Goal: Task Accomplishment & Management: Use online tool/utility

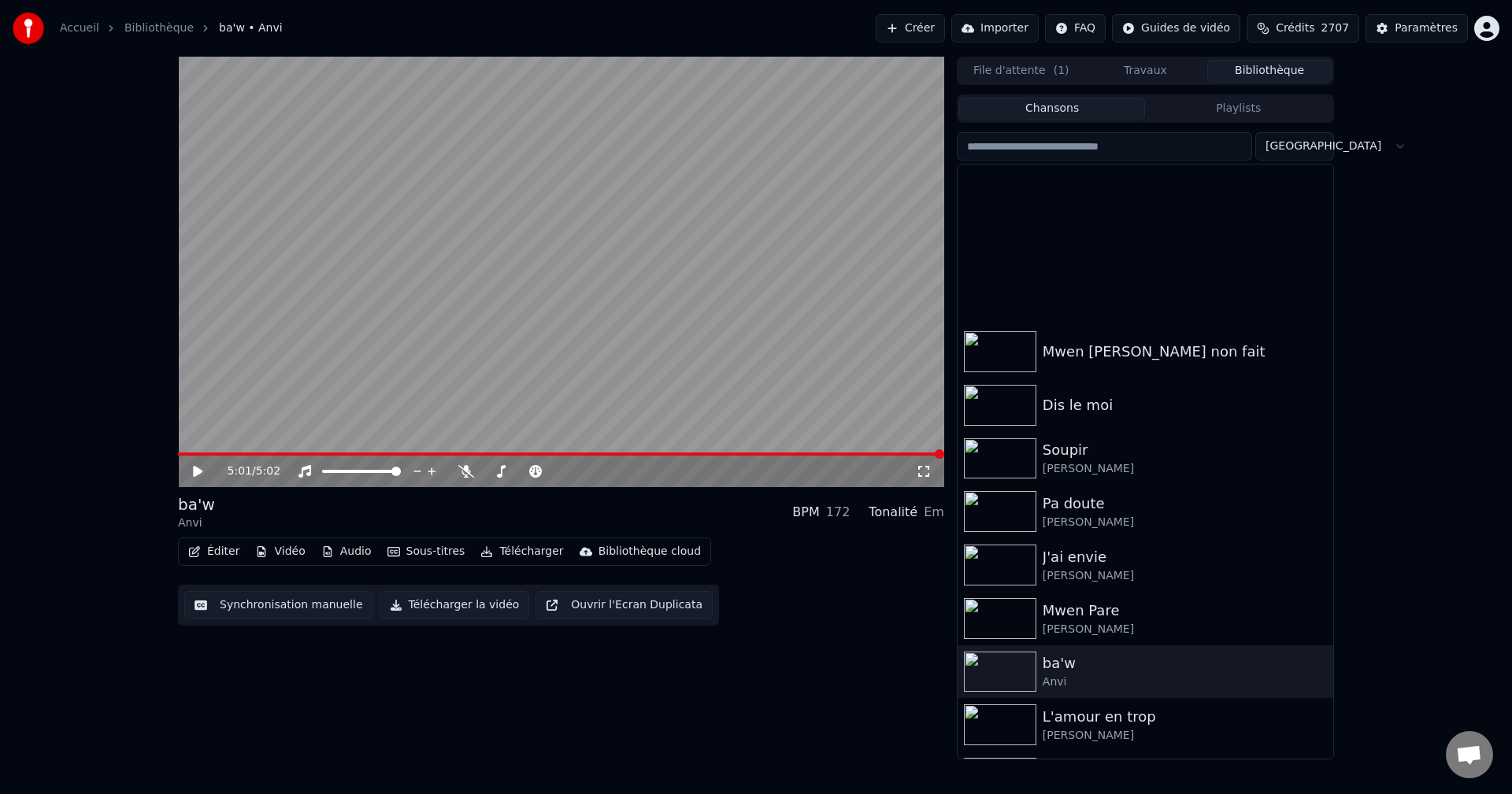
scroll to position [236, 0]
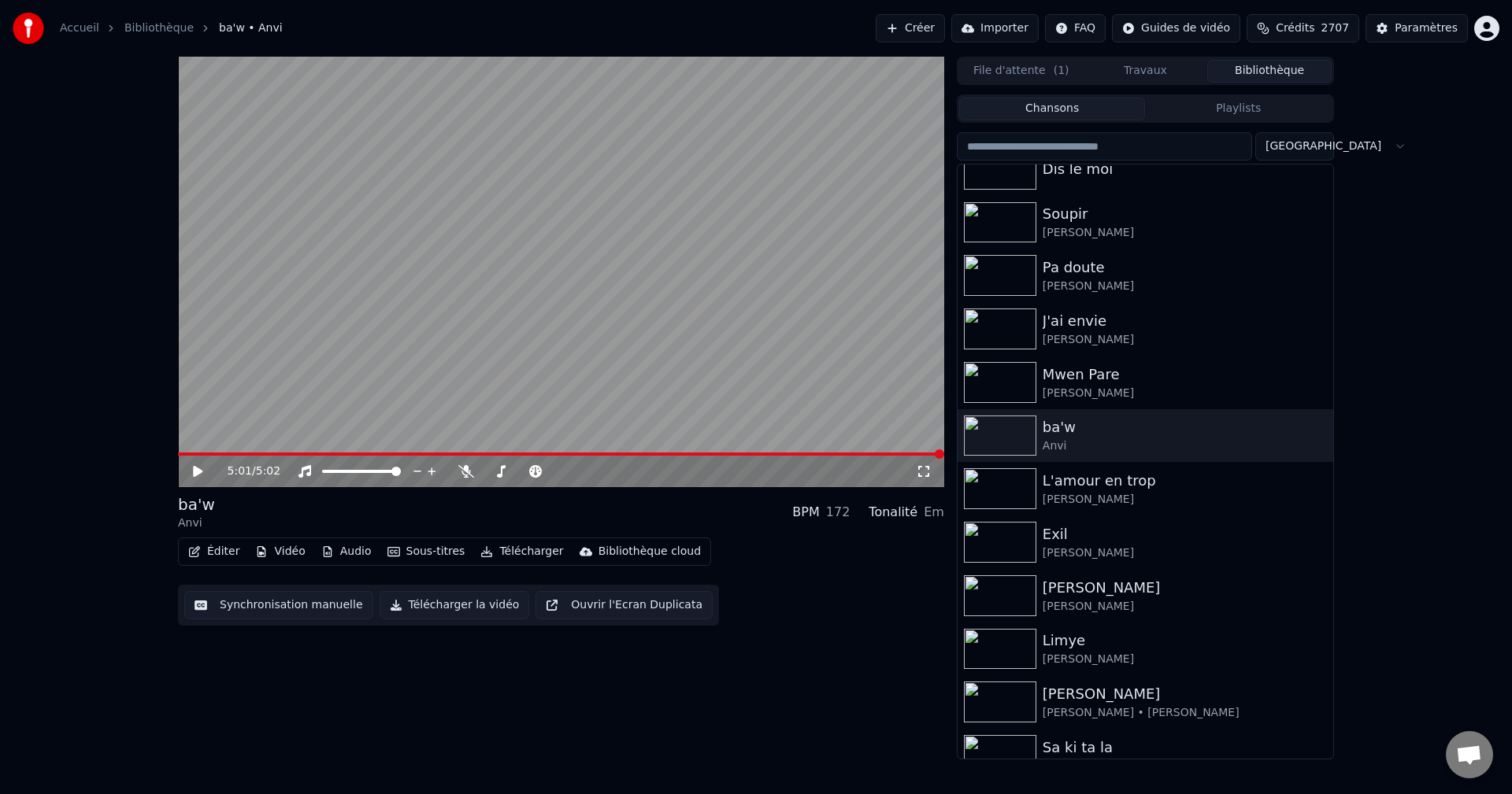
click at [186, 453] on span at bounding box center [561, 453] width 766 height 3
click at [178, 458] on span at bounding box center [183, 454] width 9 height 9
click at [201, 474] on icon at bounding box center [210, 472] width 37 height 13
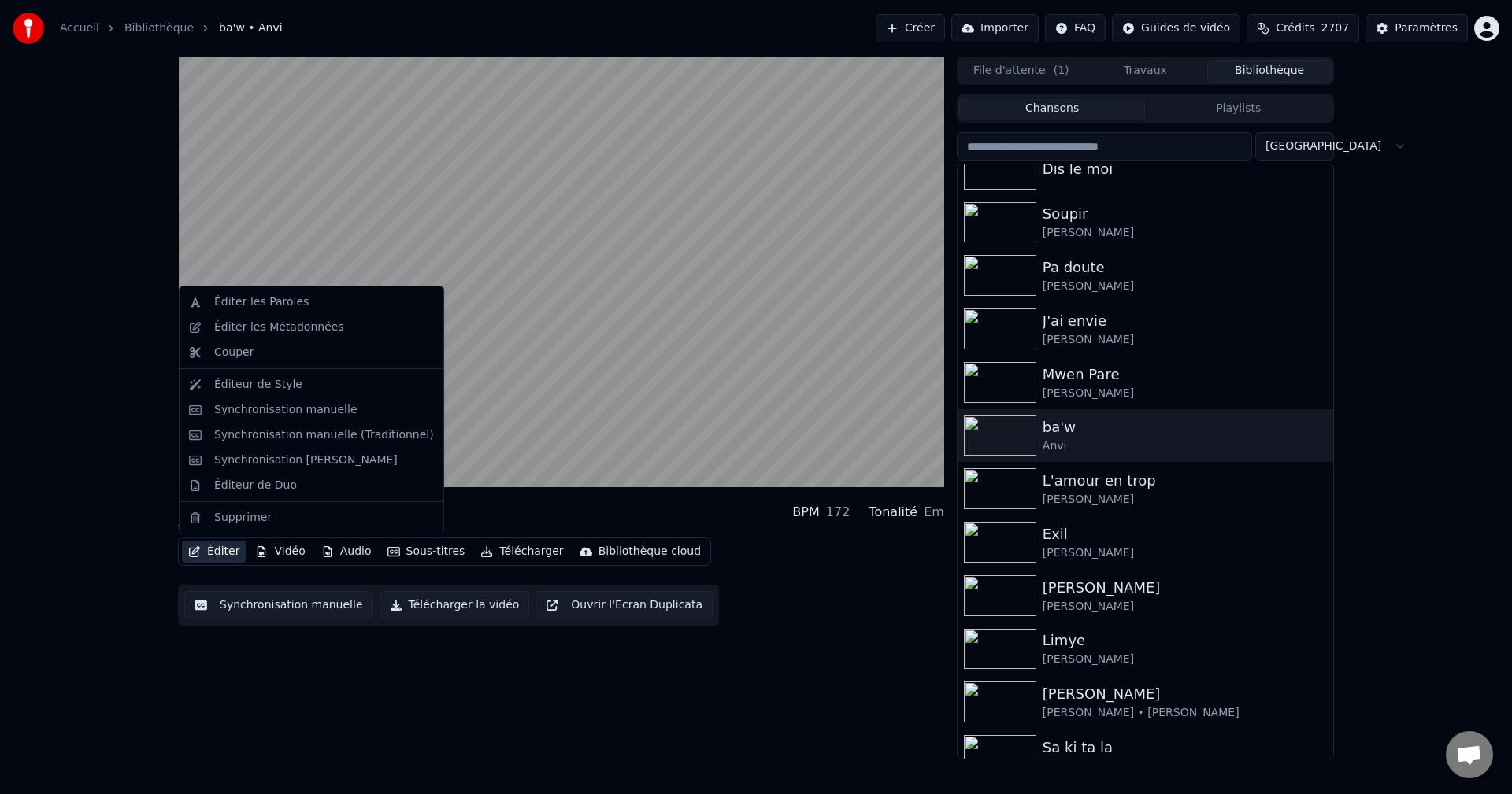
click at [196, 549] on icon "button" at bounding box center [195, 551] width 11 height 11
click at [274, 431] on div "Synchronisation manuelle (Traditionnel)" at bounding box center [324, 435] width 220 height 16
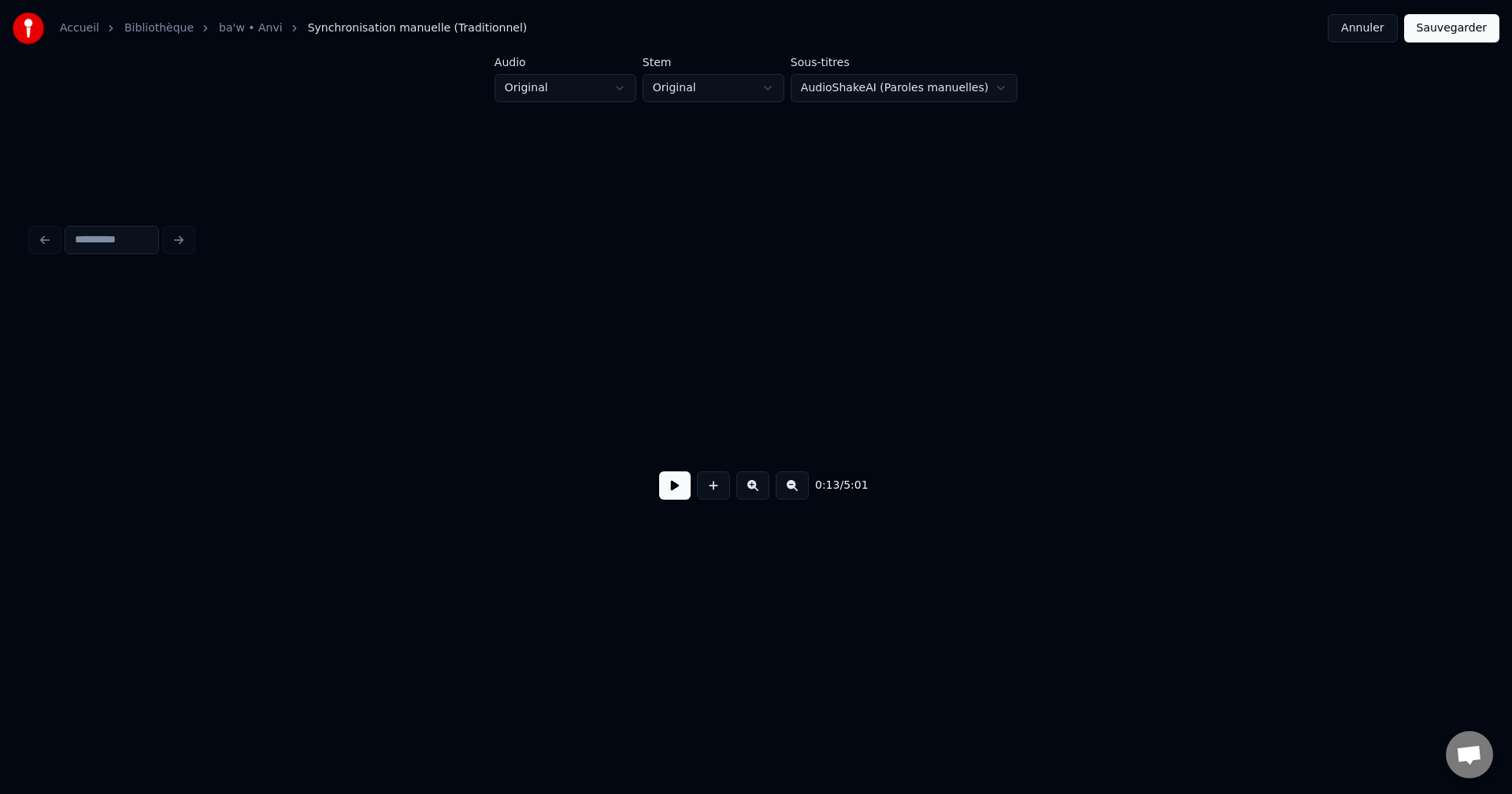
scroll to position [0, 6245]
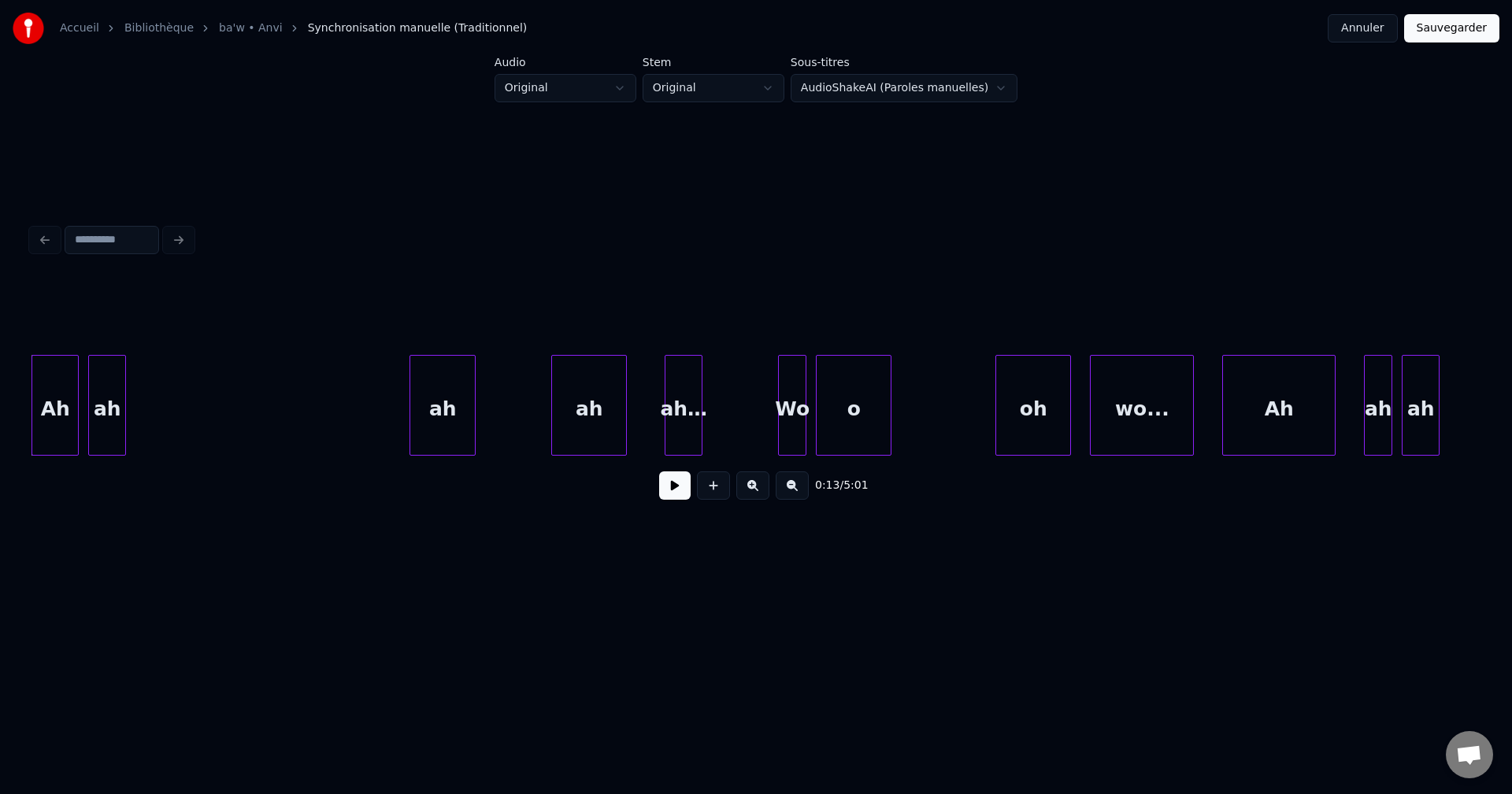
click at [680, 485] on button at bounding box center [675, 485] width 32 height 29
click at [677, 485] on button at bounding box center [675, 485] width 32 height 29
click at [48, 422] on div "Ah" at bounding box center [55, 410] width 45 height 107
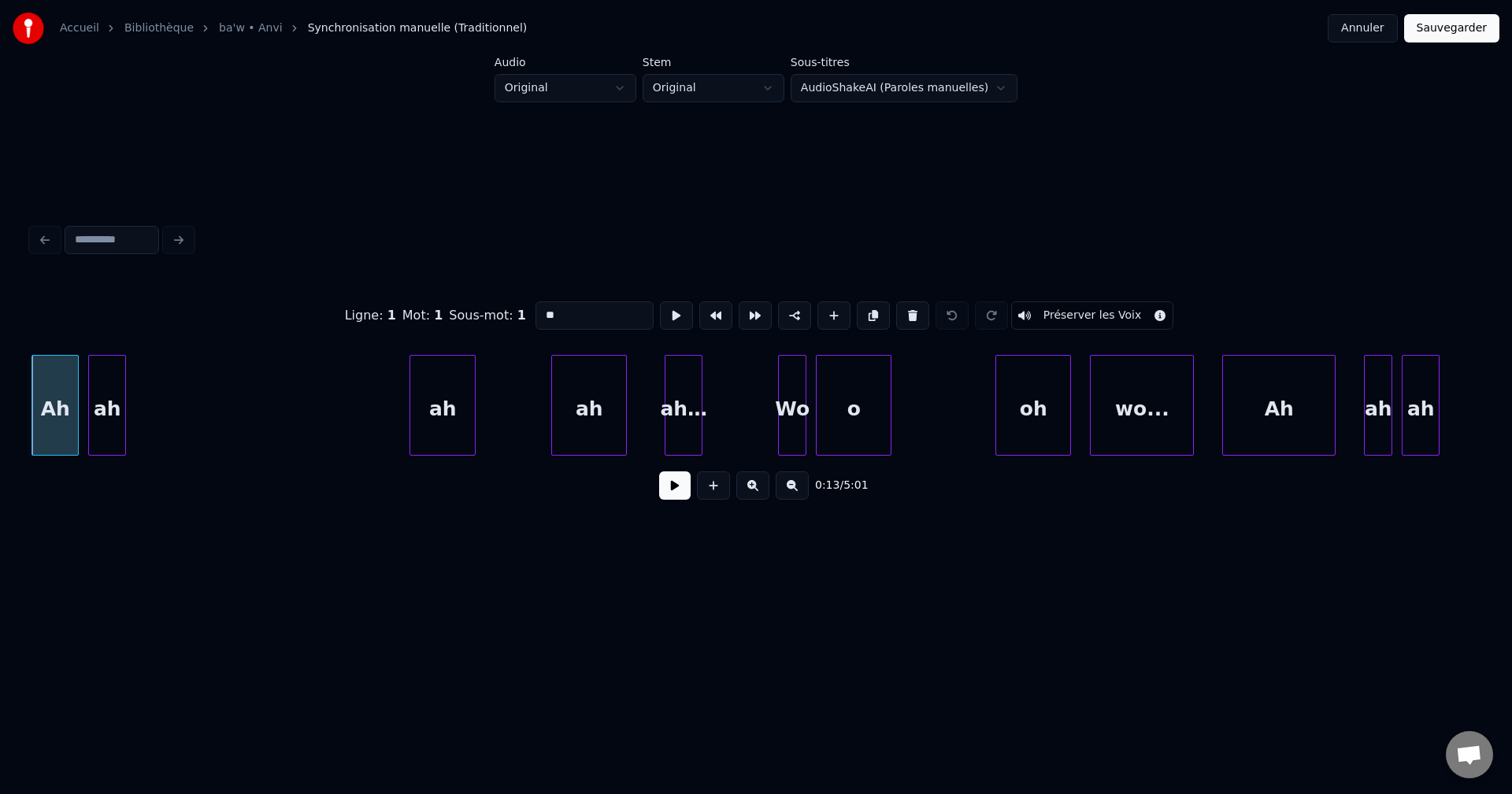
click at [665, 488] on button at bounding box center [675, 485] width 32 height 29
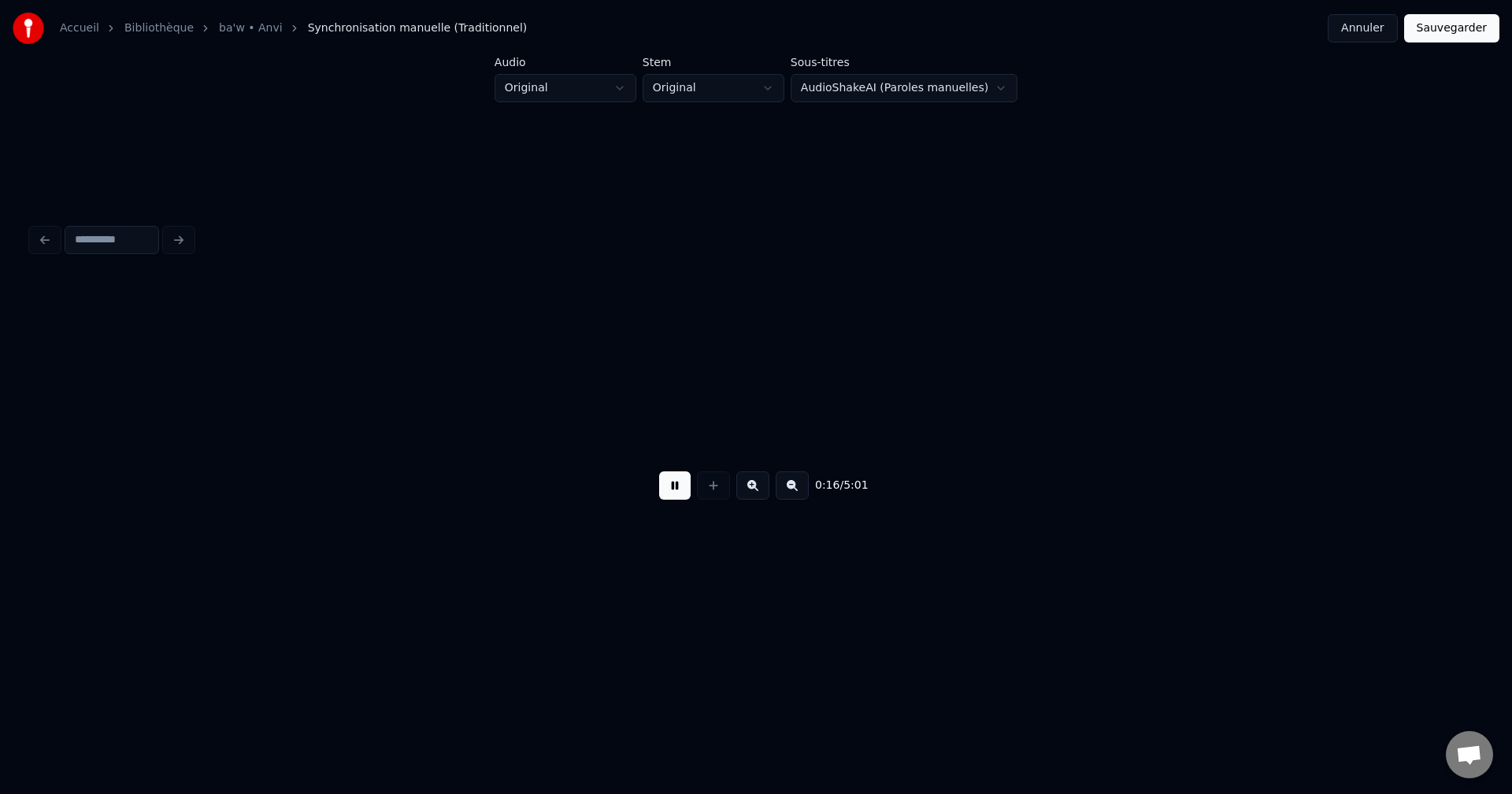
scroll to position [0, 7699]
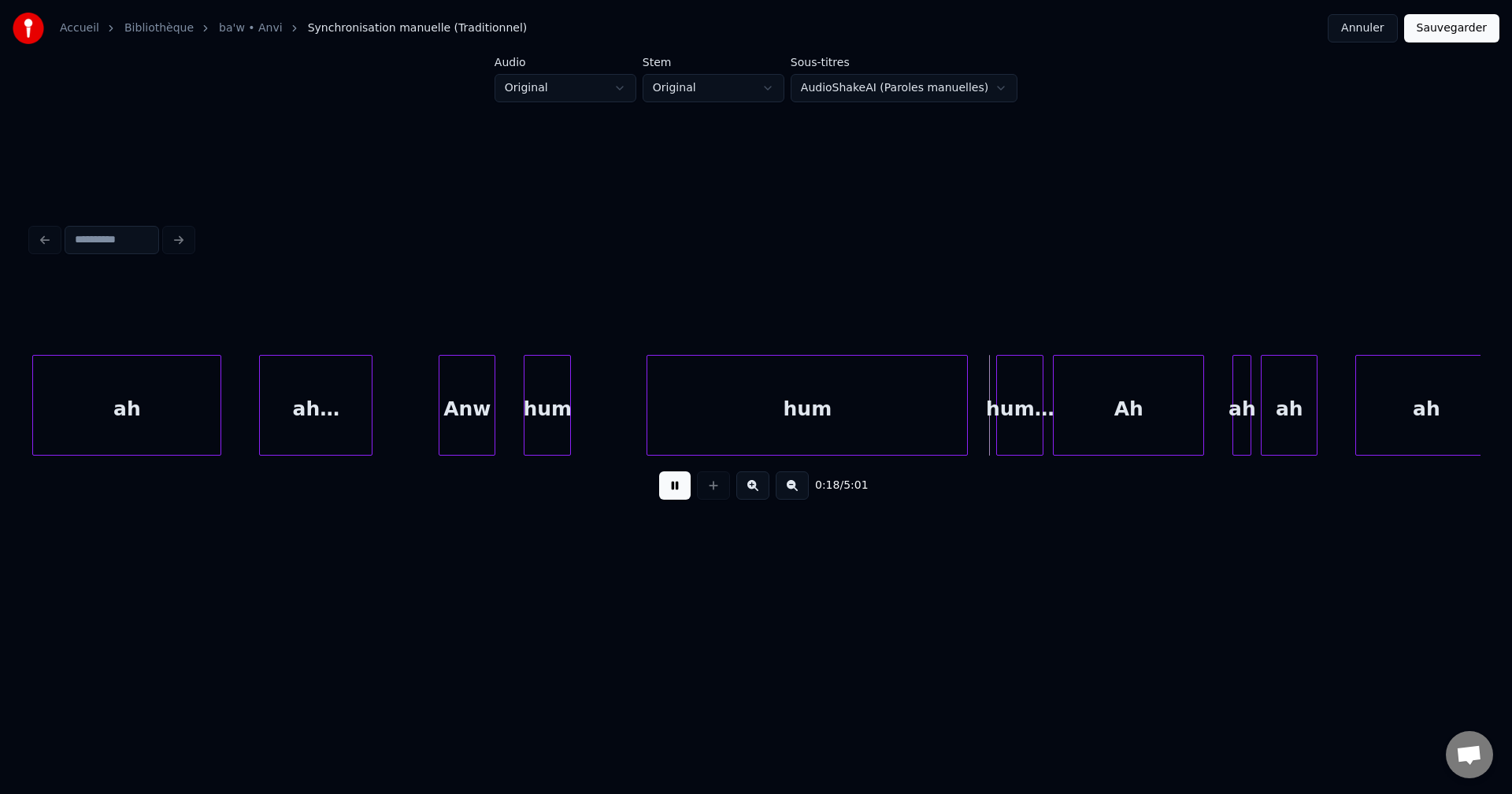
click at [671, 487] on button at bounding box center [675, 485] width 32 height 29
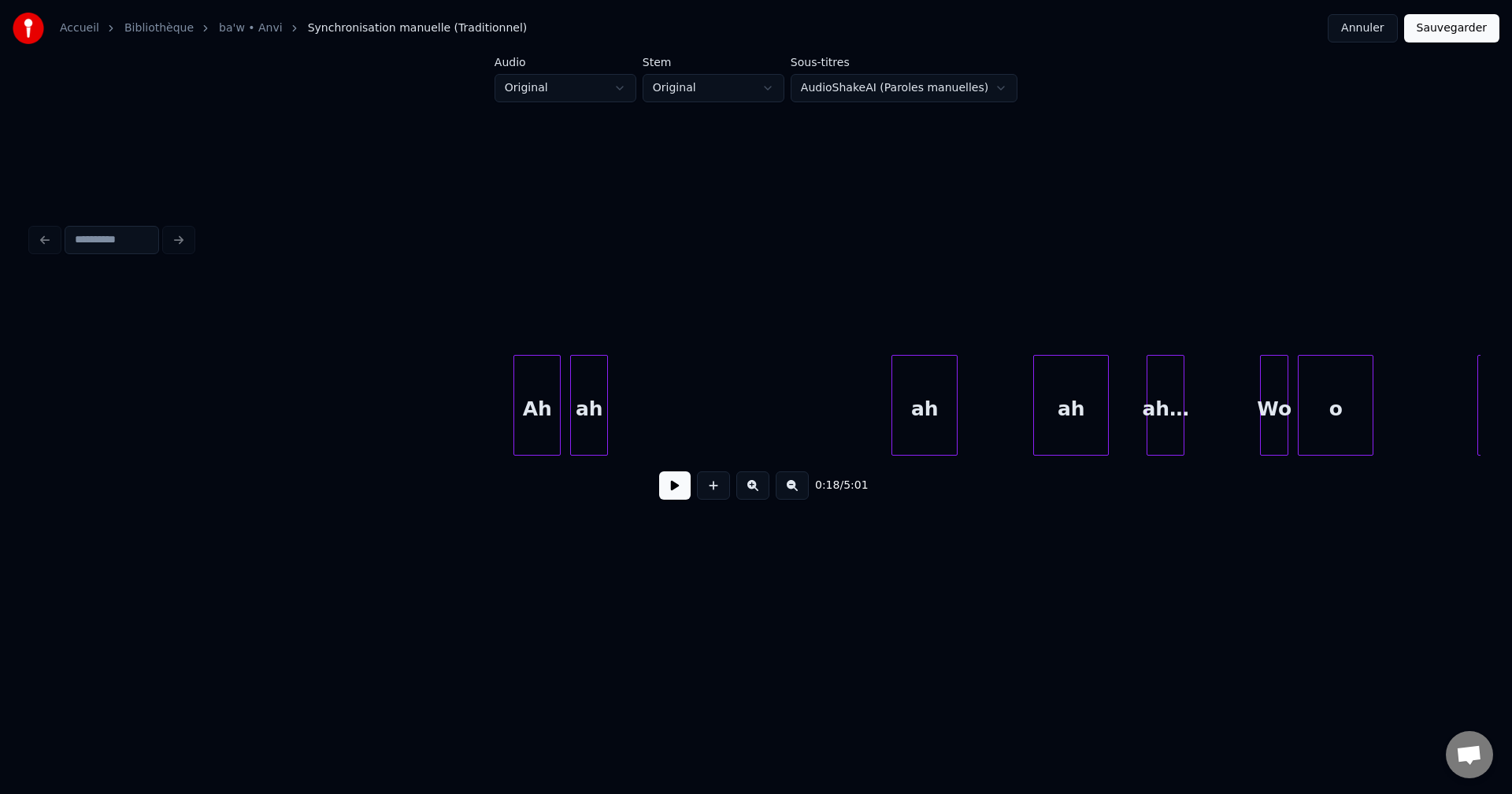
scroll to position [0, 5685]
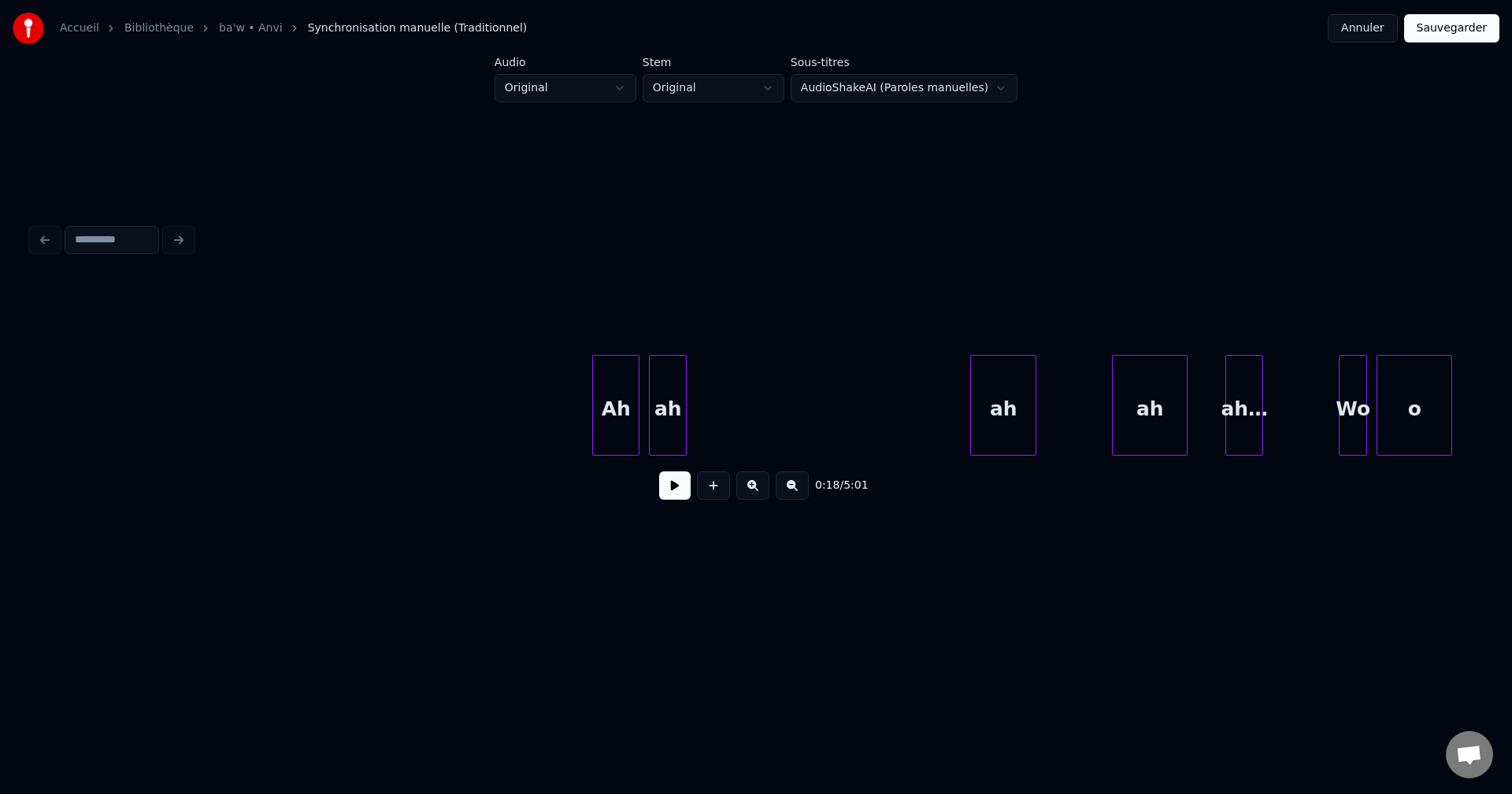
click at [677, 492] on button at bounding box center [675, 485] width 32 height 29
click at [677, 486] on button at bounding box center [675, 485] width 32 height 29
click at [627, 413] on div "Ah" at bounding box center [616, 410] width 45 height 107
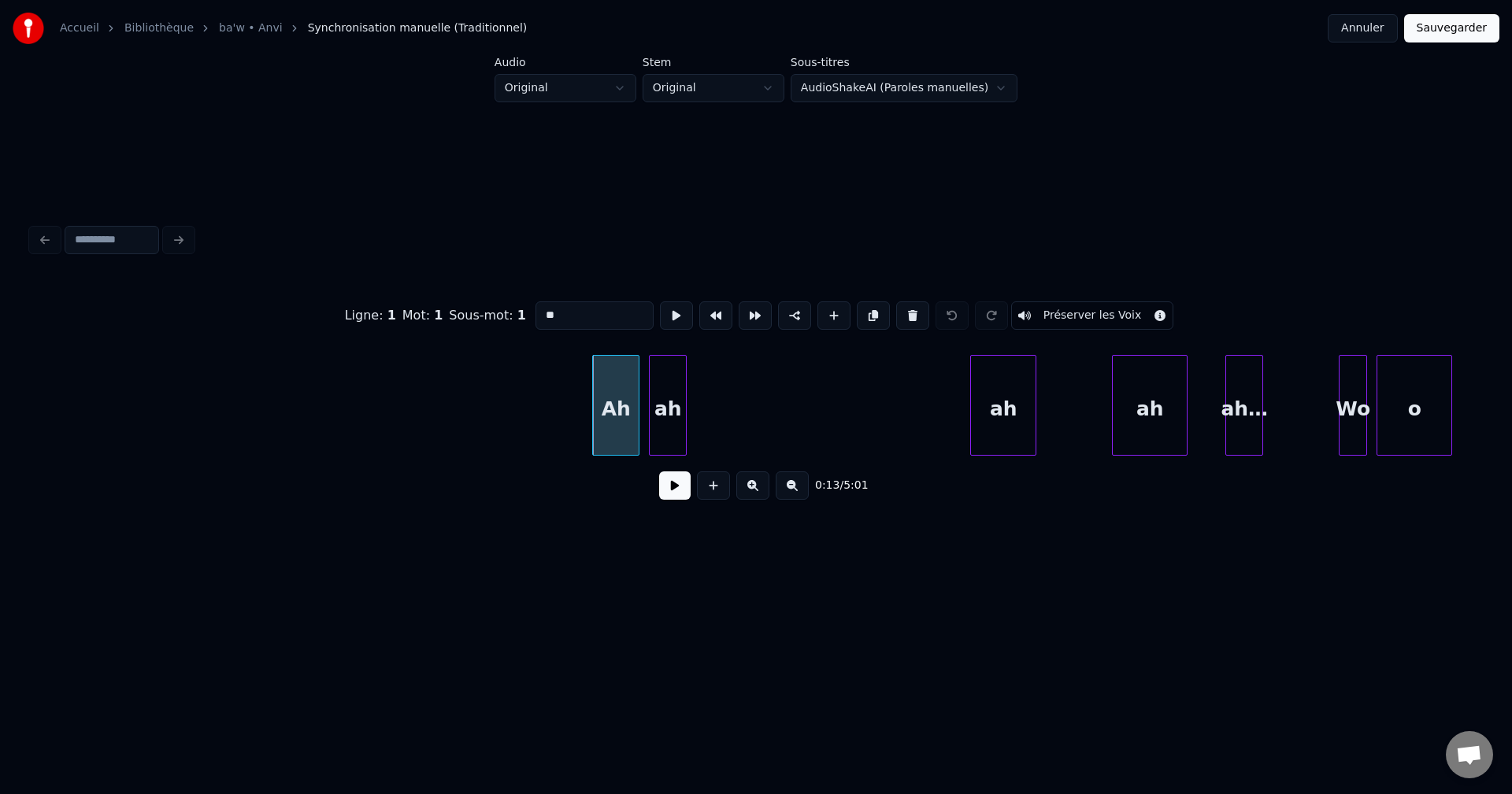
click at [661, 483] on button at bounding box center [675, 485] width 32 height 29
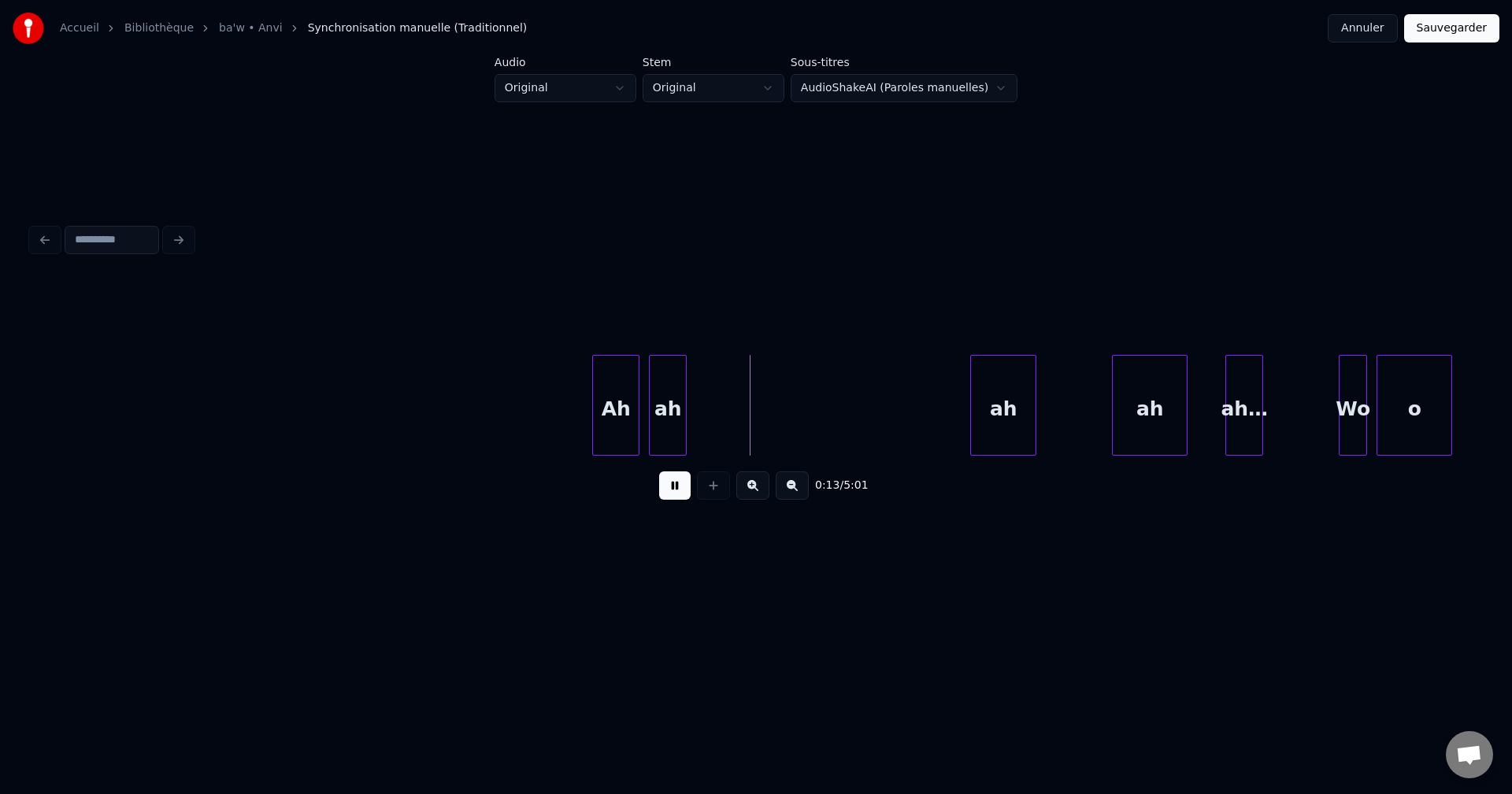
click at [661, 483] on button at bounding box center [675, 485] width 32 height 29
click at [661, 413] on div "ah" at bounding box center [667, 410] width 36 height 107
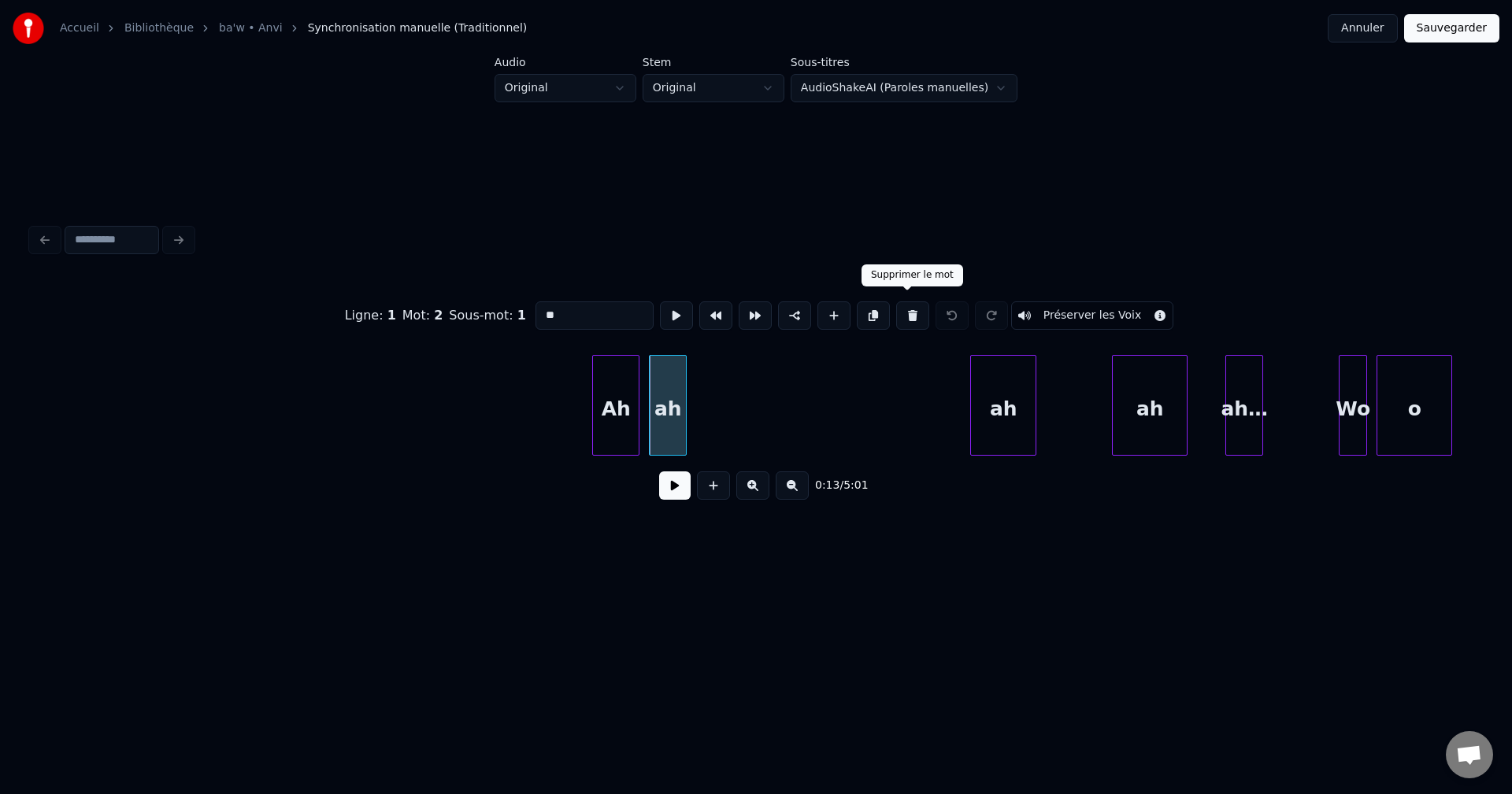
click at [898, 309] on button at bounding box center [913, 315] width 33 height 29
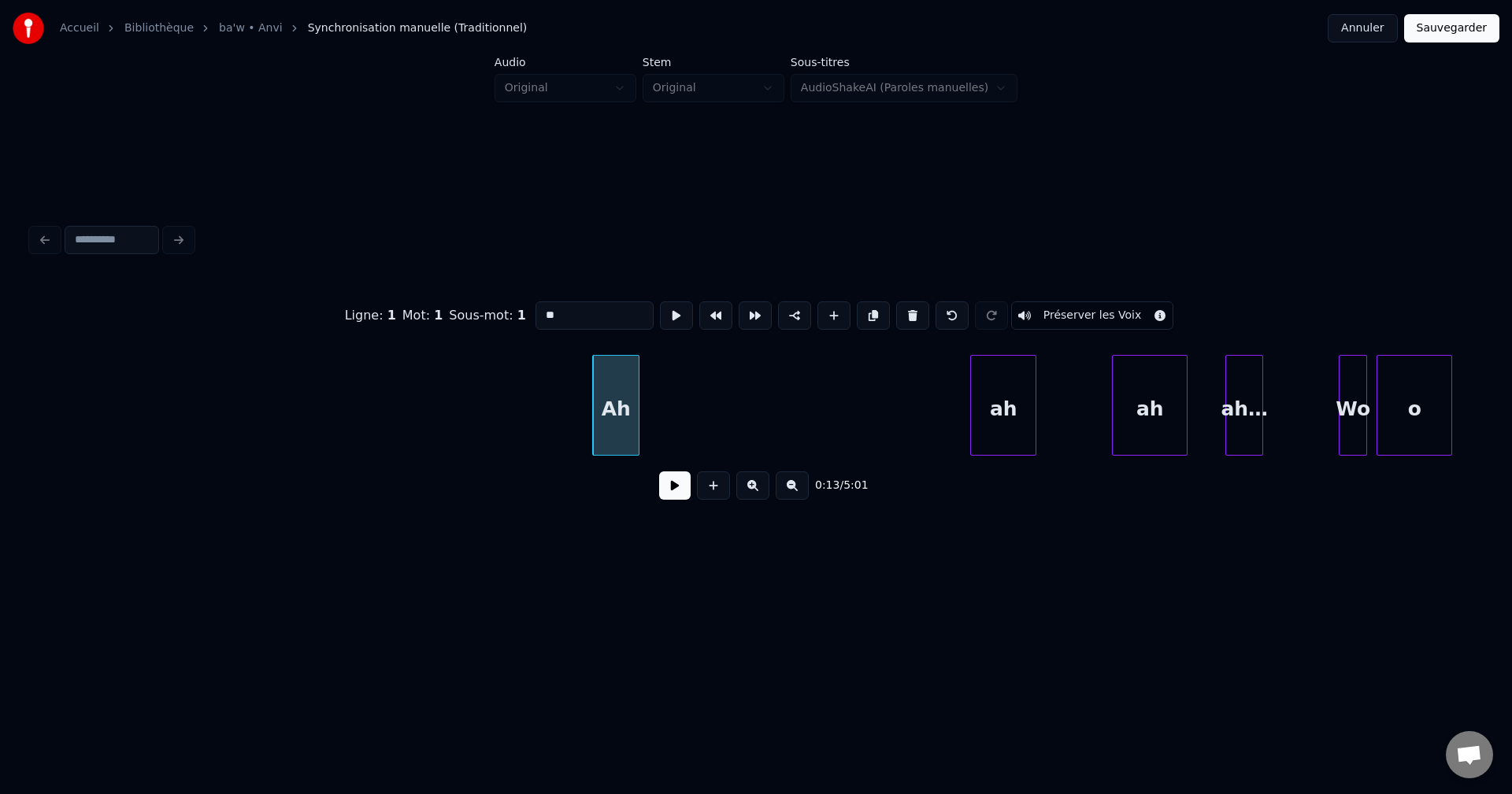
click at [567, 315] on input "**" at bounding box center [594, 315] width 118 height 29
click at [996, 415] on div "ah" at bounding box center [1003, 410] width 65 height 107
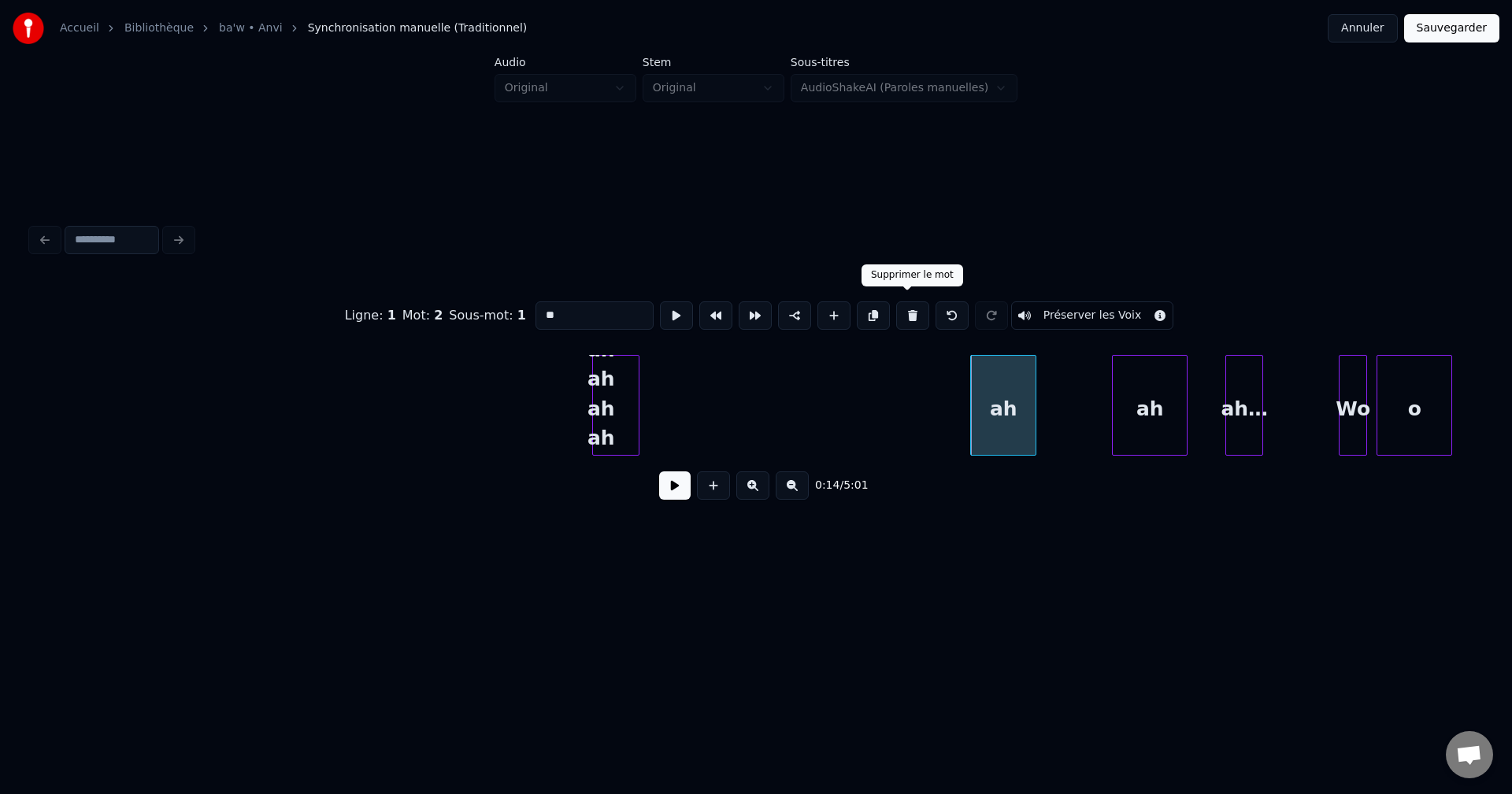
click at [912, 309] on button at bounding box center [913, 315] width 33 height 29
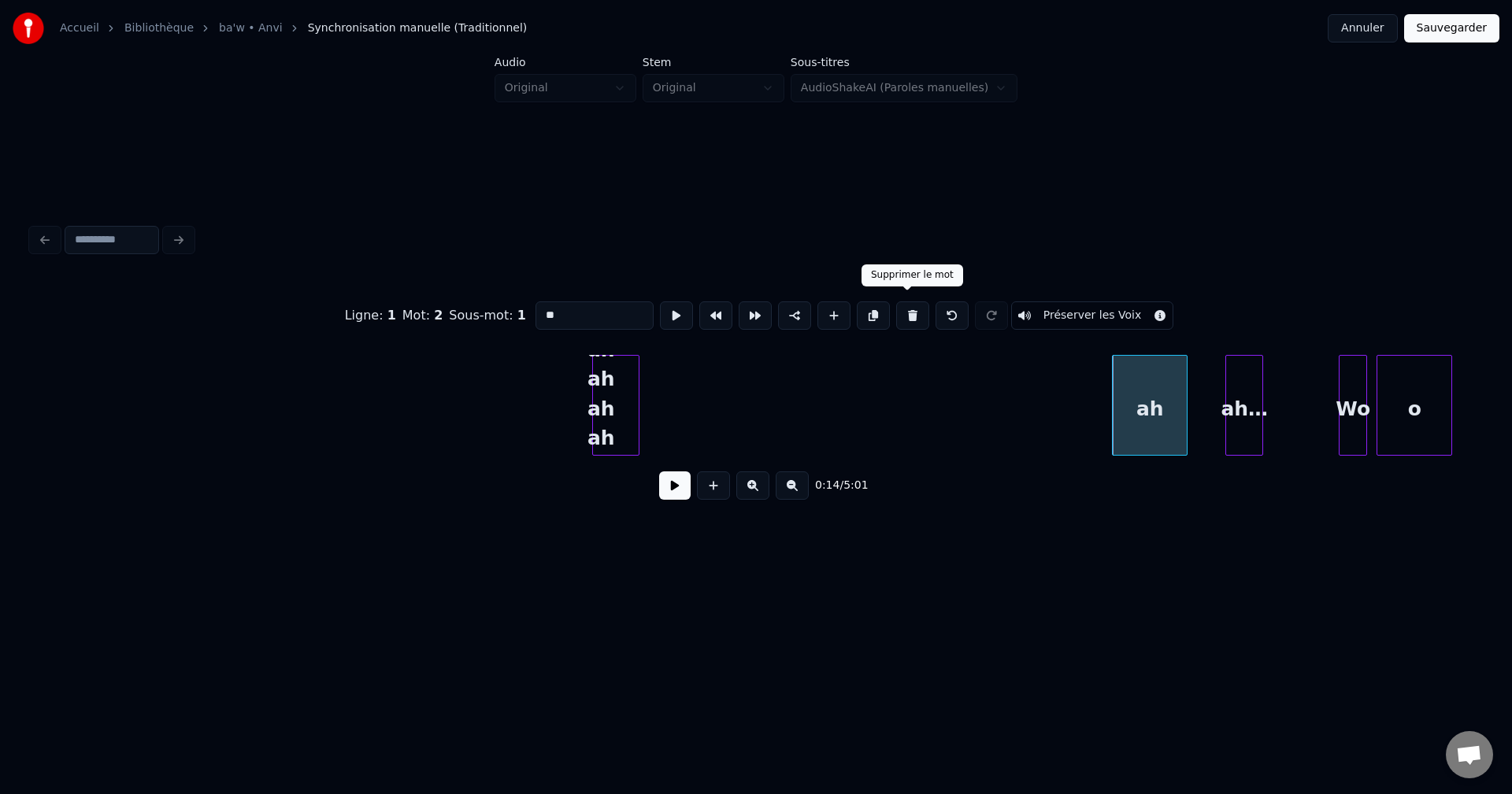
click at [916, 305] on button at bounding box center [913, 315] width 33 height 29
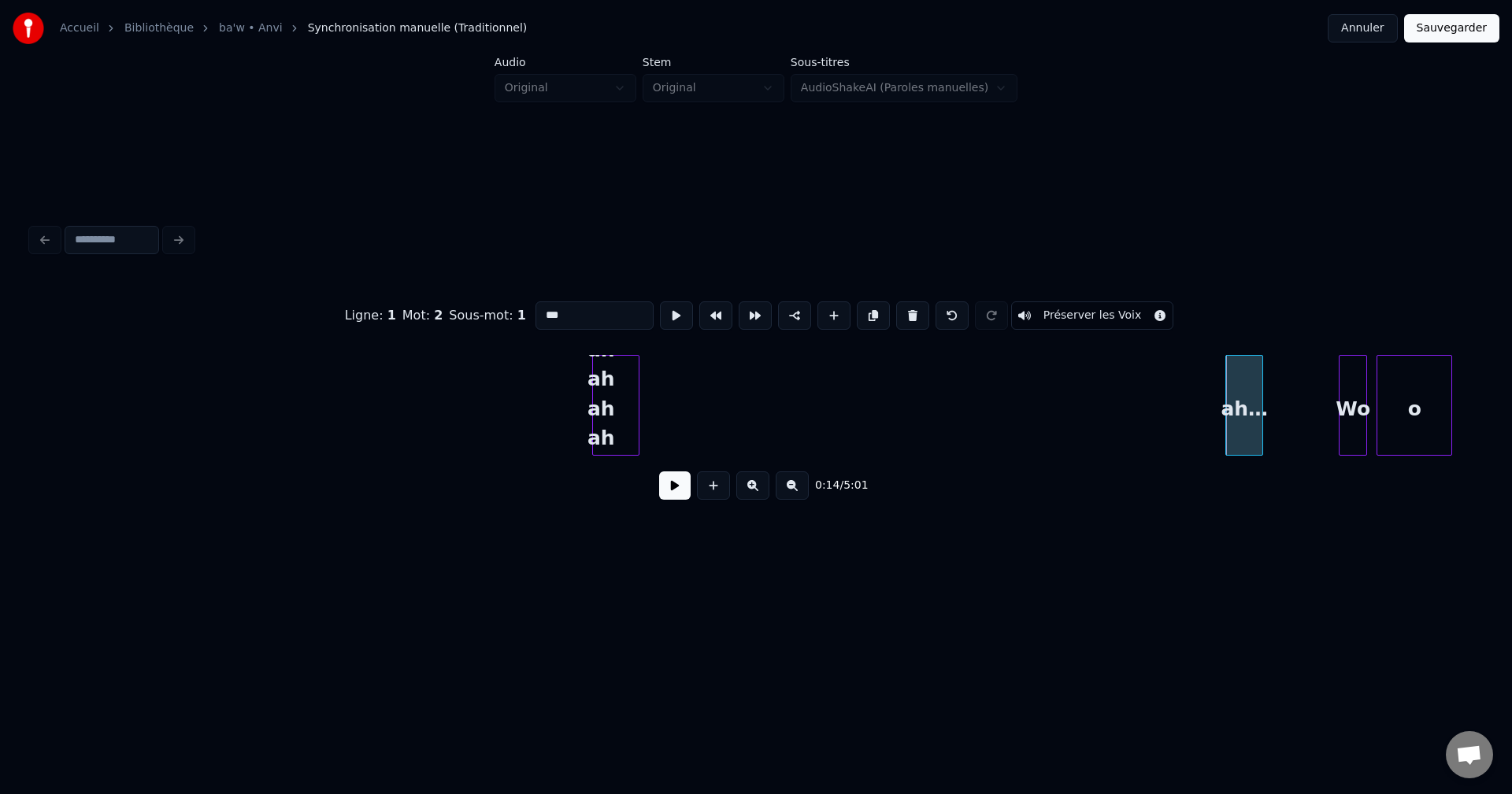
click at [916, 305] on button at bounding box center [913, 315] width 33 height 29
click at [609, 414] on div "Ah ah ah ah ah ah ah...." at bounding box center [616, 410] width 45 height 107
type input "**********"
drag, startPoint x: 671, startPoint y: 504, endPoint x: 670, endPoint y: 491, distance: 13.0
click at [671, 499] on button at bounding box center [675, 485] width 32 height 29
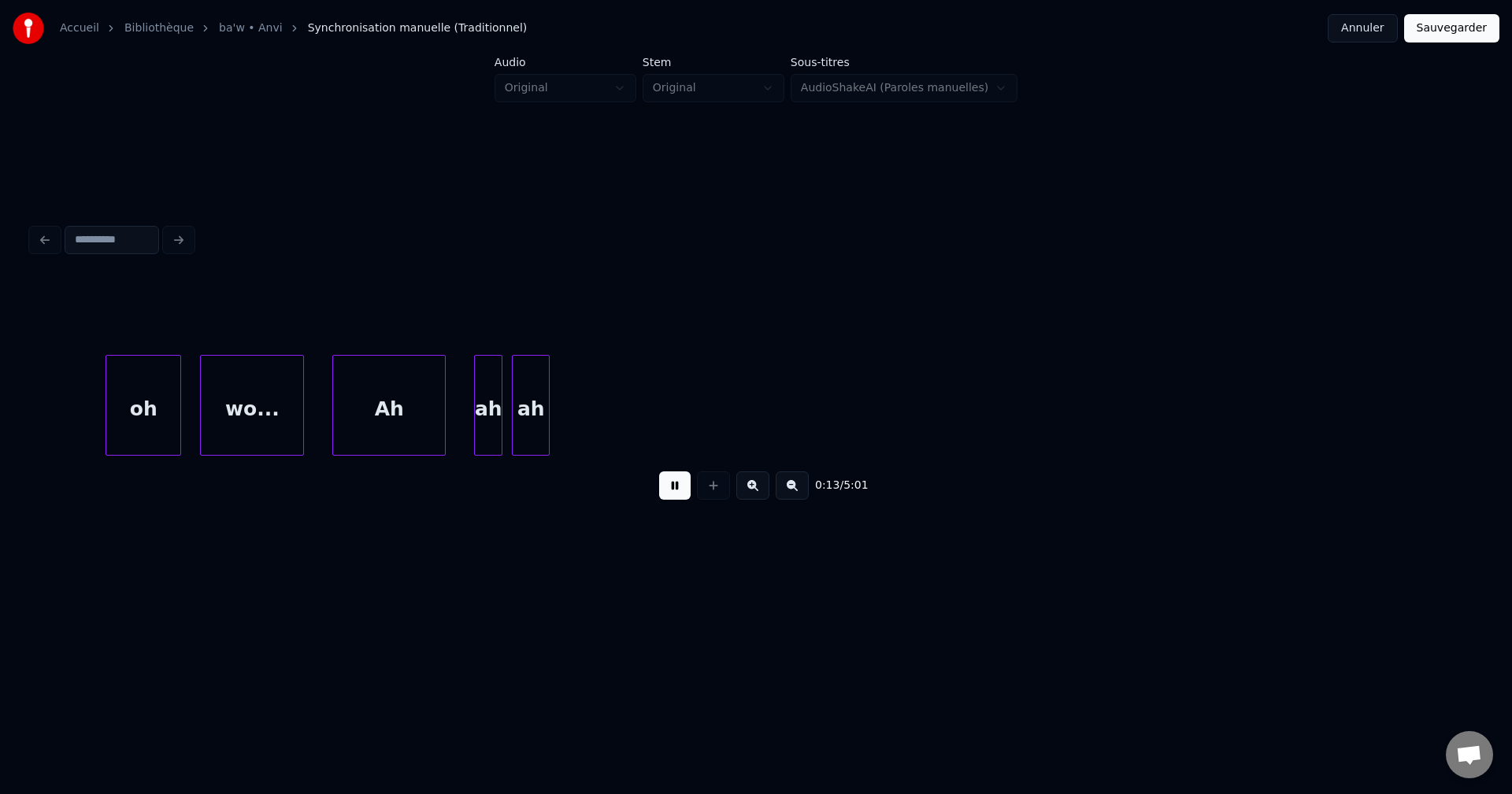
scroll to position [0, 6245]
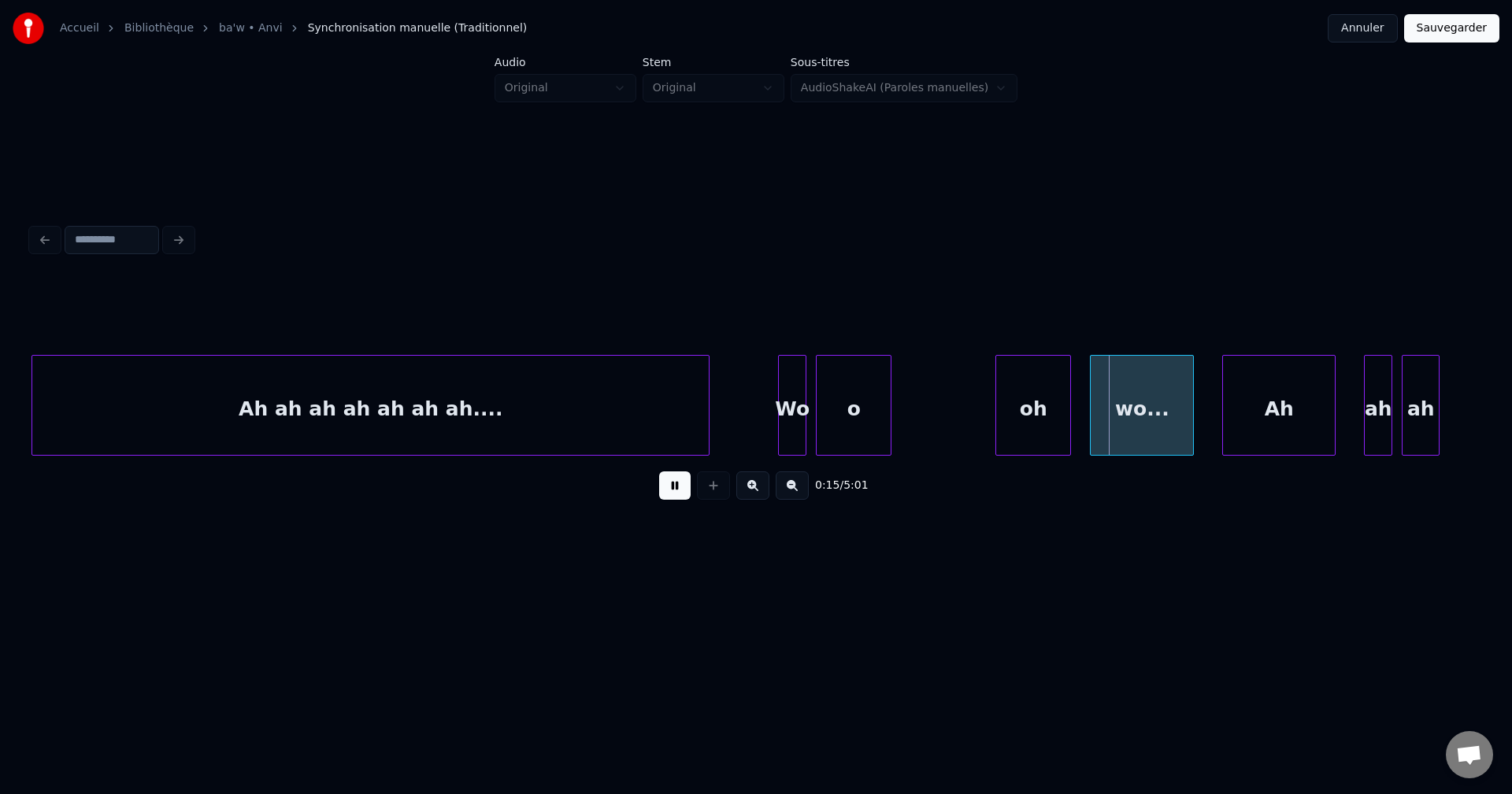
click at [708, 410] on div at bounding box center [705, 405] width 5 height 99
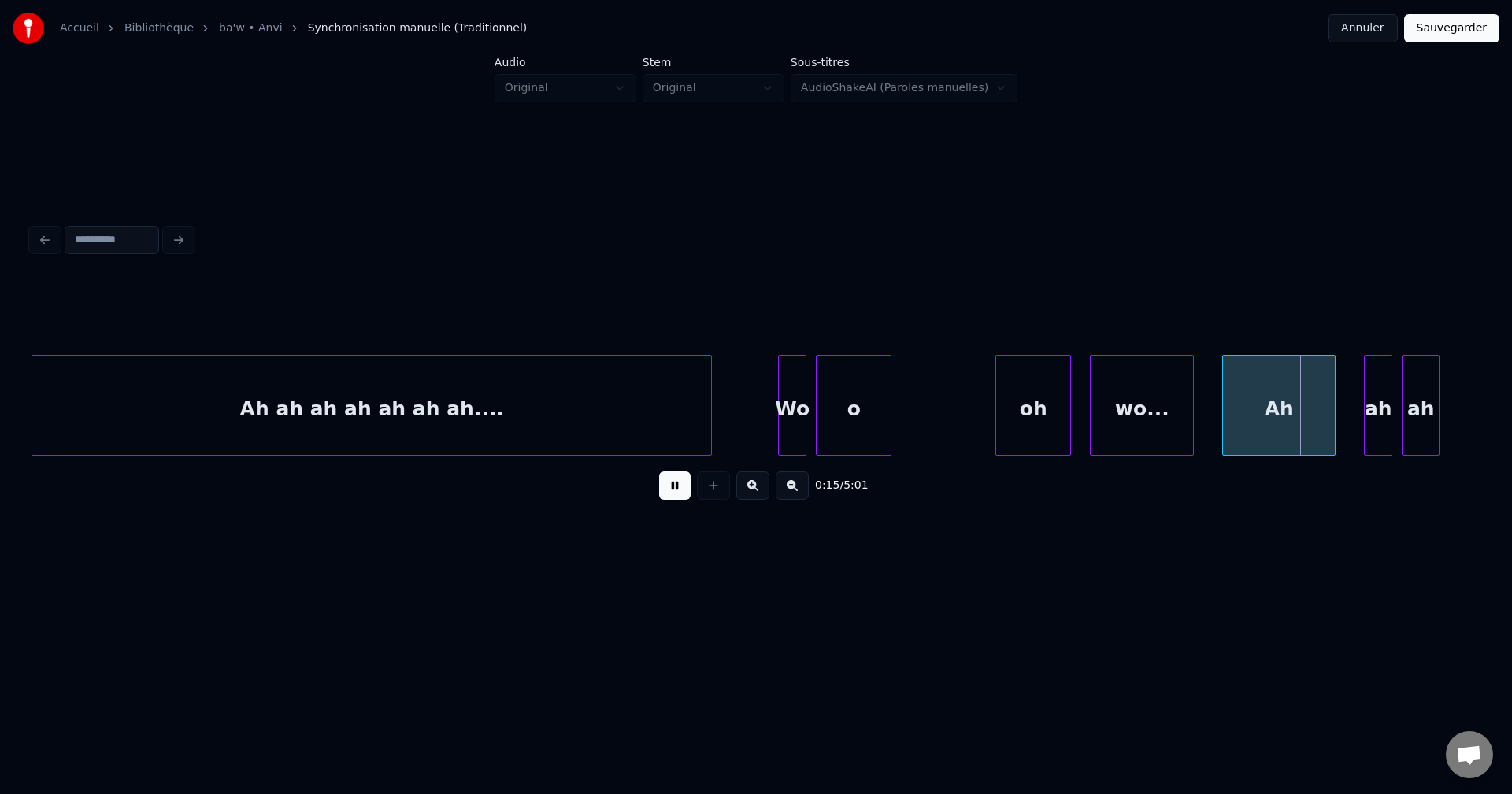
click at [671, 491] on button at bounding box center [675, 485] width 32 height 29
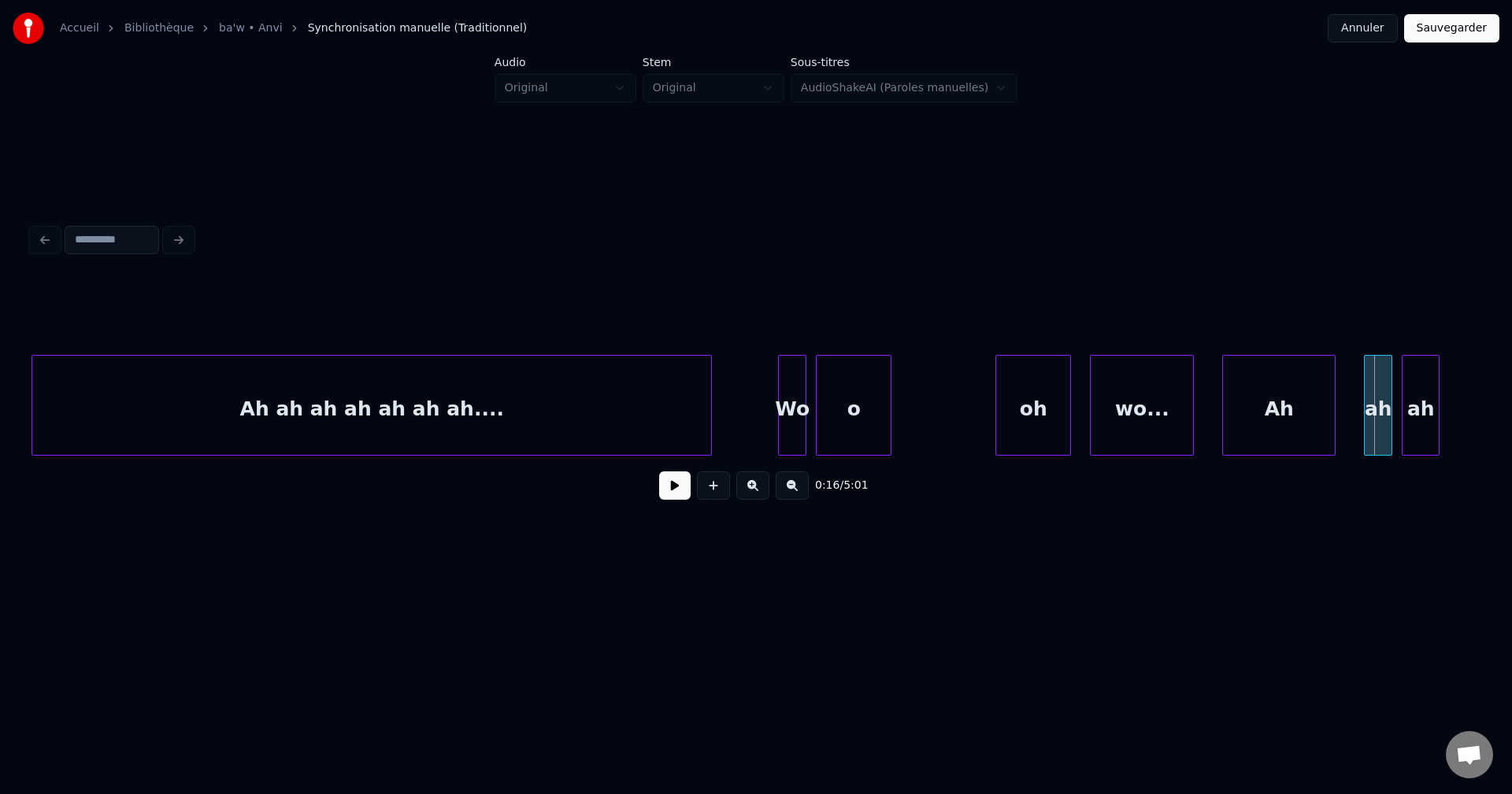
scroll to position [0, 7513]
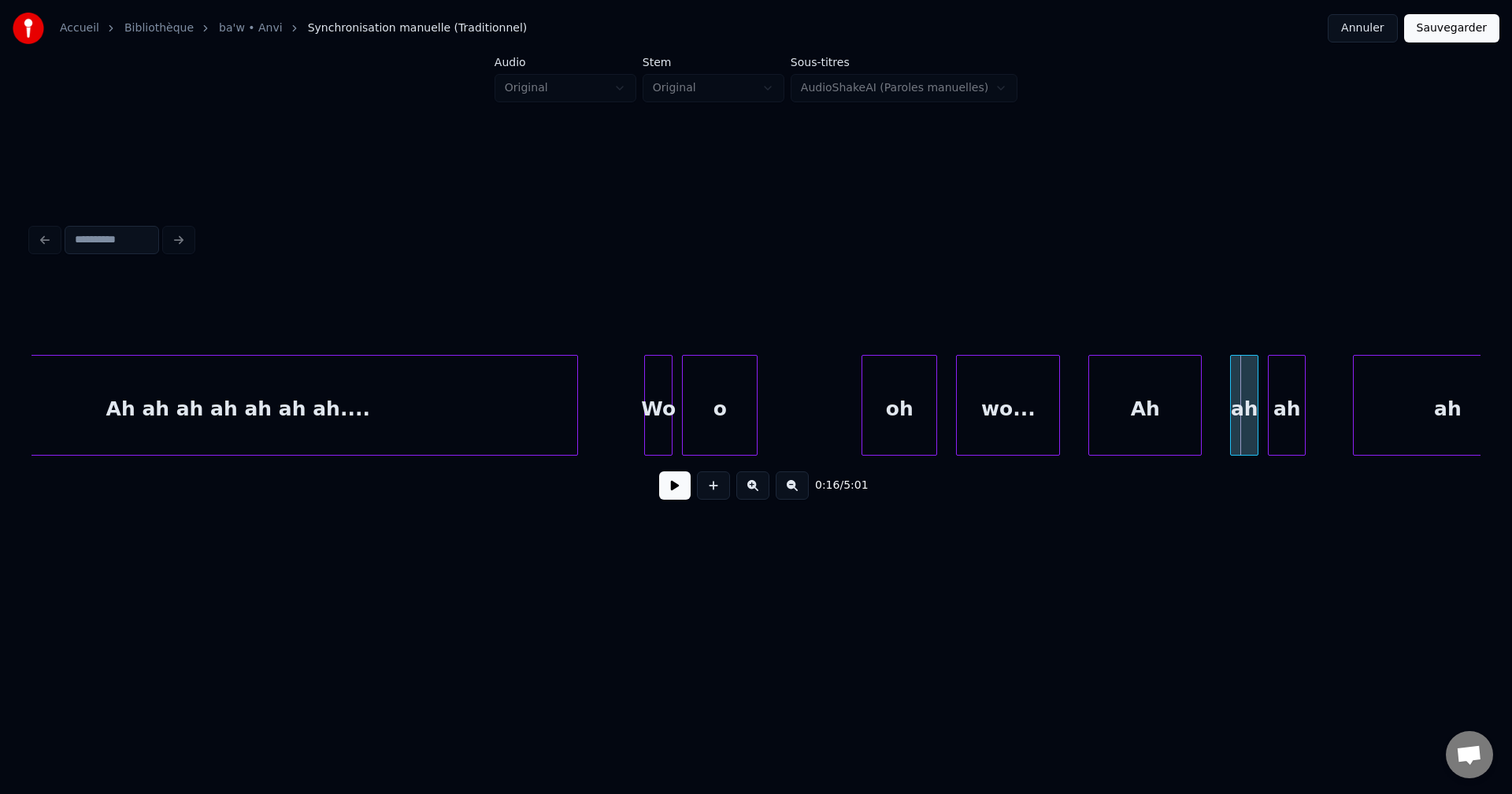
click at [462, 356] on div "Ah ah ah ah ah ah ah...." at bounding box center [237, 410] width 679 height 107
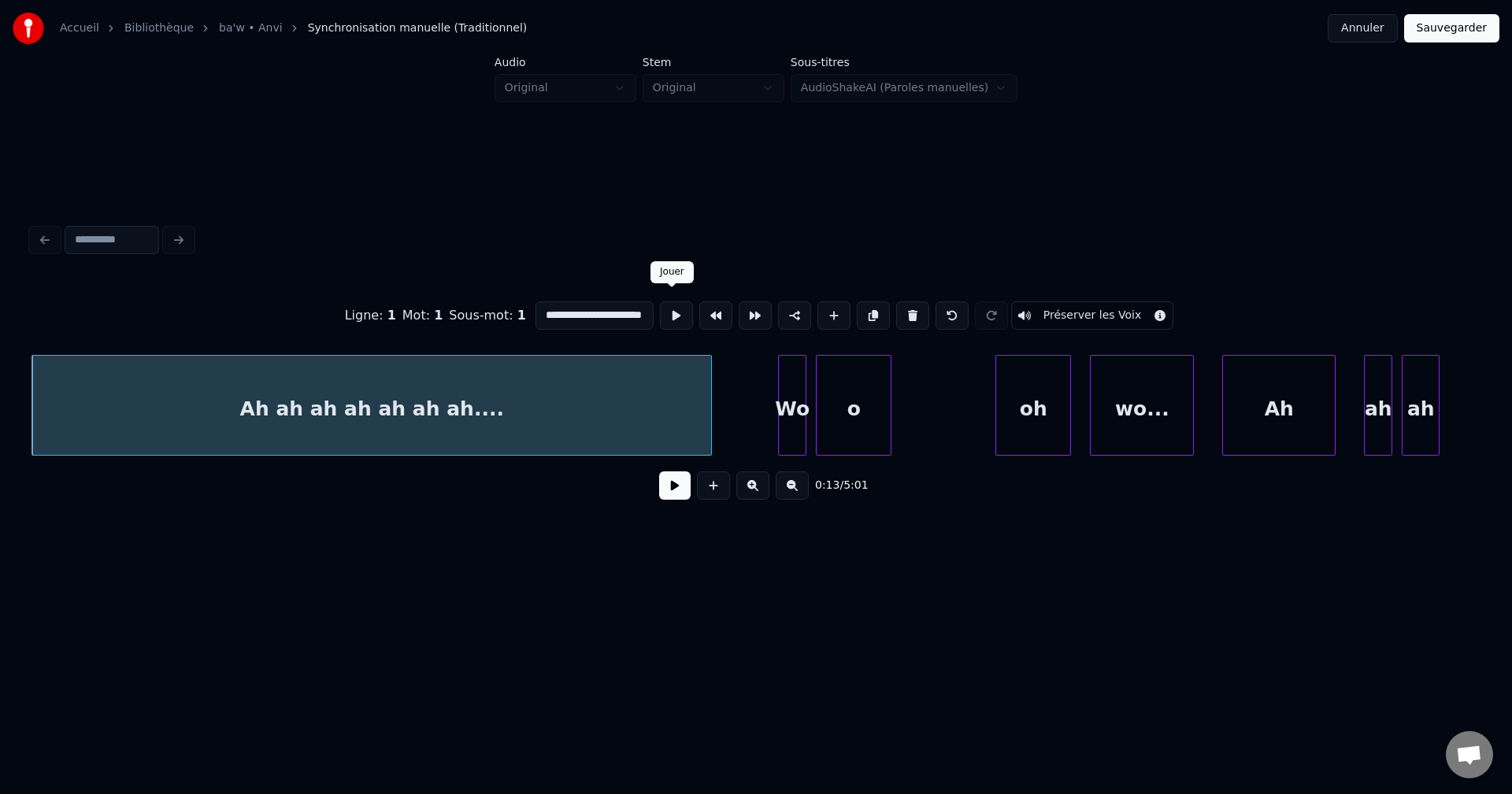
scroll to position [0, 14]
drag, startPoint x: 535, startPoint y: 309, endPoint x: 803, endPoint y: 338, distance: 269.6
click at [803, 338] on div "**********" at bounding box center [756, 315] width 1449 height 79
click at [665, 487] on button at bounding box center [675, 485] width 32 height 29
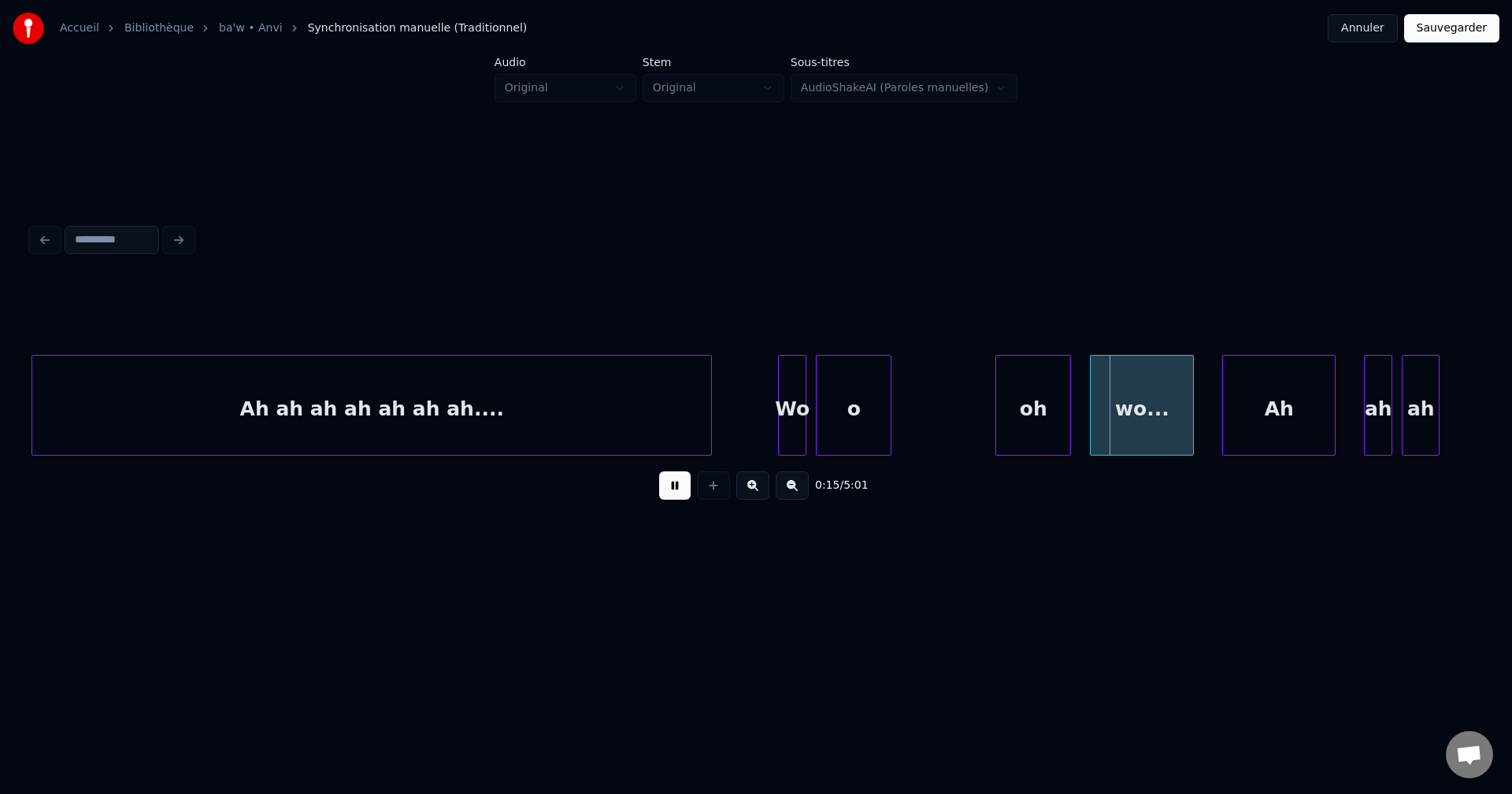
click at [666, 481] on button at bounding box center [675, 485] width 32 height 29
click at [969, 397] on div "o" at bounding box center [948, 410] width 74 height 107
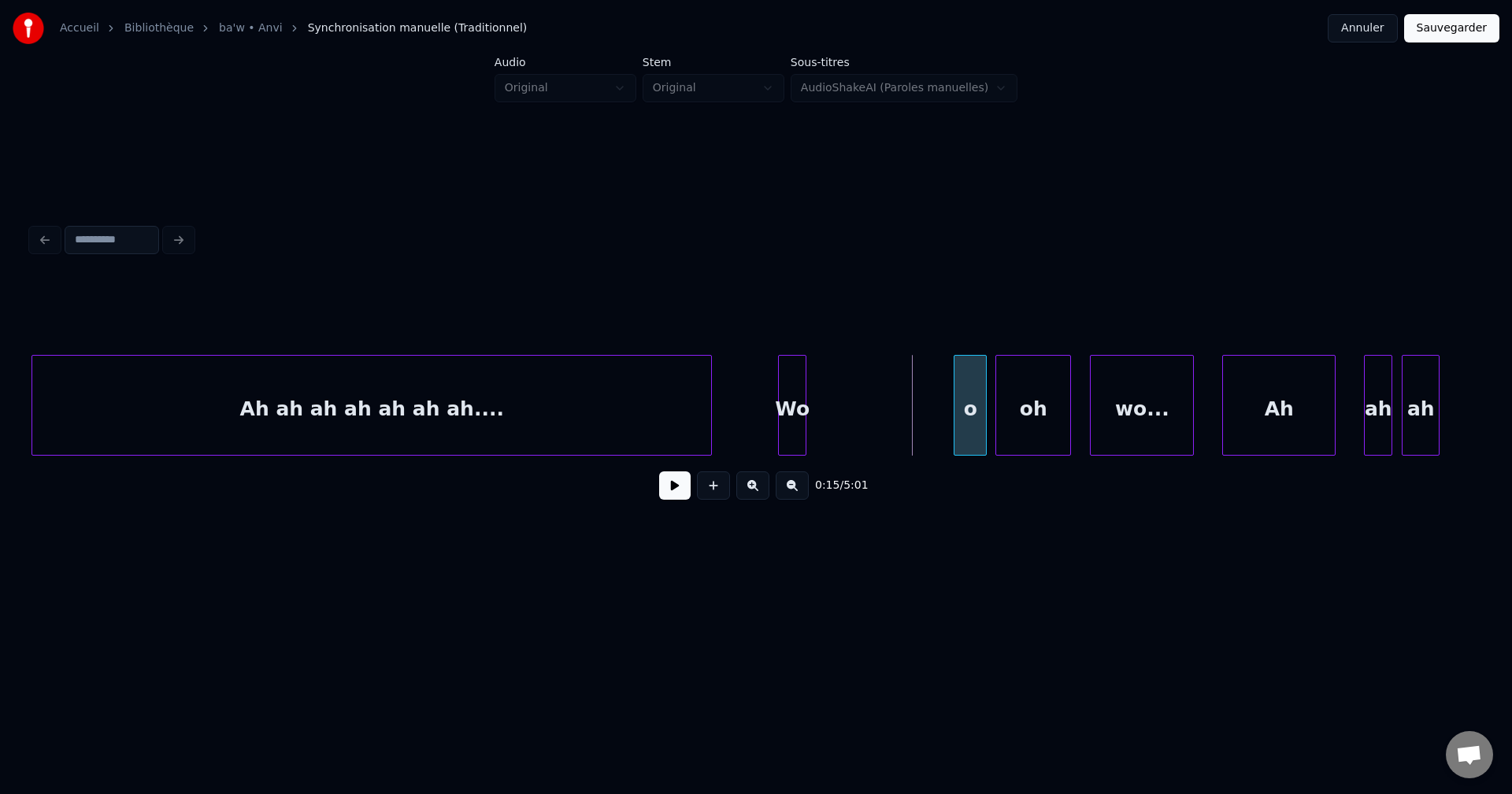
click at [959, 405] on div at bounding box center [956, 405] width 5 height 99
click at [937, 404] on div at bounding box center [934, 405] width 5 height 99
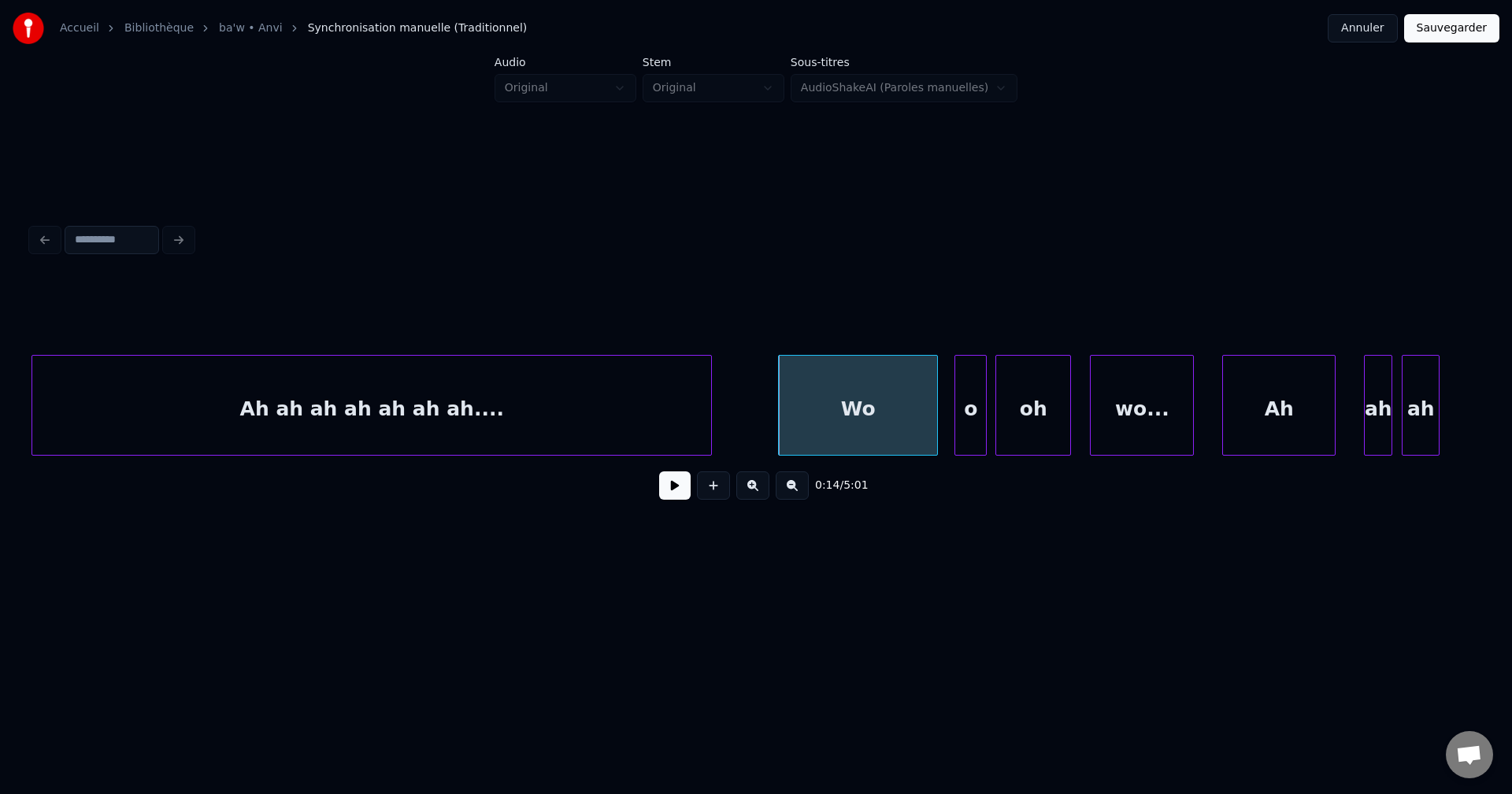
click at [917, 404] on div "Wo" at bounding box center [858, 410] width 159 height 107
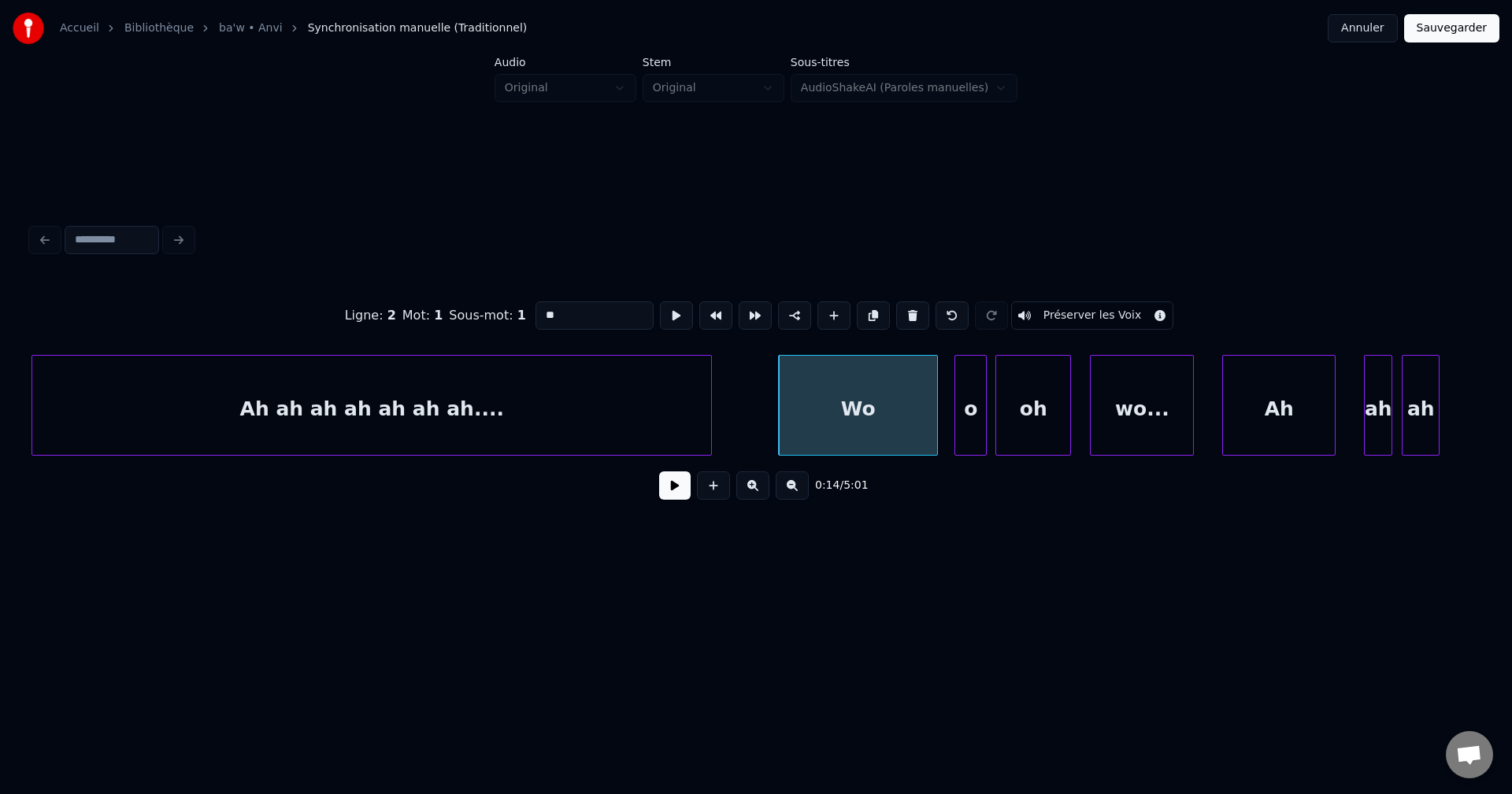
click at [685, 483] on button at bounding box center [675, 485] width 32 height 29
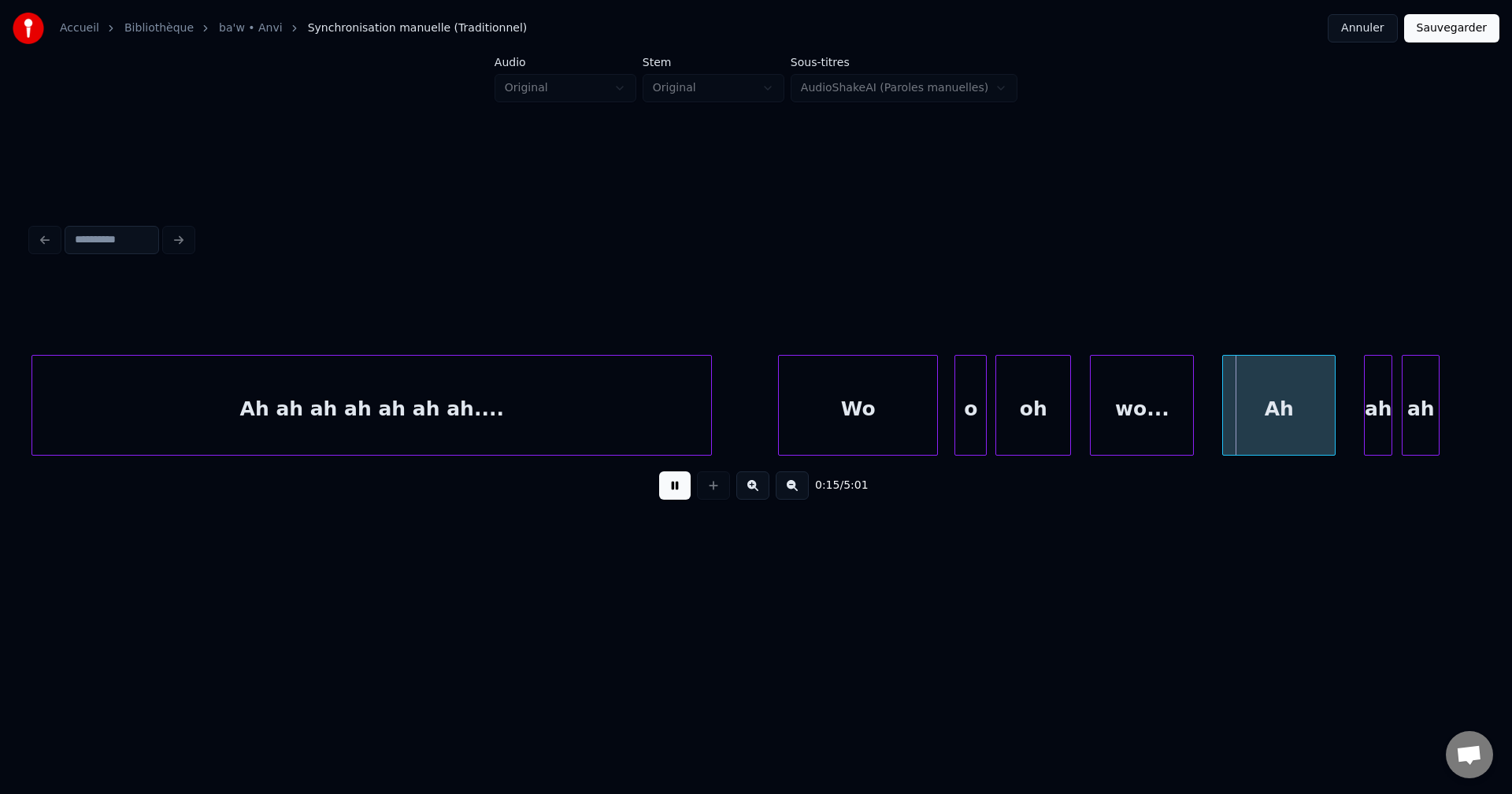
click at [686, 482] on button at bounding box center [675, 485] width 32 height 29
click at [688, 477] on div "0:15 / 5:01" at bounding box center [756, 485] width 1424 height 34
click at [687, 482] on button at bounding box center [675, 485] width 32 height 29
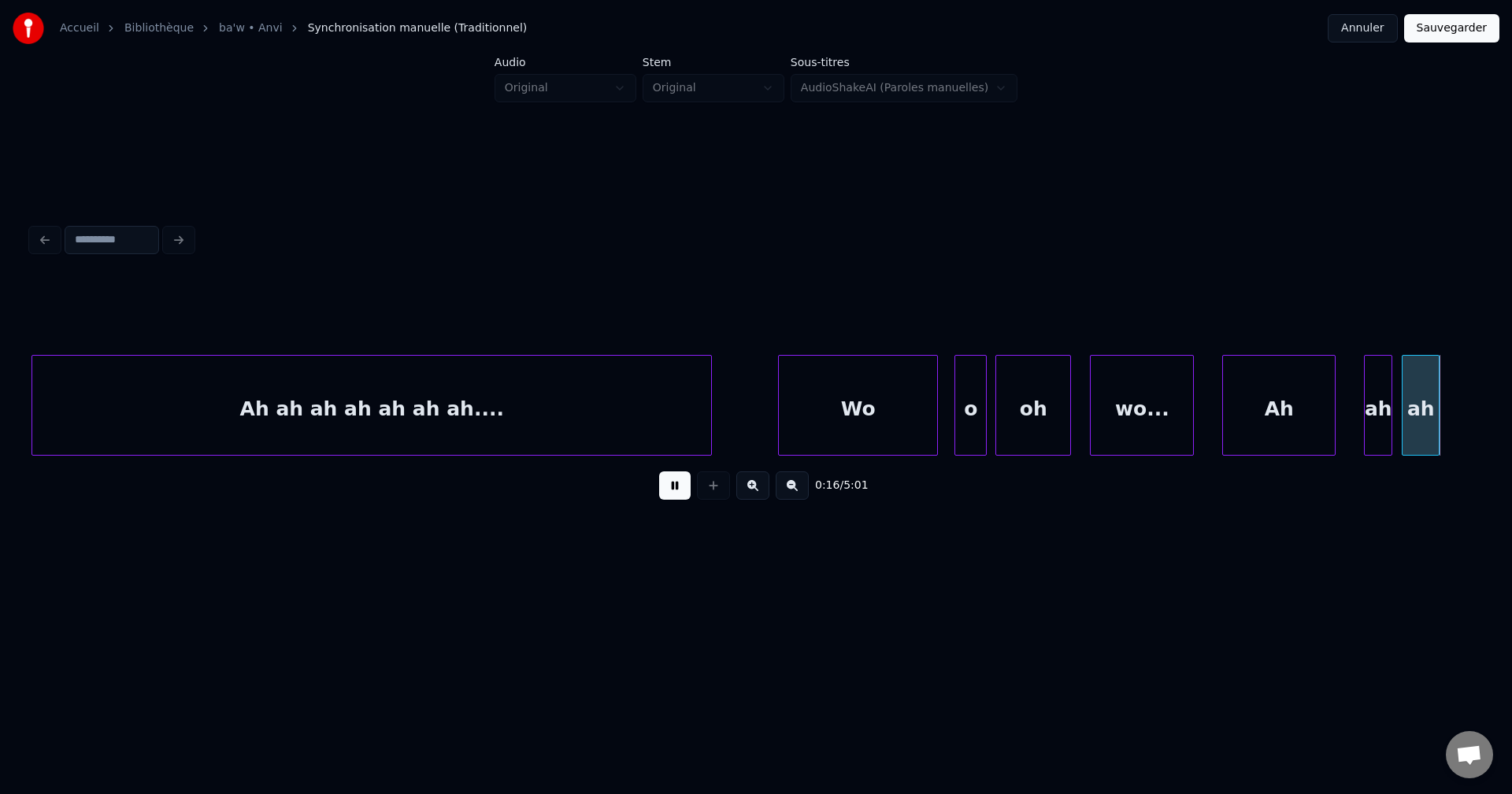
click at [682, 483] on button at bounding box center [675, 485] width 32 height 29
click at [1379, 396] on div "ah" at bounding box center [1378, 410] width 27 height 107
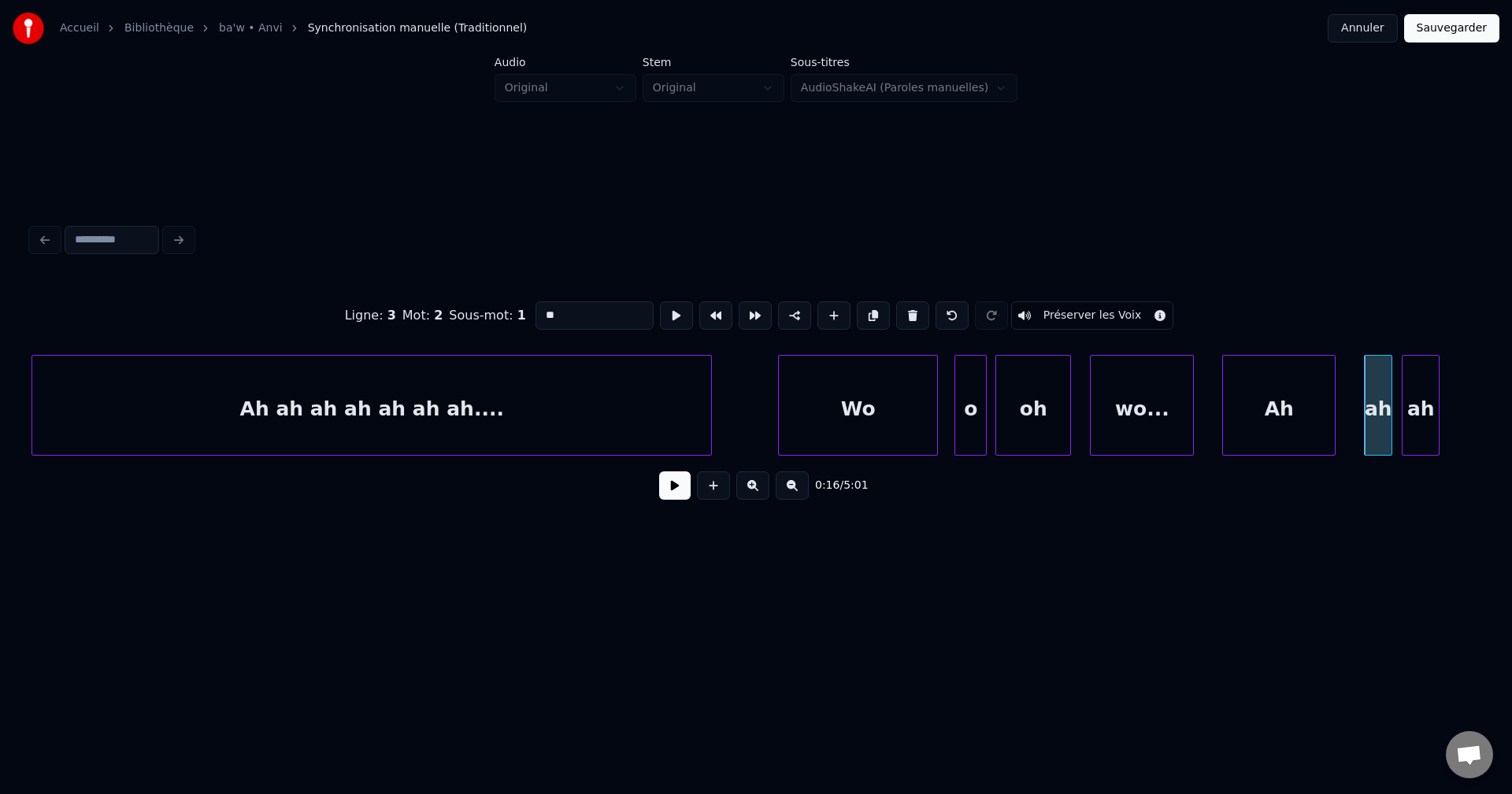
click at [1306, 395] on div "Ah" at bounding box center [1278, 410] width 112 height 107
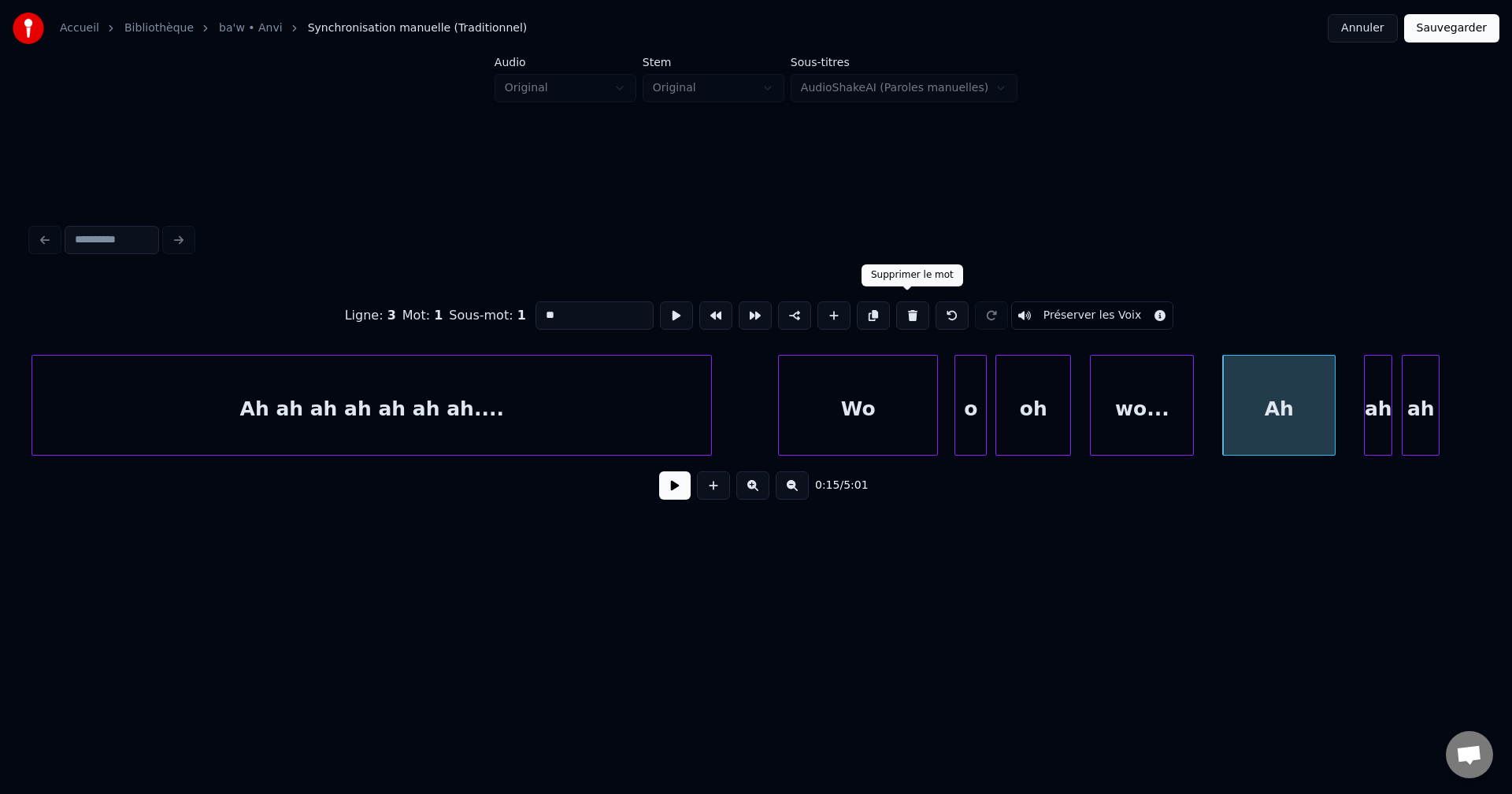
click at [913, 315] on button at bounding box center [913, 315] width 33 height 29
click at [1306, 403] on div "wo..." at bounding box center [1281, 410] width 102 height 107
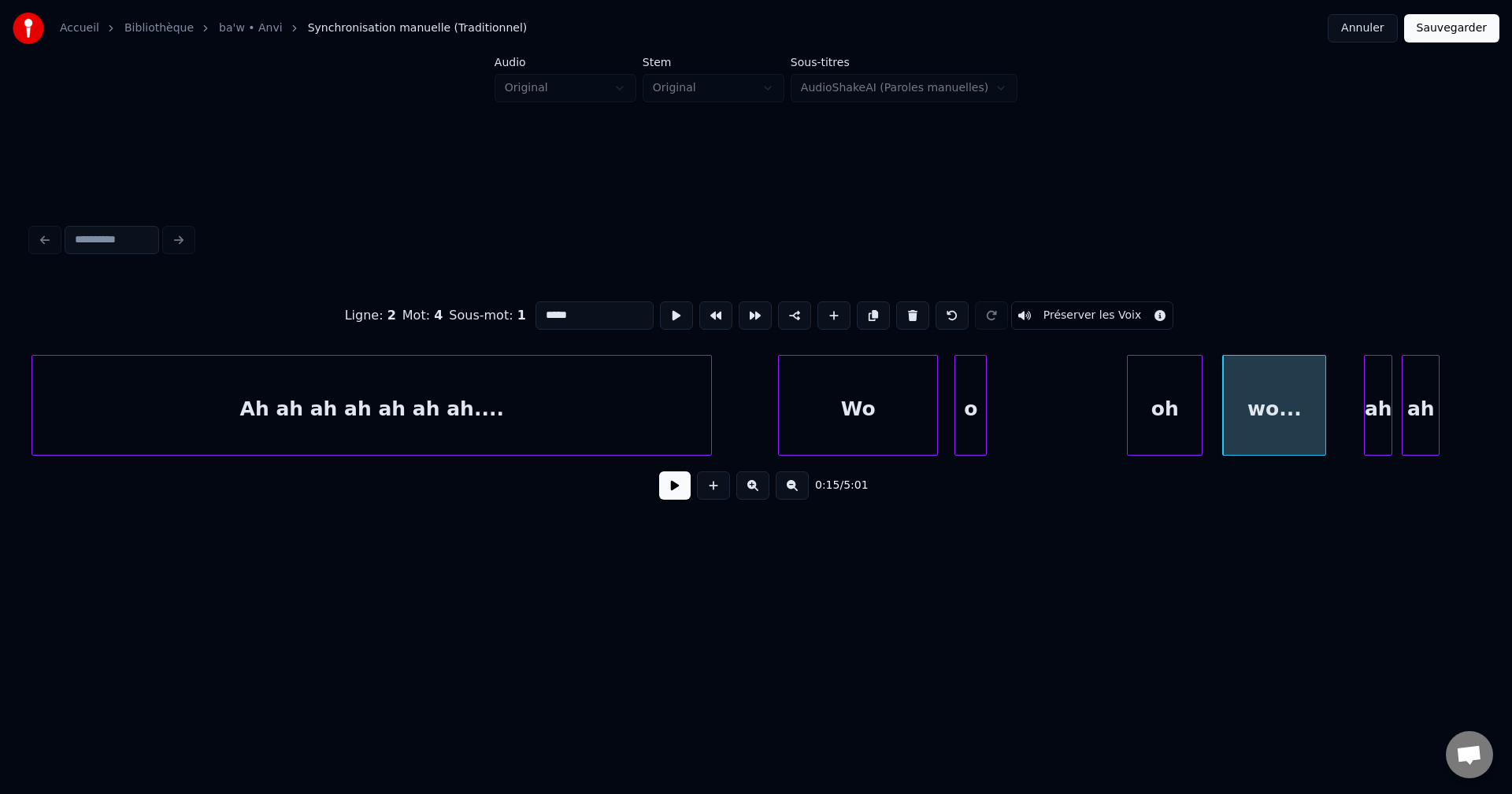
click at [1197, 405] on div "oh" at bounding box center [1164, 410] width 74 height 107
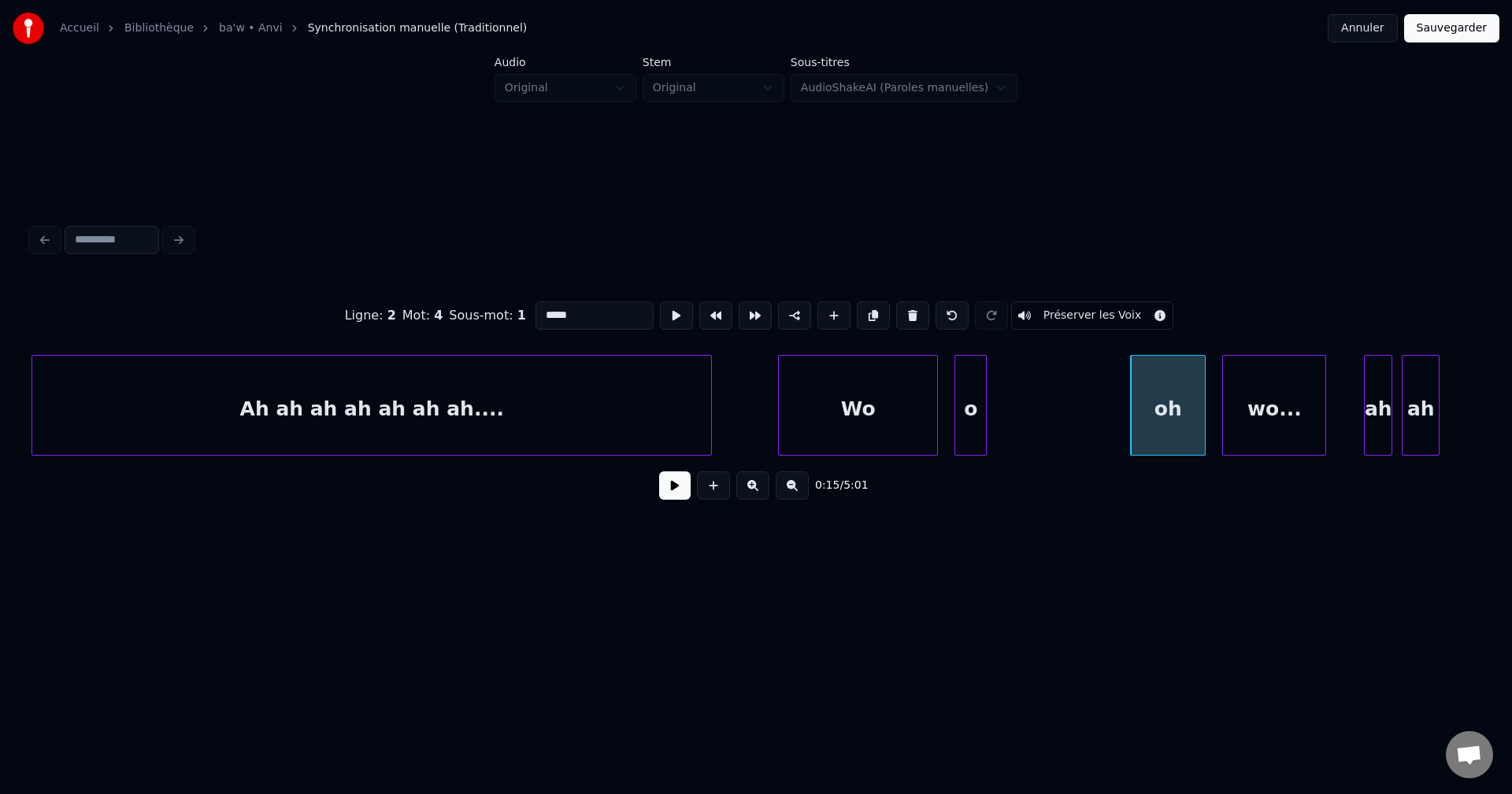
click at [1134, 405] on div at bounding box center [1133, 405] width 5 height 99
click at [857, 433] on div "Wo" at bounding box center [858, 410] width 159 height 107
type input "**"
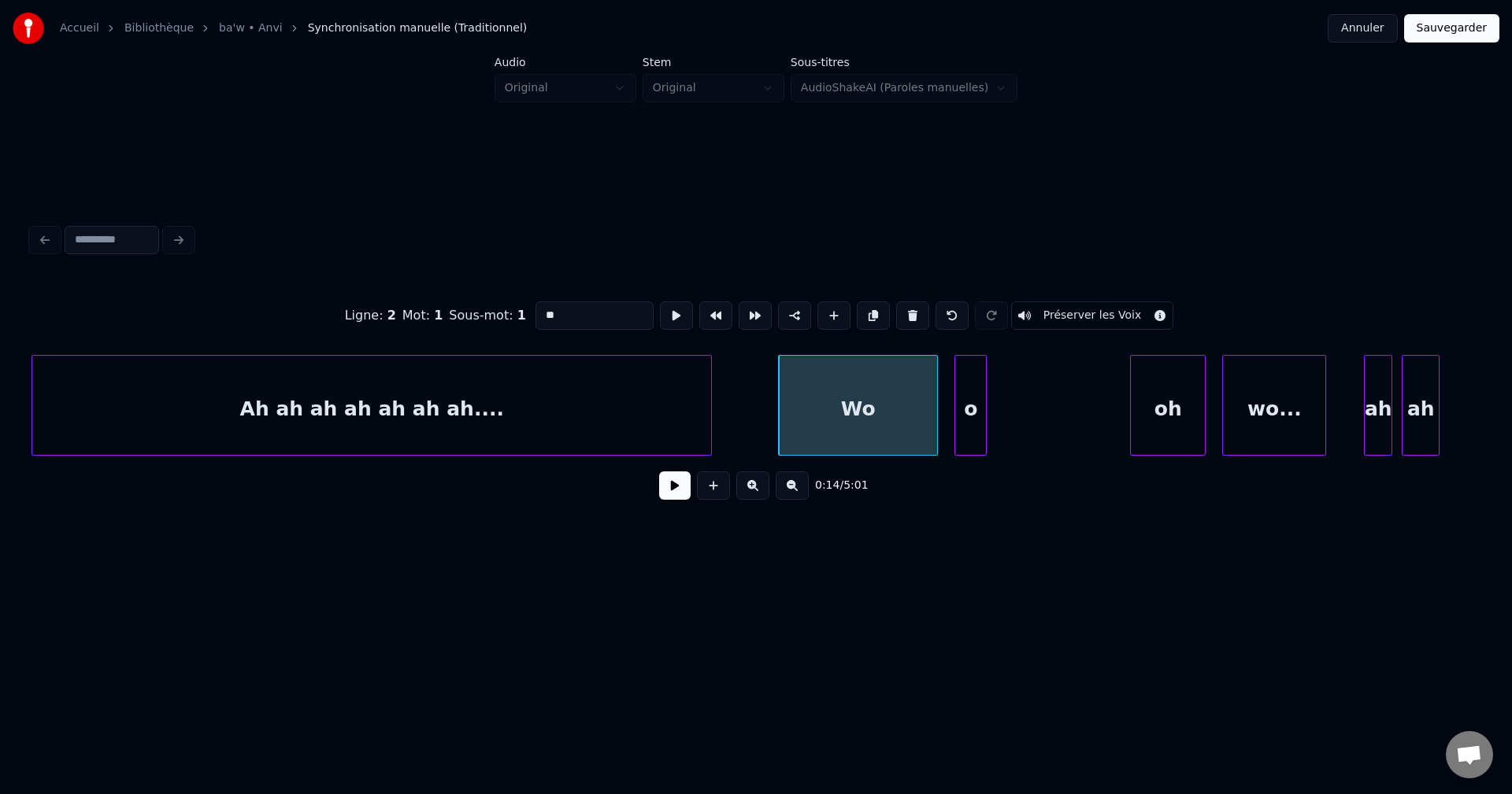
click at [662, 498] on button at bounding box center [675, 485] width 32 height 29
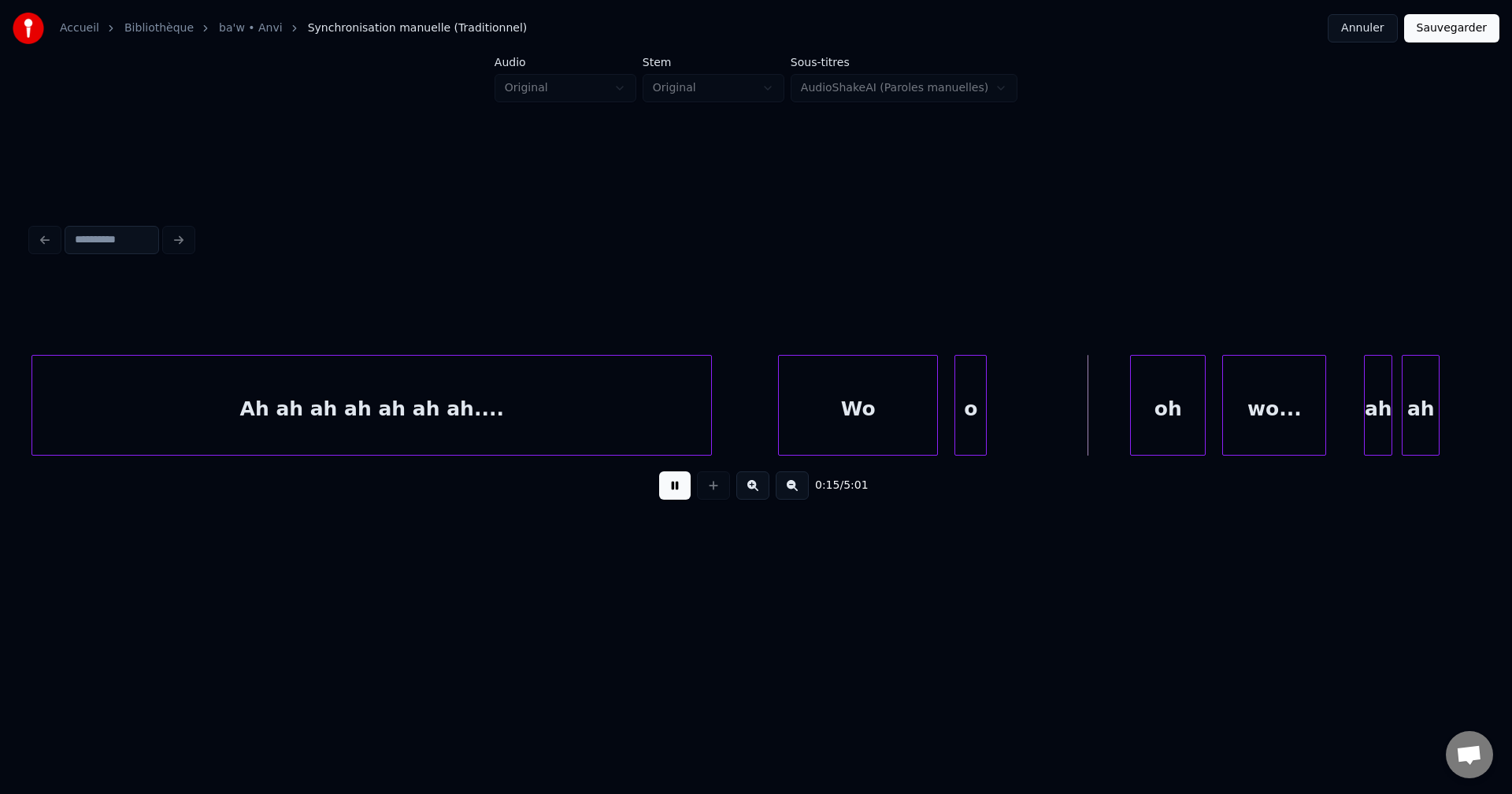
click at [663, 498] on button at bounding box center [675, 485] width 32 height 29
click at [1105, 405] on div "o" at bounding box center [1103, 410] width 31 height 107
click at [1074, 414] on div at bounding box center [1071, 405] width 5 height 99
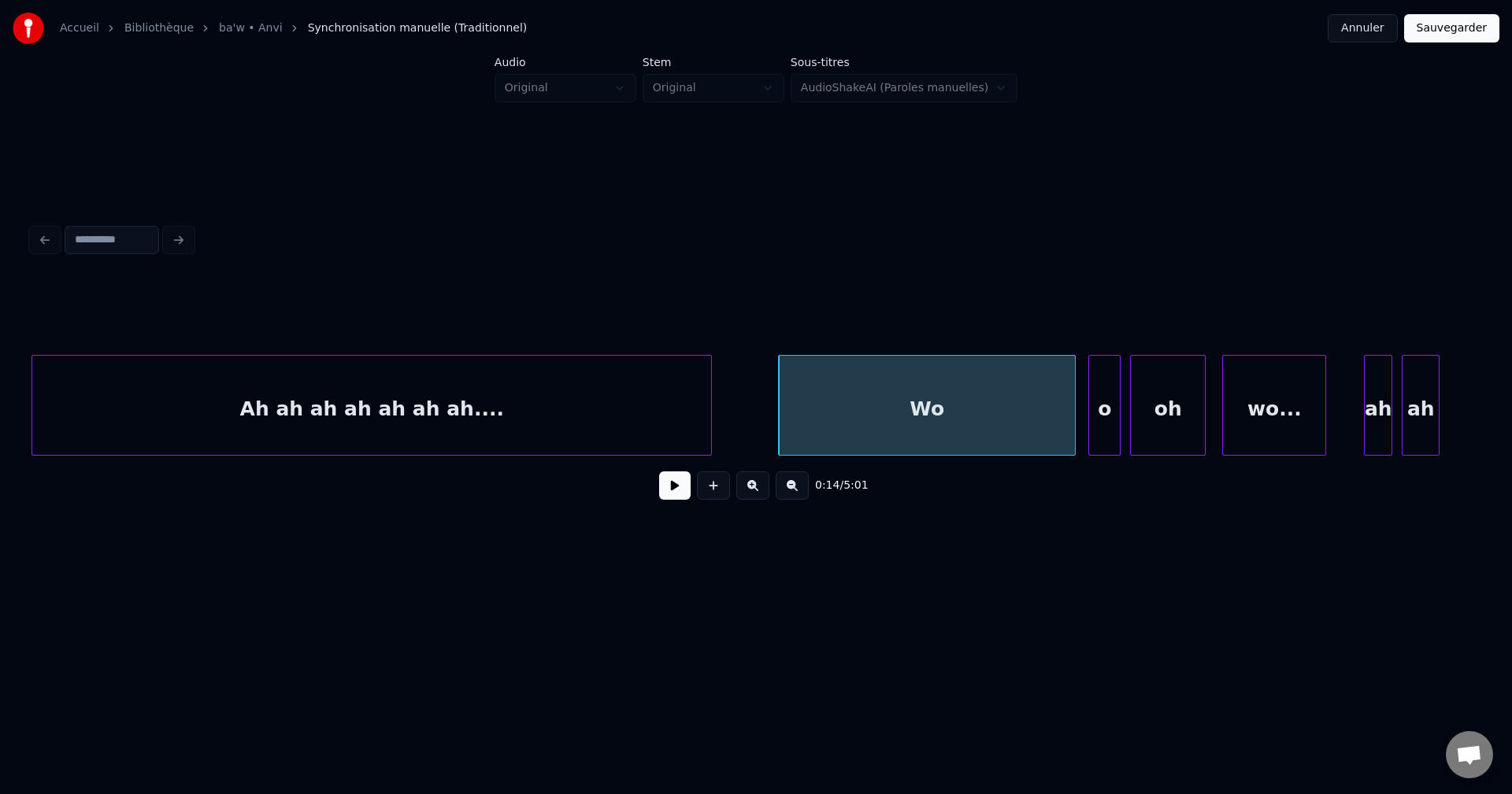
click at [680, 497] on button at bounding box center [675, 485] width 32 height 29
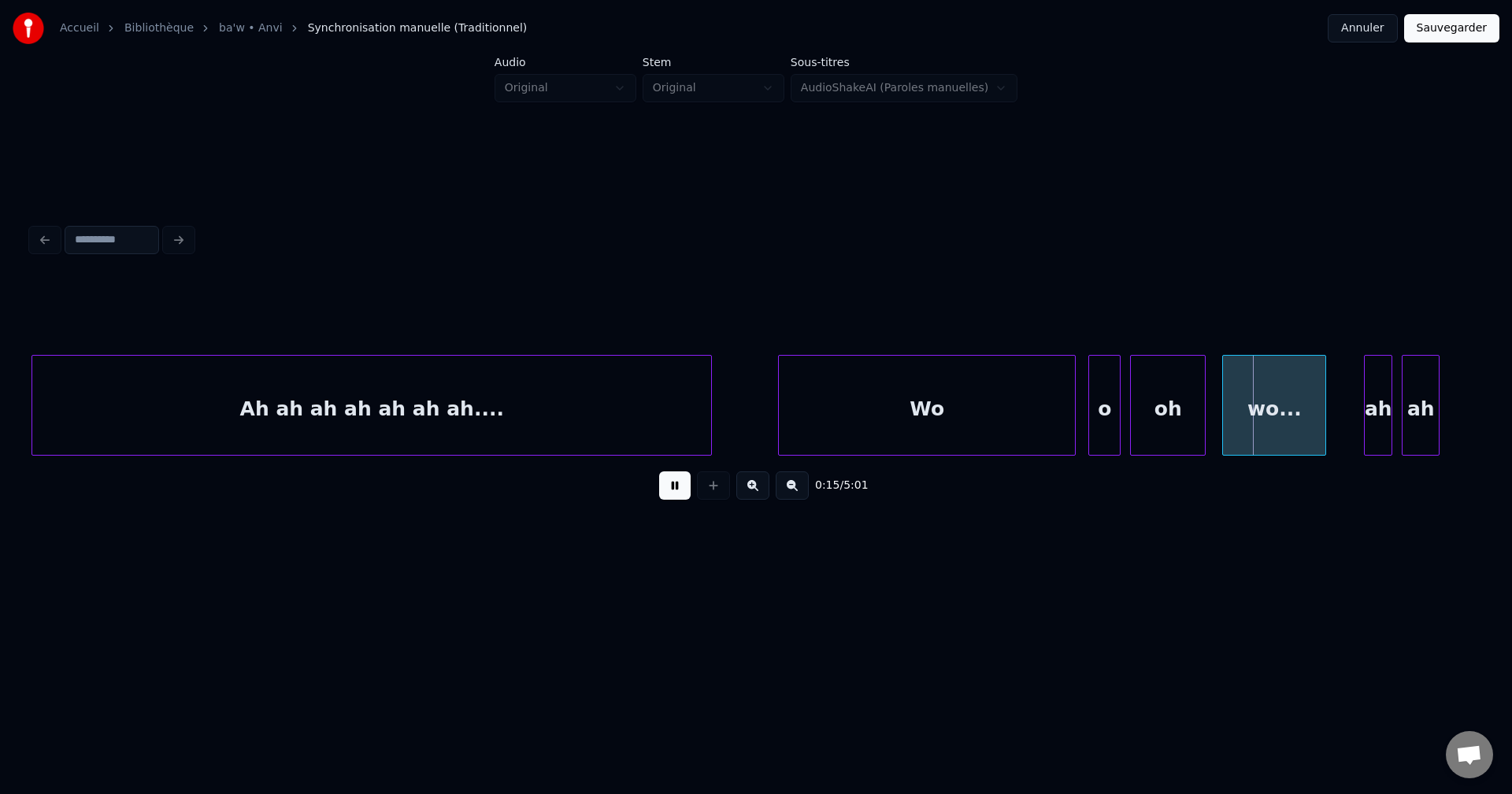
click at [680, 493] on button at bounding box center [675, 485] width 32 height 29
click at [683, 488] on button at bounding box center [675, 485] width 32 height 29
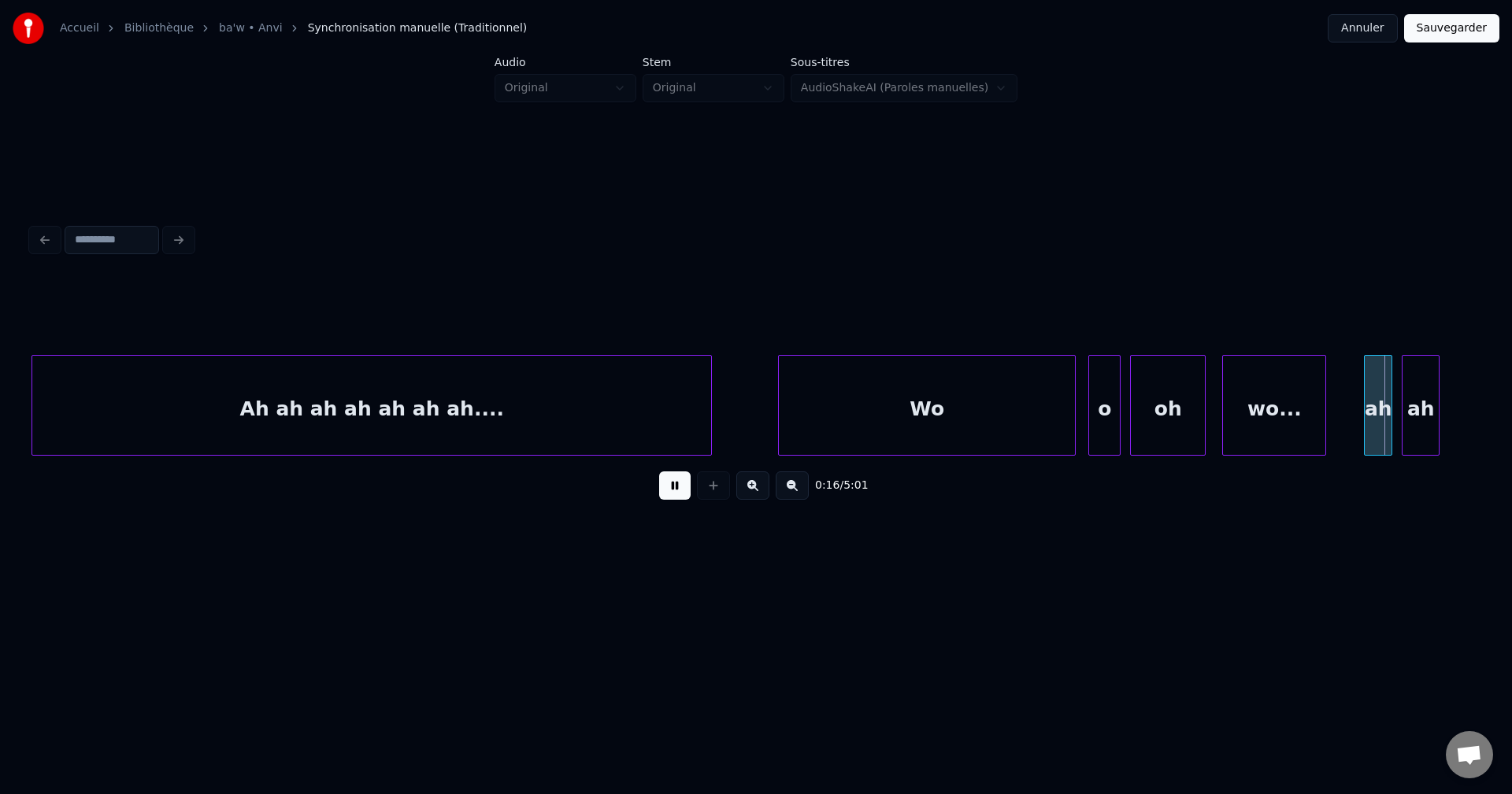
click at [683, 488] on button at bounding box center [675, 485] width 32 height 29
click at [1370, 425] on div "ah" at bounding box center [1378, 410] width 27 height 107
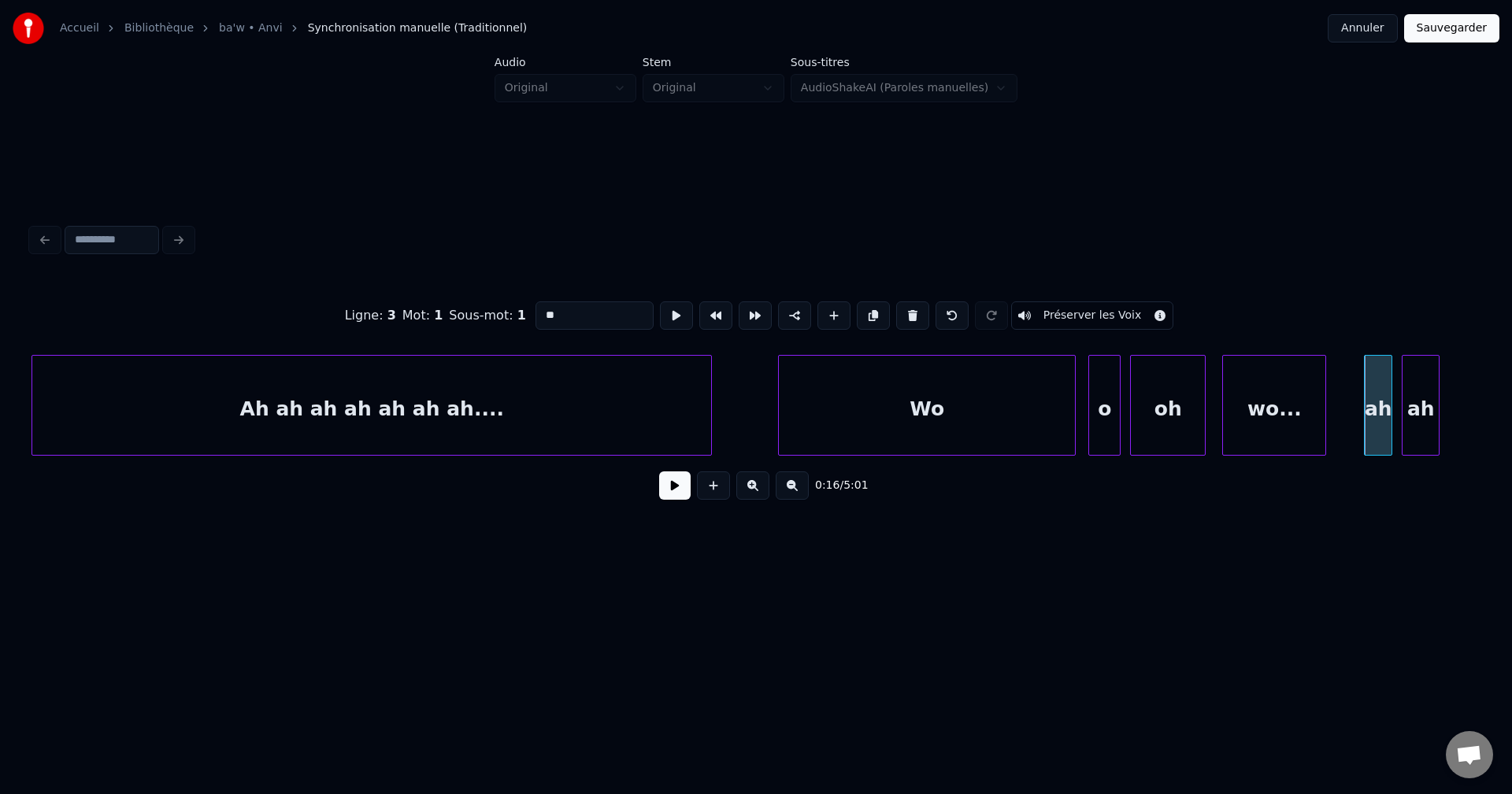
drag, startPoint x: 636, startPoint y: 315, endPoint x: 337, endPoint y: 352, distance: 301.3
click at [337, 352] on div "Ligne : 3 Mot : 1 Sous-mot : 1 ** Préserver les Voix 0:16 / 5:01" at bounding box center [756, 396] width 1449 height 239
paste input "**********"
click at [1409, 408] on div "ah" at bounding box center [1420, 410] width 36 height 107
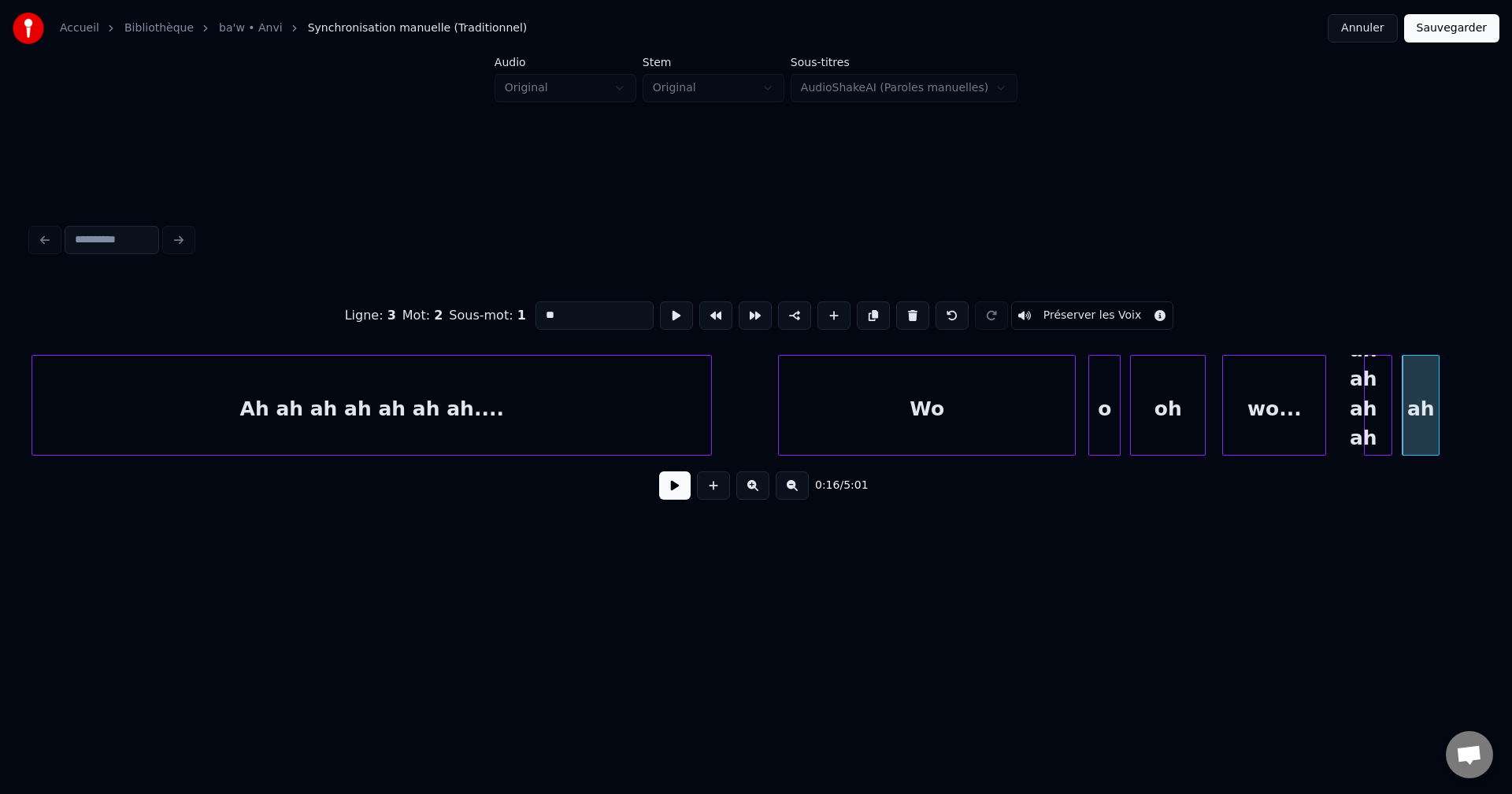
scroll to position [0, 0]
click at [911, 322] on button at bounding box center [913, 315] width 33 height 29
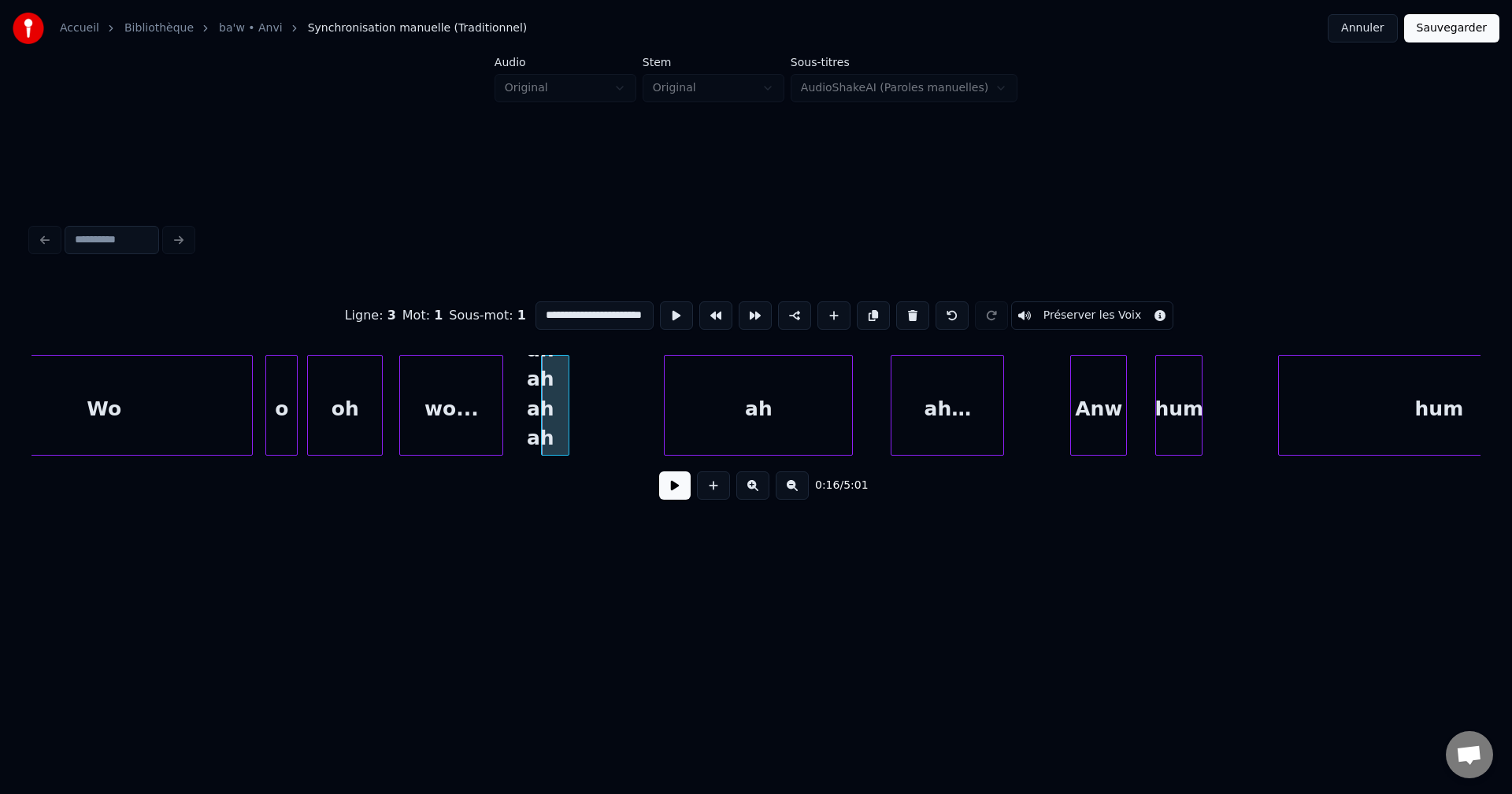
scroll to position [0, 7096]
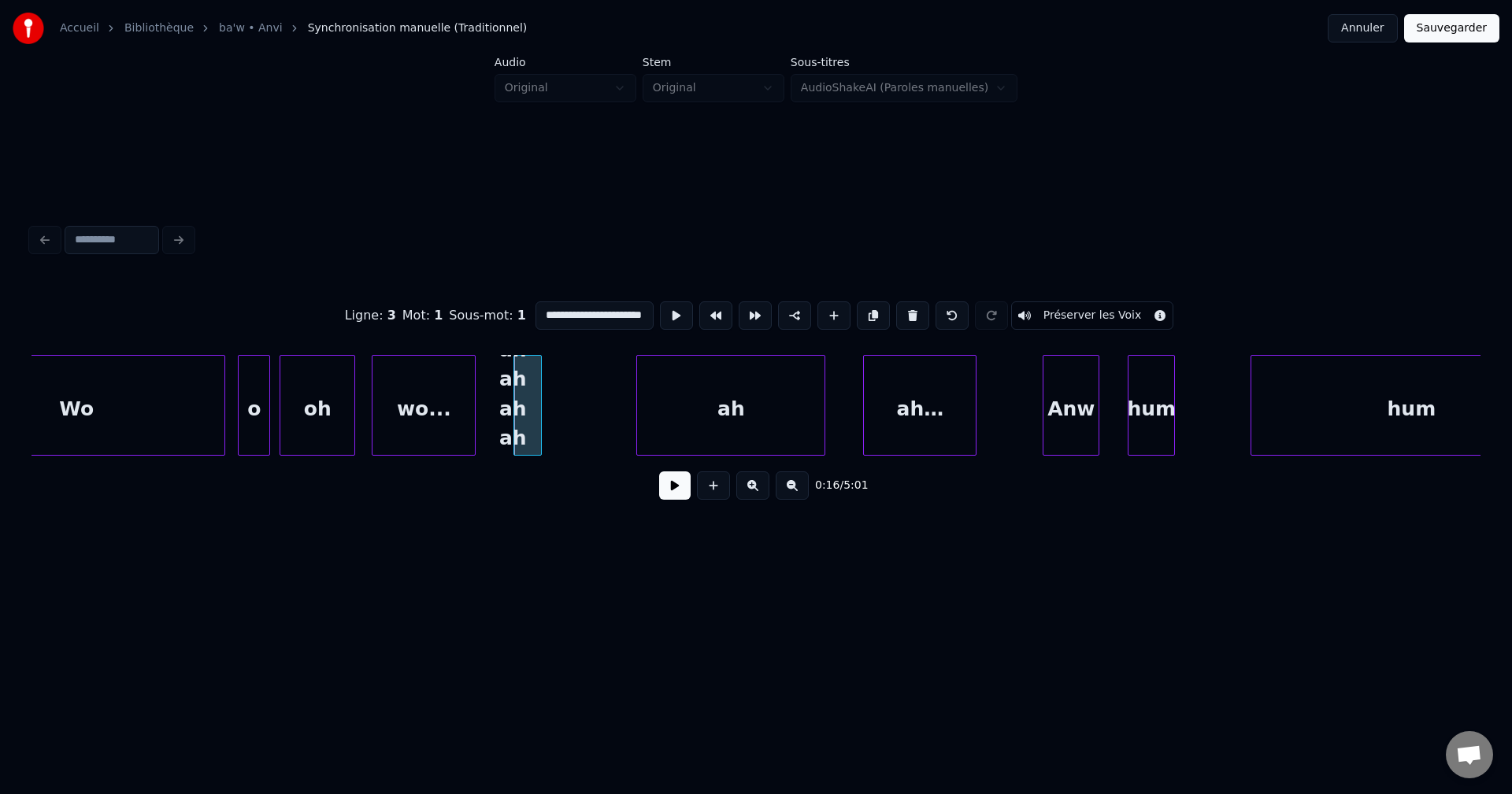
click at [664, 417] on div "ah" at bounding box center [731, 410] width 187 height 107
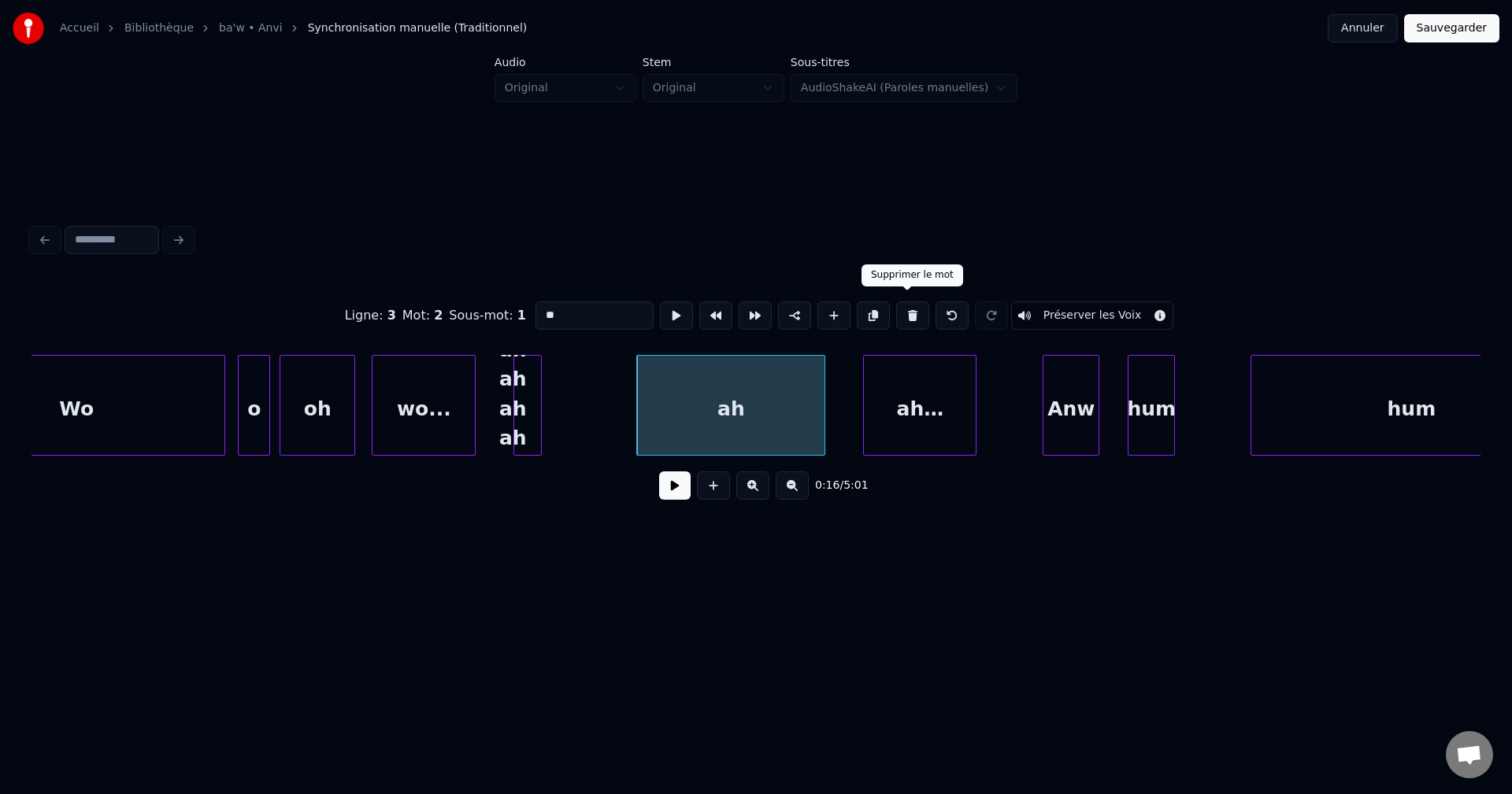
click at [905, 305] on button at bounding box center [913, 315] width 33 height 29
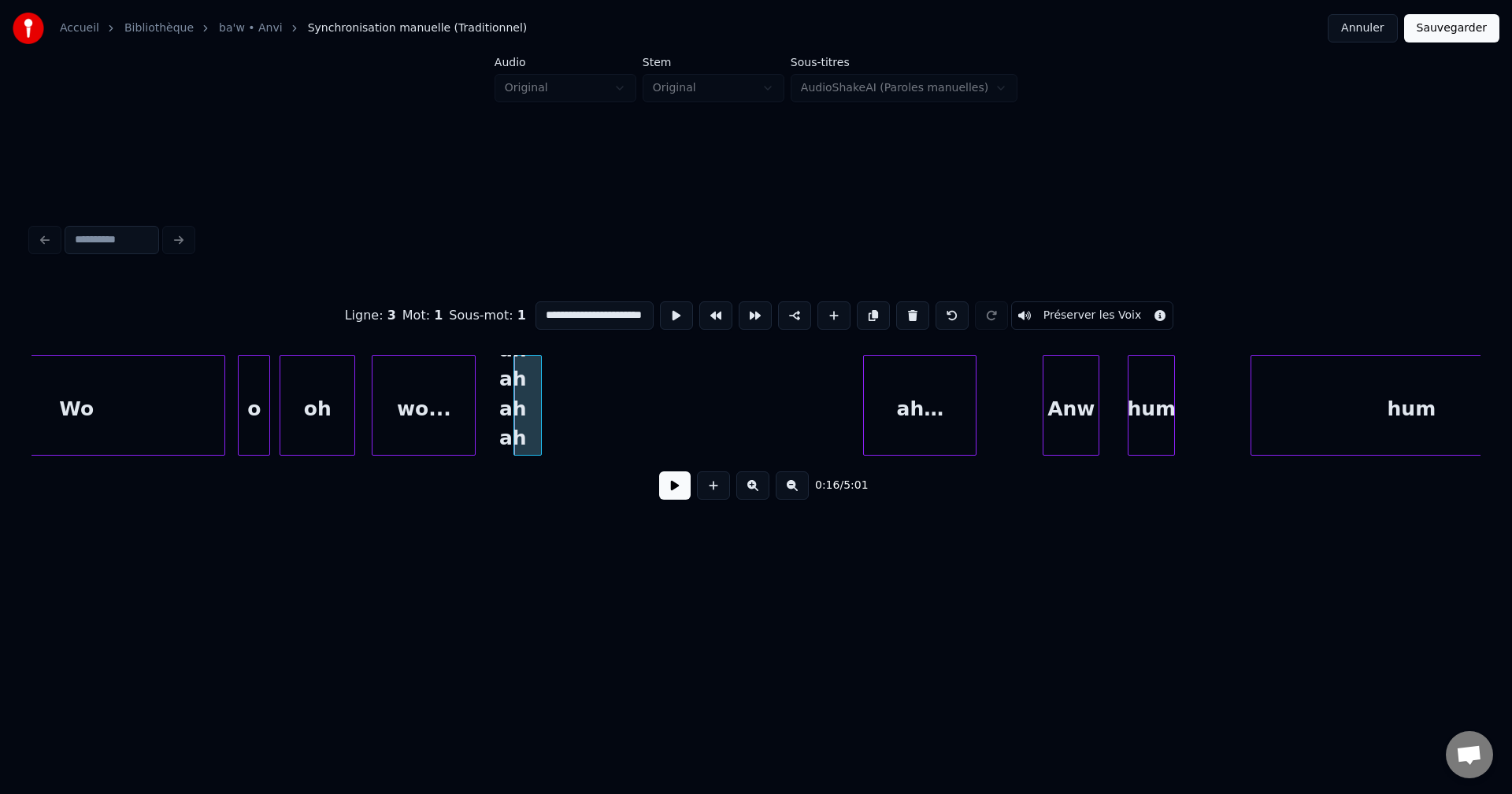
click at [924, 410] on div "ah…" at bounding box center [920, 410] width 112 height 107
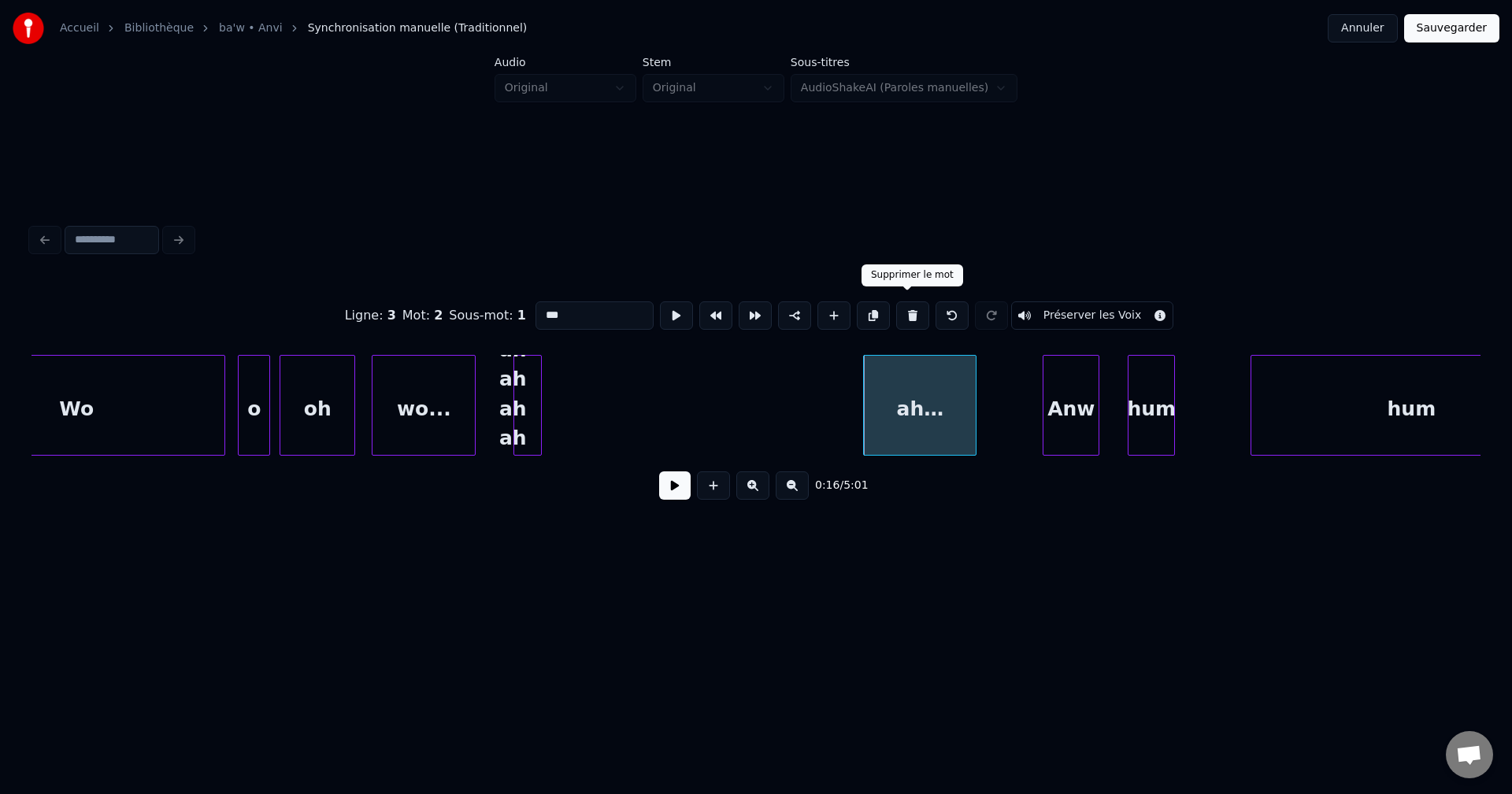
click at [910, 309] on button at bounding box center [913, 315] width 33 height 29
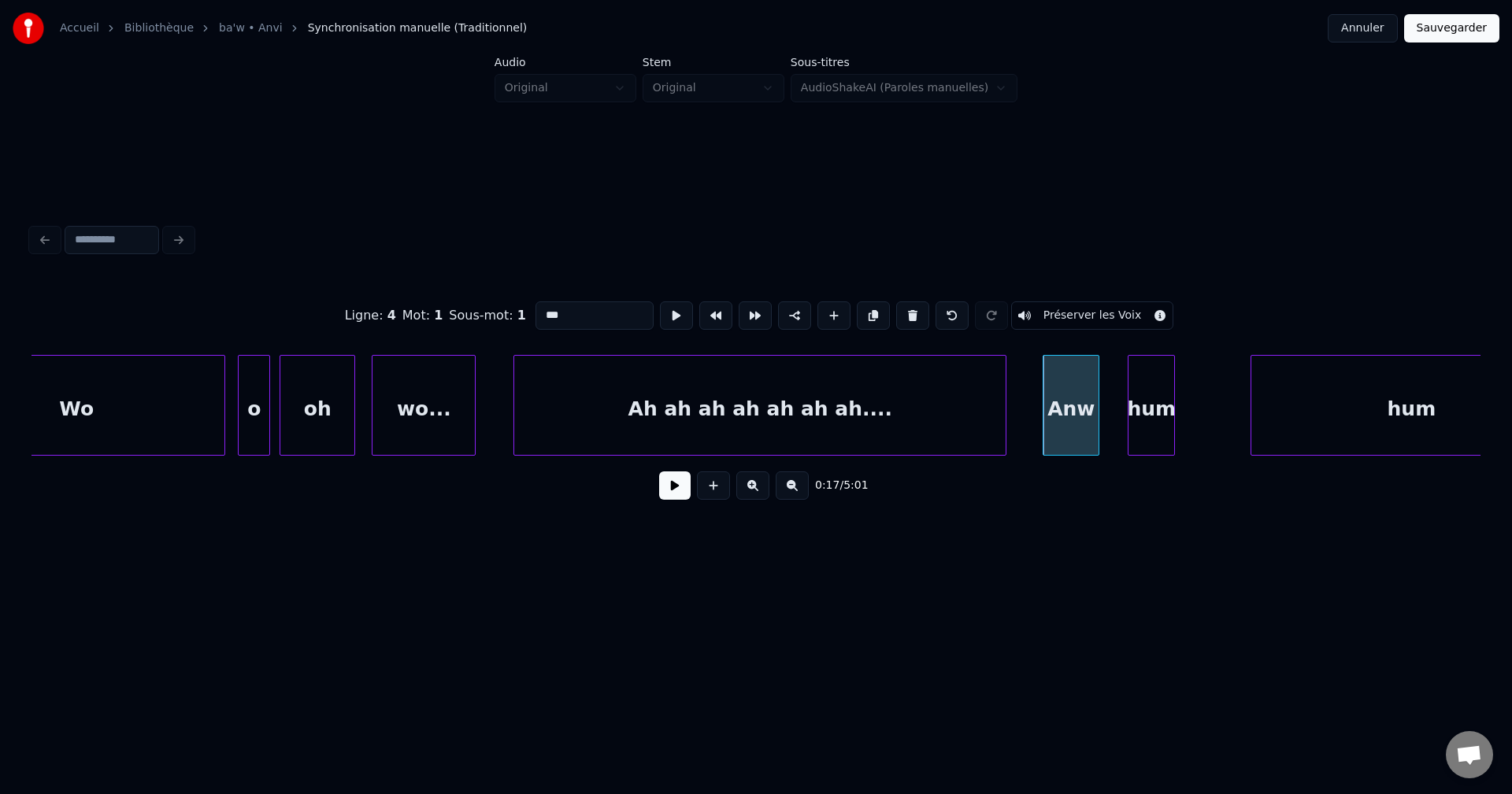
click at [1006, 379] on div at bounding box center [1002, 405] width 5 height 99
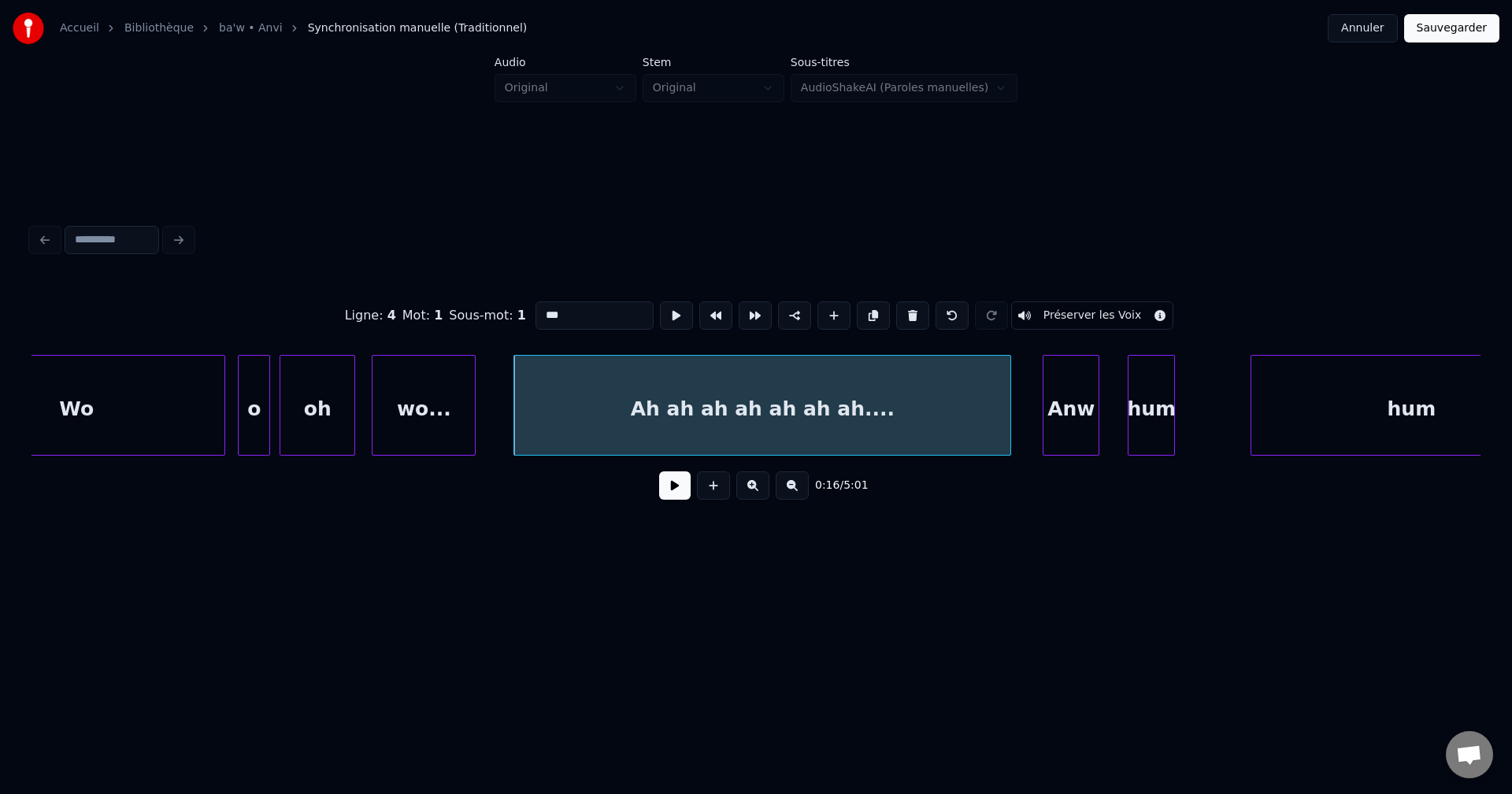
click at [815, 379] on div "Ah ah ah ah ah ah ah...." at bounding box center [762, 410] width 496 height 107
type input "**********"
click at [677, 492] on button at bounding box center [675, 485] width 32 height 29
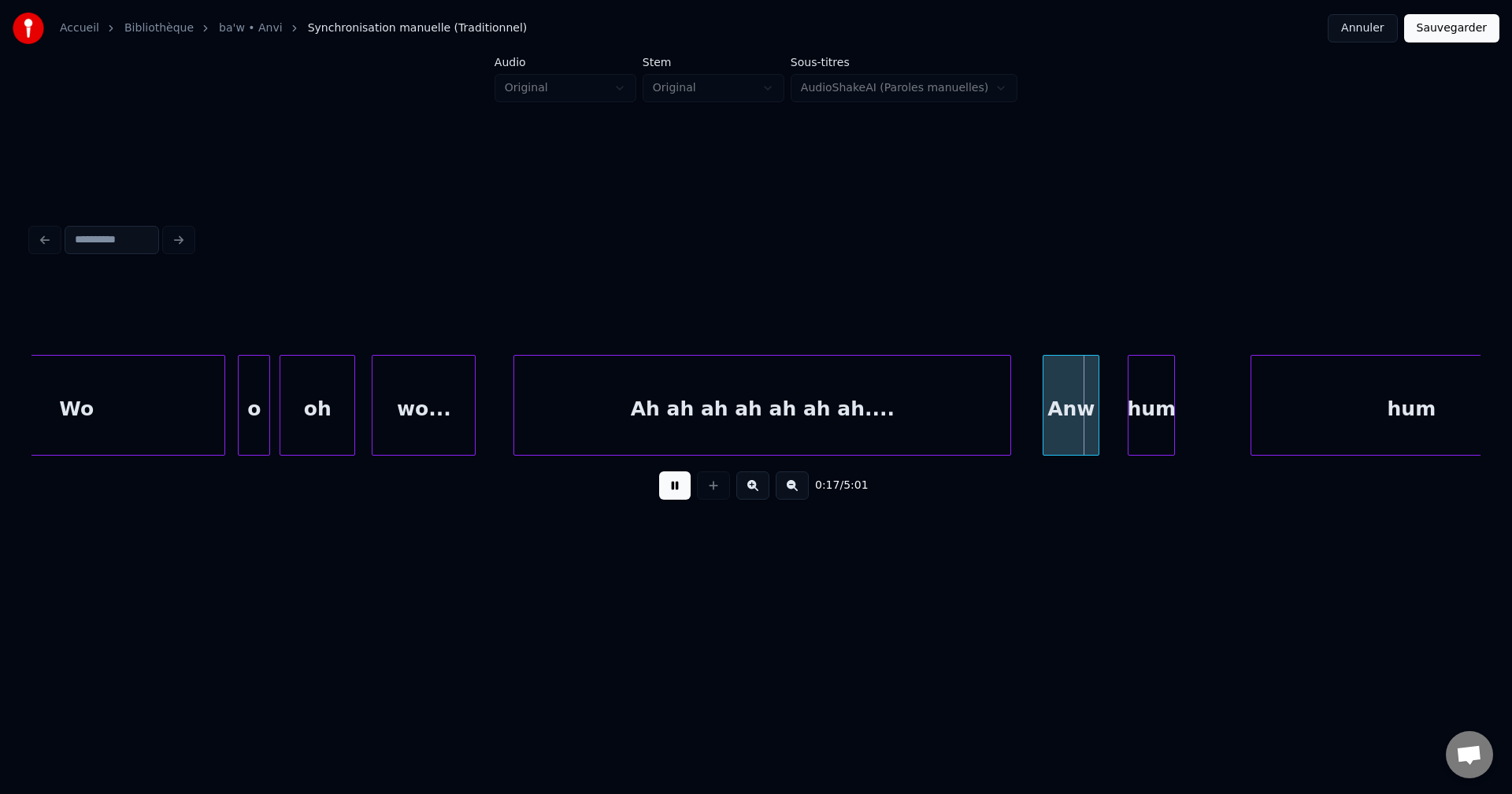
click at [679, 490] on button at bounding box center [675, 485] width 32 height 29
click at [679, 489] on button at bounding box center [675, 485] width 32 height 29
click at [680, 488] on button at bounding box center [675, 485] width 32 height 29
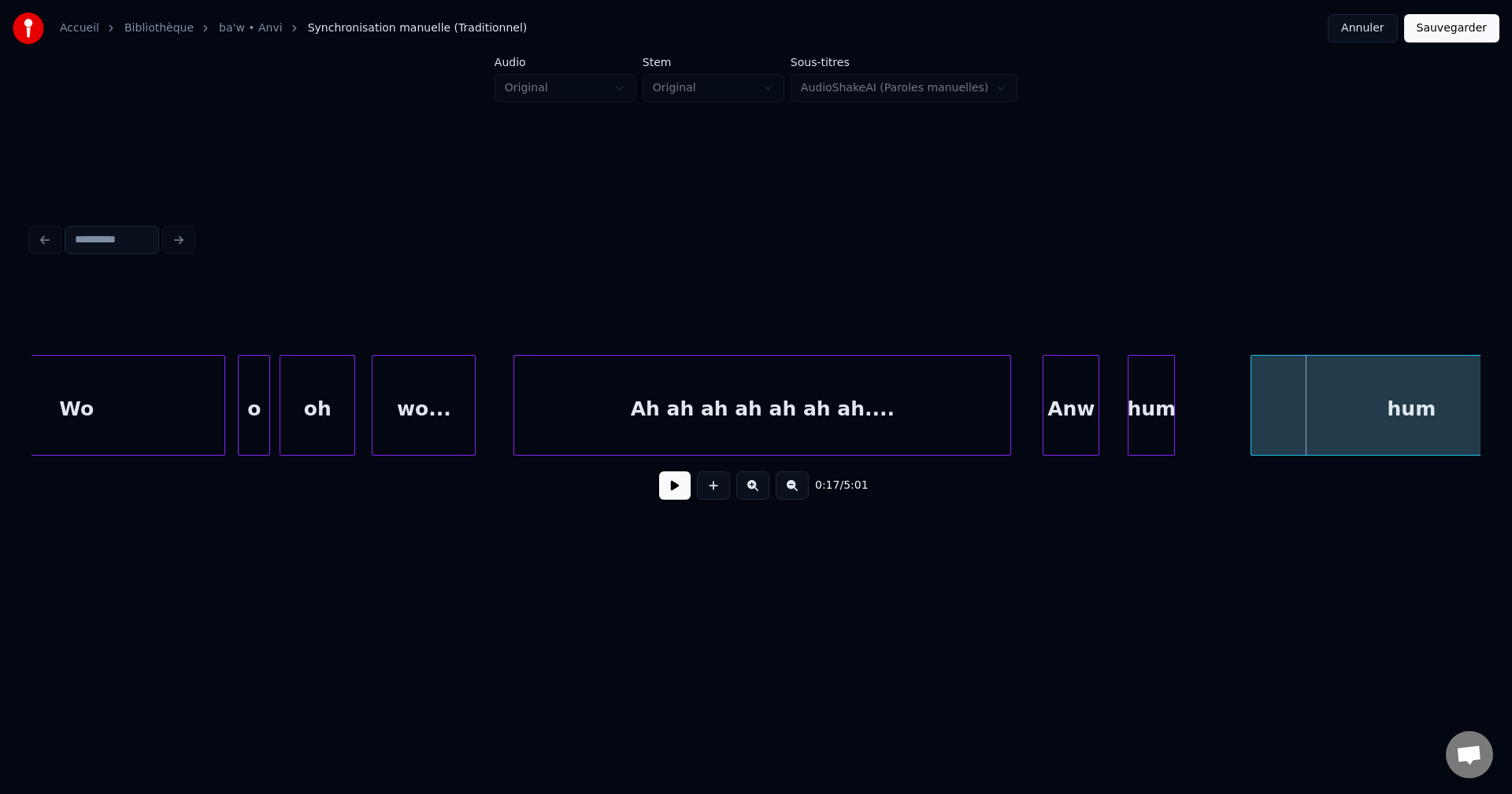
click at [1086, 401] on div "Anw" at bounding box center [1070, 410] width 55 height 107
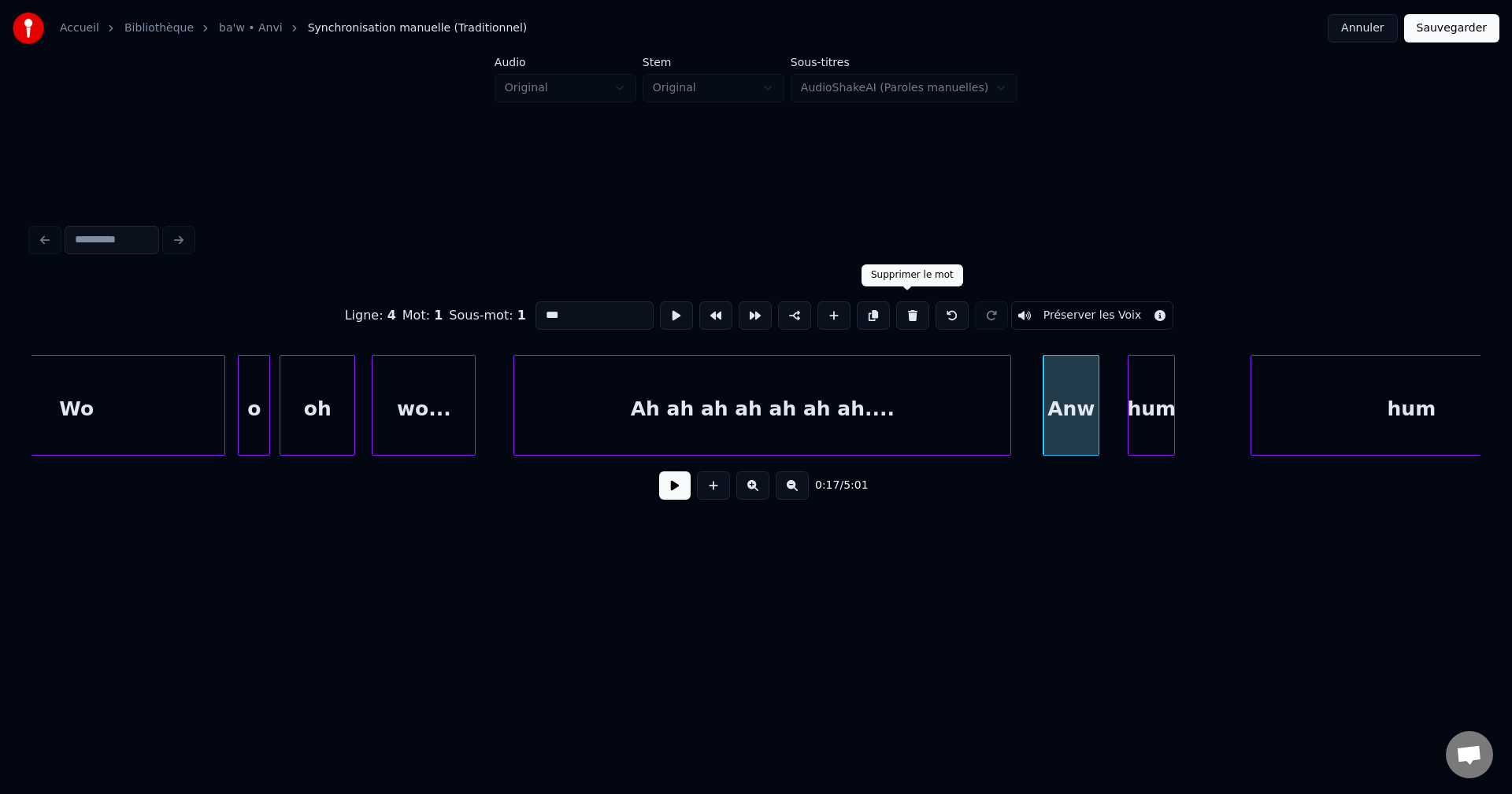
click at [915, 303] on button at bounding box center [913, 315] width 33 height 29
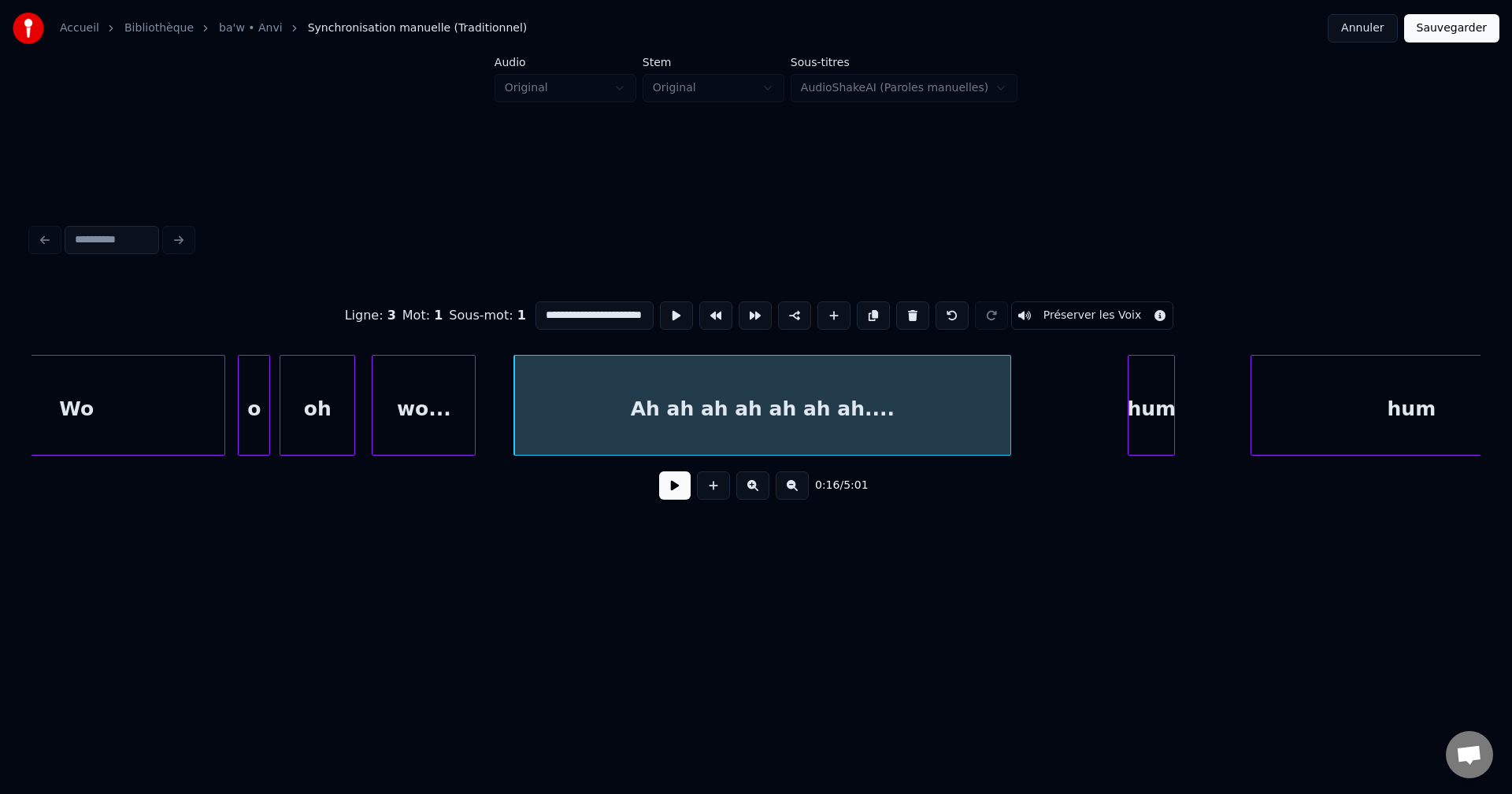
click at [1142, 399] on div "hum" at bounding box center [1150, 410] width 45 height 107
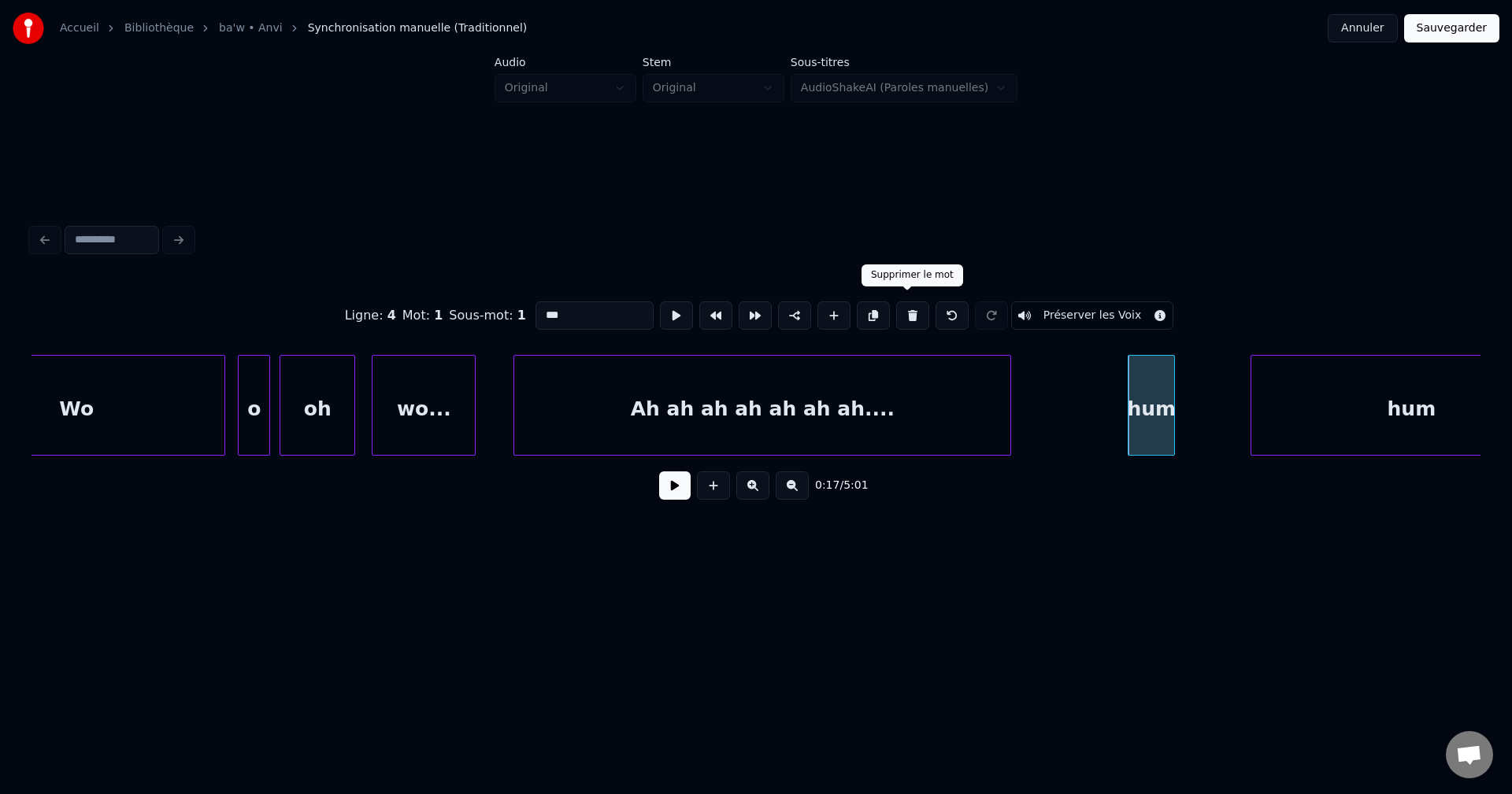
click at [912, 309] on button at bounding box center [913, 315] width 33 height 29
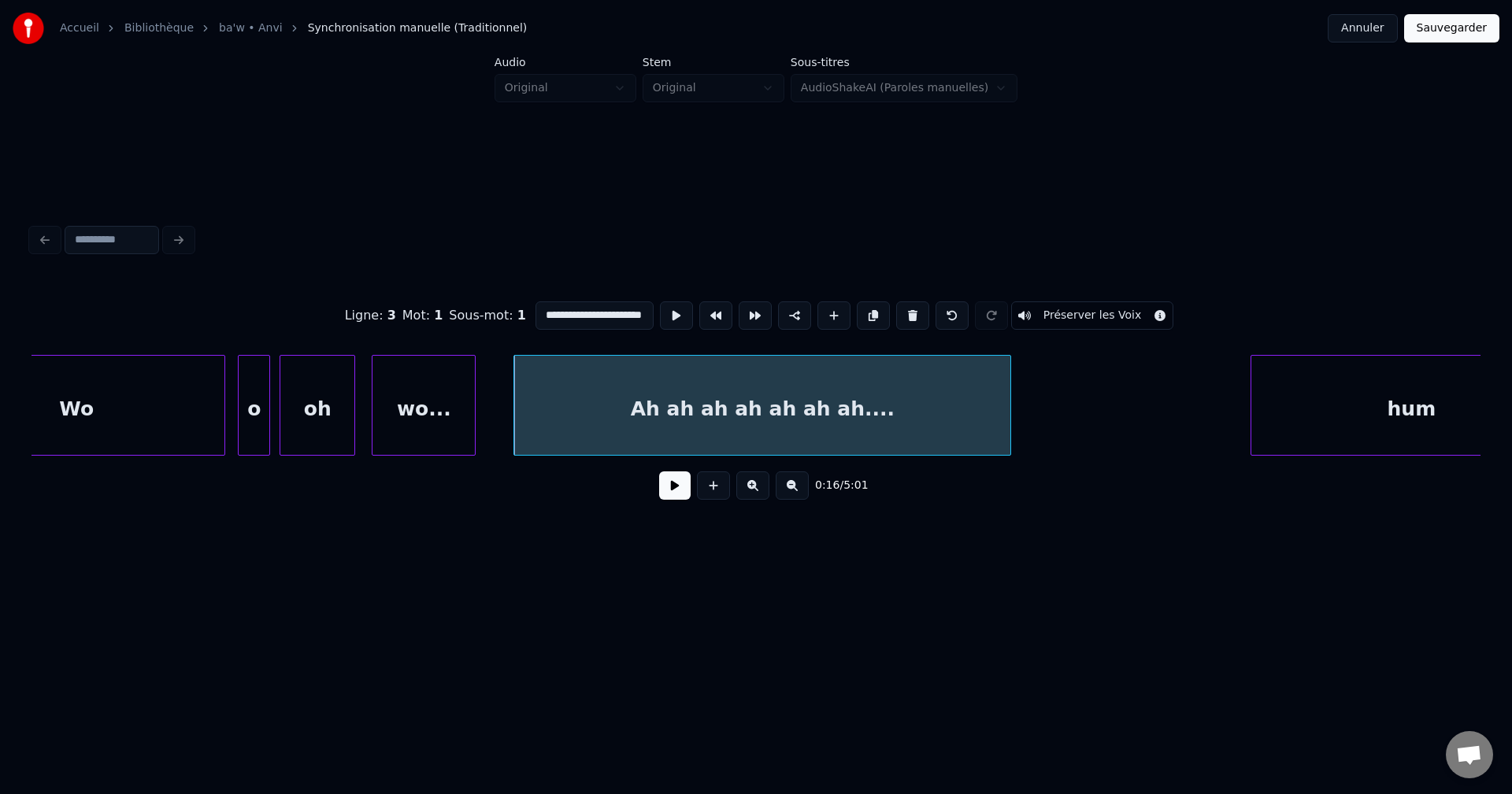
click at [1001, 410] on div "Ah ah ah ah ah ah ah...." at bounding box center [762, 410] width 496 height 107
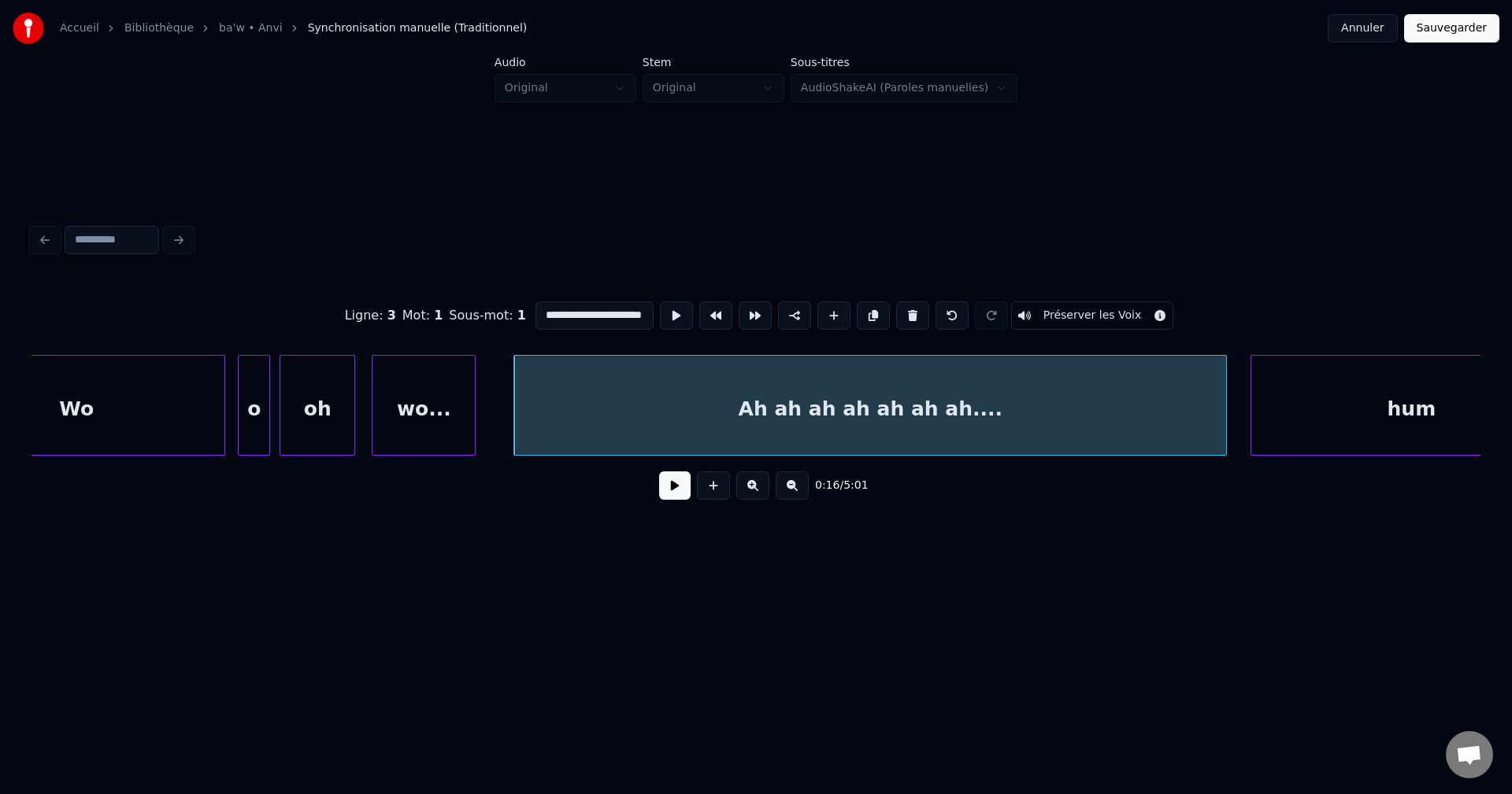
click at [1226, 418] on div at bounding box center [1223, 405] width 5 height 99
click at [1350, 400] on div "hum" at bounding box center [1411, 410] width 320 height 107
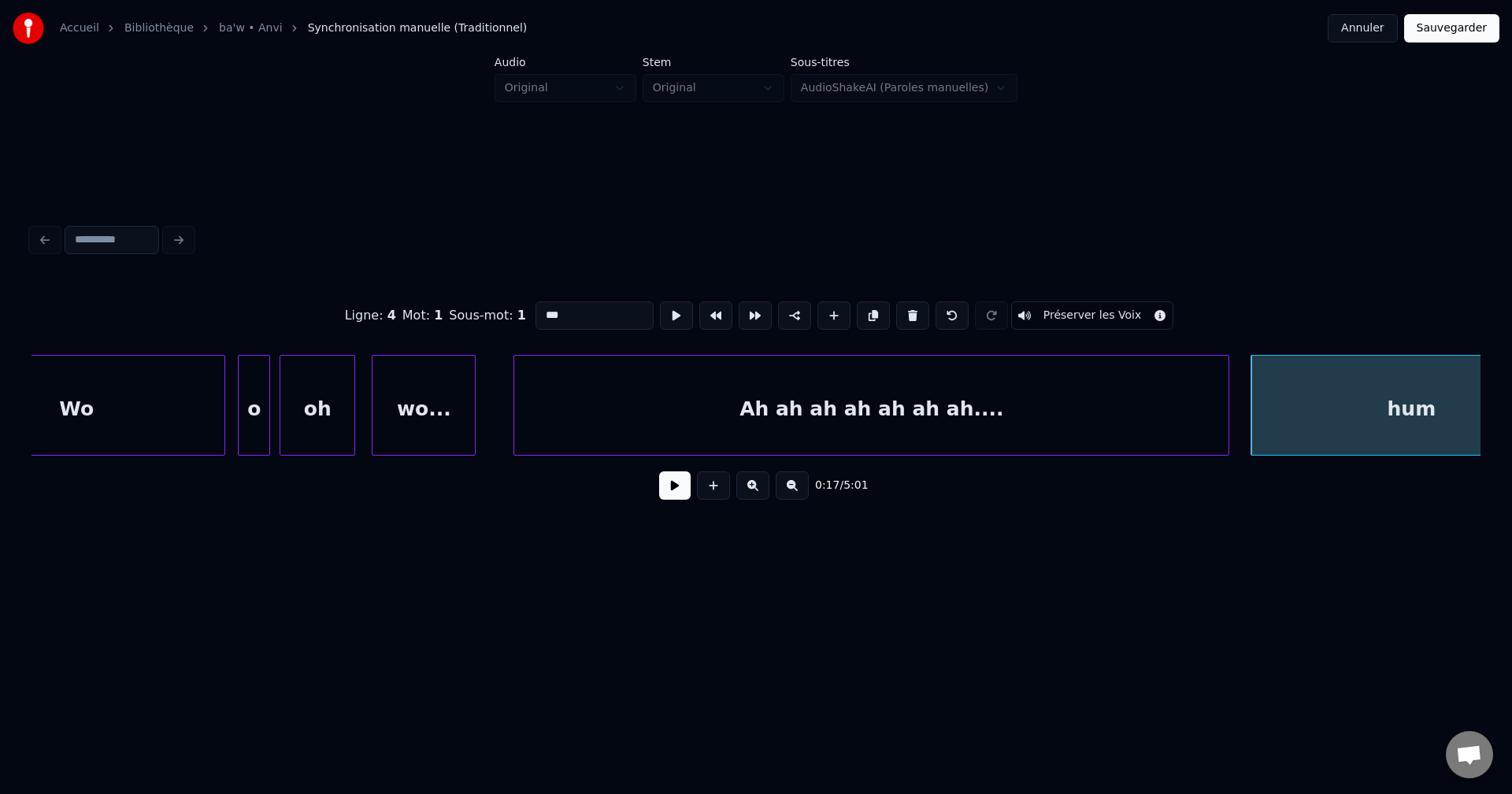
click at [536, 311] on input "***" at bounding box center [594, 315] width 118 height 29
type input "*******"
click at [660, 493] on button at bounding box center [675, 485] width 32 height 29
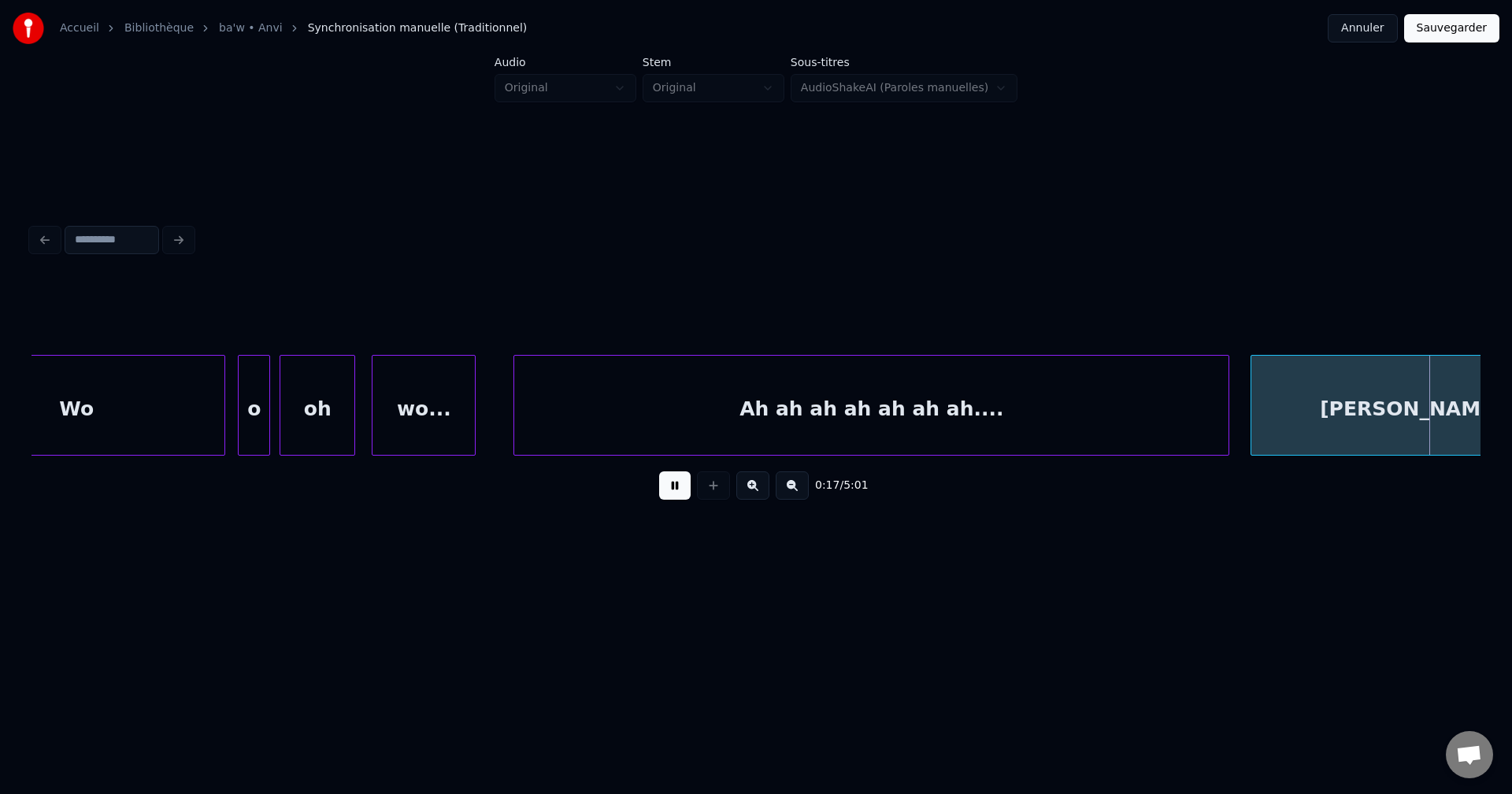
scroll to position [0, 8550]
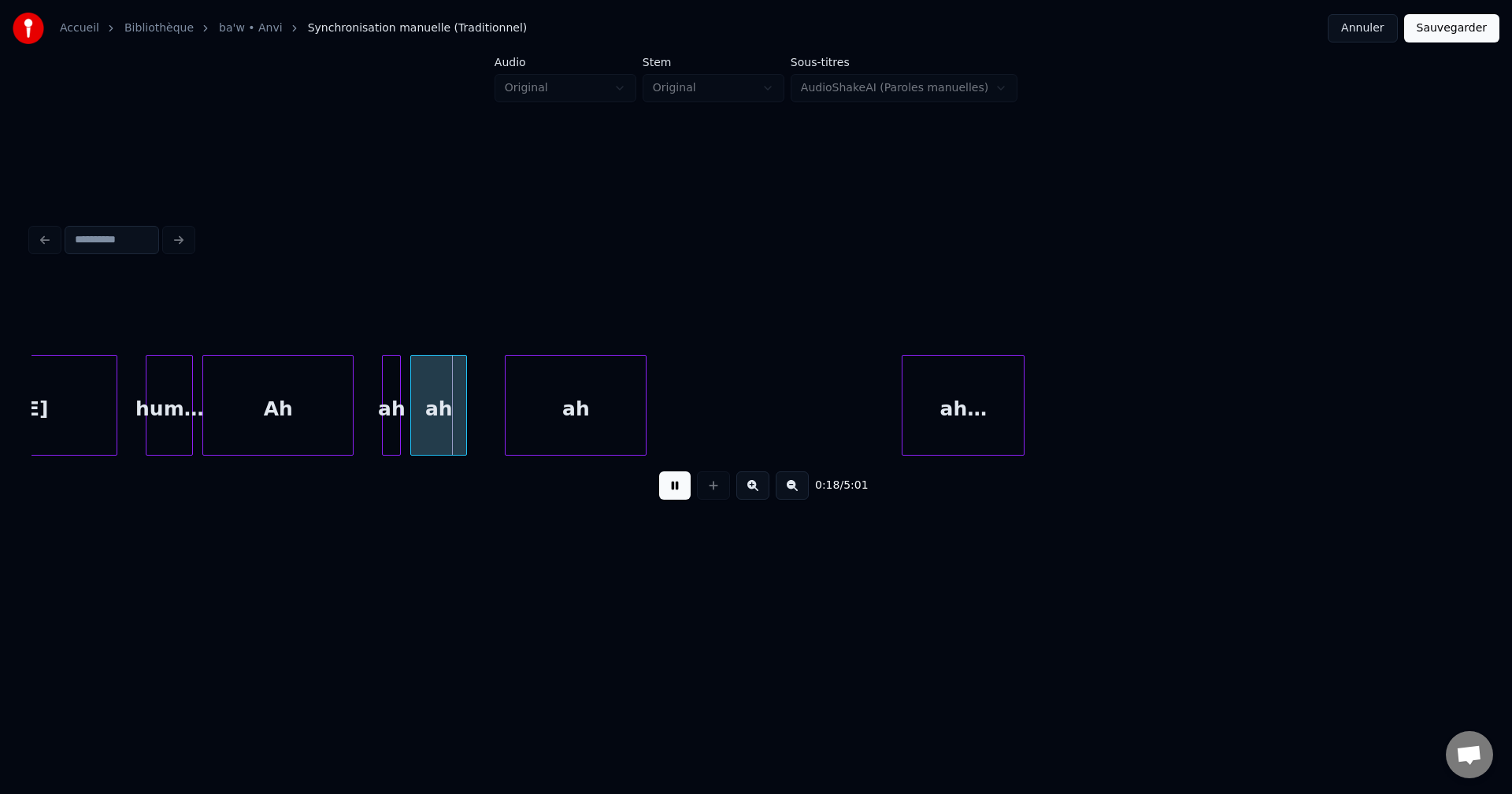
click at [660, 488] on button at bounding box center [675, 485] width 32 height 29
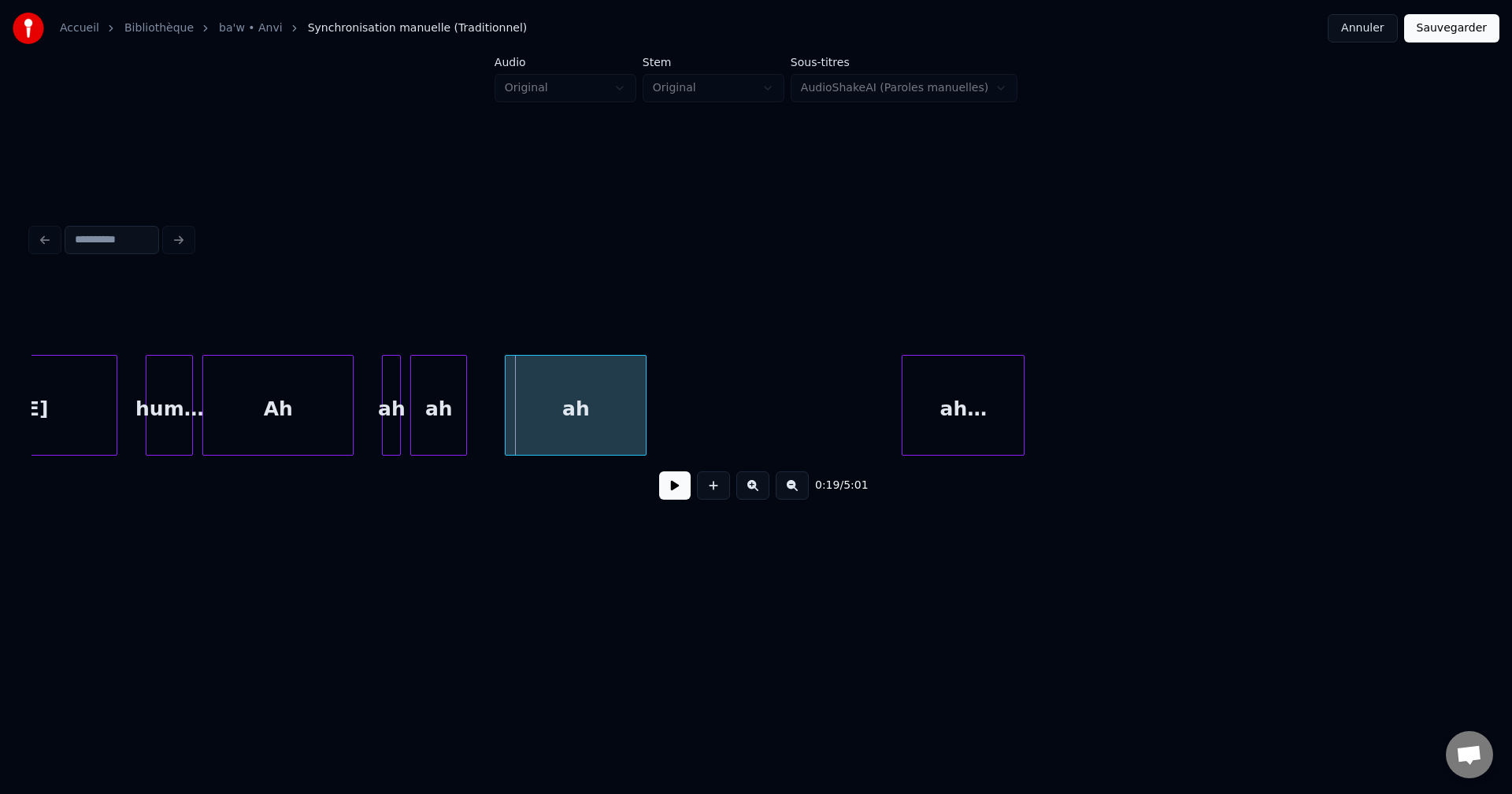
click at [278, 400] on div "Ah" at bounding box center [277, 410] width 149 height 107
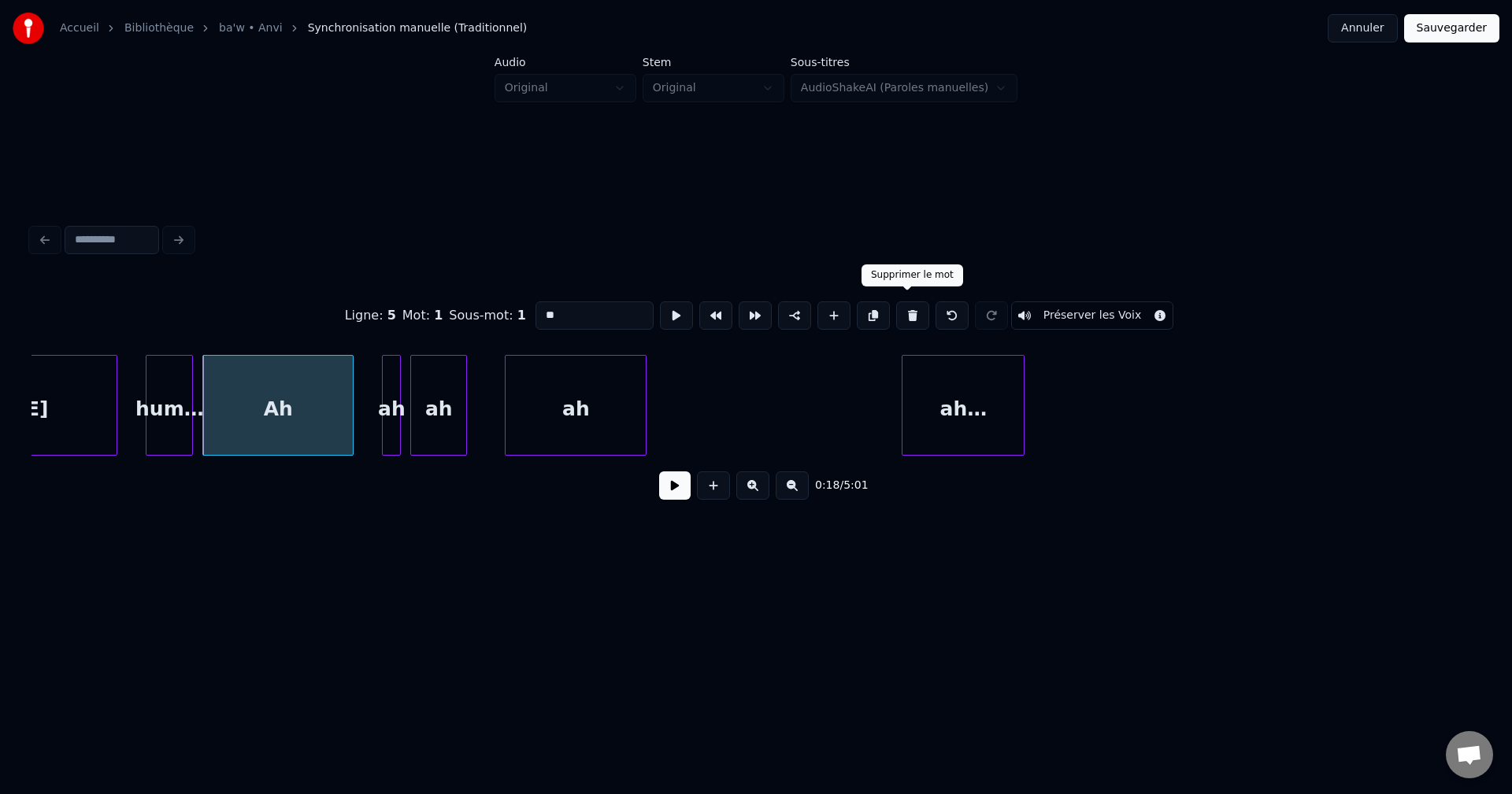
click at [903, 308] on button at bounding box center [913, 315] width 33 height 29
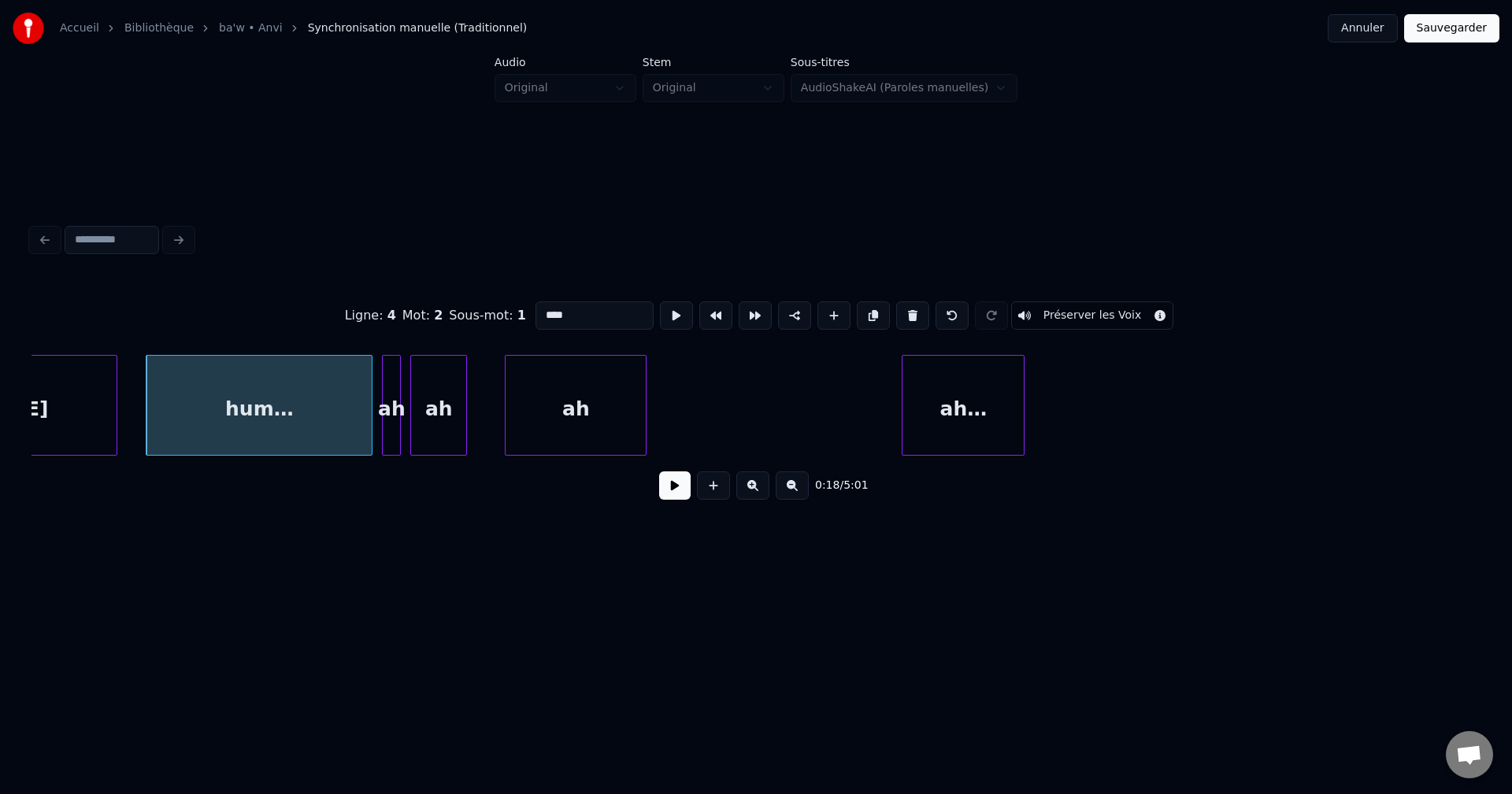
click at [370, 421] on div at bounding box center [369, 405] width 5 height 99
click at [391, 417] on div "ah" at bounding box center [391, 410] width 18 height 107
type input "**"
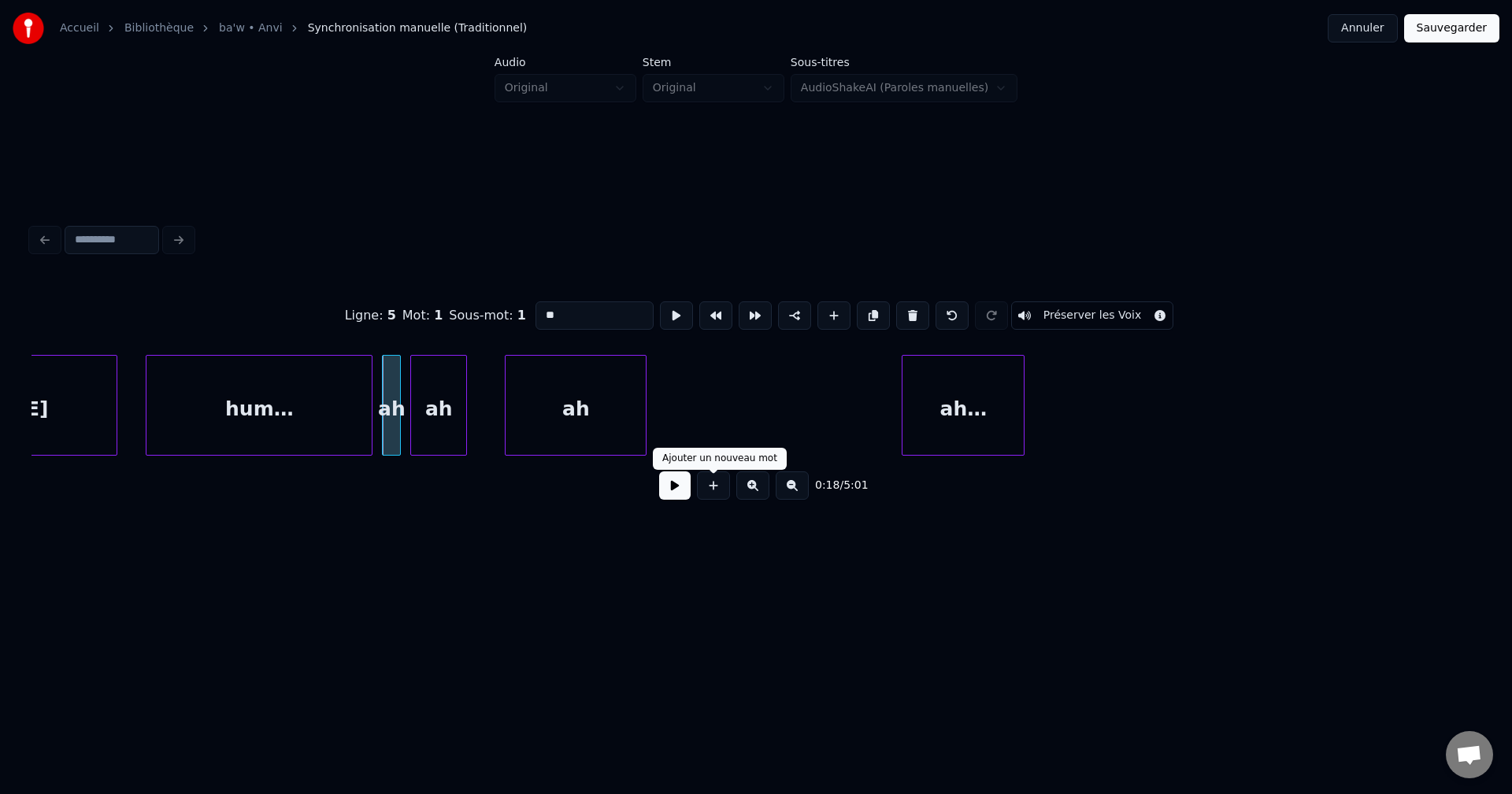
drag, startPoint x: 693, startPoint y: 493, endPoint x: 684, endPoint y: 491, distance: 9.2
click at [692, 491] on div "0:18 / 5:01" at bounding box center [756, 485] width 1424 height 34
click at [676, 491] on button at bounding box center [675, 485] width 32 height 29
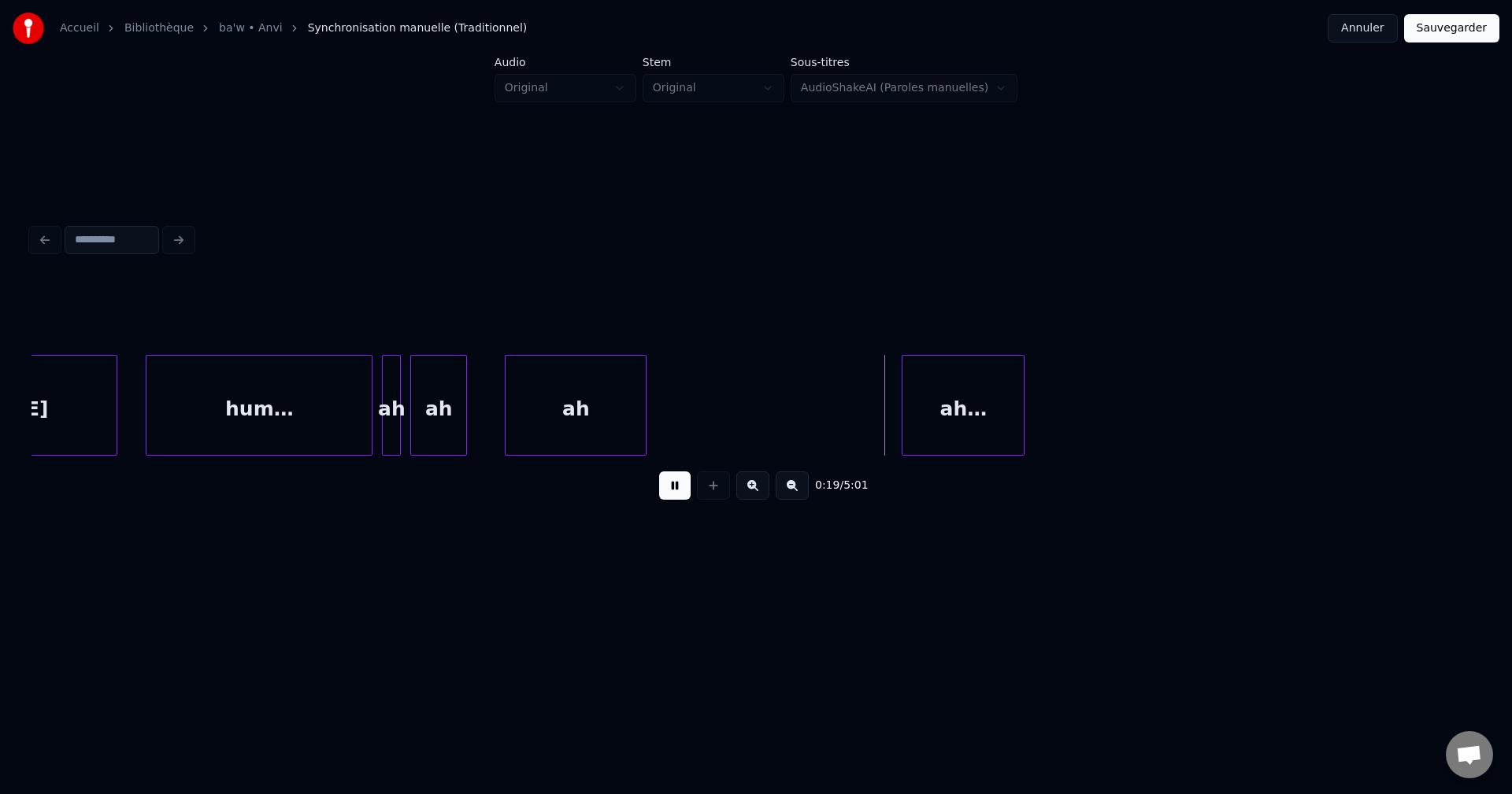
click at [676, 491] on button at bounding box center [675, 485] width 32 height 29
click at [454, 415] on div "ah" at bounding box center [438, 410] width 55 height 107
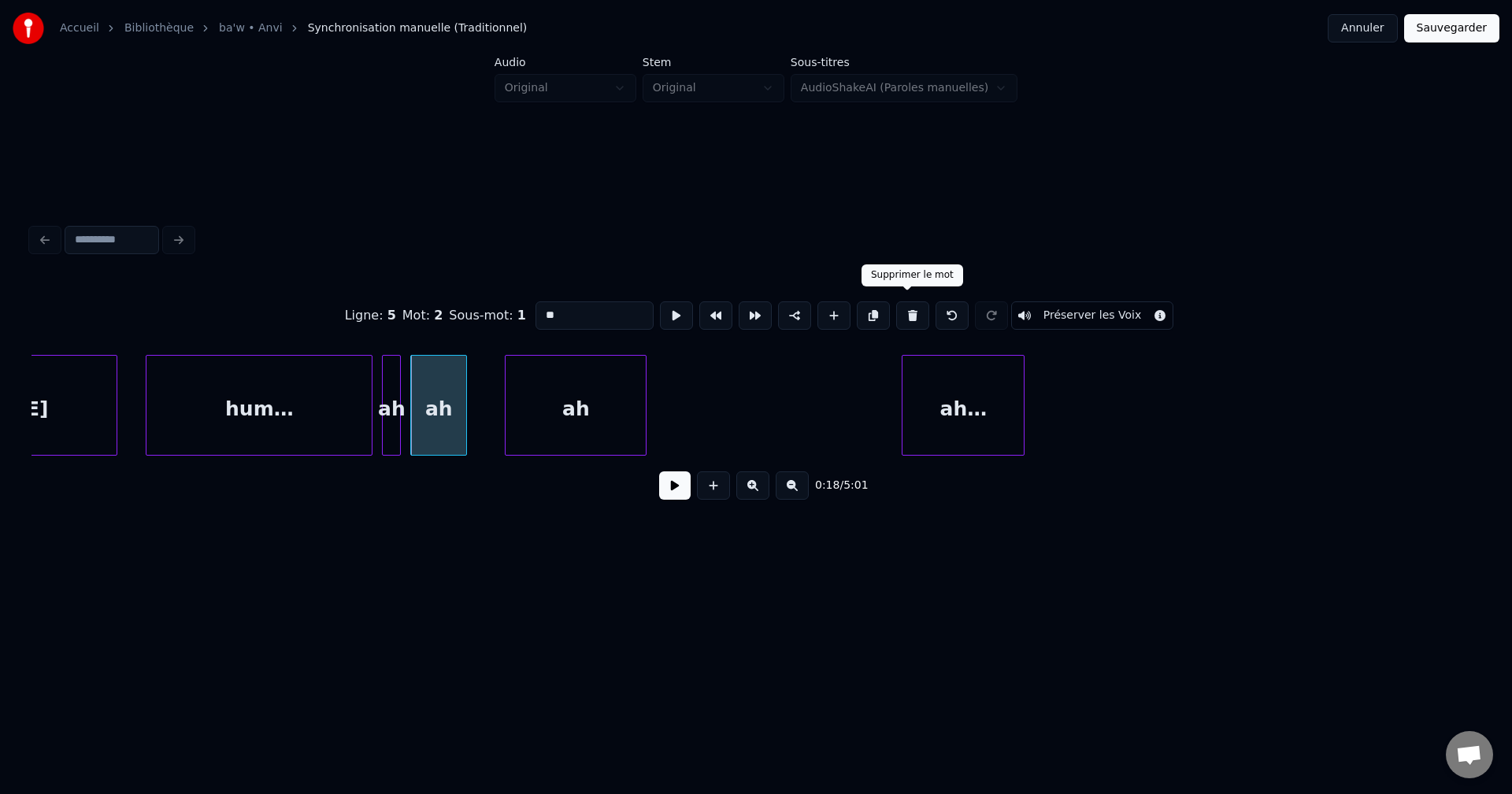
click at [899, 306] on button at bounding box center [913, 315] width 33 height 29
click at [935, 389] on div "ah…" at bounding box center [962, 410] width 121 height 107
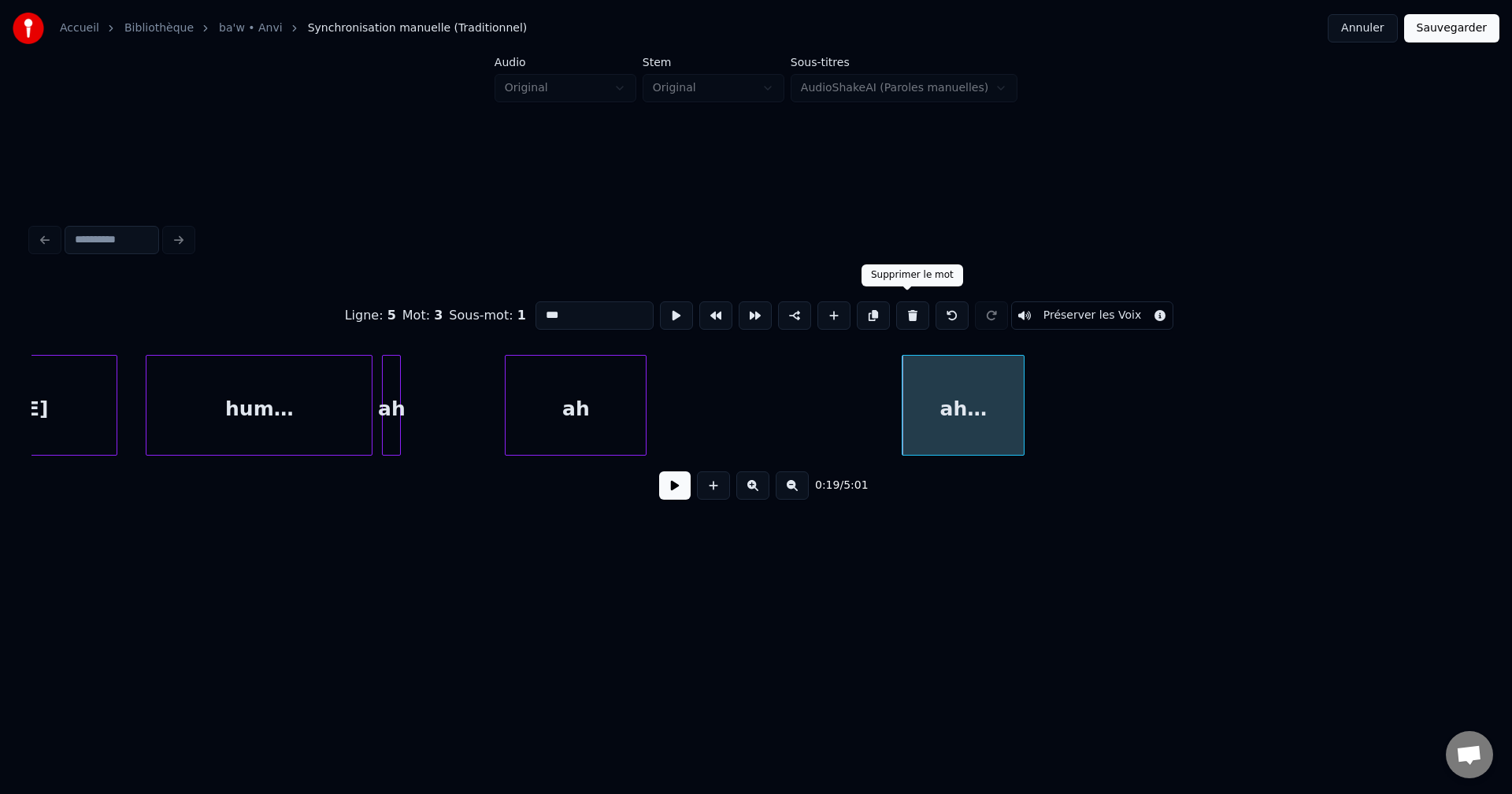
click at [908, 312] on button at bounding box center [913, 315] width 33 height 29
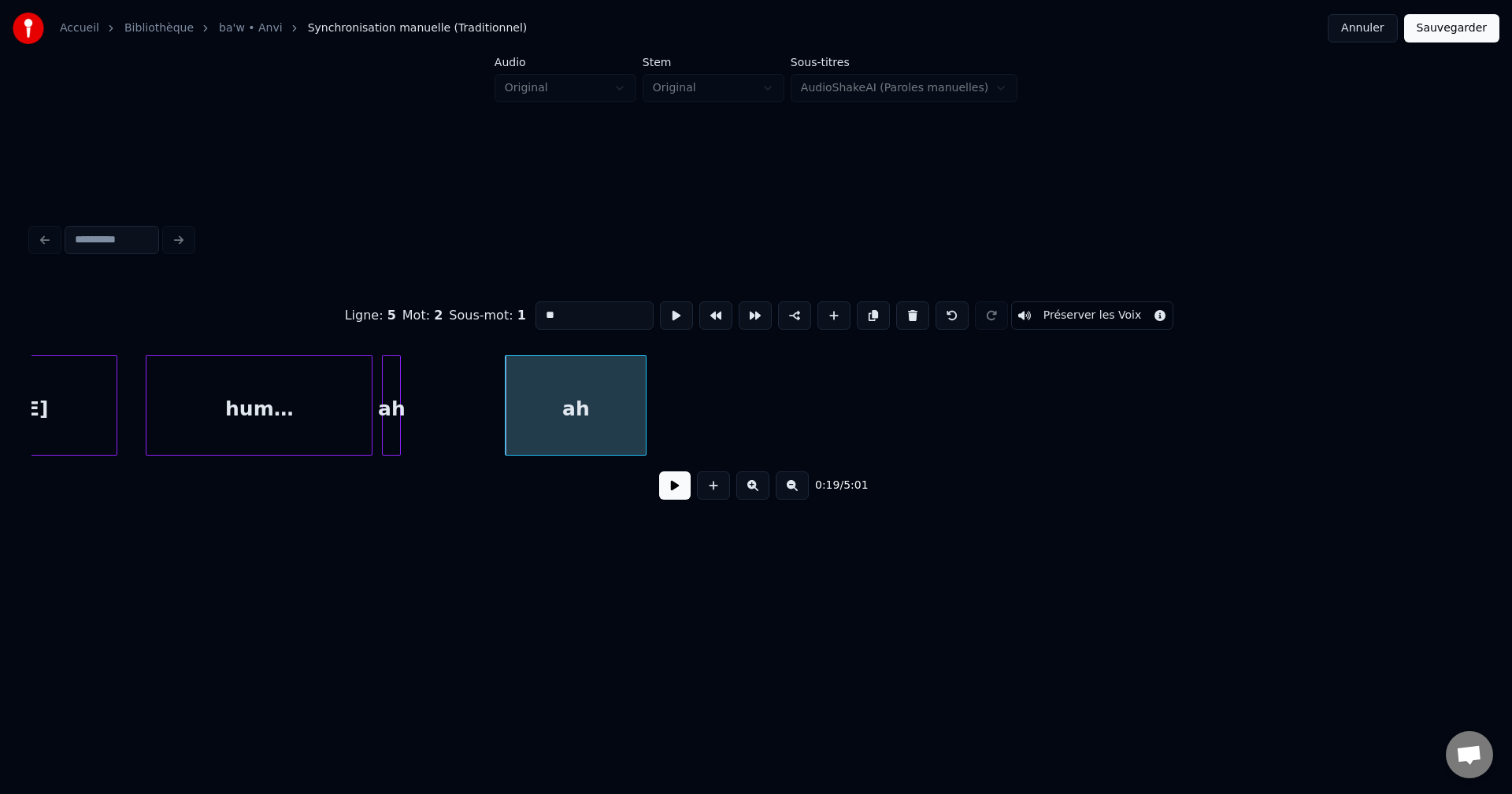
click at [600, 415] on div "ah" at bounding box center [575, 410] width 140 height 107
click at [899, 308] on button at bounding box center [913, 315] width 33 height 29
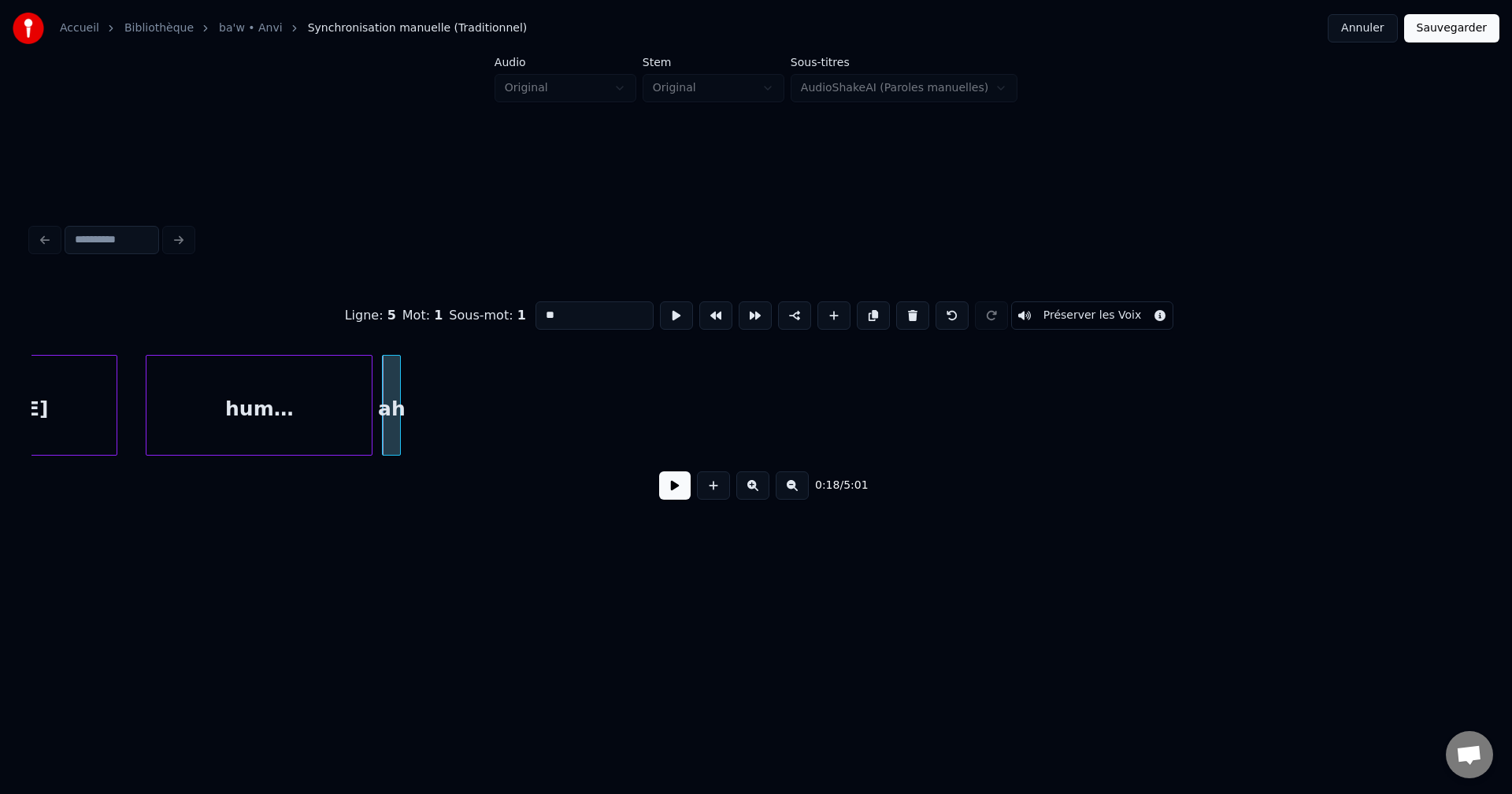
drag, startPoint x: 460, startPoint y: 334, endPoint x: 379, endPoint y: 341, distance: 81.3
click at [385, 341] on div "Ligne : 5 Mot : 1 Sous-mot : 1 ** Préserver les Voix" at bounding box center [756, 315] width 1449 height 79
paste input "**********"
type input "**********"
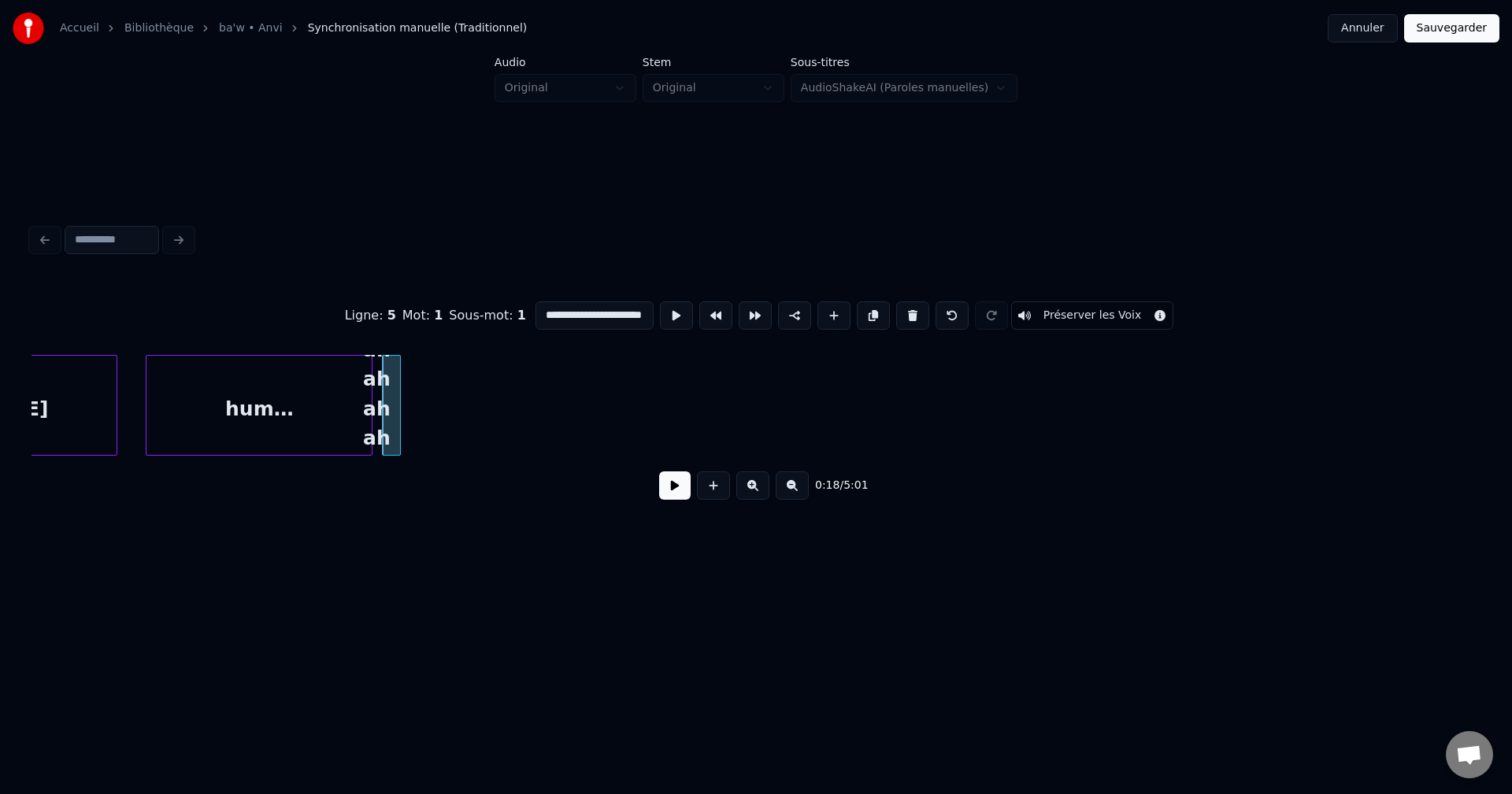
scroll to position [0, 0]
drag, startPoint x: 669, startPoint y: 496, endPoint x: 623, endPoint y: 488, distance: 46.7
click at [667, 496] on button at bounding box center [675, 485] width 32 height 29
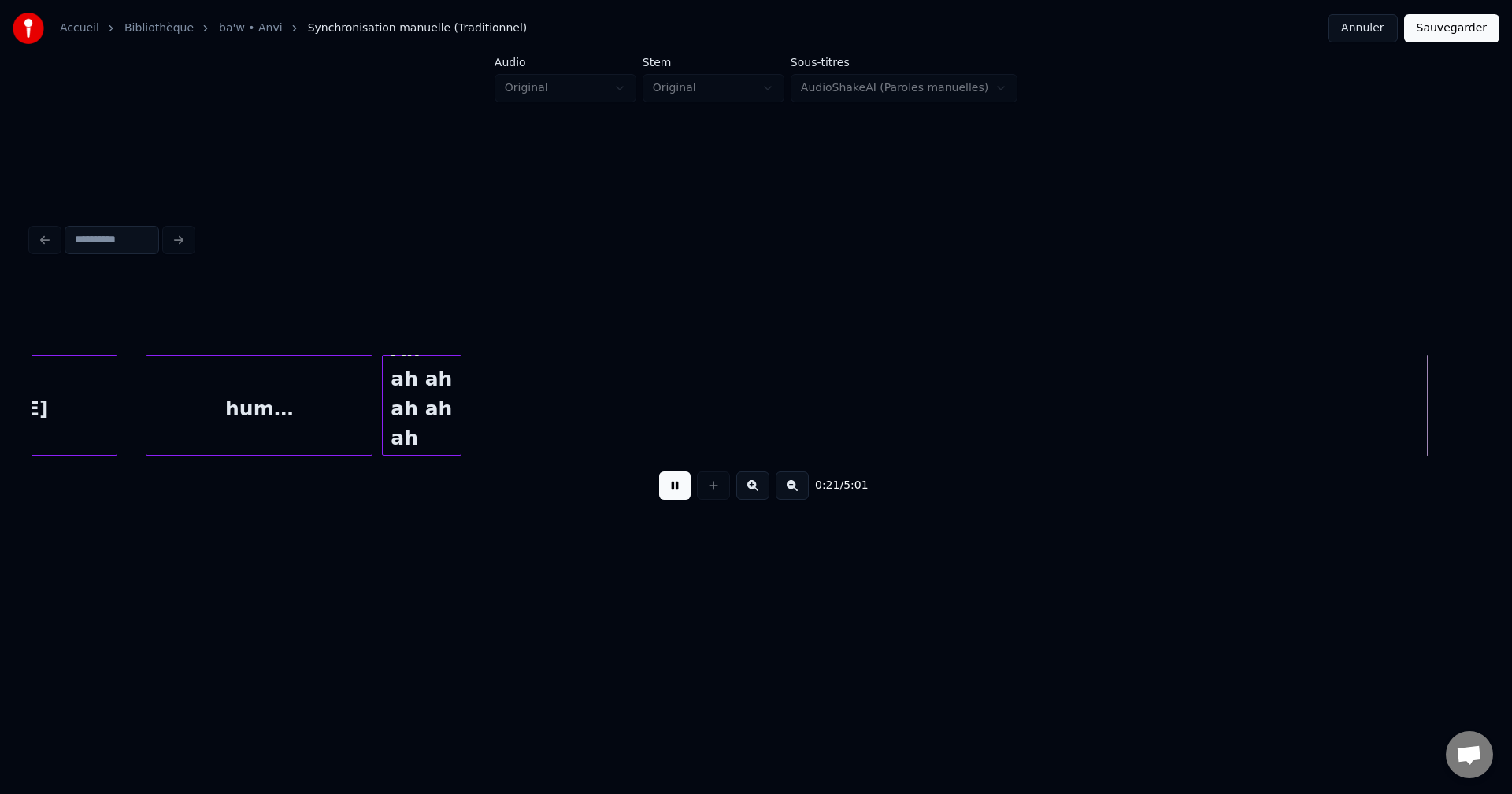
scroll to position [0, 8900]
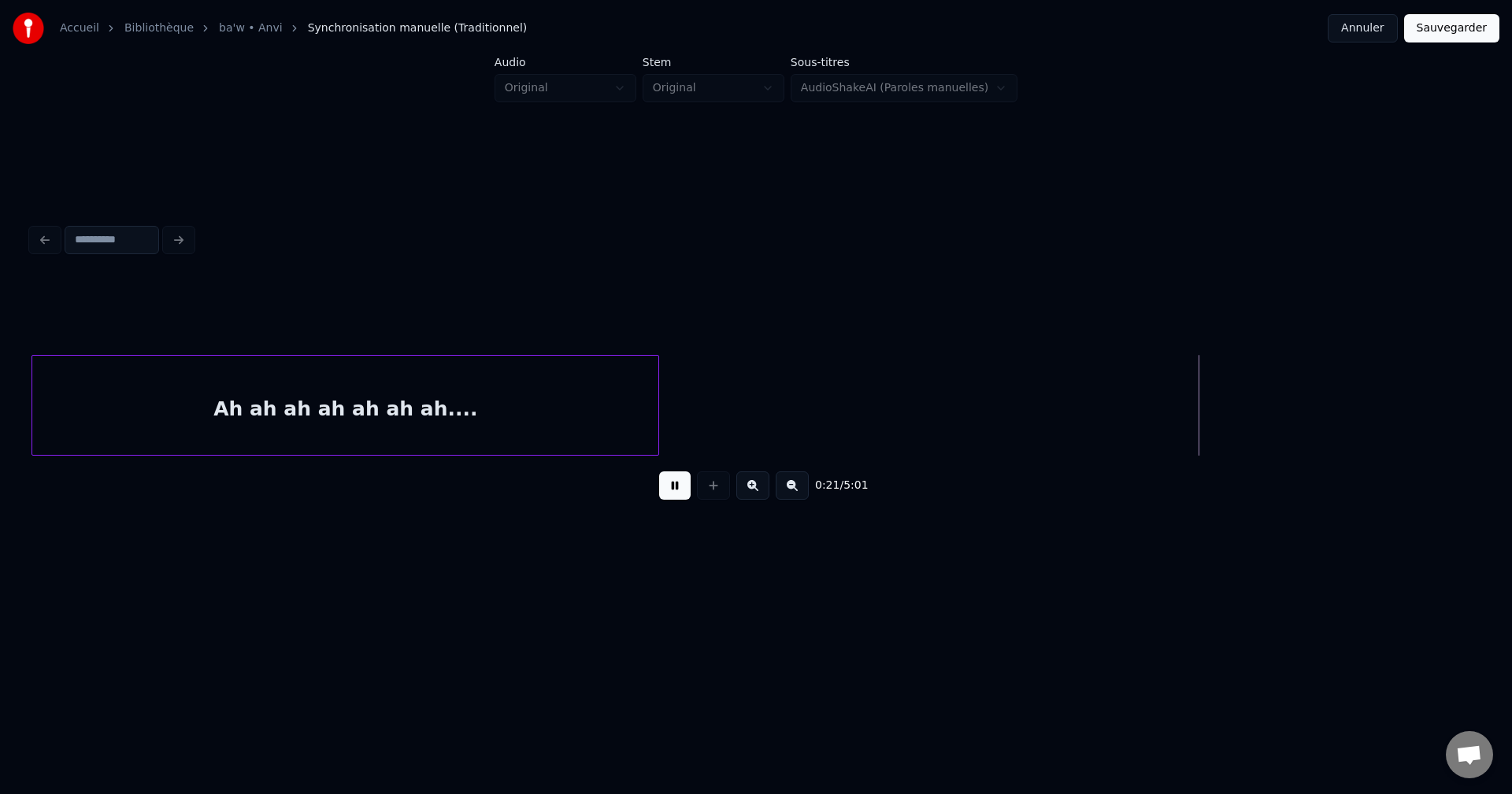
click at [658, 410] on div at bounding box center [655, 405] width 5 height 99
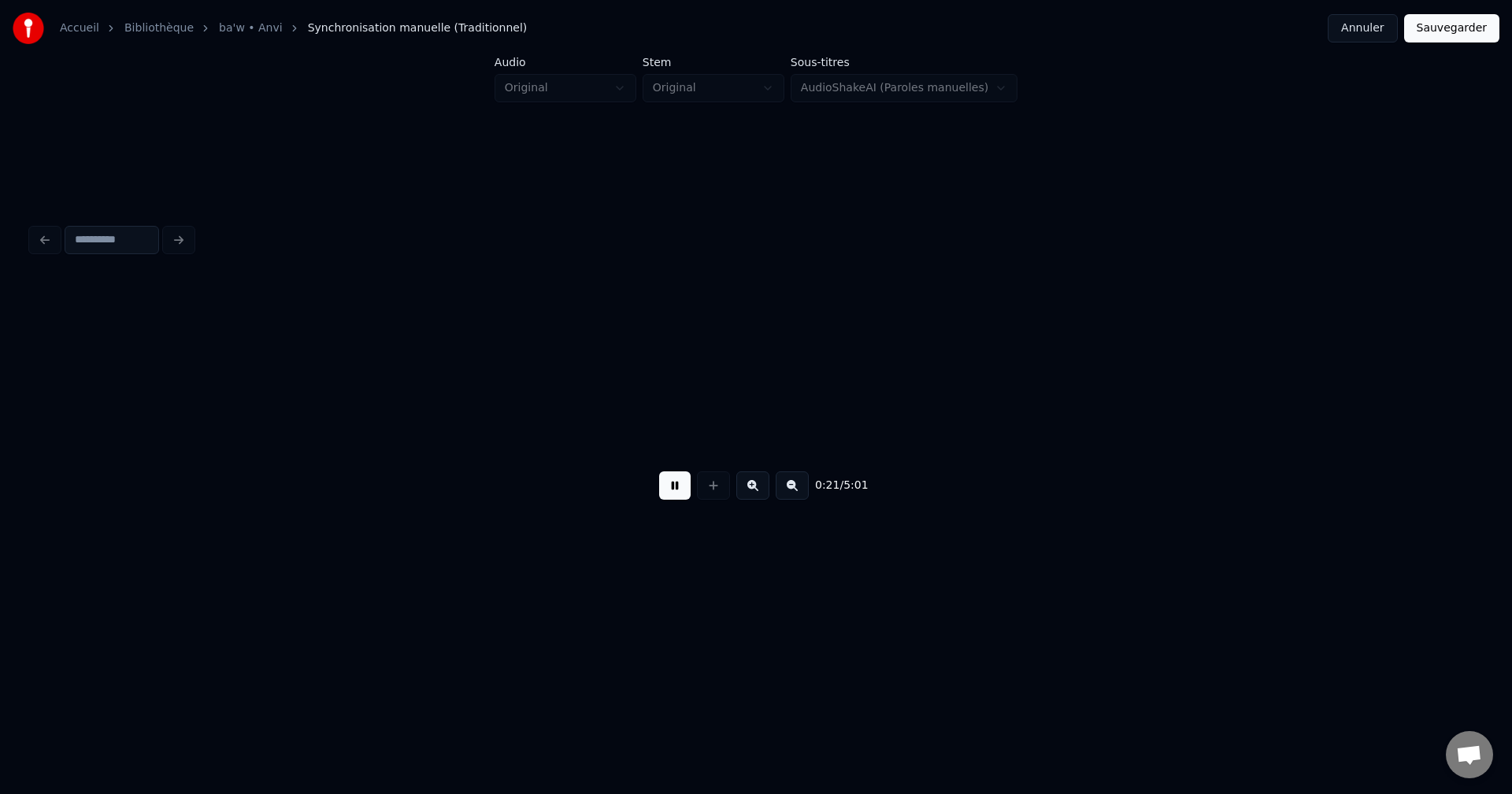
scroll to position [0, 10353]
click at [1235, 410] on div "Ah" at bounding box center [1228, 410] width 27 height 107
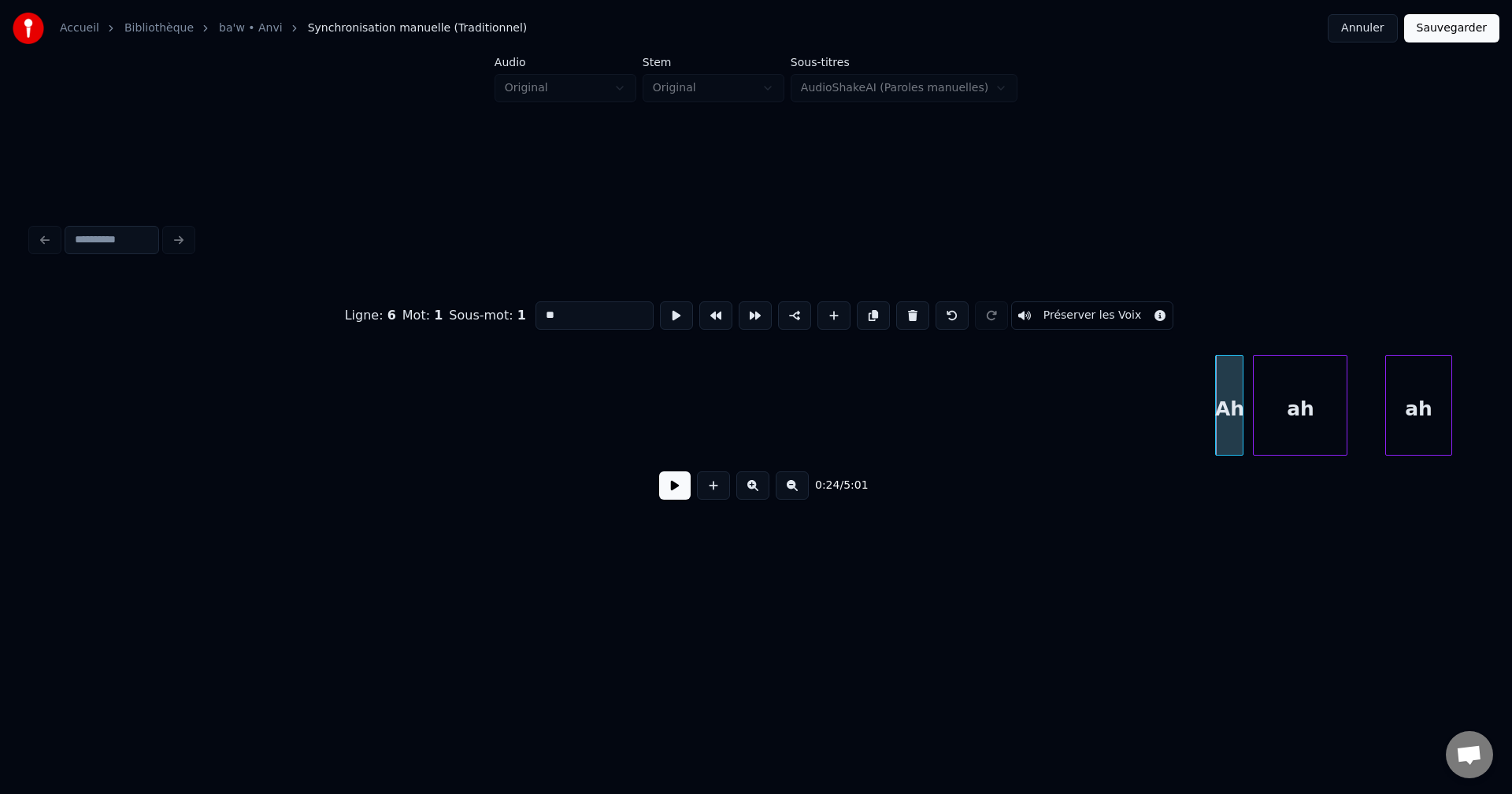
drag, startPoint x: 414, startPoint y: 314, endPoint x: 364, endPoint y: 314, distance: 50.0
click at [364, 314] on div "Ligne : 6 Mot : 1 Sous-mot : 1 ** Préserver les Voix" at bounding box center [756, 315] width 1449 height 79
paste input "**********"
click at [1277, 415] on div "ah" at bounding box center [1300, 410] width 93 height 107
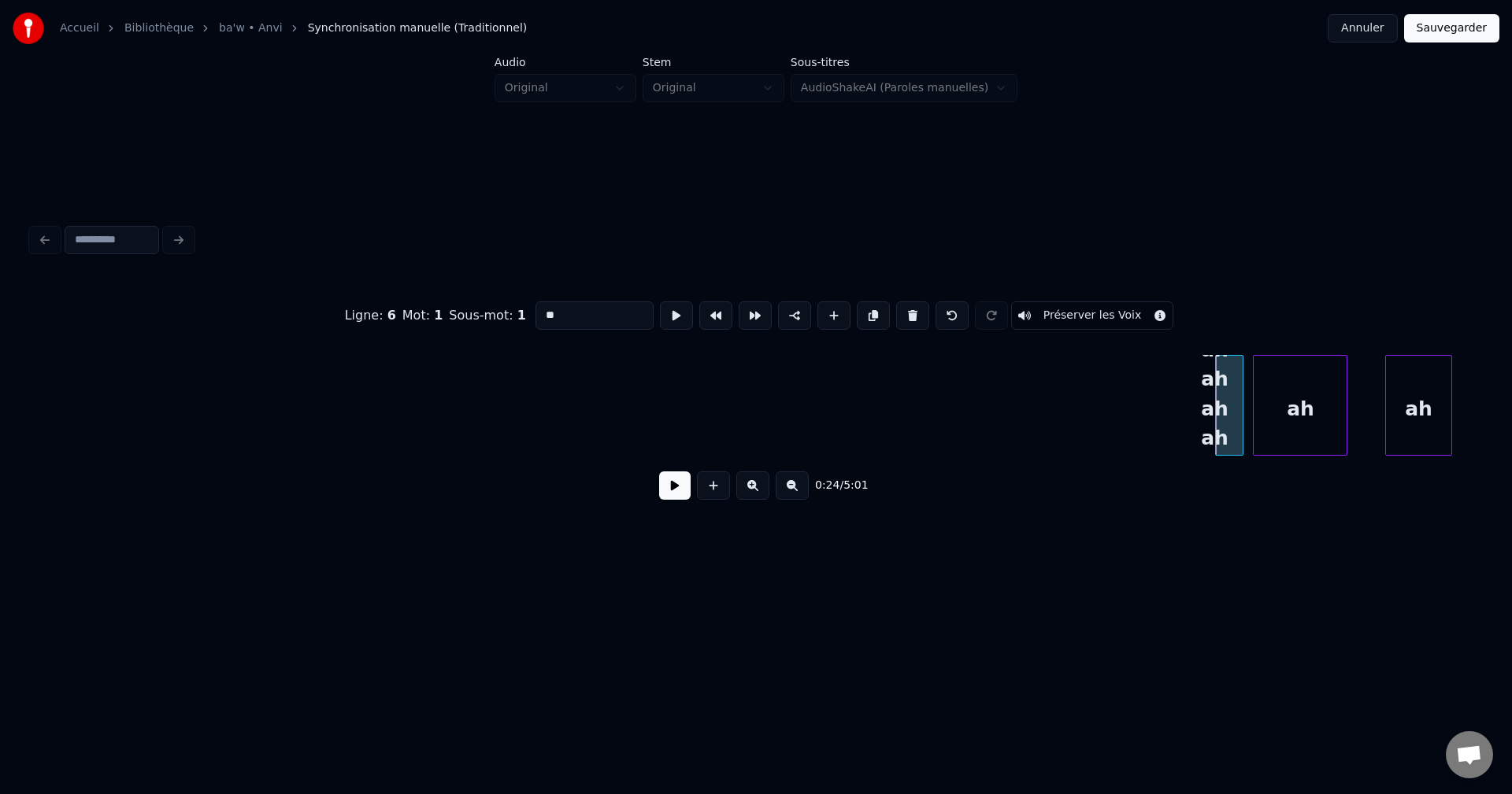
scroll to position [0, 0]
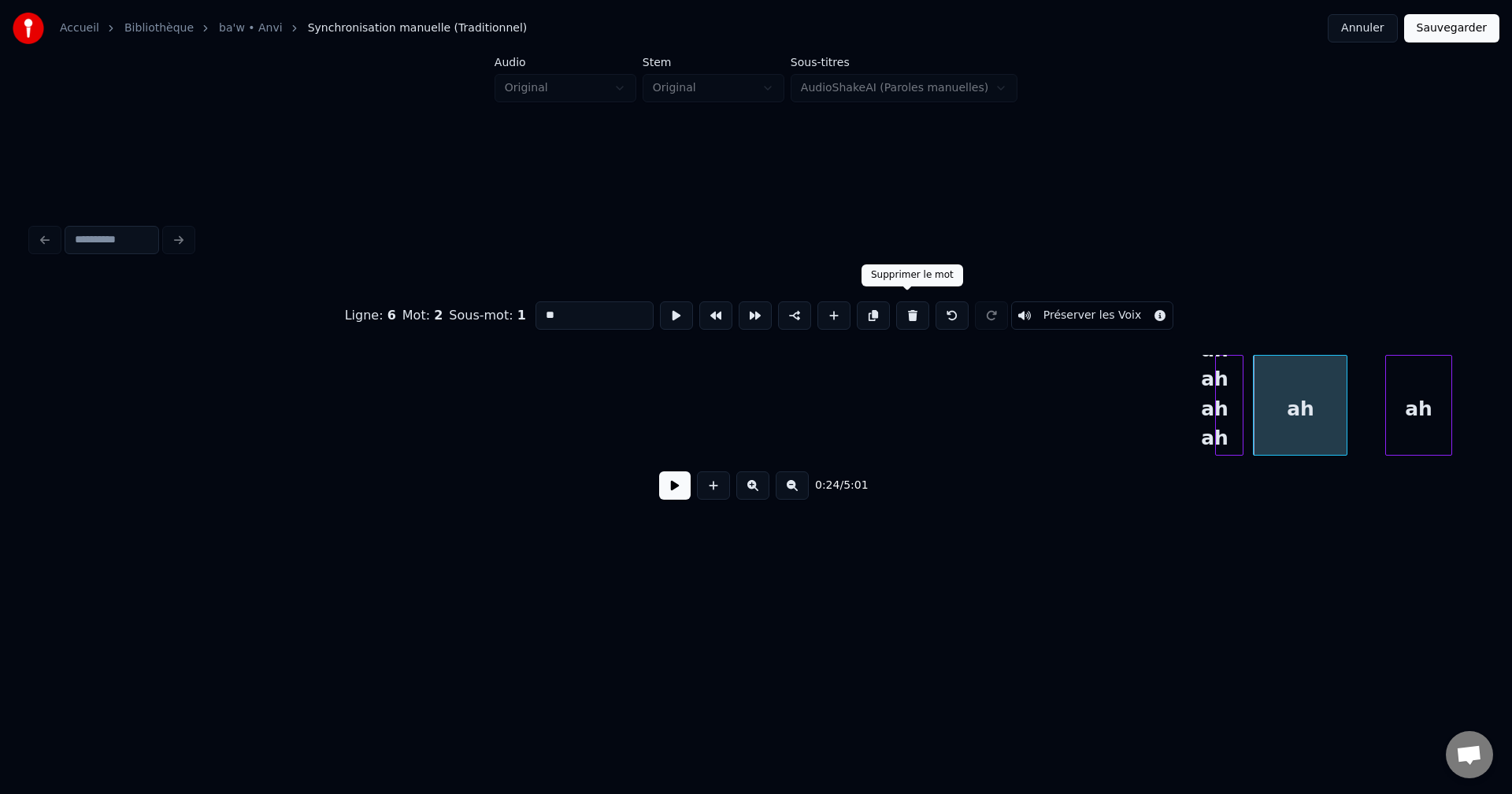
click at [907, 308] on button at bounding box center [913, 315] width 33 height 29
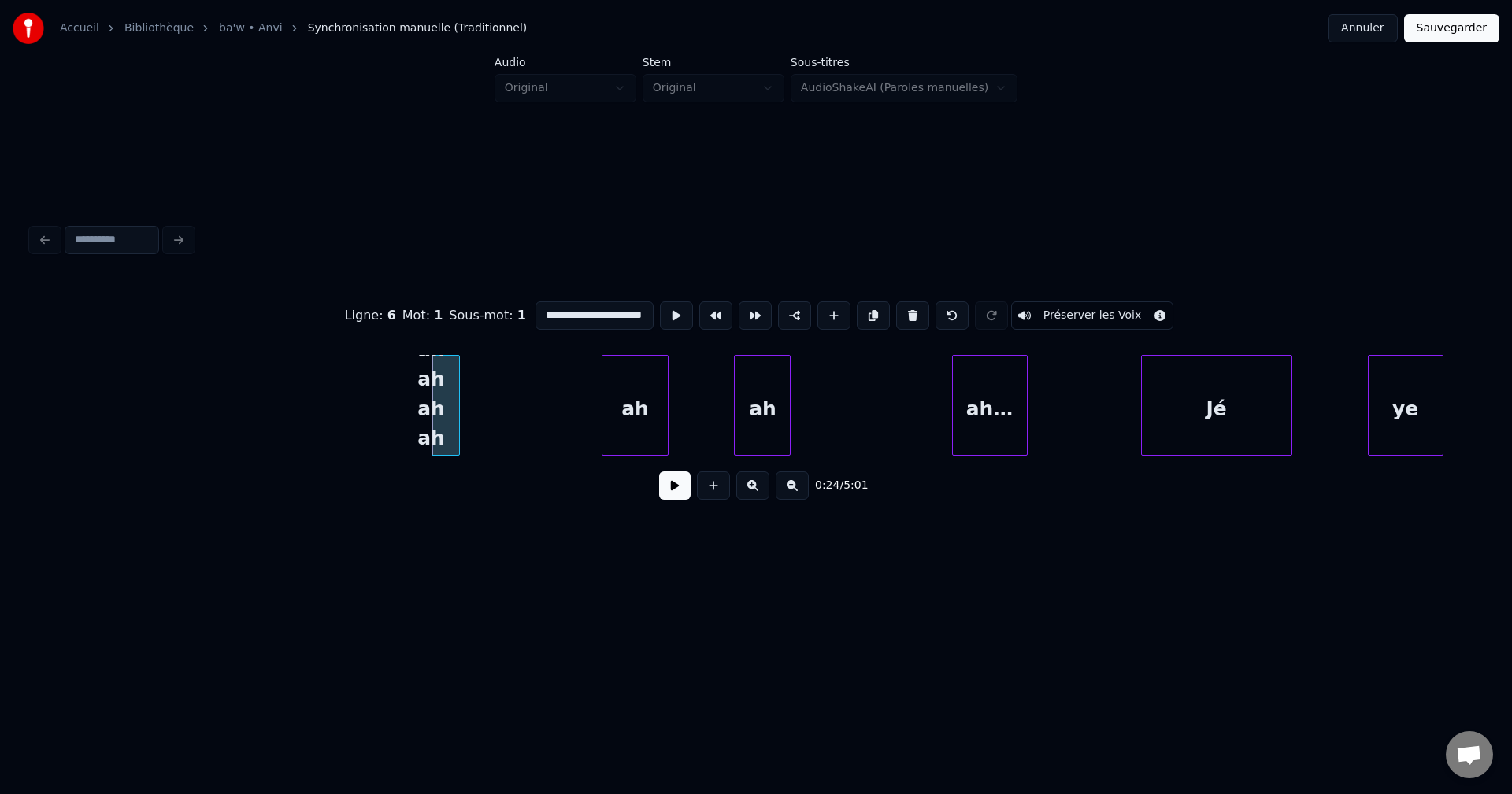
scroll to position [0, 11140]
click at [614, 419] on div "ah" at bounding box center [630, 410] width 65 height 107
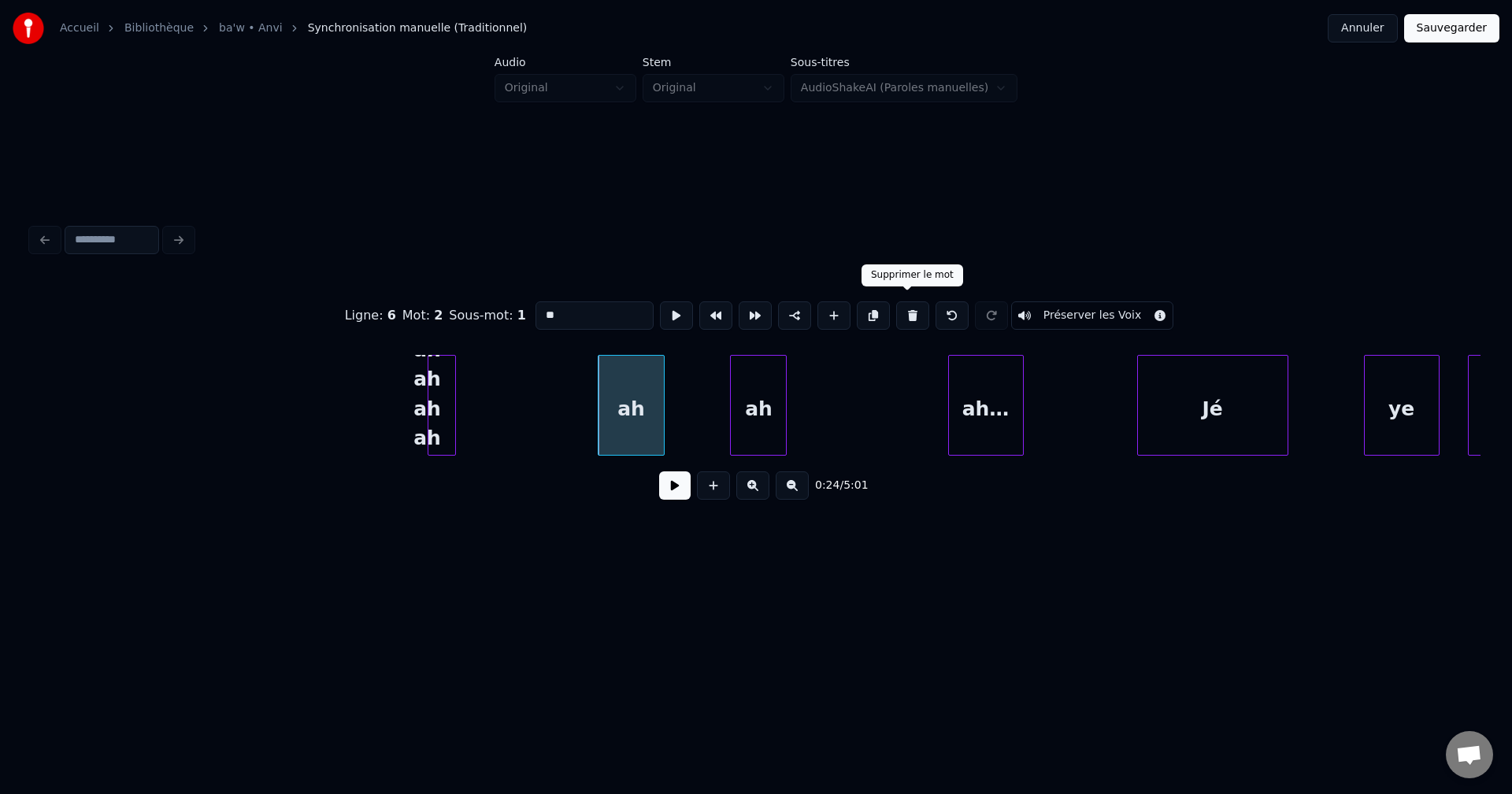
click at [901, 304] on button at bounding box center [913, 315] width 33 height 29
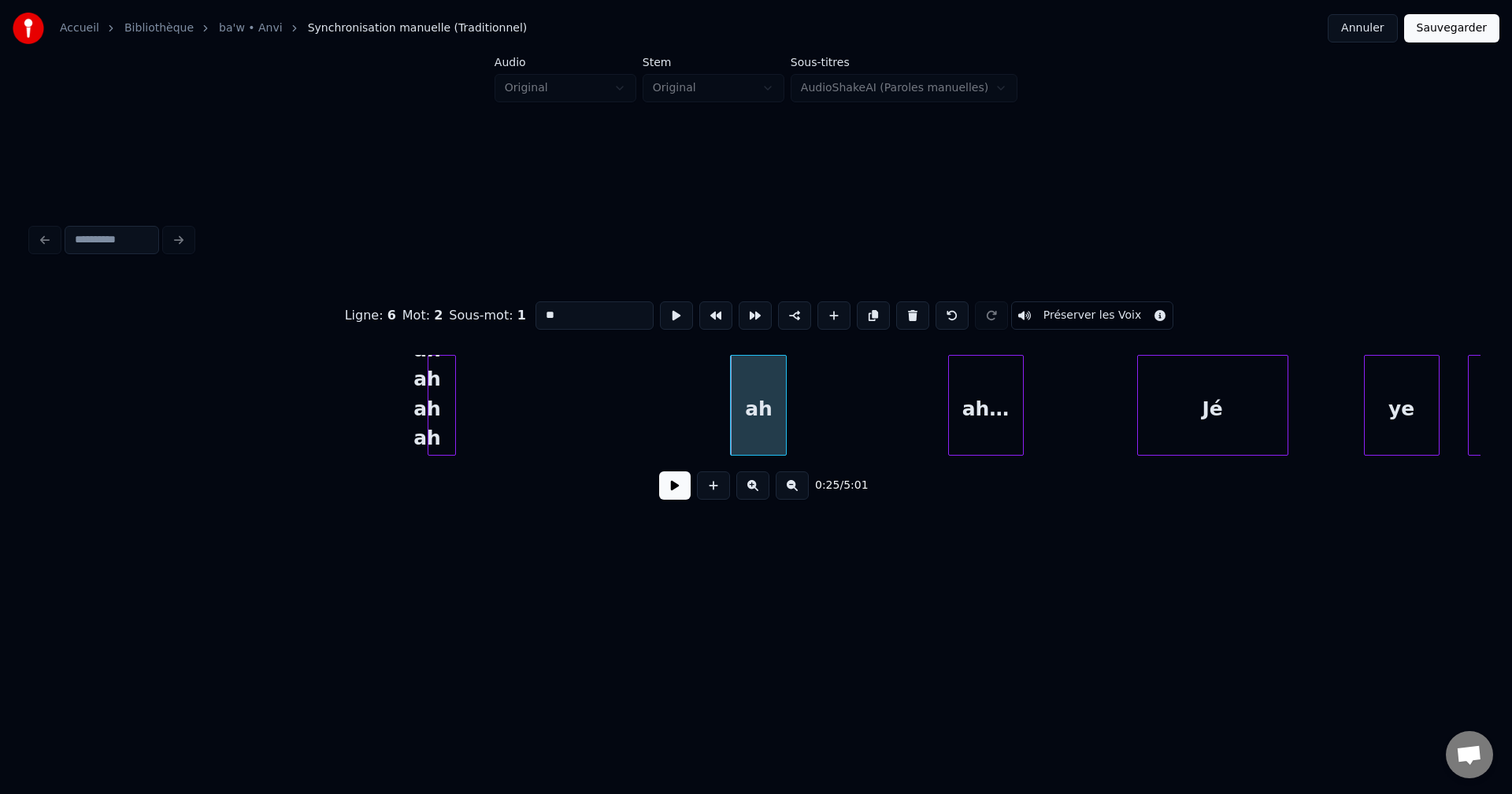
click at [901, 304] on button at bounding box center [913, 315] width 33 height 29
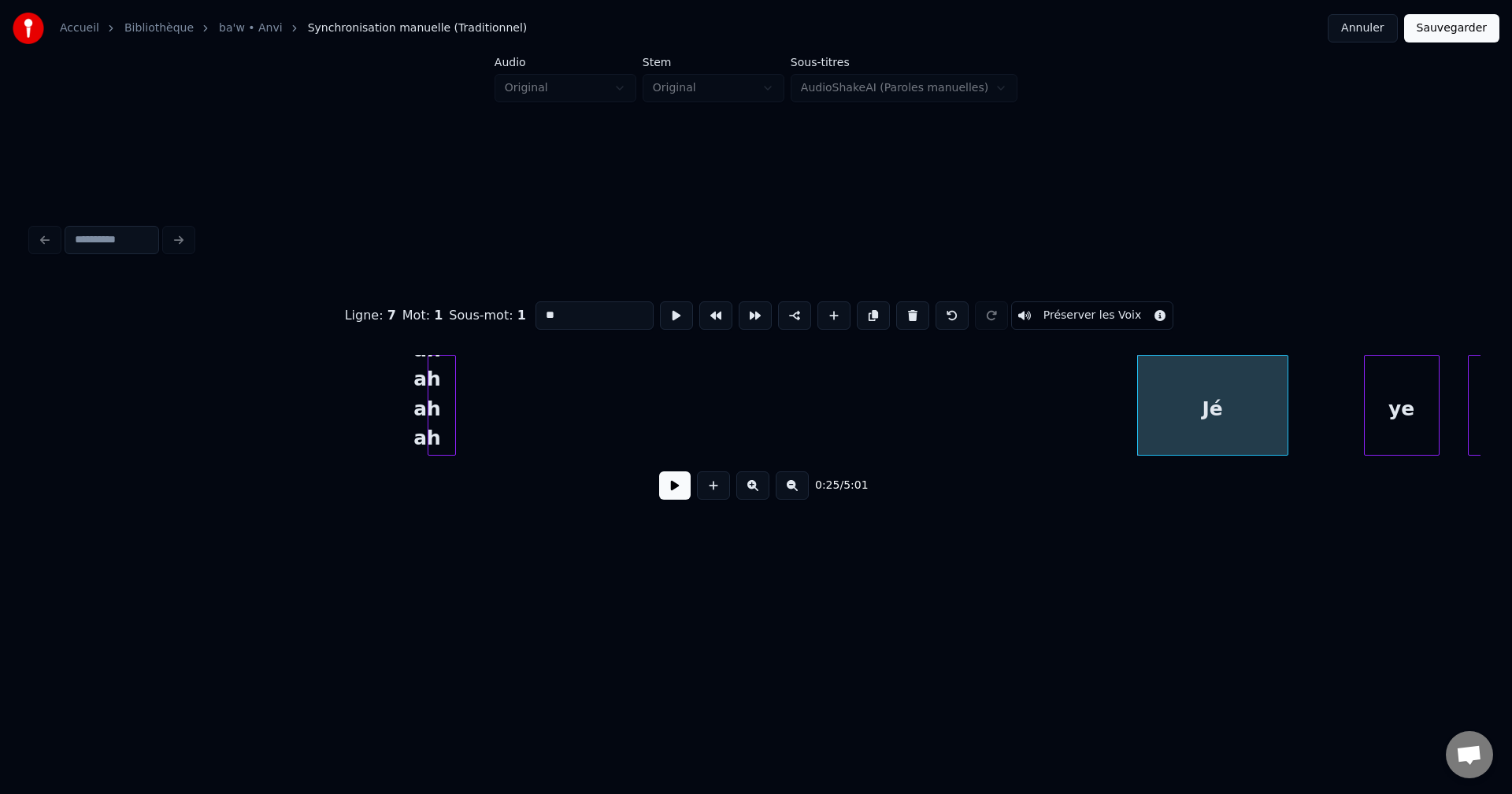
click at [429, 417] on div at bounding box center [430, 405] width 5 height 99
type input "**********"
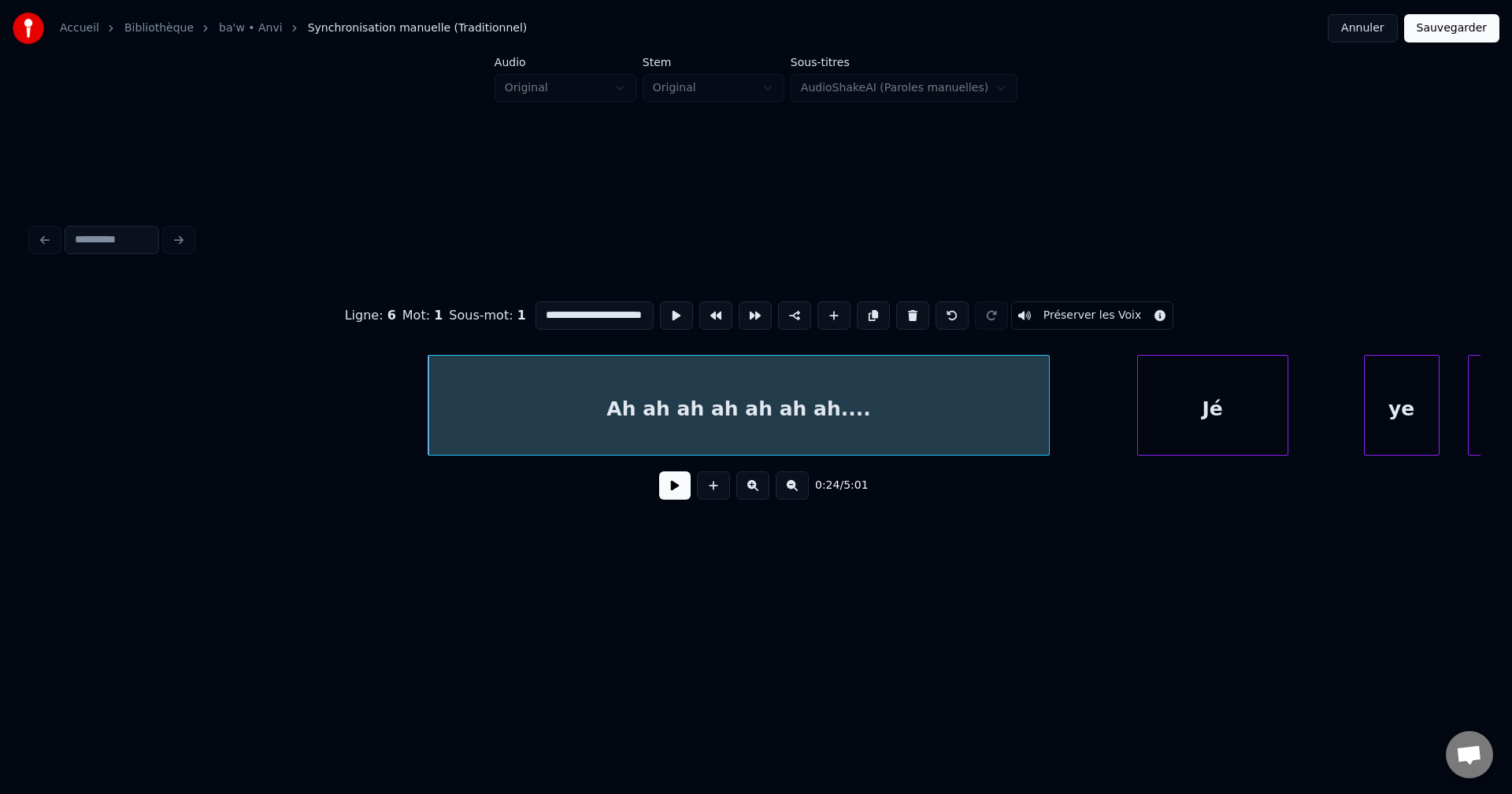
click at [1044, 431] on div at bounding box center [1046, 405] width 5 height 99
click at [676, 498] on button at bounding box center [675, 485] width 32 height 29
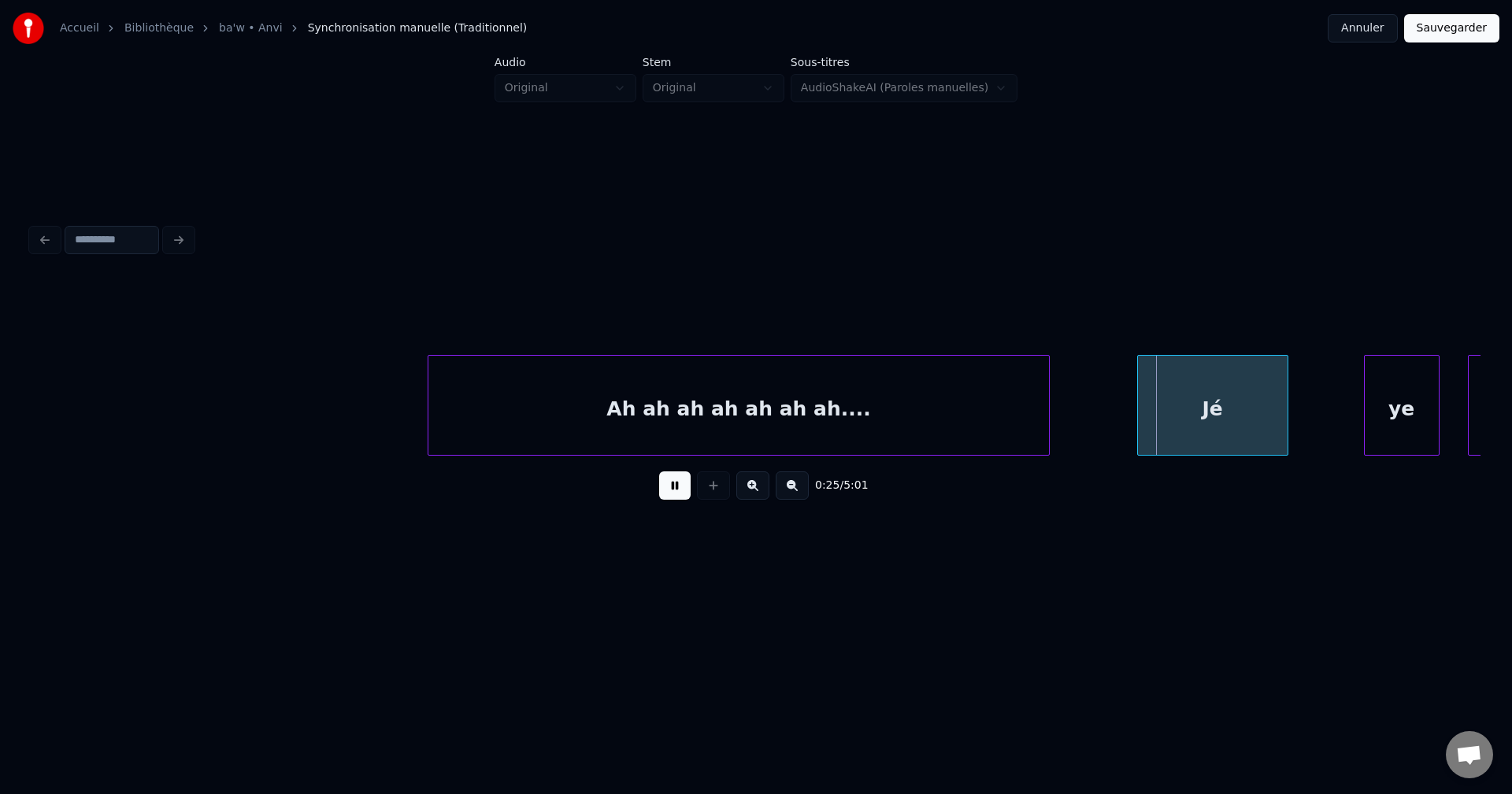
click at [675, 494] on button at bounding box center [675, 485] width 32 height 29
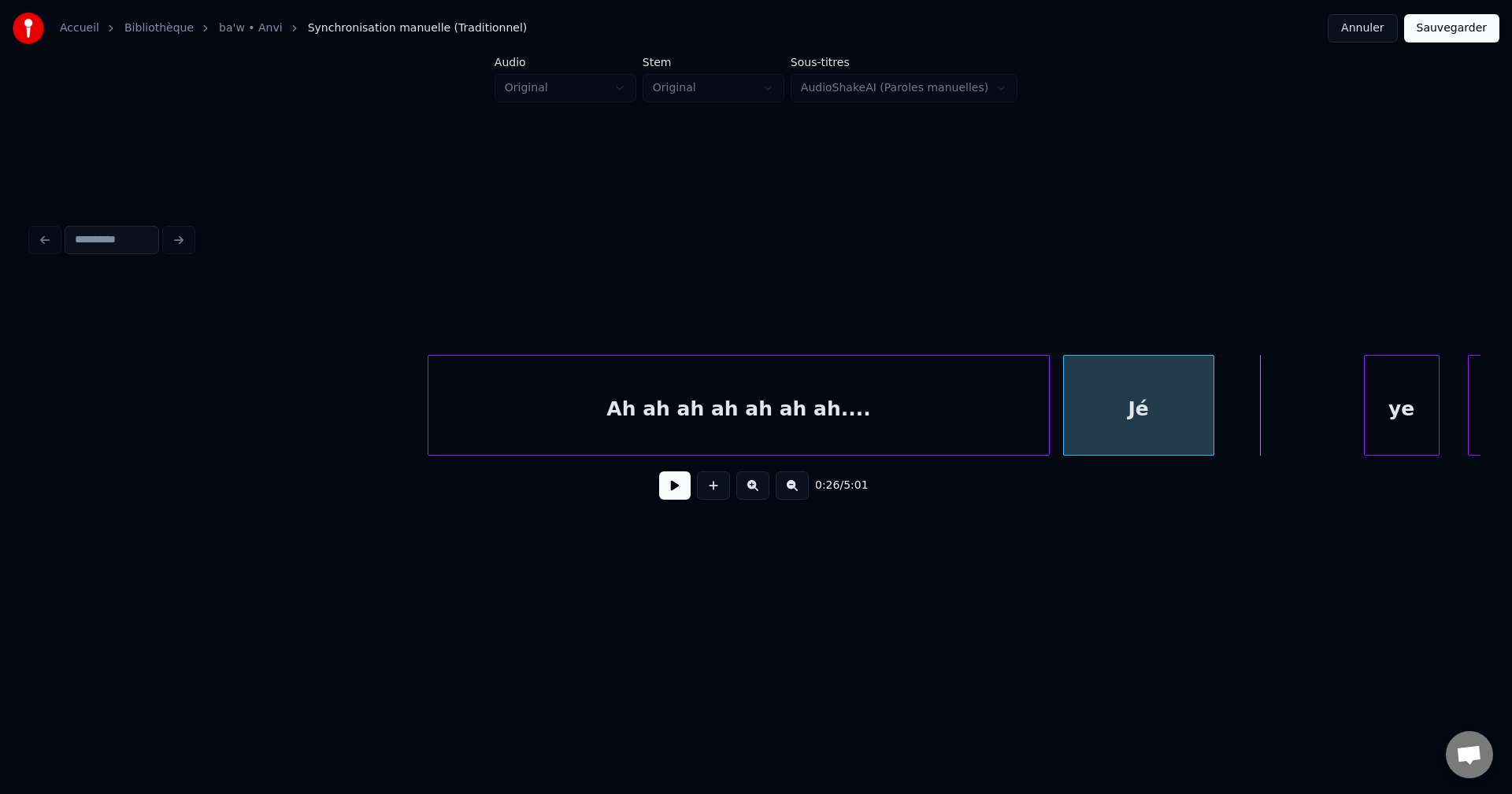
click at [1086, 411] on div "Jé" at bounding box center [1137, 410] width 149 height 107
click at [661, 487] on button at bounding box center [675, 485] width 32 height 29
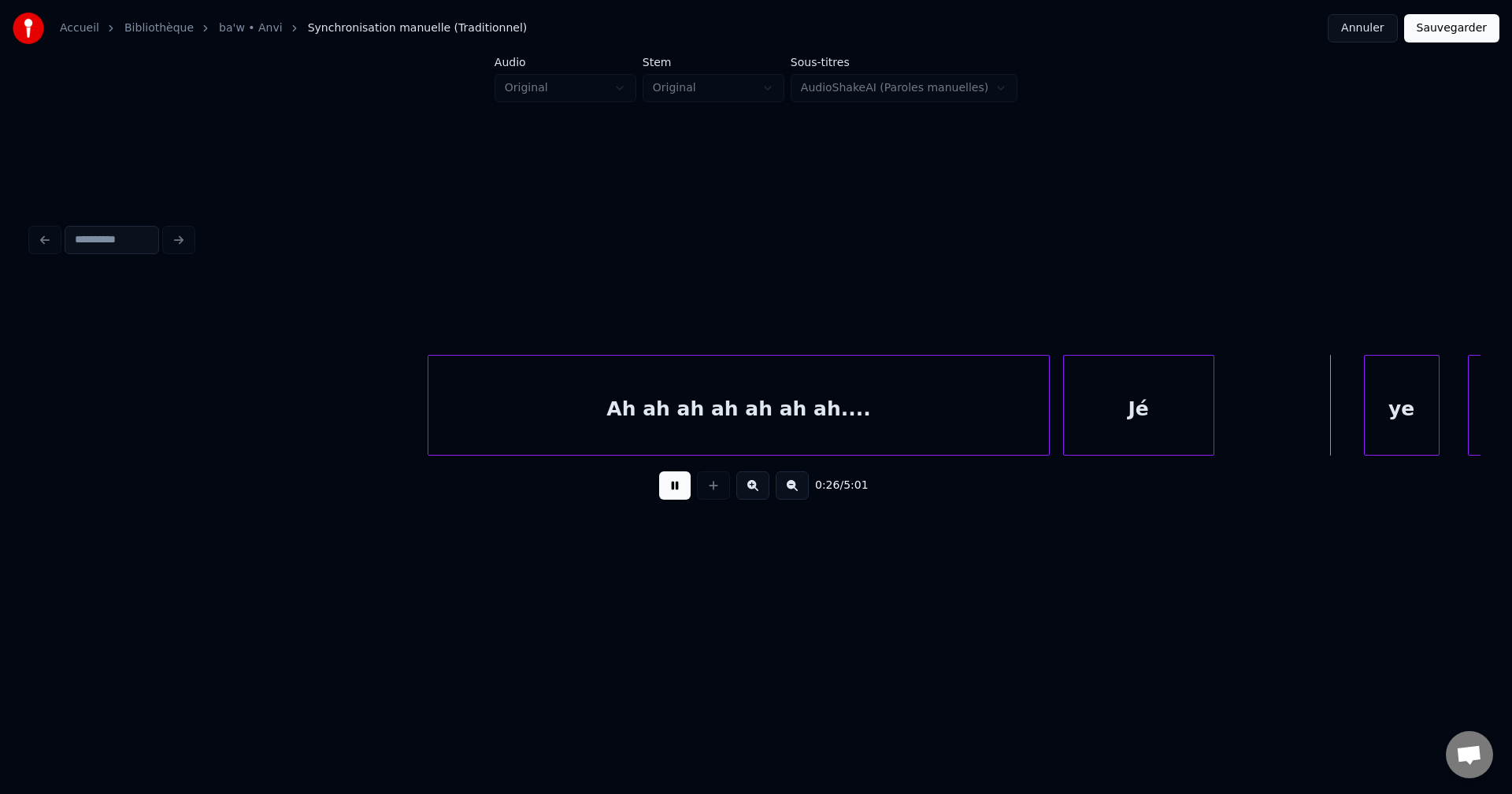
click at [663, 485] on button at bounding box center [675, 485] width 32 height 29
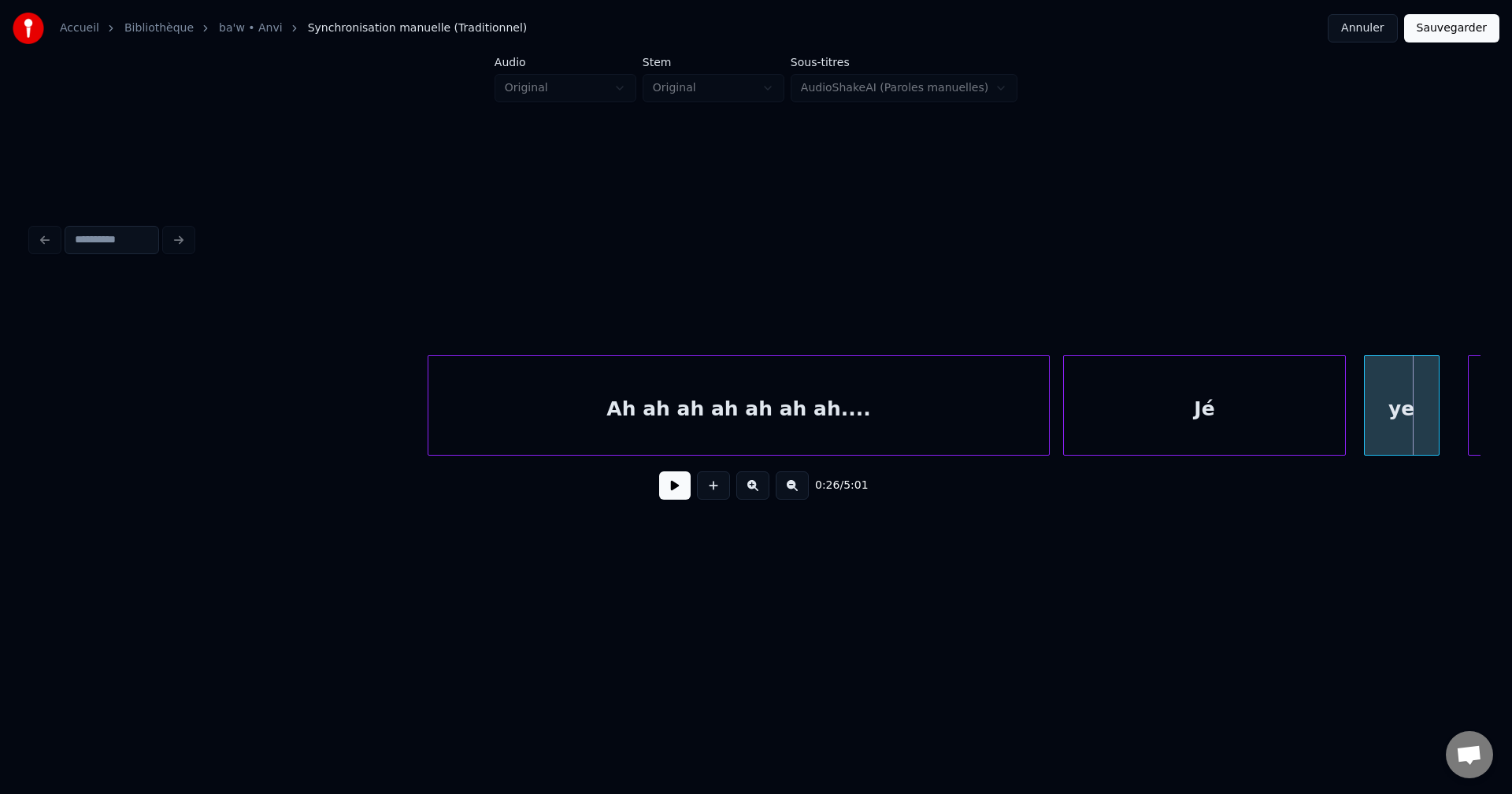
click at [1340, 421] on div at bounding box center [1342, 405] width 5 height 99
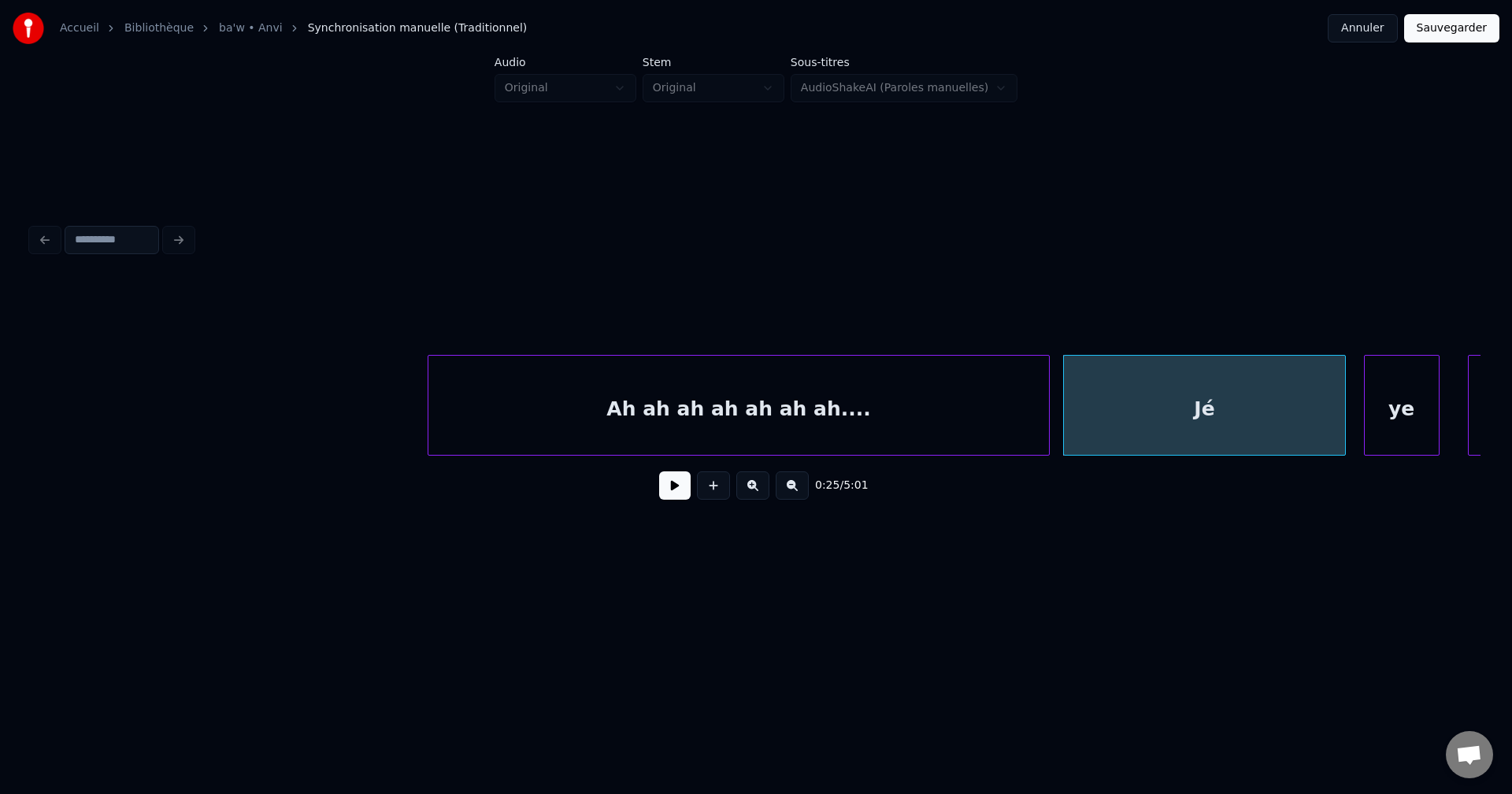
click at [682, 495] on button at bounding box center [675, 485] width 32 height 29
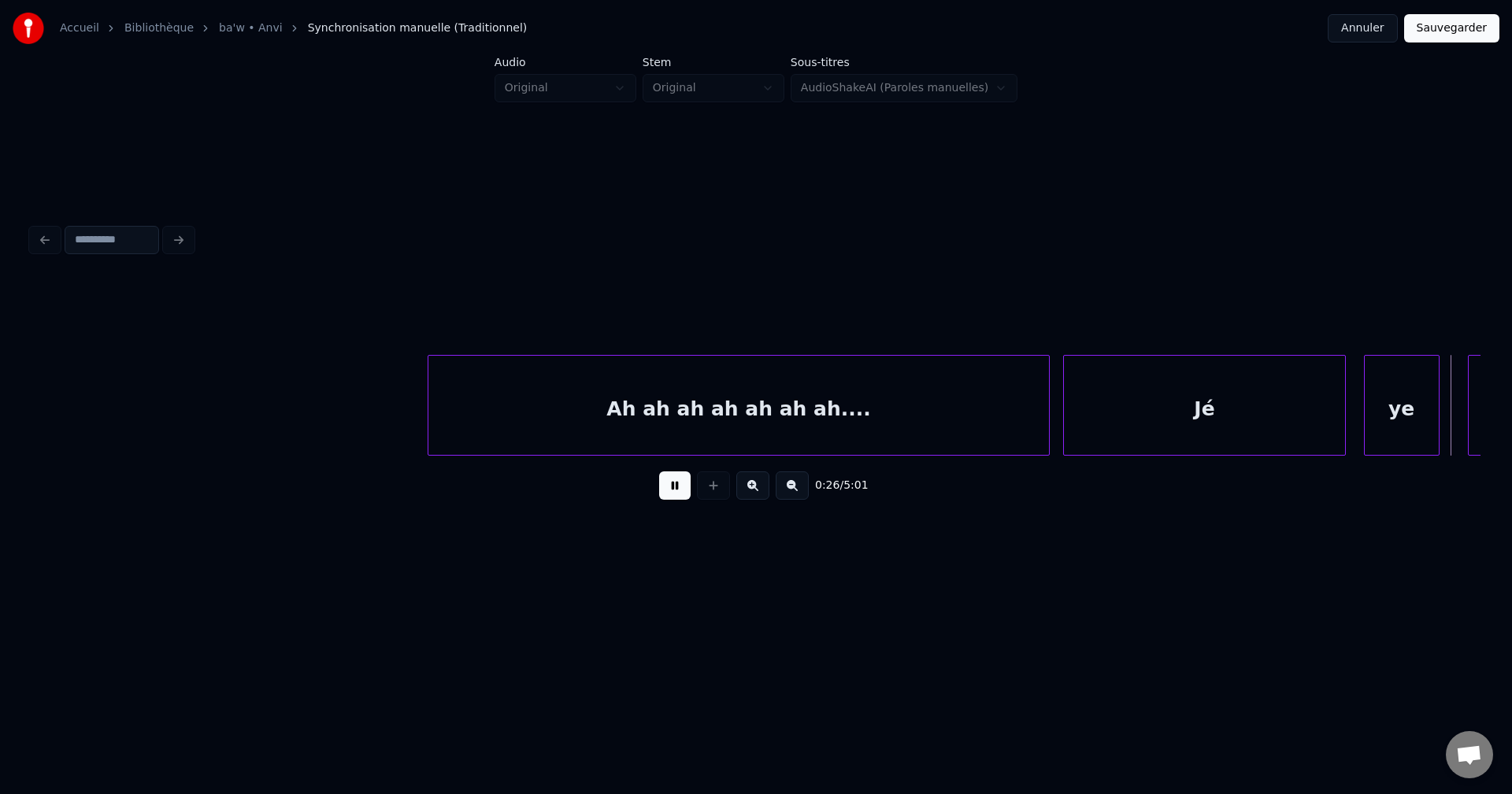
scroll to position [0, 12590]
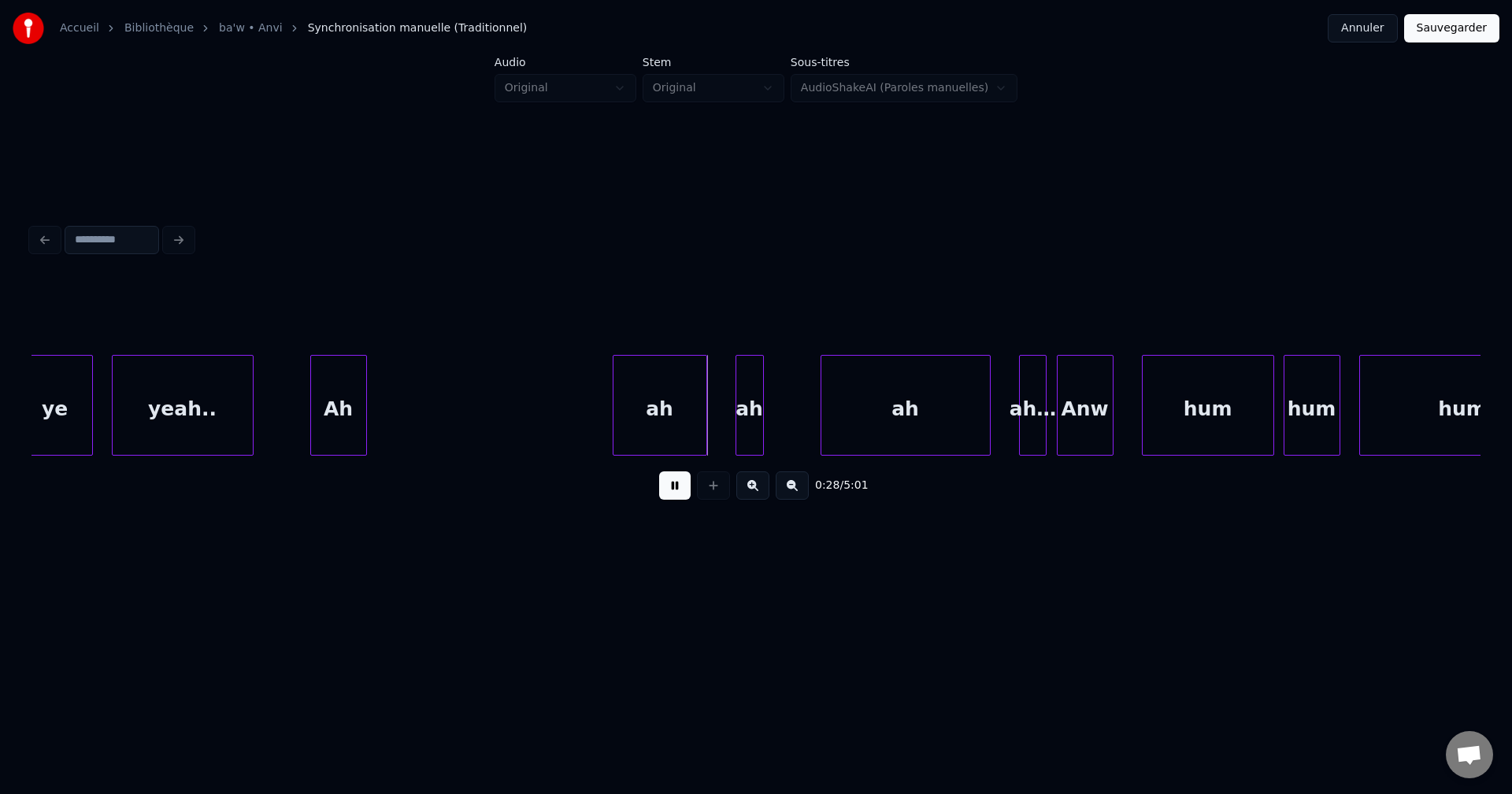
click at [682, 495] on button at bounding box center [675, 485] width 32 height 29
click at [357, 416] on div "Ah" at bounding box center [337, 410] width 55 height 107
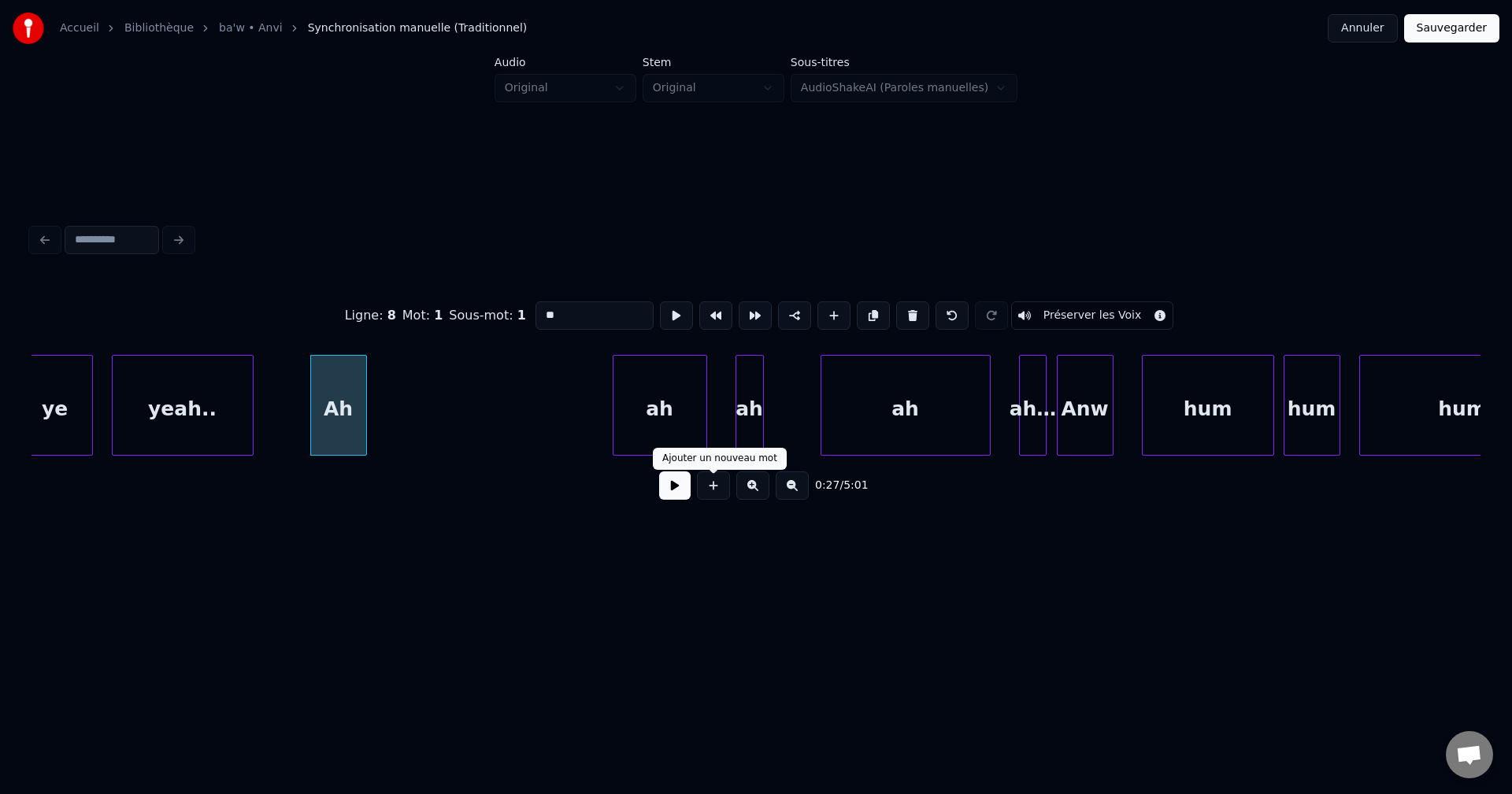
click at [682, 490] on button at bounding box center [675, 485] width 32 height 29
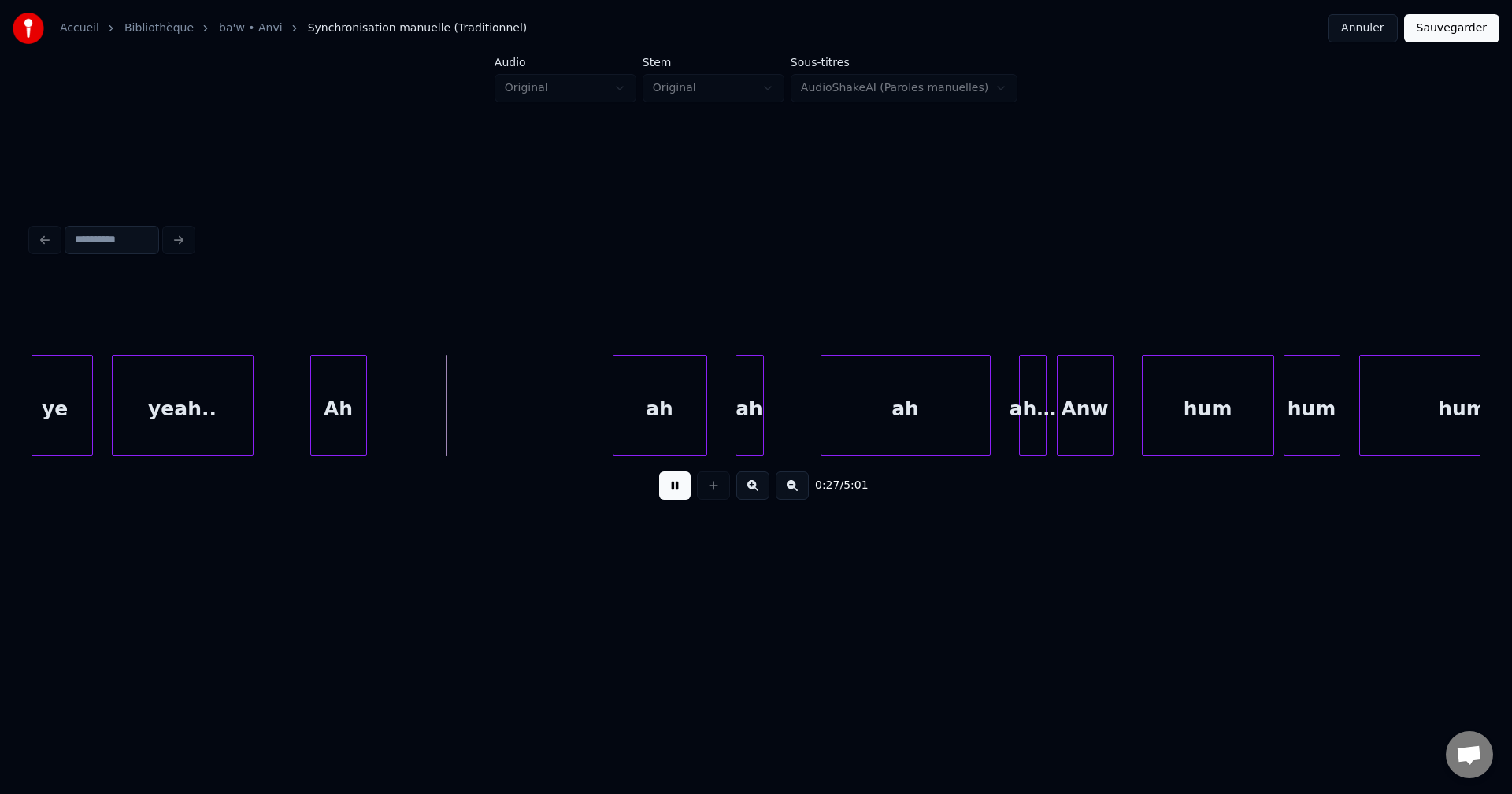
click at [682, 490] on button at bounding box center [675, 485] width 32 height 29
click at [343, 403] on div "Ah" at bounding box center [337, 410] width 55 height 107
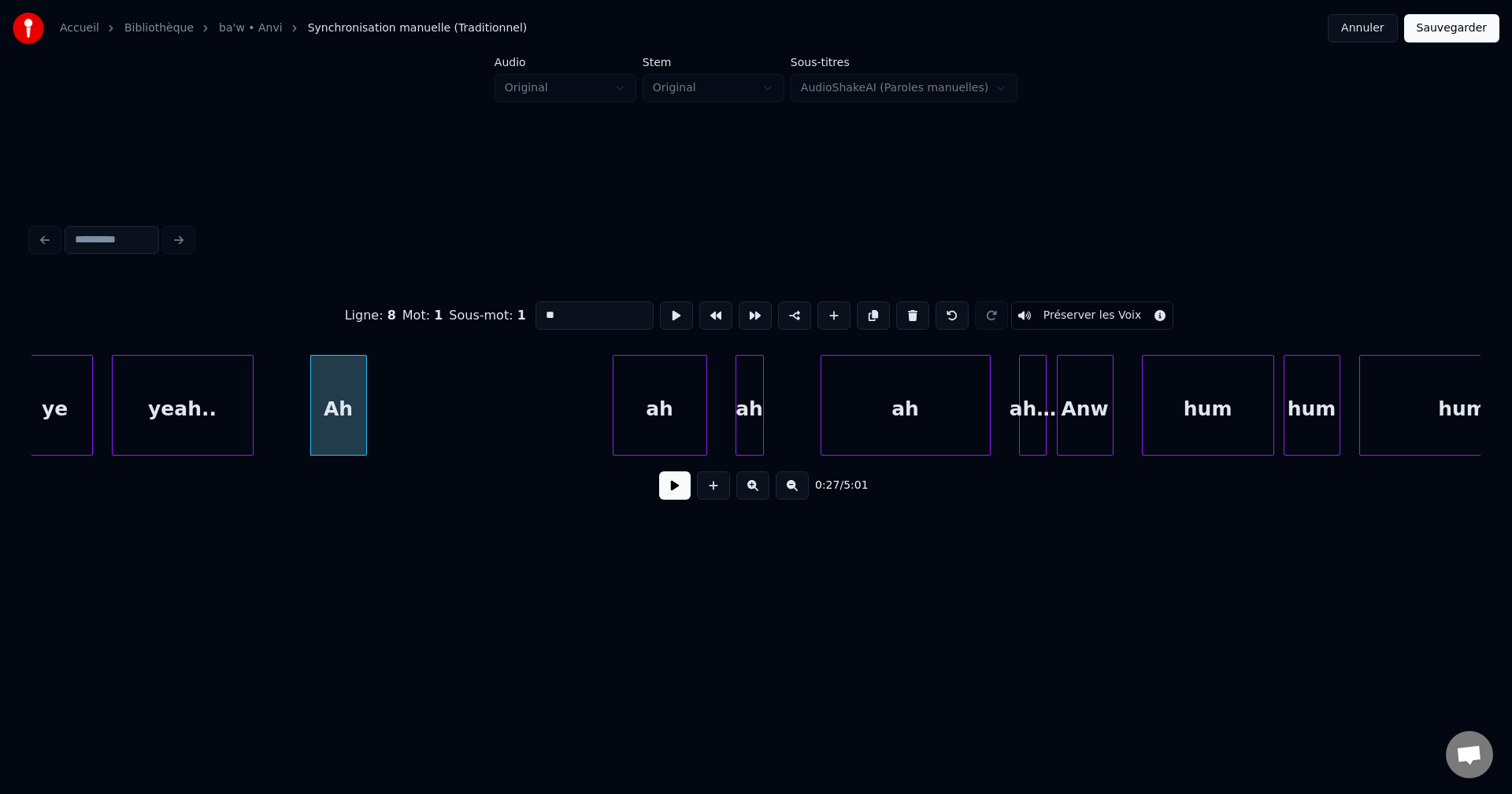
drag, startPoint x: 572, startPoint y: 312, endPoint x: 421, endPoint y: 310, distance: 151.0
click at [421, 310] on div "Ligne : 8 Mot : 1 Sous-mot : 1 ** Préserver les Voix" at bounding box center [756, 315] width 1449 height 79
paste input "**********"
click at [292, 420] on div at bounding box center [292, 405] width 5 height 99
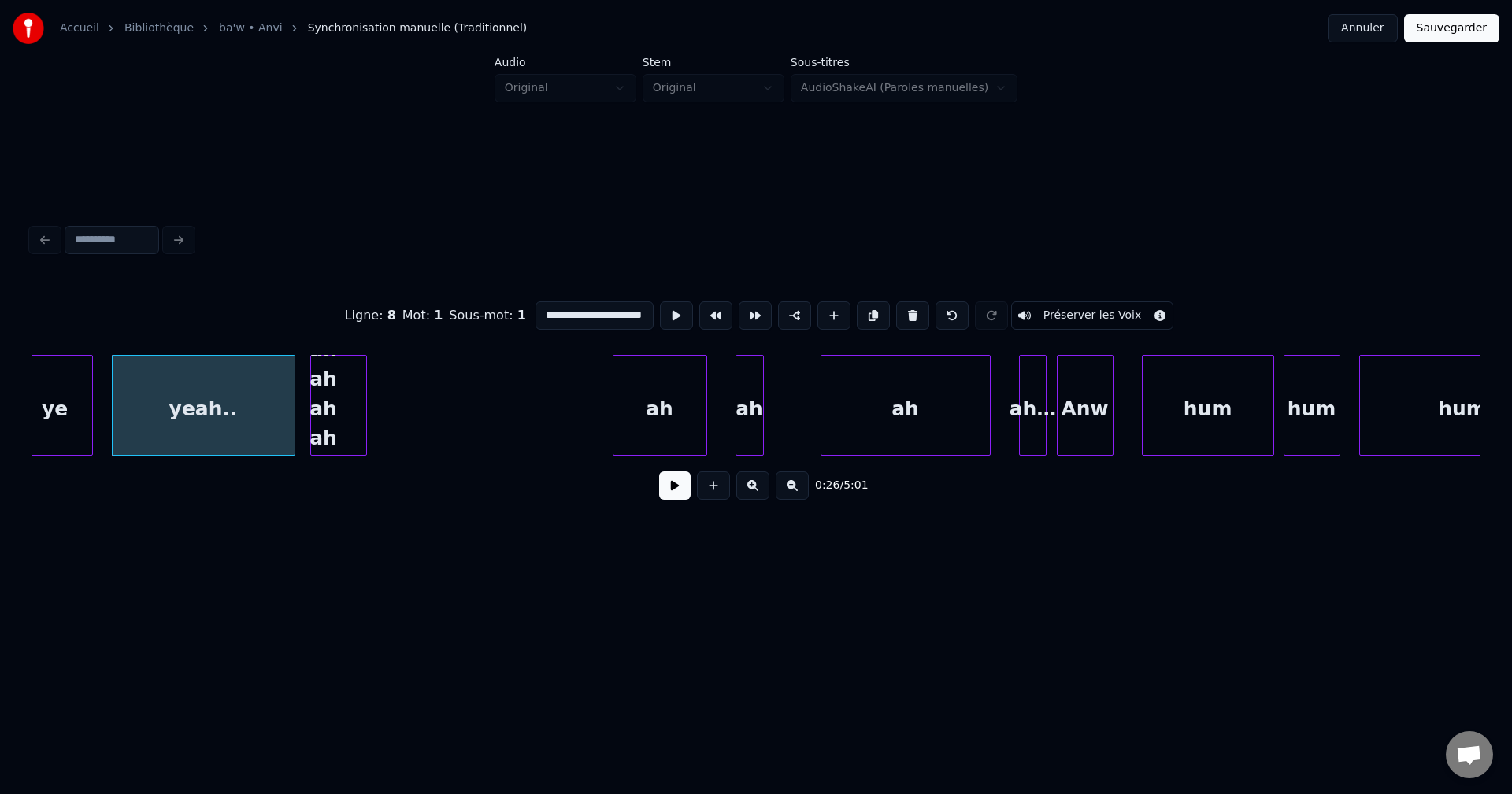
click at [642, 391] on div "ah" at bounding box center [660, 410] width 93 height 107
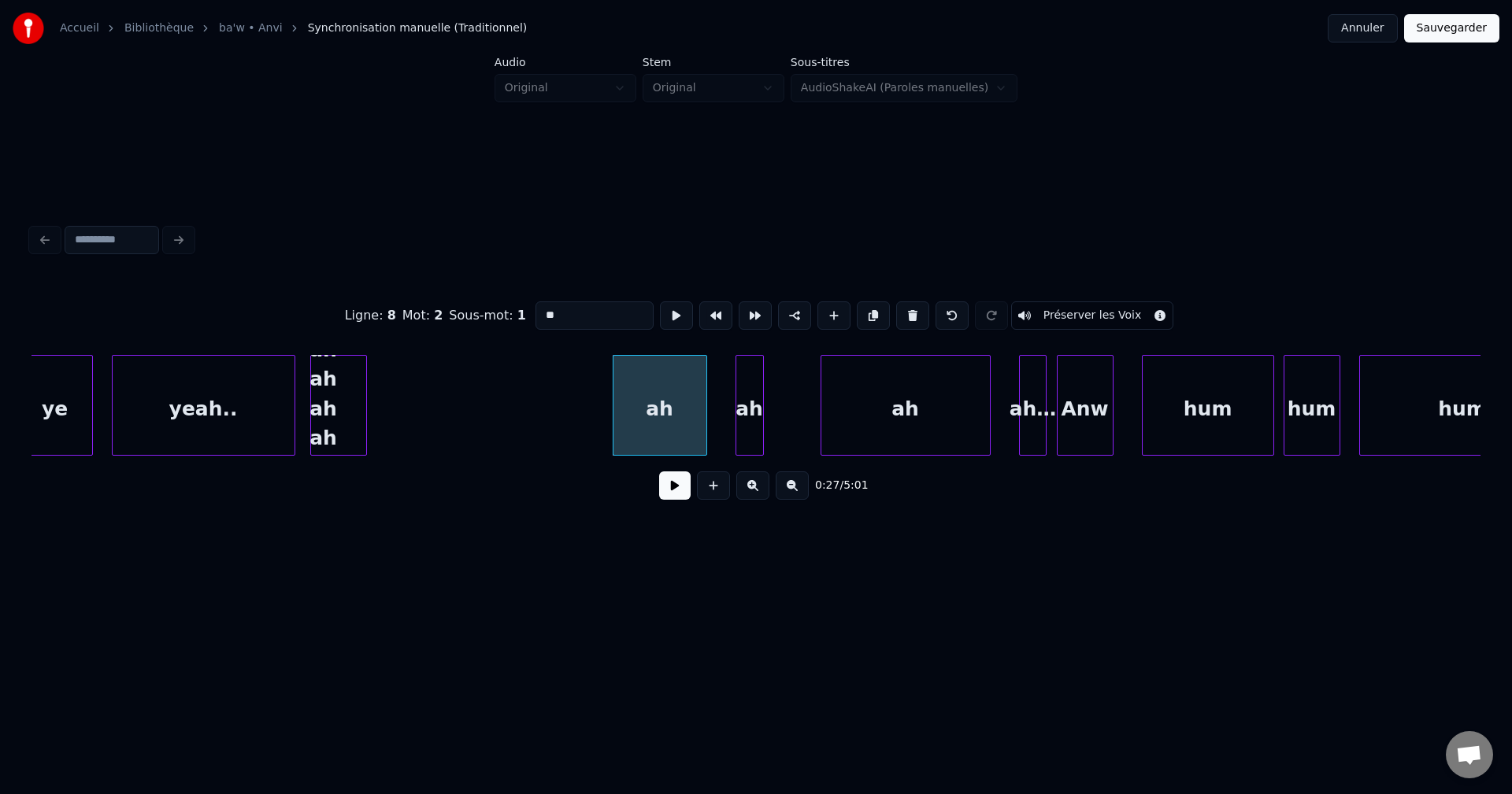
scroll to position [0, 0]
click at [912, 310] on button at bounding box center [913, 315] width 33 height 29
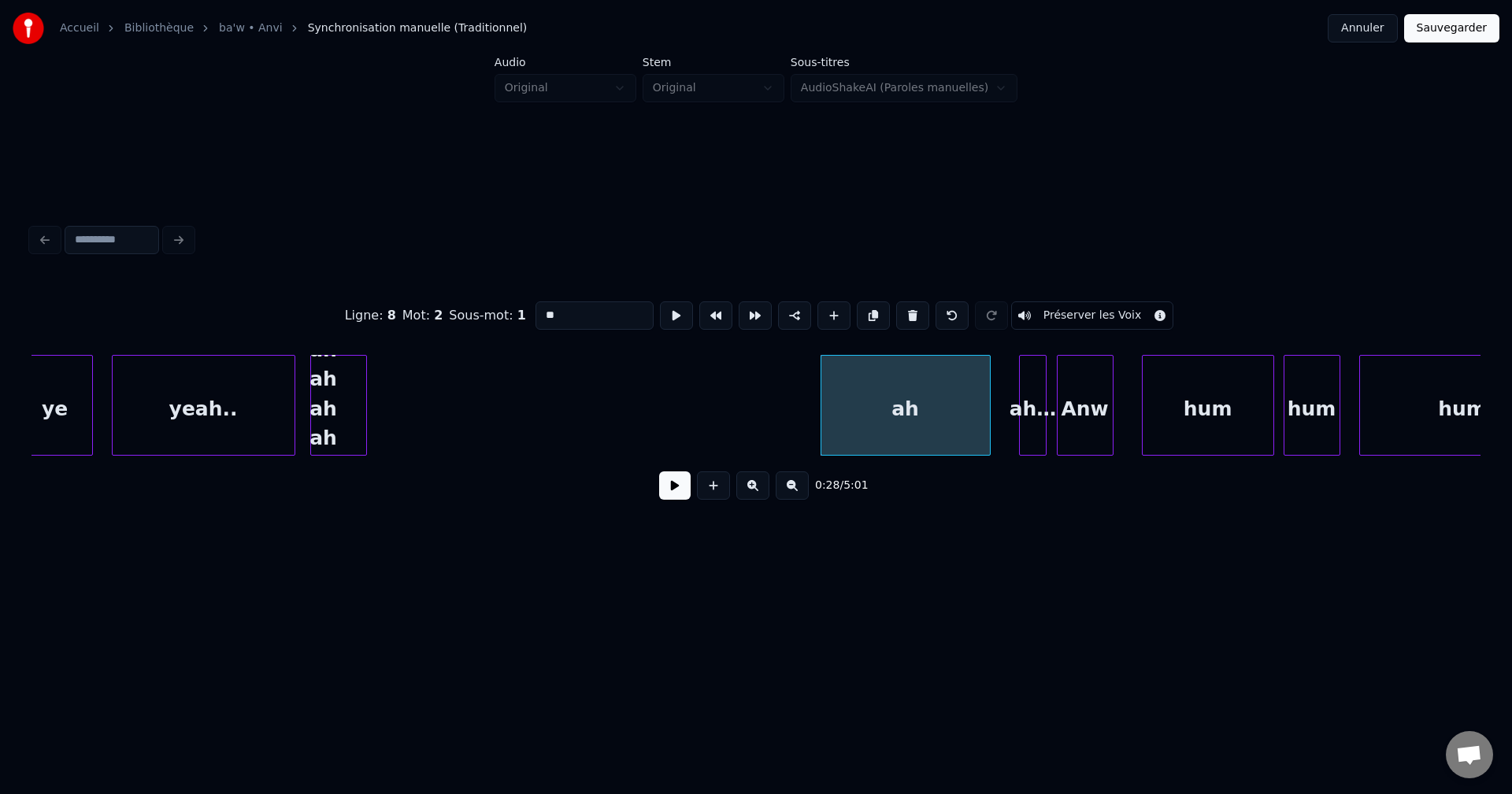
click at [912, 310] on button at bounding box center [913, 315] width 33 height 29
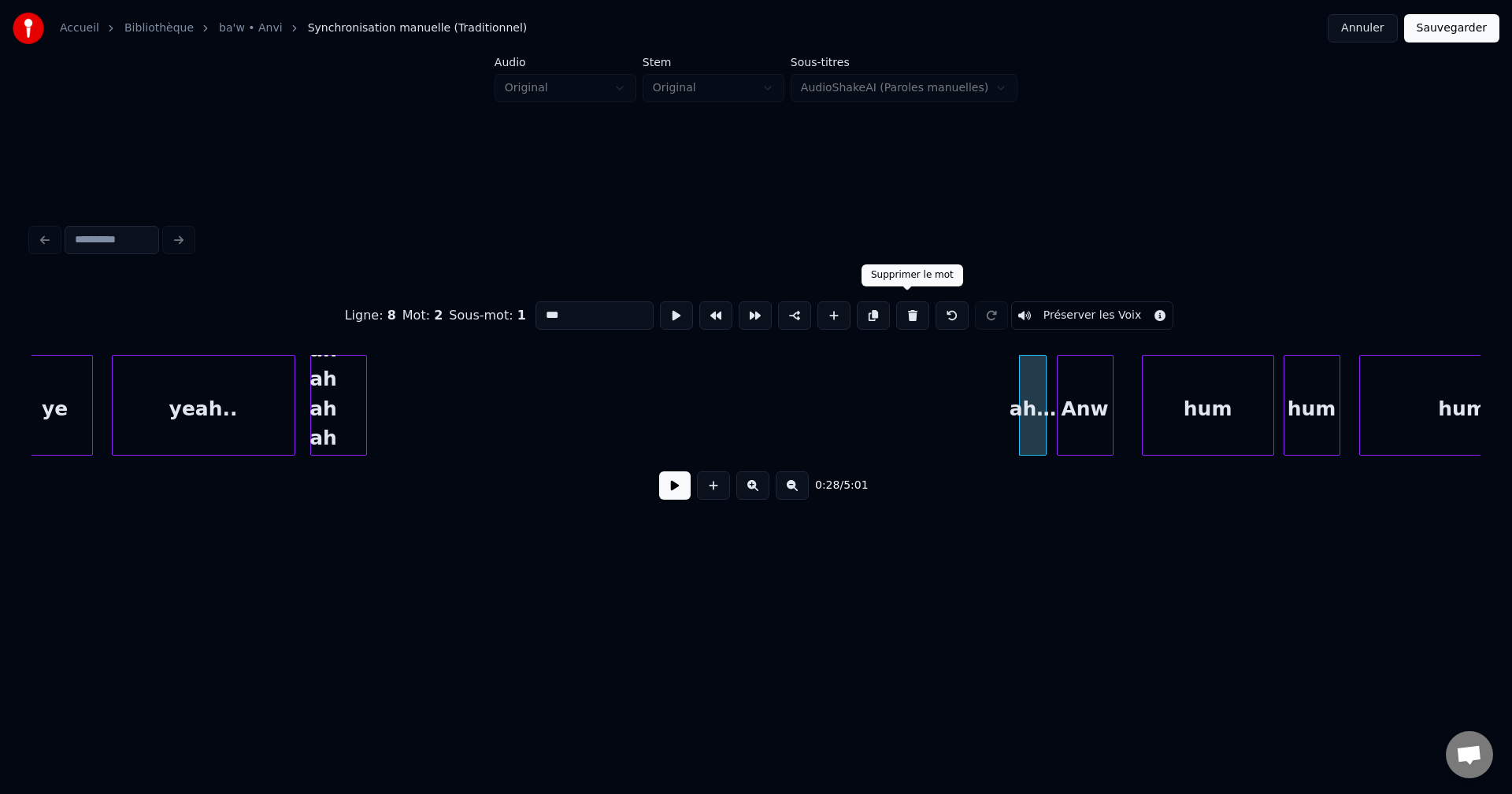
click at [910, 310] on button at bounding box center [913, 315] width 33 height 29
type input "***"
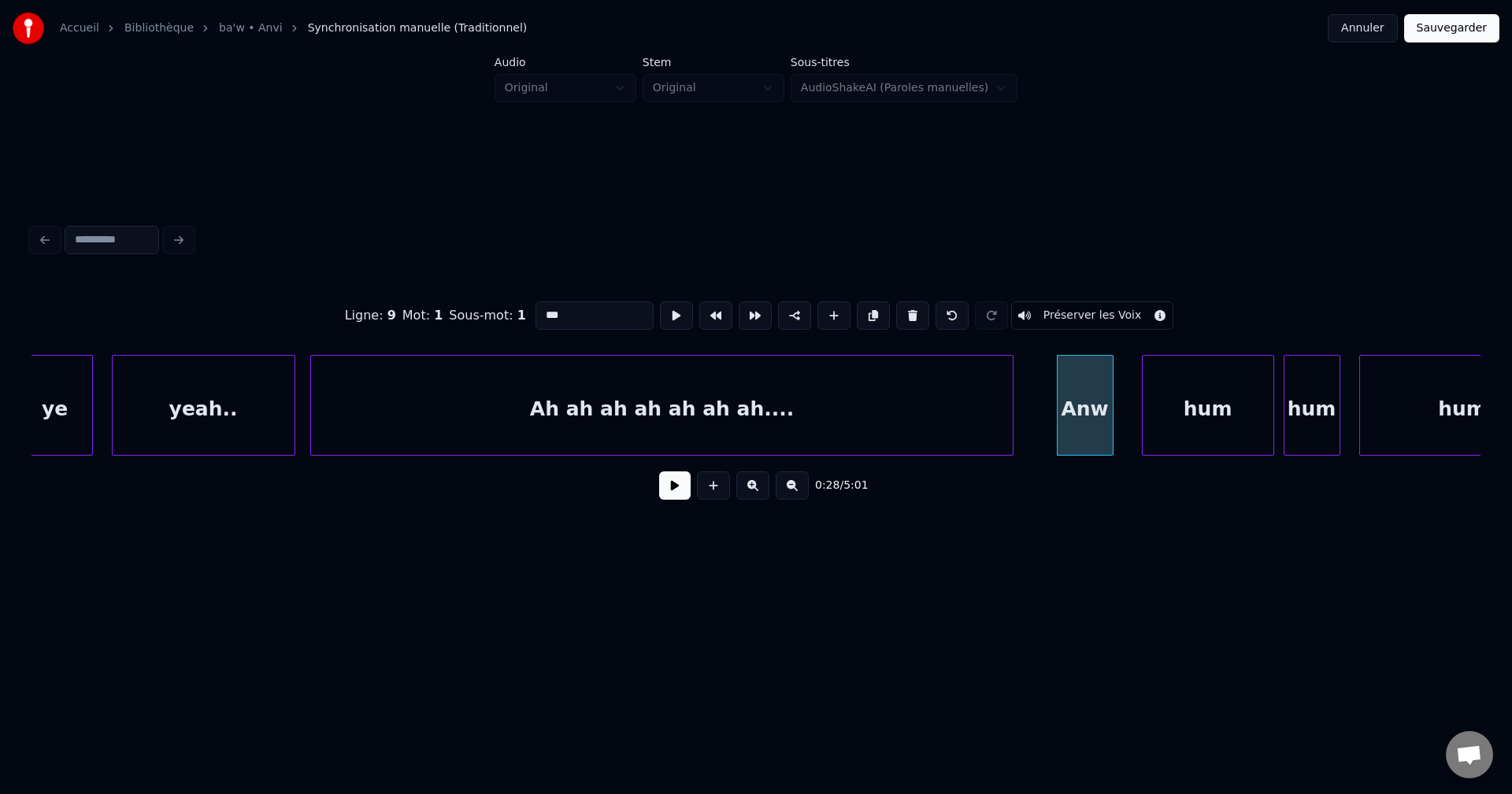
click at [1008, 425] on div at bounding box center [1010, 405] width 5 height 99
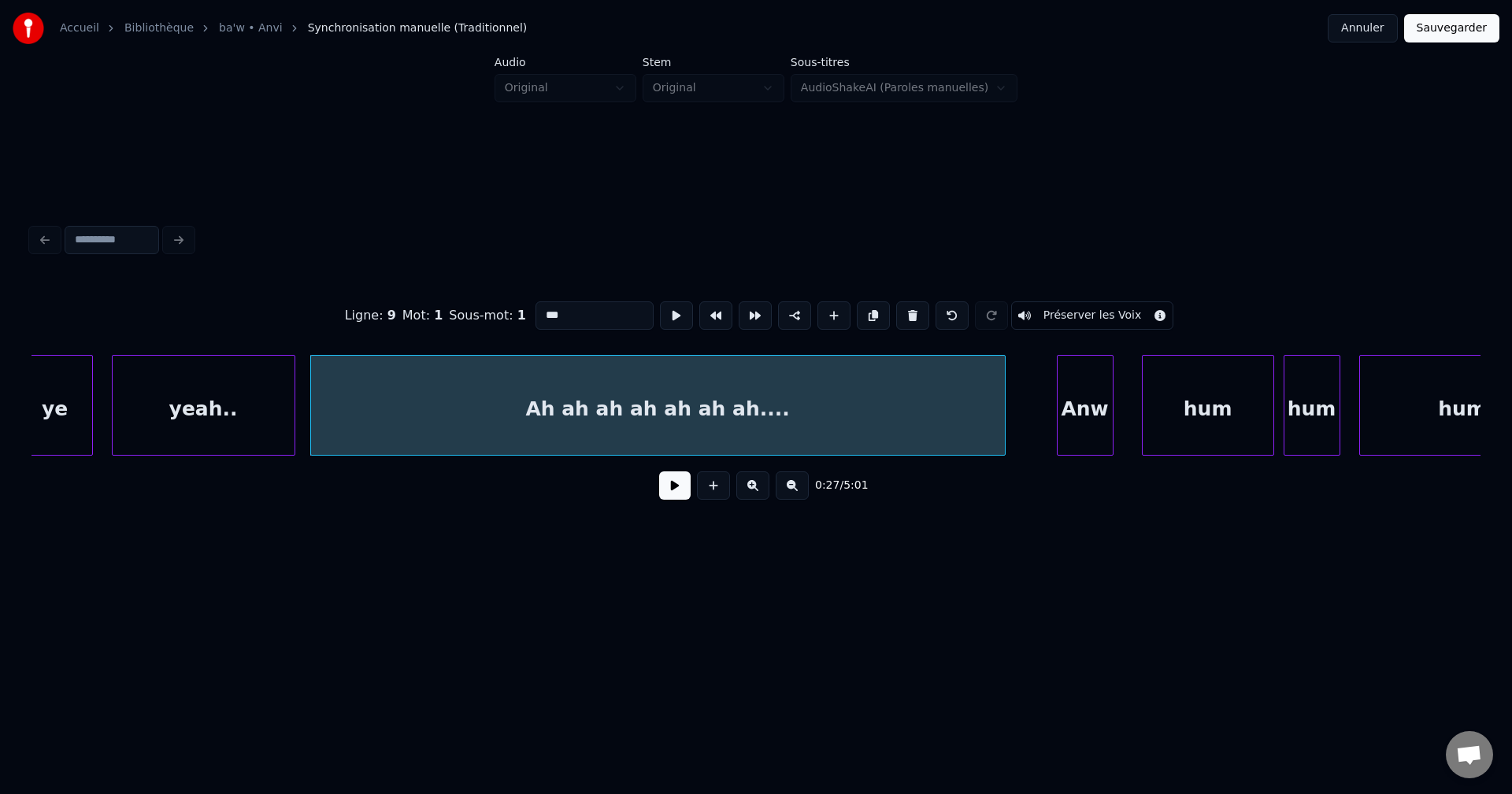
click at [674, 496] on button at bounding box center [675, 485] width 32 height 29
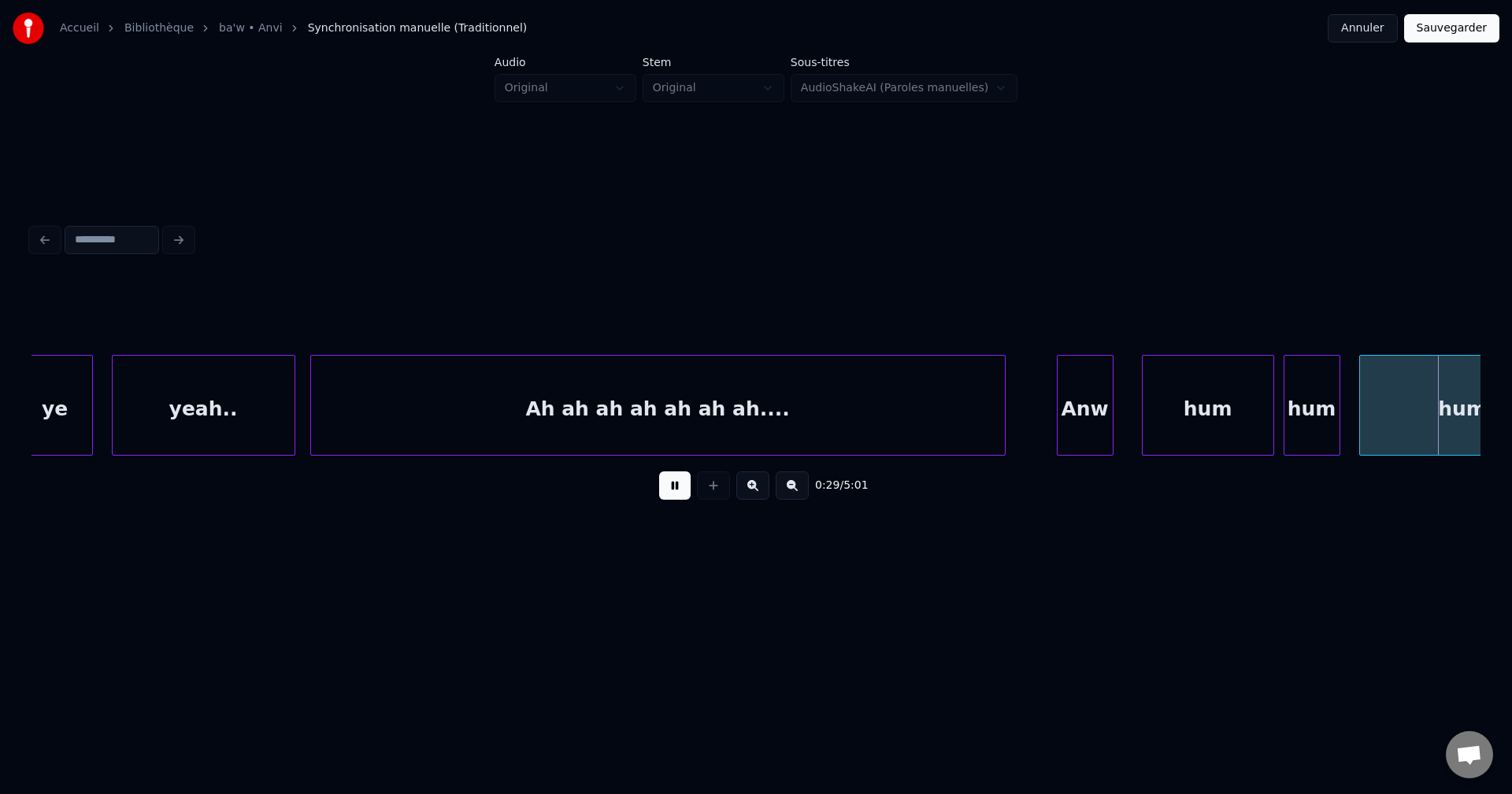
scroll to position [0, 14040]
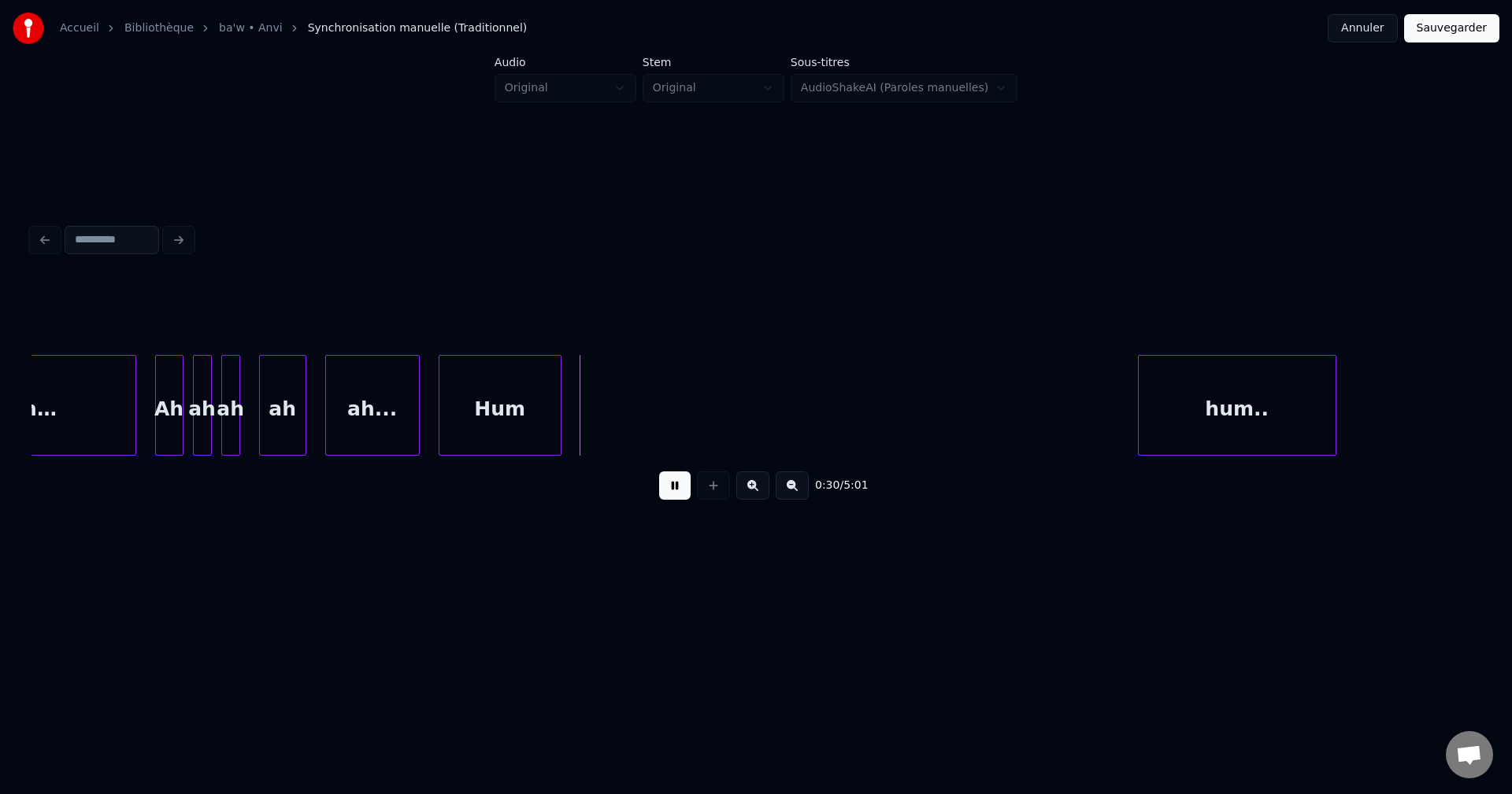
click at [672, 491] on button at bounding box center [675, 485] width 32 height 29
click at [534, 397] on div "Hum" at bounding box center [500, 410] width 121 height 107
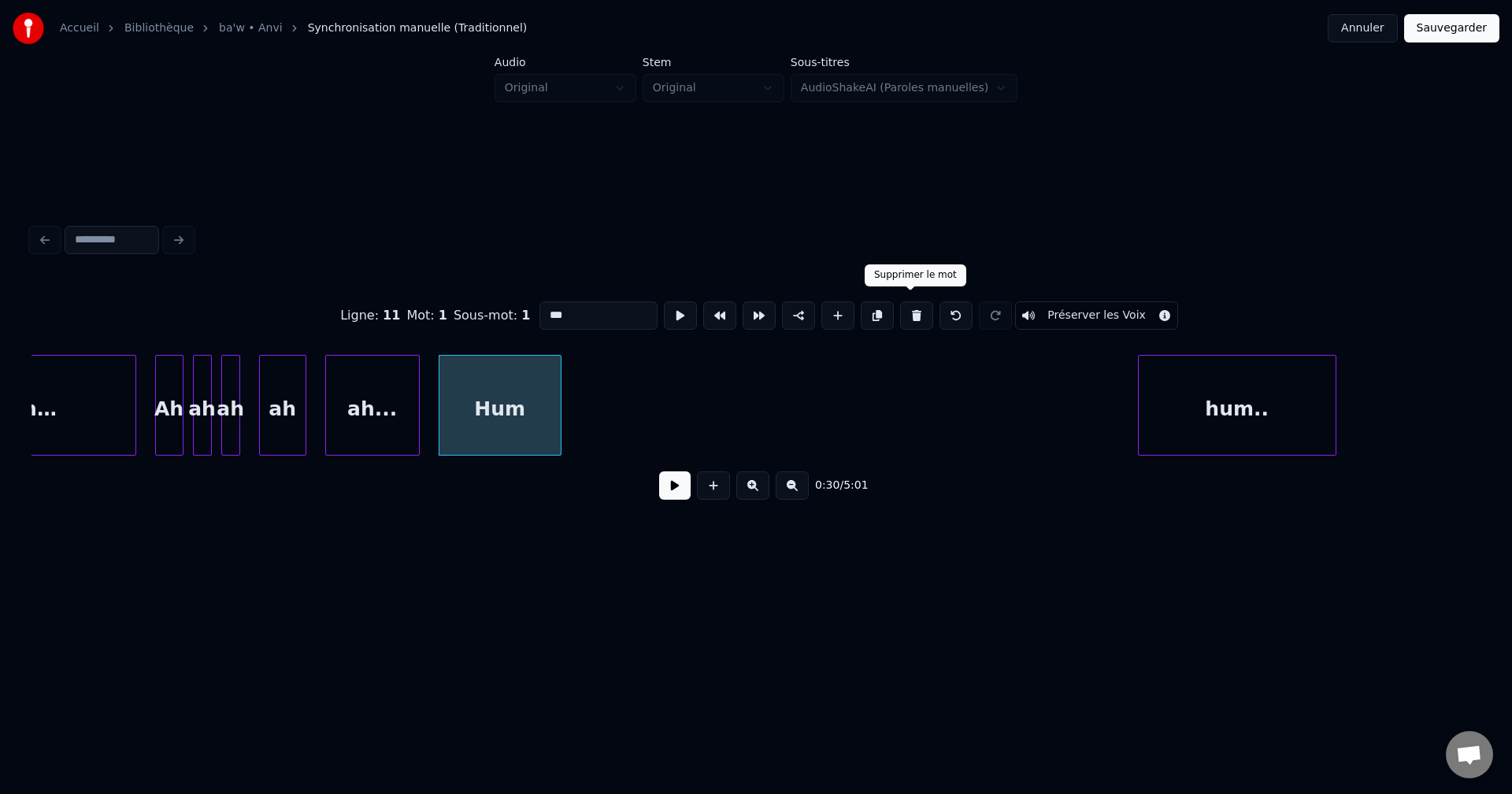
click at [907, 307] on button at bounding box center [917, 315] width 33 height 29
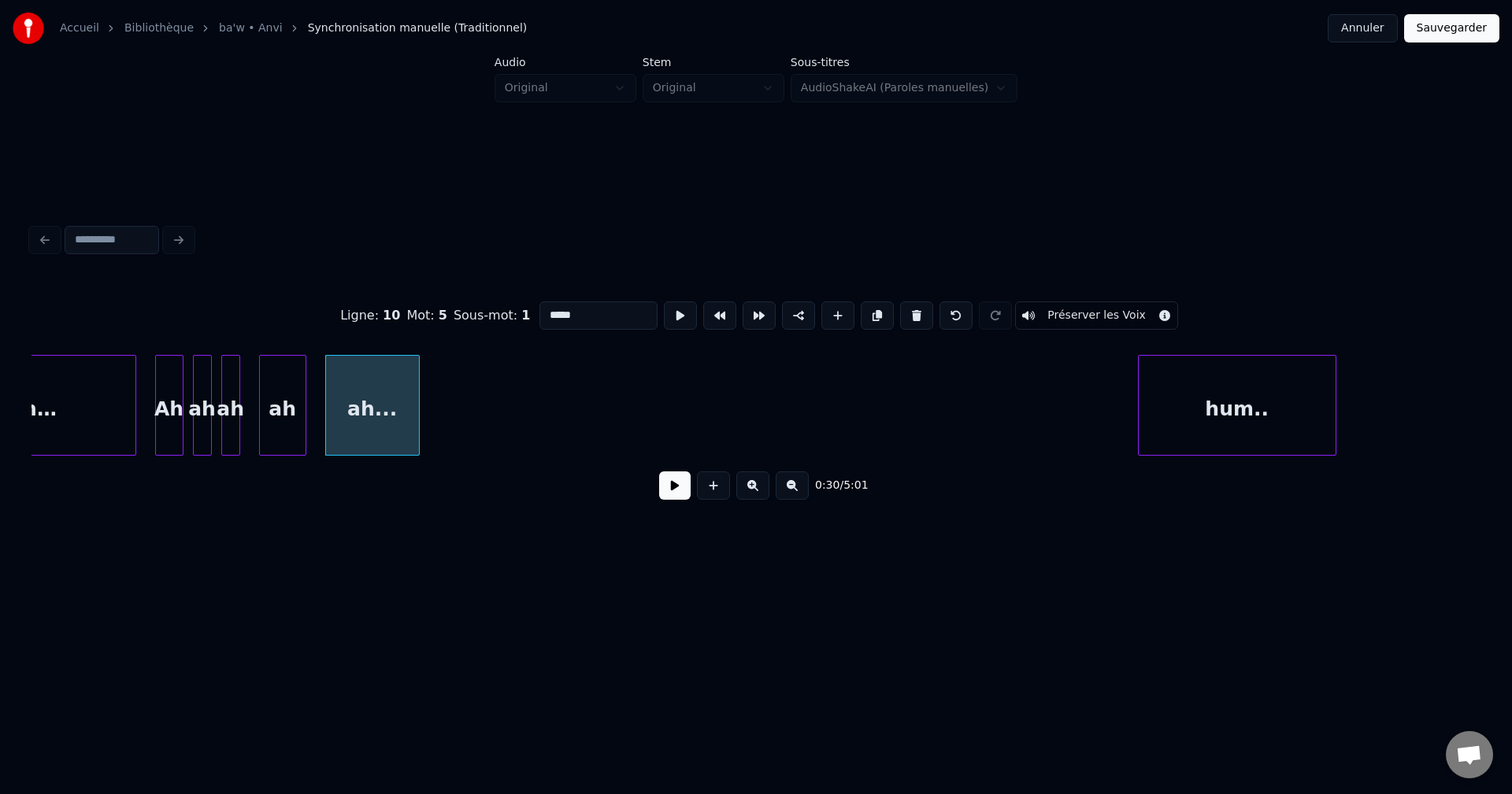
click at [907, 307] on button at bounding box center [917, 315] width 33 height 29
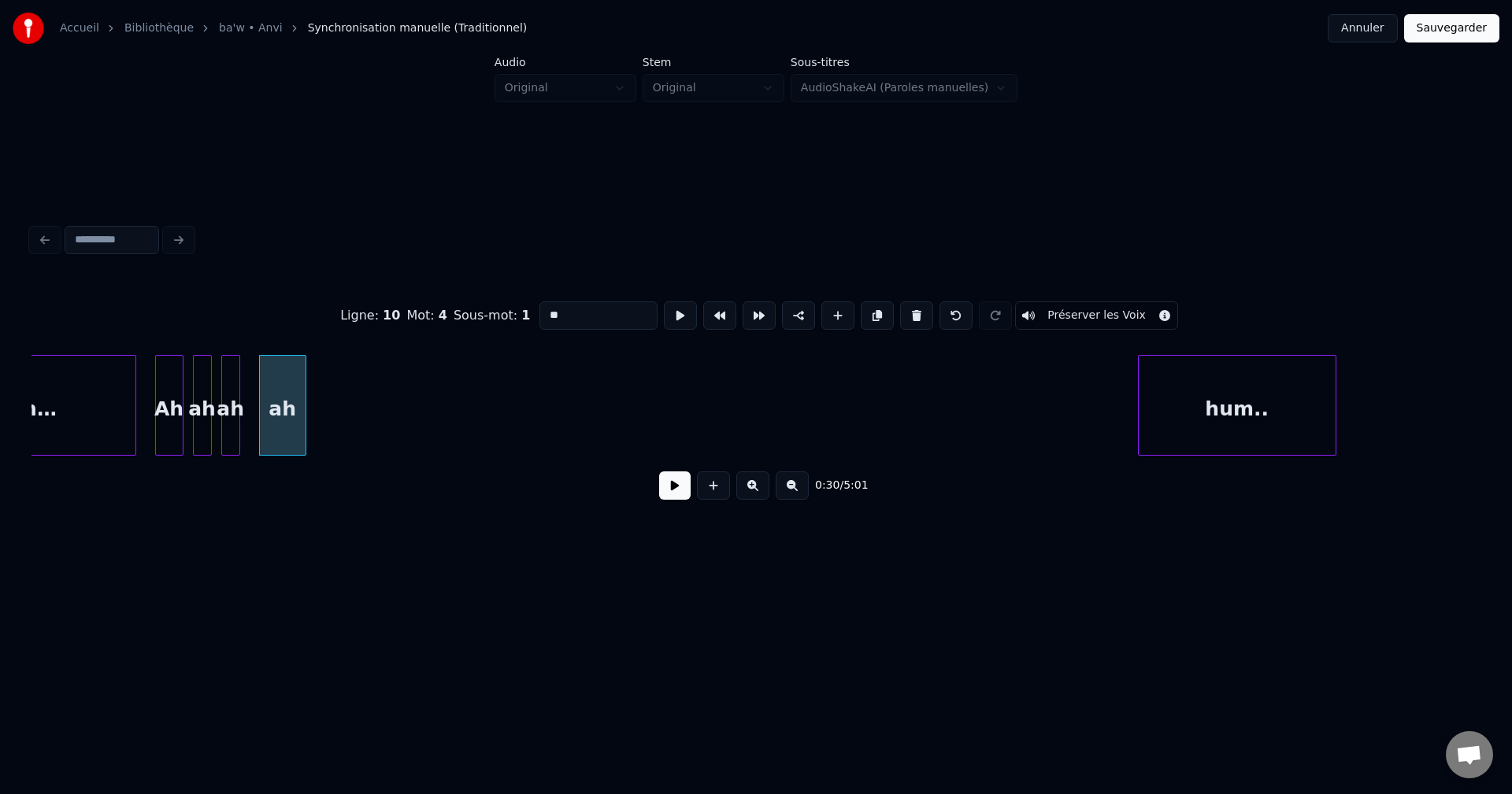
click at [905, 307] on button at bounding box center [917, 315] width 33 height 29
click at [903, 307] on button at bounding box center [917, 315] width 33 height 29
drag, startPoint x: 901, startPoint y: 307, endPoint x: 851, endPoint y: 318, distance: 51.2
click at [900, 307] on button at bounding box center [917, 315] width 33 height 29
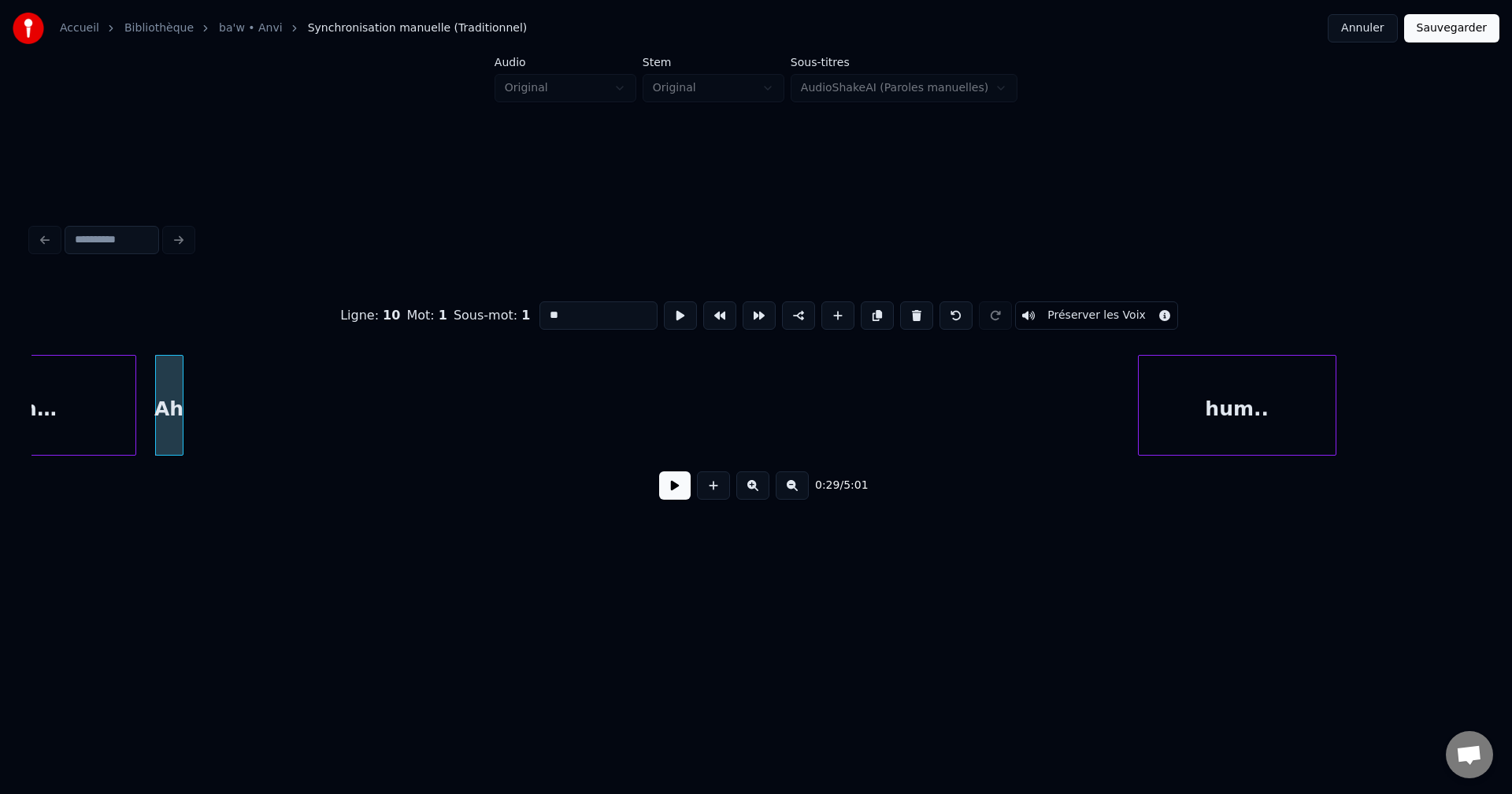
drag, startPoint x: 574, startPoint y: 304, endPoint x: 393, endPoint y: 319, distance: 181.6
click at [393, 319] on div "Ligne : 10 Mot : 1 Sous-mot : 1 ** Préserver les Voix" at bounding box center [756, 315] width 1449 height 79
paste input "**********"
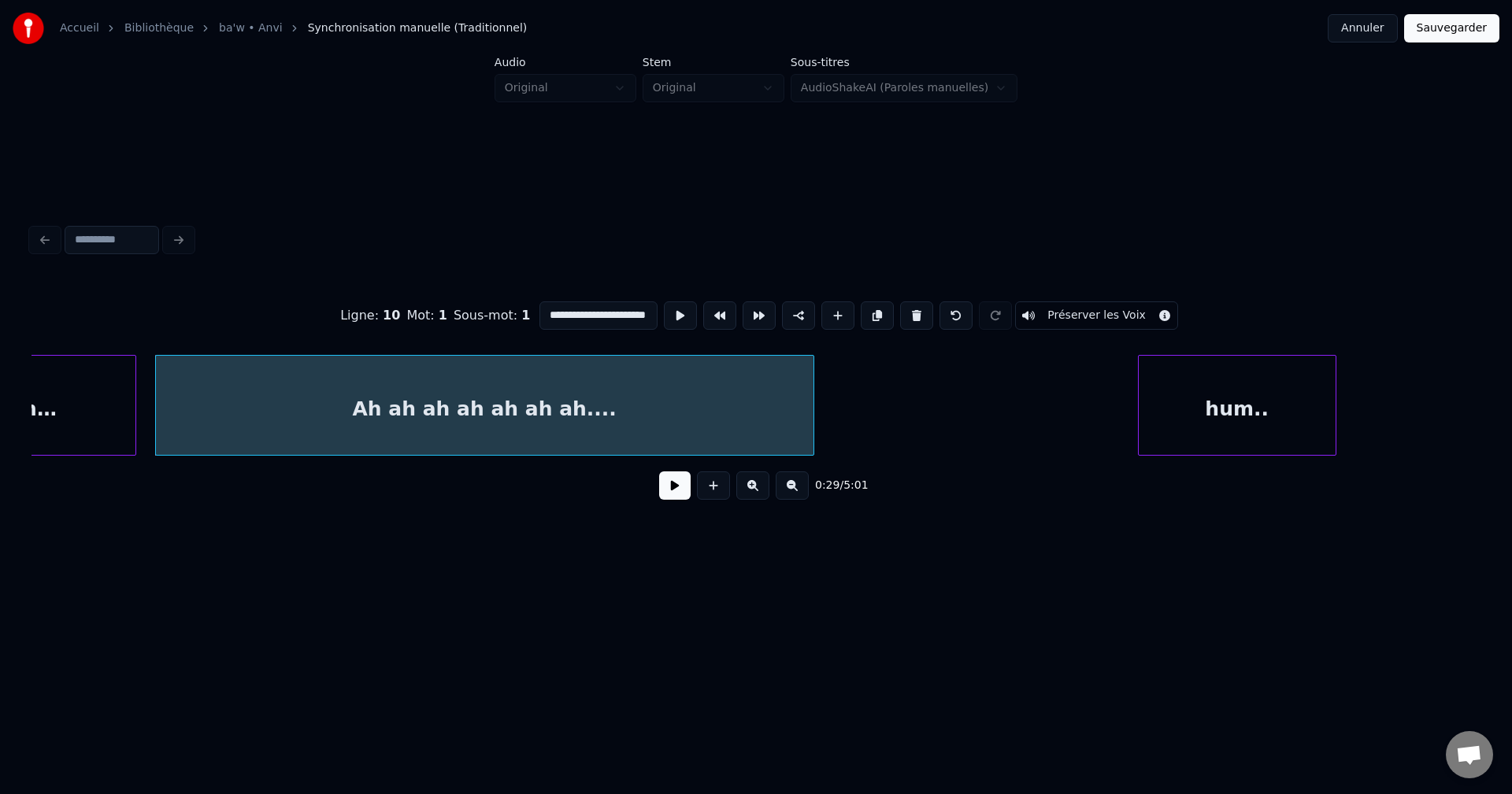
click at [812, 410] on div at bounding box center [810, 405] width 5 height 99
type input "**********"
click at [676, 493] on button at bounding box center [675, 485] width 32 height 29
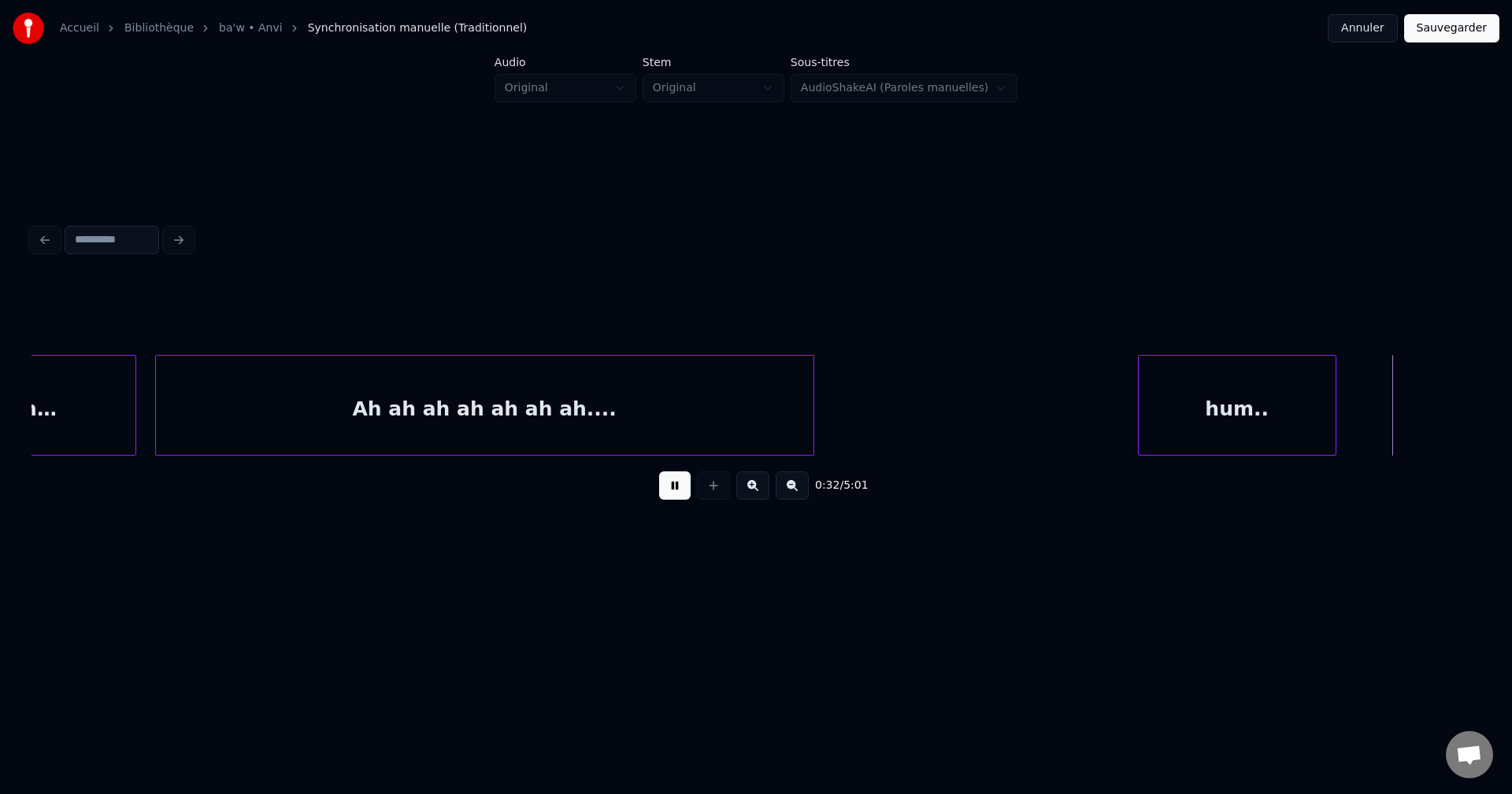
click at [1214, 397] on div "hum.." at bounding box center [1237, 410] width 197 height 107
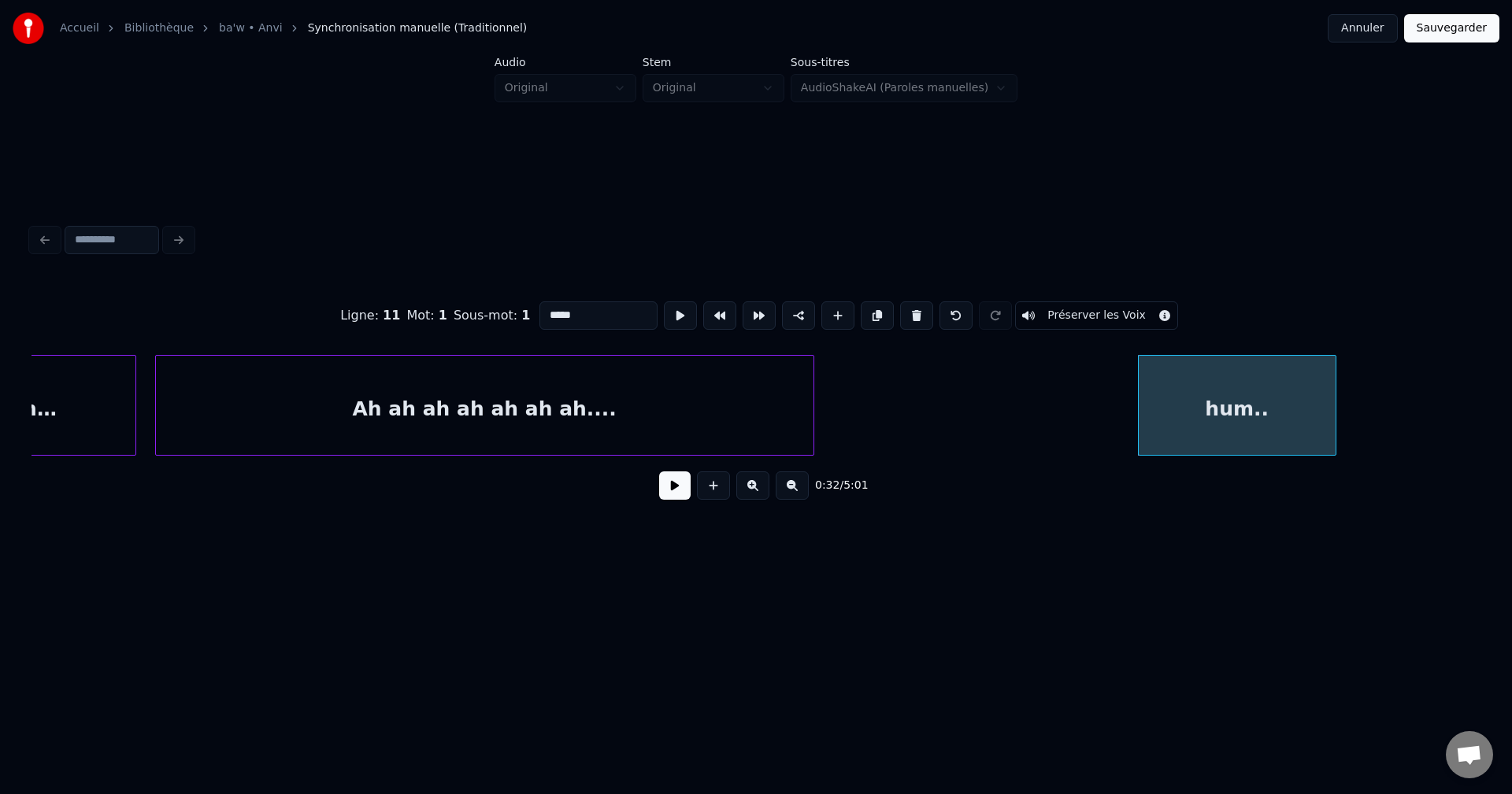
click at [1206, 384] on div "hum.." at bounding box center [1237, 410] width 197 height 107
click at [540, 316] on input "*****" at bounding box center [598, 315] width 118 height 29
type input "*********"
drag, startPoint x: 682, startPoint y: 498, endPoint x: 1166, endPoint y: 445, distance: 486.9
click at [682, 498] on button at bounding box center [675, 485] width 32 height 29
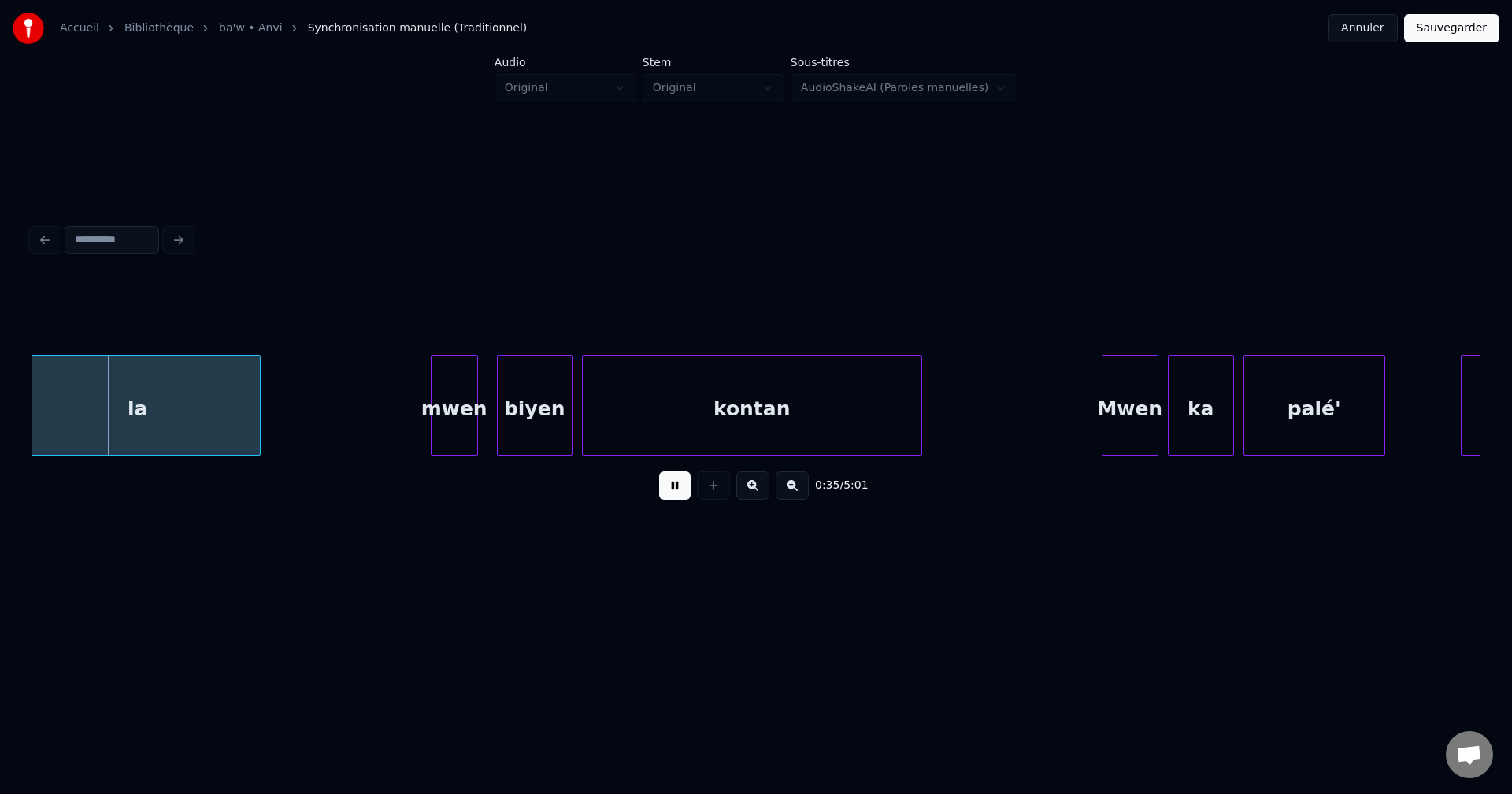
scroll to position [0, 16620]
click at [197, 383] on div "la" at bounding box center [141, 410] width 244 height 107
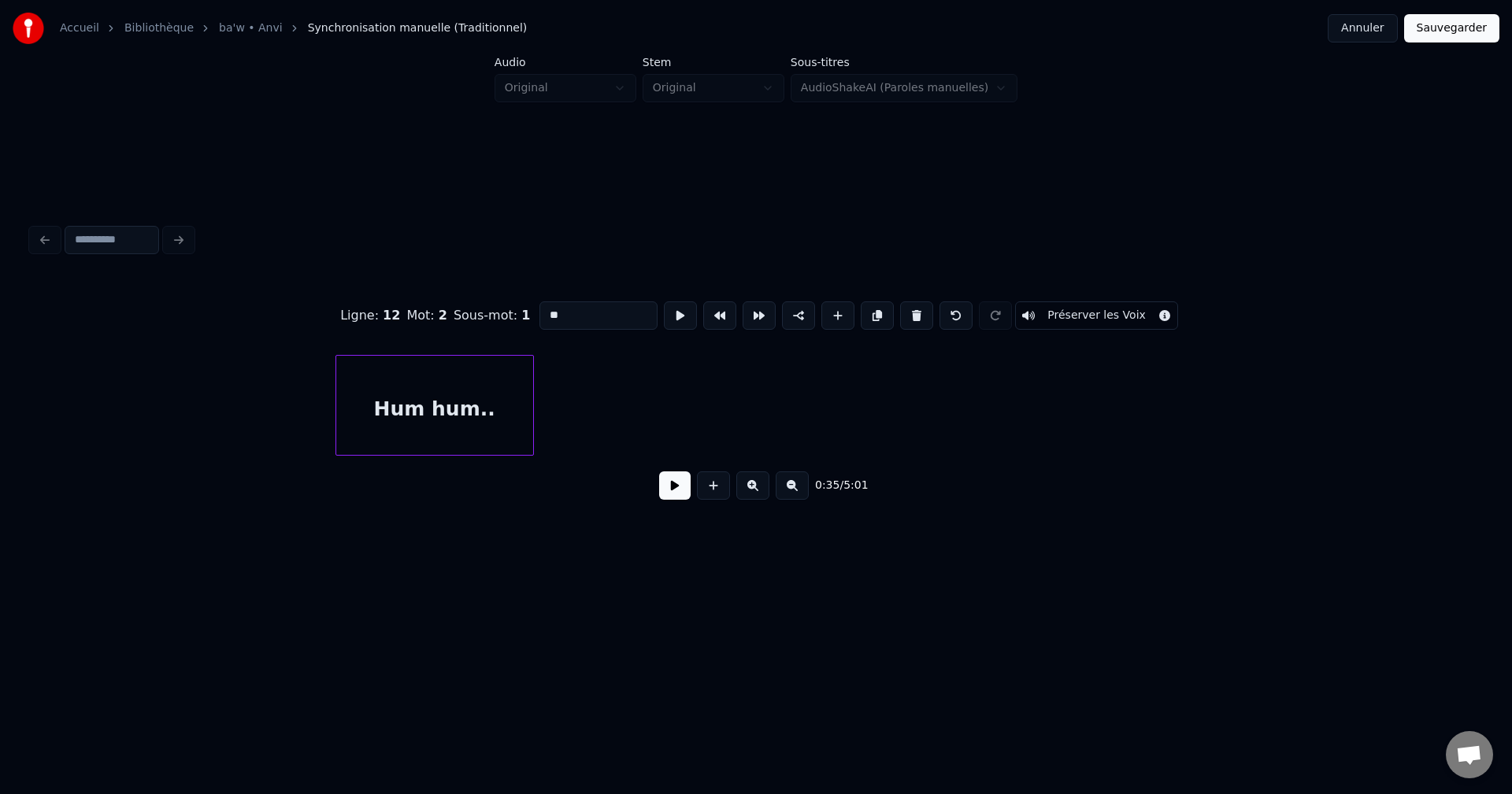
scroll to position [0, 14764]
click at [426, 398] on div "Hum hum.." at bounding box center [514, 410] width 197 height 107
type input "*********"
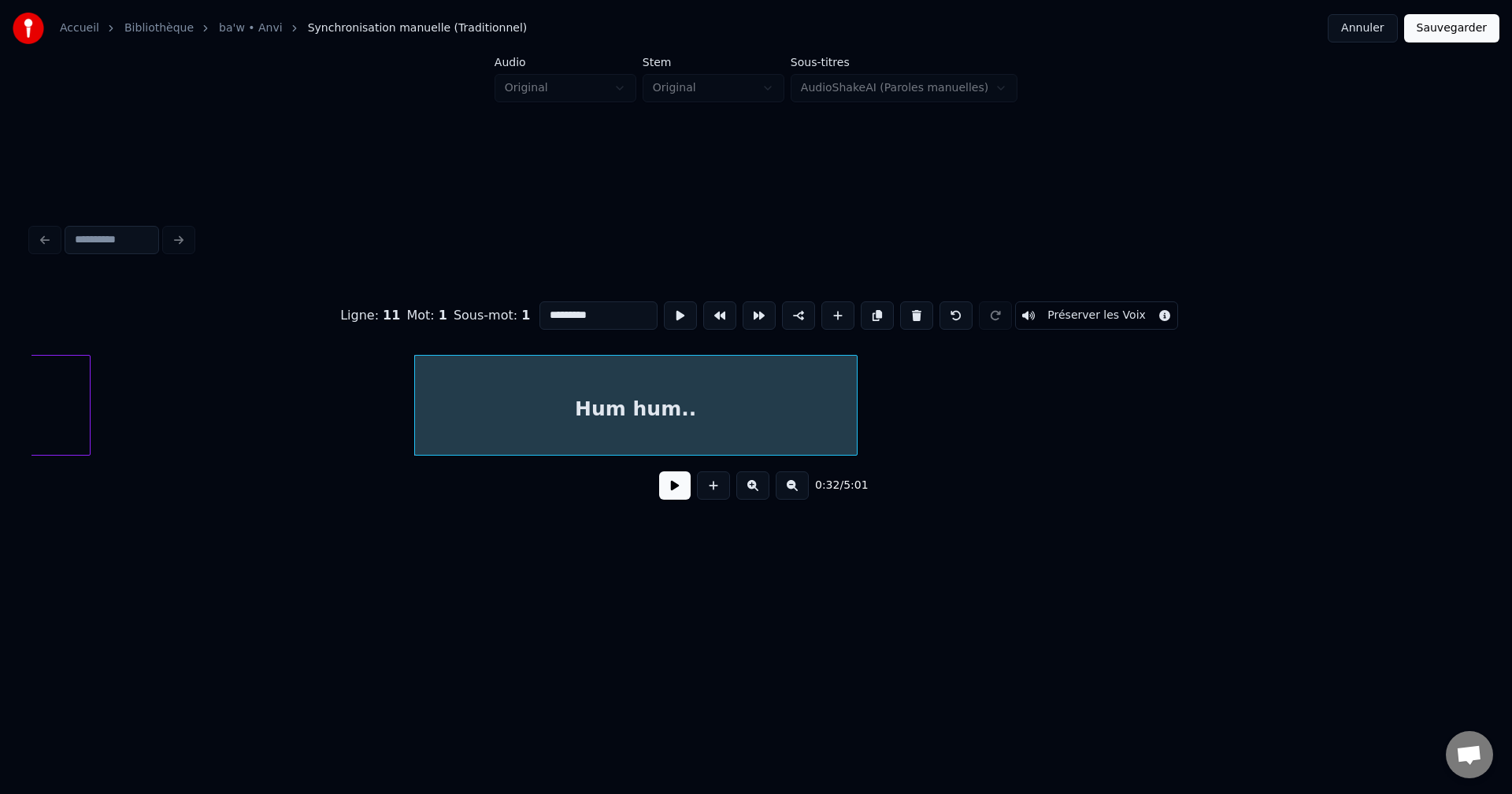
click at [853, 379] on div at bounding box center [854, 405] width 5 height 99
click at [680, 491] on button at bounding box center [675, 485] width 32 height 29
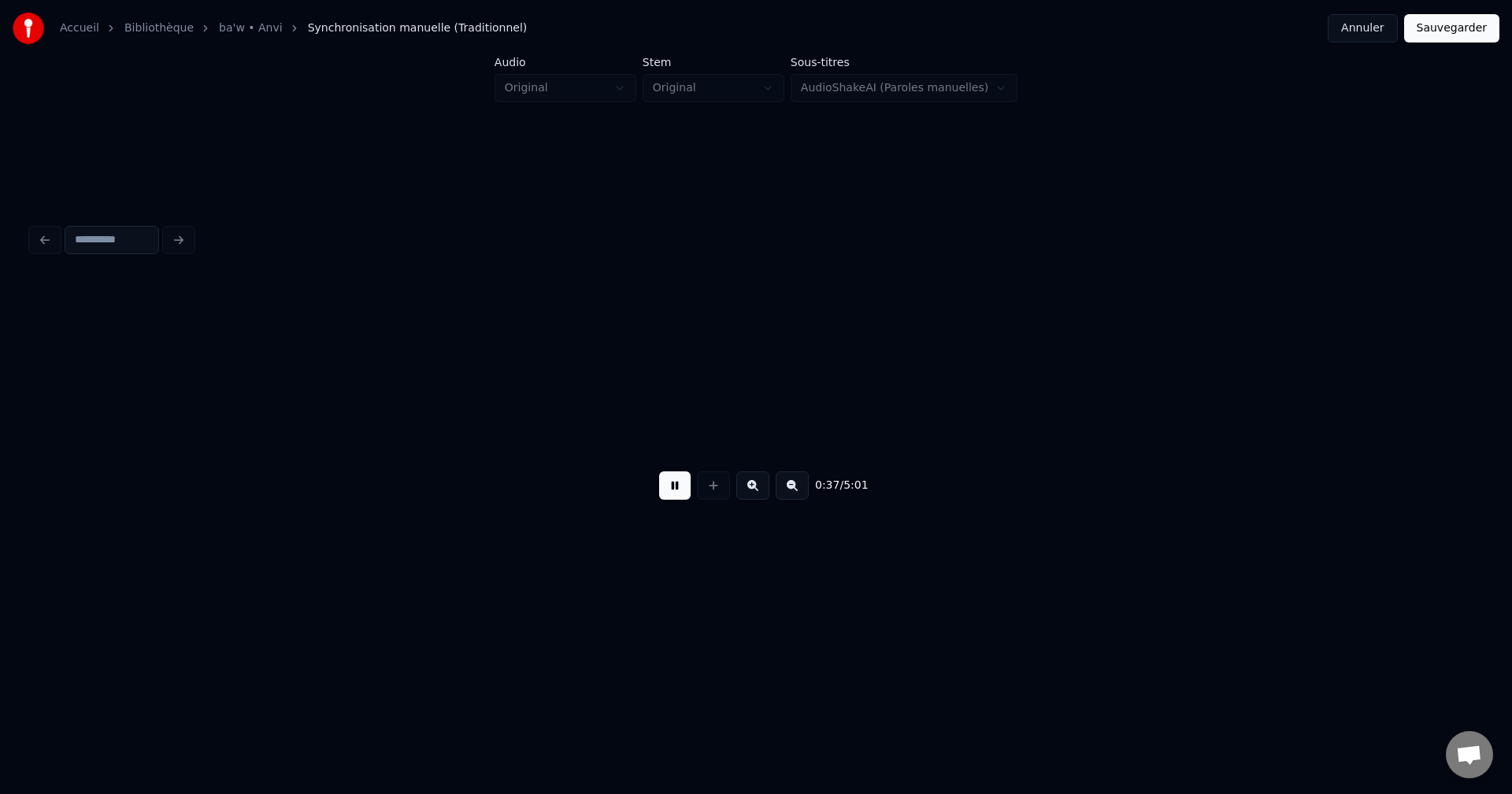
scroll to position [0, 17669]
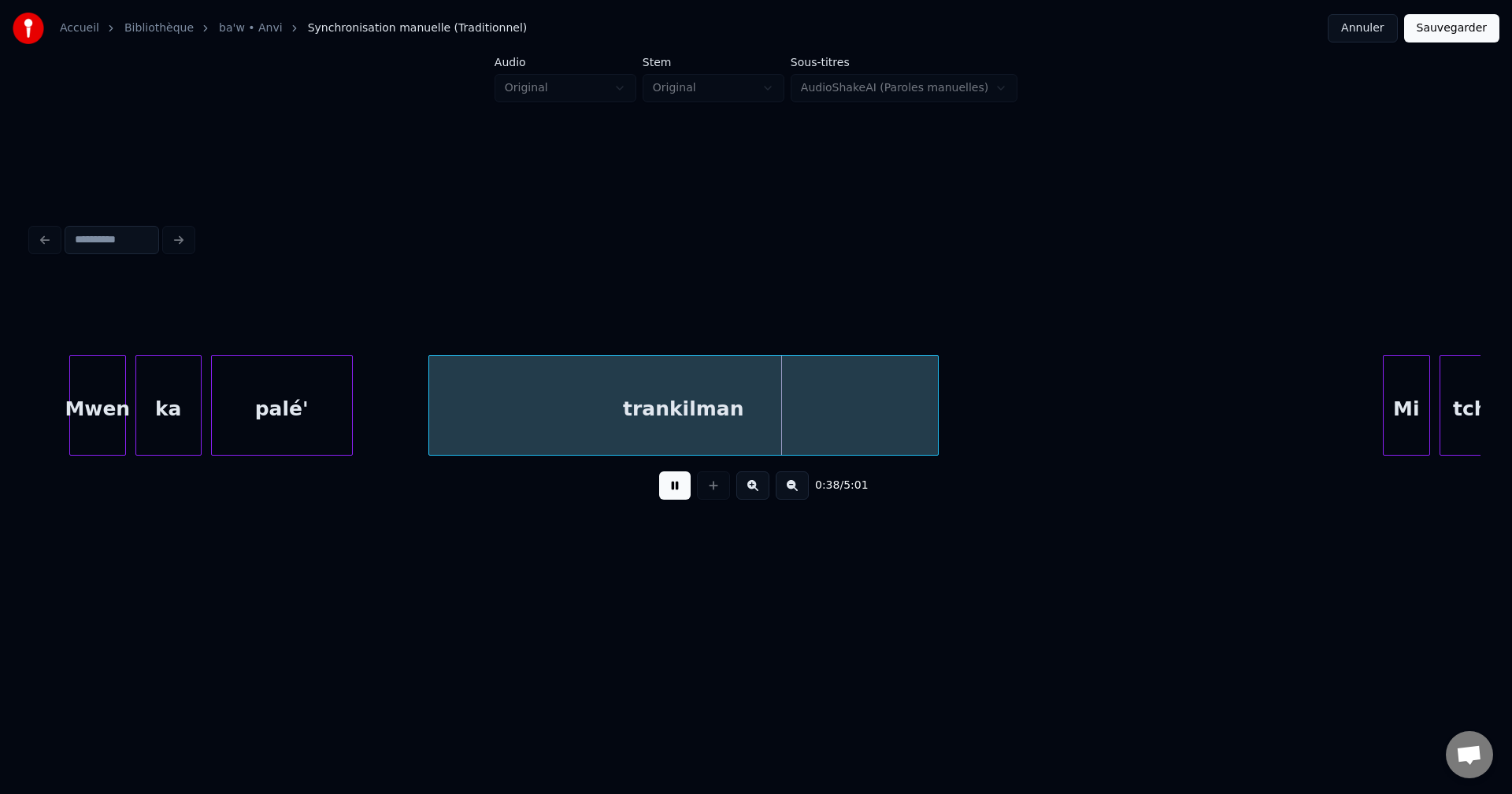
click at [299, 413] on div "palé'" at bounding box center [281, 410] width 140 height 107
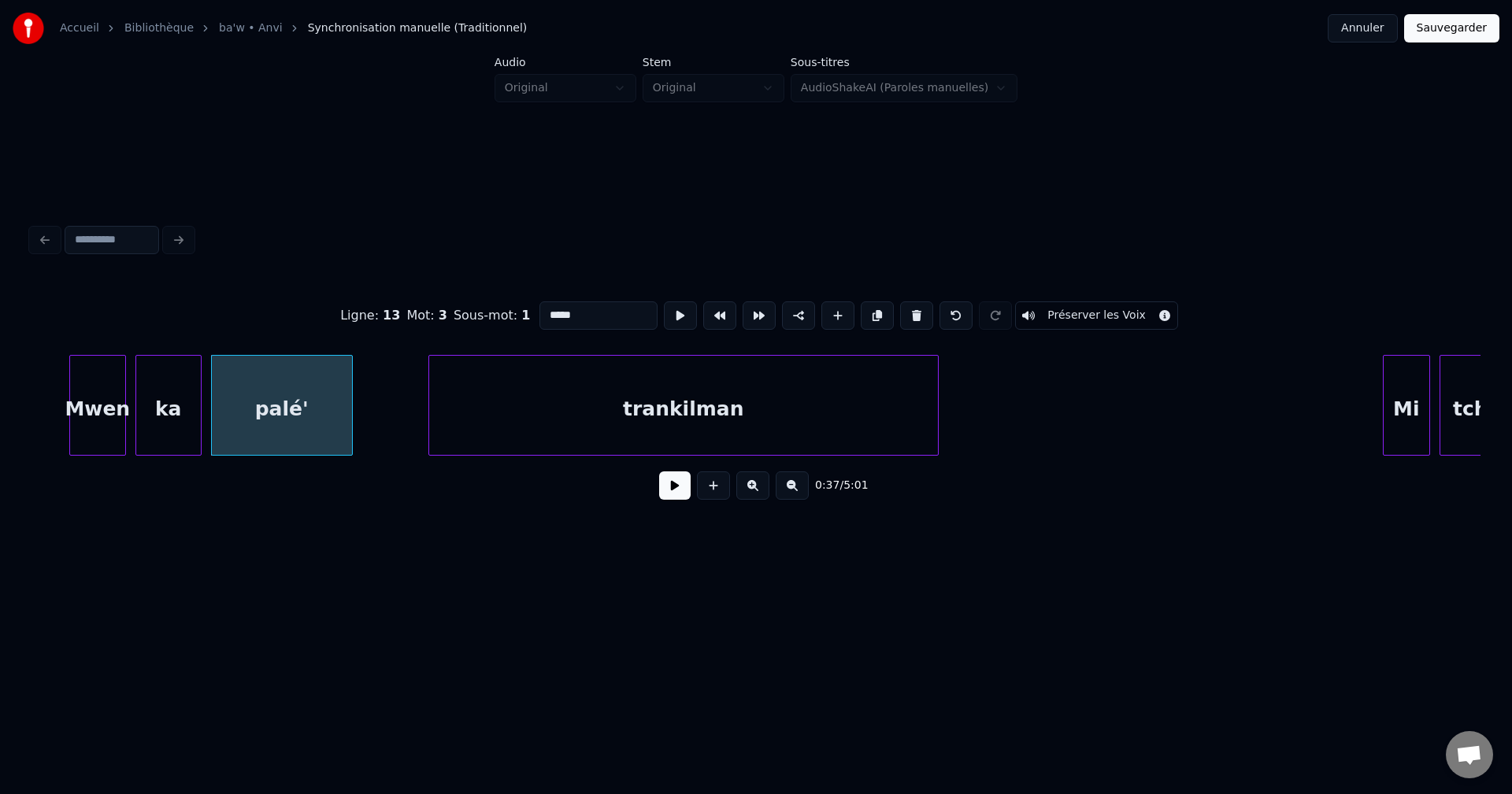
click at [592, 314] on input "*****" at bounding box center [598, 315] width 118 height 29
type input "******"
click at [674, 494] on button at bounding box center [675, 485] width 32 height 29
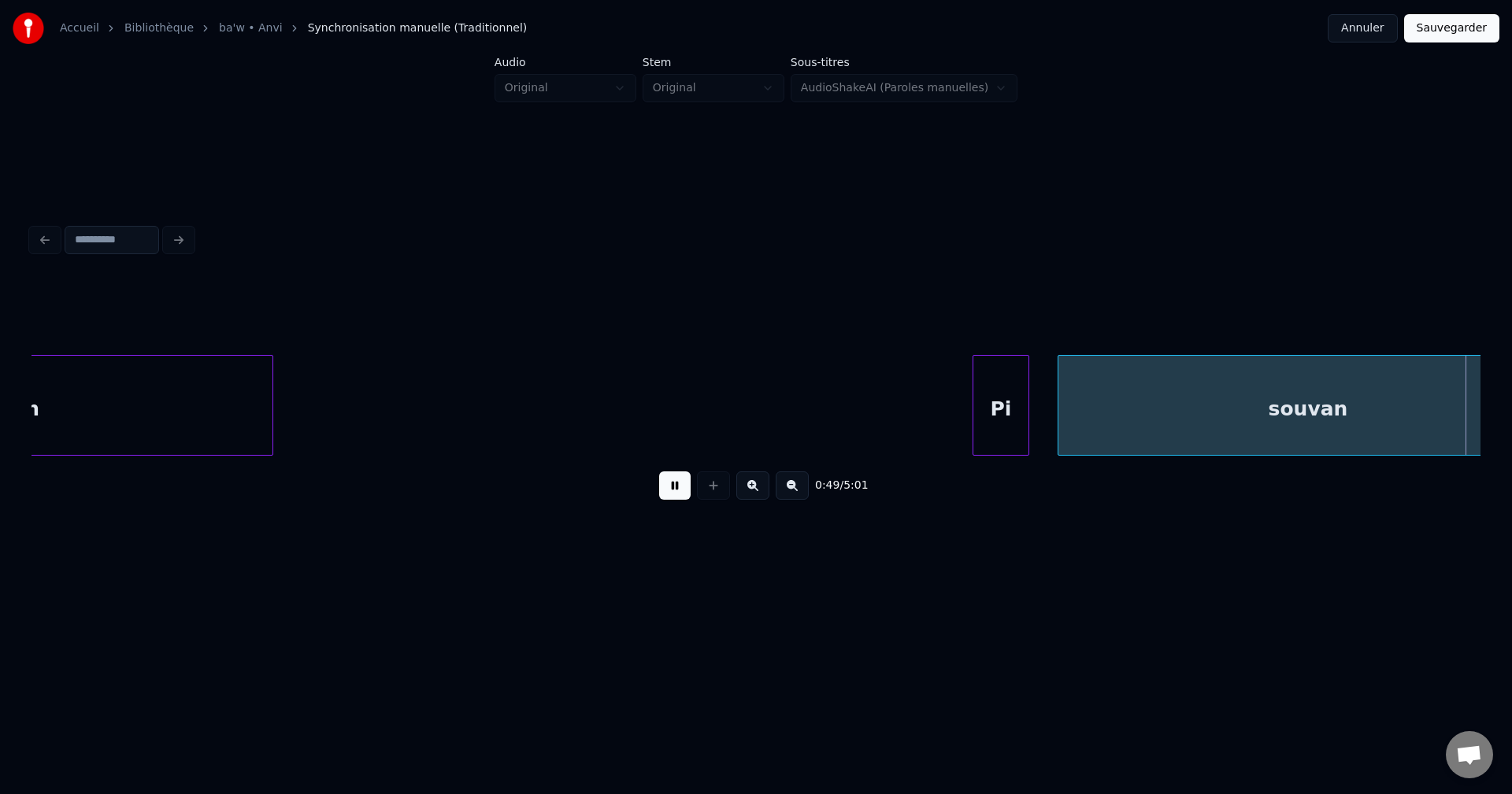
scroll to position [0, 23480]
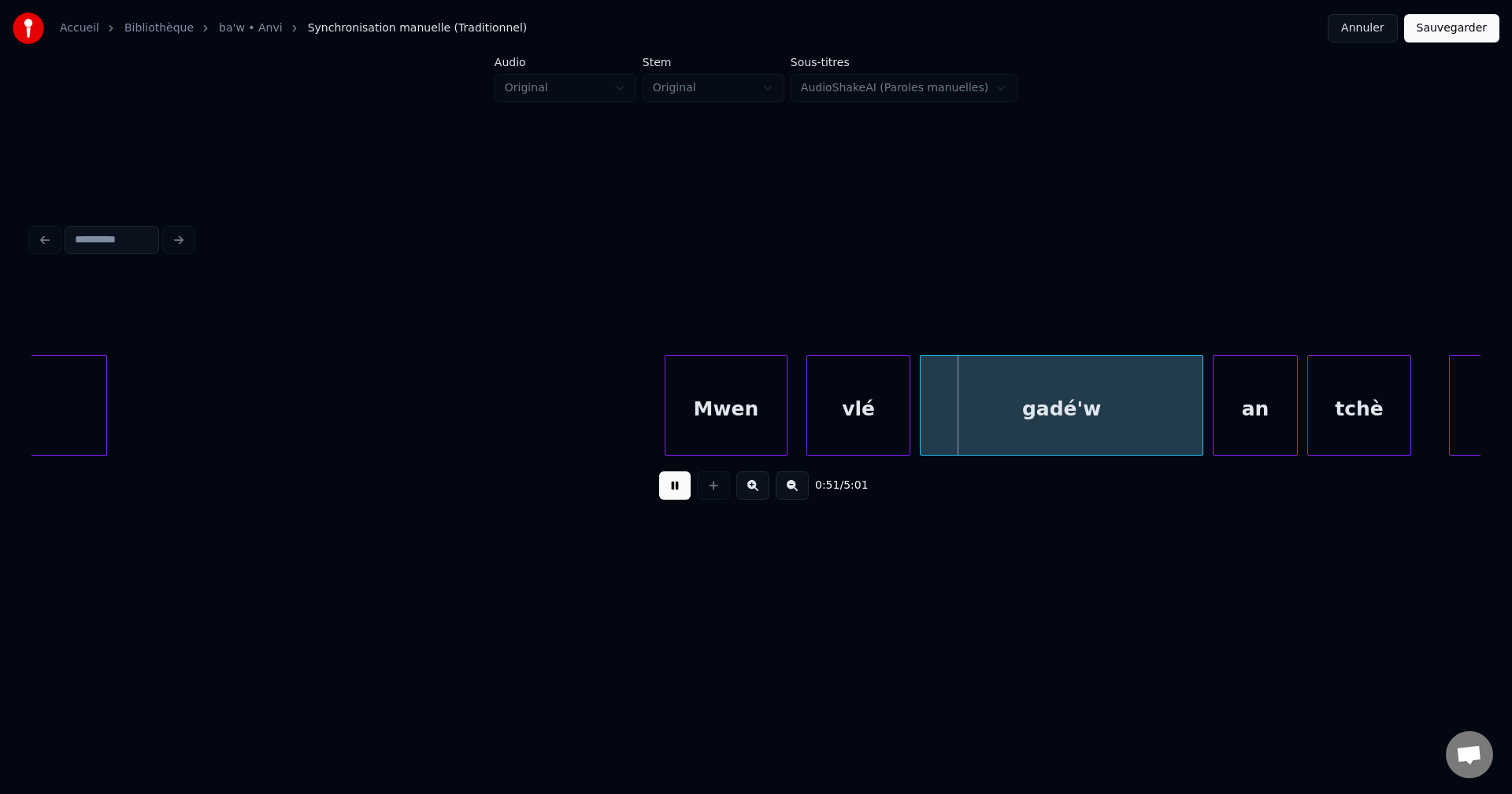
click at [659, 472] on button at bounding box center [675, 485] width 32 height 29
click at [684, 488] on button at bounding box center [675, 485] width 32 height 29
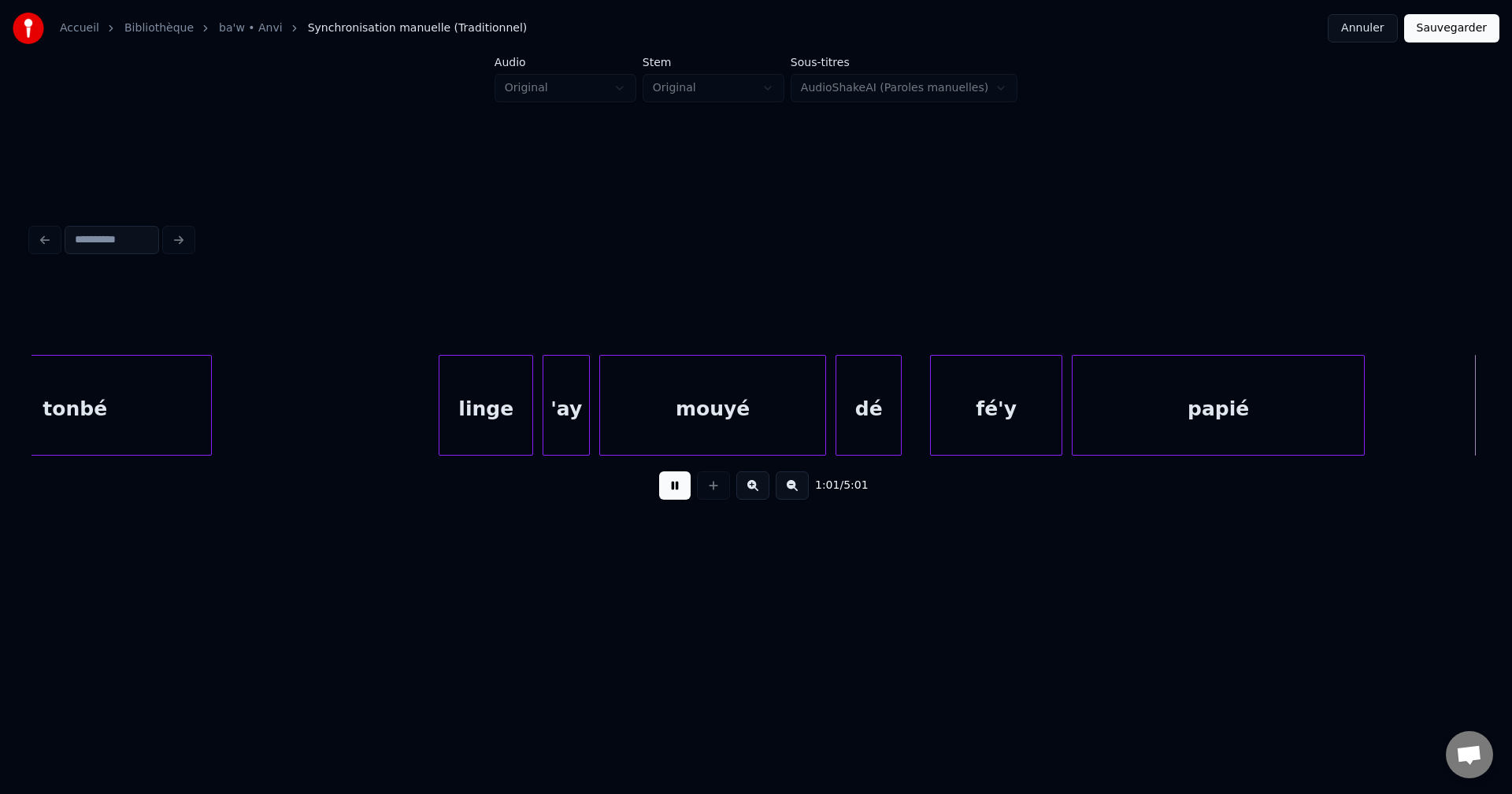
scroll to position [0, 29295]
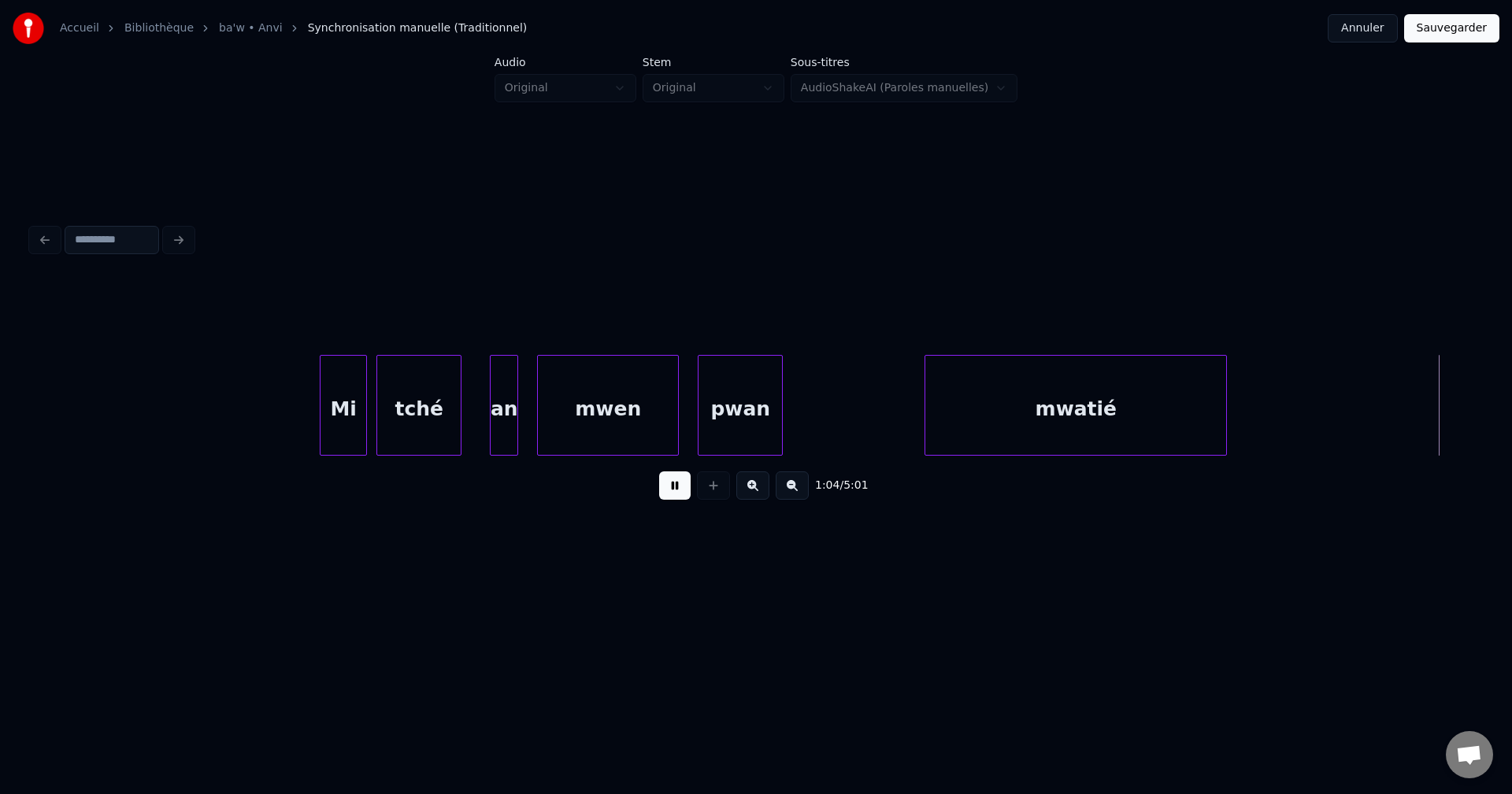
click at [669, 370] on div "mwen" at bounding box center [607, 410] width 140 height 107
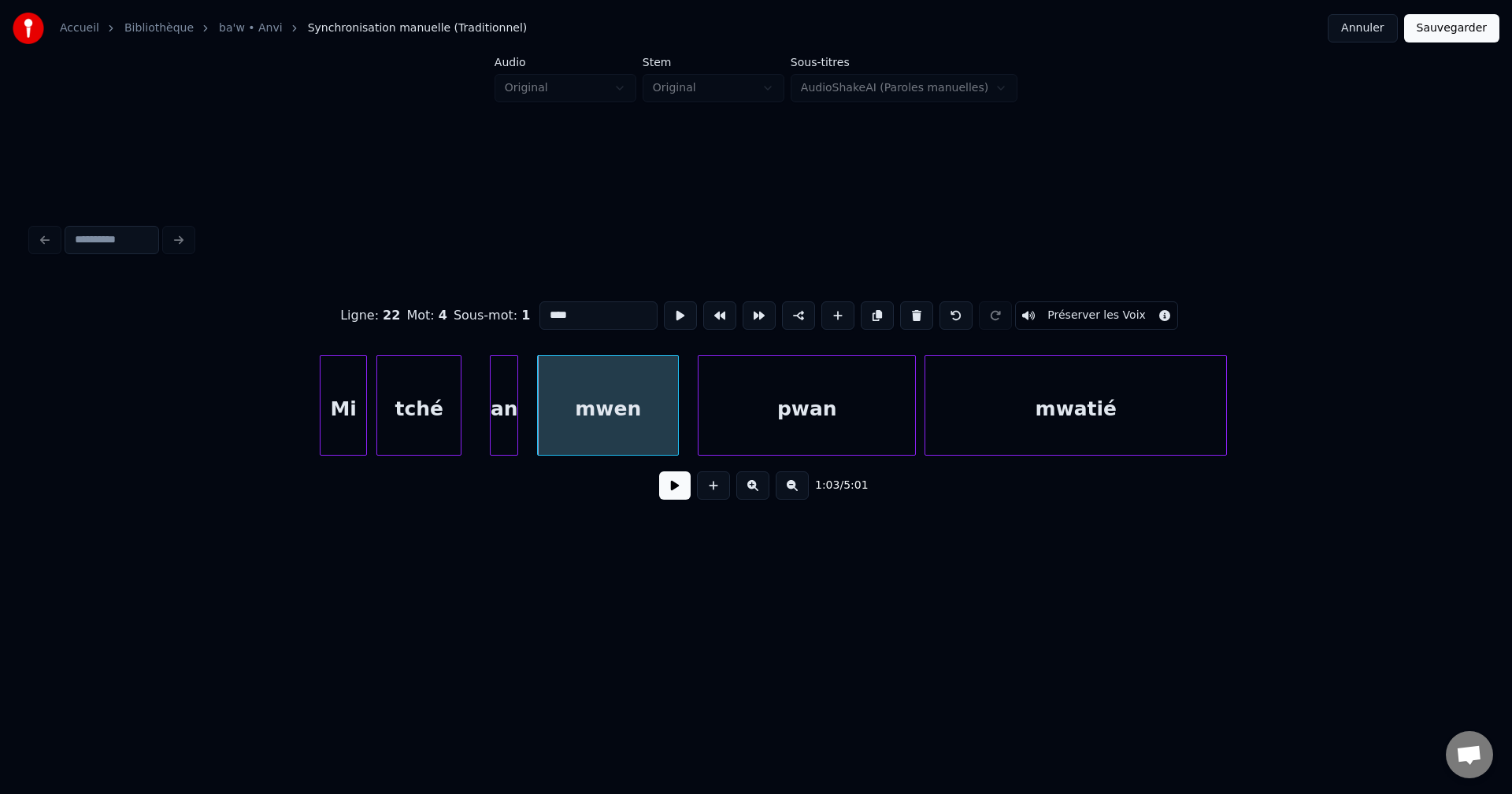
click at [912, 421] on div at bounding box center [912, 405] width 5 height 99
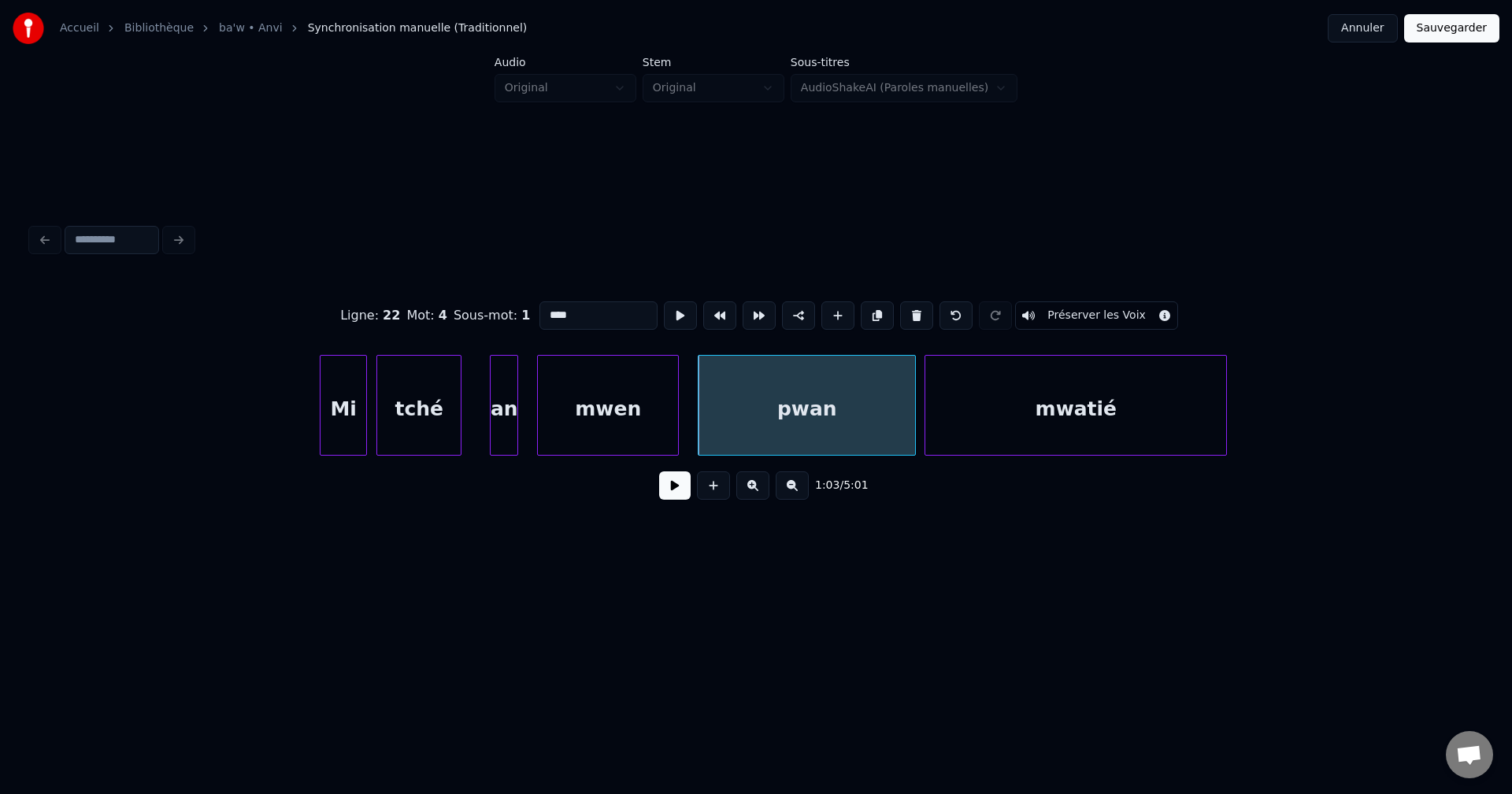
click at [875, 413] on div "pwan" at bounding box center [807, 410] width 217 height 107
click at [616, 318] on input "****" at bounding box center [598, 315] width 118 height 29
type input "*******"
click at [673, 499] on button at bounding box center [675, 485] width 32 height 29
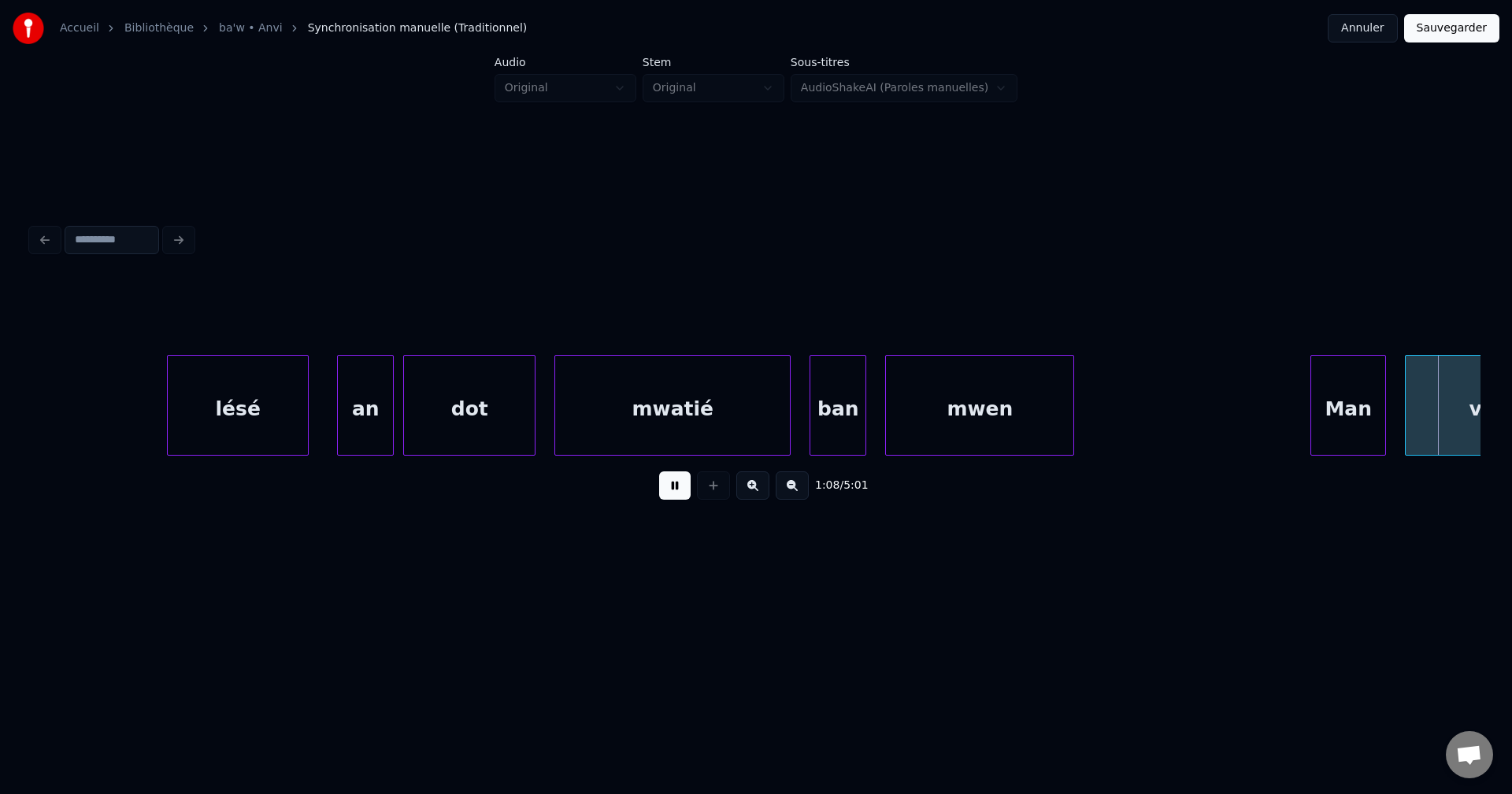
scroll to position [0, 32206]
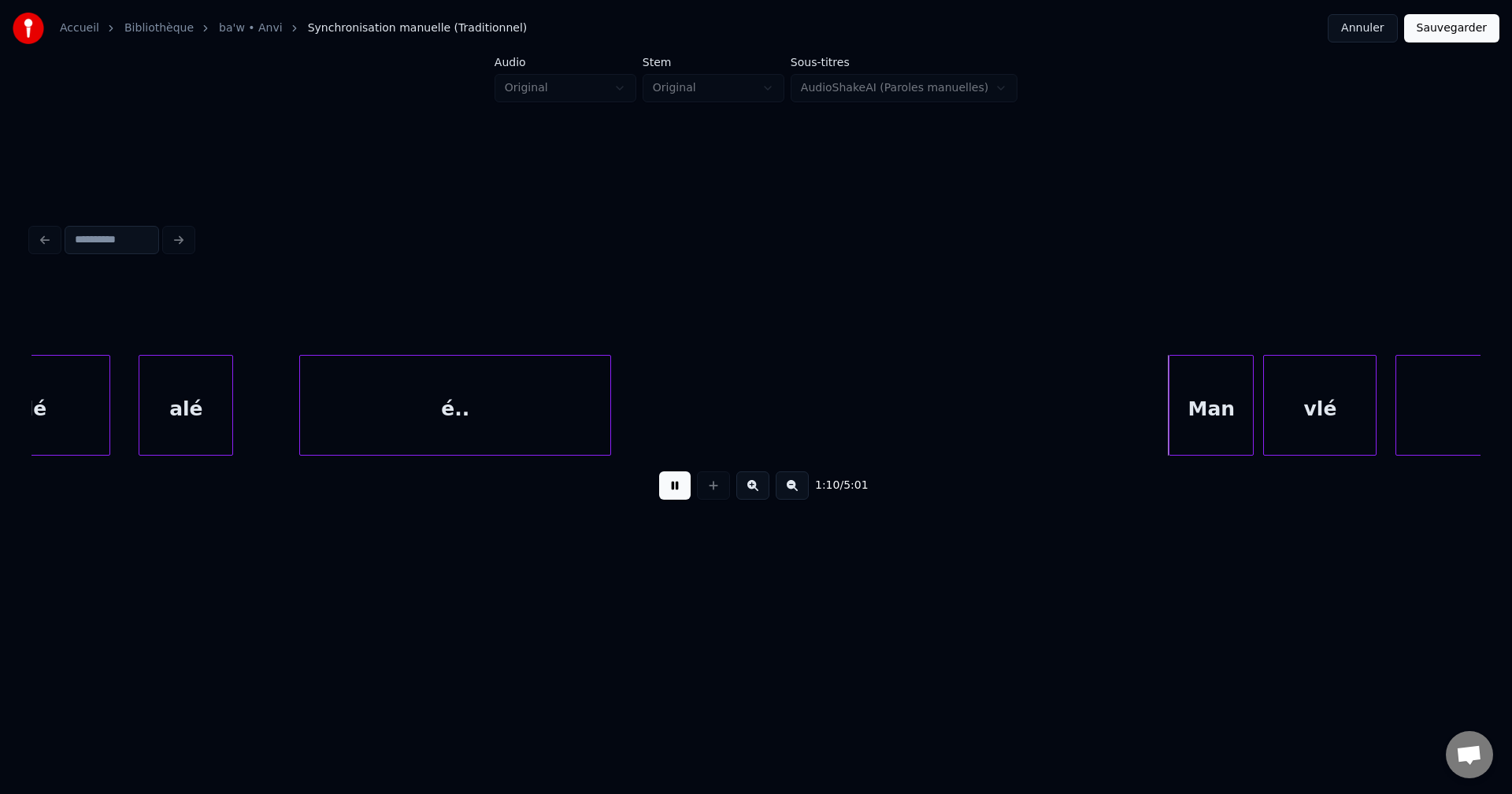
click at [489, 421] on div "é.." at bounding box center [455, 410] width 311 height 107
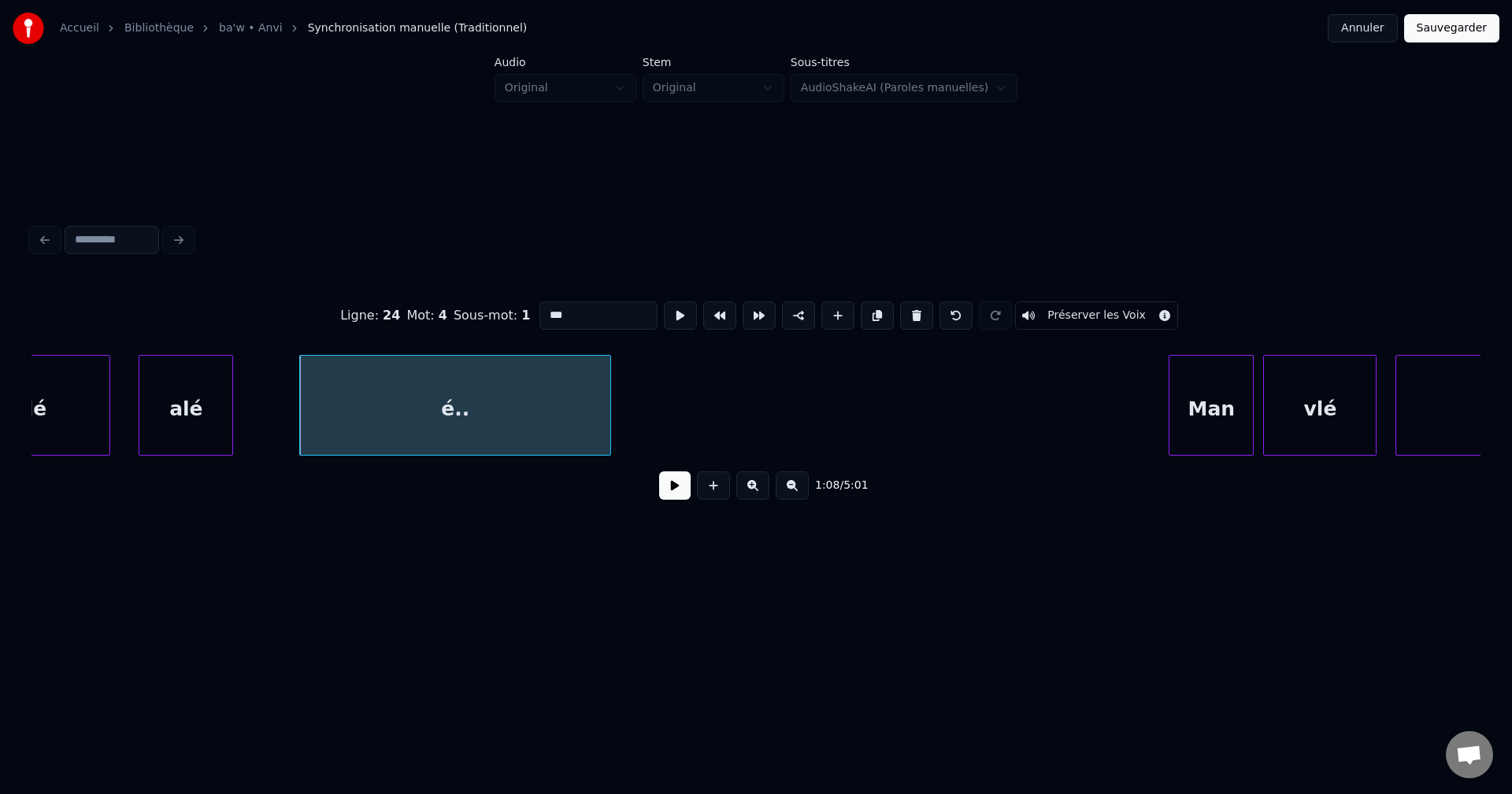
click at [667, 483] on button at bounding box center [675, 485] width 32 height 29
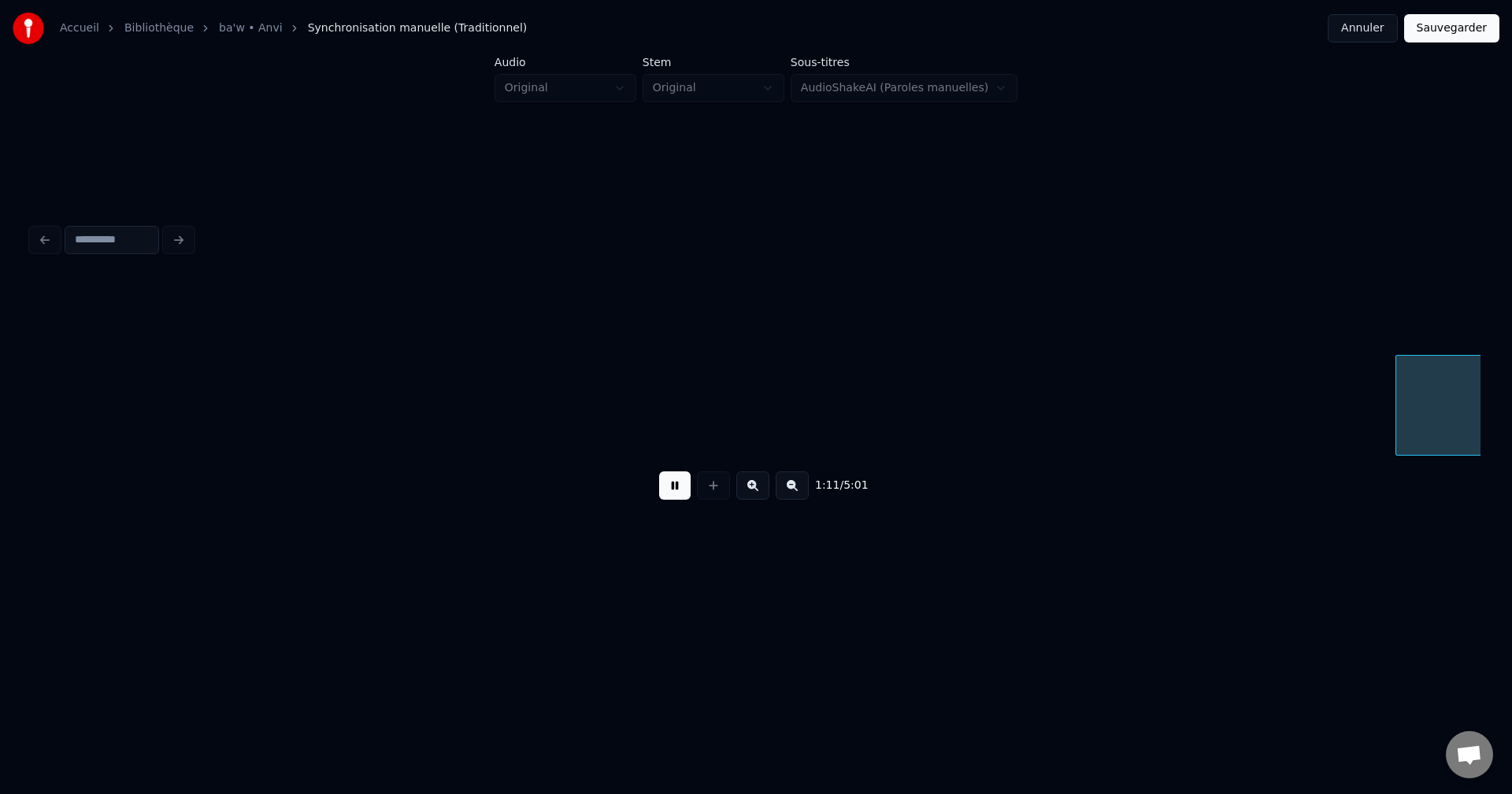
scroll to position [0, 33664]
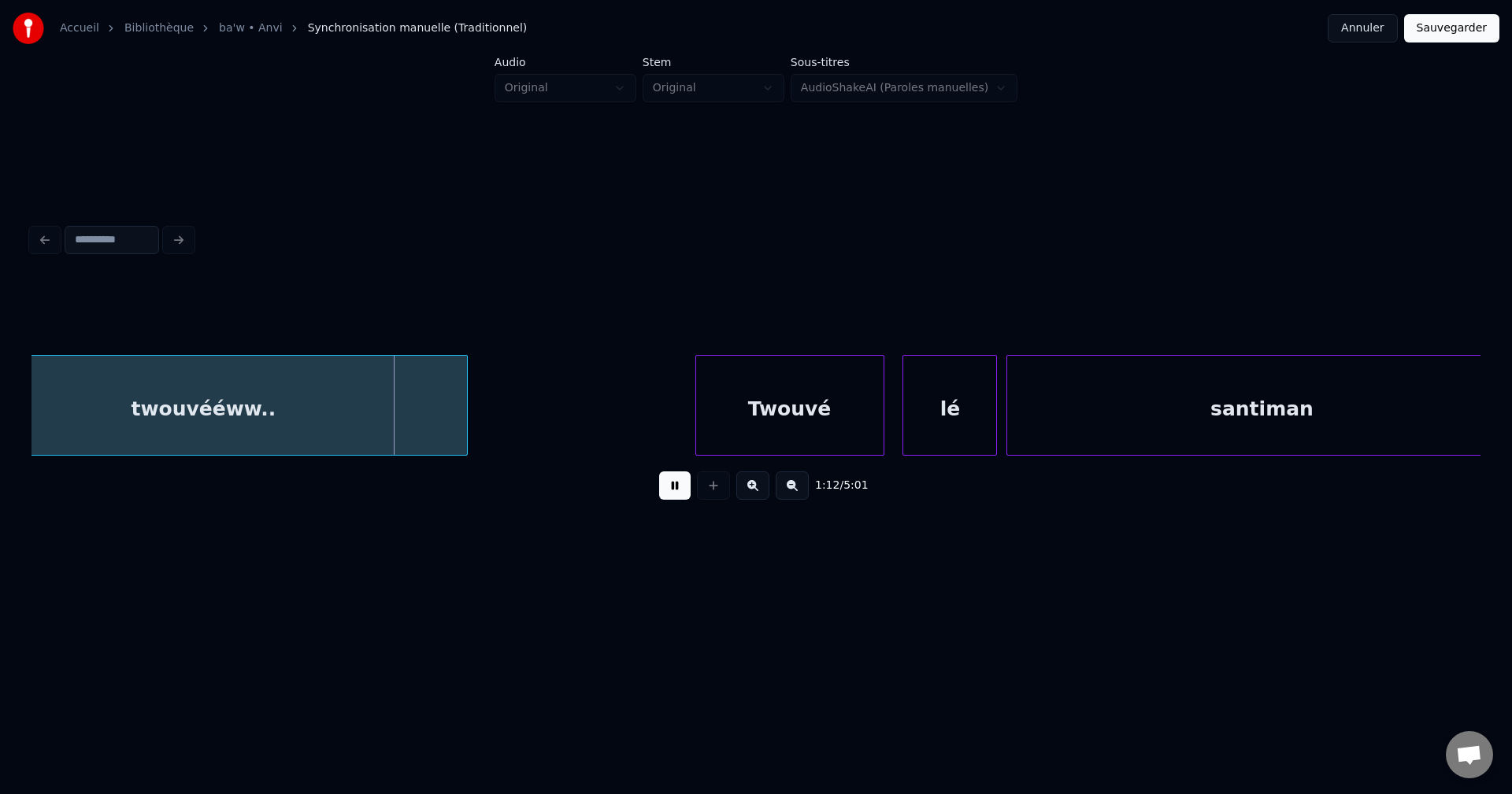
click at [667, 483] on button at bounding box center [675, 485] width 32 height 29
click at [680, 498] on button at bounding box center [675, 485] width 32 height 29
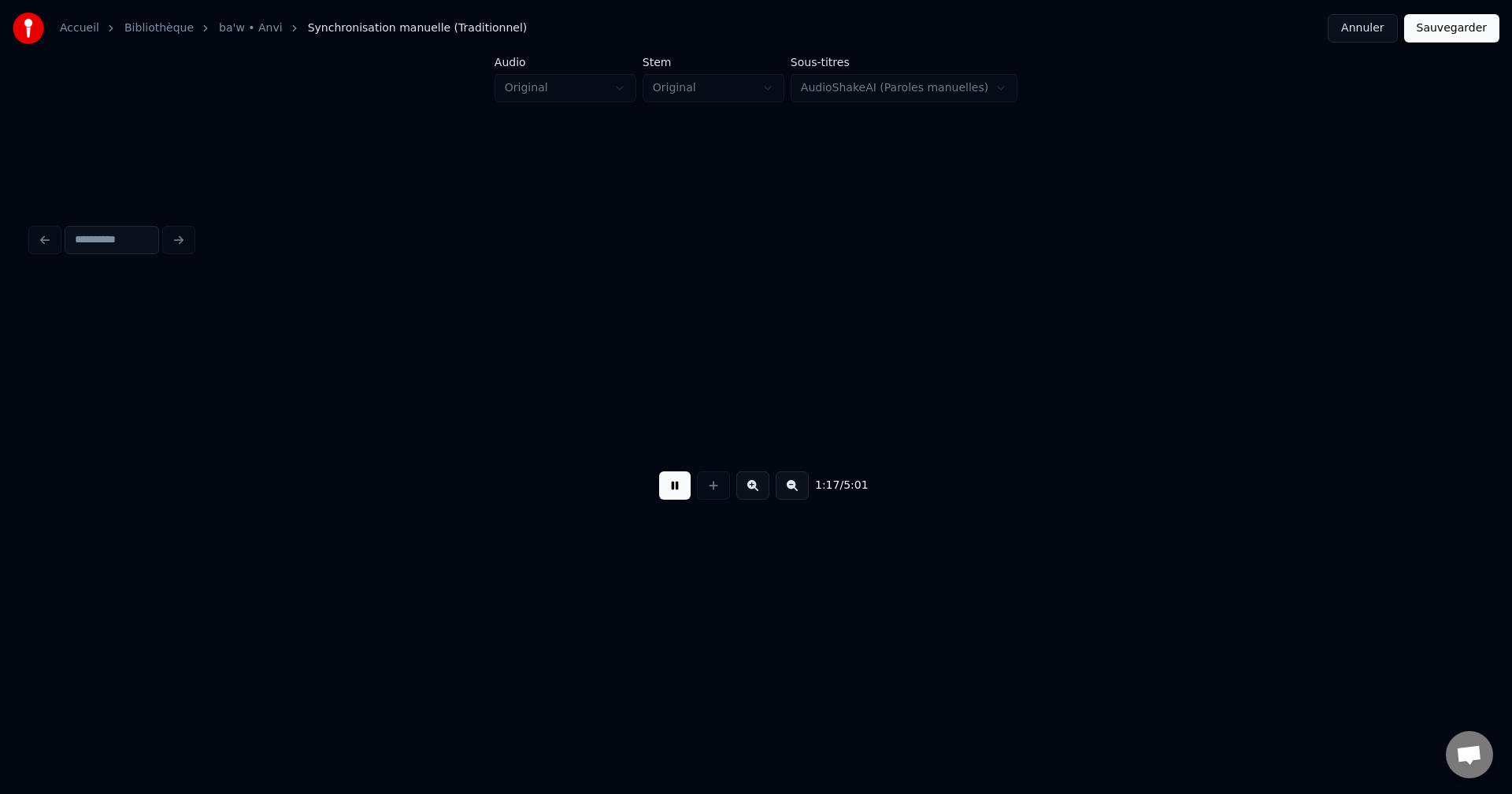
scroll to position [0, 36564]
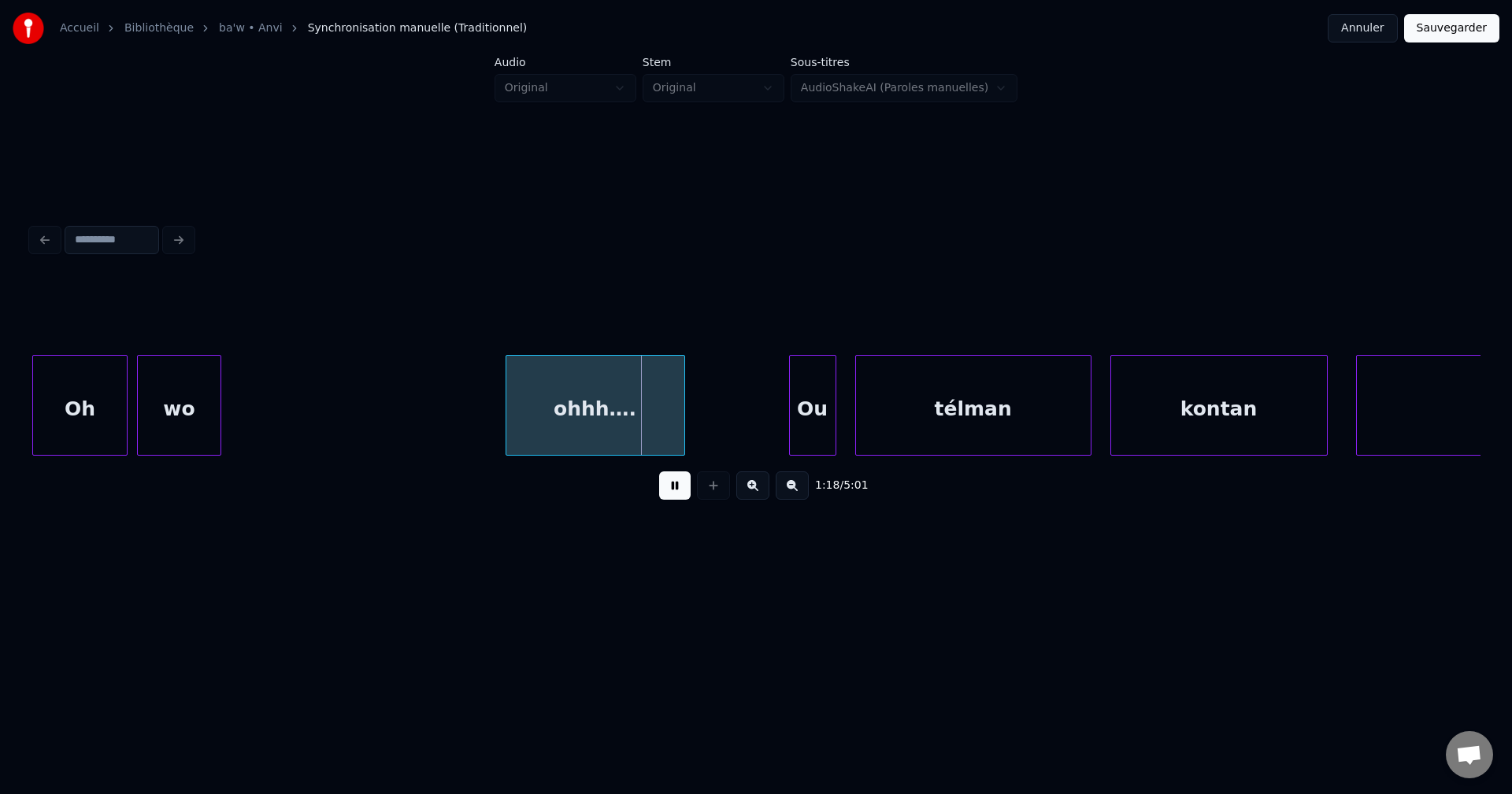
click at [196, 377] on div "wo" at bounding box center [180, 410] width 83 height 107
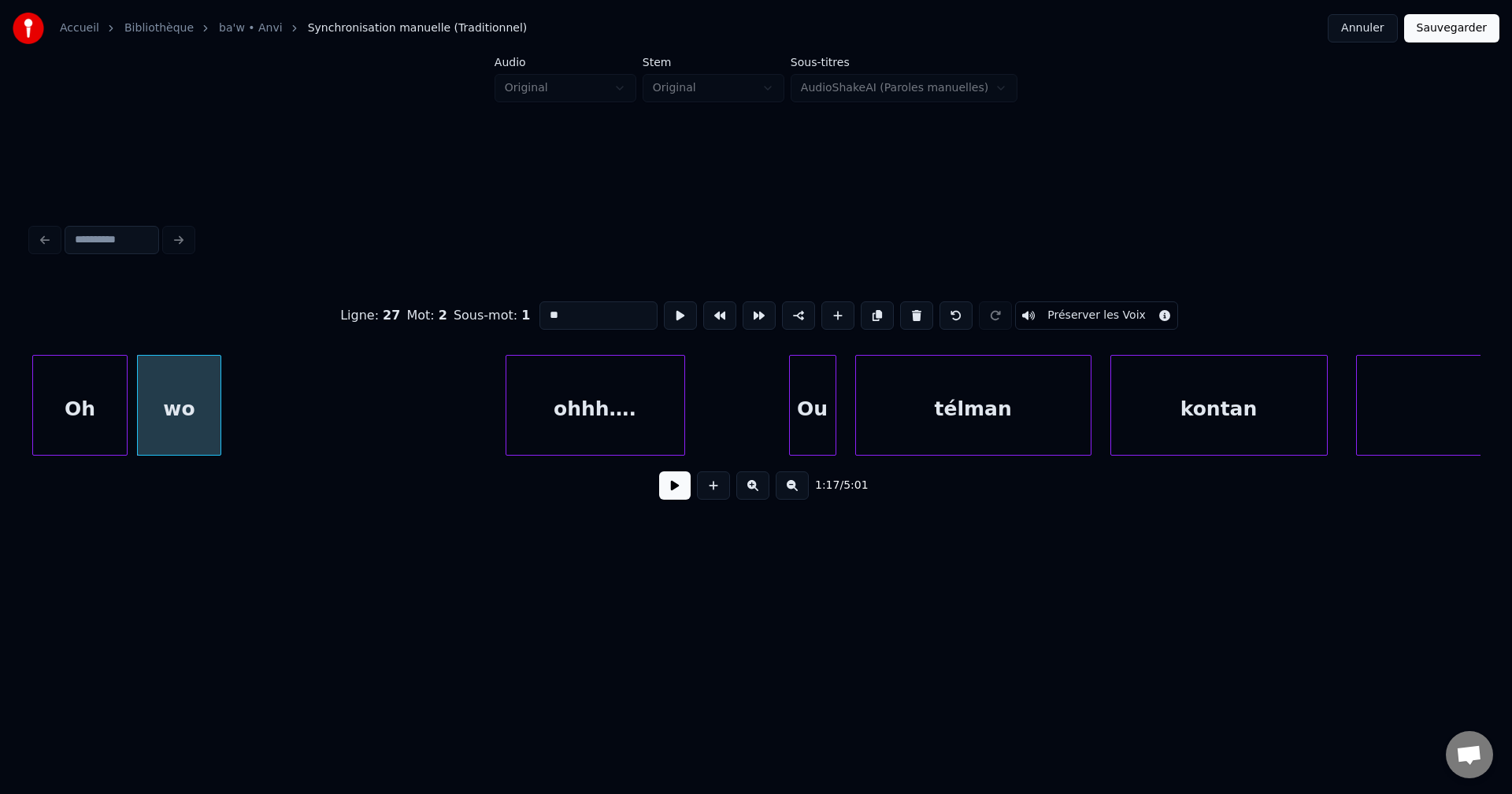
click at [54, 403] on div "Oh" at bounding box center [80, 410] width 93 height 107
type input "**"
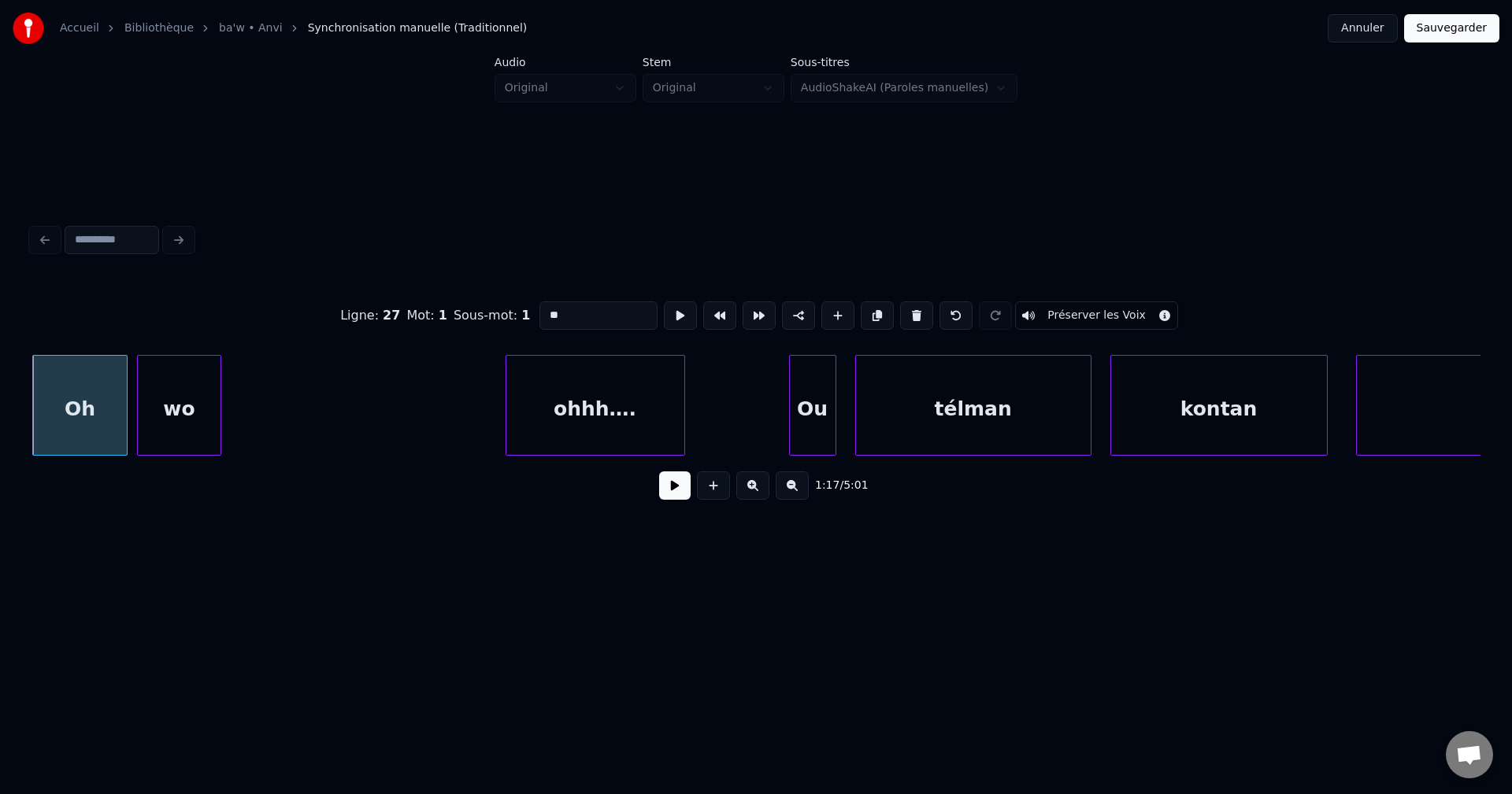
click at [682, 488] on button at bounding box center [675, 485] width 32 height 29
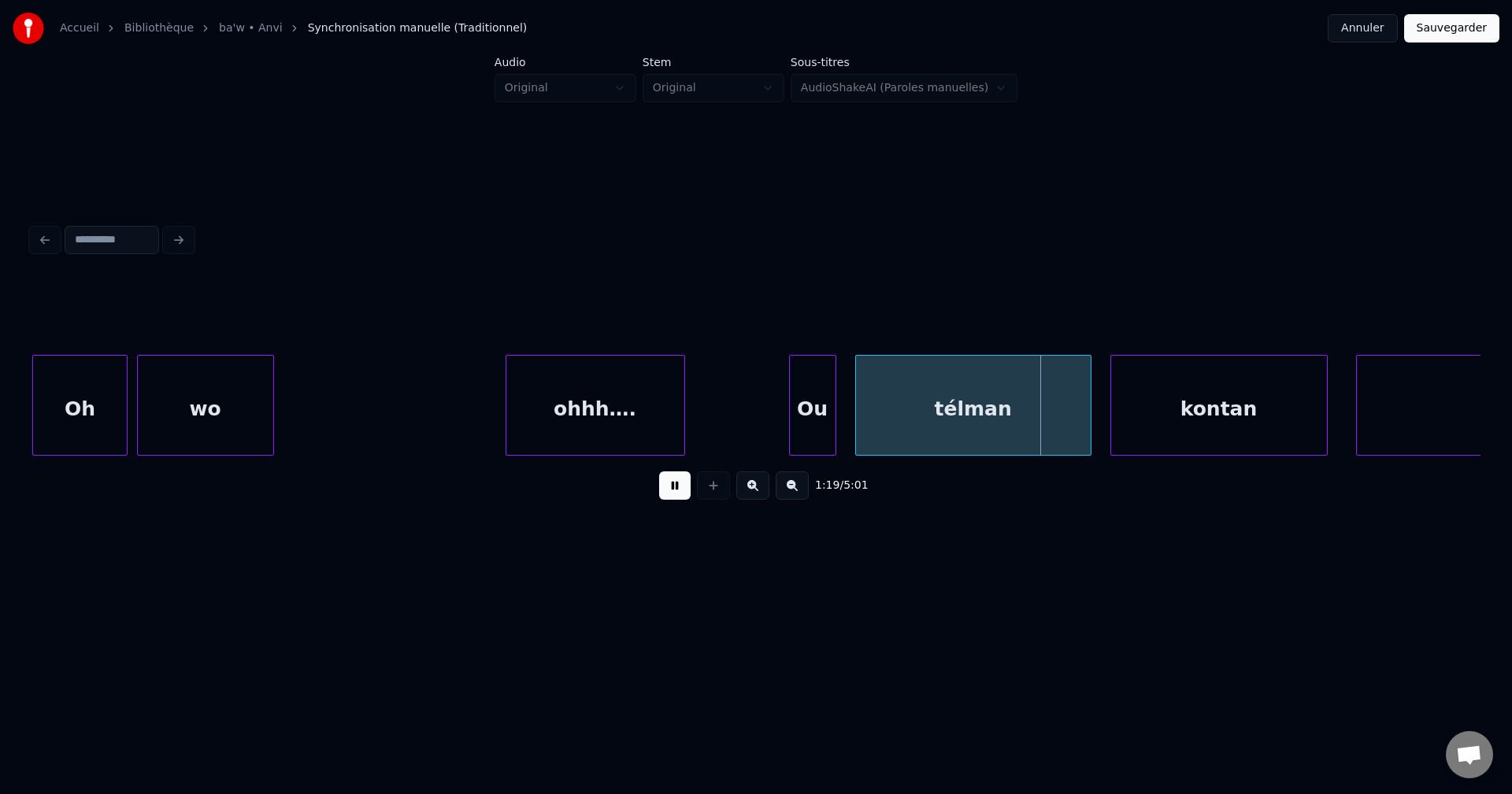
click at [273, 412] on div at bounding box center [271, 405] width 5 height 99
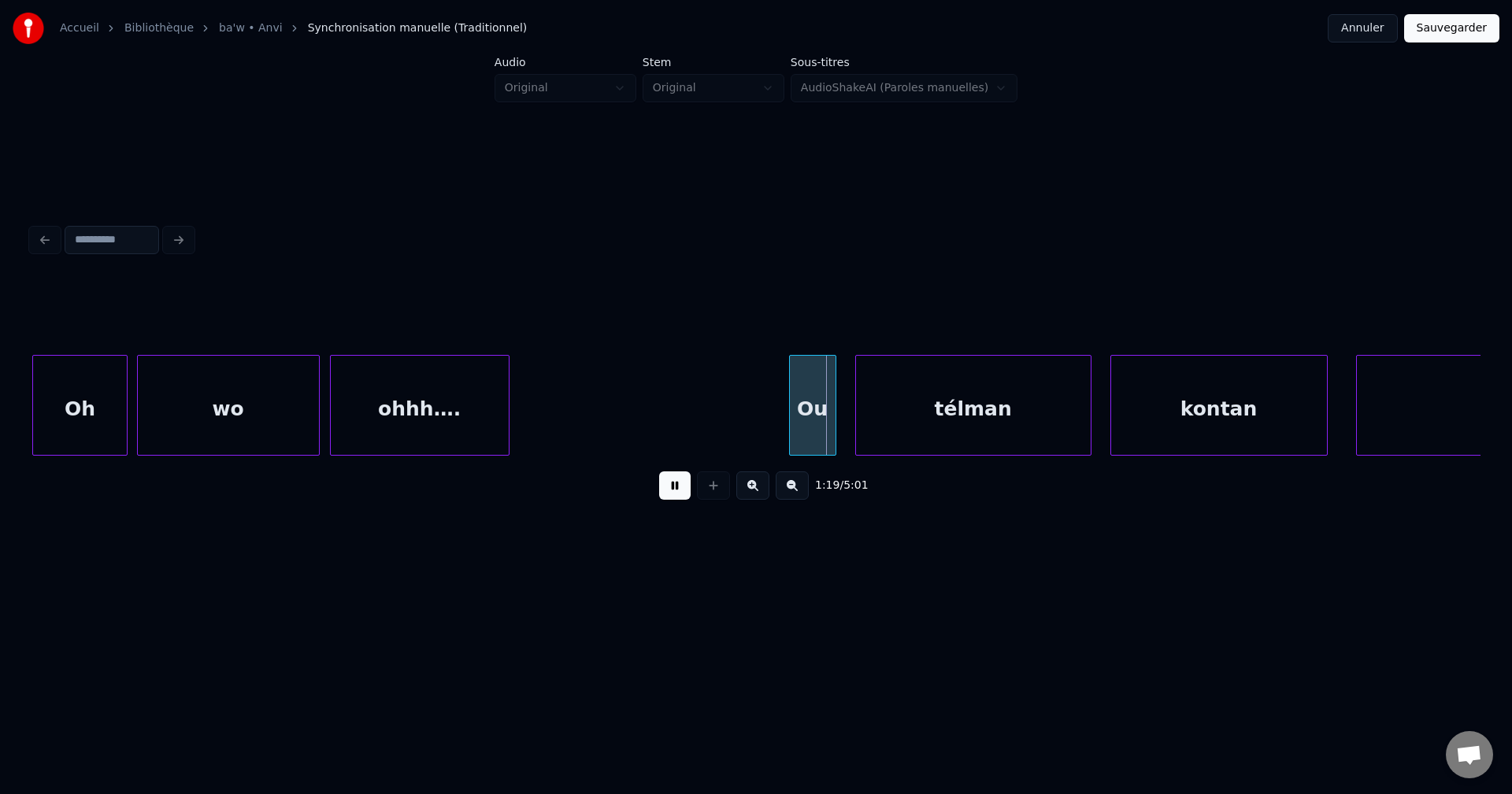
click at [406, 414] on div "ohhh…." at bounding box center [420, 410] width 178 height 107
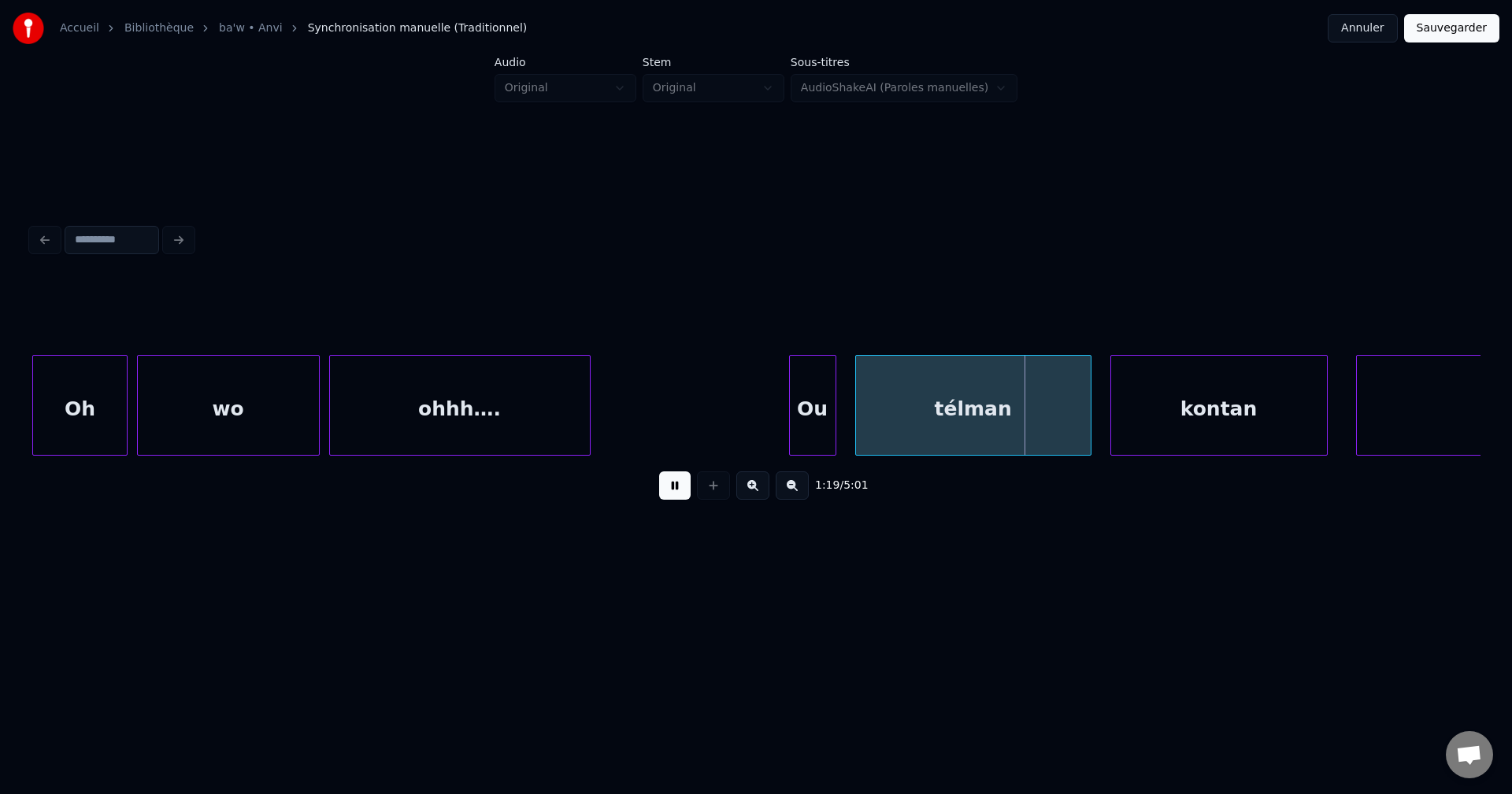
click at [590, 411] on div at bounding box center [587, 405] width 5 height 99
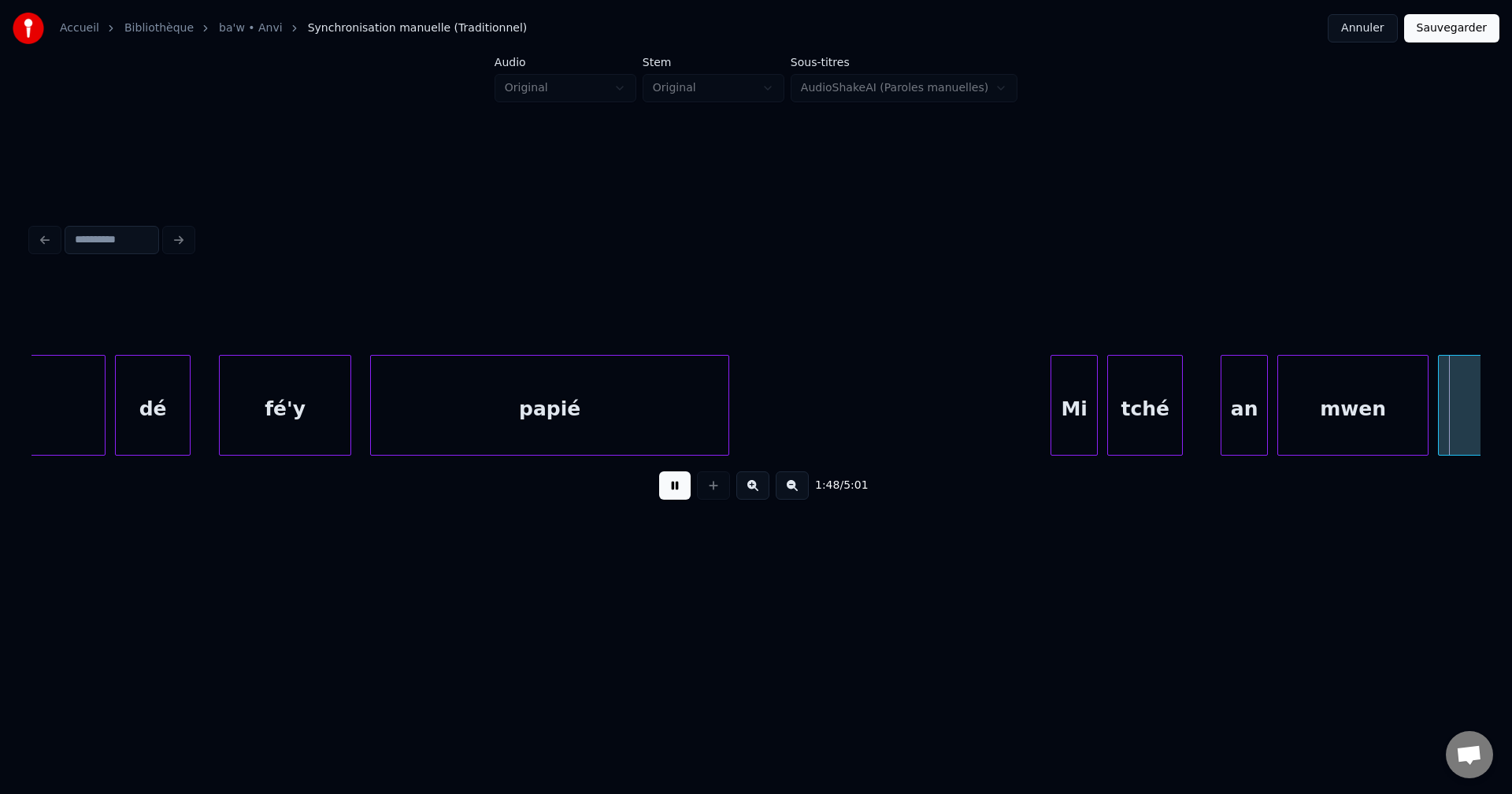
scroll to position [0, 51094]
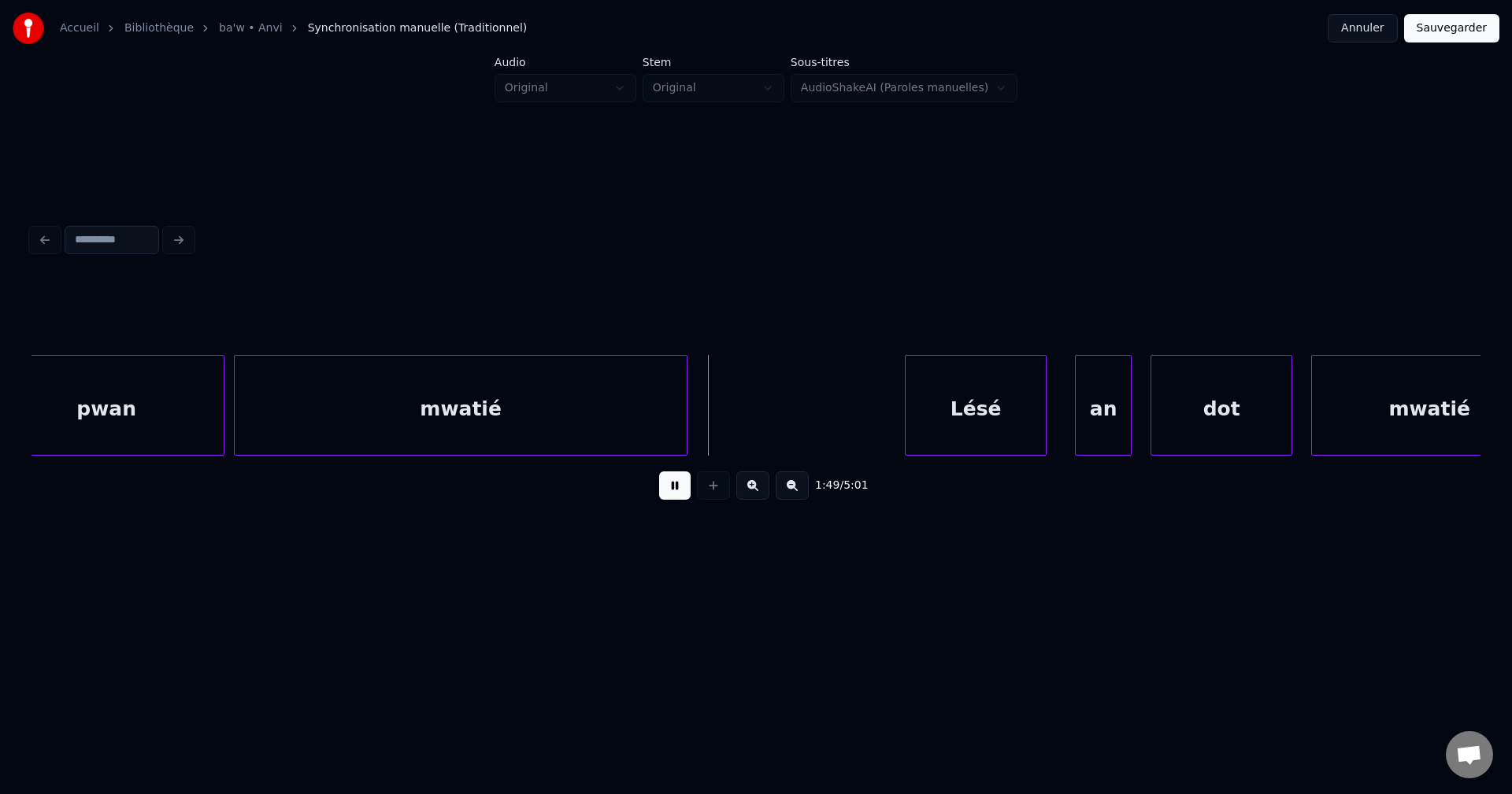
click at [386, 437] on div "mwatié" at bounding box center [461, 410] width 452 height 107
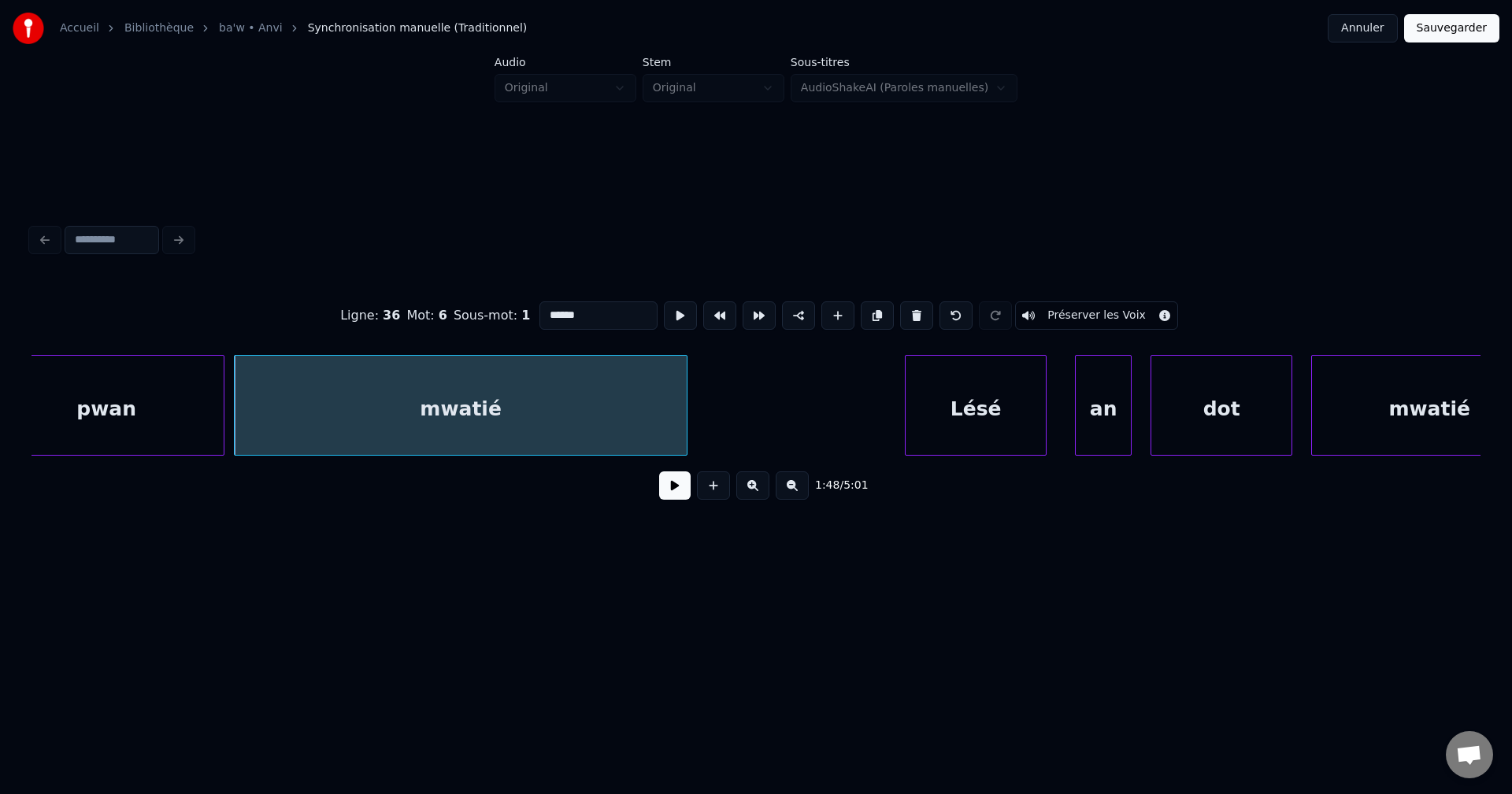
click at [51, 403] on div "pwan" at bounding box center [106, 410] width 235 height 107
type input "****"
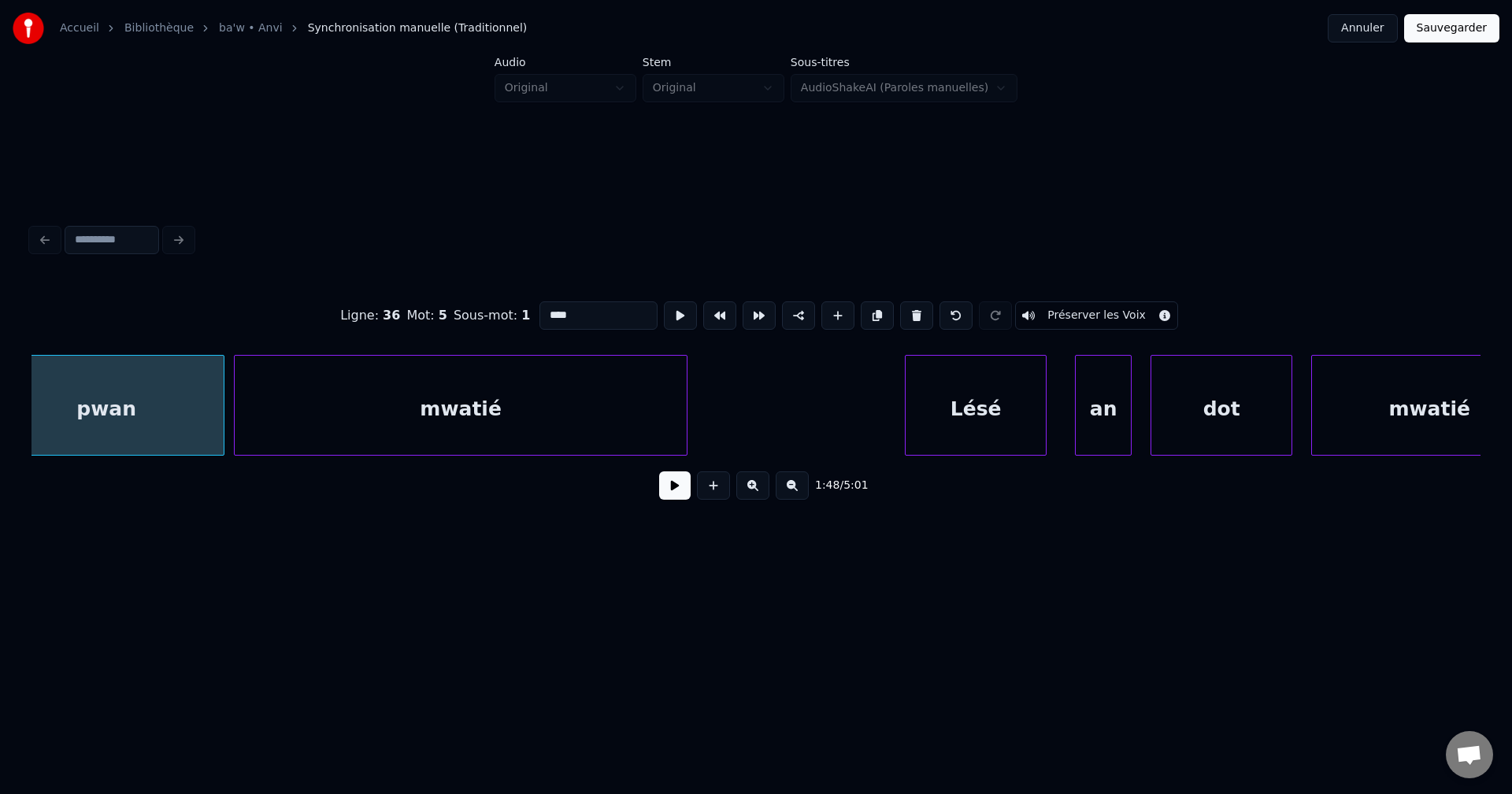
scroll to position [0, 51050]
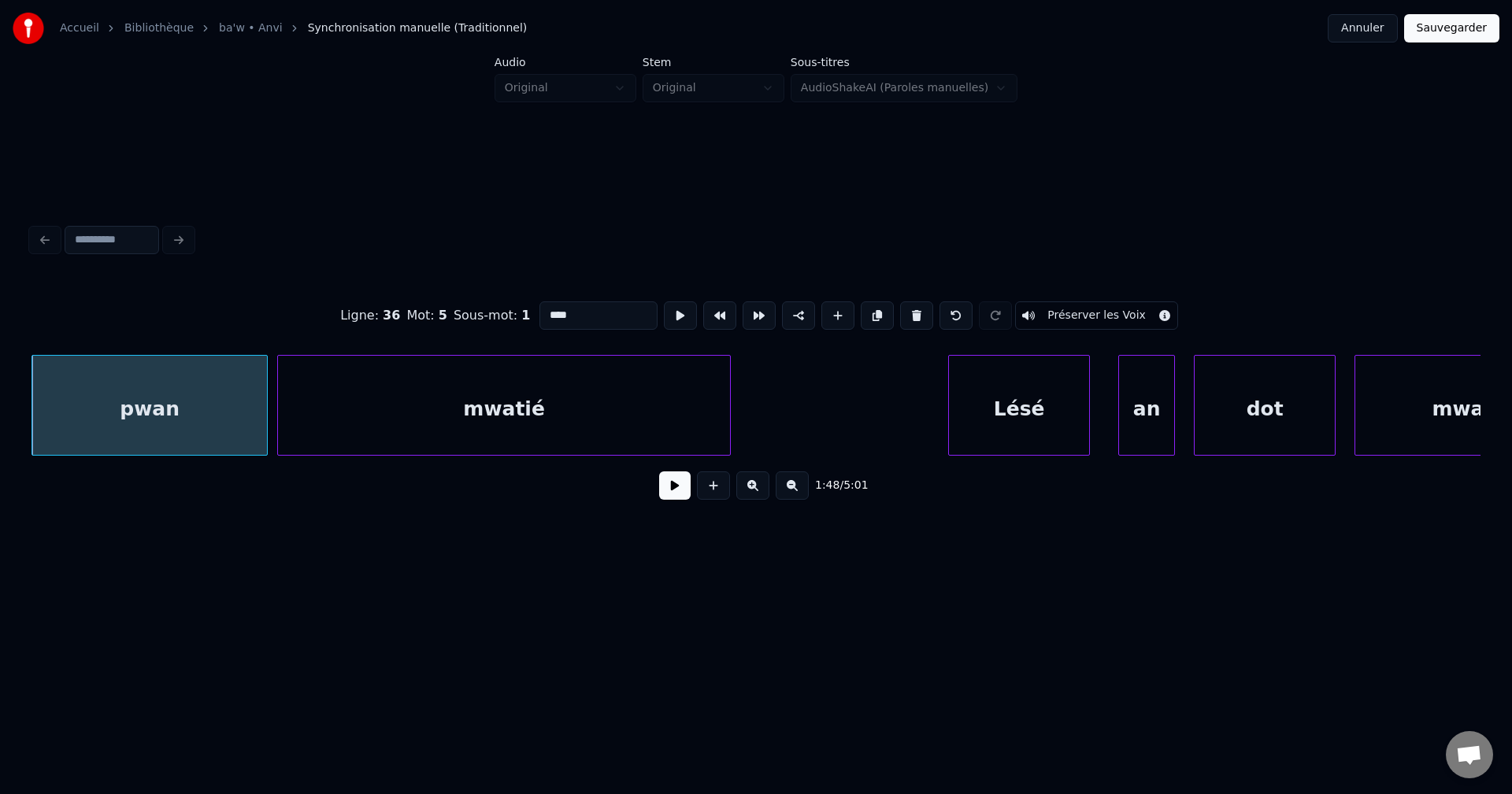
click at [677, 498] on button at bounding box center [675, 485] width 32 height 29
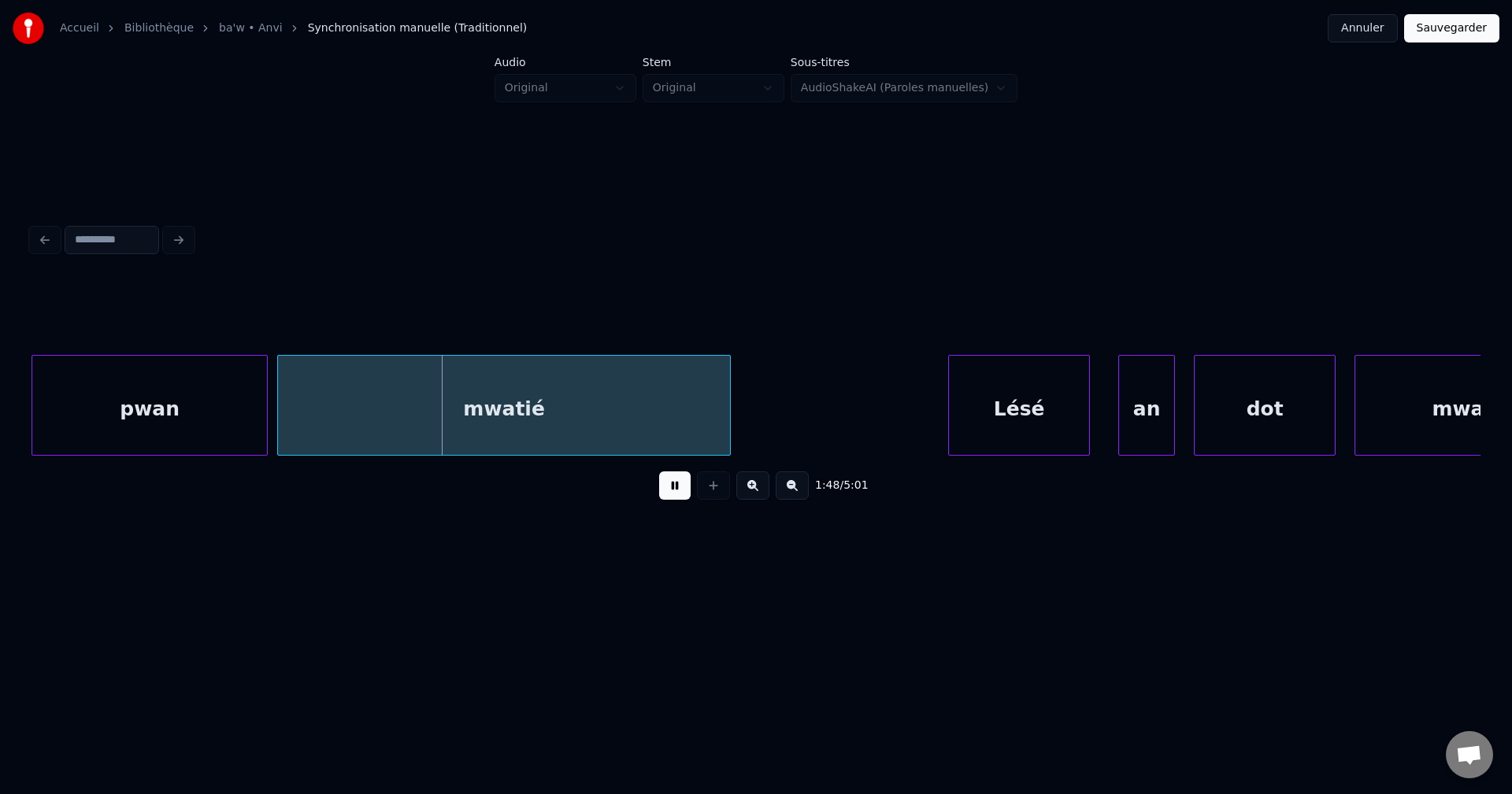
drag, startPoint x: 677, startPoint y: 497, endPoint x: 592, endPoint y: 485, distance: 85.8
click at [677, 496] on button at bounding box center [675, 485] width 32 height 29
click at [129, 433] on div "pwan" at bounding box center [149, 410] width 235 height 107
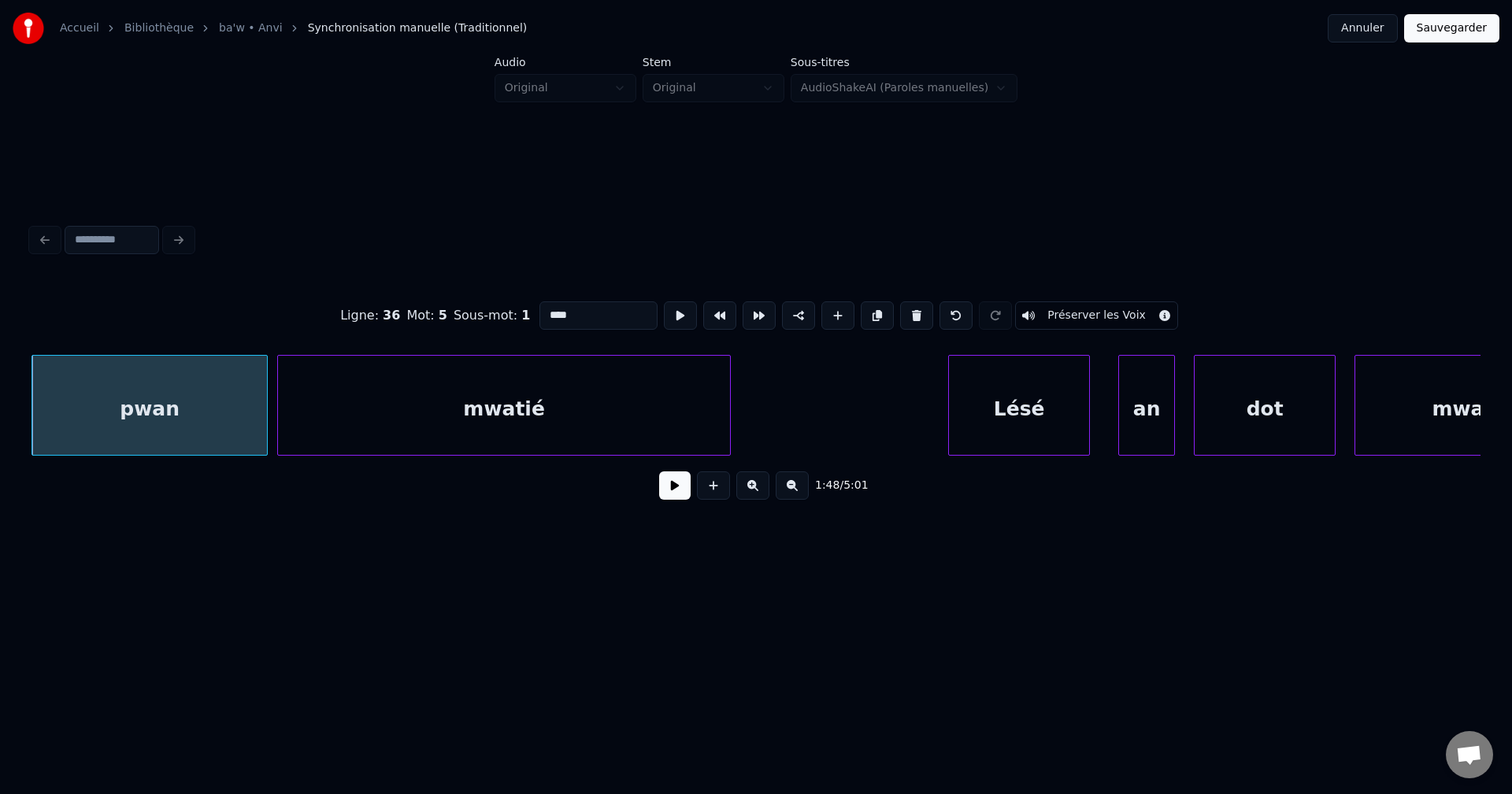
click at [671, 483] on button at bounding box center [675, 485] width 32 height 29
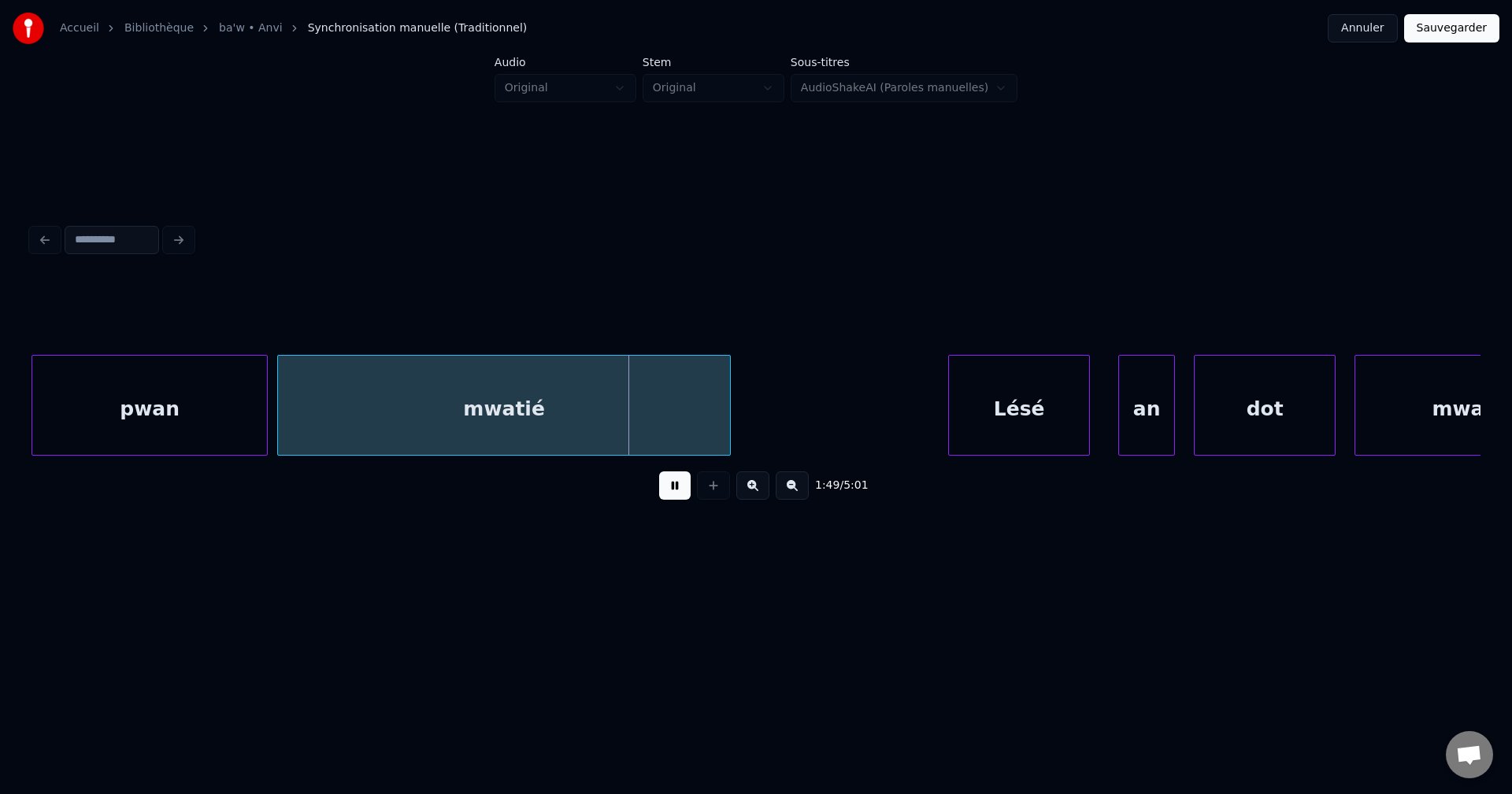
click at [339, 421] on div "mwatié" at bounding box center [504, 410] width 452 height 107
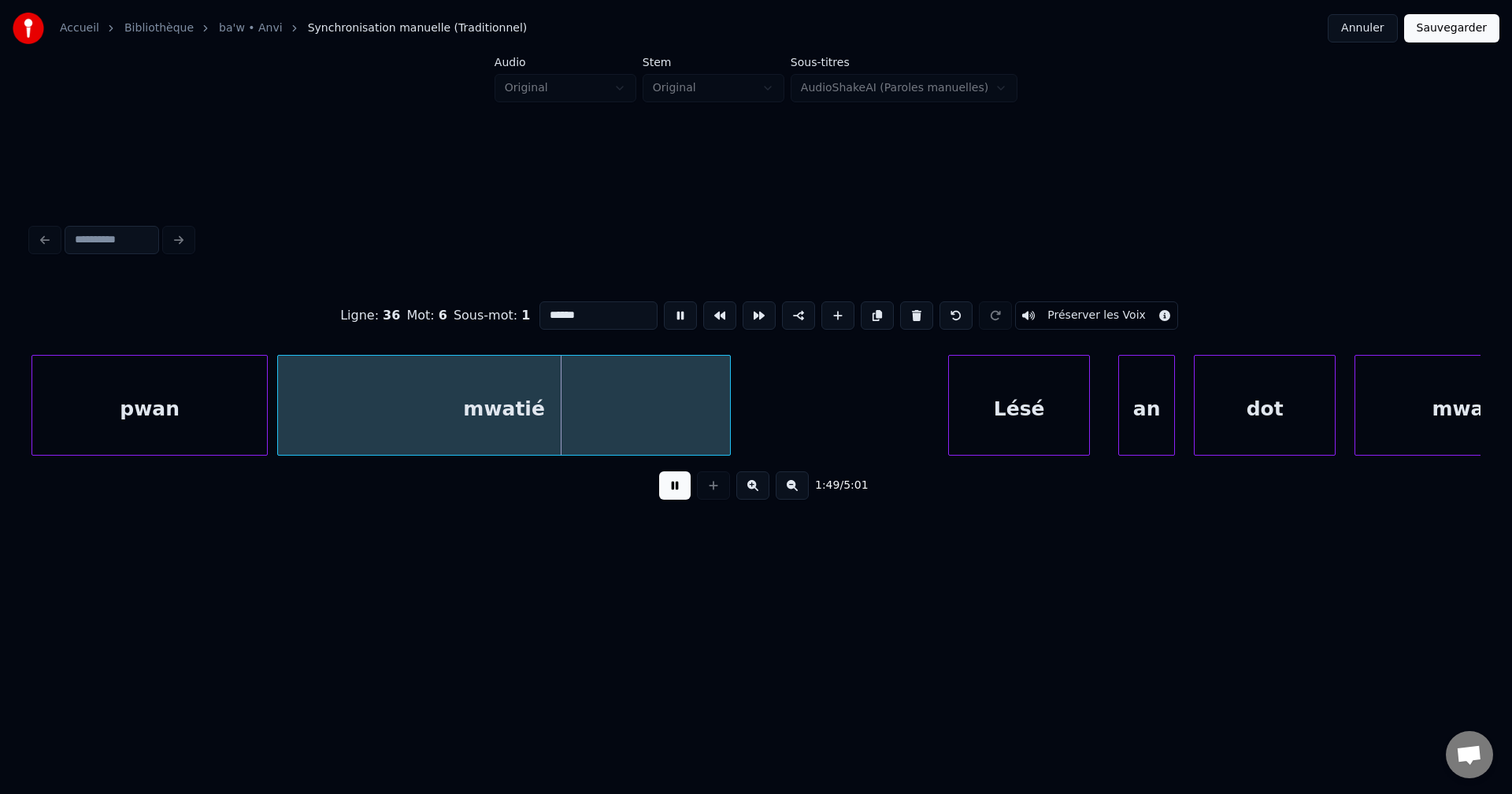
click at [187, 426] on div "pwan" at bounding box center [149, 410] width 235 height 107
click at [584, 301] on input "******" at bounding box center [598, 315] width 118 height 29
click at [178, 388] on div "pwan" at bounding box center [150, 410] width 235 height 107
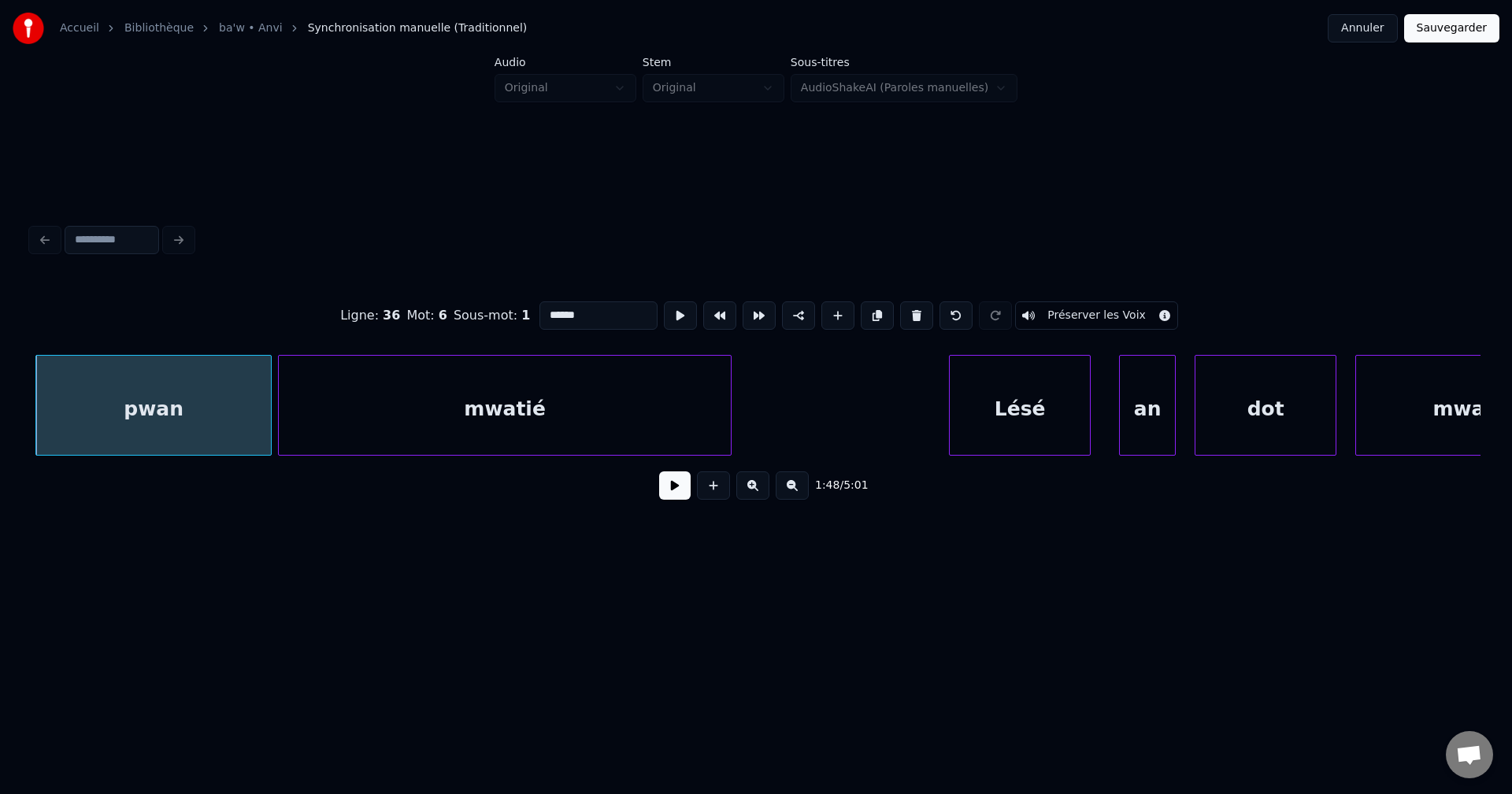
click at [602, 310] on input "******" at bounding box center [598, 315] width 118 height 29
click at [515, 410] on div "mwatié" at bounding box center [505, 410] width 452 height 107
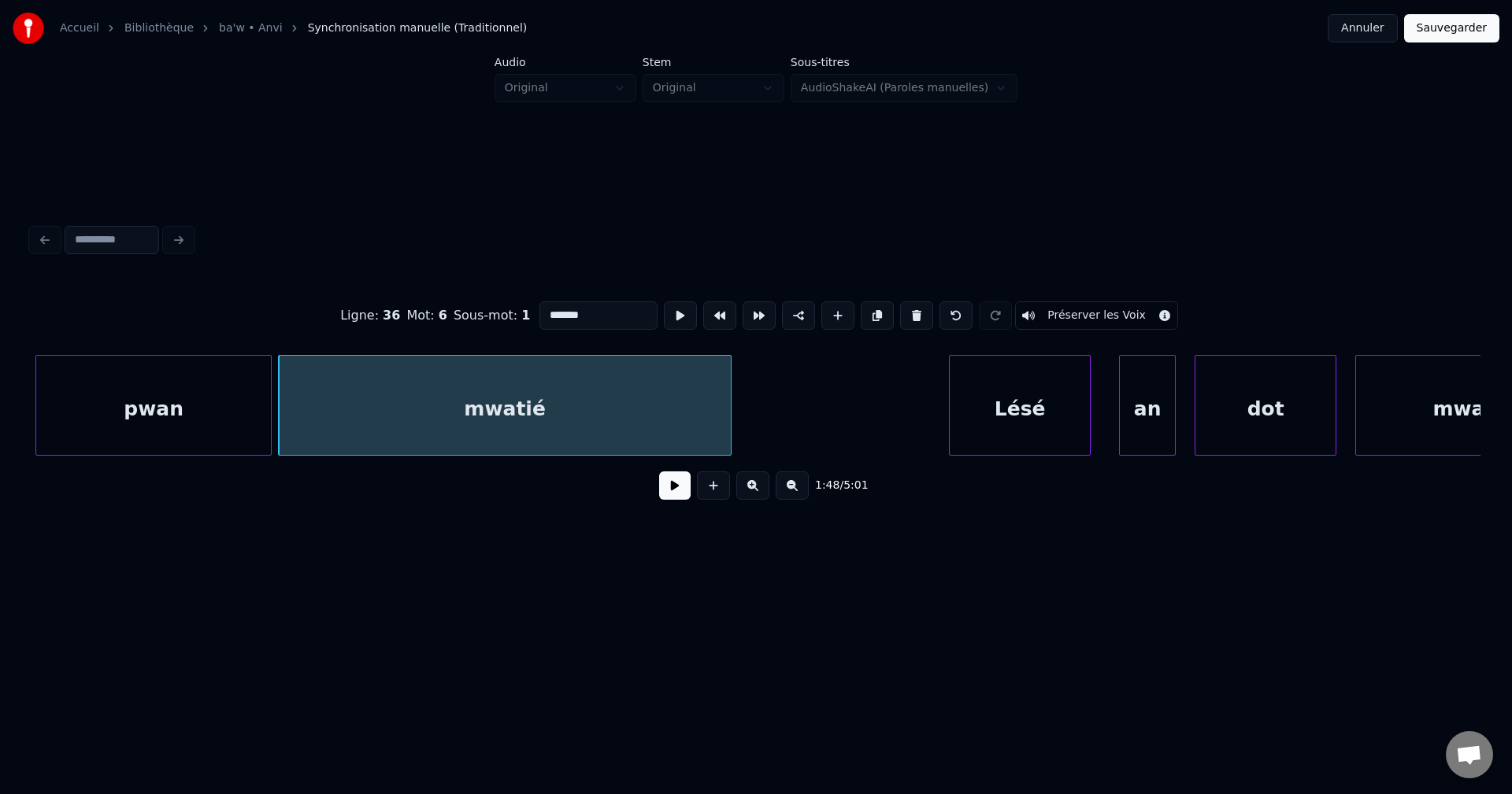
click at [197, 415] on div "pwan" at bounding box center [153, 410] width 235 height 107
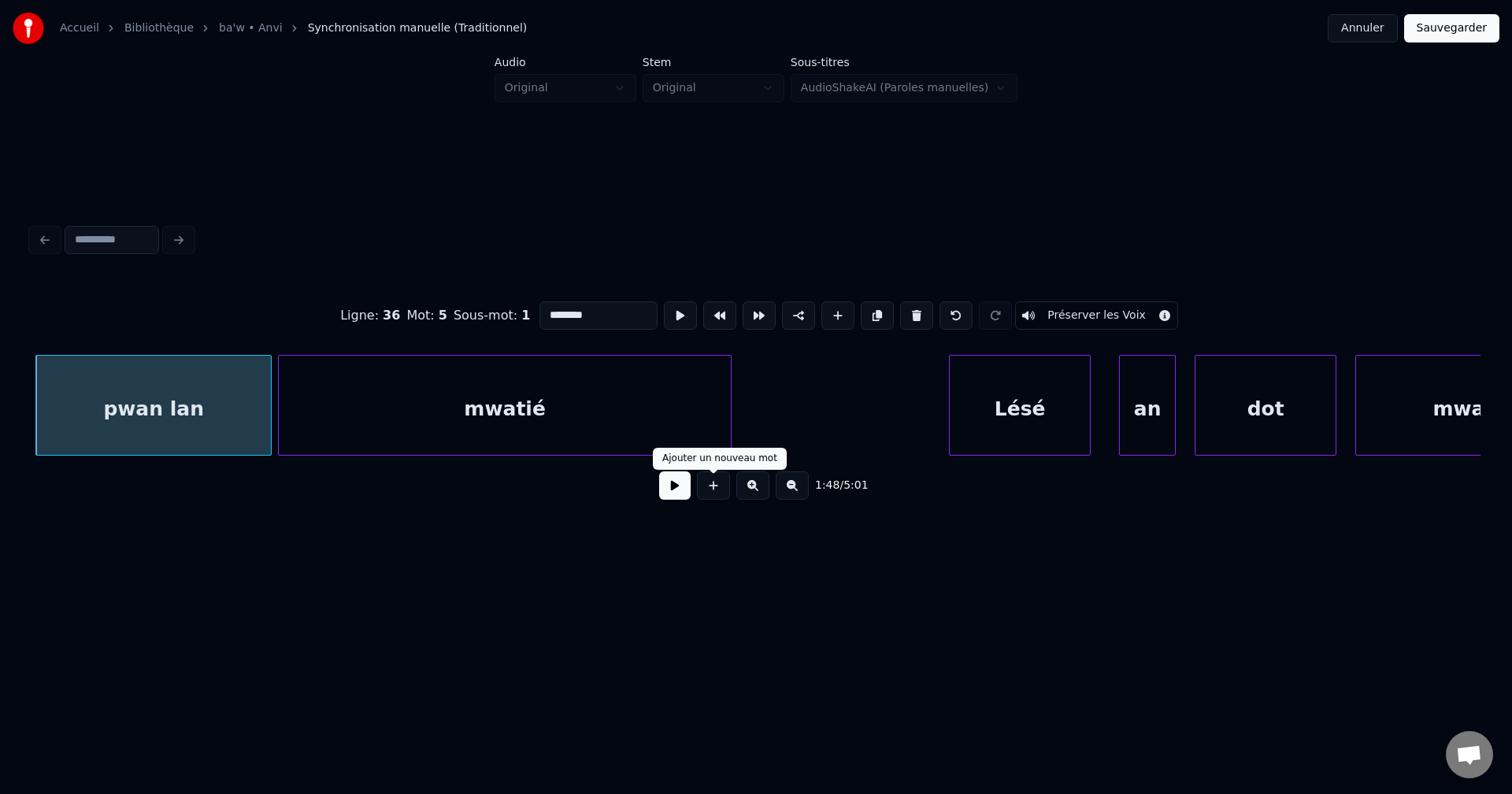
type input "********"
click at [680, 498] on button at bounding box center [675, 485] width 32 height 29
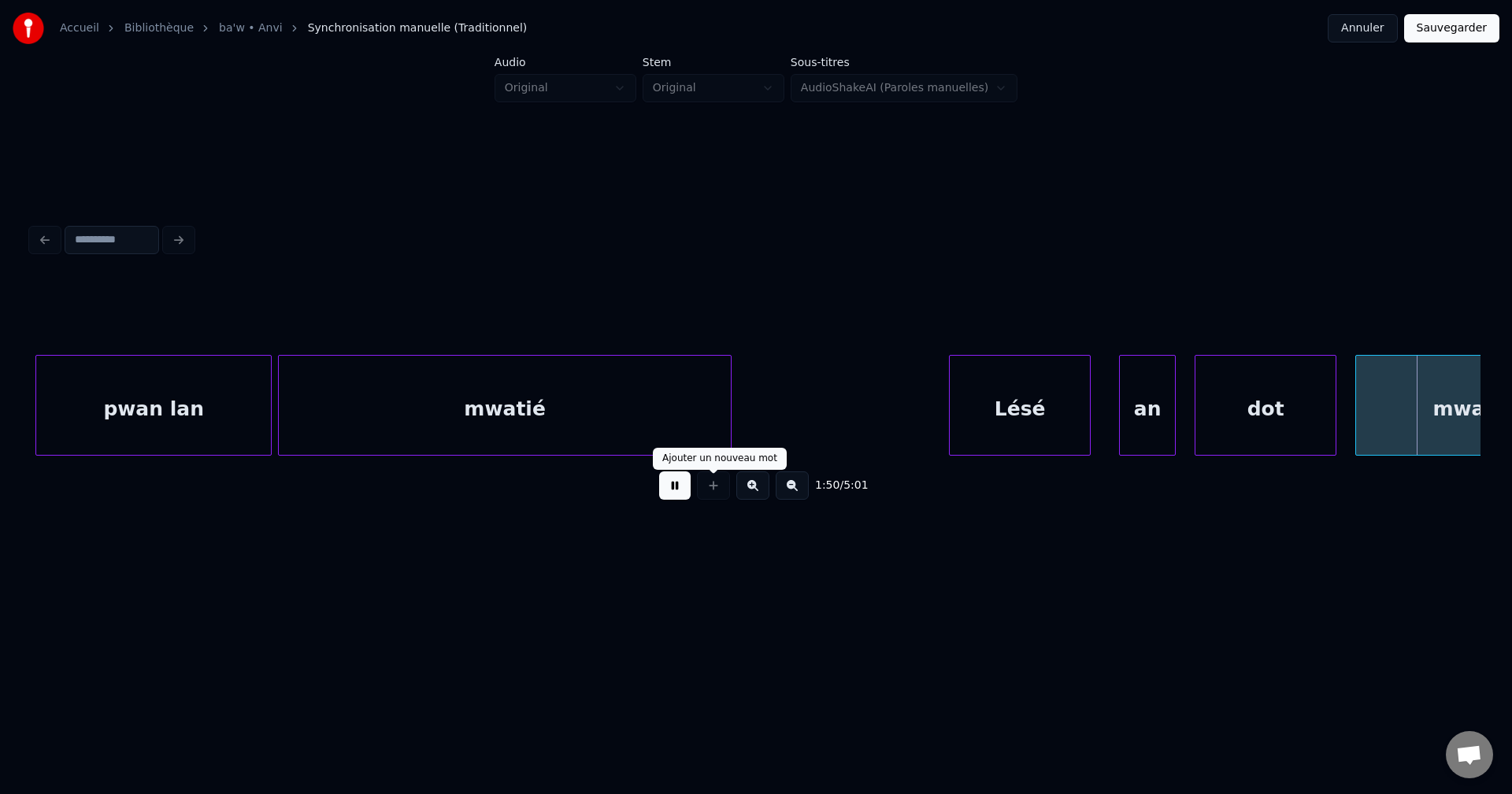
scroll to position [0, 52501]
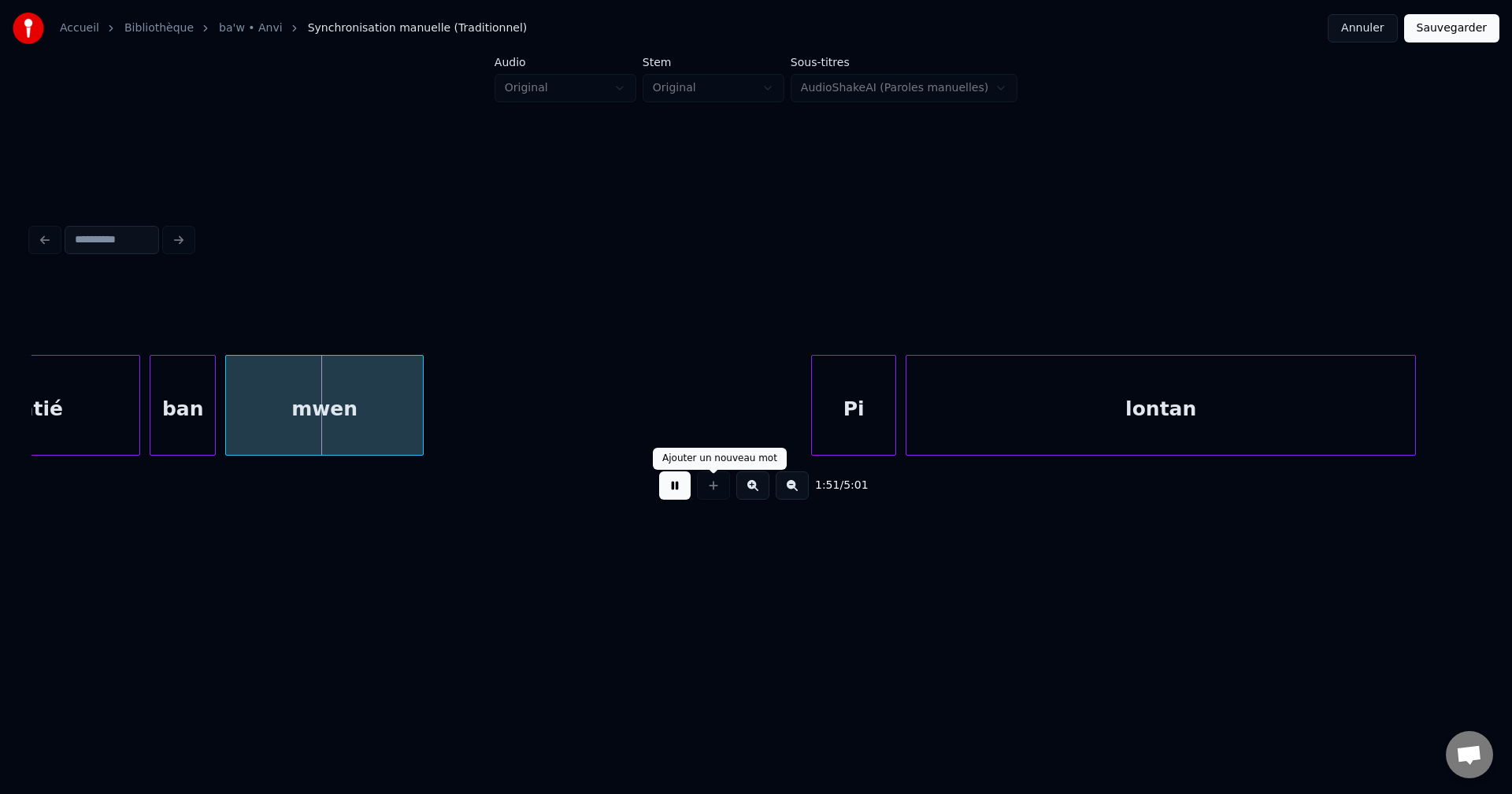
drag, startPoint x: 668, startPoint y: 498, endPoint x: 638, endPoint y: 497, distance: 30.0
click at [668, 498] on button at bounding box center [675, 485] width 32 height 29
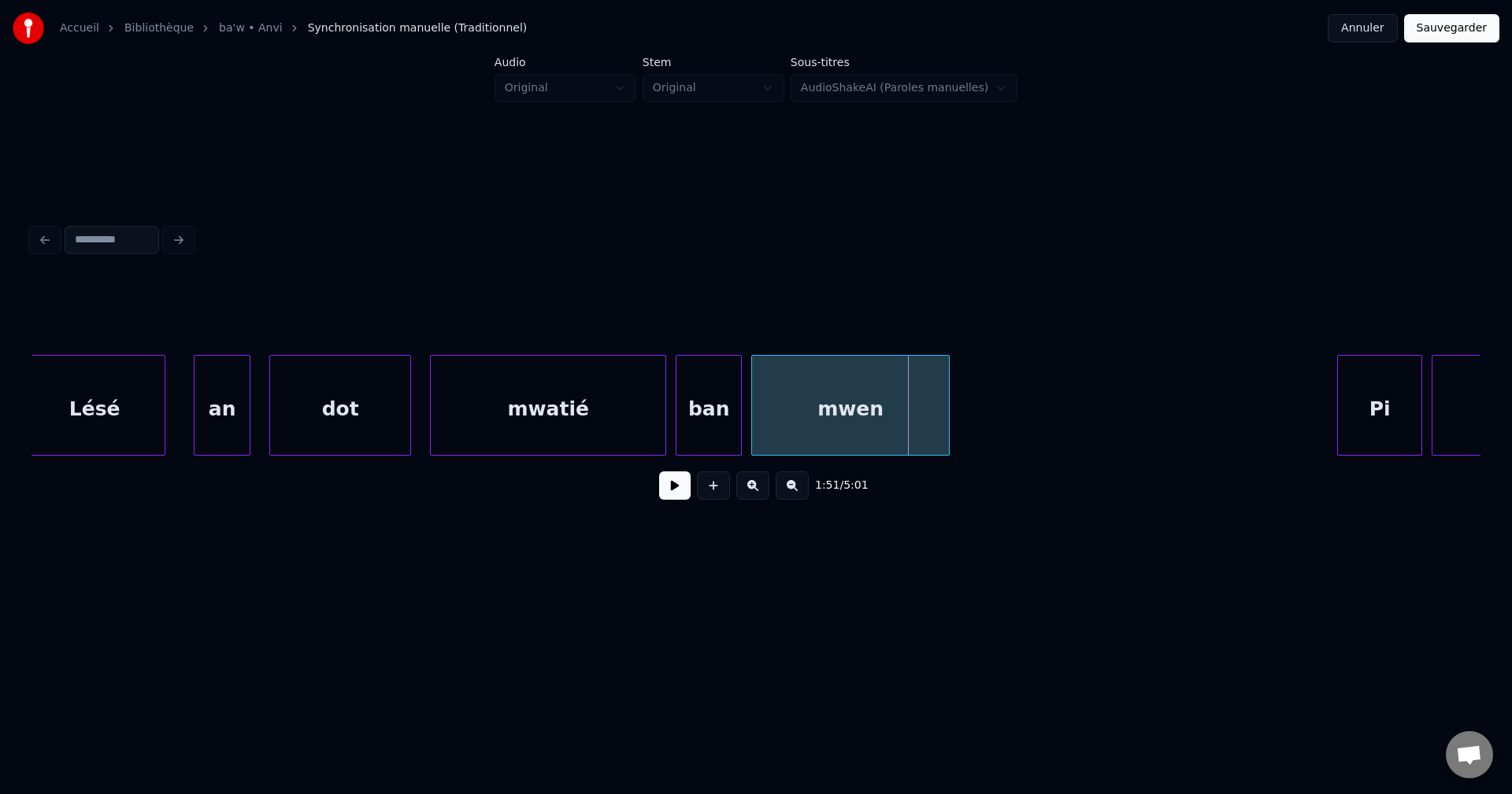
scroll to position [0, 51965]
click at [315, 403] on div "dot" at bounding box center [349, 410] width 140 height 107
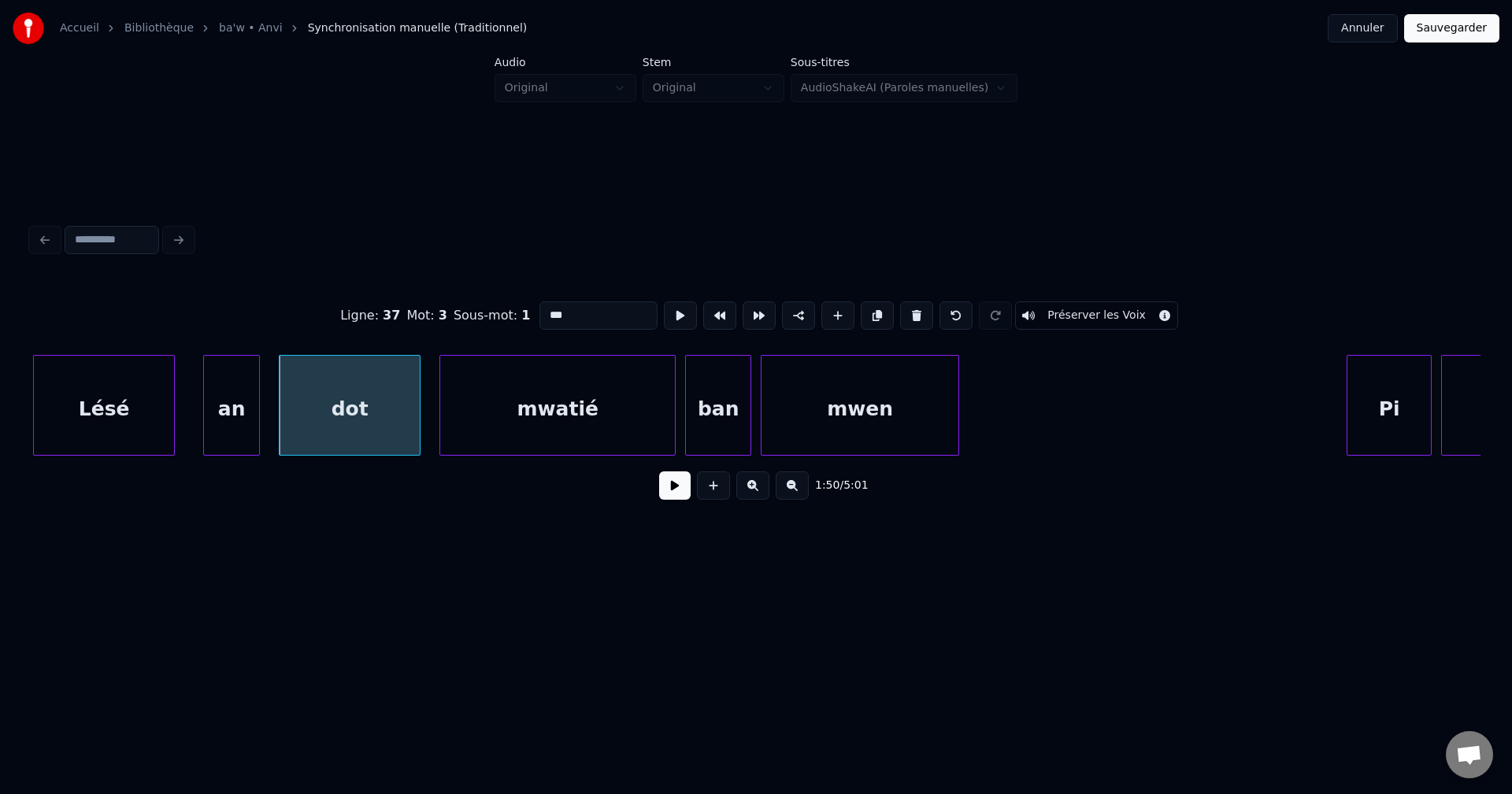
drag, startPoint x: 579, startPoint y: 311, endPoint x: 373, endPoint y: 329, distance: 206.8
click at [373, 329] on div "Ligne : 37 Mot : 3 Sous-mot : 1 *** Préserver les Voix" at bounding box center [756, 315] width 1449 height 79
click at [98, 429] on div "Lésé" at bounding box center [104, 410] width 140 height 107
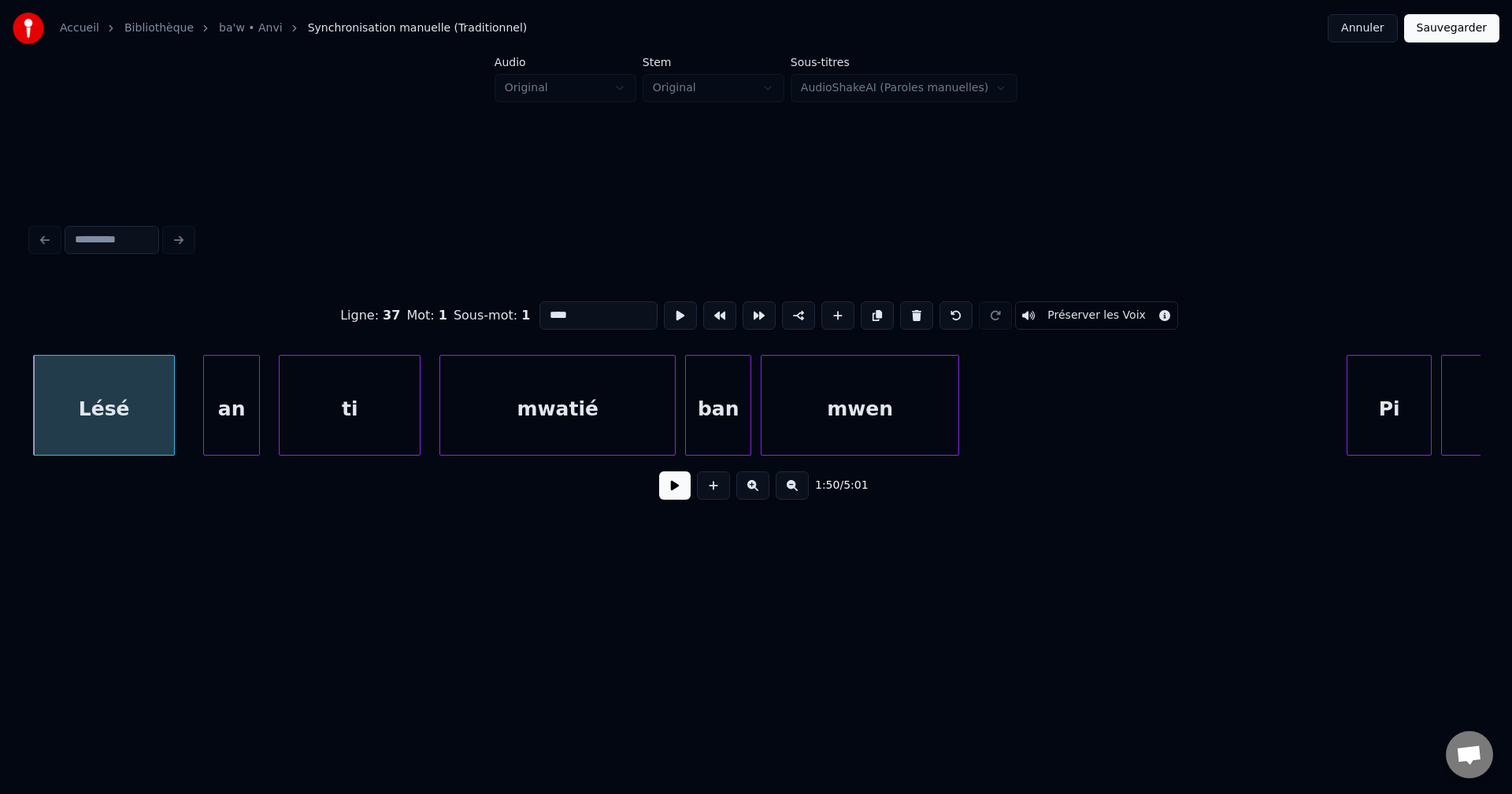
type input "****"
click at [669, 494] on button at bounding box center [675, 485] width 32 height 29
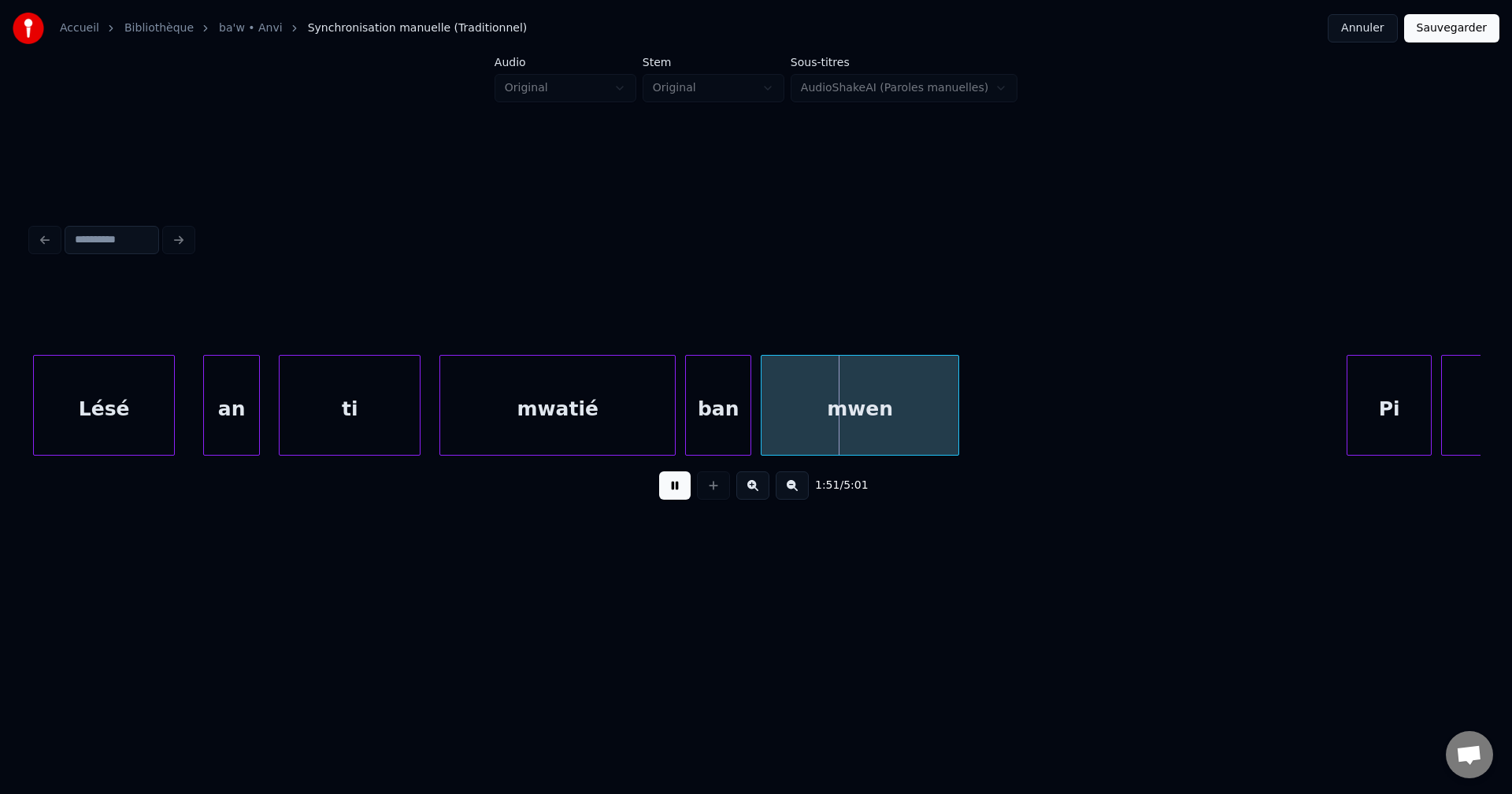
click at [670, 492] on button at bounding box center [675, 485] width 32 height 29
click at [516, 415] on div "mwatié" at bounding box center [557, 410] width 235 height 107
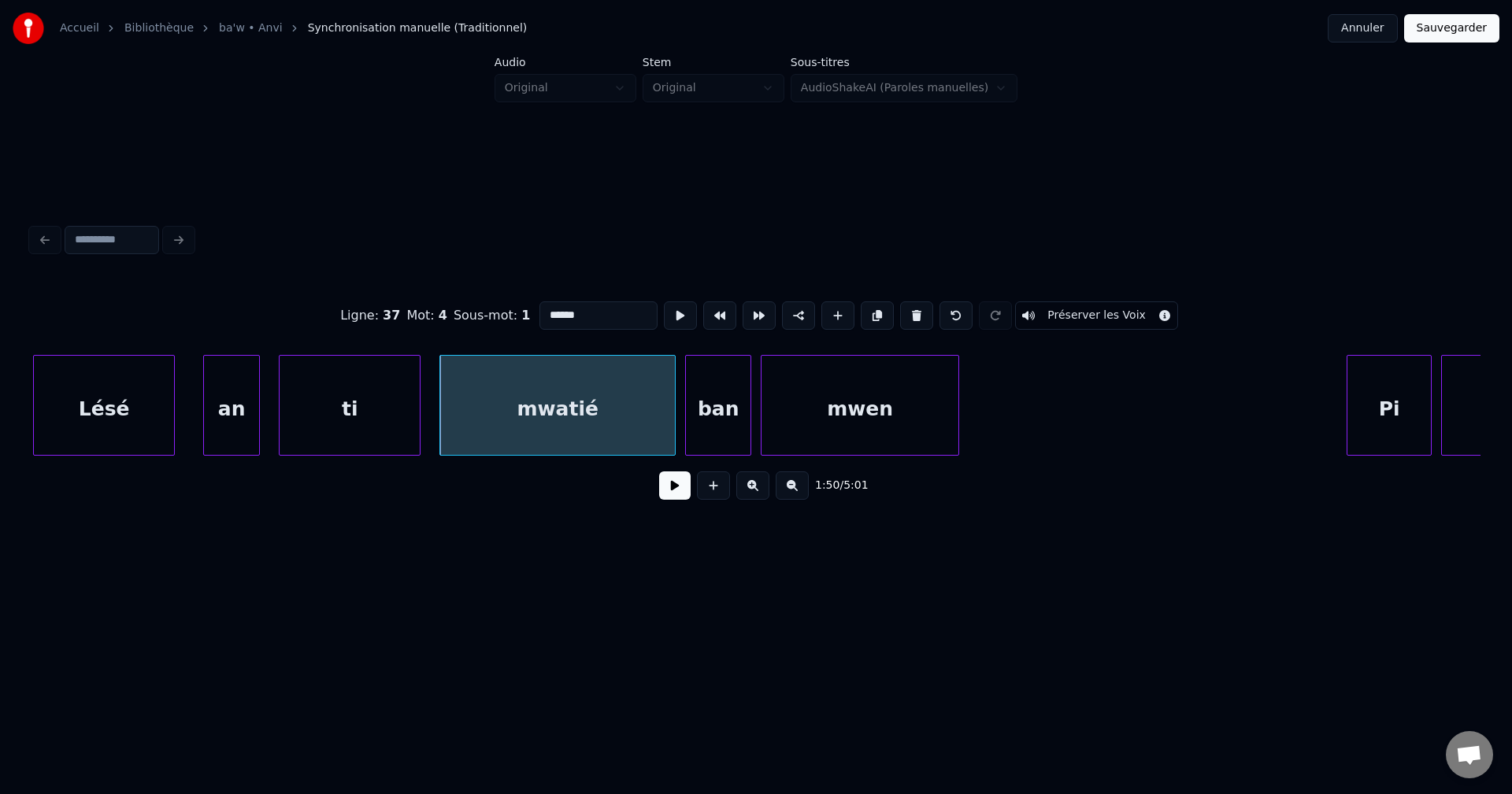
drag, startPoint x: 585, startPoint y: 322, endPoint x: 412, endPoint y: 328, distance: 173.1
click at [413, 328] on div "Ligne : 37 Mot : 4 Sous-mot : 1 ****** Préserver les Voix" at bounding box center [756, 315] width 1449 height 79
type input "*****"
click at [680, 493] on button at bounding box center [675, 485] width 32 height 29
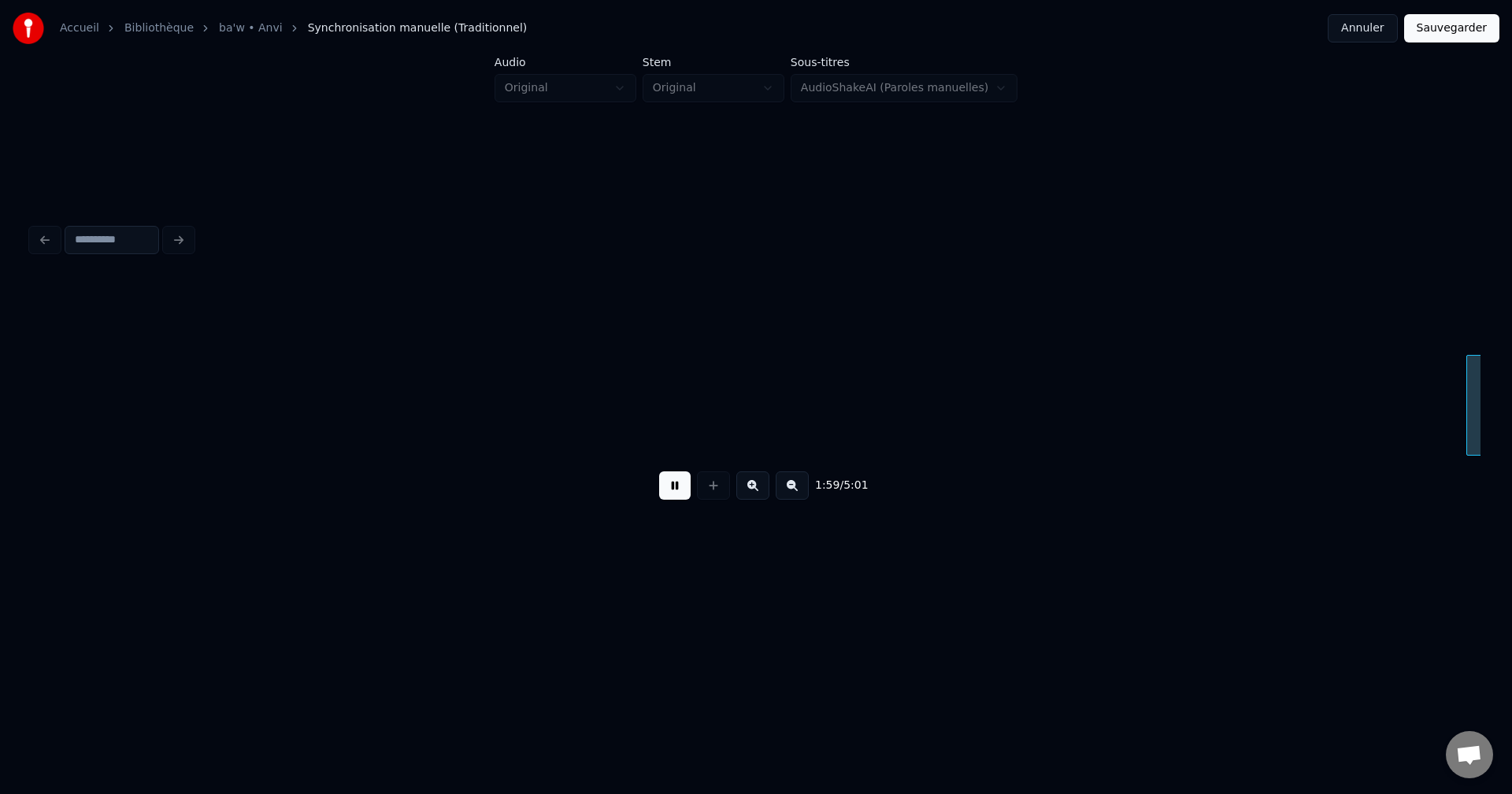
scroll to position [0, 56326]
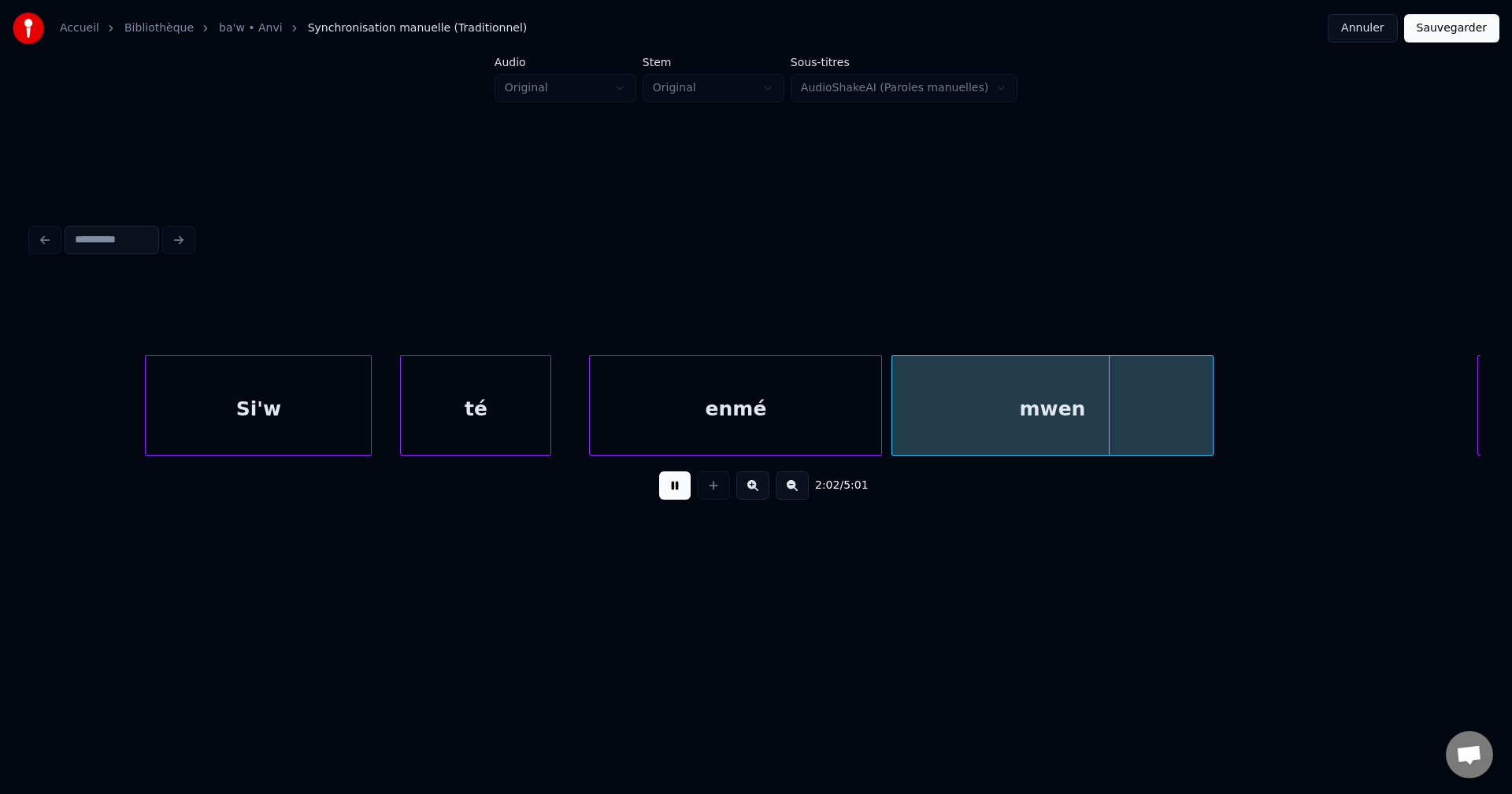
scroll to position [0, 56921]
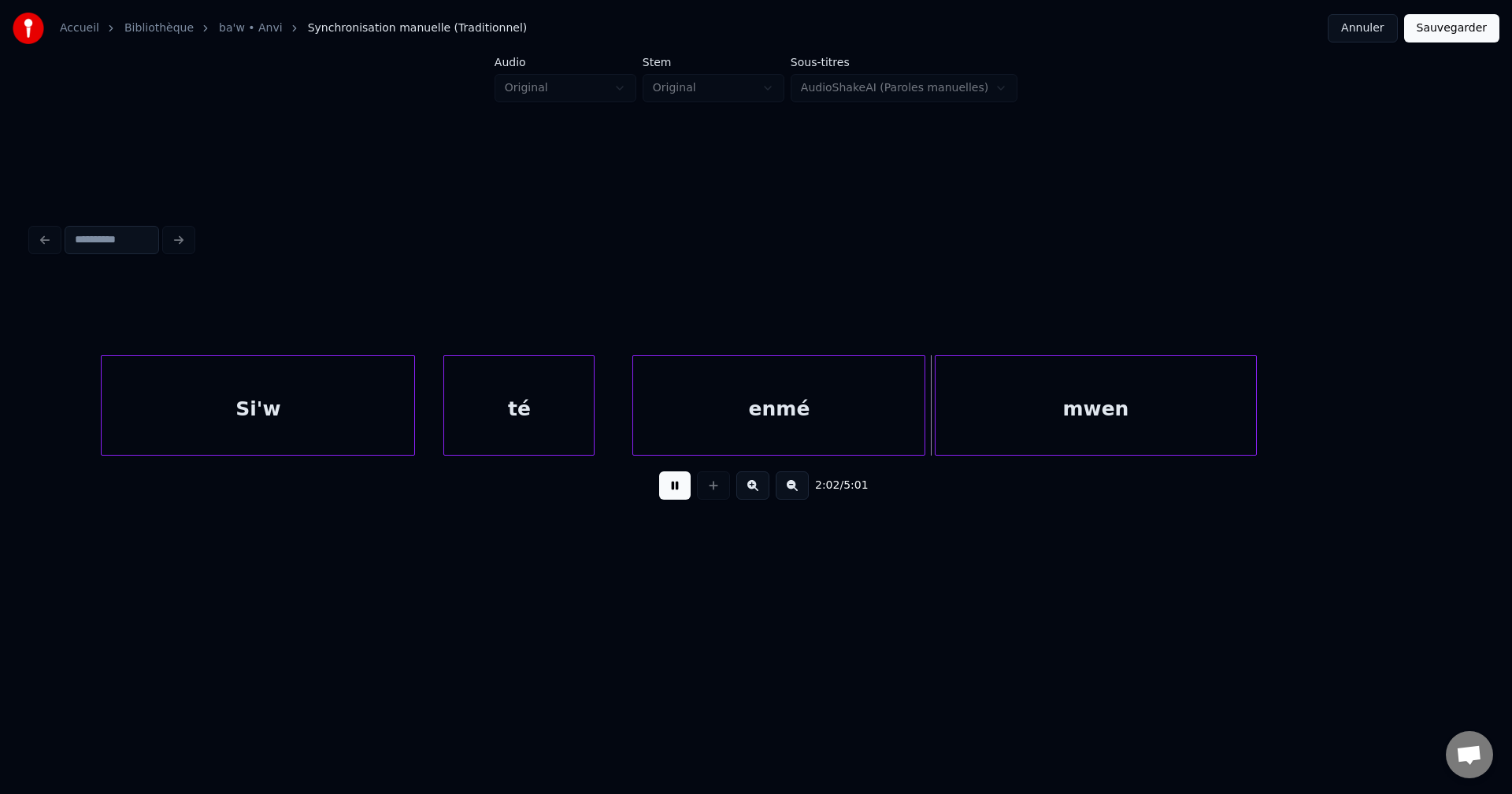
click at [102, 408] on div at bounding box center [104, 405] width 5 height 99
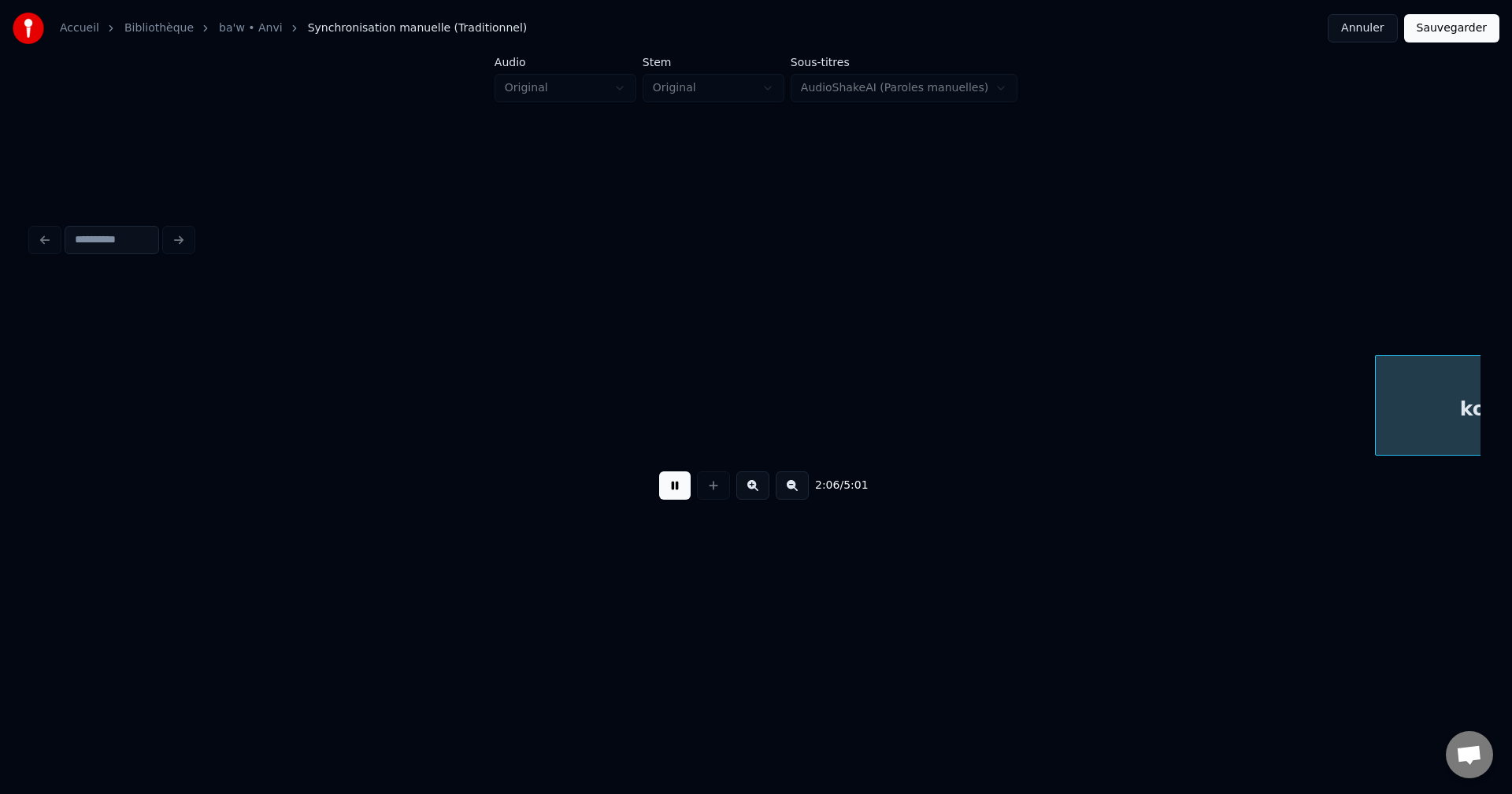
scroll to position [0, 59826]
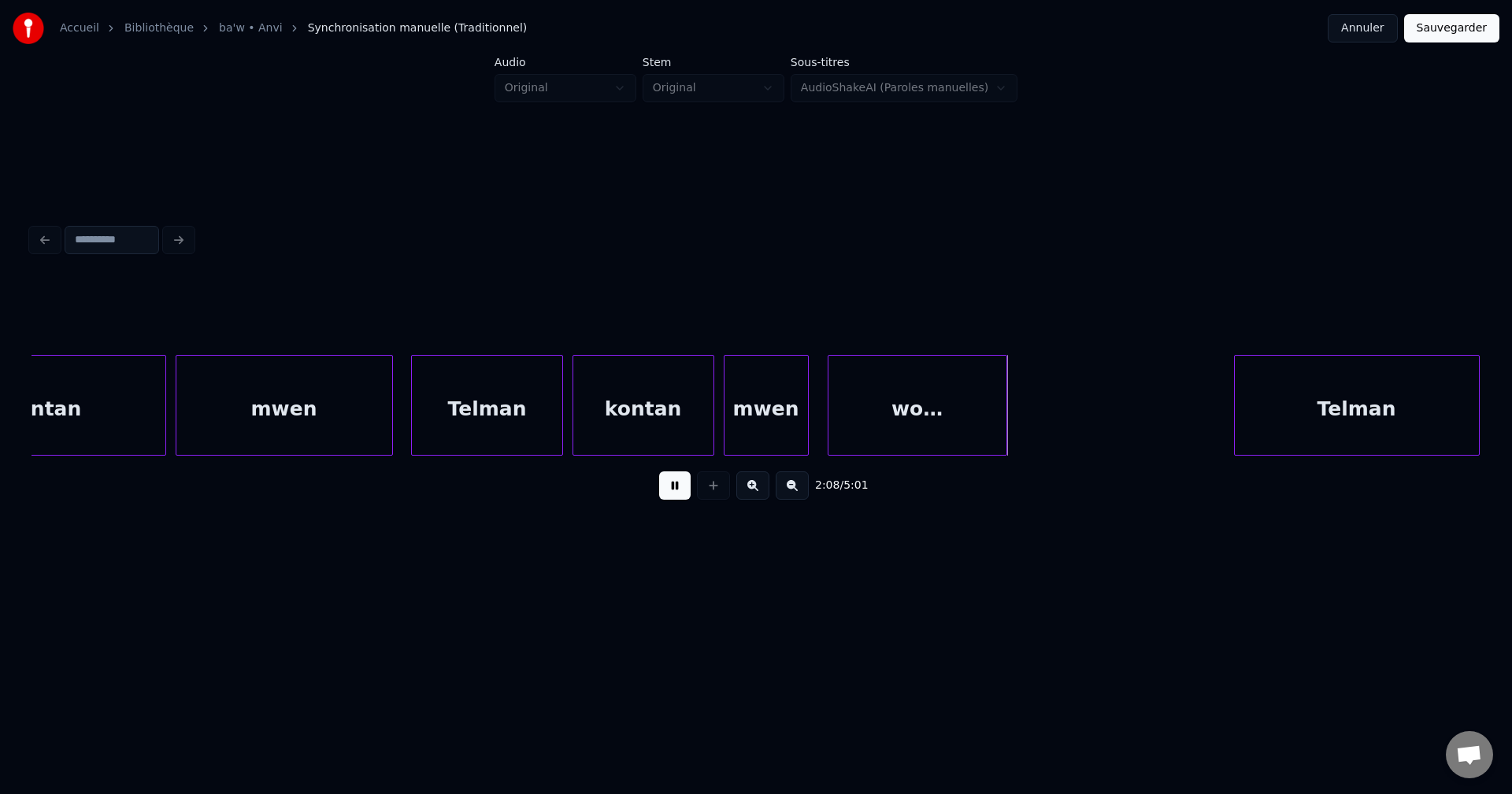
click at [213, 436] on div "mwen" at bounding box center [284, 410] width 216 height 107
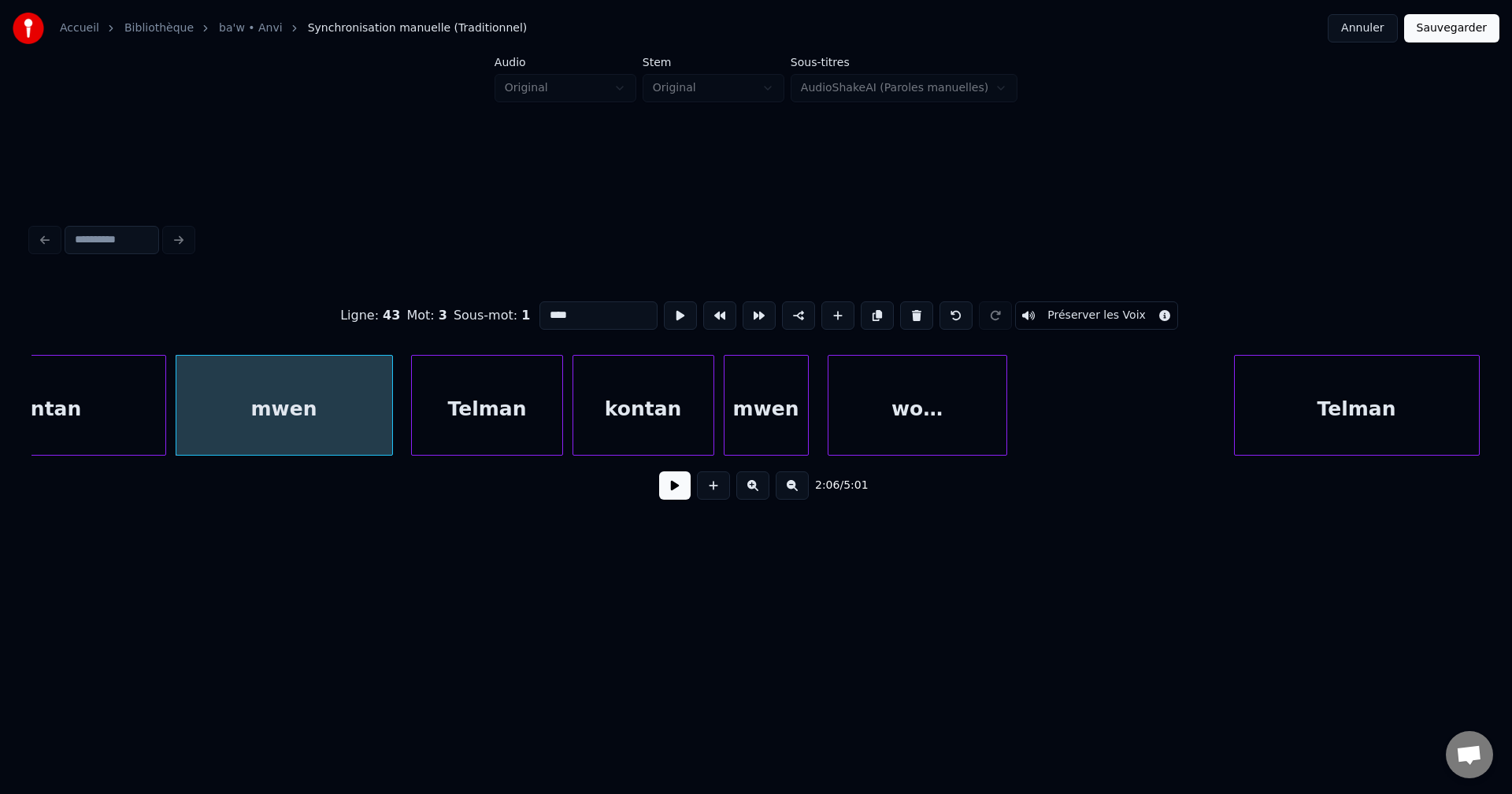
click at [674, 503] on div "2:06 / 5:01" at bounding box center [756, 485] width 1424 height 34
click at [678, 493] on button at bounding box center [675, 485] width 32 height 29
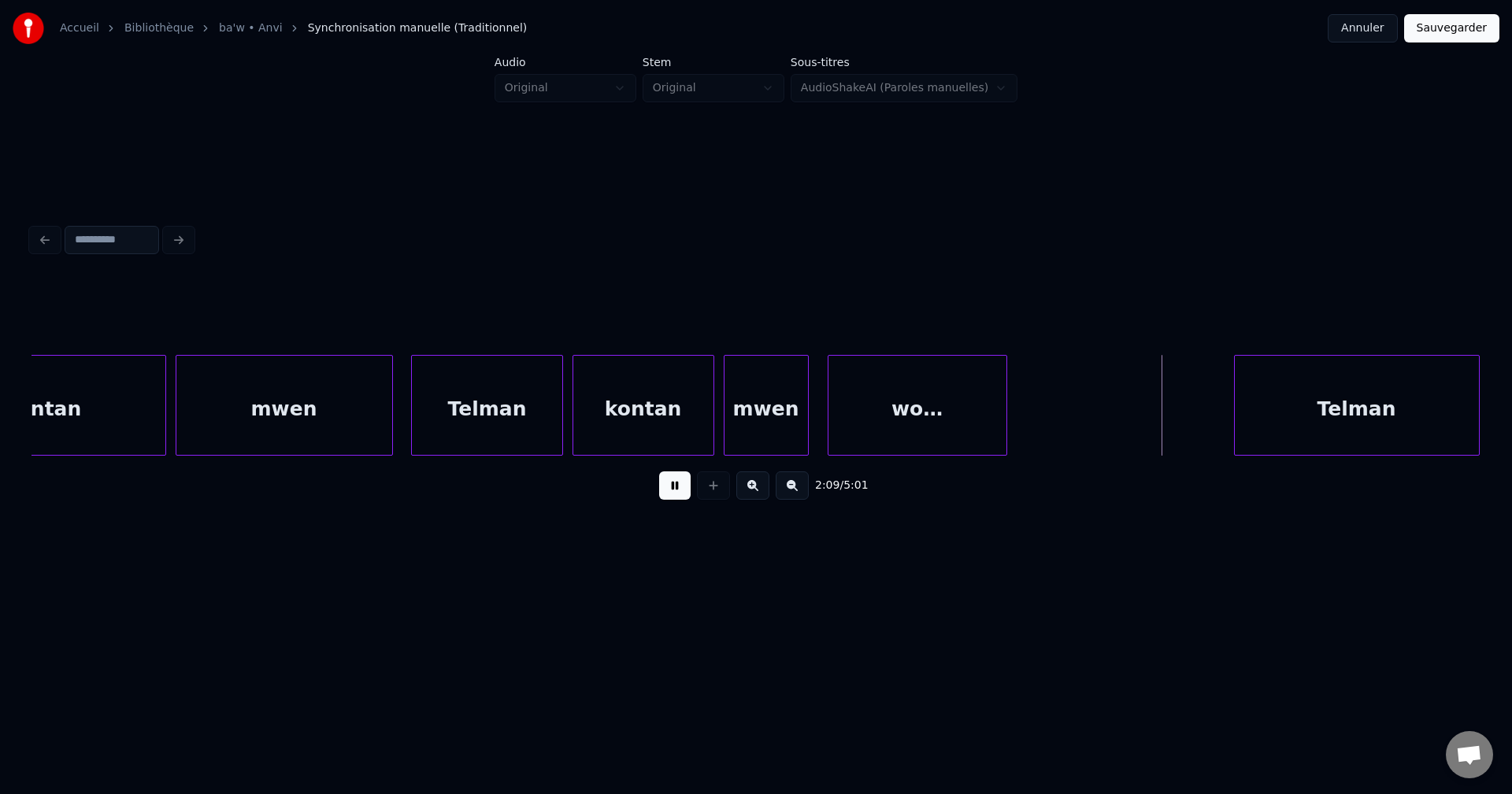
click at [573, 437] on div at bounding box center [575, 405] width 5 height 99
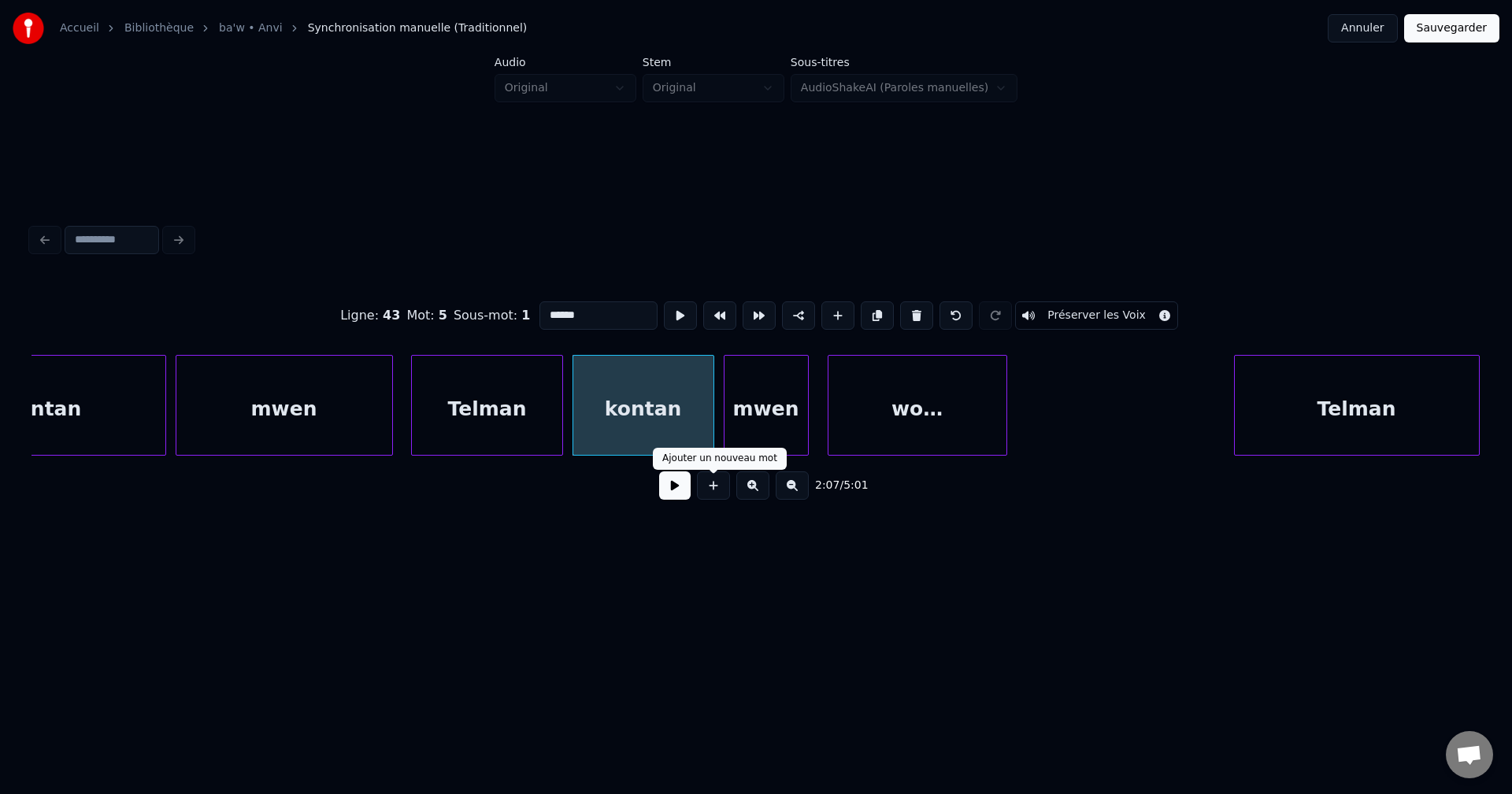
click at [680, 485] on button at bounding box center [675, 485] width 32 height 29
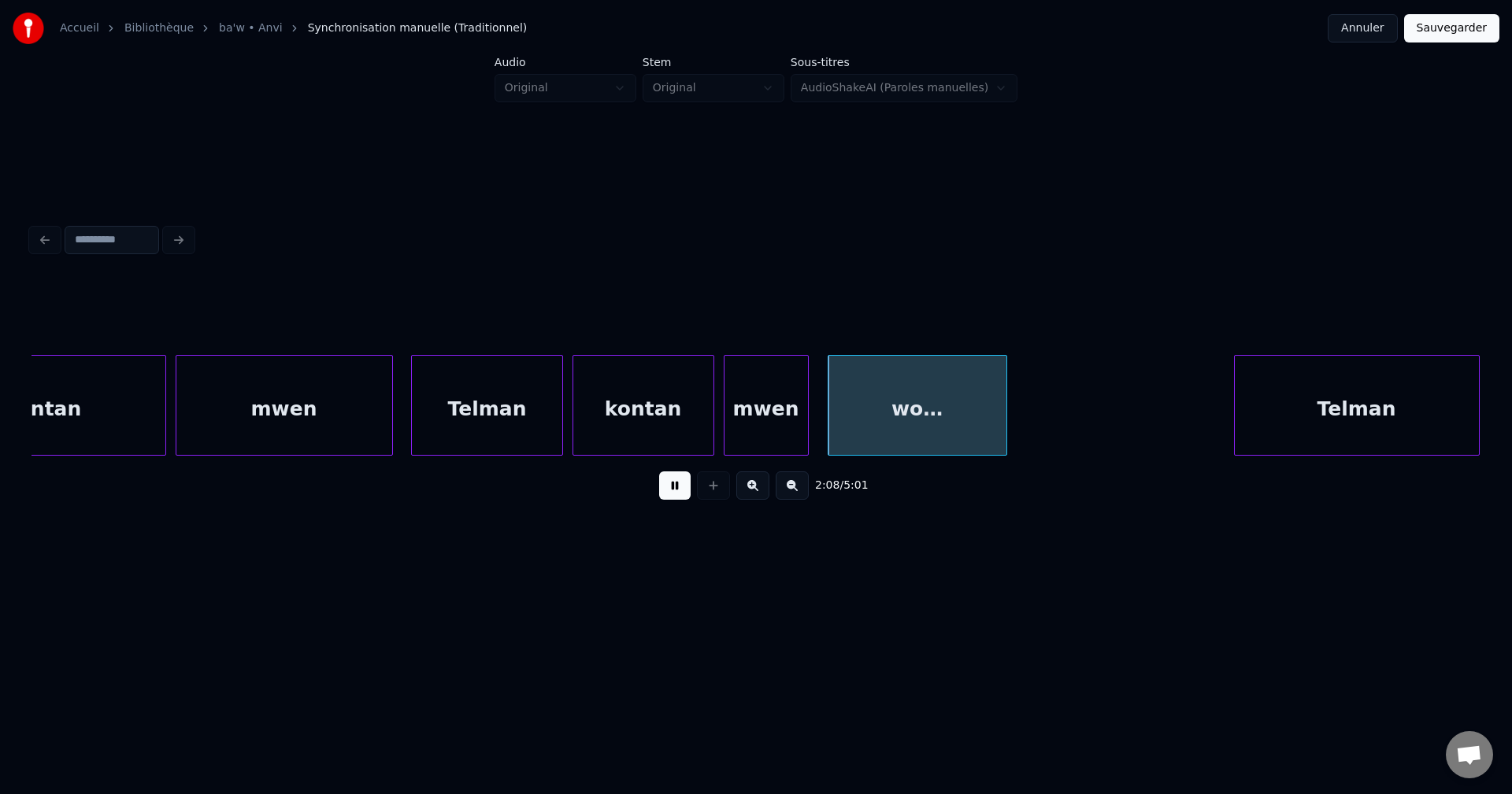
click at [748, 436] on div "mwen" at bounding box center [766, 410] width 83 height 107
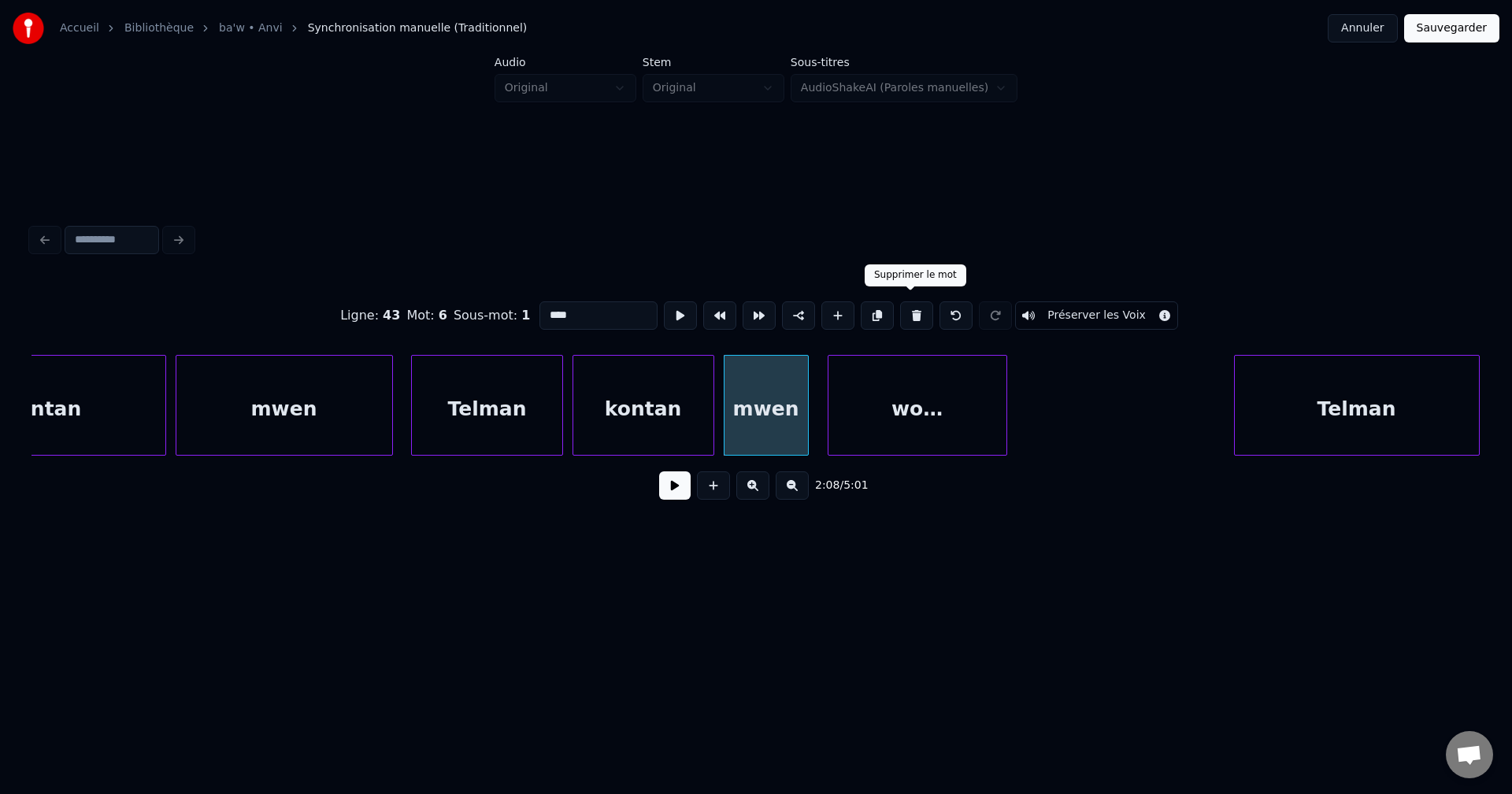
click at [909, 310] on button at bounding box center [917, 315] width 33 height 29
type input "******"
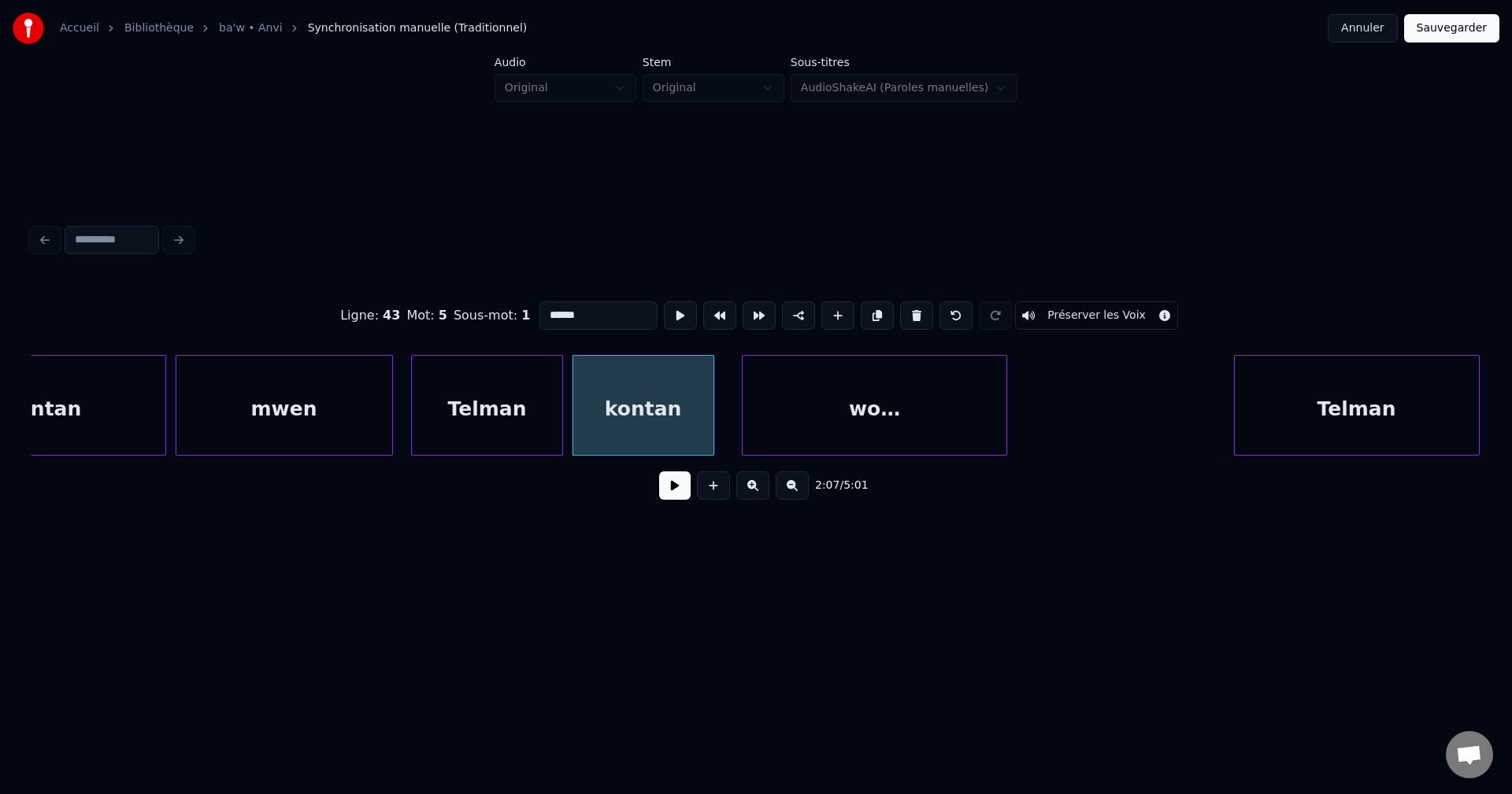
click at [743, 415] on div at bounding box center [744, 405] width 5 height 99
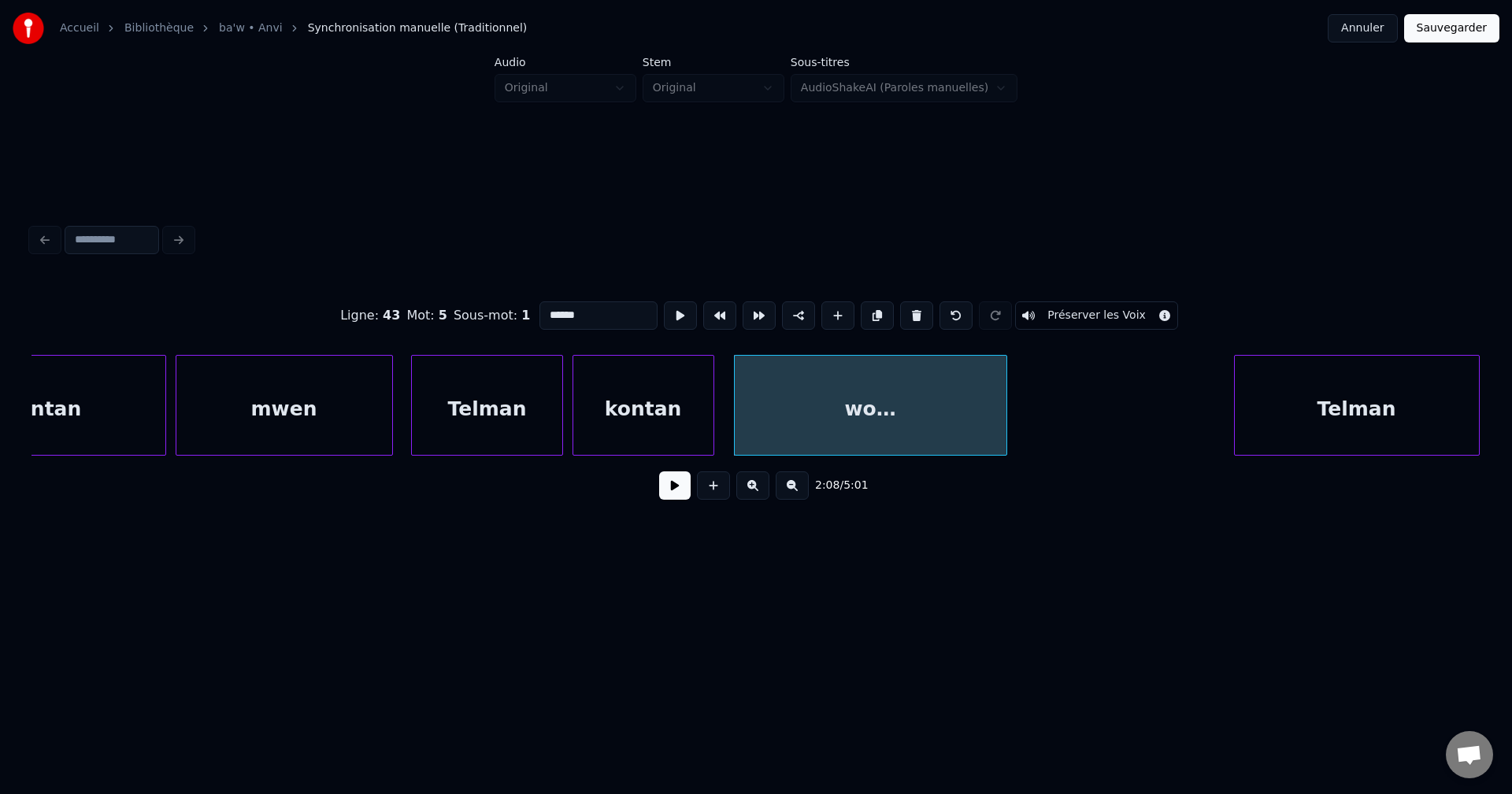
click at [672, 414] on div "kontan" at bounding box center [642, 410] width 140 height 107
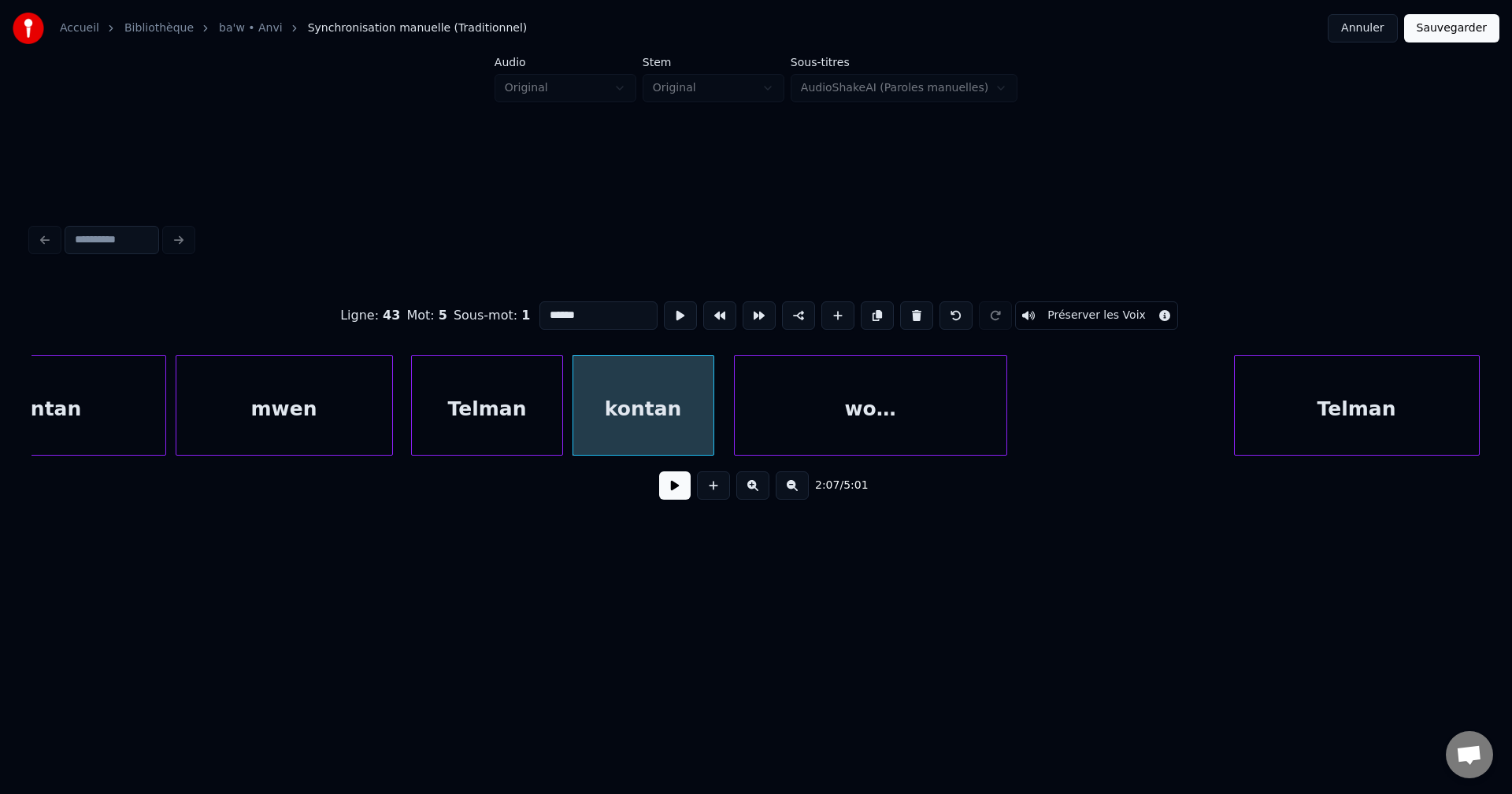
click at [678, 497] on button at bounding box center [675, 485] width 32 height 29
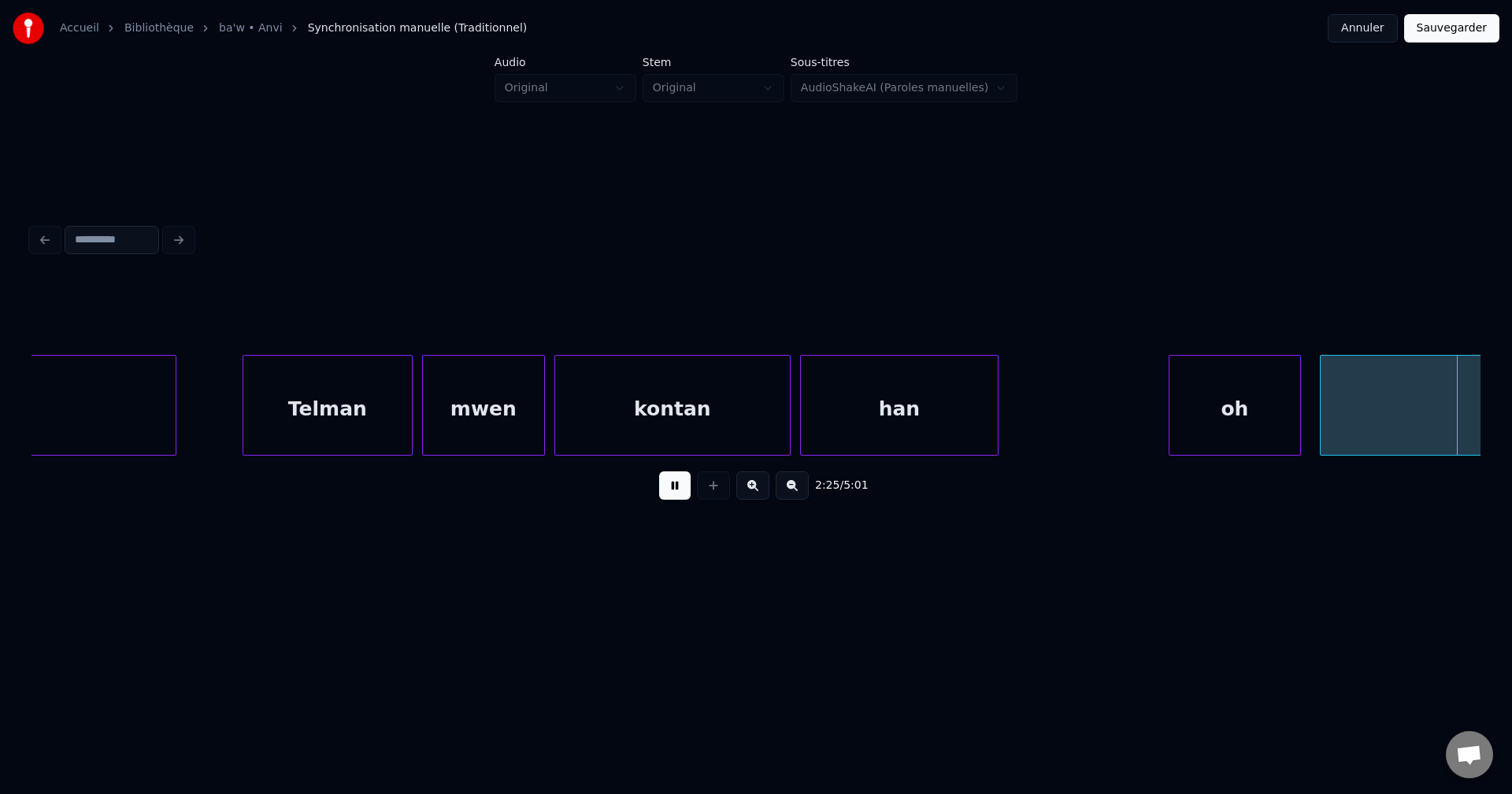
scroll to position [0, 68546]
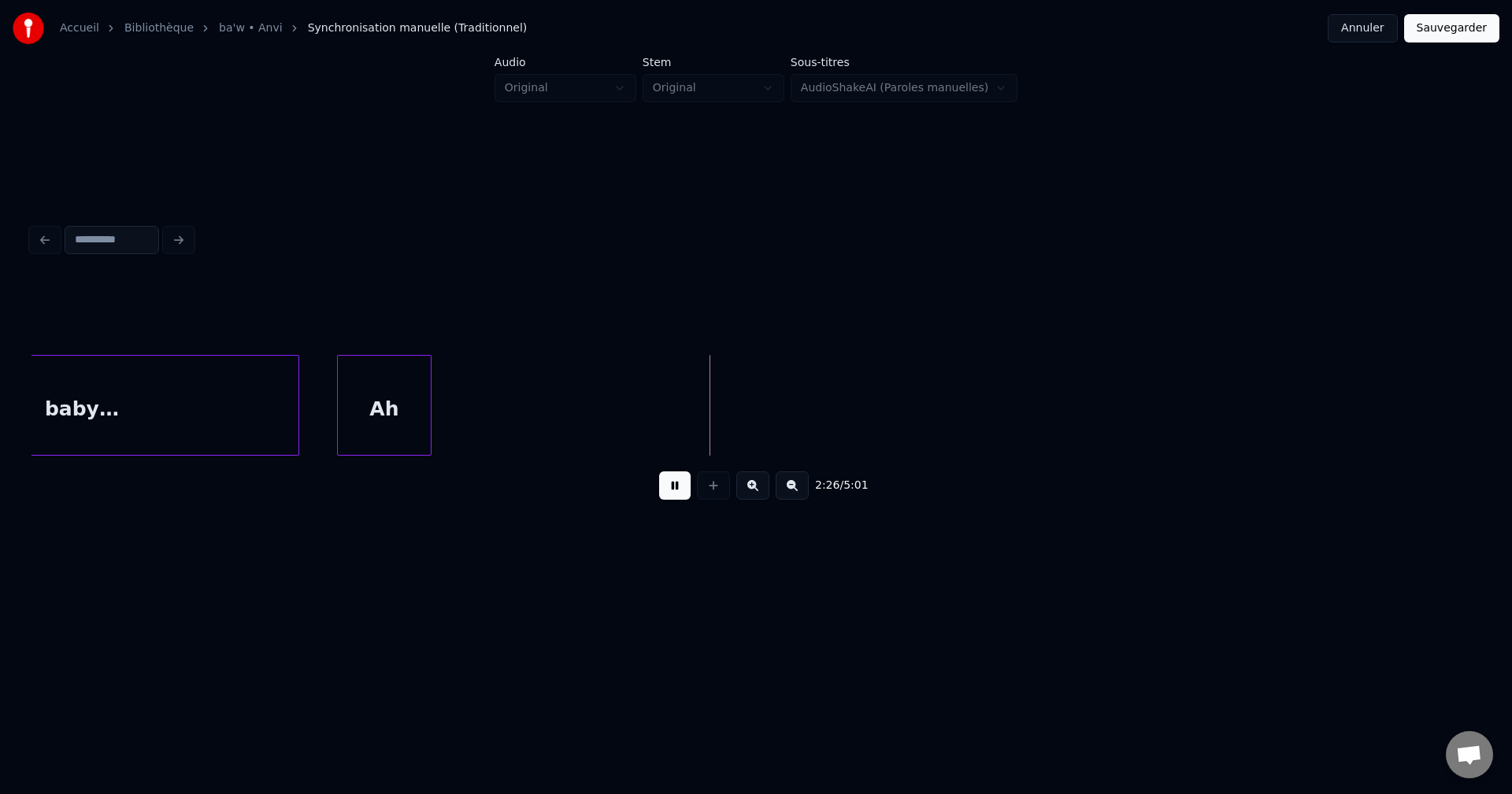
click at [264, 373] on div "baby…" at bounding box center [82, 410] width 433 height 107
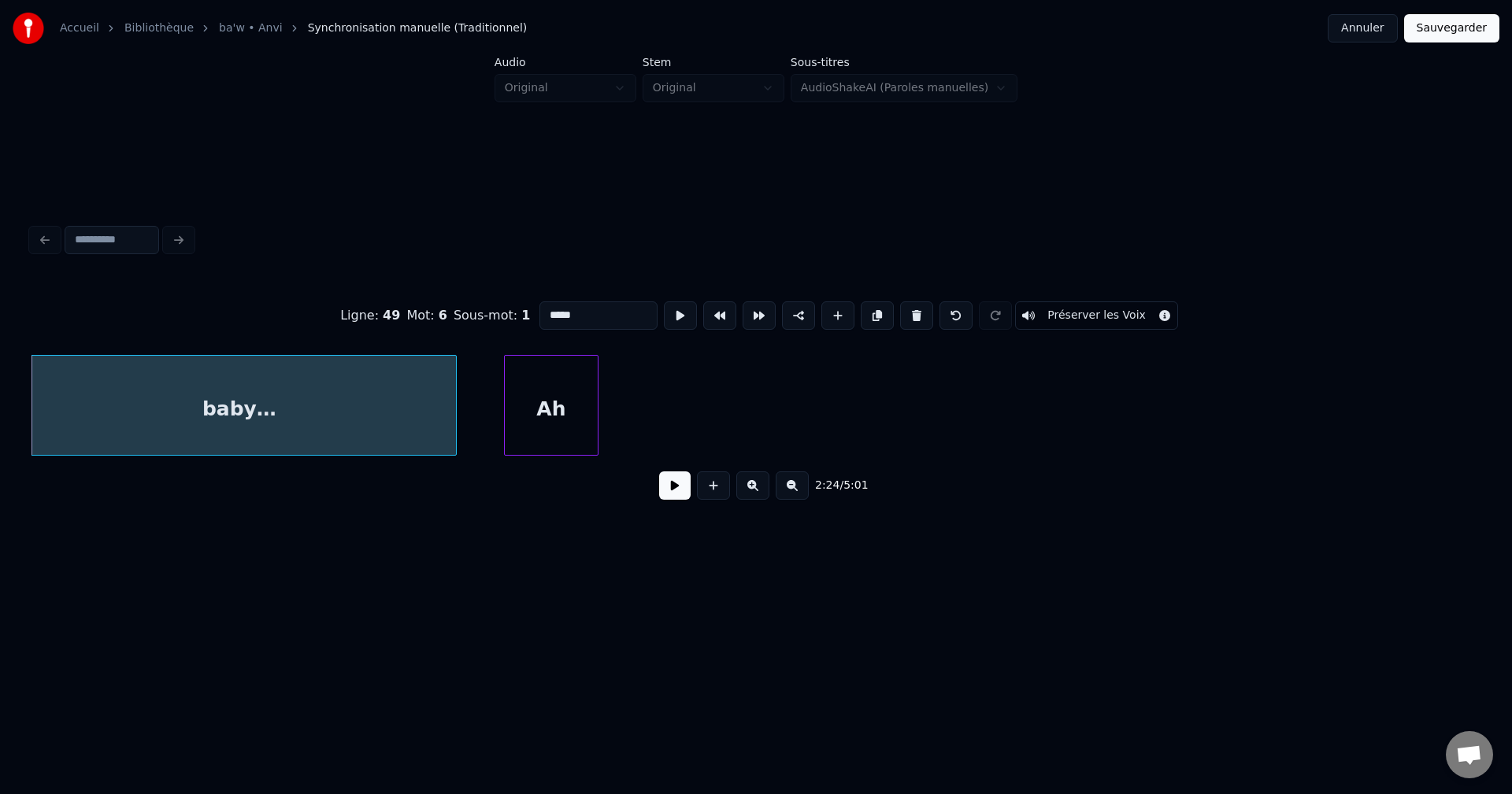
scroll to position [0, 68304]
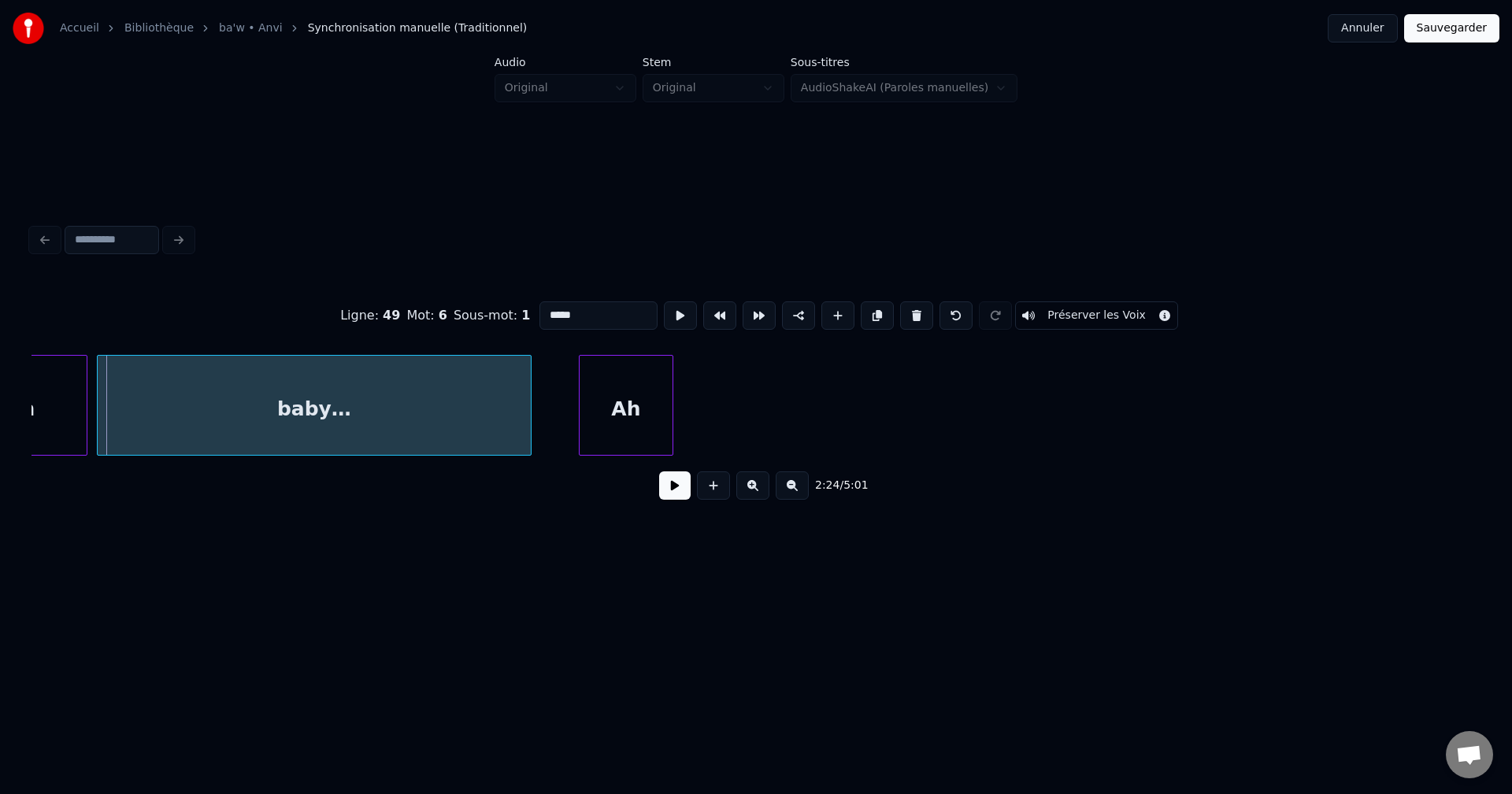
click at [450, 410] on div "baby…" at bounding box center [313, 410] width 433 height 107
click at [429, 411] on div at bounding box center [431, 405] width 5 height 99
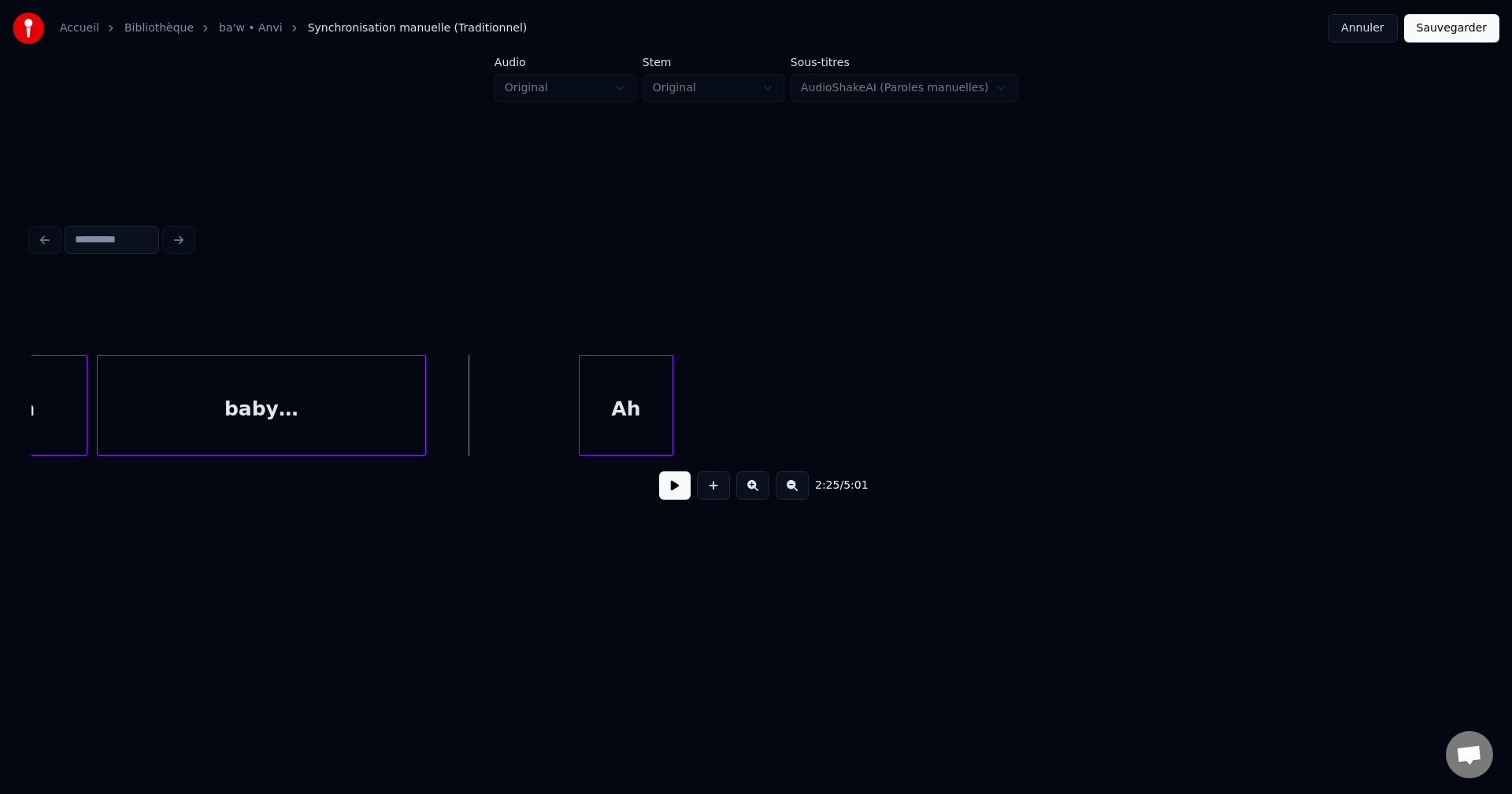
click at [676, 499] on button at bounding box center [675, 485] width 32 height 29
click at [1268, 462] on div "2:26 / 5:01" at bounding box center [756, 396] width 1449 height 239
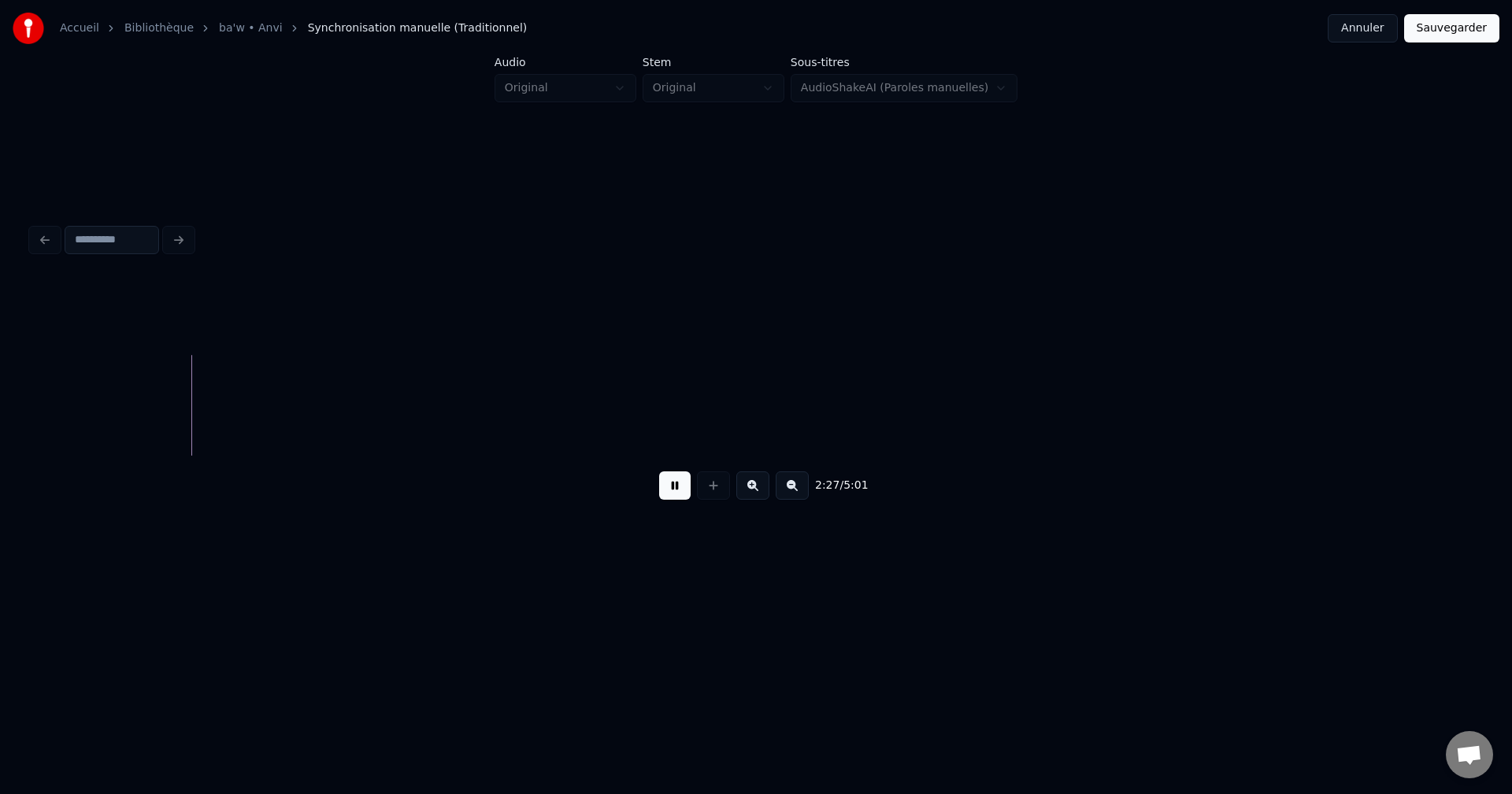
click at [803, 498] on button at bounding box center [793, 485] width 33 height 29
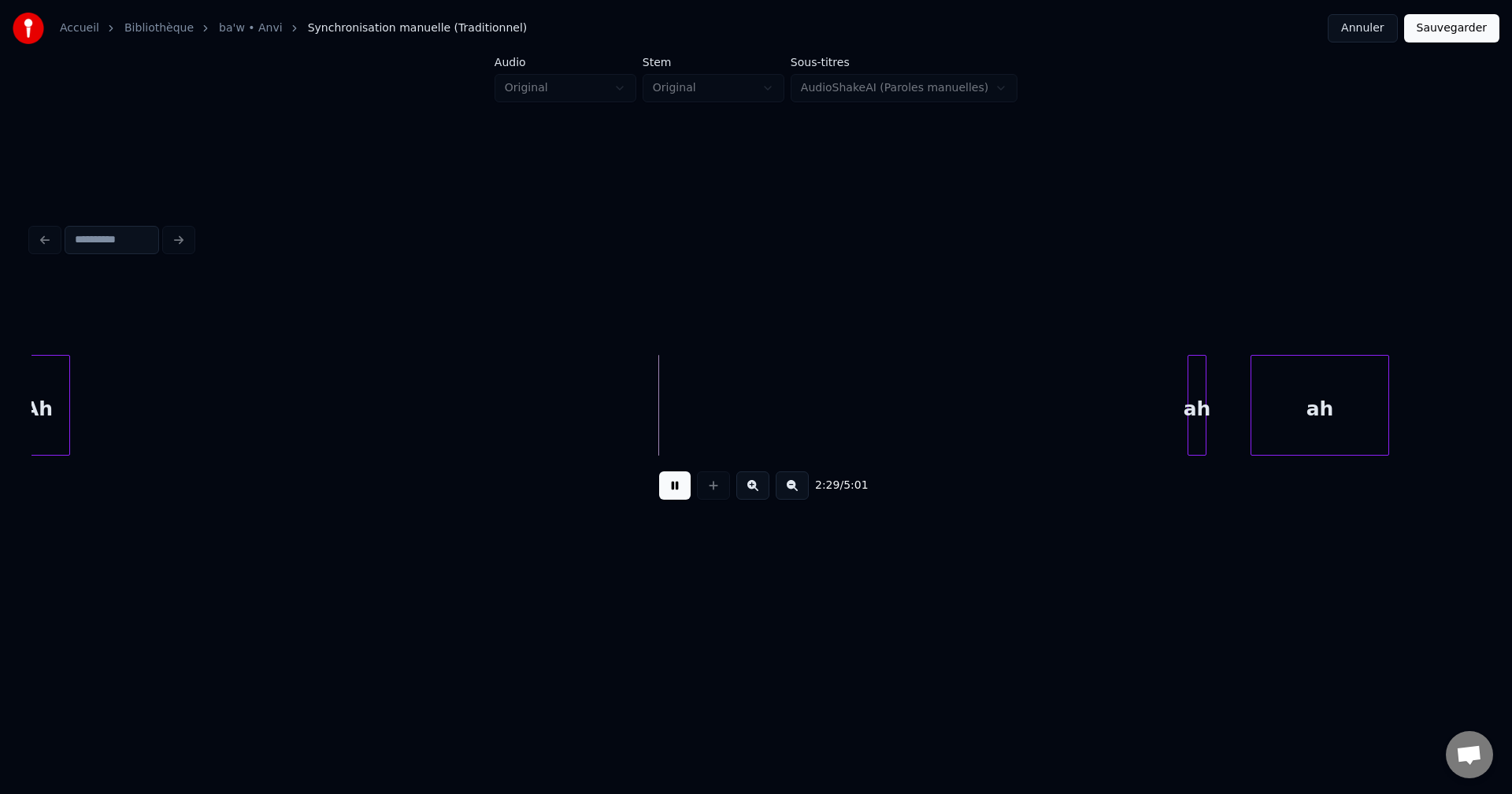
scroll to position [0, 40498]
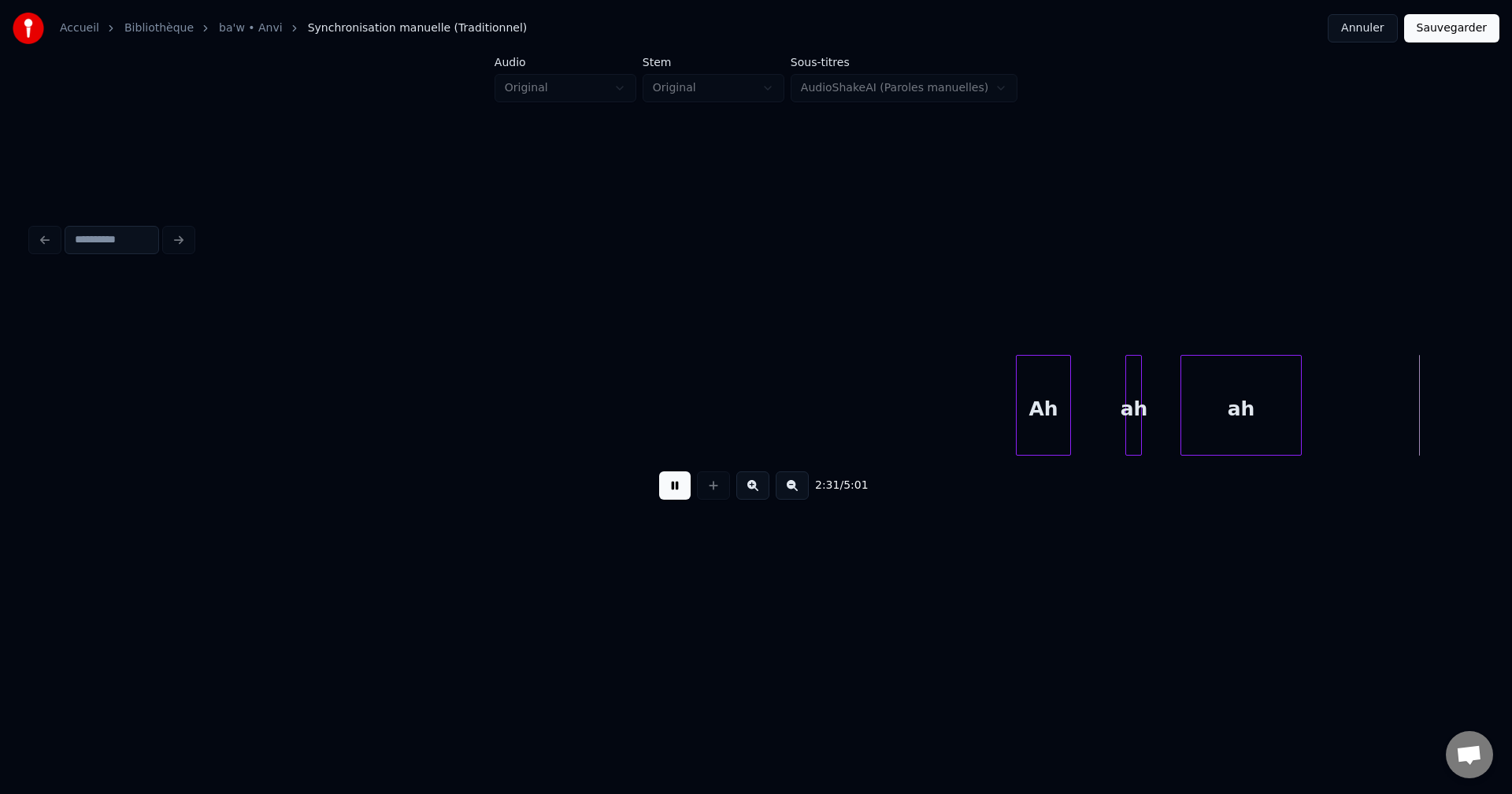
click at [1058, 494] on div "2:31 / 5:01" at bounding box center [756, 396] width 1449 height 239
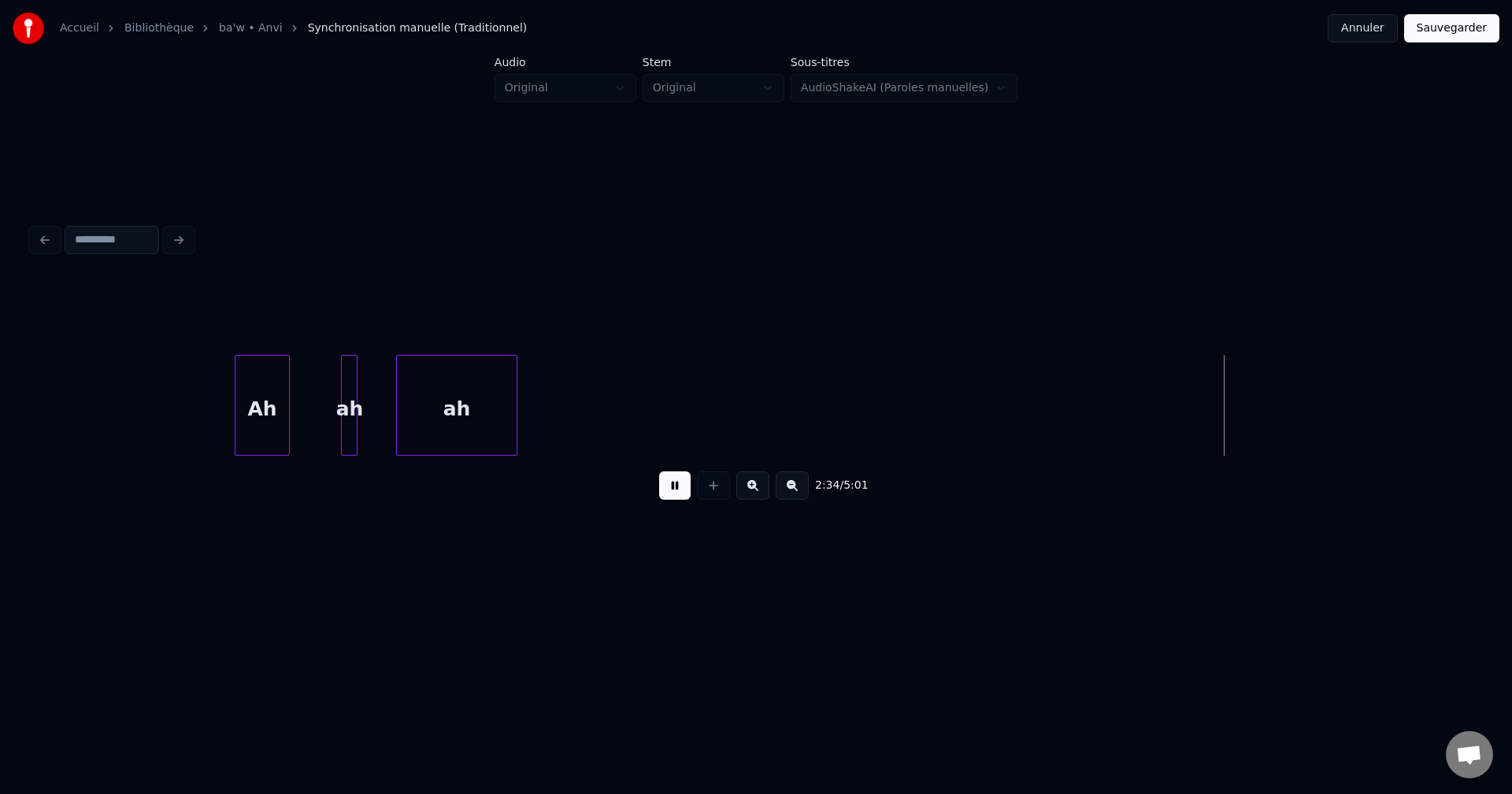
scroll to position [0, 41274]
click at [287, 405] on div "Ah" at bounding box center [270, 410] width 54 height 107
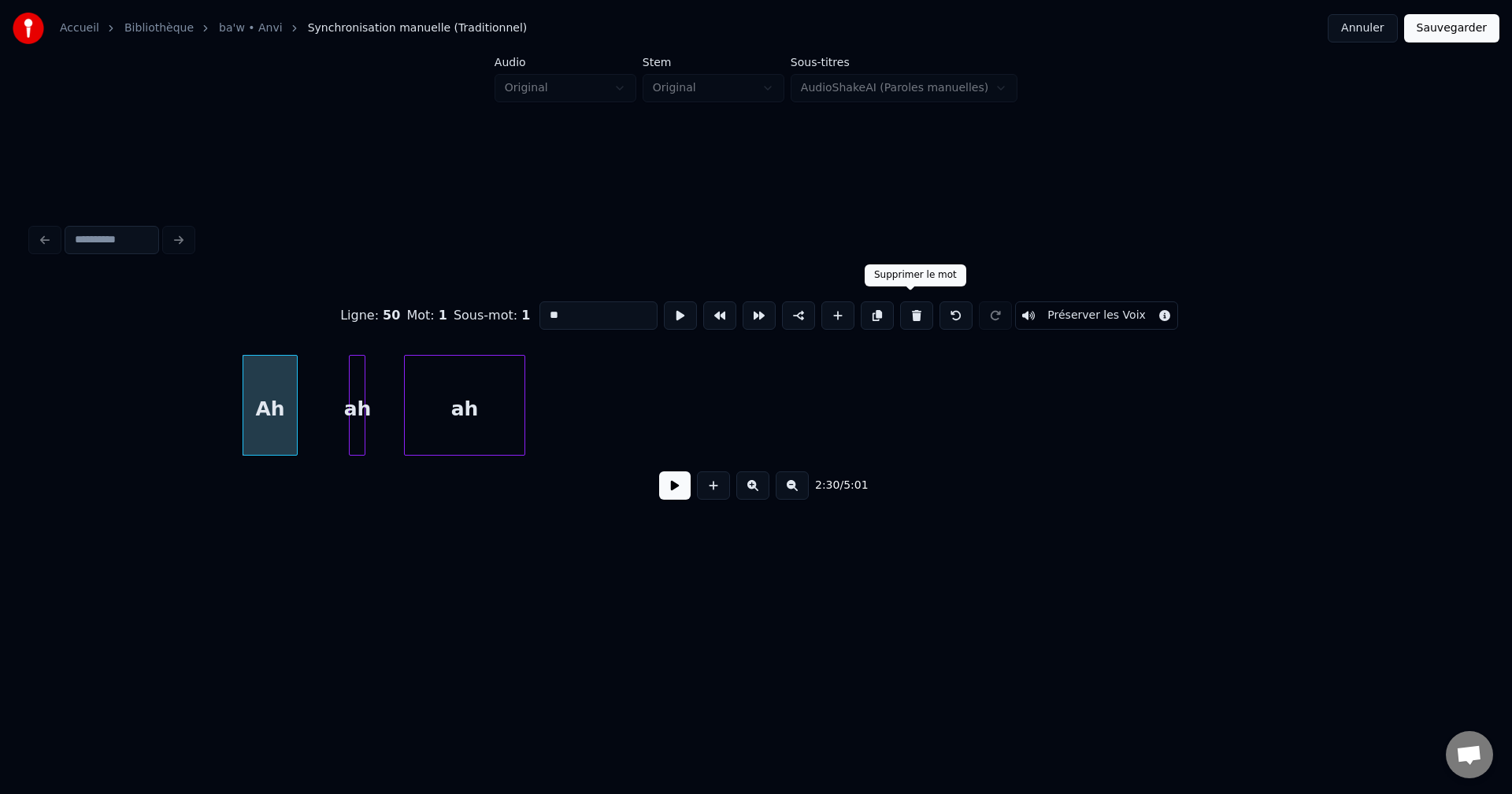
click at [913, 309] on button at bounding box center [917, 315] width 33 height 29
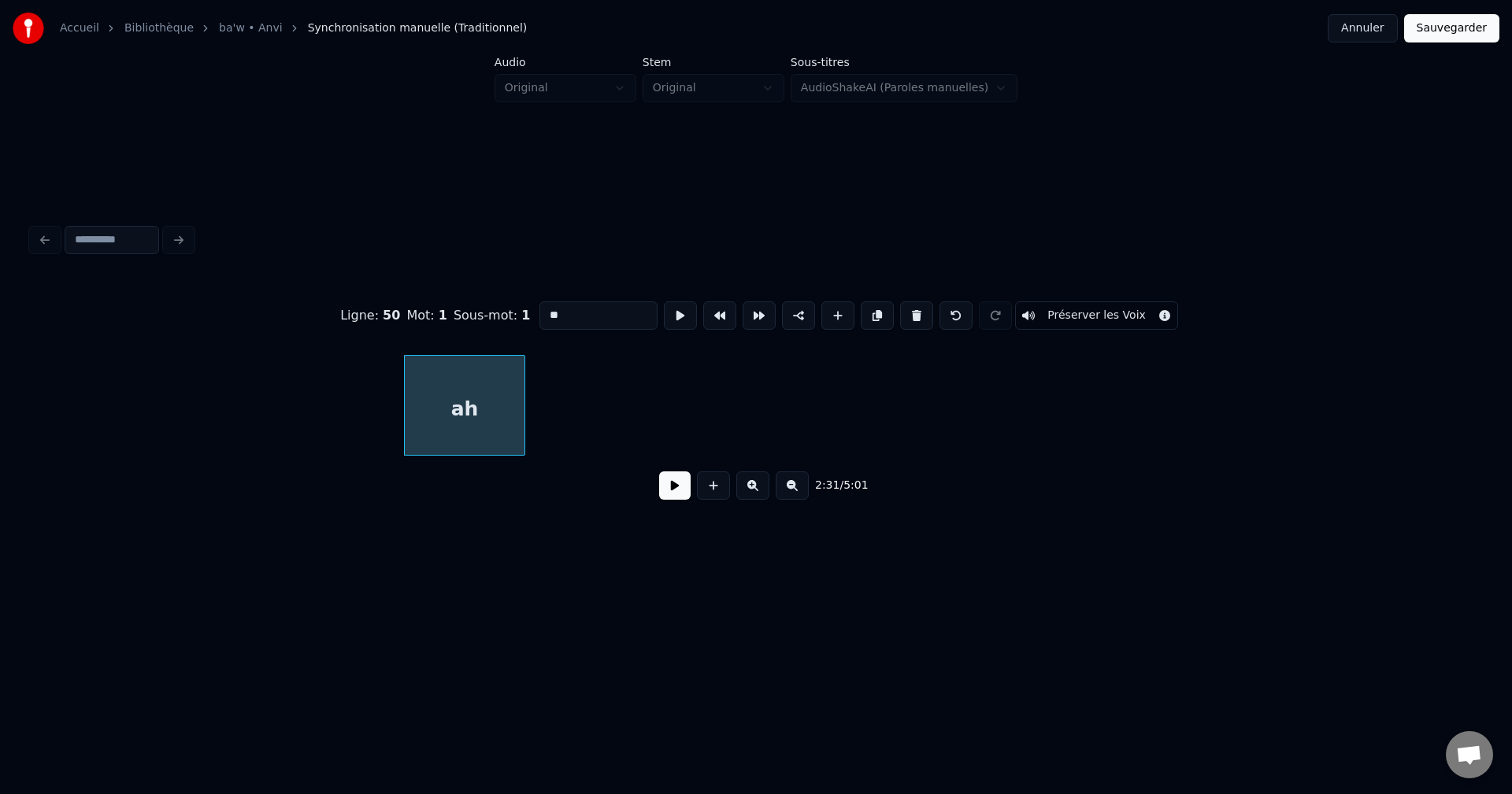
click at [913, 309] on button at bounding box center [917, 315] width 33 height 29
type input "*****"
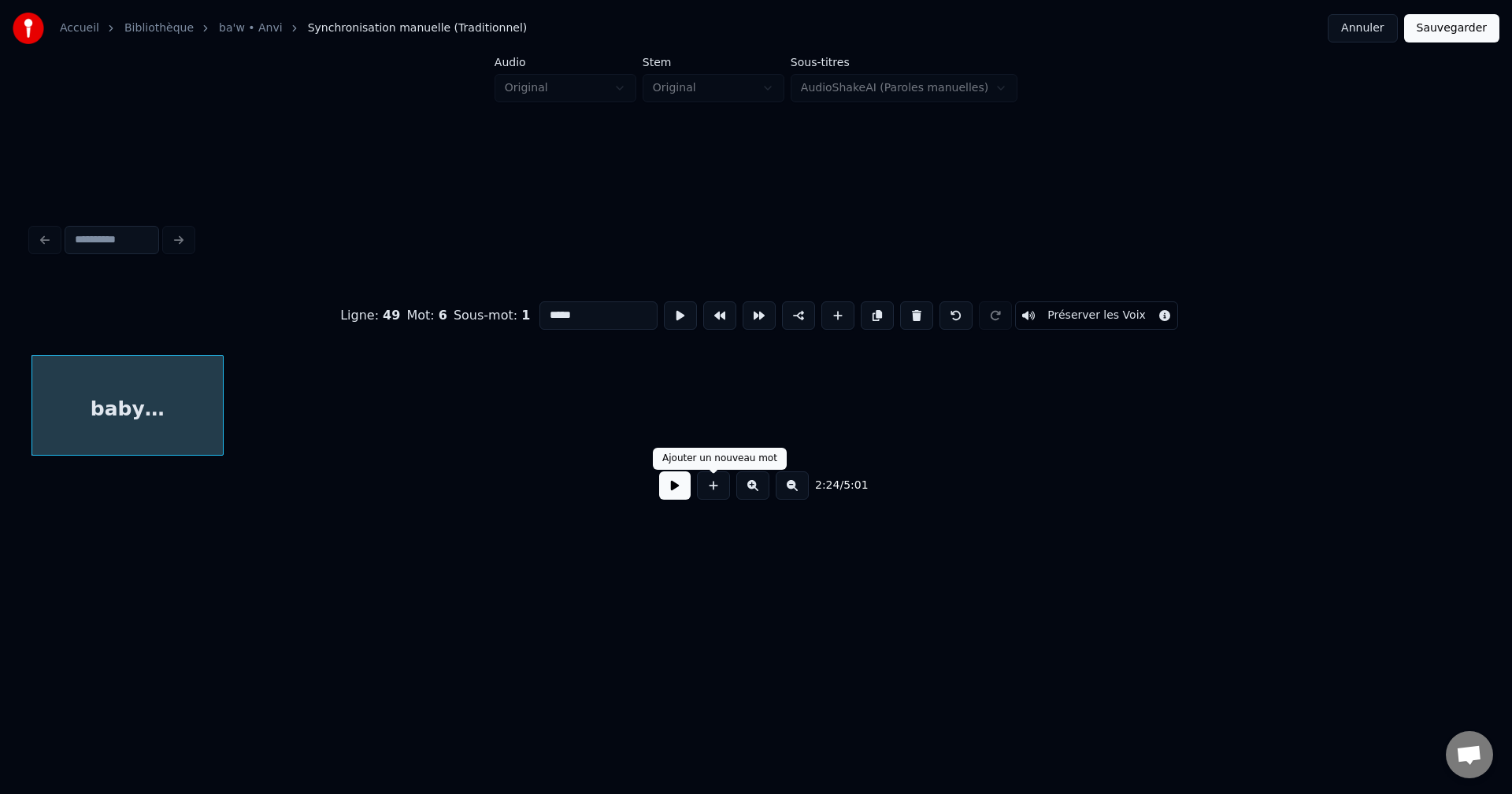
click at [682, 497] on button at bounding box center [675, 485] width 32 height 29
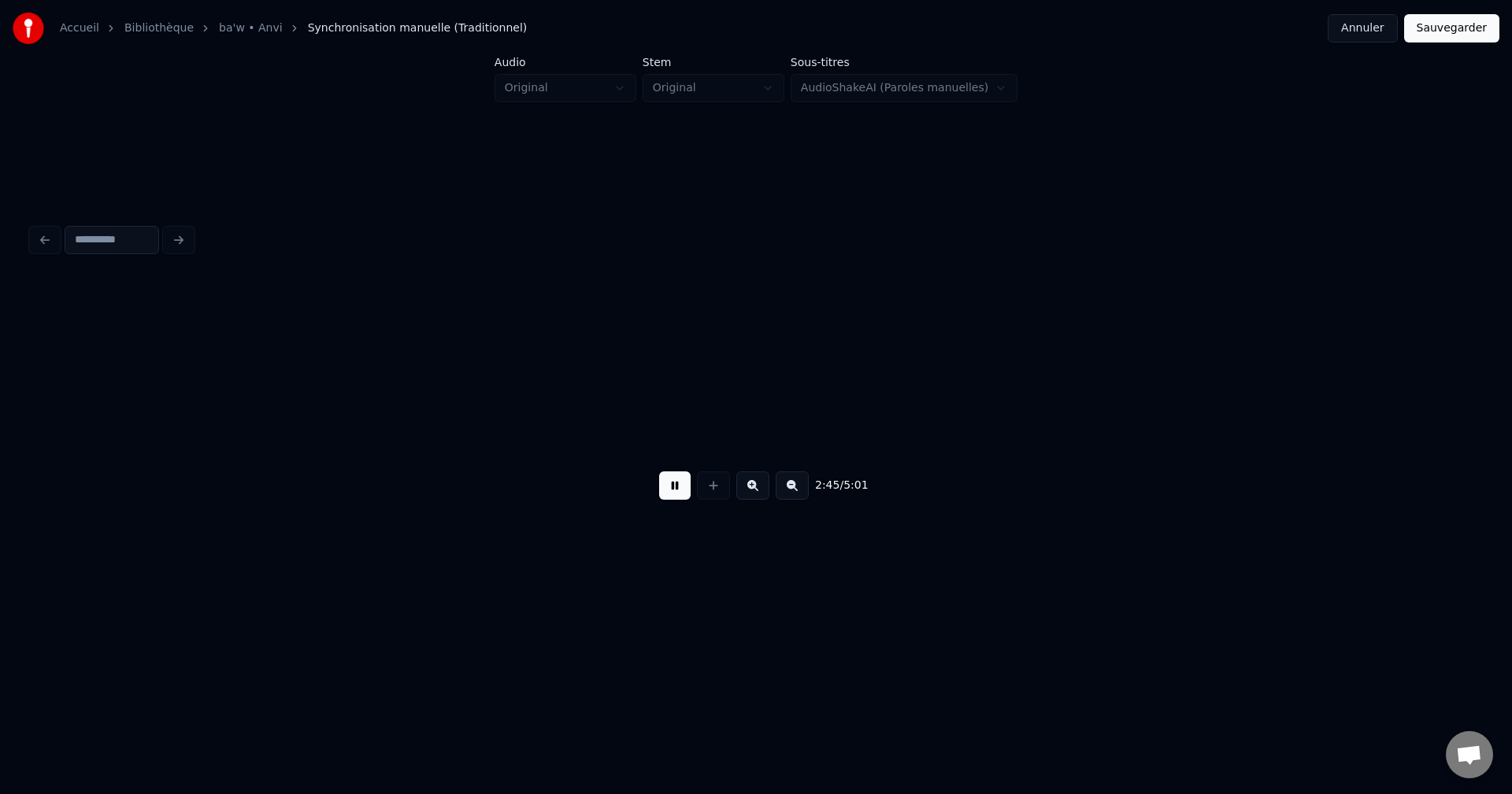
scroll to position [0, 45684]
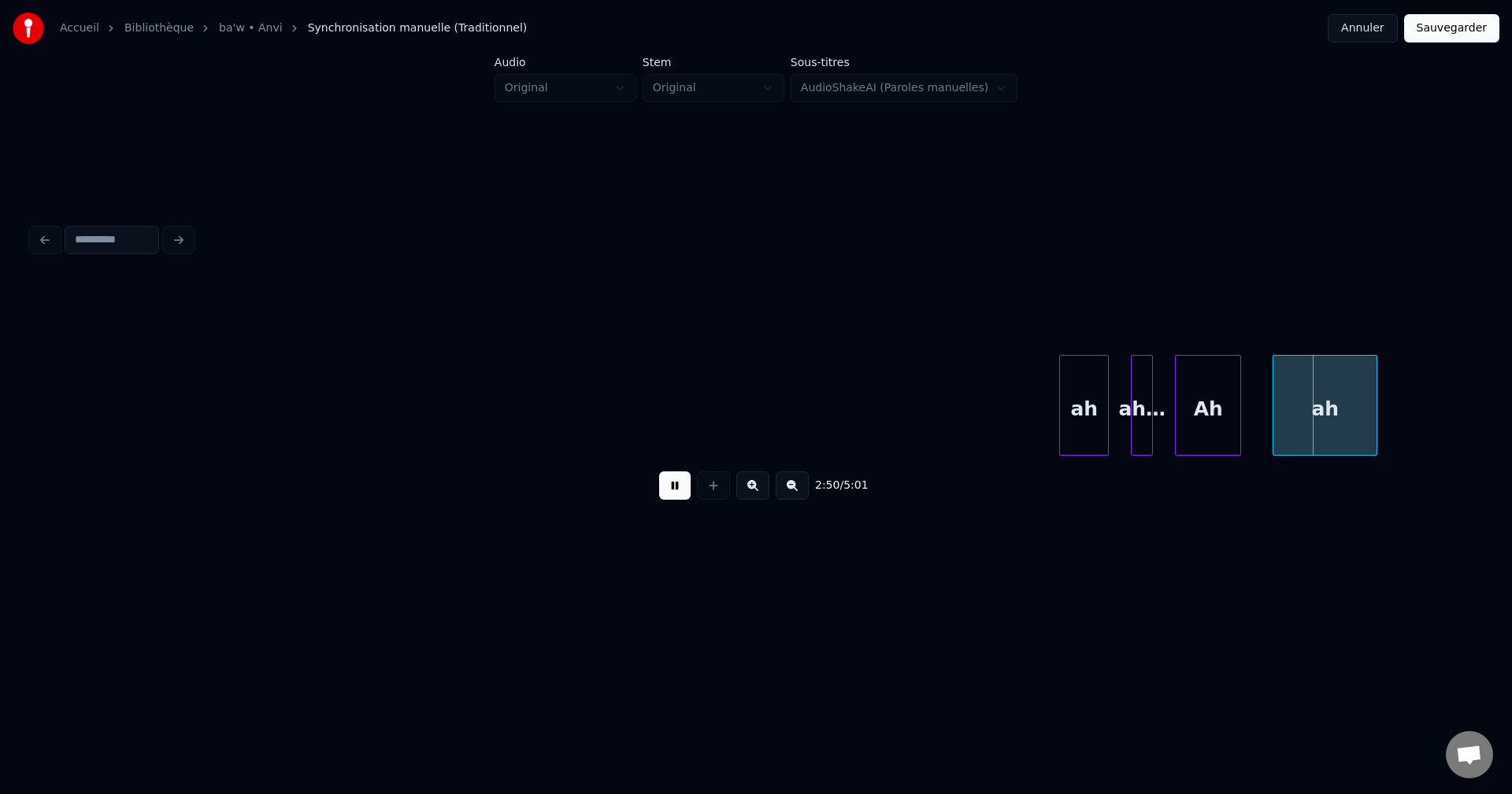
click at [1324, 410] on div "ah" at bounding box center [1324, 410] width 103 height 107
click at [1085, 422] on div "ah" at bounding box center [1084, 410] width 48 height 107
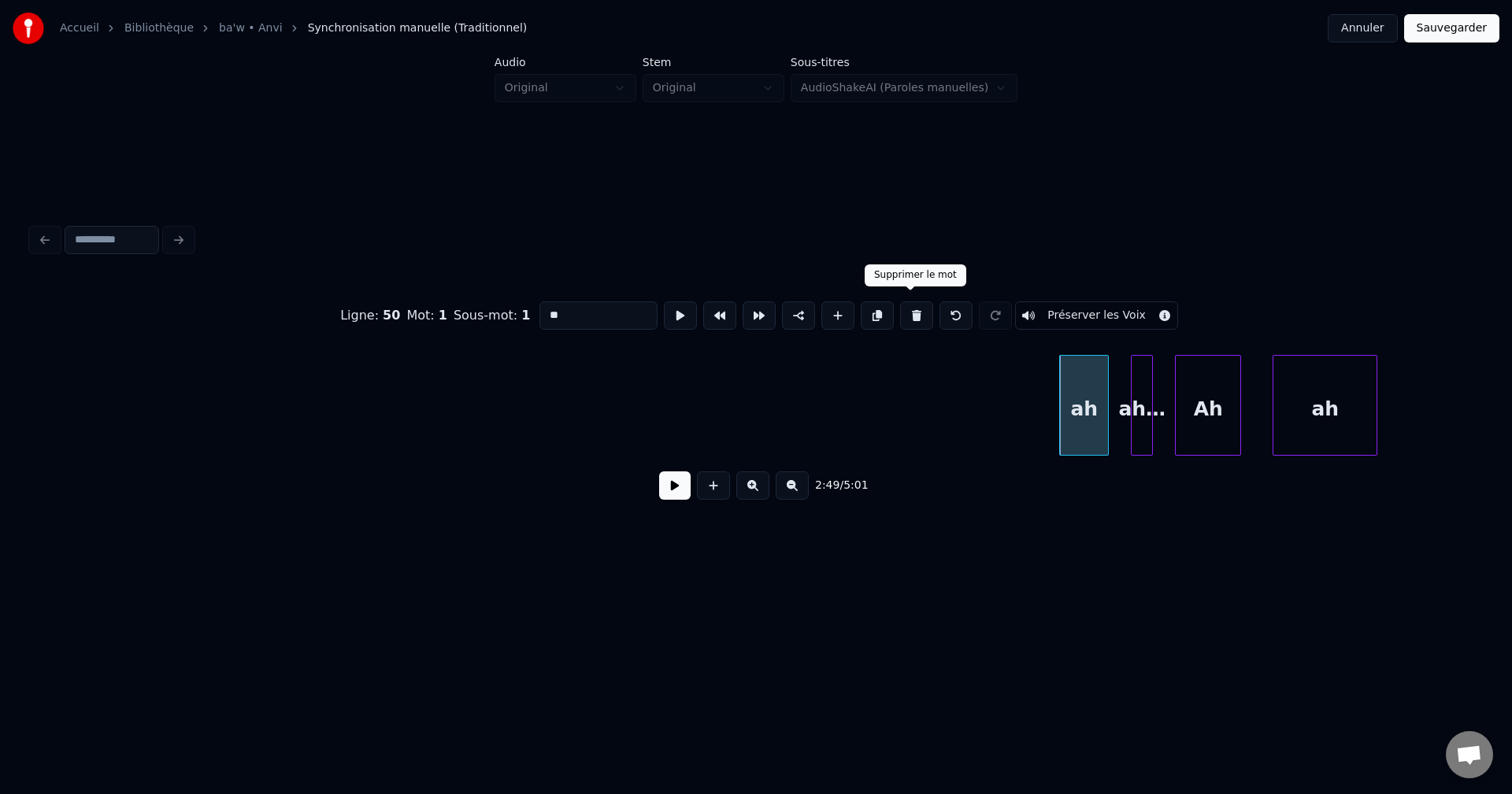
click at [911, 310] on button at bounding box center [917, 315] width 33 height 29
click at [915, 310] on button at bounding box center [917, 315] width 33 height 29
type input "**"
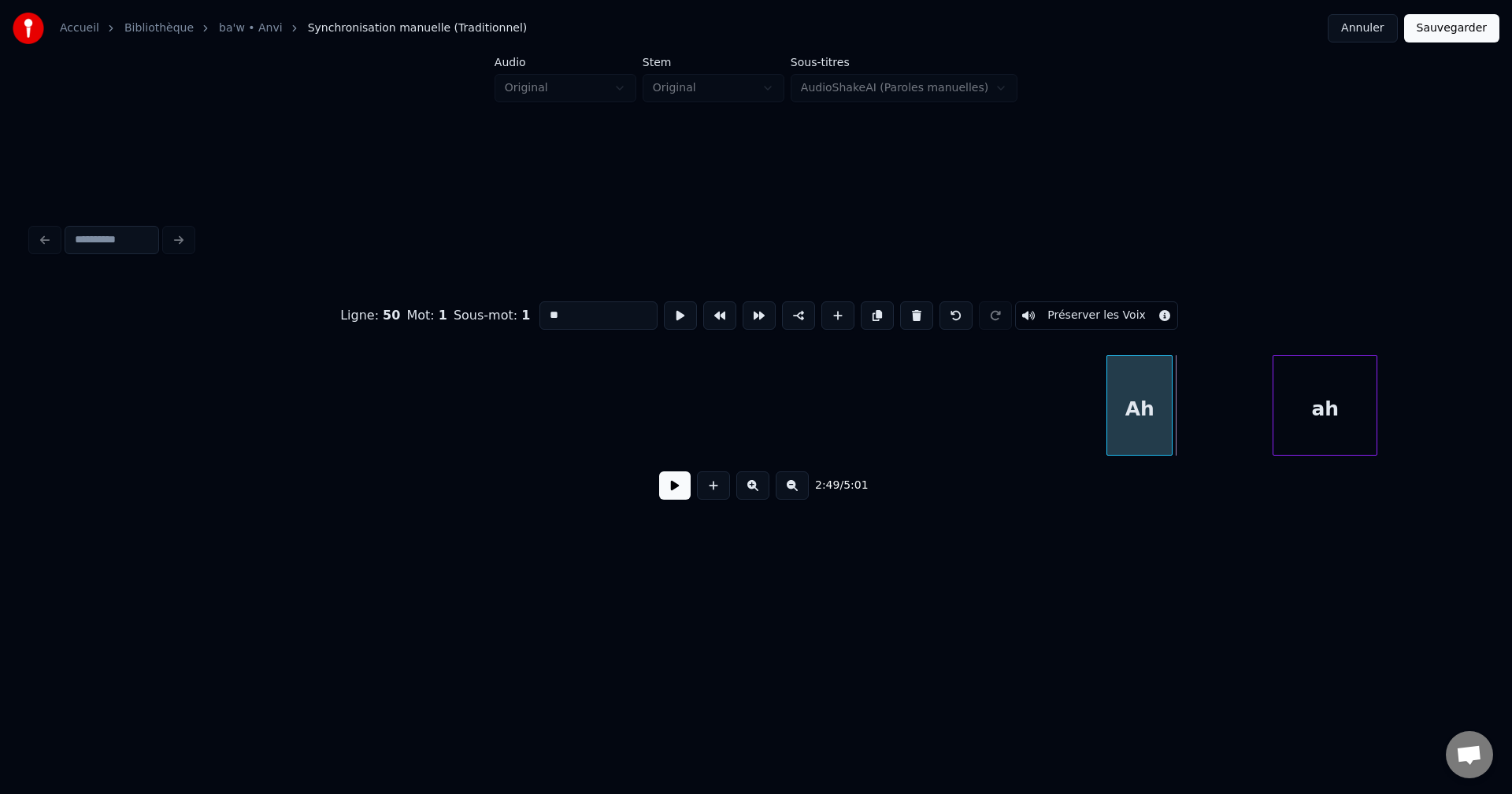
click at [1131, 428] on div "Ah" at bounding box center [1139, 410] width 65 height 107
drag, startPoint x: 682, startPoint y: 488, endPoint x: 703, endPoint y: 479, distance: 22.8
click at [682, 488] on button at bounding box center [675, 485] width 32 height 29
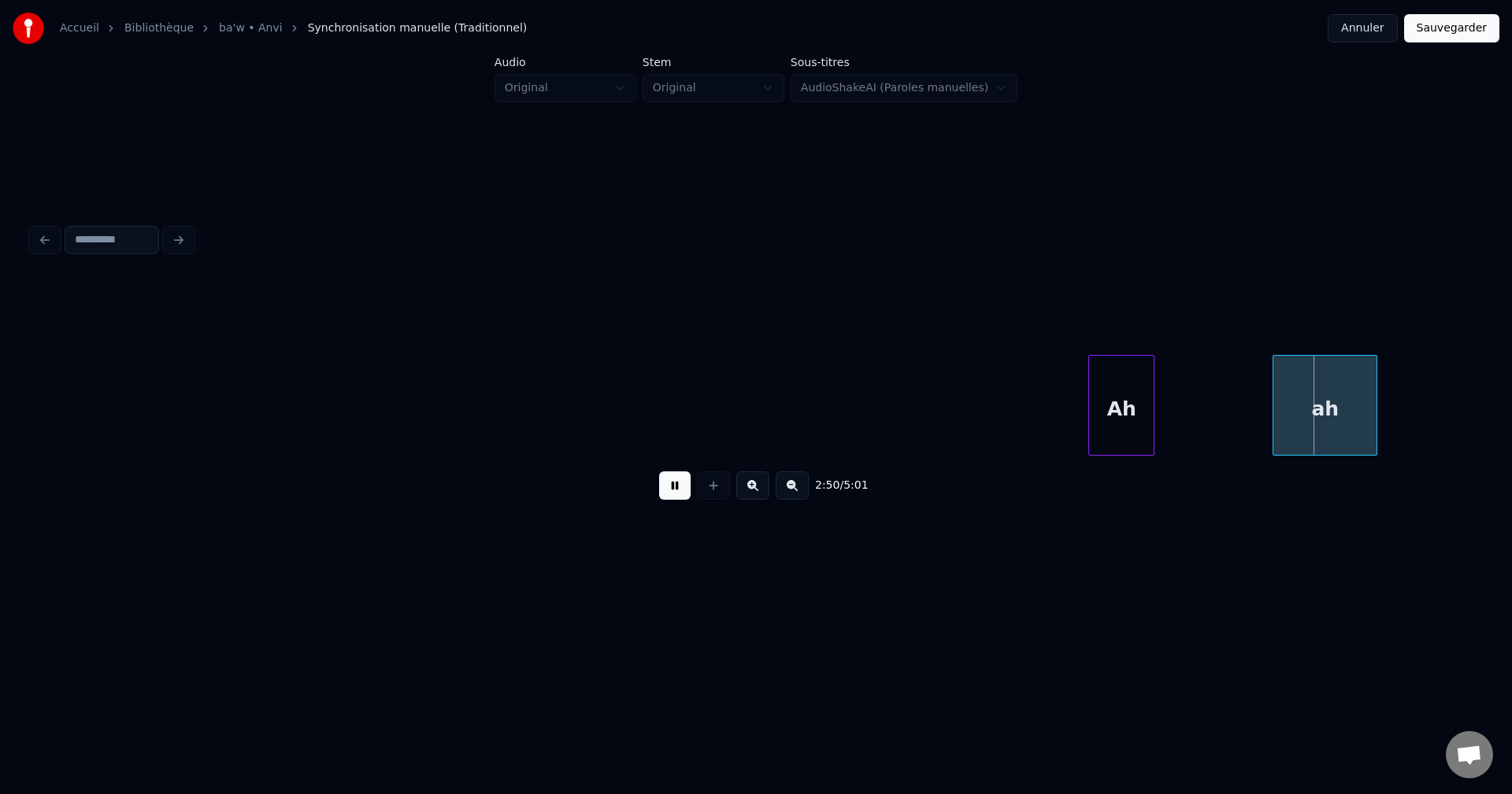
click at [1104, 393] on div "Ah" at bounding box center [1122, 410] width 65 height 107
click at [971, 408] on div "Ah" at bounding box center [1003, 410] width 65 height 107
click at [1107, 406] on div "Ah" at bounding box center [1089, 410] width 65 height 107
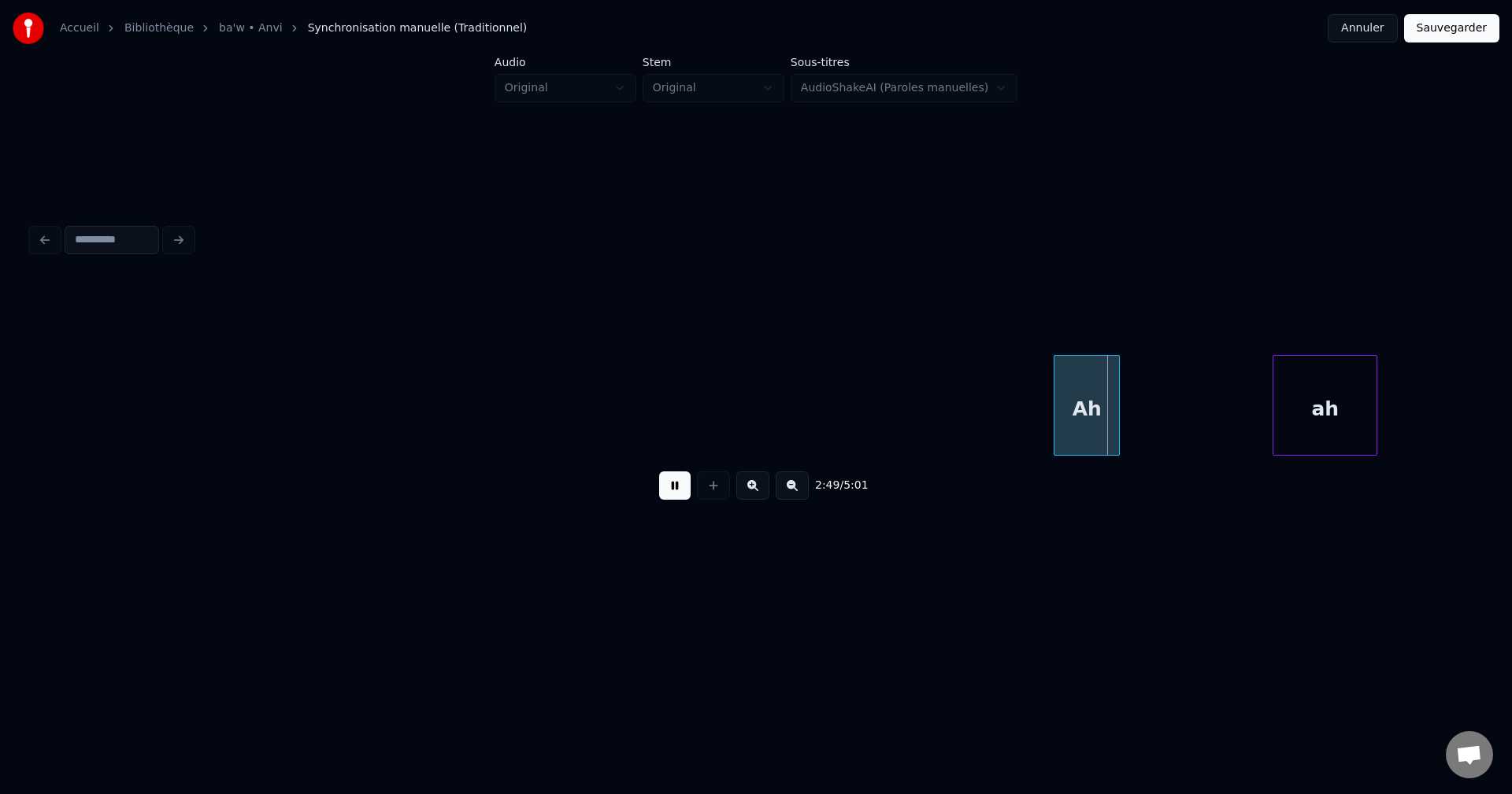
click at [1105, 407] on div "Ah" at bounding box center [1086, 410] width 65 height 107
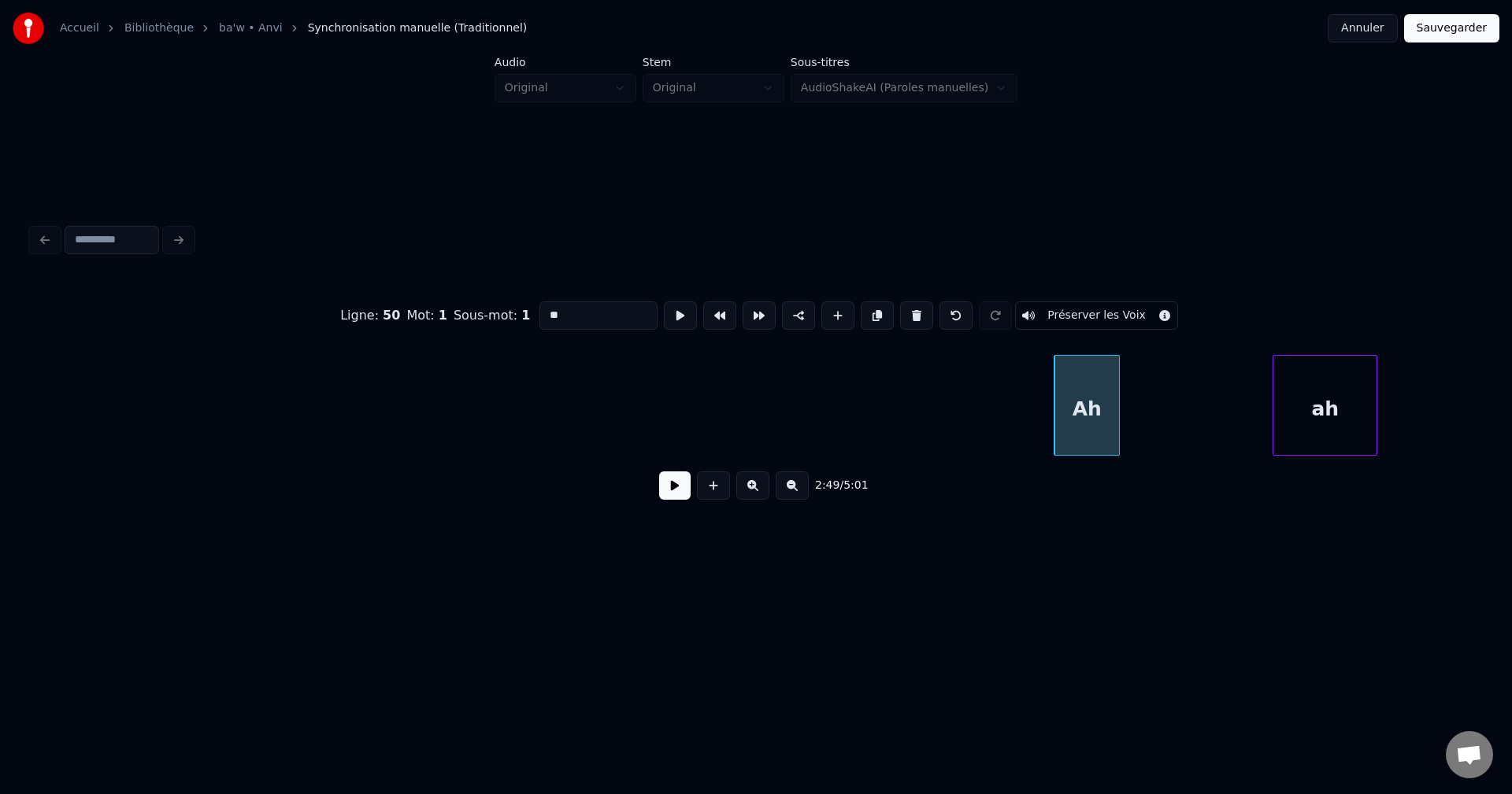
drag, startPoint x: 603, startPoint y: 310, endPoint x: 201, endPoint y: 310, distance: 402.0
click at [233, 309] on div "Ligne : 50 Mot : 1 Sous-mot : 1 ** Préserver les Voix" at bounding box center [756, 315] width 1449 height 79
paste input "**********"
click at [1332, 381] on div "ah" at bounding box center [1324, 410] width 103 height 107
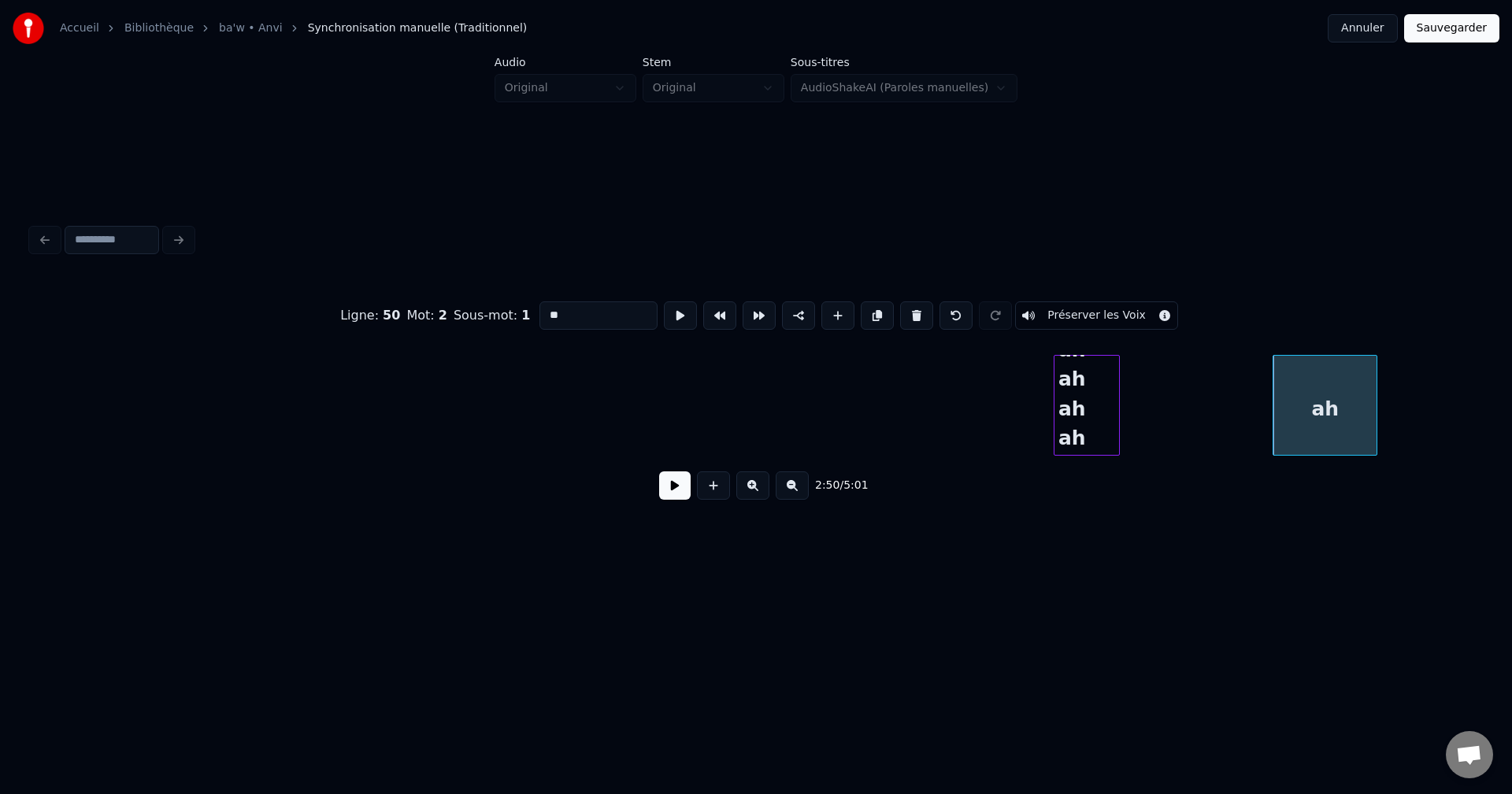
scroll to position [0, 0]
click at [913, 306] on button at bounding box center [917, 315] width 33 height 29
type input "**********"
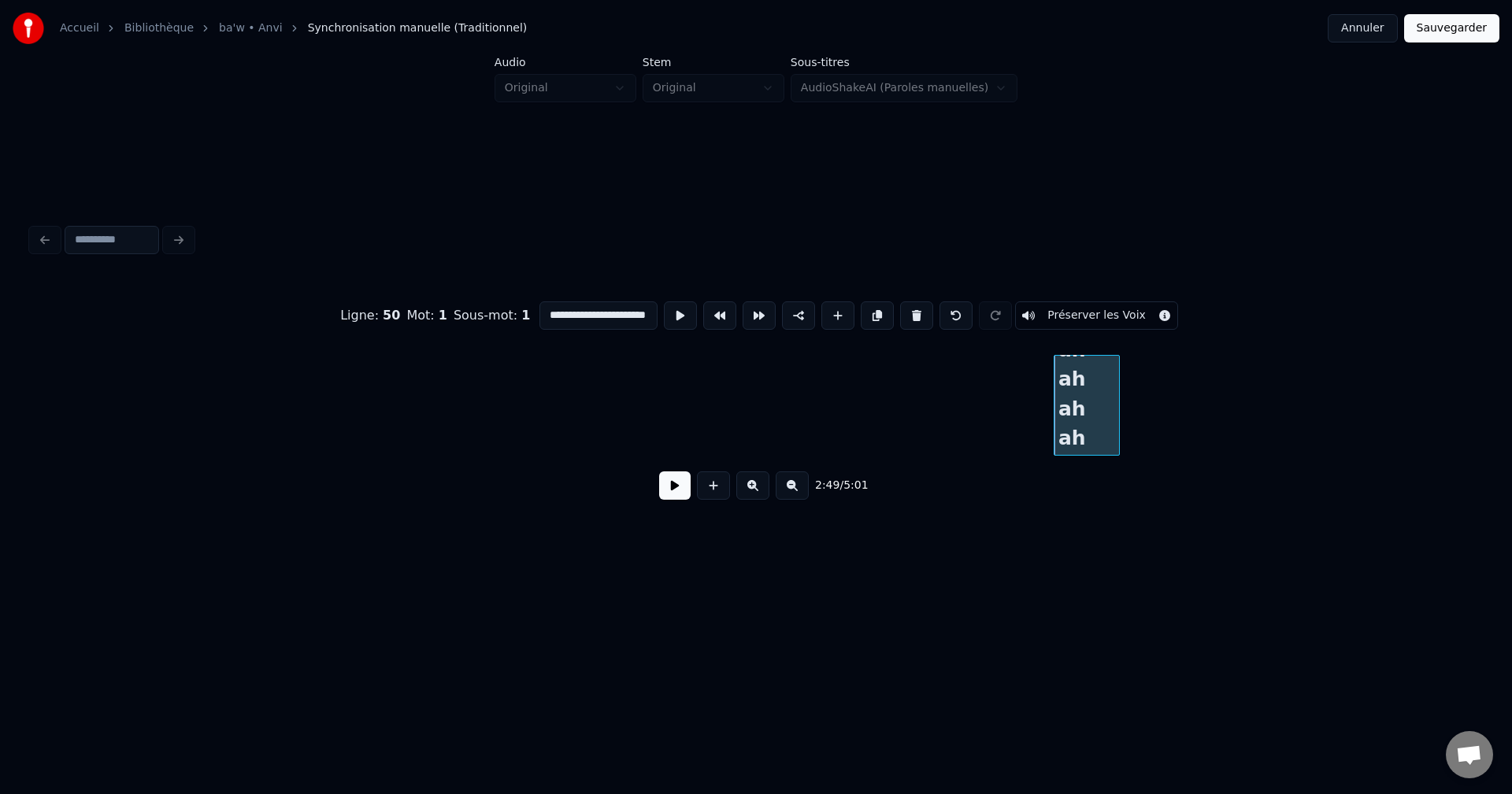
click at [1112, 420] on div "Ah ah ah ah ah ah ah...." at bounding box center [1086, 410] width 65 height 107
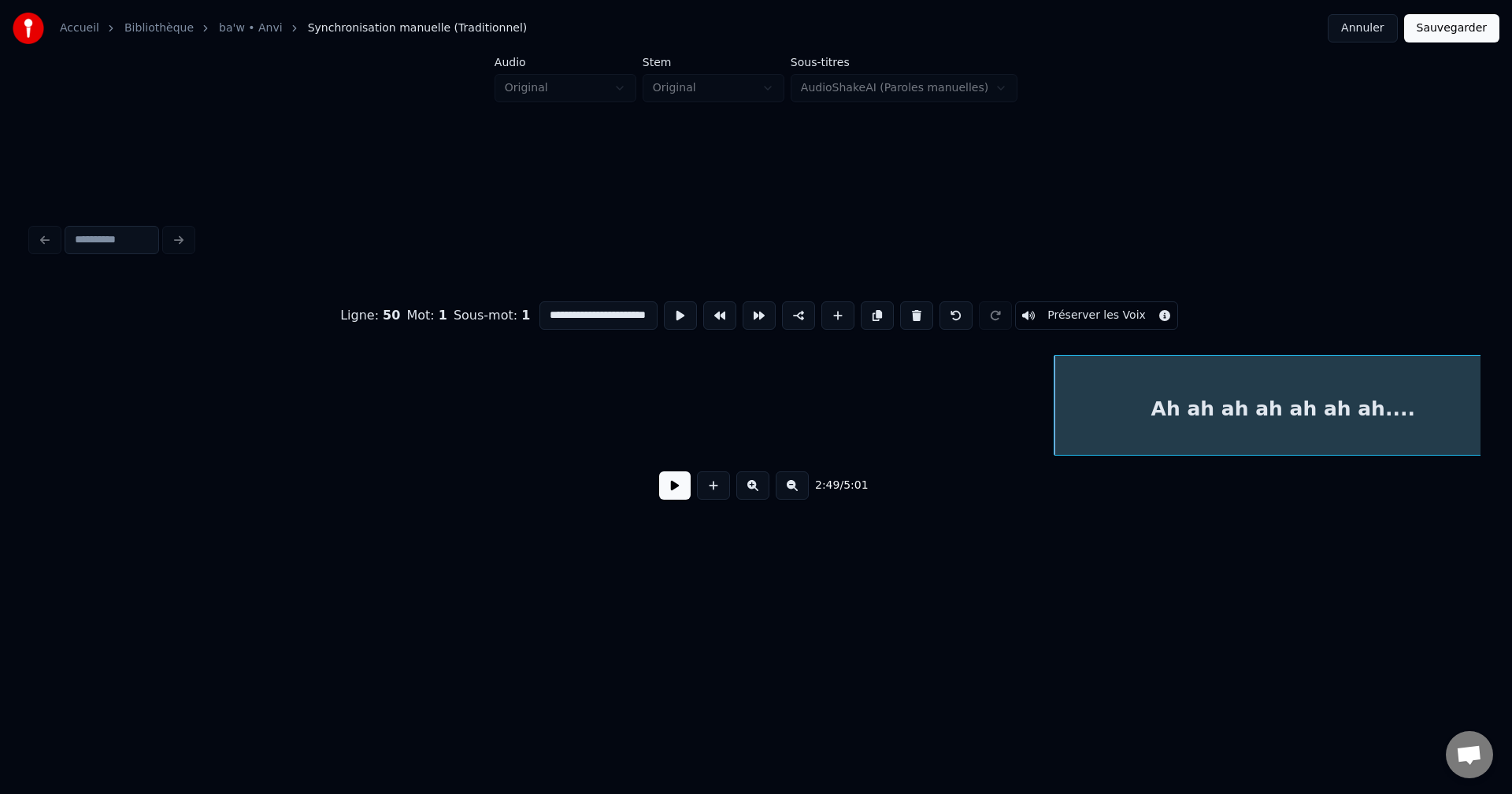
click at [1511, 422] on div "**********" at bounding box center [756, 301] width 1512 height 603
click at [678, 488] on button at bounding box center [675, 485] width 32 height 29
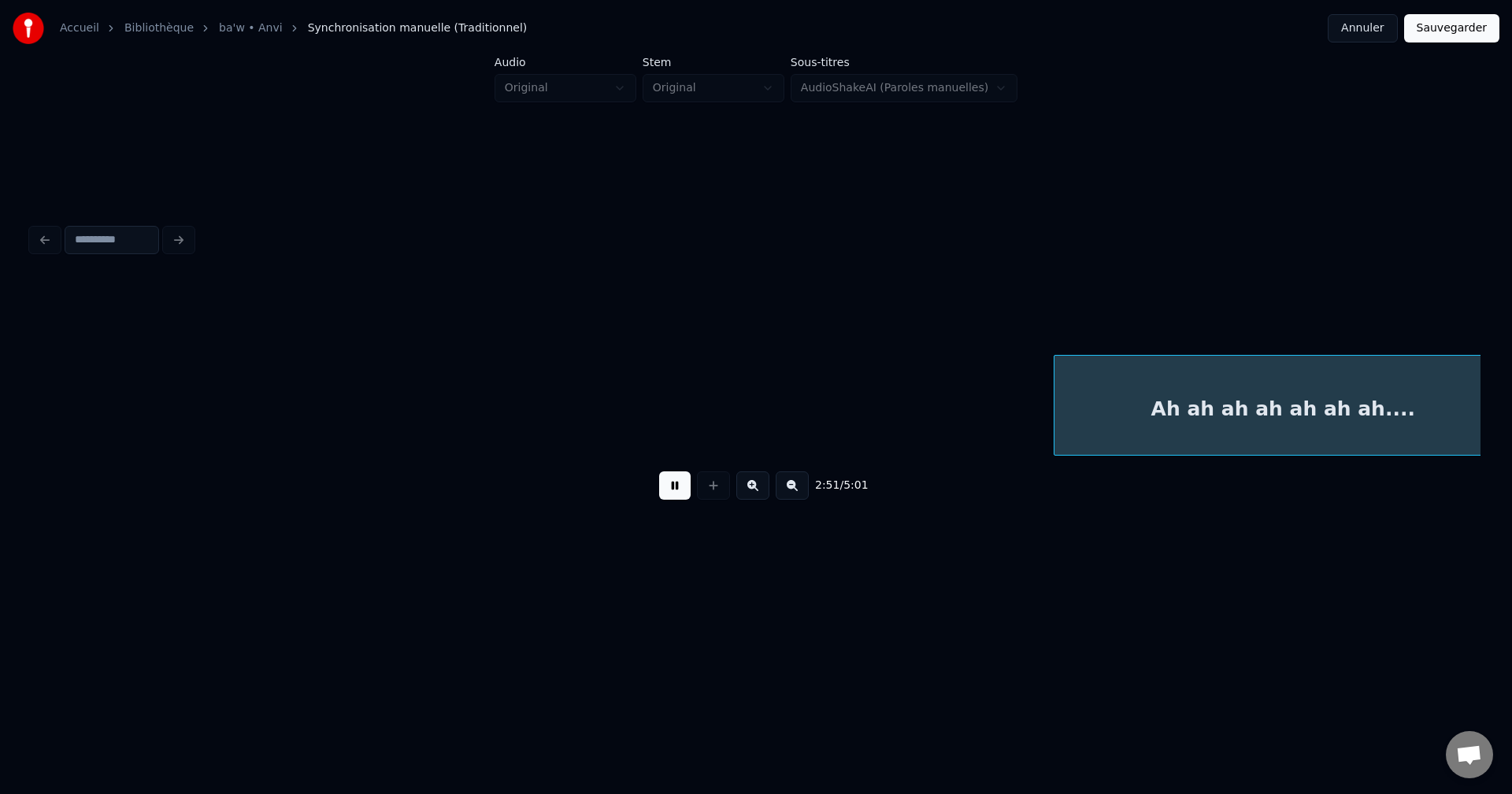
scroll to position [0, 47137]
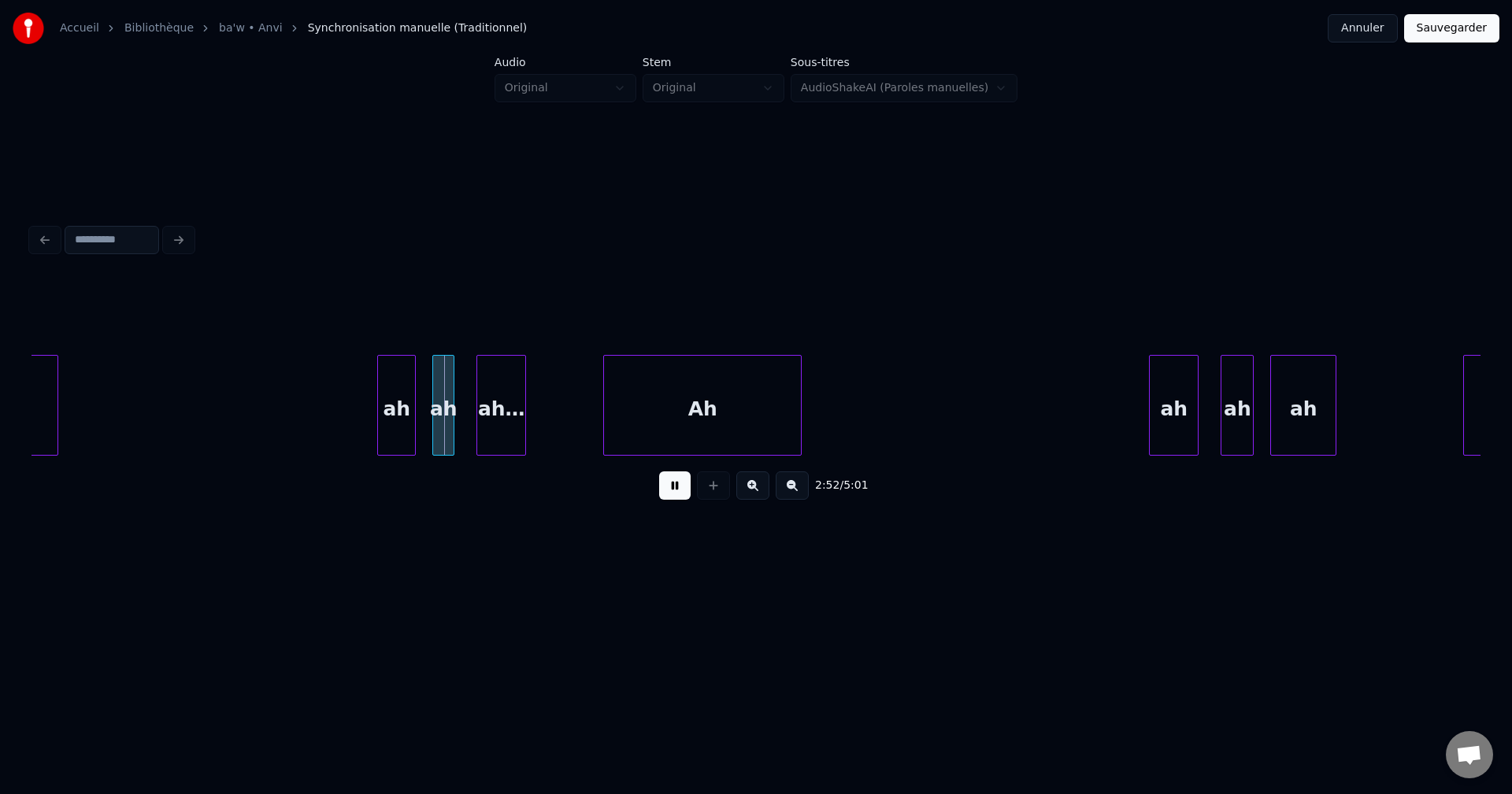
click at [680, 483] on button at bounding box center [675, 485] width 32 height 29
click at [400, 402] on div "ah" at bounding box center [397, 410] width 37 height 107
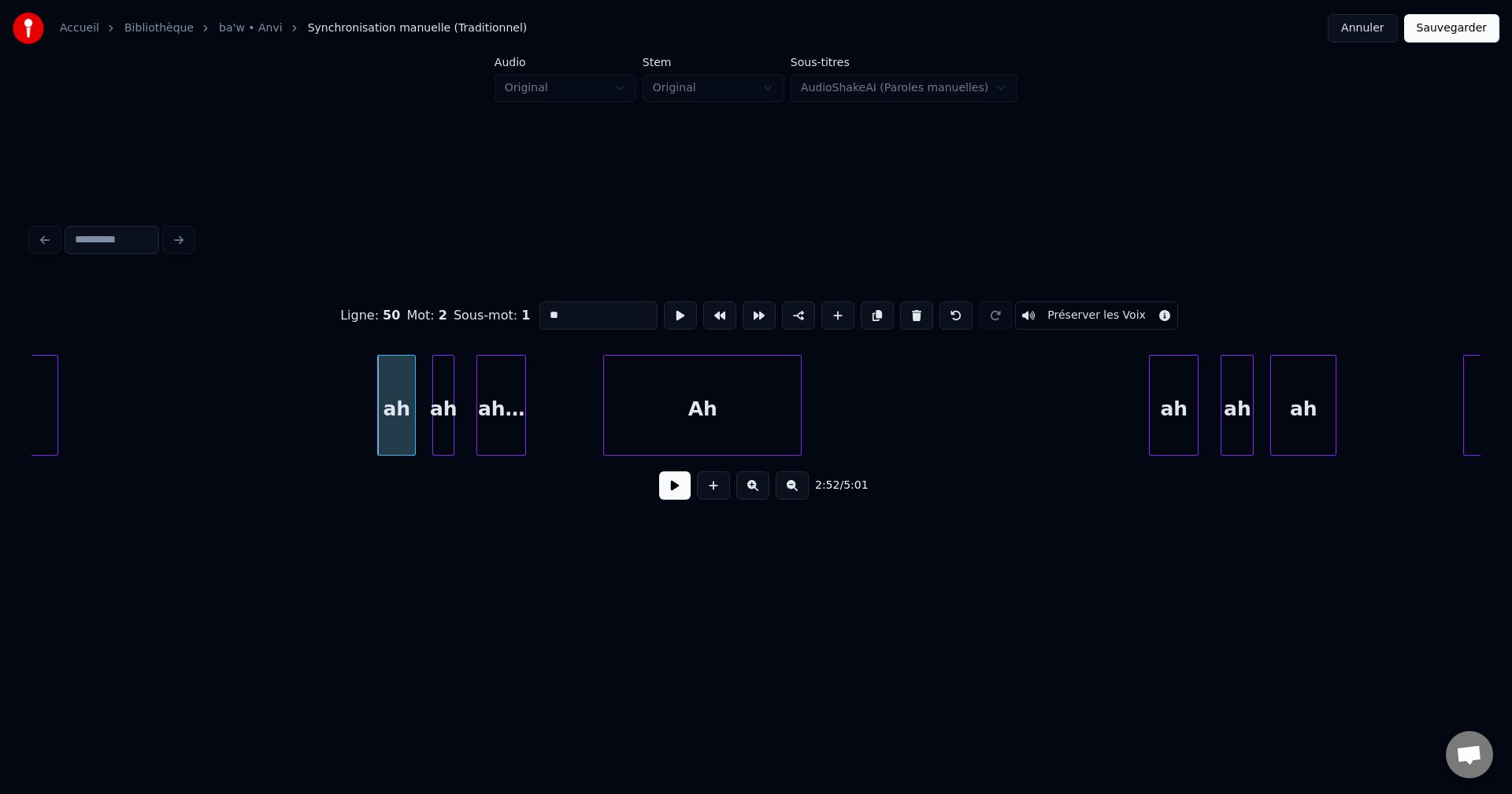
drag, startPoint x: 591, startPoint y: 314, endPoint x: 320, endPoint y: 344, distance: 272.7
click at [337, 343] on div "Ligne : 50 Mot : 2 Sous-mot : 1 ** Préserver les Voix" at bounding box center [756, 315] width 1449 height 79
paste input "**********"
click at [441, 425] on div "ah" at bounding box center [443, 410] width 20 height 107
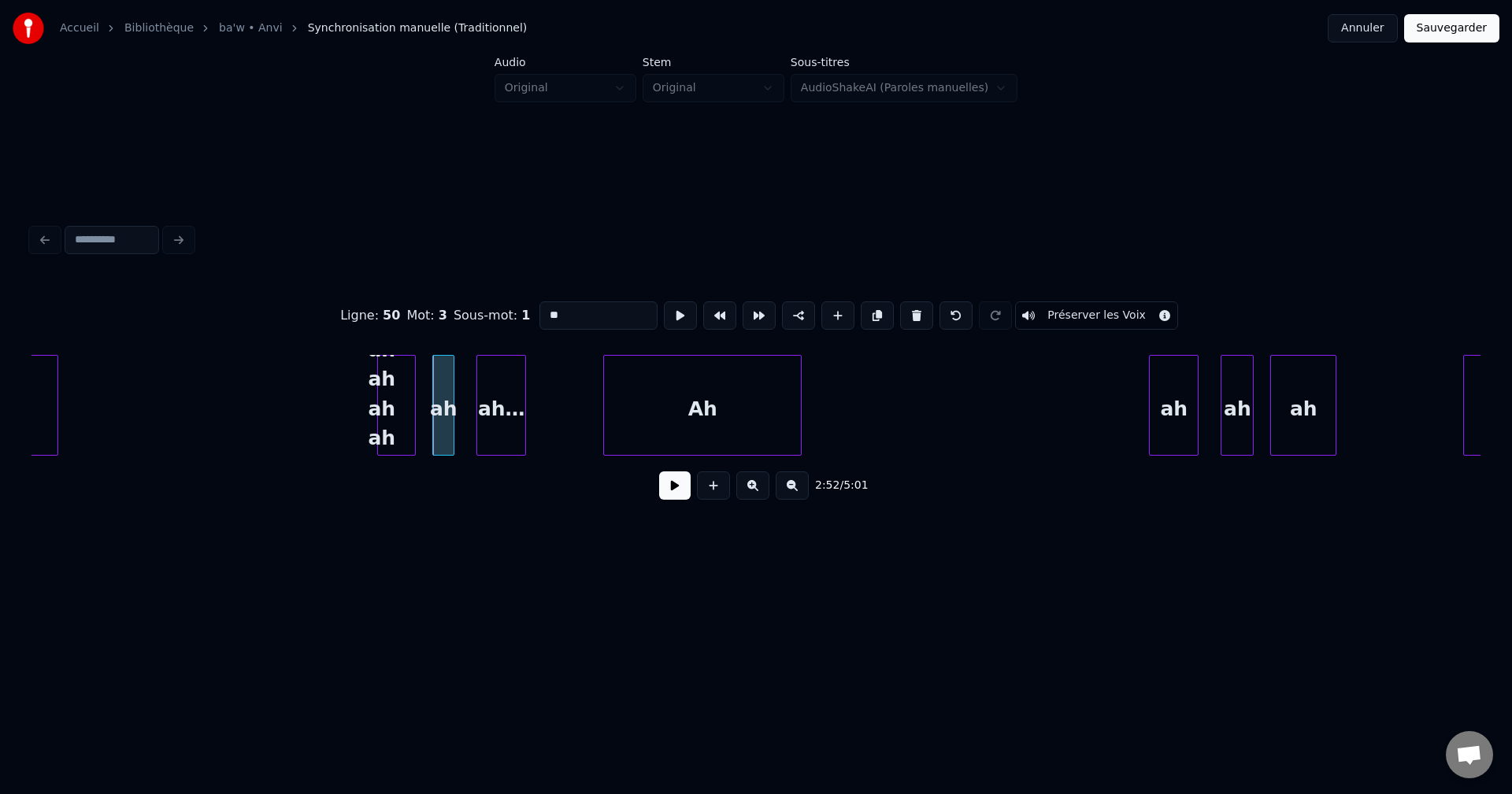
scroll to position [0, 0]
click at [908, 303] on button at bounding box center [917, 315] width 33 height 29
click at [729, 414] on div "Ah" at bounding box center [702, 410] width 197 height 107
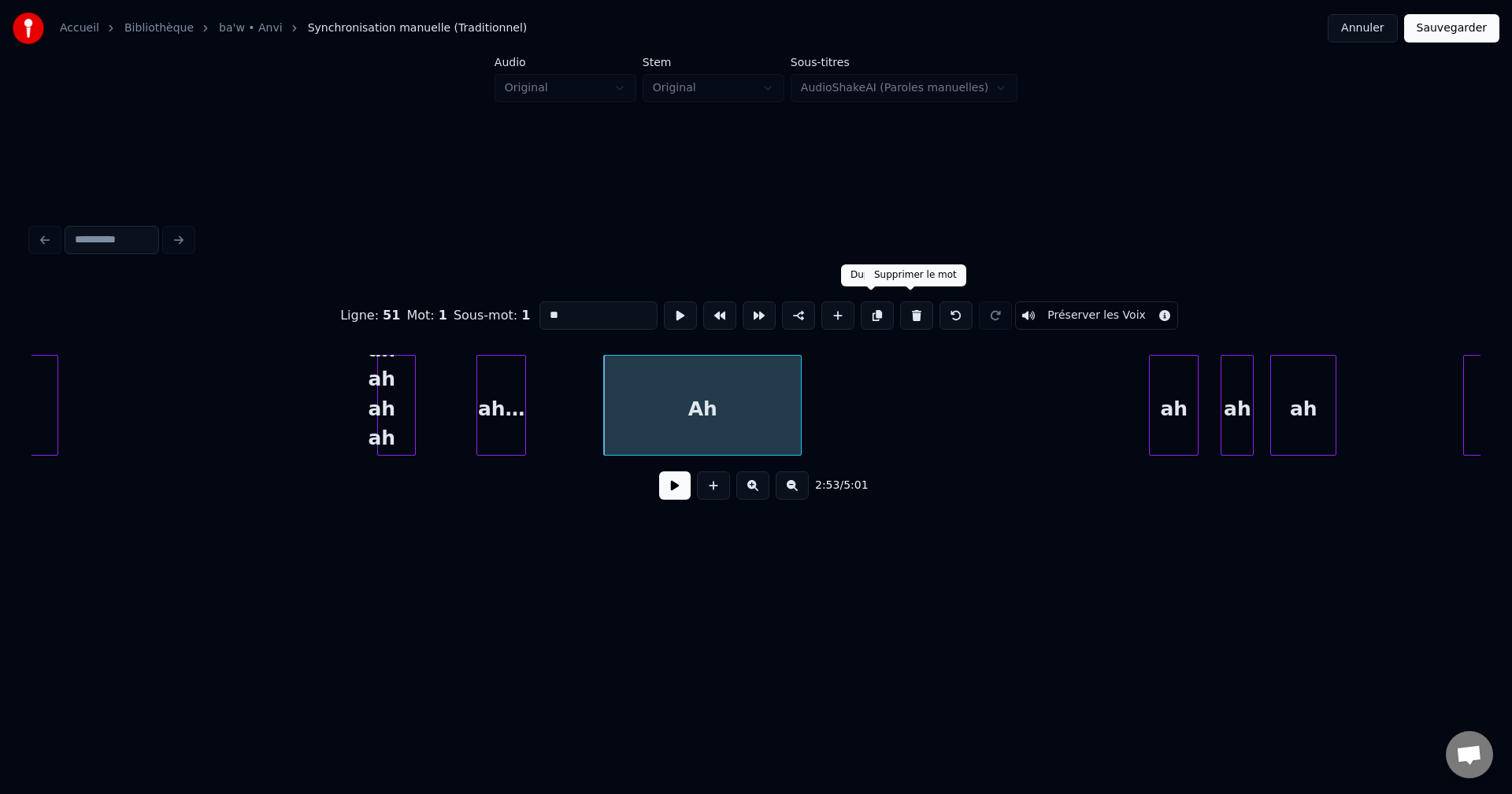
click at [912, 306] on button at bounding box center [917, 315] width 33 height 29
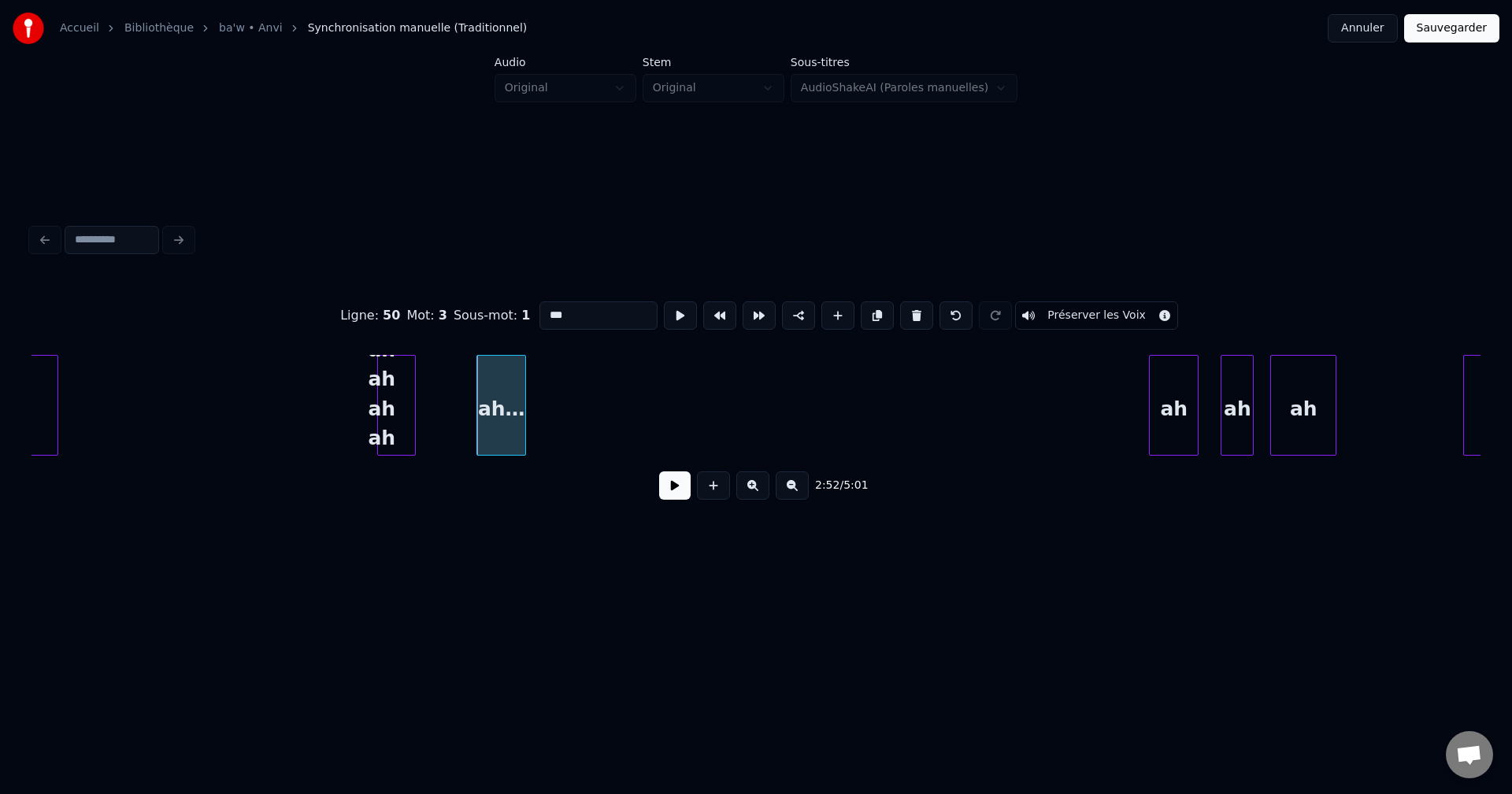
click at [910, 306] on button at bounding box center [917, 315] width 33 height 29
type input "**********"
click at [391, 427] on div "Ah ah ah ah ah ah ah...." at bounding box center [397, 410] width 37 height 107
click at [671, 483] on button at bounding box center [675, 485] width 32 height 29
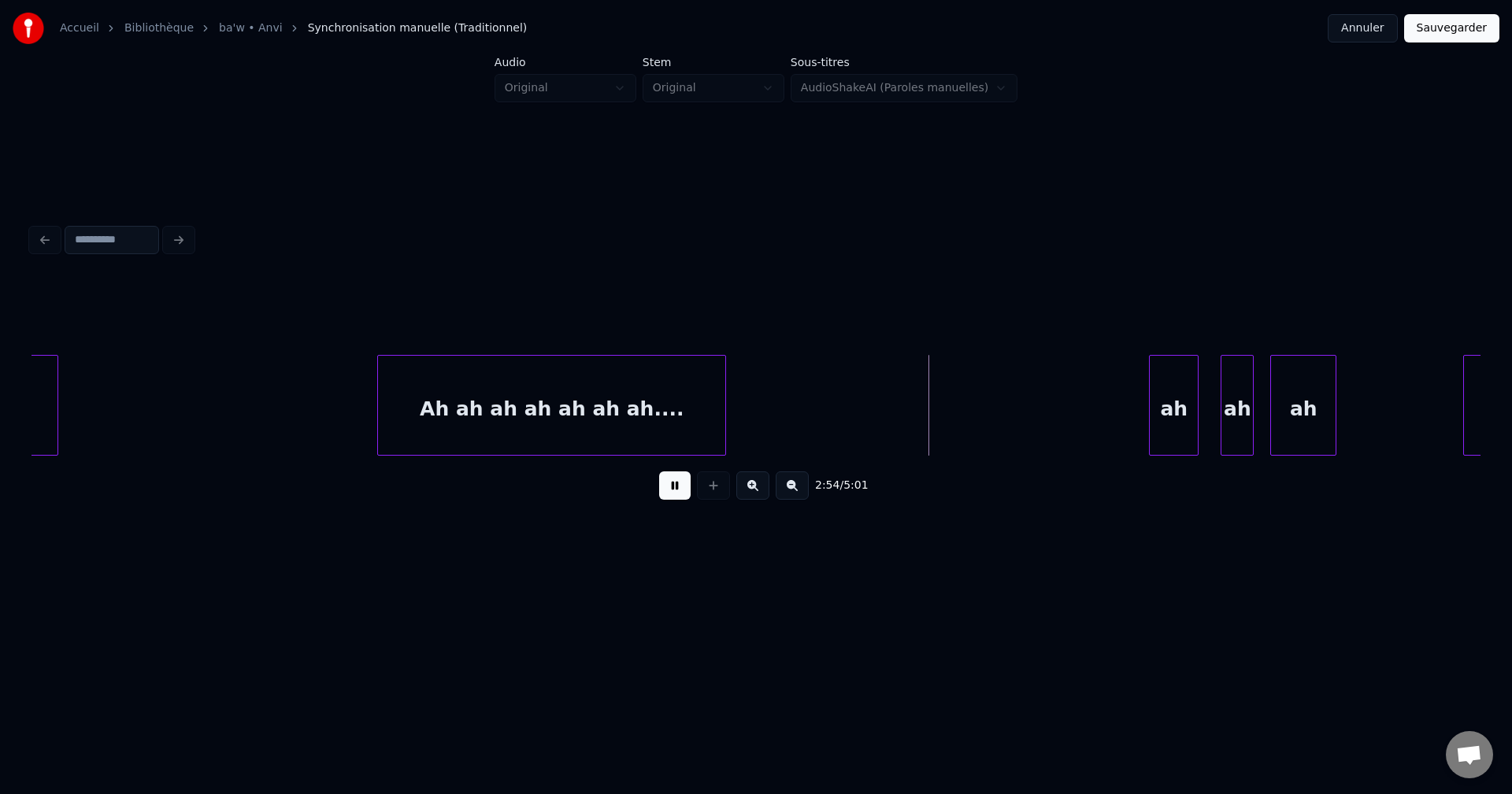
click at [725, 415] on div at bounding box center [722, 405] width 5 height 99
click at [1184, 393] on div "ah" at bounding box center [1174, 410] width 48 height 107
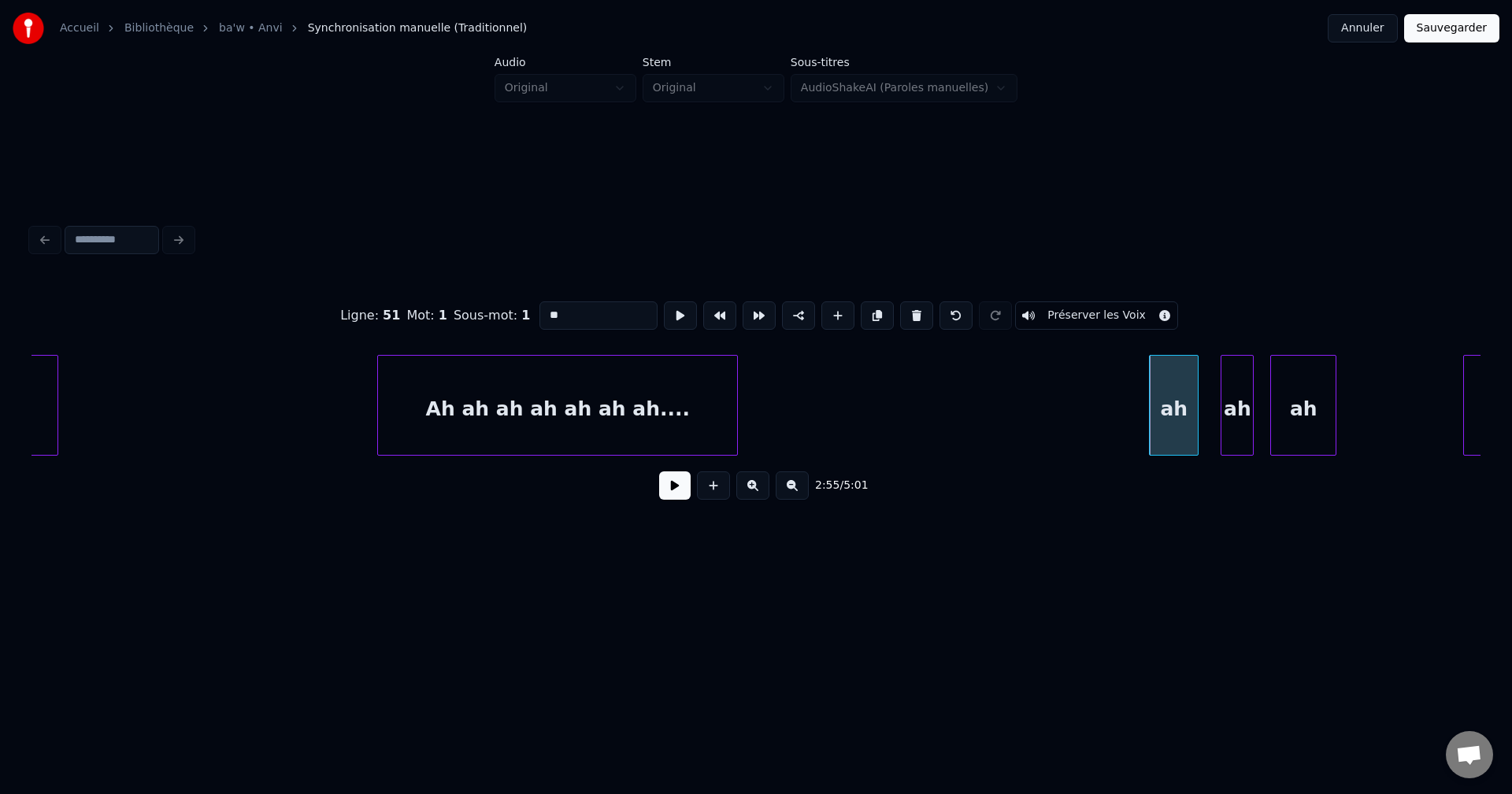
drag, startPoint x: 605, startPoint y: 315, endPoint x: 366, endPoint y: 355, distance: 242.3
click at [366, 355] on div "Ligne : 51 Mot : 1 Sous-mot : 1 ** Préserver les Voix 2:55 / 5:01" at bounding box center [756, 396] width 1449 height 239
paste input "**********"
click at [1235, 411] on div "ah" at bounding box center [1237, 410] width 32 height 107
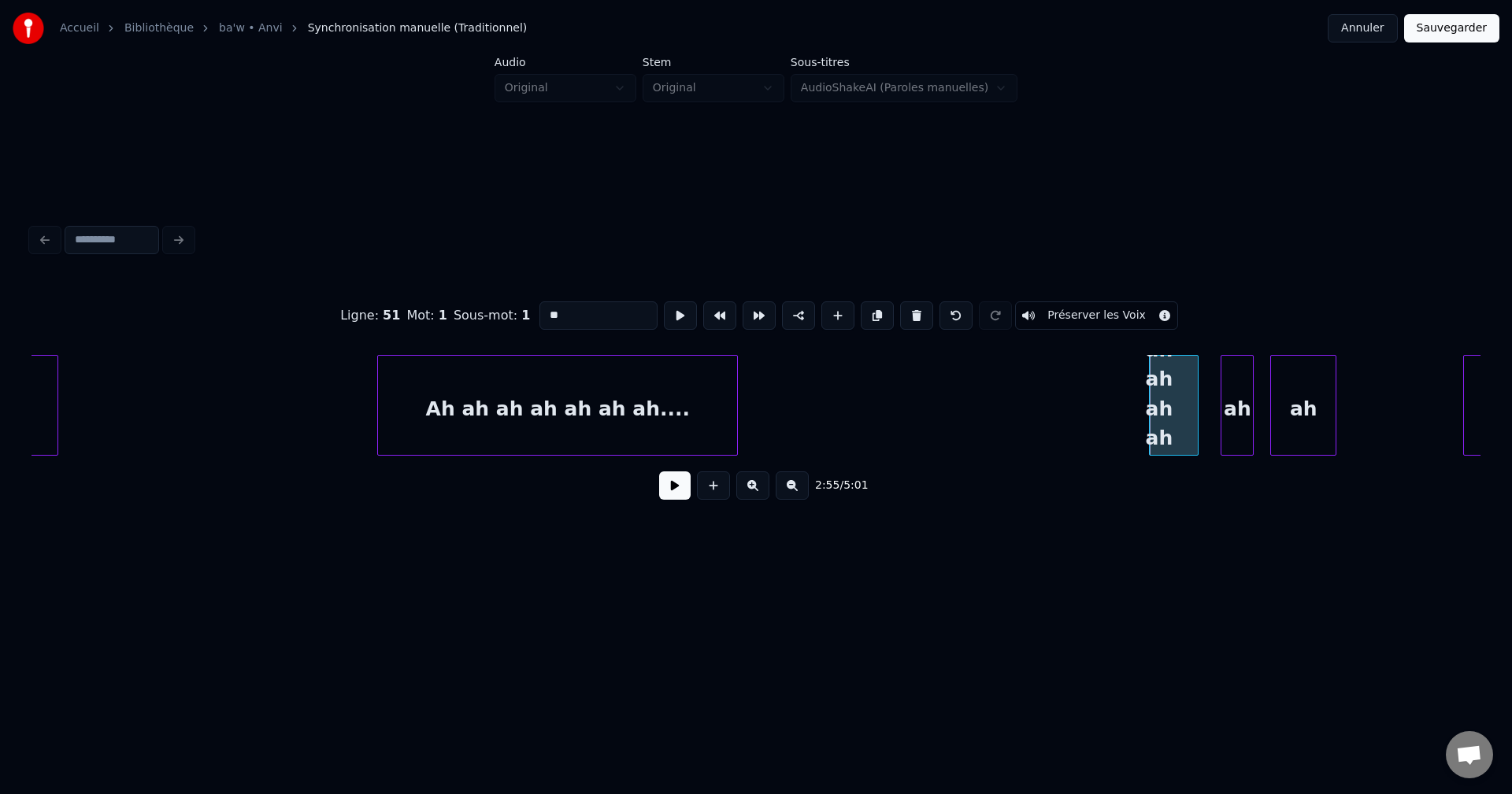
scroll to position [0, 0]
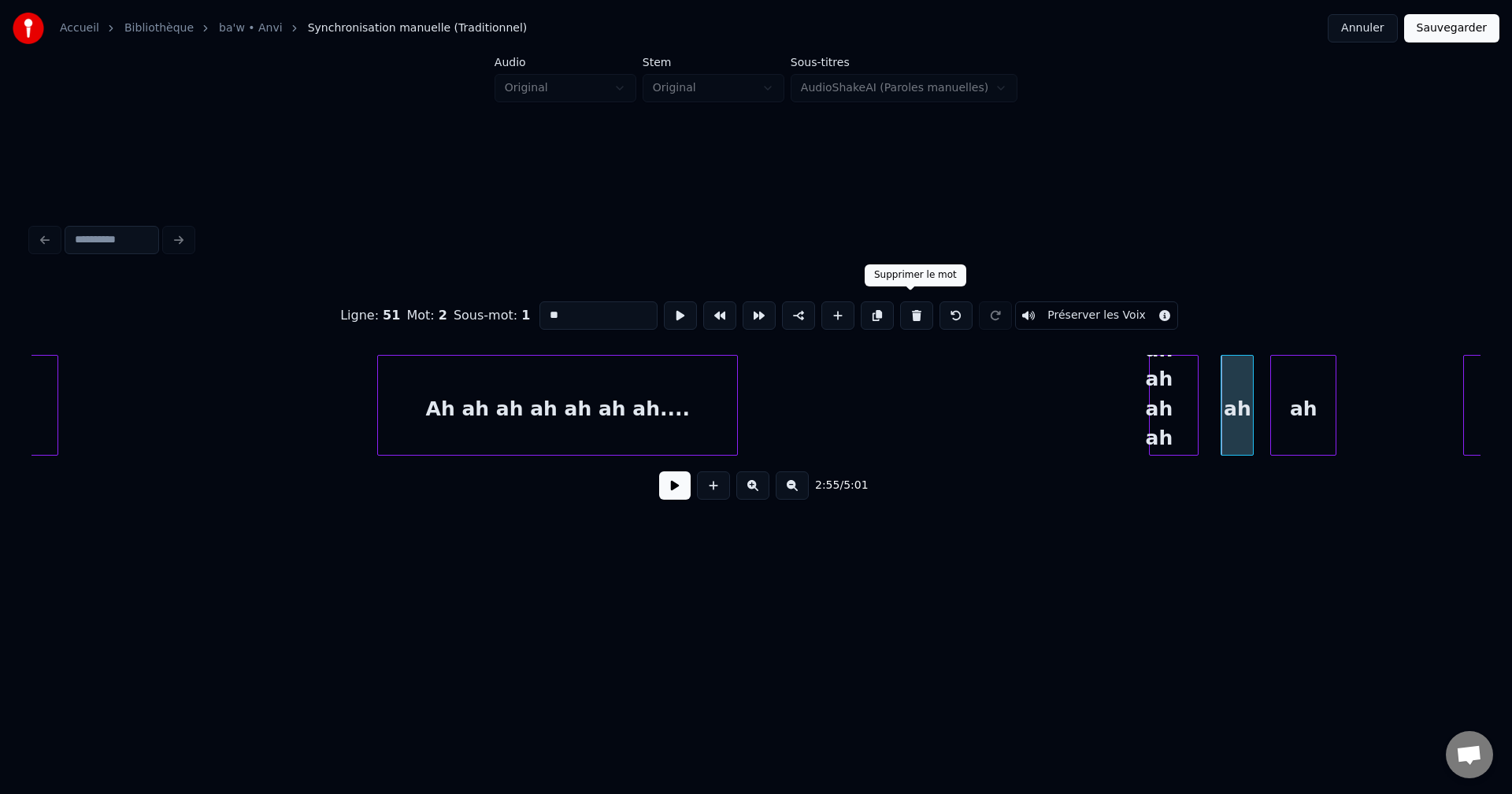
click at [907, 320] on button at bounding box center [917, 315] width 33 height 29
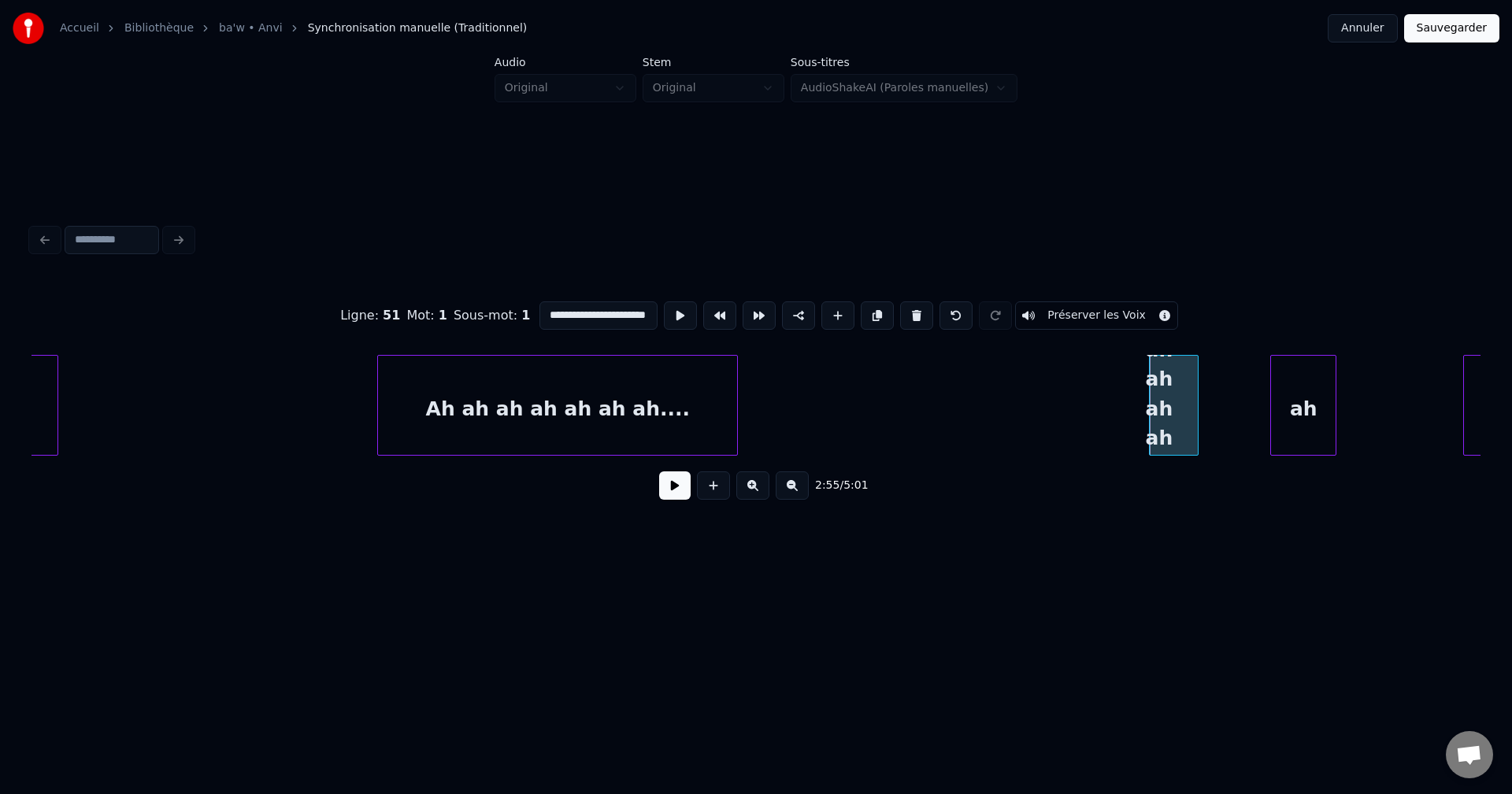
click at [1297, 422] on div "ah" at bounding box center [1303, 410] width 65 height 107
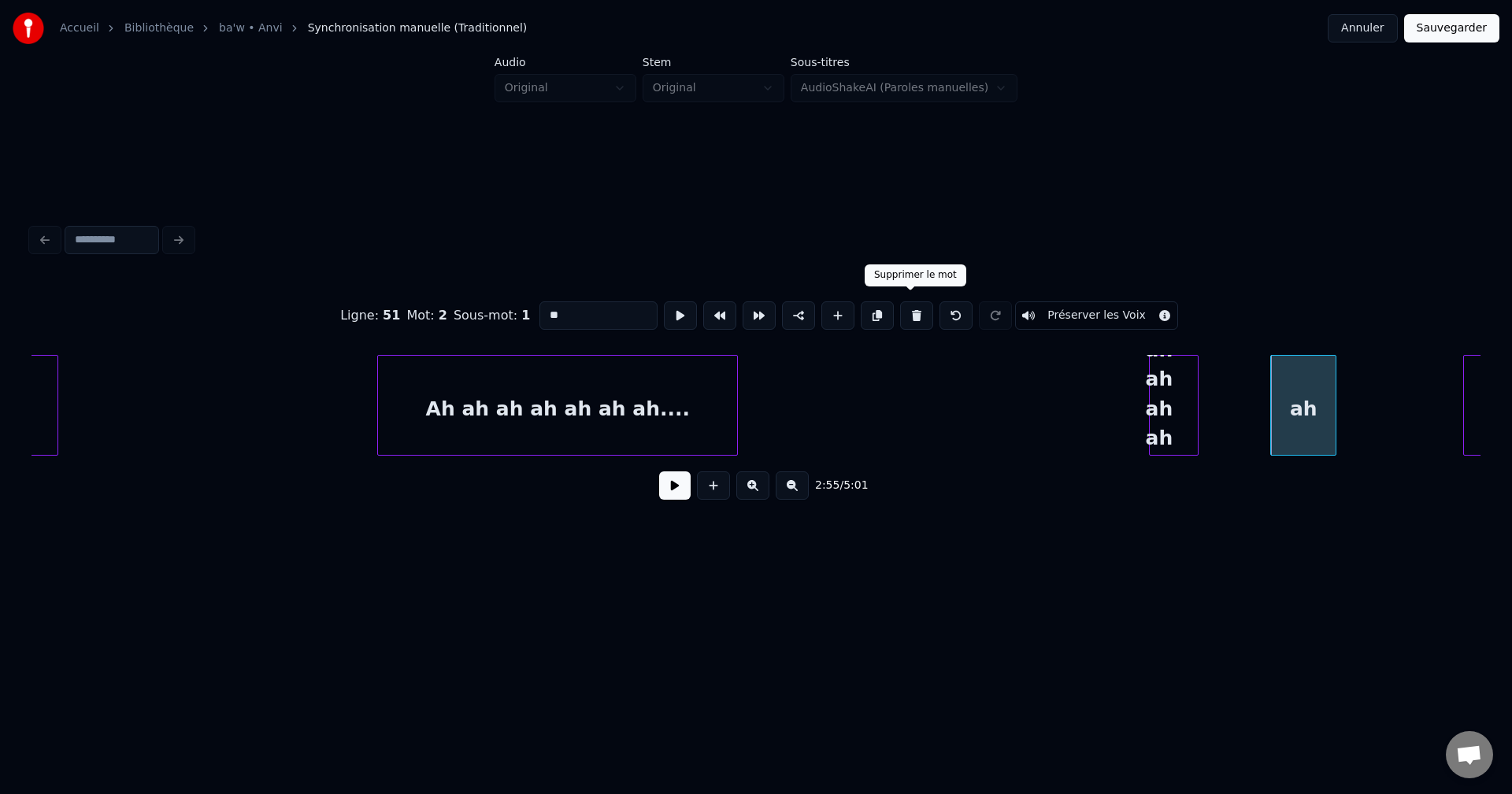
click at [903, 308] on button at bounding box center [917, 315] width 33 height 29
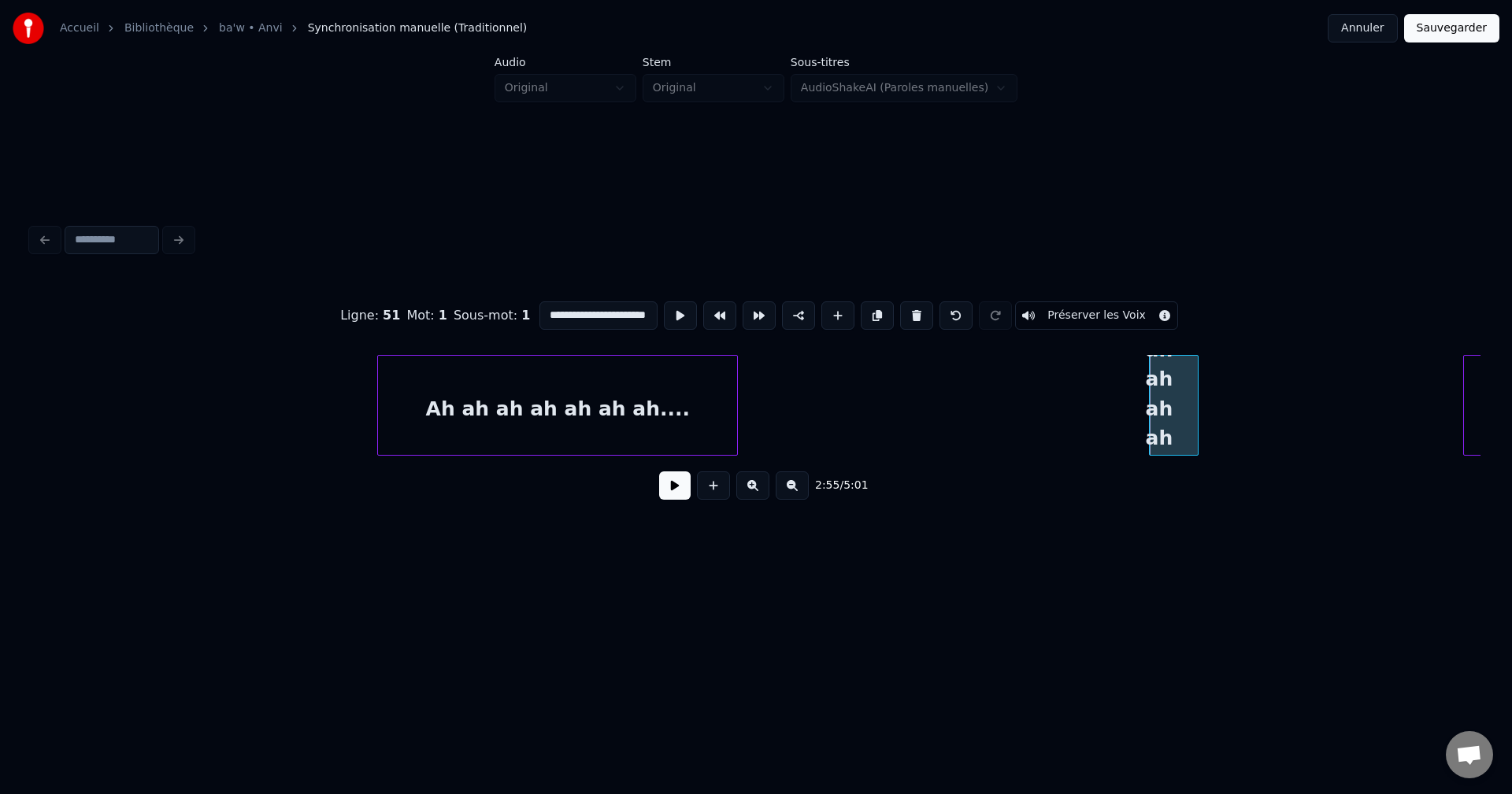
scroll to position [0, 48168]
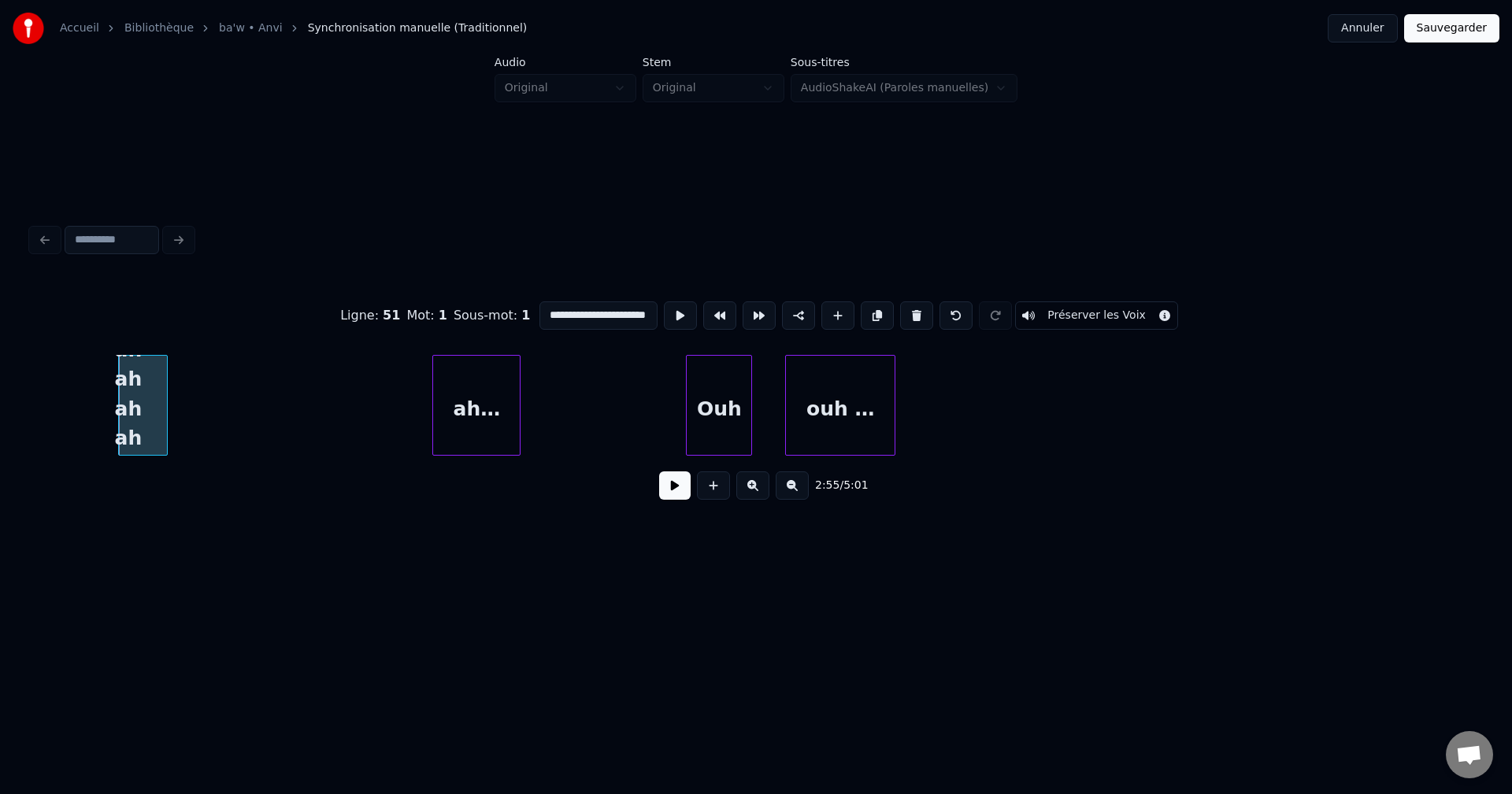
click at [490, 405] on div "ah…" at bounding box center [476, 410] width 86 height 107
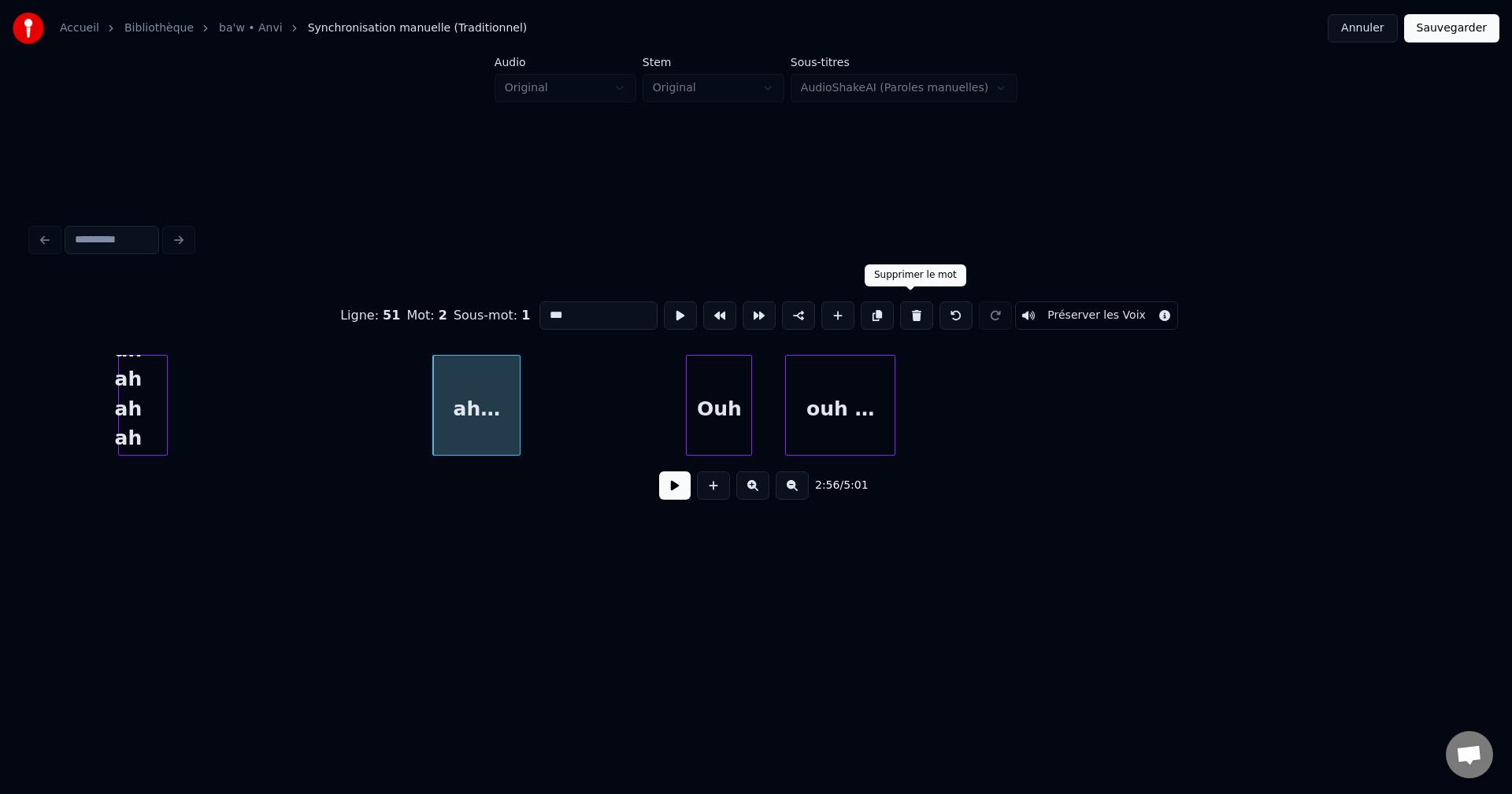
click at [912, 312] on button at bounding box center [917, 315] width 33 height 29
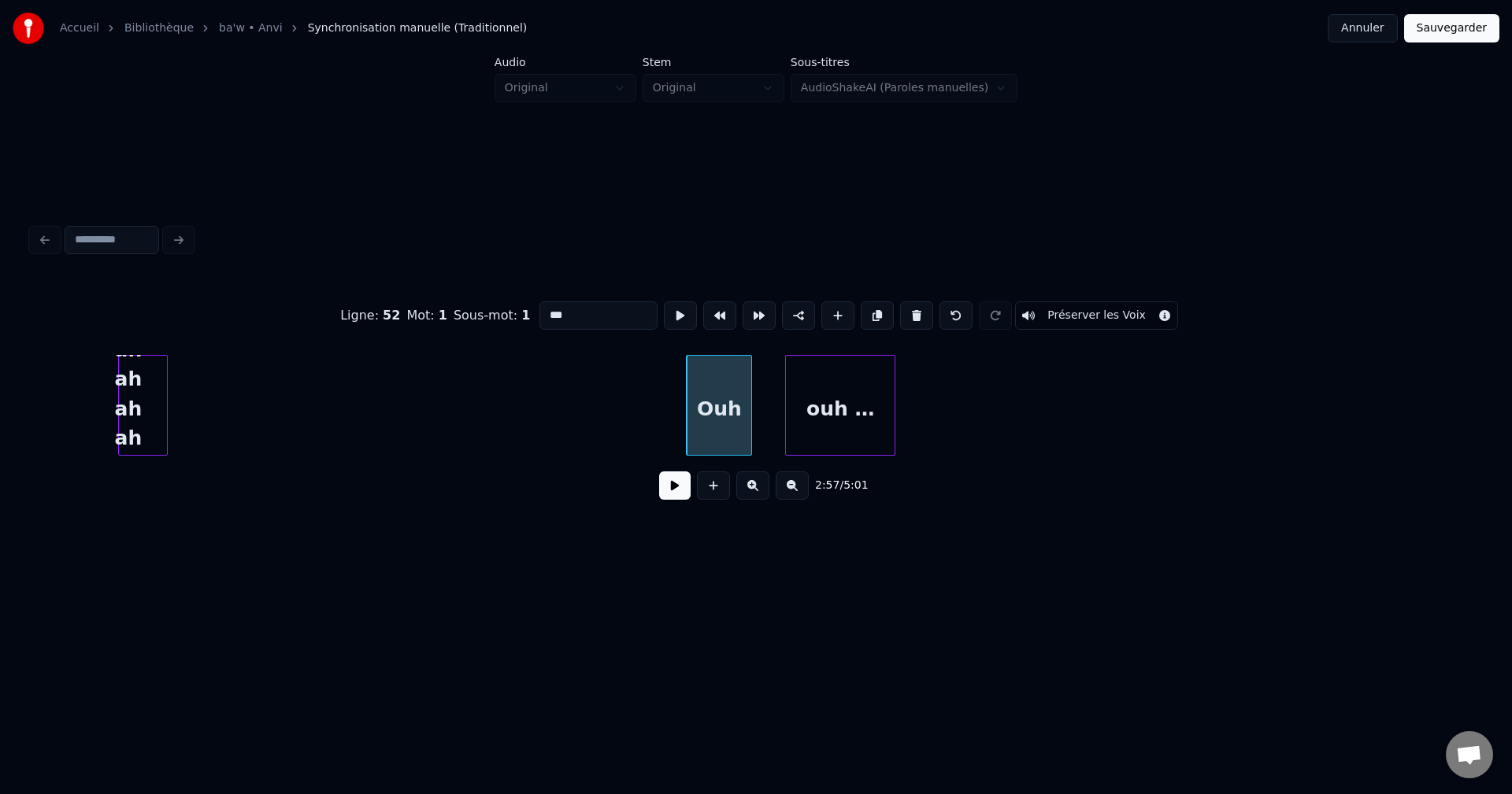
click at [146, 416] on div "Ah ah ah ah ah ah ah...." at bounding box center [143, 410] width 48 height 107
type input "**********"
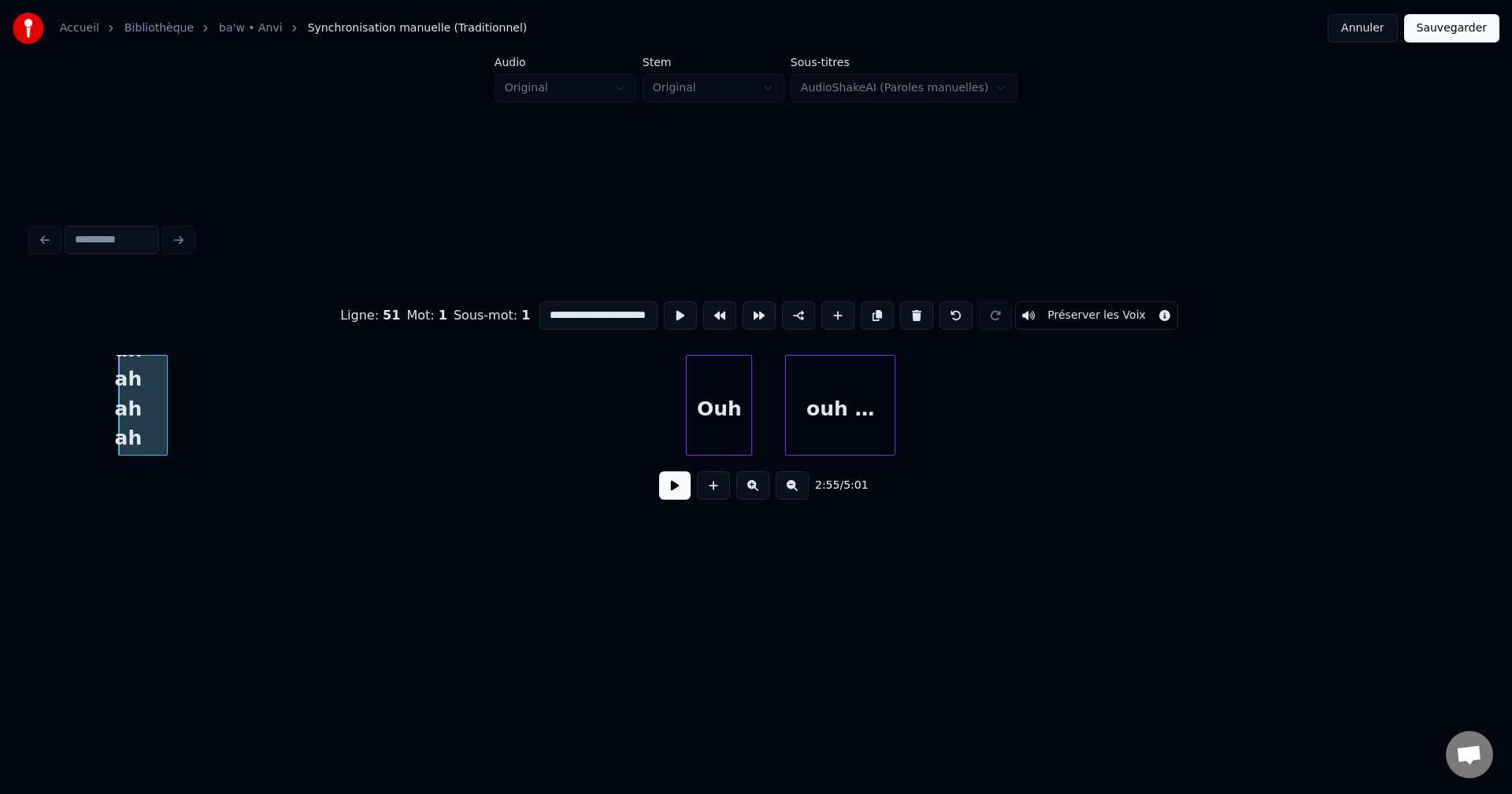
click at [679, 488] on button at bounding box center [675, 485] width 32 height 29
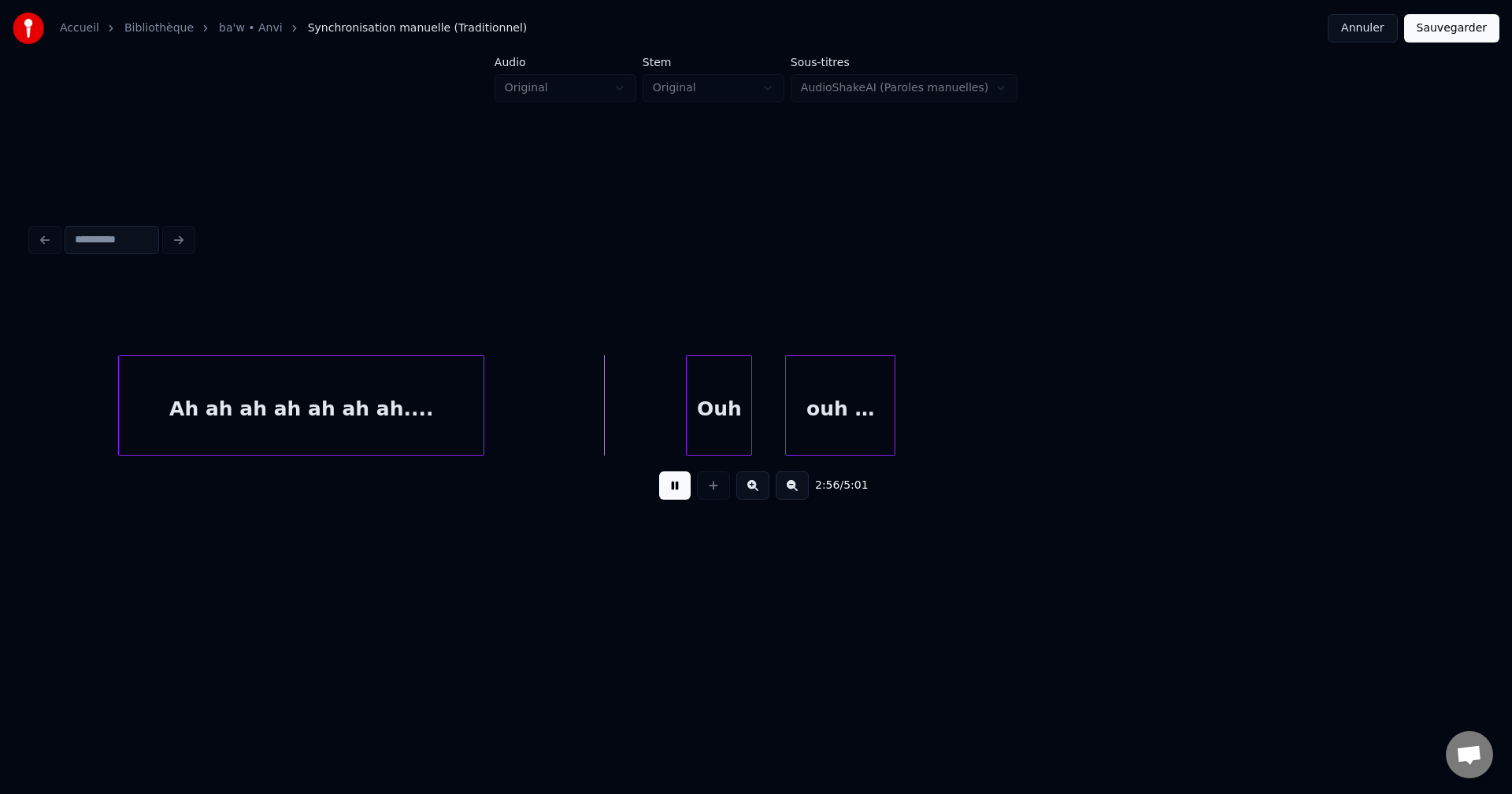
click at [480, 432] on div at bounding box center [480, 405] width 5 height 99
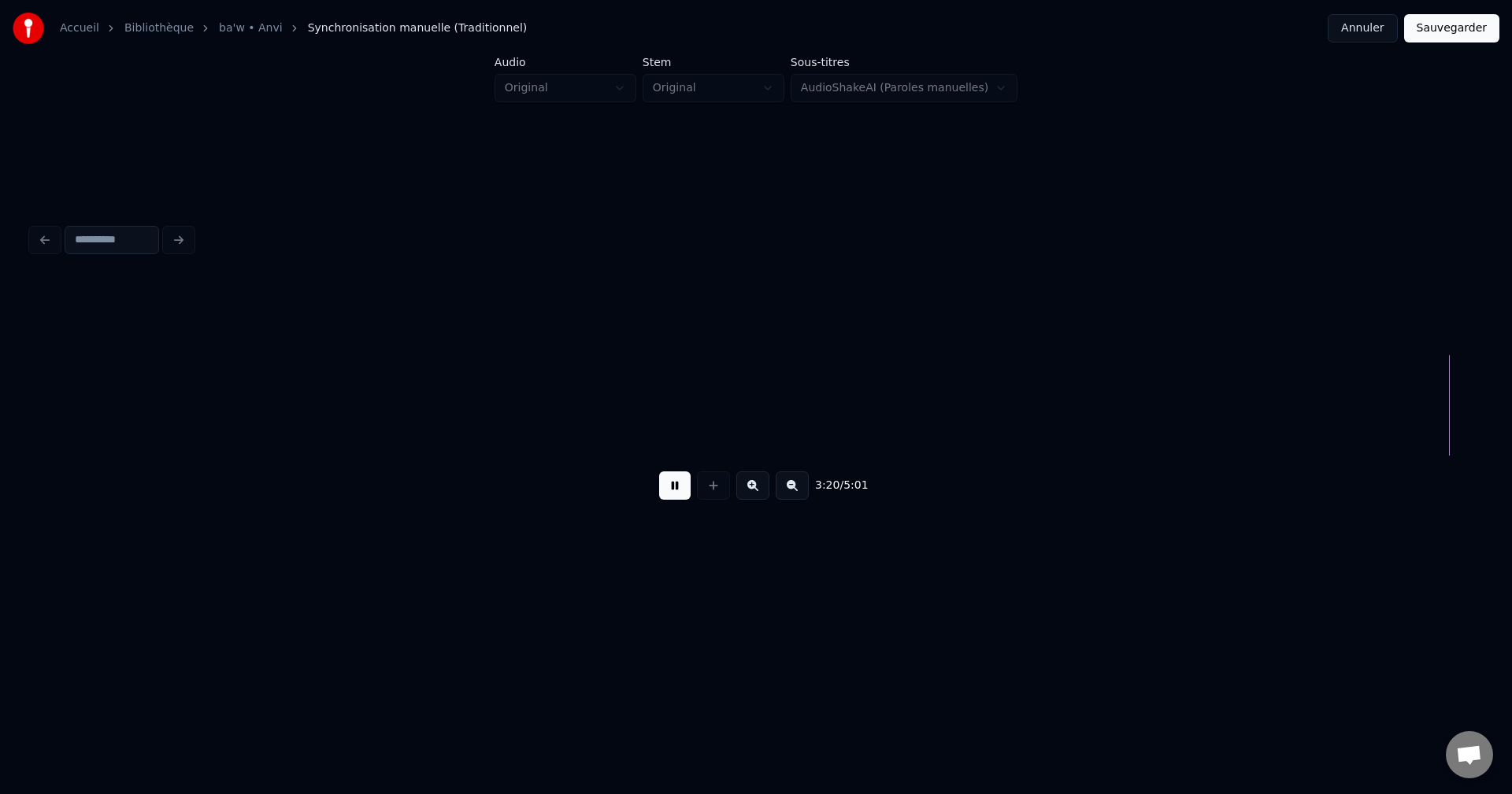
scroll to position [0, 55424]
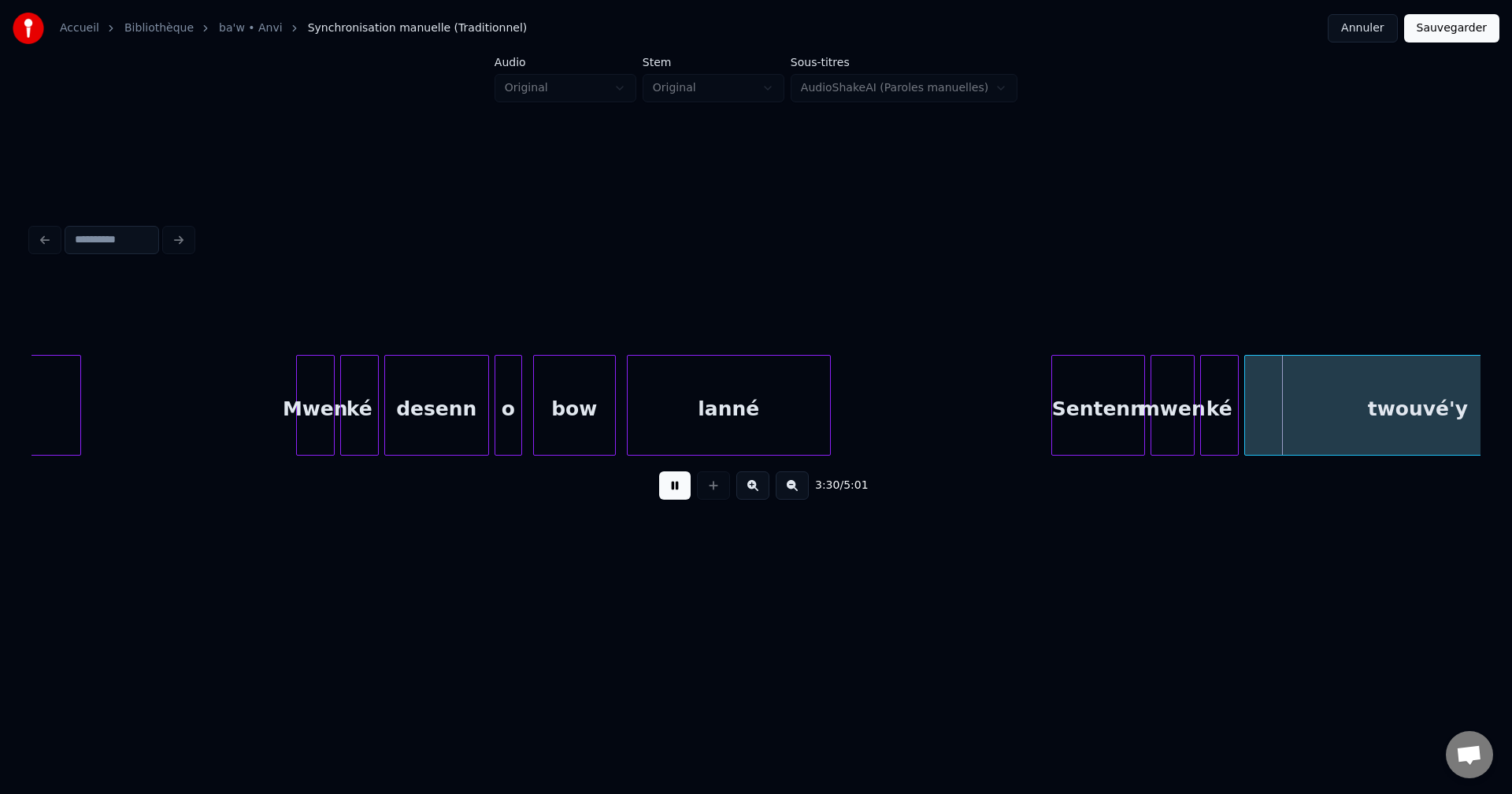
click at [1072, 422] on div "Sentenn" at bounding box center [1098, 410] width 92 height 107
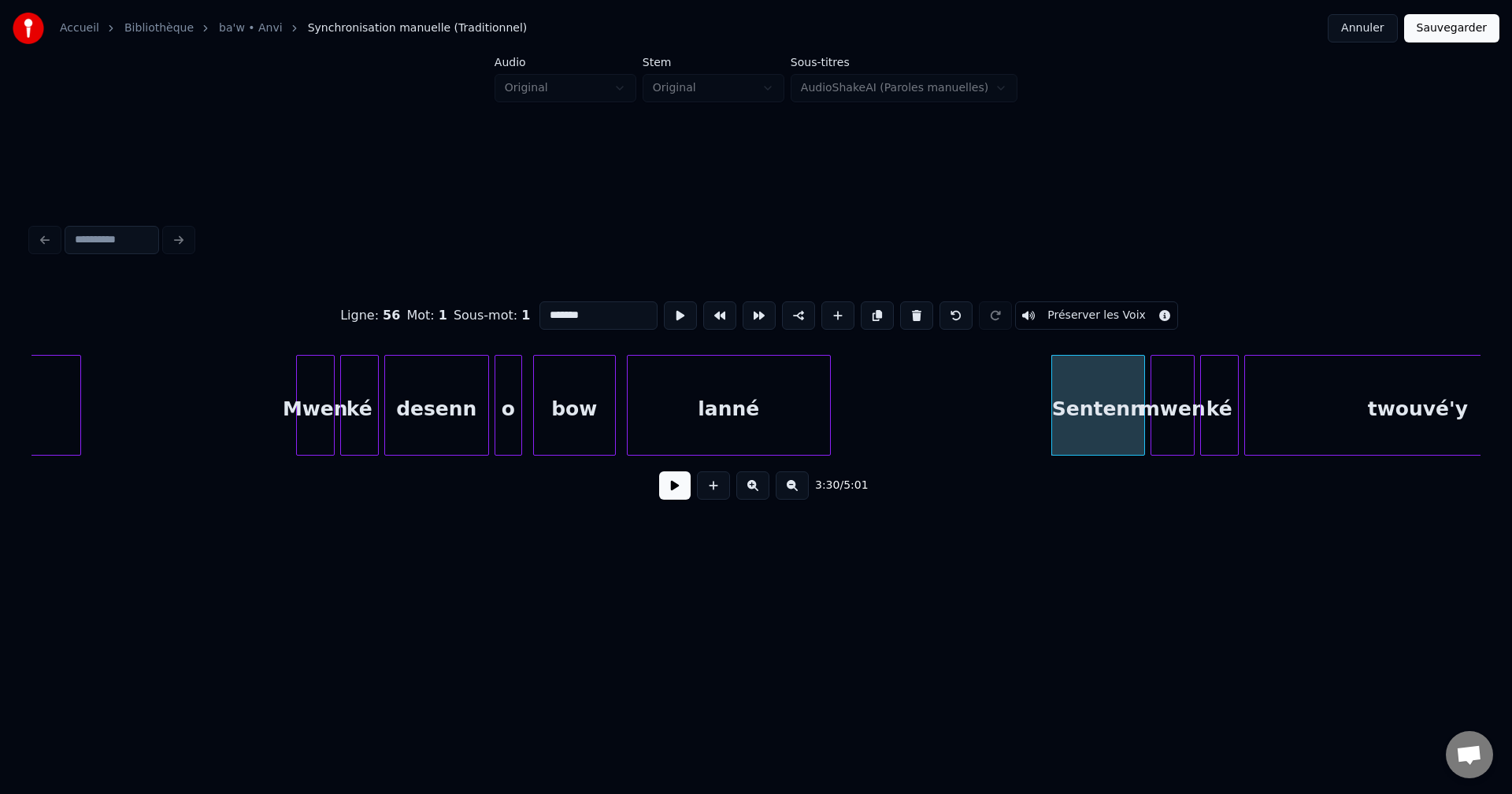
click at [673, 488] on button at bounding box center [675, 485] width 32 height 29
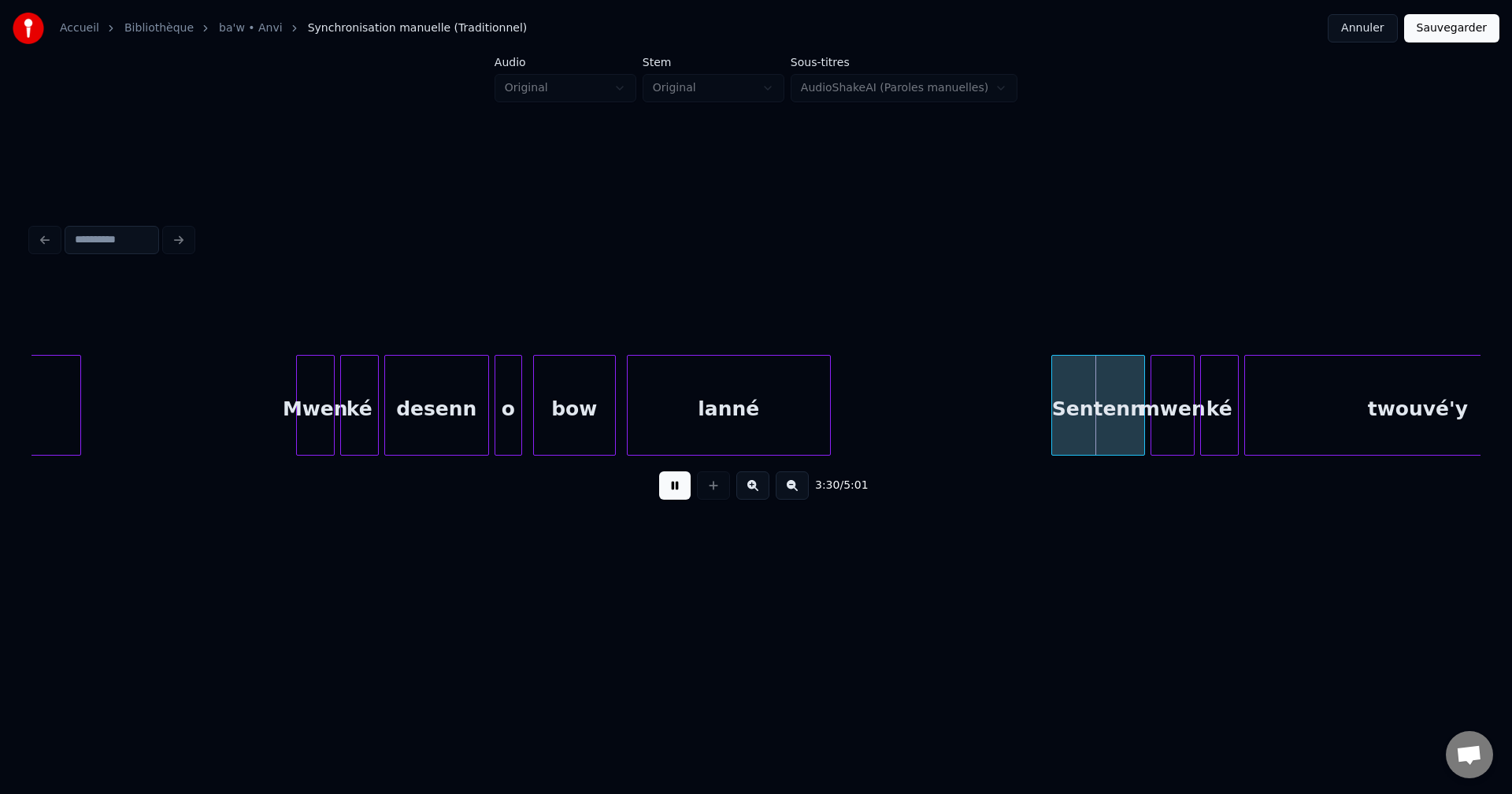
click at [677, 485] on button at bounding box center [675, 485] width 32 height 29
click at [1135, 415] on div "Sentenn" at bounding box center [1098, 410] width 92 height 107
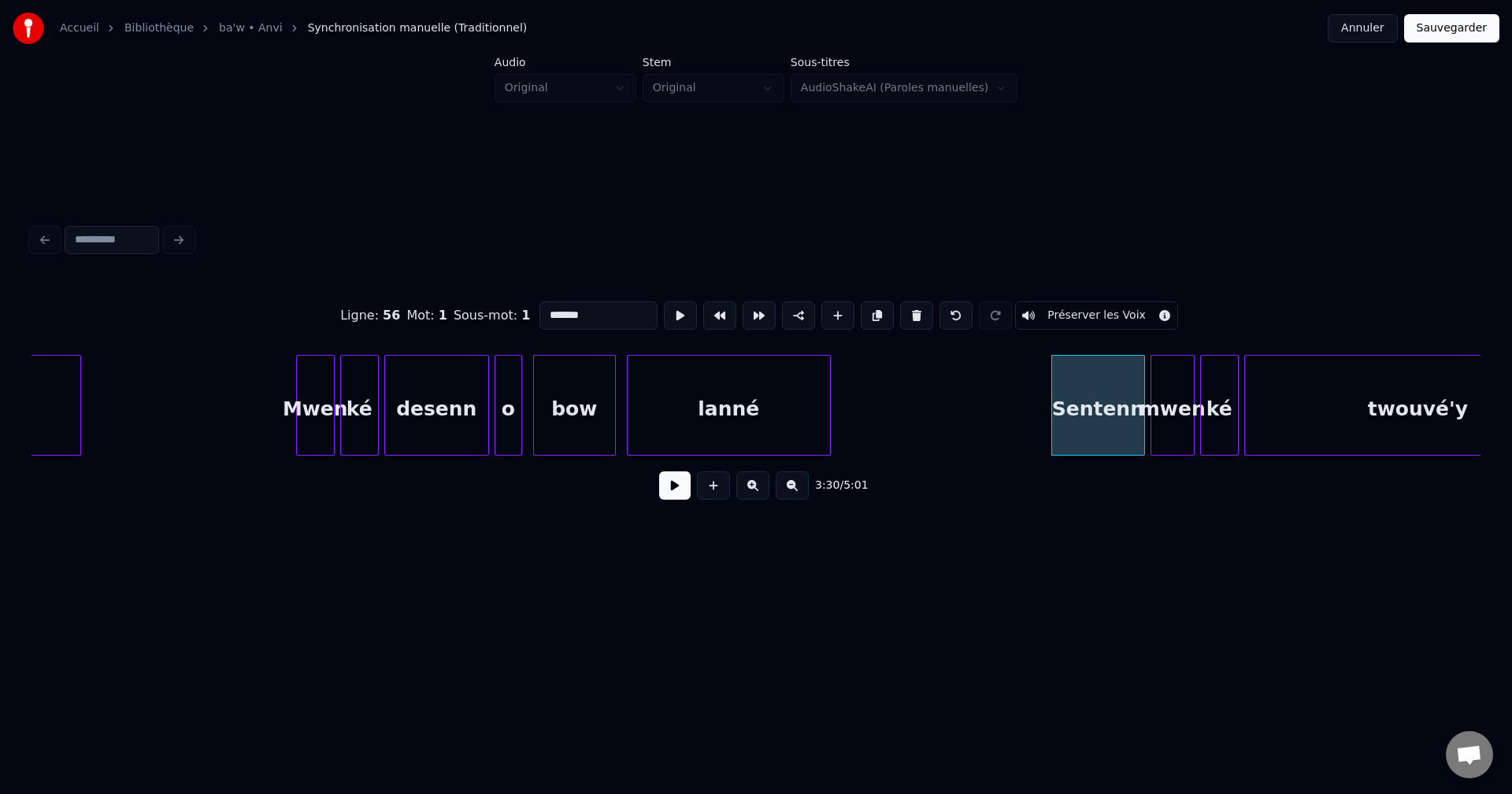
click at [556, 310] on input "*******" at bounding box center [598, 315] width 118 height 29
click at [567, 311] on input "*******" at bounding box center [598, 315] width 118 height 29
click at [638, 312] on input "*******" at bounding box center [598, 315] width 118 height 29
click at [551, 311] on input "******" at bounding box center [598, 315] width 118 height 29
click at [554, 311] on input "******" at bounding box center [598, 315] width 118 height 29
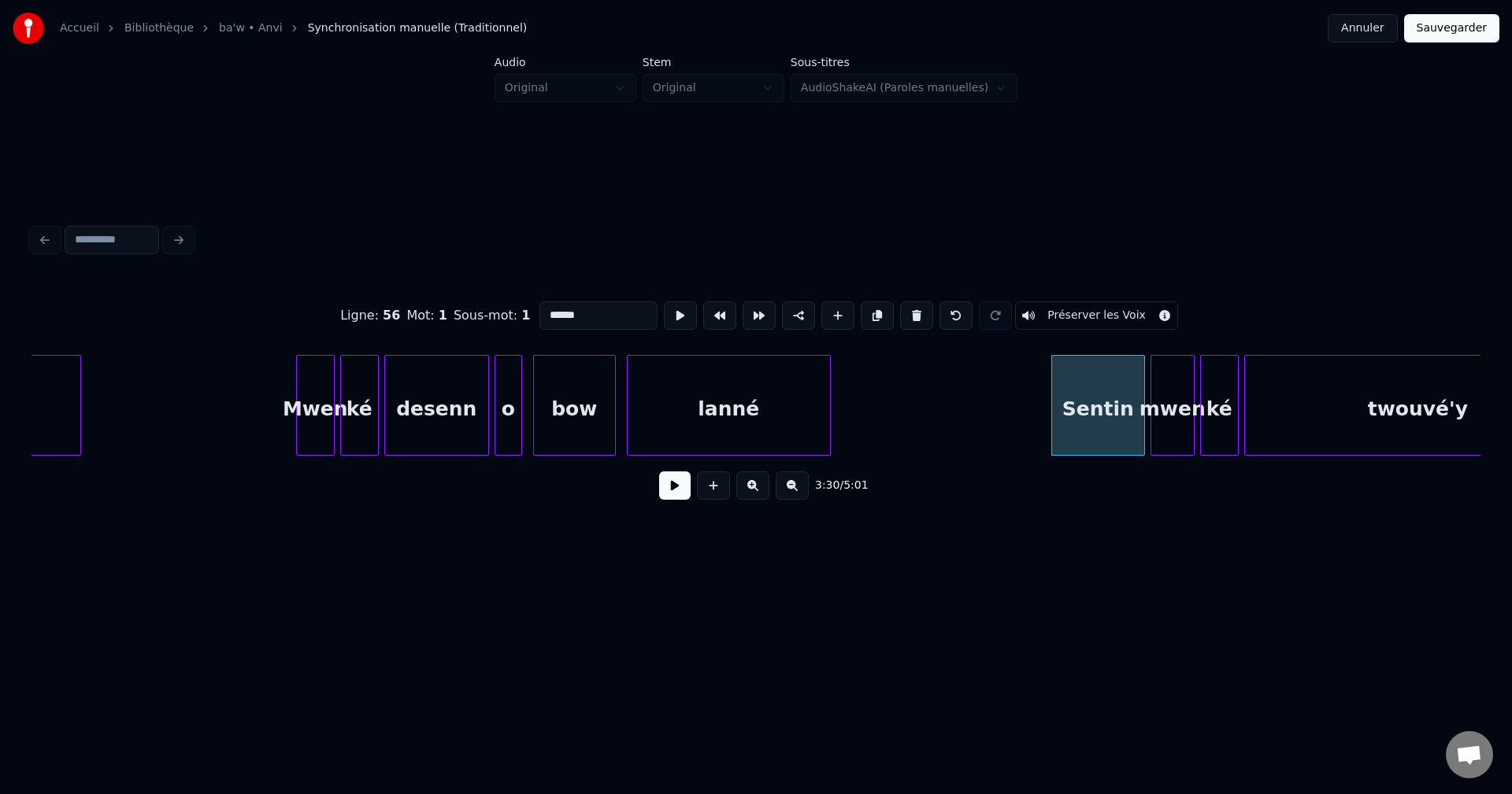
type input "******"
click at [679, 483] on button at bounding box center [675, 485] width 32 height 29
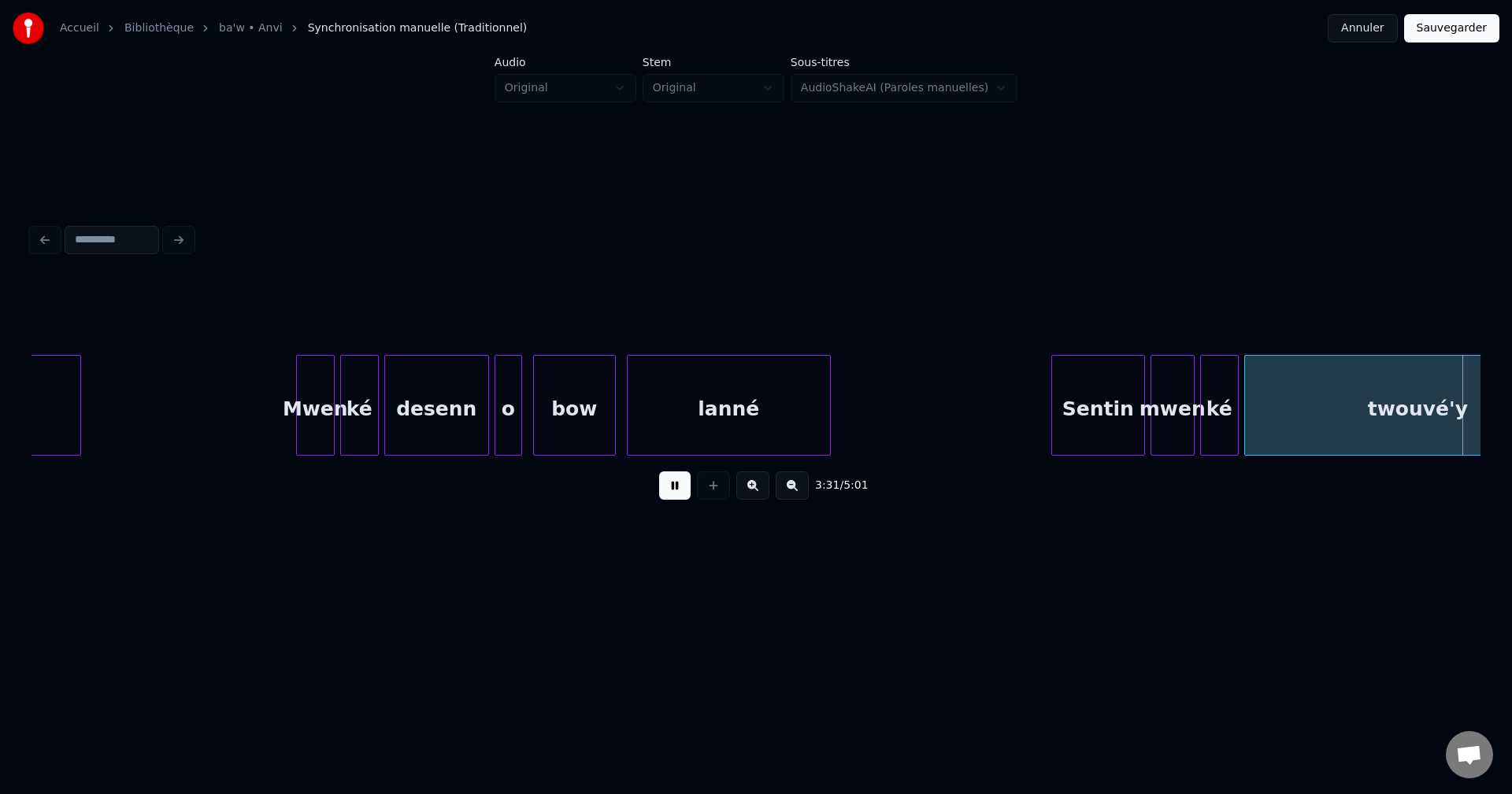
scroll to position [0, 58324]
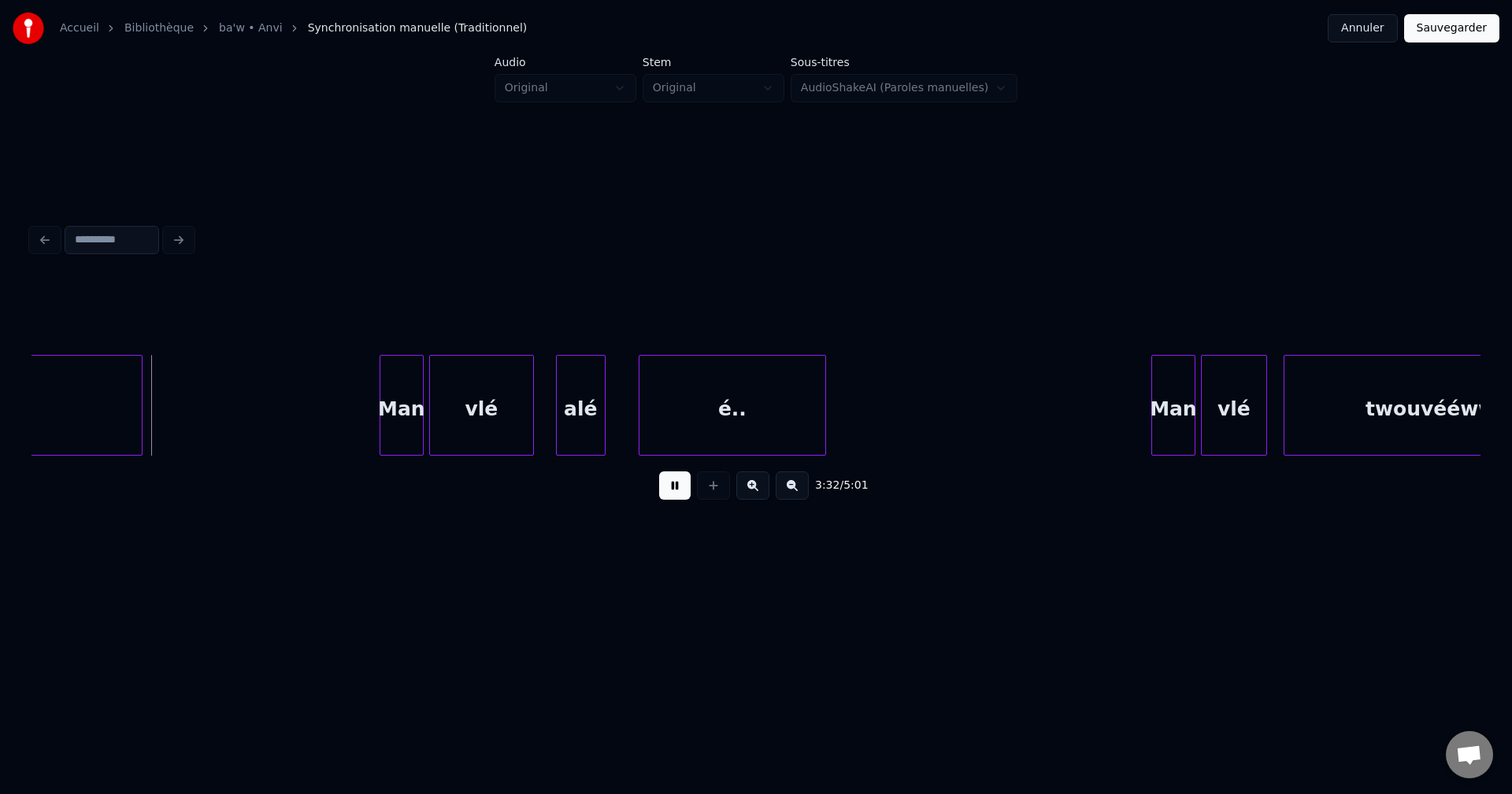
click at [681, 476] on div "3:32 / 5:01" at bounding box center [756, 485] width 1424 height 34
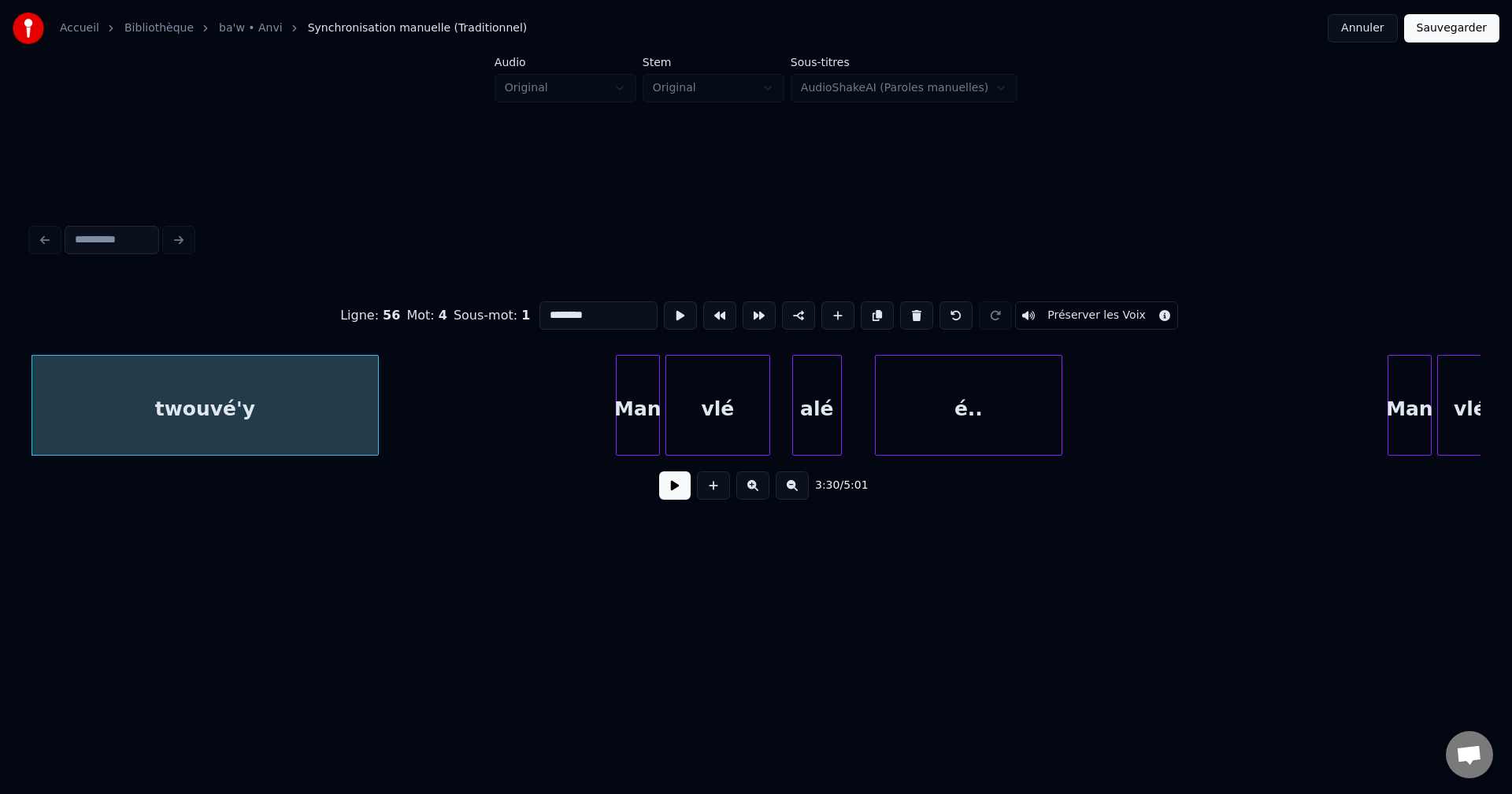
click at [599, 302] on input "********" at bounding box center [598, 315] width 118 height 29
type input "**********"
click at [659, 495] on button at bounding box center [675, 485] width 32 height 29
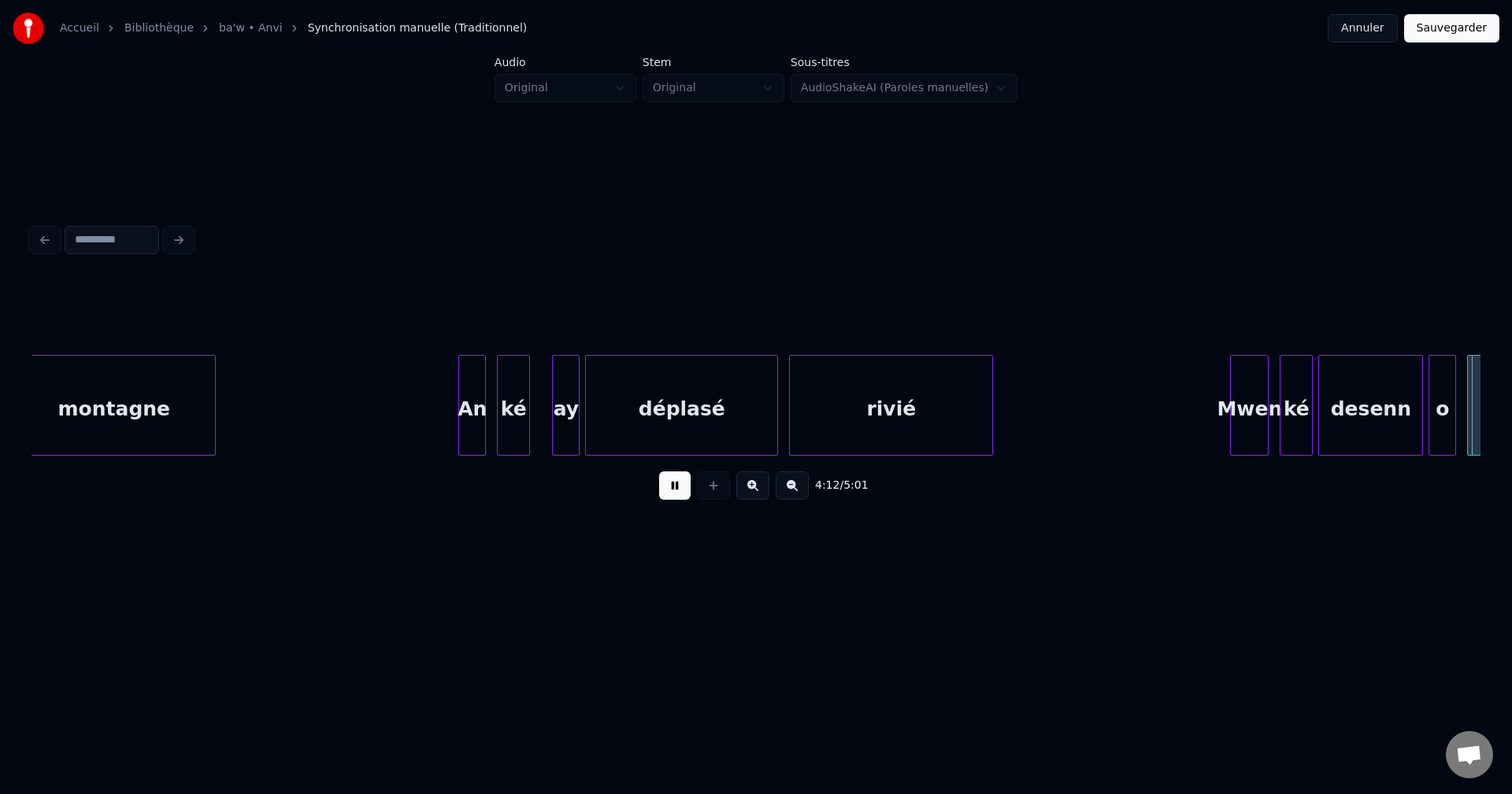
scroll to position [0, 69701]
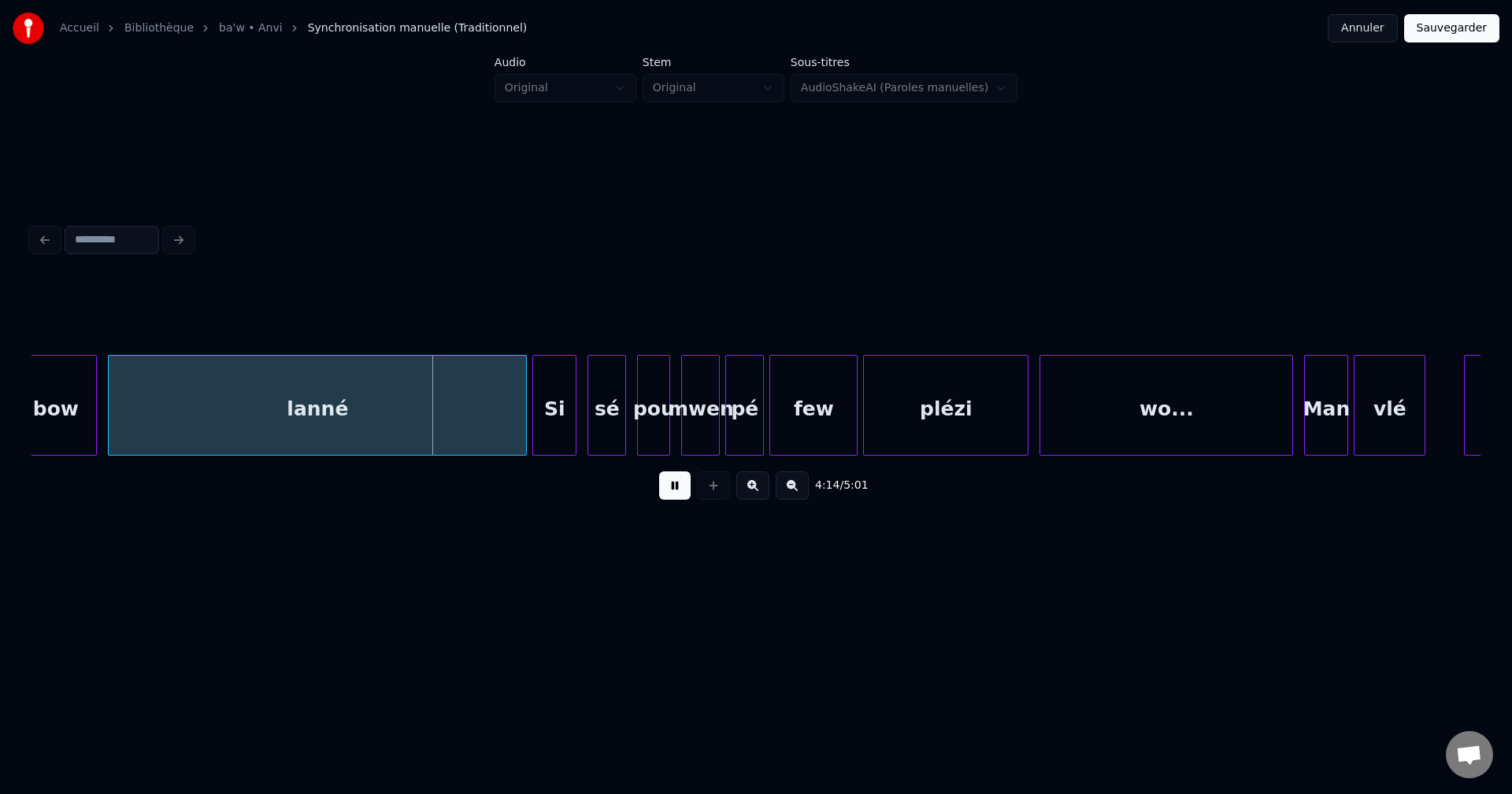
click at [324, 420] on div "lanné" at bounding box center [317, 410] width 417 height 107
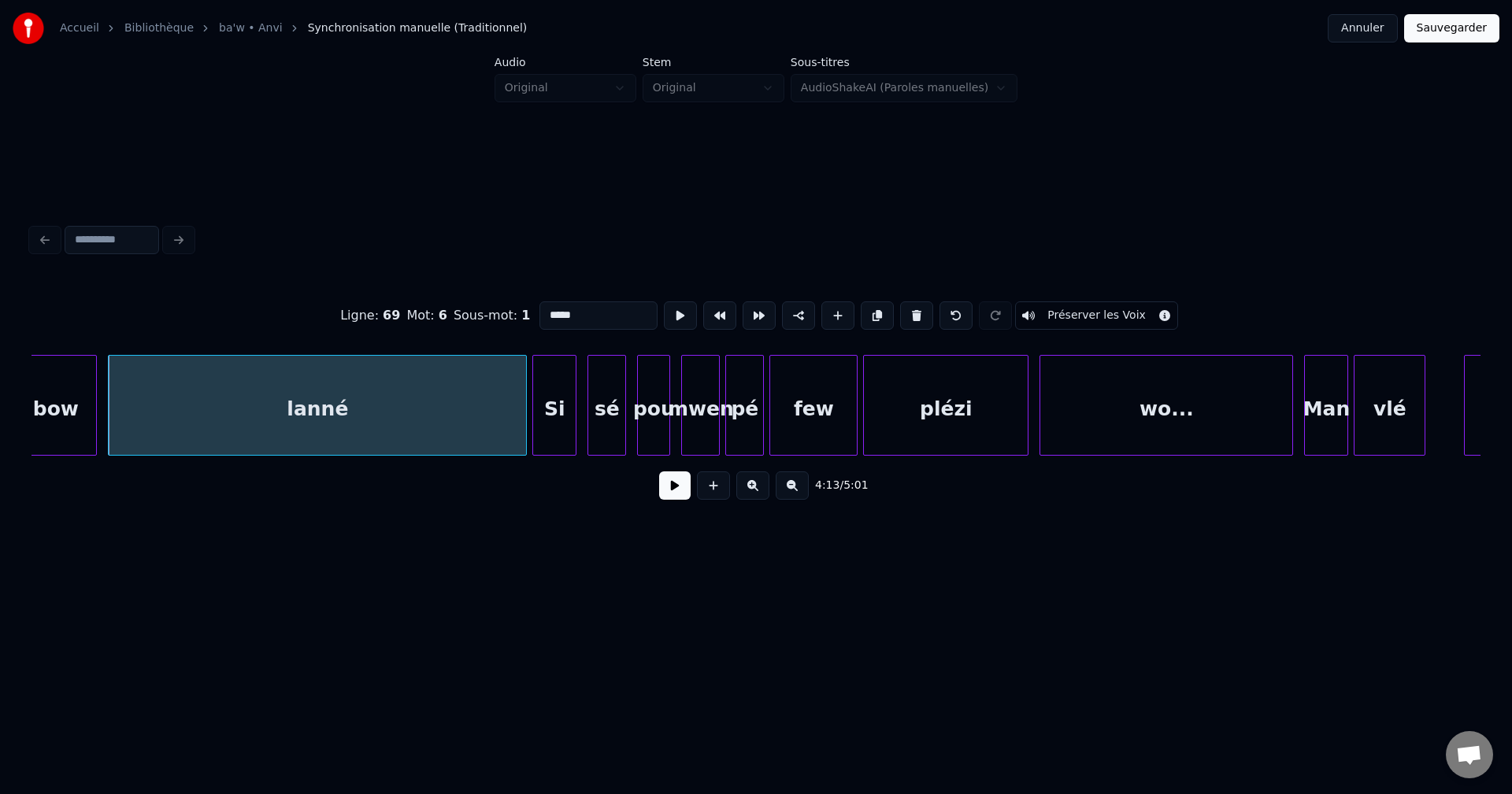
click at [518, 412] on div "lanné" at bounding box center [317, 410] width 417 height 107
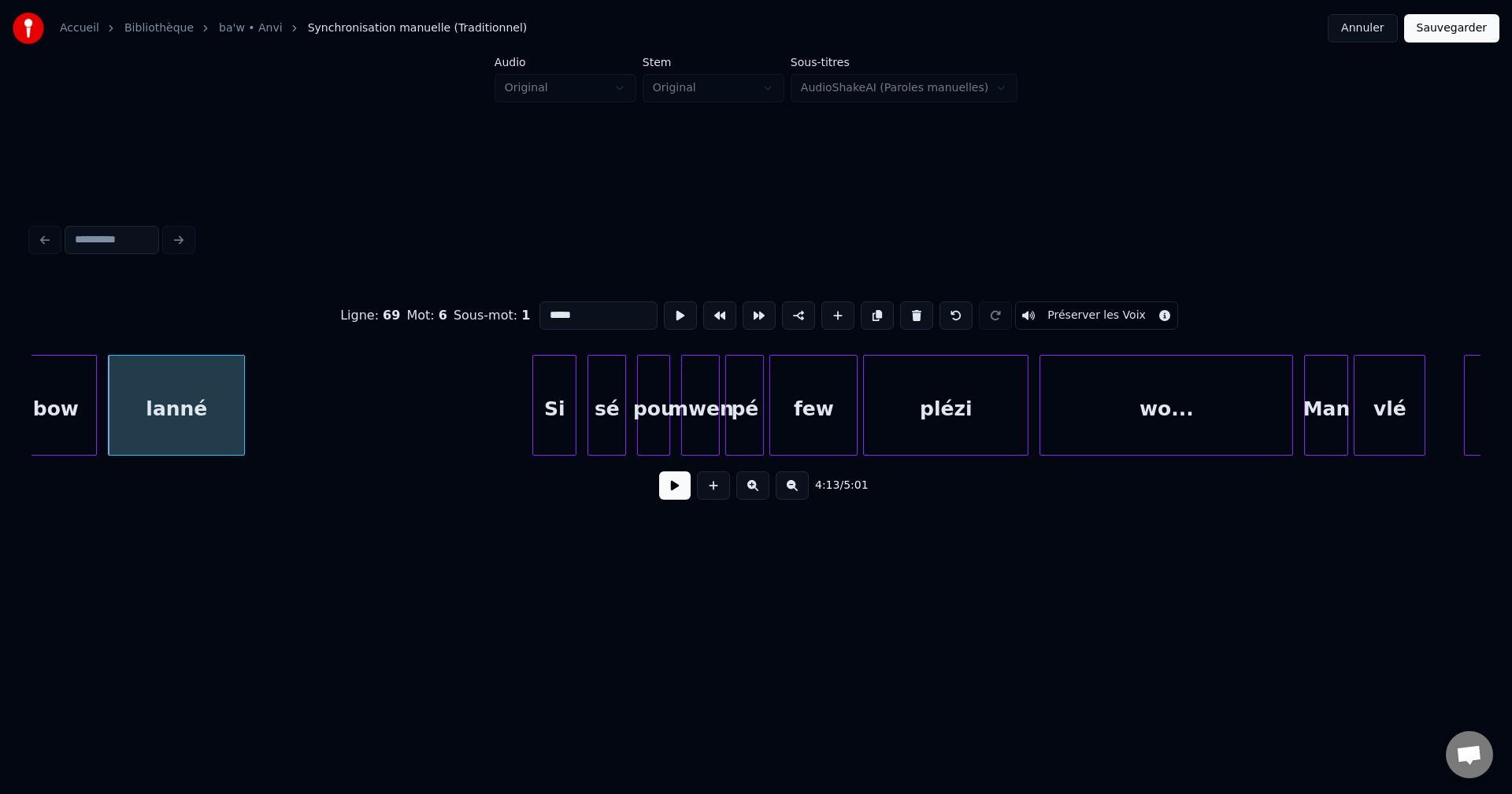
click at [243, 431] on div at bounding box center [241, 405] width 5 height 99
click at [184, 434] on div "lanné" at bounding box center [176, 410] width 135 height 107
click at [567, 309] on input "*****" at bounding box center [598, 315] width 118 height 29
click at [613, 321] on input "*****" at bounding box center [598, 315] width 118 height 29
type input "*****"
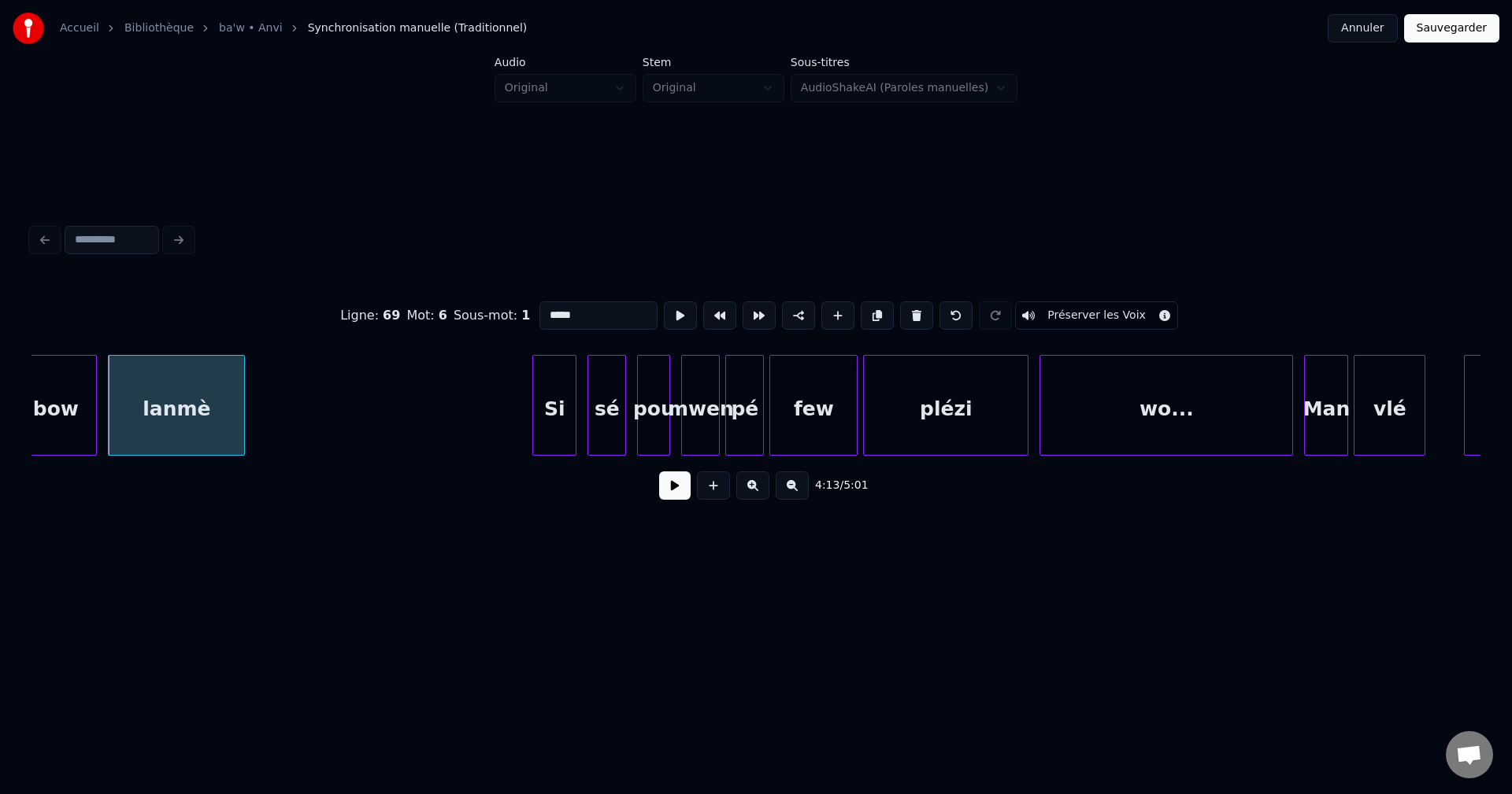
click at [681, 494] on button at bounding box center [675, 485] width 32 height 29
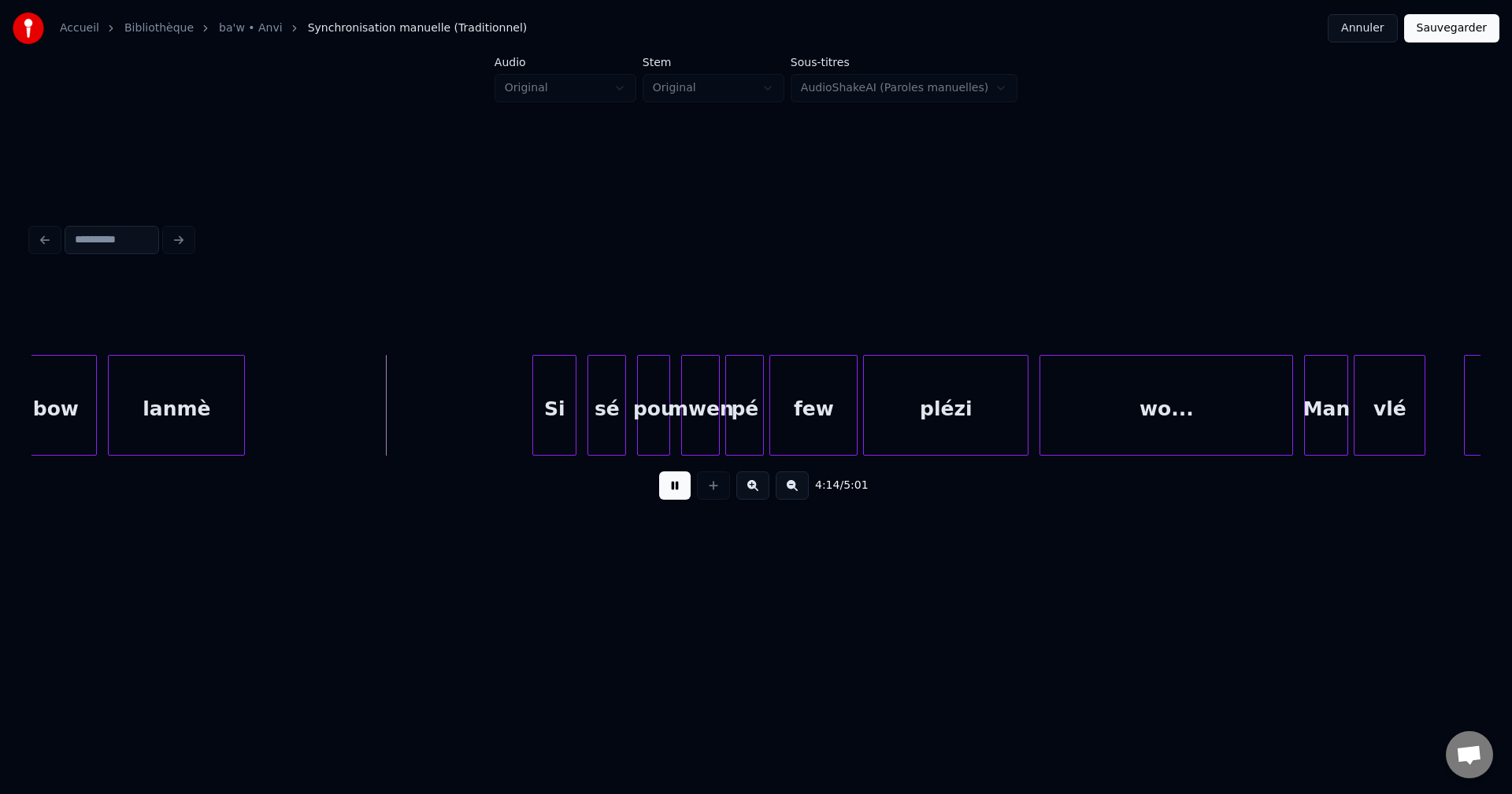
click at [44, 409] on div "bow" at bounding box center [55, 410] width 81 height 107
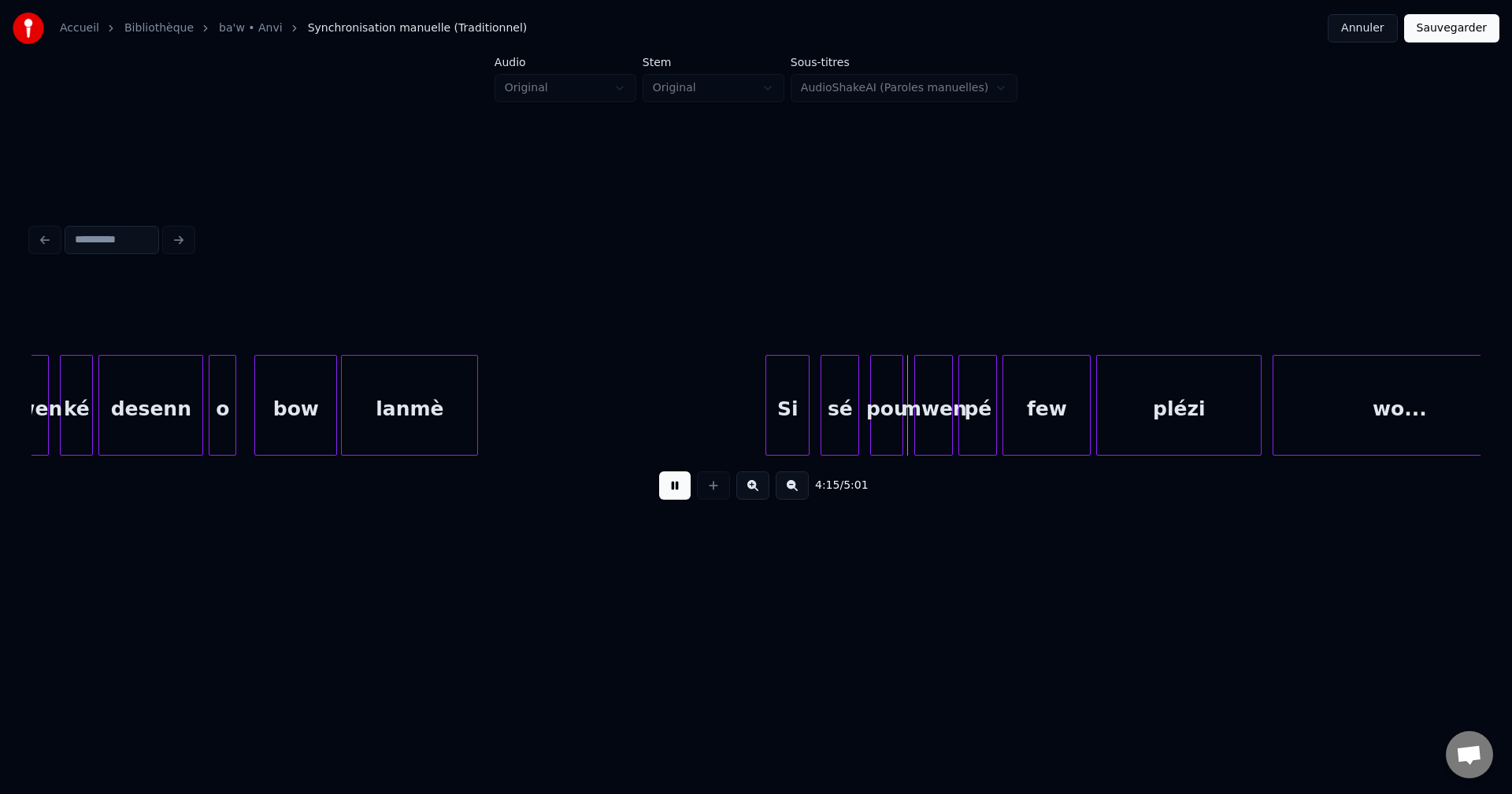
scroll to position [0, 69467]
click at [173, 388] on div "desenn" at bounding box center [151, 410] width 103 height 107
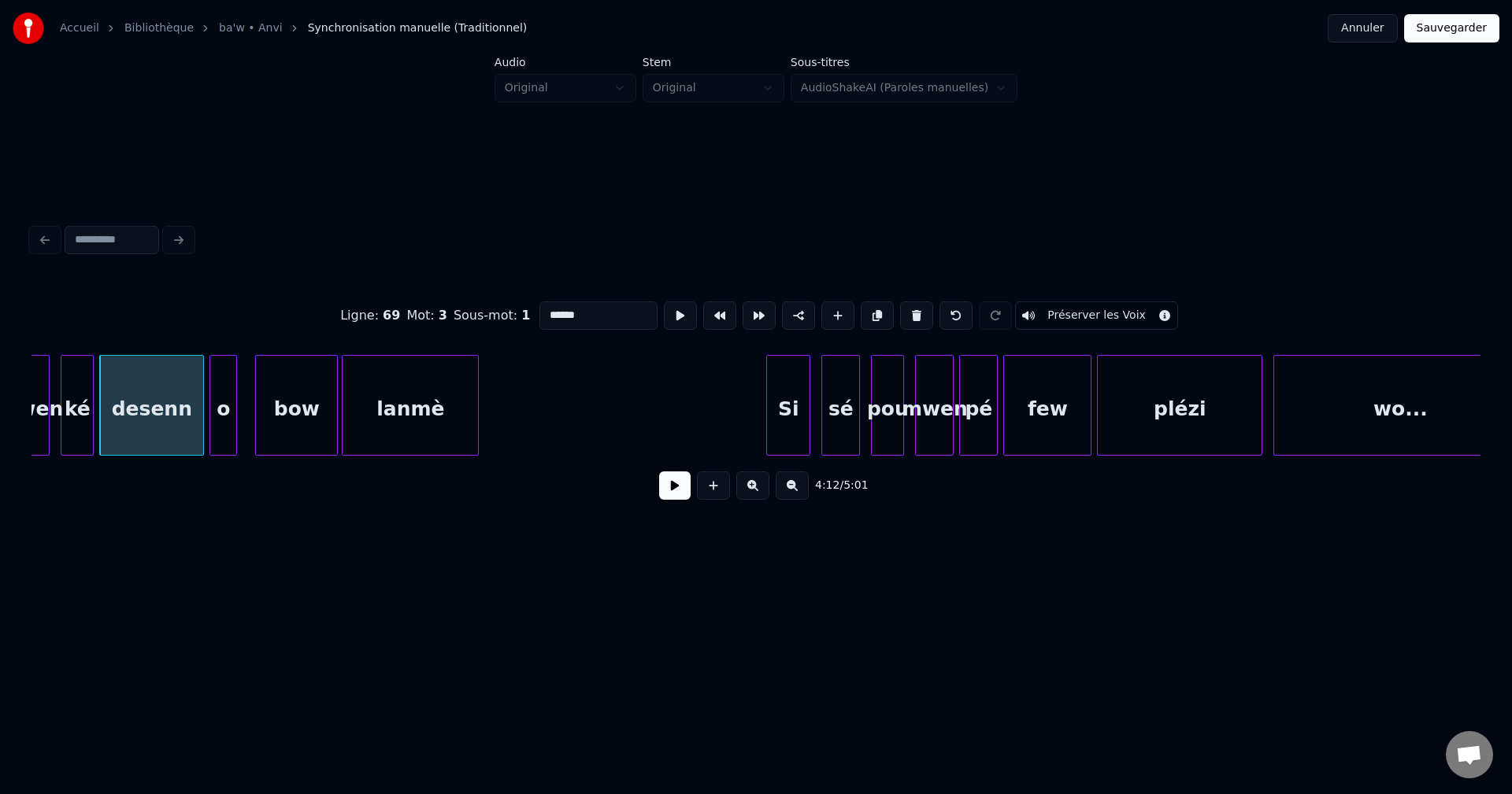
click at [667, 483] on button at bounding box center [675, 485] width 32 height 29
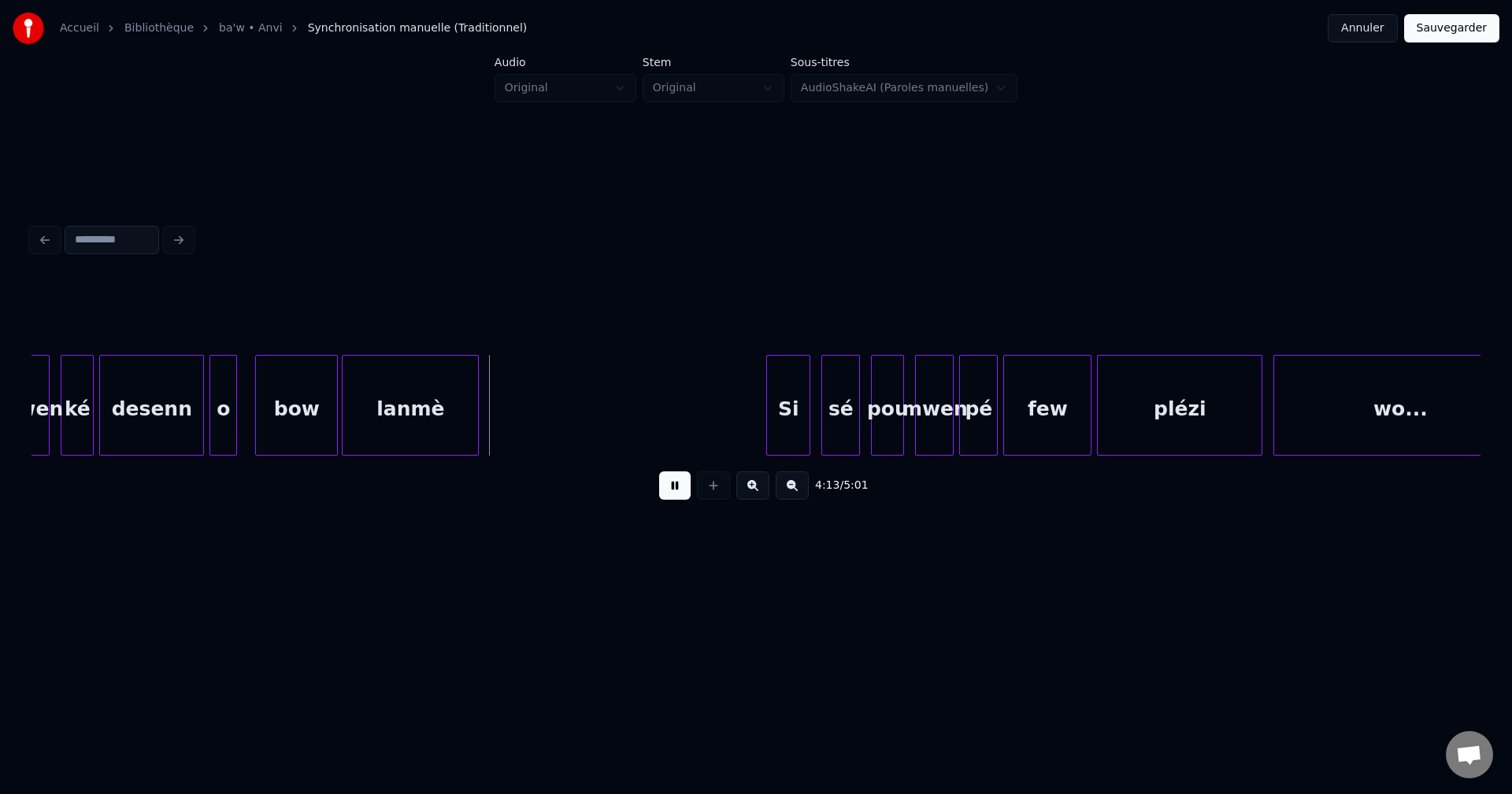
click at [330, 415] on div "bow" at bounding box center [296, 410] width 81 height 107
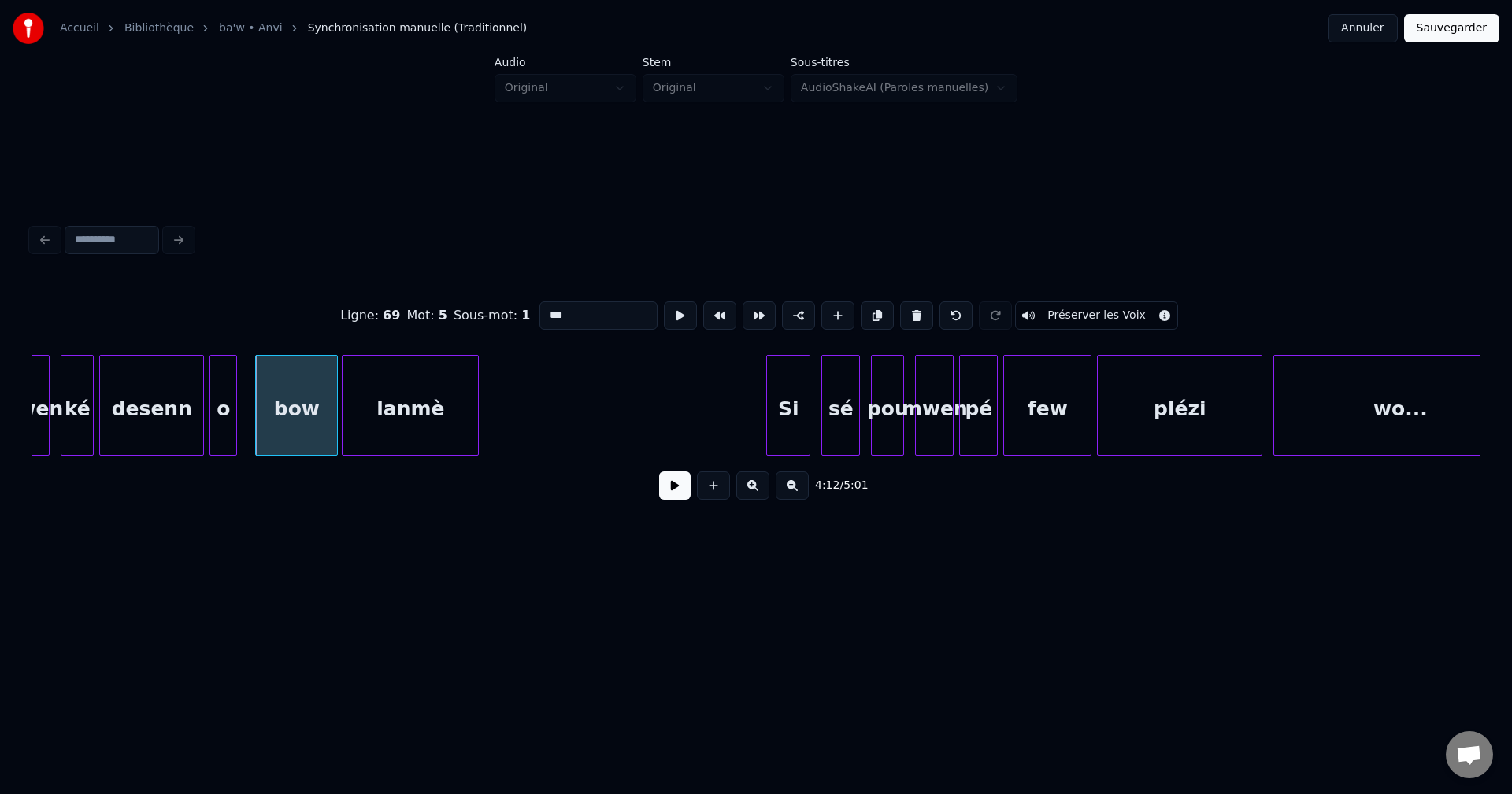
click at [577, 309] on input "***" at bounding box center [598, 315] width 118 height 29
type input "****"
click at [677, 489] on button at bounding box center [675, 485] width 32 height 29
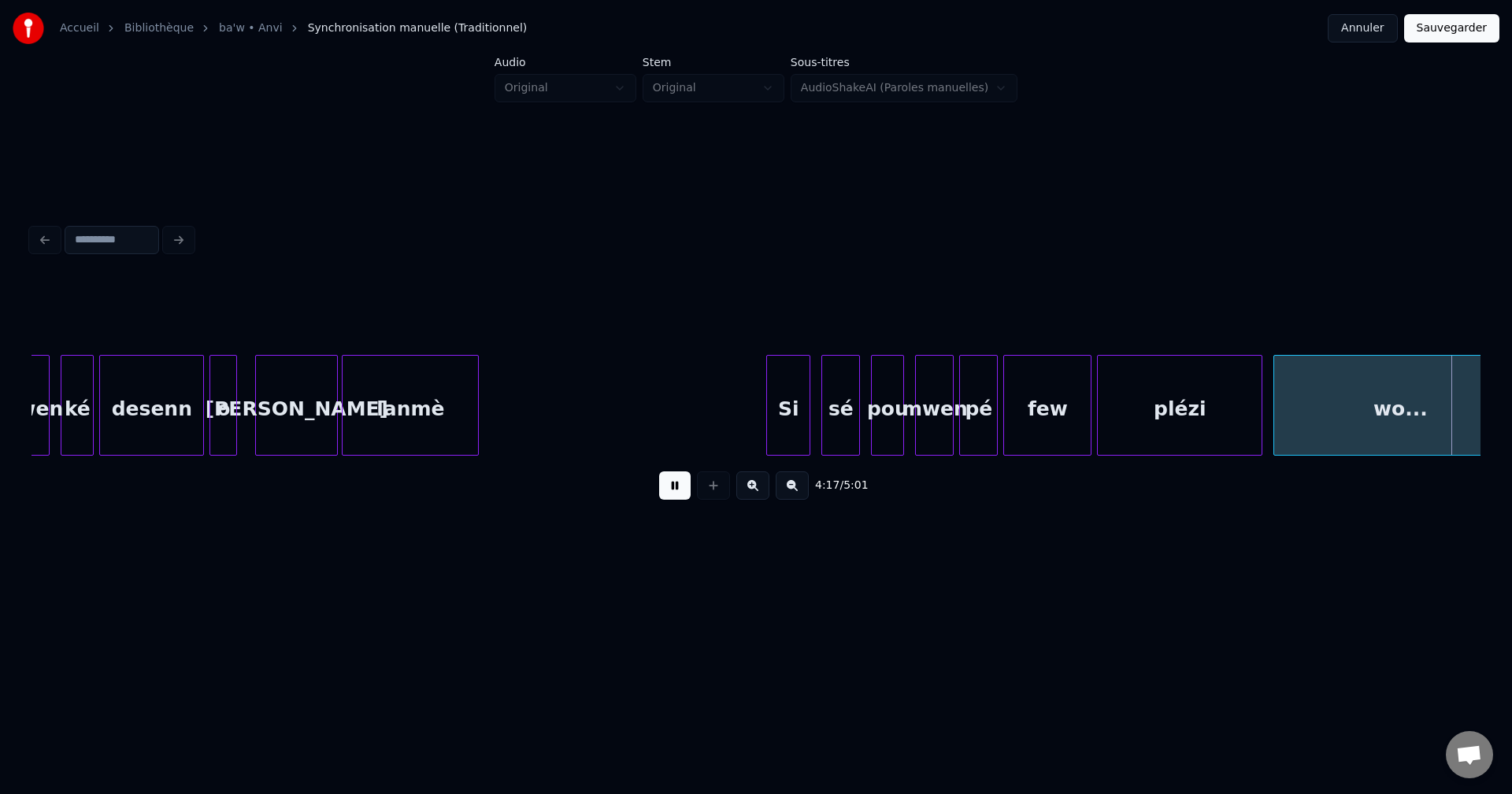
scroll to position [0, 70918]
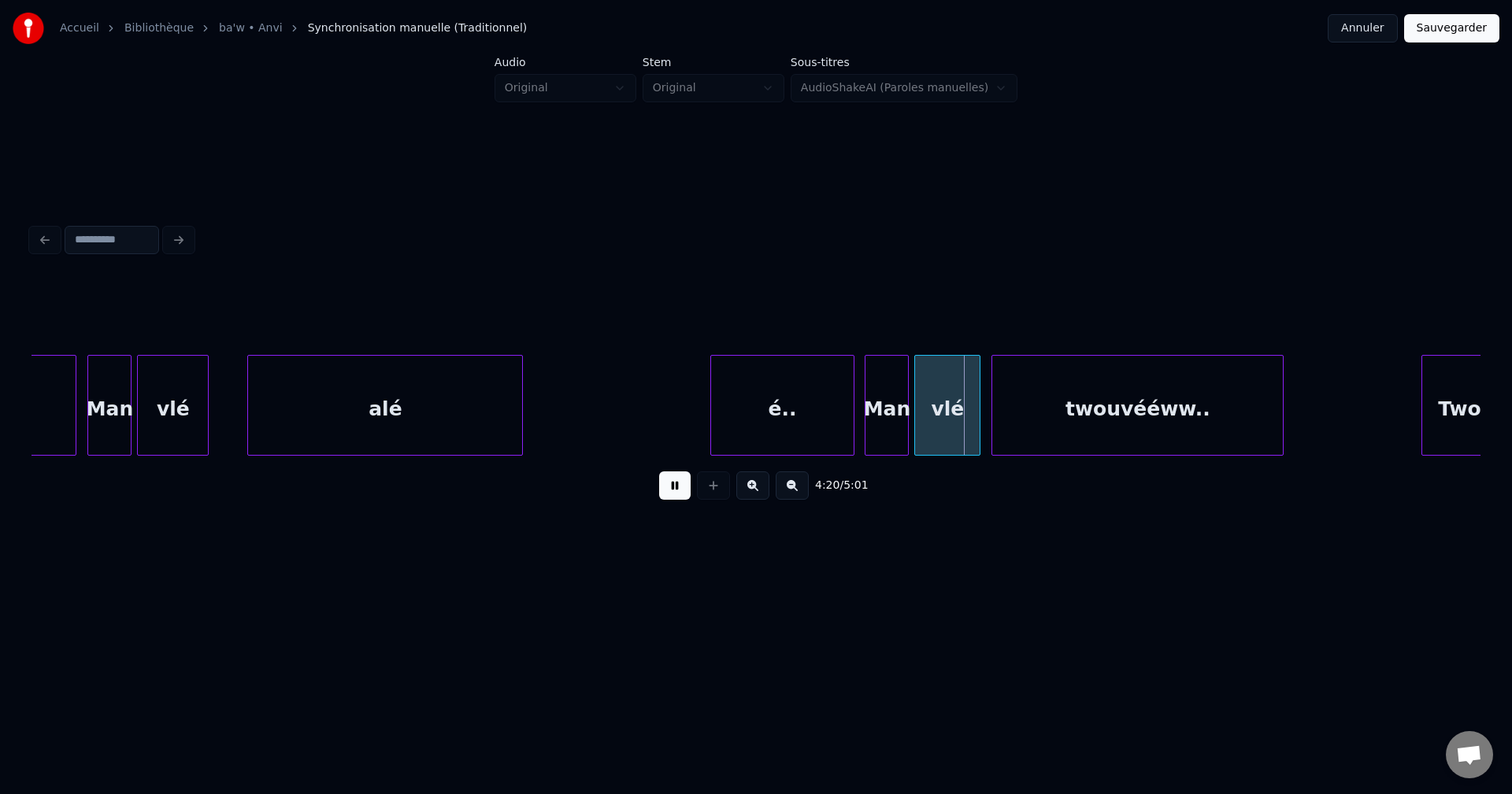
click at [462, 423] on div "alé" at bounding box center [386, 410] width 274 height 107
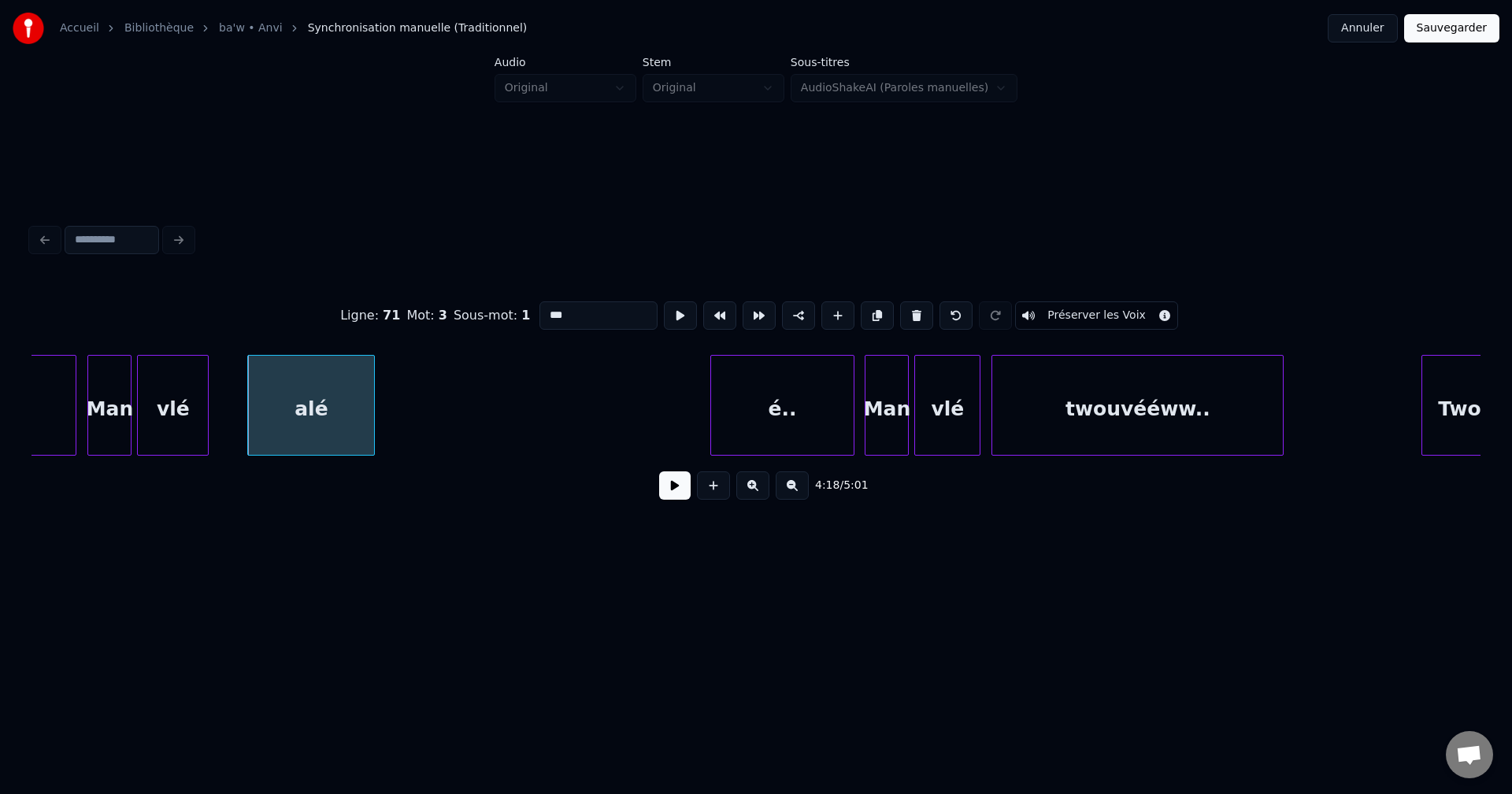
click at [370, 418] on div at bounding box center [371, 405] width 5 height 99
click at [456, 395] on div "é.." at bounding box center [453, 410] width 142 height 107
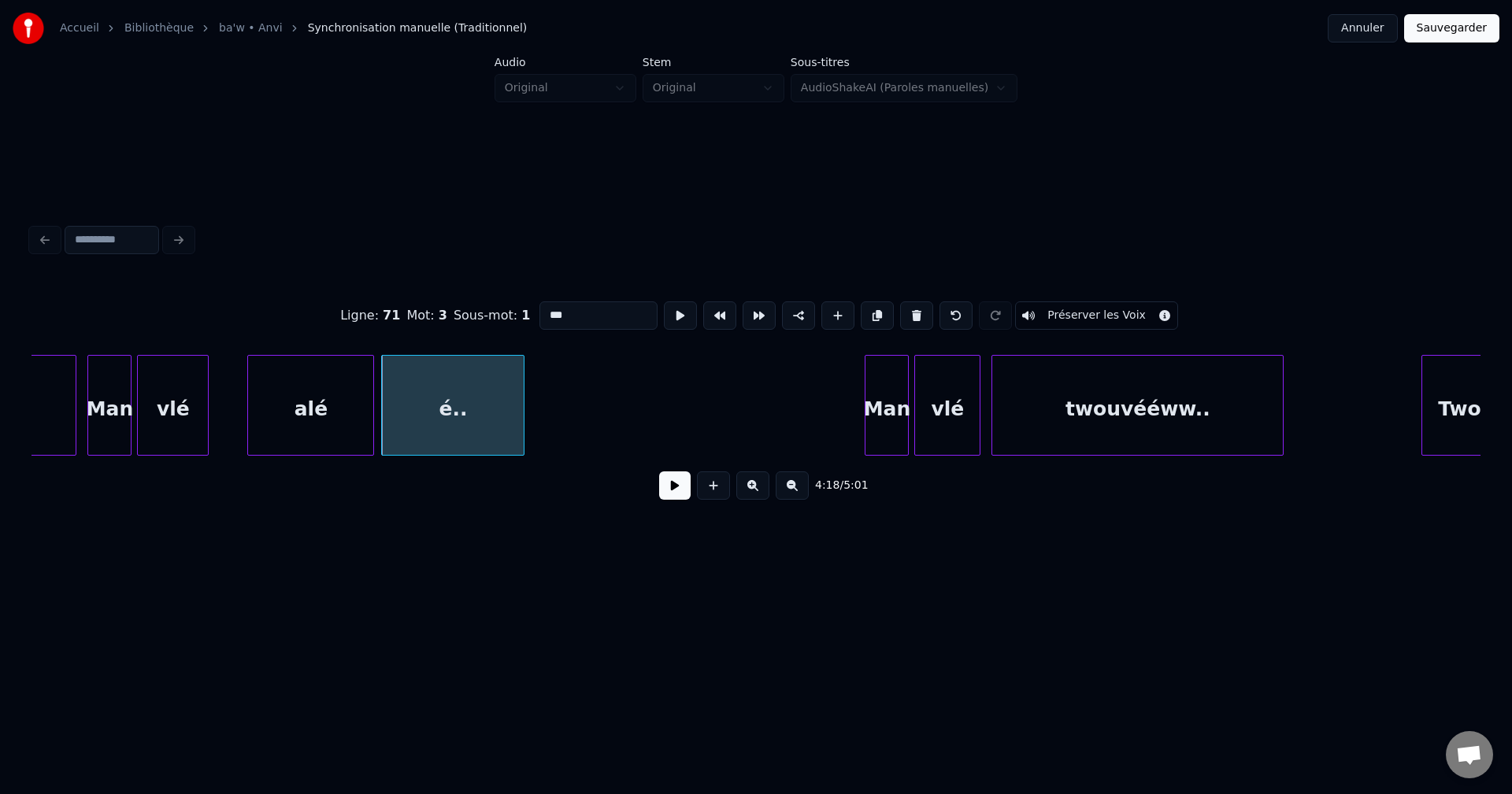
click at [292, 395] on div "alé" at bounding box center [311, 410] width 125 height 107
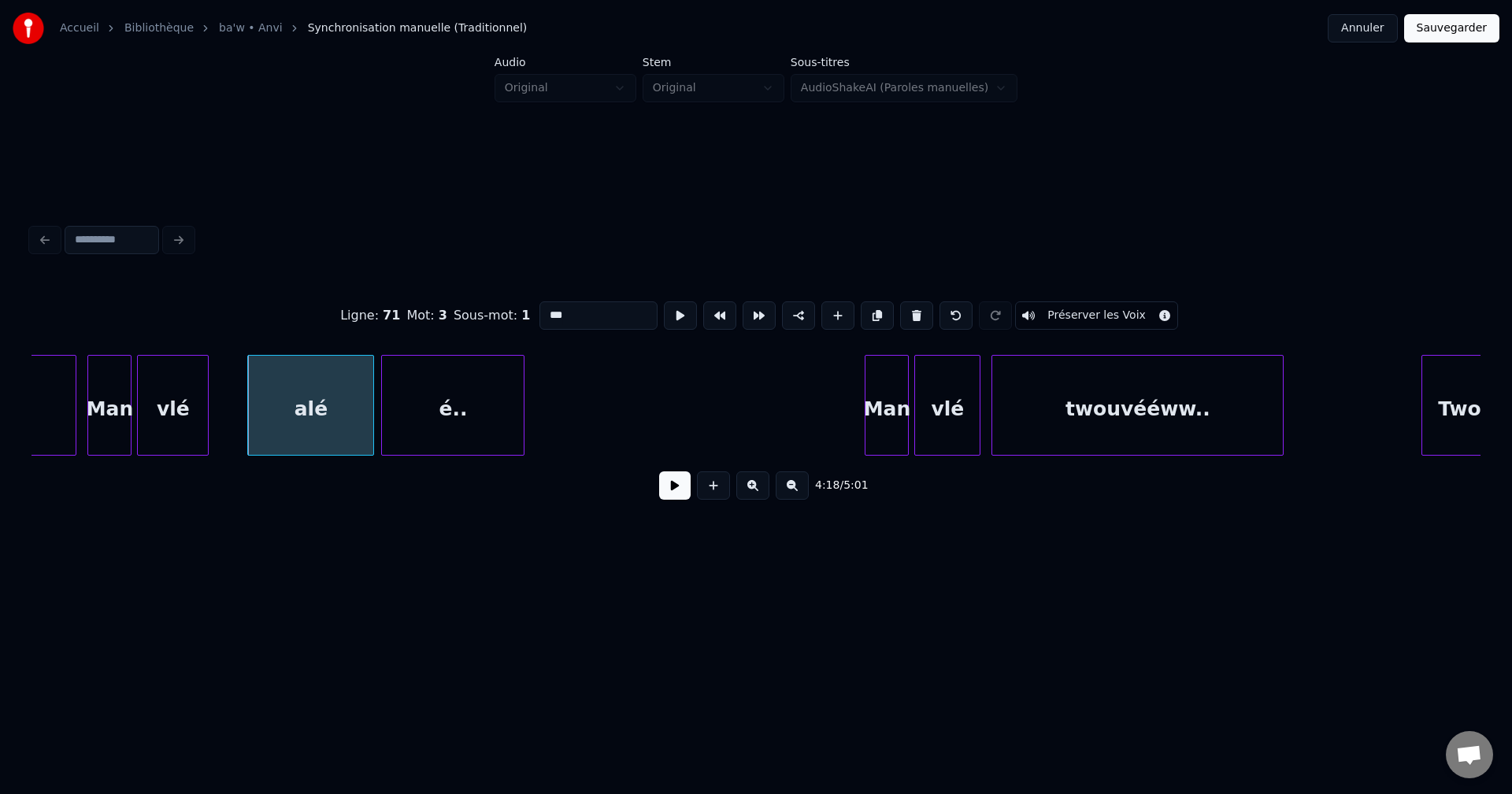
click at [671, 497] on button at bounding box center [675, 485] width 32 height 29
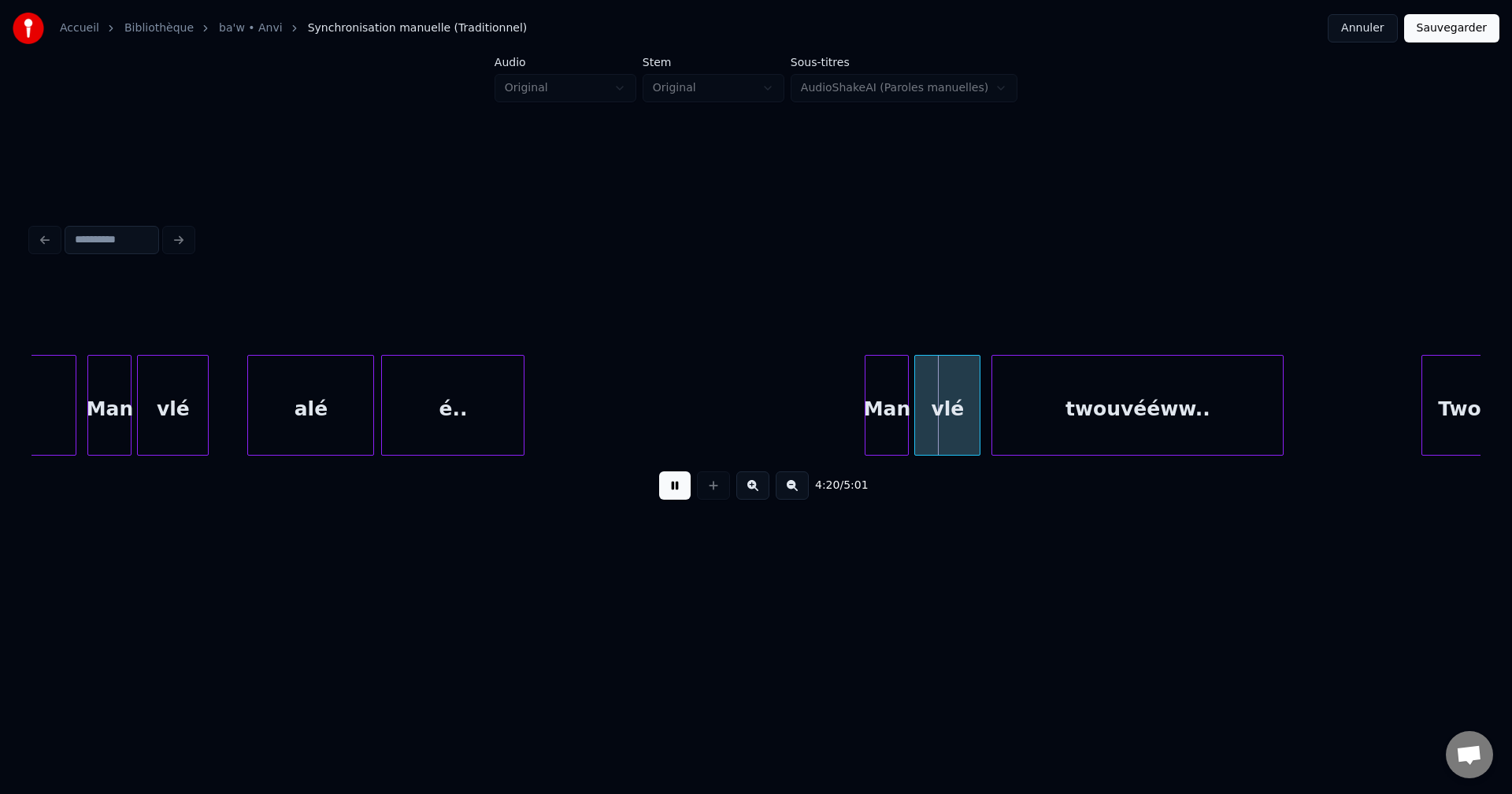
click at [487, 406] on div "é.." at bounding box center [452, 410] width 142 height 107
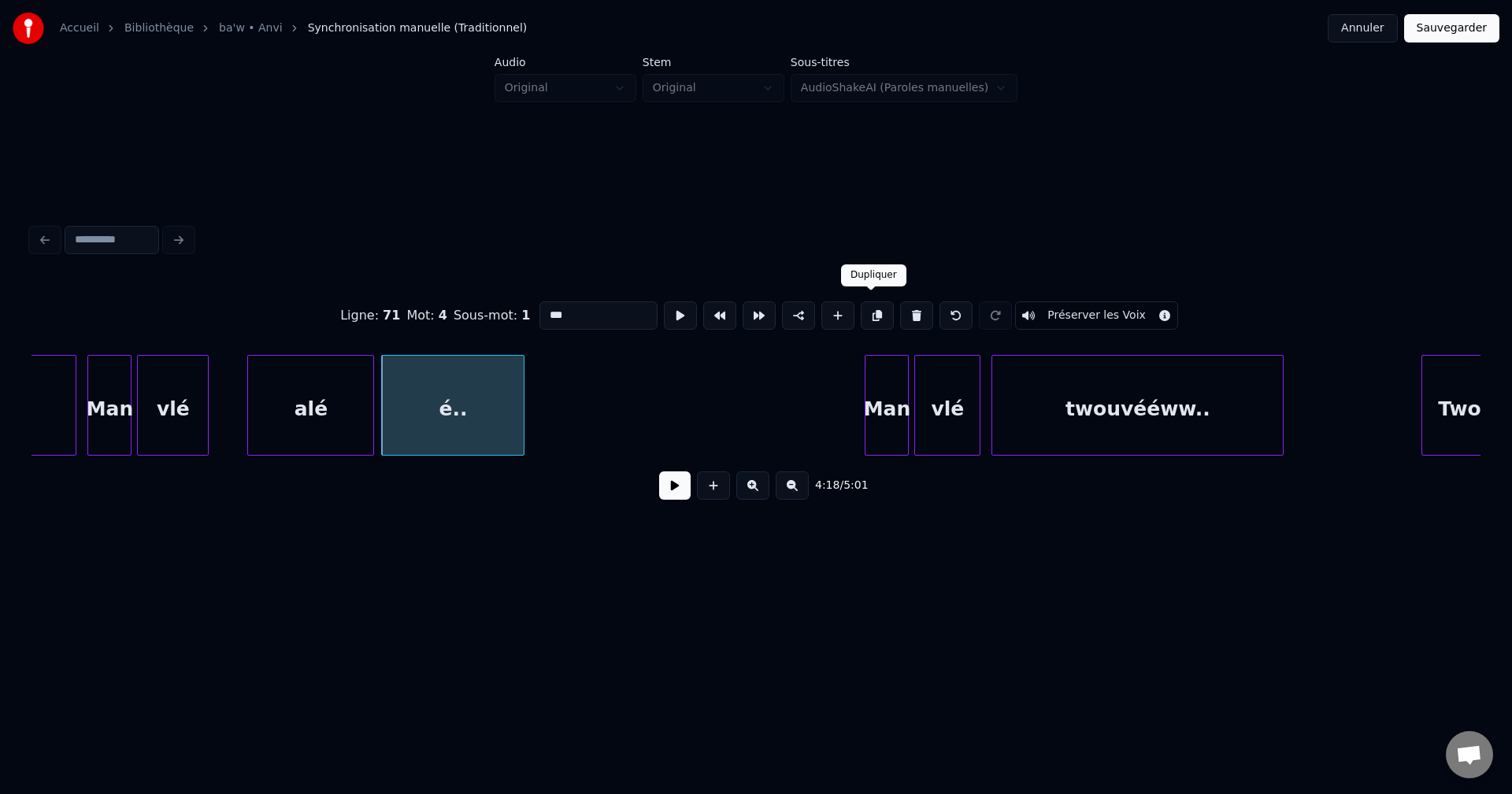
click at [866, 311] on button at bounding box center [877, 315] width 33 height 29
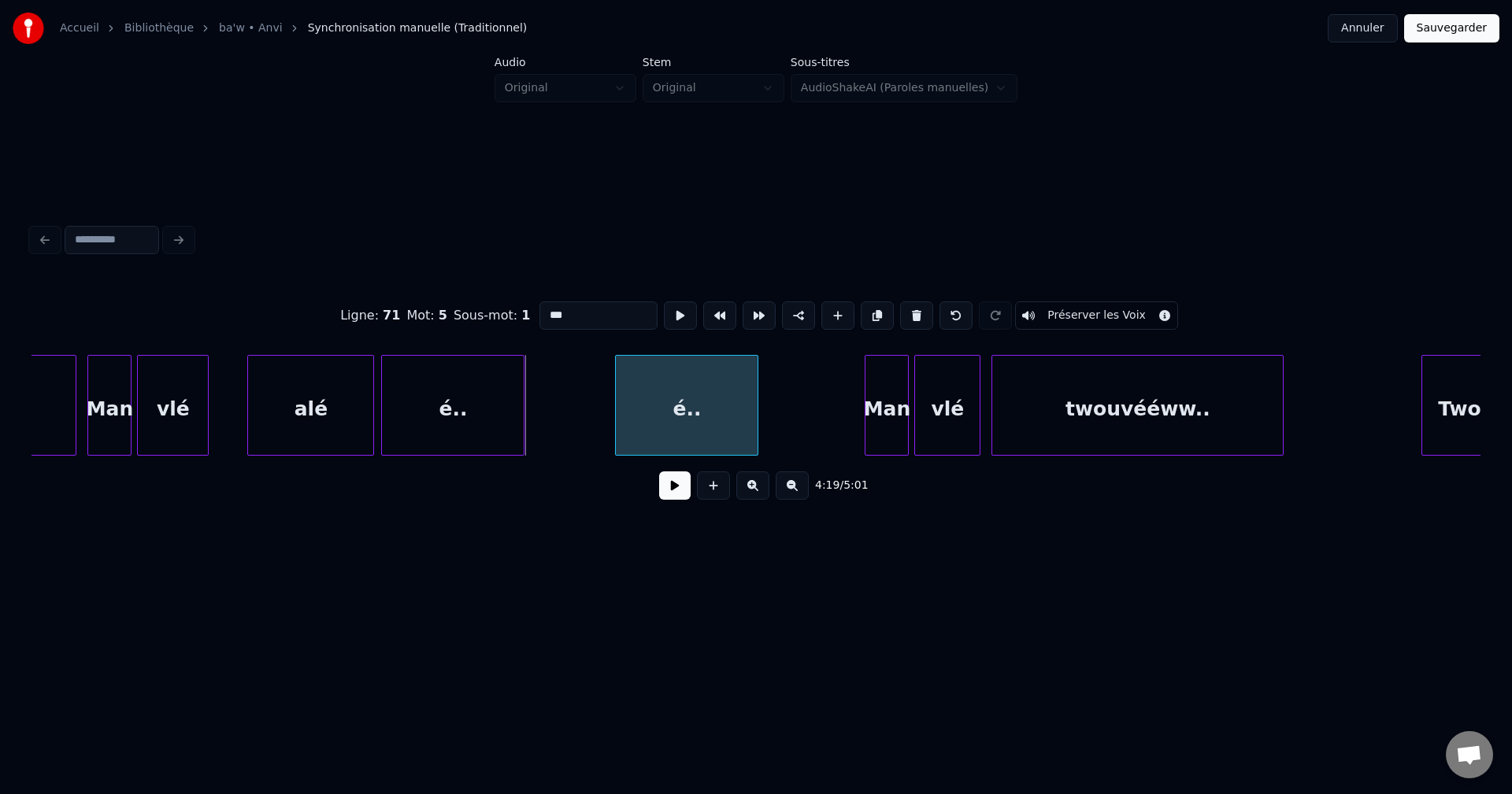
click at [705, 422] on div "é.." at bounding box center [686, 410] width 142 height 107
click at [702, 422] on div "é.." at bounding box center [686, 410] width 142 height 107
drag, startPoint x: 587, startPoint y: 314, endPoint x: 481, endPoint y: 319, distance: 106.1
click at [481, 319] on div "Ligne : 71 Mot : 5 Sous-mot : 1 *** Préserver les Voix" at bounding box center [756, 315] width 1449 height 79
click at [731, 424] on div "Woy" at bounding box center [686, 410] width 142 height 107
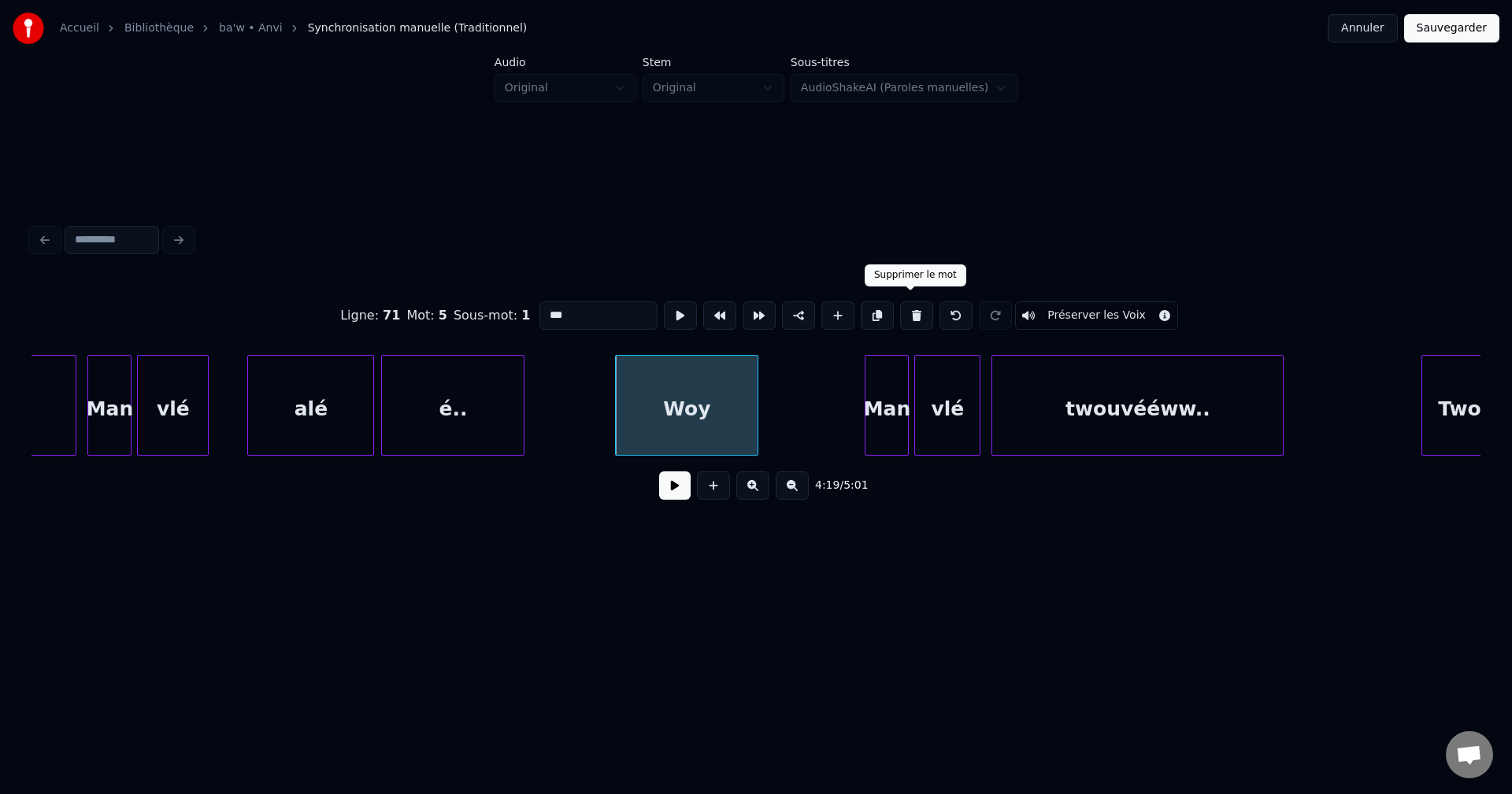
click at [921, 301] on button at bounding box center [917, 315] width 33 height 29
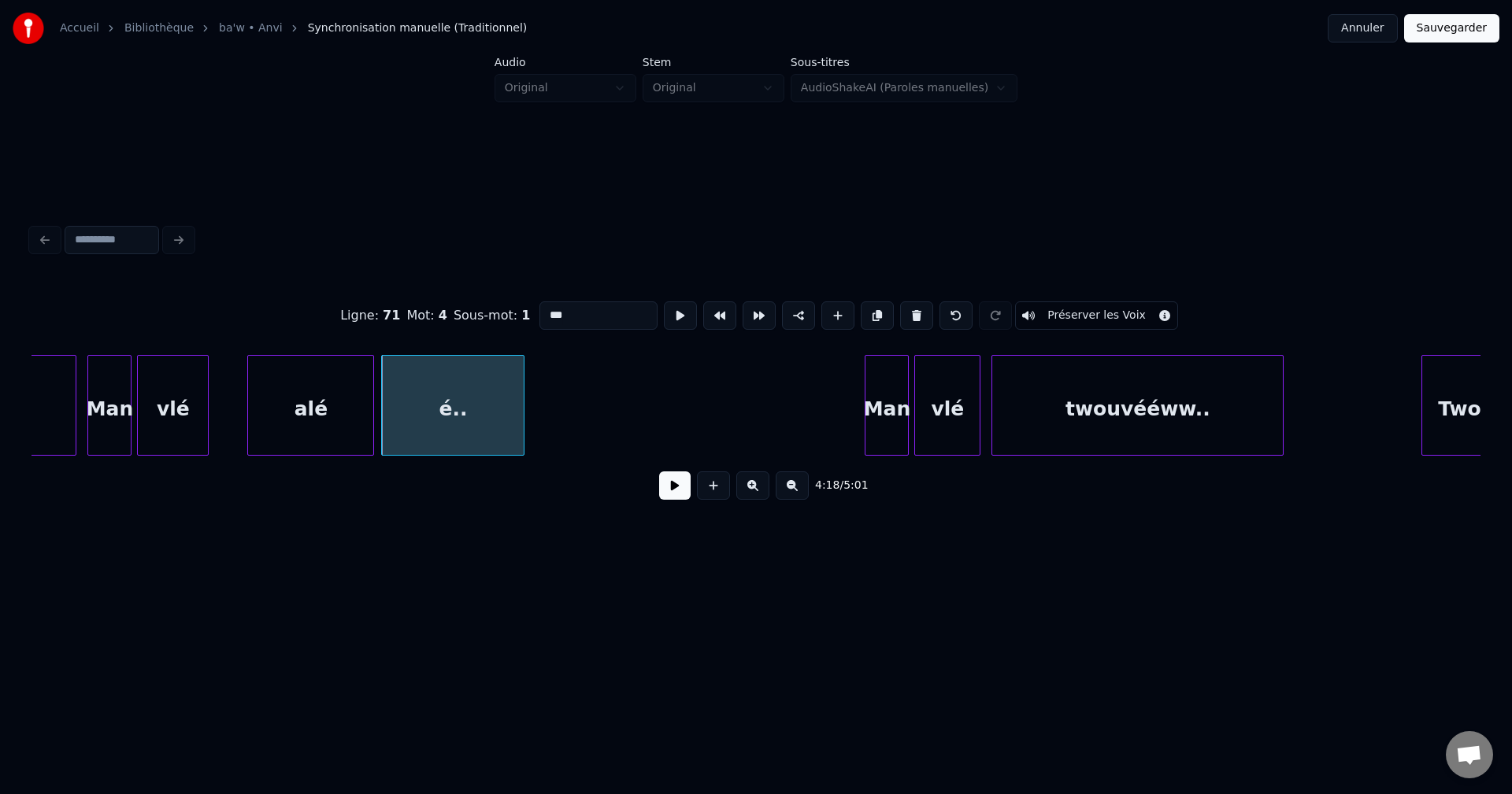
click at [896, 370] on div "Man" at bounding box center [886, 410] width 43 height 107
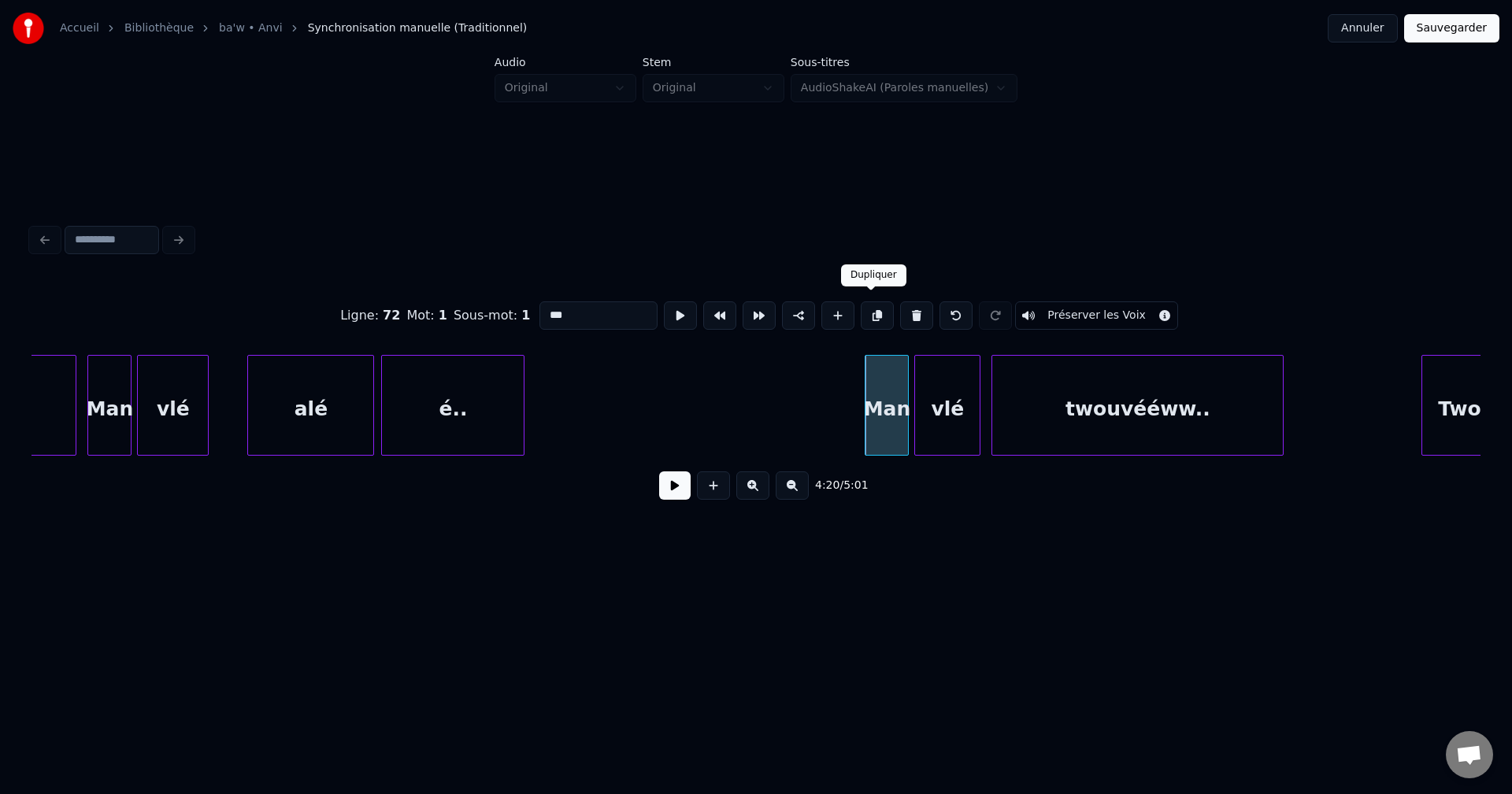
click at [869, 309] on button at bounding box center [877, 315] width 33 height 29
click at [639, 426] on div "Man" at bounding box center [634, 410] width 43 height 107
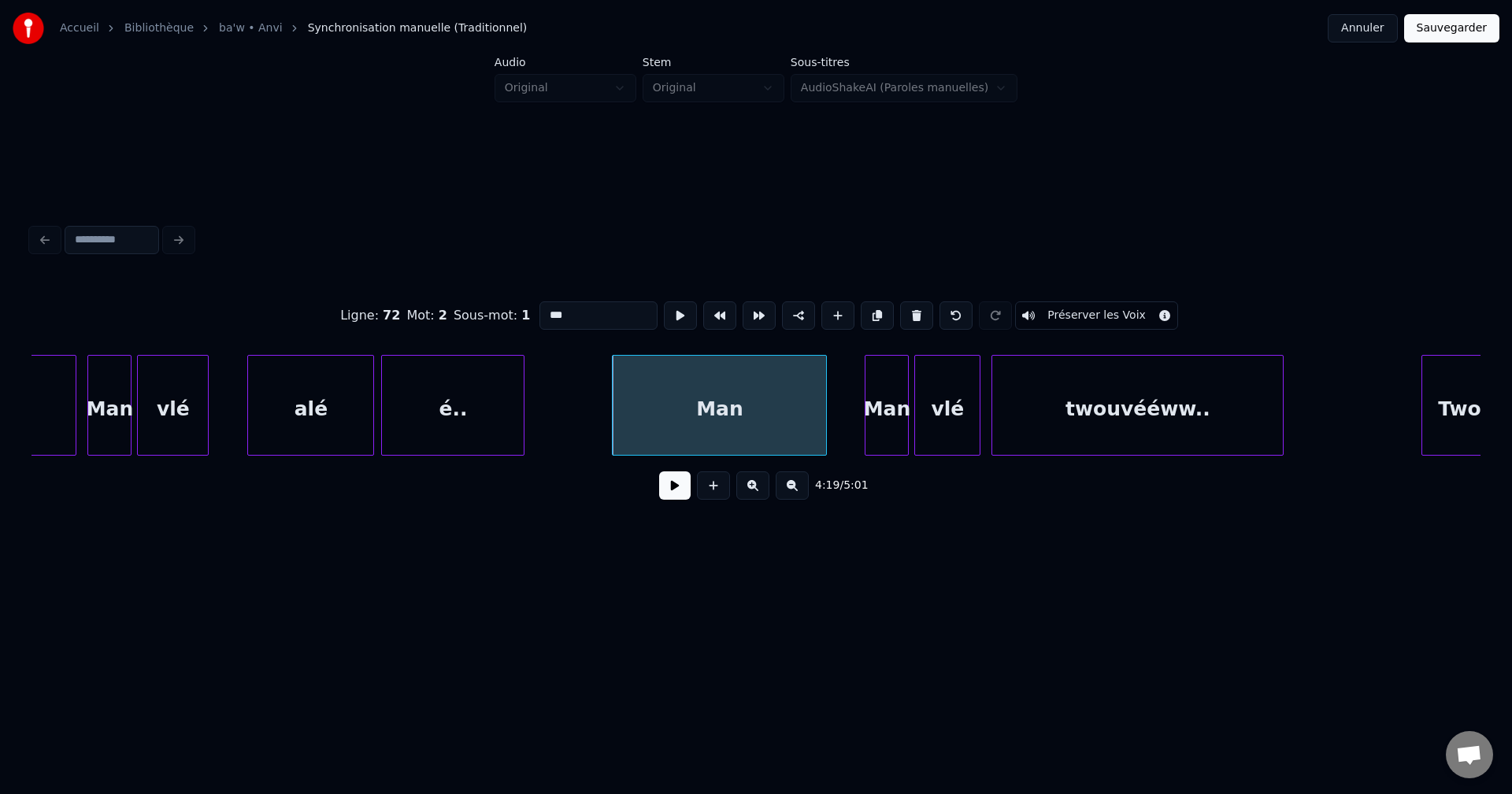
click at [822, 421] on div at bounding box center [823, 405] width 5 height 99
click at [744, 416] on div "Man" at bounding box center [718, 410] width 211 height 107
drag, startPoint x: 604, startPoint y: 321, endPoint x: 311, endPoint y: 321, distance: 293.0
click at [355, 321] on div "Ligne : 72 Mot : 2 Sous-mot : 1 *** Préserver les Voix" at bounding box center [756, 315] width 1449 height 79
click at [748, 391] on div "Many" at bounding box center [718, 410] width 211 height 107
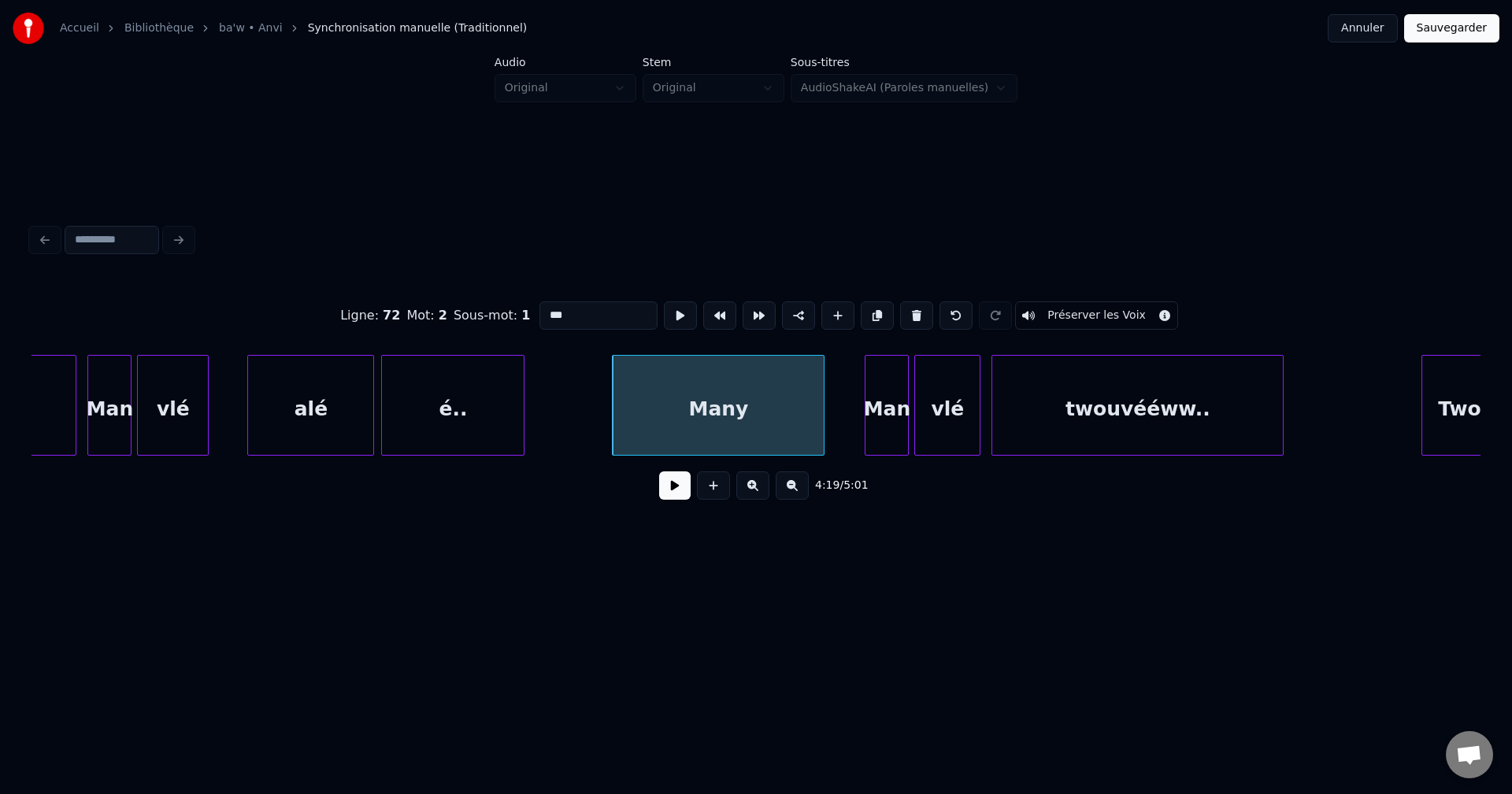
click at [883, 397] on div "Man" at bounding box center [886, 410] width 43 height 107
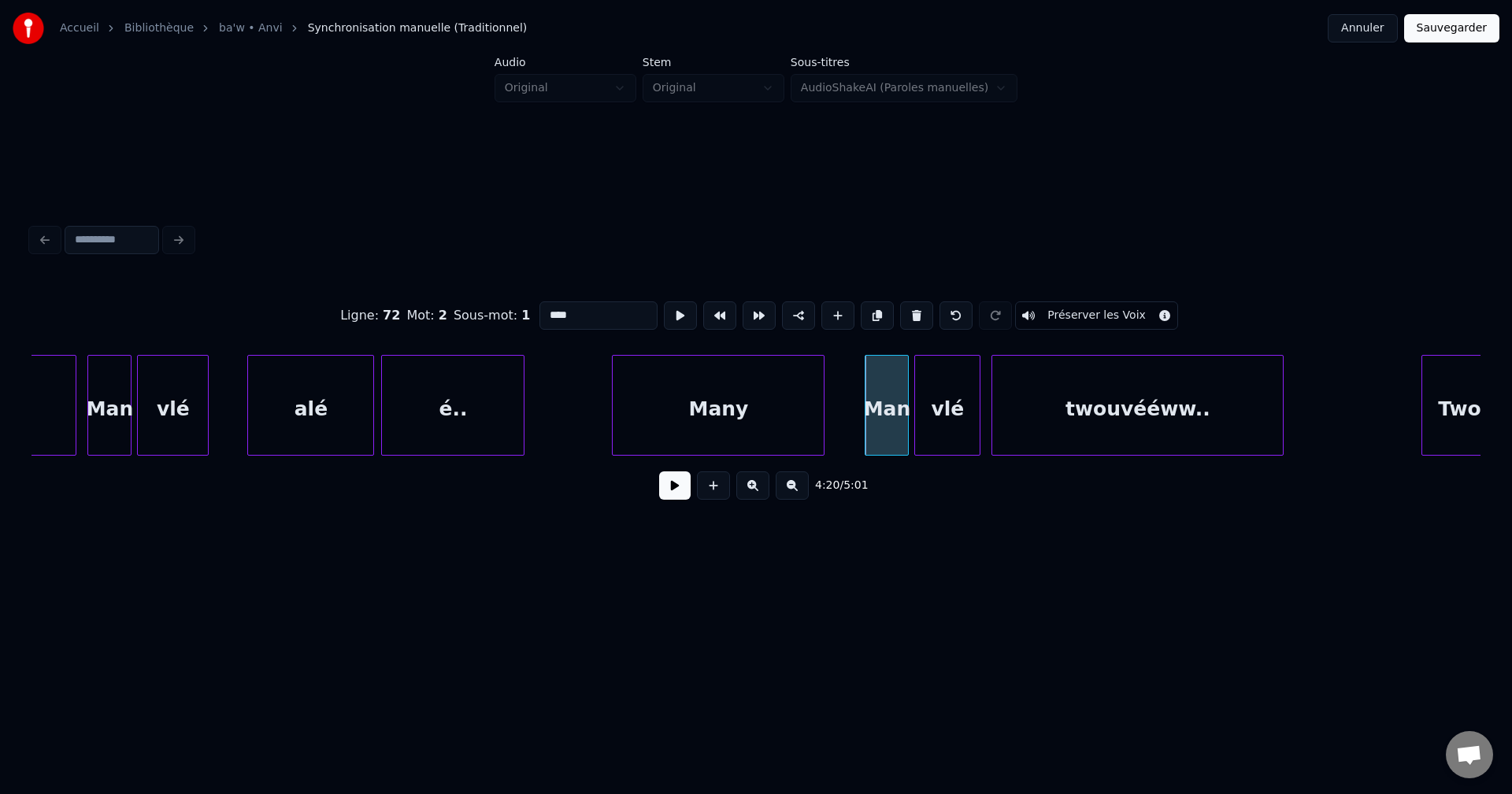
click at [775, 394] on div "Many" at bounding box center [718, 410] width 211 height 107
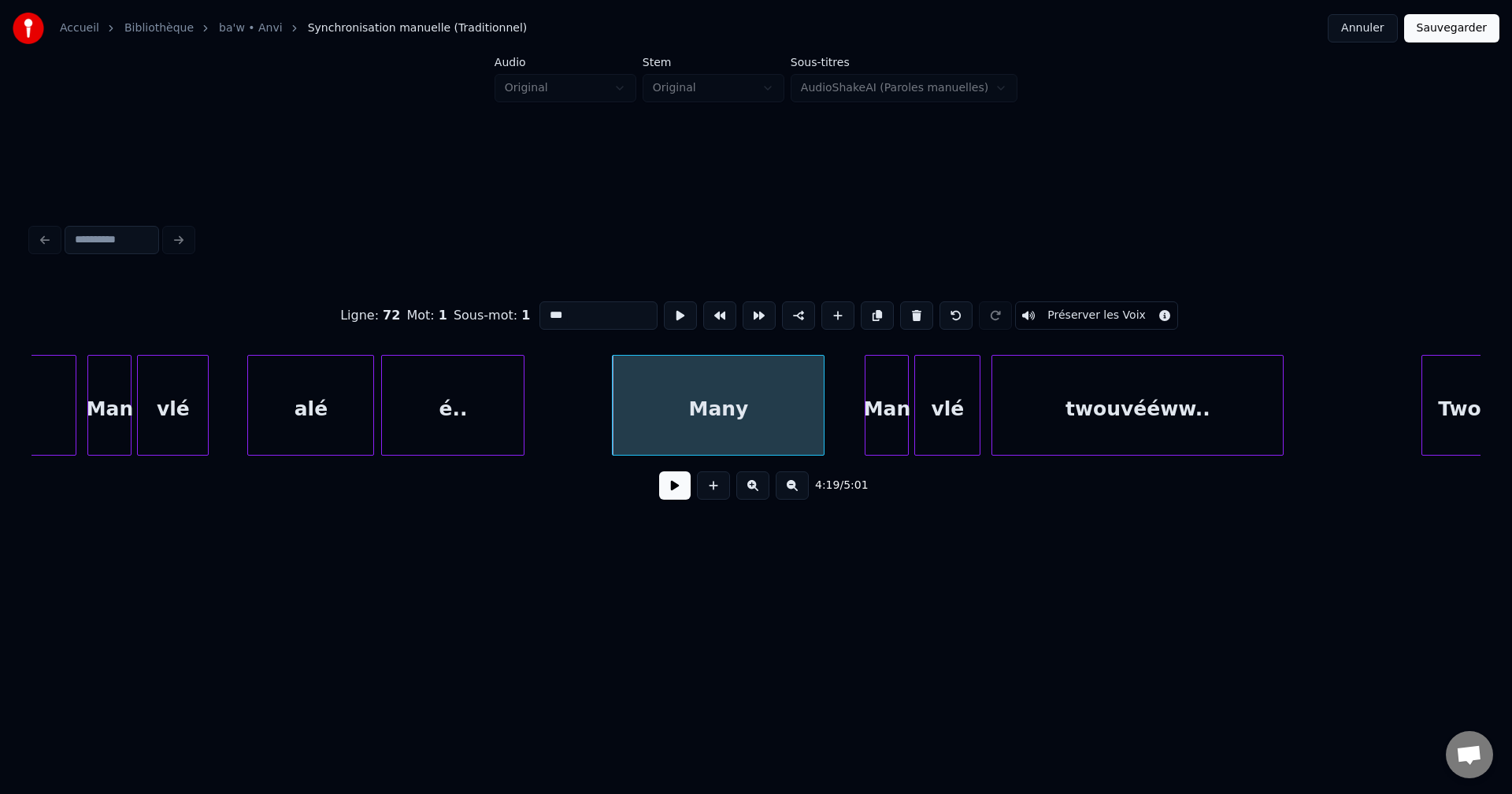
drag, startPoint x: 611, startPoint y: 305, endPoint x: 226, endPoint y: 305, distance: 385.0
click at [242, 315] on div "Ligne : 72 Mot : 1 Sous-mot : 1 *** Préserver les Voix" at bounding box center [756, 315] width 1449 height 79
type input "***"
click at [661, 489] on button at bounding box center [675, 485] width 32 height 29
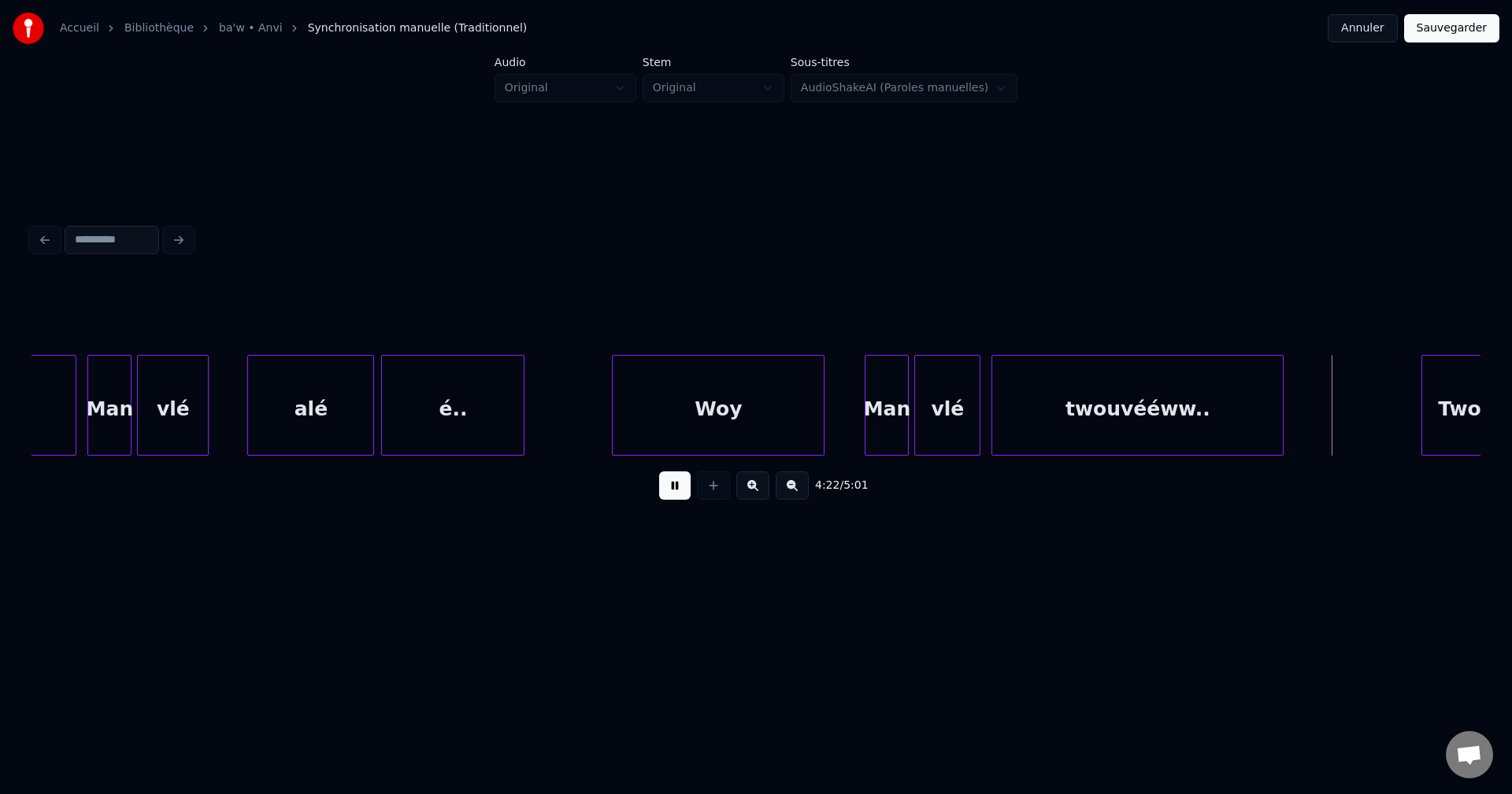
click at [1080, 445] on div "twouvééww.." at bounding box center [1137, 410] width 290 height 107
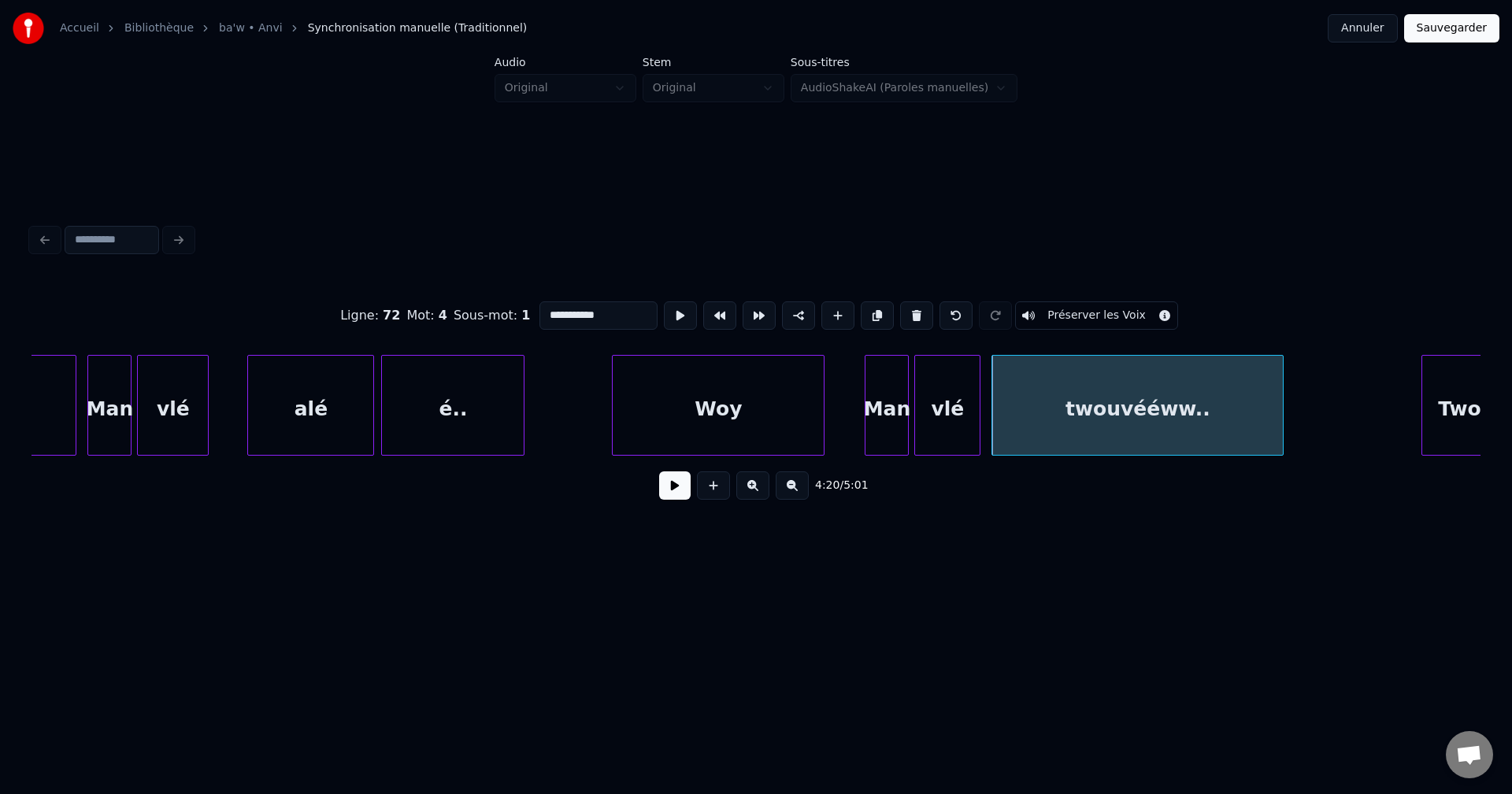
drag, startPoint x: 625, startPoint y: 317, endPoint x: 211, endPoint y: 311, distance: 414.0
click at [211, 311] on div "**********" at bounding box center [756, 315] width 1449 height 79
type input "********"
click at [679, 488] on button at bounding box center [675, 485] width 32 height 29
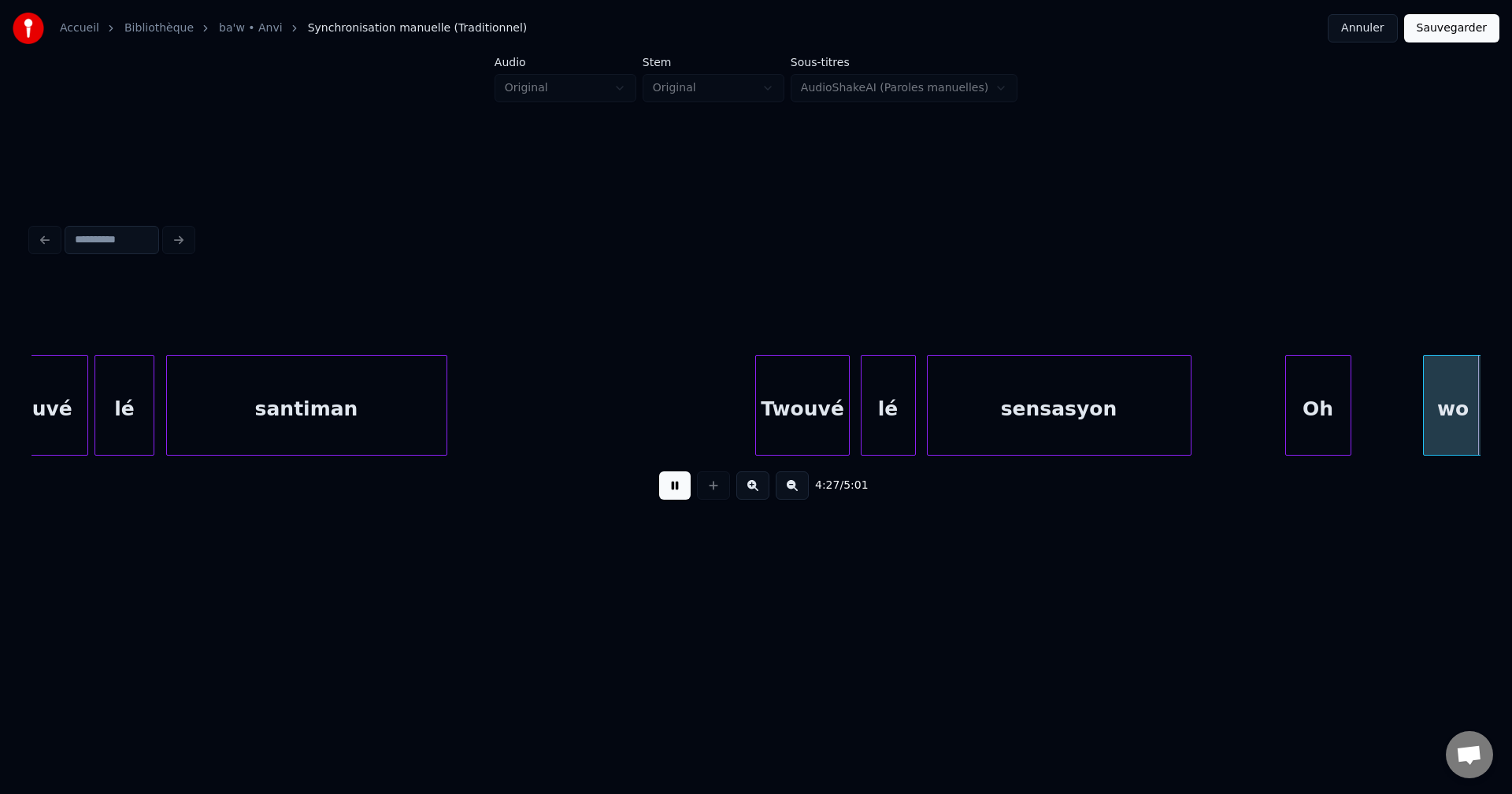
scroll to position [0, 73817]
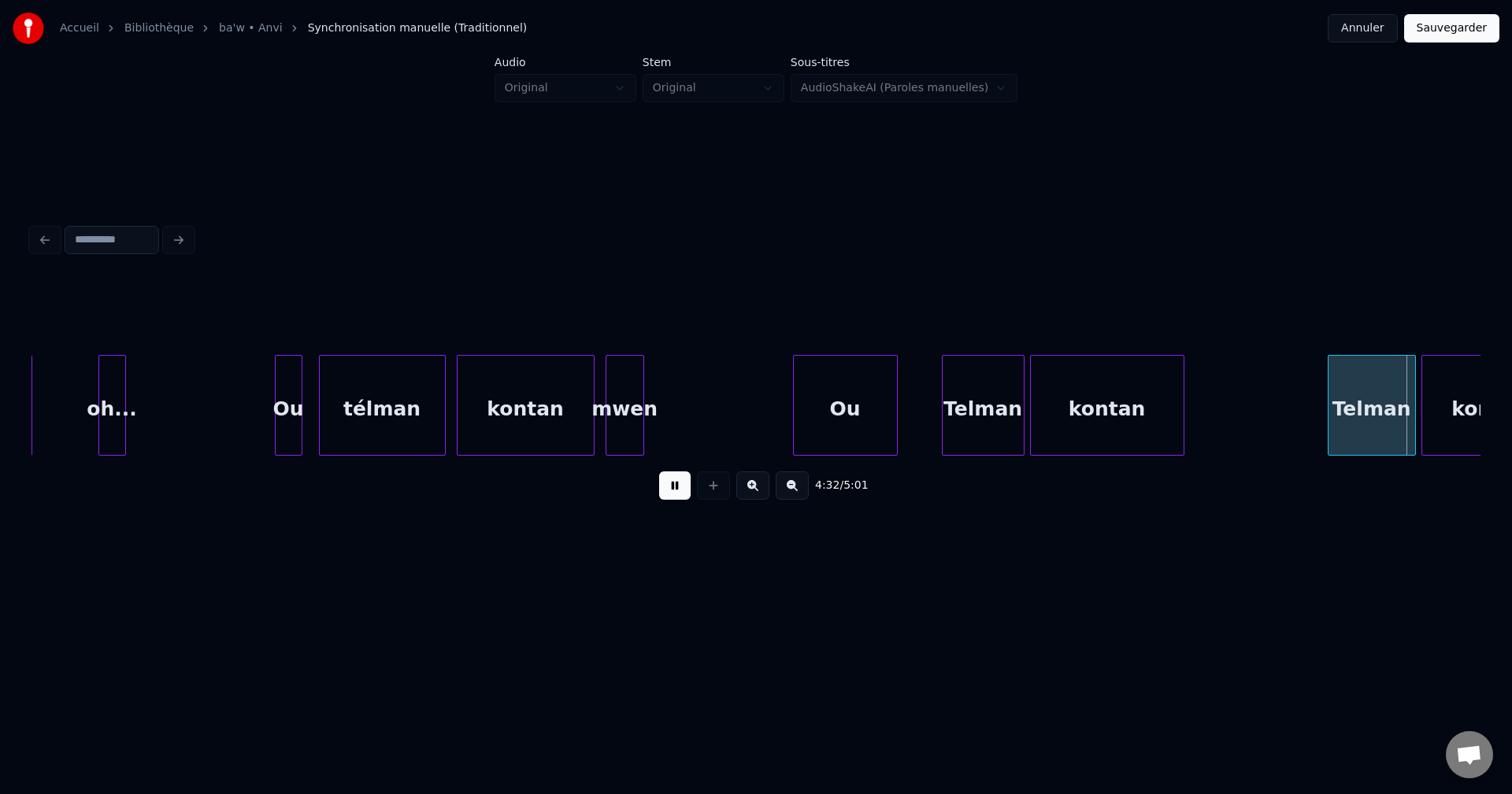
click at [796, 415] on div at bounding box center [795, 405] width 5 height 99
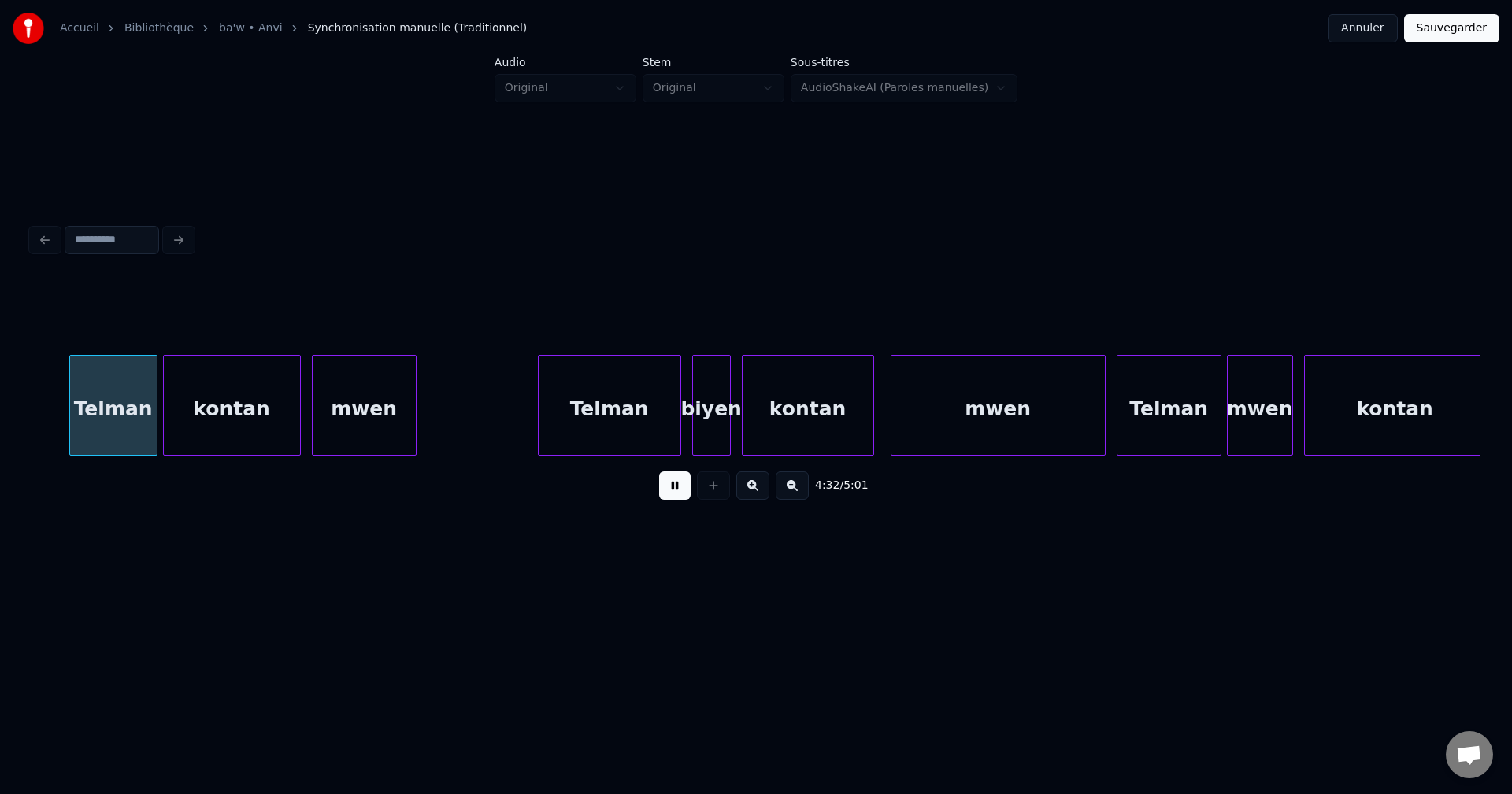
scroll to position [0, 75047]
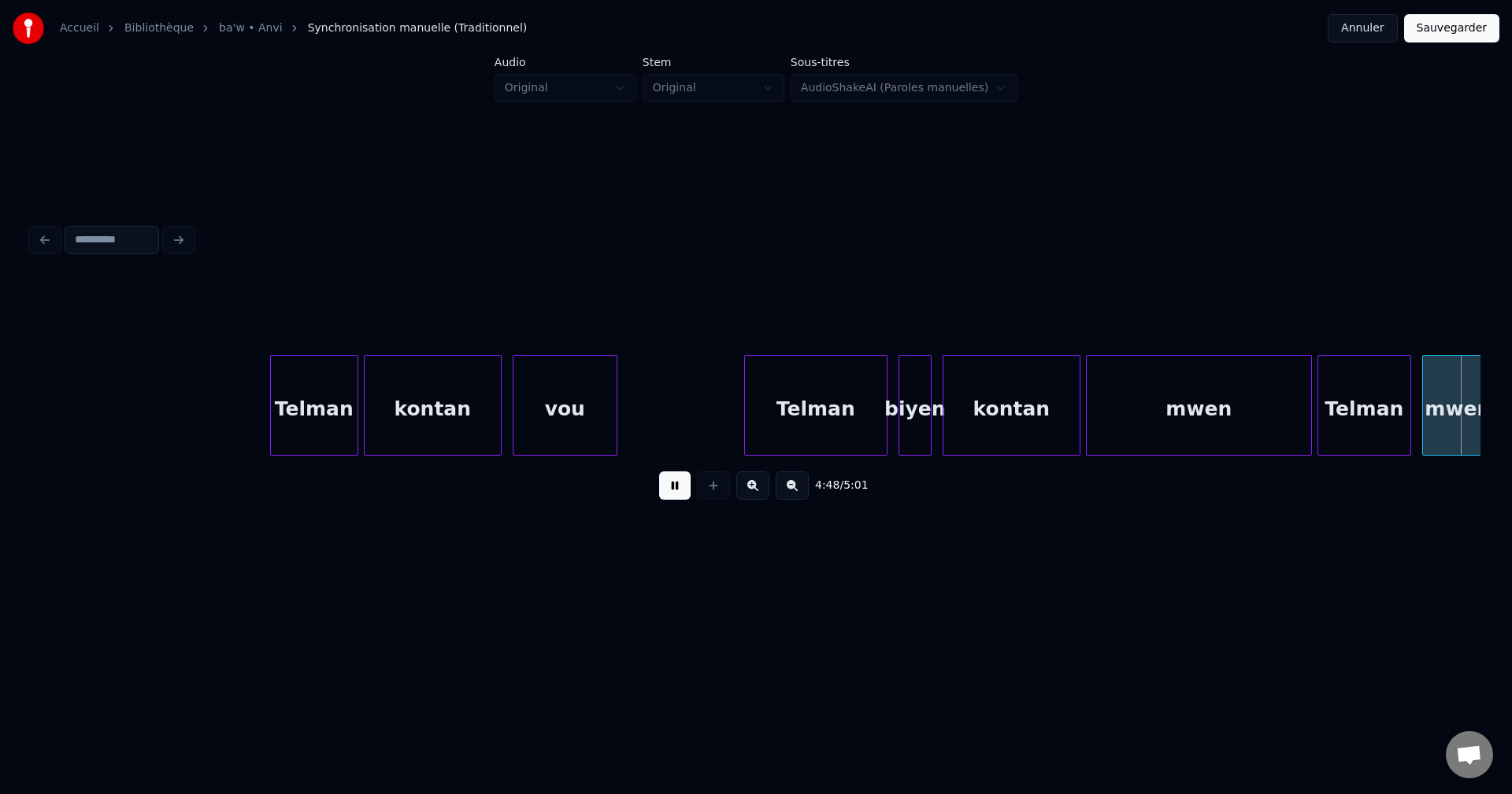
scroll to position [0, 79402]
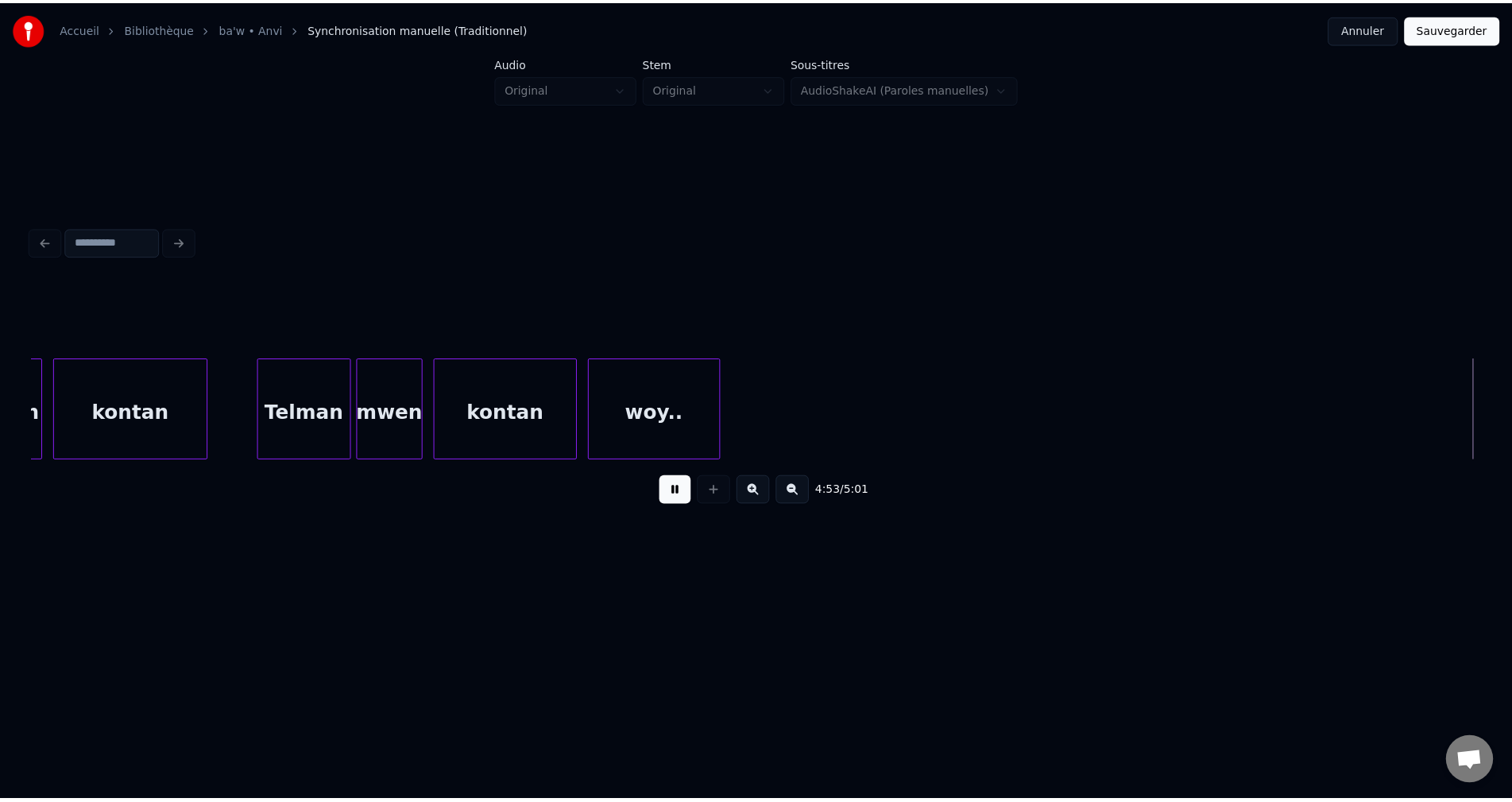
scroll to position [0, 81603]
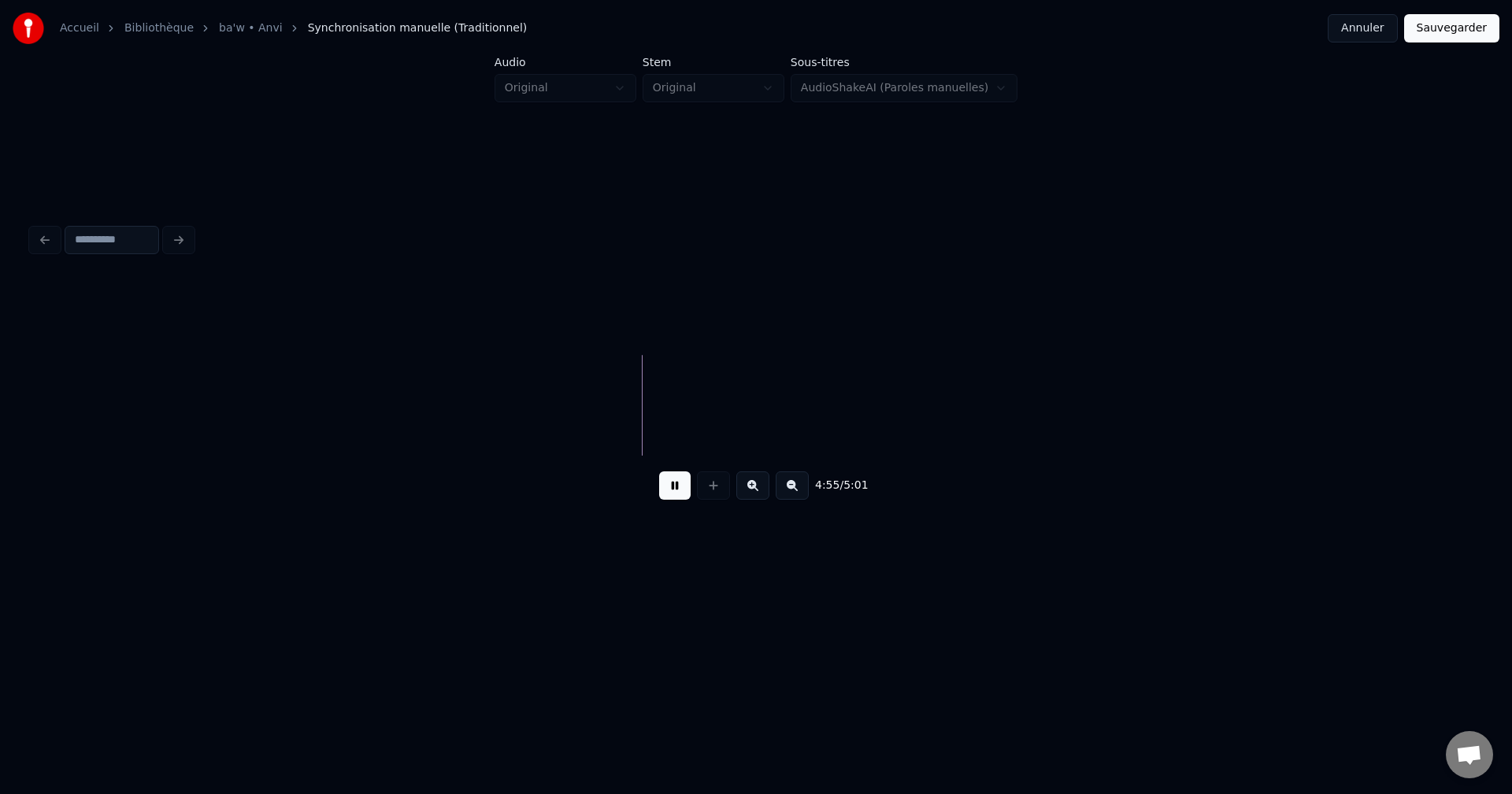
click at [1429, 23] on button "Sauvegarder" at bounding box center [1451, 28] width 95 height 29
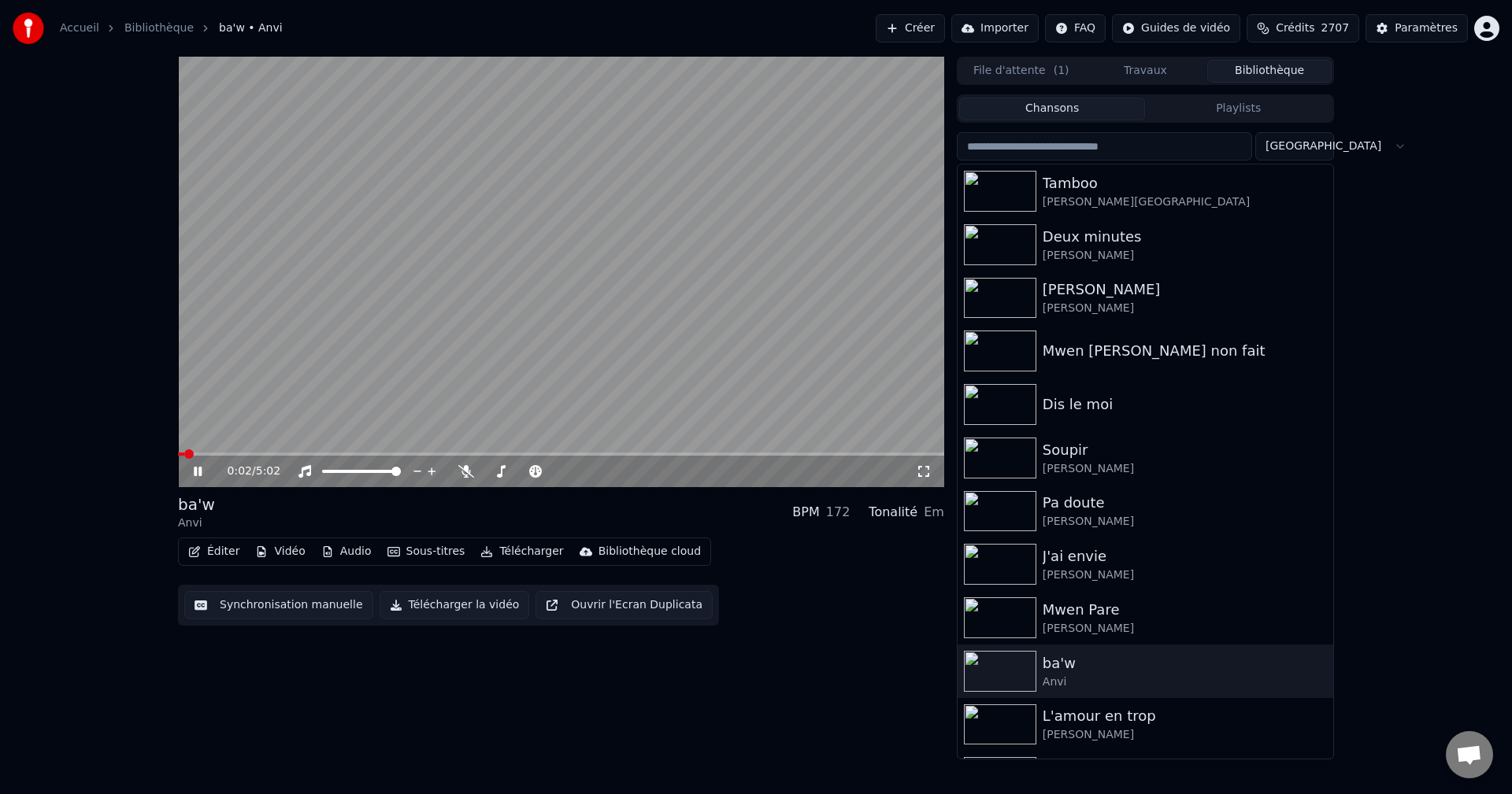
click at [217, 556] on button "Éditer" at bounding box center [213, 551] width 64 height 22
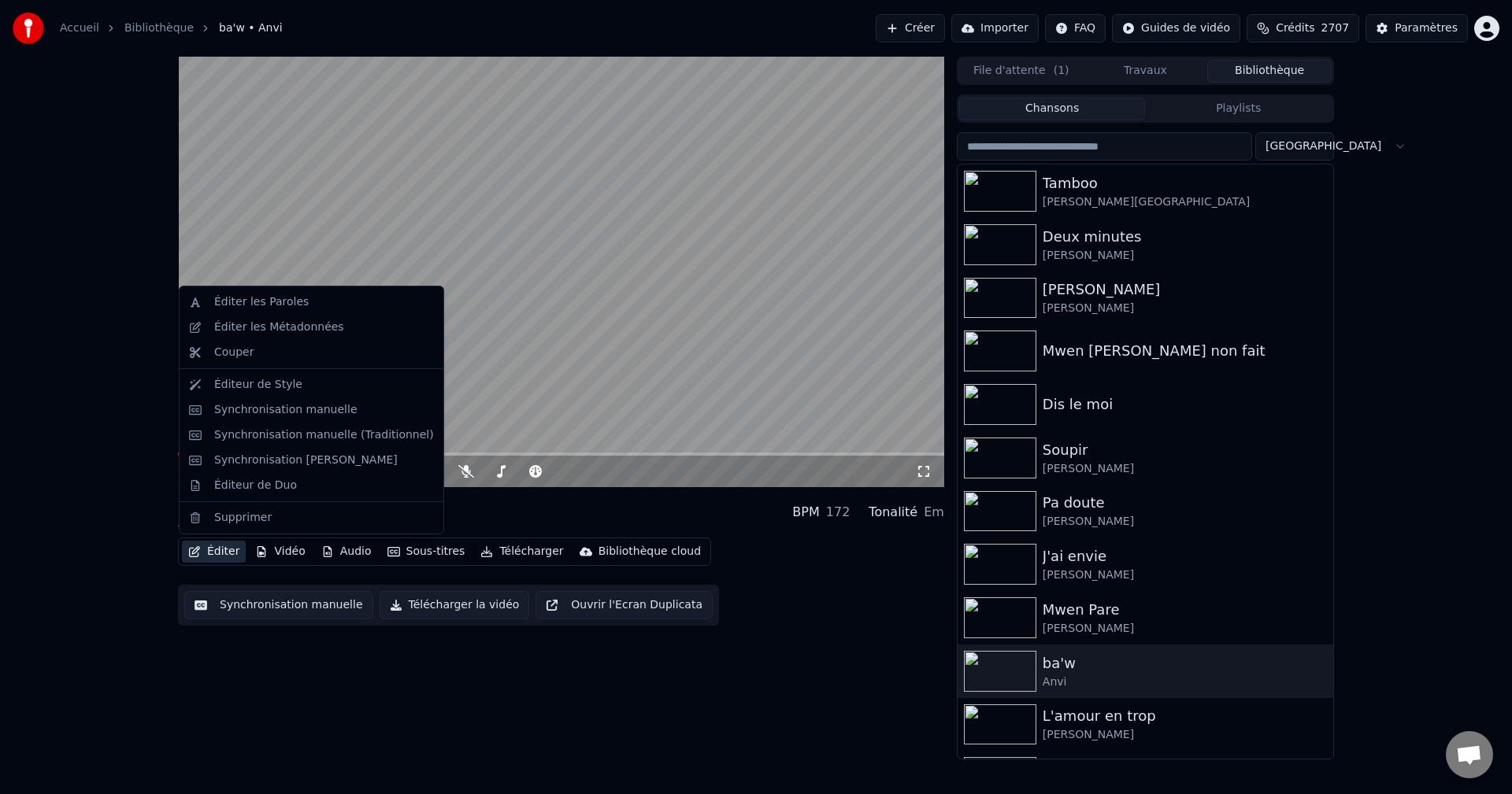
drag, startPoint x: 124, startPoint y: 676, endPoint x: 140, endPoint y: 674, distance: 16.1
click at [125, 676] on div "0:07 / 5:02 ba'w Anvi BPM 172 Tonalité Em Éditer Vidéo Audio Sous-titres Téléch…" at bounding box center [756, 408] width 1512 height 702
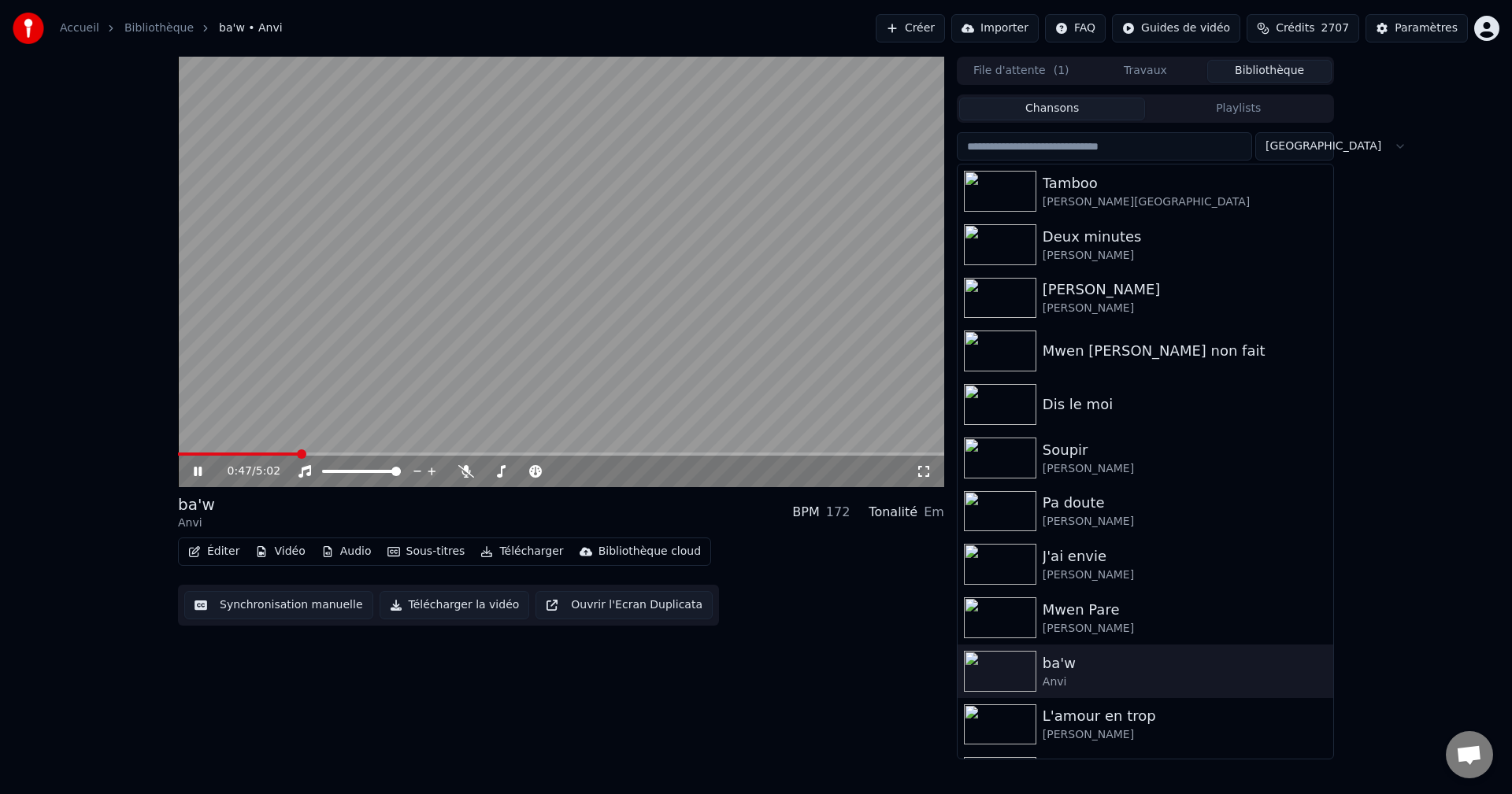
click at [225, 549] on button "Éditer" at bounding box center [213, 551] width 64 height 22
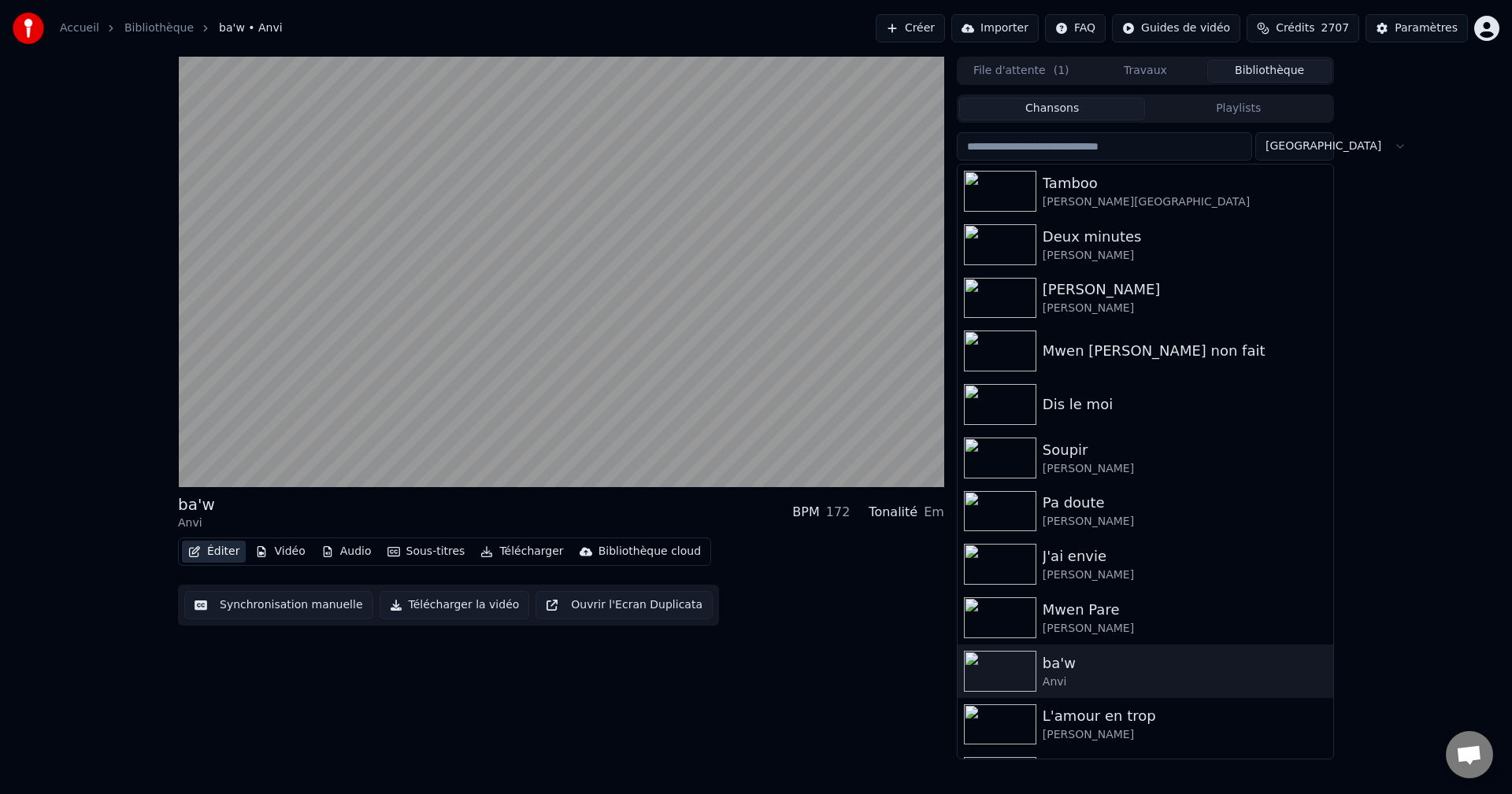
click at [206, 551] on button "Éditer" at bounding box center [213, 551] width 64 height 22
click at [206, 548] on button "Éditer" at bounding box center [213, 551] width 64 height 22
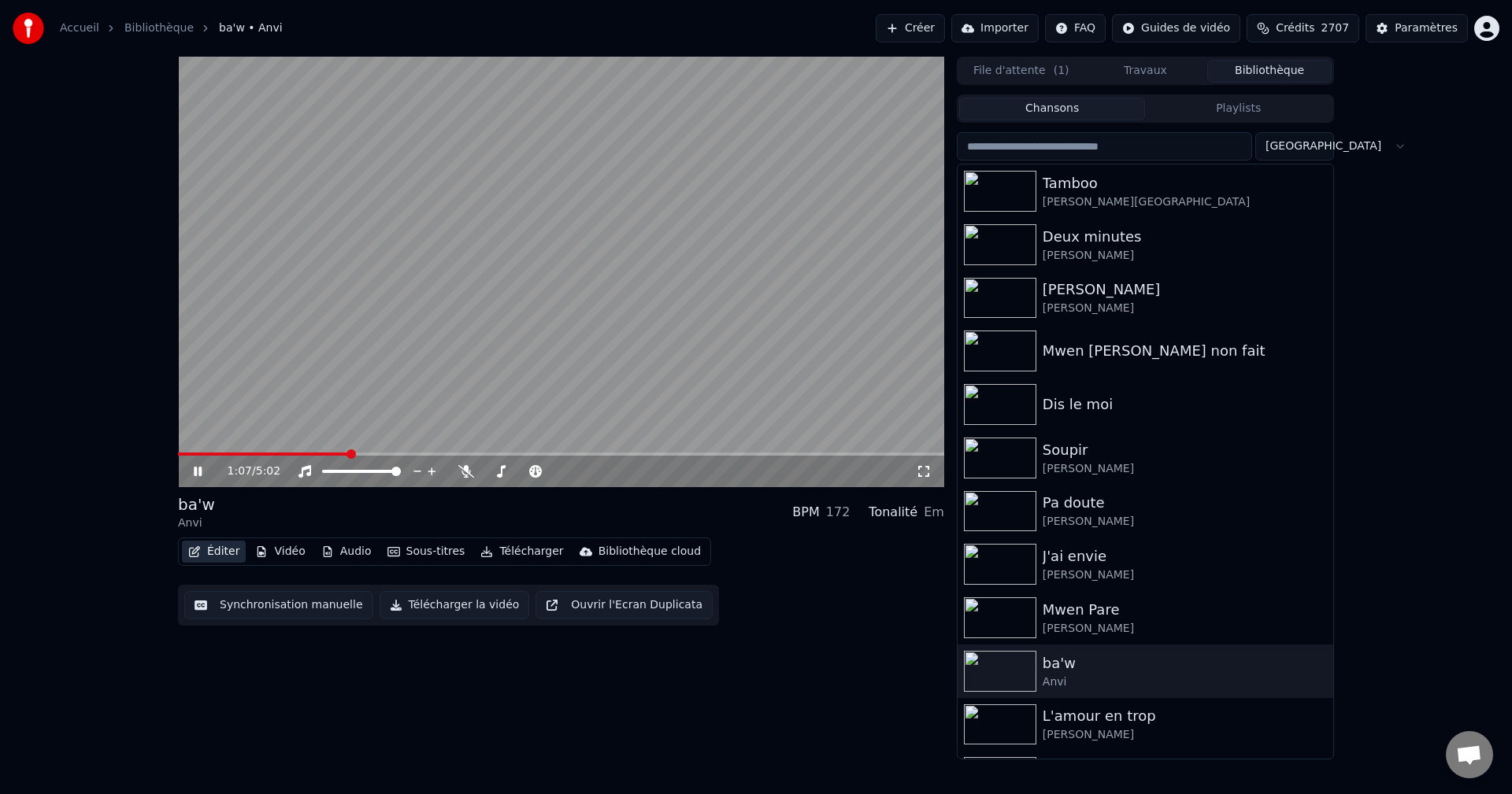
click at [201, 550] on button "Éditer" at bounding box center [213, 551] width 64 height 22
click at [196, 547] on icon "button" at bounding box center [195, 551] width 13 height 11
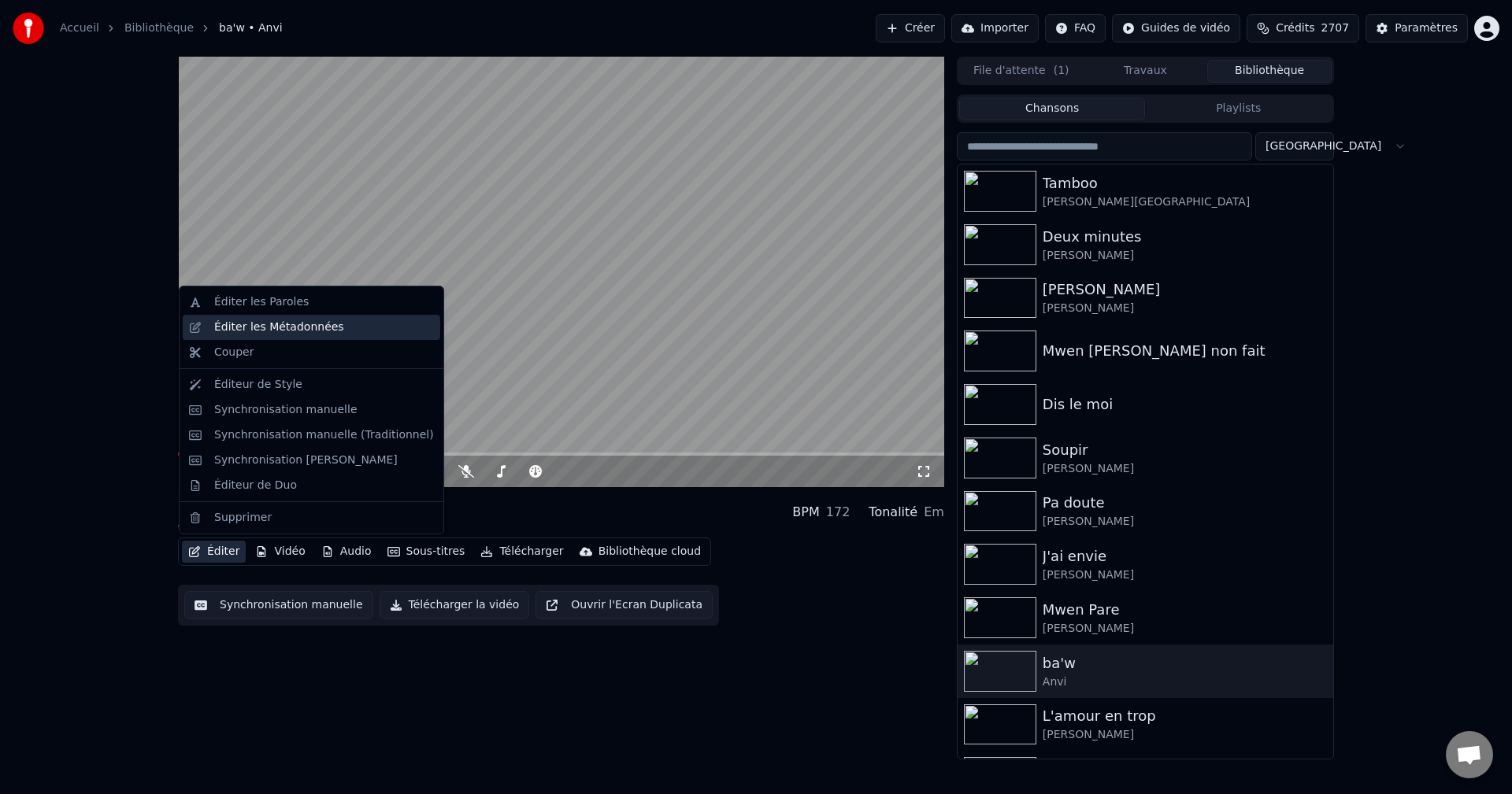
click at [264, 330] on div "Éditer les Métadonnées" at bounding box center [279, 327] width 130 height 16
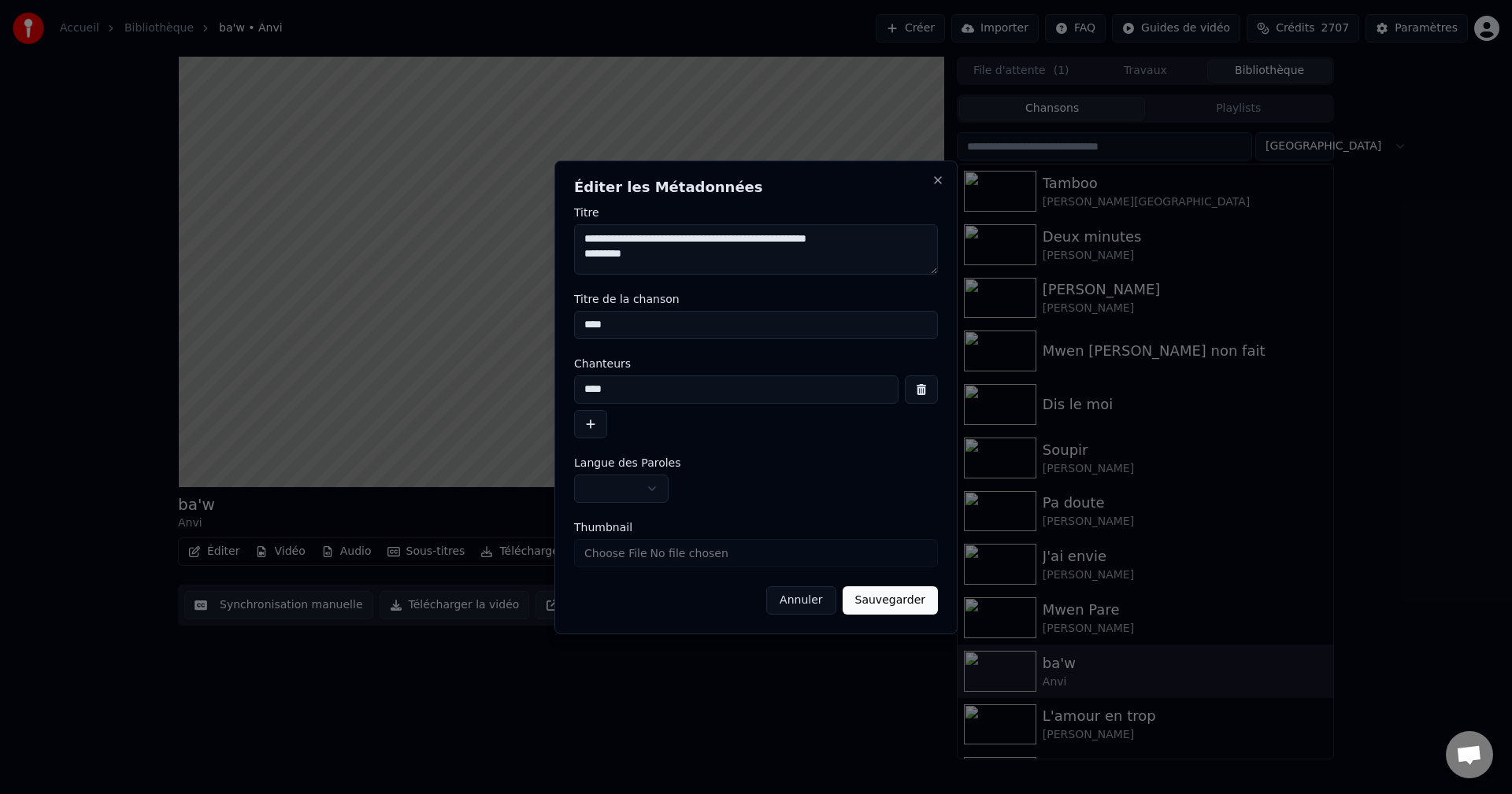
click at [585, 236] on textarea "**********" at bounding box center [756, 249] width 363 height 50
drag, startPoint x: 786, startPoint y: 243, endPoint x: 851, endPoint y: 242, distance: 65.0
click at [851, 242] on textarea "**********" at bounding box center [756, 249] width 363 height 50
drag, startPoint x: 641, startPoint y: 240, endPoint x: 707, endPoint y: 240, distance: 66.0
click at [707, 240] on textarea "**********" at bounding box center [756, 249] width 363 height 50
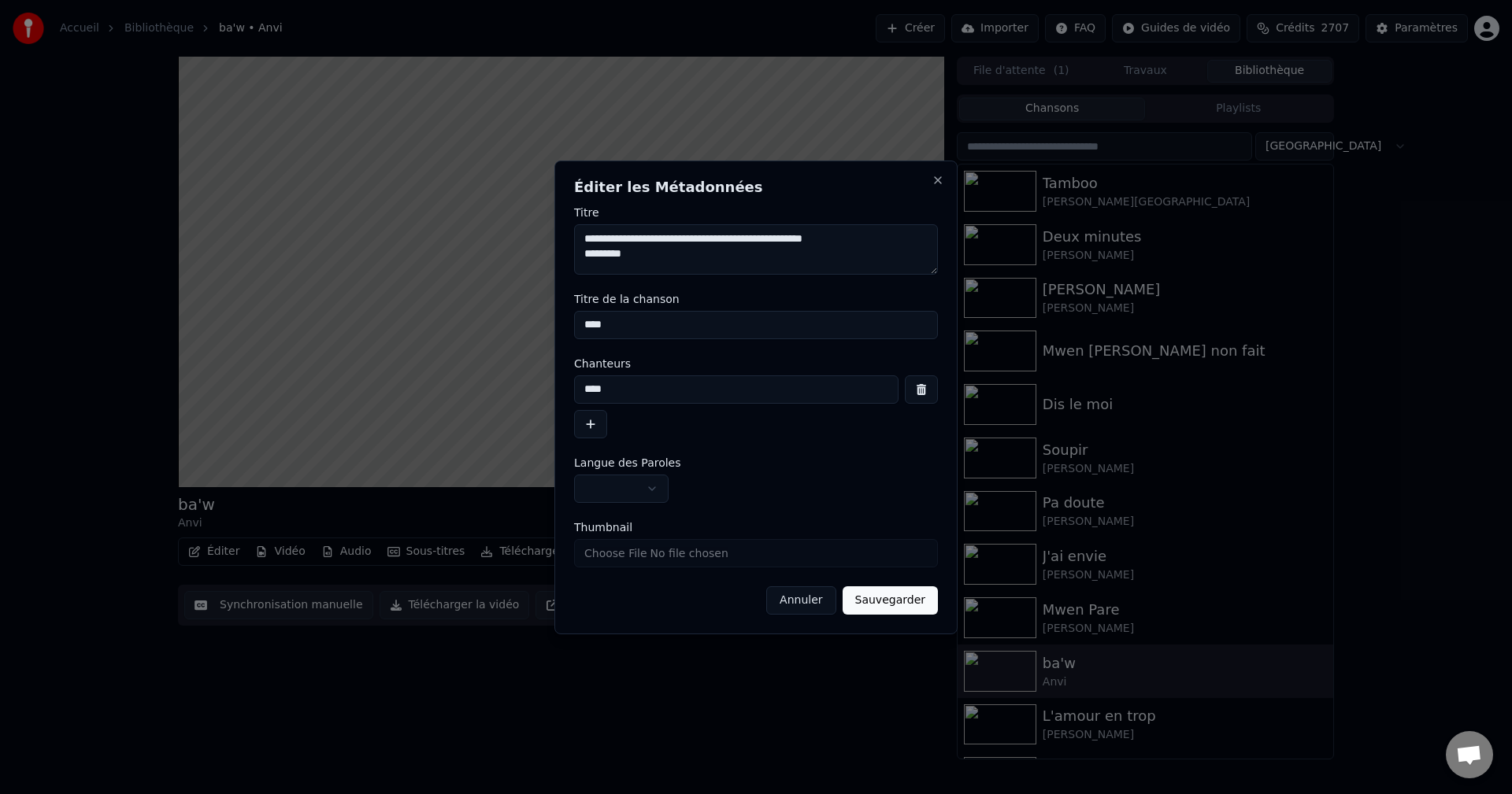
type textarea "**********"
click at [591, 434] on button "button" at bounding box center [591, 423] width 33 height 29
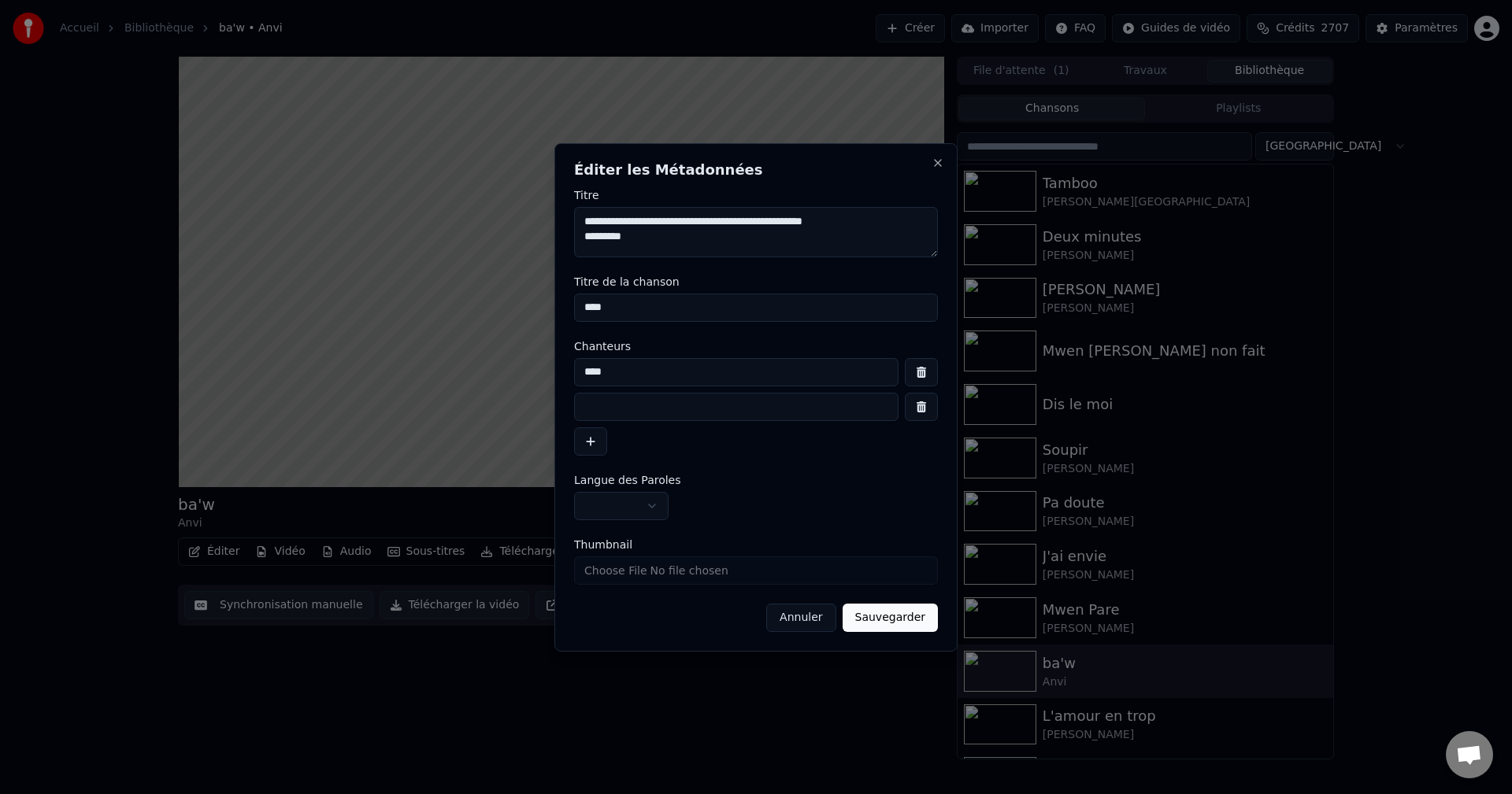
drag, startPoint x: 473, startPoint y: 356, endPoint x: 444, endPoint y: 354, distance: 29.1
click at [440, 356] on body "**********" at bounding box center [756, 397] width 1512 height 794
paste input "**********"
type input "**********"
drag, startPoint x: 716, startPoint y: 222, endPoint x: 781, endPoint y: 224, distance: 65.0
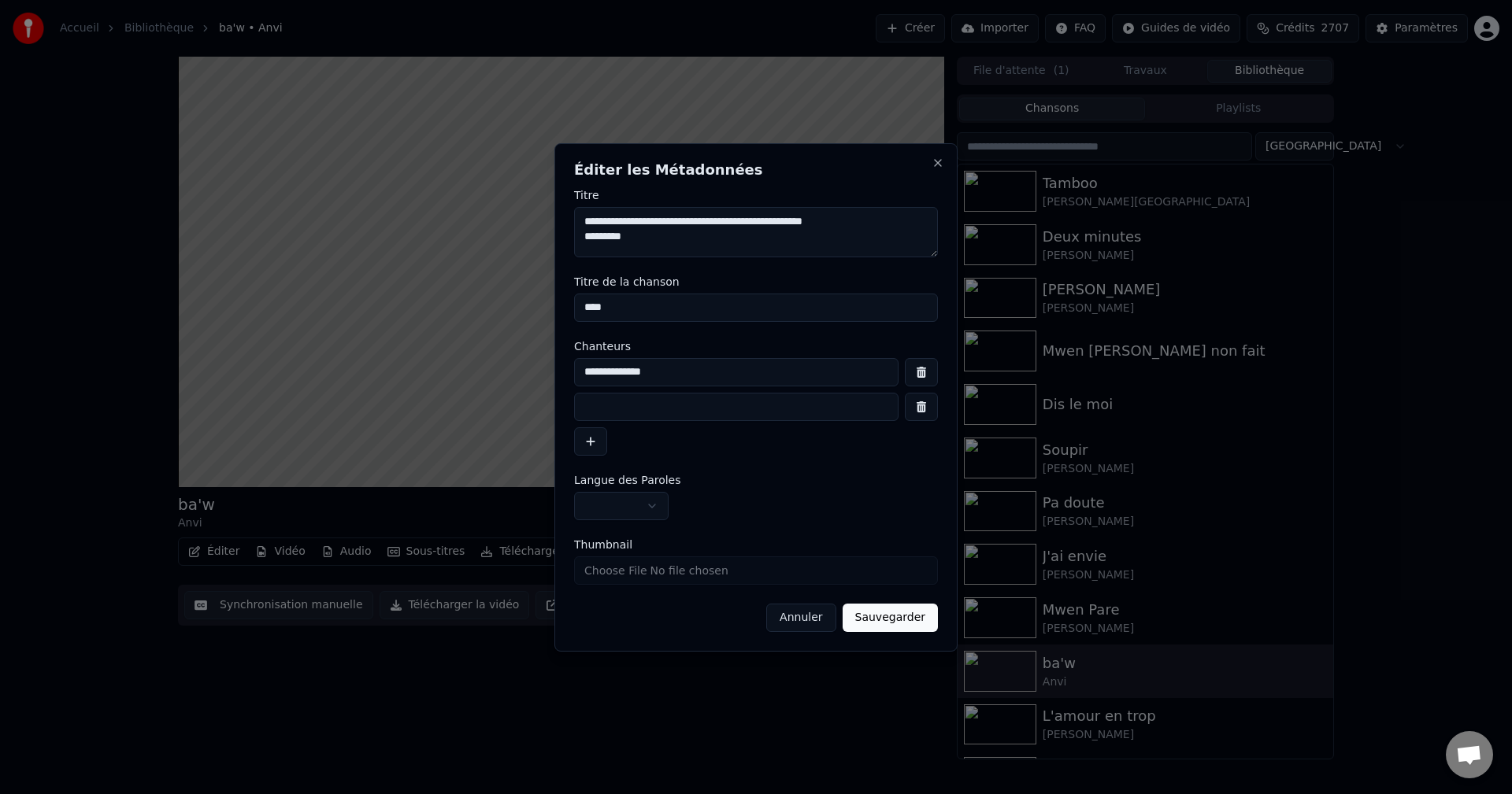
click at [781, 224] on textarea "**********" at bounding box center [756, 232] width 363 height 50
click at [599, 405] on input at bounding box center [736, 407] width 324 height 29
paste input "**********"
type input "**********"
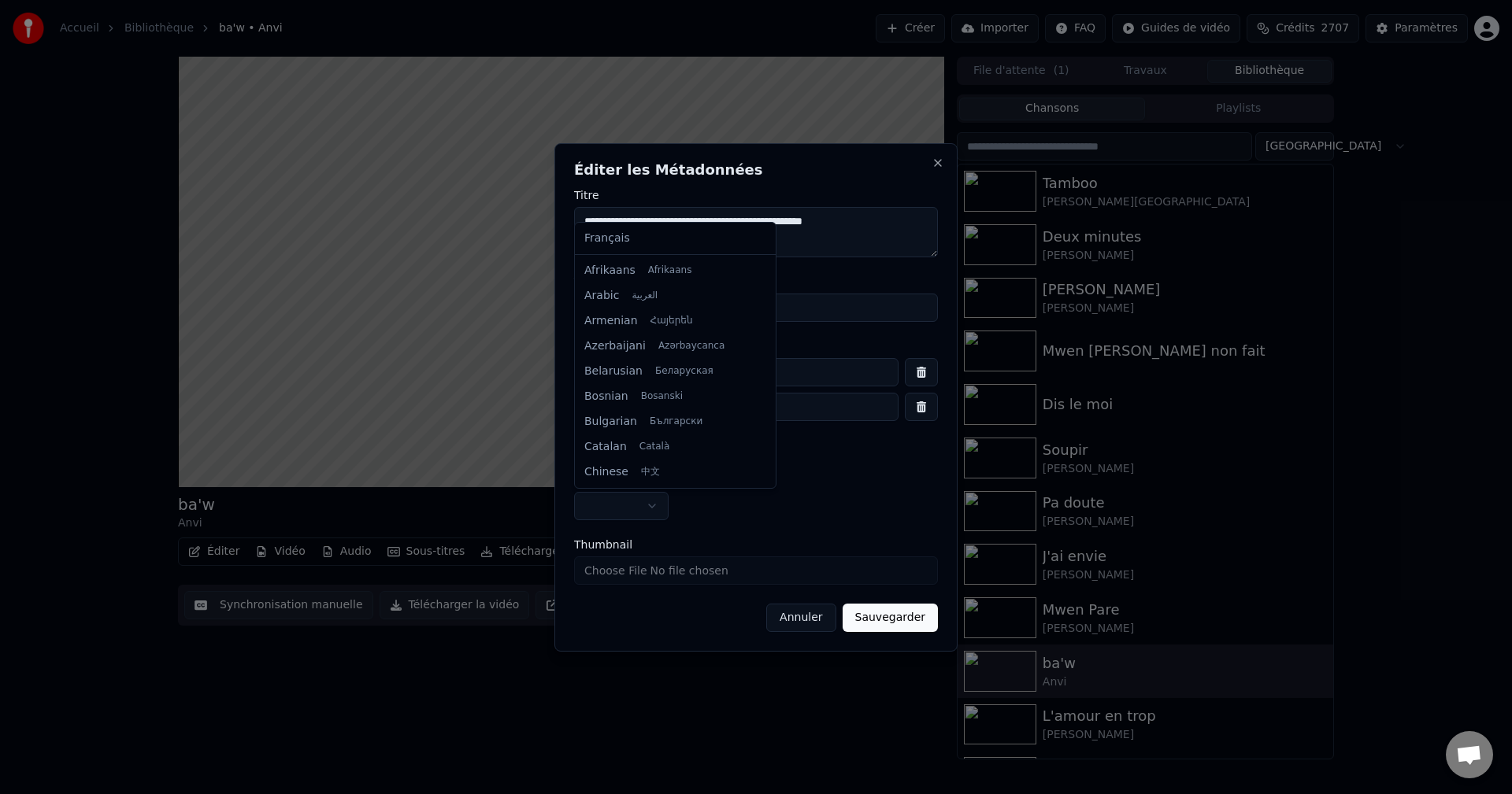
click at [604, 515] on body "**********" at bounding box center [756, 397] width 1512 height 794
drag, startPoint x: 632, startPoint y: 226, endPoint x: 629, endPoint y: 239, distance: 13.3
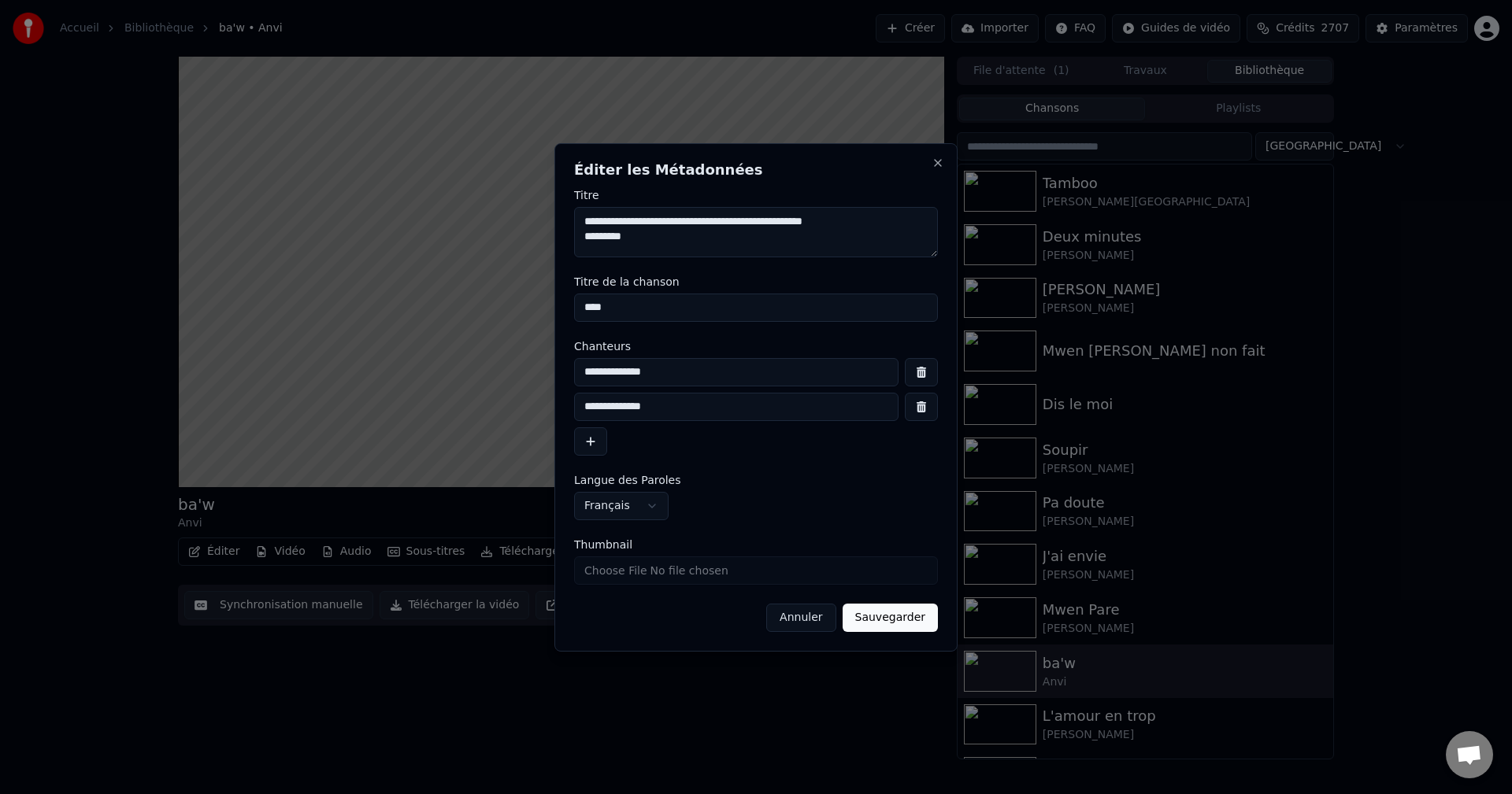
drag, startPoint x: 845, startPoint y: 219, endPoint x: 794, endPoint y: 223, distance: 51.2
click at [794, 223] on textarea "**********" at bounding box center [756, 232] width 363 height 50
drag, startPoint x: 614, startPoint y: 309, endPoint x: 426, endPoint y: 305, distance: 188.0
click at [426, 305] on body "**********" at bounding box center [756, 397] width 1512 height 794
paste input "*****"
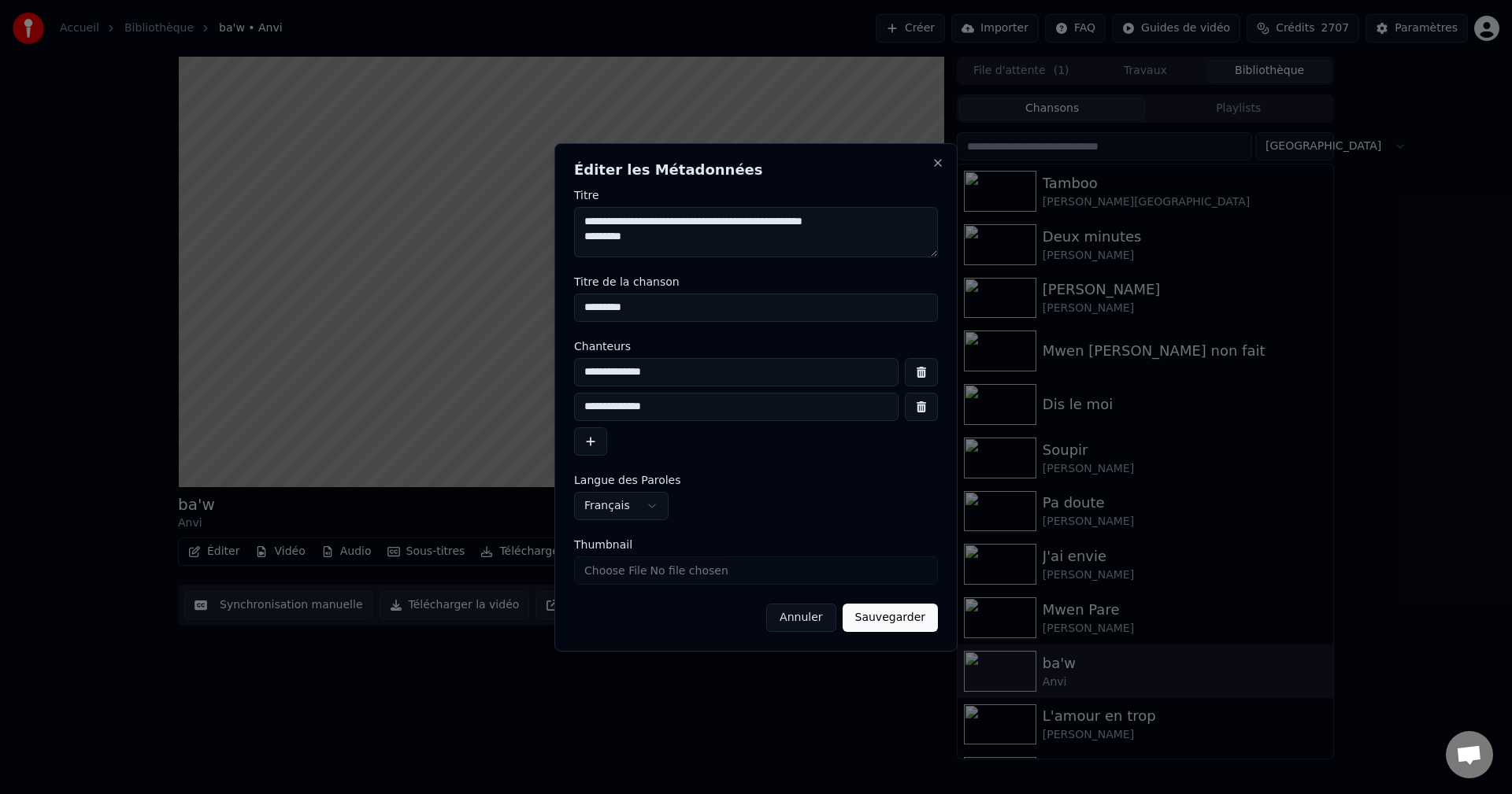
type input "*********"
drag, startPoint x: 650, startPoint y: 238, endPoint x: 583, endPoint y: 242, distance: 67.1
click at [583, 242] on textarea "**********" at bounding box center [756, 232] width 363 height 50
type textarea "**********"
click at [910, 614] on button "Sauvegarder" at bounding box center [890, 617] width 95 height 29
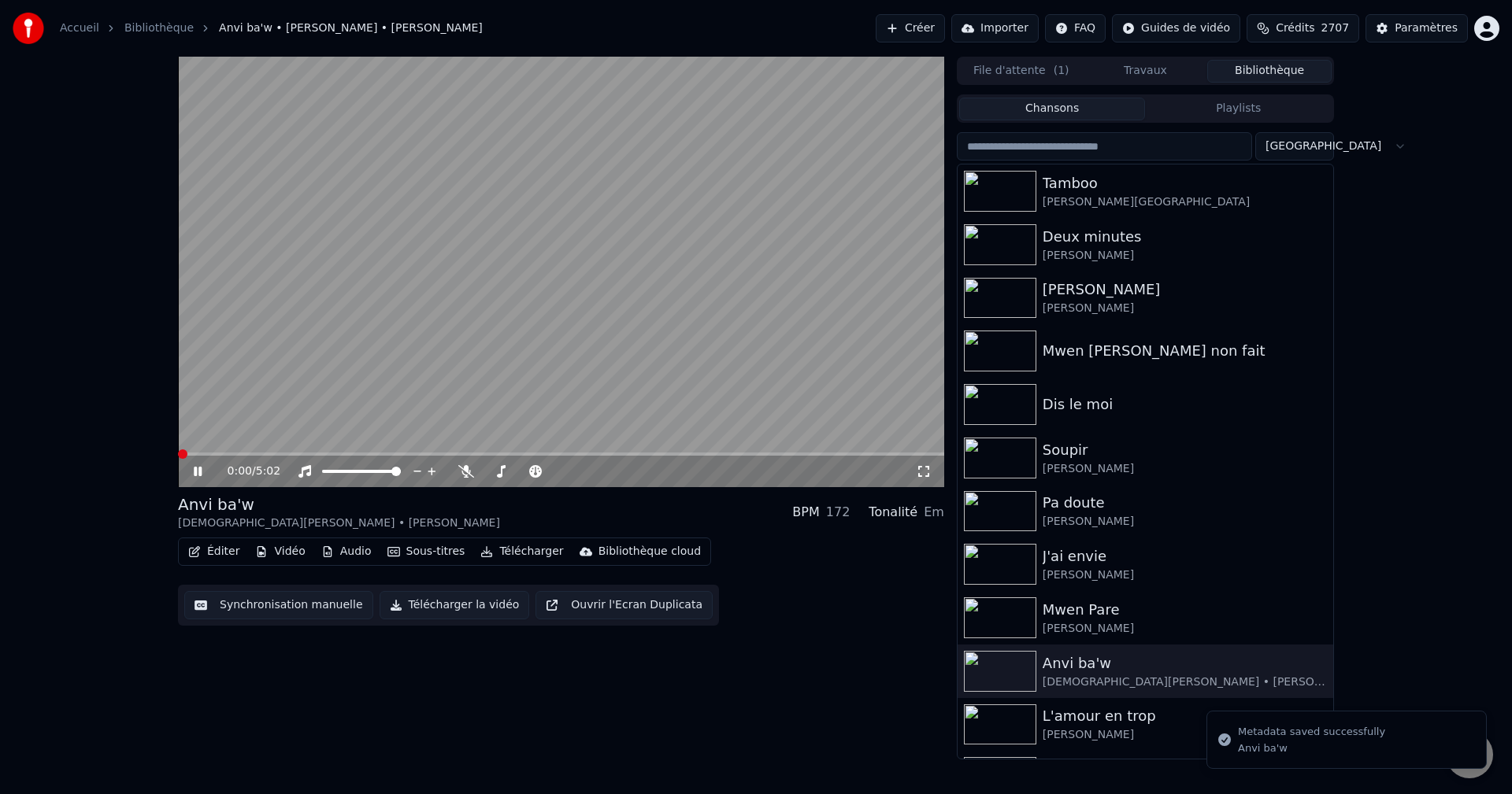
click at [178, 456] on span at bounding box center [178, 453] width 0 height 3
click at [217, 550] on button "Éditer" at bounding box center [213, 551] width 64 height 22
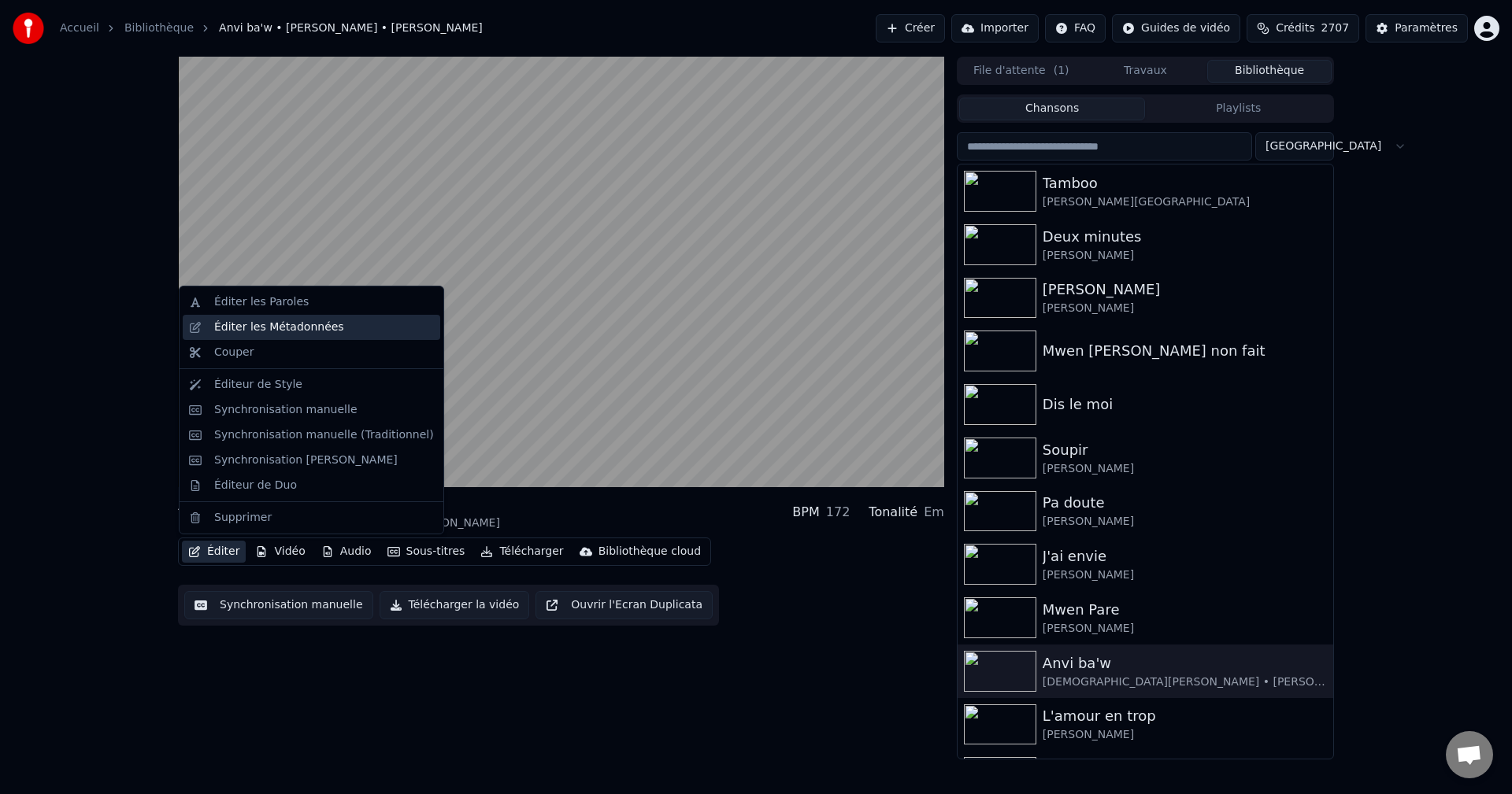
click at [277, 321] on div "Éditer les Métadonnées" at bounding box center [279, 327] width 130 height 16
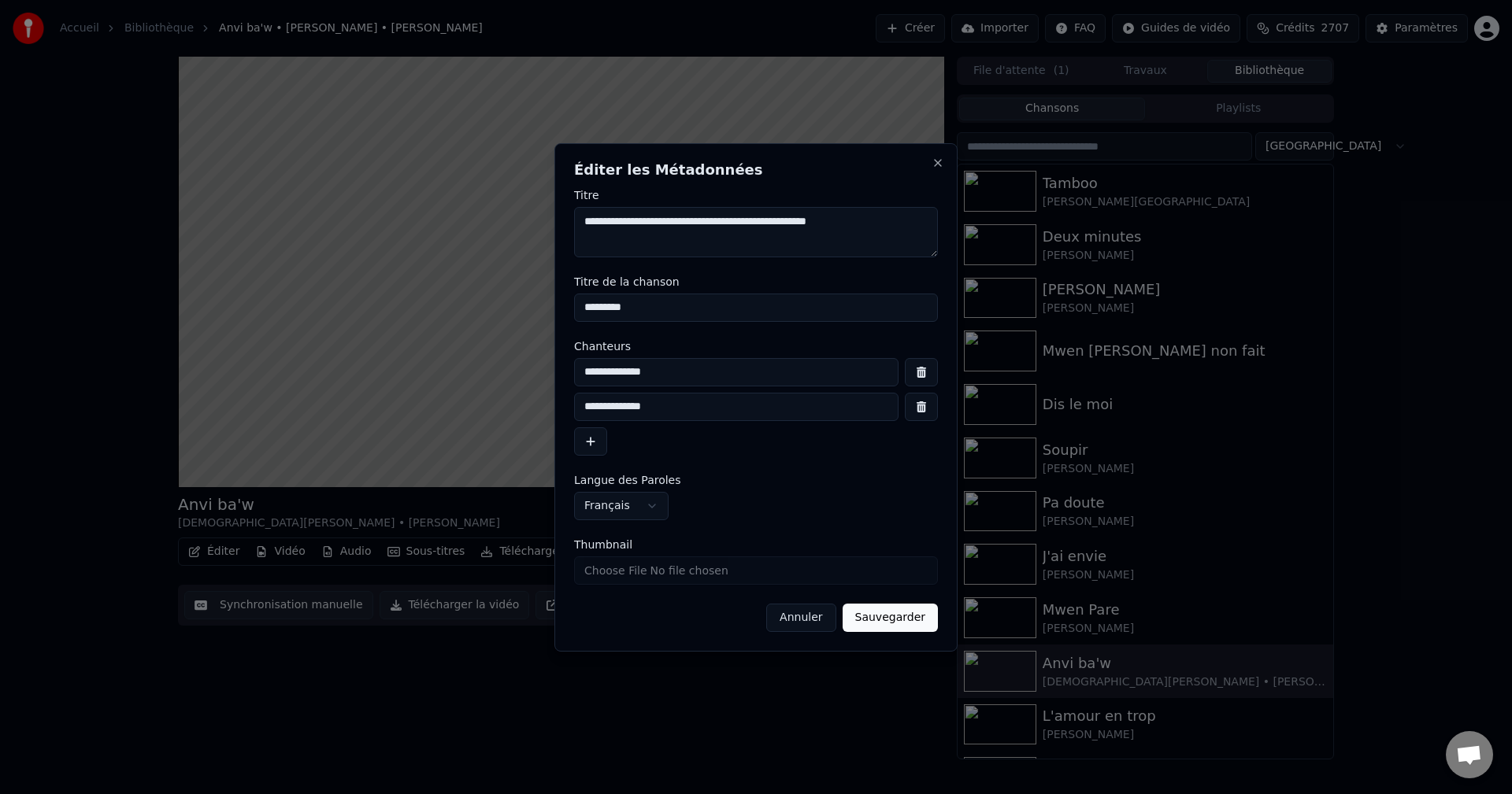
click at [821, 613] on button "Annuler" at bounding box center [800, 617] width 70 height 29
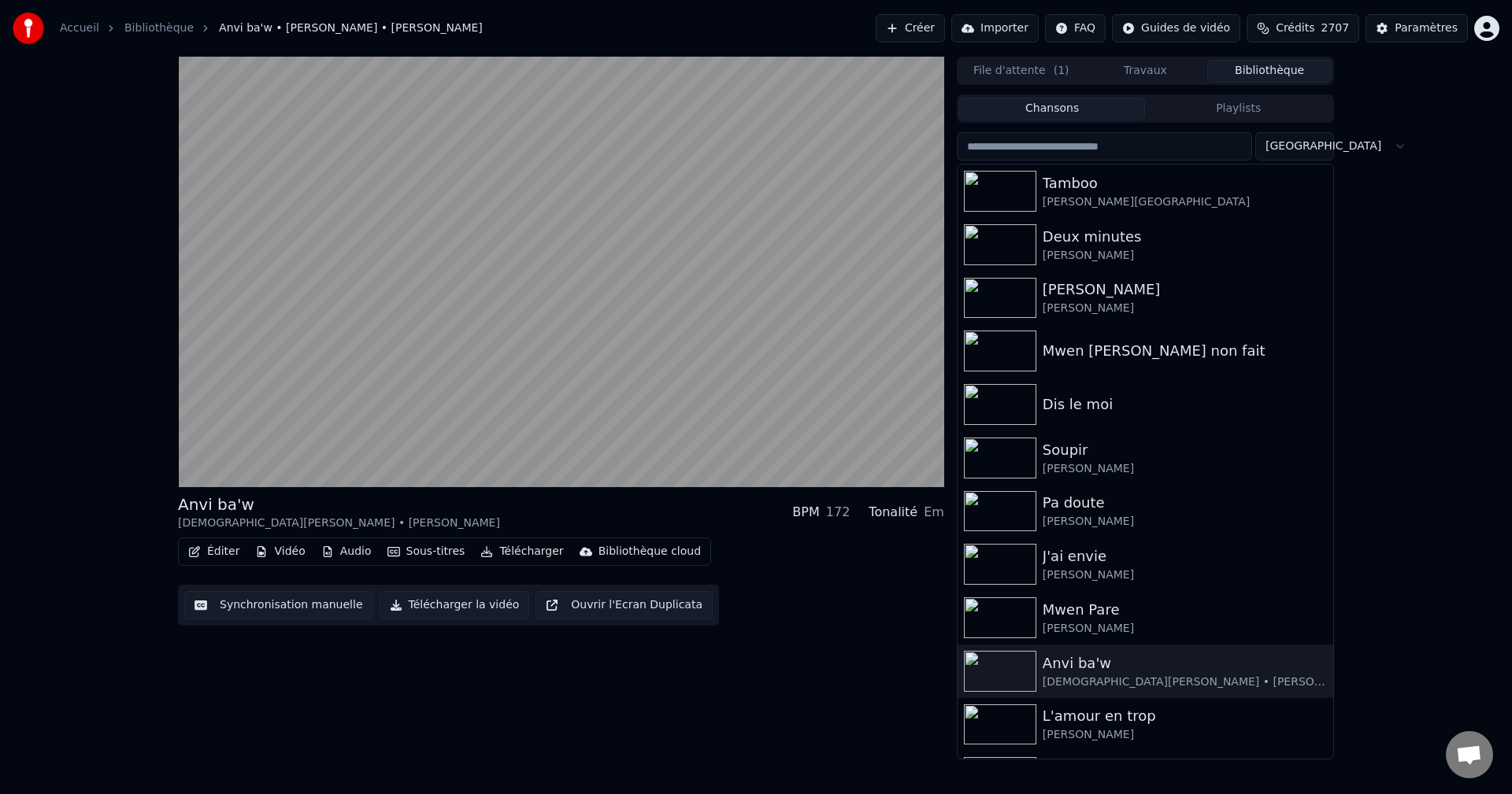
click at [191, 549] on icon "button" at bounding box center [195, 551] width 13 height 11
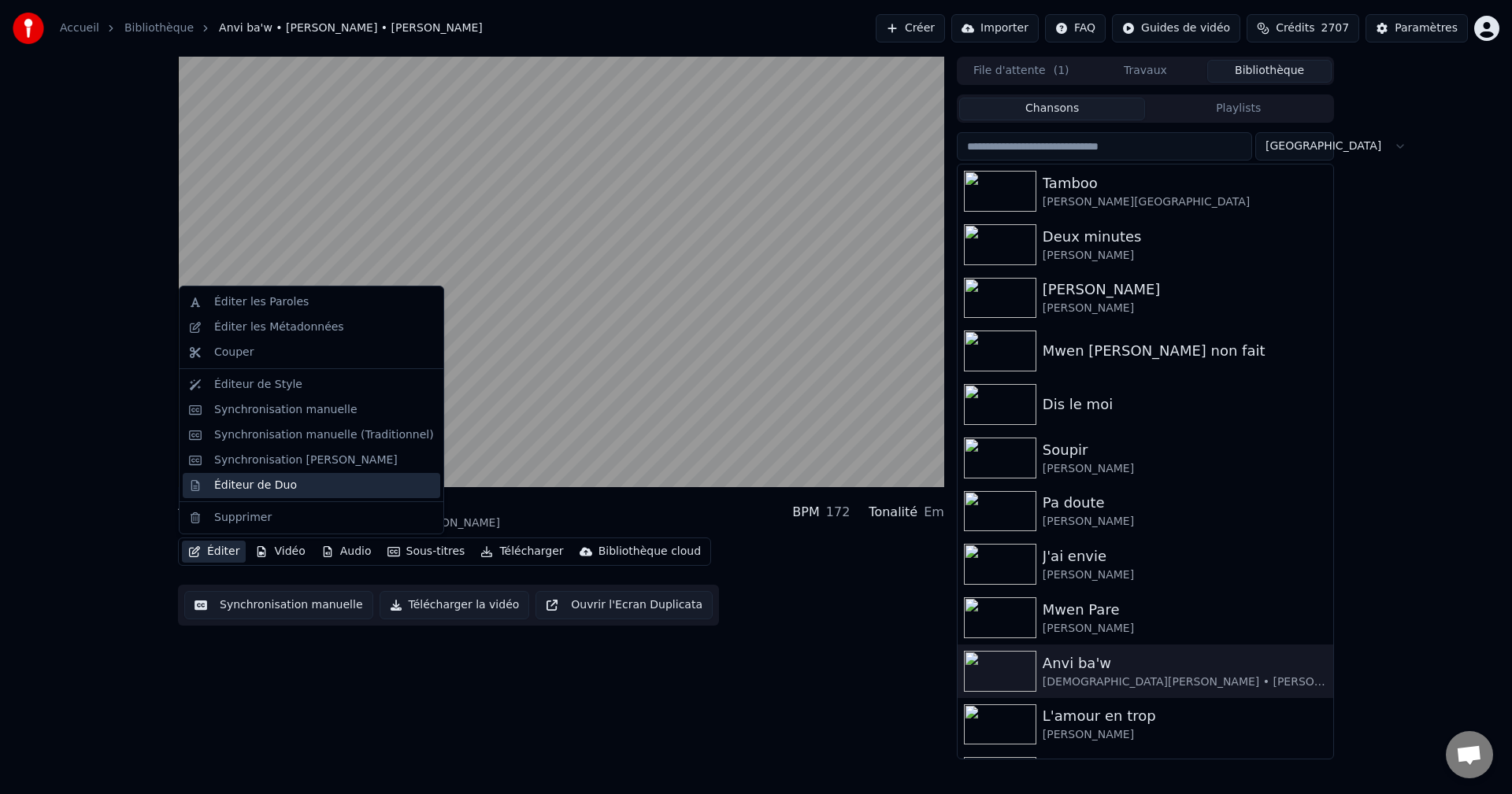
click at [282, 486] on div "Éditeur de Duo" at bounding box center [255, 485] width 83 height 16
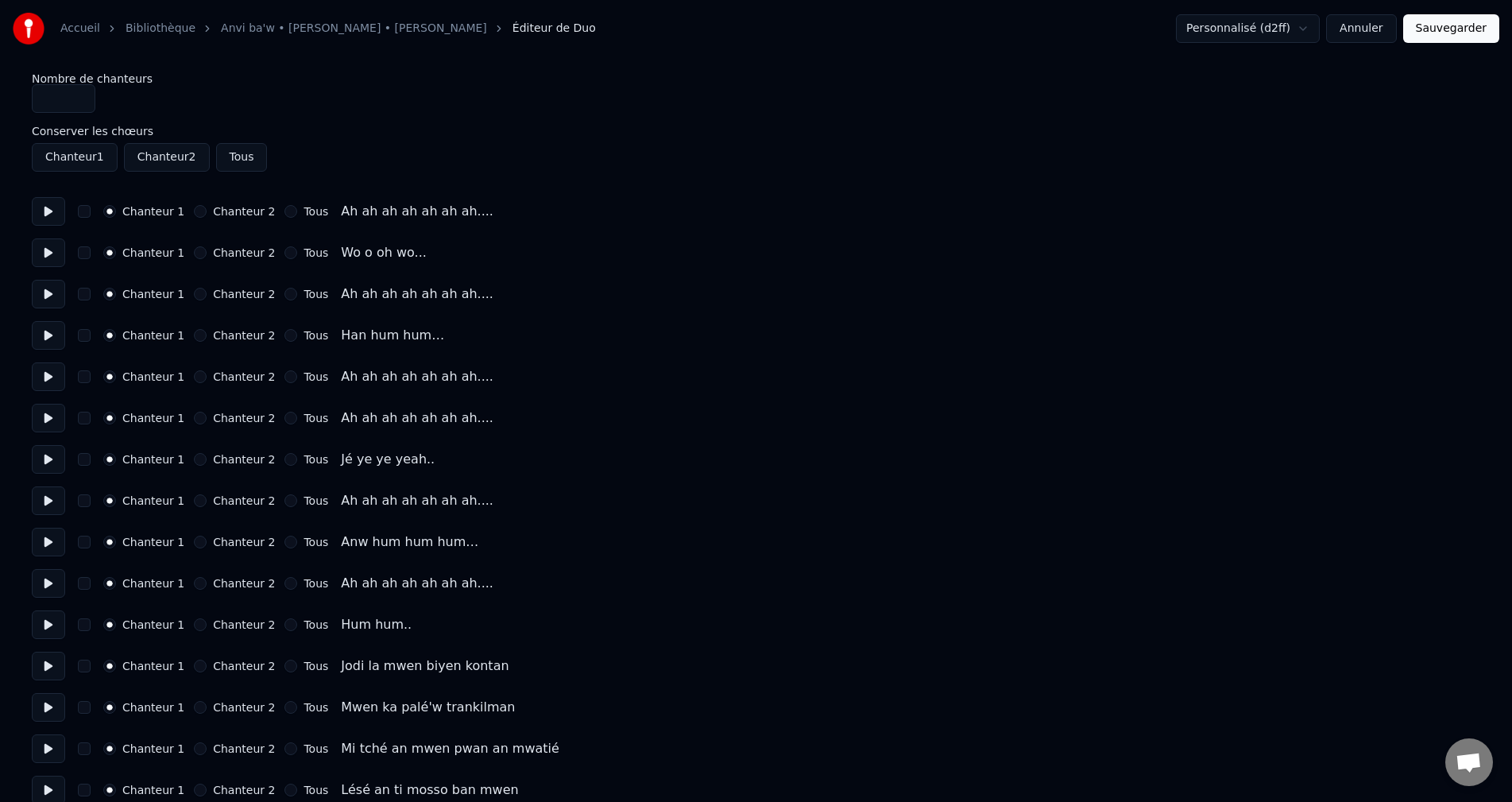
click at [46, 205] on button at bounding box center [49, 211] width 34 height 29
click at [196, 212] on button "Chanteur 2" at bounding box center [200, 211] width 13 height 13
drag, startPoint x: 187, startPoint y: 294, endPoint x: 200, endPoint y: 316, distance: 25.6
click at [194, 293] on button "Chanteur 2" at bounding box center [200, 294] width 13 height 13
click at [195, 376] on button "Chanteur 2" at bounding box center [200, 377] width 13 height 13
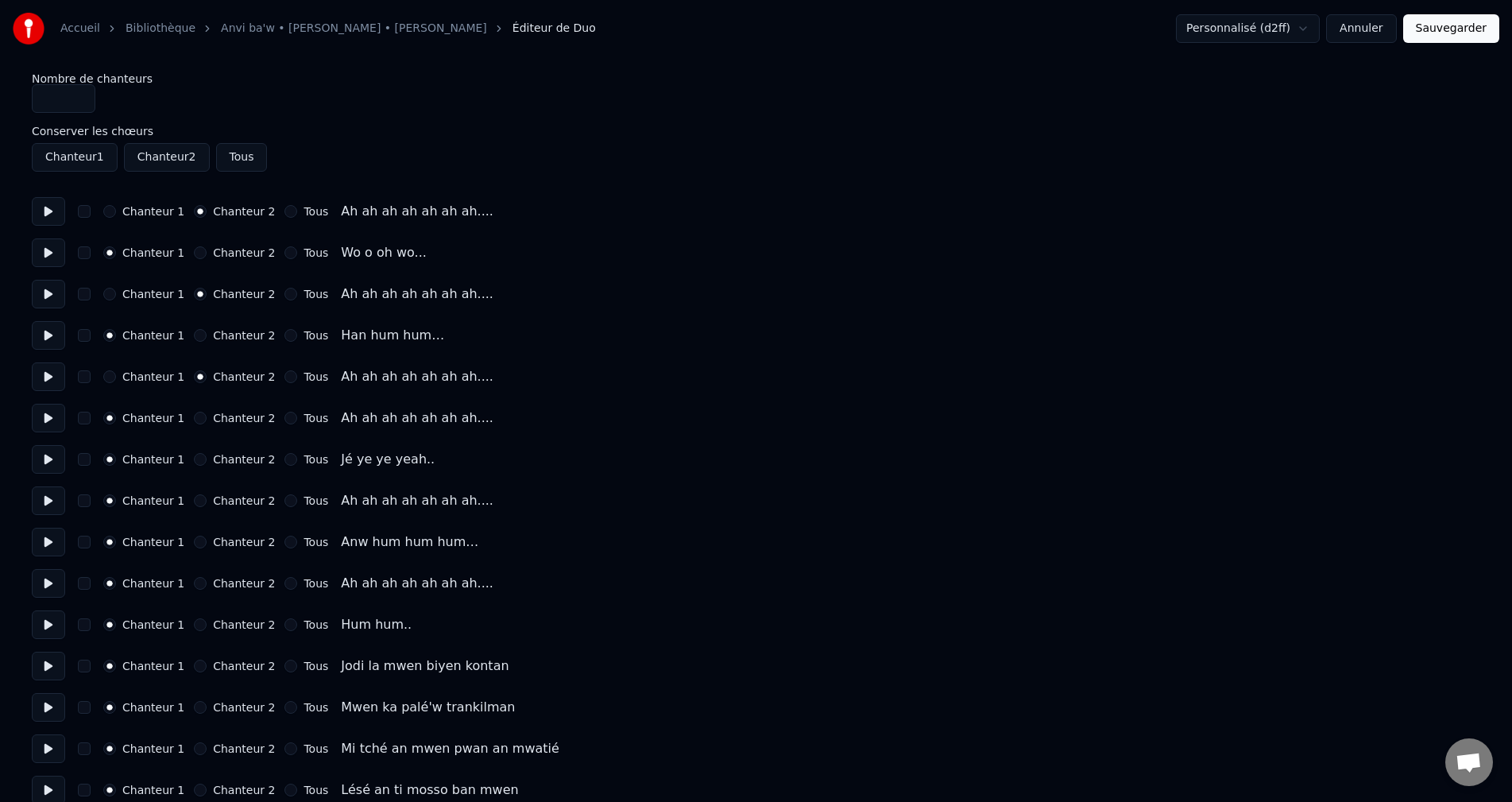
click at [194, 414] on button "Chanteur 2" at bounding box center [200, 418] width 13 height 13
click at [195, 502] on button "Chanteur 2" at bounding box center [200, 501] width 13 height 13
click at [194, 584] on button "Chanteur 2" at bounding box center [200, 584] width 13 height 13
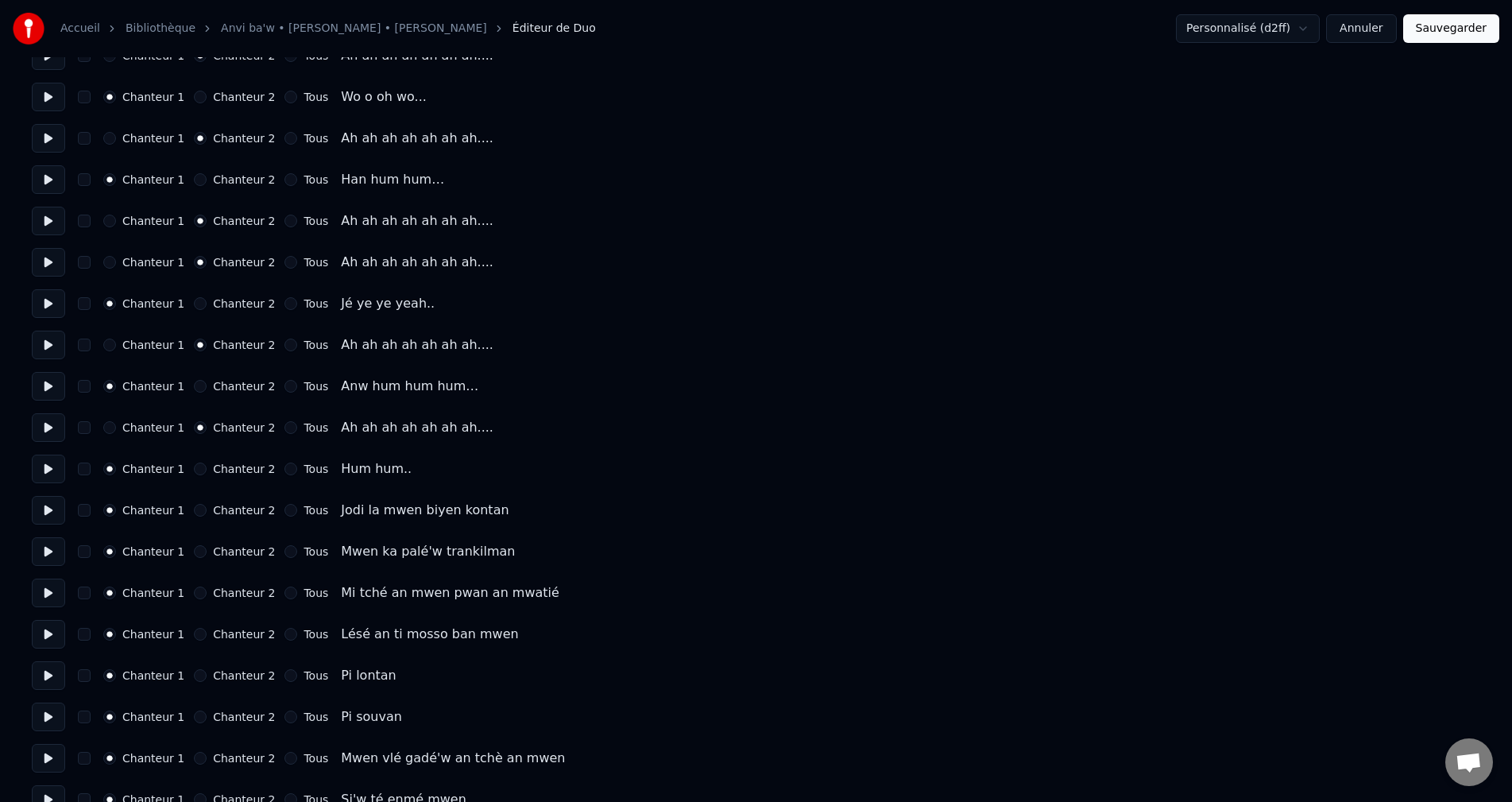
scroll to position [159, 0]
drag, startPoint x: 41, startPoint y: 506, endPoint x: 51, endPoint y: 507, distance: 10.0
click at [42, 506] on button at bounding box center [49, 507] width 34 height 29
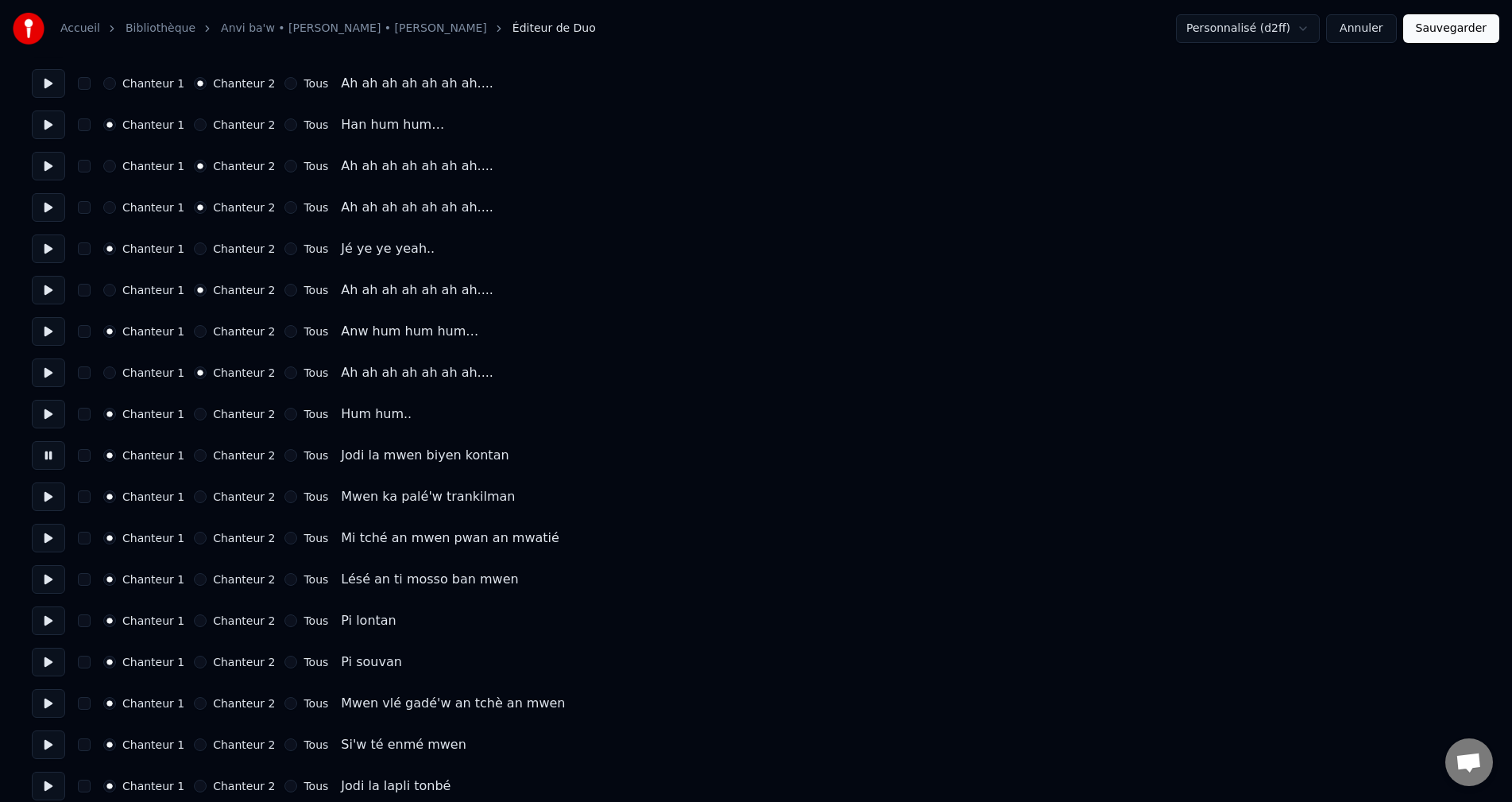
scroll to position [239, 0]
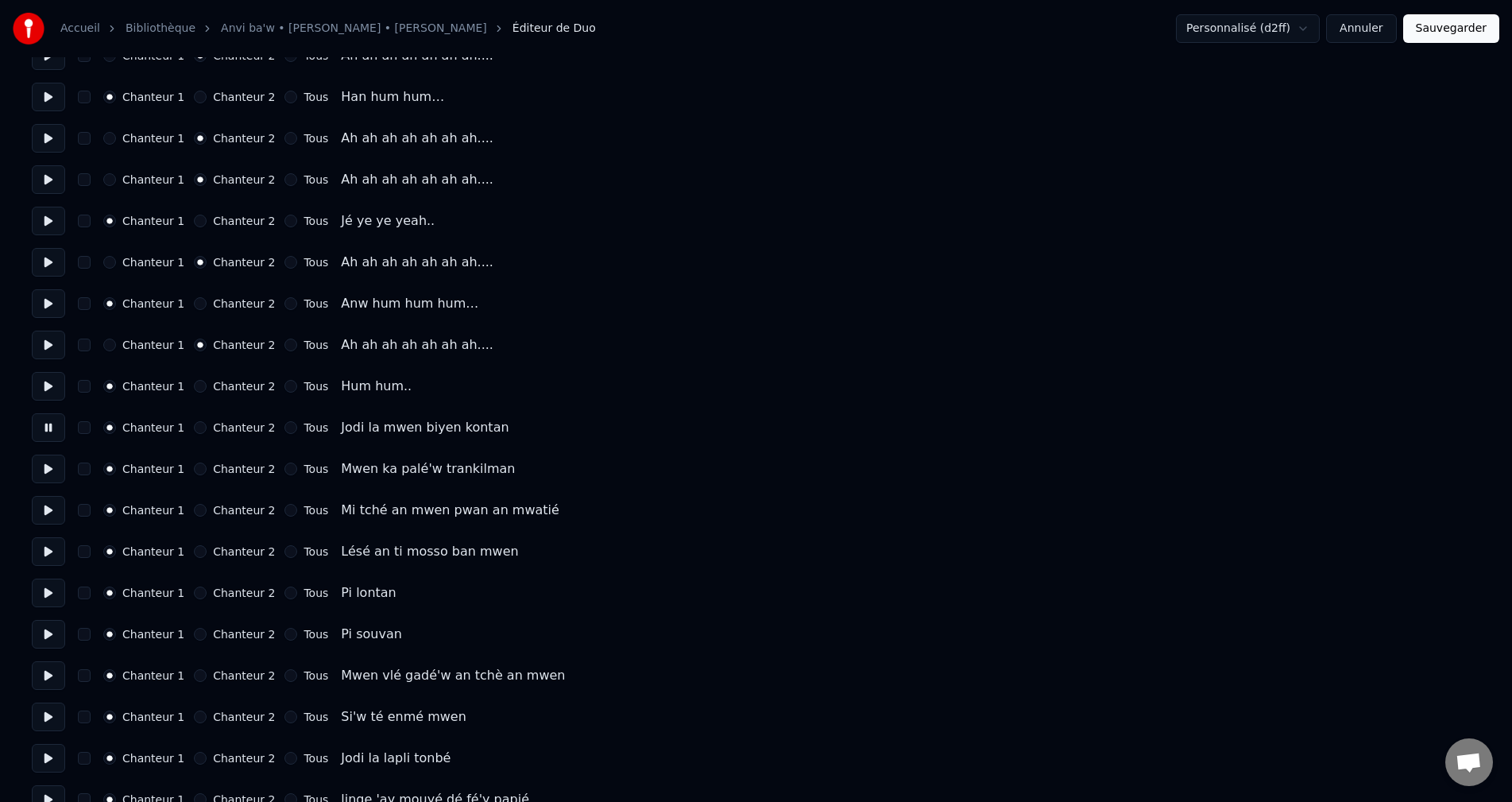
click at [51, 466] on button at bounding box center [49, 469] width 34 height 29
click at [48, 508] on button at bounding box center [49, 510] width 34 height 29
drag, startPoint x: 47, startPoint y: 542, endPoint x: 45, endPoint y: 555, distance: 13.2
click at [47, 543] on button at bounding box center [49, 551] width 34 height 29
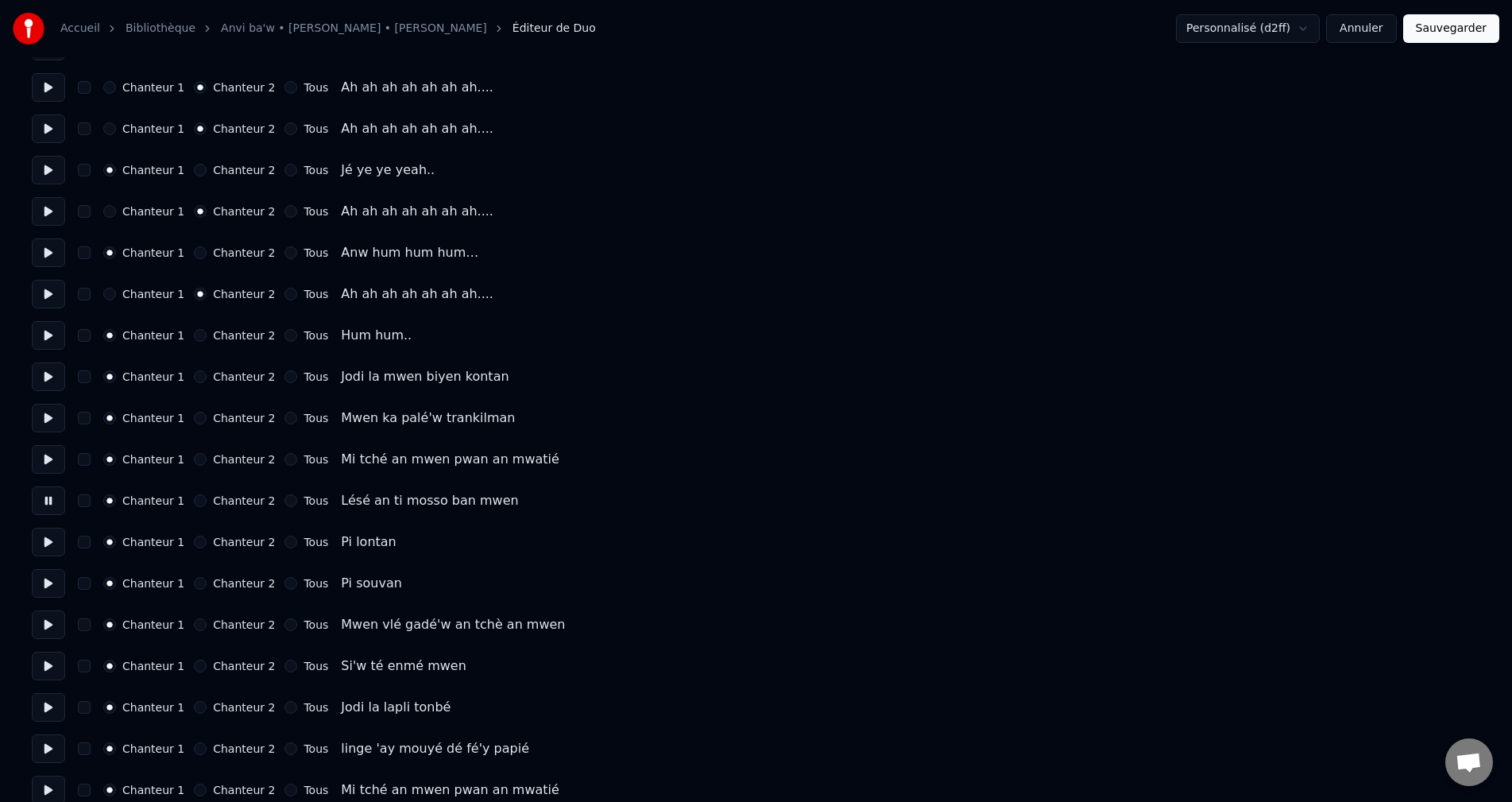
scroll to position [318, 0]
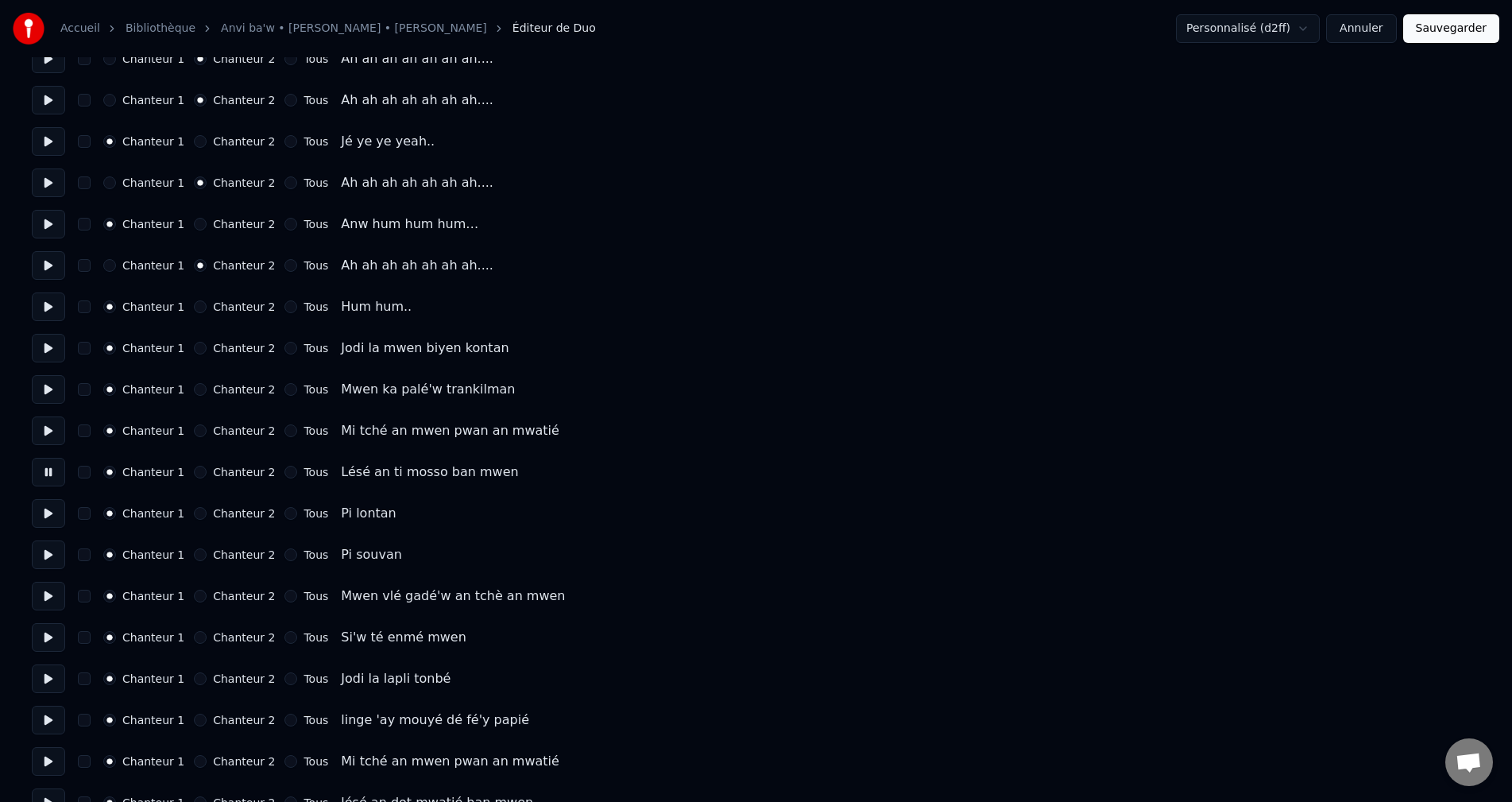
click at [57, 515] on button at bounding box center [49, 513] width 34 height 29
click at [53, 553] on button at bounding box center [49, 555] width 34 height 29
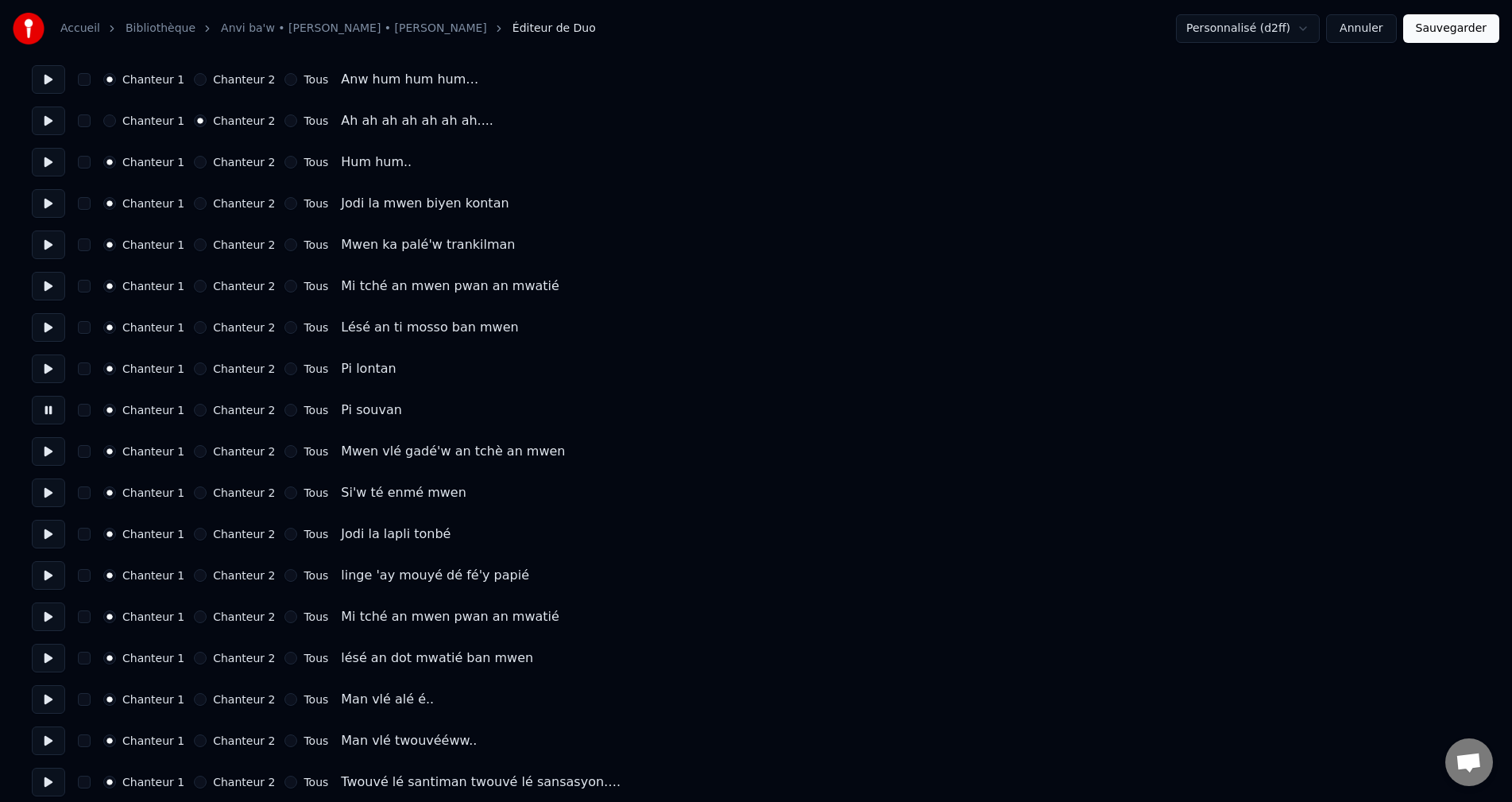
scroll to position [477, 0]
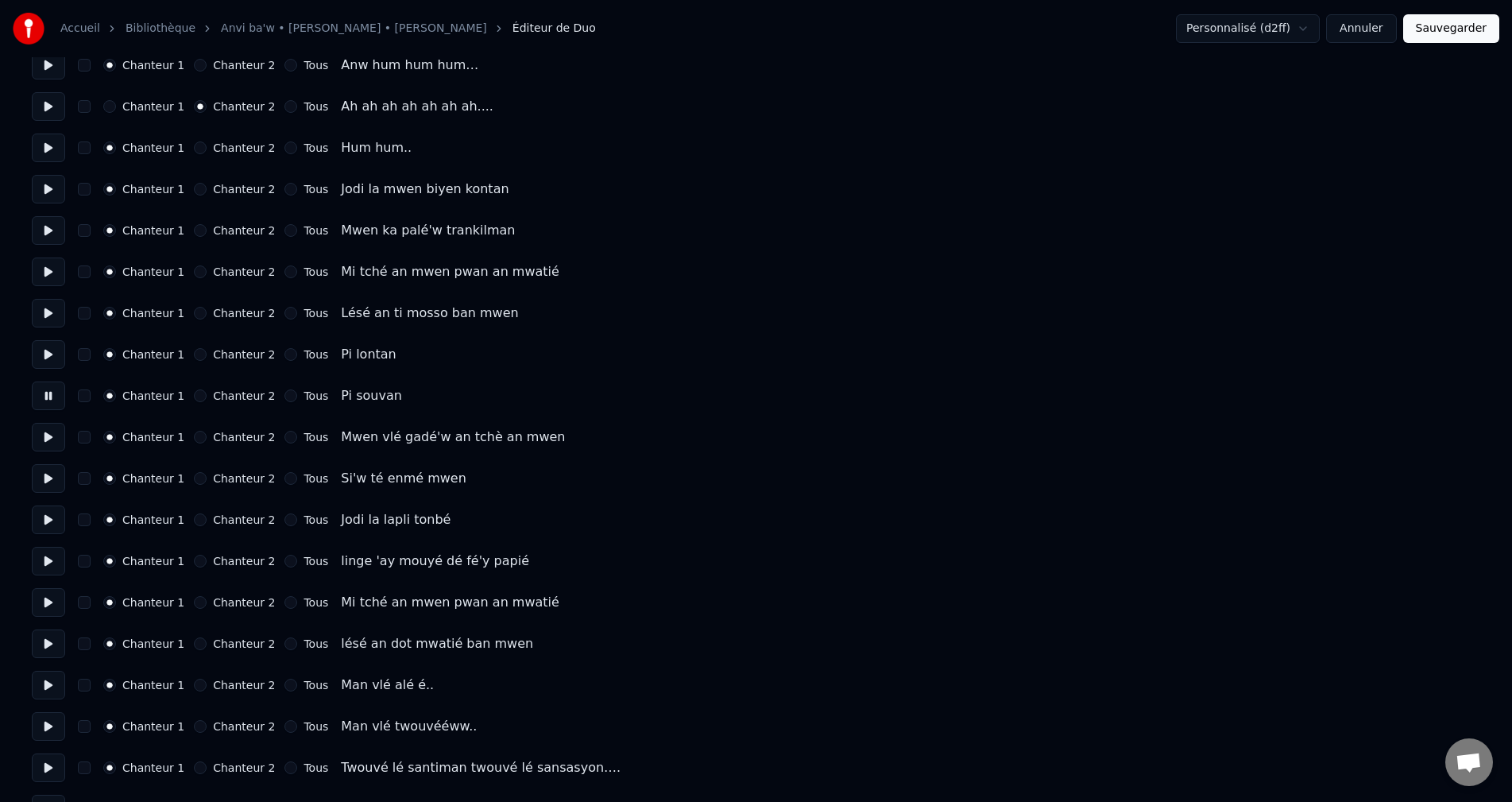
click at [46, 431] on button at bounding box center [49, 437] width 34 height 29
click at [48, 477] on button at bounding box center [49, 478] width 34 height 29
click at [48, 512] on button at bounding box center [49, 519] width 34 height 29
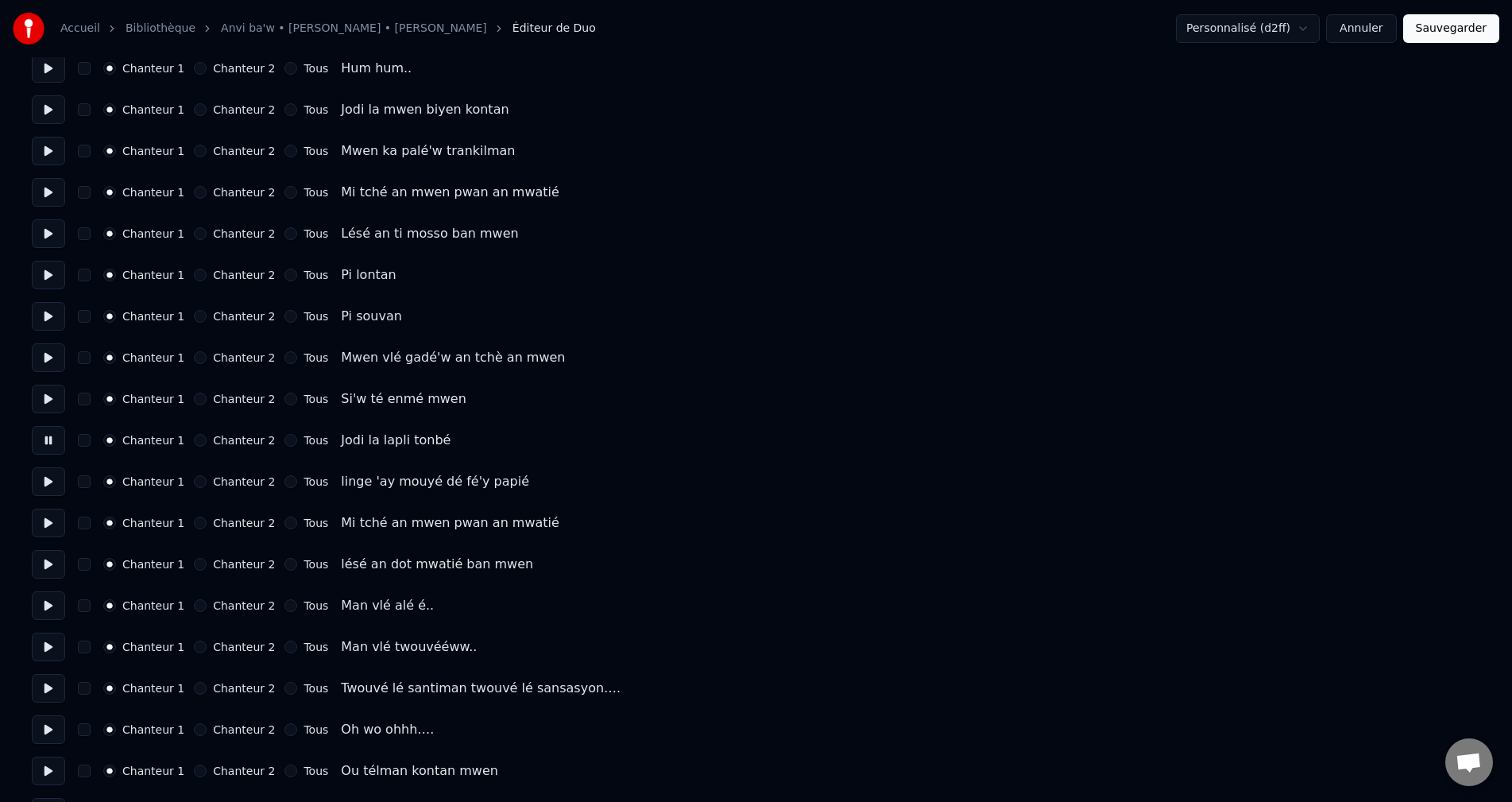
click at [51, 472] on button at bounding box center [49, 481] width 34 height 29
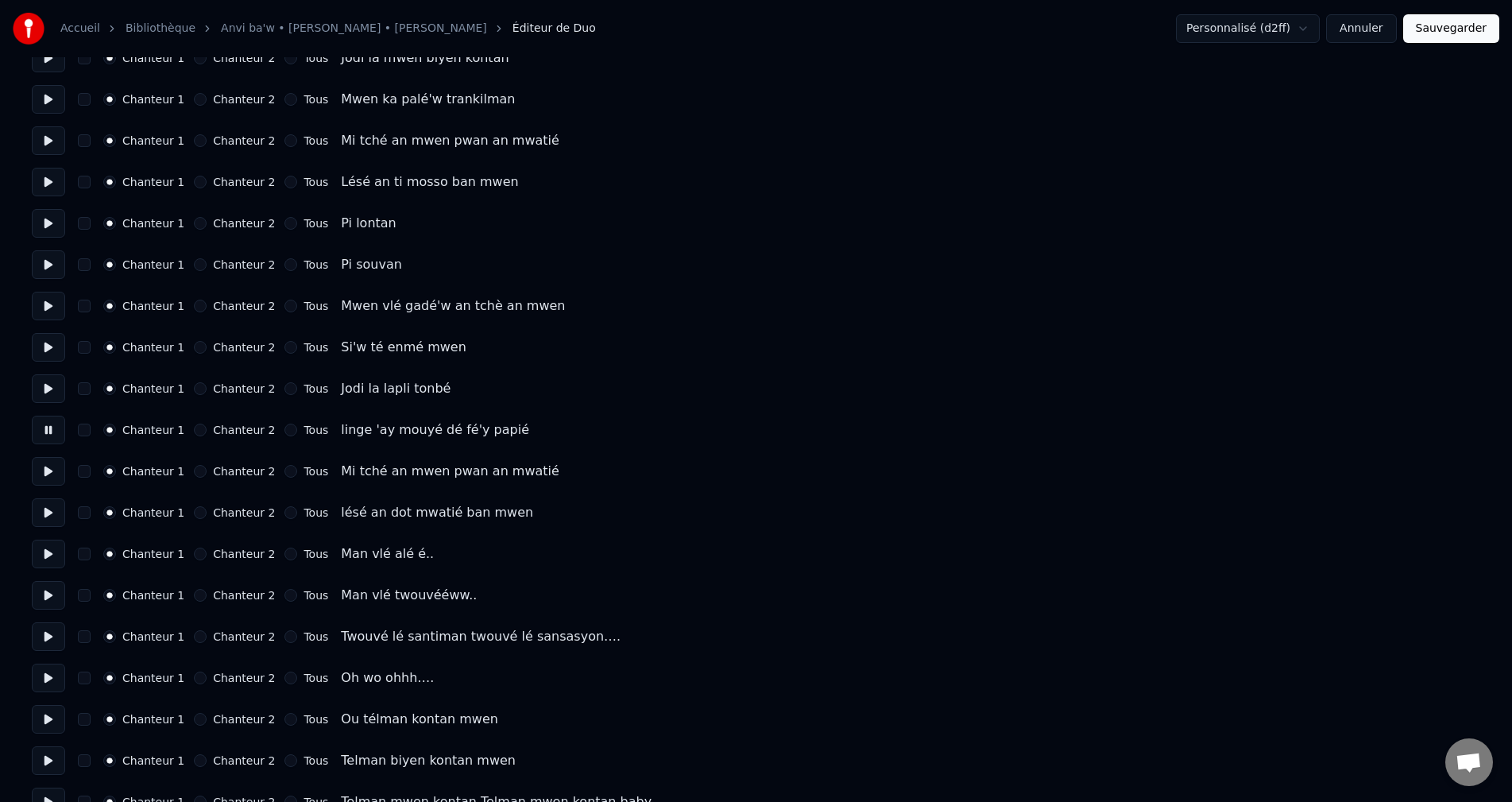
scroll to position [635, 0]
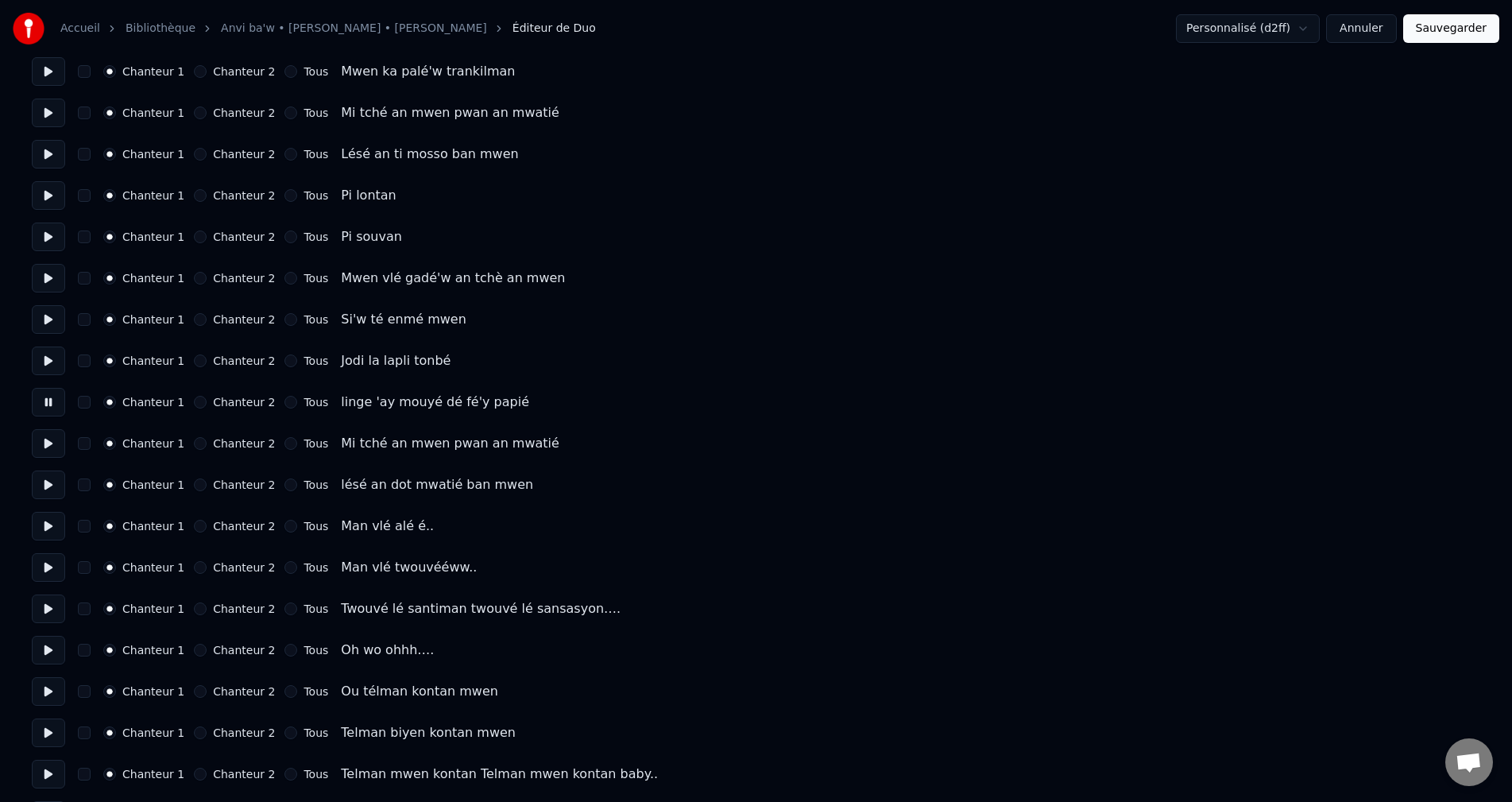
click at [53, 438] on button at bounding box center [49, 444] width 34 height 29
click at [50, 483] on button at bounding box center [49, 485] width 34 height 29
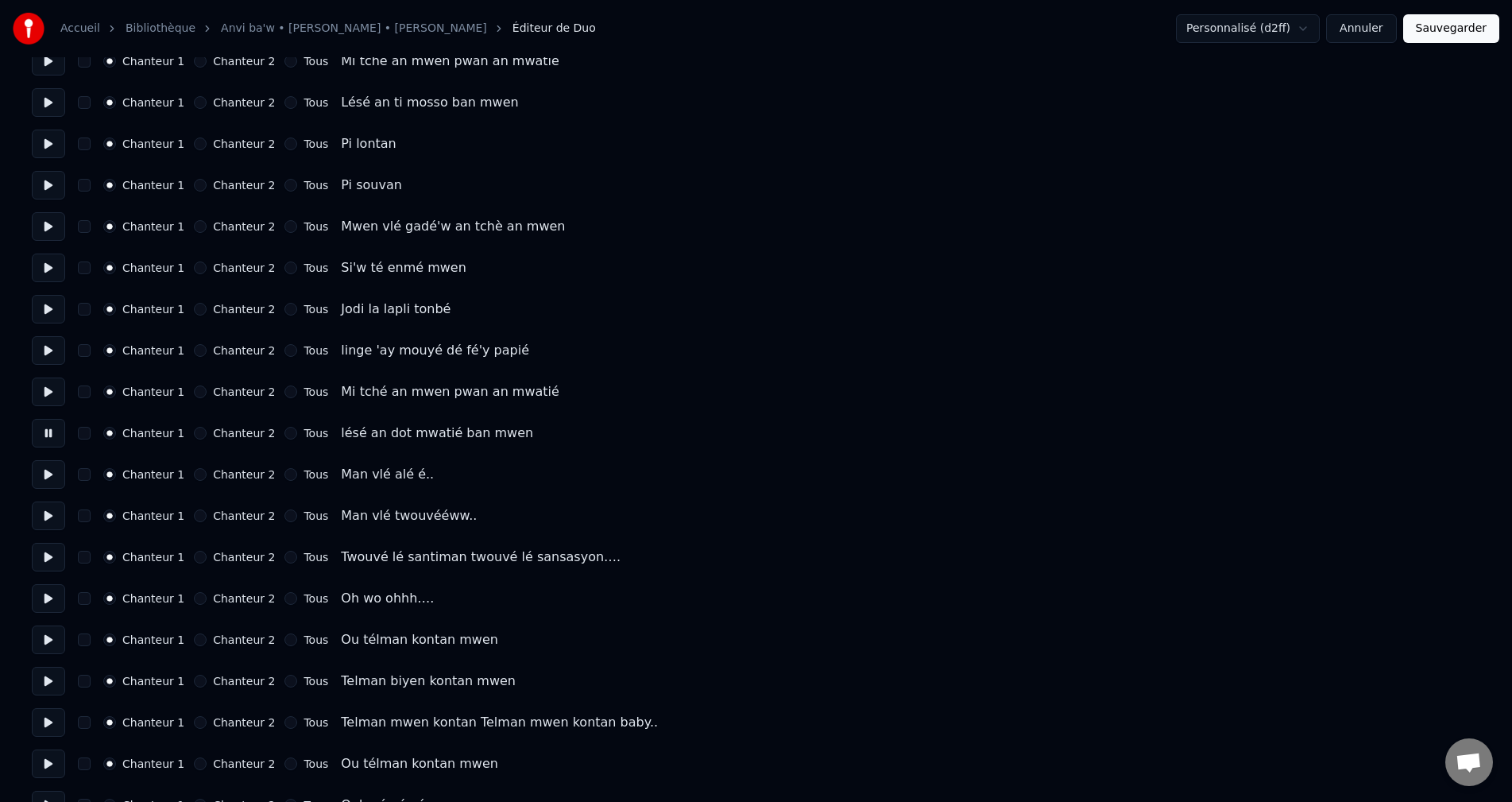
scroll to position [715, 0]
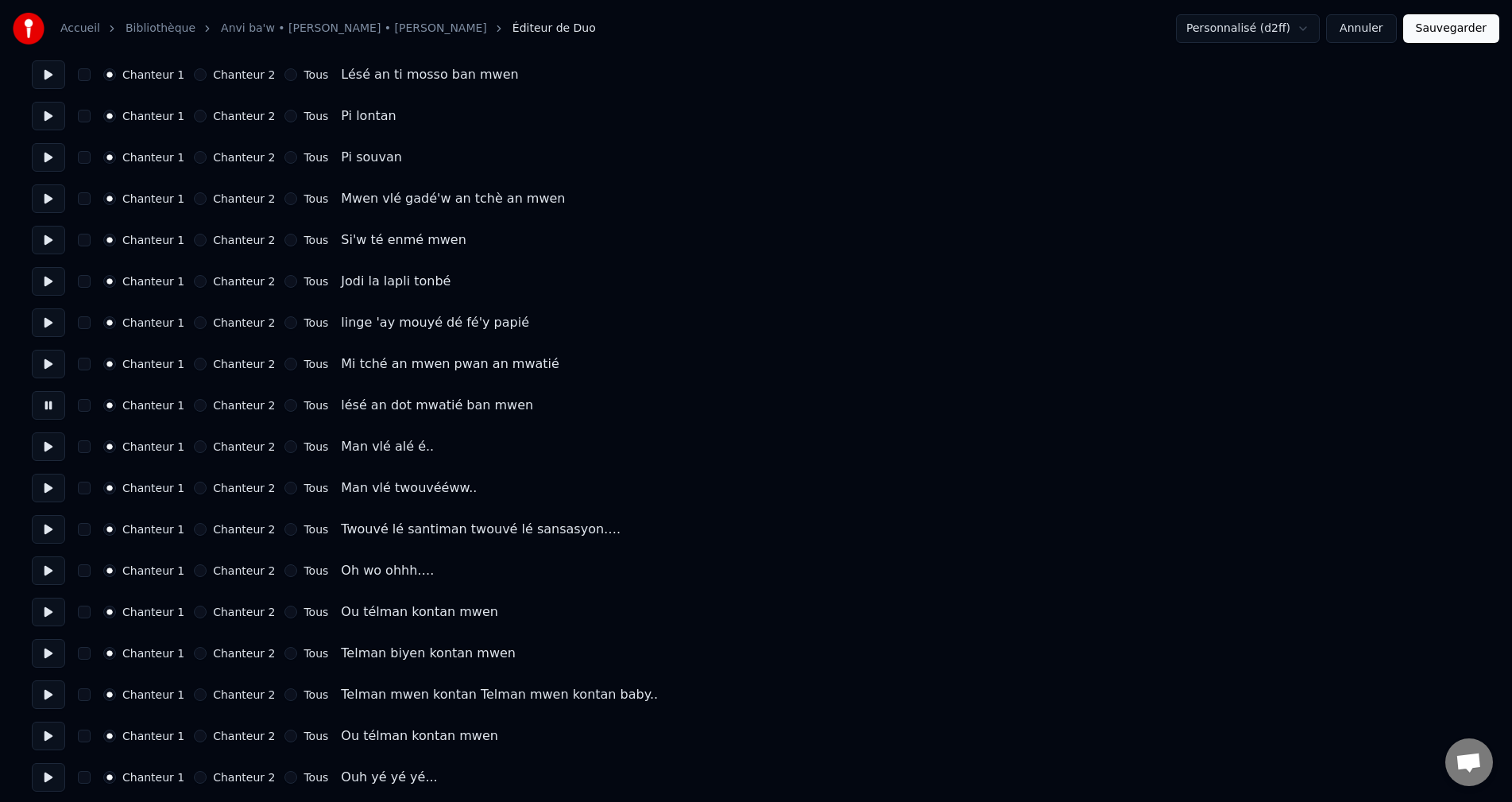
click at [50, 447] on button at bounding box center [49, 446] width 34 height 29
click at [48, 485] on button at bounding box center [49, 488] width 34 height 29
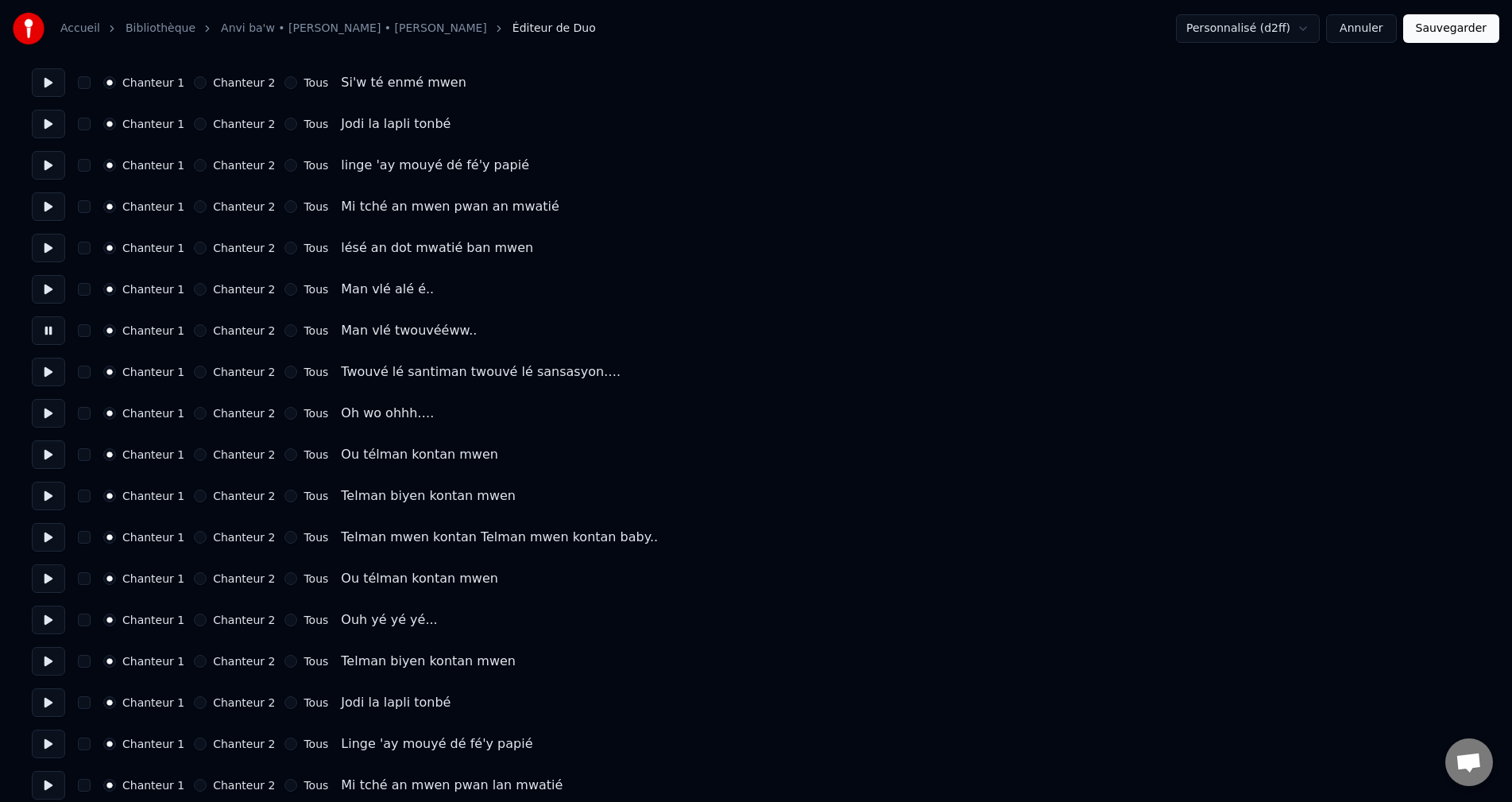
scroll to position [874, 0]
click at [39, 367] on button at bounding box center [49, 370] width 34 height 29
click at [55, 425] on button at bounding box center [49, 412] width 34 height 29
click at [55, 461] on button at bounding box center [49, 453] width 34 height 29
click at [54, 411] on button at bounding box center [49, 412] width 34 height 29
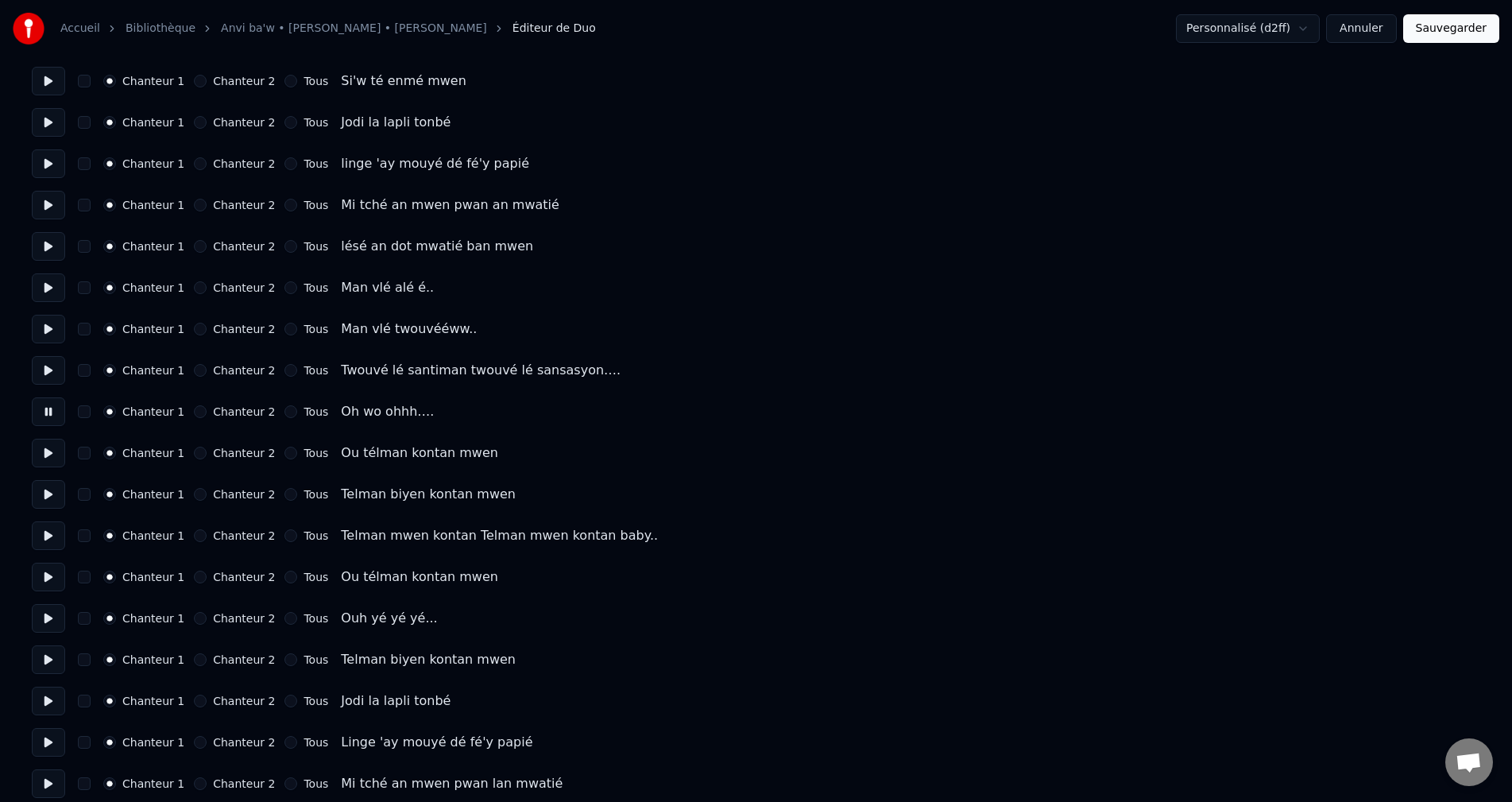
click at [46, 449] on button at bounding box center [49, 453] width 34 height 29
click at [194, 451] on button "Chanteur 2" at bounding box center [200, 453] width 13 height 13
click at [45, 496] on button at bounding box center [49, 494] width 34 height 29
click at [194, 494] on button "Chanteur 2" at bounding box center [200, 494] width 13 height 13
click at [45, 539] on button at bounding box center [49, 535] width 34 height 29
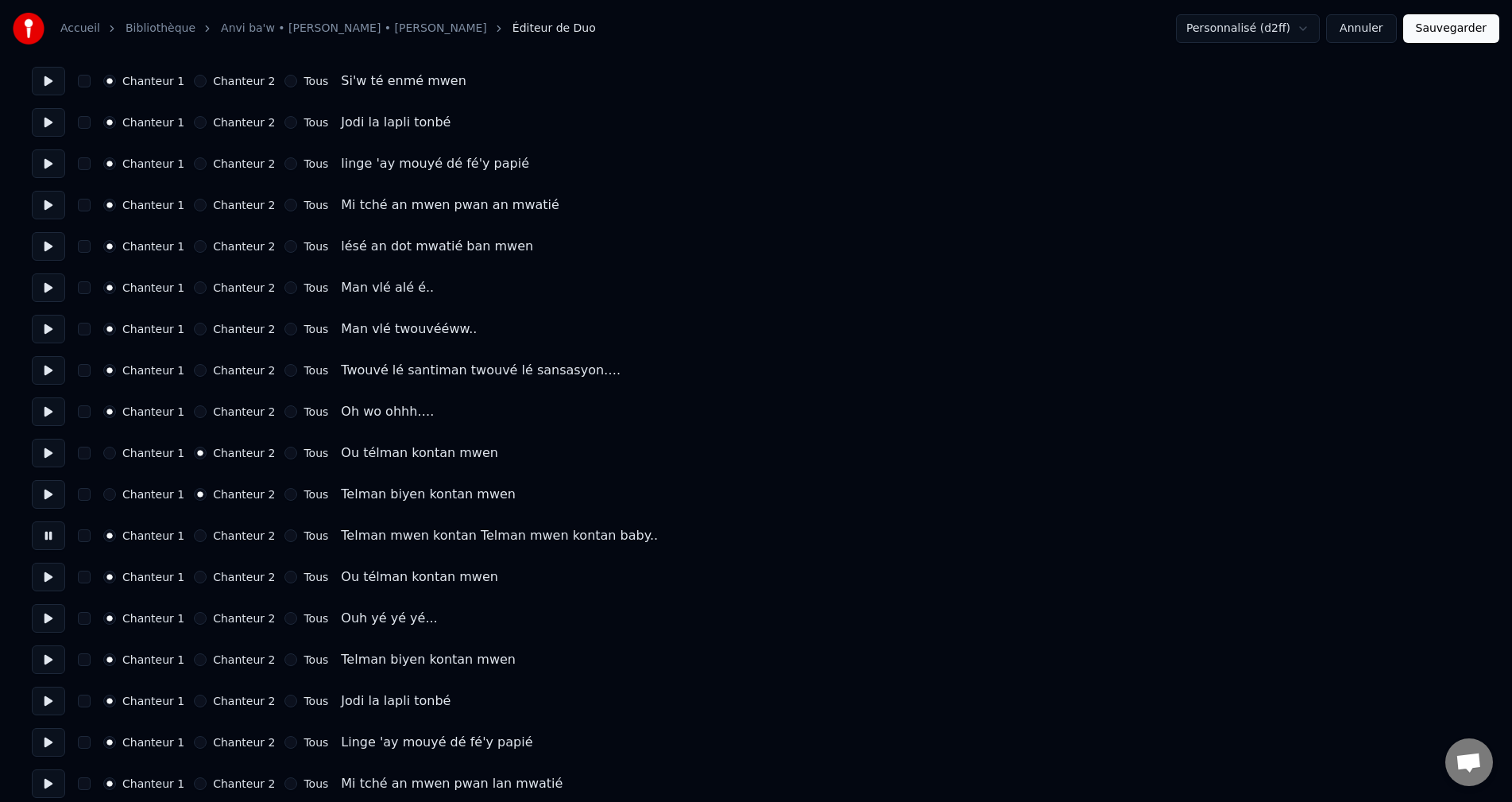
click at [46, 575] on button at bounding box center [49, 576] width 34 height 29
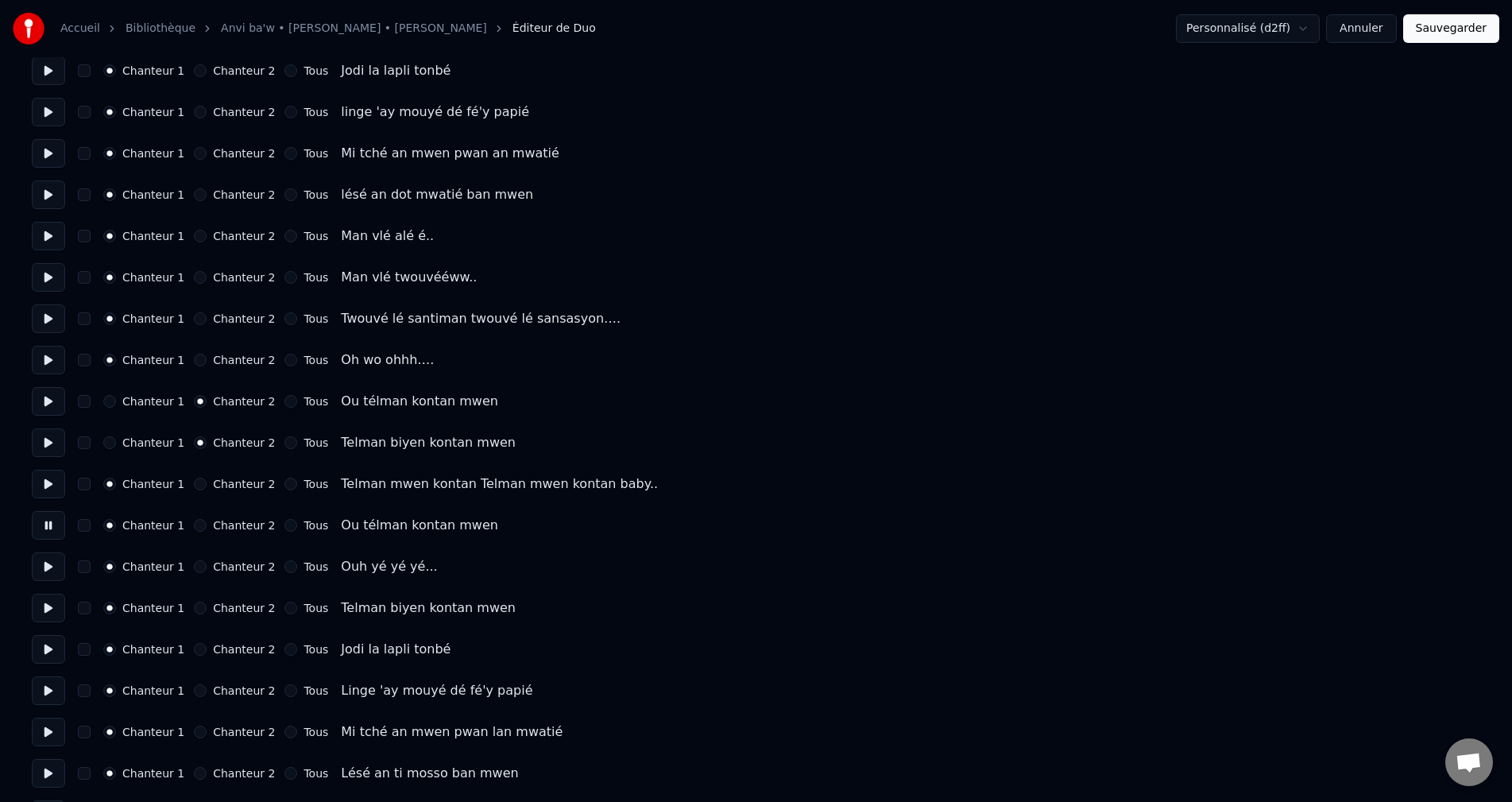
scroll to position [954, 0]
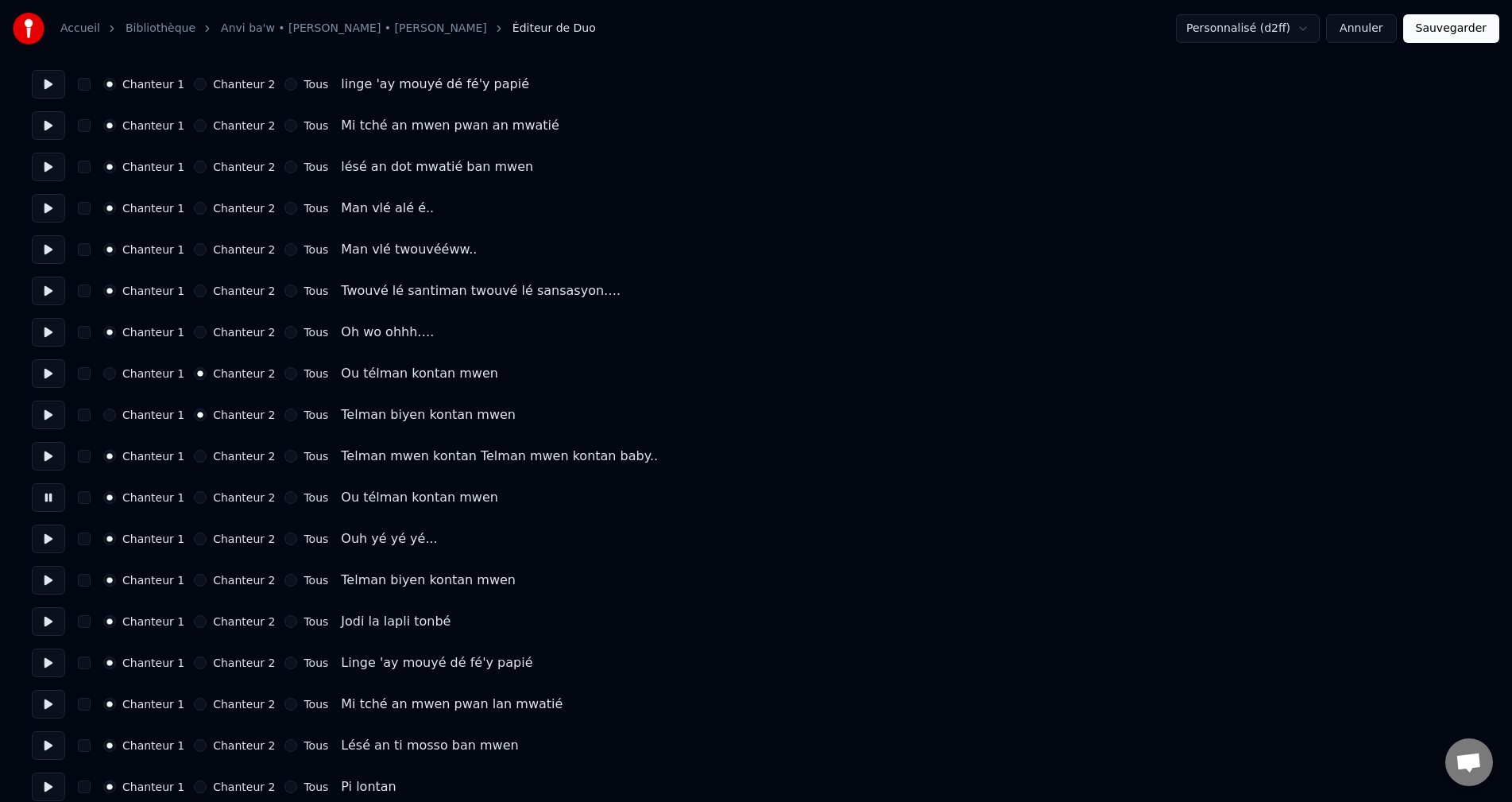
click at [196, 491] on div "Chanteur 2" at bounding box center [234, 498] width 81 height 13
click at [194, 501] on button "Chanteur 2" at bounding box center [200, 498] width 13 height 13
click at [46, 540] on button at bounding box center [49, 539] width 34 height 29
click at [43, 582] on button at bounding box center [49, 580] width 34 height 29
click at [197, 579] on button "Chanteur 2" at bounding box center [200, 580] width 13 height 13
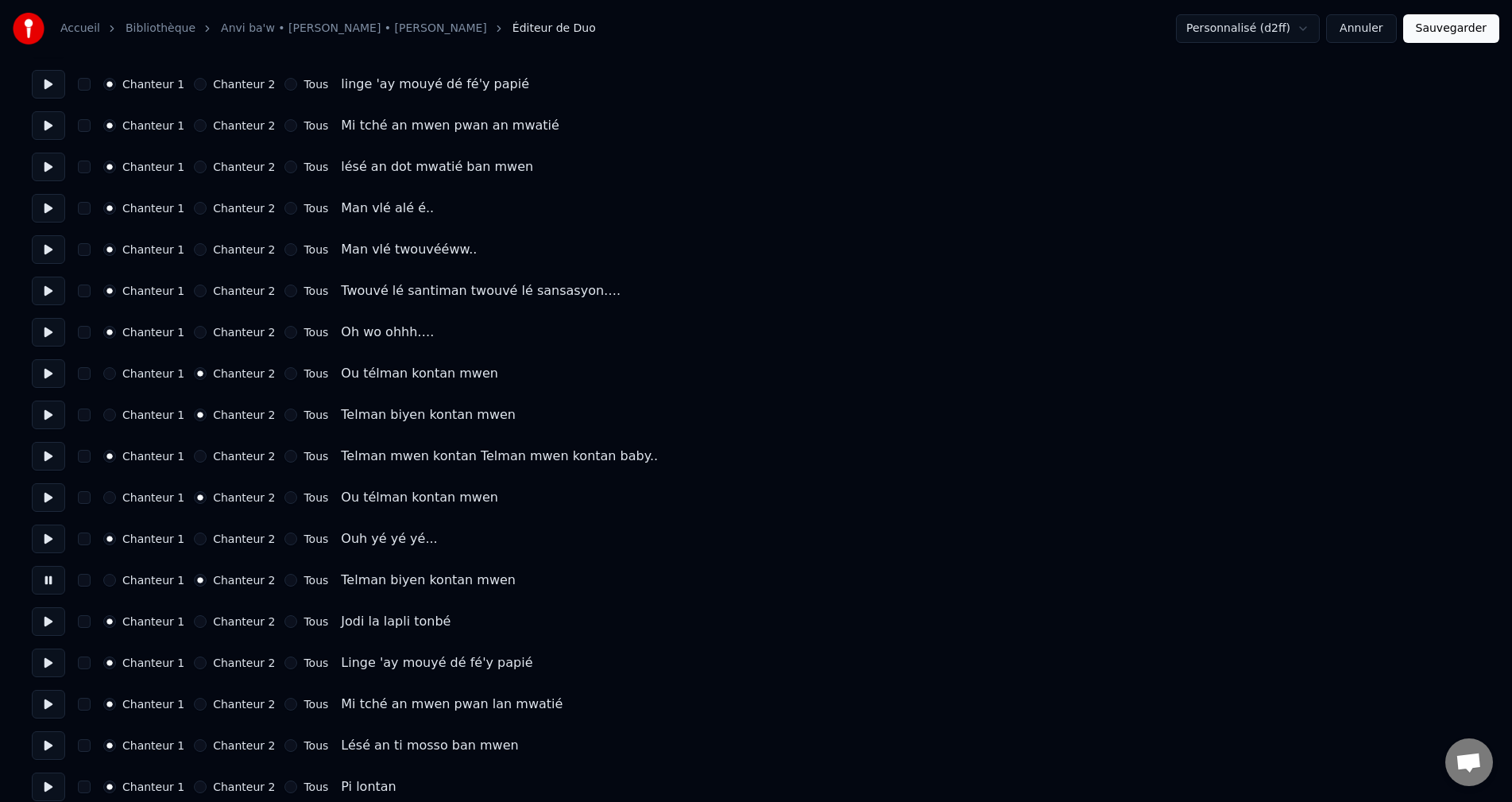
click at [56, 617] on button at bounding box center [49, 621] width 34 height 29
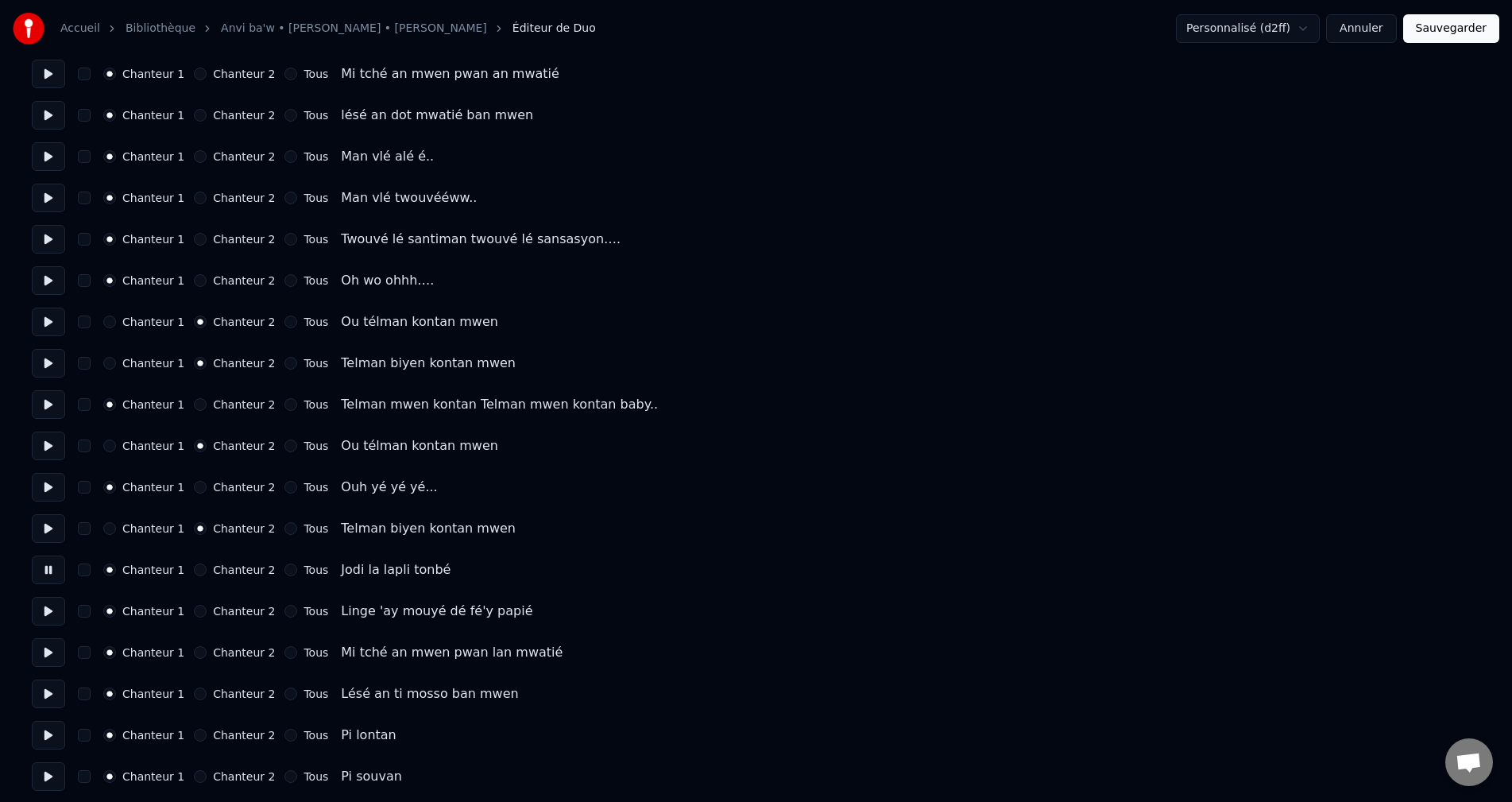
scroll to position [1033, 0]
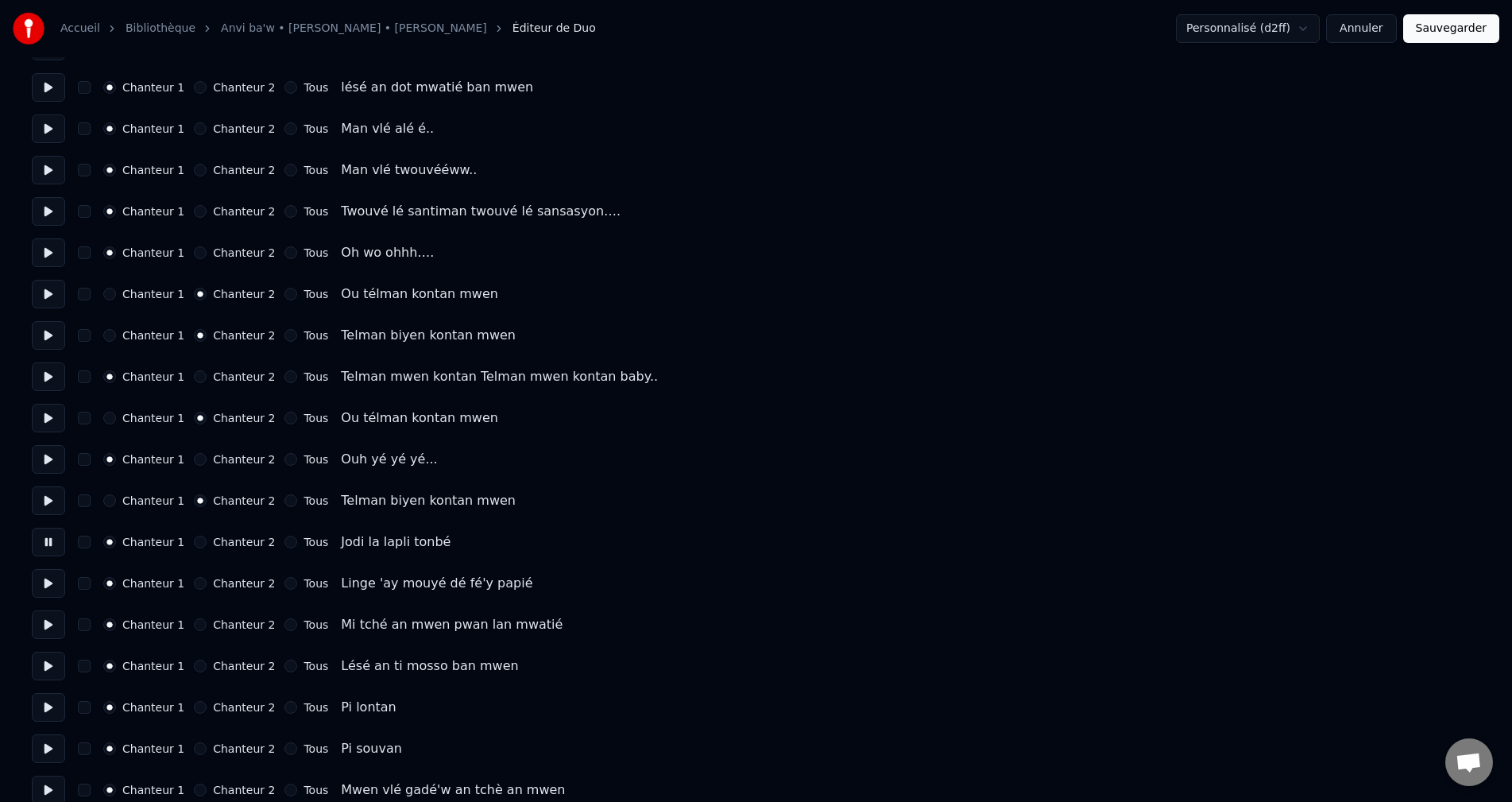
click at [51, 583] on button at bounding box center [49, 583] width 34 height 29
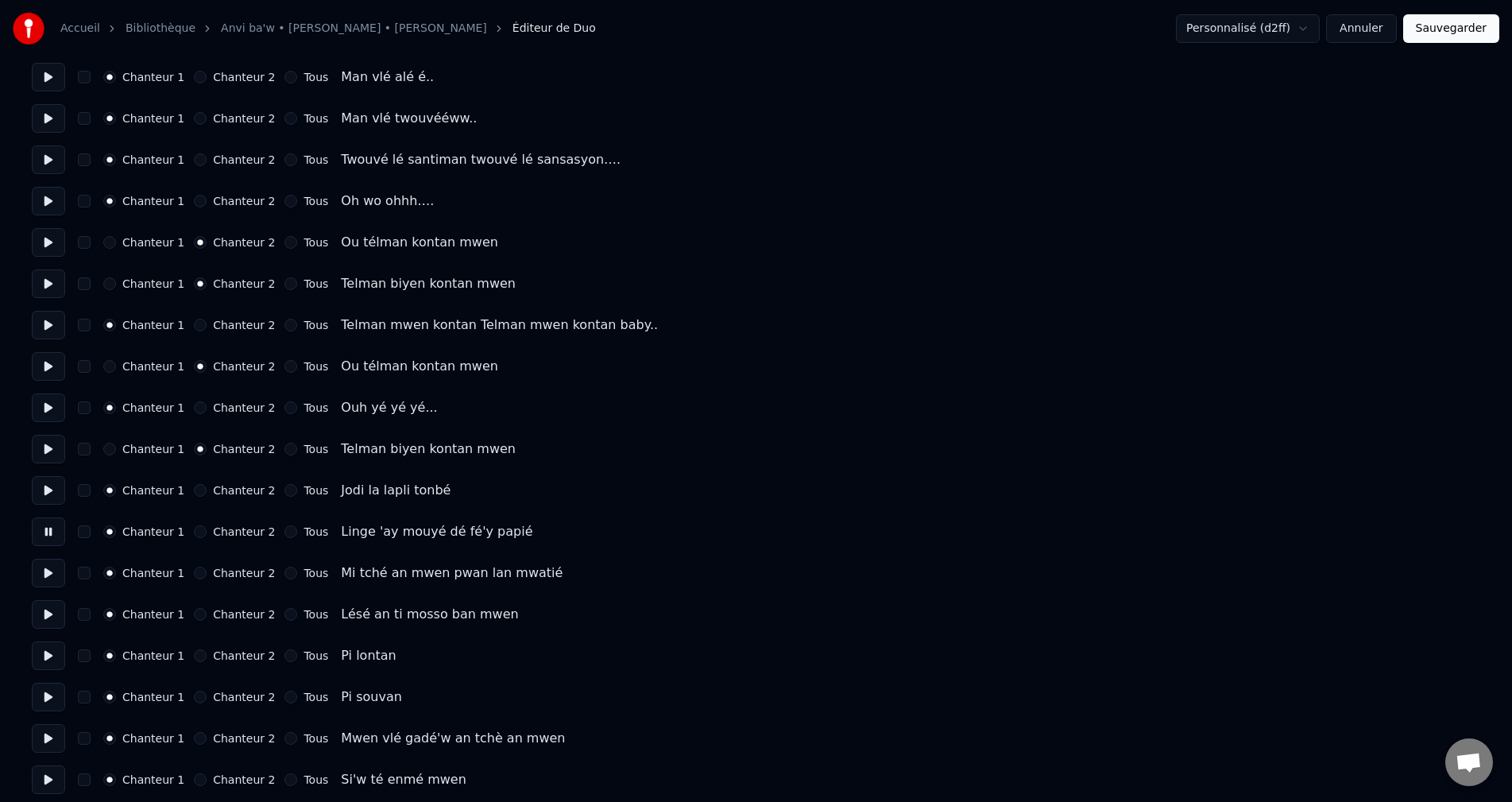
scroll to position [1113, 0]
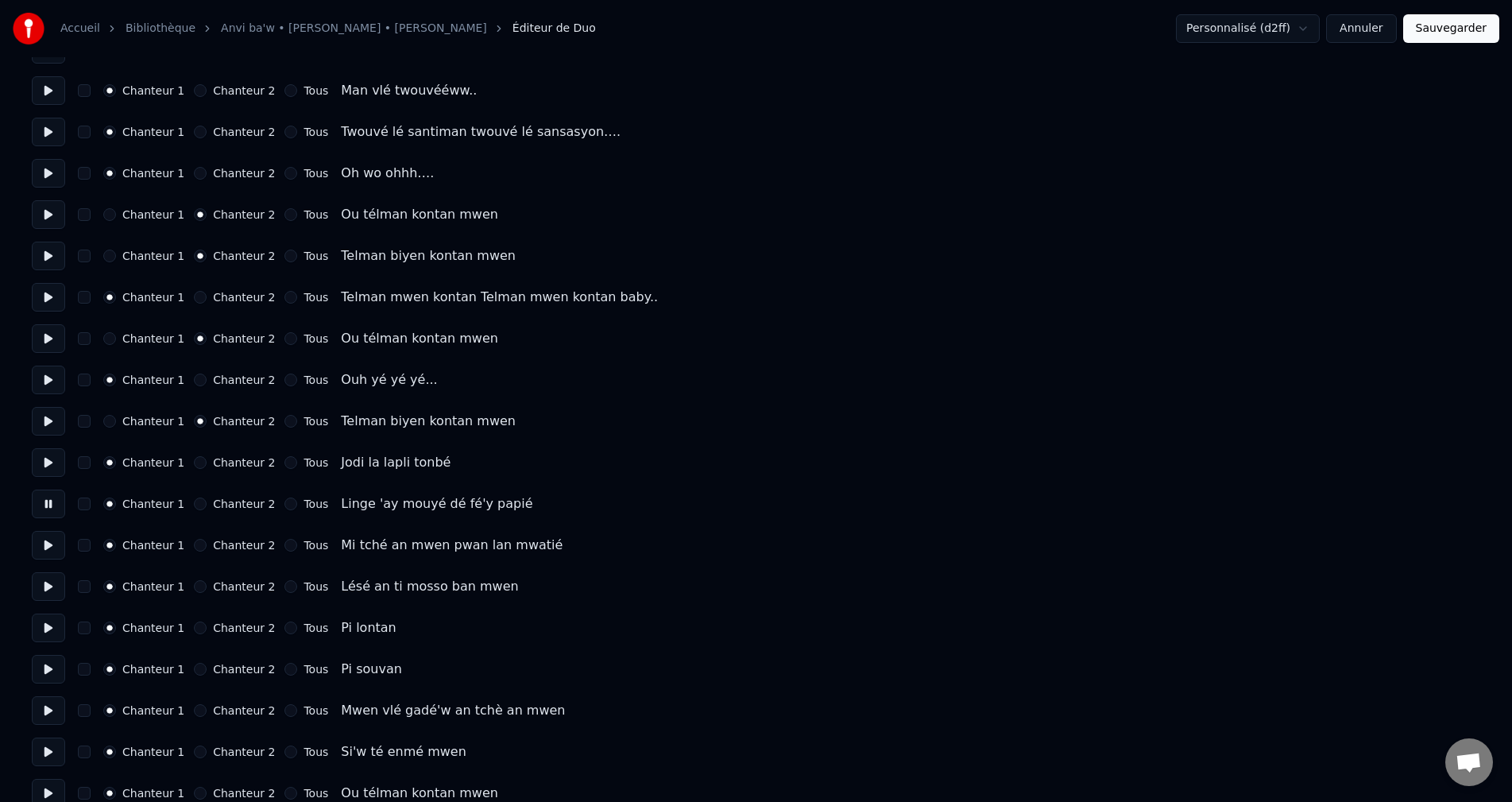
click at [51, 544] on button at bounding box center [49, 545] width 34 height 29
click at [45, 591] on button at bounding box center [49, 587] width 34 height 29
click at [50, 620] on button at bounding box center [49, 628] width 34 height 29
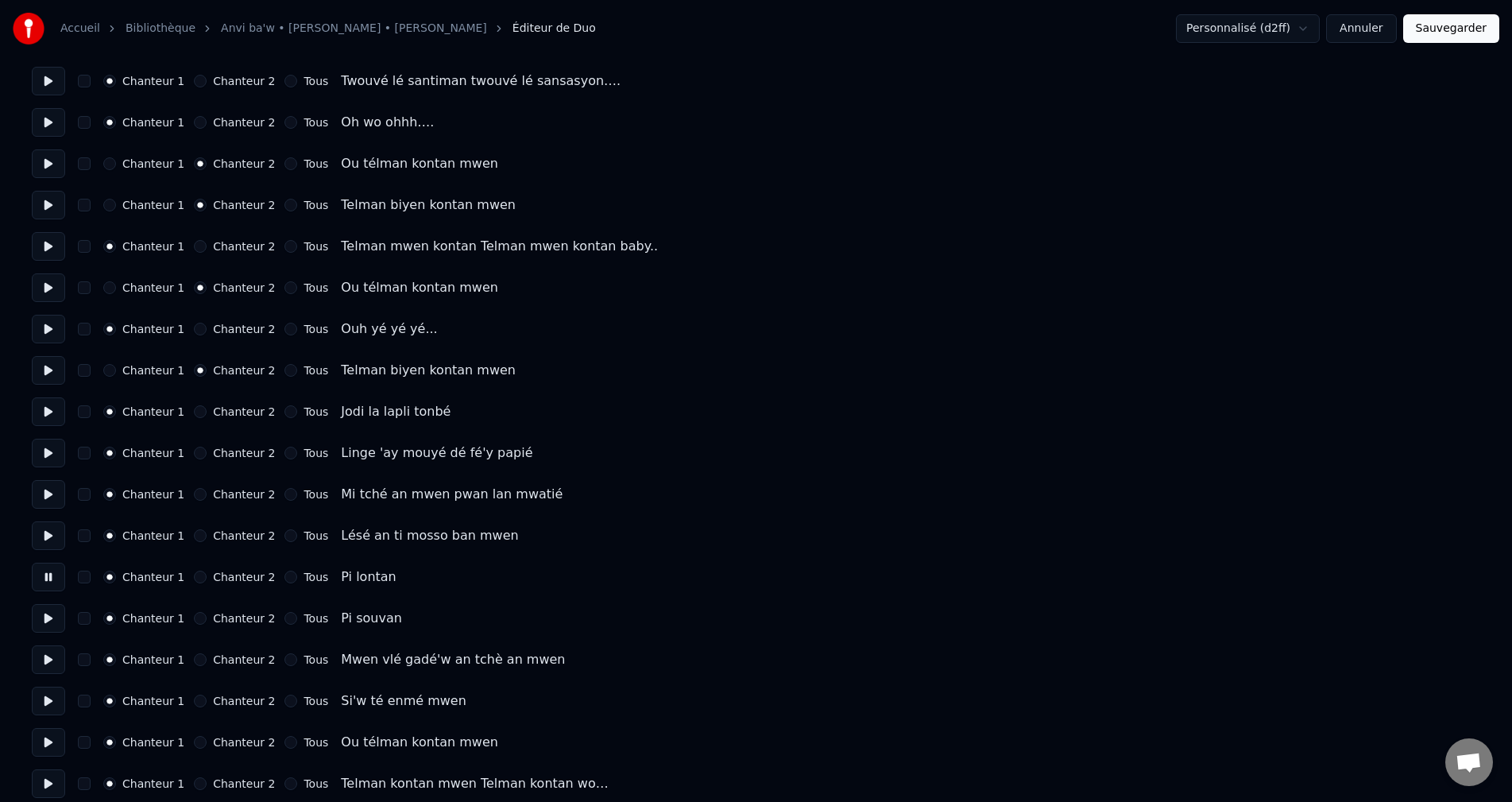
scroll to position [1192, 0]
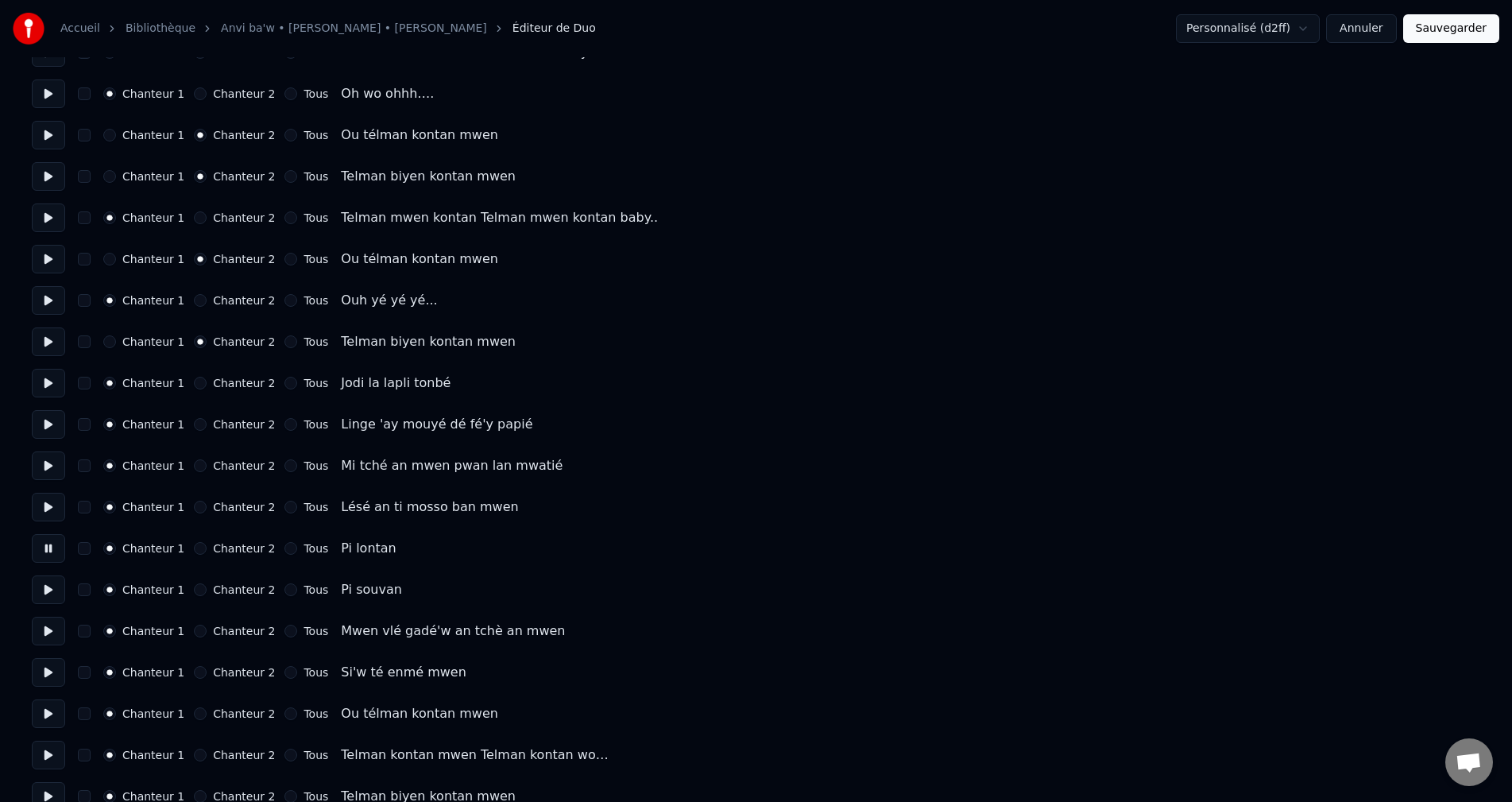
click at [39, 589] on button at bounding box center [49, 590] width 34 height 29
click at [45, 631] on button at bounding box center [49, 631] width 34 height 29
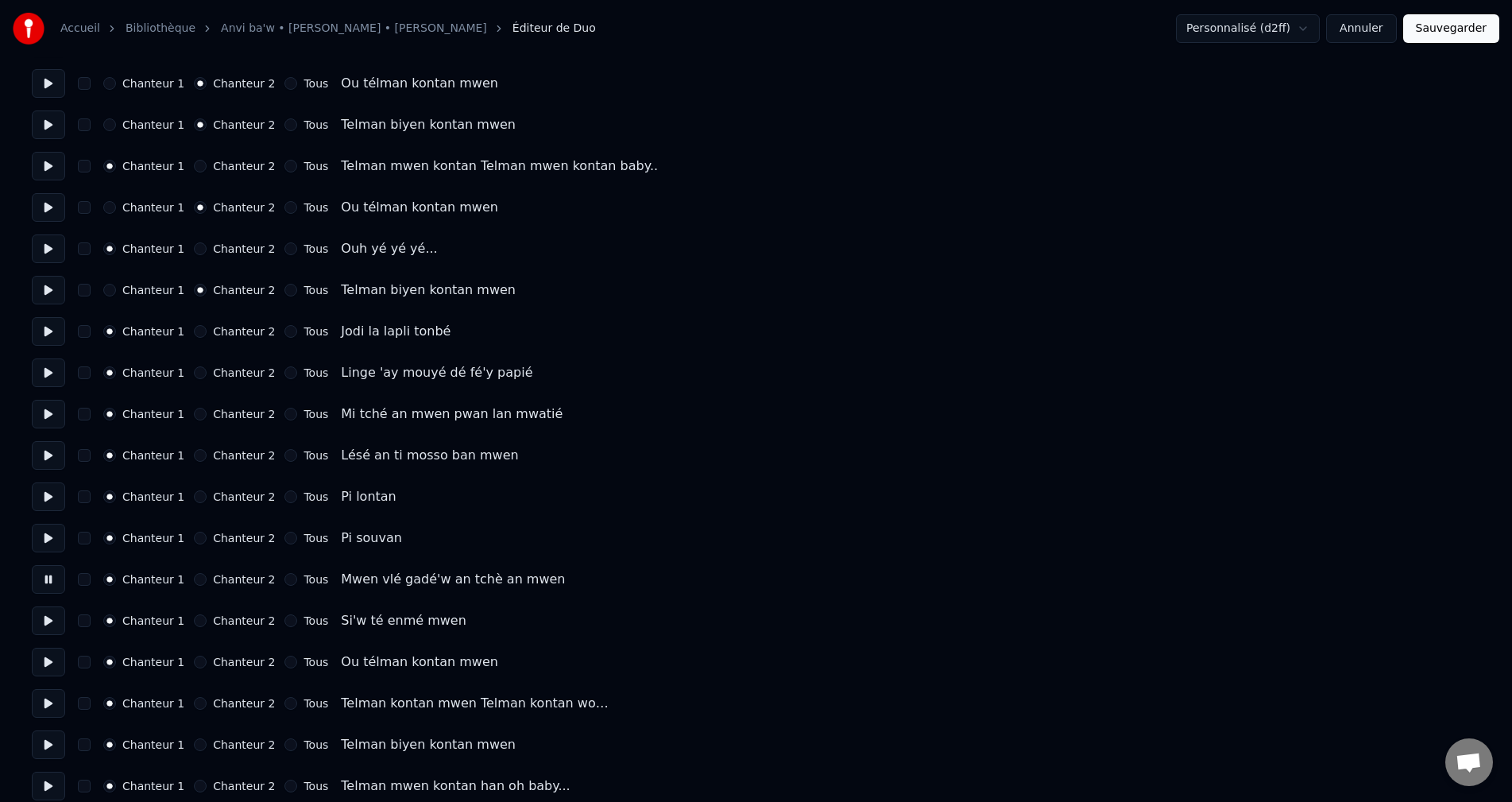
scroll to position [1272, 0]
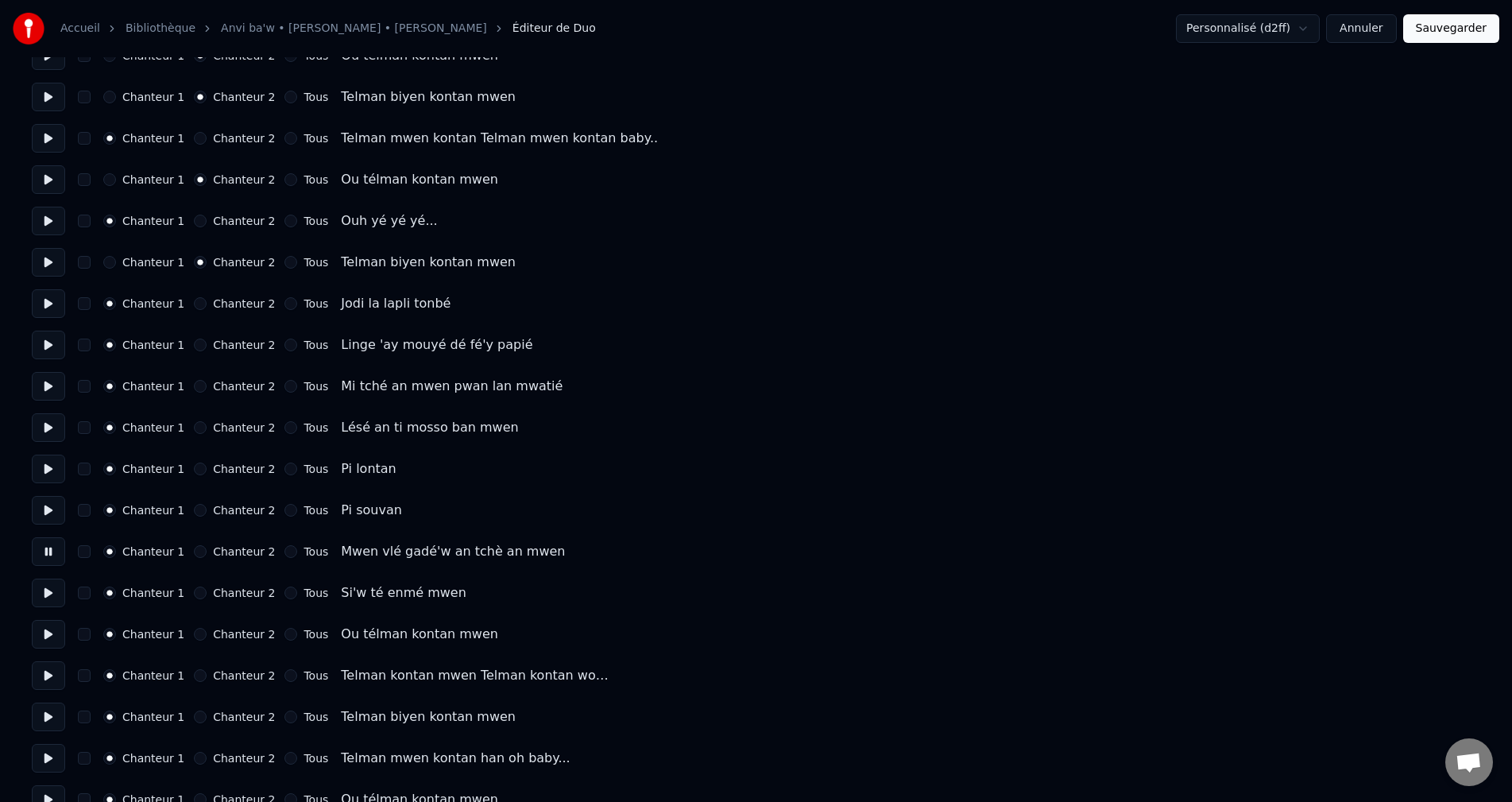
drag, startPoint x: 47, startPoint y: 588, endPoint x: 50, endPoint y: 601, distance: 13.3
click at [50, 587] on button at bounding box center [49, 592] width 34 height 29
click at [48, 634] on button at bounding box center [49, 634] width 34 height 29
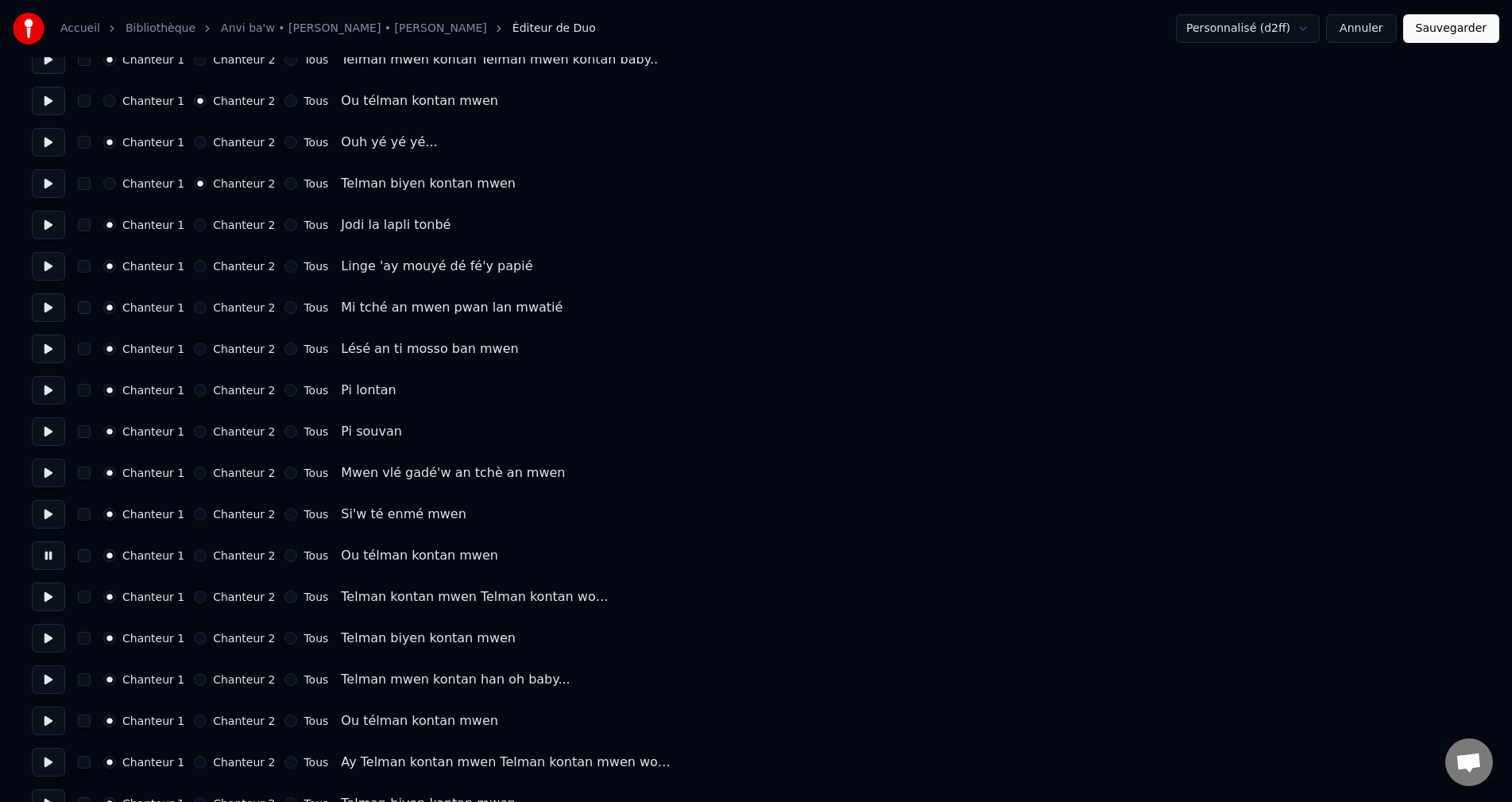
scroll to position [1351, 0]
click at [194, 553] on button "Chanteur 2" at bounding box center [200, 555] width 13 height 13
click at [52, 596] on button at bounding box center [49, 596] width 34 height 29
click at [38, 636] on button at bounding box center [49, 637] width 34 height 29
click at [195, 639] on button "Chanteur 2" at bounding box center [200, 637] width 13 height 13
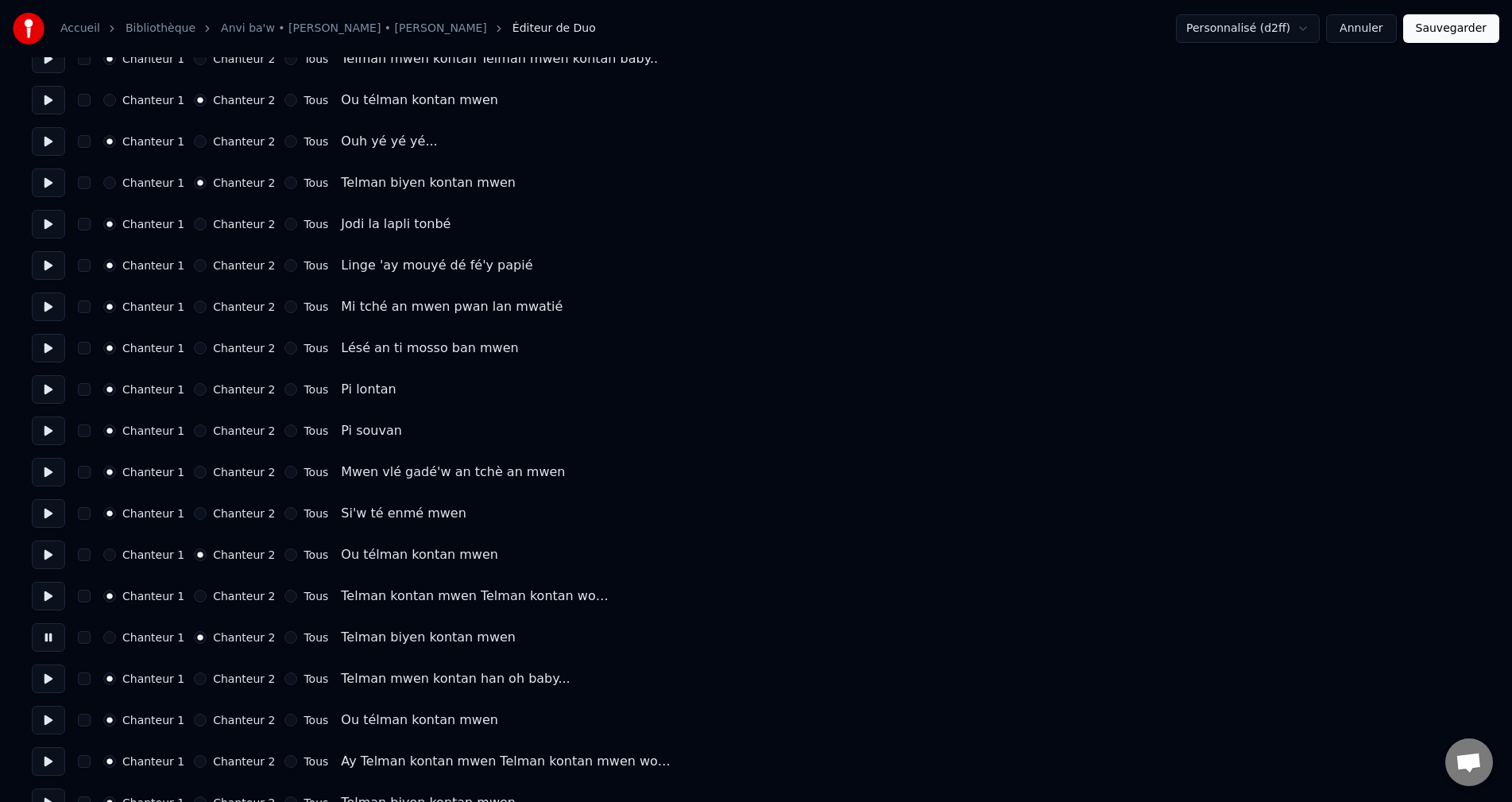
click at [49, 678] on button at bounding box center [49, 678] width 34 height 29
click at [42, 724] on button at bounding box center [49, 720] width 34 height 29
click at [194, 717] on button "Chanteur 2" at bounding box center [200, 721] width 13 height 13
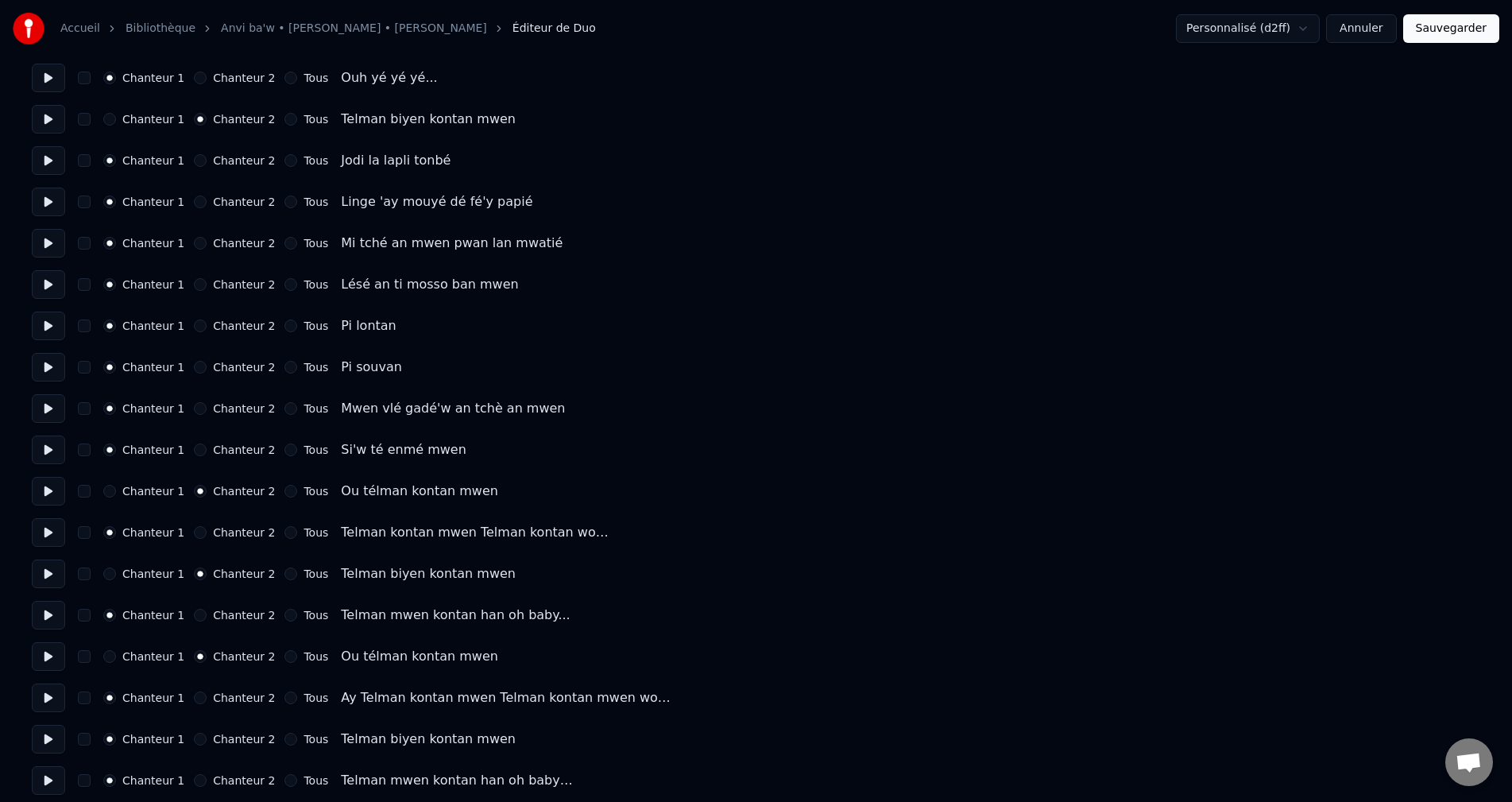
scroll to position [1510, 0]
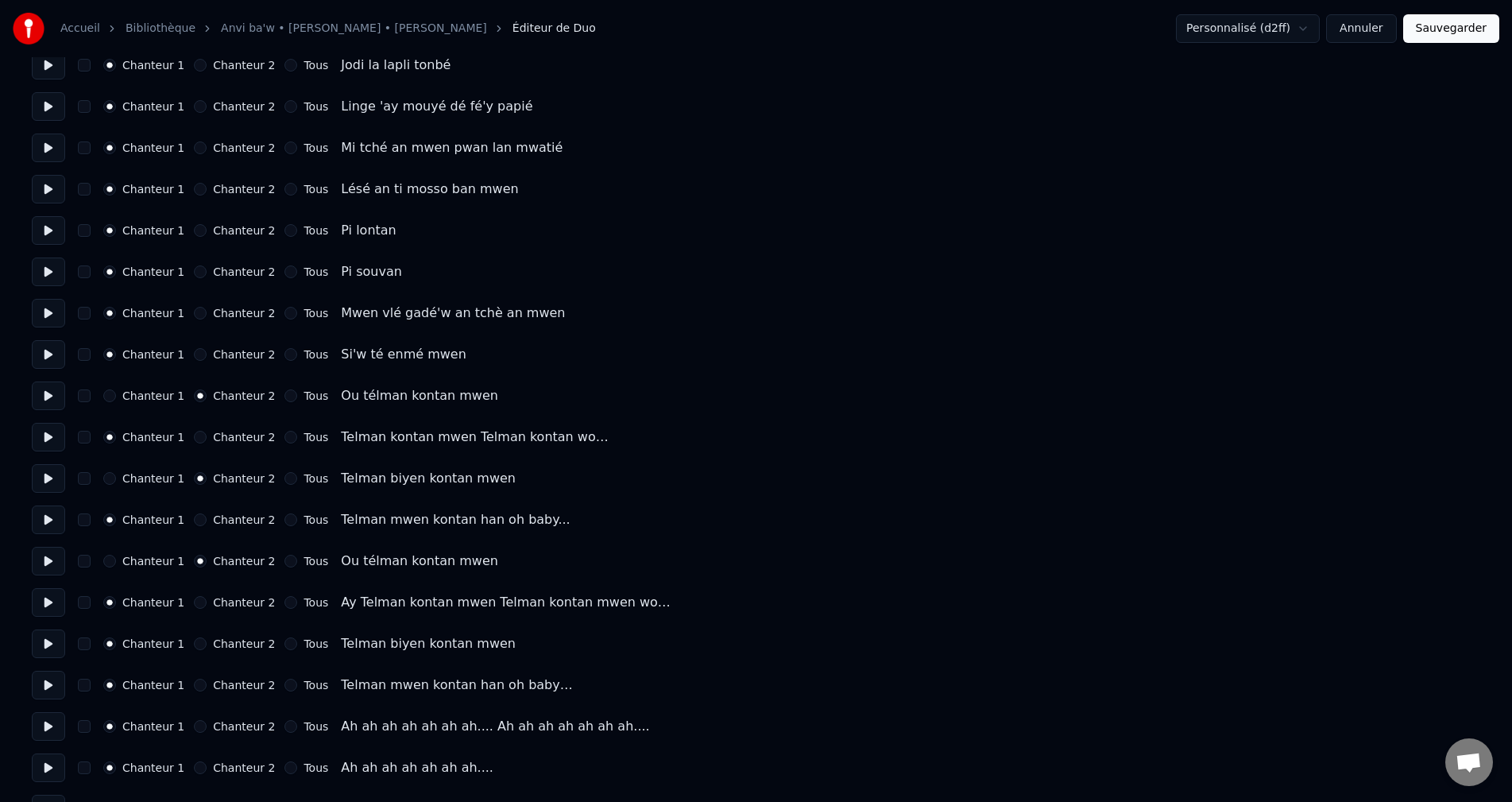
click at [51, 599] on button at bounding box center [49, 602] width 34 height 29
click at [52, 632] on button at bounding box center [49, 644] width 34 height 29
click at [39, 668] on div "Nombre de chanteurs * Conserver les chœurs Chanteur 1 Chanteur 2 Tous Chanteur …" at bounding box center [756, 333] width 1448 height 3542
click at [39, 678] on button at bounding box center [49, 685] width 34 height 29
click at [42, 725] on button at bounding box center [49, 726] width 34 height 29
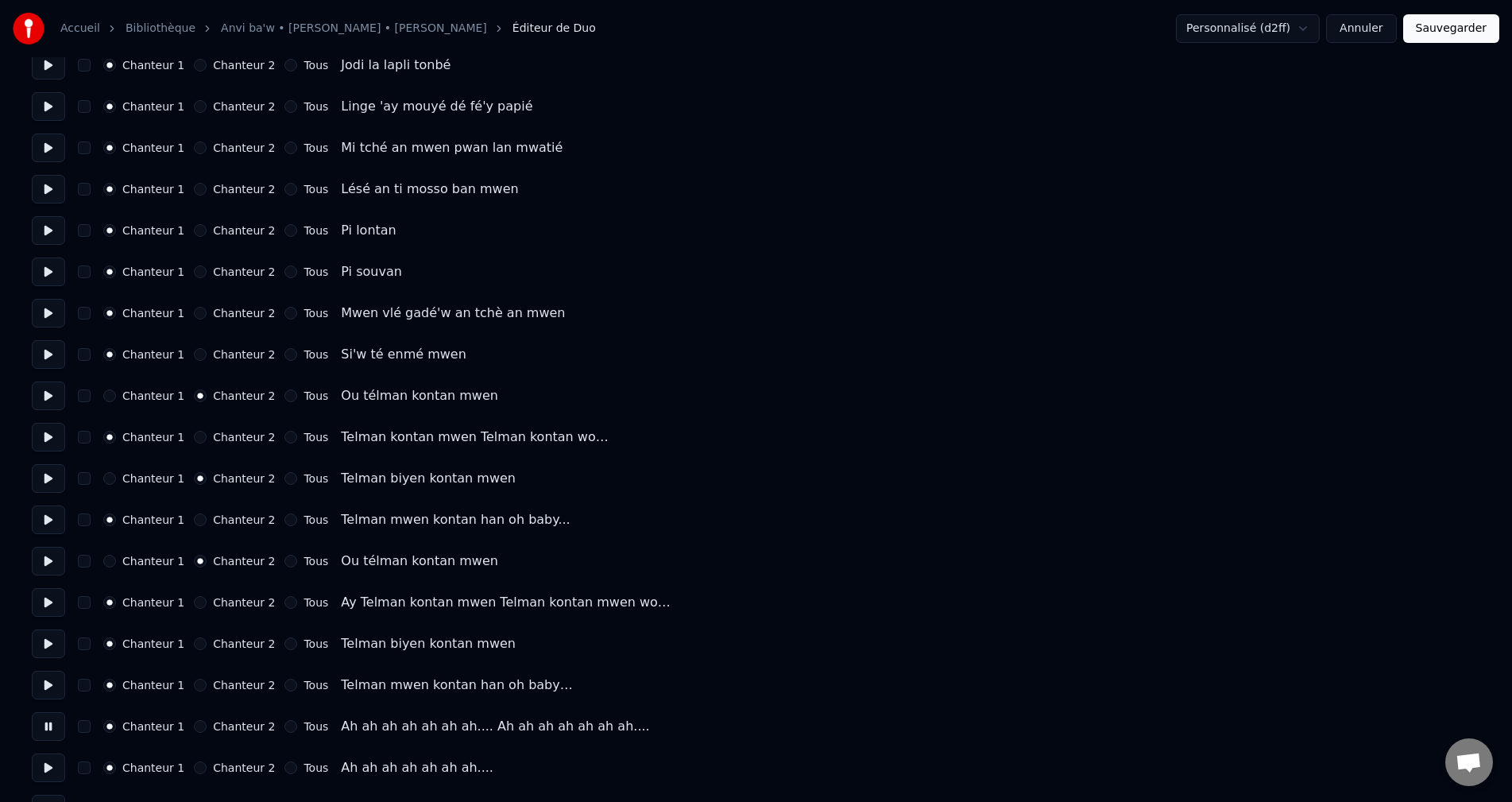
click at [194, 728] on button "Chanteur 2" at bounding box center [200, 726] width 13 height 13
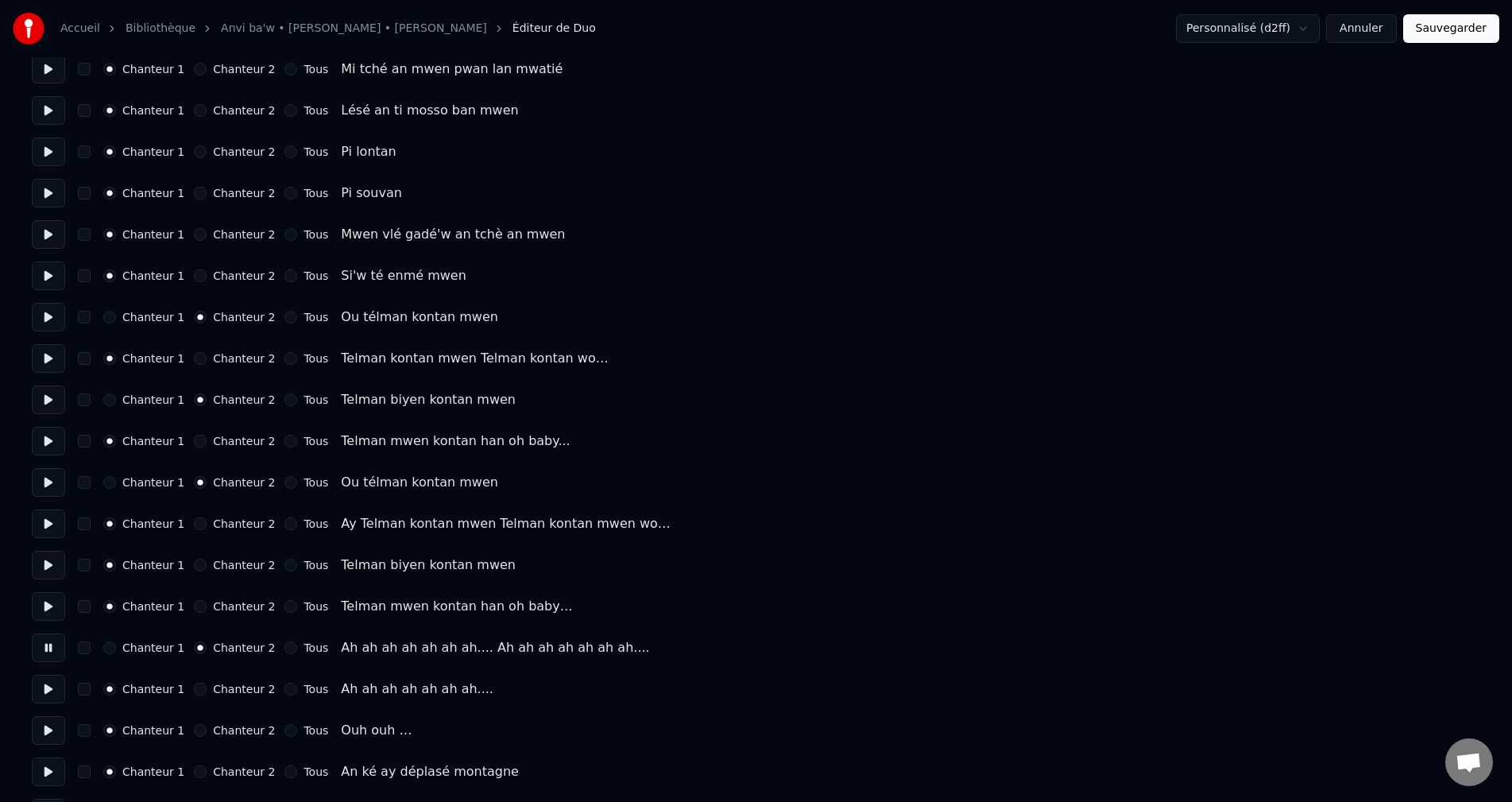
scroll to position [1590, 0]
click at [39, 687] on button at bounding box center [49, 688] width 34 height 29
click at [194, 689] on button "Chanteur 2" at bounding box center [200, 689] width 13 height 13
drag, startPoint x: 52, startPoint y: 737, endPoint x: 61, endPoint y: 736, distance: 9.1
click at [52, 736] on button at bounding box center [49, 729] width 34 height 29
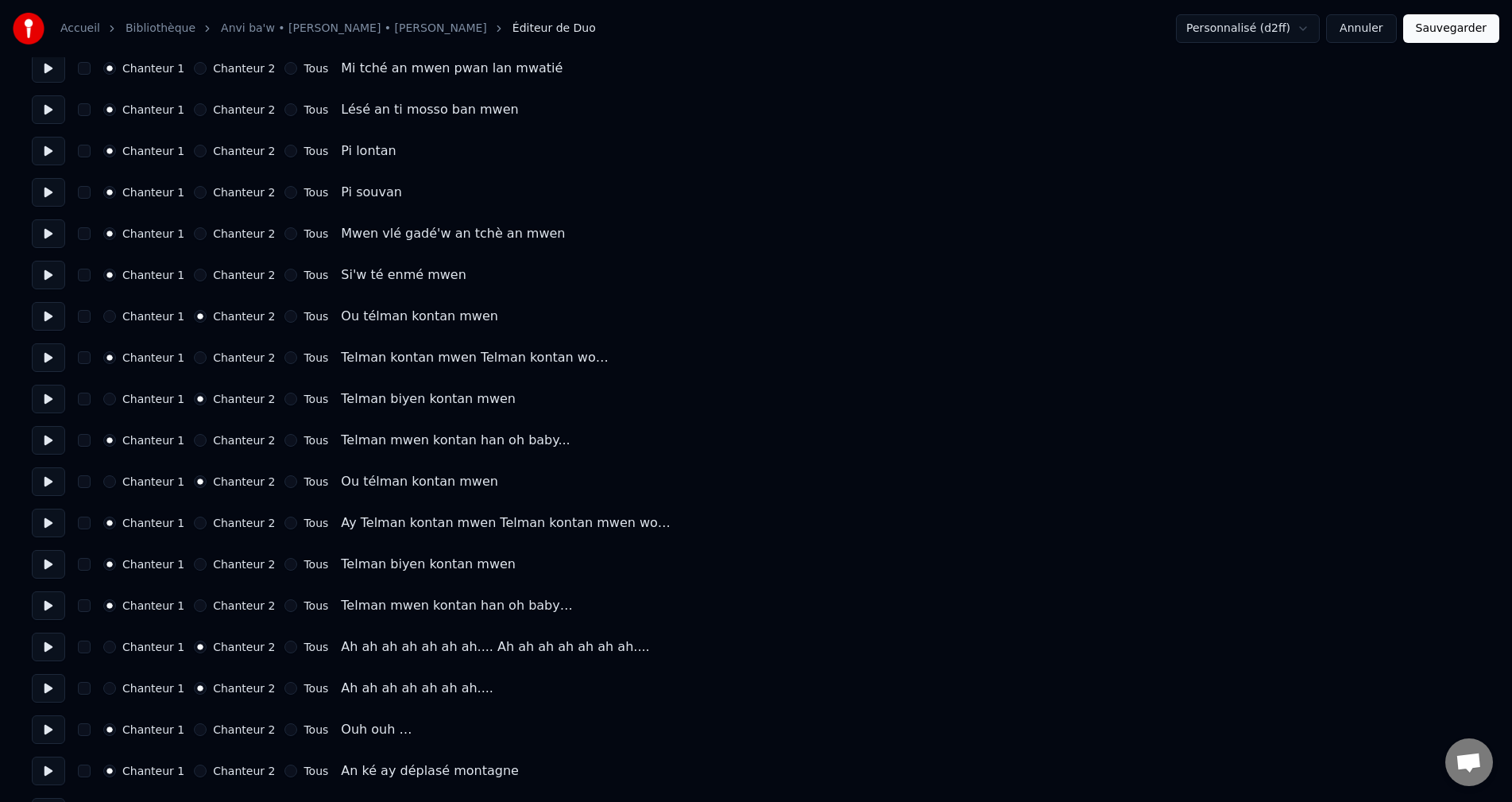
click at [194, 729] on button "Chanteur 2" at bounding box center [200, 730] width 13 height 13
click at [40, 766] on button at bounding box center [49, 771] width 34 height 29
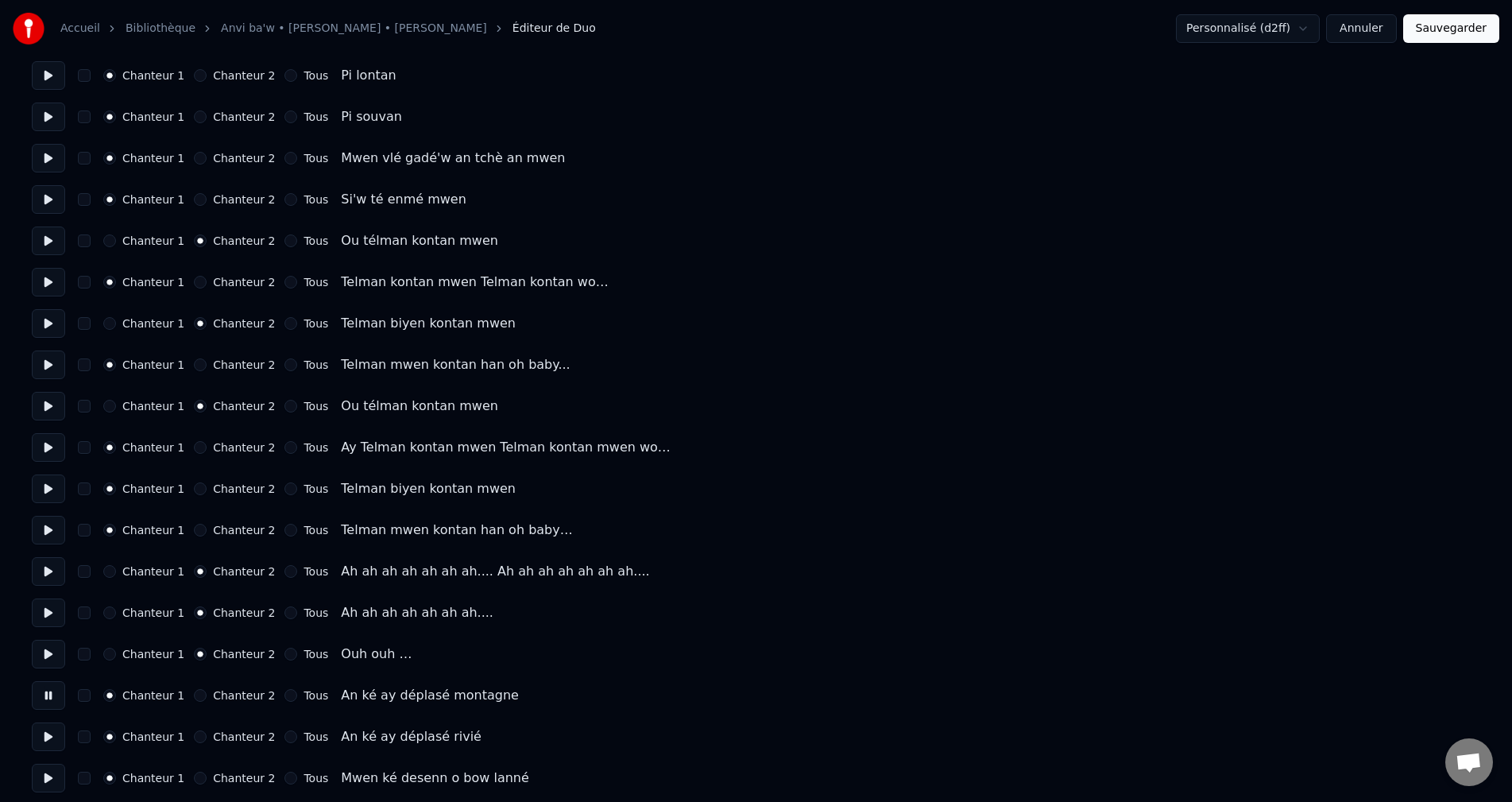
scroll to position [1748, 0]
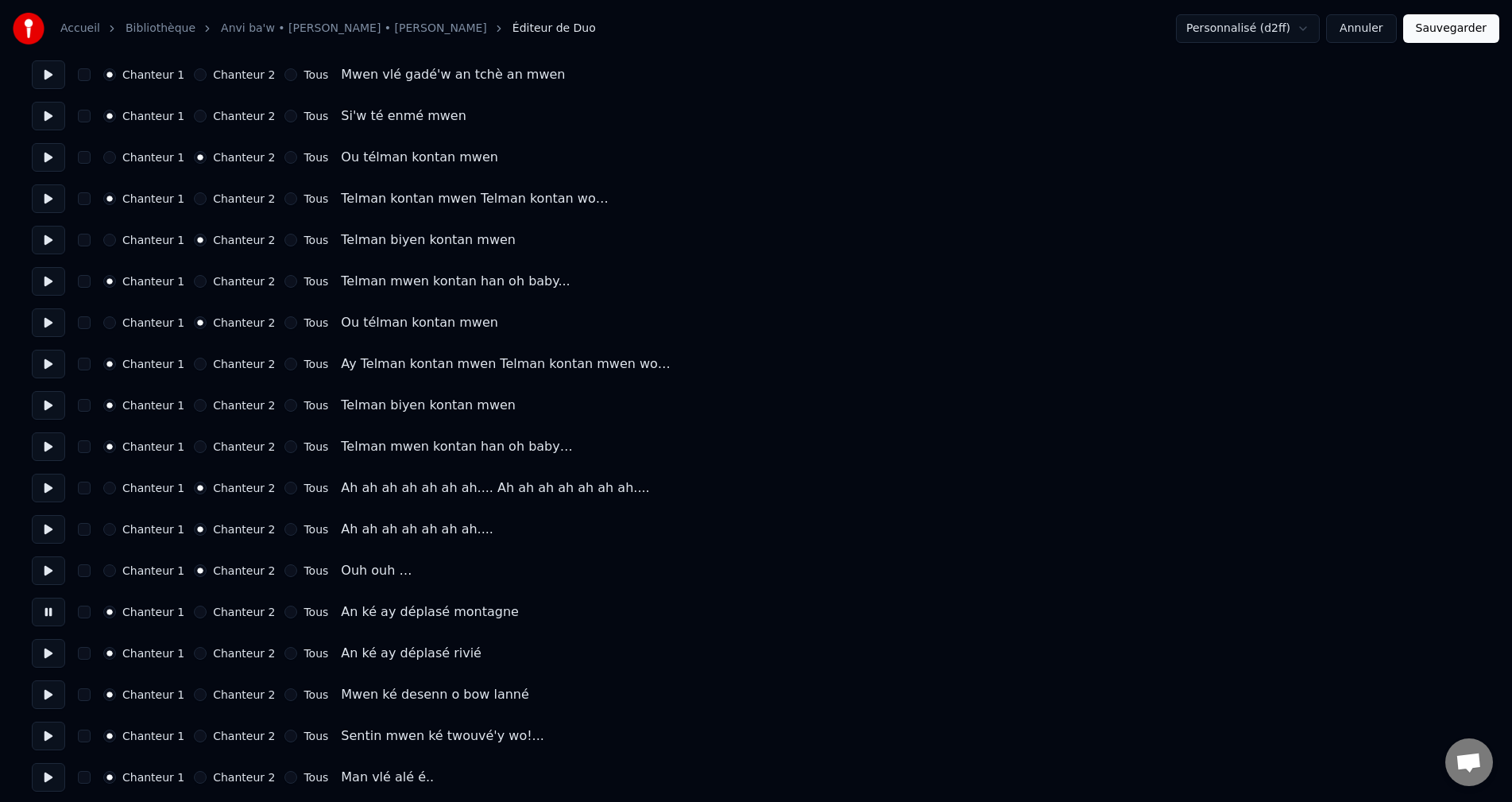
click at [50, 647] on button at bounding box center [49, 653] width 34 height 29
click at [37, 707] on button at bounding box center [49, 694] width 34 height 29
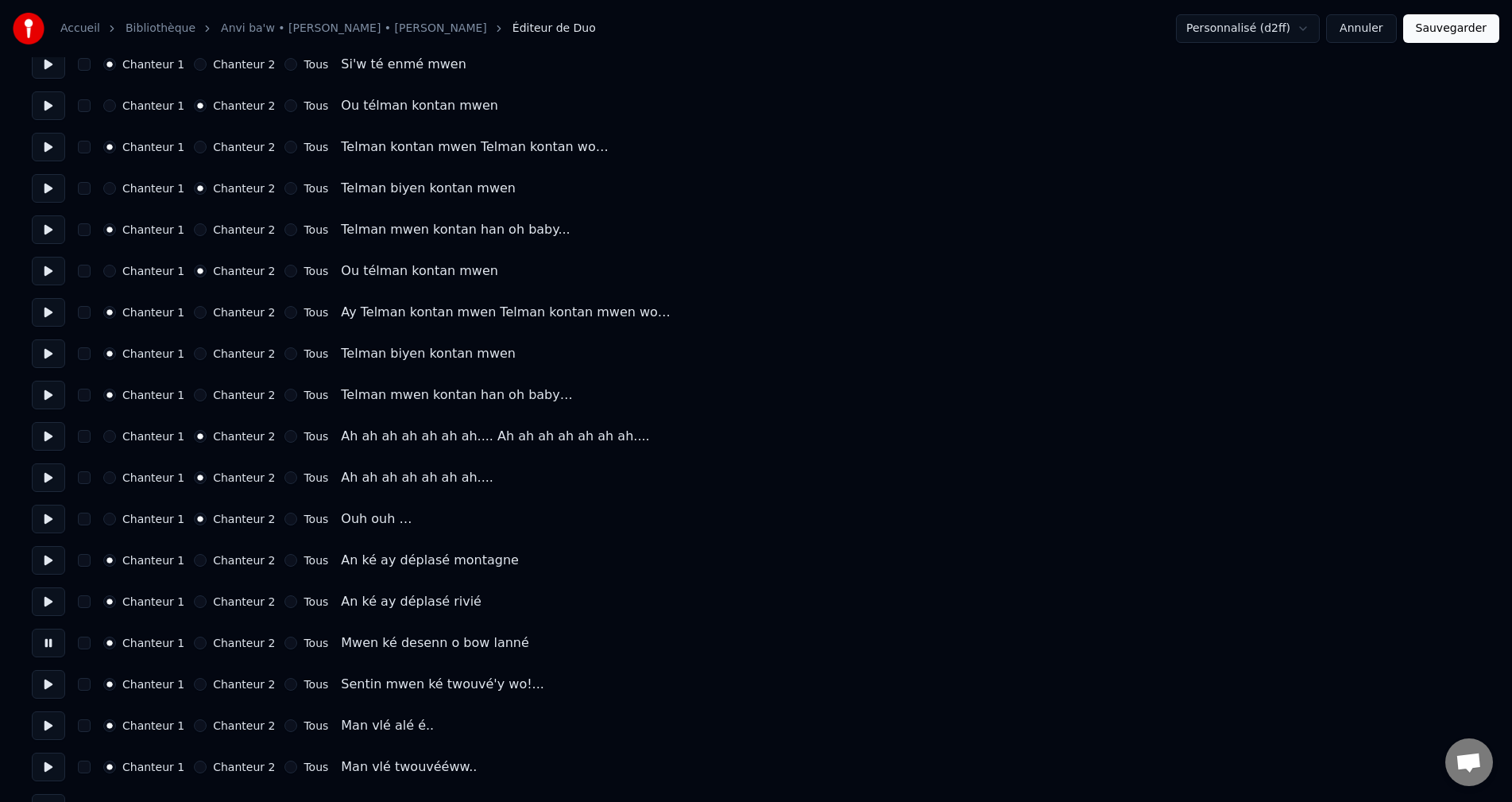
scroll to position [1828, 0]
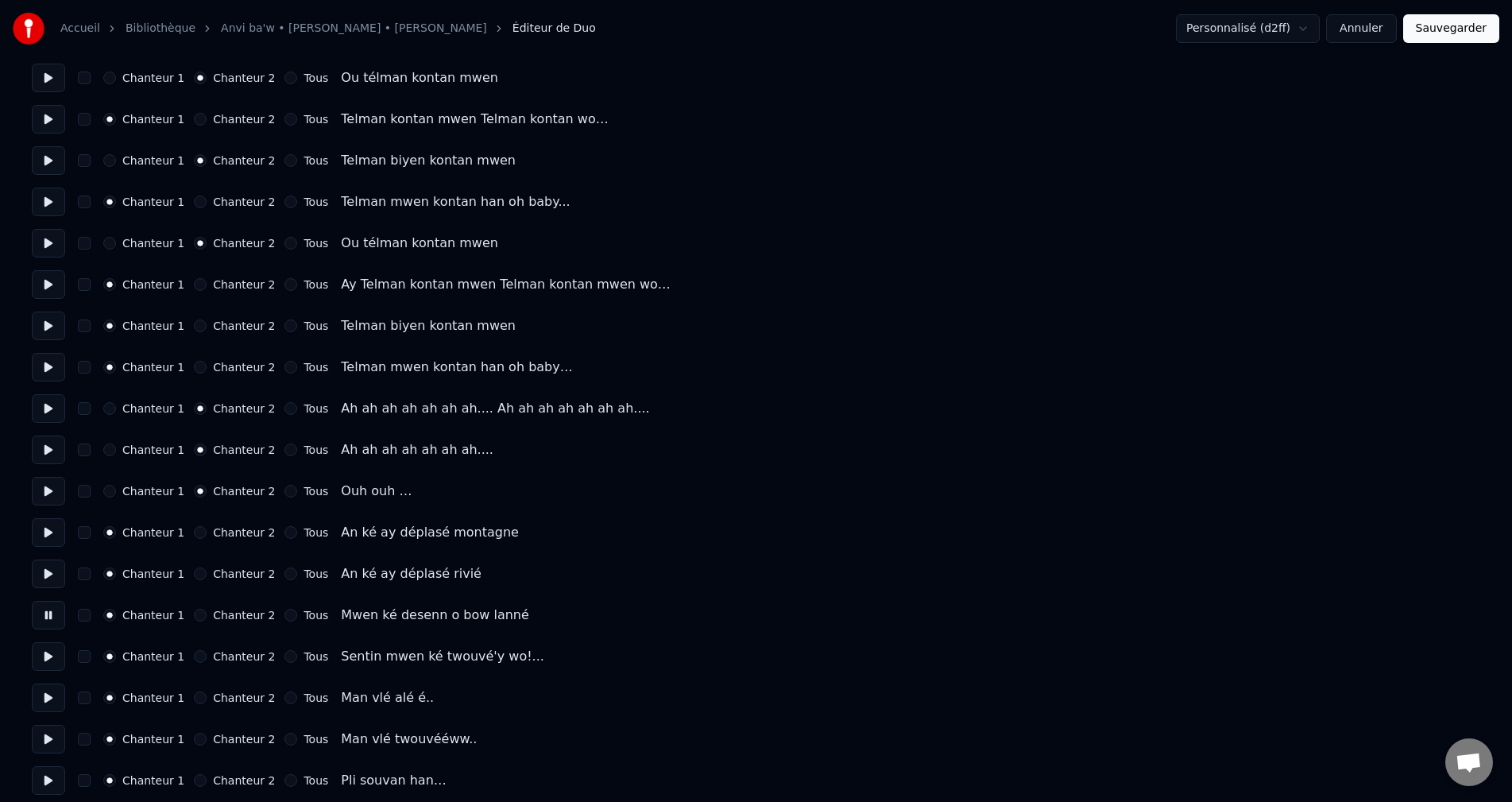
click at [50, 660] on button at bounding box center [49, 656] width 34 height 29
click at [49, 697] on button at bounding box center [49, 697] width 34 height 29
click at [51, 738] on button at bounding box center [49, 739] width 34 height 29
click at [35, 778] on button at bounding box center [49, 780] width 34 height 29
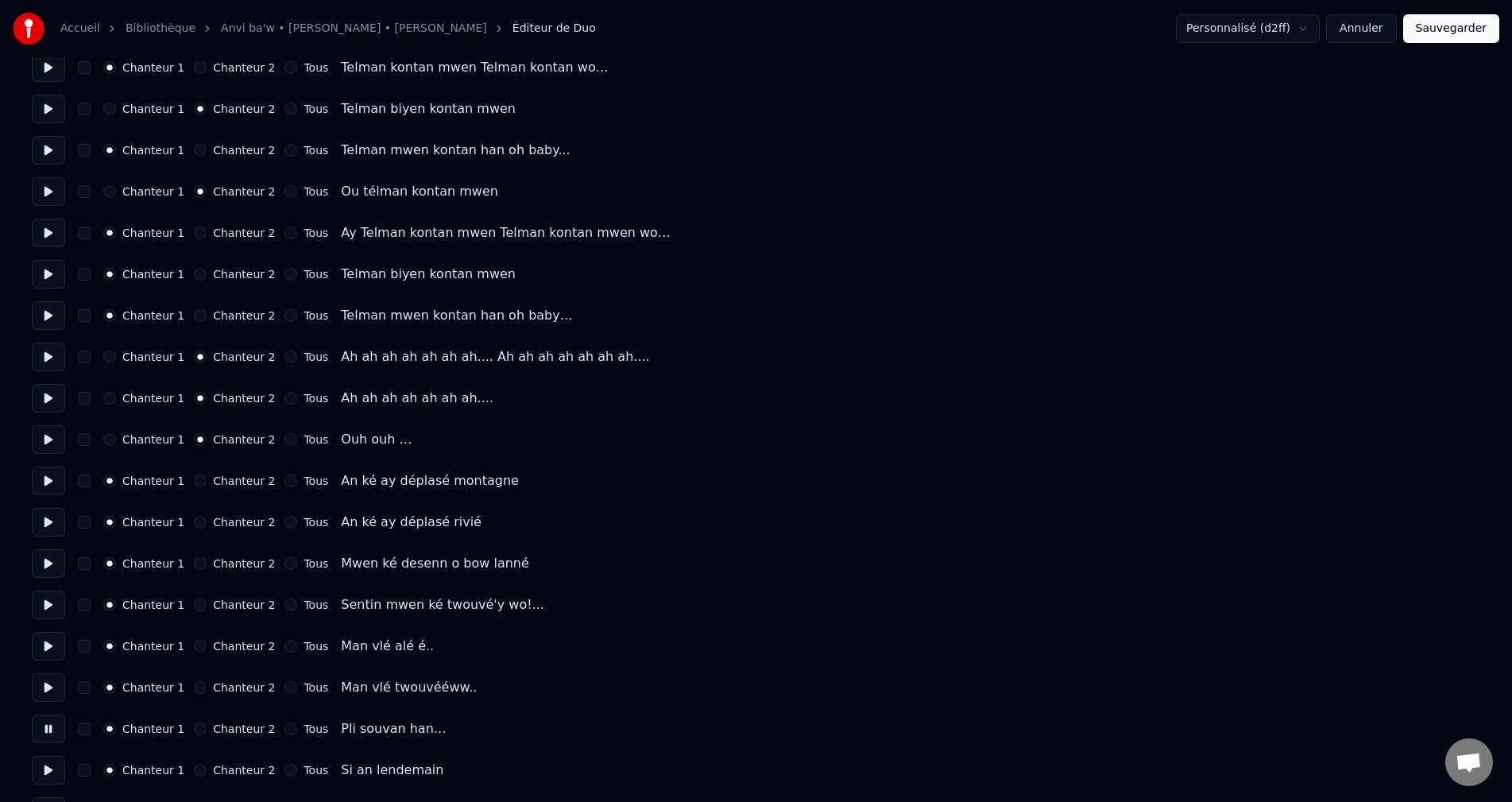
scroll to position [1907, 0]
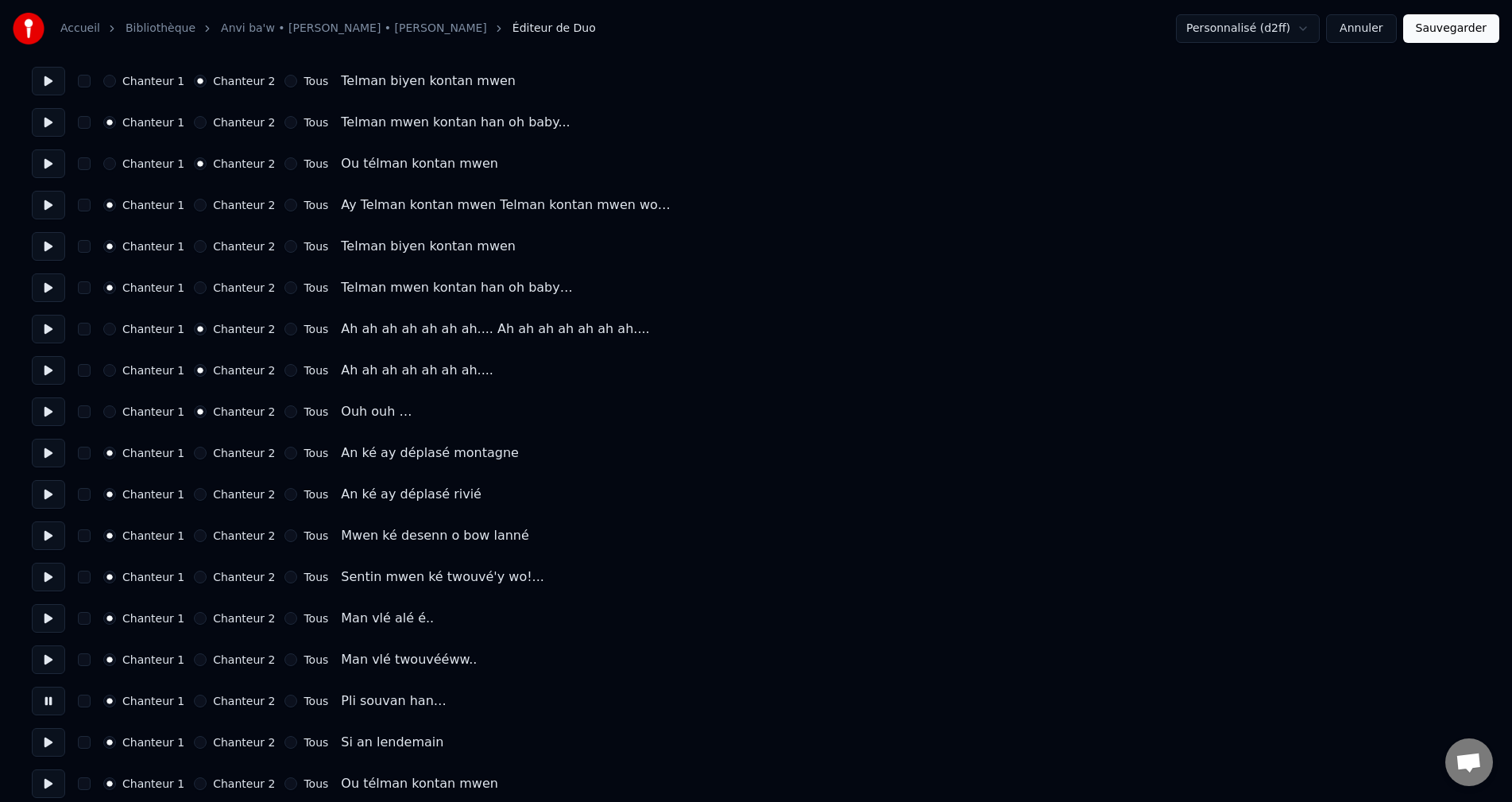
click at [51, 736] on button at bounding box center [49, 742] width 34 height 29
click at [50, 780] on button at bounding box center [49, 783] width 34 height 29
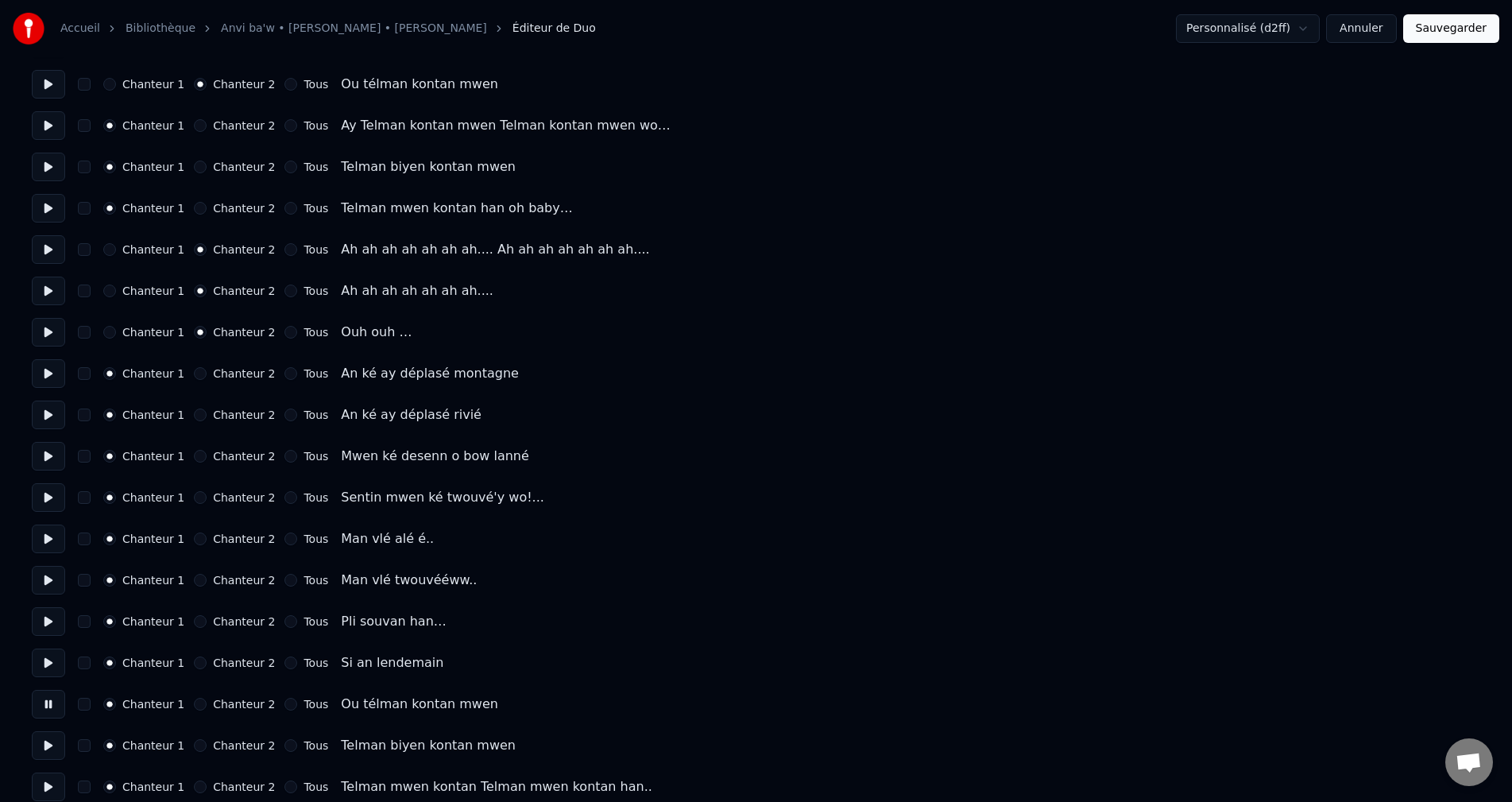
click at [51, 745] on button at bounding box center [49, 745] width 34 height 29
drag, startPoint x: 194, startPoint y: 705, endPoint x: 195, endPoint y: 729, distance: 24.0
click at [195, 706] on button "Chanteur 2" at bounding box center [200, 705] width 13 height 13
click at [194, 745] on button "Chanteur 2" at bounding box center [200, 746] width 13 height 13
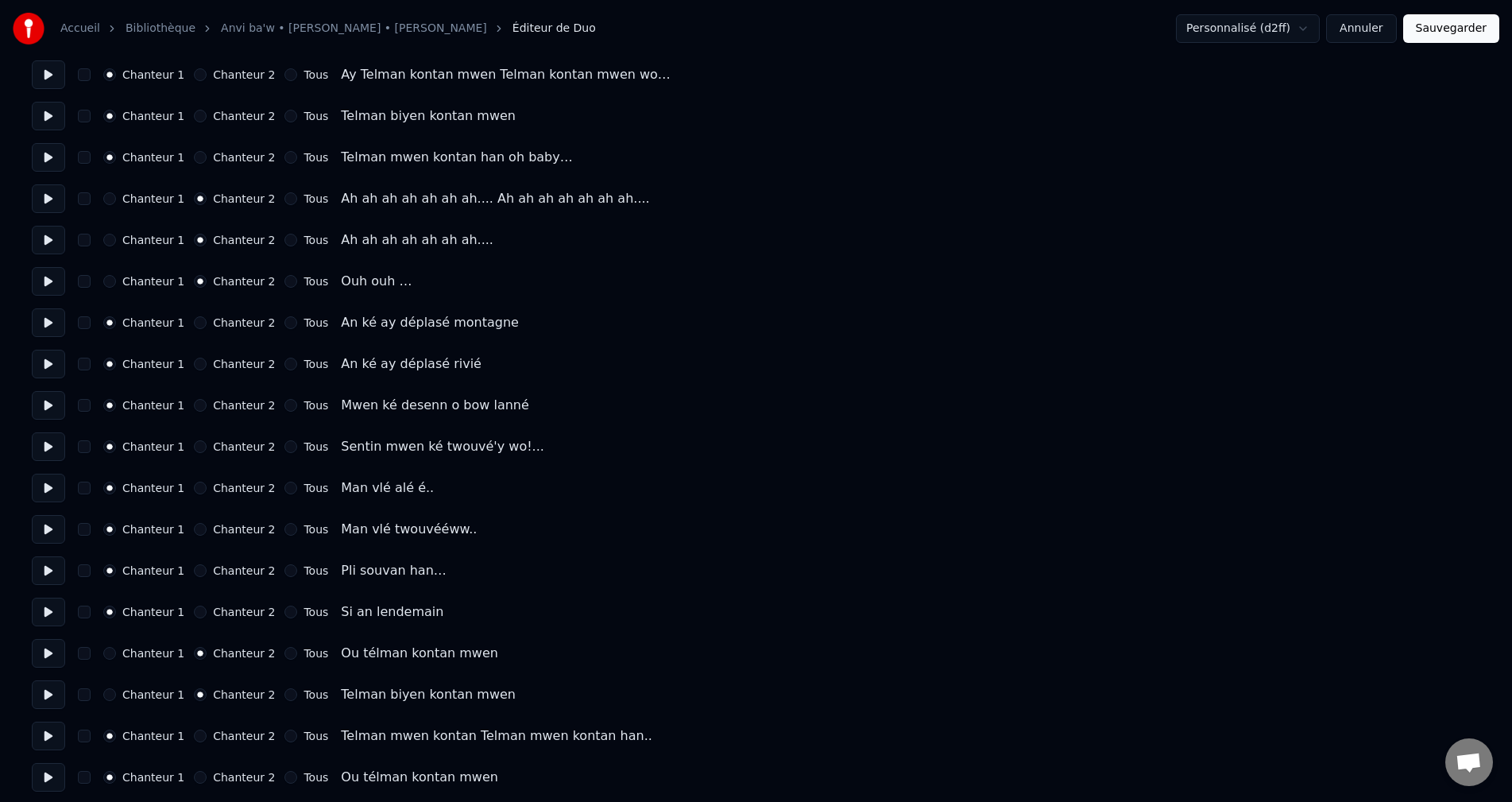
scroll to position [2066, 0]
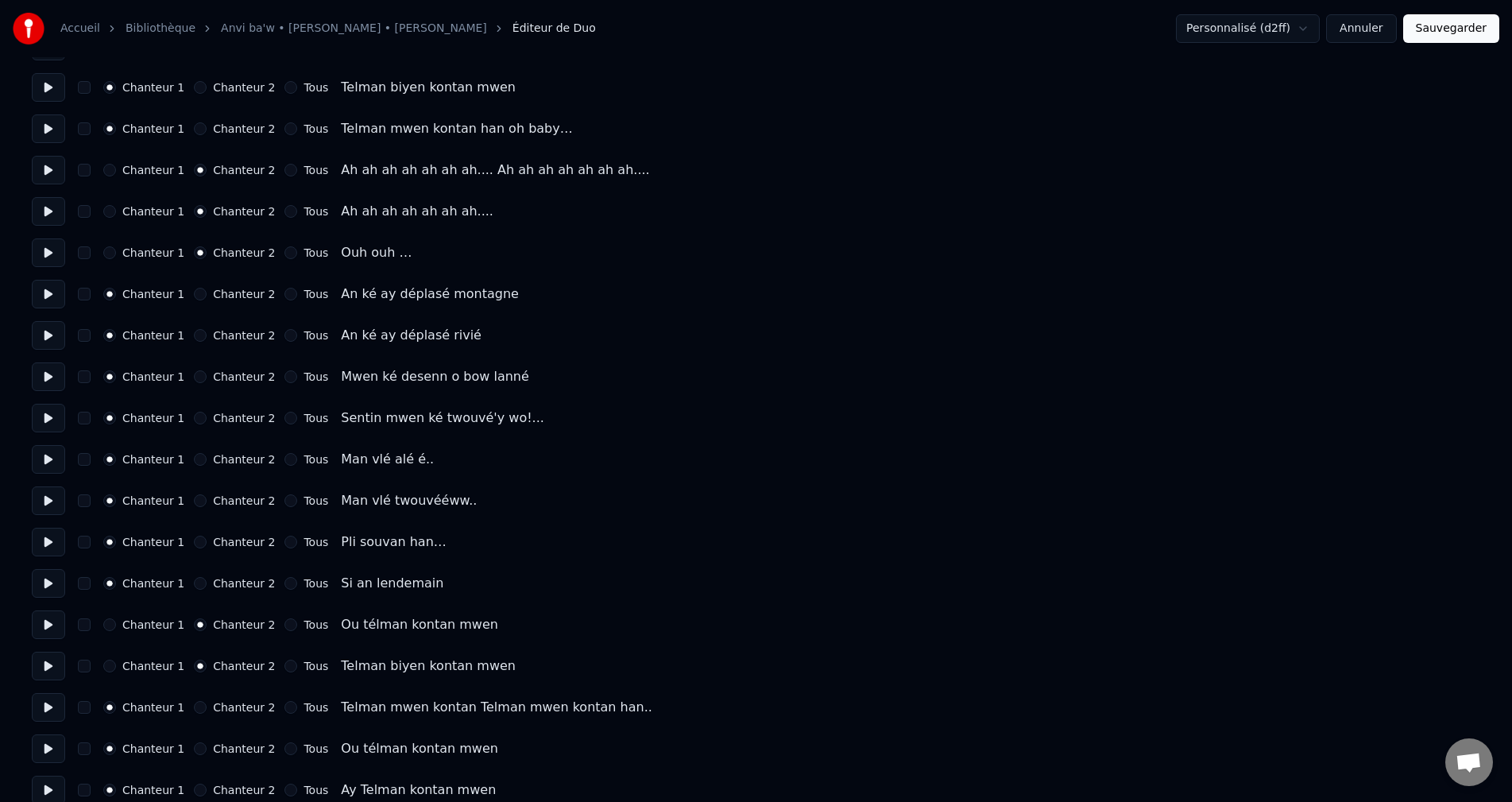
drag, startPoint x: 44, startPoint y: 711, endPoint x: 134, endPoint y: 716, distance: 90.1
click at [47, 708] on button at bounding box center [49, 707] width 34 height 29
drag, startPoint x: 55, startPoint y: 752, endPoint x: 126, endPoint y: 760, distance: 71.4
click at [63, 751] on button at bounding box center [49, 749] width 34 height 29
click at [194, 751] on button "Chanteur 2" at bounding box center [200, 749] width 13 height 13
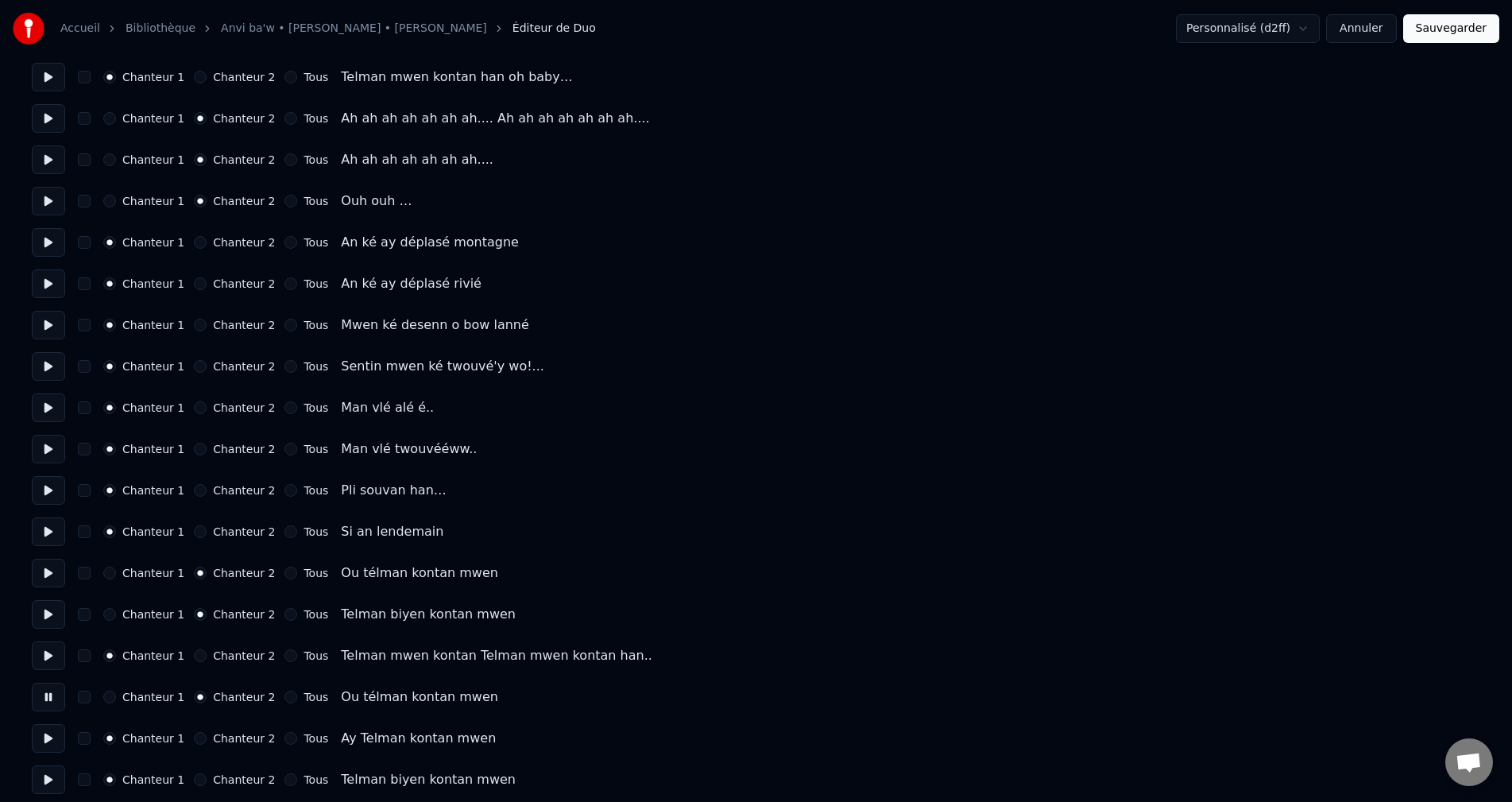
scroll to position [2146, 0]
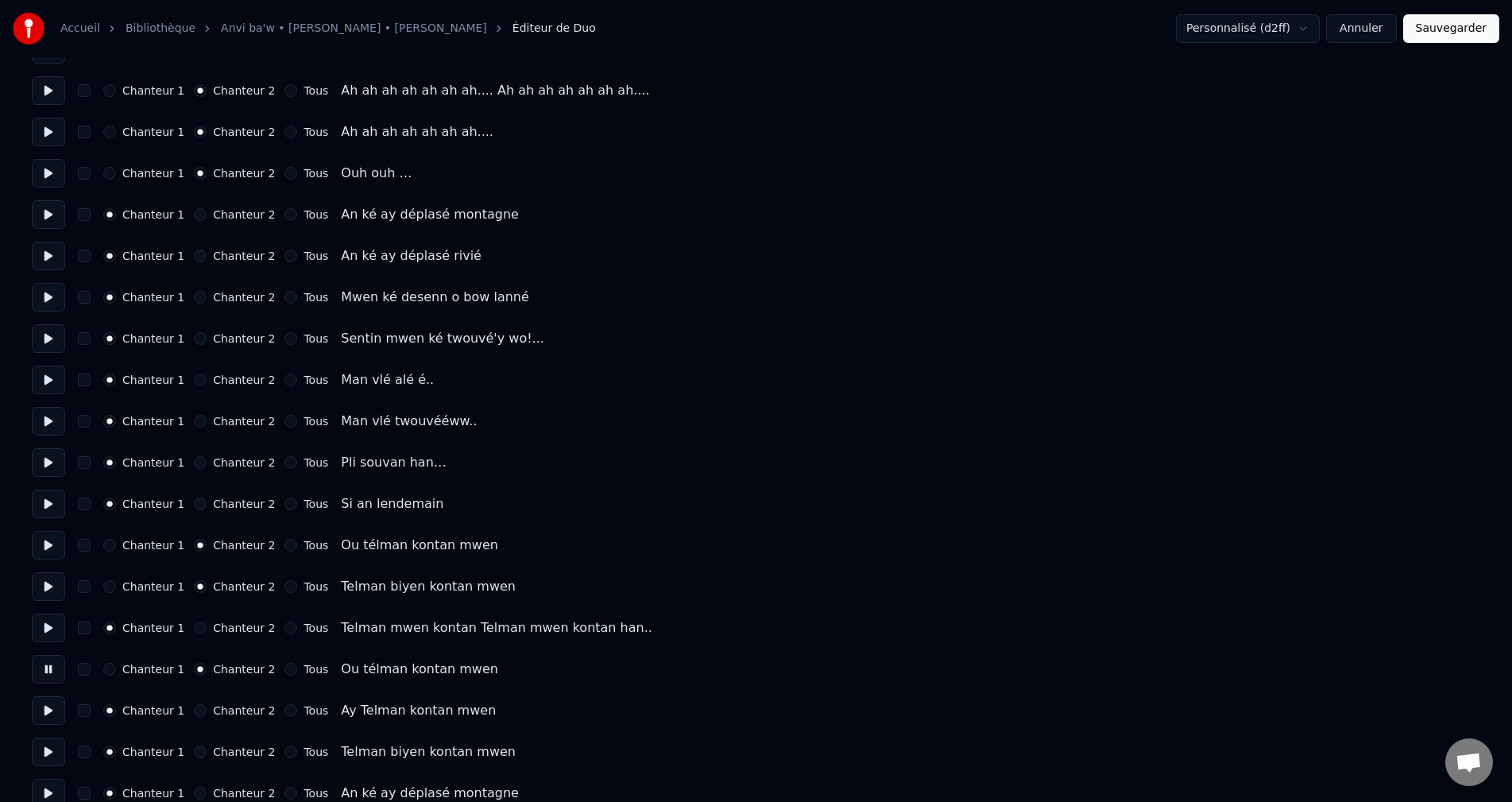
click at [49, 707] on button at bounding box center [49, 710] width 34 height 29
click at [42, 746] on button at bounding box center [49, 751] width 34 height 29
click at [193, 745] on div "Chanteur 1 Chanteur 2 Tous Telman biyen kontan mwen" at bounding box center [756, 751] width 1448 height 29
click at [198, 750] on div "Chanteur 2" at bounding box center [234, 752] width 81 height 13
click at [196, 752] on button "Chanteur 2" at bounding box center [200, 752] width 13 height 13
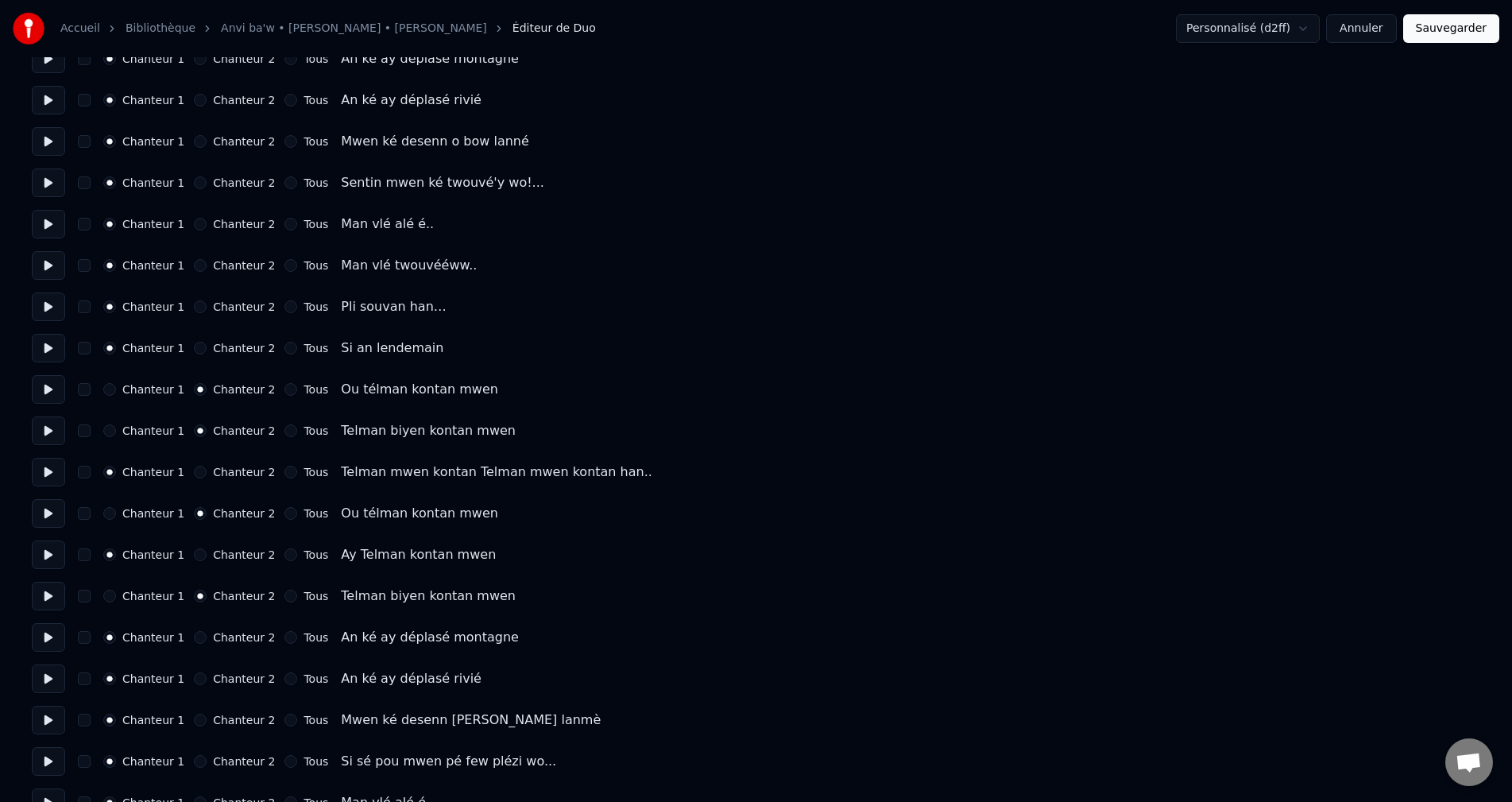
scroll to position [2305, 0]
click at [46, 643] on button at bounding box center [49, 634] width 34 height 29
click at [44, 683] on button at bounding box center [49, 676] width 34 height 29
click at [47, 721] on button at bounding box center [49, 717] width 34 height 29
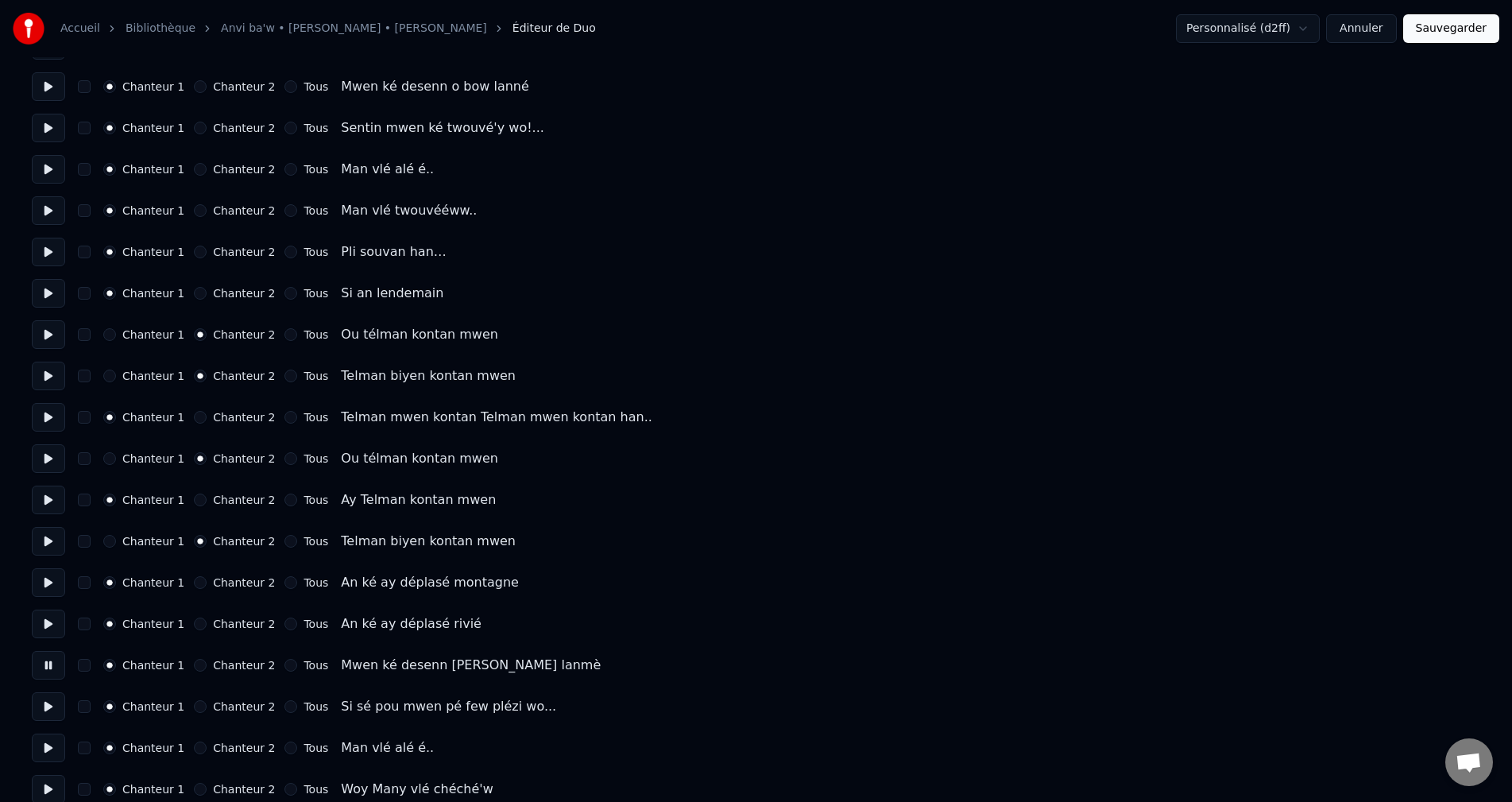
scroll to position [2384, 0]
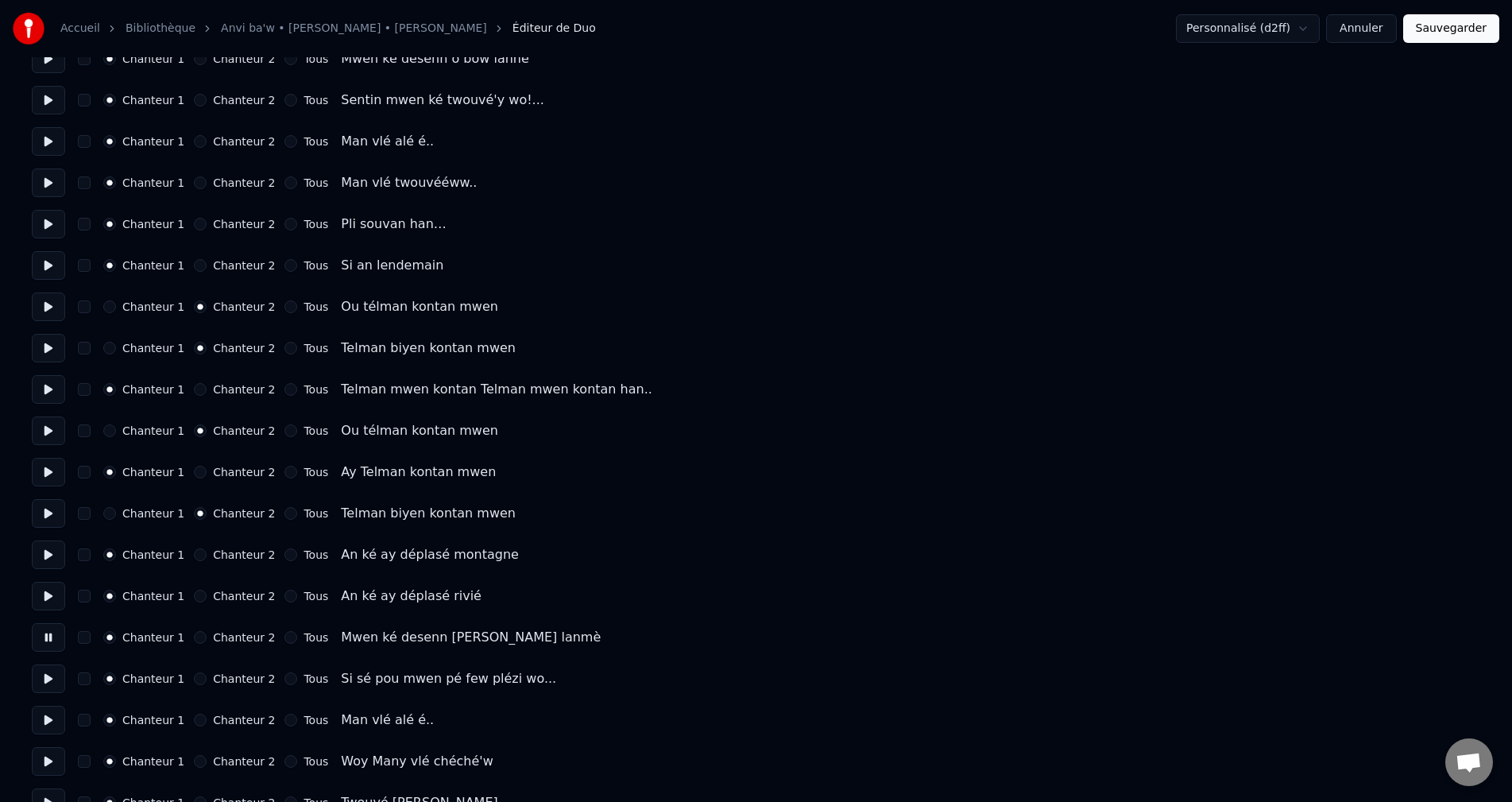
click at [45, 687] on button at bounding box center [49, 678] width 34 height 29
click at [47, 718] on button at bounding box center [49, 720] width 34 height 29
click at [52, 759] on button at bounding box center [49, 761] width 34 height 29
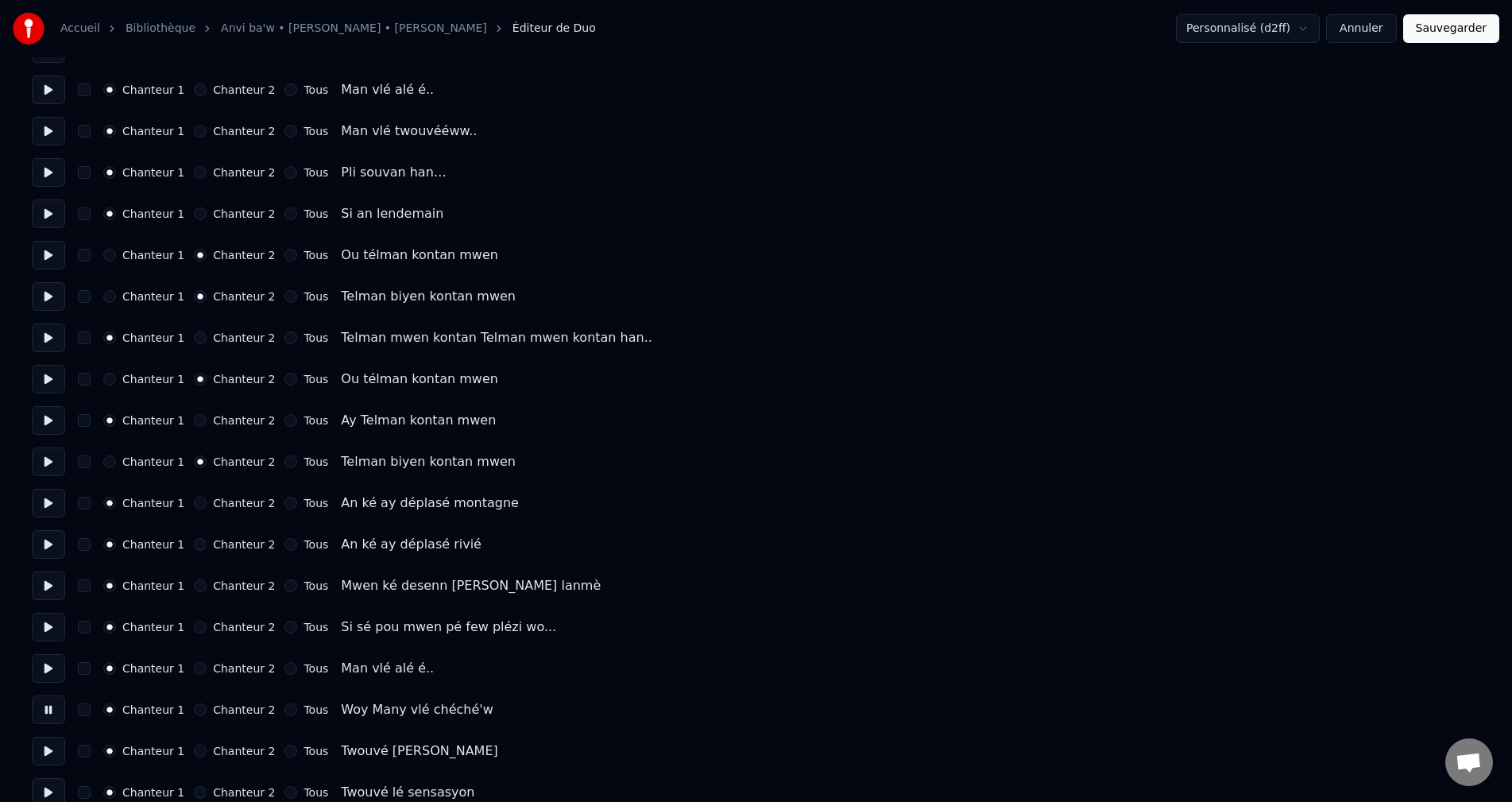
scroll to position [2464, 0]
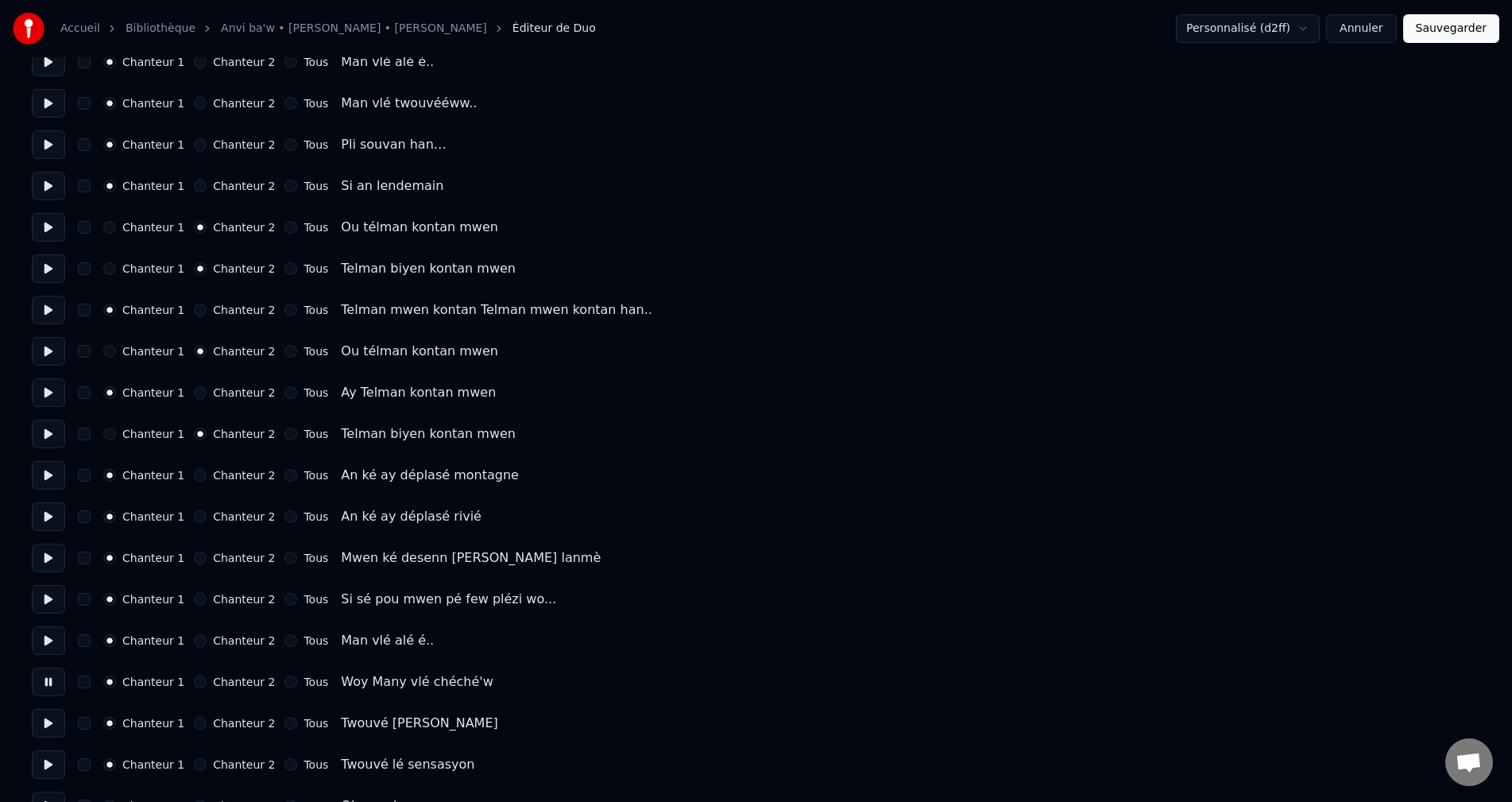
click at [53, 715] on button at bounding box center [49, 723] width 34 height 29
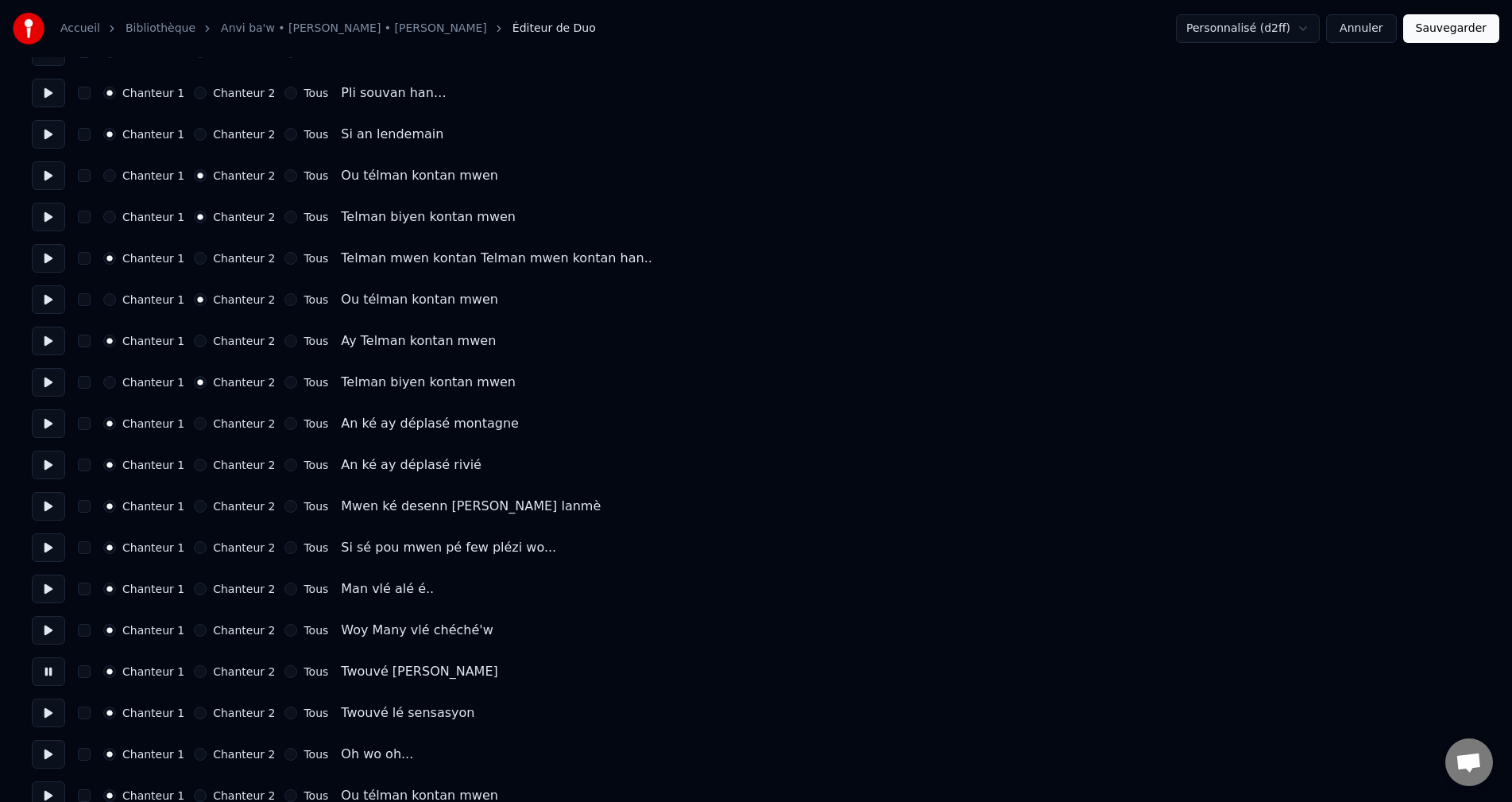
scroll to position [2544, 0]
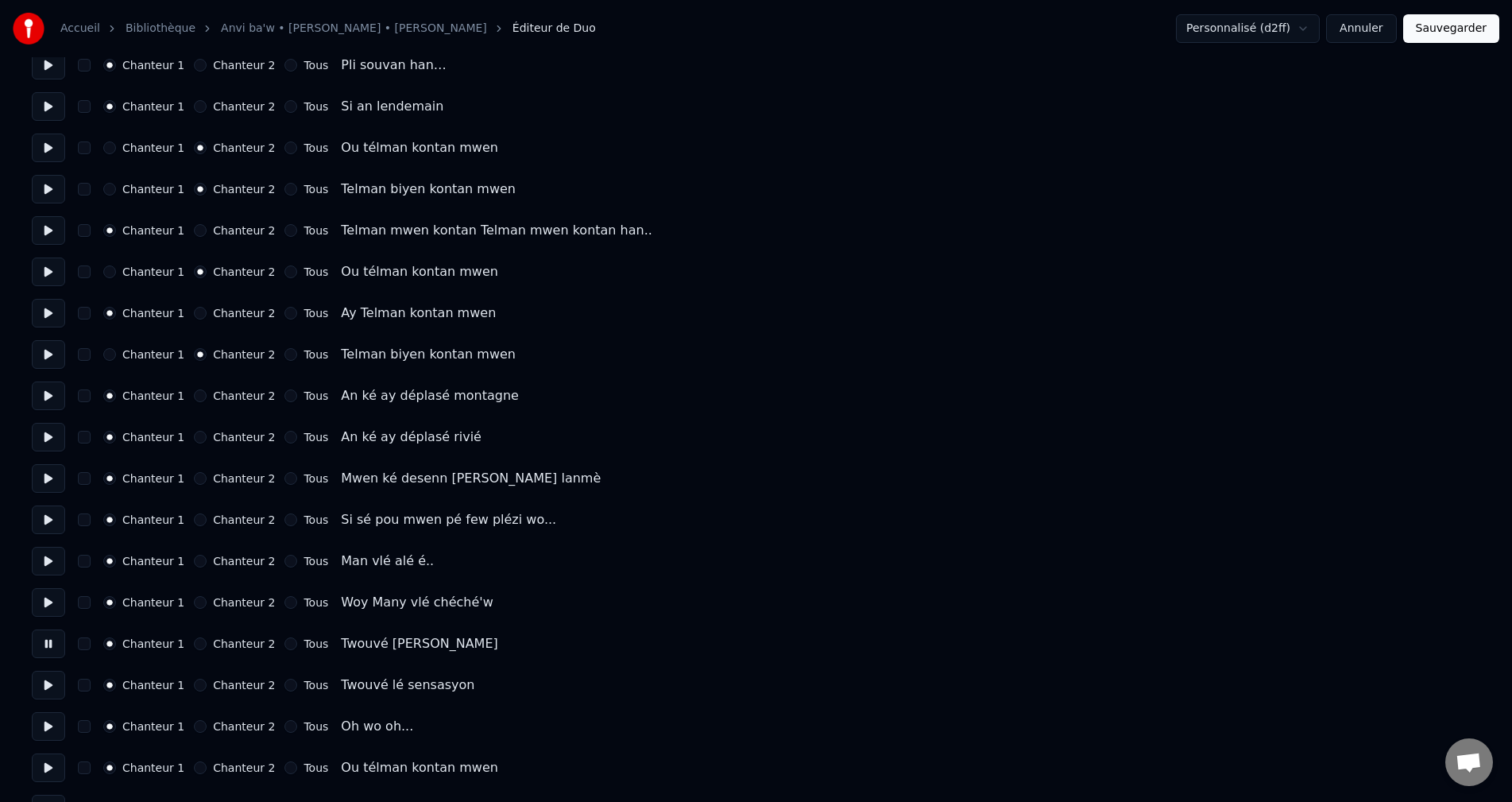
click at [51, 693] on button at bounding box center [49, 685] width 34 height 29
click at [48, 718] on button at bounding box center [49, 726] width 34 height 29
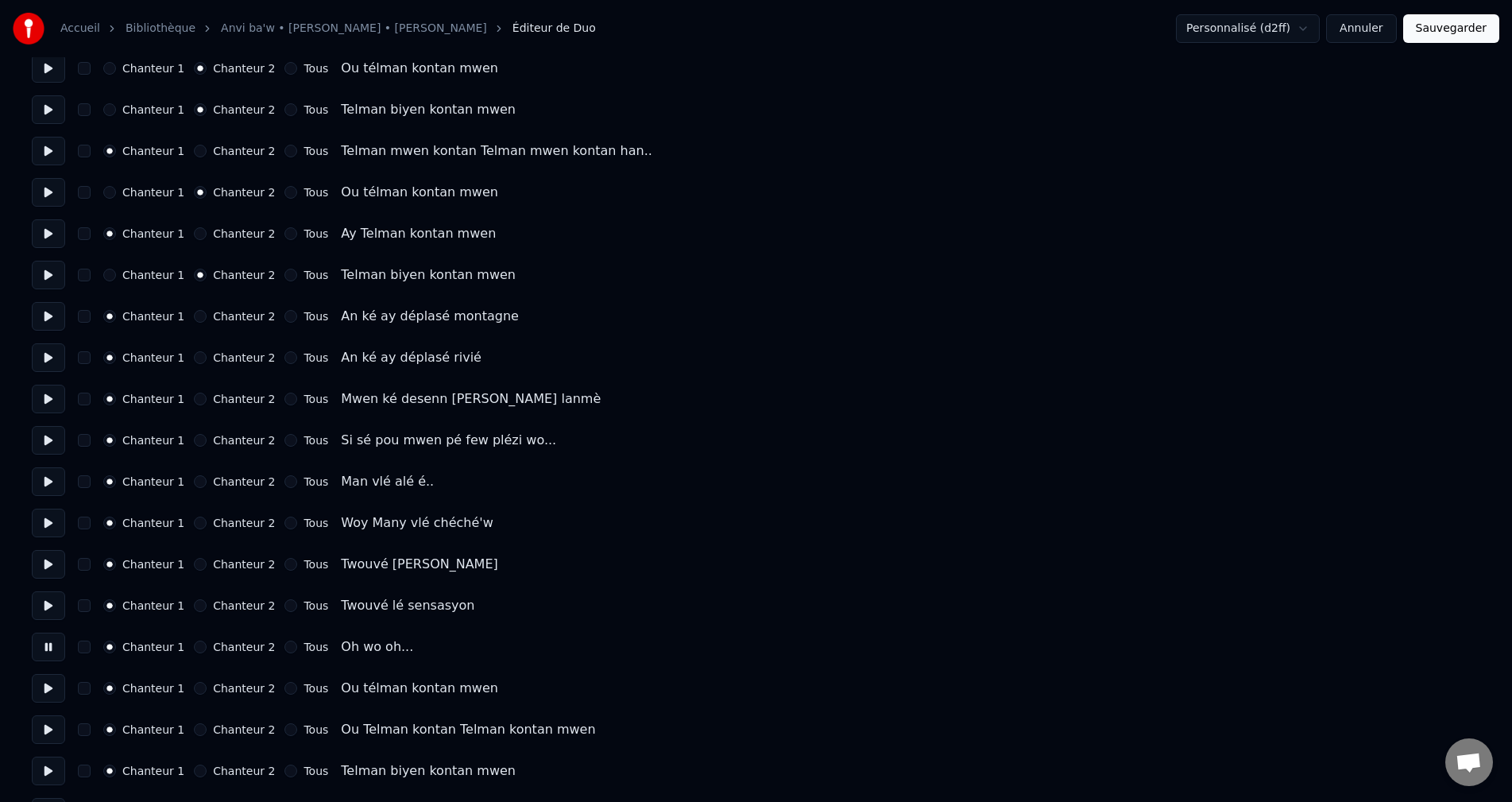
click at [46, 689] on button at bounding box center [49, 688] width 34 height 29
click at [194, 694] on div "Chanteur 1 Chanteur 2 Tous Ou télman kontan mwen" at bounding box center [756, 688] width 1448 height 29
click at [194, 689] on button "Chanteur 2" at bounding box center [200, 689] width 13 height 13
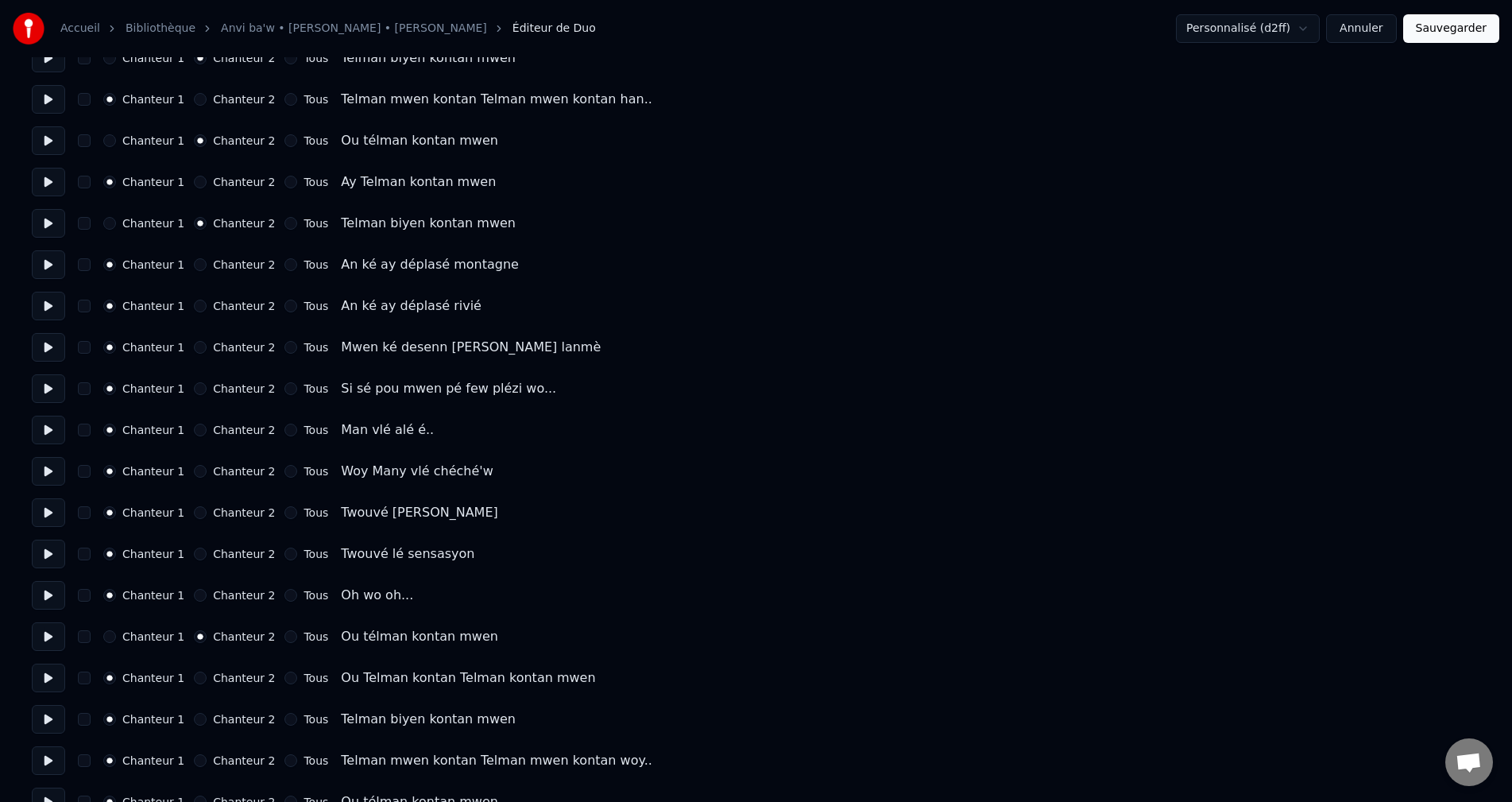
scroll to position [2703, 0]
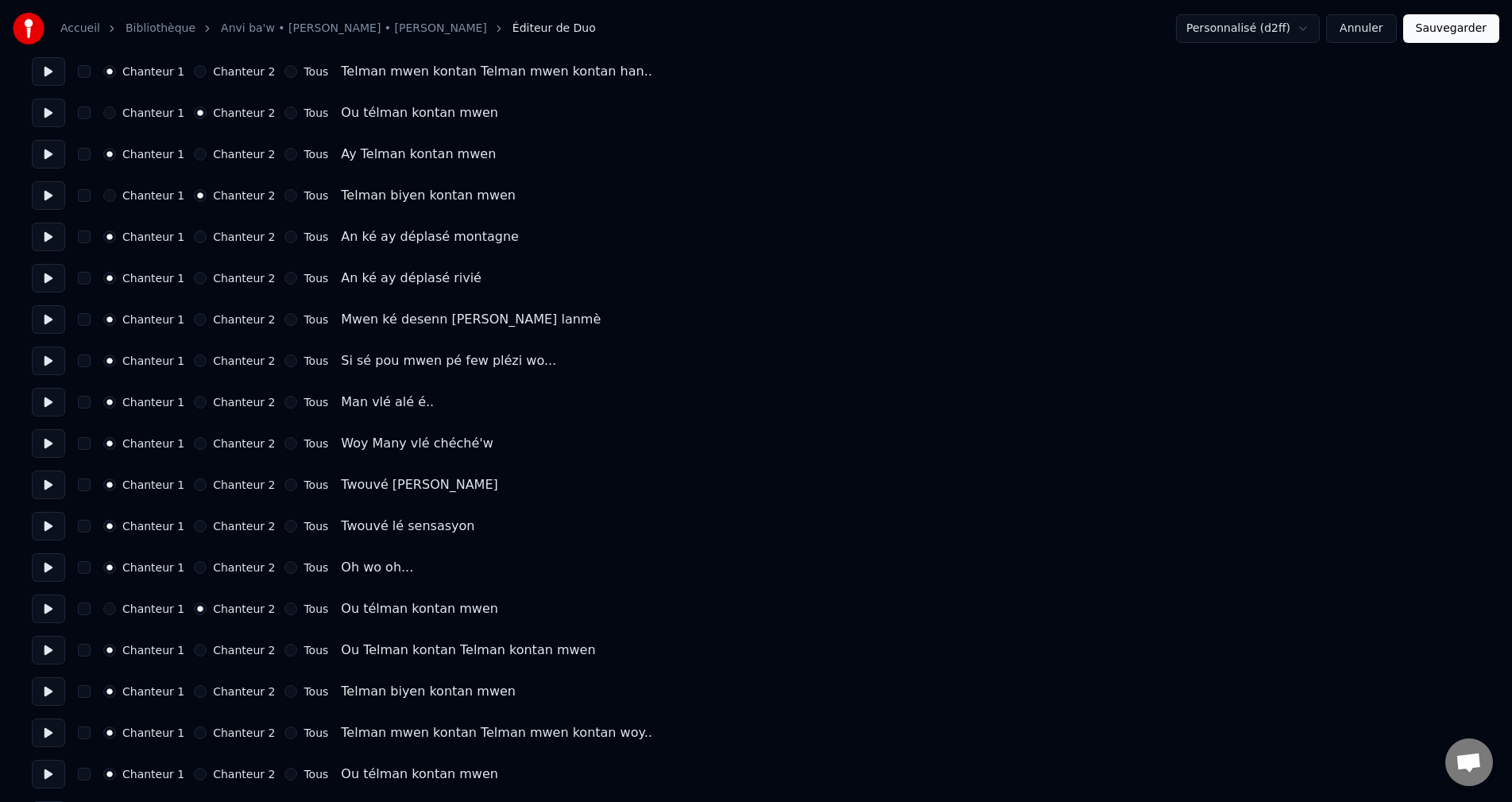
click at [55, 646] on button at bounding box center [49, 649] width 34 height 29
click at [194, 651] on button "Chanteur 2" at bounding box center [200, 650] width 13 height 13
click at [62, 683] on button at bounding box center [49, 692] width 34 height 29
click at [195, 696] on button "Chanteur 2" at bounding box center [200, 692] width 13 height 13
click at [47, 735] on button at bounding box center [49, 733] width 34 height 29
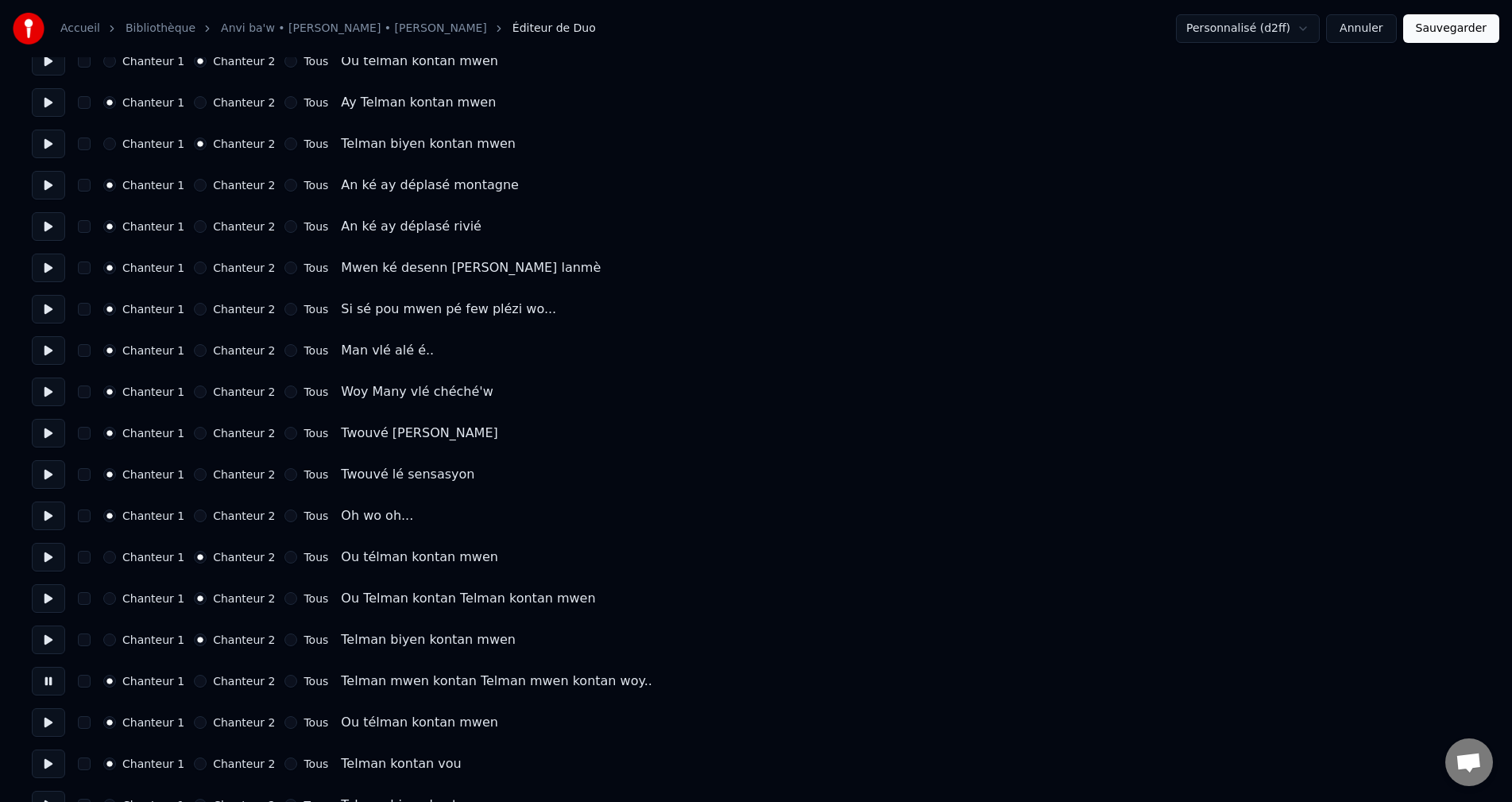
scroll to position [2782, 0]
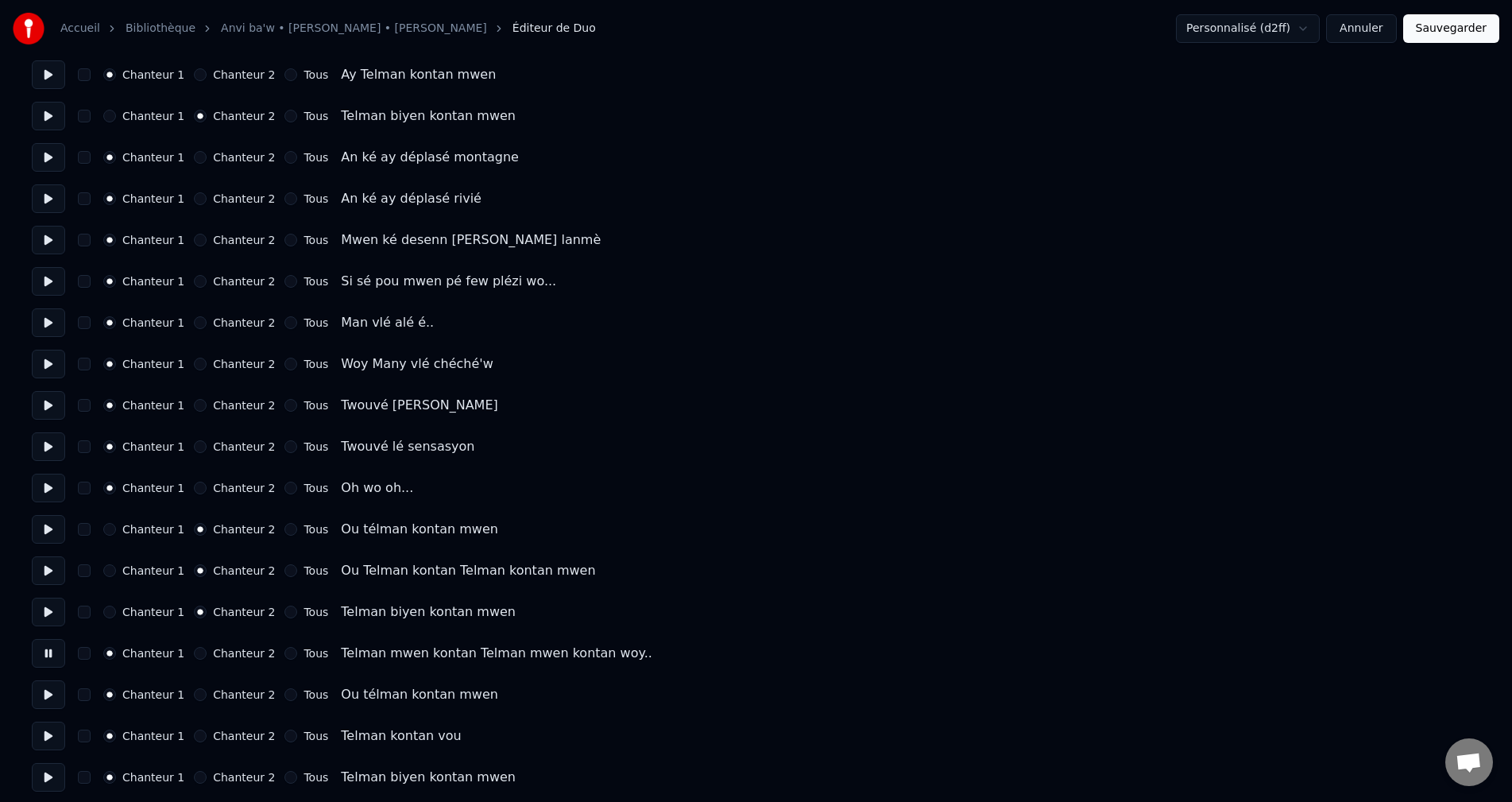
click at [46, 704] on button at bounding box center [49, 694] width 34 height 29
click at [194, 691] on button "Chanteur 2" at bounding box center [200, 695] width 13 height 13
click at [61, 730] on button at bounding box center [49, 736] width 34 height 29
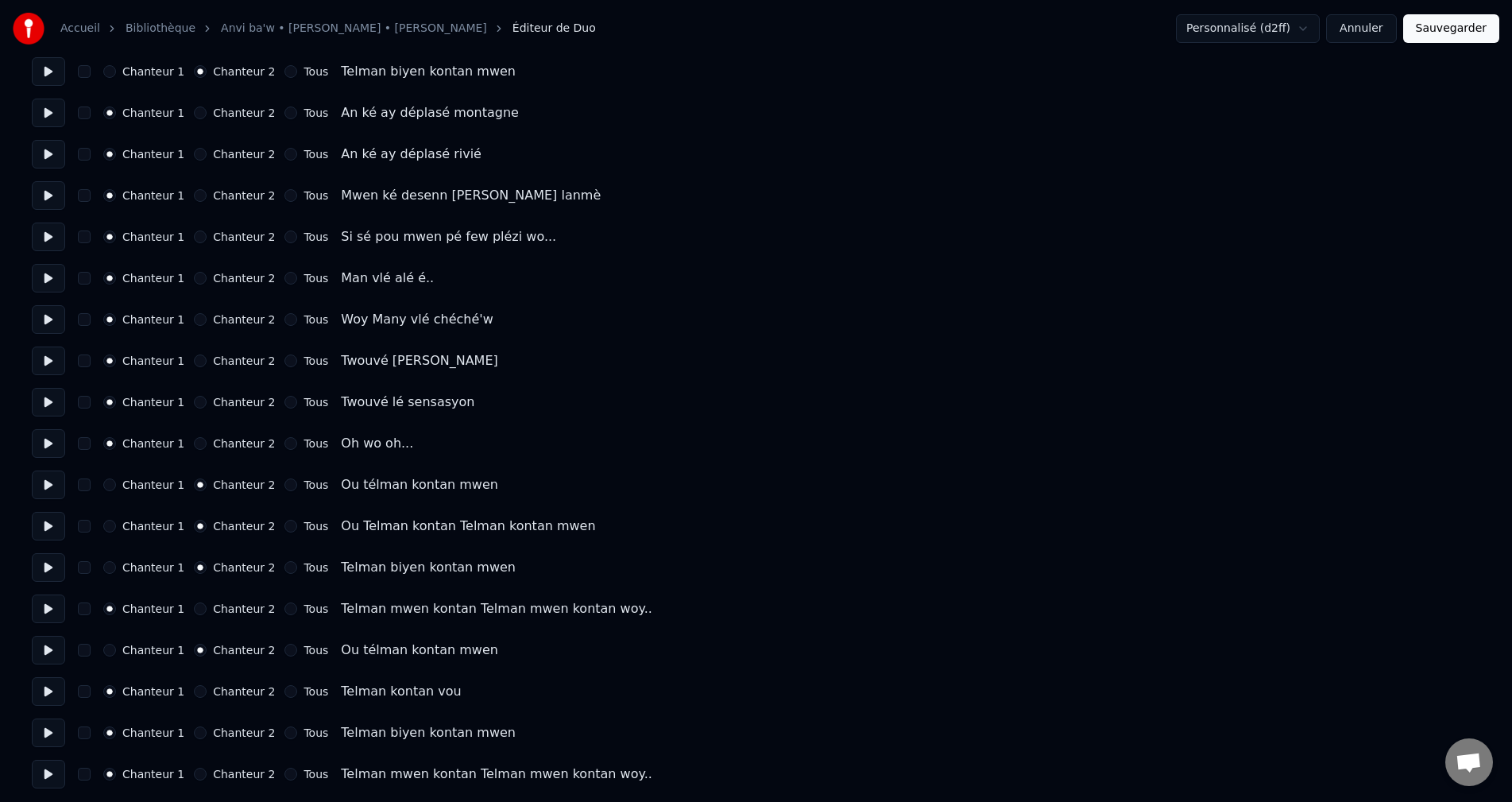
scroll to position [2829, 0]
click at [48, 722] on button at bounding box center [49, 730] width 34 height 29
click at [57, 689] on button at bounding box center [49, 689] width 34 height 29
click at [61, 725] on button at bounding box center [49, 730] width 34 height 29
click at [194, 731] on button "Chanteur 2" at bounding box center [200, 731] width 13 height 13
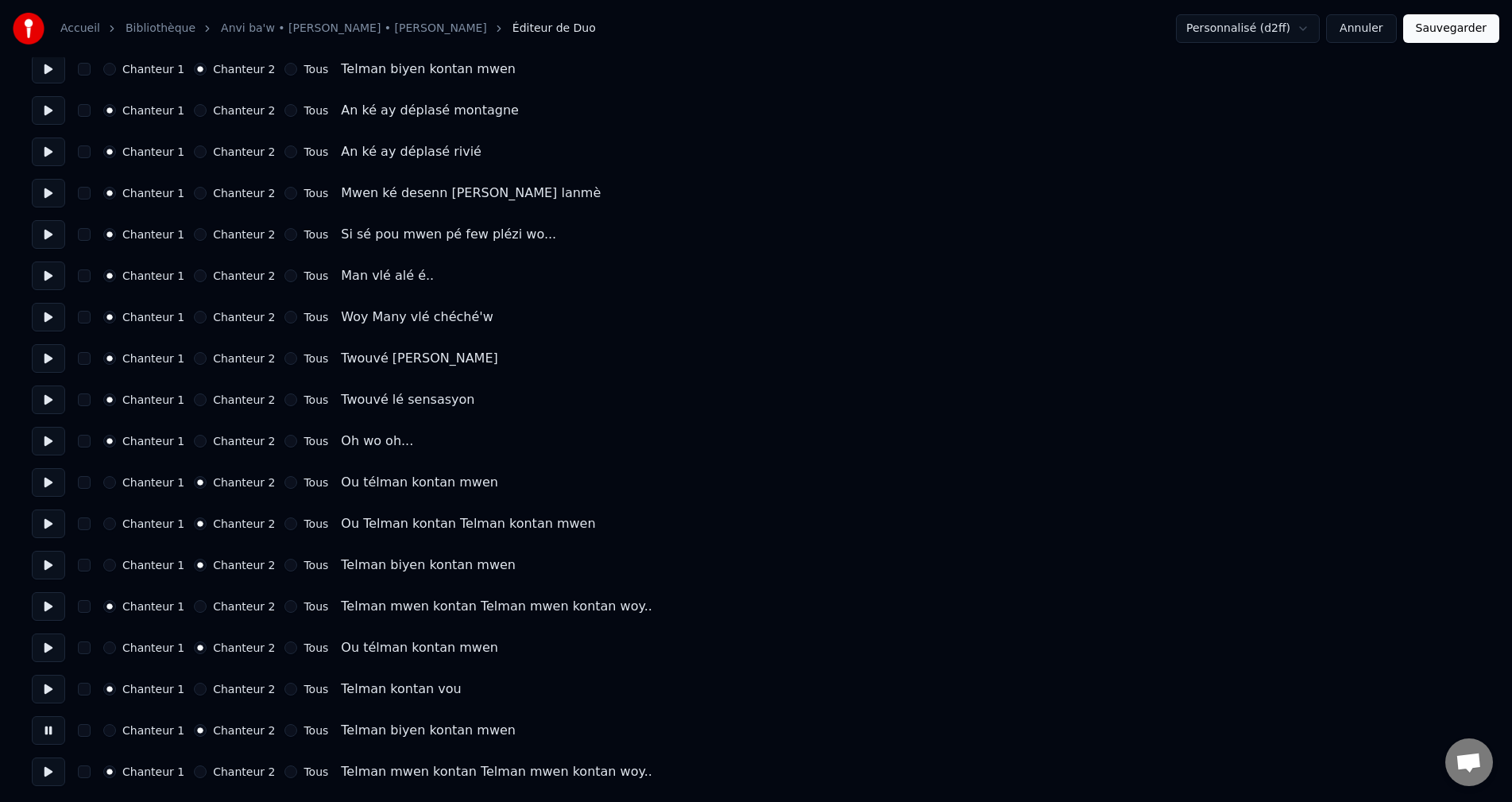
click at [56, 763] on button at bounding box center [49, 771] width 34 height 29
click at [195, 771] on button "Chanteur 2" at bounding box center [200, 772] width 13 height 13
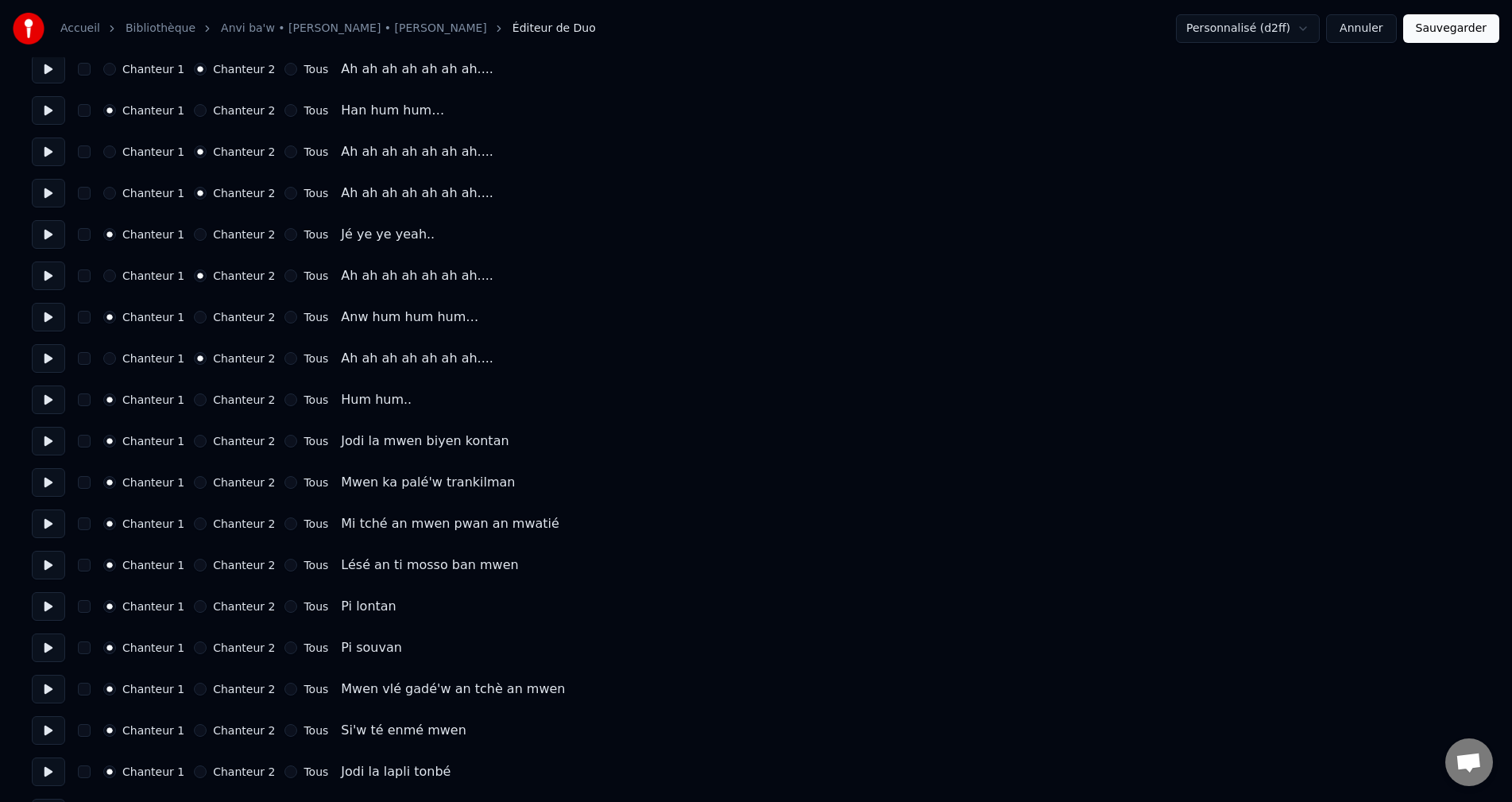
scroll to position [0, 0]
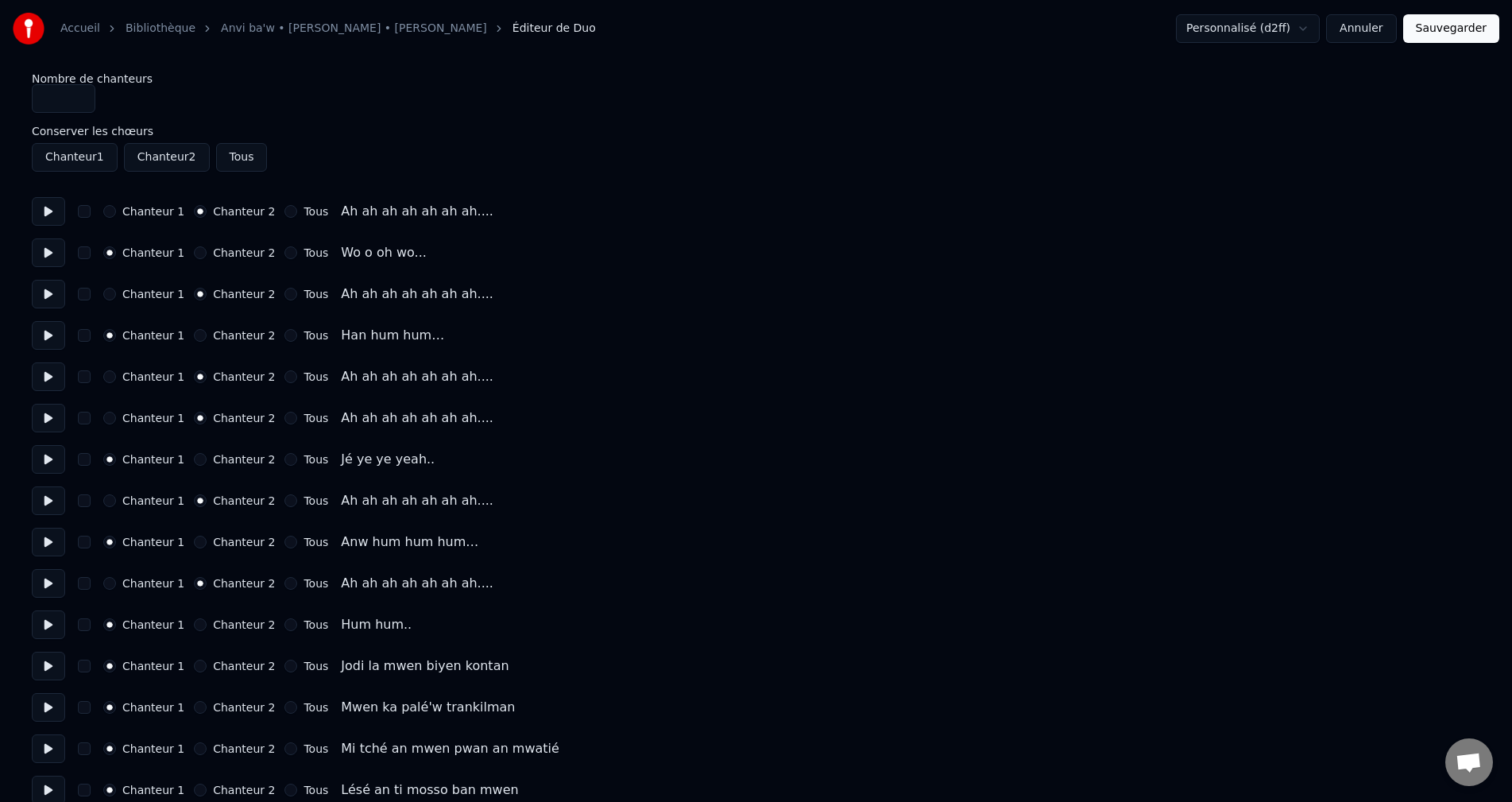
click at [42, 205] on button at bounding box center [49, 211] width 34 height 29
drag, startPoint x: 55, startPoint y: 245, endPoint x: 55, endPoint y: 235, distance: 10.0
click at [55, 240] on button at bounding box center [49, 253] width 34 height 29
click at [48, 299] on button at bounding box center [49, 294] width 34 height 29
click at [45, 329] on button at bounding box center [49, 335] width 34 height 29
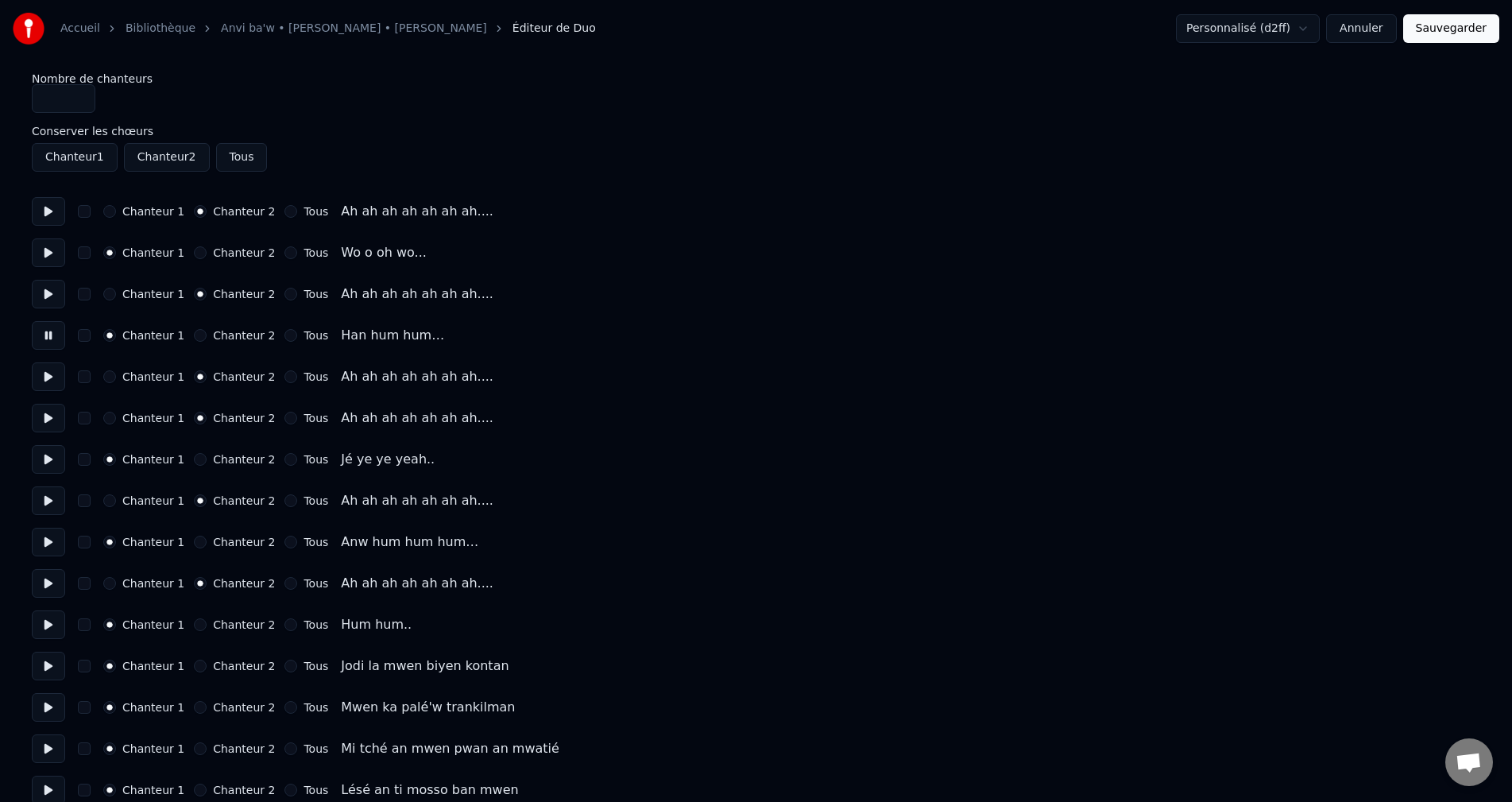
click at [45, 379] on button at bounding box center [49, 376] width 34 height 29
click at [51, 336] on button at bounding box center [49, 335] width 34 height 29
click at [45, 387] on button at bounding box center [49, 376] width 34 height 29
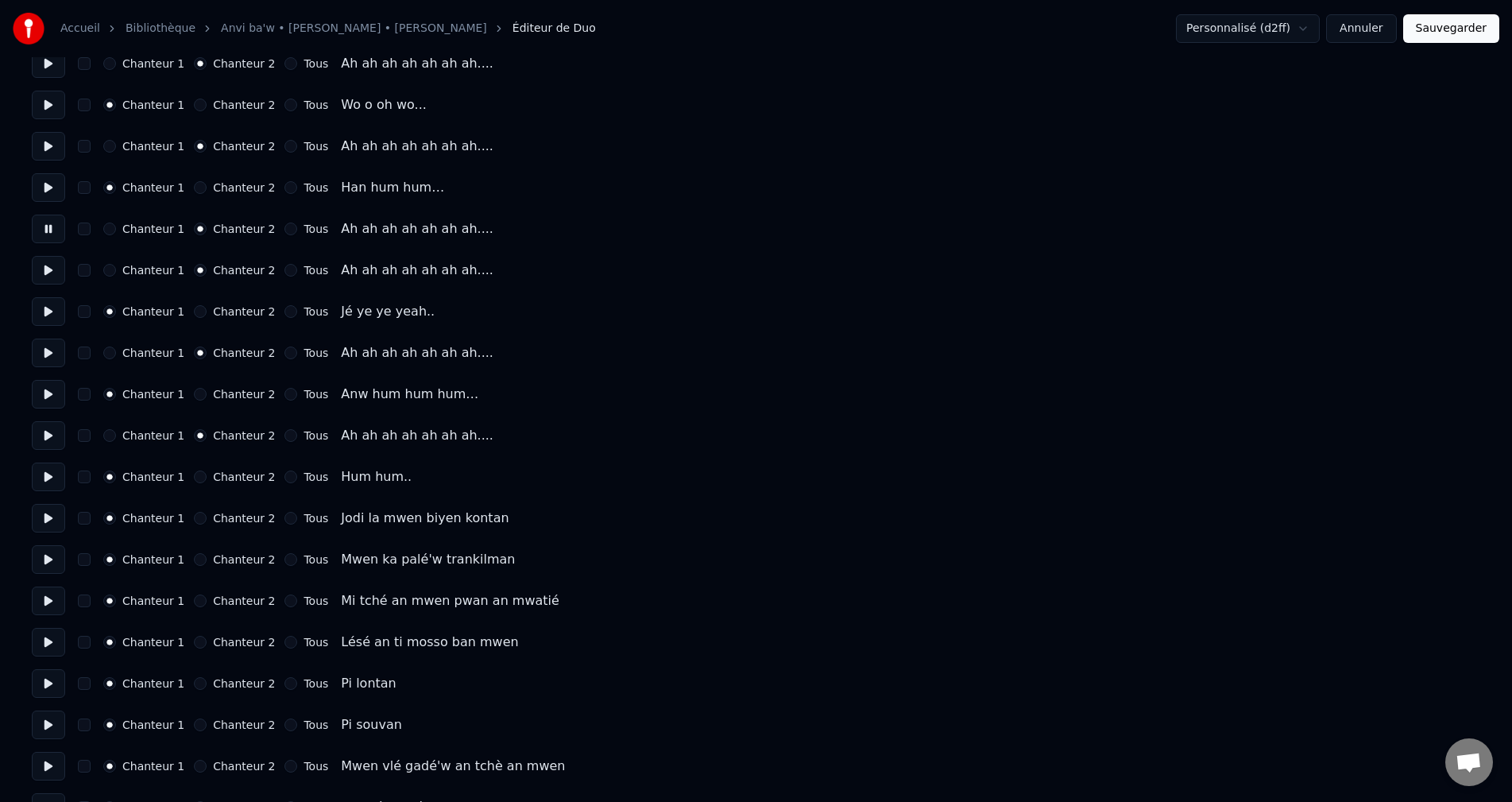
scroll to position [159, 0]
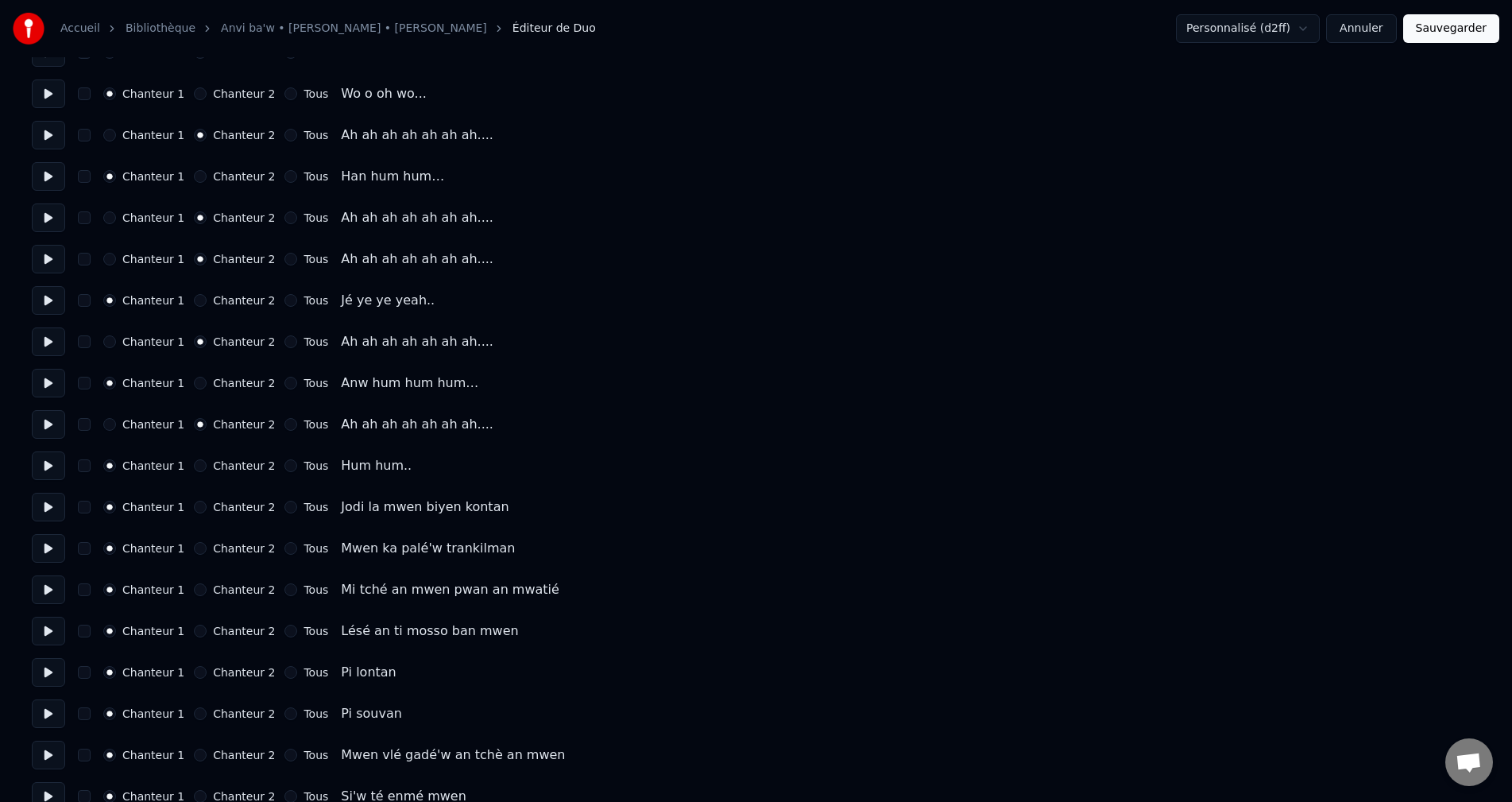
click at [51, 469] on button at bounding box center [49, 465] width 34 height 29
click at [52, 500] on button at bounding box center [49, 507] width 34 height 29
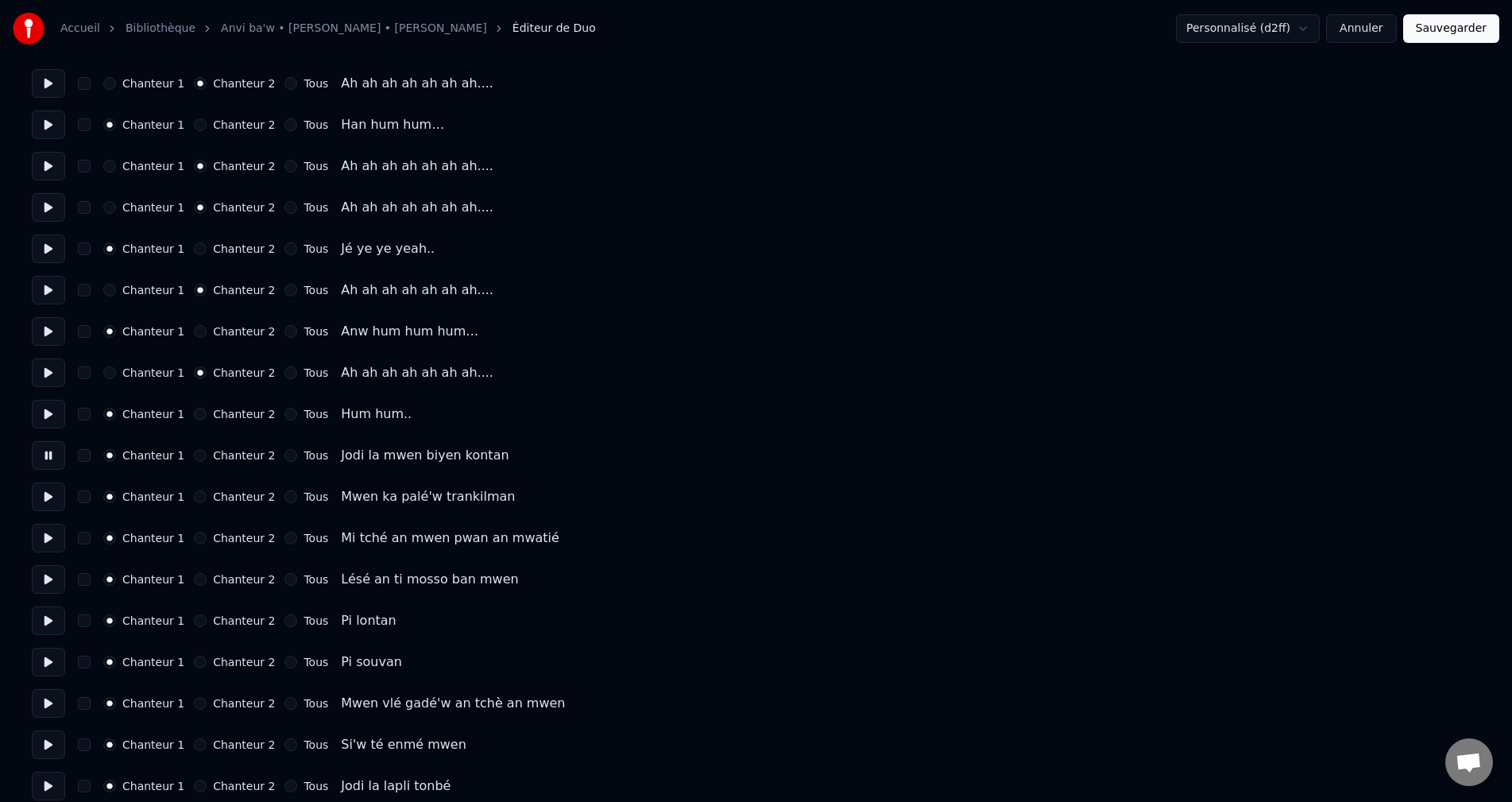
scroll to position [239, 0]
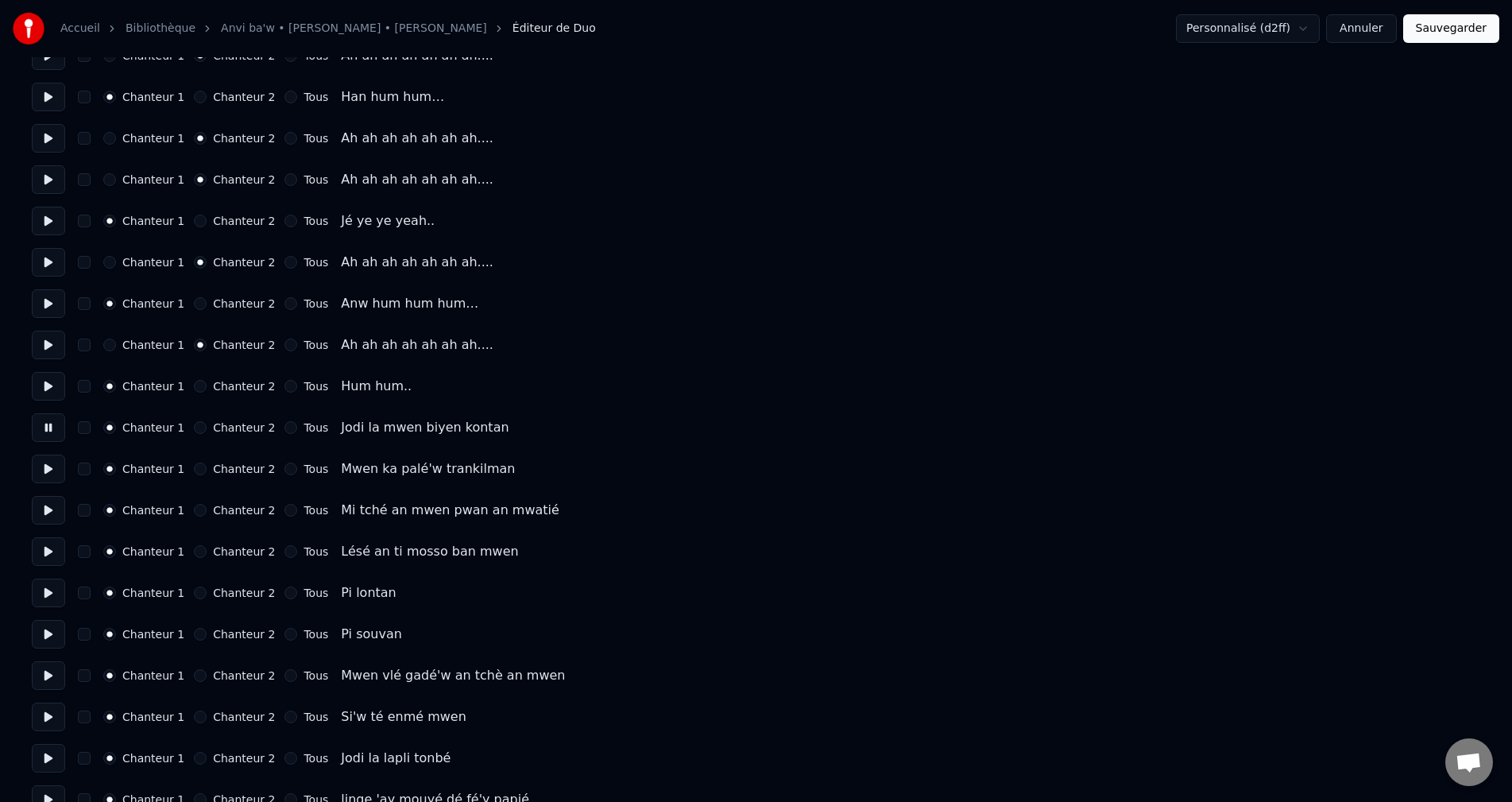
click at [50, 473] on button at bounding box center [49, 469] width 34 height 29
drag, startPoint x: 61, startPoint y: 516, endPoint x: 58, endPoint y: 524, distance: 8.5
click at [61, 515] on button at bounding box center [49, 510] width 34 height 29
click at [54, 559] on button at bounding box center [49, 551] width 34 height 29
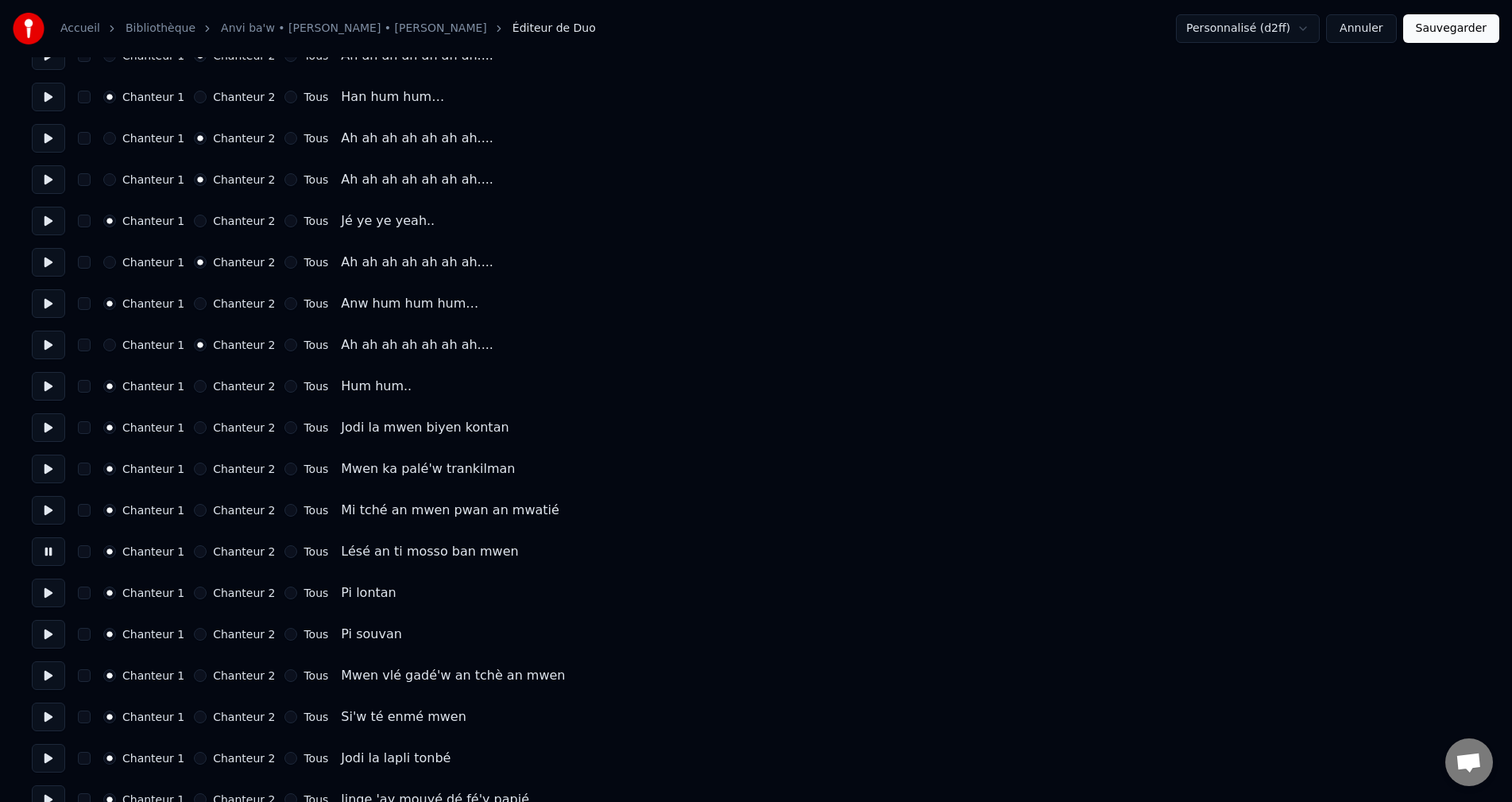
click at [54, 589] on button at bounding box center [49, 592] width 34 height 29
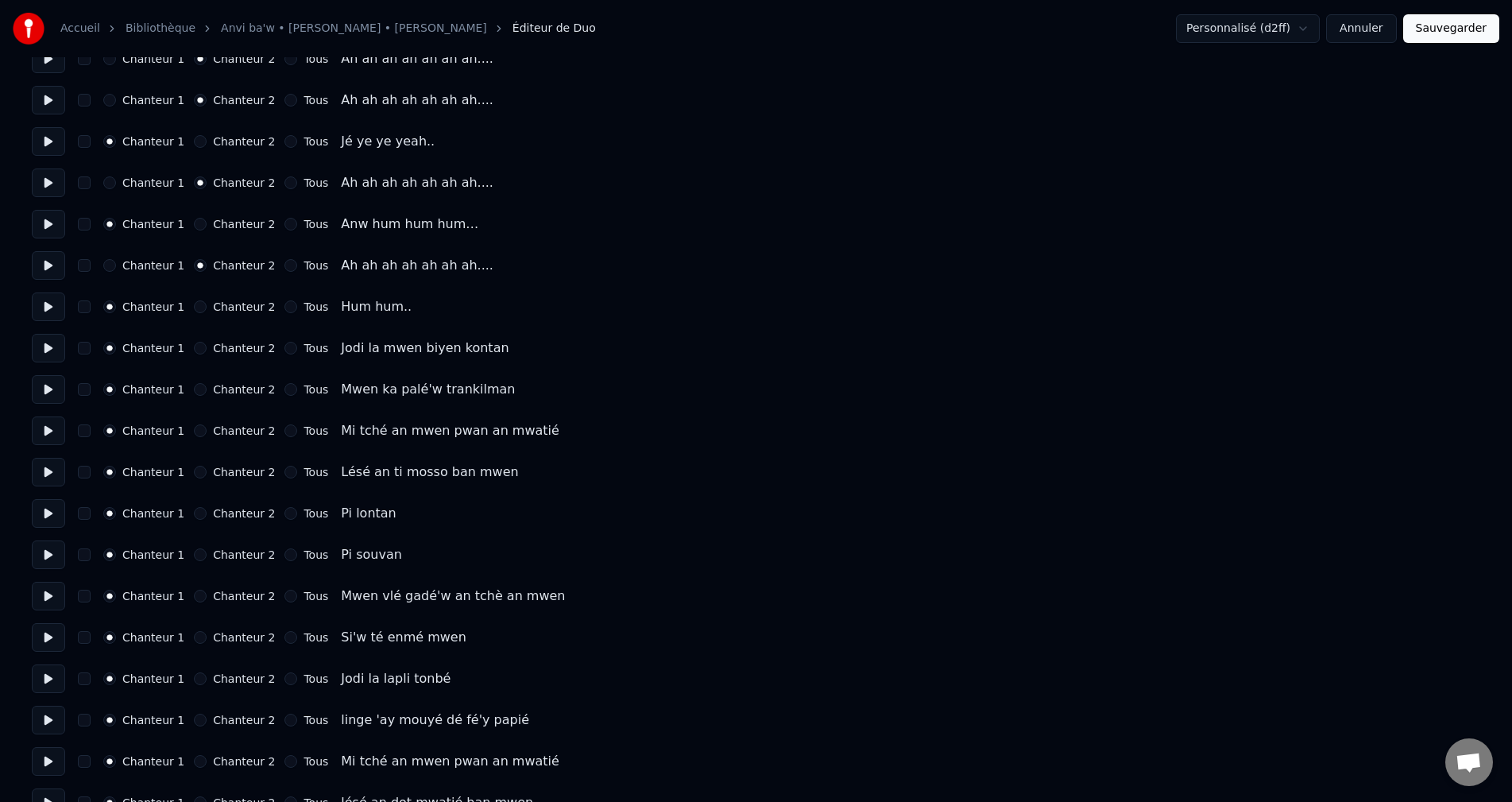
click at [47, 567] on button at bounding box center [49, 555] width 34 height 29
click at [51, 595] on button at bounding box center [49, 596] width 34 height 29
click at [44, 635] on button at bounding box center [49, 637] width 34 height 29
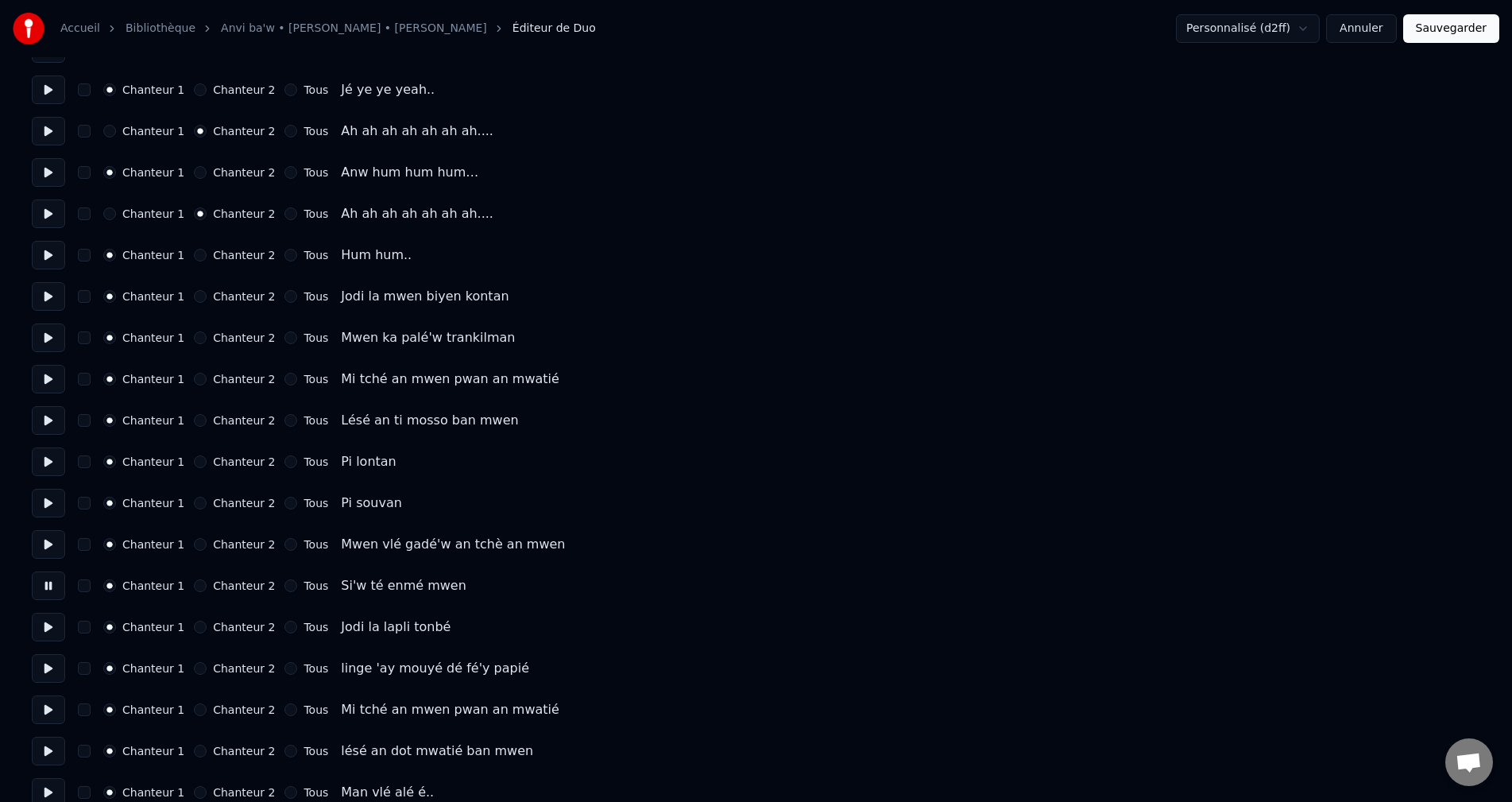
scroll to position [398, 0]
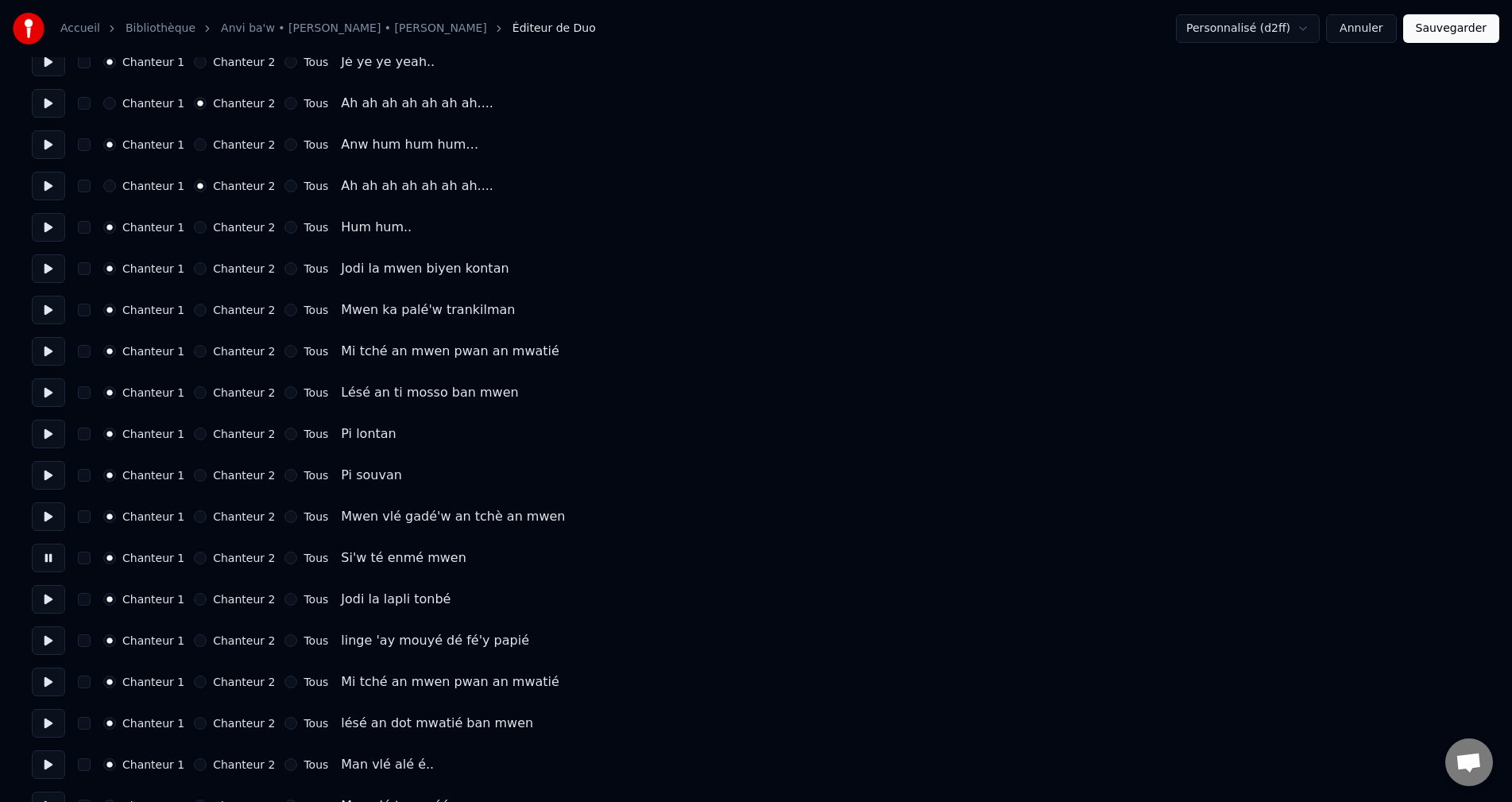
click at [39, 609] on button at bounding box center [49, 599] width 34 height 29
click at [42, 646] on button at bounding box center [49, 640] width 34 height 29
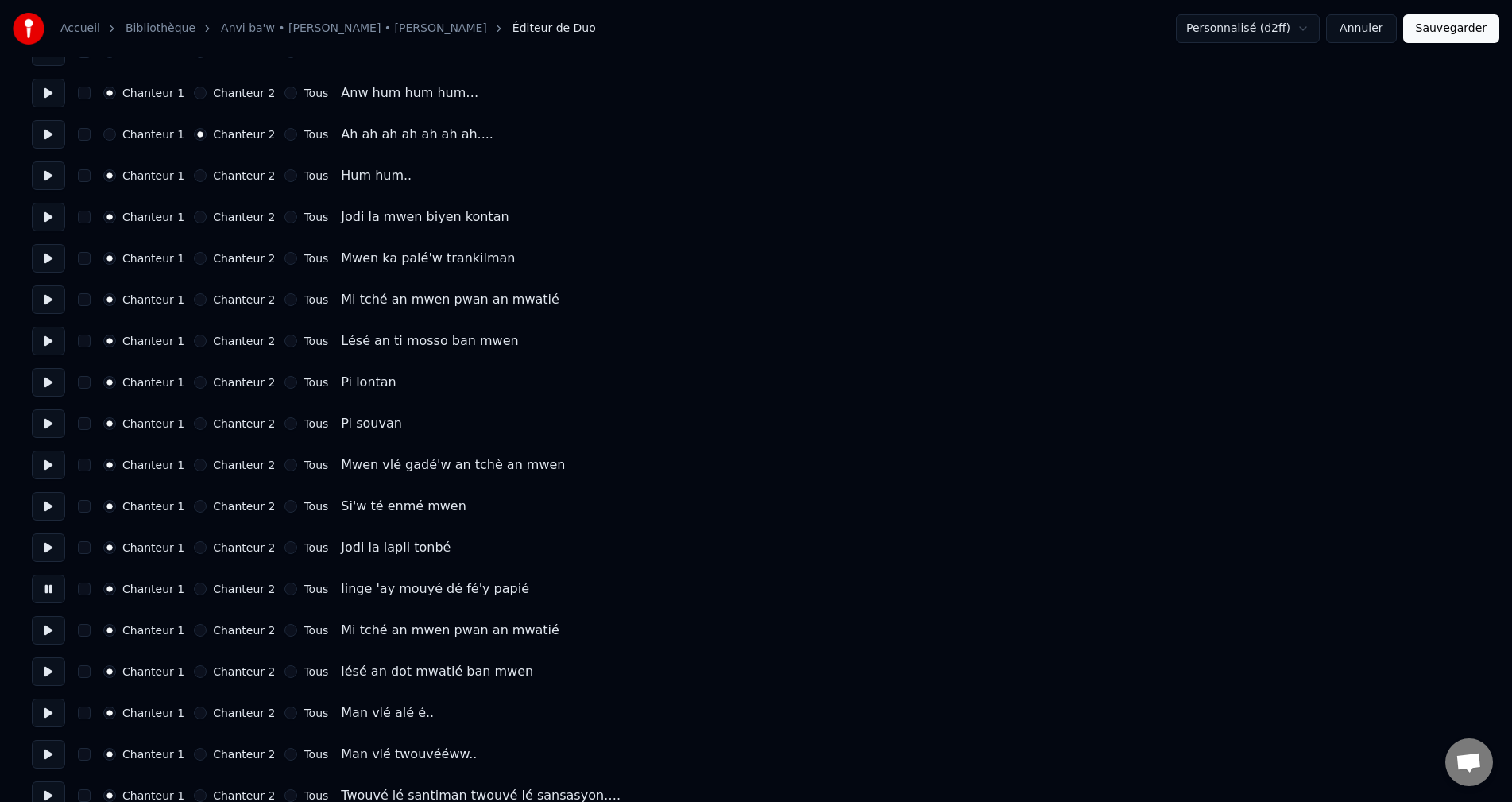
scroll to position [477, 0]
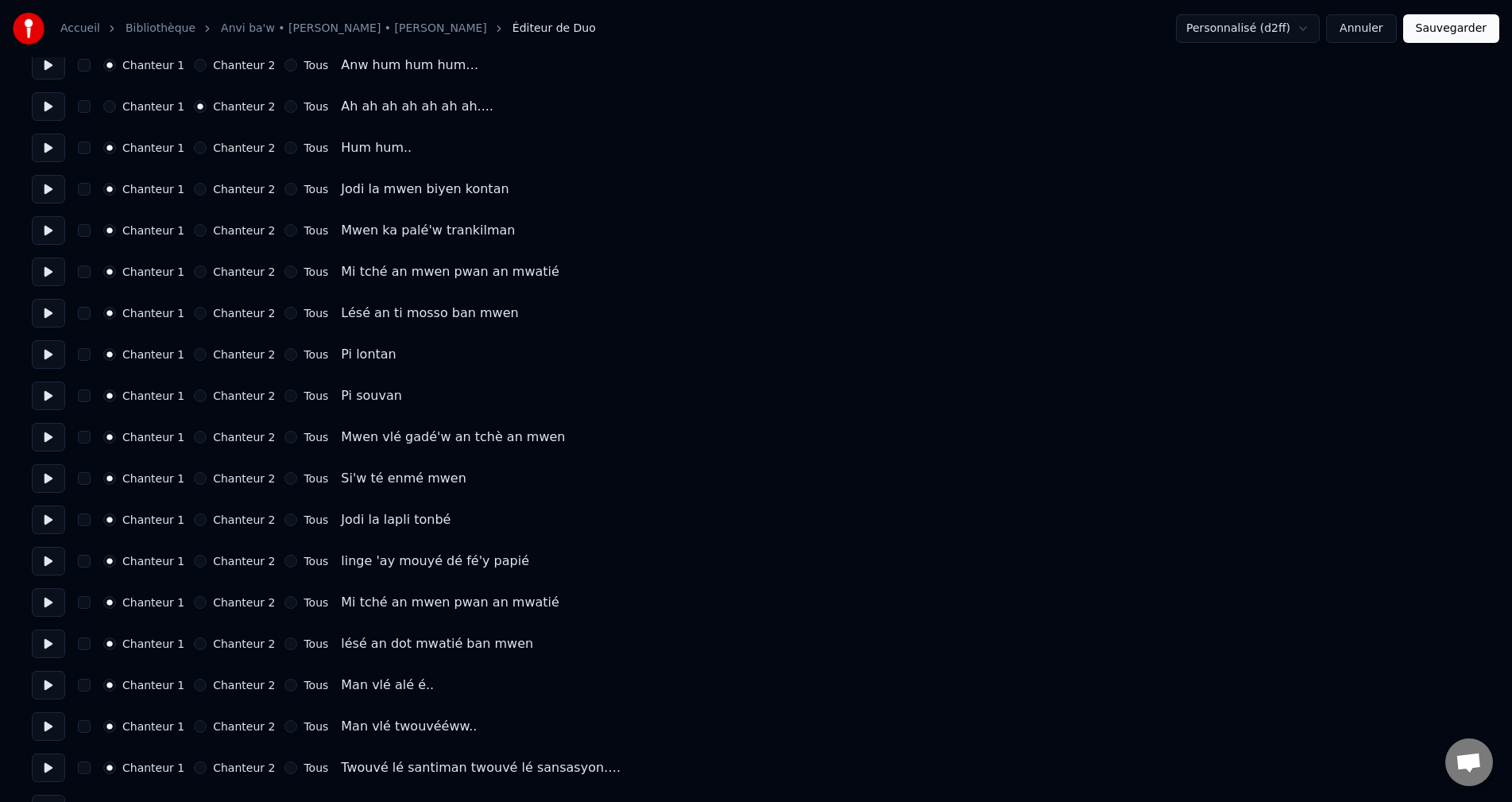
click at [52, 609] on button at bounding box center [49, 602] width 34 height 29
click at [53, 646] on button at bounding box center [49, 644] width 34 height 29
click at [47, 678] on button at bounding box center [49, 685] width 34 height 29
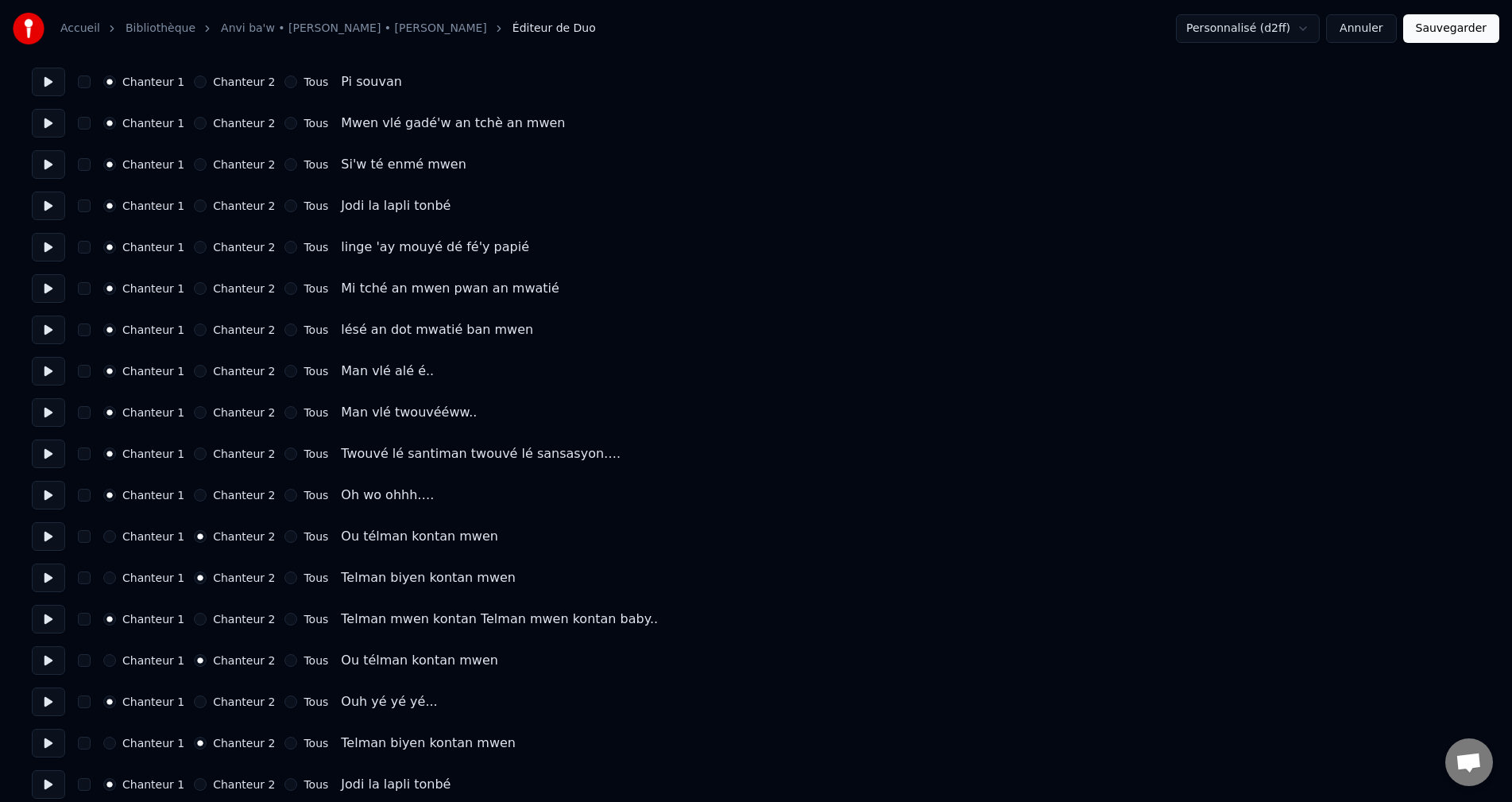
scroll to position [795, 0]
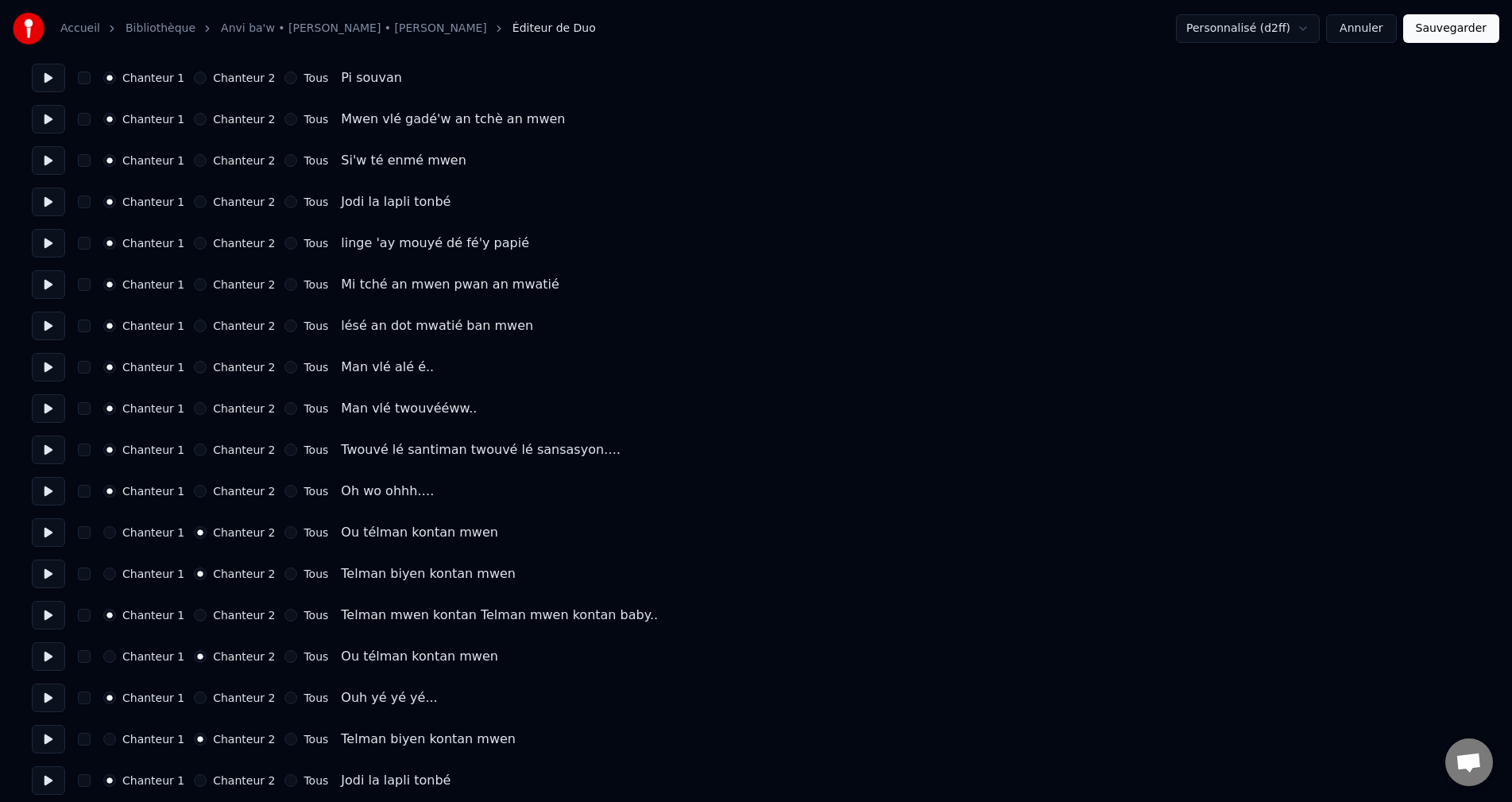
click at [1440, 23] on button "Sauvegarder" at bounding box center [1451, 28] width 96 height 29
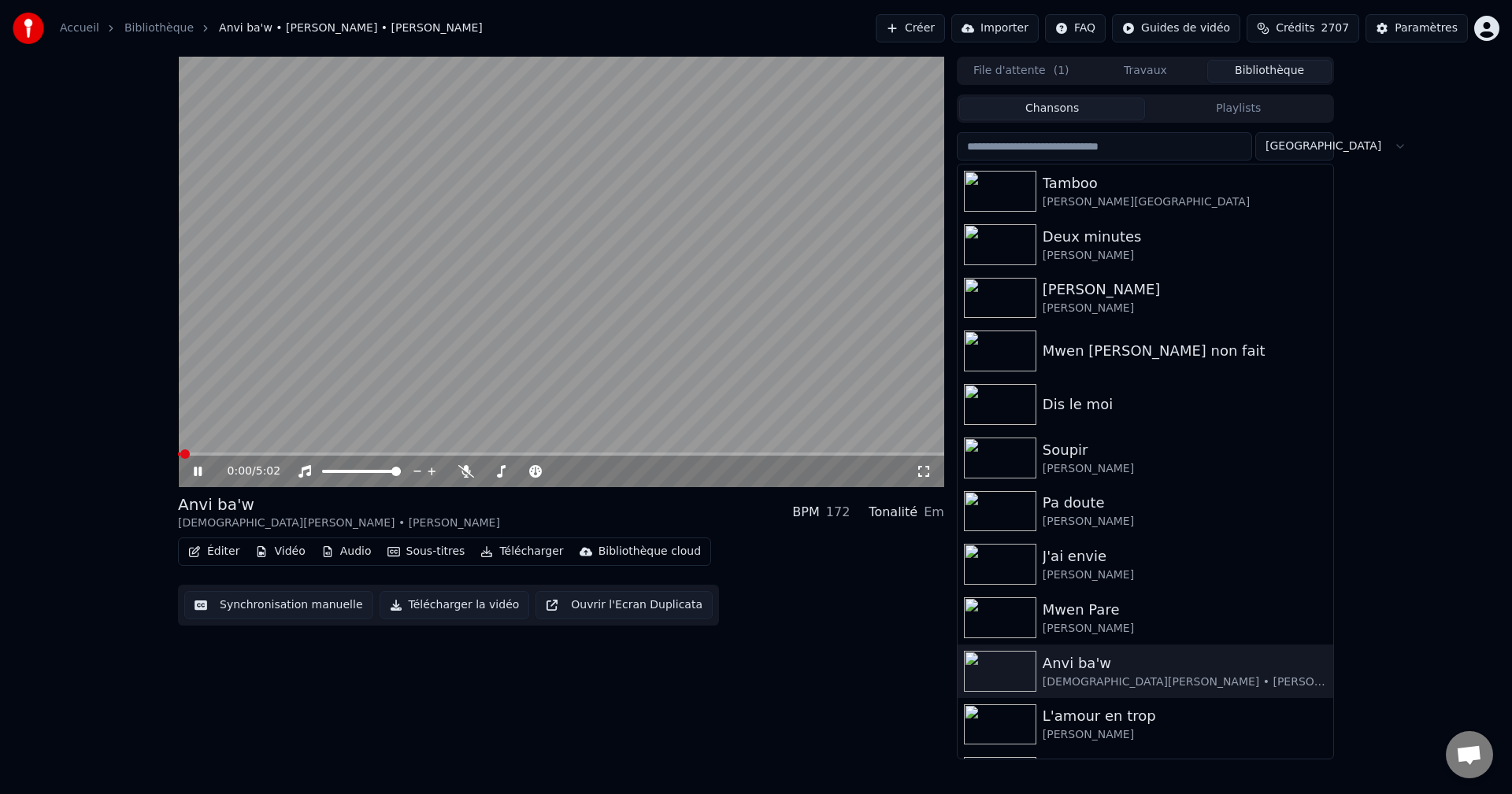
click at [527, 548] on button "Télécharger" at bounding box center [521, 551] width 95 height 22
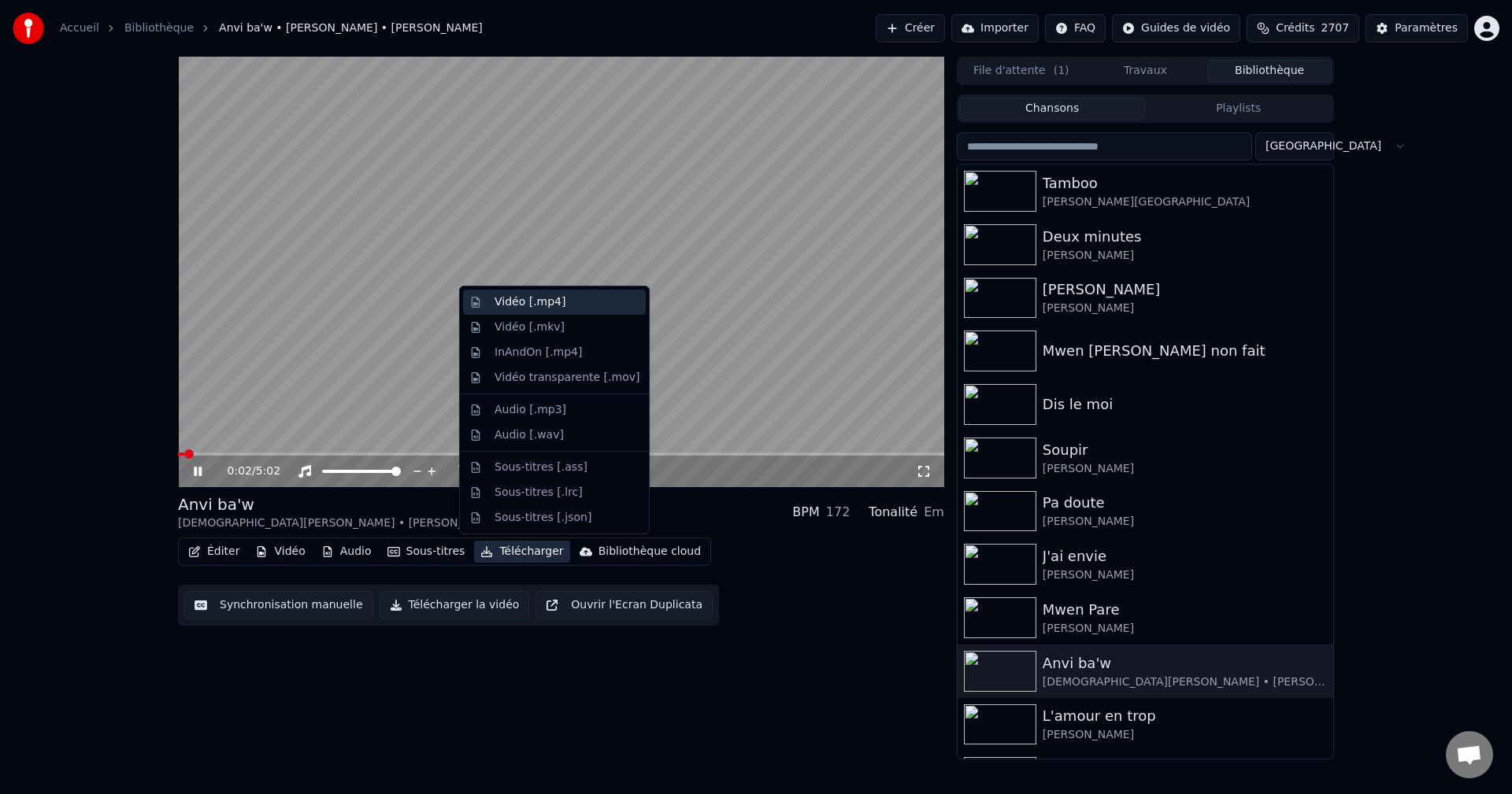
click at [579, 300] on div "Vidéo [.mp4]" at bounding box center [566, 302] width 145 height 16
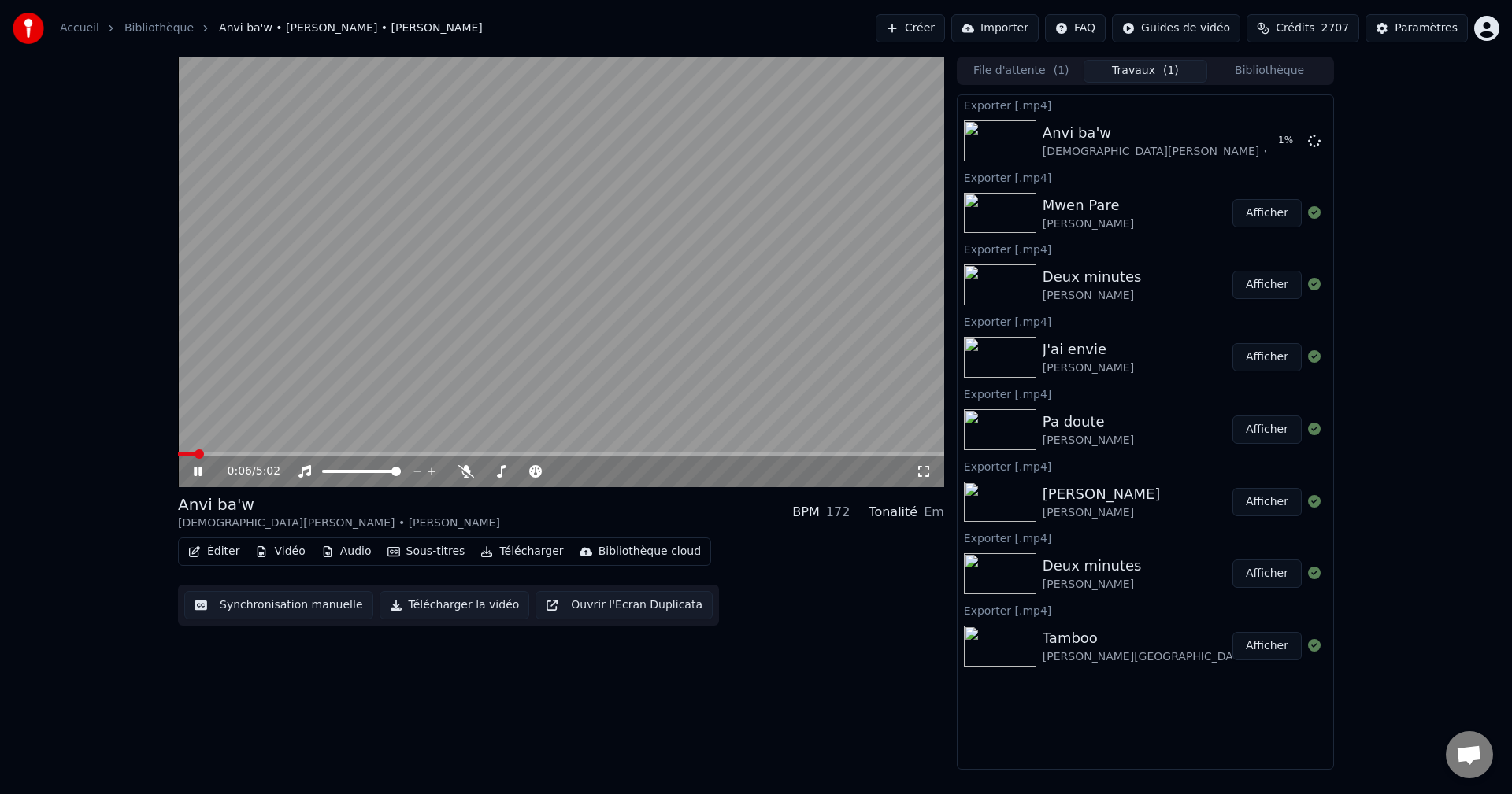
click at [1253, 74] on button "Bibliothèque" at bounding box center [1269, 71] width 124 height 23
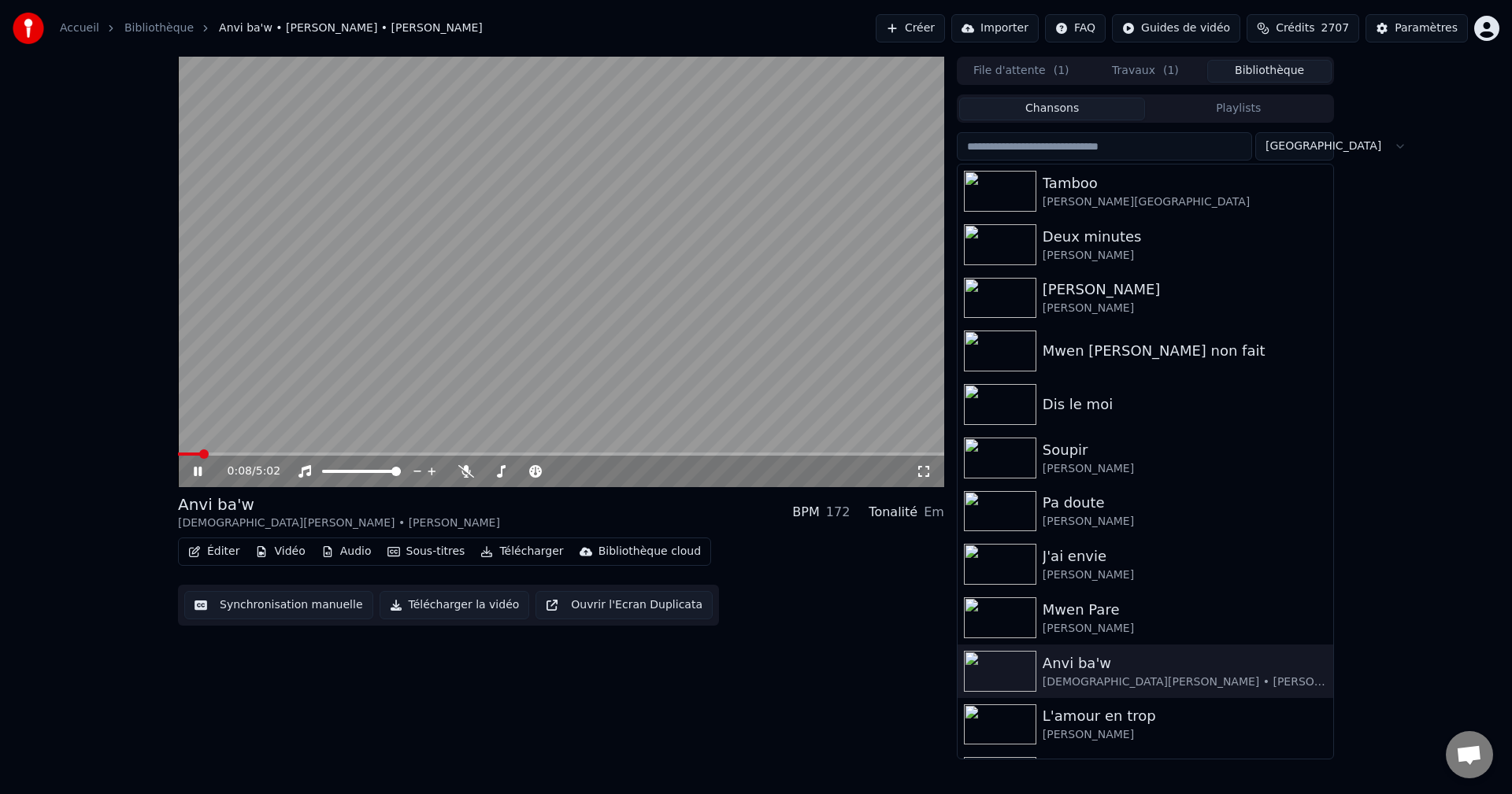
click at [1315, 22] on span "Crédits" at bounding box center [1295, 28] width 39 height 16
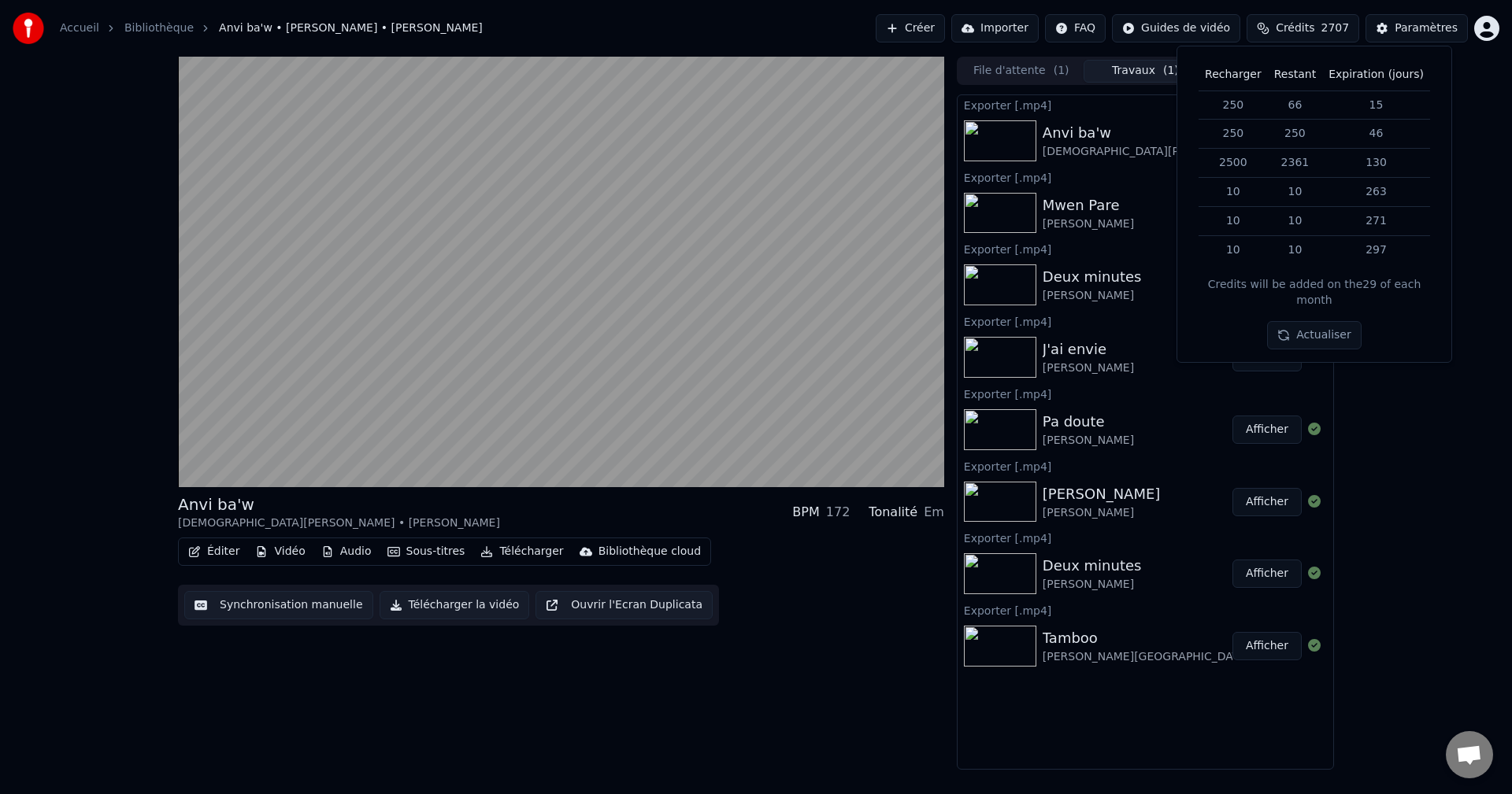
click at [1131, 65] on button "Travaux ( 1 )" at bounding box center [1146, 71] width 124 height 23
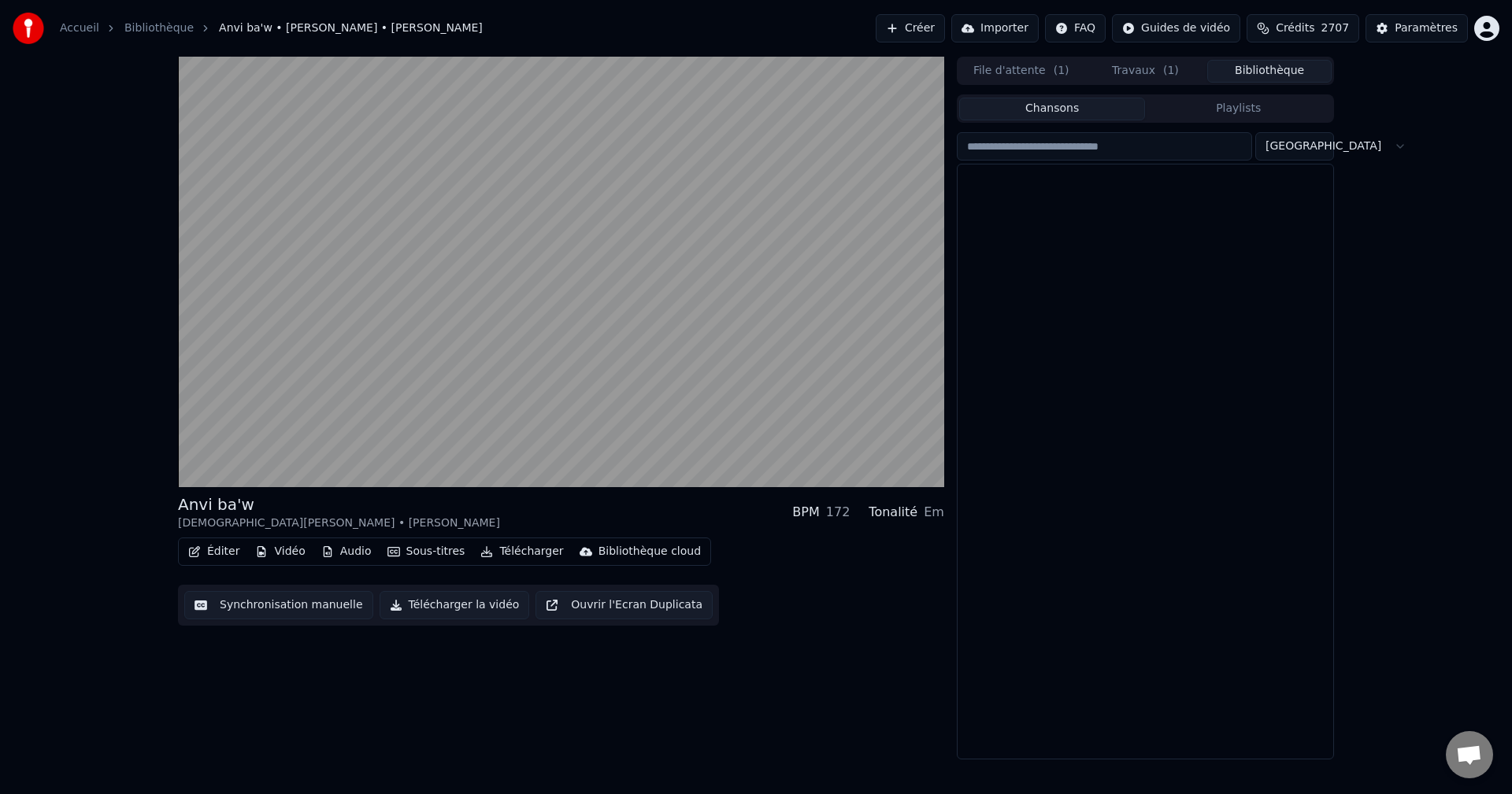
click at [1252, 66] on button "Bibliothèque" at bounding box center [1269, 71] width 124 height 23
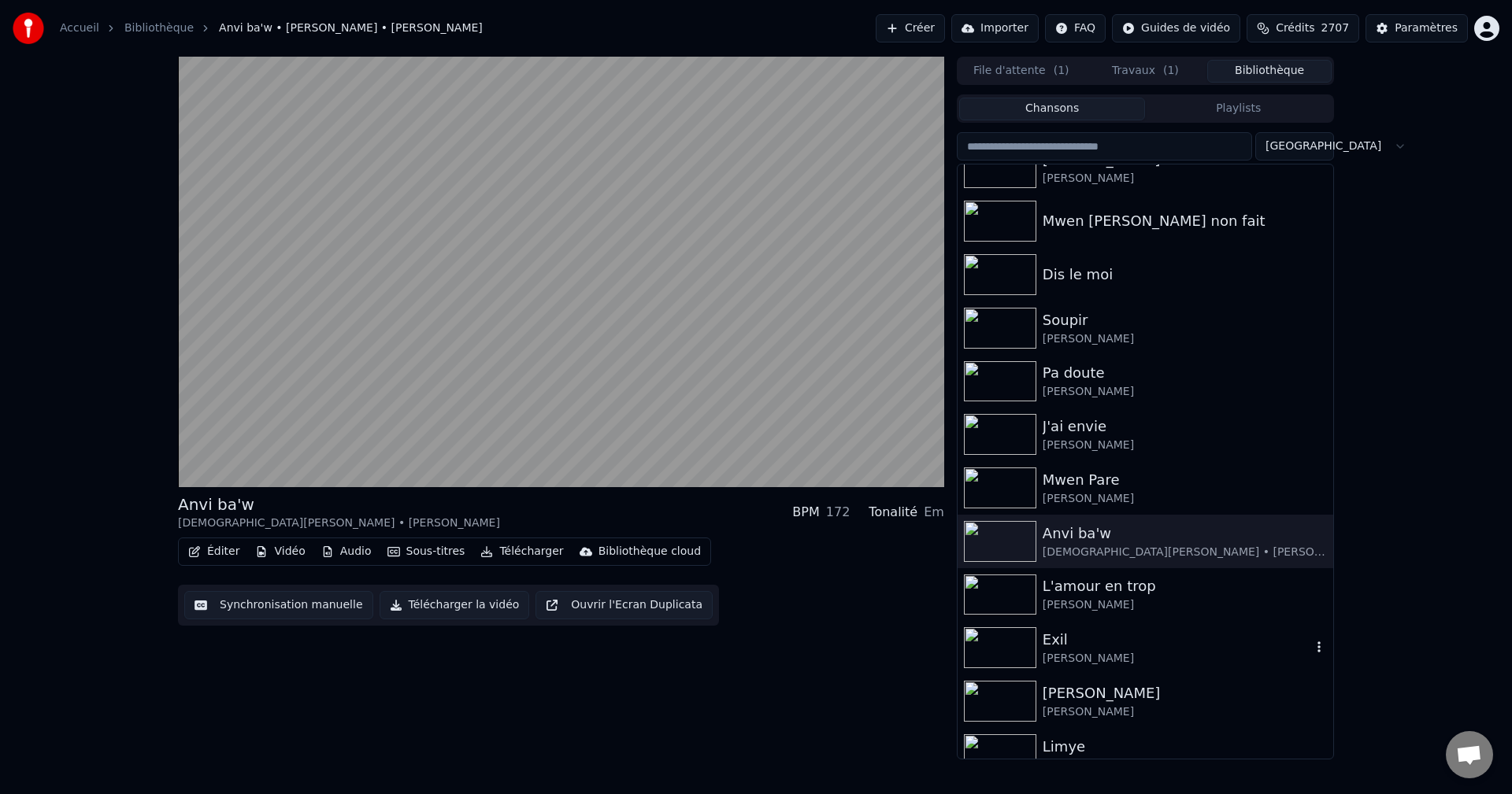
scroll to position [158, 0]
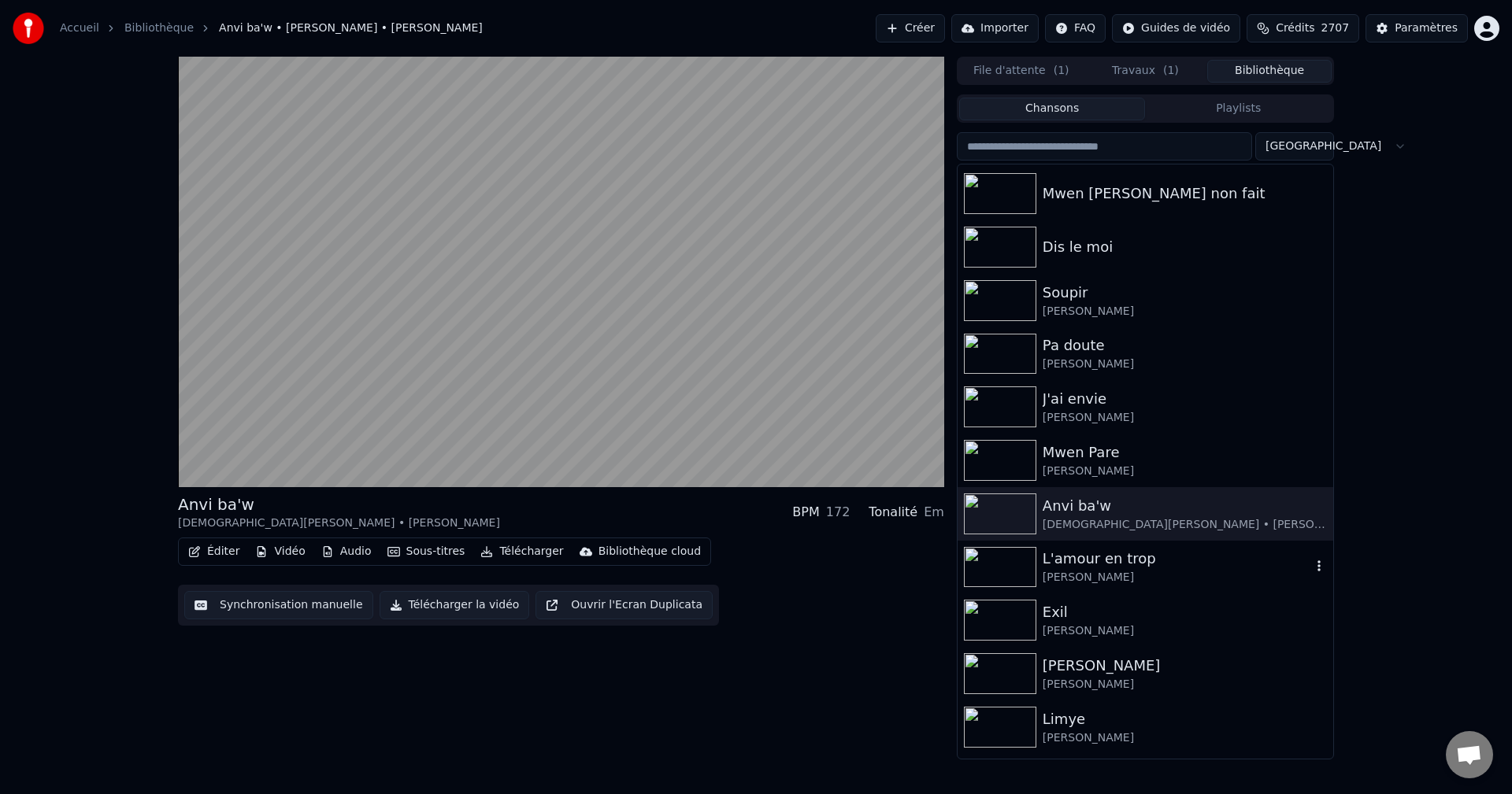
click at [1112, 572] on div "[PERSON_NAME]" at bounding box center [1176, 577] width 269 height 16
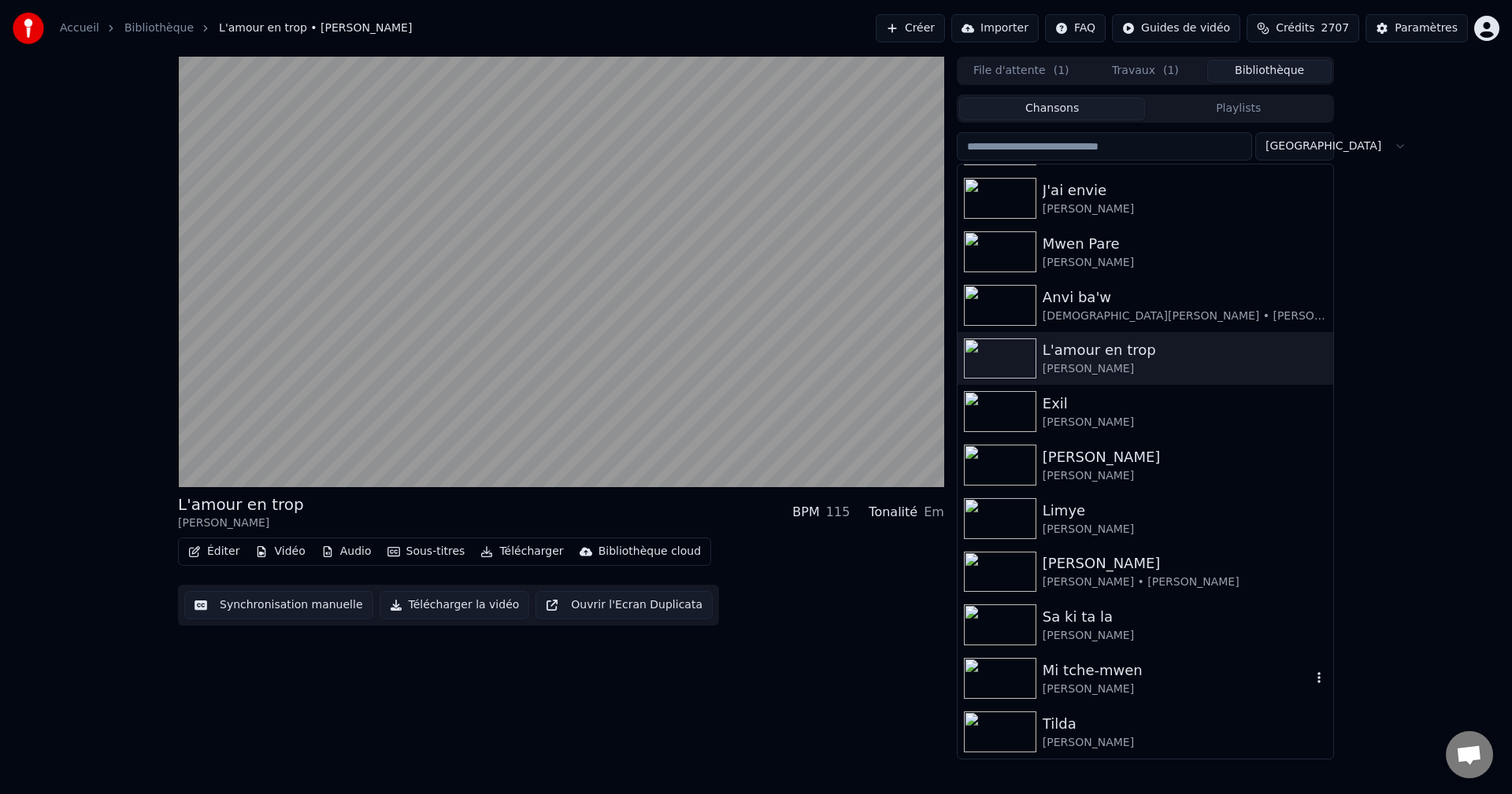
scroll to position [394, 0]
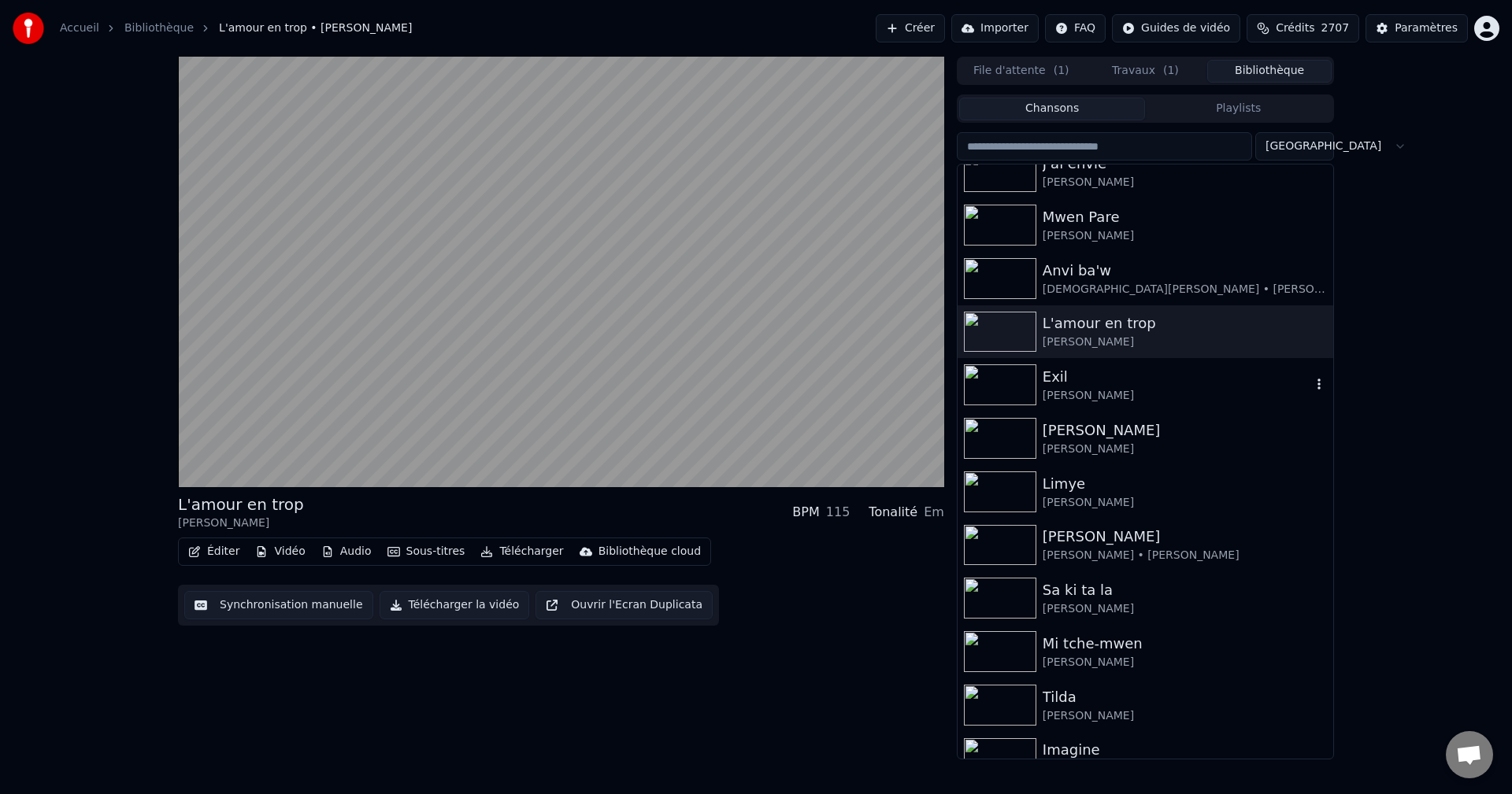
click at [1053, 403] on div "[PERSON_NAME]" at bounding box center [1176, 396] width 269 height 16
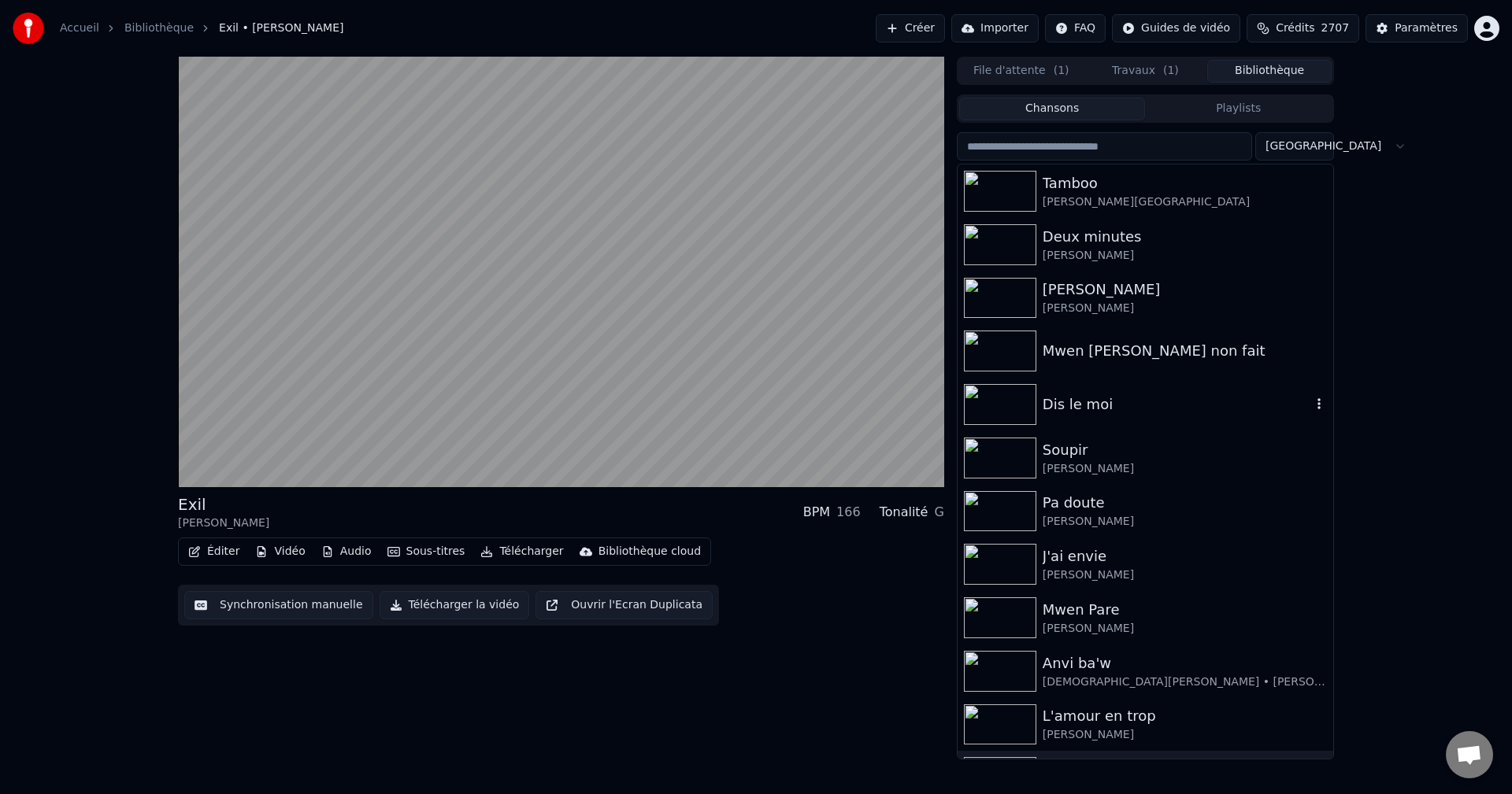
click at [1074, 417] on div "Dis le moi" at bounding box center [1145, 405] width 375 height 54
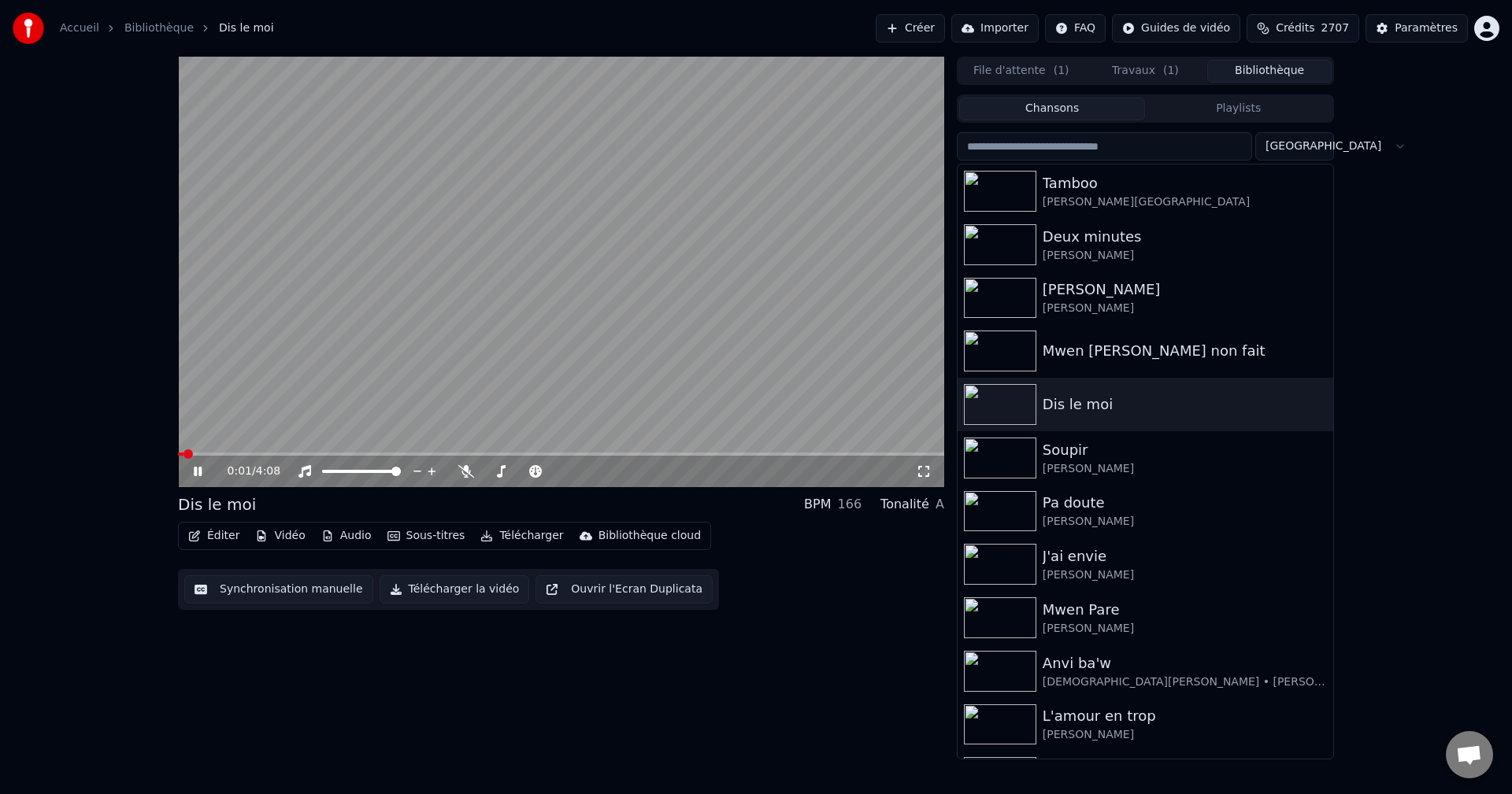
click at [217, 534] on button "Éditer" at bounding box center [213, 536] width 64 height 22
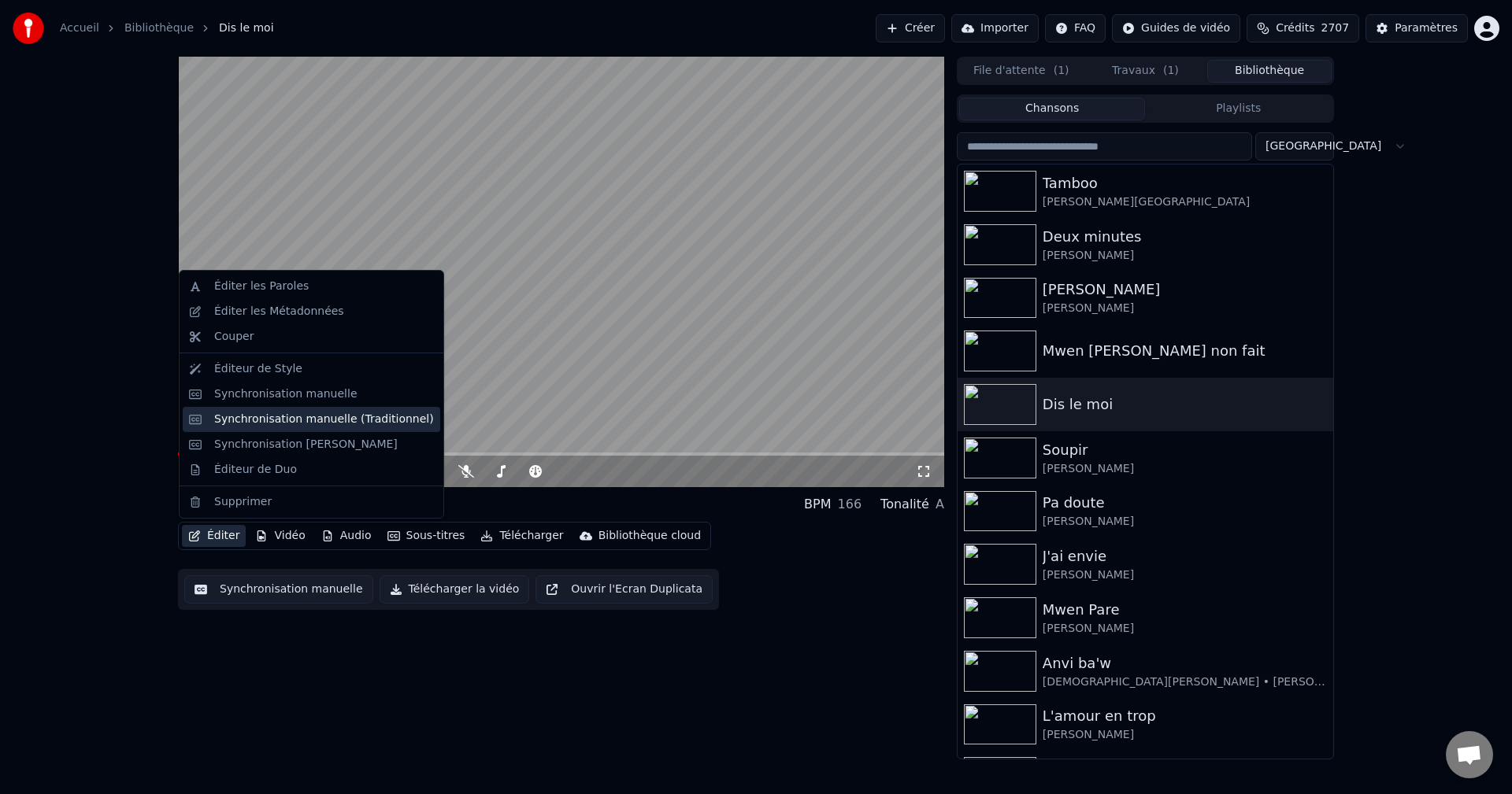
click at [266, 428] on div "Synchronisation manuelle (Traditionnel)" at bounding box center [311, 419] width 258 height 25
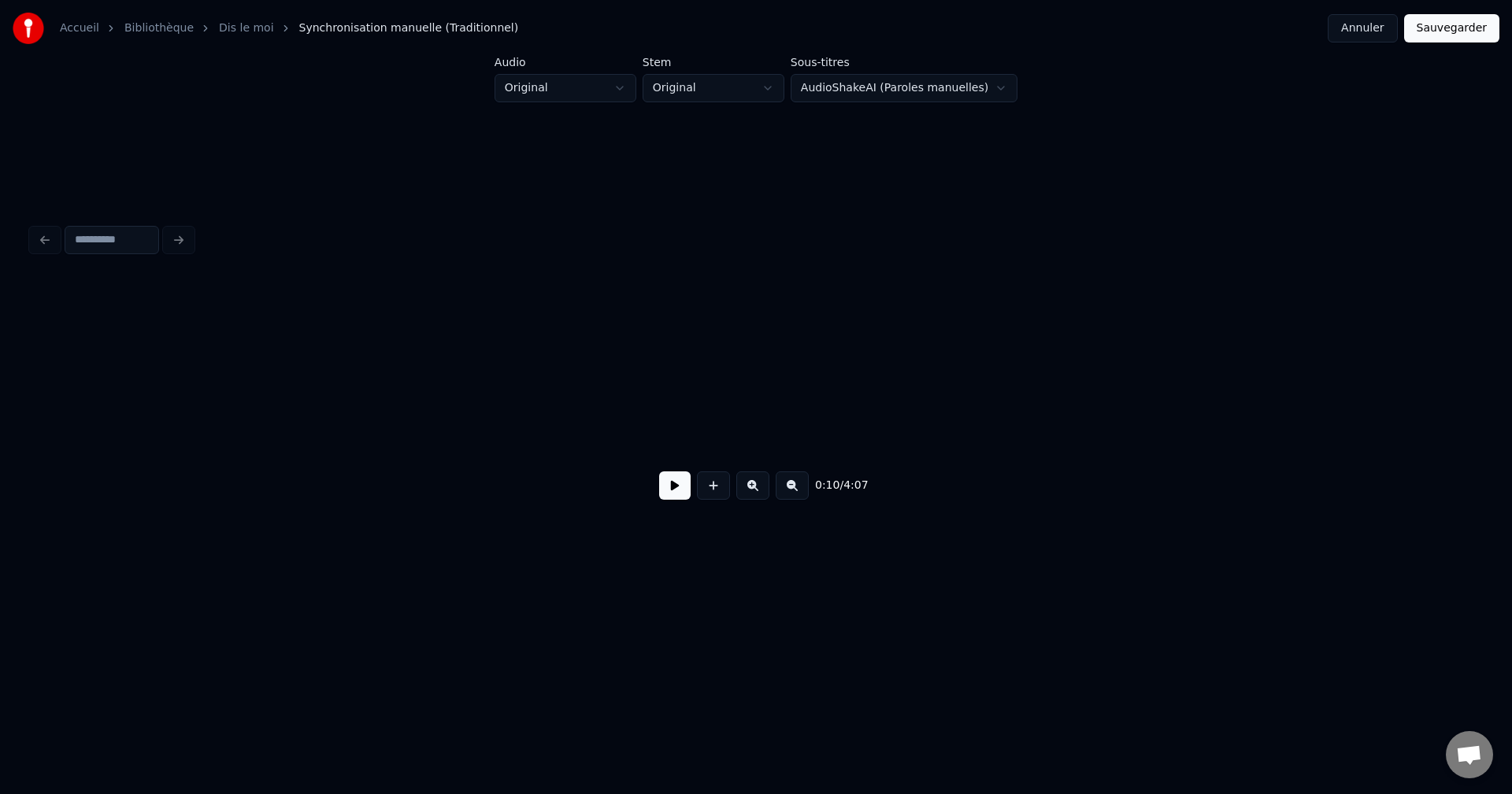
scroll to position [0, 2949]
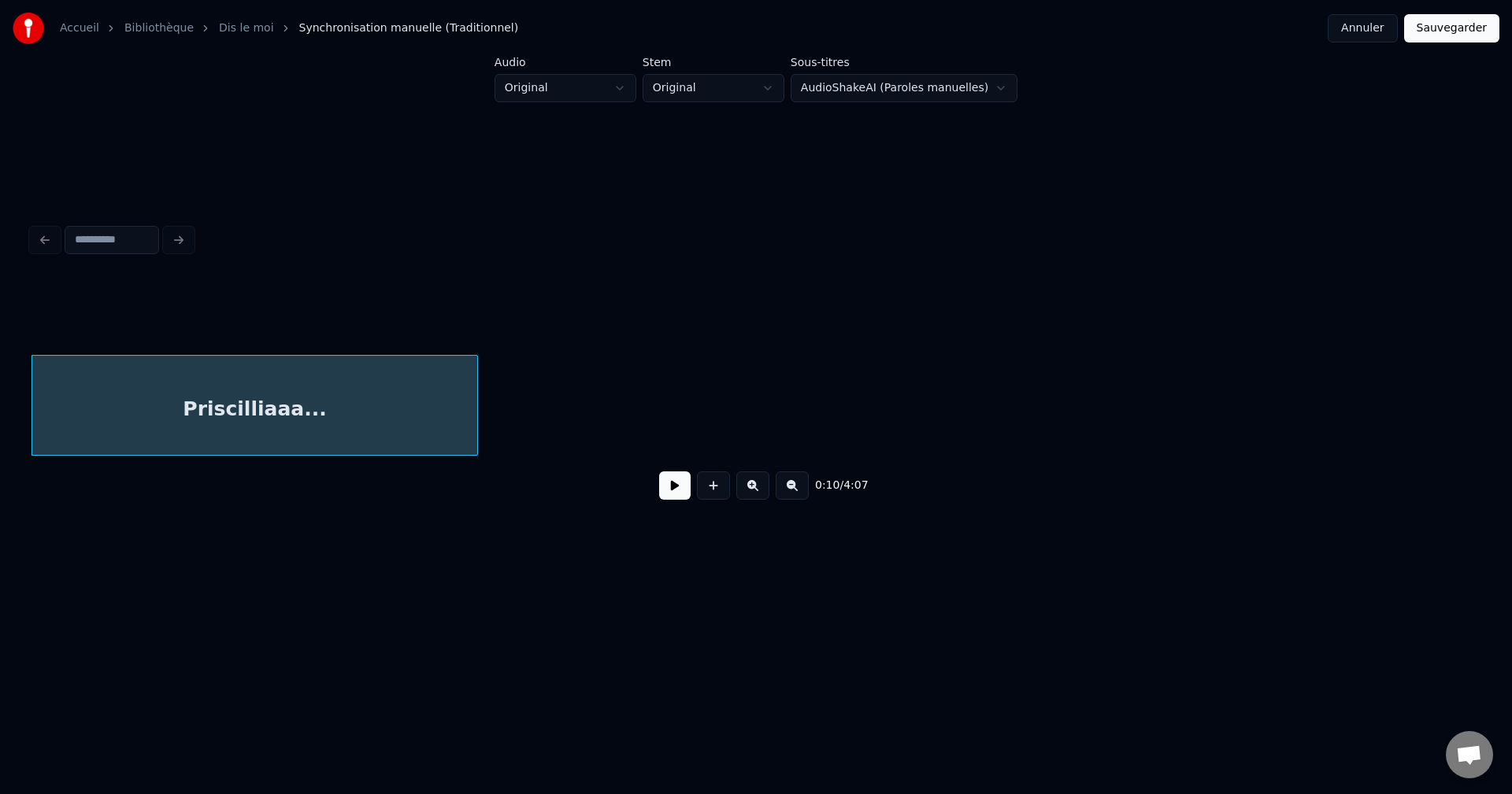
click at [669, 498] on button at bounding box center [675, 485] width 32 height 29
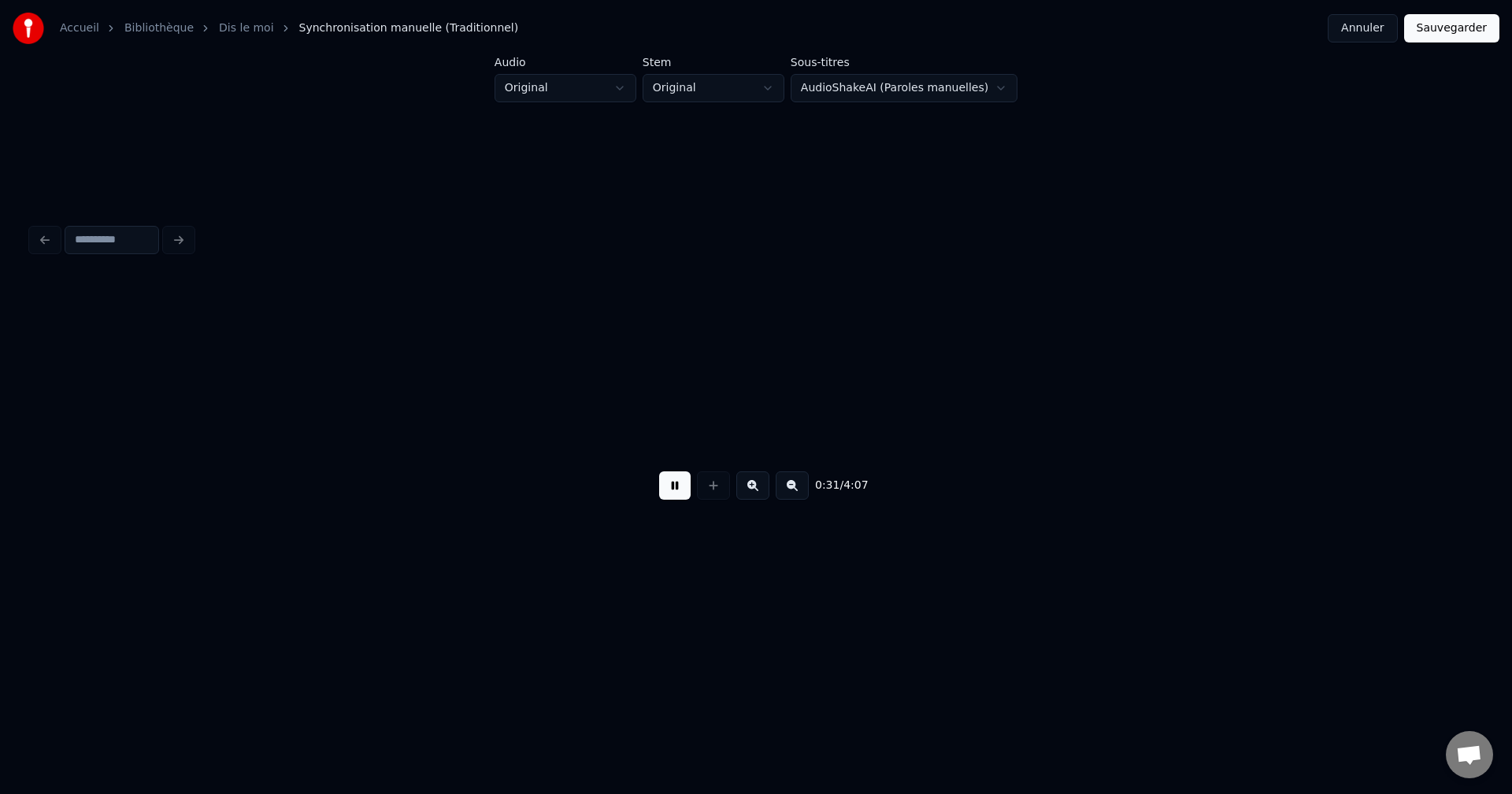
scroll to position [0, 8752]
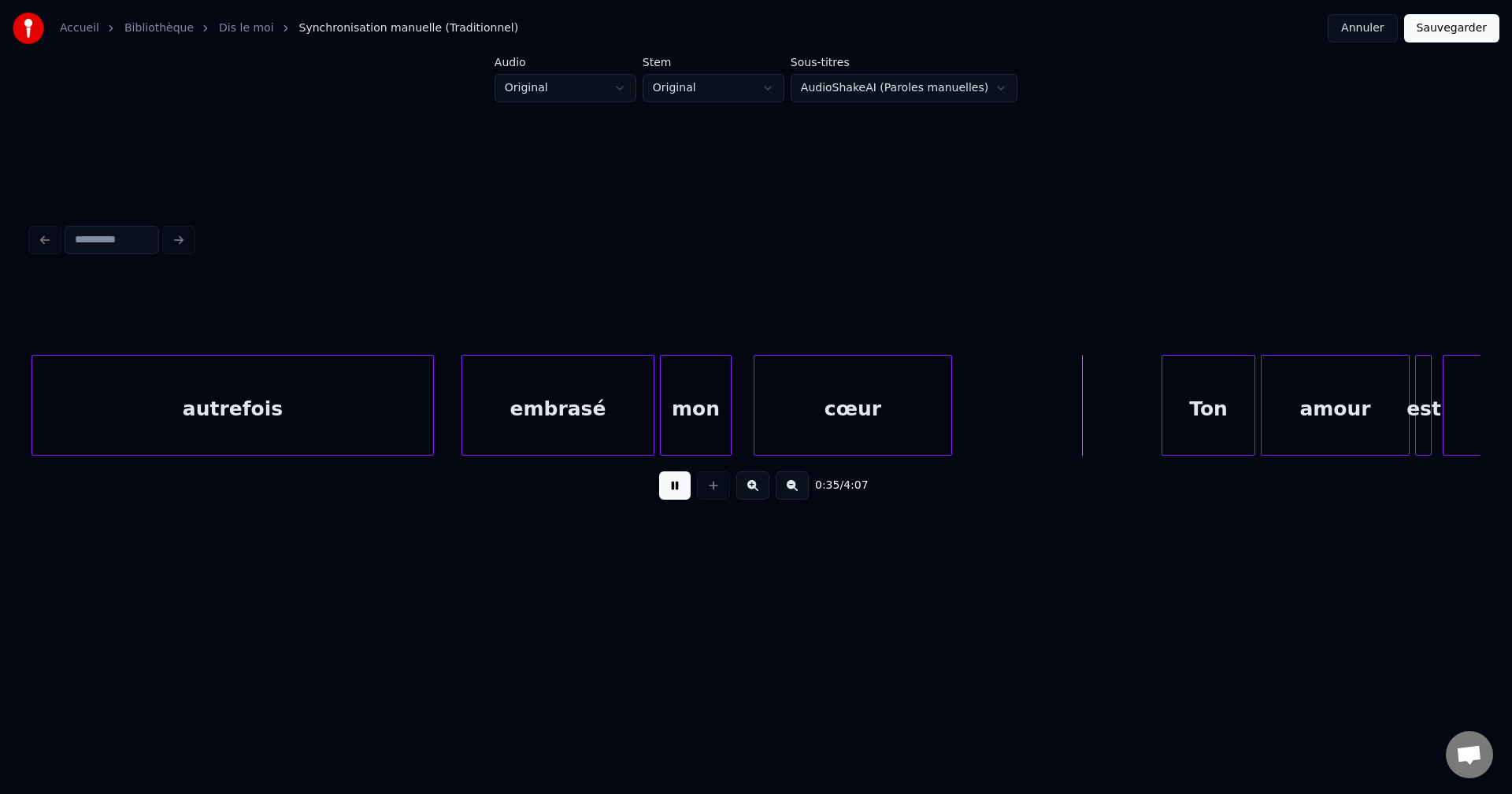
click at [633, 422] on div "embrasé" at bounding box center [558, 410] width 191 height 107
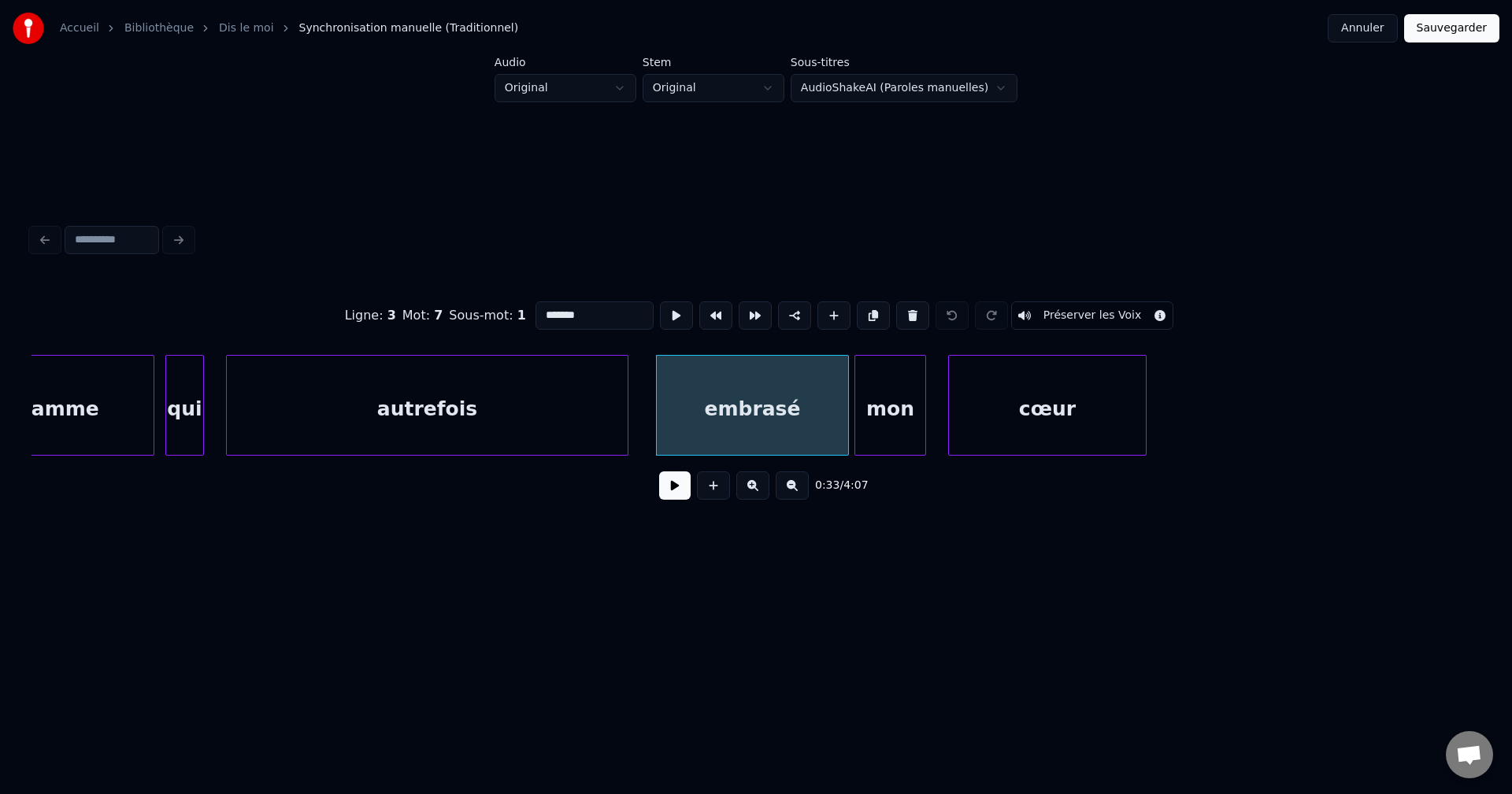
scroll to position [0, 8558]
click at [596, 320] on input "*******" at bounding box center [594, 315] width 118 height 29
type input "*********"
click at [676, 499] on button at bounding box center [675, 485] width 32 height 29
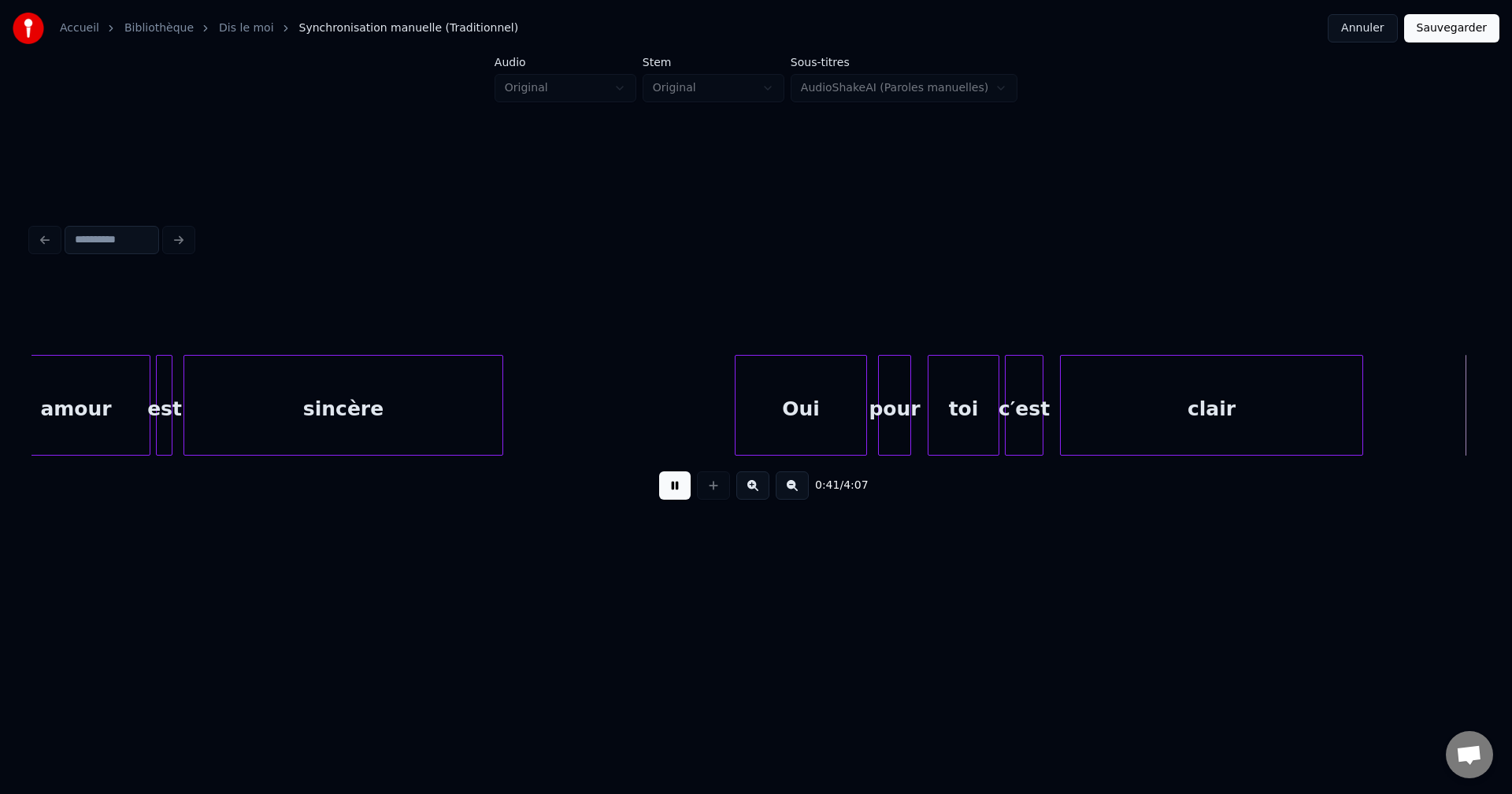
scroll to position [0, 11462]
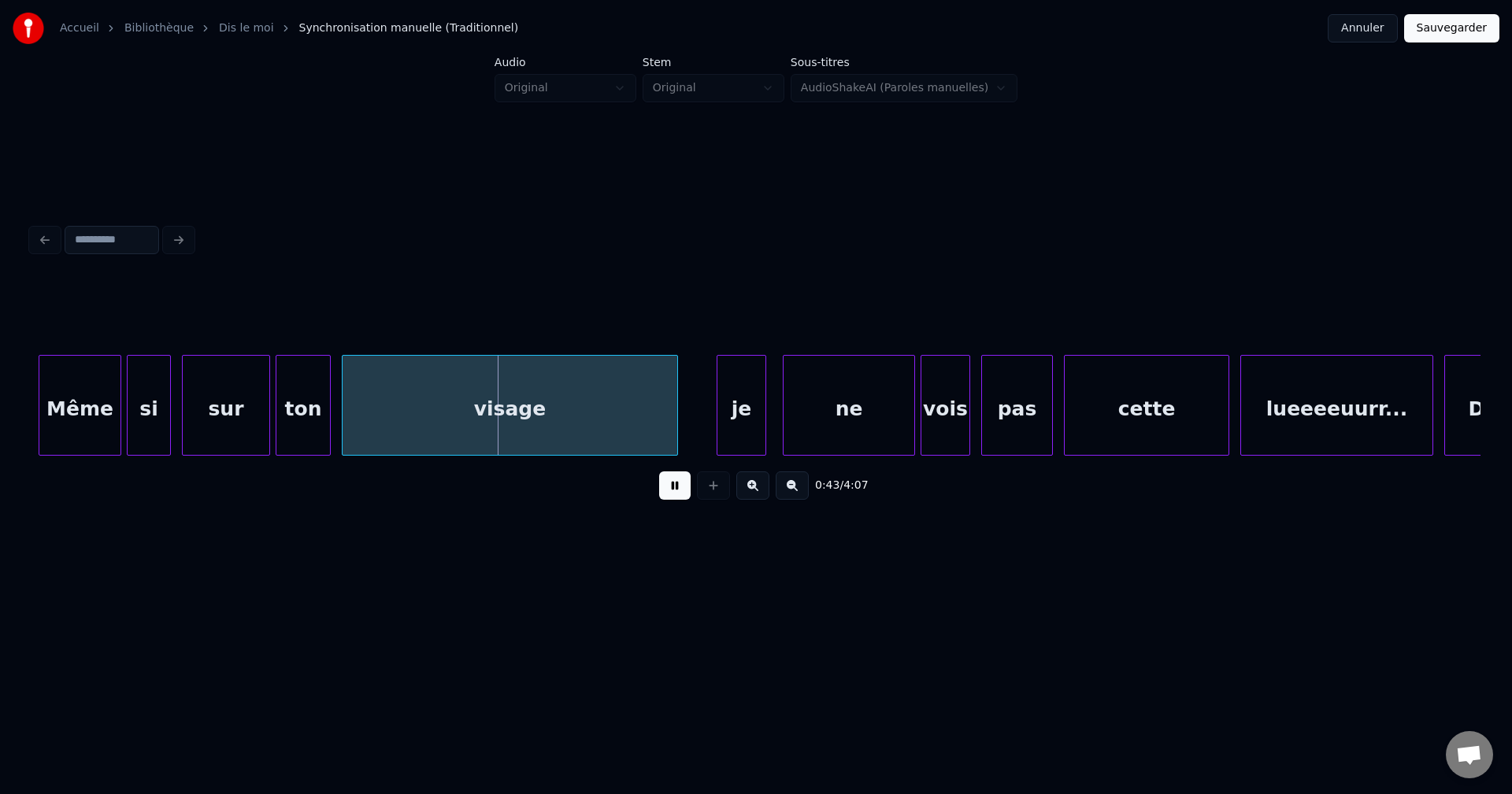
click at [665, 498] on button at bounding box center [675, 485] width 32 height 29
click at [71, 405] on div "Même" at bounding box center [79, 410] width 81 height 107
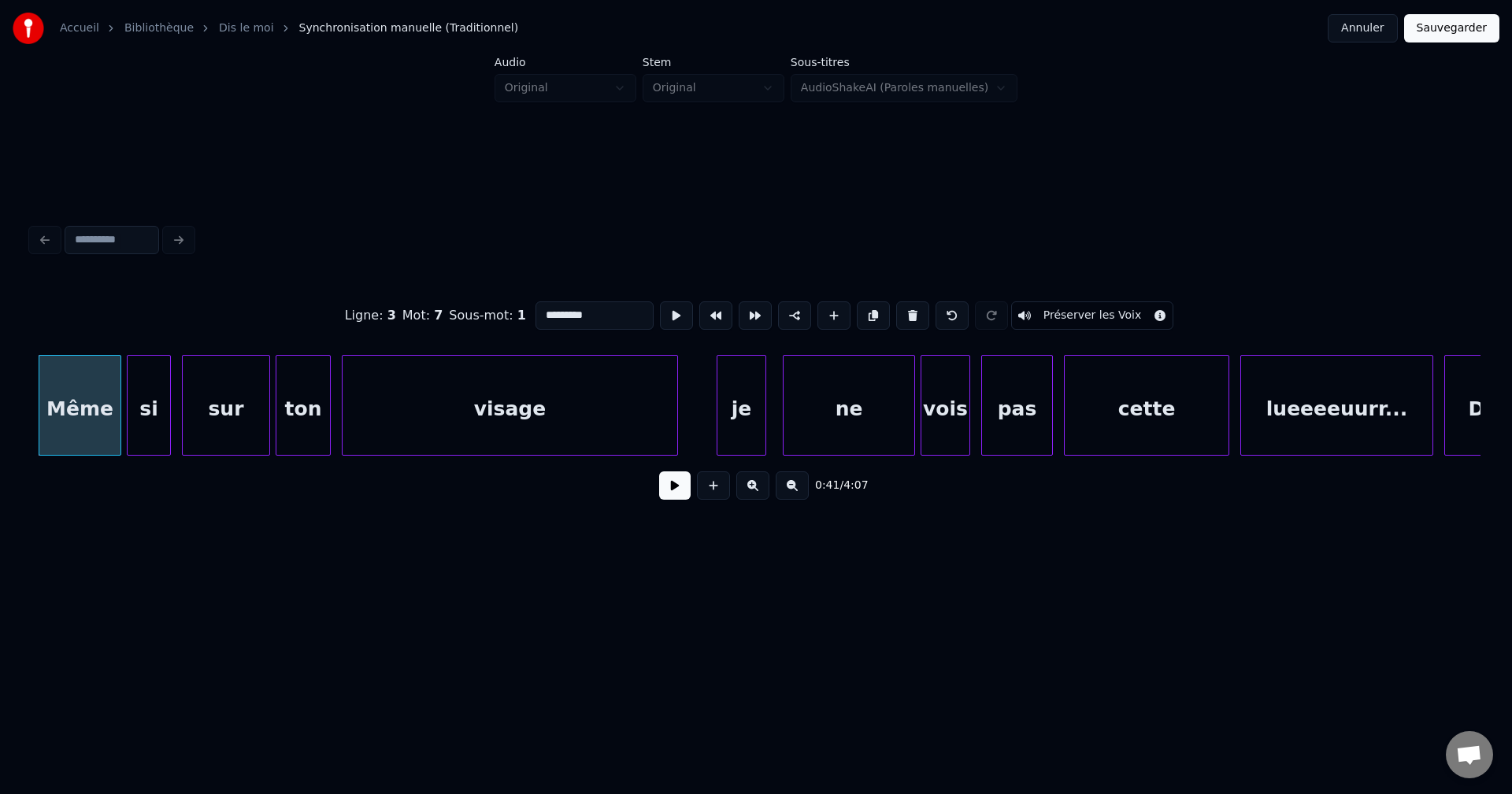
type input "****"
click at [667, 497] on button at bounding box center [675, 485] width 32 height 29
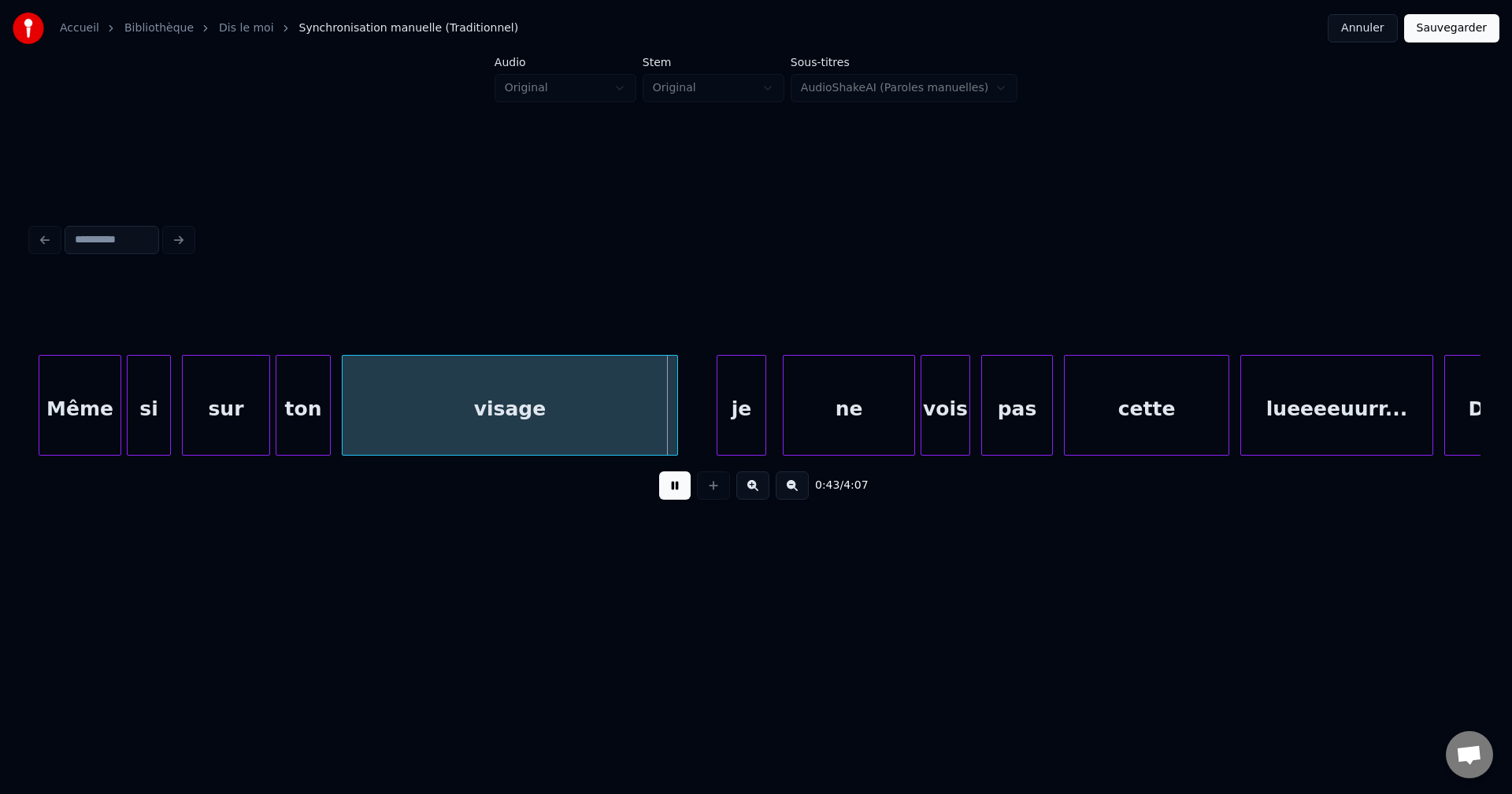
click at [70, 431] on div "Même" at bounding box center [79, 410] width 81 height 107
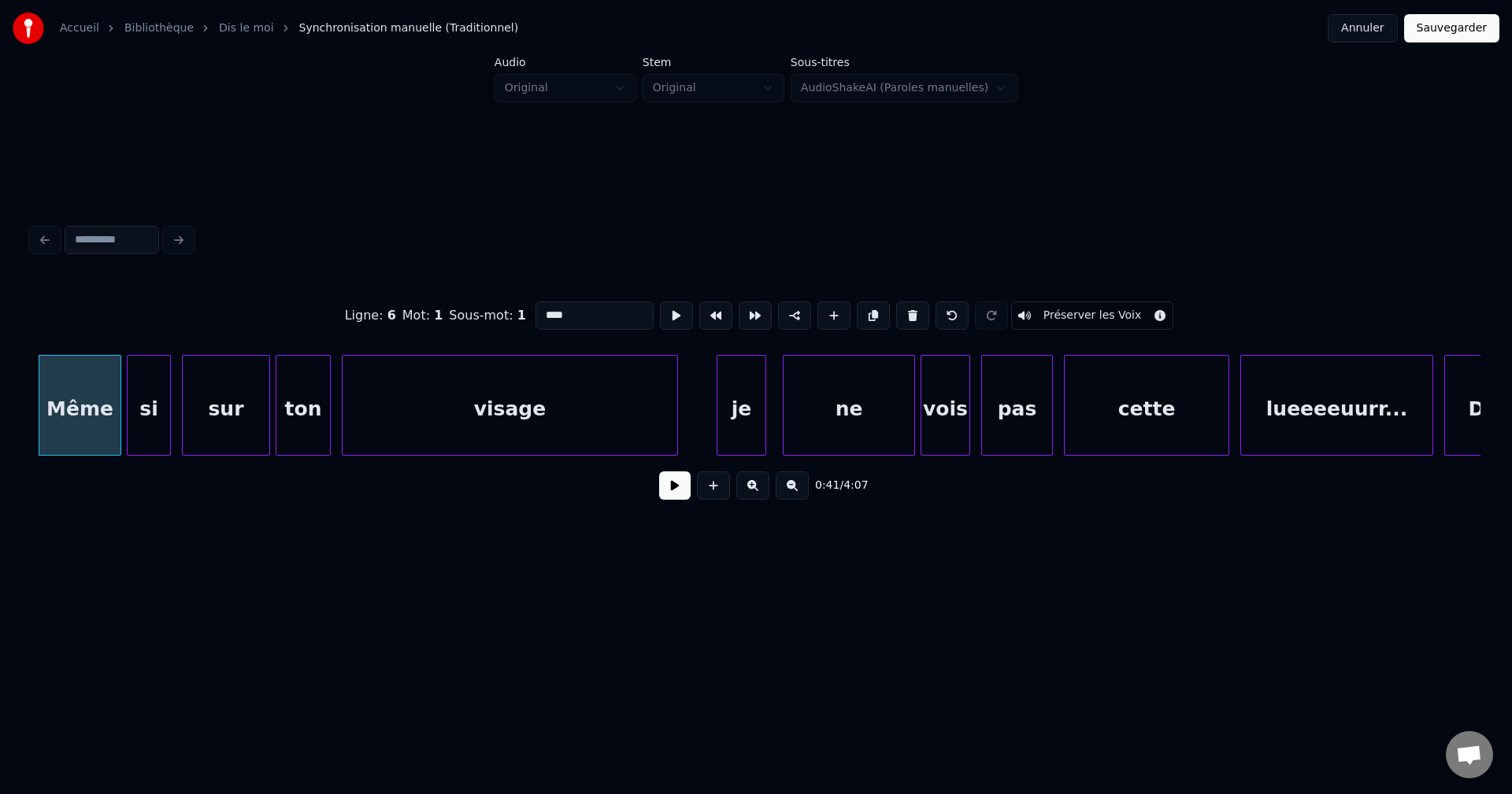
click at [676, 498] on button at bounding box center [675, 485] width 32 height 29
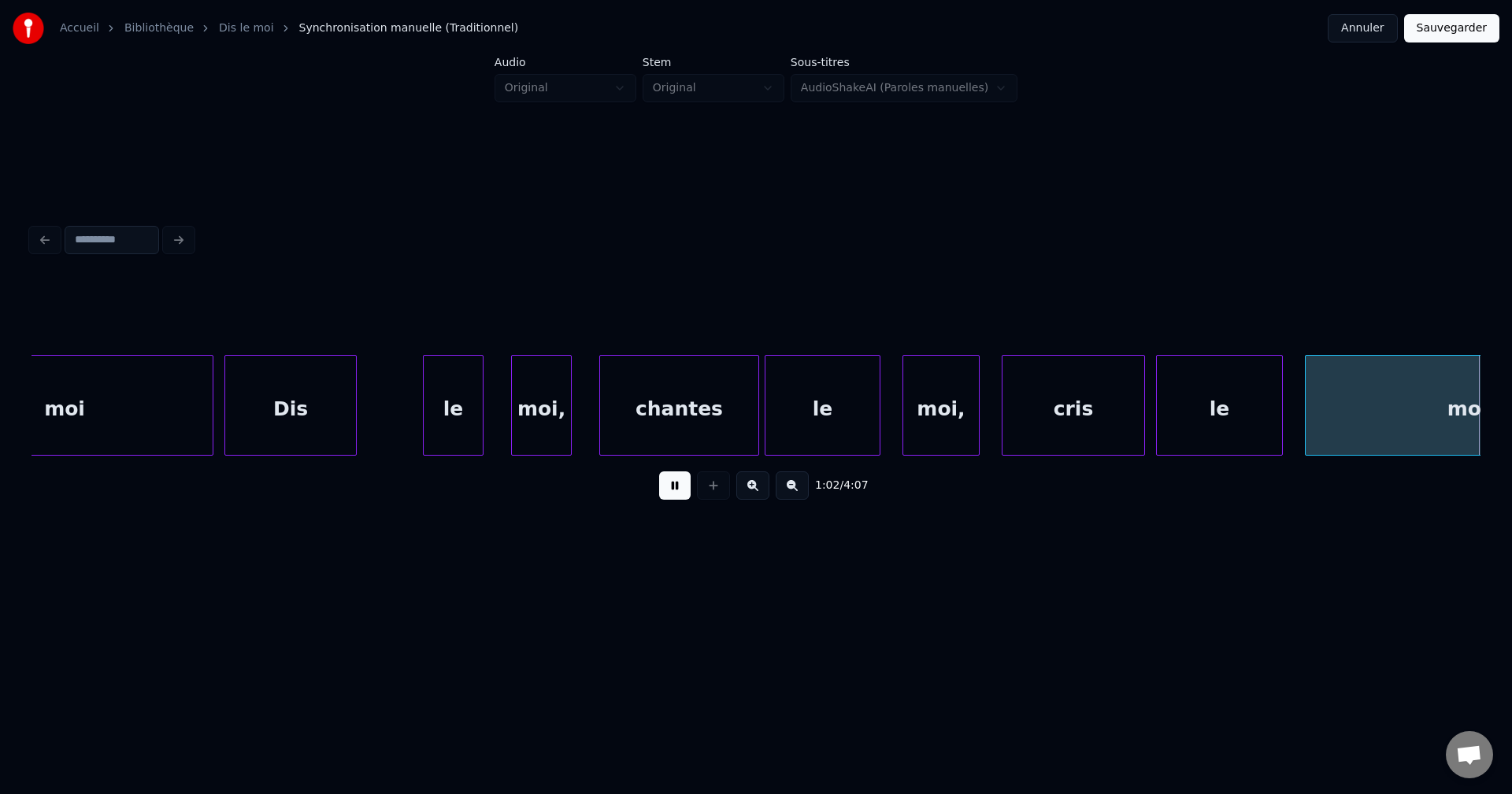
scroll to position [0, 17270]
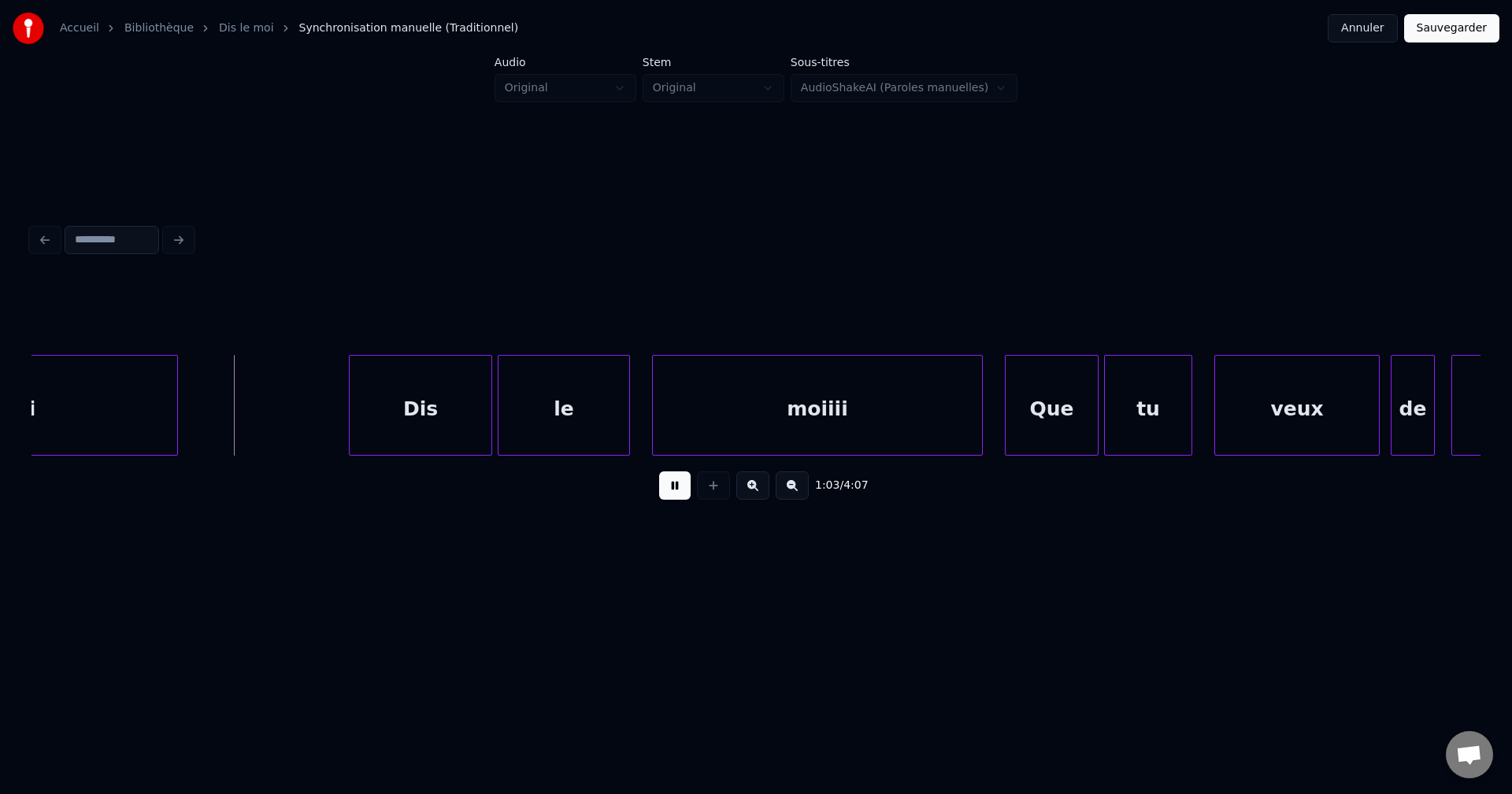
click at [679, 494] on button at bounding box center [675, 485] width 32 height 29
click at [680, 496] on button at bounding box center [675, 485] width 32 height 29
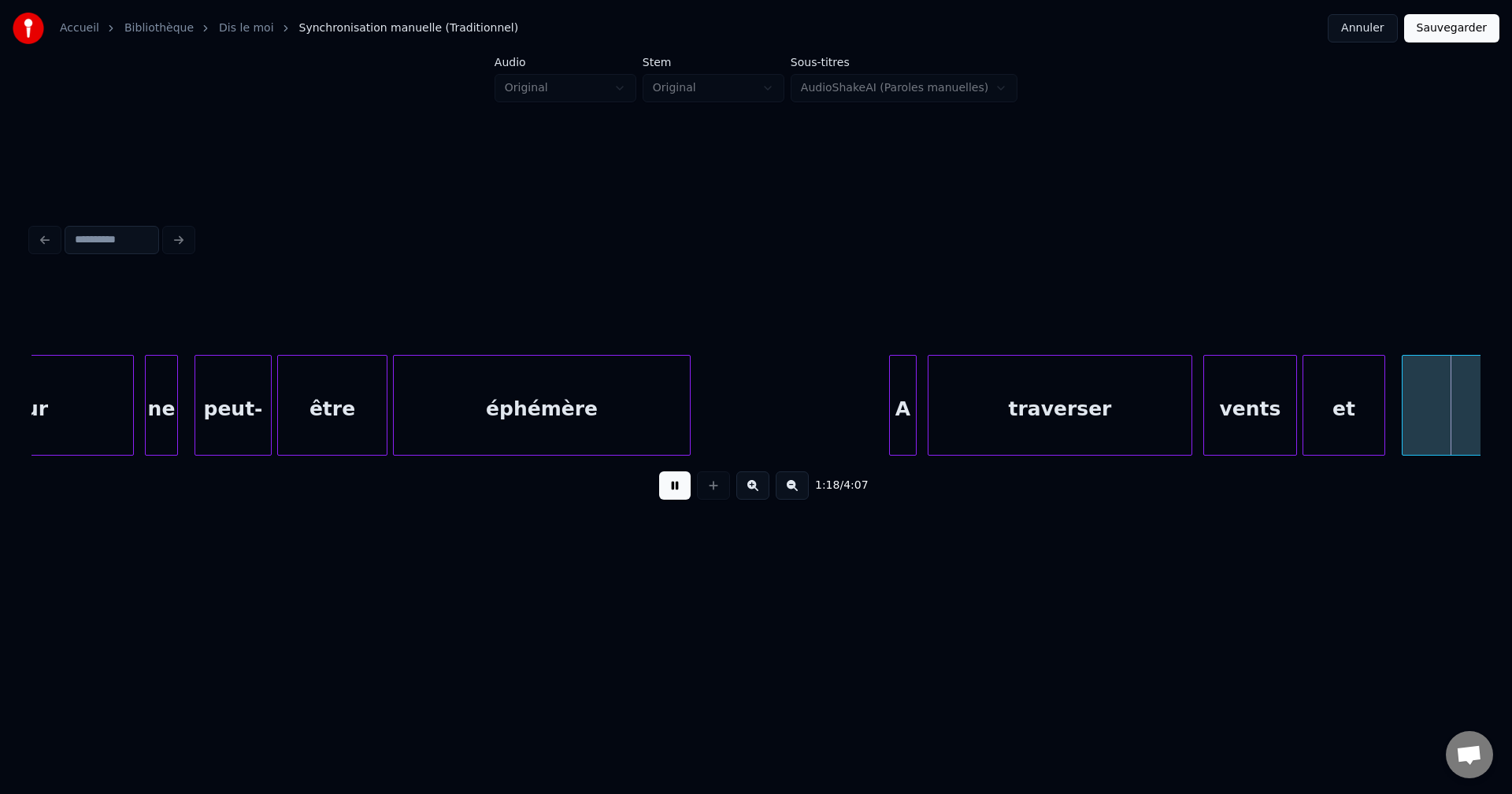
scroll to position [0, 21620]
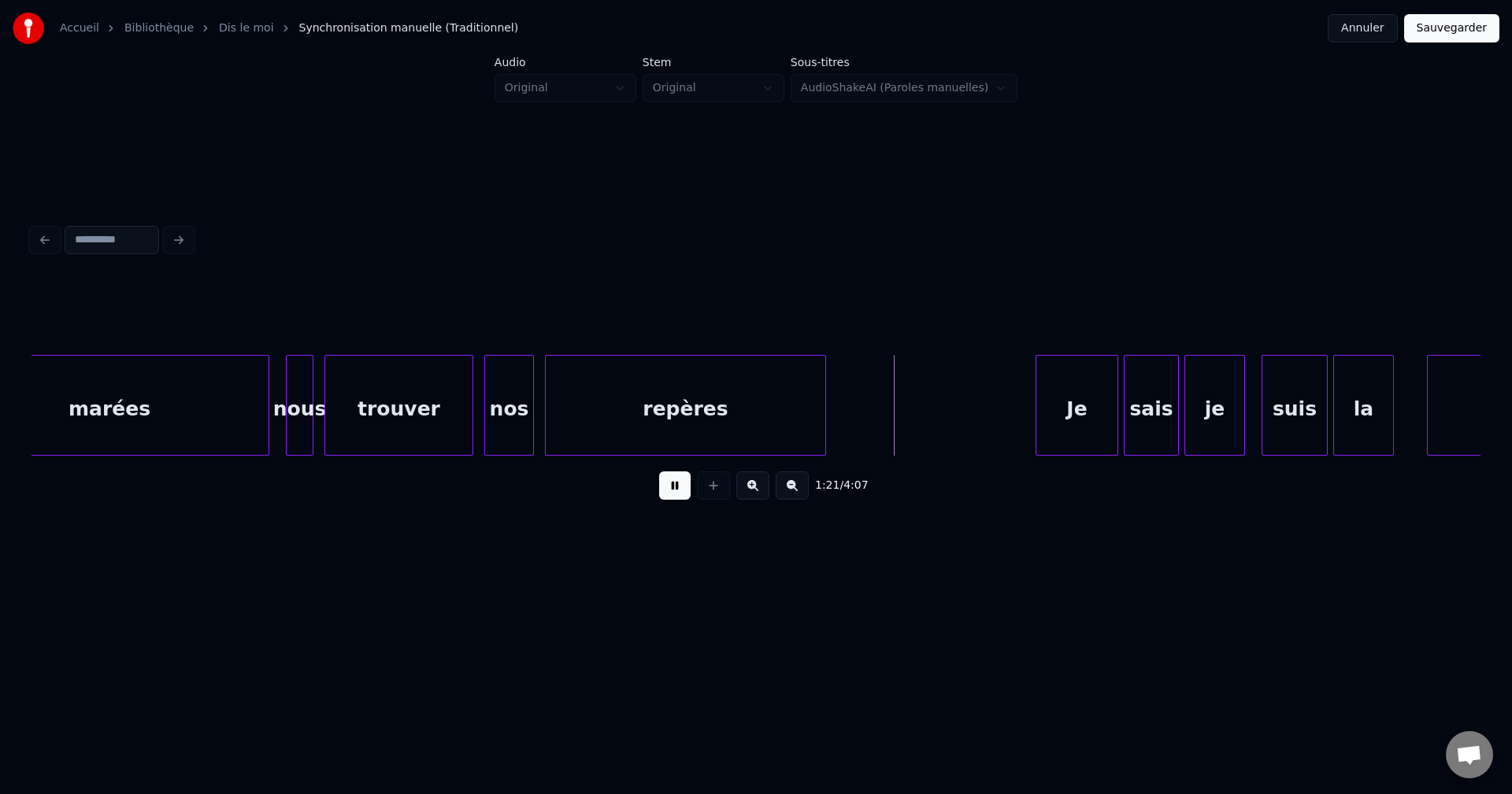
click at [303, 428] on div "nous" at bounding box center [299, 410] width 26 height 107
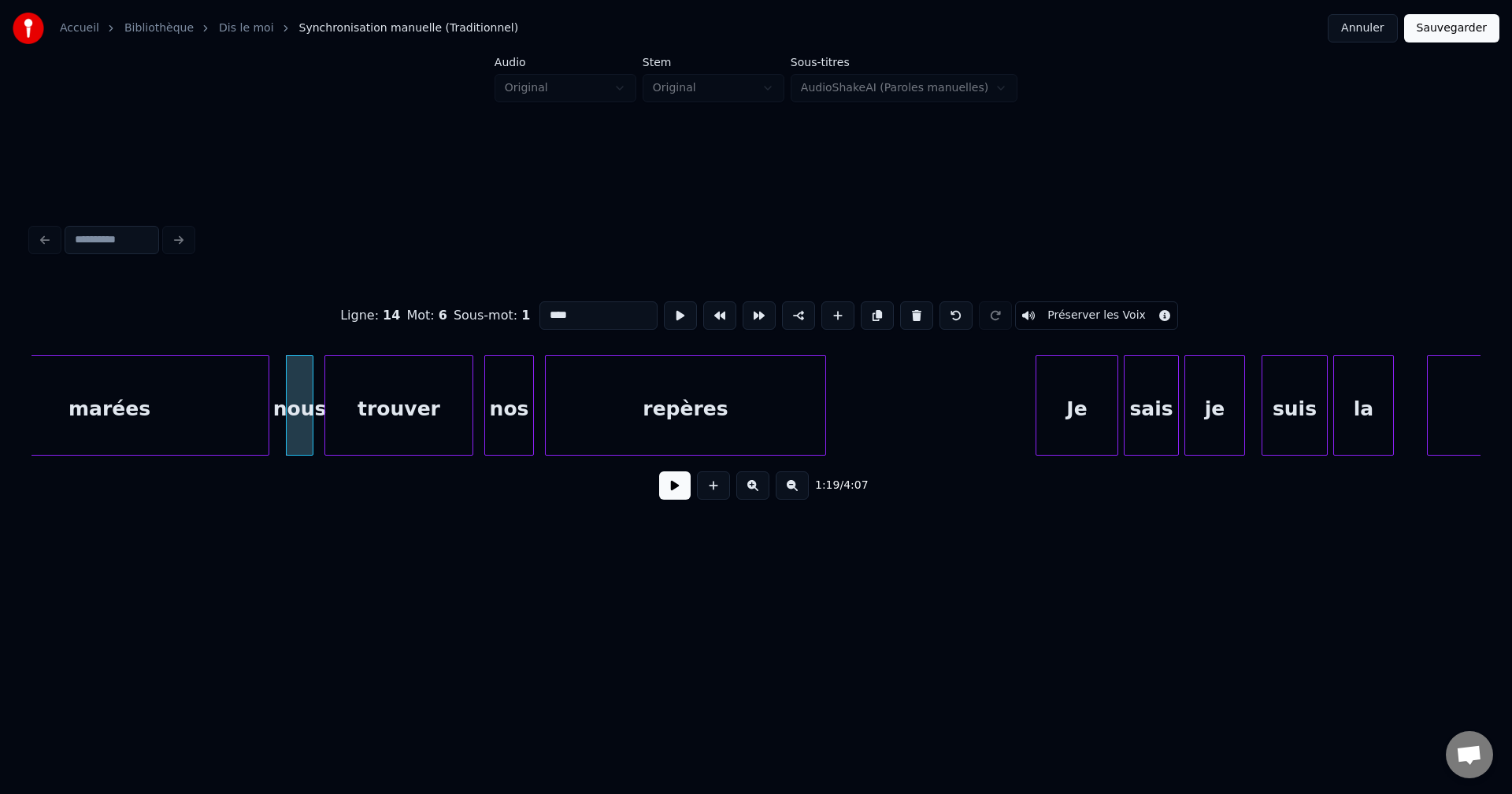
click at [211, 397] on div "marées" at bounding box center [108, 410] width 318 height 107
type input "******"
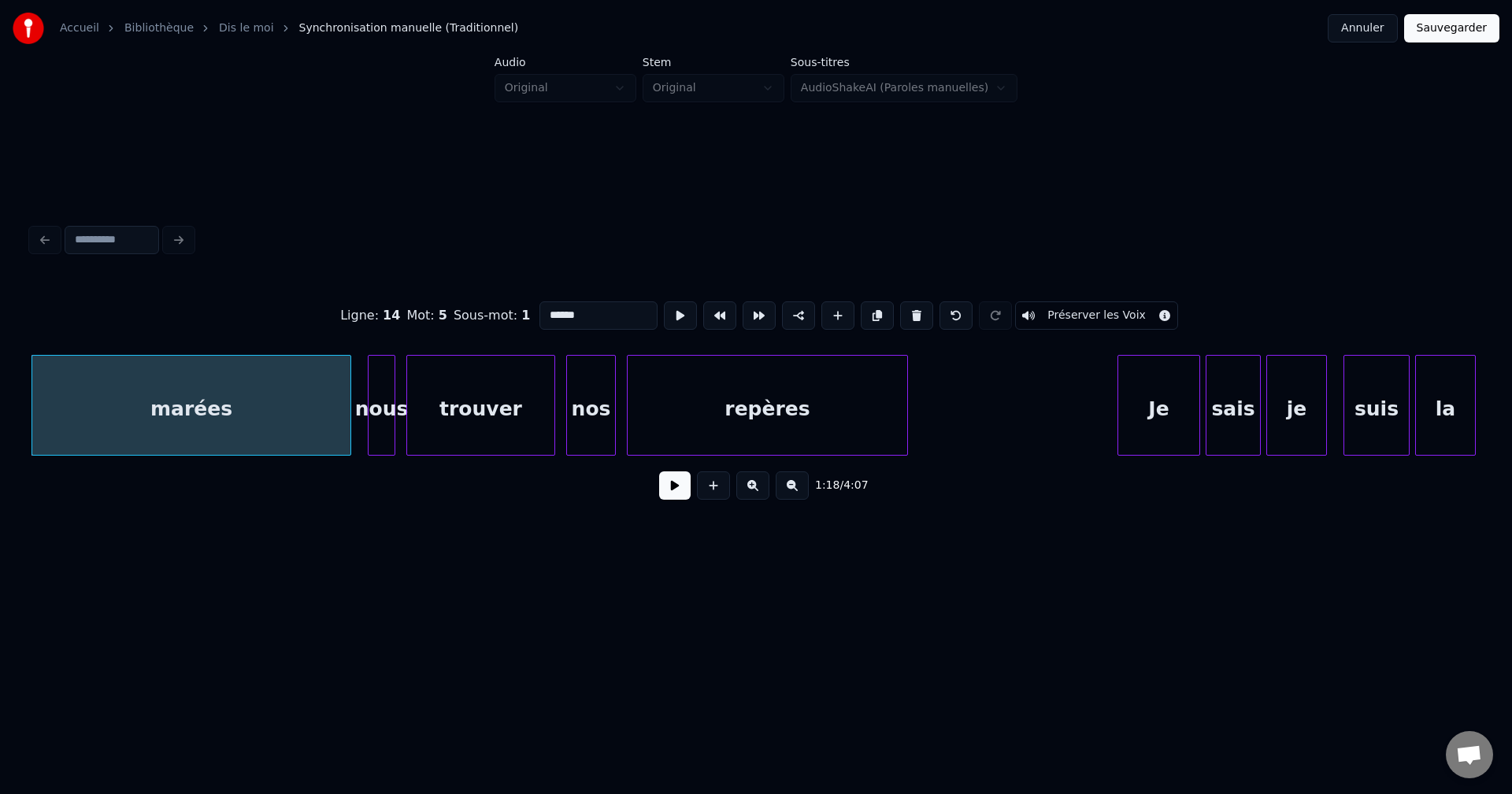
click at [668, 487] on button at bounding box center [675, 485] width 32 height 29
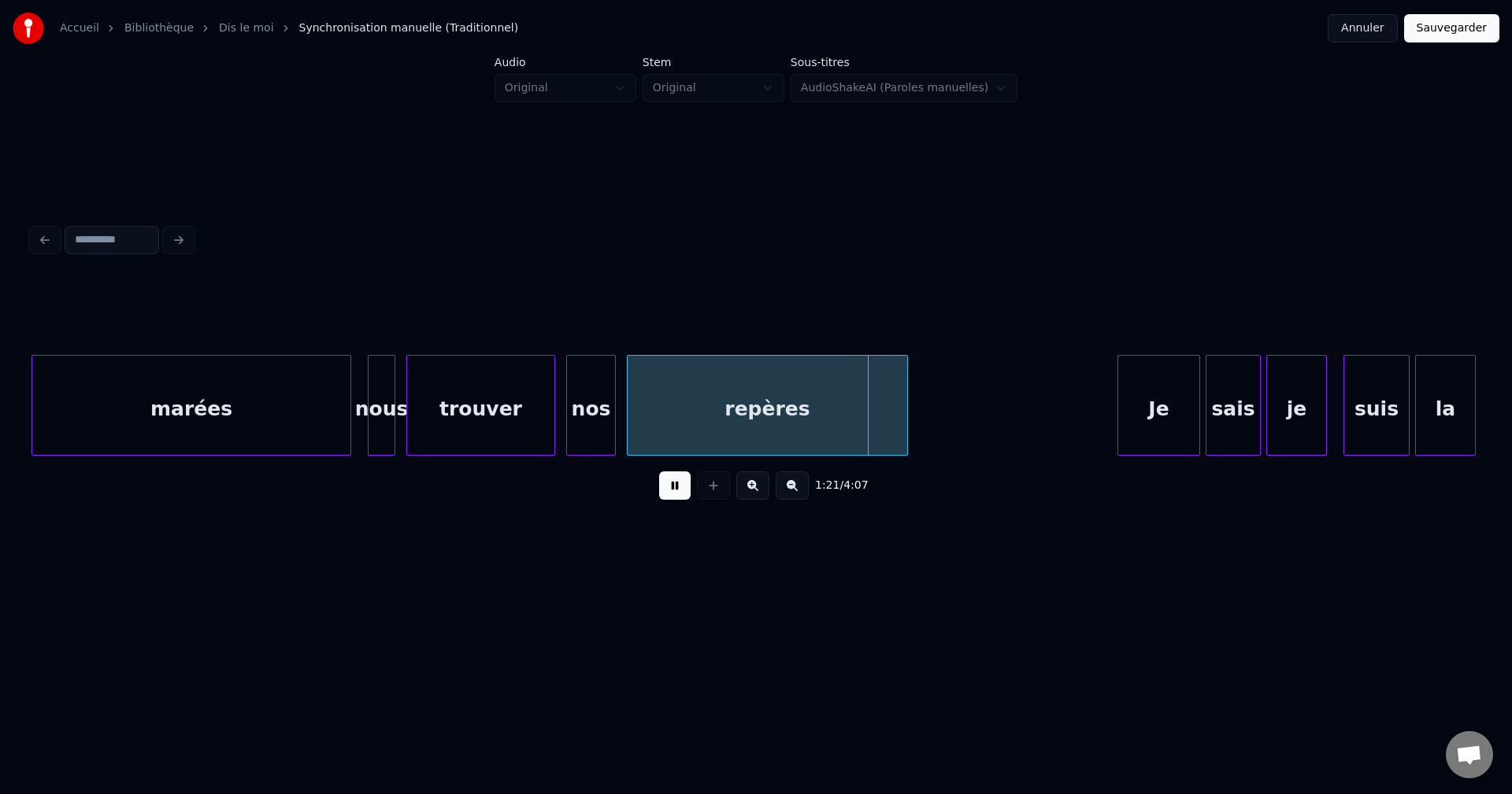
click at [489, 423] on div "trouver" at bounding box center [480, 410] width 147 height 107
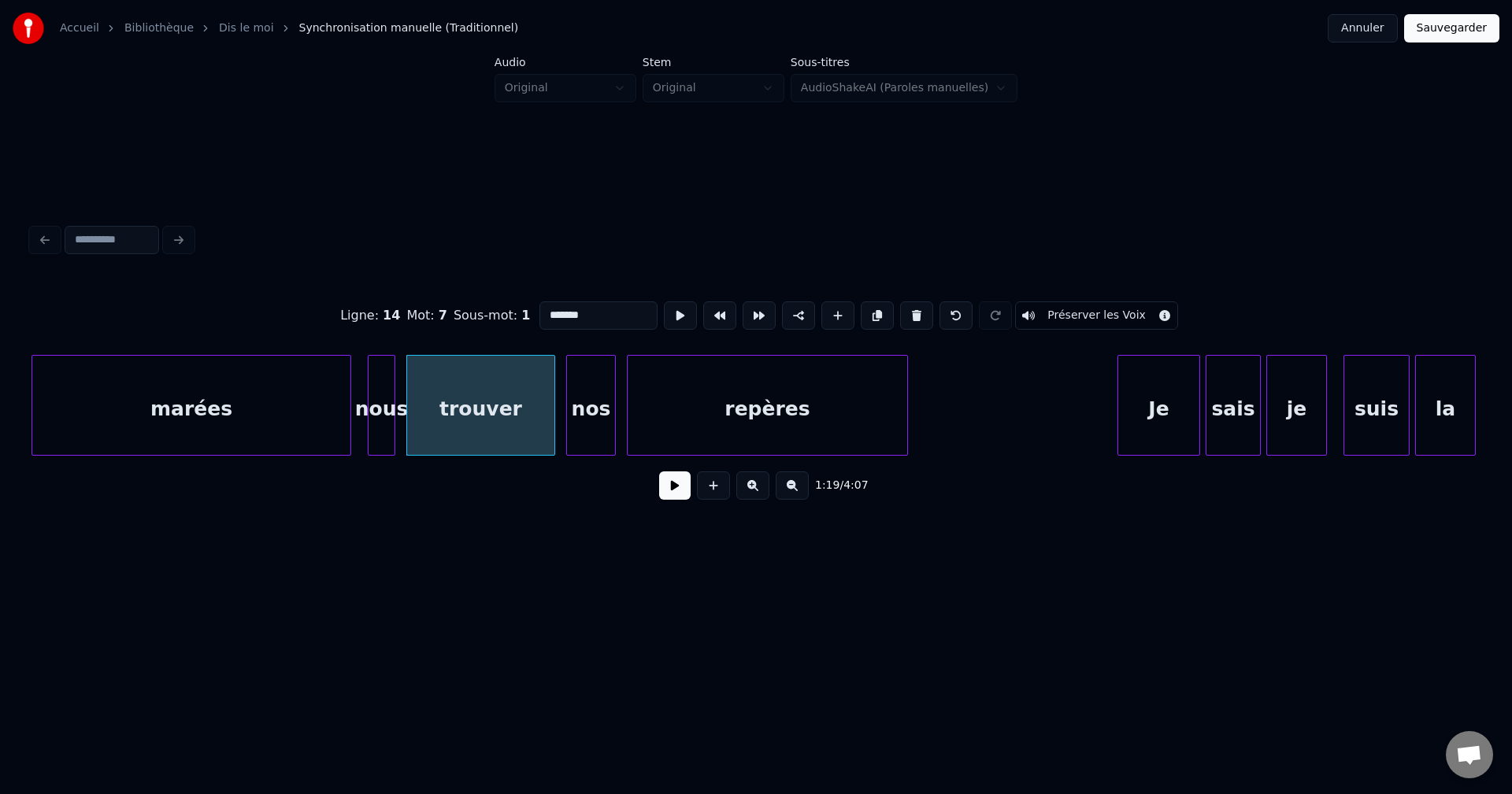
click at [604, 303] on input "*******" at bounding box center [598, 315] width 118 height 29
type input "********"
click at [677, 486] on button at bounding box center [675, 485] width 32 height 29
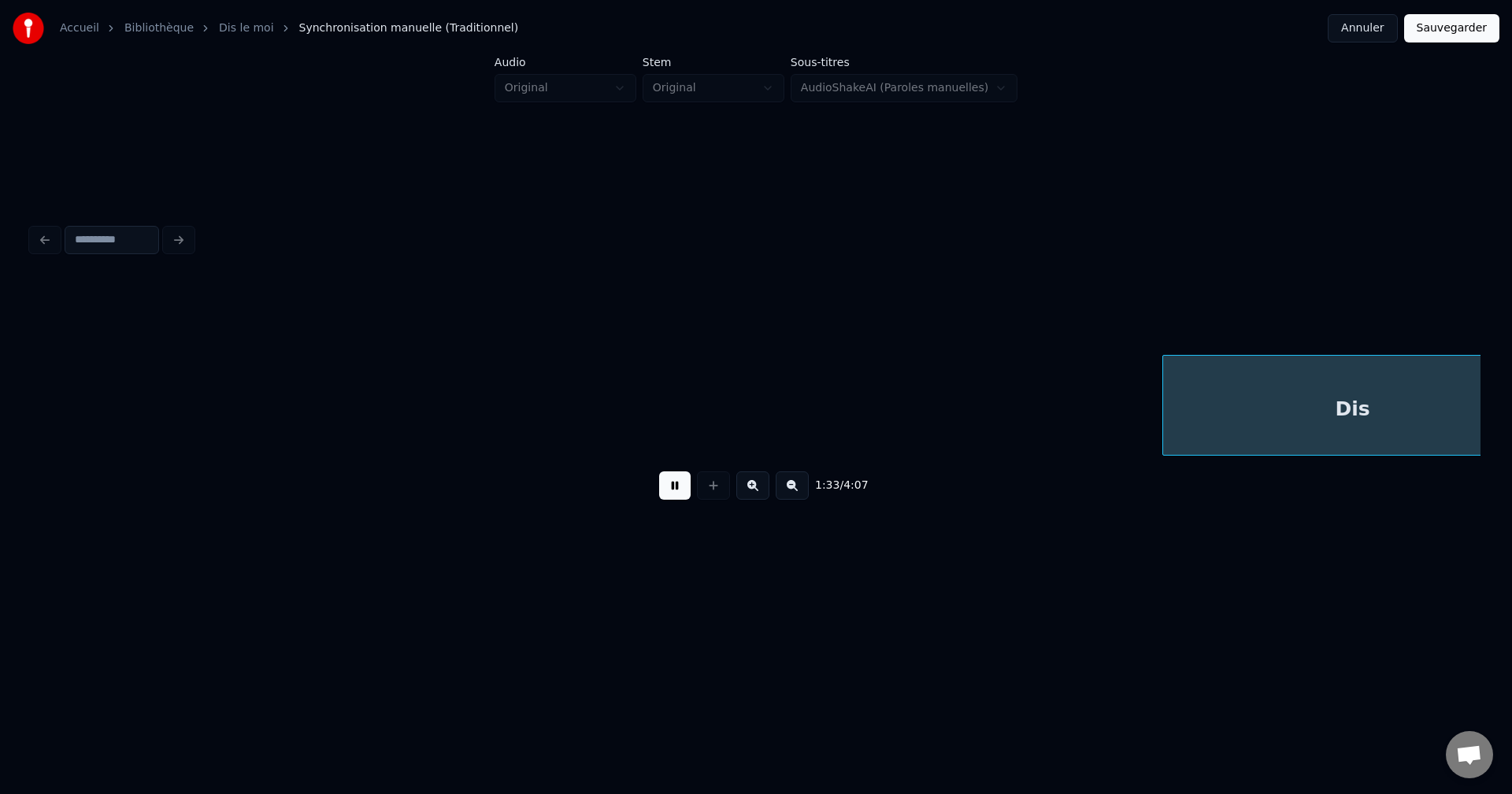
scroll to position [0, 25894]
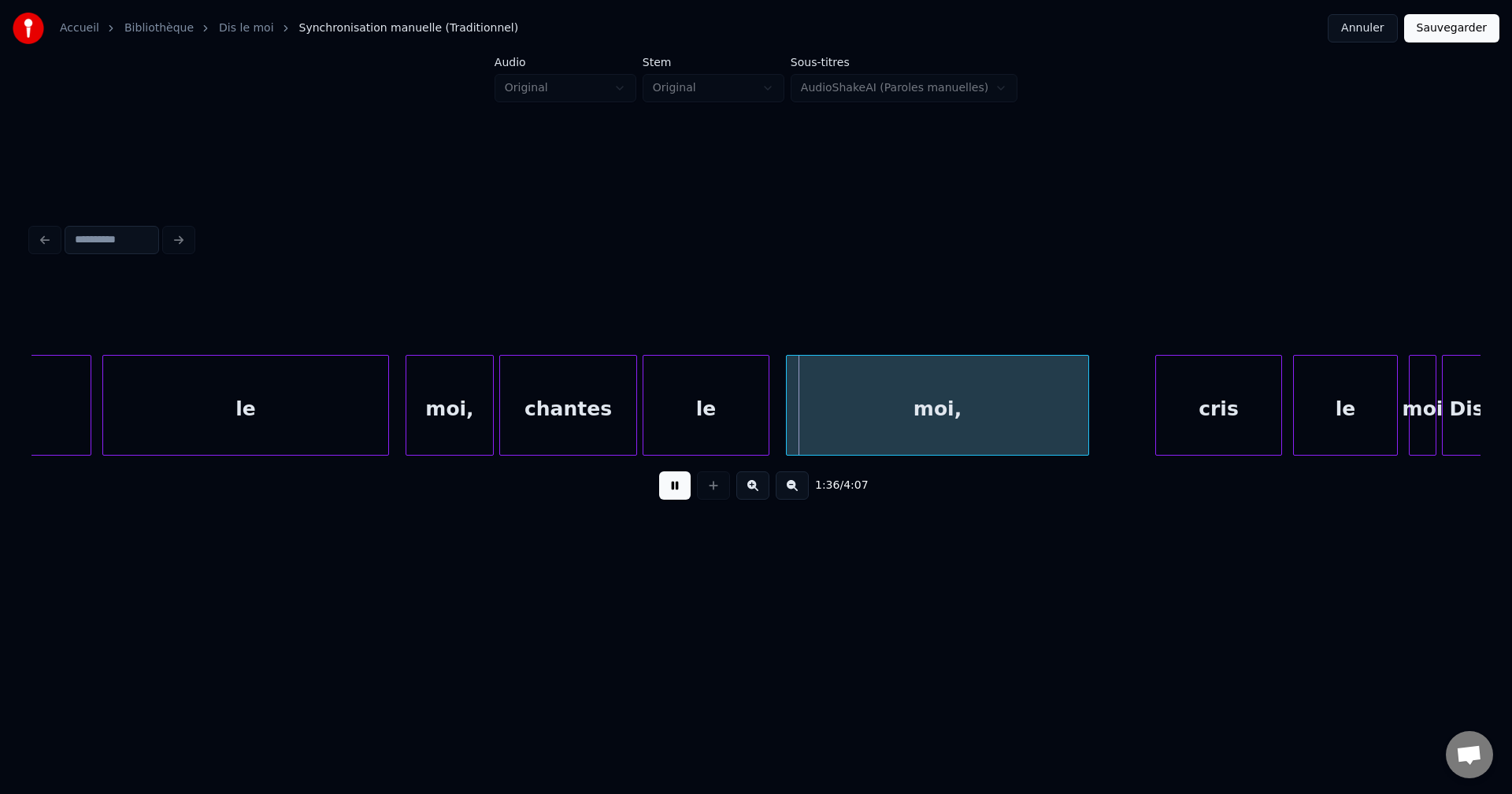
click at [672, 495] on button at bounding box center [675, 485] width 32 height 29
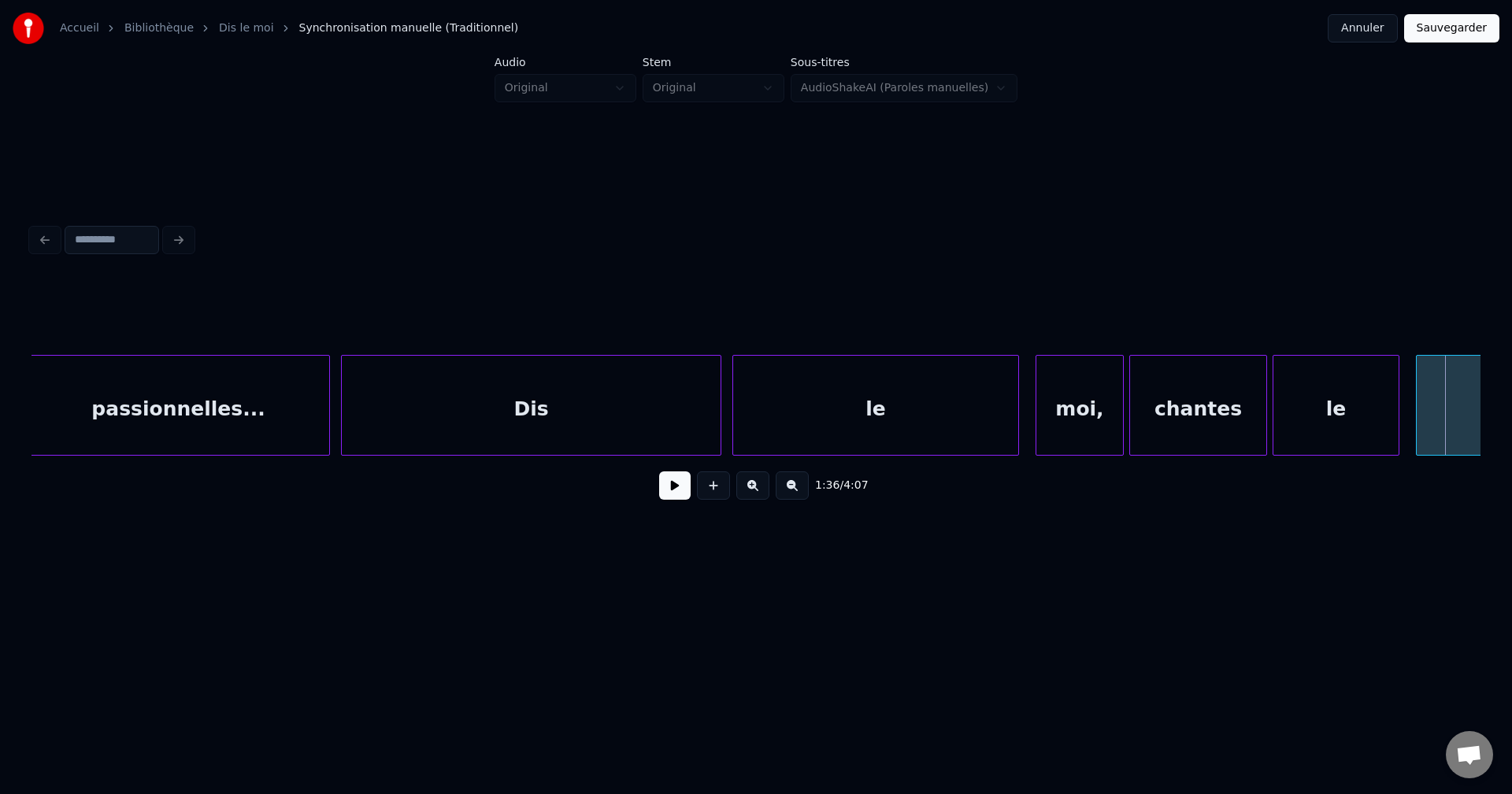
click at [126, 428] on div "passionnelles..." at bounding box center [178, 410] width 301 height 107
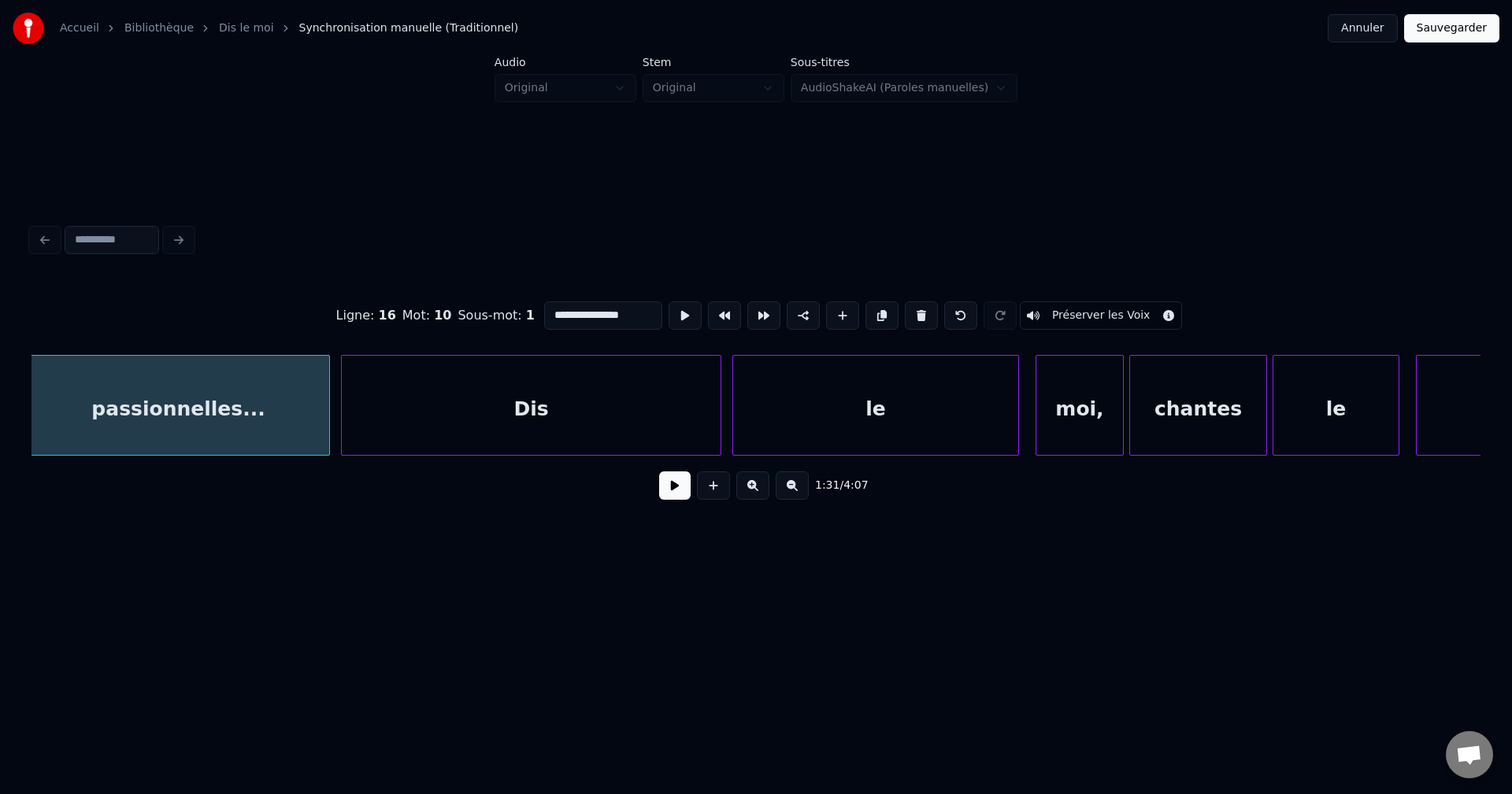
scroll to position [0, 25259]
drag, startPoint x: 670, startPoint y: 500, endPoint x: 527, endPoint y: 471, distance: 145.9
click at [669, 499] on button at bounding box center [675, 485] width 32 height 29
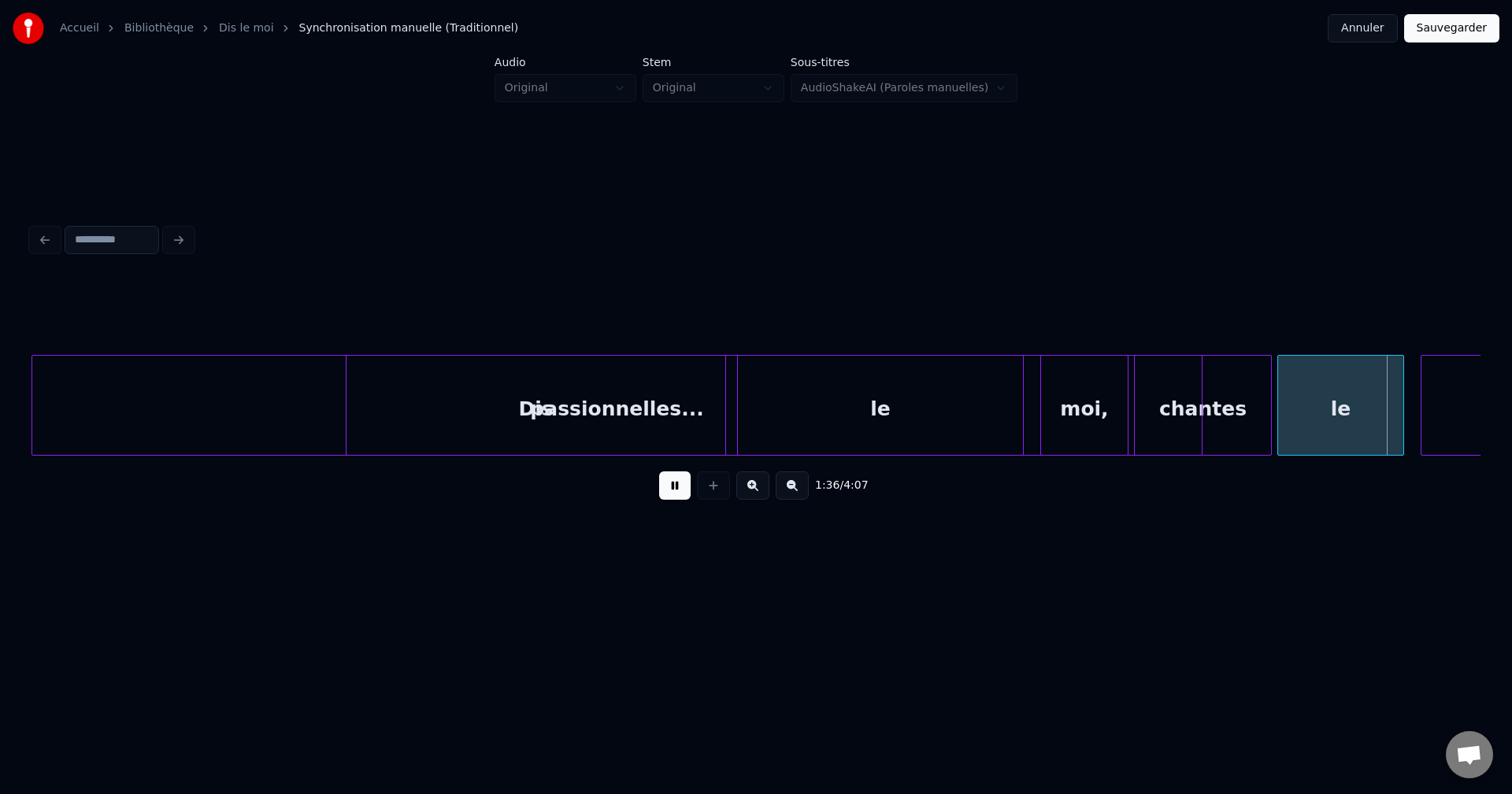
click at [1200, 435] on div at bounding box center [1199, 405] width 5 height 99
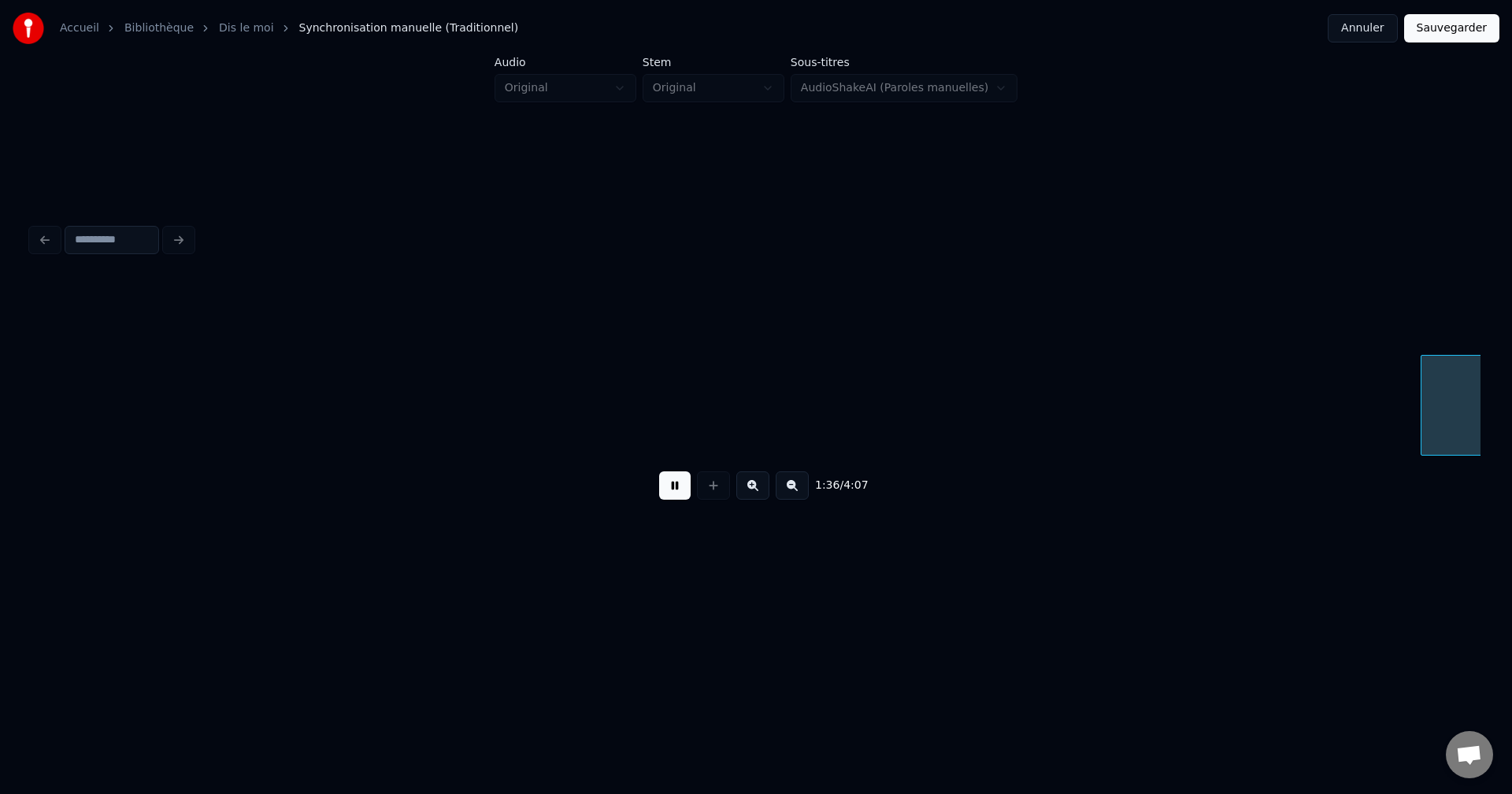
scroll to position [0, 26711]
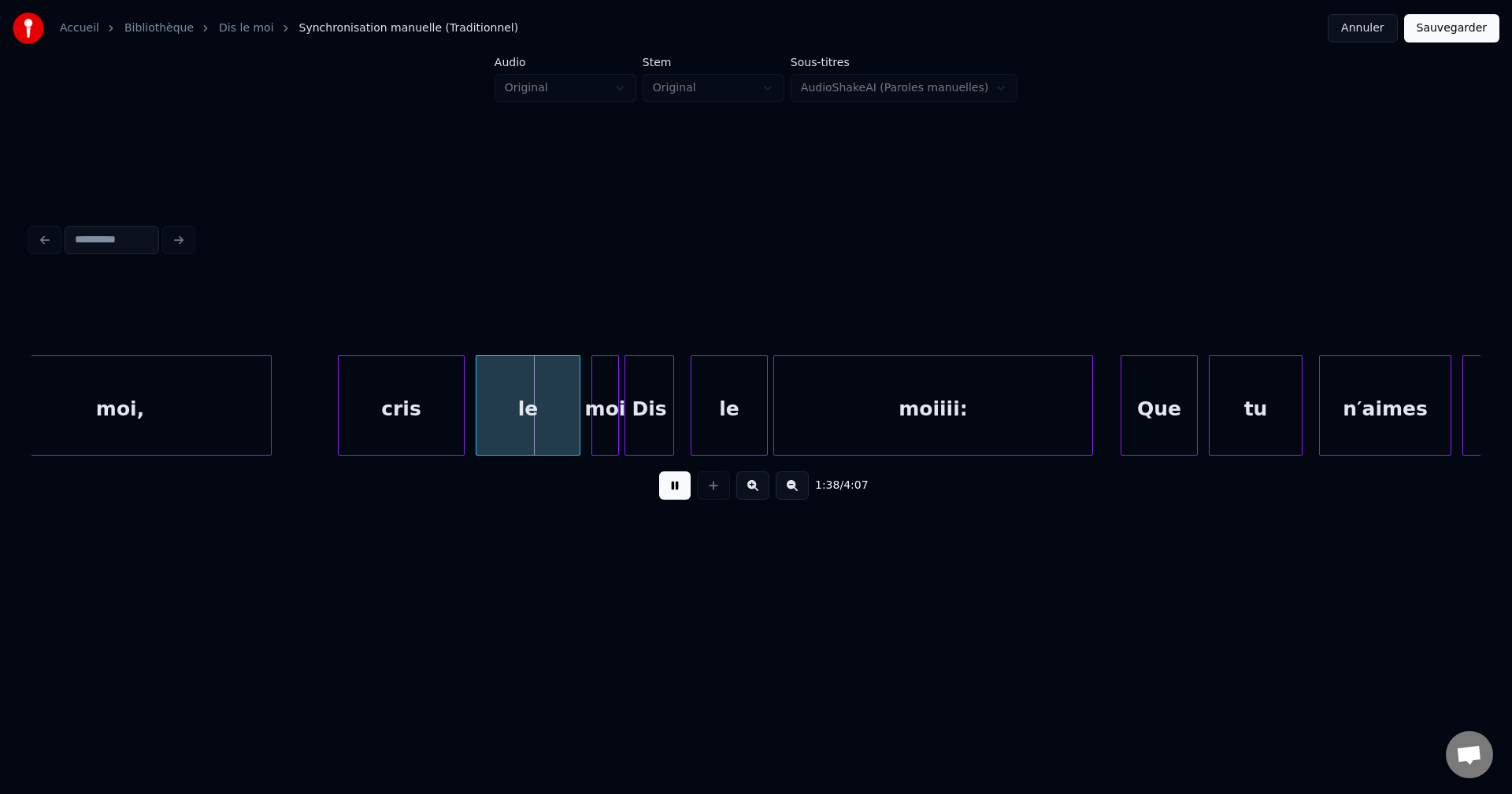
click at [673, 492] on button at bounding box center [675, 485] width 32 height 29
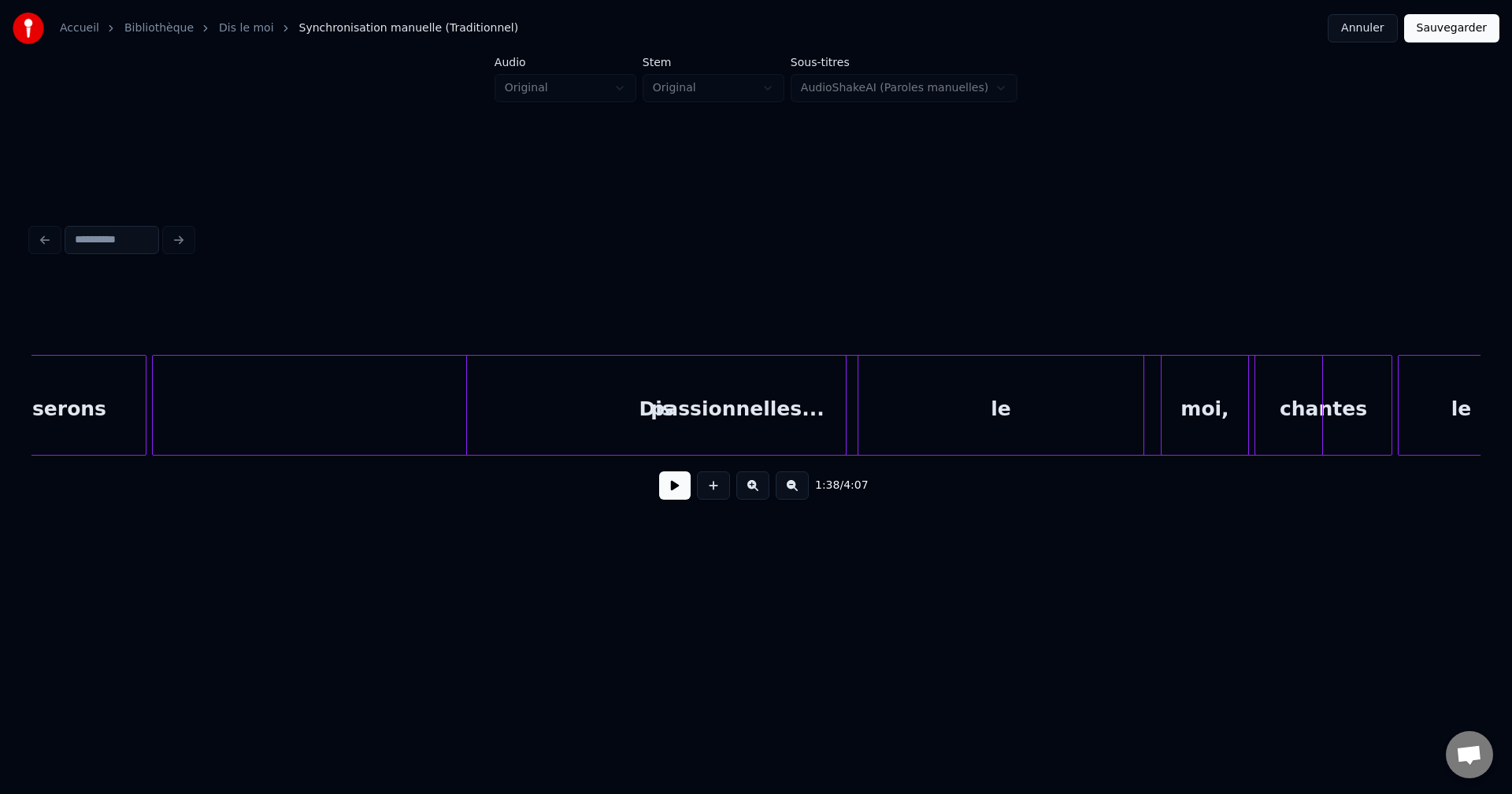
scroll to position [0, 25136]
click at [264, 425] on div "passionnelles..." at bounding box center [739, 410] width 1169 height 107
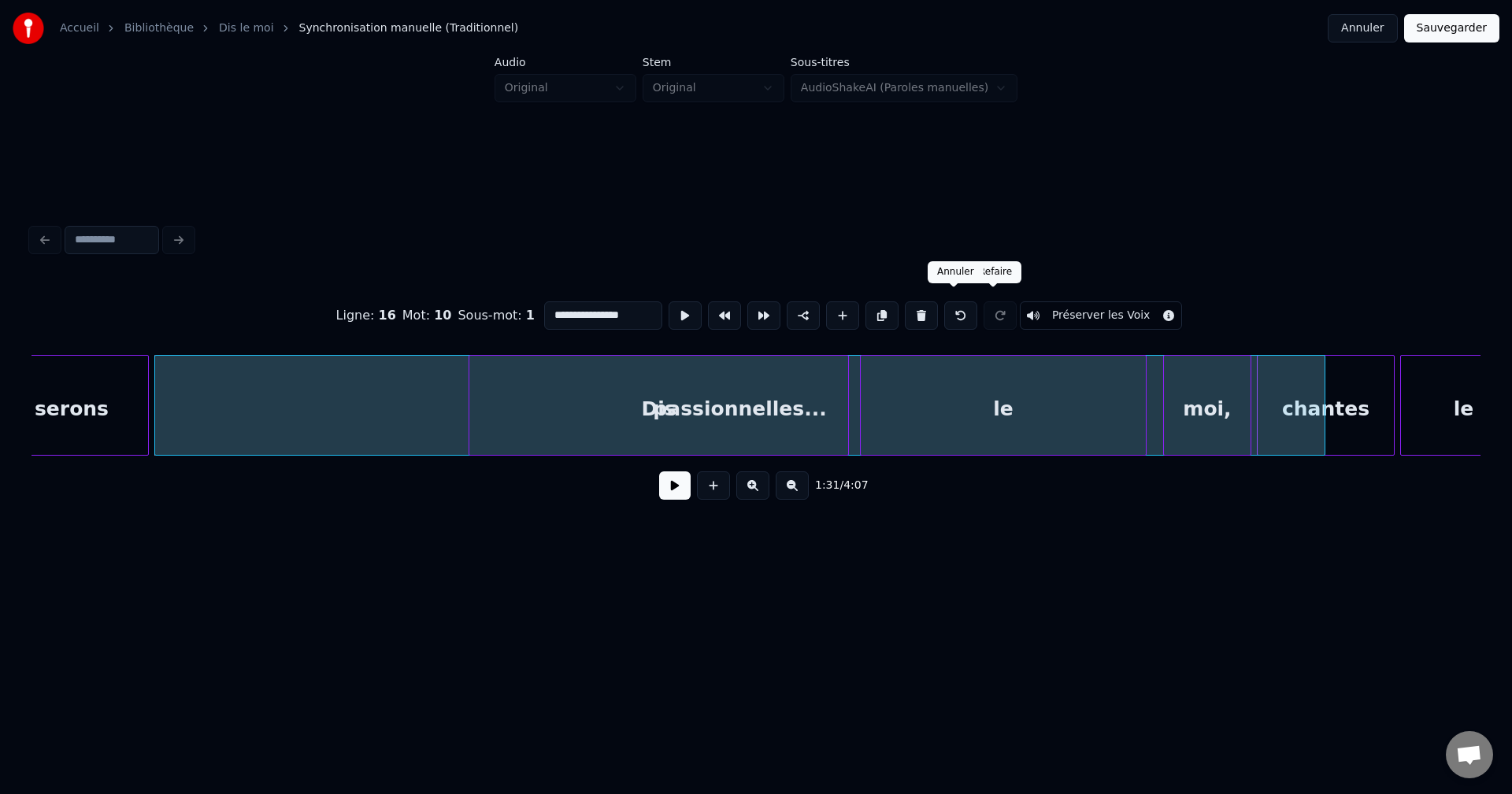
click at [963, 306] on button at bounding box center [960, 315] width 33 height 29
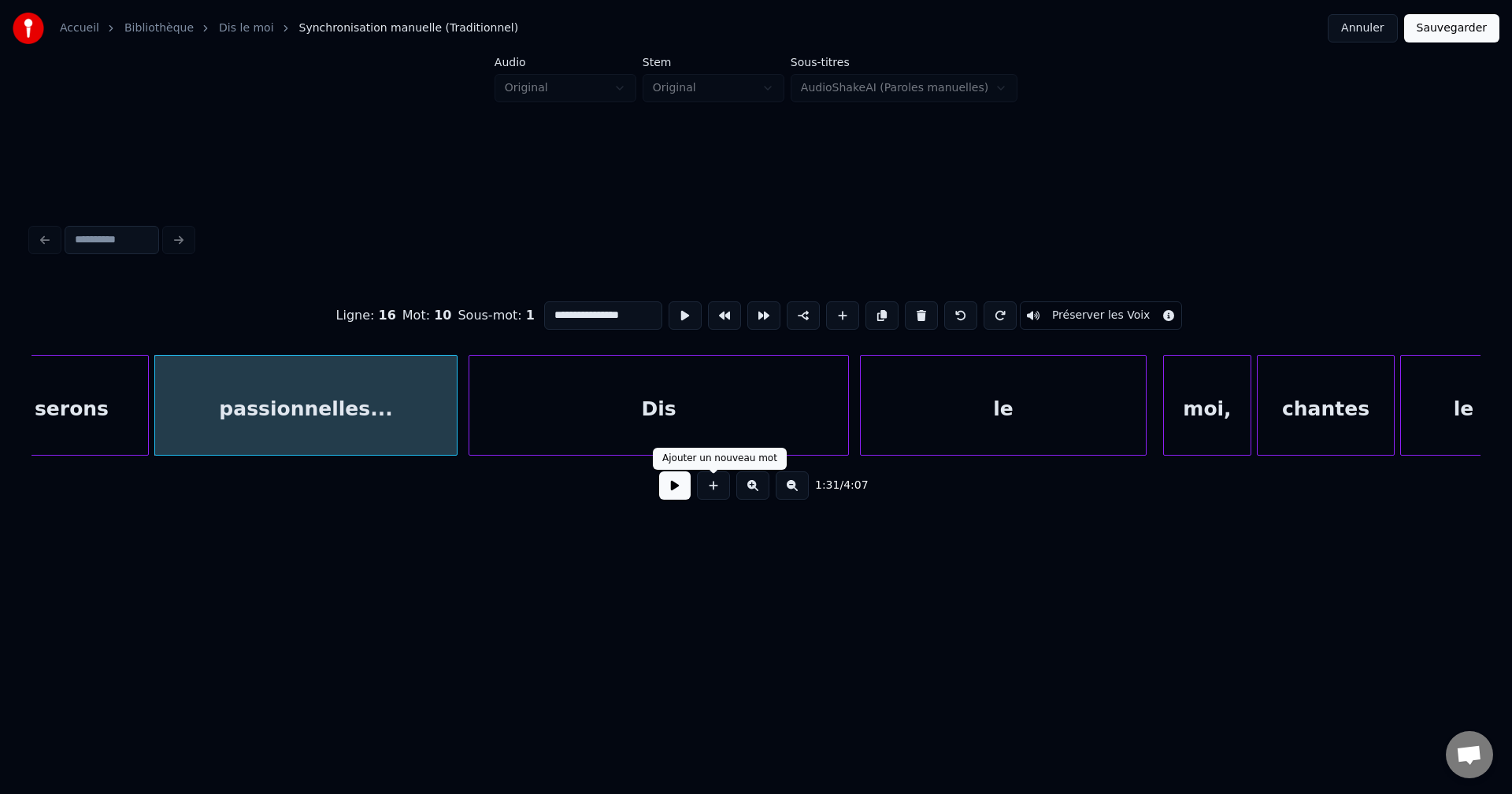
click at [682, 494] on button at bounding box center [675, 485] width 32 height 29
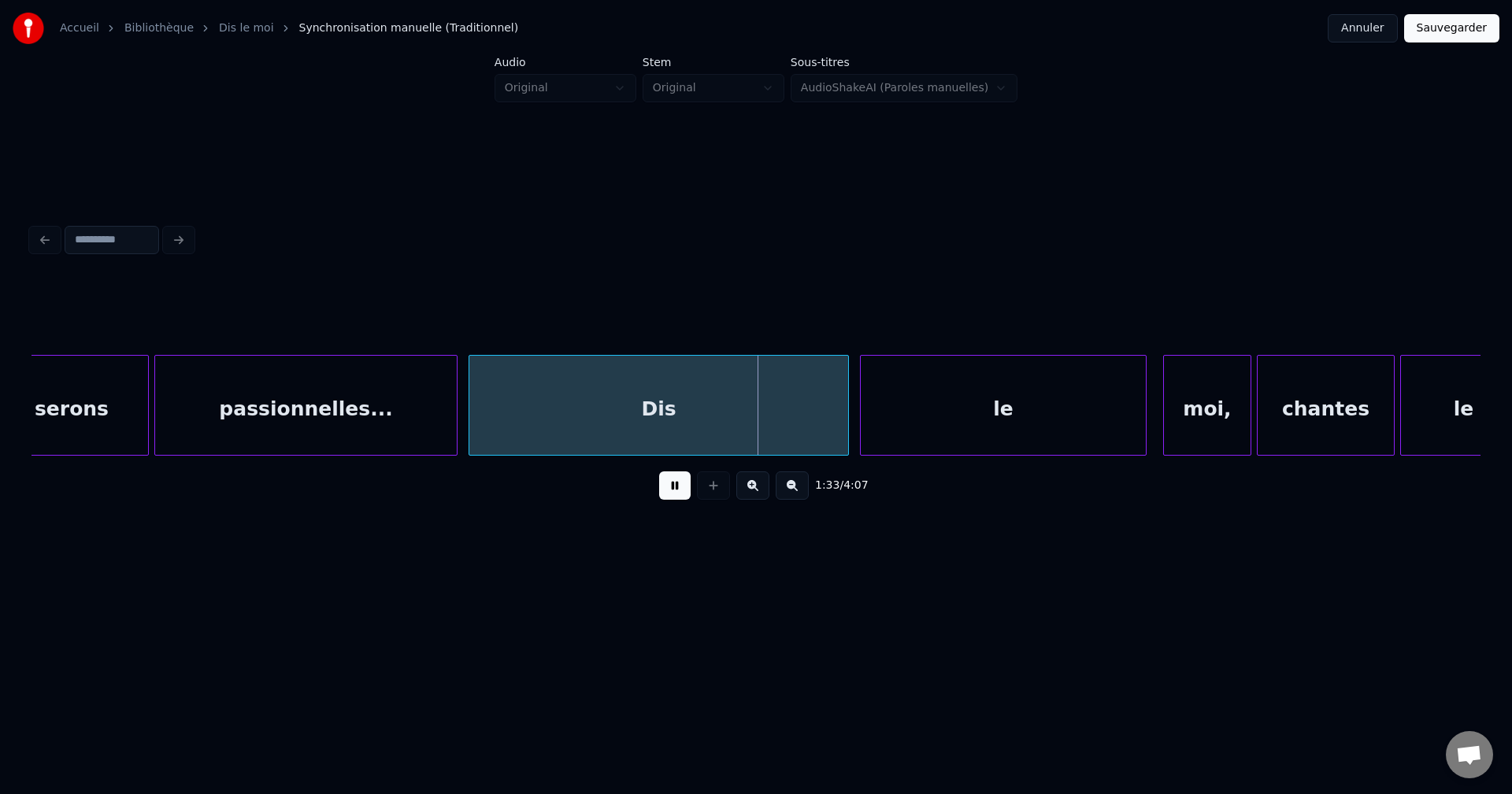
drag, startPoint x: 682, startPoint y: 488, endPoint x: 703, endPoint y: 467, distance: 29.7
click at [682, 486] on button at bounding box center [675, 485] width 32 height 29
click at [730, 422] on div "Dis" at bounding box center [658, 410] width 379 height 107
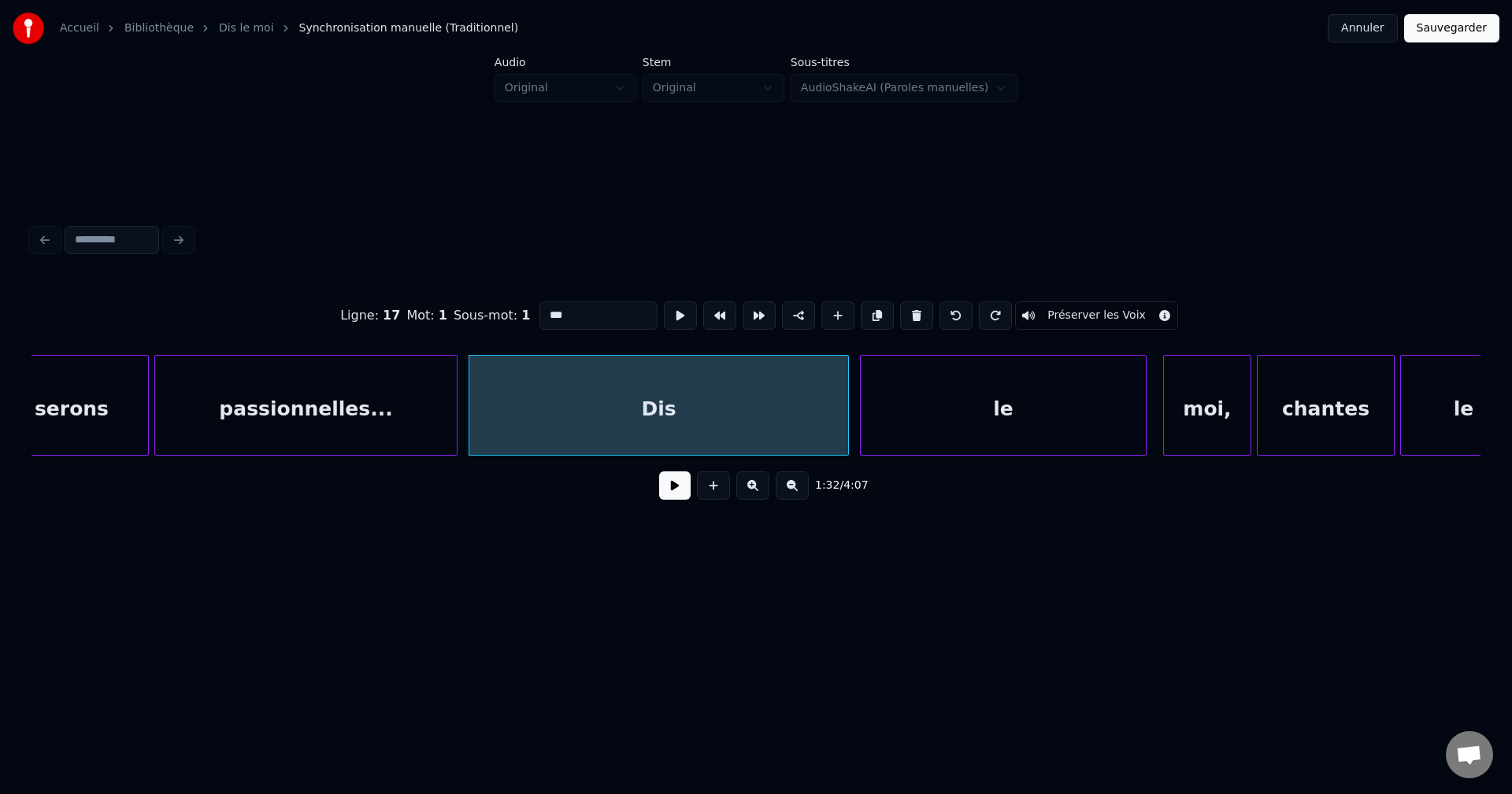
click at [613, 306] on input "***" at bounding box center [598, 315] width 118 height 29
type input "**********"
click at [671, 491] on button at bounding box center [675, 485] width 32 height 29
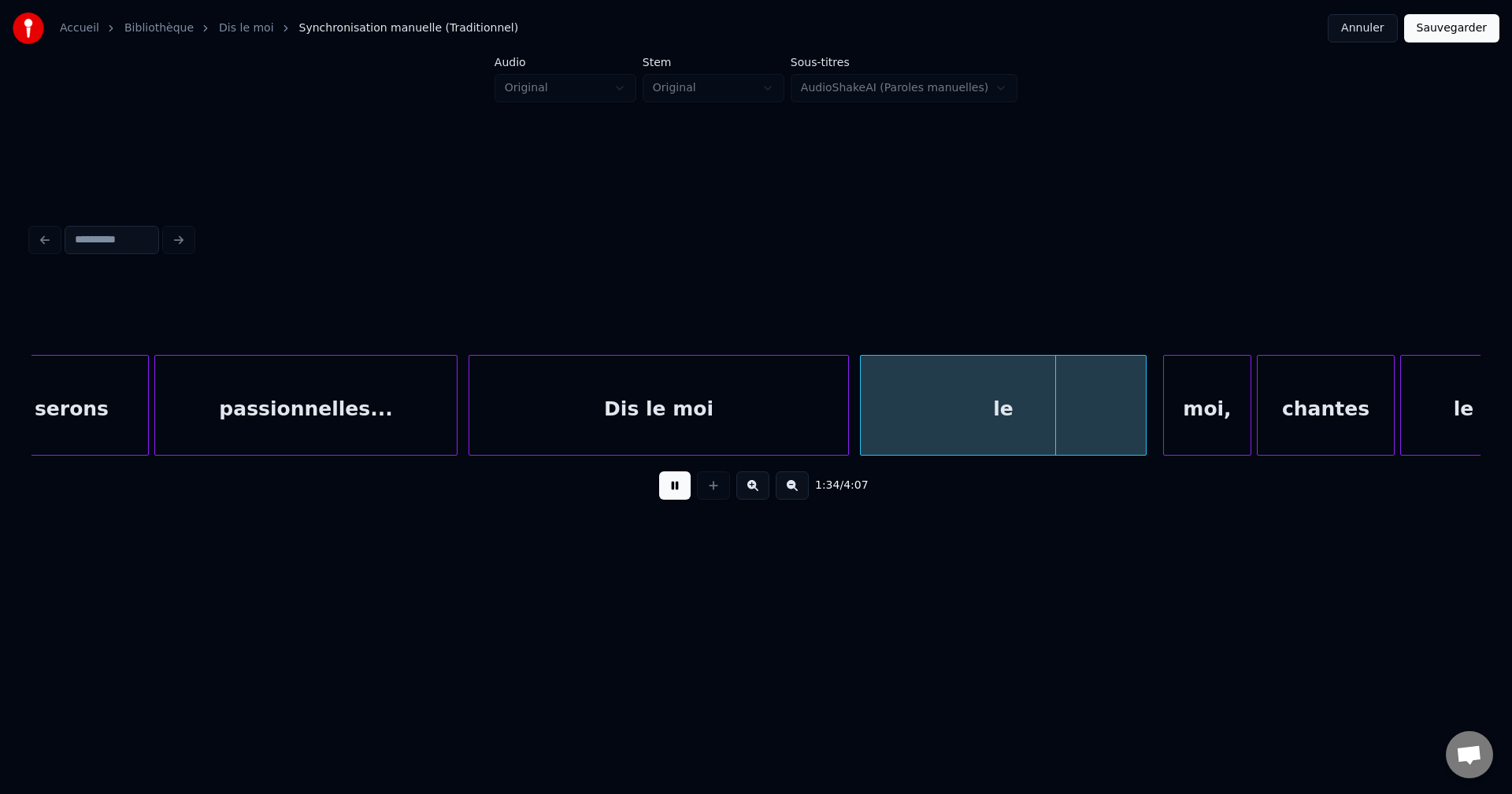
click at [671, 499] on button at bounding box center [675, 485] width 32 height 29
click at [919, 405] on div "le" at bounding box center [1002, 410] width 285 height 107
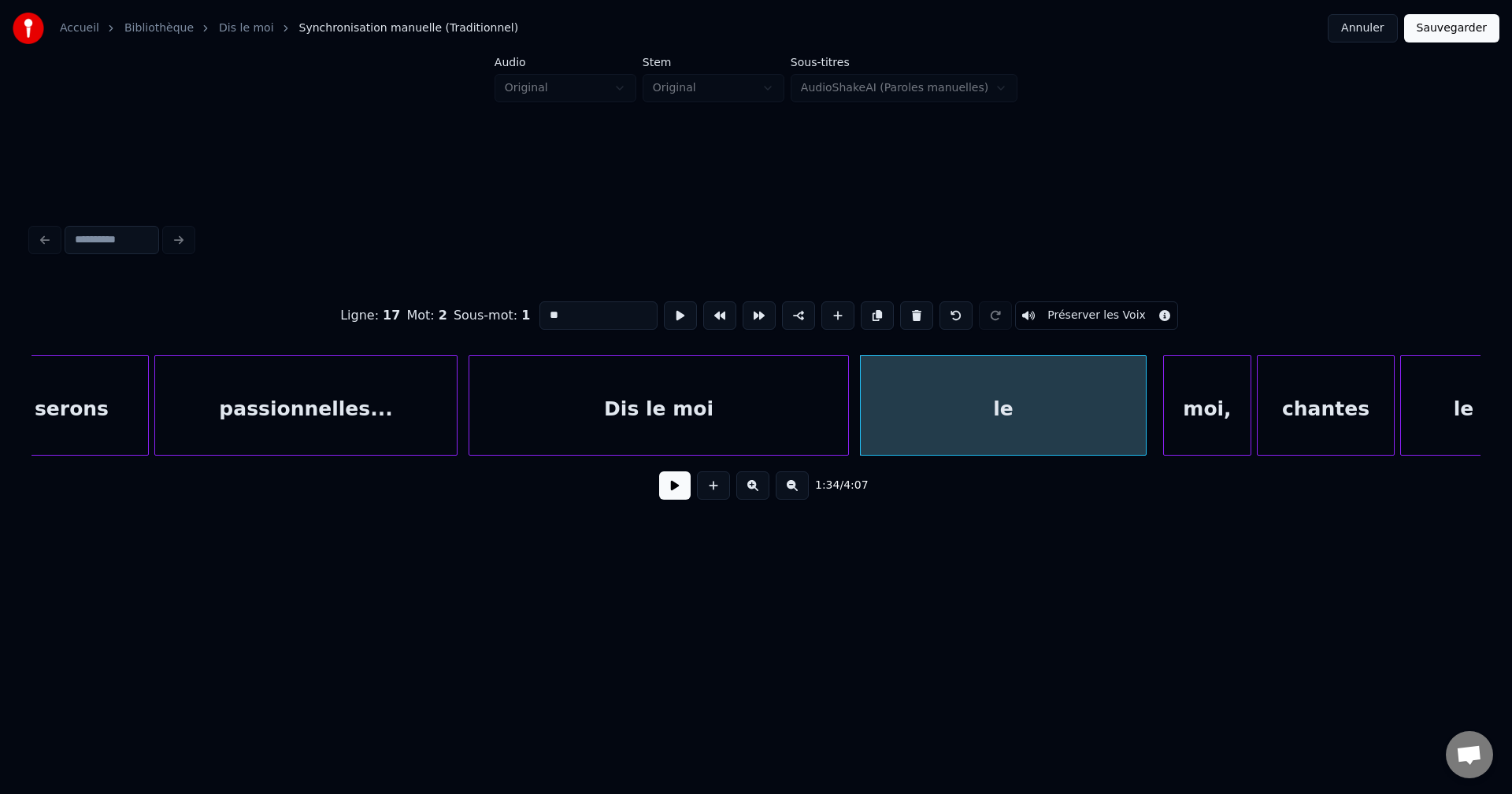
drag, startPoint x: 600, startPoint y: 311, endPoint x: 451, endPoint y: 331, distance: 150.3
click at [451, 331] on div "Ligne : 17 Mot : 2 Sous-mot : 1 ** Préserver les Voix" at bounding box center [756, 315] width 1449 height 79
type input "*********"
click at [666, 494] on button at bounding box center [675, 485] width 32 height 29
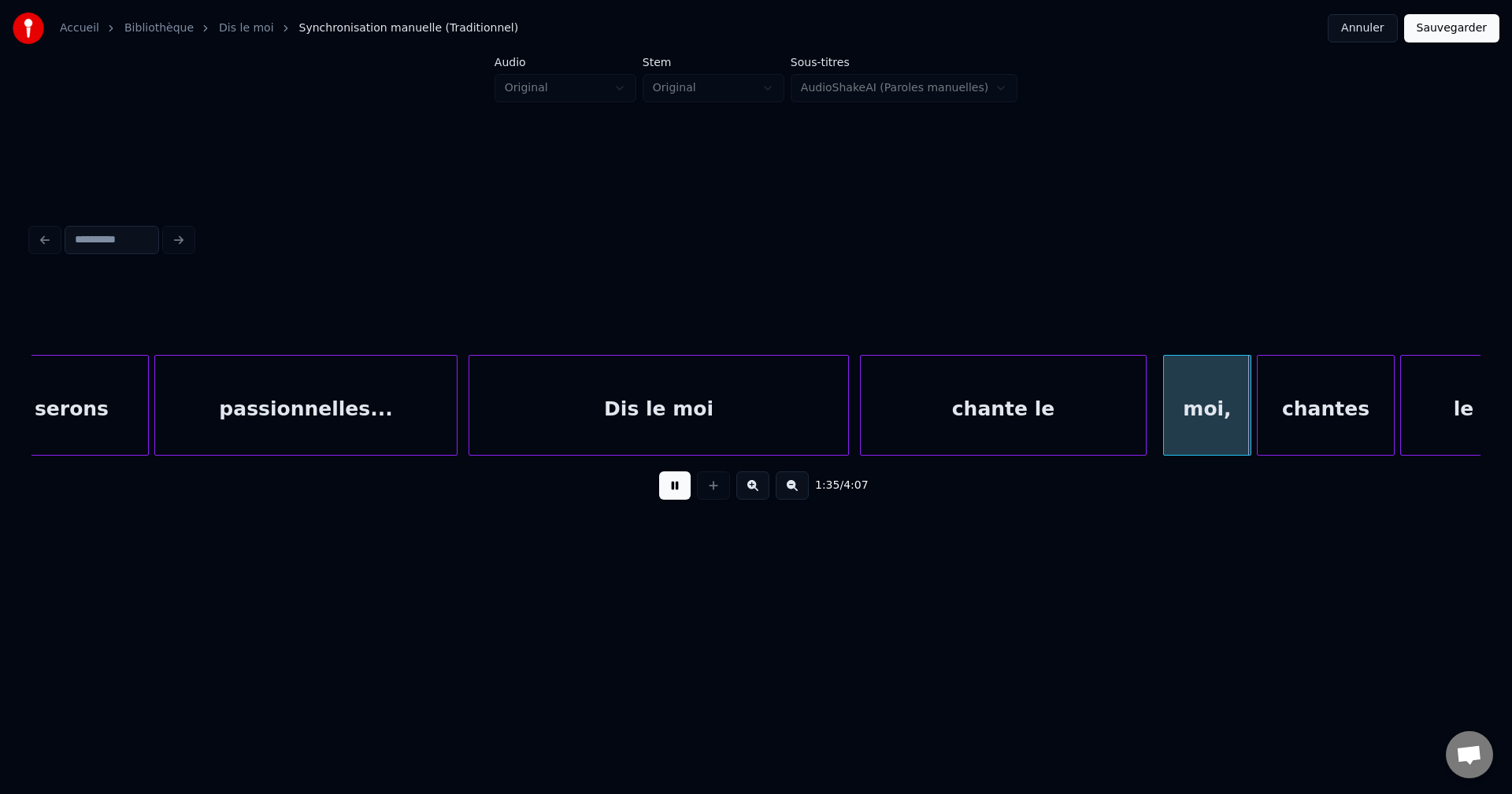
click at [669, 485] on button at bounding box center [675, 485] width 32 height 29
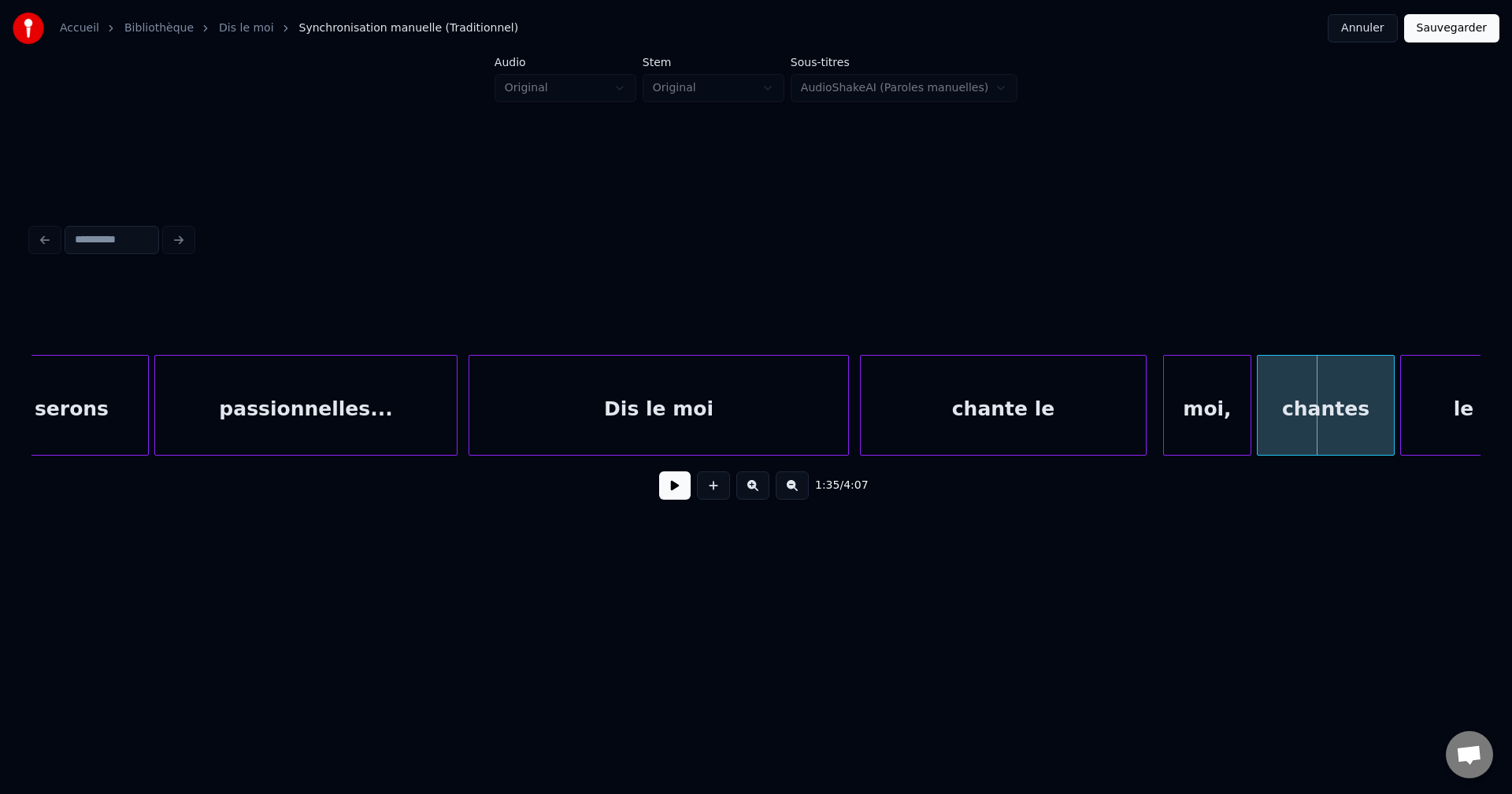
click at [1340, 405] on div "chantes" at bounding box center [1325, 410] width 136 height 107
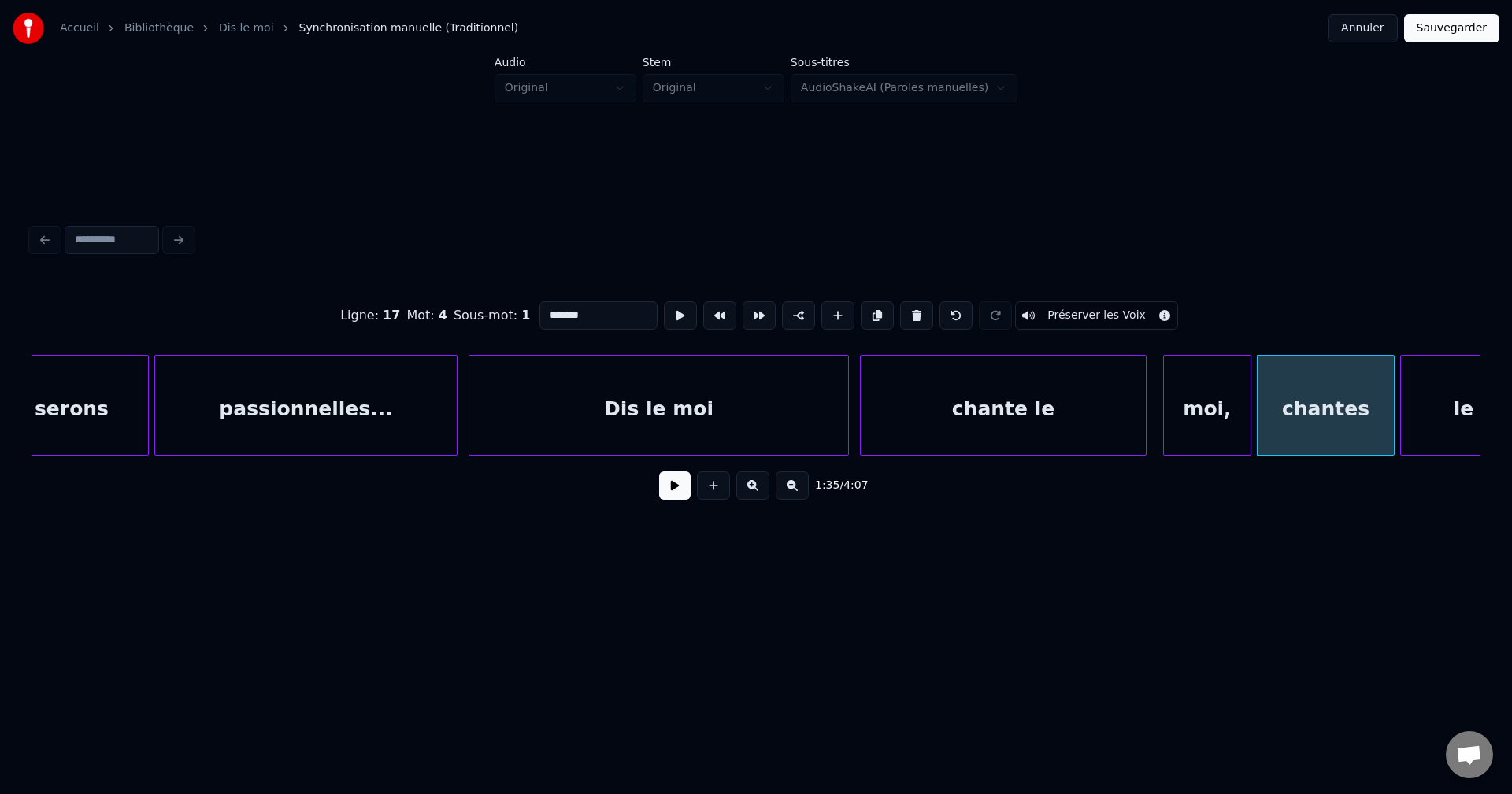
drag, startPoint x: 596, startPoint y: 310, endPoint x: 445, endPoint y: 321, distance: 151.4
click at [449, 320] on div "Ligne : 17 Mot : 4 Sous-mot : 1 ******* Préserver les Voix" at bounding box center [756, 315] width 1449 height 79
type input "***"
click at [676, 486] on button at bounding box center [675, 485] width 32 height 29
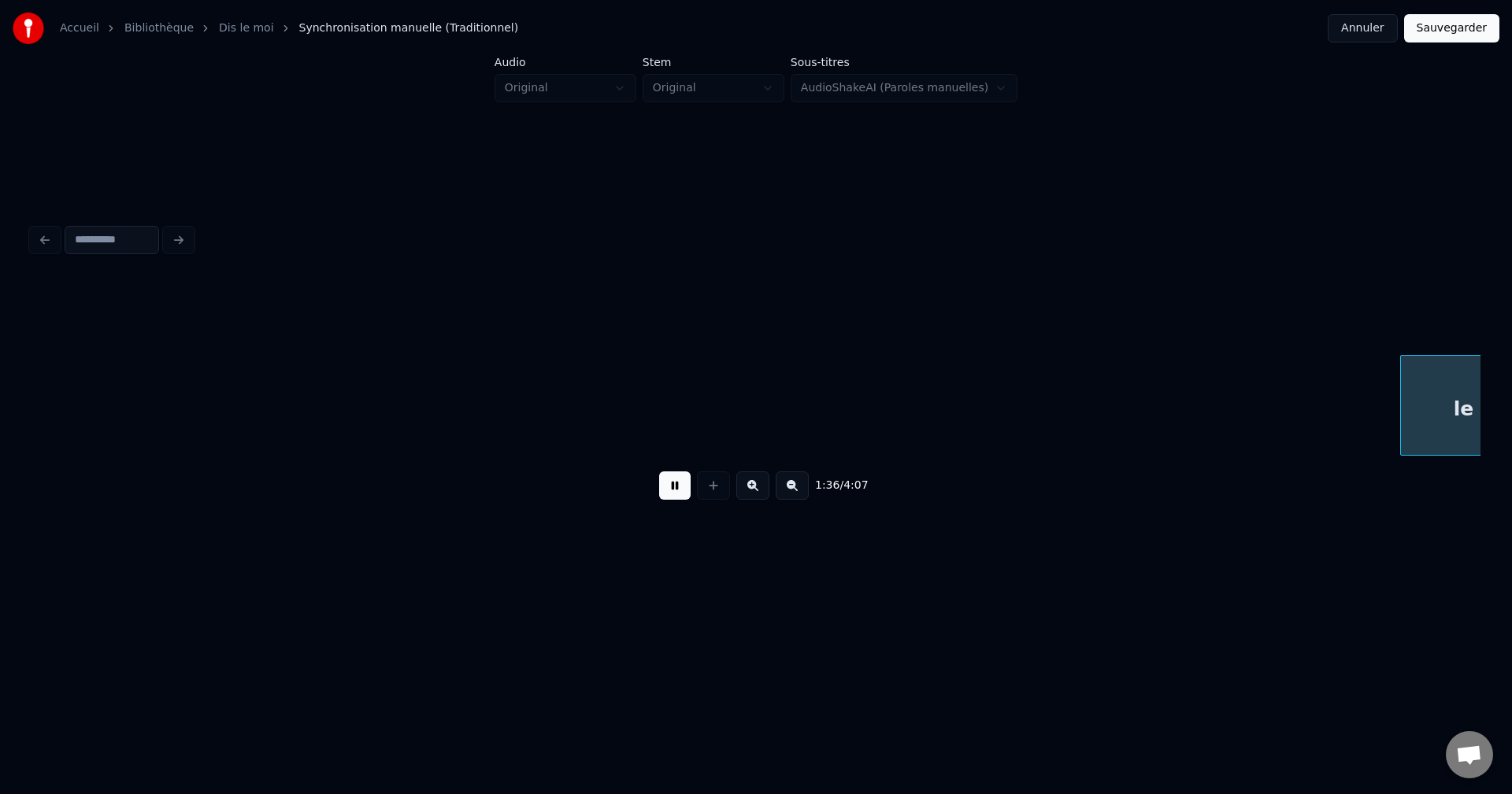
scroll to position [0, 26585]
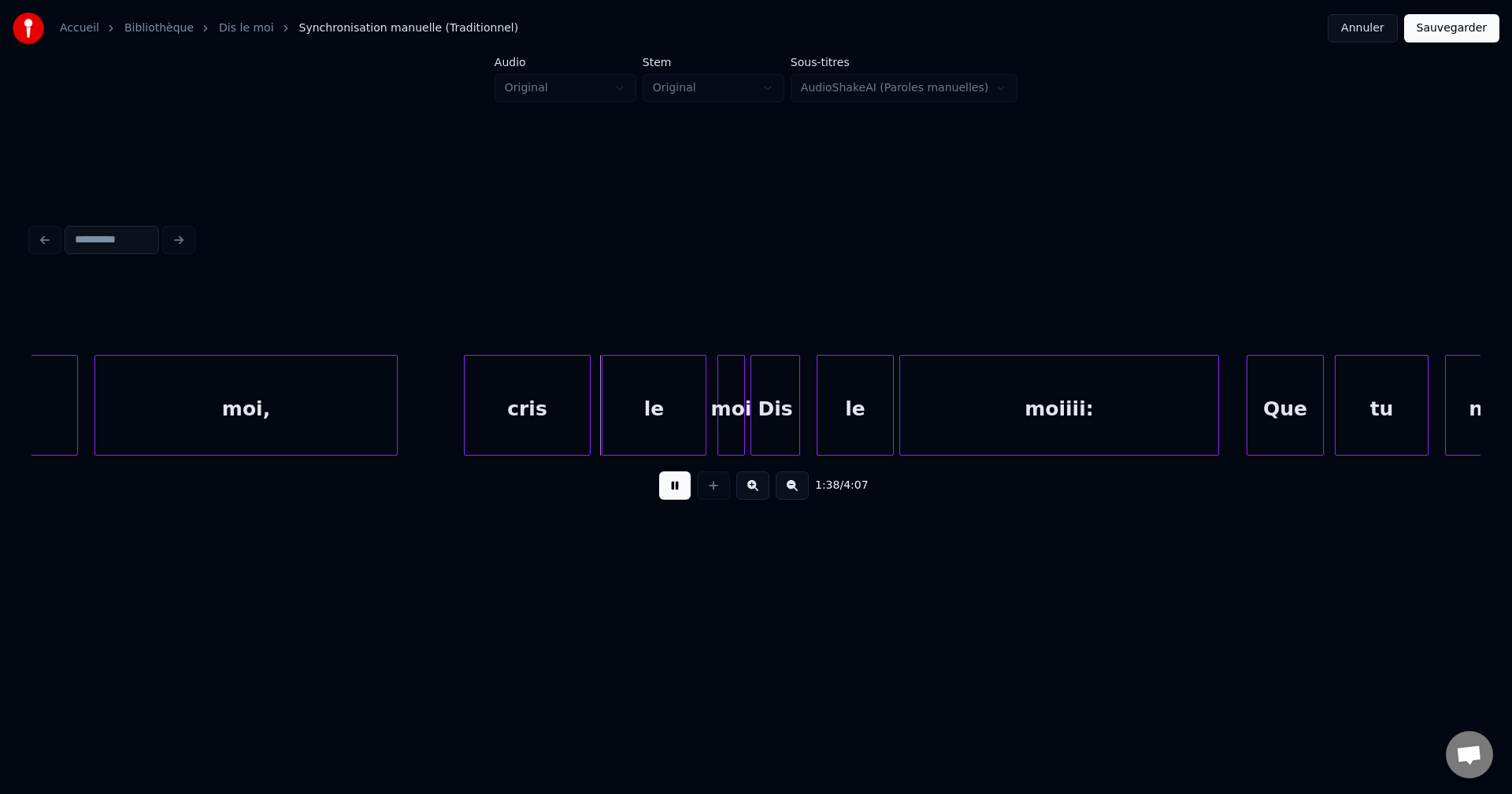
click at [535, 431] on div "cris" at bounding box center [527, 410] width 125 height 107
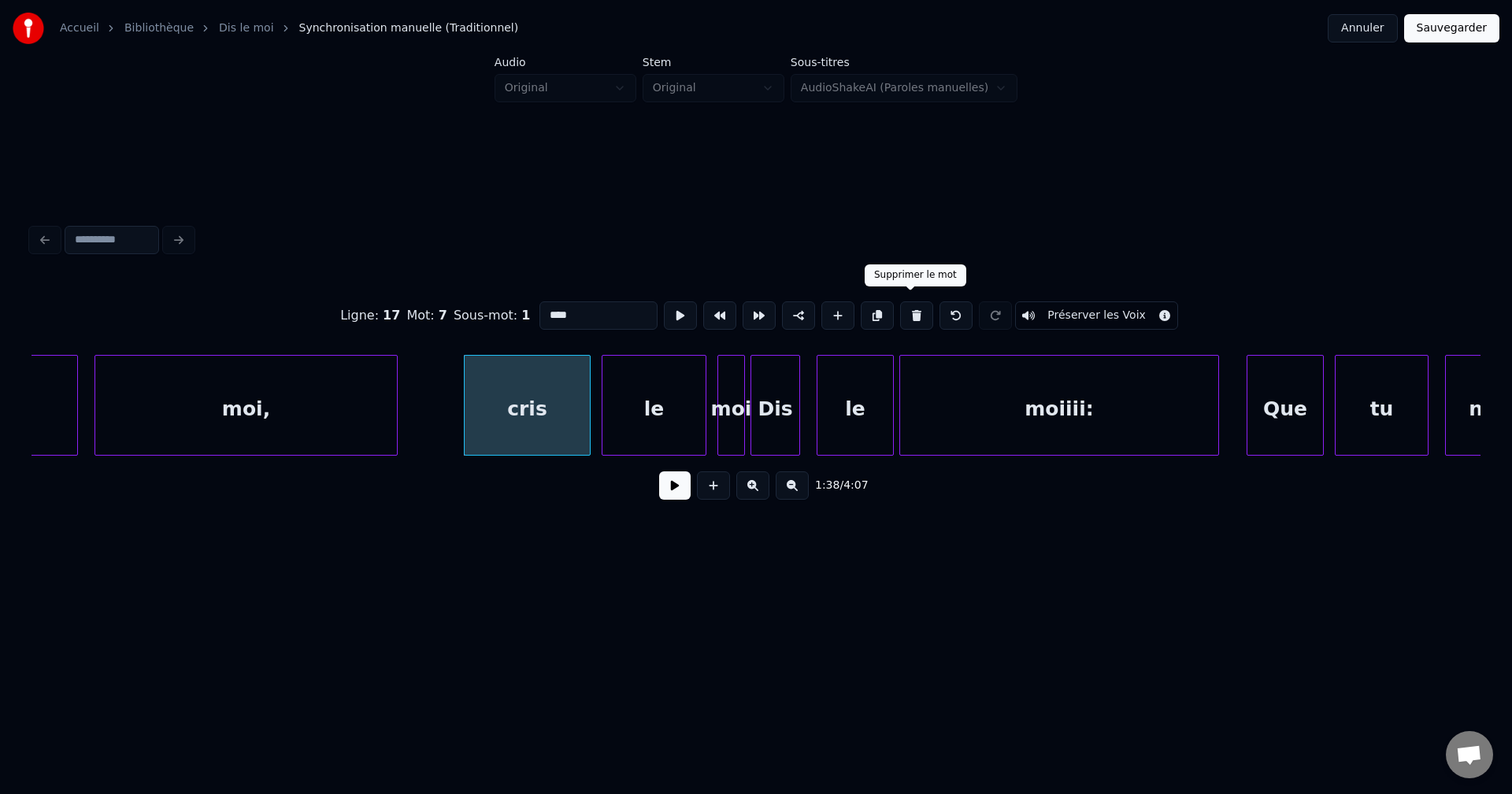
click at [904, 306] on button at bounding box center [917, 315] width 33 height 29
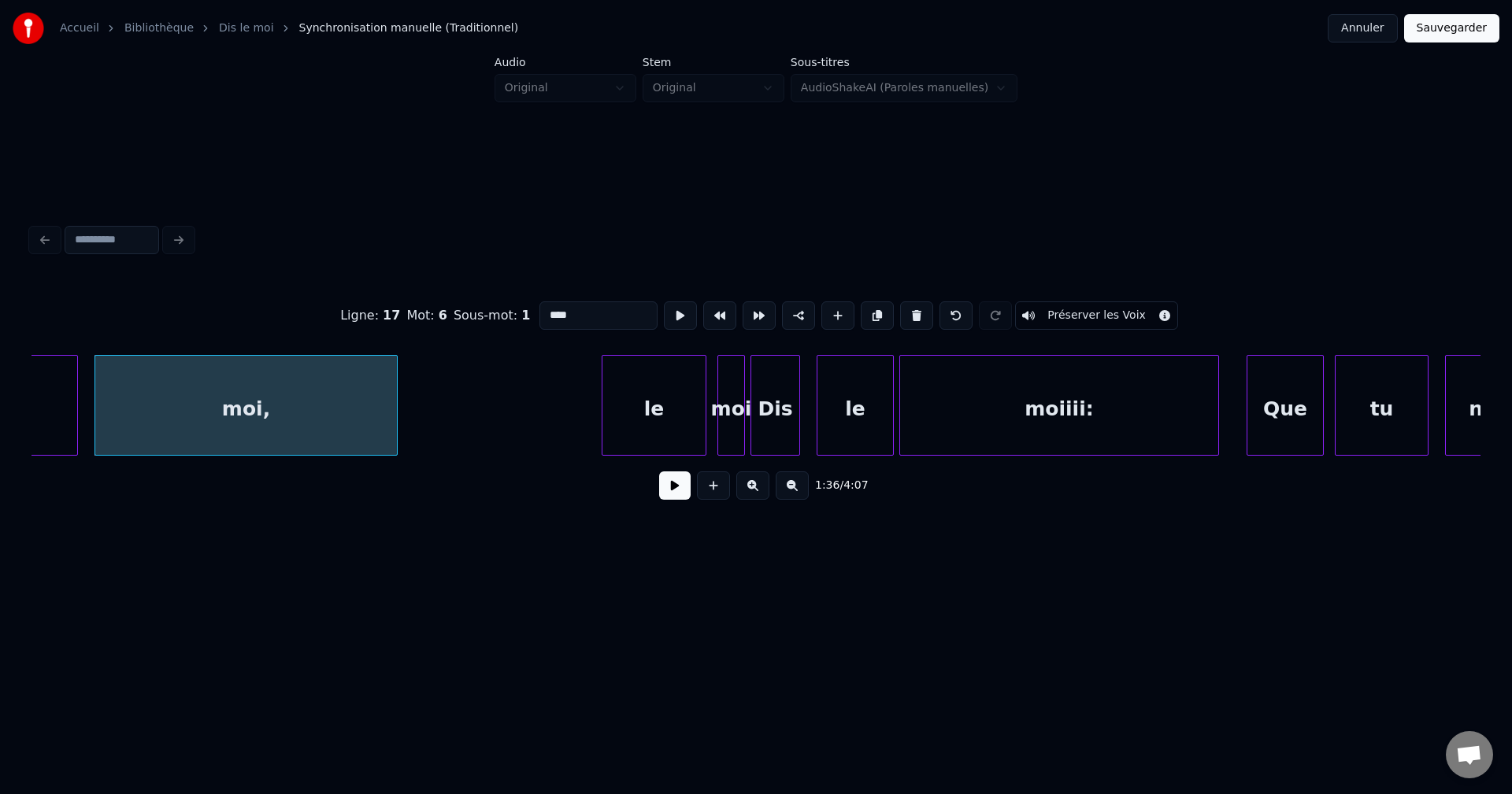
click at [904, 306] on button at bounding box center [917, 315] width 33 height 29
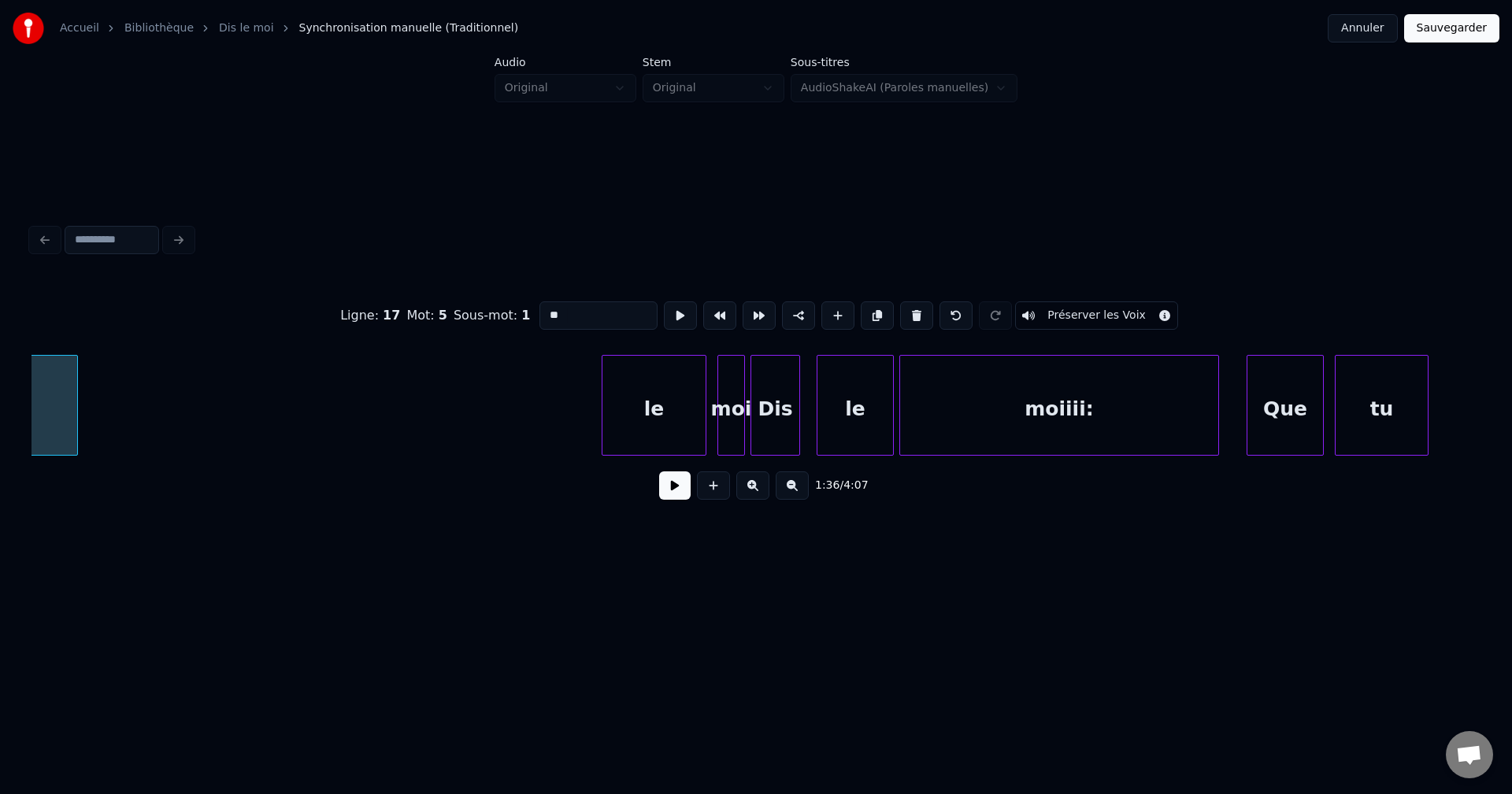
scroll to position [0, 26505]
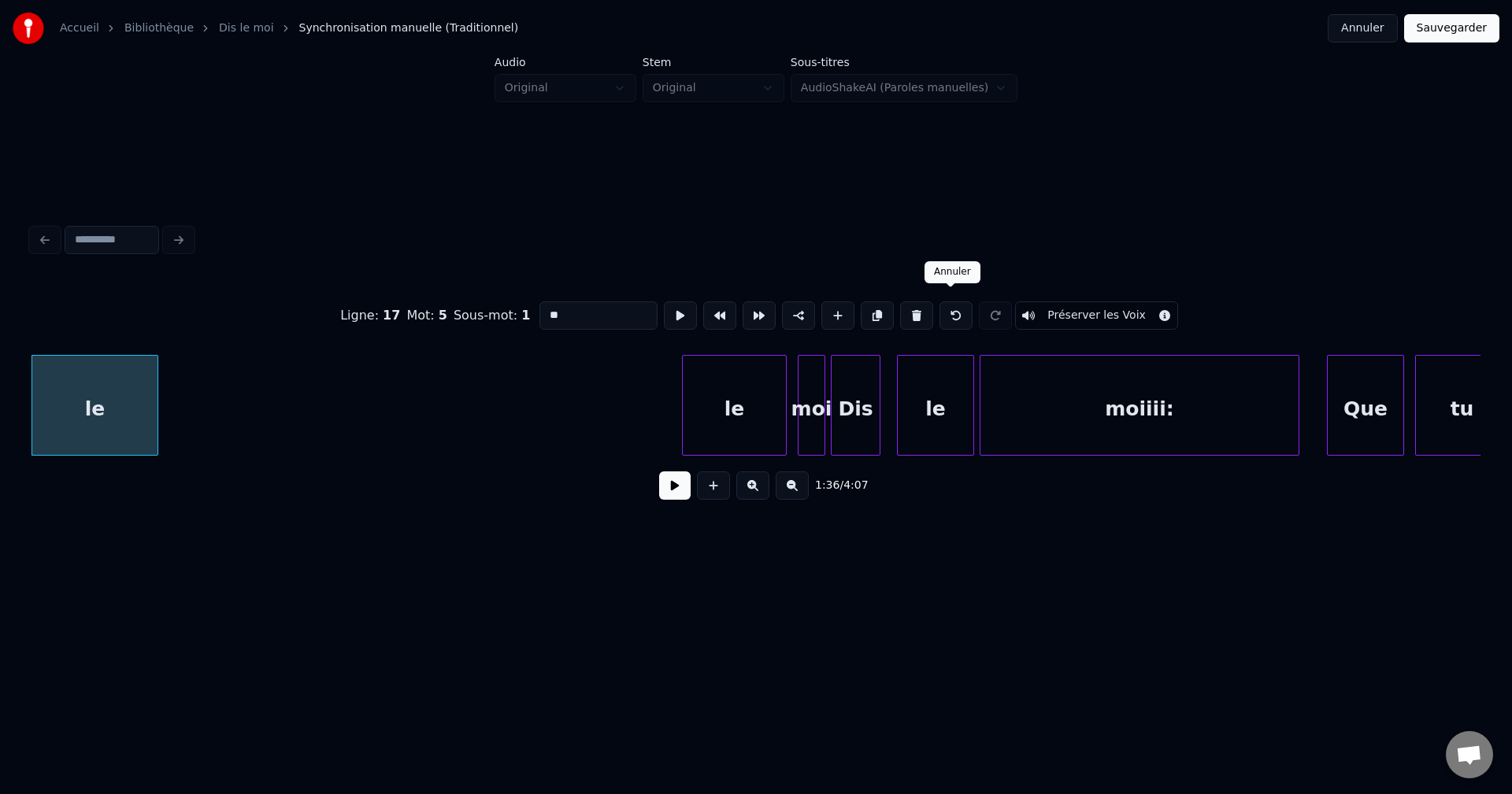
click at [955, 309] on button at bounding box center [956, 315] width 33 height 29
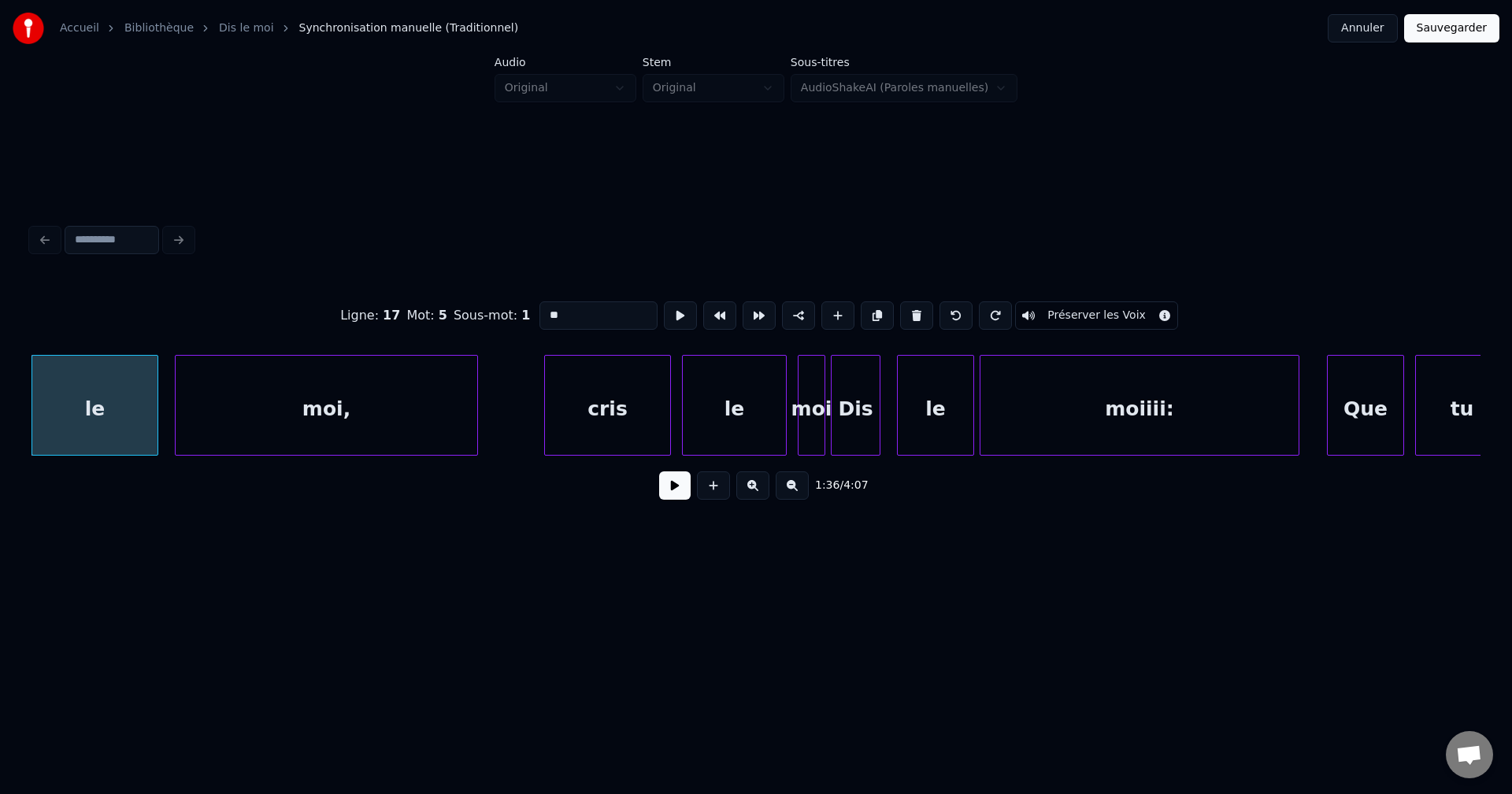
click at [653, 418] on div "cris" at bounding box center [607, 410] width 125 height 107
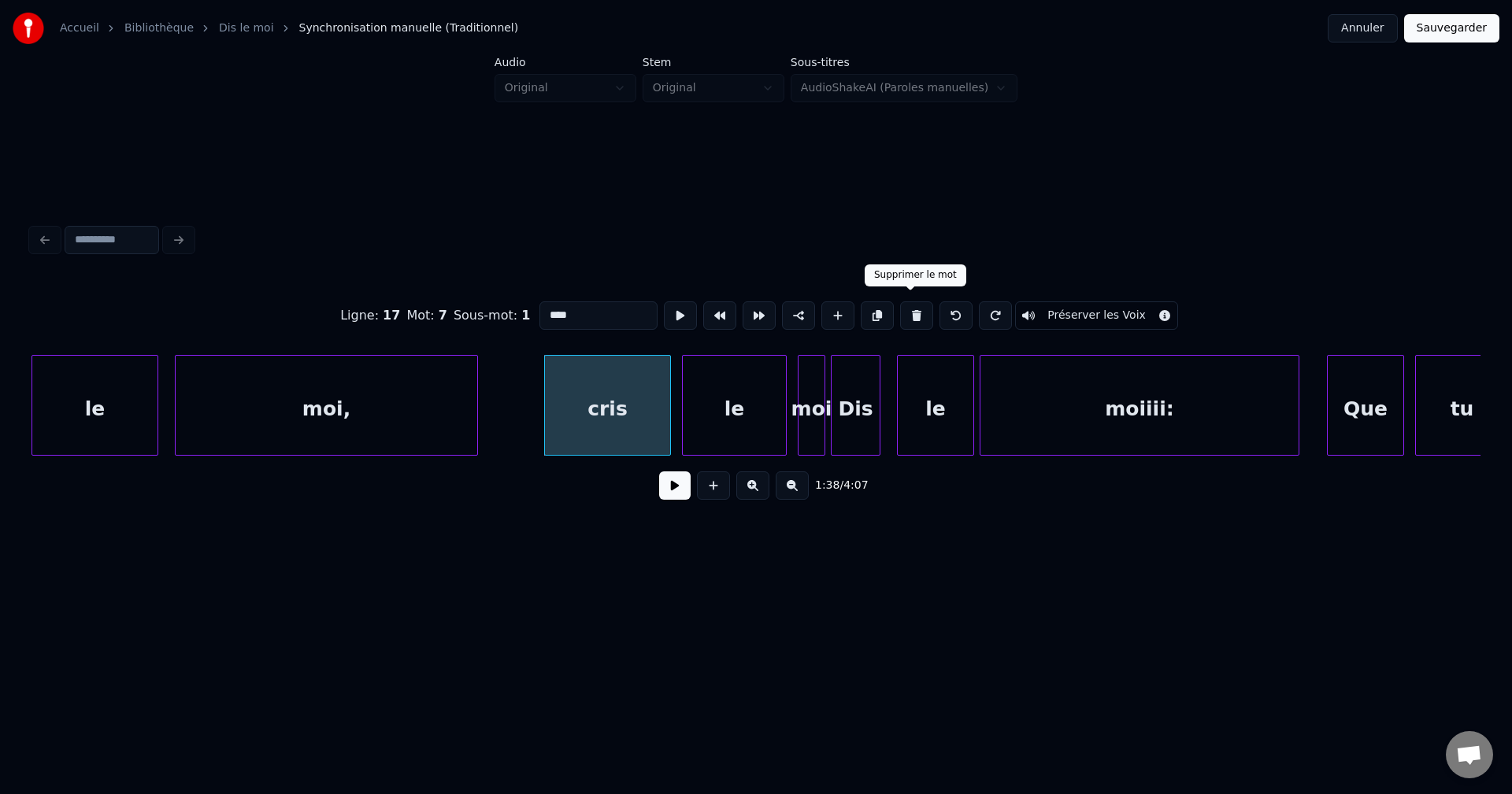
click at [911, 308] on button at bounding box center [917, 315] width 33 height 29
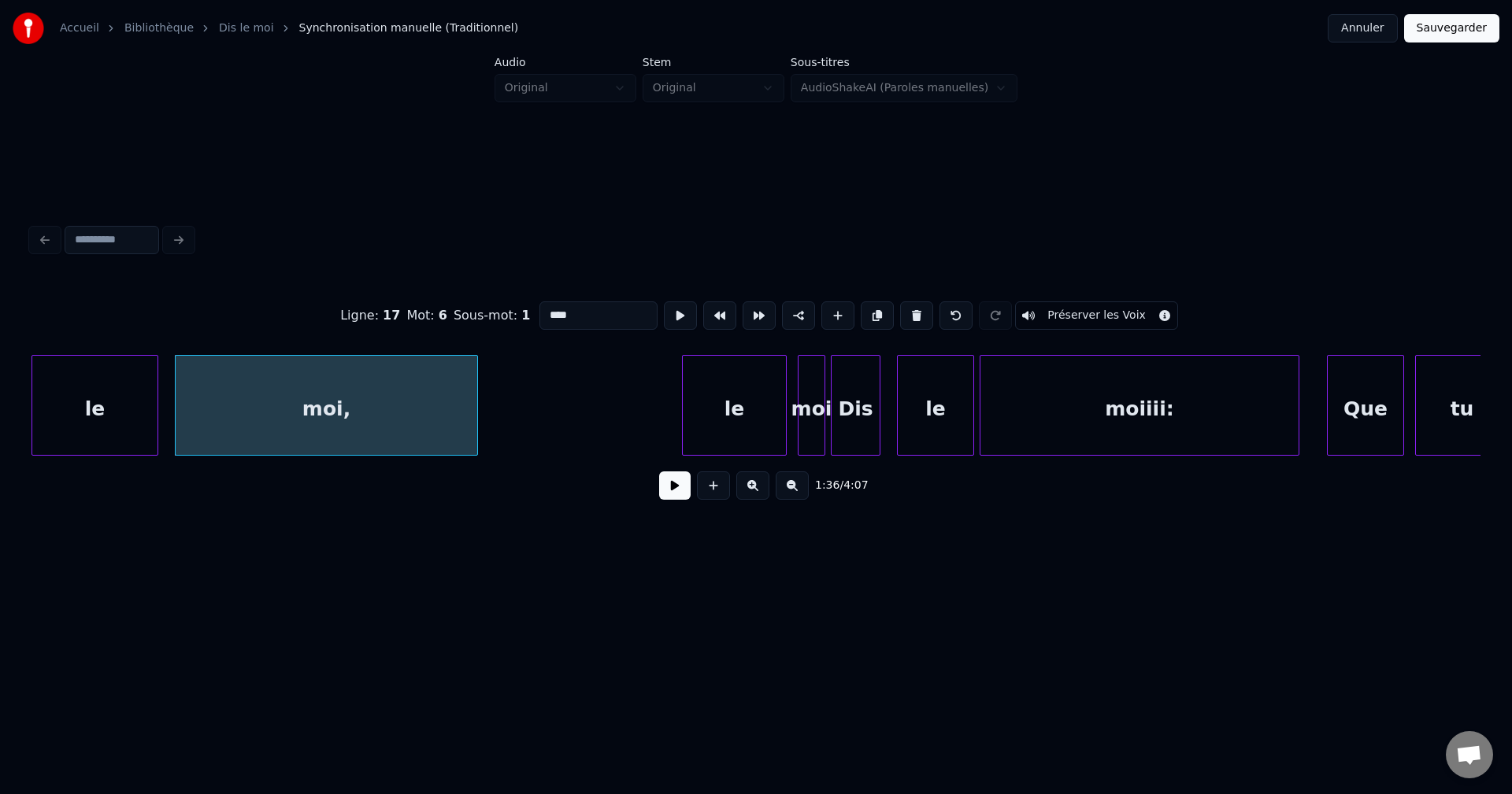
click at [731, 429] on div "le" at bounding box center [733, 410] width 103 height 107
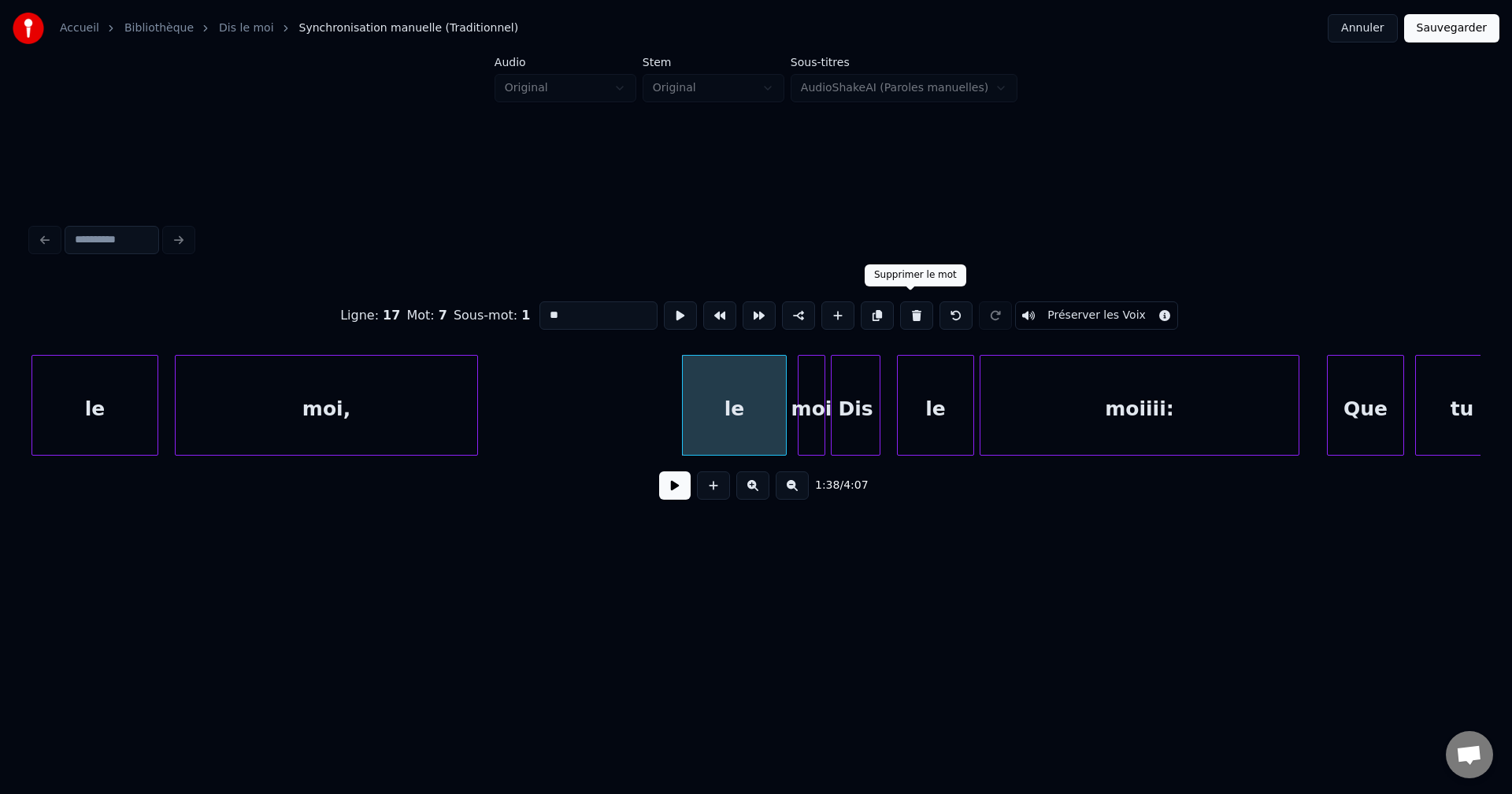
click at [912, 314] on button at bounding box center [917, 315] width 33 height 29
click at [913, 313] on button at bounding box center [917, 315] width 33 height 29
type input "***"
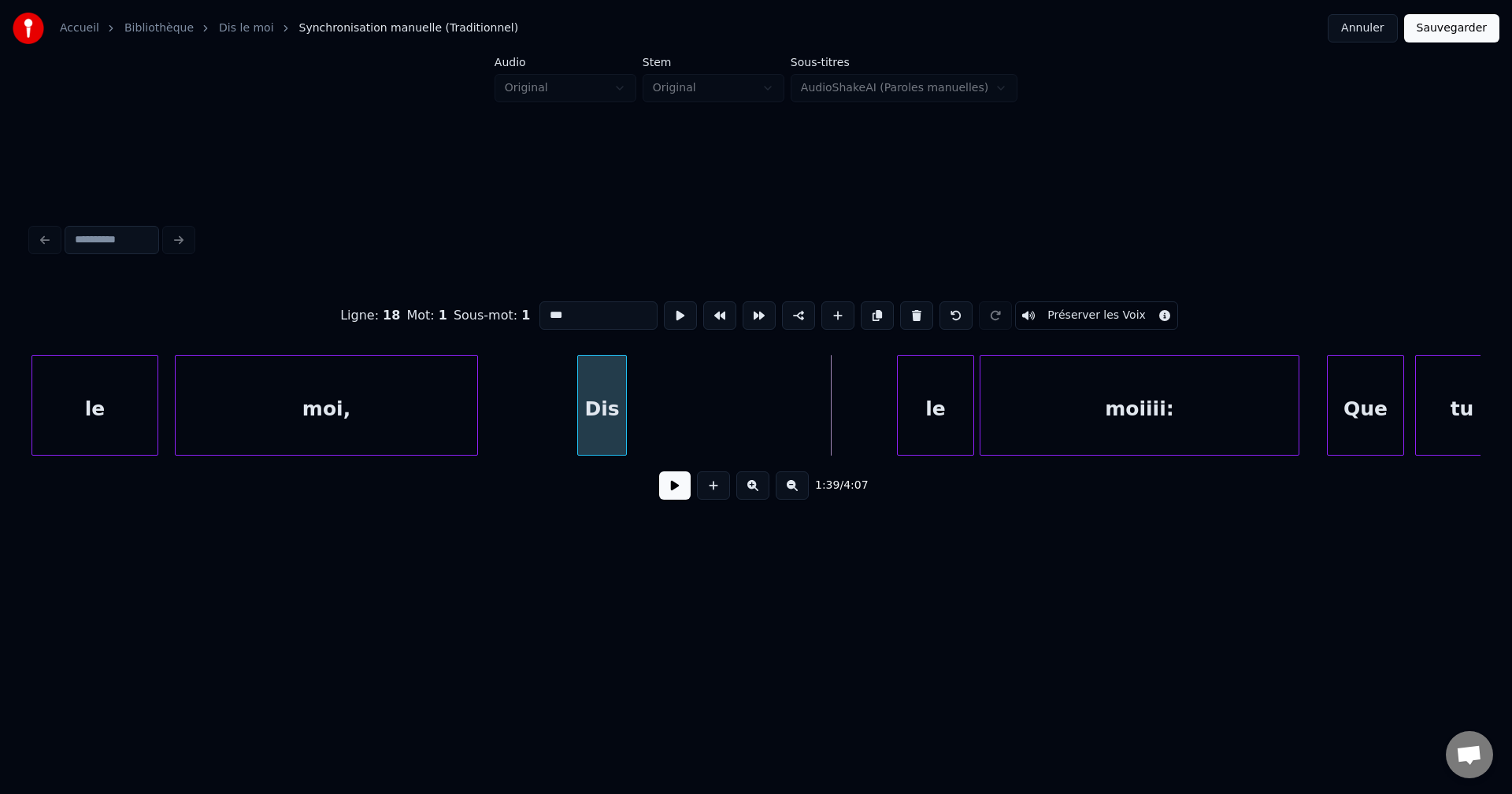
click at [585, 424] on div "Dis" at bounding box center [602, 410] width 48 height 107
drag, startPoint x: 681, startPoint y: 498, endPoint x: 655, endPoint y: 464, distance: 42.8
click at [675, 494] on button at bounding box center [675, 485] width 32 height 29
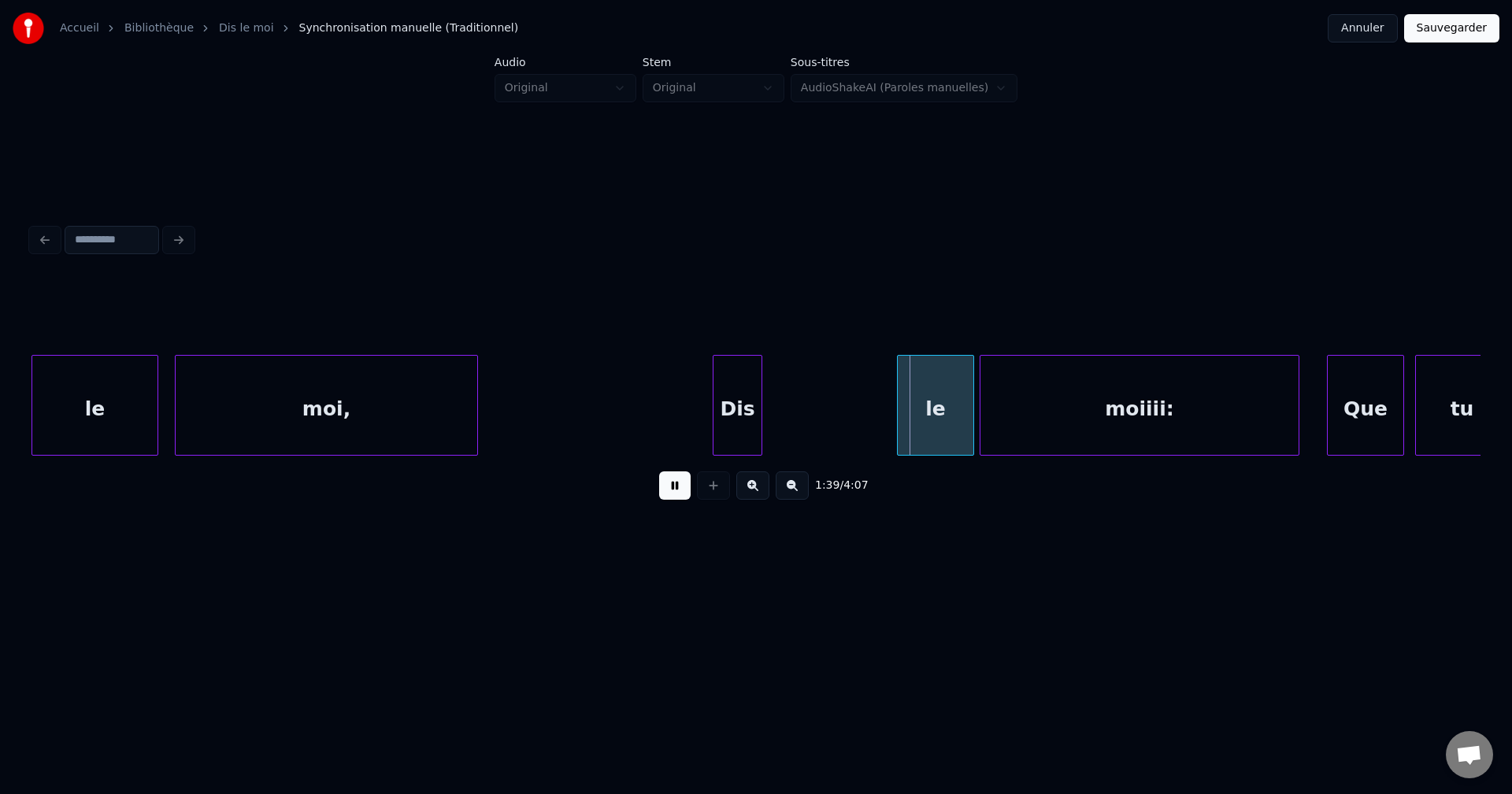
click at [750, 396] on div "Dis" at bounding box center [737, 410] width 48 height 107
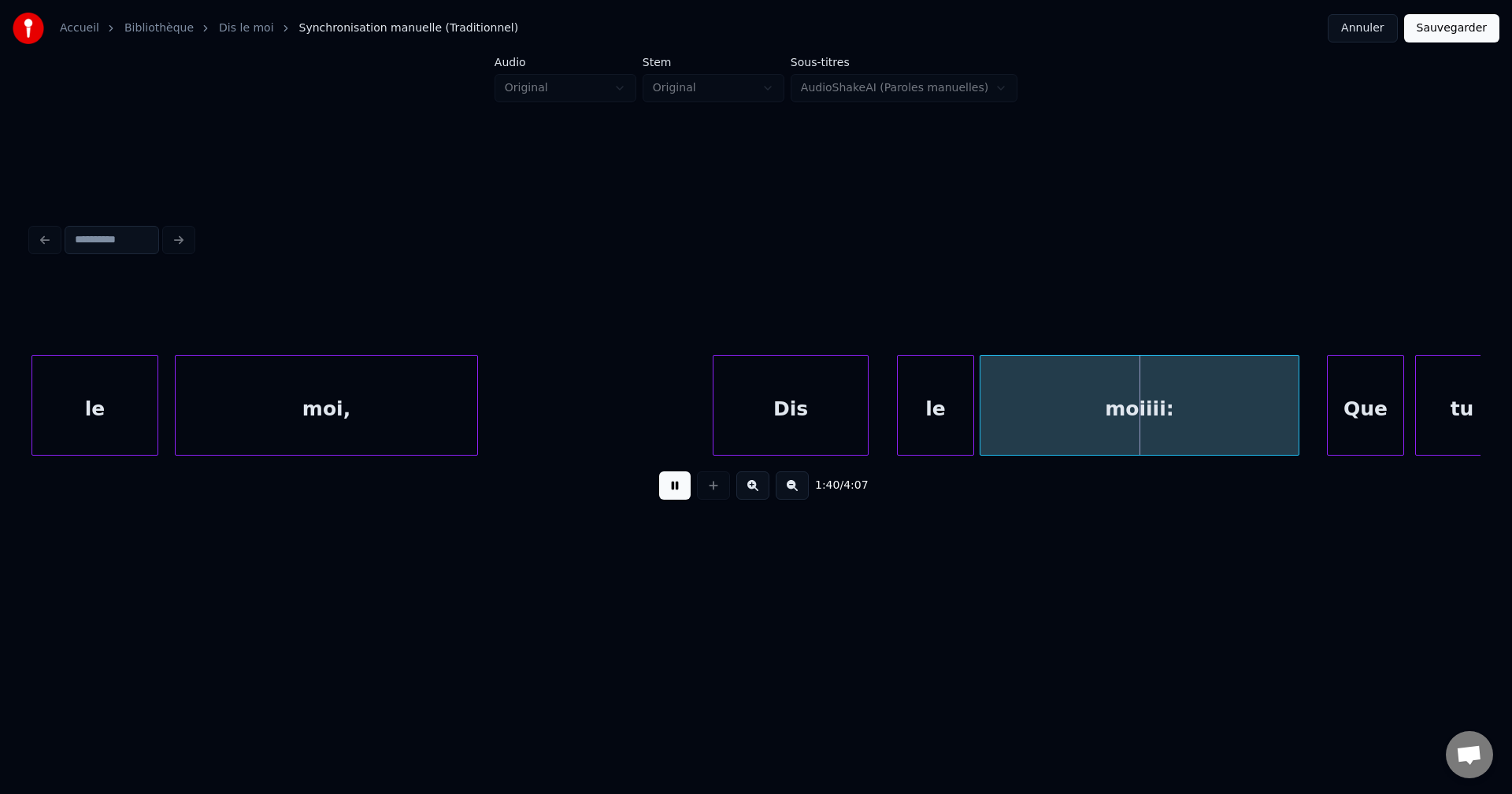
click at [866, 399] on div at bounding box center [865, 405] width 5 height 99
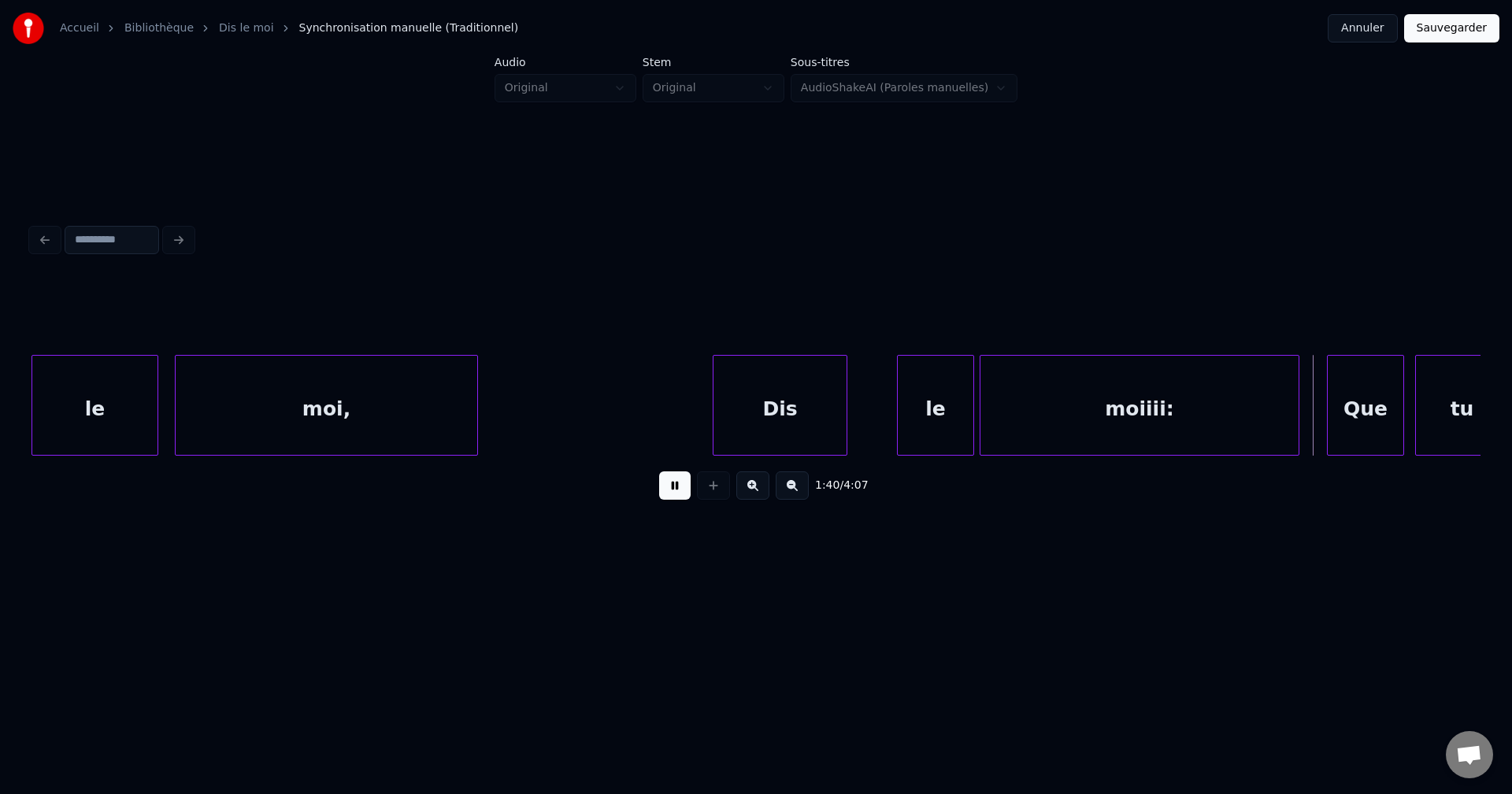
click at [842, 410] on div at bounding box center [844, 405] width 5 height 99
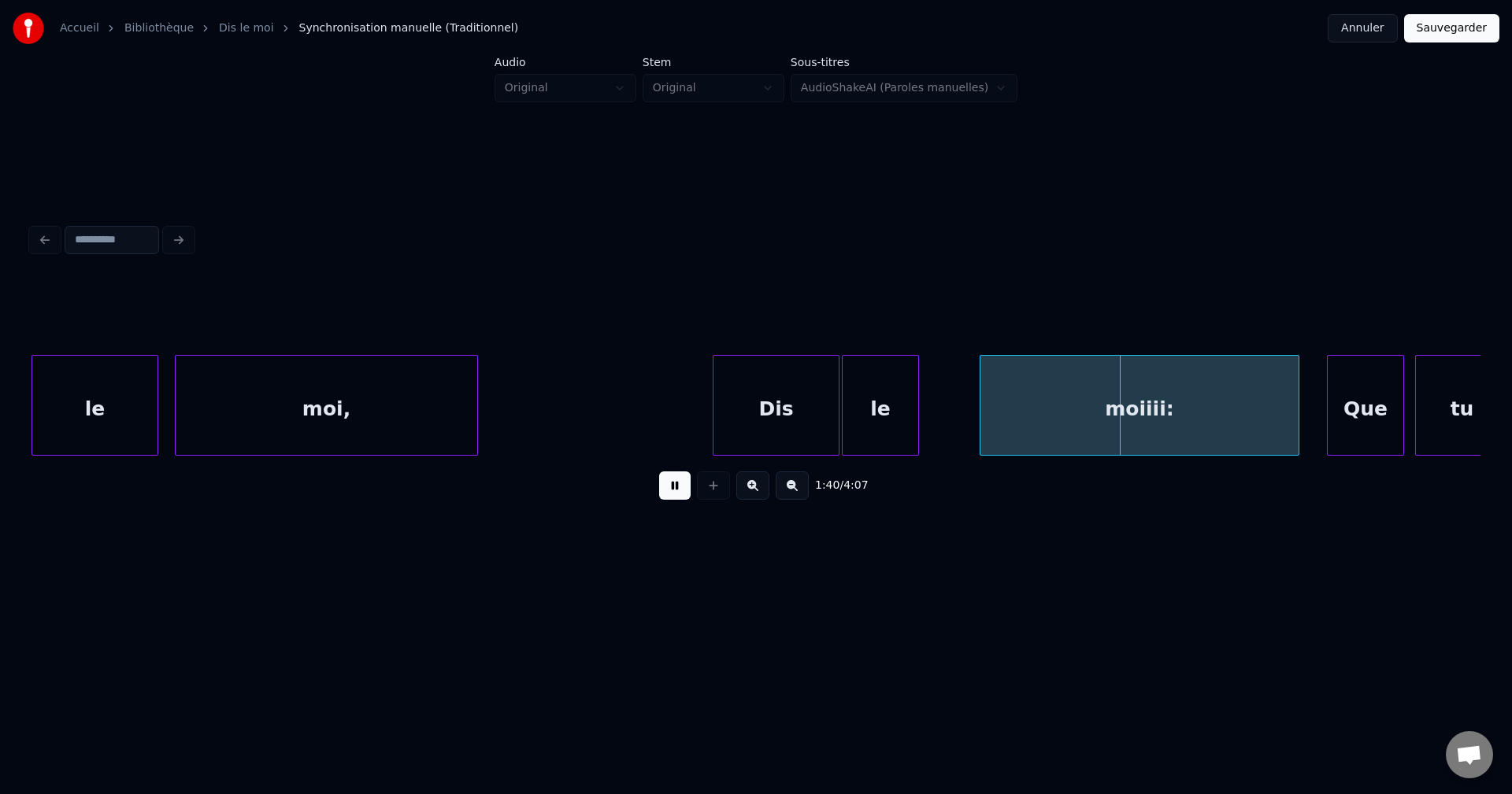
click at [902, 410] on div "le" at bounding box center [881, 410] width 76 height 107
click at [920, 410] on div at bounding box center [919, 405] width 5 height 99
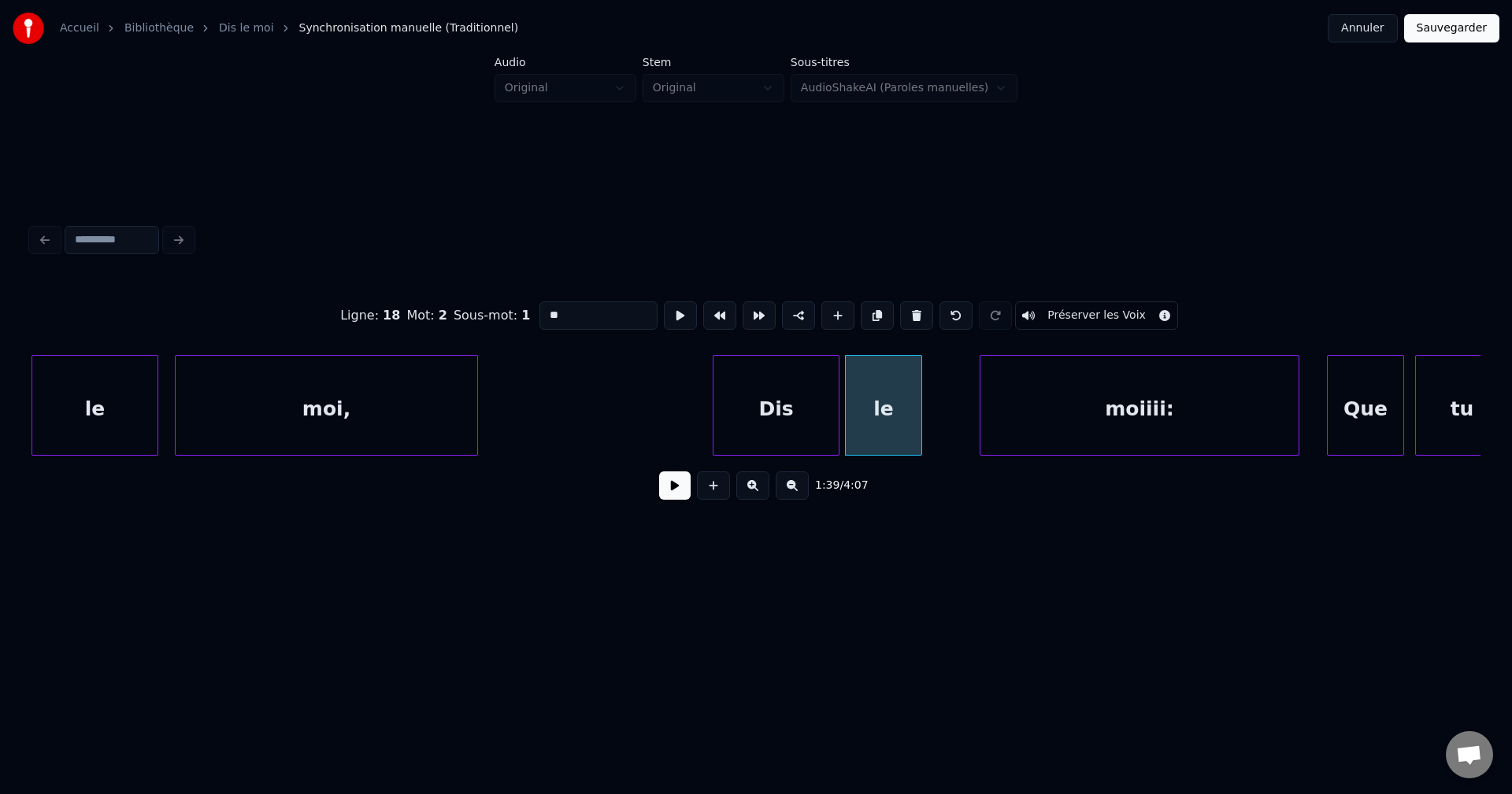
click at [885, 416] on div "le" at bounding box center [883, 410] width 76 height 107
click at [786, 419] on div "Dis" at bounding box center [775, 410] width 125 height 107
type input "***"
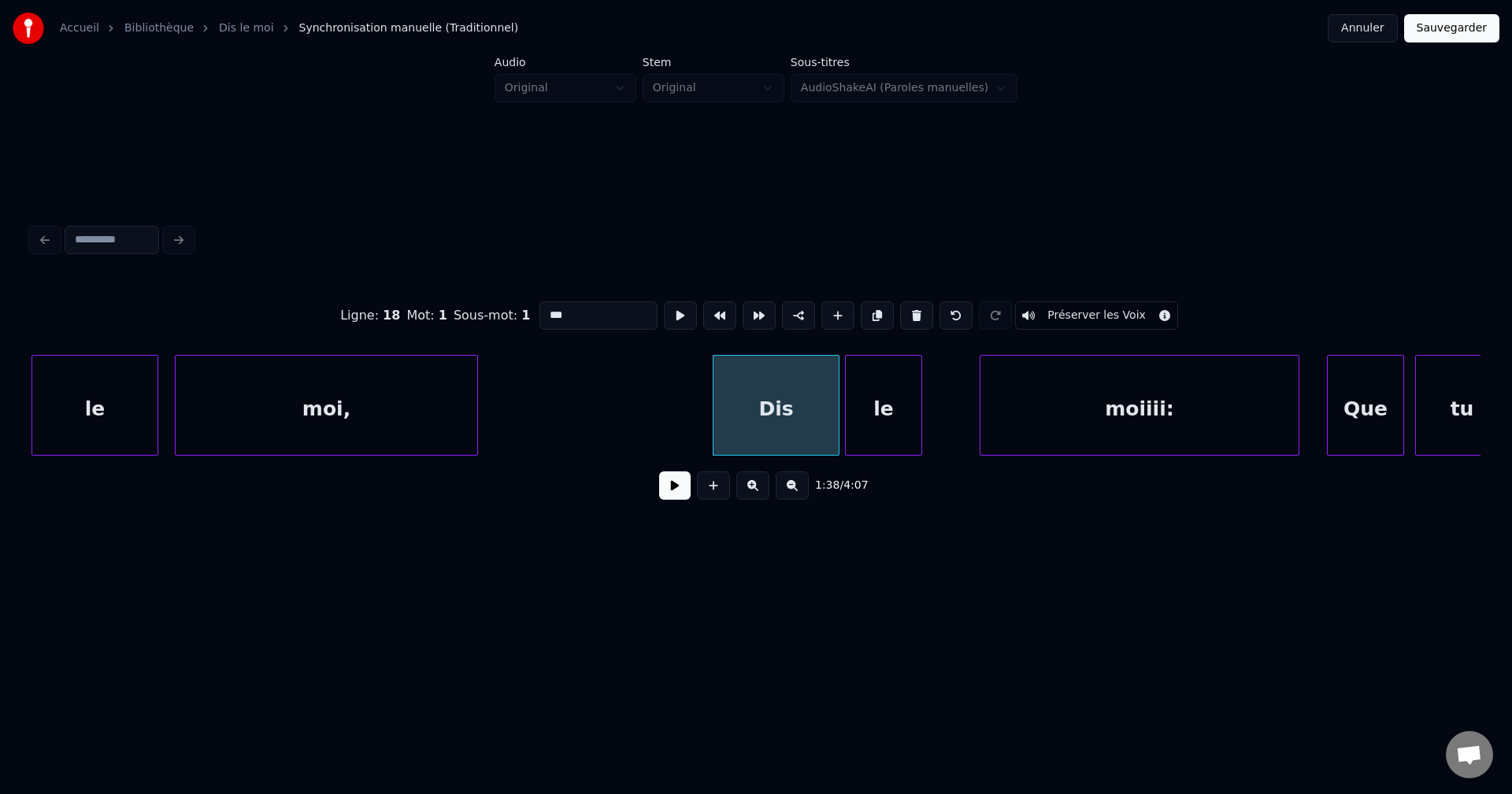
click at [672, 499] on button at bounding box center [675, 485] width 32 height 29
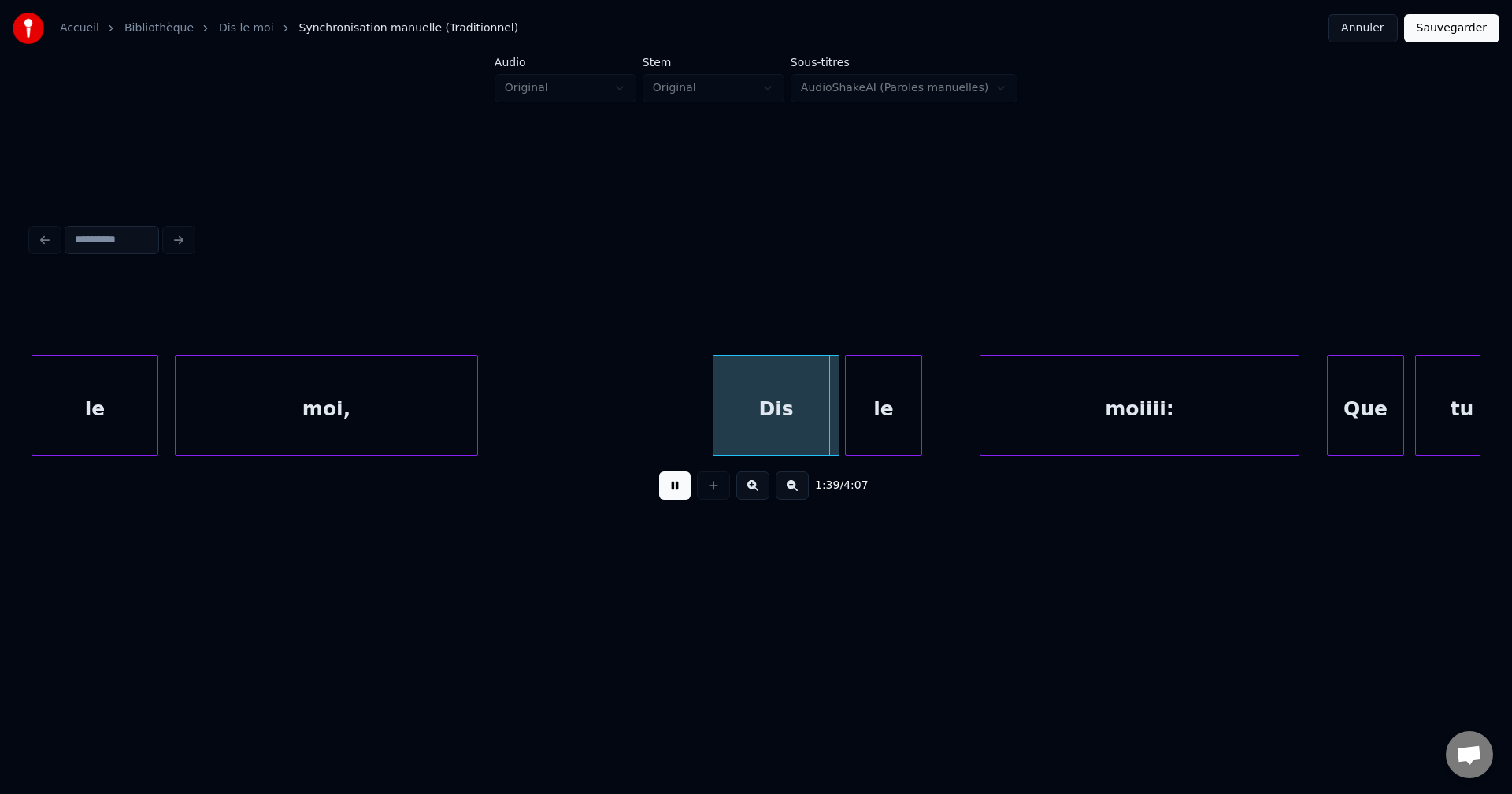
click at [672, 498] on button at bounding box center [675, 485] width 32 height 29
click at [676, 492] on button at bounding box center [675, 485] width 32 height 29
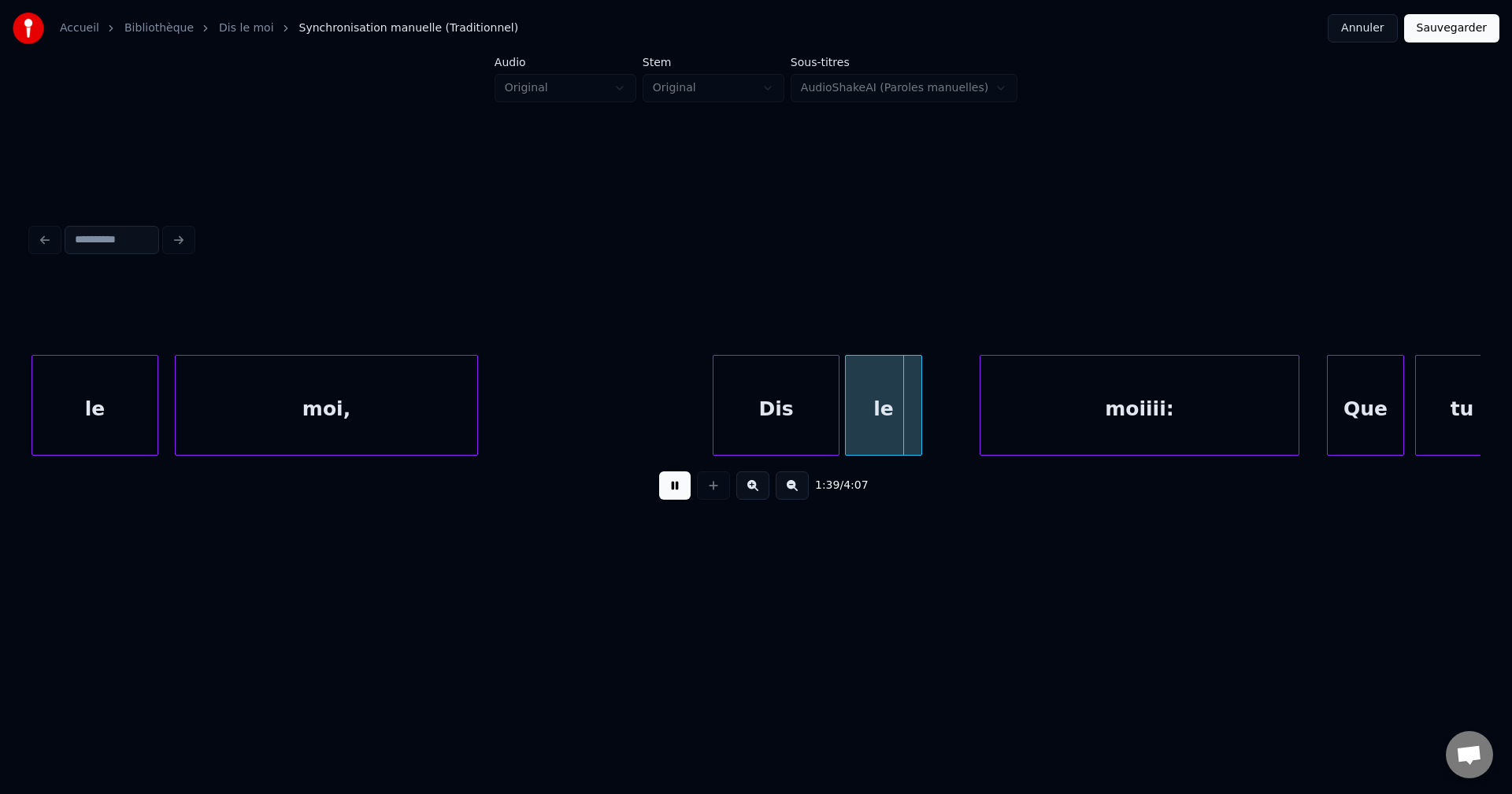
click at [676, 493] on button at bounding box center [675, 485] width 32 height 29
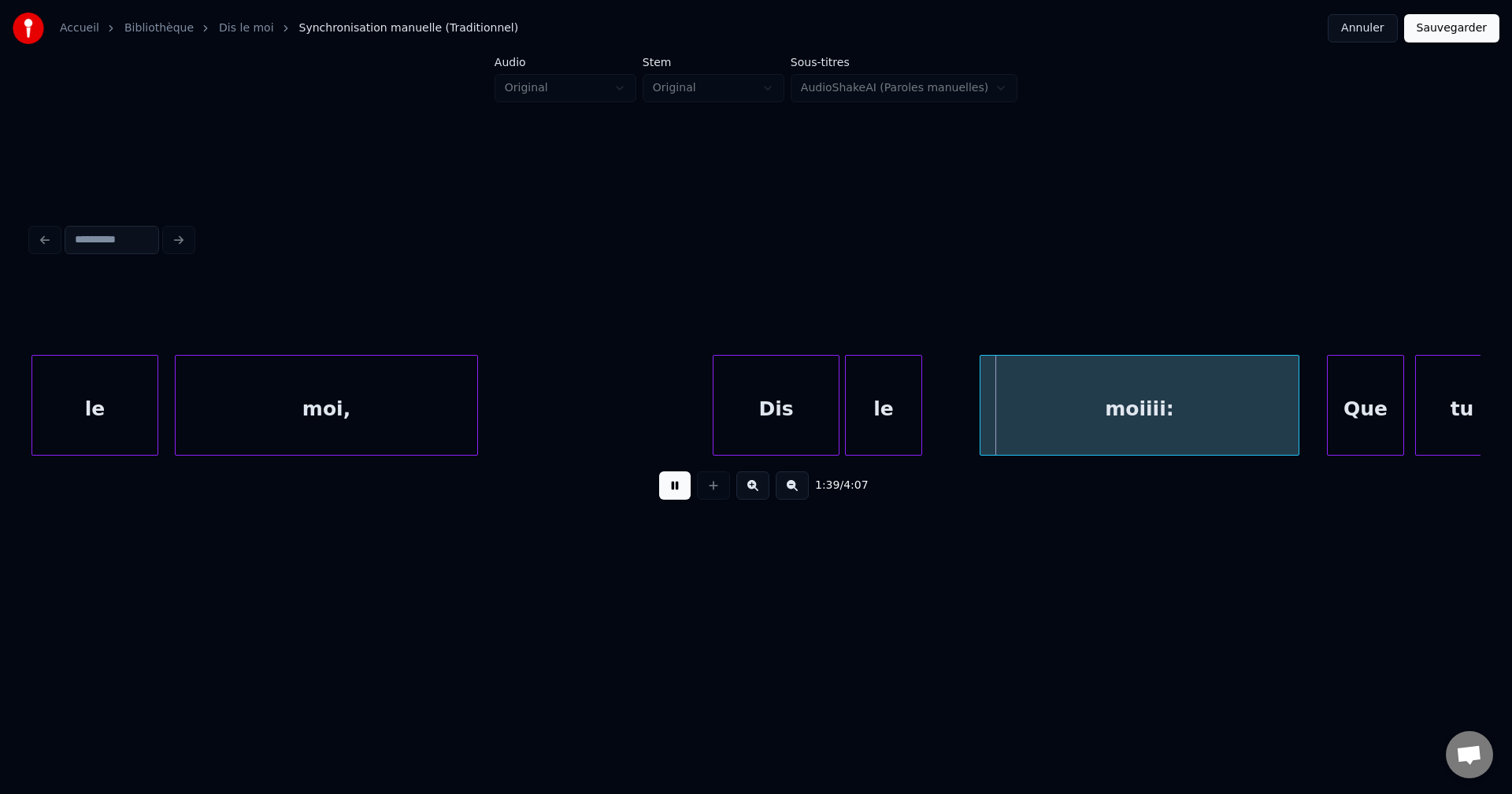
click at [676, 493] on button at bounding box center [675, 485] width 32 height 29
click at [964, 420] on div at bounding box center [966, 405] width 5 height 99
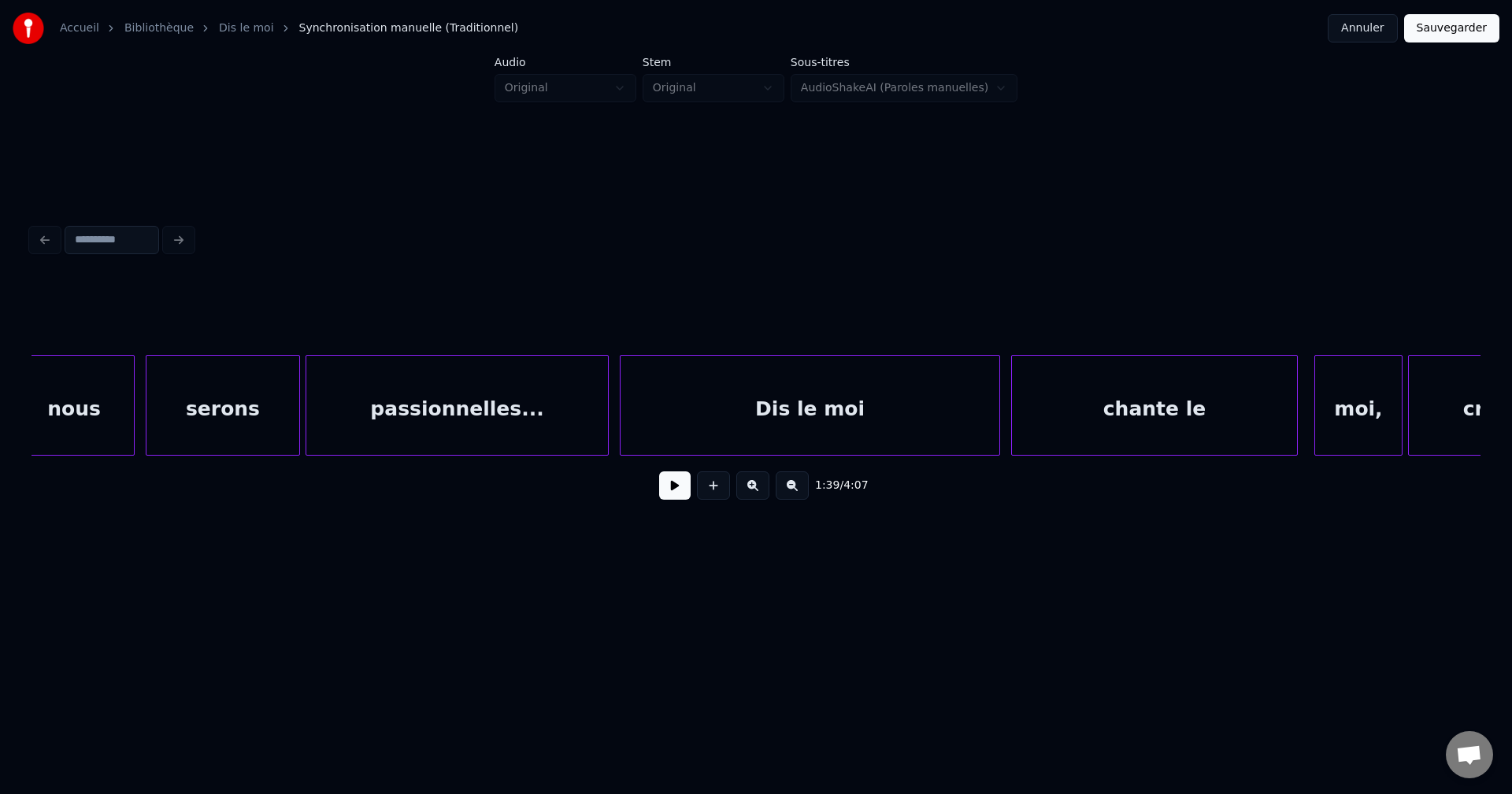
scroll to position [0, 24961]
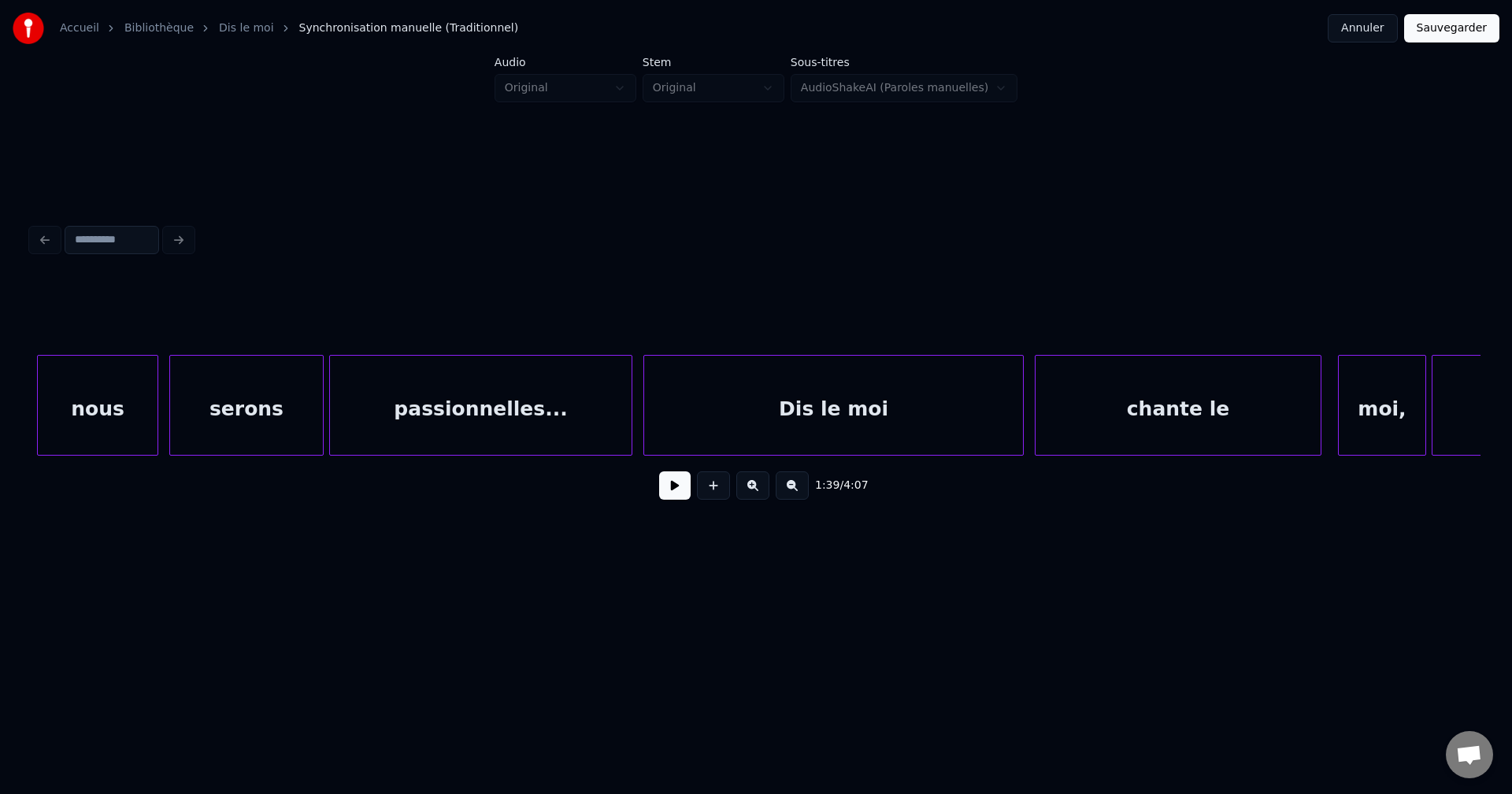
click at [478, 398] on div "passionnelles..." at bounding box center [480, 410] width 301 height 107
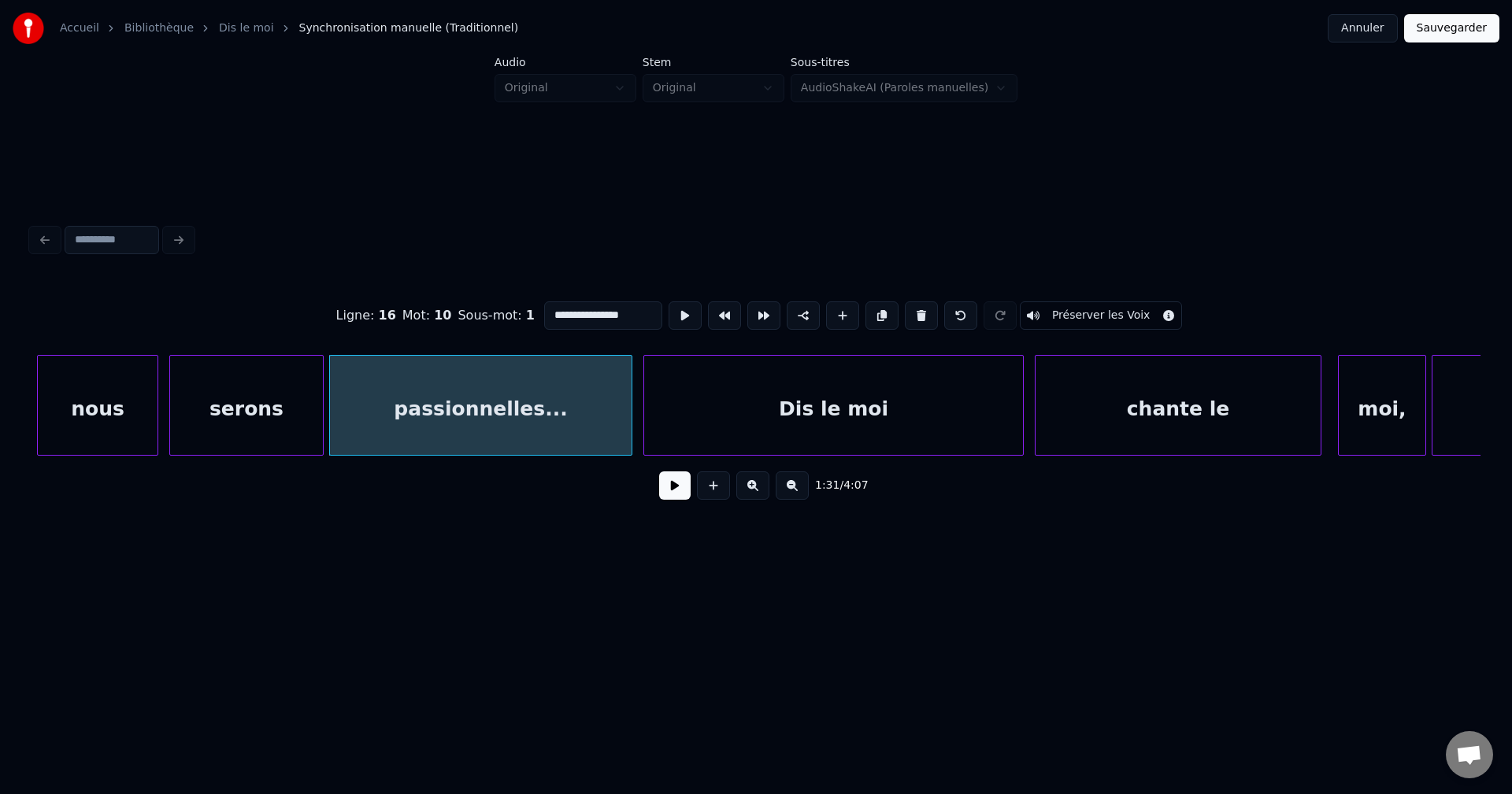
click at [667, 480] on button at bounding box center [675, 485] width 32 height 29
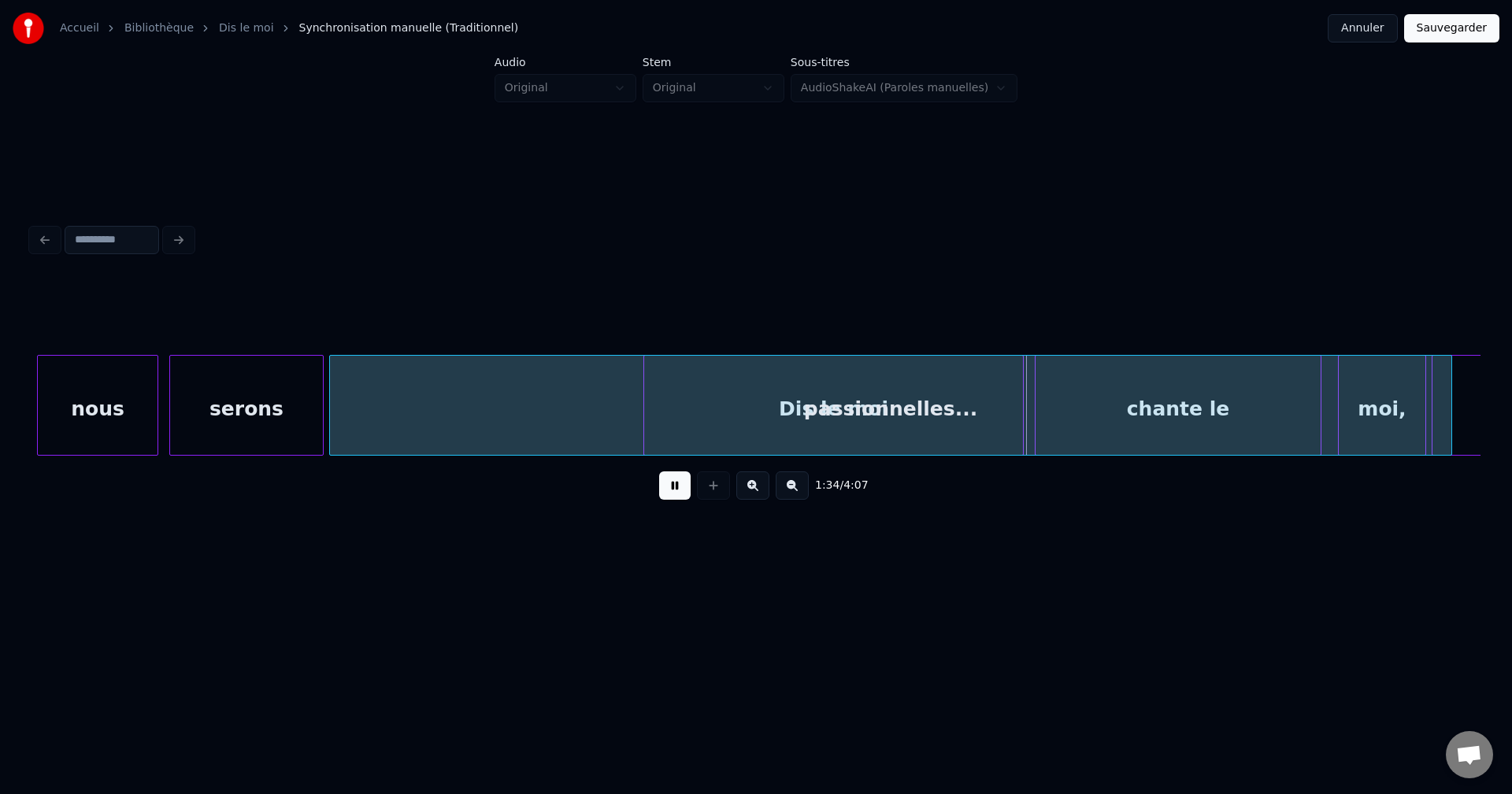
click at [1449, 383] on div at bounding box center [1448, 405] width 5 height 99
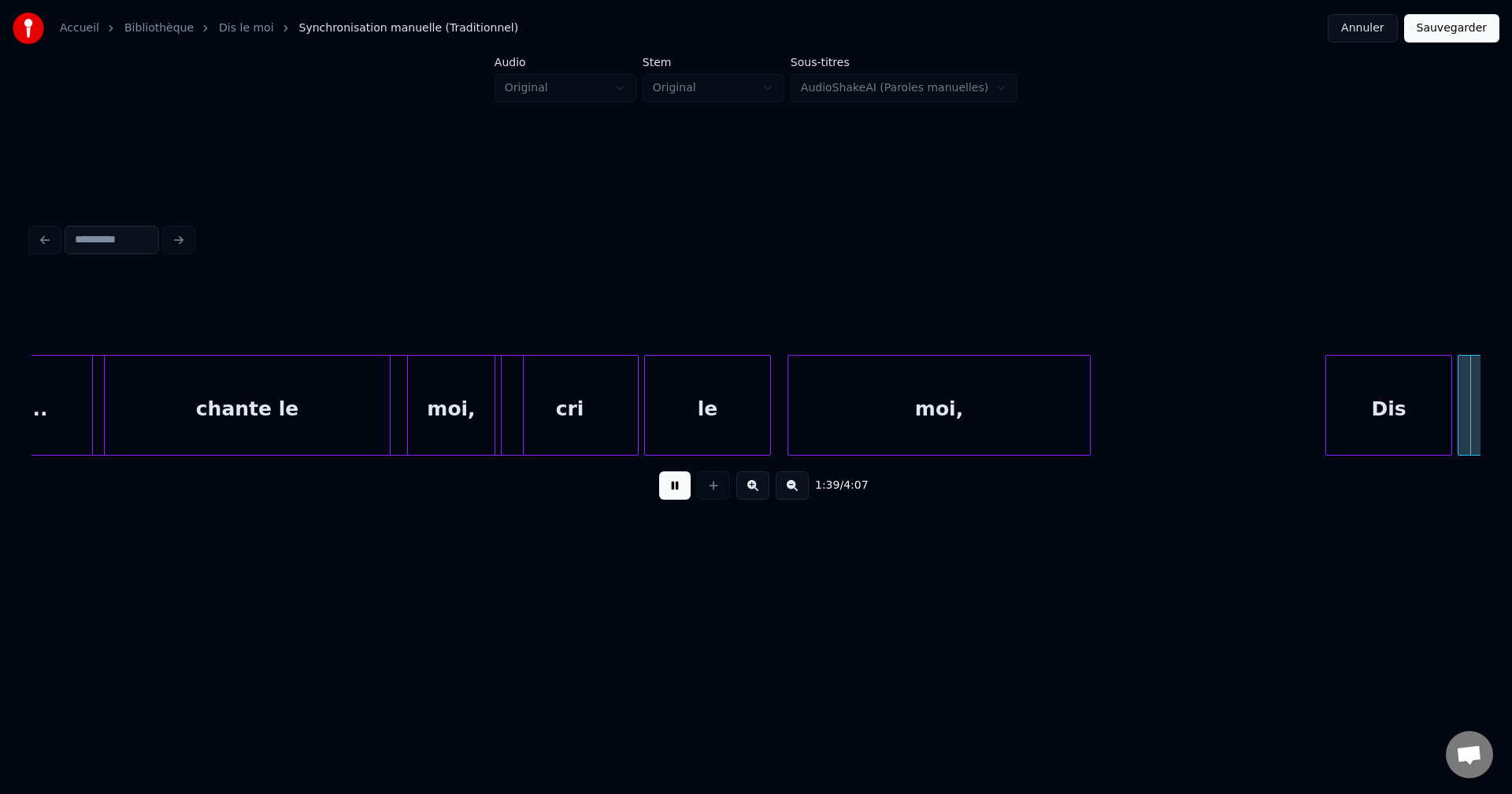
scroll to position [0, 27342]
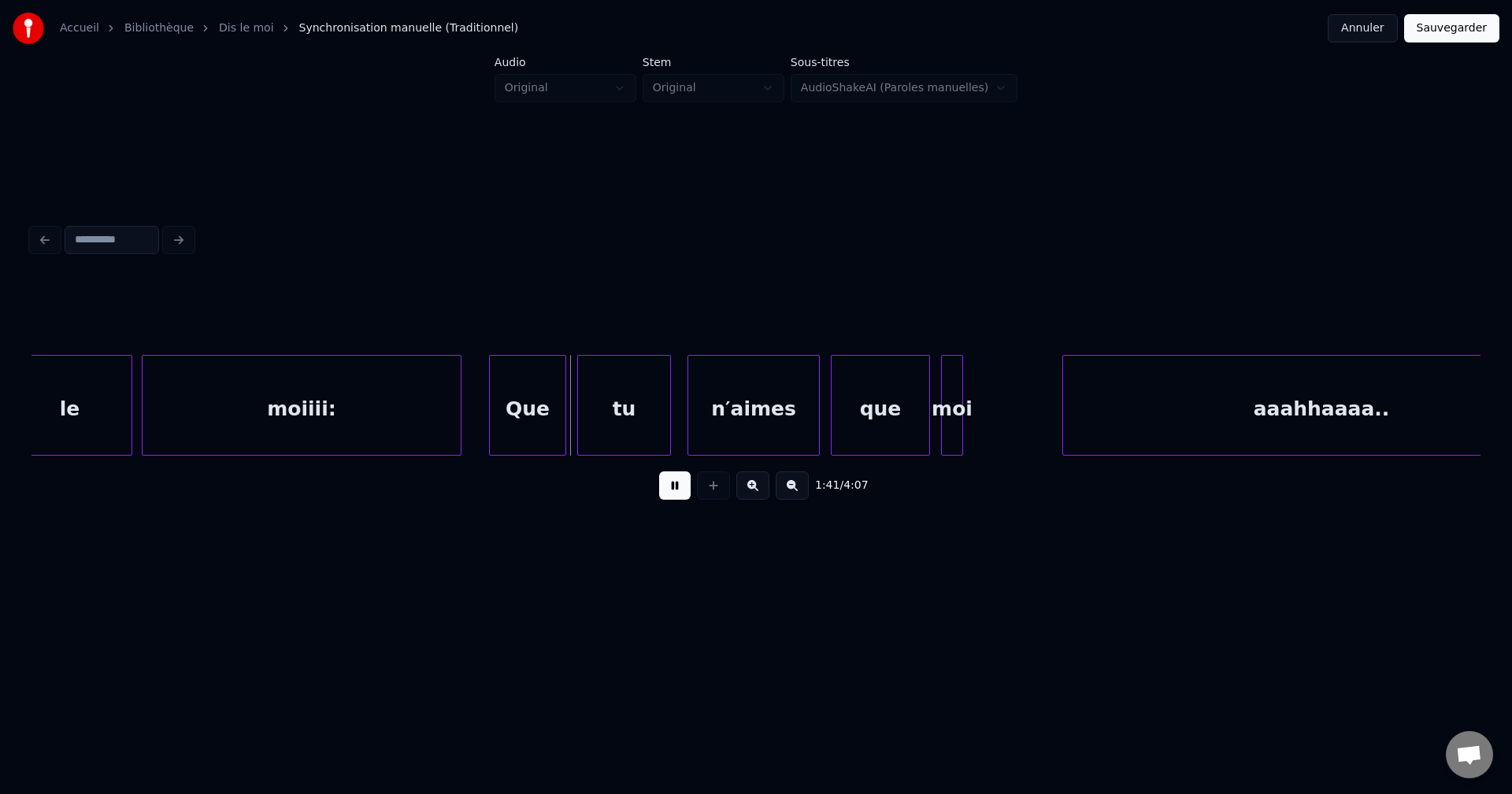
click at [366, 424] on div "moiiii:" at bounding box center [301, 410] width 318 height 107
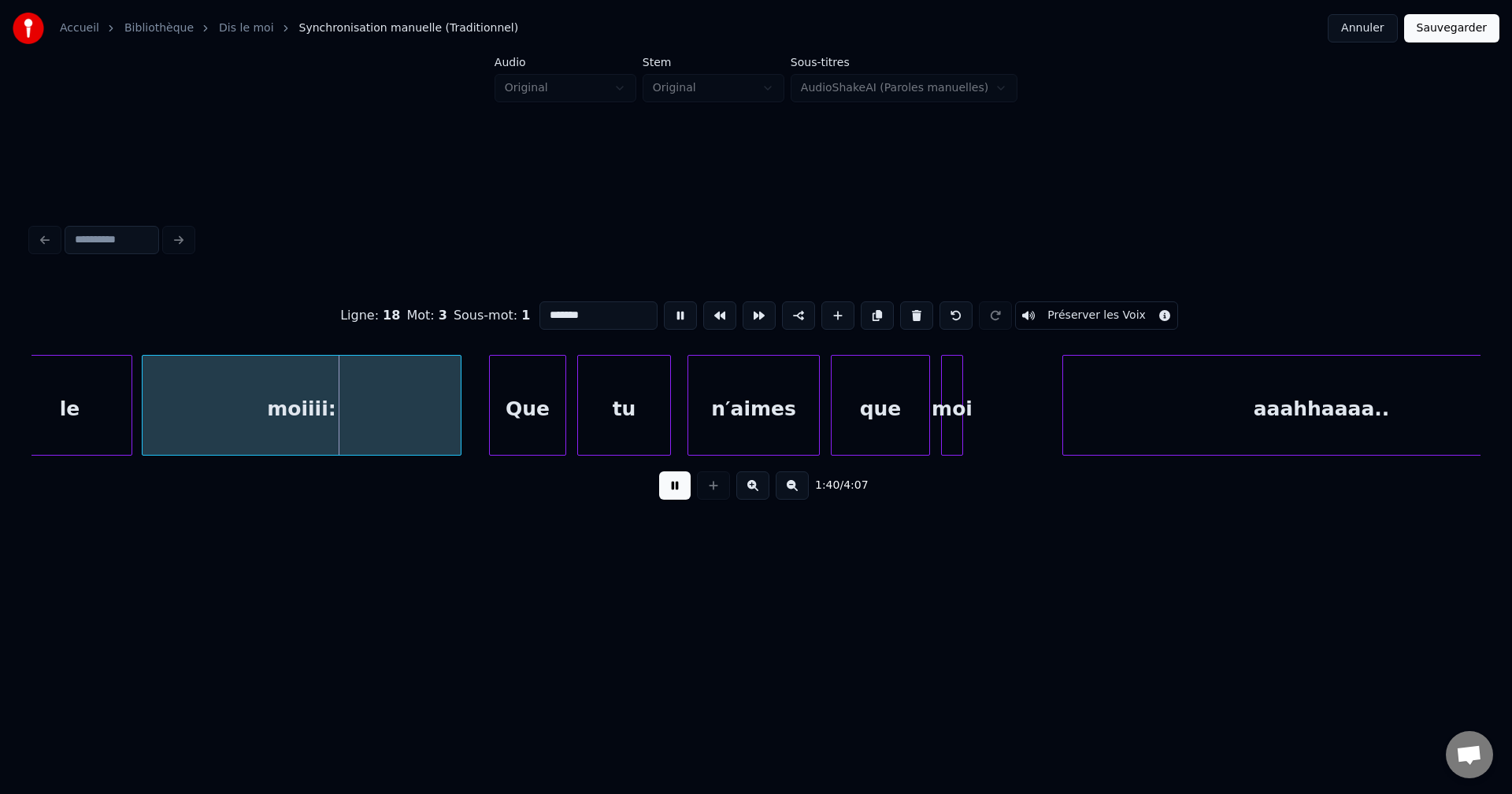
click at [579, 306] on input "*******" at bounding box center [598, 315] width 118 height 29
type input "**********"
click at [666, 499] on button at bounding box center [675, 485] width 32 height 29
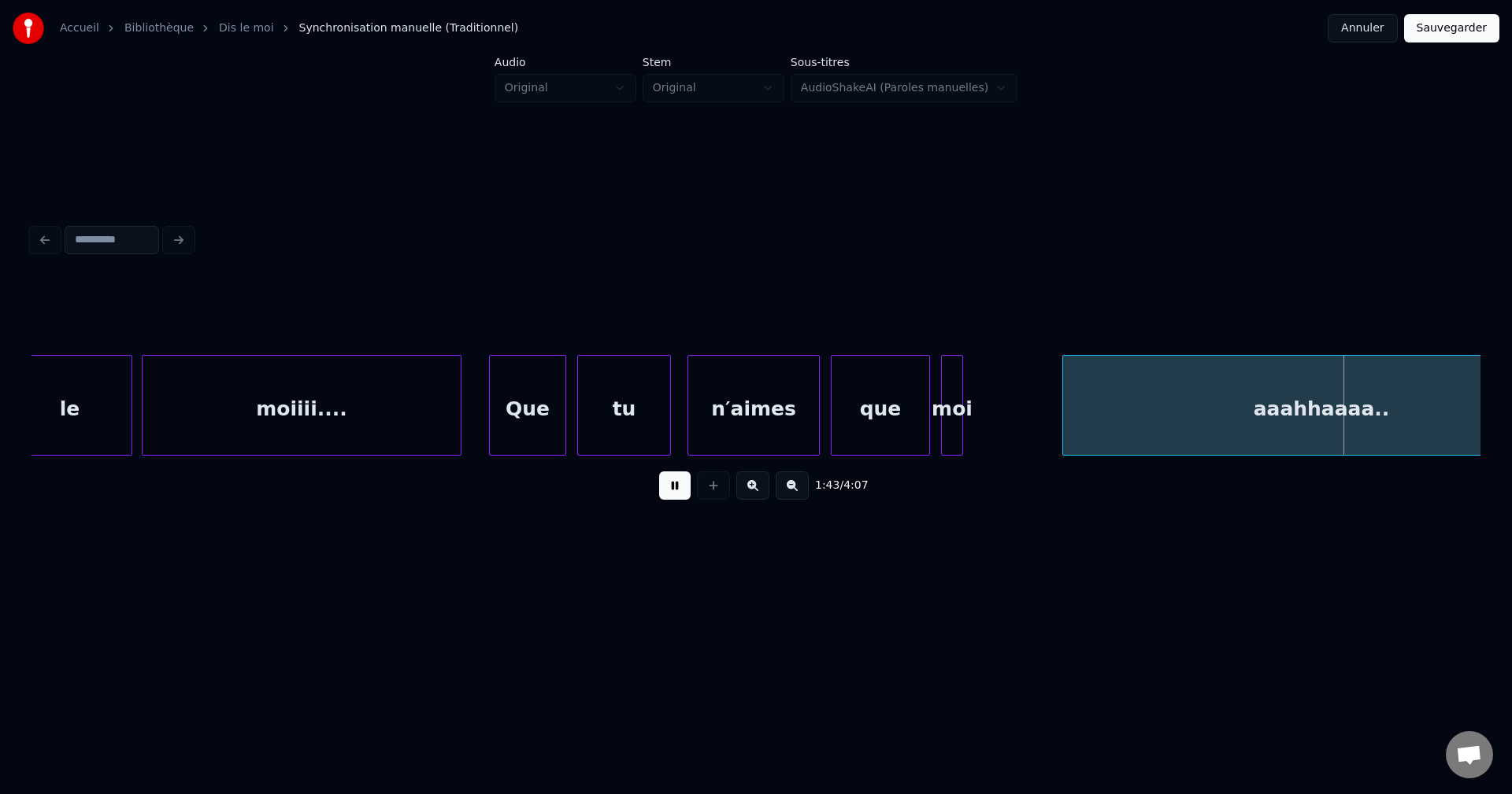
click at [674, 498] on button at bounding box center [675, 485] width 32 height 29
click at [1044, 432] on div at bounding box center [1043, 405] width 5 height 99
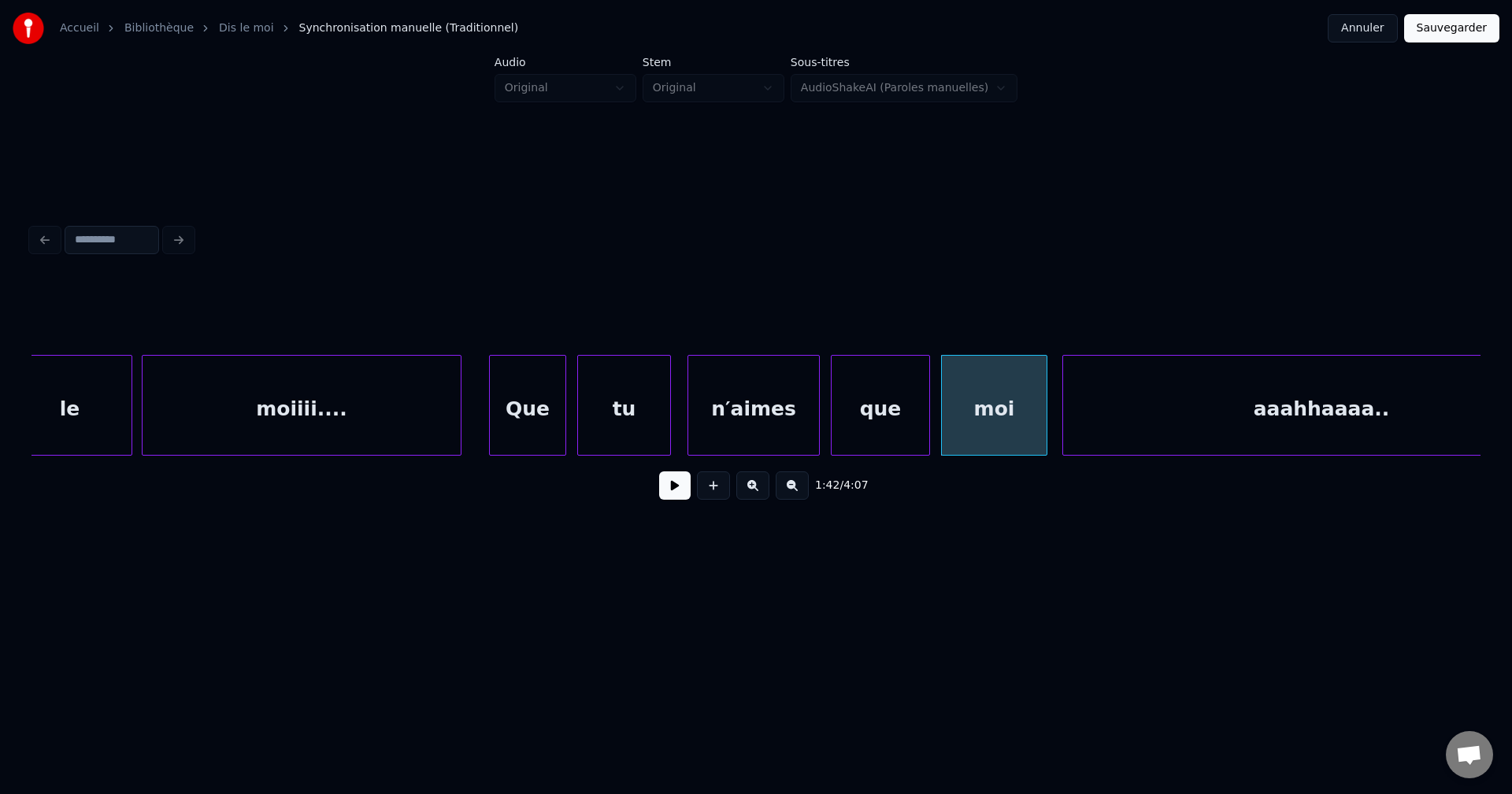
click at [545, 420] on div "Que" at bounding box center [527, 410] width 76 height 107
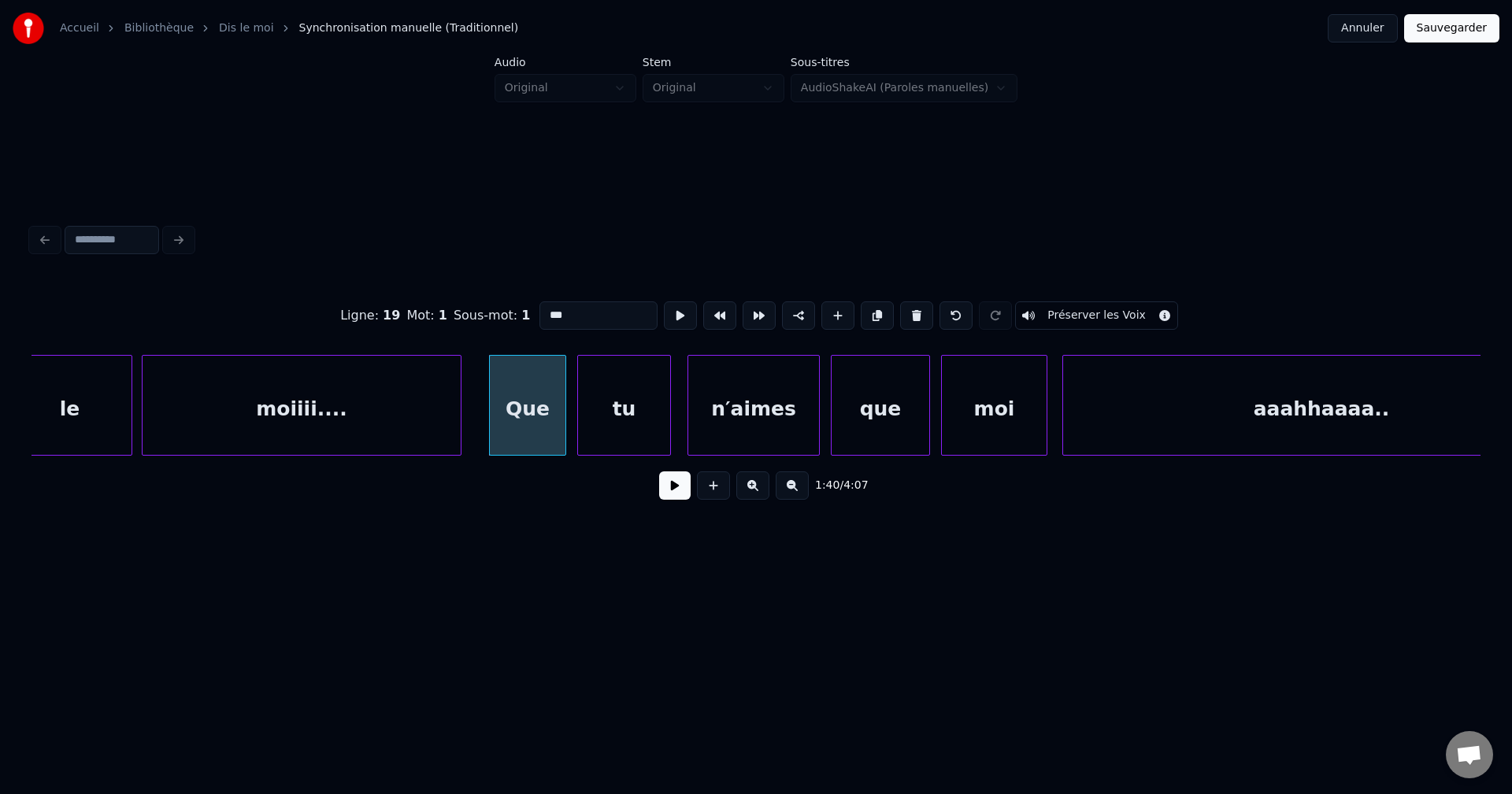
click at [673, 498] on button at bounding box center [675, 485] width 32 height 29
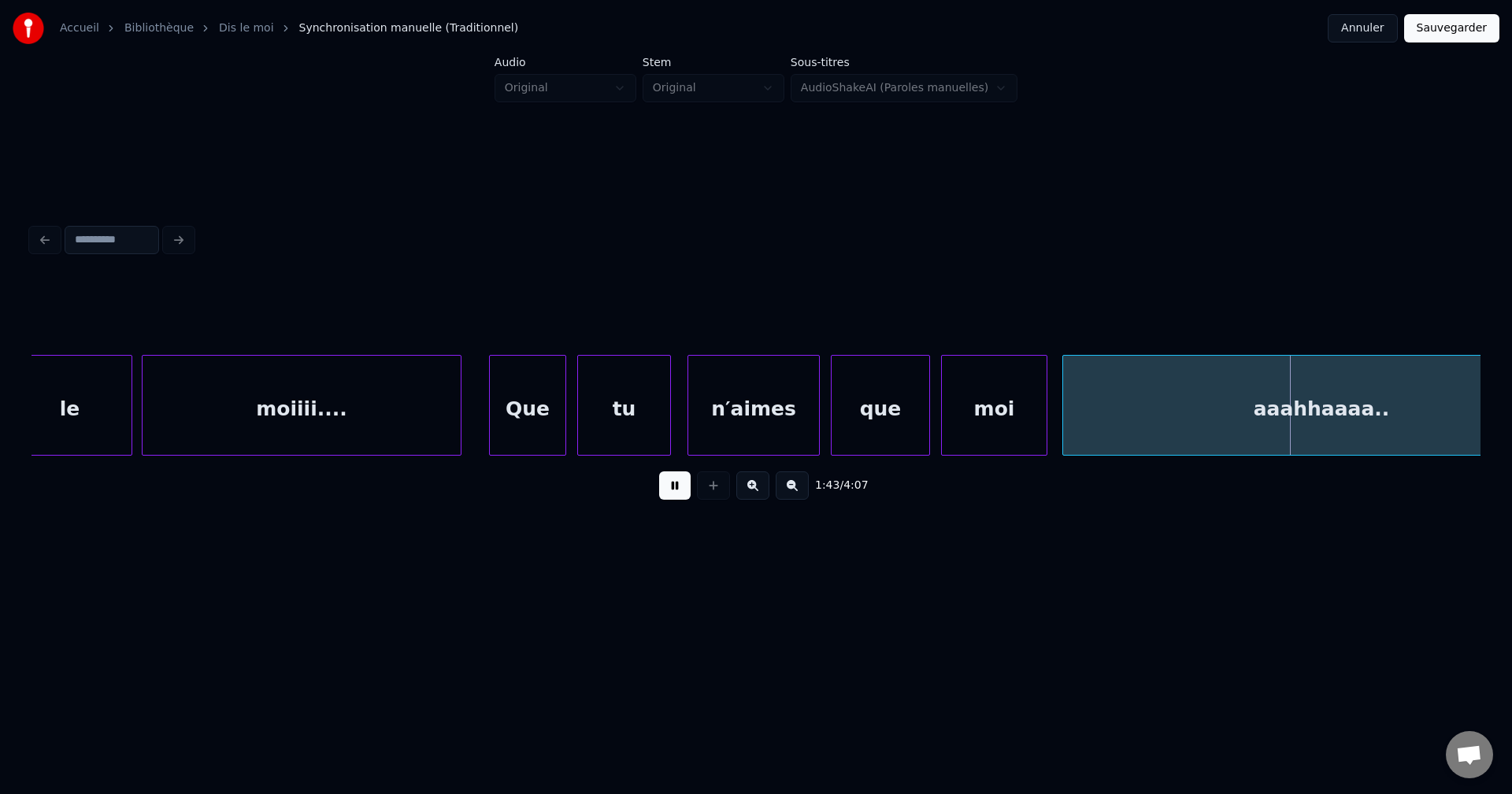
click at [692, 498] on div "1:43 / 4:07" at bounding box center [756, 485] width 1424 height 34
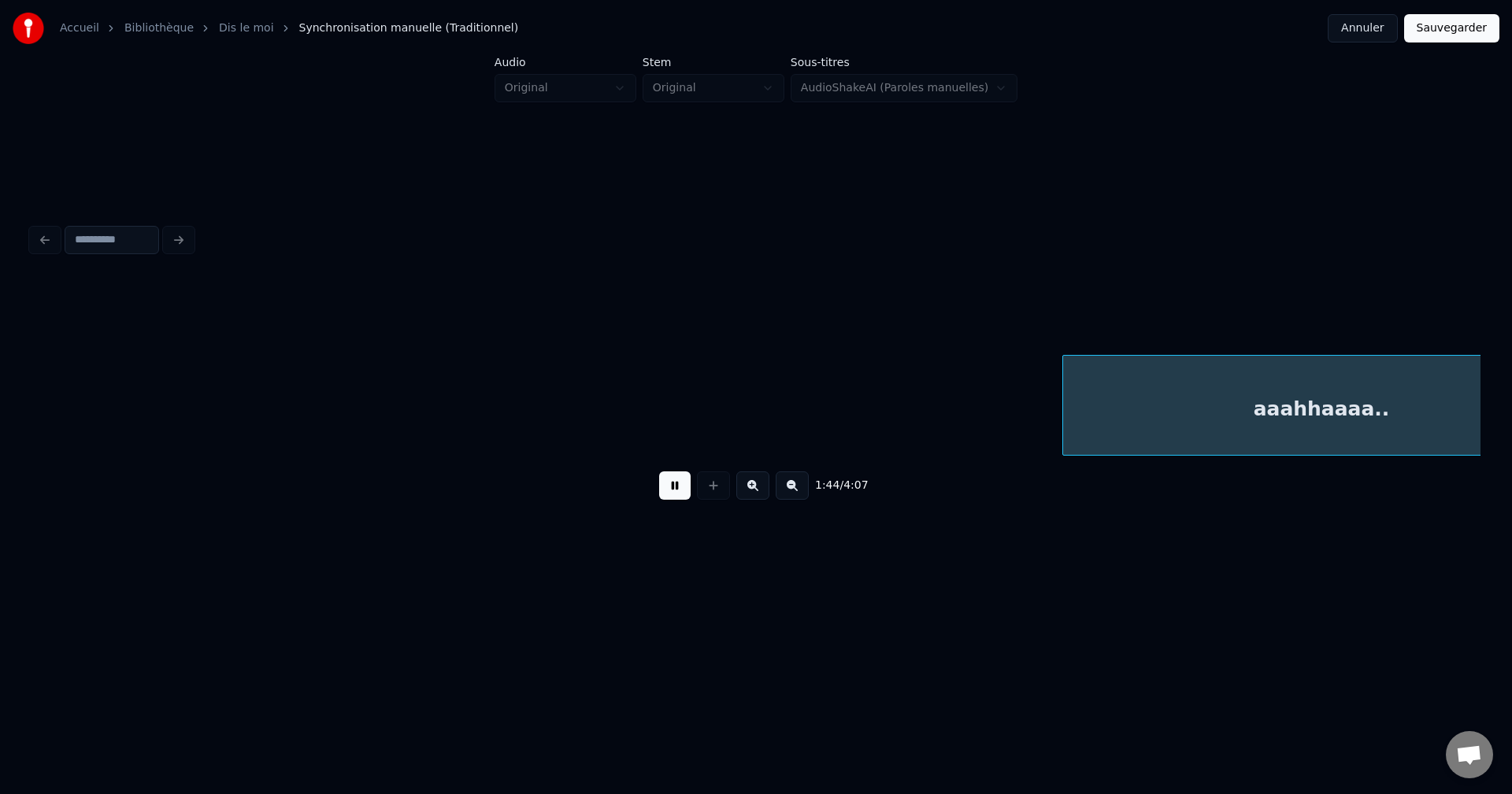
scroll to position [0, 28794]
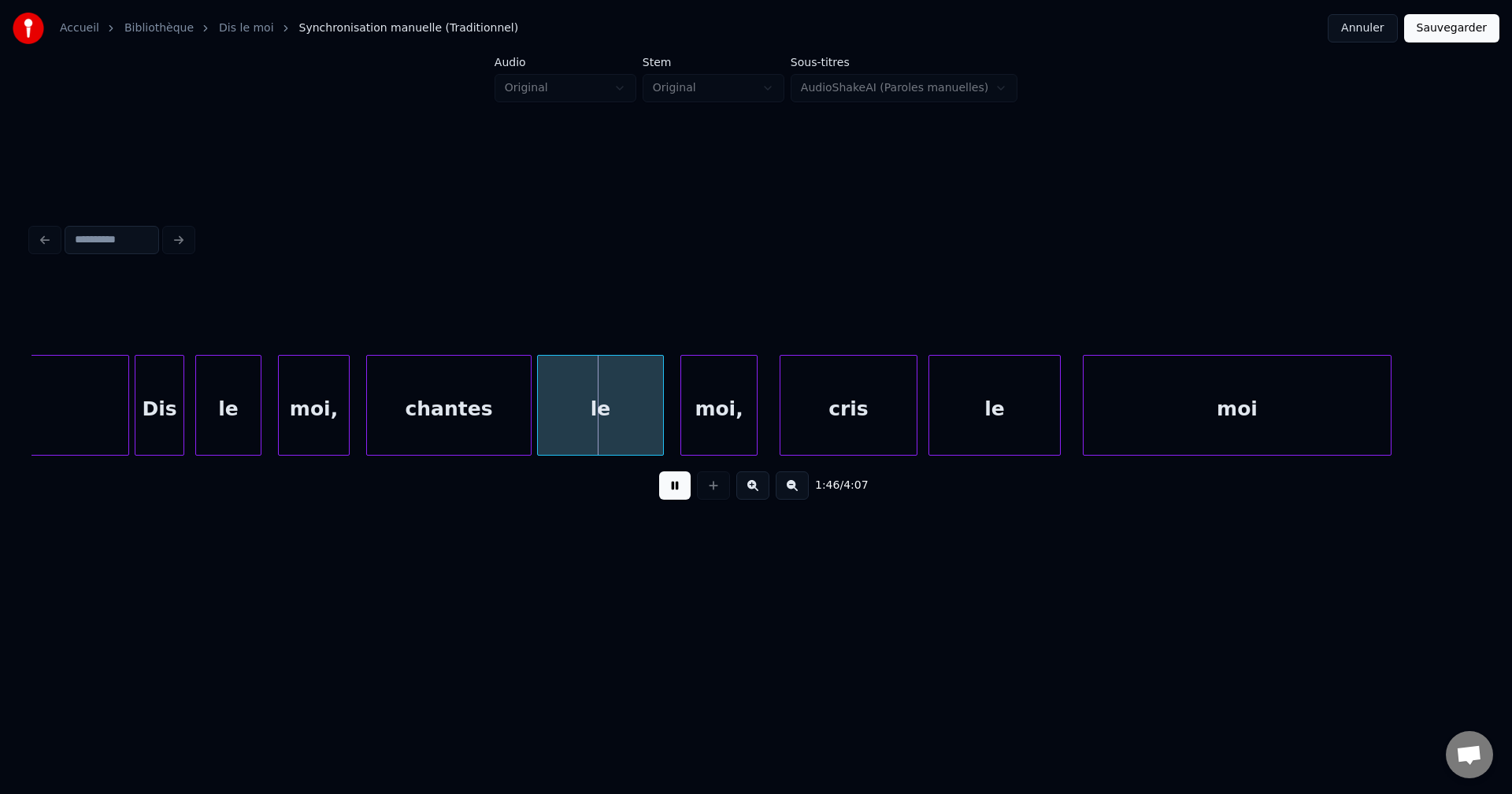
click at [1471, 22] on button "Sauvegarder" at bounding box center [1451, 28] width 95 height 29
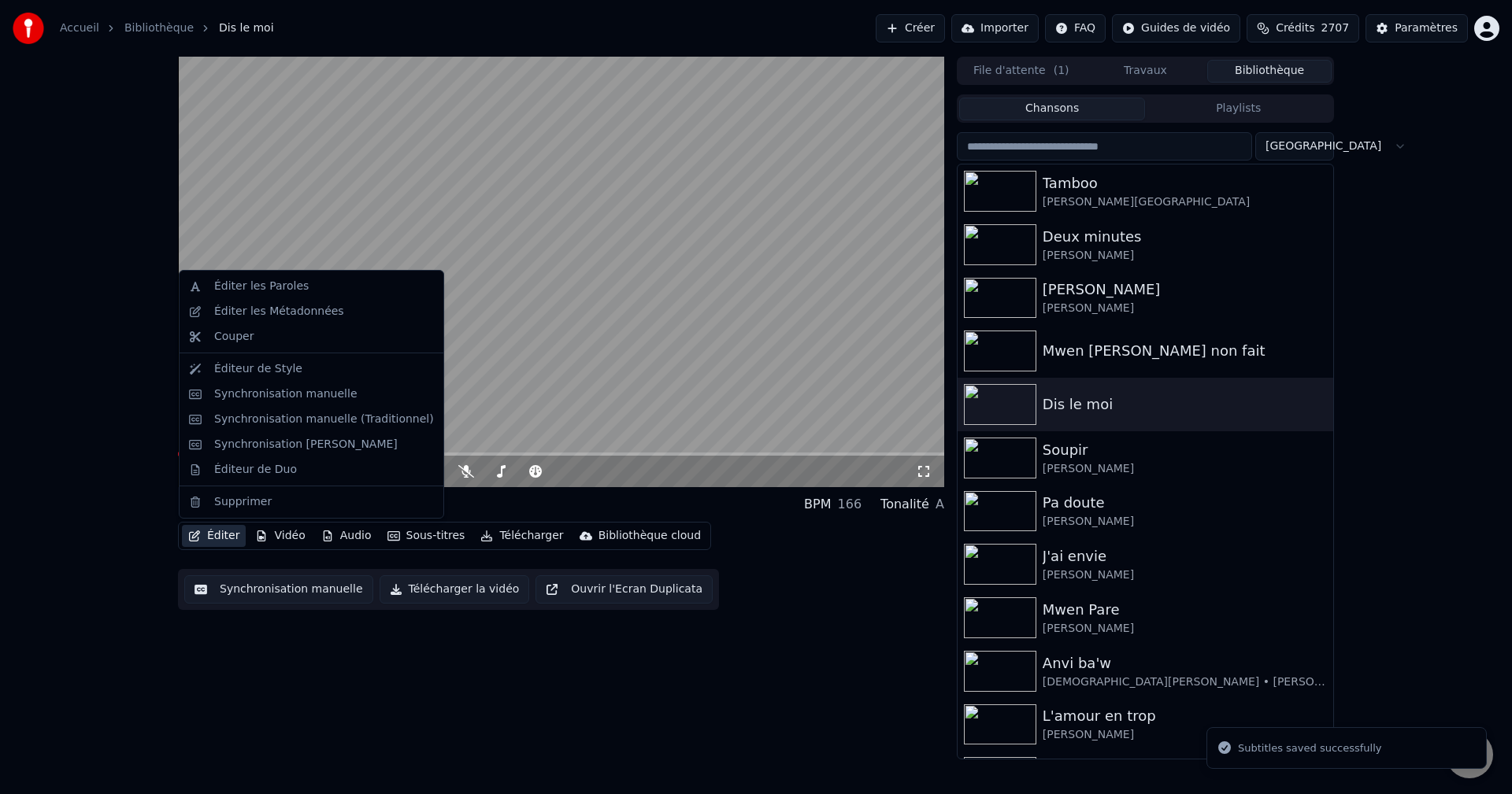
click at [203, 538] on button "Éditer" at bounding box center [213, 536] width 64 height 22
click at [288, 421] on div "Synchronisation manuelle (Traditionnel)" at bounding box center [324, 419] width 220 height 16
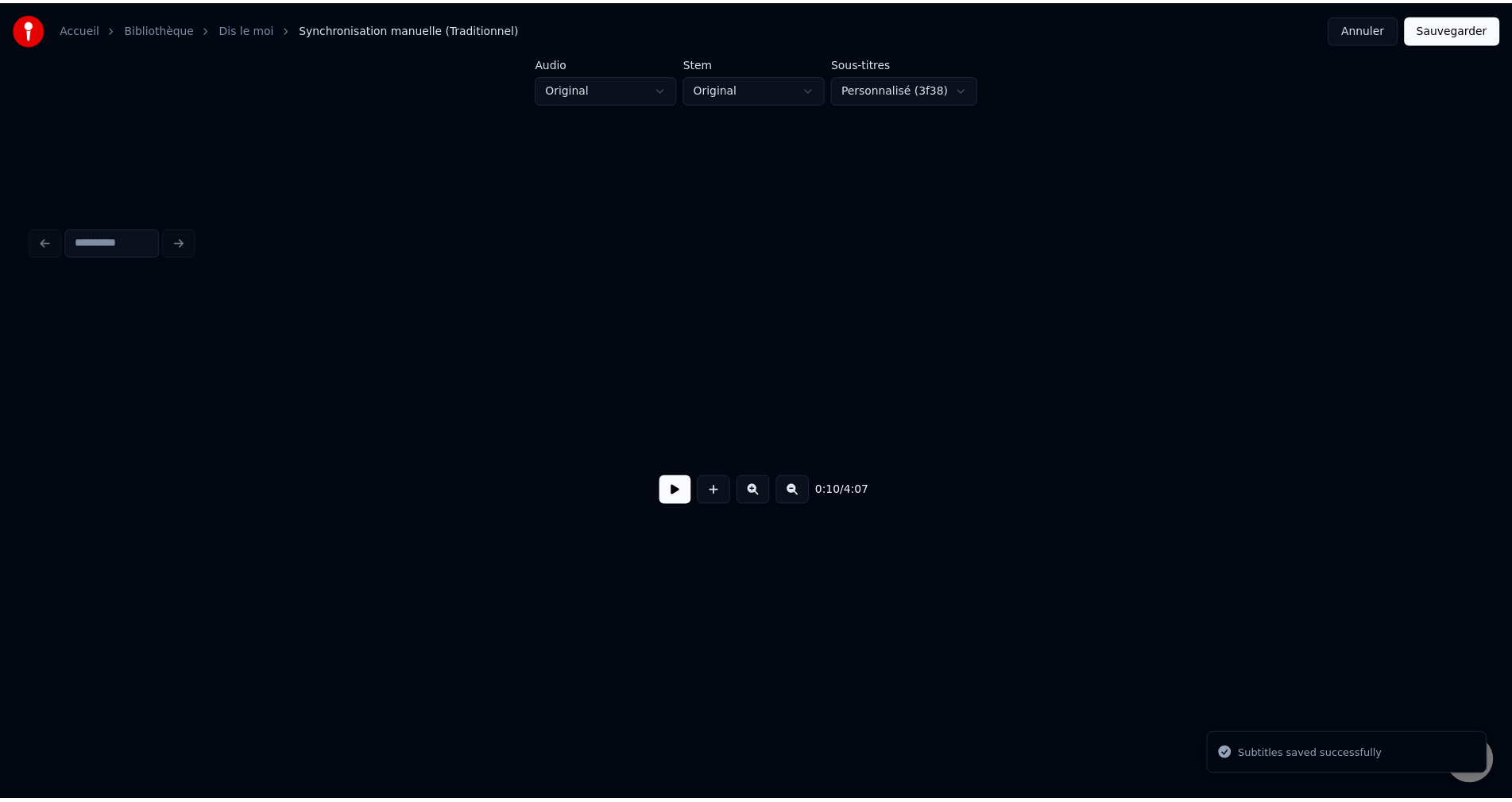
scroll to position [0, 2976]
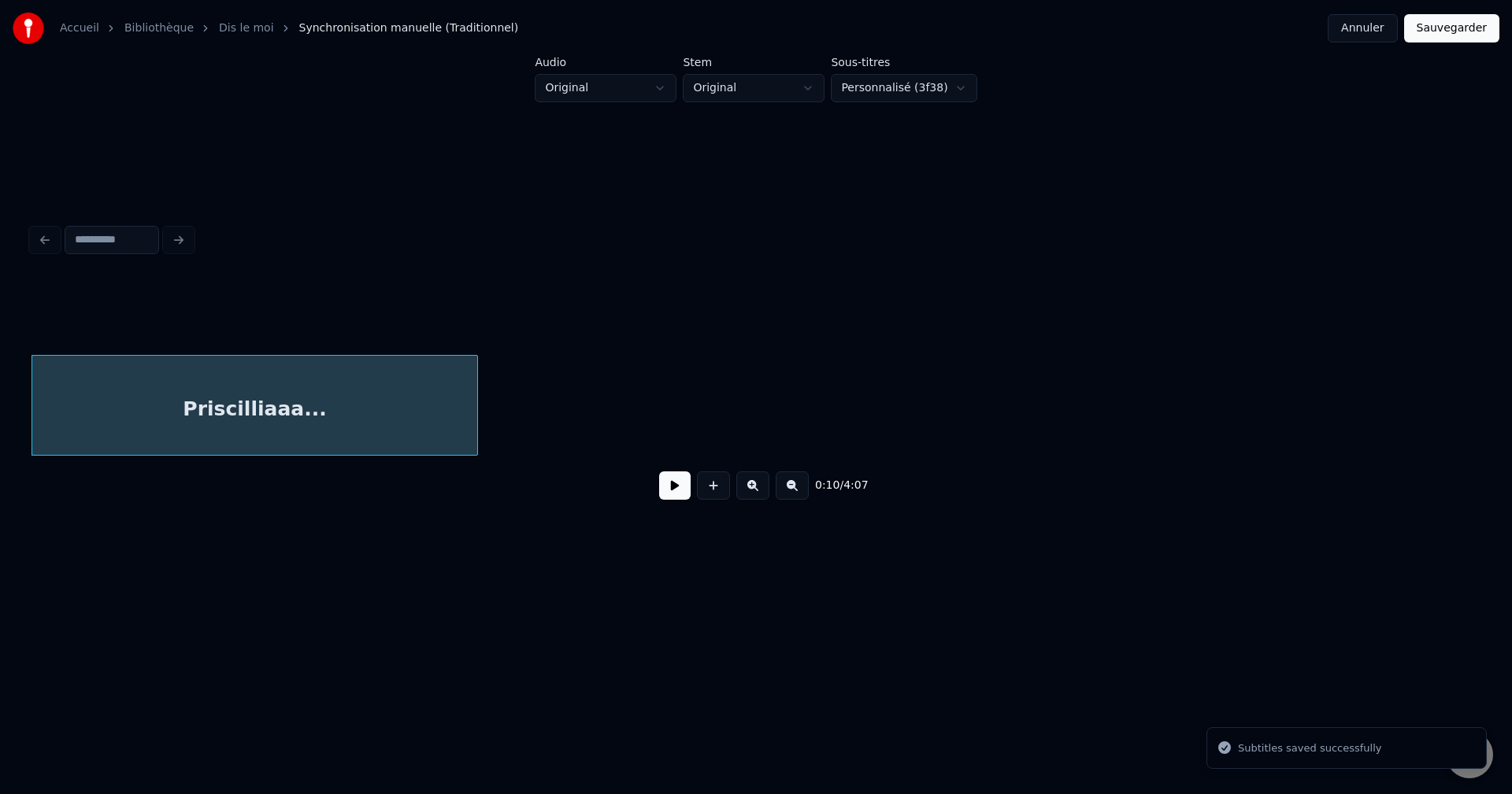
click at [1379, 42] on button "Annuler" at bounding box center [1362, 28] width 70 height 29
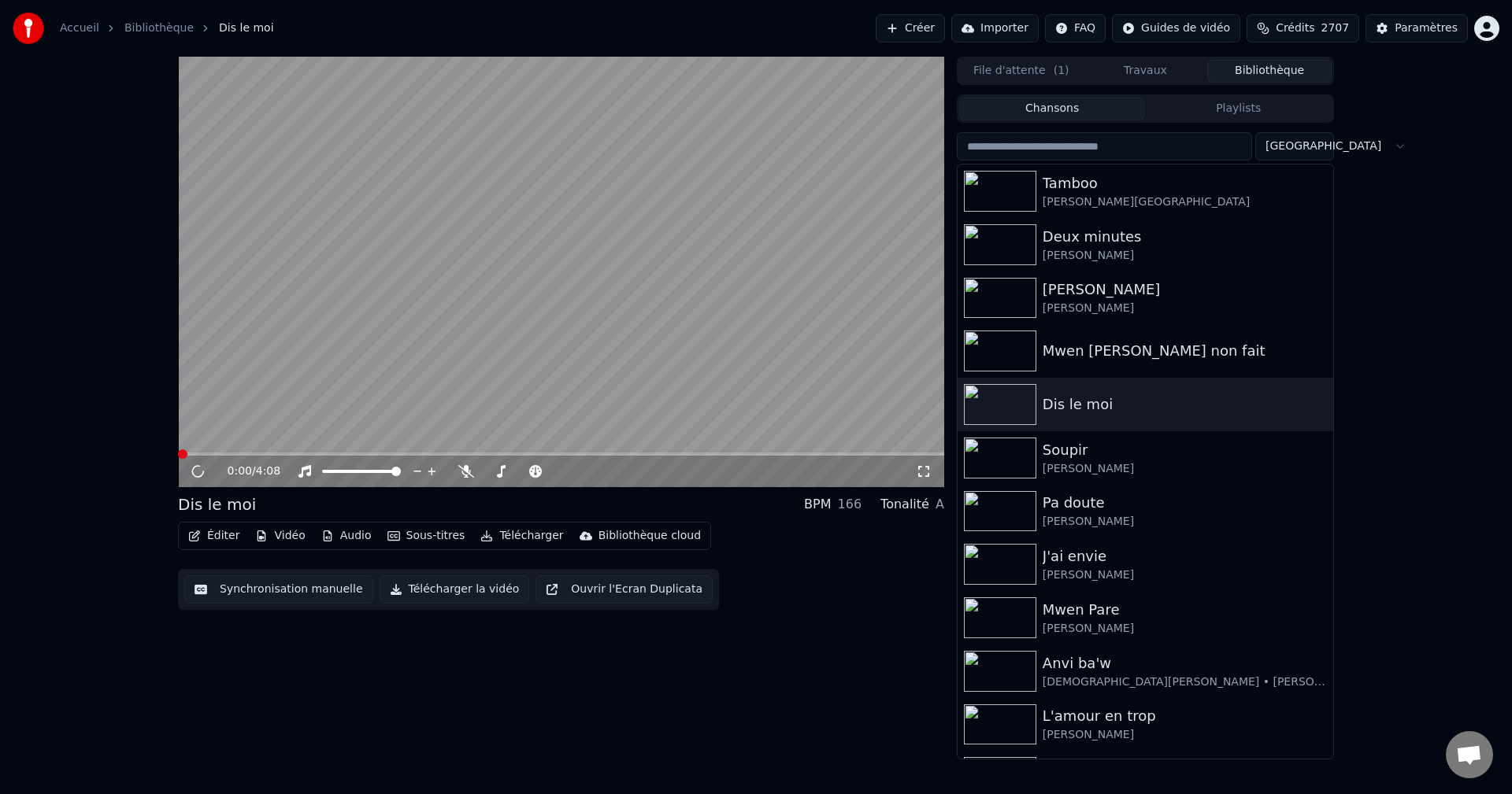
click at [191, 533] on icon "button" at bounding box center [195, 536] width 11 height 11
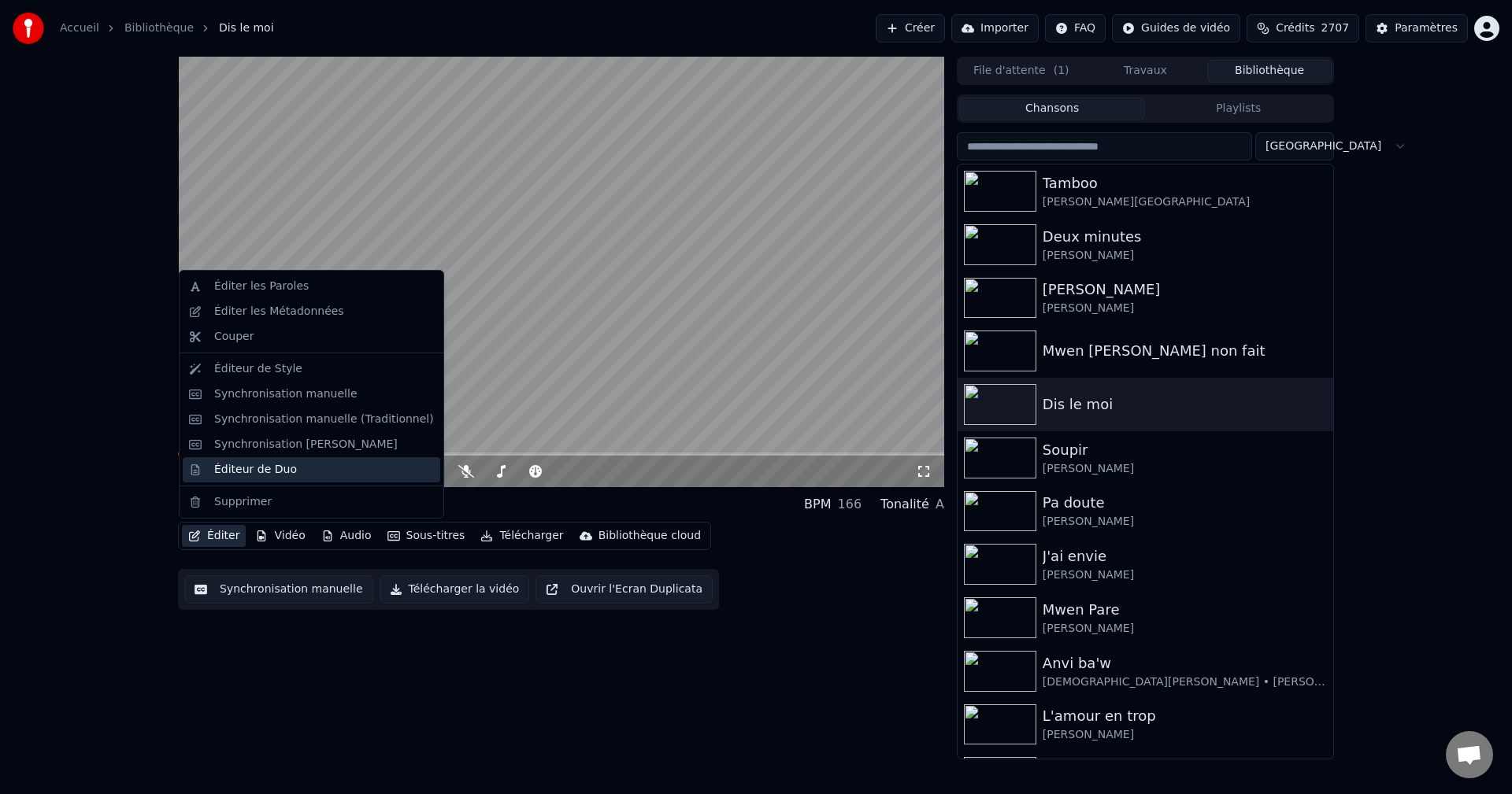
click at [263, 470] on div "Éditeur de Duo" at bounding box center [255, 470] width 83 height 16
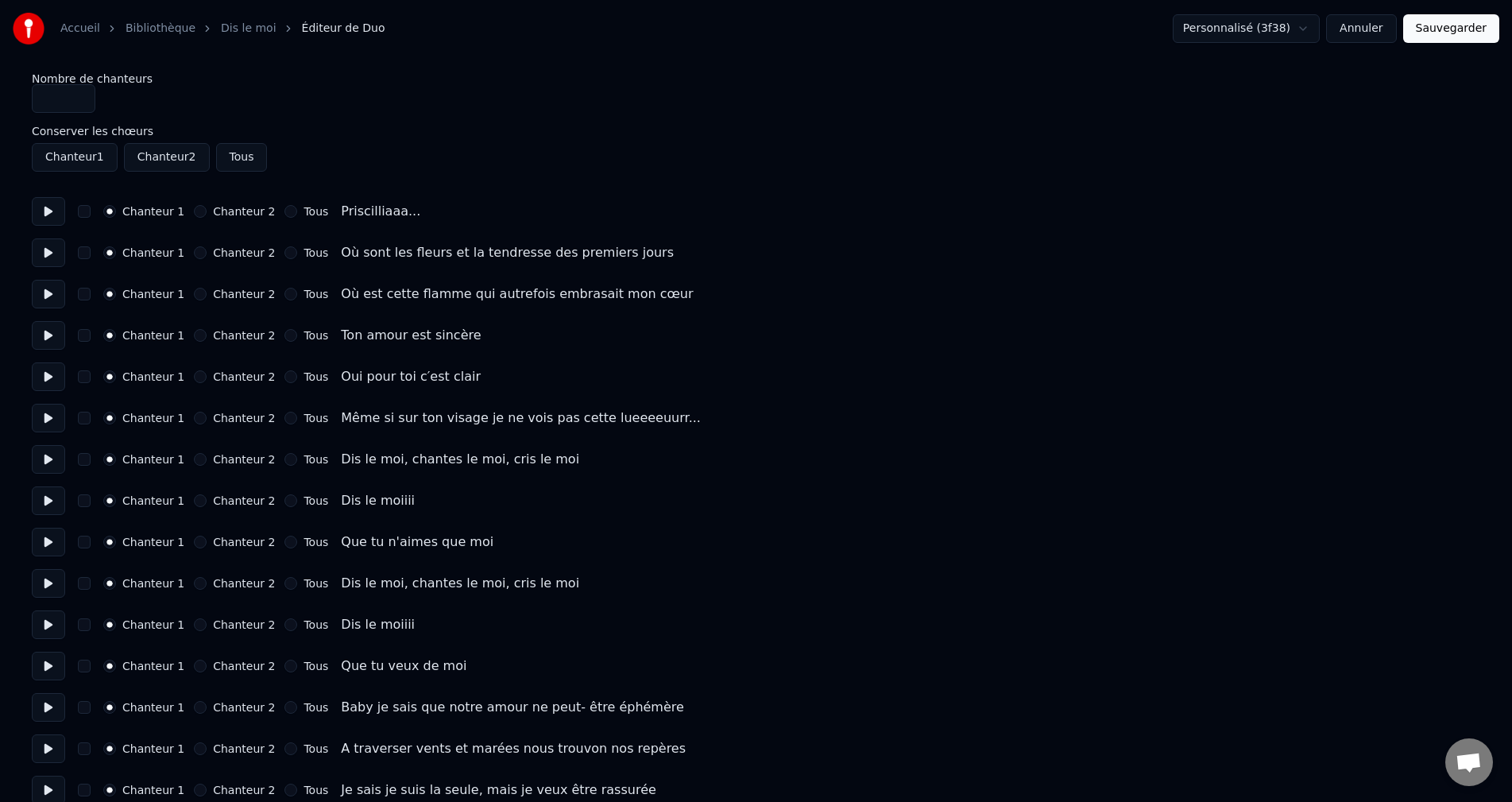
click at [47, 218] on button at bounding box center [49, 211] width 34 height 29
click at [45, 259] on button at bounding box center [49, 253] width 34 height 29
click at [44, 298] on button at bounding box center [49, 294] width 34 height 29
click at [44, 335] on button at bounding box center [49, 335] width 34 height 29
click at [52, 370] on button at bounding box center [49, 376] width 34 height 29
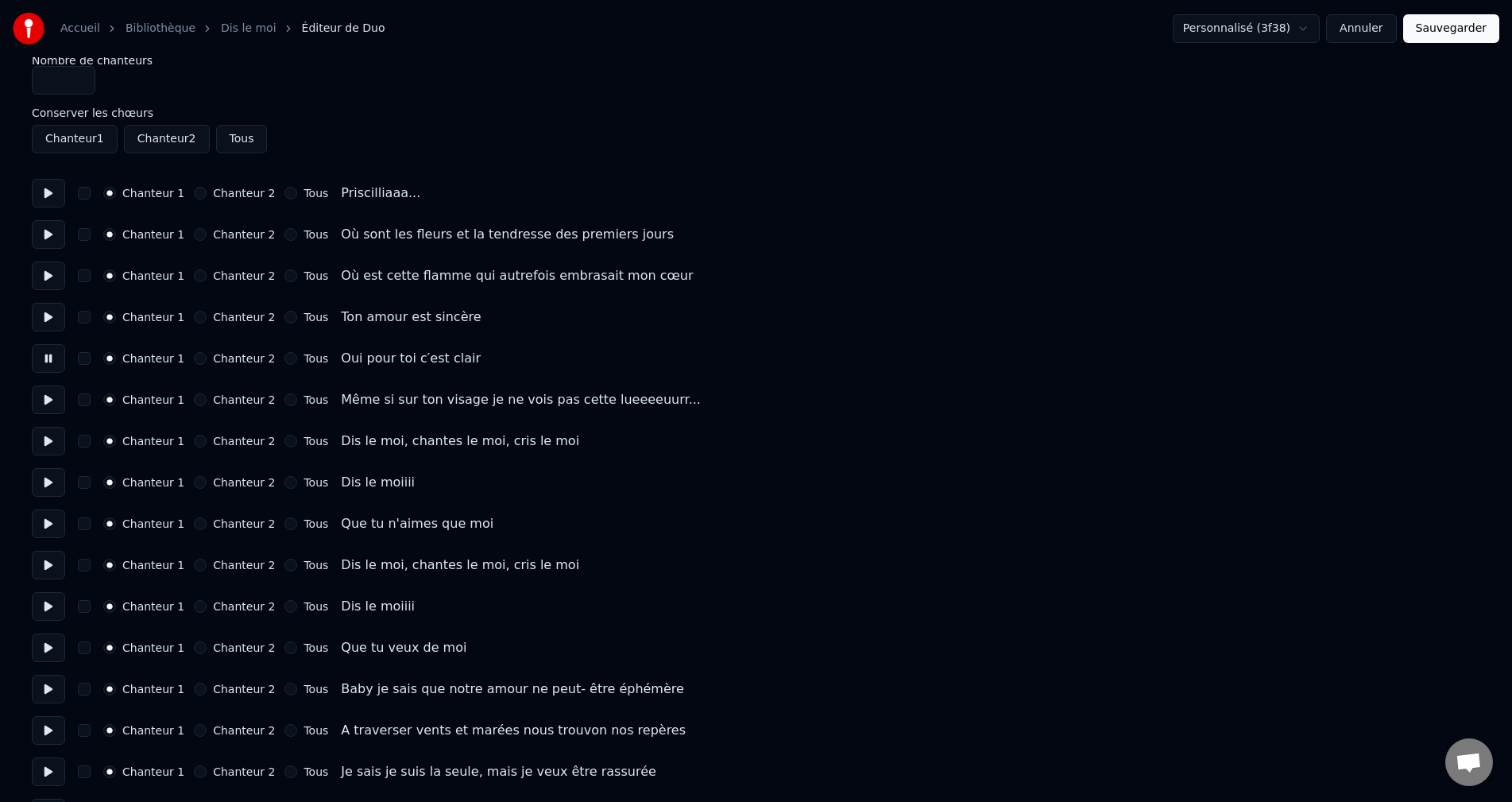
scroll to position [80, 0]
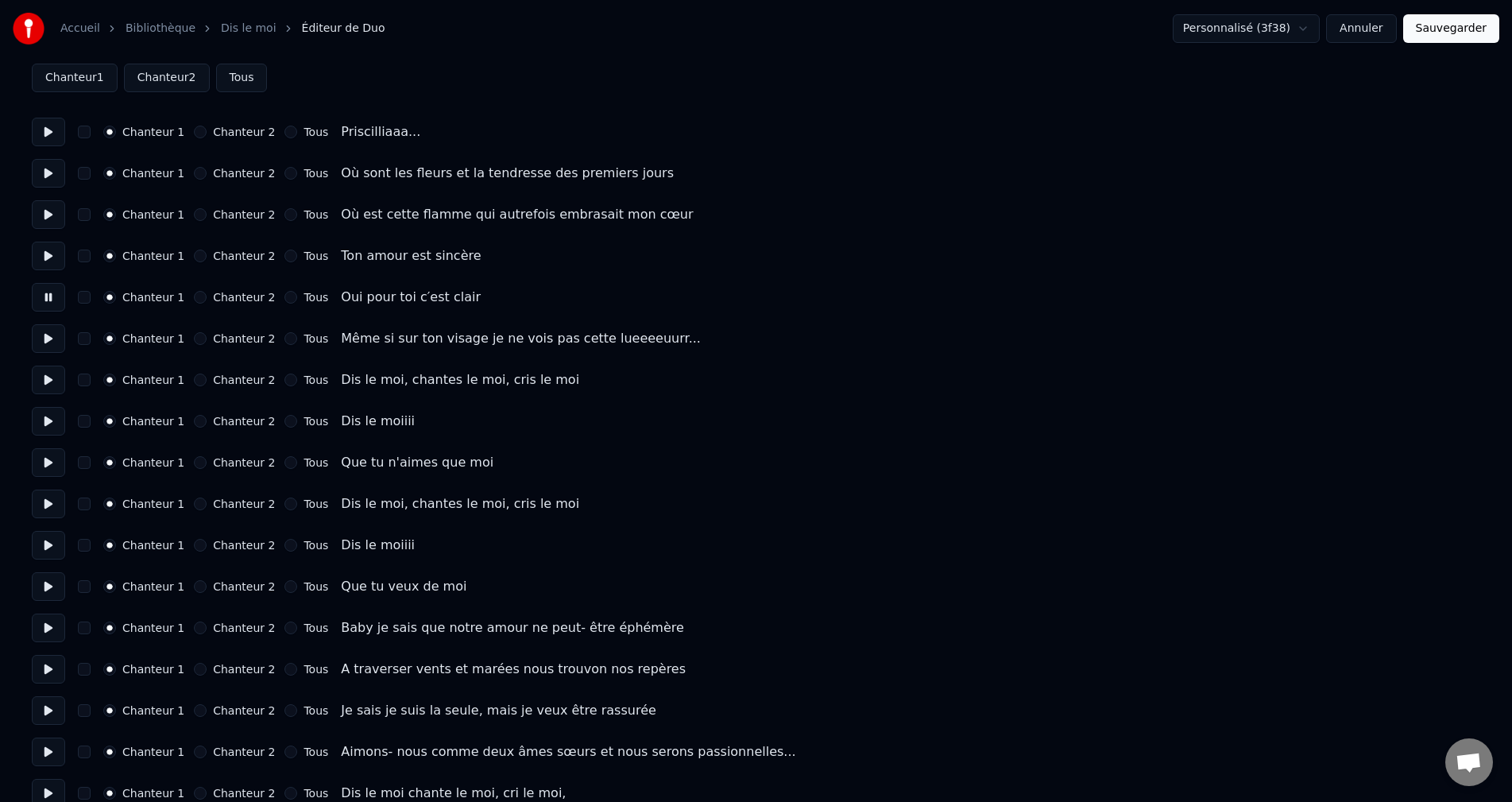
click at [39, 333] on button at bounding box center [49, 339] width 34 height 29
click at [44, 386] on button at bounding box center [49, 380] width 34 height 29
click at [194, 380] on button "Chanteur 2" at bounding box center [200, 380] width 13 height 13
click at [51, 422] on button at bounding box center [49, 421] width 34 height 29
click at [194, 424] on button "Chanteur 2" at bounding box center [200, 421] width 13 height 13
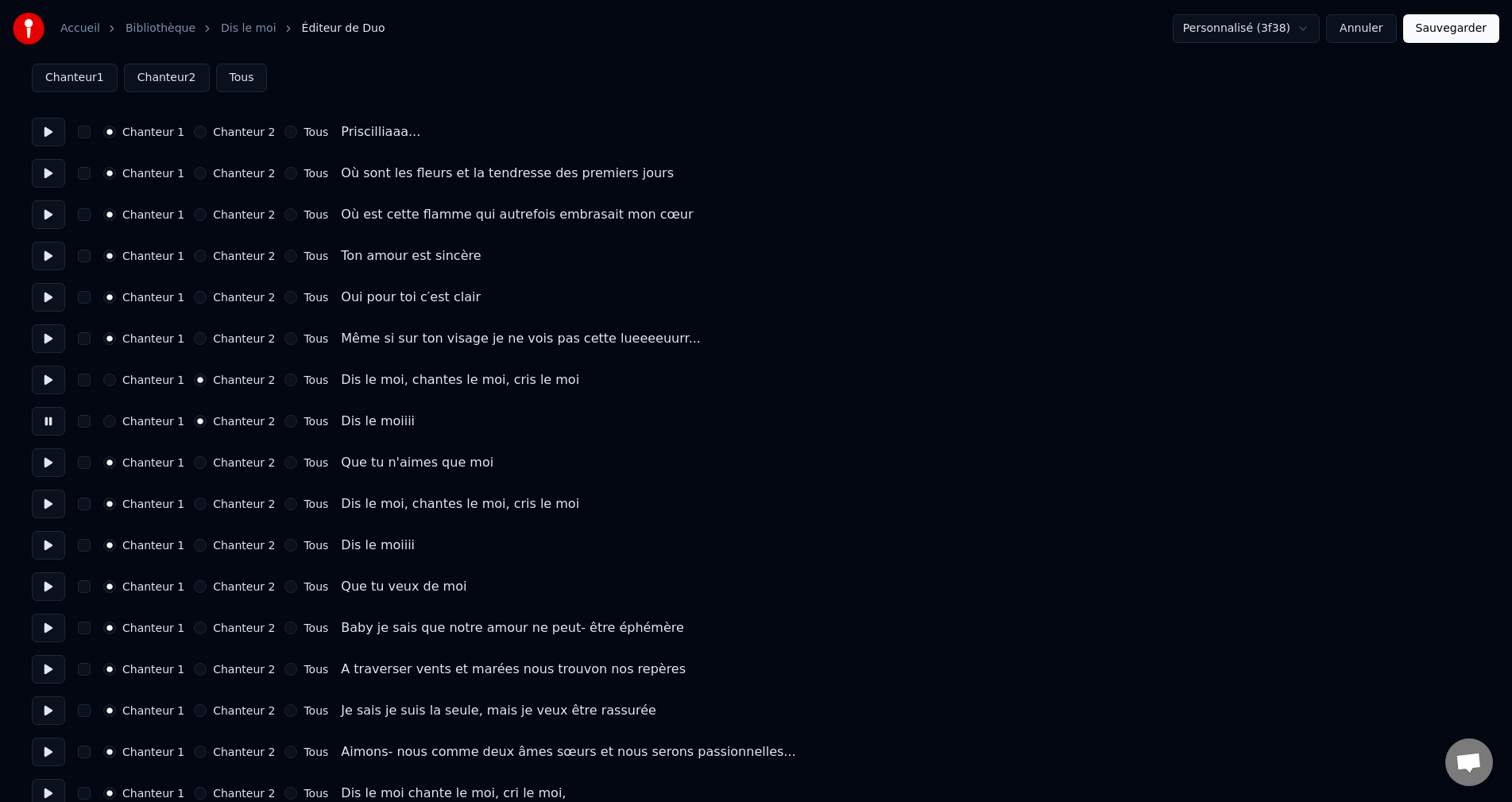
click at [36, 453] on button at bounding box center [49, 462] width 34 height 29
click at [45, 503] on button at bounding box center [49, 503] width 34 height 29
drag, startPoint x: 45, startPoint y: 557, endPoint x: 48, endPoint y: 549, distance: 8.5
click at [45, 557] on button at bounding box center [49, 545] width 34 height 29
click at [194, 508] on button "Chanteur 2" at bounding box center [200, 504] width 13 height 13
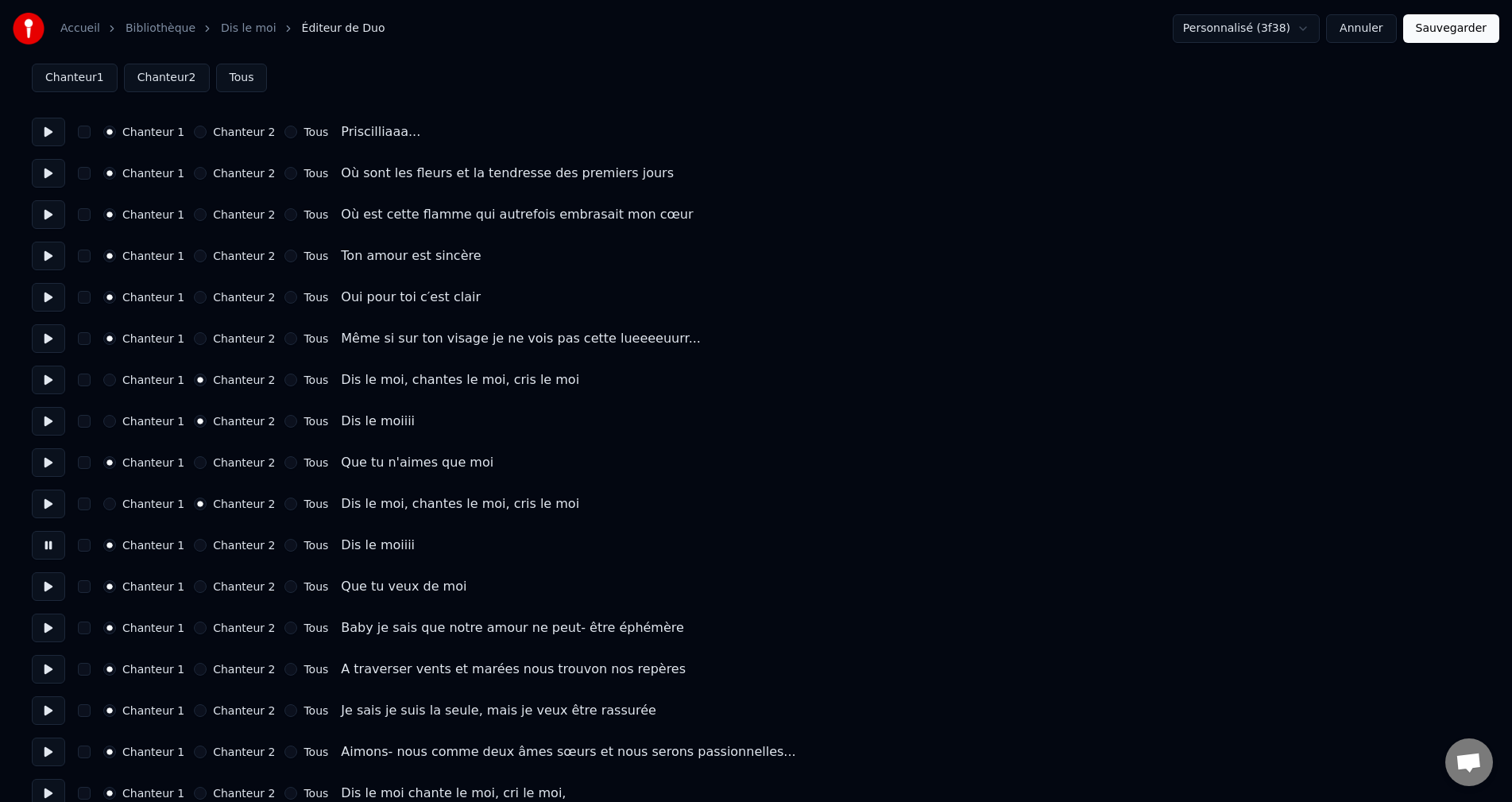
click at [53, 547] on button at bounding box center [49, 545] width 34 height 29
click at [50, 547] on button at bounding box center [49, 545] width 34 height 29
click at [193, 551] on div "Chanteur 1 Chanteur 2 Tous Dis le moiiii" at bounding box center [756, 545] width 1448 height 29
click at [194, 546] on button "Chanteur 2" at bounding box center [200, 546] width 13 height 13
click at [56, 581] on button at bounding box center [49, 587] width 34 height 29
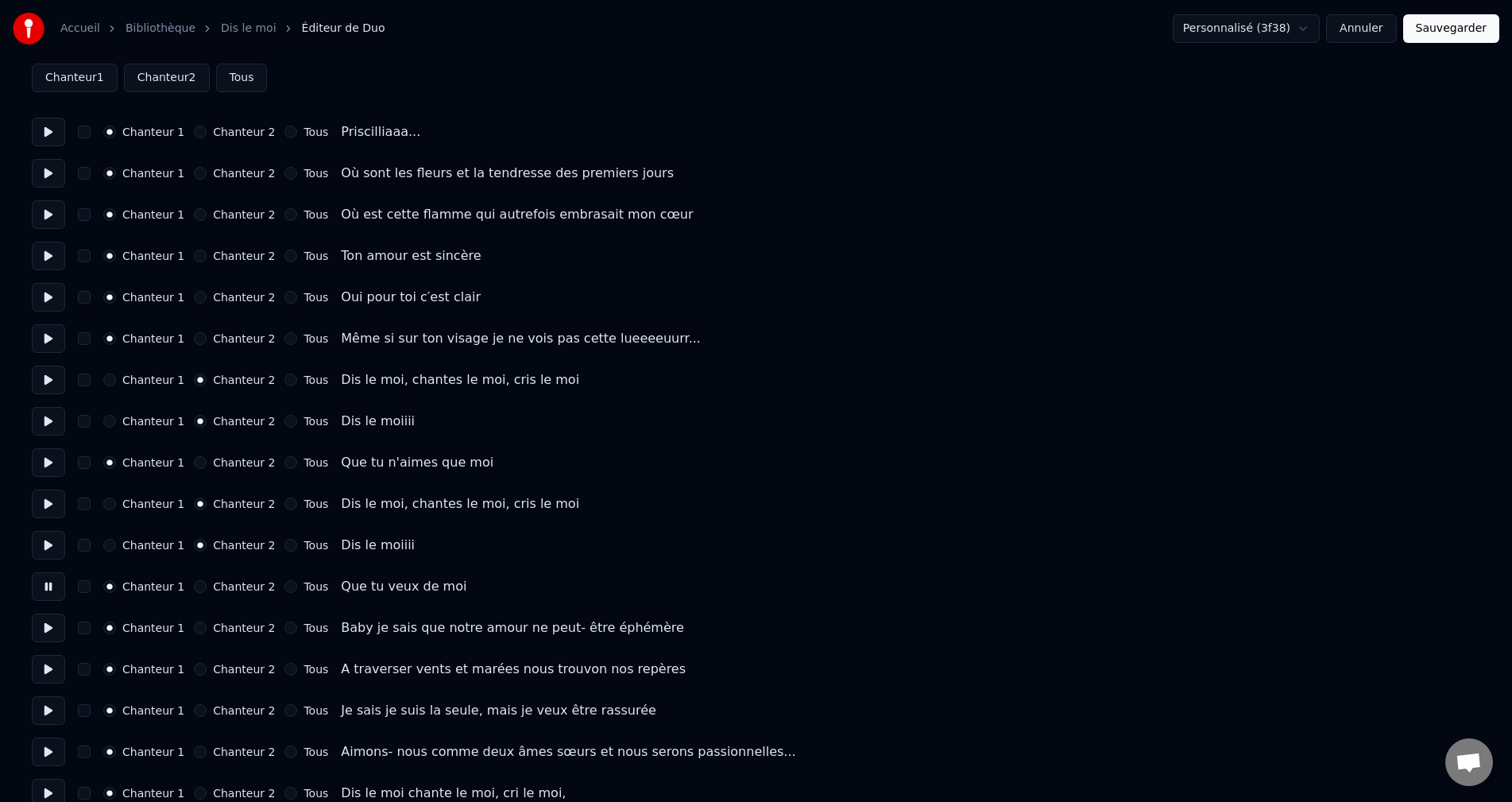
click at [40, 627] on button at bounding box center [49, 628] width 34 height 29
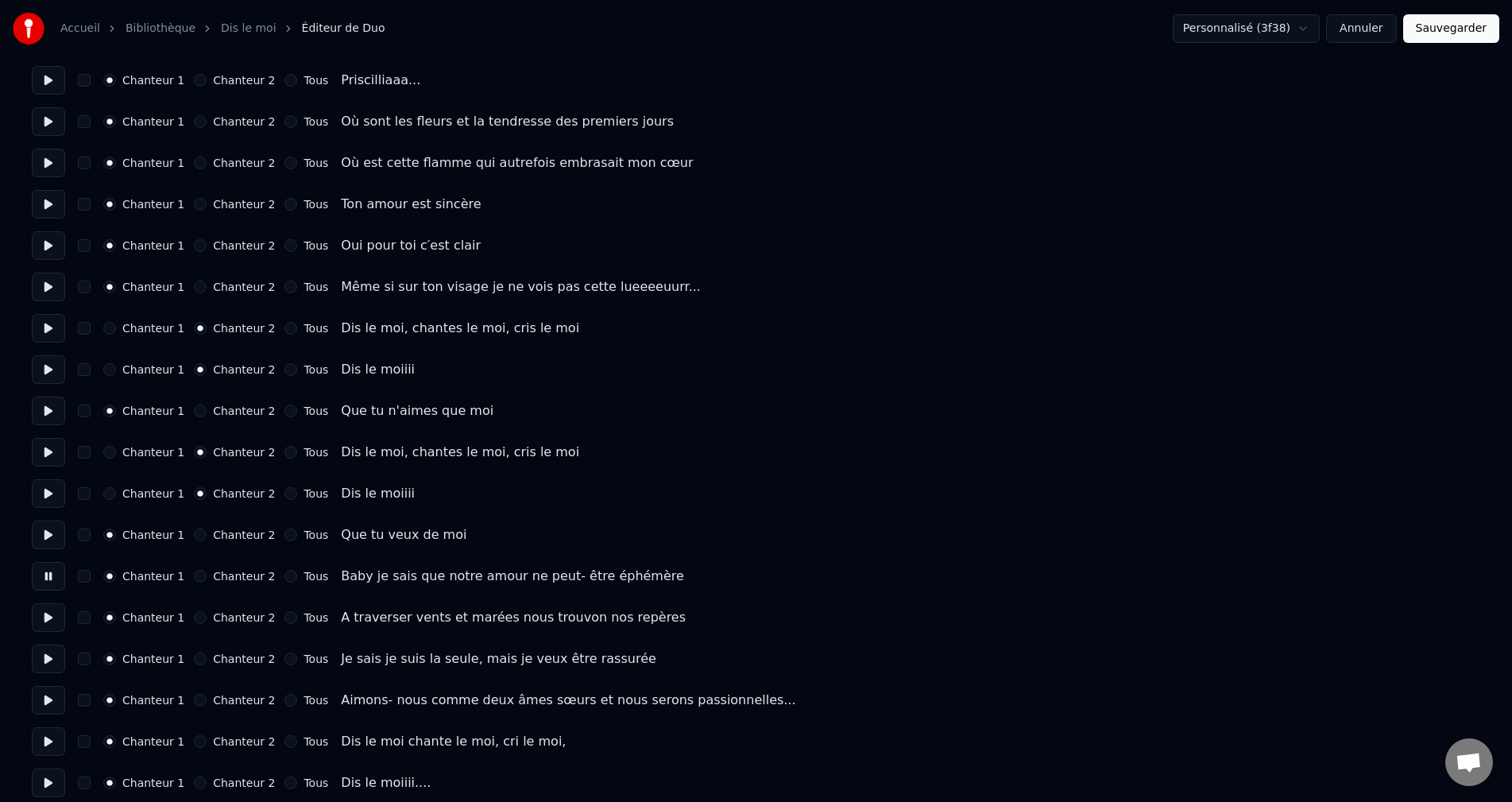
scroll to position [159, 0]
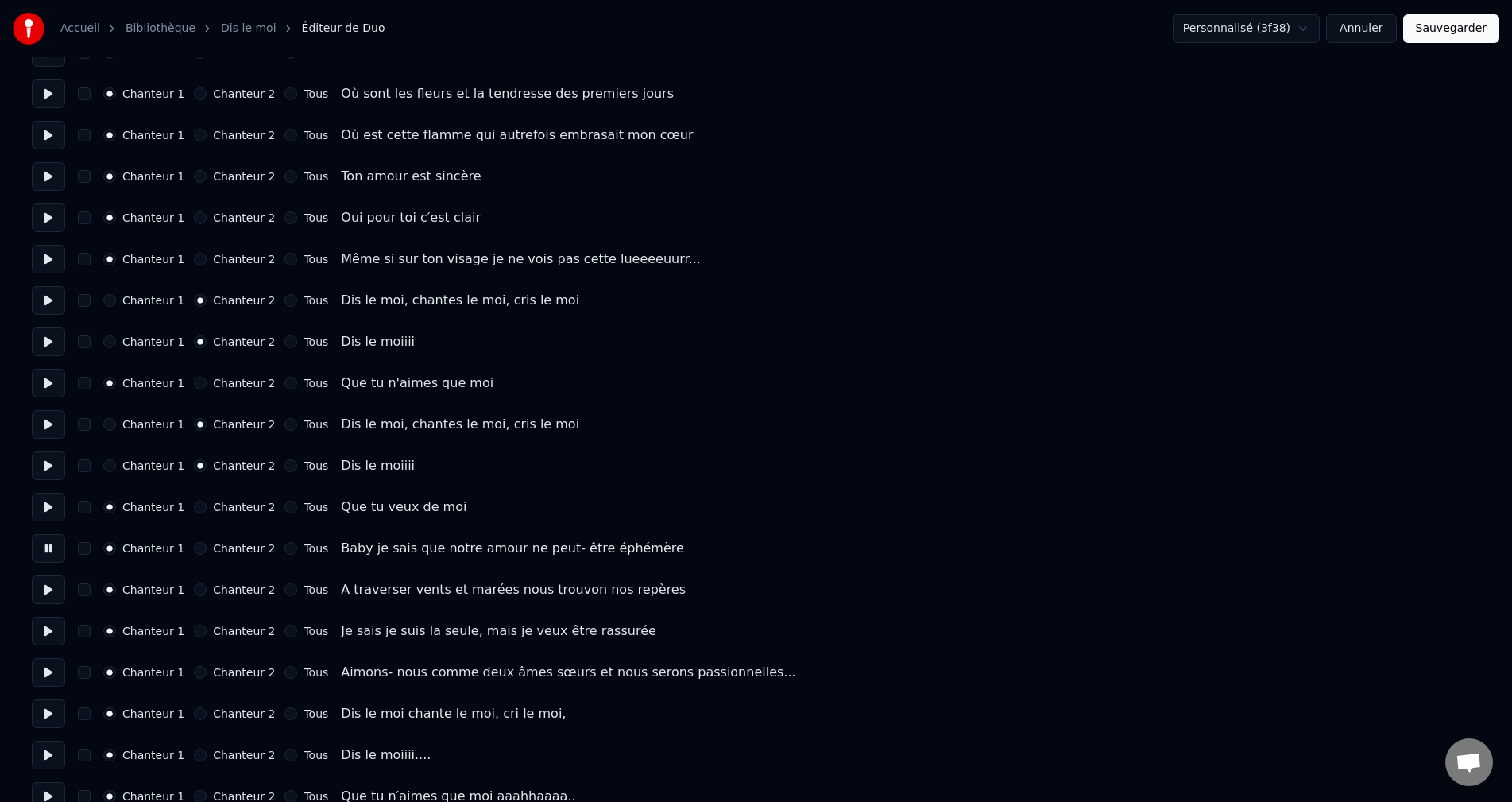
click at [48, 599] on button at bounding box center [49, 590] width 34 height 29
drag, startPoint x: 43, startPoint y: 634, endPoint x: 45, endPoint y: 646, distance: 12.2
click at [45, 634] on button at bounding box center [49, 631] width 34 height 29
click at [55, 704] on button at bounding box center [49, 713] width 34 height 29
click at [54, 673] on button at bounding box center [49, 672] width 34 height 29
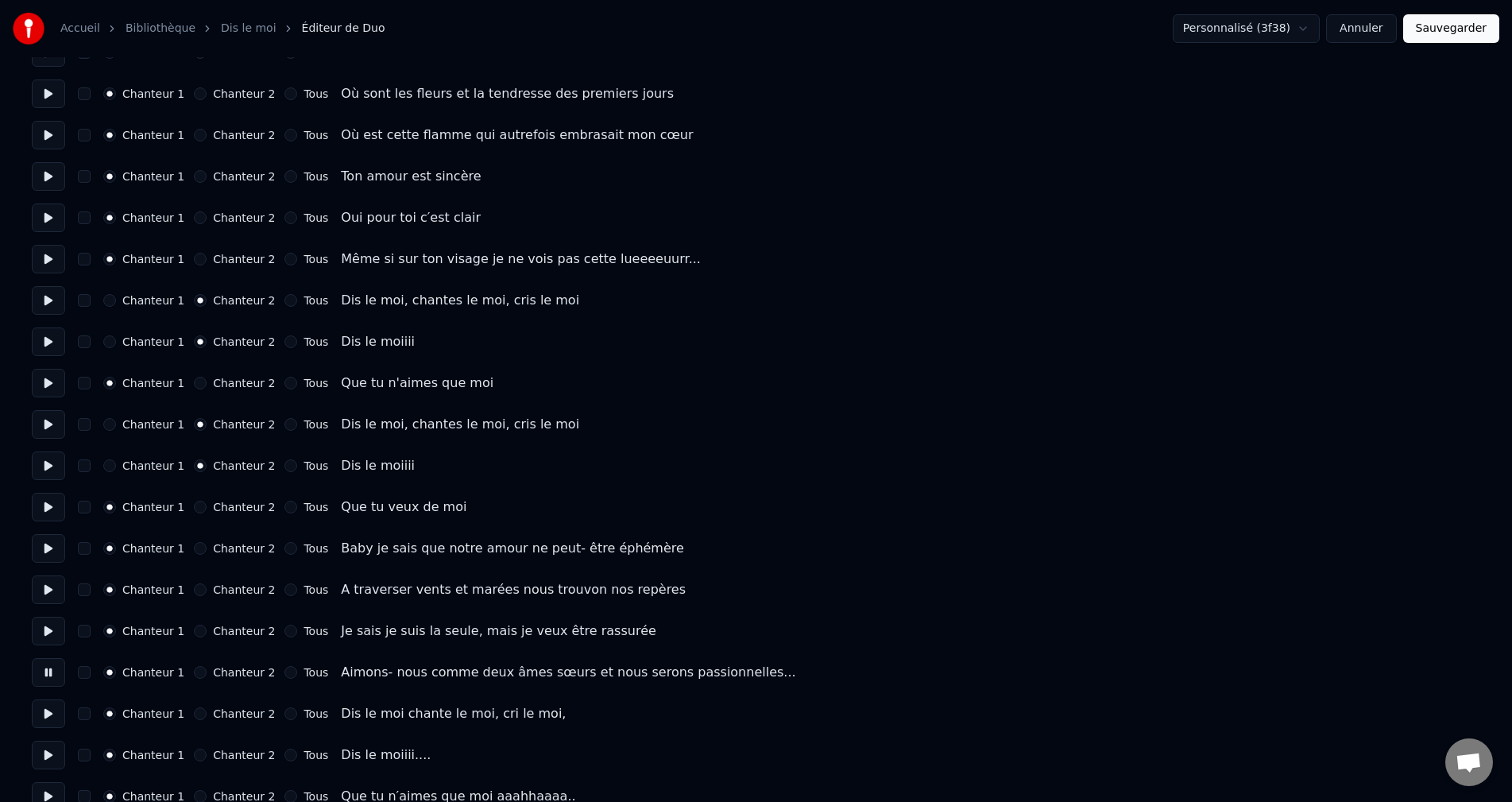
click at [49, 707] on button at bounding box center [49, 713] width 34 height 29
click at [194, 715] on button "Chanteur 2" at bounding box center [200, 714] width 13 height 13
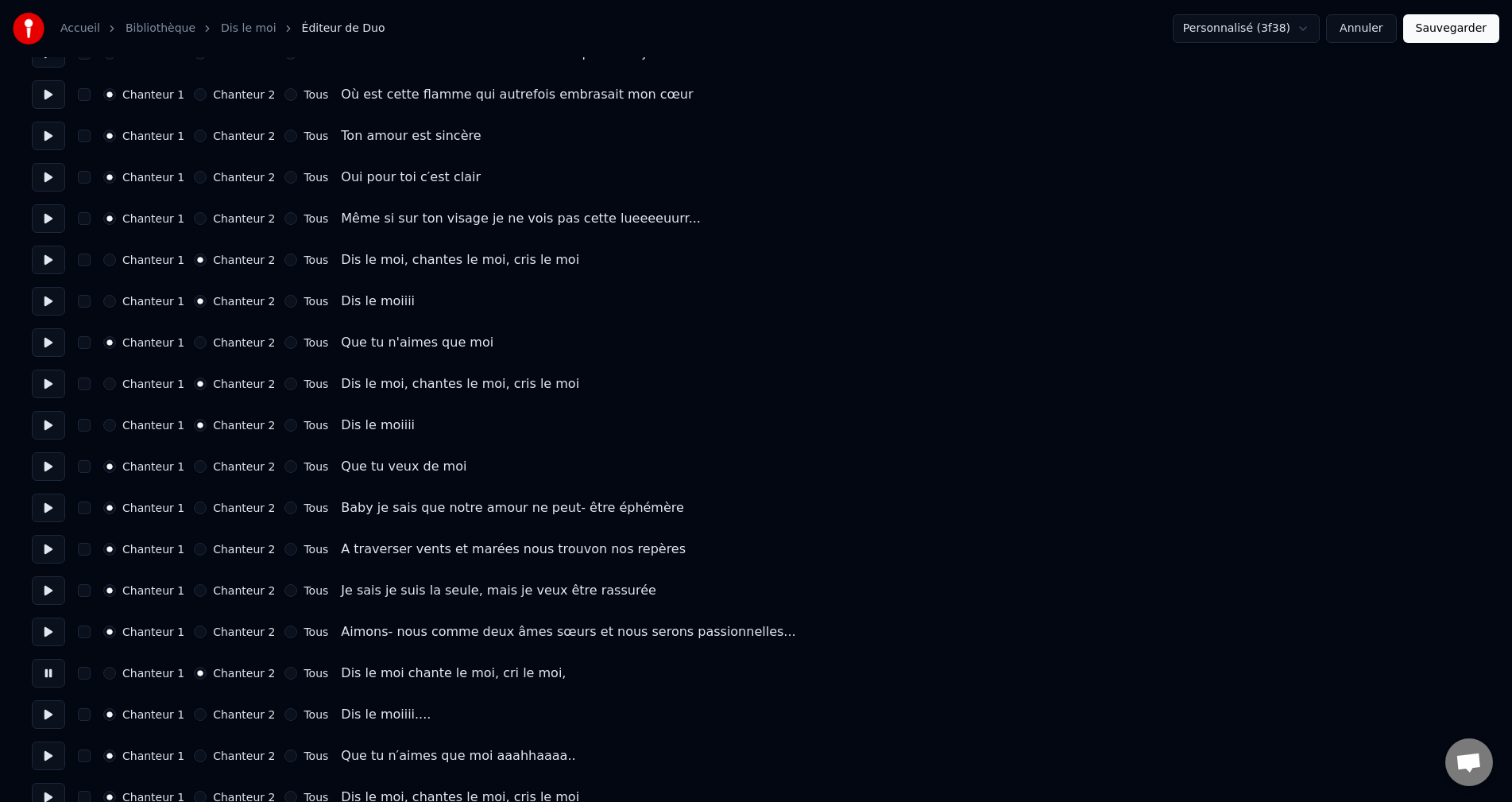
scroll to position [239, 0]
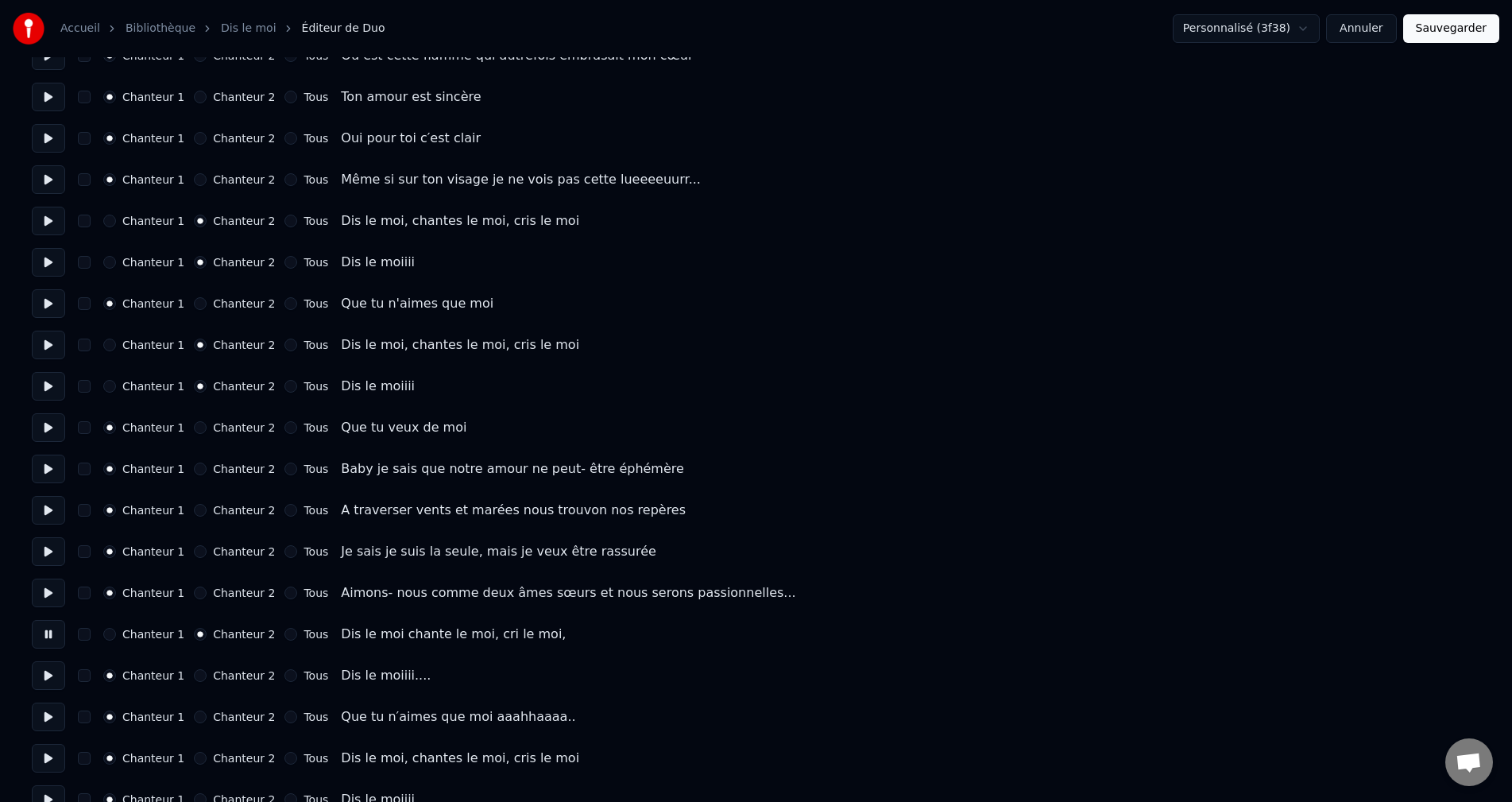
click at [50, 673] on button at bounding box center [49, 676] width 34 height 29
click at [194, 676] on button "Chanteur 2" at bounding box center [200, 676] width 13 height 13
click at [51, 729] on button at bounding box center [49, 717] width 34 height 29
click at [53, 755] on button at bounding box center [49, 758] width 34 height 29
click at [194, 761] on button "Chanteur 2" at bounding box center [200, 758] width 13 height 13
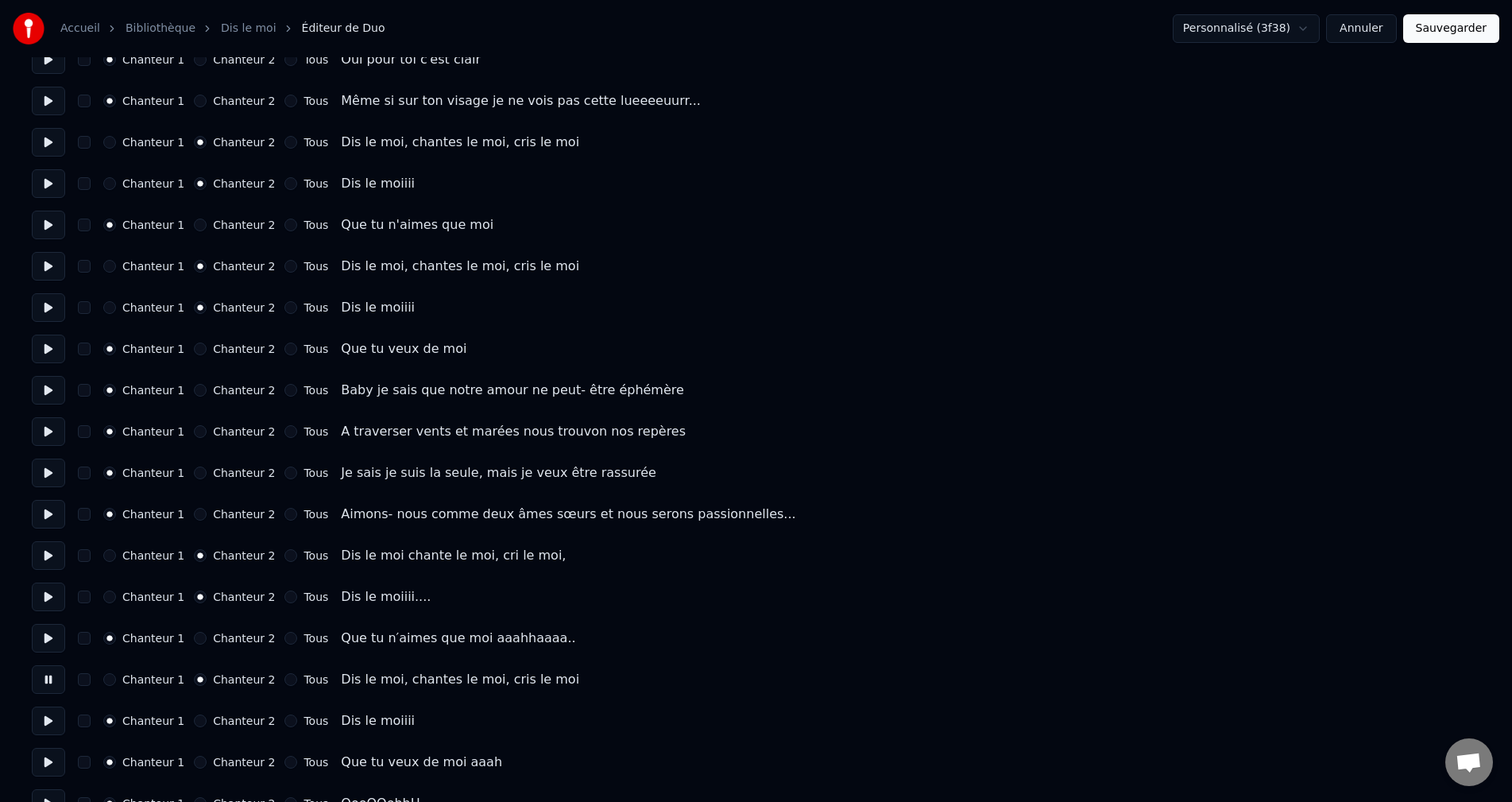
scroll to position [318, 0]
drag, startPoint x: 35, startPoint y: 725, endPoint x: 43, endPoint y: 722, distance: 8.5
click at [36, 723] on button at bounding box center [49, 720] width 34 height 29
click at [194, 722] on button "Chanteur 2" at bounding box center [200, 721] width 13 height 13
click at [52, 758] on button at bounding box center [49, 761] width 34 height 29
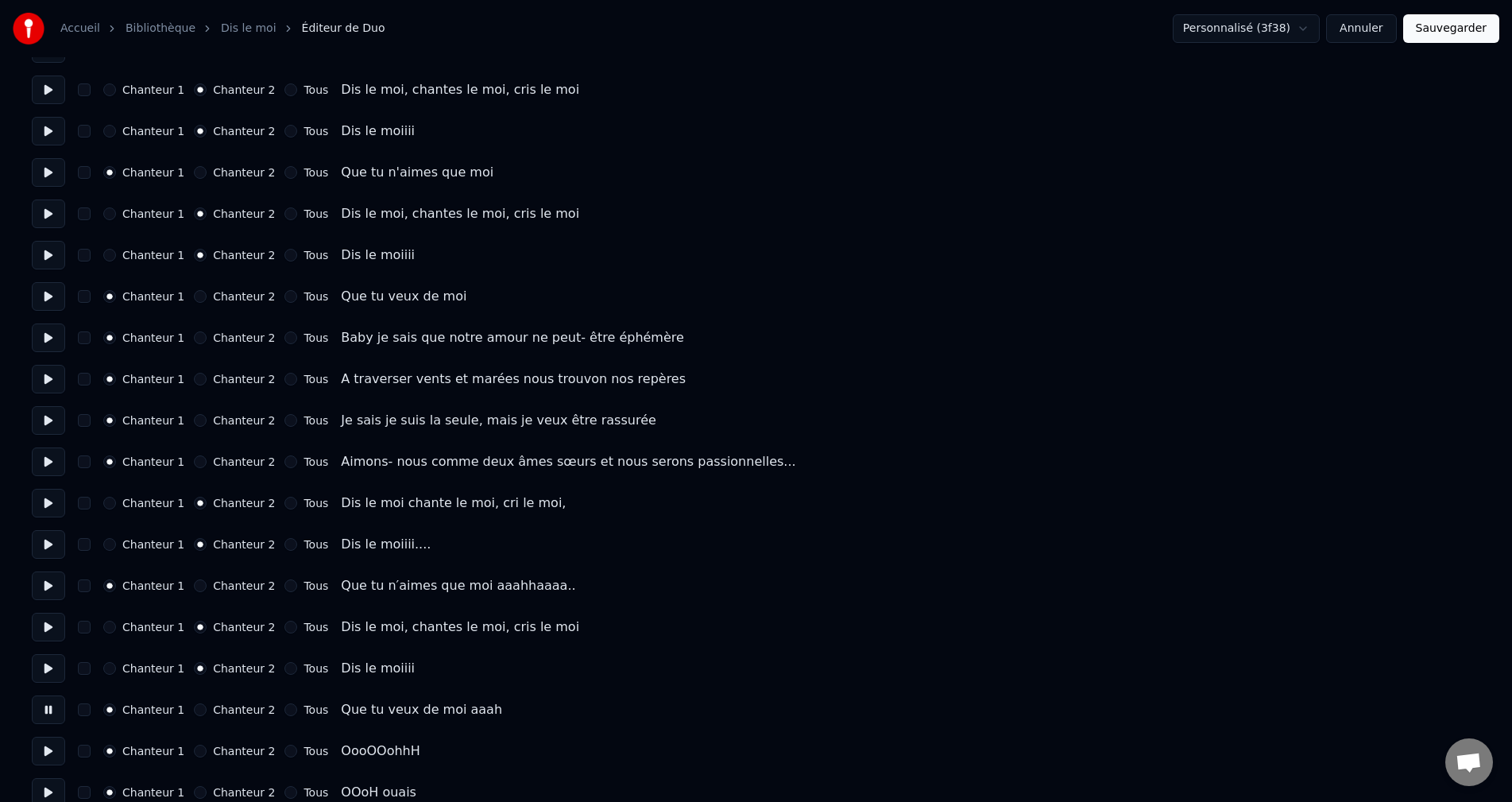
scroll to position [398, 0]
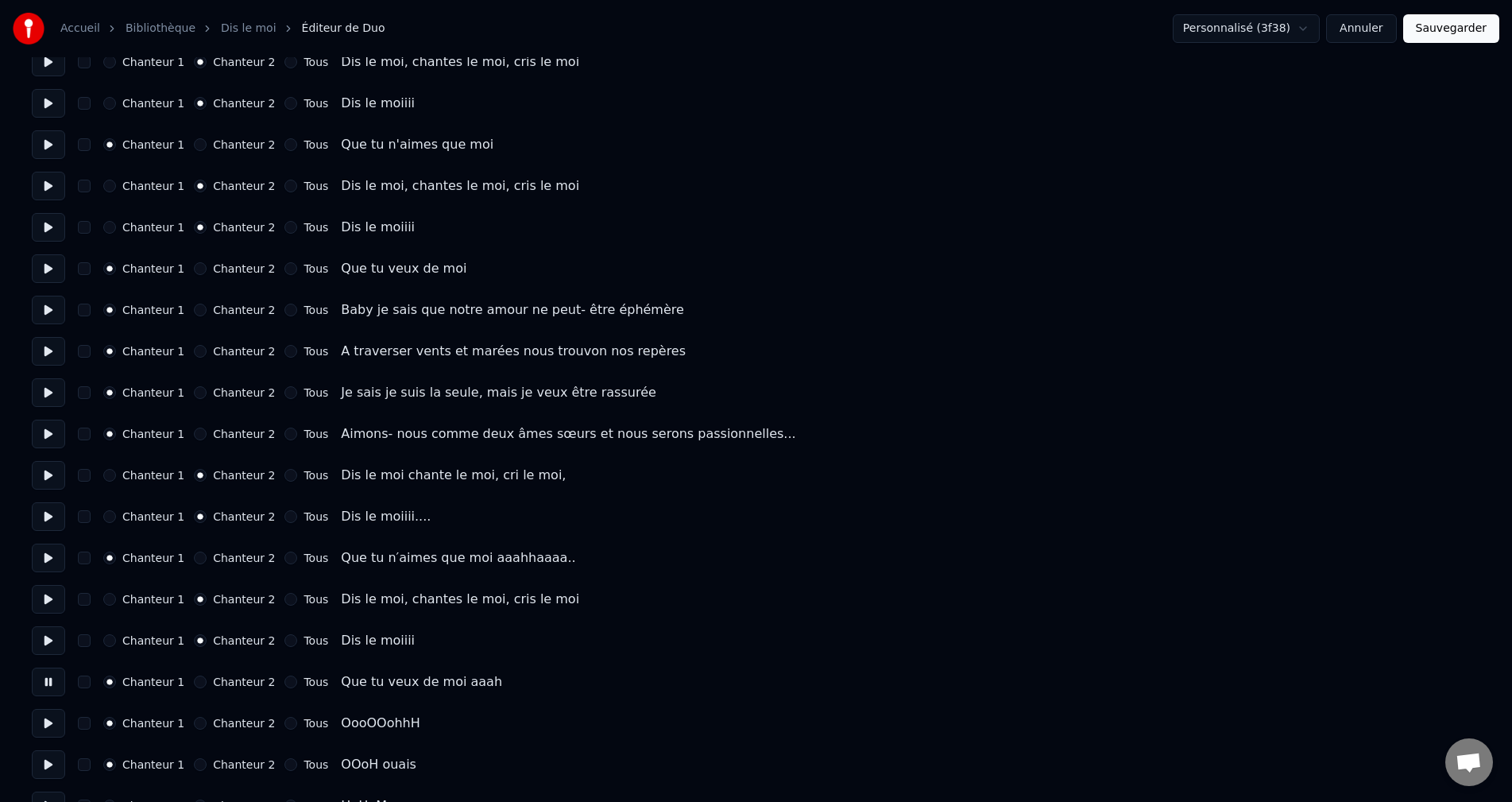
drag, startPoint x: 45, startPoint y: 720, endPoint x: 171, endPoint y: 720, distance: 126.0
click at [47, 720] on button at bounding box center [49, 723] width 34 height 29
click at [194, 722] on button "Chanteur 2" at bounding box center [200, 723] width 13 height 13
click at [107, 724] on button "Chanteur 1" at bounding box center [109, 723] width 13 height 13
click at [1461, 29] on button "Sauvegarder" at bounding box center [1451, 28] width 96 height 29
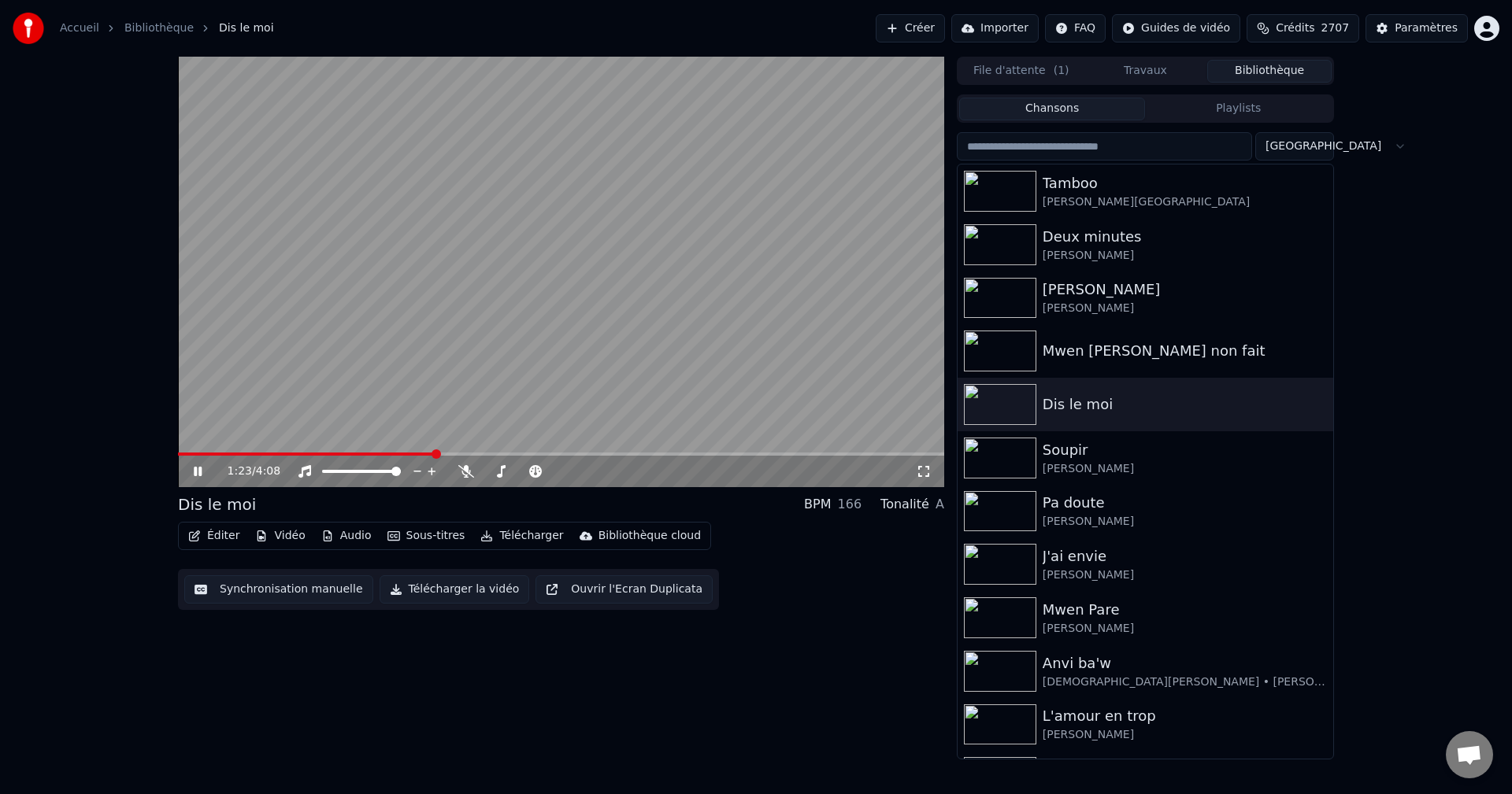
click at [434, 452] on span at bounding box center [561, 453] width 766 height 3
click at [460, 455] on span at bounding box center [561, 453] width 766 height 3
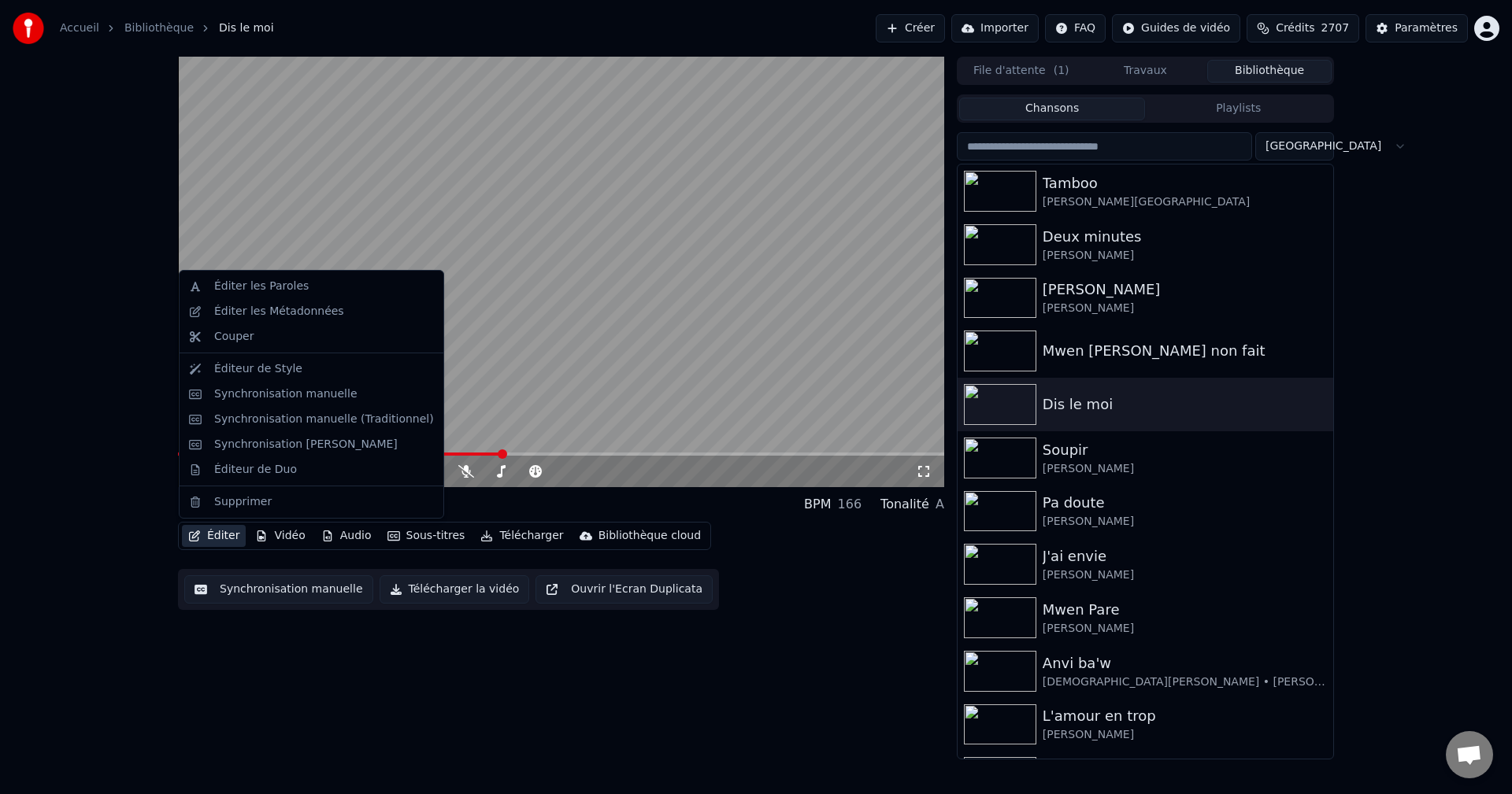
click at [221, 539] on button "Éditer" at bounding box center [213, 536] width 64 height 22
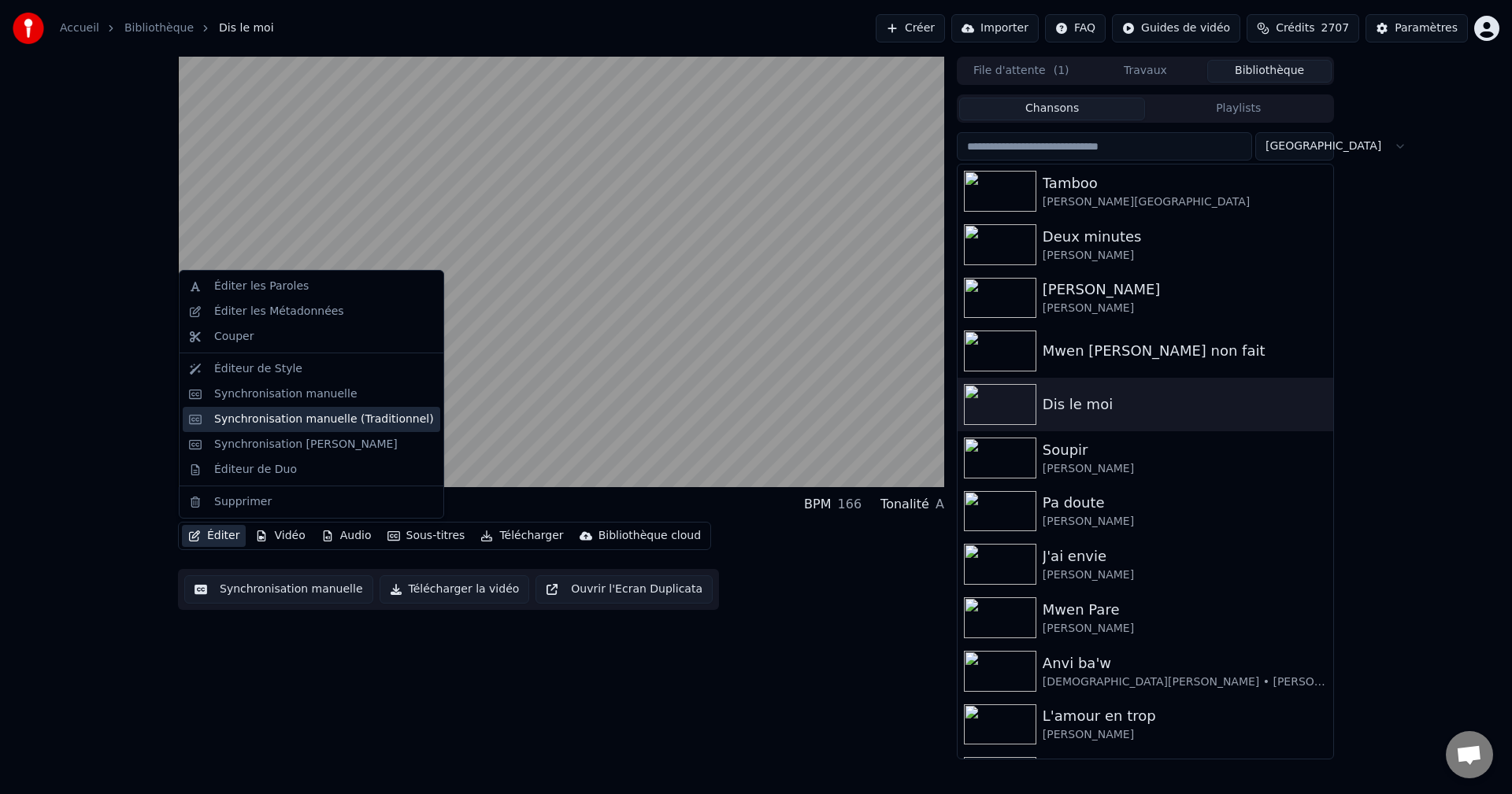
click at [320, 420] on div "Synchronisation manuelle (Traditionnel)" at bounding box center [324, 419] width 220 height 16
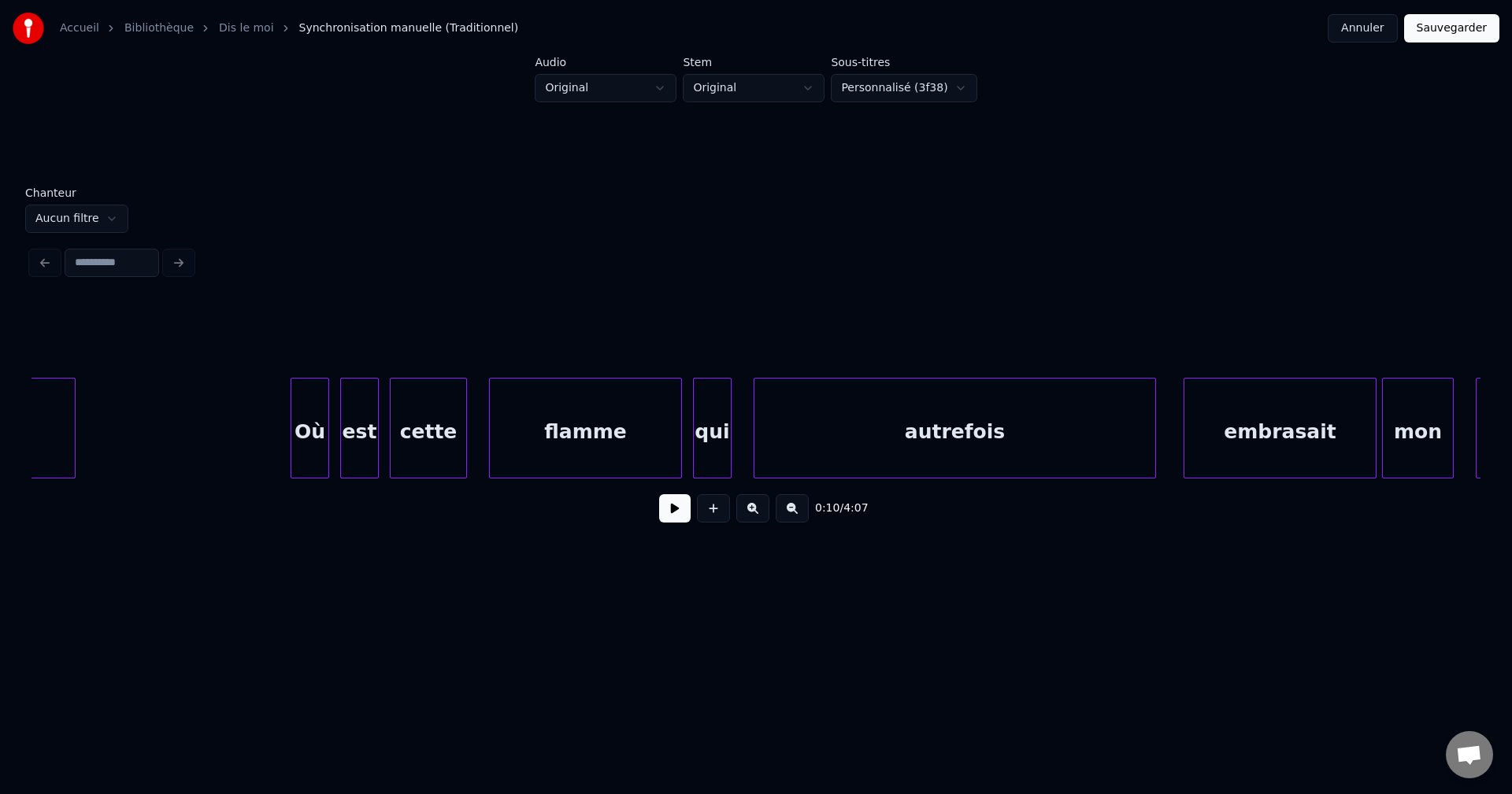
scroll to position [0, 8106]
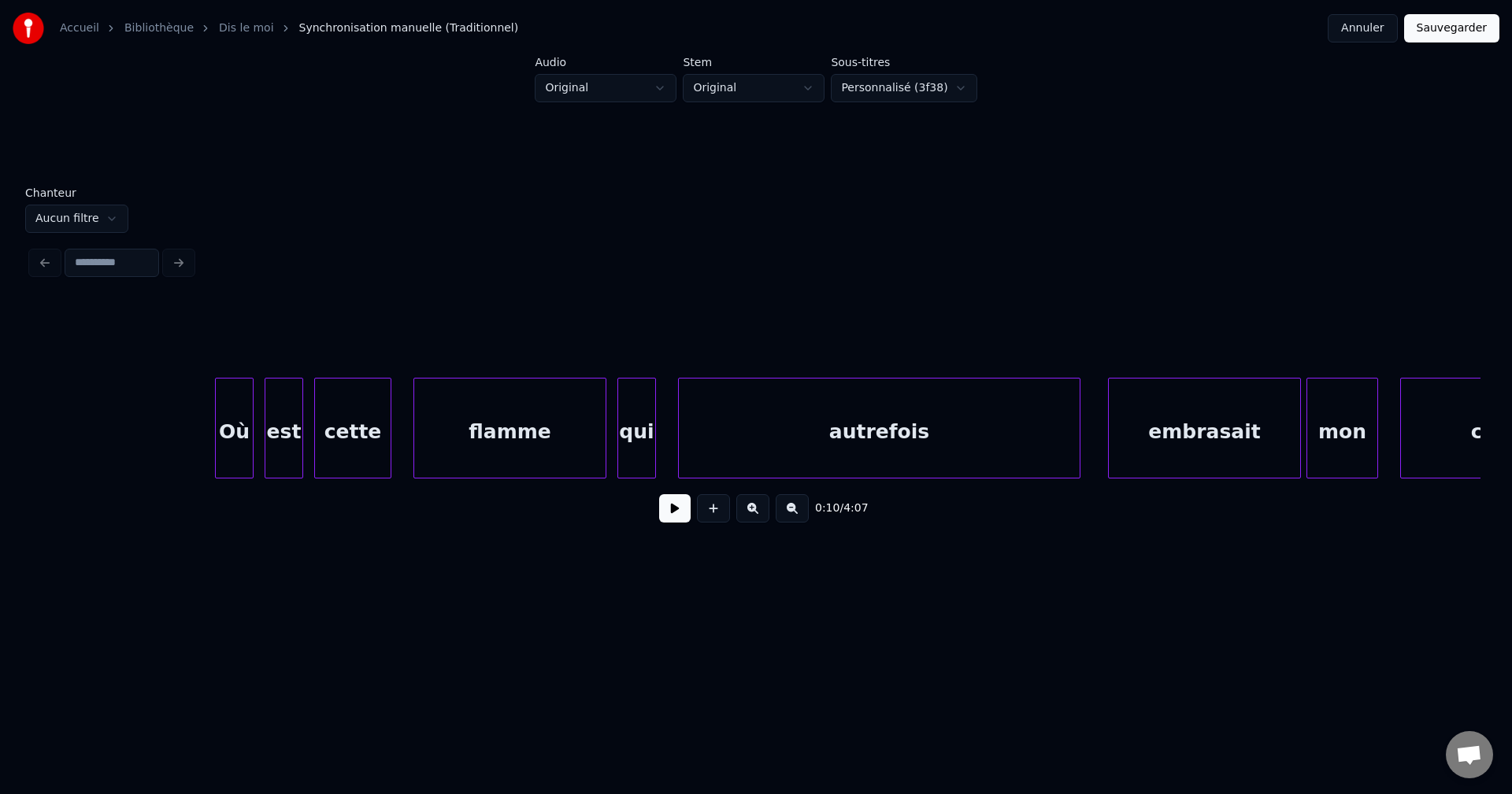
click at [110, 248] on input at bounding box center [112, 262] width 95 height 29
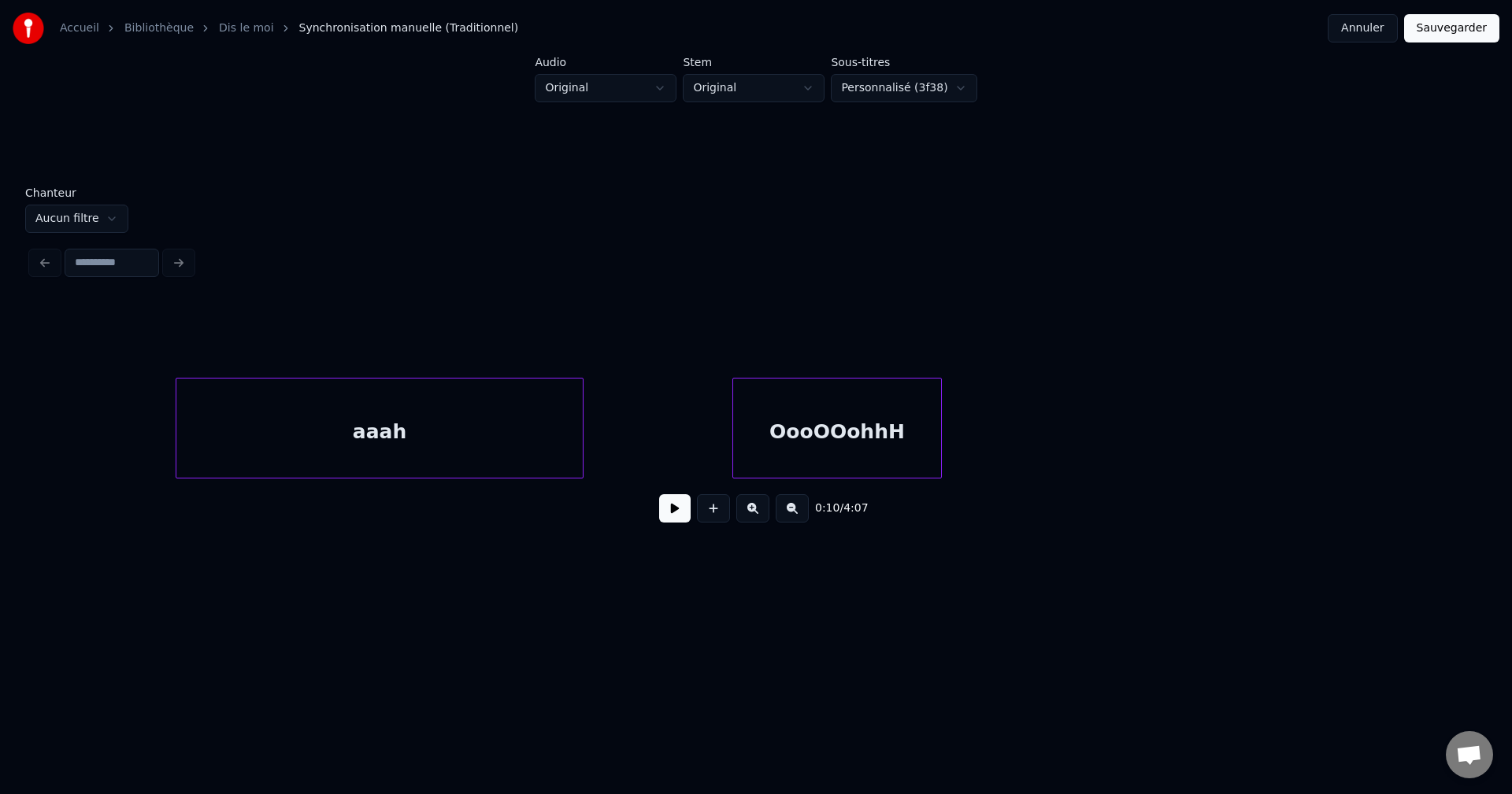
scroll to position [0, 32461]
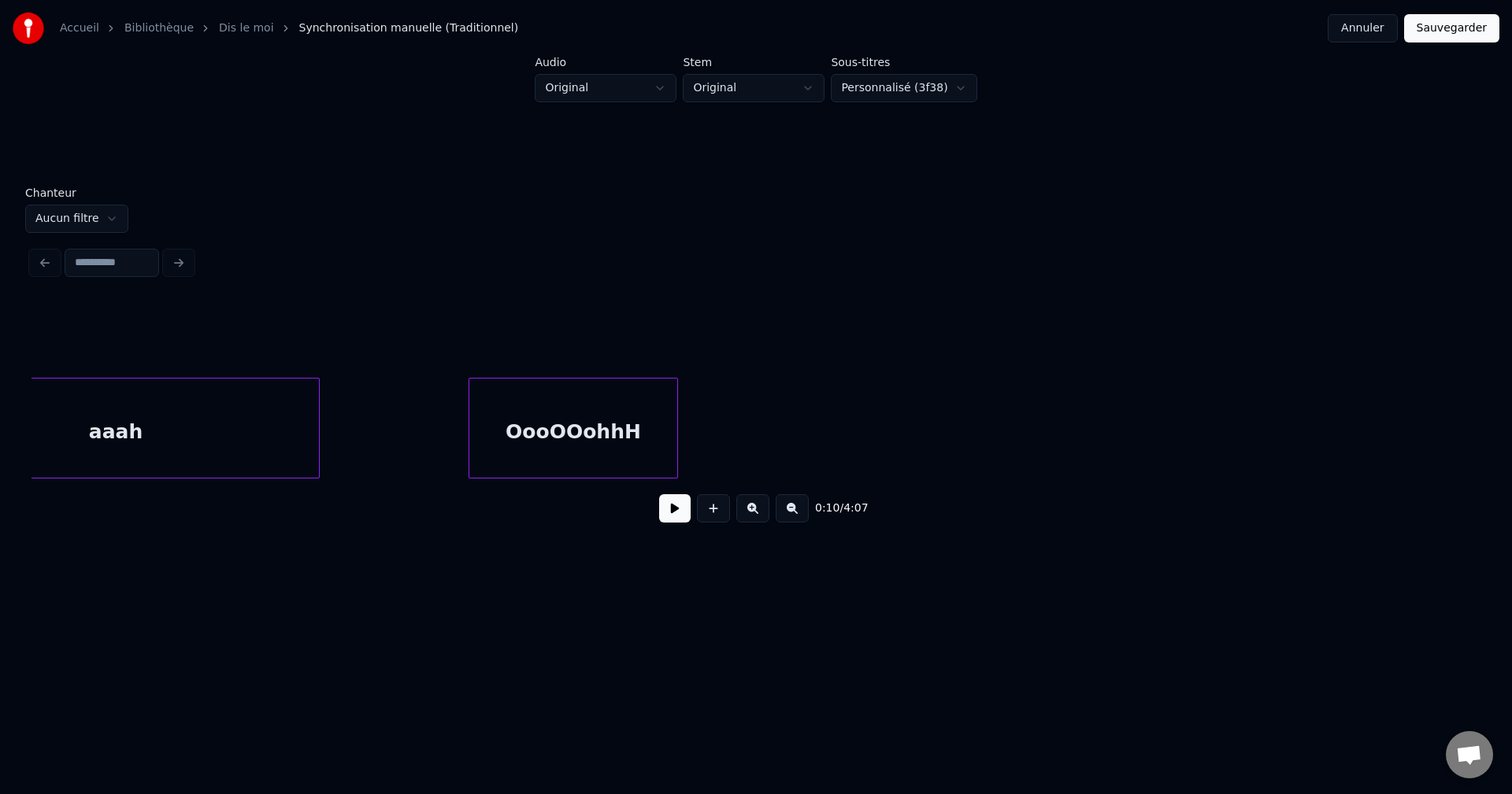
click at [469, 431] on div at bounding box center [471, 428] width 5 height 99
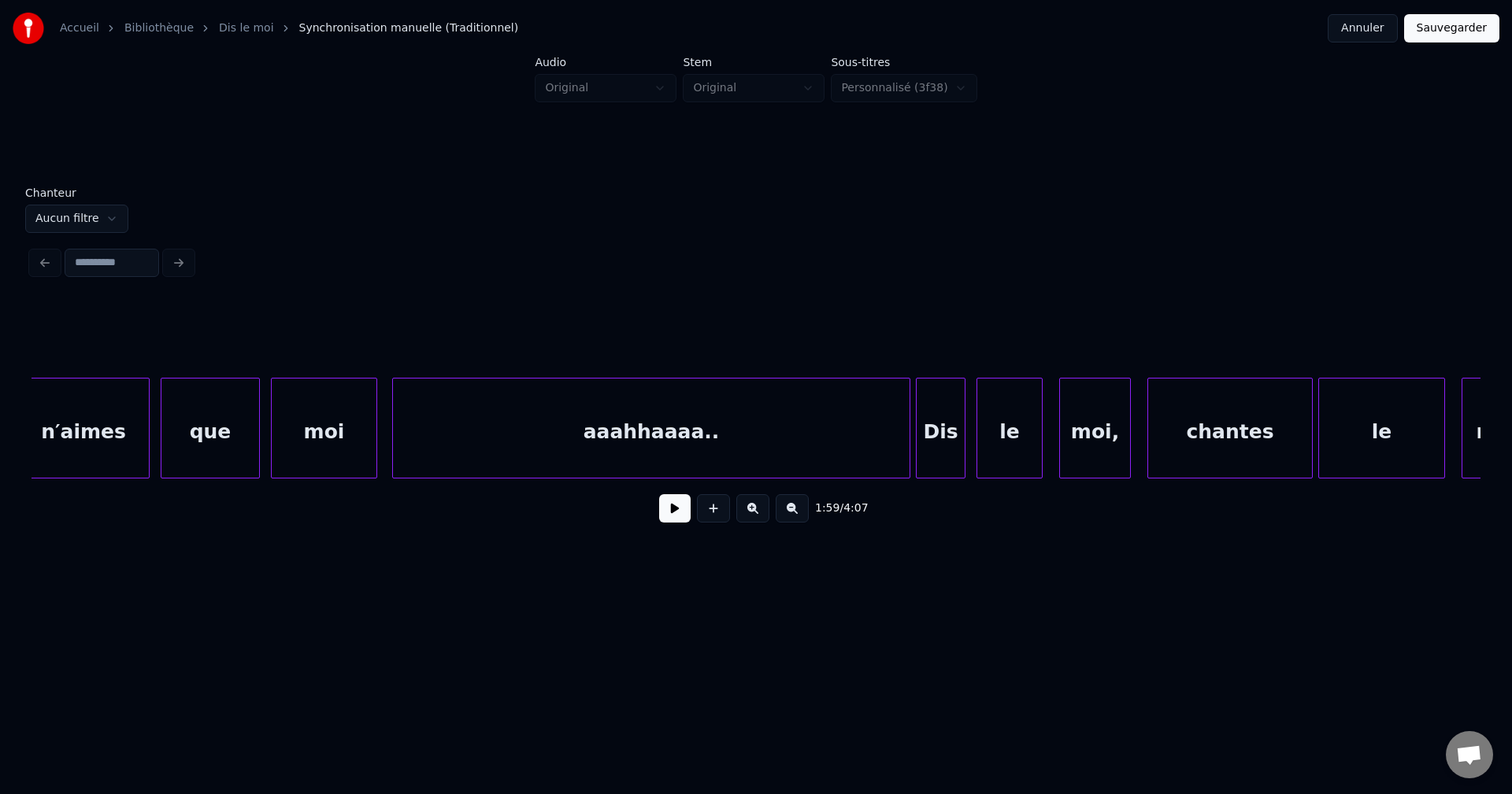
scroll to position [0, 27974]
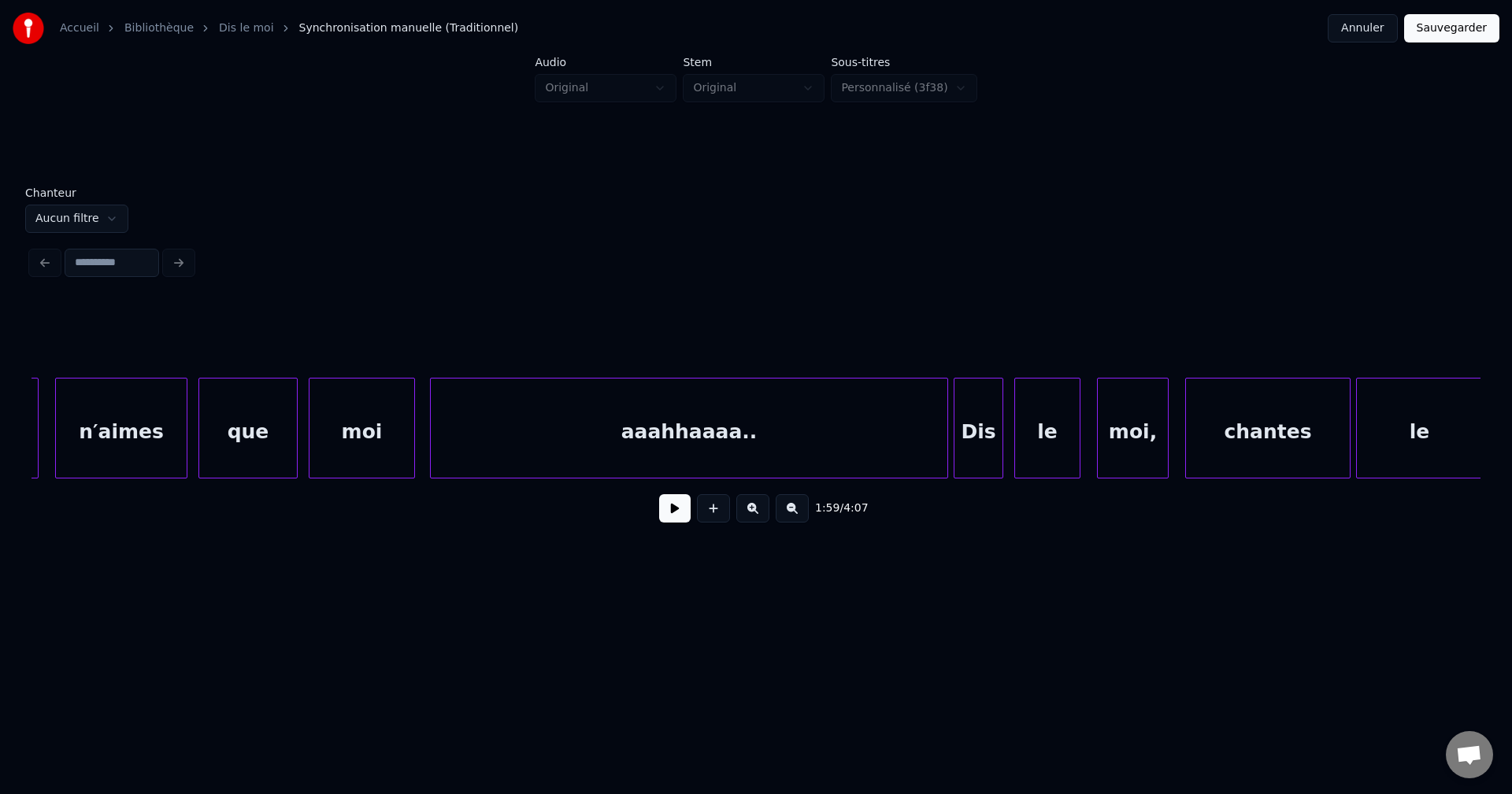
click at [636, 453] on div "aaahhaaaa.." at bounding box center [689, 433] width 516 height 107
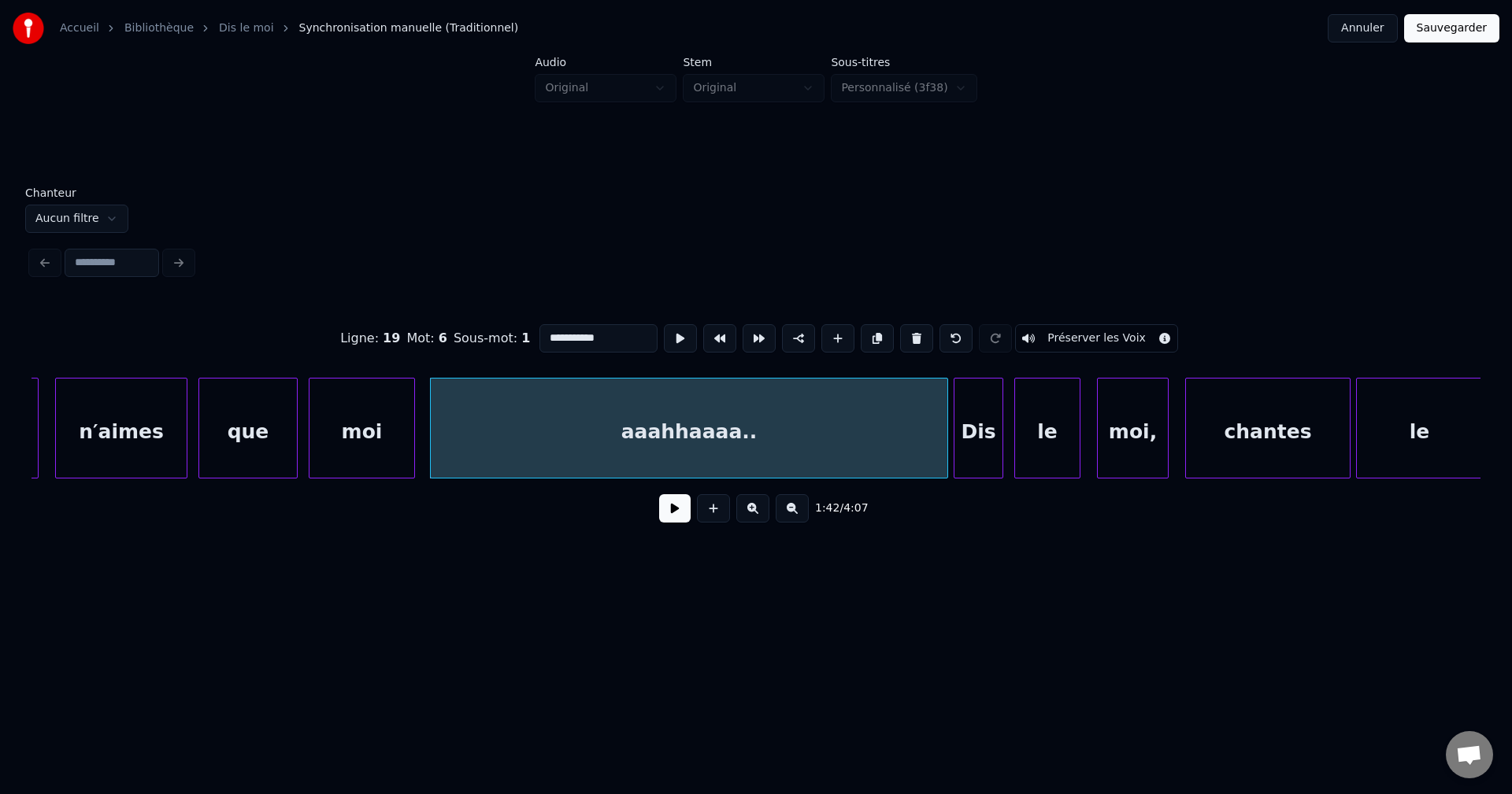
click at [658, 516] on div "1:42 / 4:07" at bounding box center [756, 508] width 1424 height 34
click at [661, 516] on button at bounding box center [675, 508] width 32 height 29
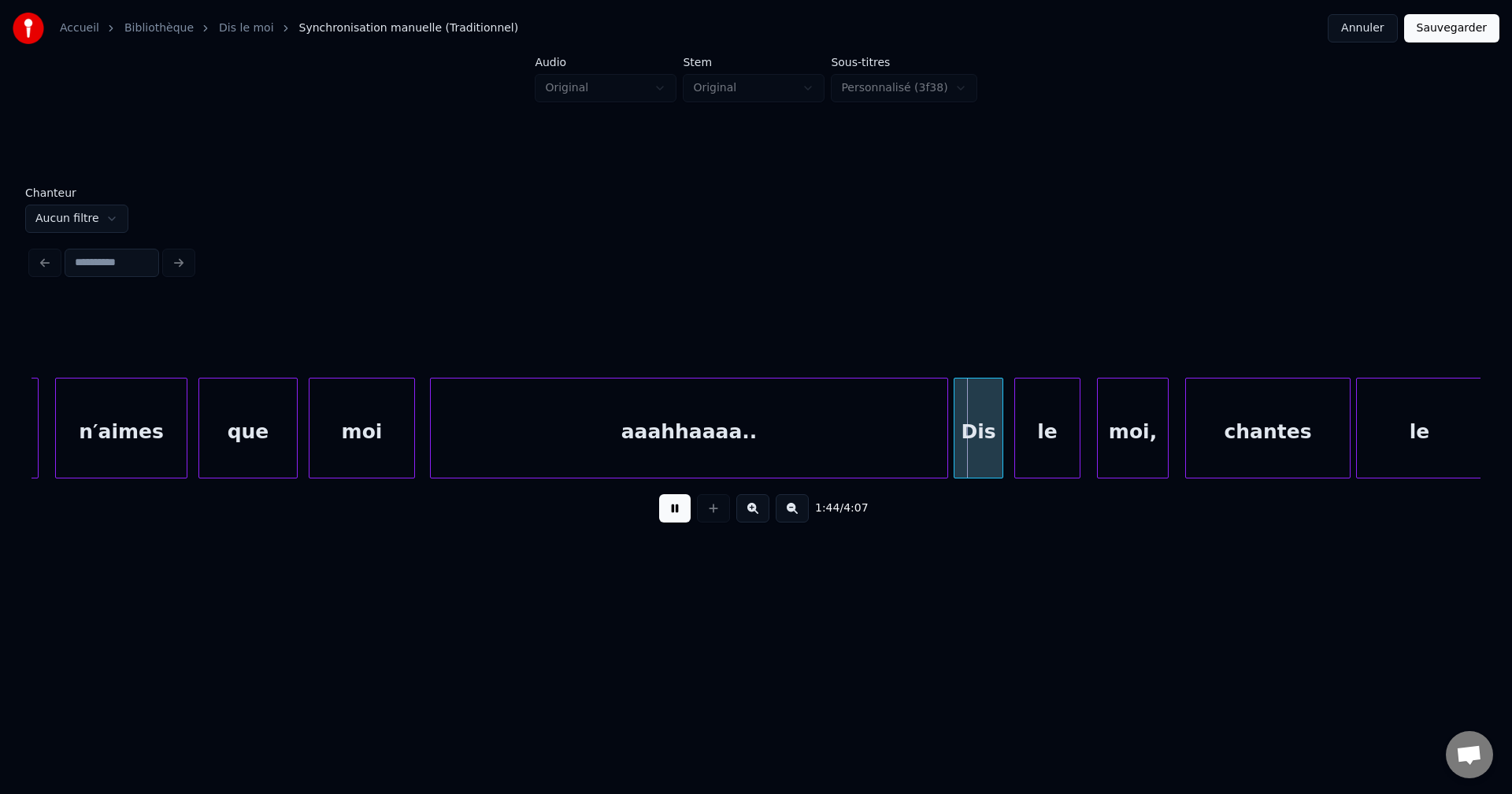
click at [728, 428] on div "aaahhaaaa.." at bounding box center [689, 433] width 516 height 107
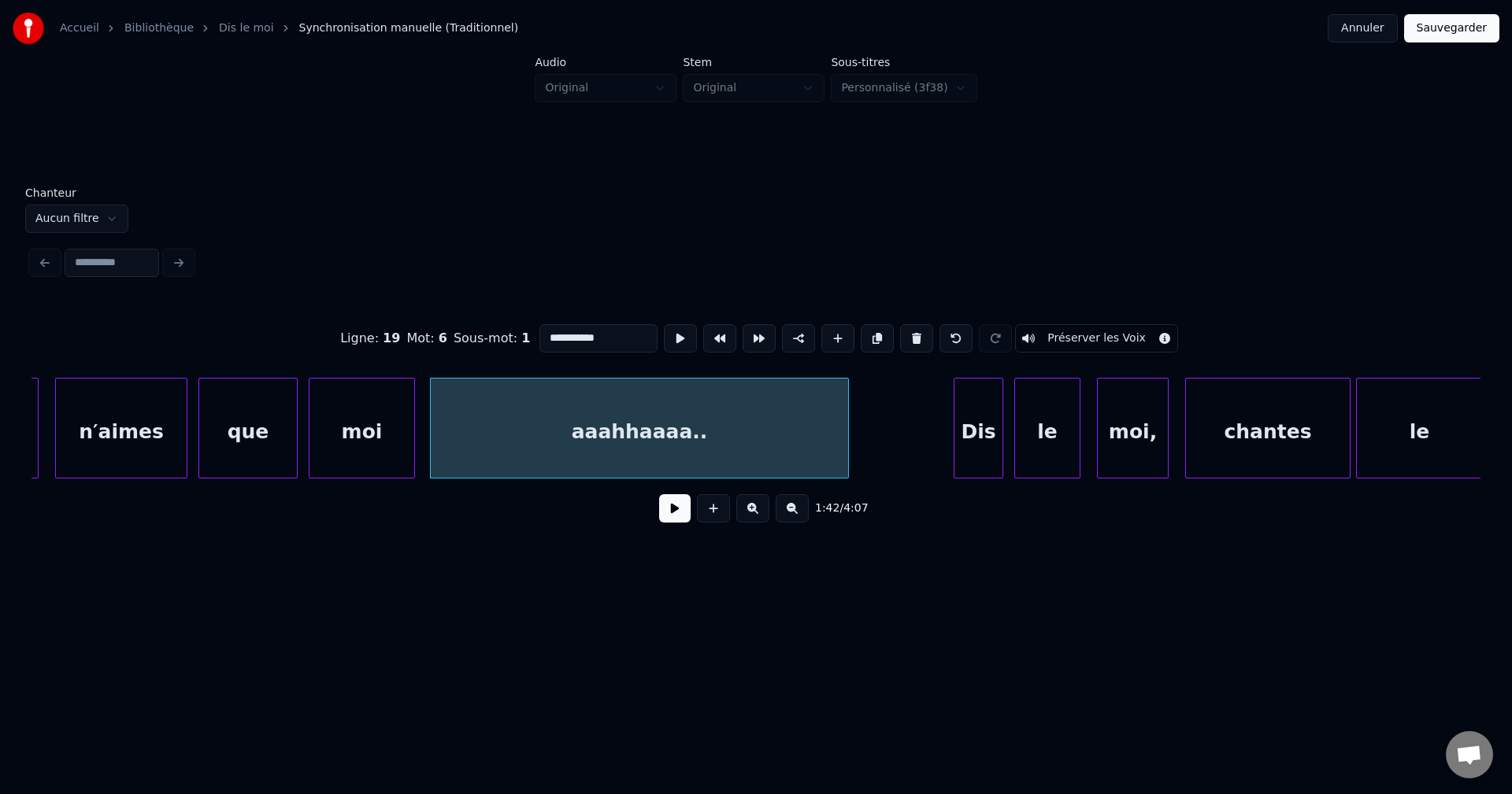
click at [847, 445] on div at bounding box center [845, 428] width 5 height 99
click at [682, 511] on button at bounding box center [675, 508] width 32 height 29
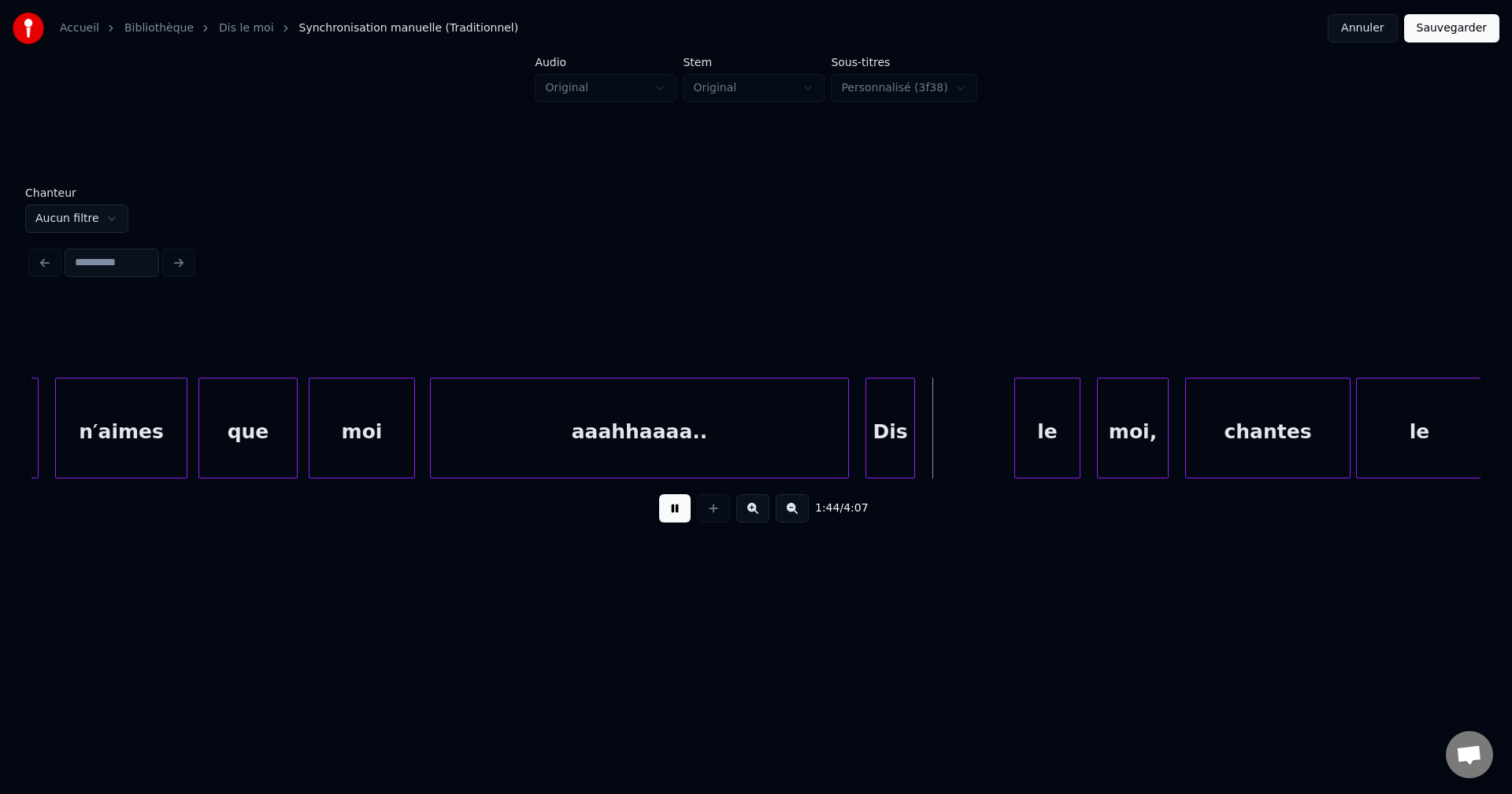
click at [889, 447] on div "Dis" at bounding box center [890, 433] width 48 height 107
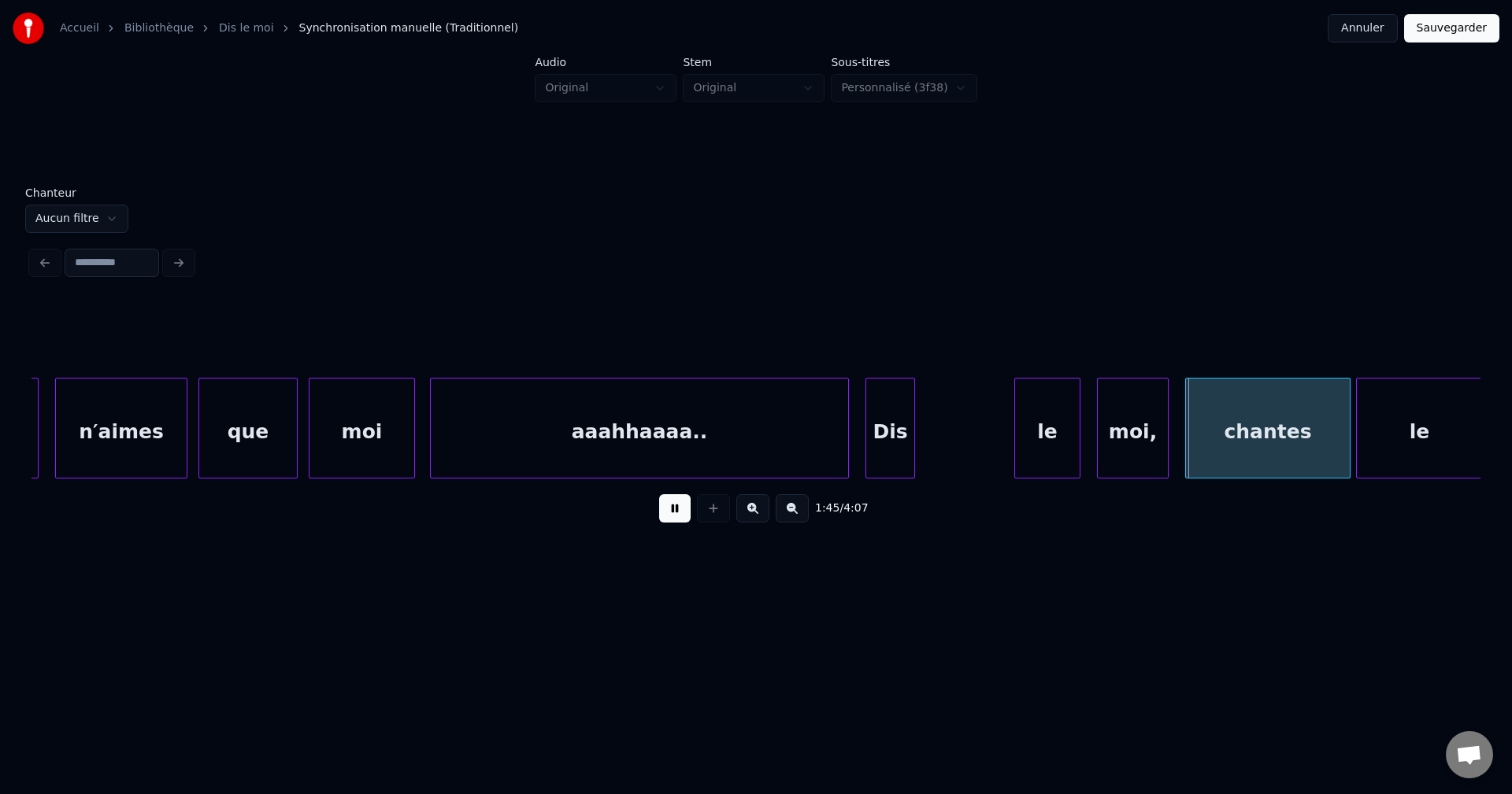
click at [828, 448] on div "aaahhaaaa.." at bounding box center [640, 433] width 417 height 107
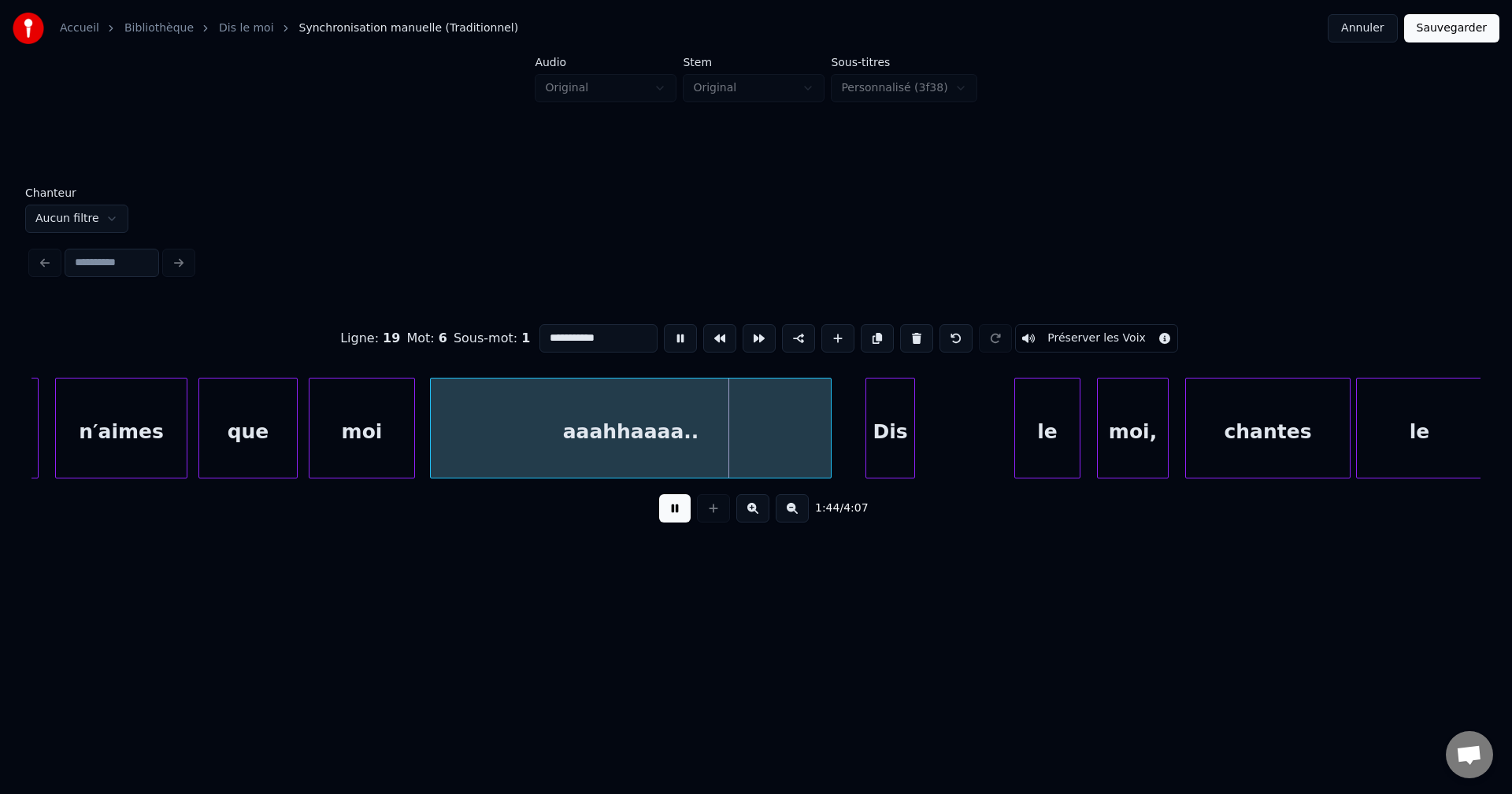
click at [828, 449] on div at bounding box center [828, 428] width 5 height 99
click at [908, 446] on div at bounding box center [908, 428] width 5 height 99
click at [869, 442] on div "Dis" at bounding box center [859, 433] width 45 height 107
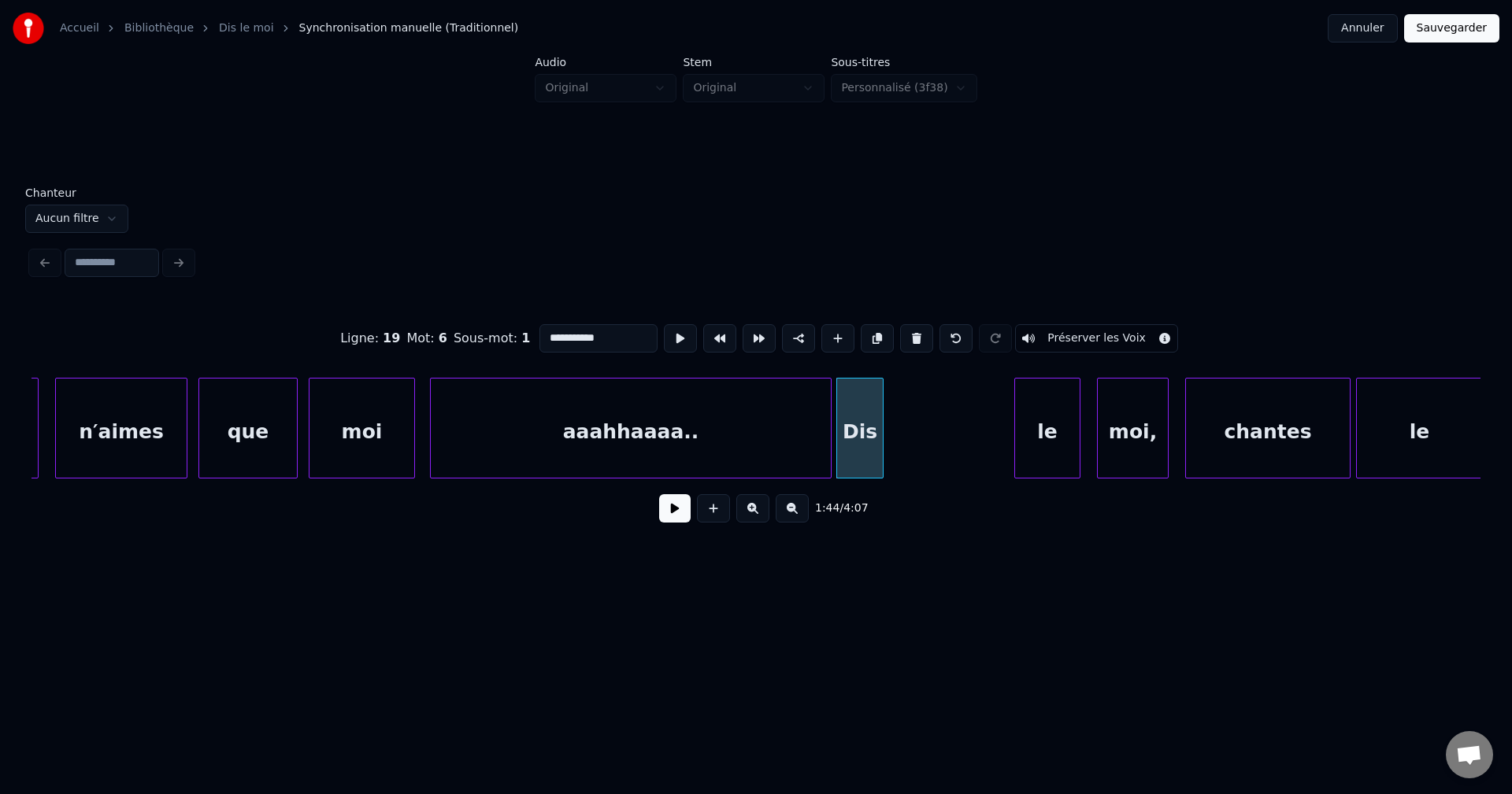
click at [883, 441] on div "Dis" at bounding box center [859, 428] width 47 height 101
type input "***"
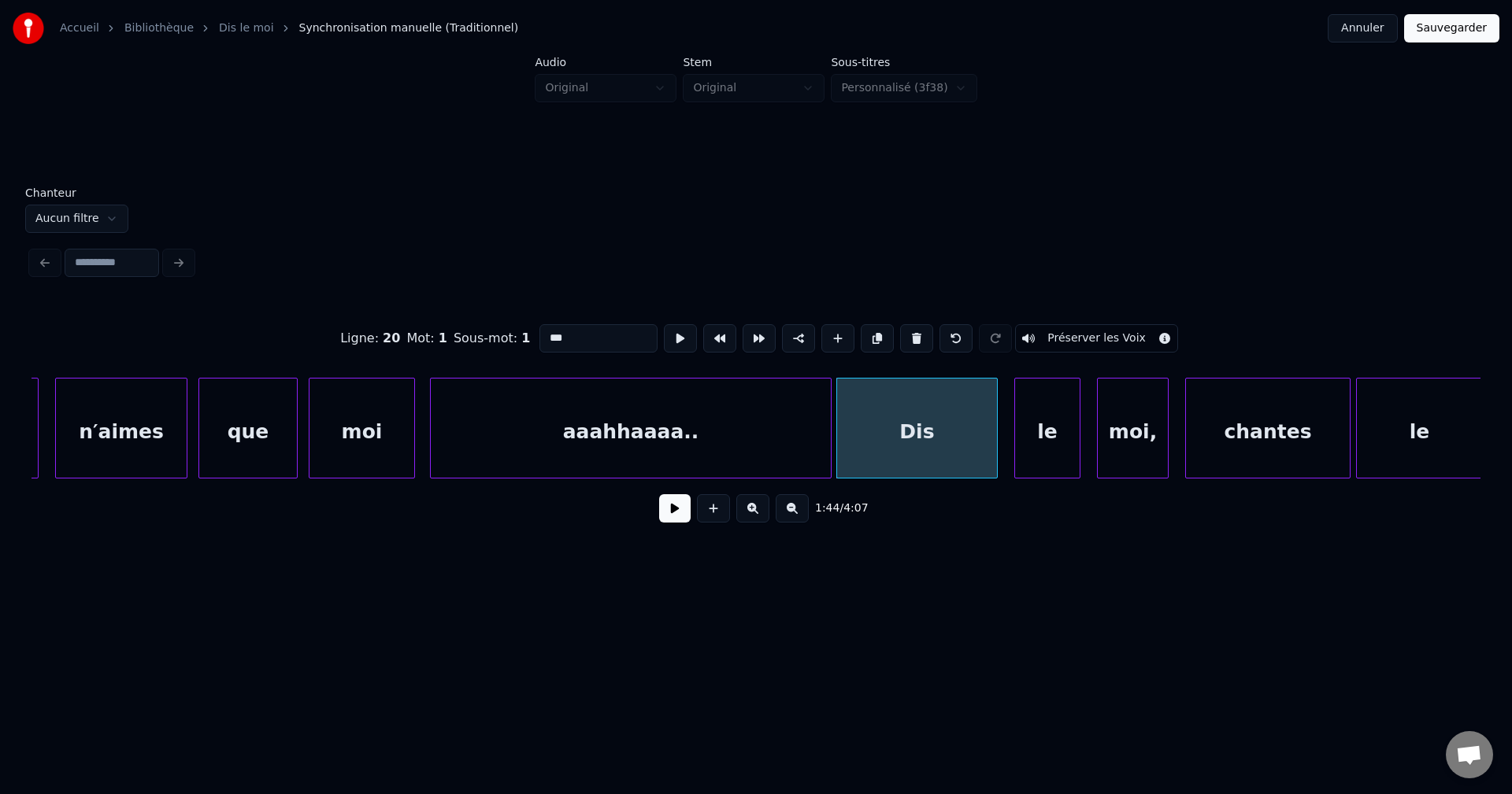
click at [995, 447] on div at bounding box center [994, 428] width 5 height 99
click at [913, 445] on div "Dis" at bounding box center [917, 433] width 159 height 107
click at [686, 510] on button at bounding box center [675, 508] width 32 height 29
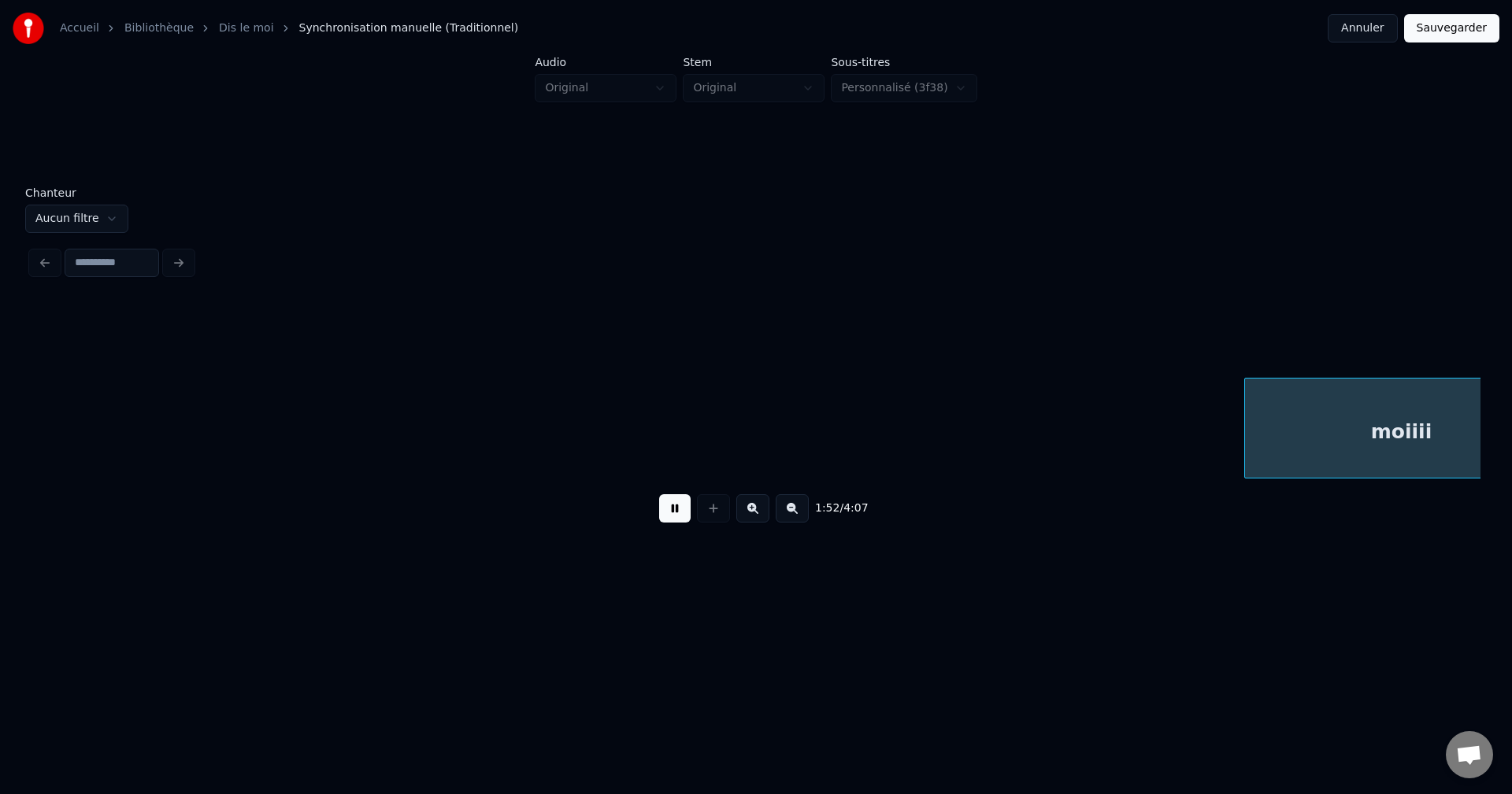
scroll to position [0, 30878]
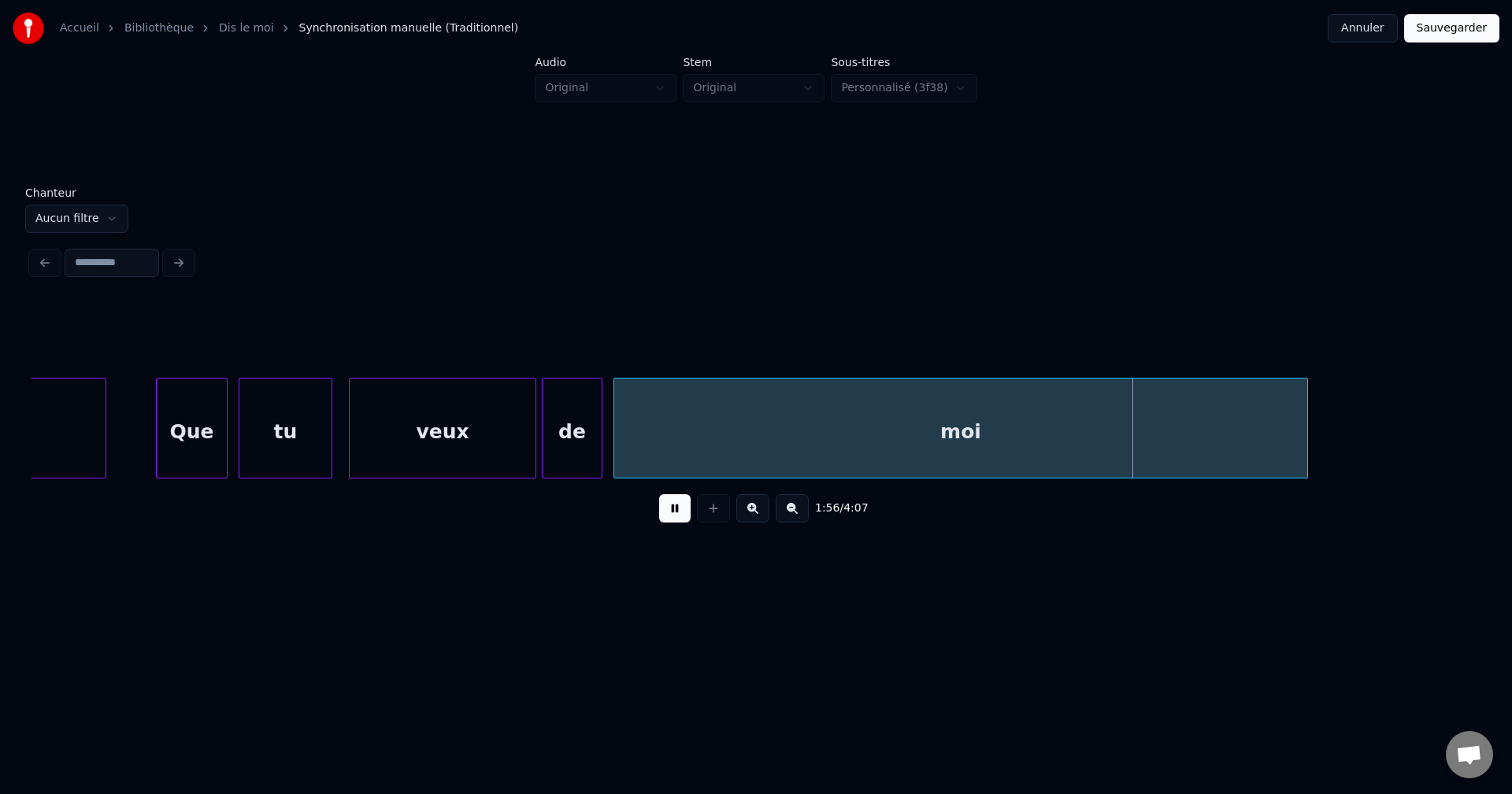
click at [1154, 429] on div "moi" at bounding box center [959, 433] width 692 height 107
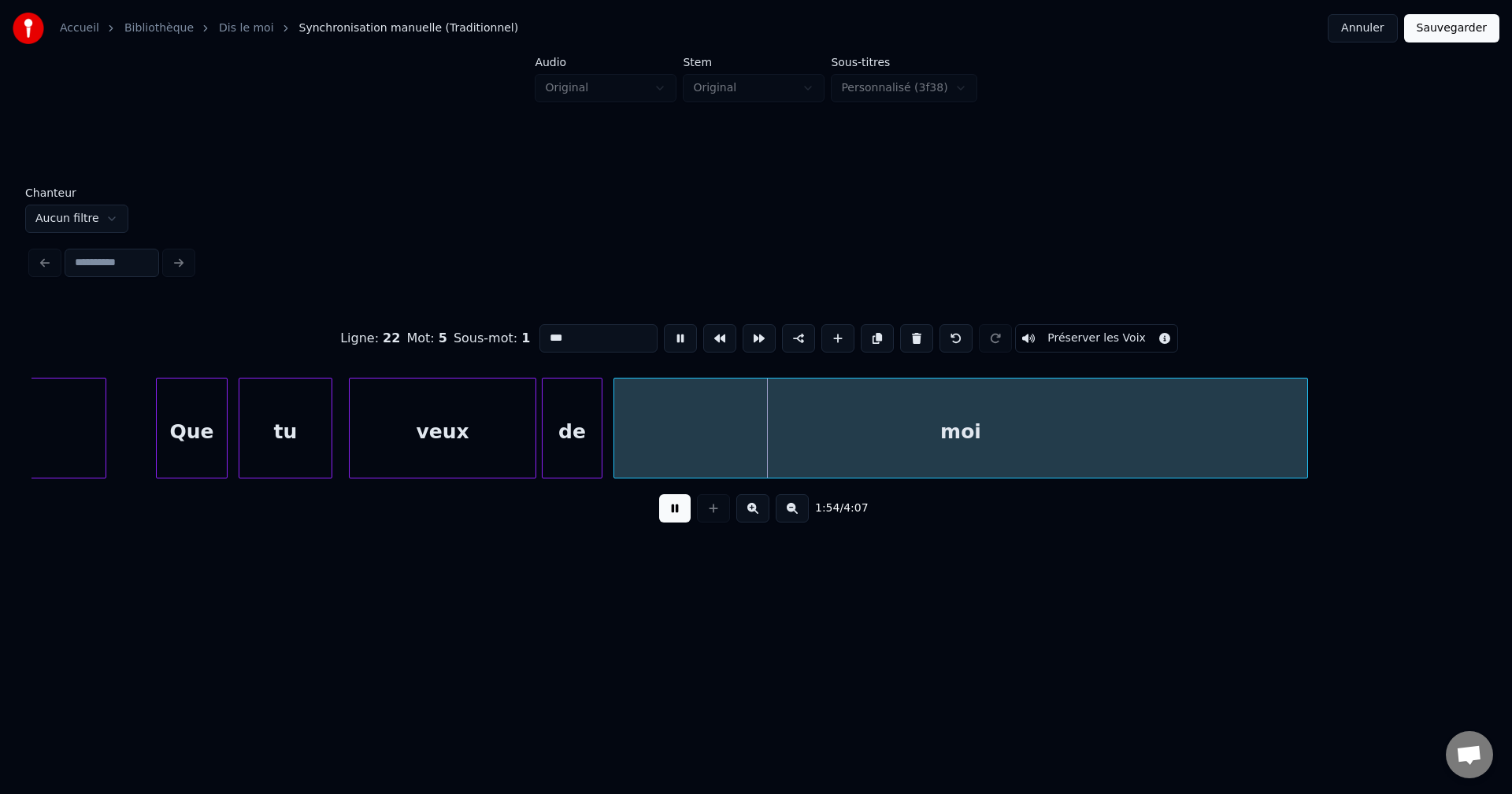
click at [594, 332] on input "***" at bounding box center [598, 338] width 118 height 29
type input "**********"
click at [660, 517] on button at bounding box center [675, 508] width 32 height 29
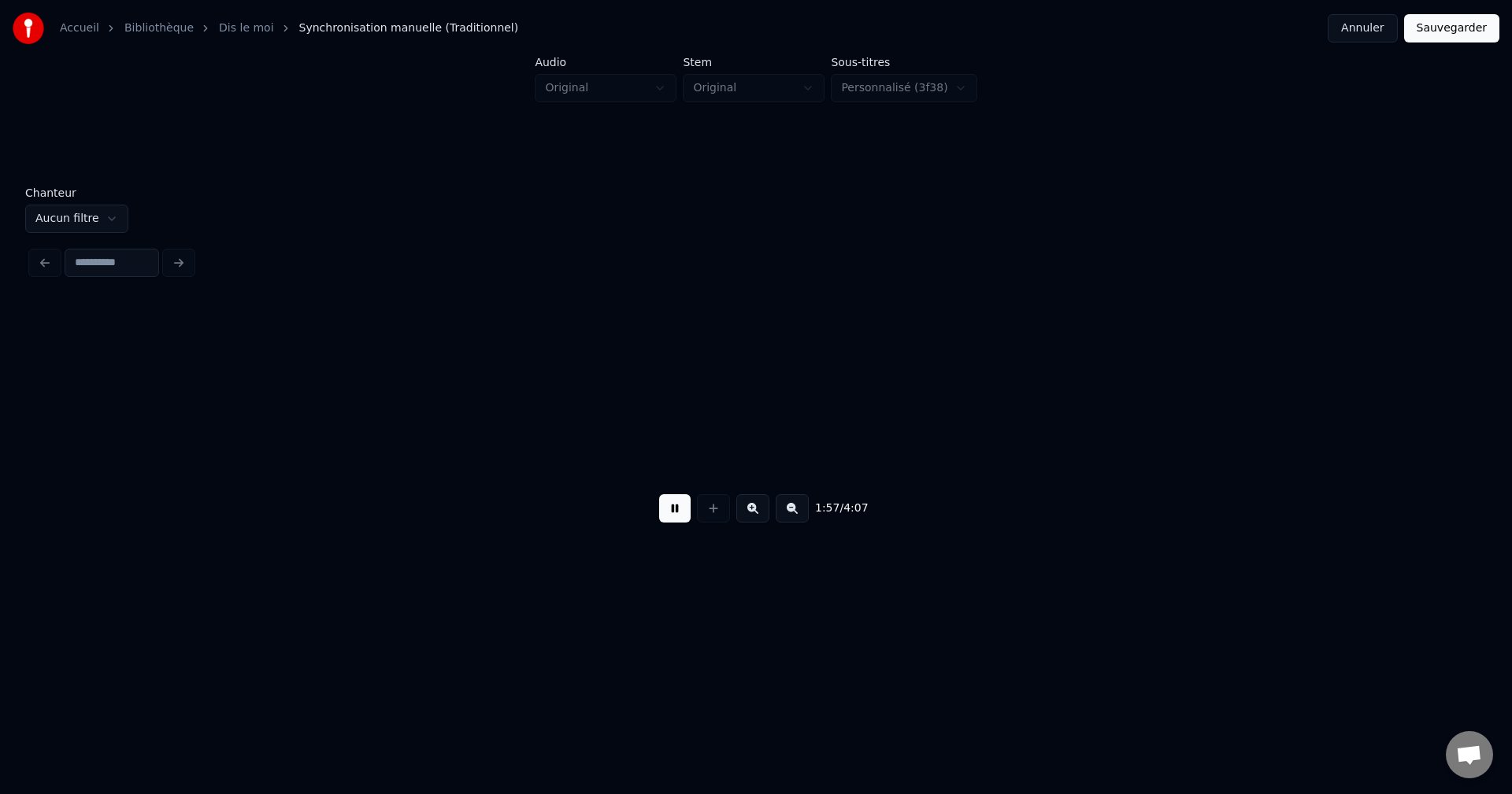
scroll to position [0, 32326]
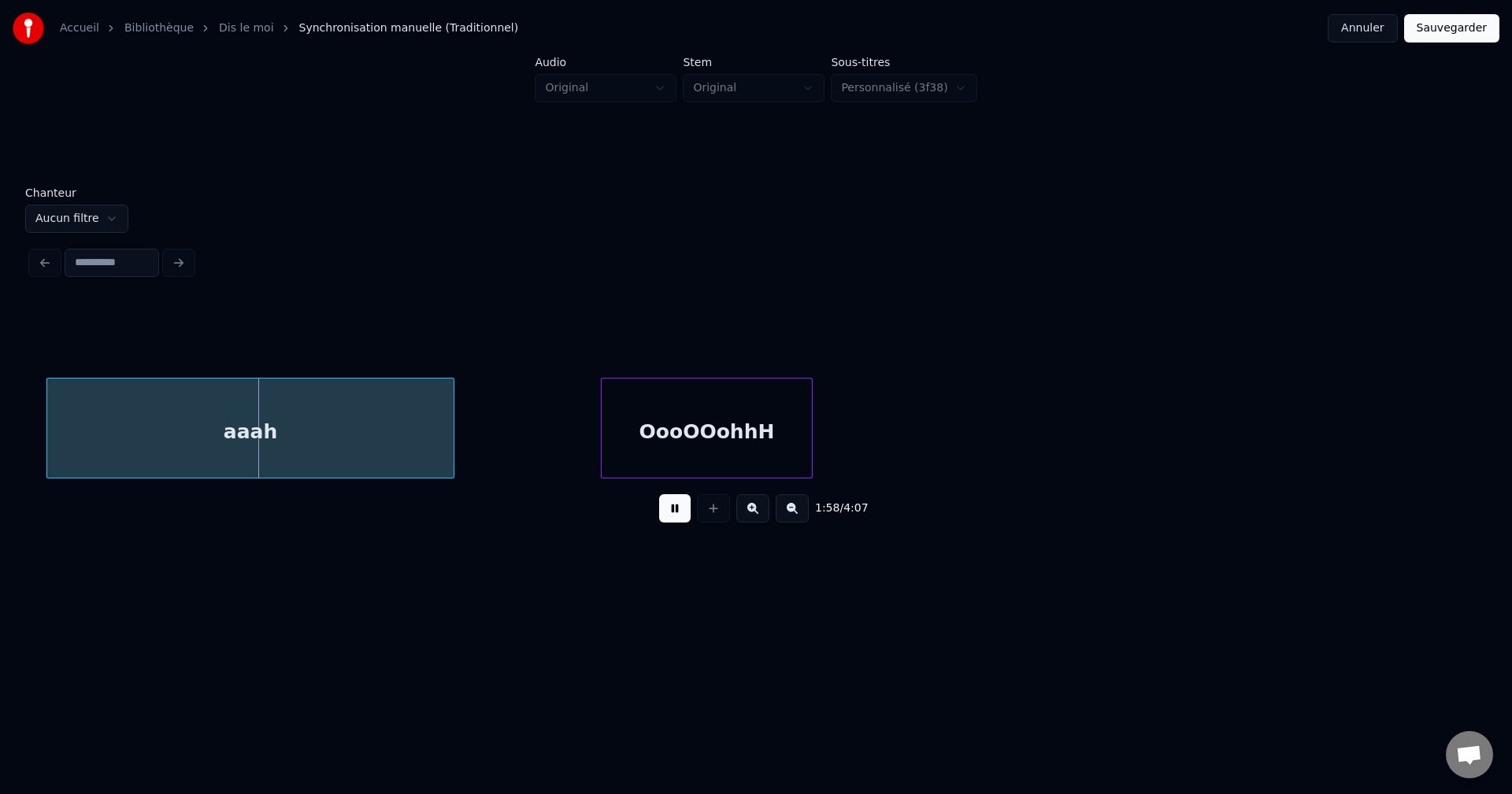
click at [304, 437] on div "aaah" at bounding box center [250, 433] width 406 height 107
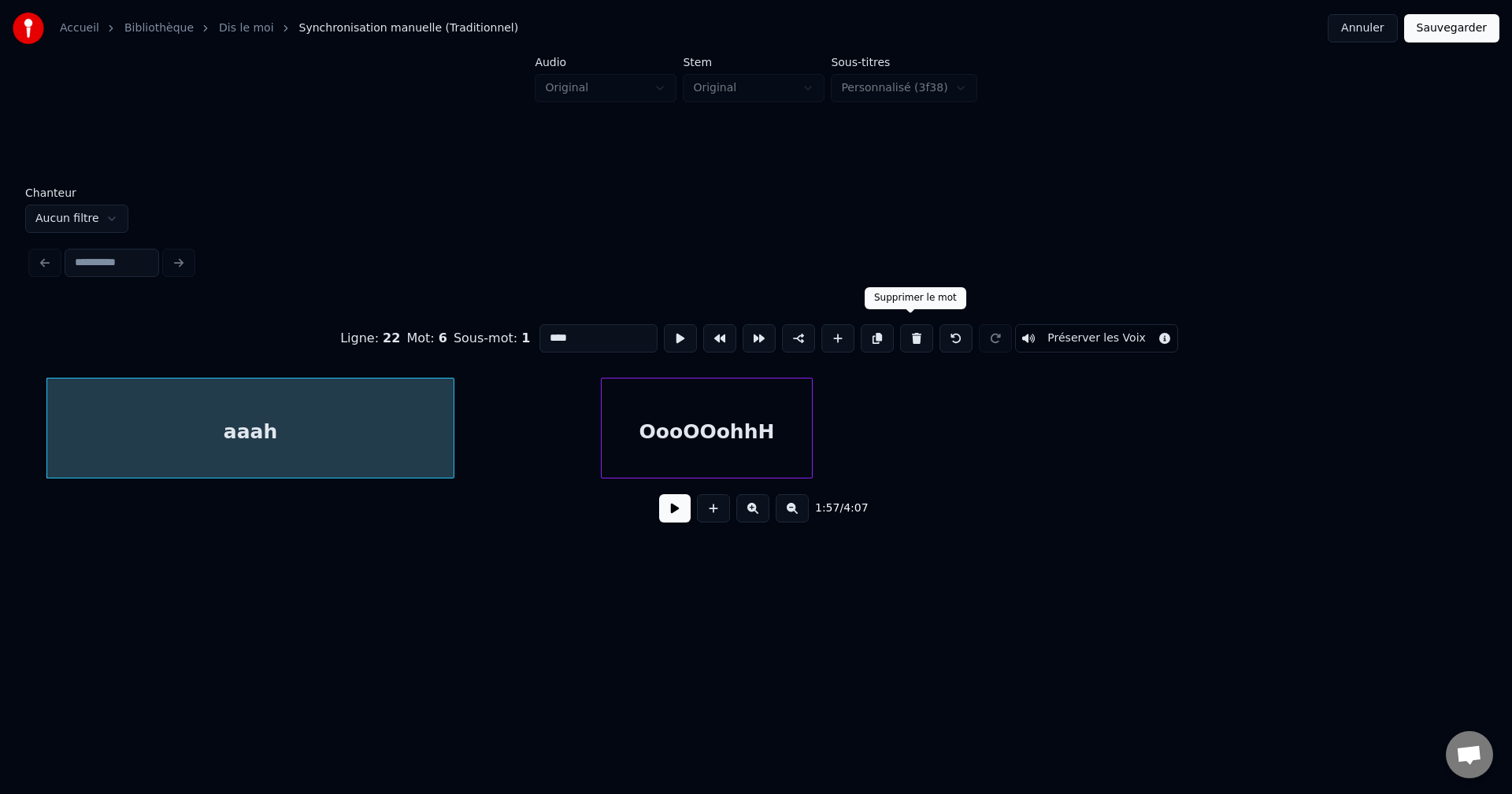
click at [907, 328] on button at bounding box center [917, 338] width 33 height 29
type input "**********"
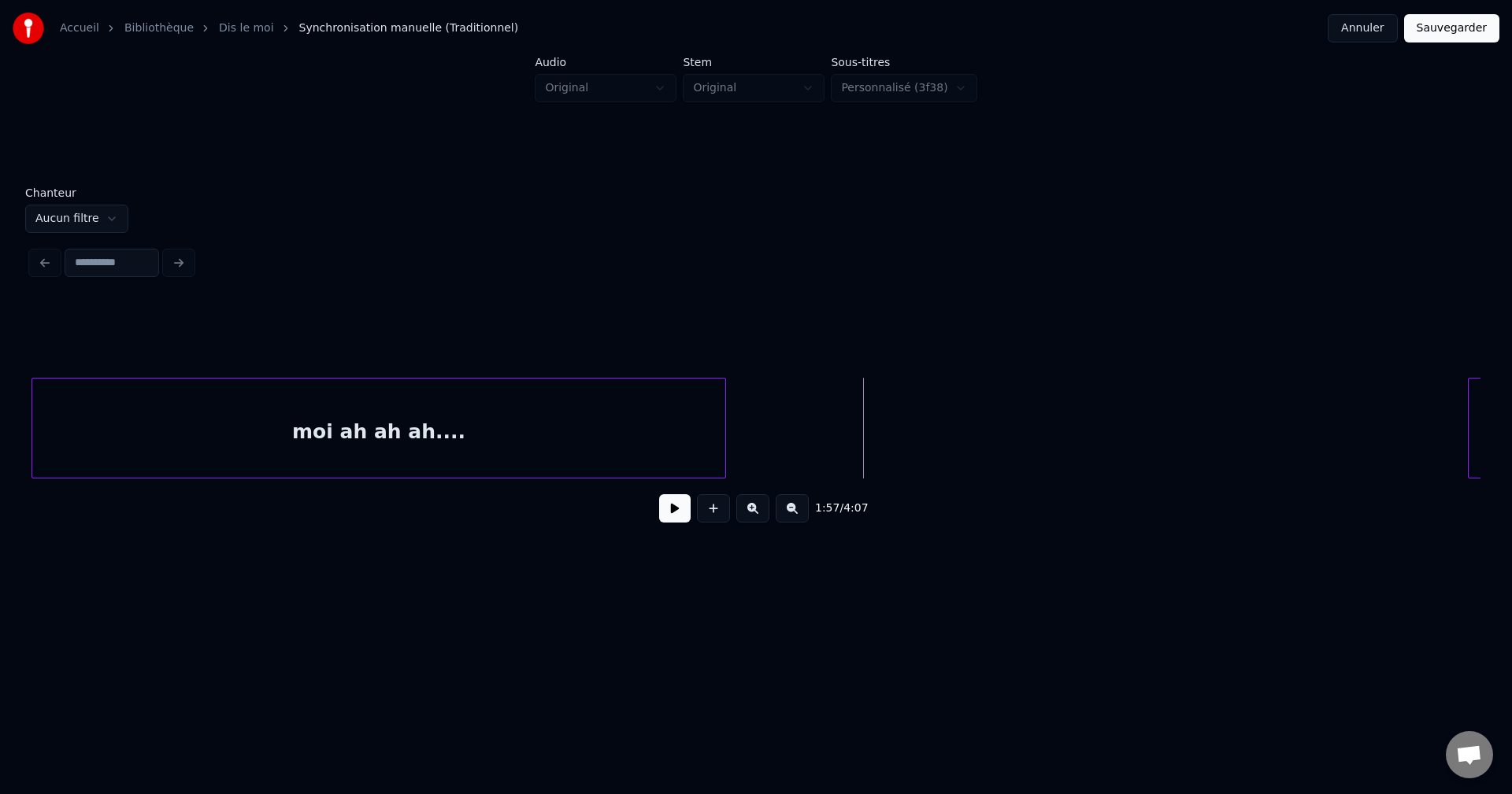
click at [671, 515] on button at bounding box center [675, 508] width 32 height 29
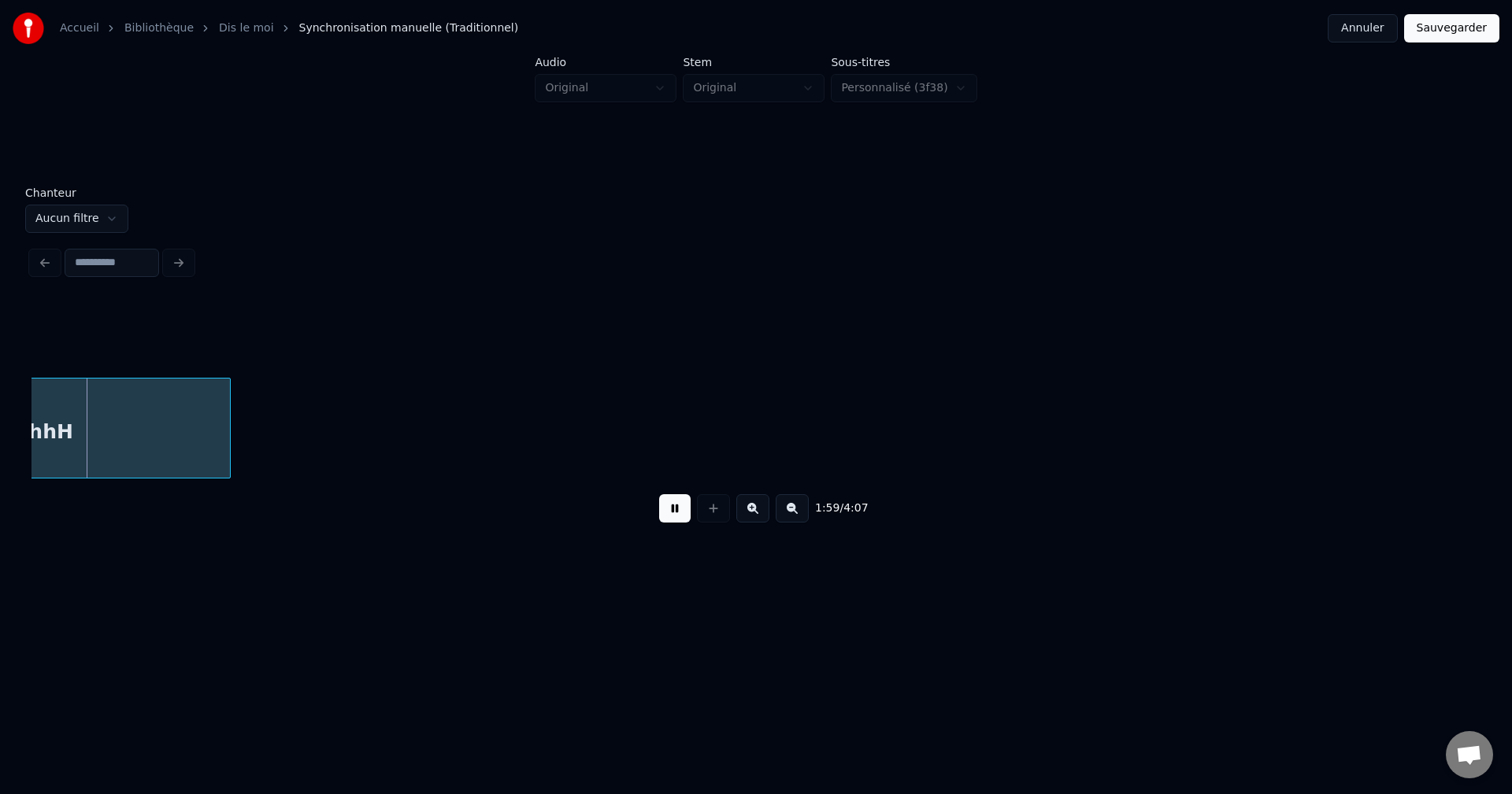
click at [1163, 421] on div "OooOOohhH" at bounding box center [1175, 428] width 68105 height 101
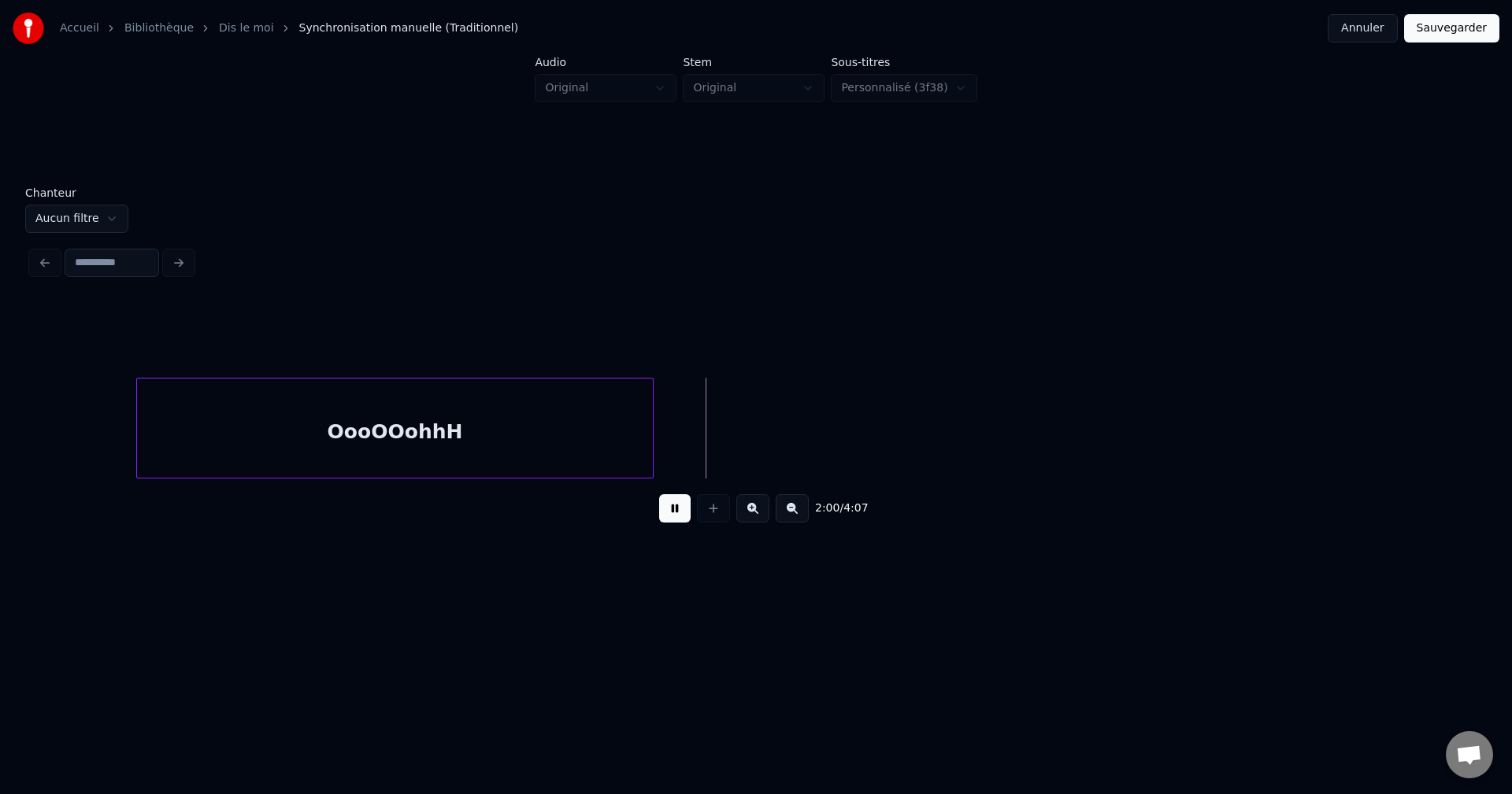
scroll to position [0, 32464]
click at [207, 435] on div "OooOOohhH" at bounding box center [416, 433] width 515 height 107
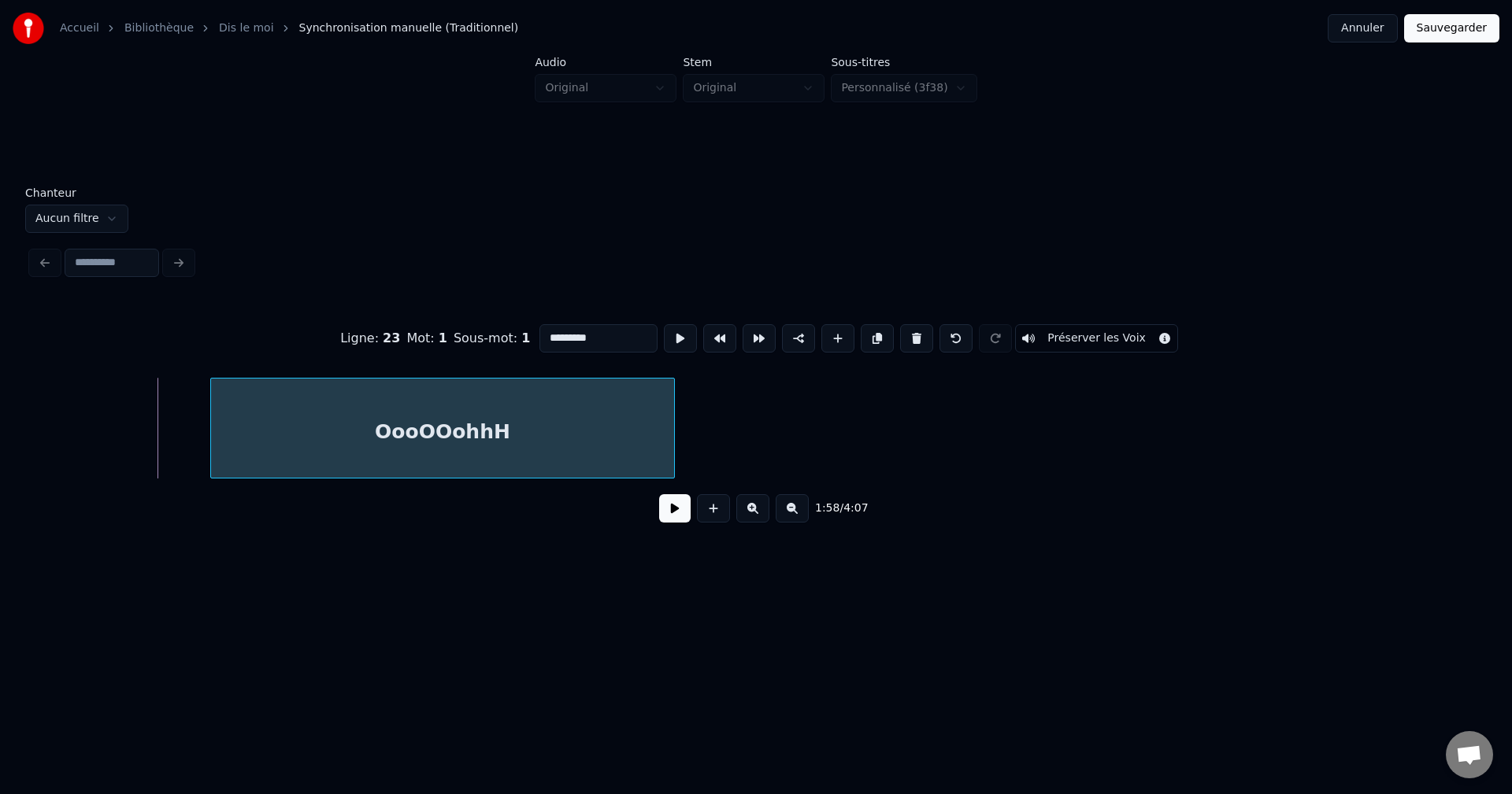
click at [211, 444] on div at bounding box center [213, 428] width 5 height 99
click at [256, 444] on div "OooOOohhH" at bounding box center [442, 433] width 463 height 107
click at [668, 517] on button at bounding box center [675, 508] width 32 height 29
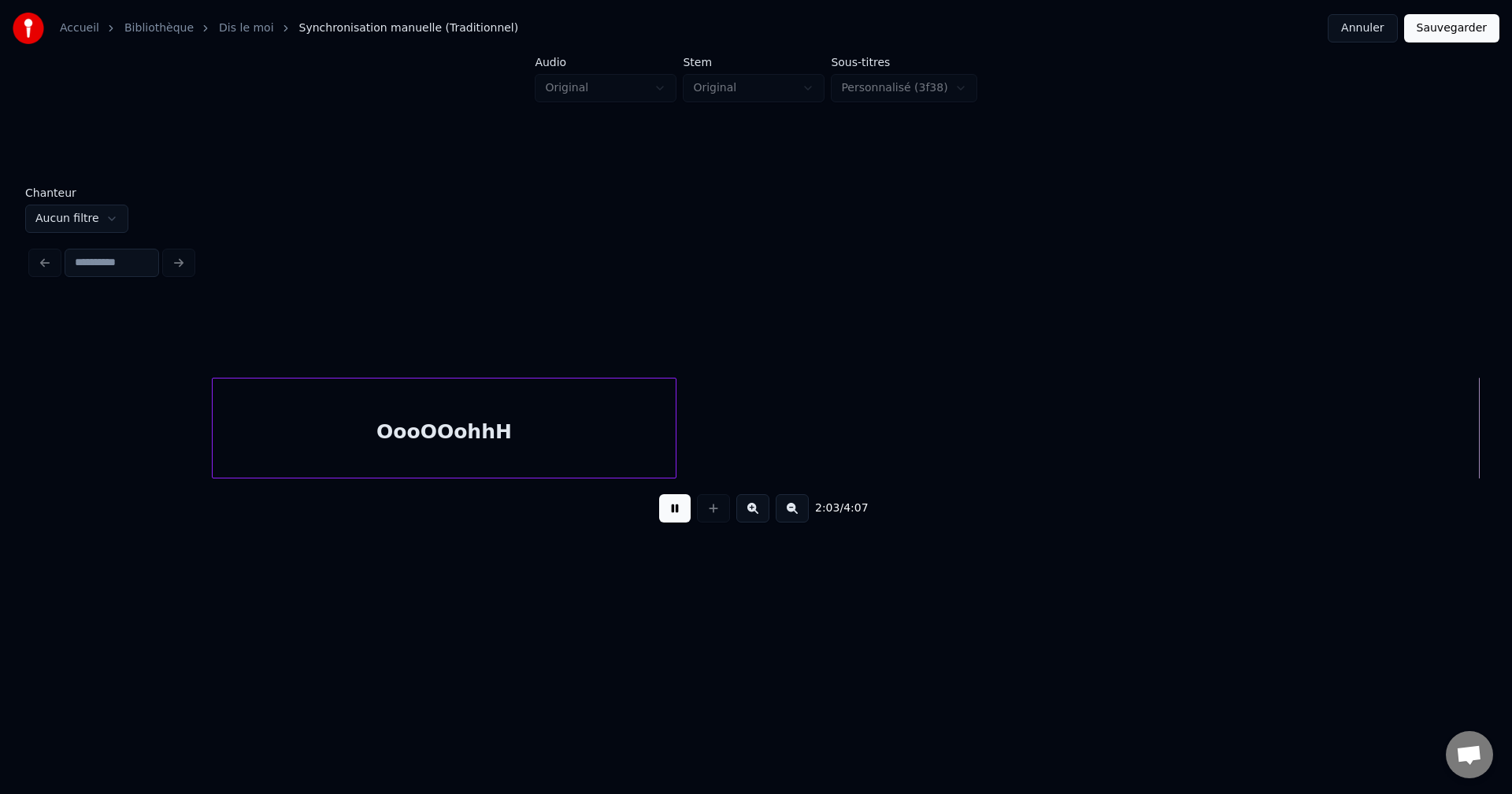
scroll to position [0, 33916]
click at [1416, 426] on div at bounding box center [168, 428] width 68105 height 101
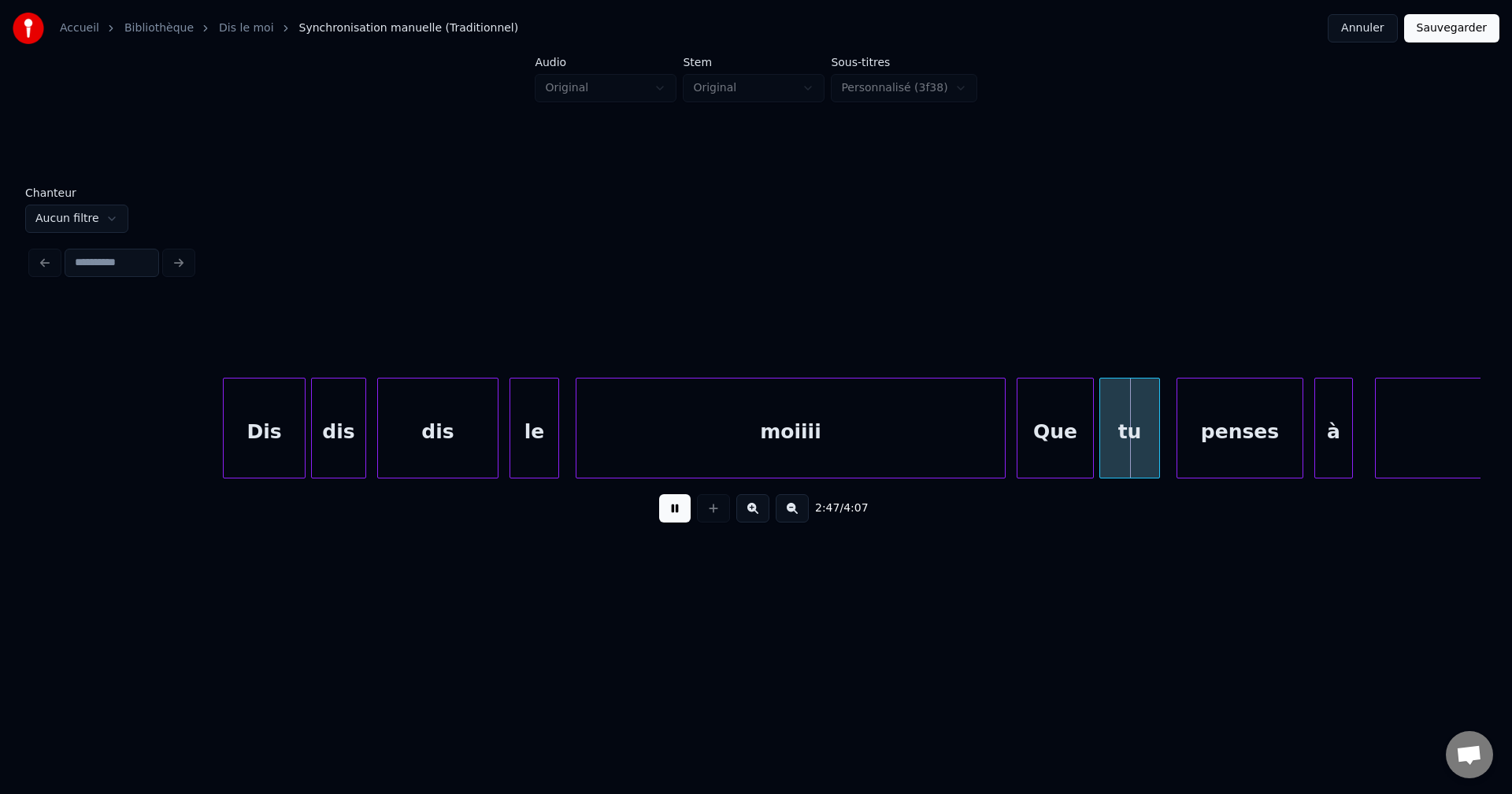
scroll to position [0, 45143]
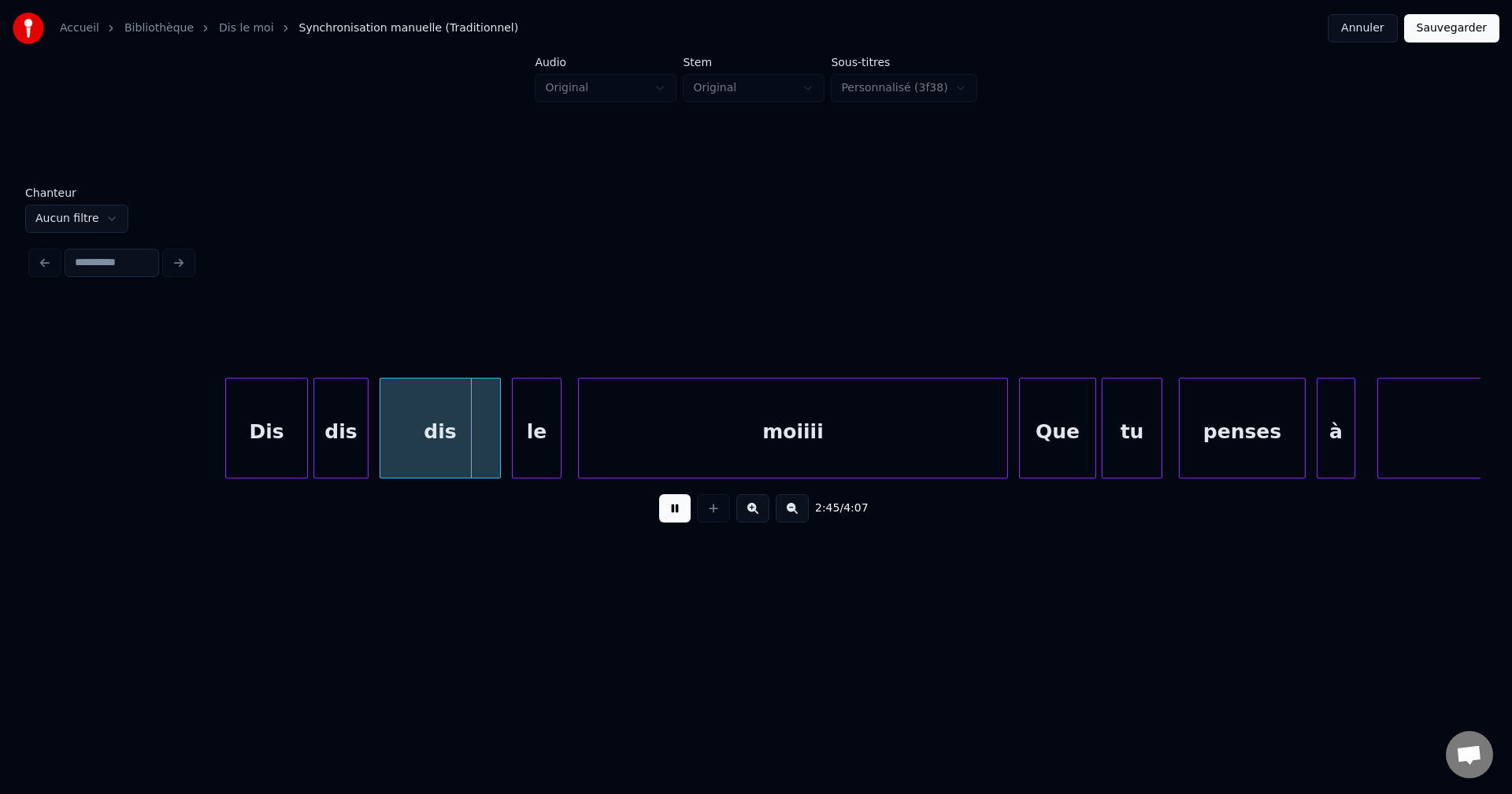
drag, startPoint x: 675, startPoint y: 521, endPoint x: 340, endPoint y: 470, distance: 338.9
click at [675, 518] on button at bounding box center [675, 508] width 32 height 29
click at [680, 512] on button at bounding box center [675, 508] width 32 height 29
click at [678, 503] on button at bounding box center [675, 508] width 32 height 29
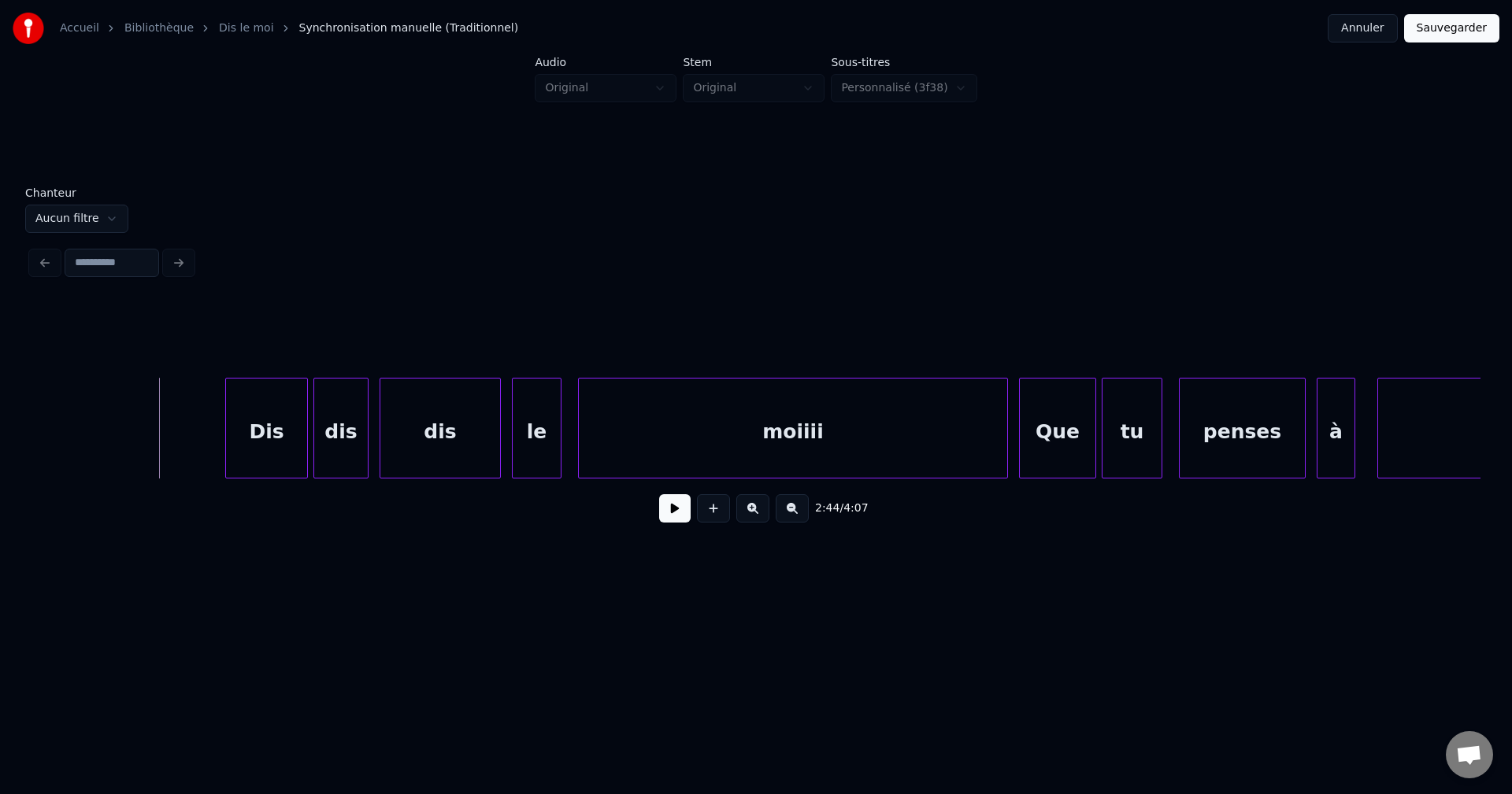
click at [669, 520] on button at bounding box center [675, 508] width 32 height 29
click at [274, 458] on div "Dis" at bounding box center [266, 433] width 81 height 107
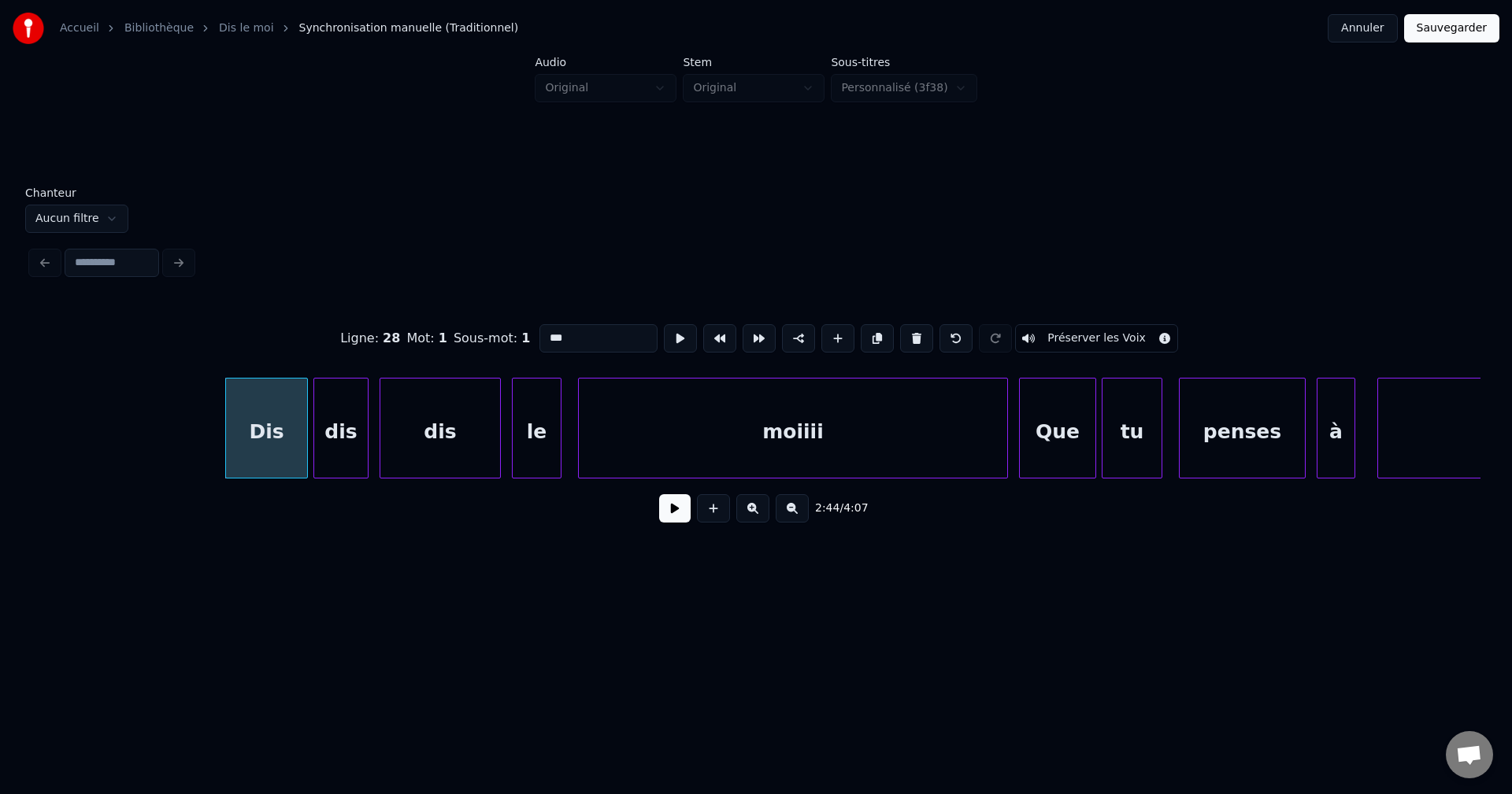
drag, startPoint x: 521, startPoint y: 334, endPoint x: 341, endPoint y: 359, distance: 181.7
click at [341, 359] on div "Ligne : 28 Mot : 1 Sous-mot : 1 *** Préserver les Voix" at bounding box center [756, 338] width 1449 height 79
click at [353, 452] on div "dis" at bounding box center [341, 433] width 54 height 107
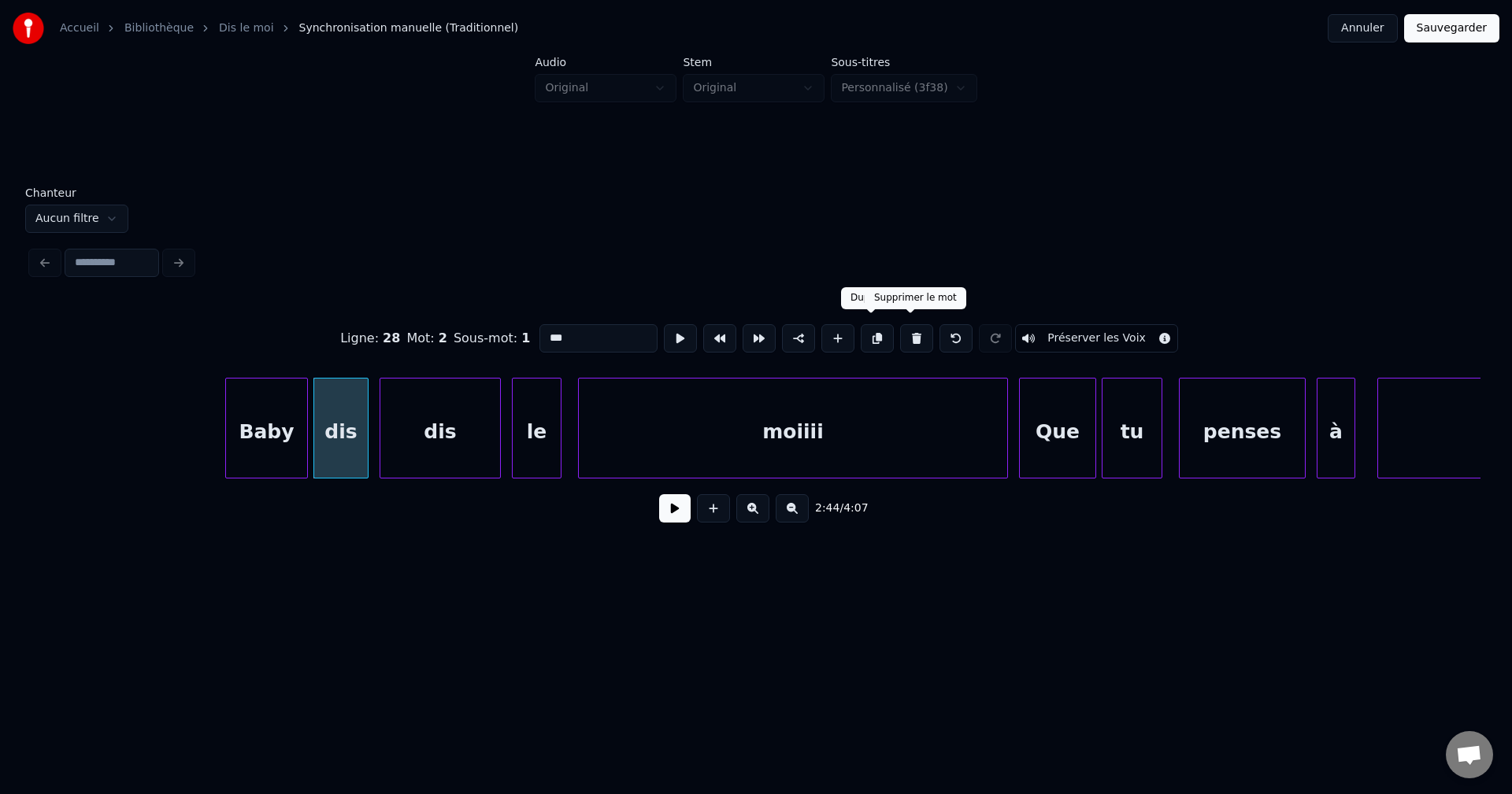
click at [913, 326] on button at bounding box center [917, 338] width 33 height 29
type input "****"
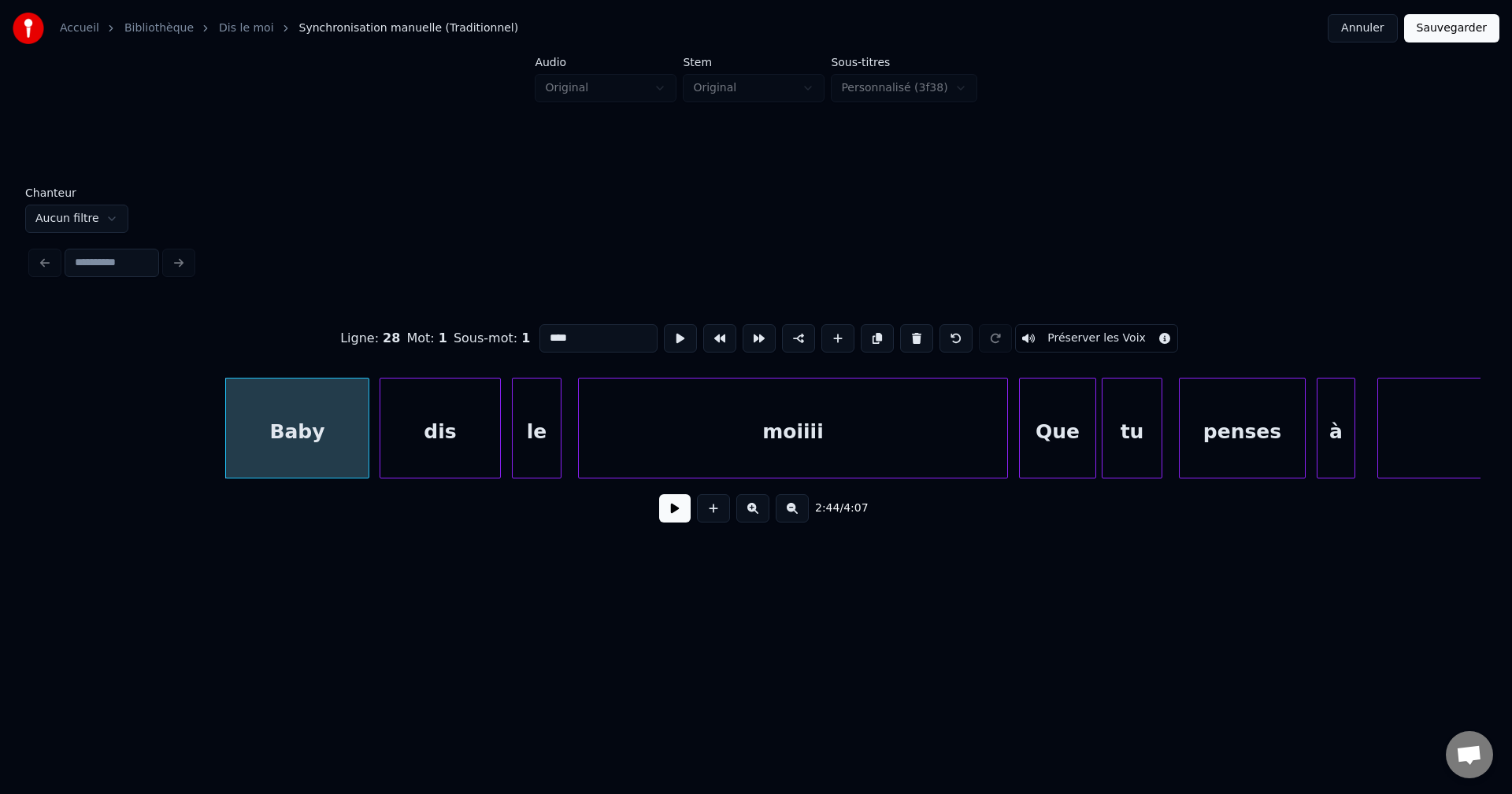
click at [364, 422] on div at bounding box center [365, 428] width 5 height 99
click at [343, 425] on div "Baby" at bounding box center [298, 433] width 143 height 107
click at [681, 521] on button at bounding box center [675, 508] width 32 height 29
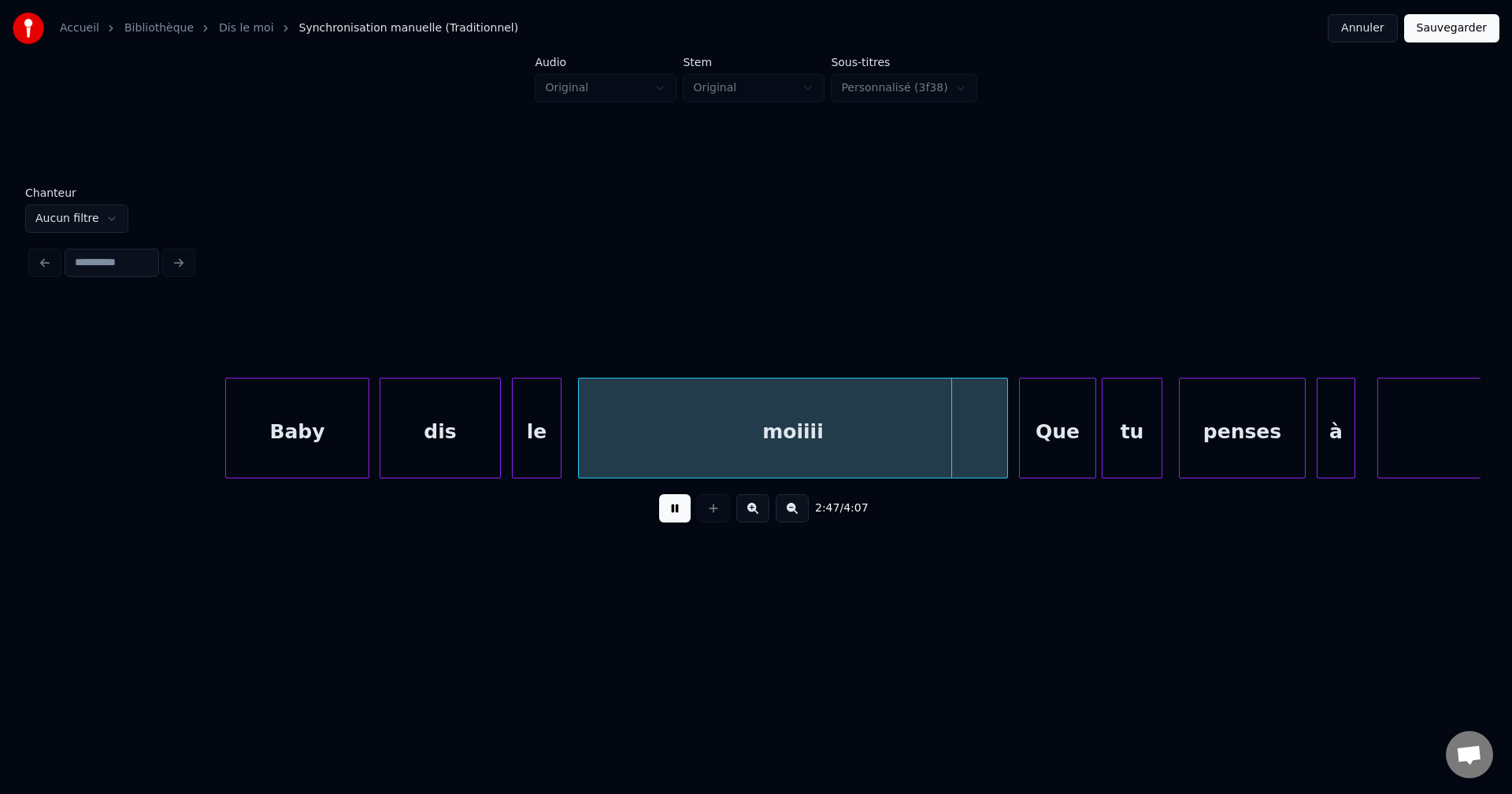
click at [849, 421] on div "moiiii" at bounding box center [793, 433] width 428 height 107
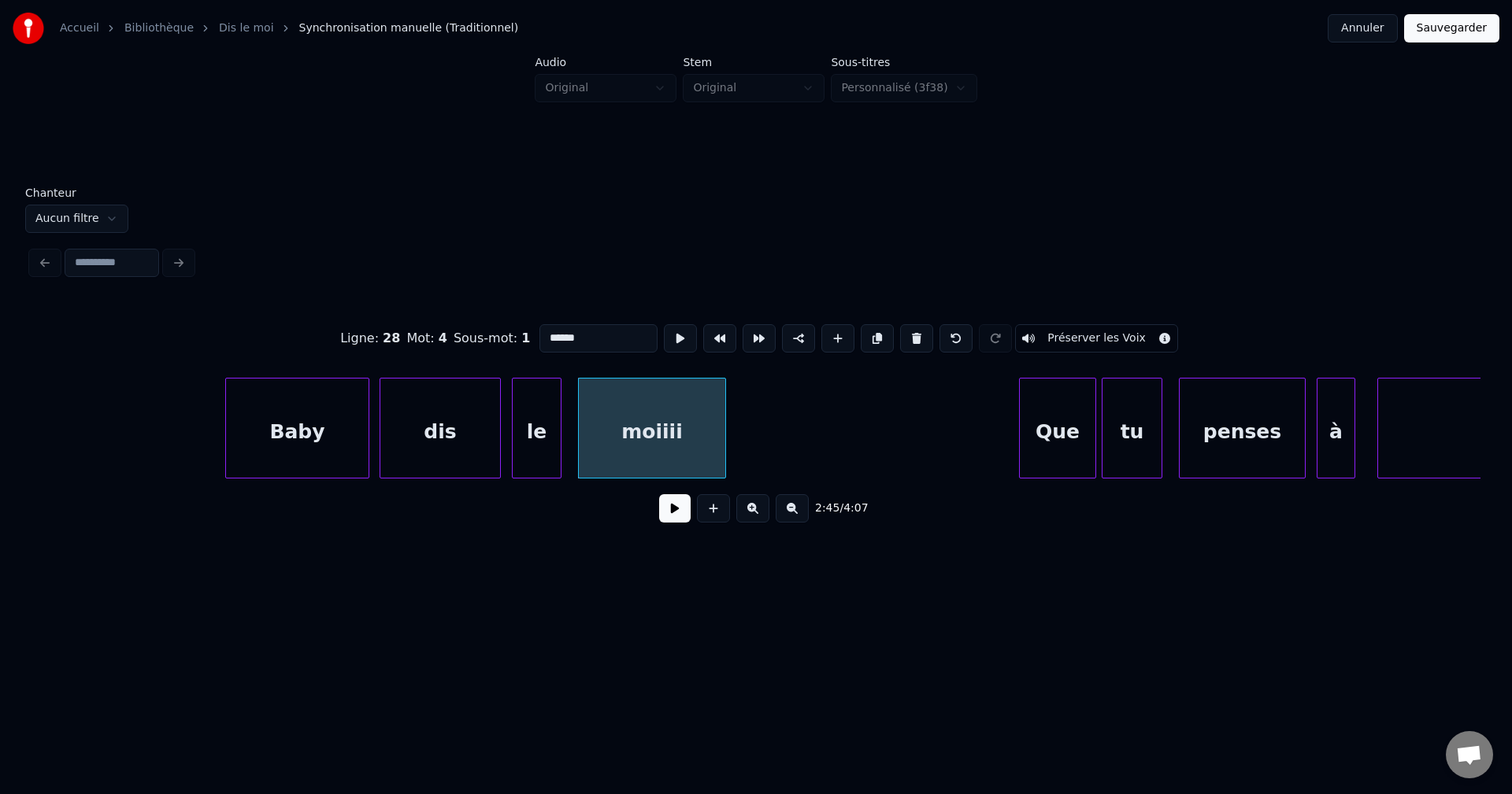
click at [717, 478] on div "dis le moiiii Que tu penses à moi Baby" at bounding box center [756, 428] width 1449 height 101
click at [642, 440] on div "moiiii" at bounding box center [650, 433] width 143 height 107
click at [669, 519] on button at bounding box center [675, 508] width 32 height 29
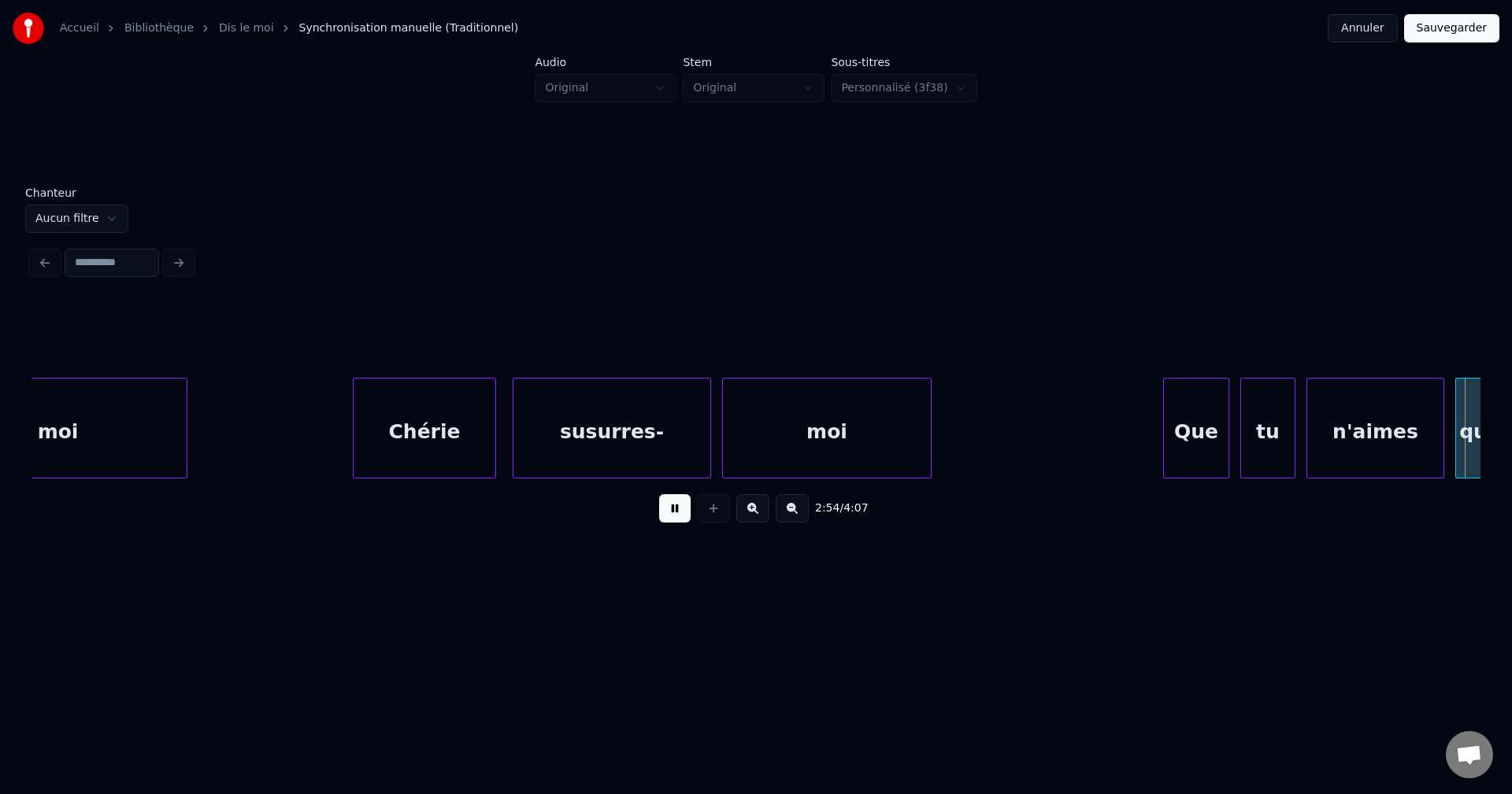
scroll to position [0, 48044]
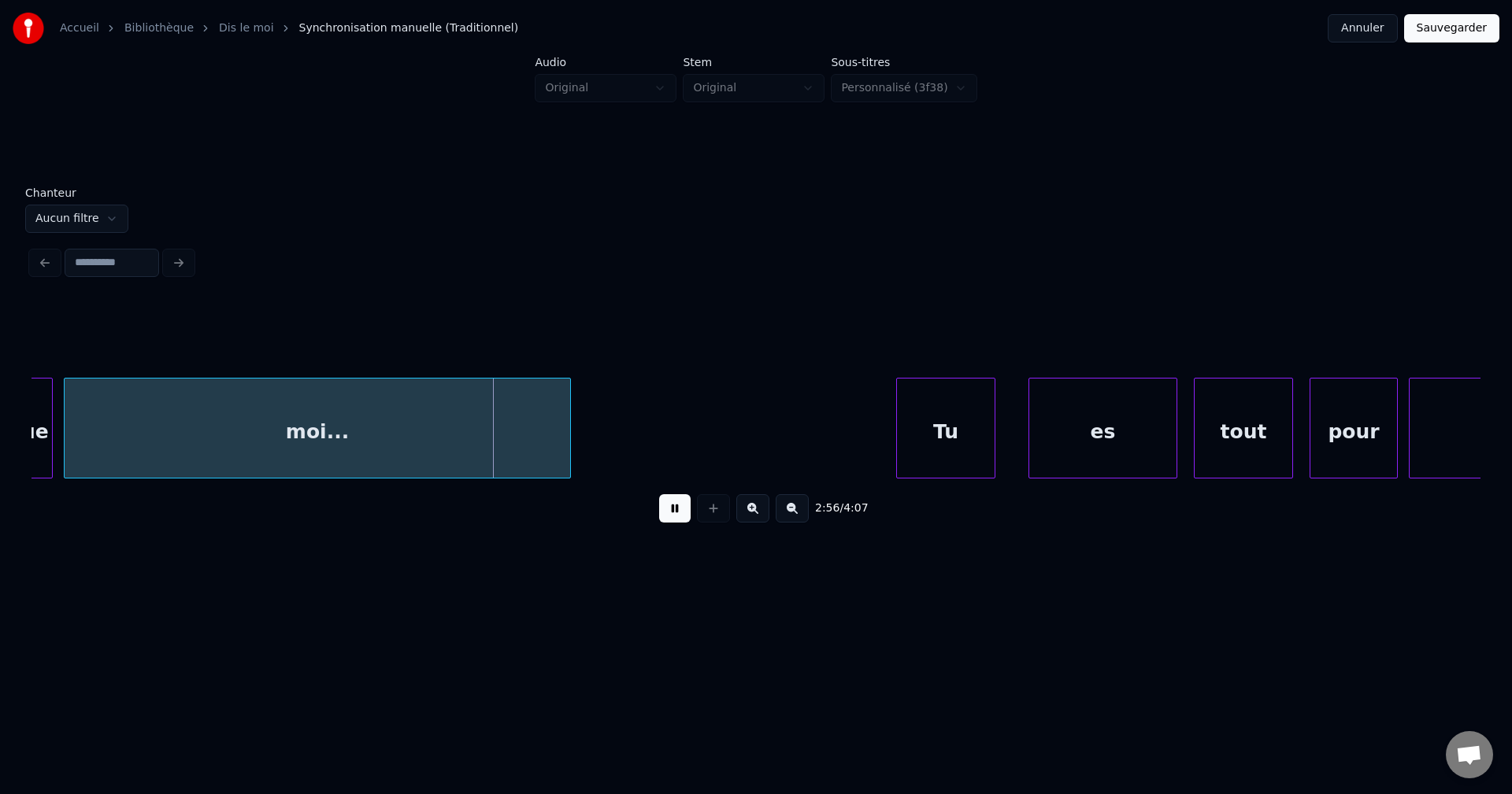
click at [432, 427] on div "moi..." at bounding box center [317, 433] width 505 height 107
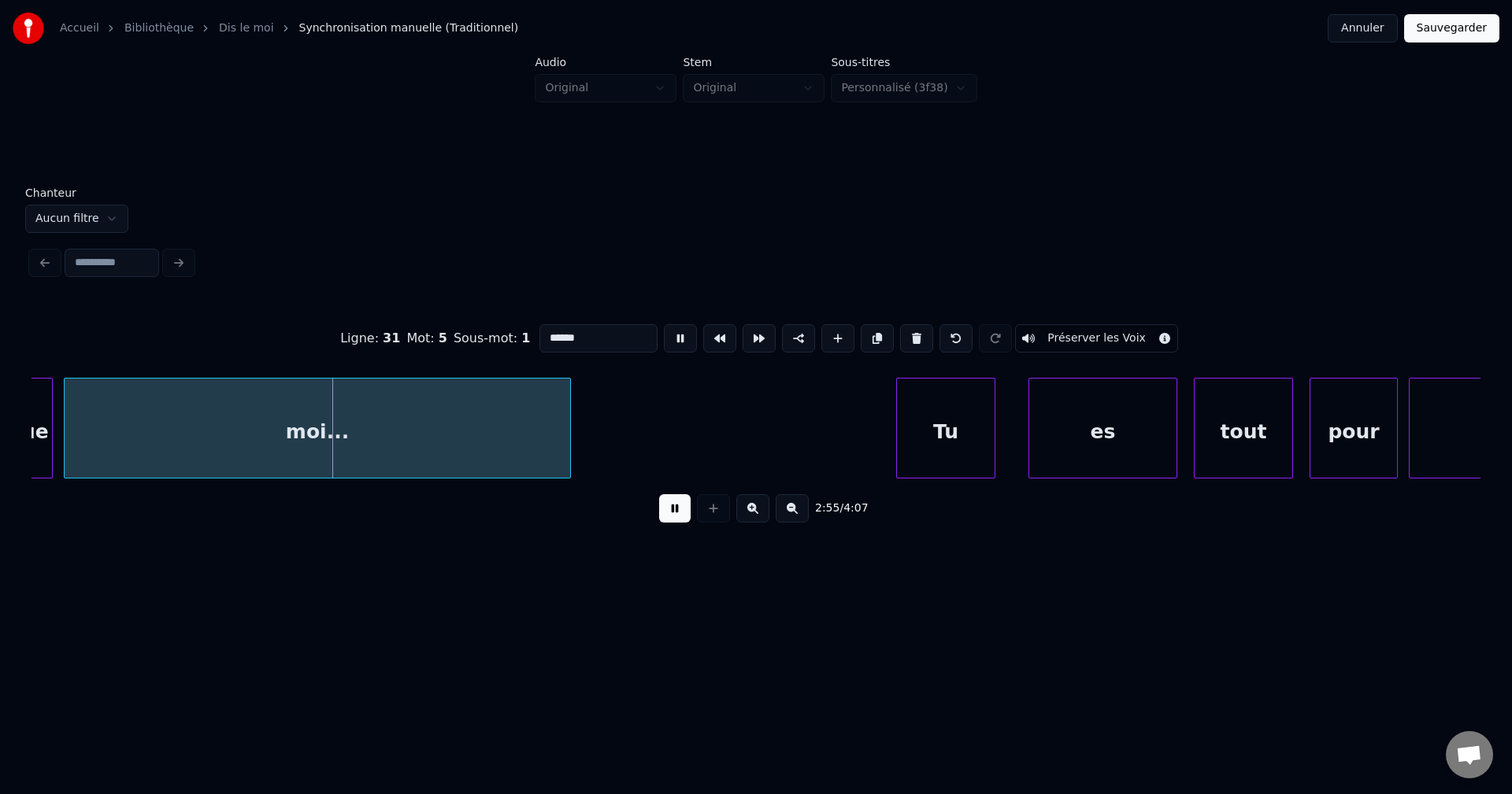
click at [562, 334] on input "******" at bounding box center [598, 338] width 118 height 29
type input "**********"
click at [677, 511] on button at bounding box center [675, 508] width 32 height 29
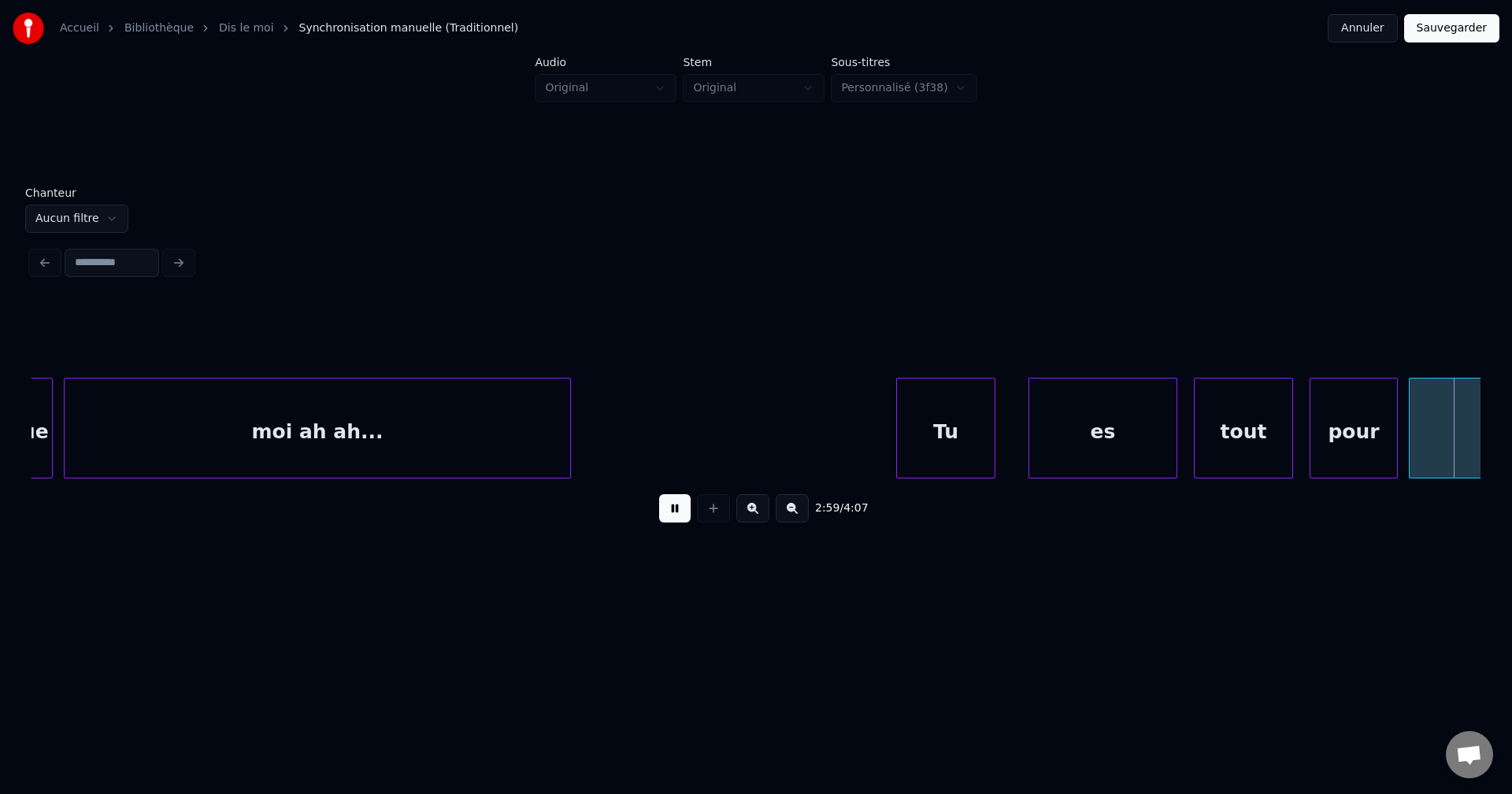
scroll to position [0, 49495]
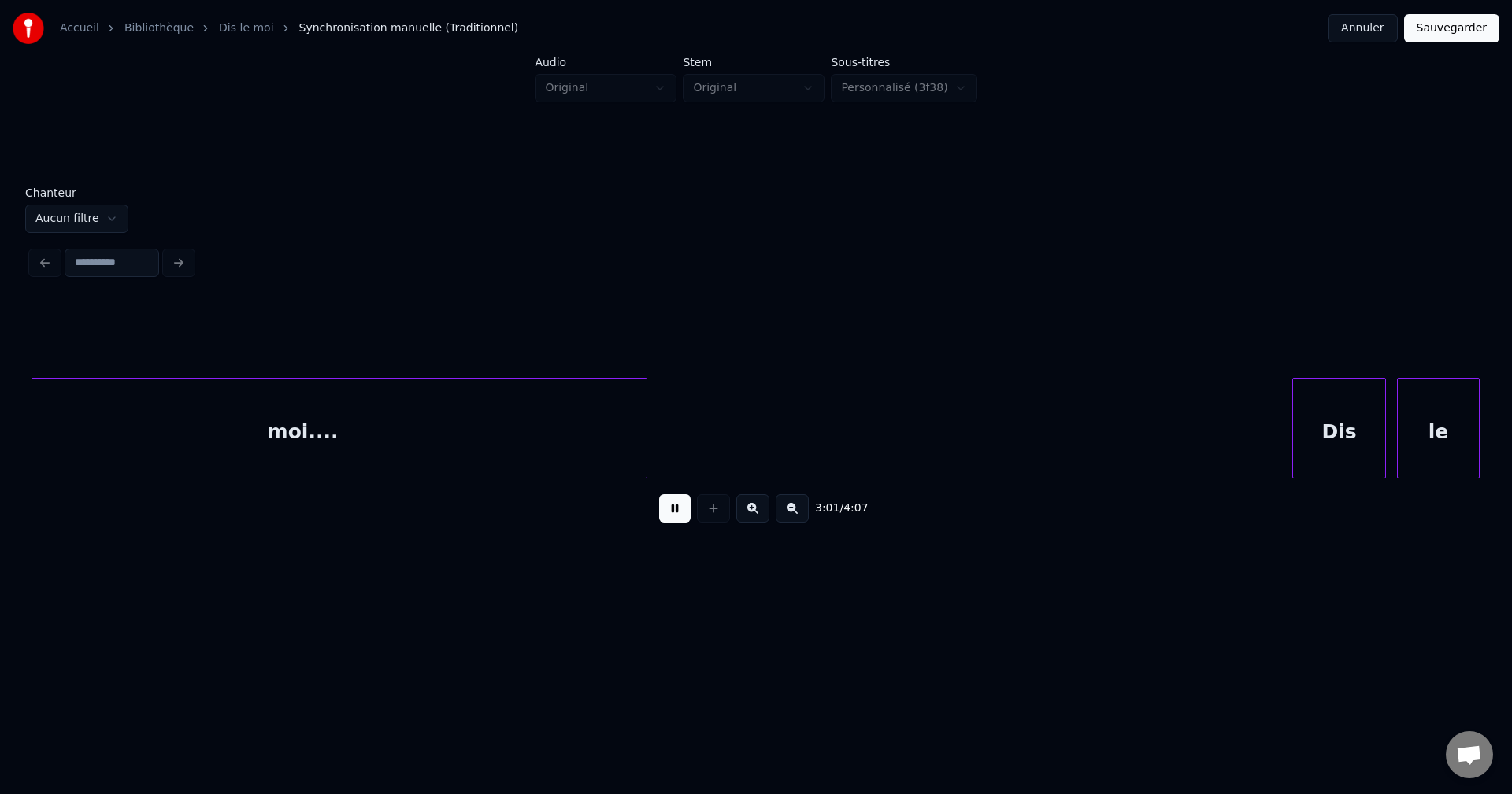
click at [385, 415] on div "moi...." at bounding box center [302, 433] width 687 height 107
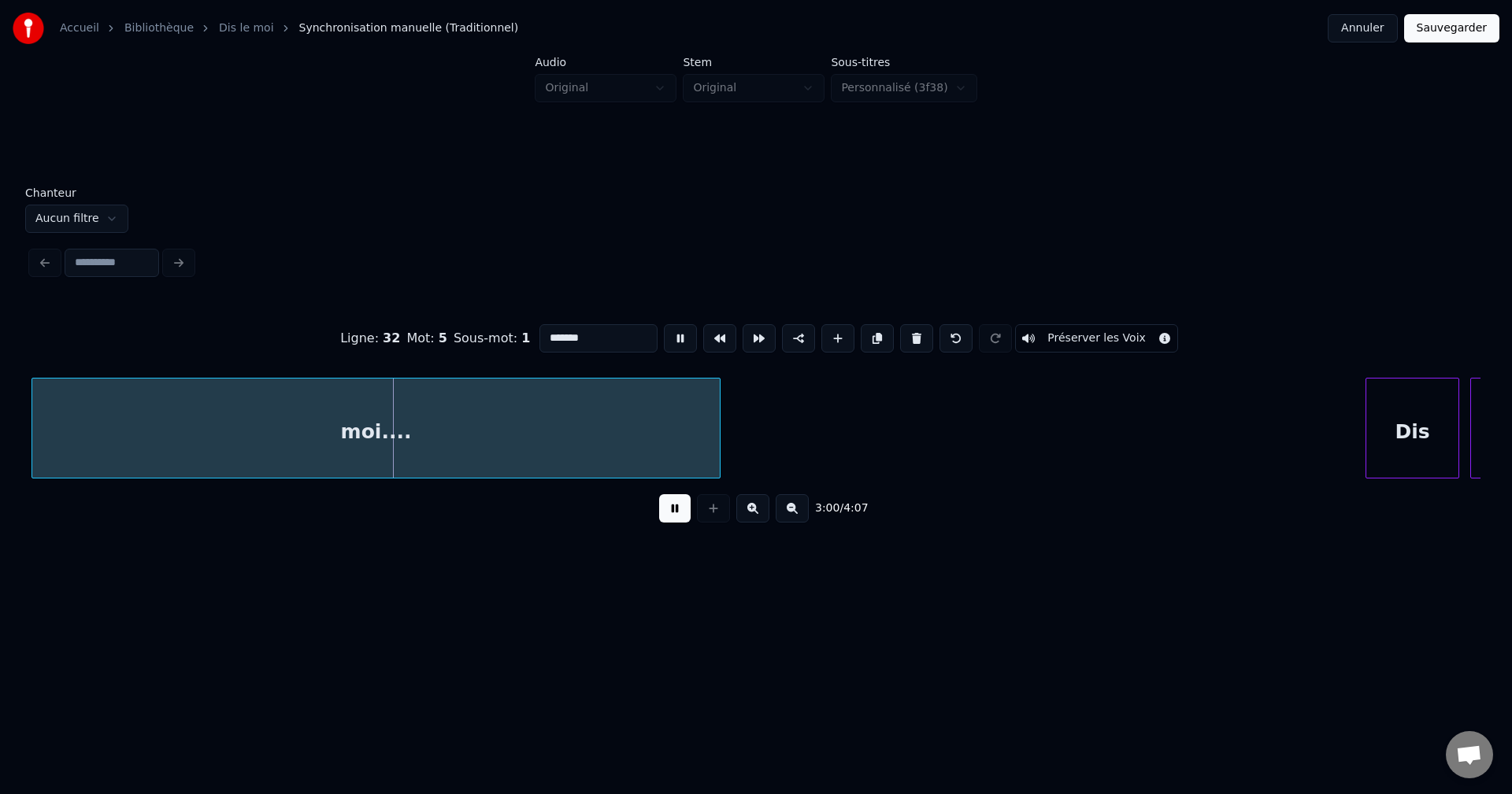
click at [563, 331] on input "*******" at bounding box center [598, 338] width 118 height 29
type input "**********"
click at [672, 520] on button at bounding box center [675, 508] width 32 height 29
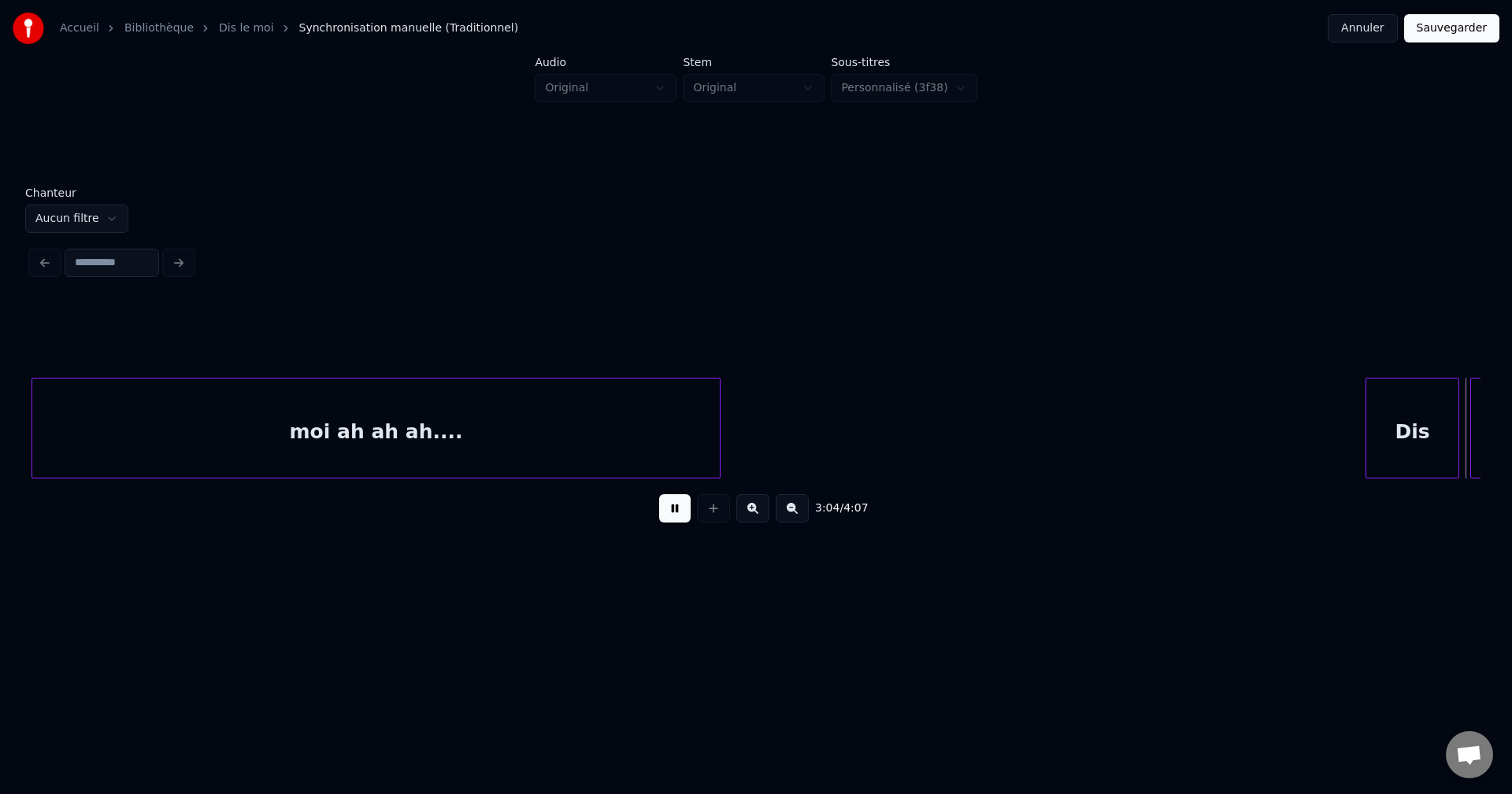
scroll to position [0, 50870]
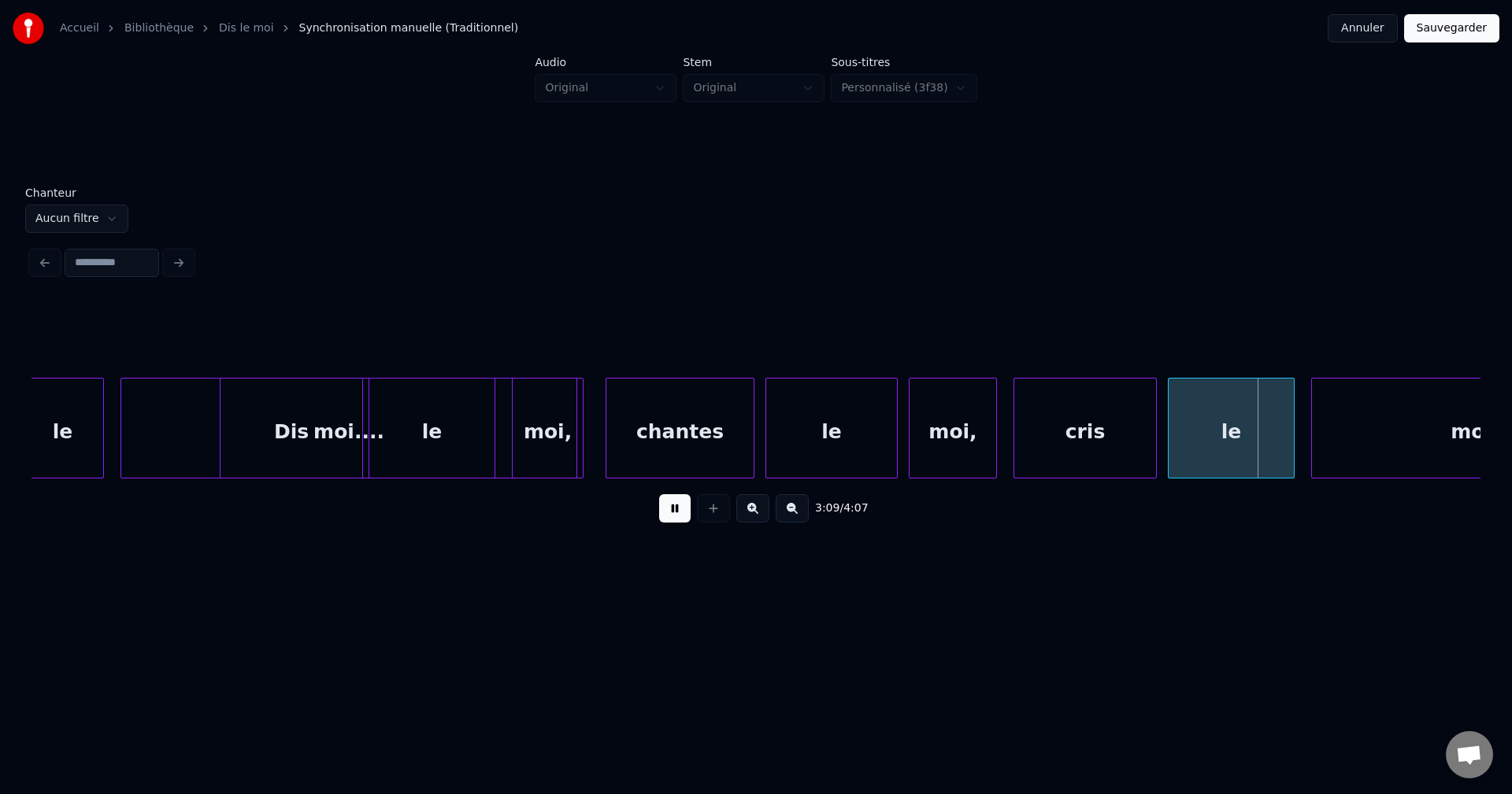
click at [573, 447] on div at bounding box center [574, 428] width 5 height 99
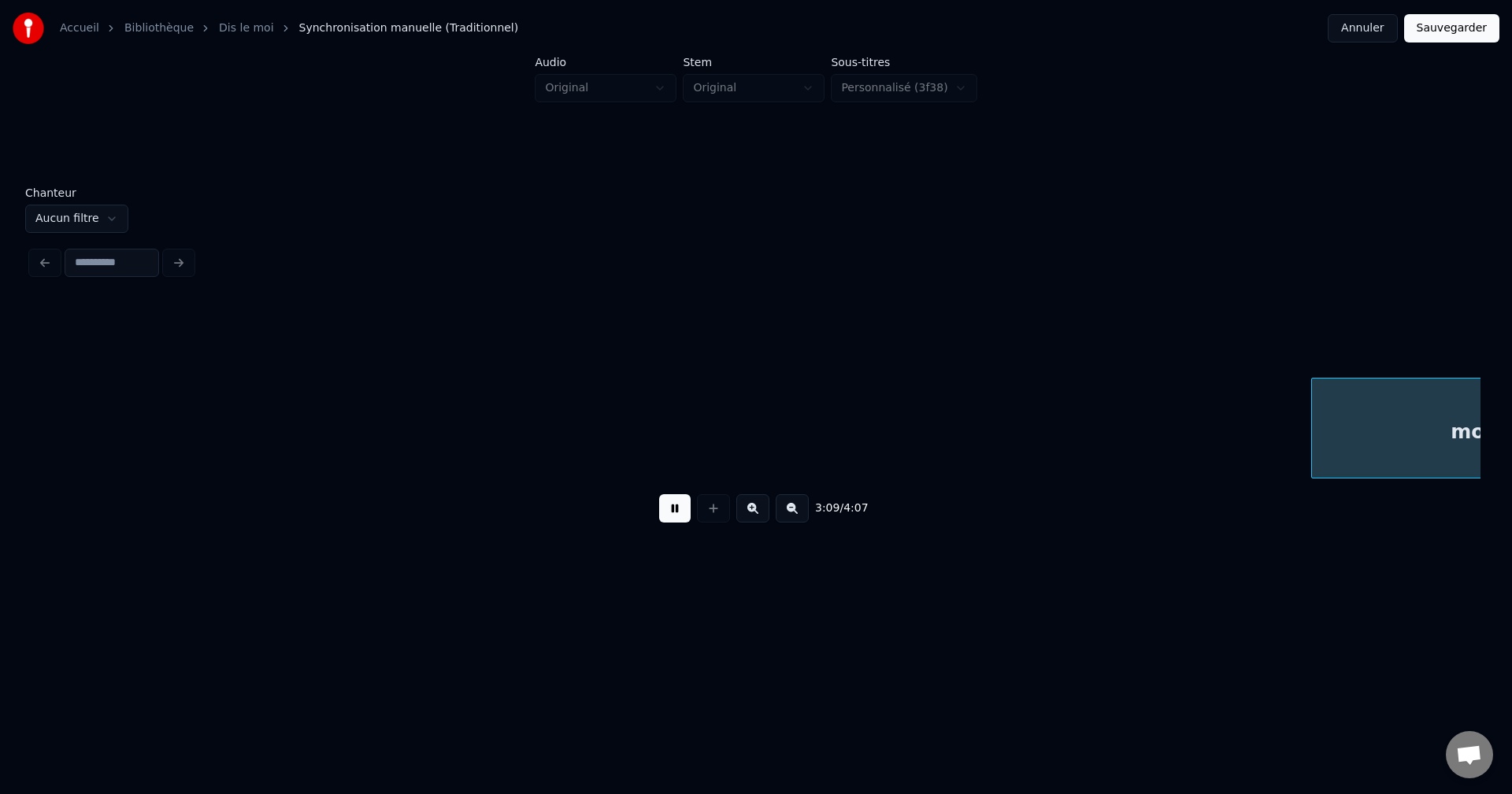
scroll to position [0, 52322]
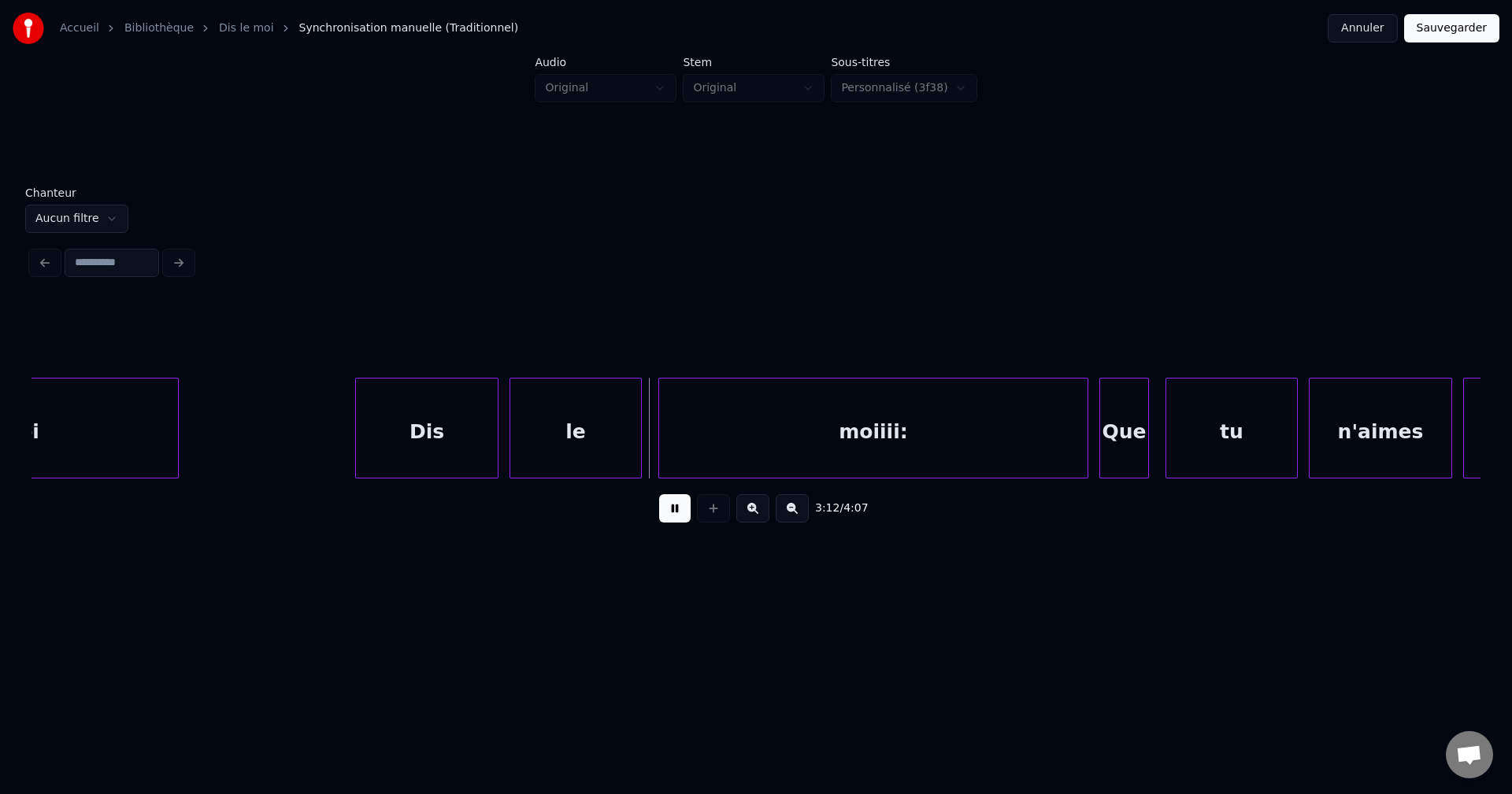
click at [844, 435] on div "moiiii:" at bounding box center [873, 433] width 428 height 107
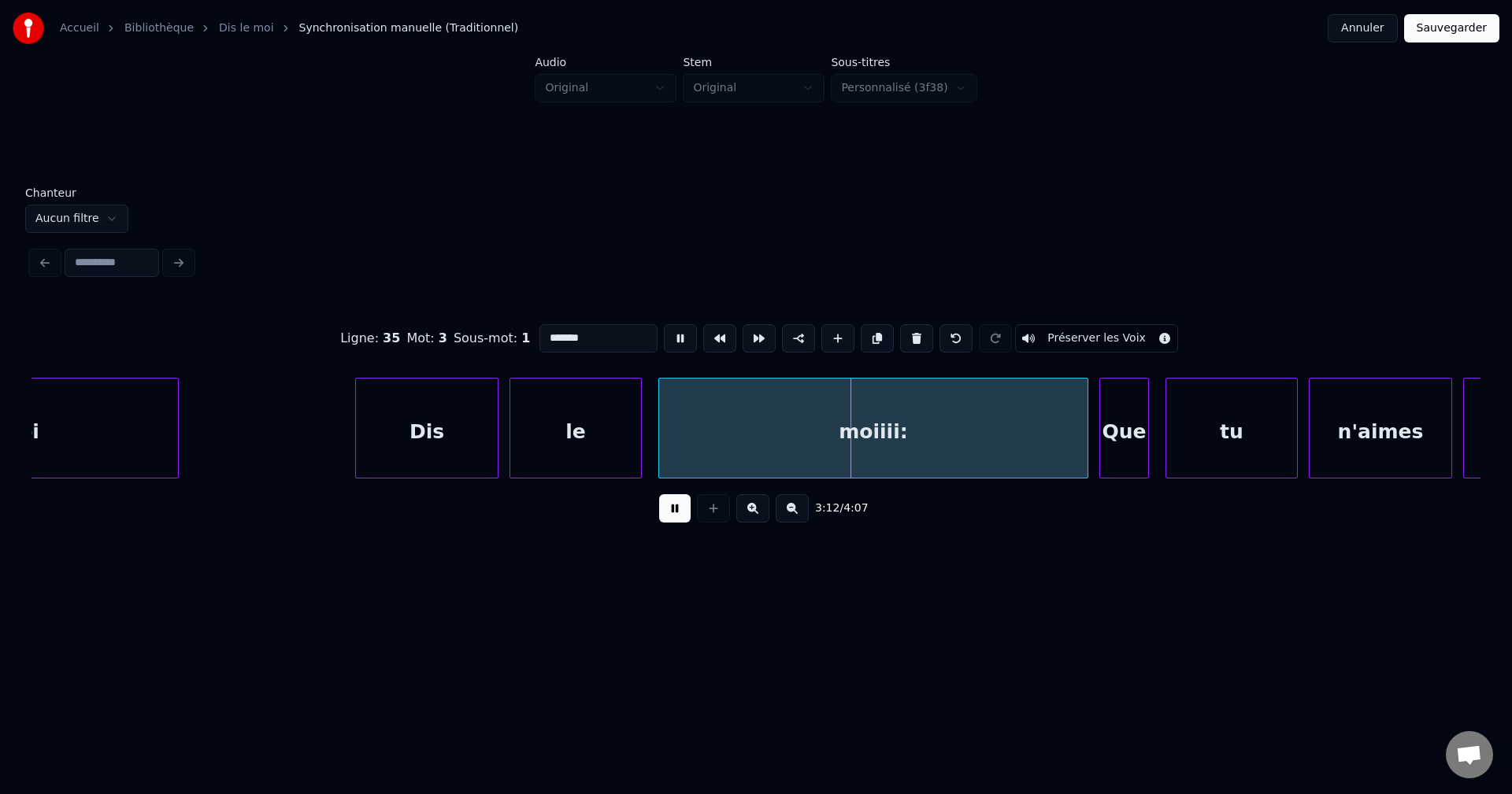
click at [582, 336] on input "*******" at bounding box center [598, 338] width 118 height 29
type input "**********"
click at [641, 507] on div "3:12 / 4:07" at bounding box center [756, 508] width 1424 height 34
click at [667, 504] on button at bounding box center [675, 508] width 32 height 29
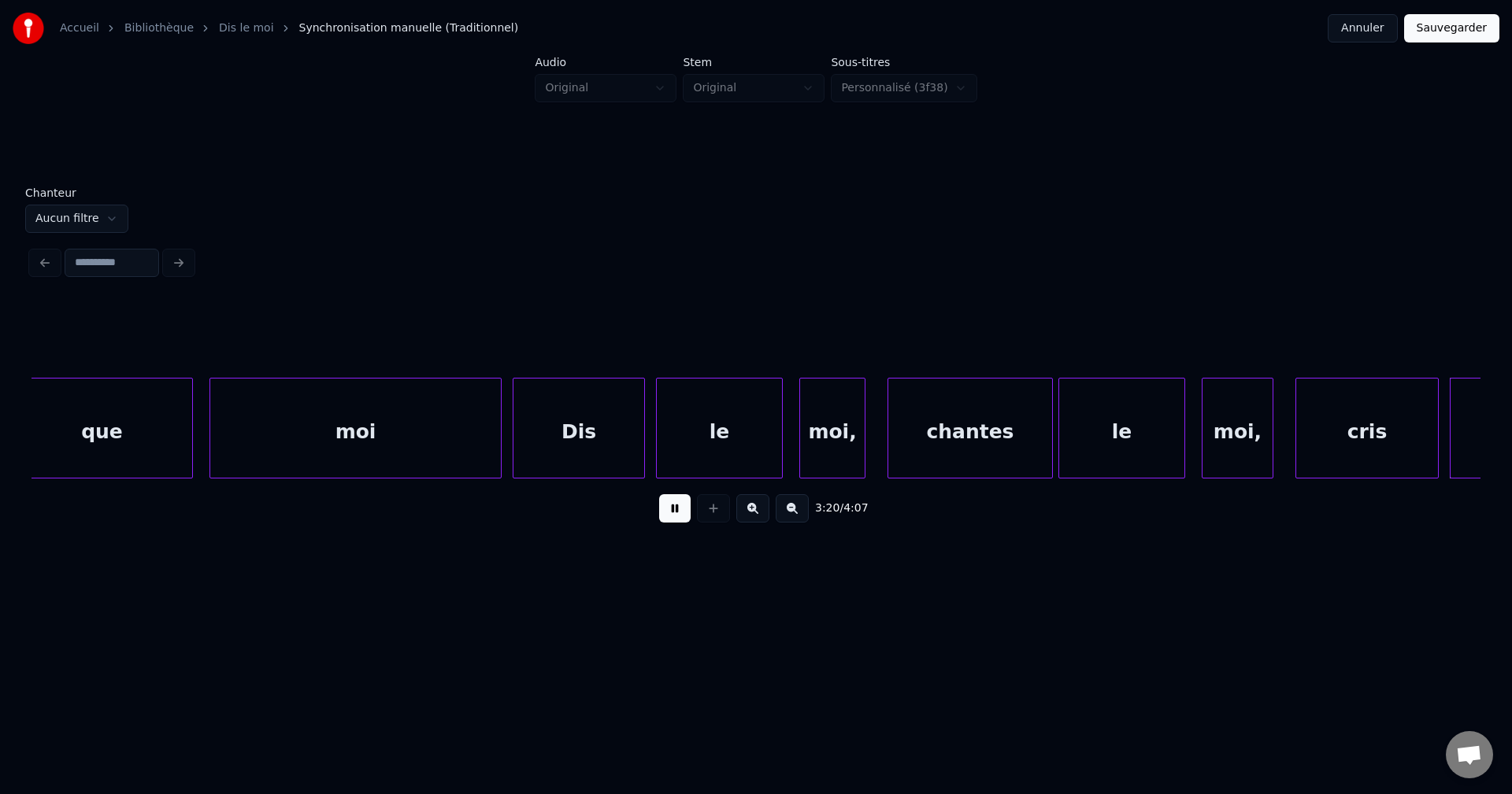
scroll to position [0, 55223]
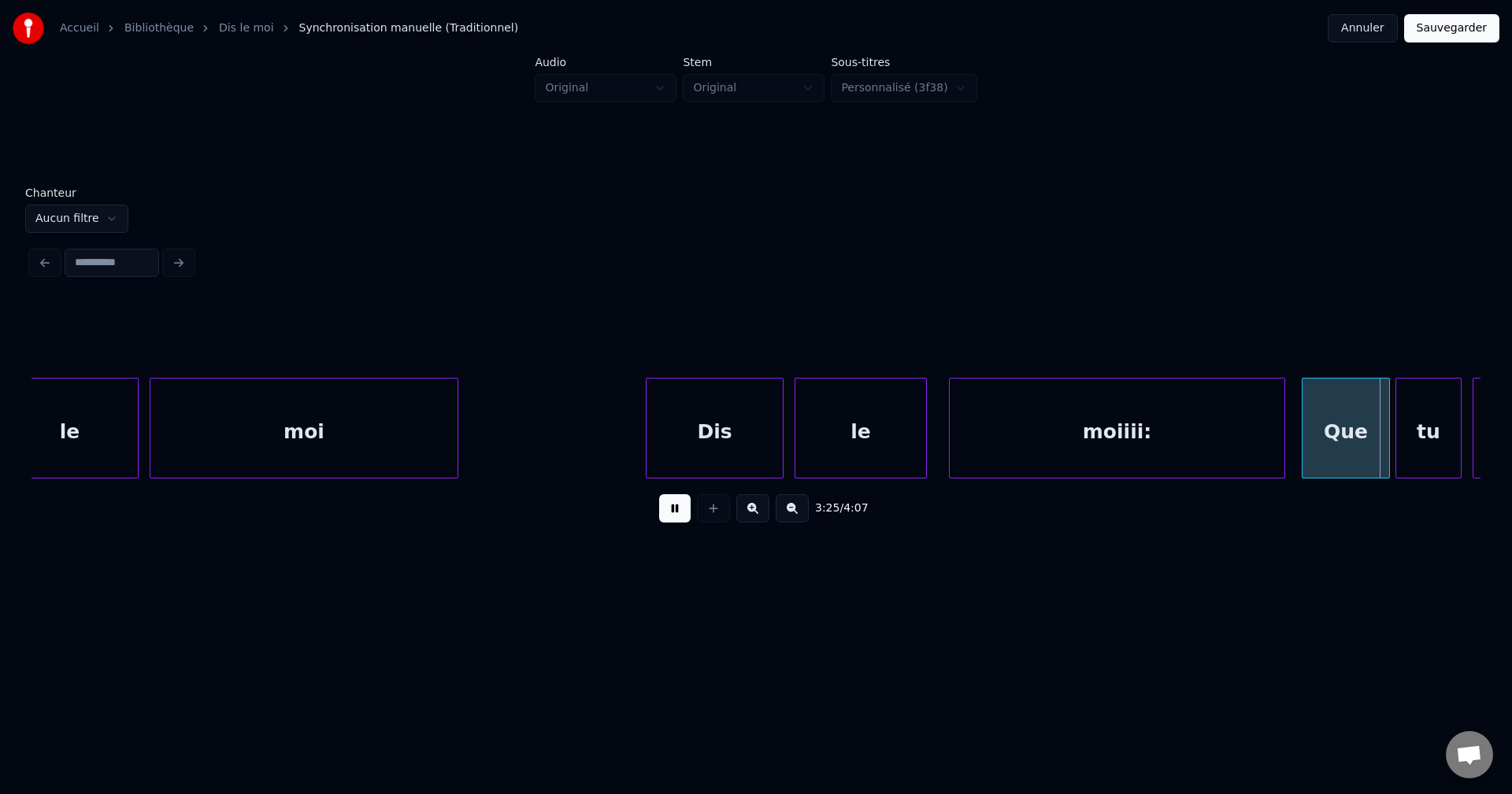
click at [1024, 428] on div "moiiii:" at bounding box center [1116, 433] width 335 height 107
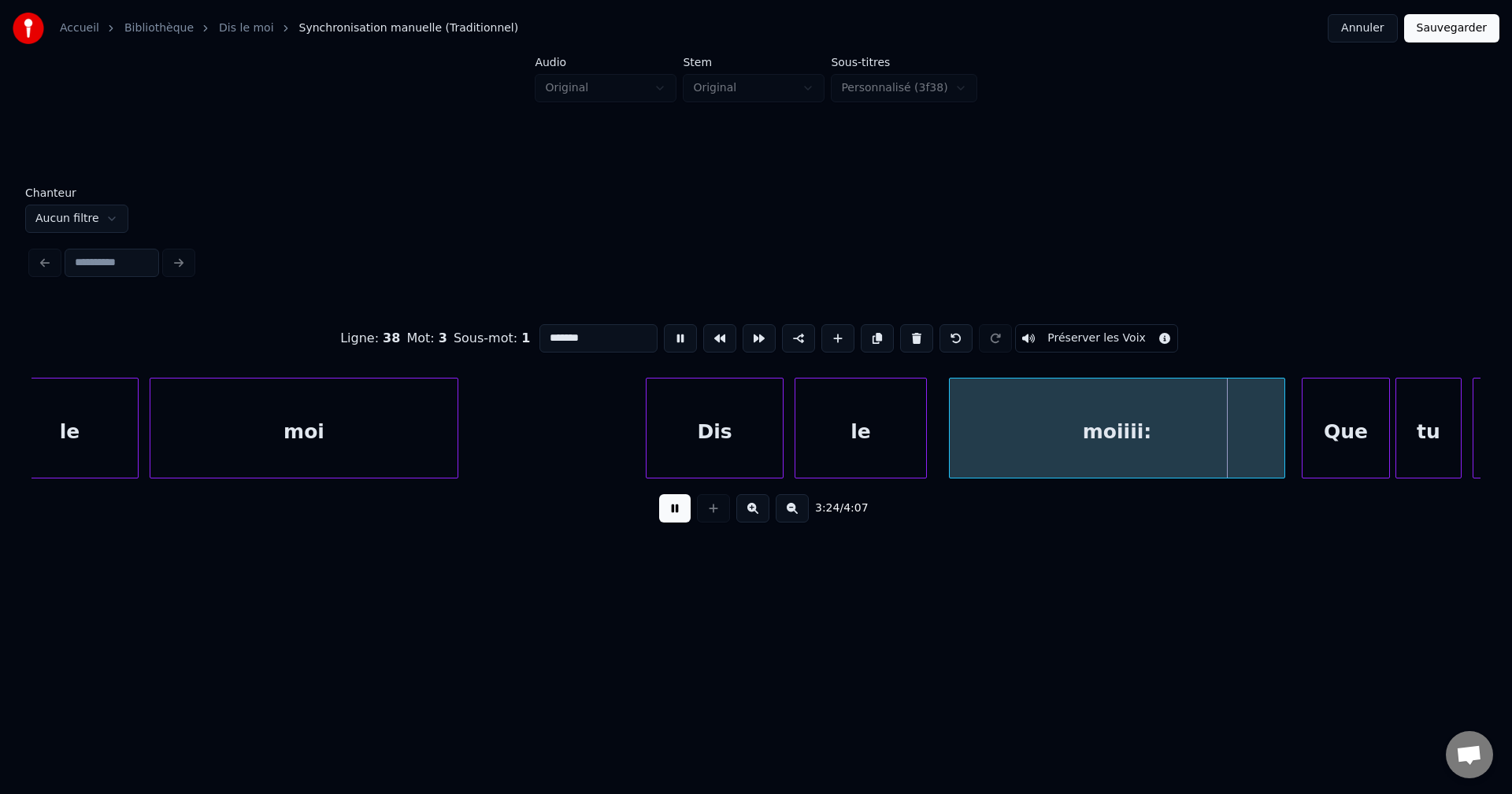
click at [598, 342] on input "*******" at bounding box center [598, 338] width 118 height 29
type input "**********"
click at [682, 523] on button at bounding box center [675, 508] width 32 height 29
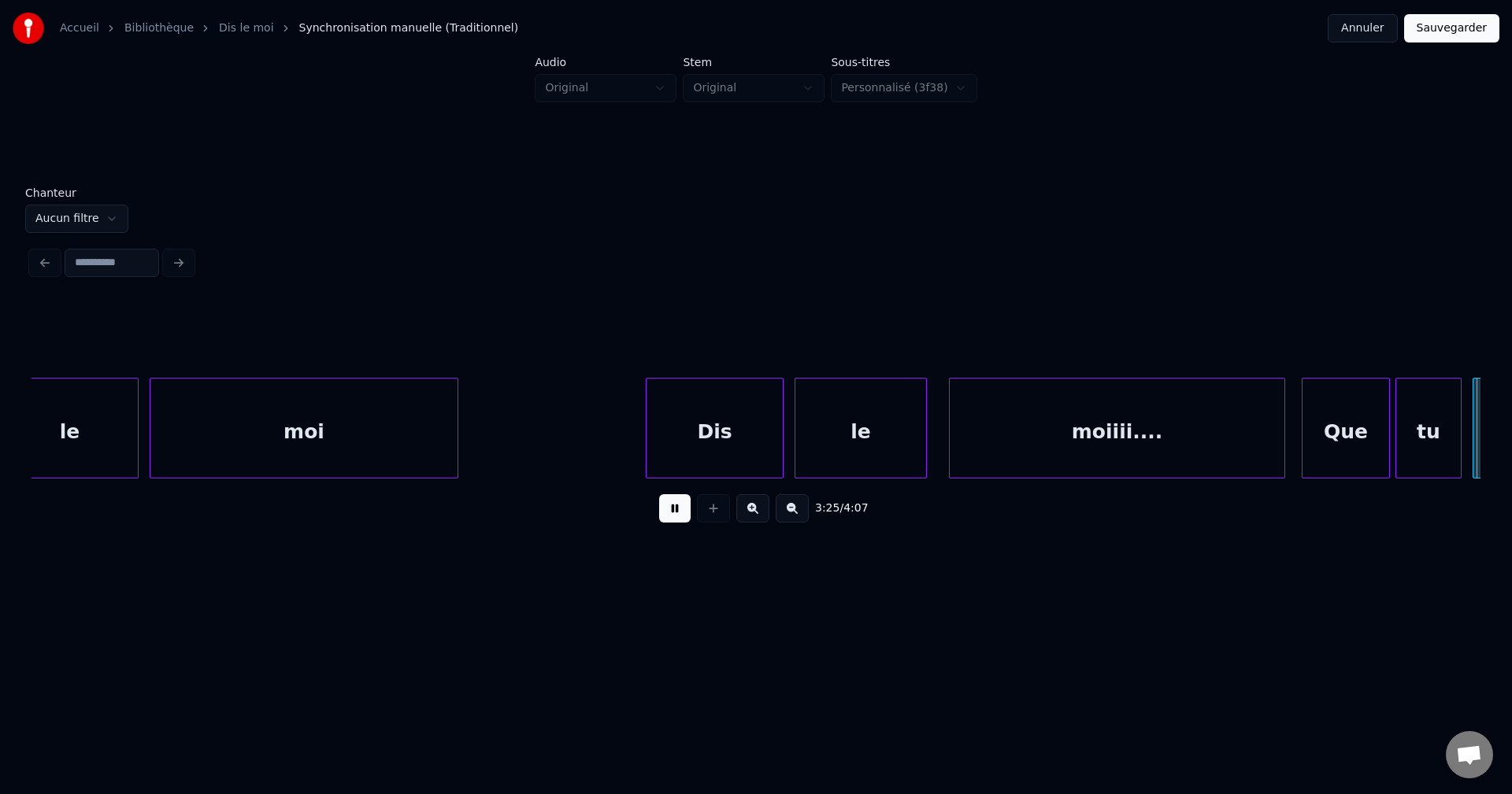
scroll to position [0, 56675]
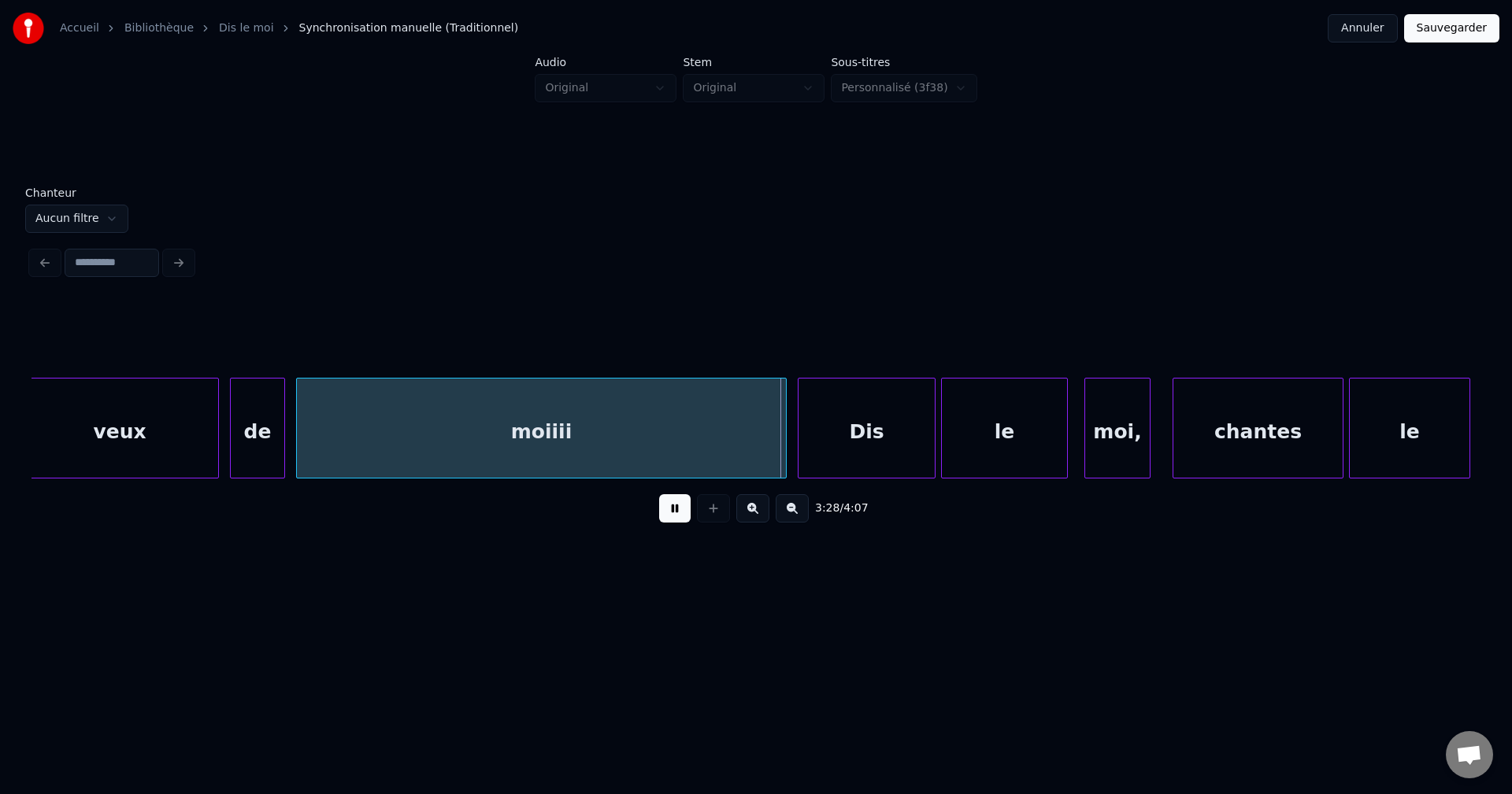
click at [614, 430] on div "moiiii" at bounding box center [540, 433] width 489 height 107
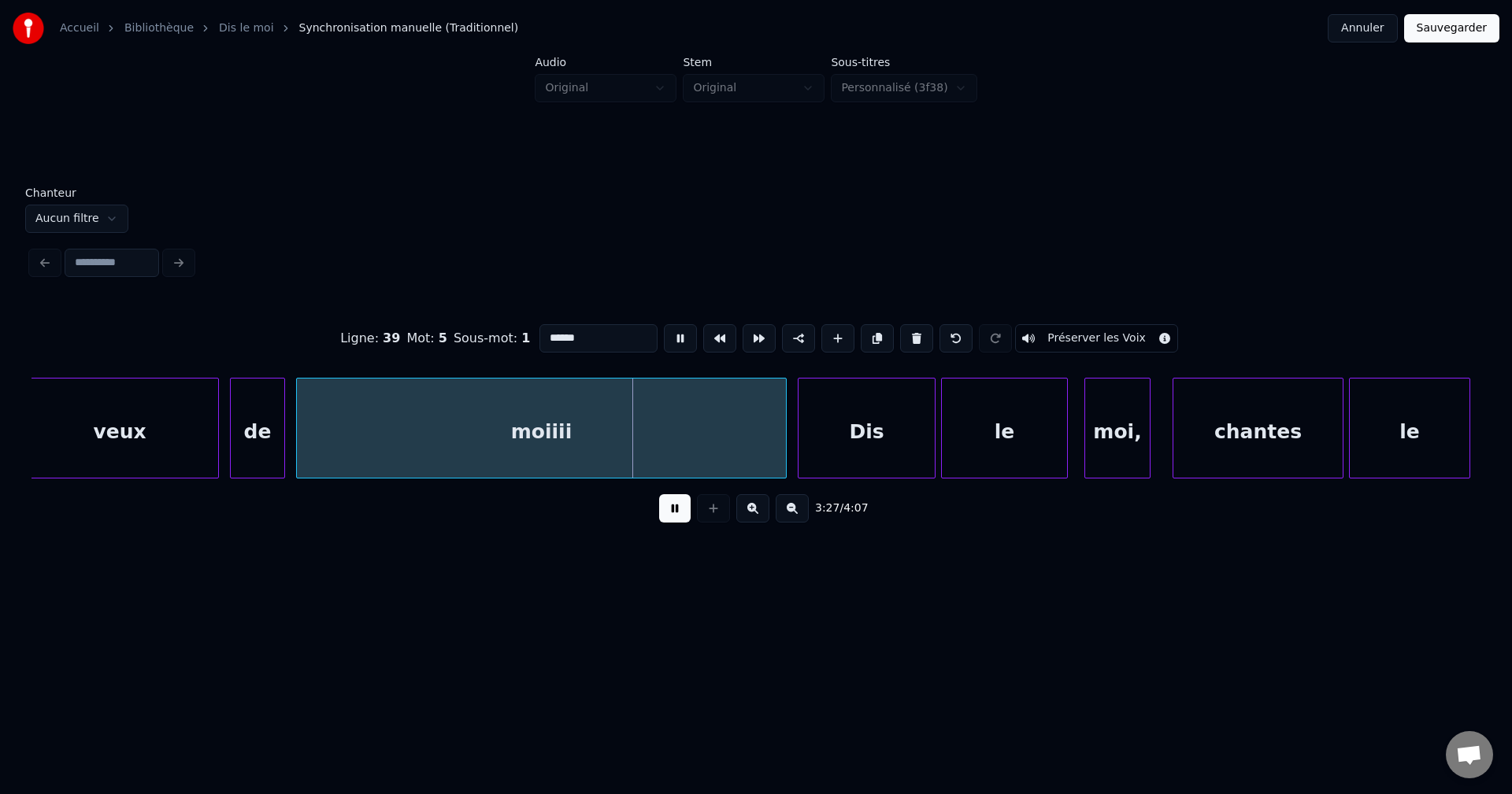
click at [598, 333] on input "******" at bounding box center [598, 338] width 118 height 29
type input "**********"
click at [685, 514] on button at bounding box center [675, 508] width 32 height 29
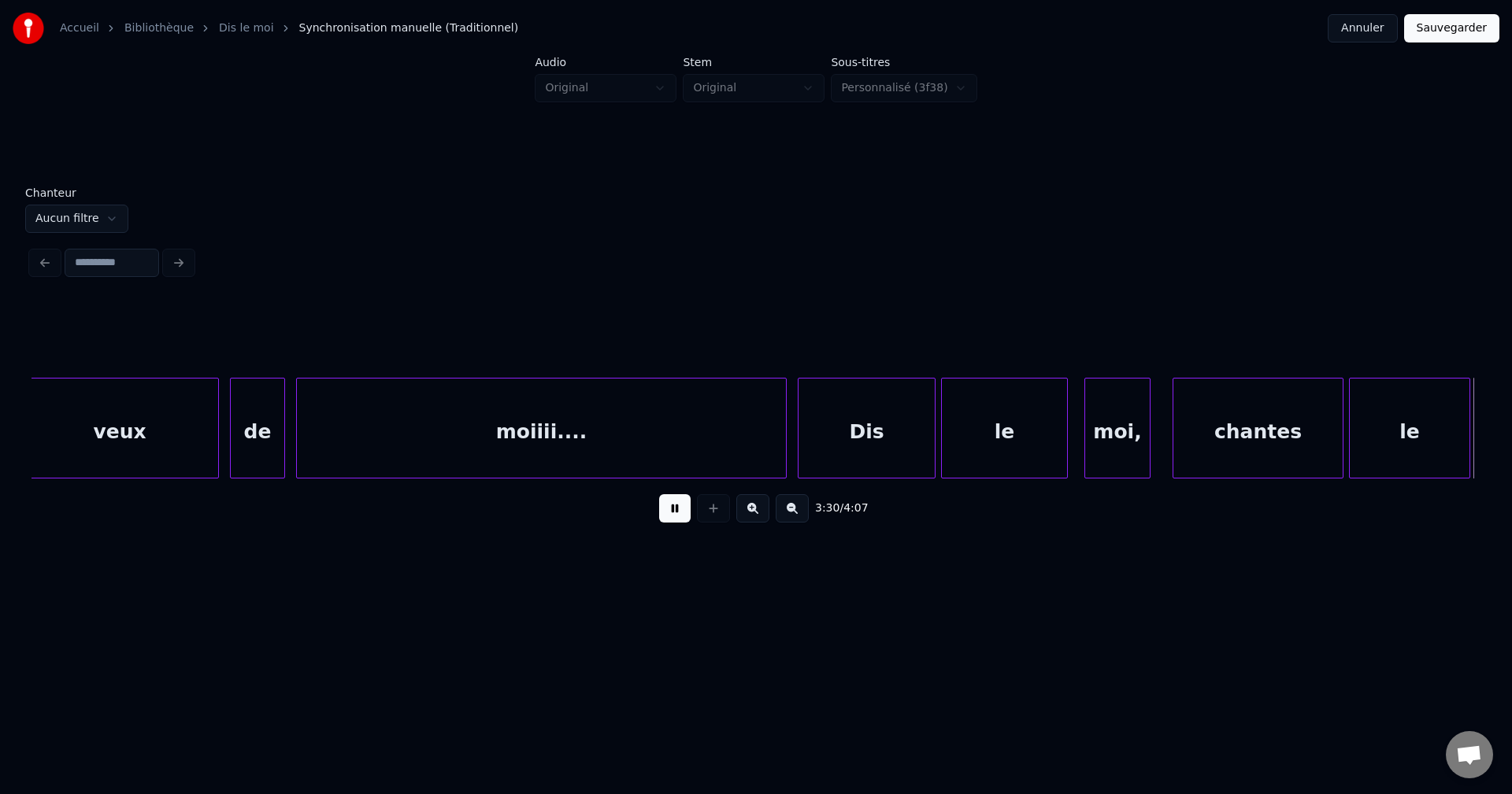
scroll to position [0, 58123]
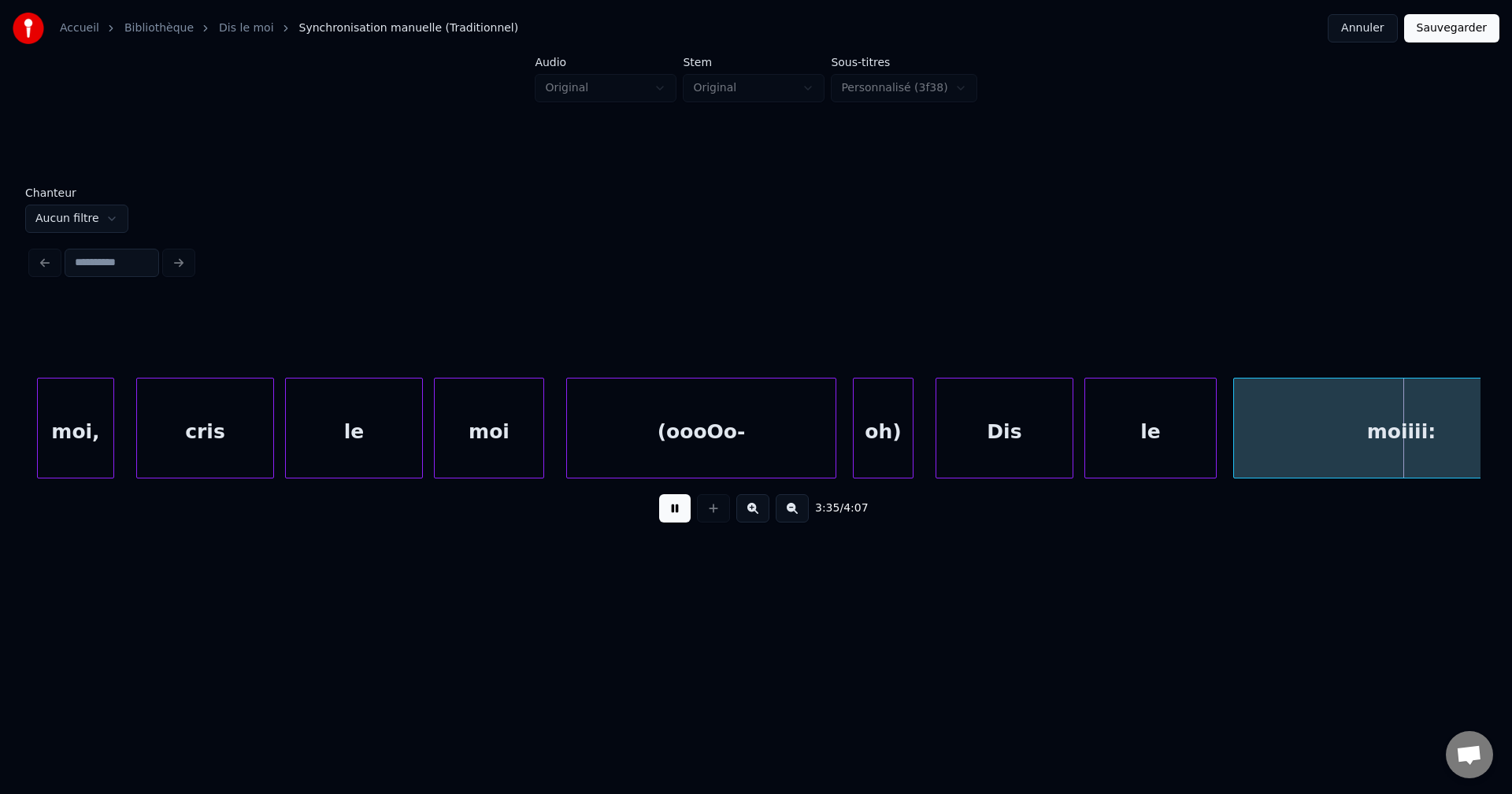
click at [677, 451] on div "(oooOo-" at bounding box center [702, 433] width 269 height 107
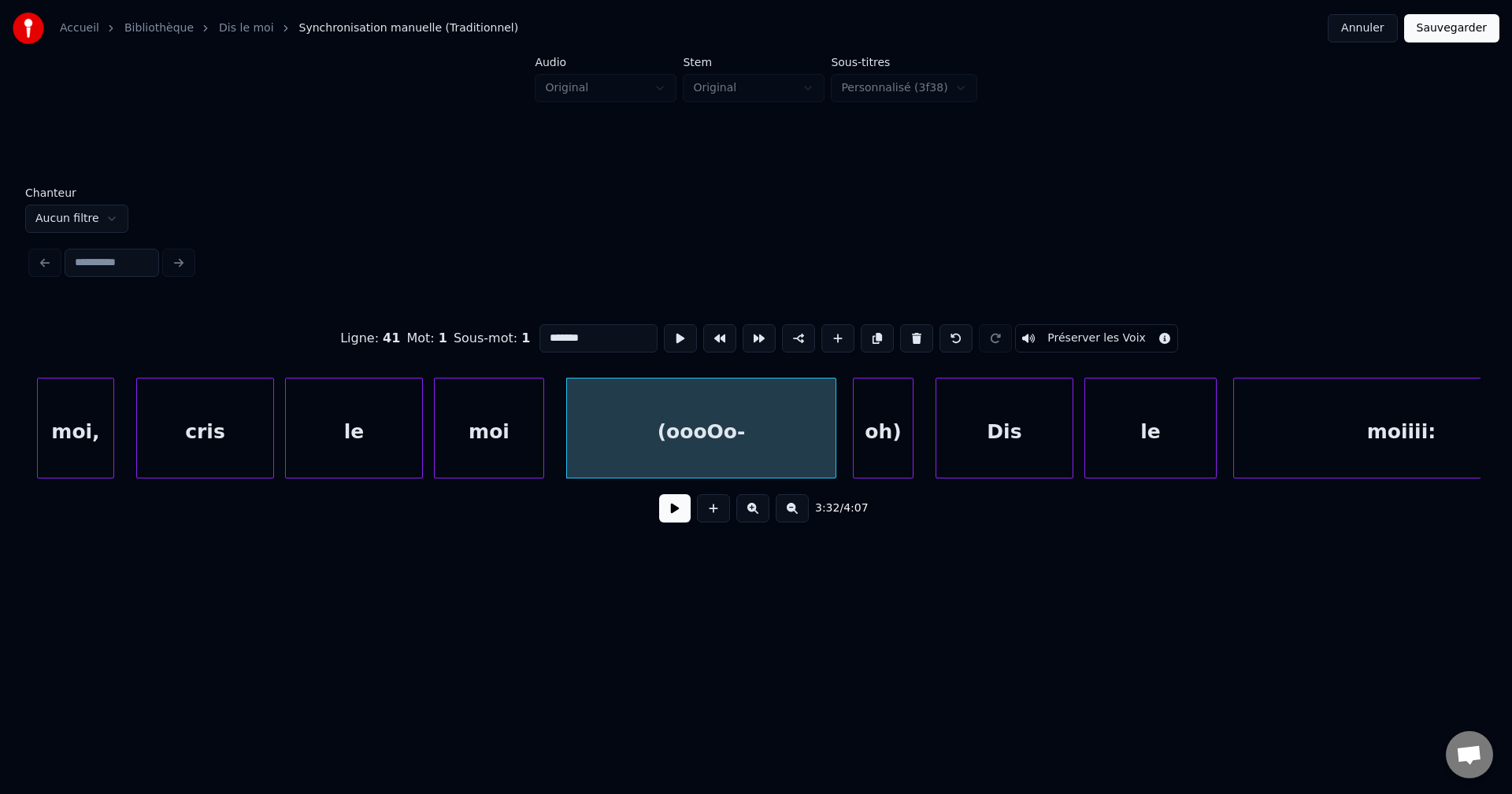
click at [681, 520] on button at bounding box center [675, 508] width 32 height 29
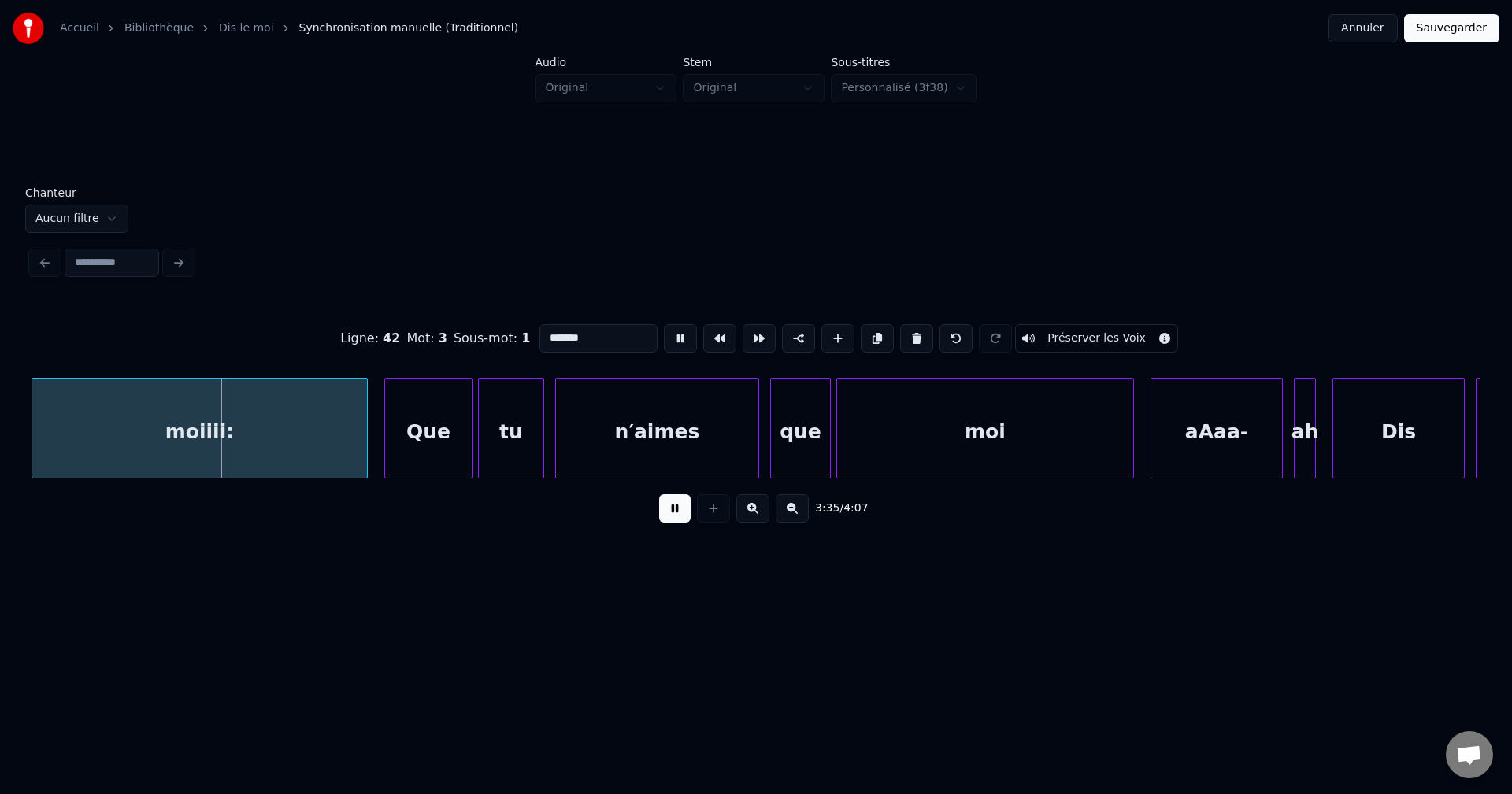
click at [592, 335] on input "*******" at bounding box center [598, 338] width 118 height 29
type input "*********"
click at [677, 518] on button at bounding box center [675, 508] width 32 height 29
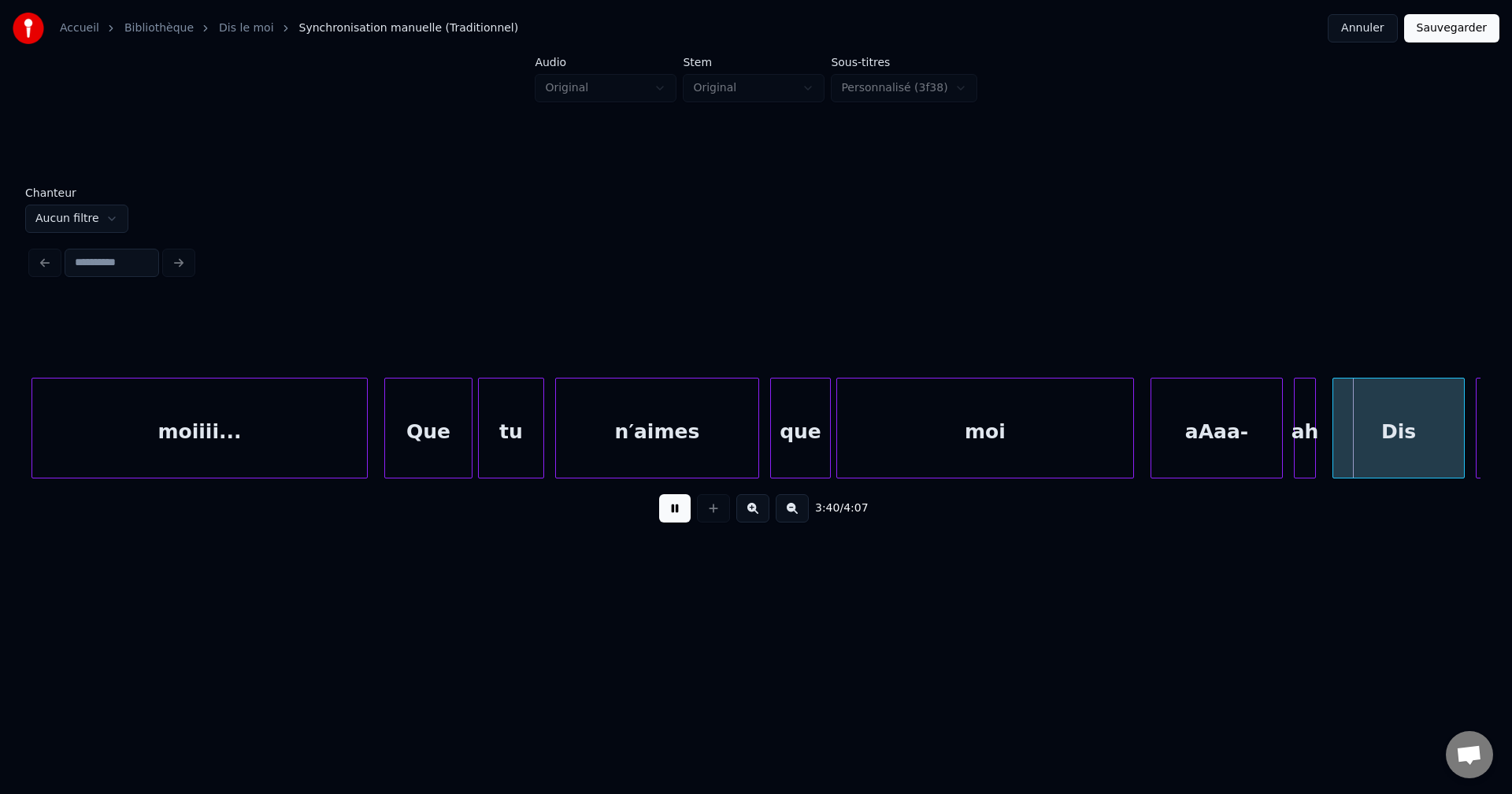
click at [964, 422] on div "moi" at bounding box center [985, 433] width 296 height 107
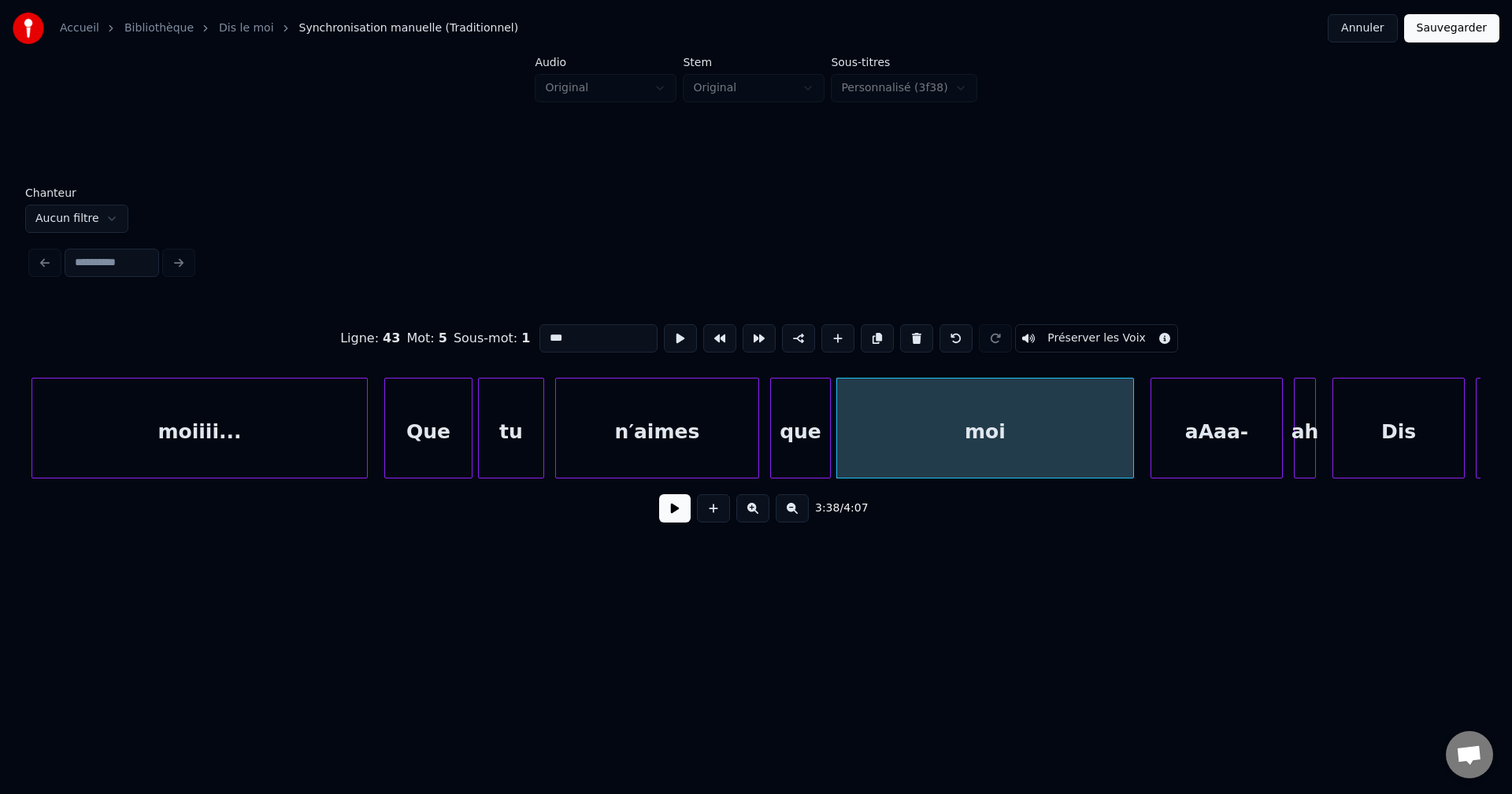
click at [672, 523] on button at bounding box center [675, 508] width 32 height 29
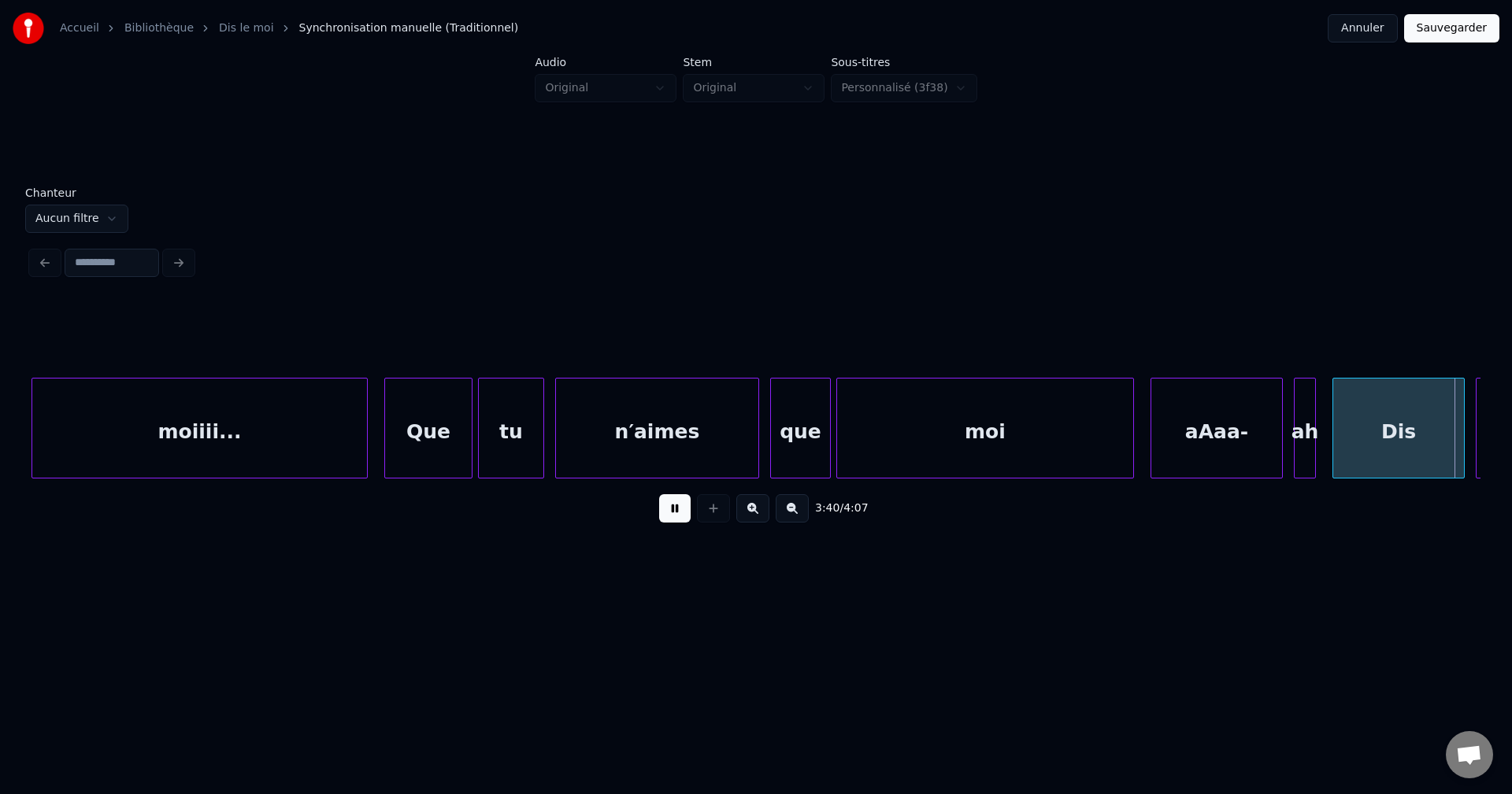
click at [672, 522] on button at bounding box center [675, 508] width 32 height 29
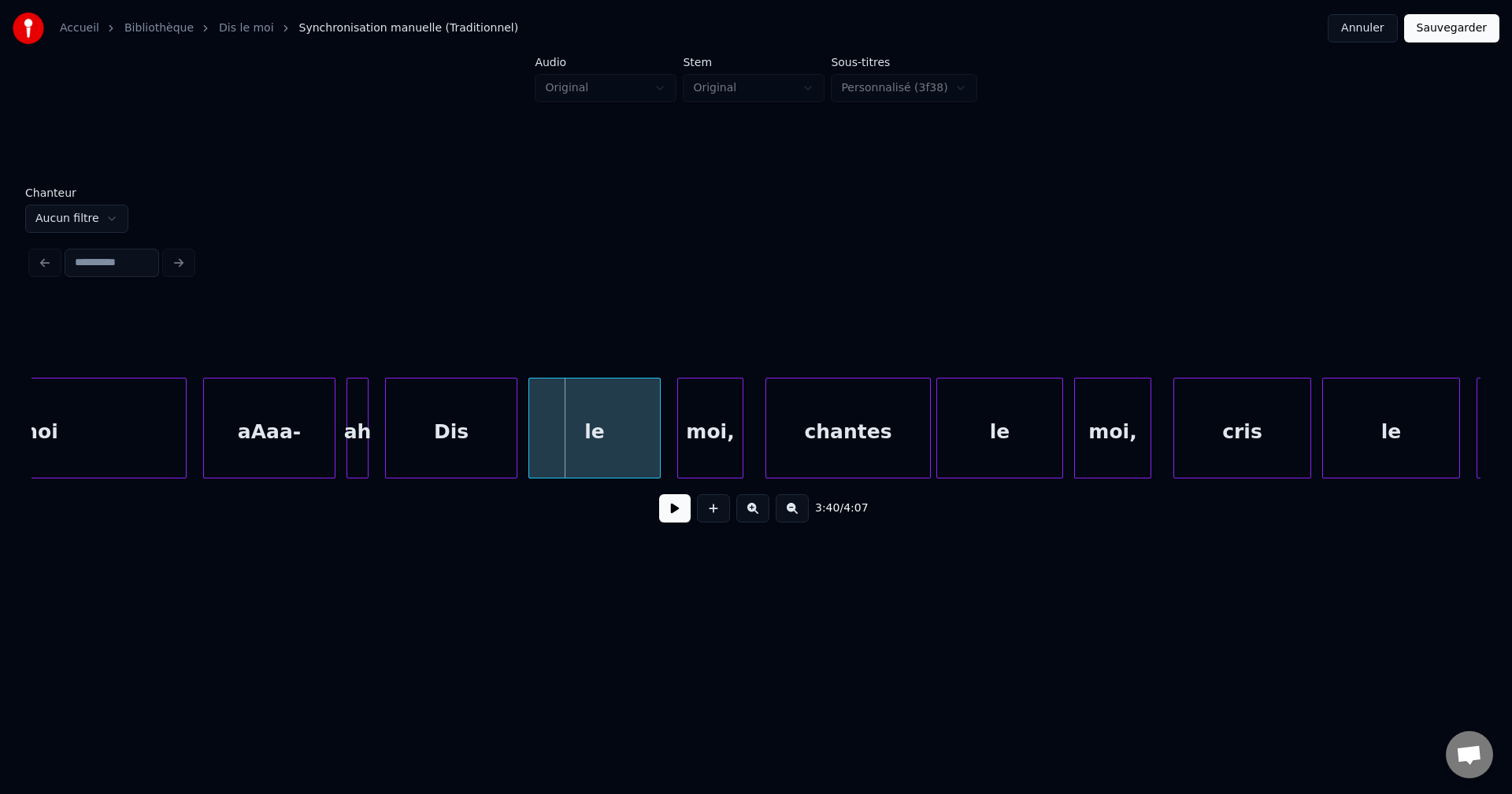
click at [181, 441] on div at bounding box center [183, 428] width 5 height 99
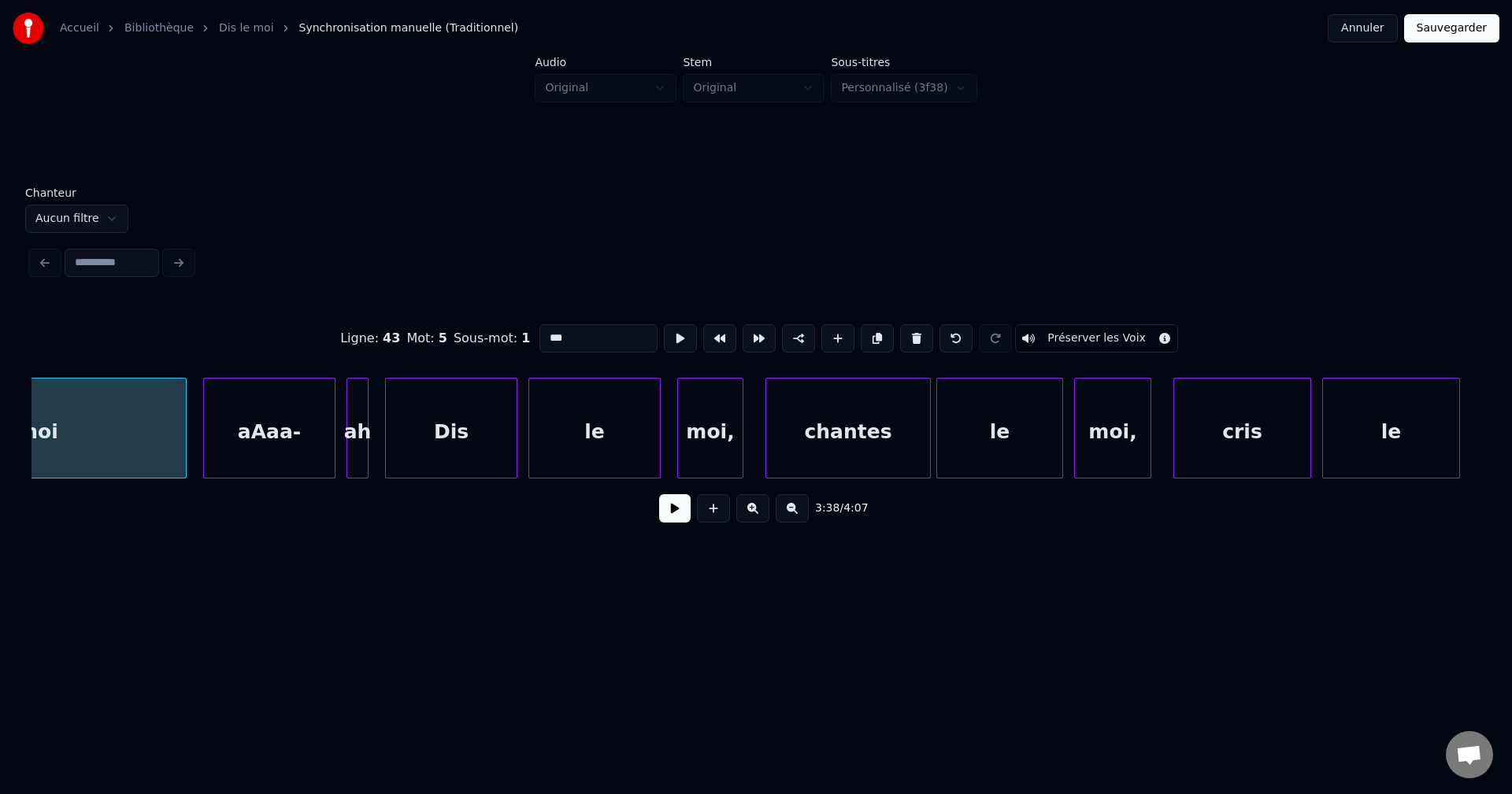
scroll to position [0, 60130]
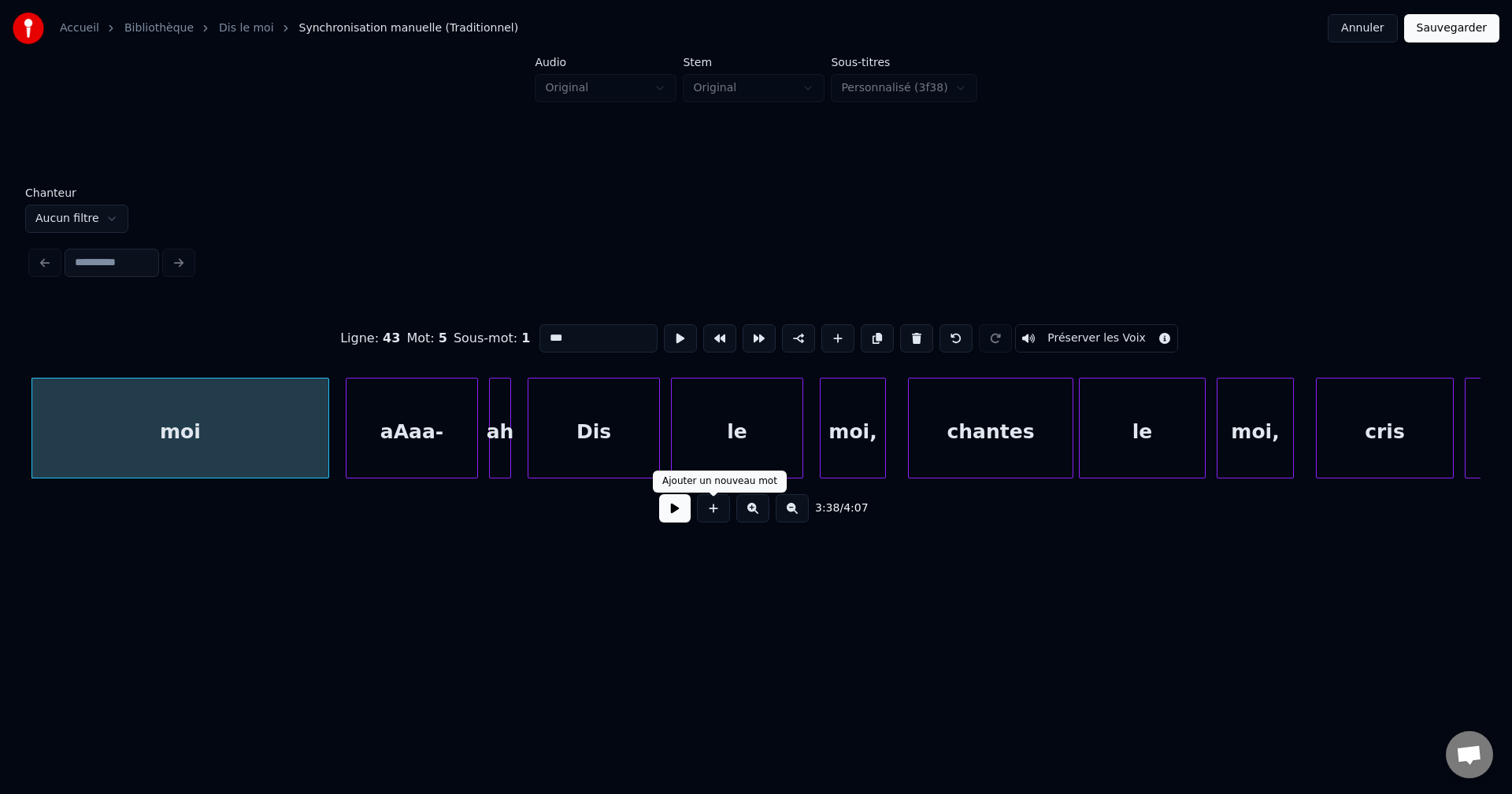
click at [666, 506] on button at bounding box center [675, 508] width 32 height 29
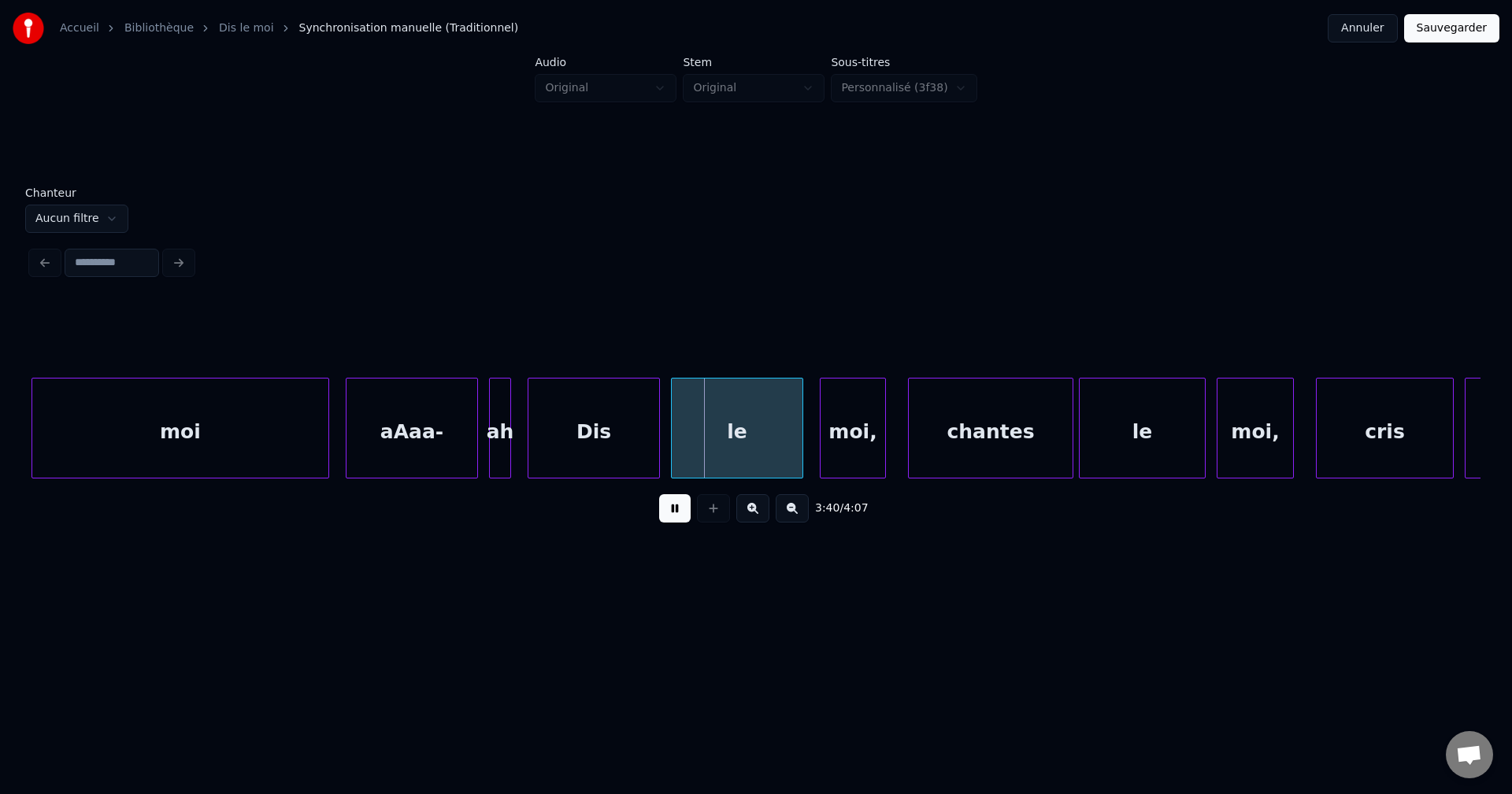
click at [667, 507] on button at bounding box center [675, 508] width 32 height 29
click at [458, 441] on div "aAaa-" at bounding box center [412, 433] width 131 height 107
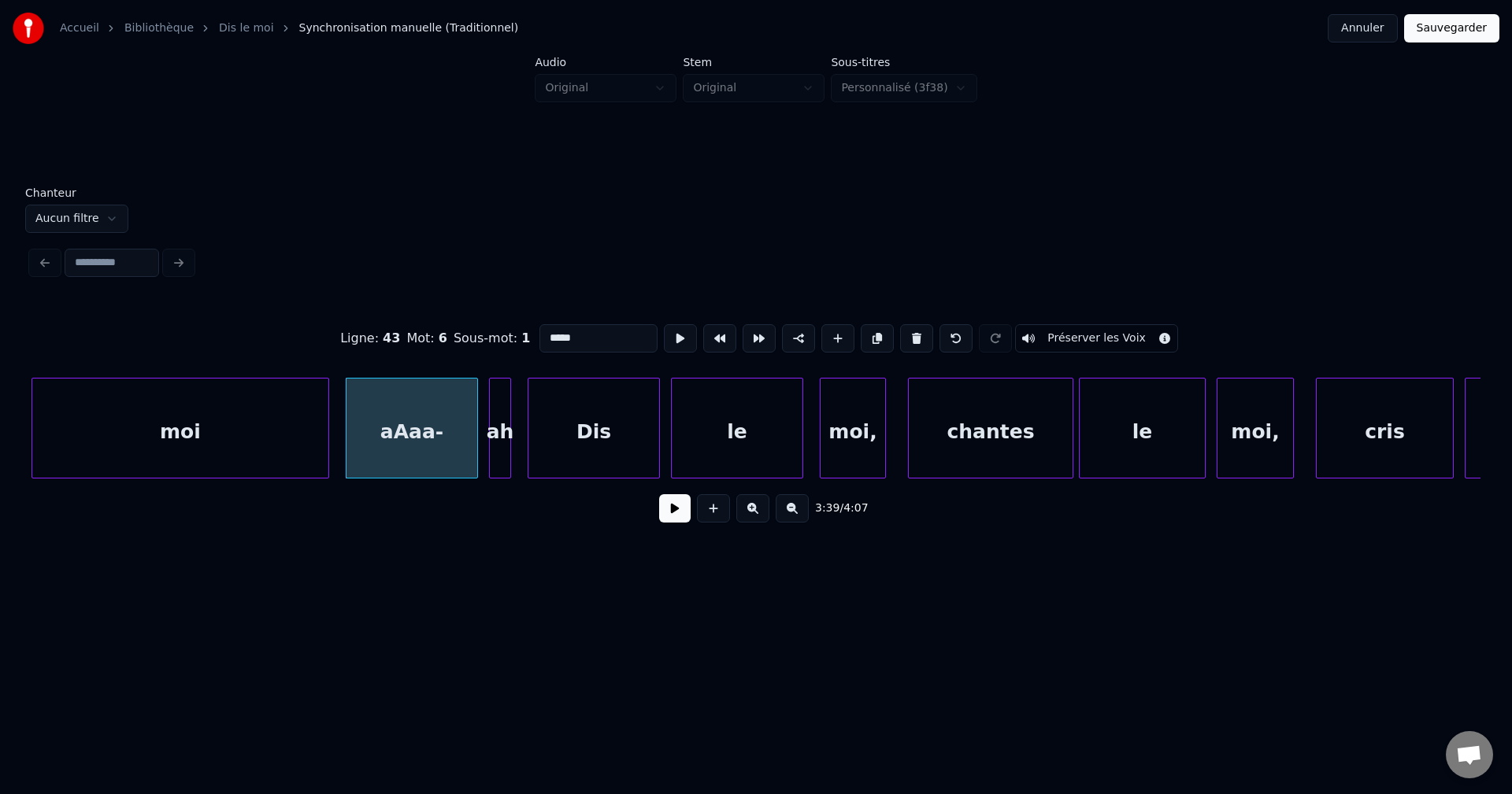
click at [676, 522] on button at bounding box center [675, 508] width 32 height 29
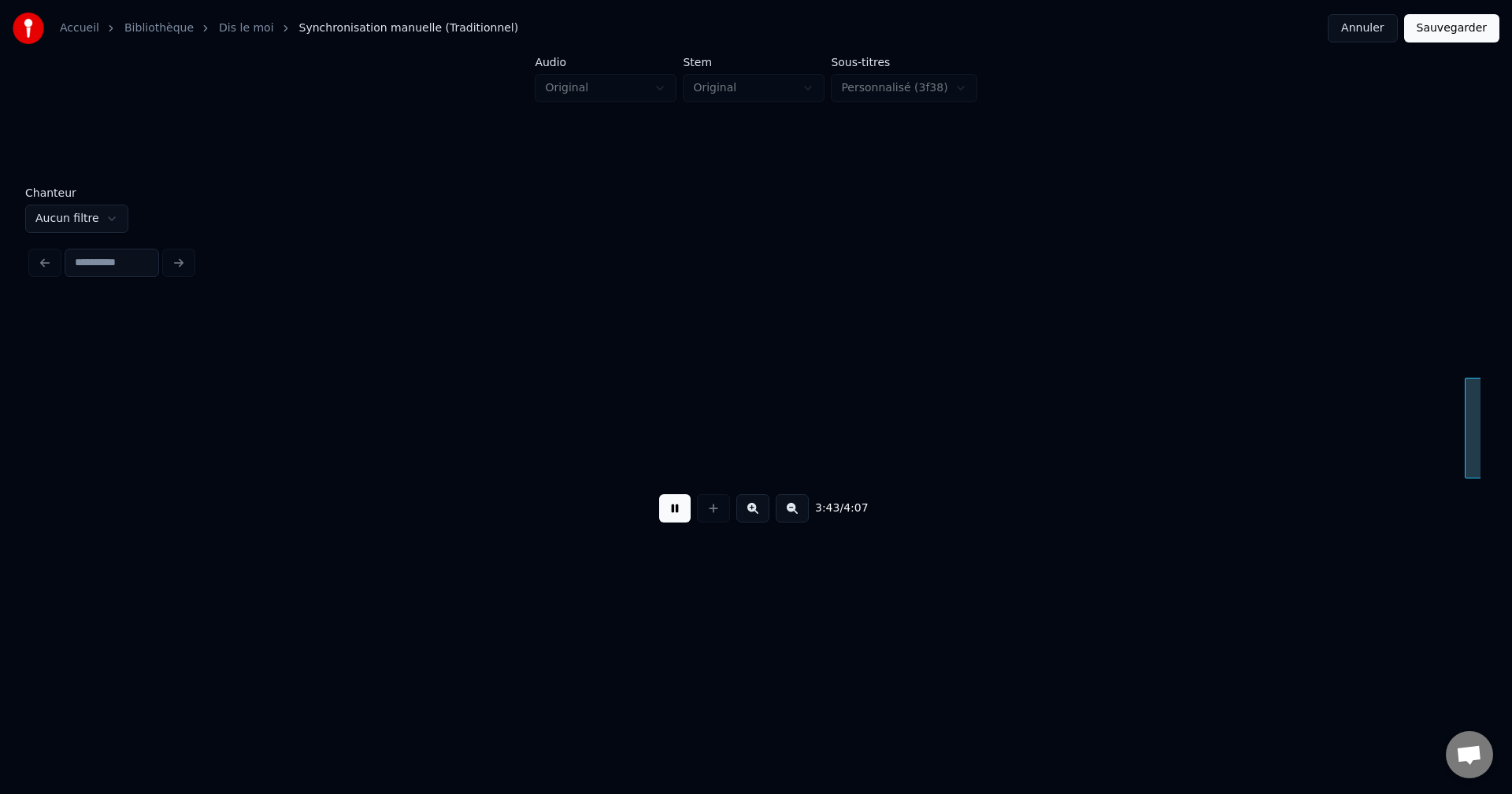
scroll to position [0, 61579]
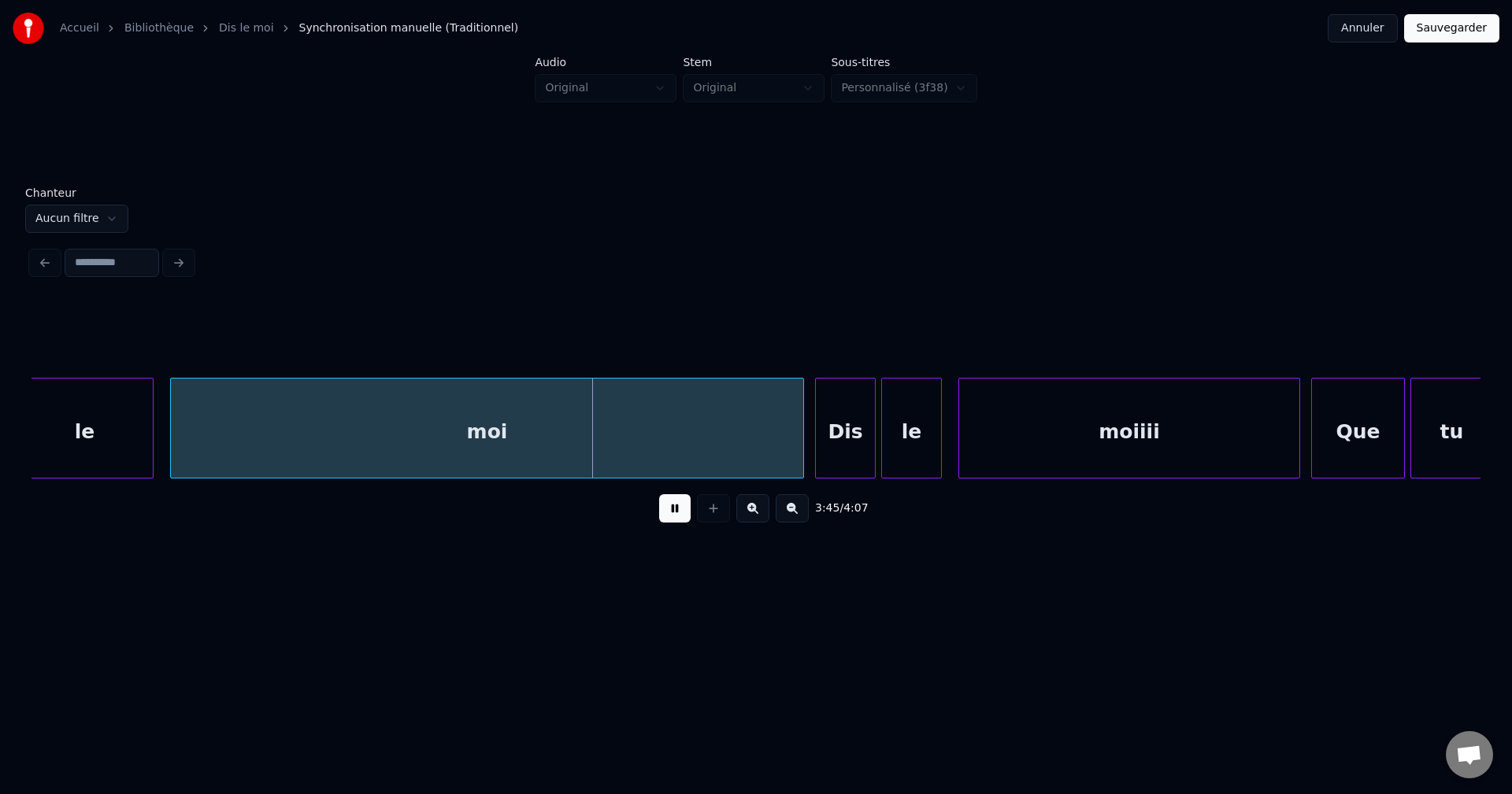
click at [682, 447] on div "moi" at bounding box center [487, 433] width 632 height 107
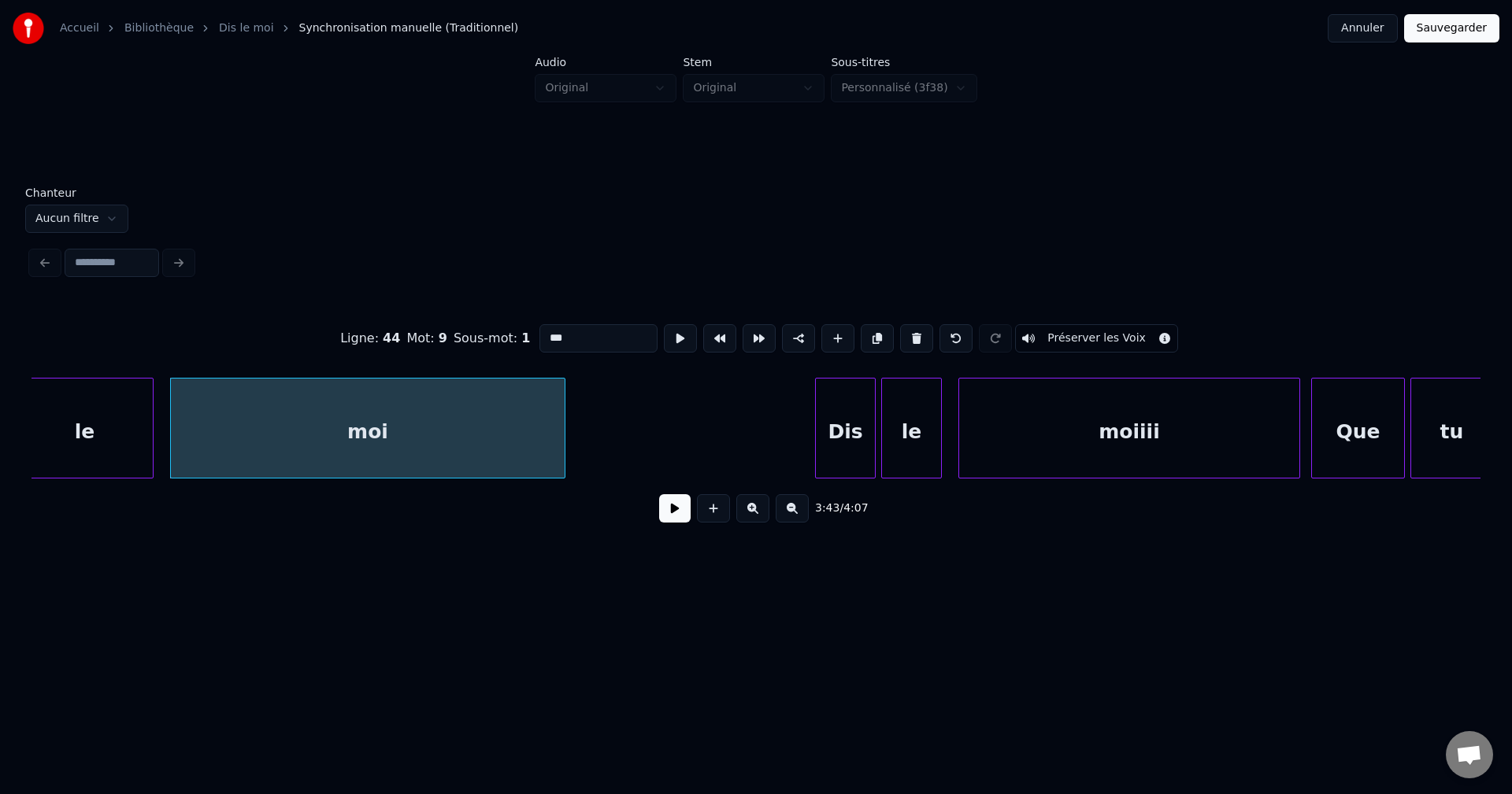
click at [560, 439] on div at bounding box center [562, 428] width 5 height 99
click at [552, 447] on div "moi" at bounding box center [365, 433] width 390 height 107
click at [684, 523] on button at bounding box center [675, 508] width 32 height 29
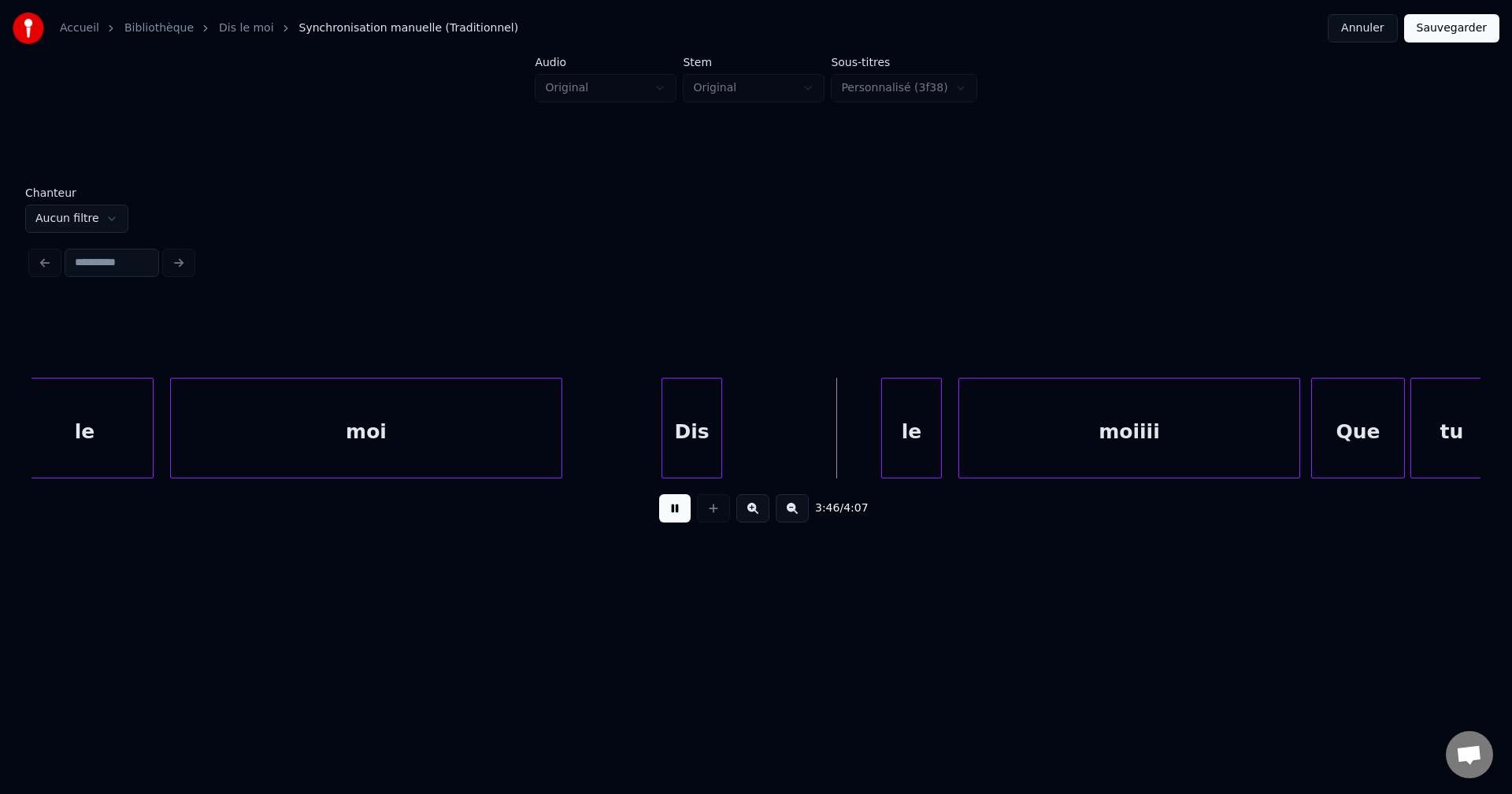
click at [692, 435] on div "Dis" at bounding box center [692, 433] width 59 height 107
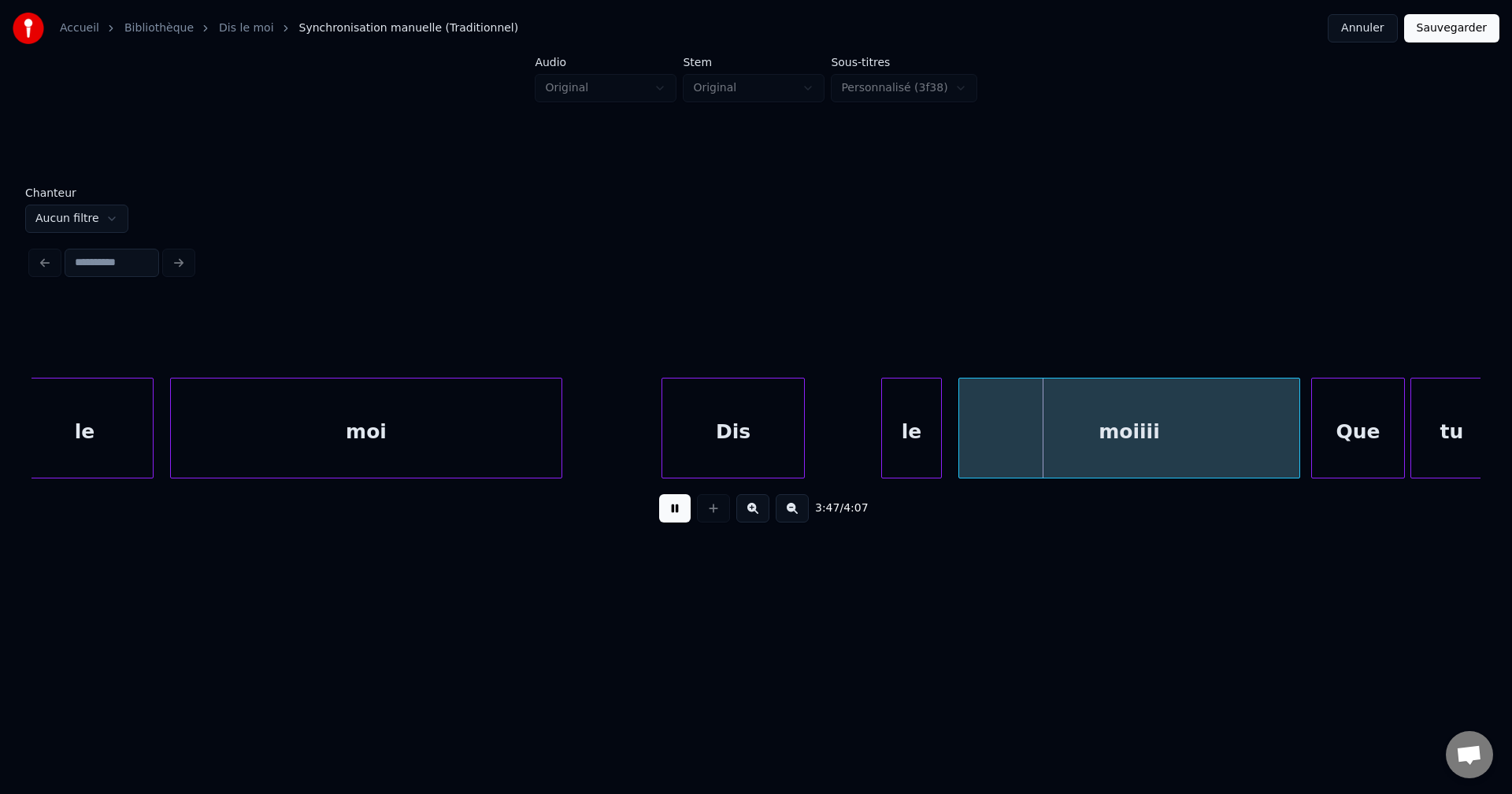
click at [803, 436] on div at bounding box center [801, 428] width 5 height 99
click at [843, 445] on div "le" at bounding box center [844, 433] width 59 height 107
click at [870, 445] on div at bounding box center [870, 428] width 5 height 99
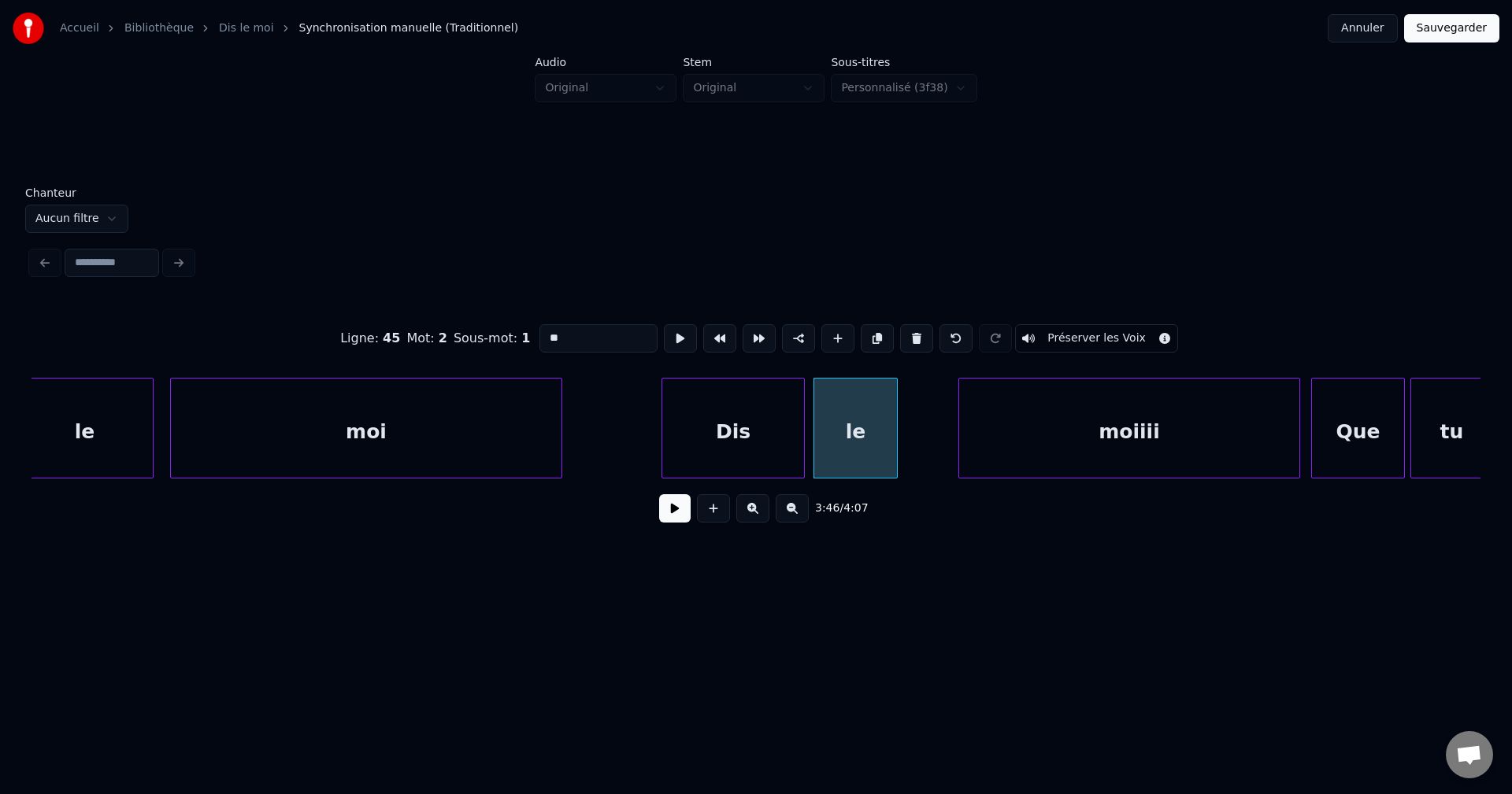
click at [896, 445] on div at bounding box center [894, 428] width 5 height 99
click at [874, 445] on div "le" at bounding box center [866, 433] width 104 height 107
click at [665, 517] on button at bounding box center [675, 508] width 32 height 29
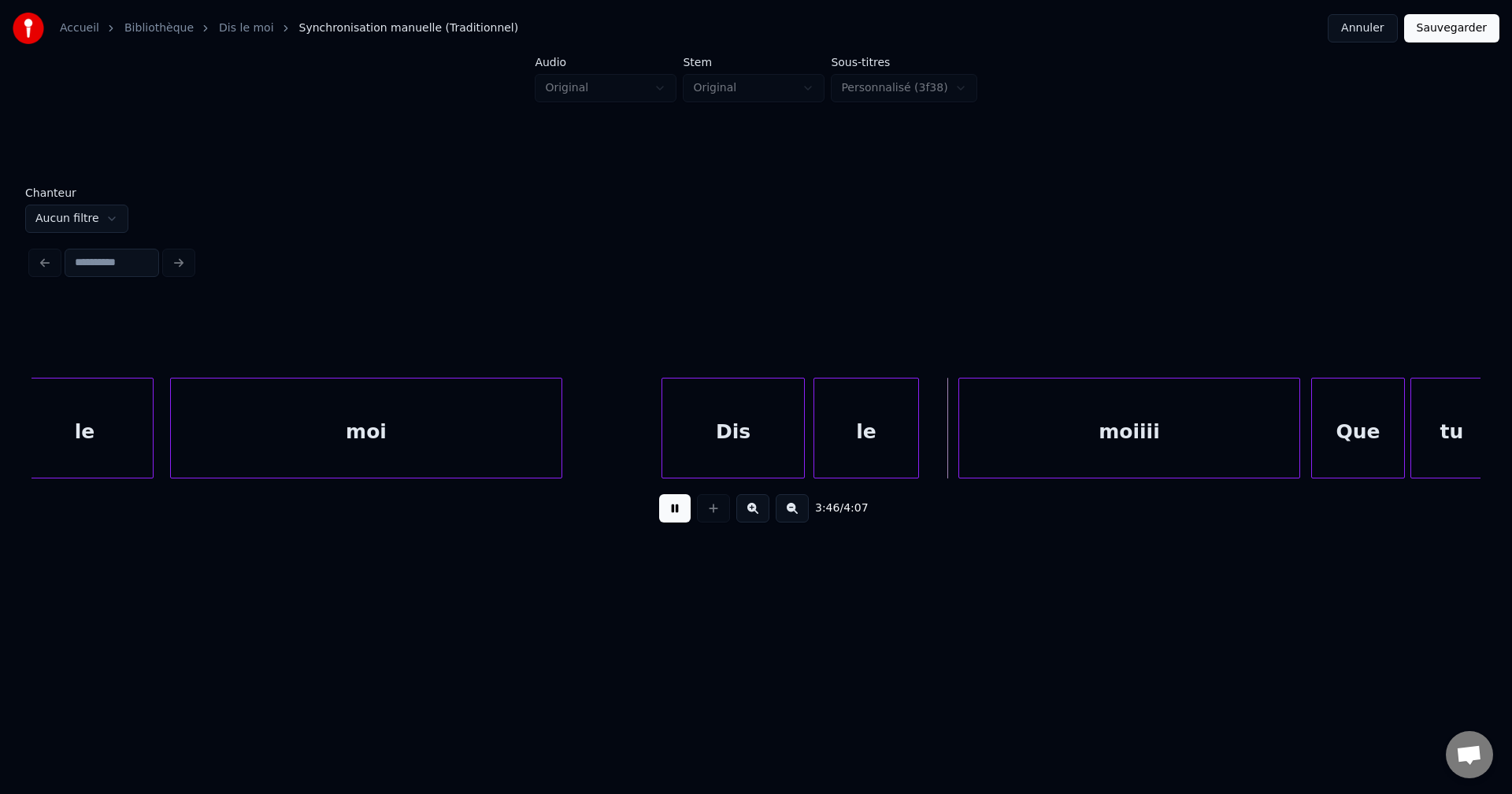
click at [1069, 459] on div "moiiii" at bounding box center [1128, 433] width 340 height 107
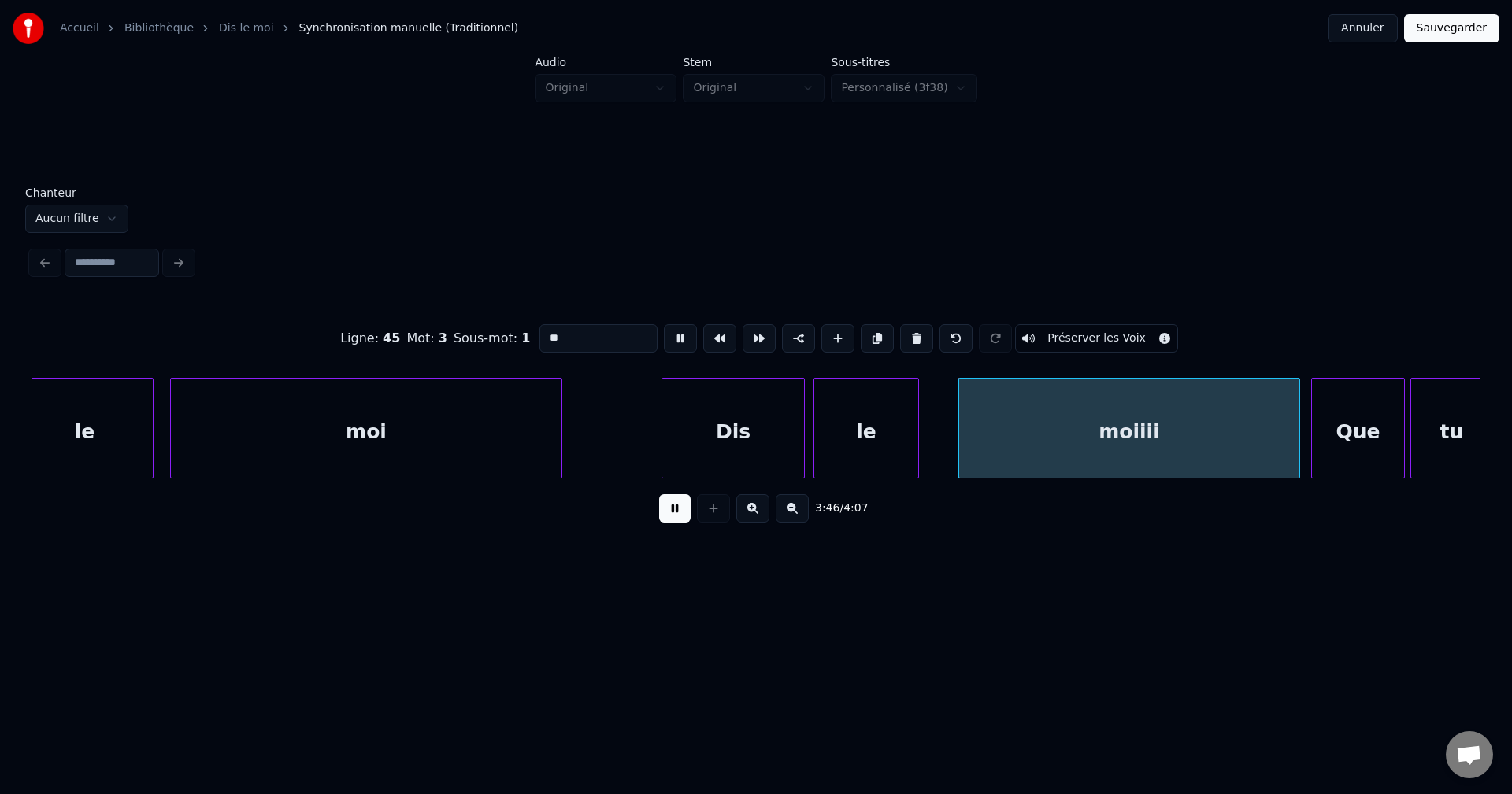
type input "******"
click at [678, 510] on button at bounding box center [675, 508] width 32 height 29
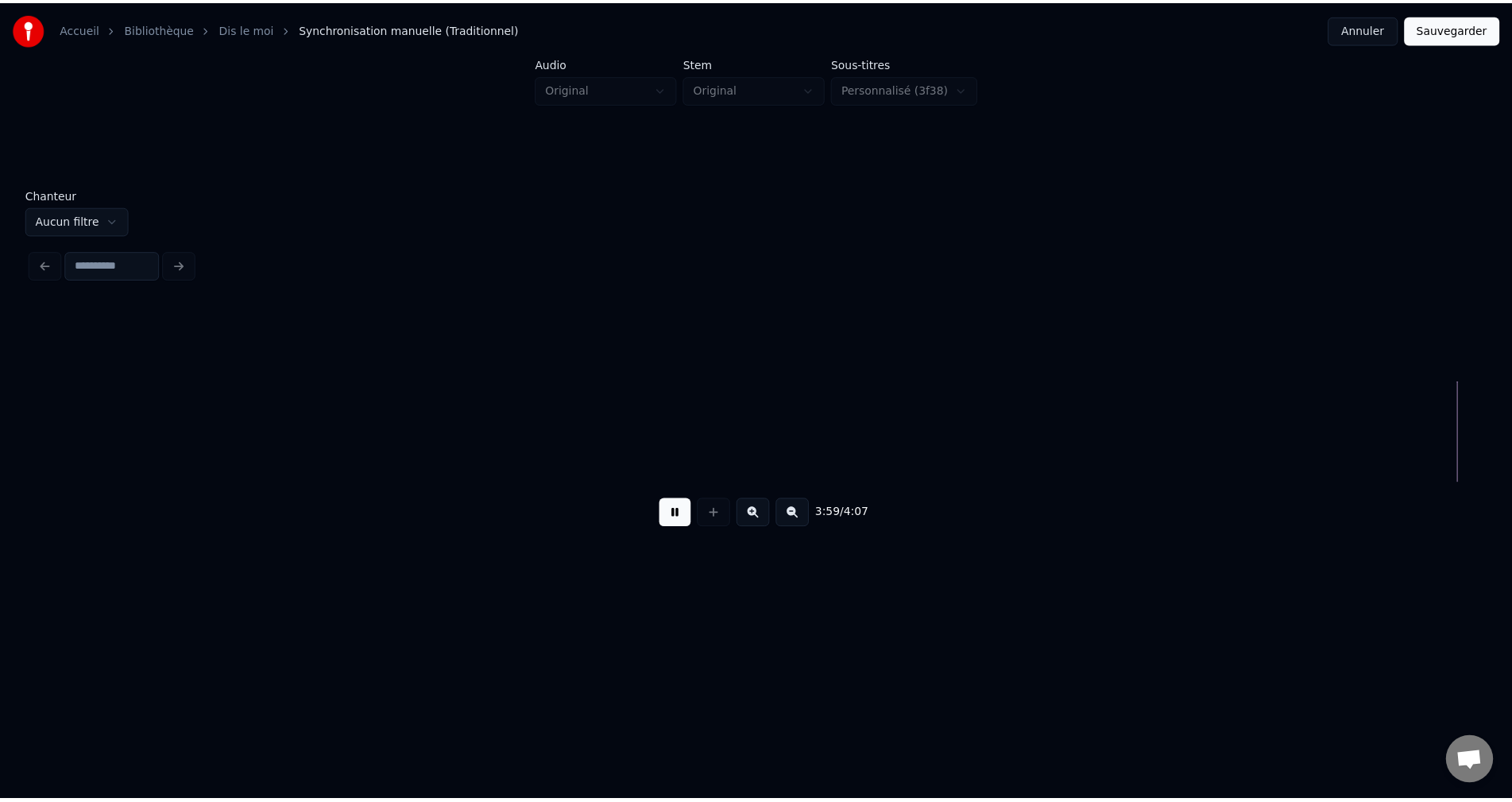
scroll to position [0, 66542]
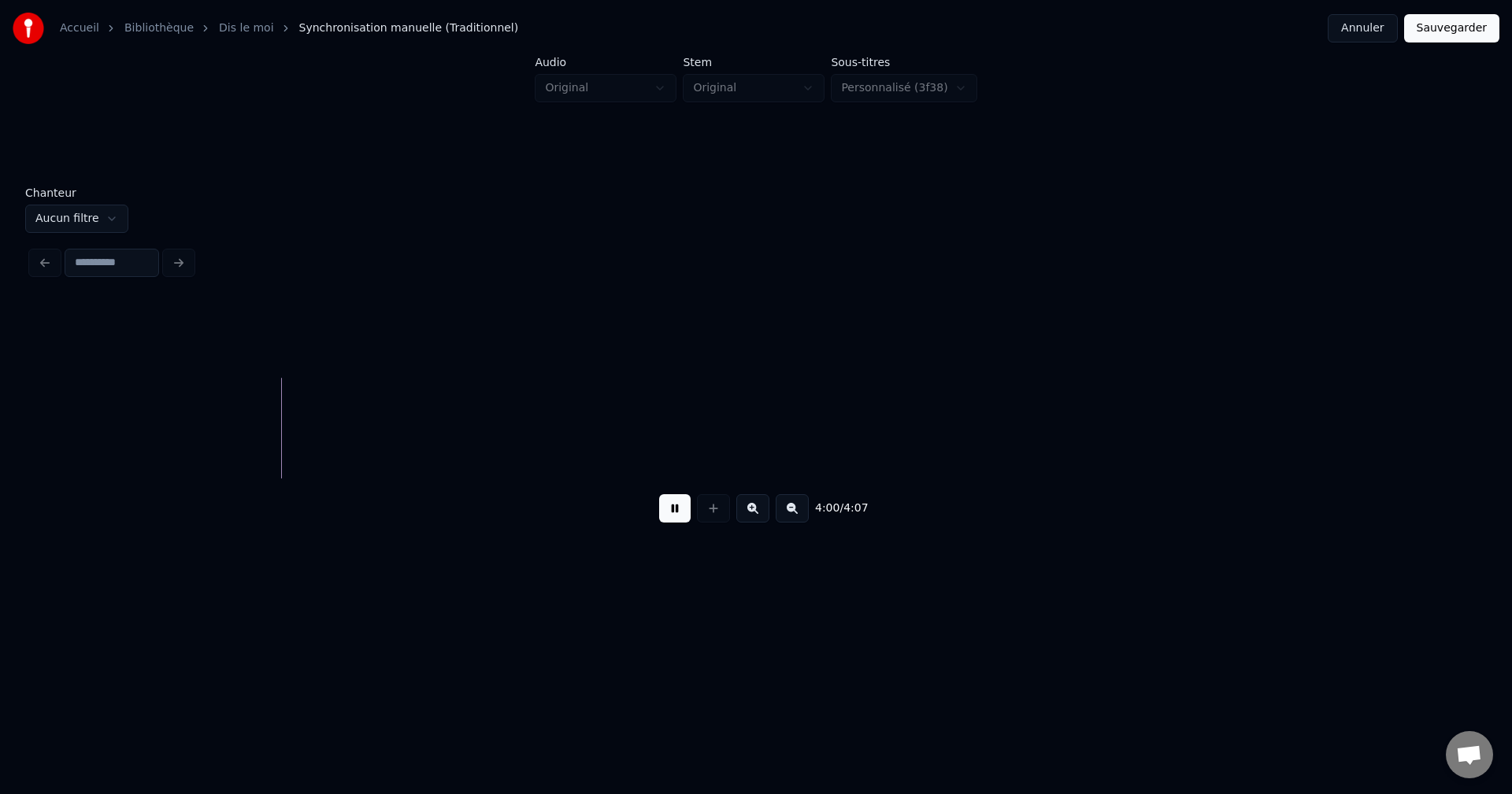
click at [1430, 32] on button "Sauvegarder" at bounding box center [1451, 28] width 95 height 29
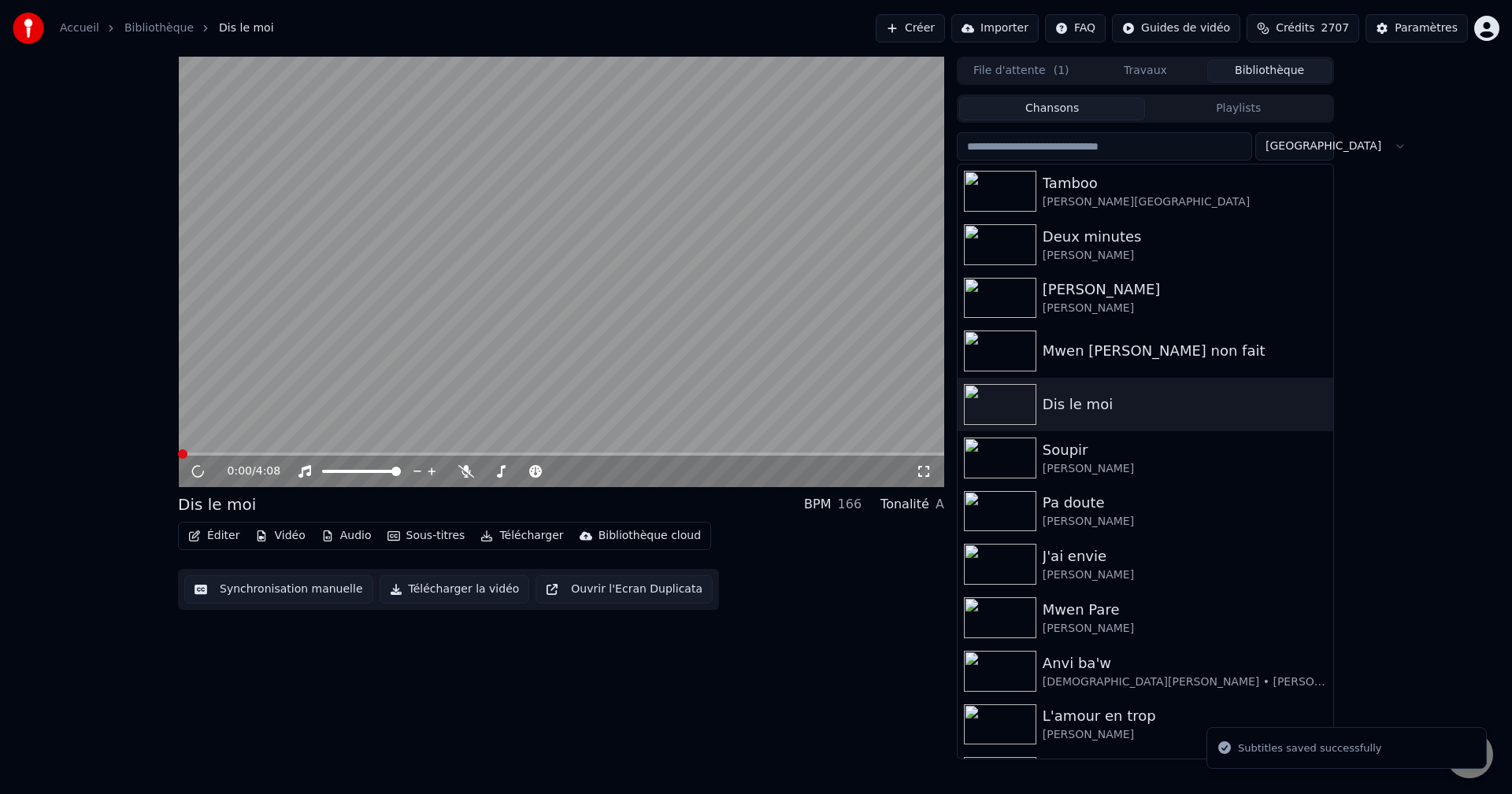
click at [217, 530] on button "Éditer" at bounding box center [213, 536] width 64 height 22
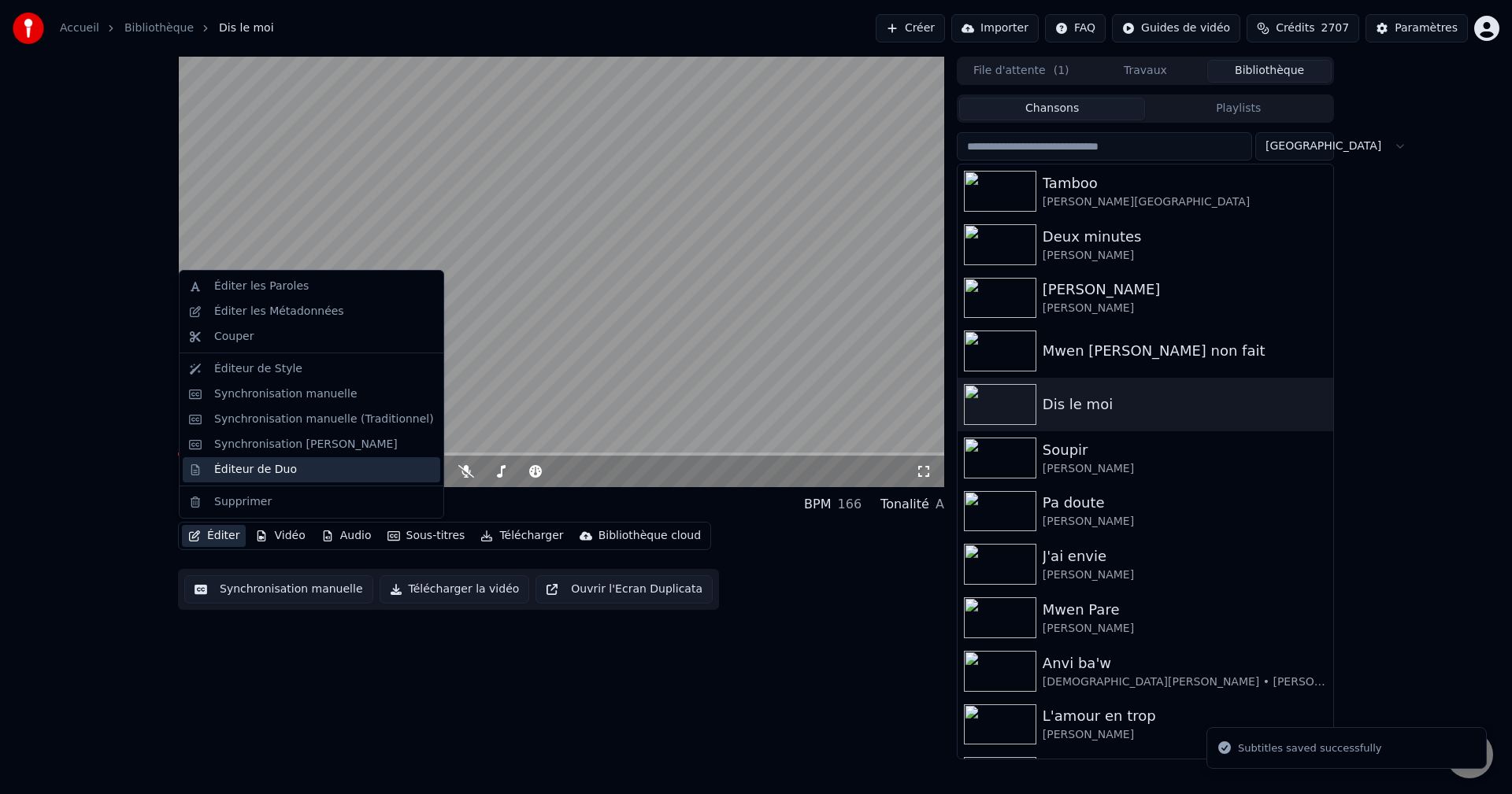
click at [263, 473] on div "Éditeur de Duo" at bounding box center [255, 470] width 83 height 16
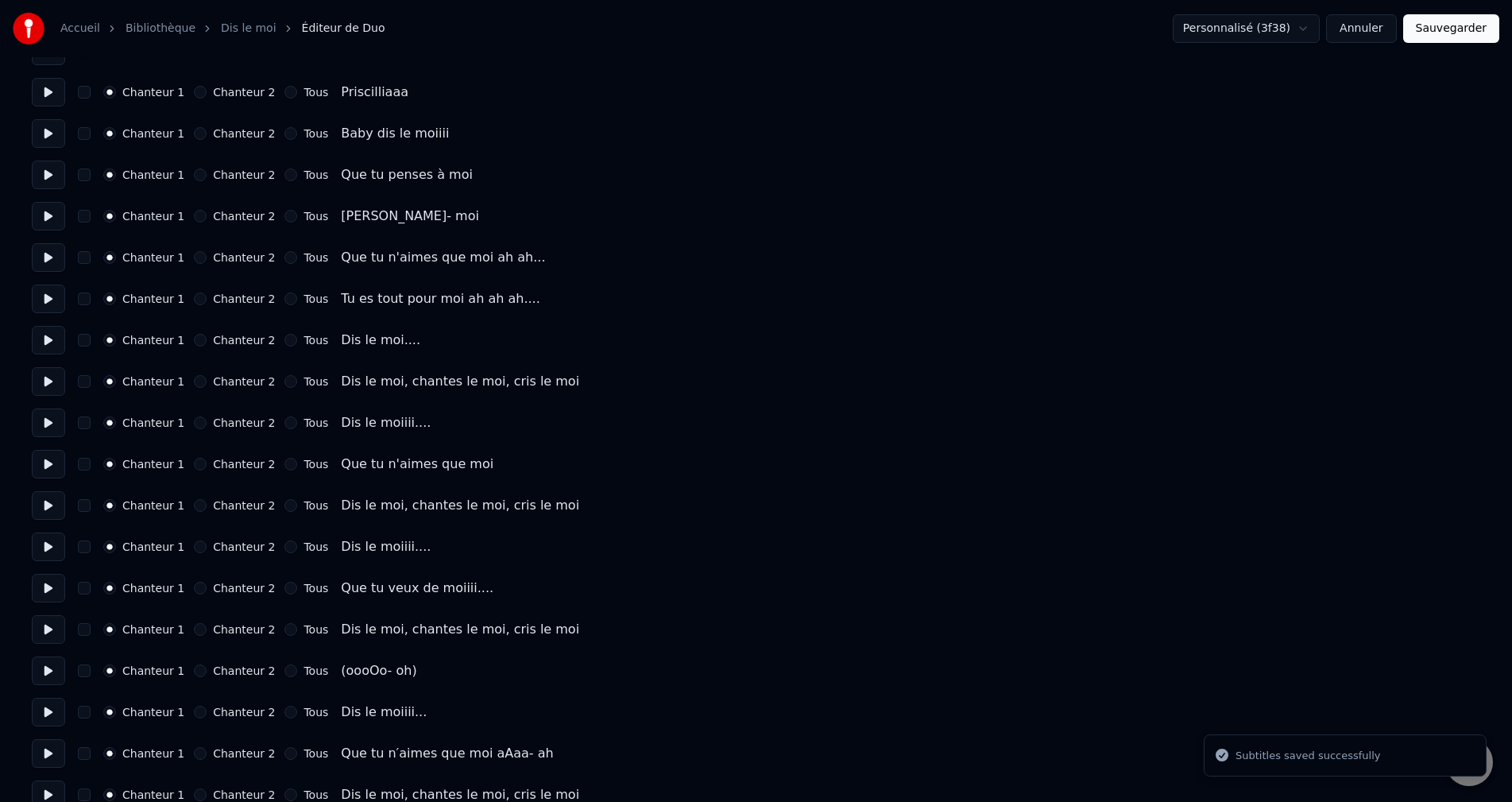
scroll to position [1300, 0]
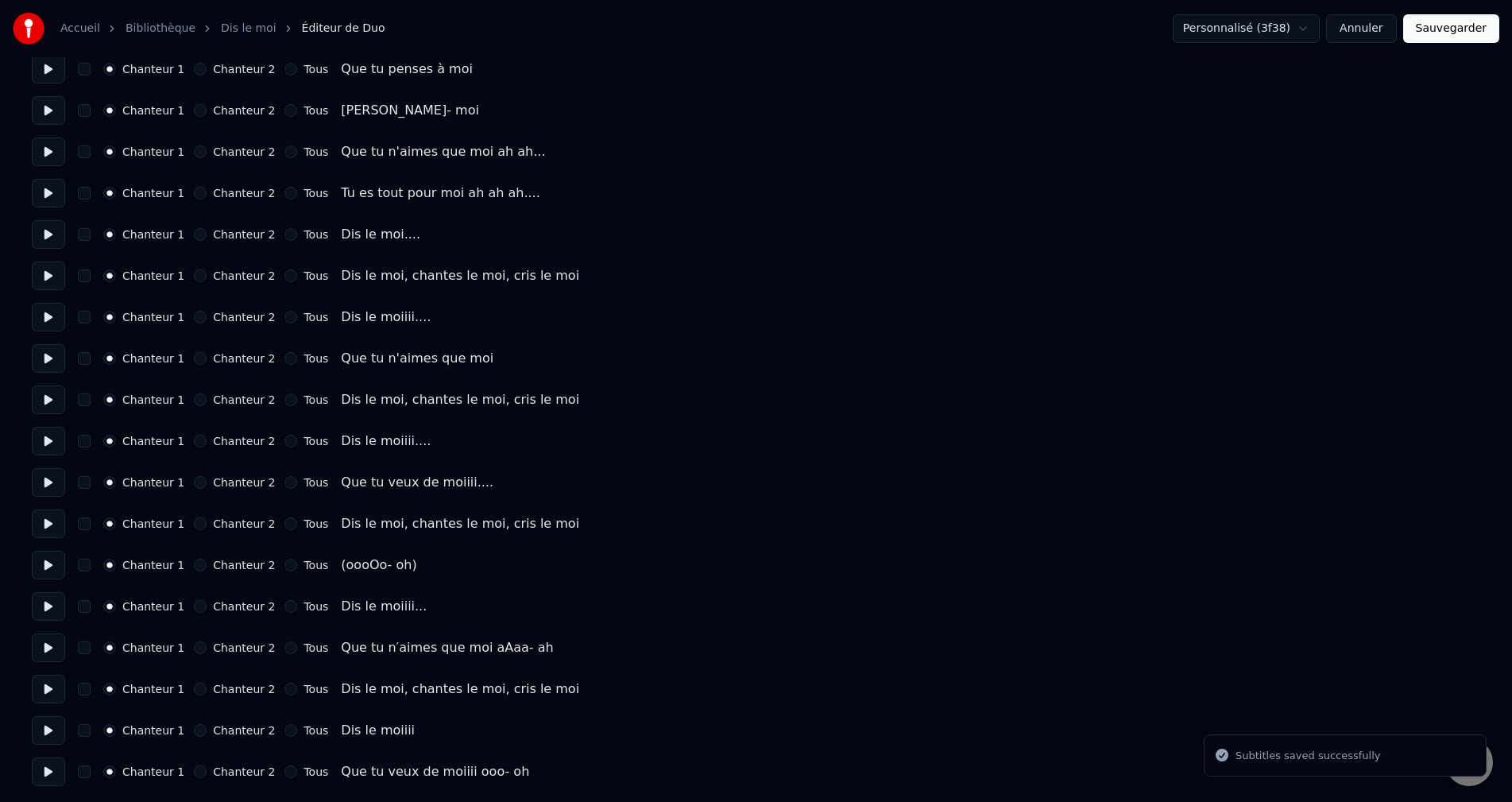
click at [56, 772] on button at bounding box center [49, 771] width 34 height 29
click at [52, 729] on button at bounding box center [49, 730] width 34 height 29
click at [194, 728] on button "Chanteur 2" at bounding box center [200, 731] width 13 height 13
drag, startPoint x: 48, startPoint y: 699, endPoint x: 62, endPoint y: 694, distance: 14.9
click at [48, 696] on button at bounding box center [49, 689] width 34 height 29
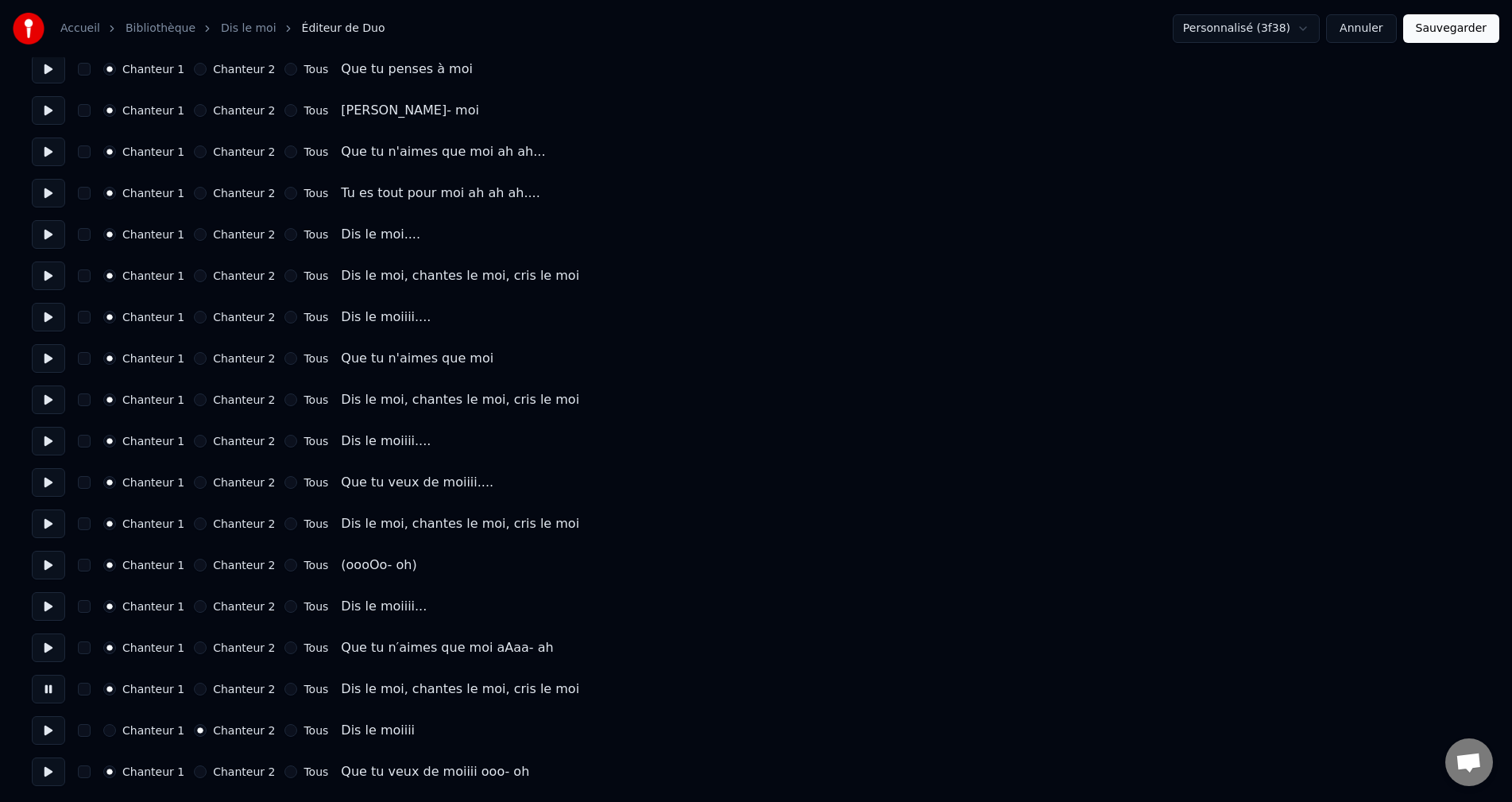
click at [194, 690] on button "Chanteur 2" at bounding box center [200, 690] width 13 height 13
drag, startPoint x: 35, startPoint y: 657, endPoint x: 61, endPoint y: 653, distance: 26.3
click at [36, 656] on button at bounding box center [49, 648] width 34 height 29
click at [51, 612] on button at bounding box center [49, 606] width 34 height 29
click at [194, 606] on button "Chanteur 2" at bounding box center [200, 606] width 13 height 13
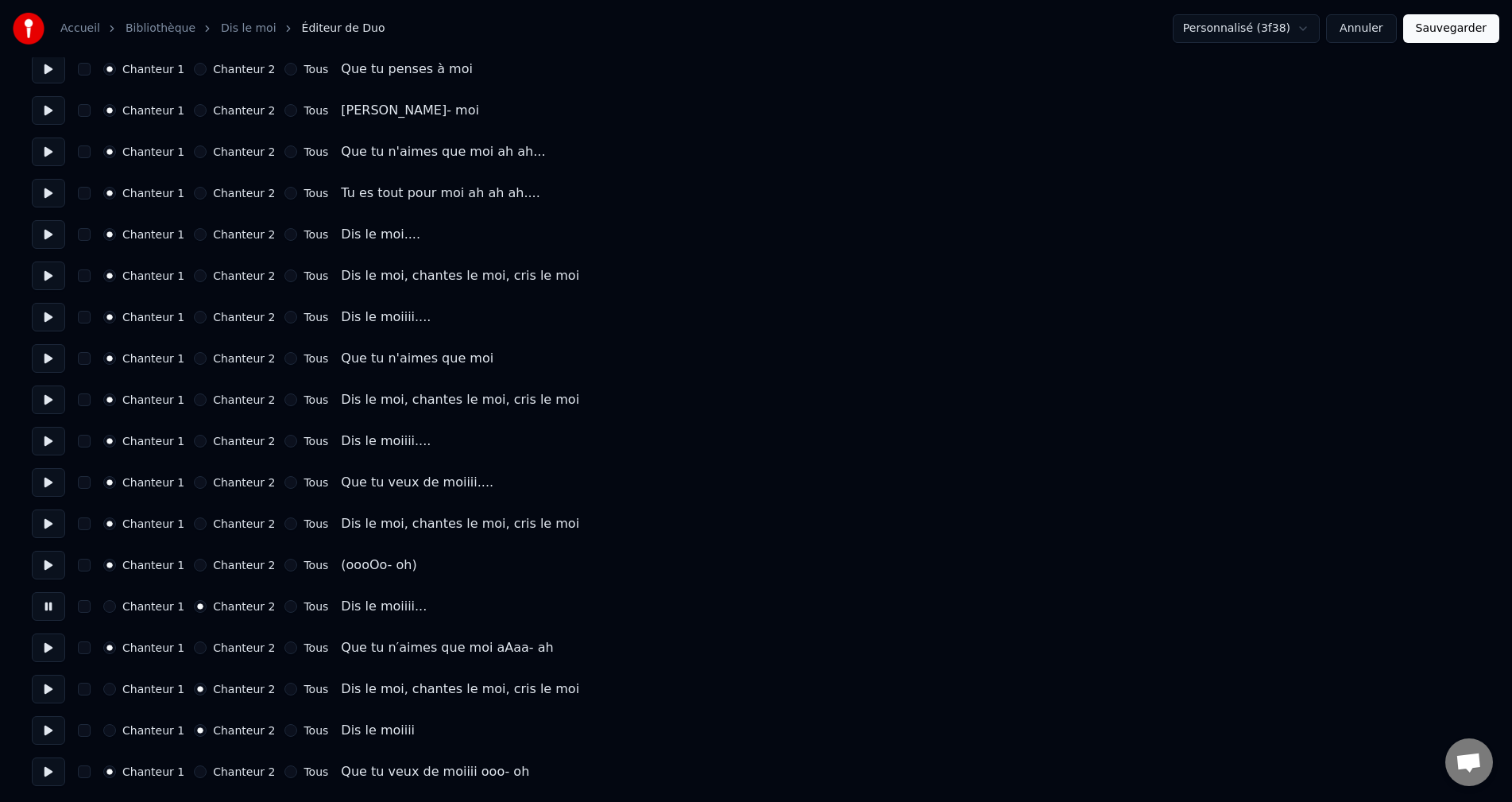
click at [53, 567] on button at bounding box center [49, 565] width 34 height 29
click at [46, 523] on button at bounding box center [49, 523] width 34 height 29
drag, startPoint x: 195, startPoint y: 526, endPoint x: 145, endPoint y: 516, distance: 51.0
click at [195, 525] on button "Chanteur 2" at bounding box center [200, 524] width 13 height 13
drag, startPoint x: 31, startPoint y: 479, endPoint x: 40, endPoint y: 475, distance: 9.8
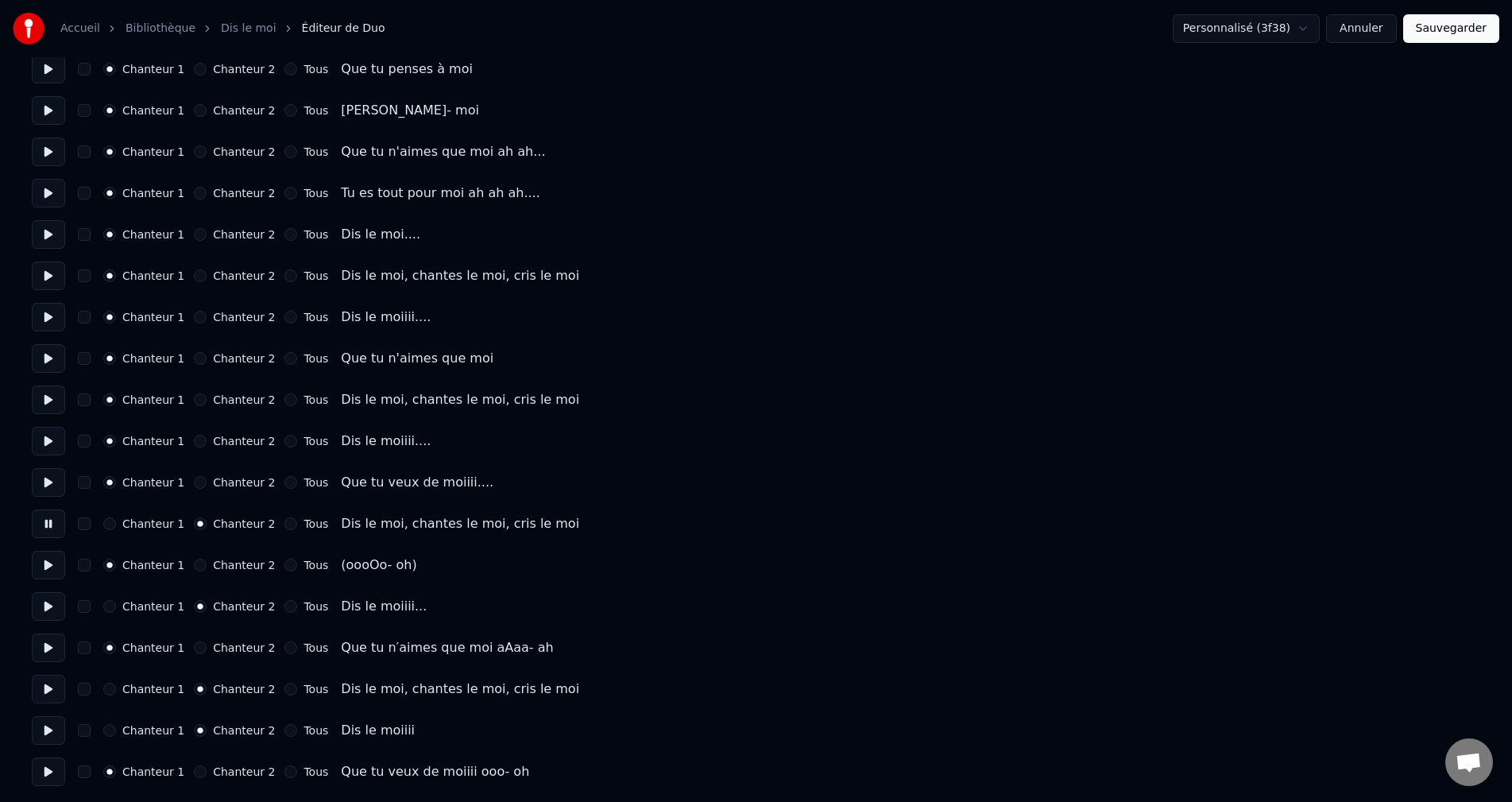
click at [47, 475] on button at bounding box center [49, 482] width 34 height 29
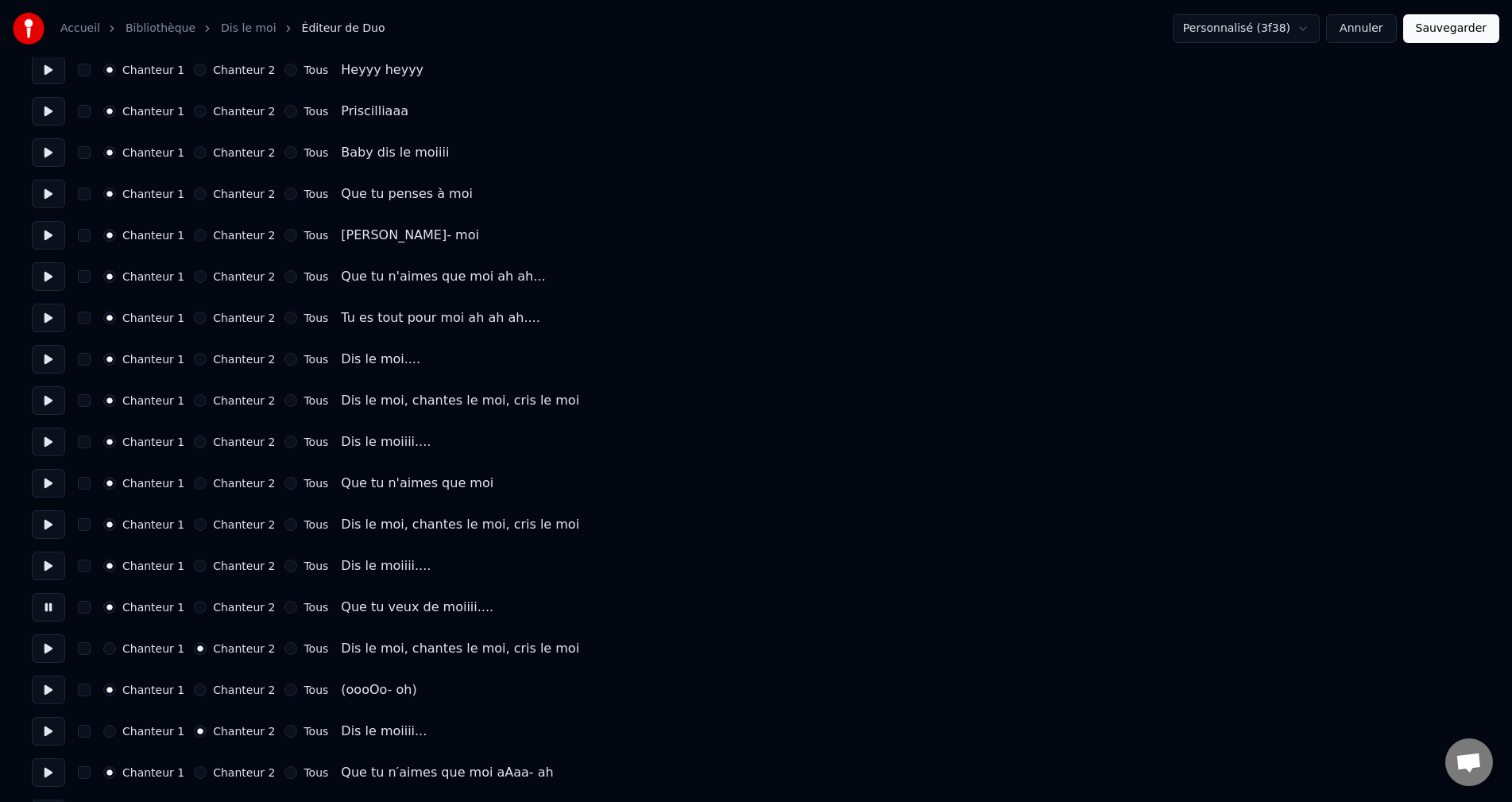
scroll to position [1141, 0]
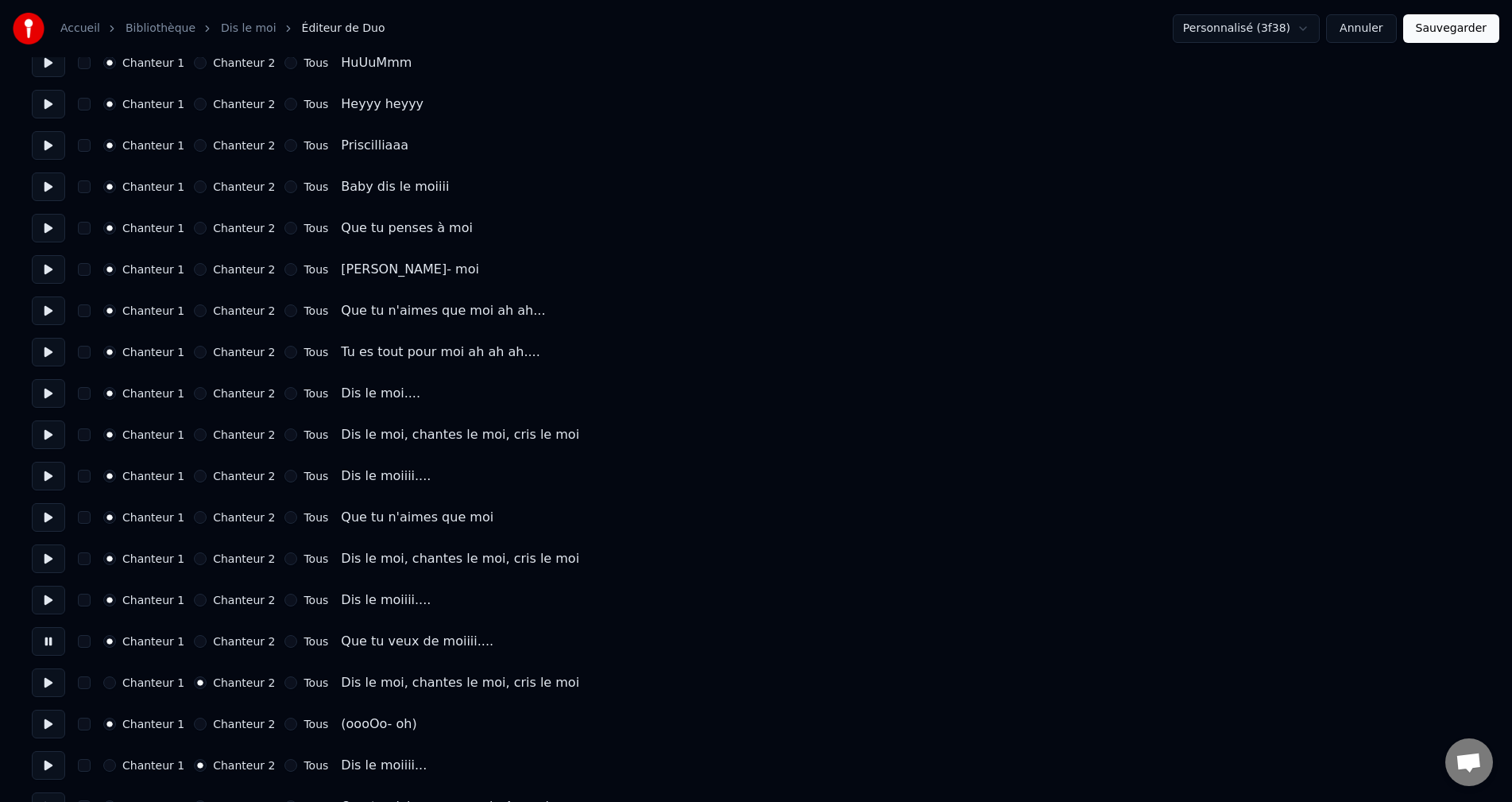
click at [62, 600] on button at bounding box center [49, 600] width 34 height 29
click at [194, 602] on button "Chanteur 2" at bounding box center [200, 600] width 13 height 13
click at [54, 562] on button at bounding box center [49, 559] width 34 height 29
click at [197, 561] on button "Chanteur 2" at bounding box center [200, 559] width 13 height 13
click at [51, 519] on button at bounding box center [49, 518] width 34 height 29
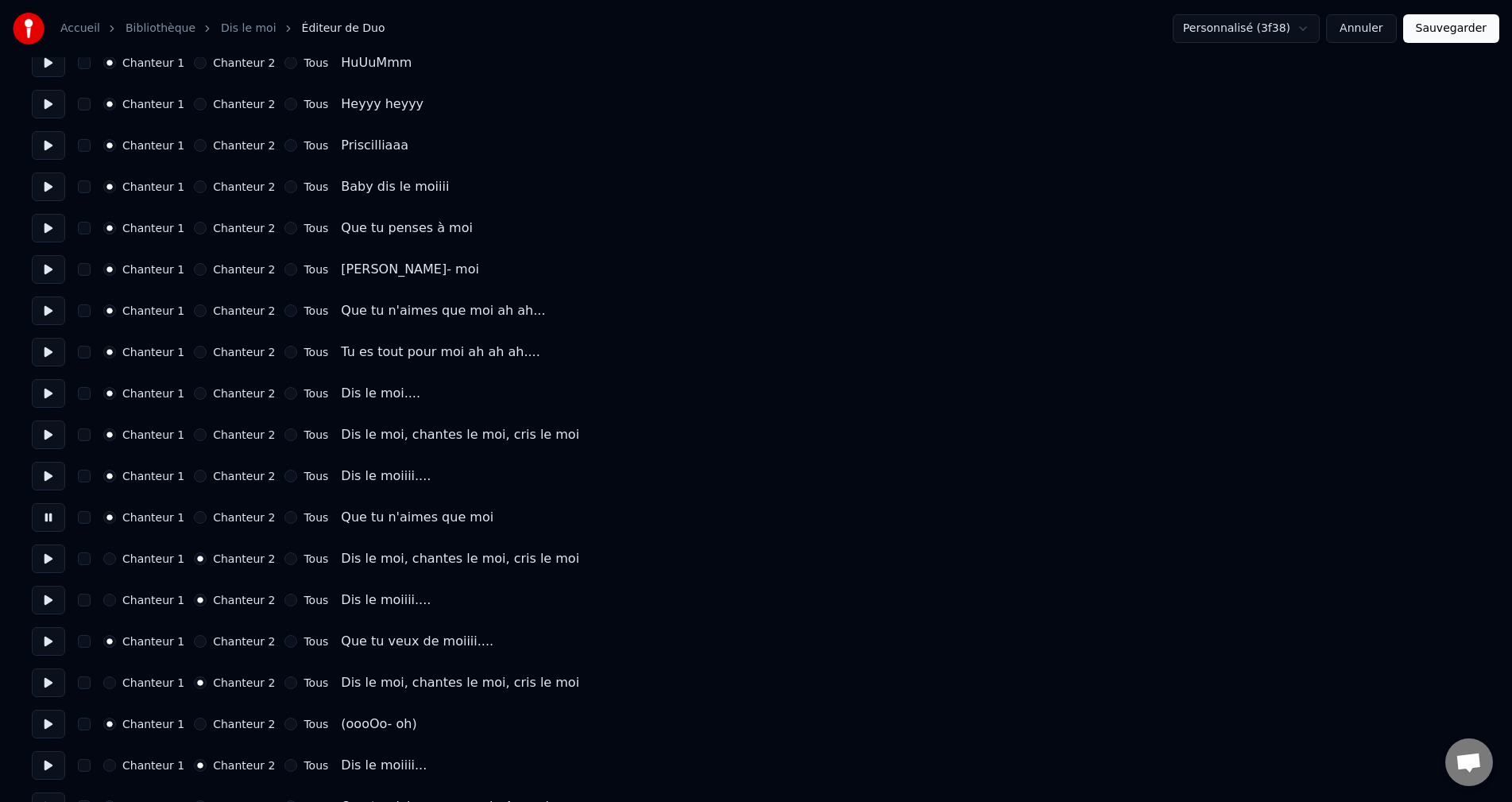
click at [51, 478] on button at bounding box center [49, 475] width 34 height 29
click at [199, 481] on div "Chanteur 2" at bounding box center [234, 476] width 81 height 13
click at [195, 479] on button "Chanteur 2" at bounding box center [200, 476] width 13 height 13
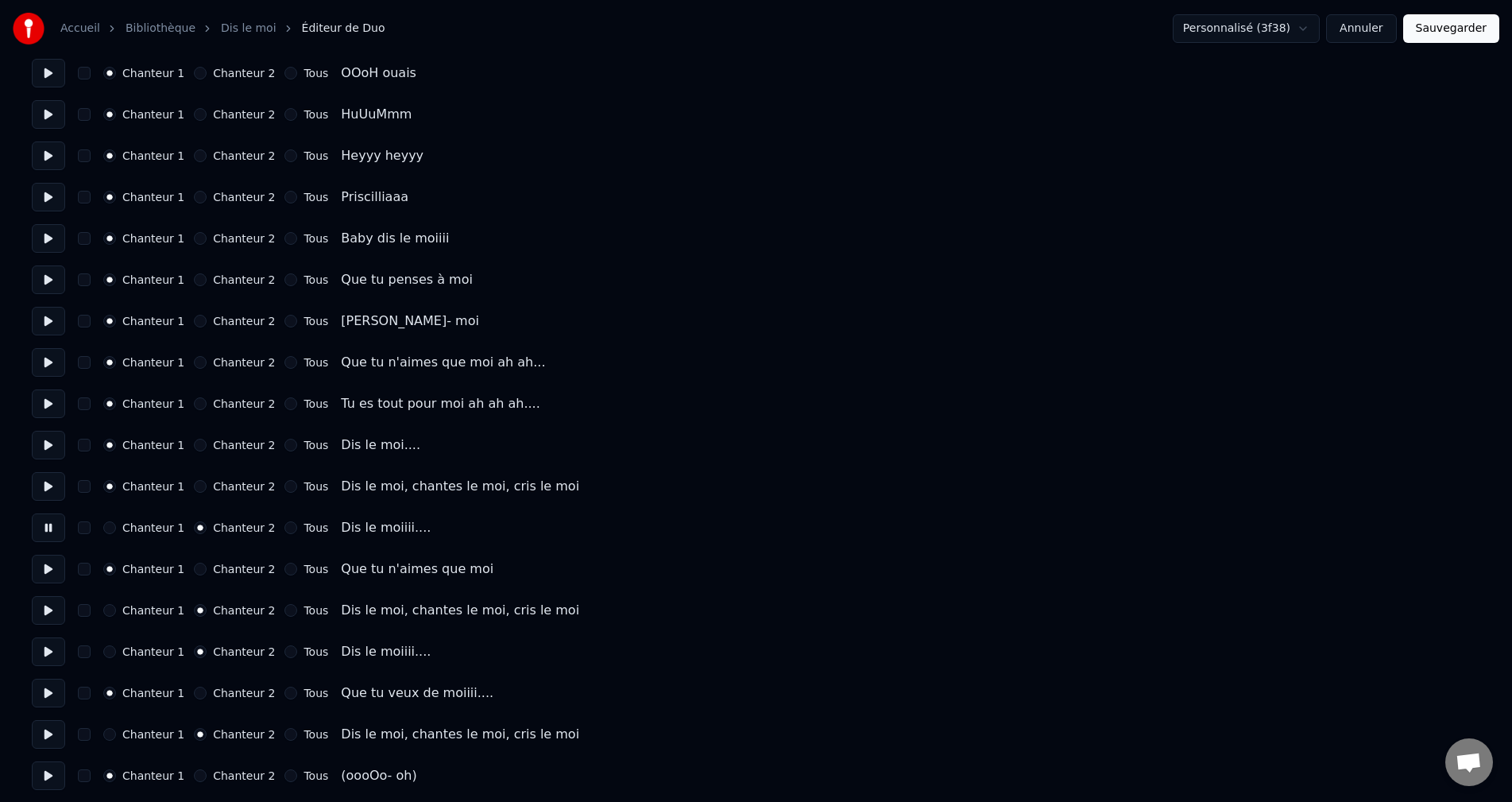
scroll to position [1061, 0]
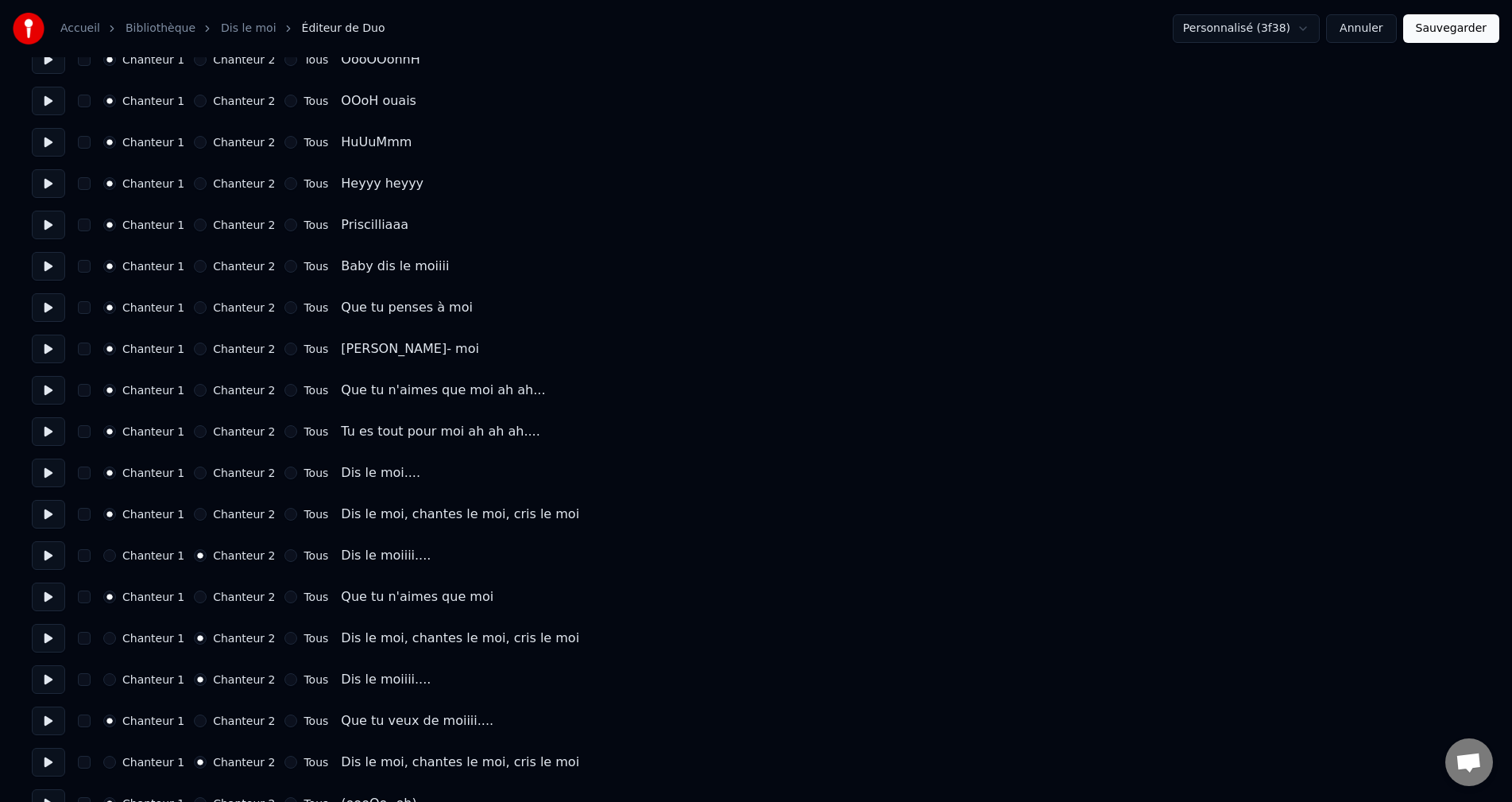
click at [45, 519] on button at bounding box center [49, 514] width 34 height 29
click at [194, 515] on button "Chanteur 2" at bounding box center [200, 515] width 13 height 13
click at [52, 466] on button at bounding box center [49, 473] width 34 height 29
click at [47, 432] on button at bounding box center [49, 431] width 34 height 29
click at [194, 435] on button "Chanteur 2" at bounding box center [200, 431] width 13 height 13
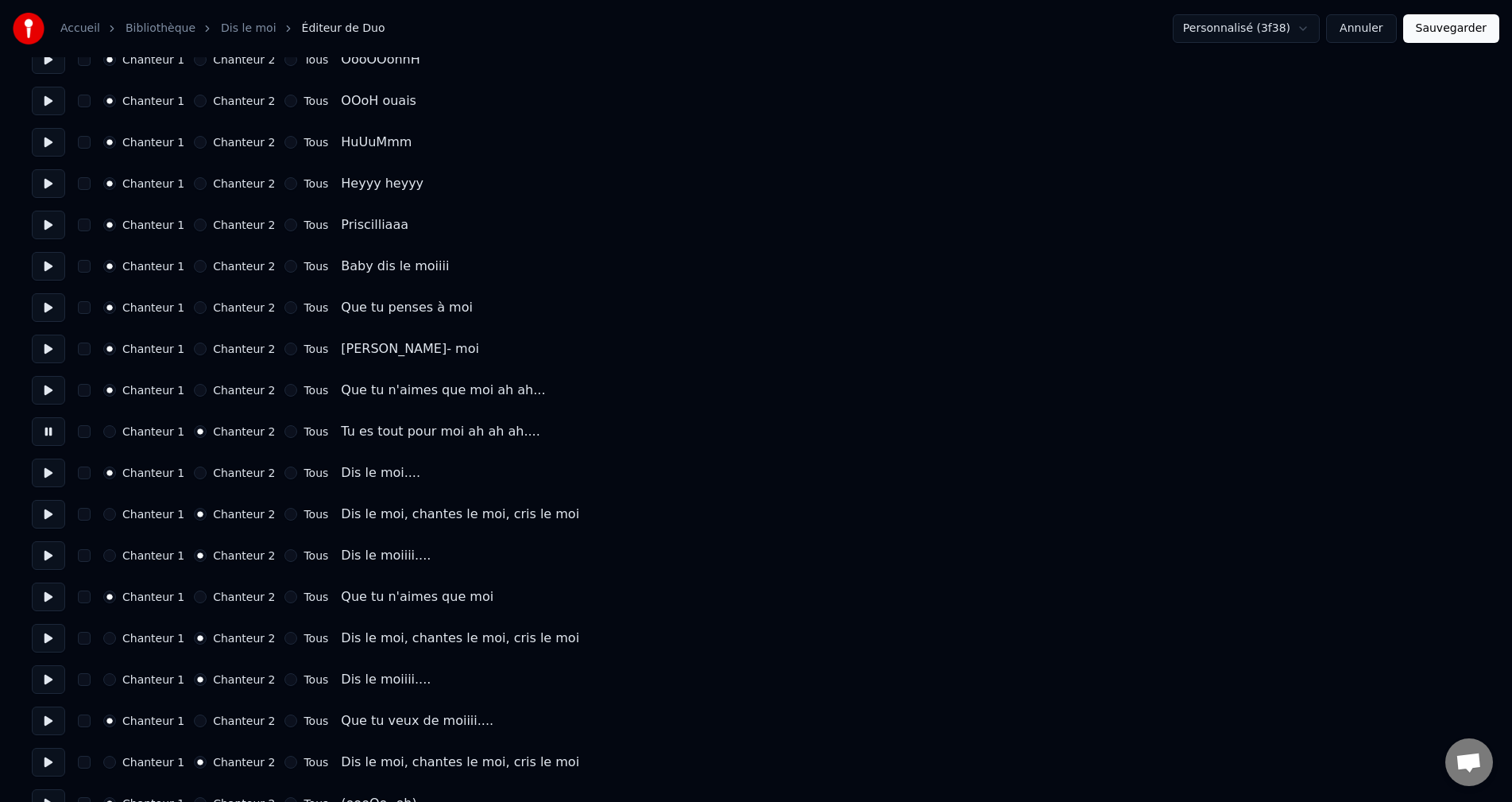
click at [109, 434] on button "Chanteur 1" at bounding box center [109, 431] width 13 height 13
click at [51, 395] on button at bounding box center [49, 390] width 34 height 29
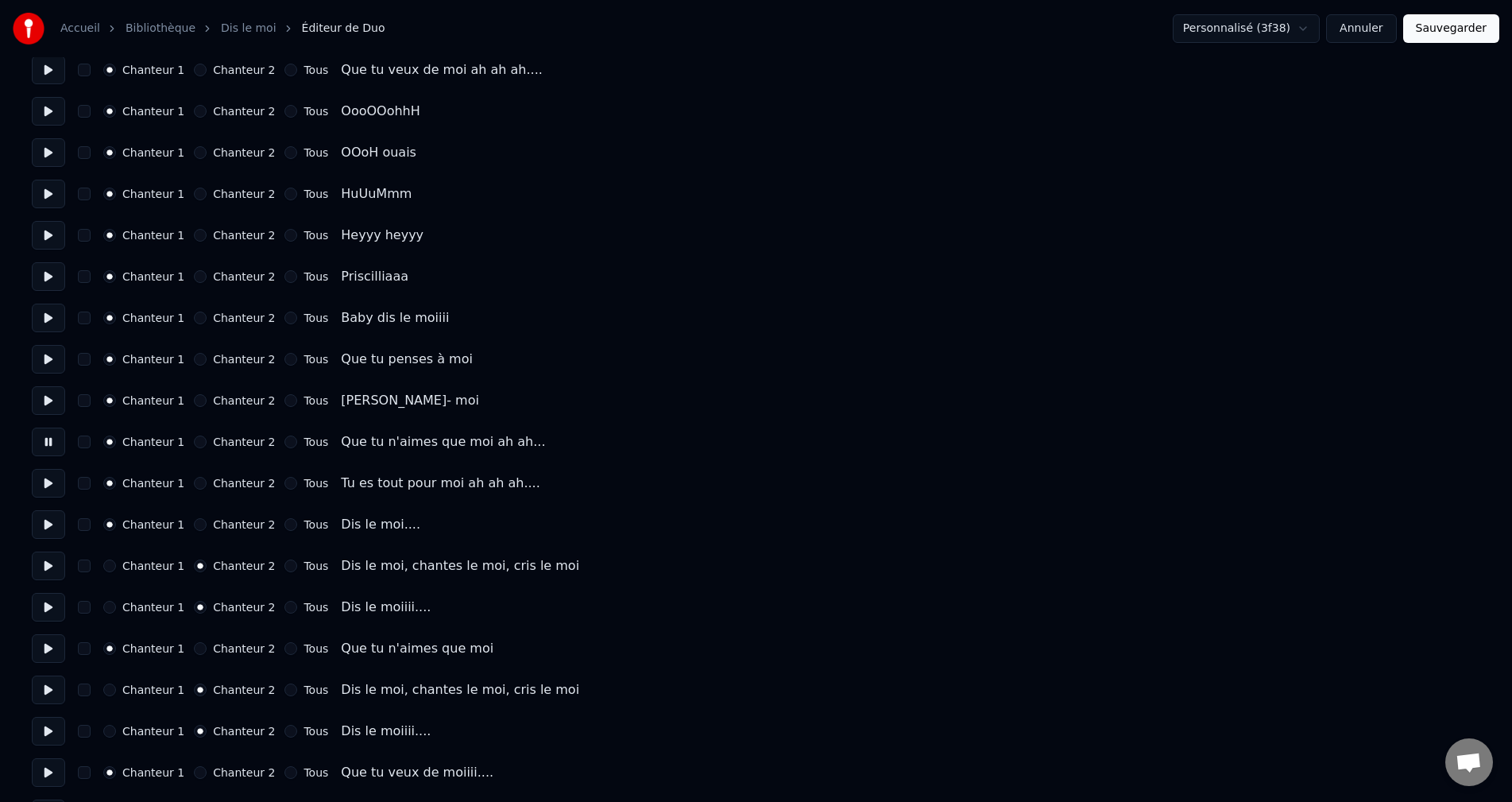
scroll to position [982, 0]
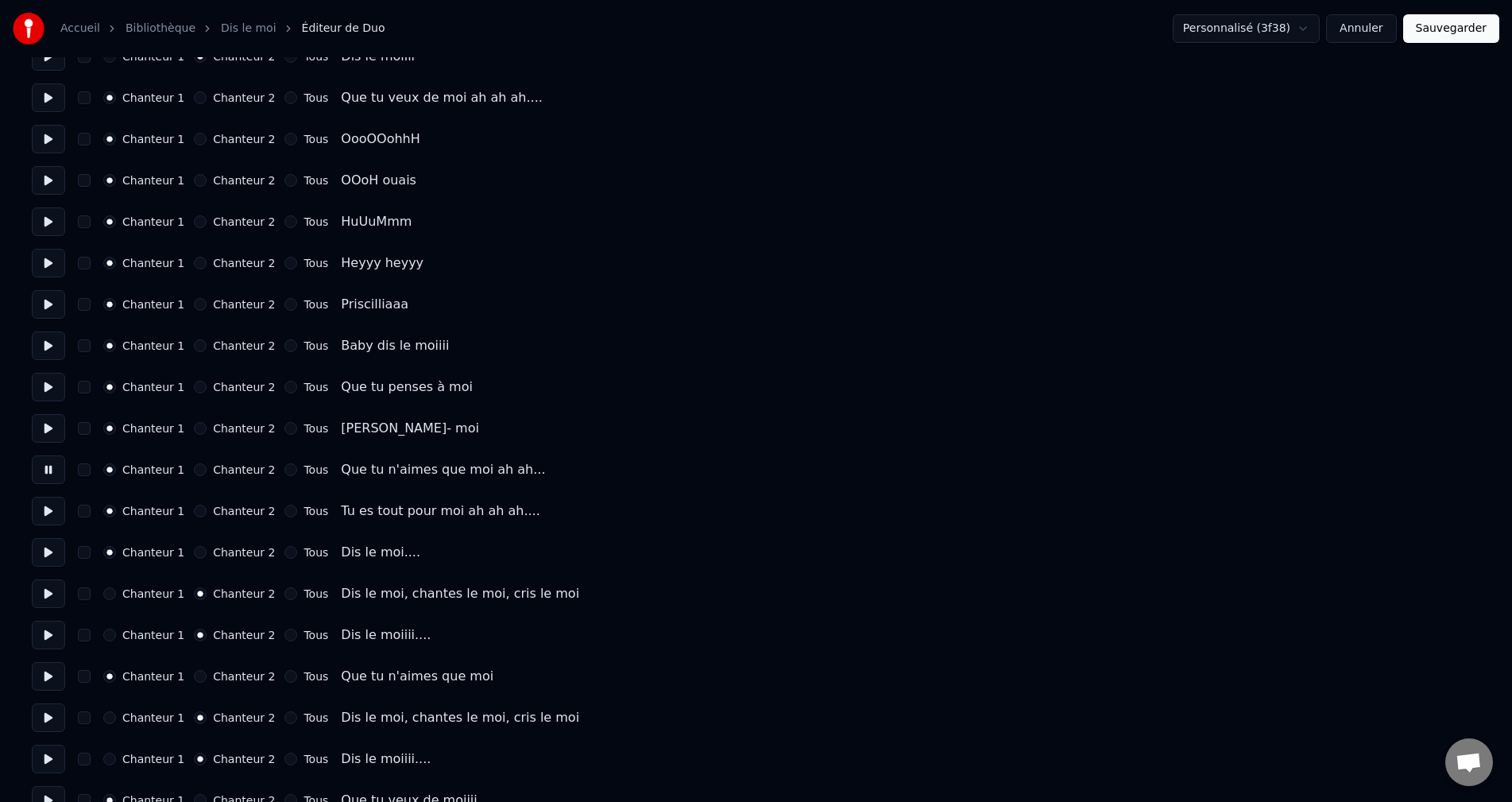
click at [39, 437] on button at bounding box center [49, 428] width 34 height 29
click at [55, 390] on button at bounding box center [49, 386] width 34 height 29
click at [48, 348] on button at bounding box center [49, 345] width 34 height 29
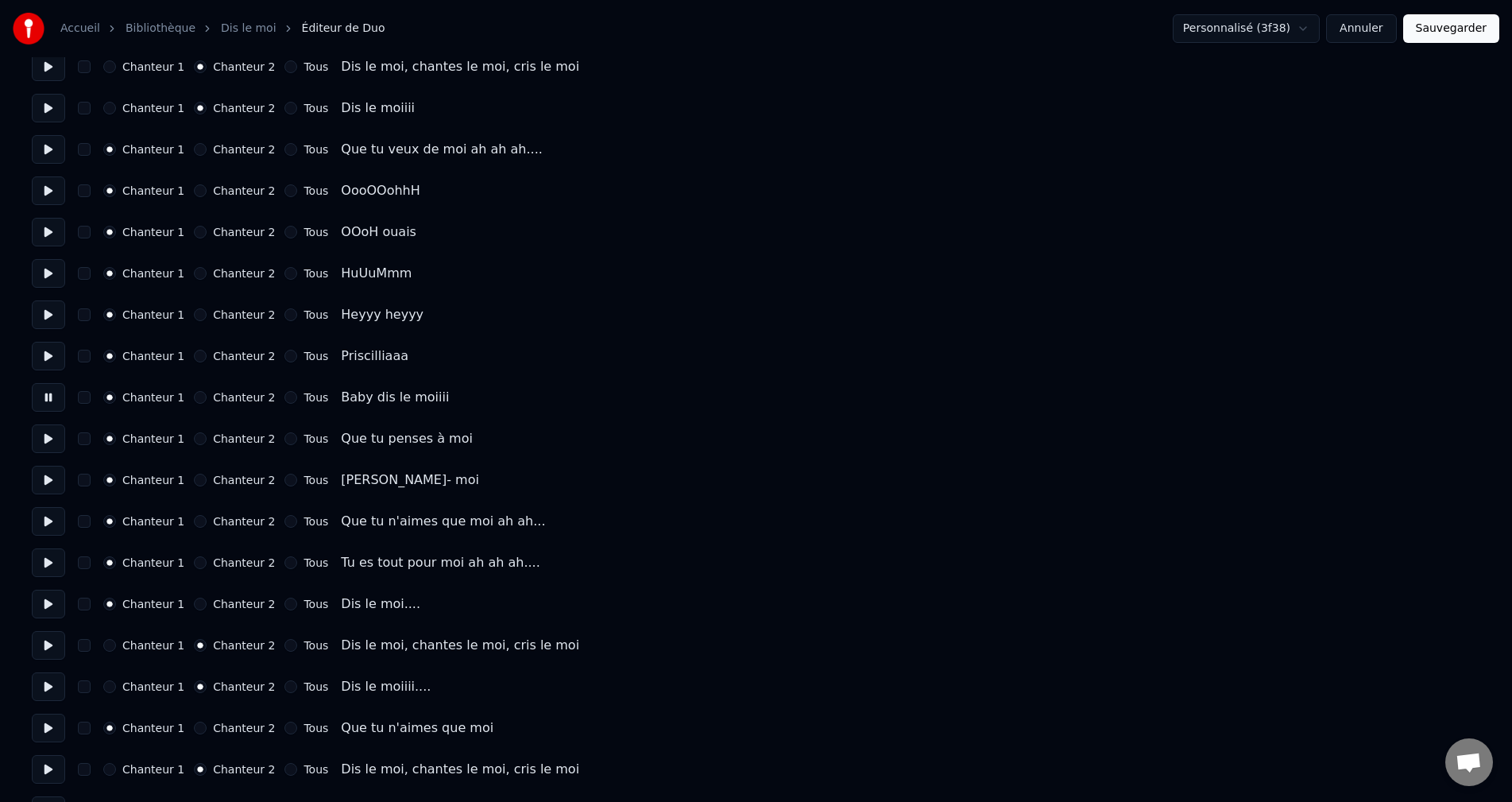
scroll to position [902, 0]
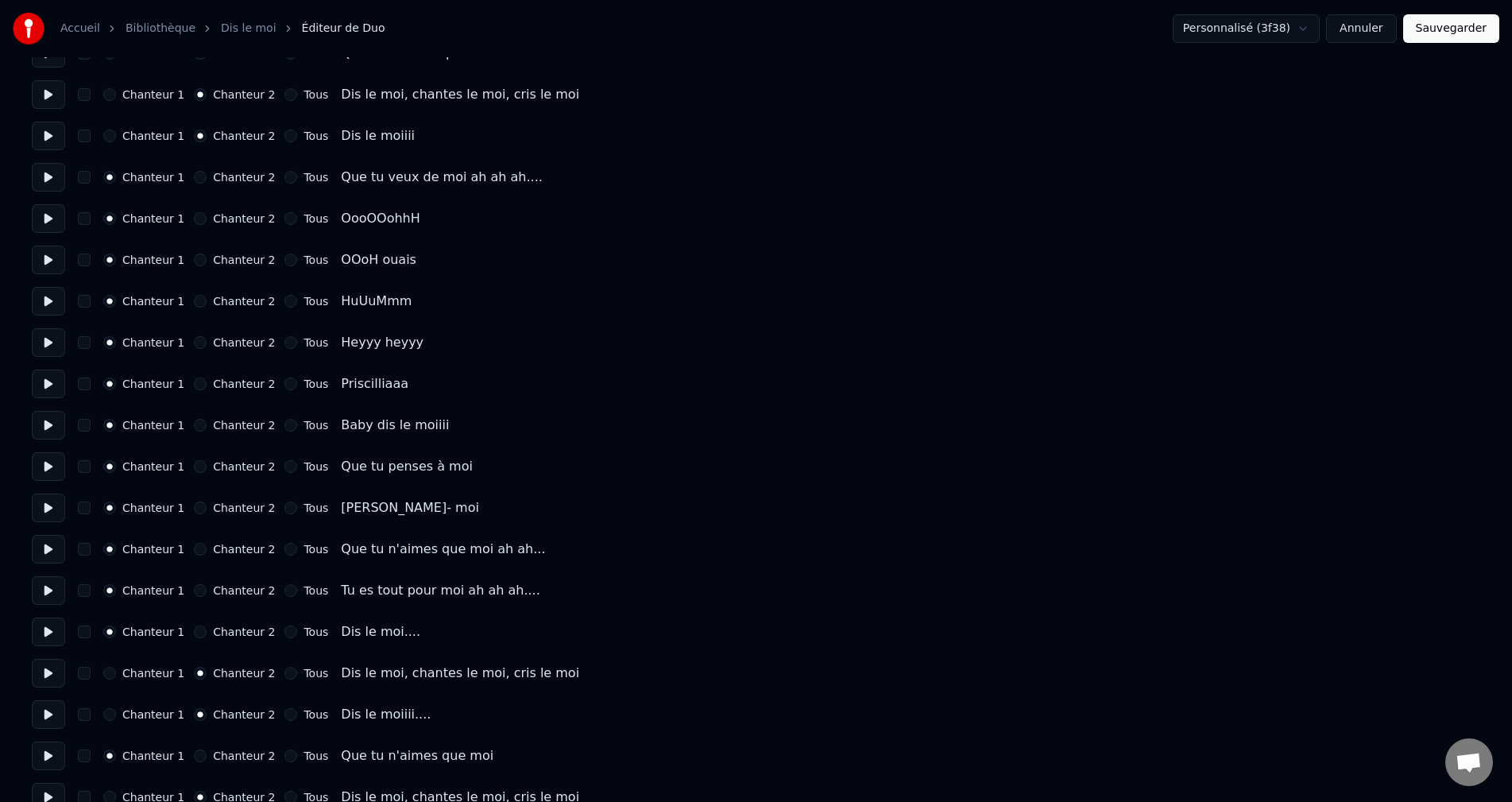
click at [49, 417] on button at bounding box center [49, 425] width 34 height 29
click at [46, 387] on button at bounding box center [49, 384] width 34 height 29
click at [51, 437] on button at bounding box center [49, 425] width 34 height 29
click at [43, 377] on button at bounding box center [49, 384] width 34 height 29
click at [45, 345] on button at bounding box center [49, 343] width 34 height 29
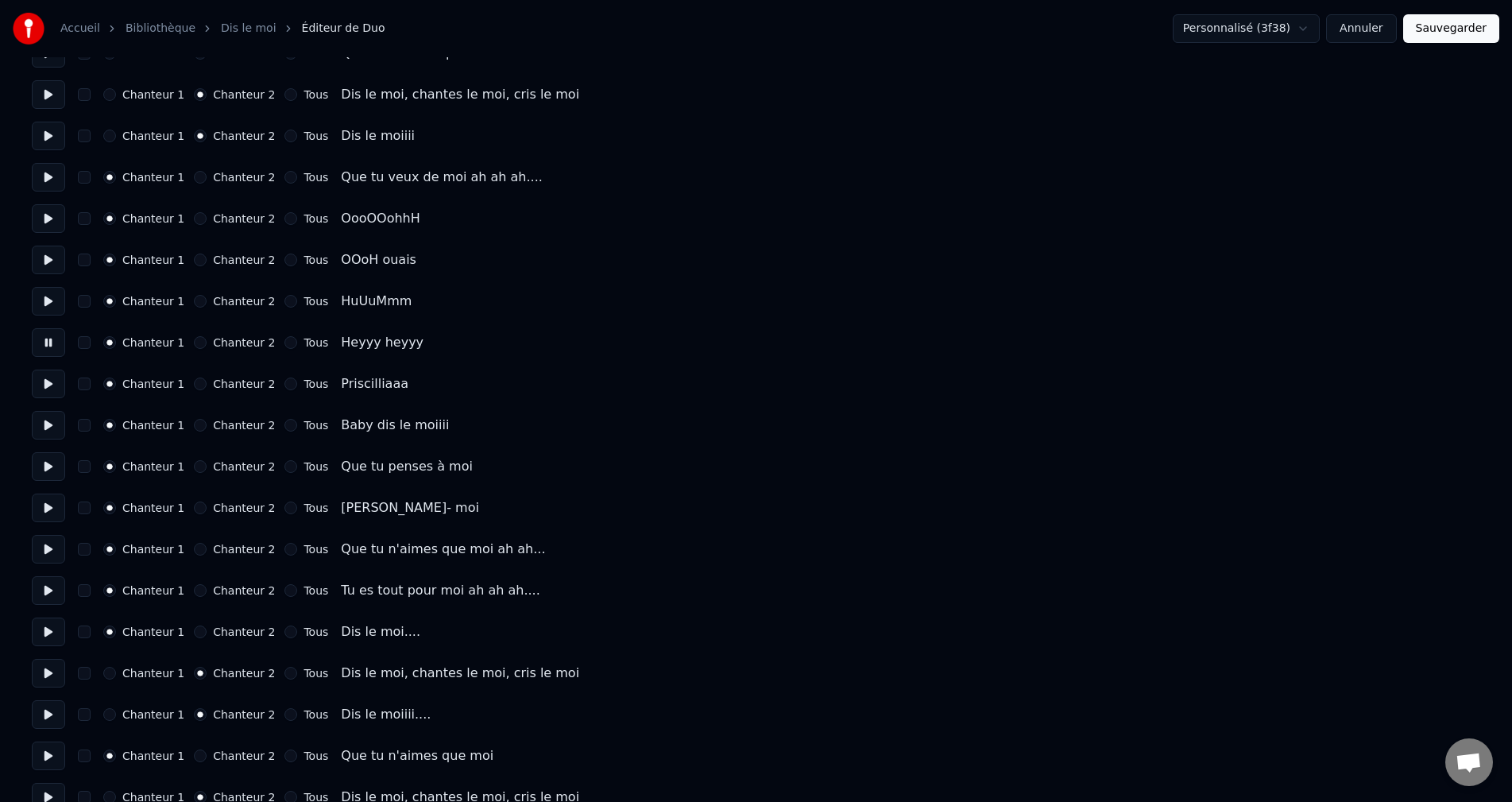
drag, startPoint x: 191, startPoint y: 388, endPoint x: 182, endPoint y: 385, distance: 9.5
click at [194, 387] on button "Chanteur 2" at bounding box center [200, 384] width 13 height 13
click at [65, 386] on div "Chanteur 1 Chanteur 2 Tous Priscilliaaa" at bounding box center [756, 384] width 1448 height 29
click at [59, 388] on button at bounding box center [49, 384] width 34 height 29
click at [113, 384] on button "Chanteur 1" at bounding box center [109, 384] width 13 height 13
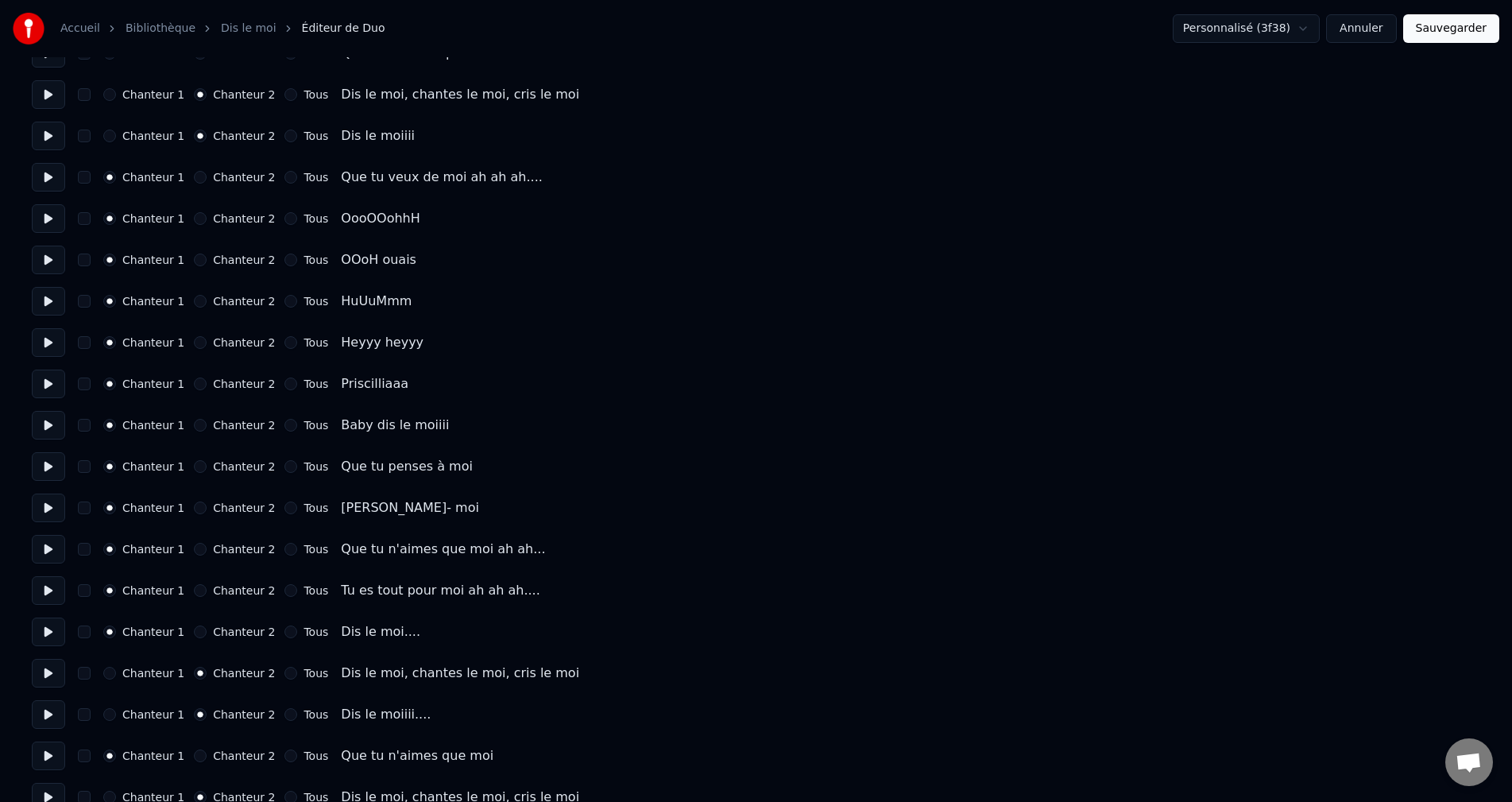
click at [44, 306] on button at bounding box center [49, 301] width 34 height 29
click at [52, 259] on button at bounding box center [49, 259] width 34 height 29
click at [42, 225] on button at bounding box center [49, 218] width 34 height 29
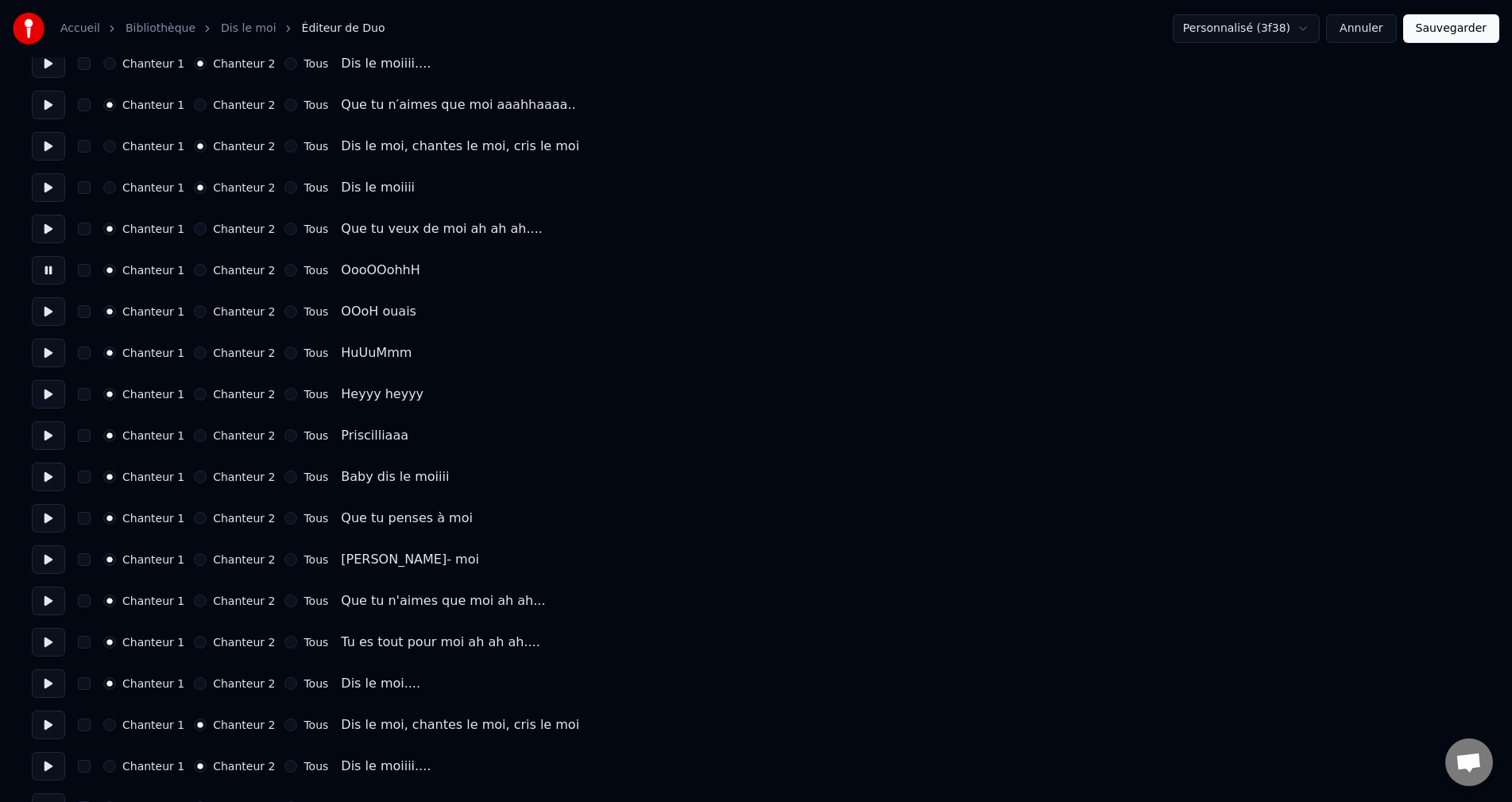
scroll to position [823, 0]
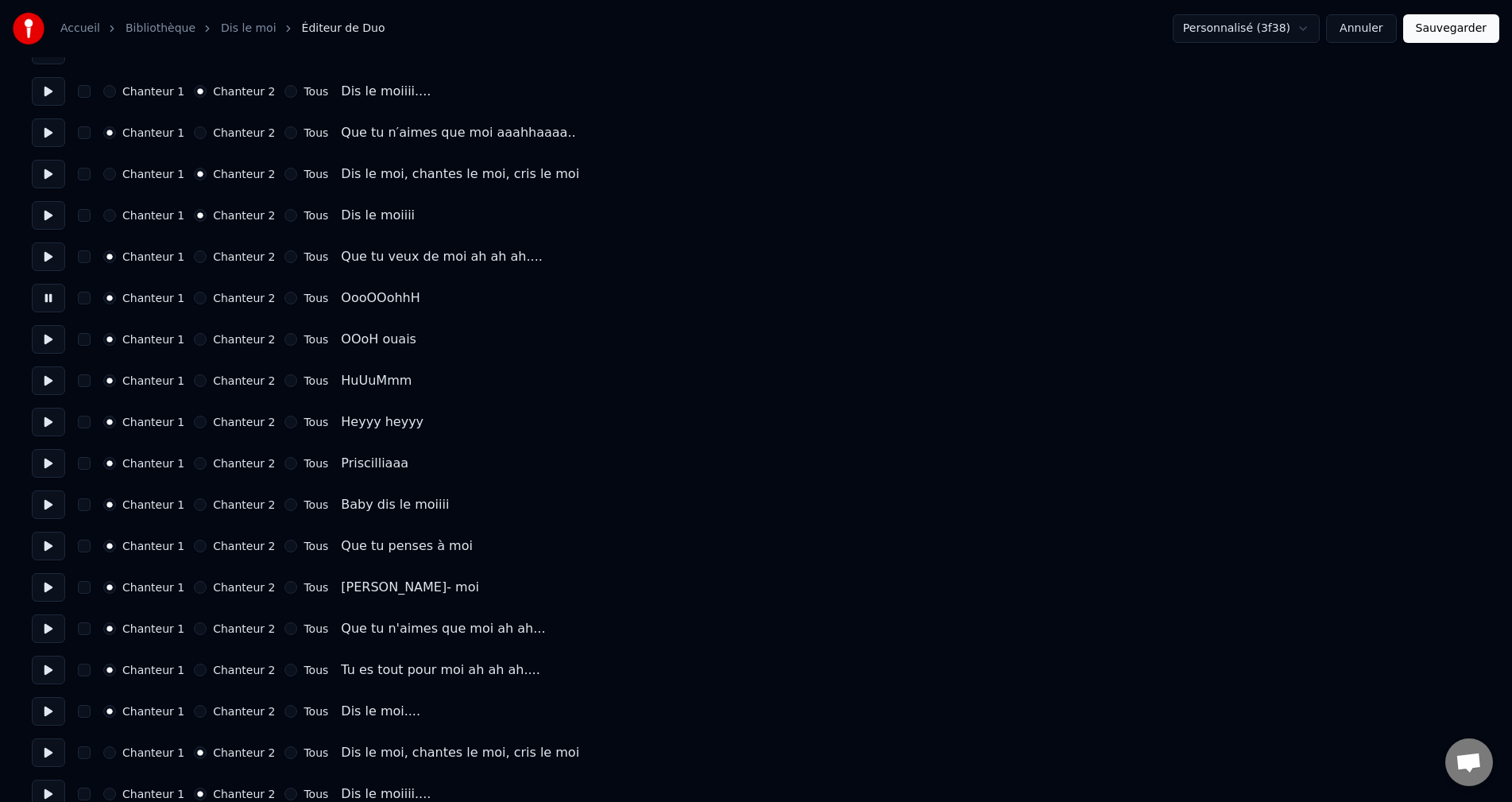
click at [50, 292] on button at bounding box center [49, 298] width 34 height 29
click at [37, 255] on button at bounding box center [49, 256] width 34 height 29
click at [39, 225] on button at bounding box center [49, 215] width 34 height 29
click at [1479, 23] on button "Sauvegarder" at bounding box center [1451, 28] width 96 height 29
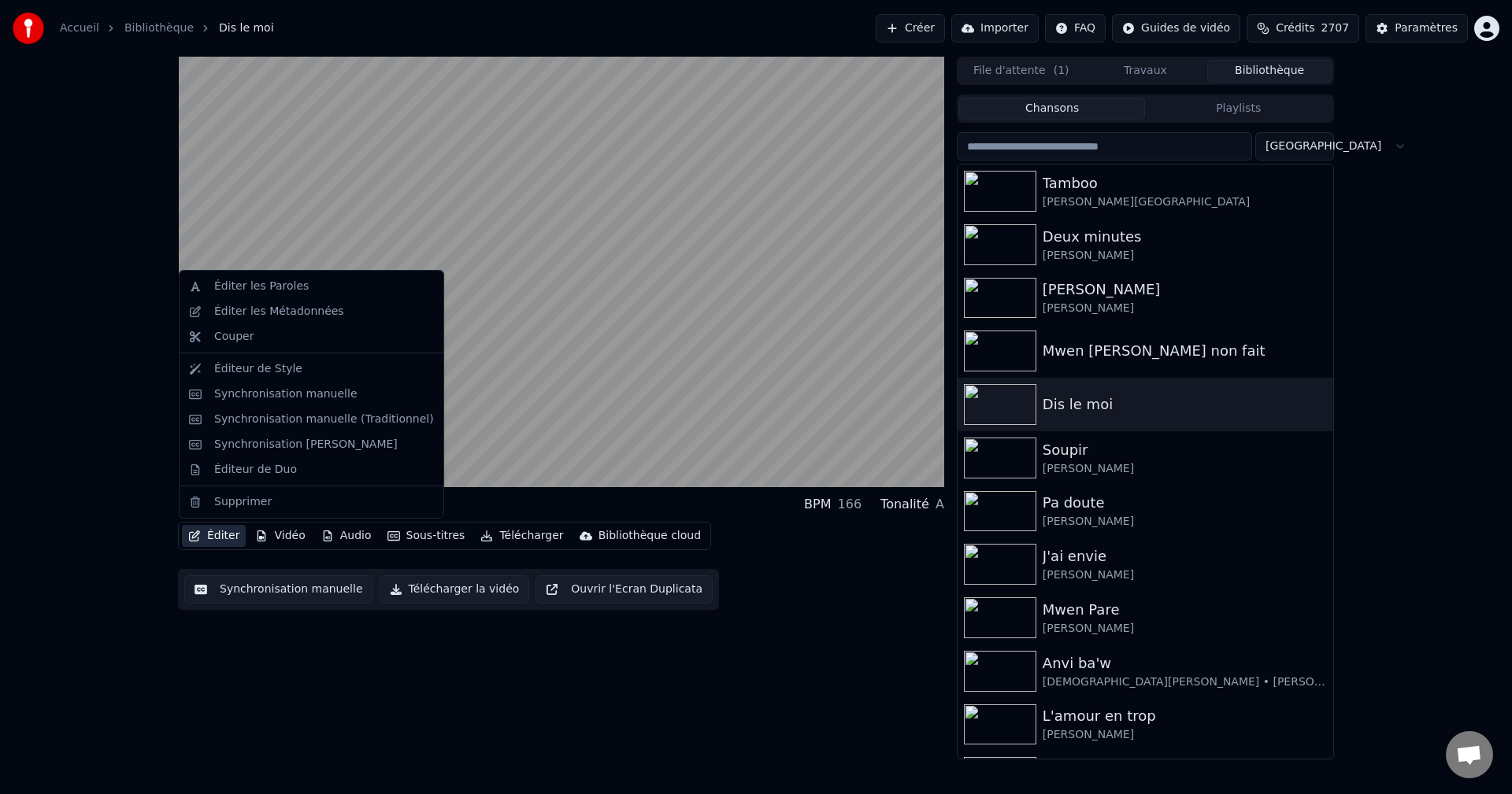
click at [231, 540] on button "Éditer" at bounding box center [213, 536] width 64 height 22
click at [299, 310] on div "Éditer les Métadonnées" at bounding box center [279, 311] width 130 height 16
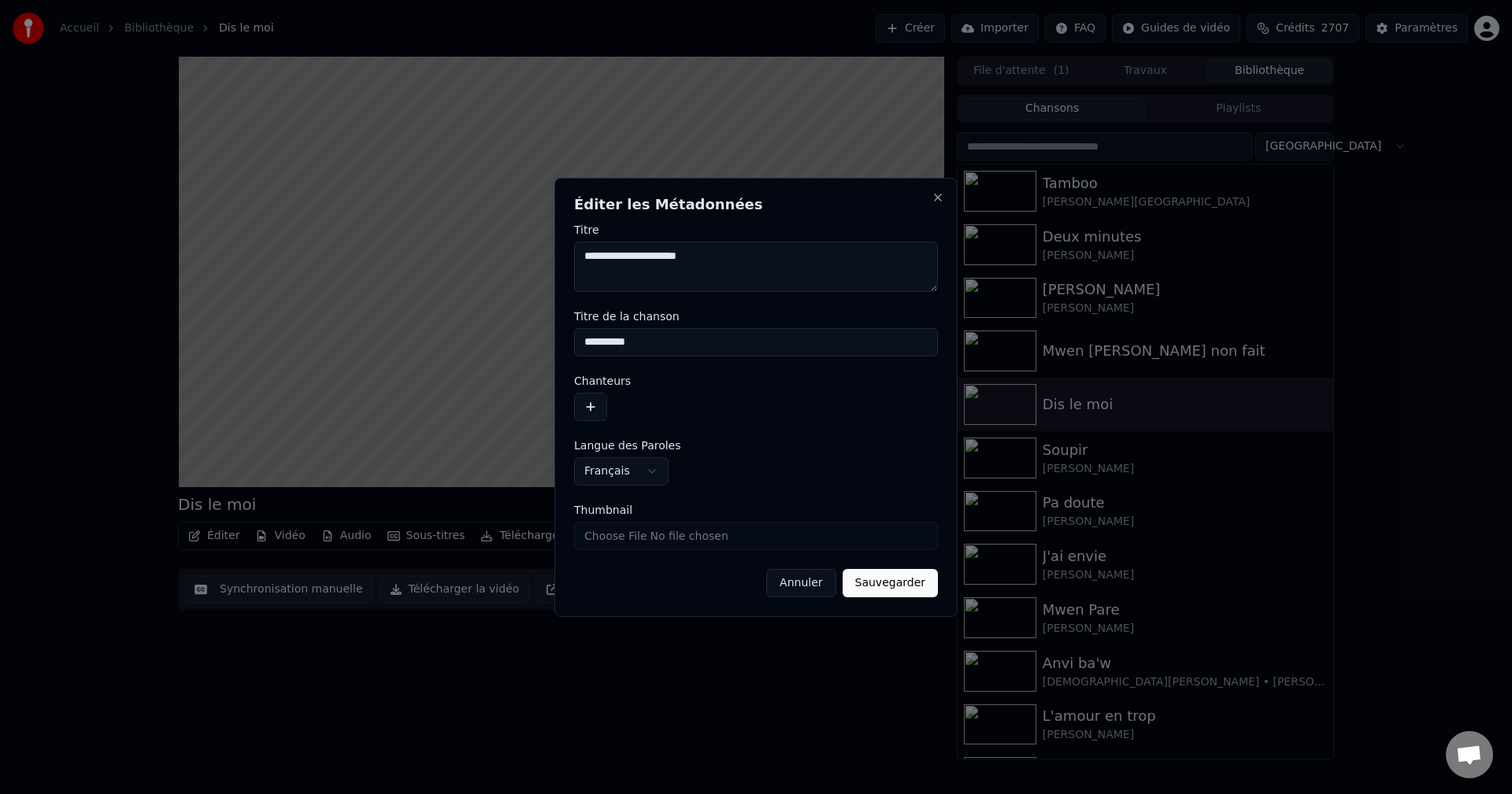
type textarea "**********"
click at [583, 400] on button "button" at bounding box center [591, 407] width 33 height 29
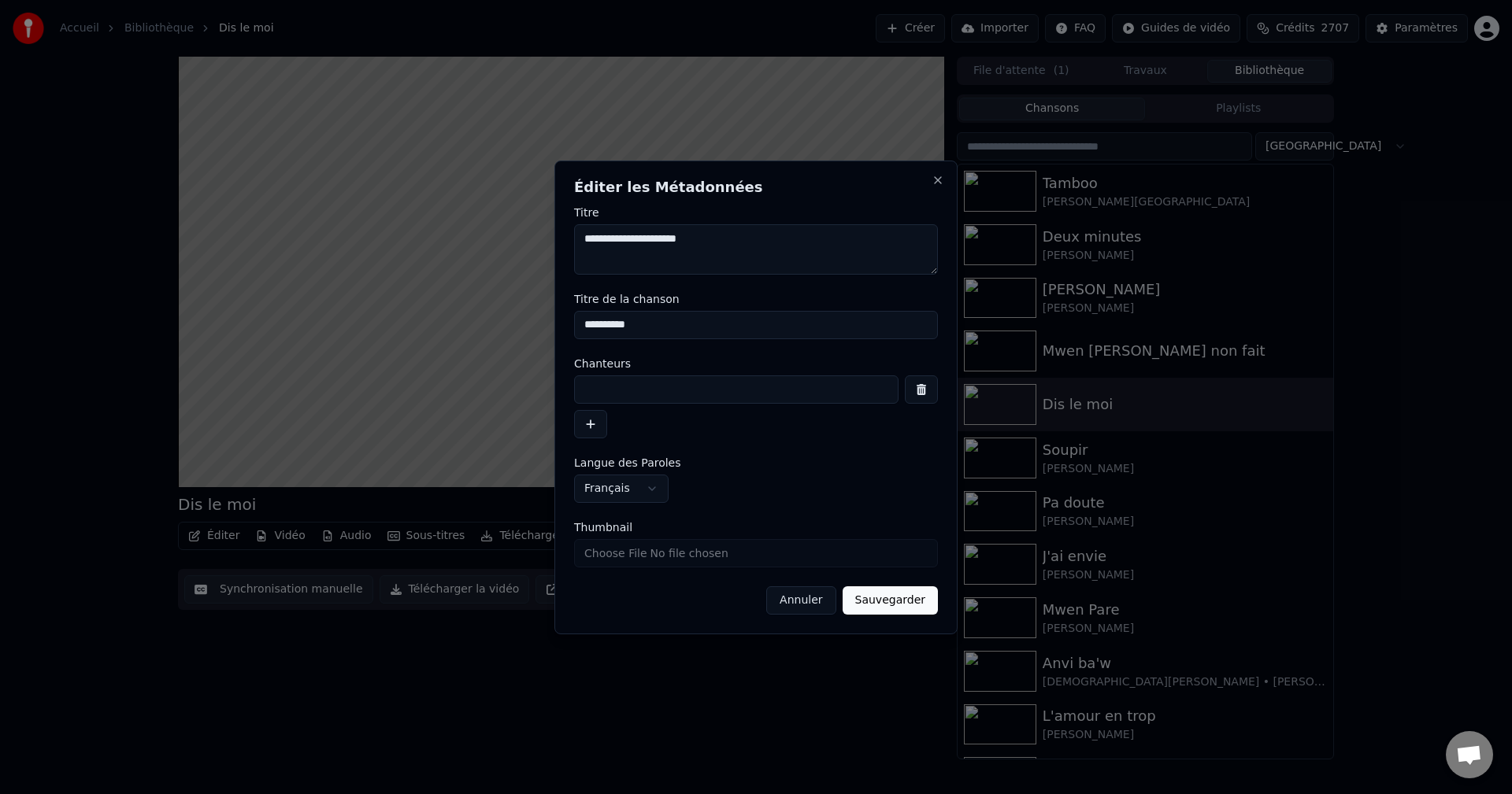
click at [614, 384] on input at bounding box center [736, 389] width 324 height 29
paste input "**********"
type input "**********"
click at [890, 598] on button "Sauvegarder" at bounding box center [890, 600] width 95 height 29
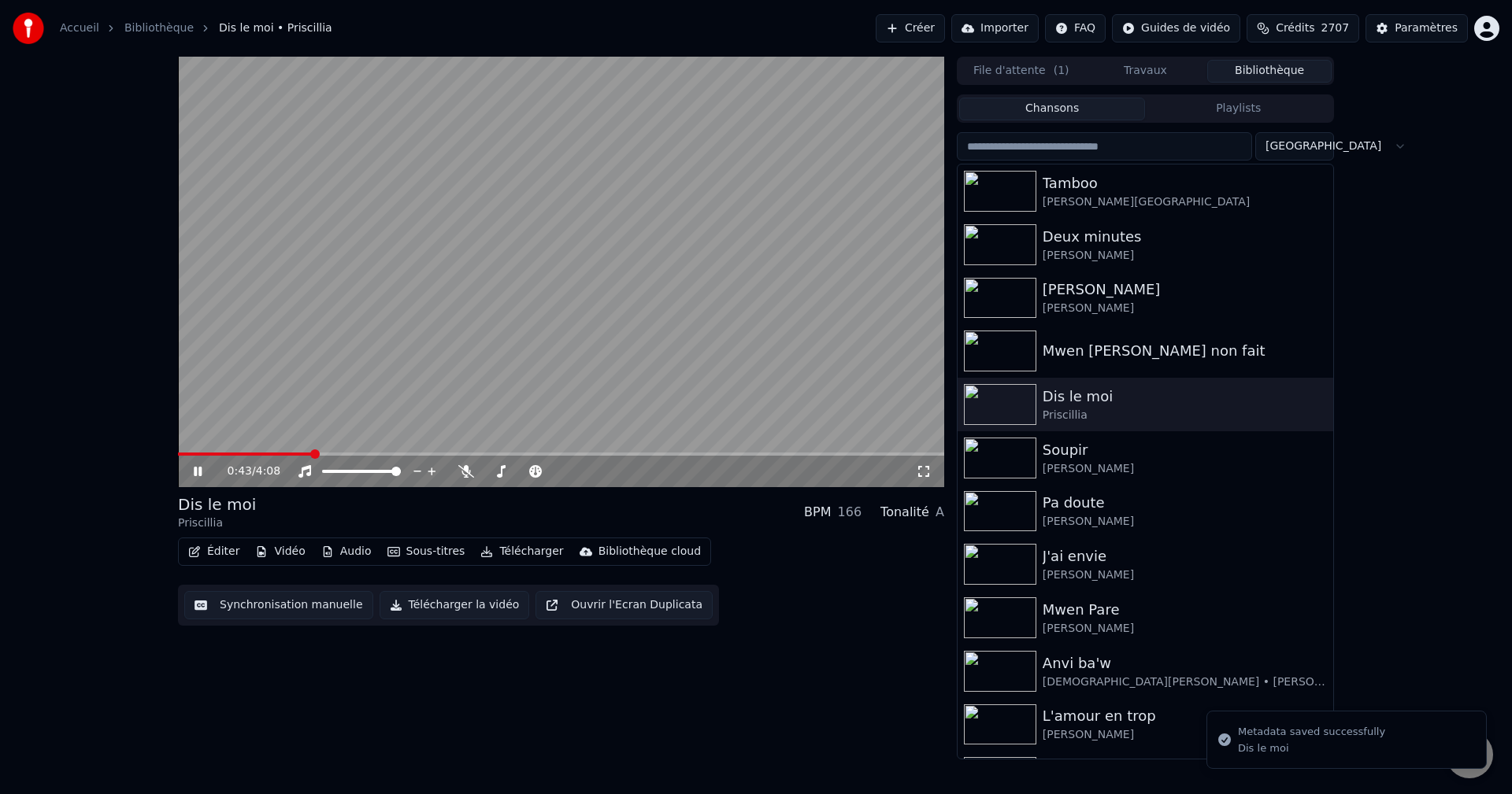
click at [185, 455] on span at bounding box center [245, 453] width 133 height 3
click at [241, 454] on span at bounding box center [561, 453] width 766 height 3
click at [253, 452] on span at bounding box center [561, 453] width 766 height 3
click at [266, 452] on div "0:24 / 4:08" at bounding box center [561, 271] width 766 height 431
click at [197, 471] on icon at bounding box center [197, 472] width 9 height 11
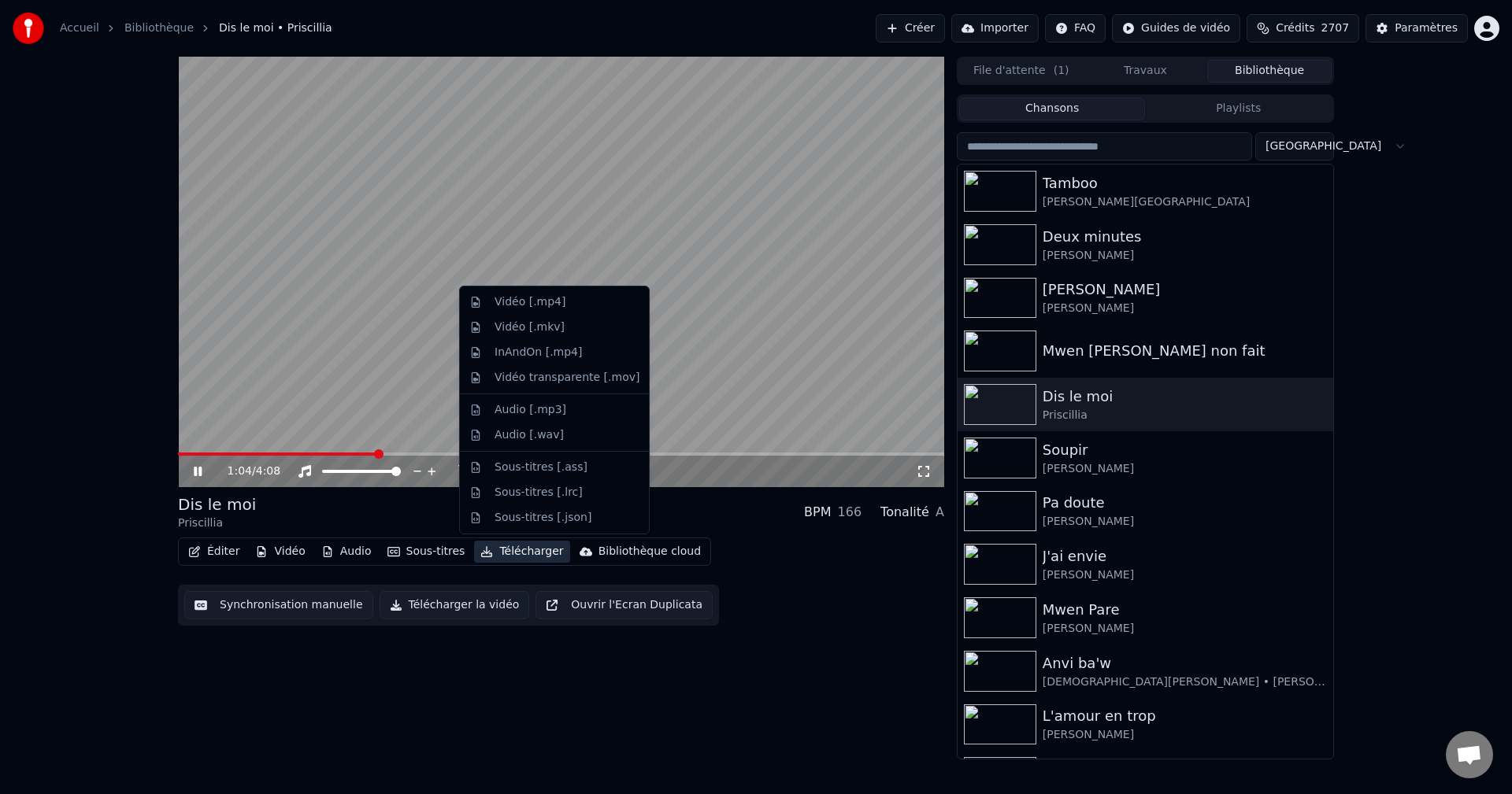
click at [497, 556] on button "Télécharger" at bounding box center [521, 551] width 95 height 22
click at [583, 293] on div "Vidéo [.mp4]" at bounding box center [553, 302] width 183 height 25
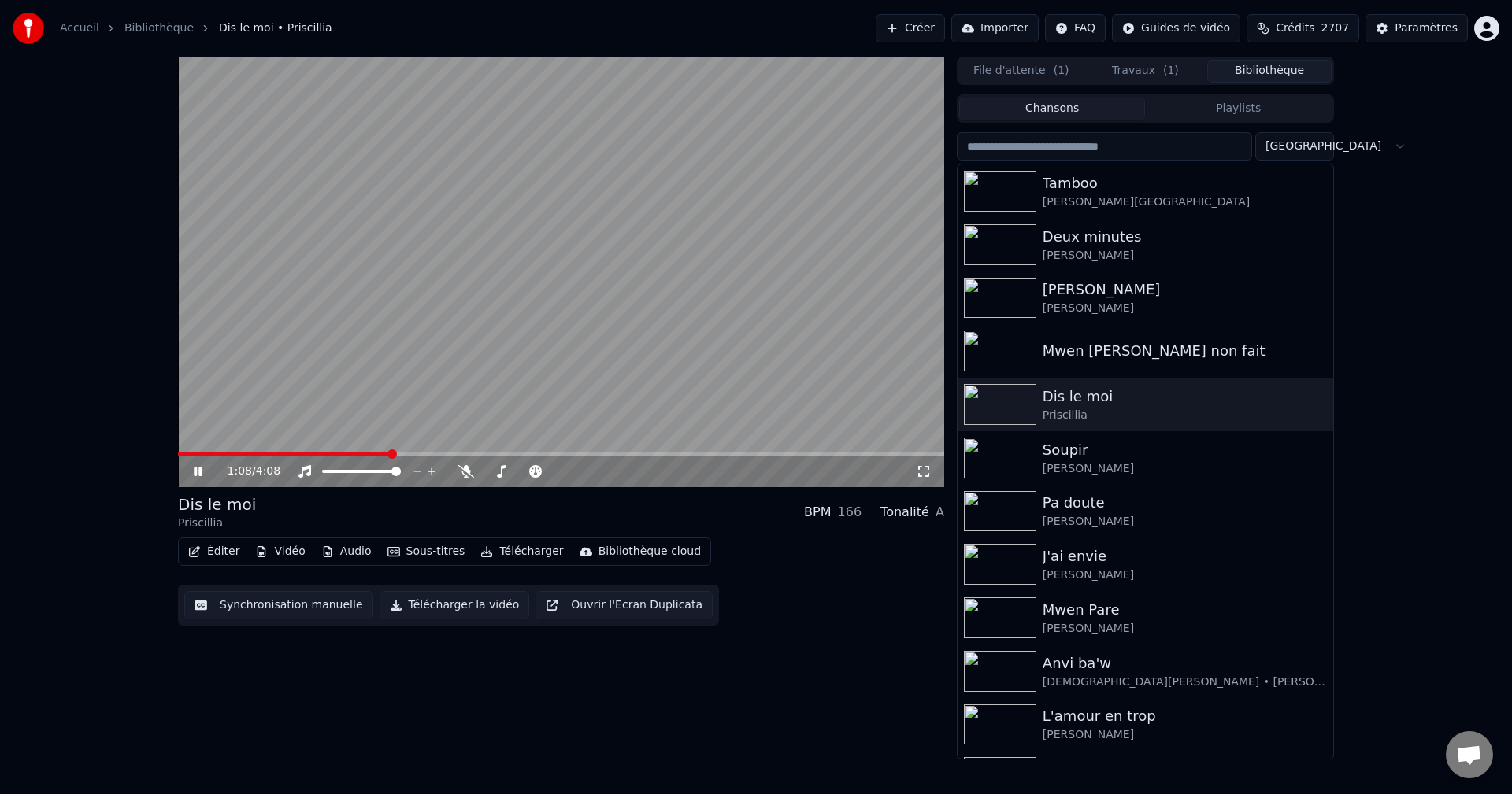
click at [1267, 73] on button "Bibliothèque" at bounding box center [1269, 71] width 124 height 23
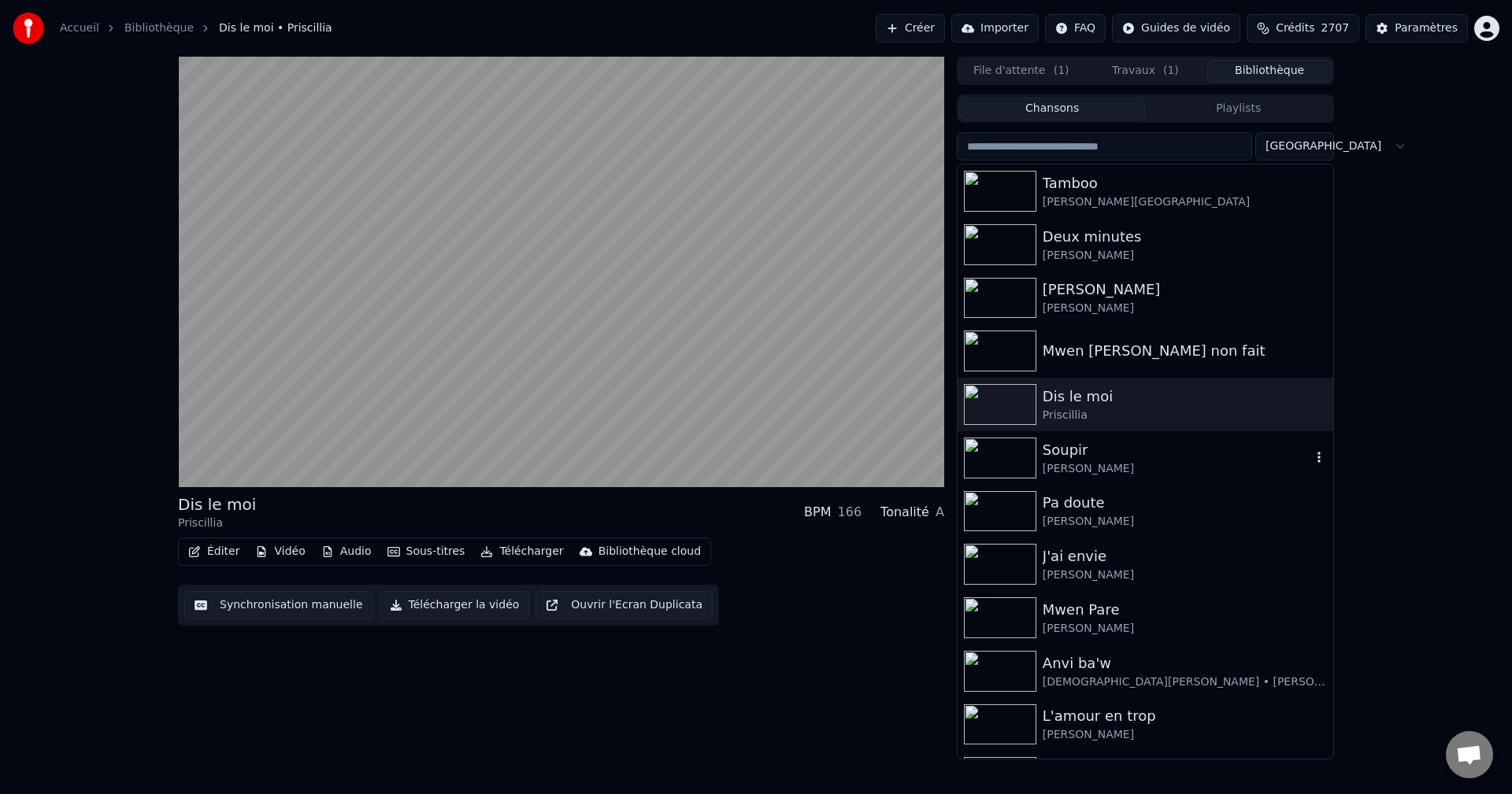
click at [1086, 454] on div "Soupir" at bounding box center [1176, 450] width 269 height 22
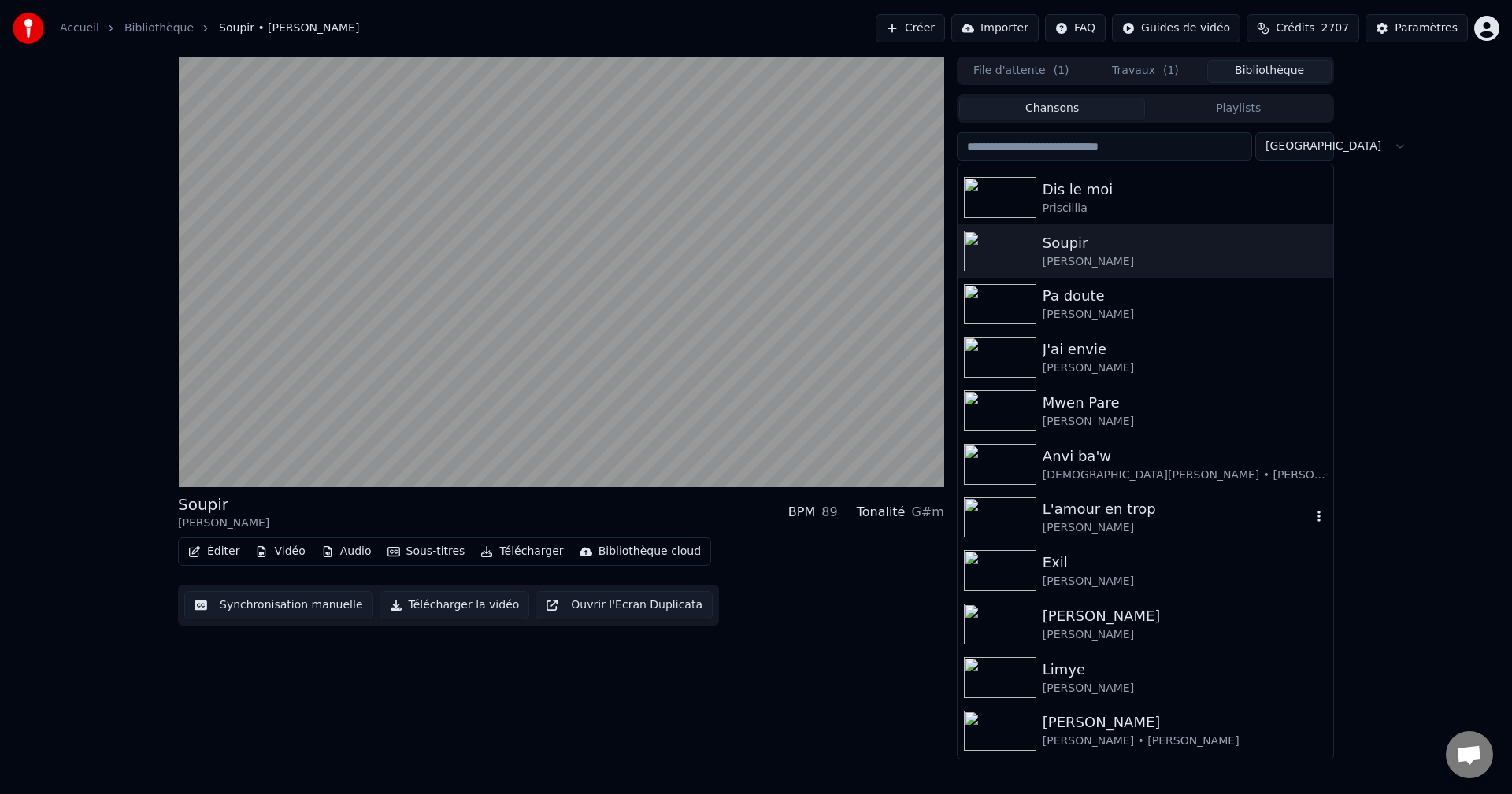
scroll to position [236, 0]
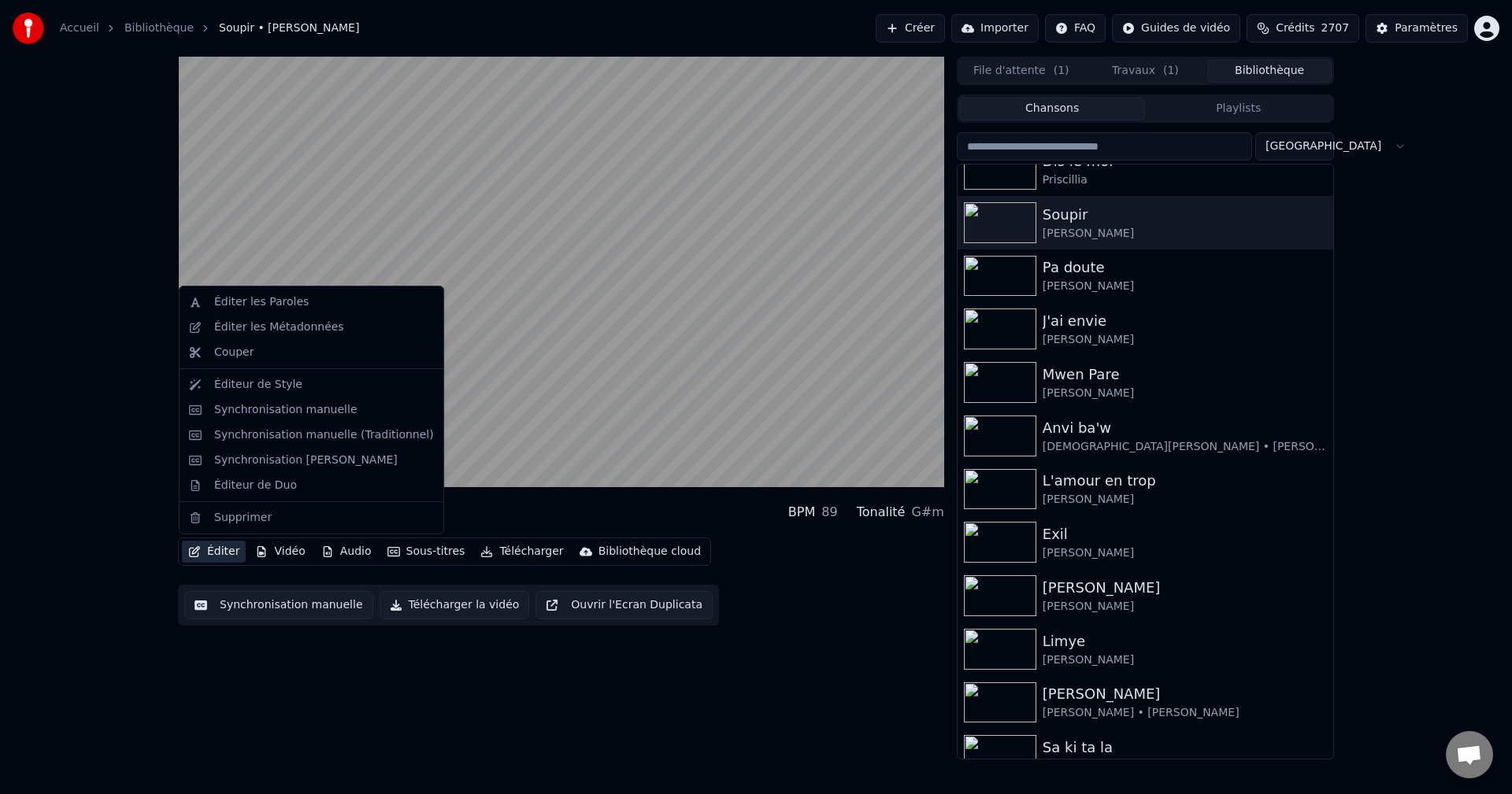
click at [196, 549] on icon "button" at bounding box center [195, 551] width 11 height 11
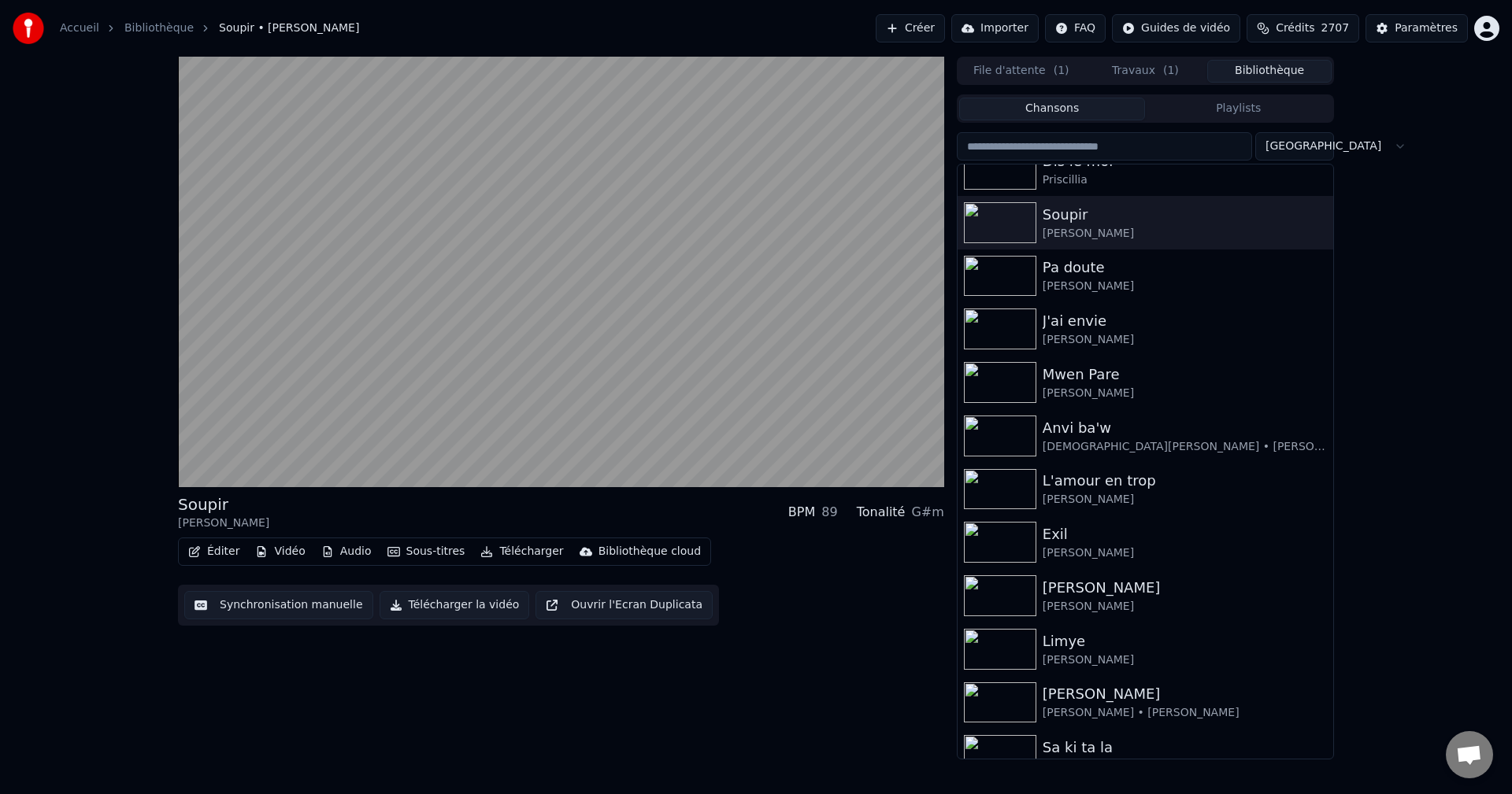
click at [287, 688] on div "Soupir [PERSON_NAME] BPM 89 Tonalité G#m Éditer Vidéo Audio Sous-titres Télécha…" at bounding box center [561, 408] width 766 height 702
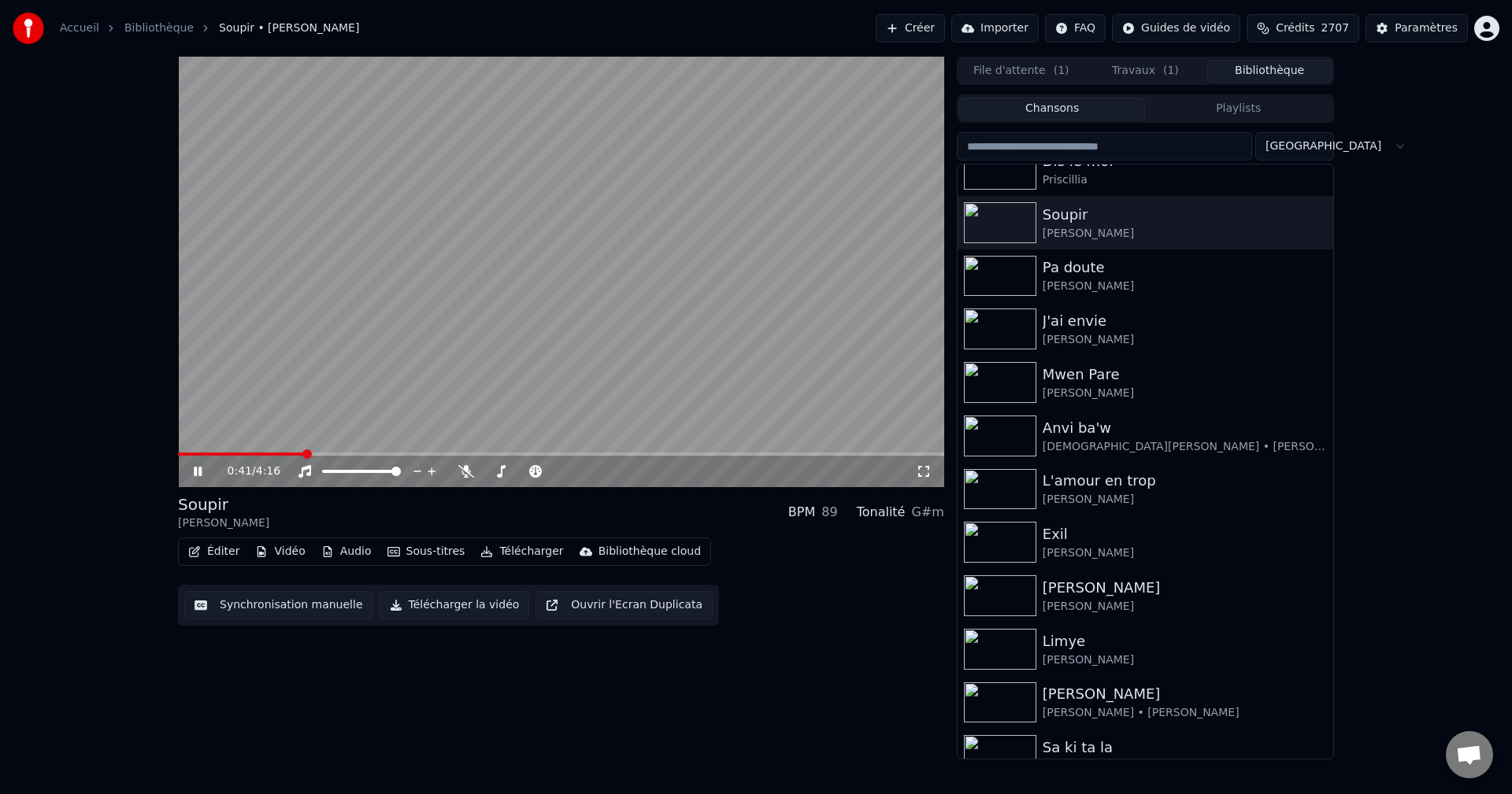
click at [1119, 145] on input "search" at bounding box center [1104, 146] width 295 height 29
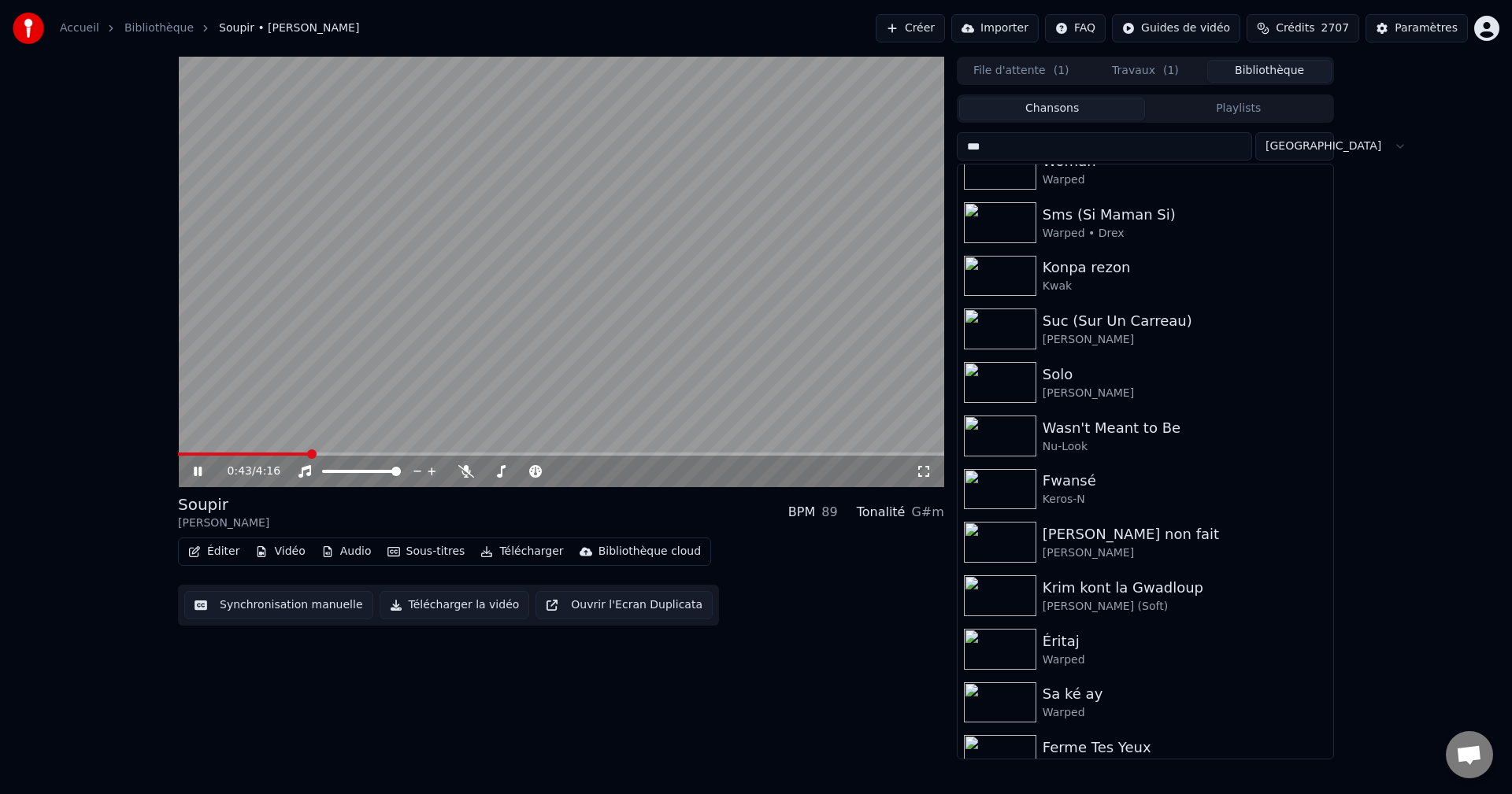
scroll to position [0, 0]
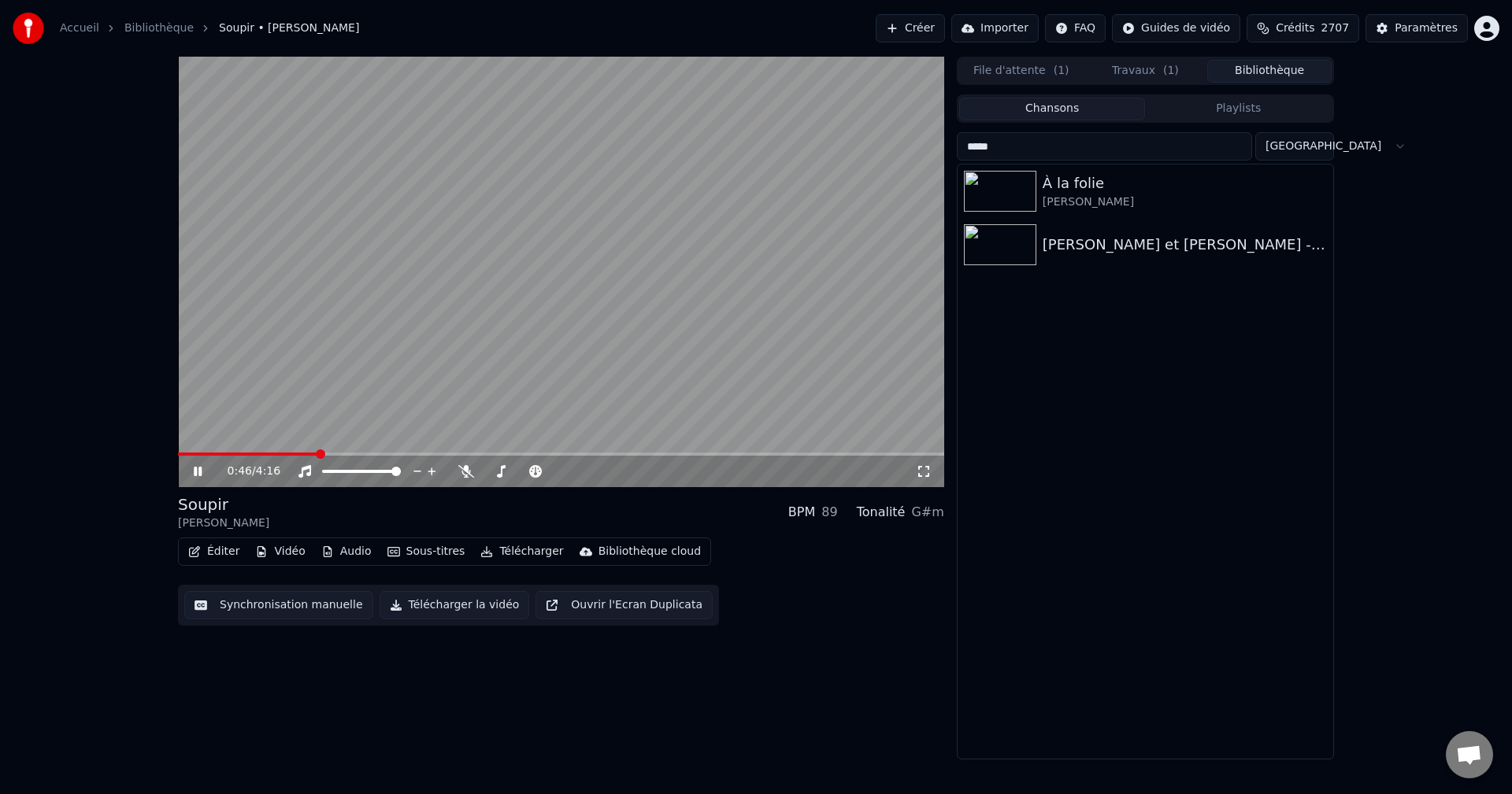
type input "*****"
click at [196, 473] on icon at bounding box center [197, 472] width 7 height 9
click at [1164, 68] on span "( 1 )" at bounding box center [1170, 70] width 16 height 16
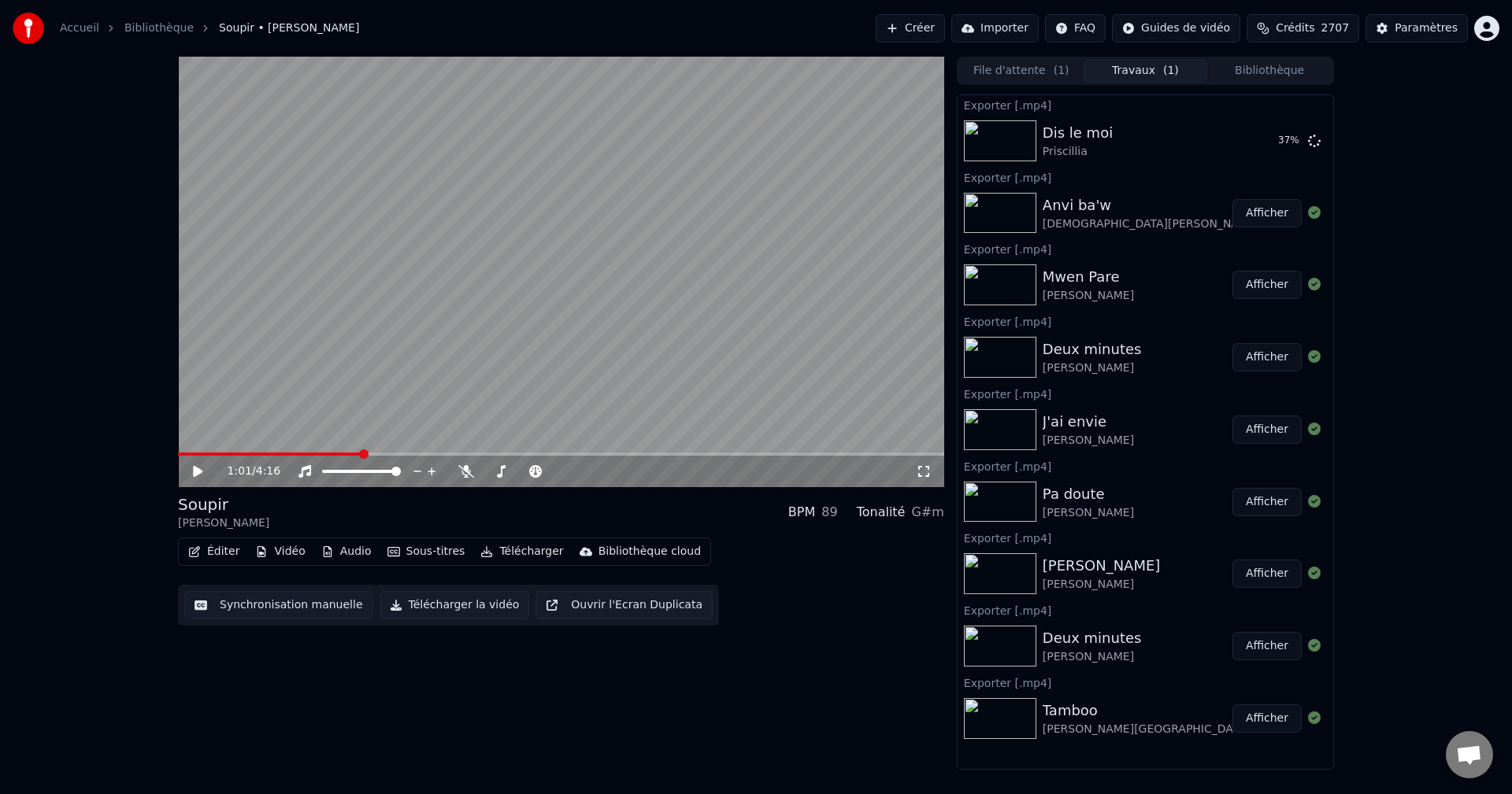
click at [1277, 65] on button "Bibliothèque" at bounding box center [1269, 71] width 124 height 23
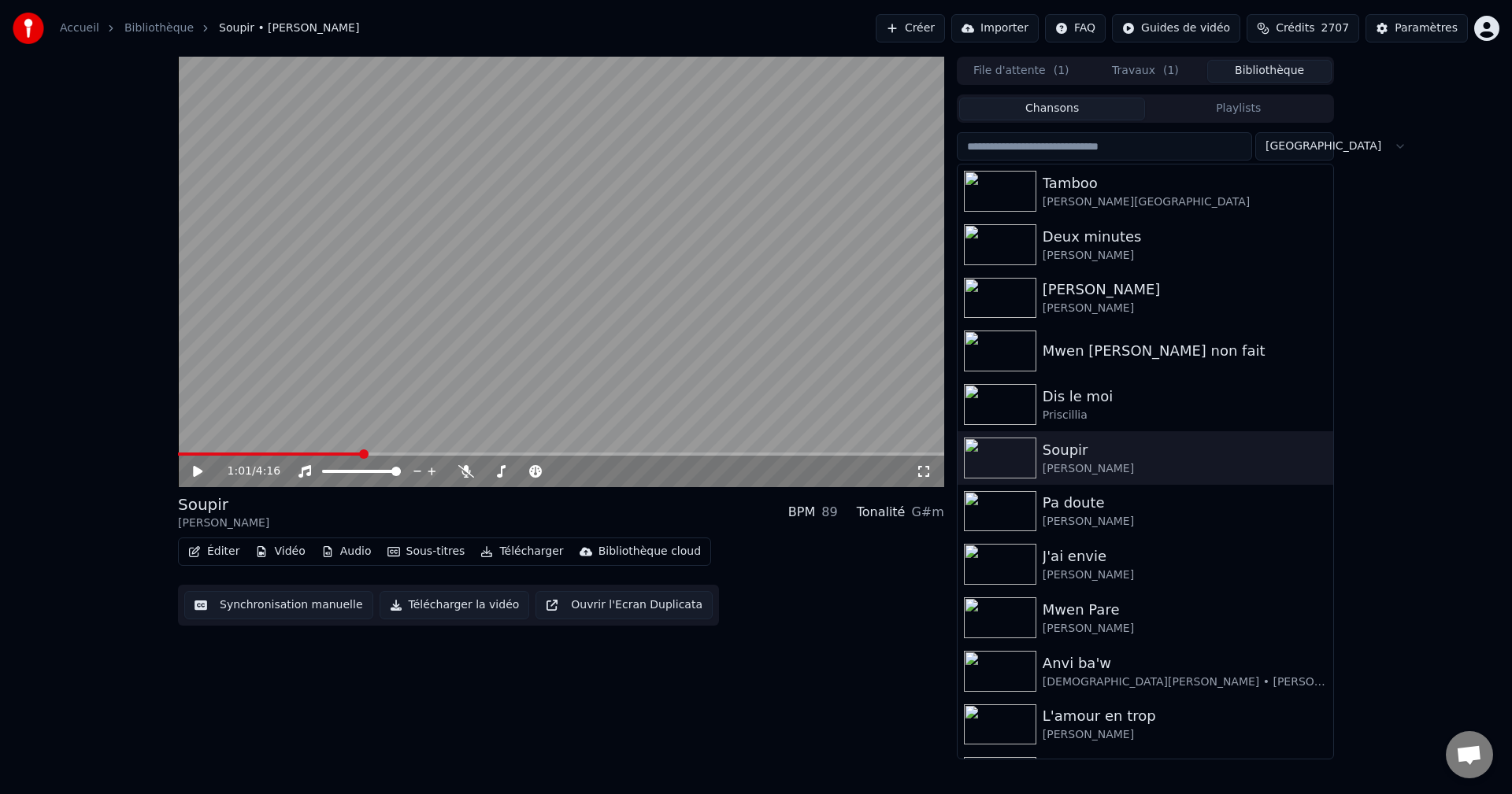
click at [208, 550] on button "Éditer" at bounding box center [213, 551] width 64 height 22
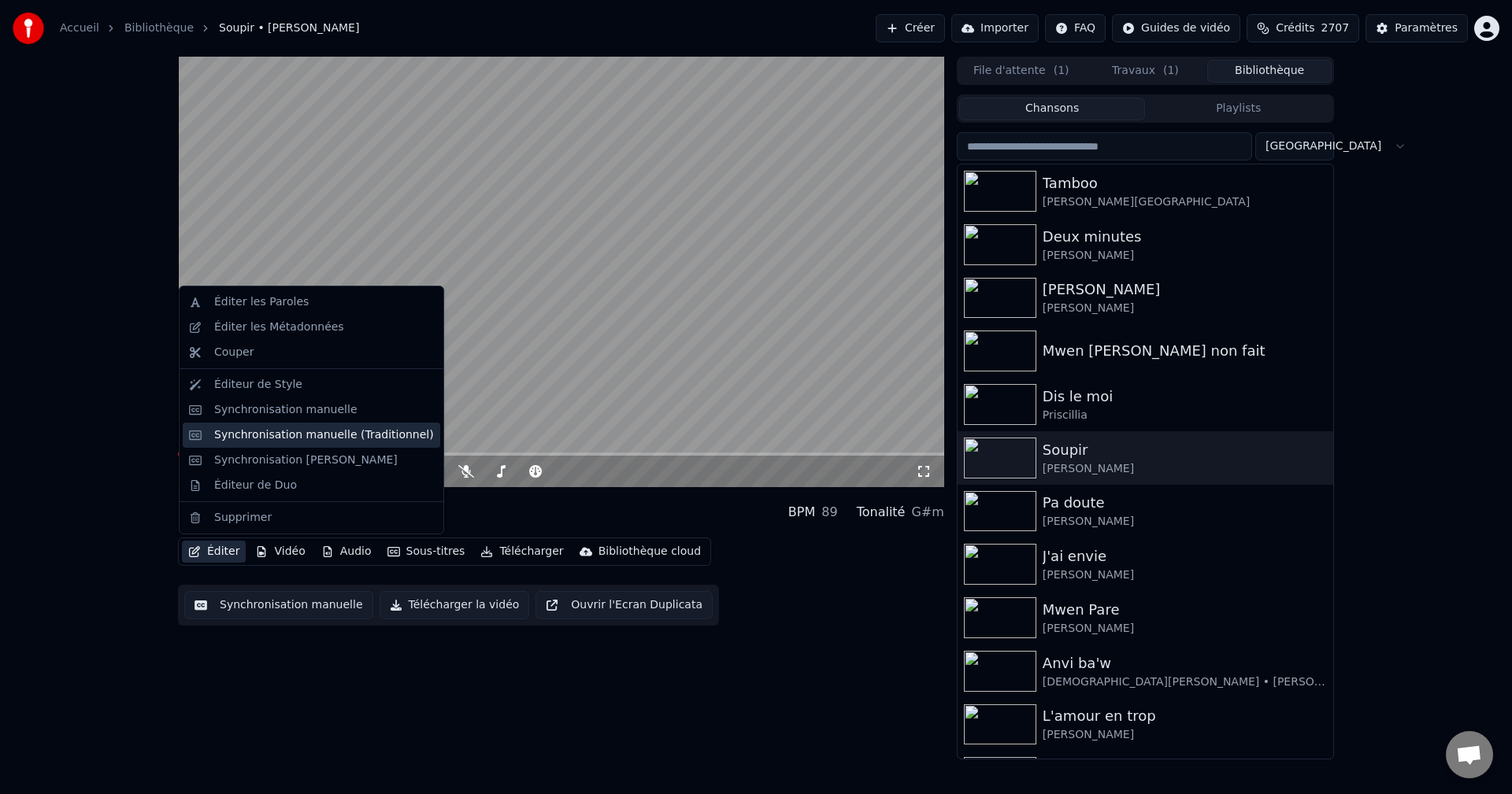
click at [309, 437] on div "Synchronisation manuelle (Traditionnel)" at bounding box center [324, 435] width 220 height 16
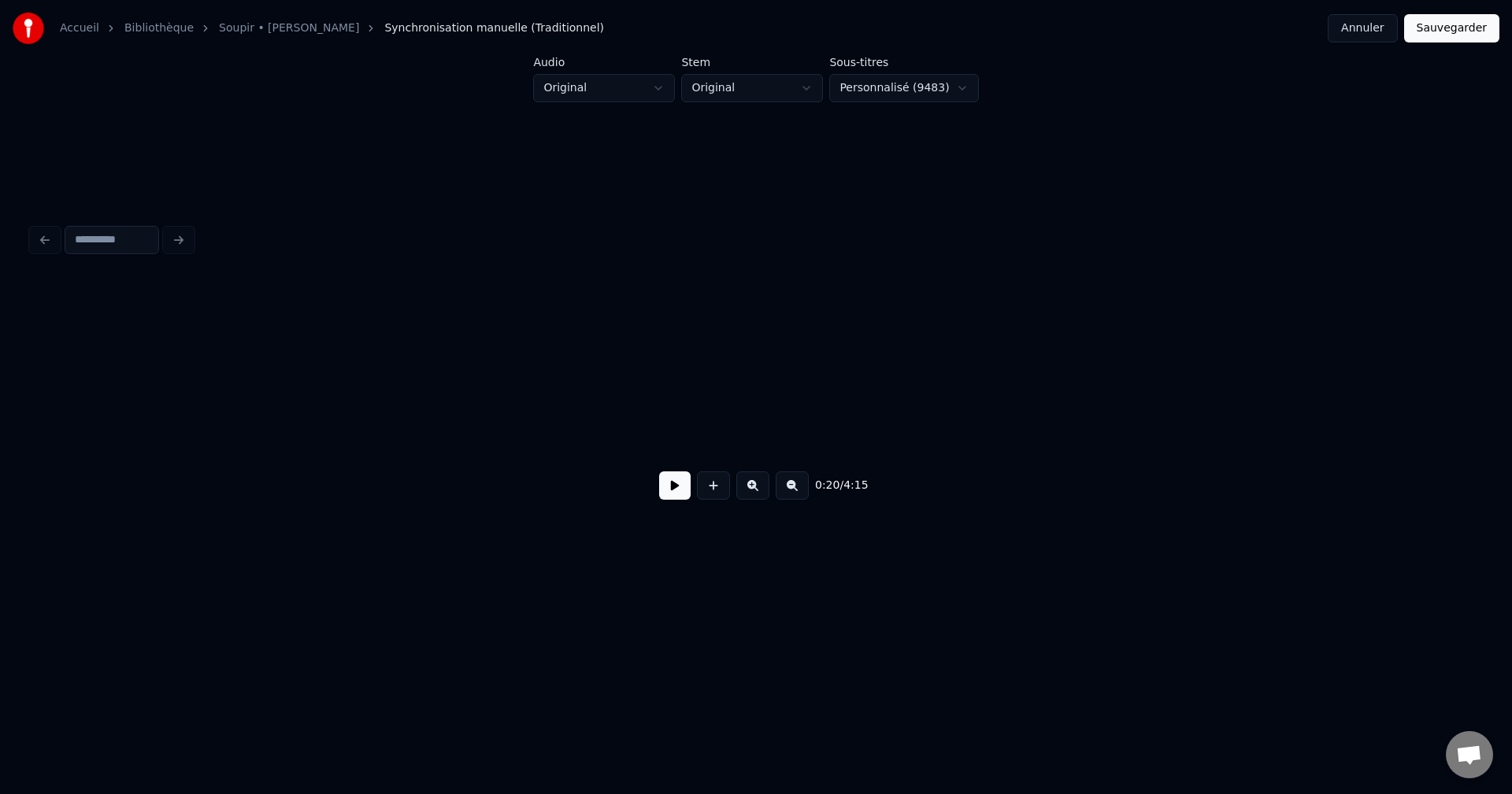
scroll to position [0, 5604]
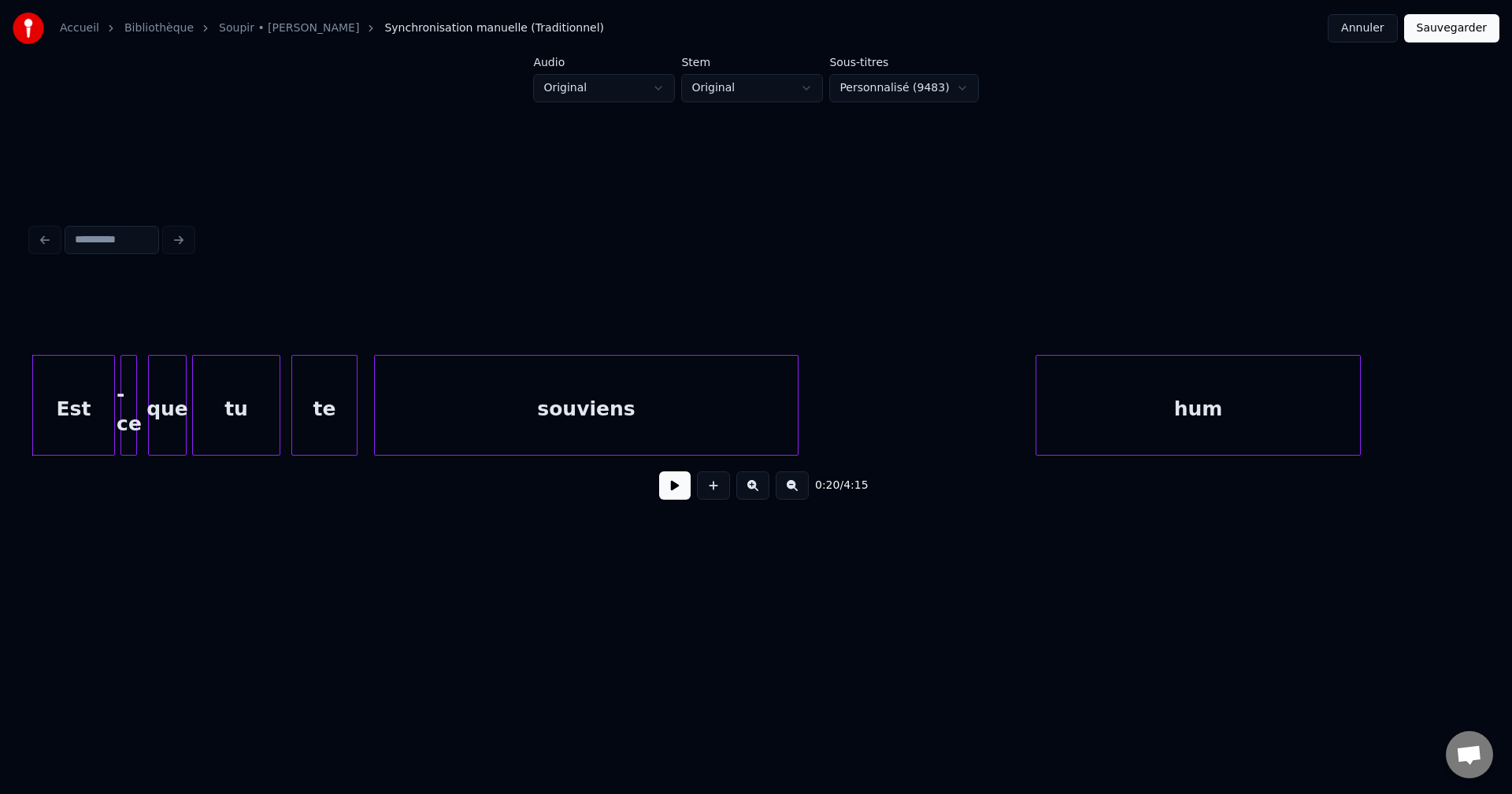
click at [674, 503] on div "0:20 / 4:15" at bounding box center [756, 485] width 1424 height 34
click at [674, 499] on button at bounding box center [675, 485] width 32 height 29
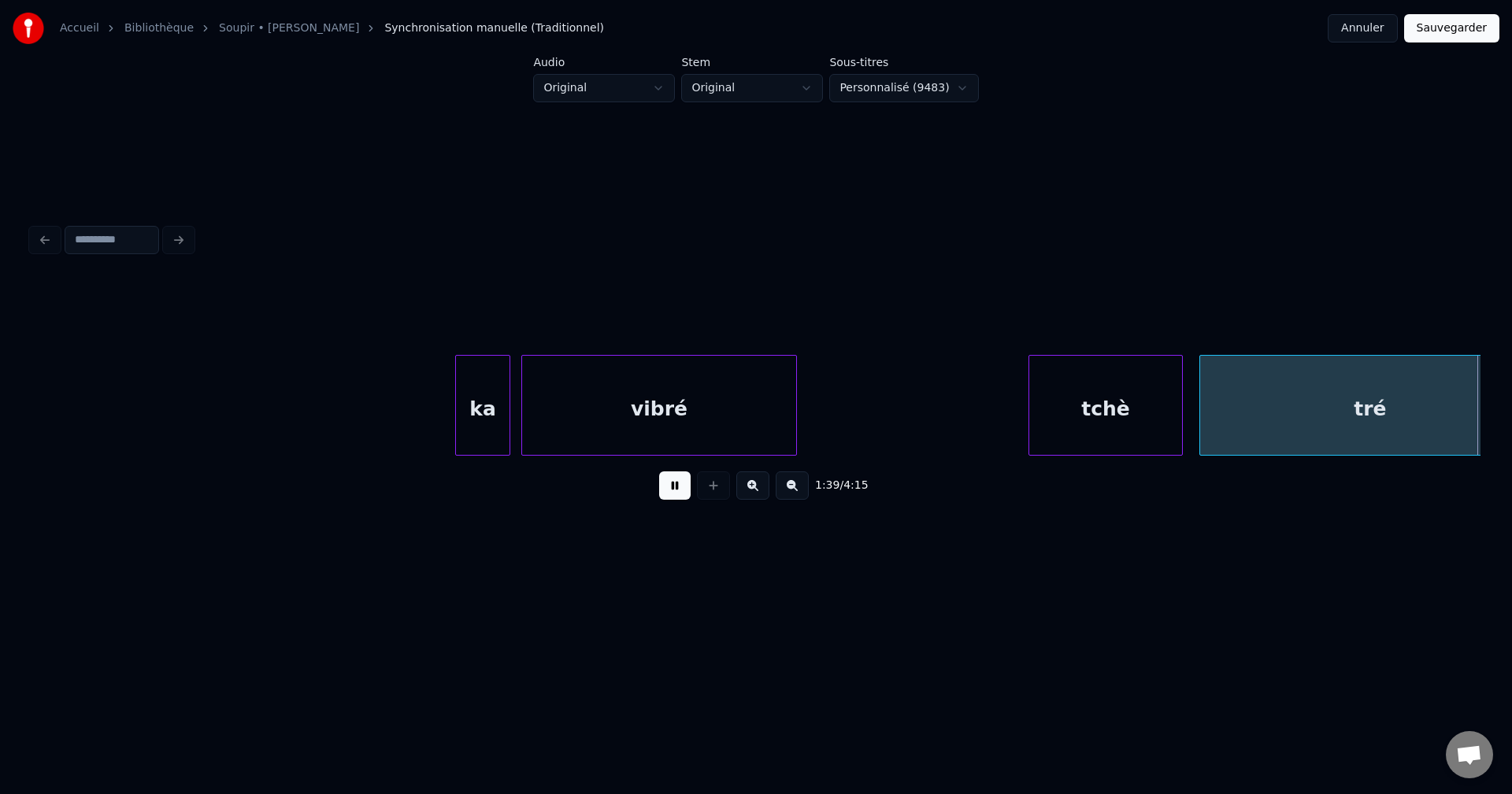
scroll to position [0, 27367]
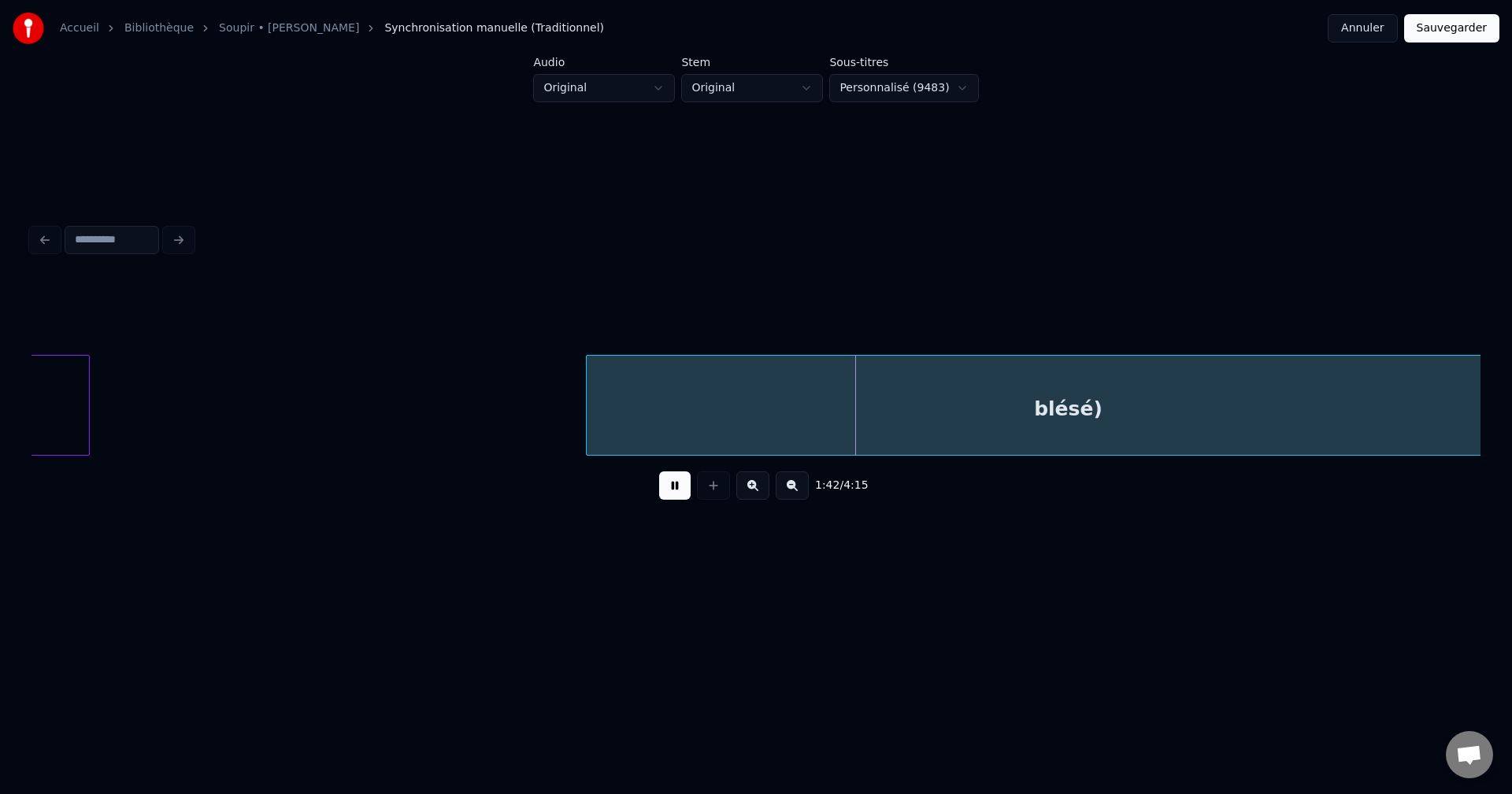
click at [671, 494] on button at bounding box center [675, 485] width 32 height 29
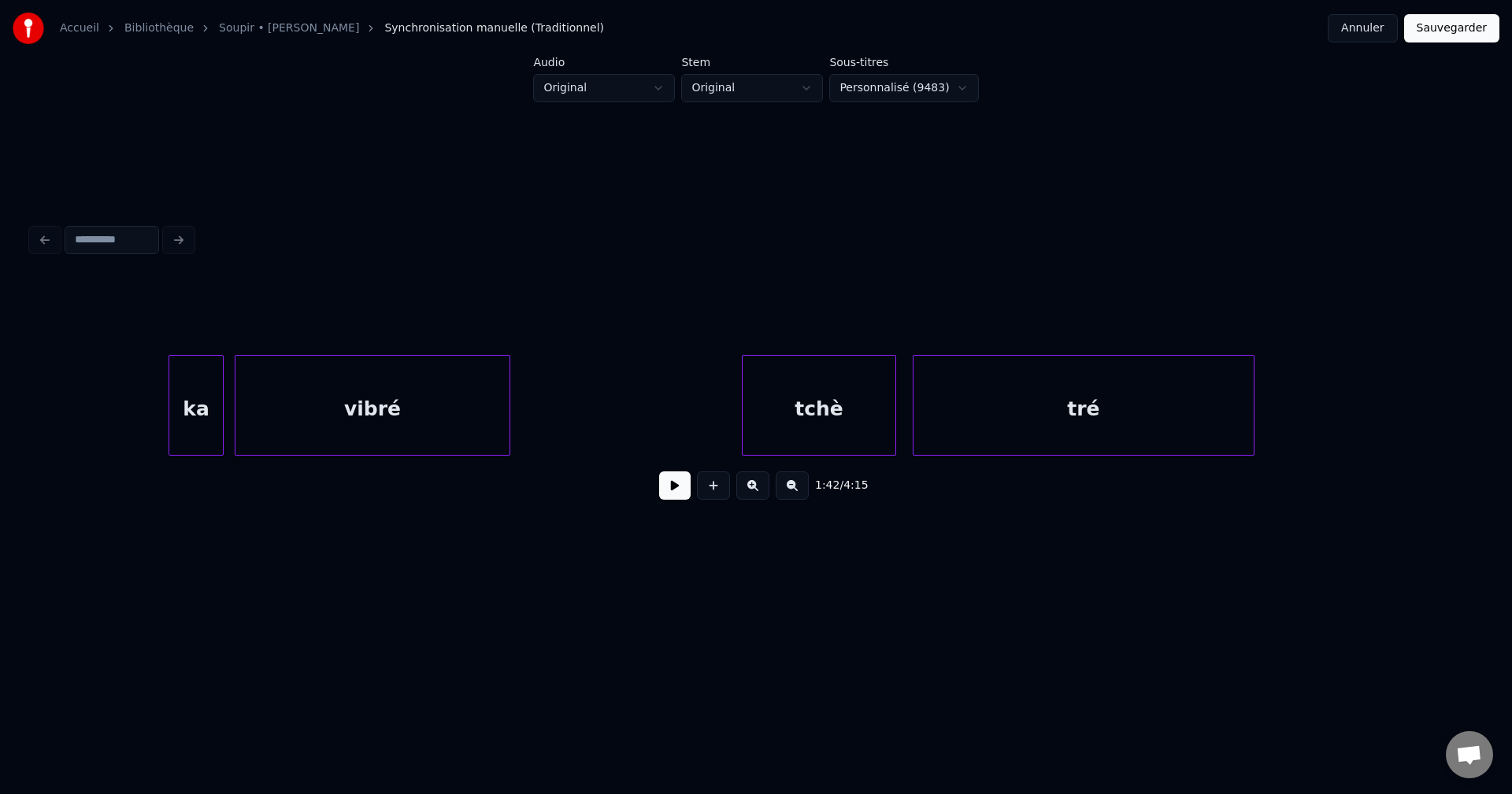
scroll to position [0, 26320]
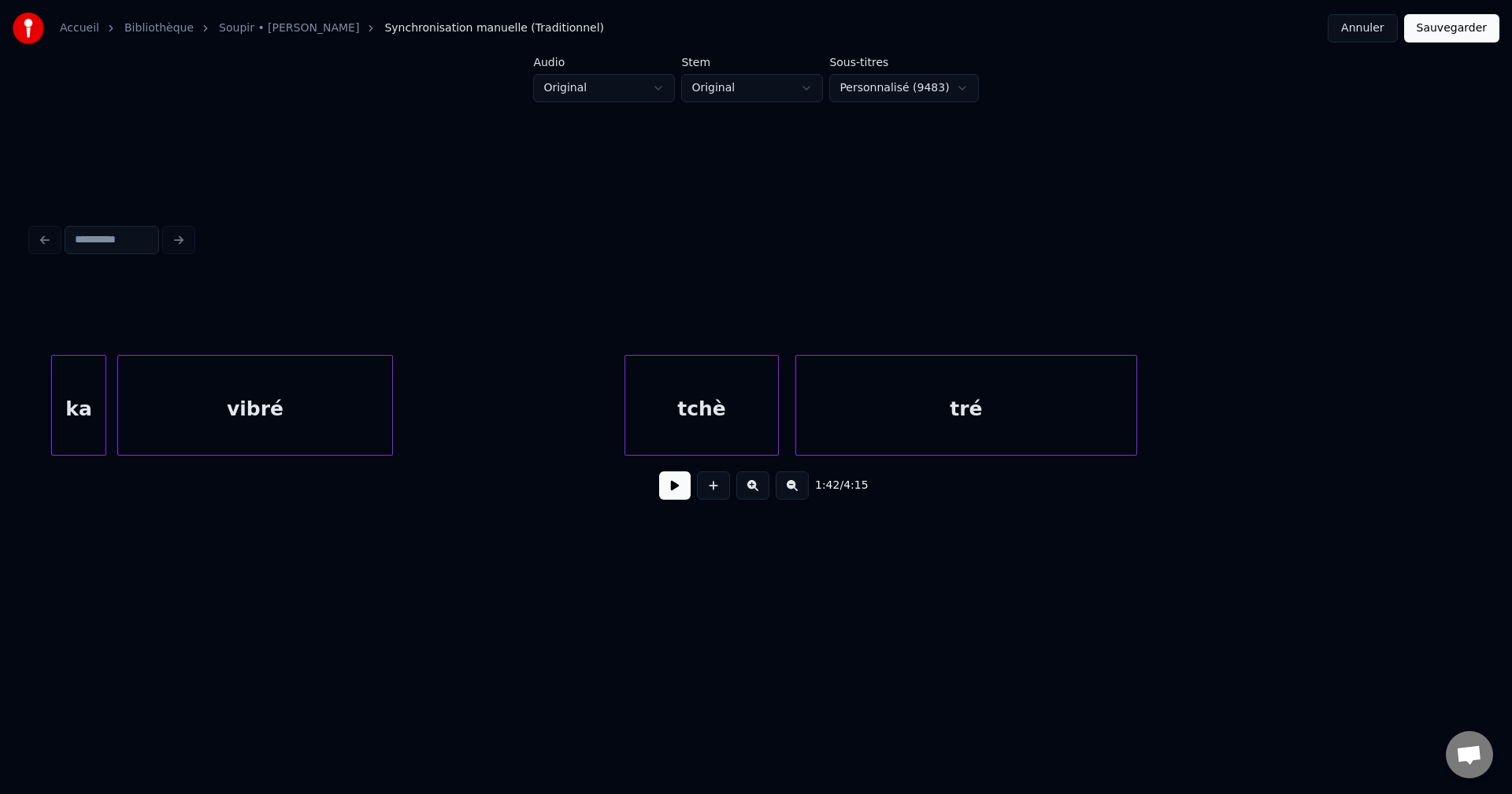
click at [794, 492] on button at bounding box center [793, 485] width 33 height 29
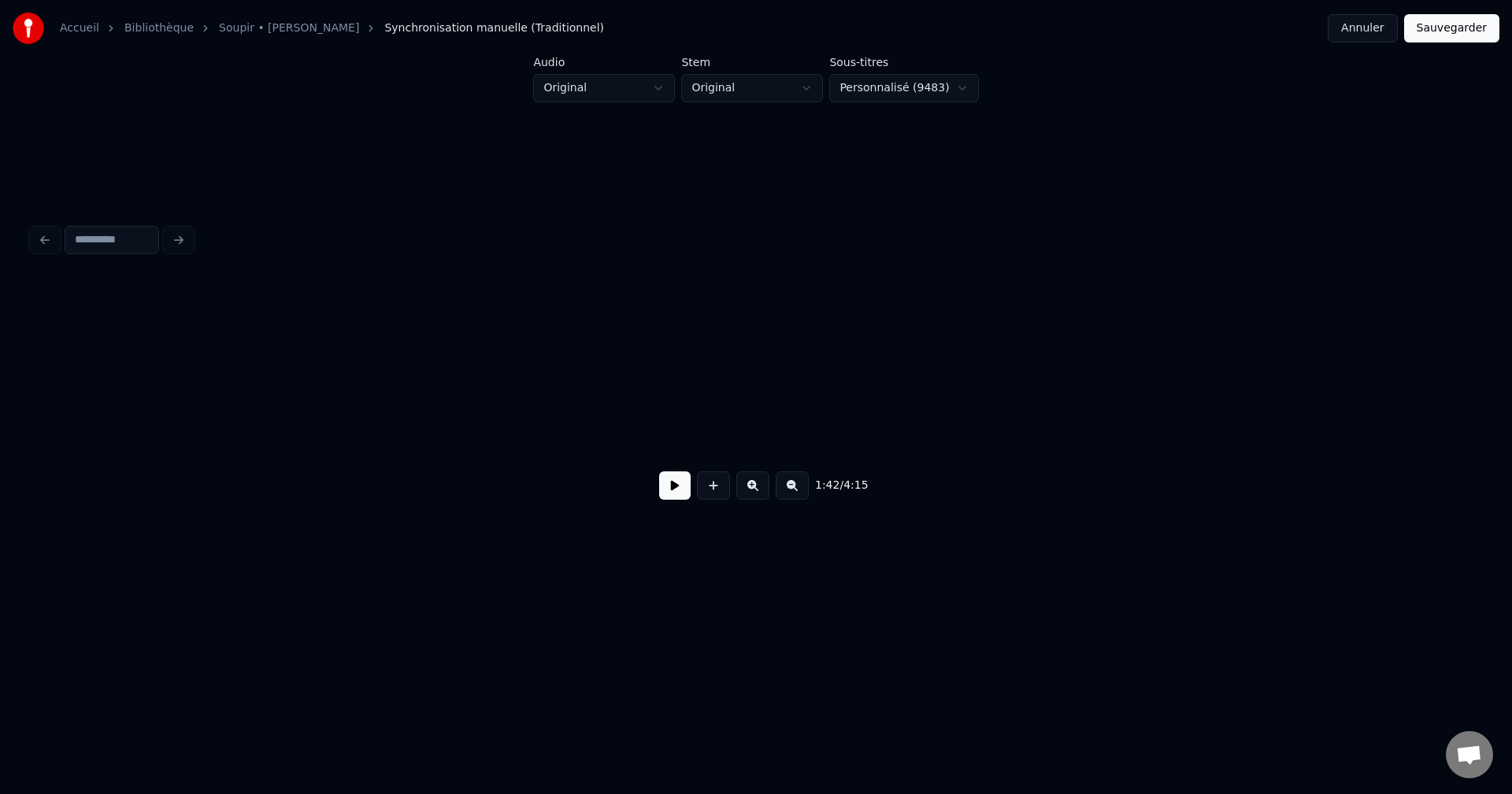
click at [794, 492] on button at bounding box center [793, 485] width 33 height 29
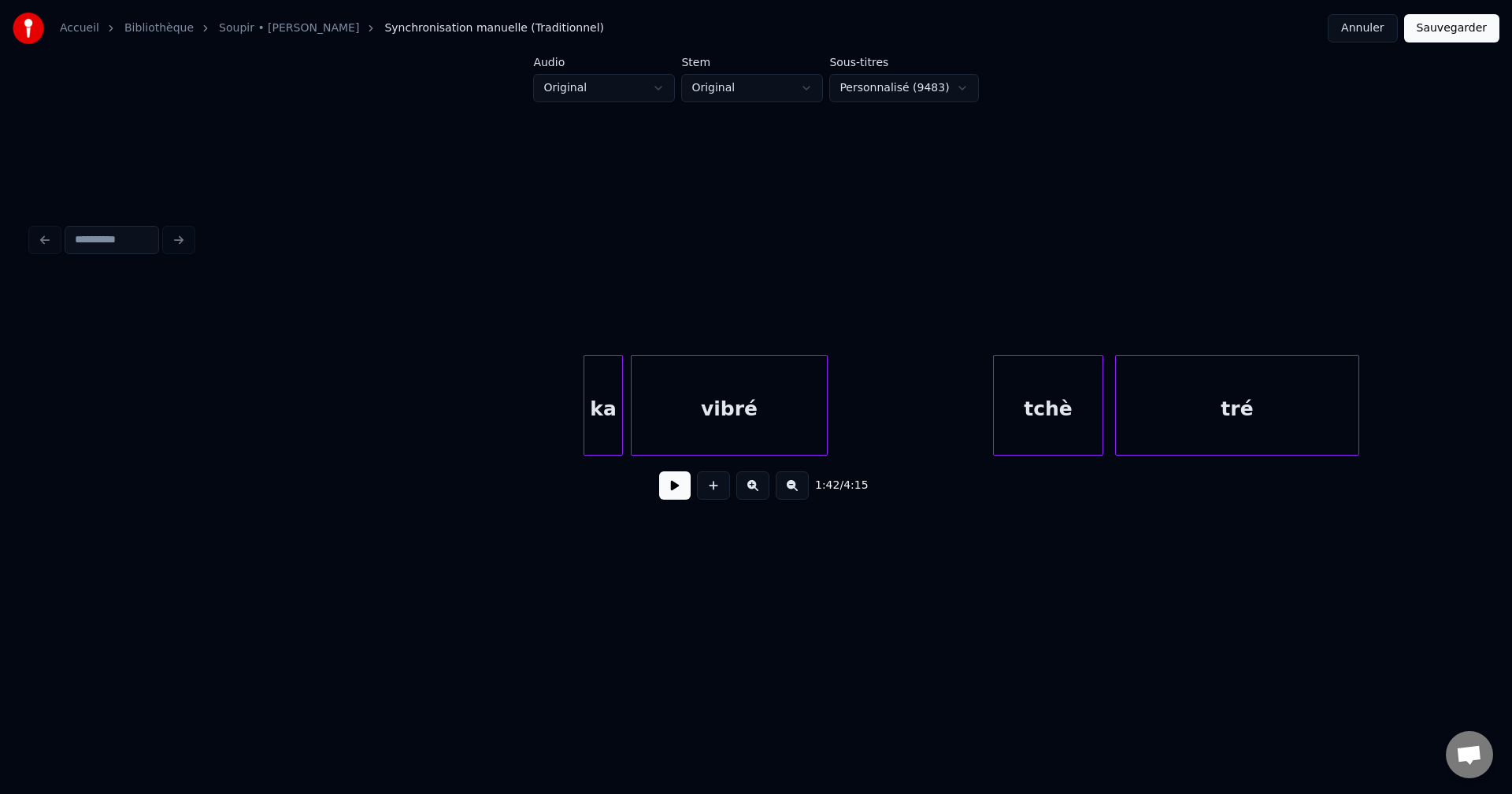
click at [794, 492] on button at bounding box center [793, 485] width 33 height 29
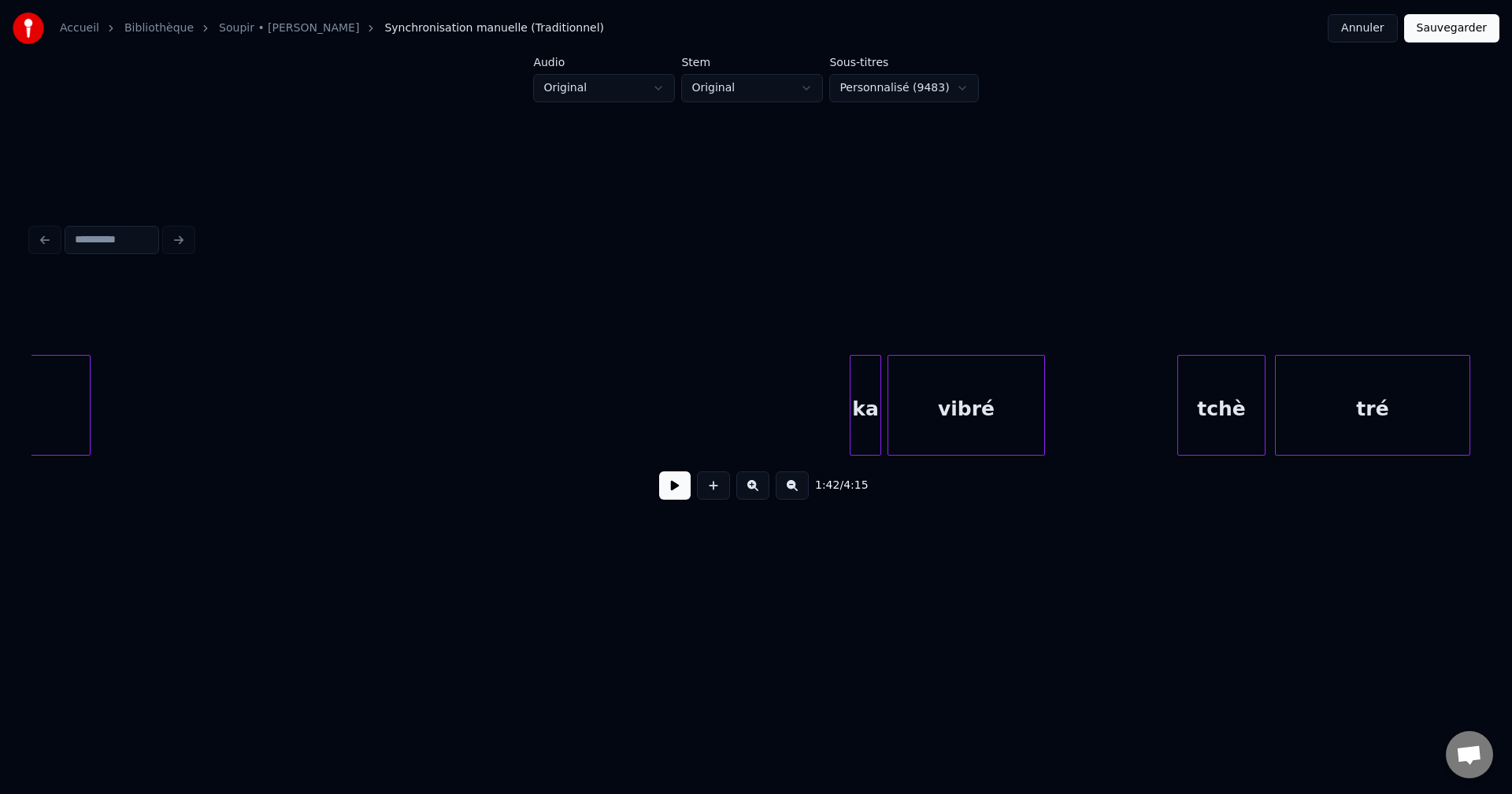
click at [794, 492] on button at bounding box center [793, 485] width 33 height 29
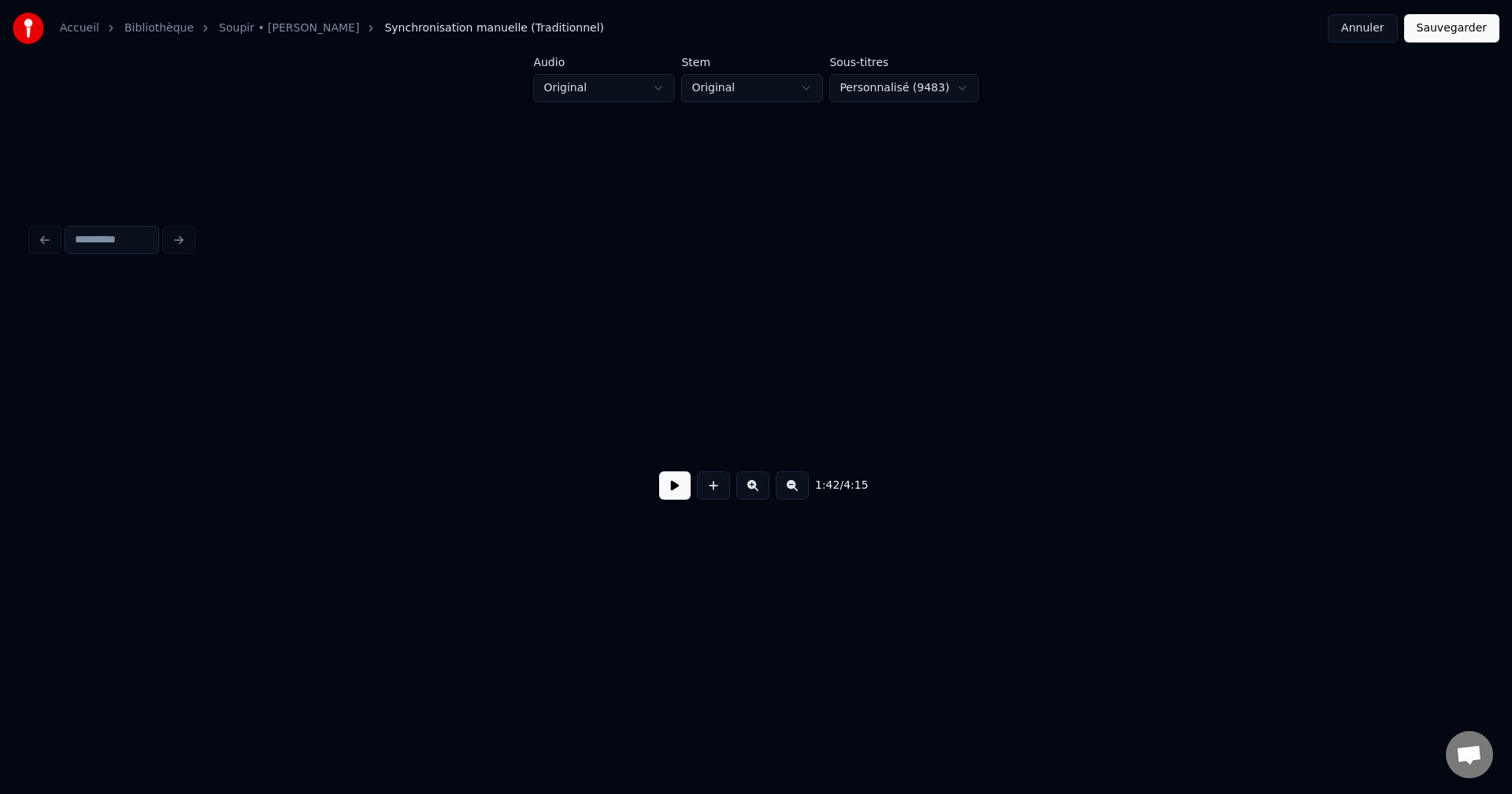
click at [794, 492] on button at bounding box center [793, 485] width 33 height 29
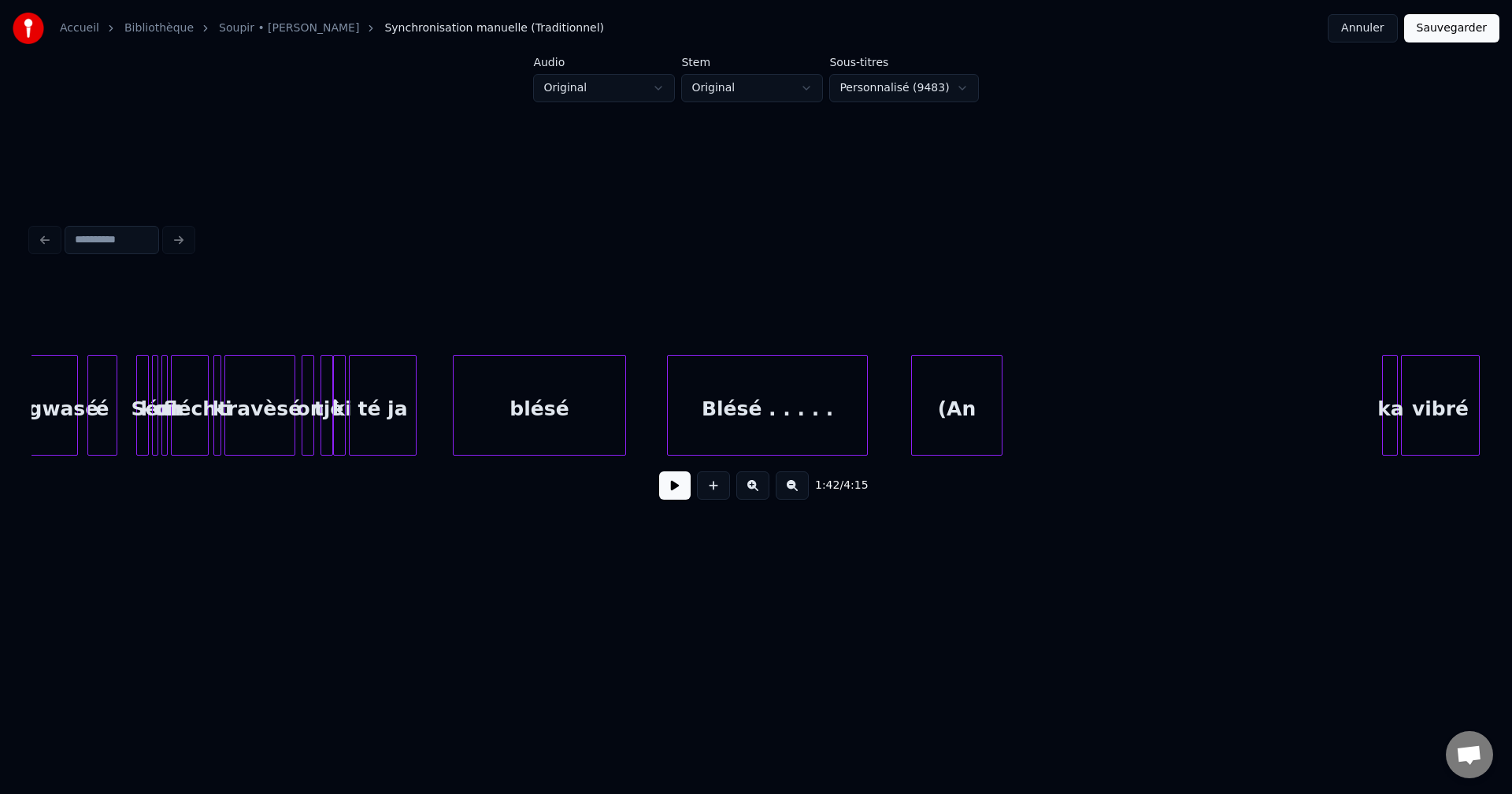
click at [794, 492] on button at bounding box center [793, 485] width 33 height 29
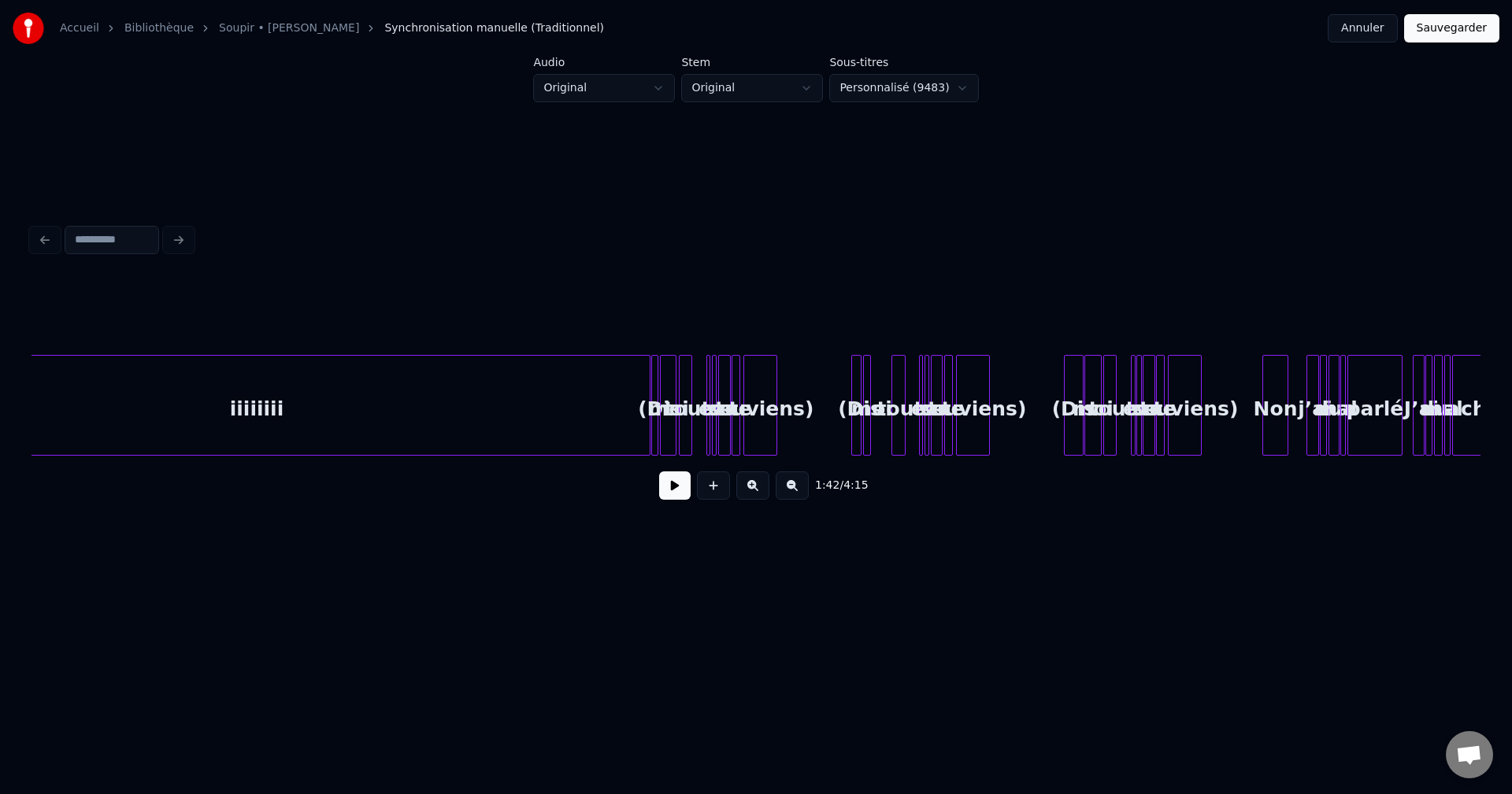
scroll to position [0, 6539]
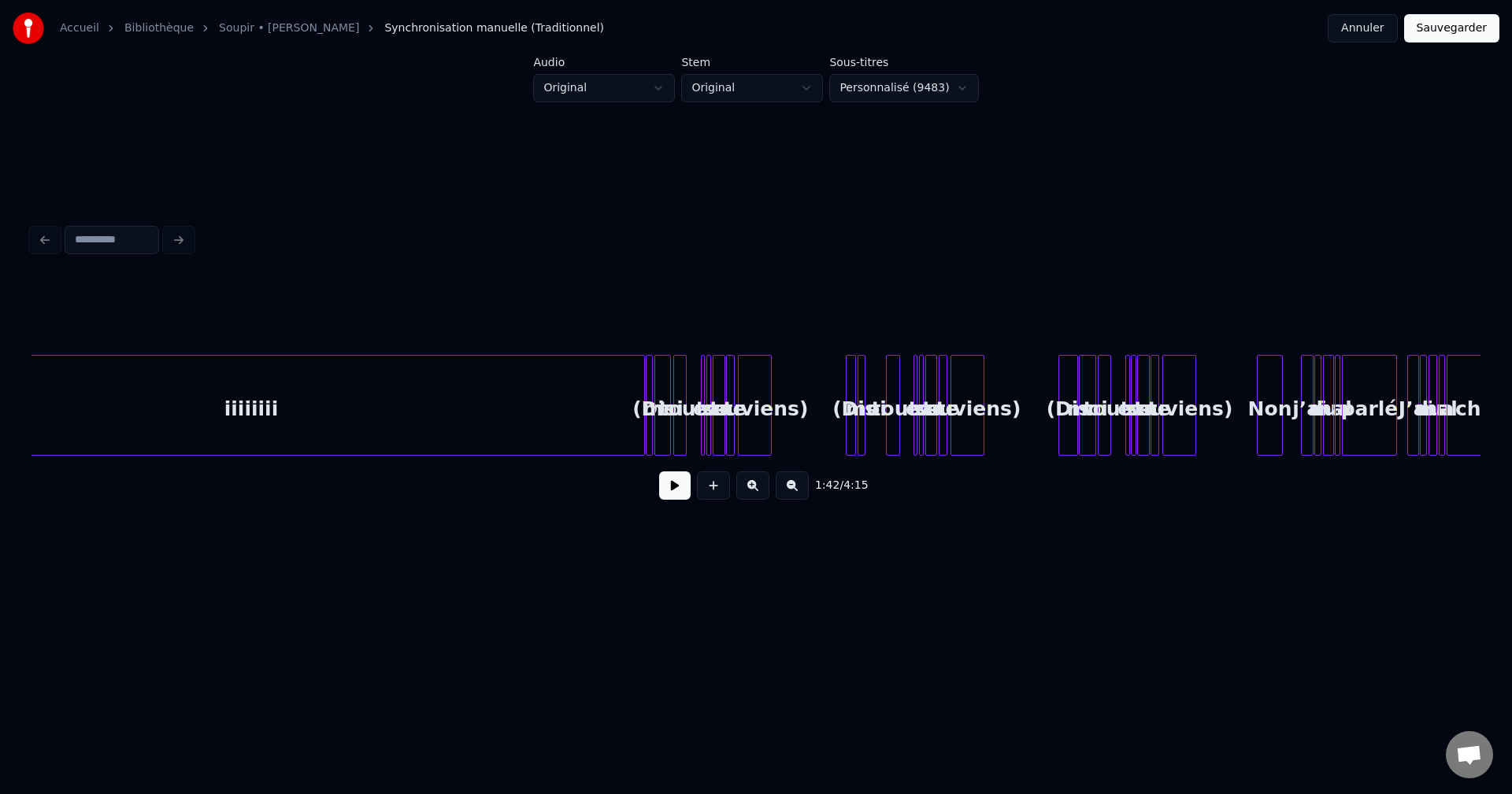
click at [846, 388] on div "(Dis" at bounding box center [854, 410] width 16 height 107
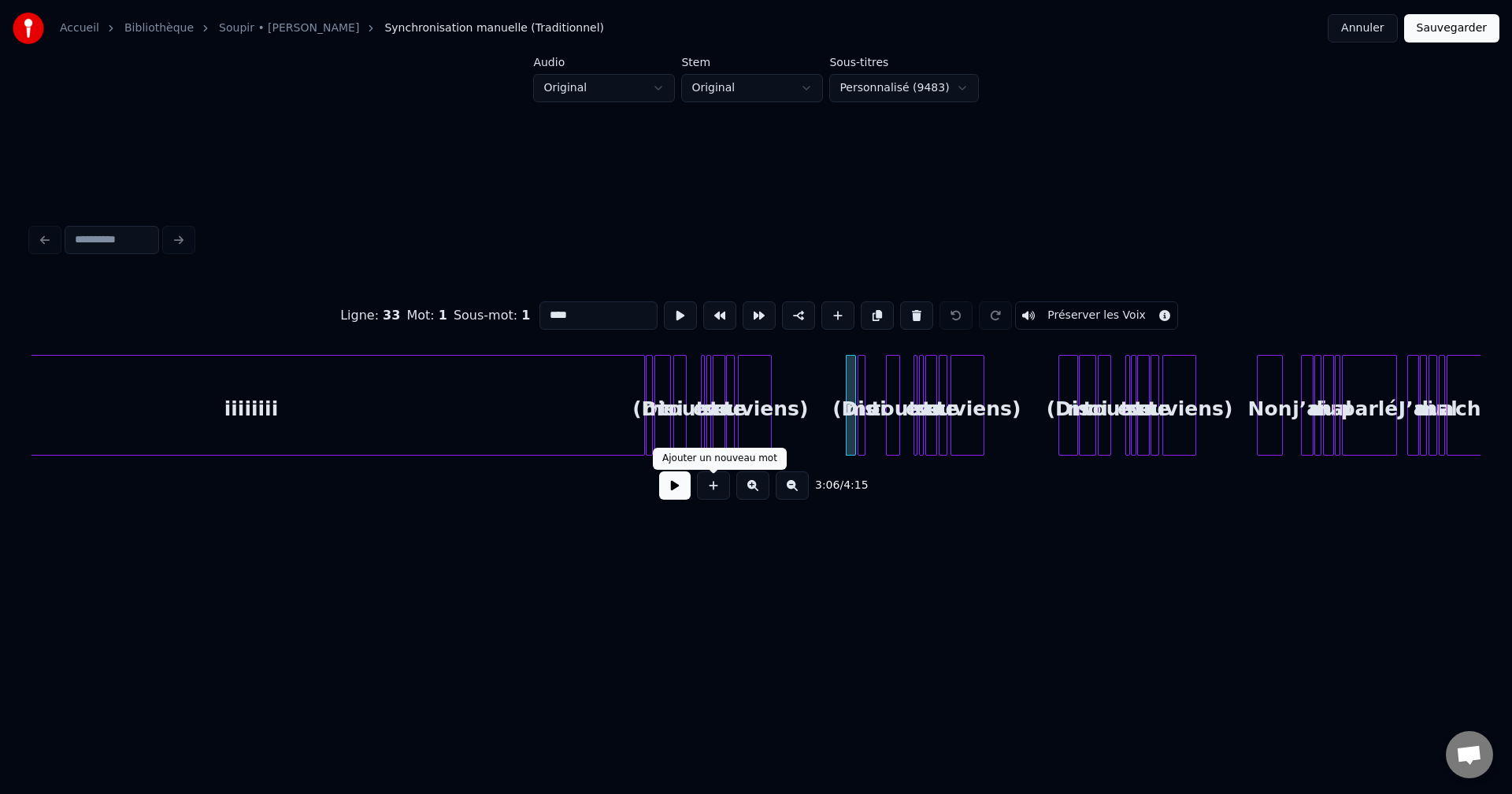
click at [713, 498] on button at bounding box center [714, 485] width 33 height 29
type input "**"
click at [713, 498] on button at bounding box center [714, 485] width 33 height 29
click at [1364, 31] on button "Annuler" at bounding box center [1362, 28] width 70 height 29
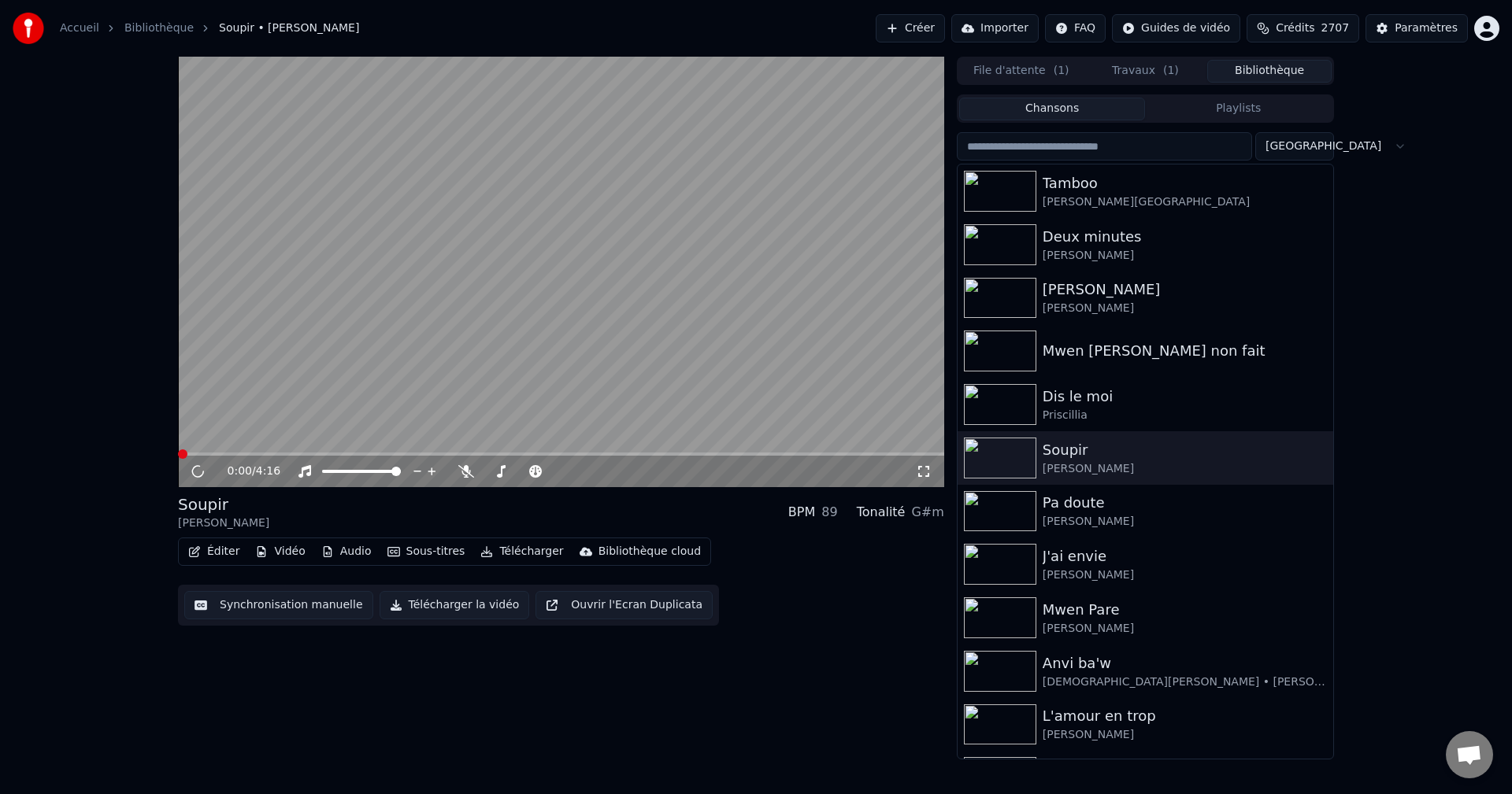
click at [223, 551] on button "Éditer" at bounding box center [213, 551] width 64 height 22
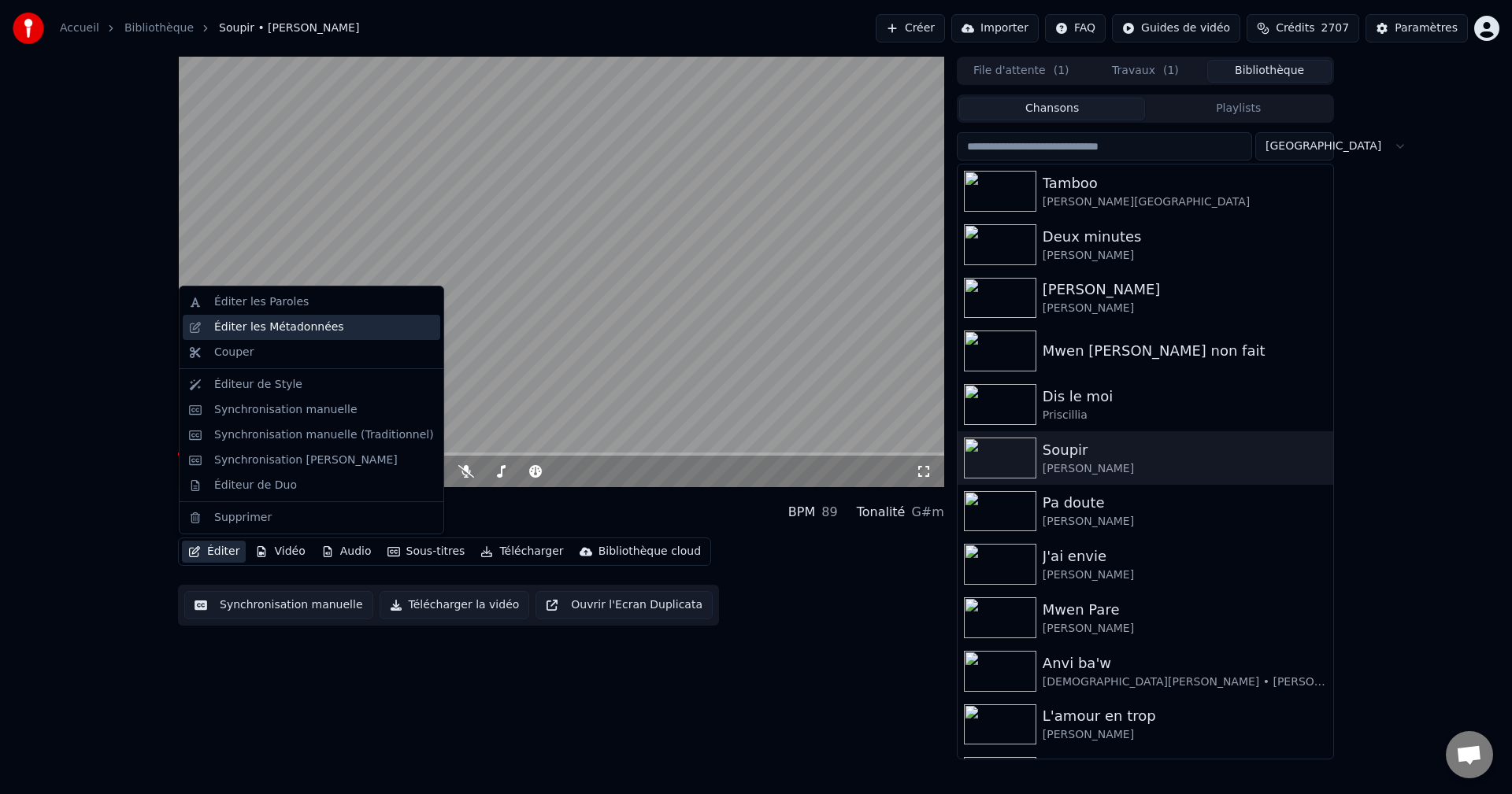
click at [306, 324] on div "Éditer les Métadonnées" at bounding box center [279, 327] width 130 height 16
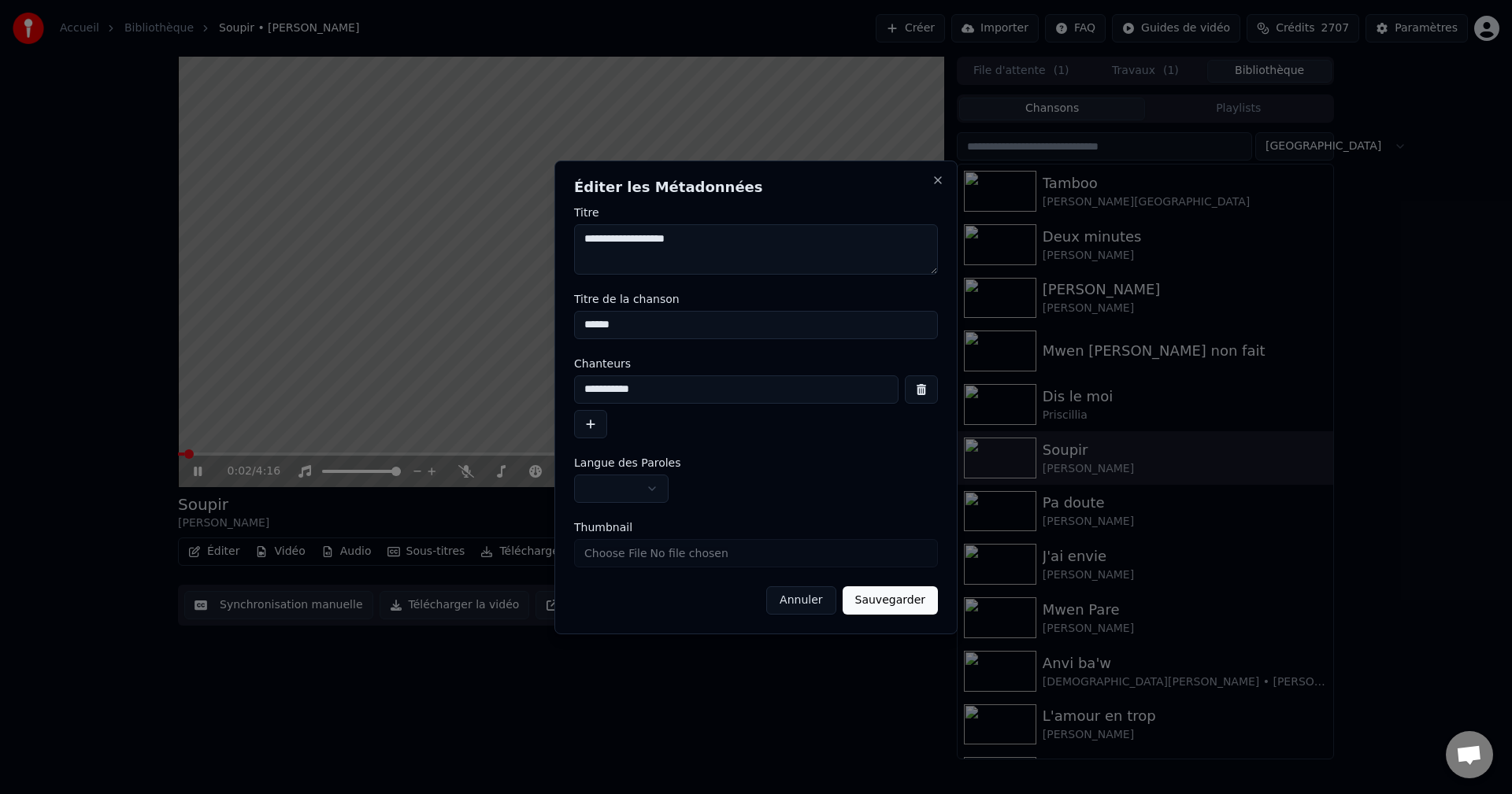
click at [748, 249] on textarea "**********" at bounding box center [756, 249] width 363 height 50
type textarea "**********"
click at [718, 317] on input "******" at bounding box center [756, 324] width 363 height 29
type input "**********"
click at [893, 586] on button "Sauvegarder" at bounding box center [890, 600] width 95 height 29
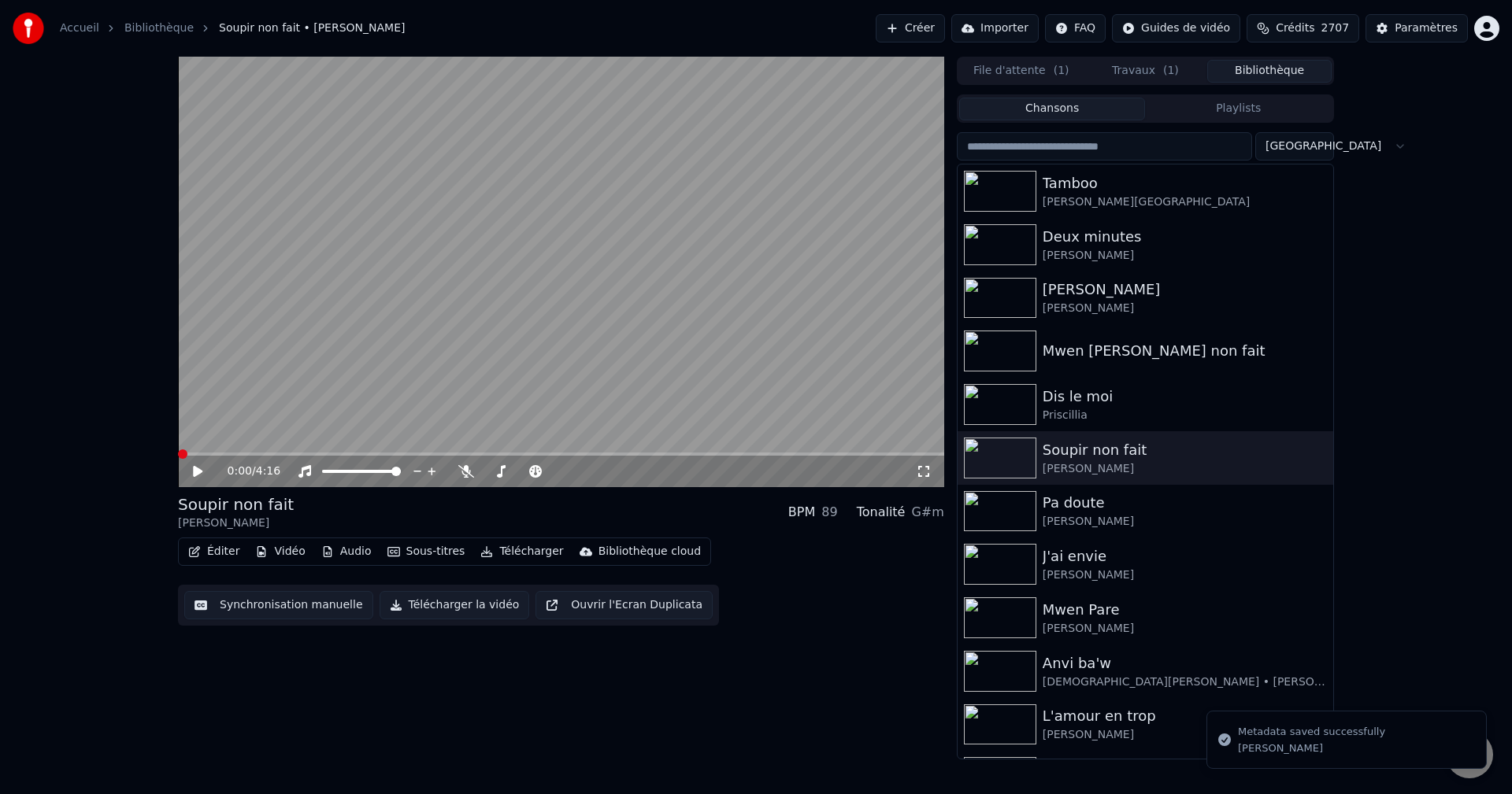
click at [1157, 68] on button "Travaux ( 1 )" at bounding box center [1146, 71] width 124 height 23
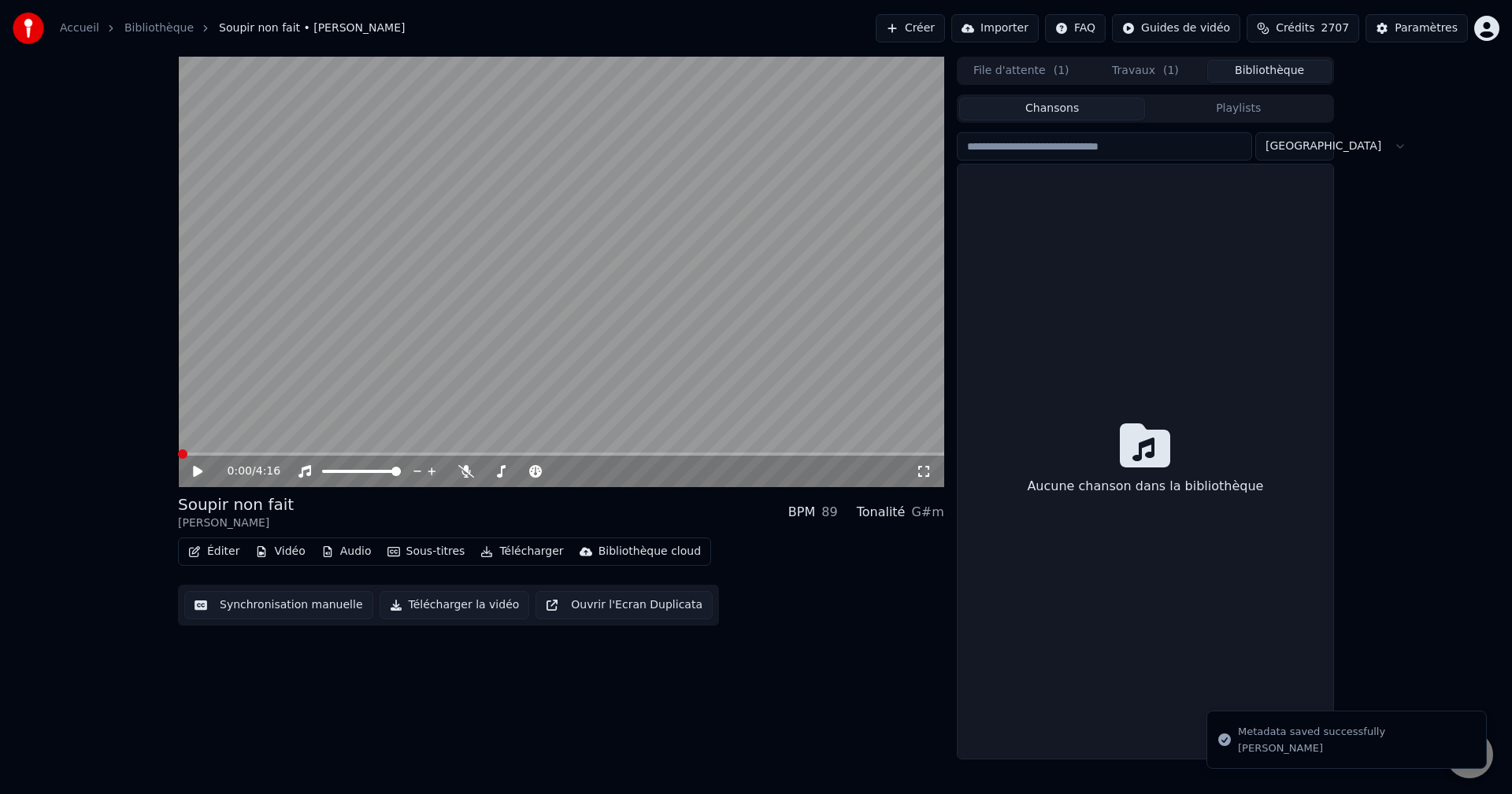
click at [1277, 70] on button "Bibliothèque" at bounding box center [1269, 71] width 124 height 23
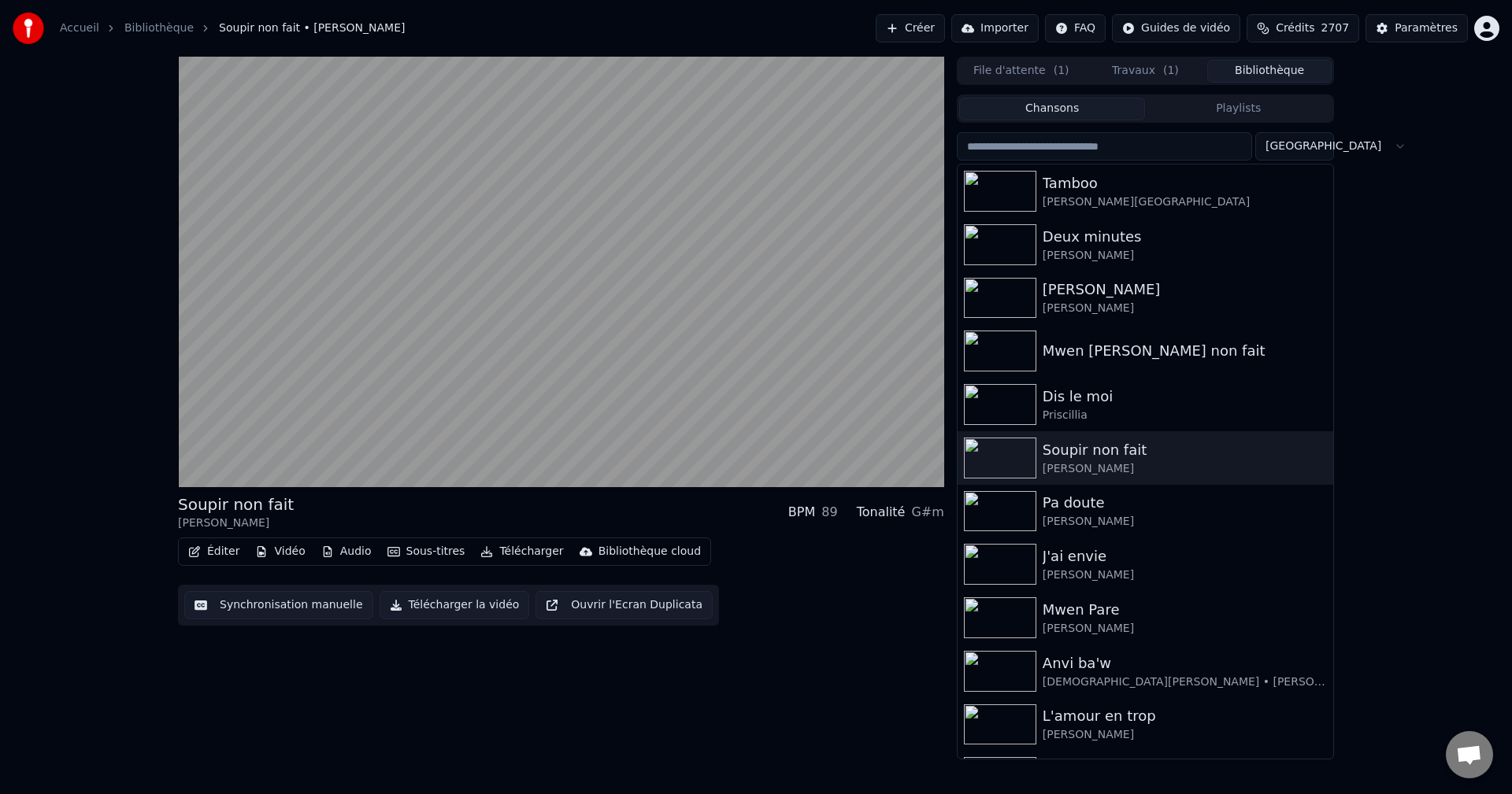
click at [1167, 70] on span "( 1 )" at bounding box center [1170, 70] width 16 height 16
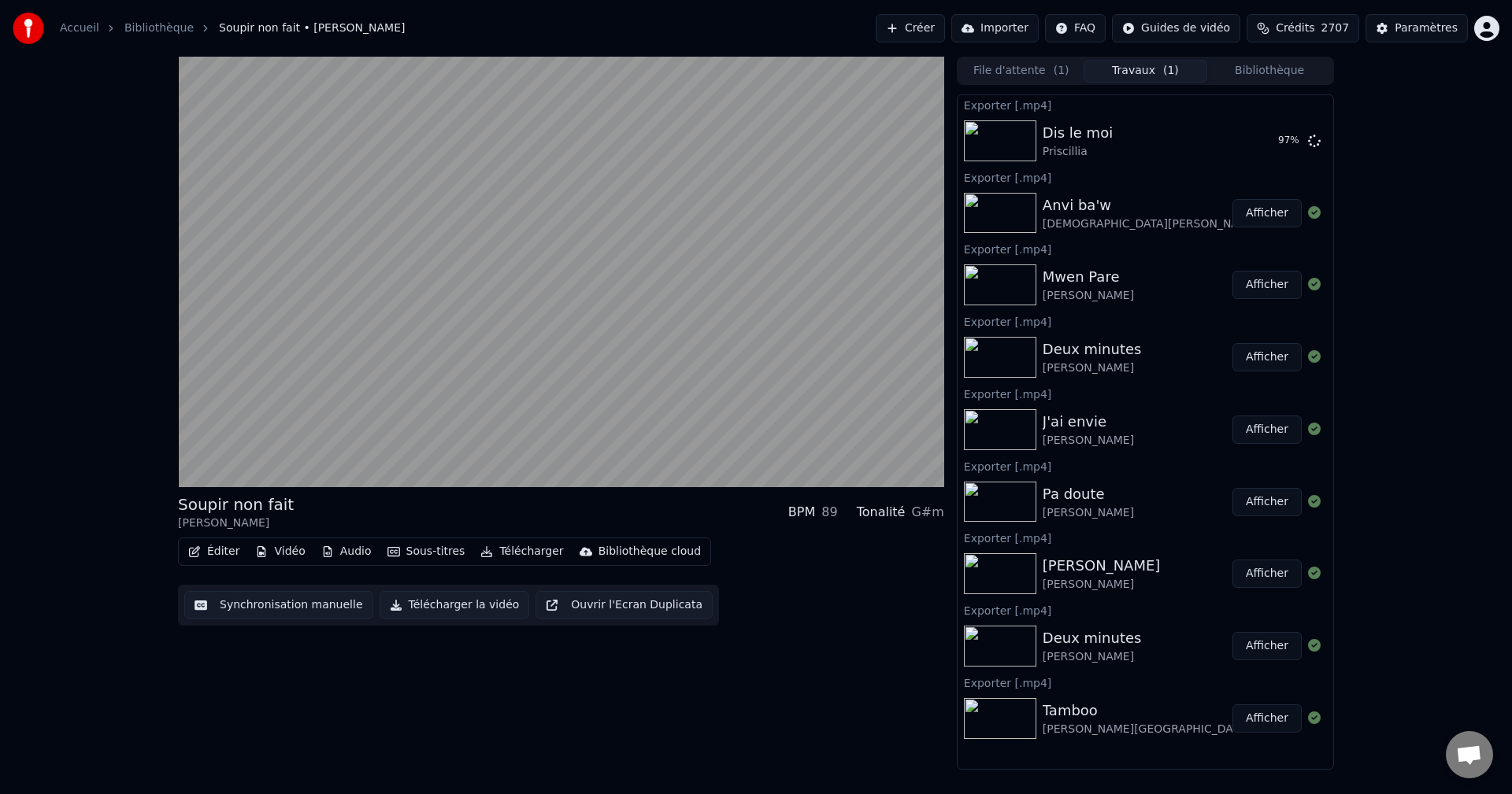
click at [1273, 72] on button "Bibliothèque" at bounding box center [1269, 71] width 124 height 23
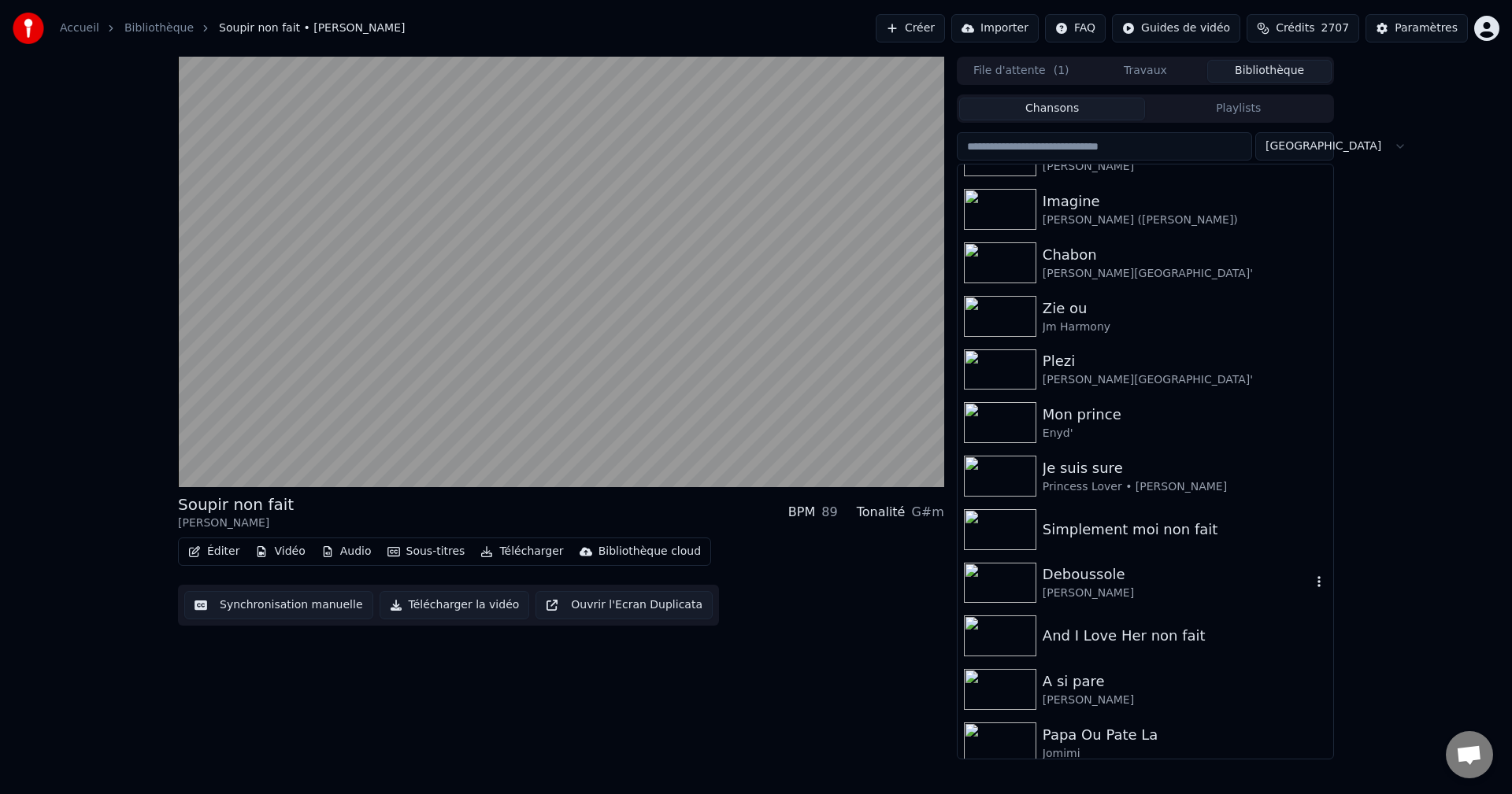
scroll to position [1023, 0]
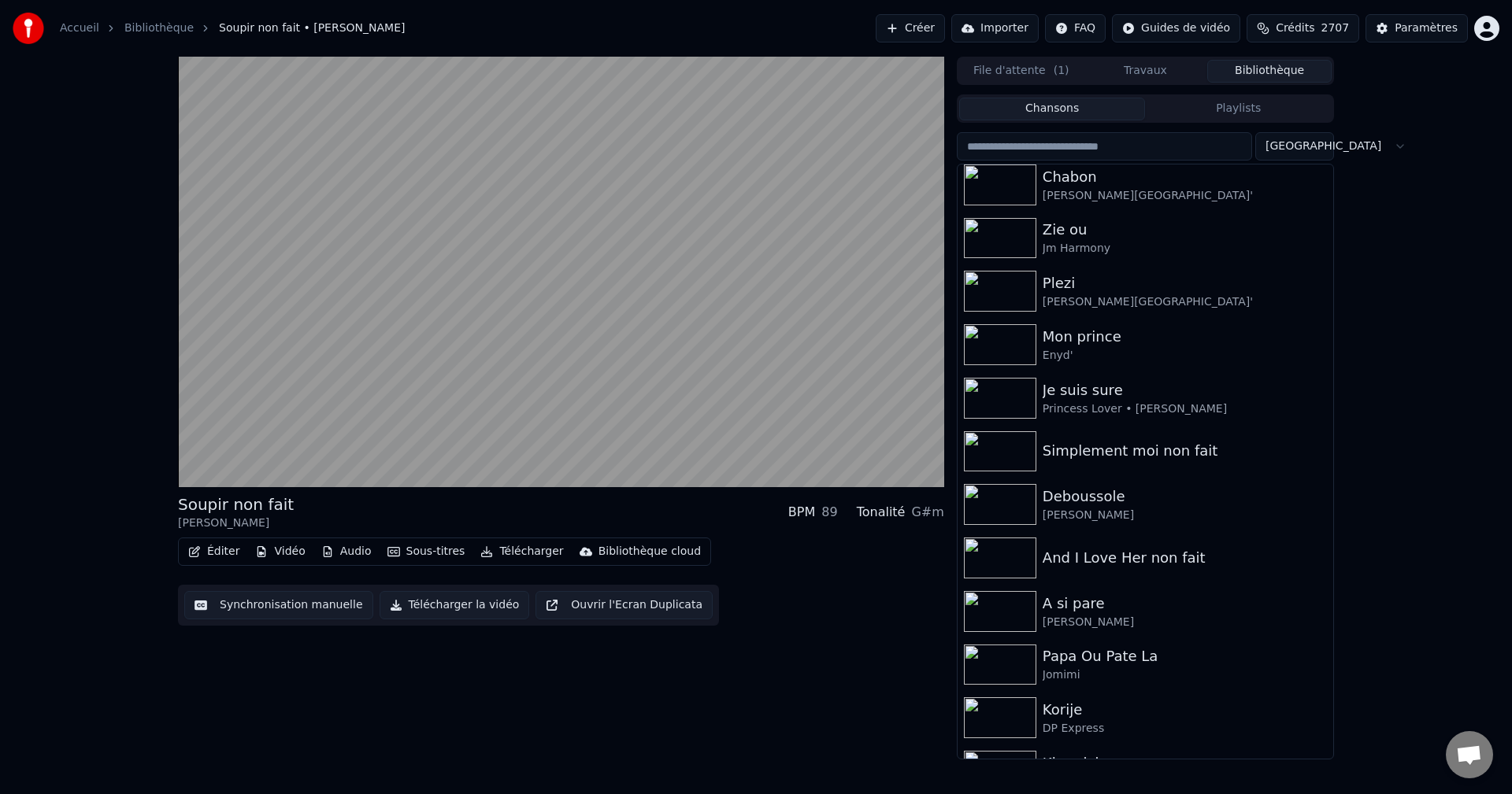
click at [1107, 148] on input "search" at bounding box center [1104, 146] width 295 height 29
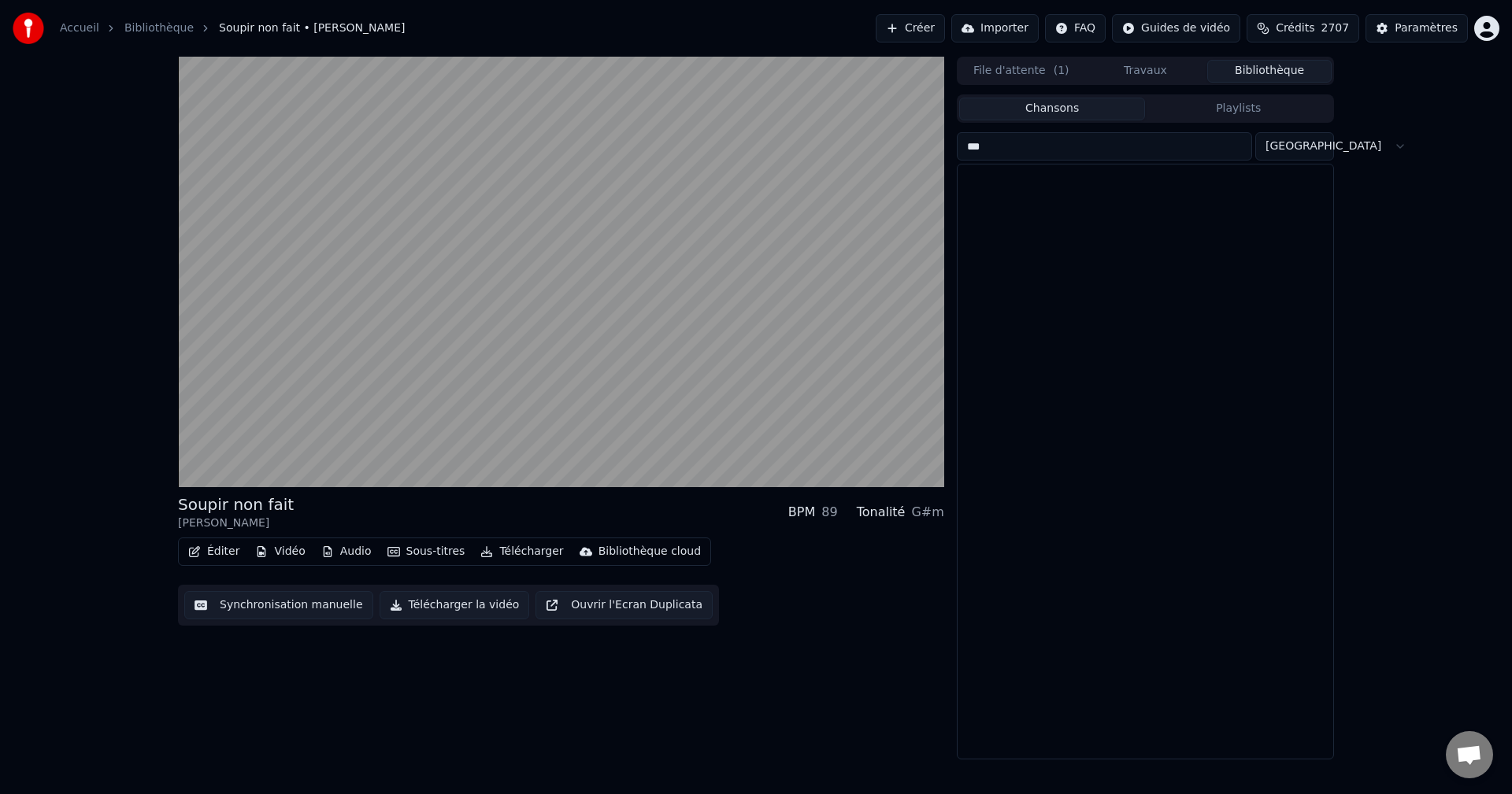
scroll to position [0, 0]
type input "*****"
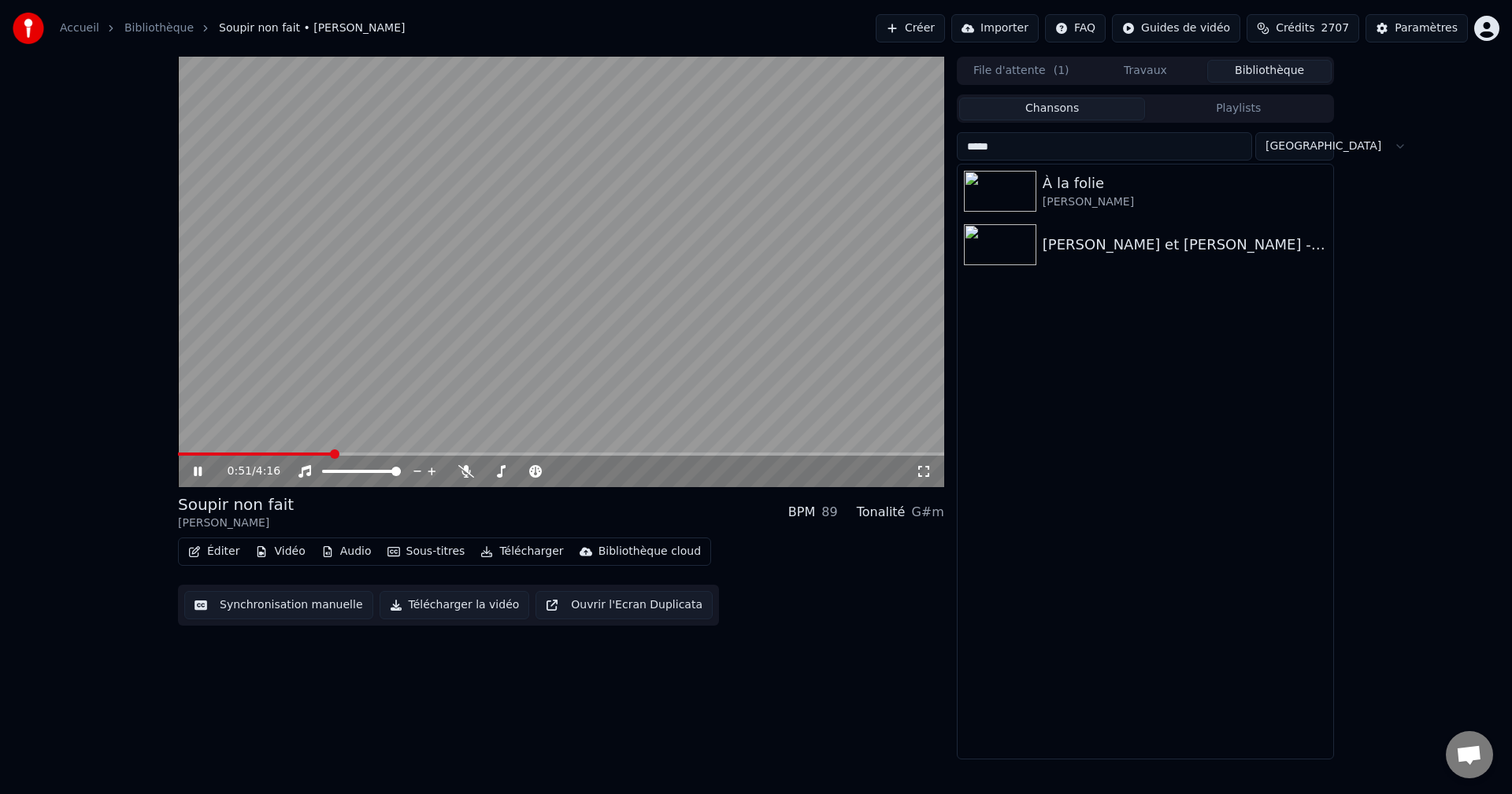
click at [205, 469] on icon at bounding box center [210, 472] width 37 height 13
click at [945, 26] on button "Créer" at bounding box center [909, 28] width 70 height 29
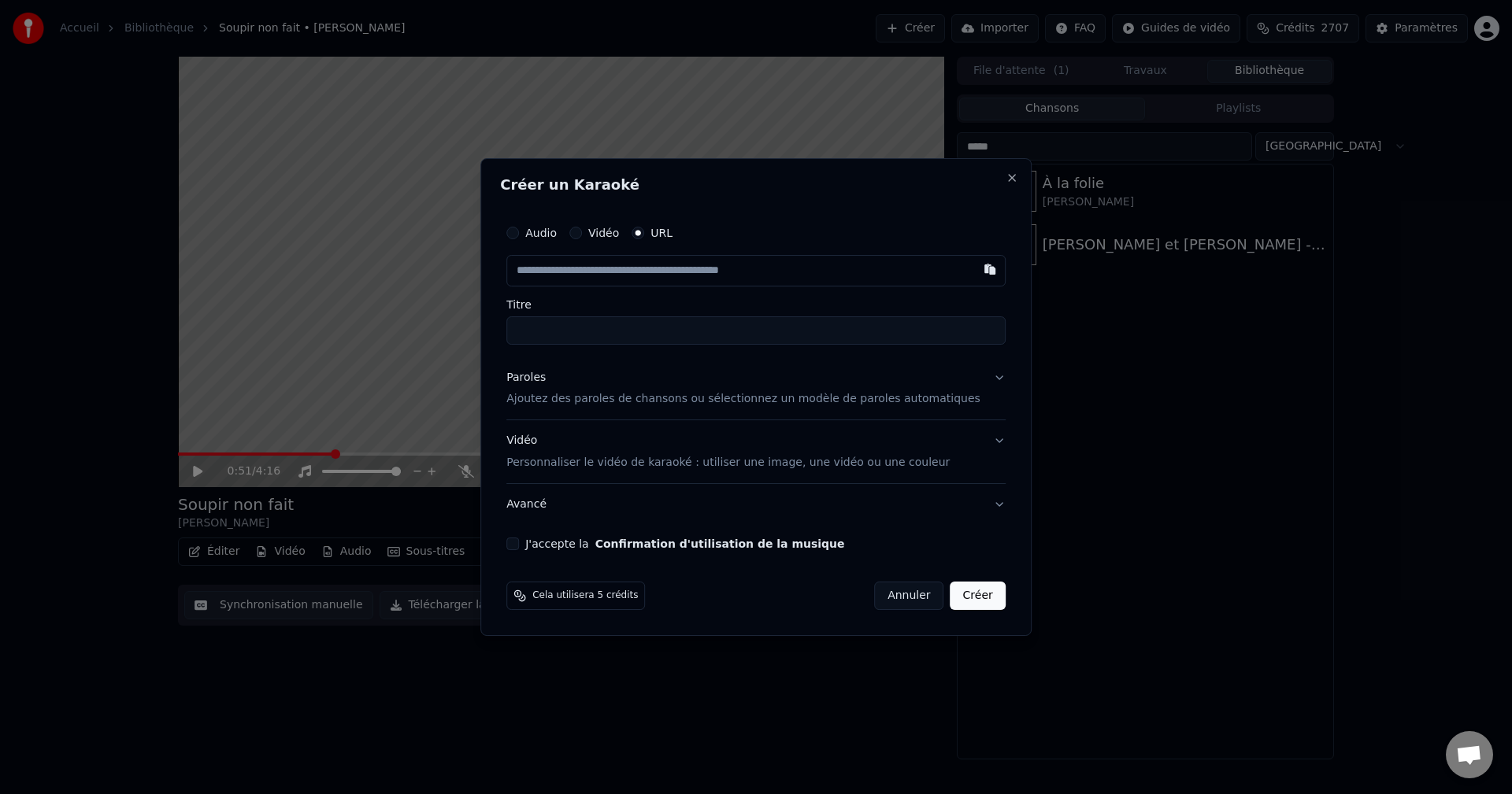
click at [546, 382] on div "Paroles" at bounding box center [526, 377] width 39 height 16
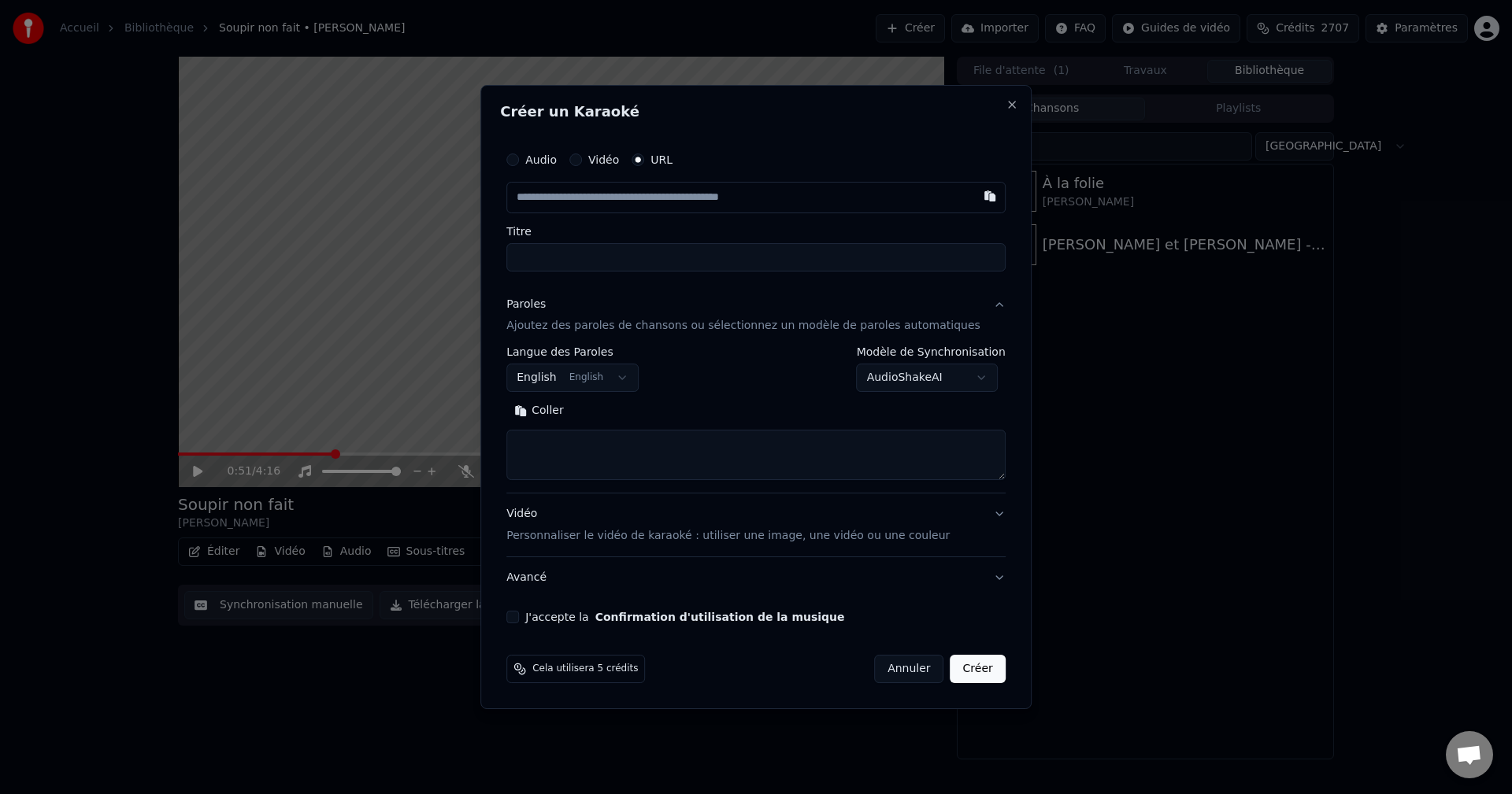
click at [583, 378] on body "**********" at bounding box center [756, 397] width 1512 height 794
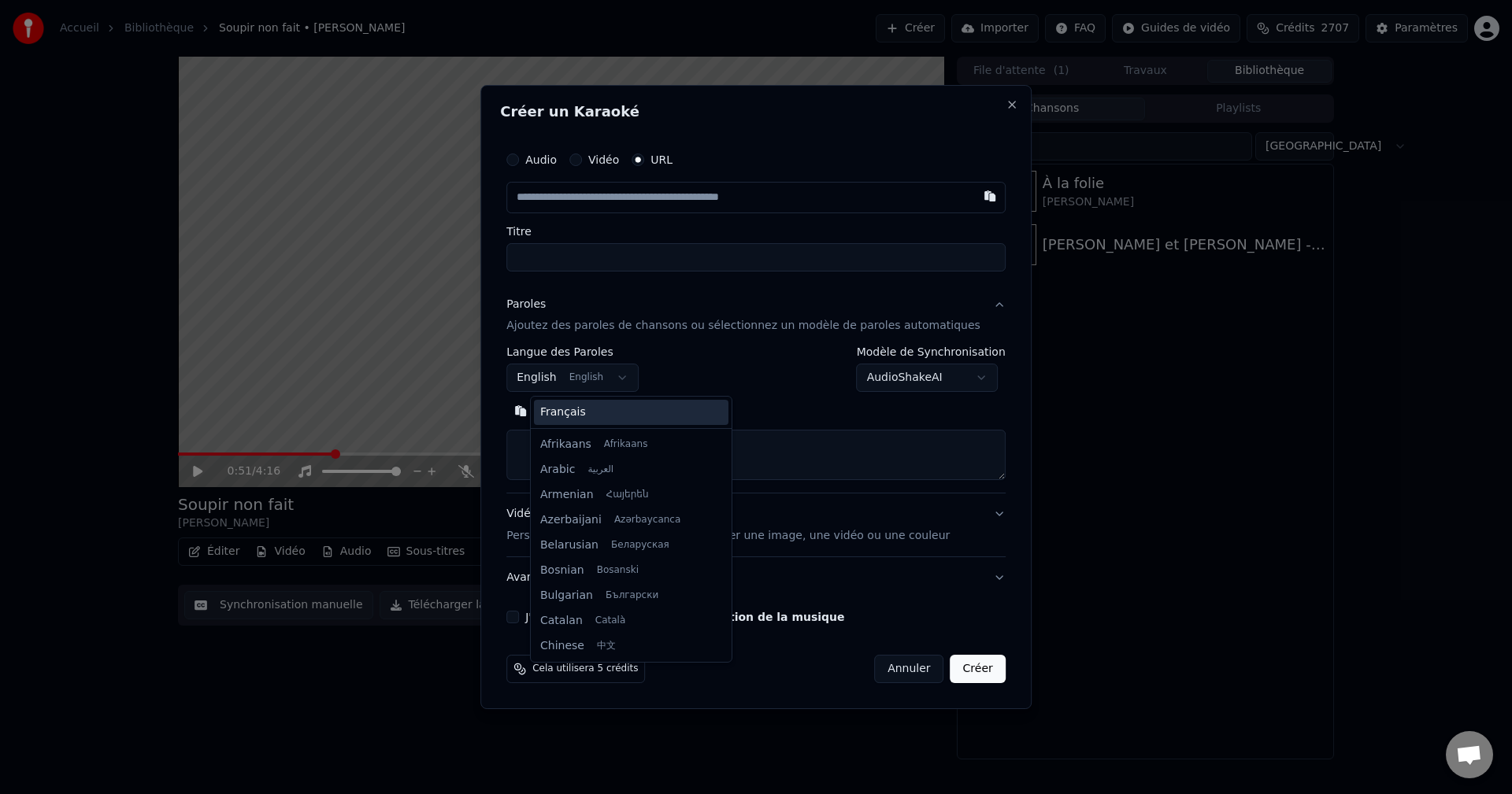
scroll to position [126, 0]
select select "**"
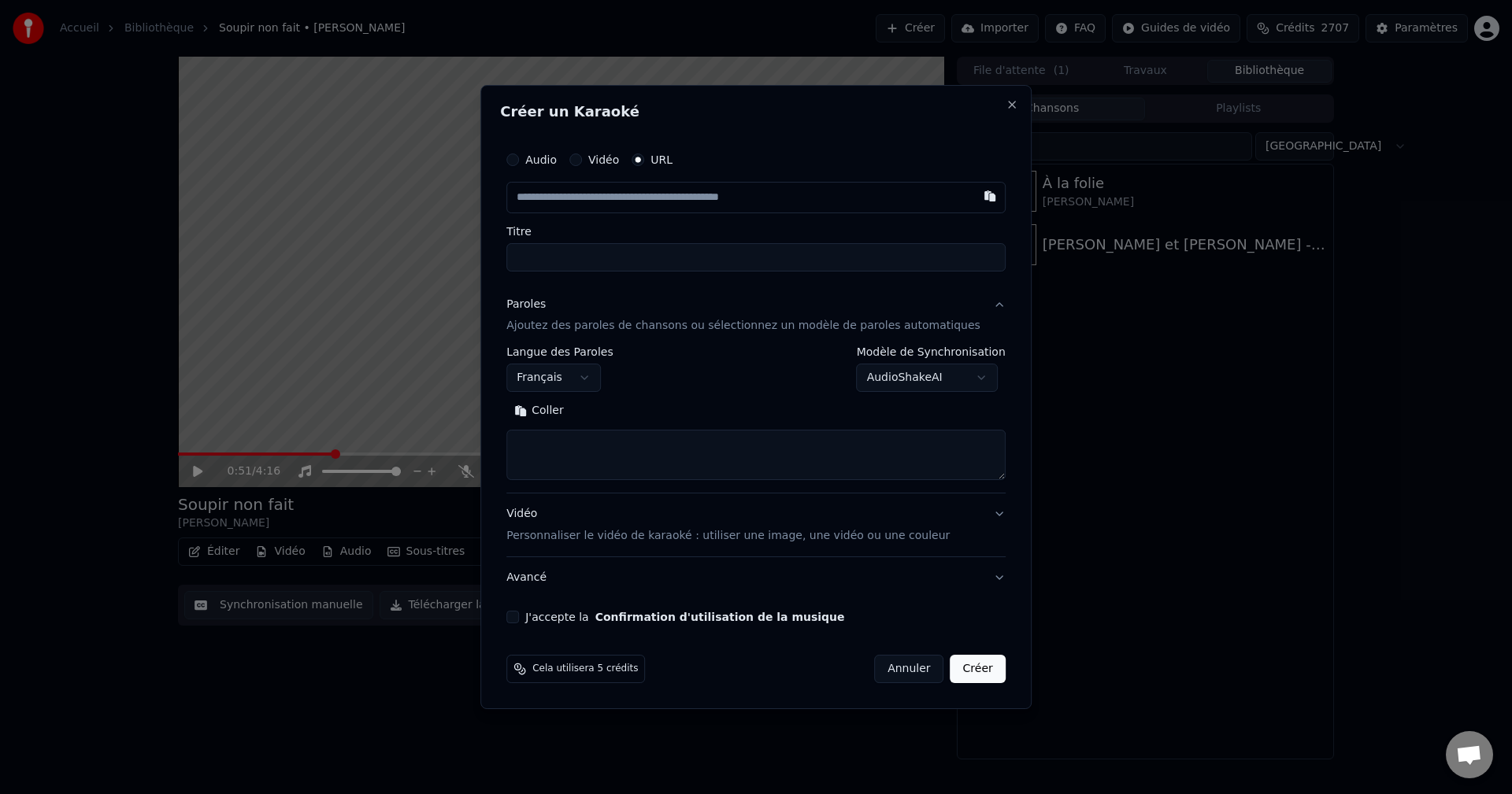
click at [591, 458] on textarea at bounding box center [756, 456] width 499 height 50
paste textarea "**********"
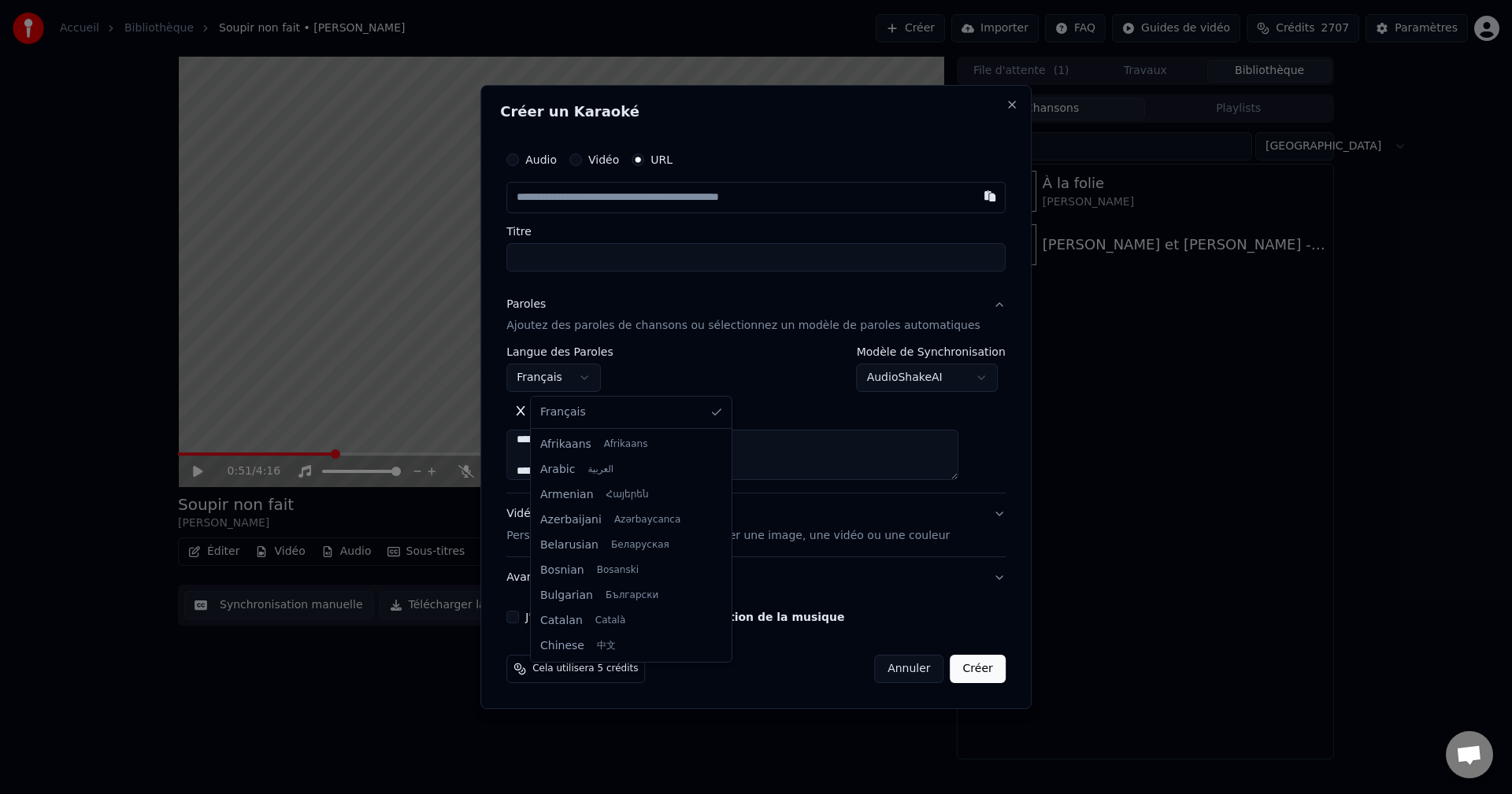
click at [596, 375] on body "**********" at bounding box center [756, 397] width 1512 height 794
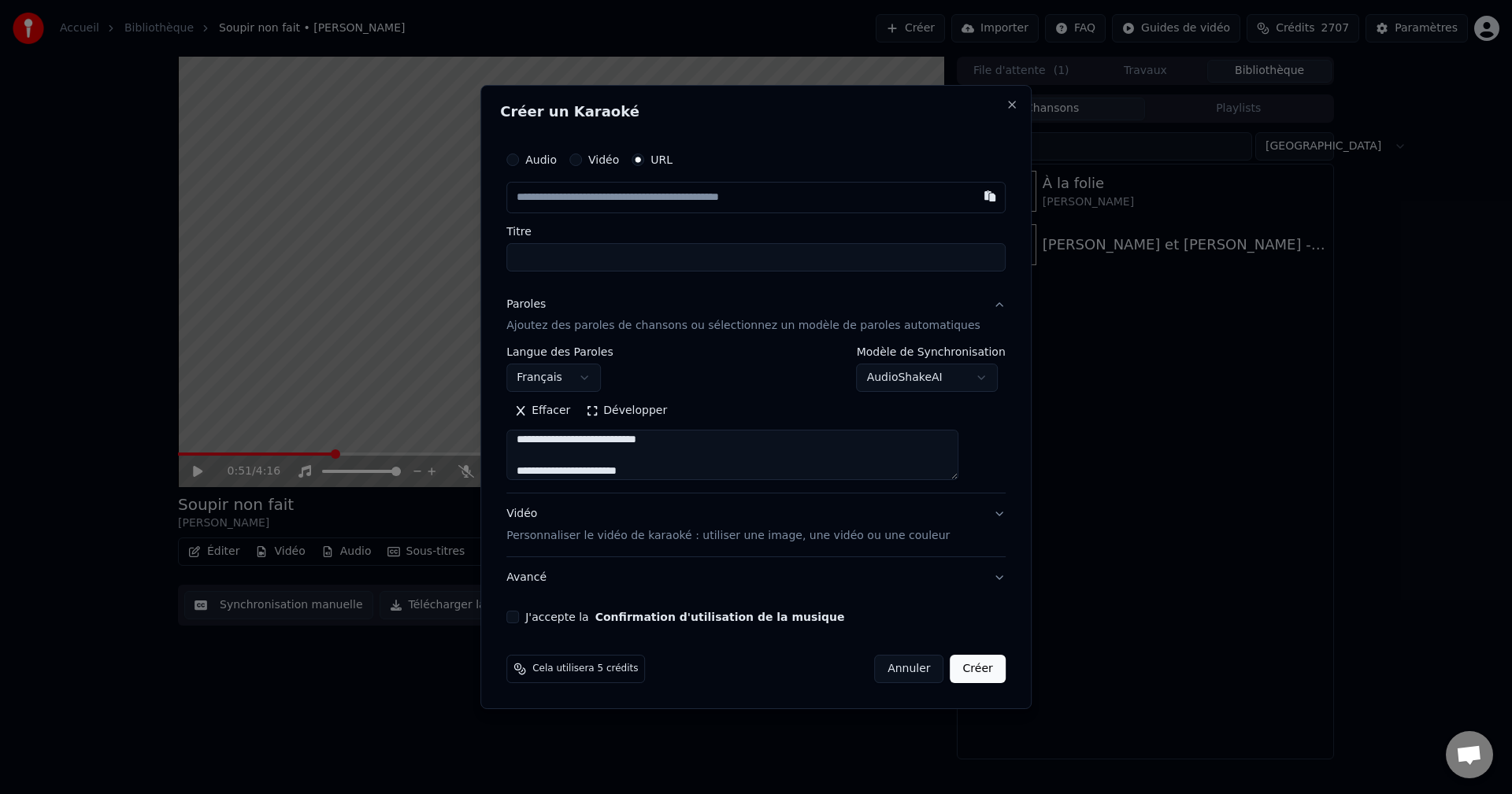
click at [739, 361] on body "**********" at bounding box center [756, 397] width 1512 height 794
click at [643, 410] on button "Développer" at bounding box center [626, 411] width 96 height 25
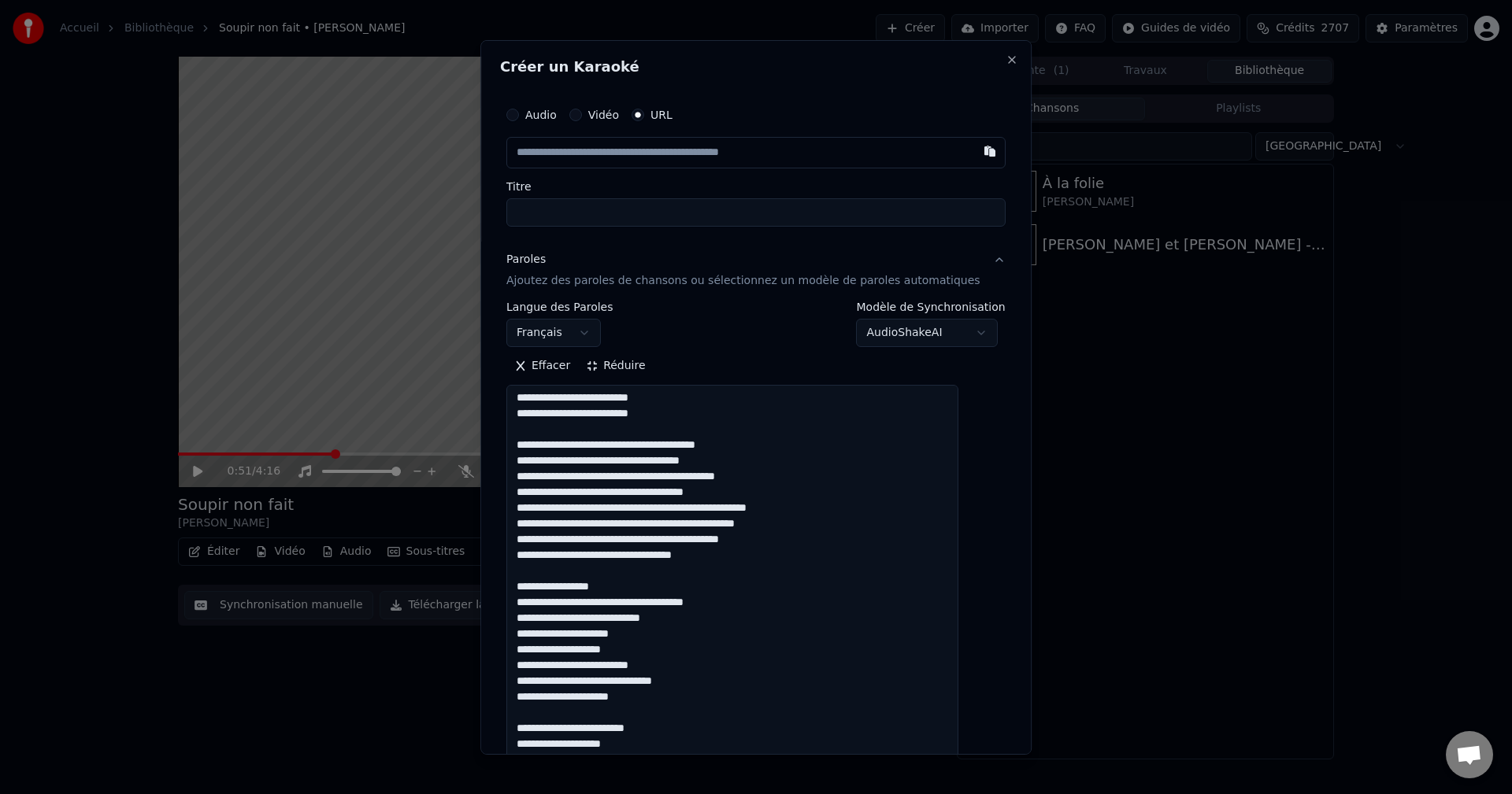
scroll to position [0, 0]
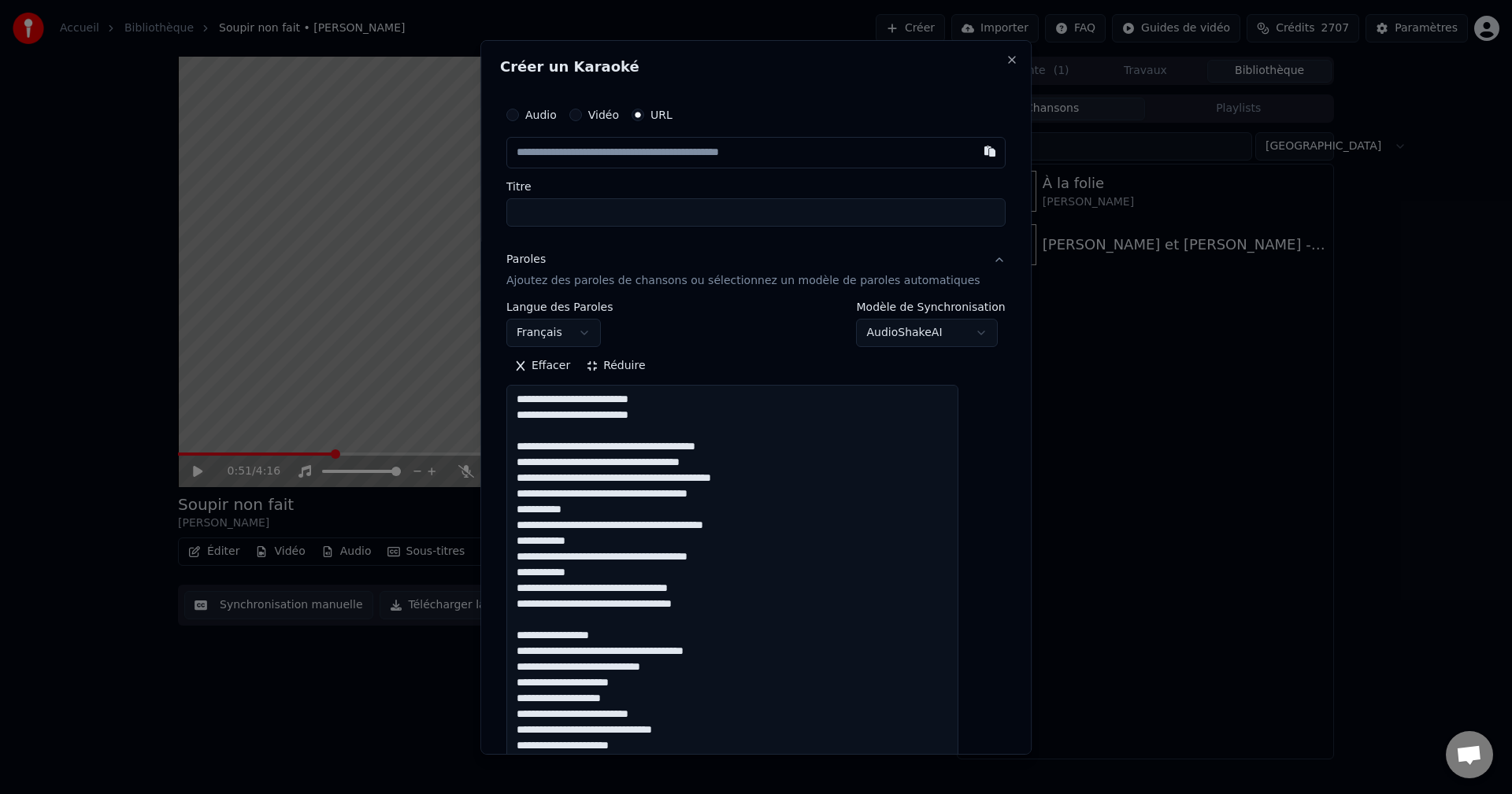
drag, startPoint x: 608, startPoint y: 609, endPoint x: 619, endPoint y: 605, distance: 11.7
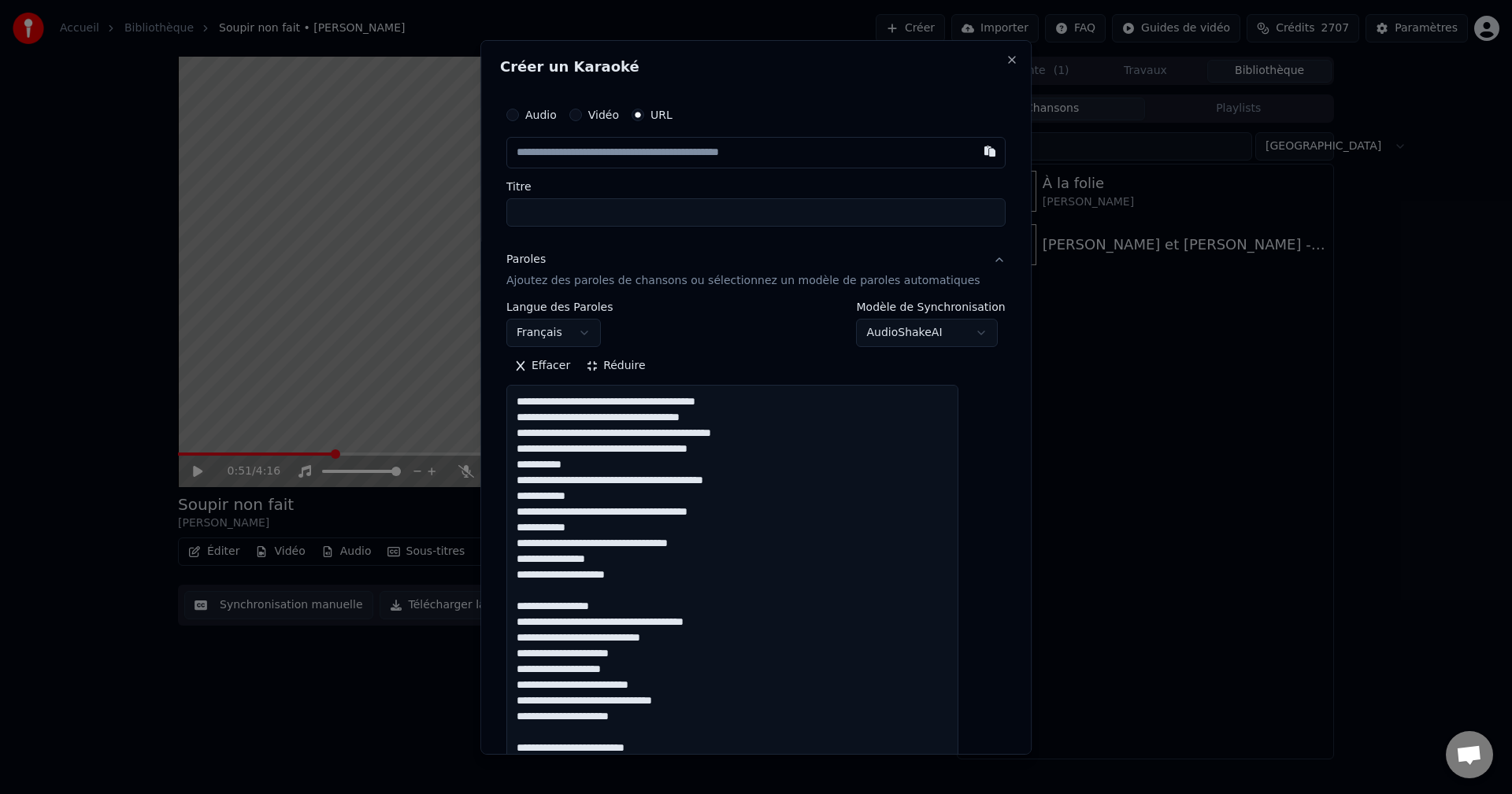
scroll to position [65, 0]
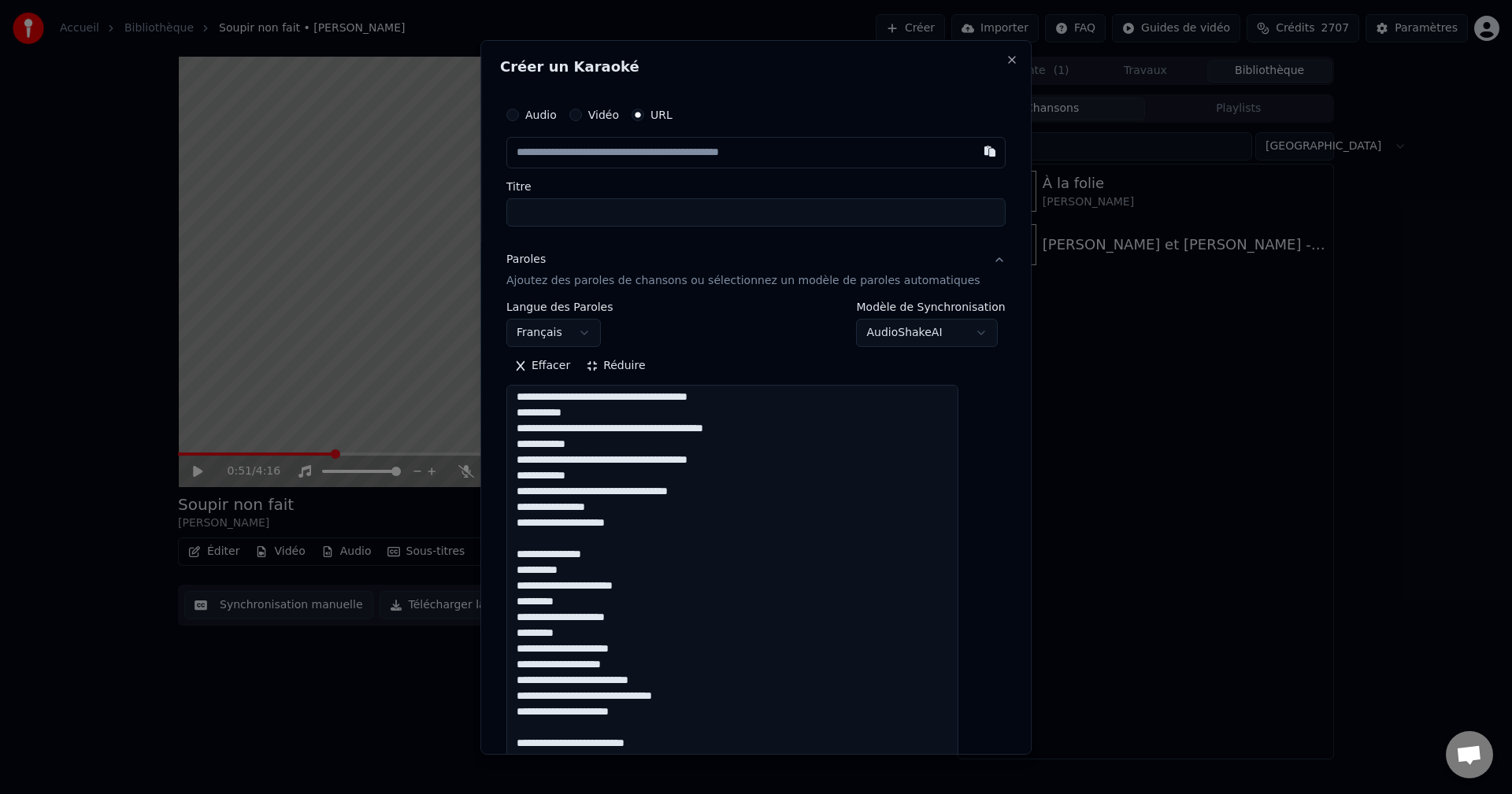
scroll to position [112, 0]
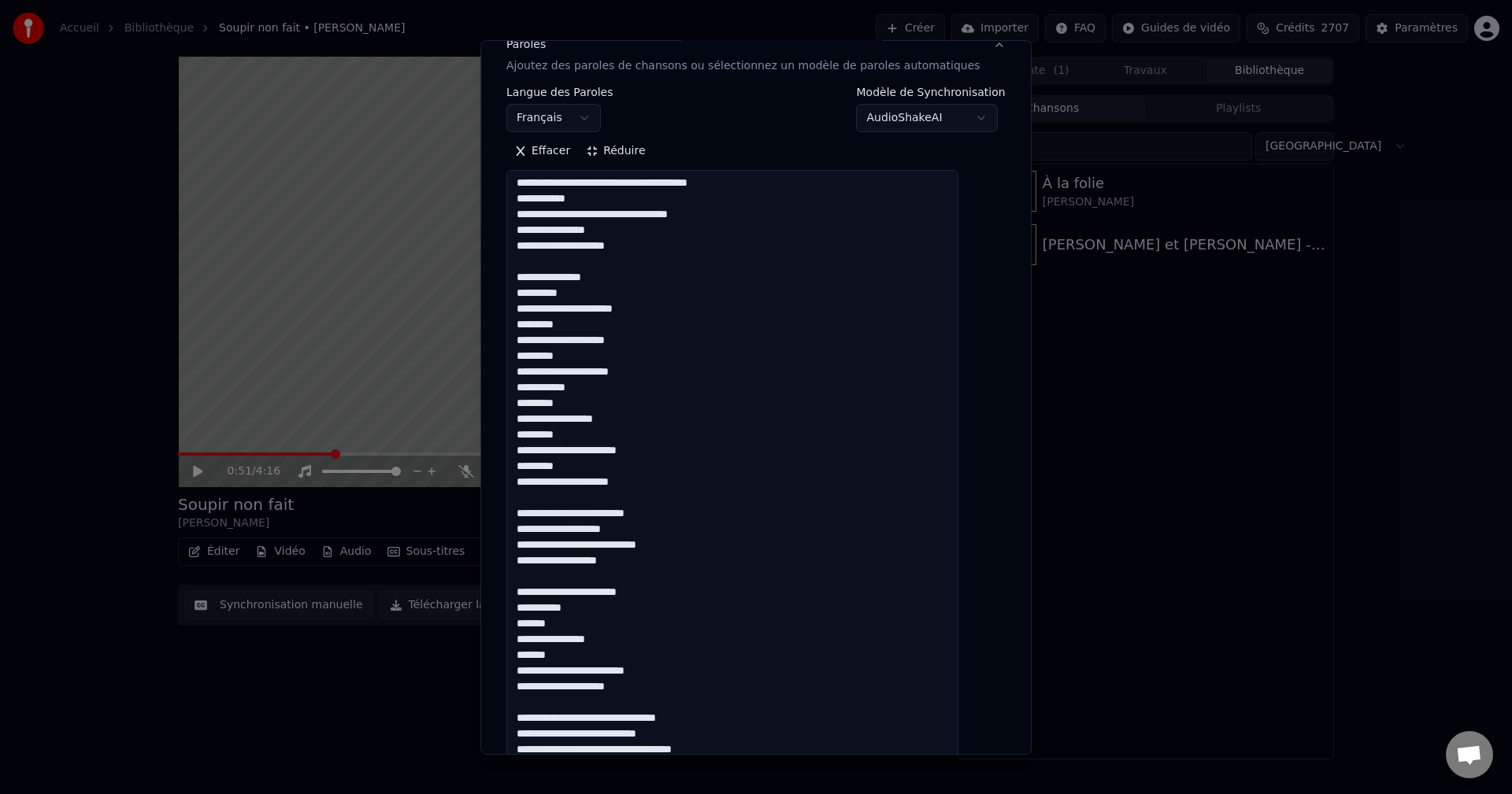
scroll to position [236, 0]
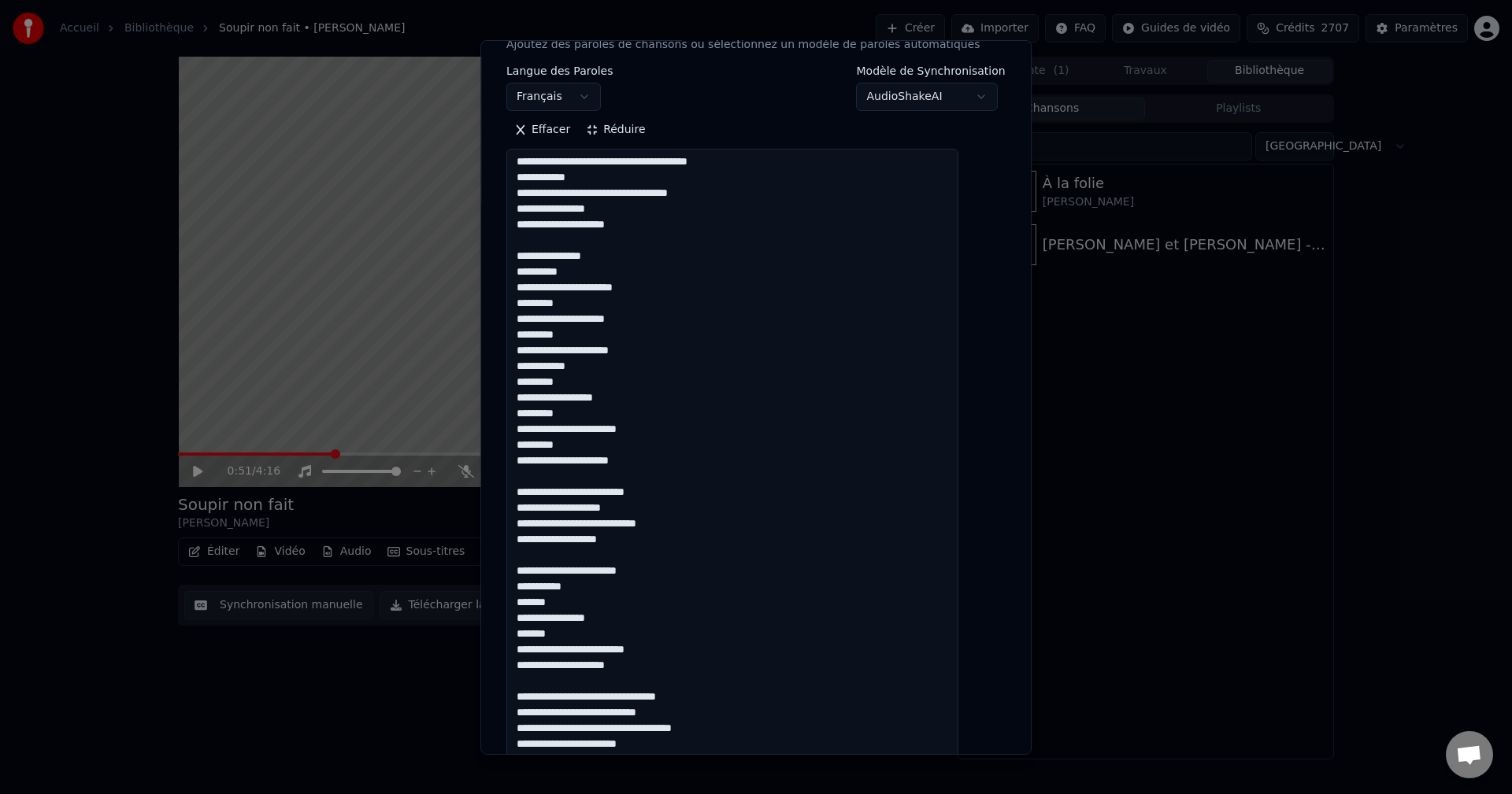
click at [539, 498] on textarea at bounding box center [732, 753] width 452 height 1208
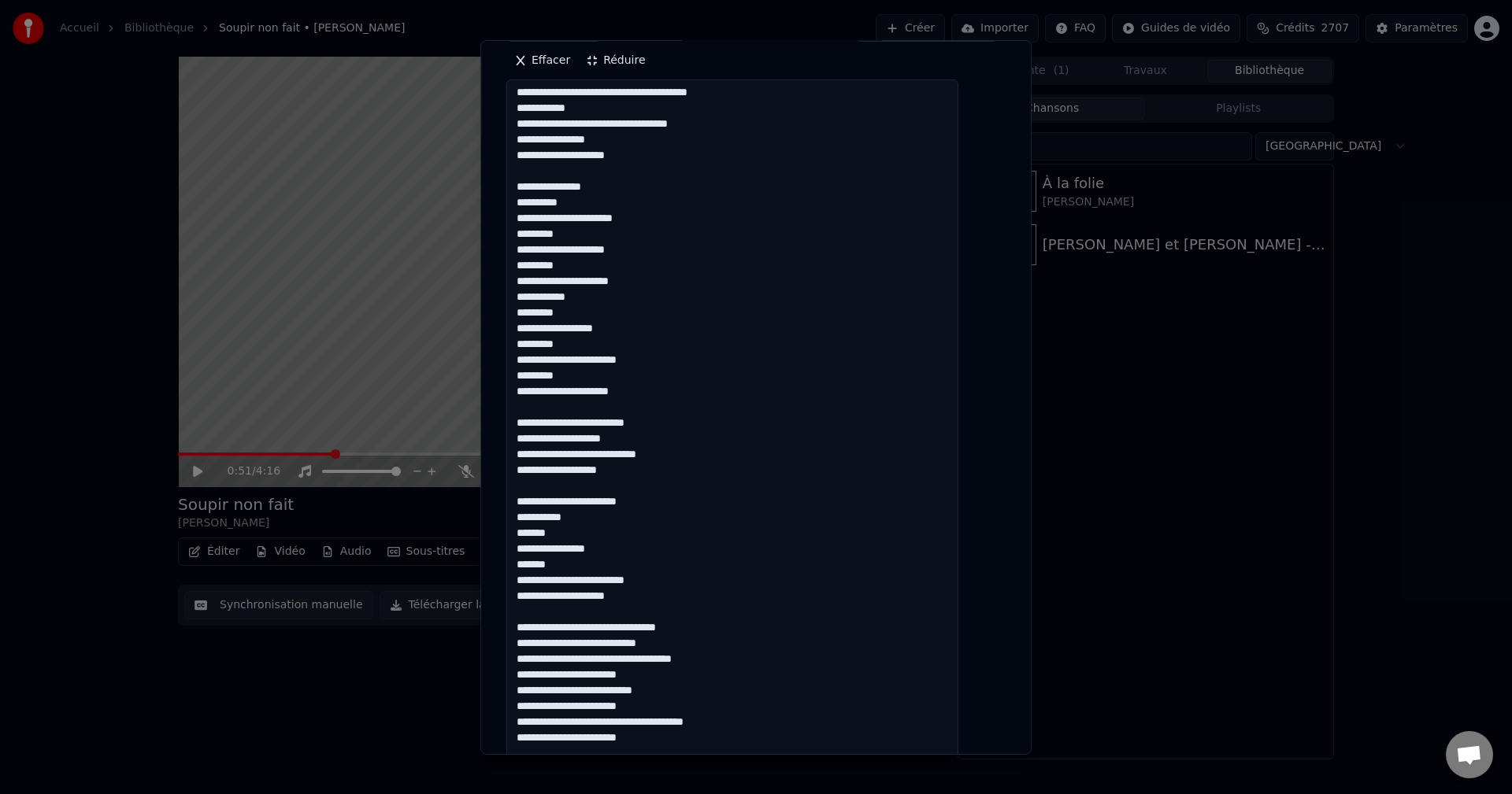
scroll to position [394, 0]
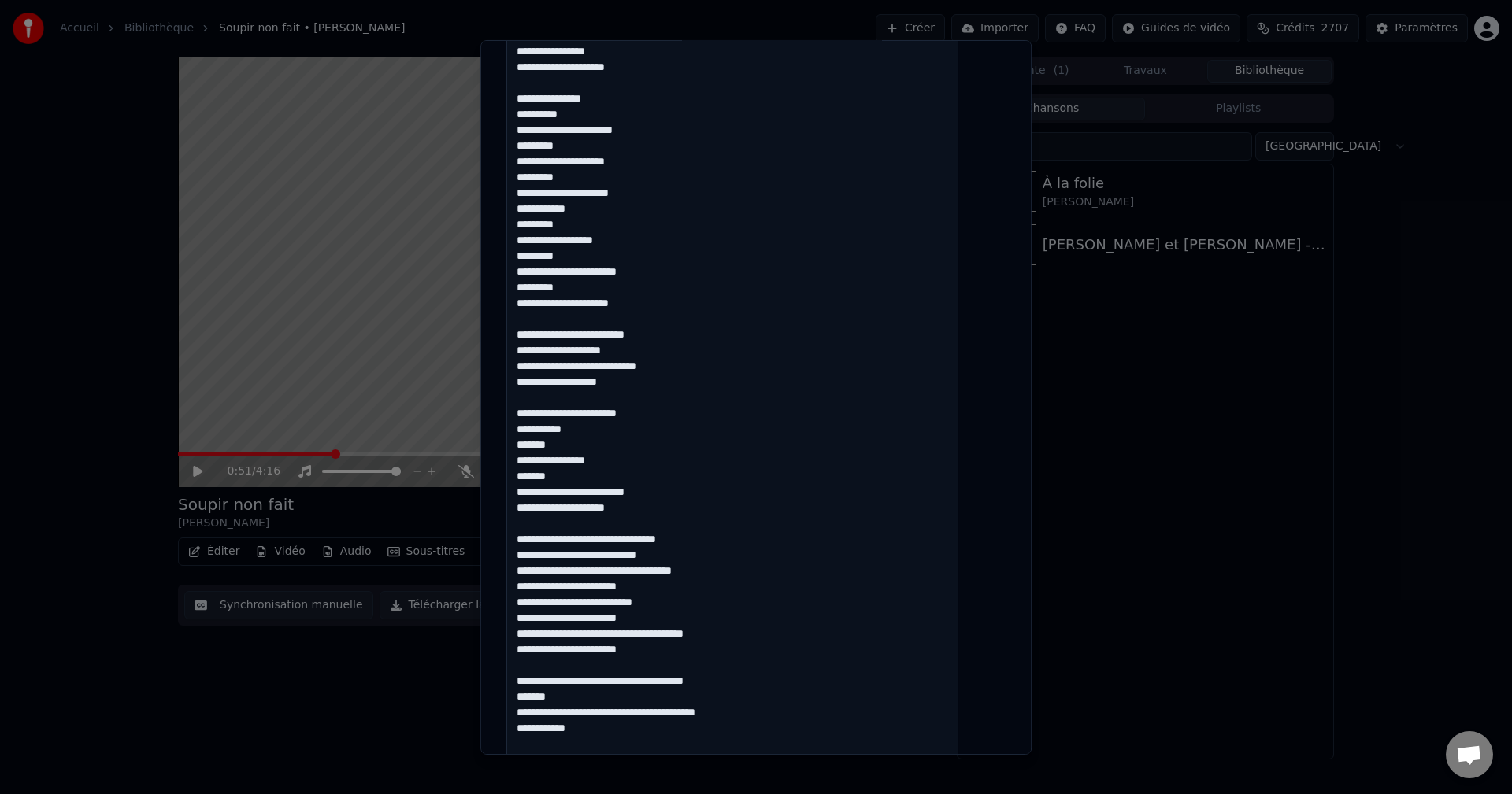
drag, startPoint x: 655, startPoint y: 513, endPoint x: 521, endPoint y: 421, distance: 162.5
click at [521, 421] on div "**********" at bounding box center [756, 523] width 512 height 1650
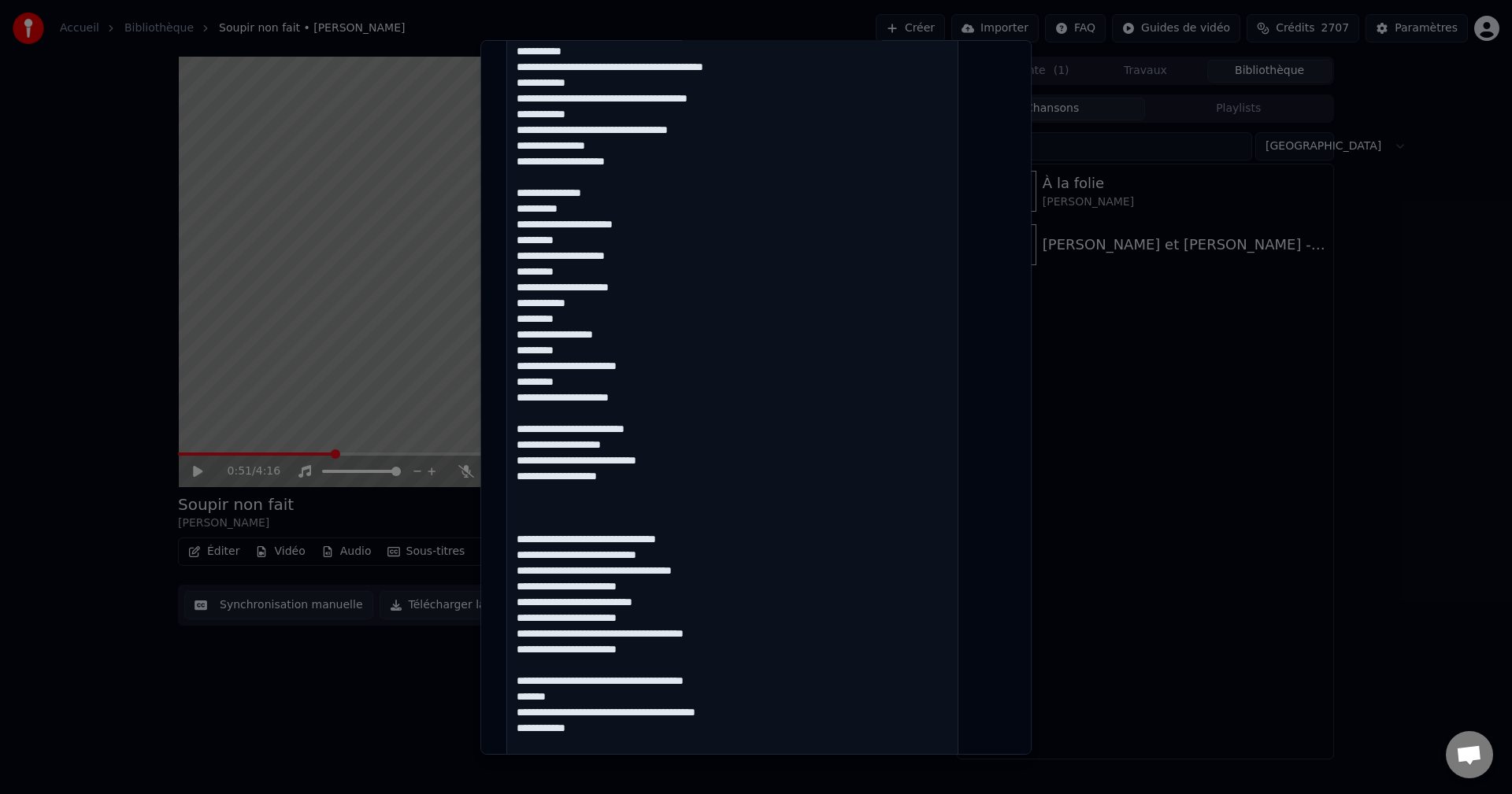
scroll to position [488, 0]
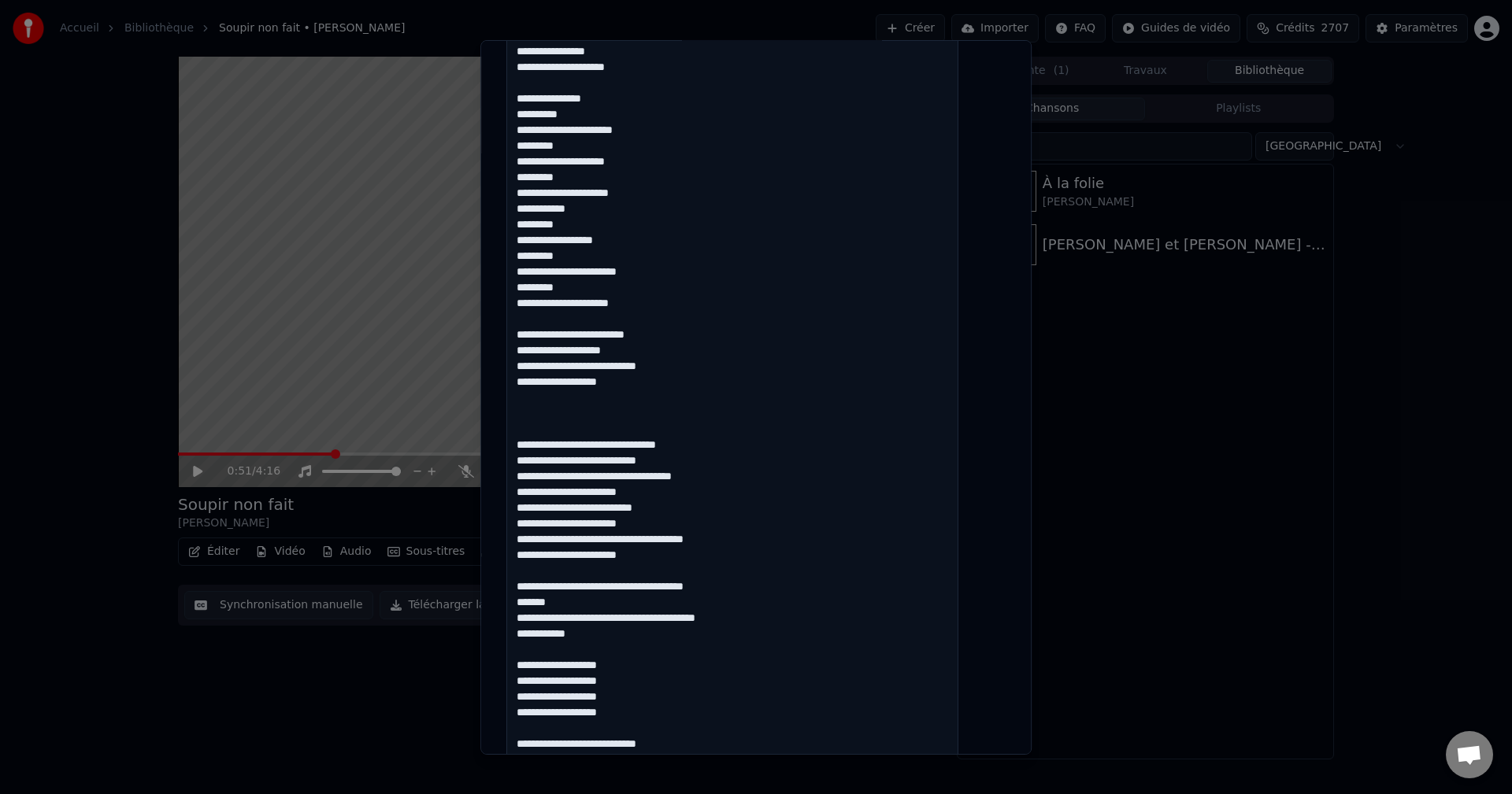
click at [615, 440] on textarea at bounding box center [732, 501] width 452 height 1208
click at [611, 442] on textarea at bounding box center [732, 501] width 452 height 1208
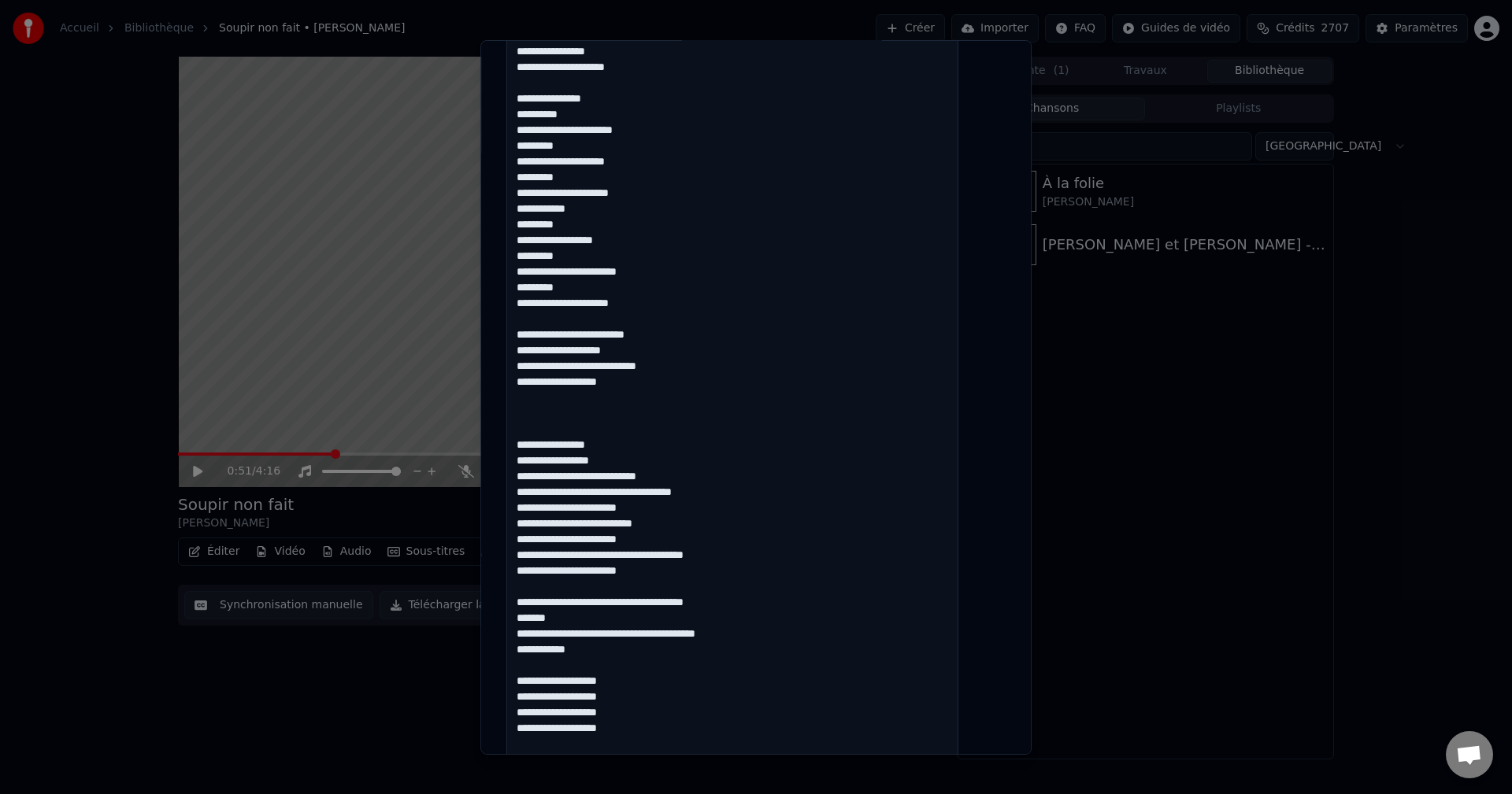
scroll to position [81, 0]
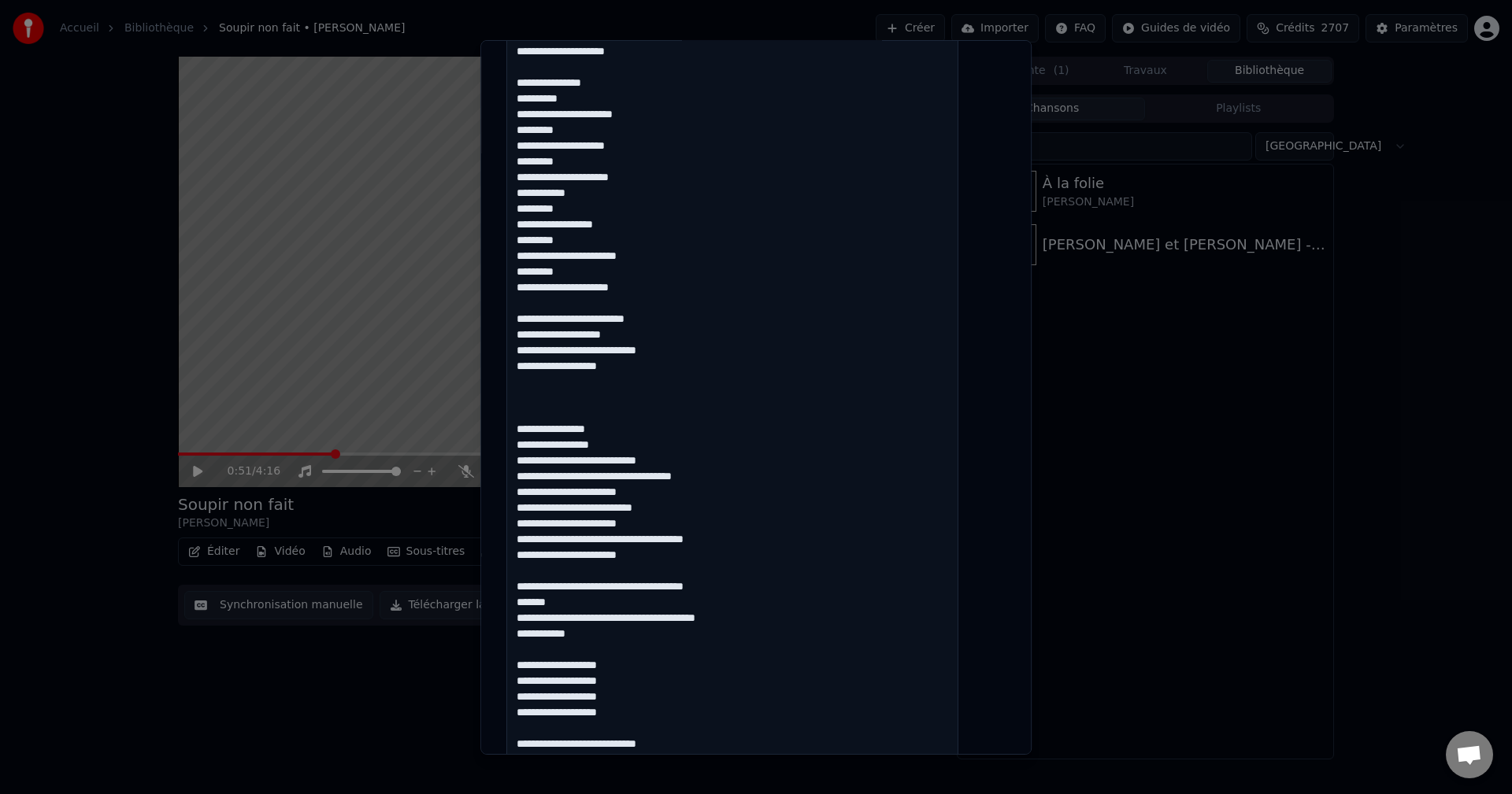
click at [655, 462] on textarea at bounding box center [732, 501] width 452 height 1208
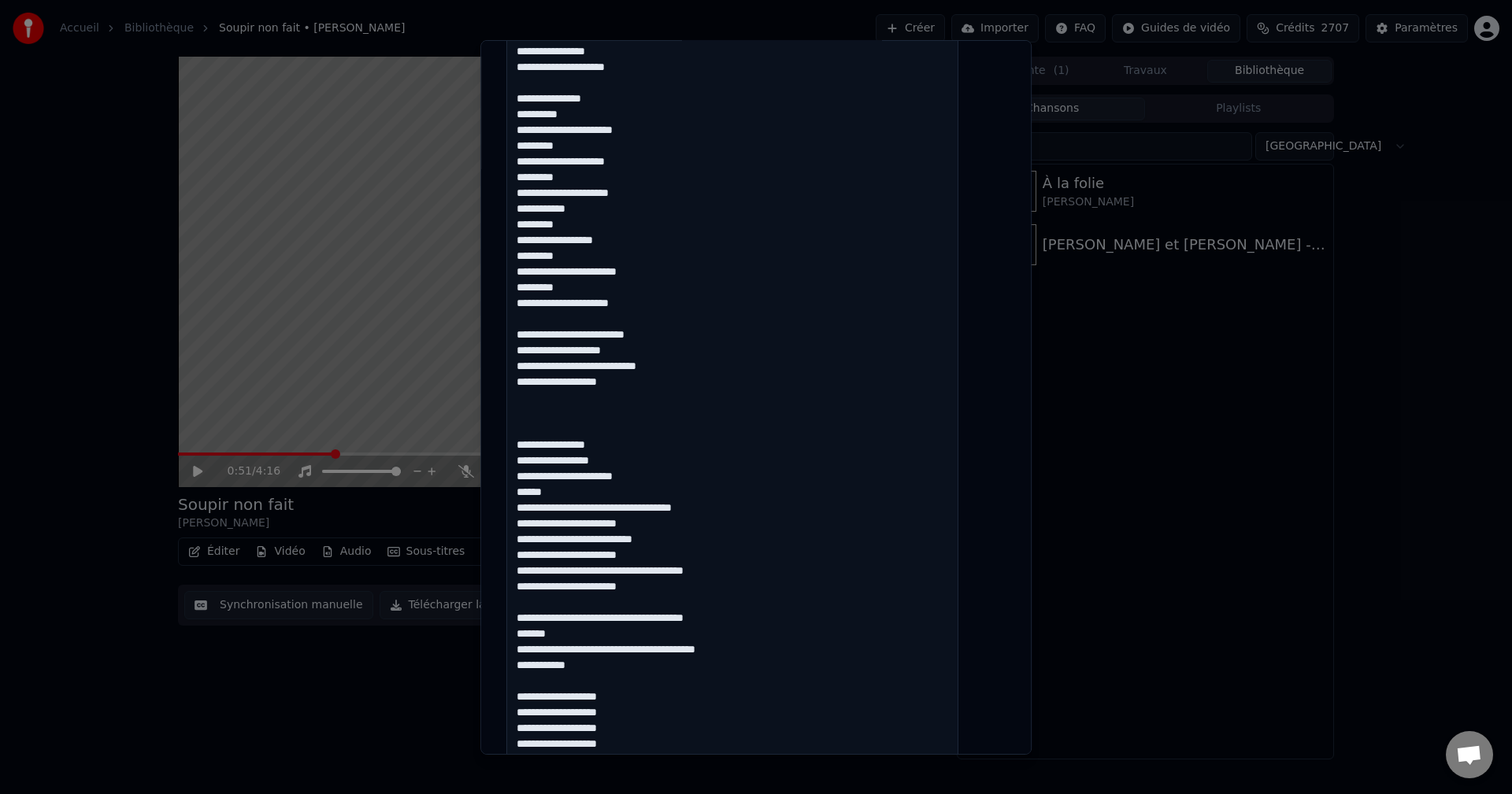
scroll to position [96, 0]
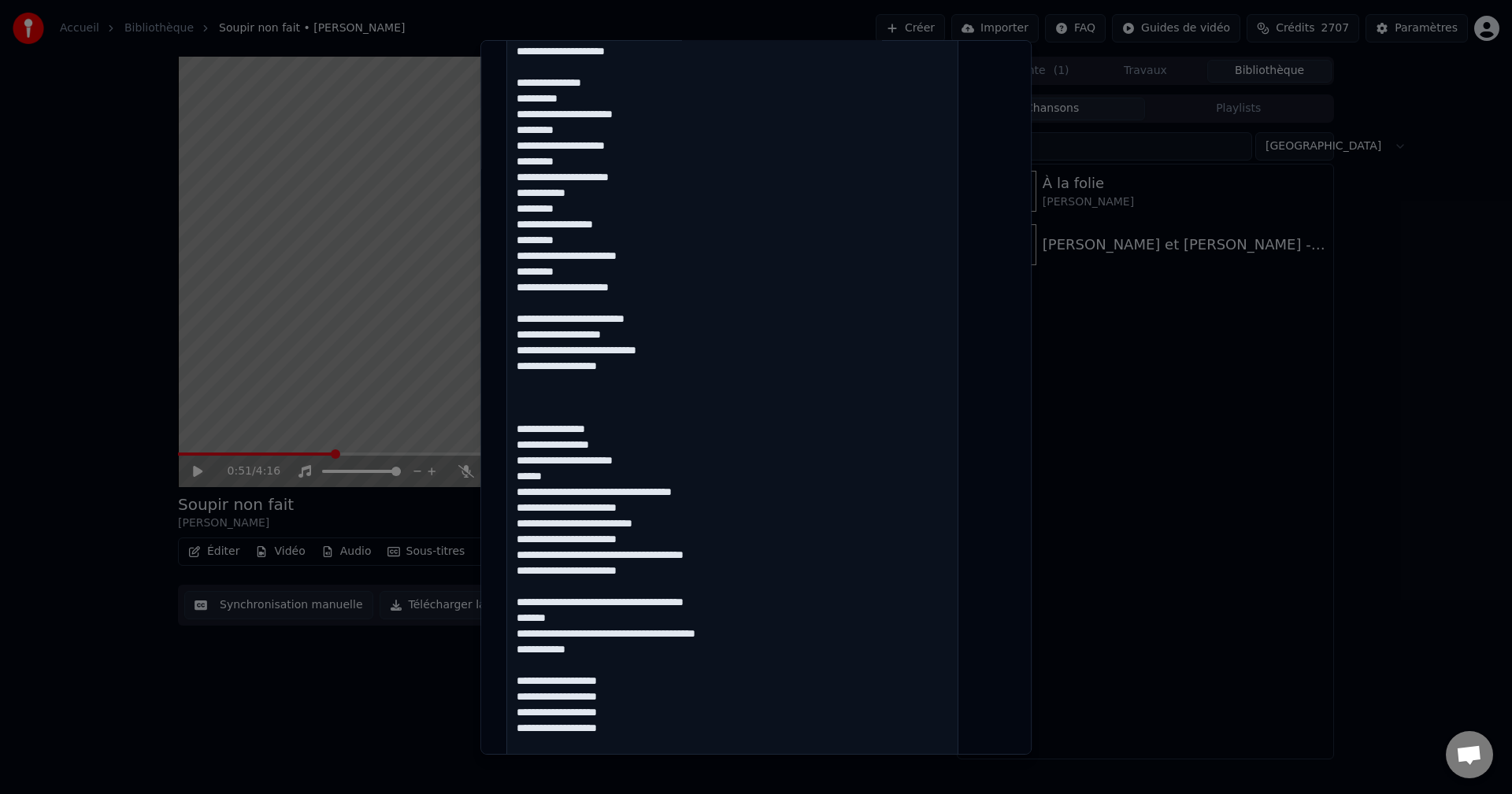
click at [633, 494] on textarea at bounding box center [732, 517] width 452 height 1208
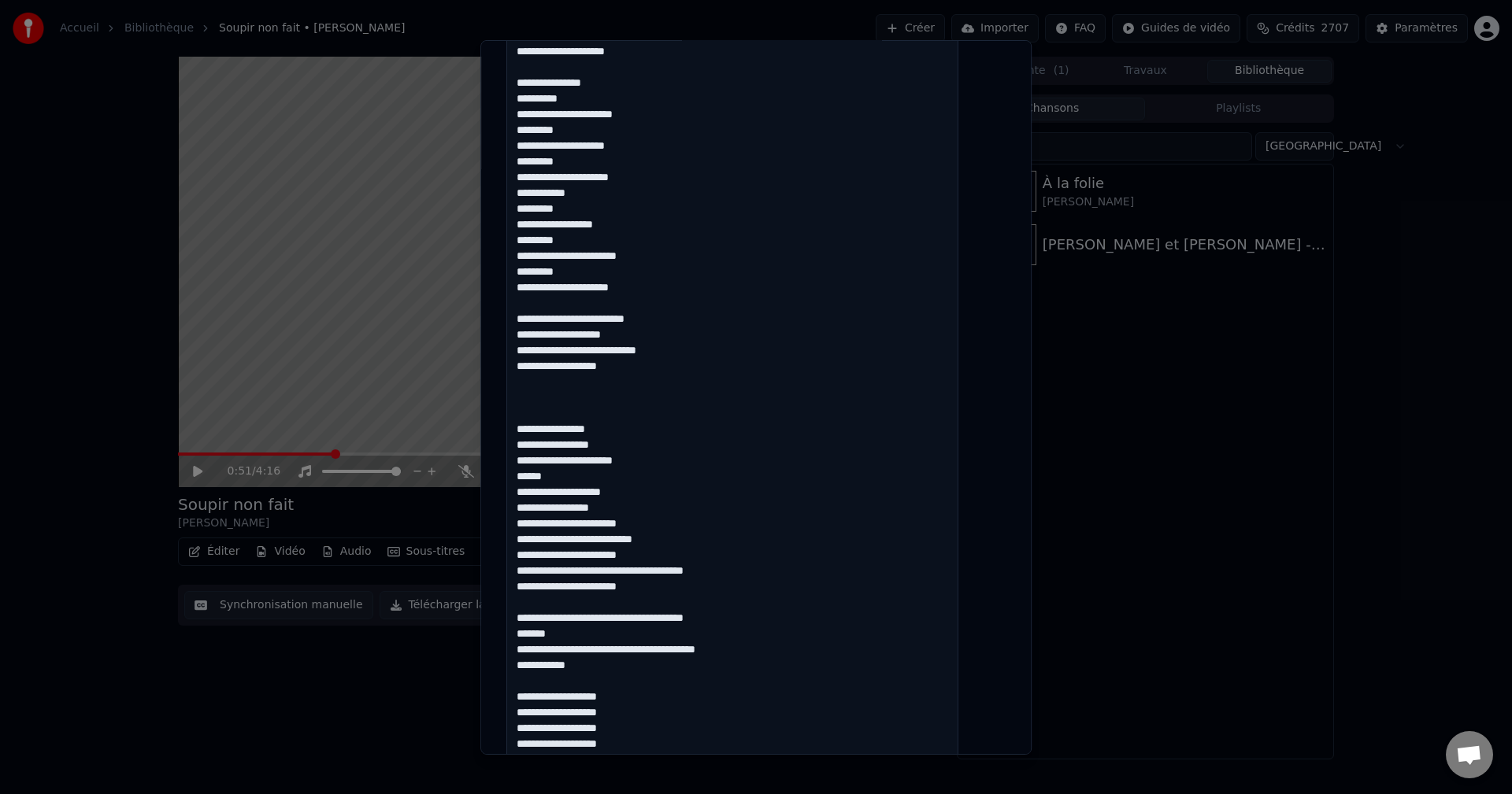
scroll to position [112, 0]
click at [619, 524] on textarea at bounding box center [732, 533] width 452 height 1208
click at [620, 525] on textarea at bounding box center [732, 533] width 452 height 1208
click at [619, 526] on textarea at bounding box center [732, 533] width 452 height 1208
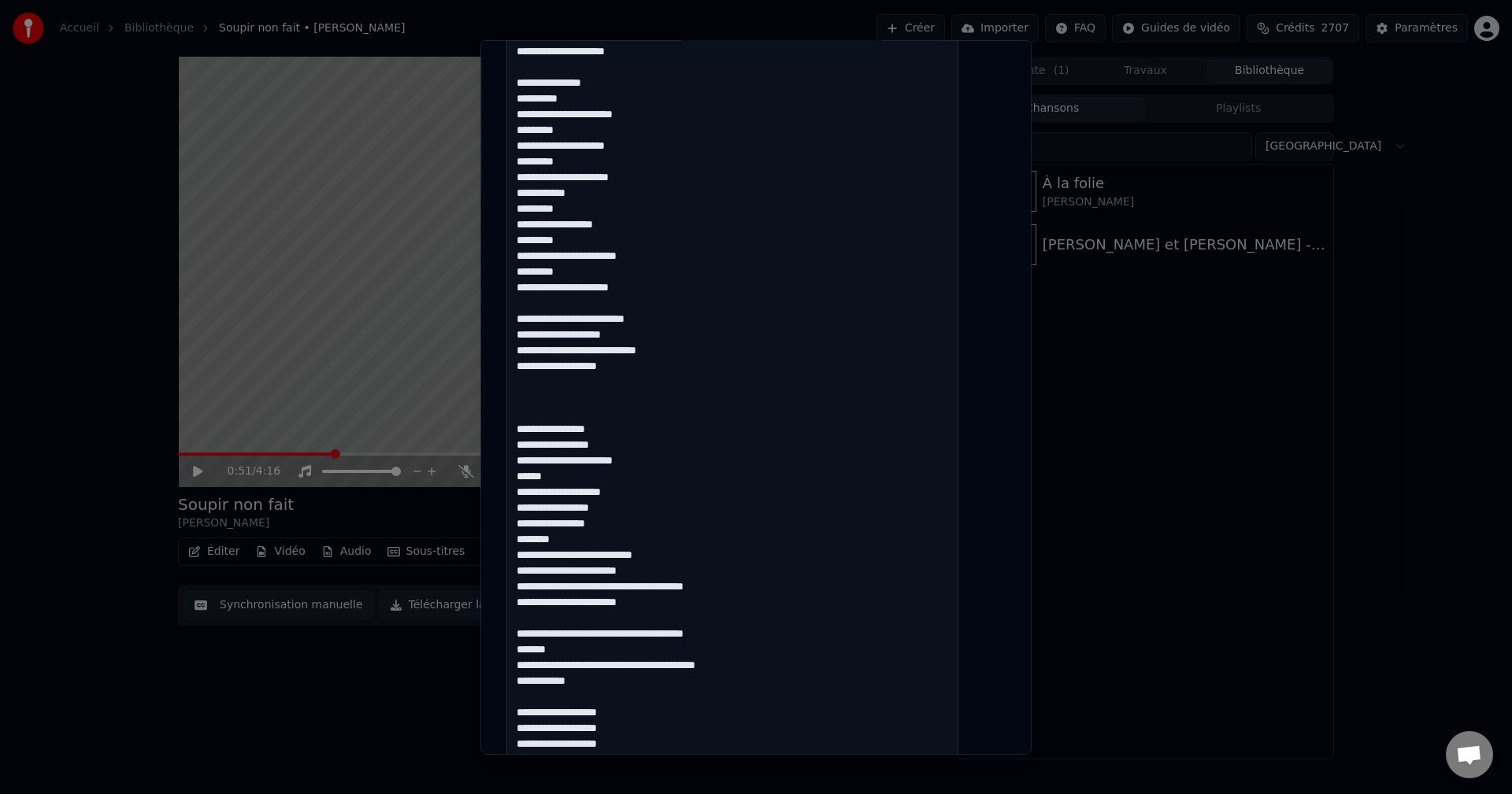
scroll to position [128, 0]
click at [591, 558] on textarea at bounding box center [732, 548] width 452 height 1208
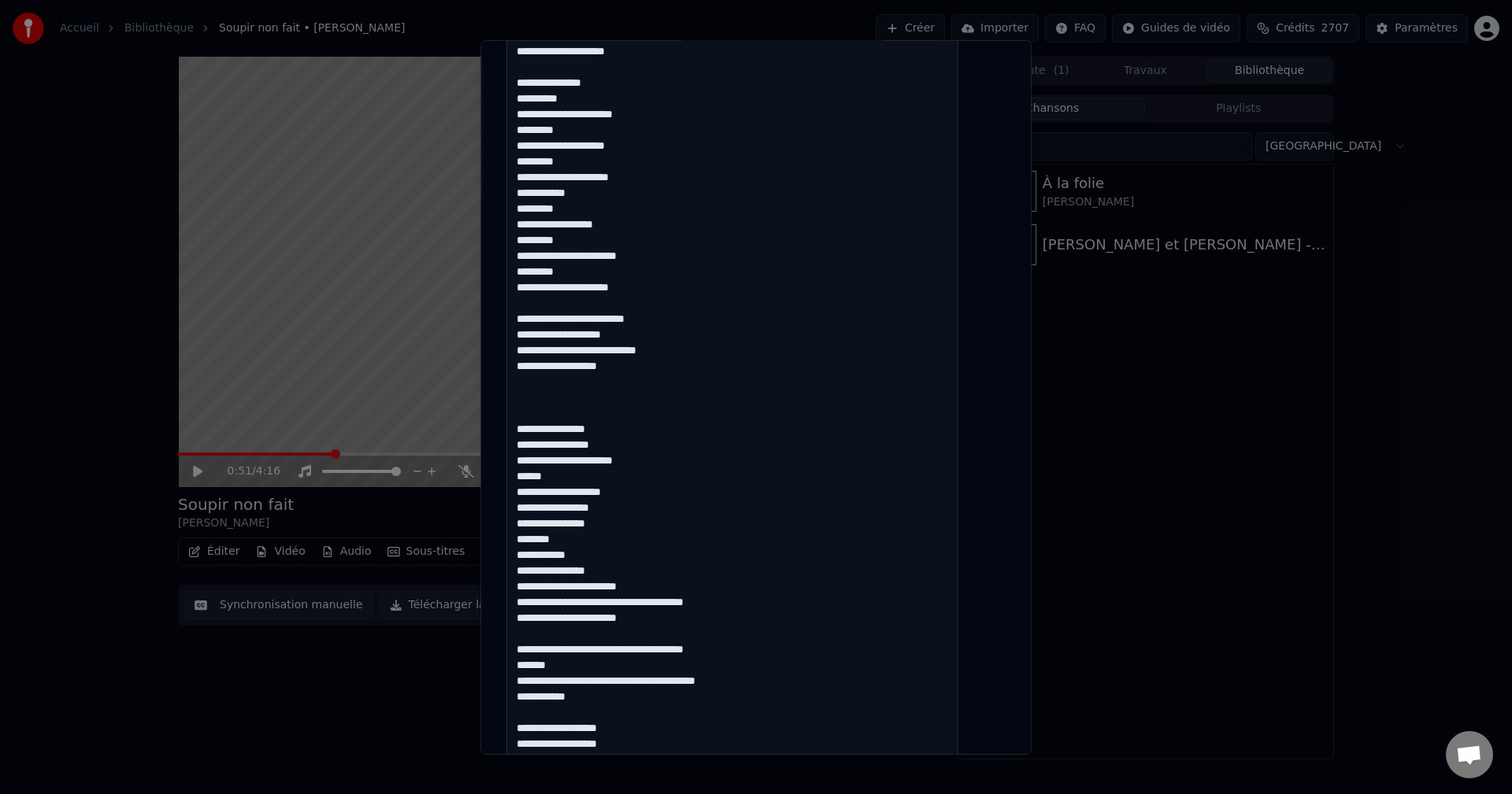
scroll to position [144, 0]
click at [625, 586] on textarea at bounding box center [732, 564] width 452 height 1208
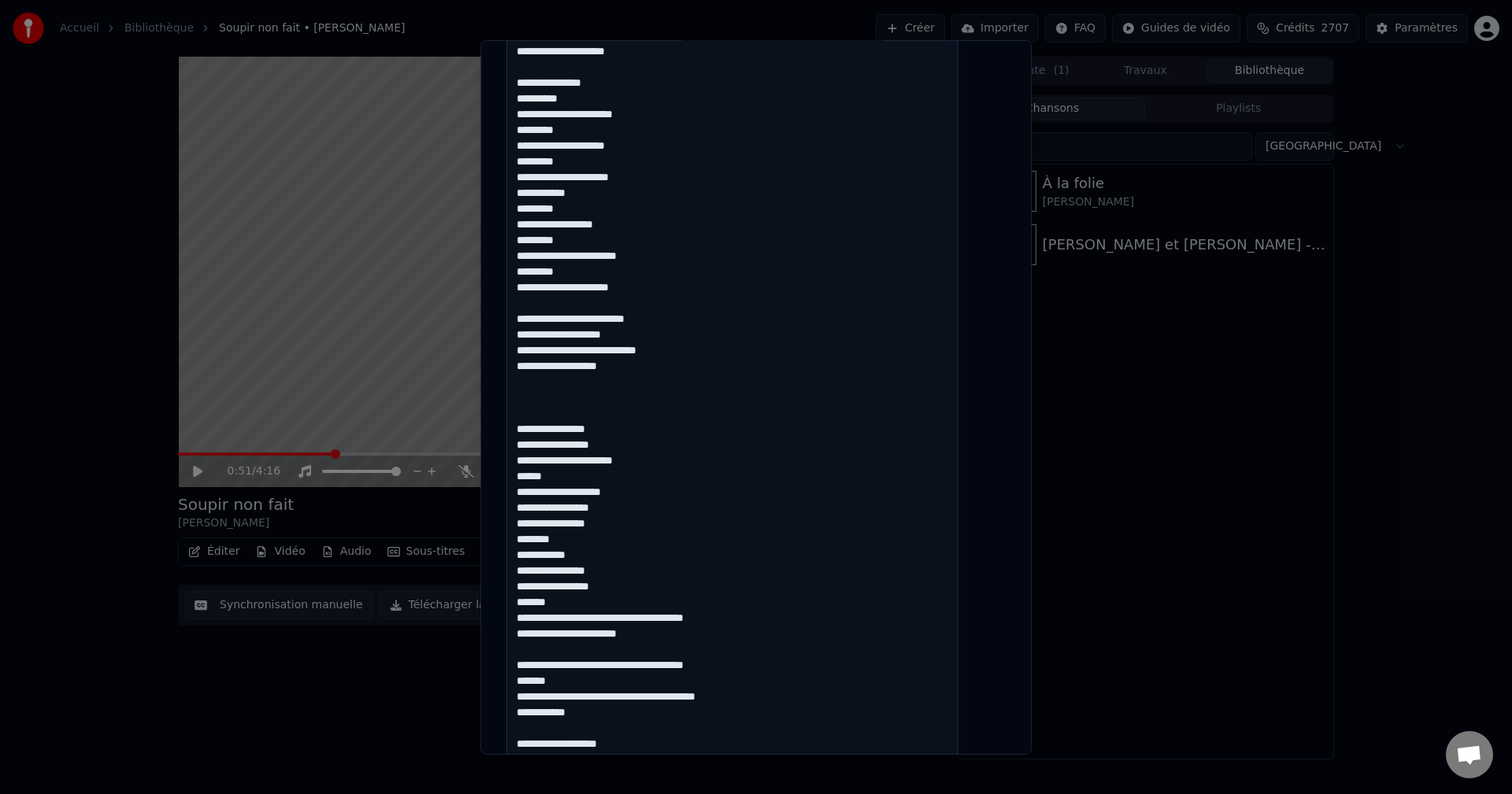
scroll to position [159, 0]
click at [648, 619] on textarea at bounding box center [732, 580] width 452 height 1208
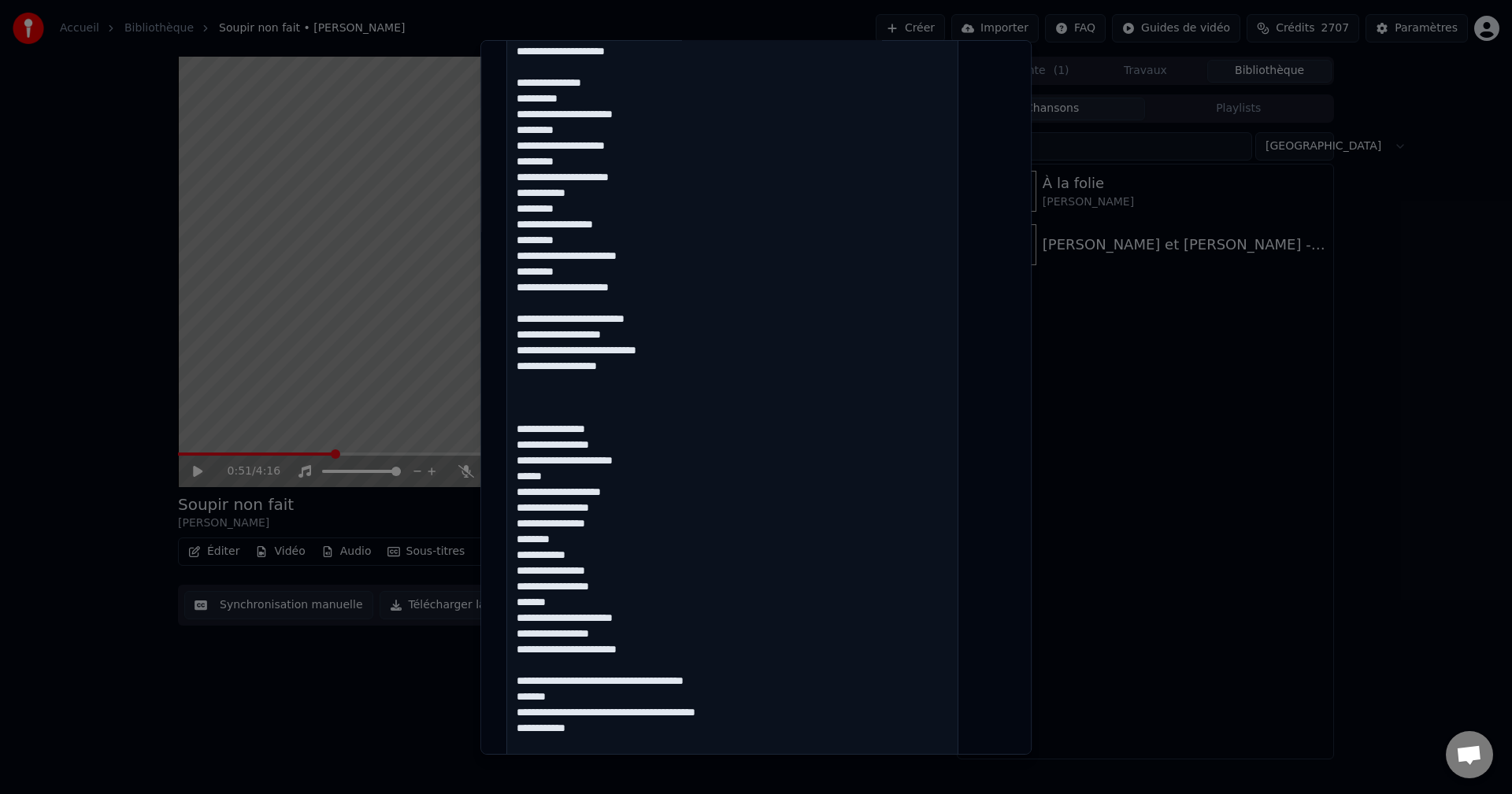
scroll to position [394, 0]
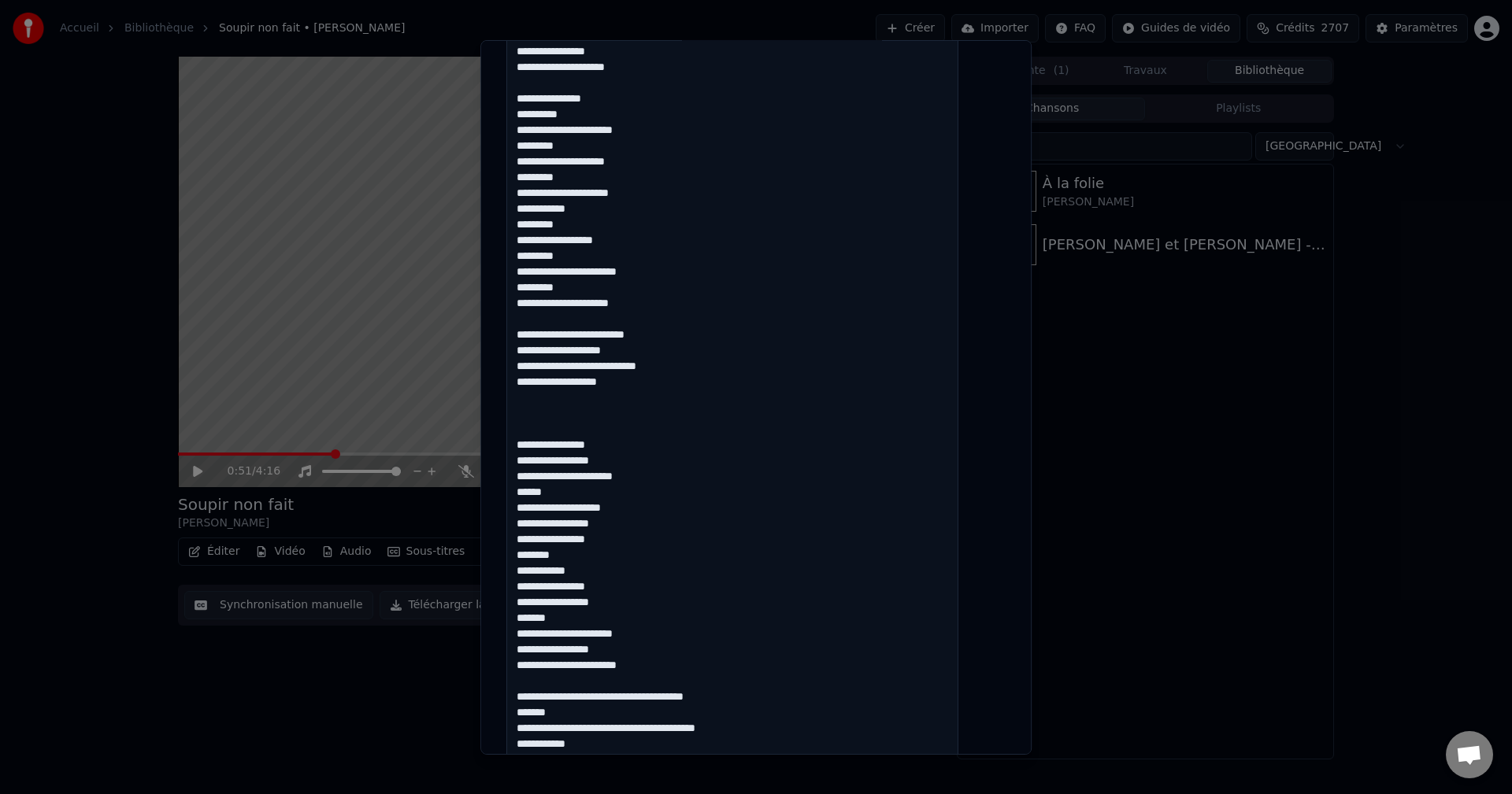
click at [623, 667] on textarea at bounding box center [732, 596] width 452 height 1208
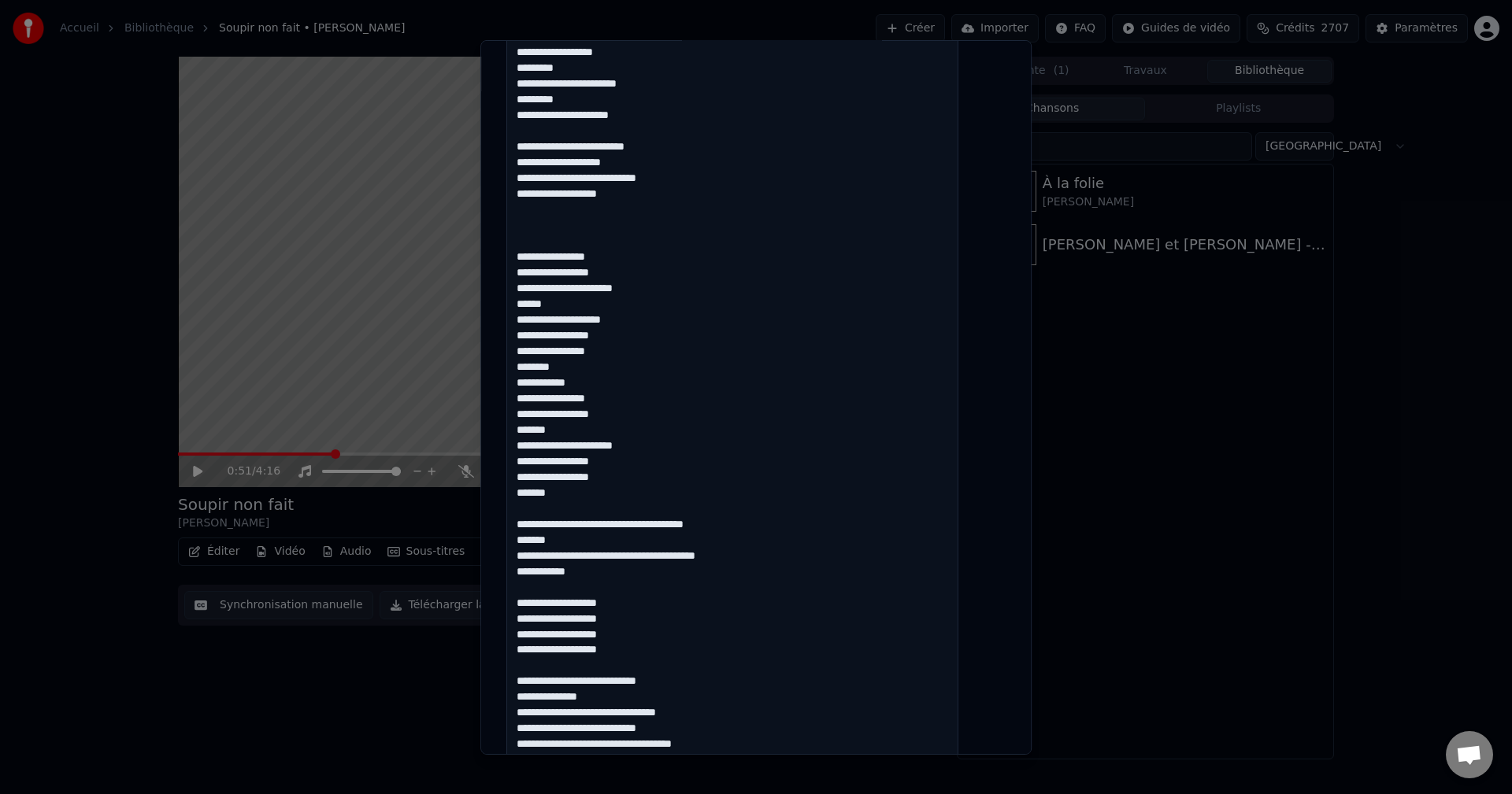
scroll to position [551, 0]
click at [589, 541] on textarea at bounding box center [732, 438] width 452 height 1208
click at [675, 554] on textarea at bounding box center [732, 438] width 452 height 1208
click at [713, 561] on textarea at bounding box center [732, 438] width 452 height 1208
click at [744, 561] on textarea at bounding box center [732, 438] width 452 height 1208
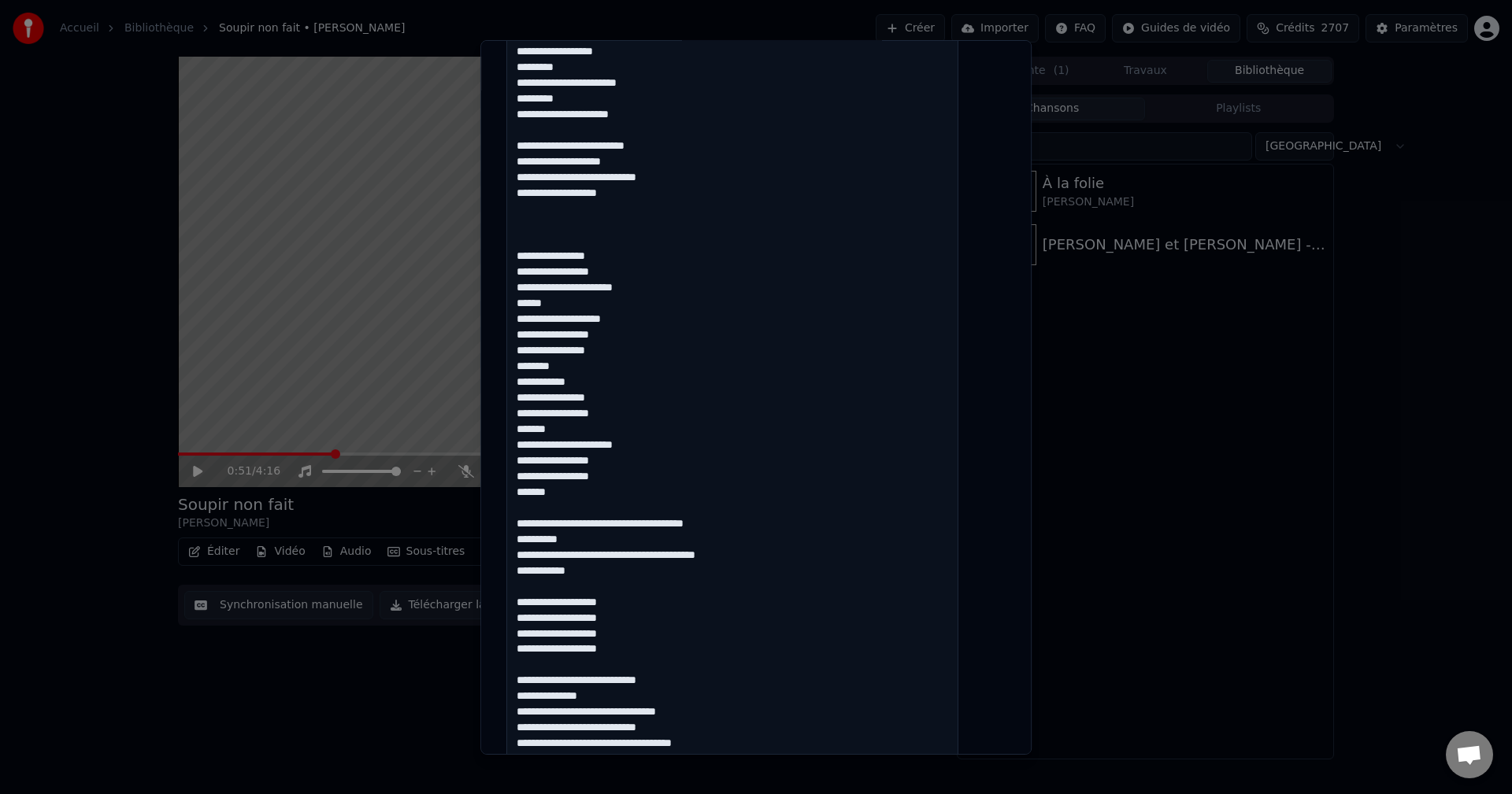
click at [758, 561] on textarea at bounding box center [732, 438] width 452 height 1208
click at [610, 578] on textarea at bounding box center [732, 438] width 452 height 1208
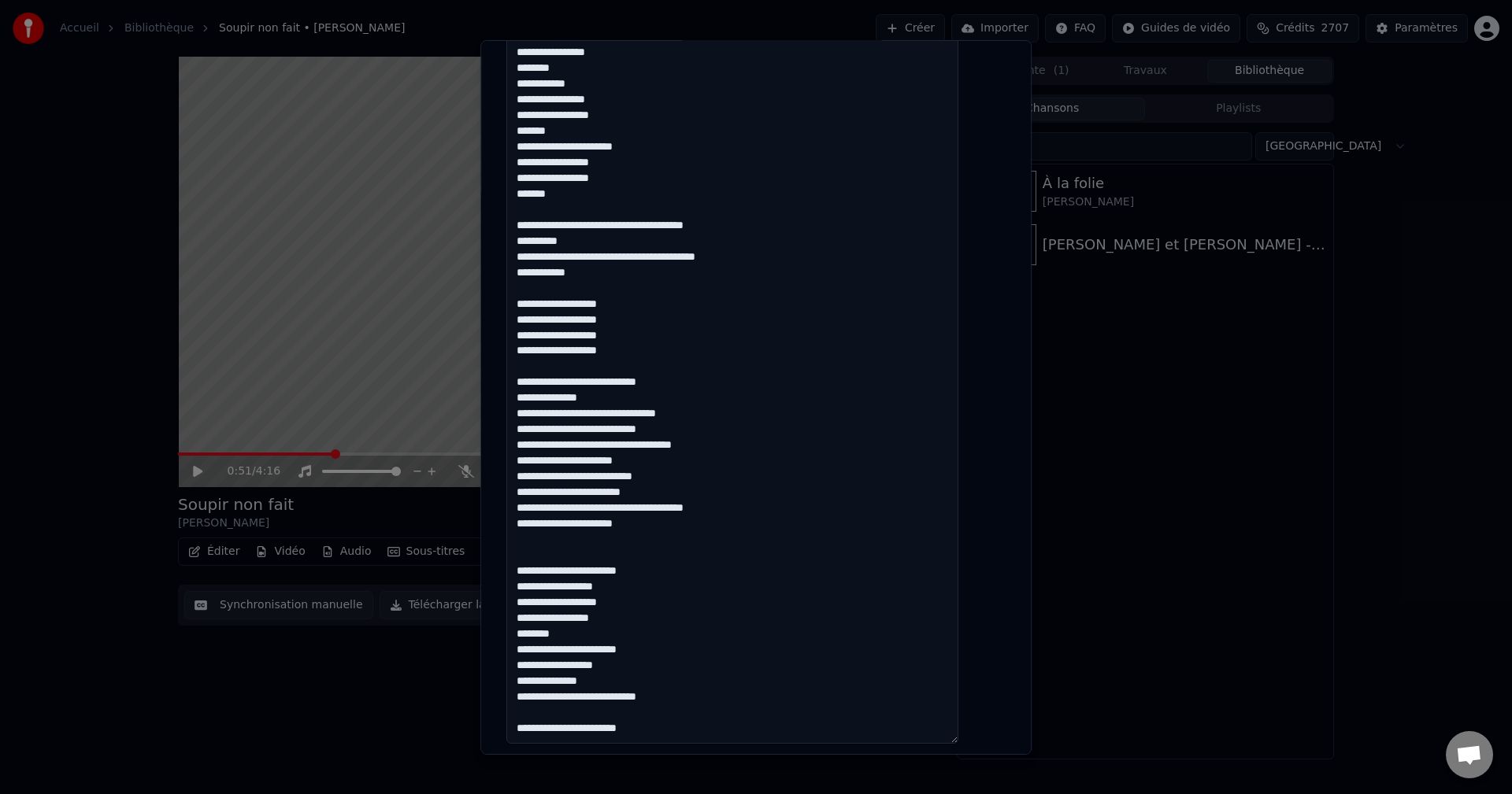
scroll to position [865, 0]
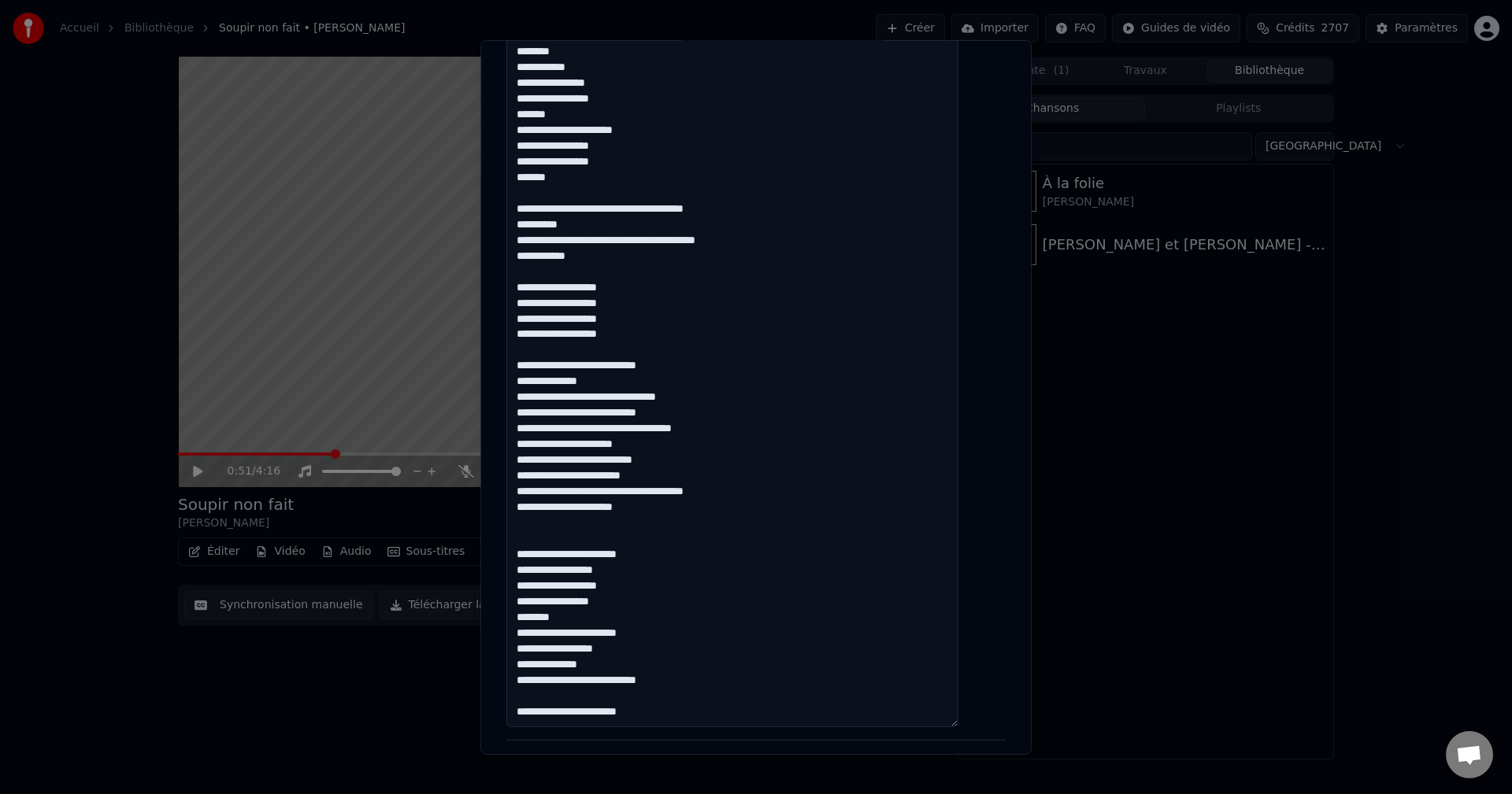
drag, startPoint x: 591, startPoint y: 259, endPoint x: 578, endPoint y: 259, distance: 13.0
click at [578, 259] on textarea at bounding box center [732, 123] width 452 height 1208
click at [633, 263] on textarea at bounding box center [732, 123] width 452 height 1208
click at [641, 317] on textarea at bounding box center [732, 123] width 452 height 1208
click at [572, 365] on textarea at bounding box center [732, 123] width 452 height 1208
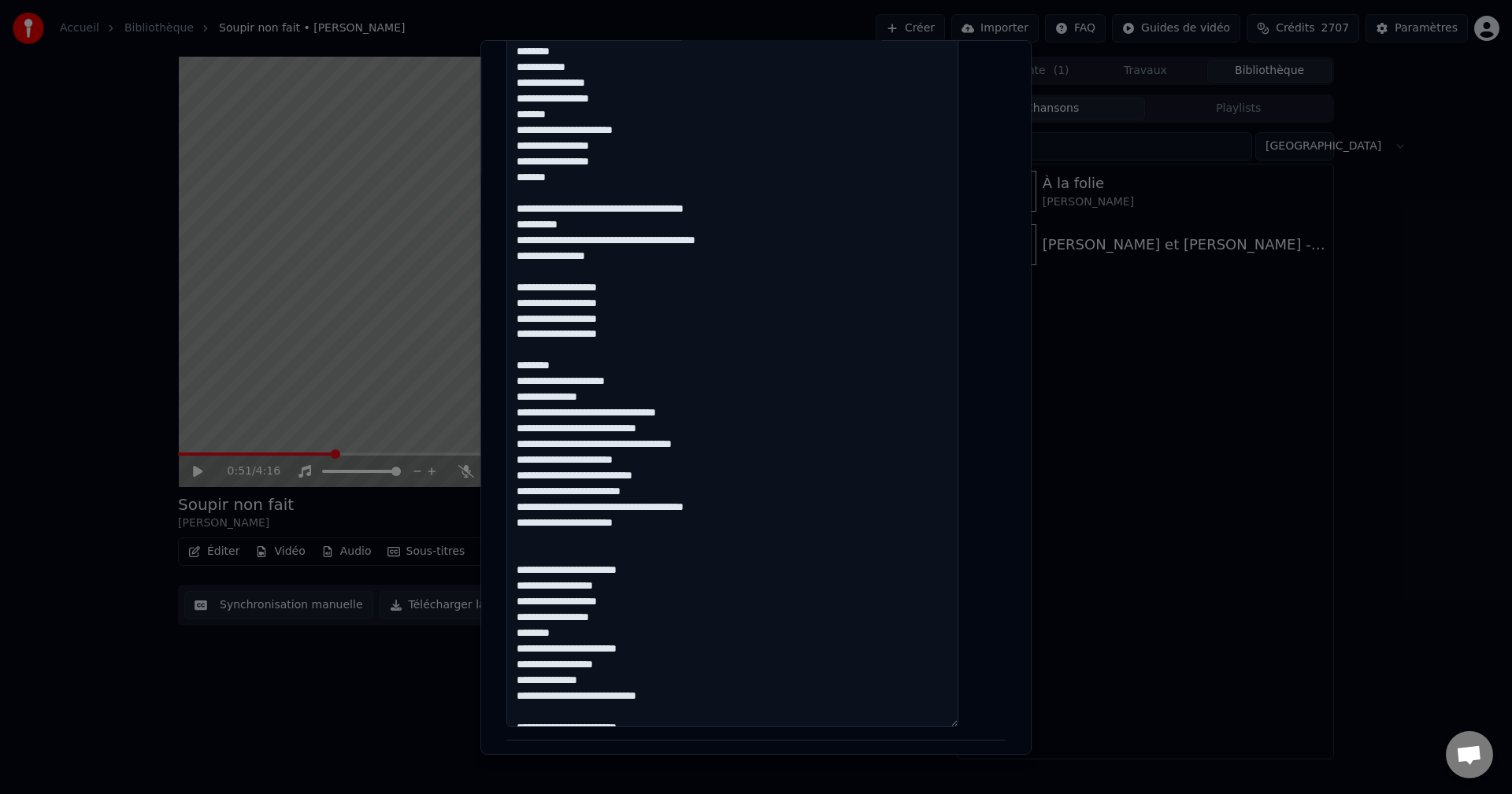
click at [610, 395] on textarea at bounding box center [732, 123] width 452 height 1208
click at [613, 416] on textarea at bounding box center [732, 123] width 452 height 1208
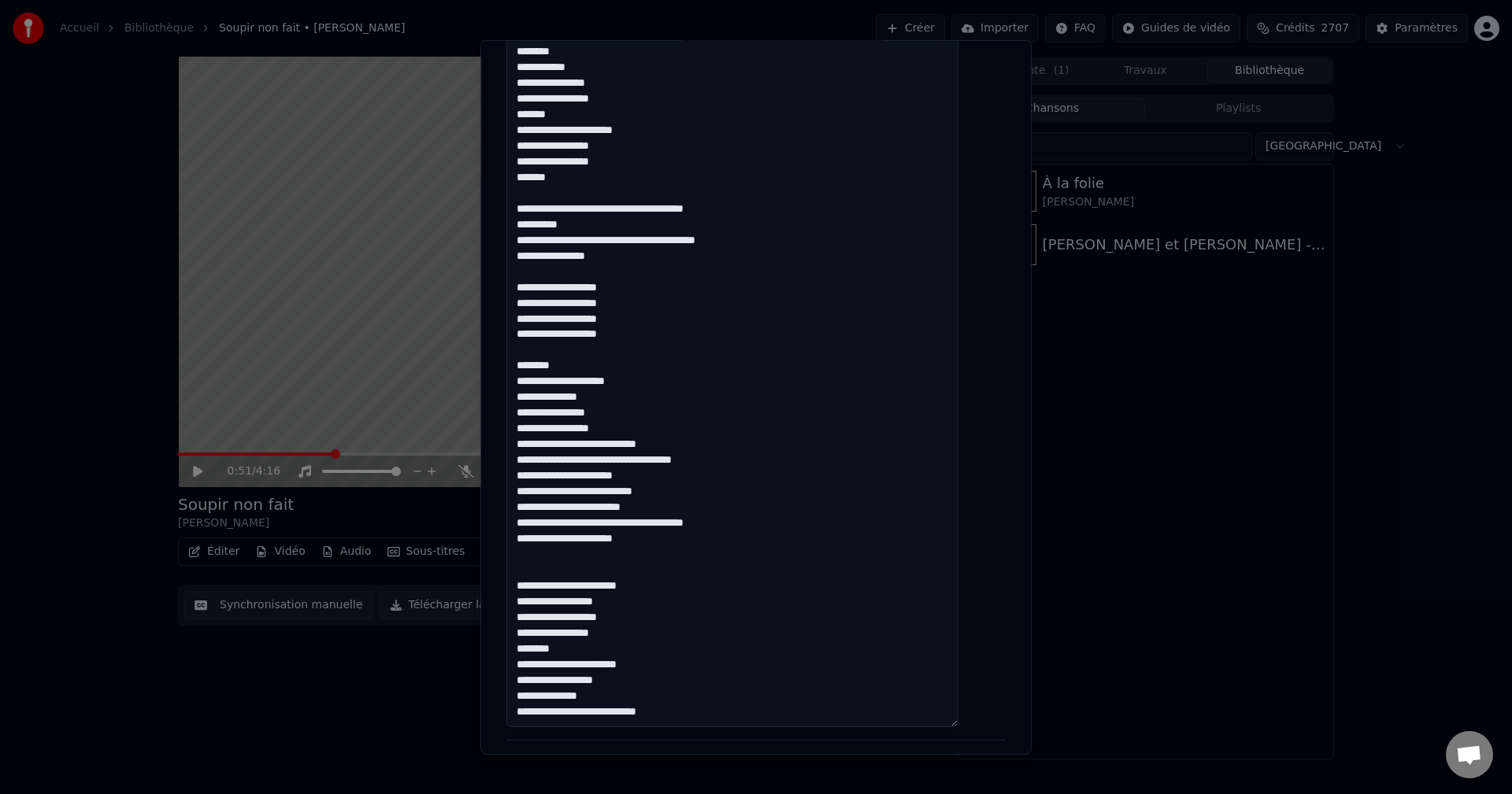
click at [633, 431] on textarea at bounding box center [732, 123] width 452 height 1208
click at [655, 445] on textarea at bounding box center [732, 123] width 452 height 1208
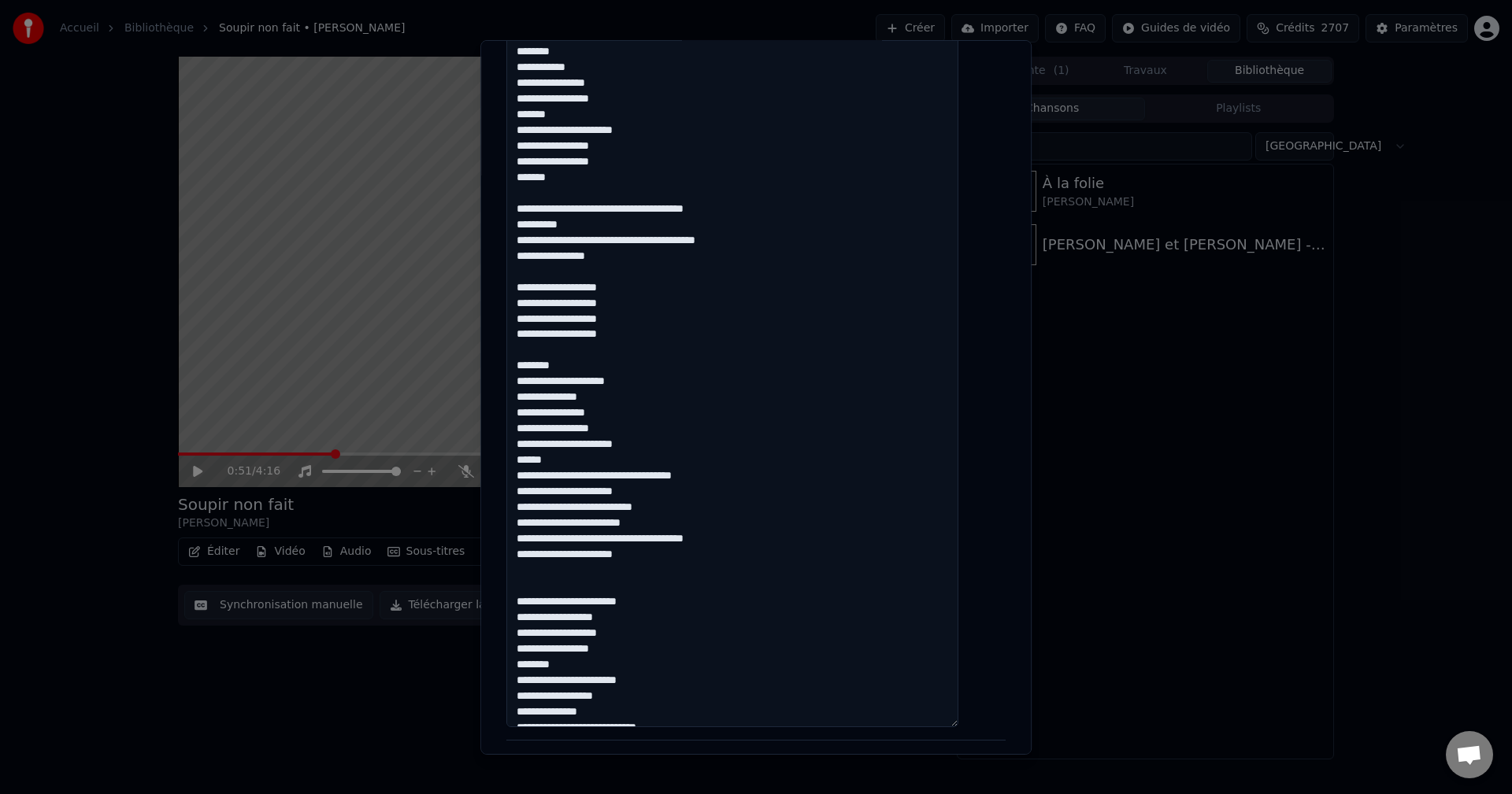
click at [632, 474] on textarea at bounding box center [732, 123] width 452 height 1208
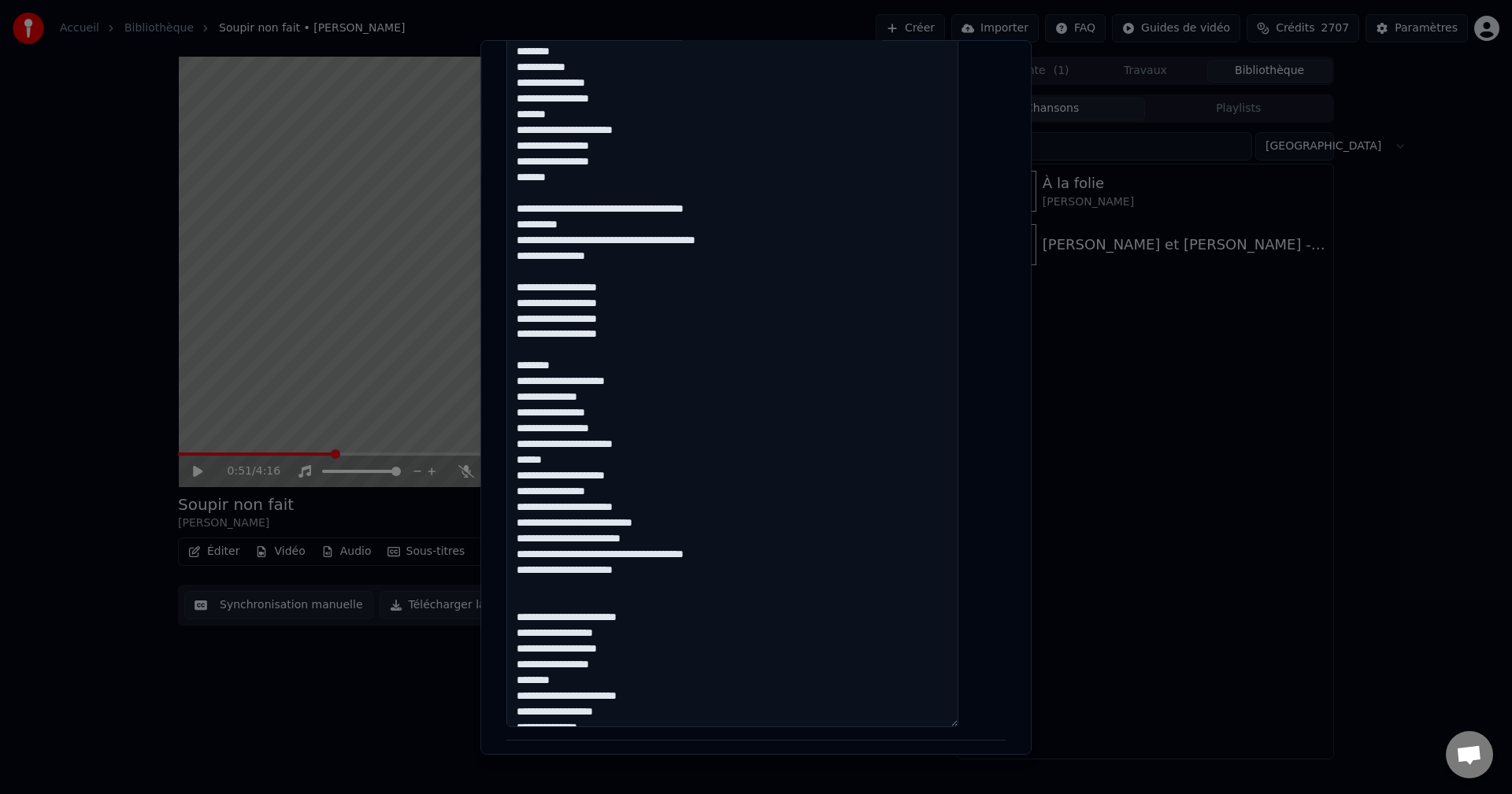
click at [626, 509] on textarea at bounding box center [732, 123] width 452 height 1208
click at [624, 509] on textarea at bounding box center [732, 123] width 452 height 1208
click at [623, 504] on textarea at bounding box center [732, 123] width 452 height 1208
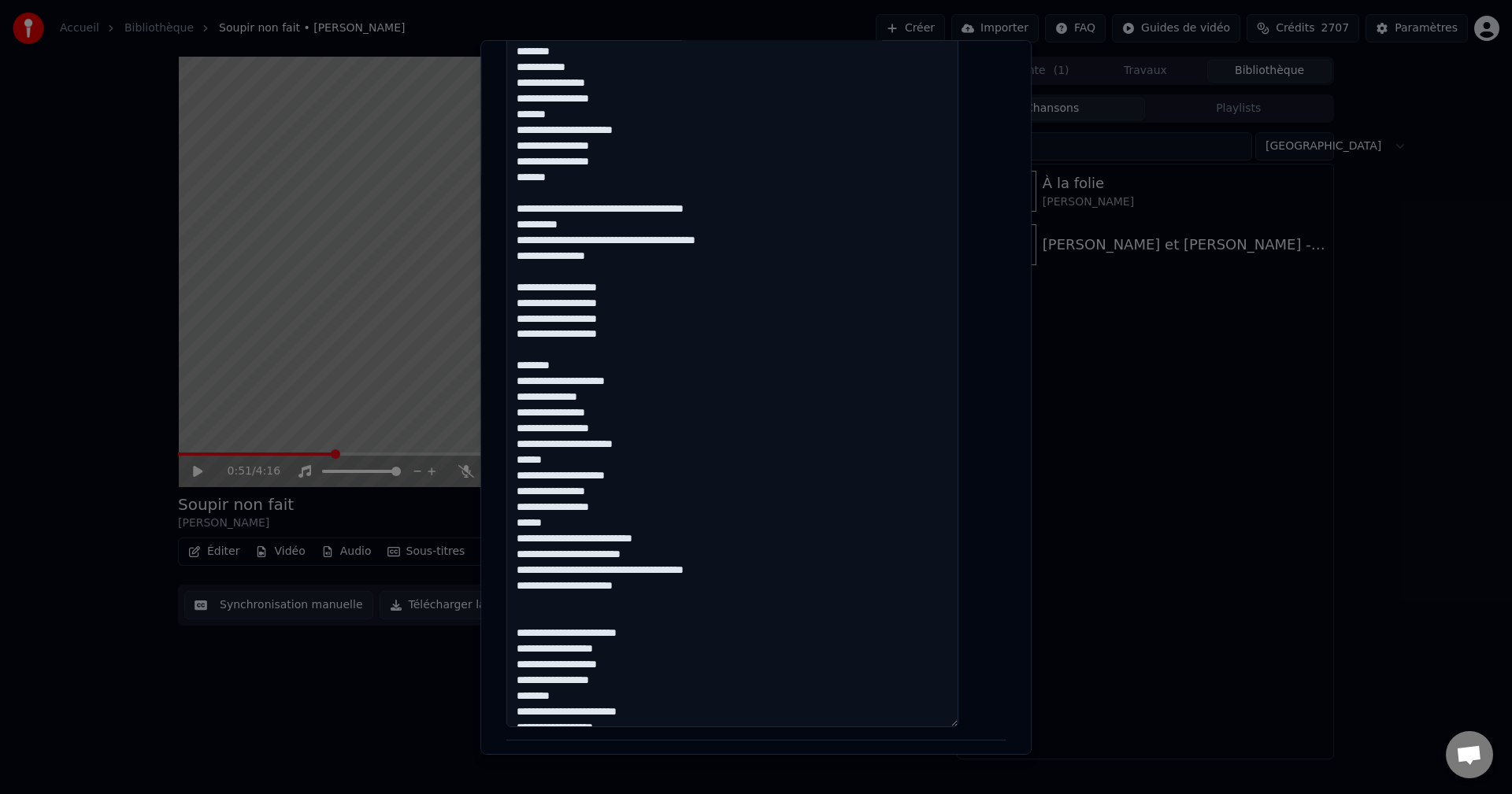
click at [591, 540] on textarea at bounding box center [732, 123] width 452 height 1208
click at [629, 569] on textarea at bounding box center [732, 123] width 452 height 1208
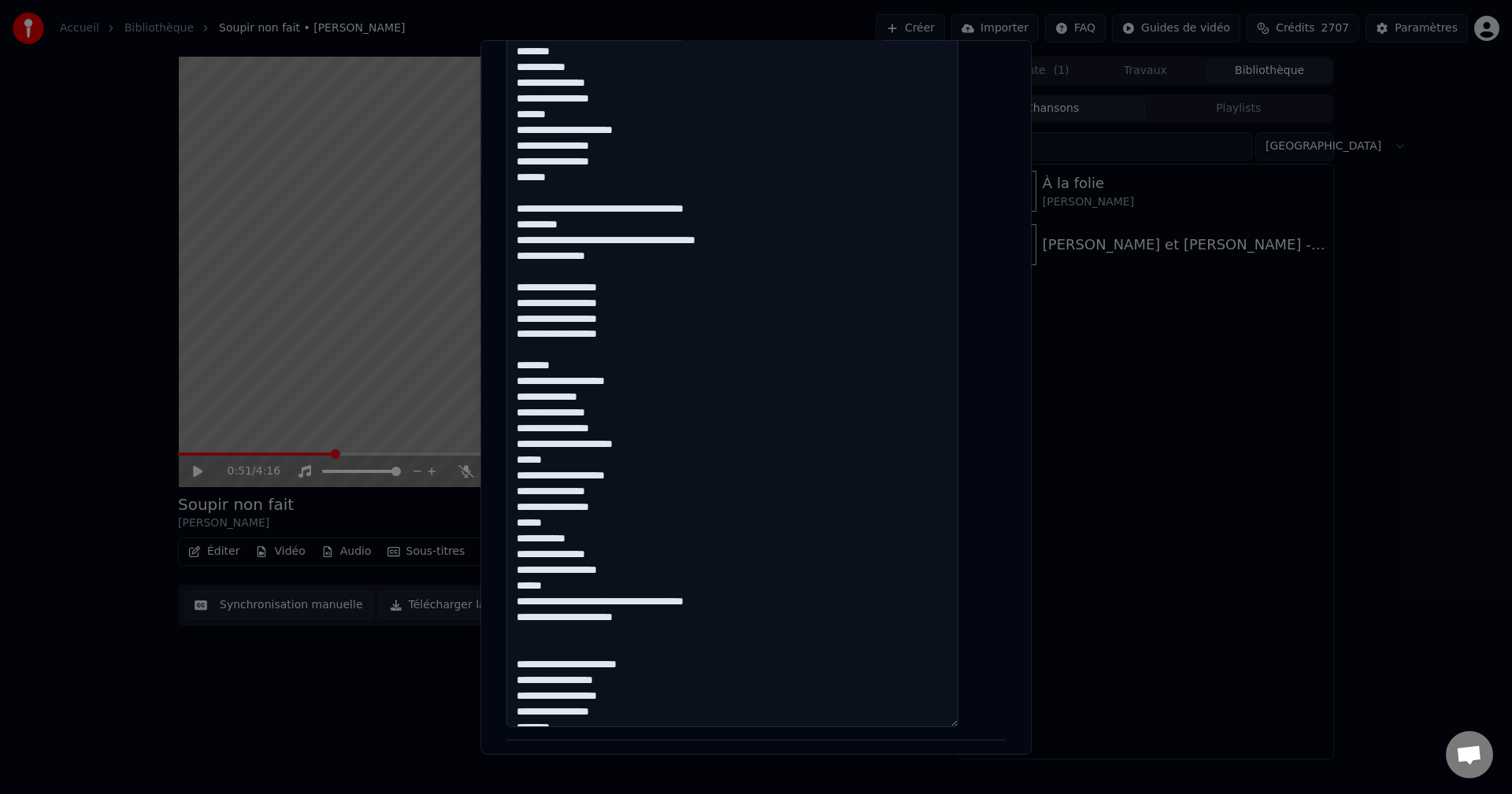
click at [649, 598] on textarea at bounding box center [732, 123] width 452 height 1208
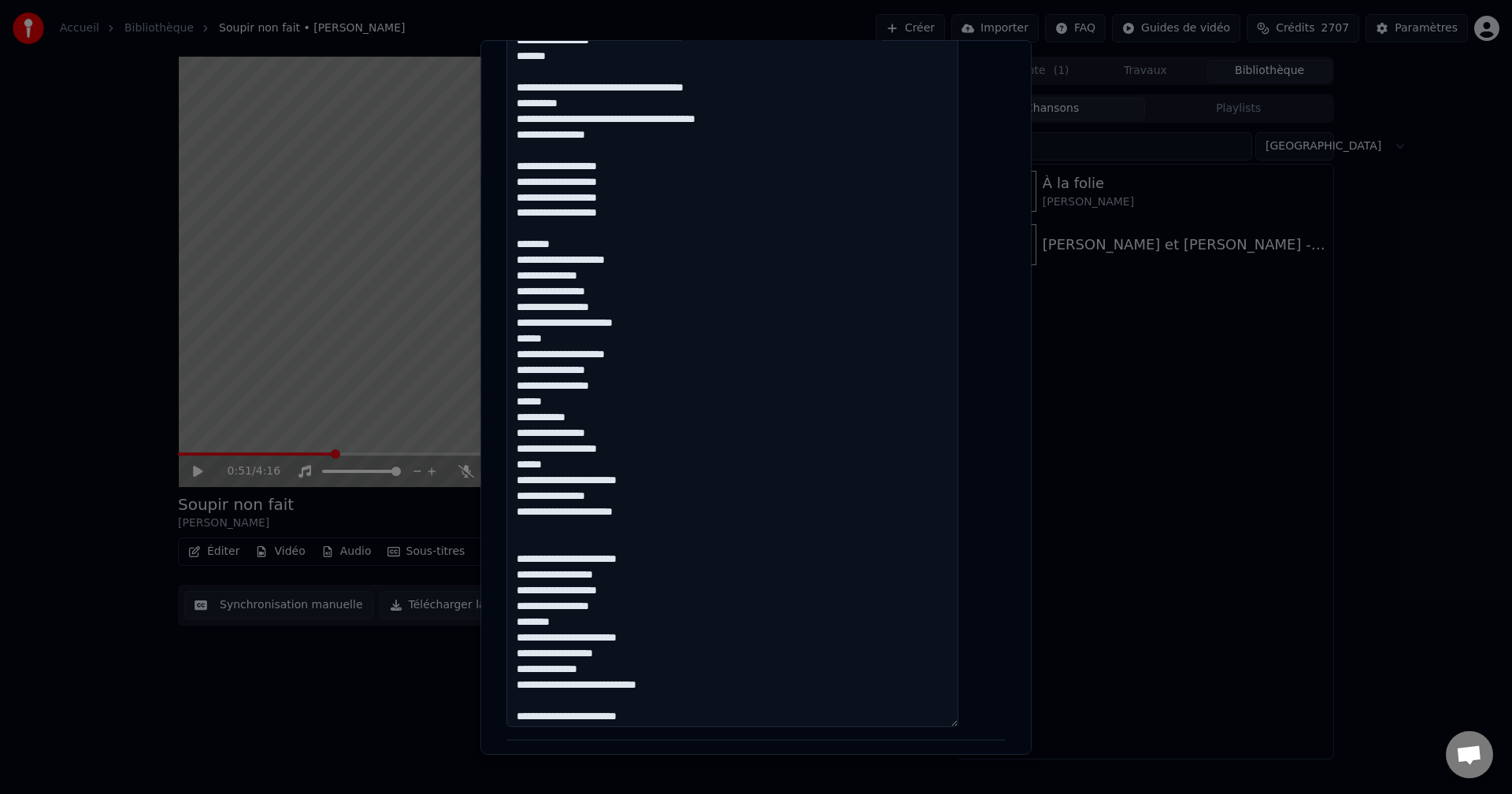
scroll to position [316, 0]
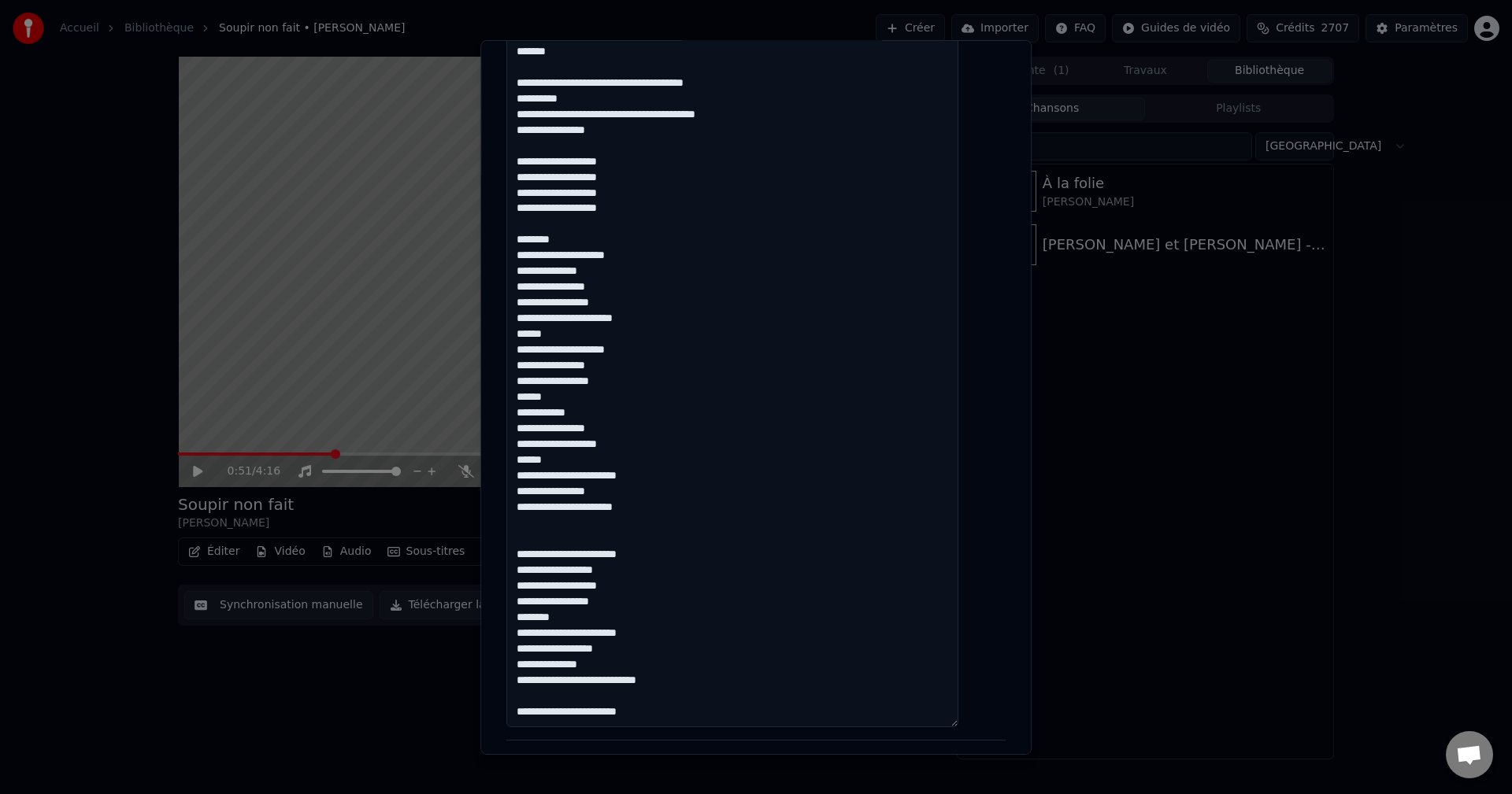
click at [624, 505] on textarea at bounding box center [732, 123] width 452 height 1208
click at [625, 510] on textarea at bounding box center [732, 123] width 452 height 1208
click at [623, 508] on textarea at bounding box center [732, 123] width 452 height 1208
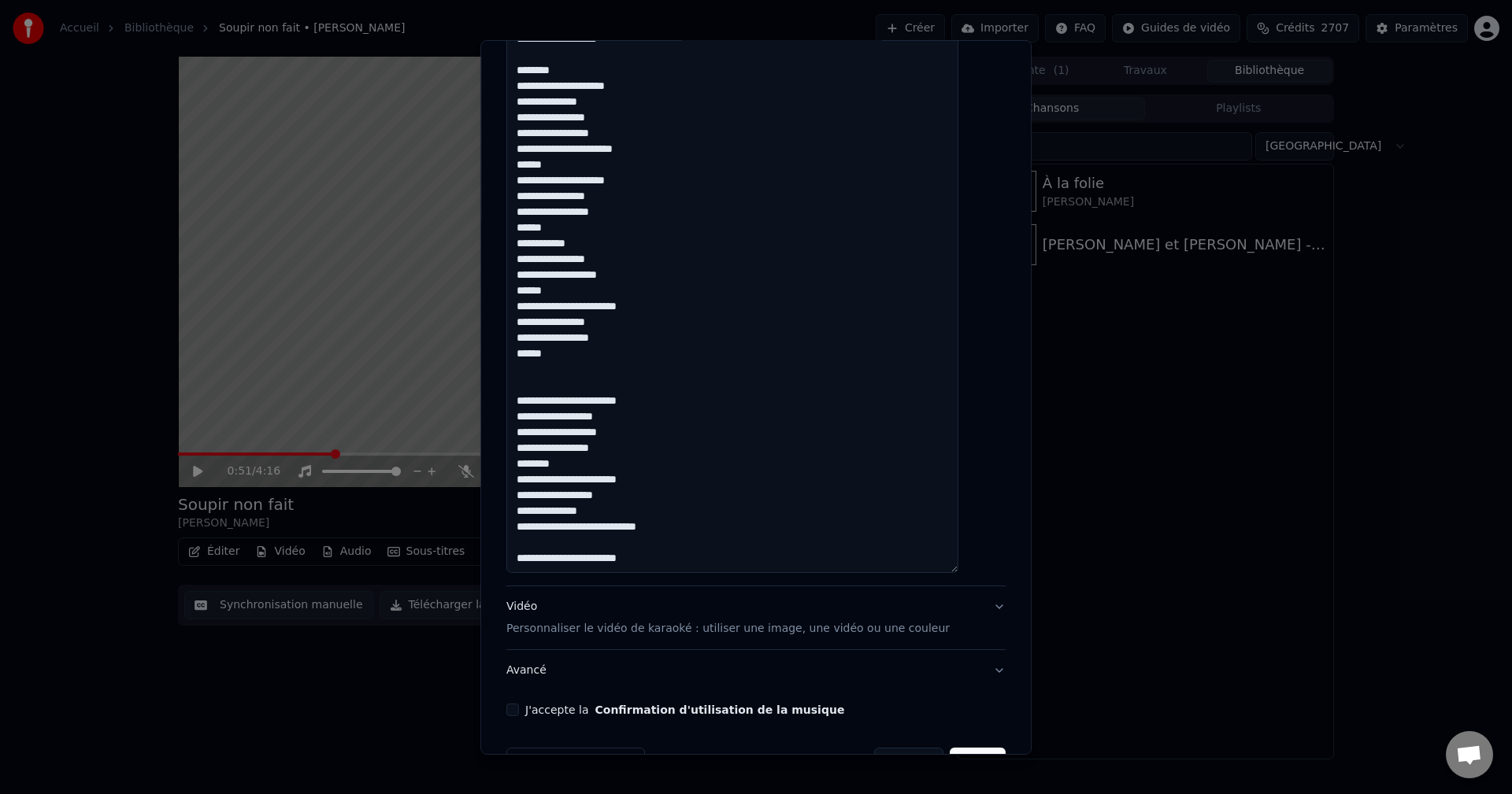
scroll to position [1023, 0]
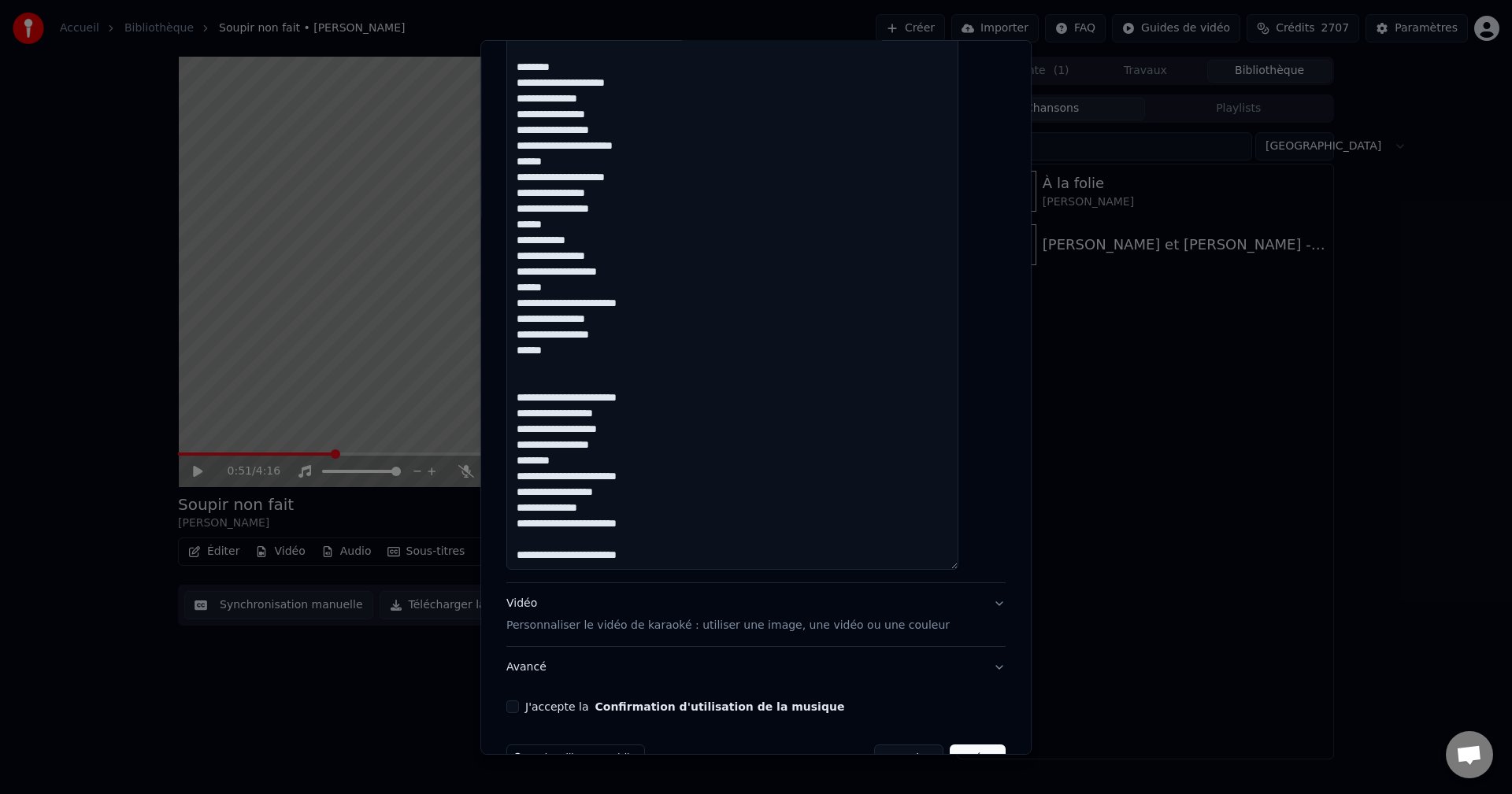
drag, startPoint x: 666, startPoint y: 525, endPoint x: 527, endPoint y: 395, distance: 190.3
paste textarea "**********"
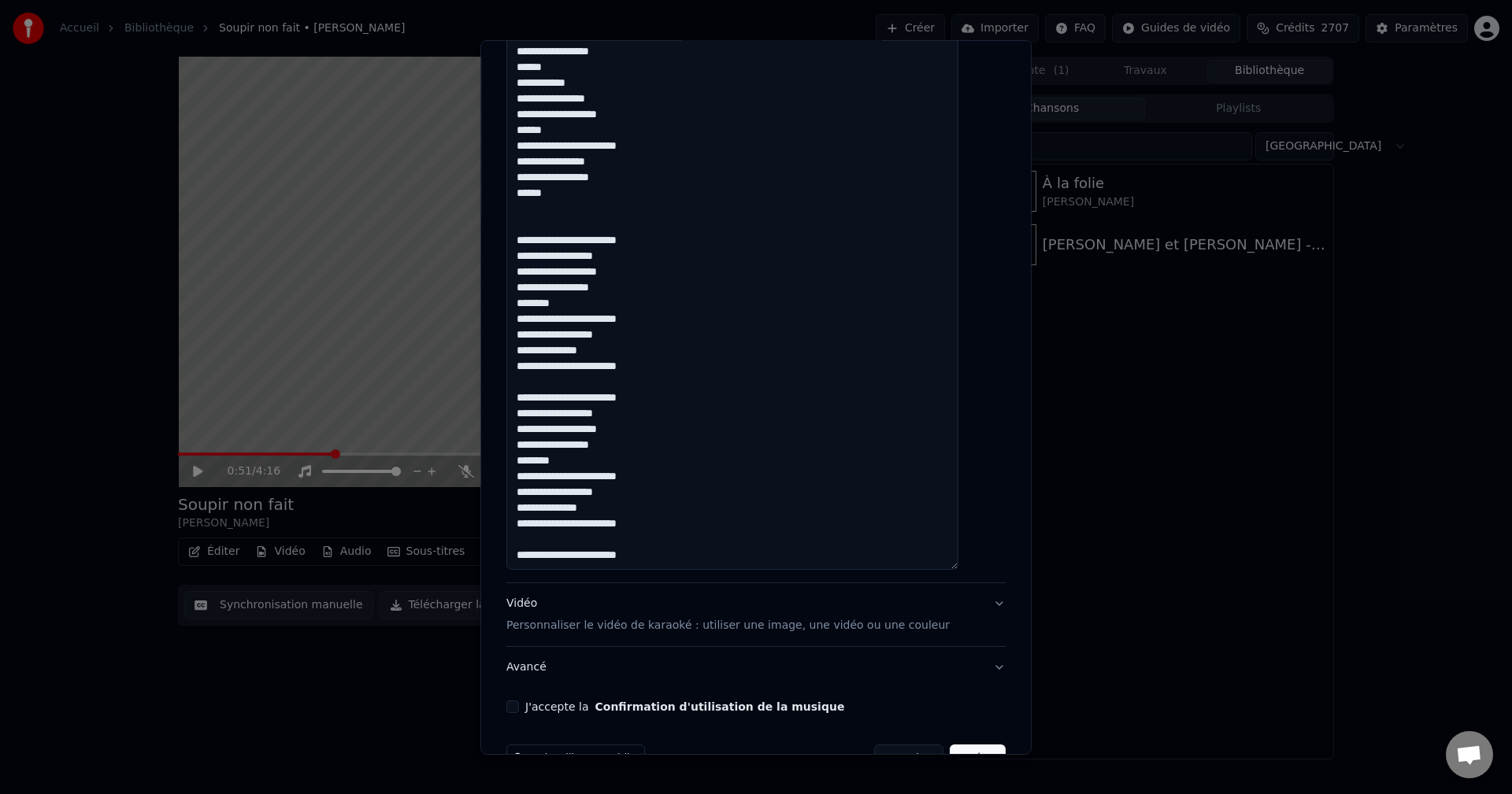
scroll to position [1067, 0]
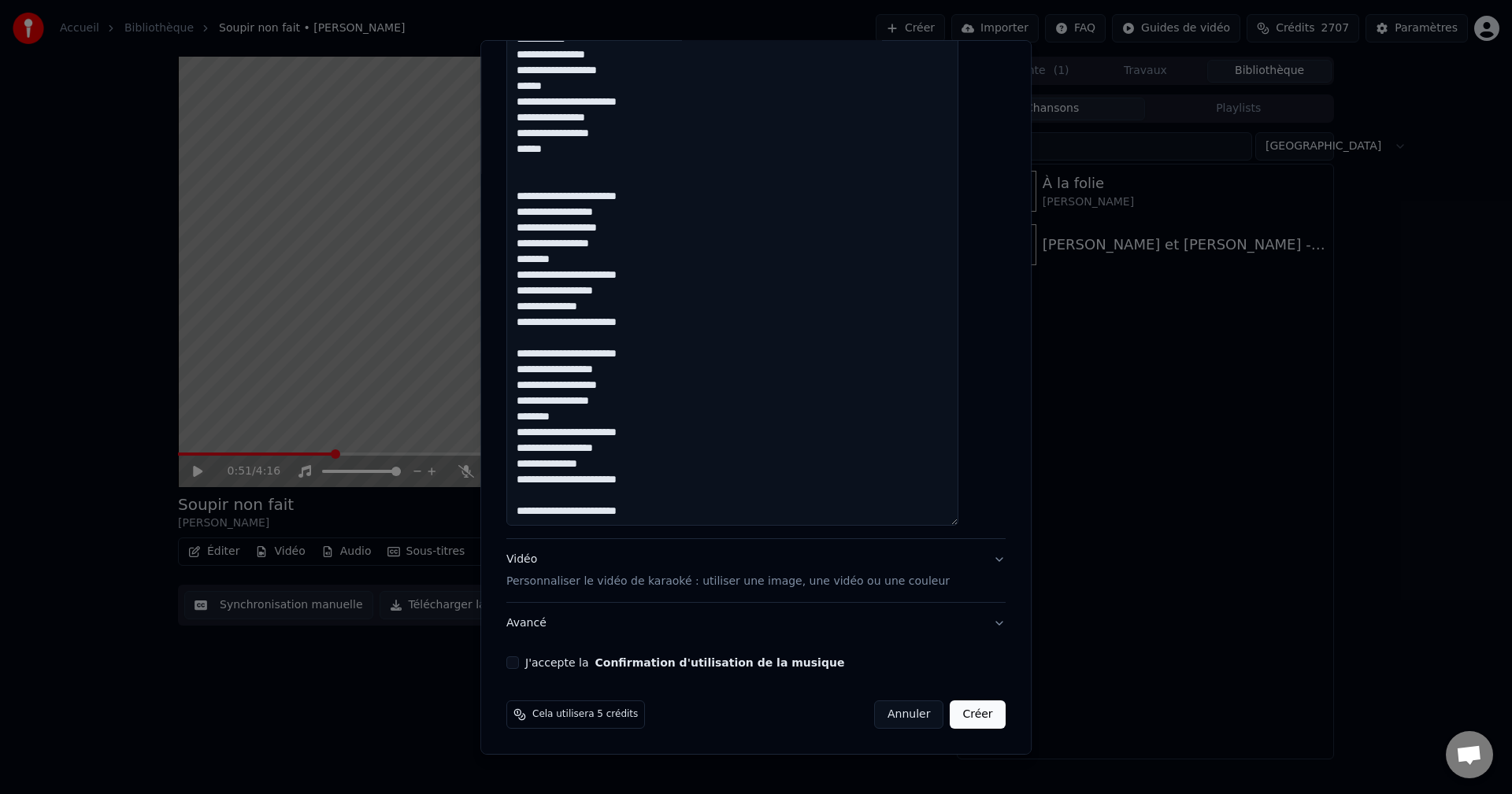
type textarea "**********"
click at [536, 559] on div "Vidéo Personnaliser le vidéo de karaoké : utiliser une image, une vidéo ou une …" at bounding box center [728, 570] width 443 height 38
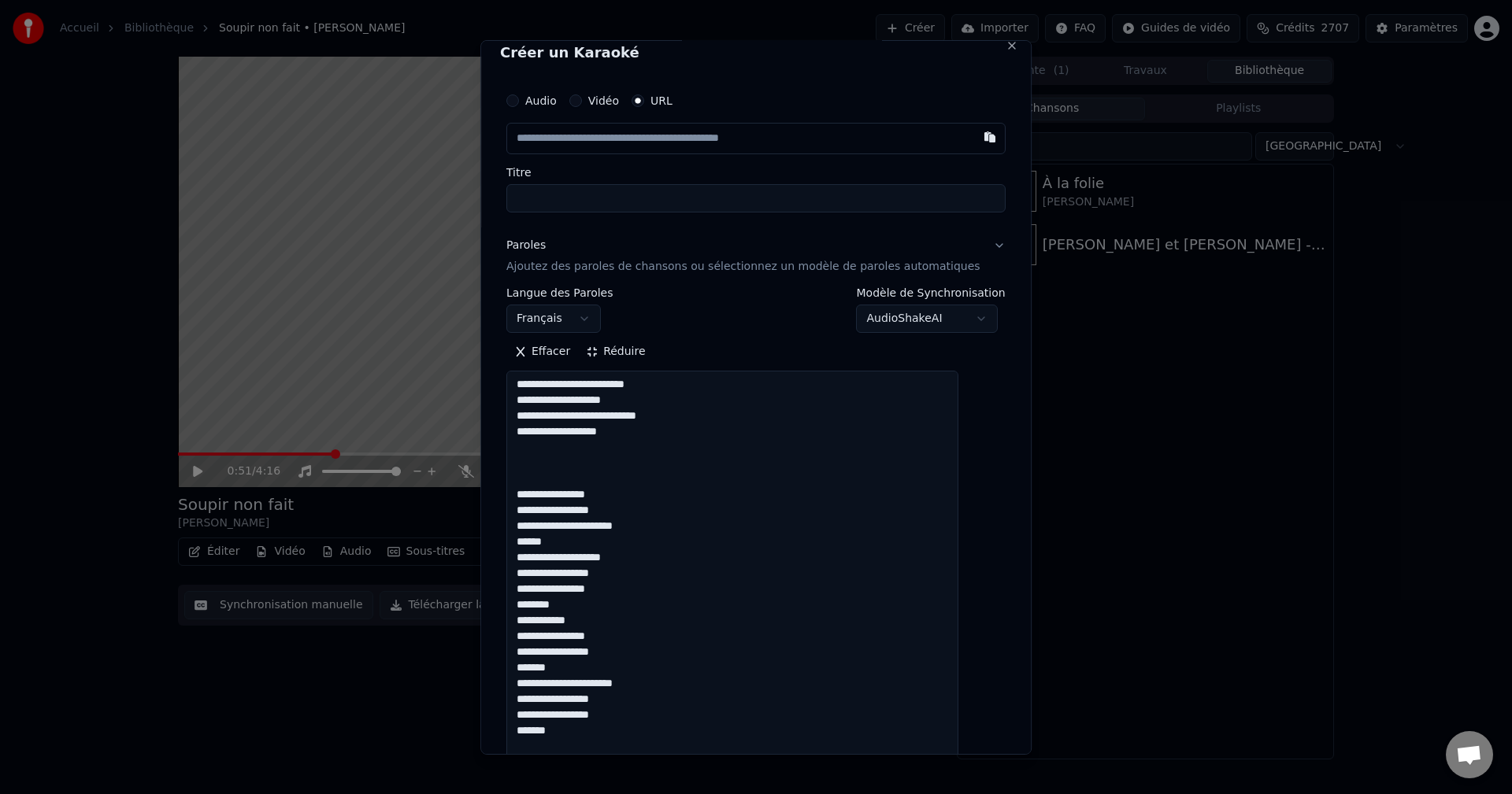
scroll to position [0, 0]
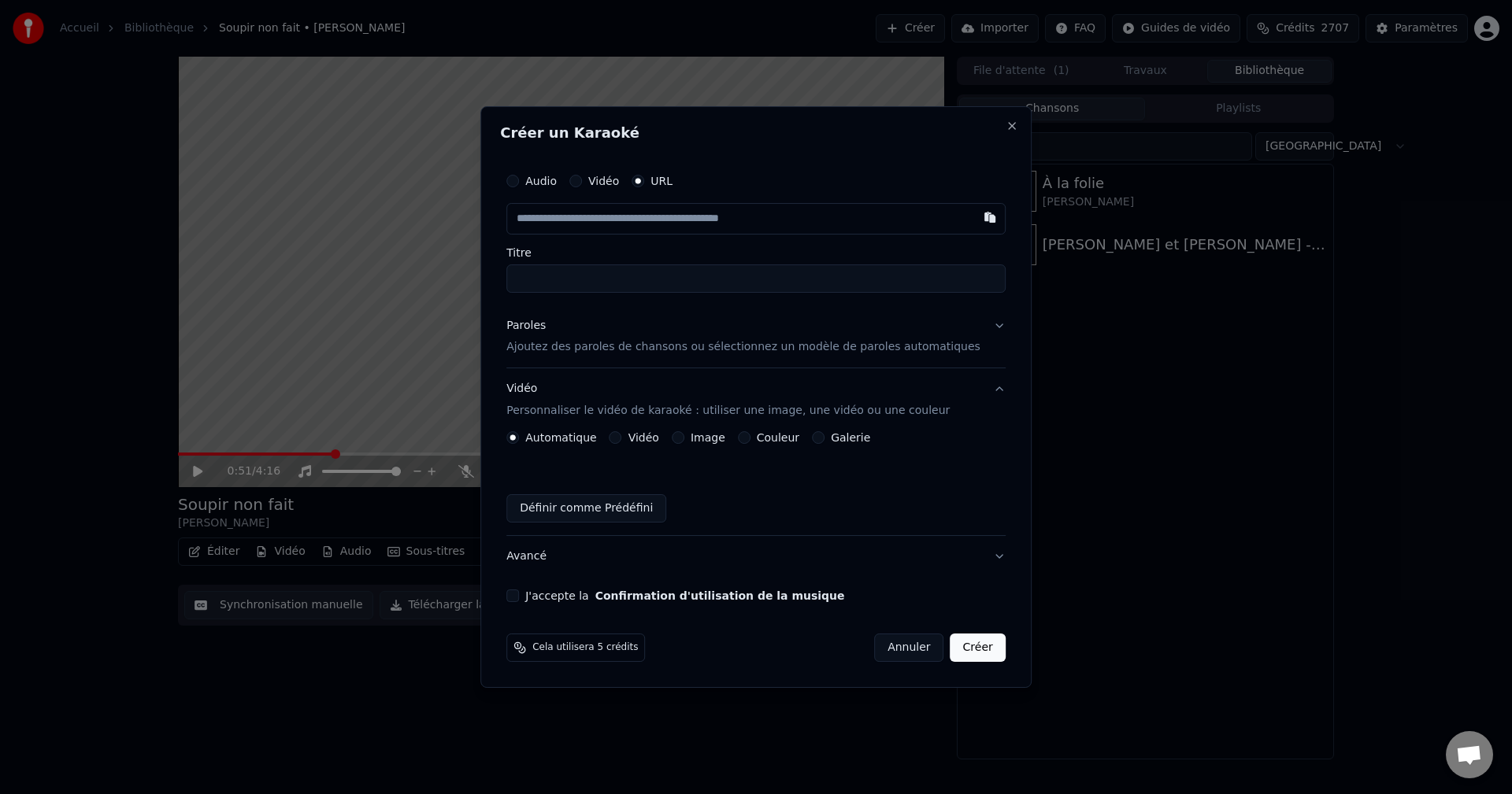
click at [684, 436] on button "Image" at bounding box center [678, 437] width 13 height 13
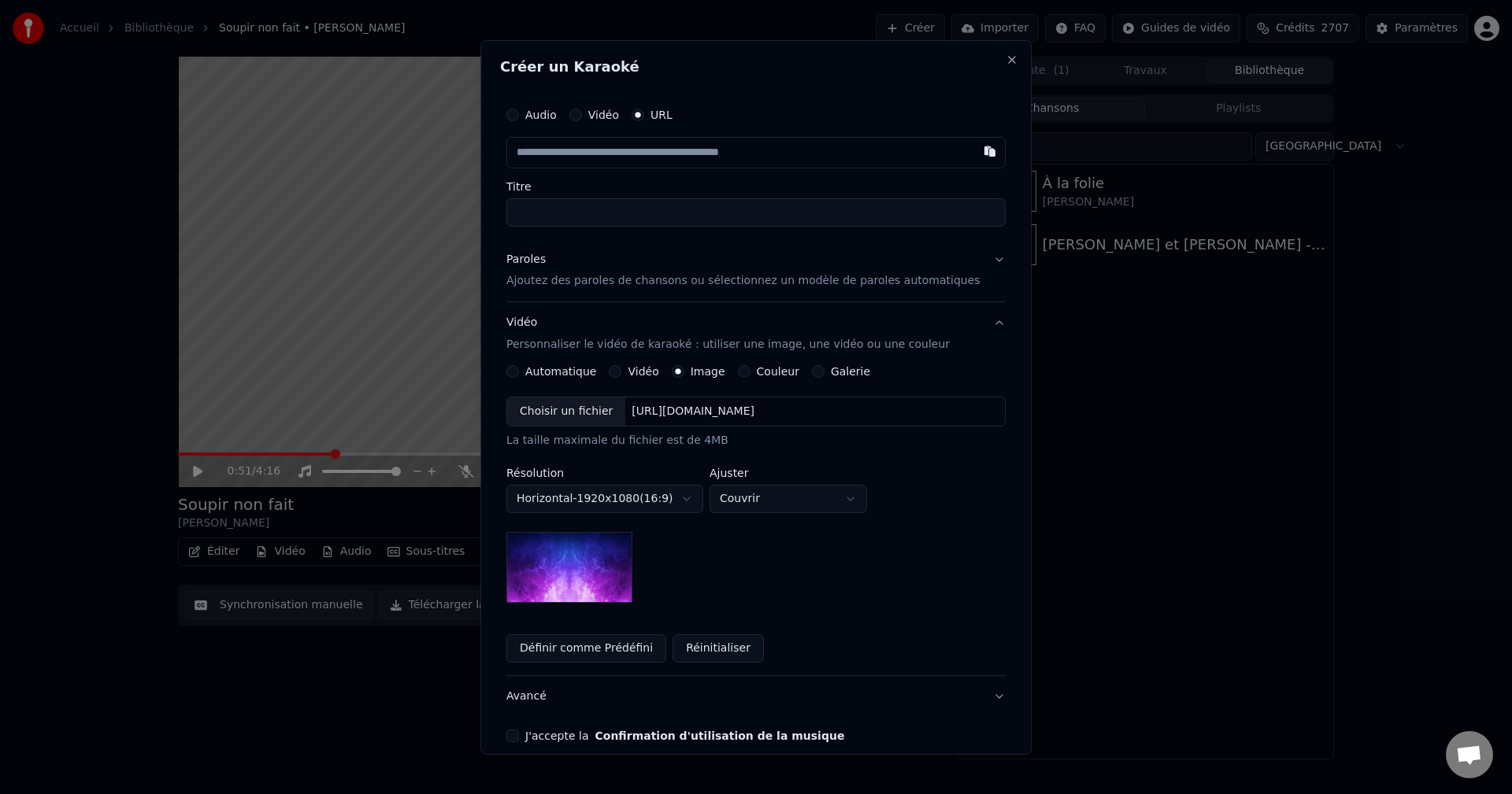
click at [588, 398] on div "Choisir un fichier" at bounding box center [565, 411] width 118 height 29
click at [651, 504] on body "**********" at bounding box center [756, 397] width 1512 height 794
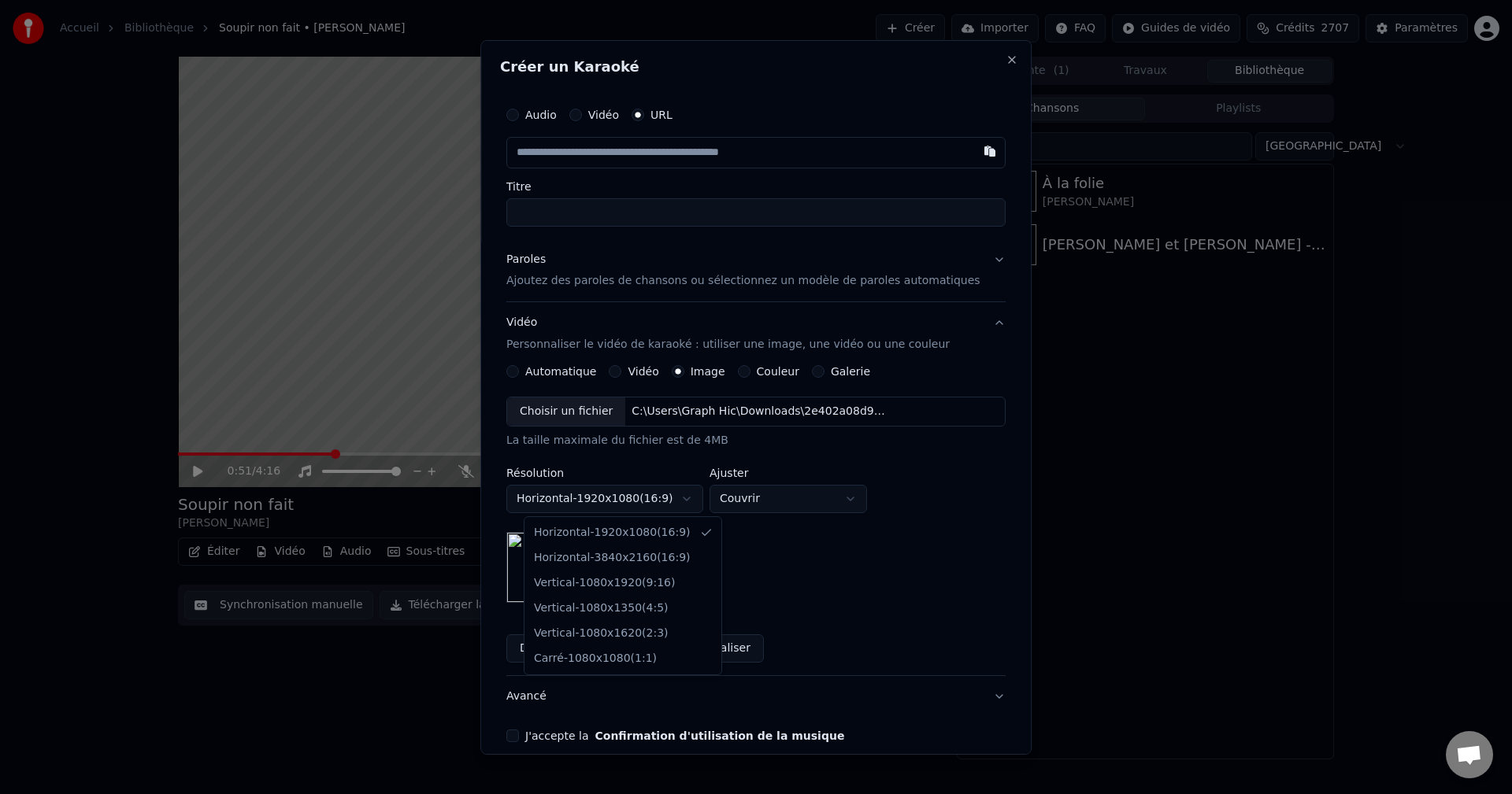
drag, startPoint x: 629, startPoint y: 654, endPoint x: 791, endPoint y: 586, distance: 175.7
click at [791, 586] on body "**********" at bounding box center [756, 397] width 1512 height 794
drag, startPoint x: 775, startPoint y: 563, endPoint x: 778, endPoint y: 536, distance: 27.2
click at [775, 561] on body "**********" at bounding box center [756, 397] width 1512 height 794
click at [787, 498] on body "**********" at bounding box center [756, 397] width 1512 height 794
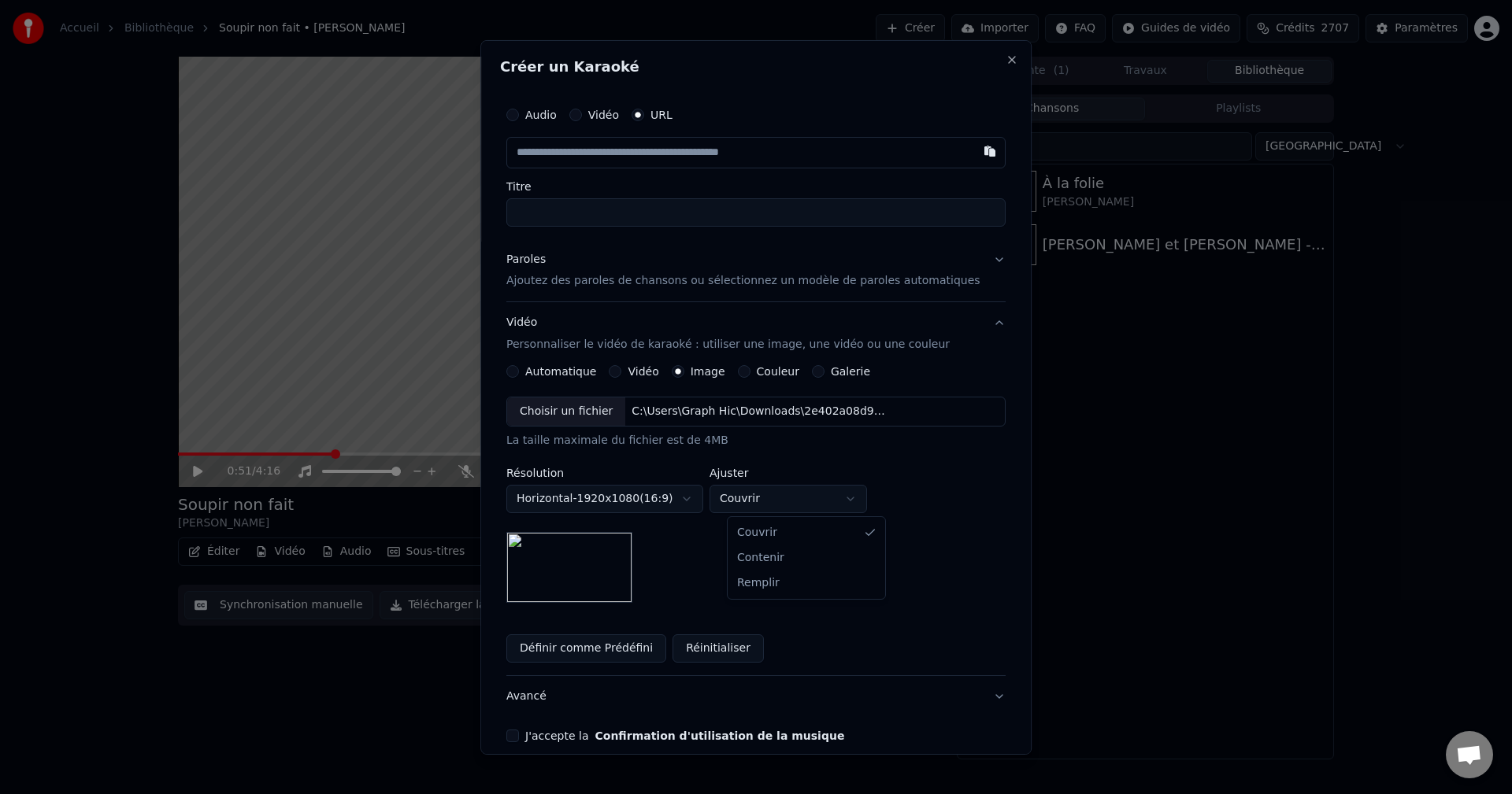
select select "****"
click at [544, 700] on button "Avancé" at bounding box center [756, 697] width 499 height 41
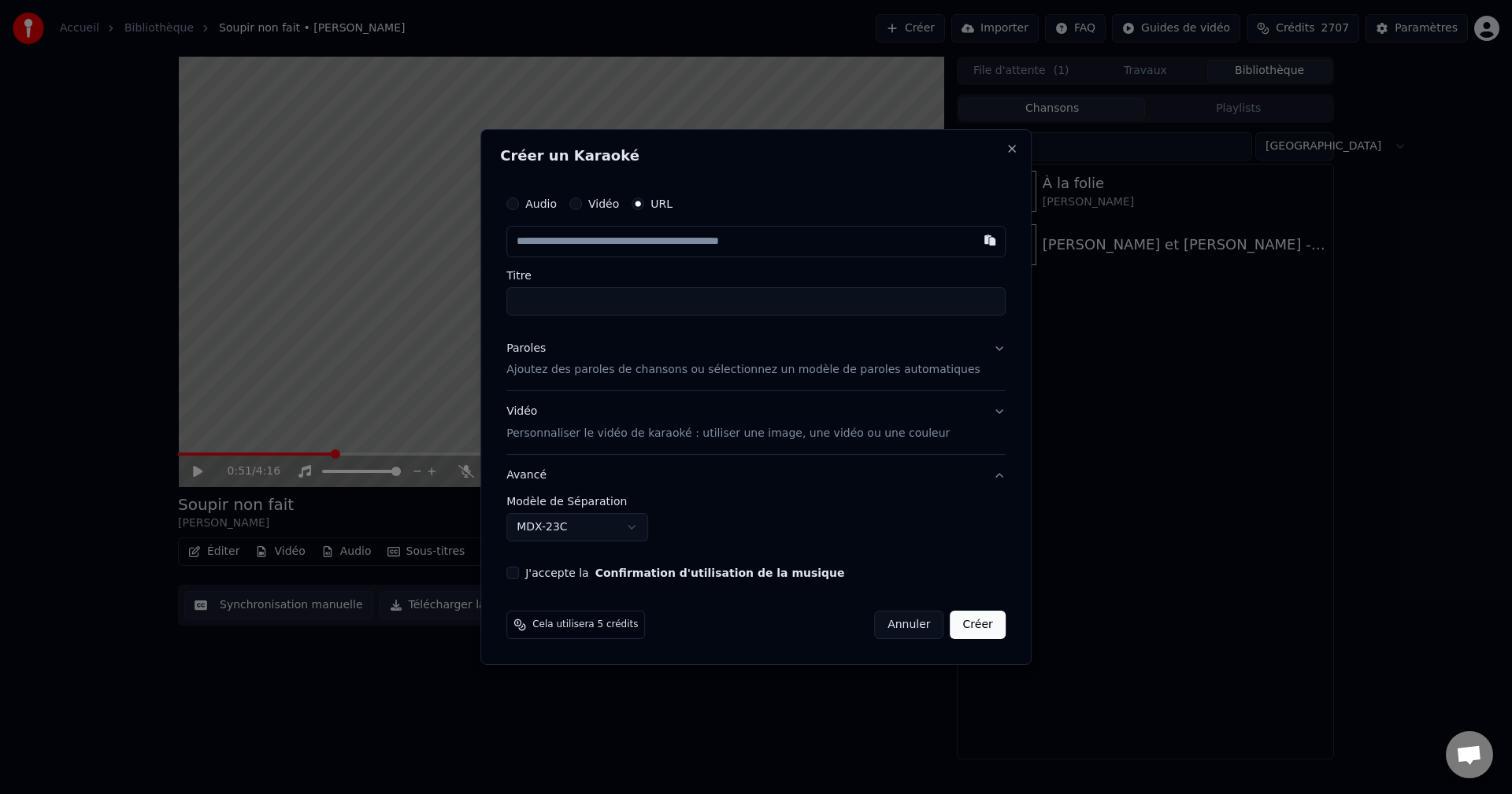
click at [597, 524] on body "**********" at bounding box center [756, 397] width 1512 height 794
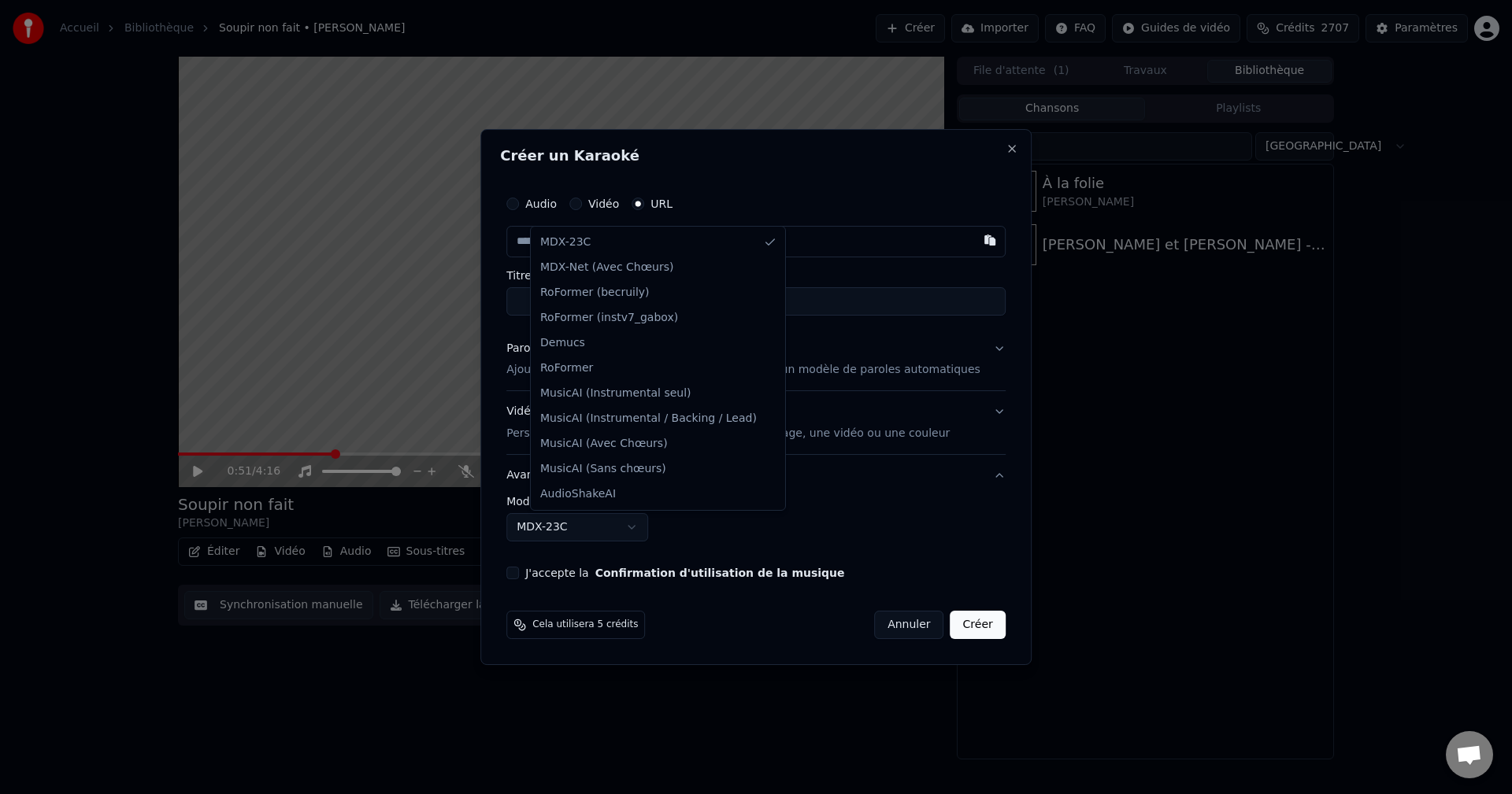
select select "**********"
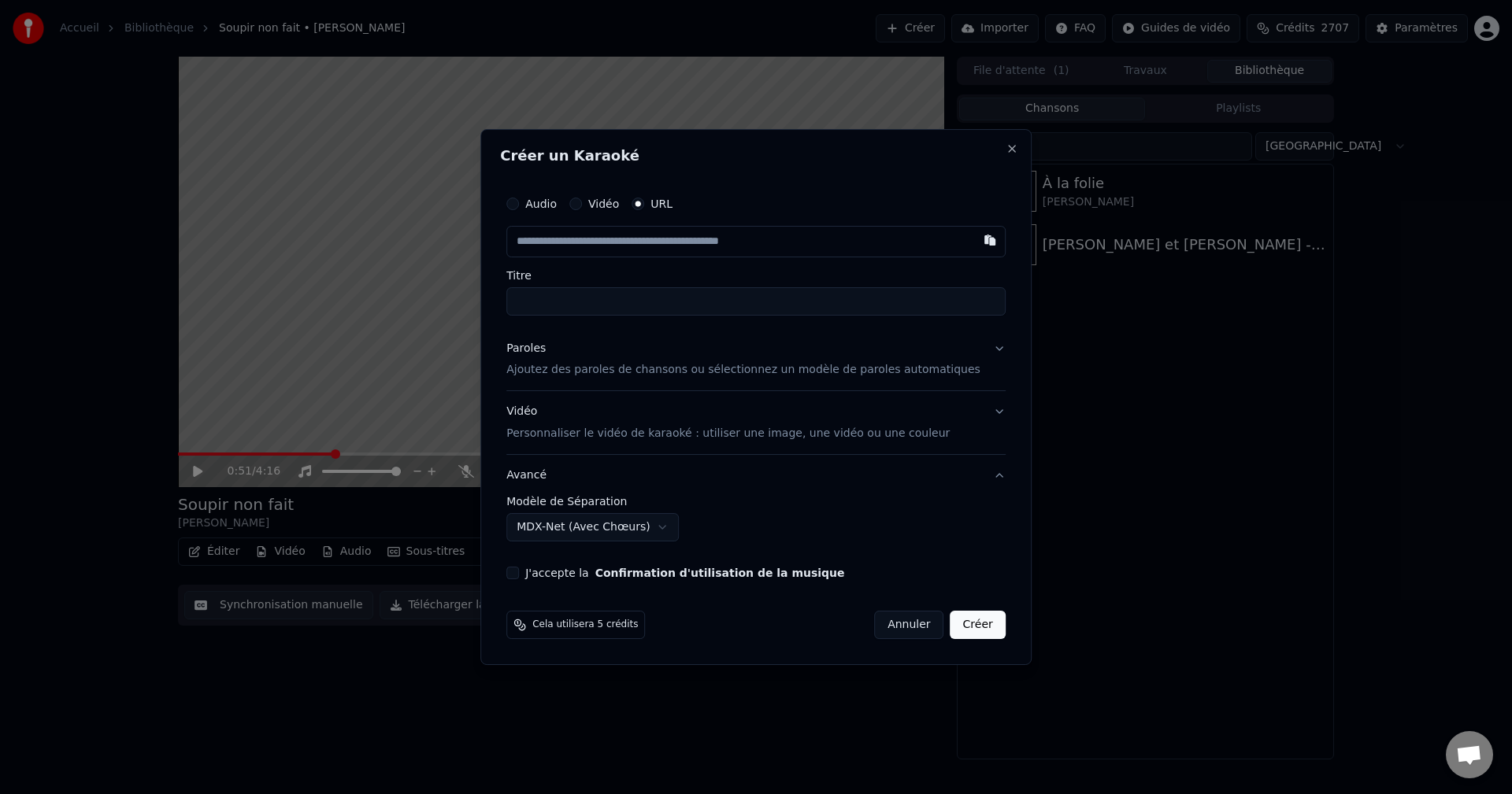
click at [519, 571] on button "J'accepte la Confirmation d'utilisation de la musique" at bounding box center [513, 573] width 13 height 13
click at [974, 616] on button "Créer" at bounding box center [977, 624] width 55 height 29
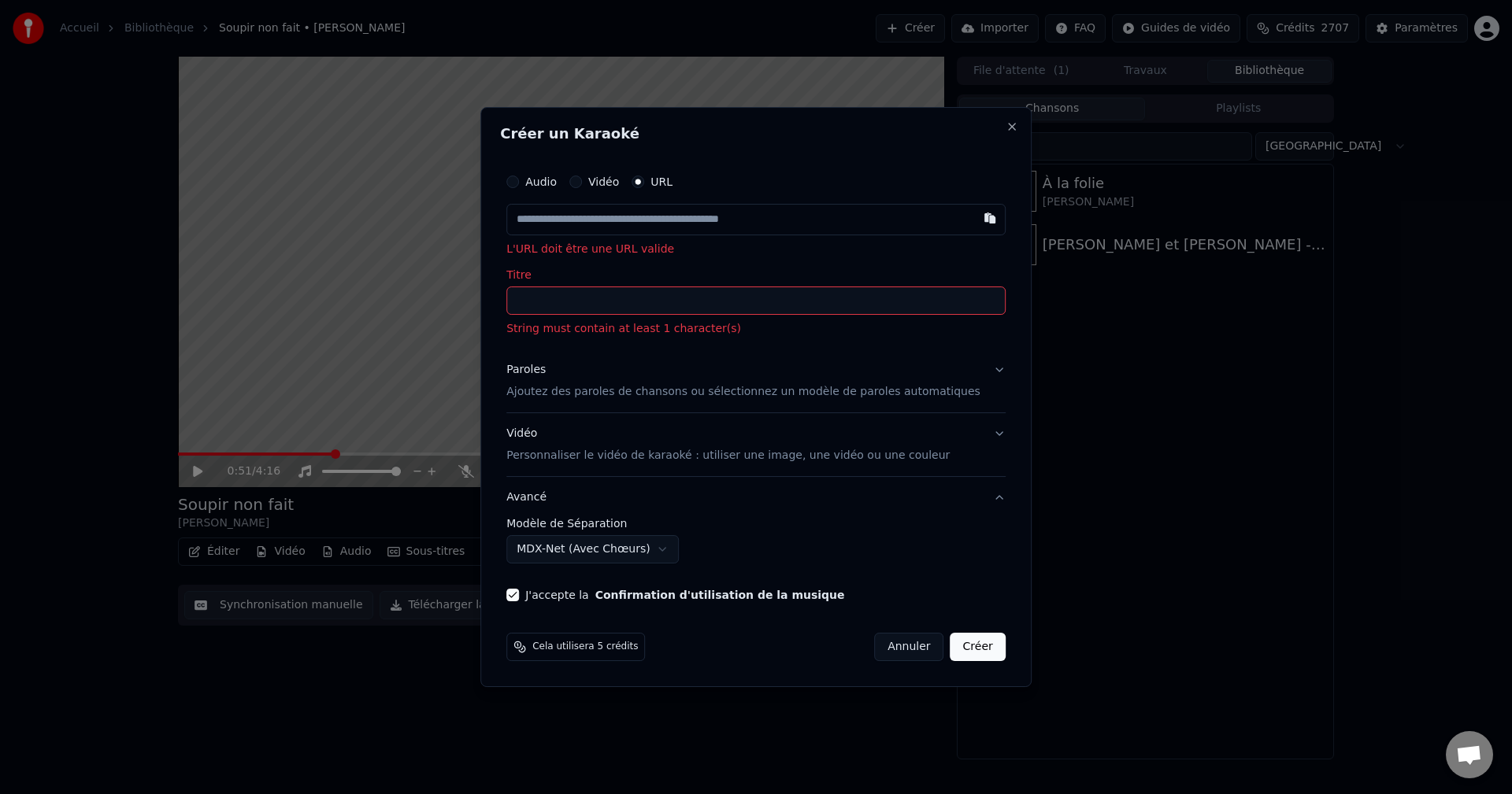
click at [627, 218] on input "text" at bounding box center [756, 220] width 499 height 32
paste input "**********"
type input "**********"
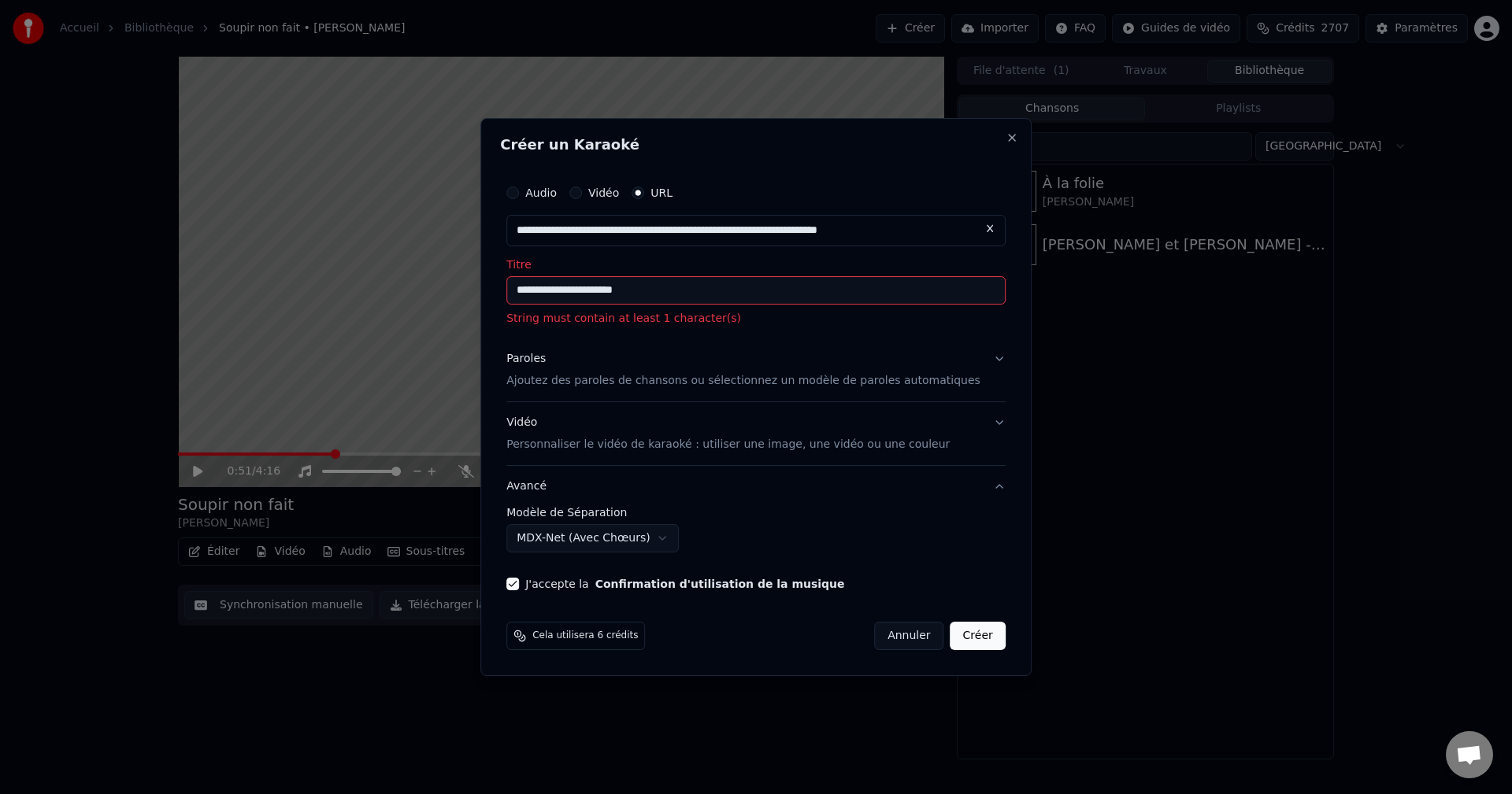
type input "**********"
click at [966, 637] on button "Créer" at bounding box center [977, 636] width 55 height 29
type input "**********"
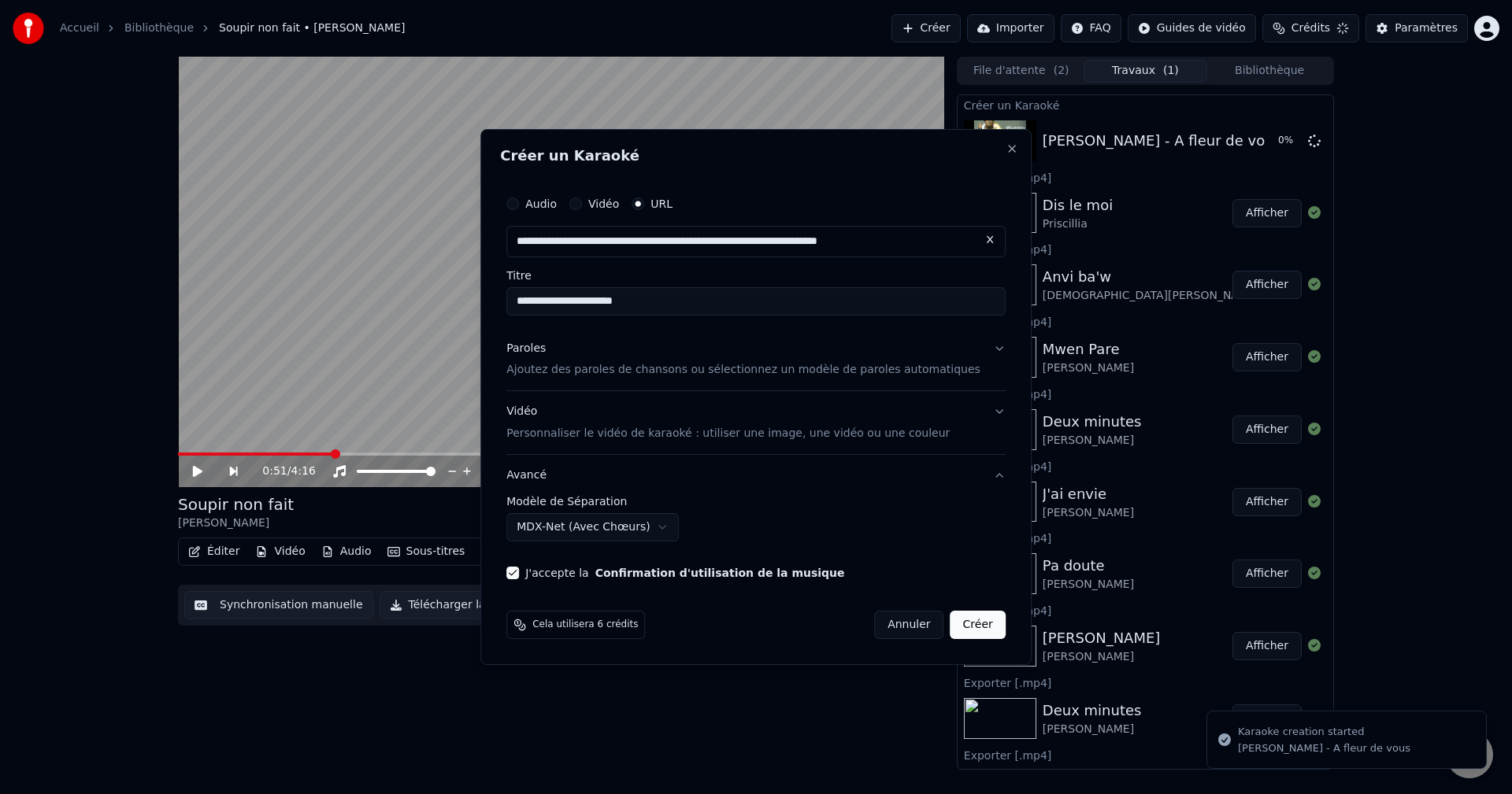
select select "******"
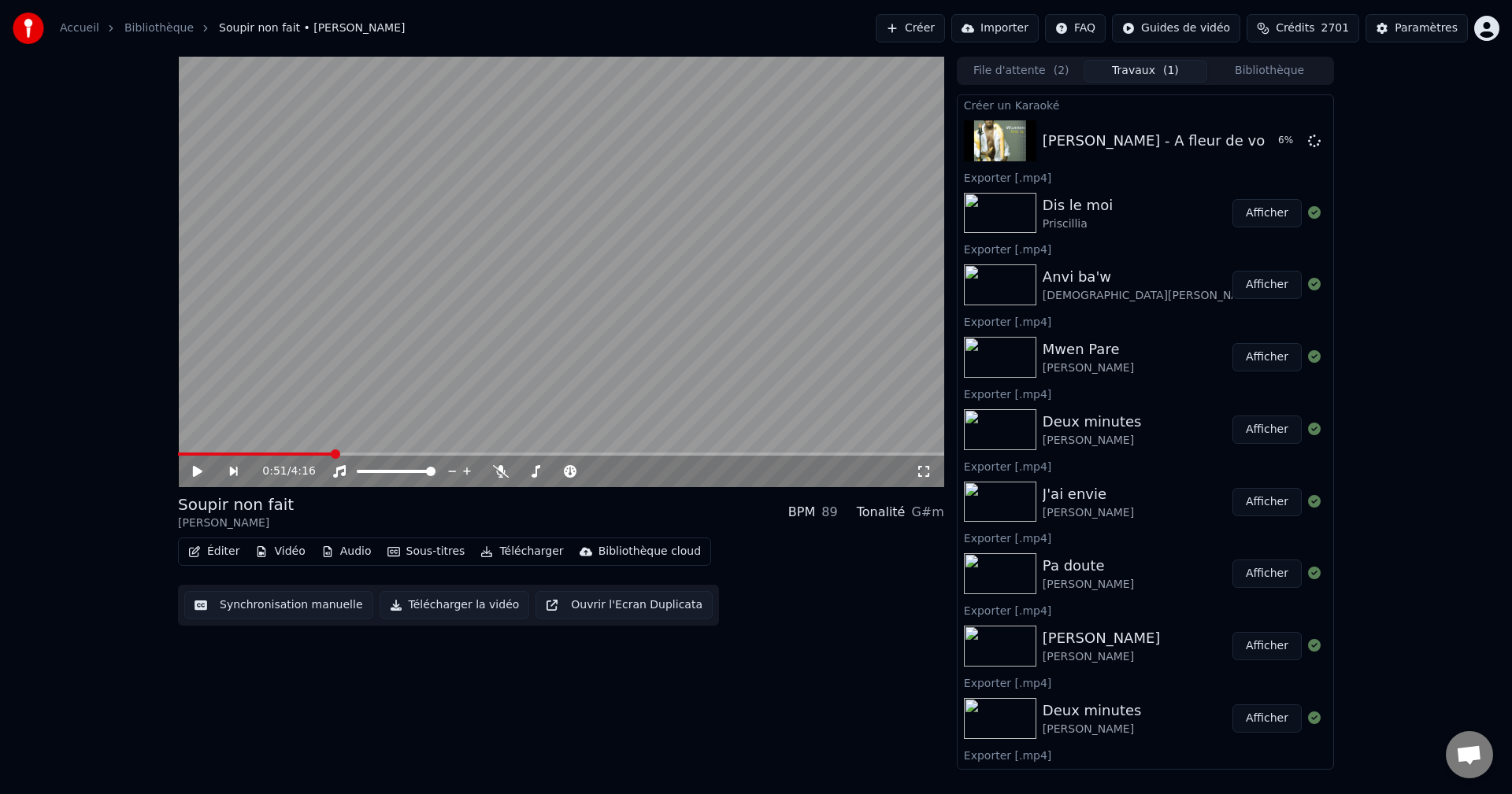
click at [927, 32] on button "Créer" at bounding box center [909, 28] width 70 height 29
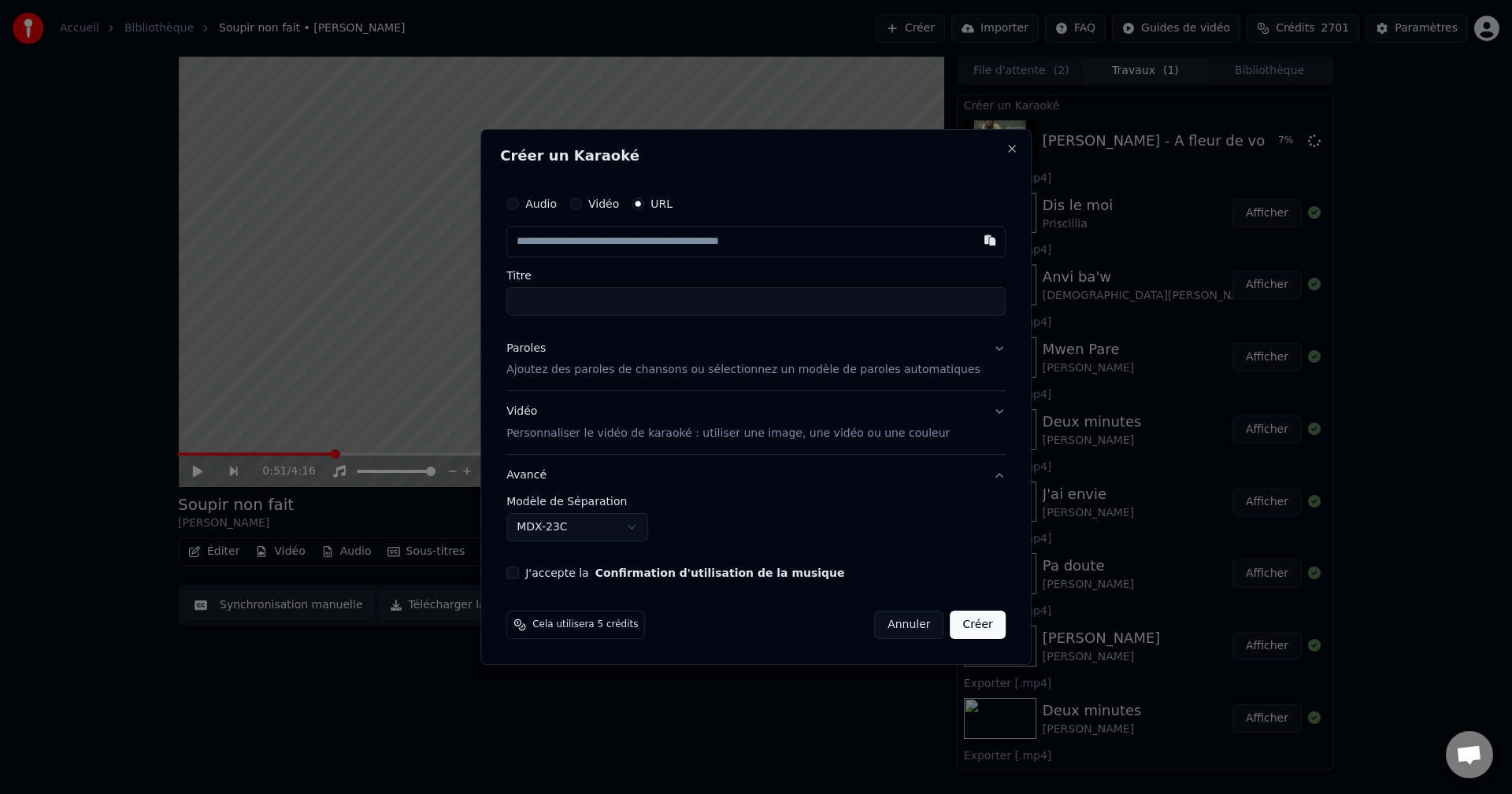
click at [708, 247] on input "text" at bounding box center [756, 242] width 499 height 32
type input "**********"
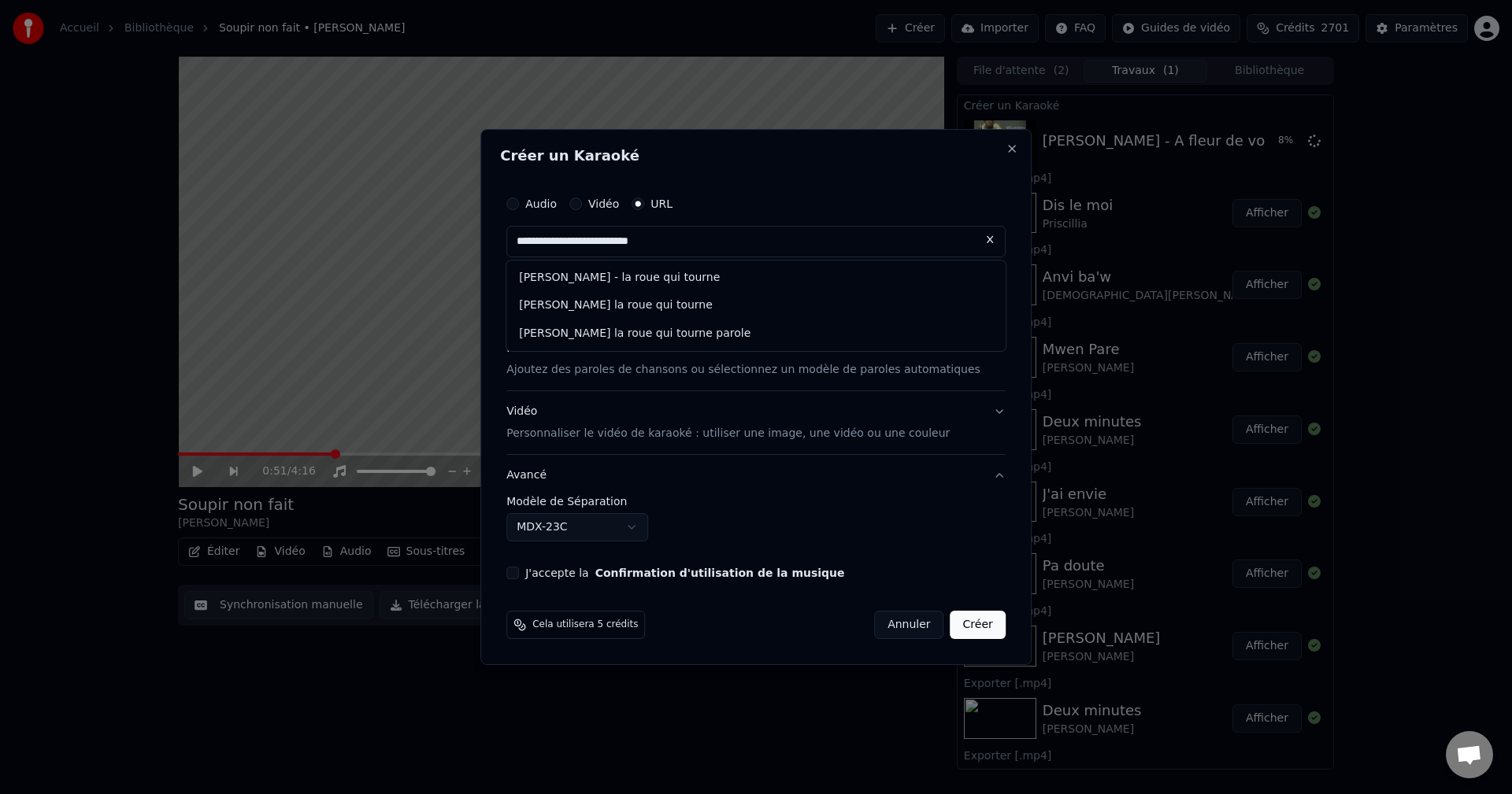
click at [738, 246] on input "**********" at bounding box center [756, 242] width 499 height 32
drag, startPoint x: 738, startPoint y: 246, endPoint x: 354, endPoint y: 301, distance: 387.9
click at [354, 301] on body "**********" at bounding box center [756, 397] width 1512 height 794
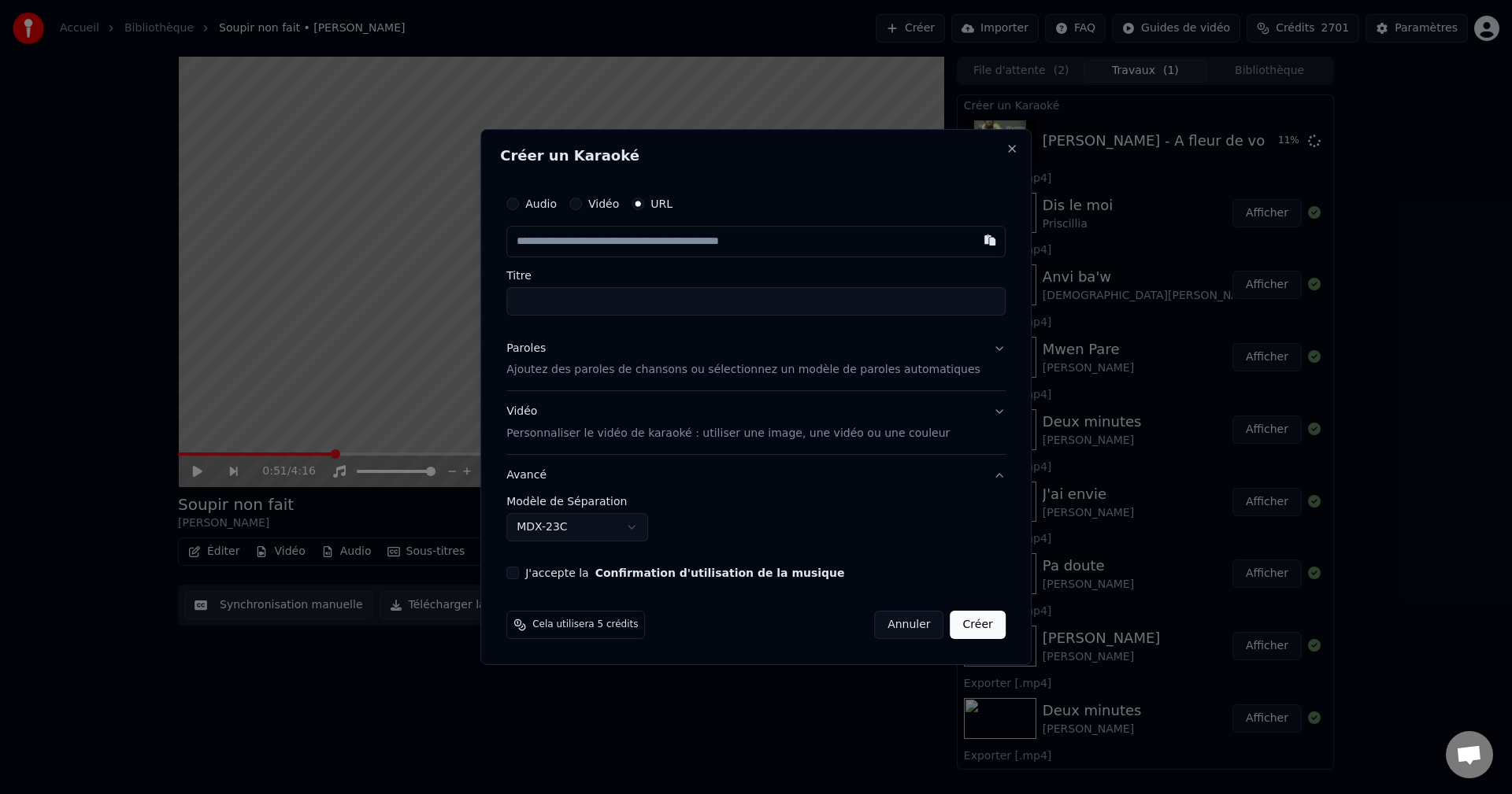
click at [580, 248] on input "text" at bounding box center [756, 242] width 499 height 32
paste input "**********"
type input "**********"
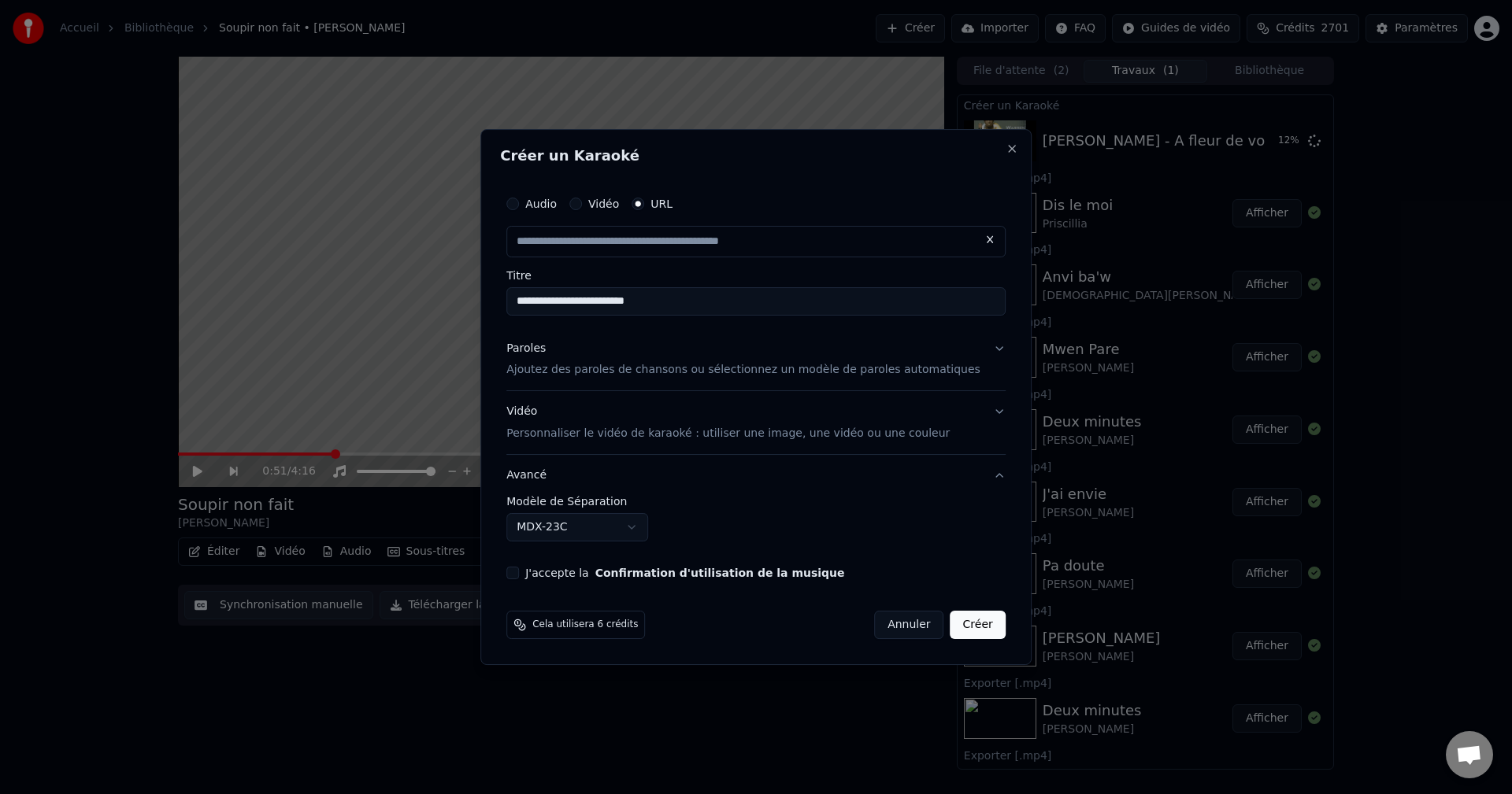
click at [544, 363] on p "Ajoutez des paroles de chansons ou sélectionnez un modèle de paroles automatiqu…" at bounding box center [743, 371] width 474 height 16
type input "**********"
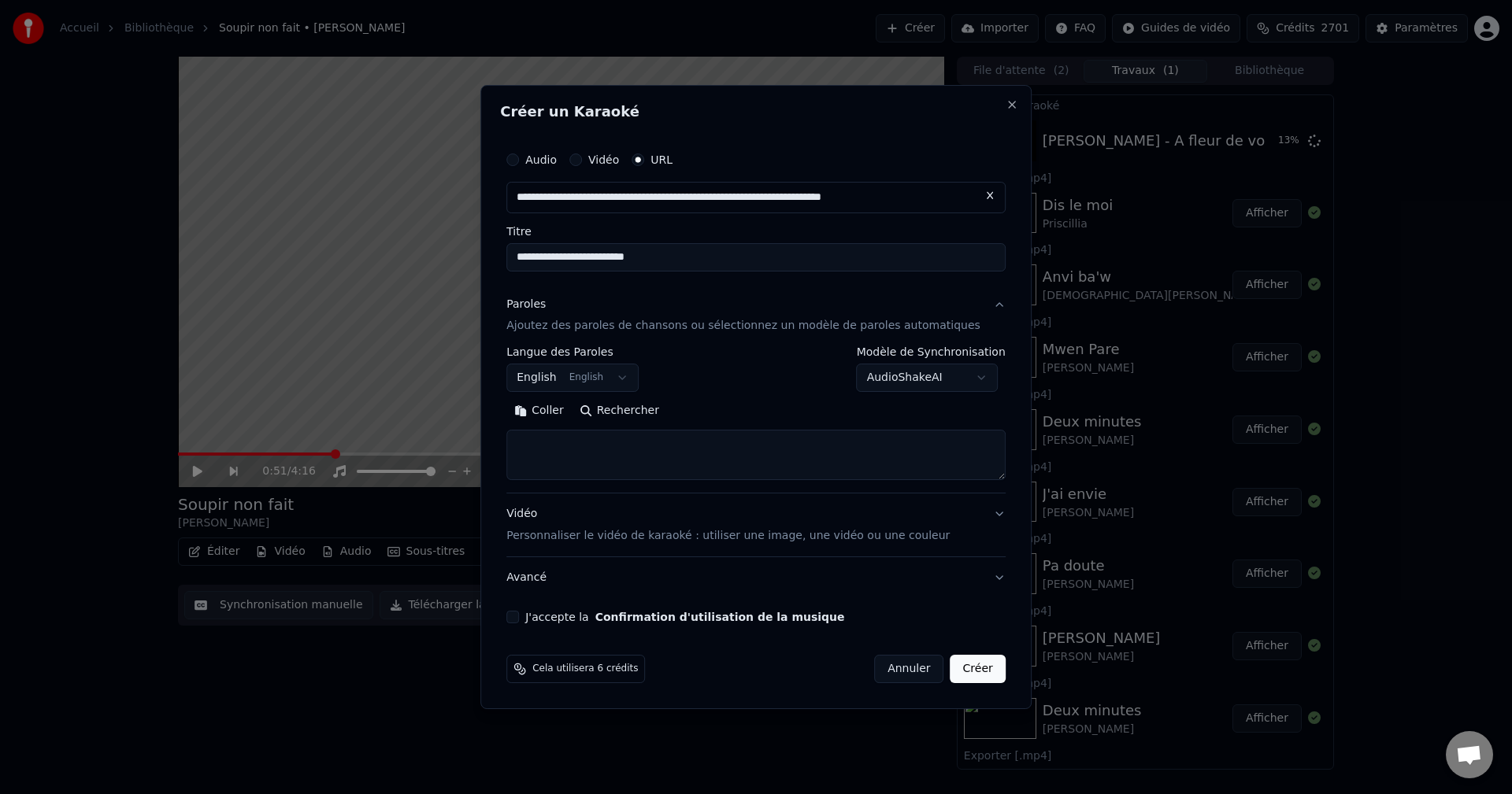
click at [639, 374] on body "**********" at bounding box center [756, 397] width 1512 height 794
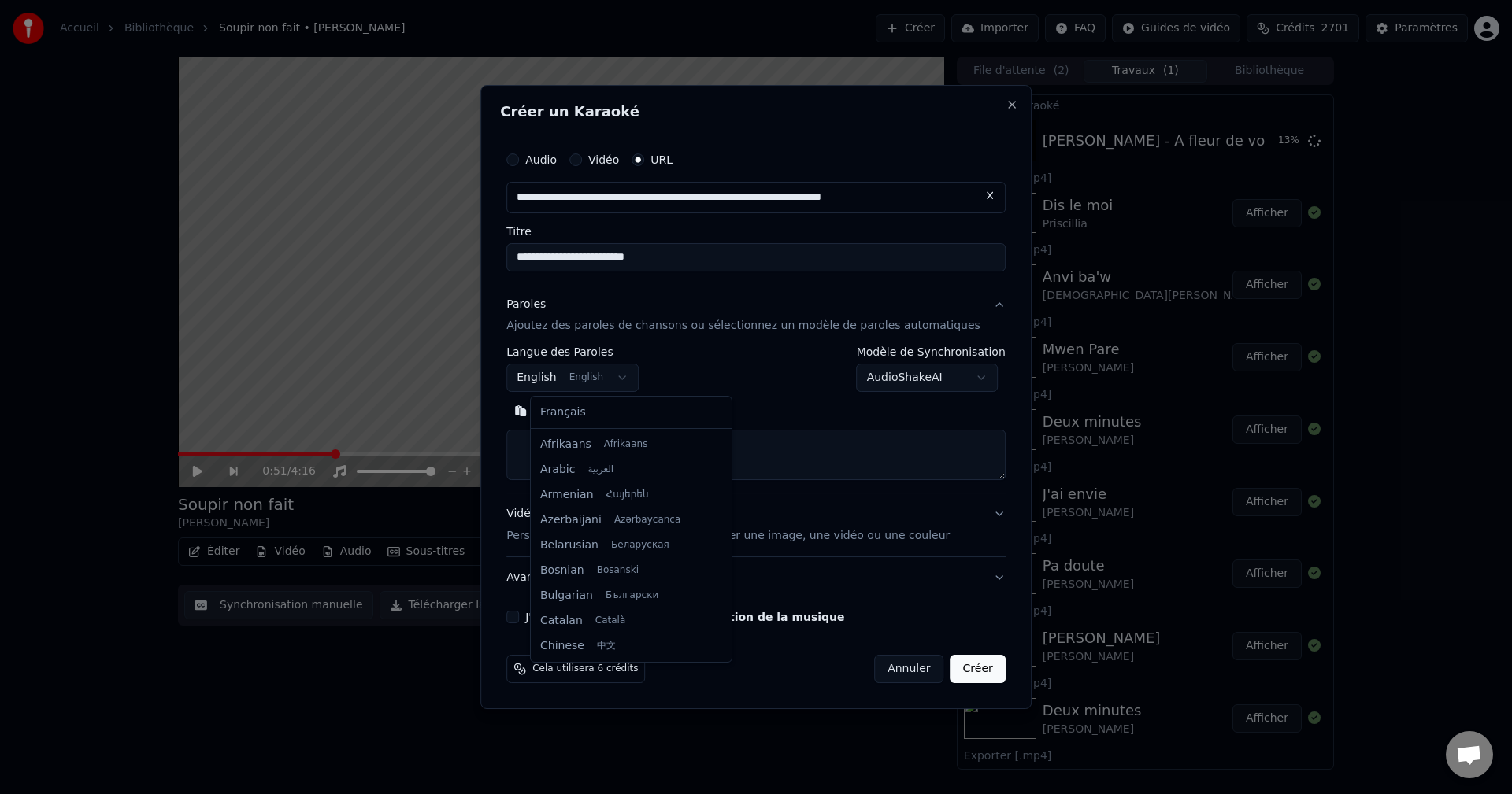
scroll to position [126, 0]
select select "**"
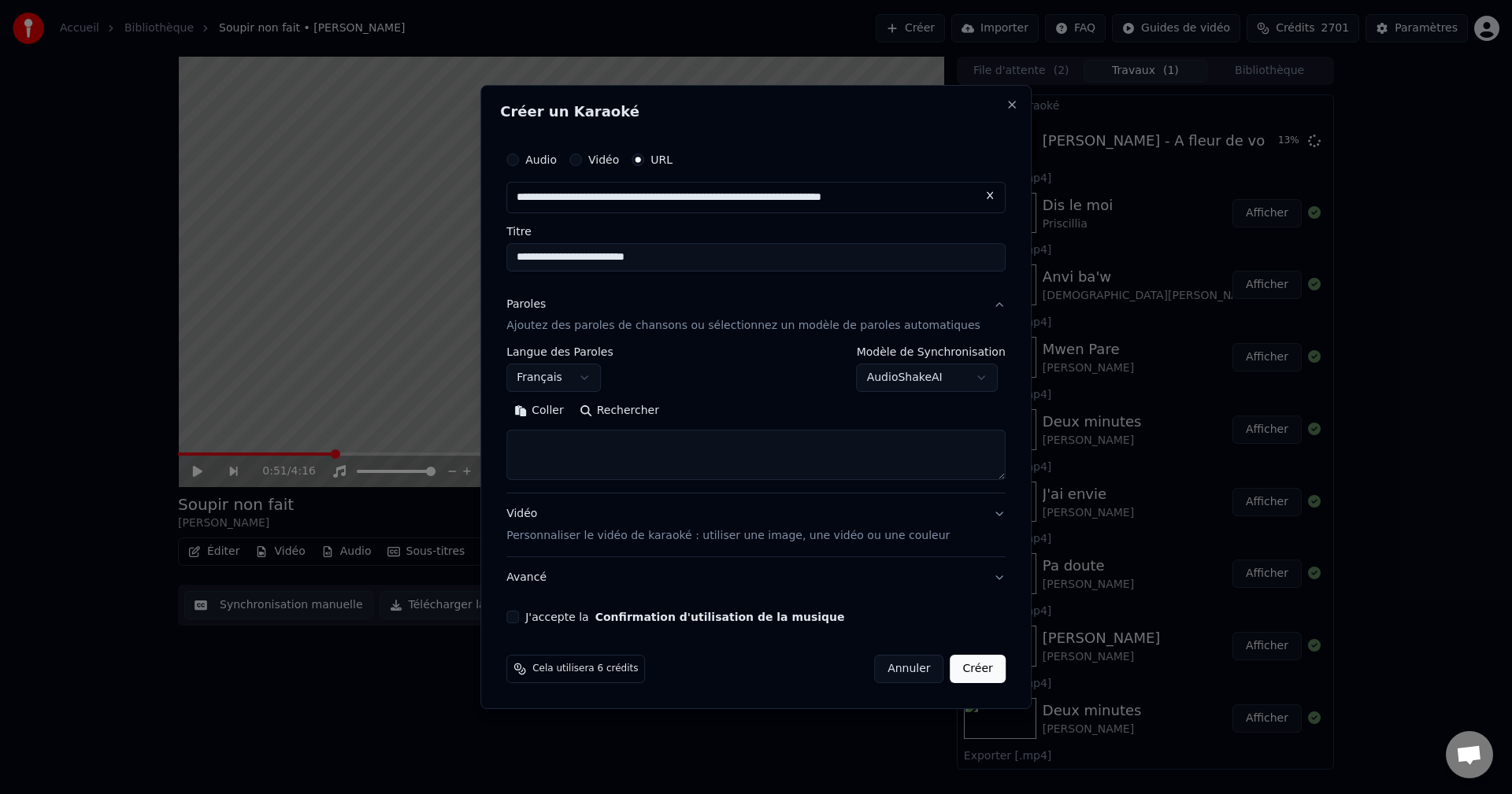
click at [638, 410] on button "Rechercher" at bounding box center [619, 411] width 95 height 25
click at [719, 410] on button "Développer" at bounding box center [722, 411] width 96 height 25
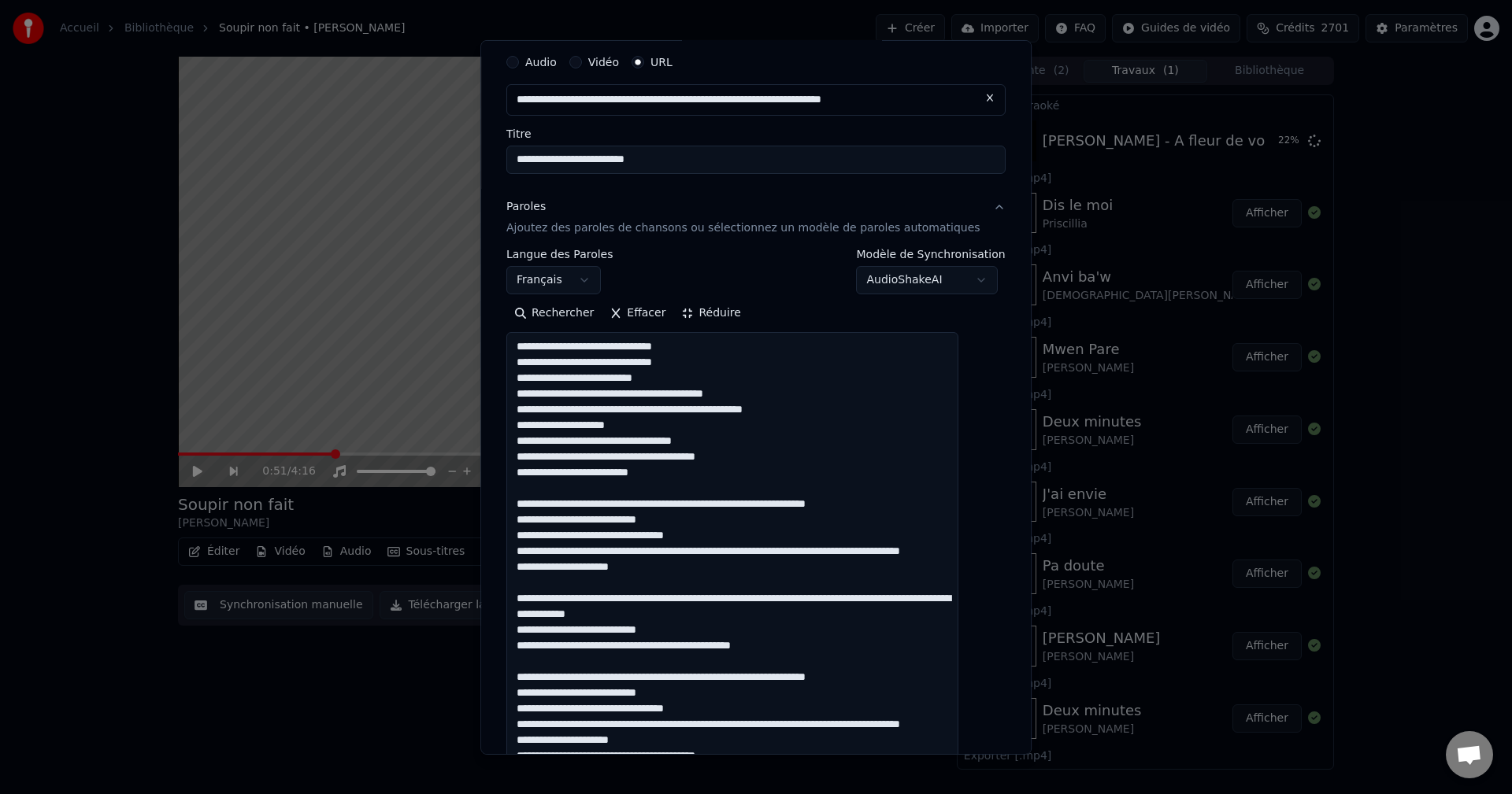
scroll to position [79, 0]
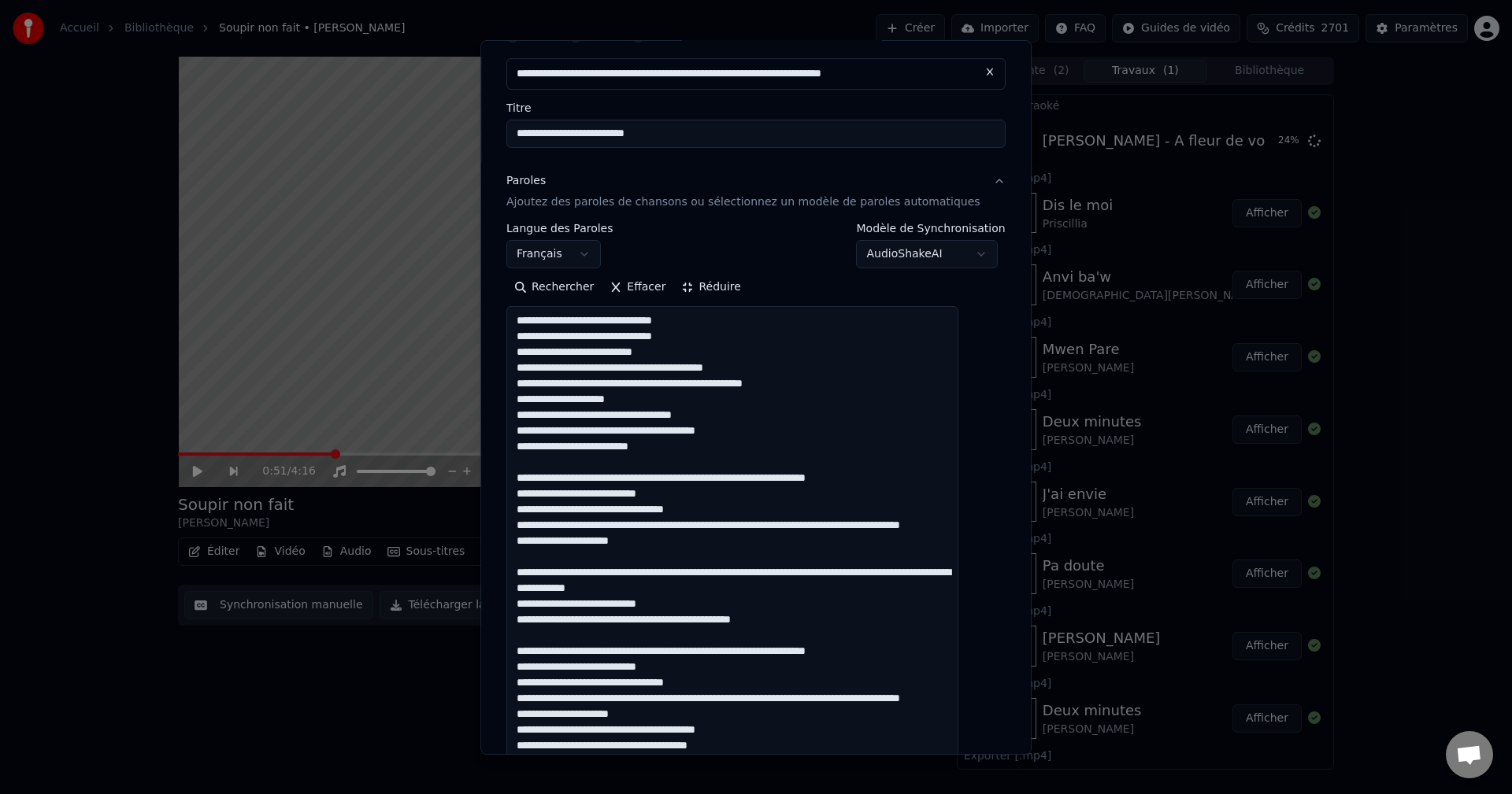
click at [684, 510] on textarea at bounding box center [732, 760] width 452 height 909
click at [713, 507] on textarea at bounding box center [732, 760] width 452 height 909
click at [645, 553] on textarea at bounding box center [732, 760] width 452 height 909
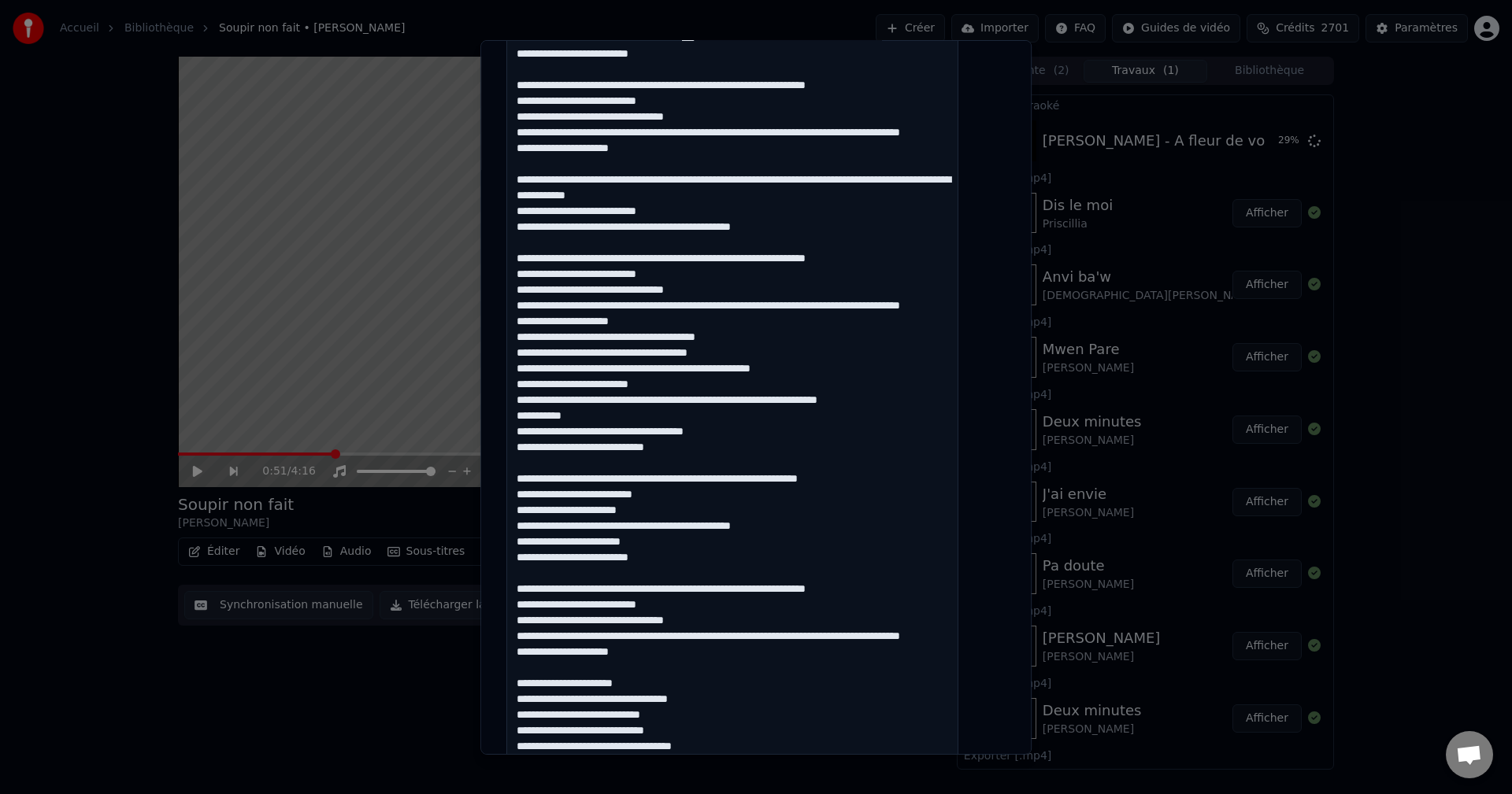
scroll to position [473, 0]
click at [713, 179] on textarea at bounding box center [732, 367] width 452 height 909
click at [861, 184] on textarea at bounding box center [732, 367] width 452 height 909
click at [682, 215] on textarea at bounding box center [732, 367] width 452 height 909
click at [802, 236] on textarea at bounding box center [732, 367] width 452 height 909
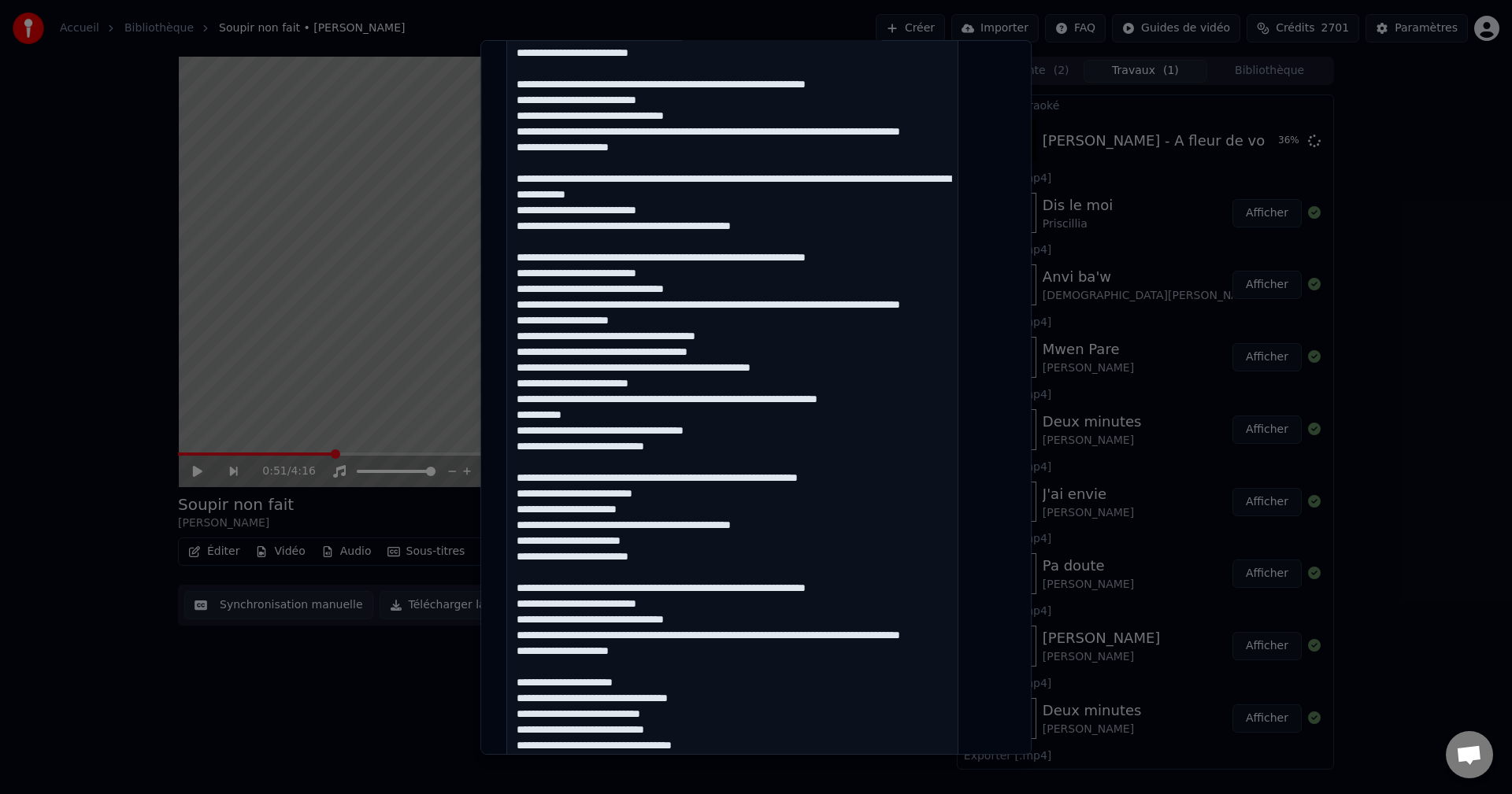
click at [650, 272] on textarea at bounding box center [732, 367] width 452 height 909
click at [718, 270] on textarea at bounding box center [732, 367] width 452 height 909
click at [740, 266] on textarea at bounding box center [732, 367] width 452 height 909
click at [812, 269] on textarea at bounding box center [732, 367] width 452 height 909
click at [697, 284] on textarea at bounding box center [732, 367] width 452 height 909
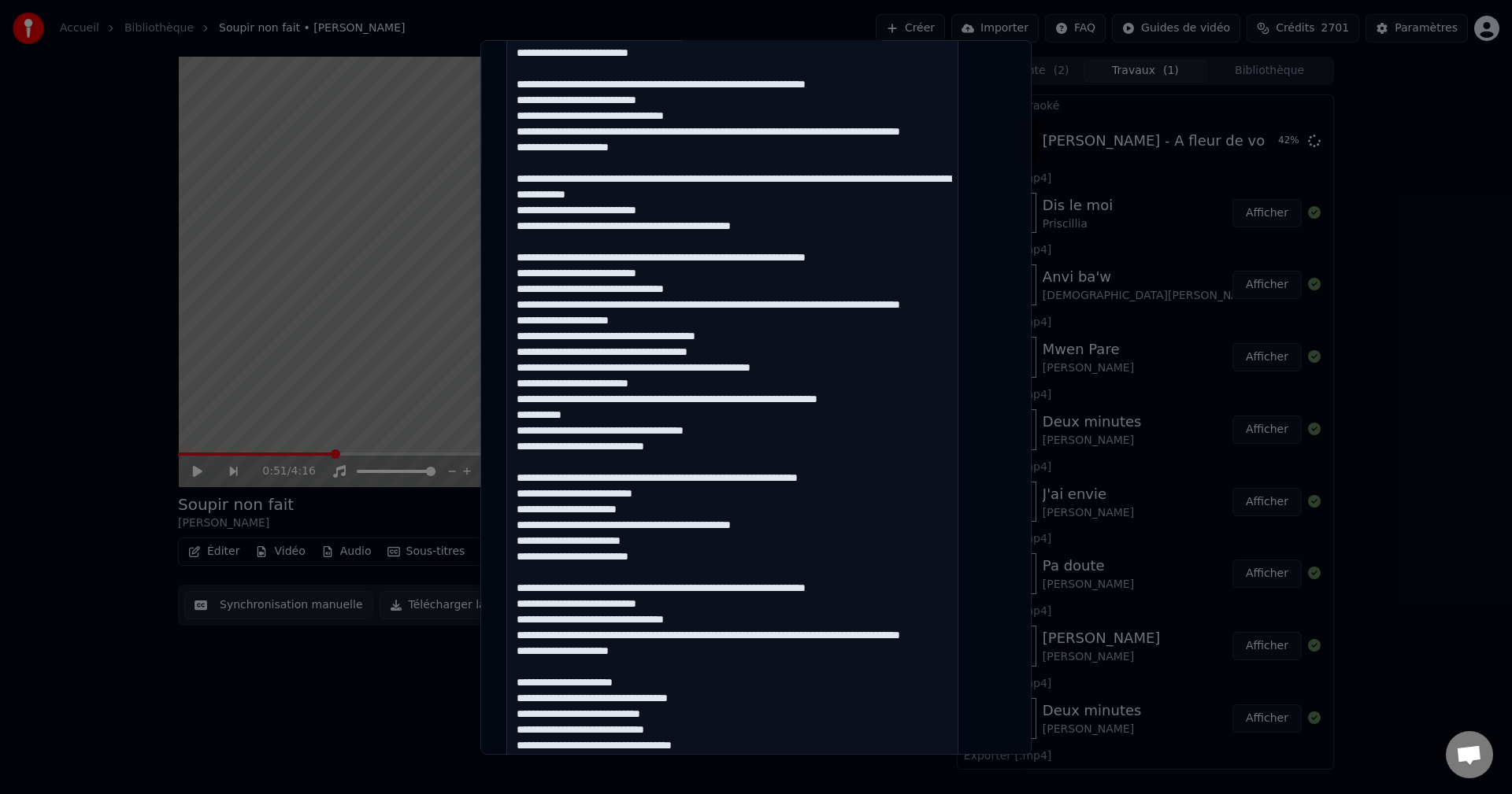
click at [669, 352] on textarea at bounding box center [732, 367] width 452 height 909
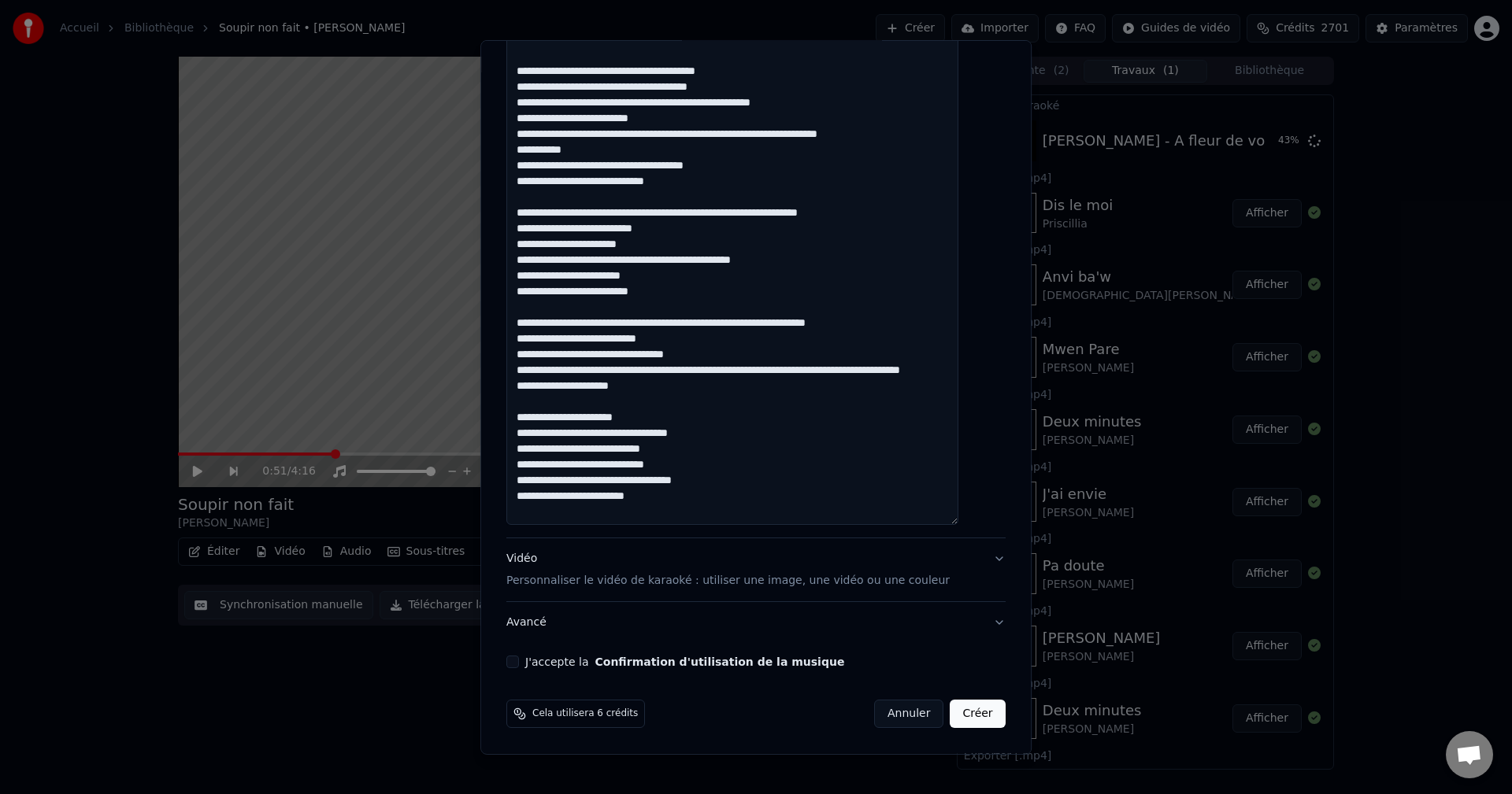
scroll to position [0, 0]
click at [667, 148] on textarea at bounding box center [732, 70] width 452 height 909
click at [596, 180] on textarea at bounding box center [732, 70] width 452 height 909
click at [688, 208] on textarea at bounding box center [732, 70] width 452 height 909
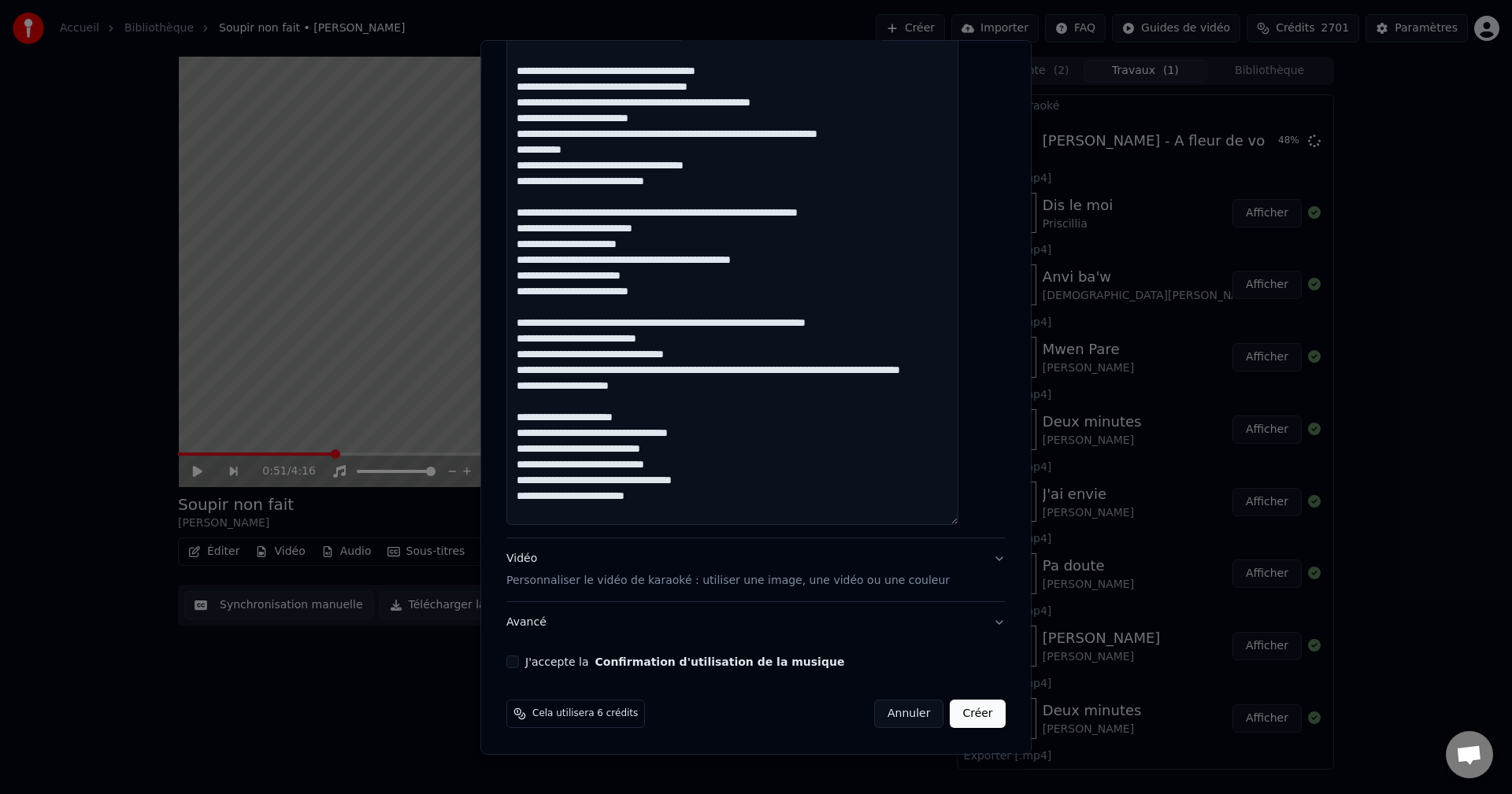
click at [586, 209] on textarea at bounding box center [732, 70] width 452 height 909
click at [593, 192] on textarea at bounding box center [732, 70] width 452 height 909
click at [726, 367] on textarea at bounding box center [732, 70] width 452 height 909
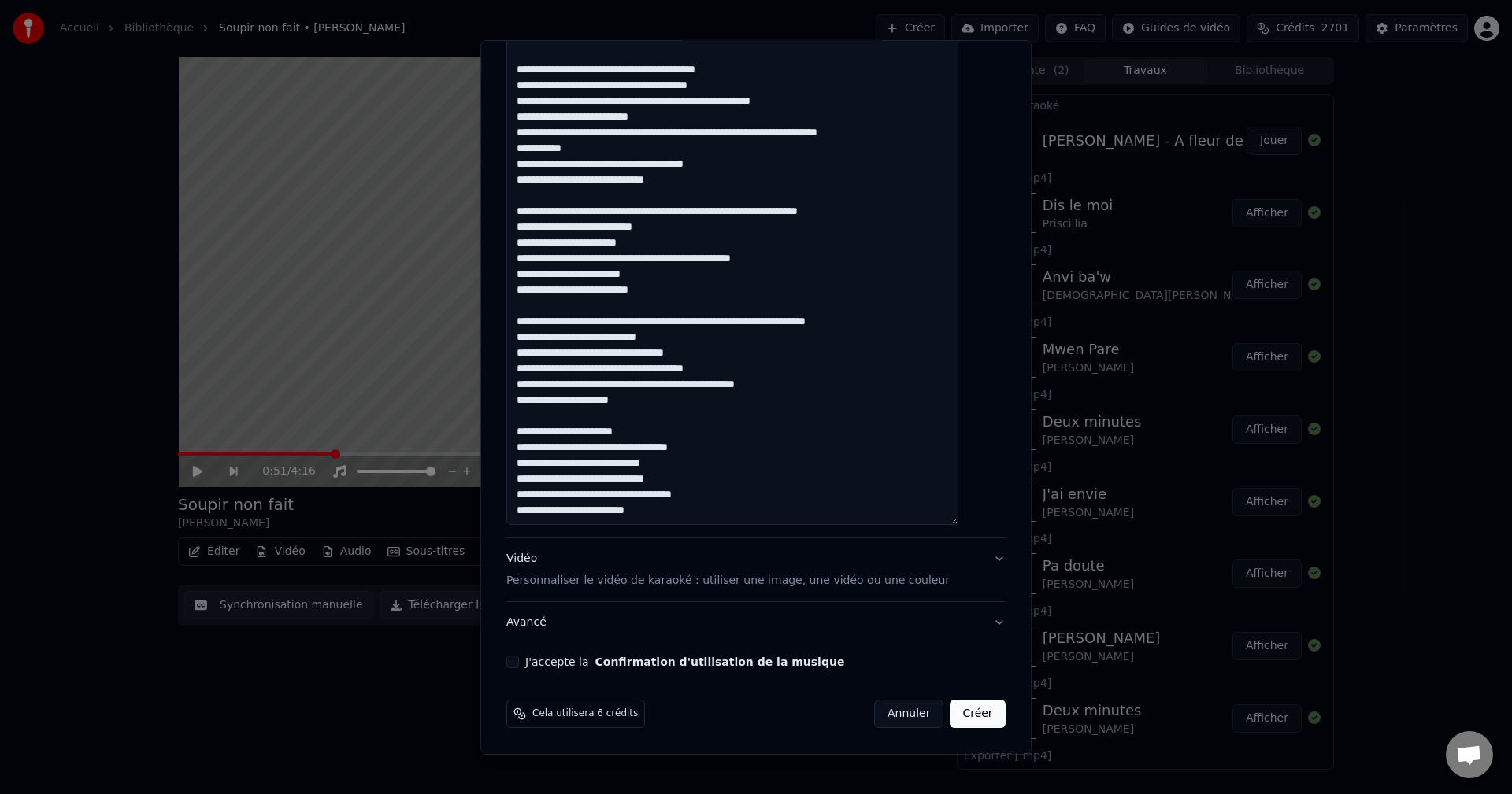
click at [538, 379] on textarea at bounding box center [732, 70] width 452 height 909
drag, startPoint x: 656, startPoint y: 405, endPoint x: 515, endPoint y: 320, distance: 164.6
click at [515, 320] on div "**********" at bounding box center [756, 396] width 552 height 714
click at [681, 398] on textarea at bounding box center [732, 70] width 452 height 909
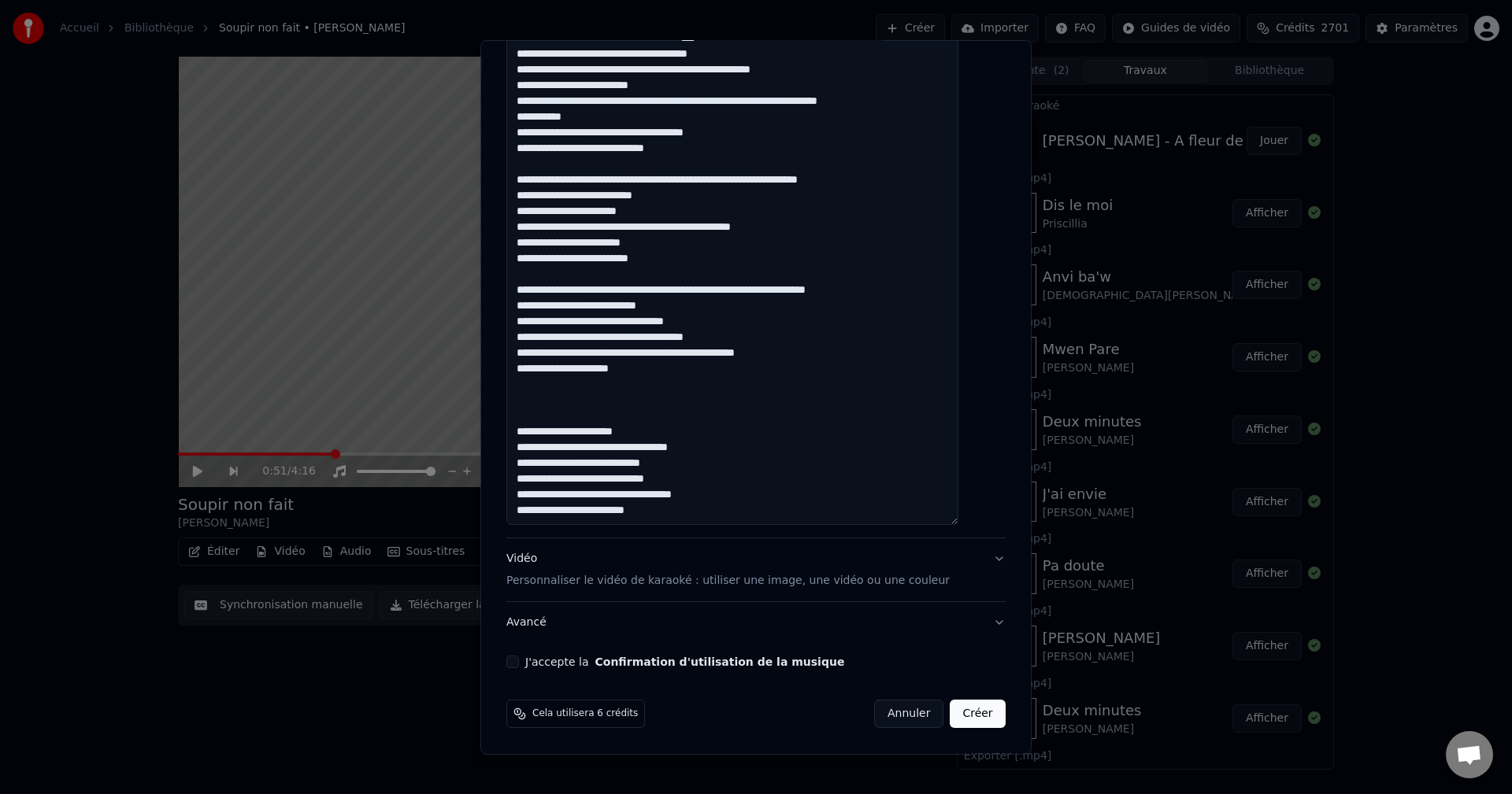
paste textarea "**********"
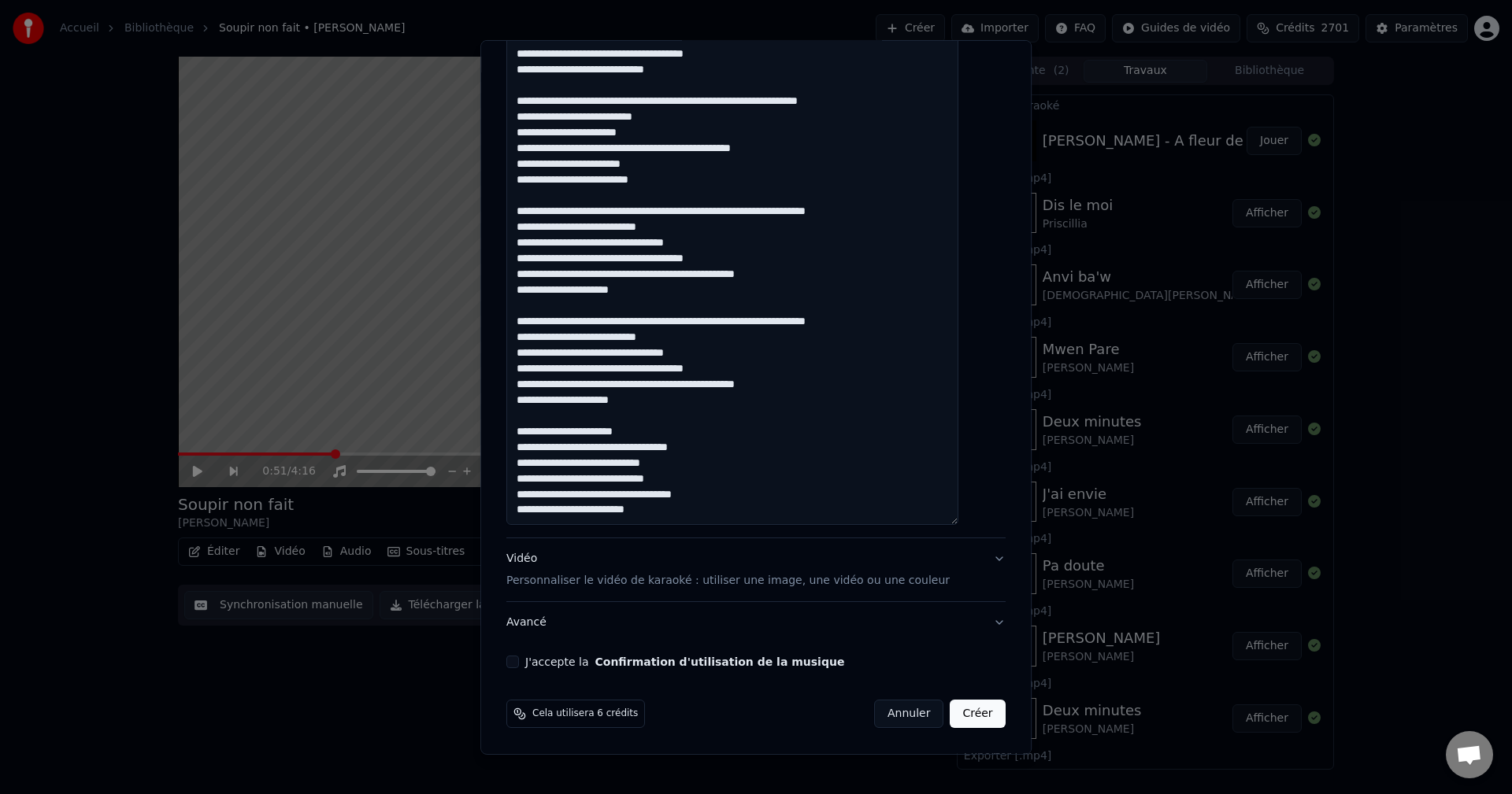
scroll to position [144, 0]
click at [663, 429] on textarea at bounding box center [732, 70] width 452 height 909
type textarea "**********"
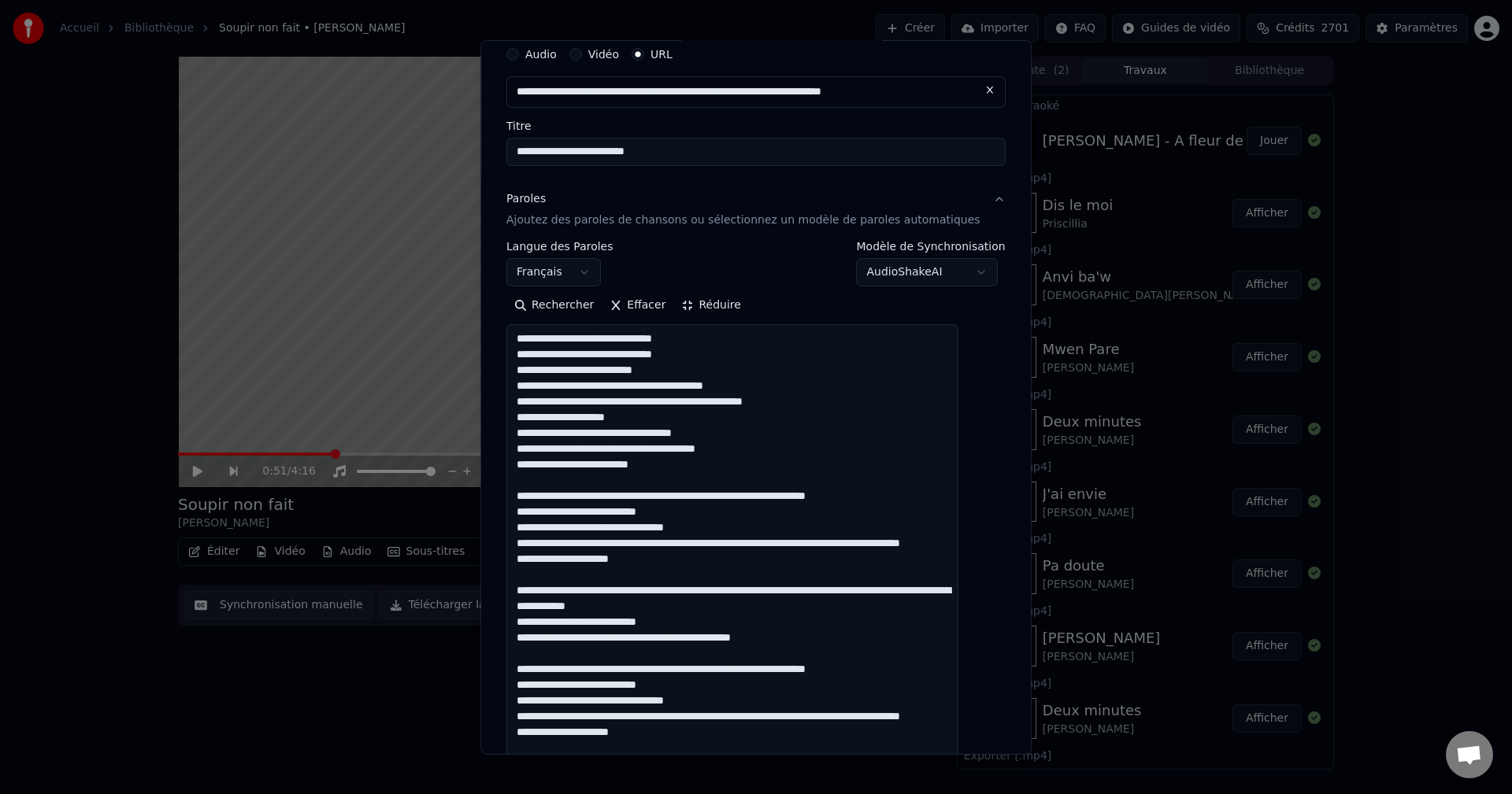
scroll to position [0, 0]
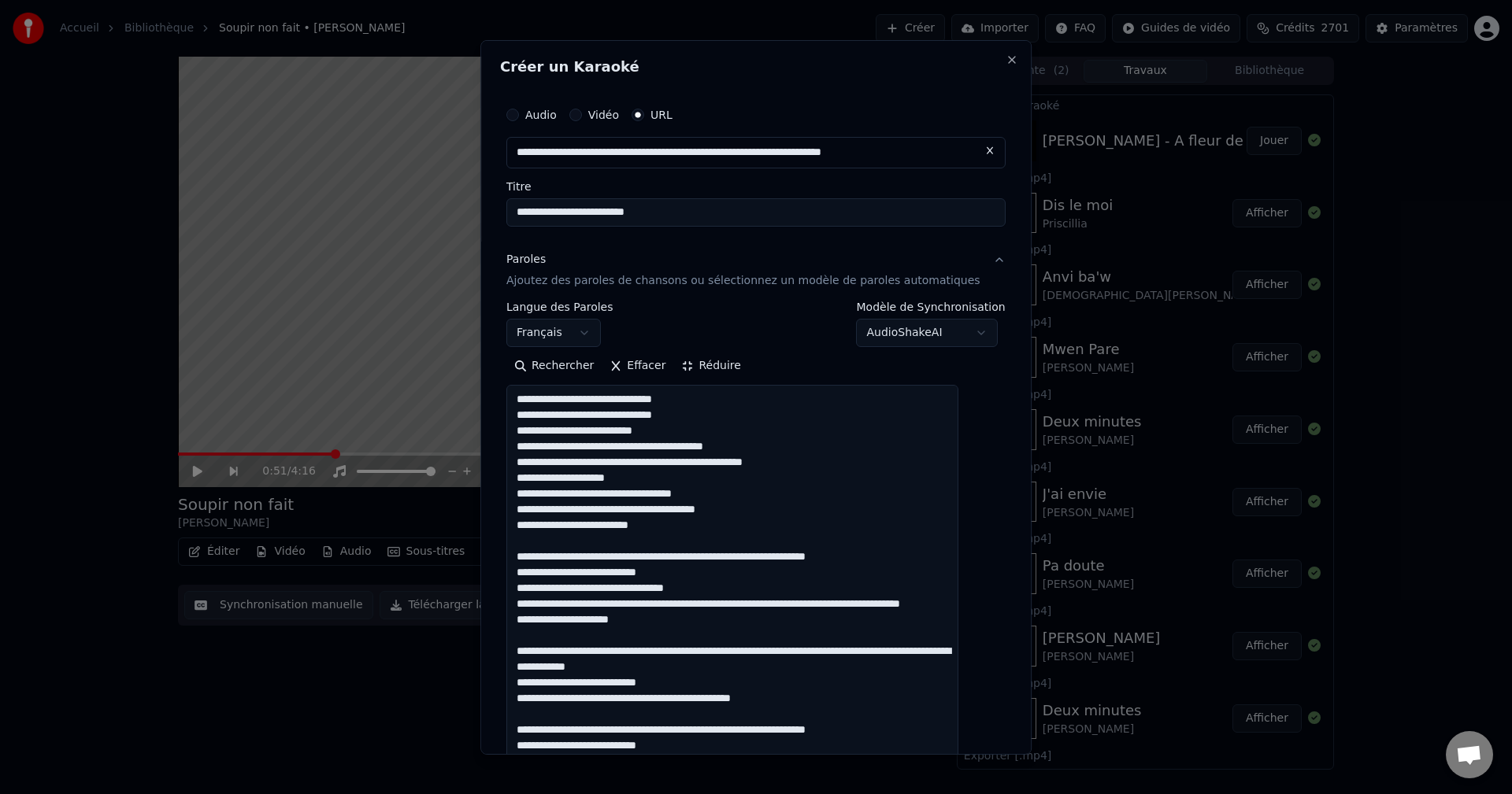
click at [685, 153] on input "**********" at bounding box center [756, 152] width 499 height 32
click at [974, 144] on button at bounding box center [990, 150] width 32 height 29
paste input "**********"
type input "**********"
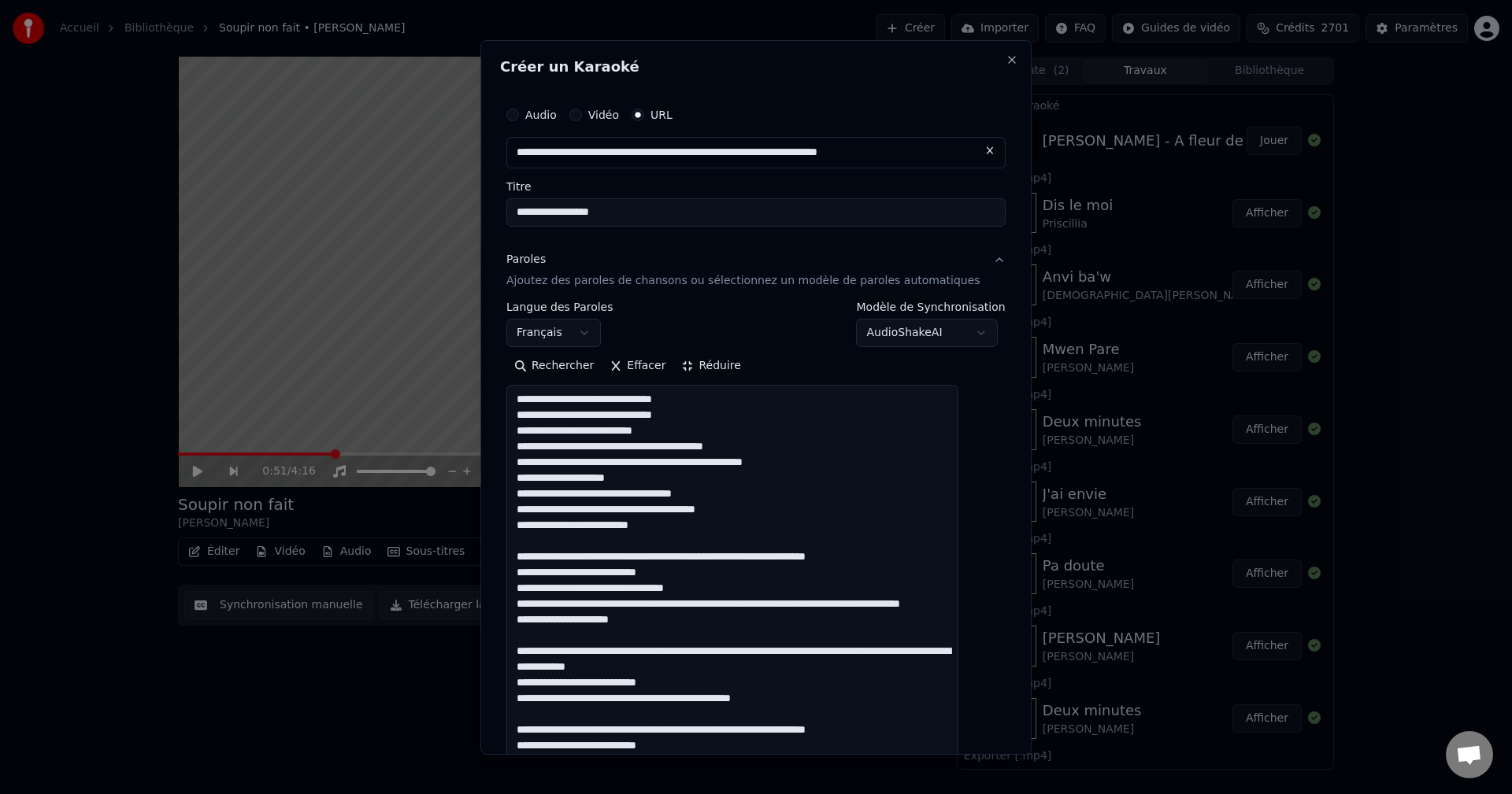
type input "**********"
click at [535, 215] on input "**********" at bounding box center [756, 211] width 499 height 29
type input "**********"
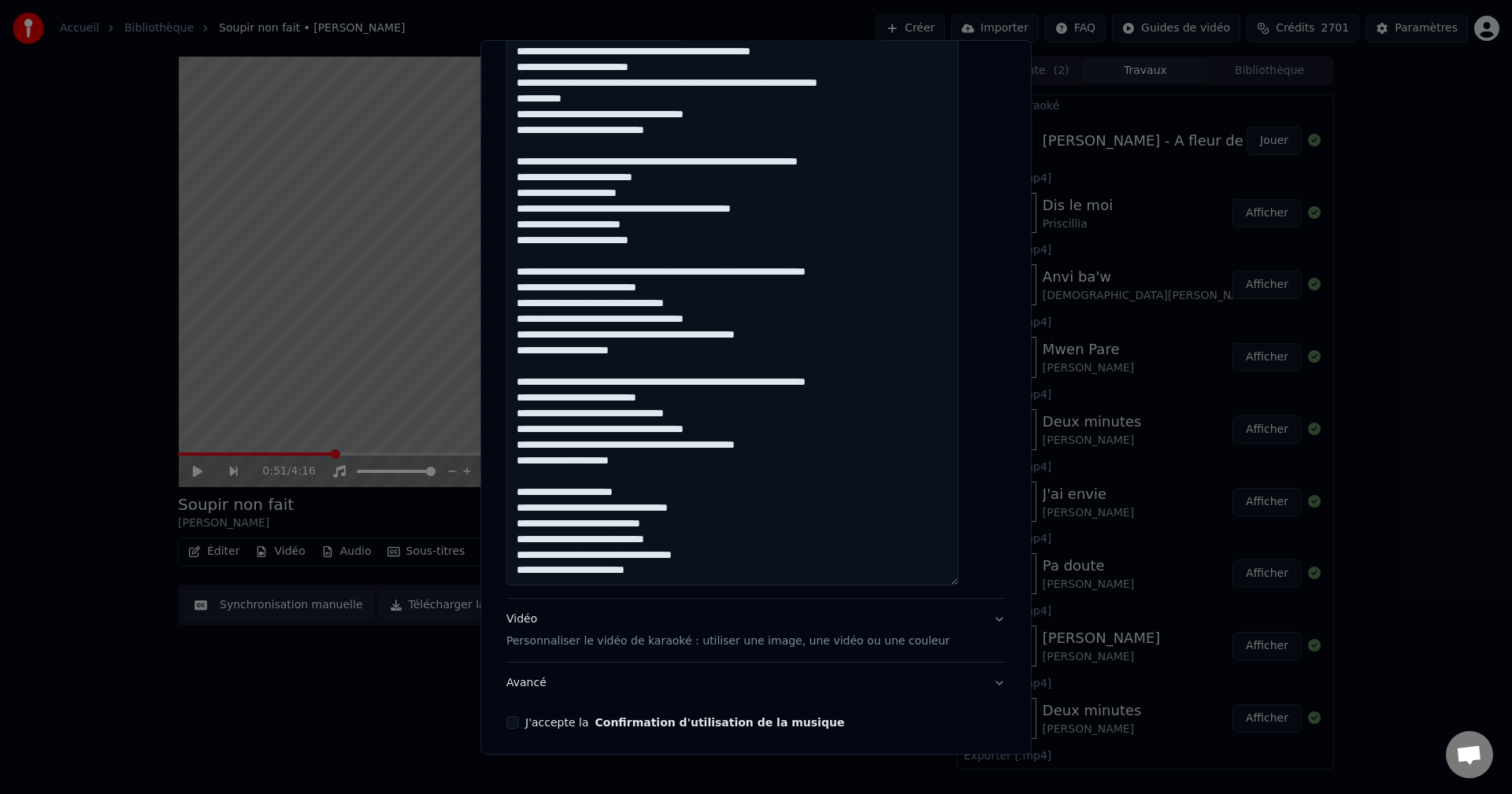
scroll to position [768, 0]
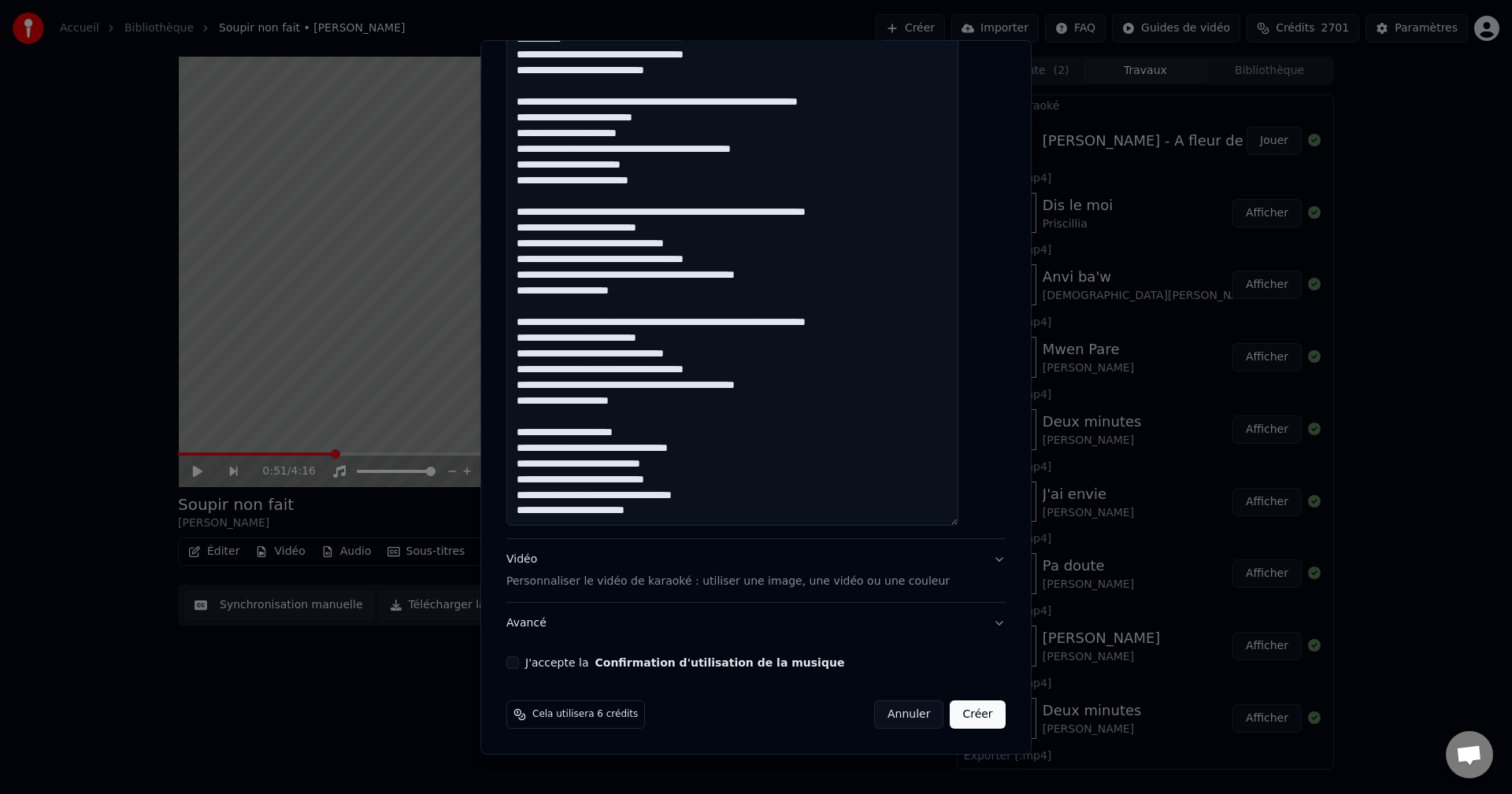
type input "**********"
click at [540, 562] on div "Vidéo Personnaliser le vidéo de karaoké : utiliser une image, une vidéo ou une …" at bounding box center [728, 570] width 443 height 38
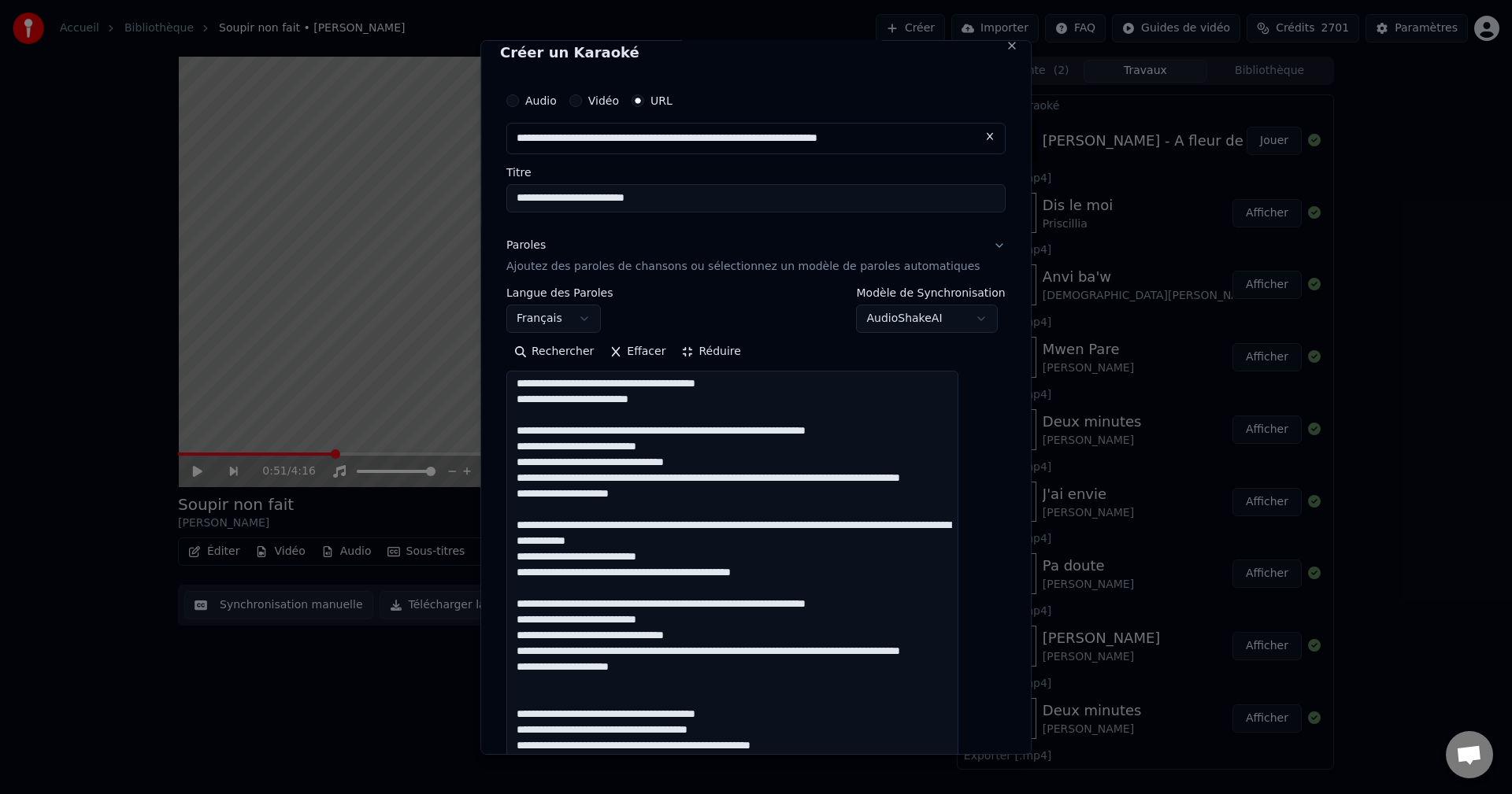
scroll to position [0, 0]
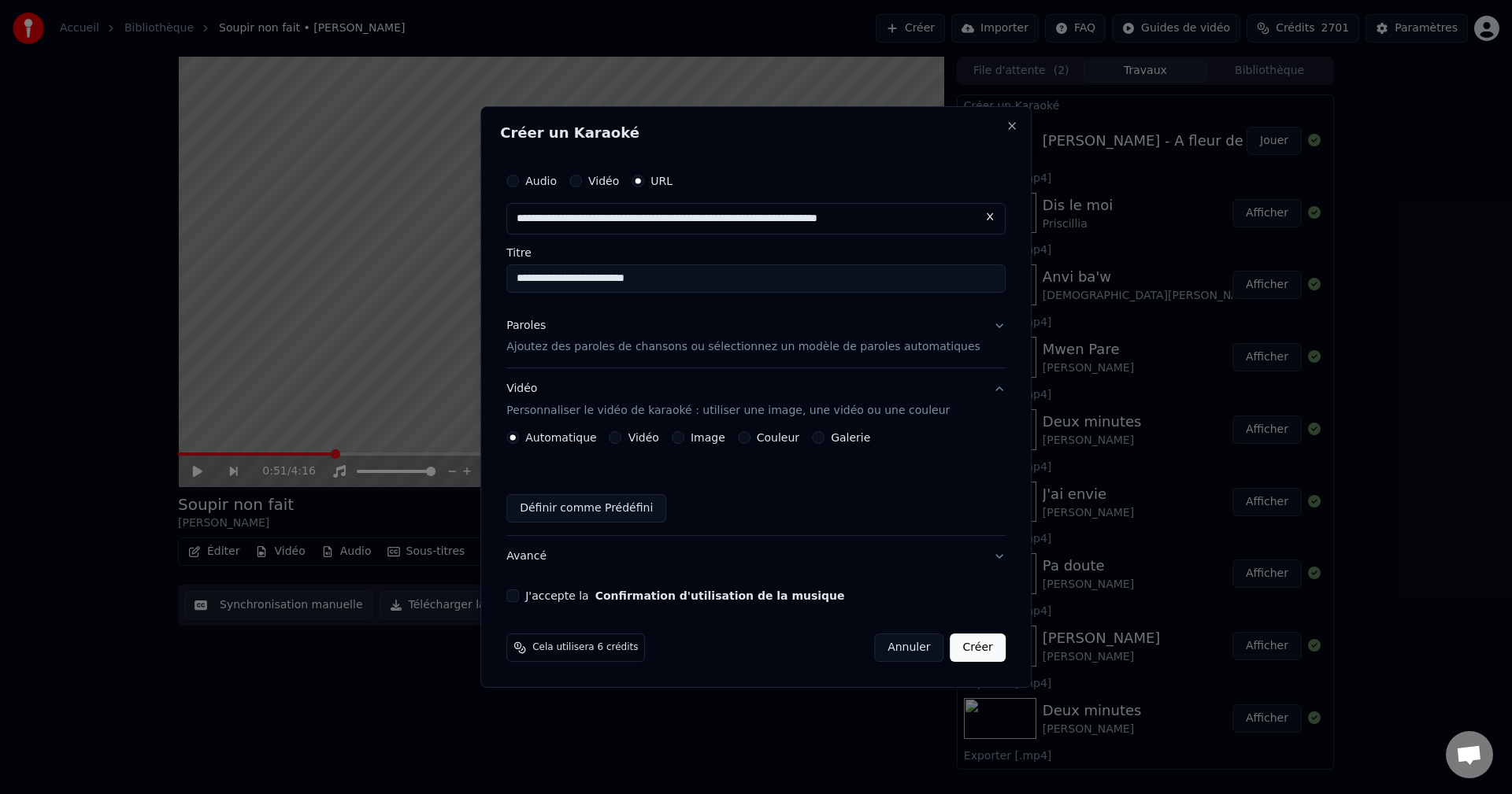
click at [684, 434] on button "Image" at bounding box center [678, 437] width 13 height 13
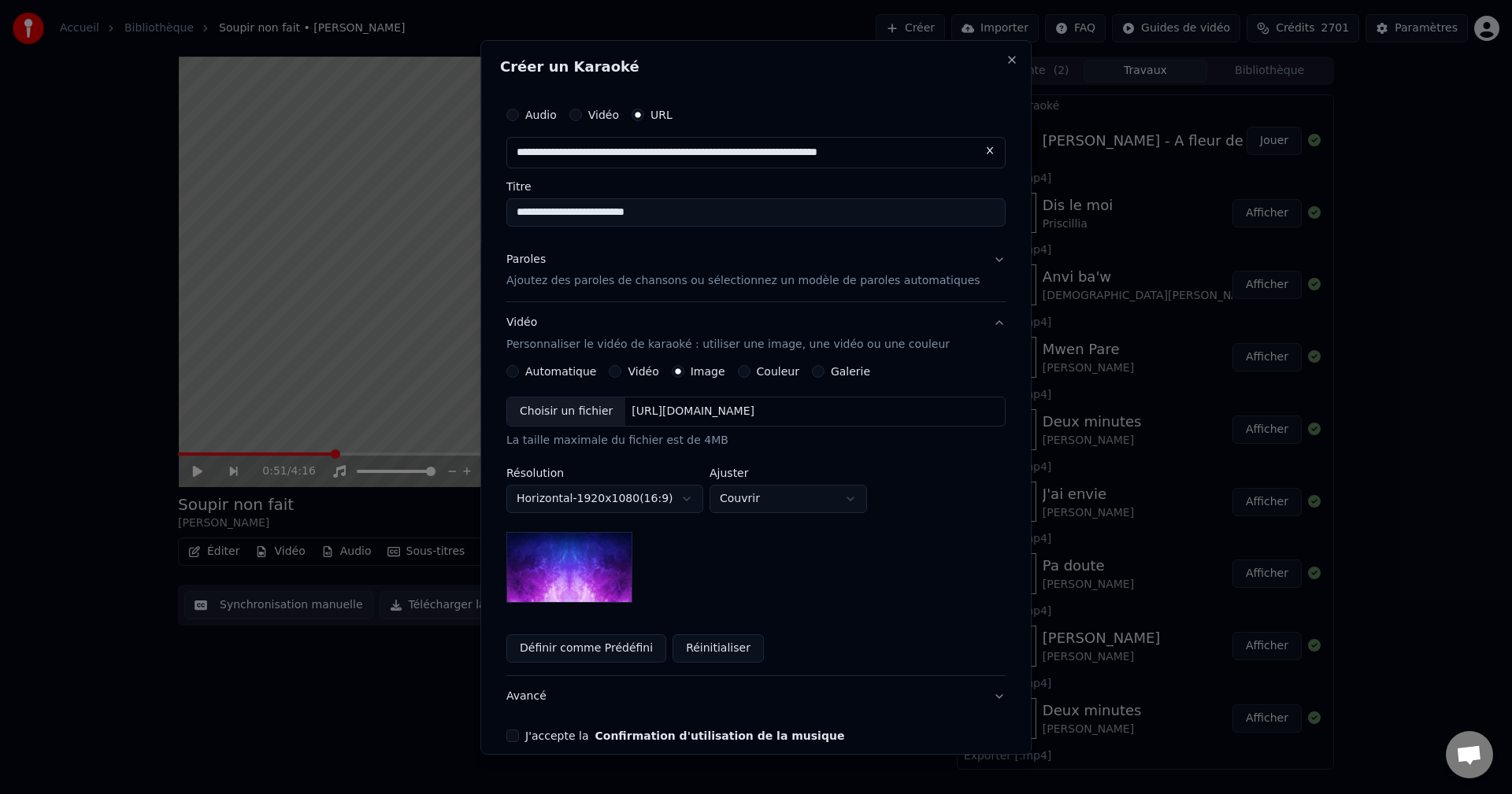
click at [567, 414] on div "Choisir un fichier" at bounding box center [565, 411] width 118 height 29
click at [552, 693] on button "Avancé" at bounding box center [756, 697] width 499 height 41
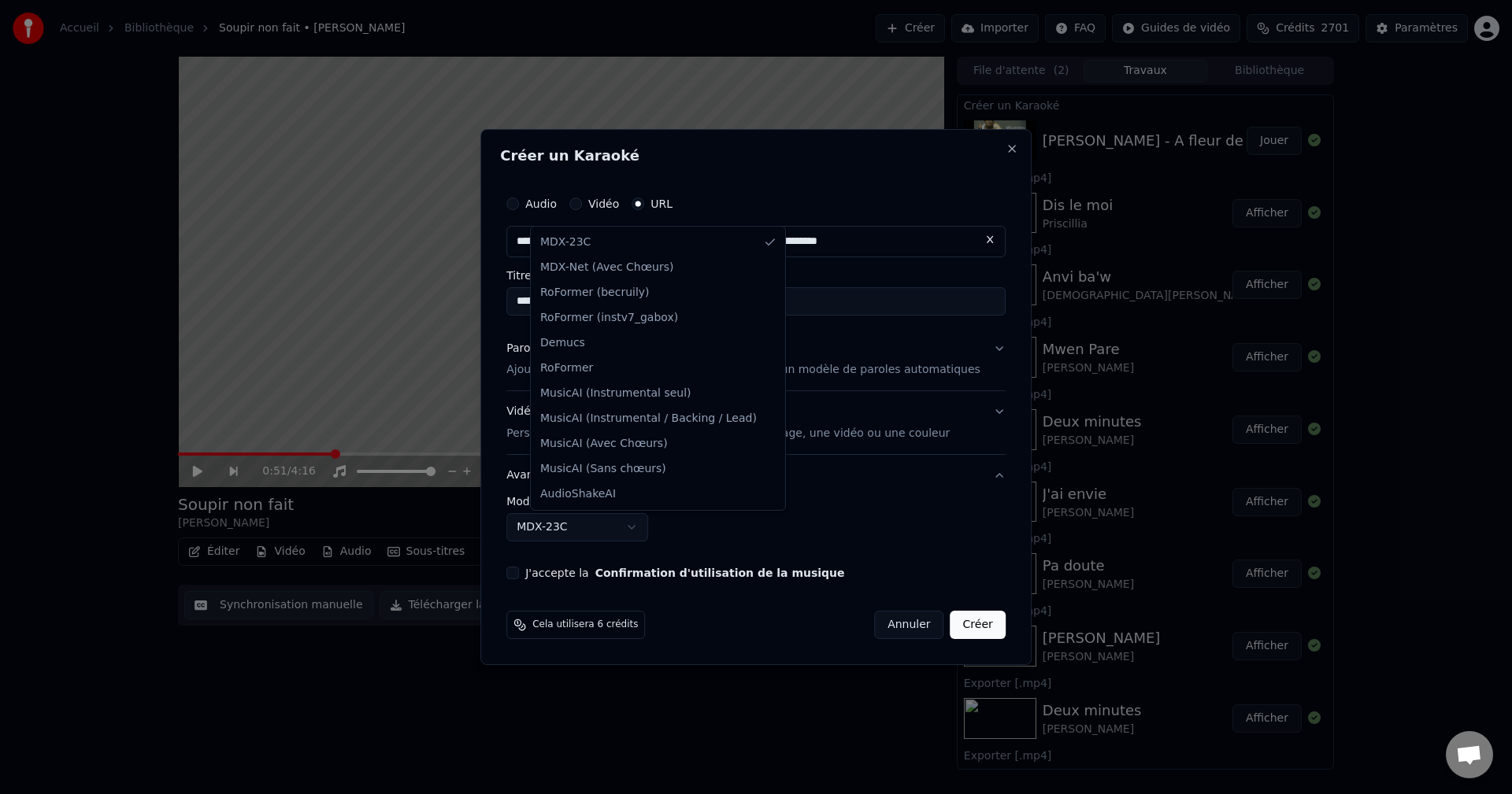
click at [572, 520] on body "**********" at bounding box center [756, 397] width 1512 height 794
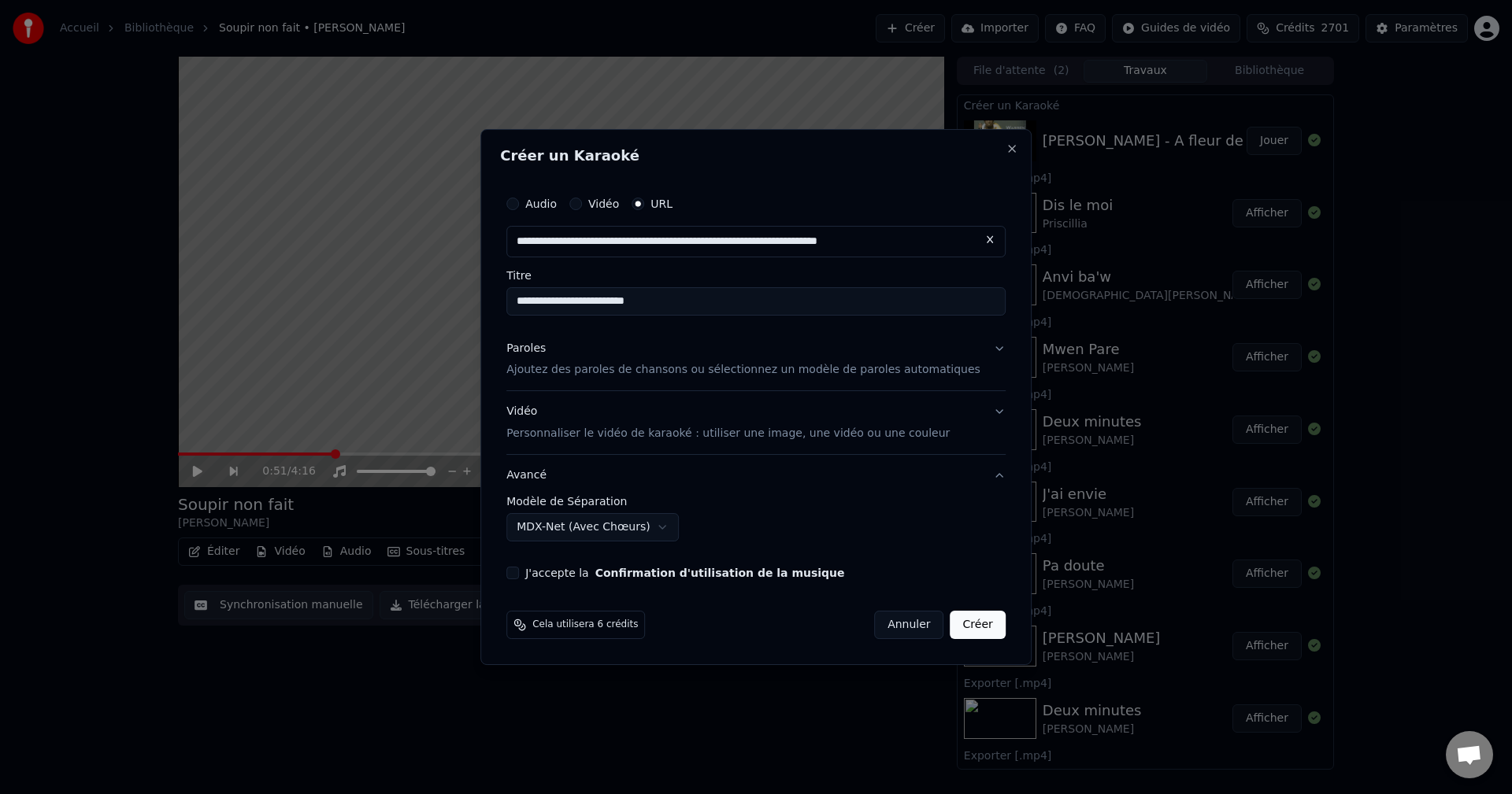
click at [519, 573] on button "J'accepte la Confirmation d'utilisation de la musique" at bounding box center [513, 573] width 13 height 13
click at [970, 624] on button "Créer" at bounding box center [977, 624] width 55 height 29
select select "******"
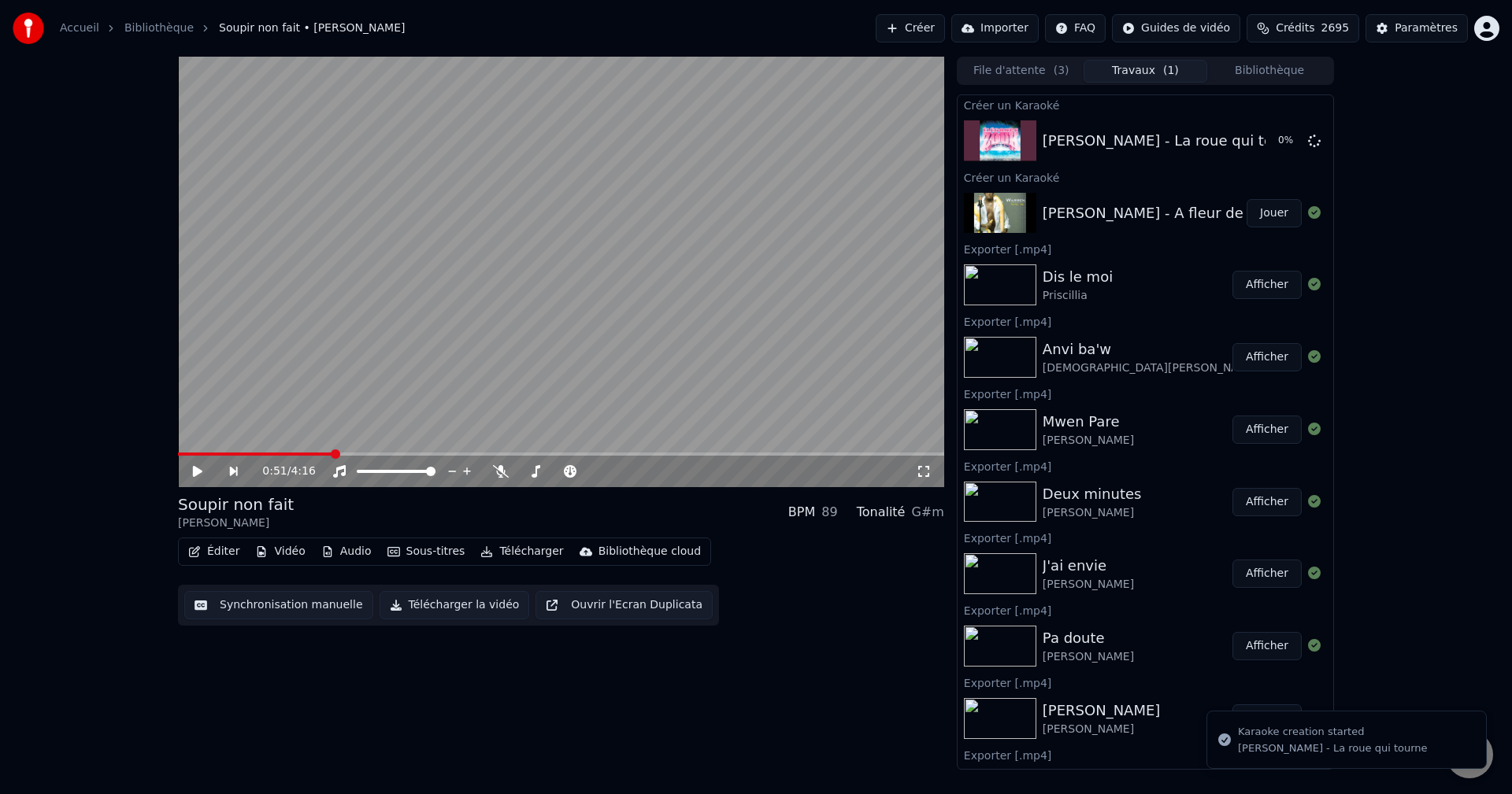
click at [1311, 23] on span "Crédits" at bounding box center [1295, 28] width 39 height 16
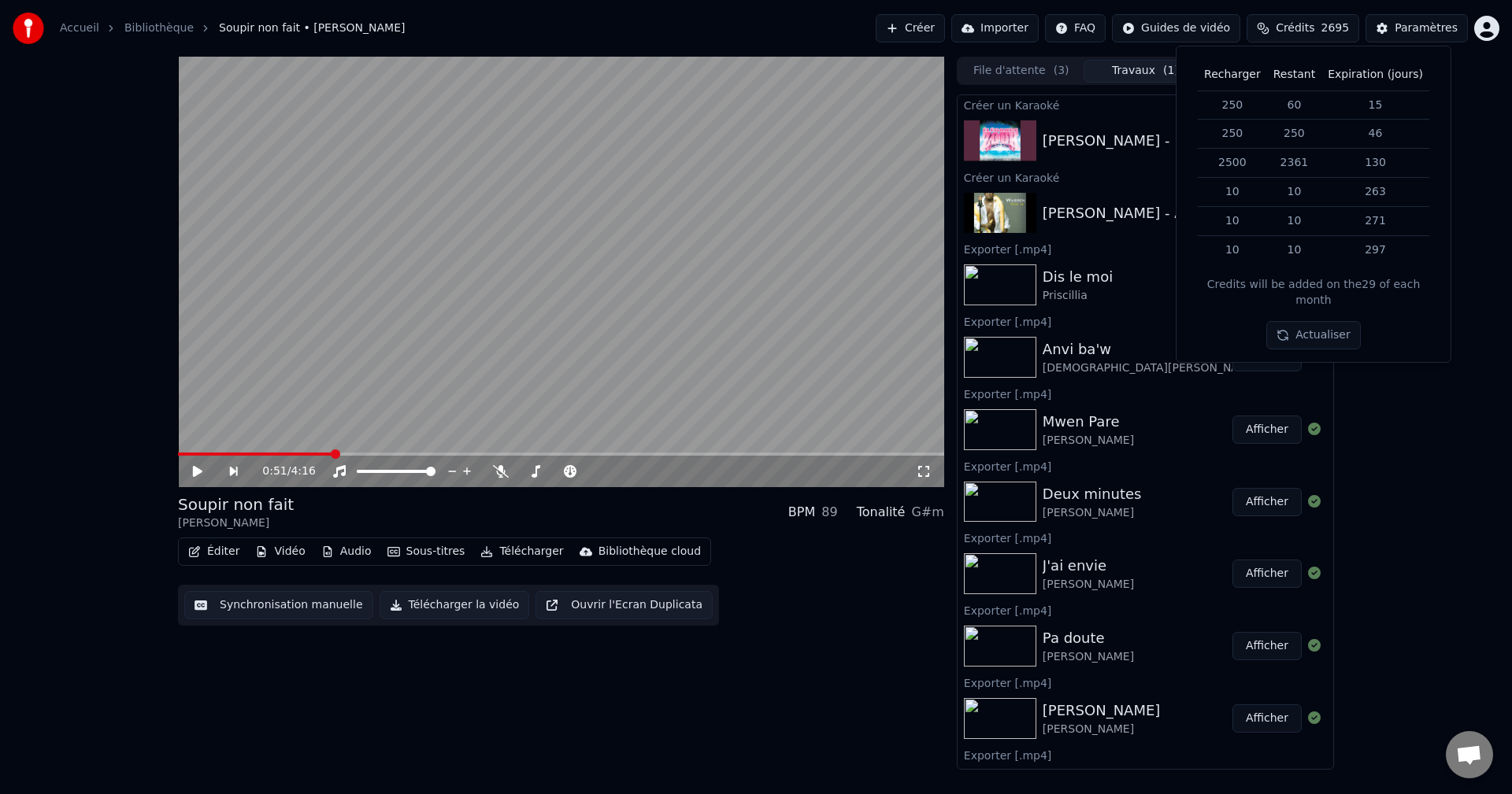
click at [945, 24] on button "Créer" at bounding box center [909, 28] width 70 height 29
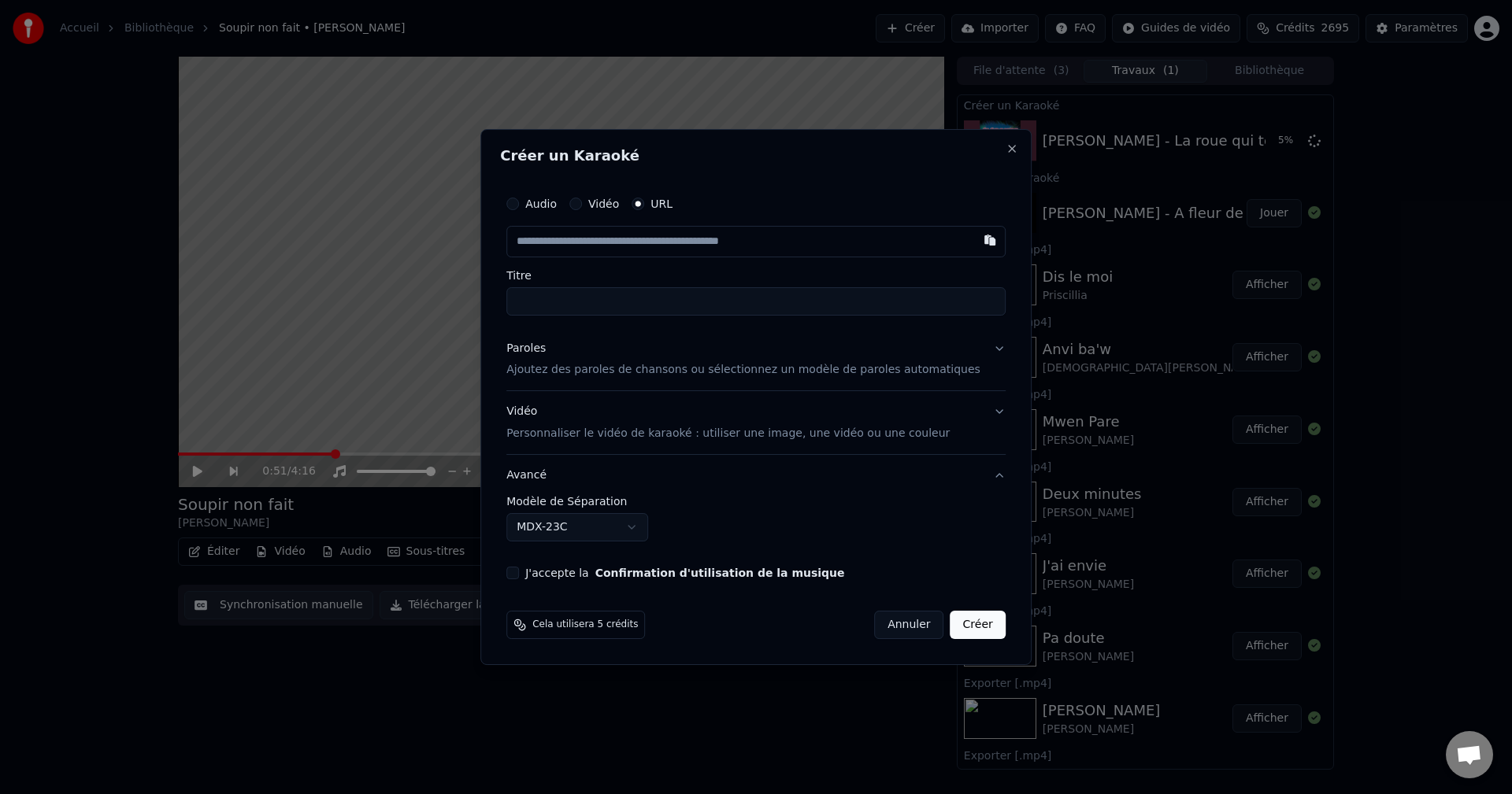
click at [618, 244] on input "text" at bounding box center [756, 242] width 499 height 32
type input "**********"
click at [546, 347] on div "Paroles" at bounding box center [526, 348] width 39 height 16
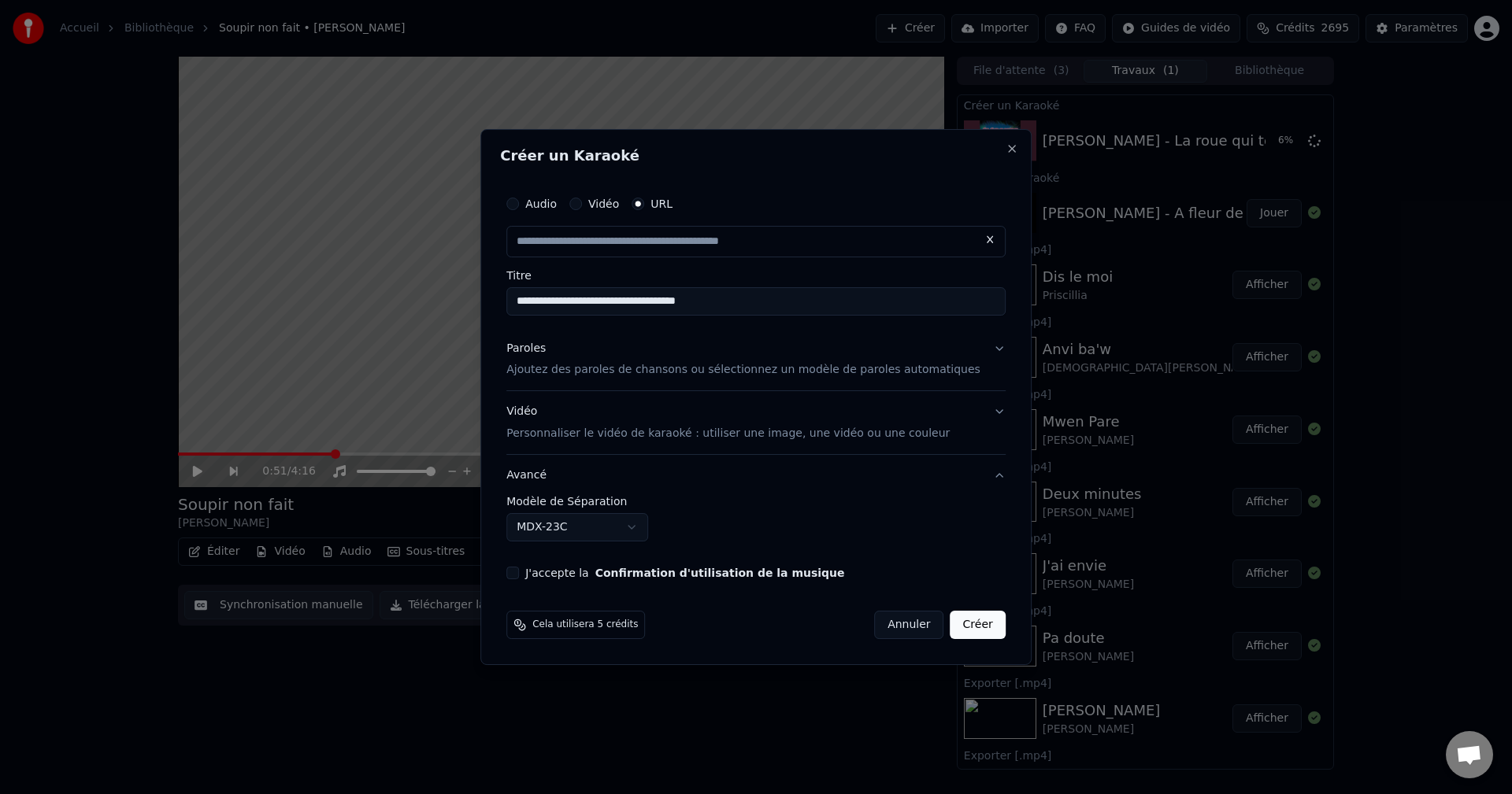
type input "**********"
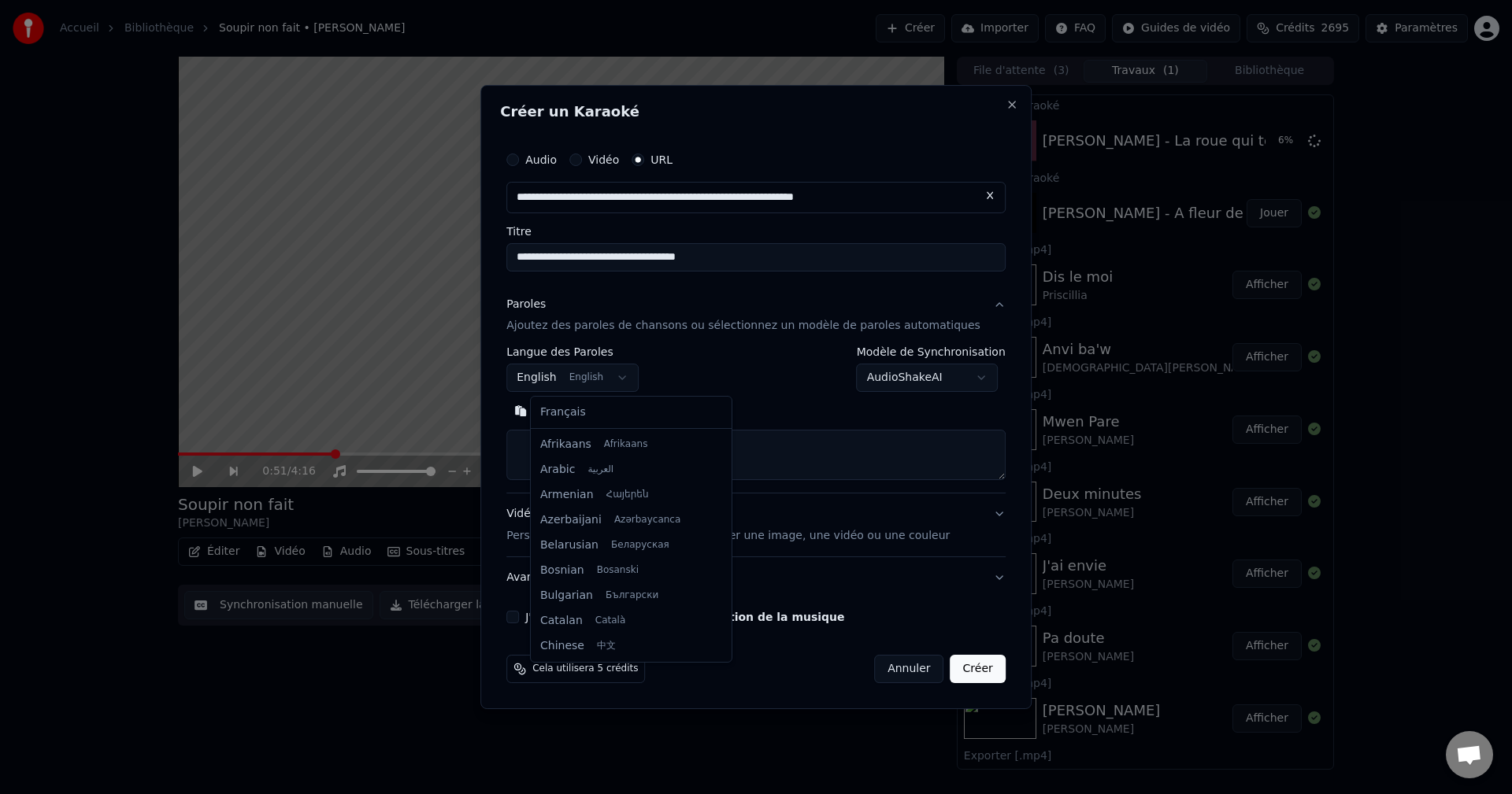
click at [614, 384] on body "**********" at bounding box center [756, 397] width 1512 height 794
select select "**"
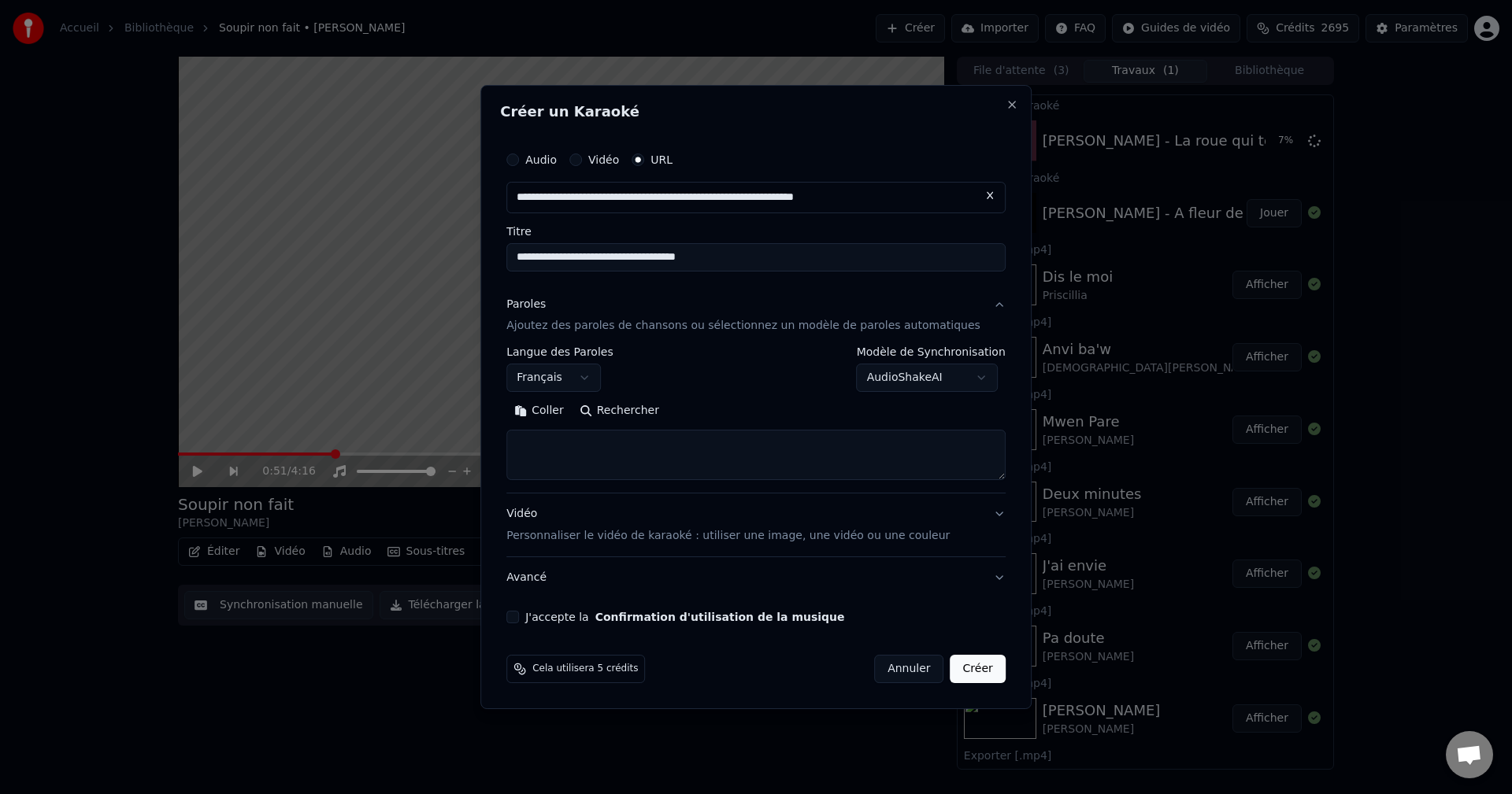
click at [647, 406] on button "Rechercher" at bounding box center [619, 411] width 95 height 25
click at [565, 575] on button "Avancé" at bounding box center [756, 577] width 499 height 41
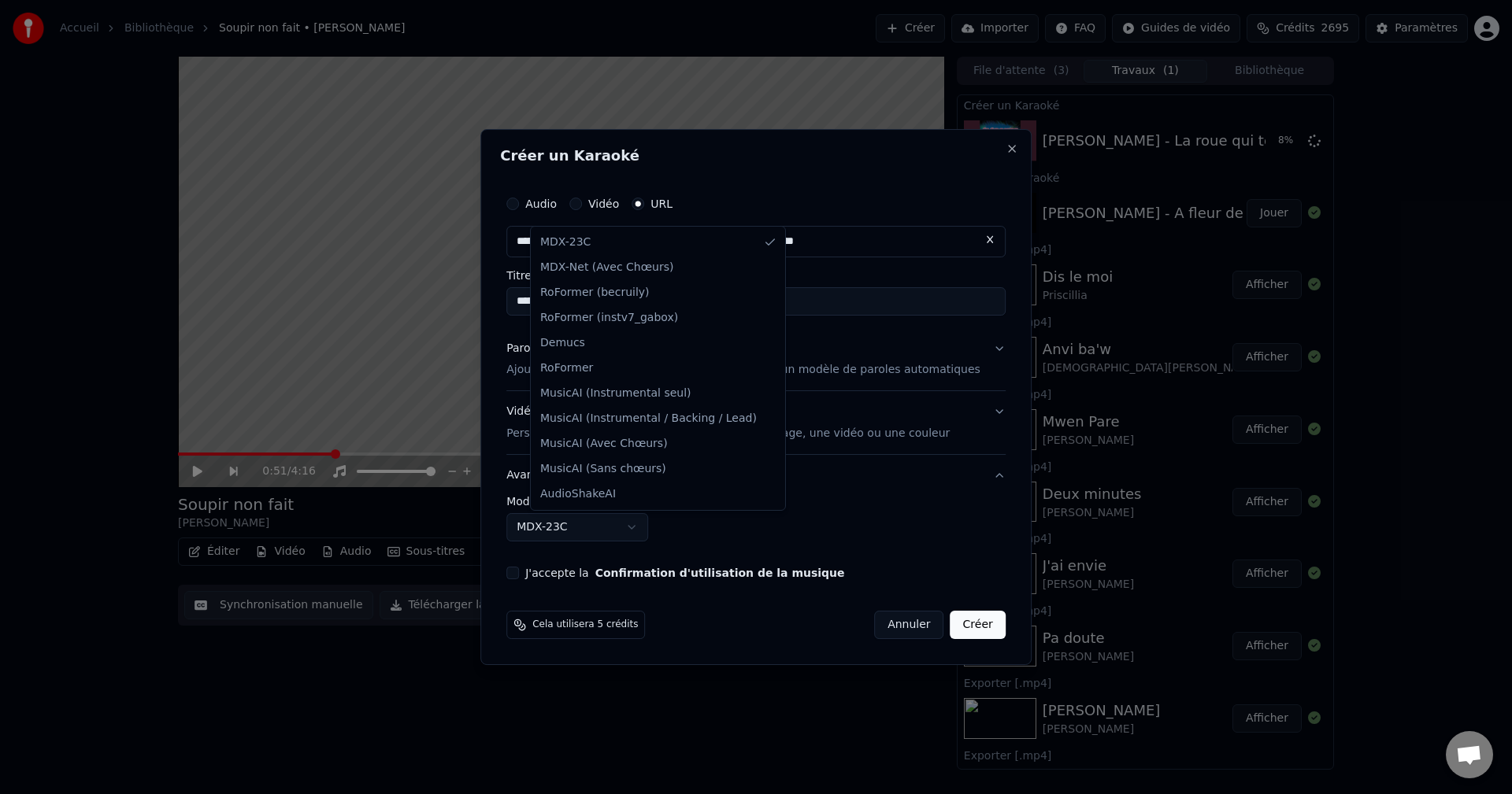
click at [572, 515] on body "**********" at bounding box center [756, 397] width 1512 height 794
select select "**********"
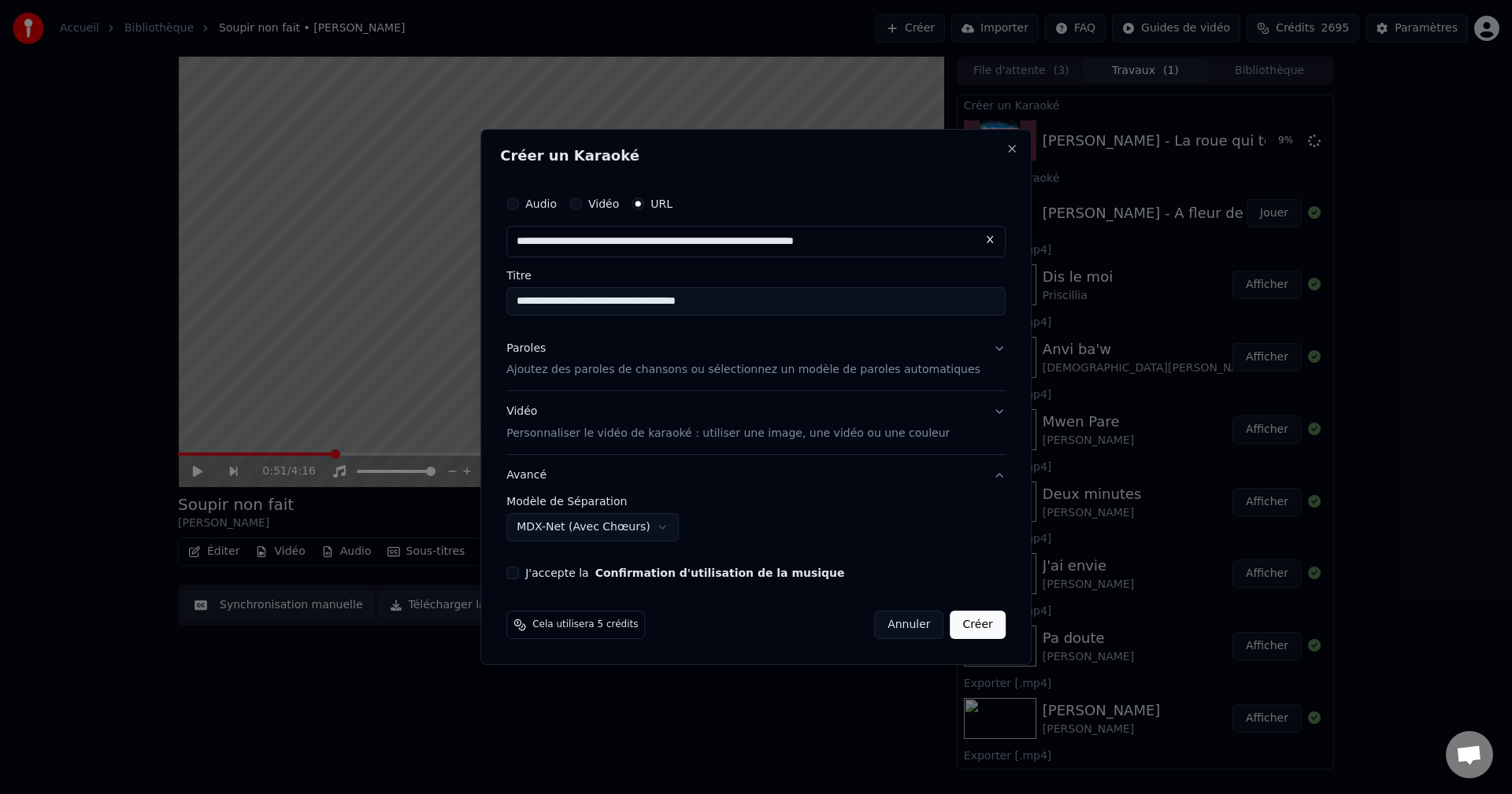
click at [566, 347] on div "Paroles Ajoutez des paroles de chansons ou sélectionnez un modèle de paroles au…" at bounding box center [743, 359] width 474 height 38
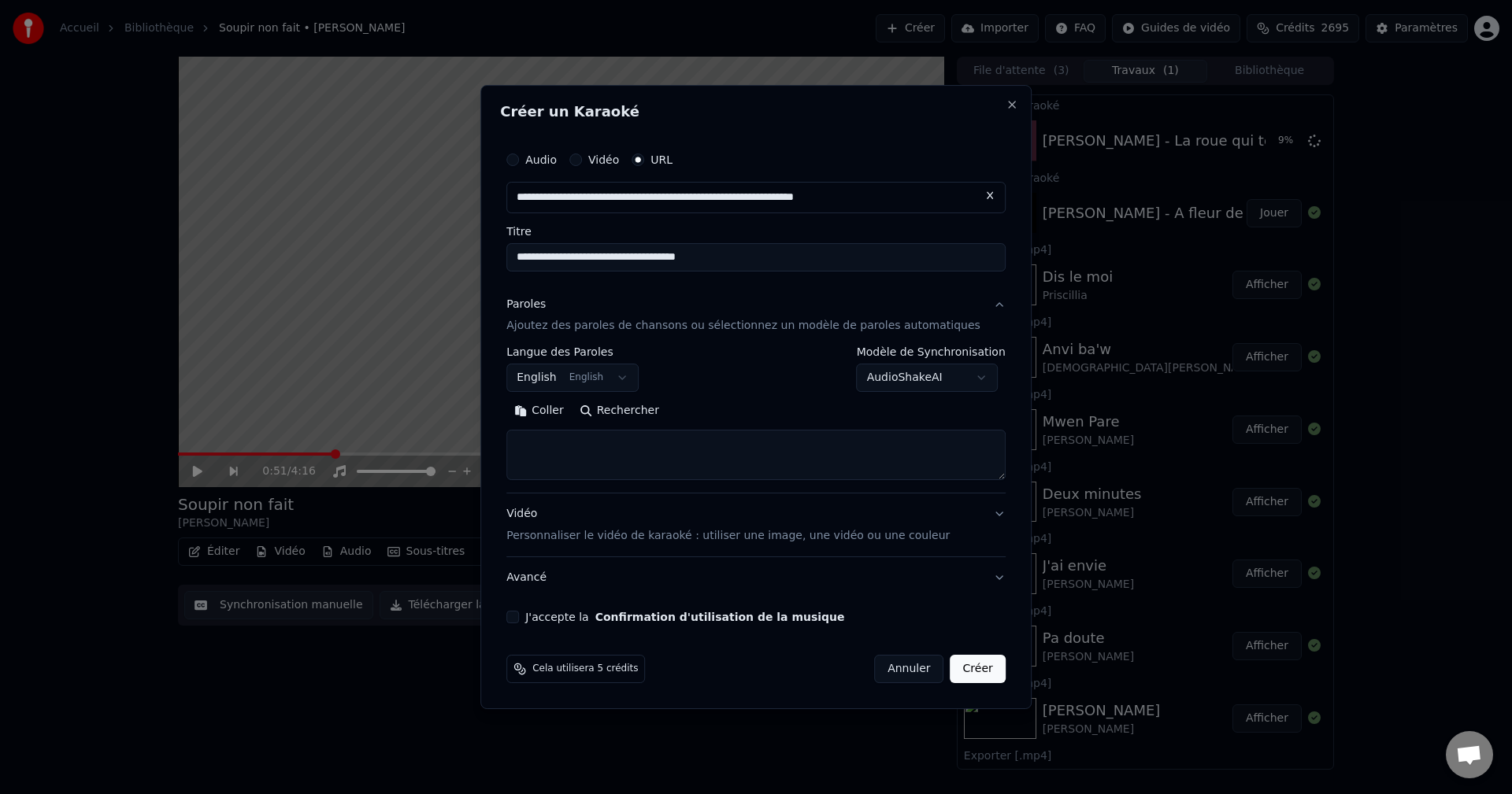
click at [629, 413] on button "Rechercher" at bounding box center [619, 411] width 95 height 25
click at [612, 363] on body "**********" at bounding box center [756, 397] width 1512 height 794
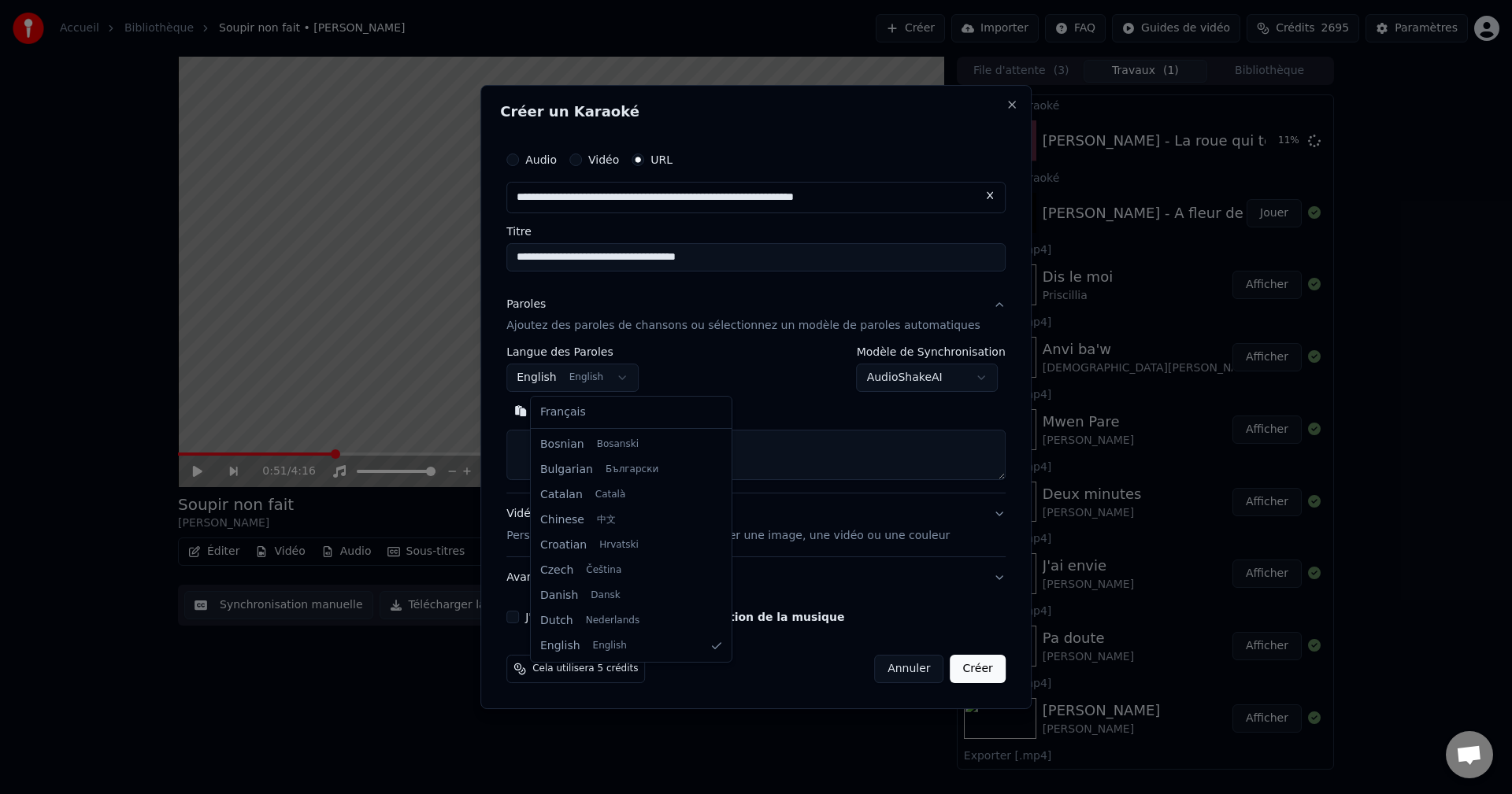
select select "**"
drag, startPoint x: 589, startPoint y: 409, endPoint x: 605, endPoint y: 405, distance: 16.5
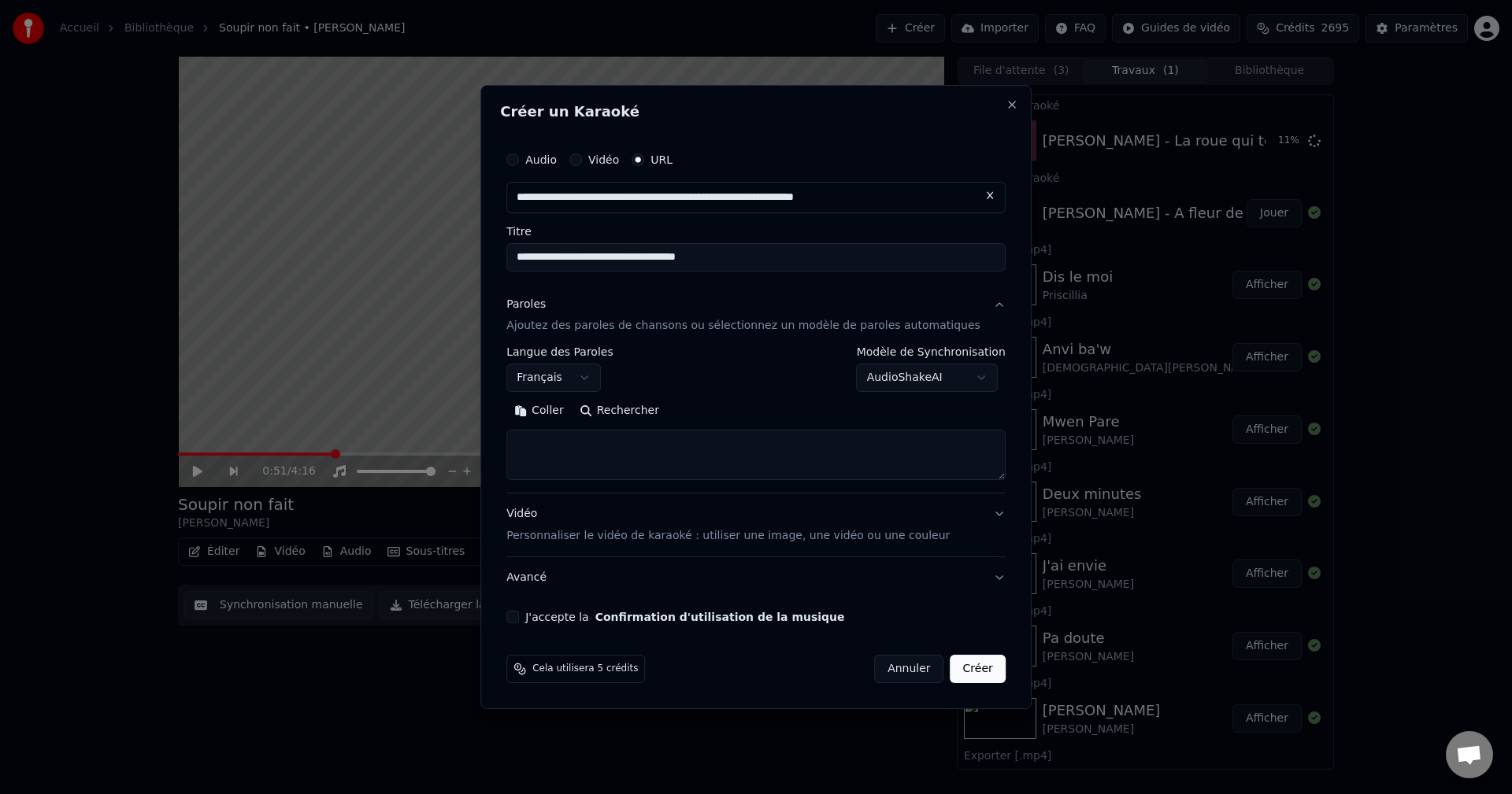
click at [653, 415] on button "Rechercher" at bounding box center [619, 411] width 95 height 25
click at [592, 447] on textarea at bounding box center [756, 456] width 499 height 50
paste textarea "**********"
click at [710, 412] on button "Développer" at bounding box center [722, 411] width 96 height 25
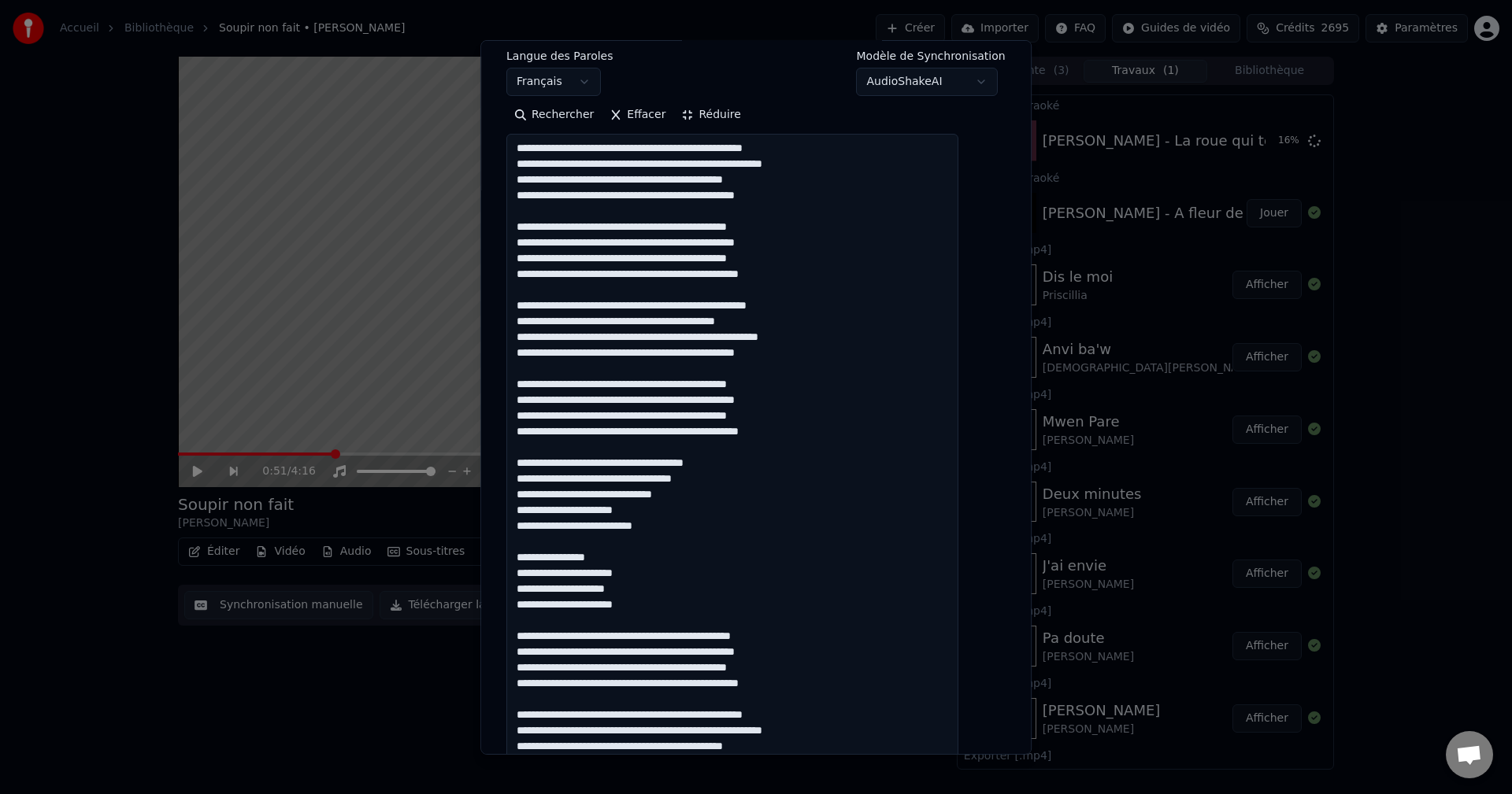
scroll to position [394, 0]
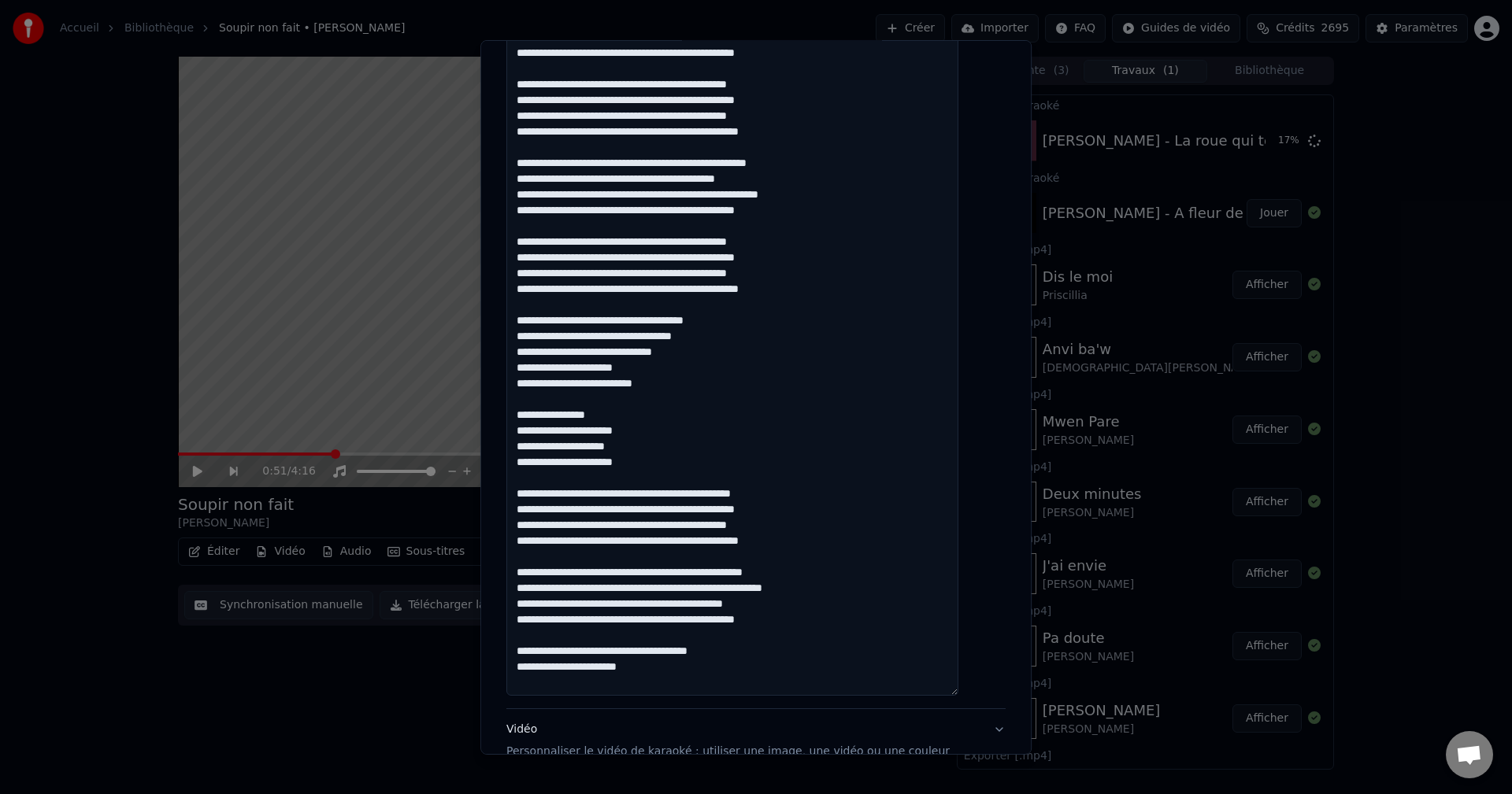
click at [820, 542] on textarea at bounding box center [732, 344] width 452 height 704
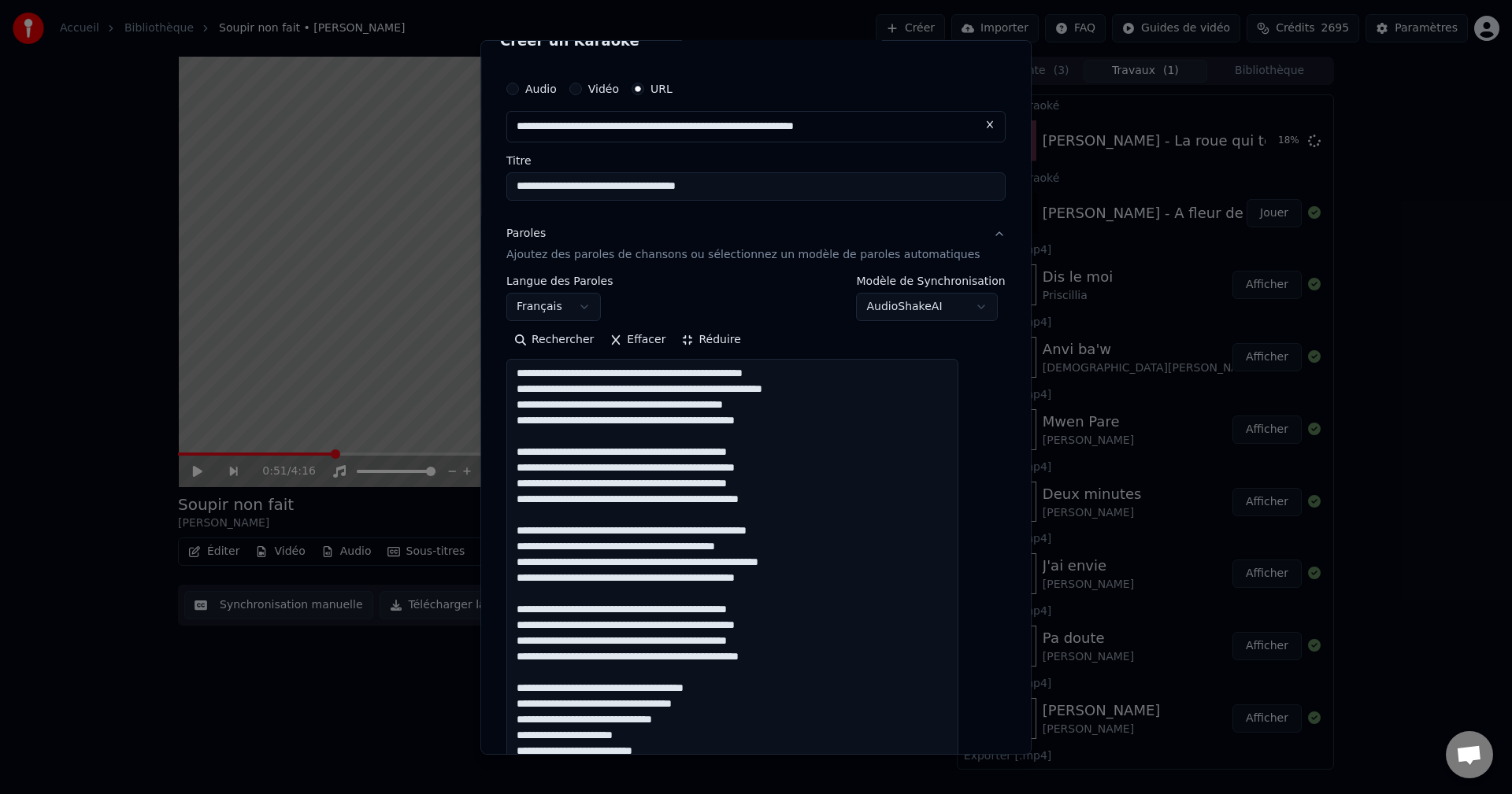
scroll to position [0, 0]
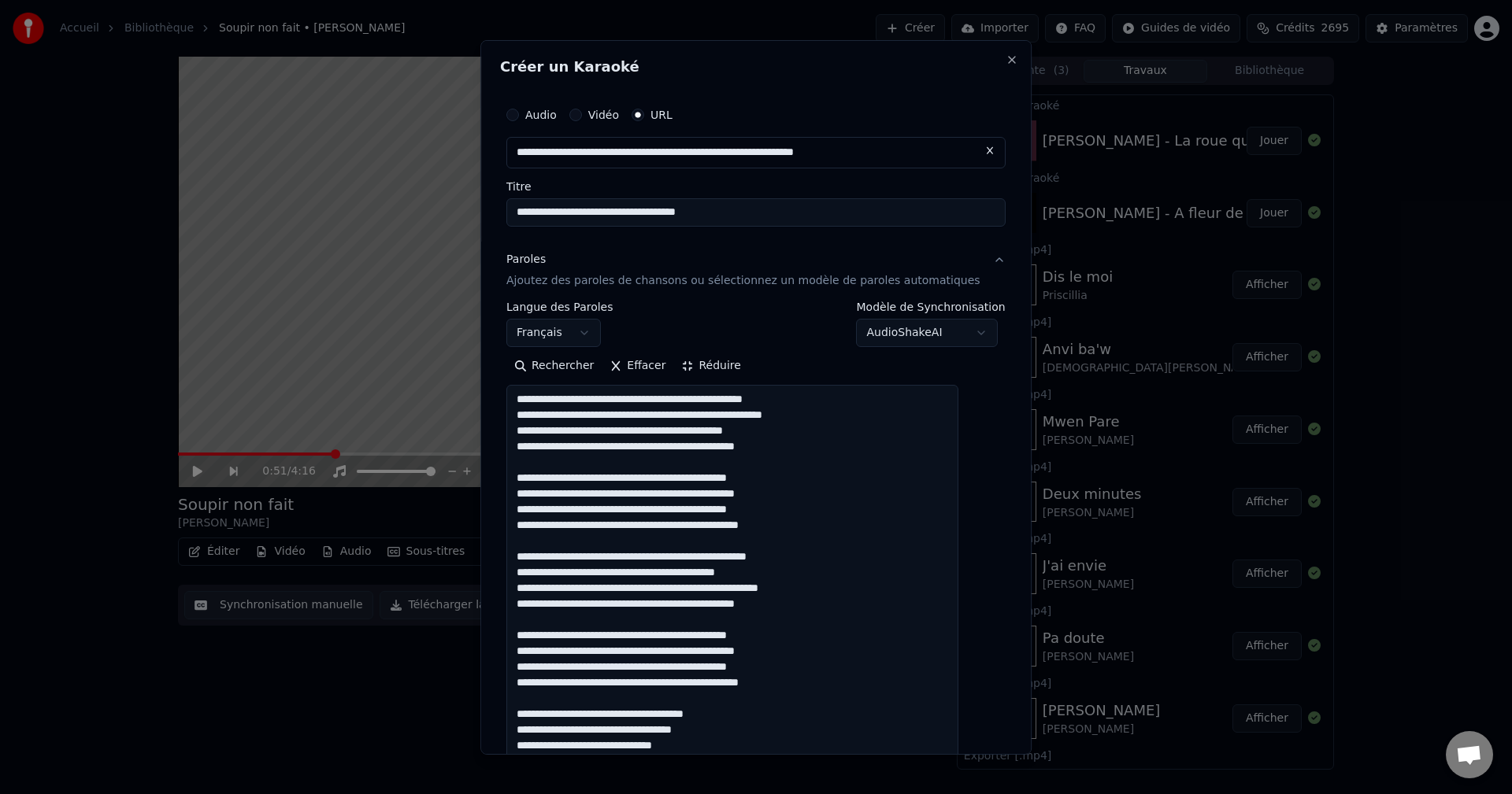
click at [682, 711] on textarea at bounding box center [732, 737] width 452 height 704
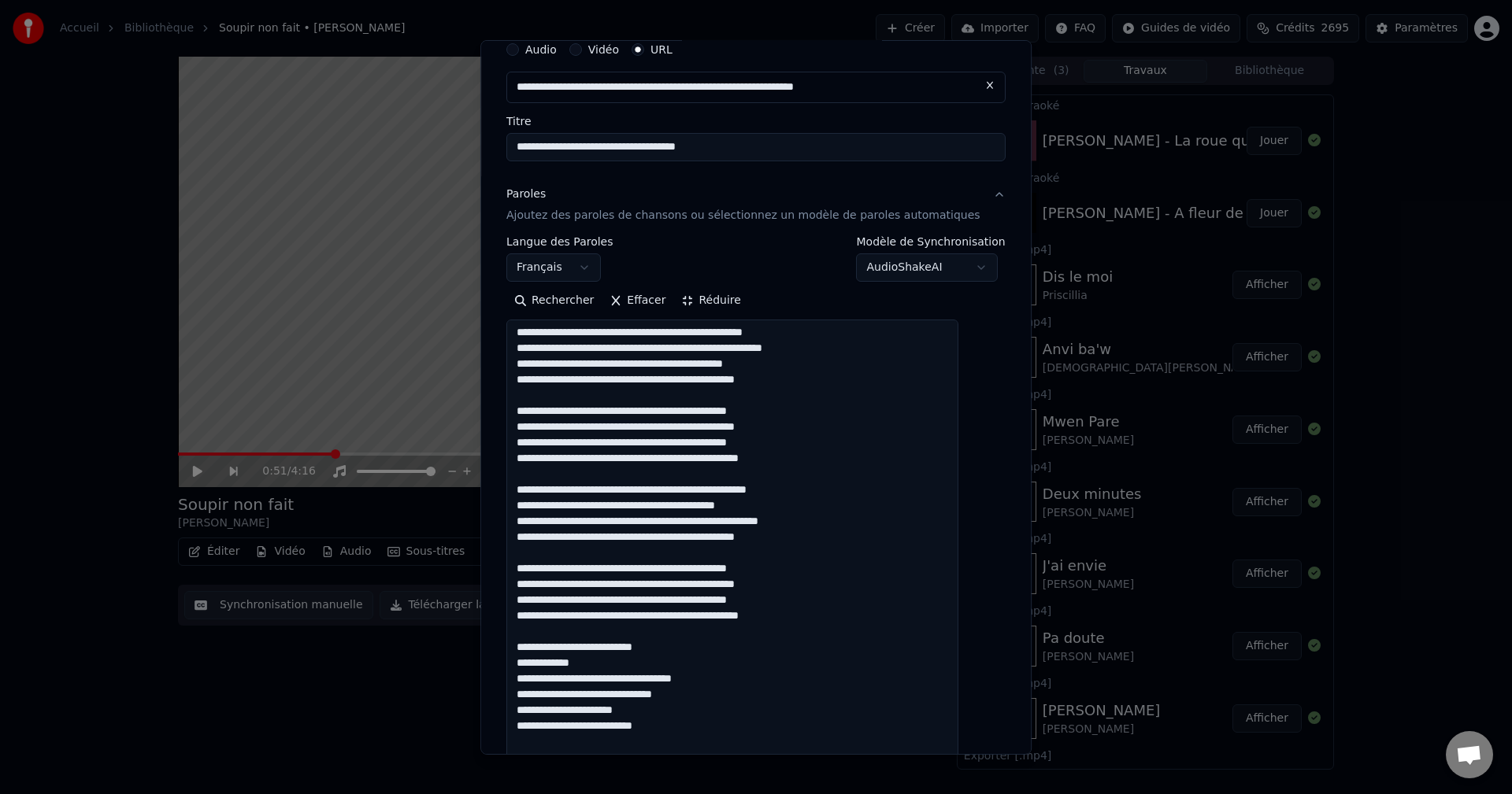
scroll to position [158, 0]
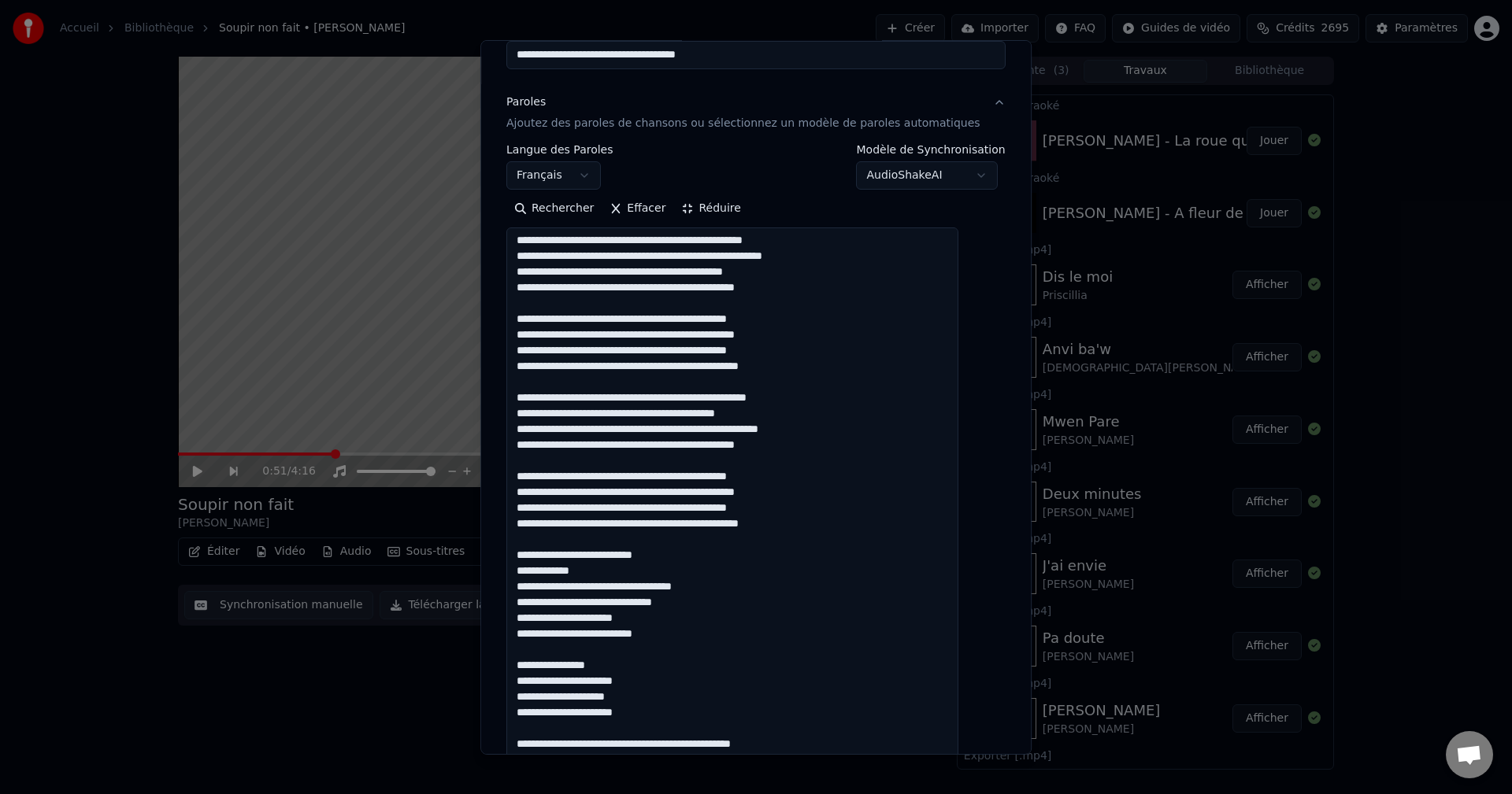
click at [680, 573] on textarea at bounding box center [732, 579] width 452 height 704
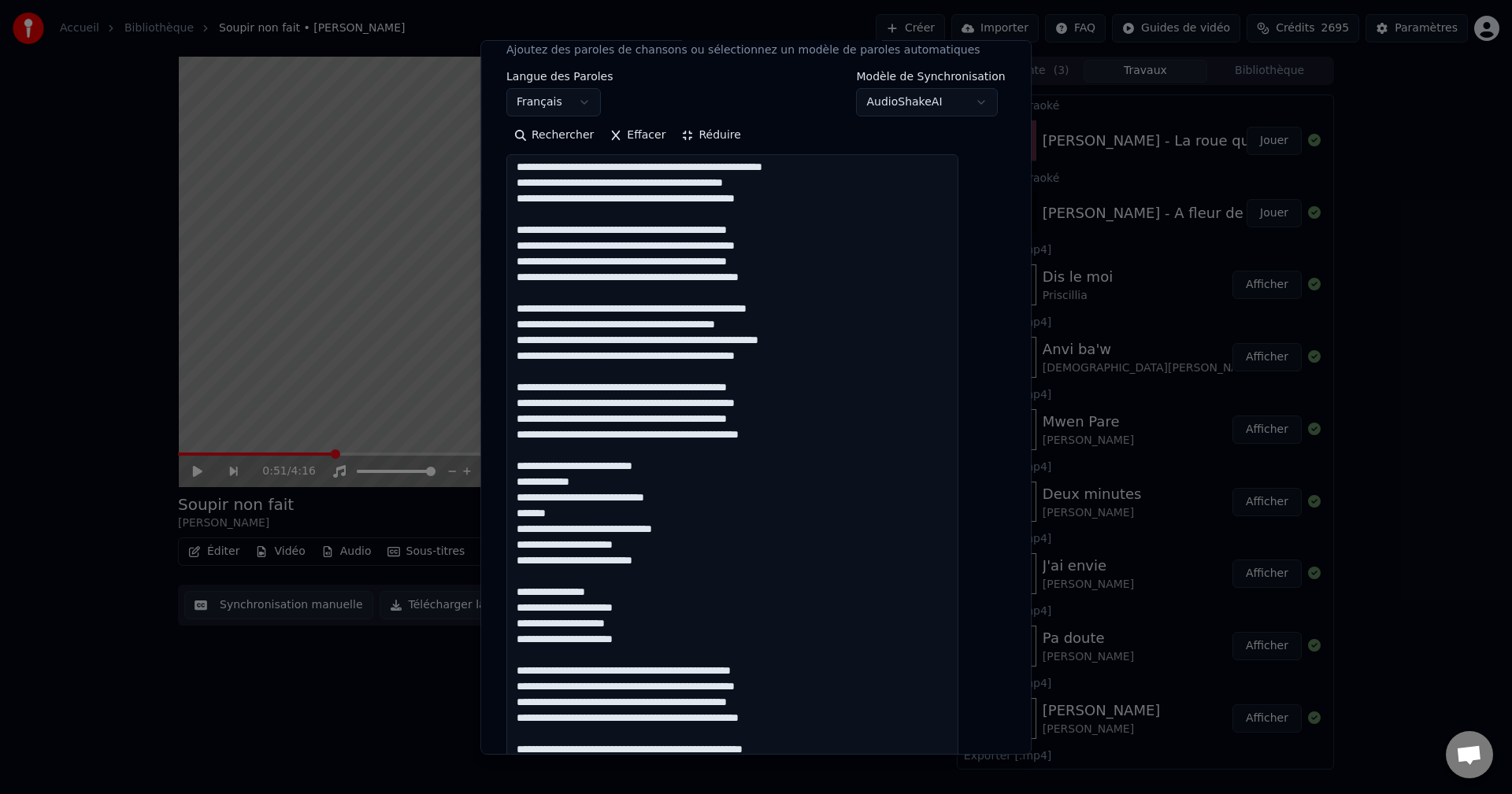
scroll to position [394, 0]
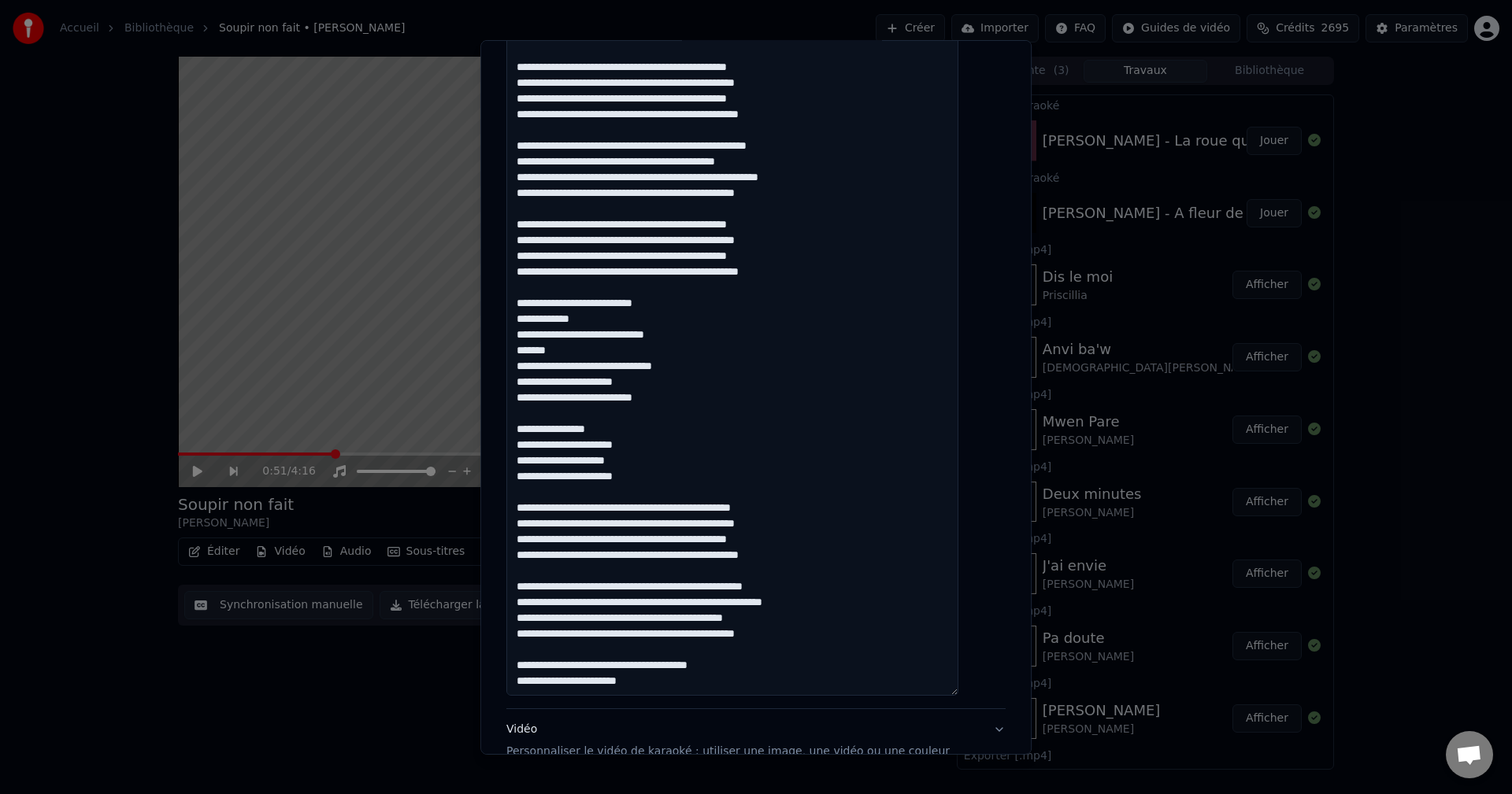
click at [588, 431] on textarea at bounding box center [732, 344] width 452 height 704
drag, startPoint x: 658, startPoint y: 460, endPoint x: 536, endPoint y: 418, distance: 129.0
click at [536, 418] on textarea at bounding box center [732, 344] width 452 height 704
paste textarea "**********"
type textarea "**********"
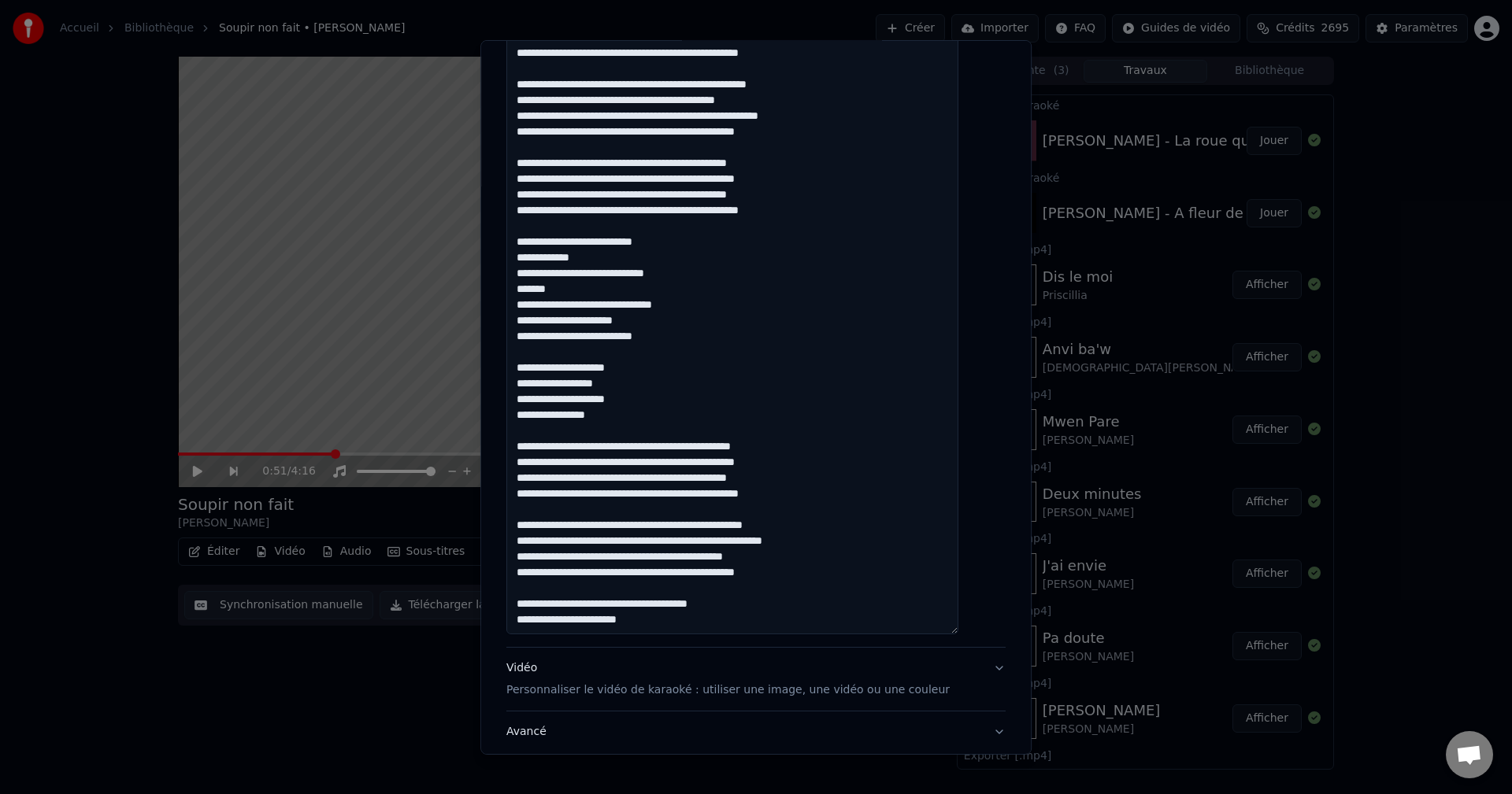
scroll to position [551, 0]
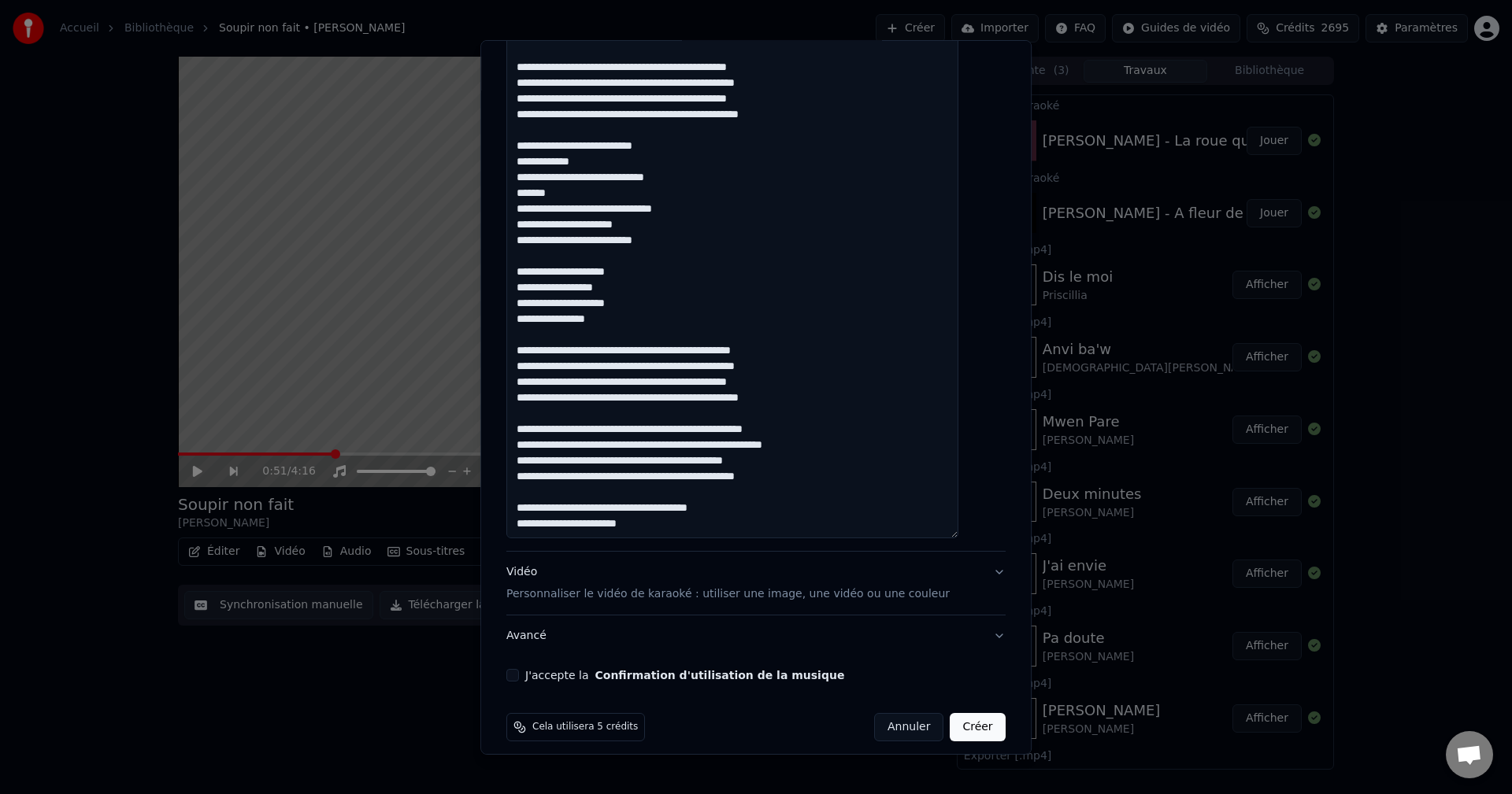
click at [543, 635] on button "Avancé" at bounding box center [756, 636] width 499 height 41
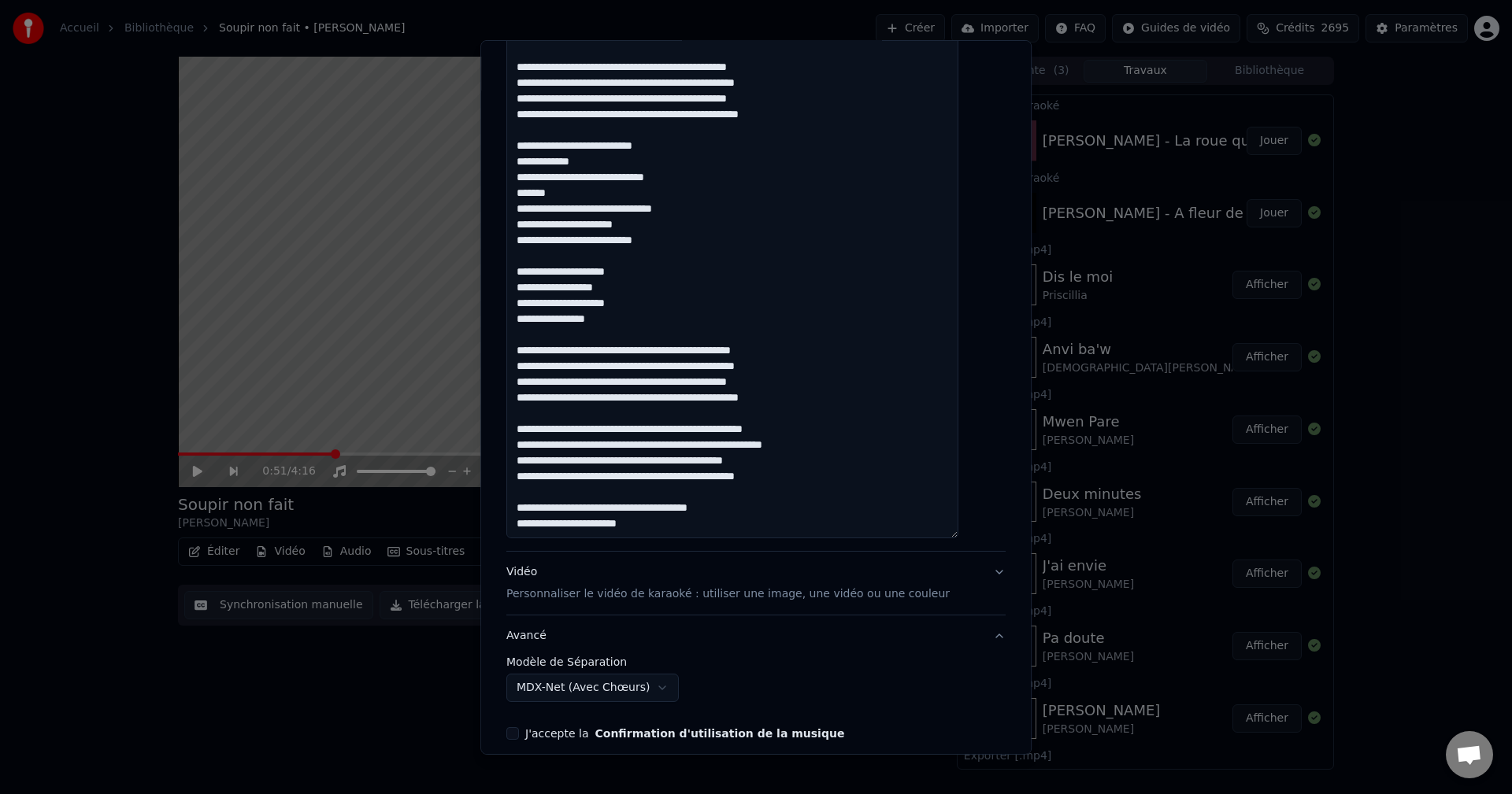
scroll to position [0, 0]
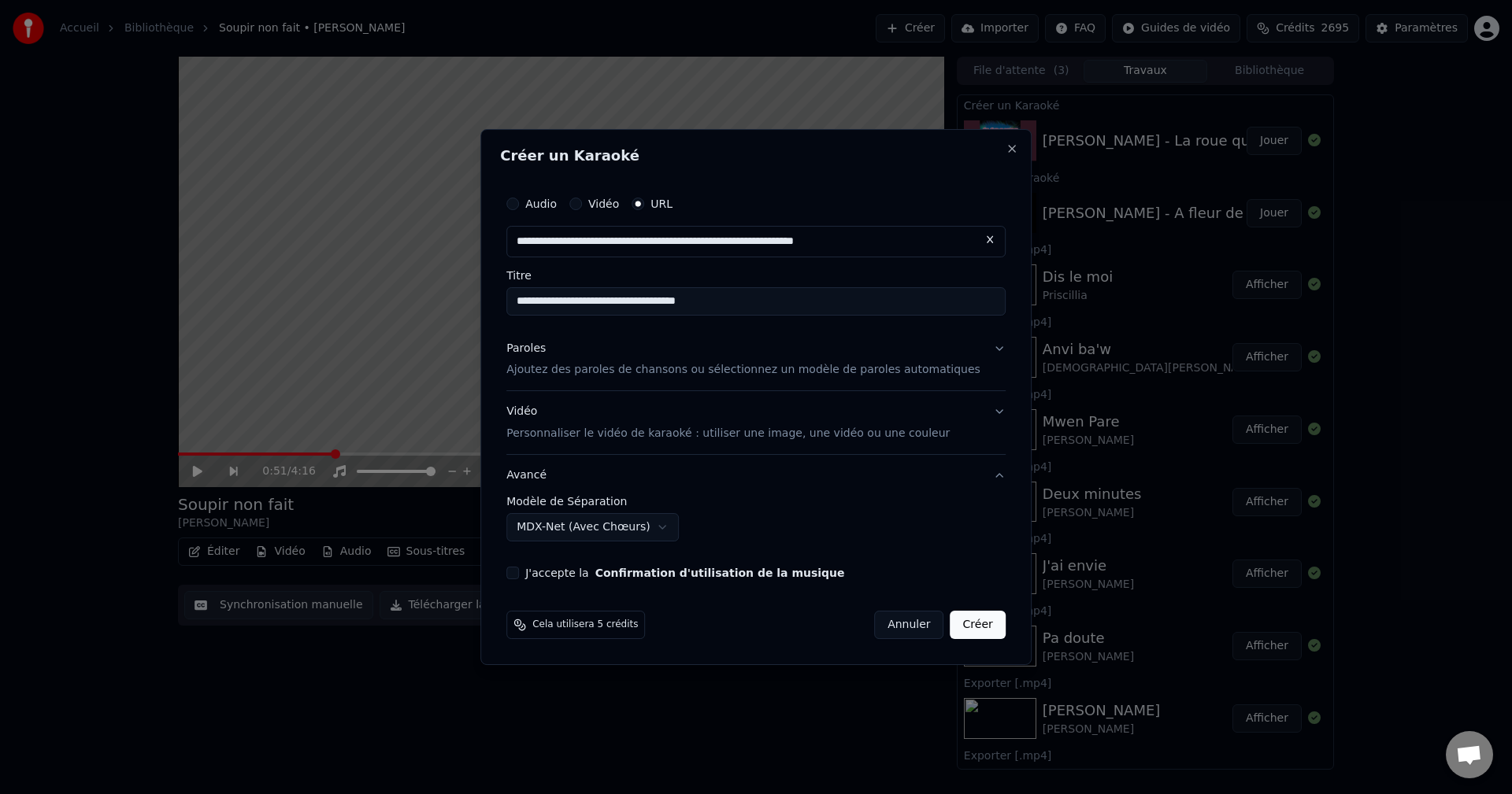
click at [519, 572] on button "J'accepte la Confirmation d'utilisation de la musique" at bounding box center [513, 573] width 13 height 13
click at [547, 413] on div "Vidéo Personnaliser le vidéo de karaoké : utiliser une image, une vidéo ou une …" at bounding box center [728, 423] width 443 height 38
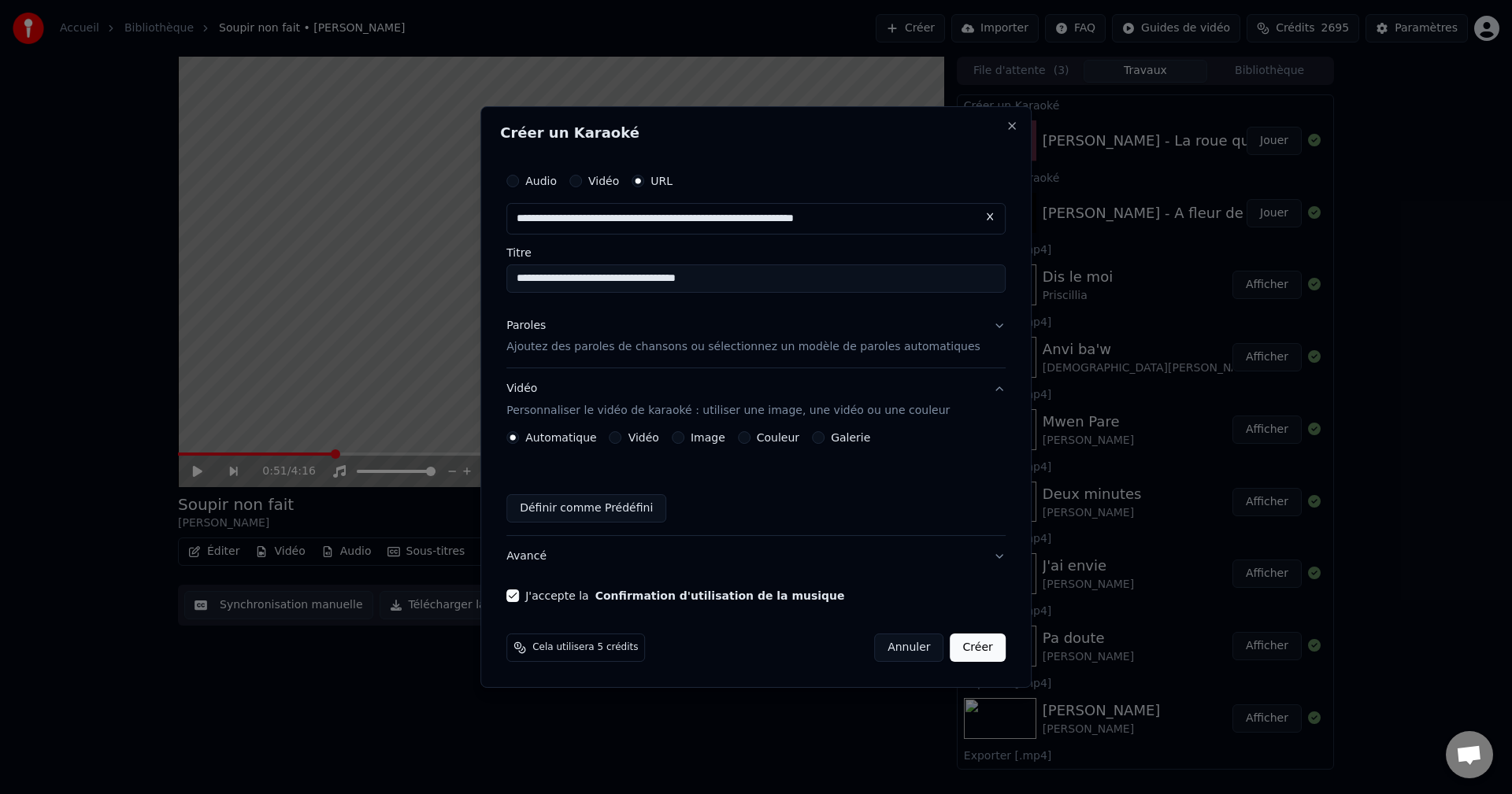
click at [701, 435] on div "Image" at bounding box center [698, 437] width 54 height 13
click at [693, 445] on div "Automatique Vidéo Image Couleur Galerie Définir comme Prédéfini" at bounding box center [756, 476] width 499 height 92
click at [684, 439] on button "Image" at bounding box center [678, 437] width 13 height 13
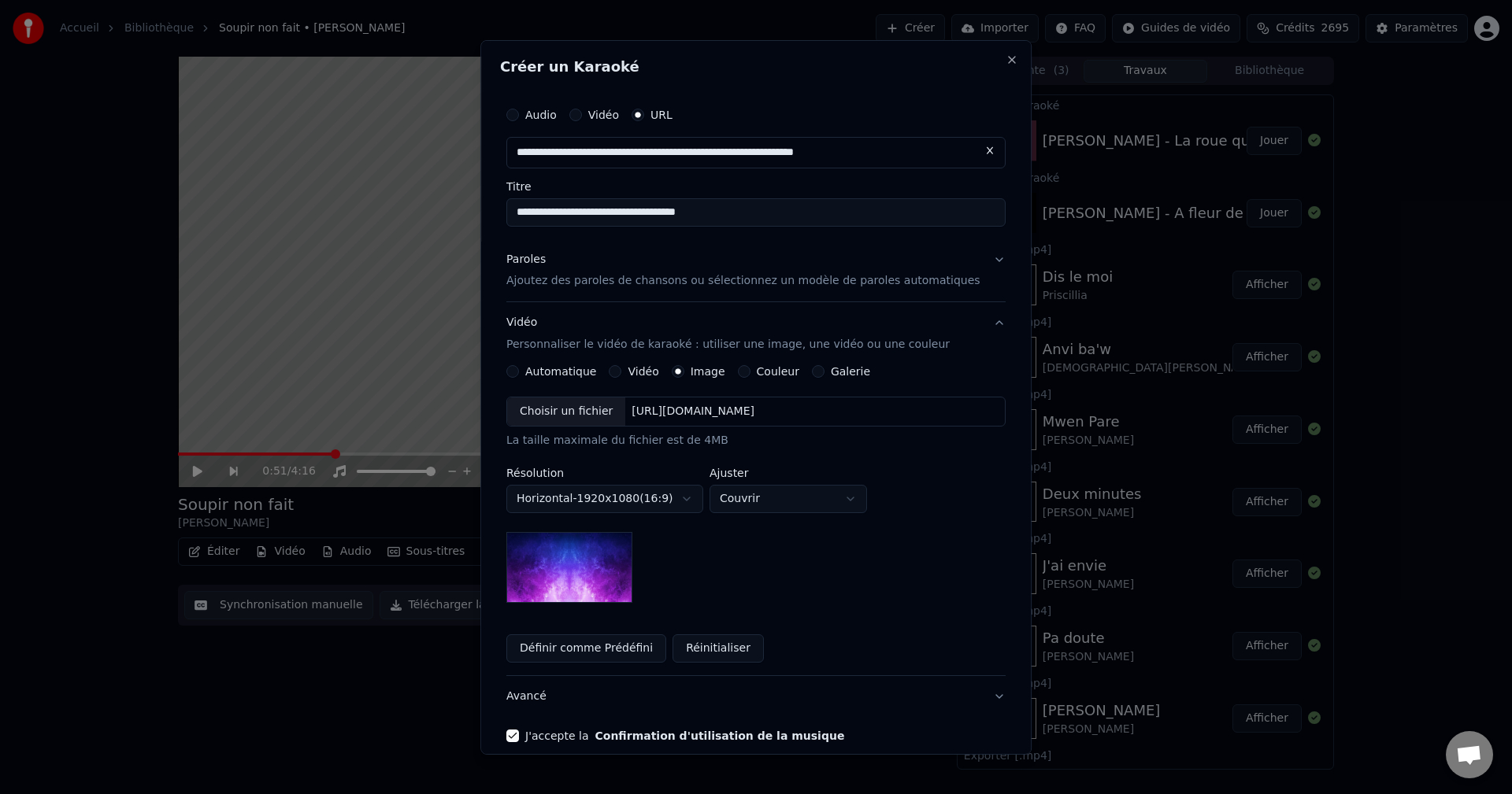
click at [612, 421] on div "Choisir un fichier" at bounding box center [565, 411] width 118 height 29
click at [778, 503] on body "**********" at bounding box center [756, 397] width 1512 height 794
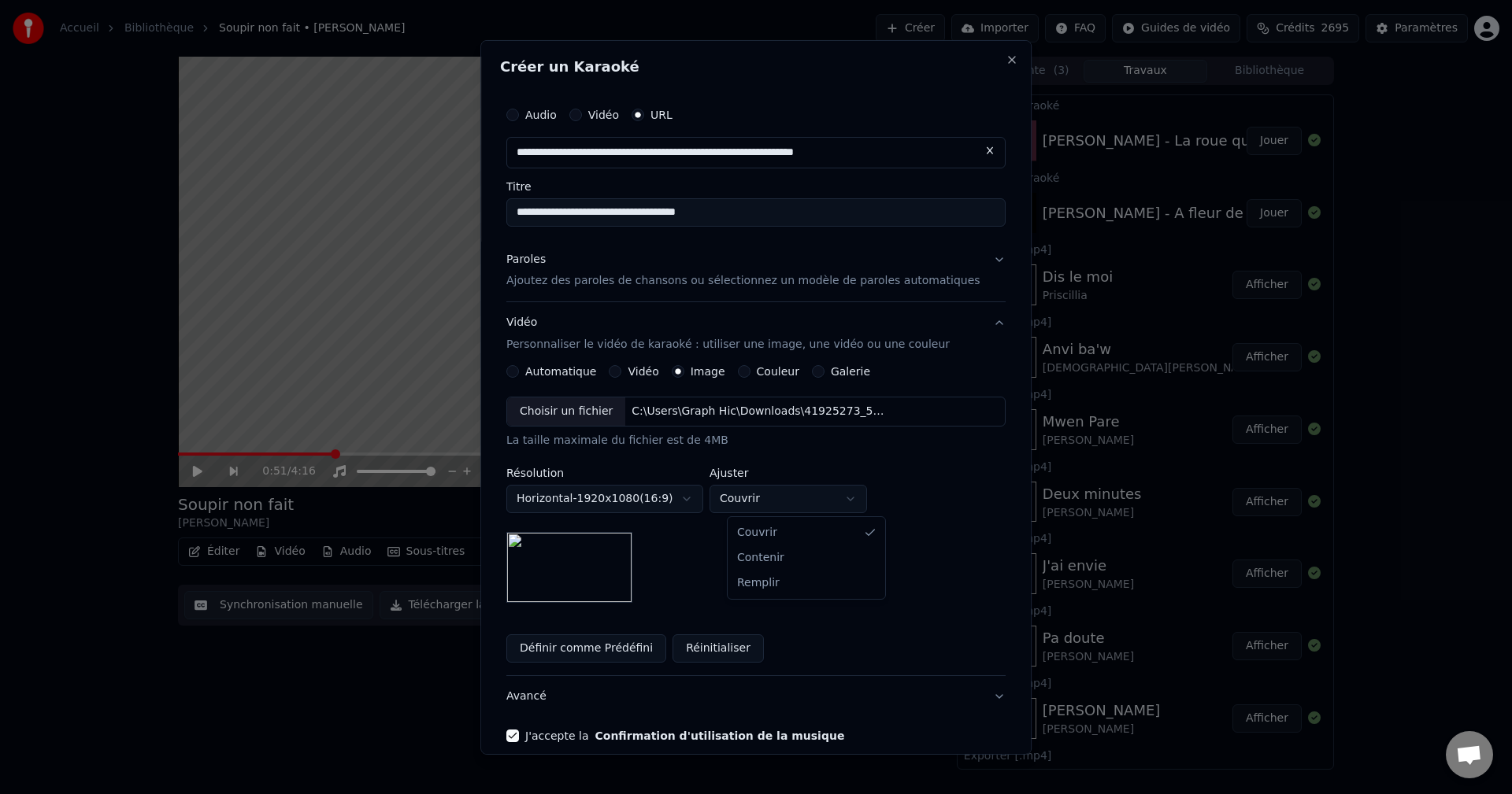
select select "****"
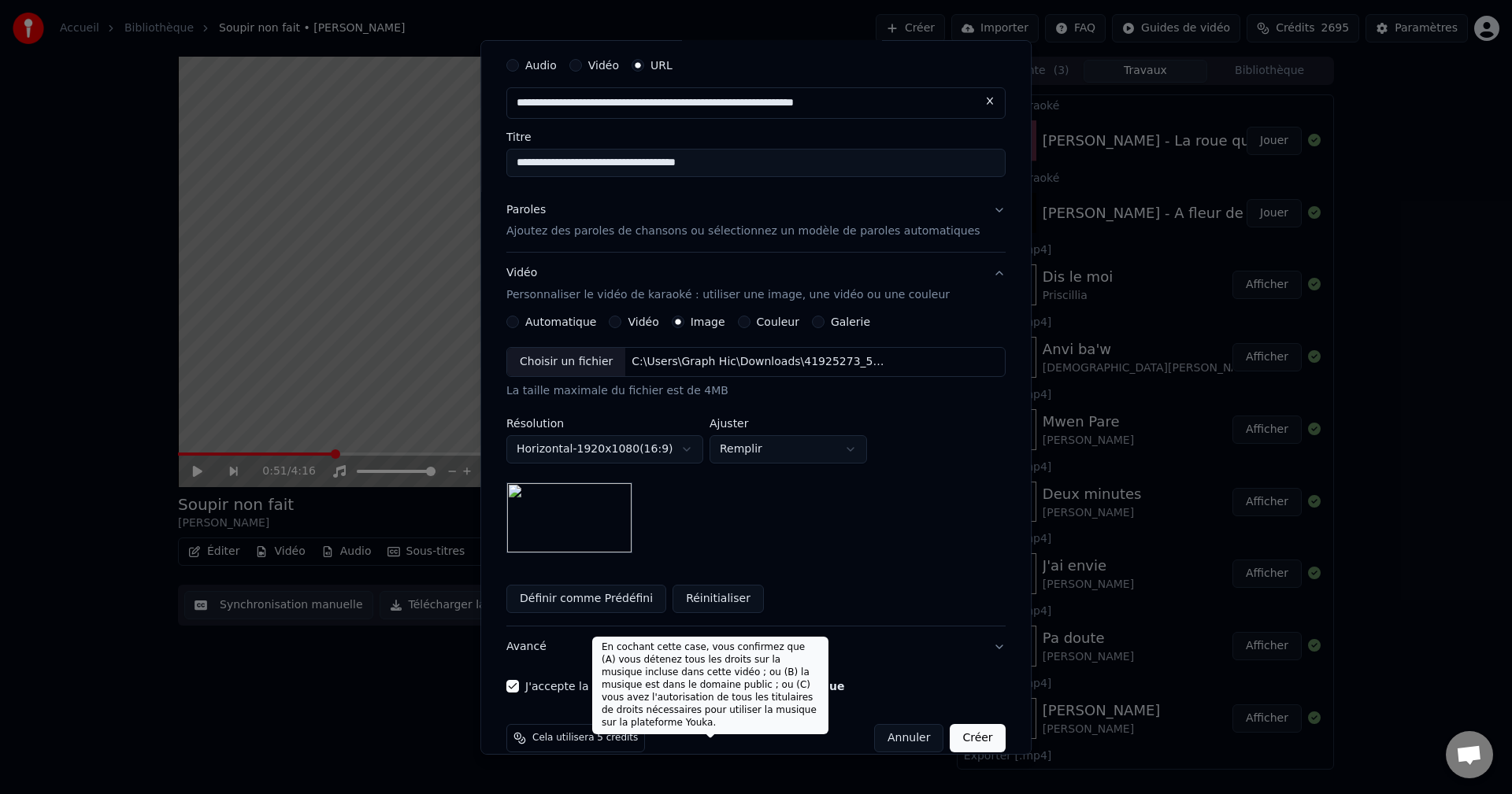
scroll to position [73, 0]
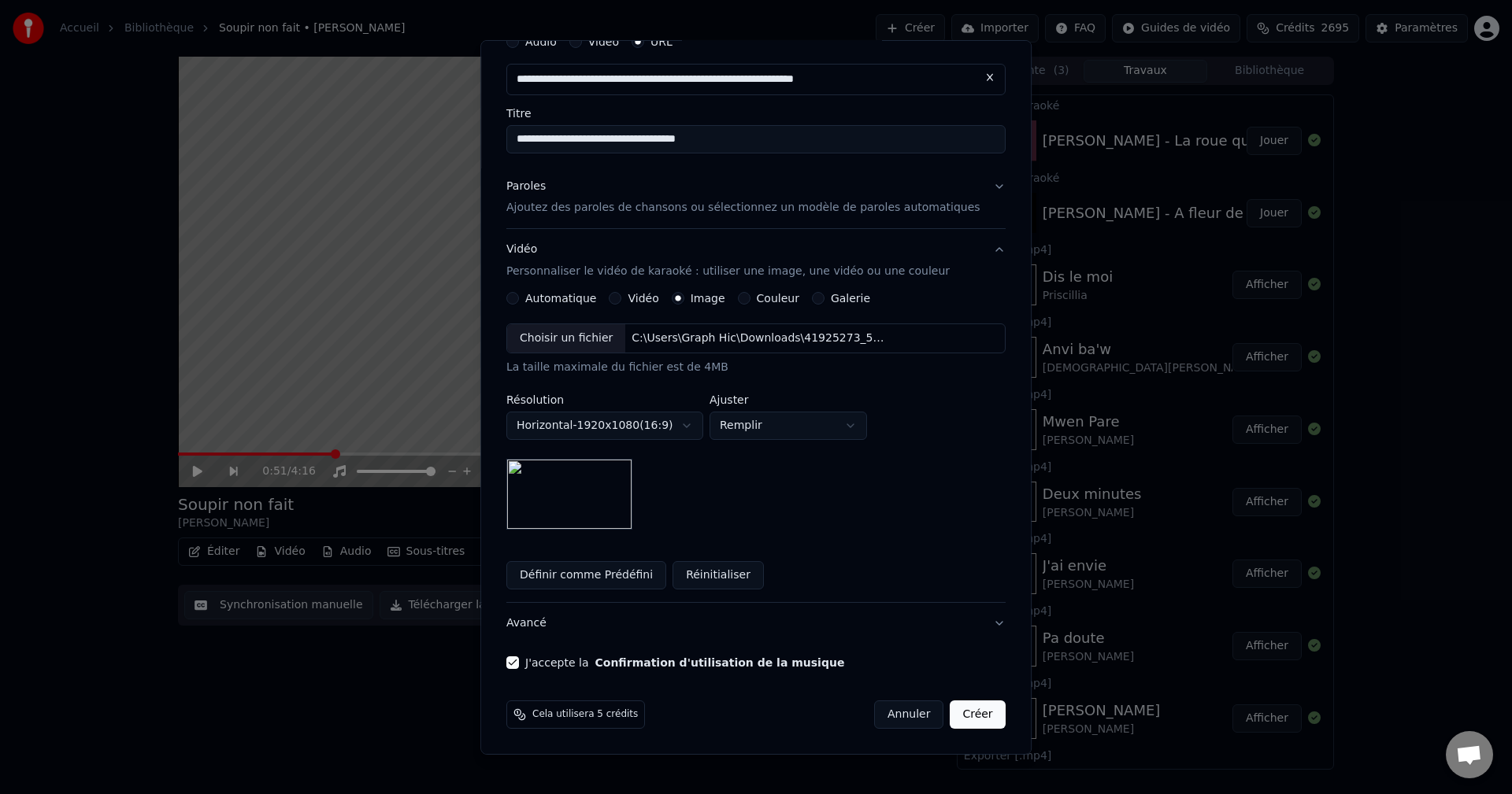
click at [950, 712] on button "Créer" at bounding box center [977, 714] width 55 height 29
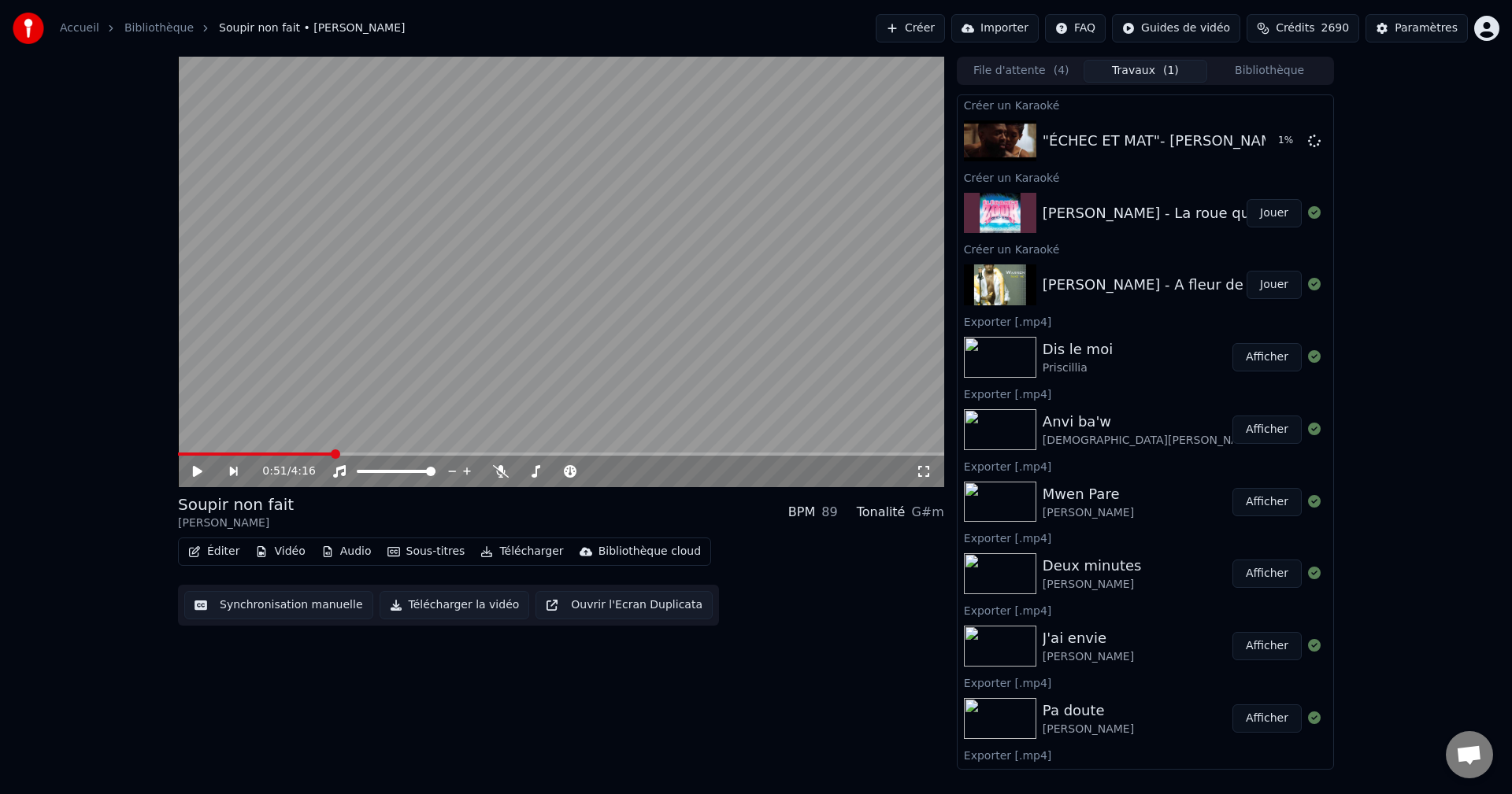
click at [1249, 69] on button "Bibliothèque" at bounding box center [1269, 71] width 124 height 23
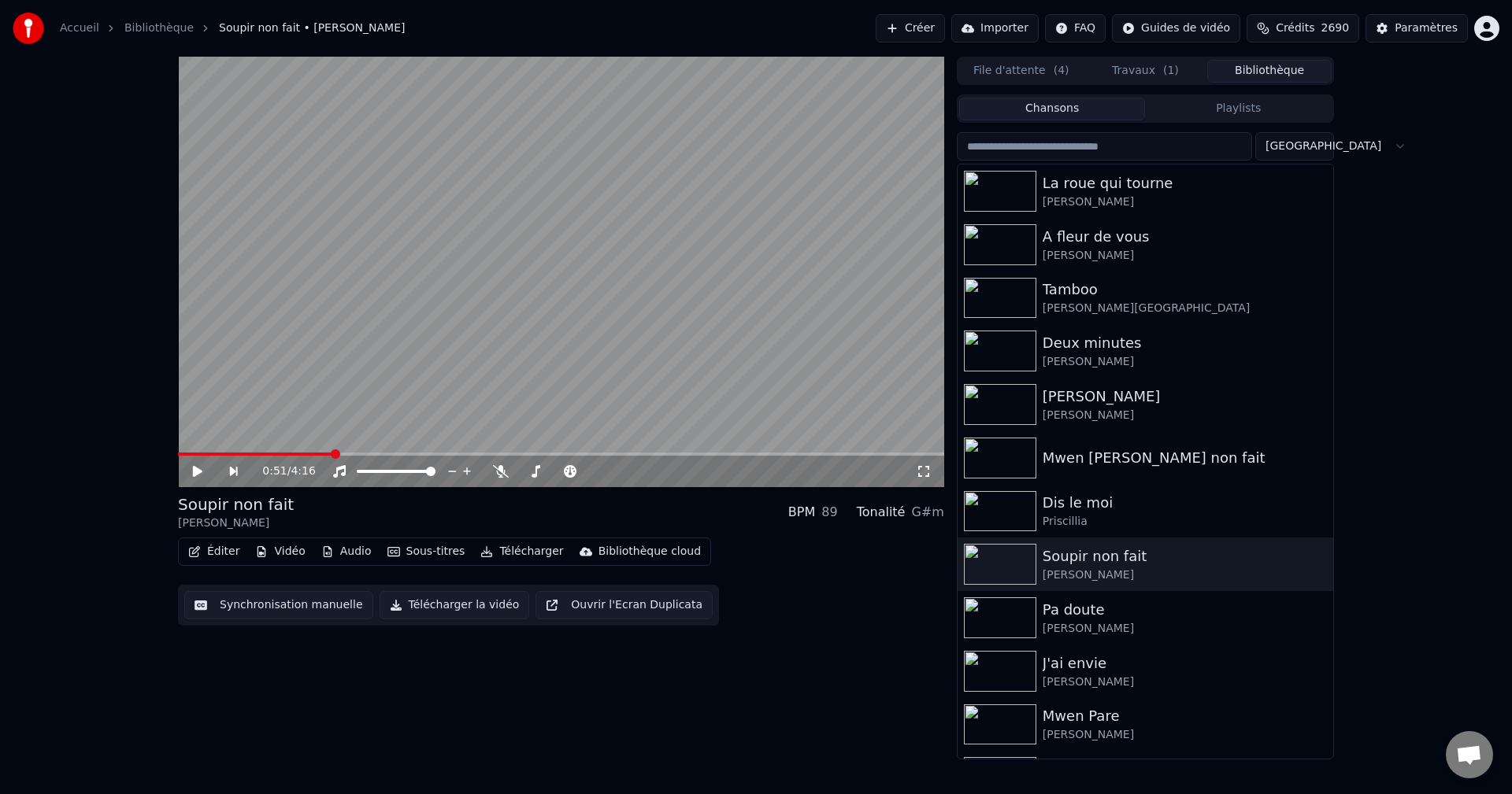
click at [1315, 28] on span "Crédits" at bounding box center [1295, 28] width 39 height 16
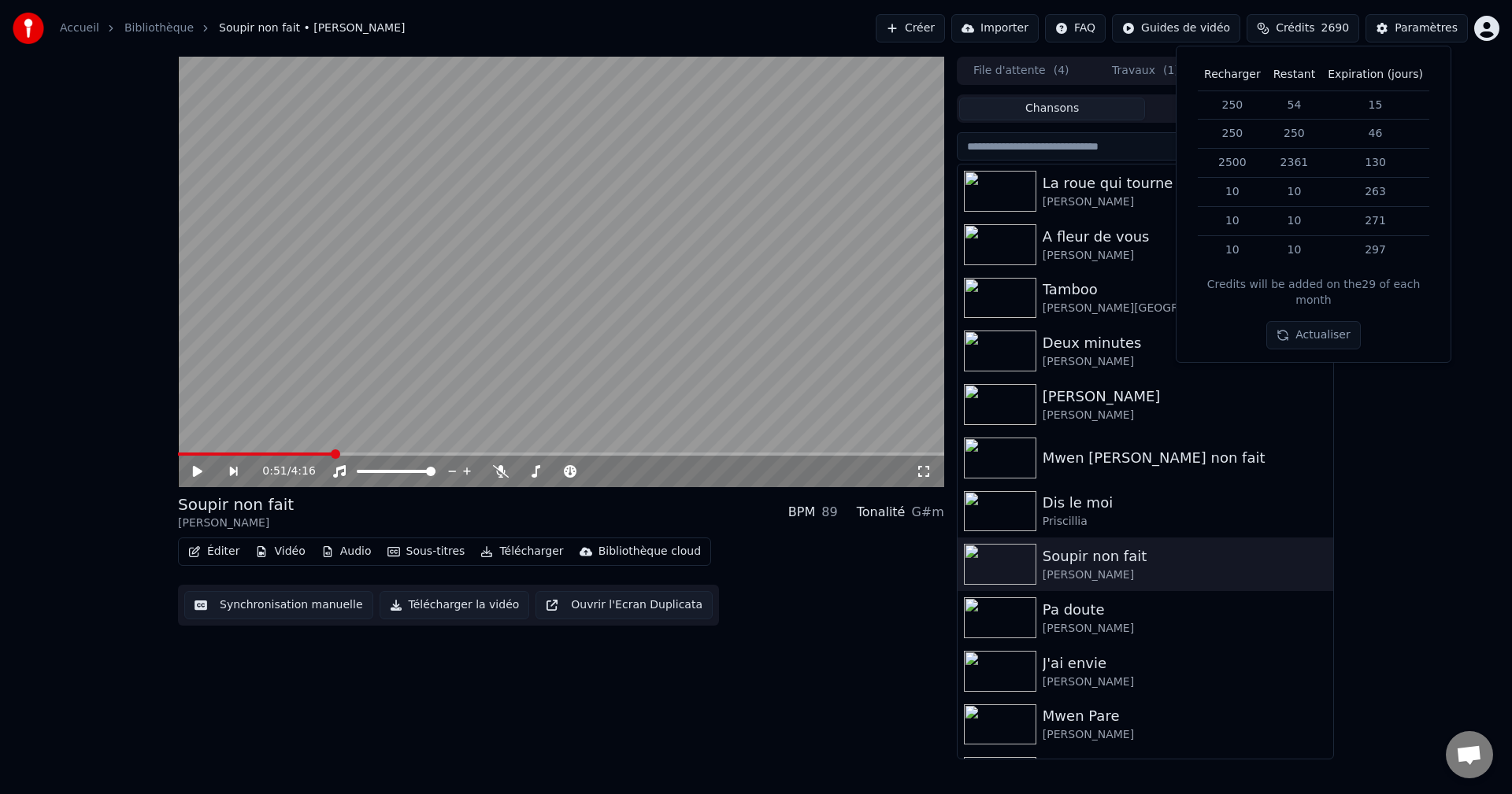
click at [1391, 444] on div "0:51 / 4:16 Soupir non fait [PERSON_NAME] BPM 89 Tonalité G#m Éditer Vidéo Audi…" at bounding box center [756, 408] width 1512 height 702
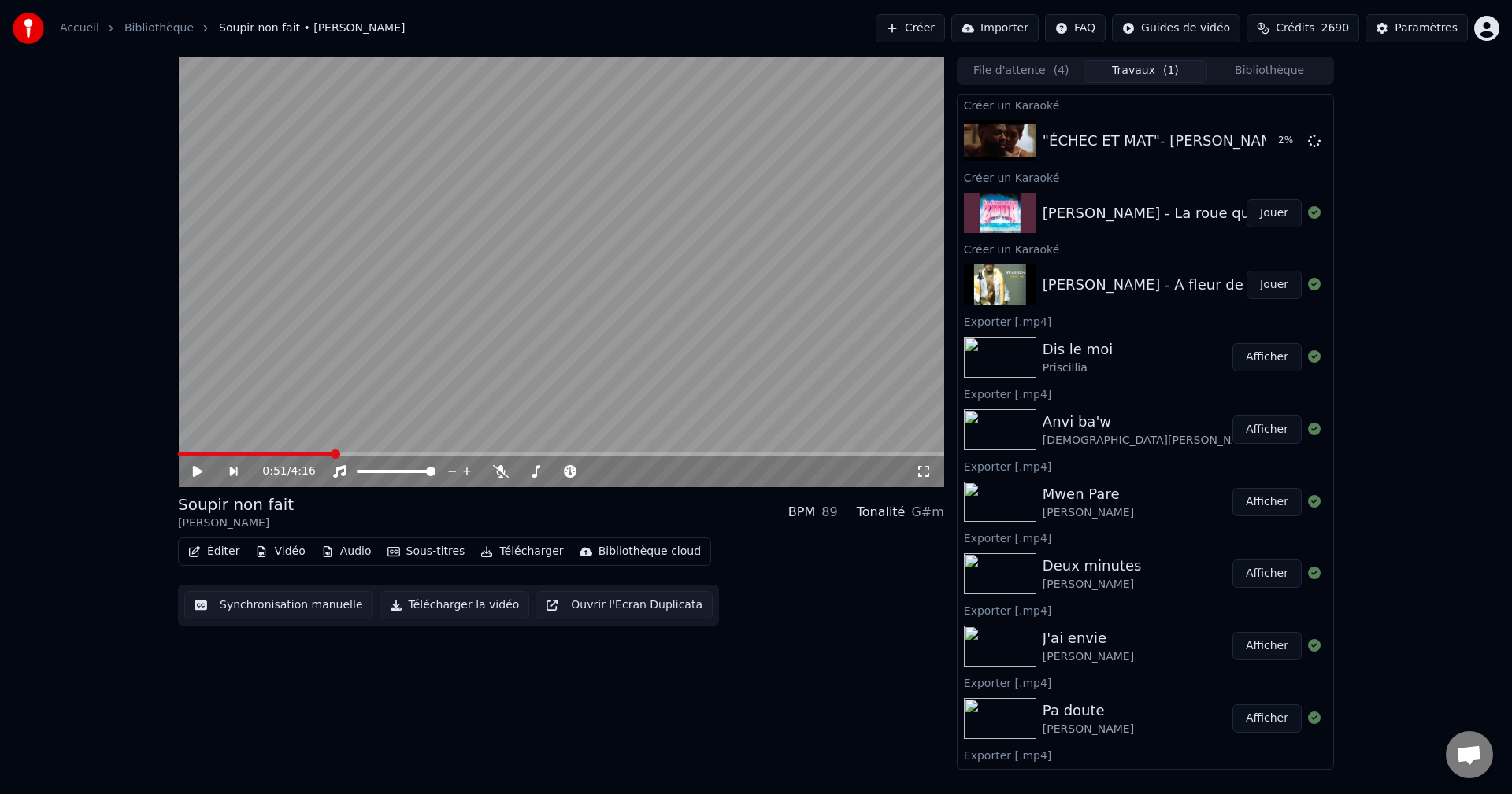
click at [1153, 69] on button "Travaux ( 1 )" at bounding box center [1146, 71] width 124 height 23
click at [940, 36] on button "Créer" at bounding box center [909, 28] width 70 height 29
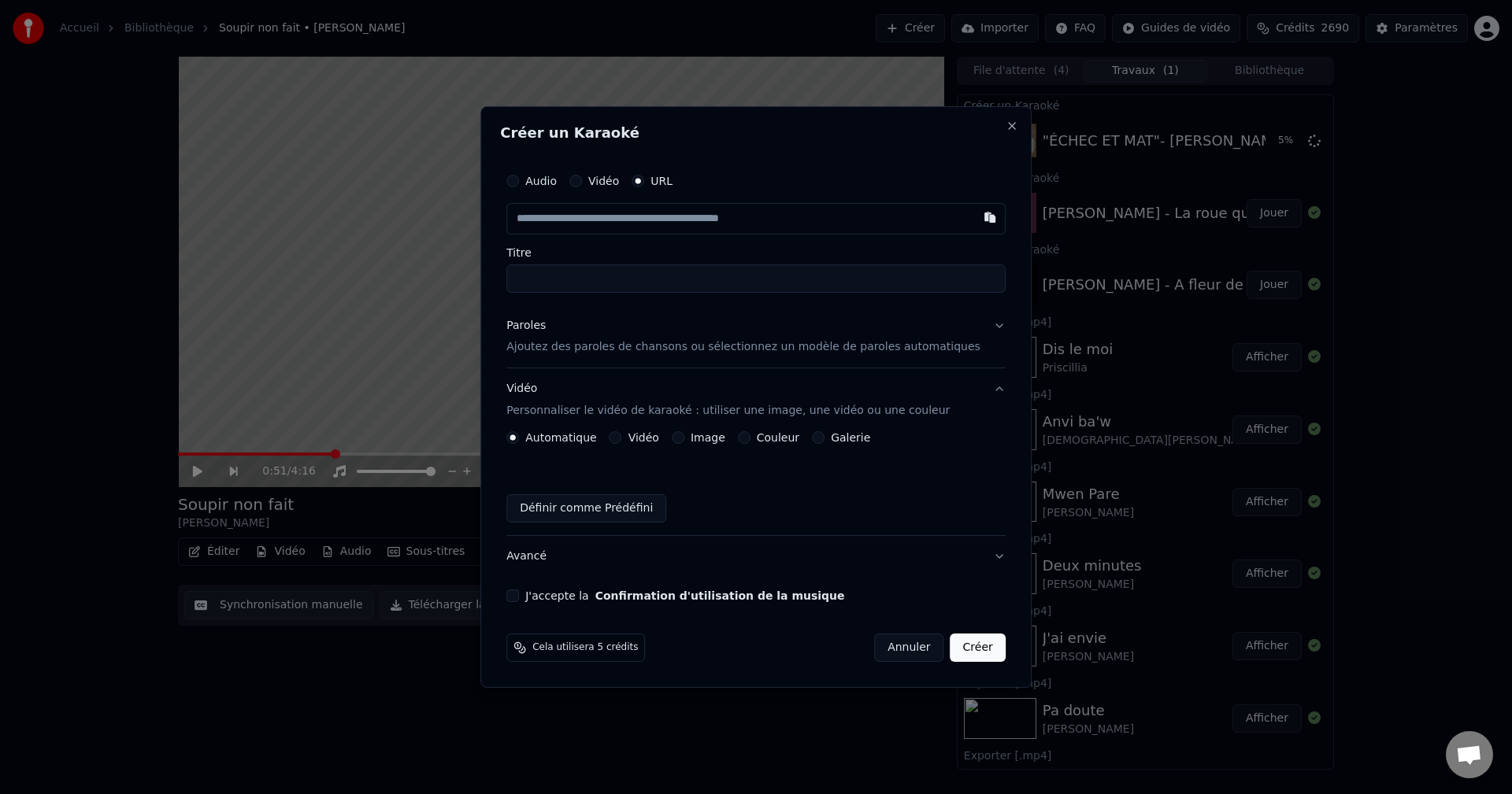
click at [546, 326] on div "Paroles" at bounding box center [526, 325] width 39 height 16
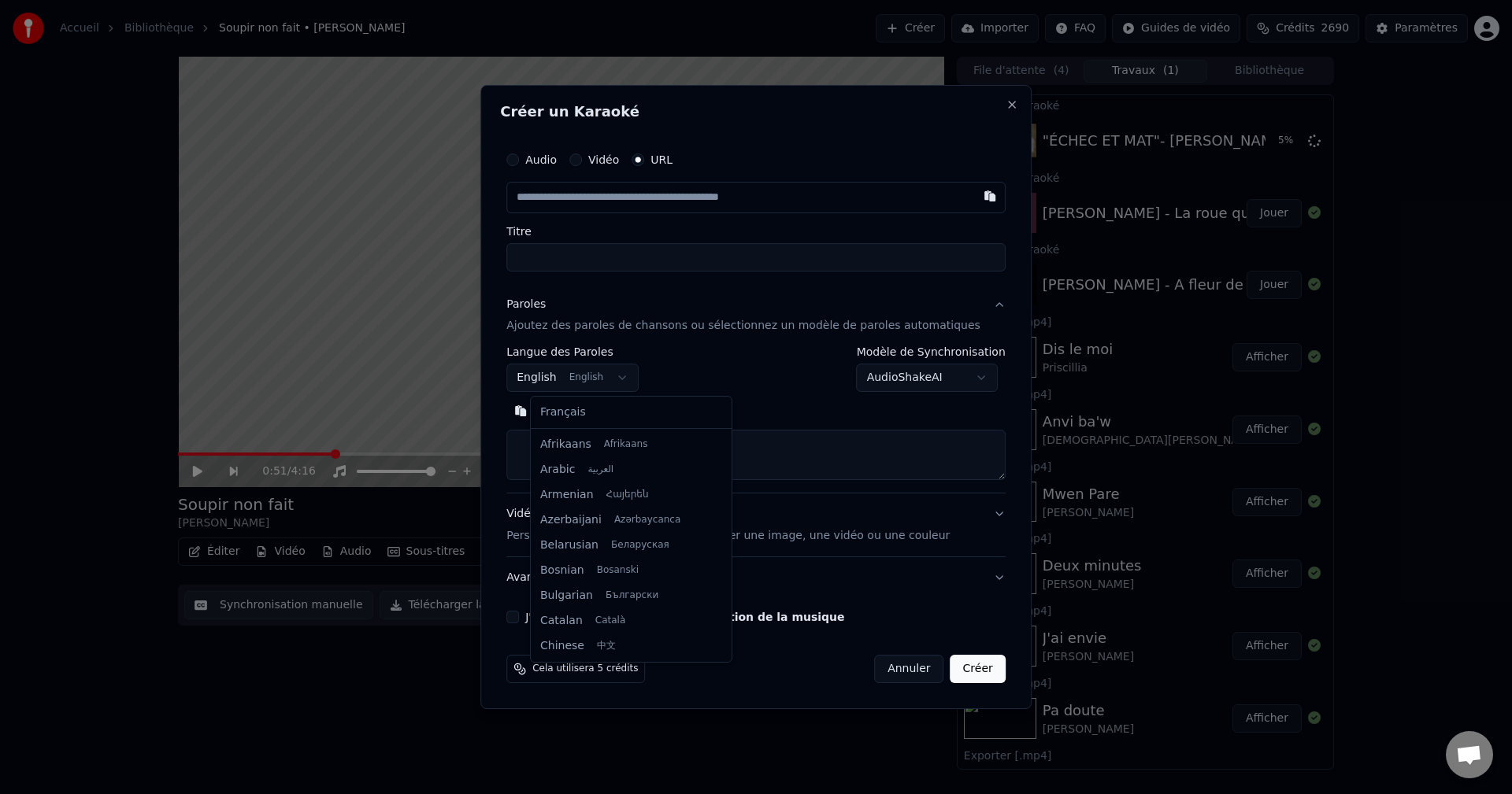
click at [564, 383] on body "Accueil Bibliothèque Soupir non fait • [PERSON_NAME] Importer FAQ Guides de vid…" at bounding box center [756, 397] width 1512 height 794
select select "**"
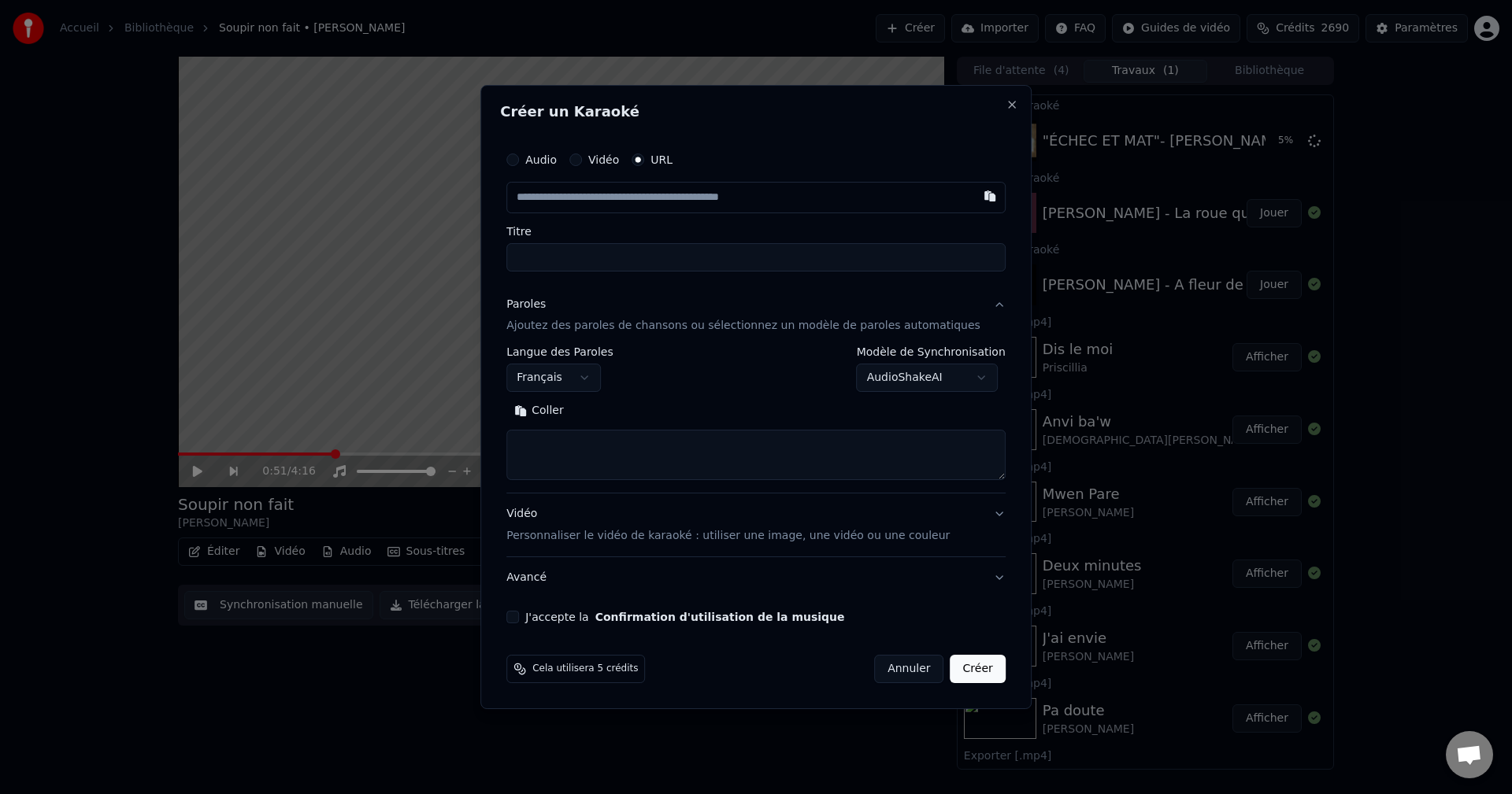
click at [556, 467] on textarea at bounding box center [756, 456] width 499 height 50
paste textarea "**********"
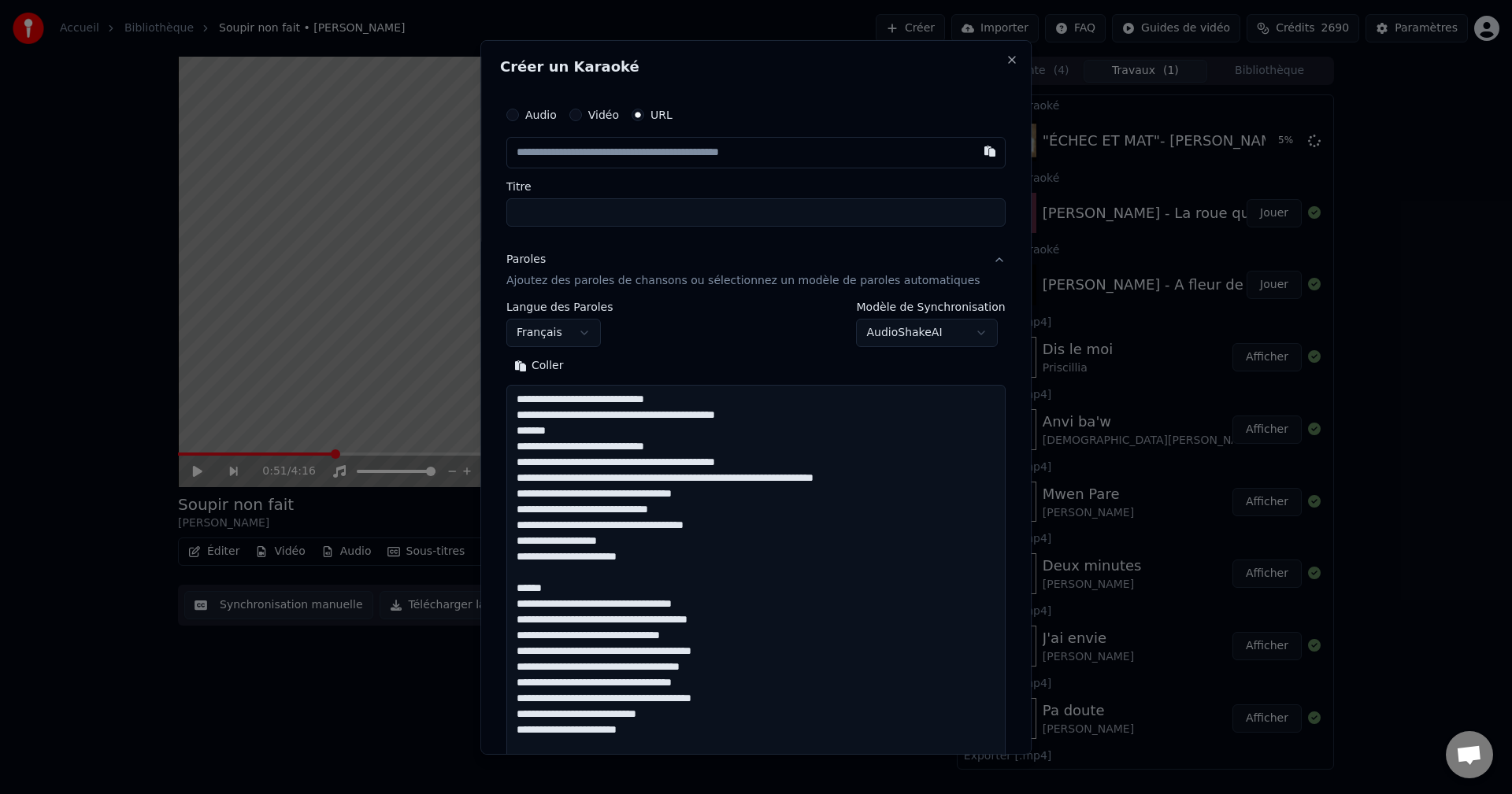
scroll to position [1420, 0]
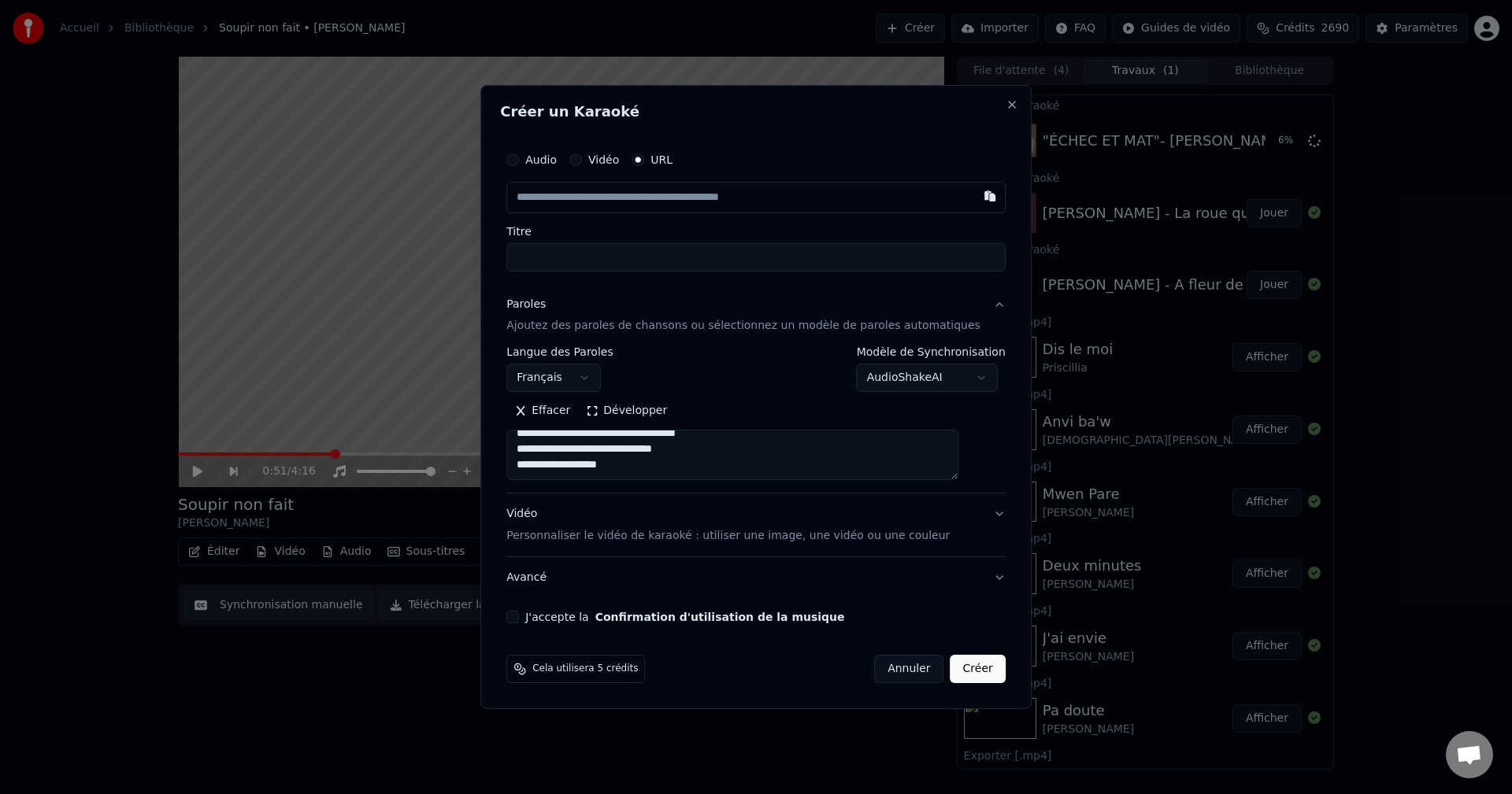
click at [654, 419] on button "Développer" at bounding box center [626, 411] width 96 height 25
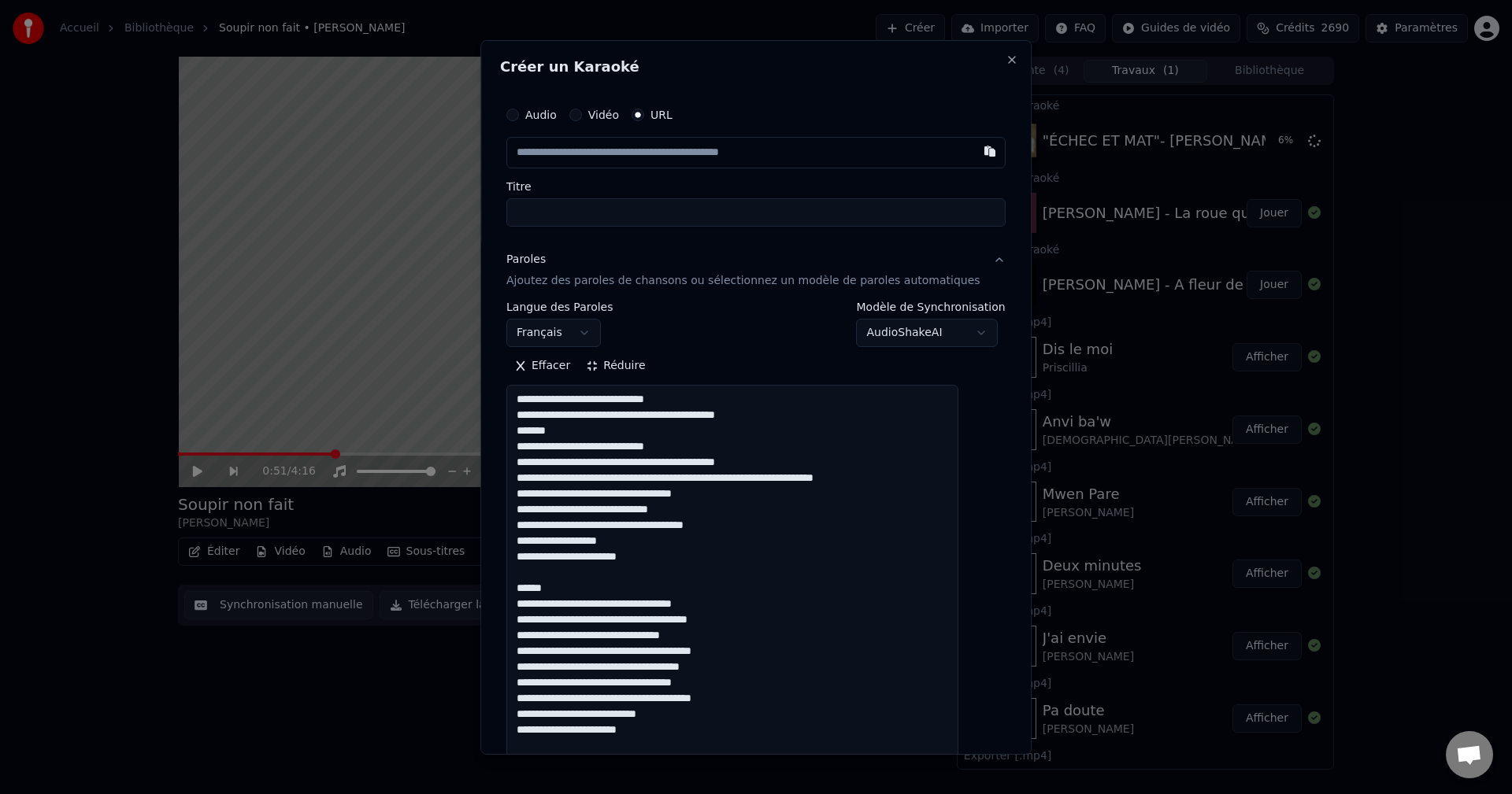
scroll to position [0, 0]
drag, startPoint x: 603, startPoint y: 434, endPoint x: 525, endPoint y: 433, distance: 78.0
drag, startPoint x: 791, startPoint y: 423, endPoint x: 332, endPoint y: 401, distance: 459.5
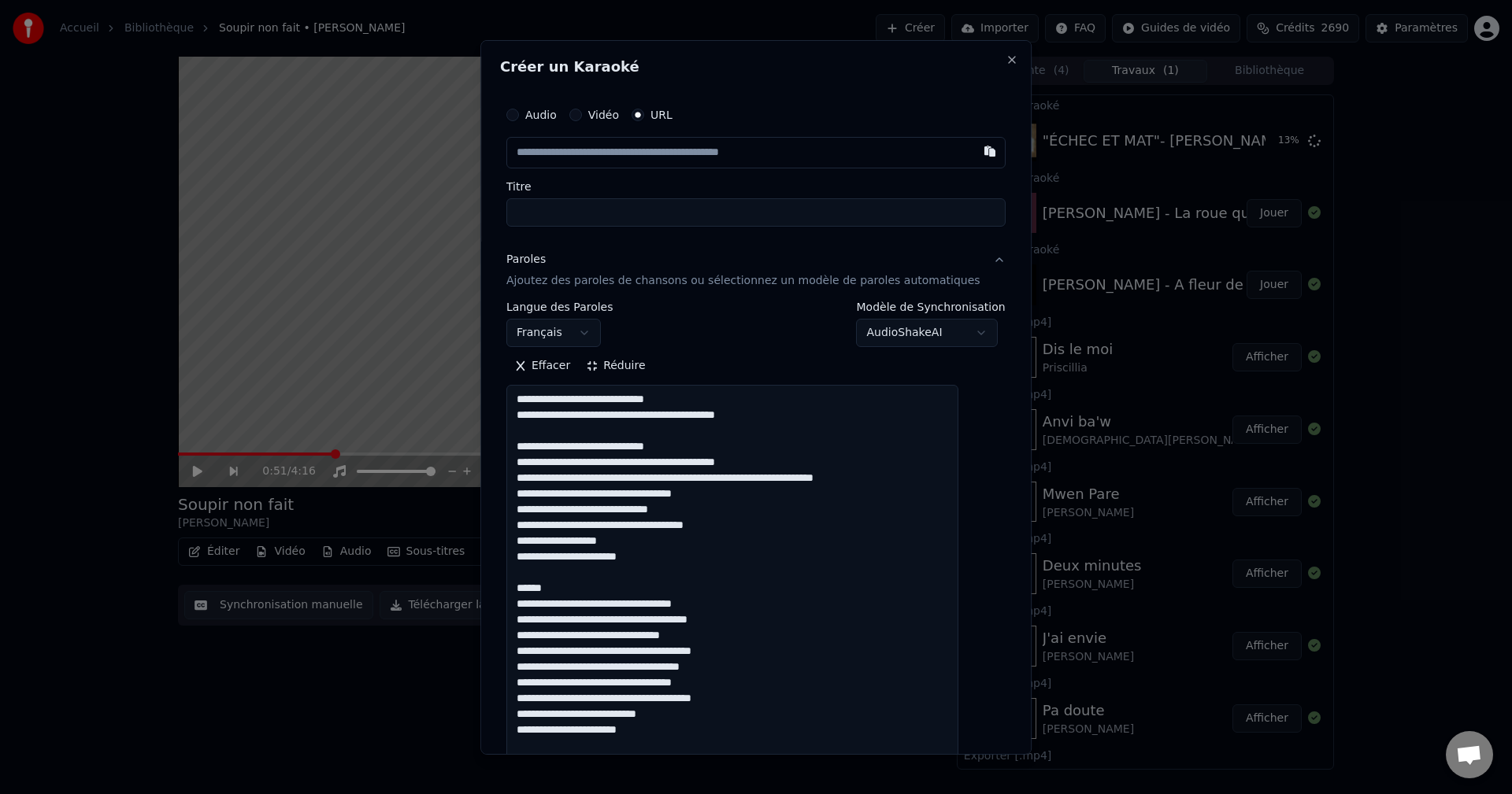
click at [334, 401] on body "Accueil Bibliothèque Soupir non fait • [PERSON_NAME] Importer FAQ Guides de vid…" at bounding box center [756, 397] width 1512 height 794
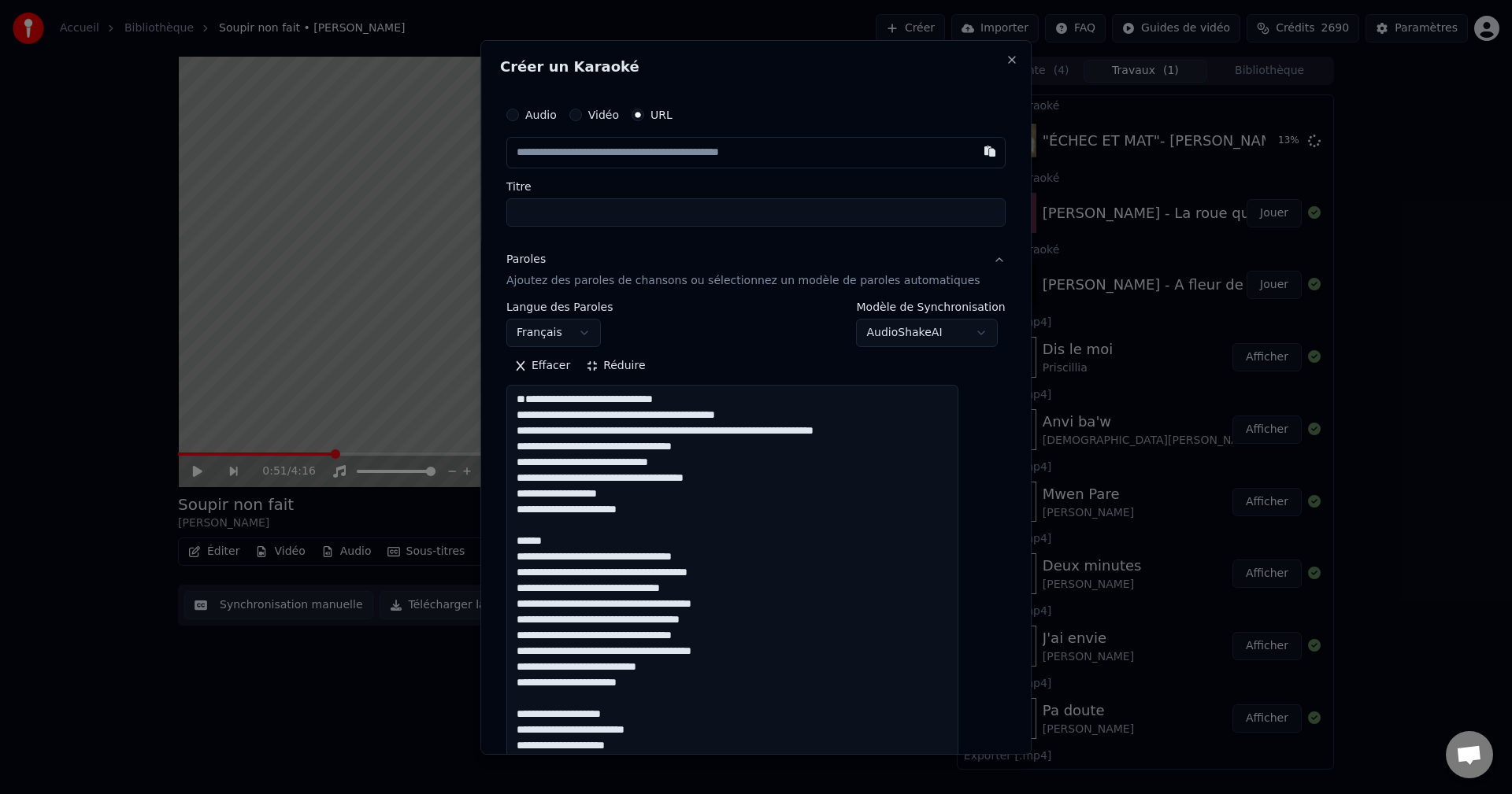
paste textarea "**********"
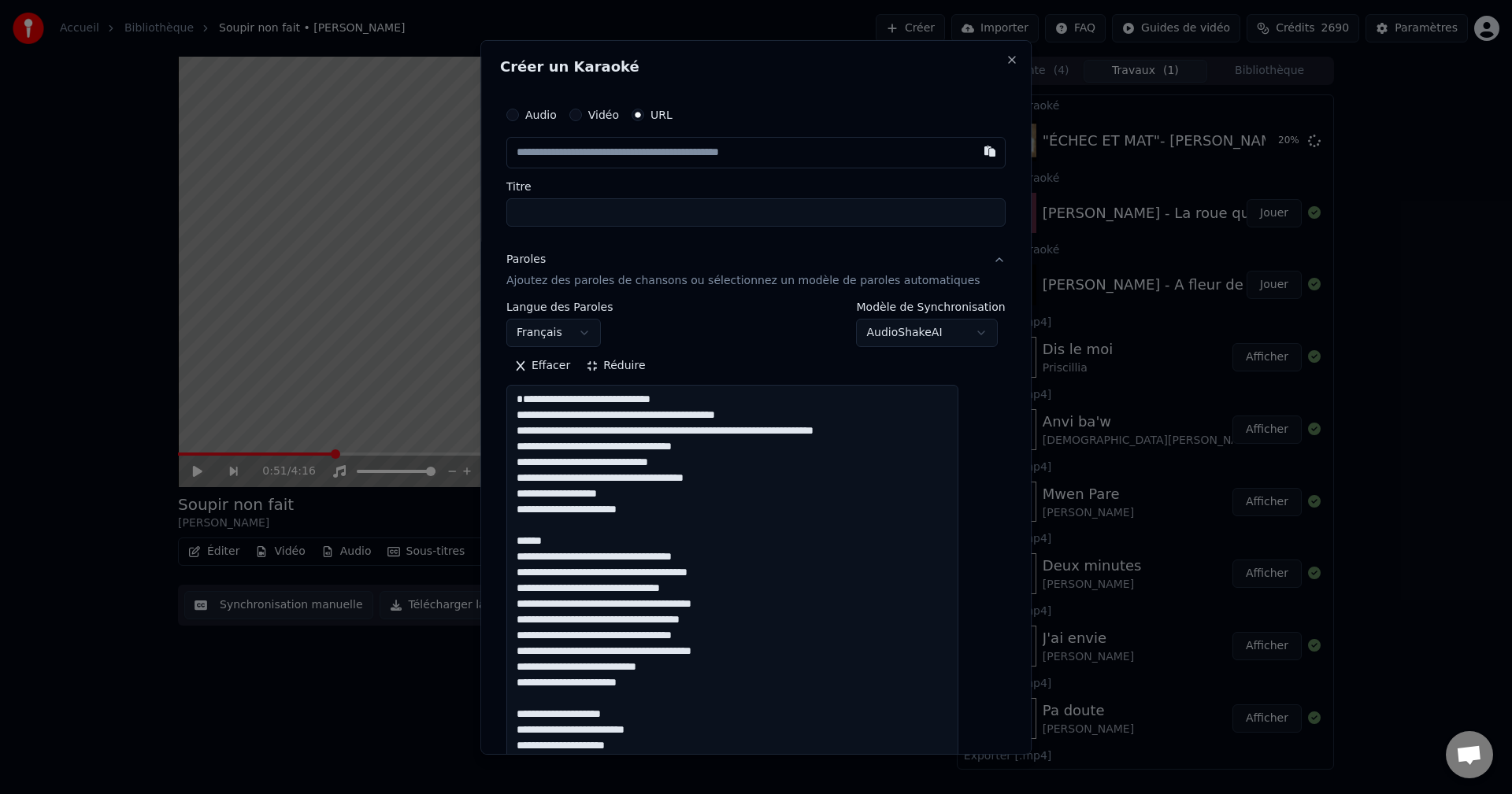
drag, startPoint x: 649, startPoint y: 525, endPoint x: 626, endPoint y: 525, distance: 23.0
drag, startPoint x: 651, startPoint y: 536, endPoint x: 522, endPoint y: 524, distance: 129.6
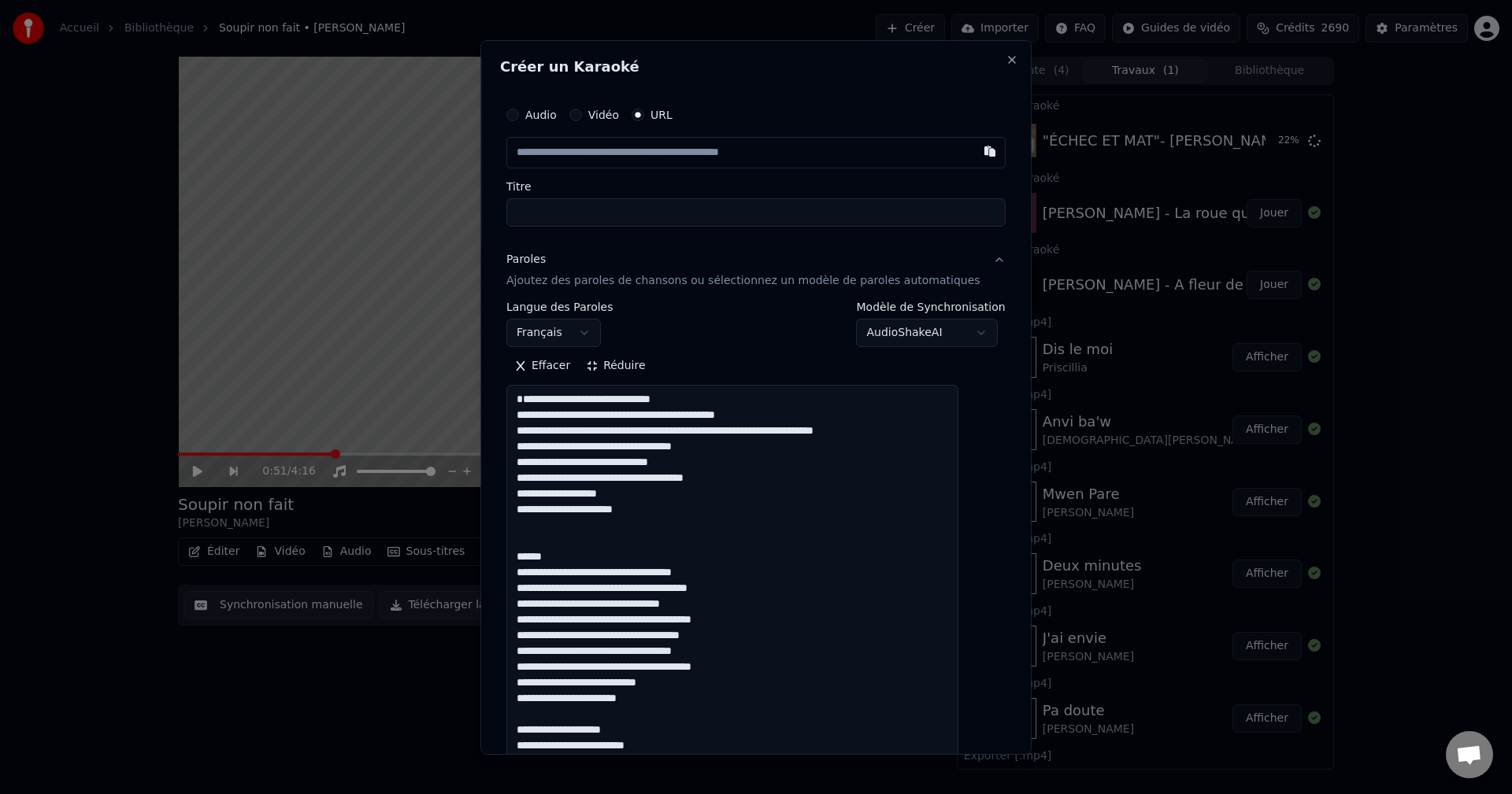
paste textarea "**********"
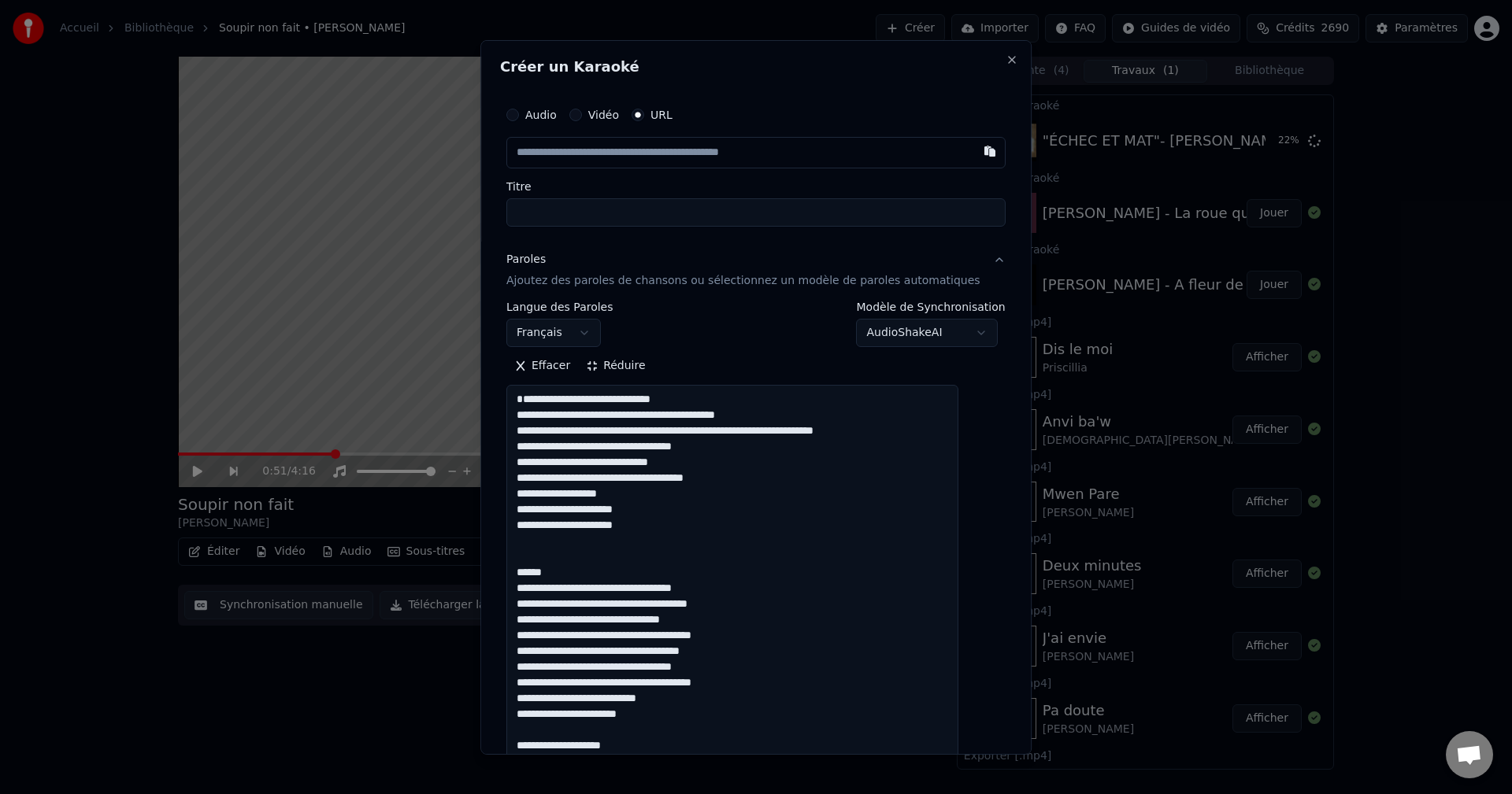
drag, startPoint x: 582, startPoint y: 589, endPoint x: 525, endPoint y: 584, distance: 57.2
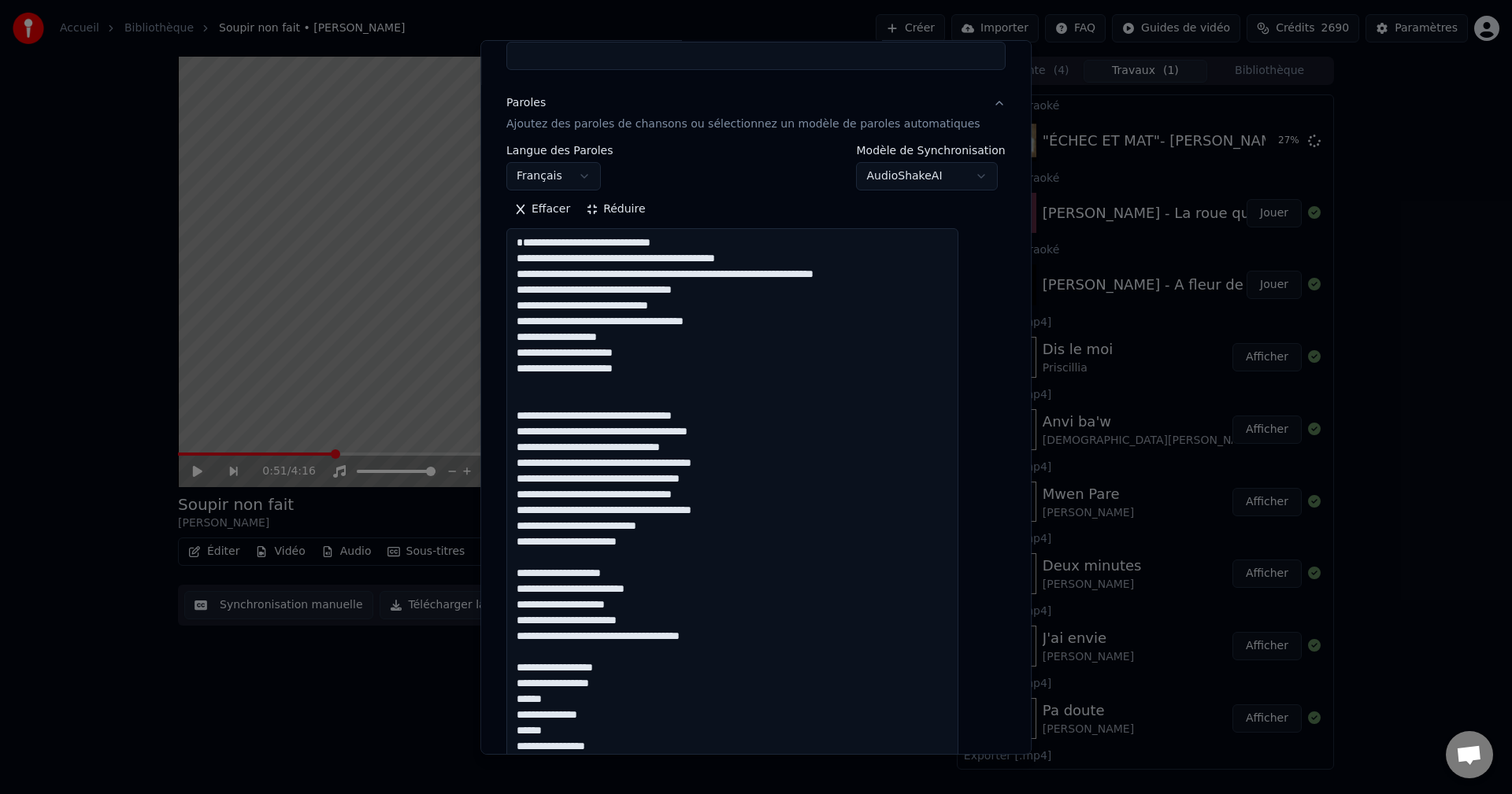
scroll to position [158, 0]
drag, startPoint x: 633, startPoint y: 561, endPoint x: 530, endPoint y: 557, distance: 103.1
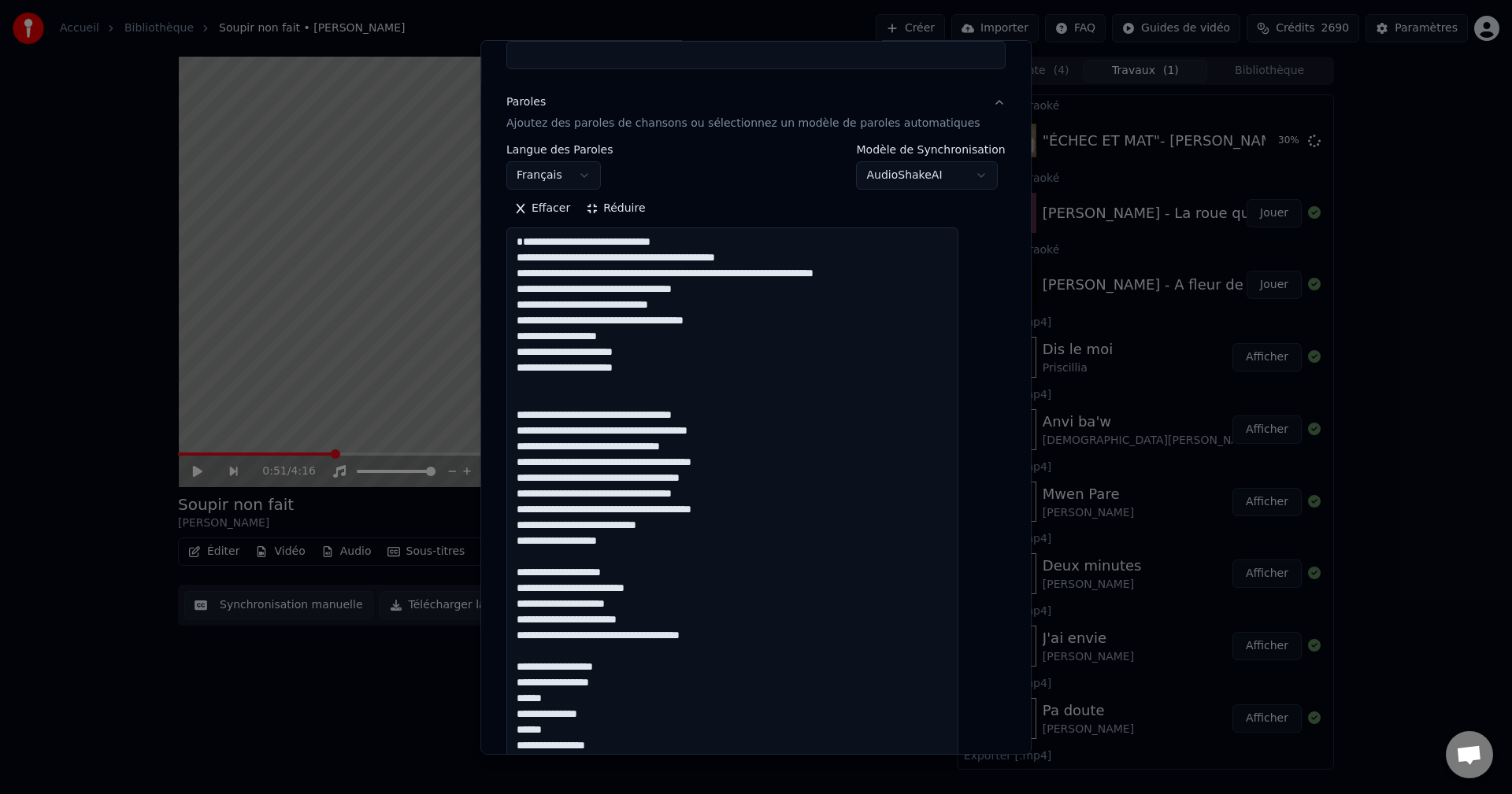
paste textarea "**********"
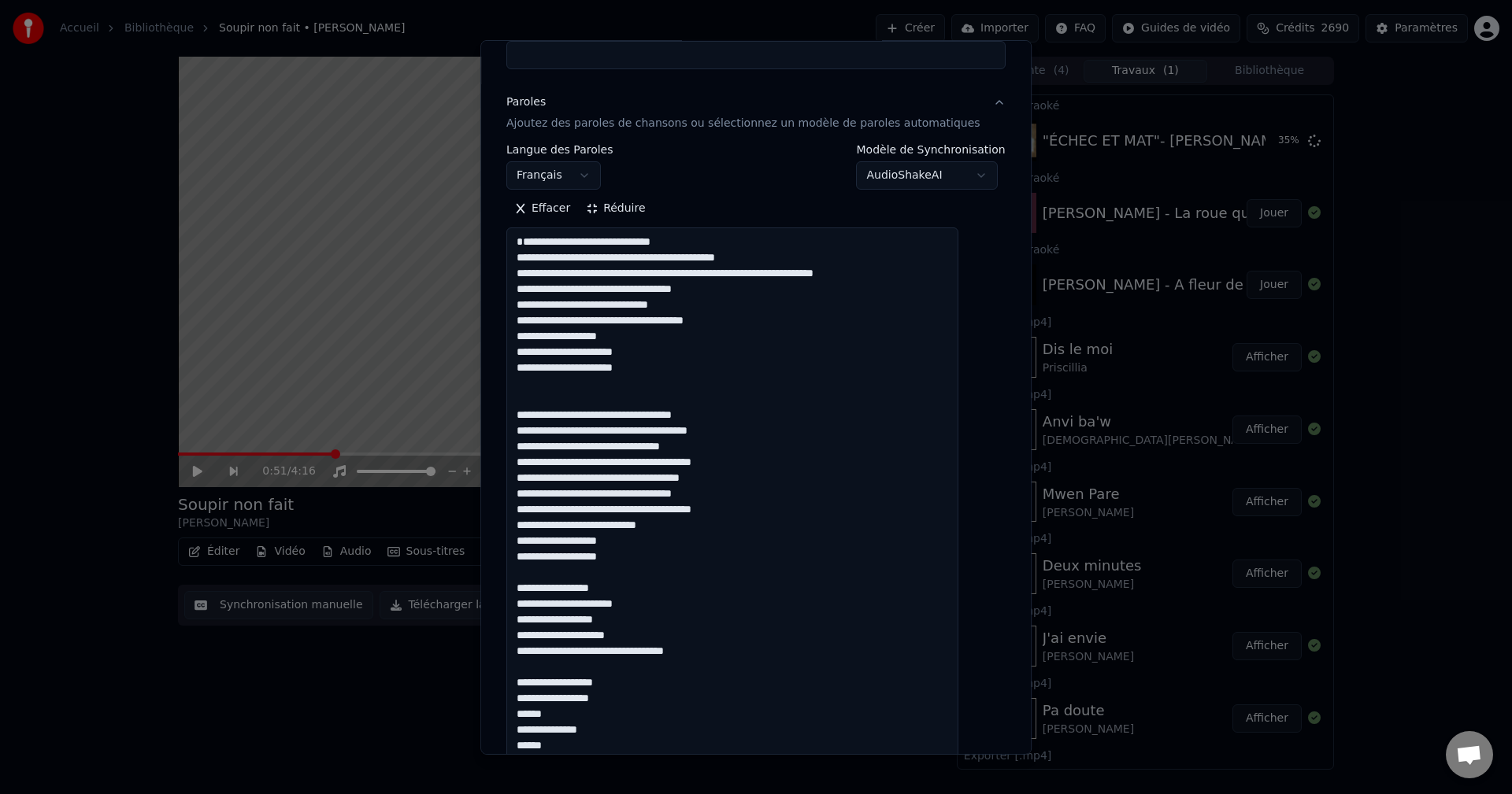
drag, startPoint x: 692, startPoint y: 555, endPoint x: 629, endPoint y: 563, distance: 63.5
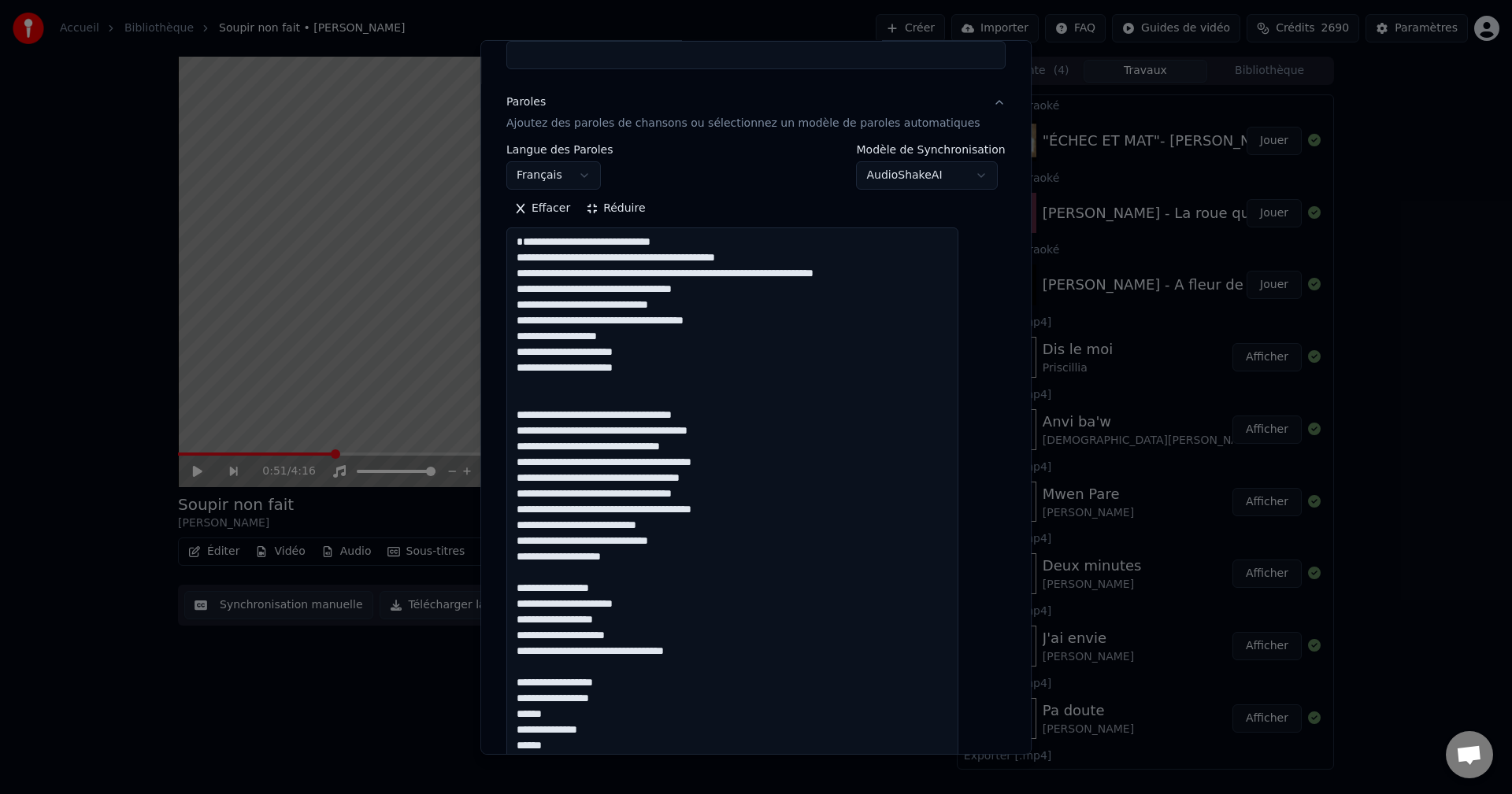
click at [720, 170] on div "**********" at bounding box center [756, 166] width 499 height 45
paste textarea "**********"
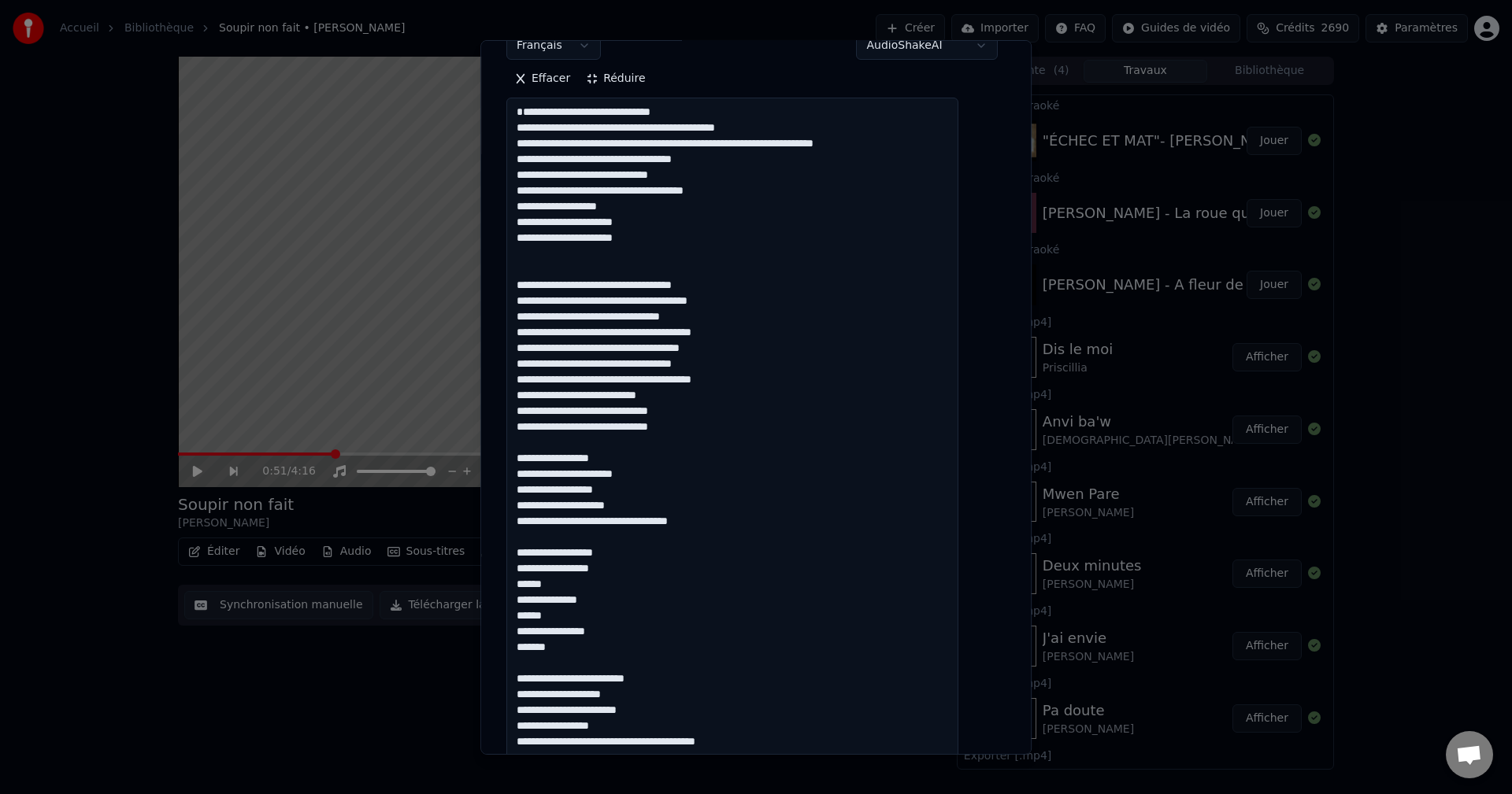
scroll to position [315, 0]
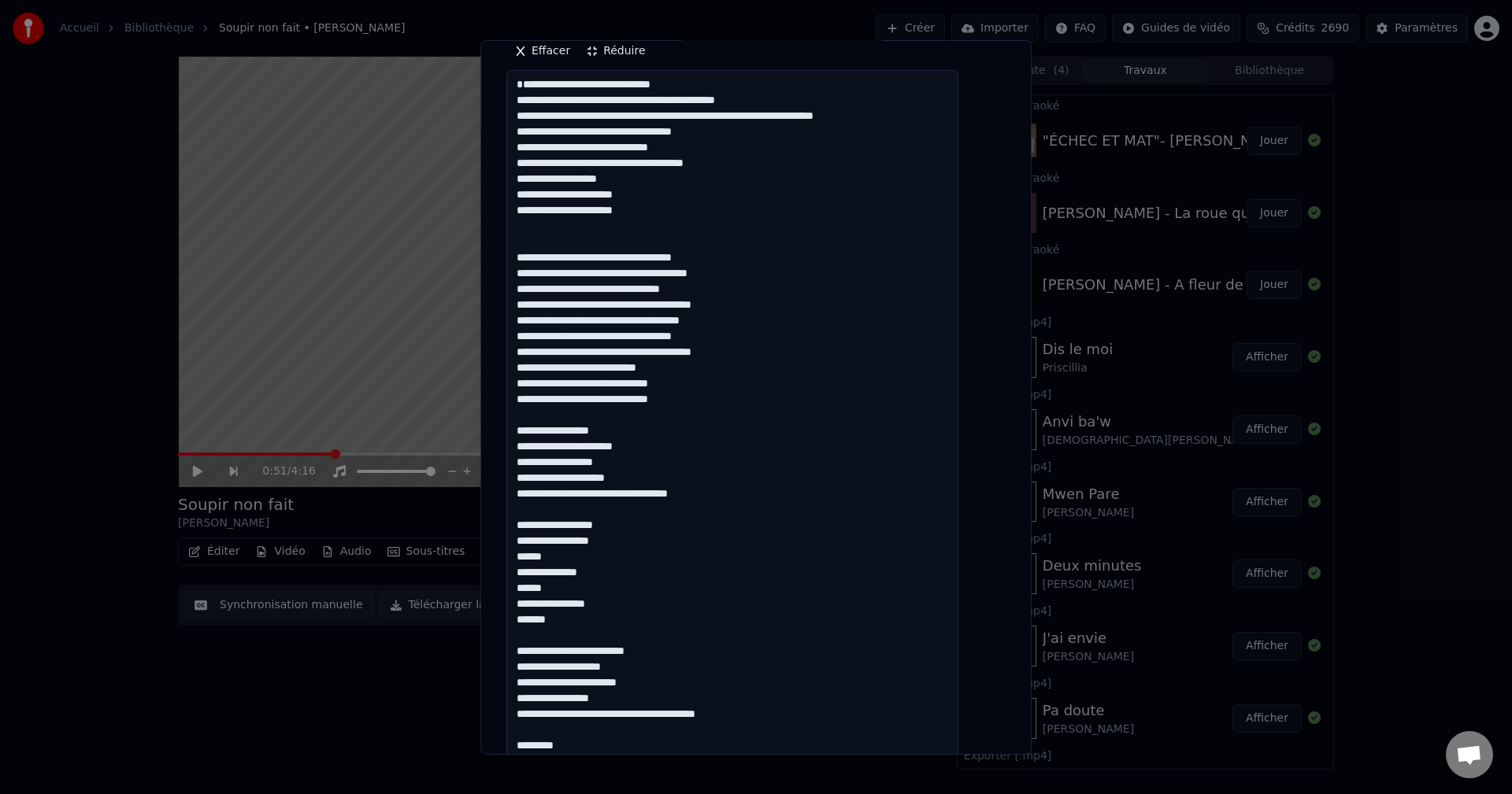
drag, startPoint x: 582, startPoint y: 629, endPoint x: 515, endPoint y: 541, distance: 110.6
click at [515, 541] on div "**********" at bounding box center [756, 396] width 552 height 714
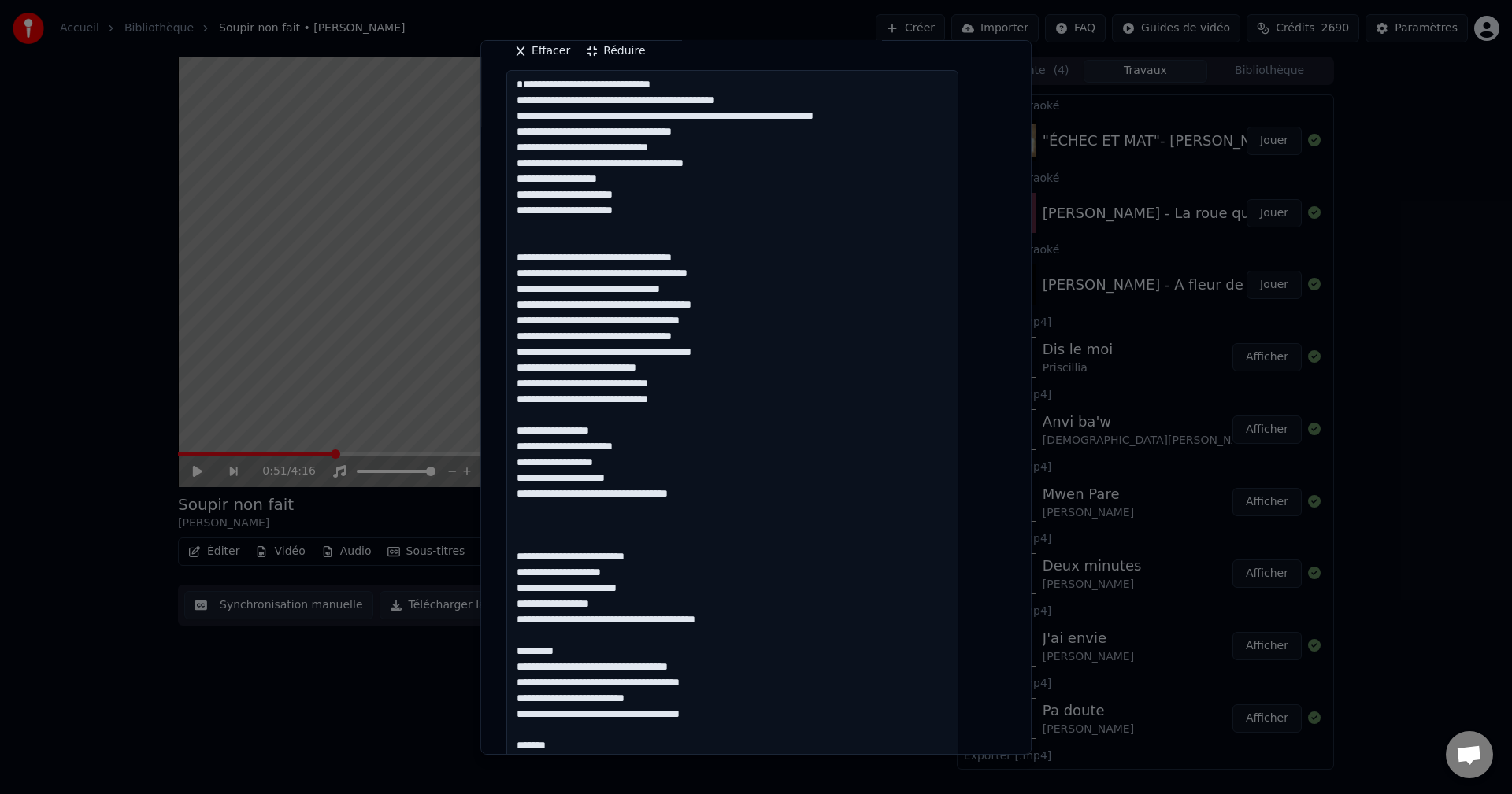
scroll to position [0, 0]
click at [545, 572] on textarea at bounding box center [732, 808] width 452 height 1475
click at [552, 587] on textarea at bounding box center [732, 808] width 452 height 1475
click at [545, 601] on textarea at bounding box center [732, 808] width 452 height 1475
click at [552, 619] on textarea at bounding box center [732, 808] width 452 height 1475
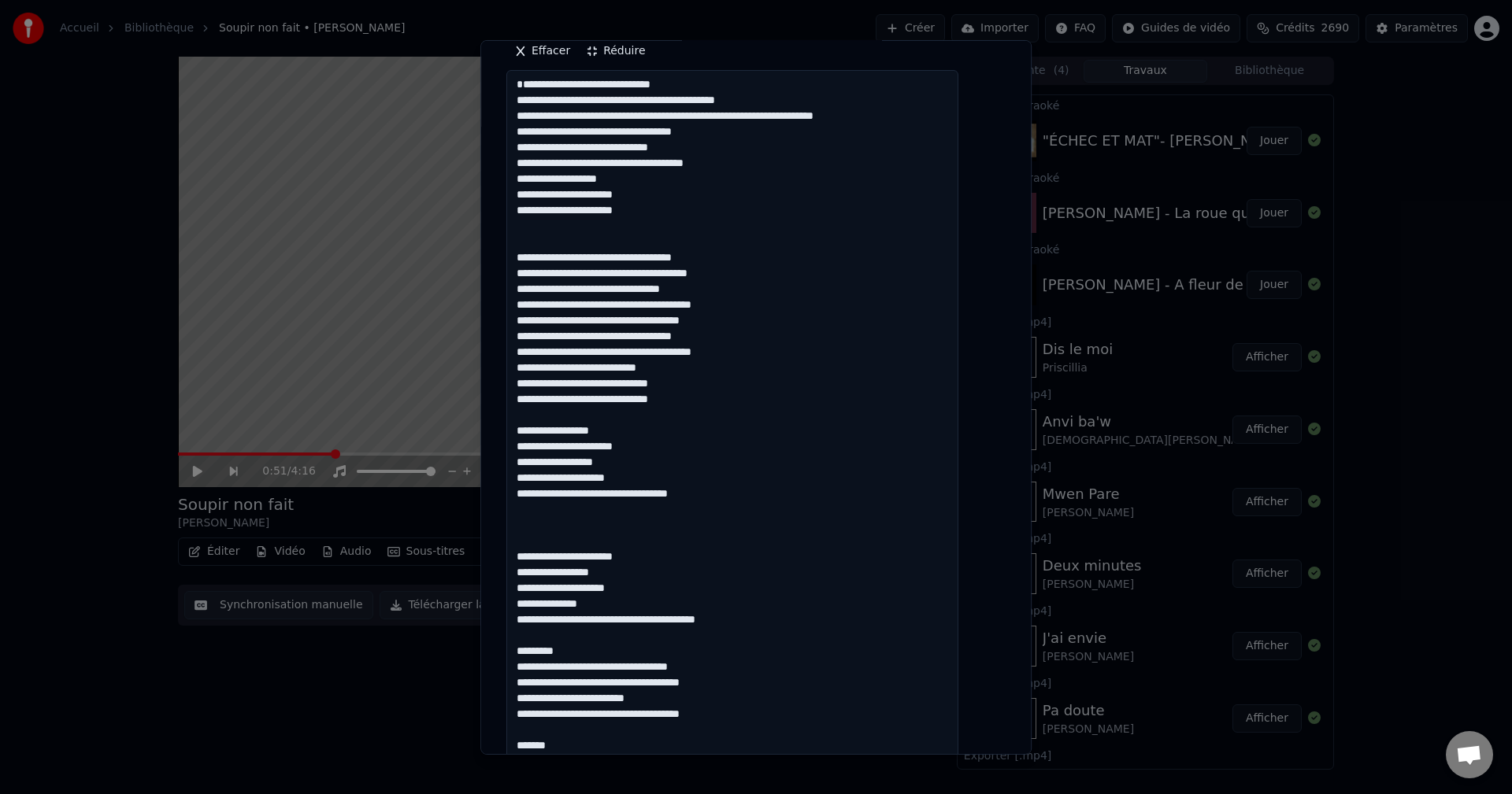
click at [563, 635] on textarea at bounding box center [732, 808] width 452 height 1475
drag, startPoint x: 591, startPoint y: 664, endPoint x: 532, endPoint y: 660, distance: 59.1
click at [532, 660] on textarea at bounding box center [732, 808] width 452 height 1475
click at [548, 678] on textarea at bounding box center [732, 808] width 452 height 1475
click at [551, 680] on textarea at bounding box center [732, 808] width 452 height 1475
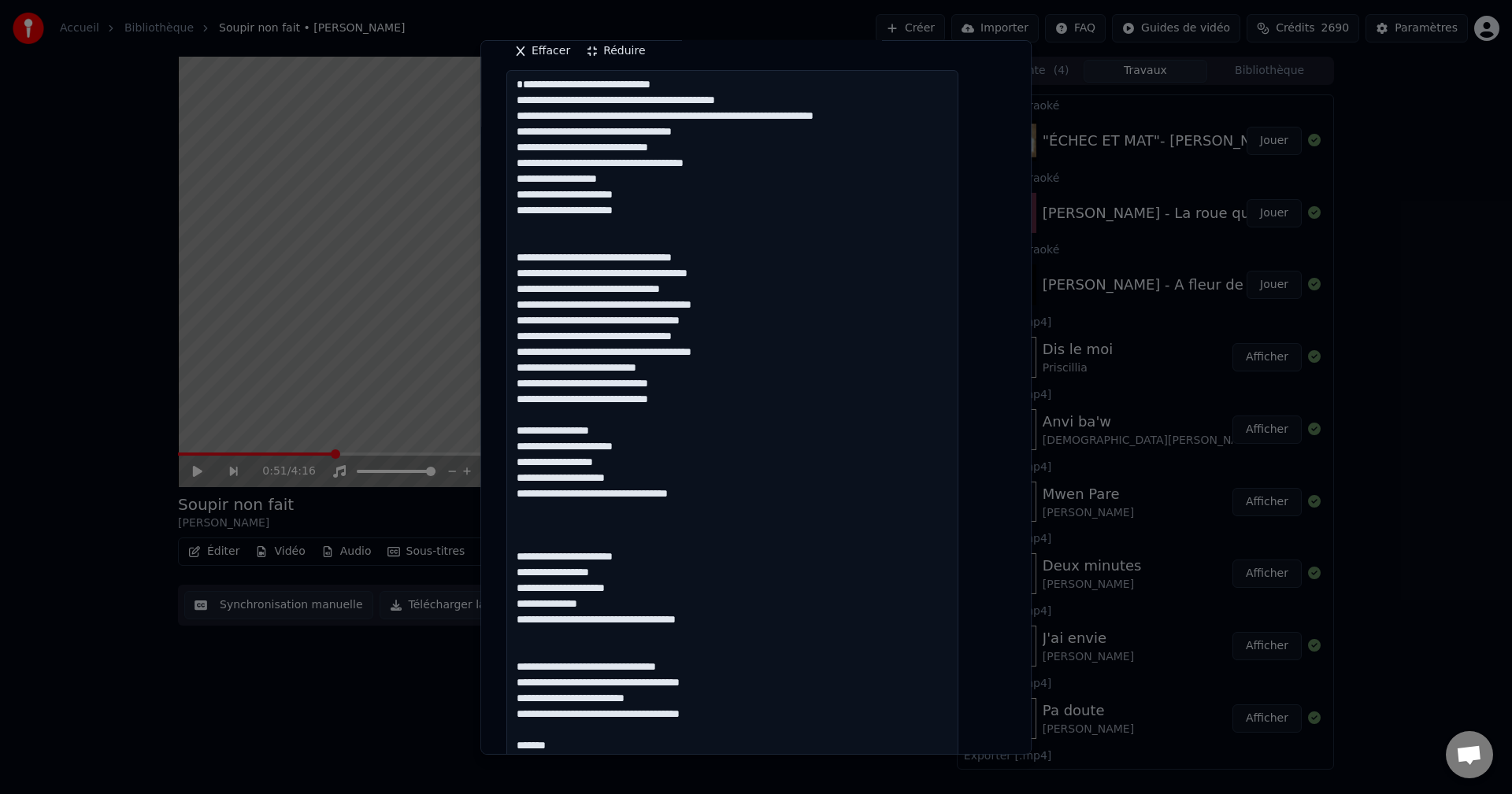
click at [547, 697] on textarea at bounding box center [732, 808] width 452 height 1475
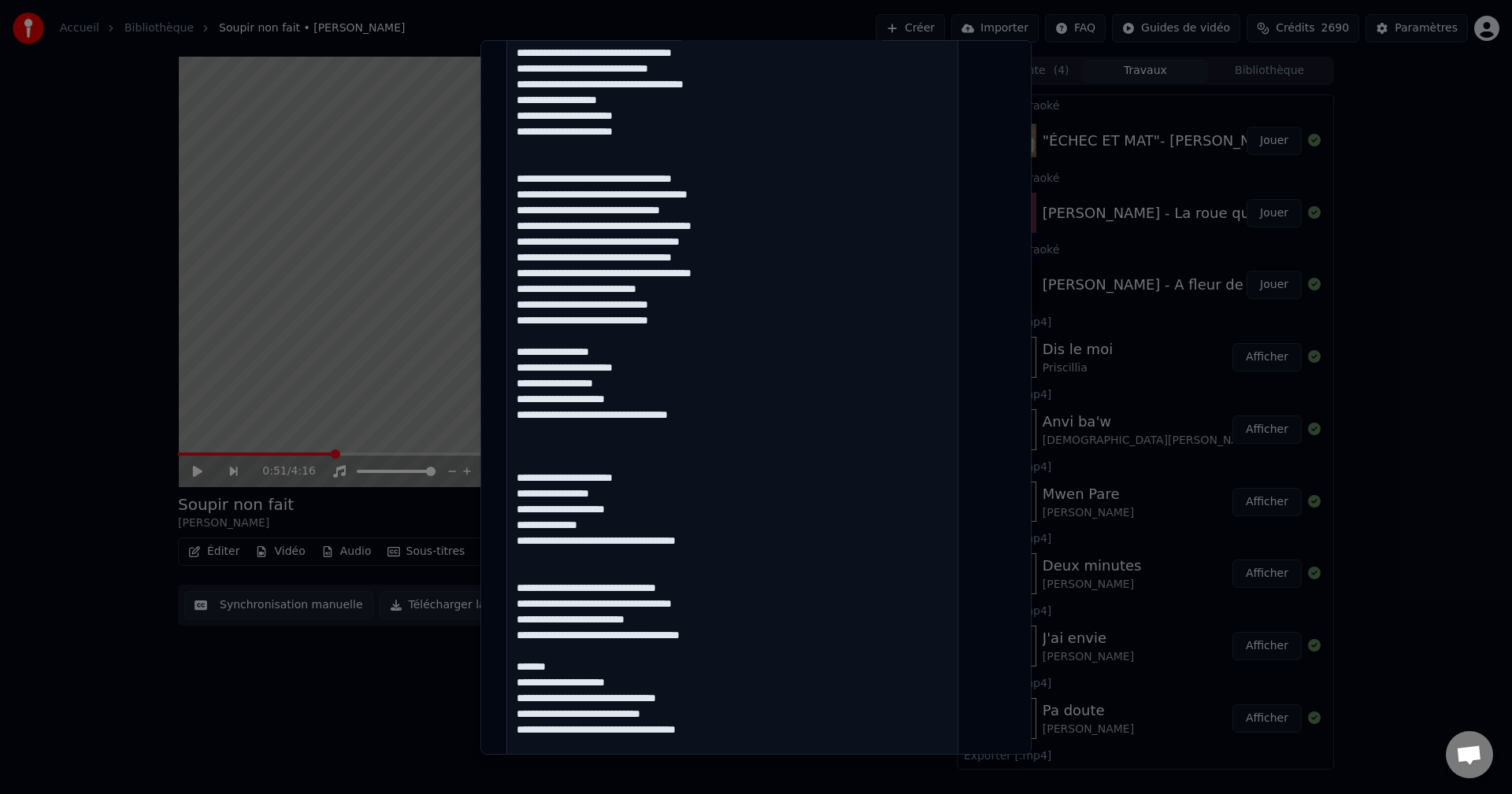
drag, startPoint x: 567, startPoint y: 652, endPoint x: 530, endPoint y: 650, distance: 37.1
click at [530, 650] on textarea at bounding box center [732, 729] width 452 height 1475
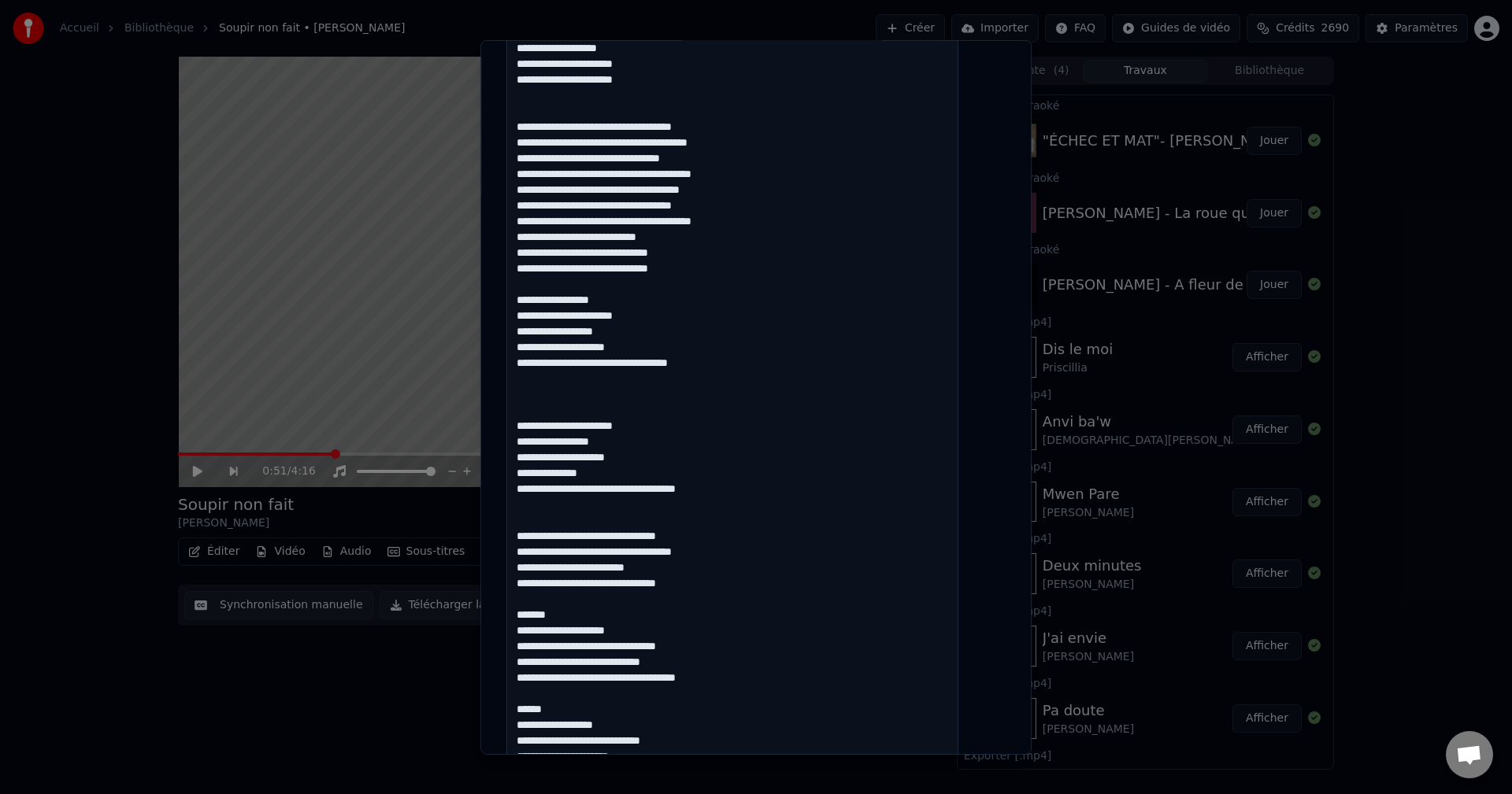
scroll to position [473, 0]
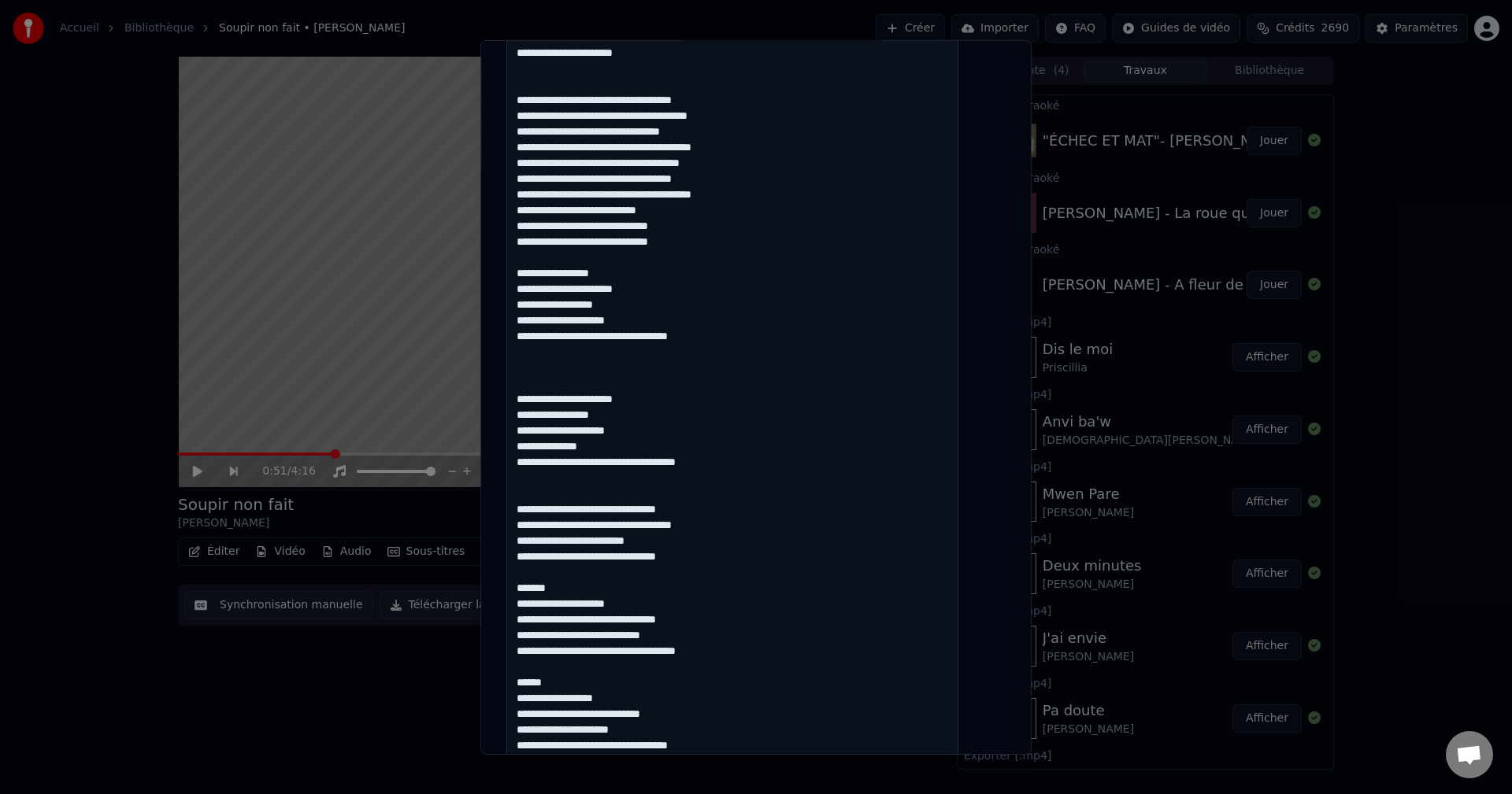
drag, startPoint x: 582, startPoint y: 607, endPoint x: 537, endPoint y: 611, distance: 45.2
click at [537, 611] on textarea at bounding box center [732, 650] width 452 height 1475
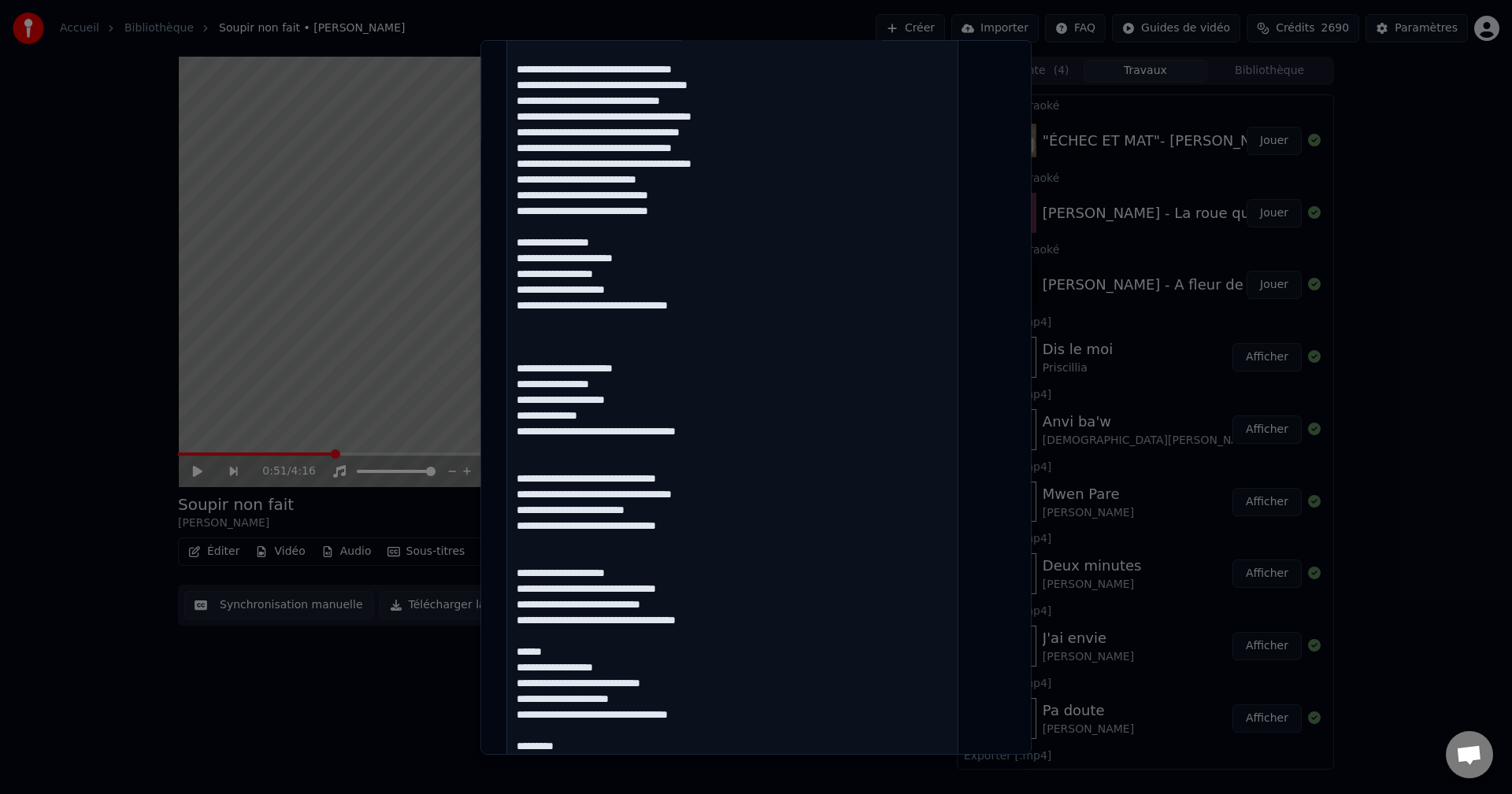
scroll to position [551, 0]
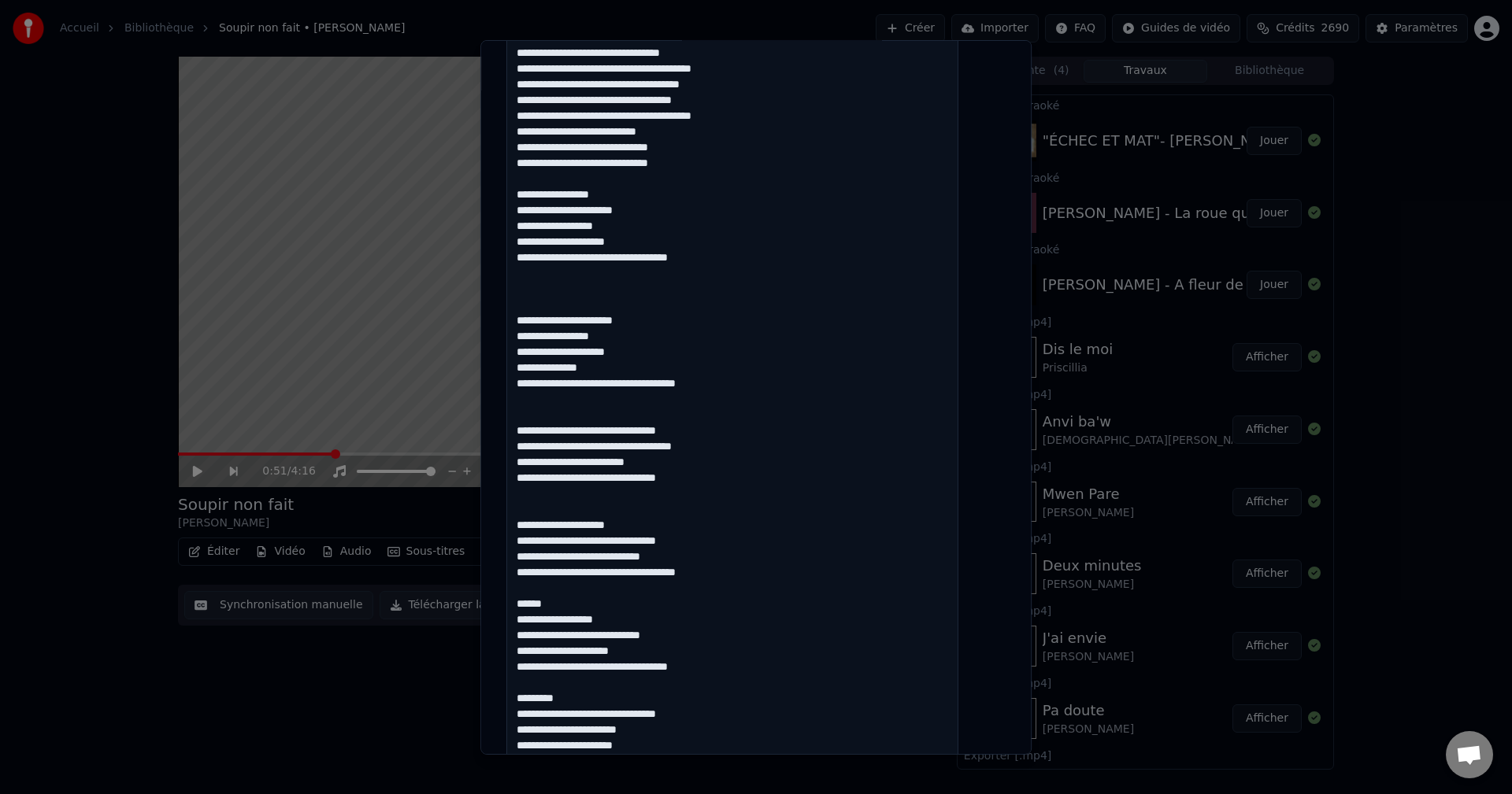
click at [731, 561] on textarea at bounding box center [732, 572] width 452 height 1475
drag, startPoint x: 602, startPoint y: 619, endPoint x: 515, endPoint y: 622, distance: 87.1
click at [515, 622] on div "**********" at bounding box center [756, 396] width 552 height 714
click at [648, 650] on textarea at bounding box center [732, 572] width 452 height 1475
drag, startPoint x: 650, startPoint y: 650, endPoint x: 621, endPoint y: 648, distance: 29.1
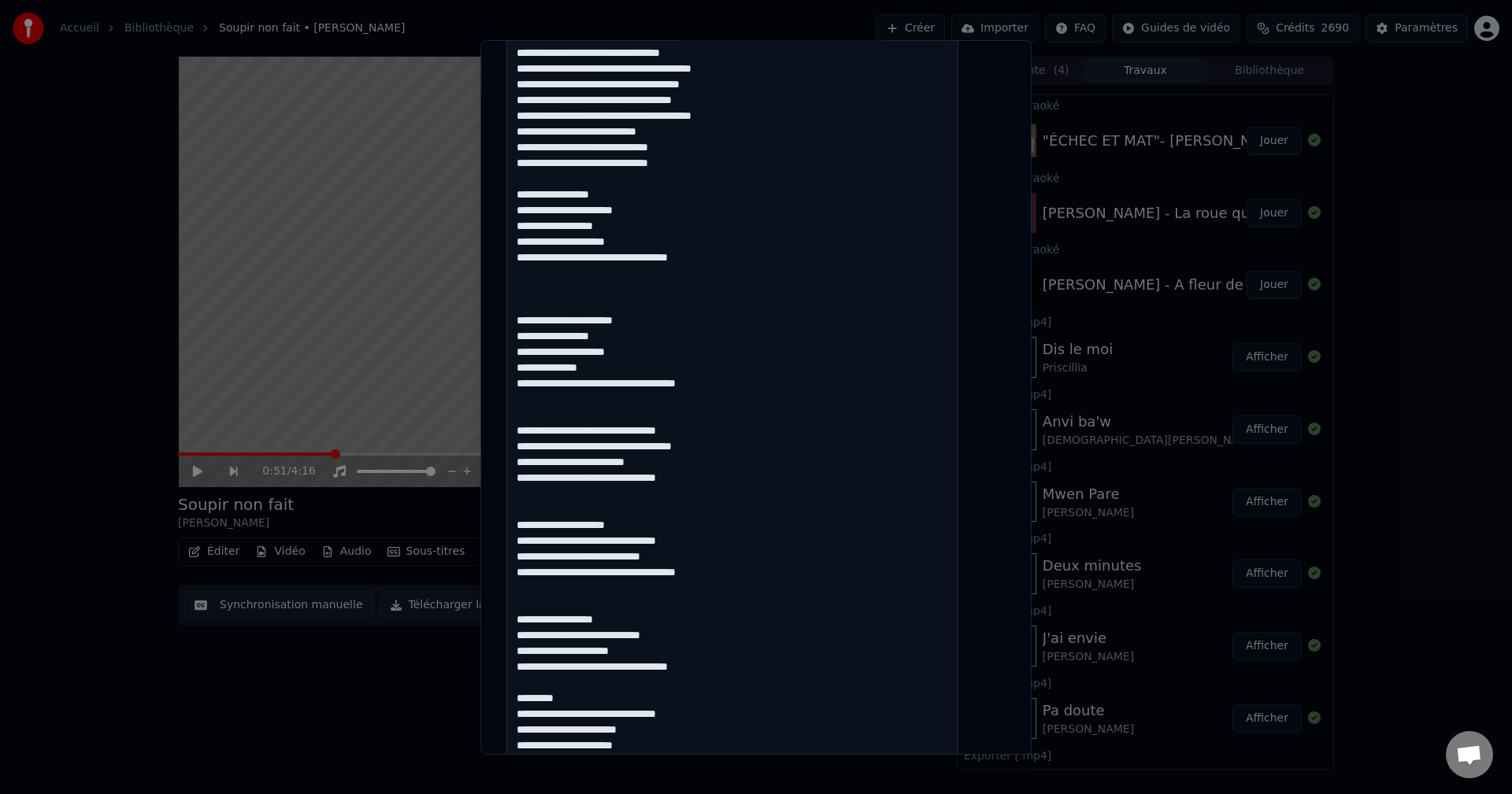
click at [621, 648] on textarea at bounding box center [732, 572] width 452 height 1475
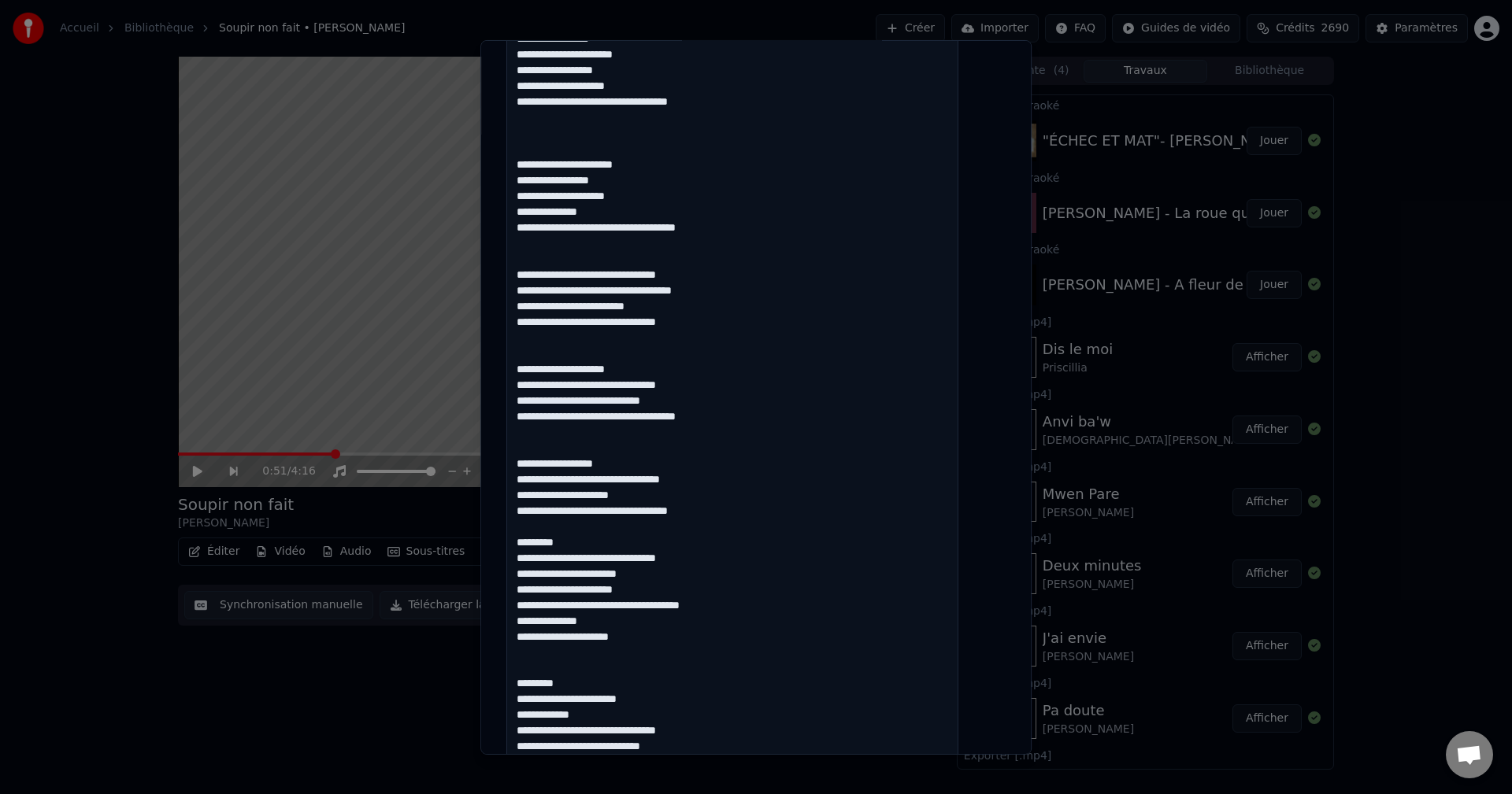
scroll to position [708, 0]
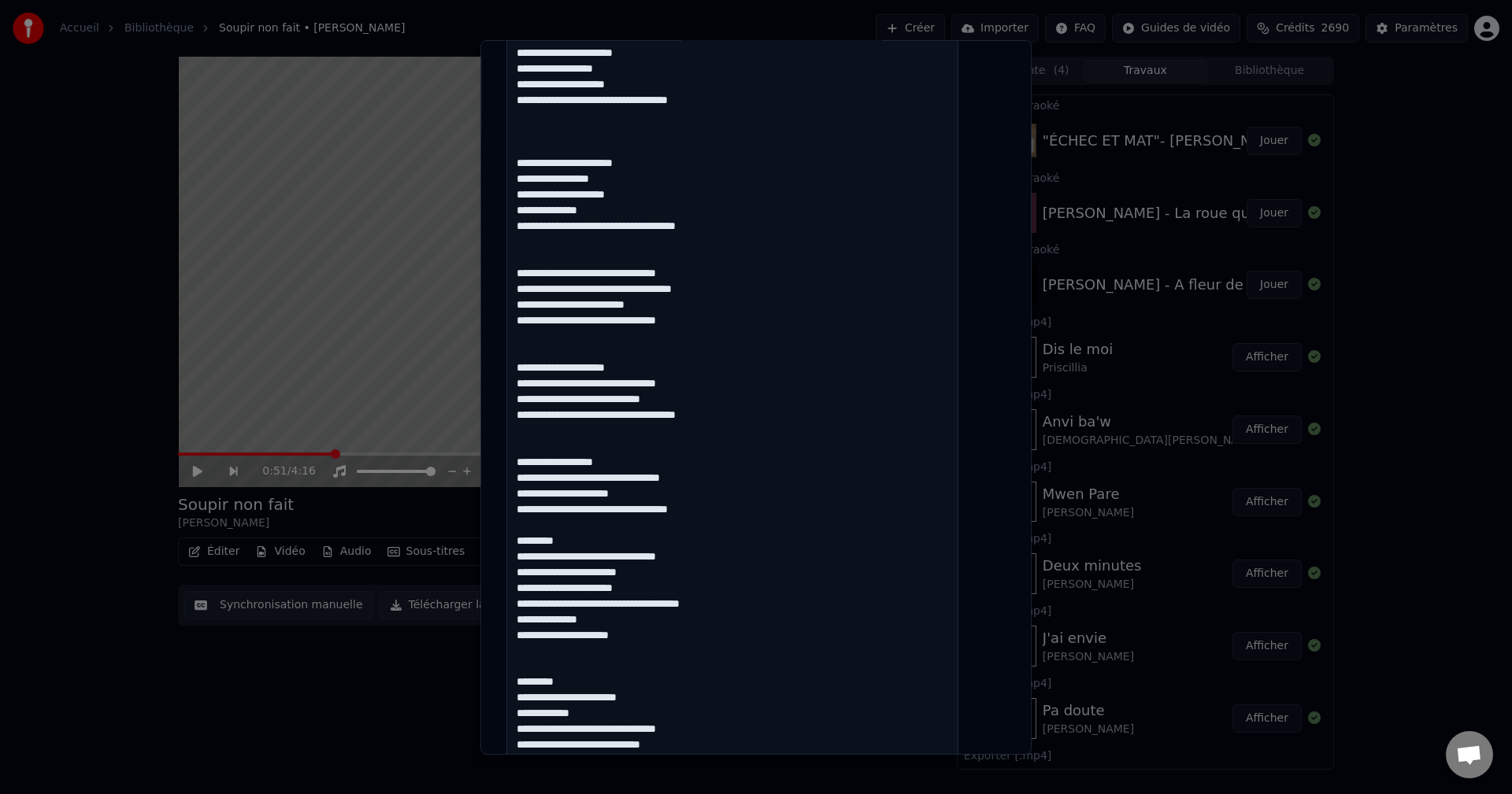
click at [604, 553] on textarea at bounding box center [732, 414] width 452 height 1475
drag, startPoint x: 699, startPoint y: 342, endPoint x: 533, endPoint y: 289, distance: 174.3
click at [533, 289] on textarea at bounding box center [732, 414] width 452 height 1475
click at [541, 302] on textarea at bounding box center [732, 414] width 452 height 1475
drag, startPoint x: 725, startPoint y: 335, endPoint x: 518, endPoint y: 285, distance: 213.0
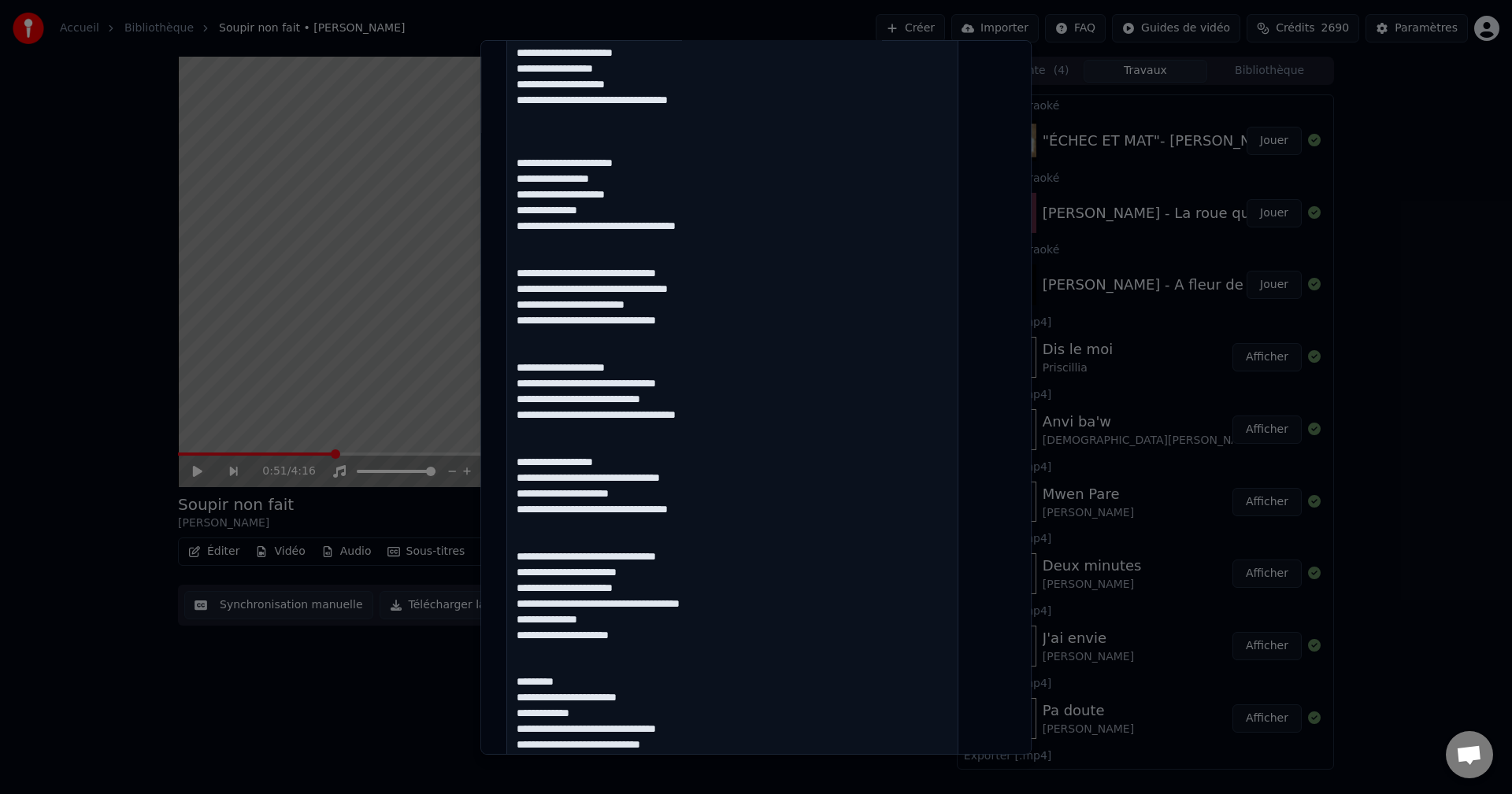
click at [518, 285] on div "**********" at bounding box center [756, 343] width 512 height 1918
click at [736, 526] on textarea at bounding box center [732, 414] width 452 height 1475
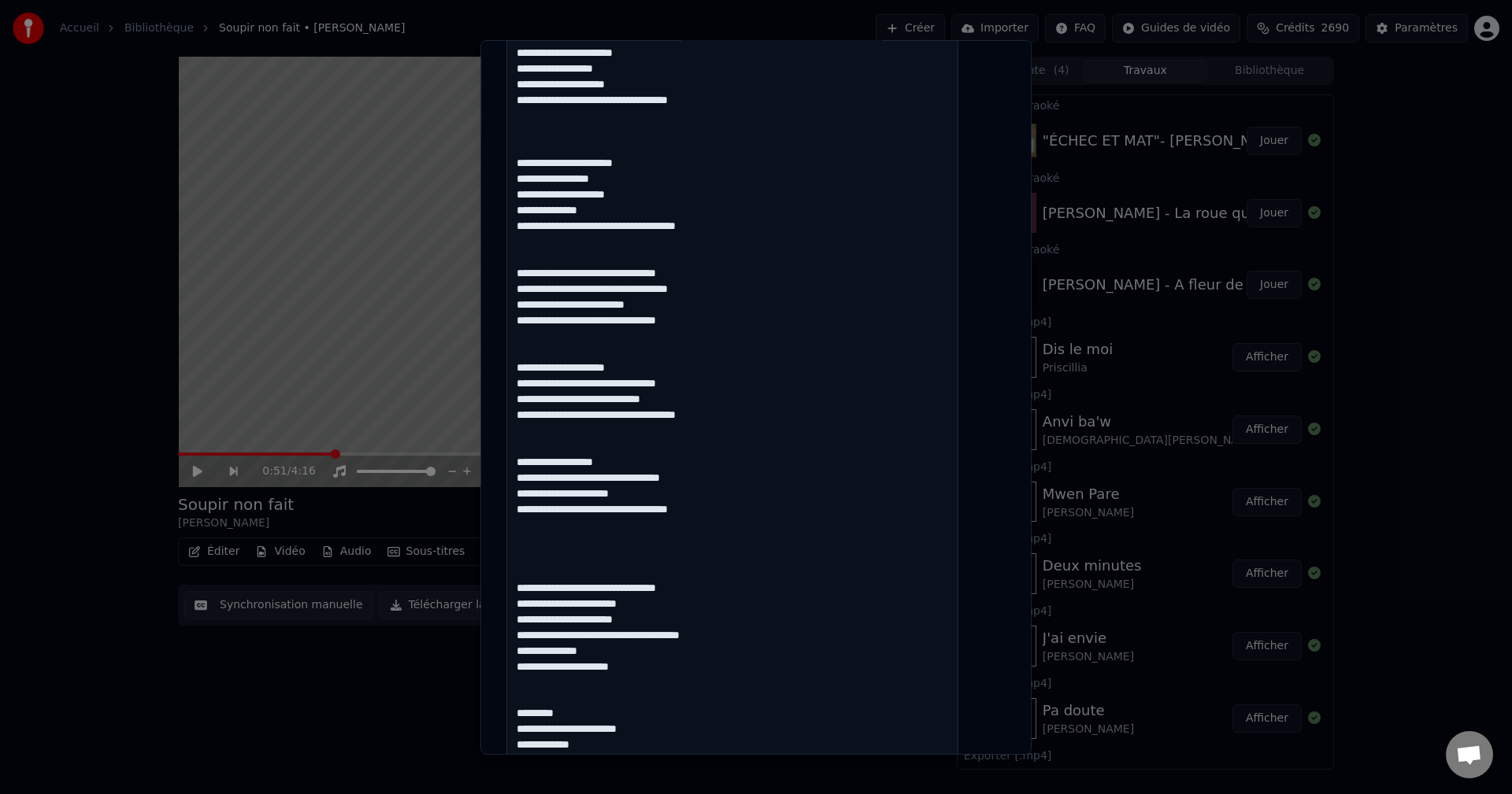
paste textarea "**********"
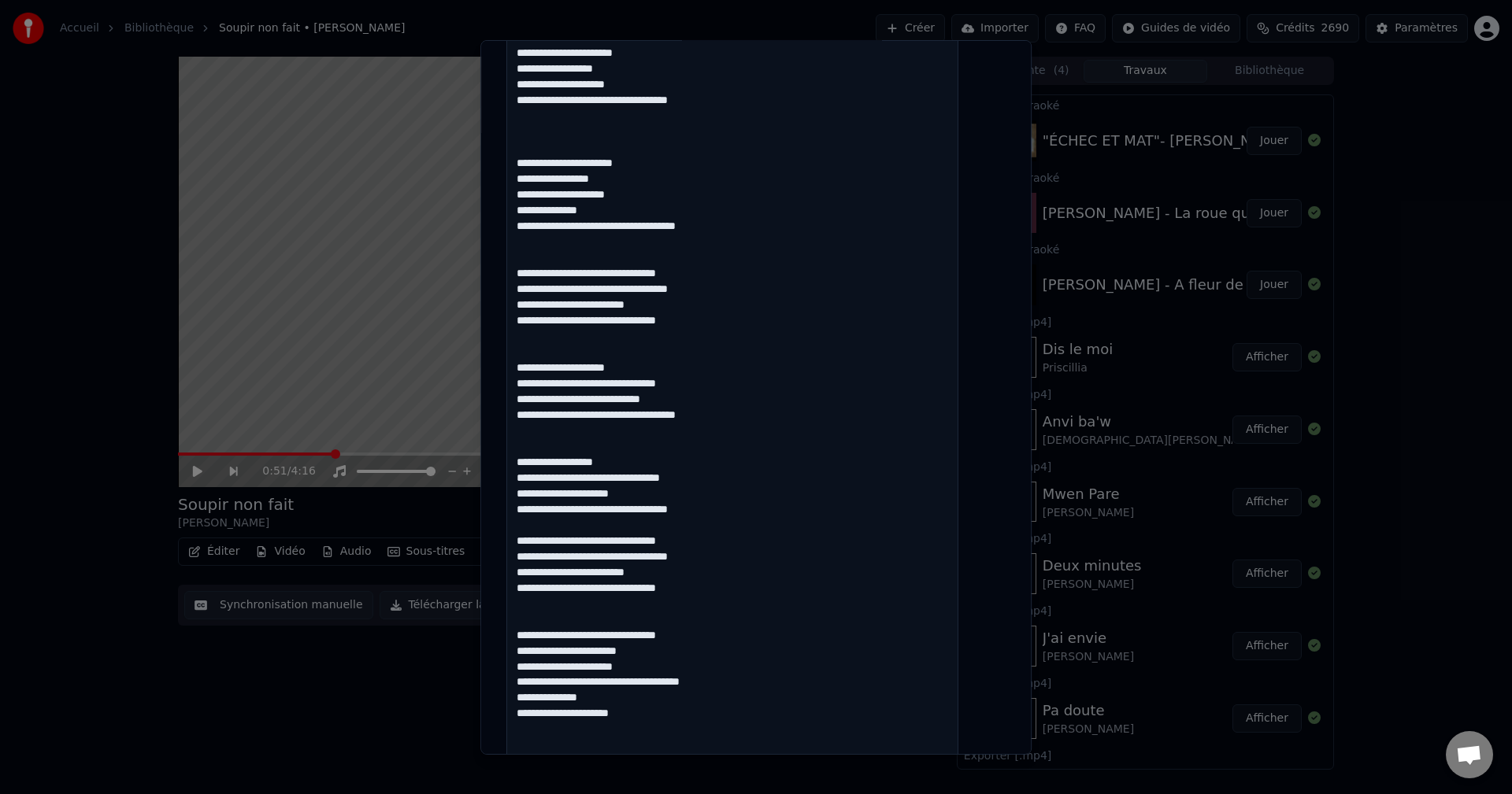
click at [702, 607] on textarea at bounding box center [732, 414] width 452 height 1475
click at [560, 635] on textarea at bounding box center [732, 414] width 452 height 1475
click at [550, 648] on textarea at bounding box center [732, 414] width 452 height 1475
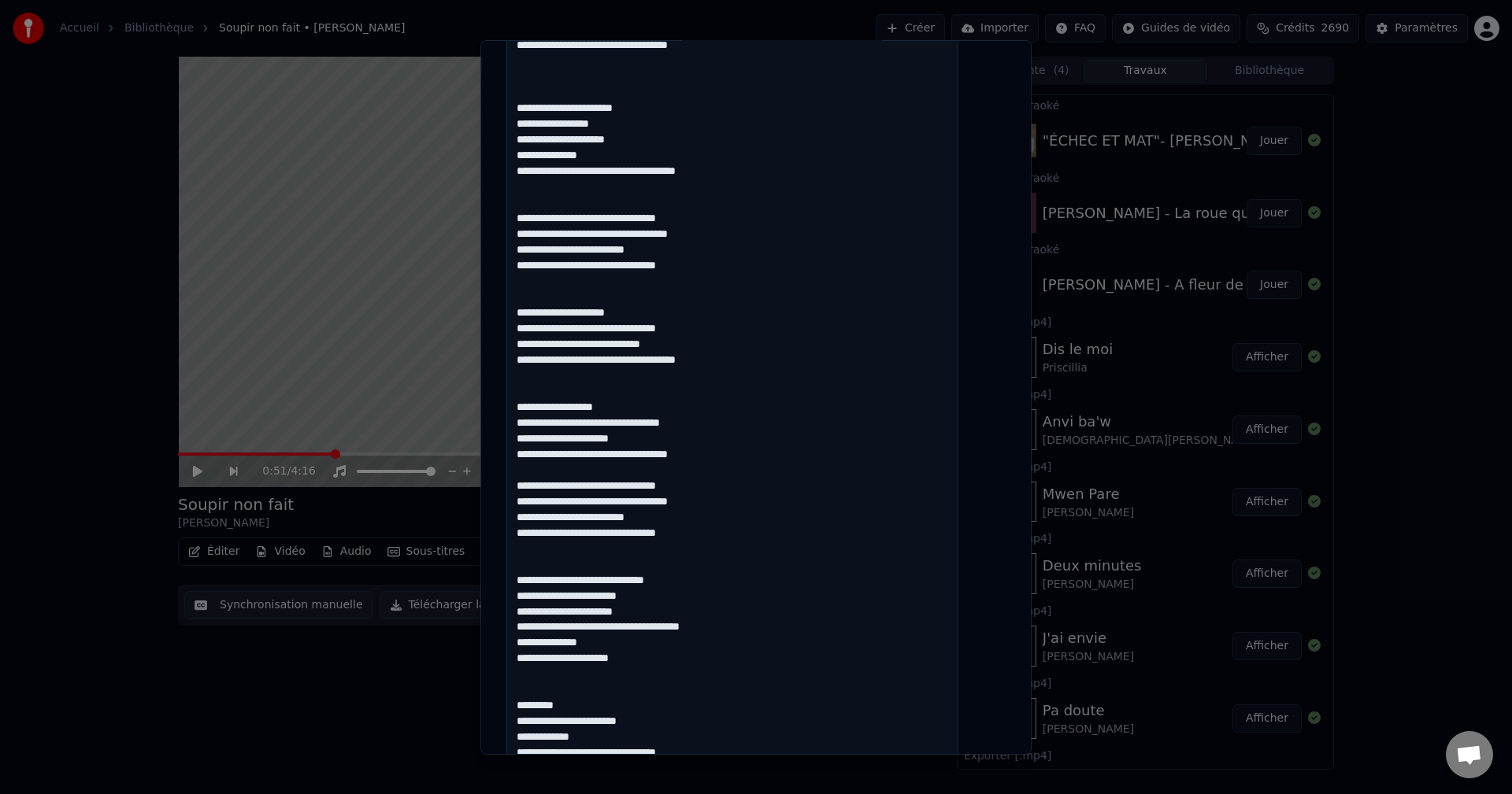
scroll to position [865, 0]
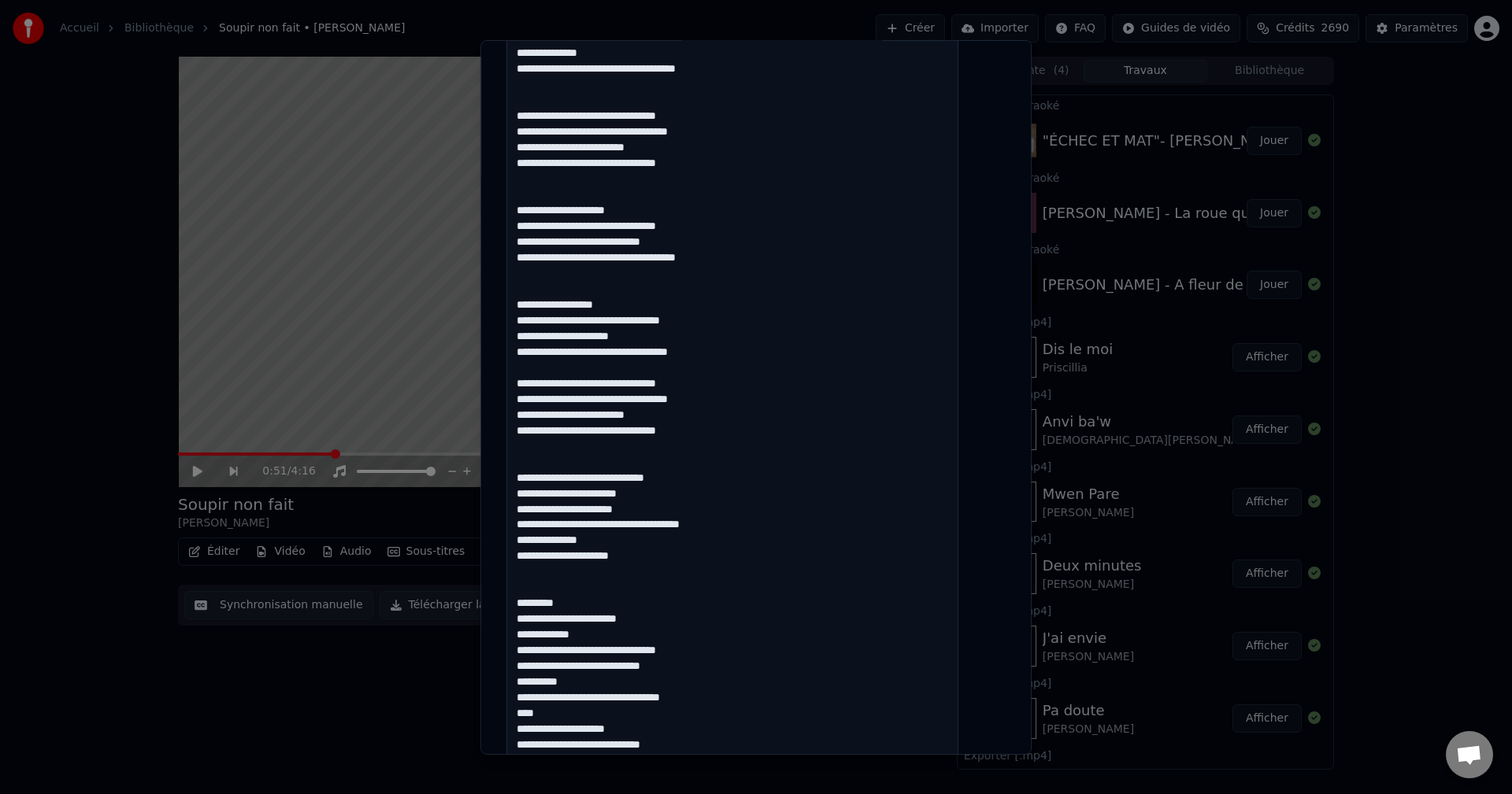
click at [546, 536] on textarea at bounding box center [732, 257] width 452 height 1475
click at [562, 568] on textarea at bounding box center [732, 257] width 452 height 1475
click at [629, 573] on textarea at bounding box center [732, 257] width 452 height 1475
drag, startPoint x: 600, startPoint y: 612, endPoint x: 525, endPoint y: 617, distance: 75.2
click at [645, 577] on textarea at bounding box center [732, 257] width 452 height 1475
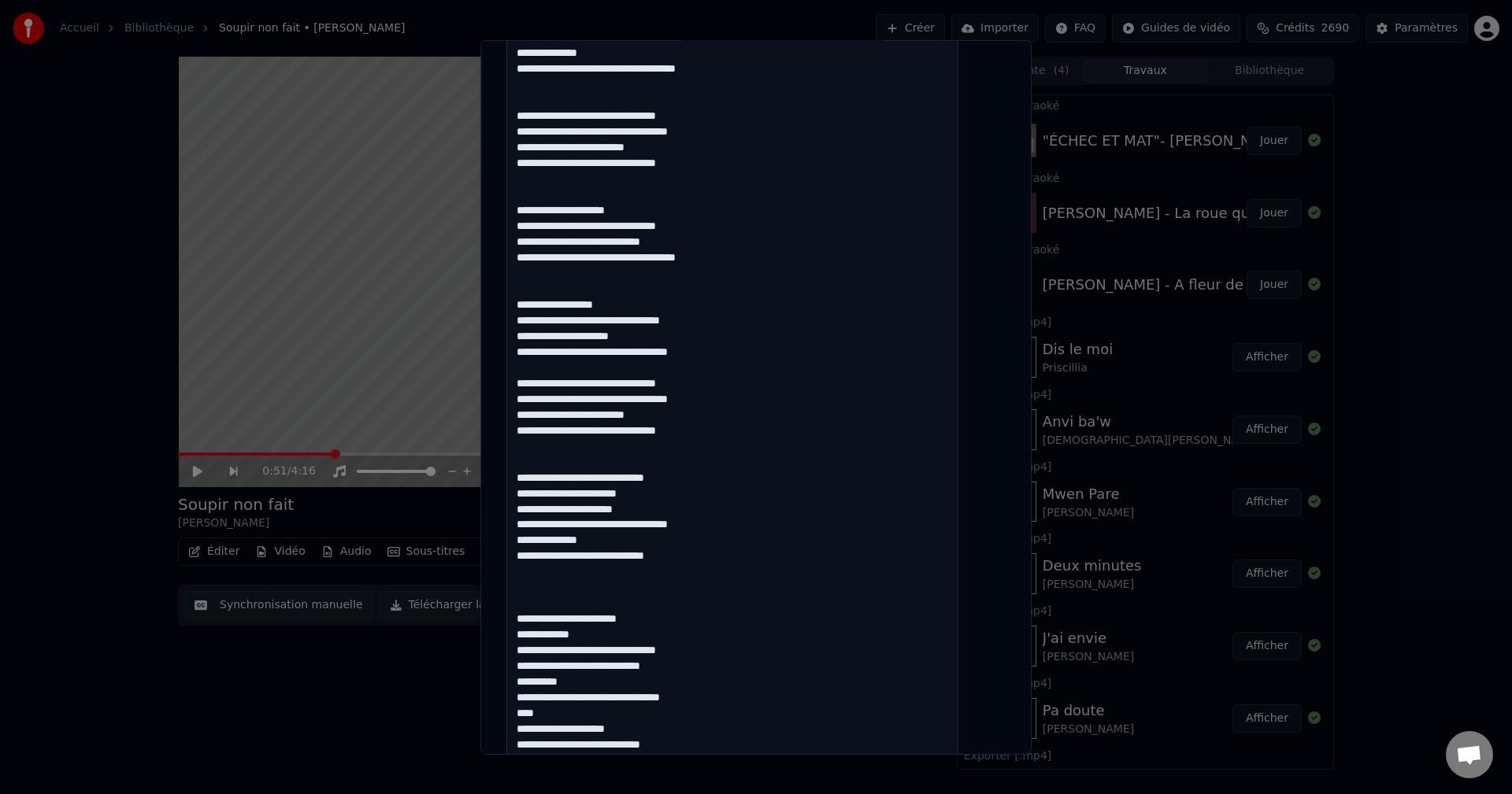
click at [528, 602] on textarea at bounding box center [732, 257] width 452 height 1475
paste textarea "**********"
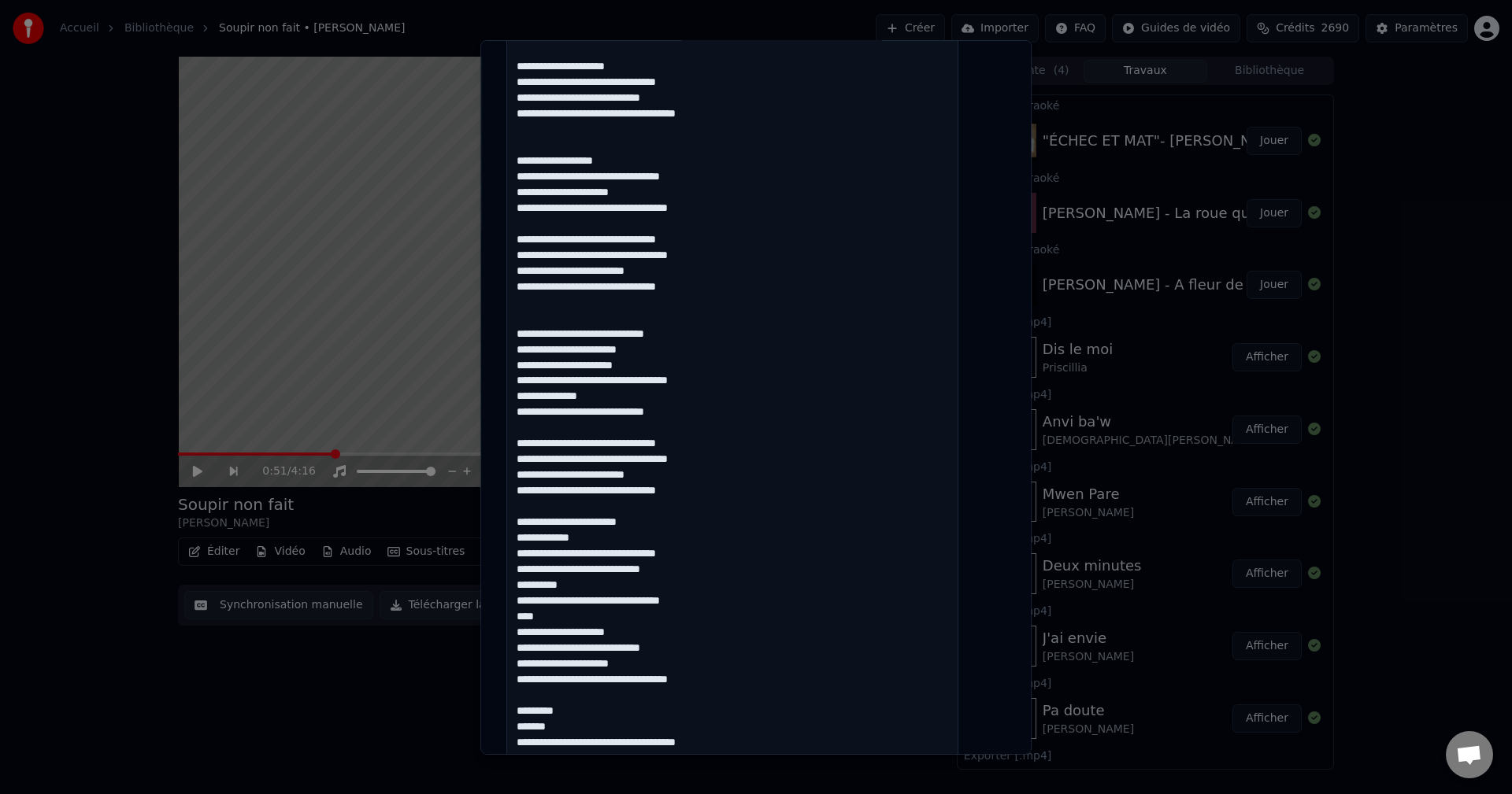
scroll to position [1023, 0]
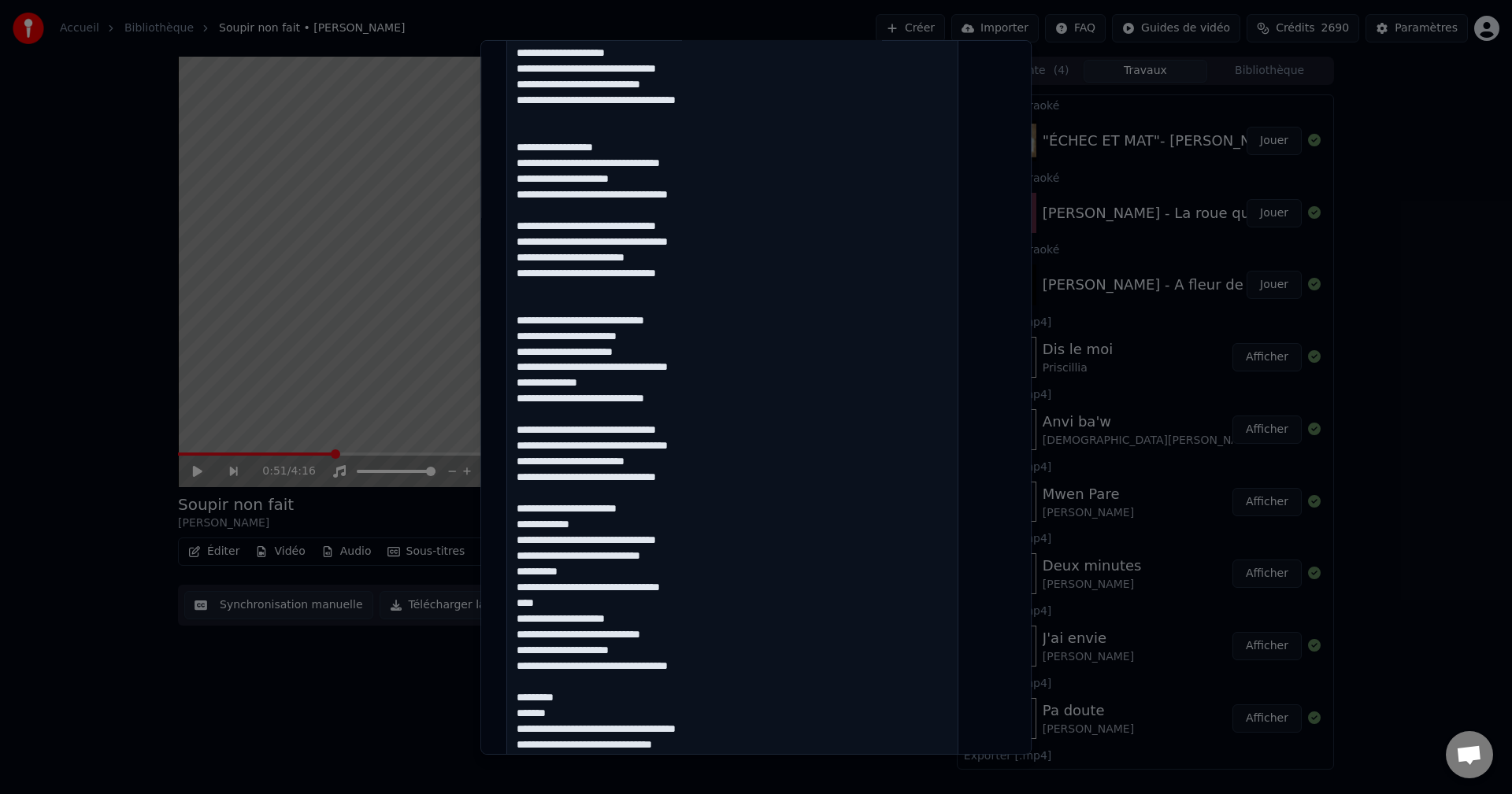
click at [552, 498] on textarea at bounding box center [732, 99] width 452 height 1475
click at [598, 504] on textarea at bounding box center [732, 99] width 452 height 1475
drag, startPoint x: 587, startPoint y: 552, endPoint x: 526, endPoint y: 555, distance: 61.1
click at [526, 555] on textarea at bounding box center [732, 99] width 452 height 1475
click at [531, 593] on textarea at bounding box center [732, 99] width 452 height 1475
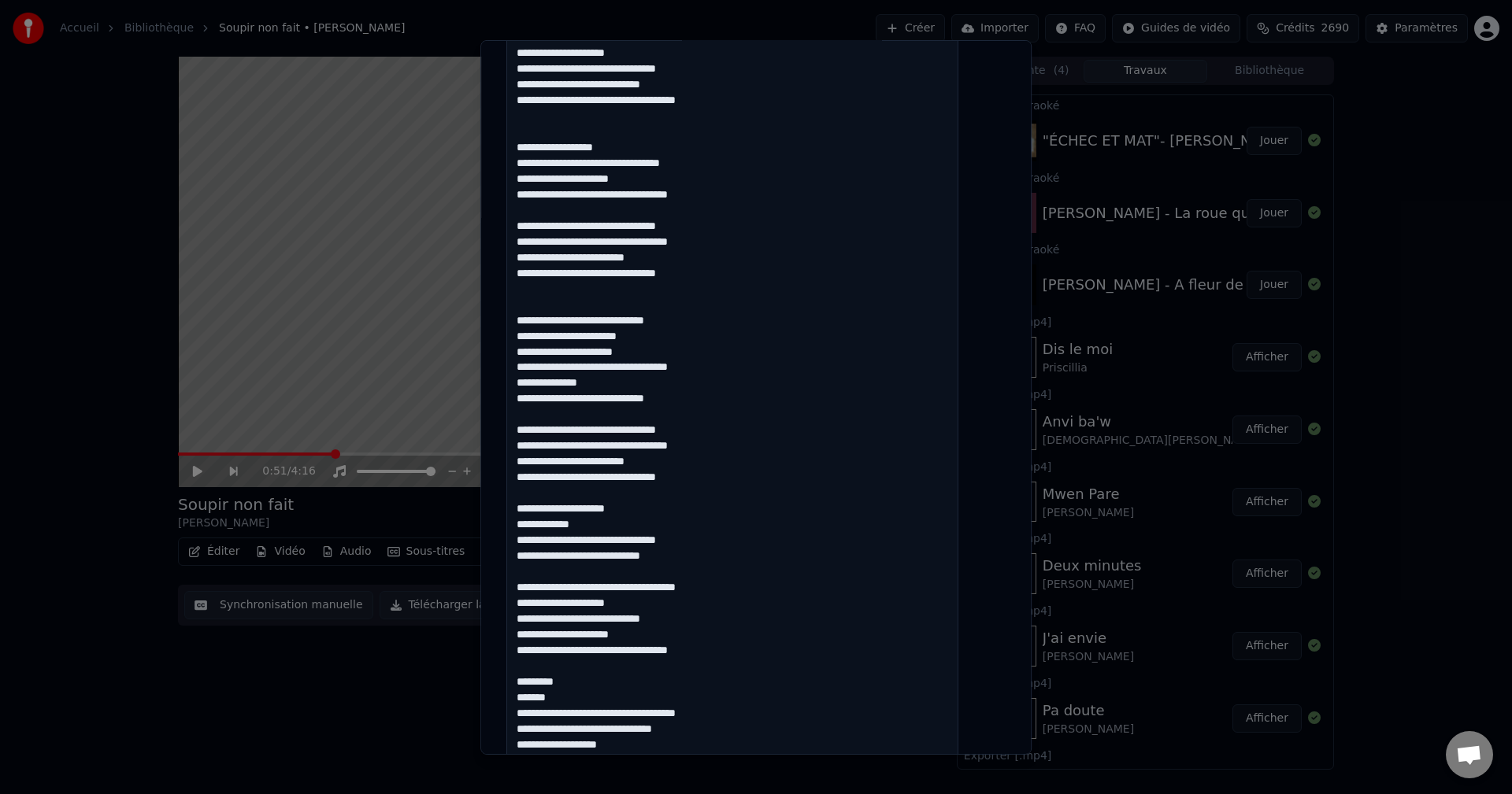
scroll to position [1039, 0]
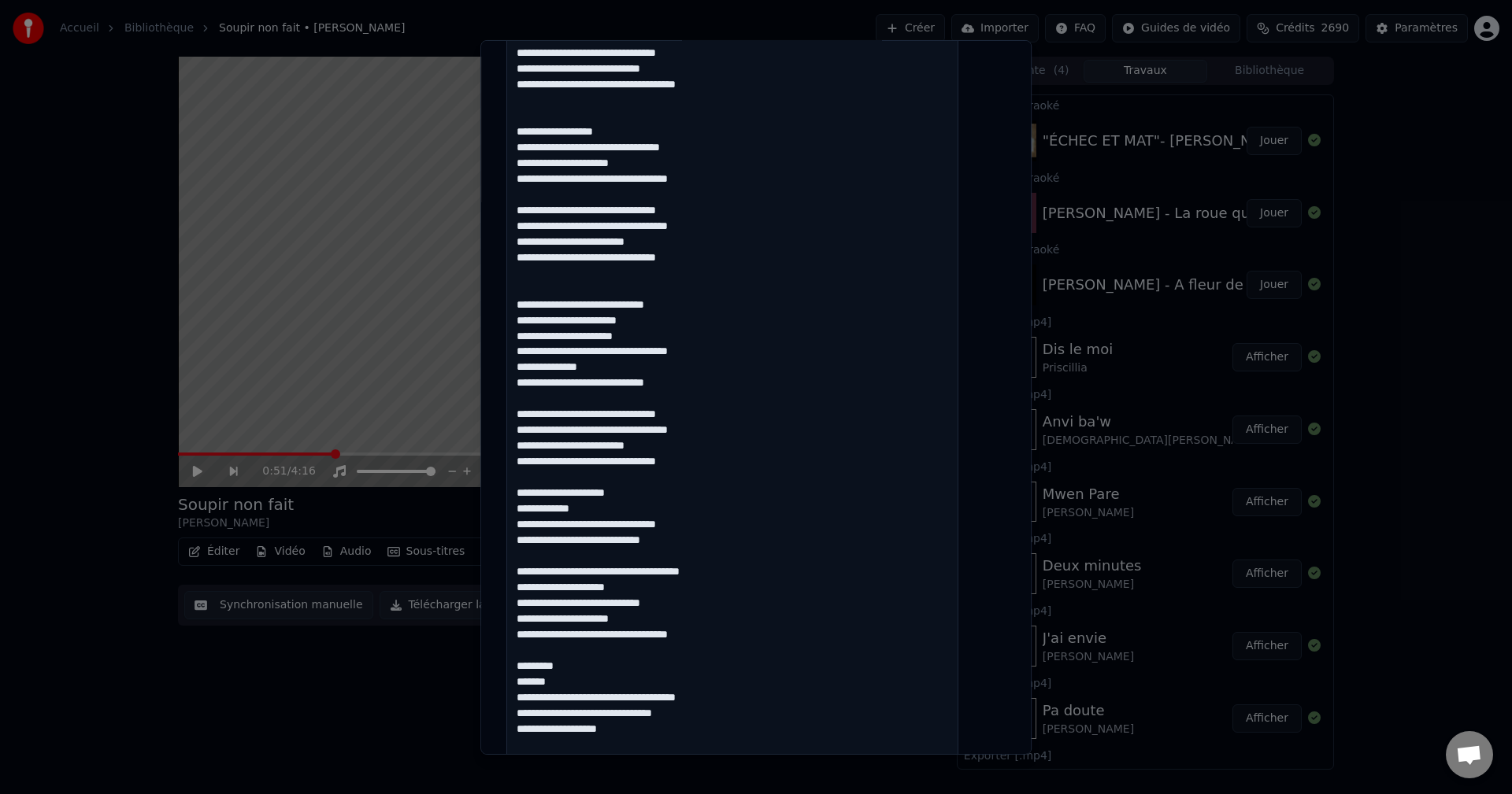
click at [713, 572] on textarea at bounding box center [732, 83] width 452 height 1475
click at [546, 589] on textarea at bounding box center [732, 83] width 452 height 1475
drag, startPoint x: 645, startPoint y: 602, endPoint x: 624, endPoint y: 599, distance: 21.2
click at [624, 599] on textarea at bounding box center [732, 83] width 452 height 1475
drag, startPoint x: 590, startPoint y: 665, endPoint x: 532, endPoint y: 660, distance: 58.2
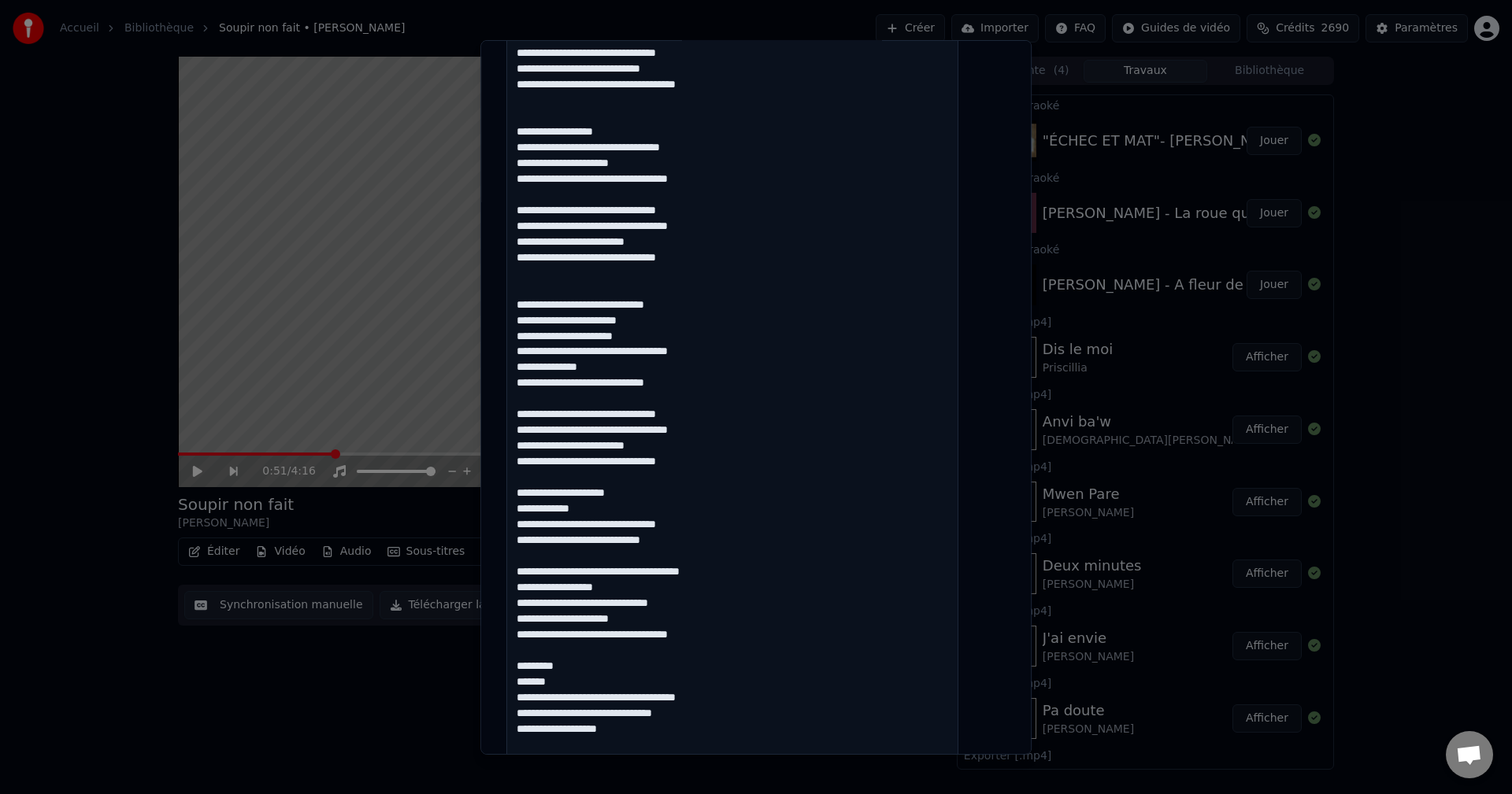
click at [532, 660] on textarea at bounding box center [732, 83] width 452 height 1475
paste textarea "**********"
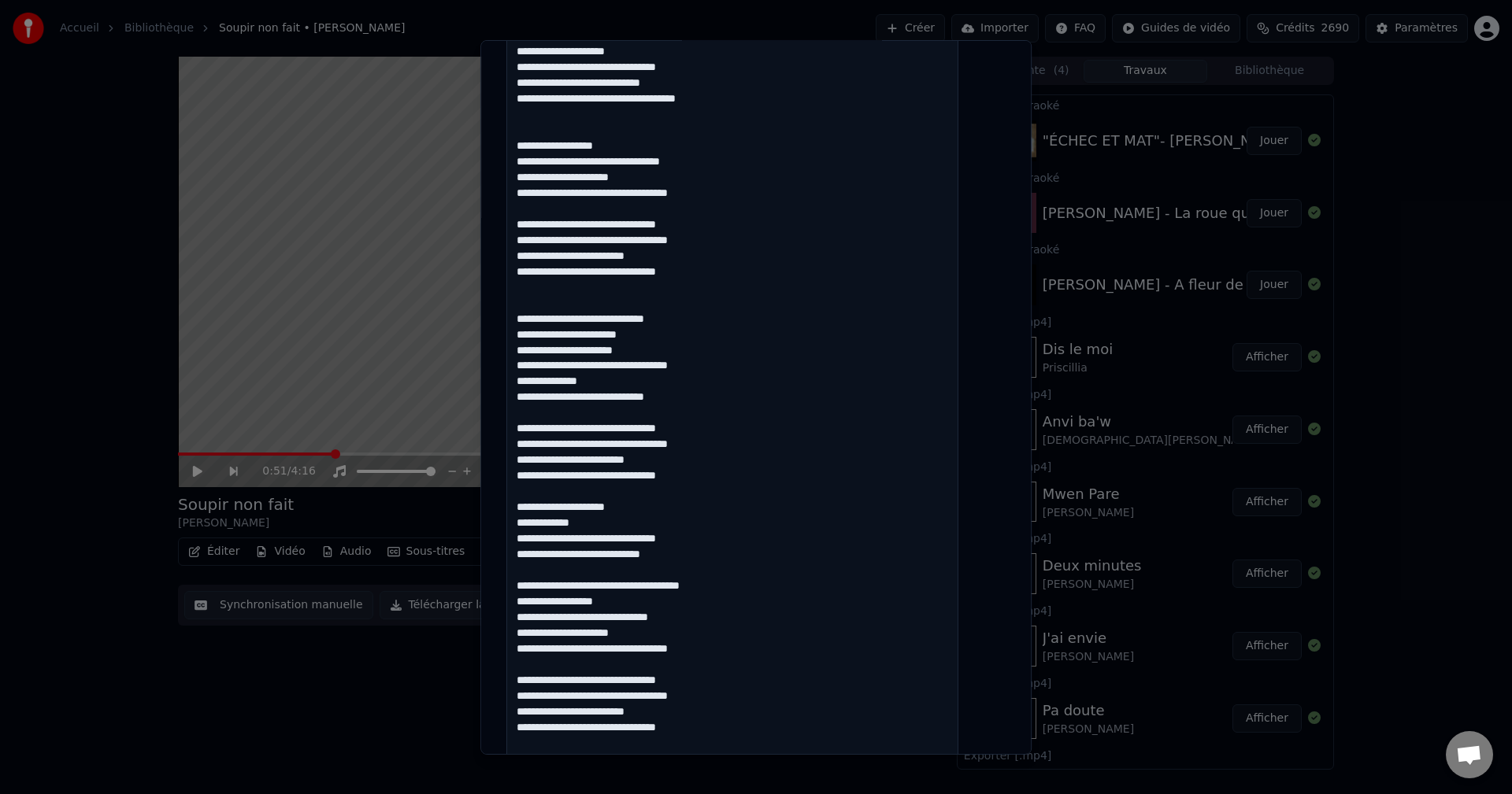
scroll to position [95, 0]
click at [584, 692] on textarea at bounding box center [732, 99] width 452 height 1475
drag, startPoint x: 582, startPoint y: 693, endPoint x: 515, endPoint y: 693, distance: 67.0
click at [515, 693] on div "**********" at bounding box center [756, 396] width 552 height 714
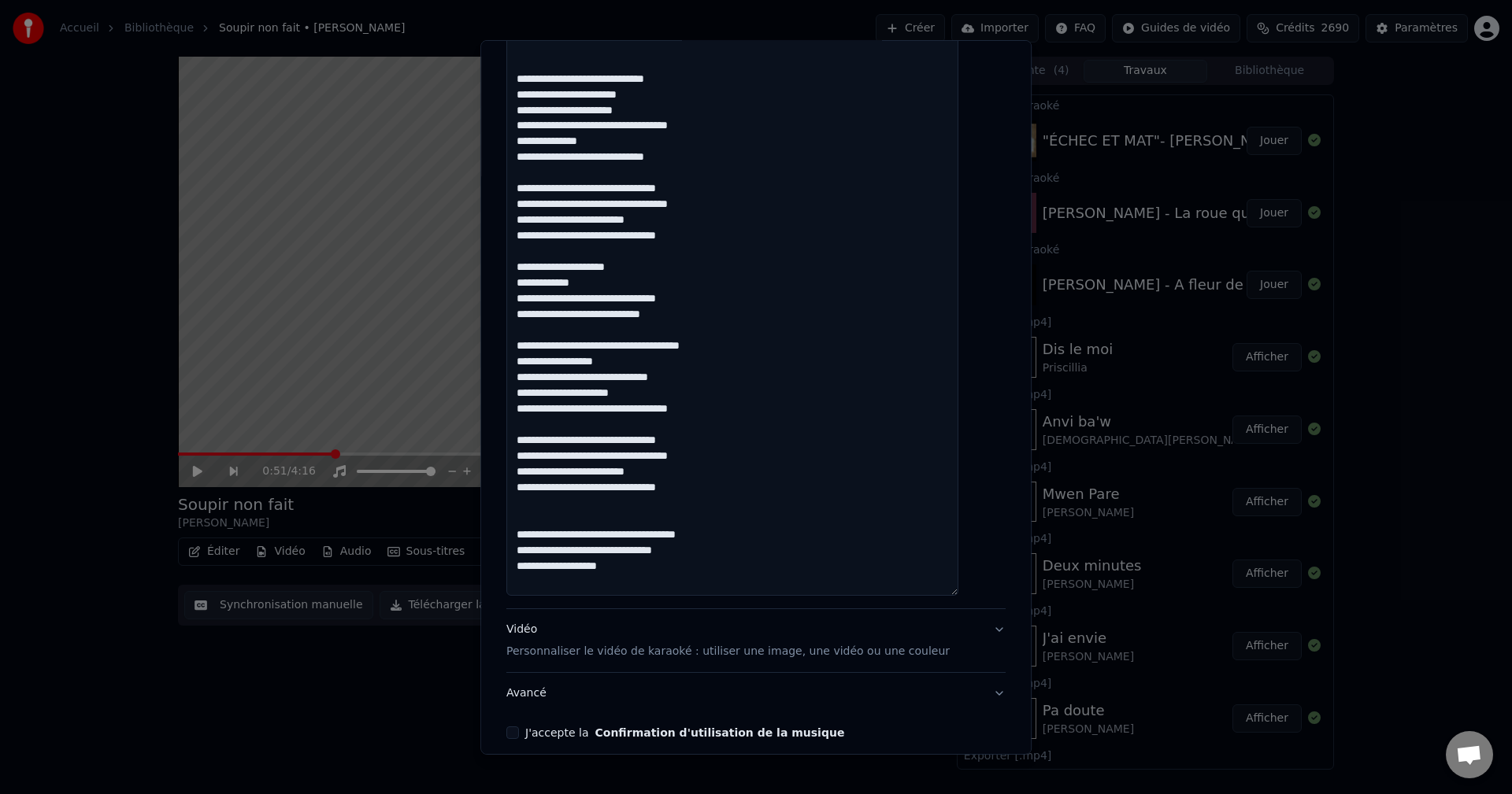
scroll to position [1275, 0]
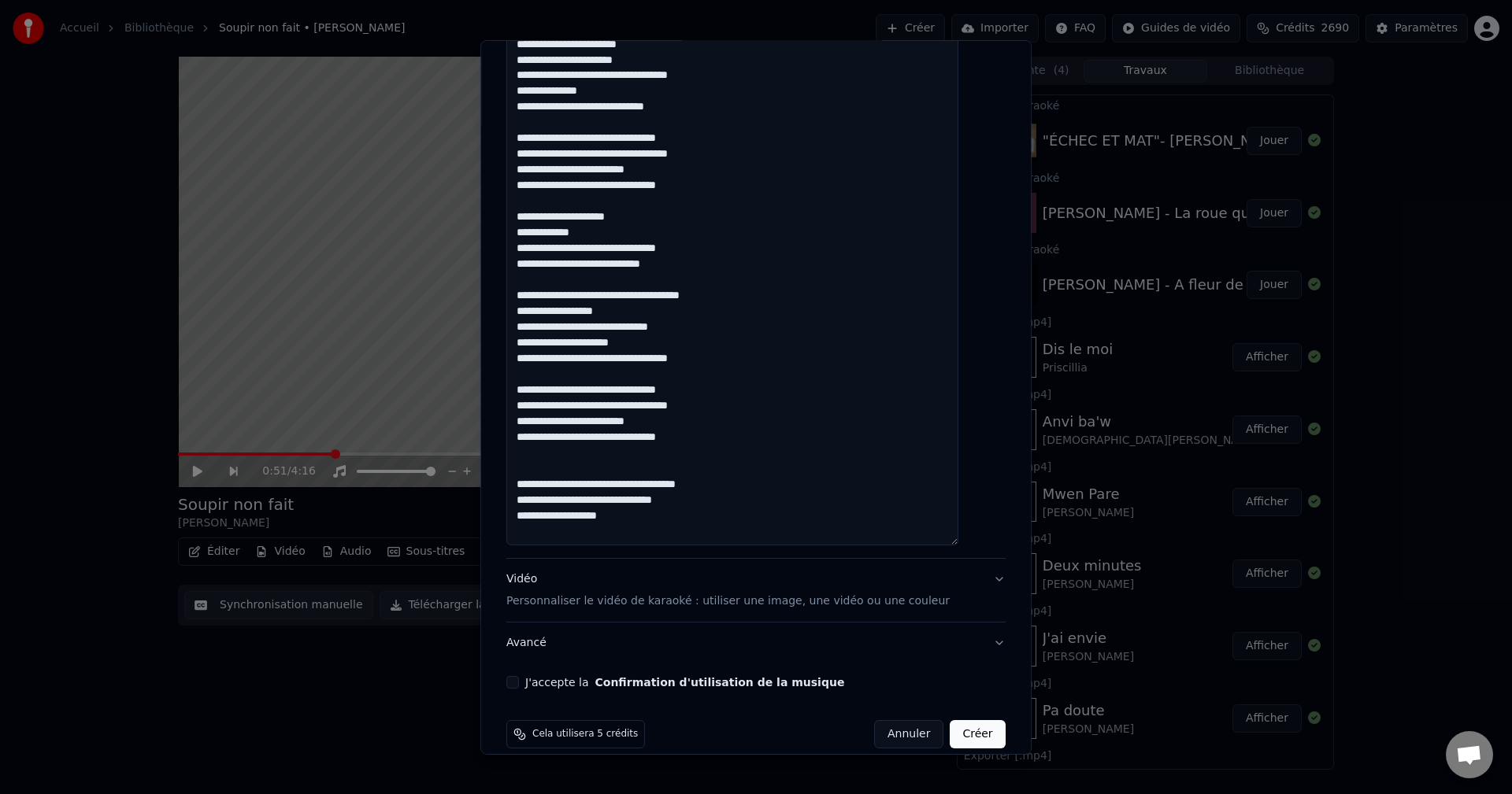
scroll to position [1334, 0]
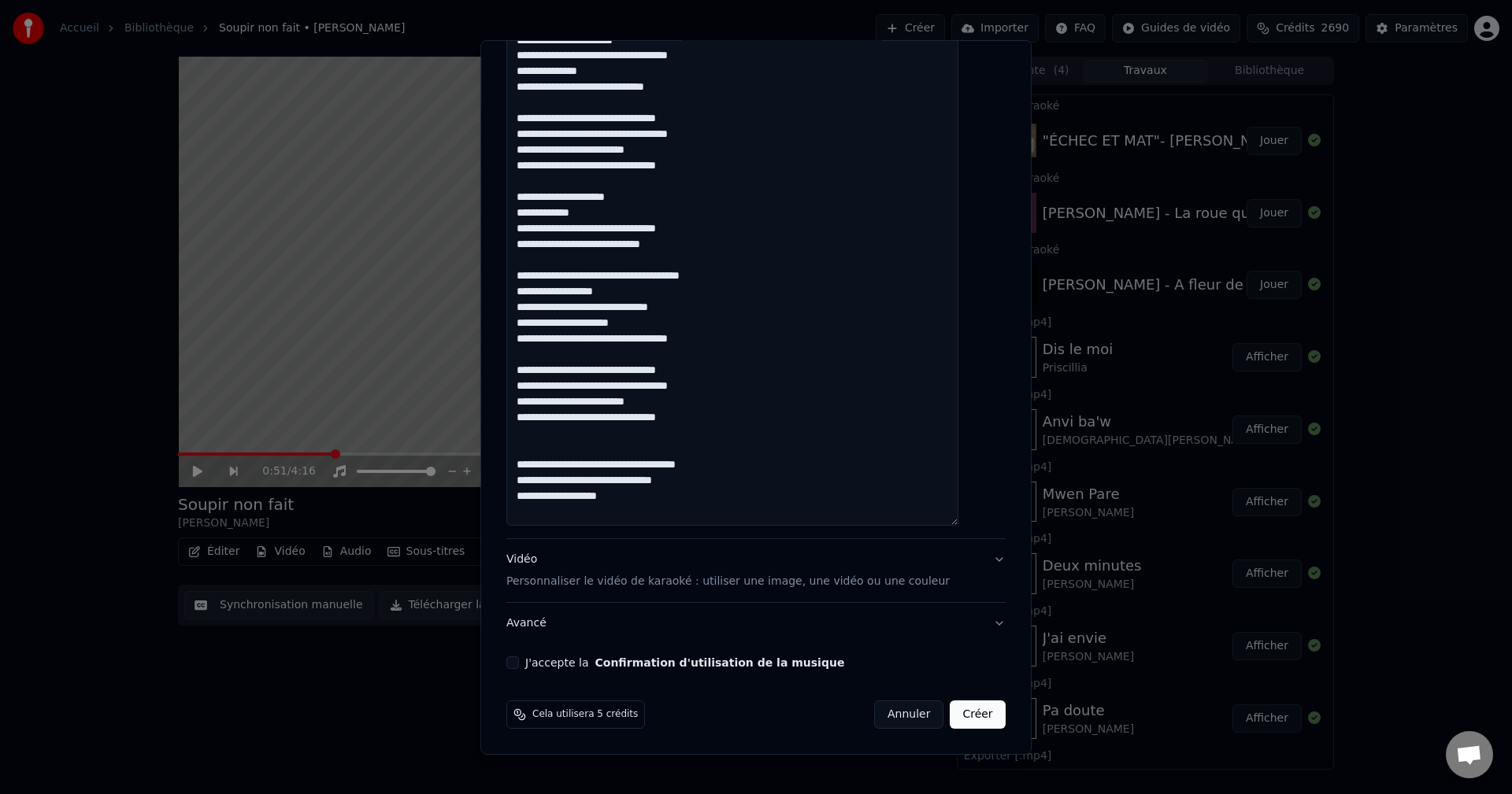
type textarea "**********"
click at [519, 661] on button "J'accepte la Confirmation d'utilisation de la musique" at bounding box center [513, 662] width 13 height 13
click at [541, 561] on div "Vidéo Personnaliser le vidéo de karaoké : utiliser une image, une vidéo ou une …" at bounding box center [728, 570] width 443 height 38
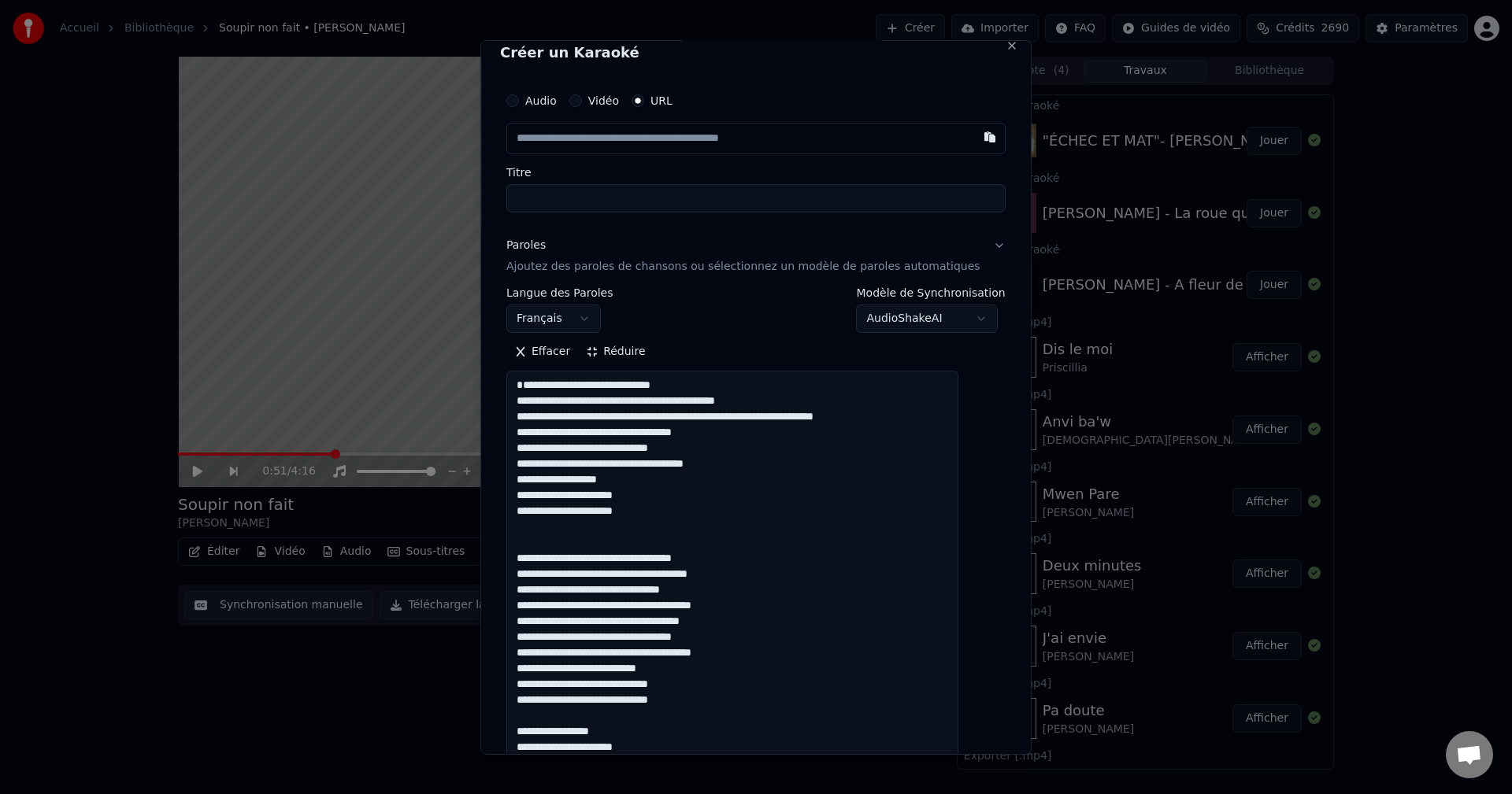
scroll to position [0, 0]
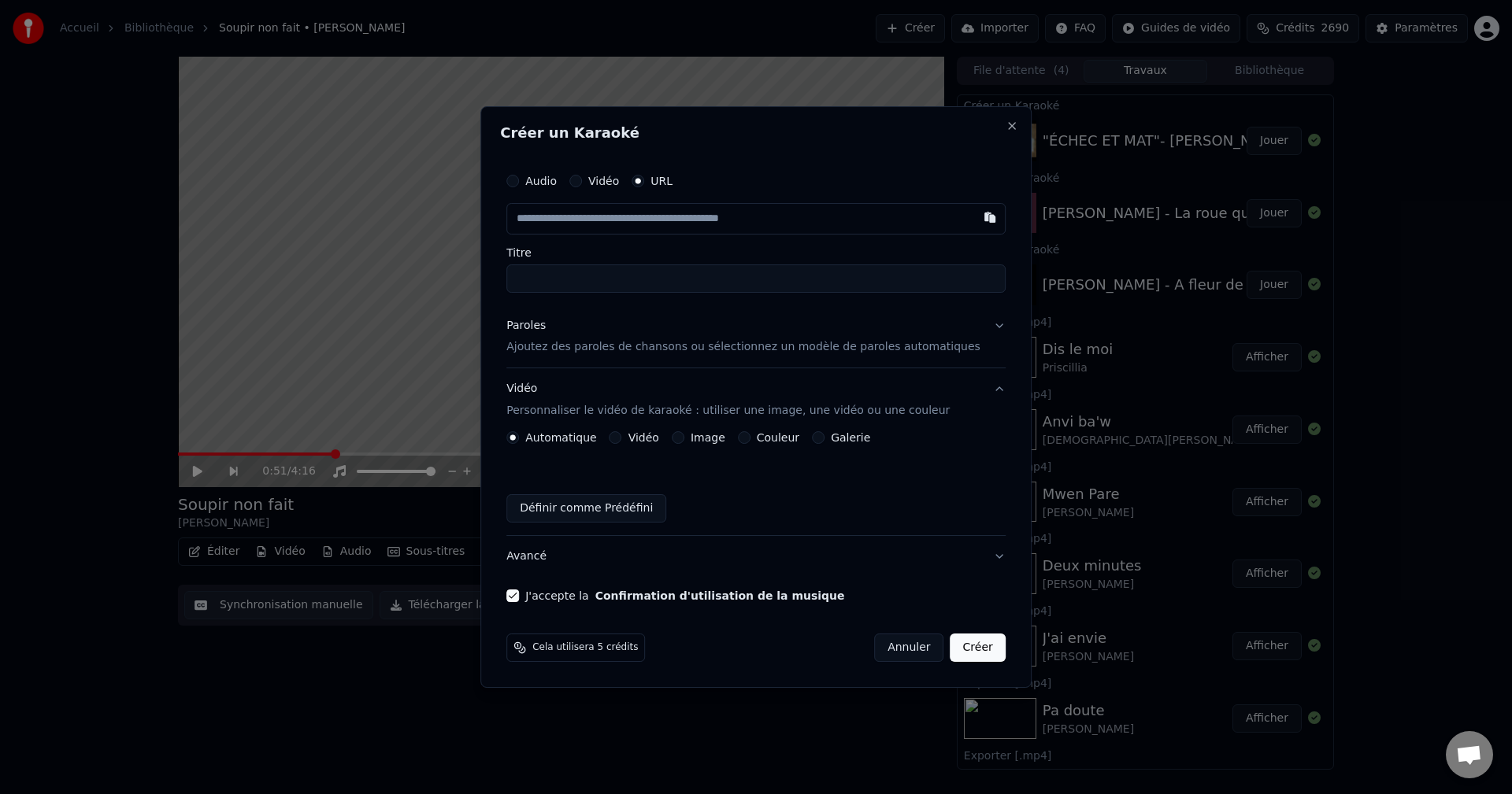
click at [546, 330] on div "Paroles" at bounding box center [526, 325] width 39 height 16
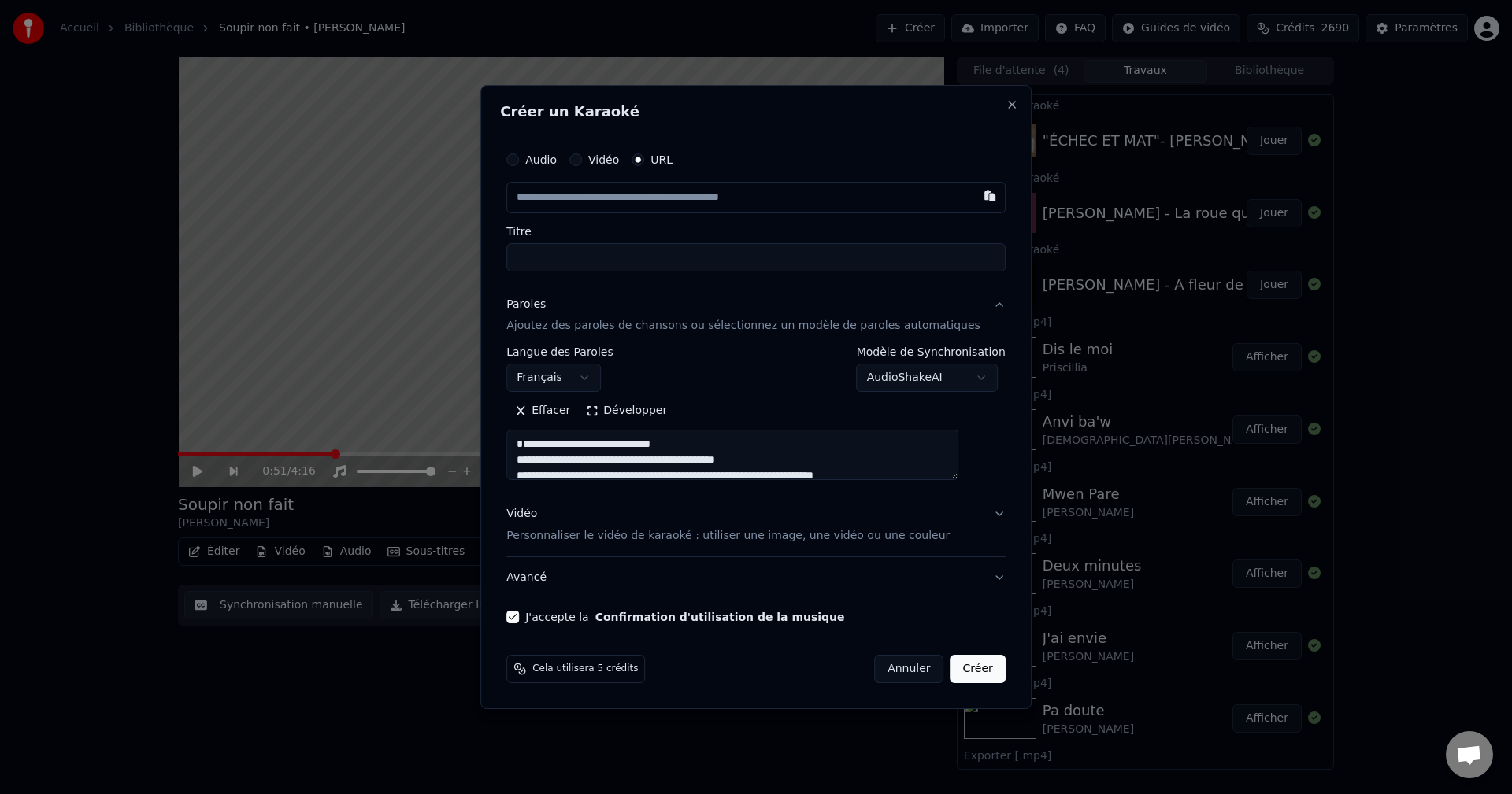
click at [547, 512] on div "Vidéo Personnaliser le vidéo de karaoké : utiliser une image, une vidéo ou une …" at bounding box center [728, 525] width 443 height 38
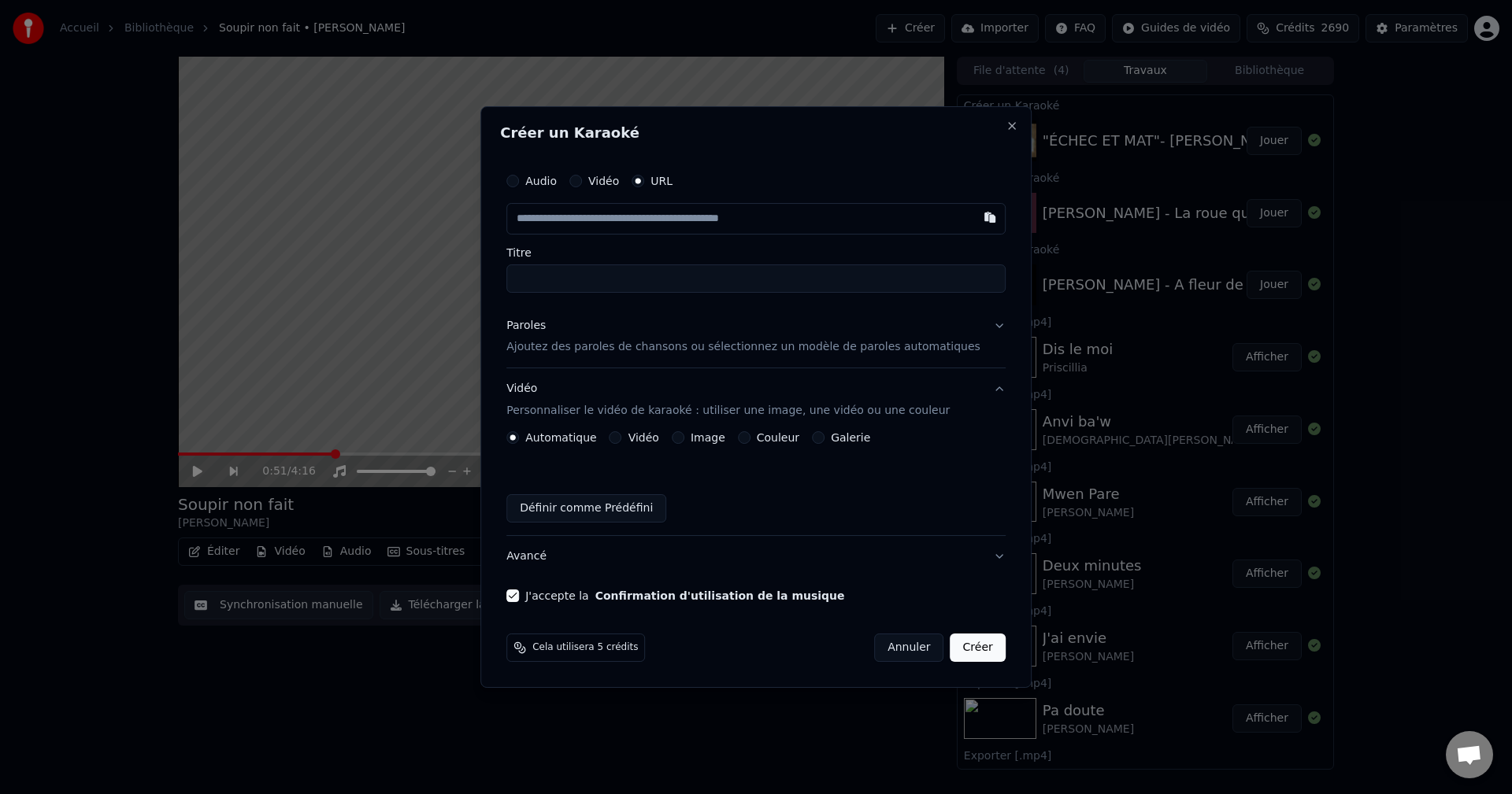
click at [684, 435] on button "Image" at bounding box center [678, 437] width 13 height 13
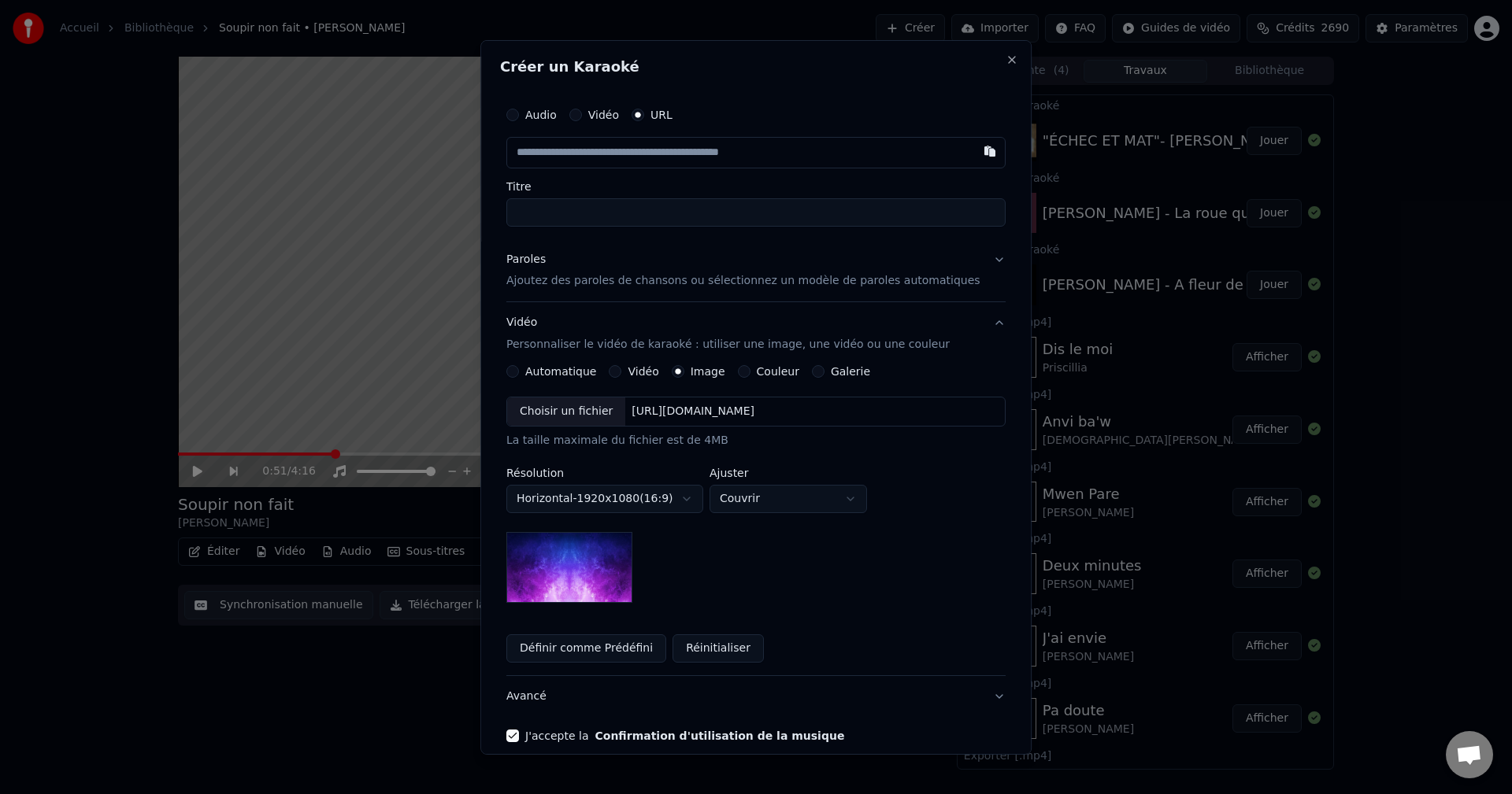
click at [567, 420] on div "Choisir un fichier" at bounding box center [565, 411] width 118 height 29
click at [776, 498] on body "Accueil Bibliothèque Soupir non fait • [PERSON_NAME] Importer FAQ Guides de vid…" at bounding box center [756, 397] width 1512 height 794
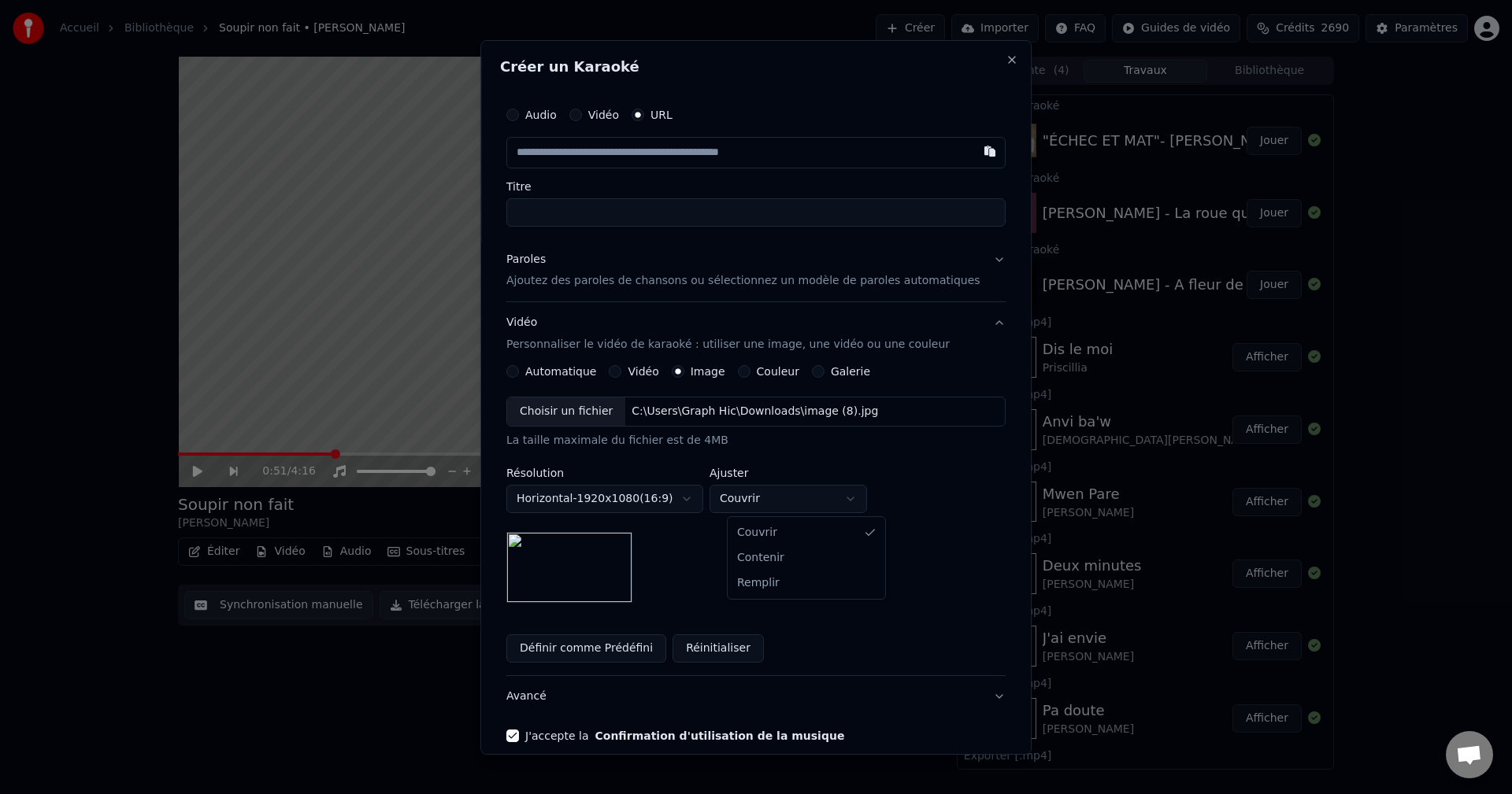
select select "****"
click at [538, 693] on button "Avancé" at bounding box center [756, 697] width 499 height 41
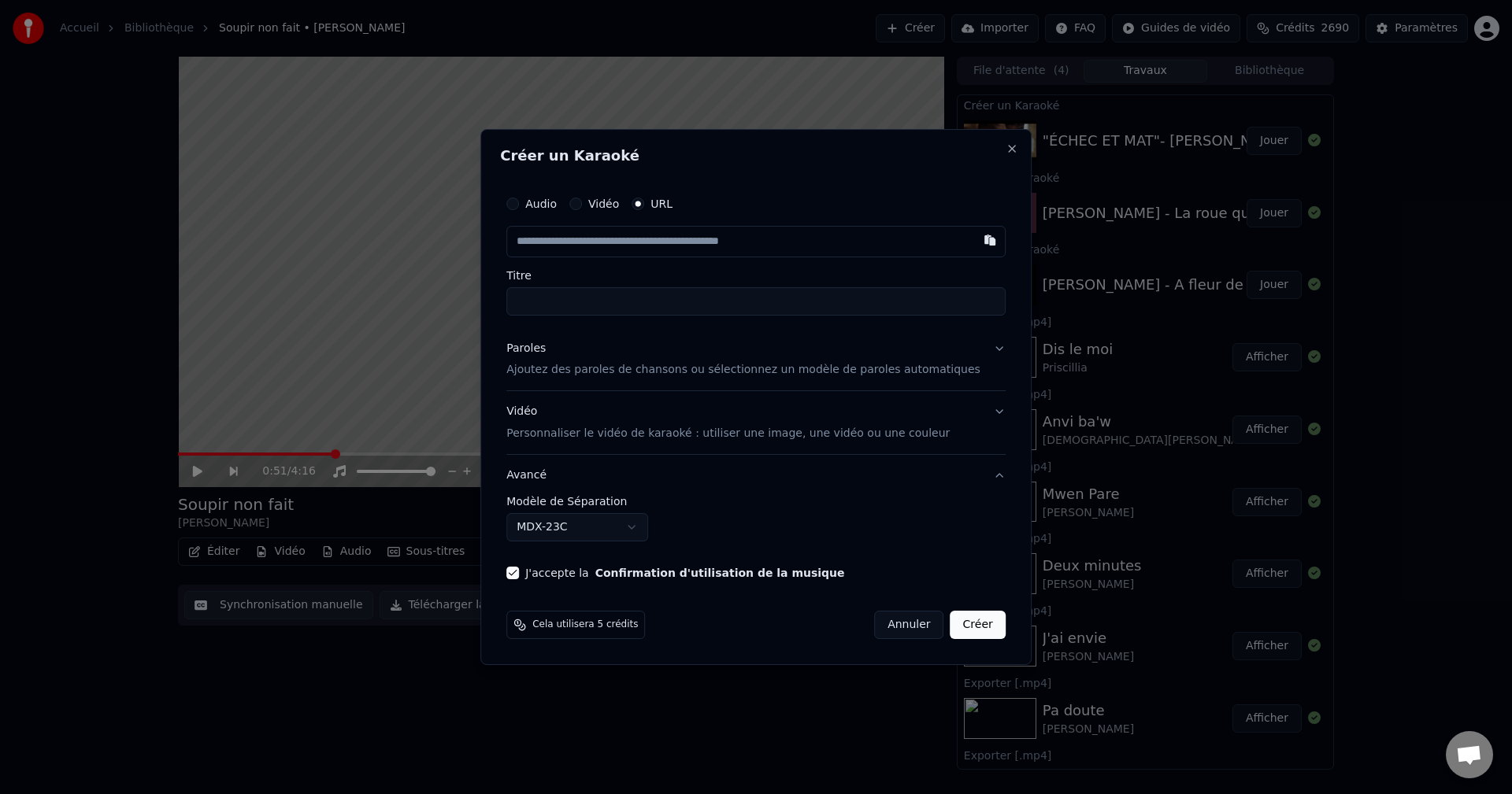
click at [555, 523] on body "Accueil Bibliothèque Soupir non fait • [PERSON_NAME] Importer FAQ Guides de vid…" at bounding box center [756, 397] width 1512 height 794
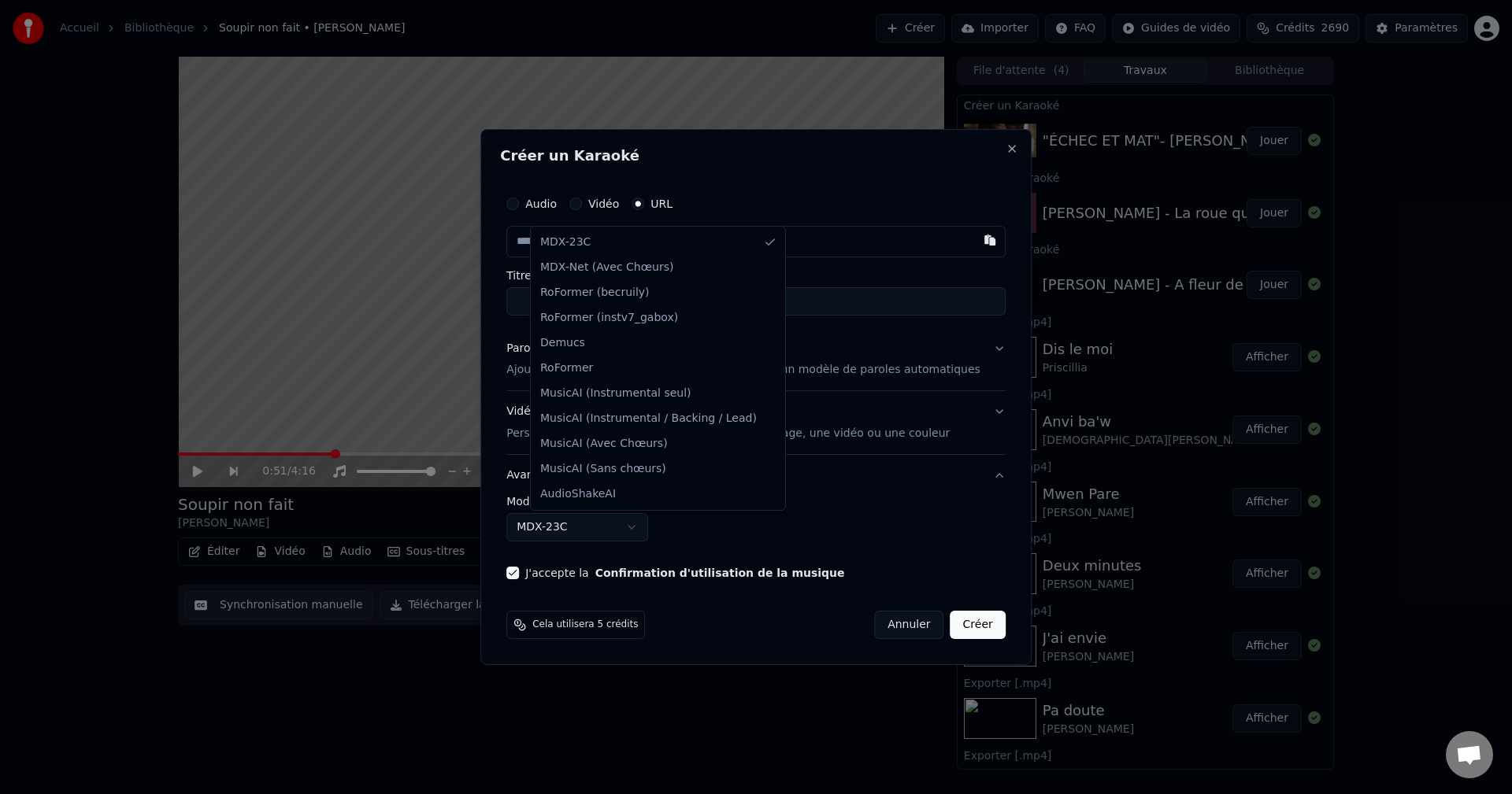
select select "**********"
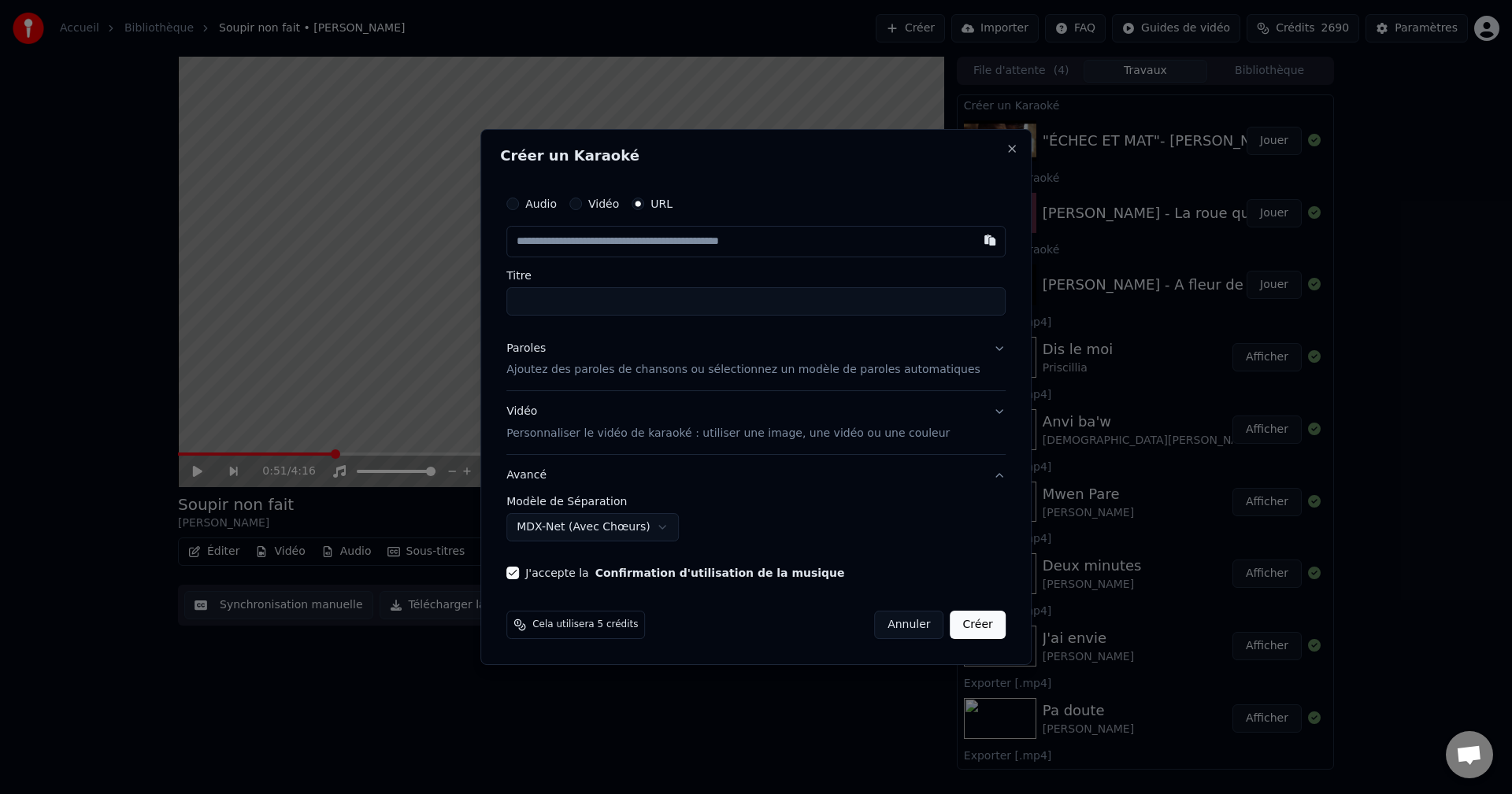
click at [610, 240] on input "text" at bounding box center [756, 242] width 499 height 32
paste input "**********"
type input "**********"
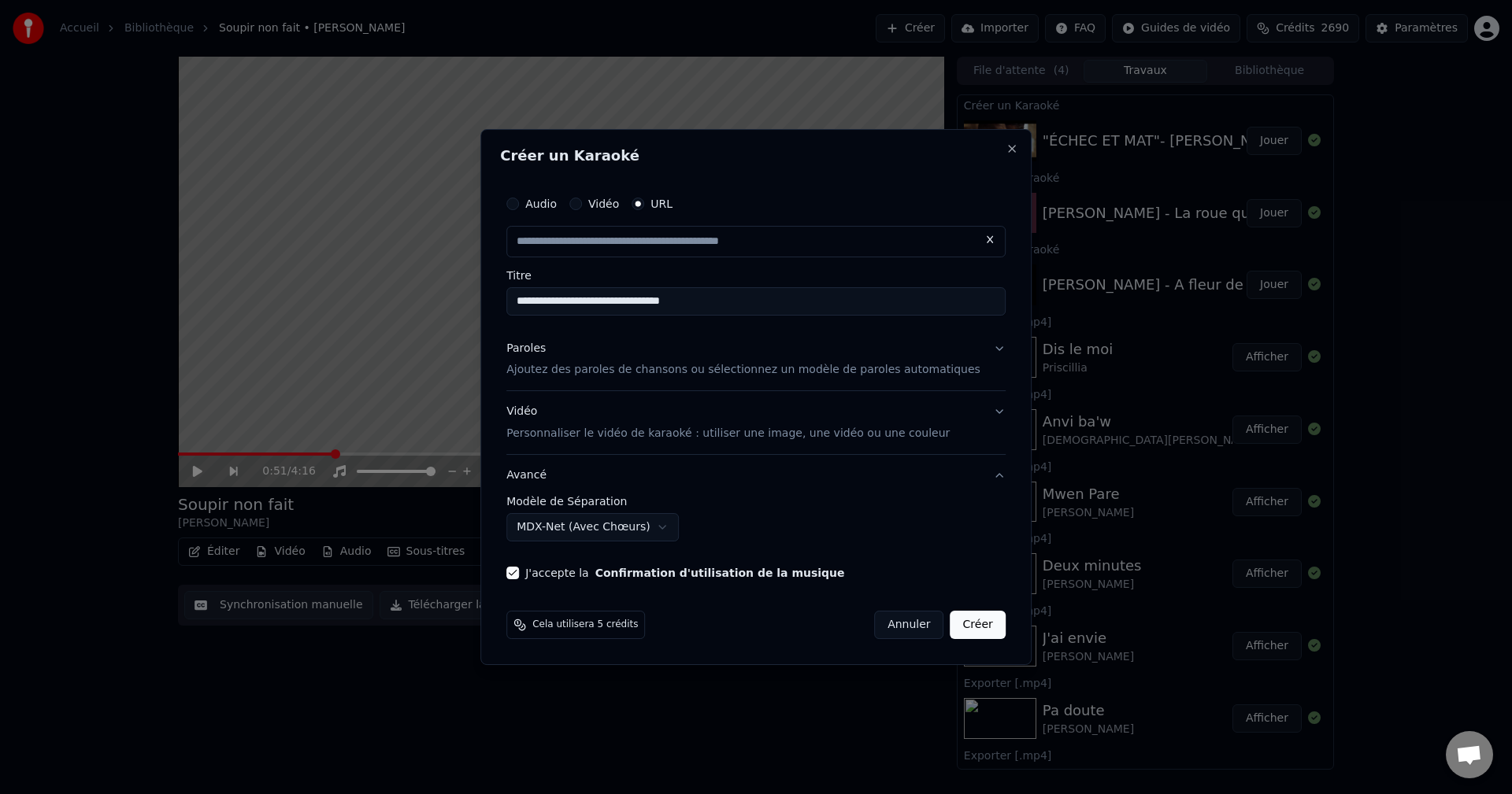
click at [971, 622] on button "Créer" at bounding box center [977, 624] width 55 height 29
type input "**********"
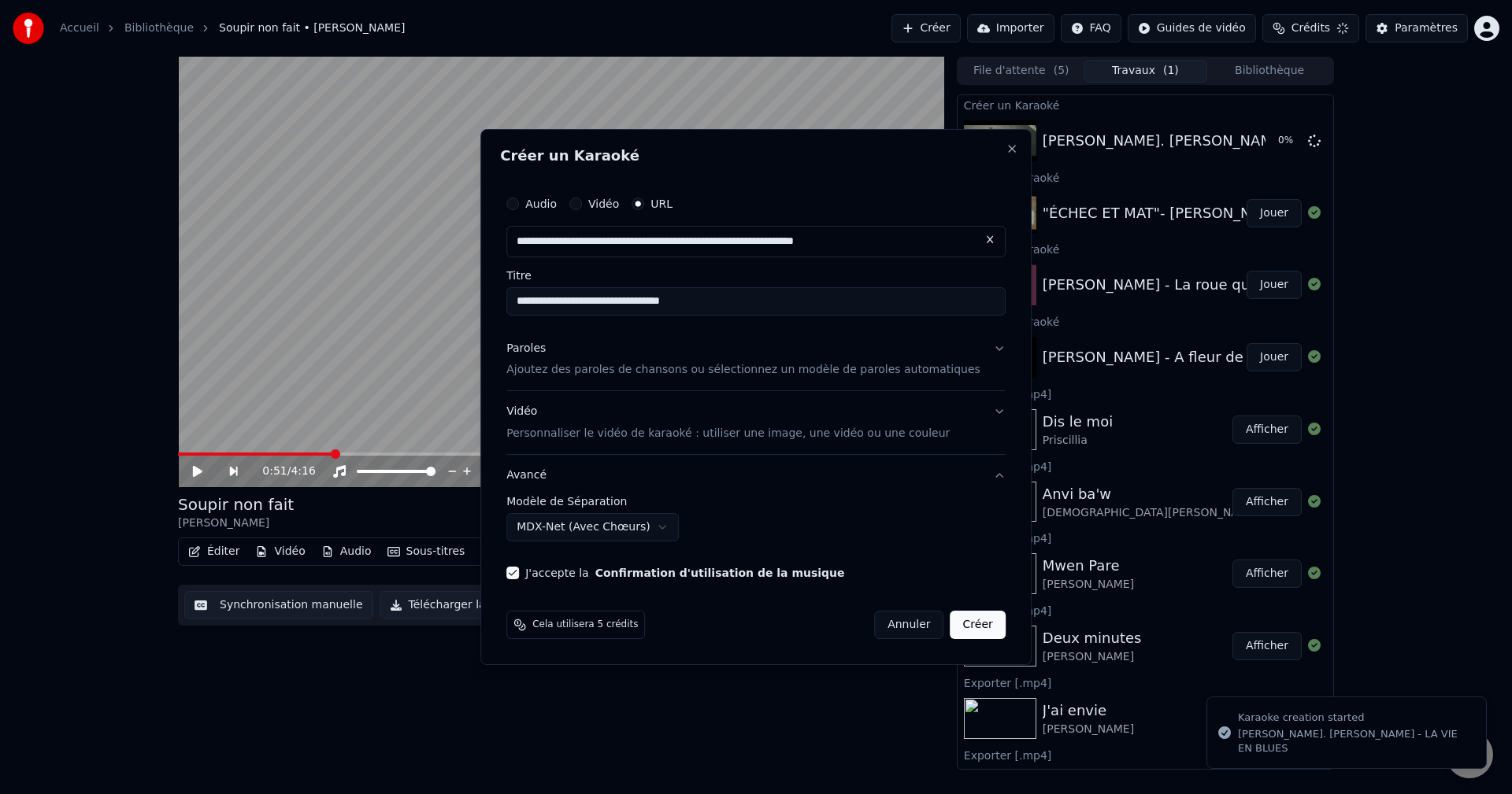
select select "******"
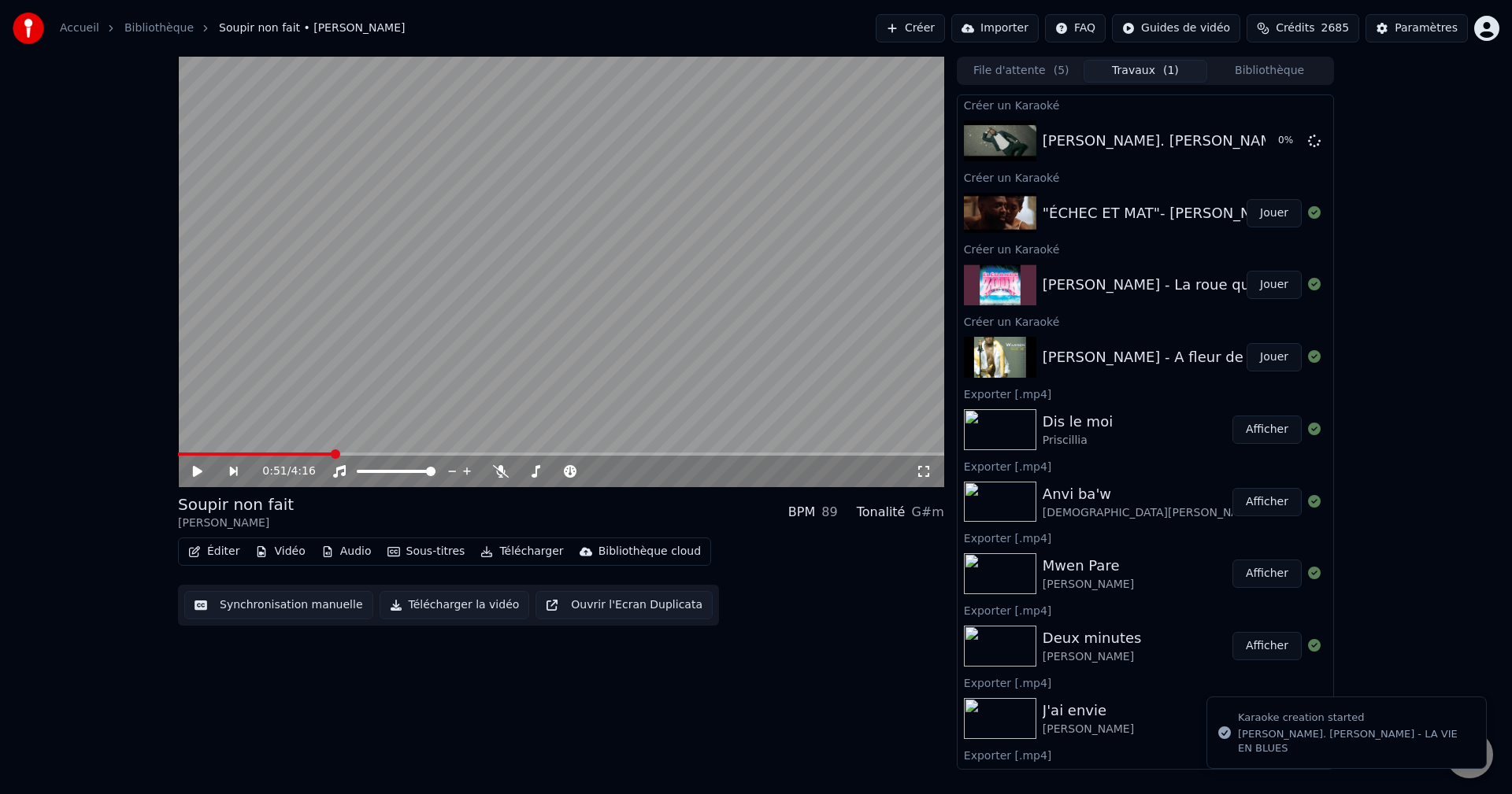
click at [1248, 69] on button "Bibliothèque" at bounding box center [1269, 71] width 124 height 23
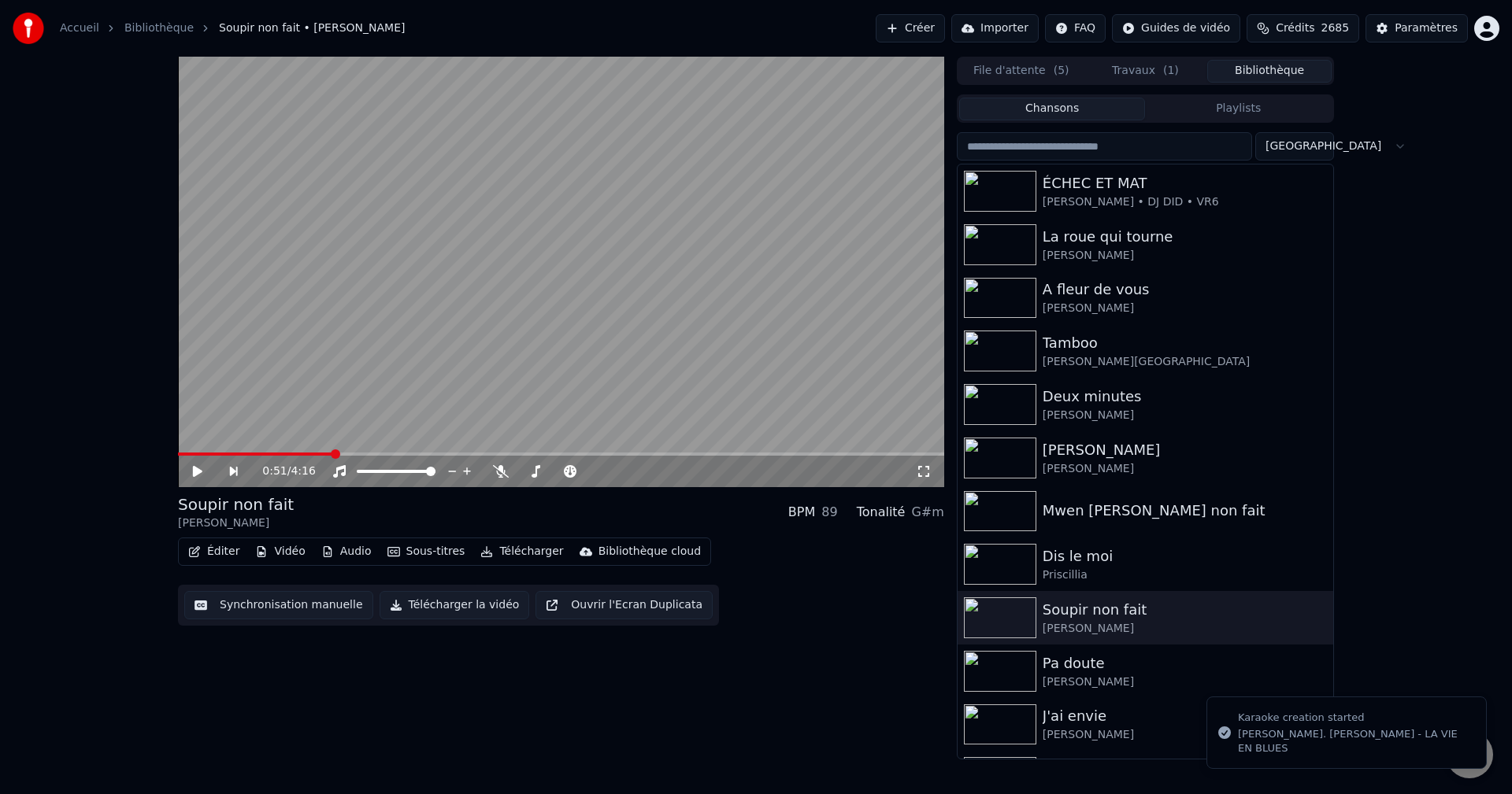
click at [1331, 29] on span "2685" at bounding box center [1335, 28] width 29 height 16
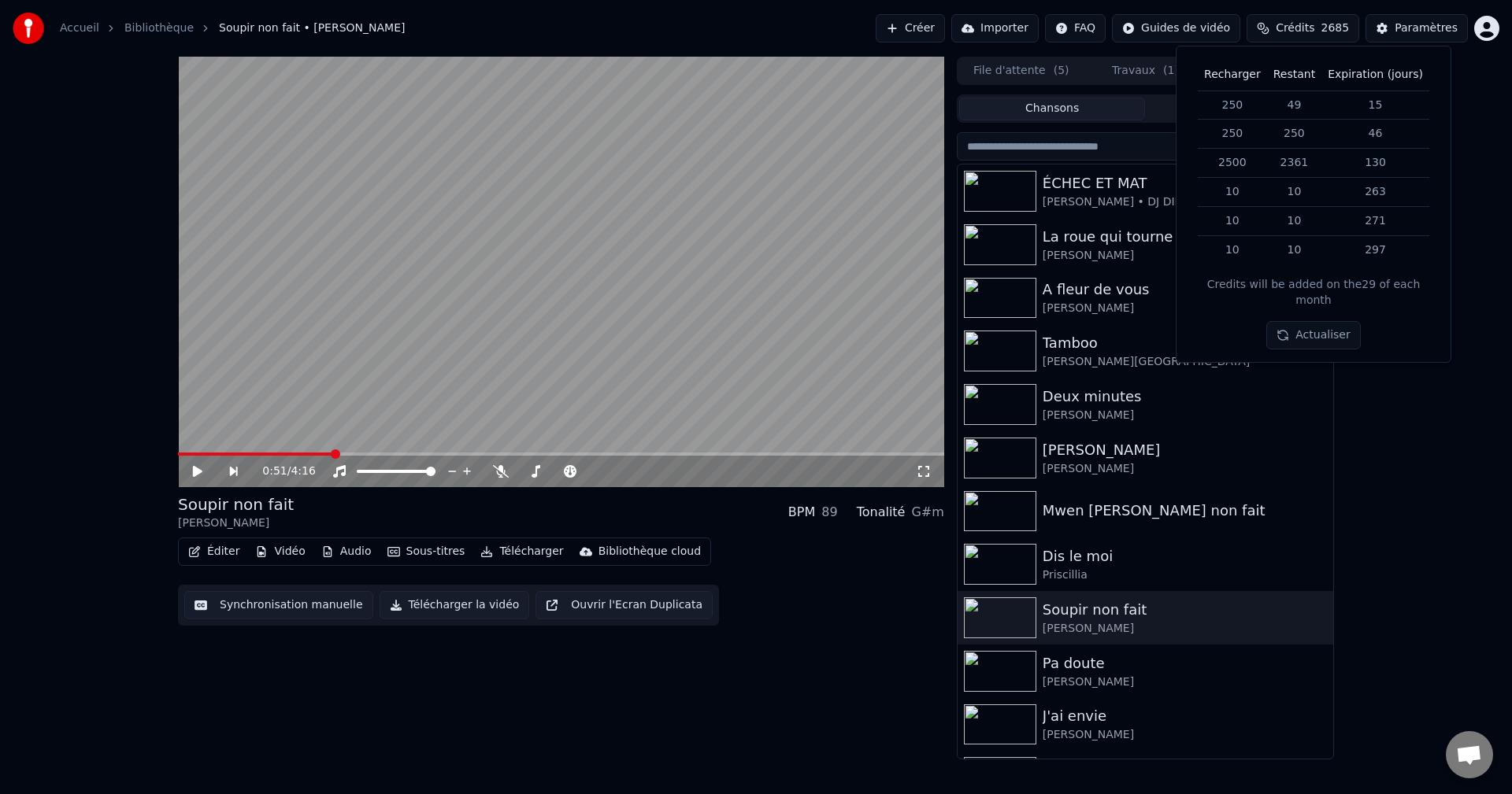
click at [945, 22] on button "Créer" at bounding box center [909, 28] width 70 height 29
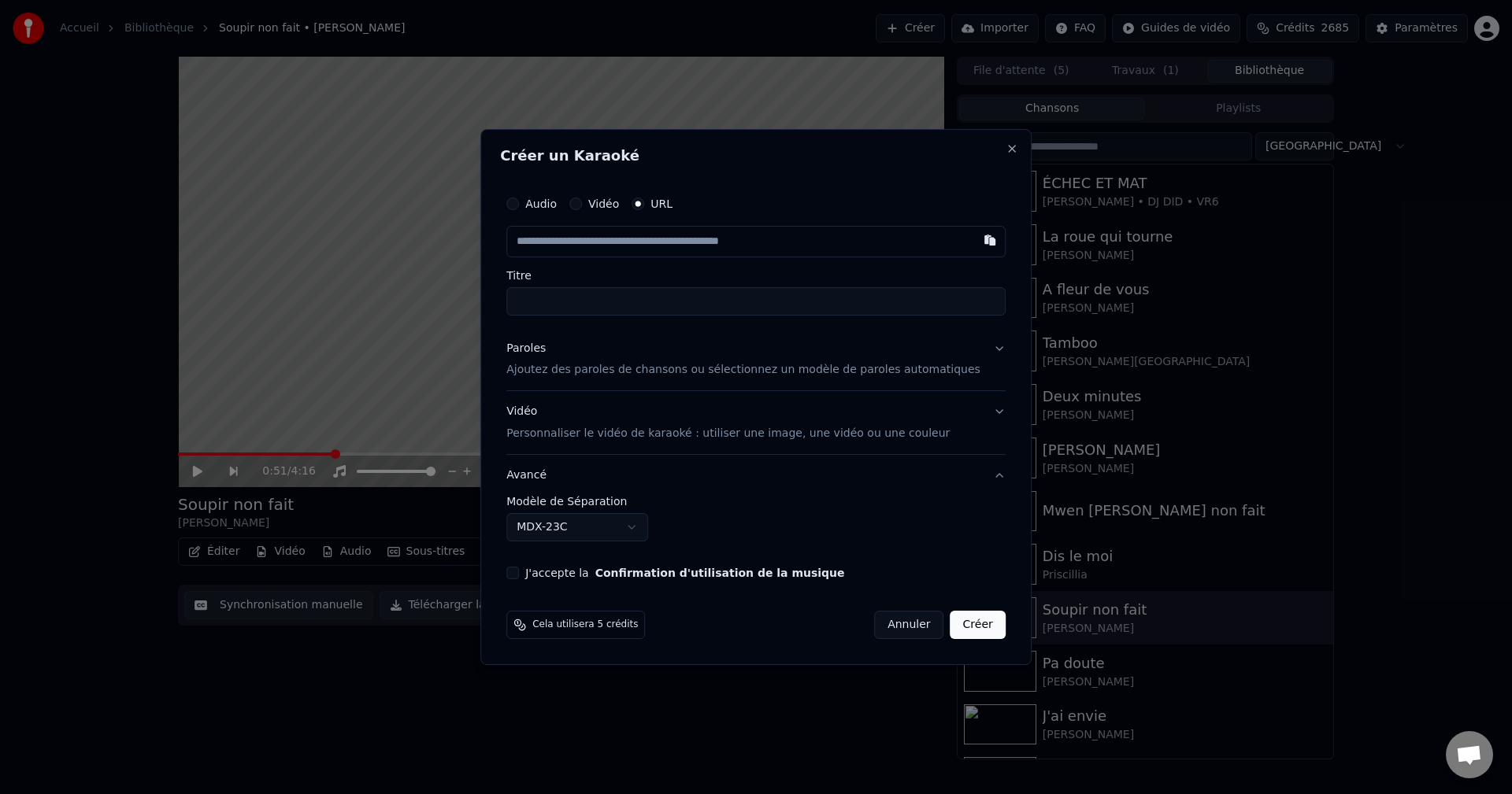
click at [540, 359] on div "Paroles Ajoutez des paroles de chansons ou sélectionnez un modèle de paroles au…" at bounding box center [743, 359] width 474 height 38
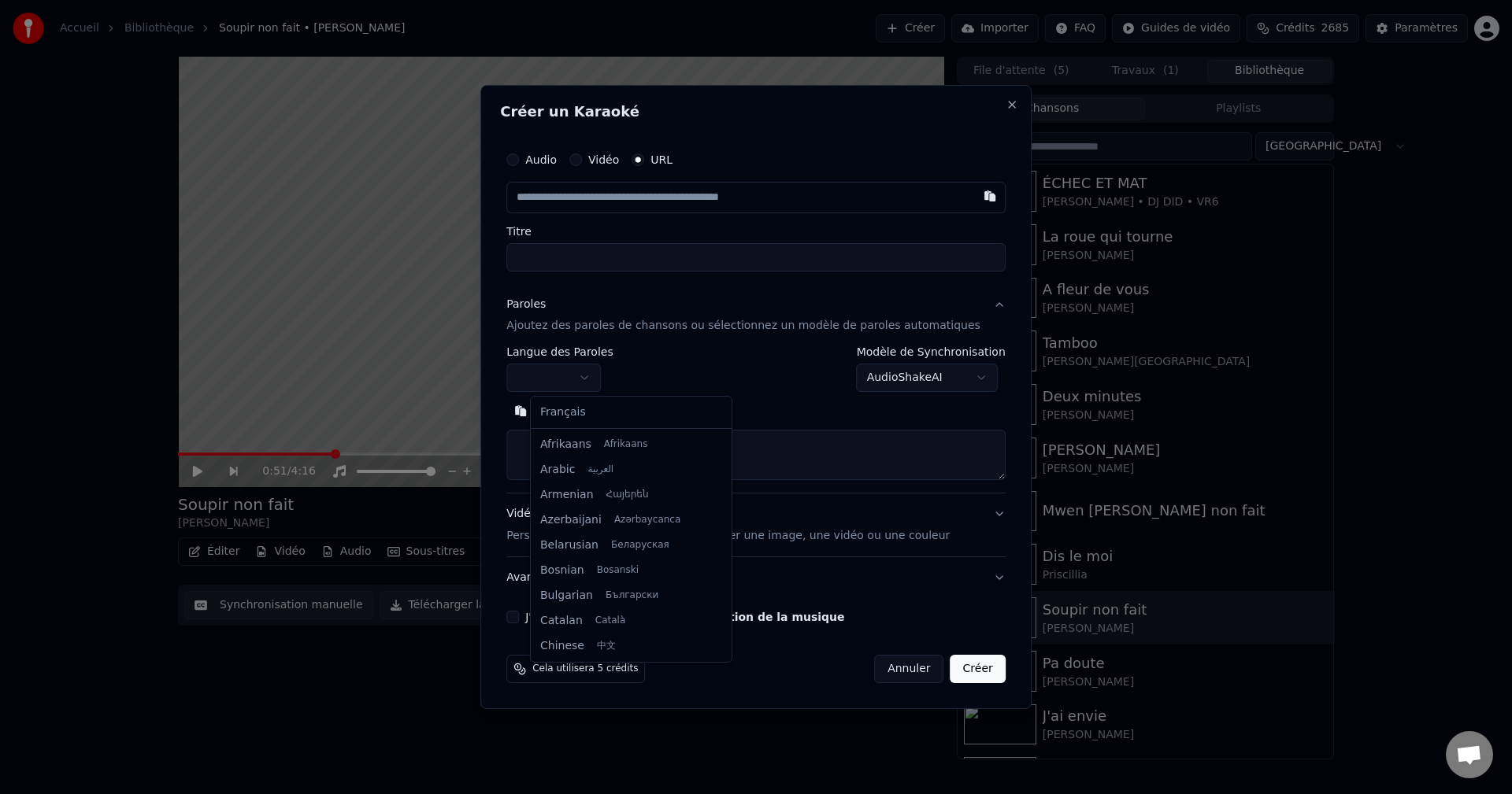
click at [579, 383] on body "**********" at bounding box center [756, 397] width 1512 height 794
select select "**"
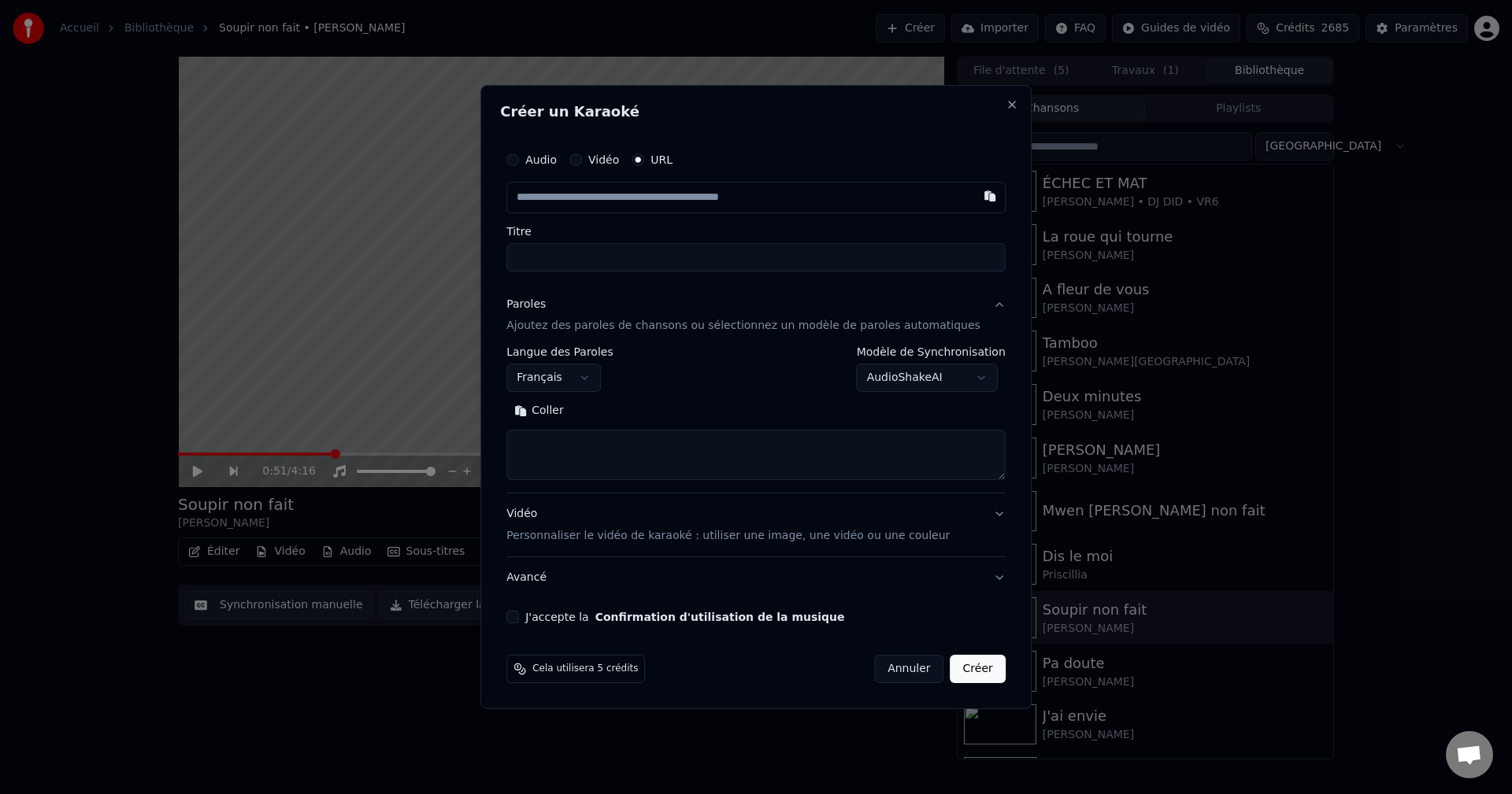
click at [595, 457] on textarea at bounding box center [756, 456] width 499 height 50
paste textarea "**********"
click at [673, 408] on button "Développer" at bounding box center [626, 411] width 96 height 25
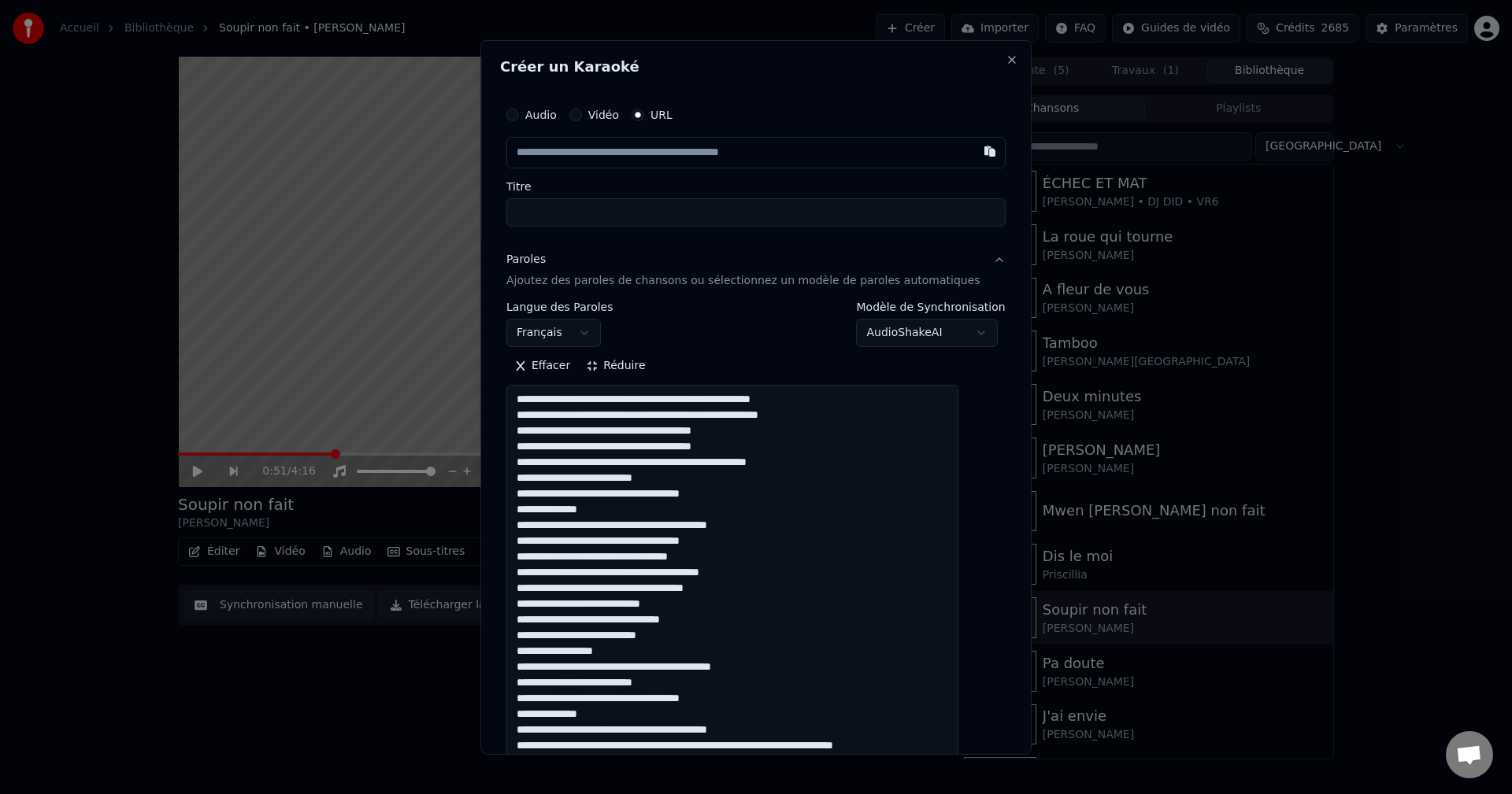
click at [682, 464] on textarea at bounding box center [732, 752] width 452 height 736
click at [685, 462] on textarea at bounding box center [732, 752] width 452 height 736
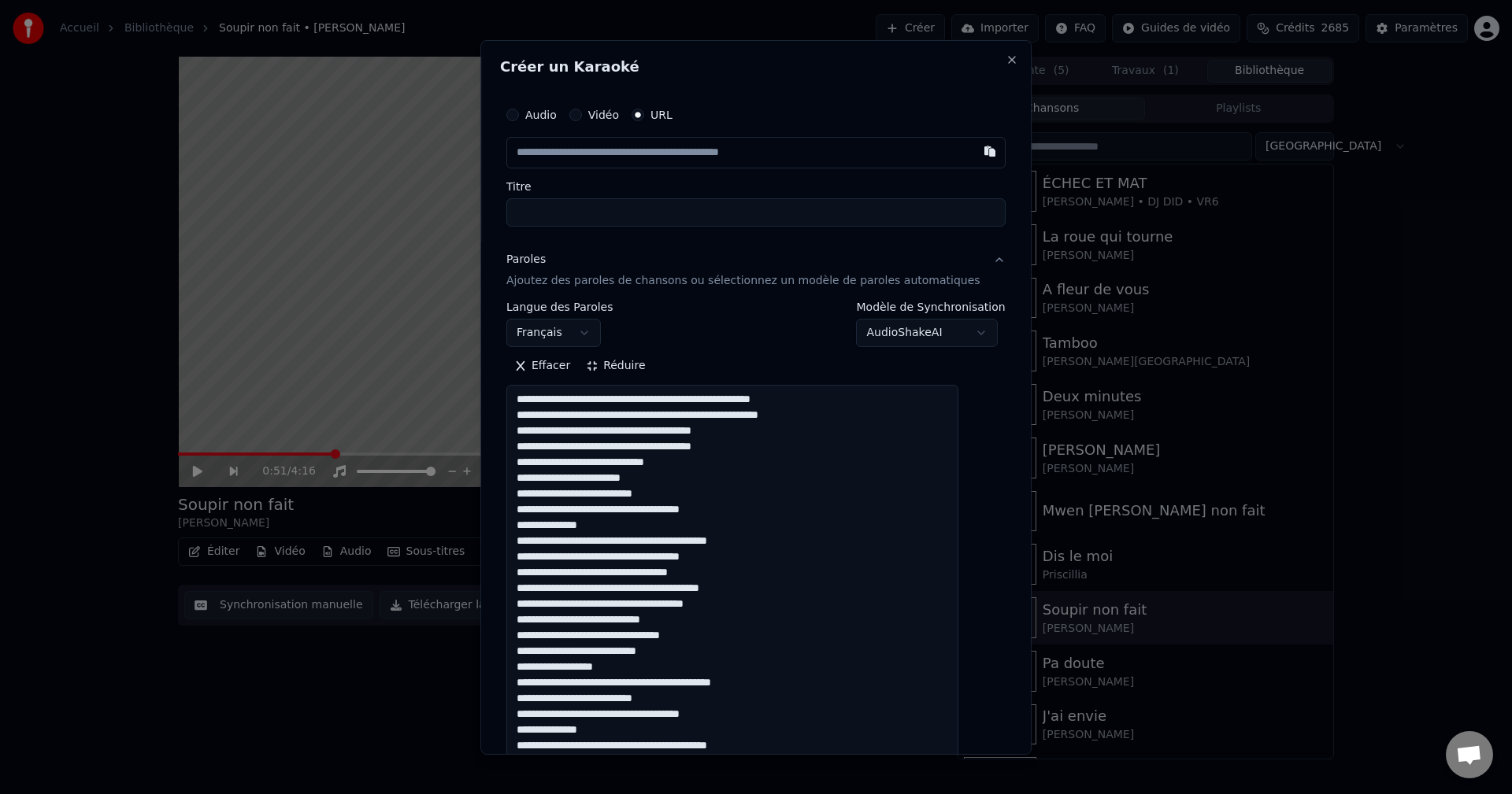
click at [689, 491] on textarea at bounding box center [732, 752] width 452 height 736
click at [727, 516] on textarea at bounding box center [732, 752] width 452 height 736
click at [626, 524] on textarea at bounding box center [732, 752] width 452 height 736
click at [619, 556] on textarea at bounding box center [732, 752] width 452 height 736
click at [651, 562] on textarea at bounding box center [732, 752] width 452 height 736
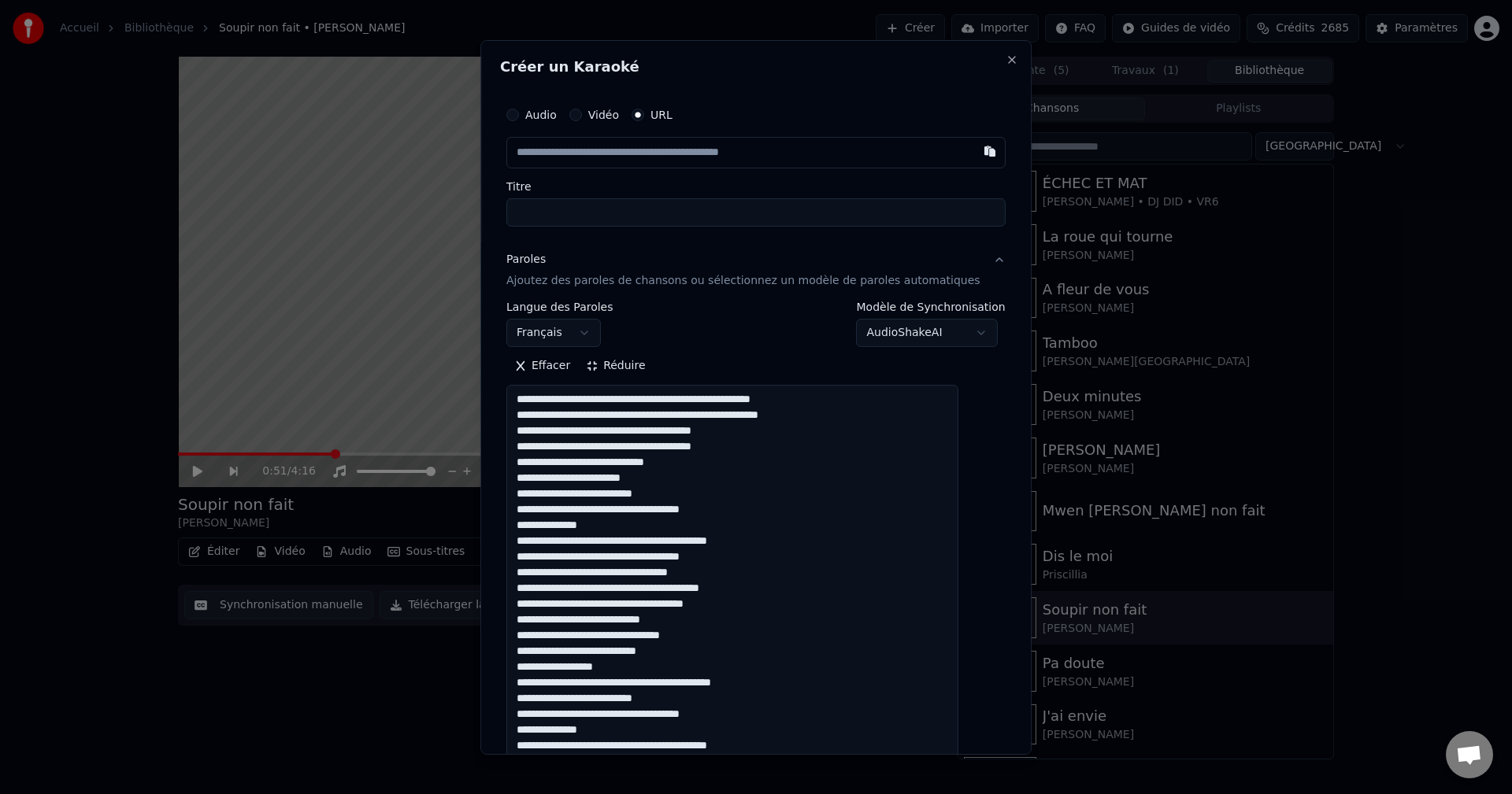
click at [743, 558] on textarea at bounding box center [732, 752] width 452 height 736
click at [581, 581] on textarea at bounding box center [732, 752] width 452 height 736
click at [620, 573] on textarea at bounding box center [732, 752] width 452 height 736
click at [684, 573] on textarea at bounding box center [732, 752] width 452 height 736
click at [729, 577] on textarea at bounding box center [732, 752] width 452 height 736
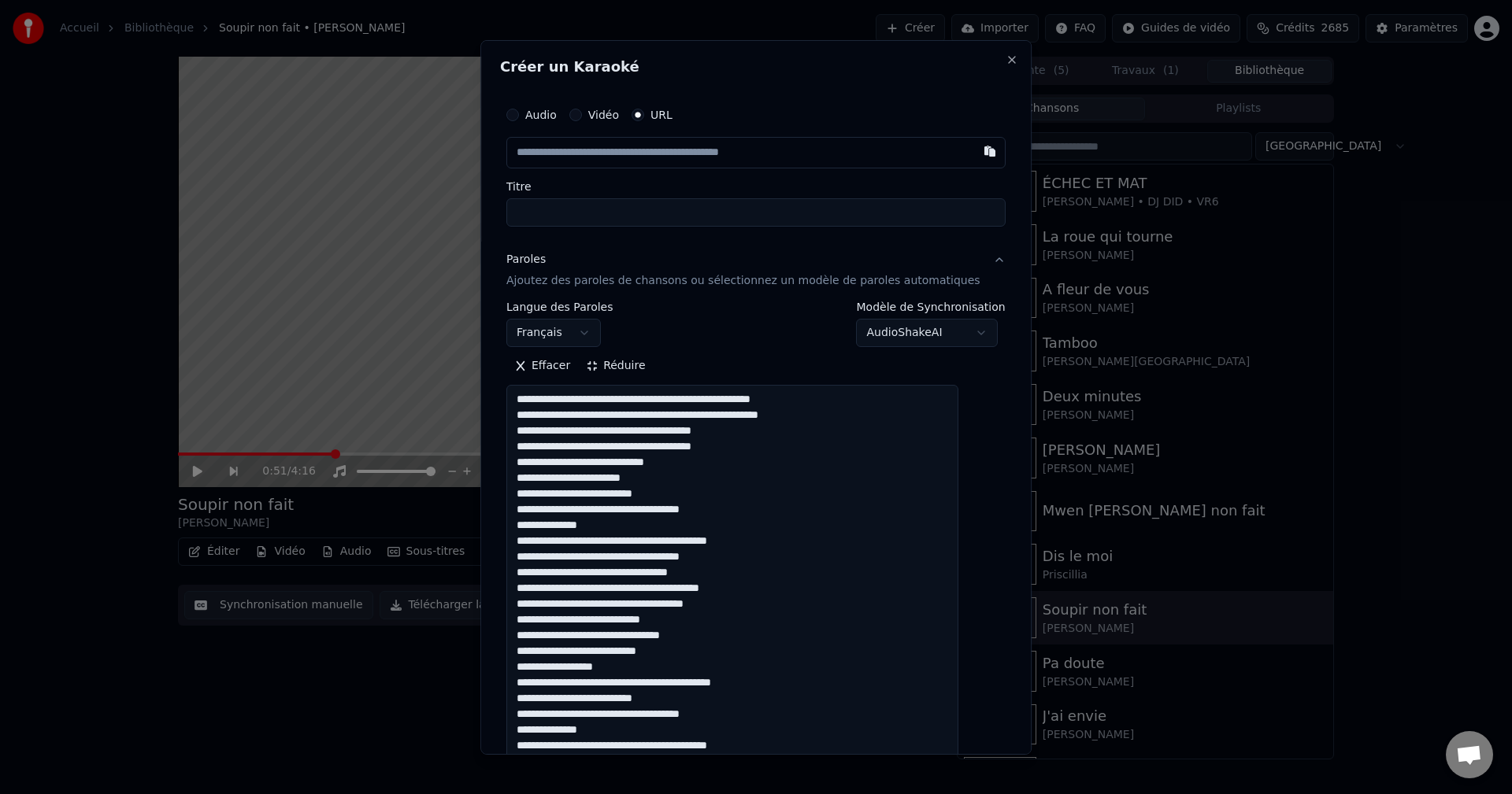
click at [658, 588] on textarea at bounding box center [732, 752] width 452 height 736
click at [696, 584] on textarea at bounding box center [732, 752] width 452 height 736
click at [773, 584] on textarea at bounding box center [732, 752] width 452 height 736
click at [563, 602] on textarea at bounding box center [732, 752] width 452 height 736
click at [609, 615] on textarea at bounding box center [732, 752] width 452 height 736
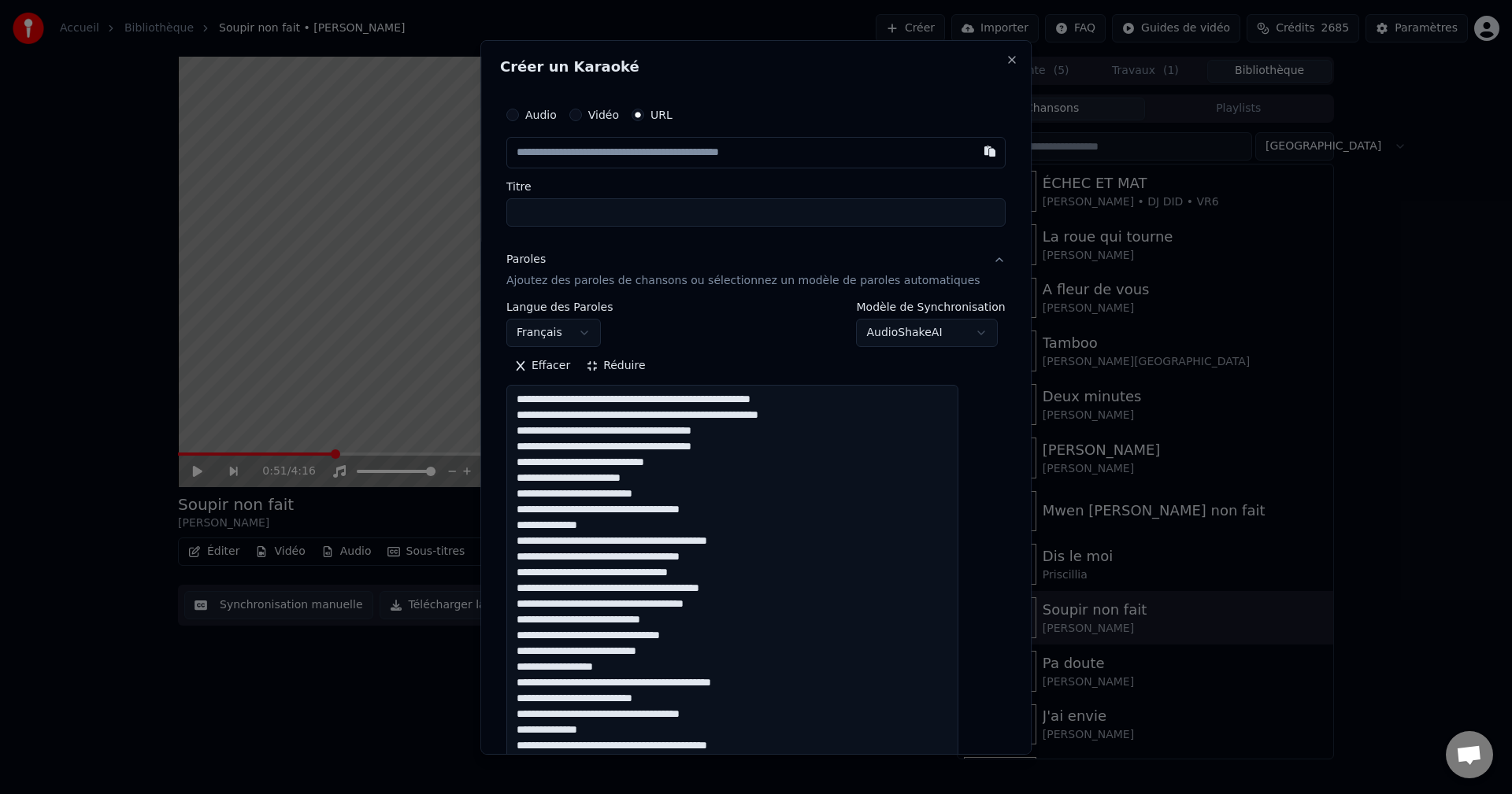
click at [640, 610] on textarea at bounding box center [732, 752] width 452 height 736
click at [658, 608] on textarea at bounding box center [732, 752] width 452 height 736
click at [687, 609] on textarea at bounding box center [732, 752] width 452 height 736
click at [709, 609] on textarea at bounding box center [732, 752] width 452 height 736
click at [729, 605] on textarea at bounding box center [732, 752] width 452 height 736
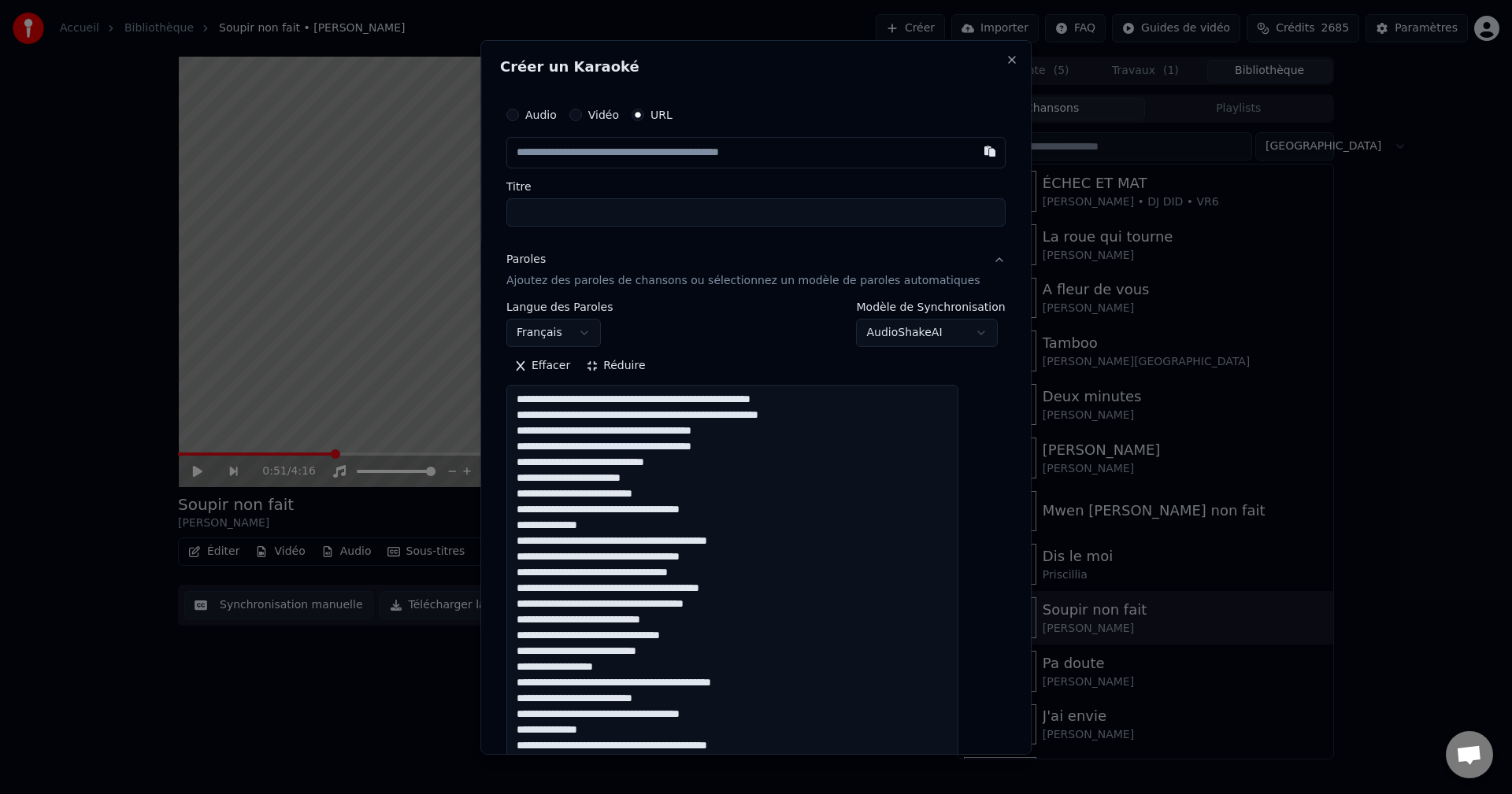
click at [738, 605] on textarea at bounding box center [732, 752] width 452 height 736
click at [557, 626] on textarea at bounding box center [732, 752] width 452 height 736
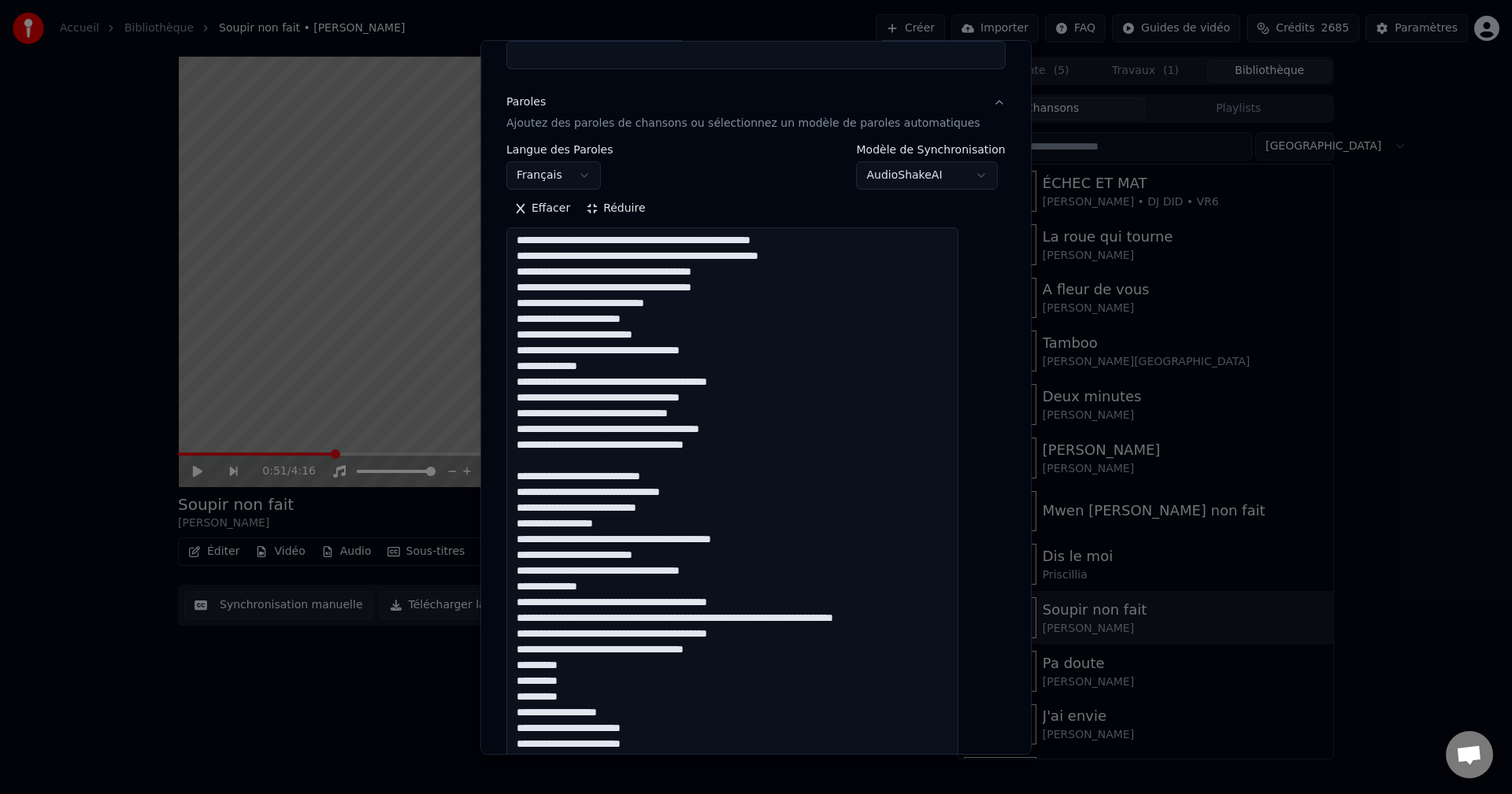
click at [715, 465] on textarea at bounding box center [732, 595] width 452 height 736
click at [696, 476] on textarea at bounding box center [732, 595] width 452 height 736
click at [538, 494] on textarea at bounding box center [732, 595] width 452 height 736
click at [703, 523] on textarea at bounding box center [732, 595] width 452 height 736
click at [629, 548] on textarea at bounding box center [732, 595] width 452 height 736
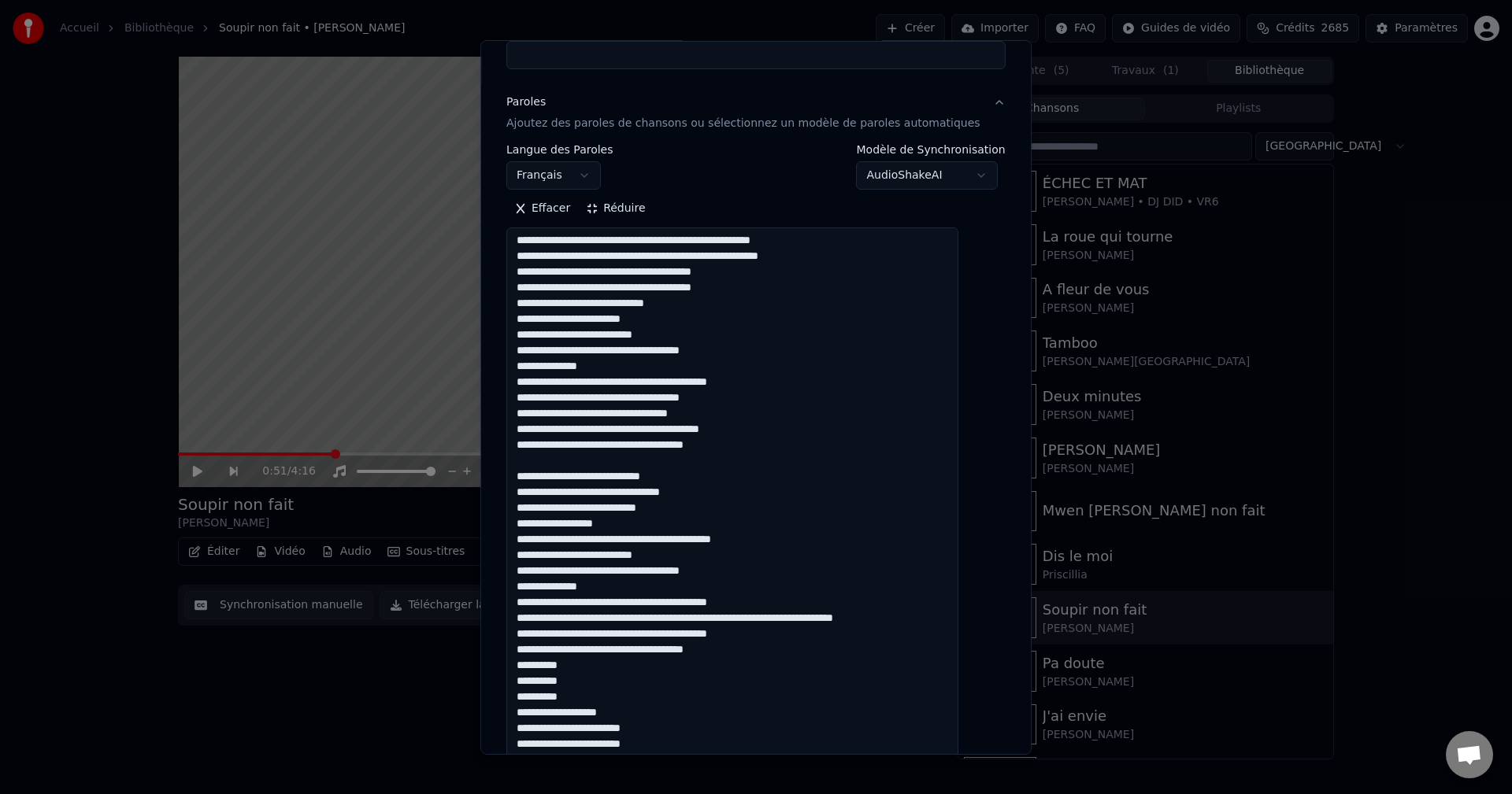
click at [680, 540] on textarea at bounding box center [732, 595] width 452 height 736
click at [607, 554] on textarea at bounding box center [732, 595] width 452 height 736
click at [713, 553] on textarea at bounding box center [732, 595] width 452 height 736
click at [638, 553] on textarea at bounding box center [732, 595] width 452 height 736
click at [641, 573] on textarea at bounding box center [732, 595] width 452 height 736
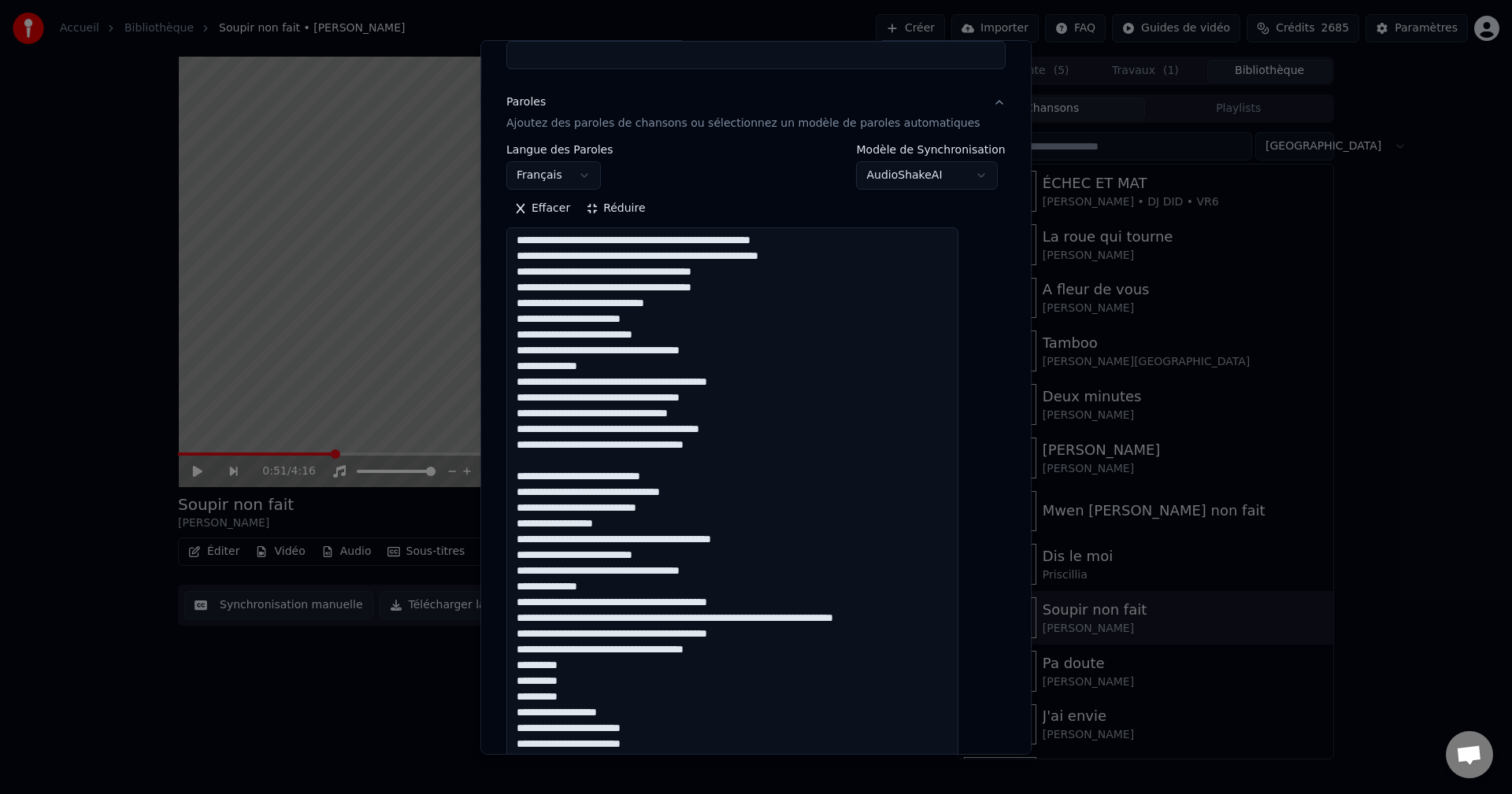
click at [638, 574] on textarea at bounding box center [732, 595] width 452 height 736
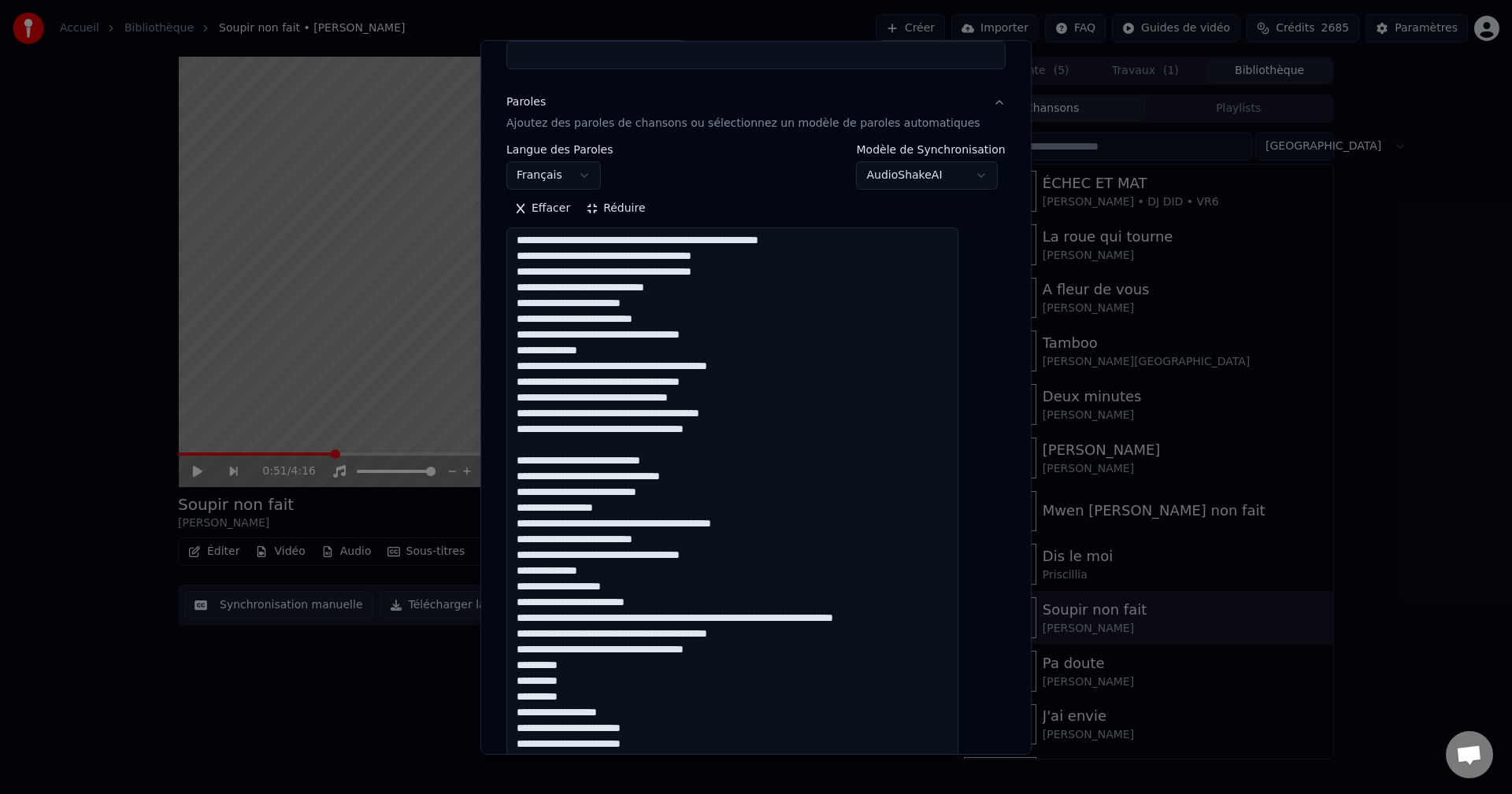
click at [538, 587] on textarea at bounding box center [732, 595] width 452 height 736
click at [750, 598] on textarea at bounding box center [732, 595] width 452 height 736
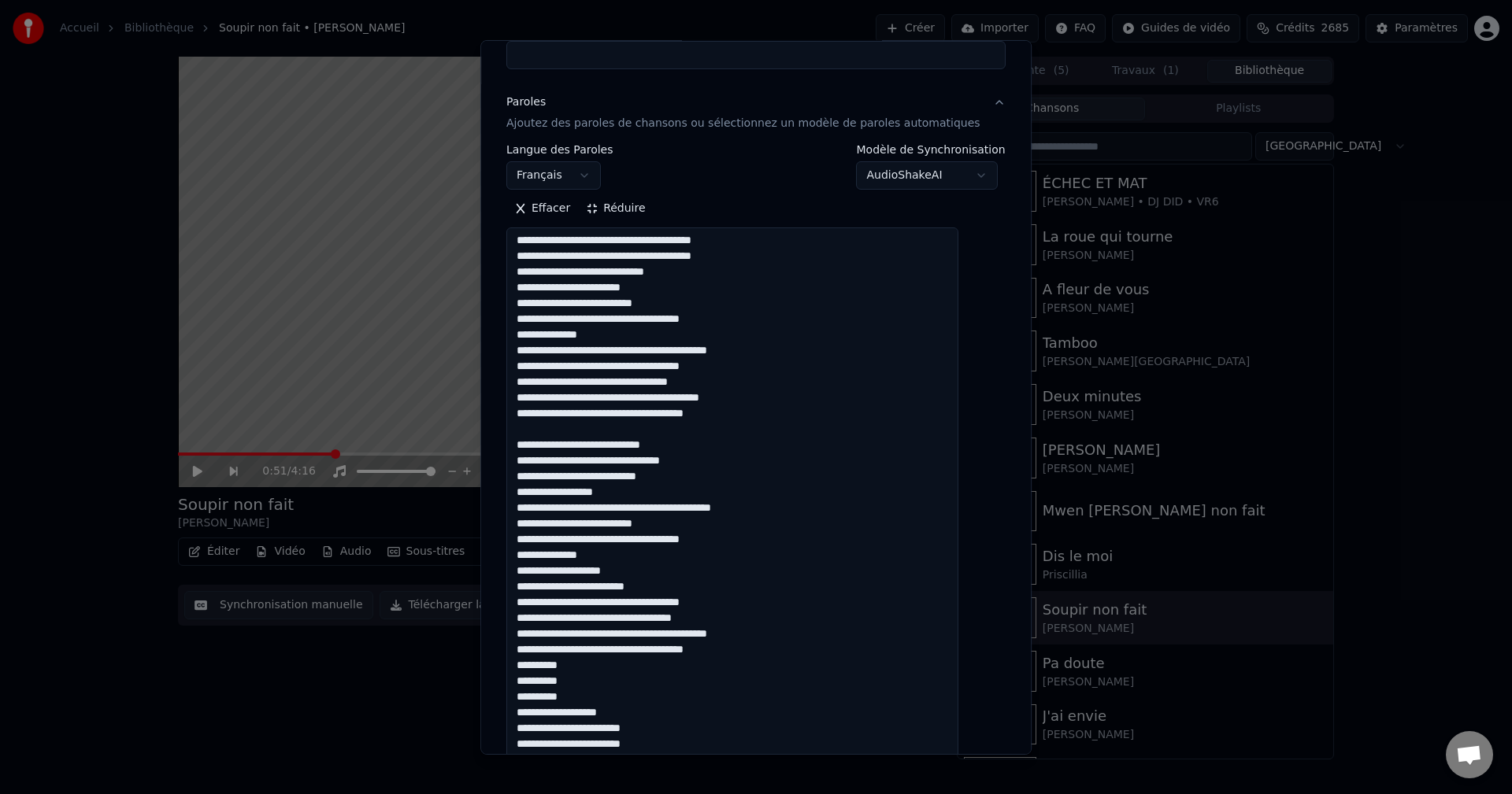
click at [543, 615] on textarea at bounding box center [732, 595] width 452 height 736
click at [775, 638] on textarea at bounding box center [732, 595] width 452 height 736
click at [618, 656] on textarea at bounding box center [732, 595] width 452 height 736
click at [739, 657] on textarea at bounding box center [732, 595] width 452 height 736
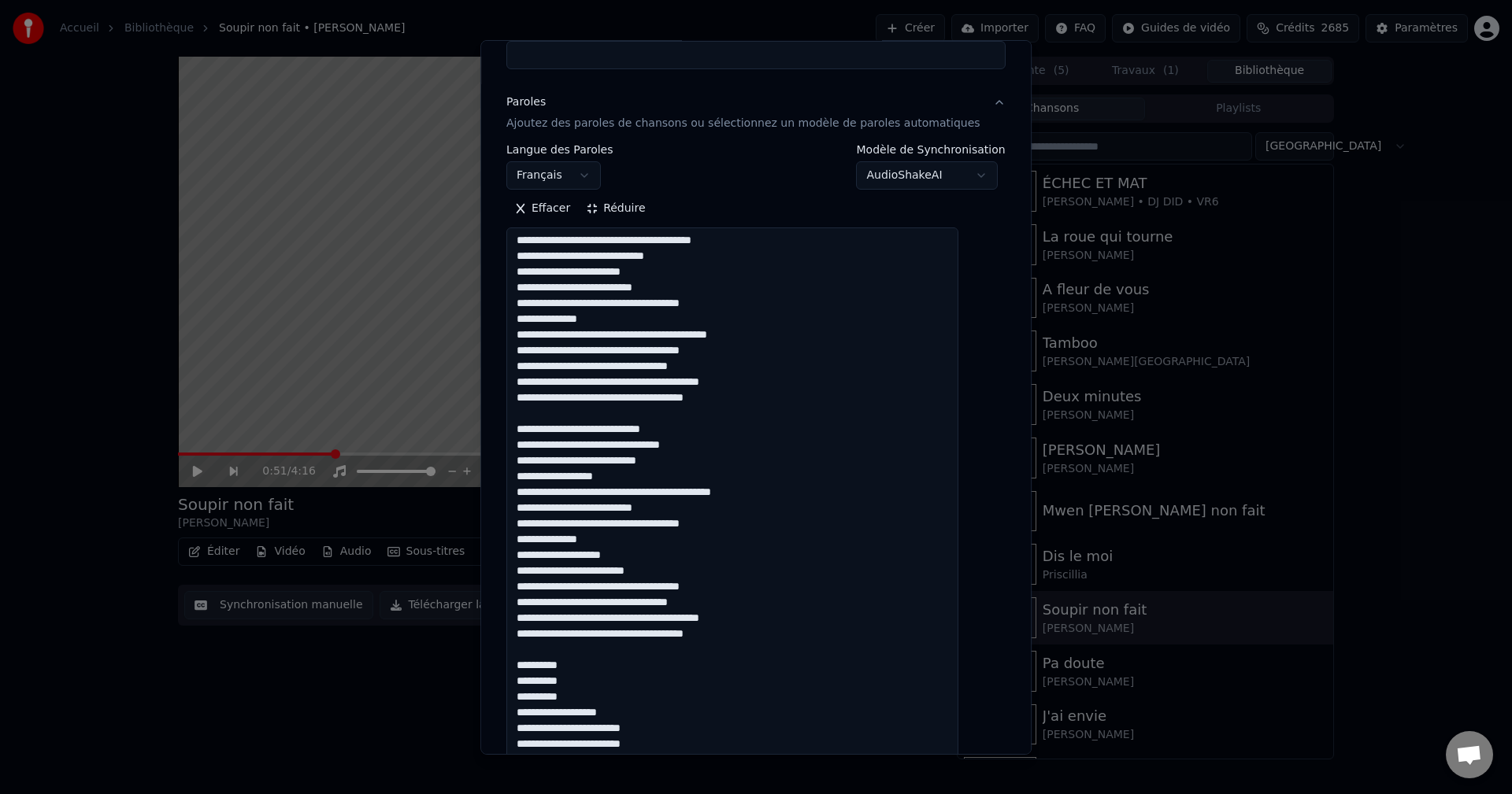
click at [593, 649] on textarea at bounding box center [732, 595] width 452 height 736
click at [591, 666] on textarea at bounding box center [732, 595] width 452 height 736
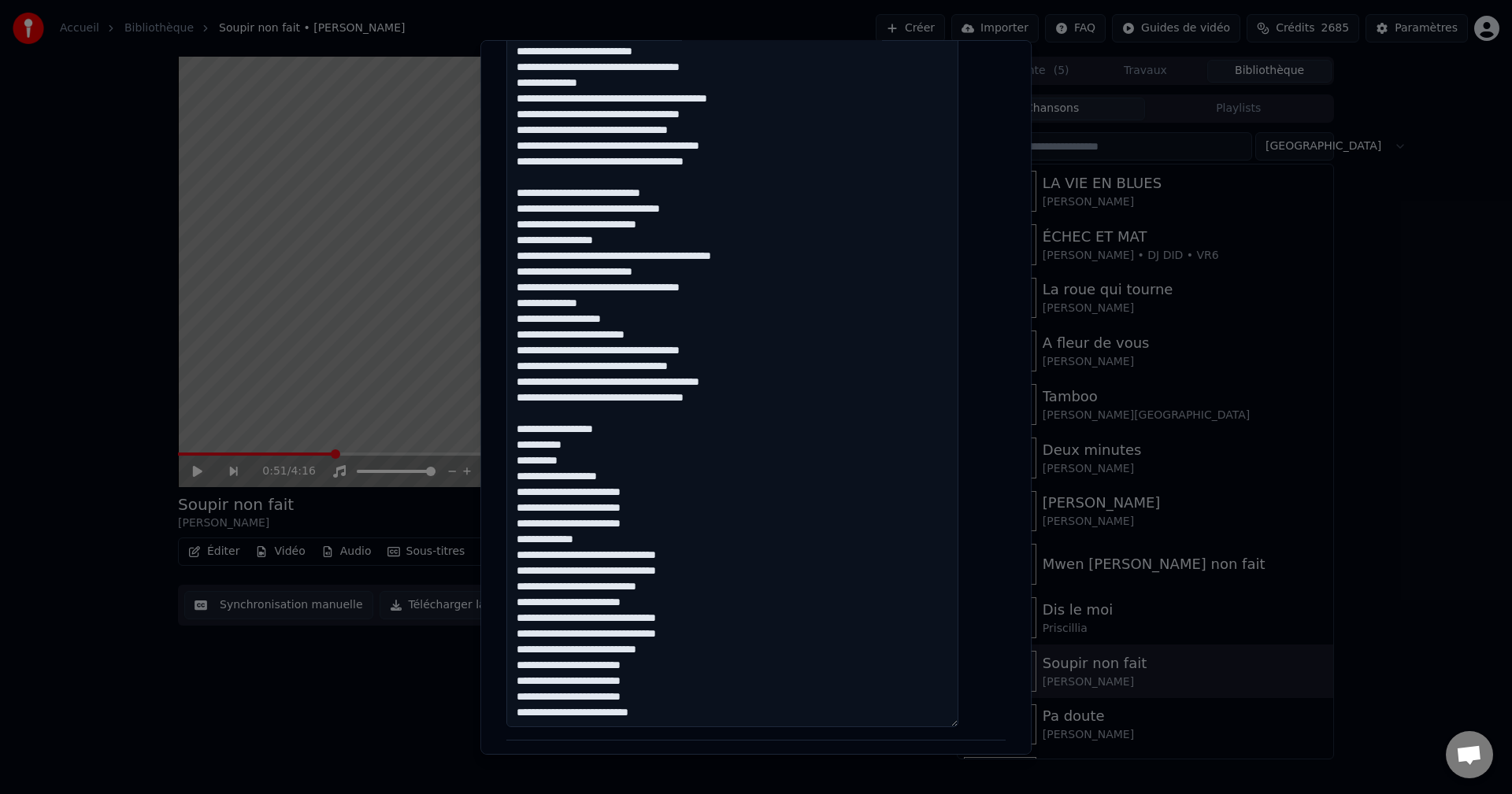
scroll to position [551, 0]
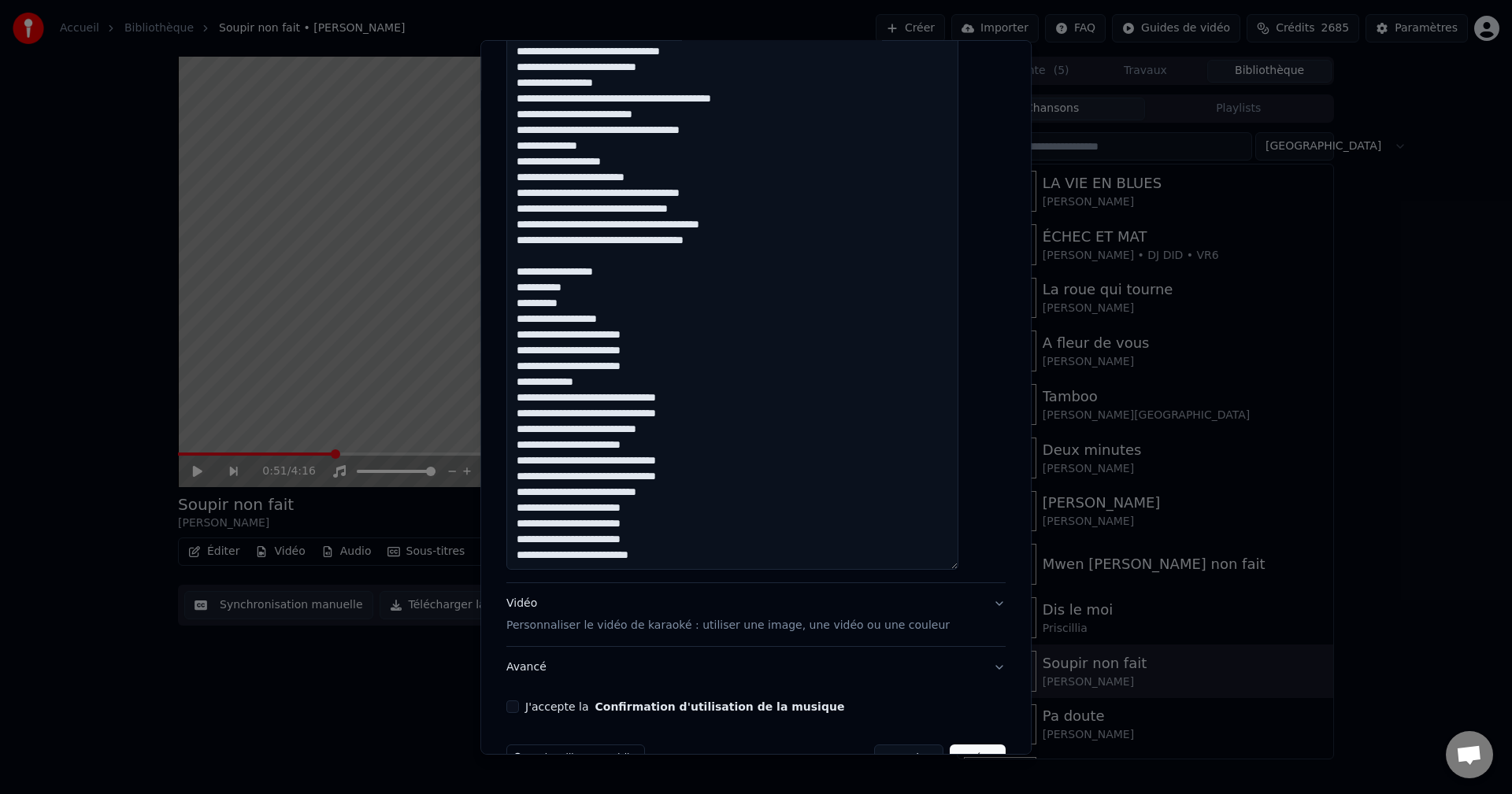
type textarea "**********"
click at [689, 397] on textarea at bounding box center [732, 202] width 452 height 736
click at [541, 607] on div "Vidéo Personnaliser le vidéo de karaoké : utiliser une image, une vidéo ou une …" at bounding box center [728, 614] width 443 height 38
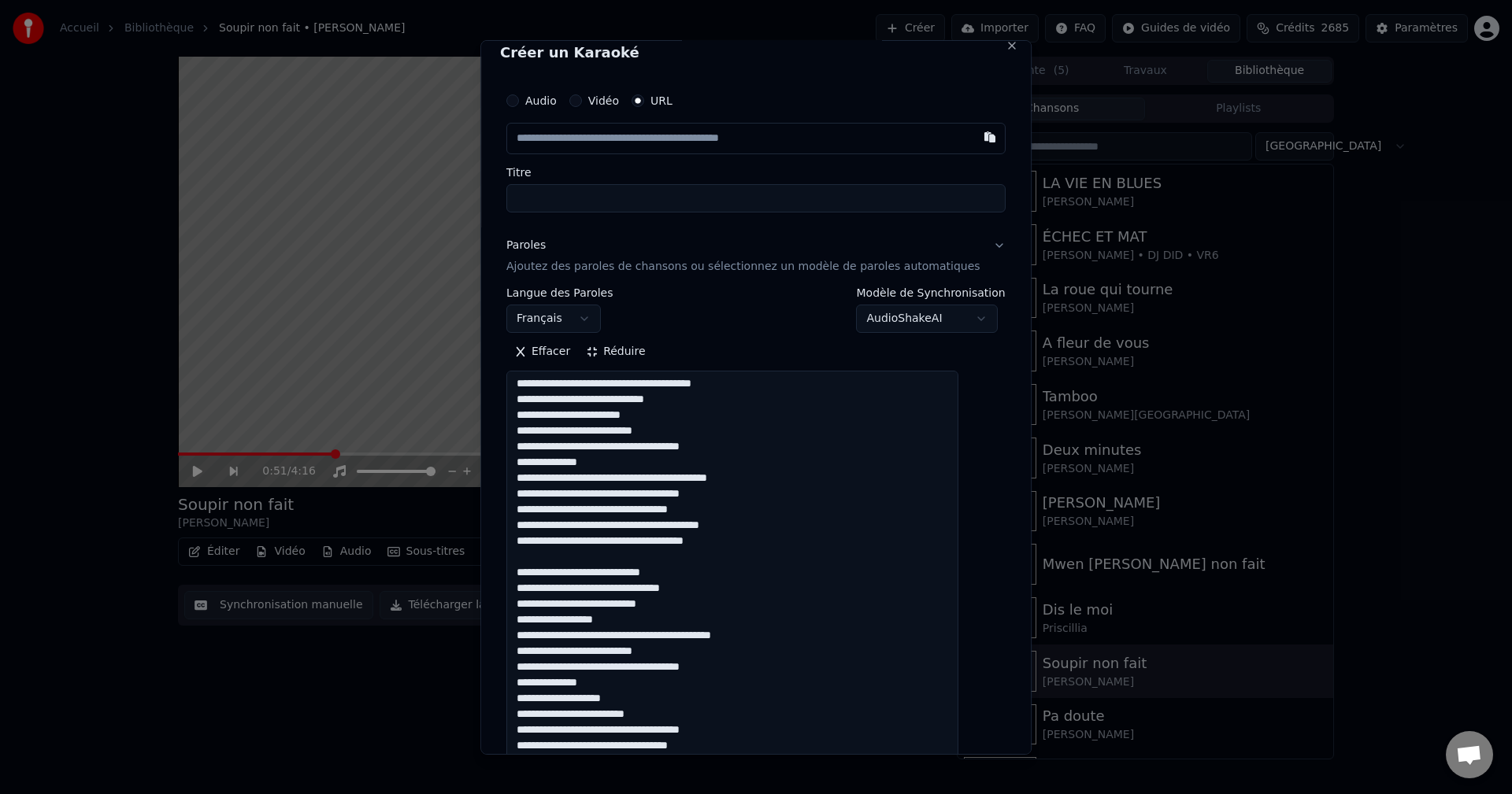
scroll to position [0, 0]
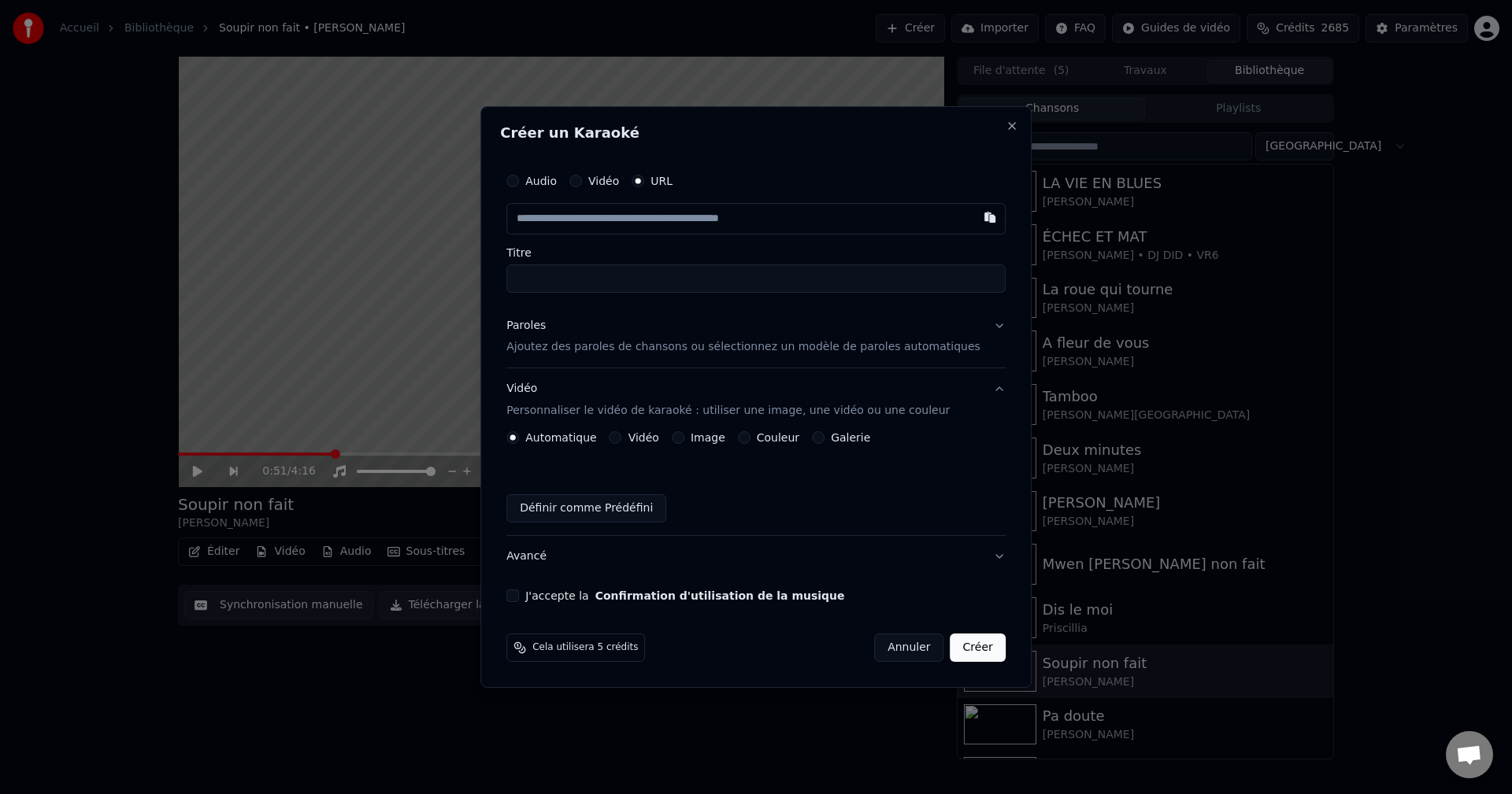
click at [707, 435] on label "Image" at bounding box center [707, 437] width 34 height 11
click at [684, 435] on button "Image" at bounding box center [678, 437] width 13 height 13
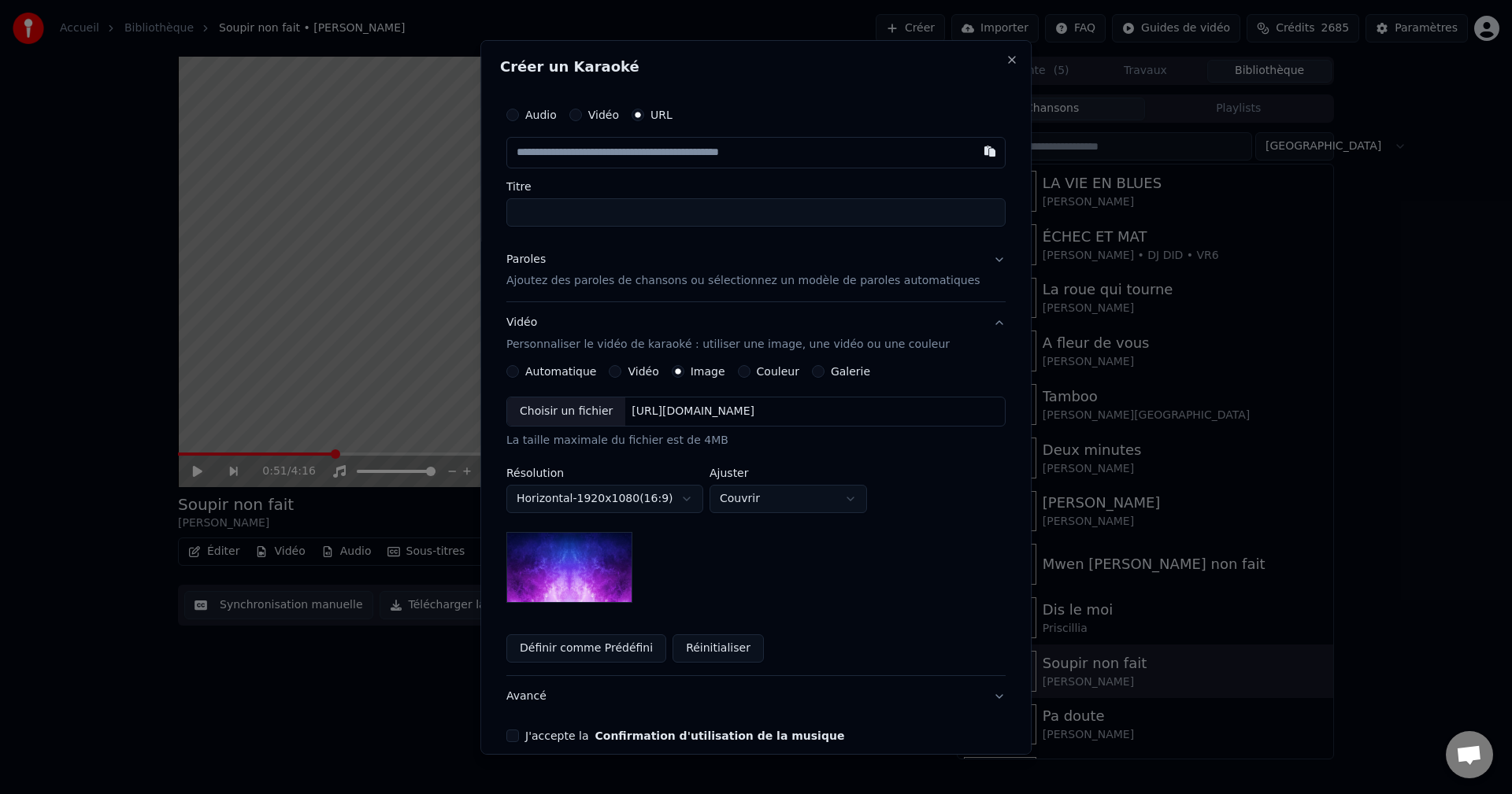
click at [593, 421] on div "Choisir un fichier" at bounding box center [565, 411] width 118 height 29
click at [614, 201] on input "Titre" at bounding box center [756, 211] width 499 height 29
click at [615, 159] on input "text" at bounding box center [756, 152] width 499 height 32
paste input "**********"
type input "**********"
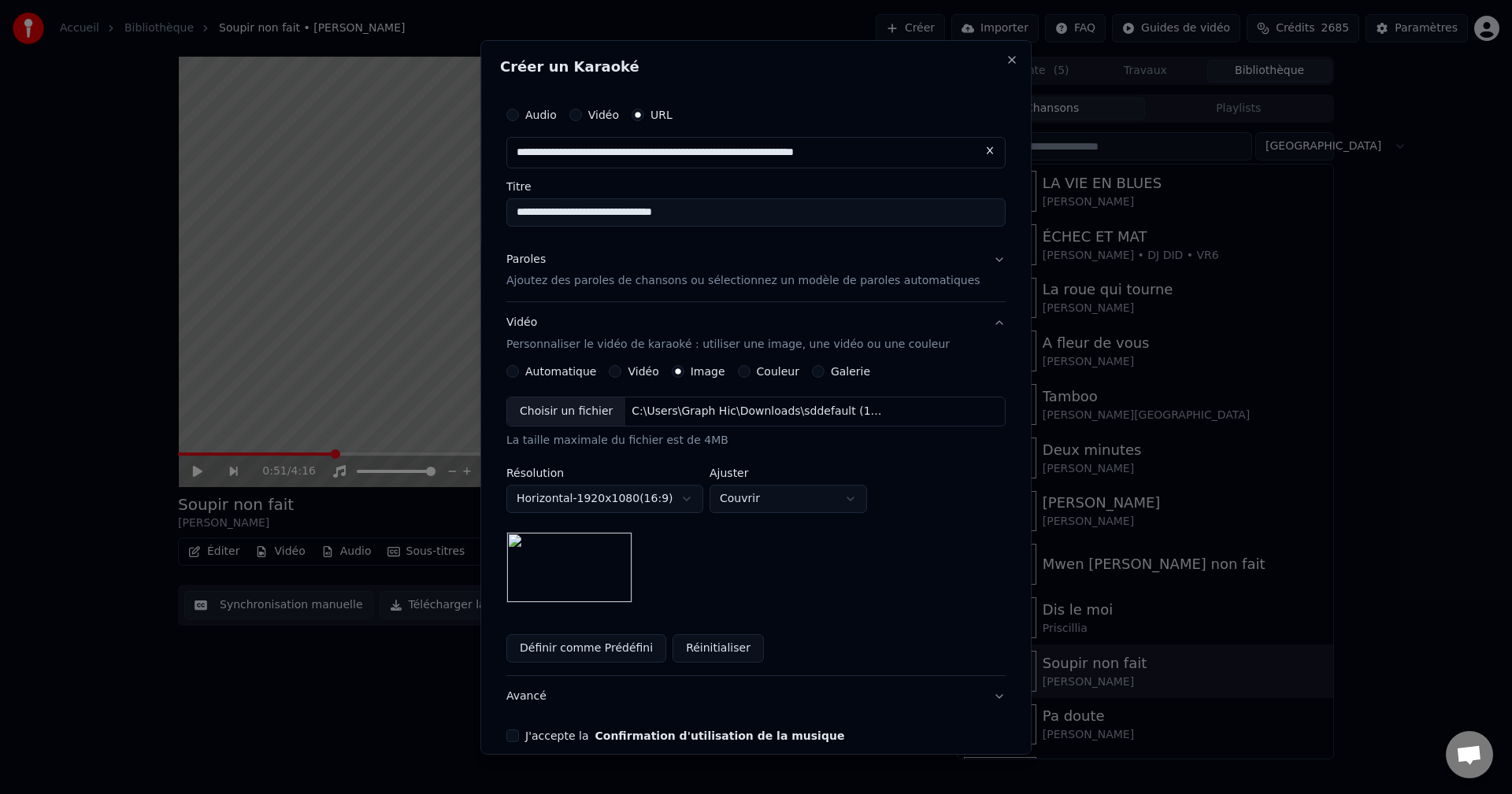
type input "**********"
click at [519, 735] on button "J'accepte la Confirmation d'utilisation de la musique" at bounding box center [513, 736] width 13 height 13
click at [541, 702] on button "Avancé" at bounding box center [756, 697] width 499 height 41
type input "**********"
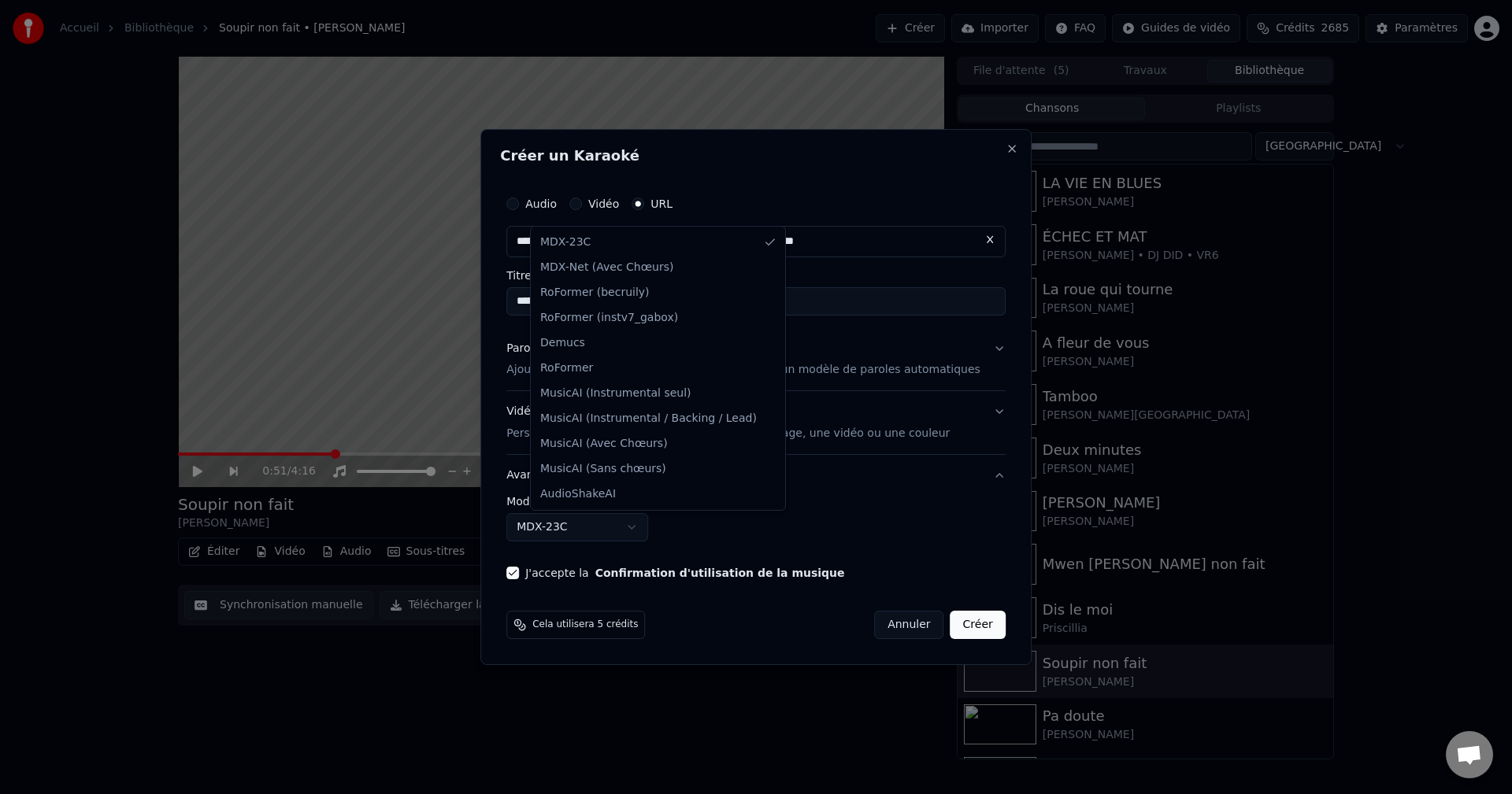
click at [584, 533] on body "**********" at bounding box center [756, 397] width 1512 height 794
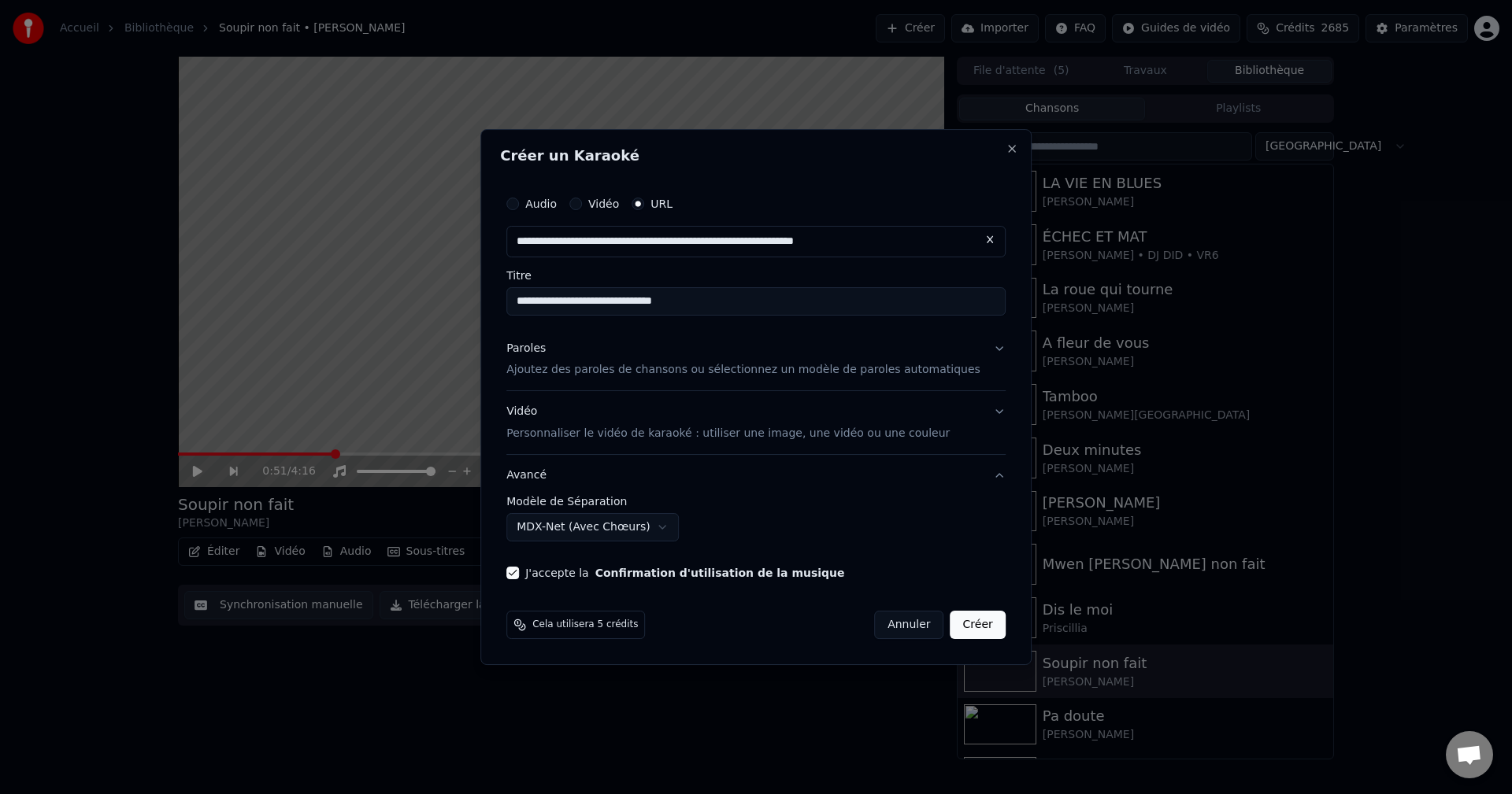
click at [963, 626] on button "Créer" at bounding box center [977, 624] width 55 height 29
select select "******"
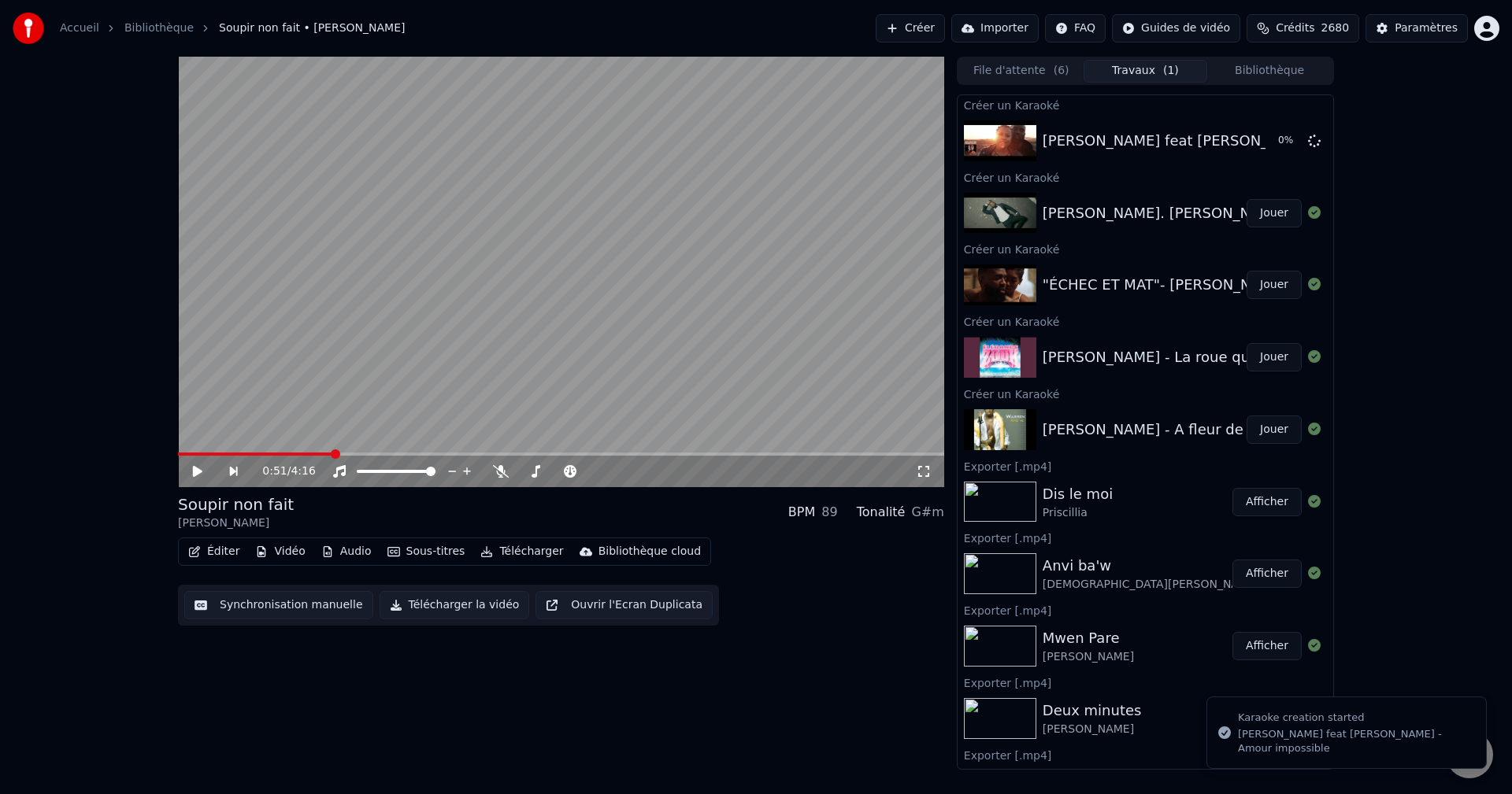
click at [1252, 76] on button "Bibliothèque" at bounding box center [1269, 71] width 124 height 23
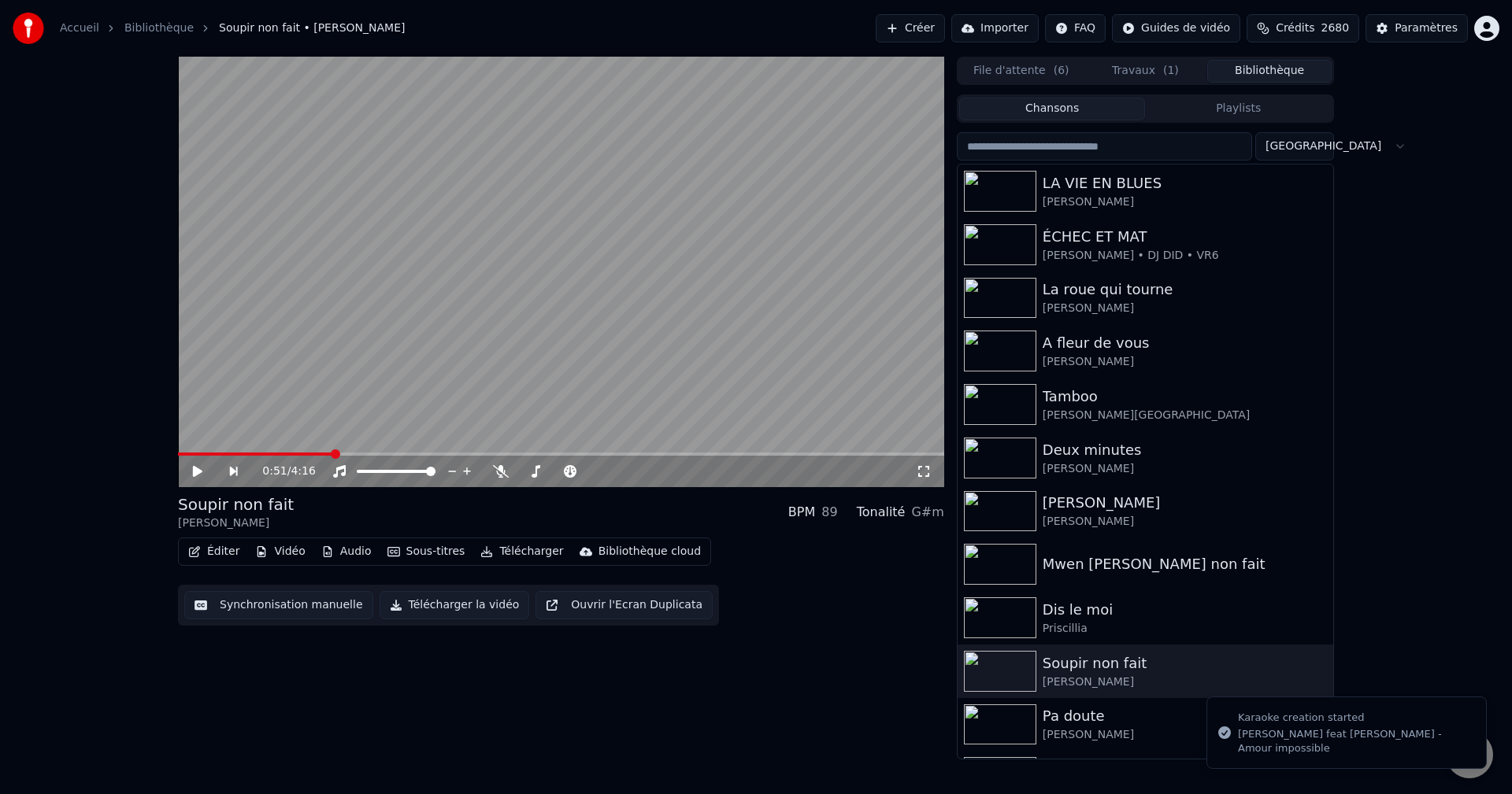
click at [1083, 149] on input "search" at bounding box center [1104, 146] width 295 height 29
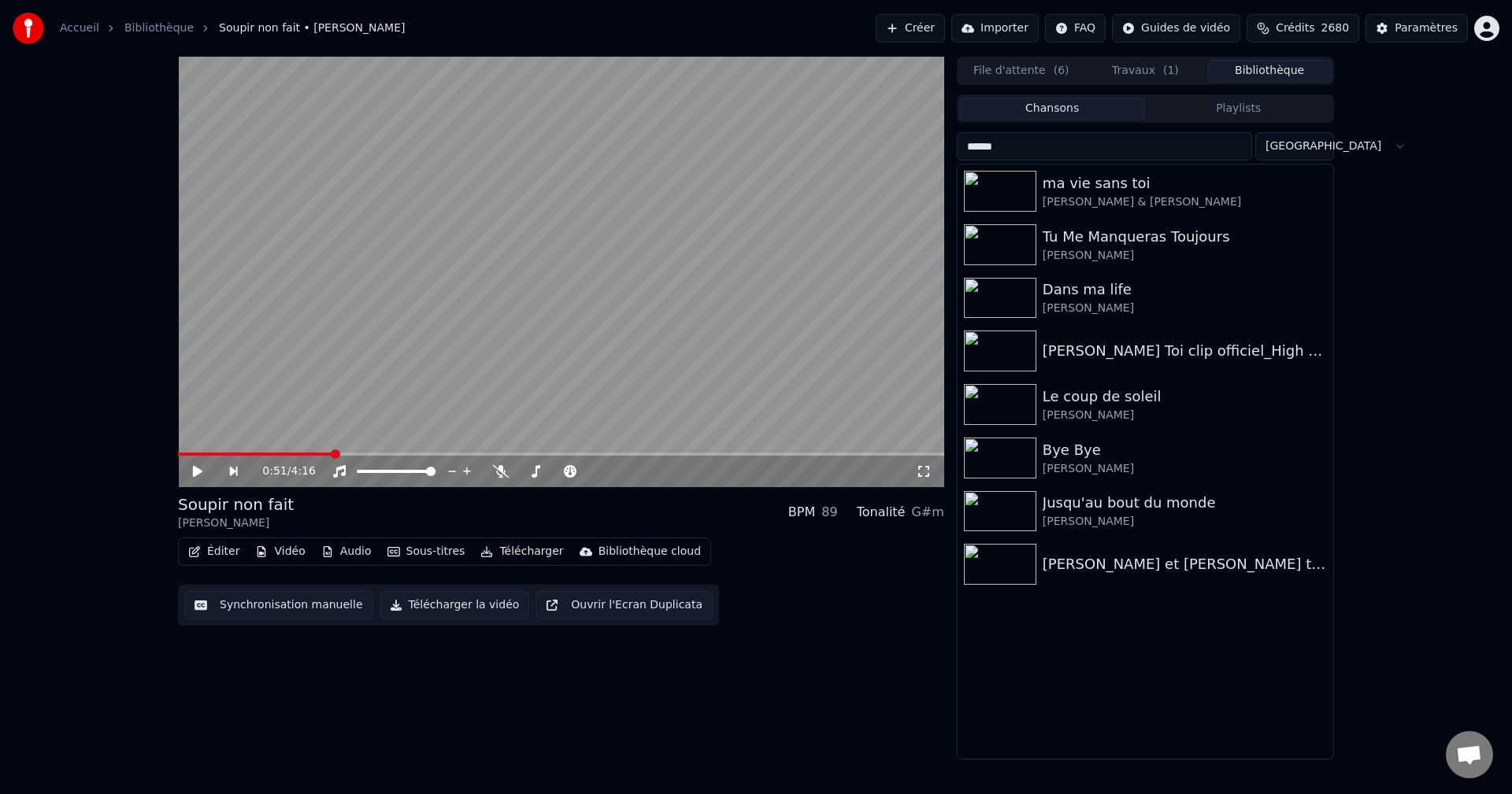
type input "******"
drag, startPoint x: 1025, startPoint y: 149, endPoint x: 963, endPoint y: 155, distance: 62.3
click at [963, 155] on input "******" at bounding box center [1104, 146] width 295 height 29
click at [1076, 195] on div "[PERSON_NAME] & [PERSON_NAME]" at bounding box center [1176, 202] width 269 height 16
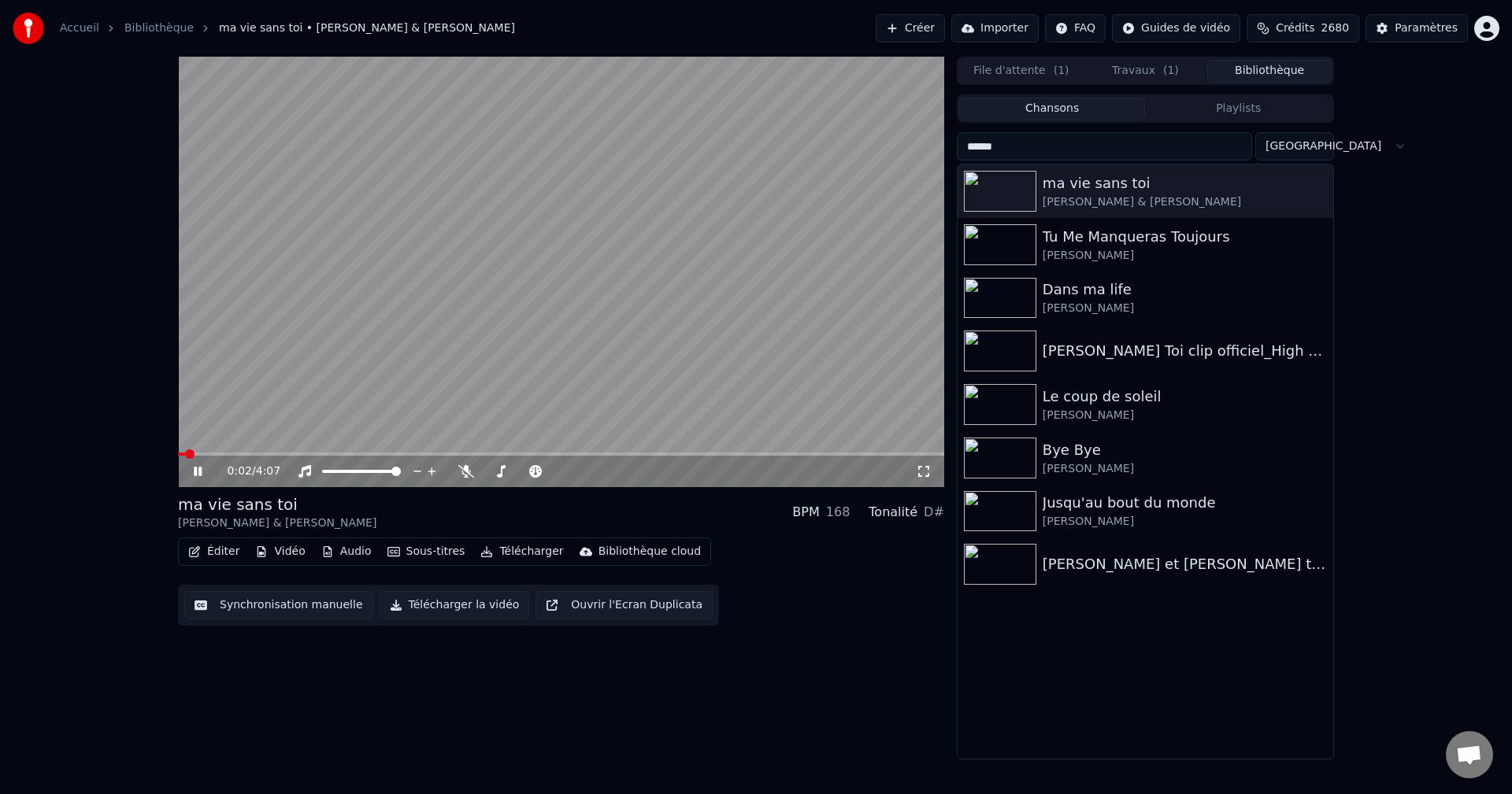
click at [193, 465] on icon at bounding box center [210, 472] width 37 height 13
click at [945, 32] on button "Créer" at bounding box center [909, 28] width 70 height 29
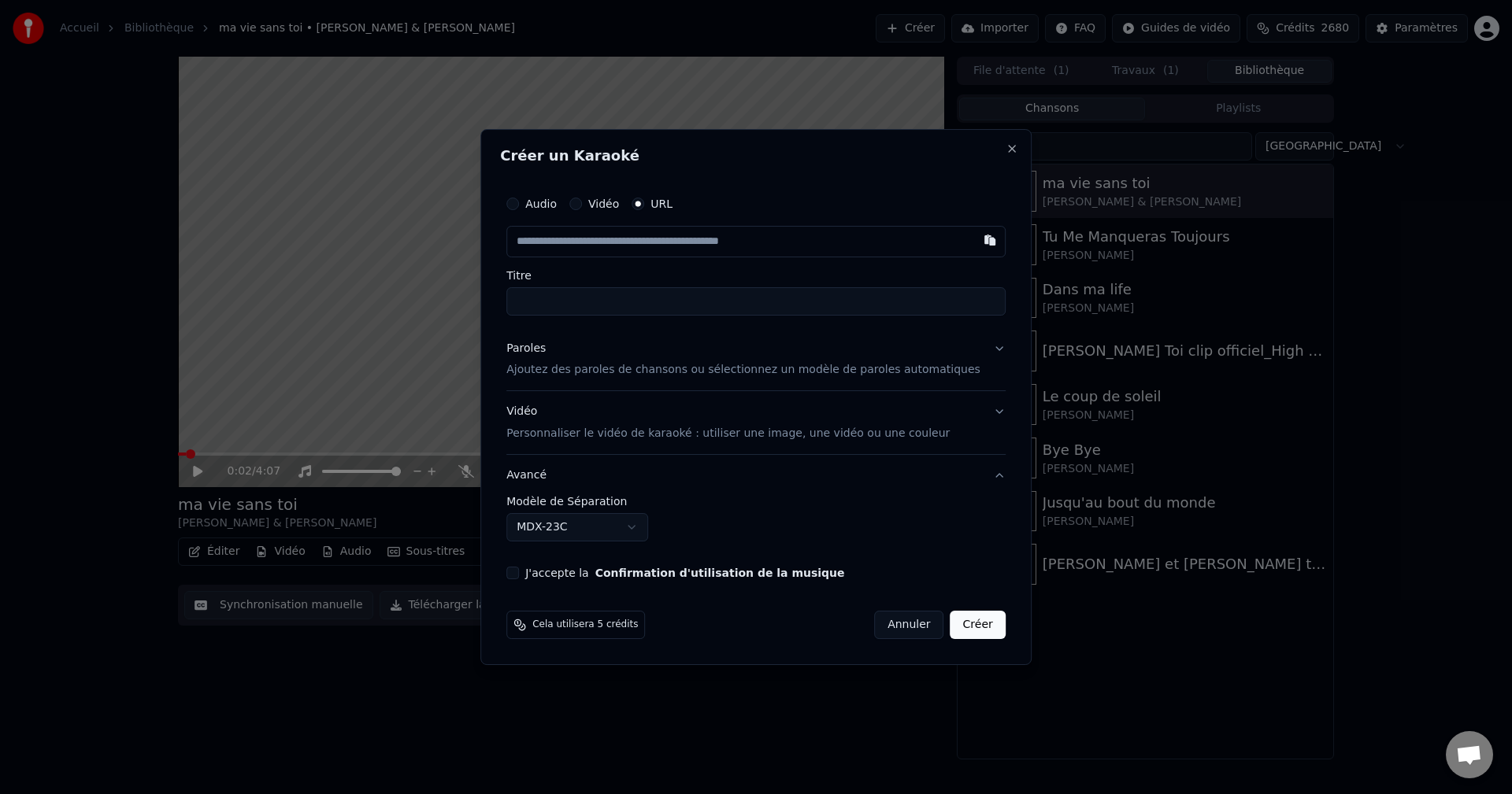
click at [537, 347] on div "Paroles" at bounding box center [526, 348] width 39 height 16
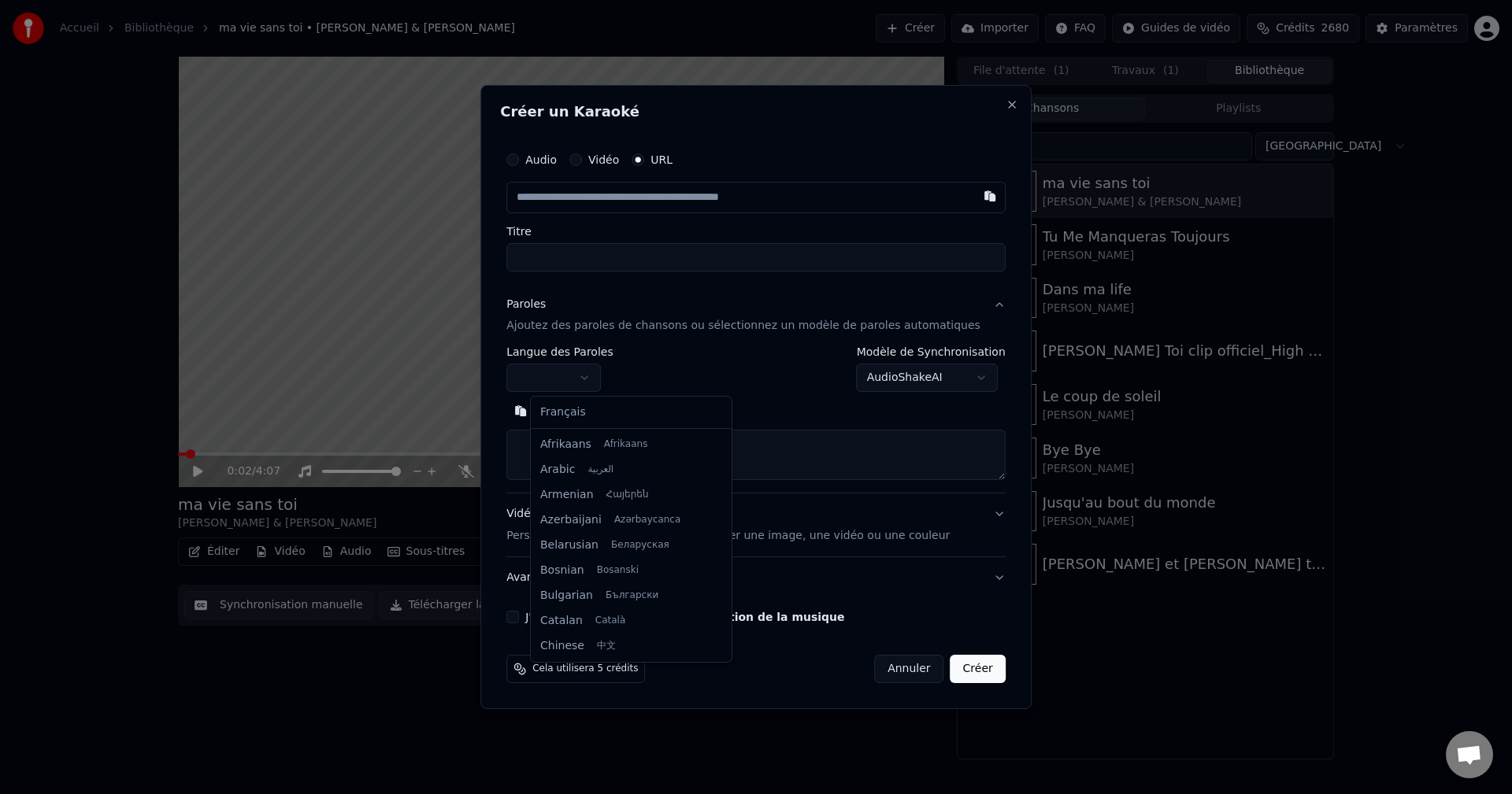
click at [582, 371] on body "**********" at bounding box center [756, 397] width 1512 height 794
select select "**"
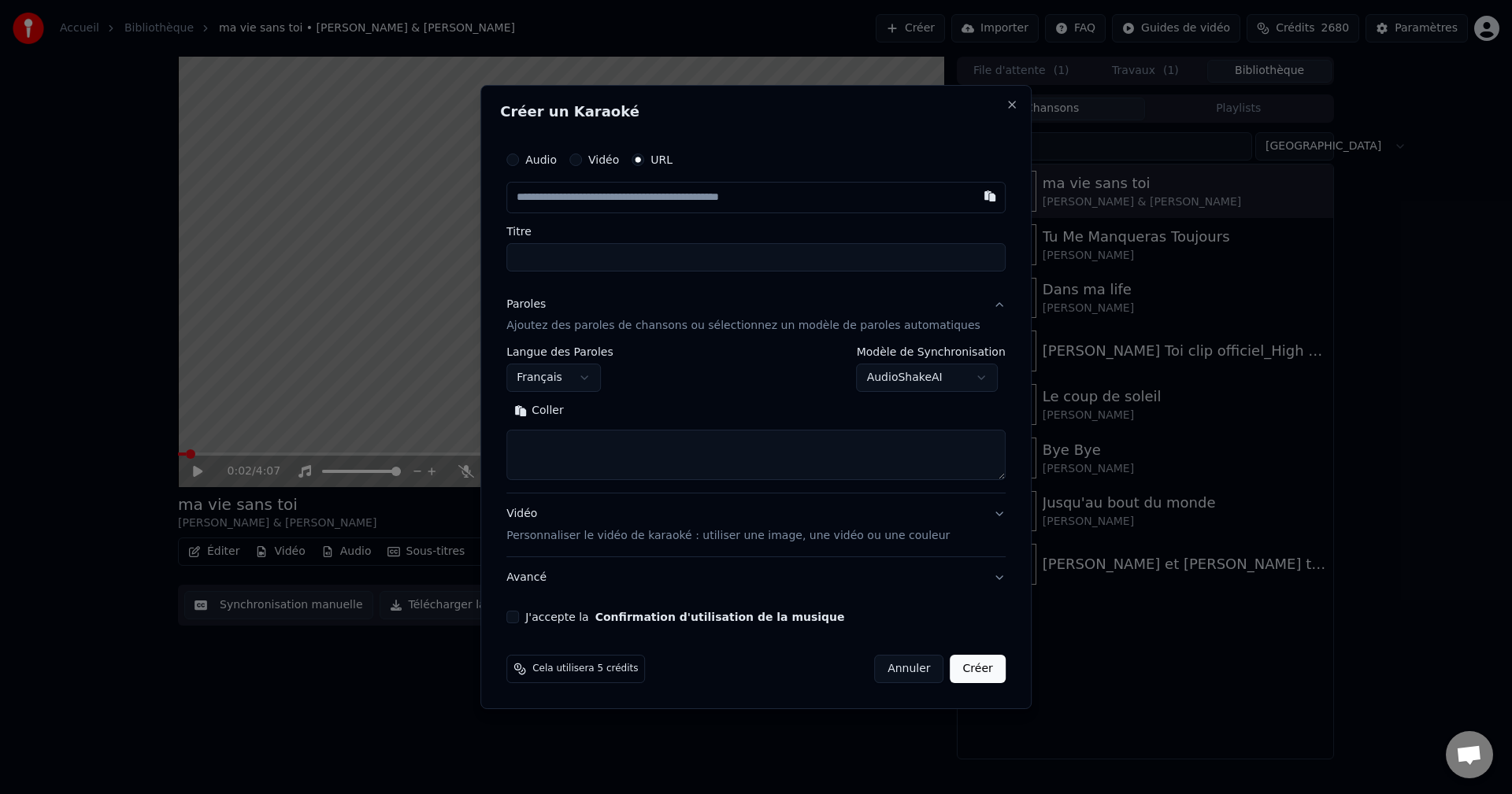
click at [580, 454] on textarea at bounding box center [756, 456] width 499 height 50
paste textarea "**********"
click at [654, 399] on button "Développer" at bounding box center [626, 411] width 96 height 25
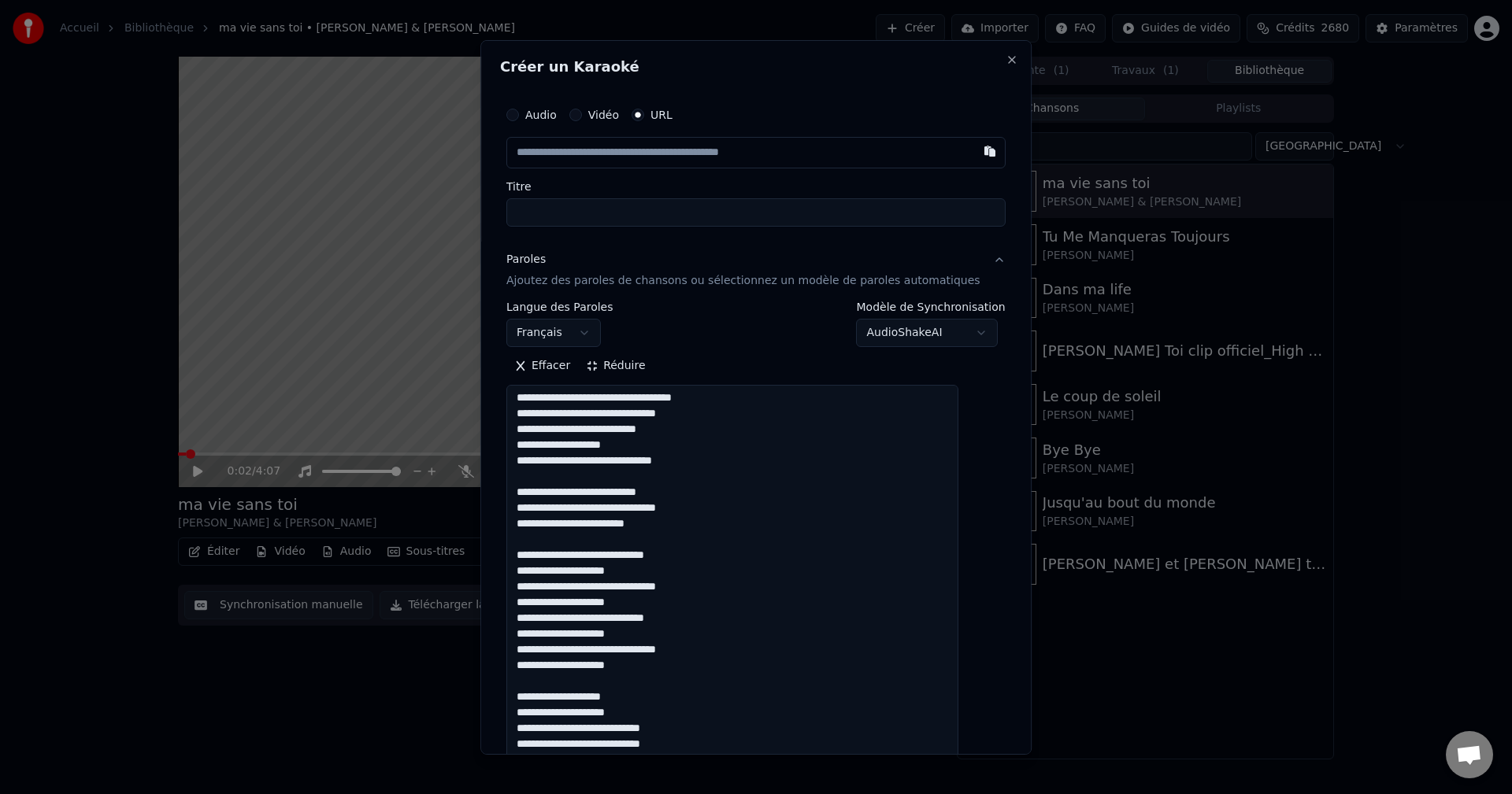
scroll to position [79, 0]
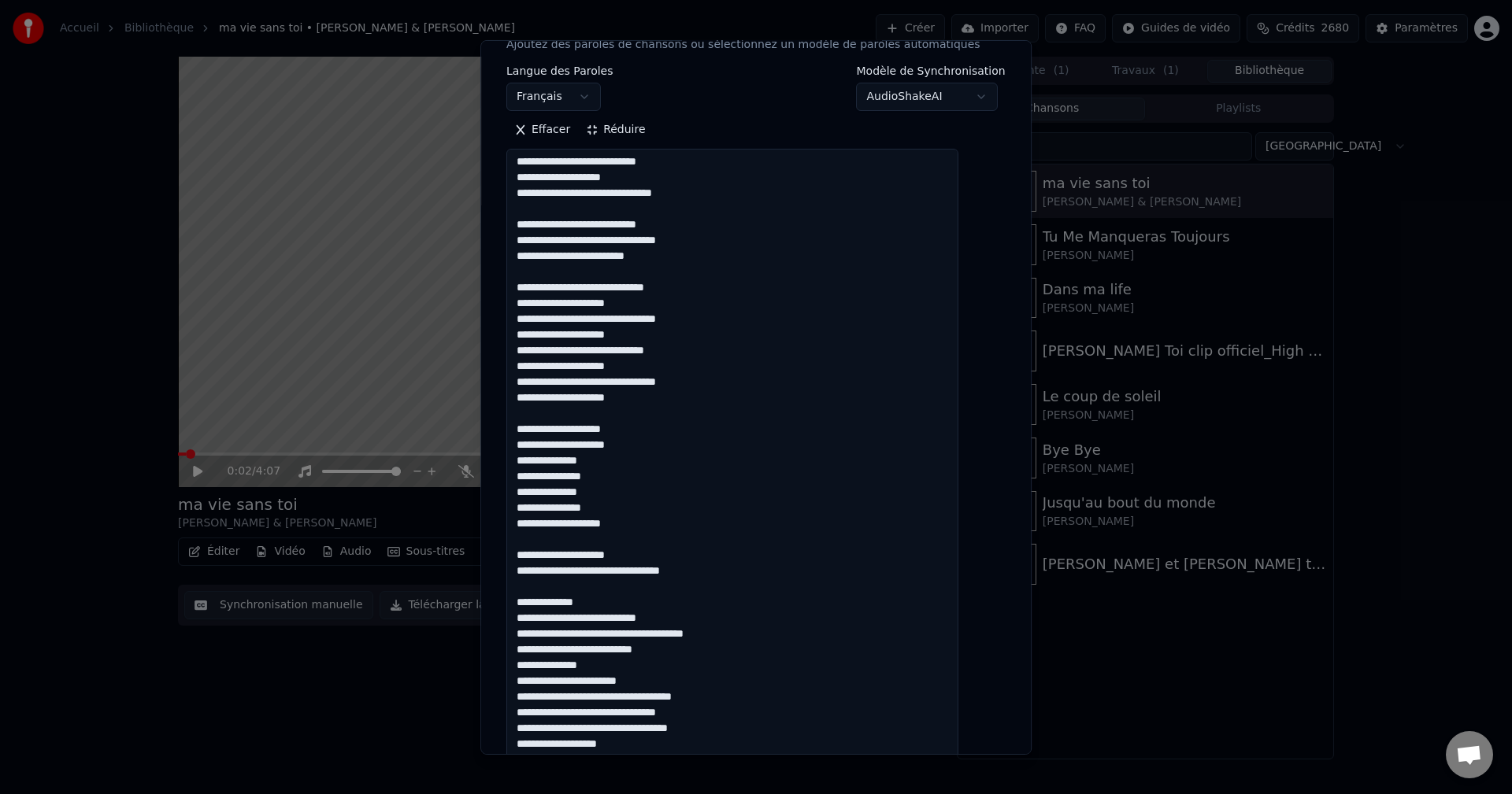
scroll to position [315, 0]
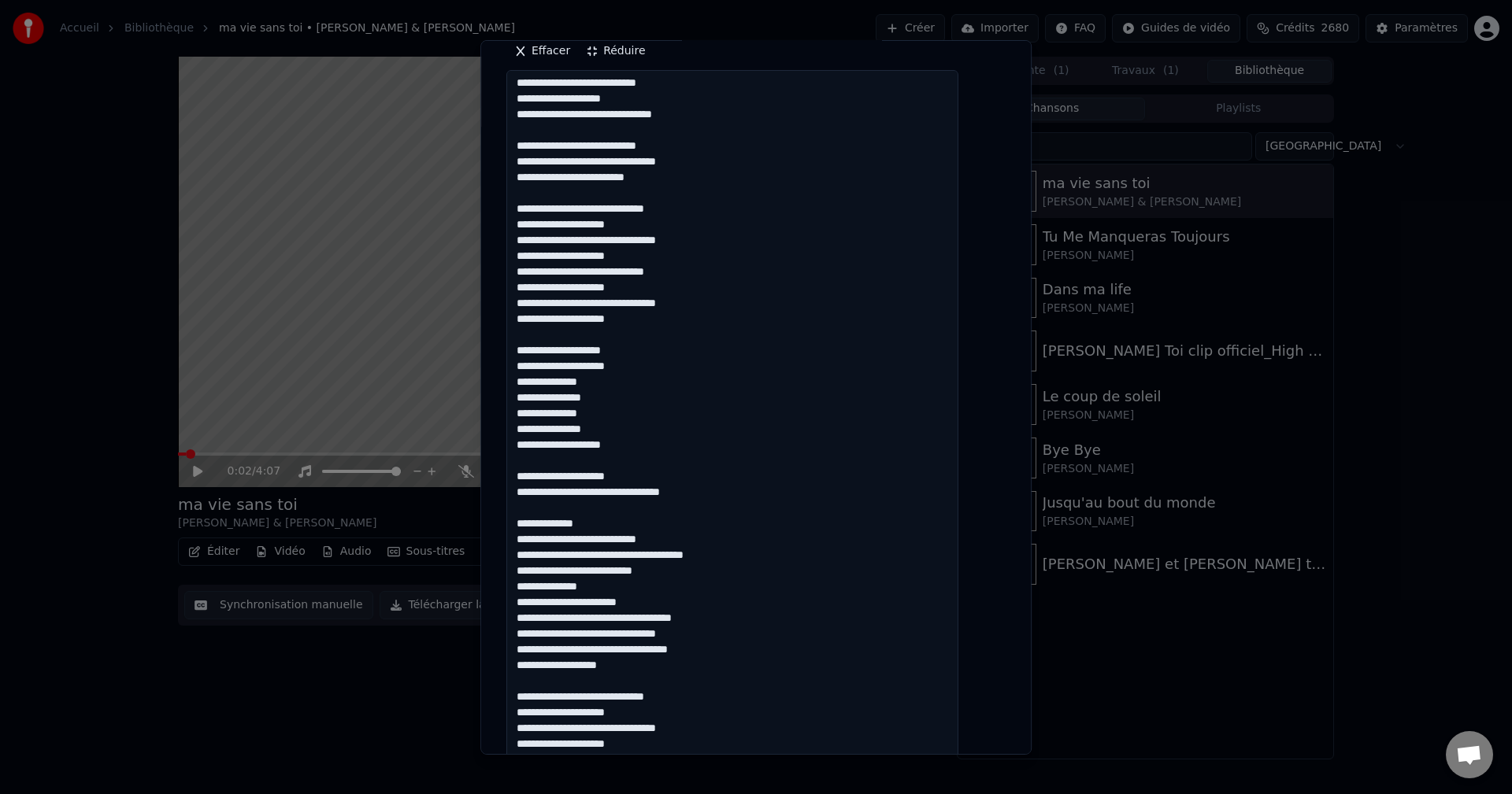
click at [667, 556] on textarea at bounding box center [732, 690] width 452 height 1240
click at [672, 556] on textarea at bounding box center [732, 690] width 452 height 1240
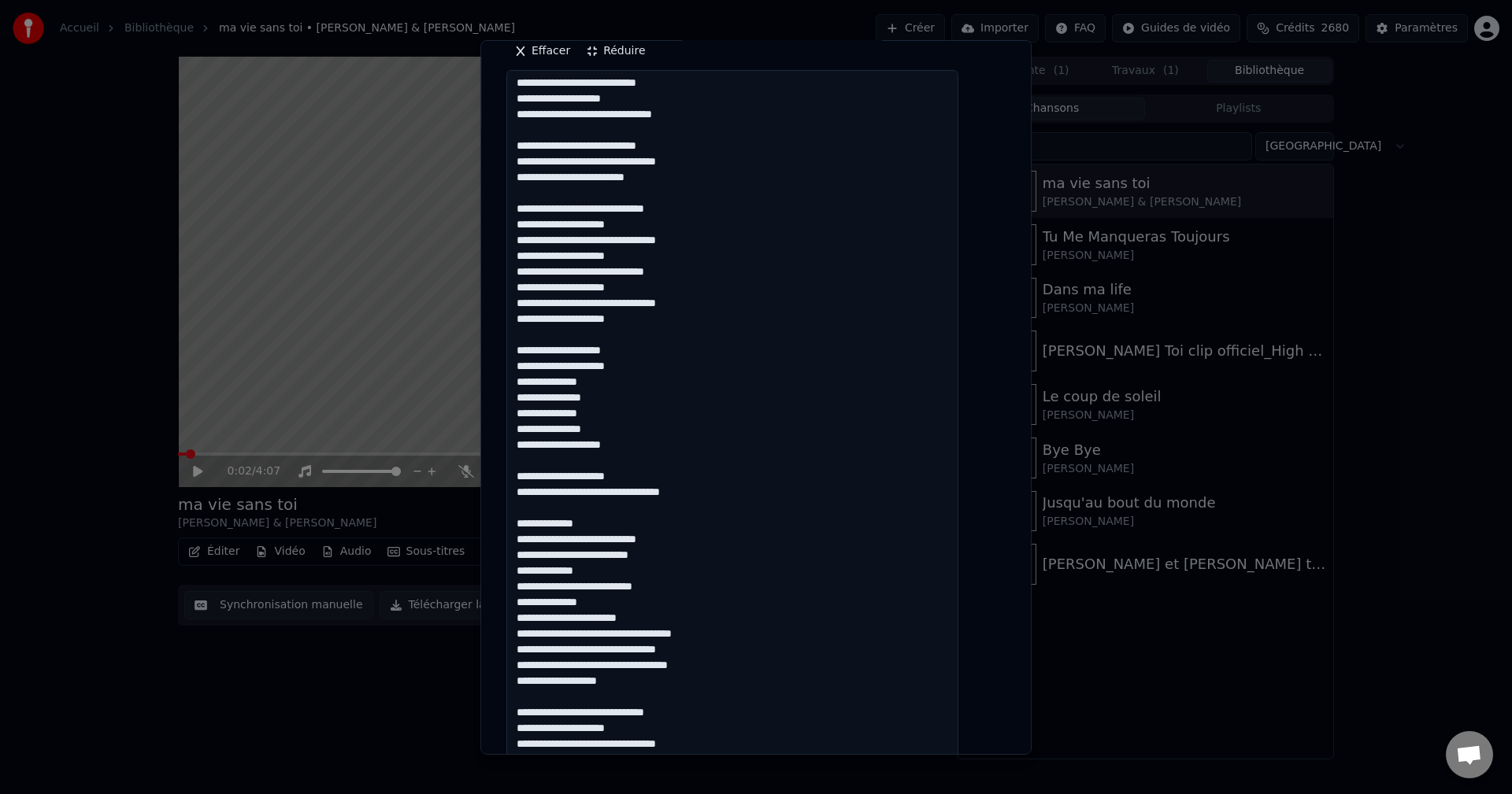
click at [610, 623] on textarea at bounding box center [732, 690] width 452 height 1240
click at [696, 653] on textarea at bounding box center [732, 690] width 452 height 1240
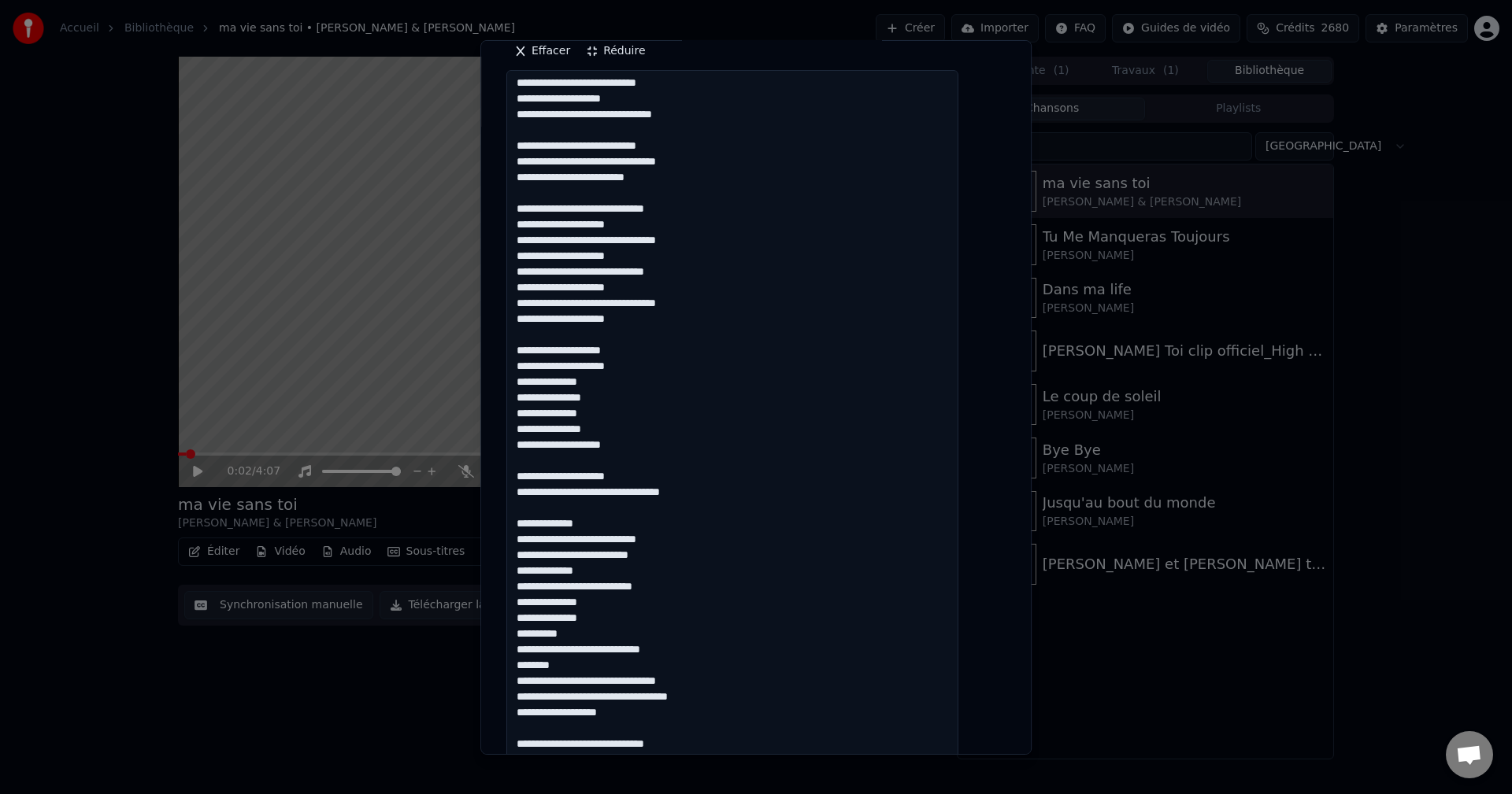
click at [671, 683] on textarea at bounding box center [732, 690] width 452 height 1240
click at [664, 718] on textarea at bounding box center [732, 690] width 452 height 1240
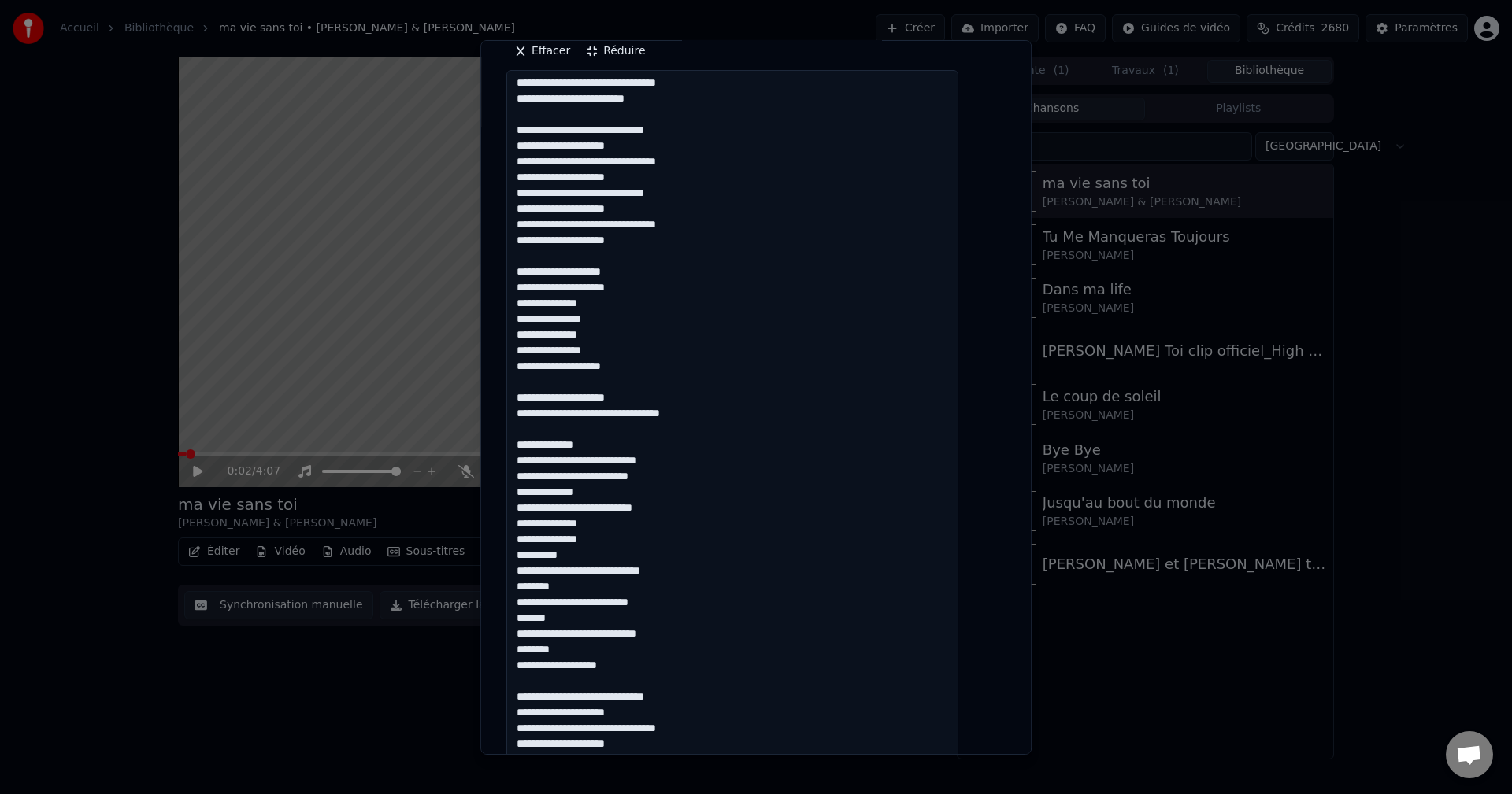
click at [607, 670] on textarea at bounding box center [732, 690] width 452 height 1240
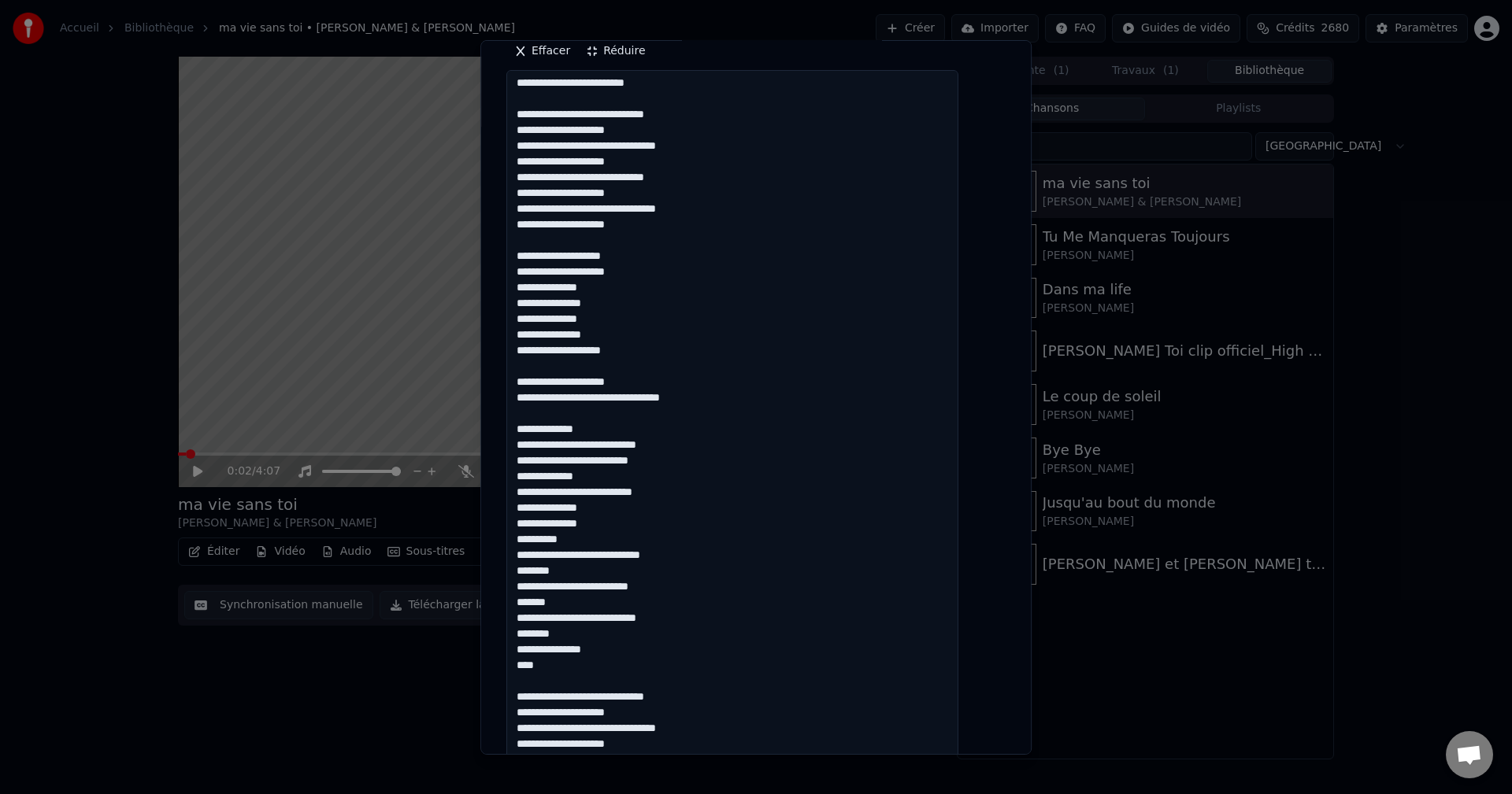
scroll to position [394, 0]
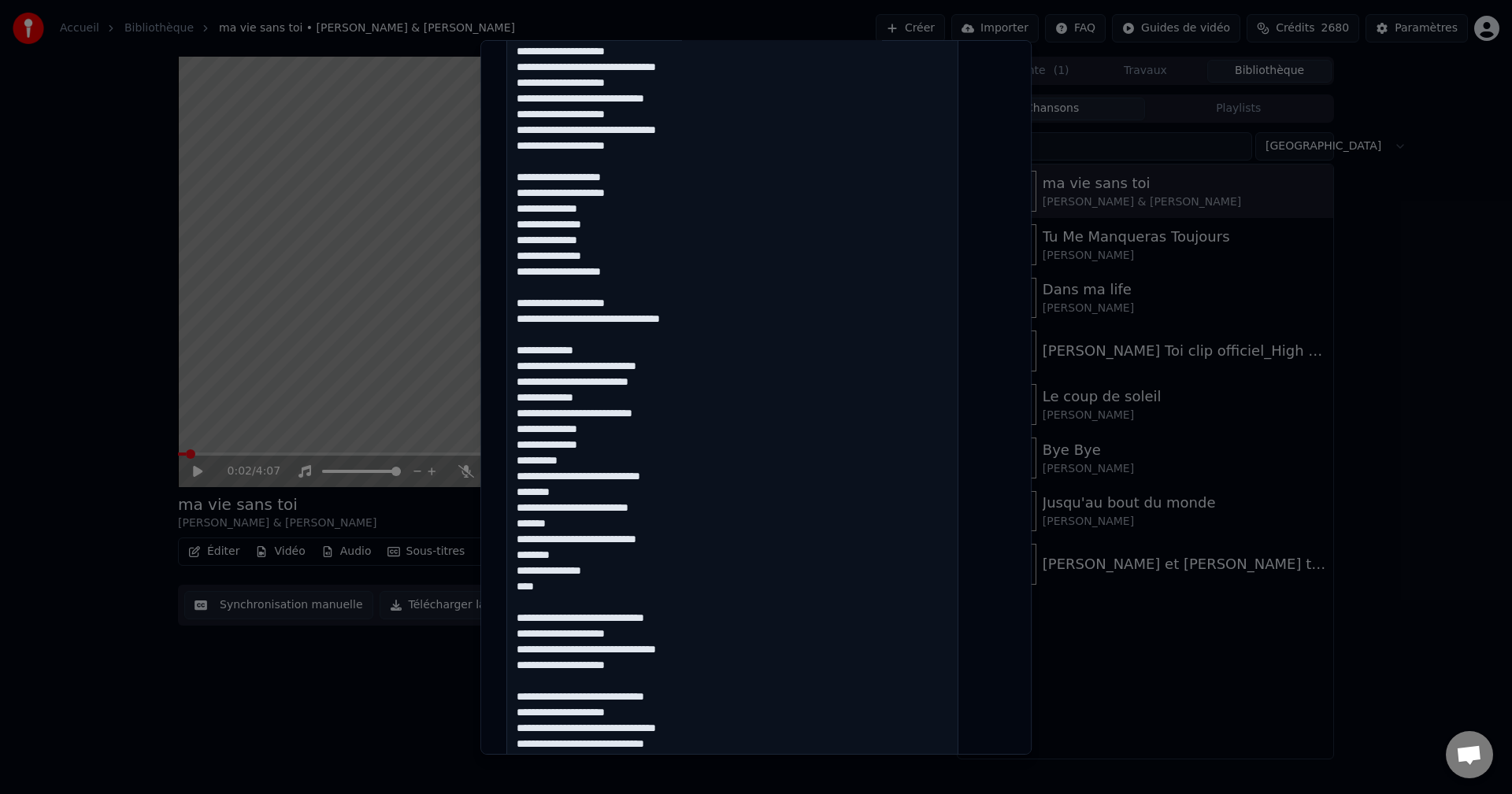
click at [652, 672] on textarea at bounding box center [732, 611] width 452 height 1240
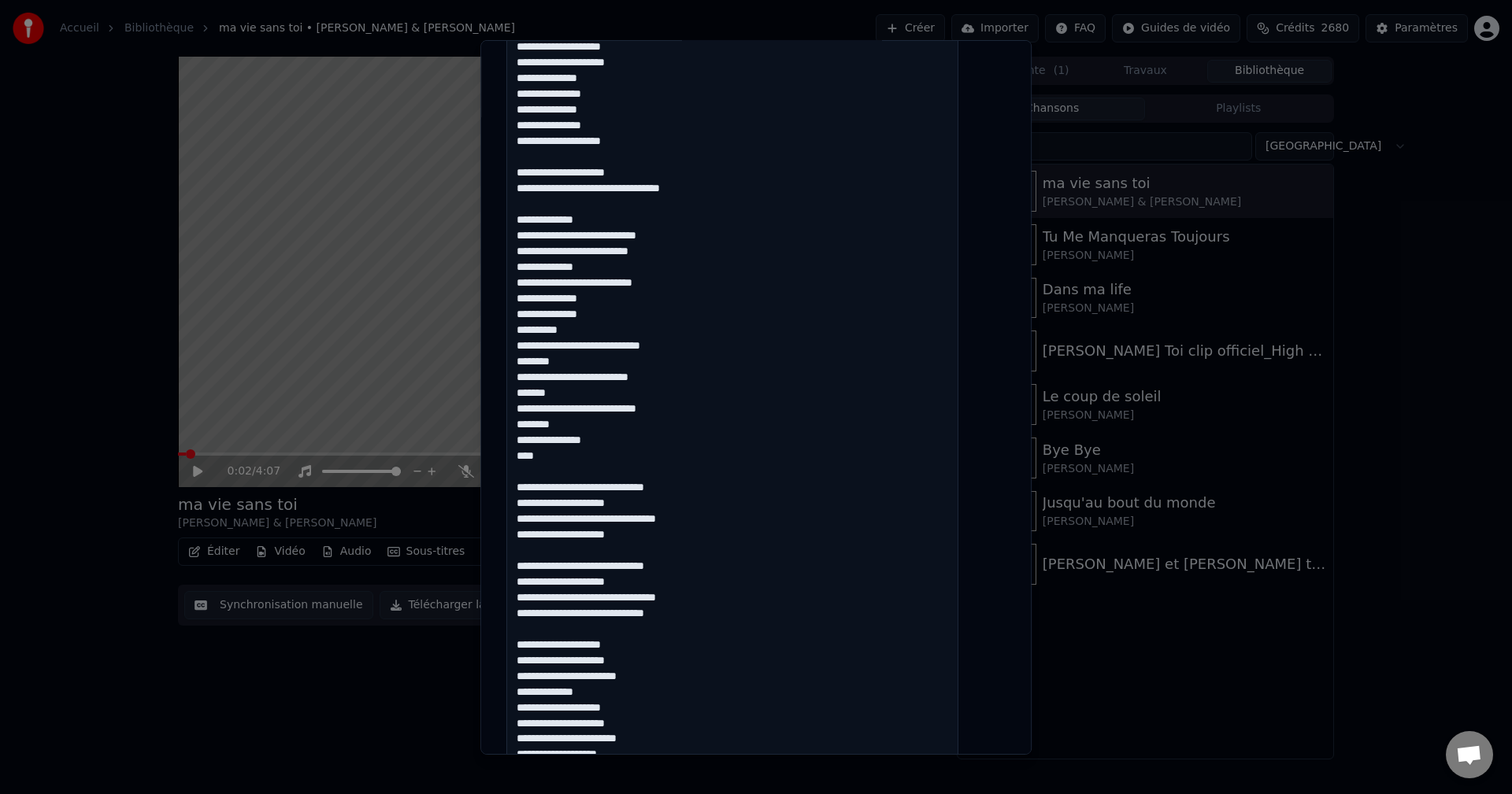
scroll to position [551, 0]
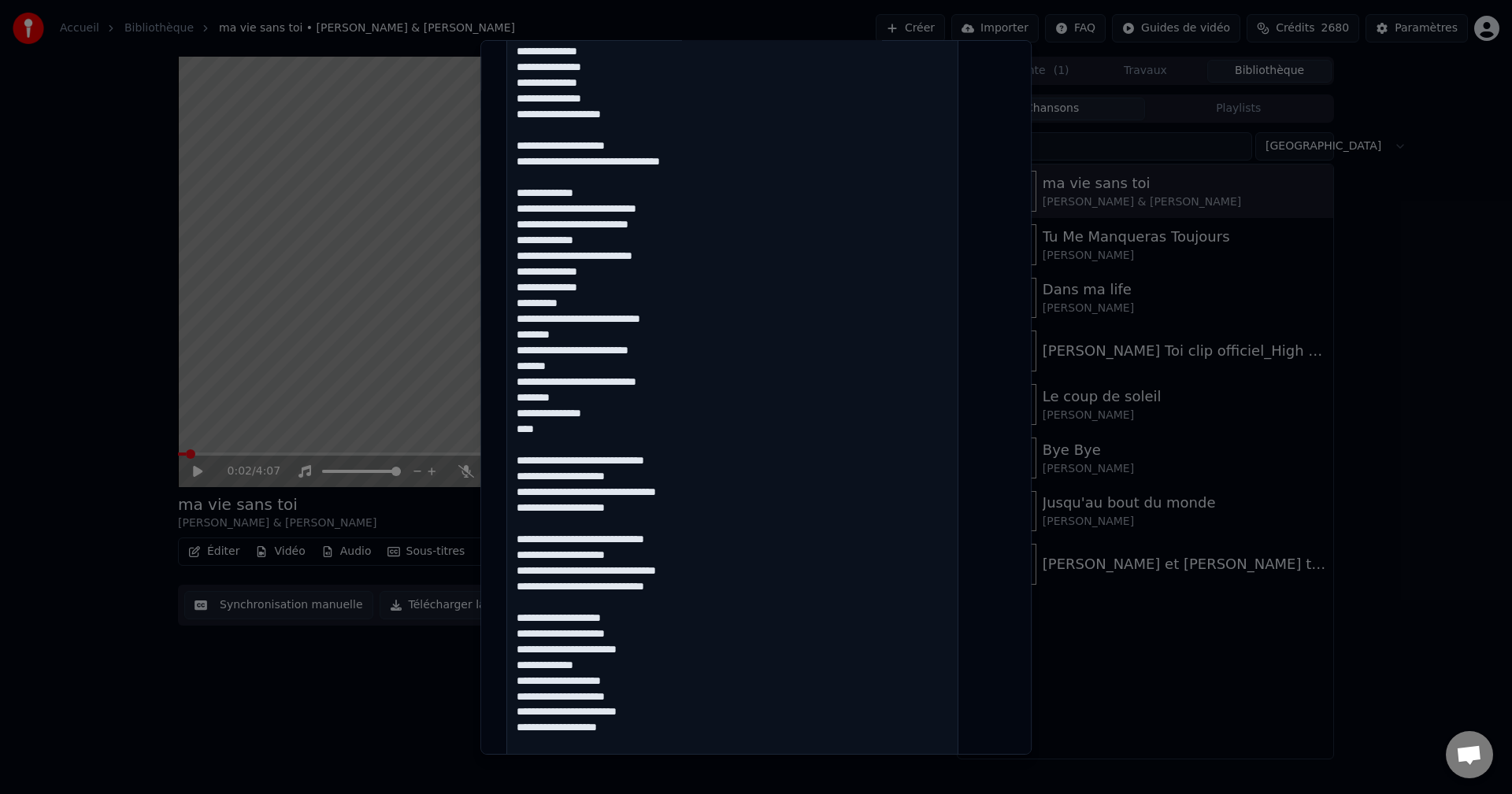
click at [614, 591] on textarea at bounding box center [732, 454] width 452 height 1240
click at [613, 667] on textarea at bounding box center [732, 454] width 452 height 1240
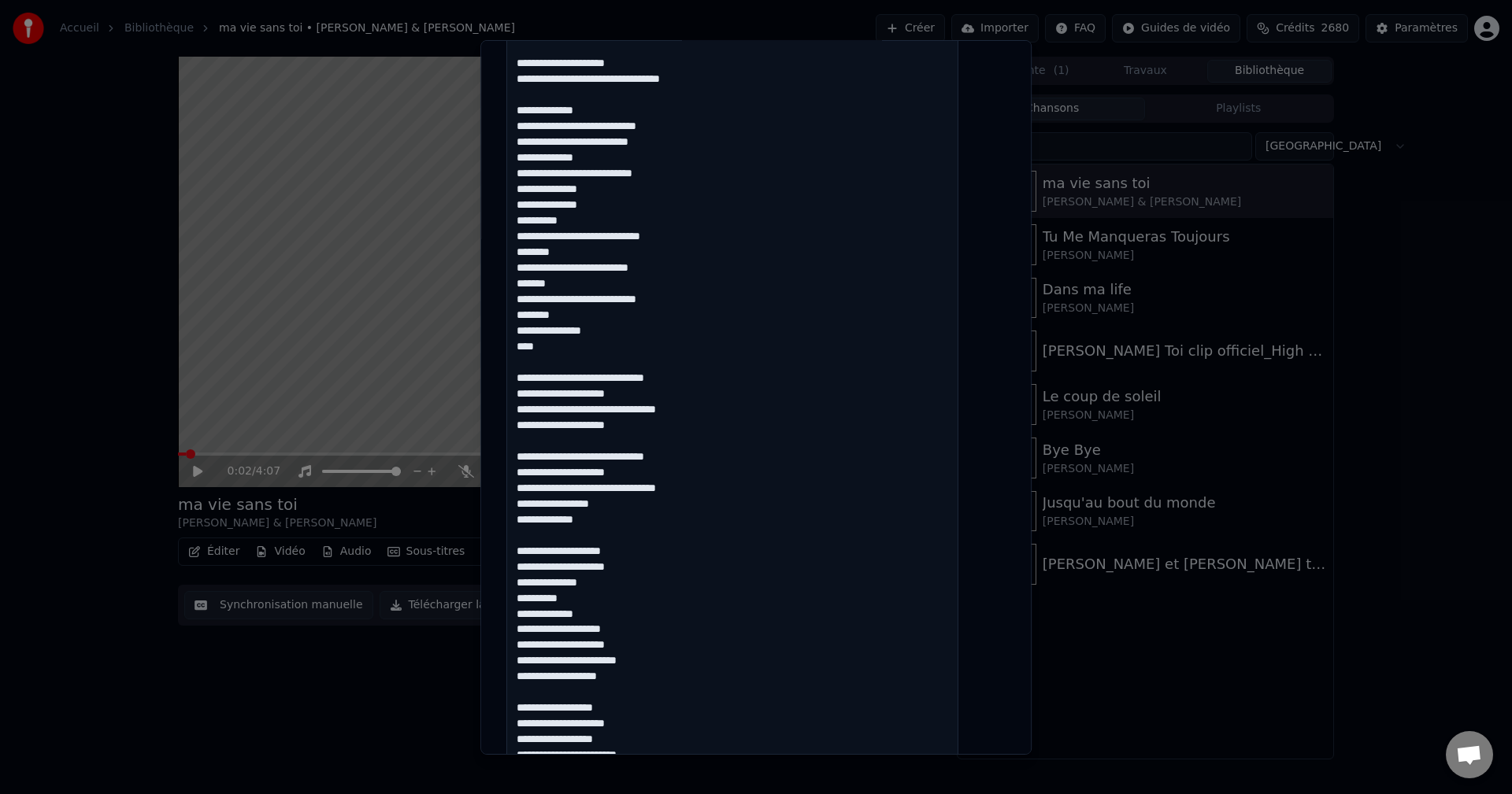
scroll to position [629, 0]
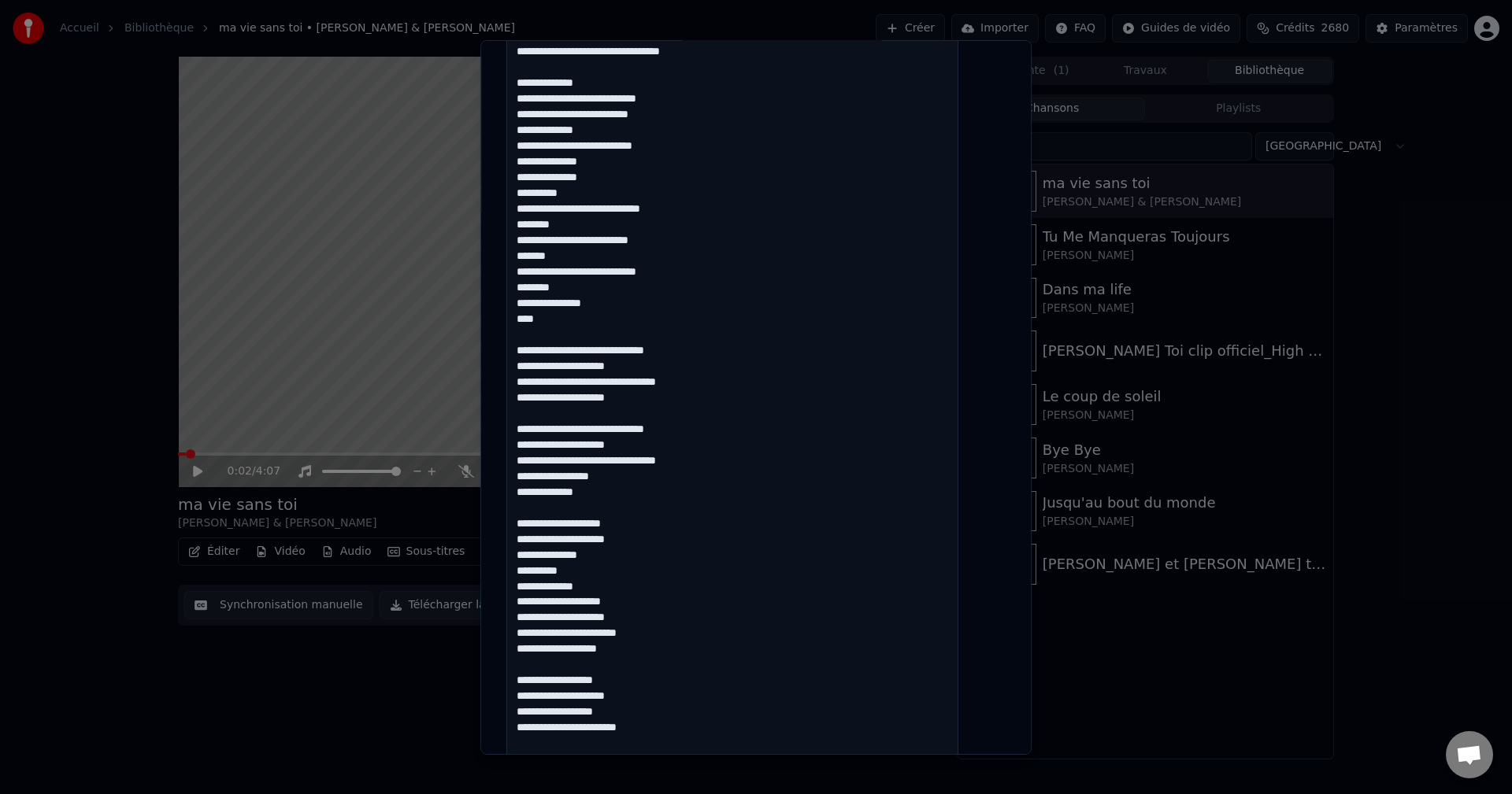
click at [615, 633] on textarea at bounding box center [732, 375] width 452 height 1240
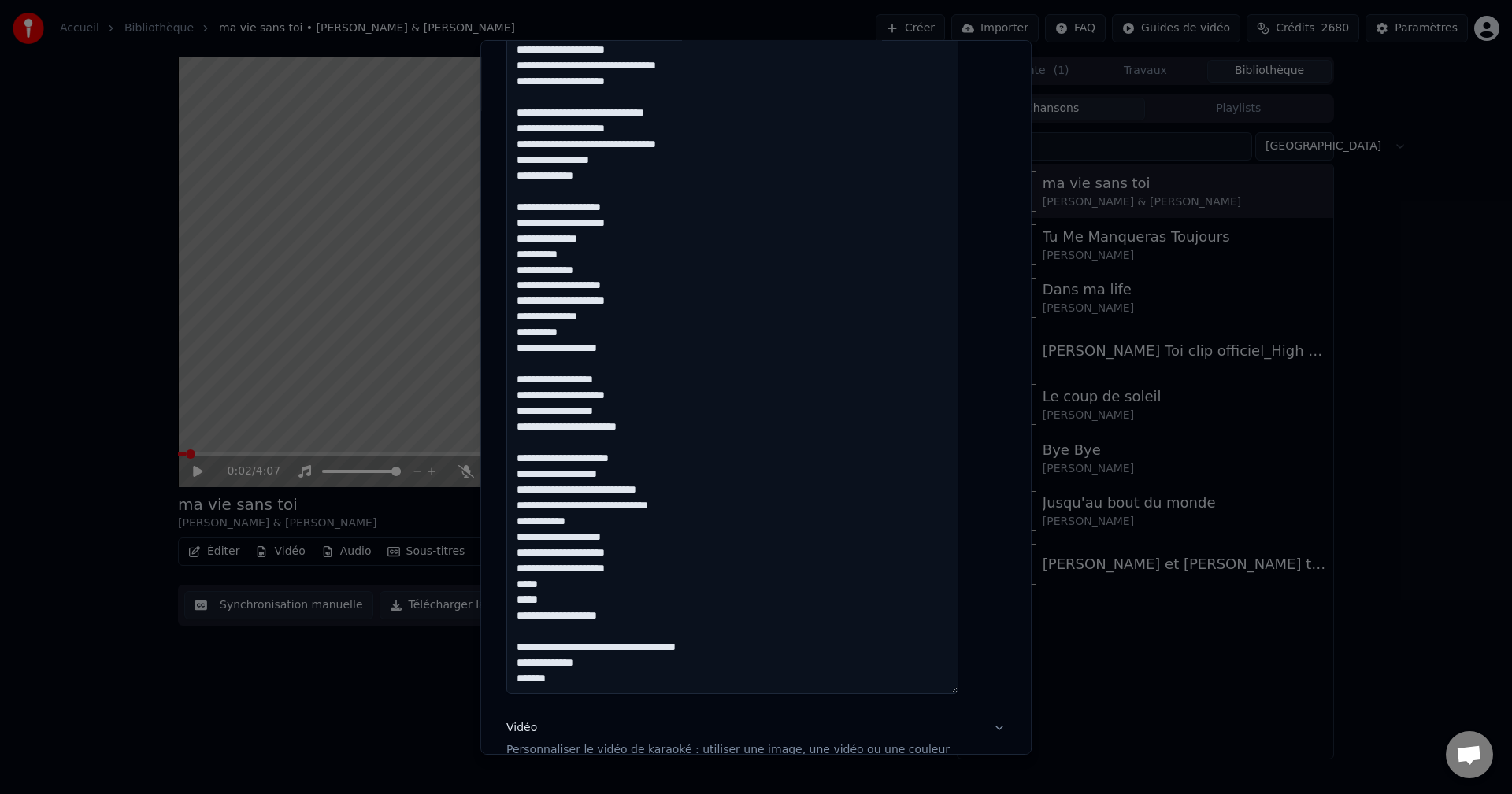
scroll to position [944, 0]
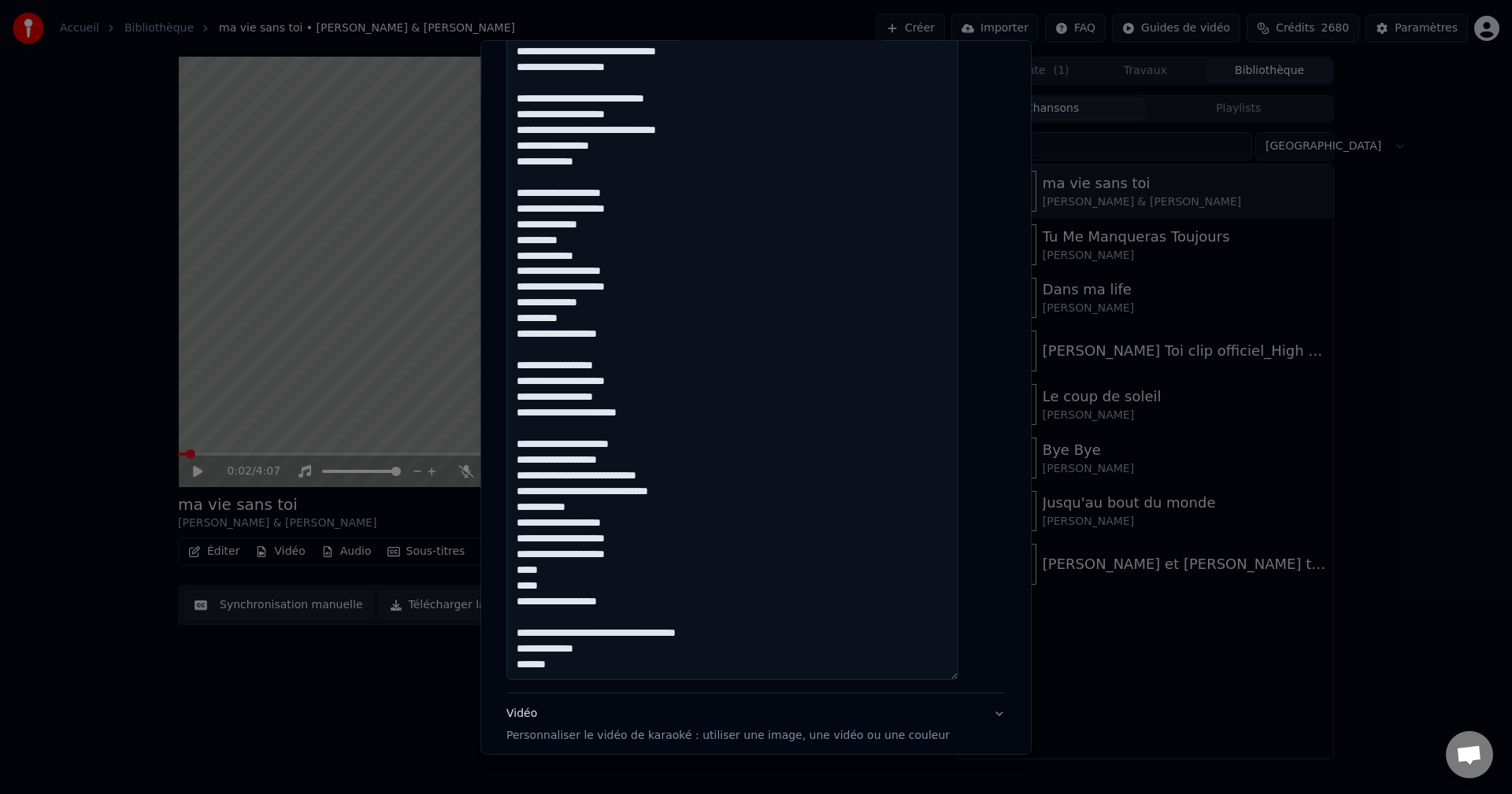
click at [587, 447] on textarea at bounding box center [732, 60] width 452 height 1240
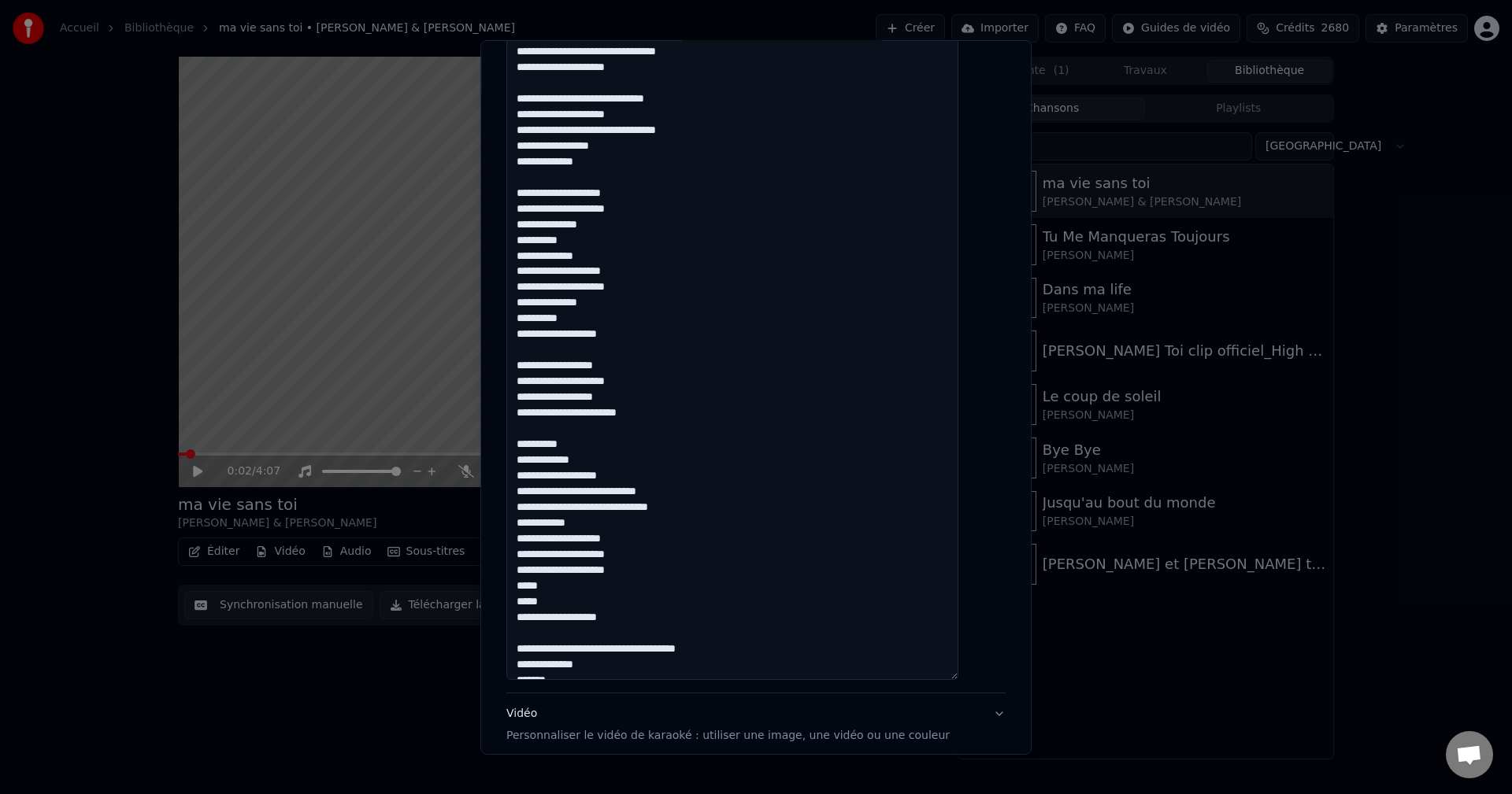
click at [592, 458] on textarea at bounding box center [732, 60] width 452 height 1240
click at [667, 474] on textarea at bounding box center [732, 60] width 452 height 1240
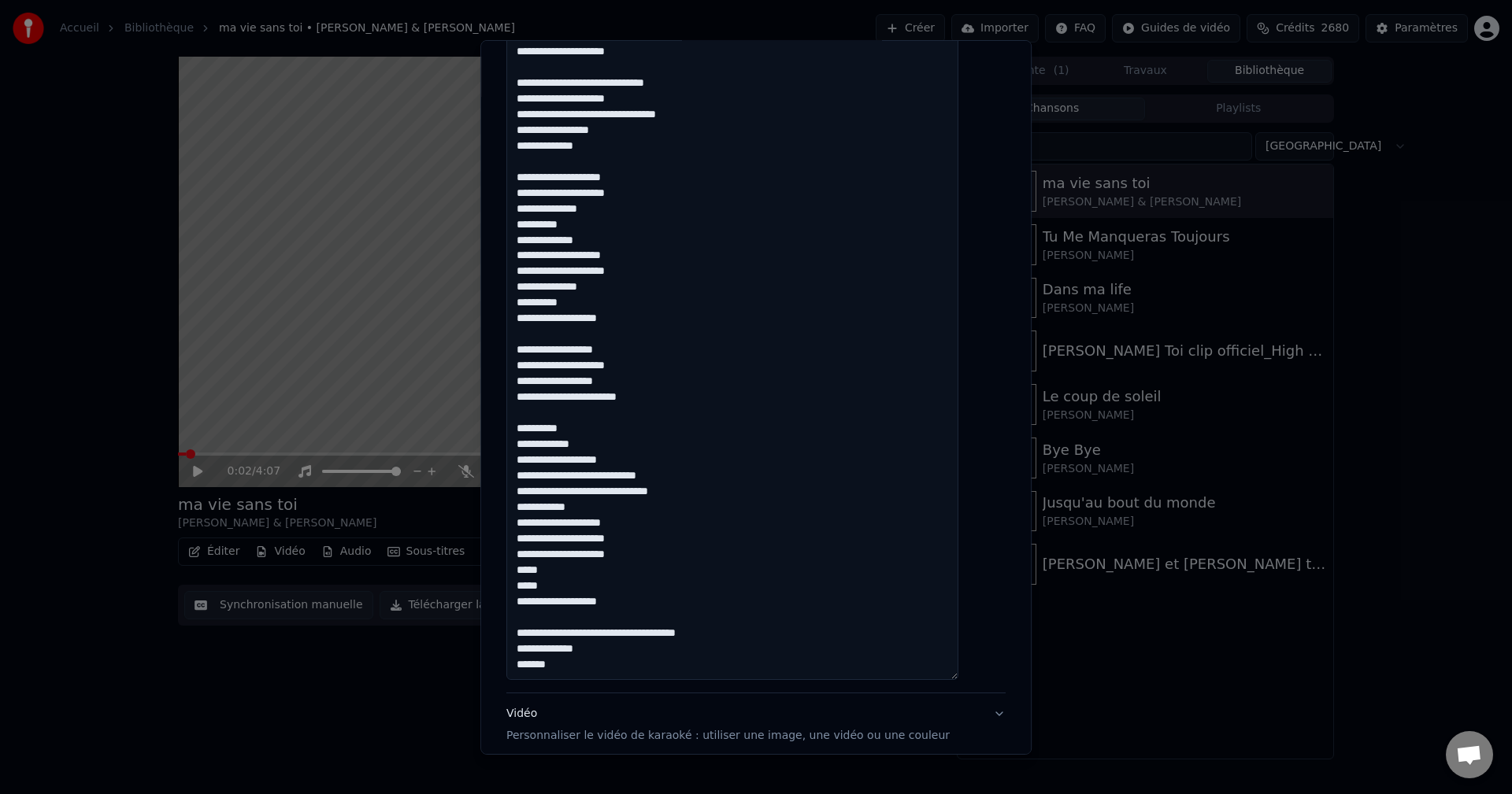
click at [576, 582] on textarea at bounding box center [732, 60] width 452 height 1240
type textarea "**********"
click at [540, 715] on div "Vidéo Personnaliser le vidéo de karaoké : utiliser une image, une vidéo ou une …" at bounding box center [728, 725] width 443 height 38
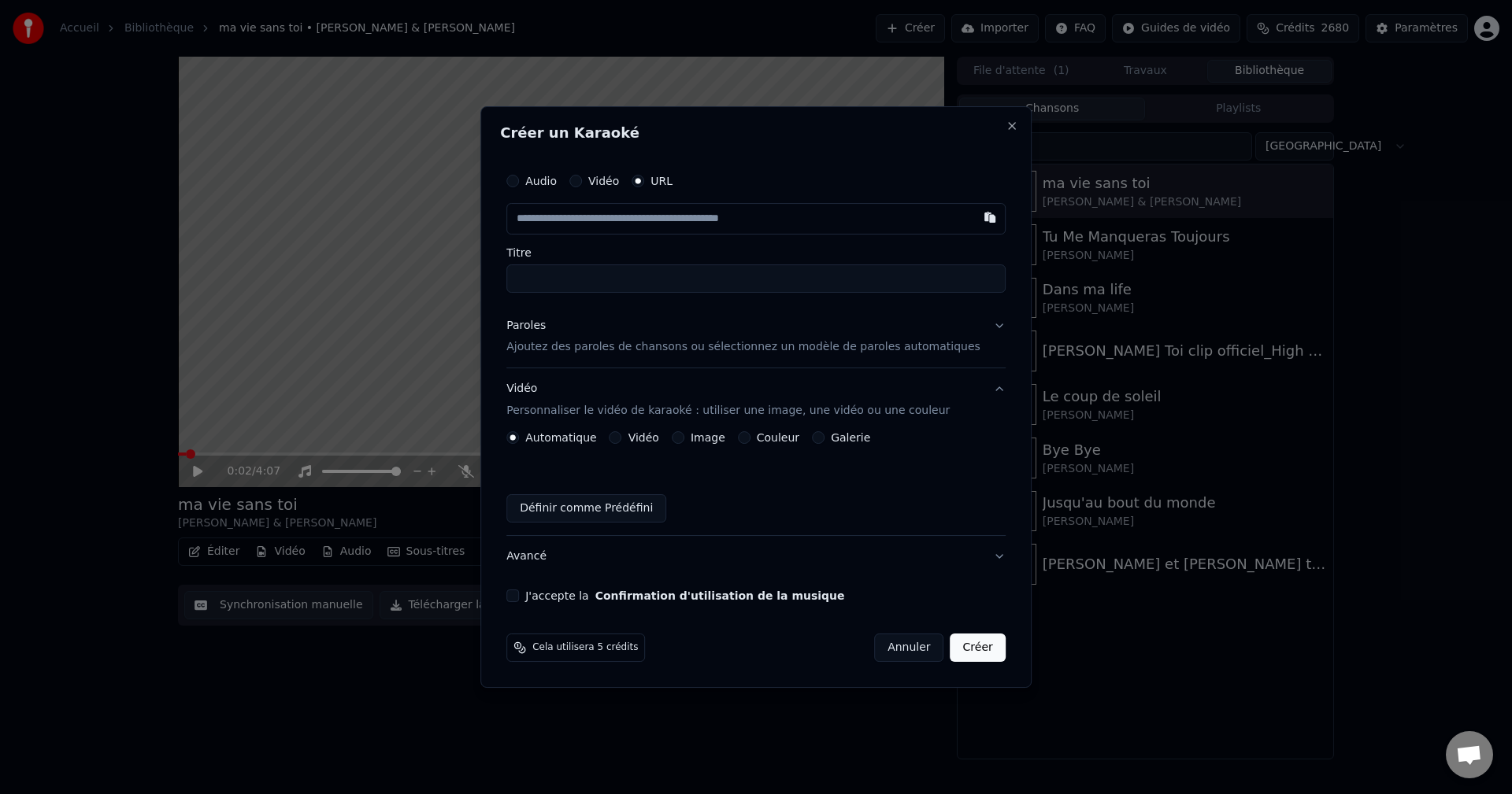
scroll to position [0, 0]
click at [519, 593] on button "J'accepte la Confirmation d'utilisation de la musique" at bounding box center [513, 596] width 13 height 13
click at [546, 560] on button "Avancé" at bounding box center [756, 556] width 499 height 41
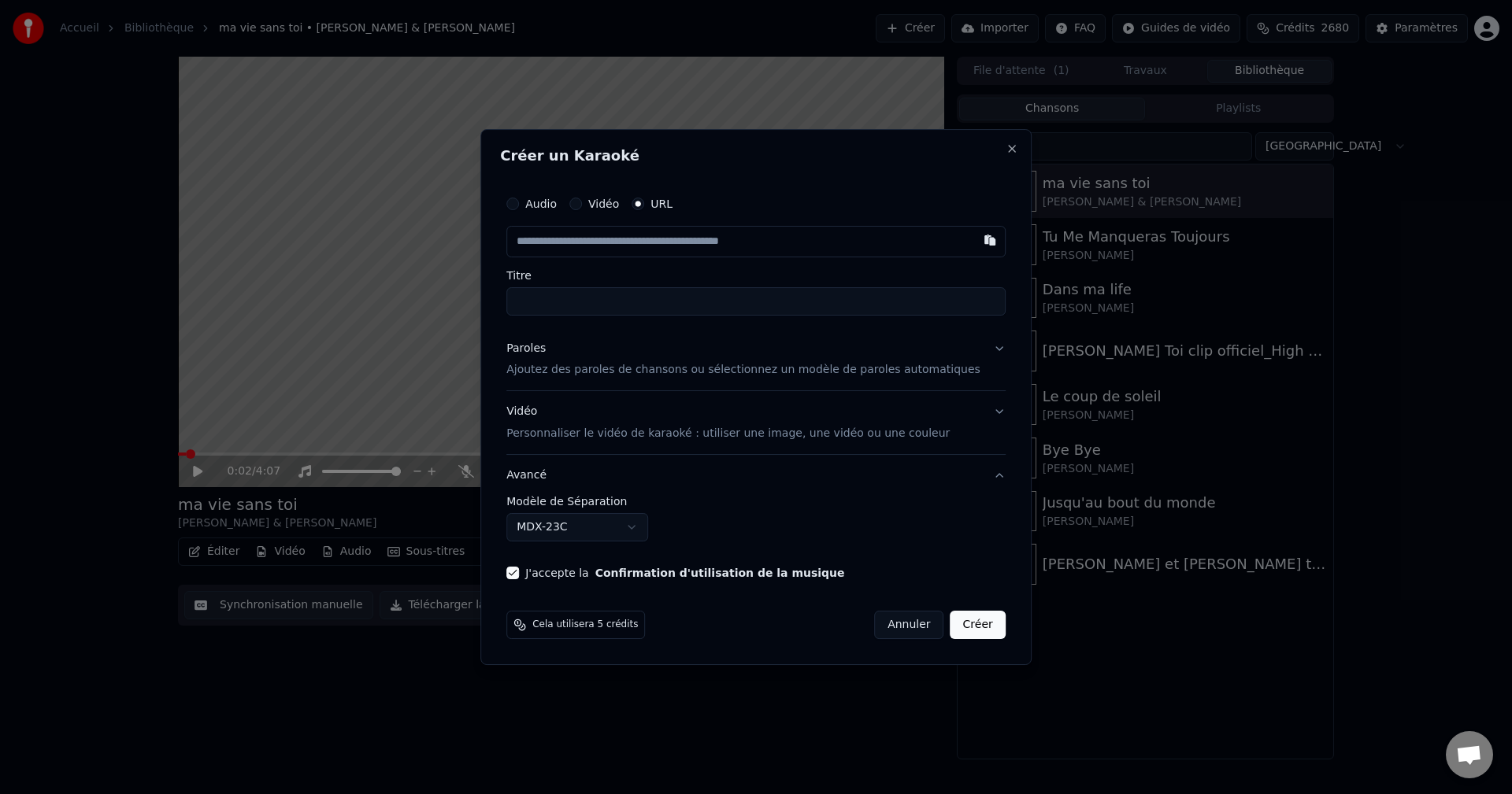
click at [578, 534] on body "**********" at bounding box center [756, 397] width 1512 height 794
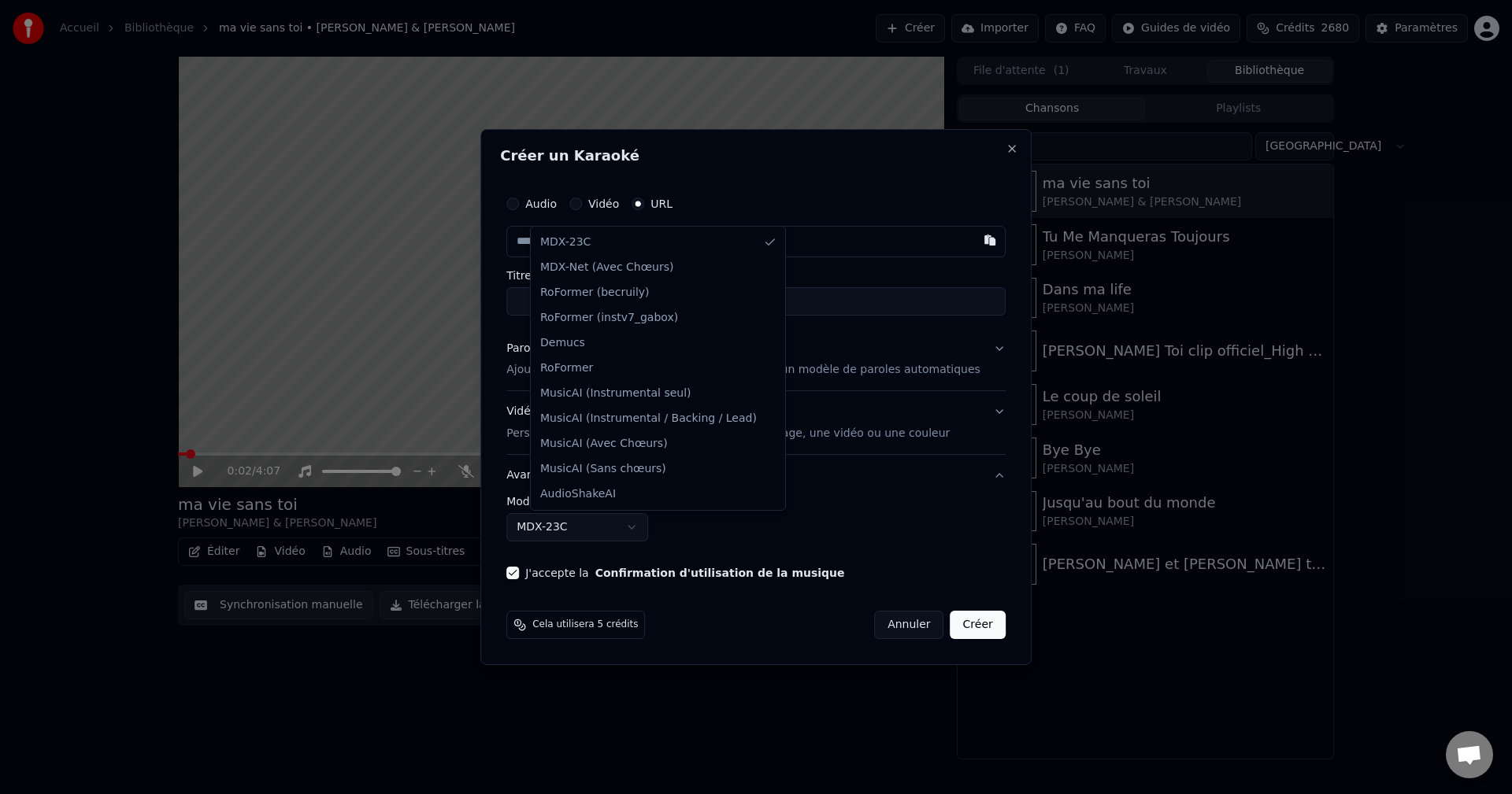
select select "**********"
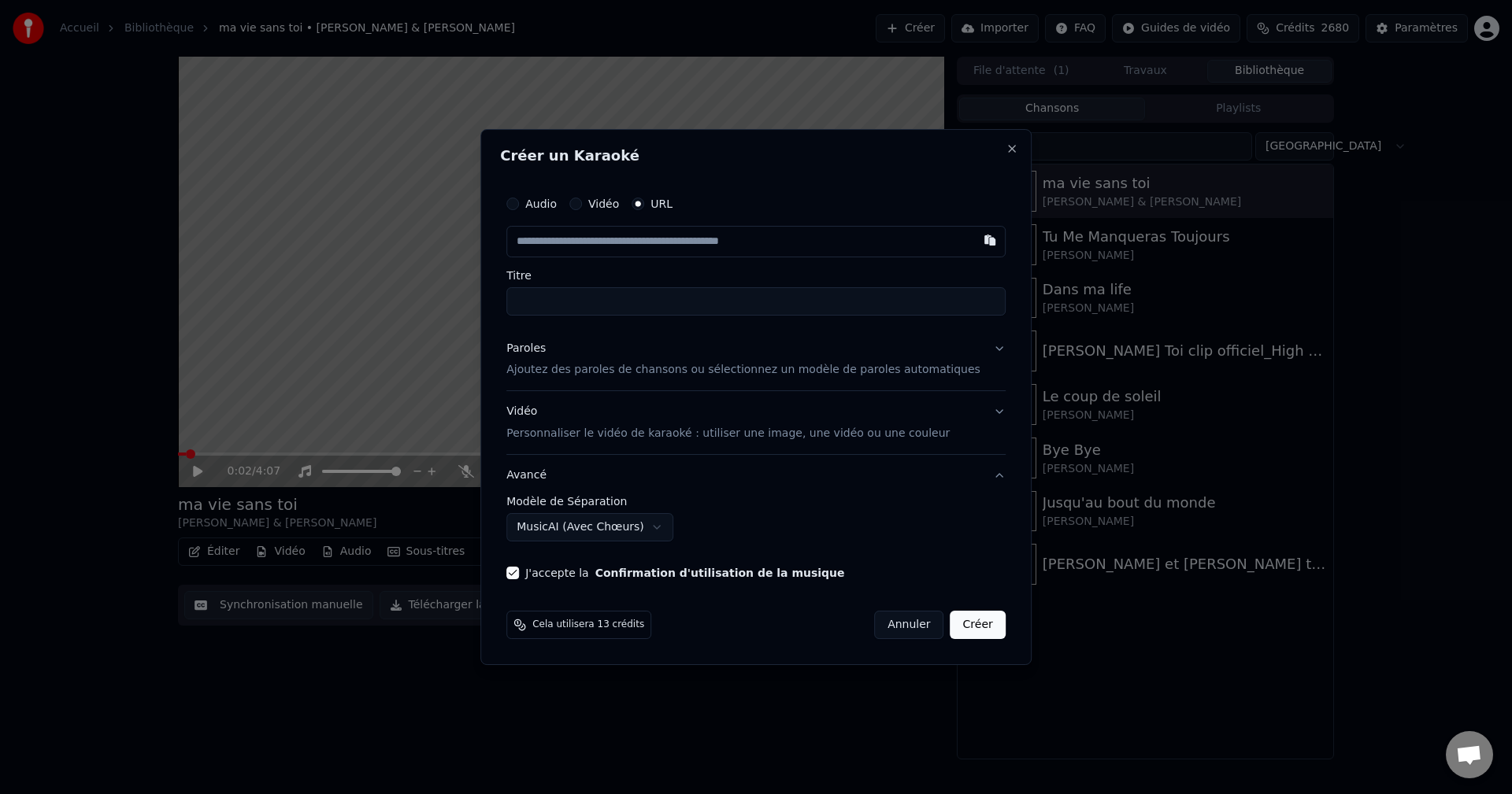
click at [548, 416] on div "Vidéo Personnaliser le vidéo de karaoké : utiliser une image, une vidéo ou une …" at bounding box center [728, 423] width 443 height 38
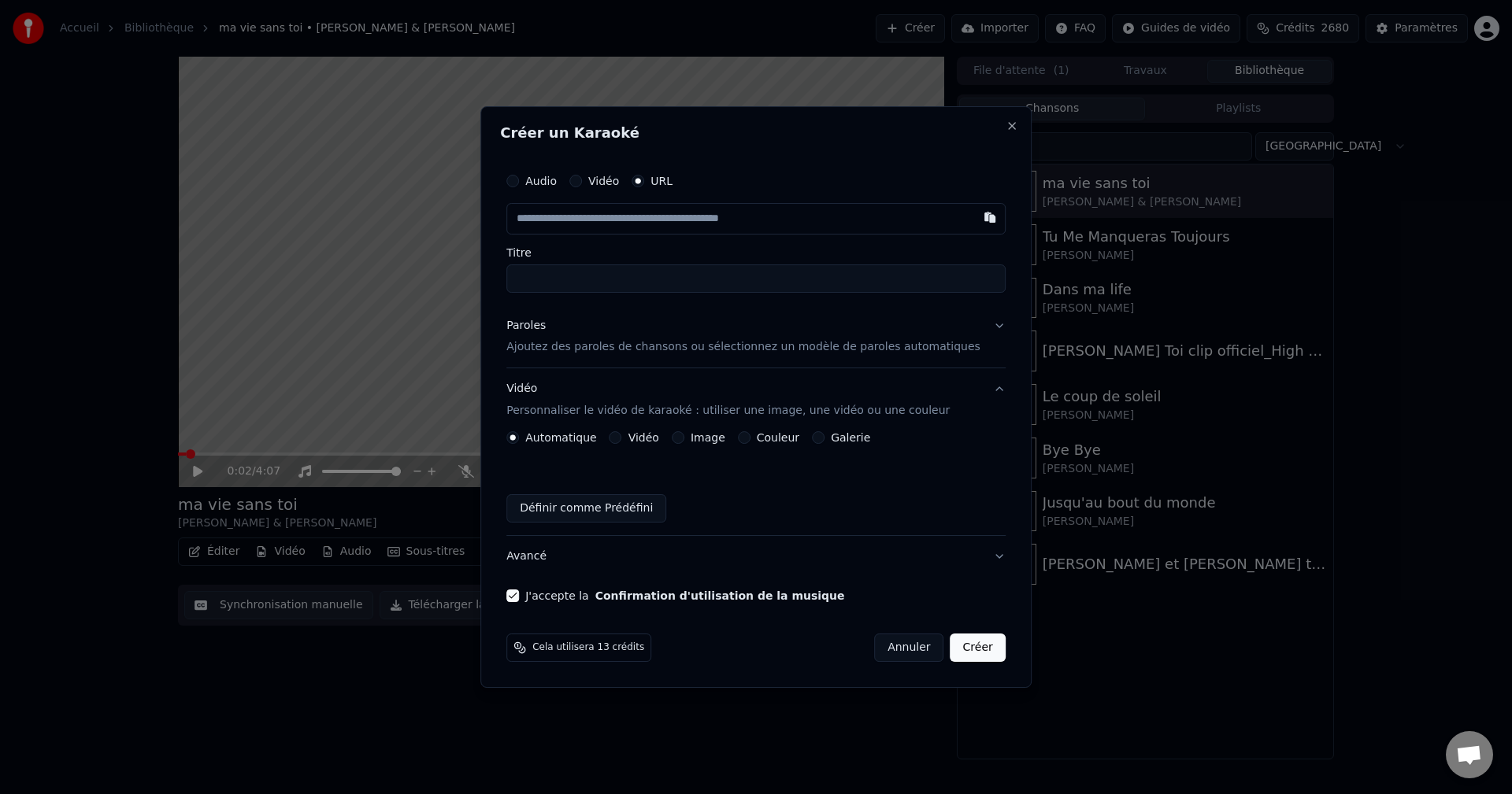
click at [684, 435] on button "Image" at bounding box center [678, 437] width 13 height 13
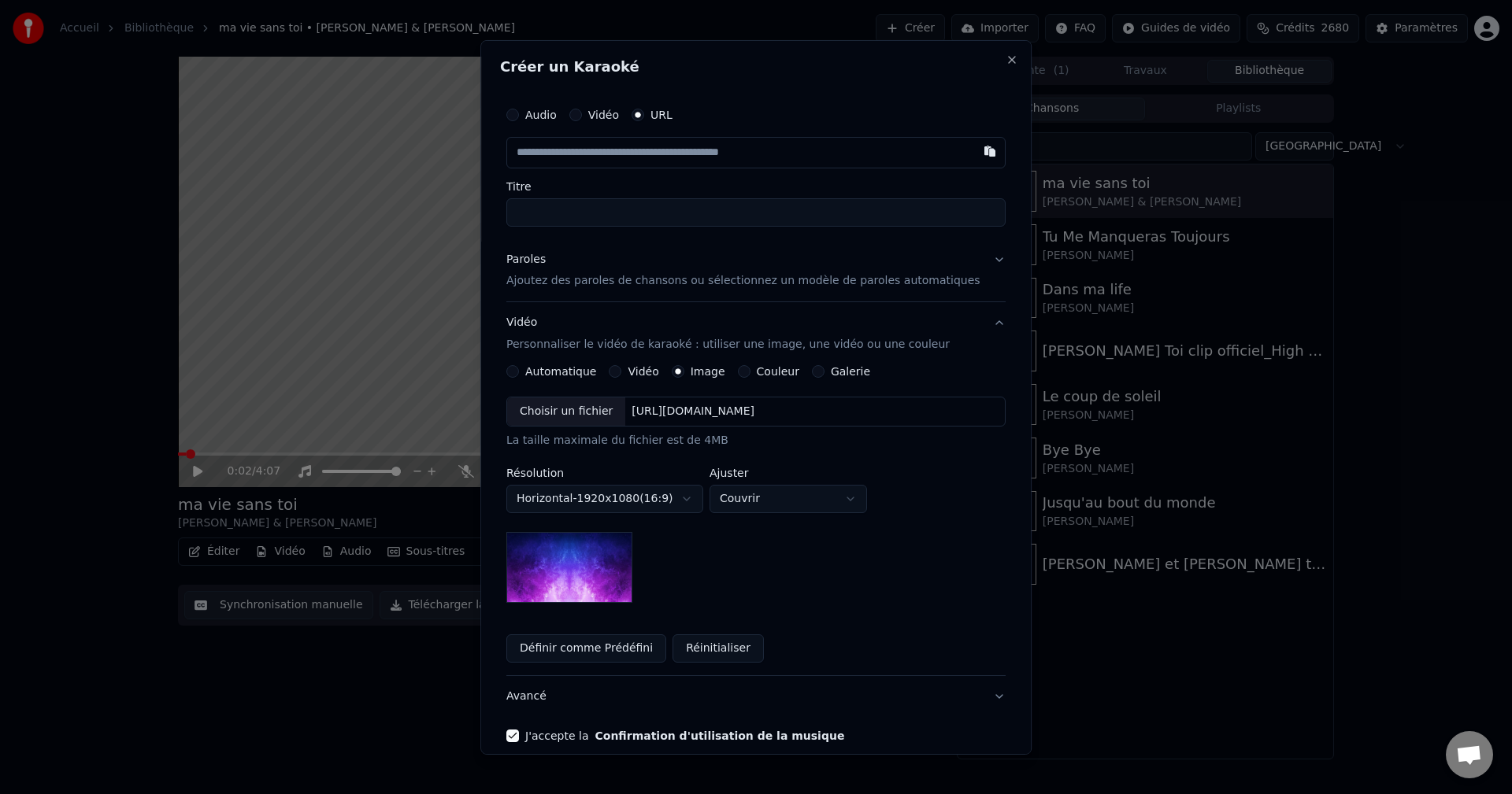
click at [599, 417] on div "Choisir un fichier" at bounding box center [565, 411] width 118 height 29
click at [797, 494] on body "Accueil Bibliothèque ma vie sans toi • [PERSON_NAME] & [PERSON_NAME] Importer F…" at bounding box center [756, 397] width 1512 height 794
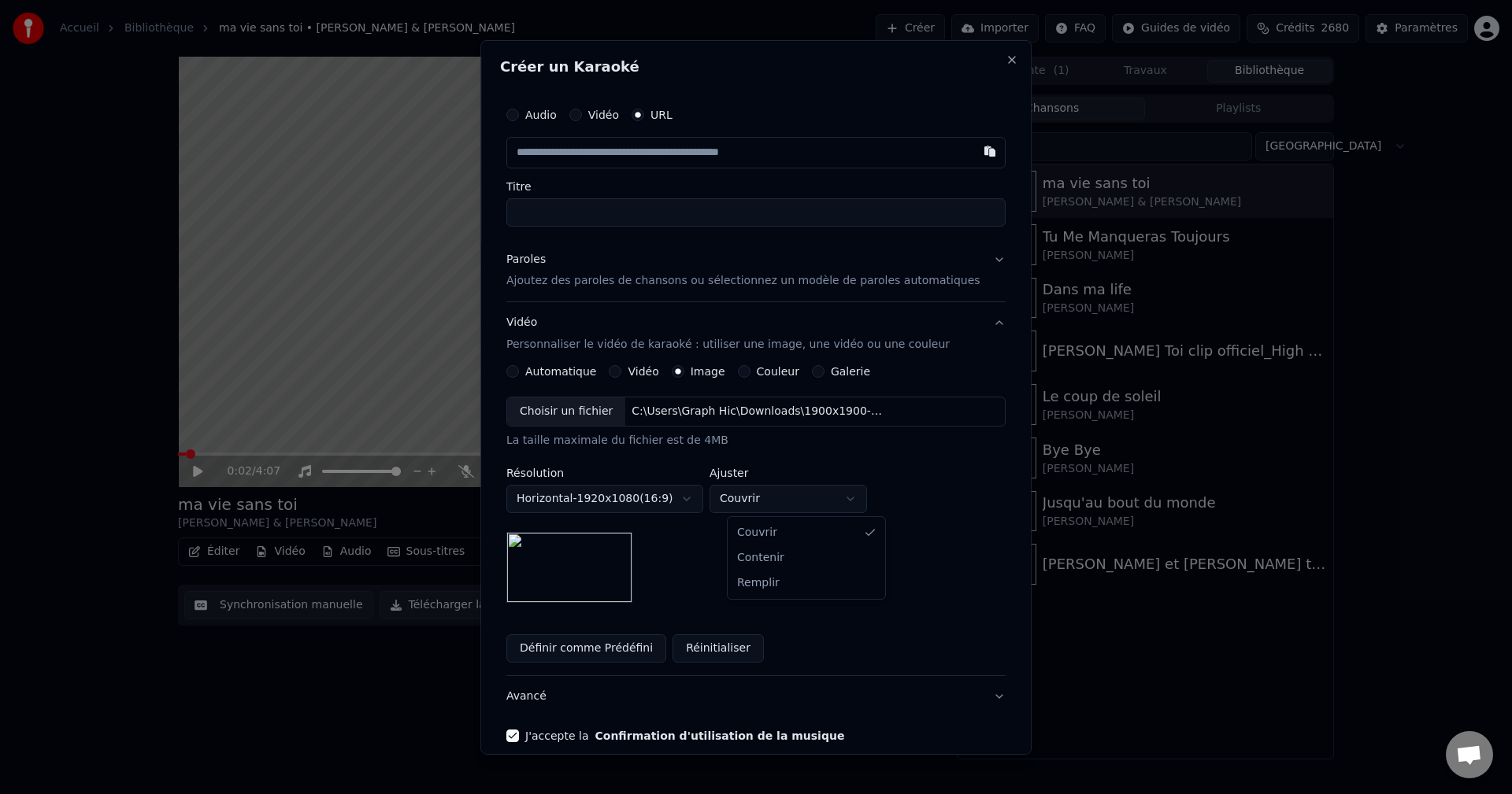
select select "****"
click at [552, 701] on button "Avancé" at bounding box center [756, 697] width 499 height 41
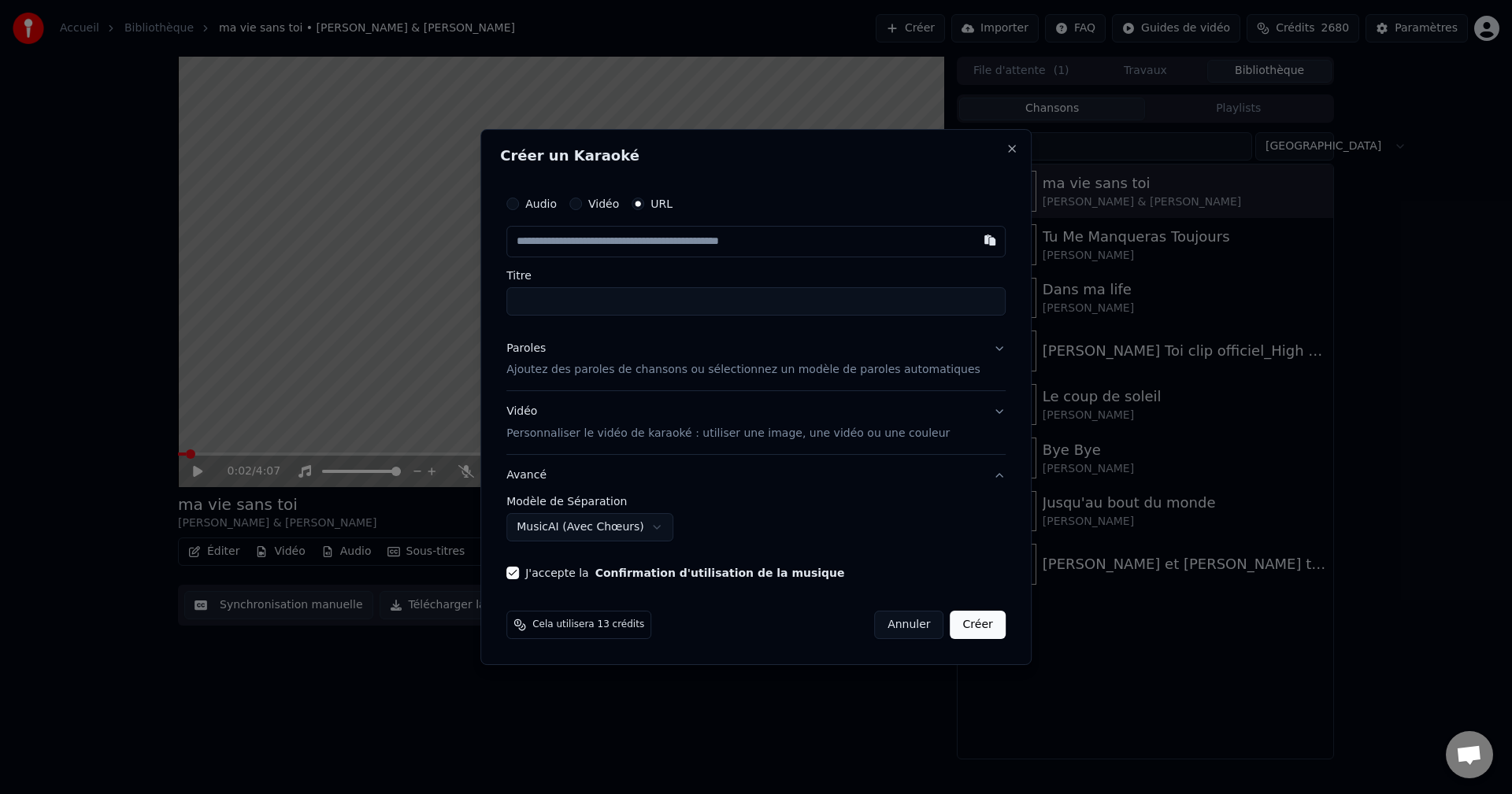
click at [596, 530] on body "**********" at bounding box center [756, 397] width 1512 height 794
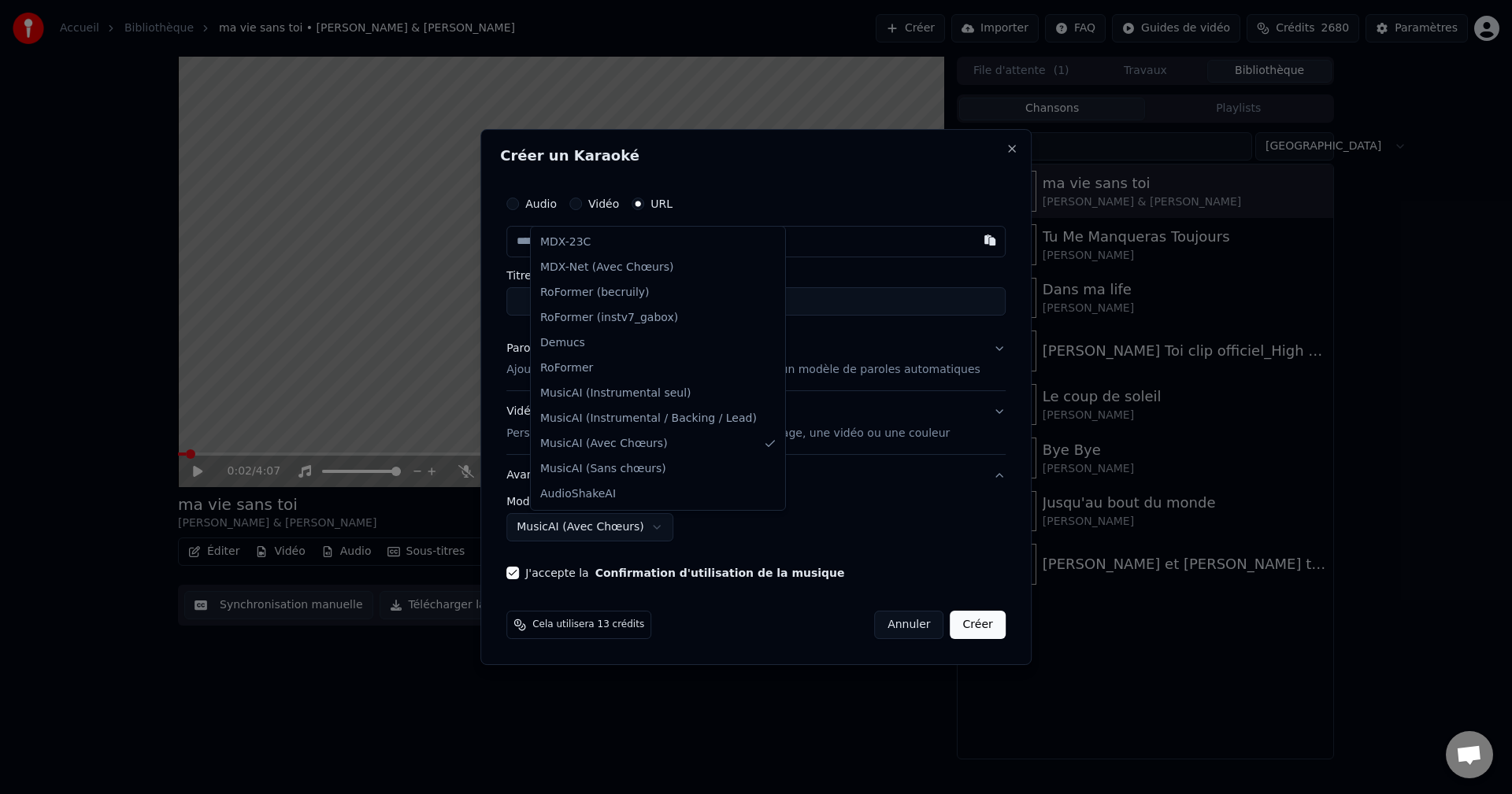
select select "**********"
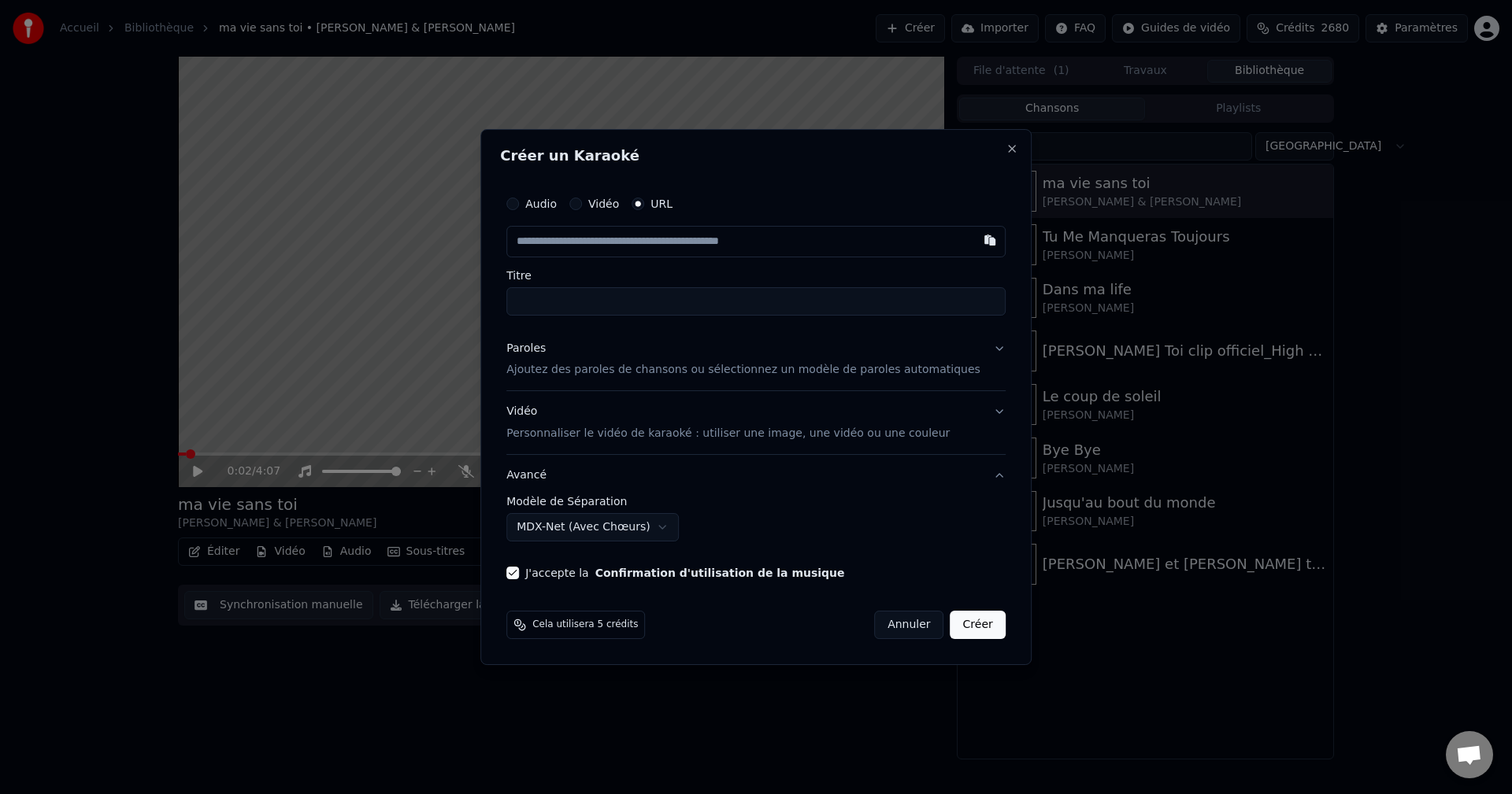
click at [569, 253] on input "text" at bounding box center [756, 242] width 499 height 32
paste input "**********"
type input "**********"
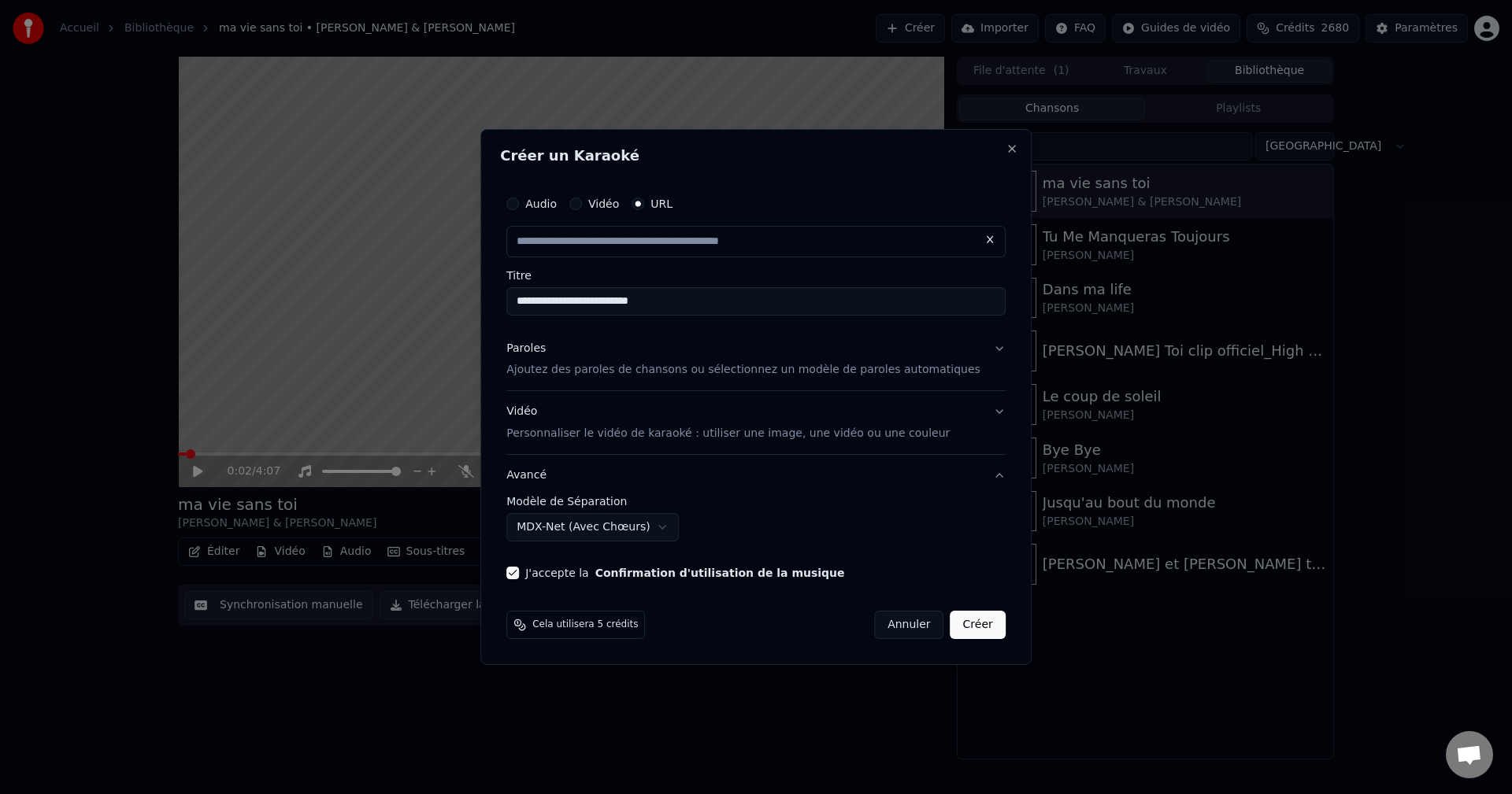
click at [651, 304] on input "**********" at bounding box center [756, 301] width 499 height 29
type input "**********"
click at [544, 410] on div "Vidéo Personnaliser le vidéo de karaoké : utiliser une image, une vidéo ou une …" at bounding box center [728, 423] width 443 height 38
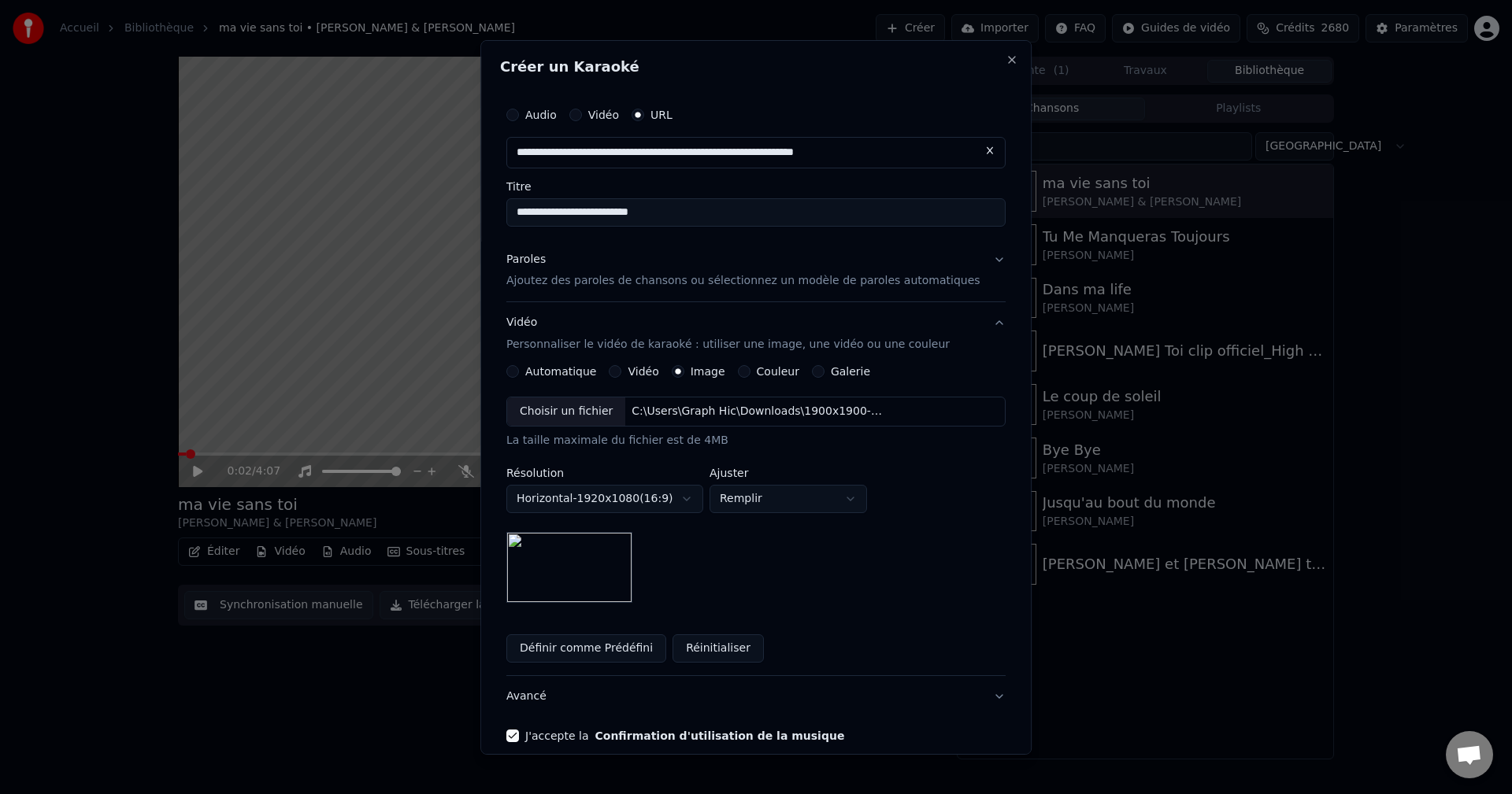
scroll to position [73, 0]
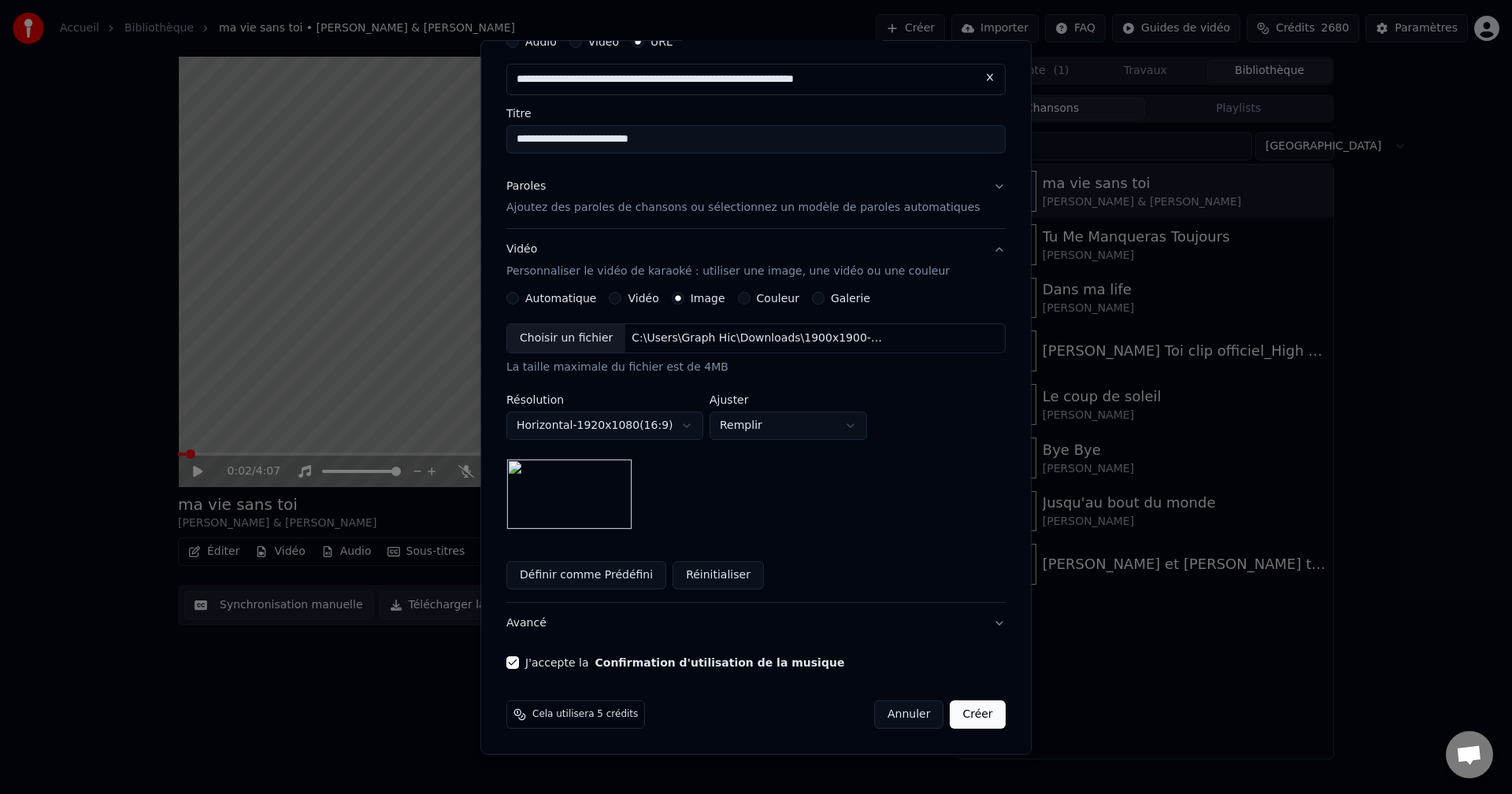
click at [950, 716] on button "Créer" at bounding box center [977, 714] width 55 height 29
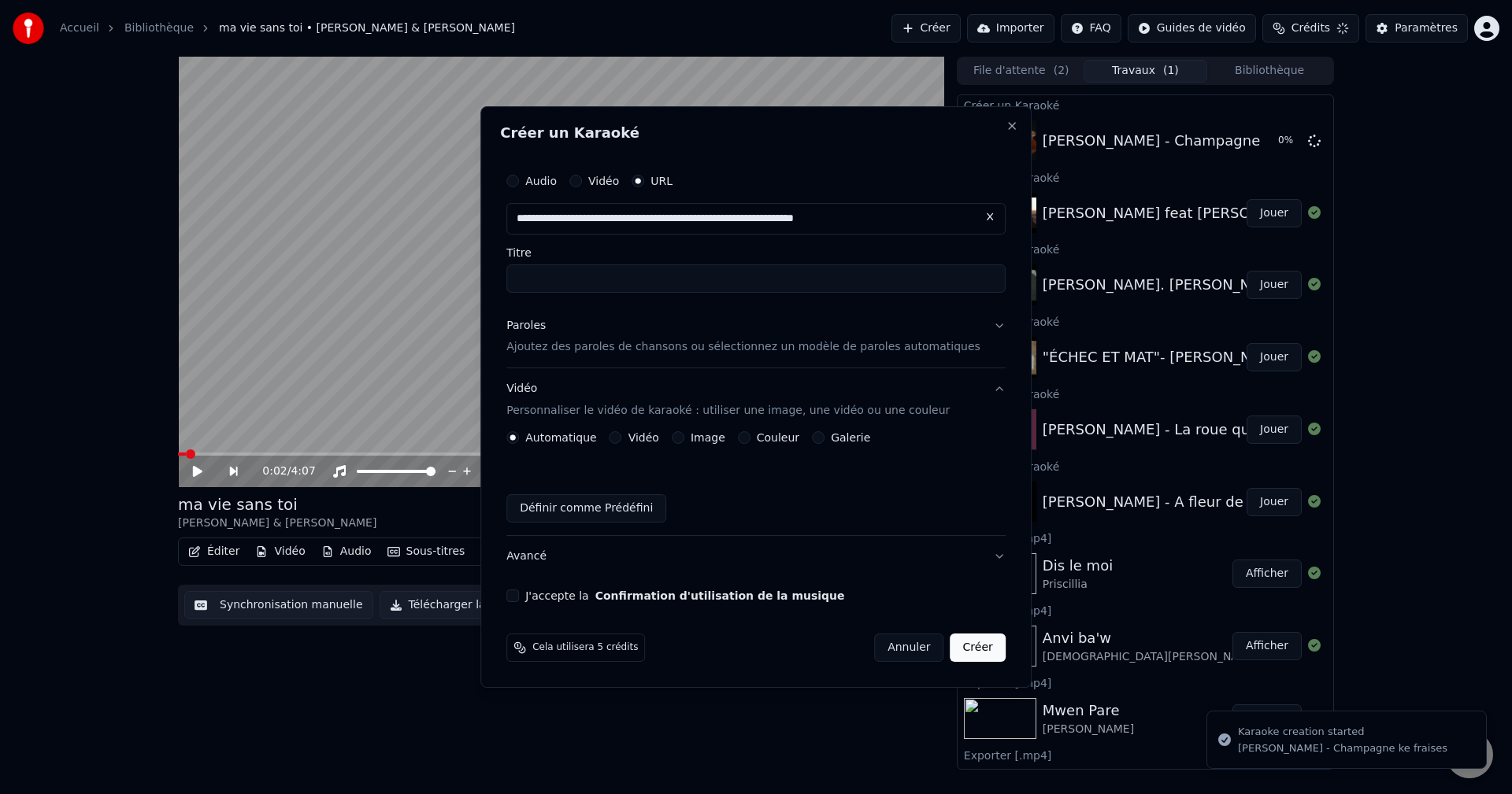
scroll to position [0, 0]
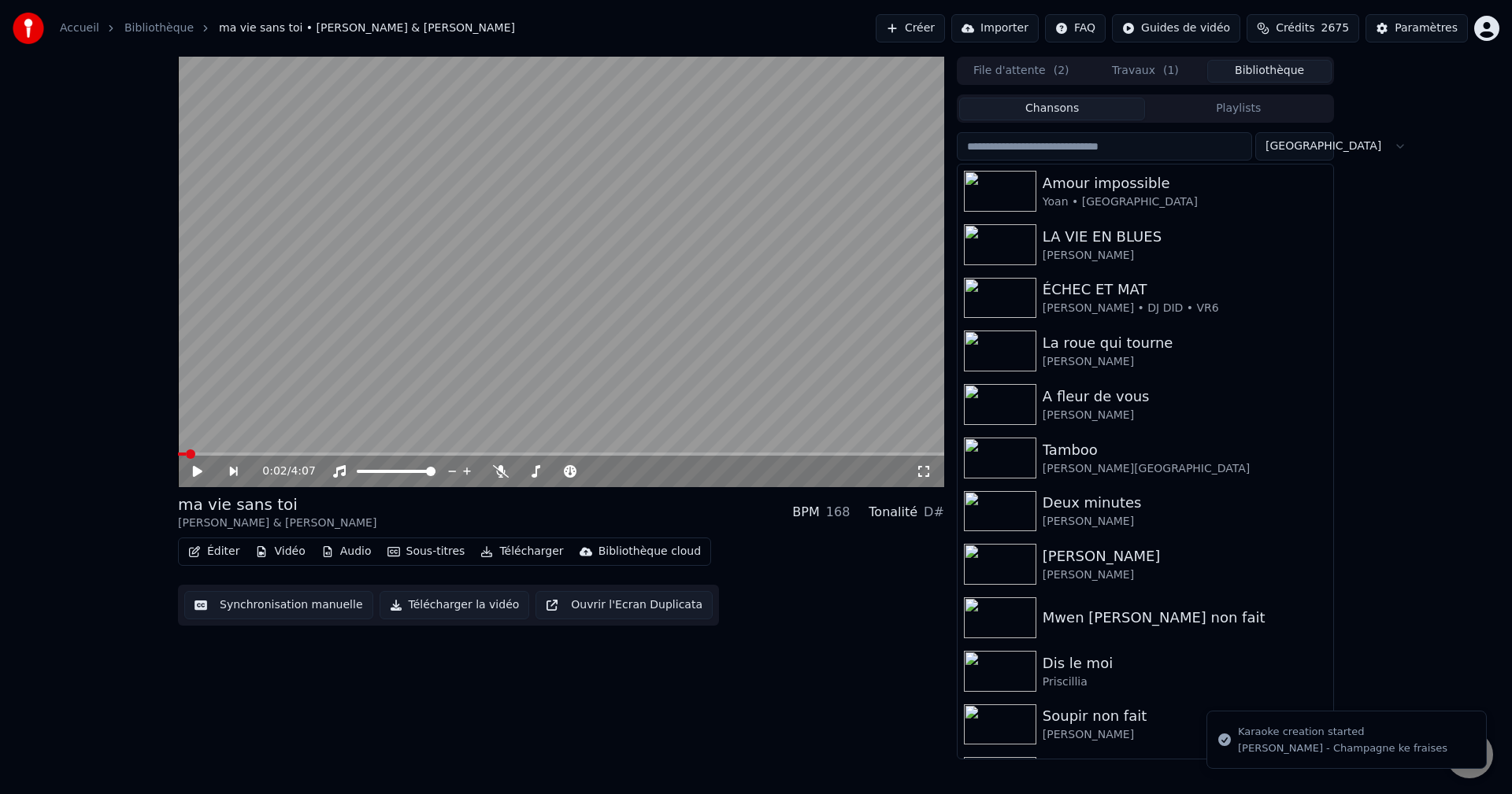
click at [1259, 75] on button "Bibliothèque" at bounding box center [1269, 71] width 124 height 23
click at [1298, 27] on span "Crédits" at bounding box center [1295, 28] width 39 height 16
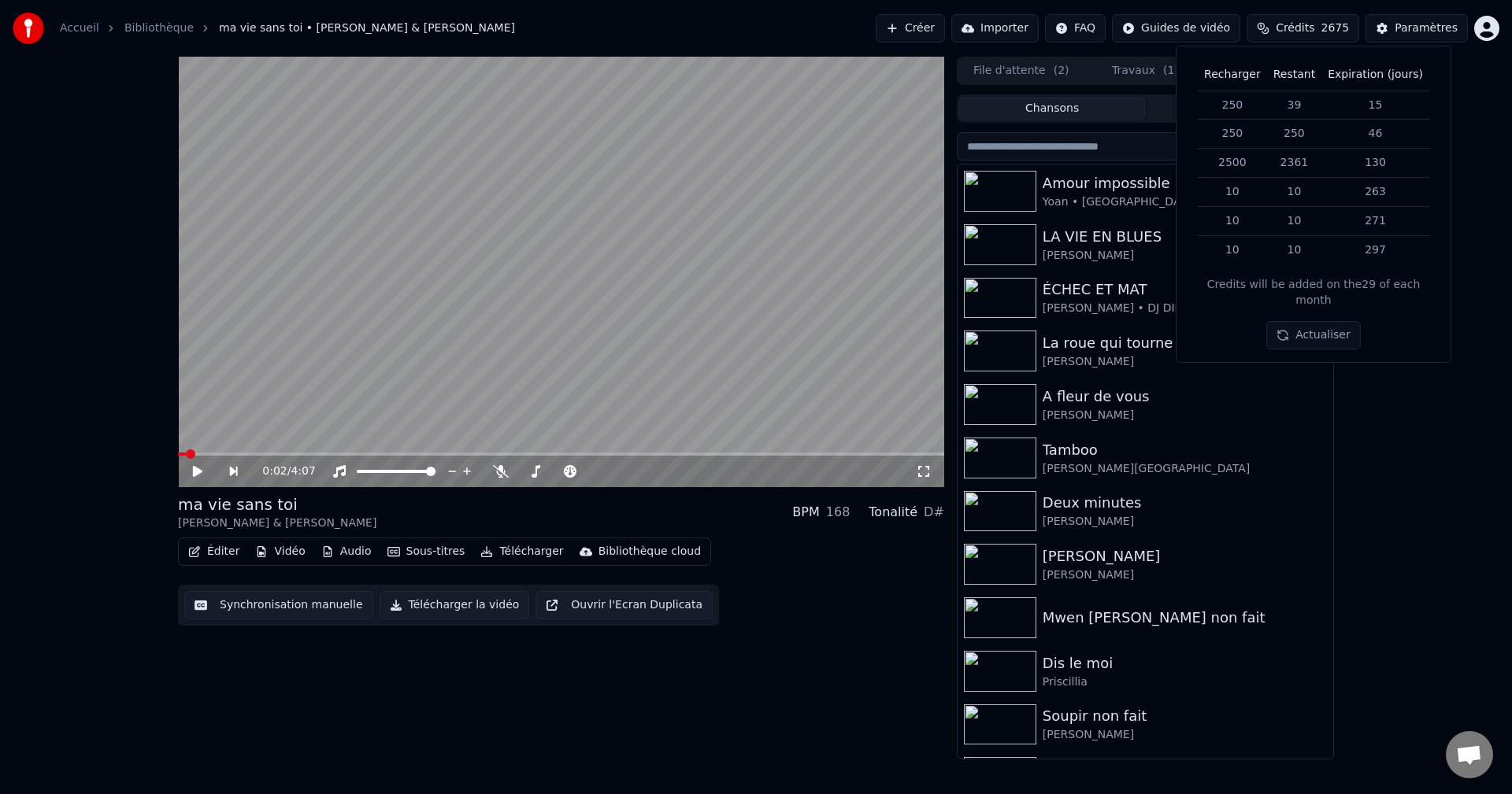
click at [943, 30] on button "Créer" at bounding box center [909, 28] width 70 height 29
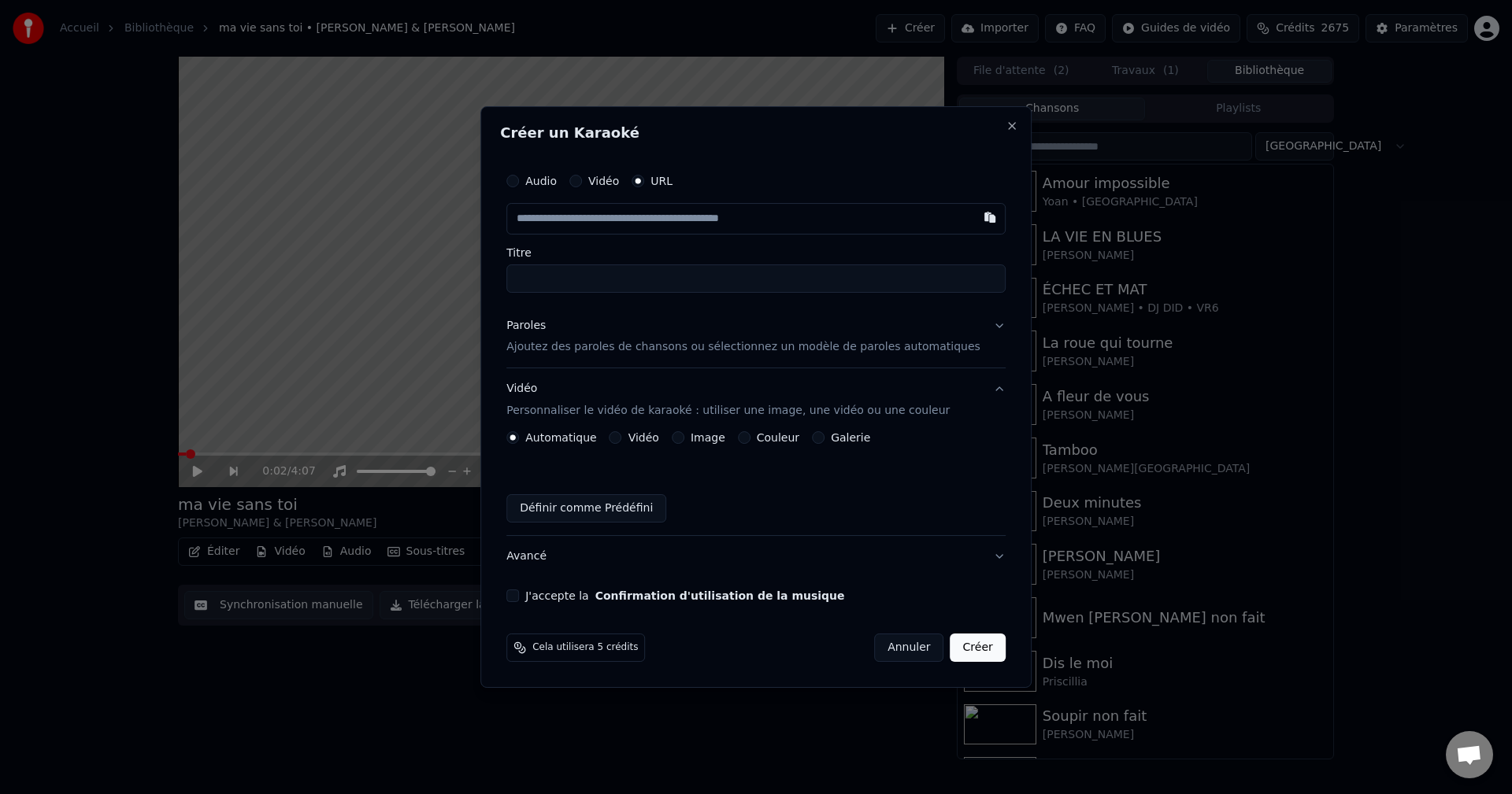
click at [556, 334] on div "Paroles Ajoutez des paroles de chansons ou sélectionnez un modèle de paroles au…" at bounding box center [743, 336] width 474 height 38
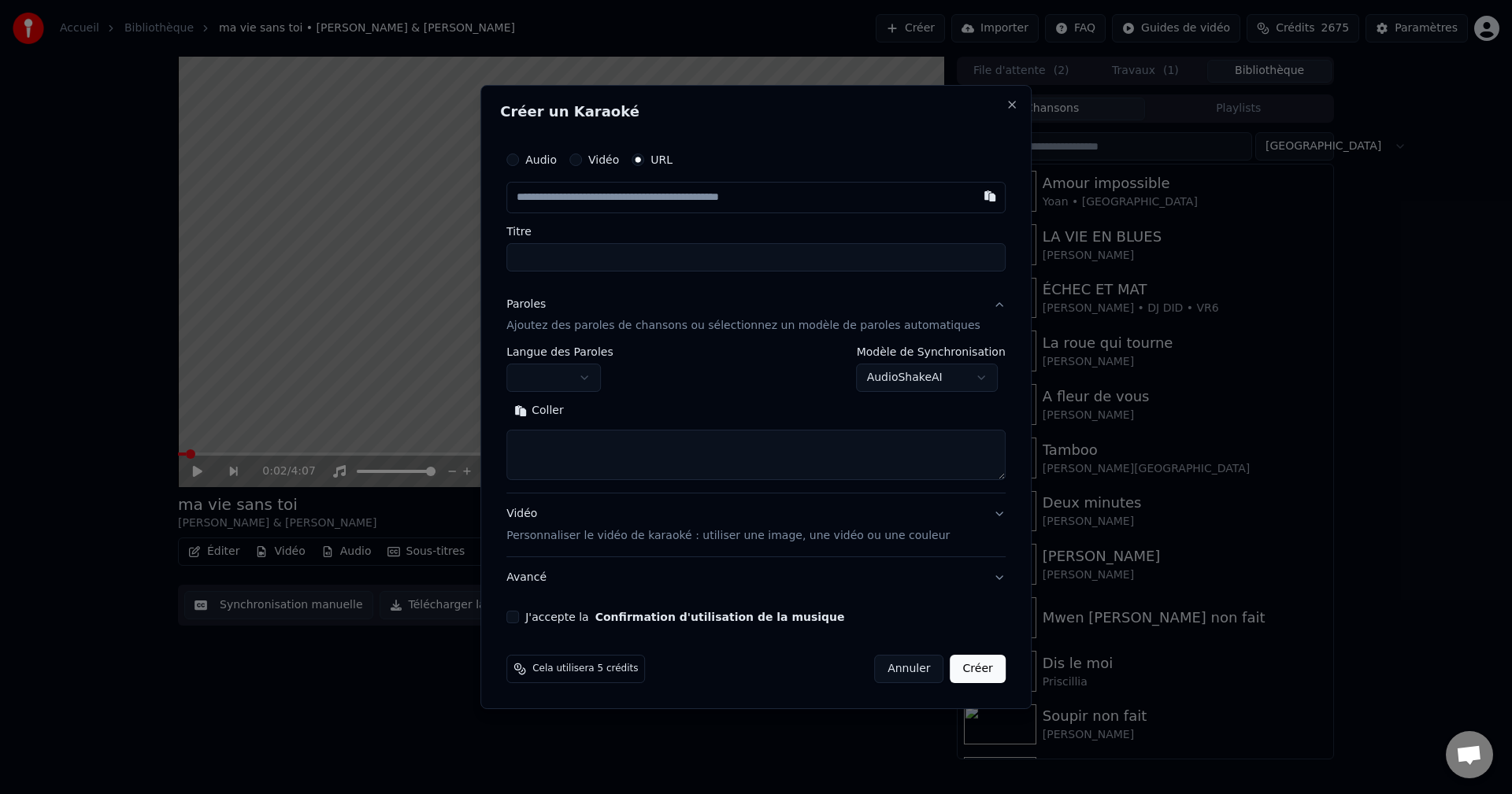
click at [581, 375] on body "**********" at bounding box center [756, 397] width 1512 height 794
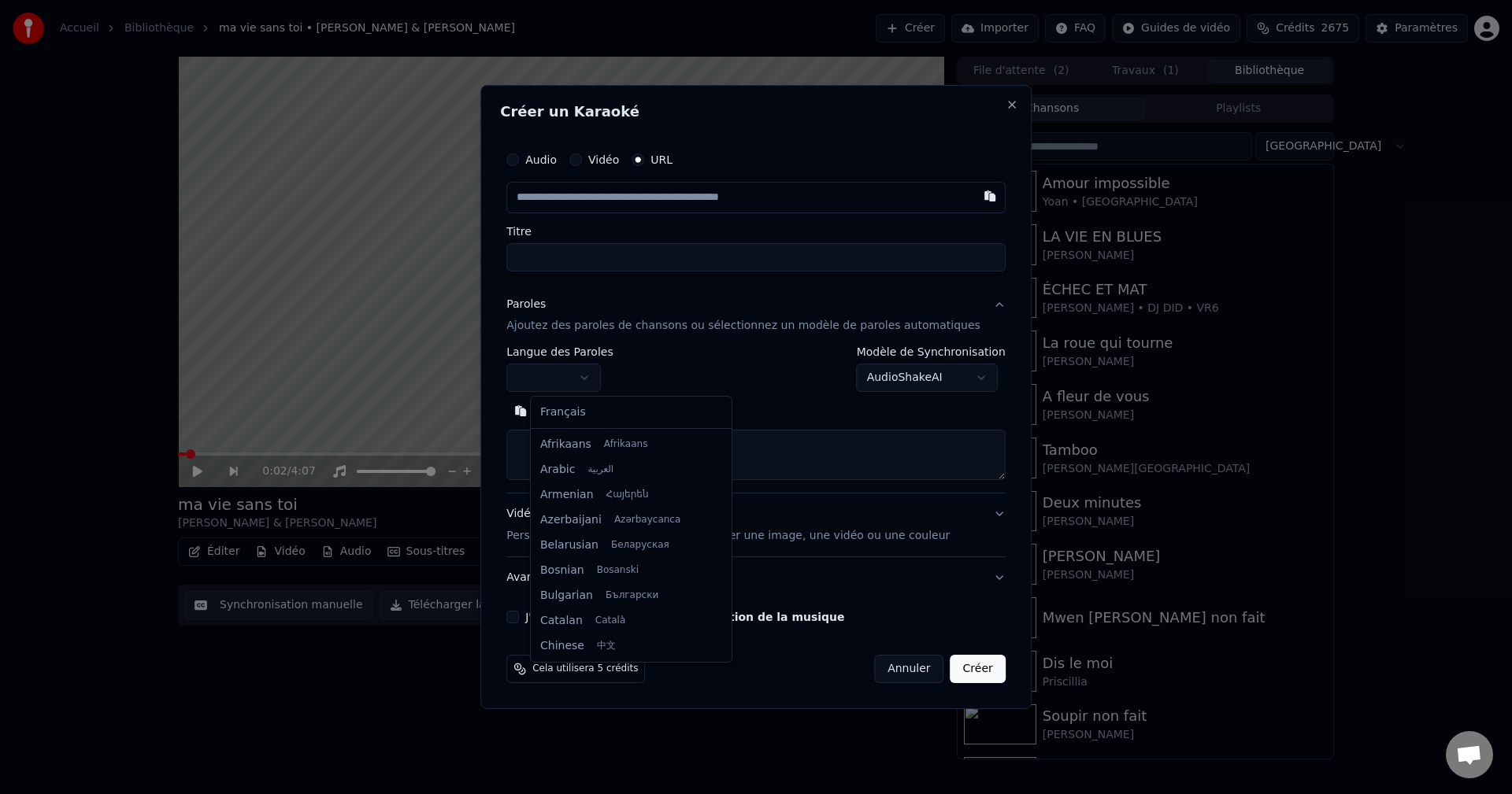
select select "**"
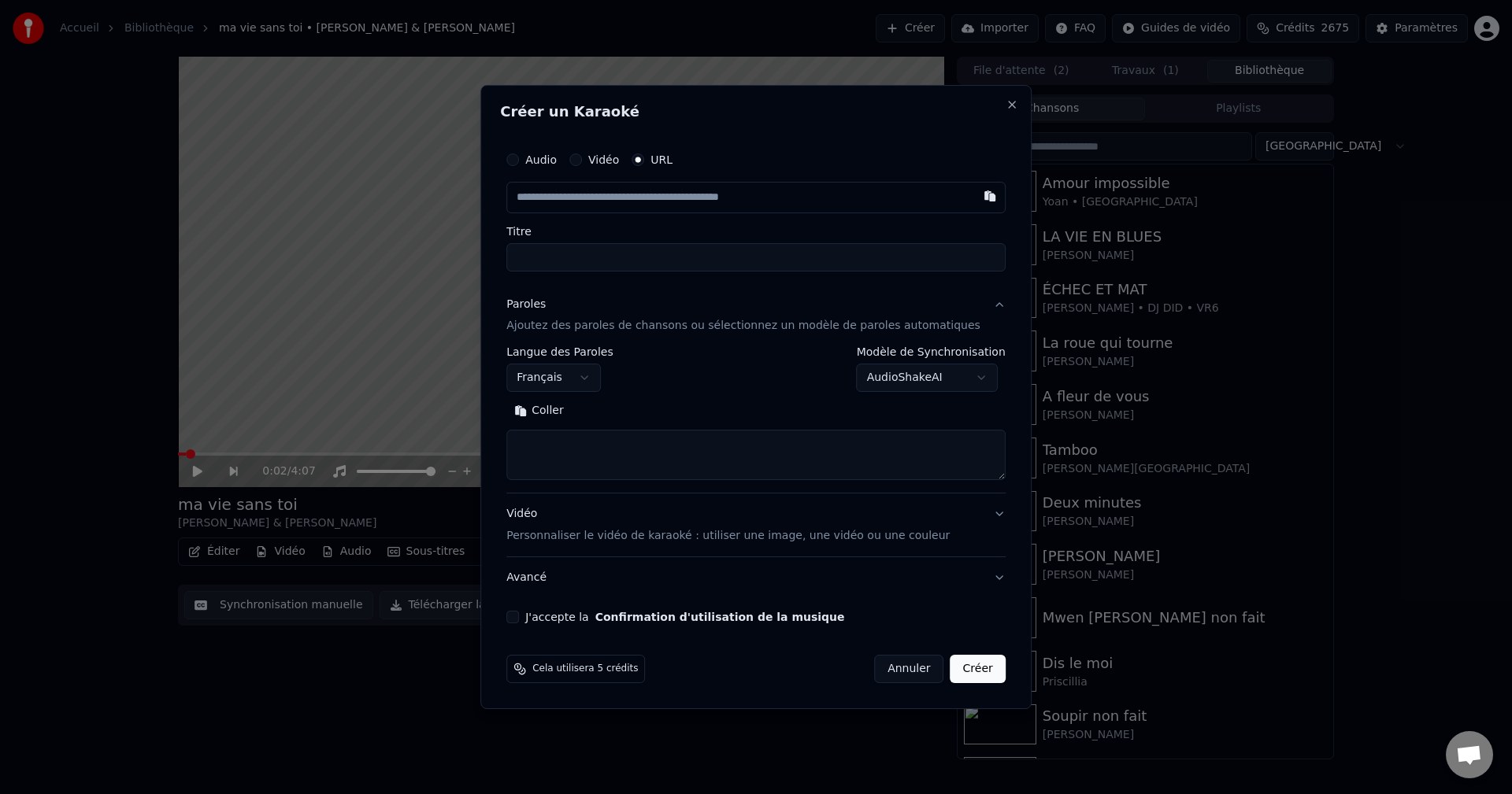
click at [582, 447] on textarea at bounding box center [756, 456] width 499 height 50
paste textarea "**********"
click at [629, 410] on button "Développer" at bounding box center [626, 411] width 96 height 25
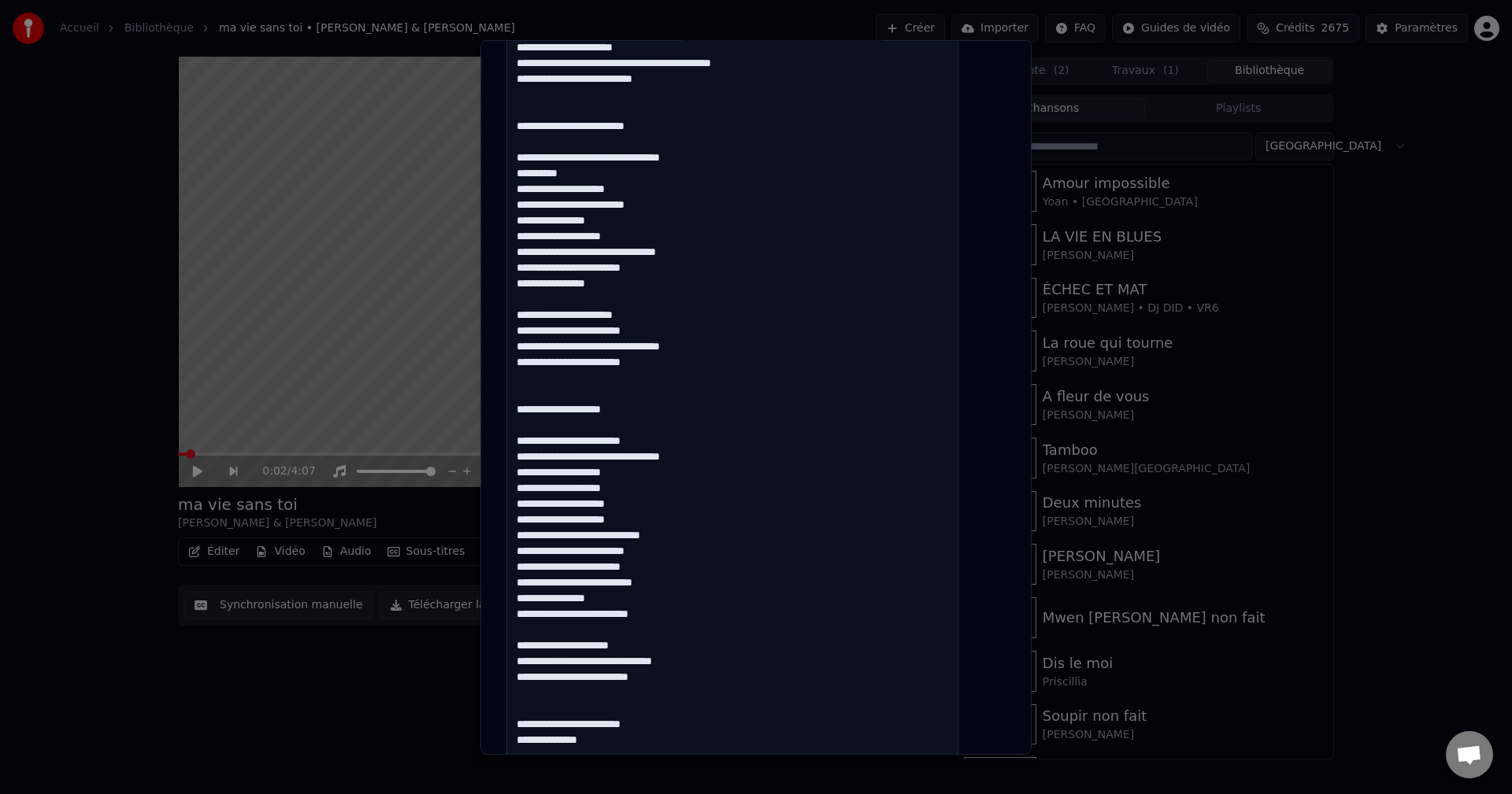
scroll to position [394, 0]
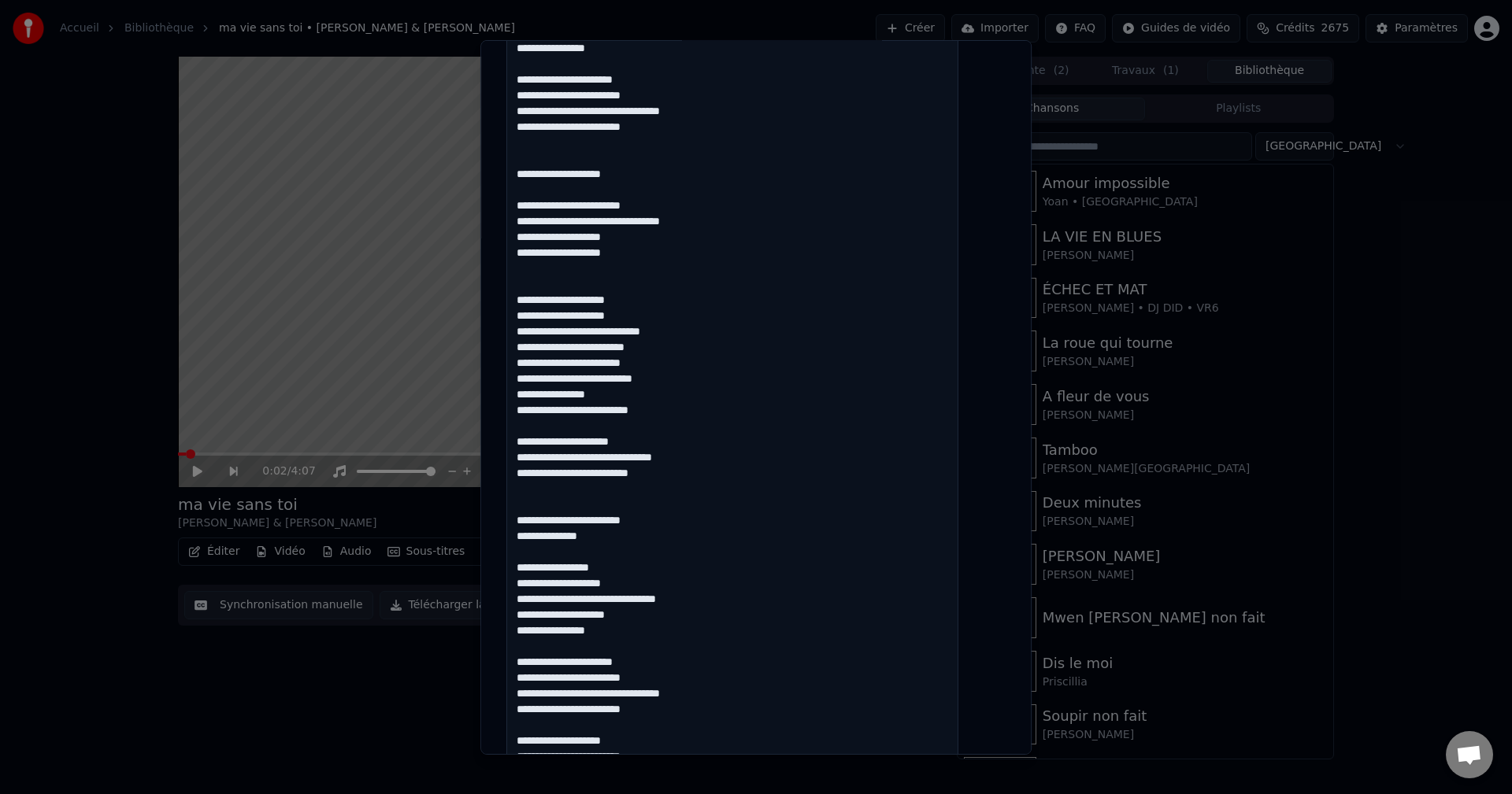
scroll to position [600, 0]
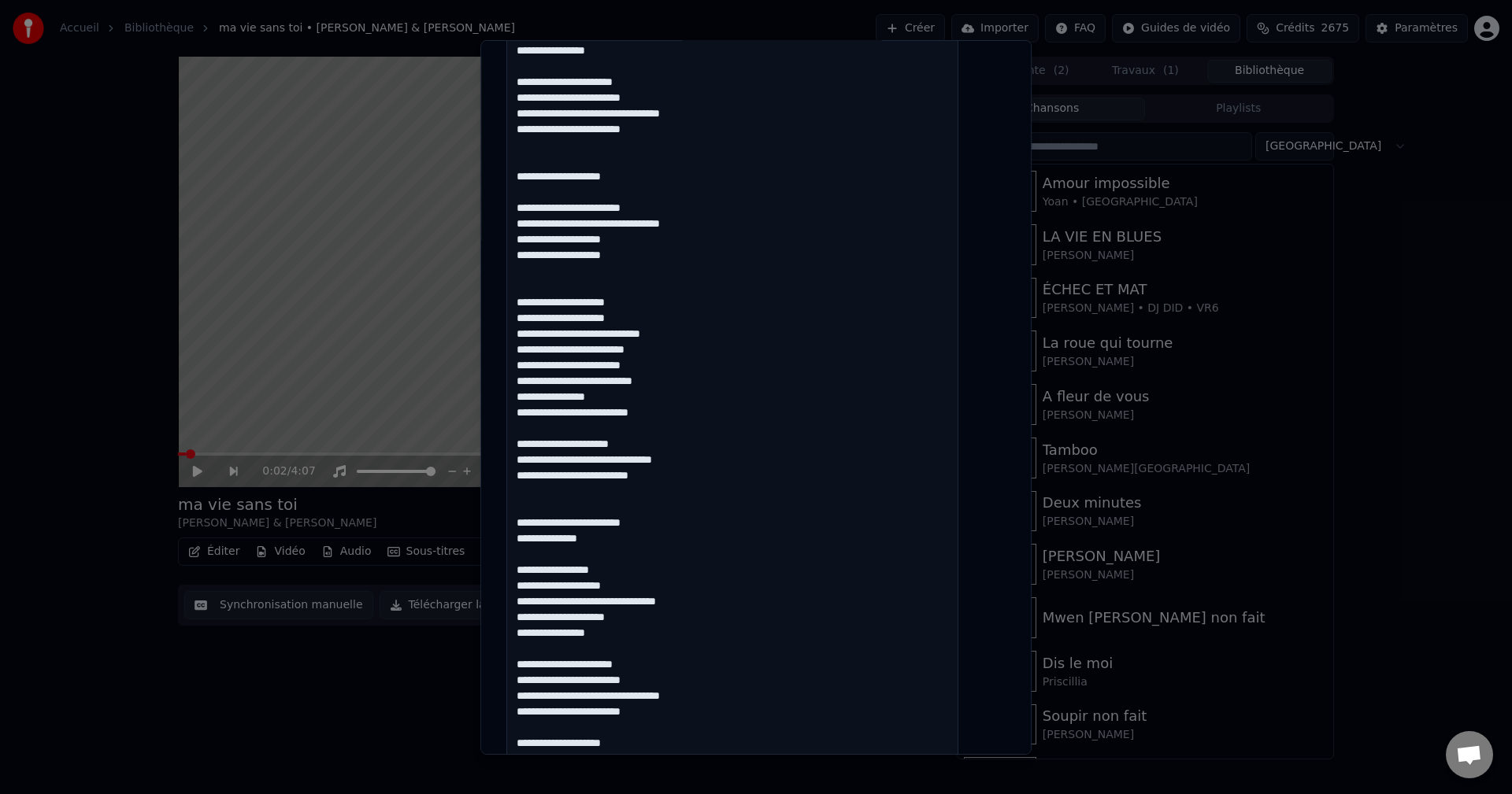
click at [687, 415] on textarea at bounding box center [732, 639] width 452 height 1710
click at [669, 473] on textarea at bounding box center [732, 639] width 452 height 1710
click at [625, 534] on textarea at bounding box center [732, 639] width 452 height 1710
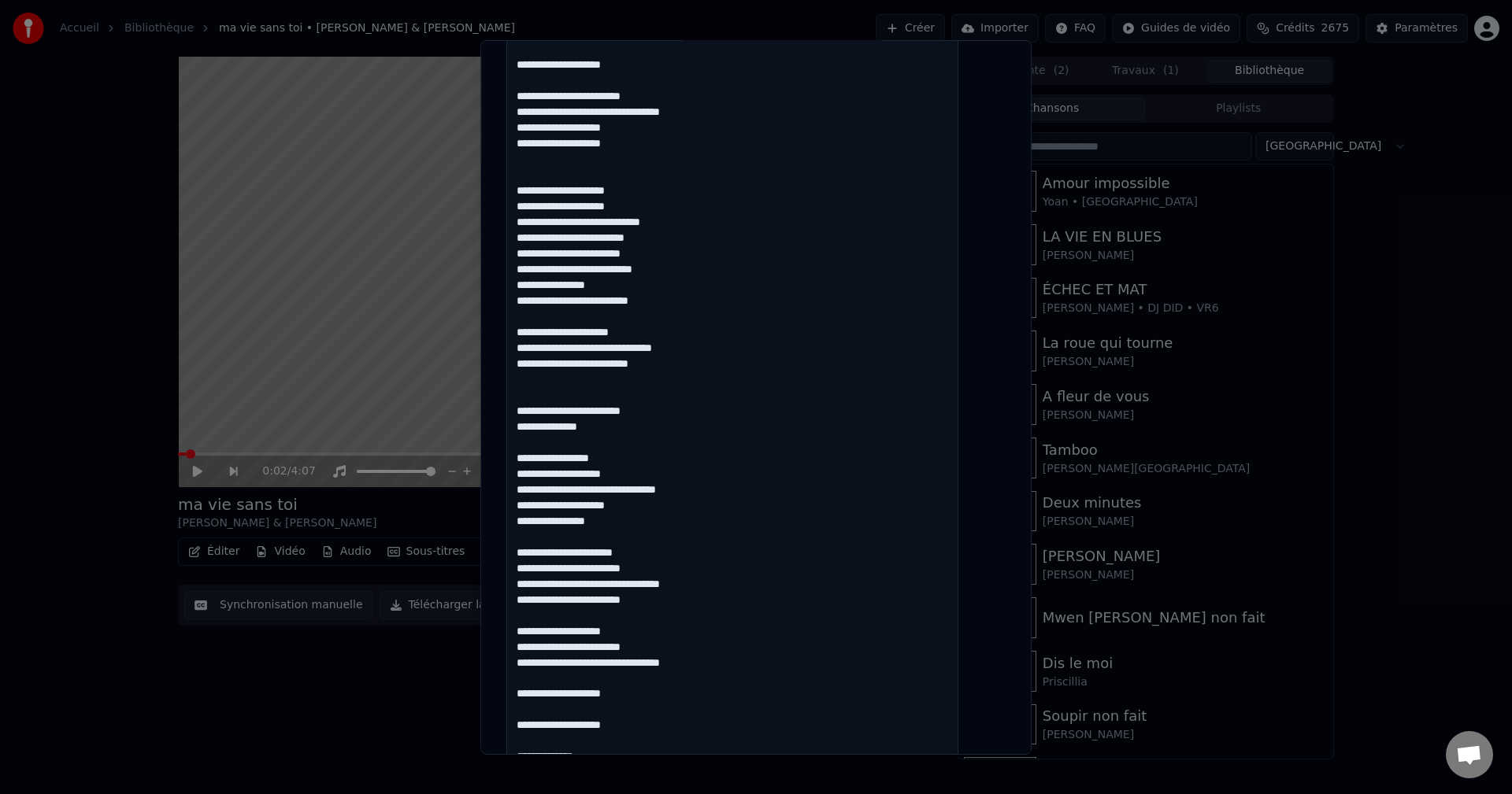
scroll to position [758, 0]
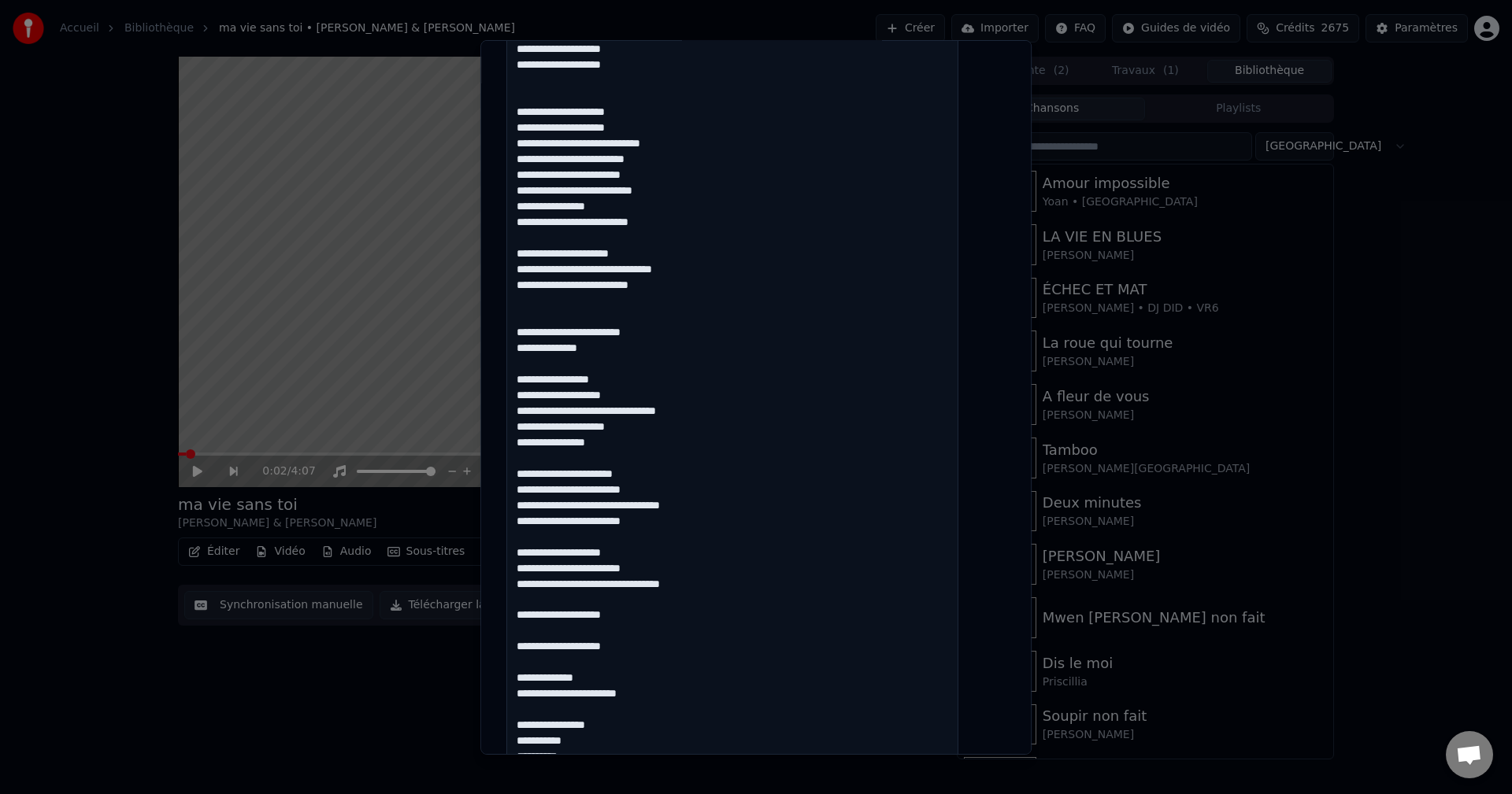
click at [641, 441] on textarea at bounding box center [732, 482] width 452 height 1710
click at [614, 500] on textarea at bounding box center [732, 482] width 452 height 1710
click at [654, 488] on textarea at bounding box center [732, 482] width 452 height 1710
click at [711, 504] on textarea at bounding box center [732, 482] width 452 height 1710
click at [682, 515] on textarea at bounding box center [732, 482] width 452 height 1710
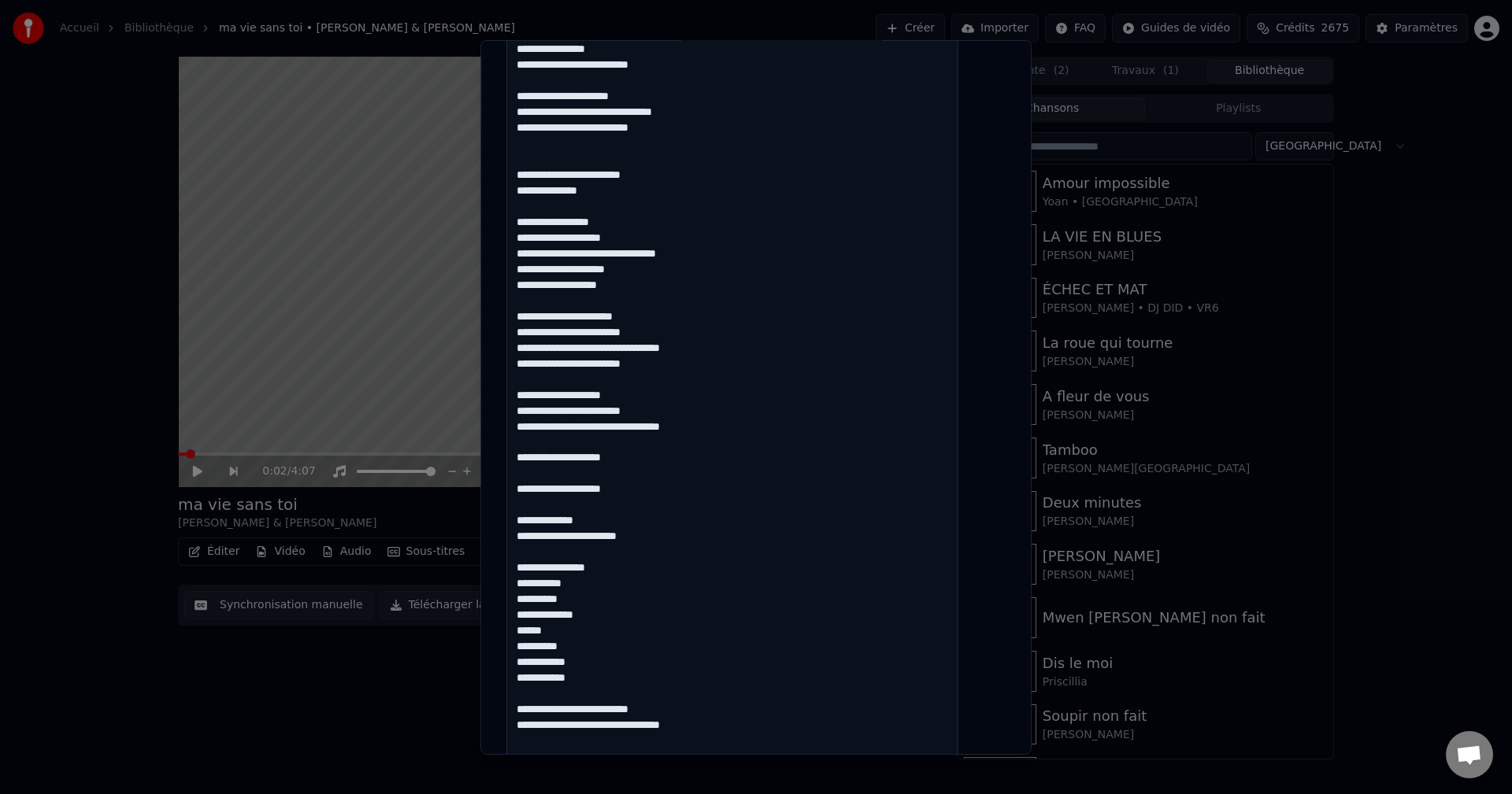
scroll to position [994, 0]
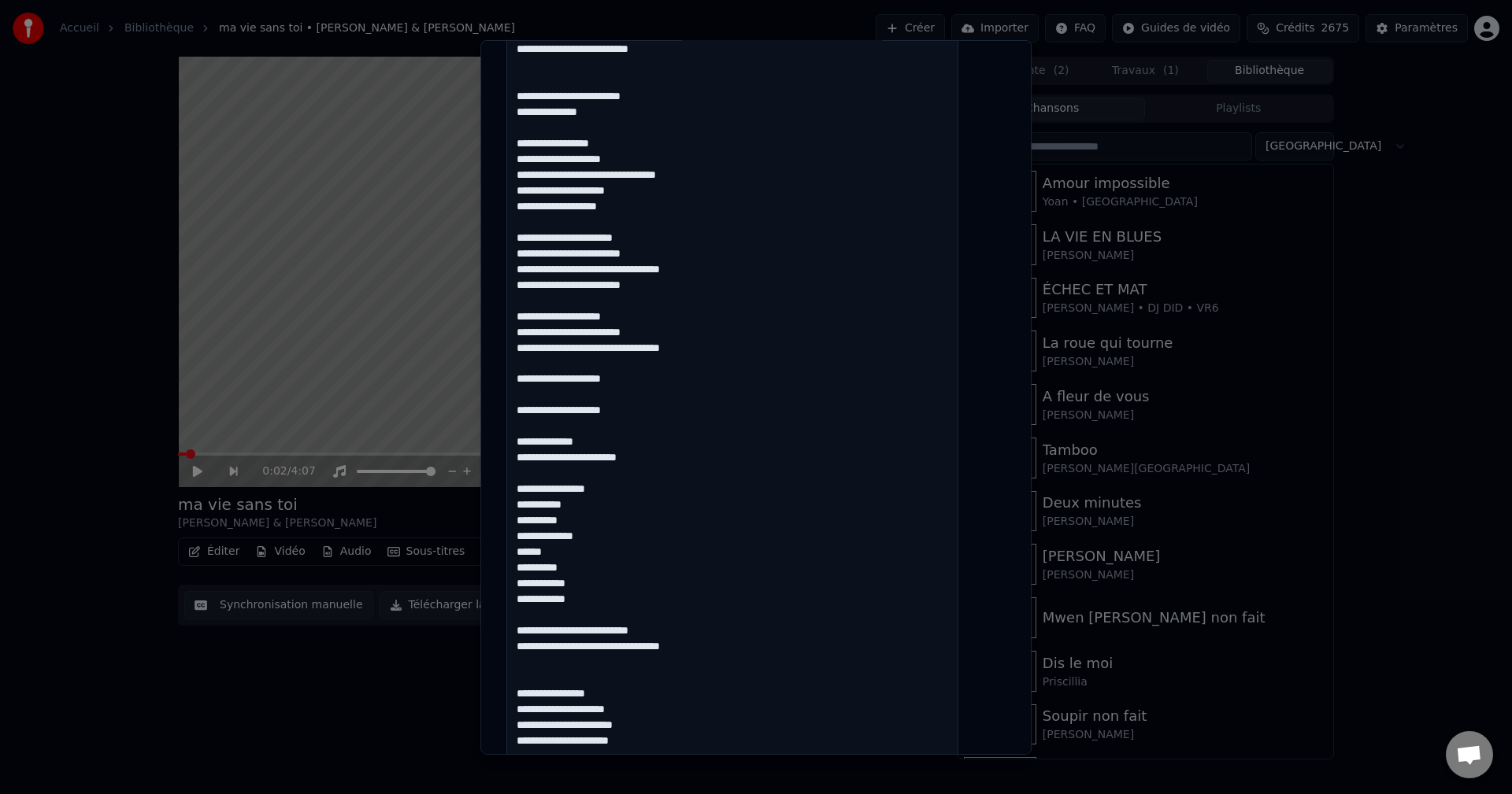
click at [676, 321] on textarea at bounding box center [732, 246] width 452 height 1710
click at [645, 392] on textarea at bounding box center [732, 246] width 452 height 1710
click at [645, 381] on textarea at bounding box center [732, 246] width 452 height 1710
click at [638, 410] on textarea at bounding box center [732, 246] width 452 height 1710
drag, startPoint x: 677, startPoint y: 414, endPoint x: 629, endPoint y: 410, distance: 48.2
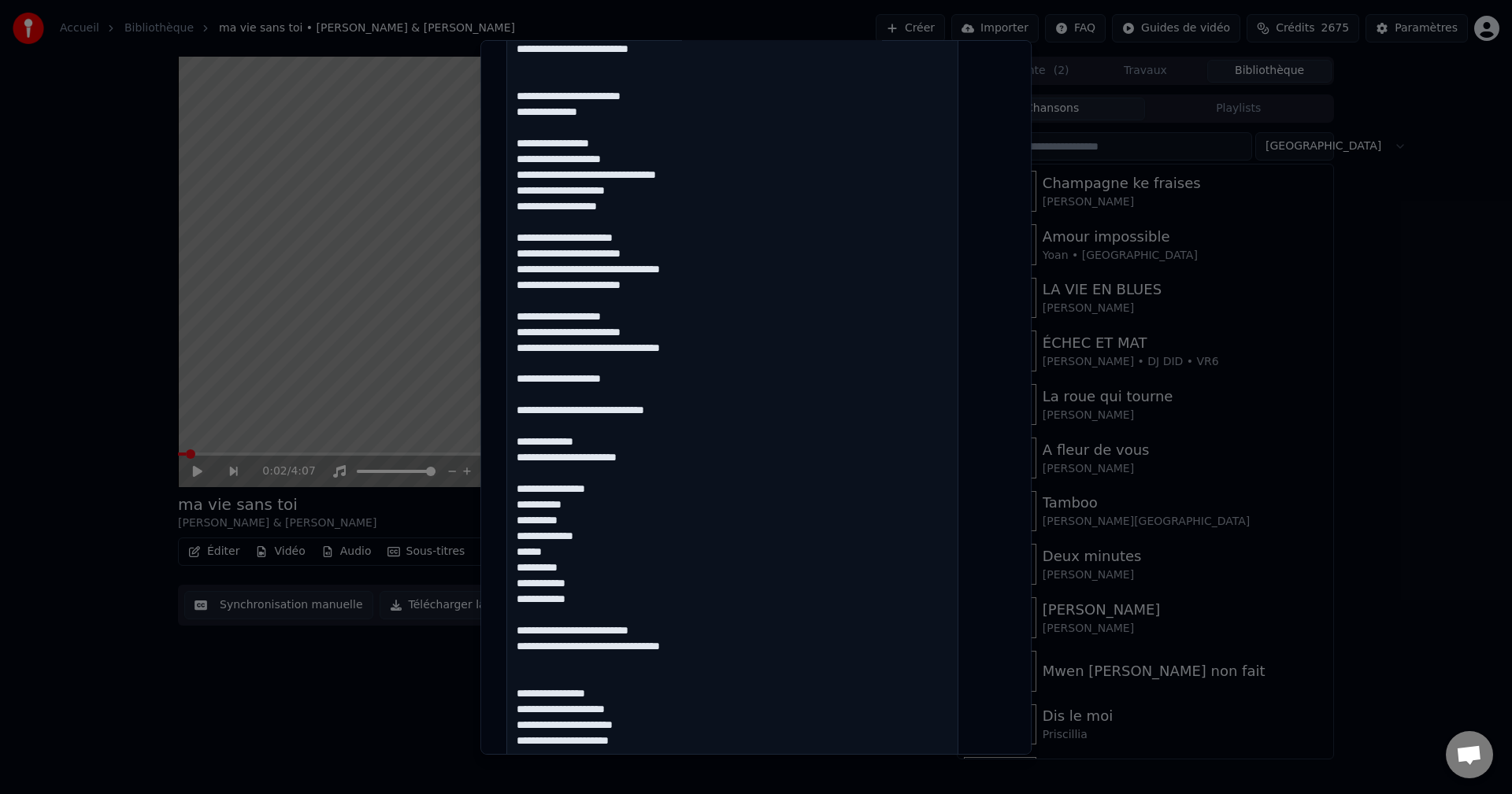
click at [629, 410] on textarea at bounding box center [732, 246] width 452 height 1710
click at [693, 408] on textarea at bounding box center [732, 246] width 452 height 1710
paste textarea "**********"
click at [532, 510] on textarea at bounding box center [732, 246] width 452 height 1710
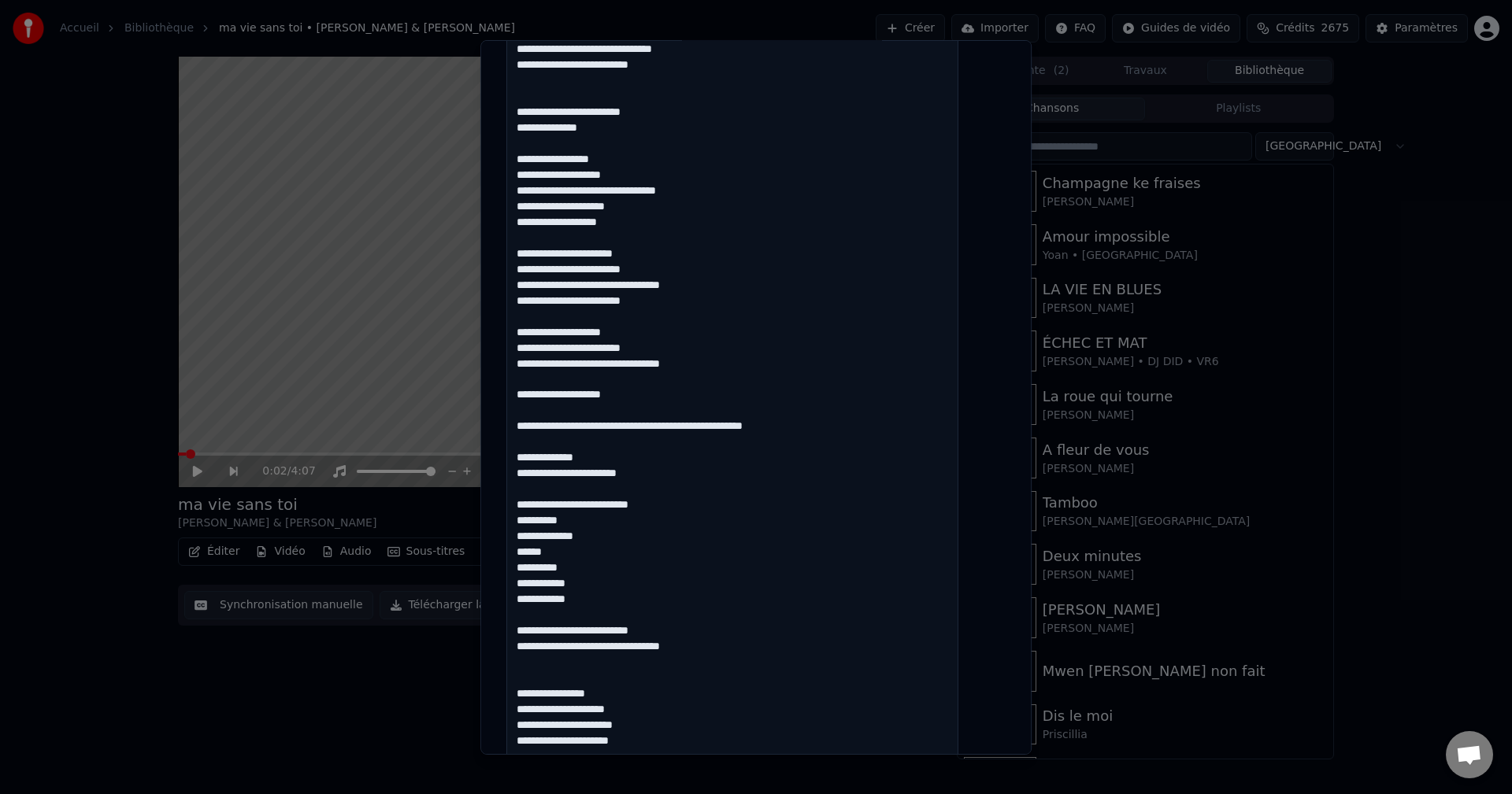
scroll to position [1010, 0]
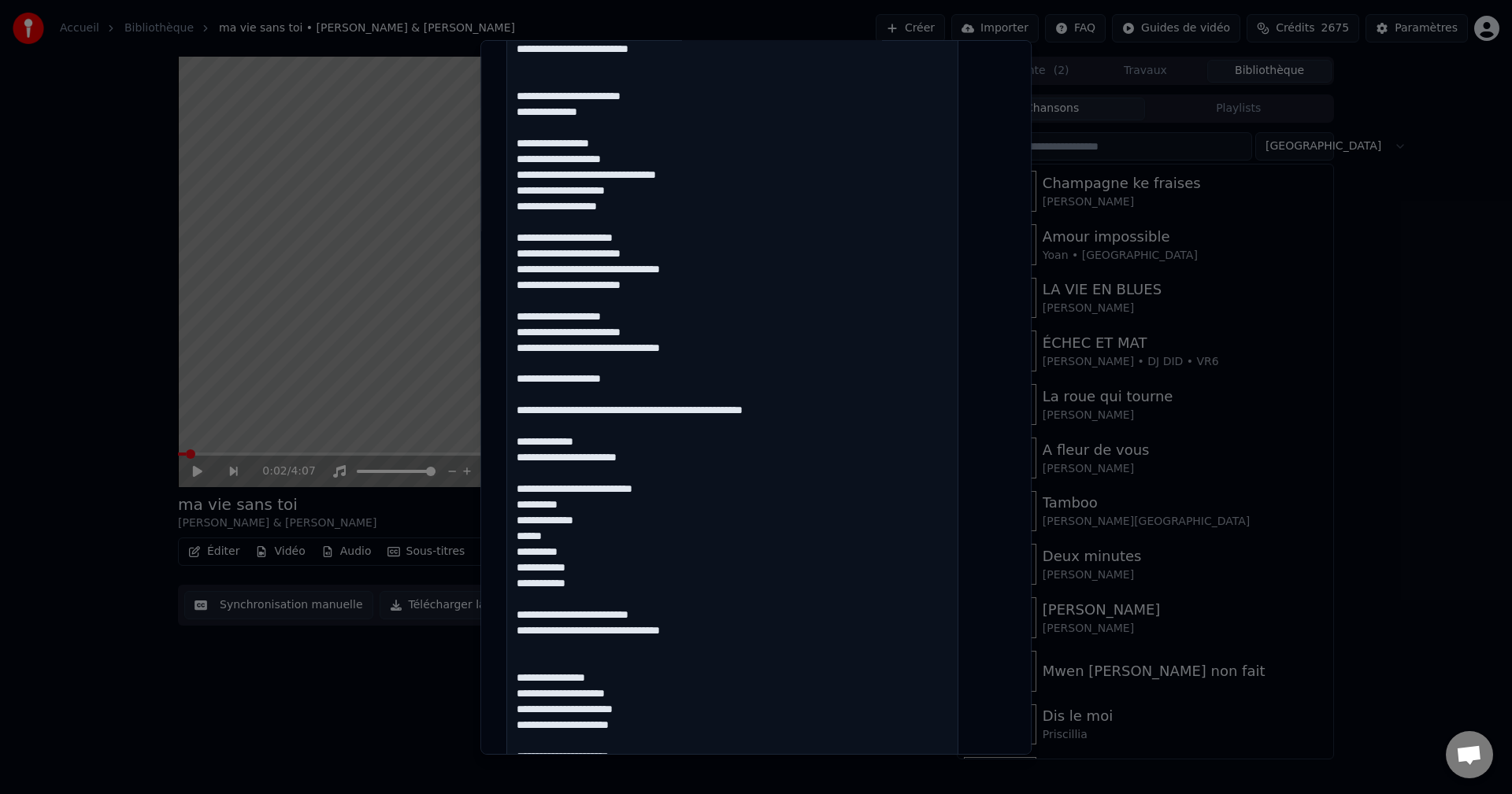
click at [593, 508] on textarea at bounding box center [732, 231] width 452 height 1710
click at [537, 536] on textarea at bounding box center [732, 231] width 452 height 1710
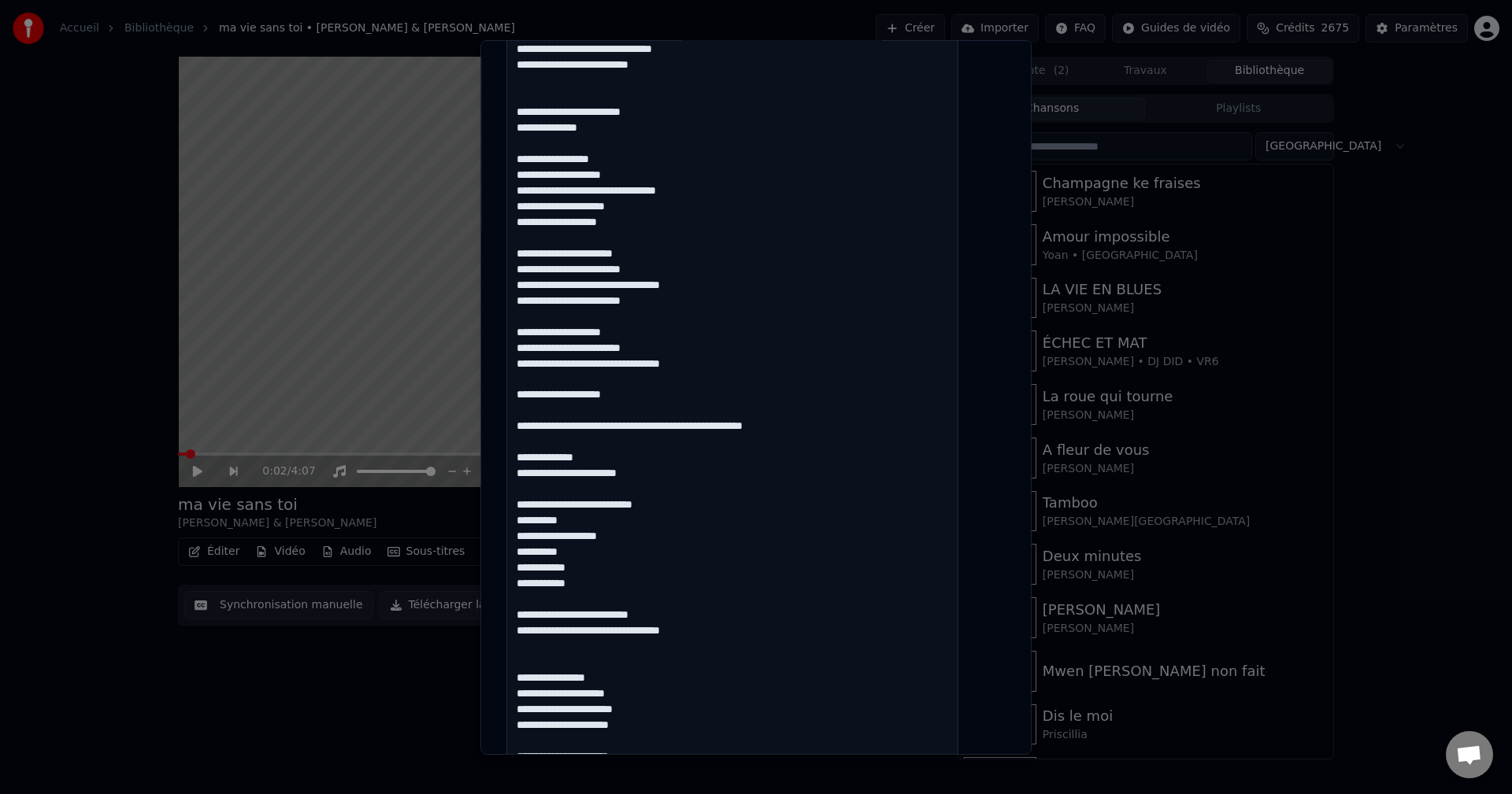
scroll to position [1026, 0]
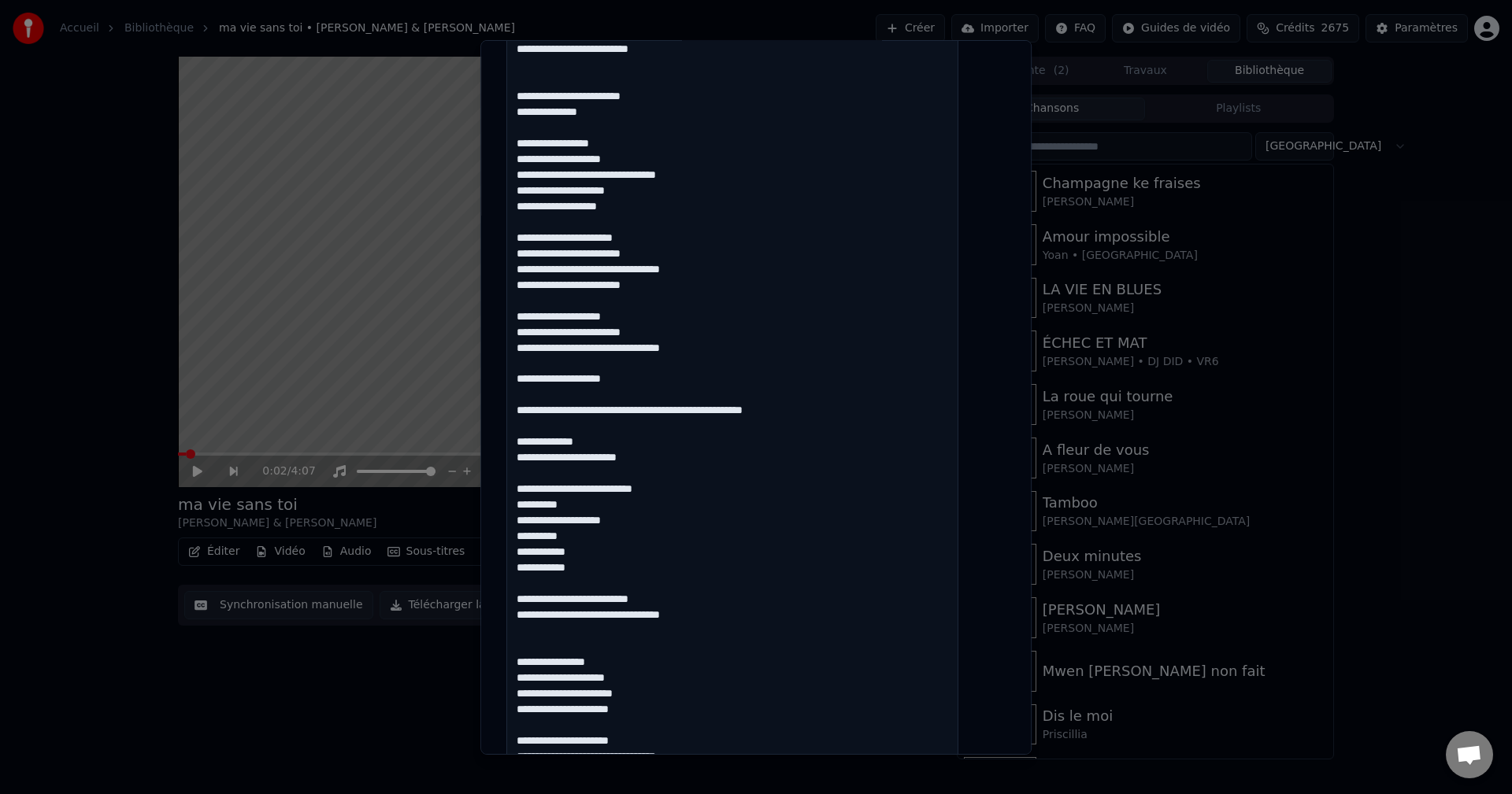
click at [545, 536] on textarea at bounding box center [732, 215] width 452 height 1710
click at [546, 536] on textarea at bounding box center [732, 215] width 452 height 1710
click at [555, 560] on textarea at bounding box center [732, 215] width 452 height 1710
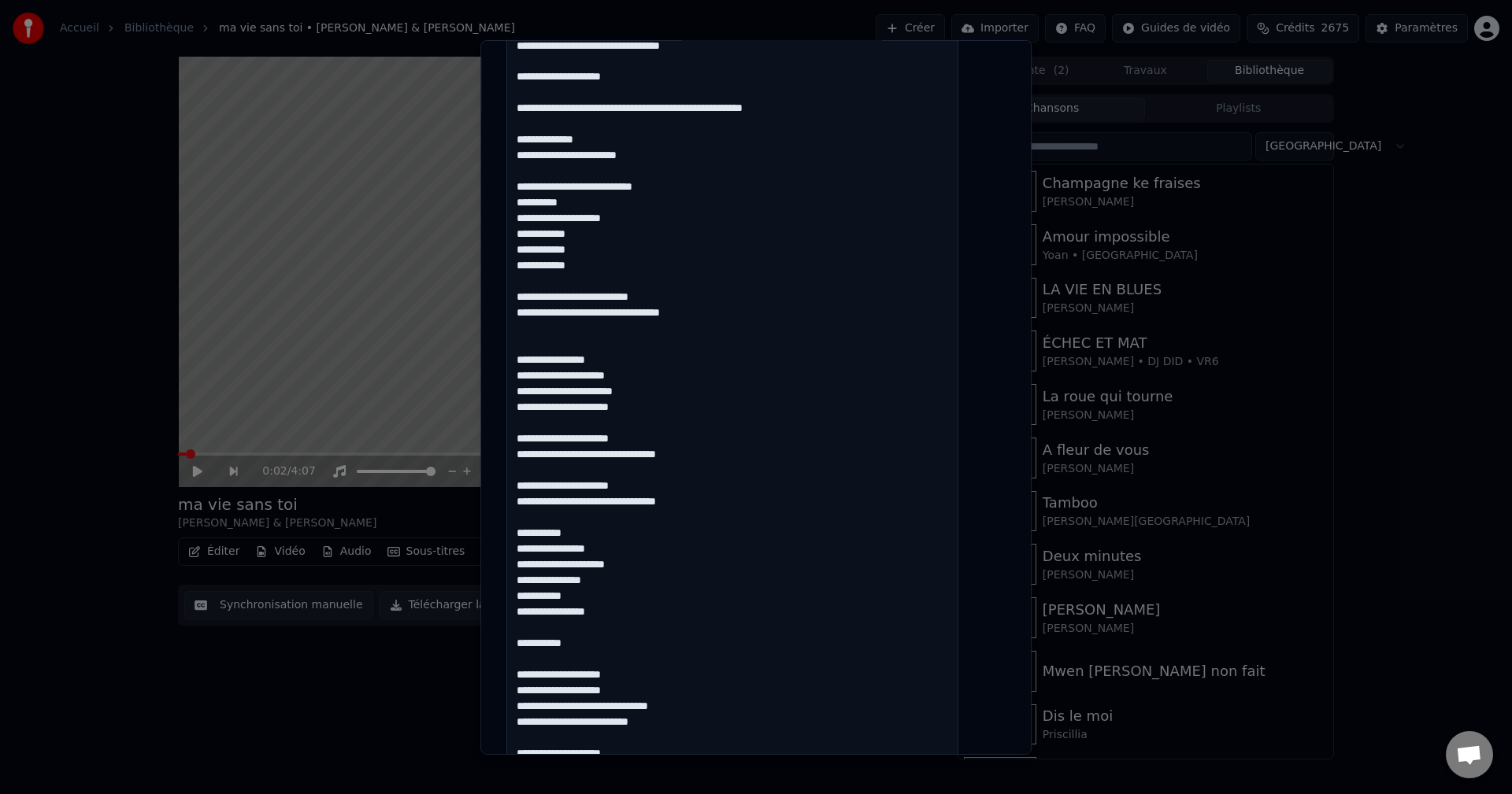
scroll to position [1340, 0]
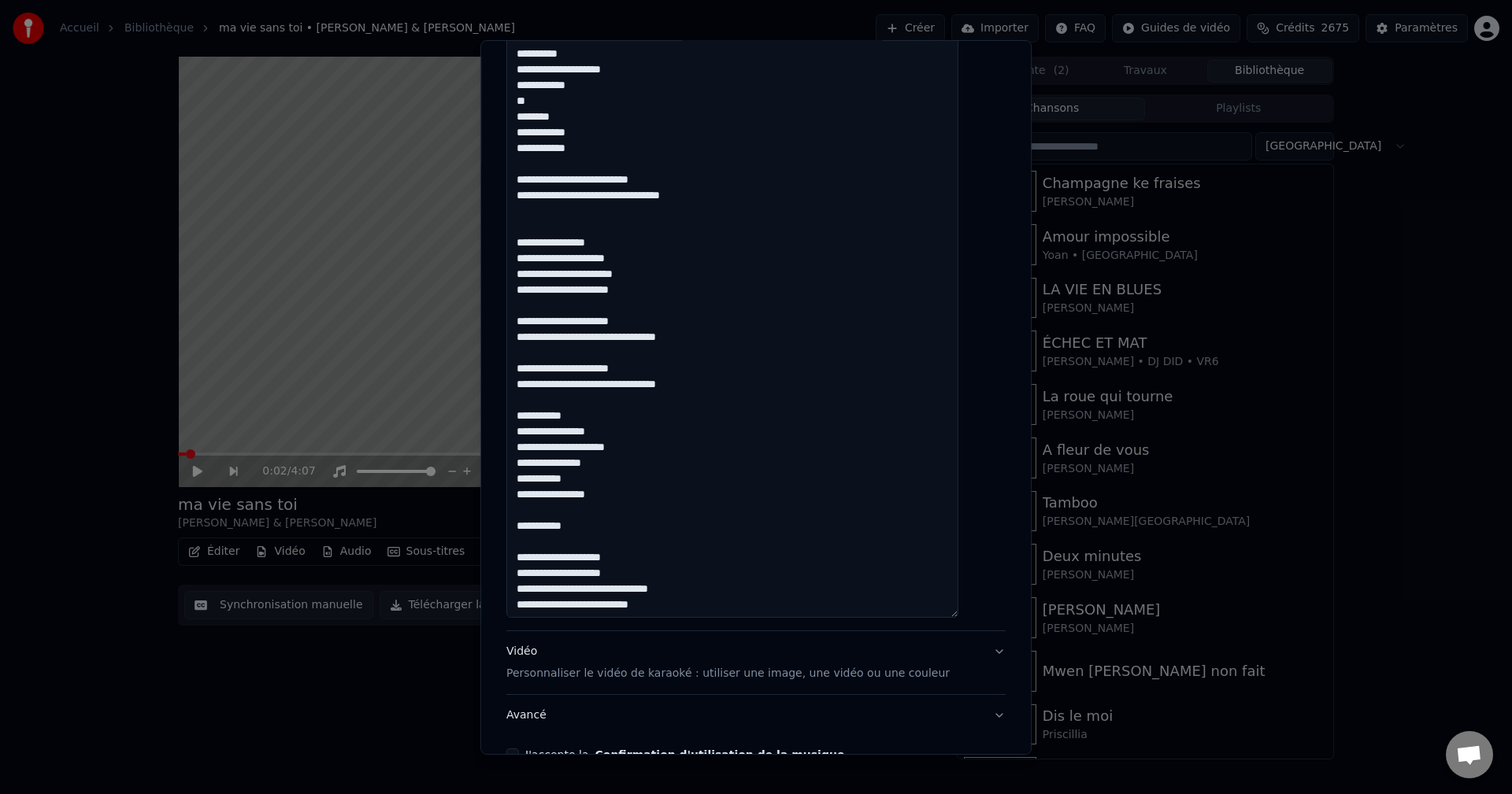
scroll to position [1451, 0]
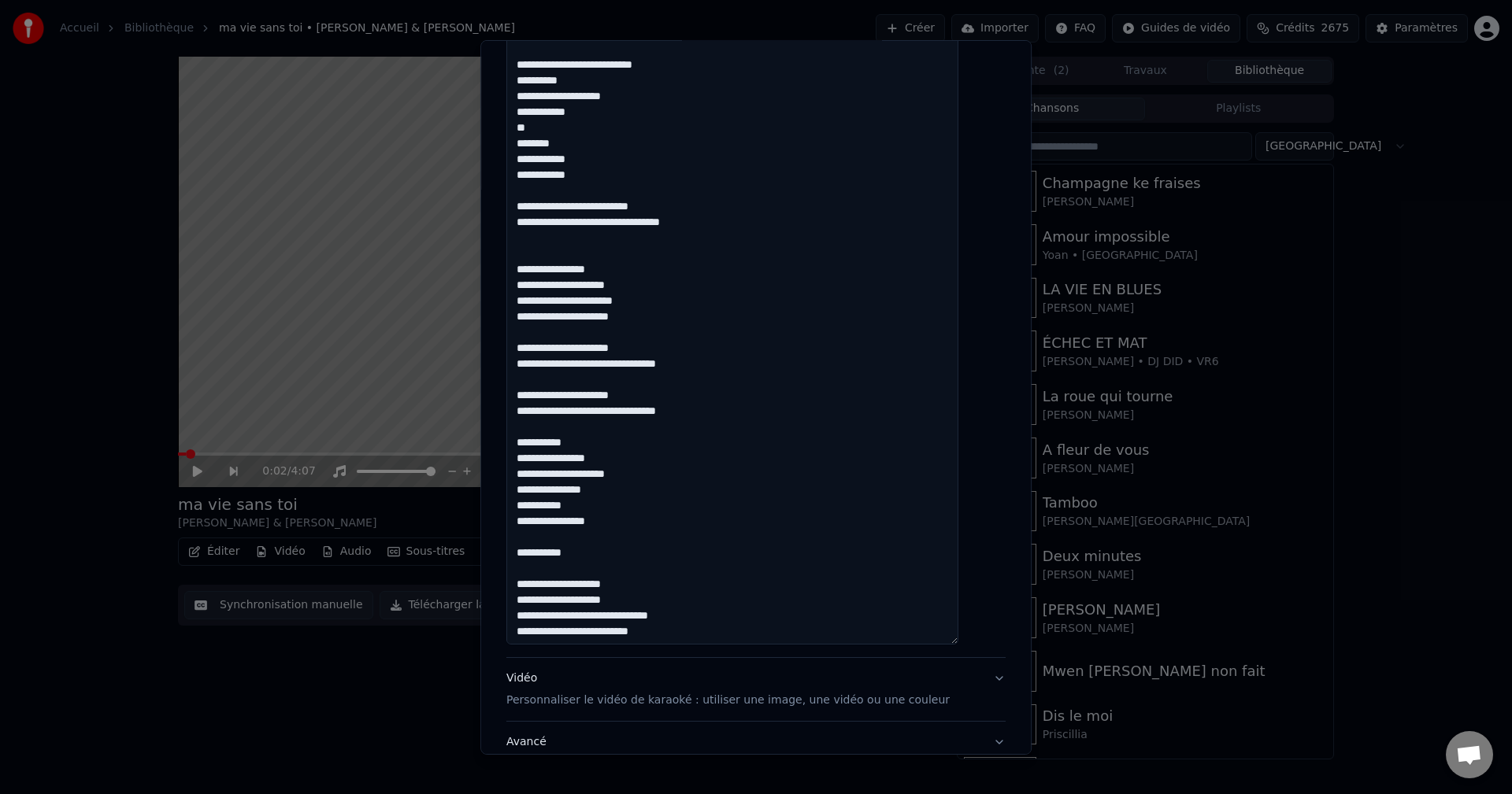
drag, startPoint x: 584, startPoint y: 146, endPoint x: 534, endPoint y: 145, distance: 50.0
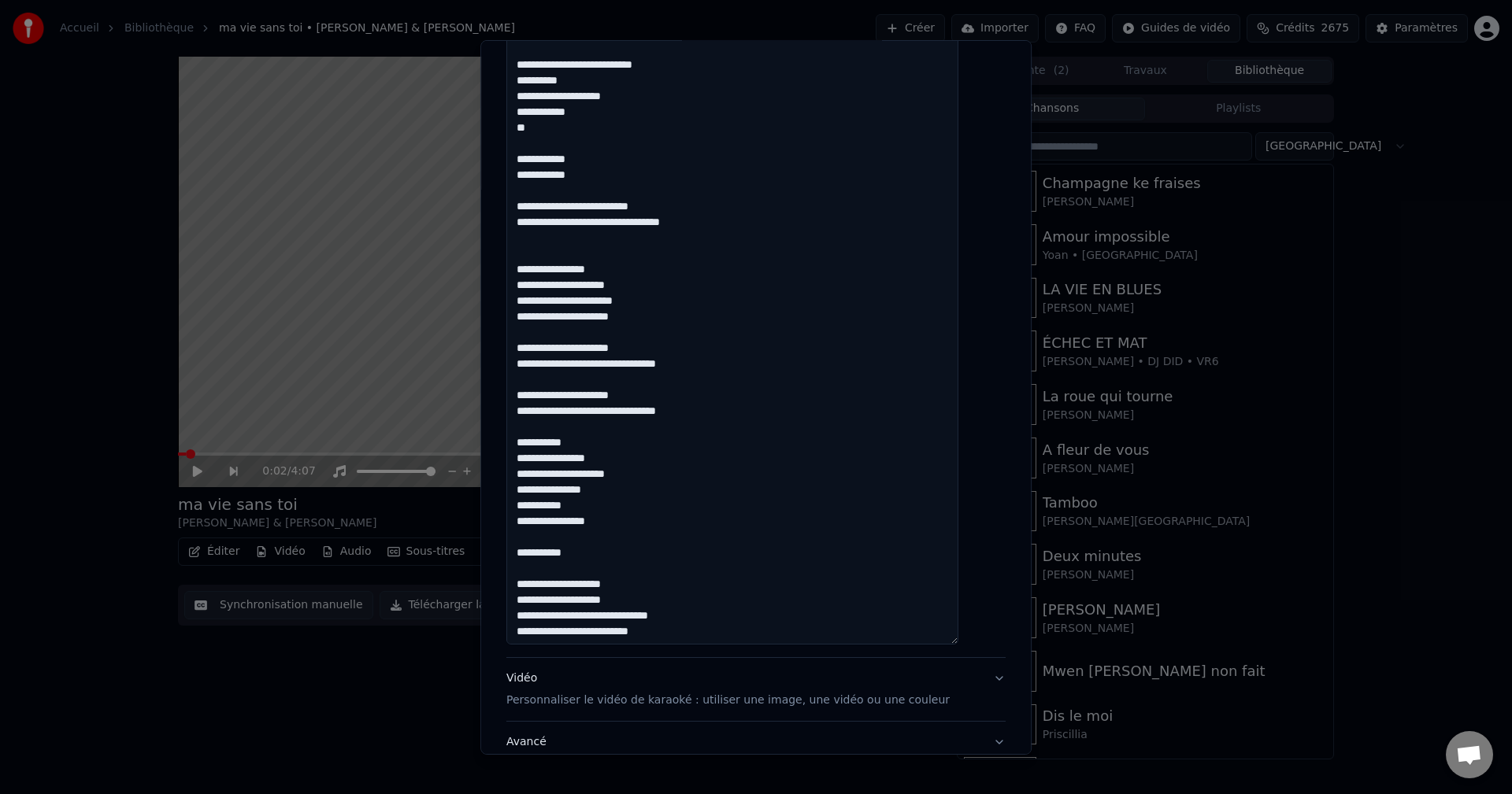
drag, startPoint x: 582, startPoint y: 352, endPoint x: 592, endPoint y: 352, distance: 10.0
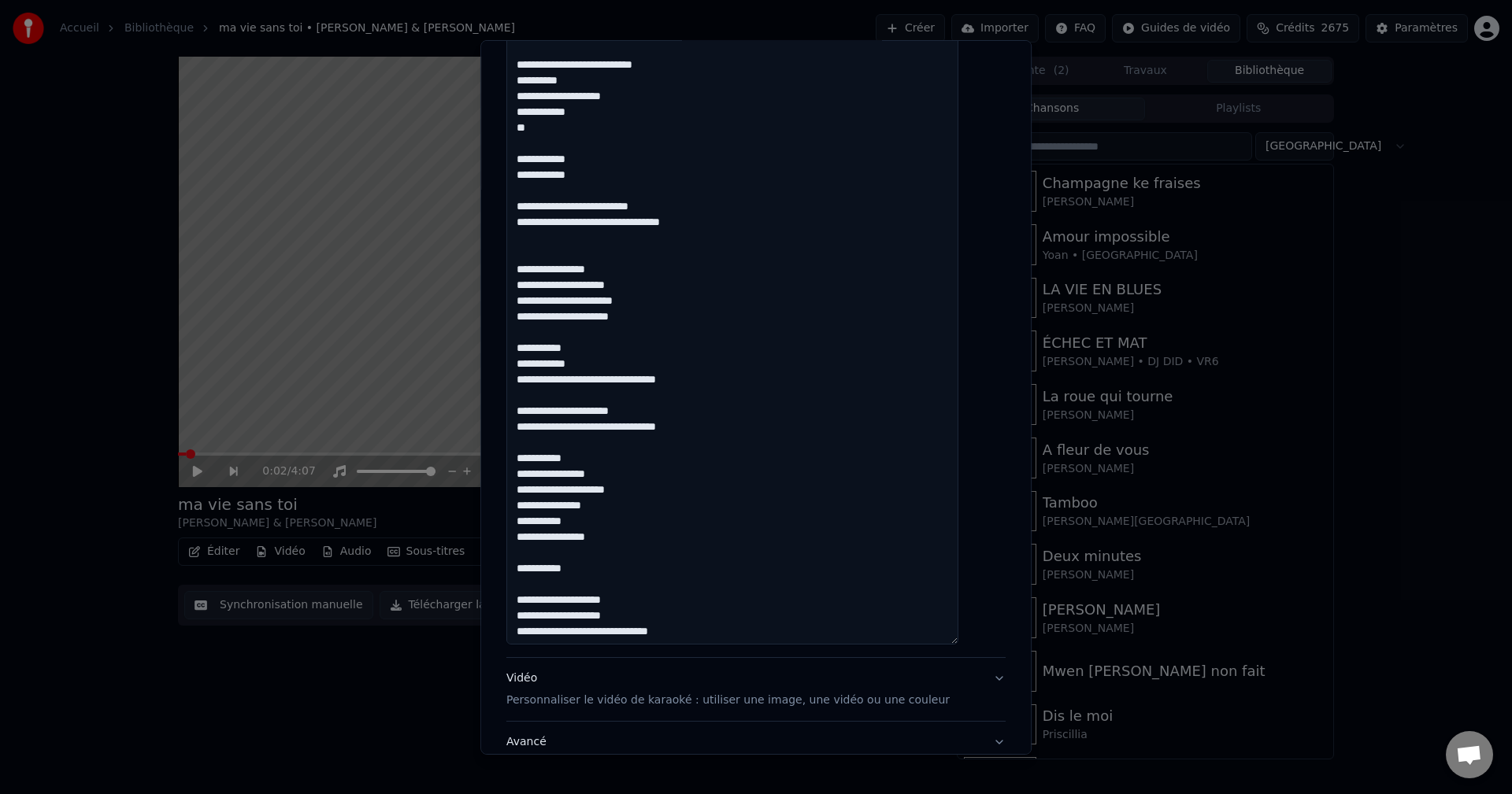
drag, startPoint x: 609, startPoint y: 380, endPoint x: 627, endPoint y: 387, distance: 19.3
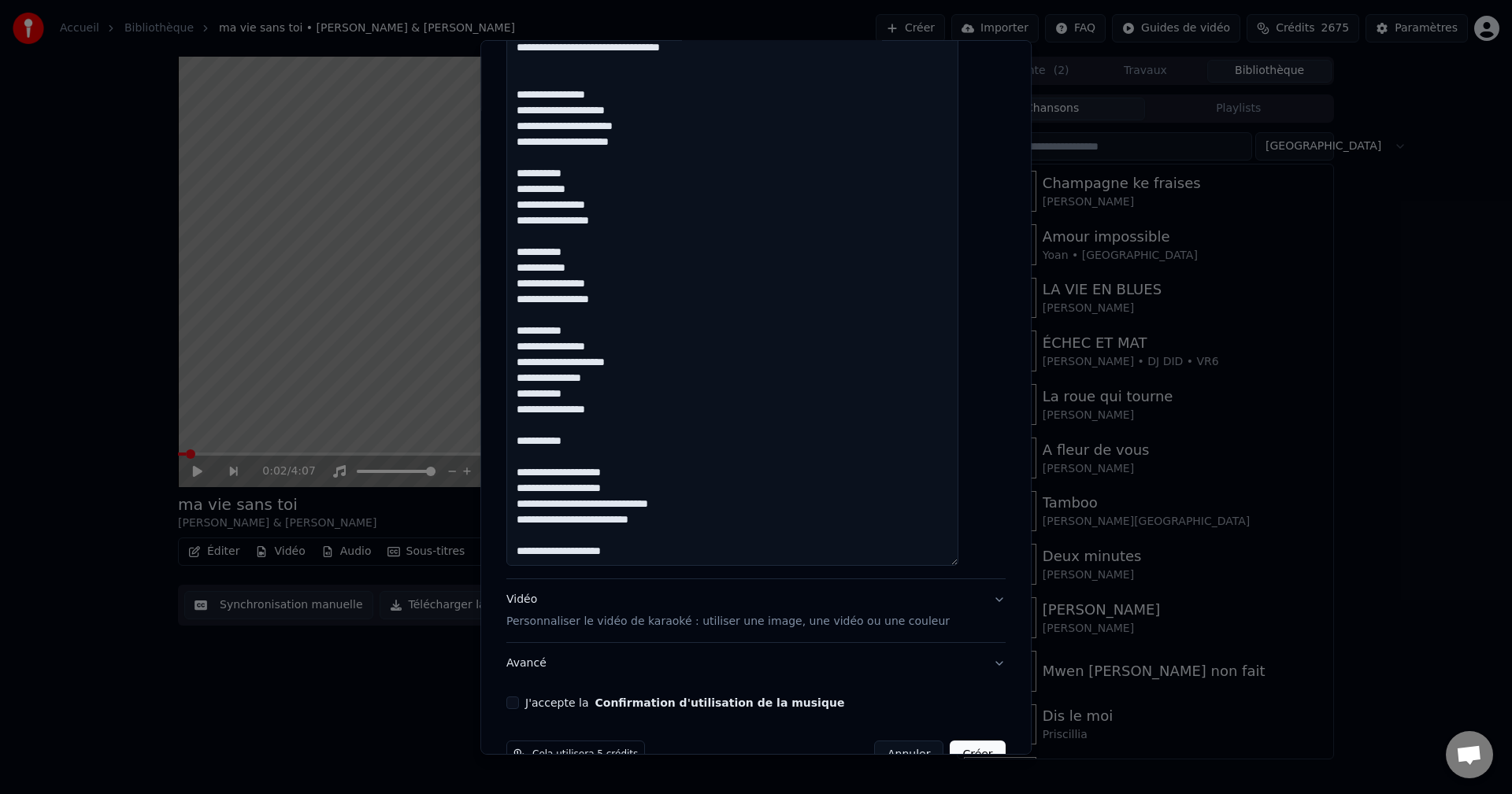
scroll to position [1569, 0]
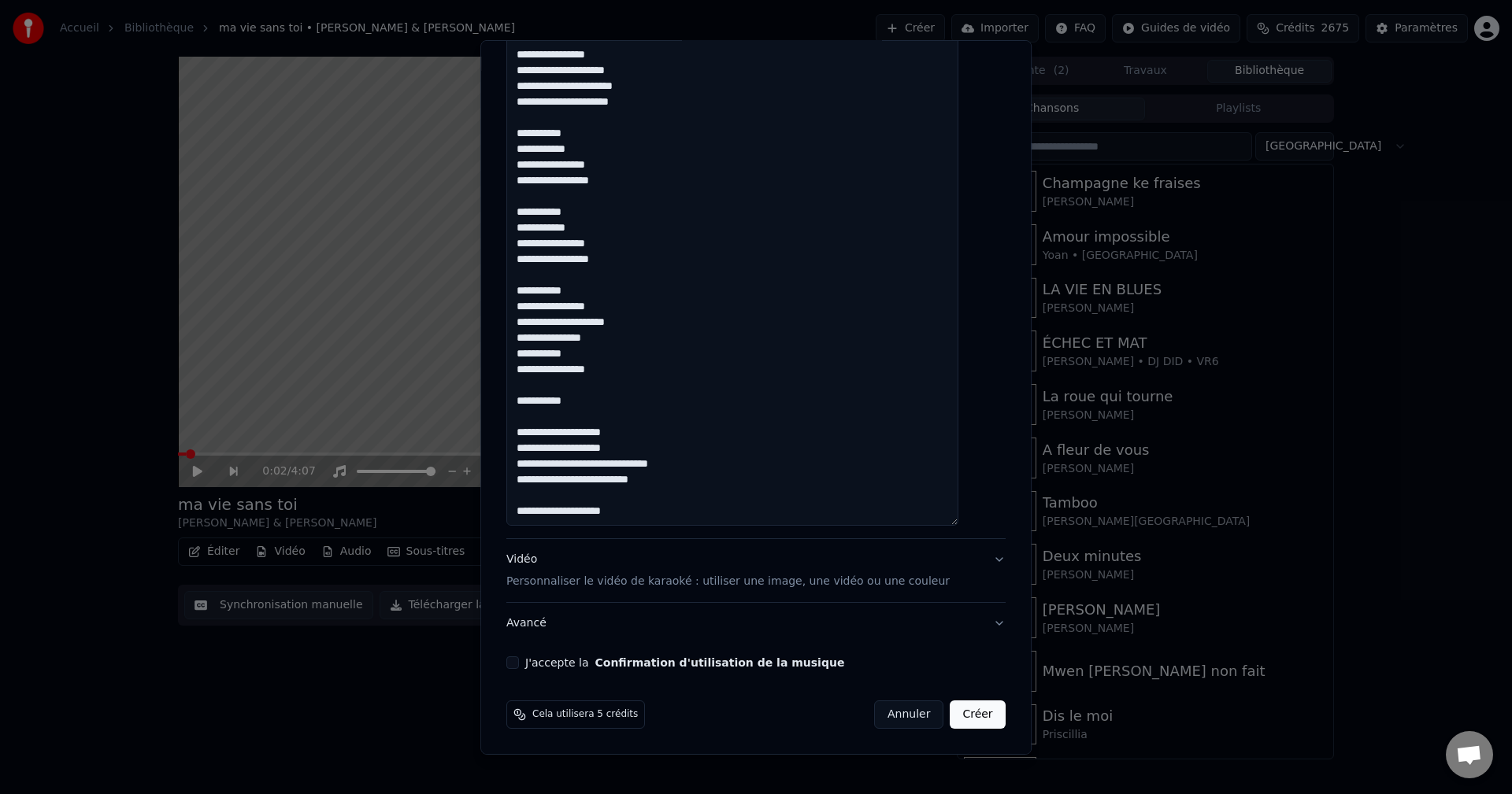
type textarea "**********"
click at [540, 565] on div "Vidéo Personnaliser le vidéo de karaoké : utiliser une image, une vidéo ou une …" at bounding box center [728, 570] width 443 height 38
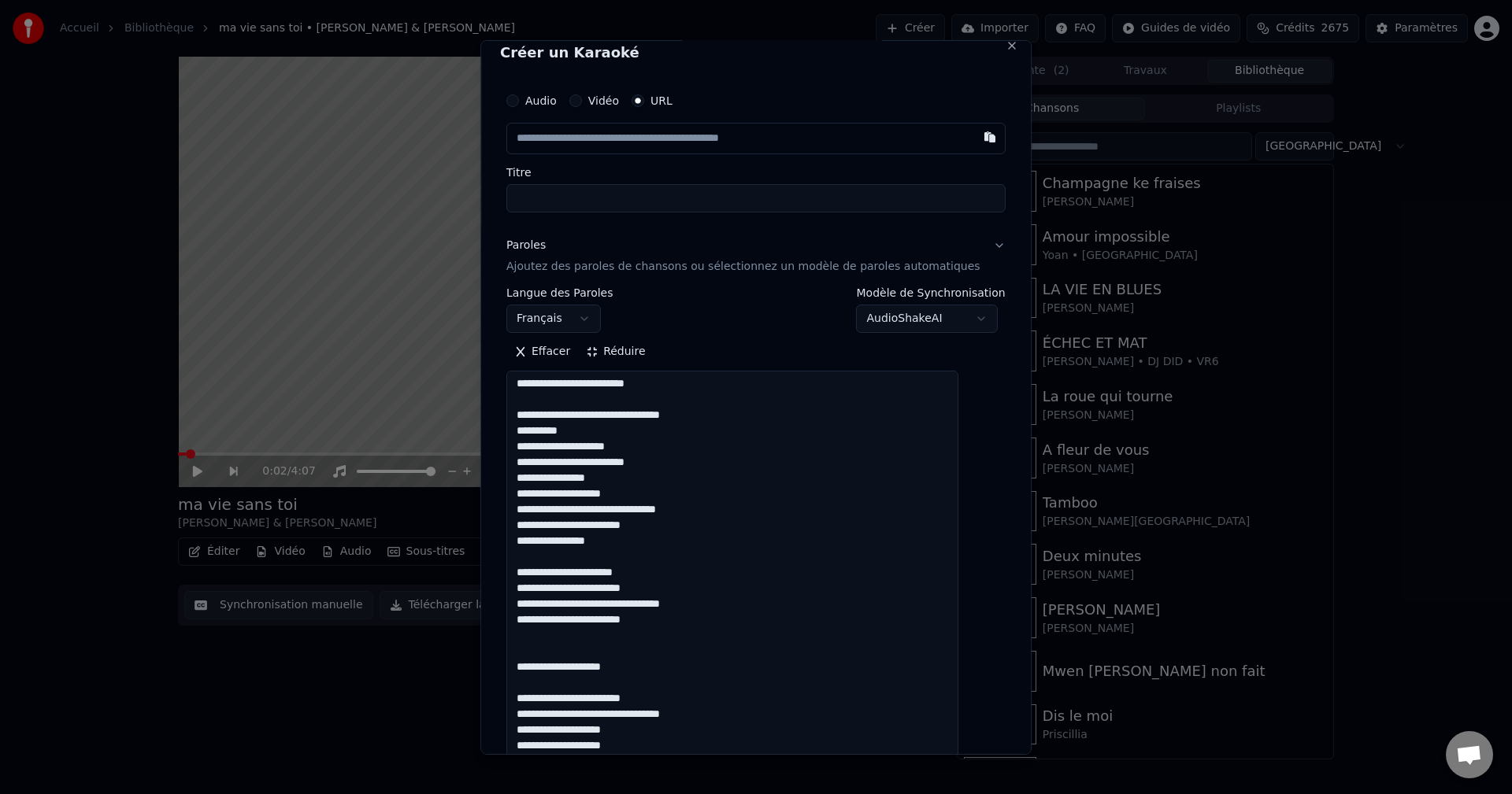
scroll to position [0, 0]
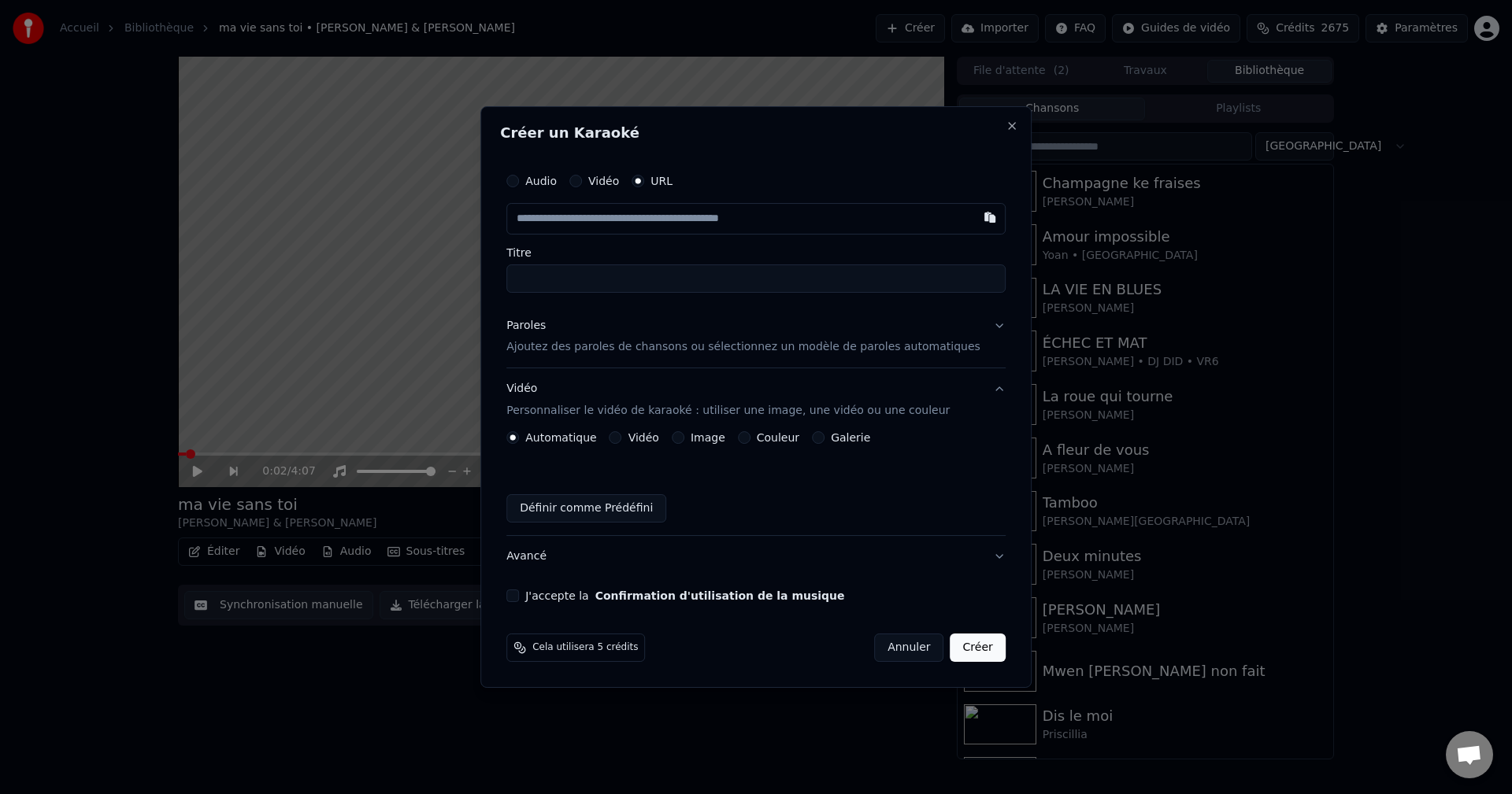
click at [622, 439] on button "Vidéo" at bounding box center [616, 437] width 13 height 13
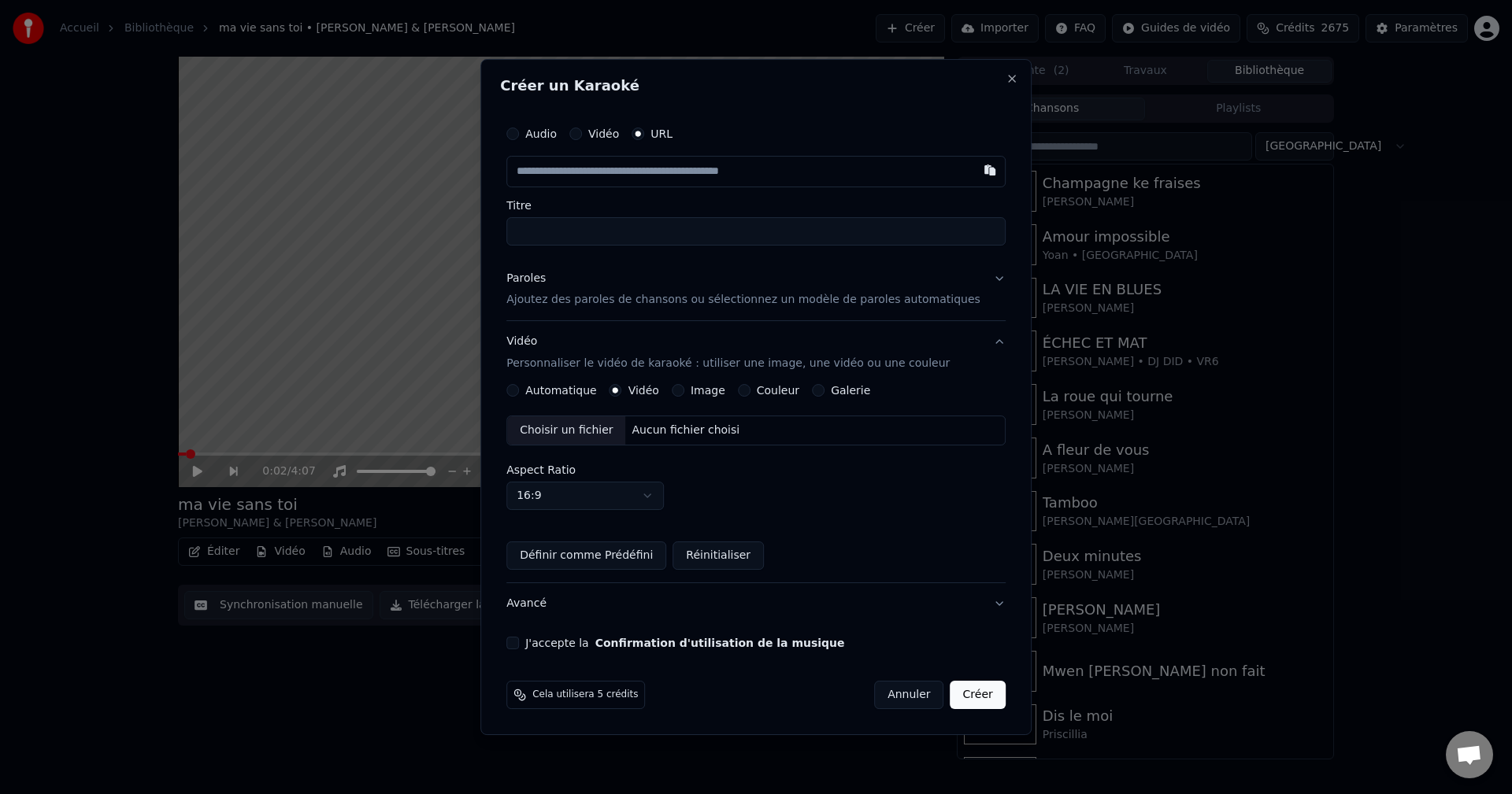
click at [570, 419] on div "Choisir un fichier" at bounding box center [565, 430] width 118 height 29
click at [519, 388] on button "Automatique" at bounding box center [513, 390] width 13 height 13
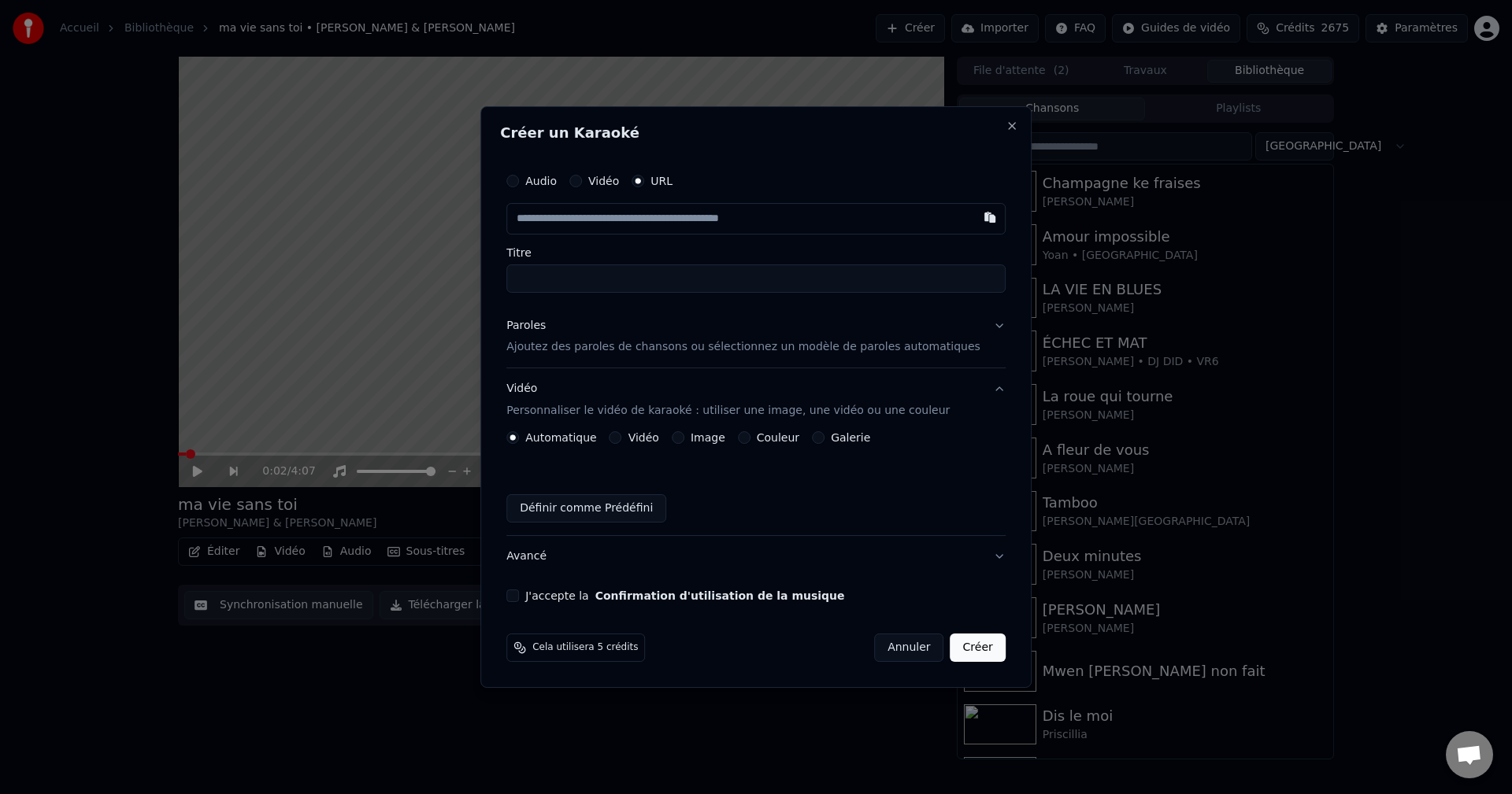
click at [597, 229] on input "text" at bounding box center [756, 219] width 499 height 32
click at [595, 215] on input "text" at bounding box center [756, 219] width 499 height 32
paste input "**********"
type input "**********"
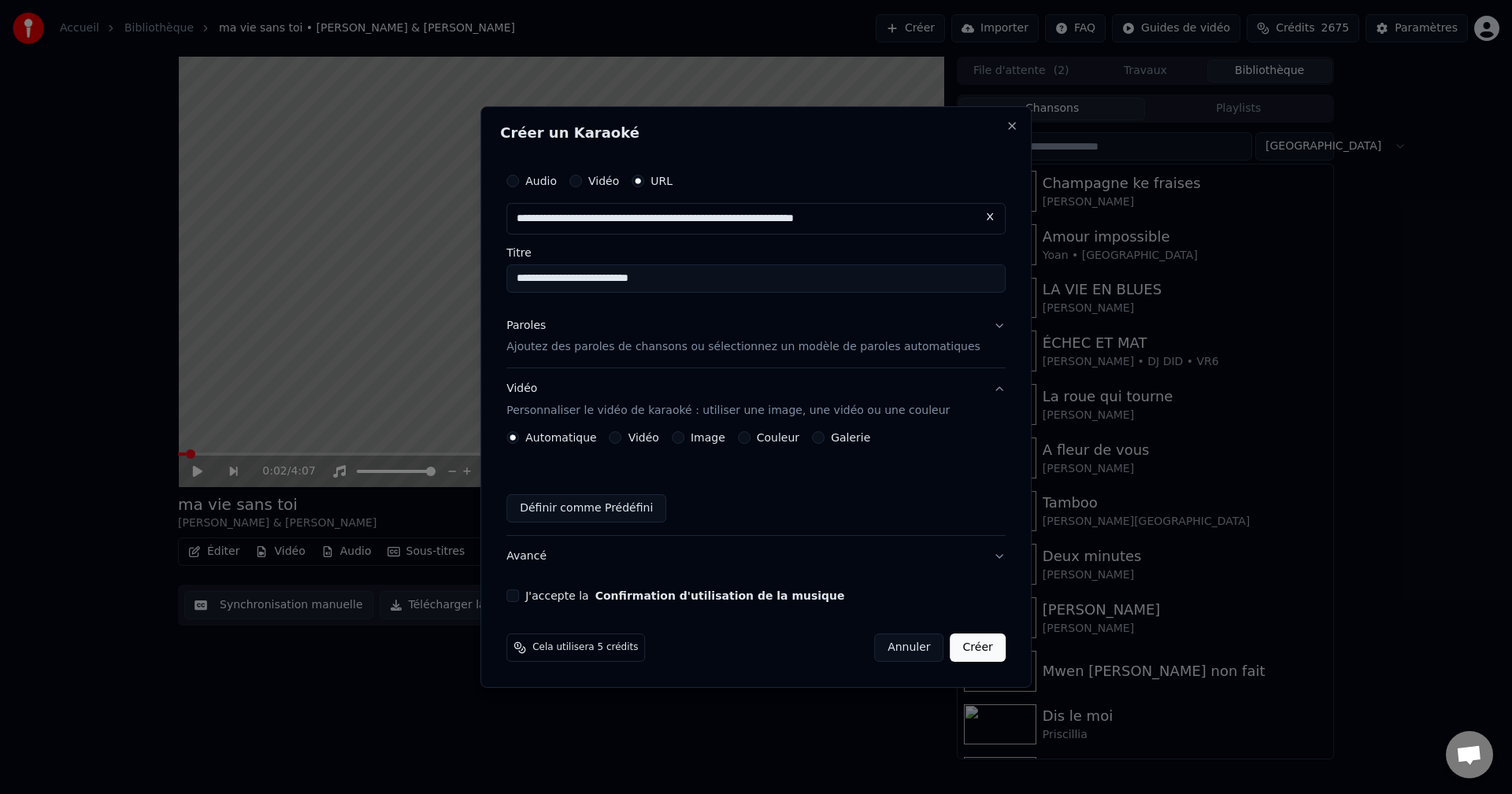
click at [540, 332] on div "Paroles" at bounding box center [526, 325] width 39 height 16
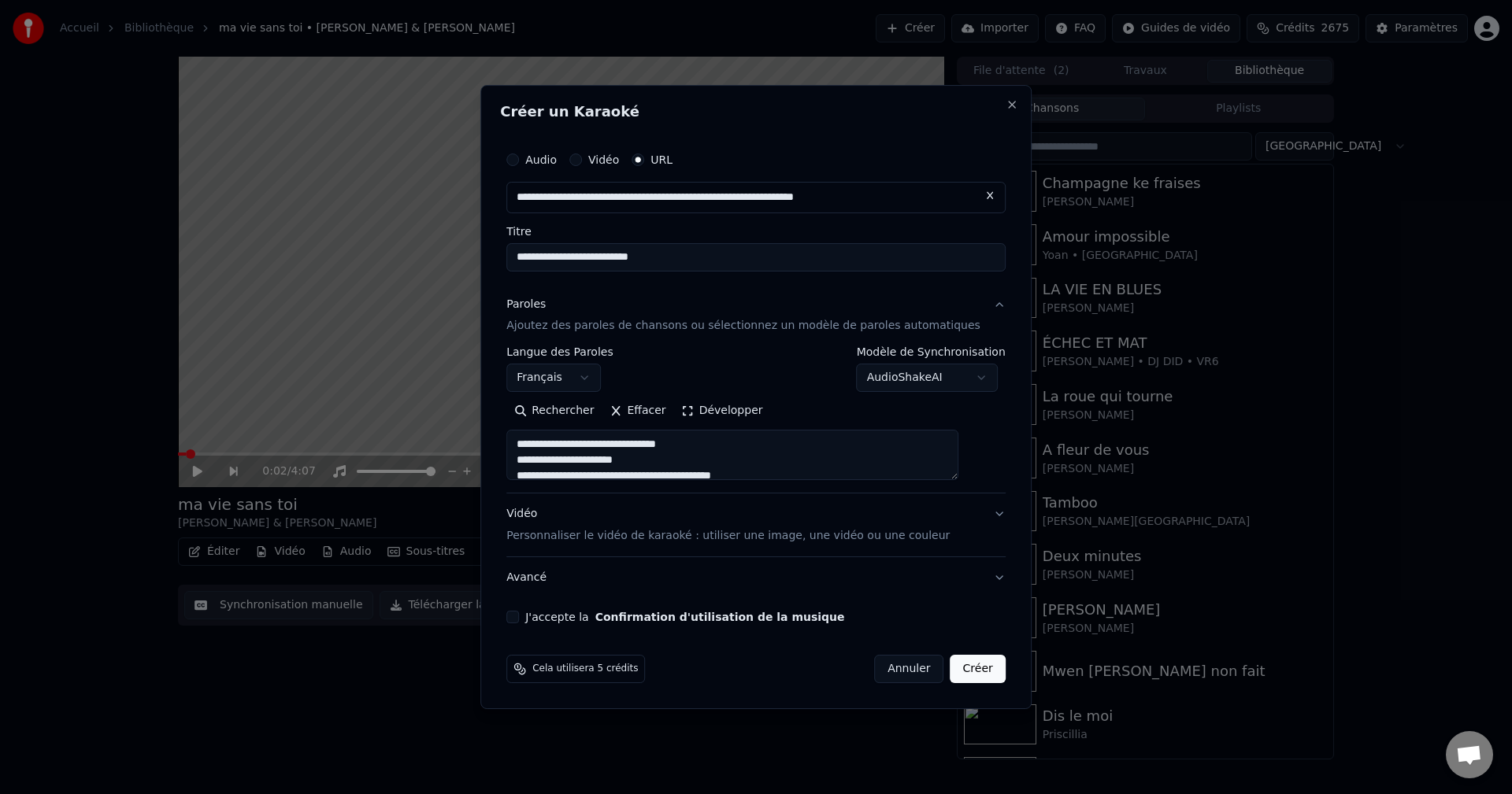
click at [552, 514] on div "Vidéo Personnaliser le vidéo de karaoké : utiliser une image, une vidéo ou une …" at bounding box center [728, 525] width 443 height 38
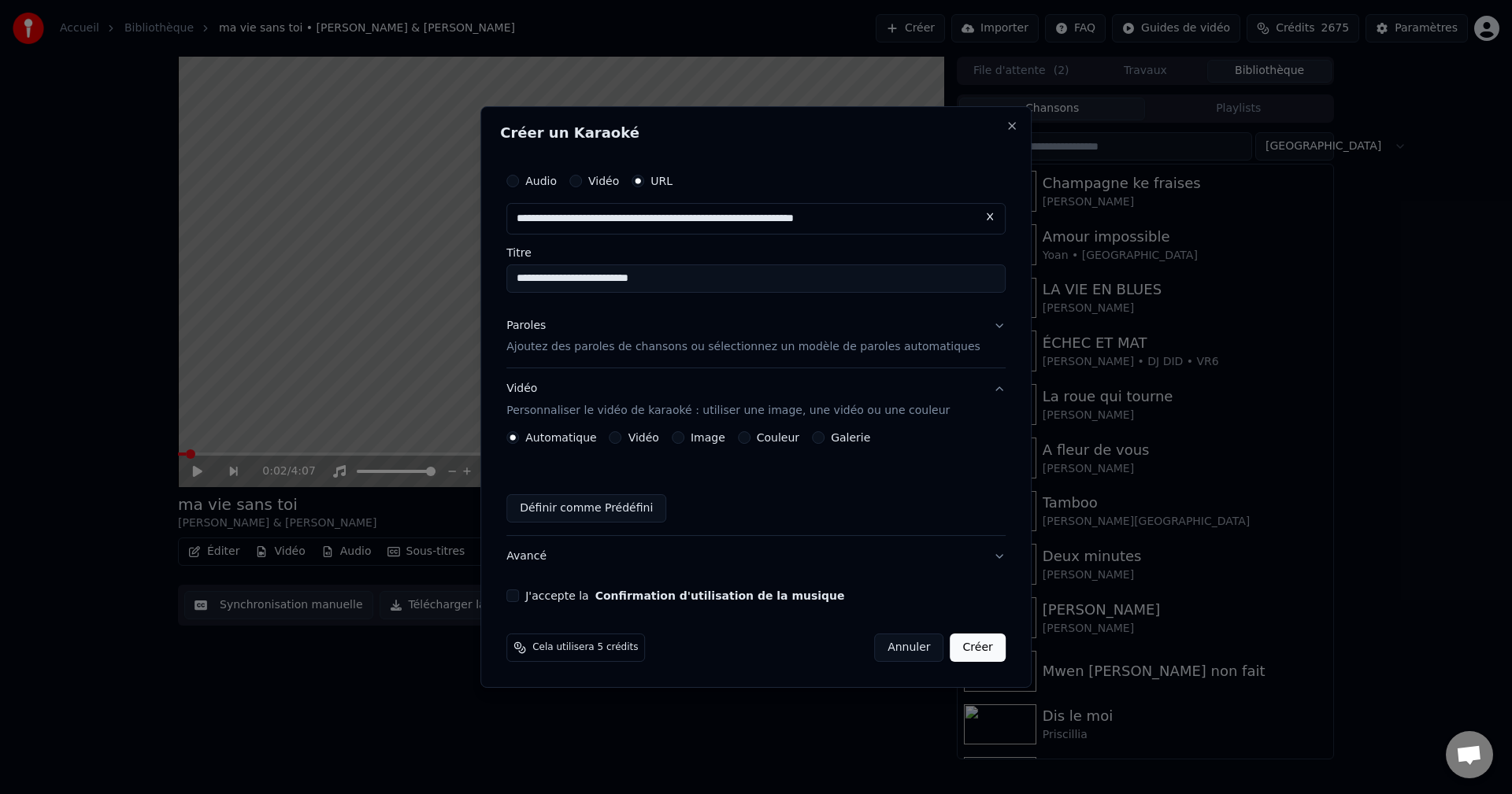
click at [546, 595] on div "J'accepte la Confirmation d'utilisation de la musique" at bounding box center [756, 596] width 499 height 13
click at [519, 602] on button "J'accepte la Confirmation d'utilisation de la musique" at bounding box center [513, 596] width 13 height 13
click at [549, 562] on button "Avancé" at bounding box center [756, 556] width 499 height 41
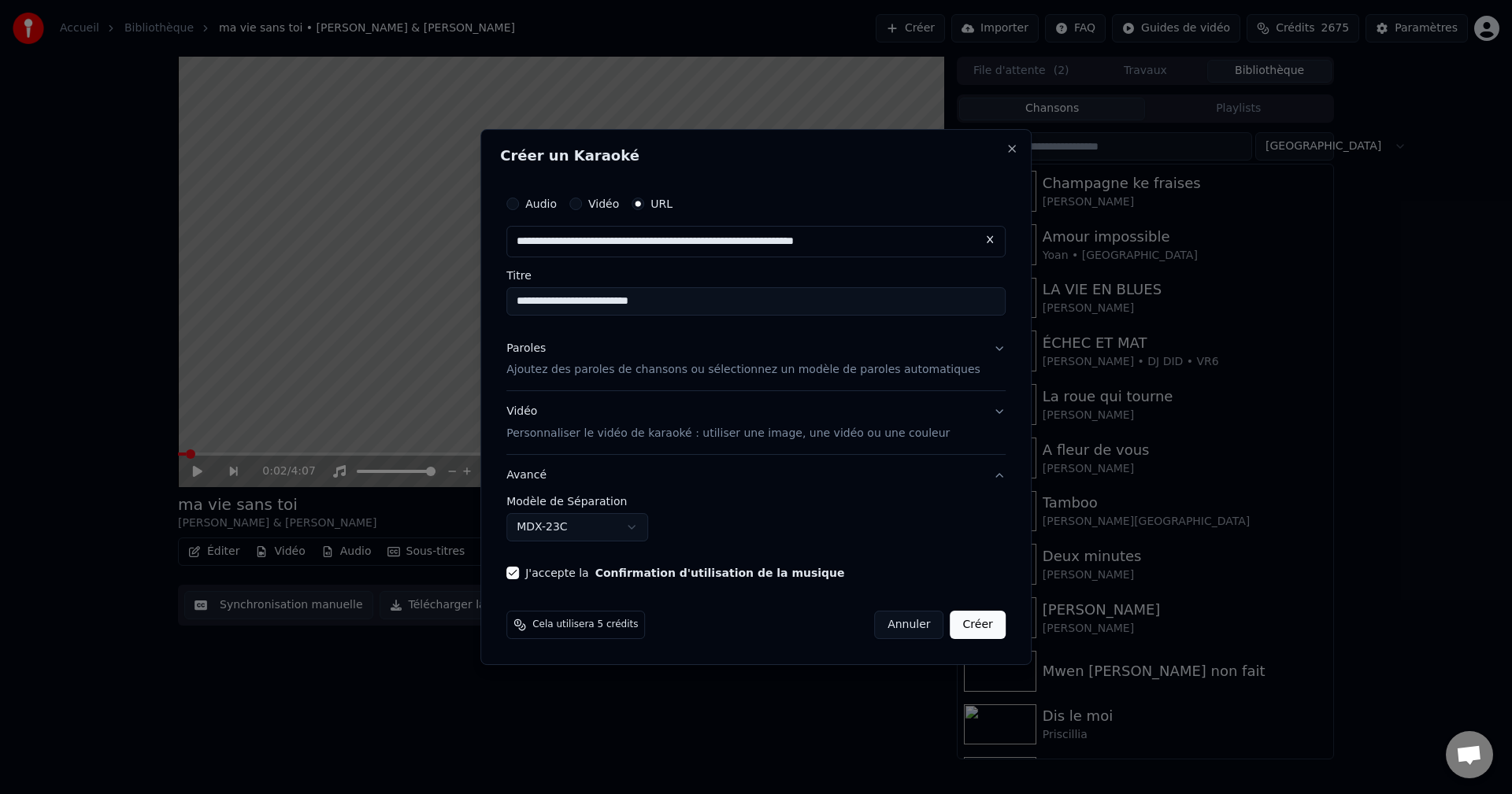
click at [572, 522] on body "**********" at bounding box center [756, 397] width 1512 height 794
click at [970, 629] on button "Créer" at bounding box center [977, 624] width 55 height 29
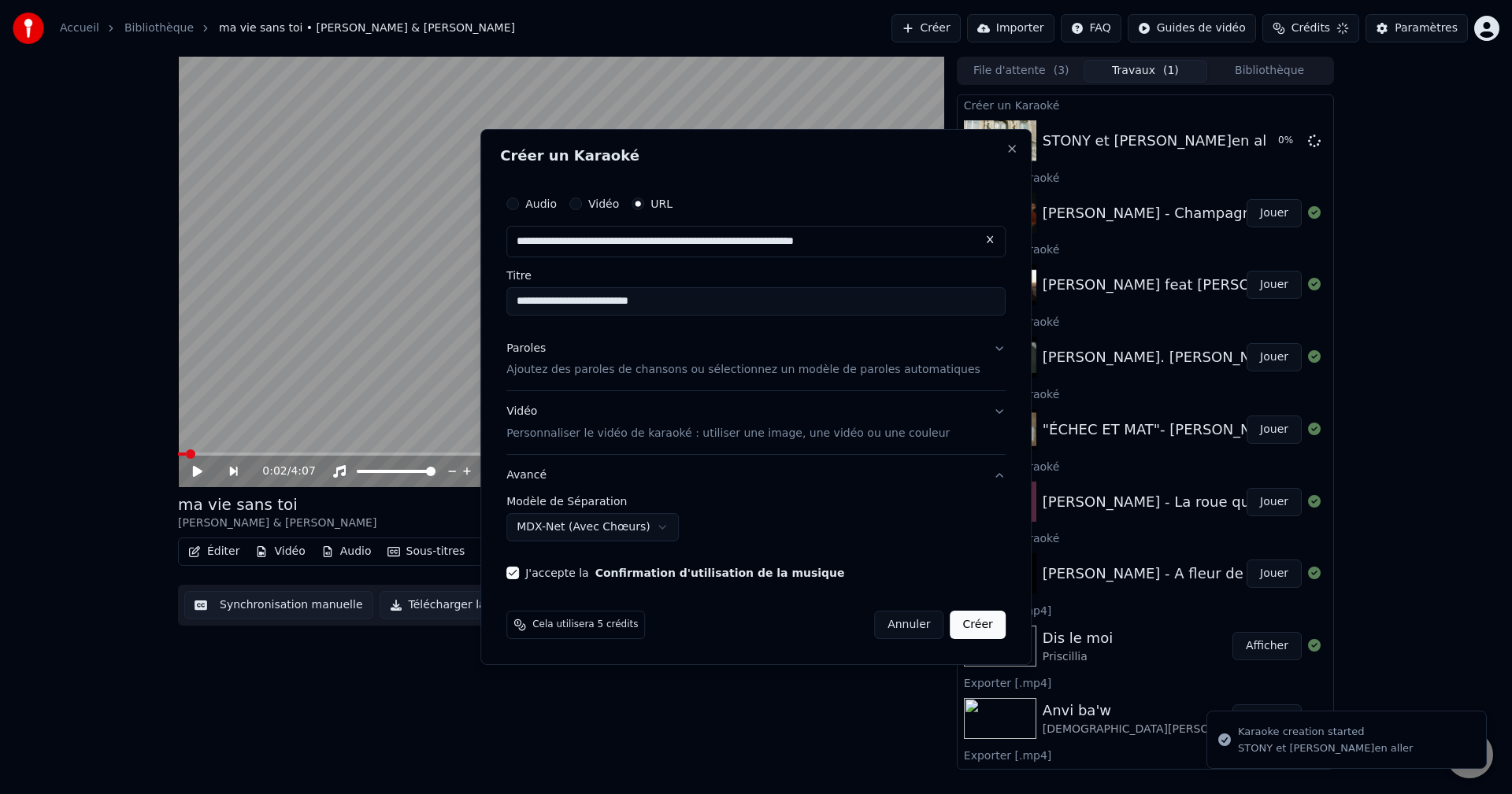
select select "******"
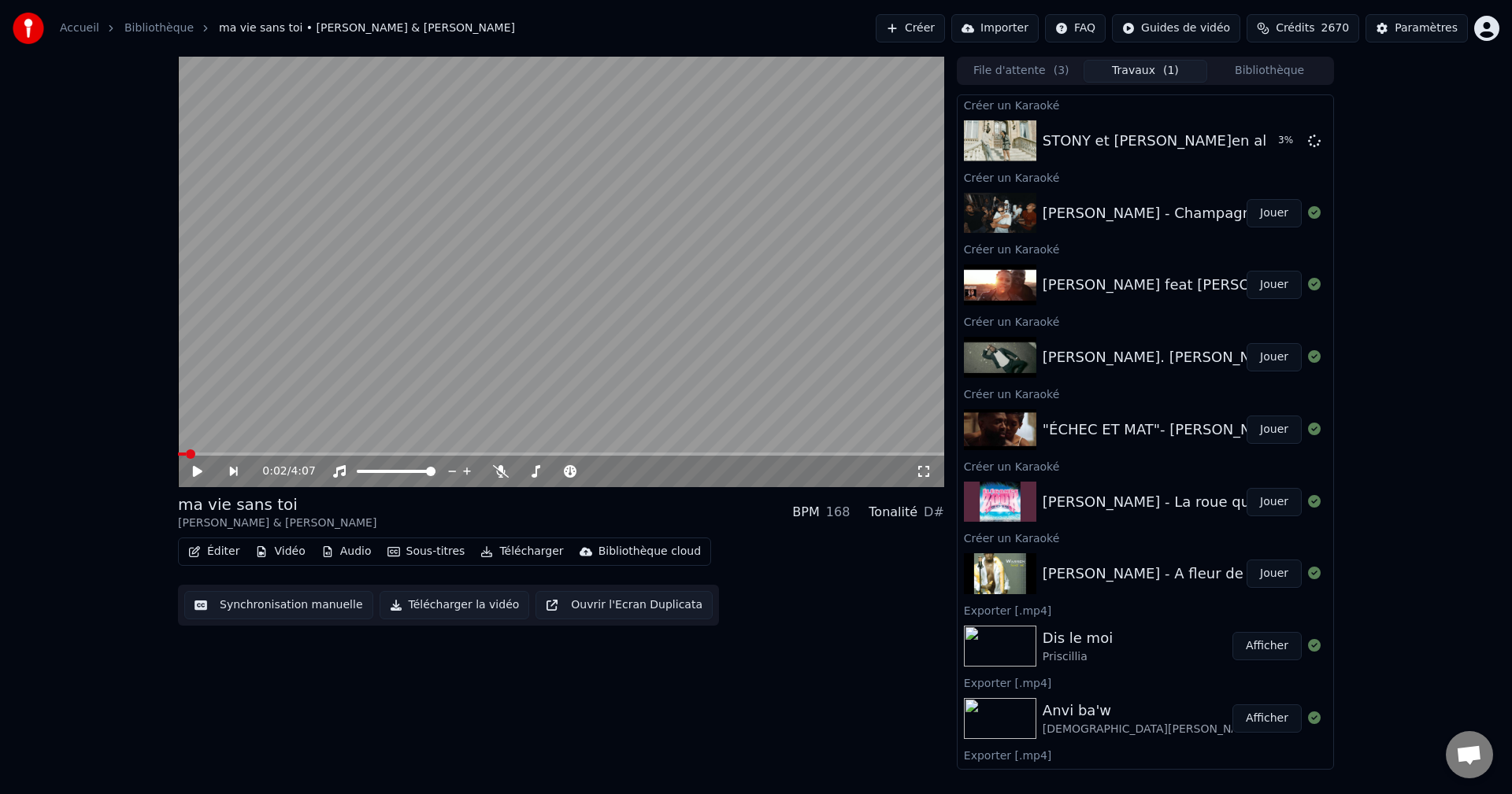
click at [1315, 23] on span "Crédits" at bounding box center [1295, 28] width 39 height 16
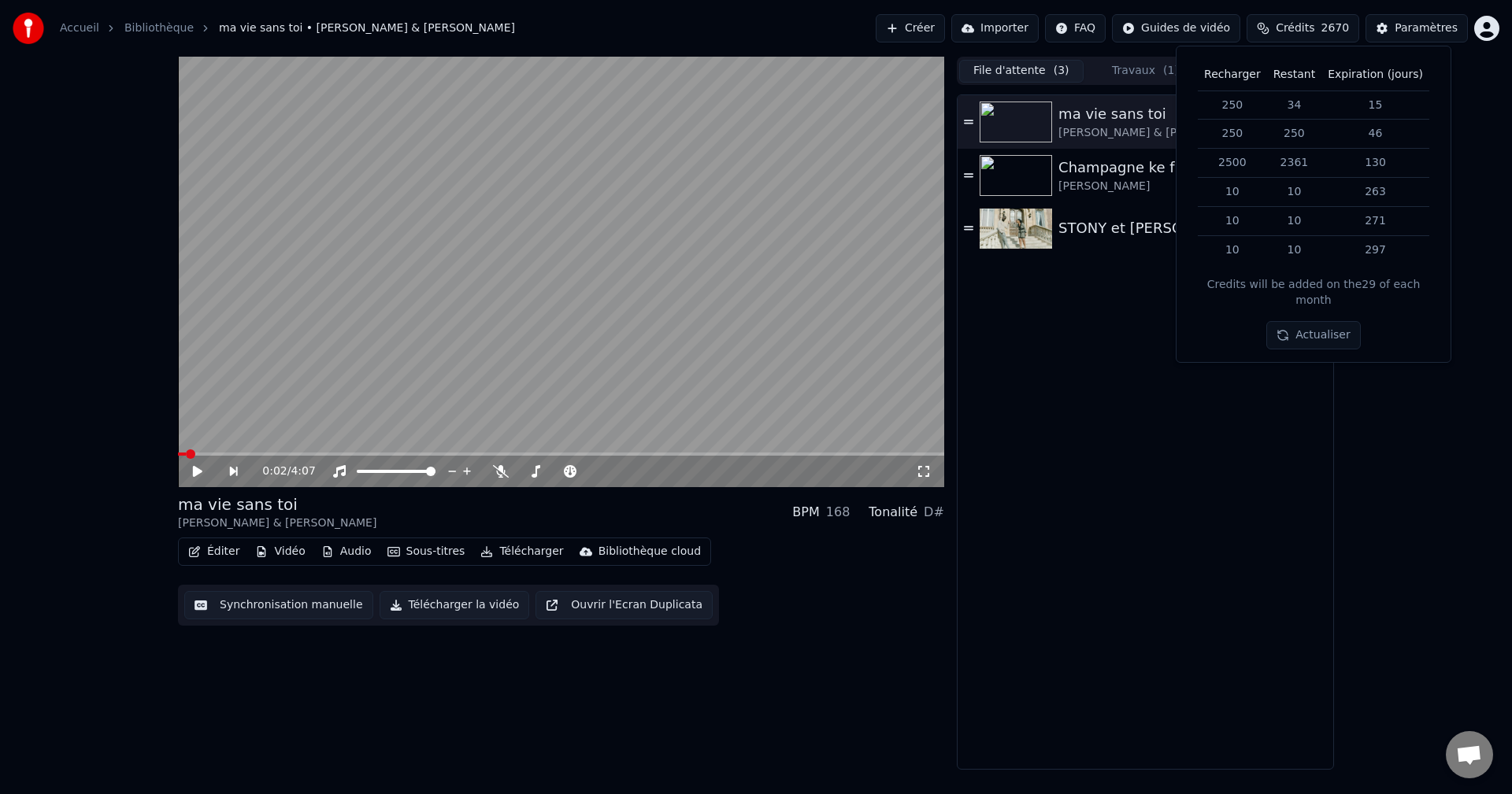
click at [1018, 70] on button "File d'attente ( 3 )" at bounding box center [1021, 71] width 124 height 23
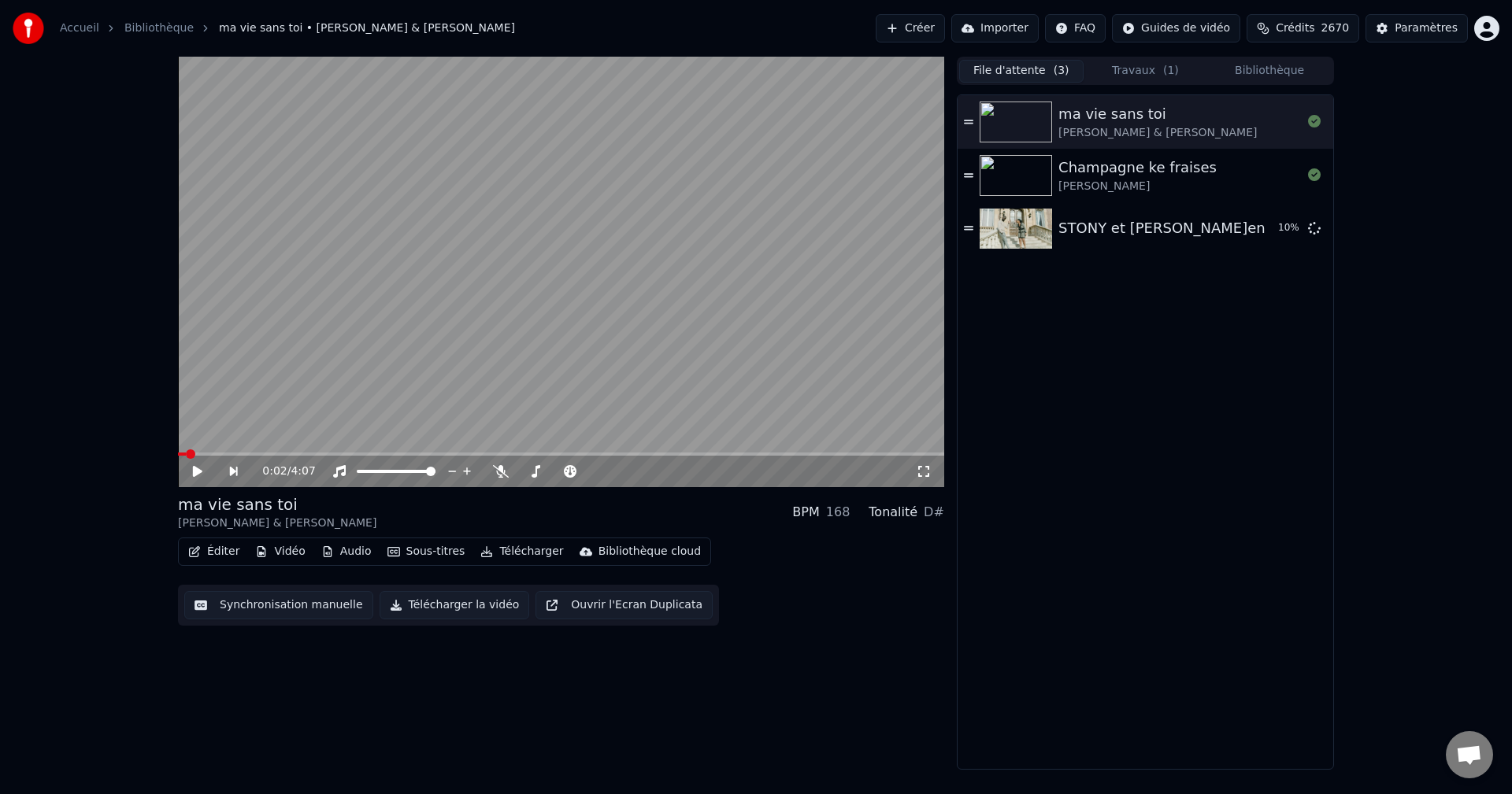
click at [1318, 69] on button "Bibliothèque" at bounding box center [1269, 71] width 124 height 23
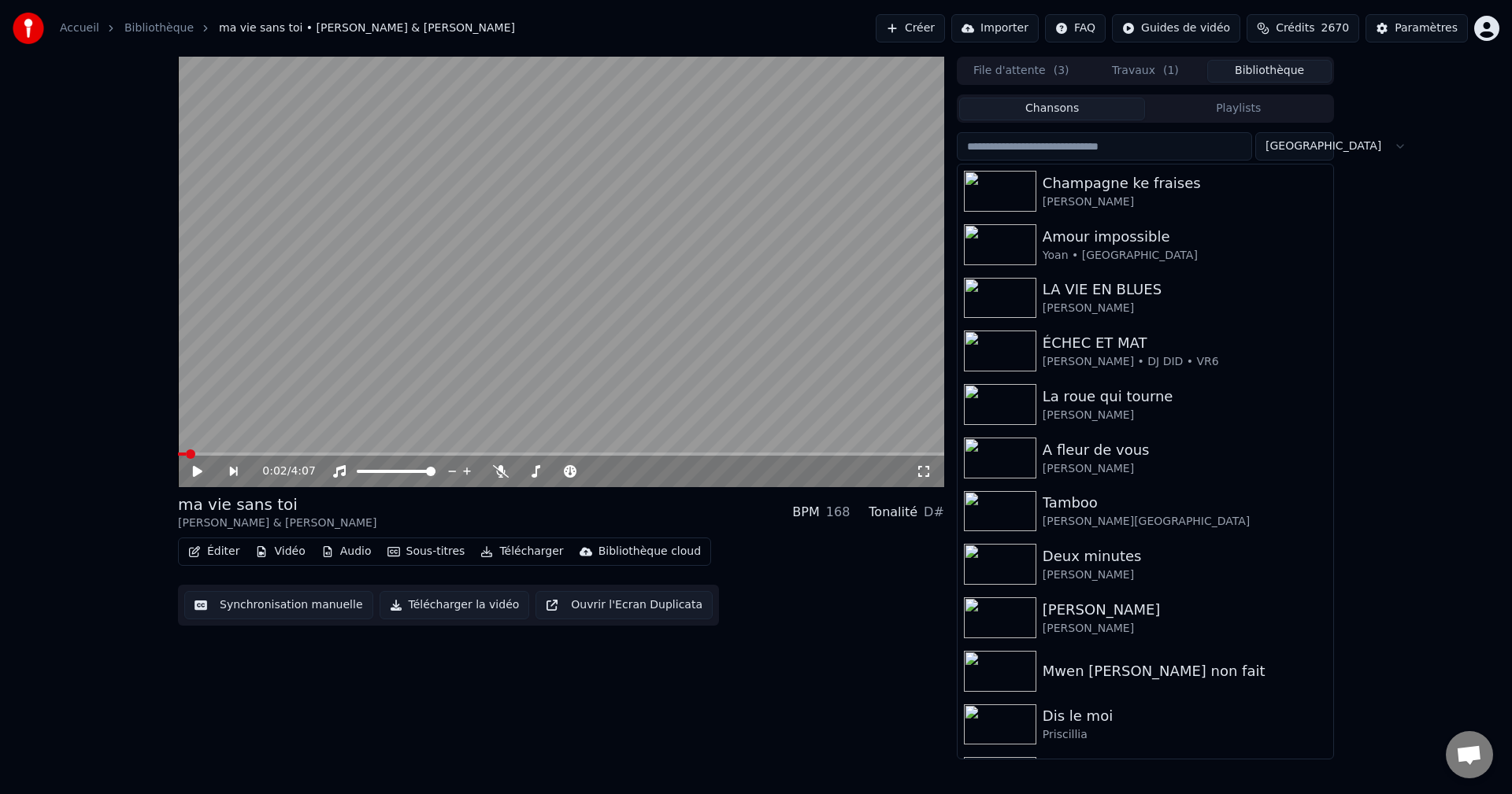
click at [1099, 135] on input "search" at bounding box center [1104, 146] width 295 height 29
type input "*"
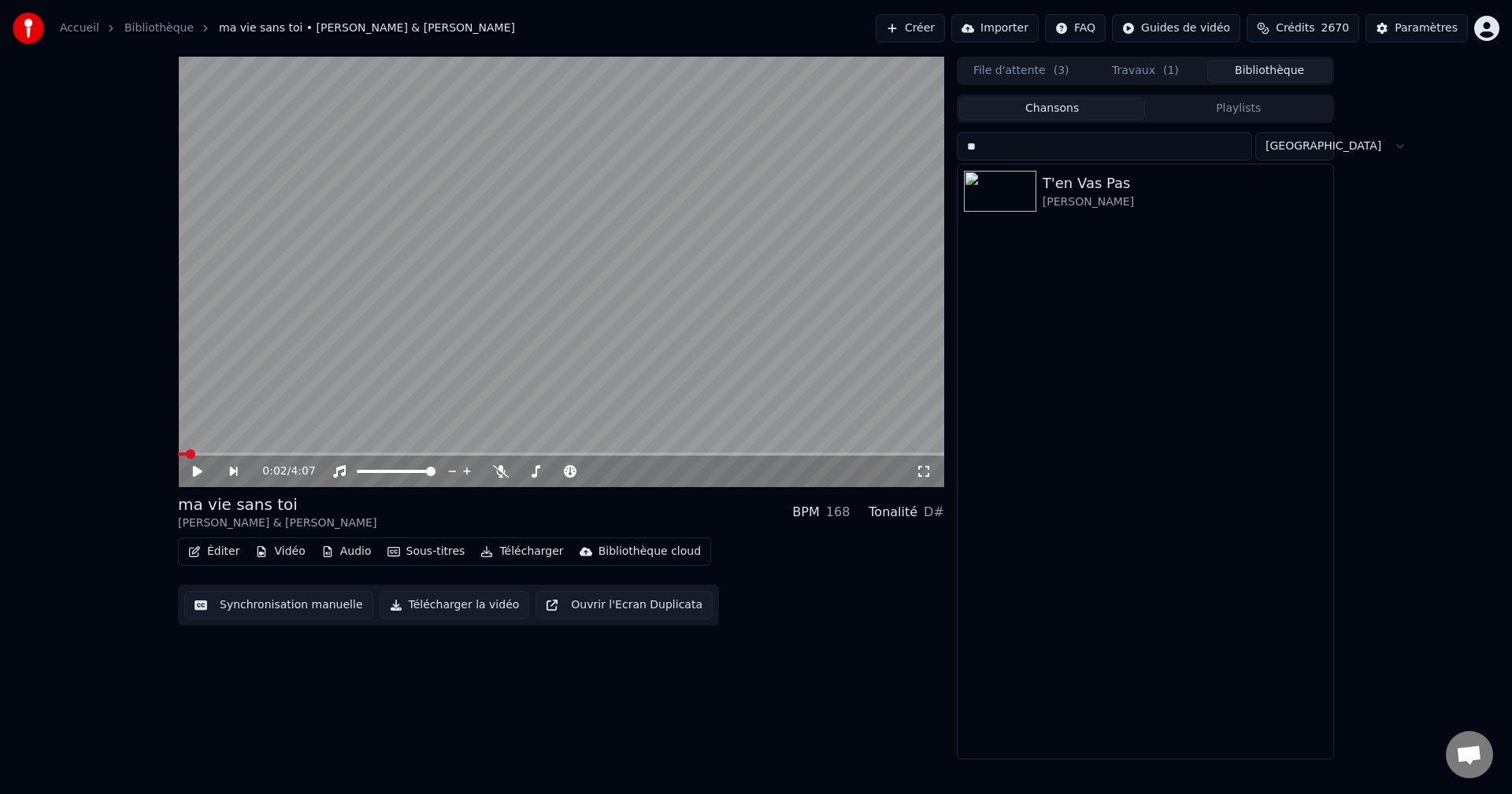
type input "*"
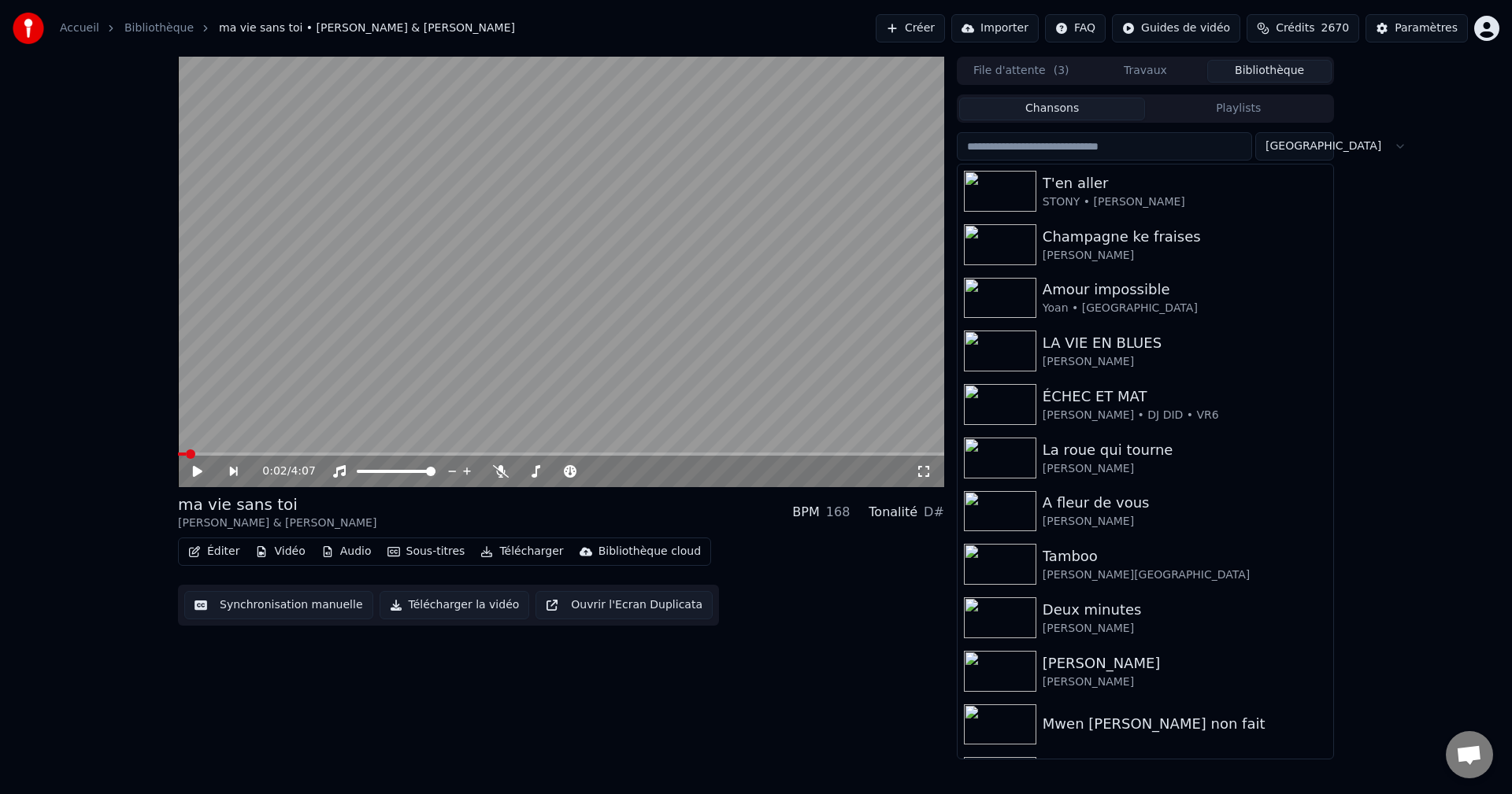
click at [942, 30] on button "Créer" at bounding box center [909, 28] width 70 height 29
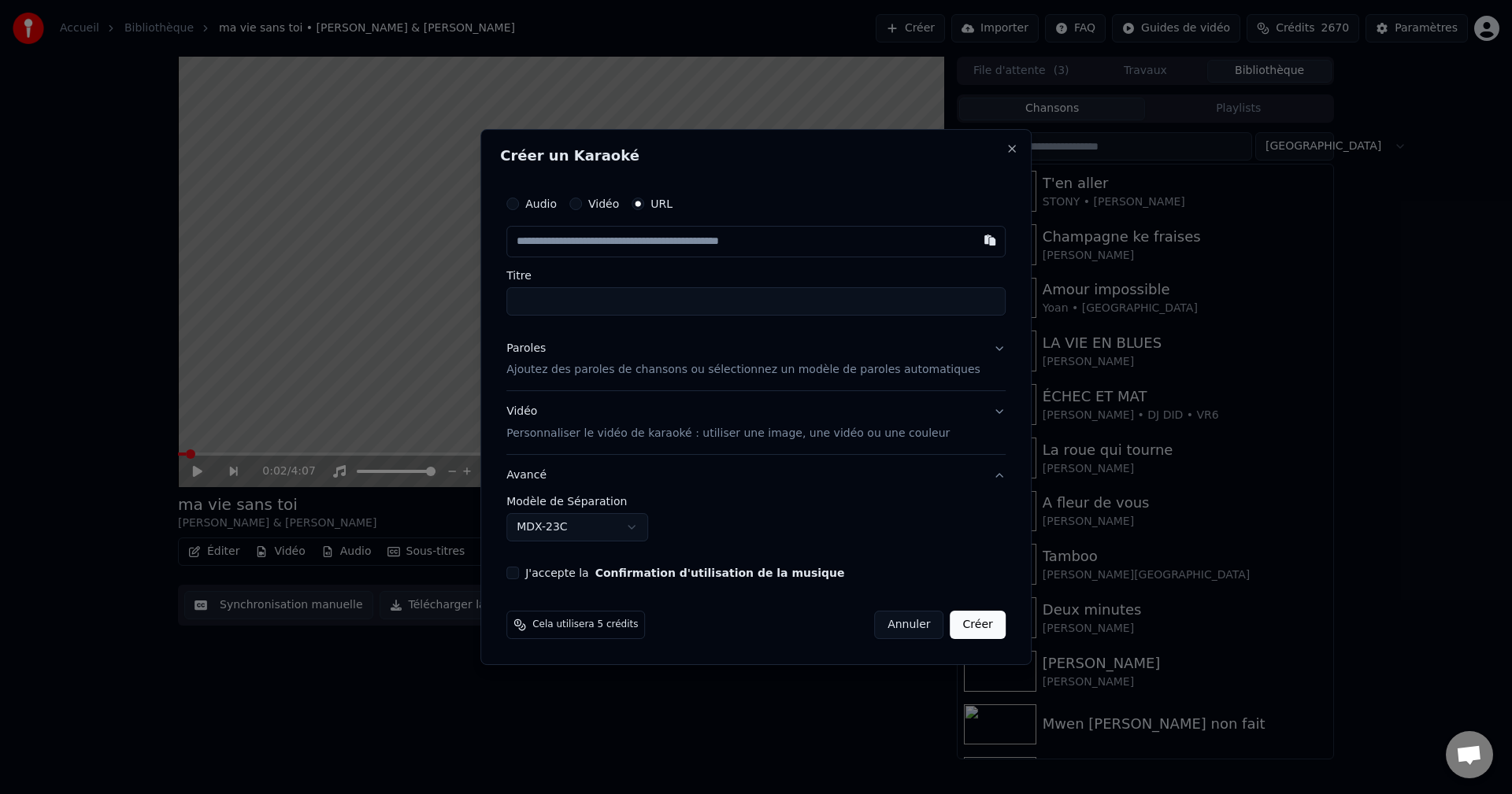
click at [658, 242] on input "text" at bounding box center [756, 242] width 499 height 32
type input "**********"
click at [546, 352] on div "Paroles" at bounding box center [526, 348] width 39 height 16
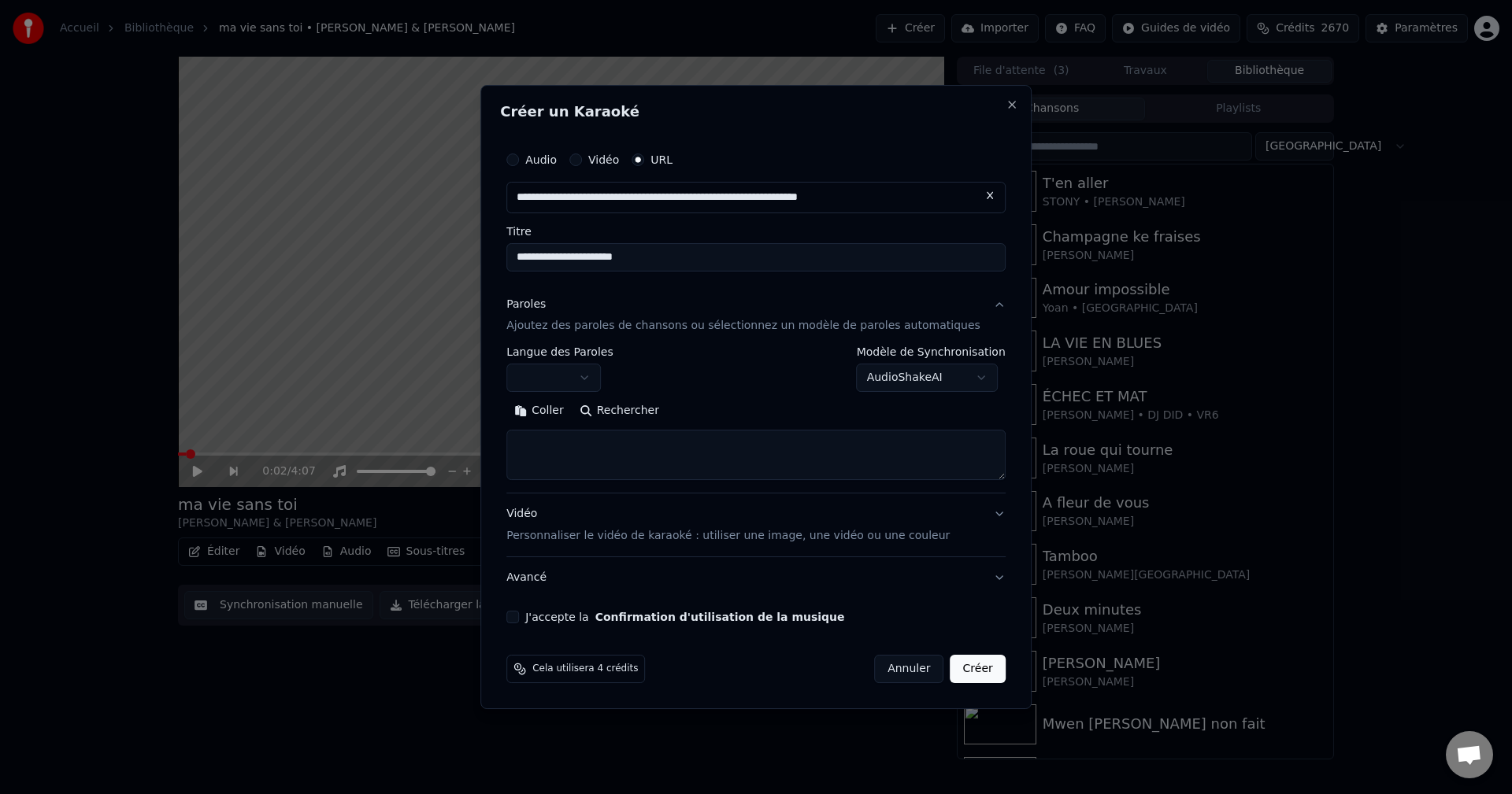
click at [599, 376] on body "**********" at bounding box center [756, 397] width 1512 height 794
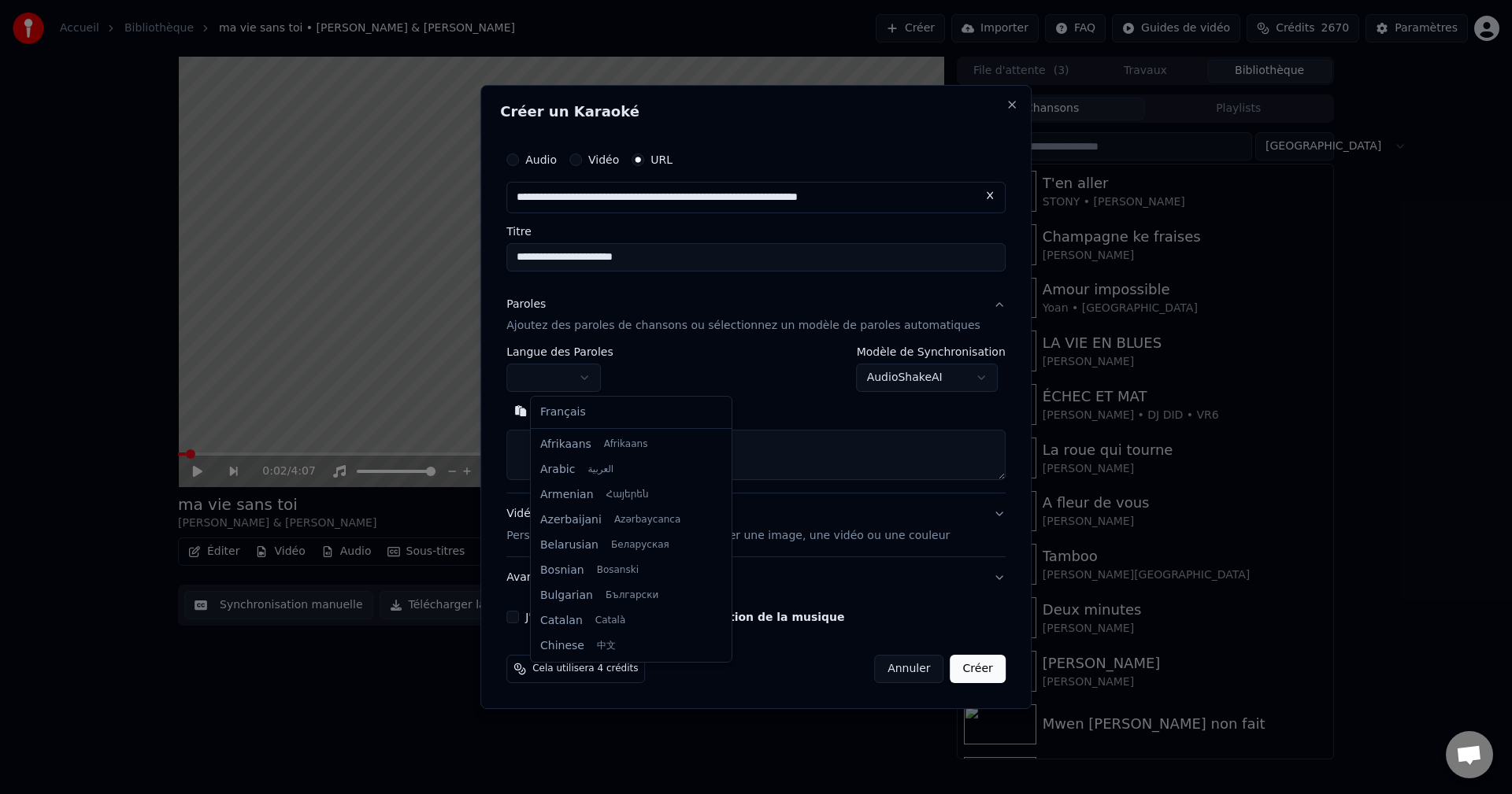
select select "**"
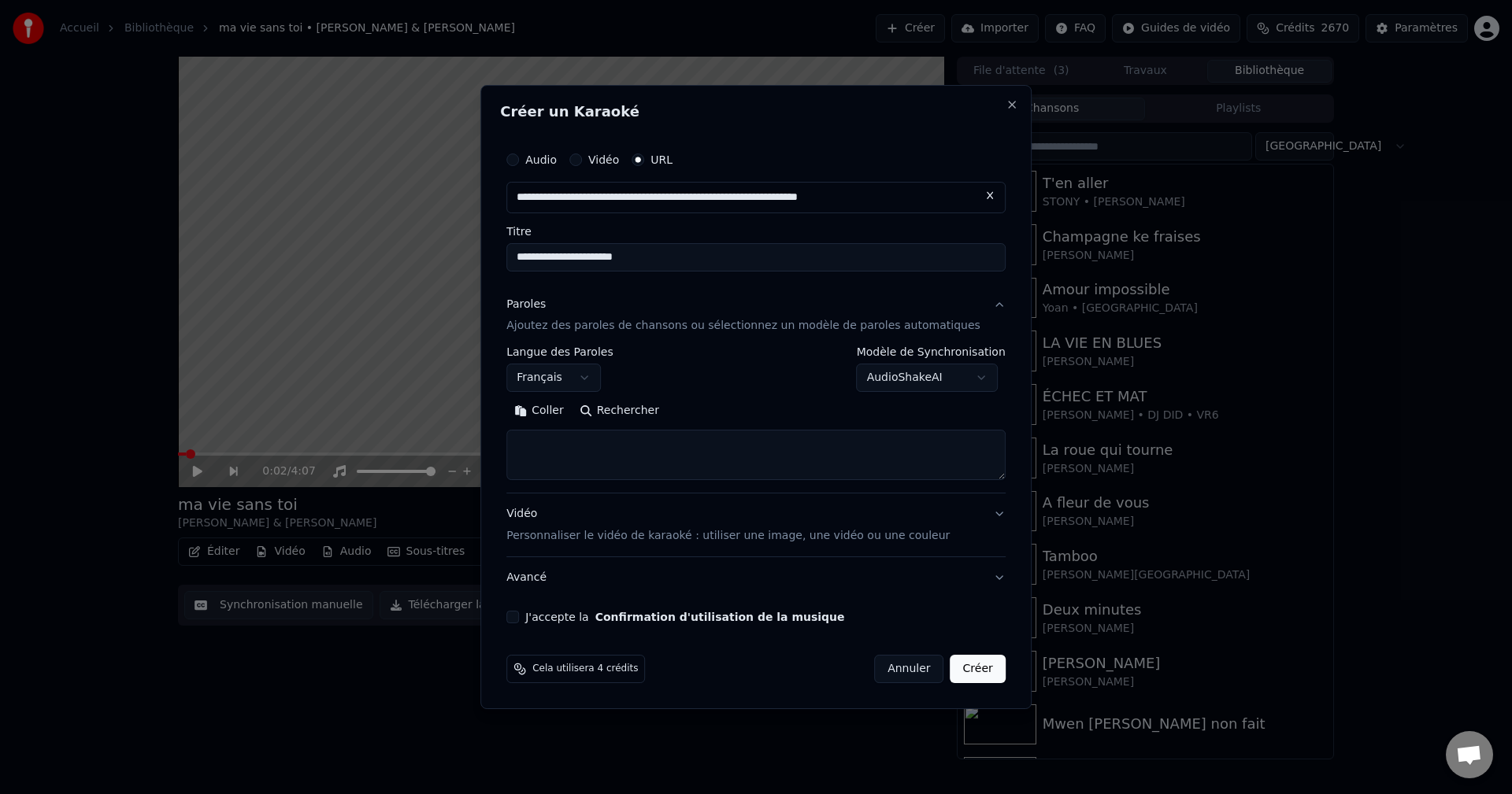
click at [581, 473] on textarea at bounding box center [756, 456] width 499 height 50
paste textarea "**********"
type textarea "**********"
click at [711, 401] on button "Développer" at bounding box center [722, 411] width 96 height 25
drag, startPoint x: 944, startPoint y: 447, endPoint x: 290, endPoint y: 436, distance: 654.1
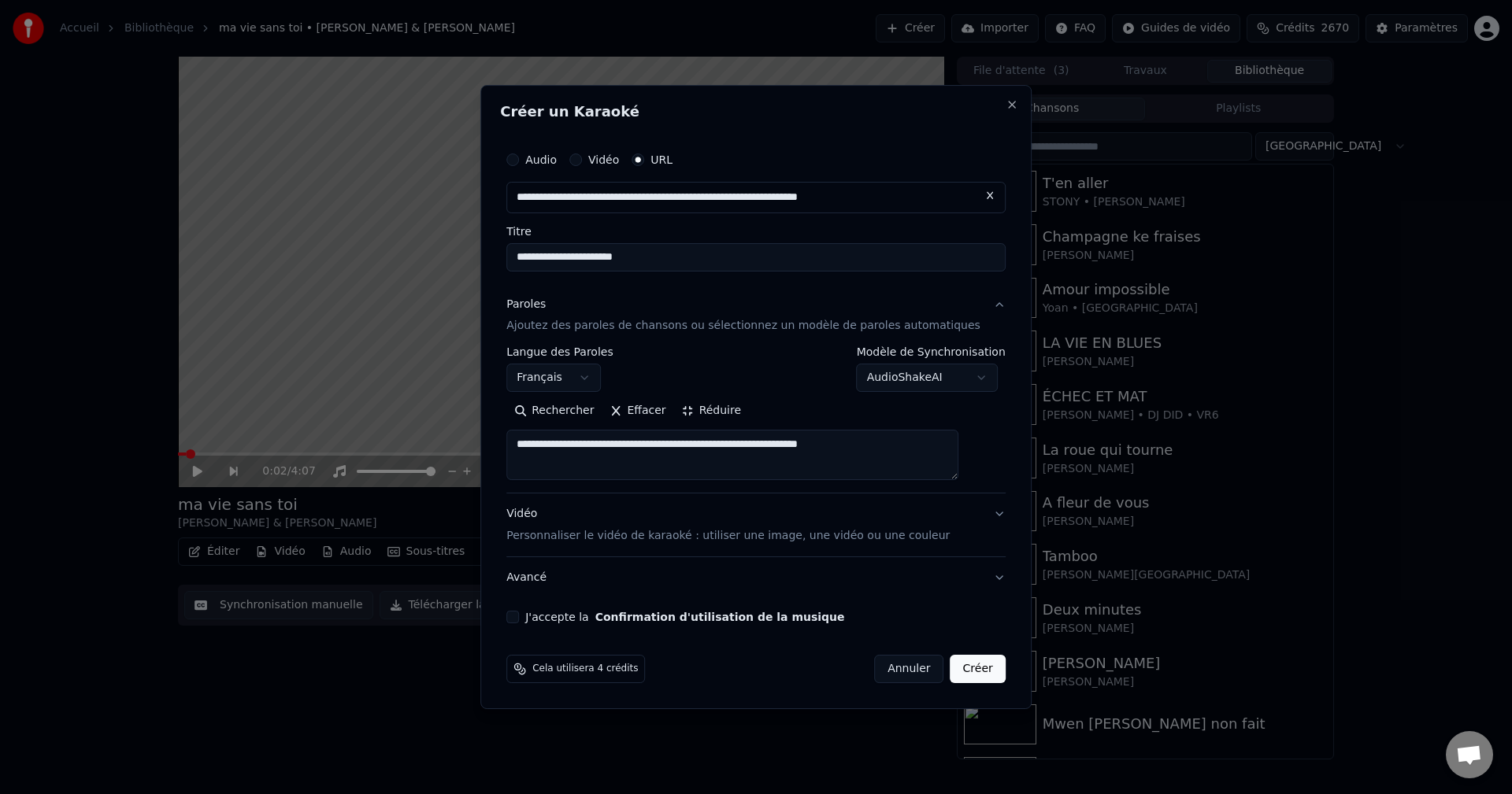
click at [291, 436] on body "**********" at bounding box center [756, 397] width 1512 height 794
click at [686, 462] on textarea at bounding box center [732, 456] width 452 height 50
paste textarea "**********"
drag, startPoint x: 955, startPoint y: 446, endPoint x: 206, endPoint y: 494, distance: 750.5
click at [208, 493] on body "**********" at bounding box center [756, 397] width 1512 height 794
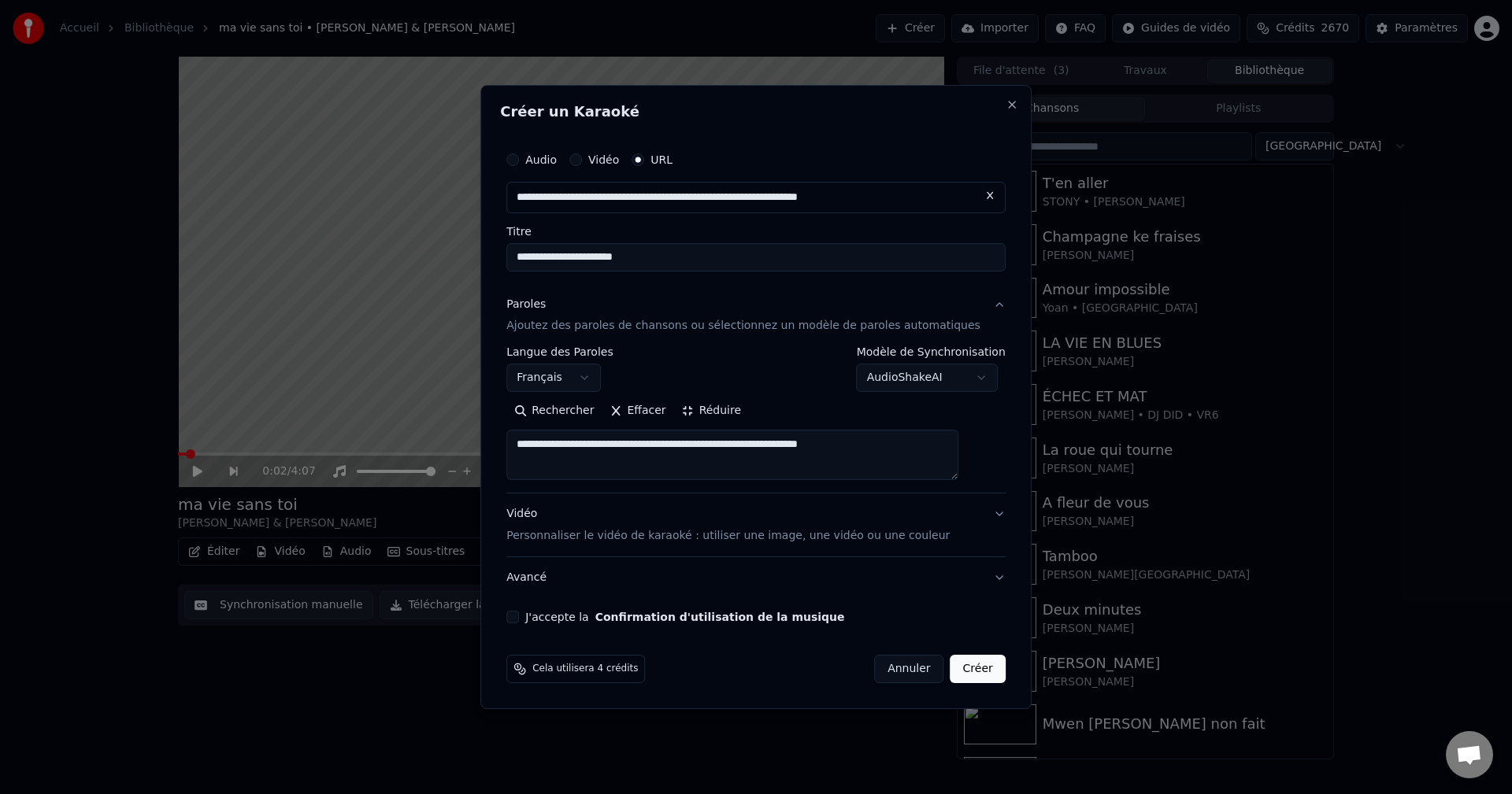
paste textarea "**********"
click at [701, 414] on button "Réduire" at bounding box center [711, 411] width 75 height 25
click at [716, 410] on button "Développer" at bounding box center [722, 411] width 96 height 25
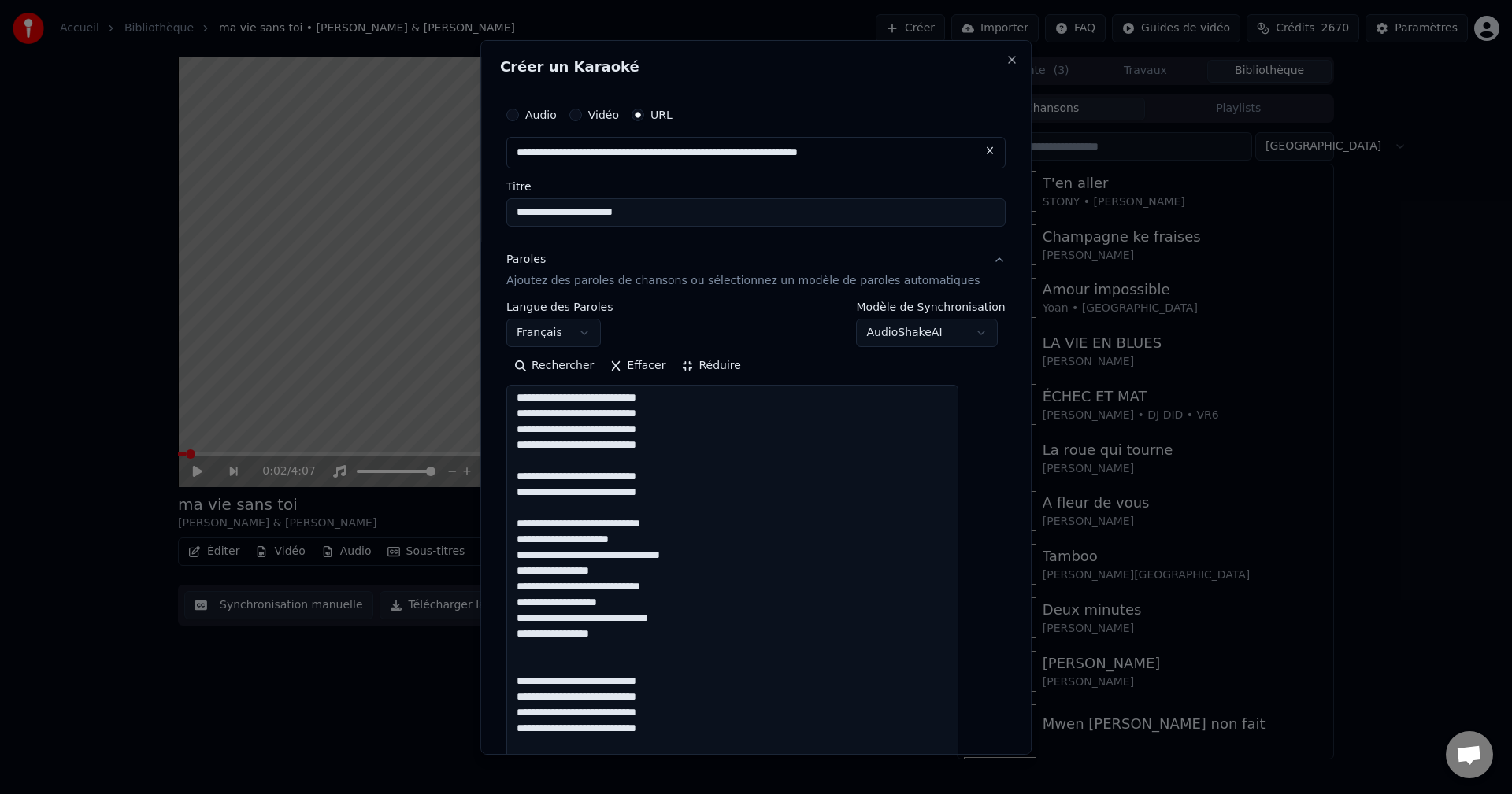
scroll to position [2, 0]
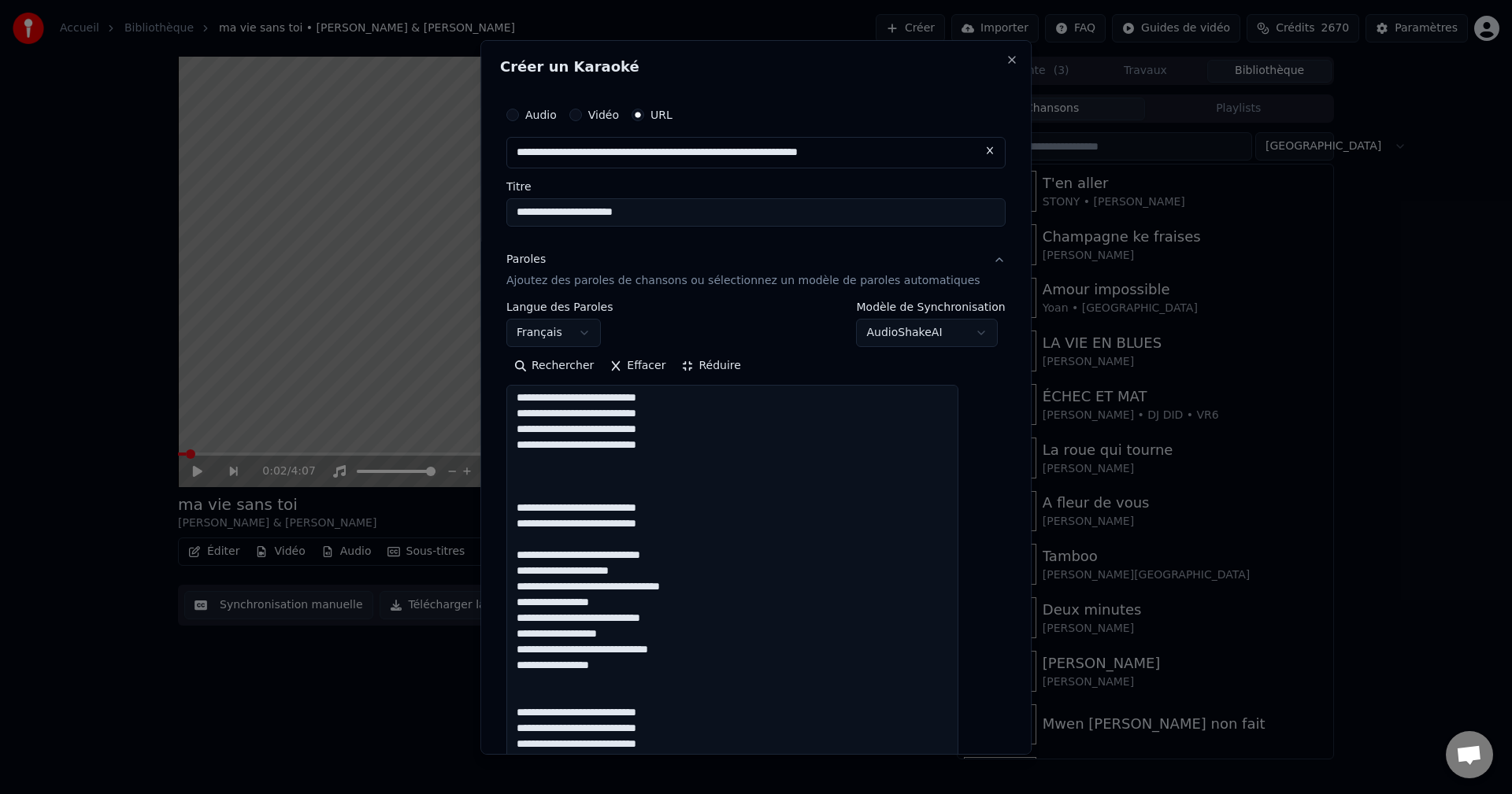
scroll to position [0, 0]
drag, startPoint x: 535, startPoint y: 398, endPoint x: 698, endPoint y: 462, distance: 175.1
paste textarea "**********"
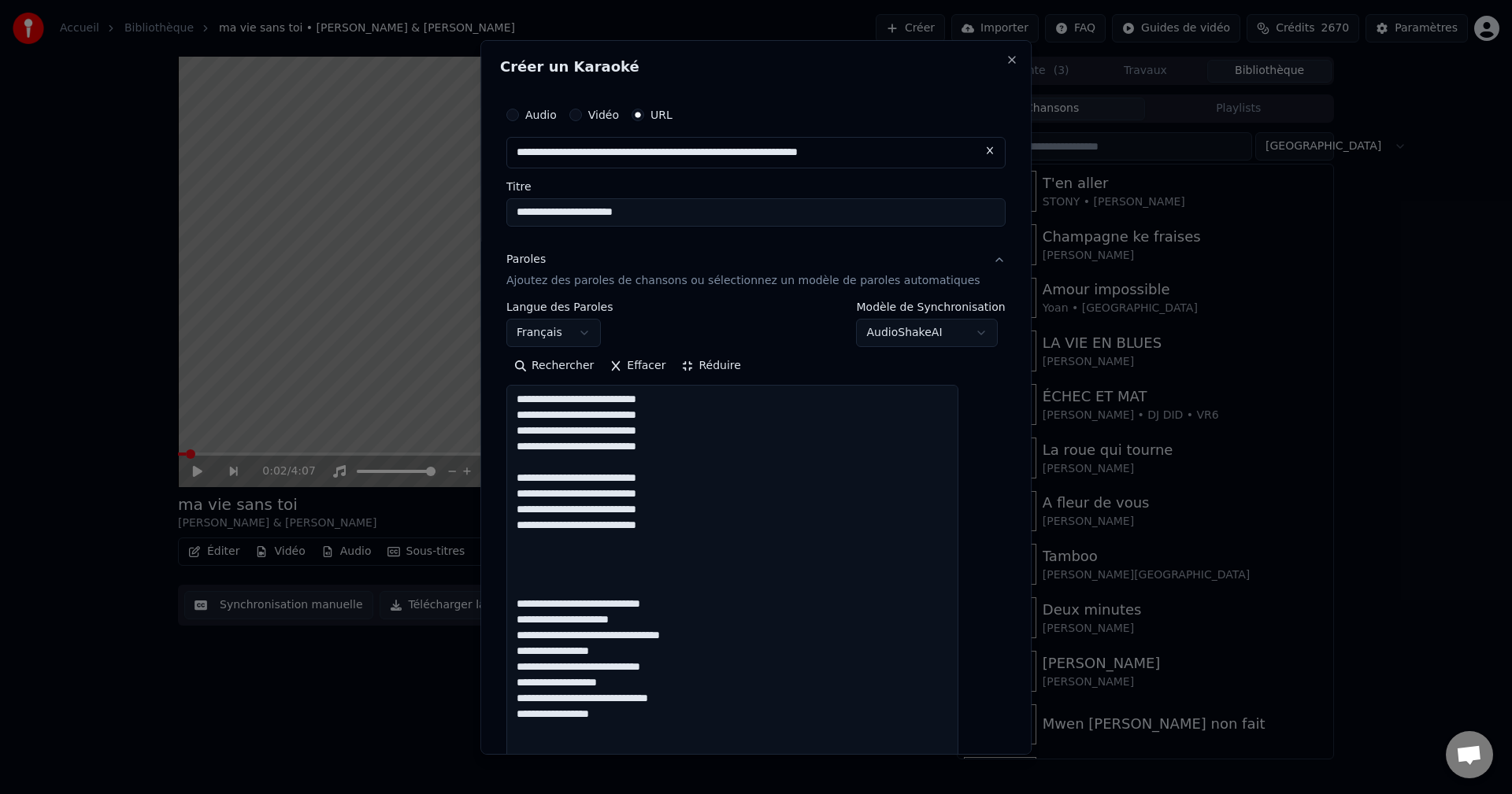
drag, startPoint x: 692, startPoint y: 585, endPoint x: 523, endPoint y: 576, distance: 169.2
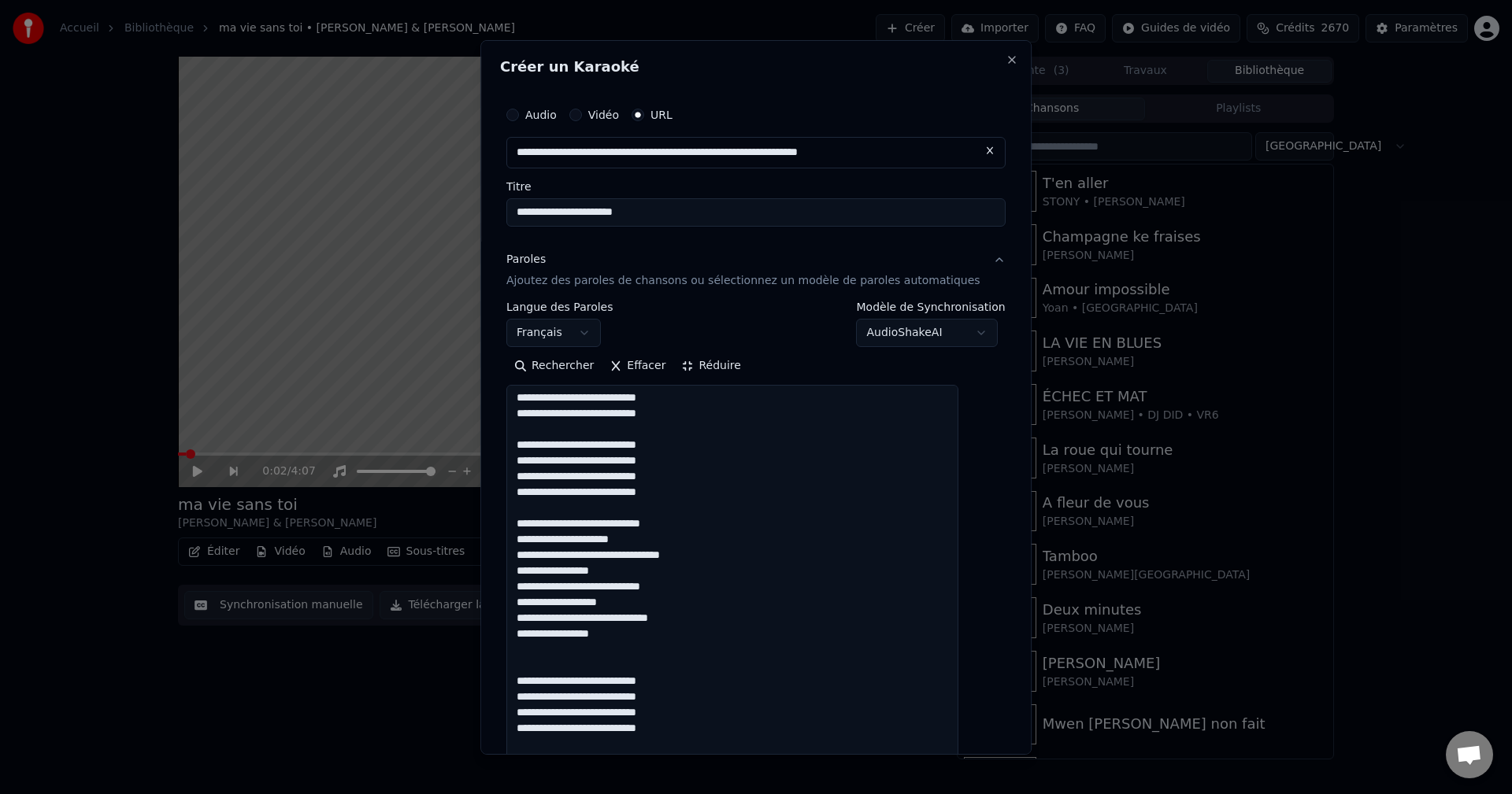
scroll to position [79, 0]
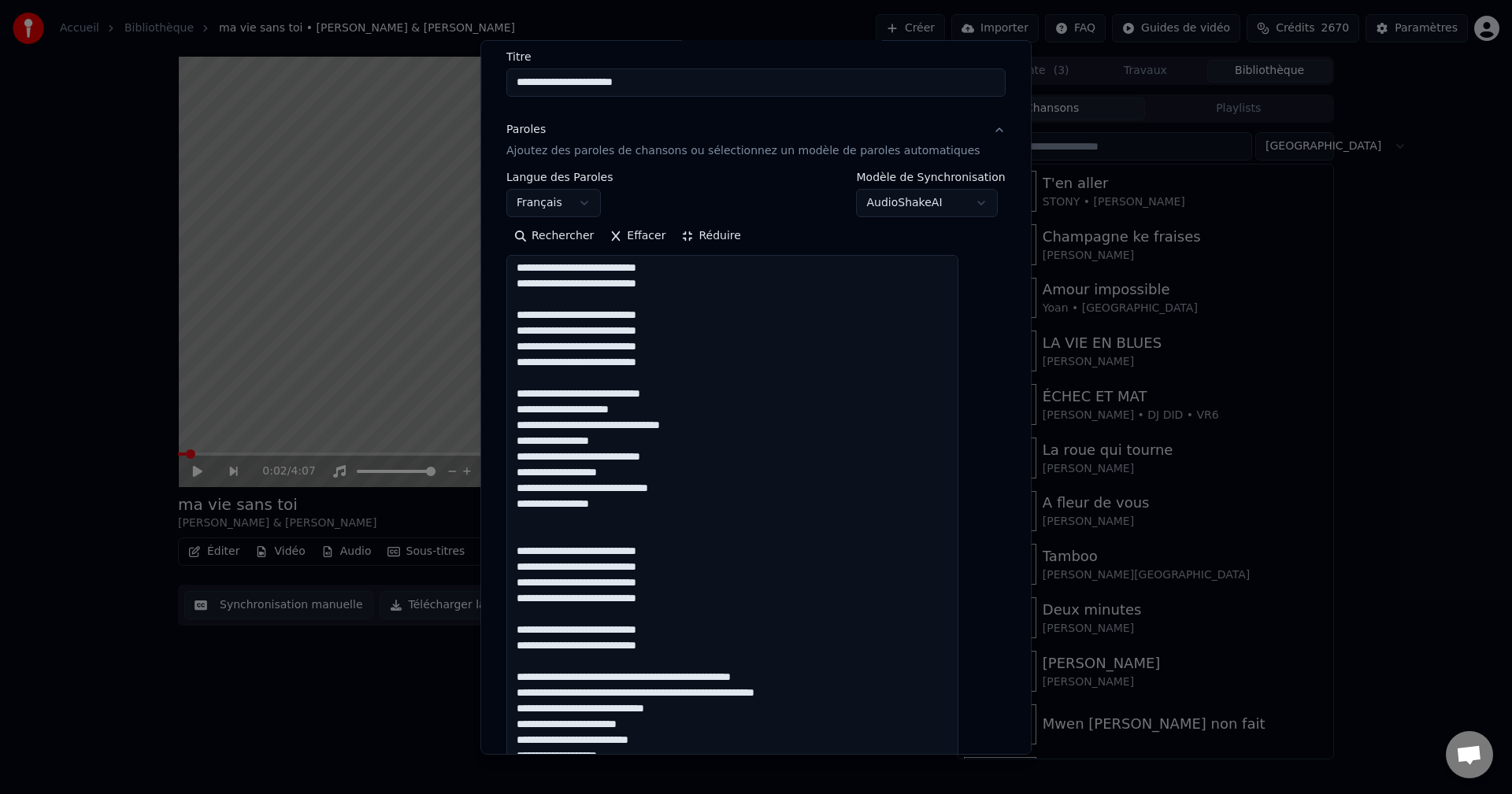
scroll to position [158, 0]
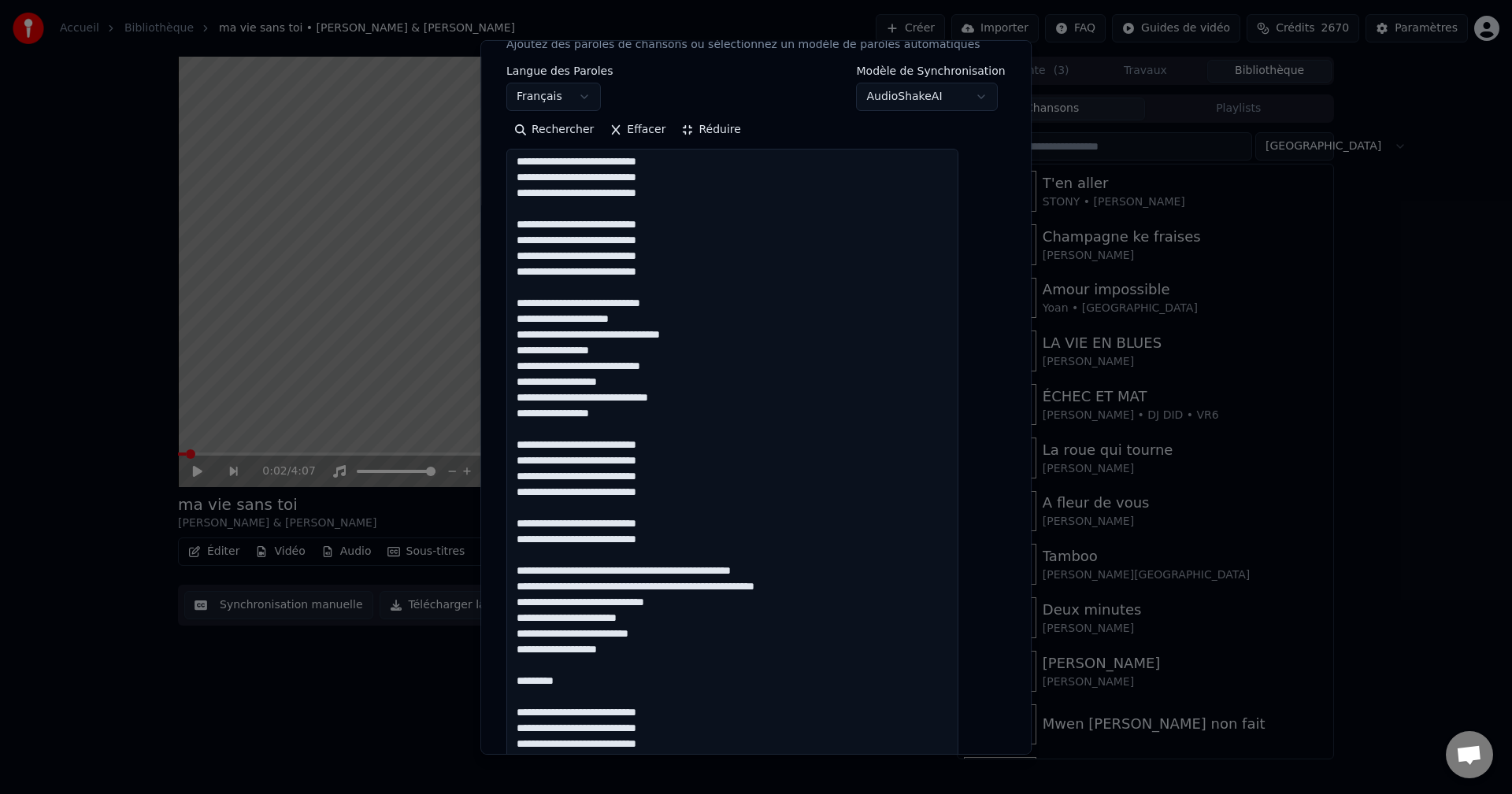
click at [682, 479] on textarea at bounding box center [732, 753] width 452 height 1208
drag, startPoint x: 677, startPoint y: 542, endPoint x: 517, endPoint y: 522, distance: 161.2
click at [517, 522] on div "**********" at bounding box center [756, 681] width 512 height 1650
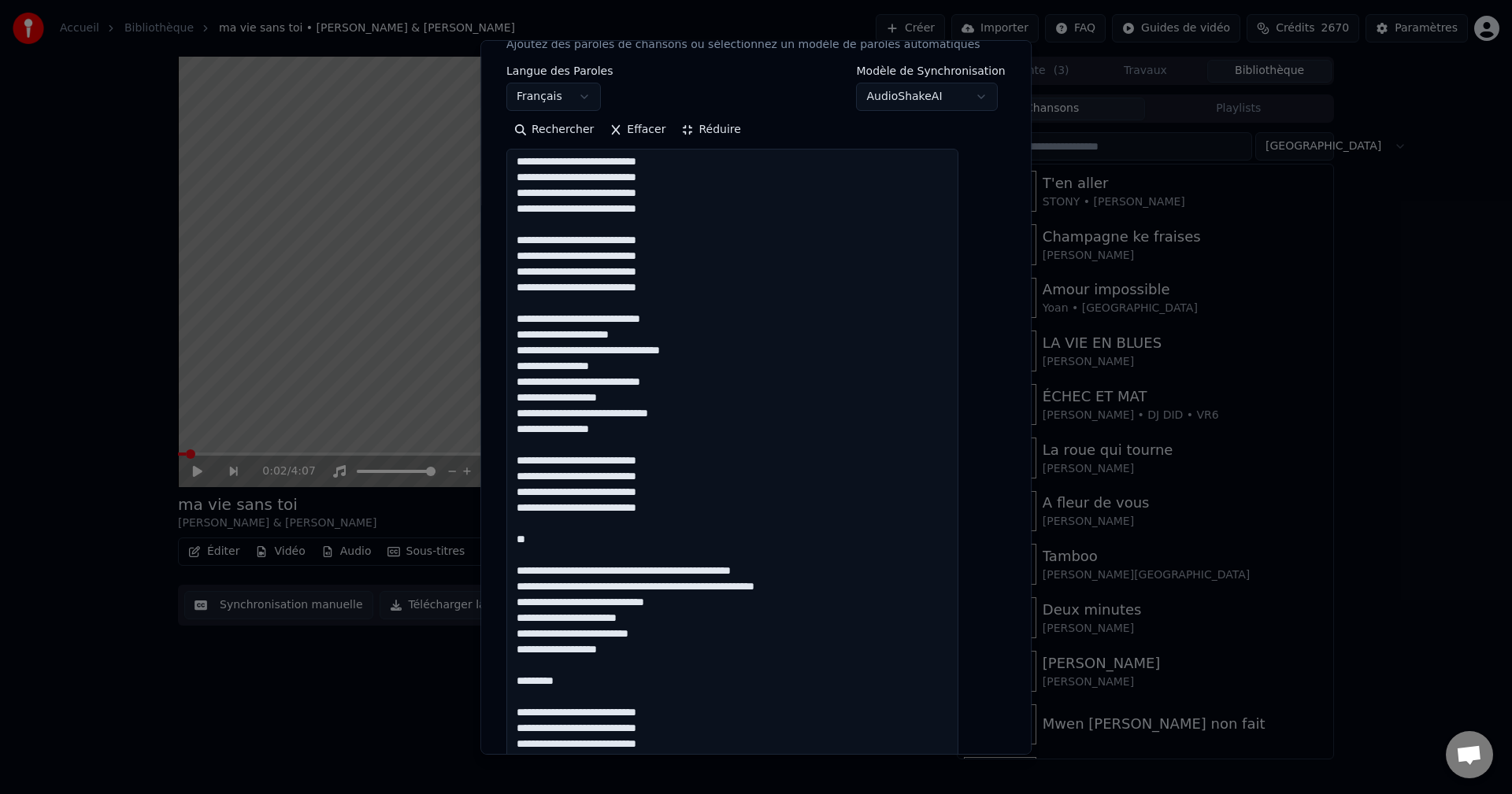
scroll to position [2, 0]
drag, startPoint x: 570, startPoint y: 541, endPoint x: 552, endPoint y: 540, distance: 18.0
click at [645, 435] on textarea at bounding box center [732, 753] width 452 height 1208
click at [599, 461] on textarea at bounding box center [732, 753] width 452 height 1208
click at [634, 467] on textarea at bounding box center [732, 753] width 452 height 1208
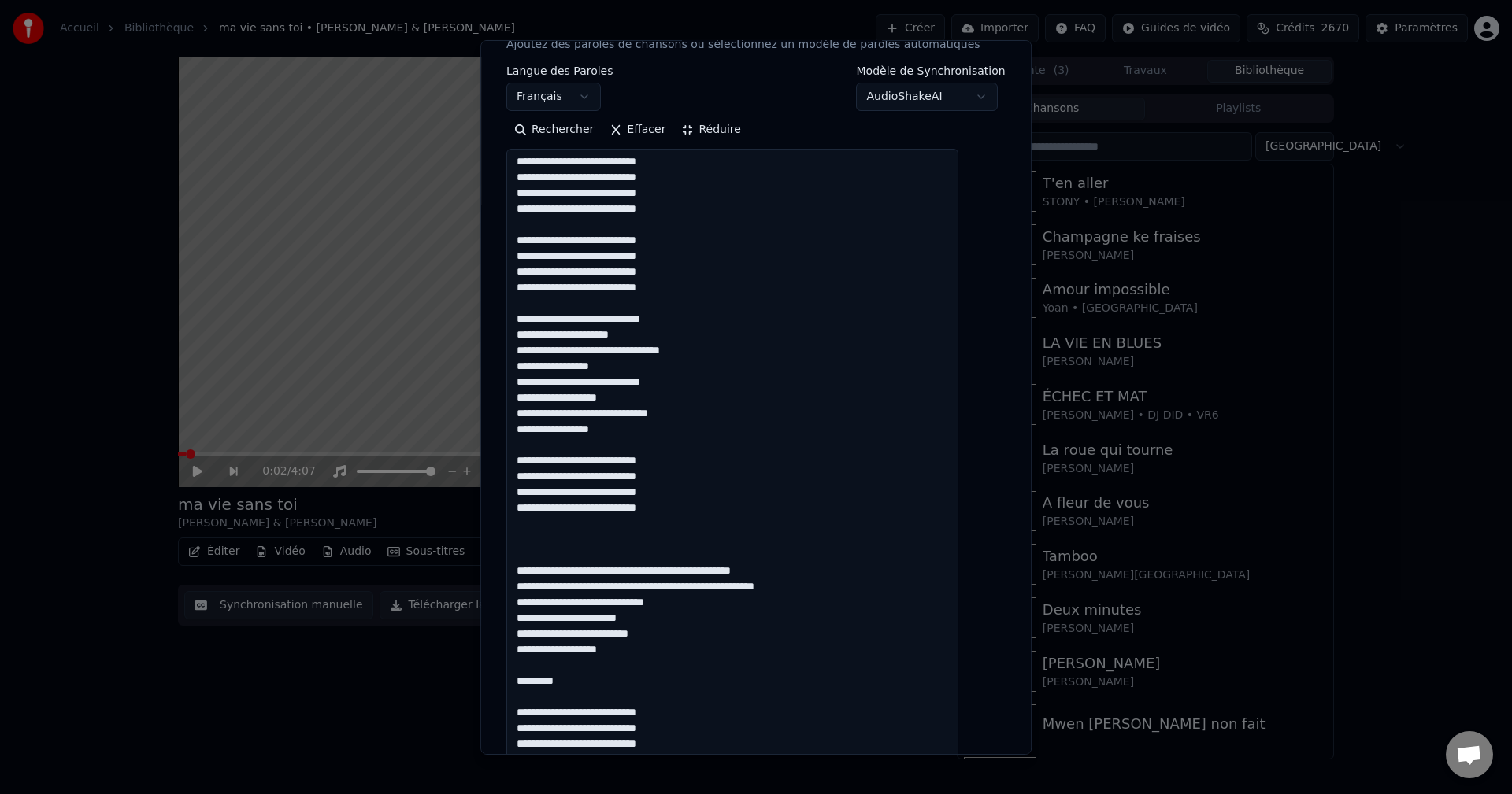
click at [669, 467] on textarea at bounding box center [732, 753] width 452 height 1208
click at [676, 465] on textarea at bounding box center [732, 753] width 452 height 1208
click at [693, 484] on textarea at bounding box center [732, 753] width 452 height 1208
click at [571, 503] on textarea at bounding box center [732, 753] width 452 height 1208
click at [683, 499] on textarea at bounding box center [732, 753] width 452 height 1208
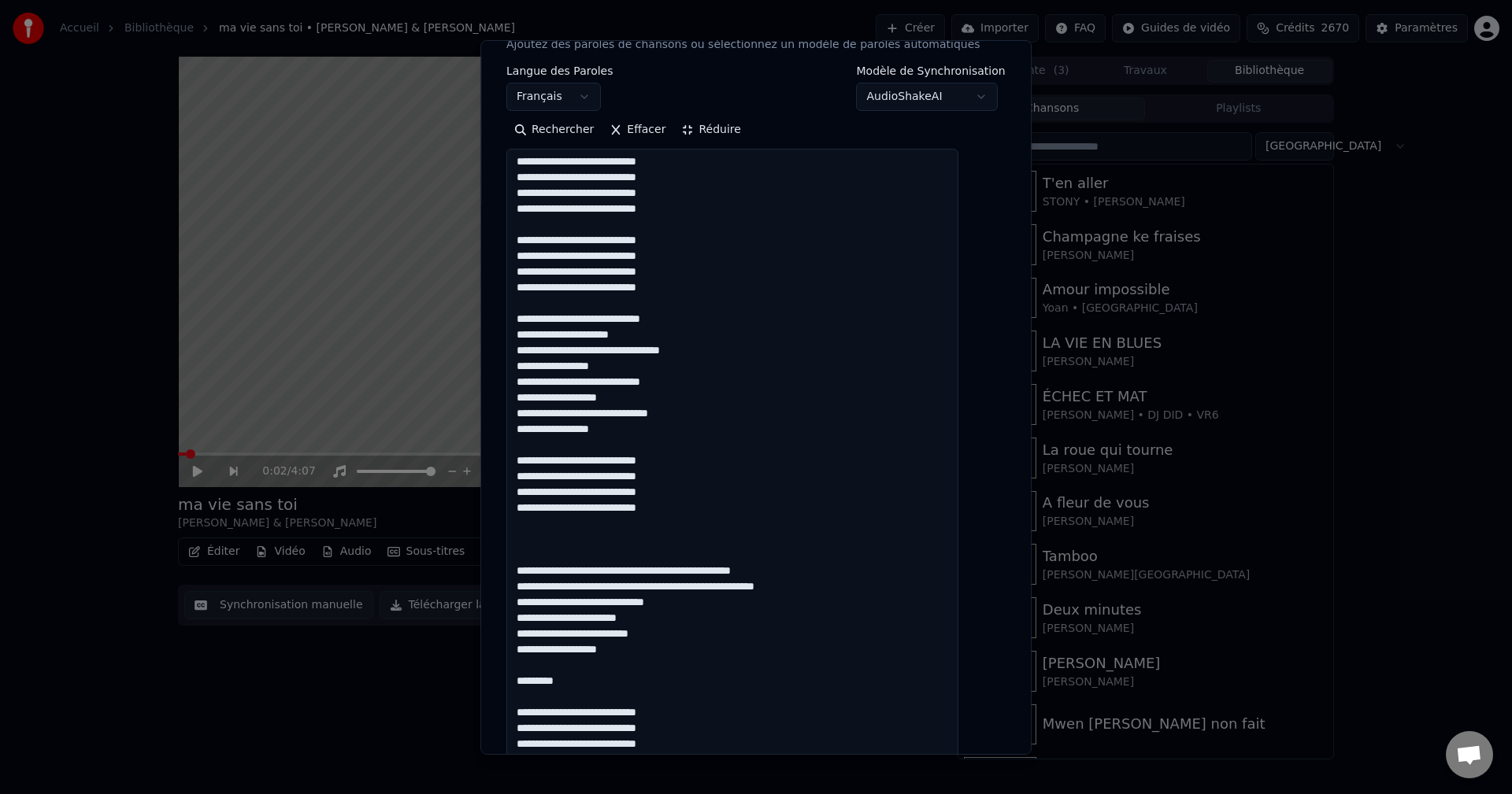
click at [665, 513] on textarea at bounding box center [732, 753] width 452 height 1208
click at [676, 513] on textarea at bounding box center [732, 753] width 452 height 1208
drag, startPoint x: 581, startPoint y: 568, endPoint x: 548, endPoint y: 571, distance: 33.1
click at [548, 571] on textarea at bounding box center [732, 753] width 452 height 1208
click at [859, 582] on textarea at bounding box center [732, 753] width 452 height 1208
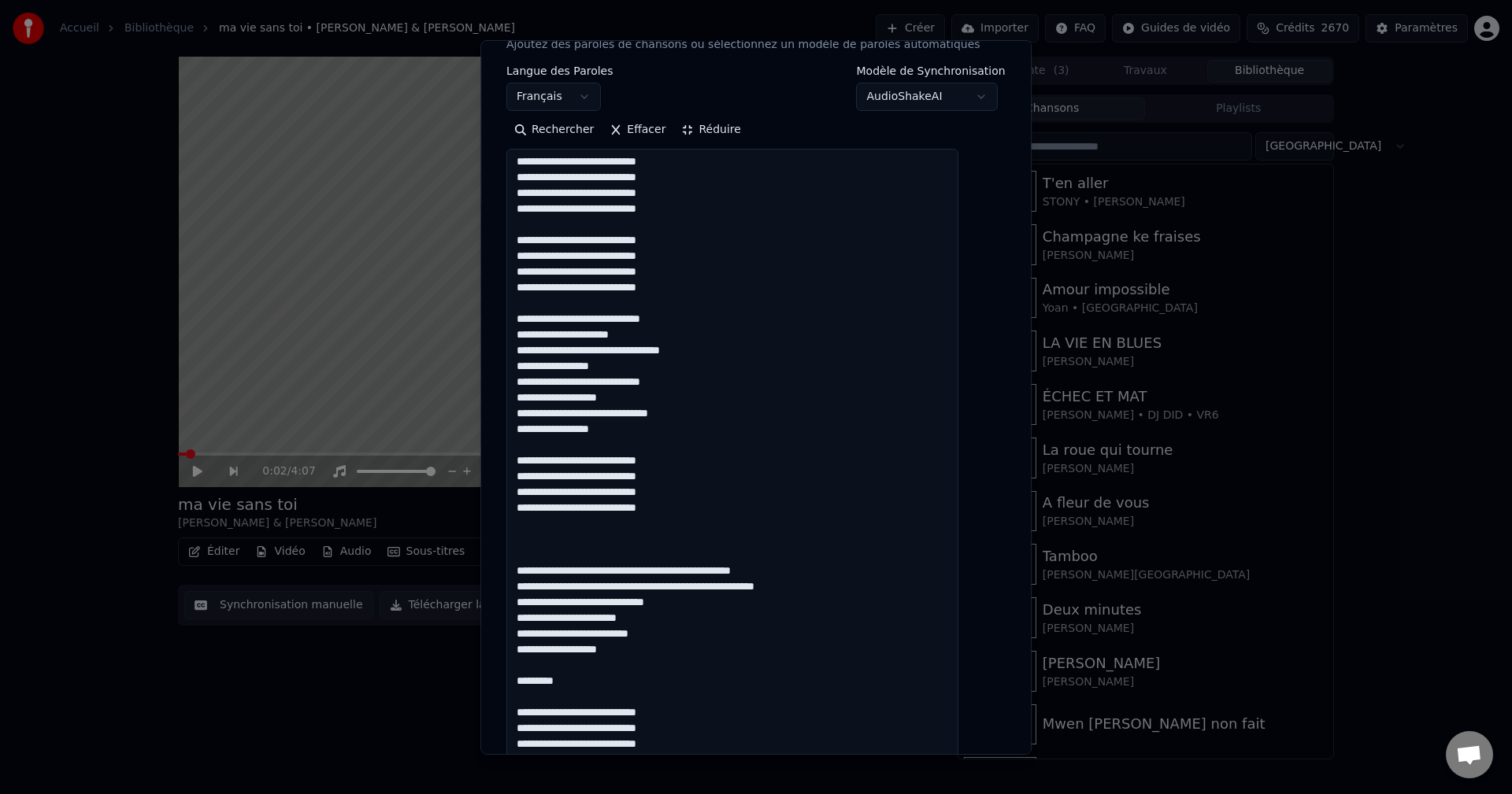
click at [693, 605] on textarea at bounding box center [732, 753] width 452 height 1208
click at [619, 622] on textarea at bounding box center [732, 753] width 452 height 1208
click at [647, 621] on textarea at bounding box center [732, 753] width 452 height 1208
click at [660, 623] on textarea at bounding box center [732, 753] width 452 height 1208
click at [593, 645] on textarea at bounding box center [732, 753] width 452 height 1208
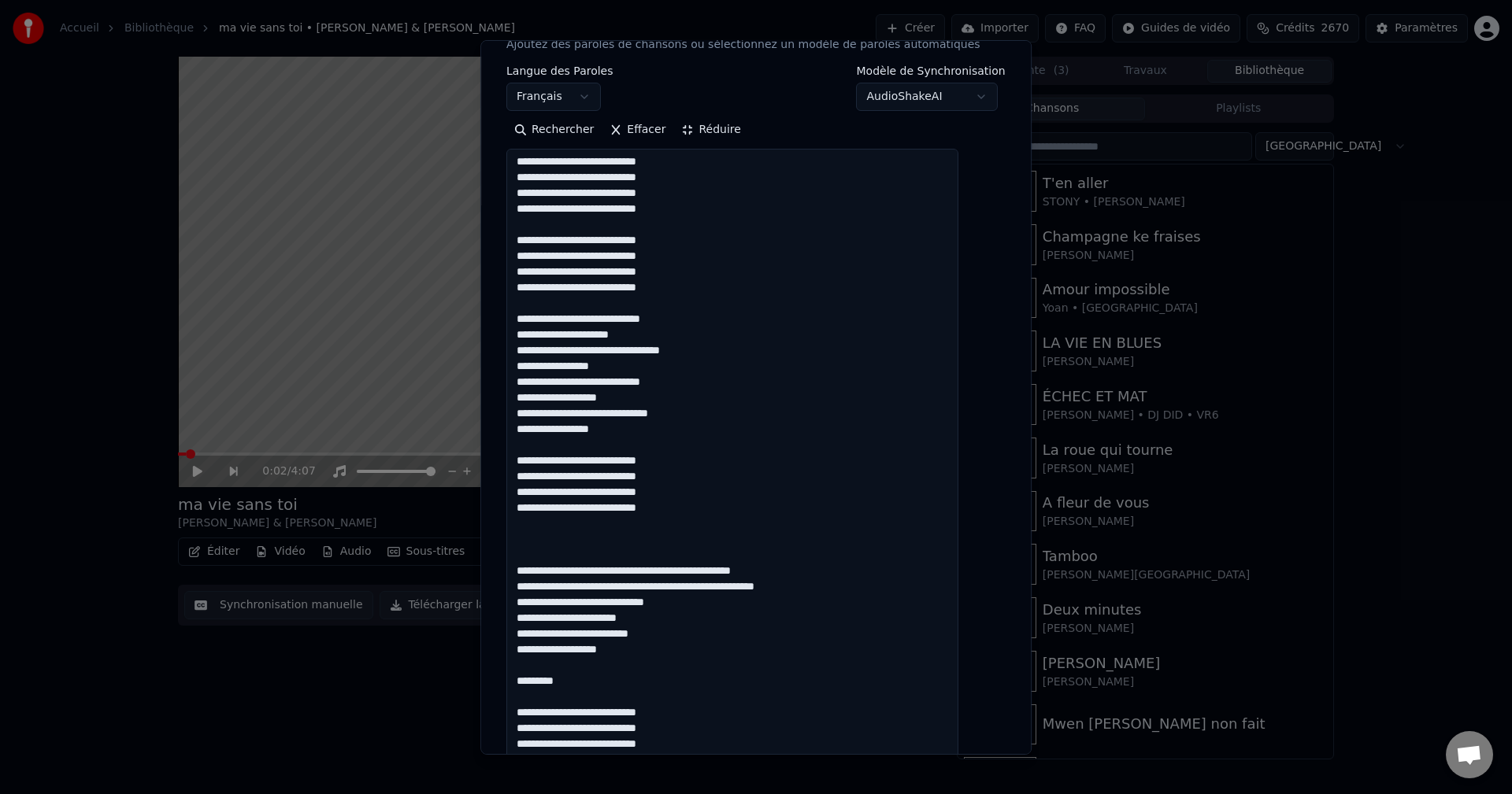
click at [652, 636] on textarea at bounding box center [732, 753] width 452 height 1208
click at [670, 636] on textarea at bounding box center [732, 753] width 452 height 1208
click at [577, 640] on textarea at bounding box center [732, 753] width 452 height 1208
drag, startPoint x: 601, startPoint y: 687, endPoint x: 521, endPoint y: 687, distance: 80.0
click at [521, 687] on div "**********" at bounding box center [756, 681] width 512 height 1650
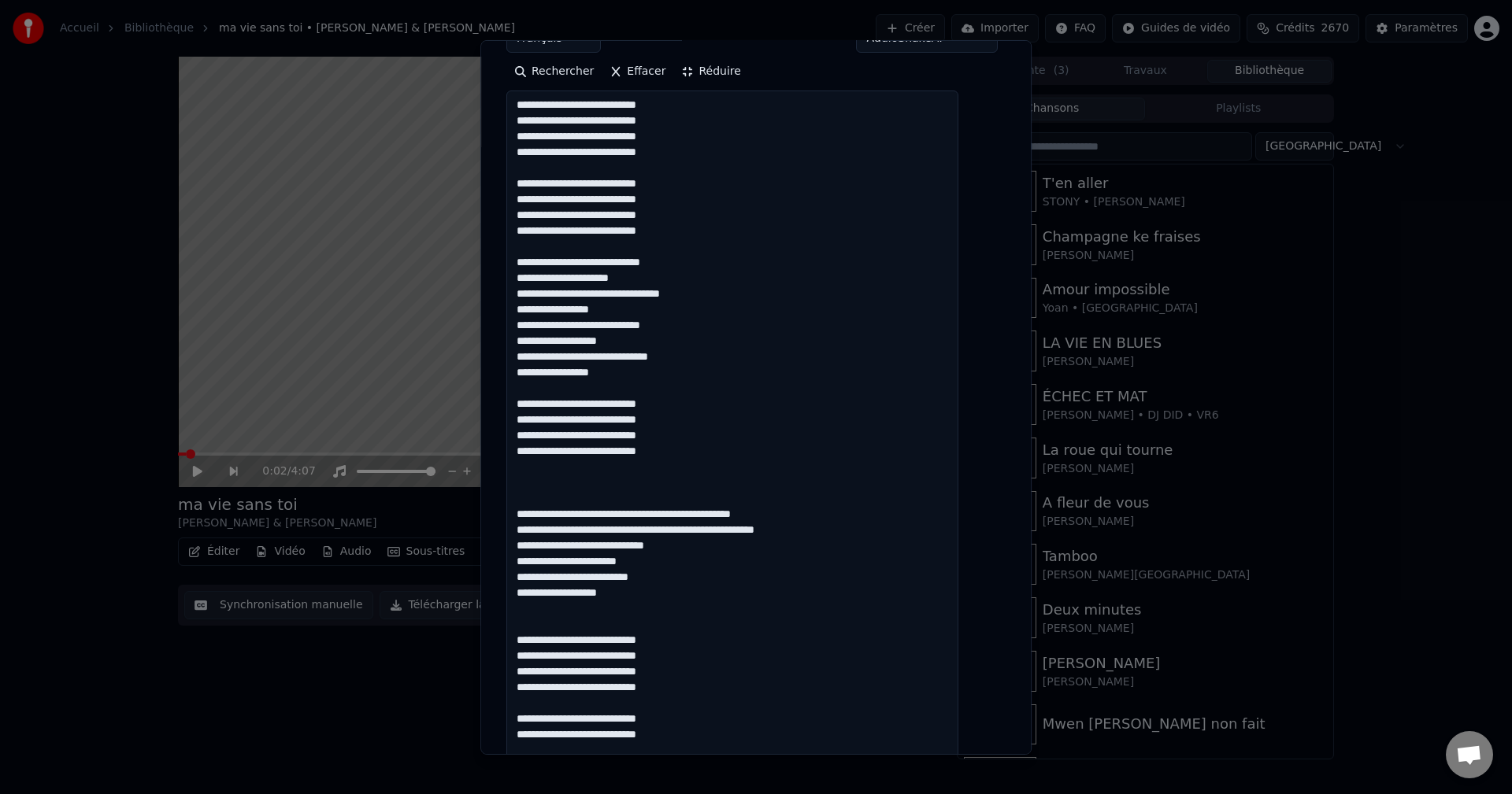
scroll to position [394, 0]
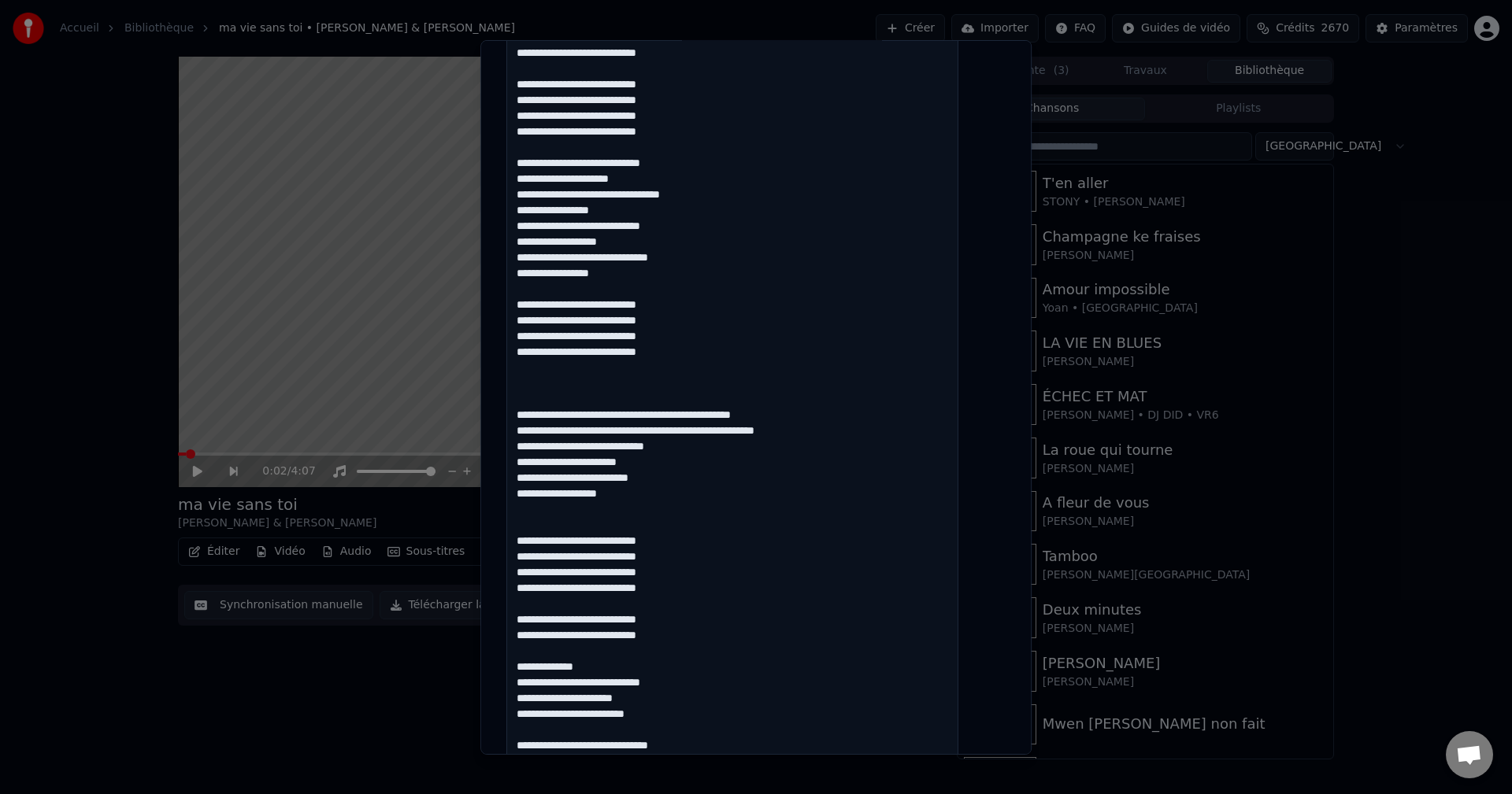
drag, startPoint x: 688, startPoint y: 632, endPoint x: 510, endPoint y: 609, distance: 179.5
click at [510, 609] on div "**********" at bounding box center [756, 396] width 552 height 714
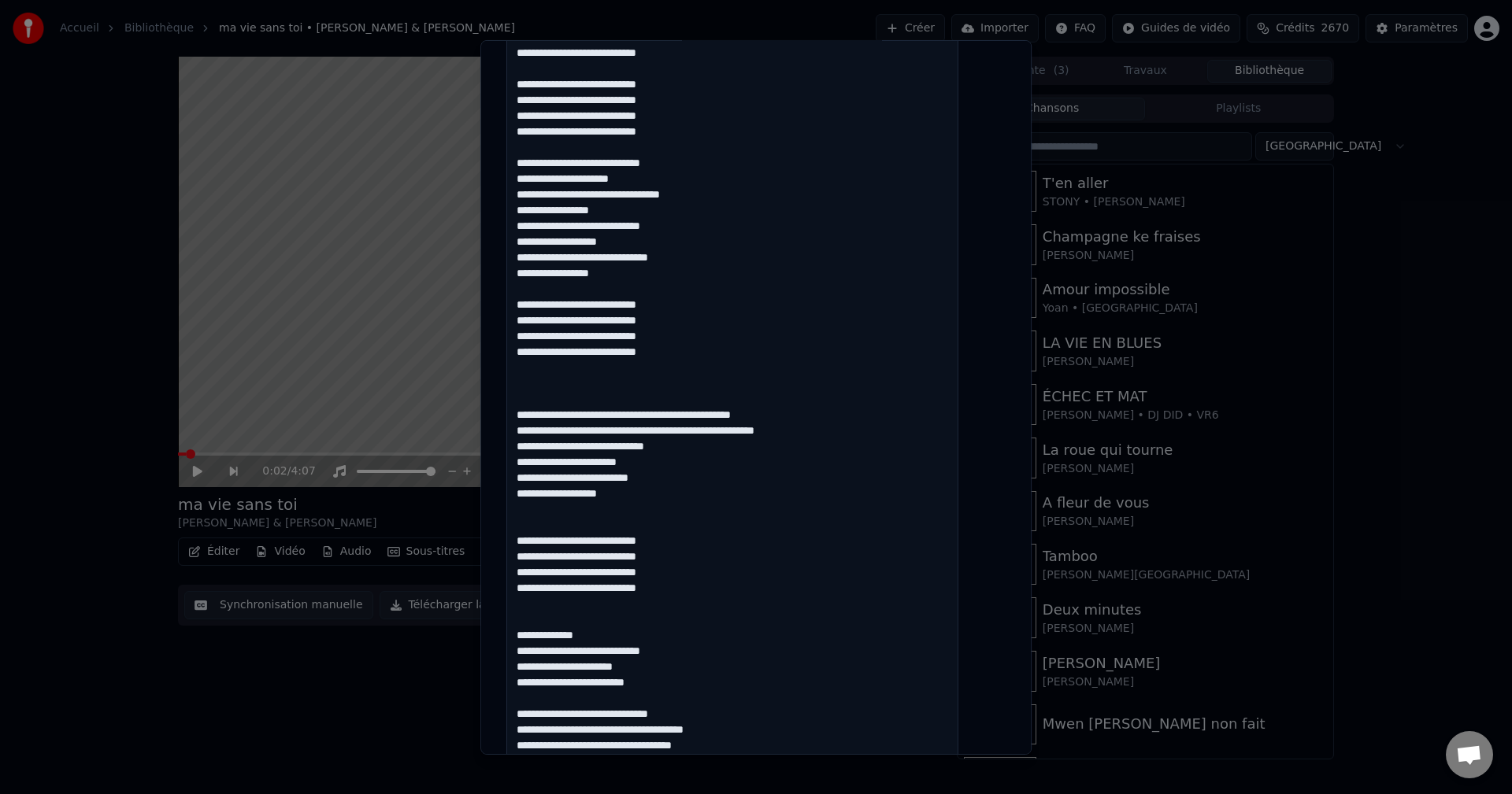
click at [687, 662] on textarea at bounding box center [732, 596] width 452 height 1208
click at [659, 665] on textarea at bounding box center [732, 596] width 452 height 1208
click at [667, 675] on textarea at bounding box center [732, 596] width 452 height 1208
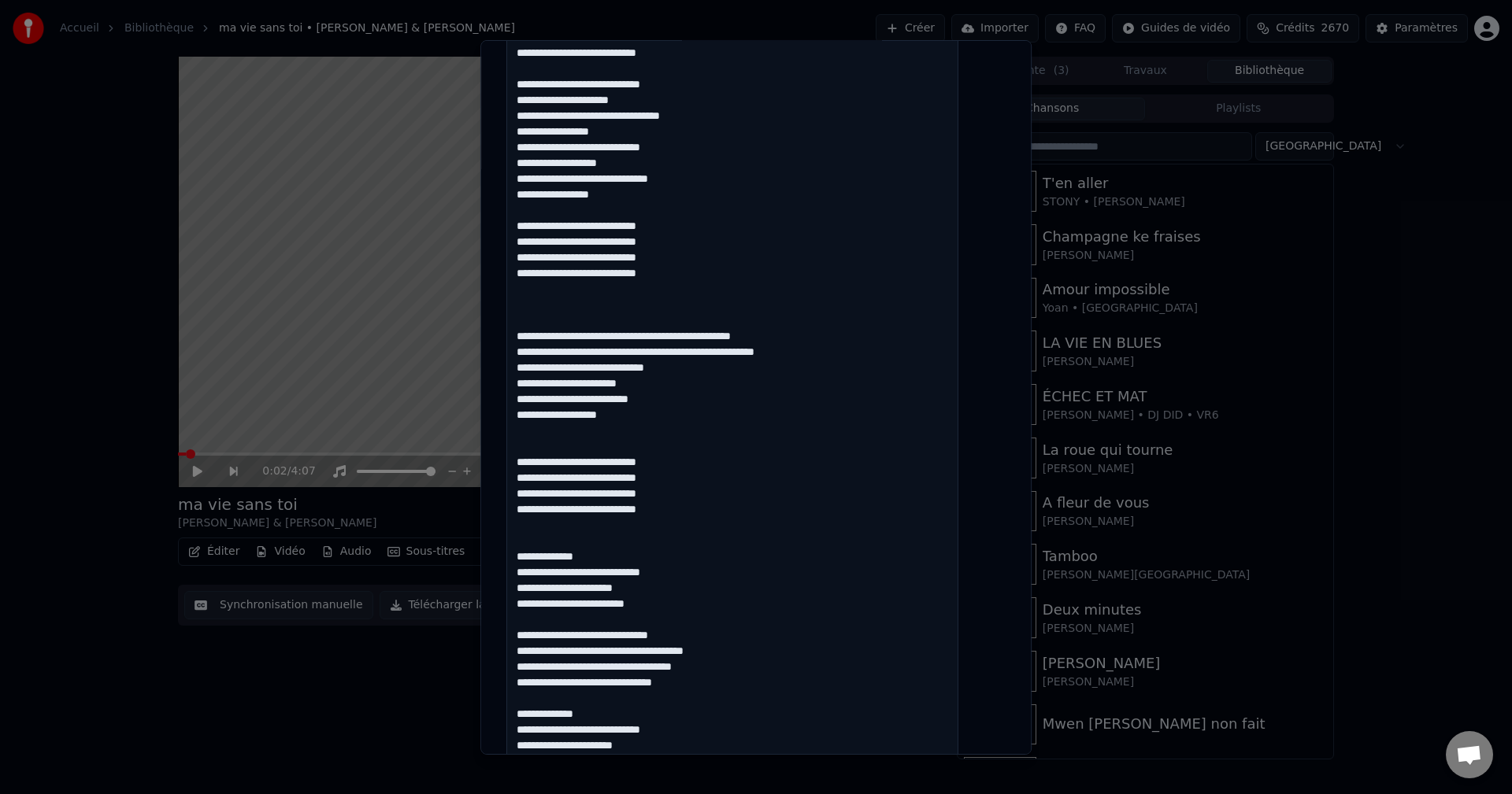
click at [745, 654] on textarea at bounding box center [732, 517] width 452 height 1208
click at [706, 690] on textarea at bounding box center [732, 517] width 452 height 1208
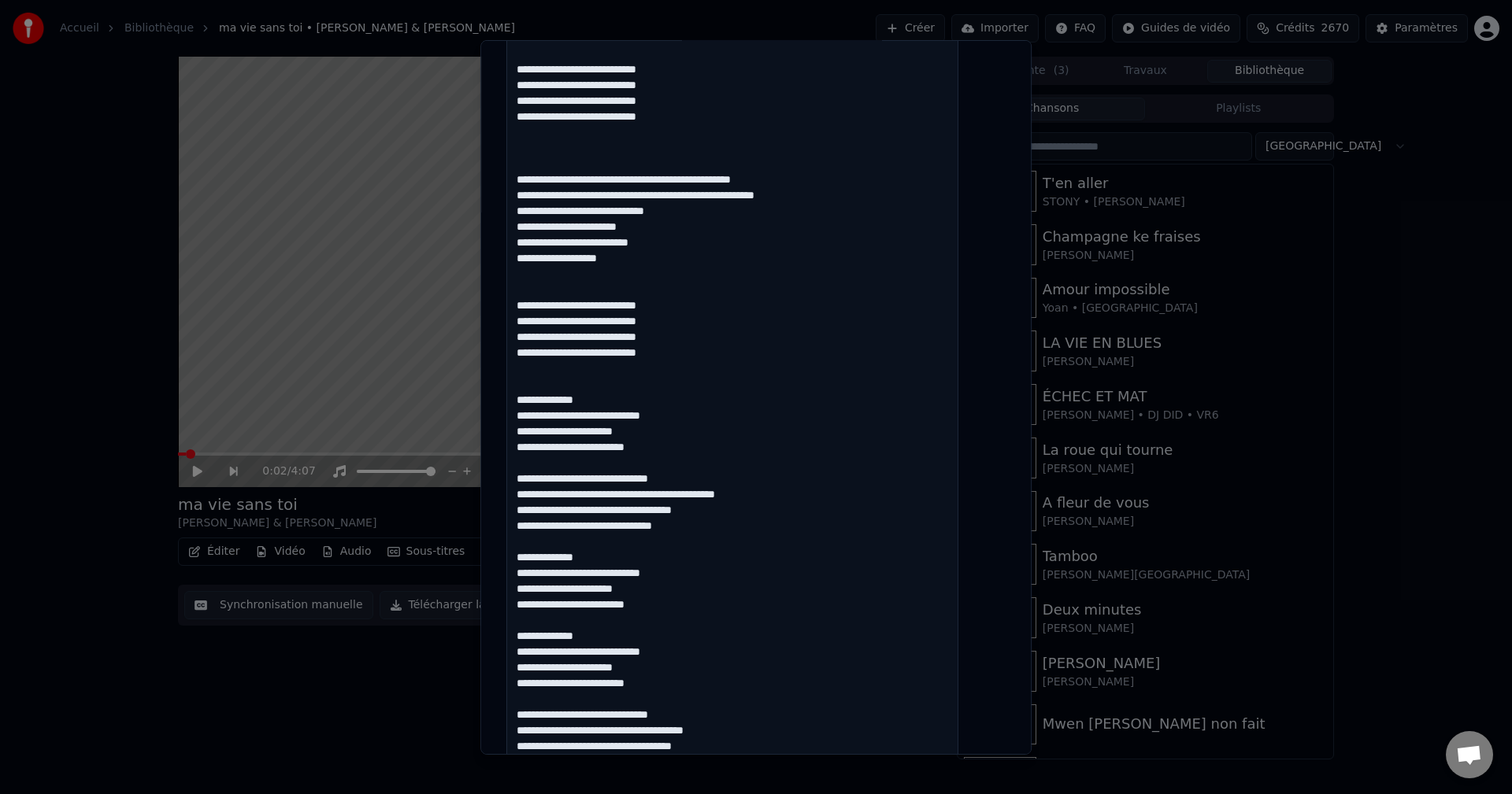
scroll to position [629, 0]
click at [598, 561] on textarea at bounding box center [732, 359] width 452 height 1208
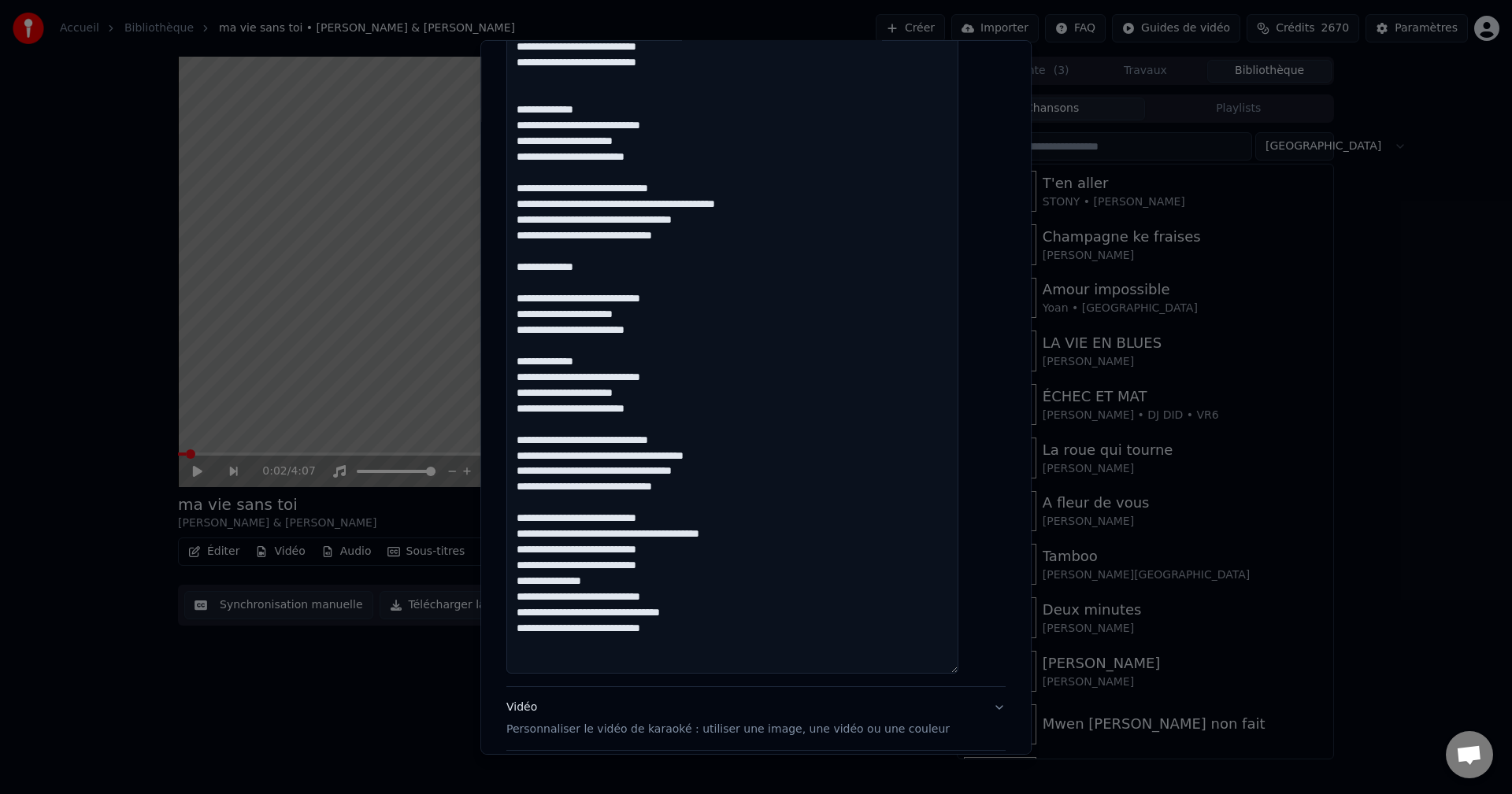
scroll to position [911, 0]
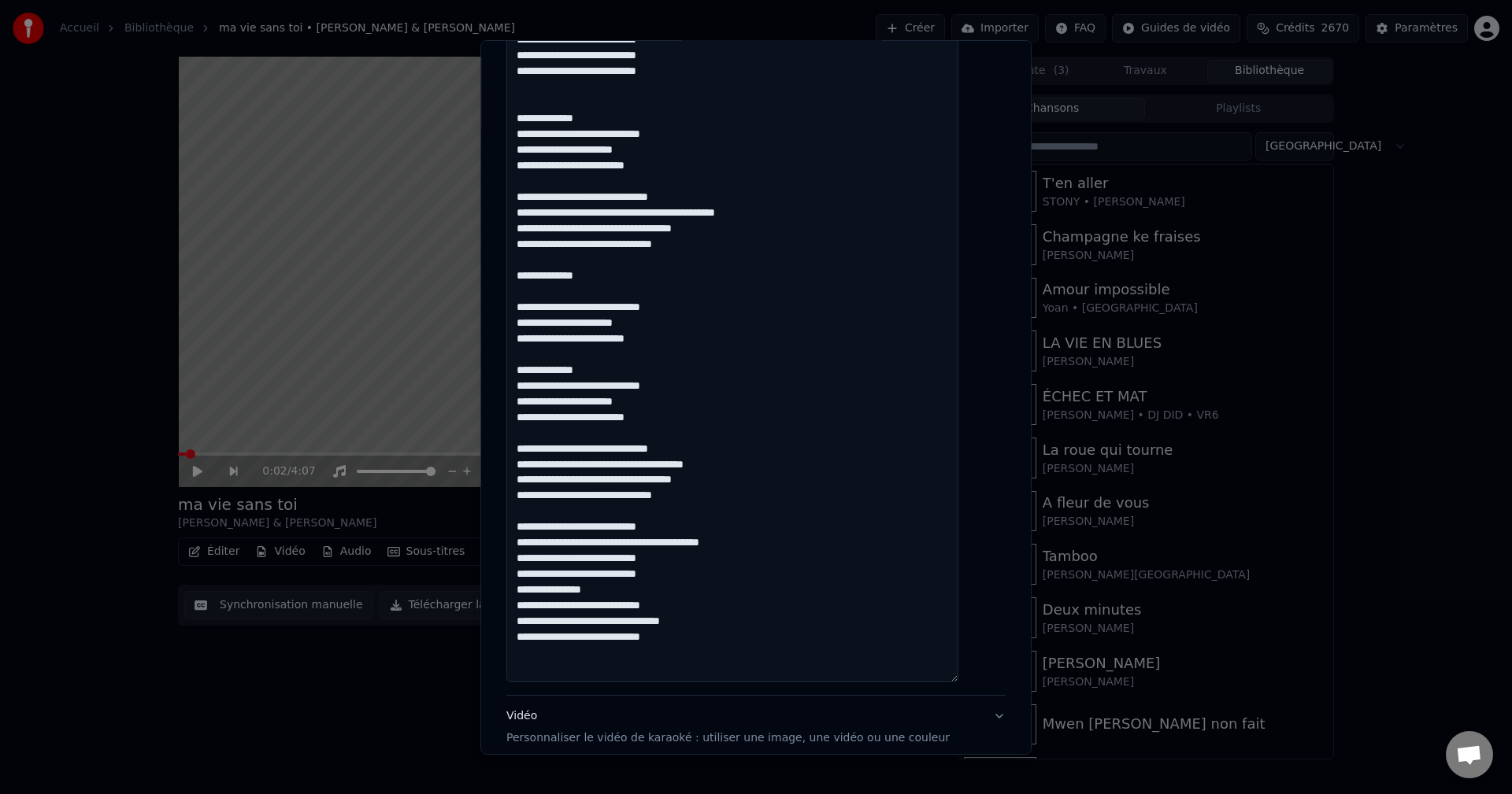
click at [564, 278] on textarea at bounding box center [732, 79] width 452 height 1208
click at [569, 280] on textarea at bounding box center [732, 79] width 452 height 1208
drag, startPoint x: 670, startPoint y: 418, endPoint x: 530, endPoint y: 368, distance: 148.7
click at [530, 368] on textarea at bounding box center [732, 79] width 452 height 1208
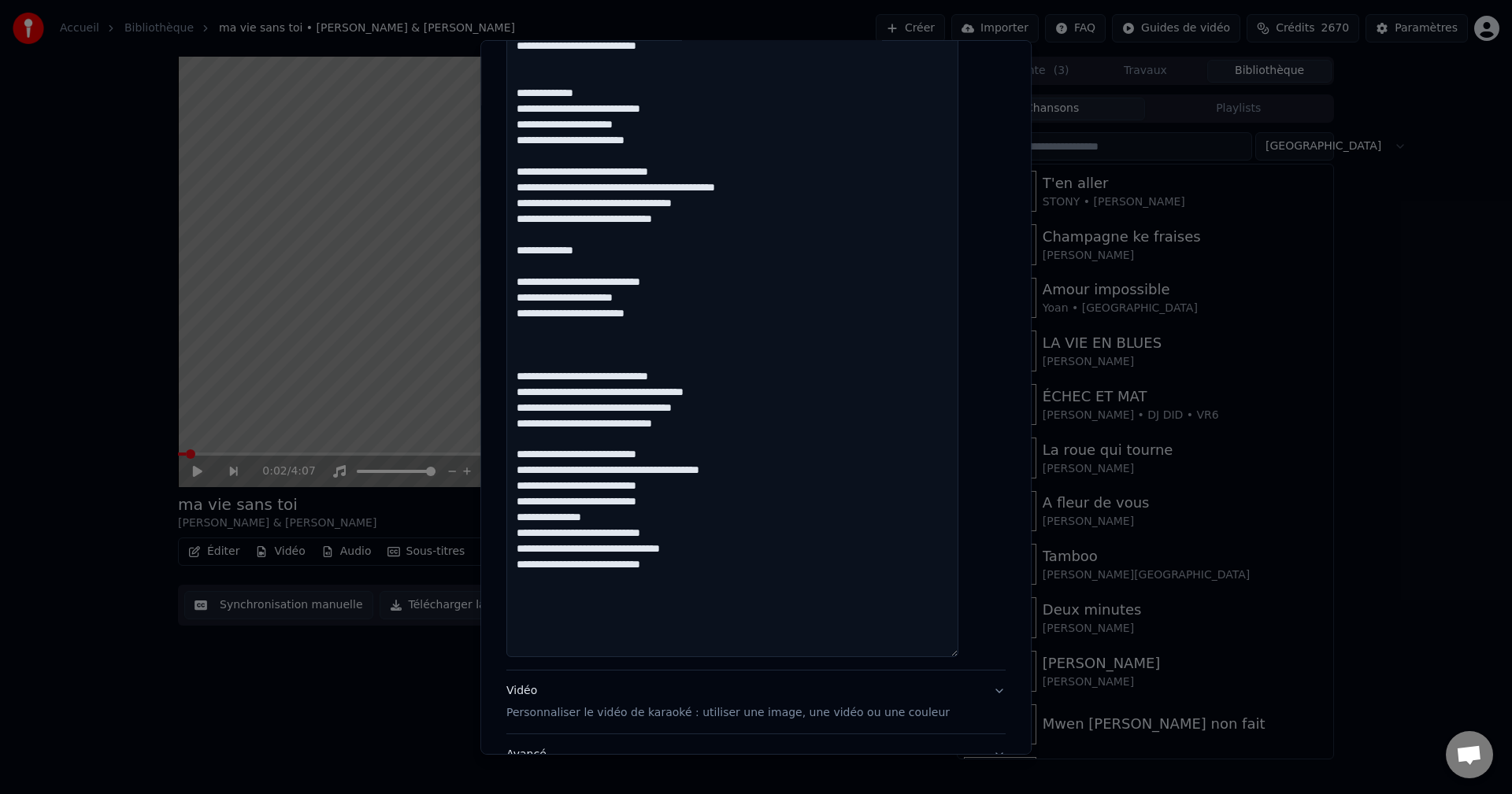
scroll to position [910, 0]
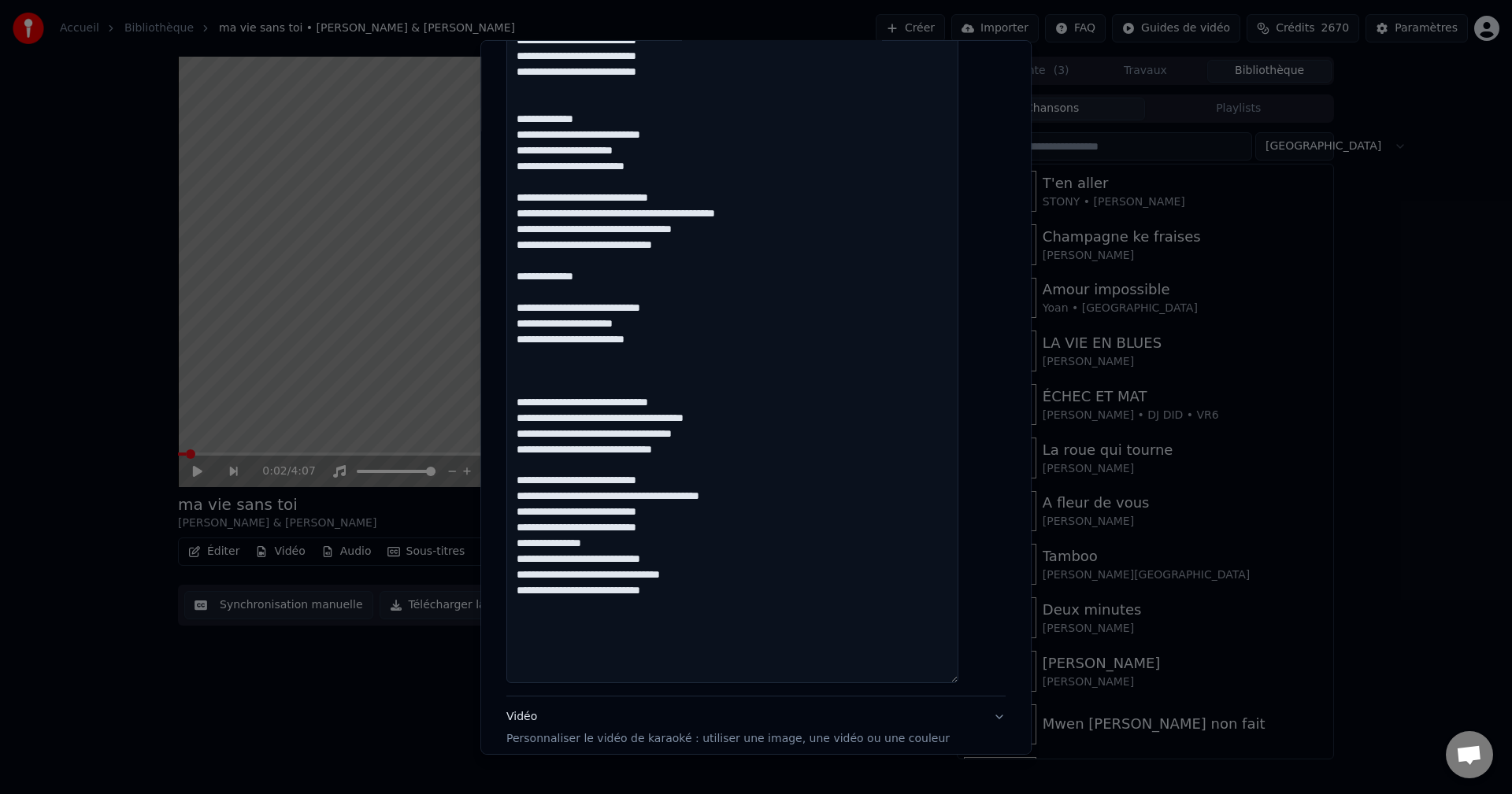
click at [543, 360] on textarea at bounding box center [732, 80] width 452 height 1208
click at [543, 364] on textarea at bounding box center [732, 80] width 452 height 1208
paste textarea "**********"
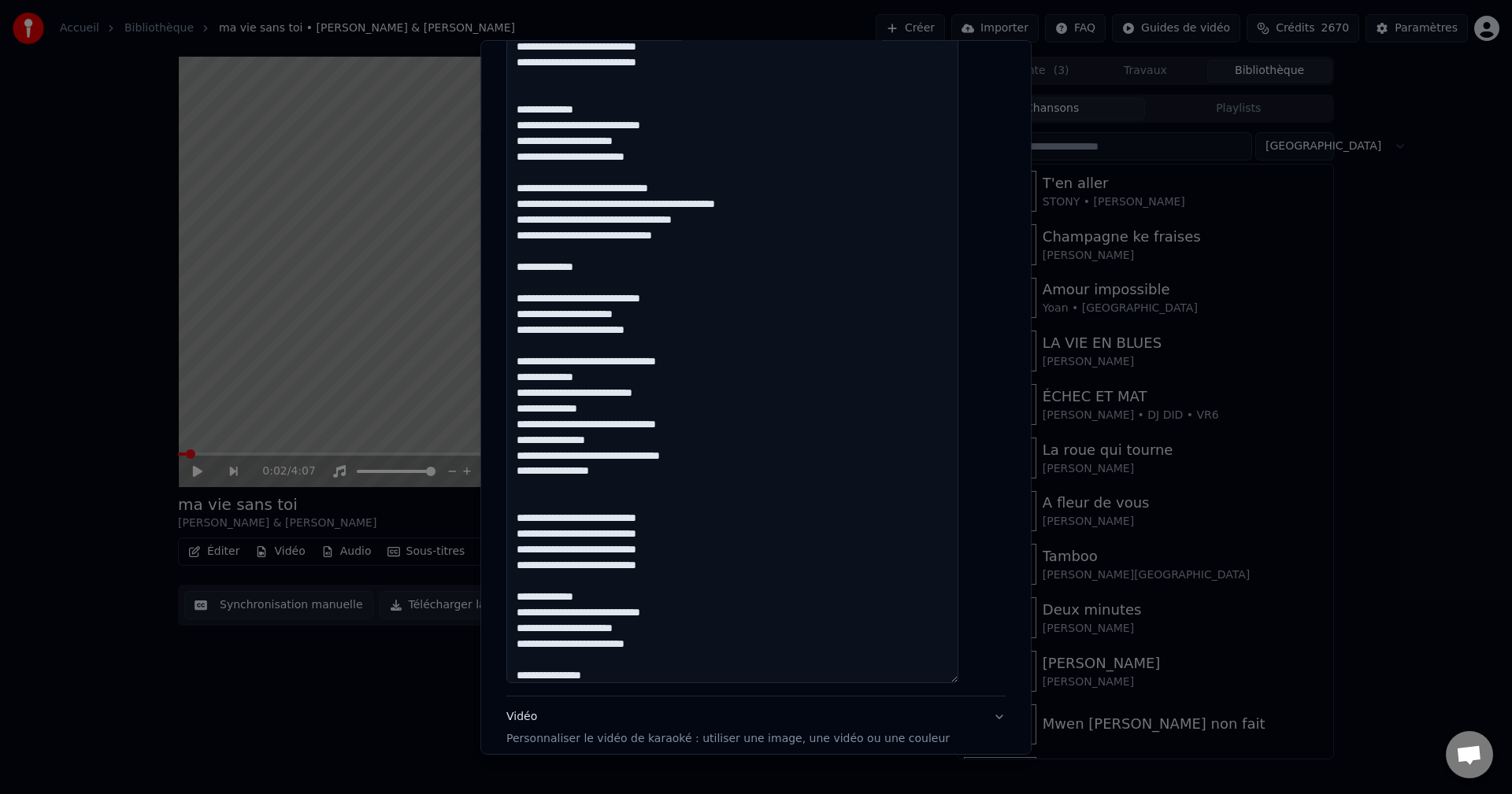
scroll to position [0, 0]
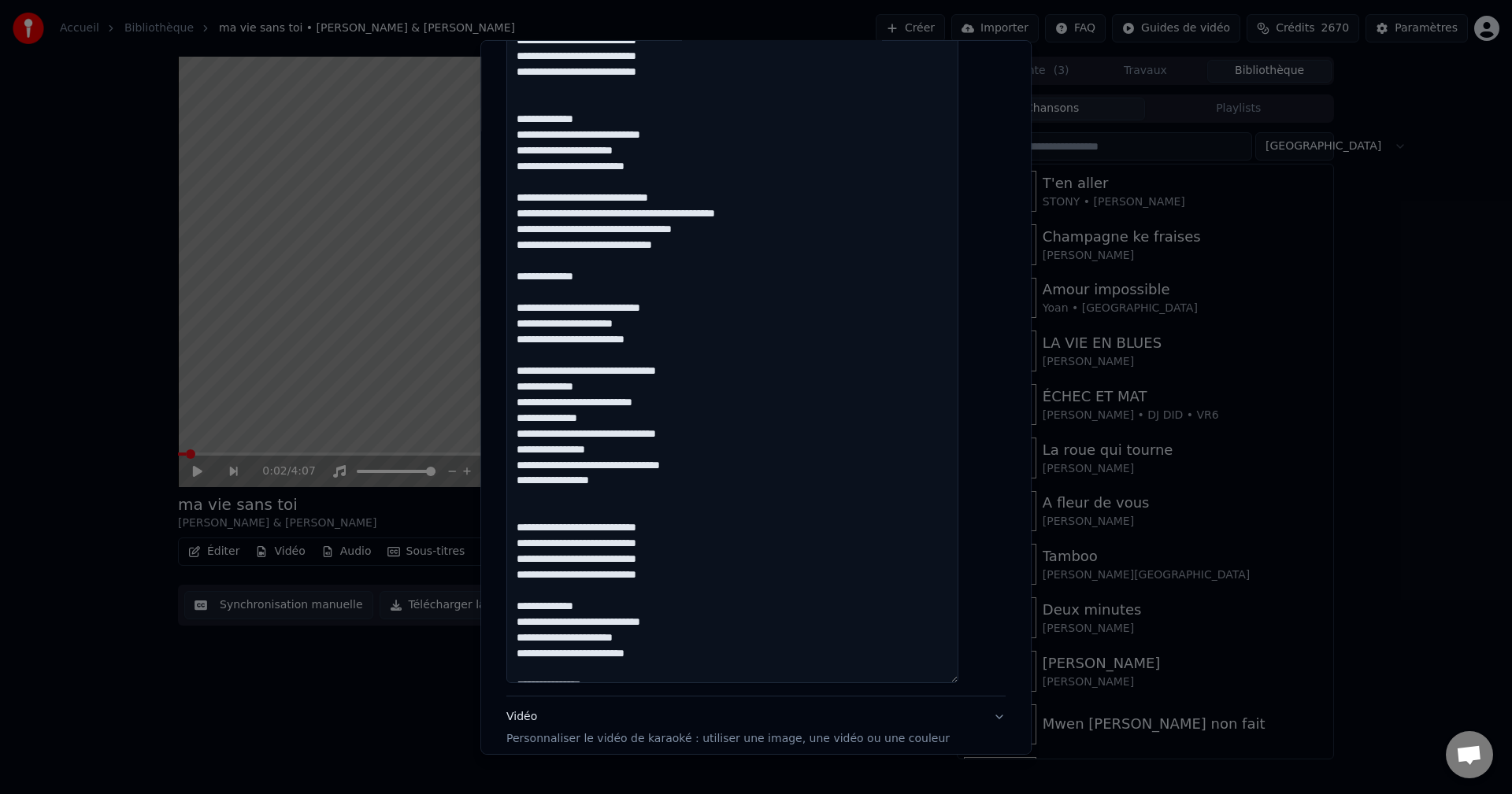
click at [611, 406] on textarea at bounding box center [732, 80] width 452 height 1208
click at [667, 414] on textarea at bounding box center [732, 80] width 452 height 1208
click at [578, 438] on textarea at bounding box center [732, 80] width 452 height 1208
click at [608, 439] on textarea at bounding box center [732, 80] width 452 height 1208
click at [560, 444] on textarea at bounding box center [732, 80] width 452 height 1208
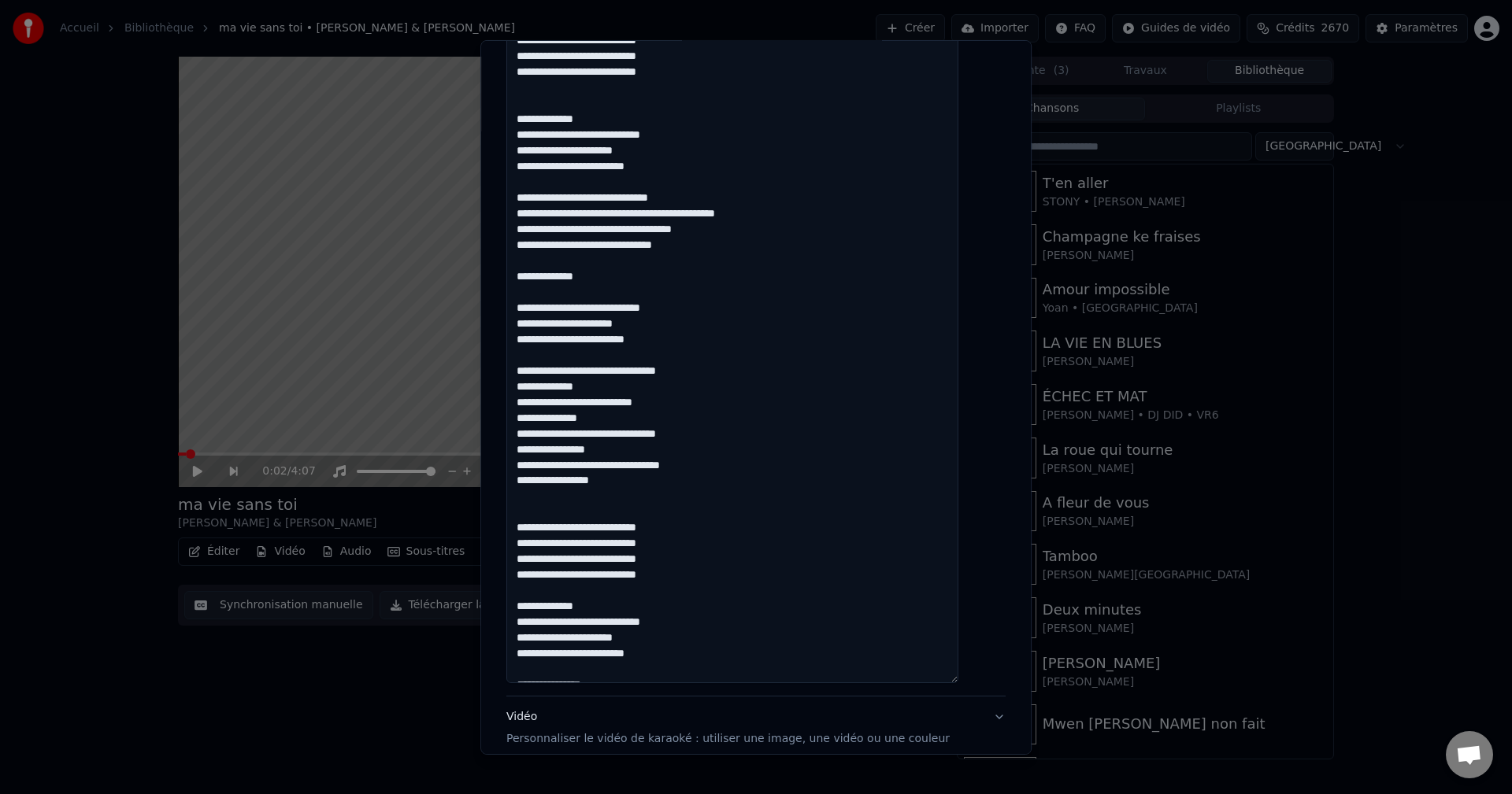
click at [704, 434] on textarea at bounding box center [732, 80] width 452 height 1208
click at [628, 450] on textarea at bounding box center [732, 80] width 452 height 1208
click at [633, 468] on textarea at bounding box center [732, 80] width 452 height 1208
click at [629, 483] on textarea at bounding box center [732, 80] width 452 height 1208
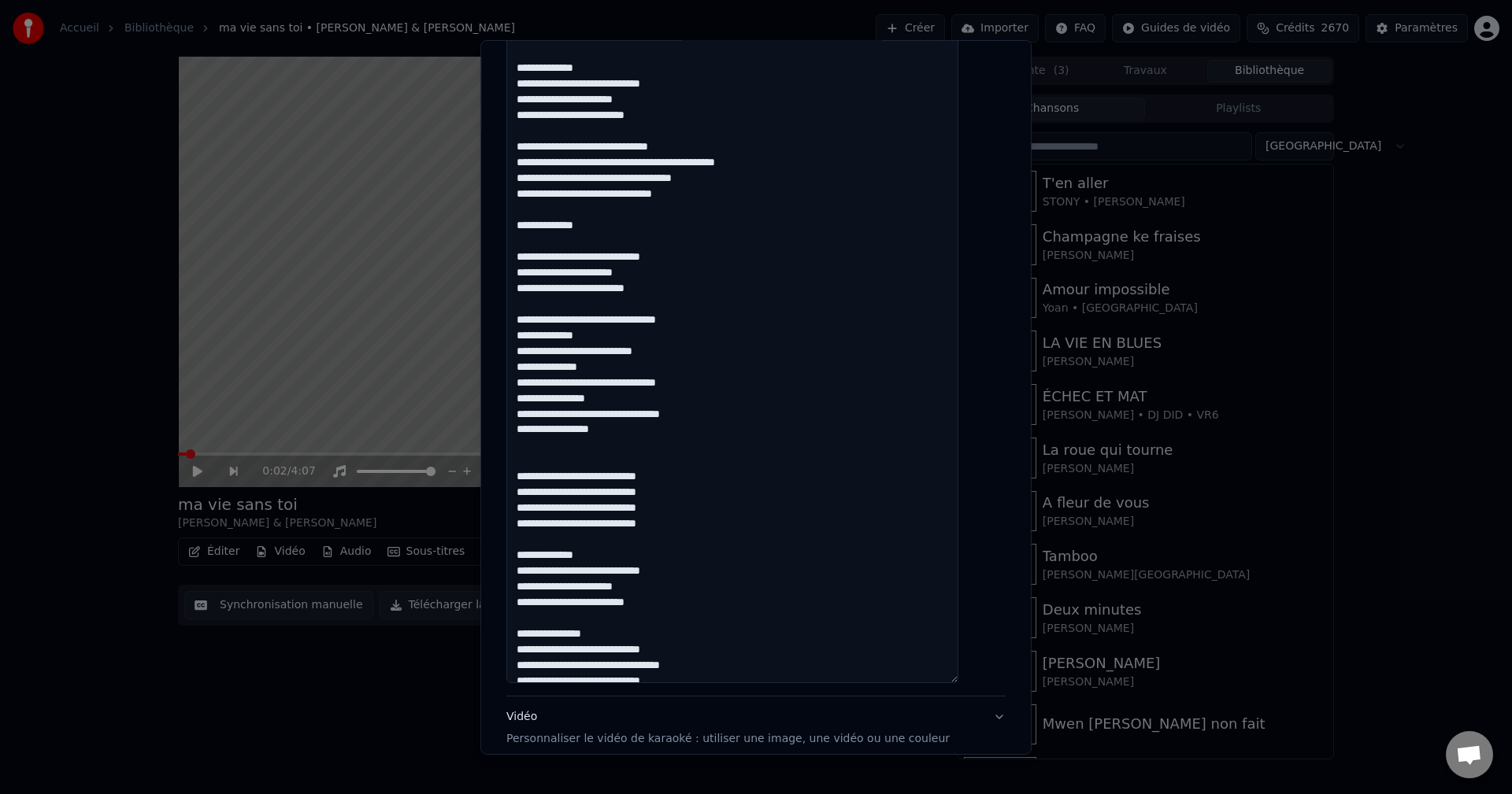
scroll to position [79, 0]
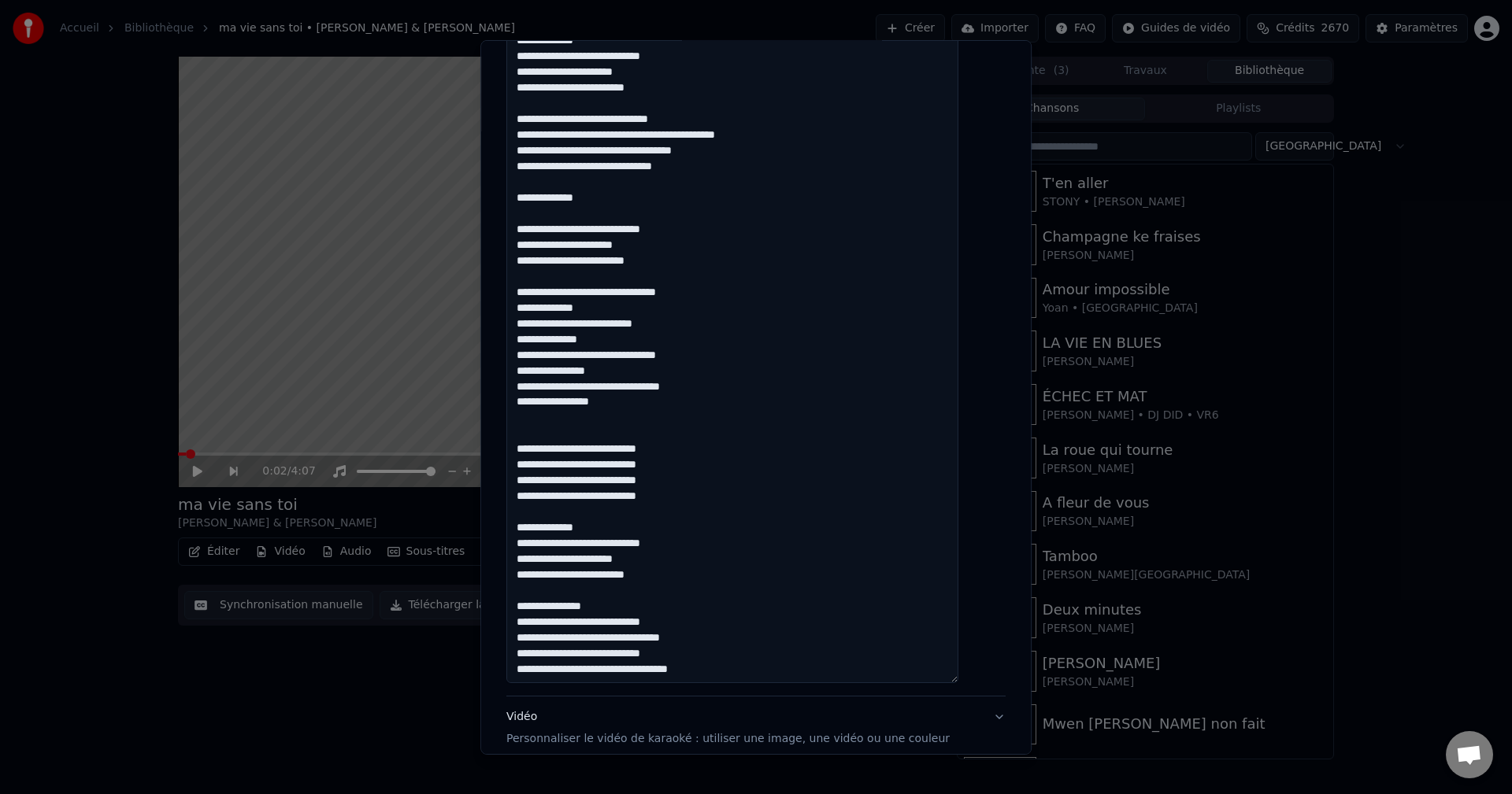
click at [578, 423] on textarea at bounding box center [732, 80] width 452 height 1208
click at [681, 447] on textarea at bounding box center [732, 80] width 452 height 1208
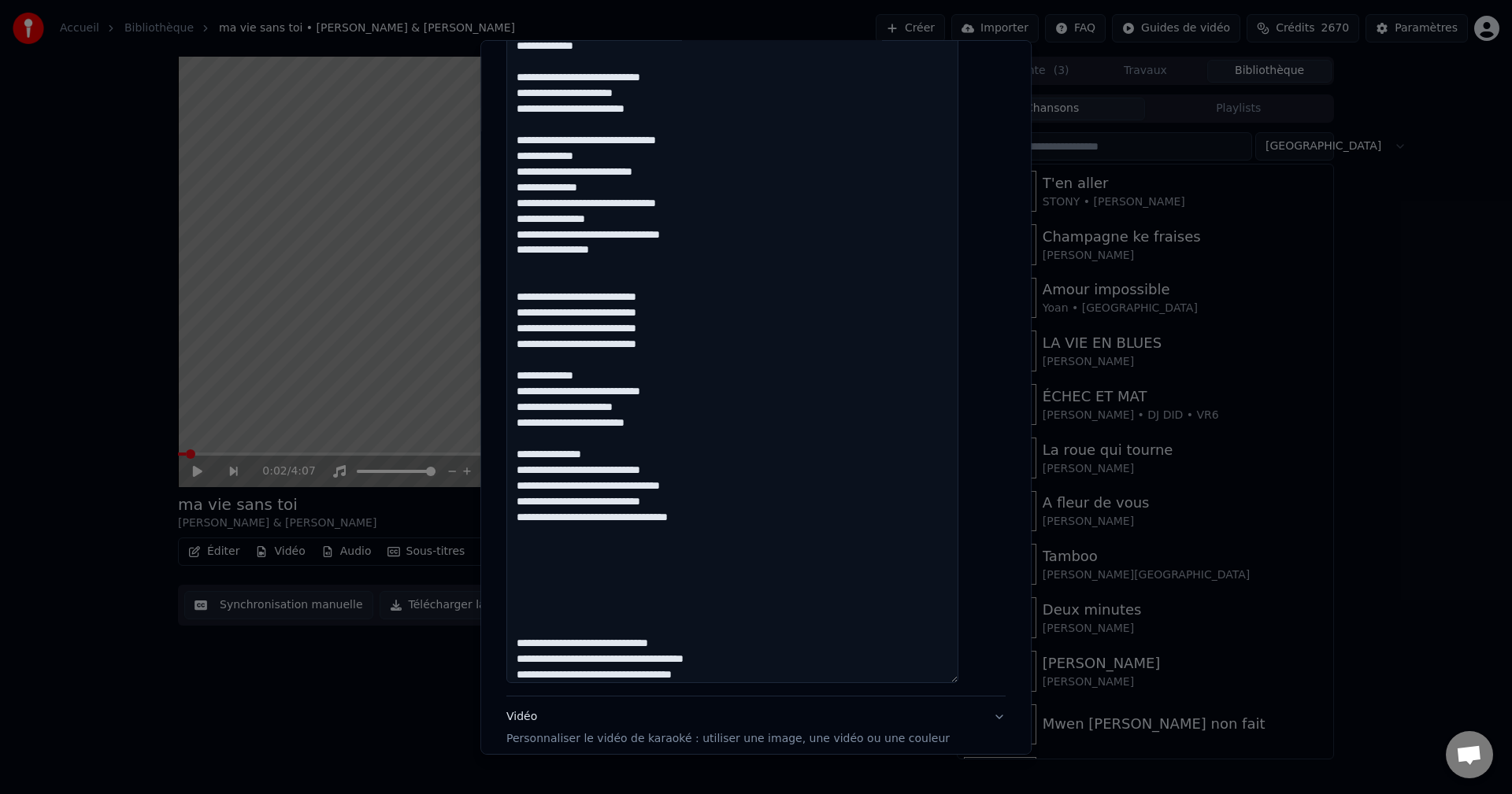
scroll to position [236, 0]
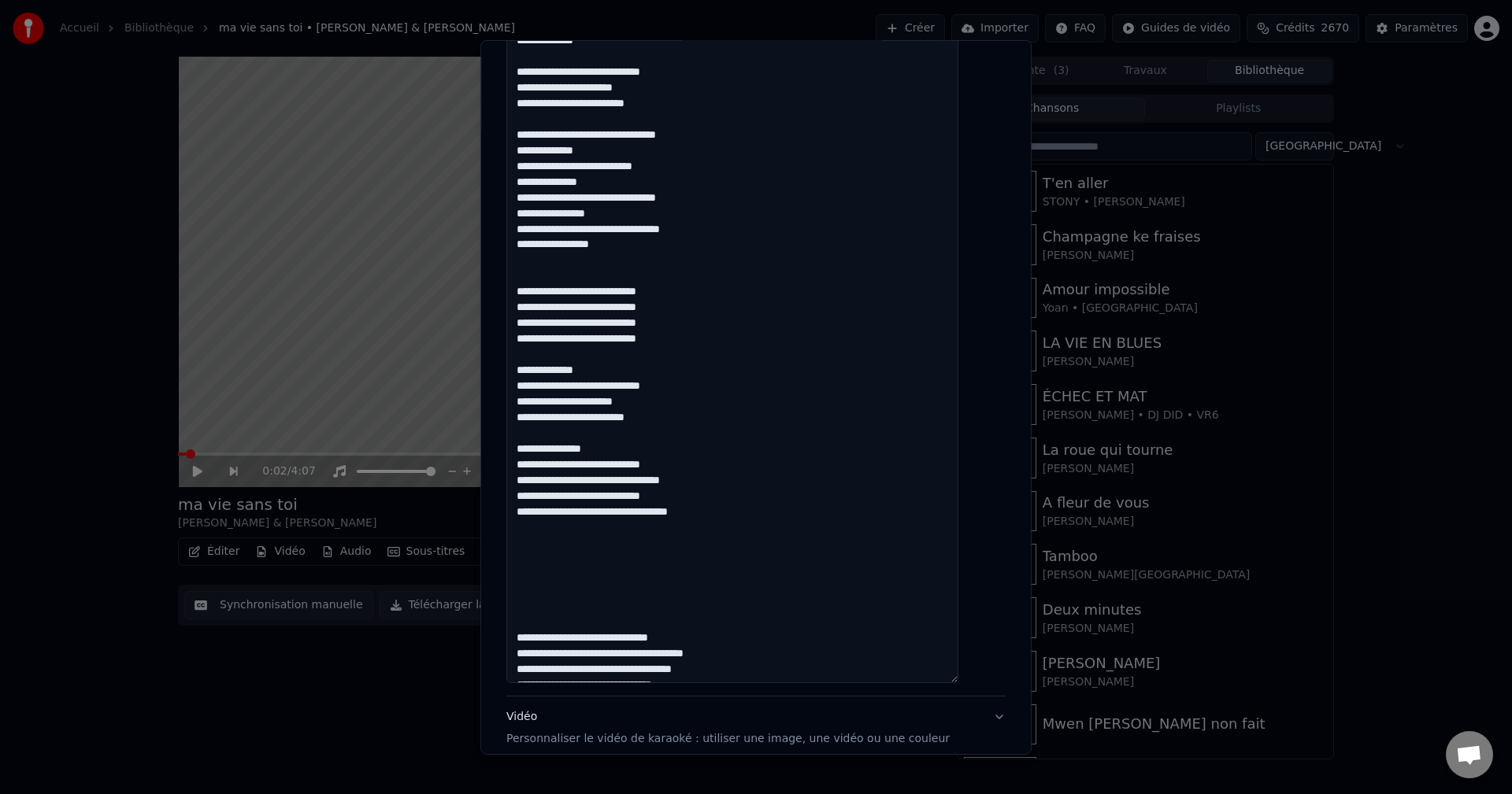
click at [617, 373] on textarea at bounding box center [732, 80] width 452 height 1208
click at [668, 420] on textarea at bounding box center [732, 80] width 452 height 1208
click at [612, 473] on textarea at bounding box center [732, 80] width 452 height 1208
click at [612, 464] on textarea at bounding box center [732, 80] width 452 height 1208
click at [702, 483] on textarea at bounding box center [732, 80] width 452 height 1208
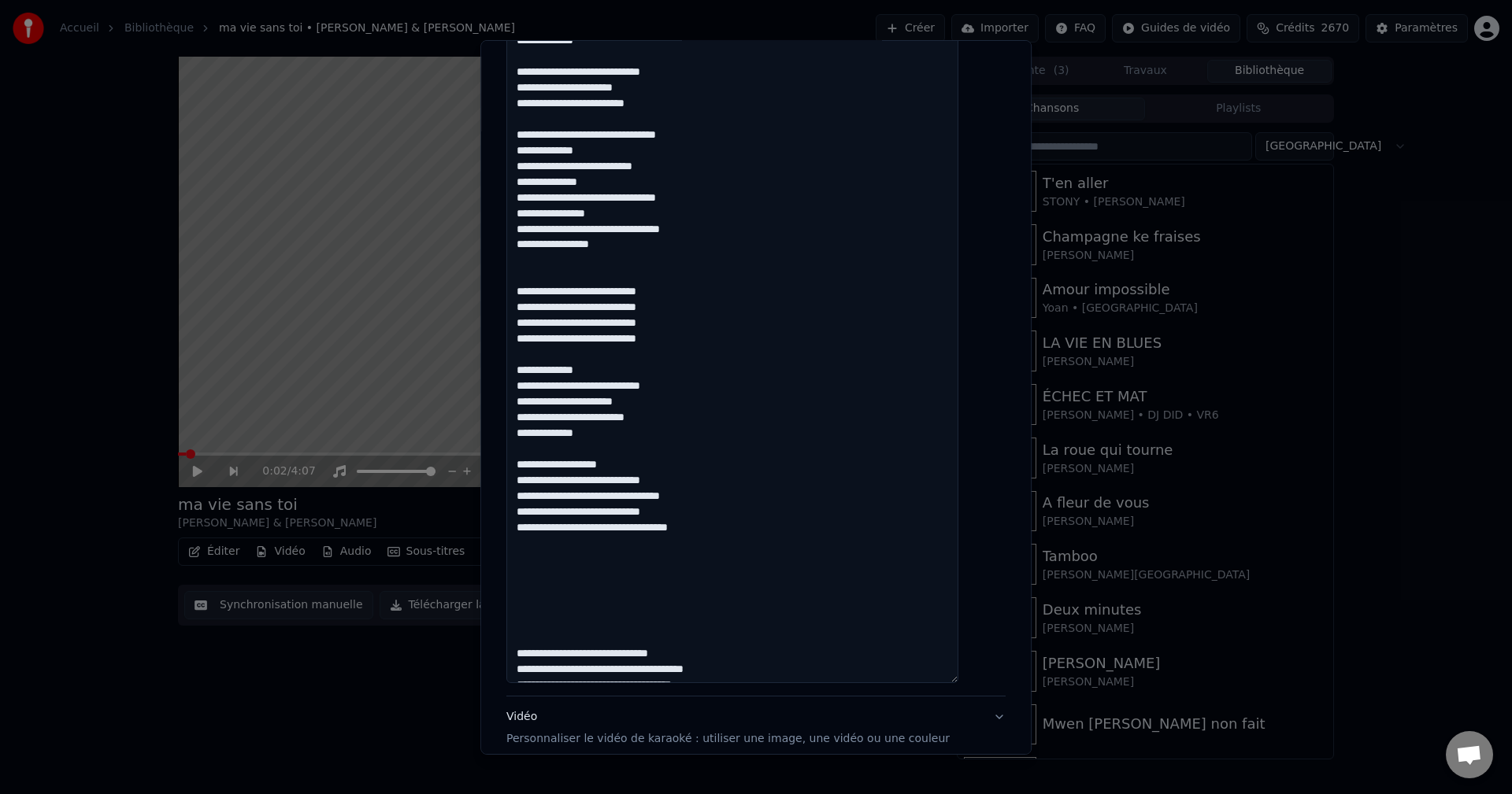
click at [572, 496] on textarea at bounding box center [732, 80] width 452 height 1208
click at [594, 499] on textarea at bounding box center [732, 80] width 452 height 1208
click at [616, 498] on textarea at bounding box center [732, 80] width 452 height 1208
click at [687, 507] on textarea at bounding box center [732, 80] width 452 height 1208
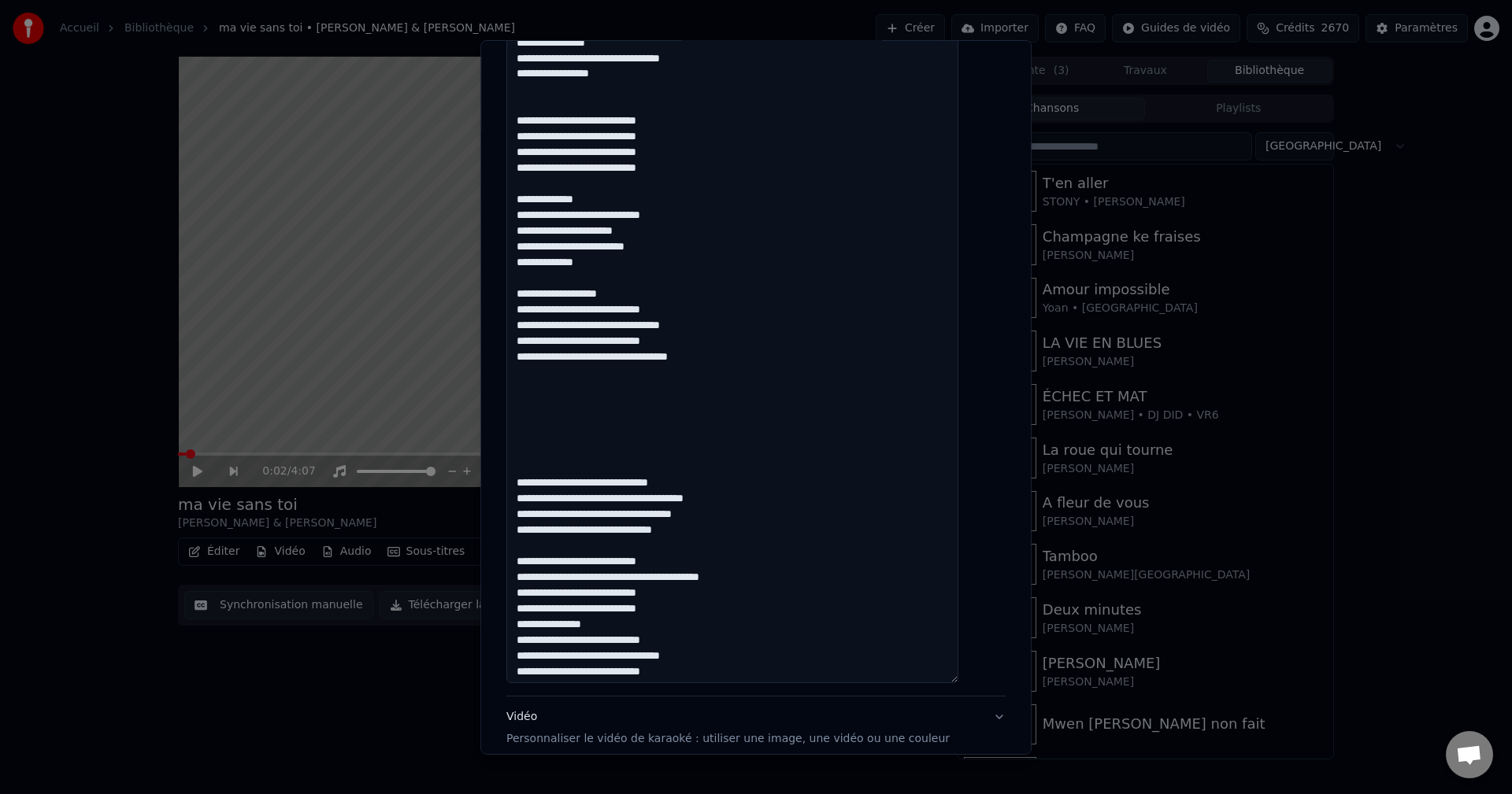
scroll to position [410, 0]
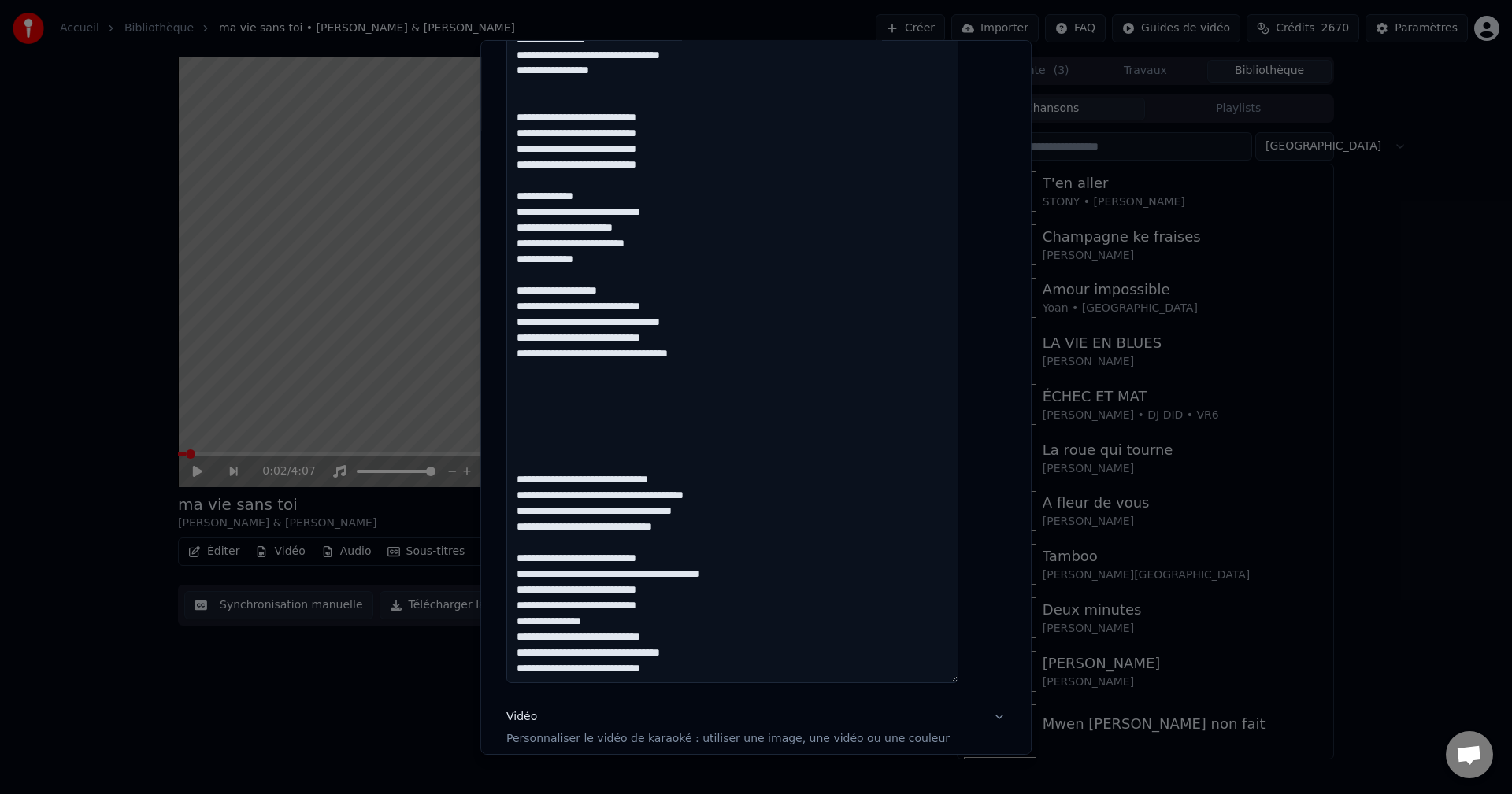
drag, startPoint x: 563, startPoint y: 451, endPoint x: 700, endPoint y: 682, distance: 268.6
click at [700, 682] on textarea at bounding box center [732, 80] width 452 height 1208
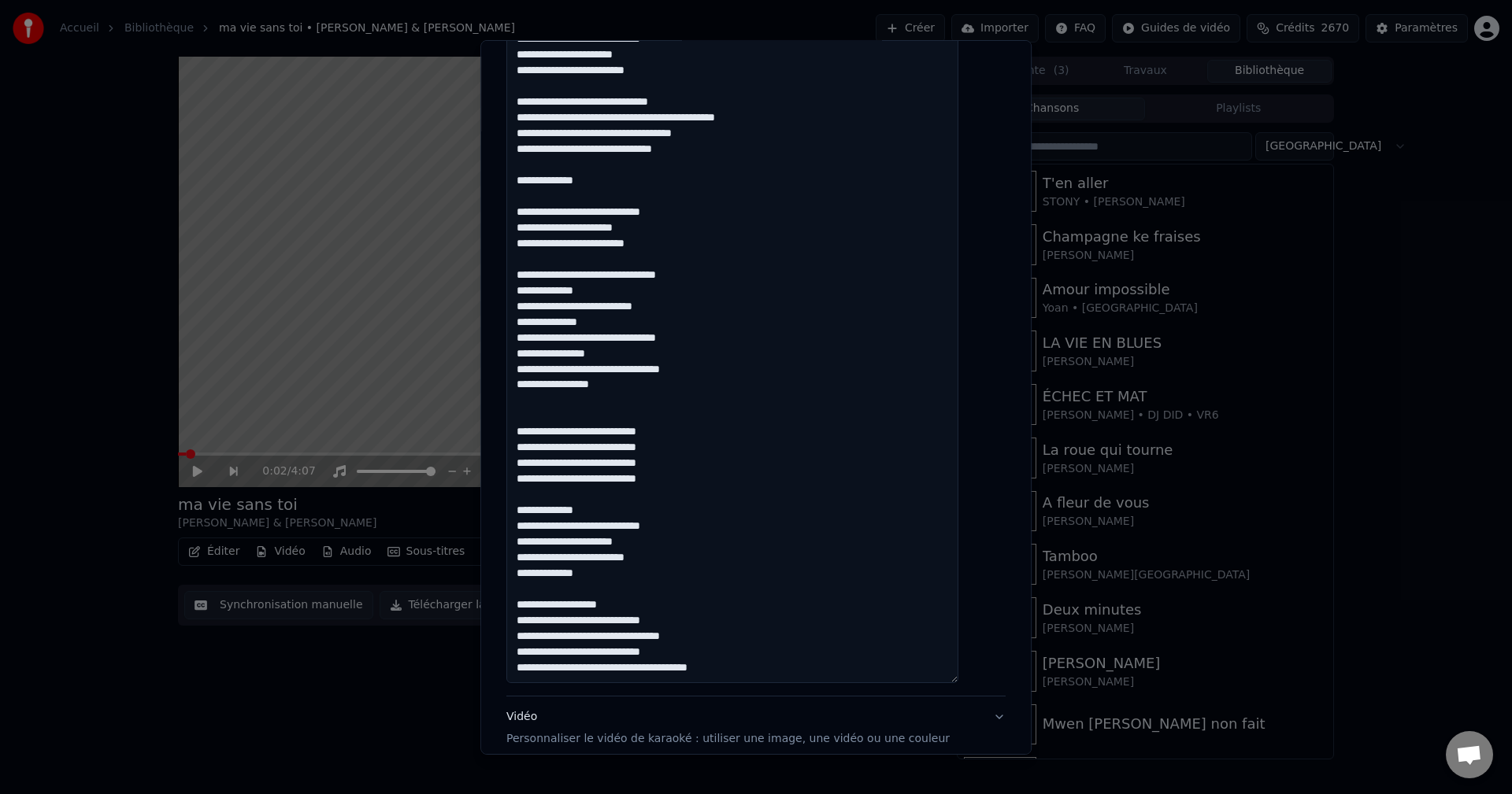
scroll to position [1068, 0]
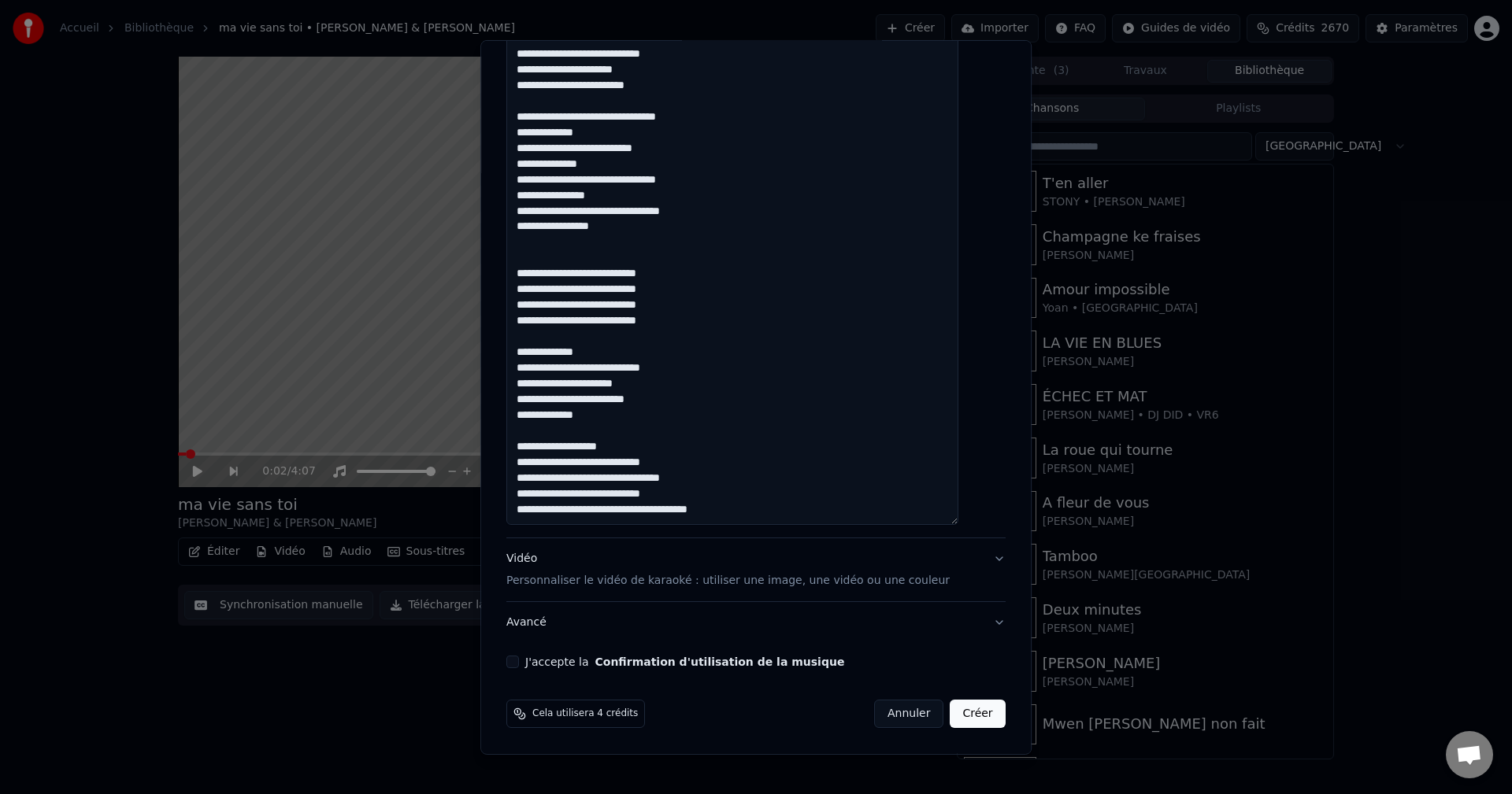
drag, startPoint x: 723, startPoint y: 430, endPoint x: 675, endPoint y: 434, distance: 48.2
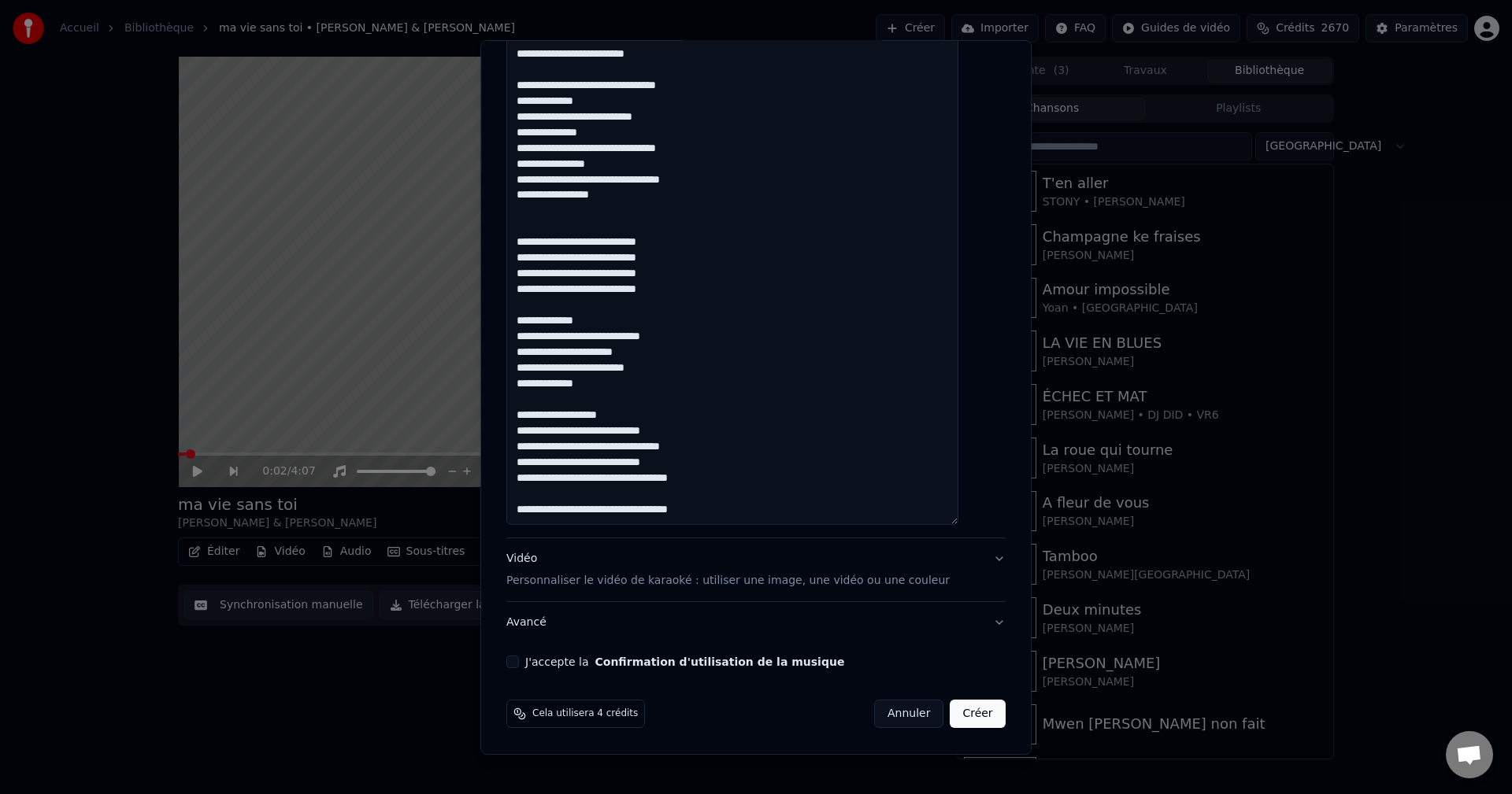
type textarea "**********"
click at [519, 662] on button "J'accepte la Confirmation d'utilisation de la musique" at bounding box center [513, 662] width 13 height 13
click at [546, 556] on div "Vidéo Personnaliser le vidéo de karaoké : utiliser une image, une vidéo ou une …" at bounding box center [728, 570] width 443 height 38
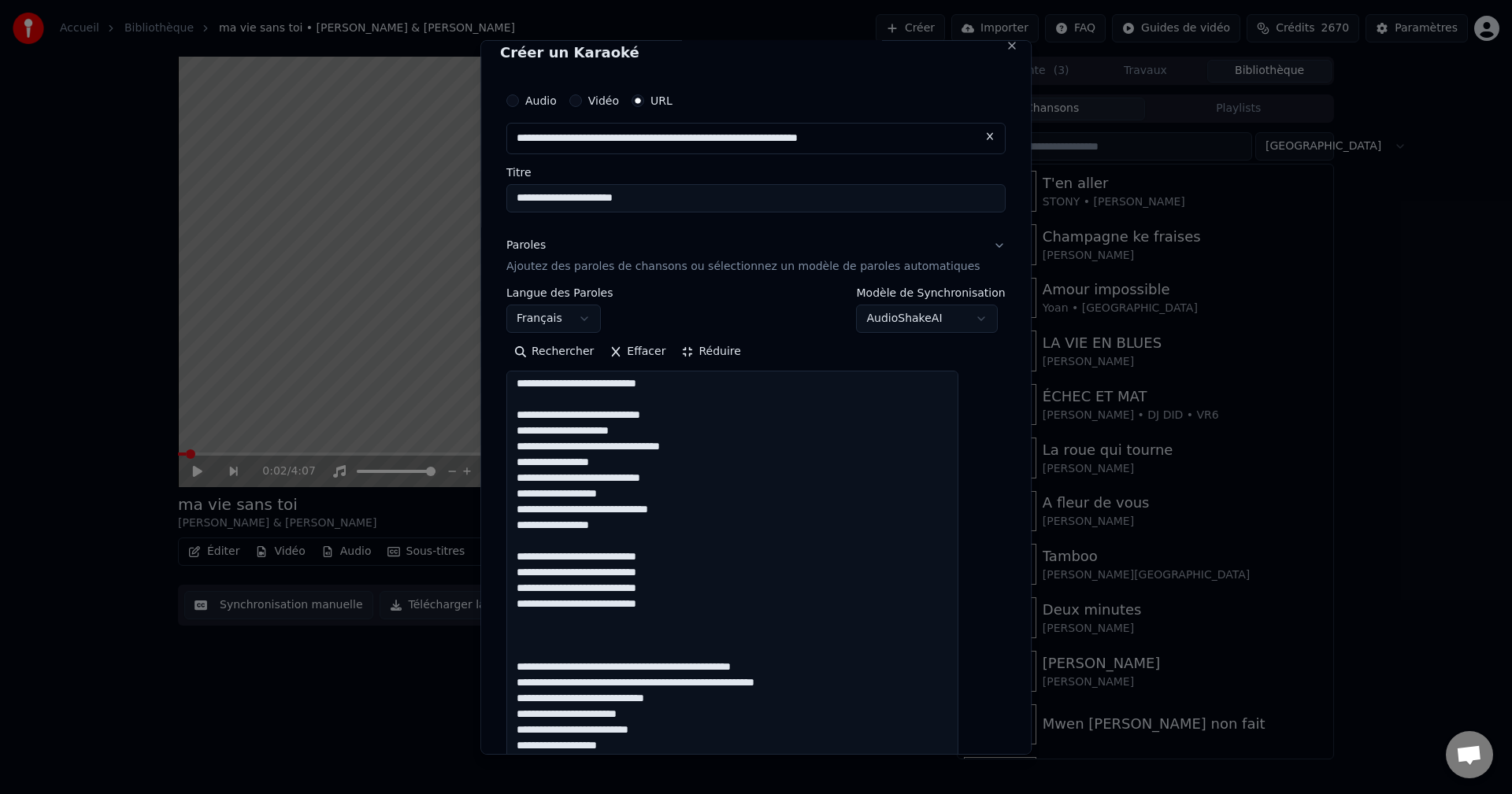
scroll to position [0, 0]
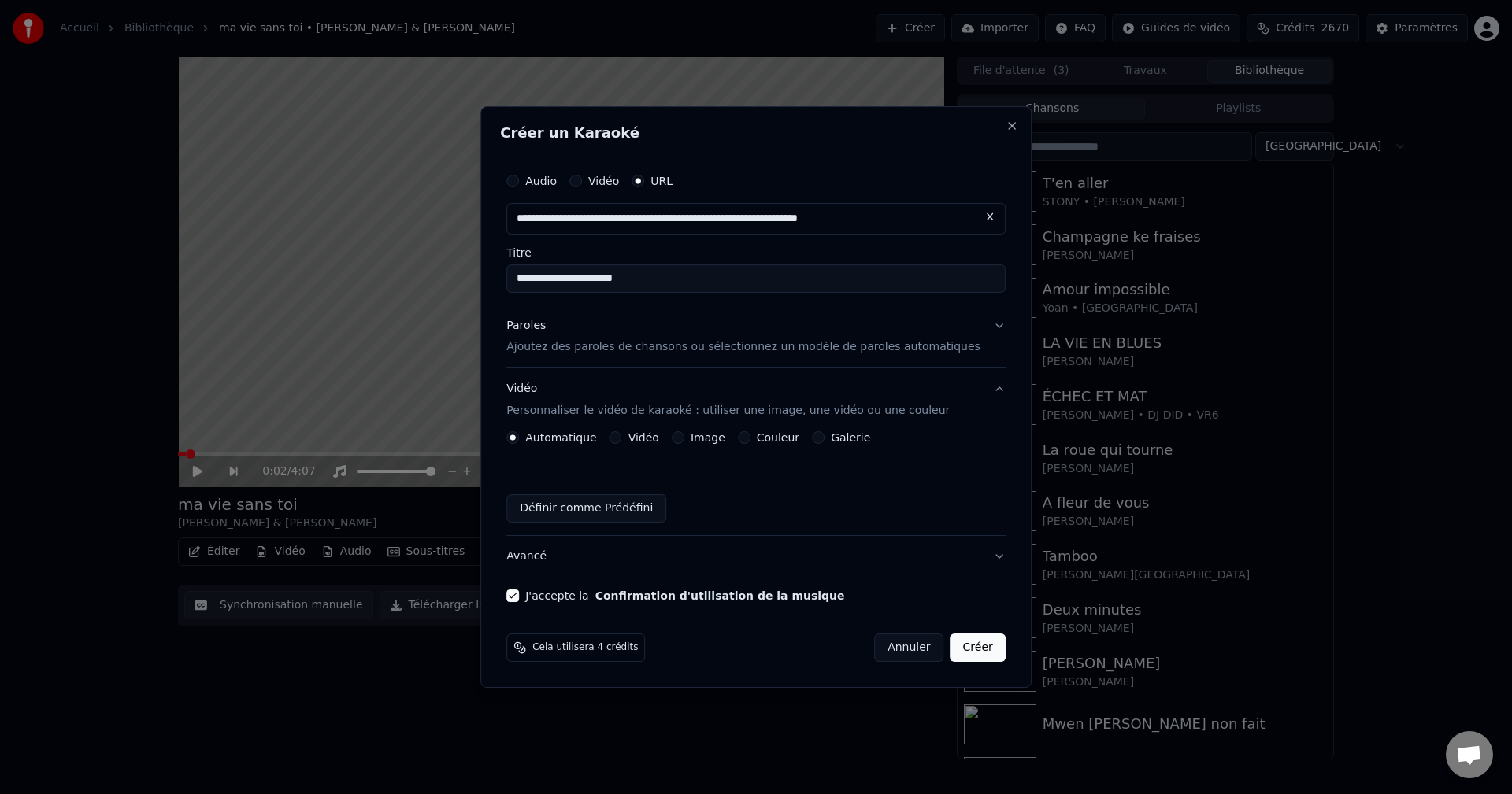
click at [552, 556] on button "Avancé" at bounding box center [756, 556] width 499 height 41
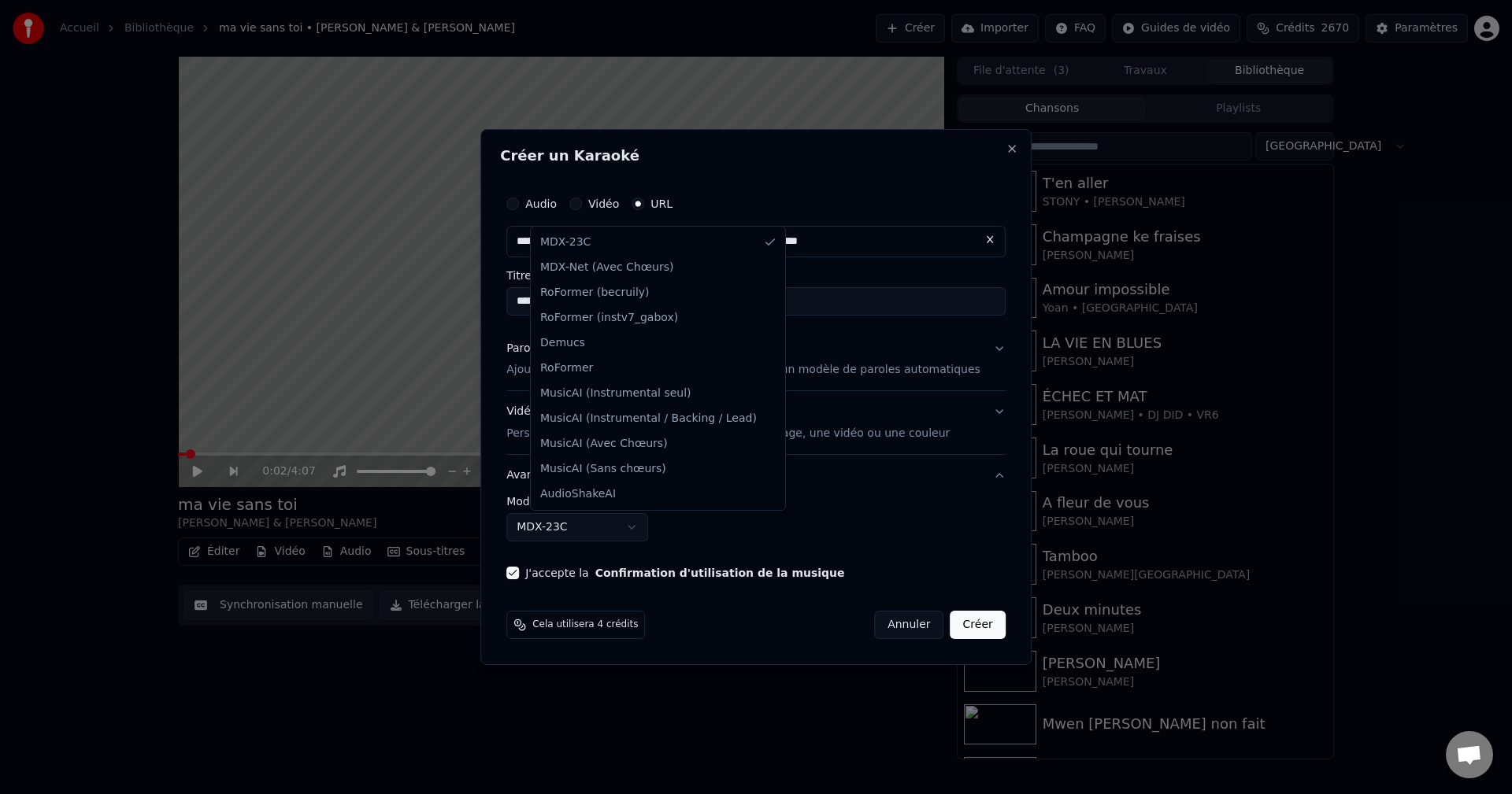
click at [576, 536] on body "**********" at bounding box center [756, 397] width 1512 height 794
select select "**********"
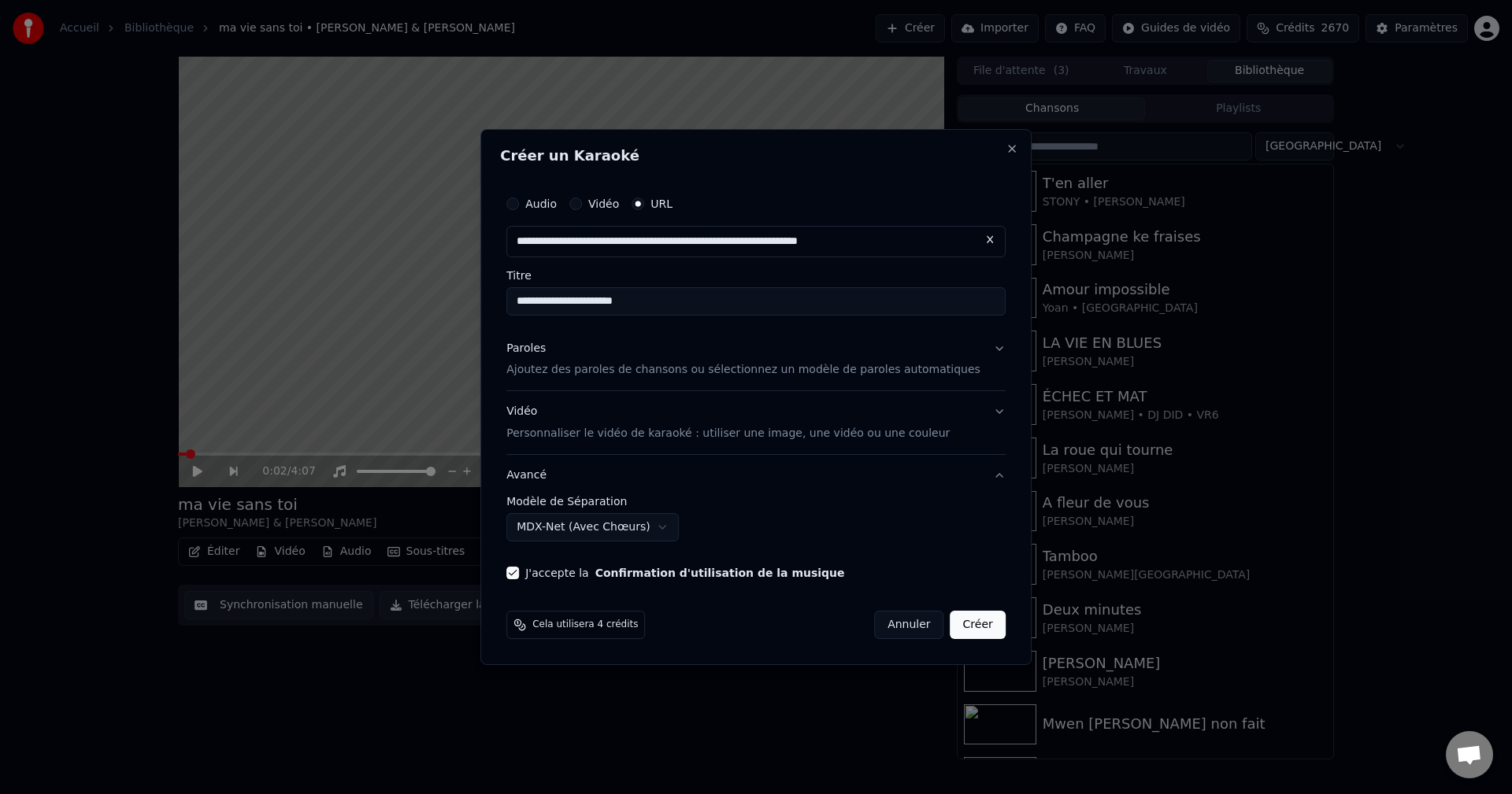
click at [559, 308] on input "**********" at bounding box center [756, 301] width 499 height 29
click at [559, 304] on input "**********" at bounding box center [756, 301] width 499 height 29
click at [609, 297] on input "**********" at bounding box center [756, 301] width 499 height 29
type input "**********"
click at [969, 630] on button "Créer" at bounding box center [977, 624] width 55 height 29
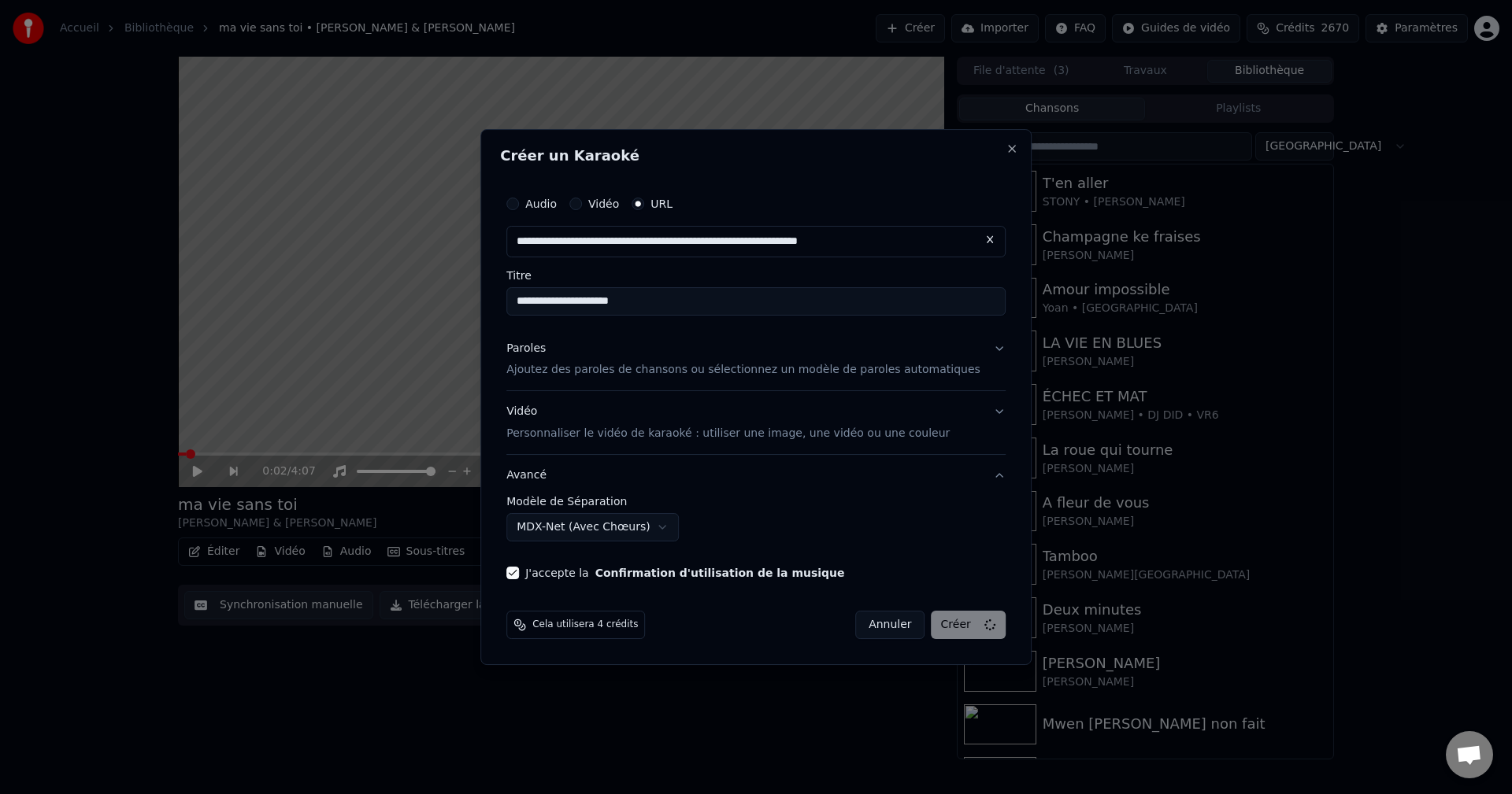
select select "******"
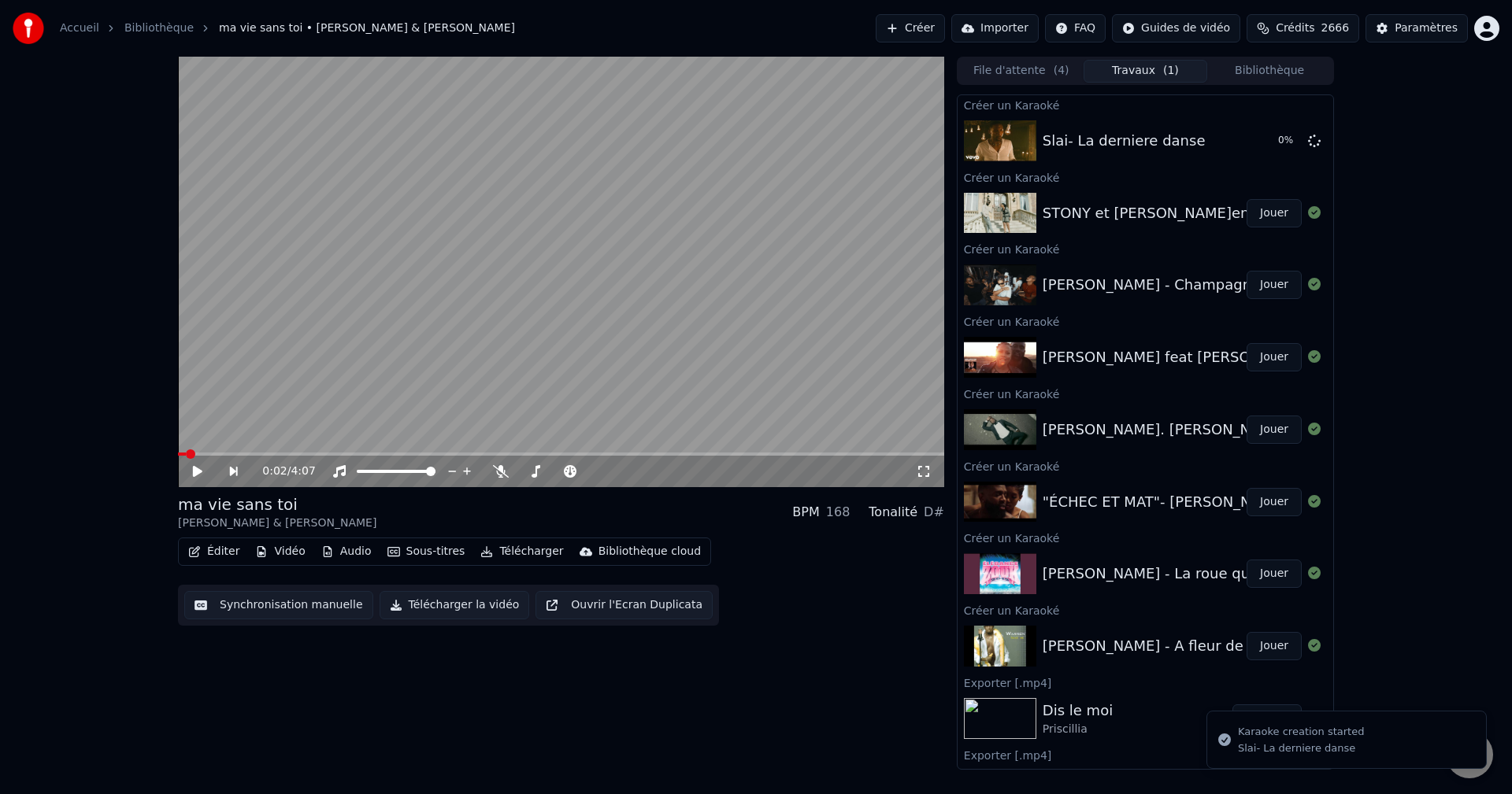
click at [1300, 20] on span "Crédits" at bounding box center [1295, 28] width 39 height 16
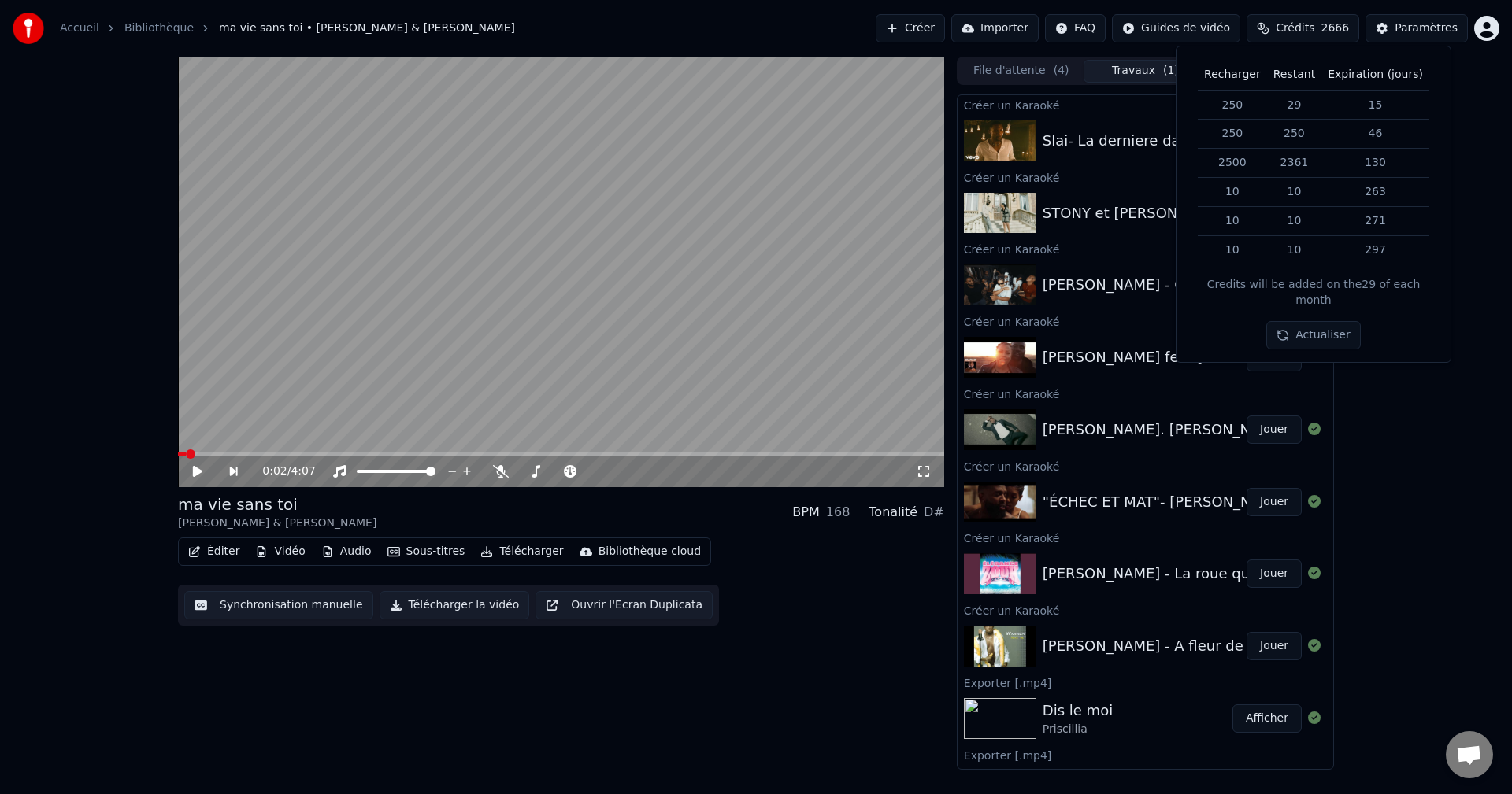
click at [941, 31] on button "Créer" at bounding box center [909, 28] width 70 height 29
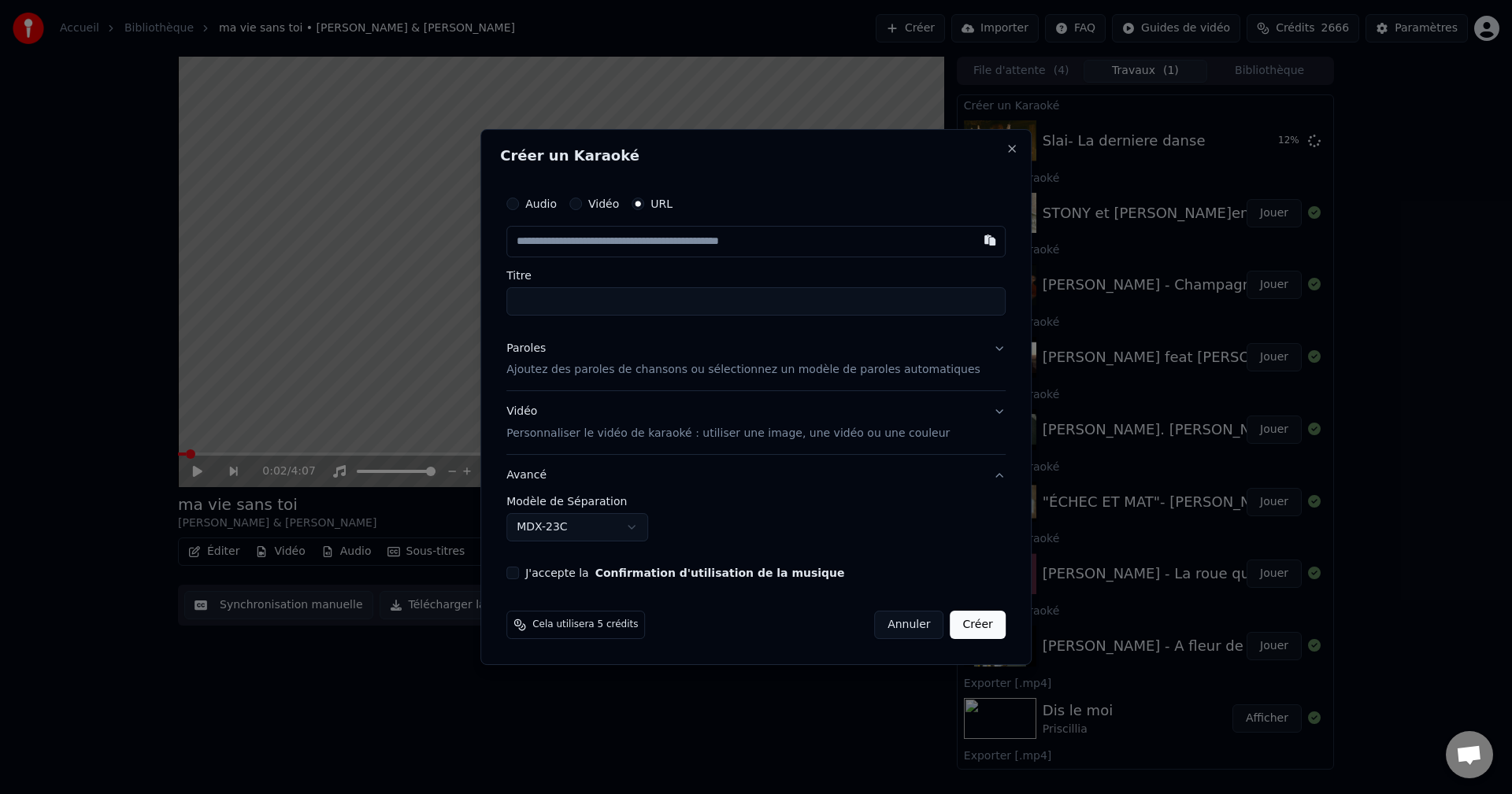
click at [546, 346] on div "Paroles" at bounding box center [526, 348] width 39 height 16
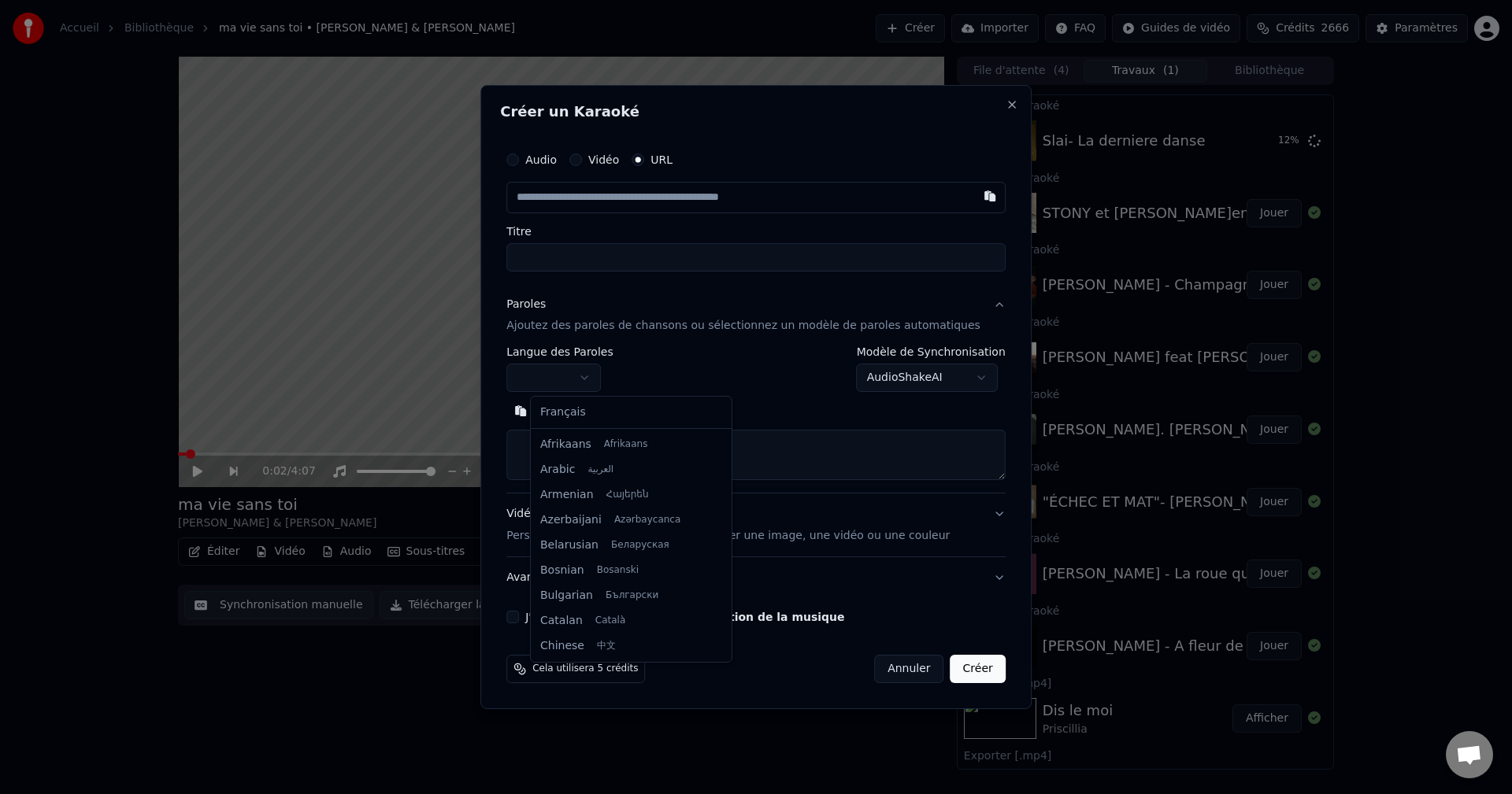
click at [555, 373] on body "Accueil Bibliothèque ma vie sans toi • [PERSON_NAME] & [PERSON_NAME] Importer F…" at bounding box center [756, 397] width 1512 height 794
select select "**"
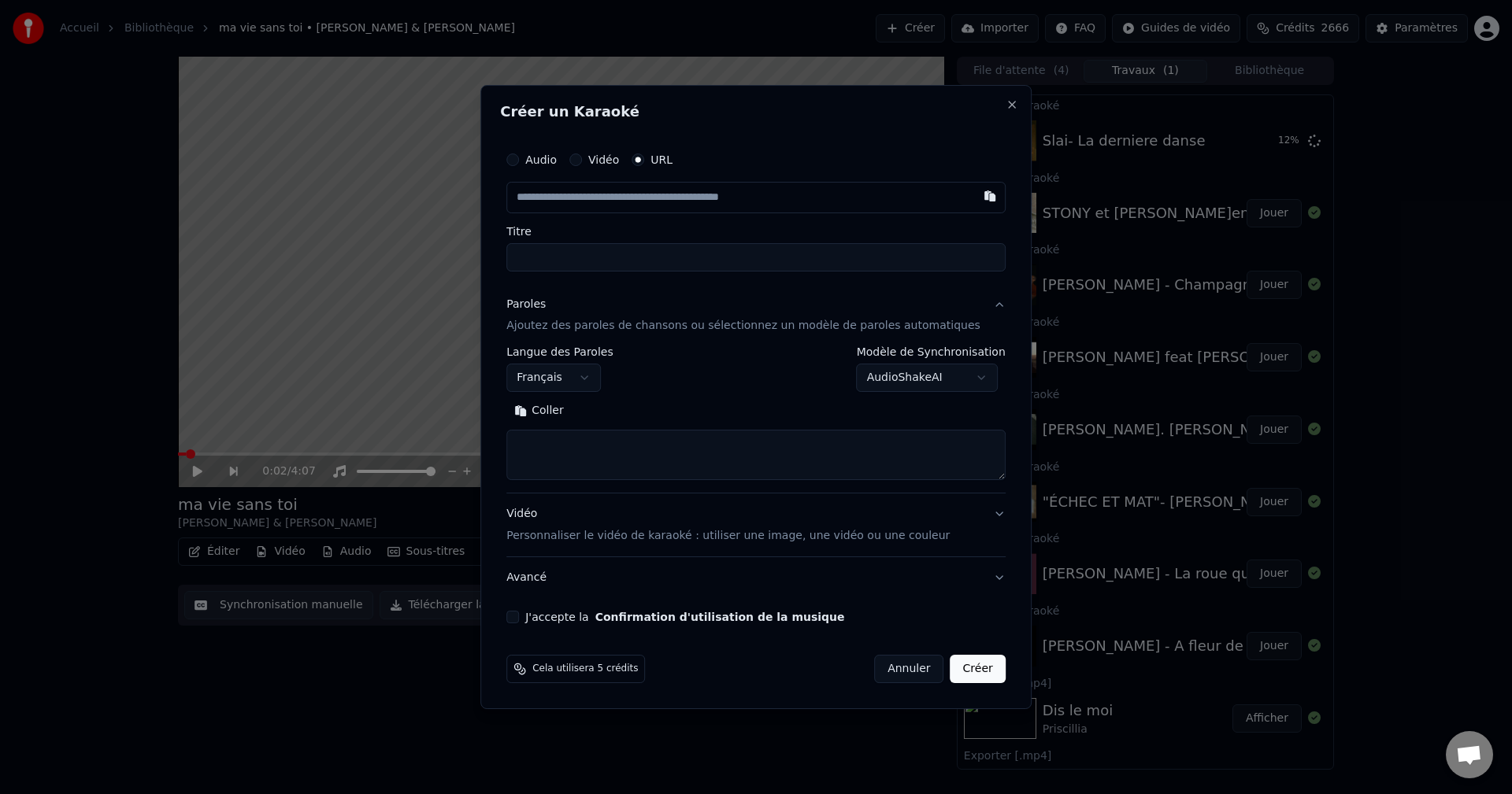
click at [565, 453] on textarea at bounding box center [756, 456] width 499 height 50
paste textarea "**********"
click at [639, 412] on button "Développer" at bounding box center [626, 411] width 96 height 25
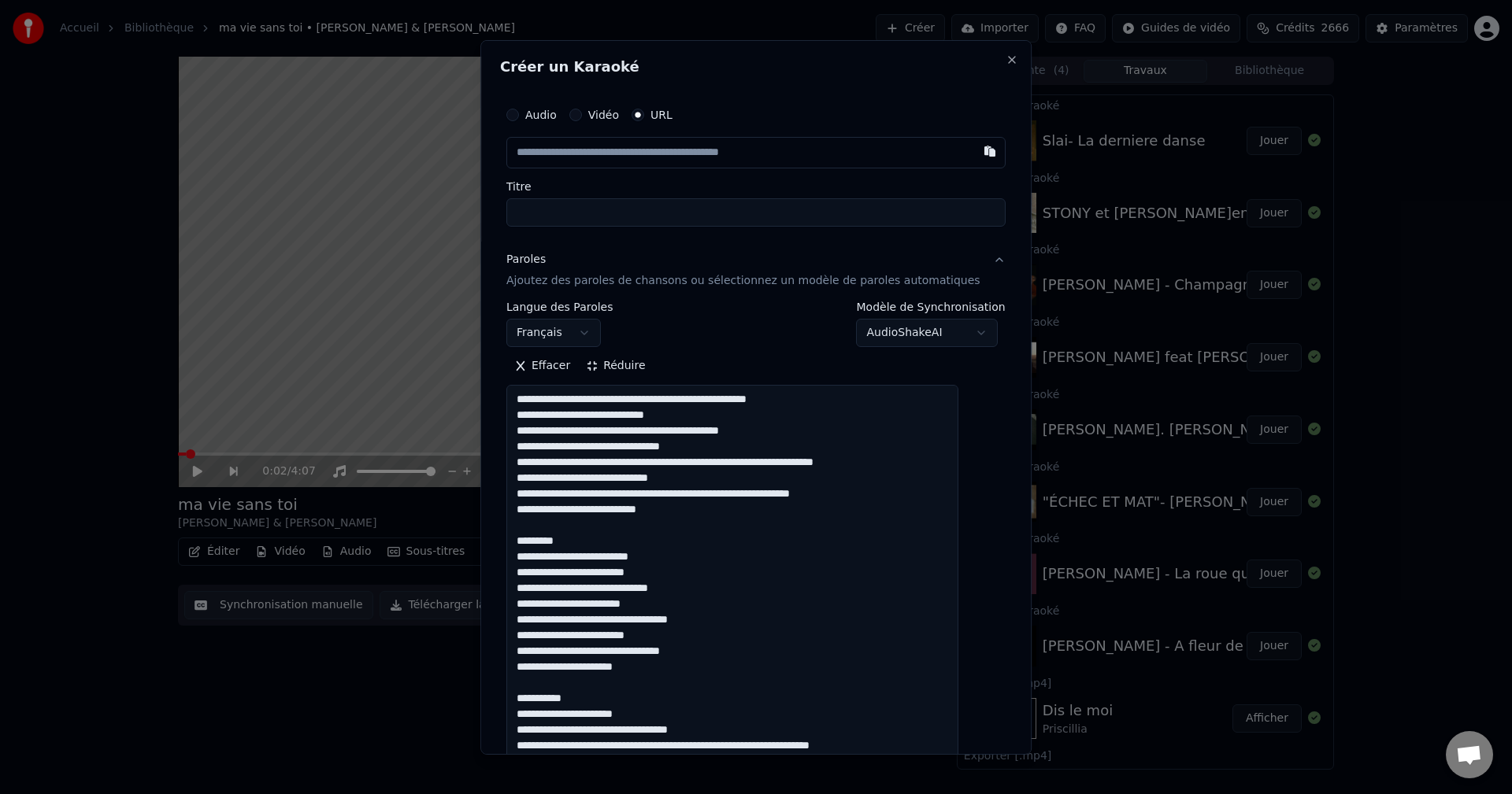
drag, startPoint x: 578, startPoint y: 548, endPoint x: 525, endPoint y: 555, distance: 53.5
drag, startPoint x: 579, startPoint y: 542, endPoint x: 521, endPoint y: 544, distance: 58.0
click at [517, 541] on div "**********" at bounding box center [756, 775] width 512 height 1367
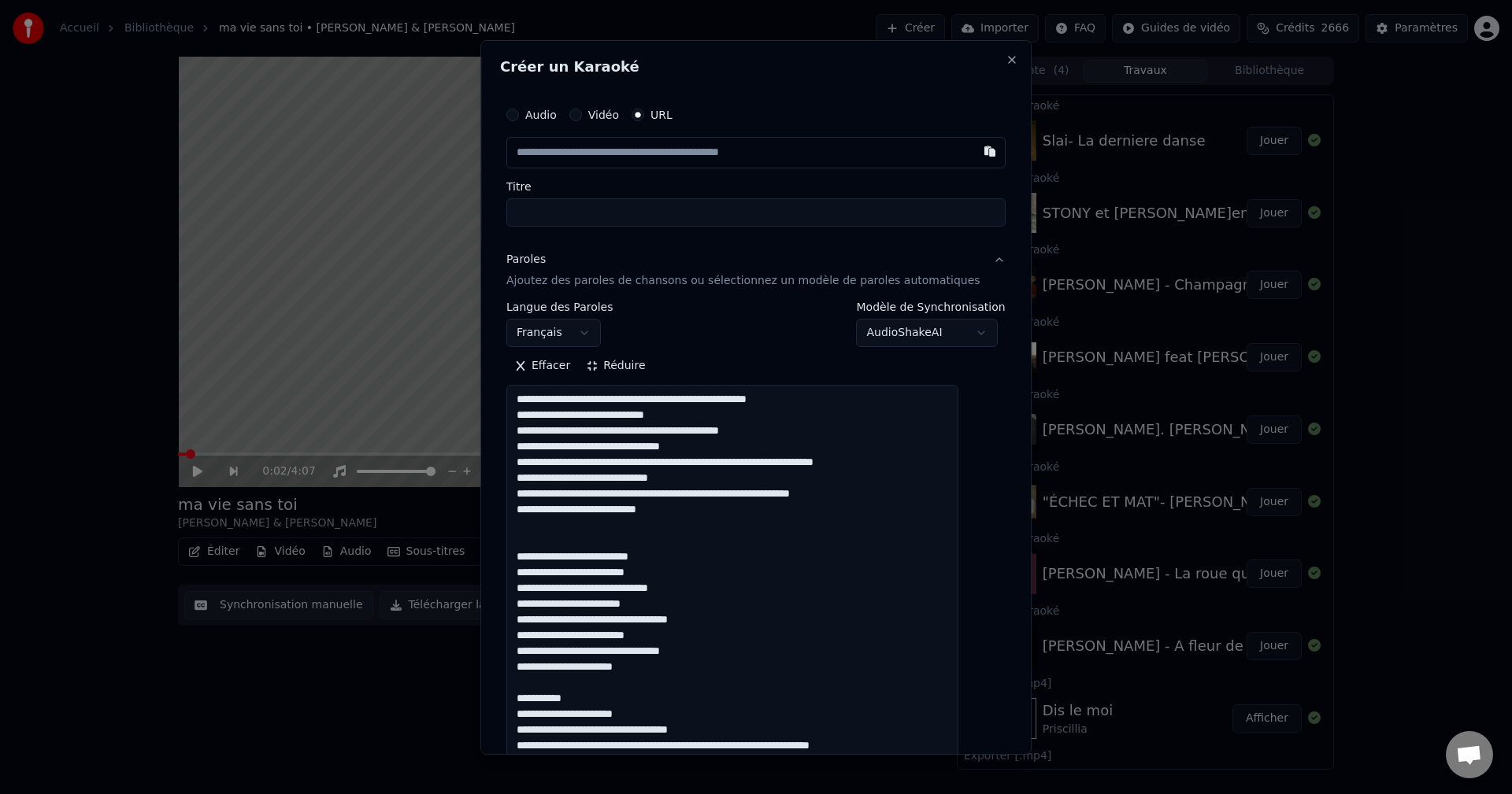
scroll to position [2, 0]
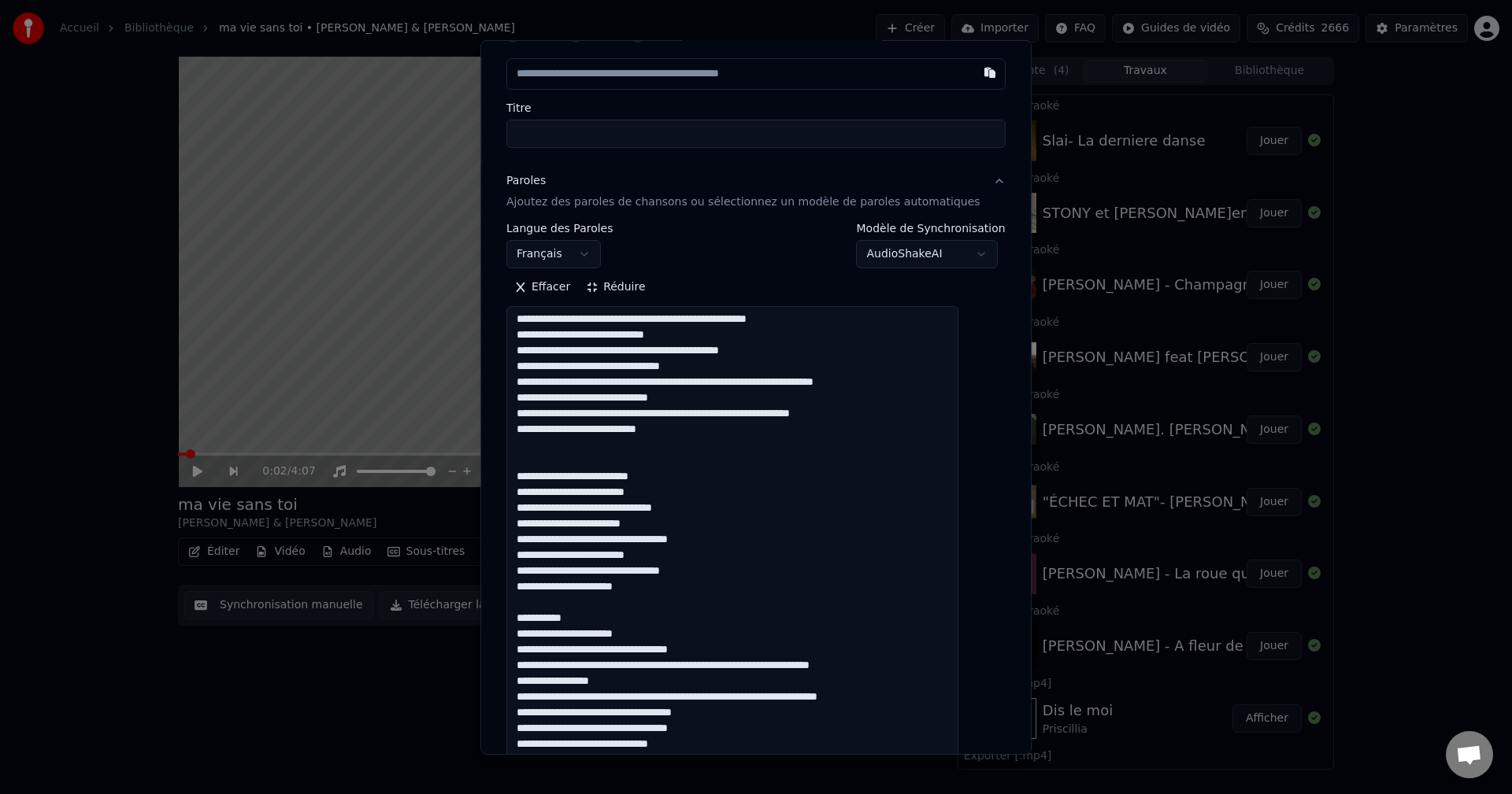
click at [667, 526] on textarea at bounding box center [732, 768] width 452 height 925
click at [680, 555] on textarea at bounding box center [732, 768] width 452 height 925
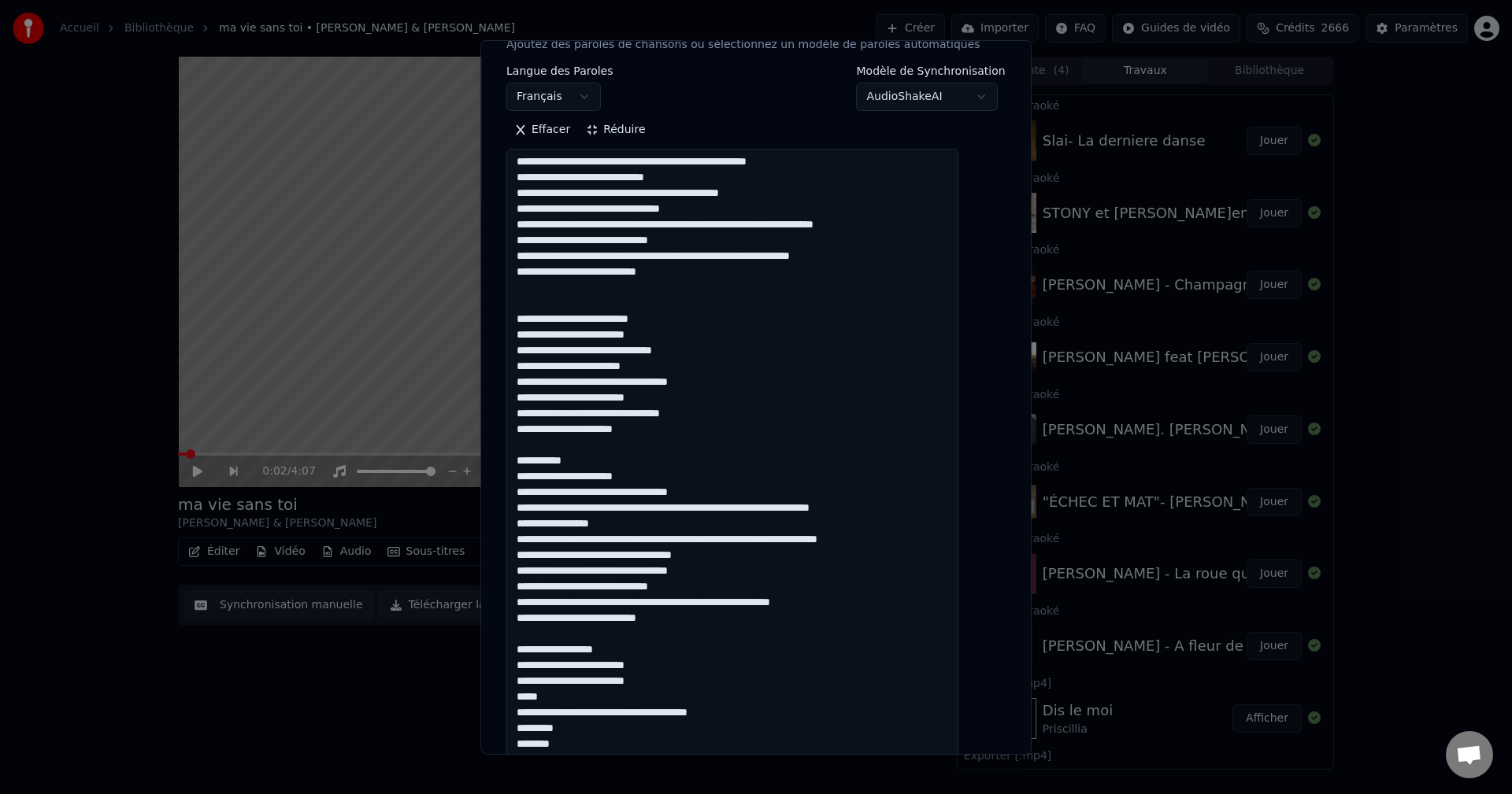
drag, startPoint x: 625, startPoint y: 467, endPoint x: 517, endPoint y: 457, distance: 108.5
click at [517, 457] on div "**********" at bounding box center [756, 539] width 512 height 1367
drag, startPoint x: 635, startPoint y: 460, endPoint x: 530, endPoint y: 460, distance: 105.0
click at [530, 460] on textarea at bounding box center [732, 611] width 452 height 925
click at [676, 473] on textarea at bounding box center [732, 611] width 452 height 925
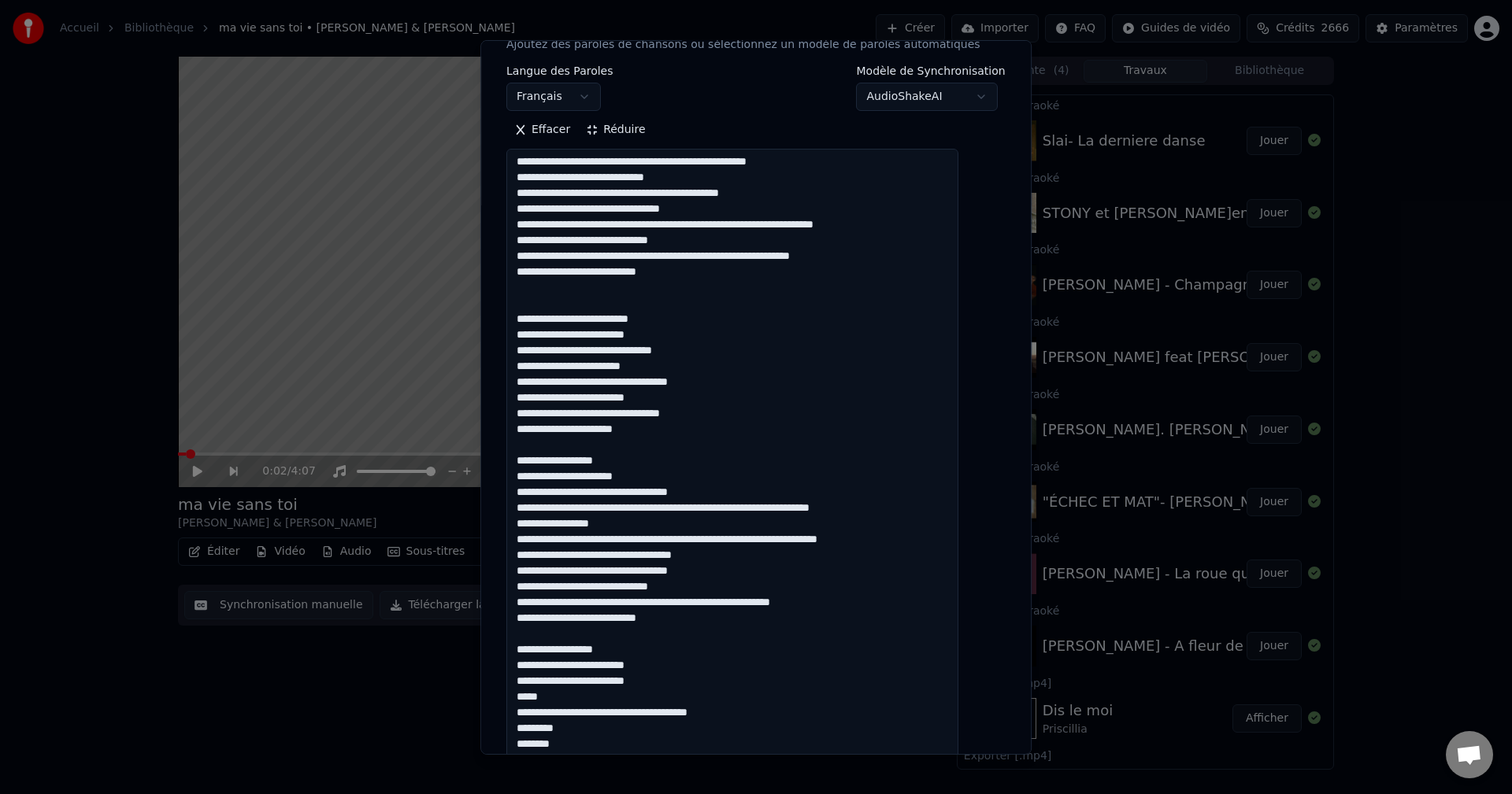
click at [658, 460] on textarea at bounding box center [732, 611] width 452 height 925
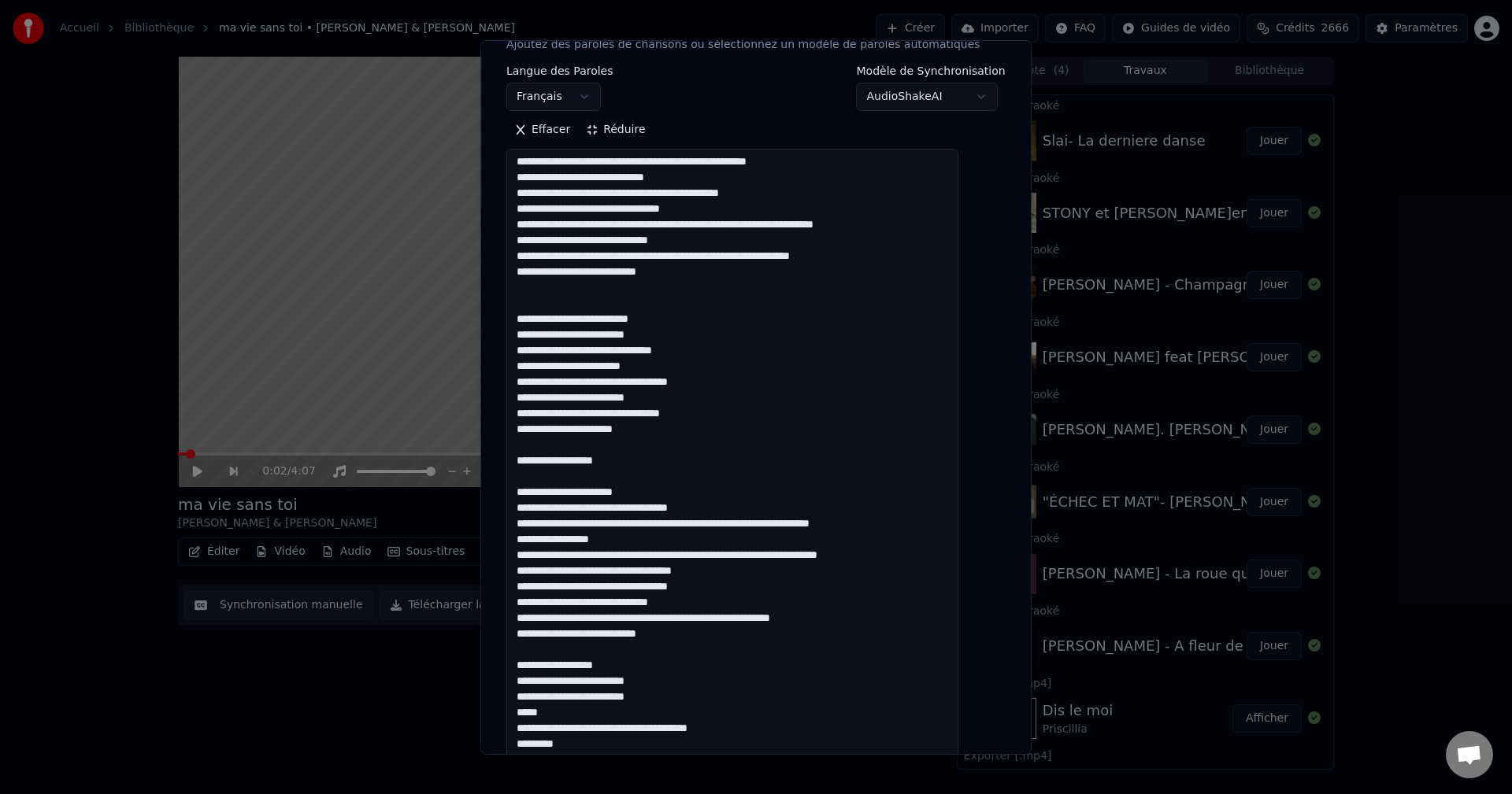
paste textarea "**********"
click at [620, 483] on textarea at bounding box center [732, 611] width 452 height 925
drag, startPoint x: 668, startPoint y: 483, endPoint x: 517, endPoint y: 460, distance: 152.7
click at [517, 460] on div "**********" at bounding box center [756, 539] width 512 height 1367
click at [677, 481] on textarea at bounding box center [732, 611] width 452 height 925
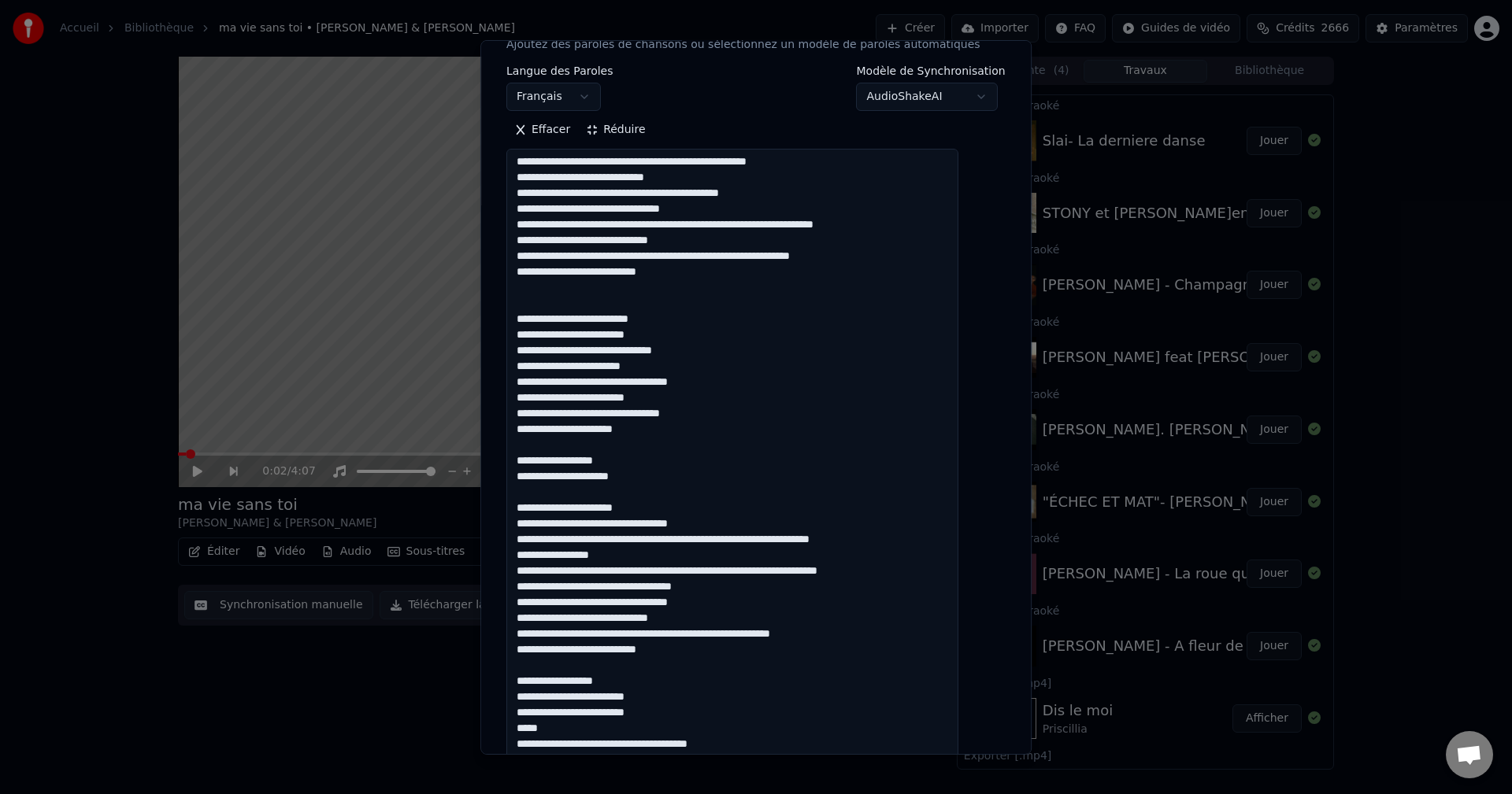
paste textarea "**********"
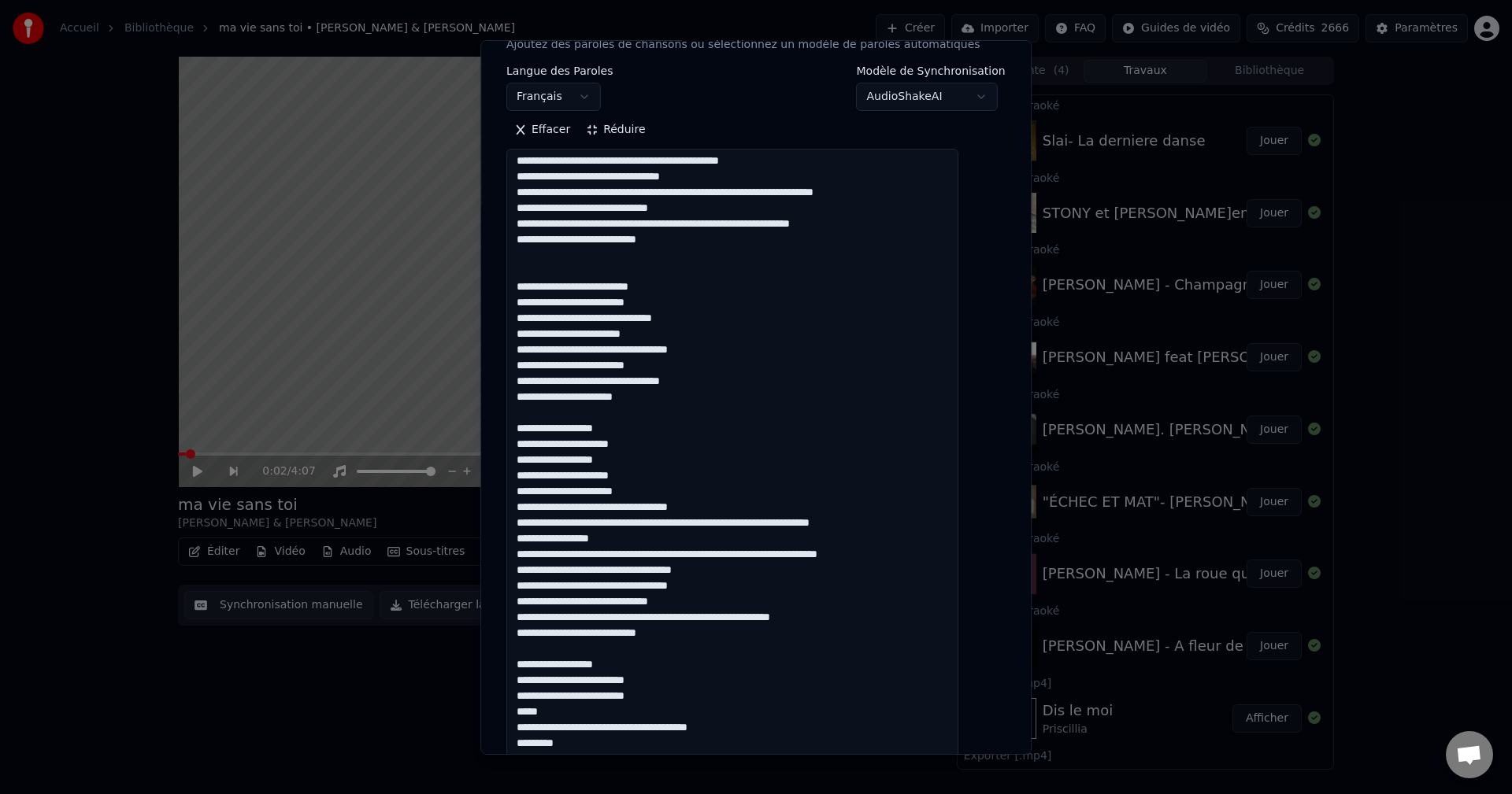
scroll to position [49, 0]
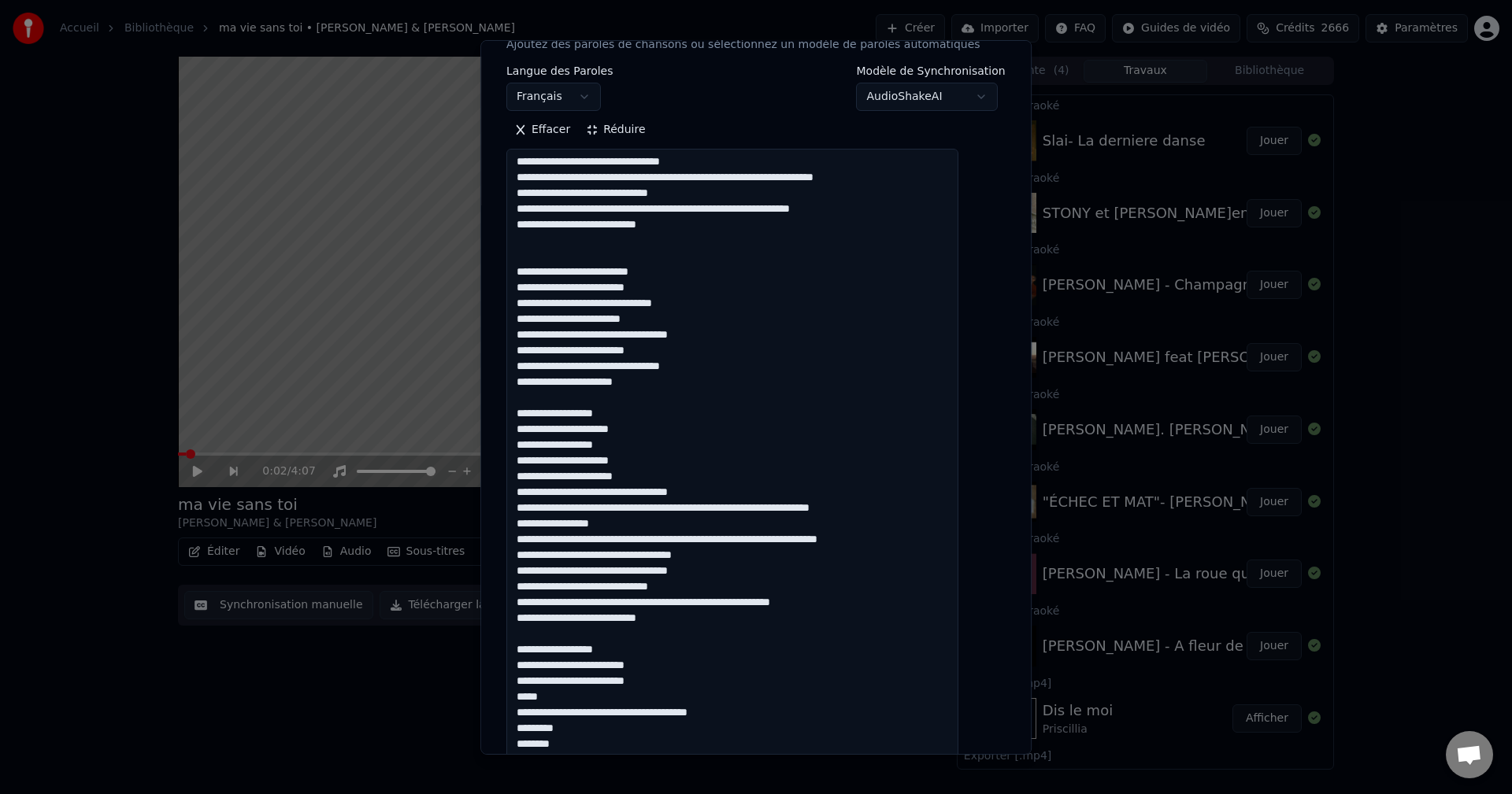
click at [610, 511] on textarea at bounding box center [732, 611] width 452 height 925
click at [609, 510] on textarea at bounding box center [732, 611] width 452 height 925
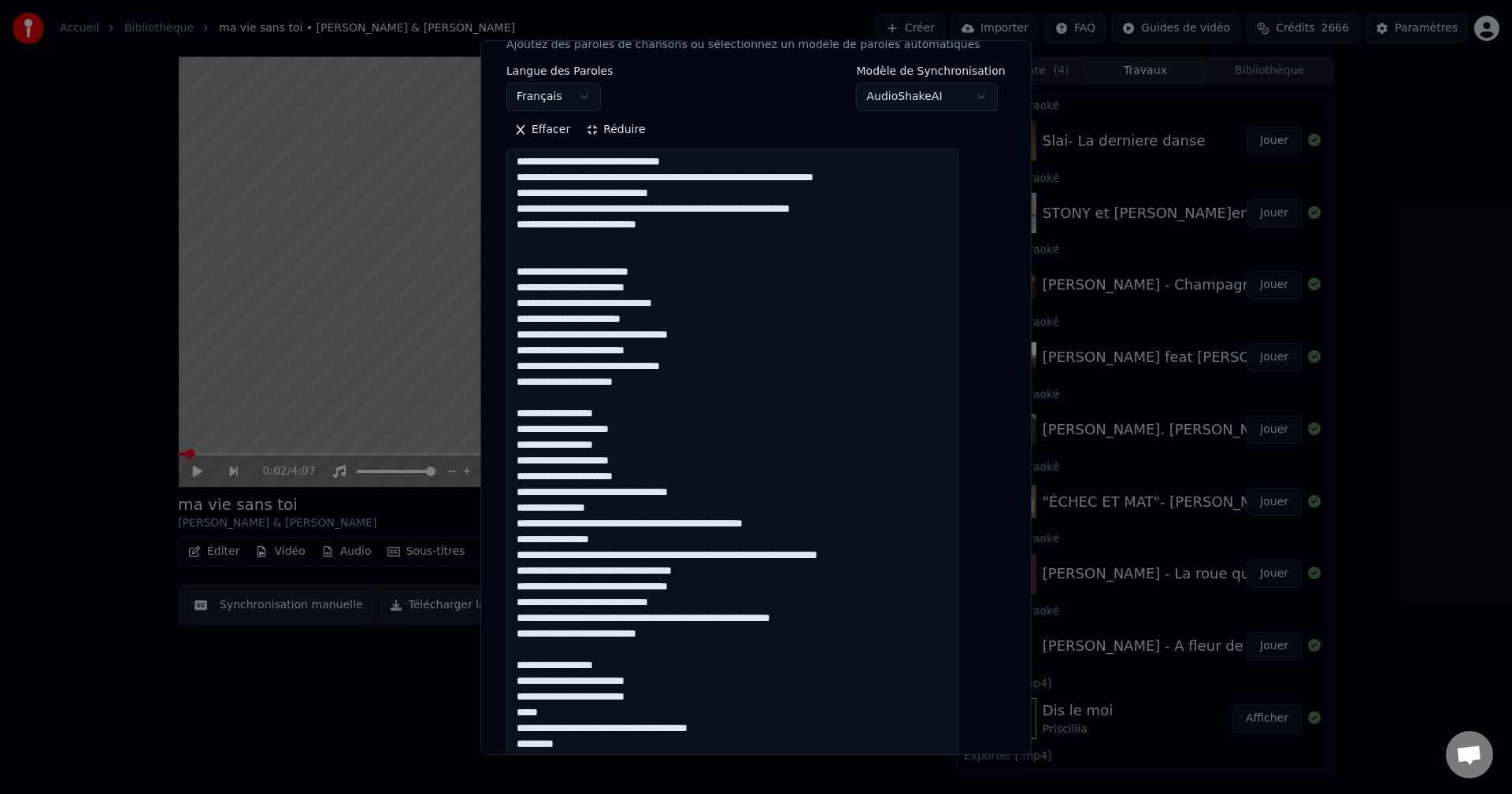
click at [613, 528] on textarea at bounding box center [732, 611] width 452 height 925
click at [614, 528] on textarea at bounding box center [732, 611] width 452 height 925
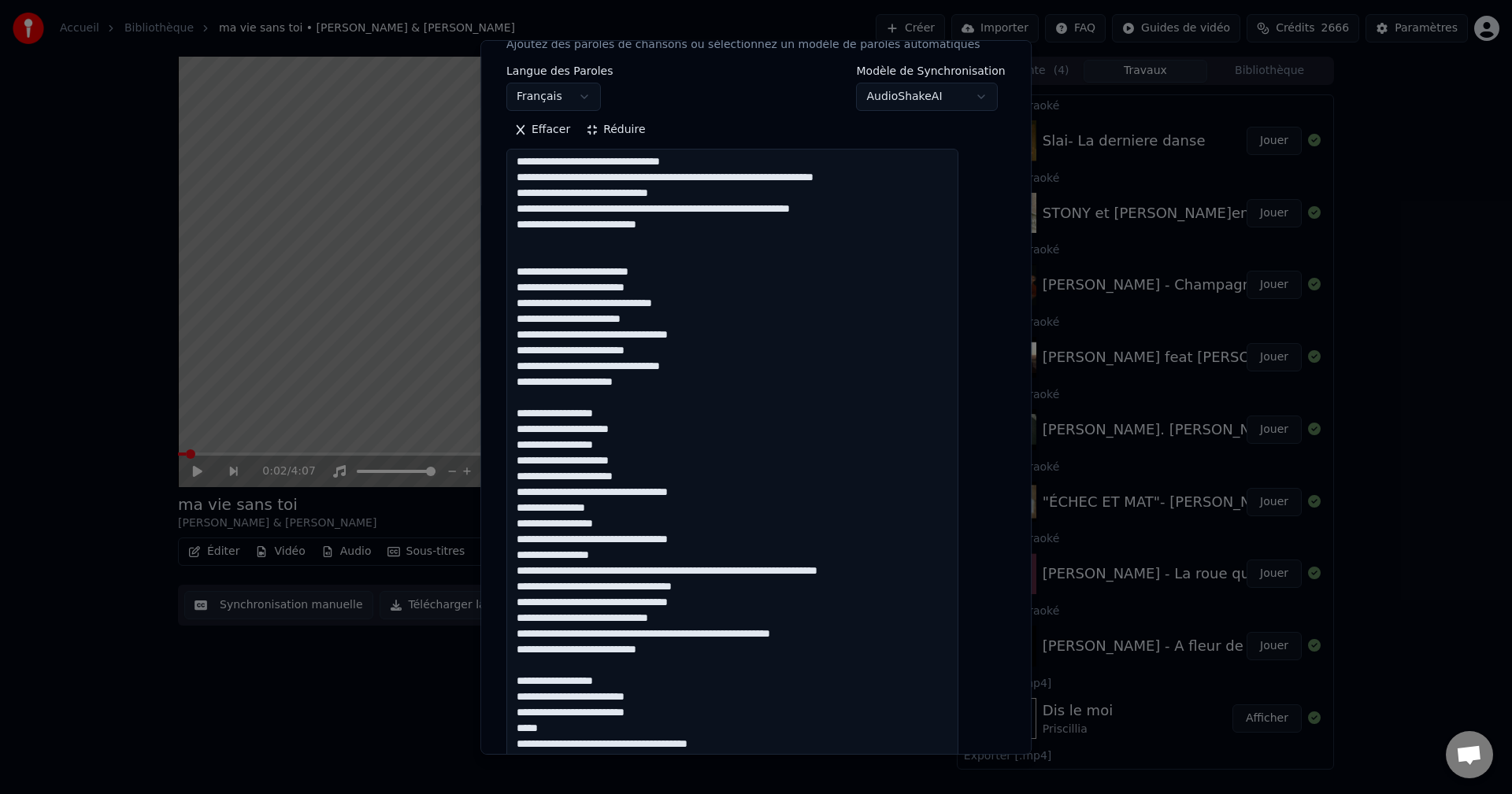
click at [619, 541] on textarea at bounding box center [732, 611] width 452 height 925
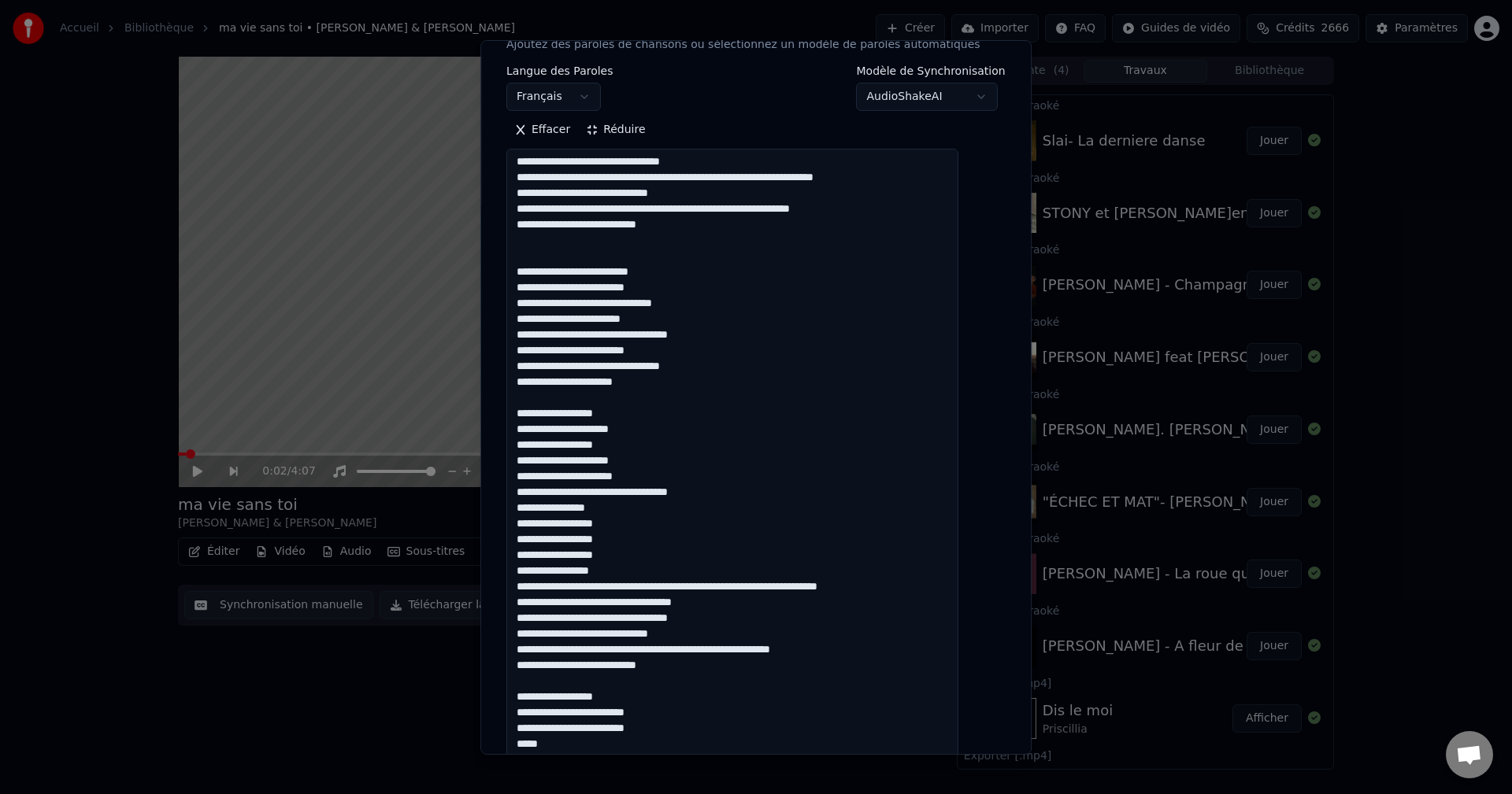
click at [642, 621] on textarea at bounding box center [732, 611] width 452 height 925
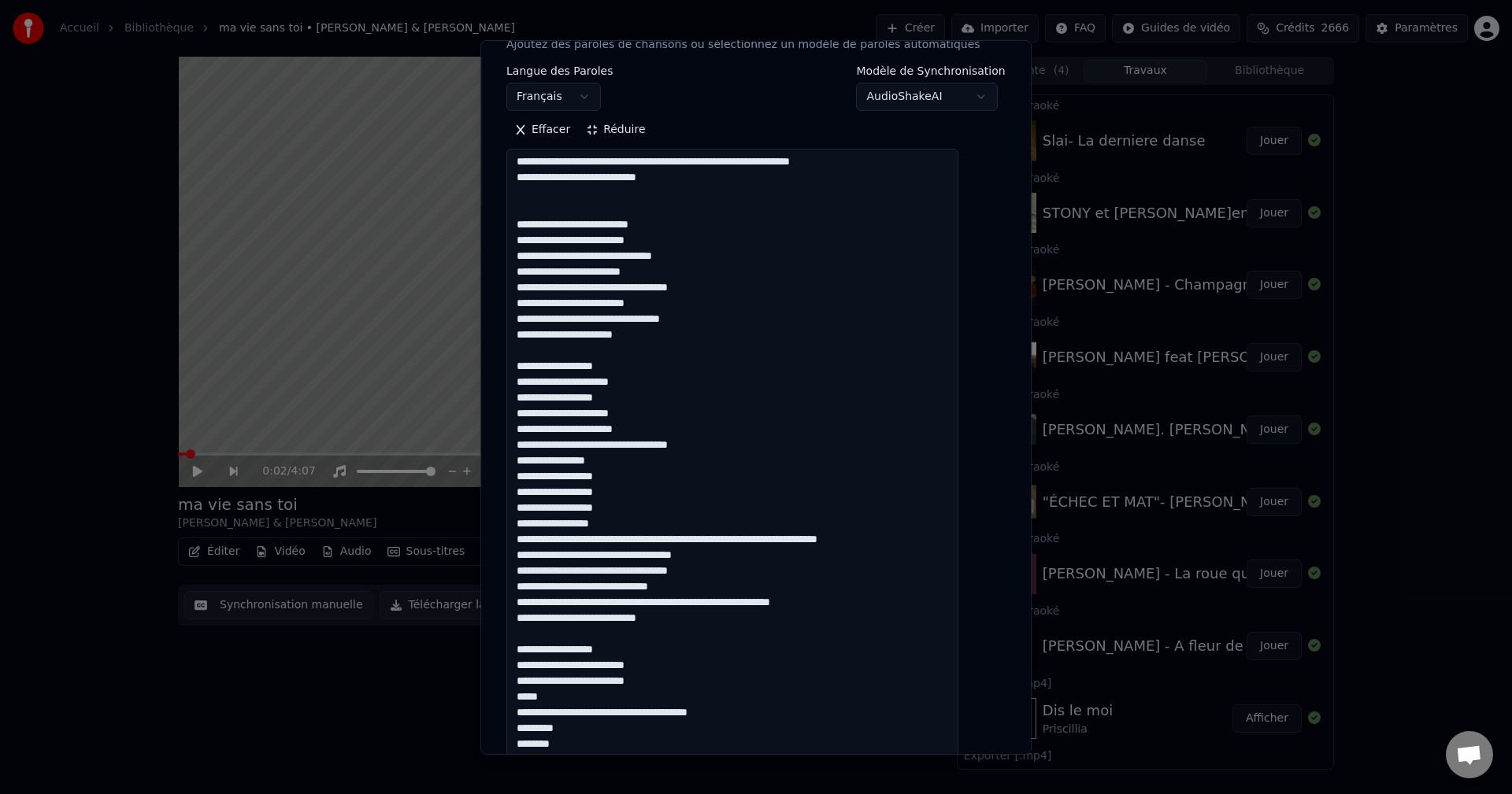
click at [727, 573] on textarea at bounding box center [732, 611] width 452 height 925
click at [740, 536] on textarea at bounding box center [732, 611] width 452 height 925
click at [706, 538] on textarea at bounding box center [732, 611] width 452 height 925
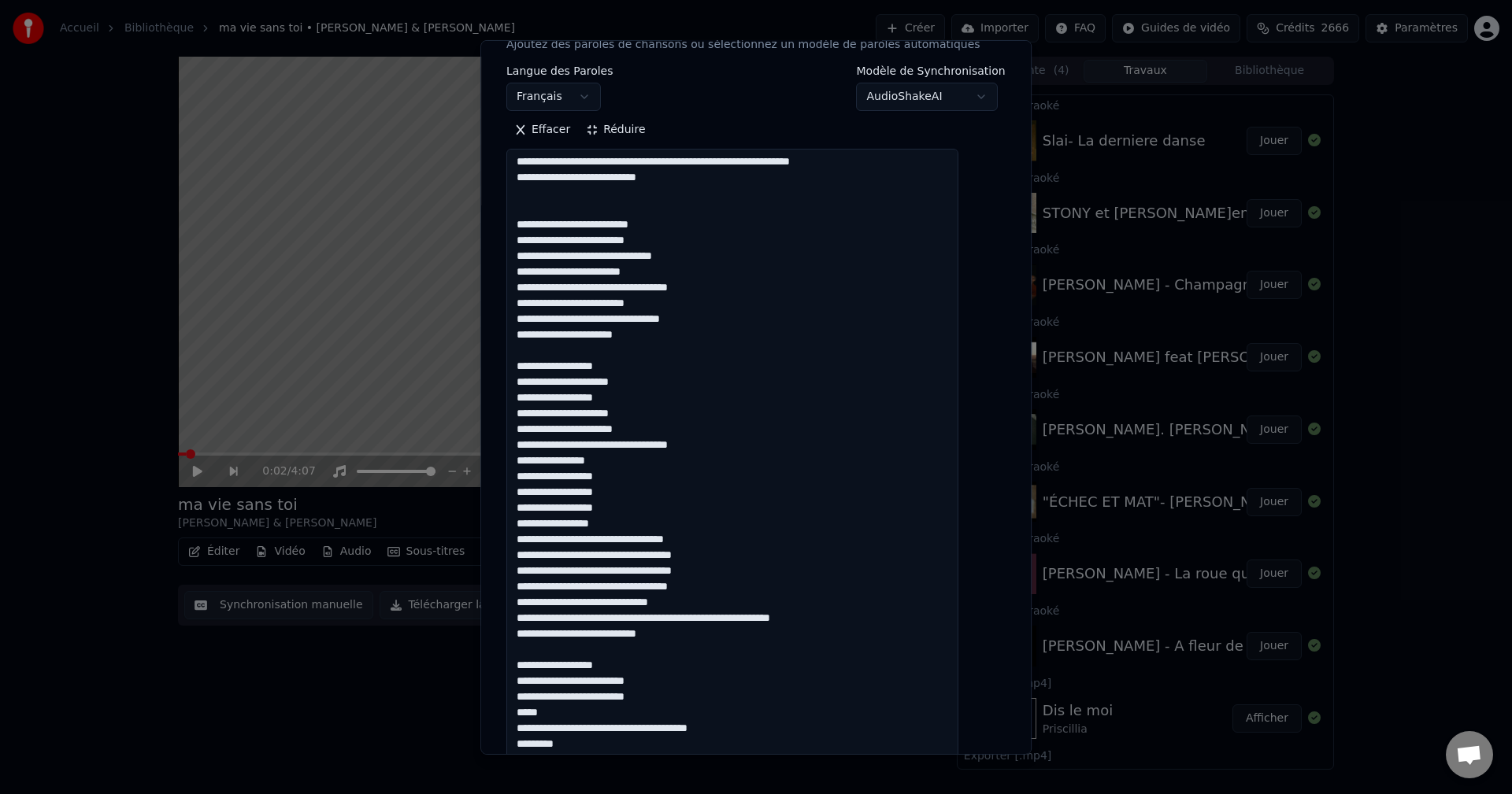
click at [713, 620] on textarea at bounding box center [732, 611] width 452 height 925
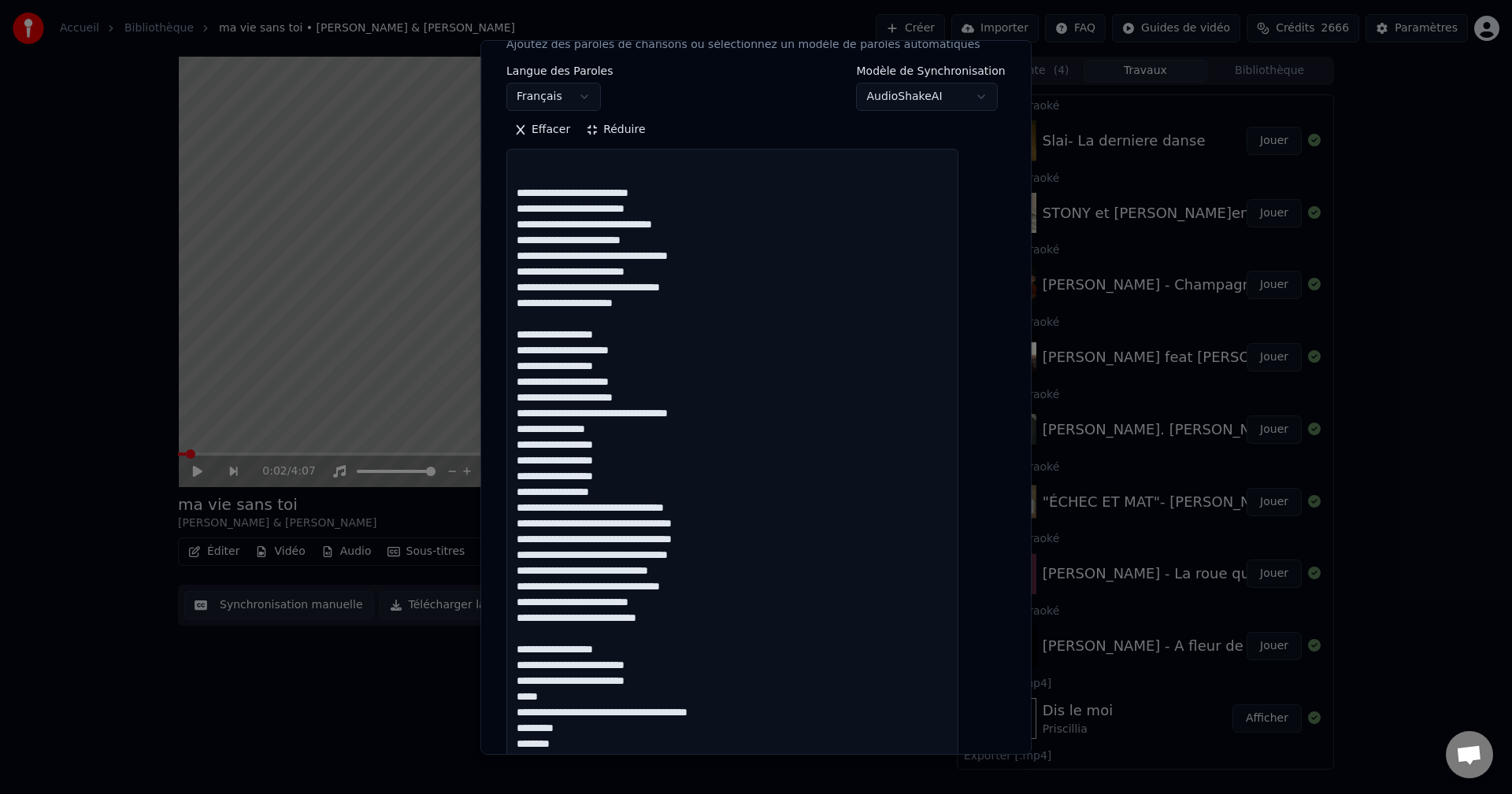
scroll to position [394, 0]
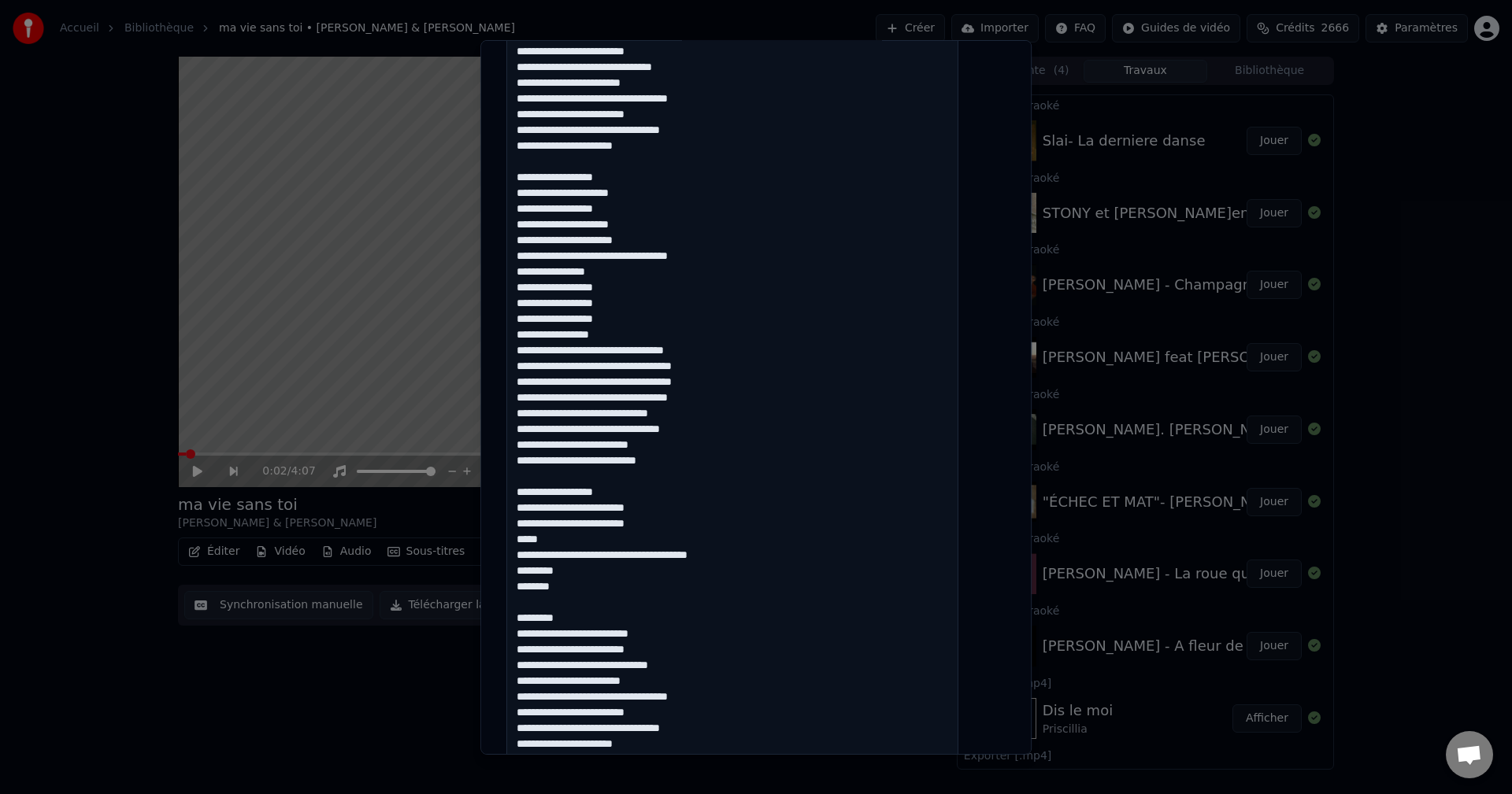
drag, startPoint x: 580, startPoint y: 611, endPoint x: 528, endPoint y: 499, distance: 123.5
click at [528, 499] on textarea at bounding box center [732, 454] width 452 height 925
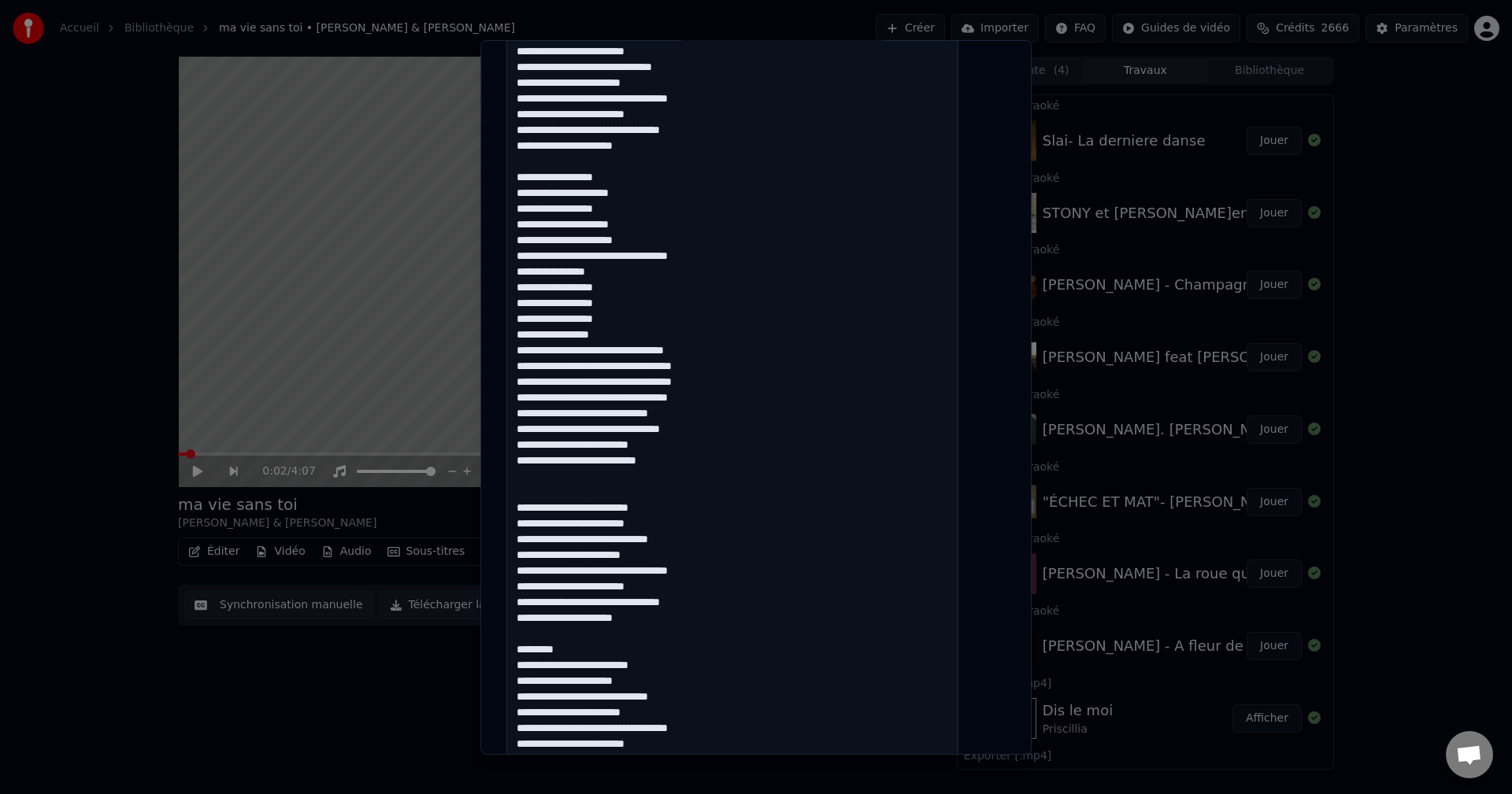
scroll to position [676, 0]
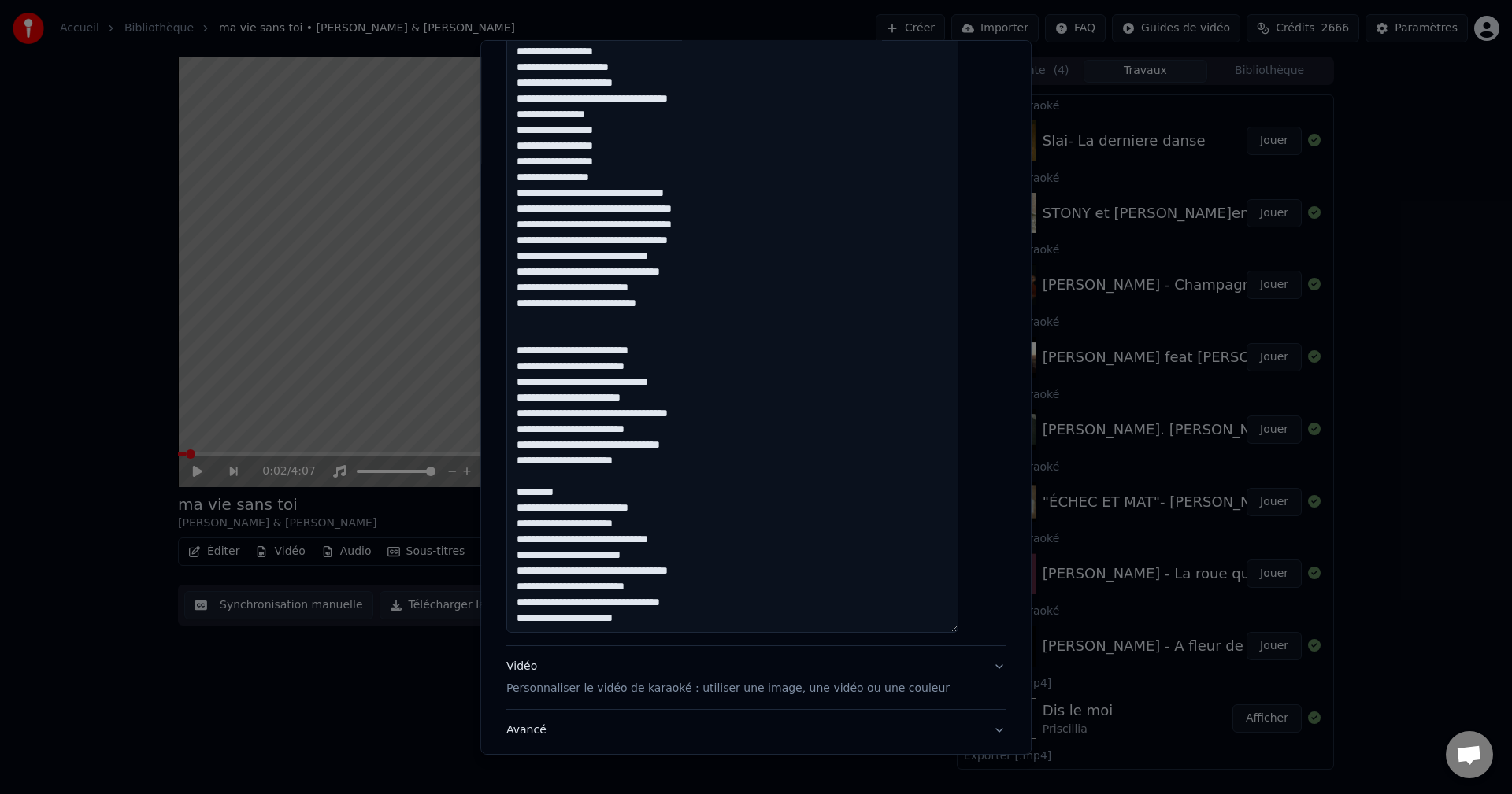
drag, startPoint x: 600, startPoint y: 496, endPoint x: 525, endPoint y: 491, distance: 75.2
click at [525, 491] on textarea at bounding box center [732, 170] width 452 height 925
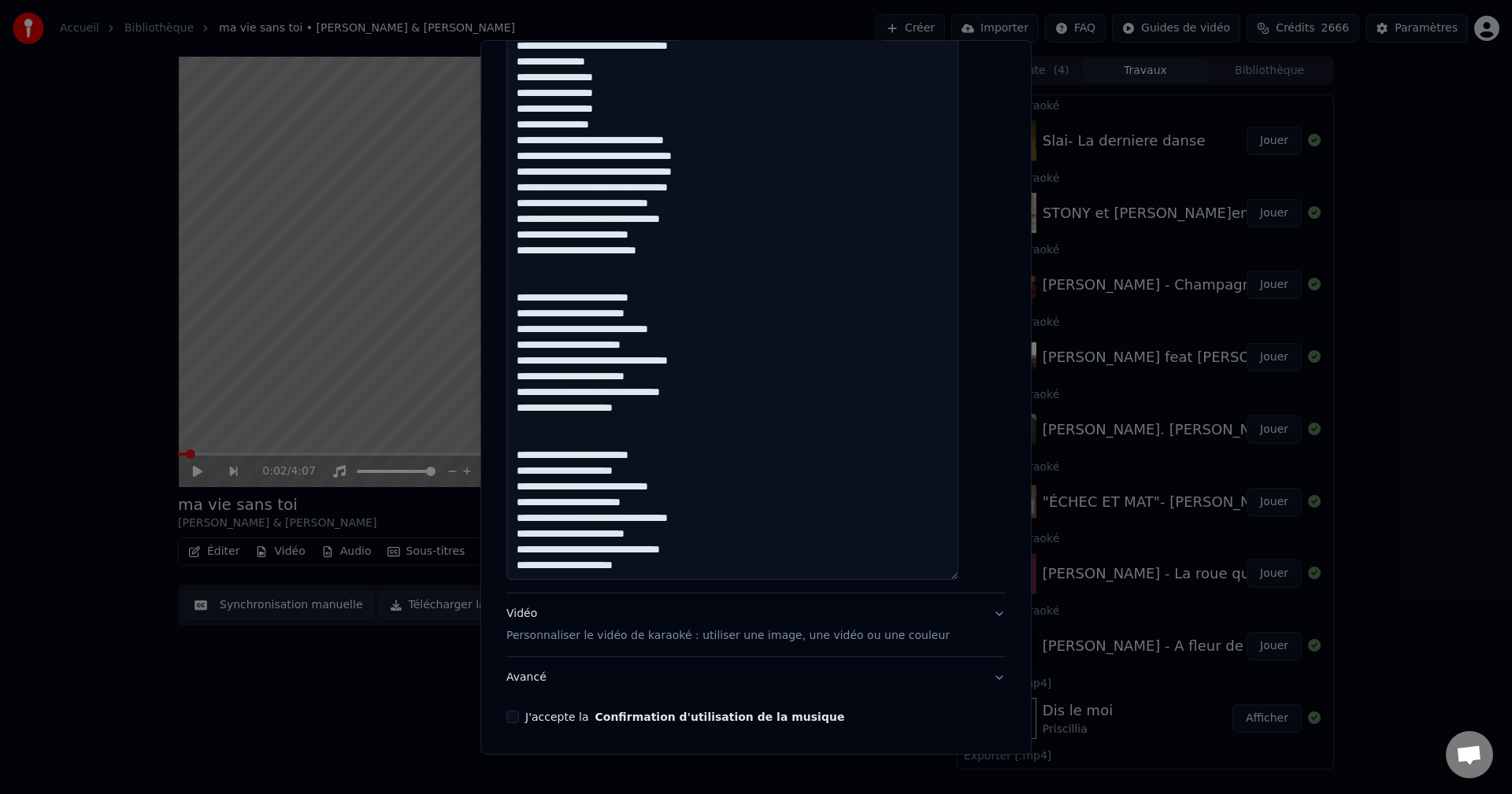
scroll to position [784, 0]
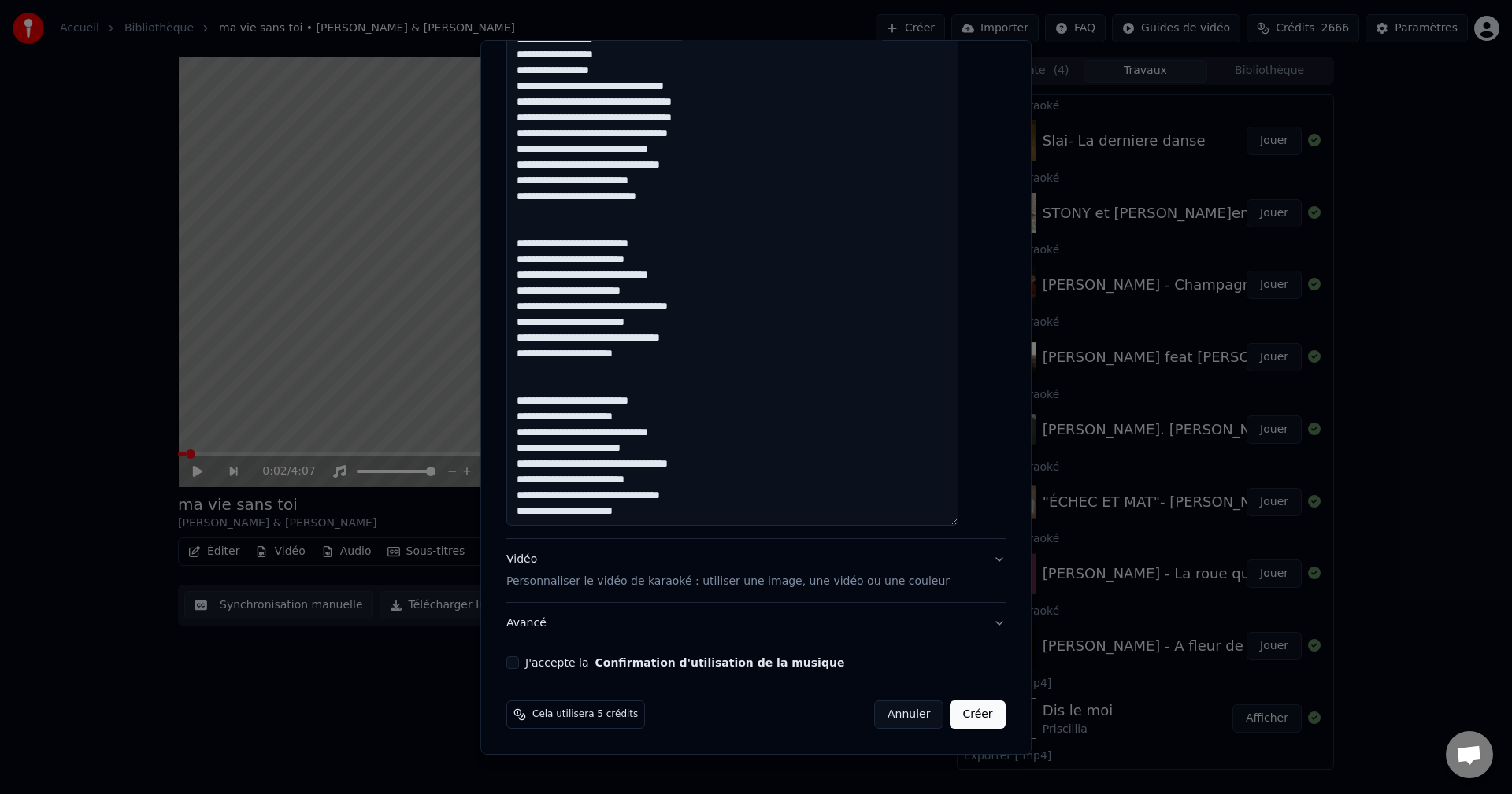
type textarea "**********"
click at [540, 615] on button "Avancé" at bounding box center [756, 624] width 499 height 41
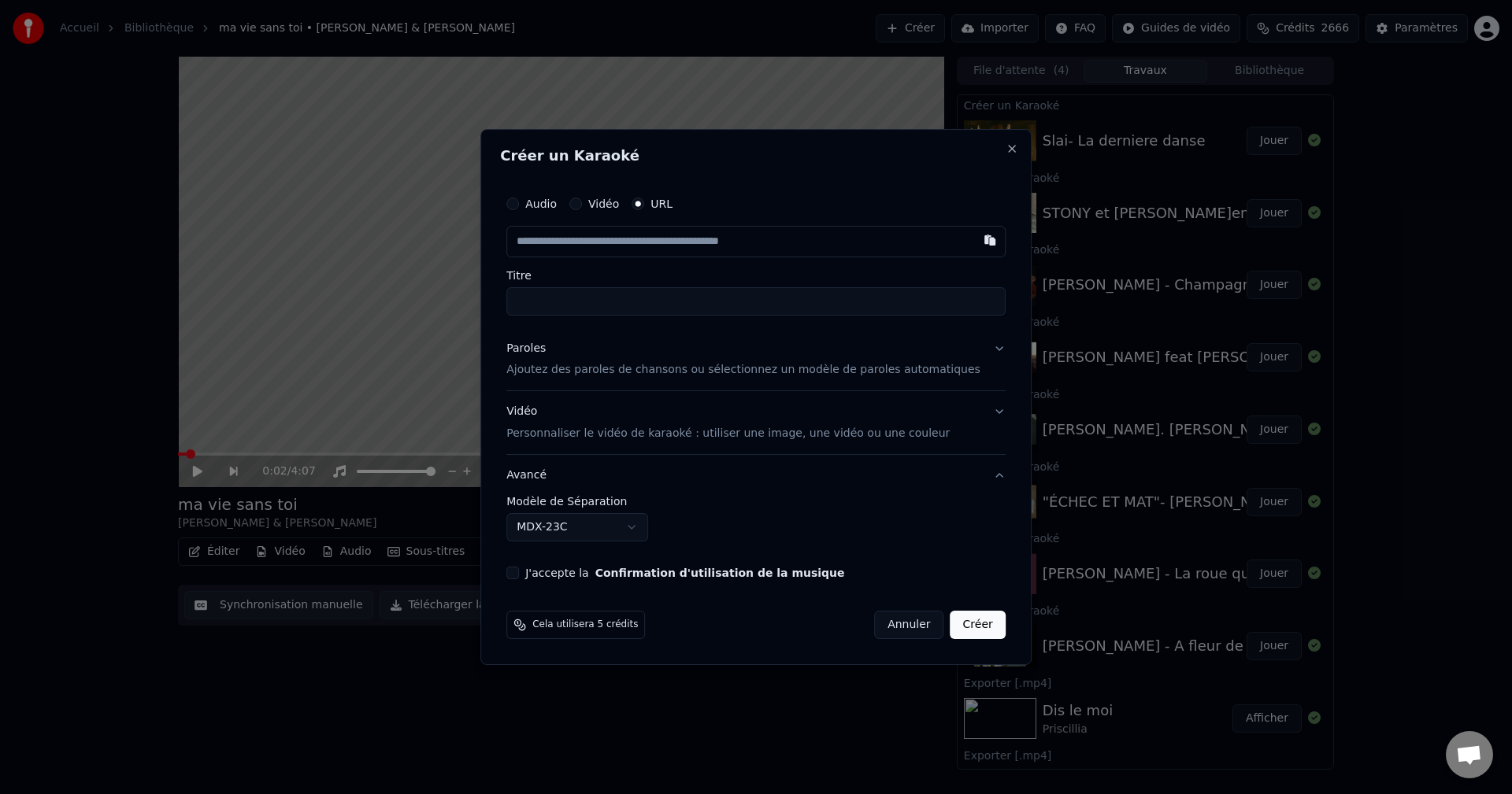
click at [565, 524] on body "Accueil Bibliothèque ma vie sans toi • [PERSON_NAME] & [PERSON_NAME] Importer F…" at bounding box center [756, 397] width 1512 height 794
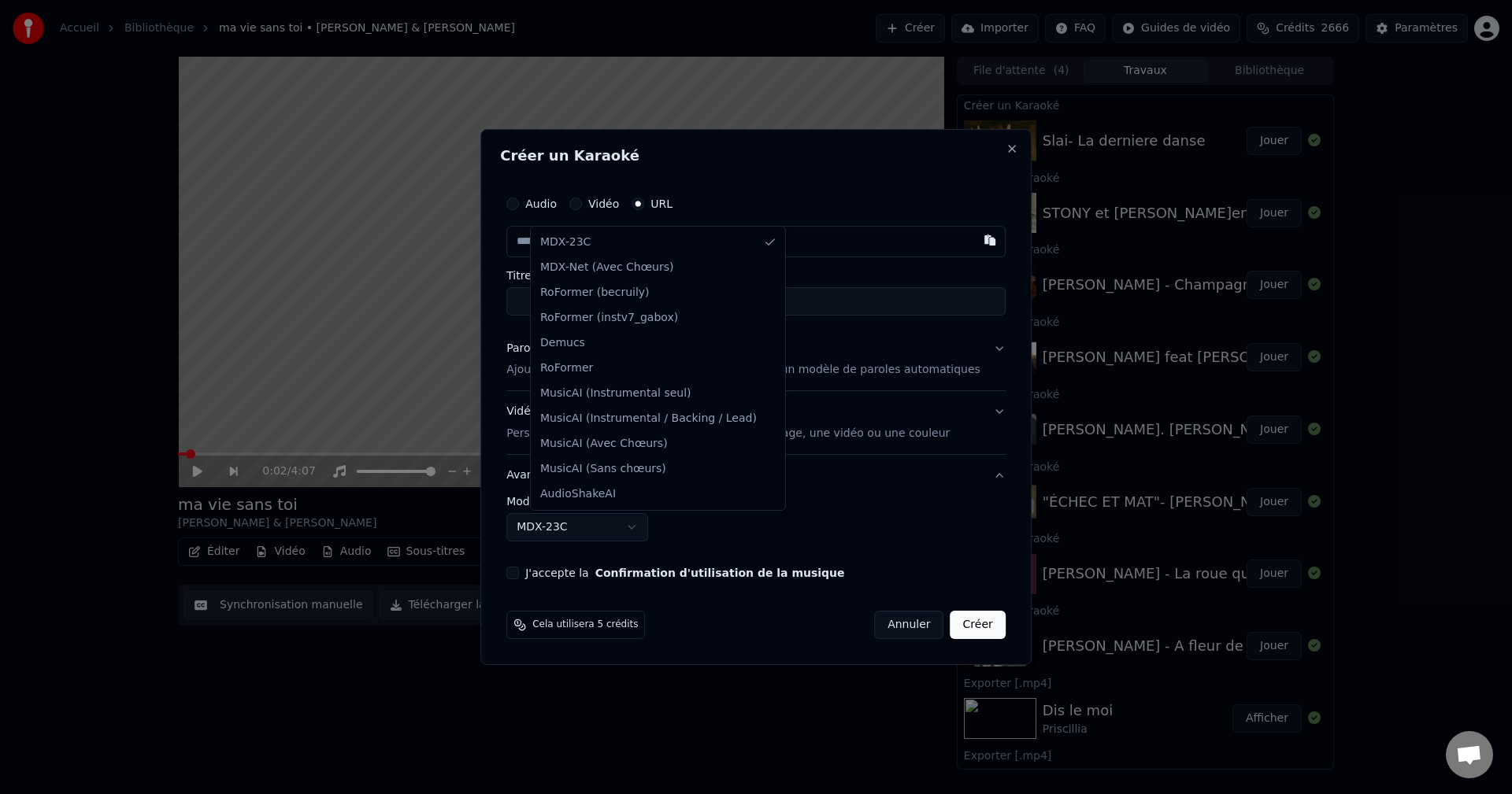
select select "**********"
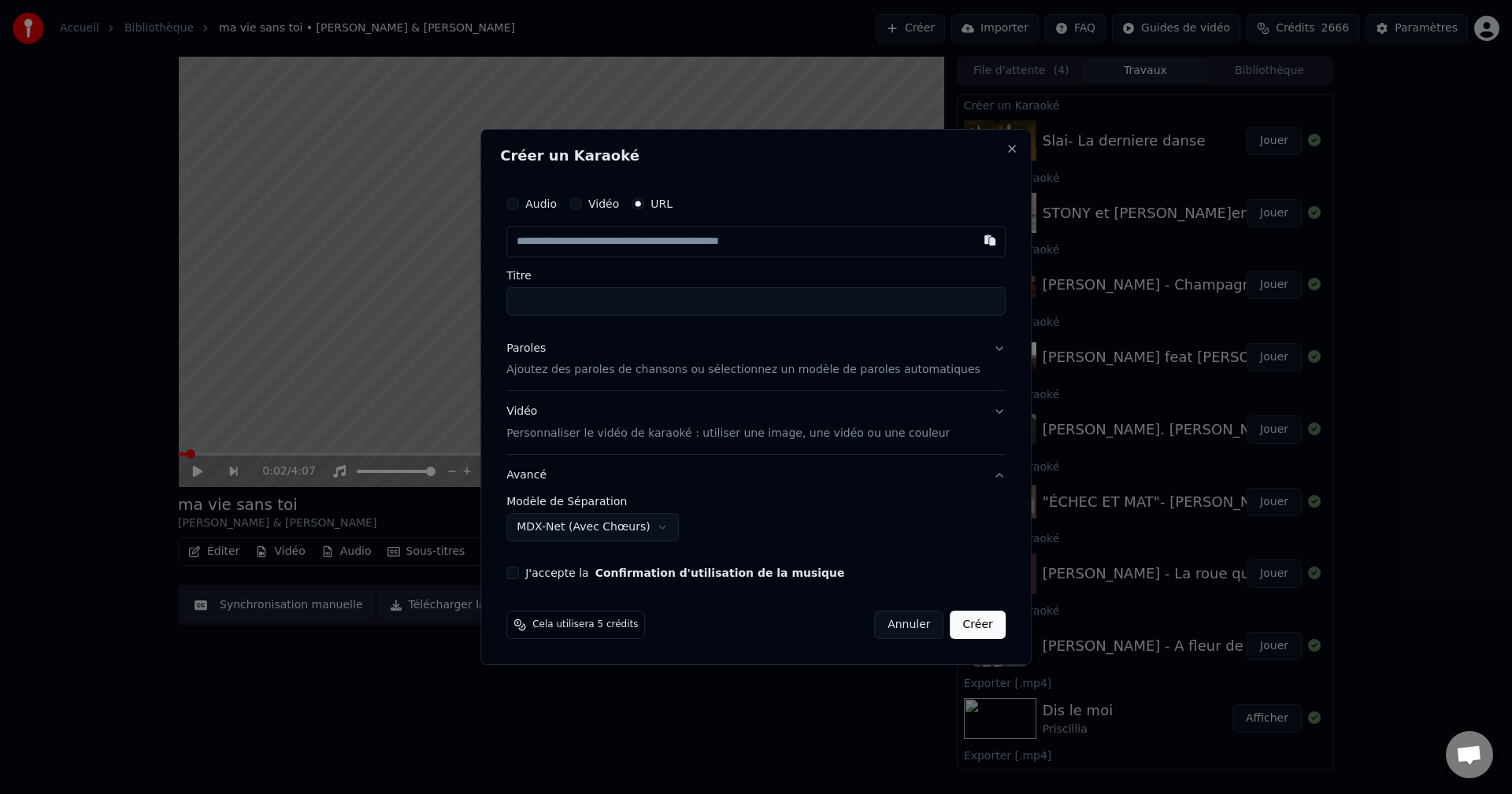
click at [546, 352] on div "Paroles" at bounding box center [526, 348] width 39 height 16
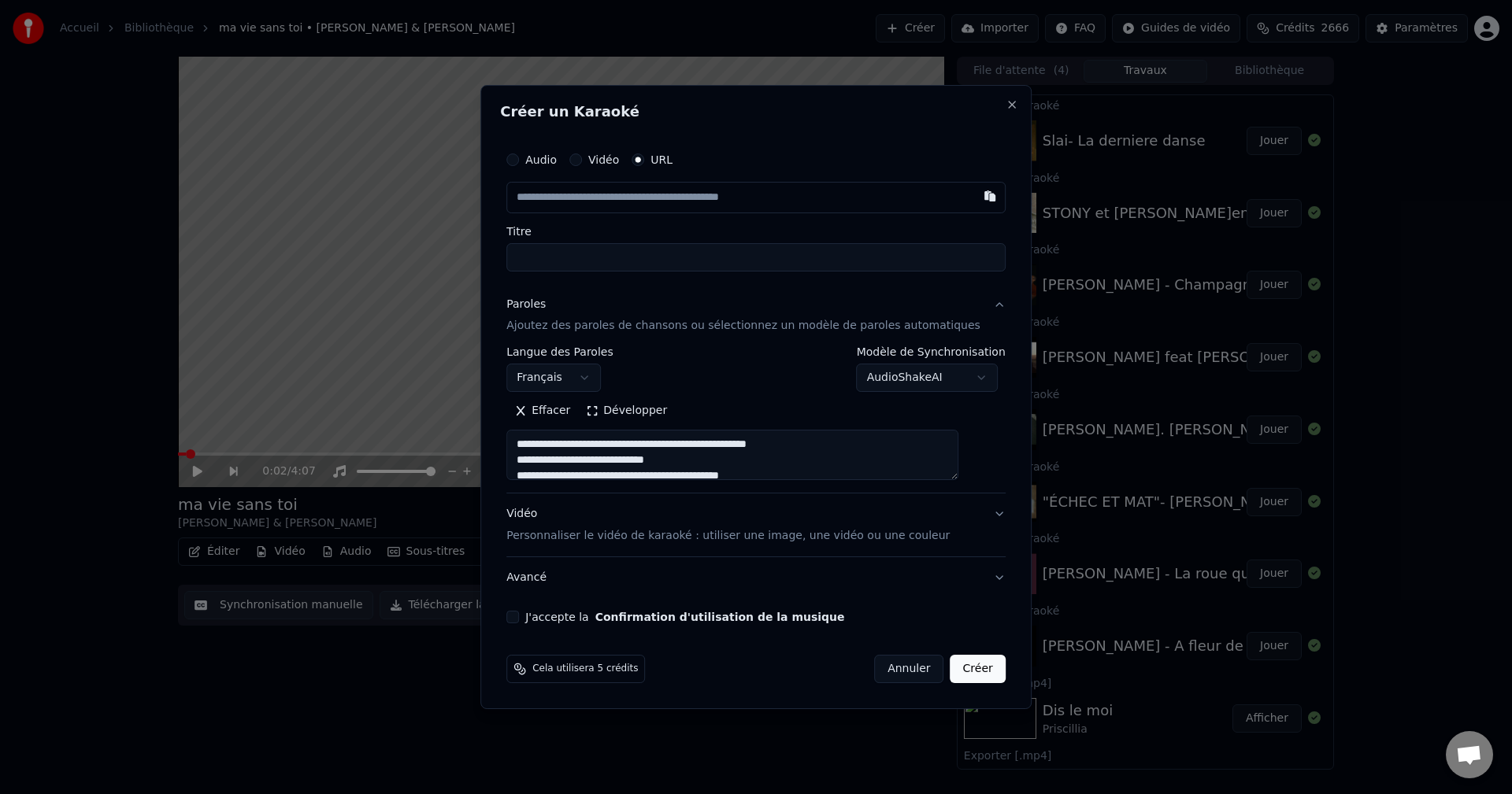
click at [659, 405] on button "Développer" at bounding box center [626, 411] width 96 height 25
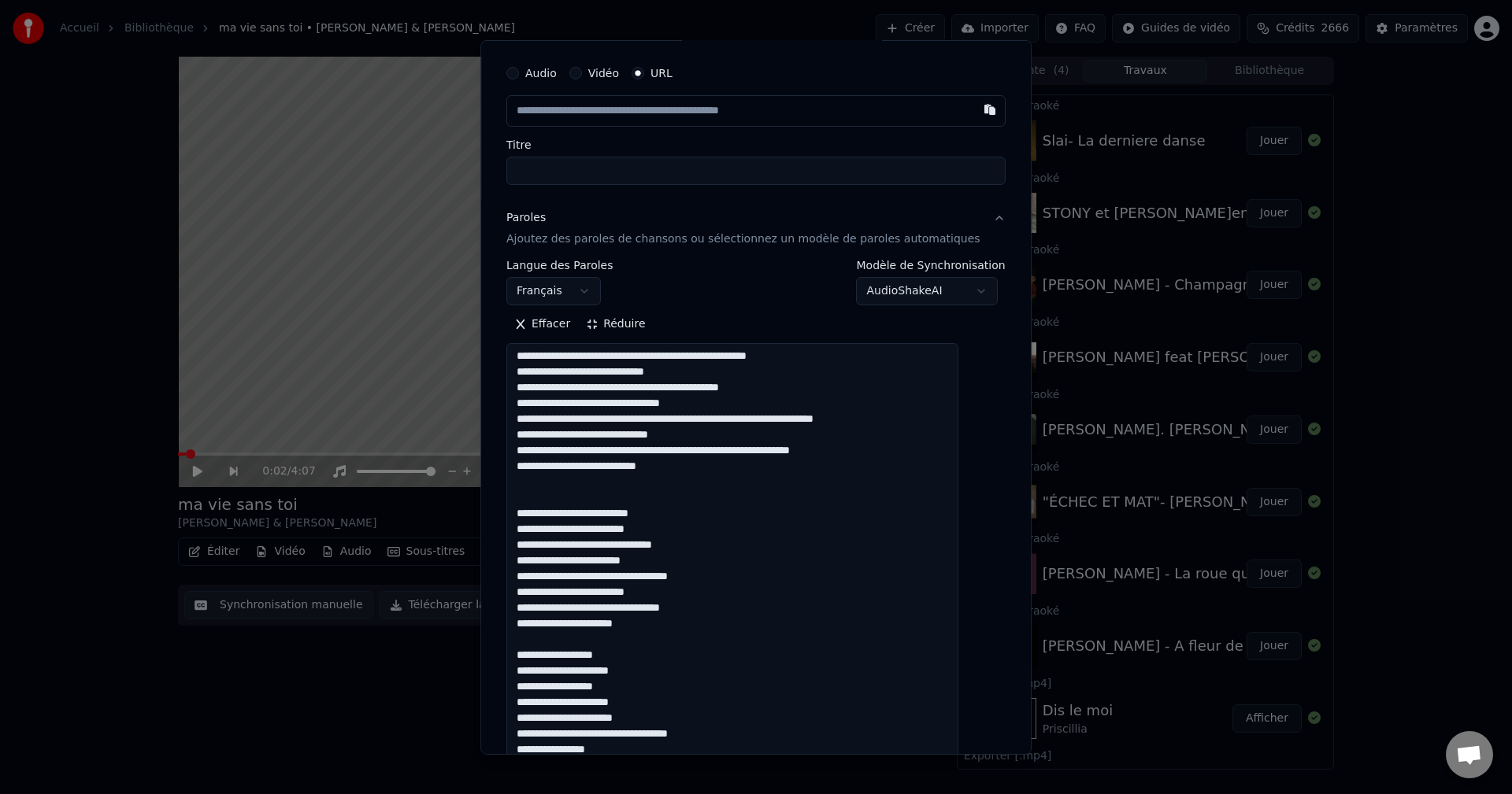
scroll to position [170, 0]
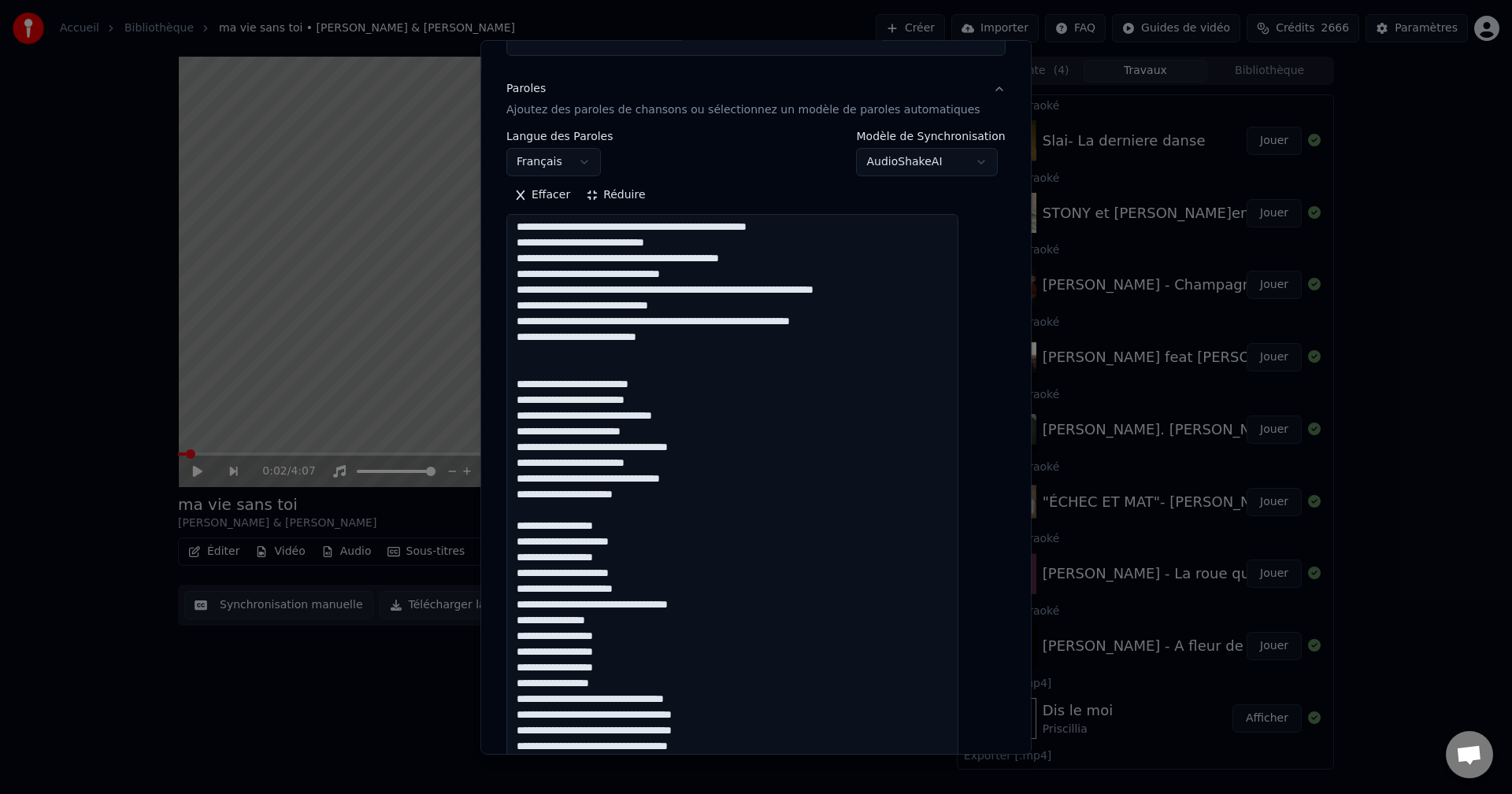
drag, startPoint x: 664, startPoint y: 572, endPoint x: 532, endPoint y: 525, distance: 140.1
click at [532, 525] on textarea at bounding box center [732, 676] width 452 height 925
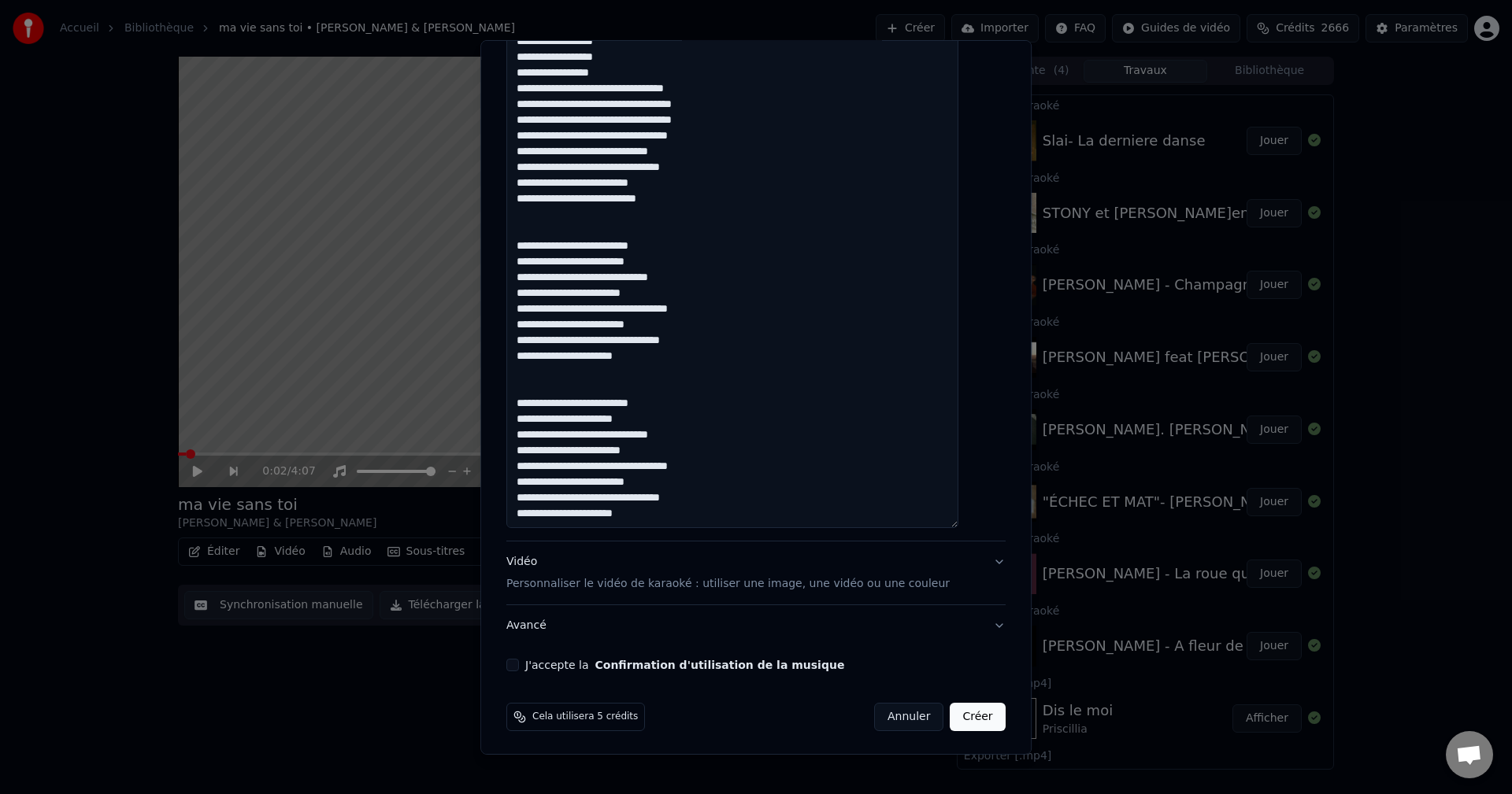
scroll to position [784, 0]
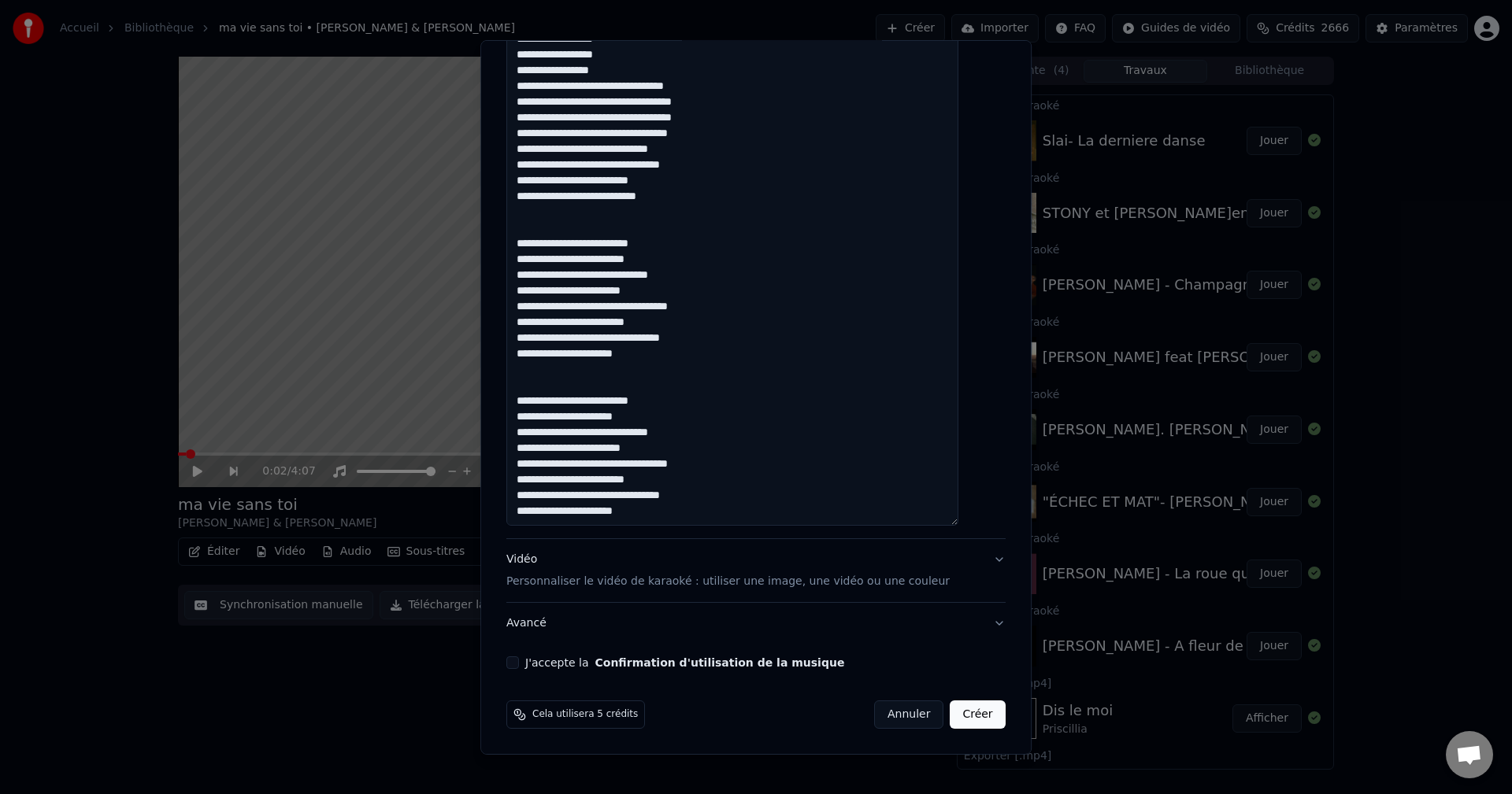
click at [546, 380] on textarea at bounding box center [732, 63] width 452 height 925
paste textarea "**********"
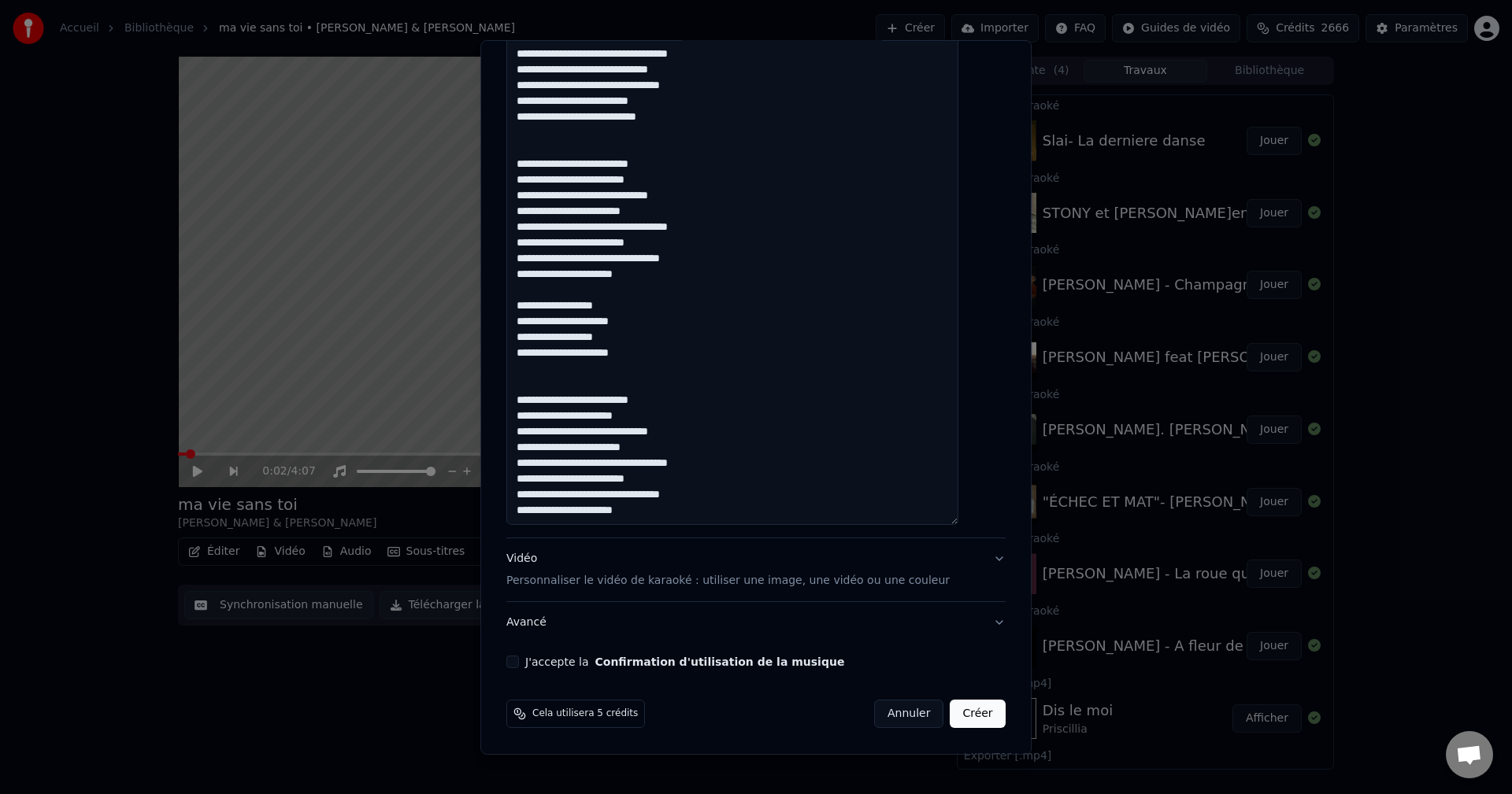
click at [679, 499] on textarea at bounding box center [732, 63] width 452 height 925
click at [678, 507] on textarea at bounding box center [732, 63] width 452 height 925
paste textarea "**********"
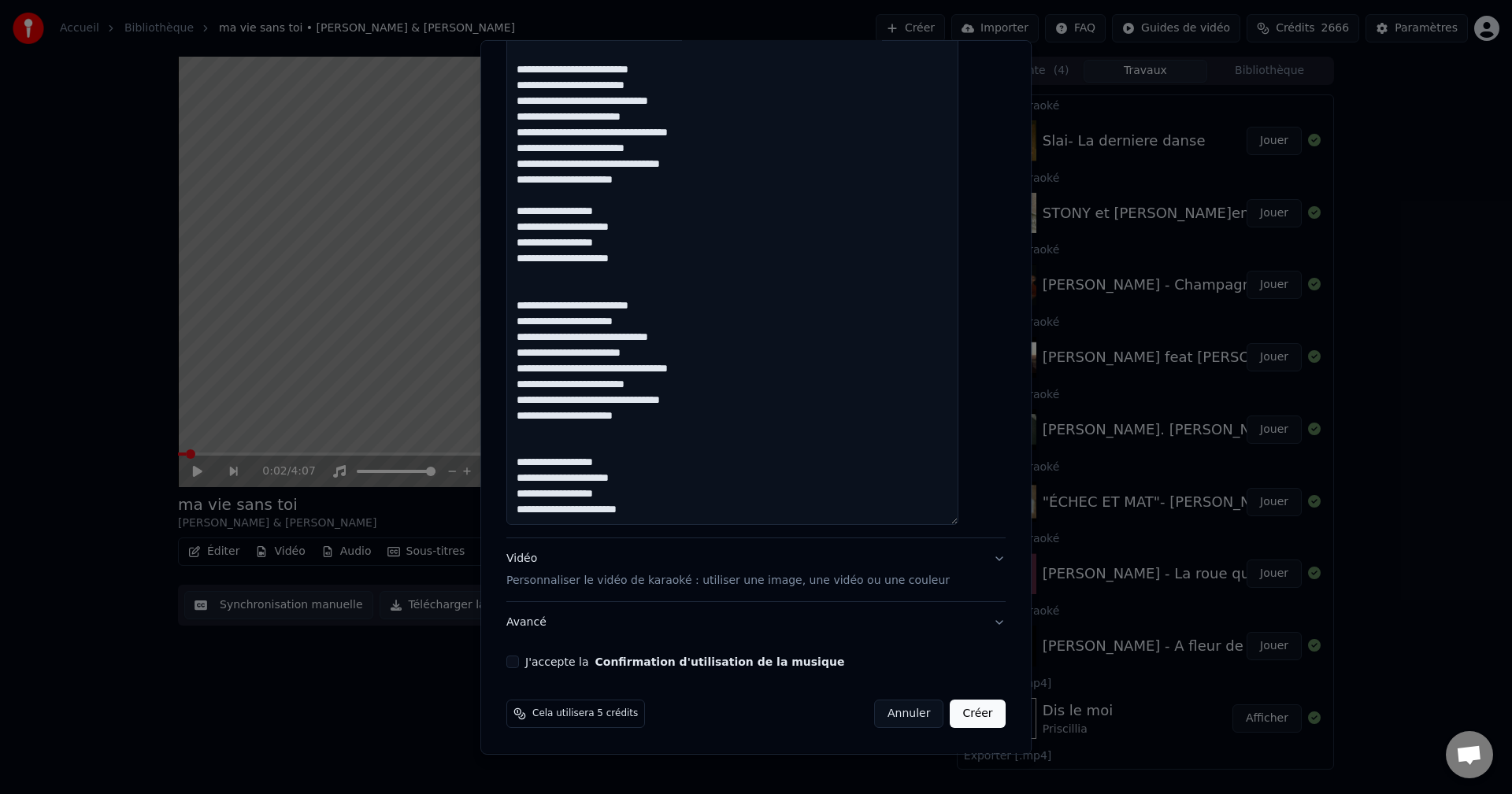
scroll to position [200, 0]
paste textarea "**********"
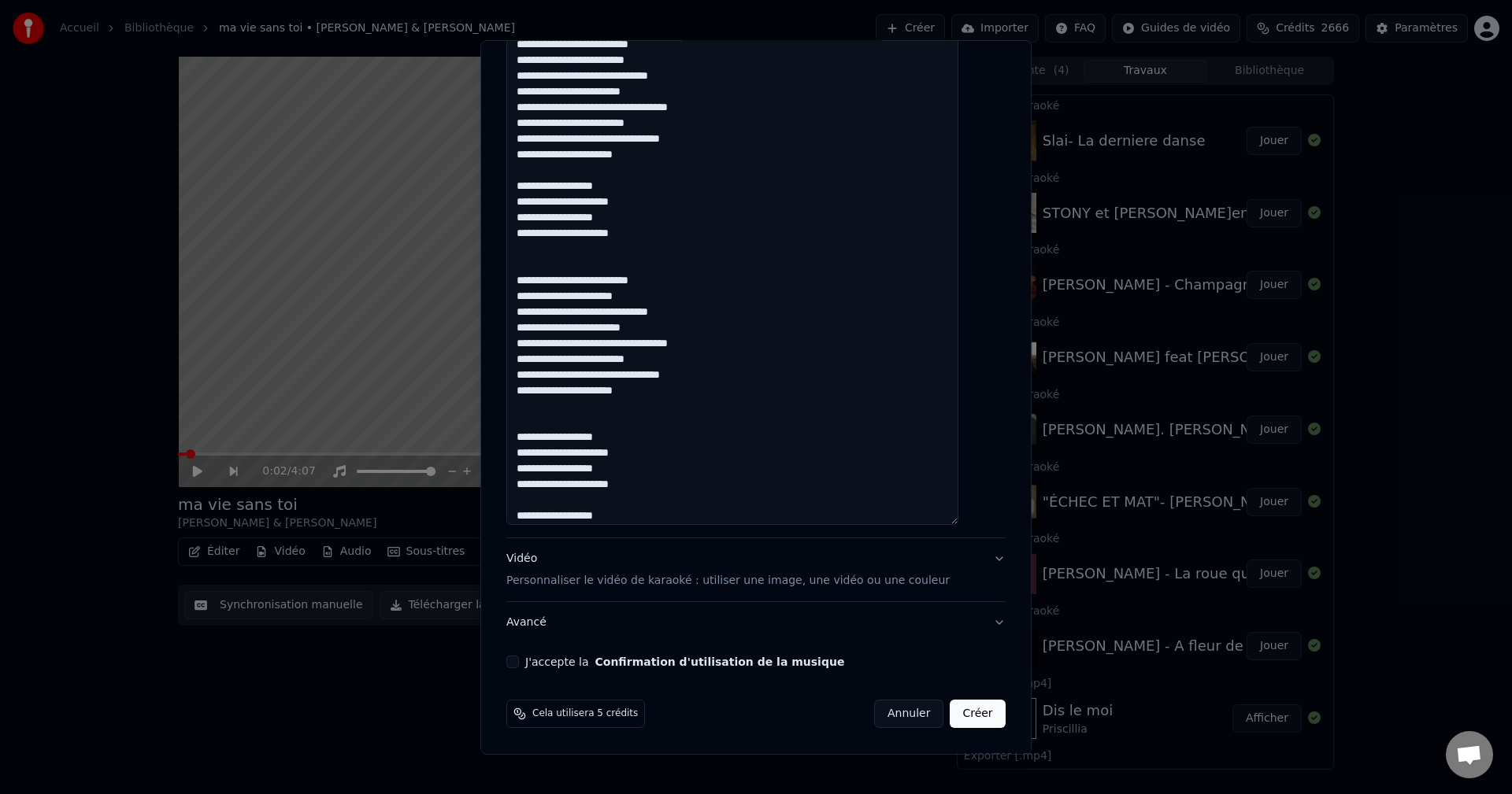
scroll to position [247, 0]
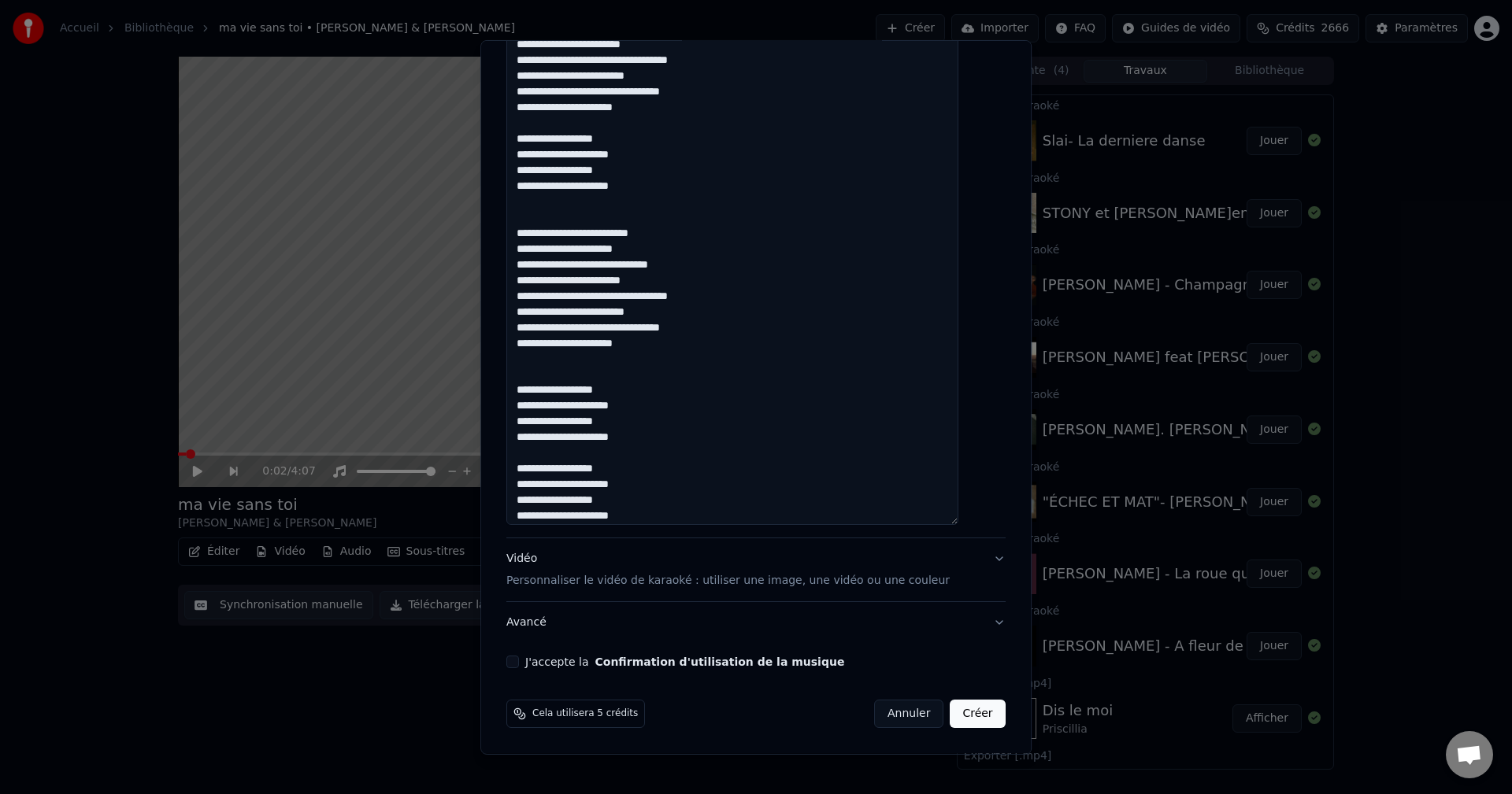
type textarea "**********"
click at [519, 665] on button "J'accepte la Confirmation d'utilisation de la musique" at bounding box center [513, 662] width 13 height 13
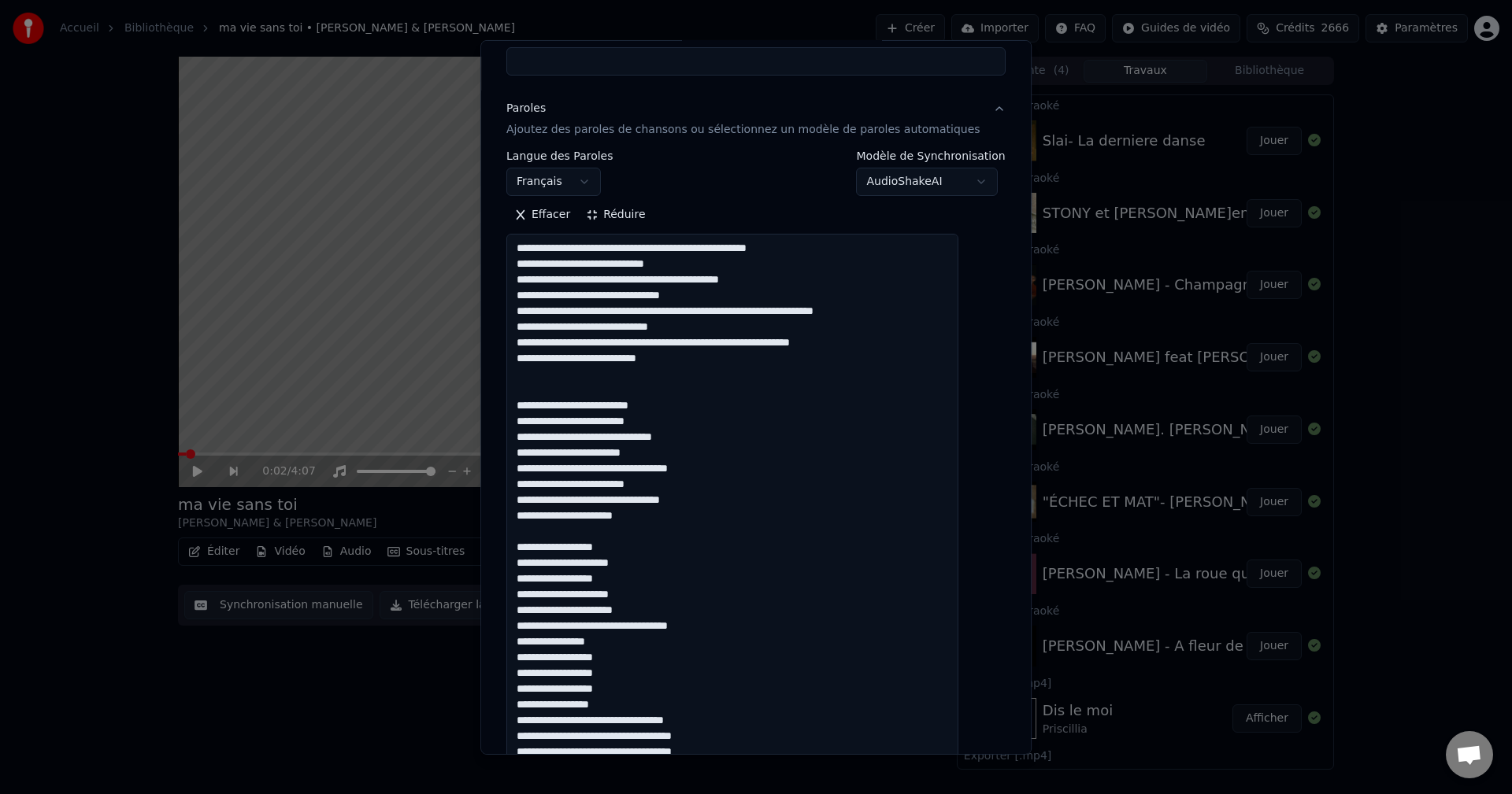
scroll to position [0, 0]
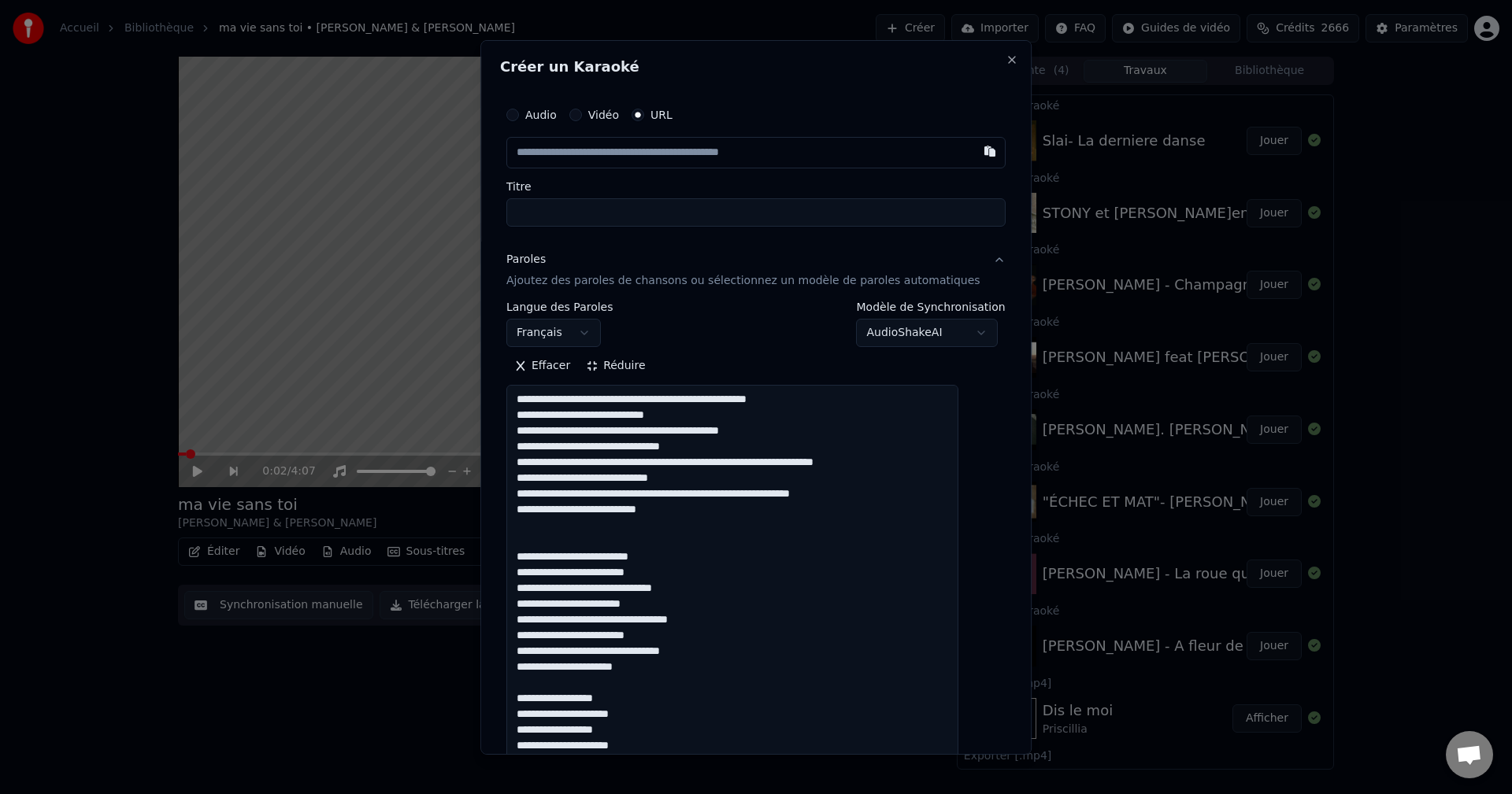
click at [560, 158] on input "text" at bounding box center [756, 152] width 499 height 32
paste input "**********"
type input "**********"
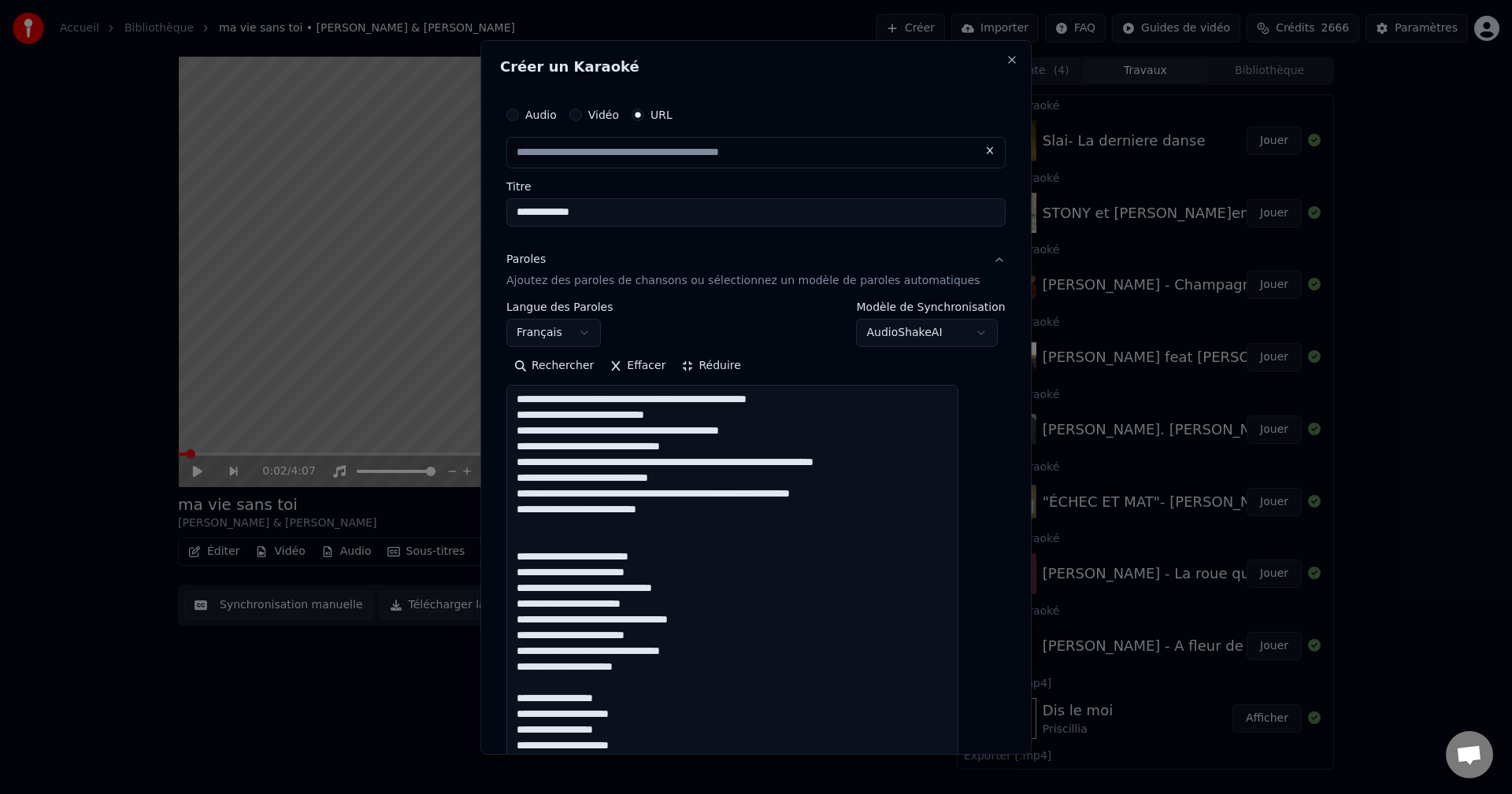
click at [550, 207] on input "**********" at bounding box center [756, 211] width 499 height 29
type input "**********"
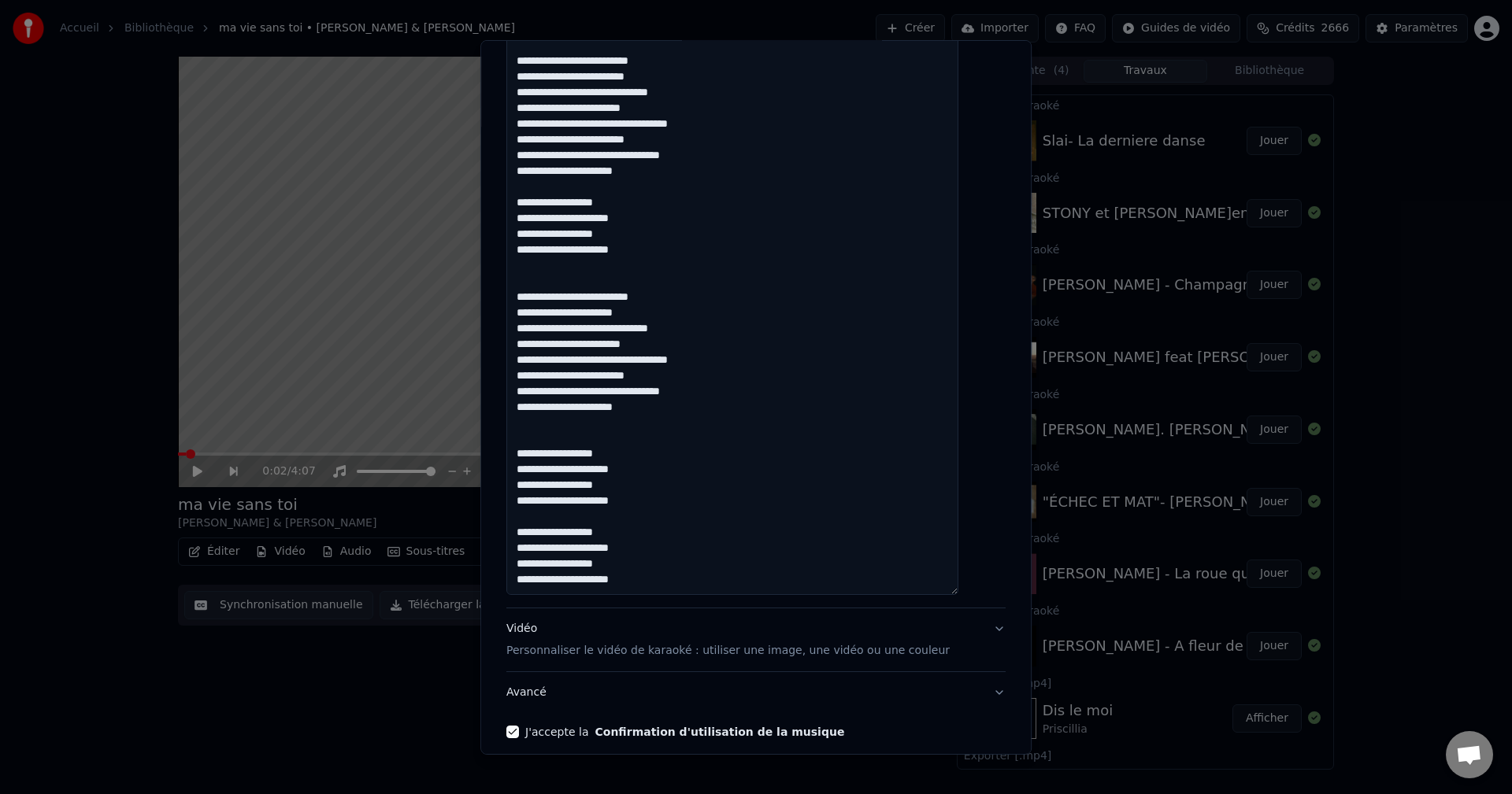
scroll to position [784, 0]
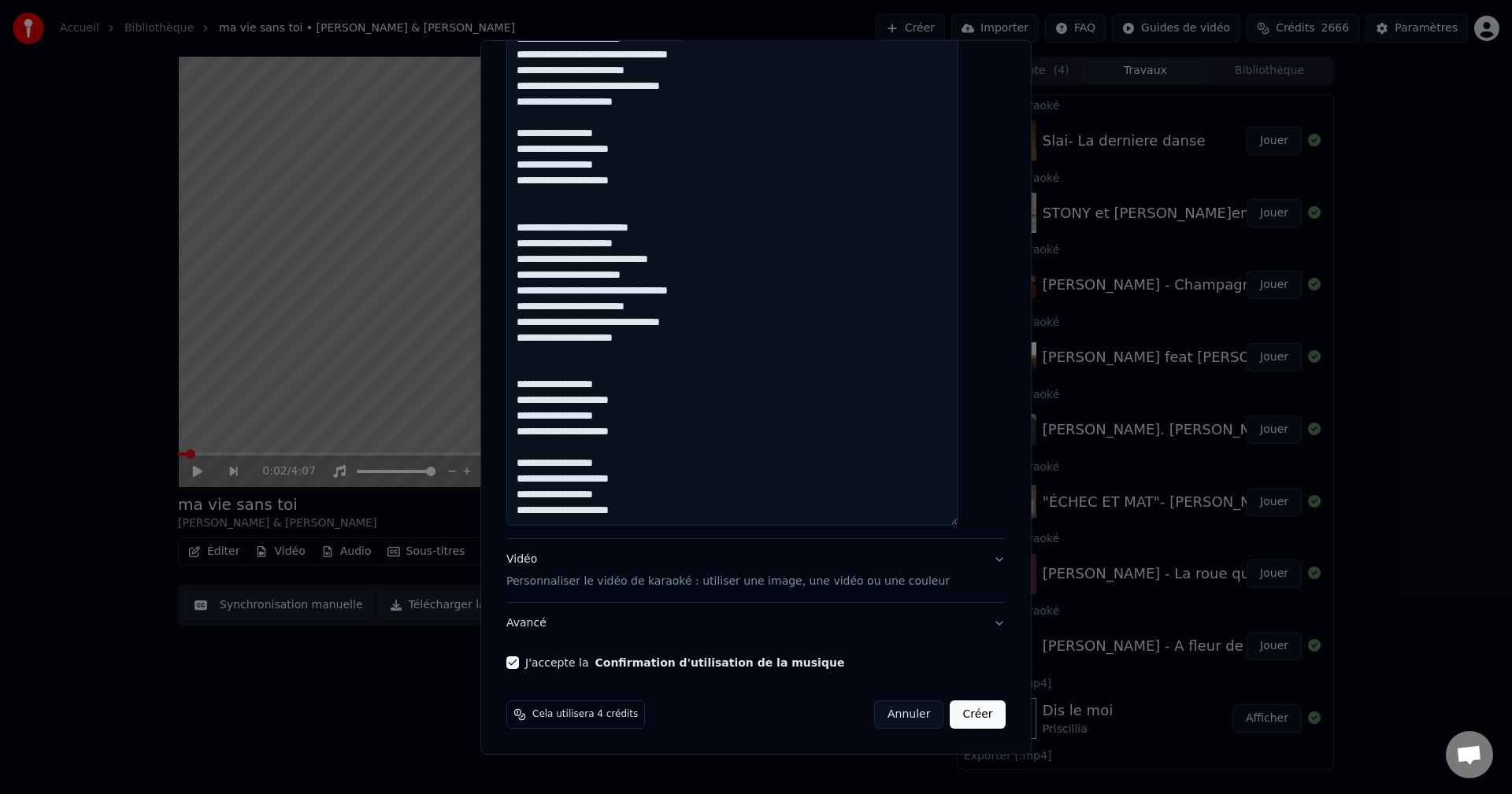
type input "**********"
click at [963, 717] on button "Créer" at bounding box center [977, 714] width 55 height 29
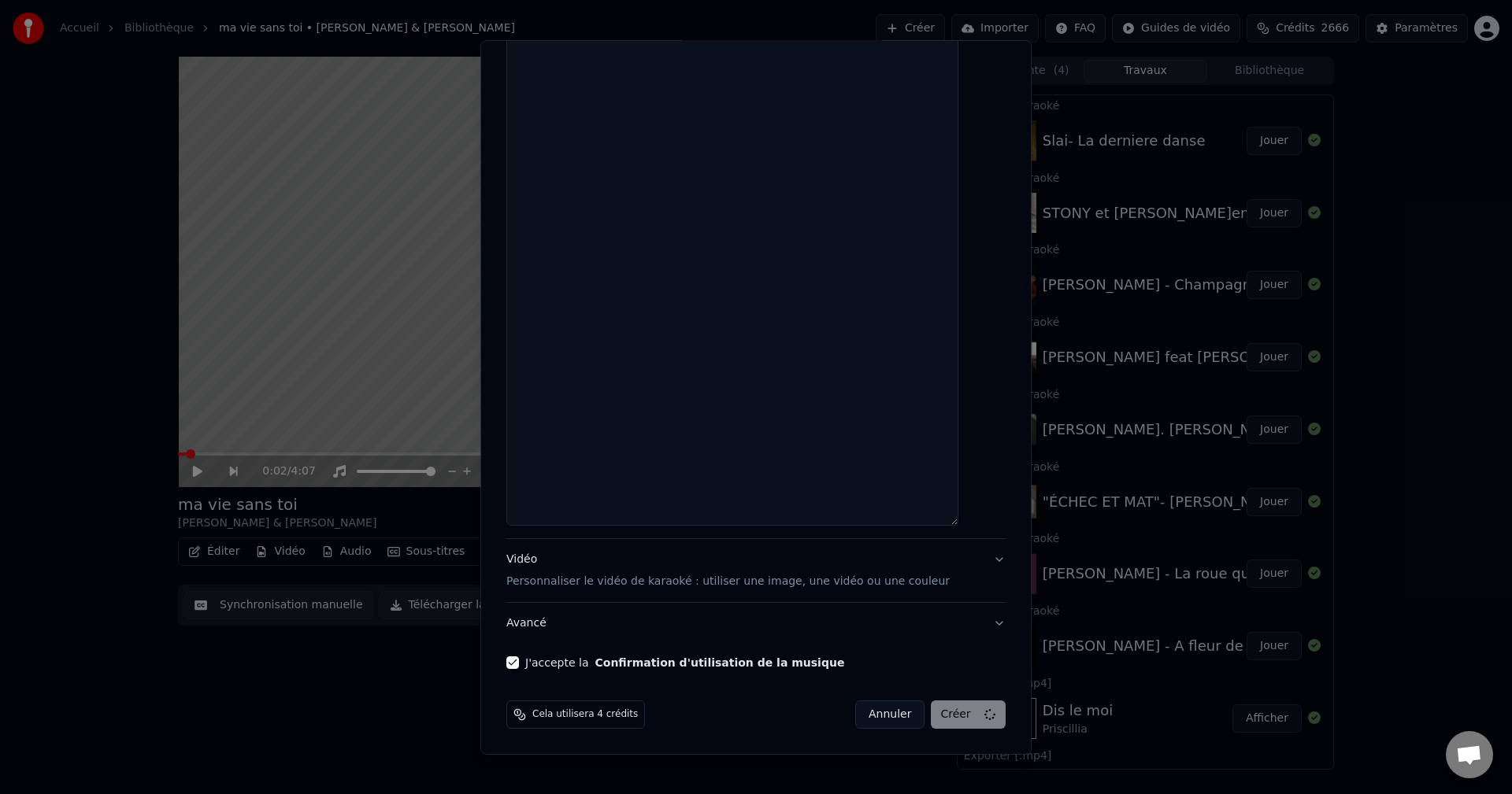
select select
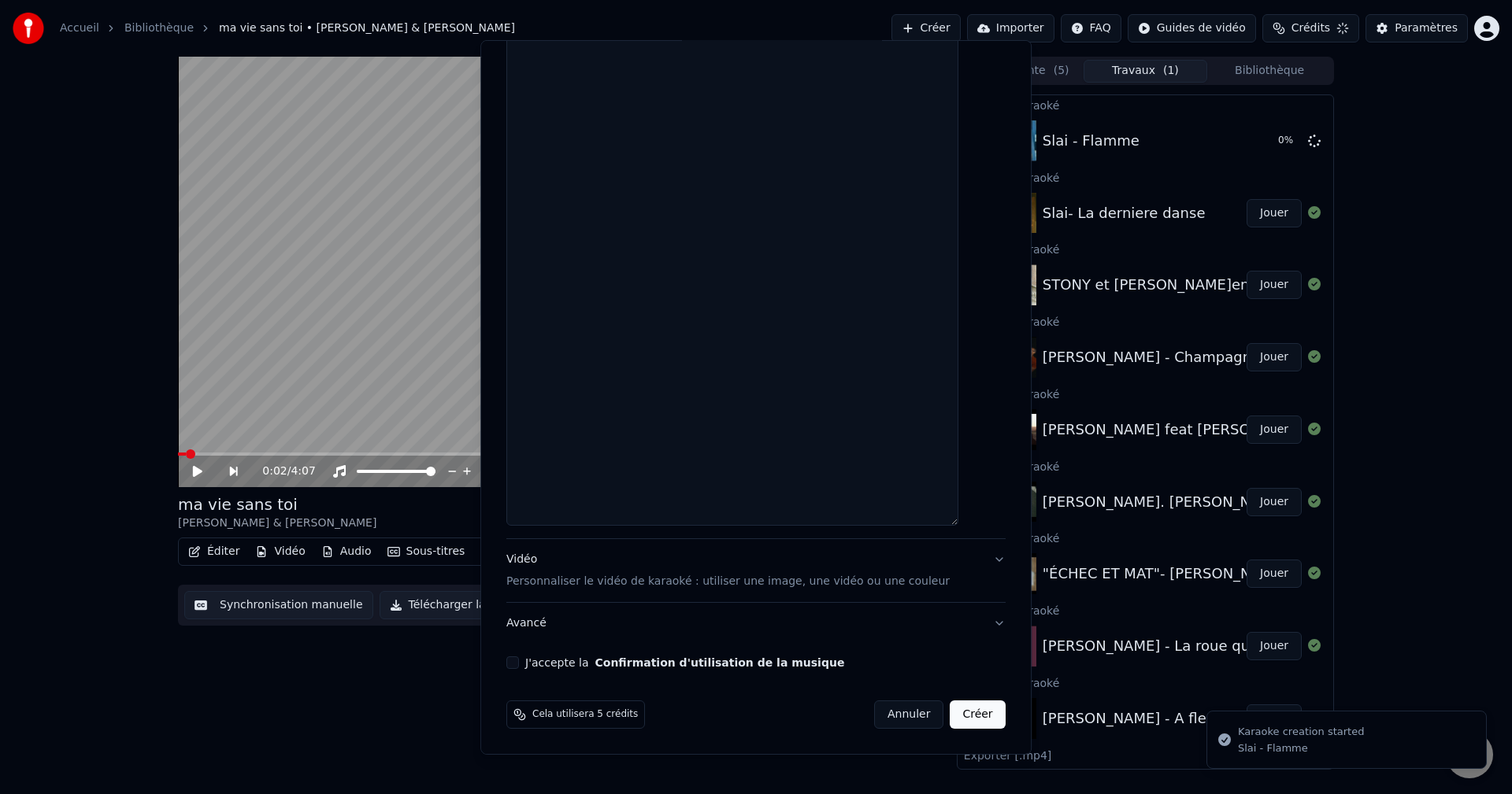
scroll to position [785, 0]
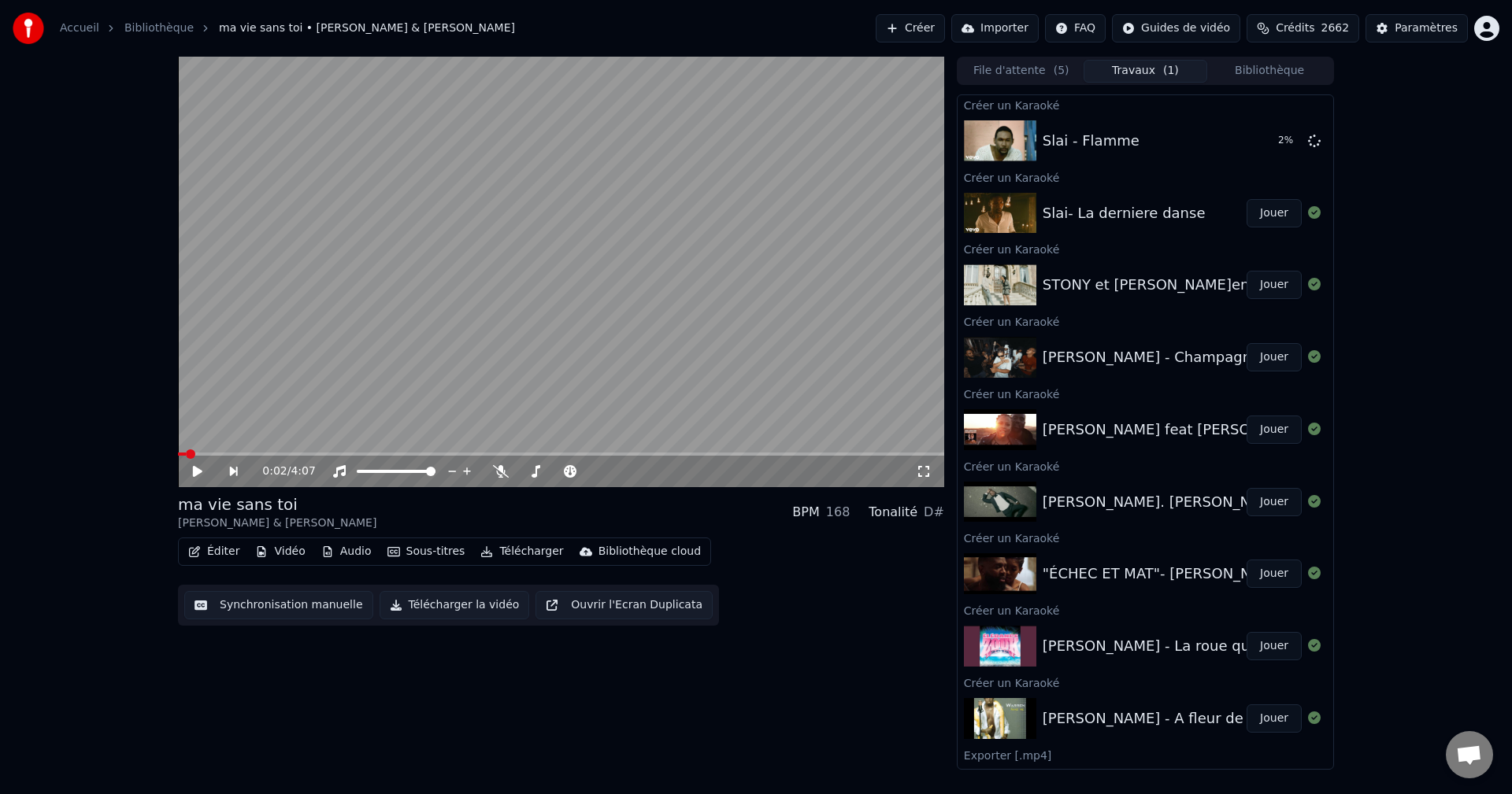
click at [1264, 69] on button "Bibliothèque" at bounding box center [1269, 71] width 124 height 23
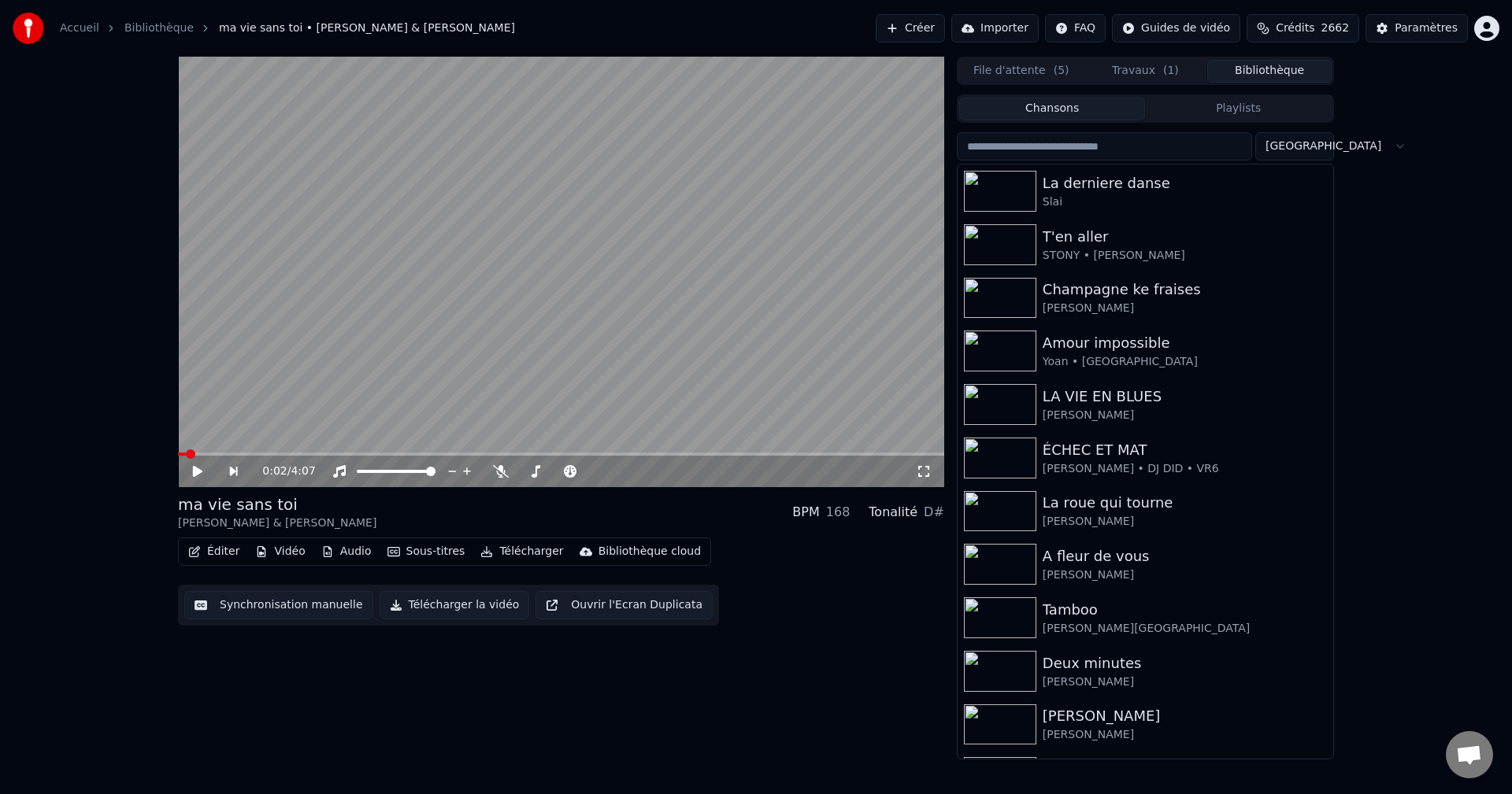
click at [1045, 145] on input "search" at bounding box center [1104, 146] width 295 height 29
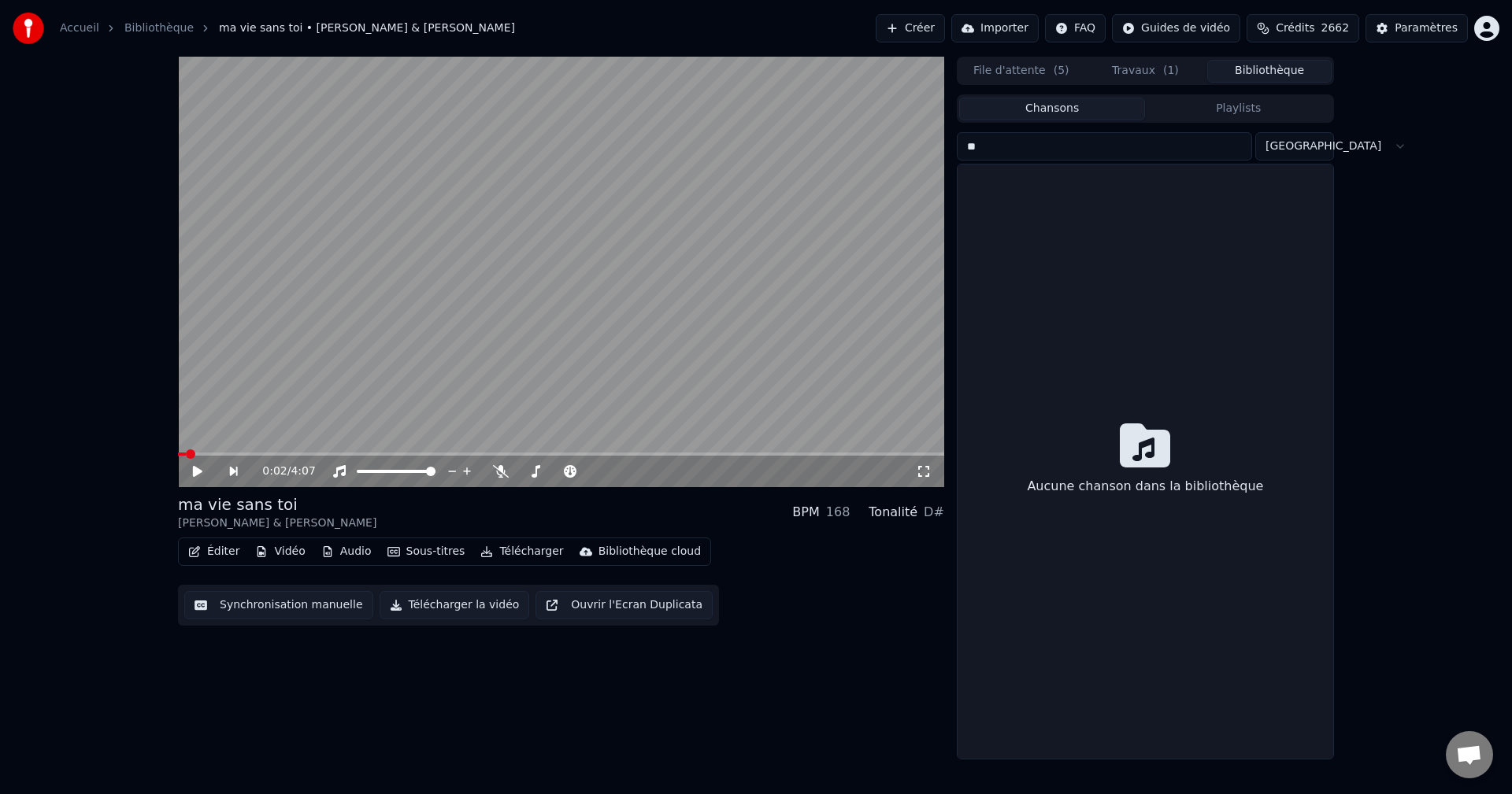
type input "*"
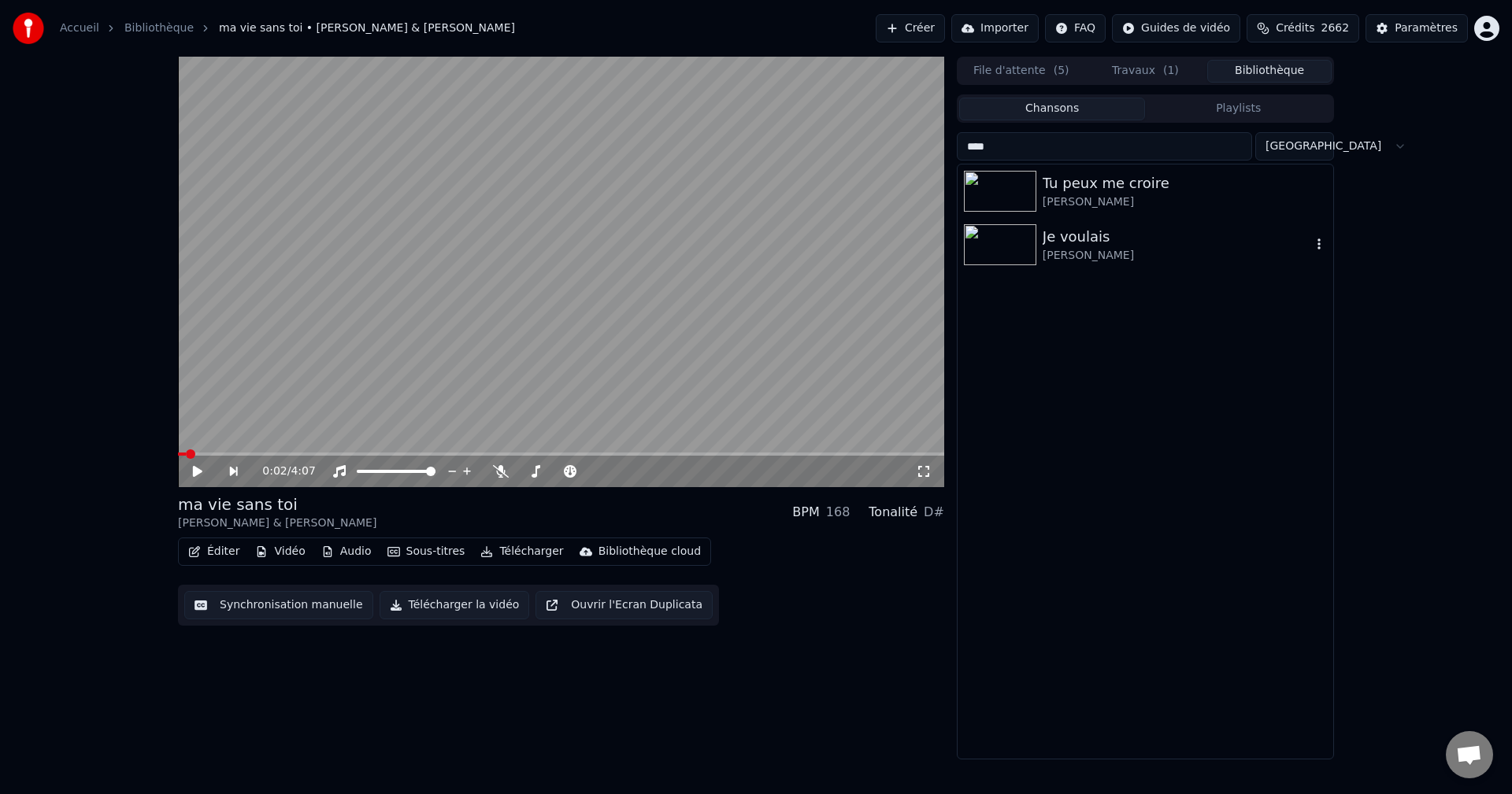
type input "****"
click at [1086, 251] on div "[PERSON_NAME]" at bounding box center [1176, 256] width 269 height 16
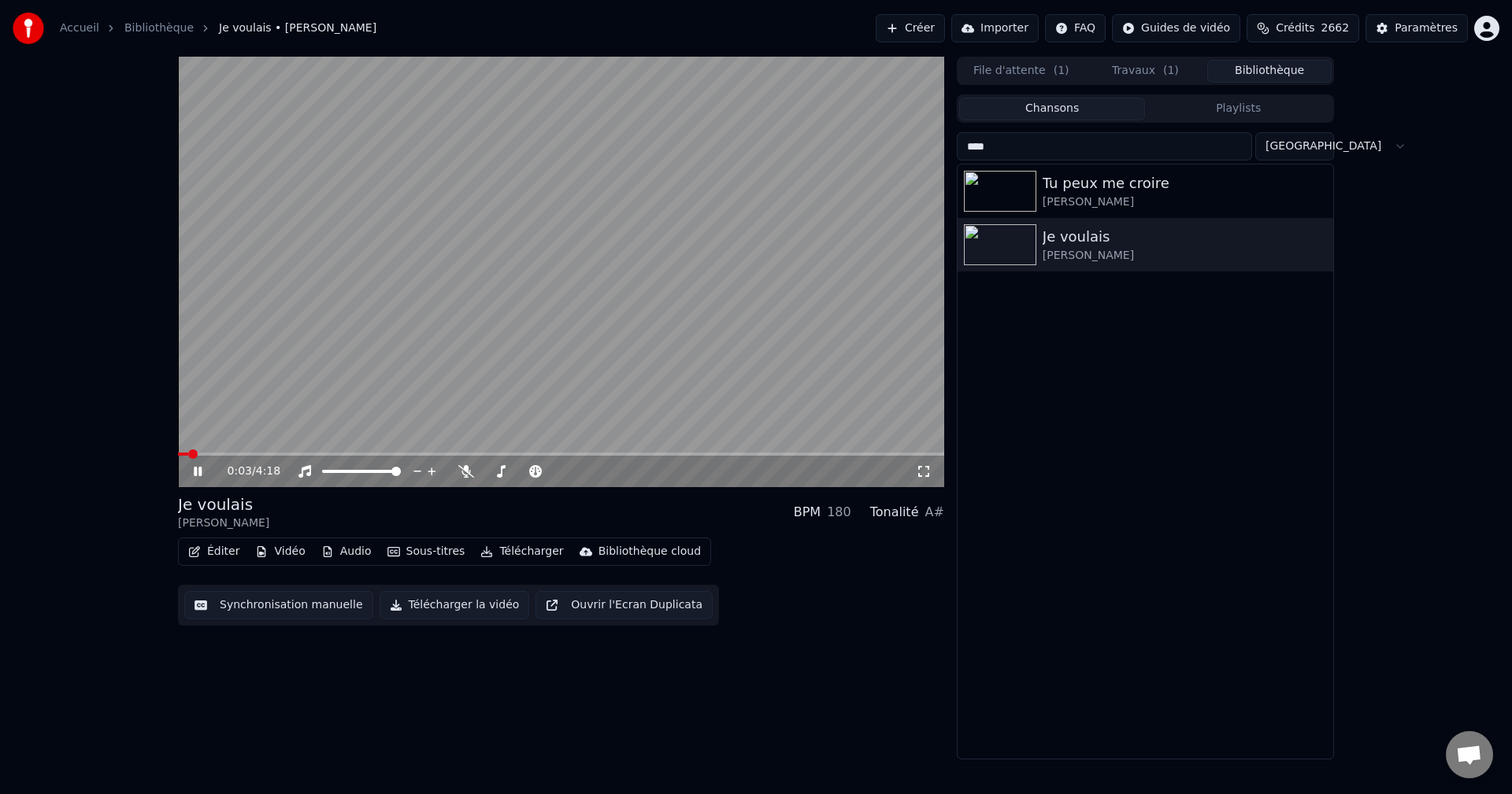
click at [230, 453] on span at bounding box center [561, 453] width 766 height 3
click at [199, 478] on icon at bounding box center [210, 472] width 37 height 13
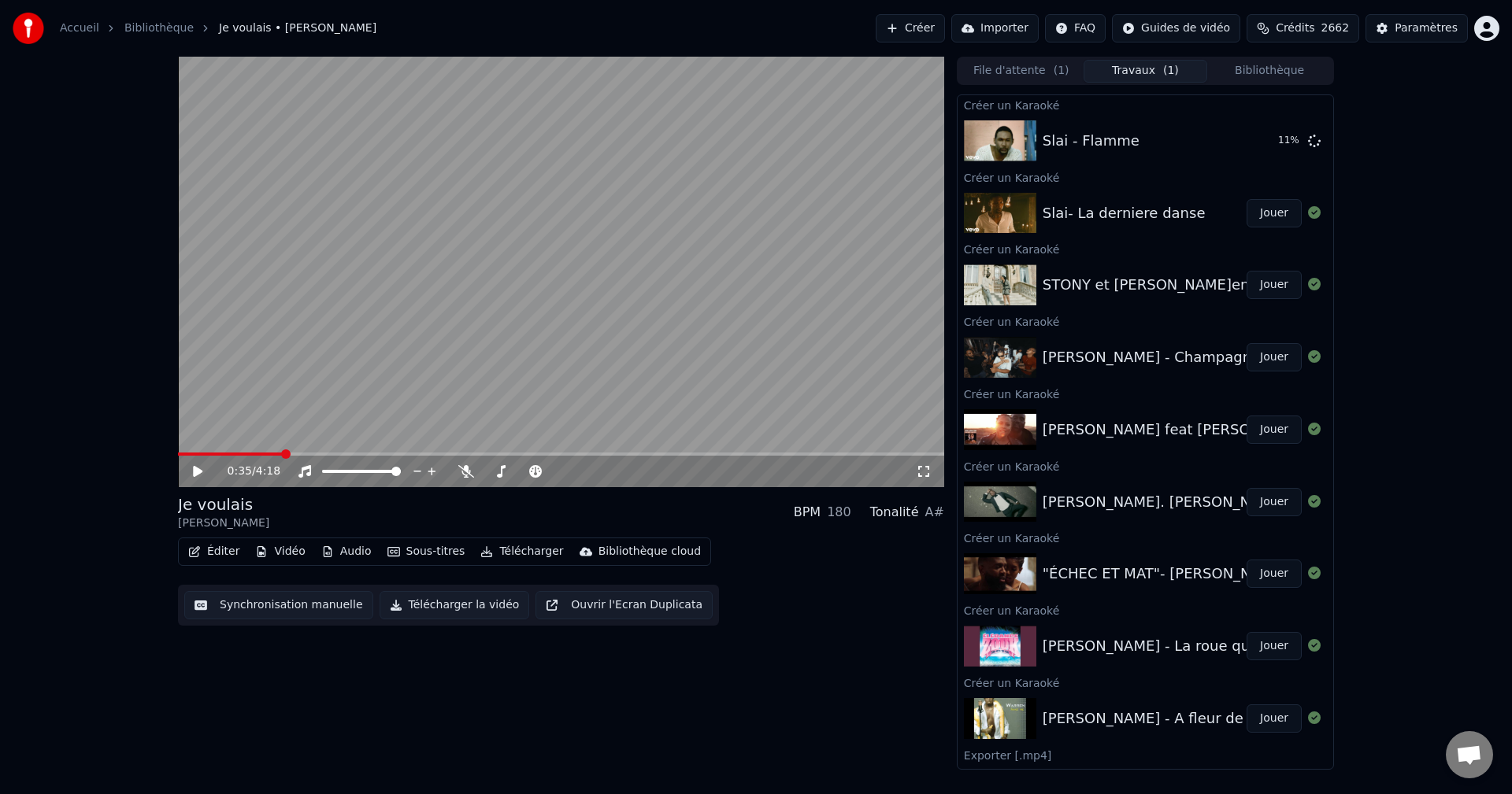
click at [1159, 69] on button "Travaux ( 1 )" at bounding box center [1146, 71] width 124 height 23
click at [1269, 64] on button "Bibliothèque" at bounding box center [1269, 71] width 124 height 23
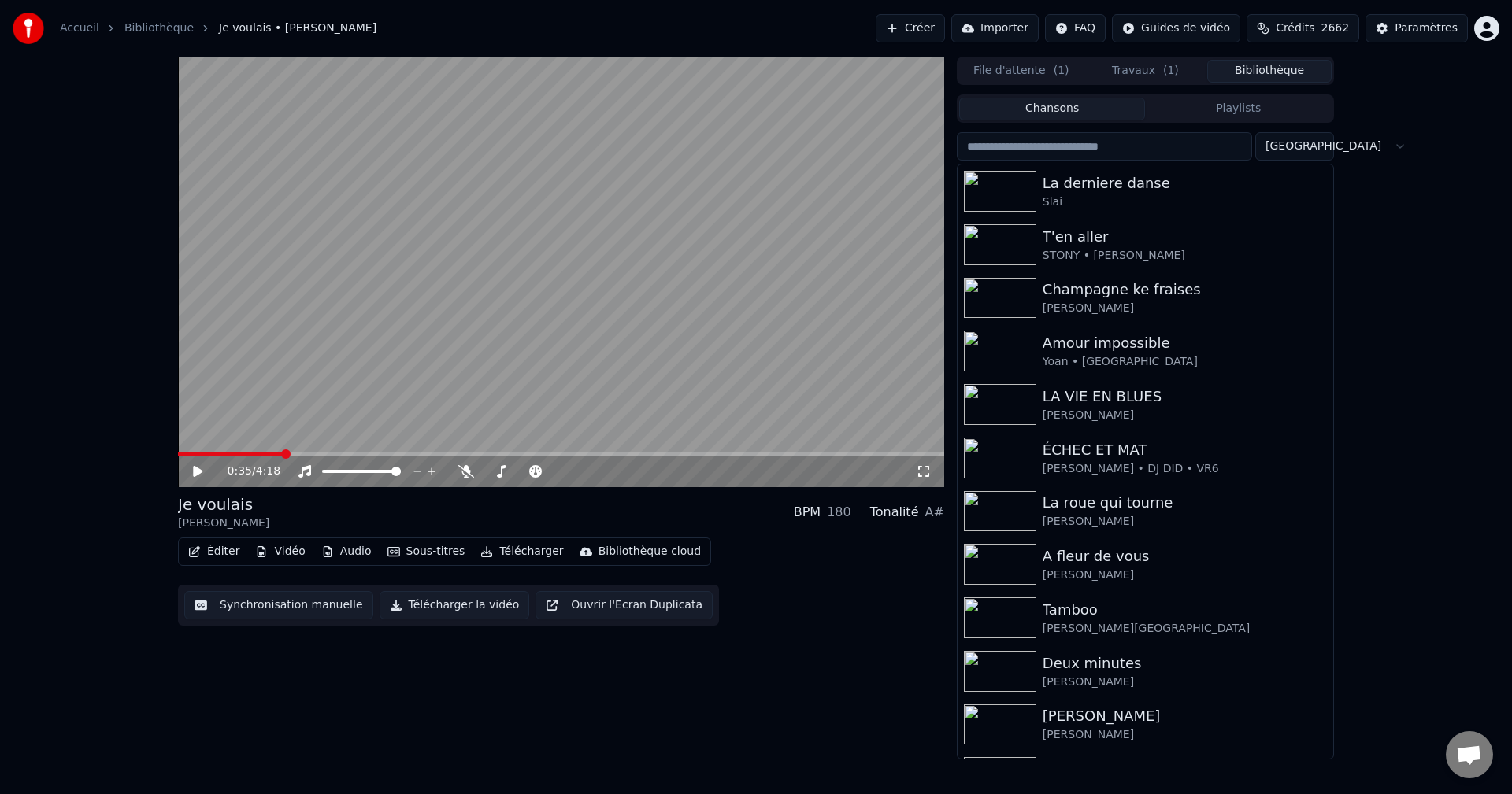
click at [923, 25] on button "Créer" at bounding box center [909, 28] width 70 height 29
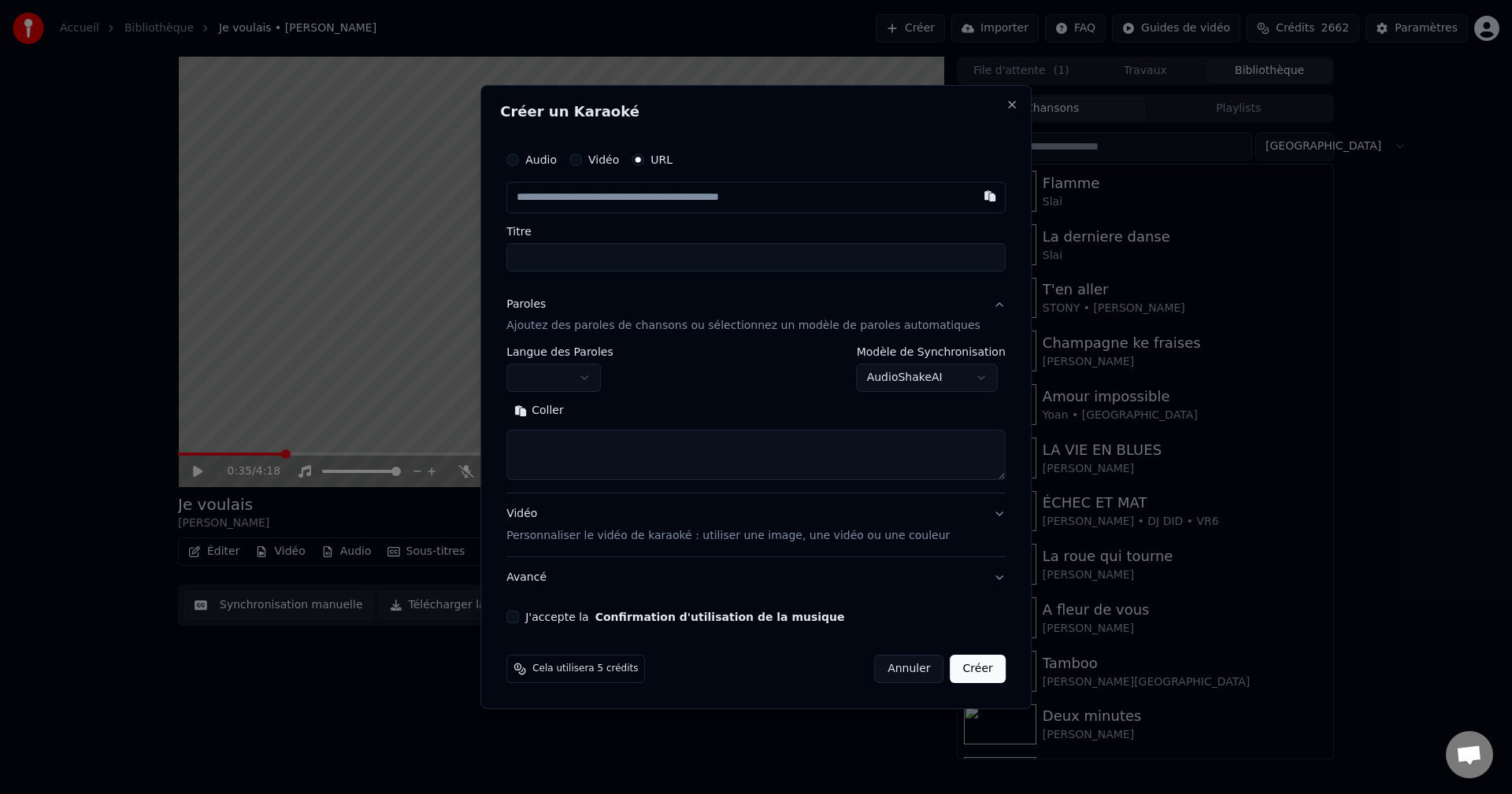
click at [540, 297] on div "Paroles" at bounding box center [526, 304] width 39 height 16
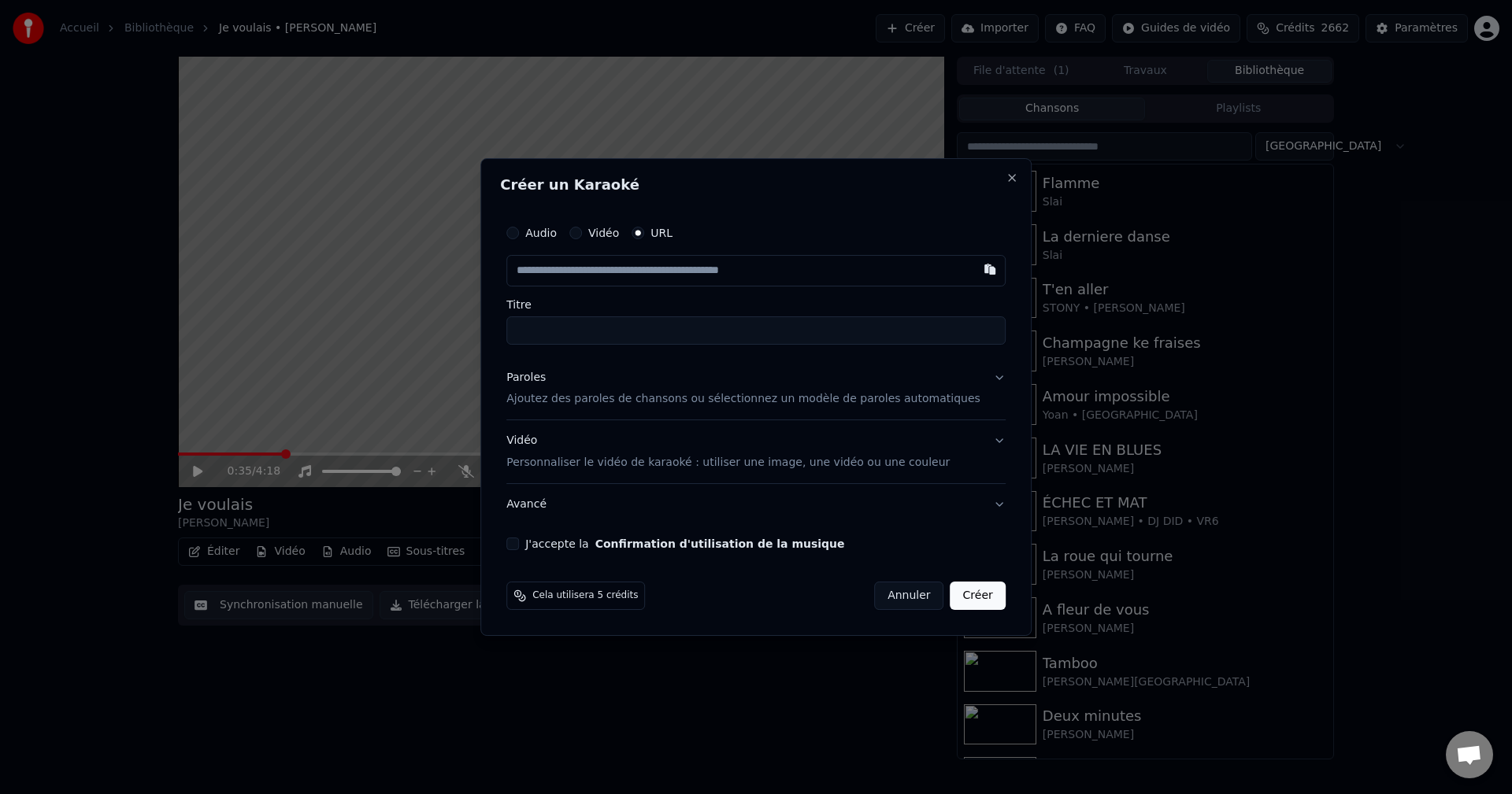
click at [546, 373] on div "Paroles" at bounding box center [526, 377] width 39 height 16
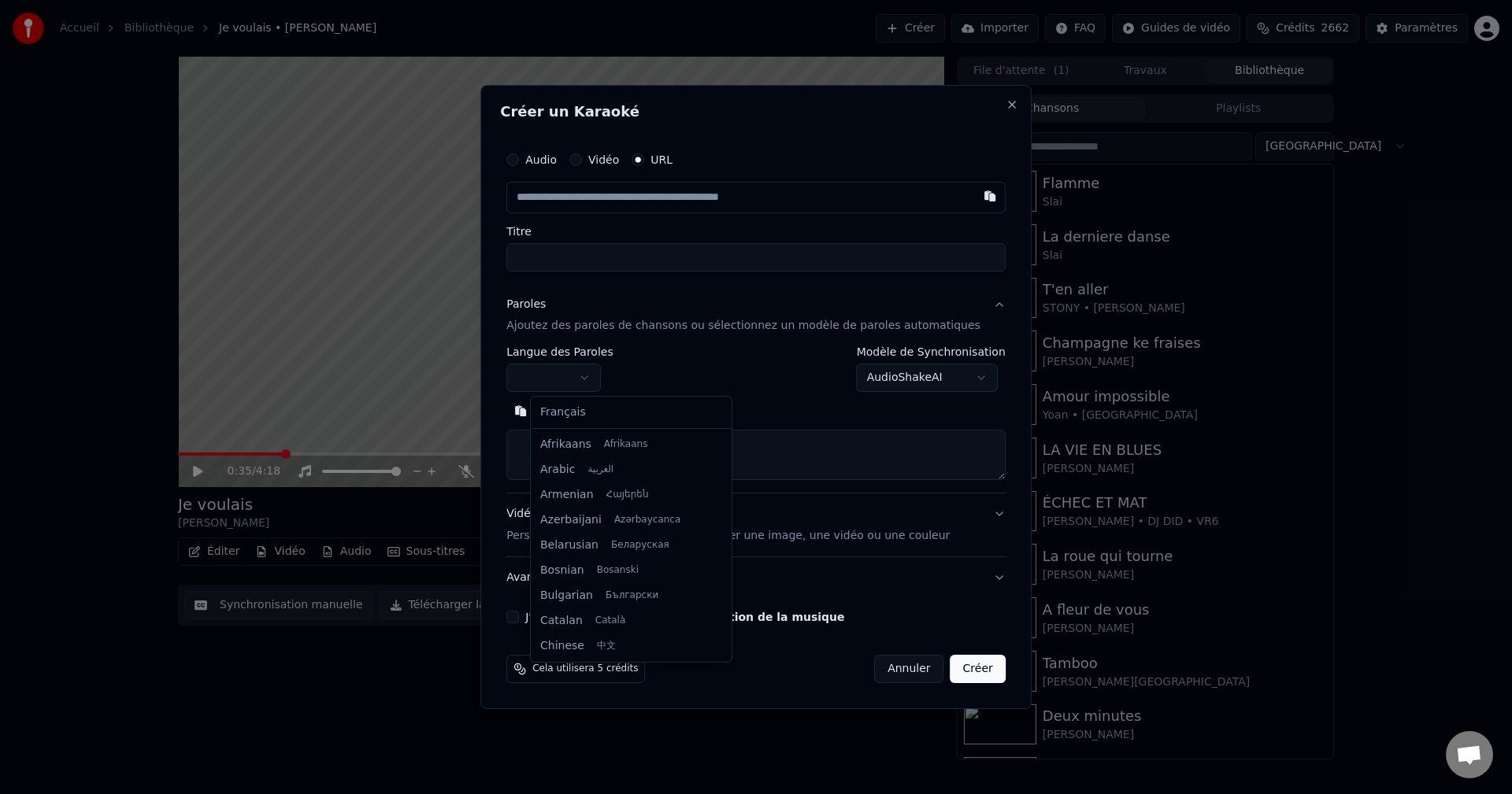
click at [583, 378] on body "**********" at bounding box center [756, 397] width 1512 height 794
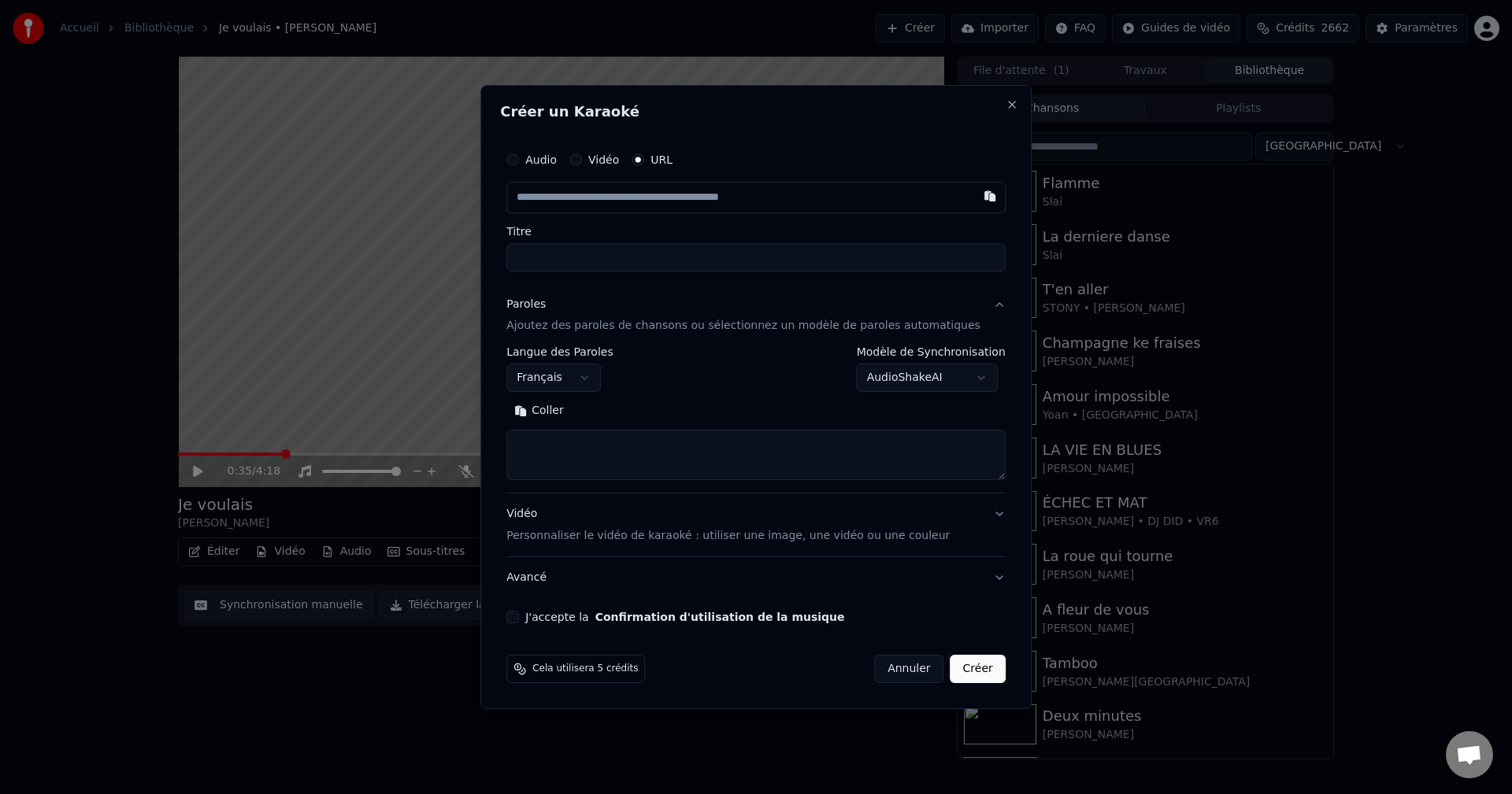
click at [591, 457] on textarea at bounding box center [756, 456] width 499 height 50
paste textarea "**********"
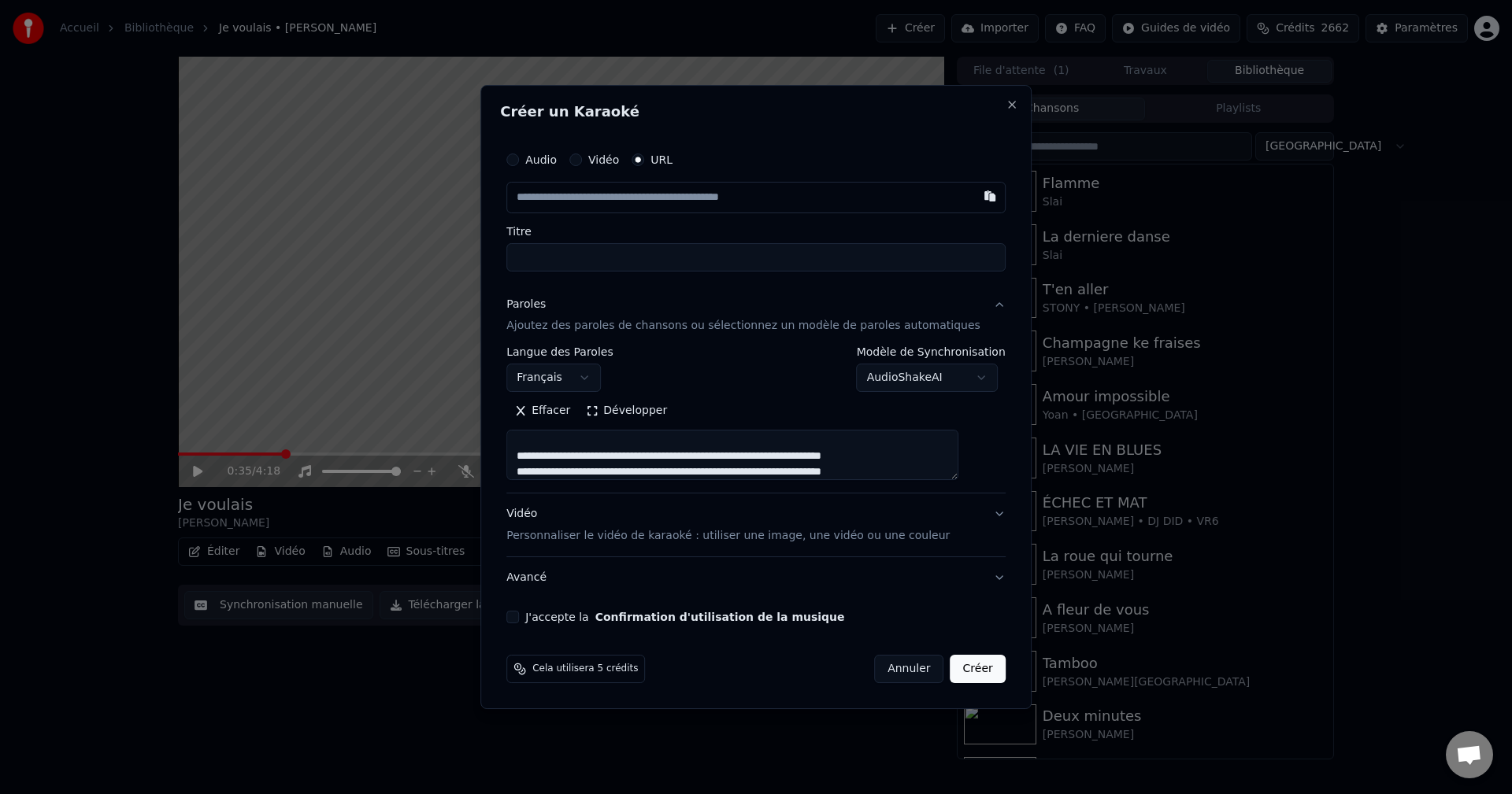
type textarea "**********"
click at [661, 415] on button "Développer" at bounding box center [626, 411] width 96 height 25
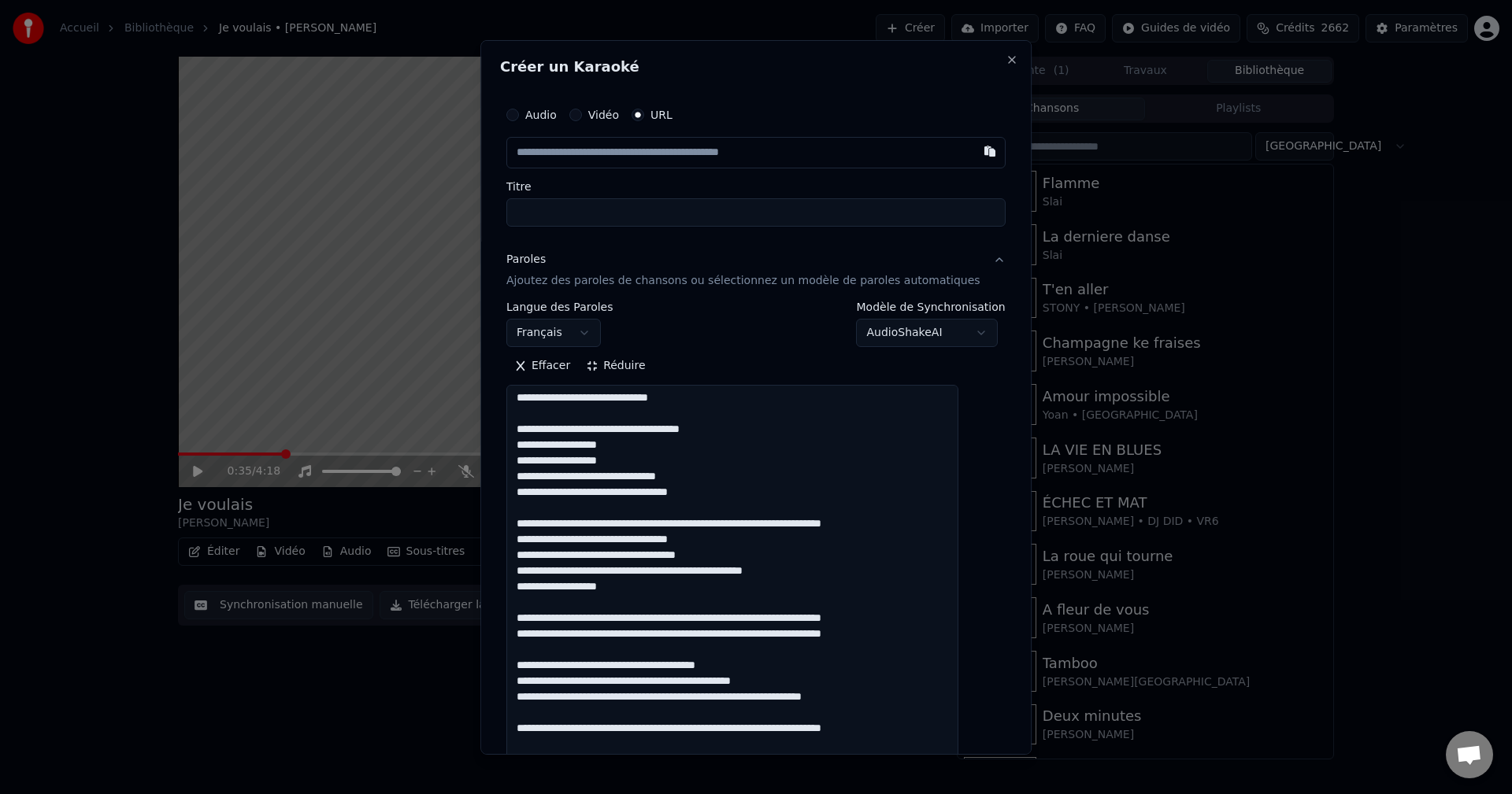
click at [612, 155] on input "text" at bounding box center [756, 152] width 499 height 32
paste input "**********"
type input "**********"
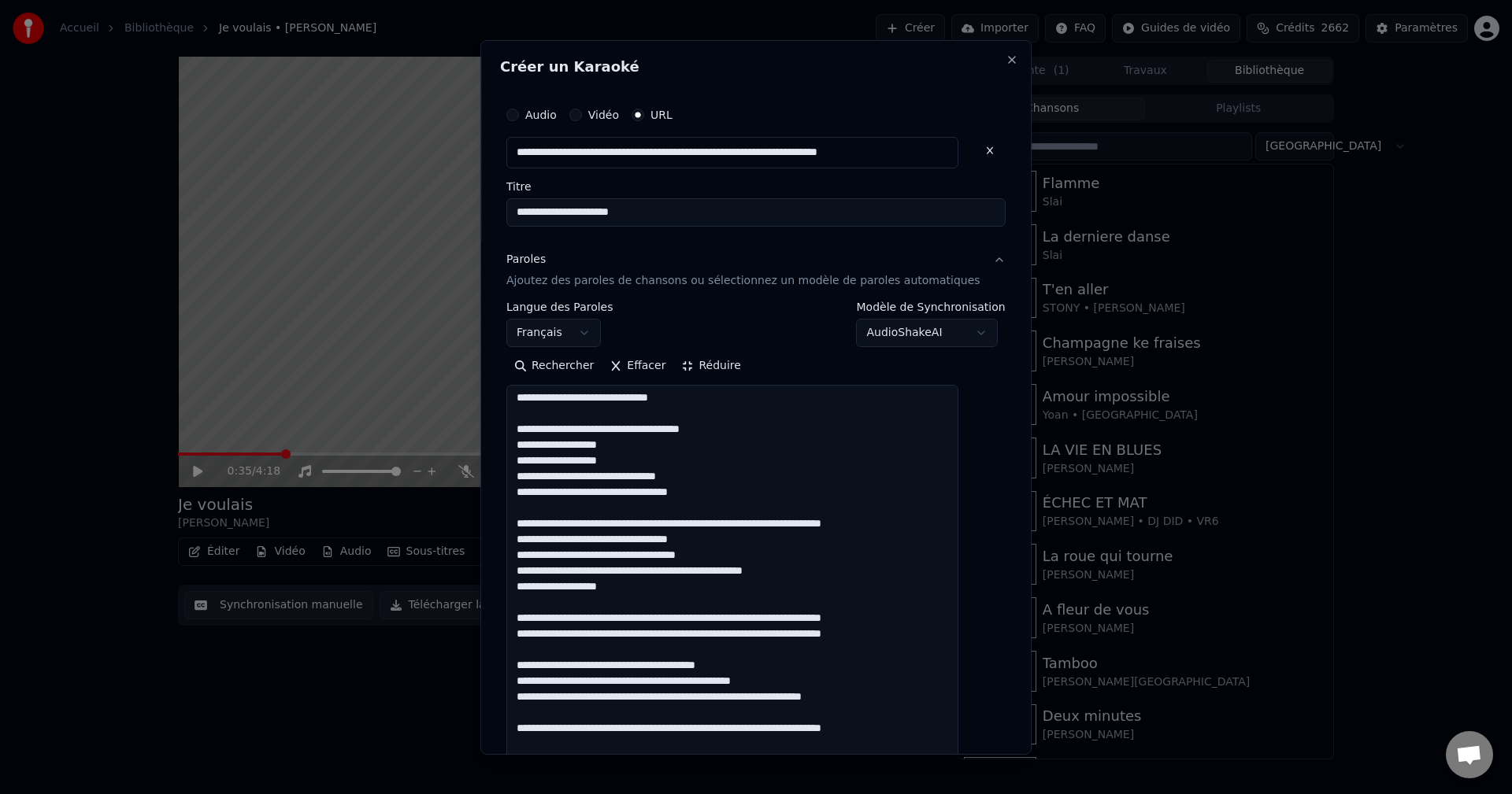
type input "**********"
click at [641, 431] on textarea at bounding box center [732, 705] width 452 height 641
type input "**********"
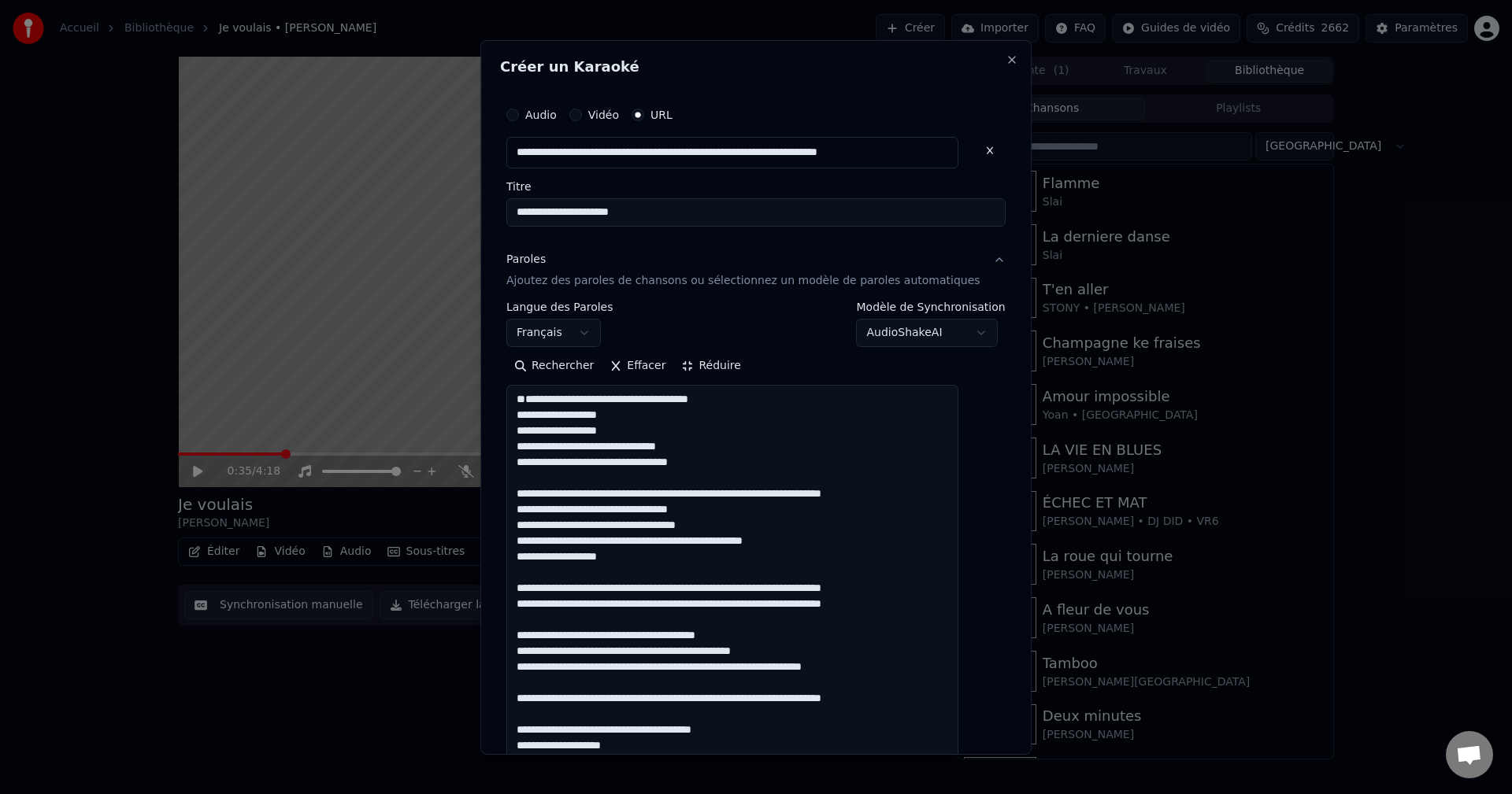
drag, startPoint x: 718, startPoint y: 399, endPoint x: 504, endPoint y: 408, distance: 214.2
click at [580, 424] on textarea at bounding box center [732, 705] width 452 height 641
click at [578, 414] on textarea at bounding box center [732, 705] width 452 height 641
click at [713, 478] on textarea at bounding box center [732, 705] width 452 height 641
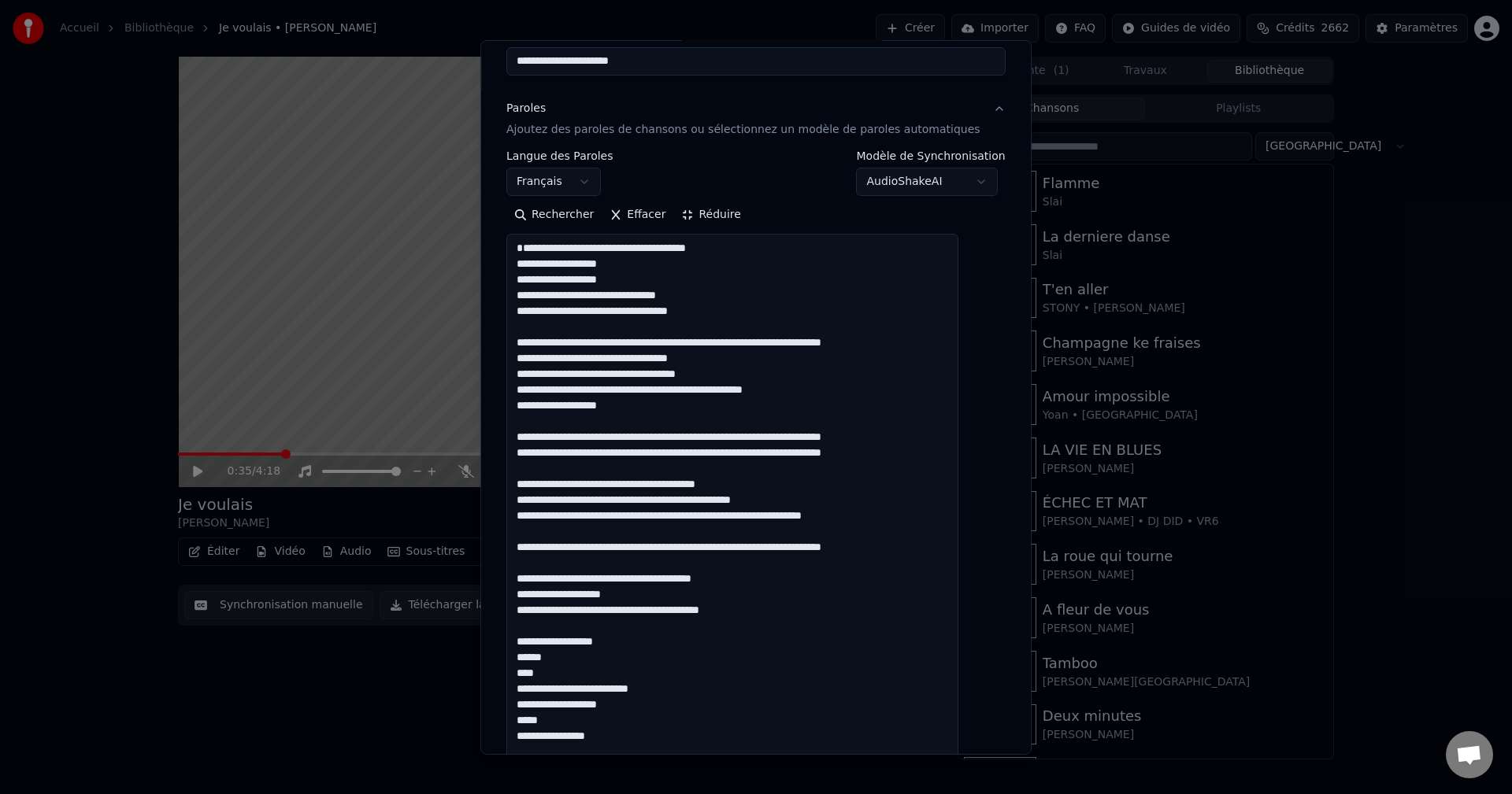
scroll to position [158, 0]
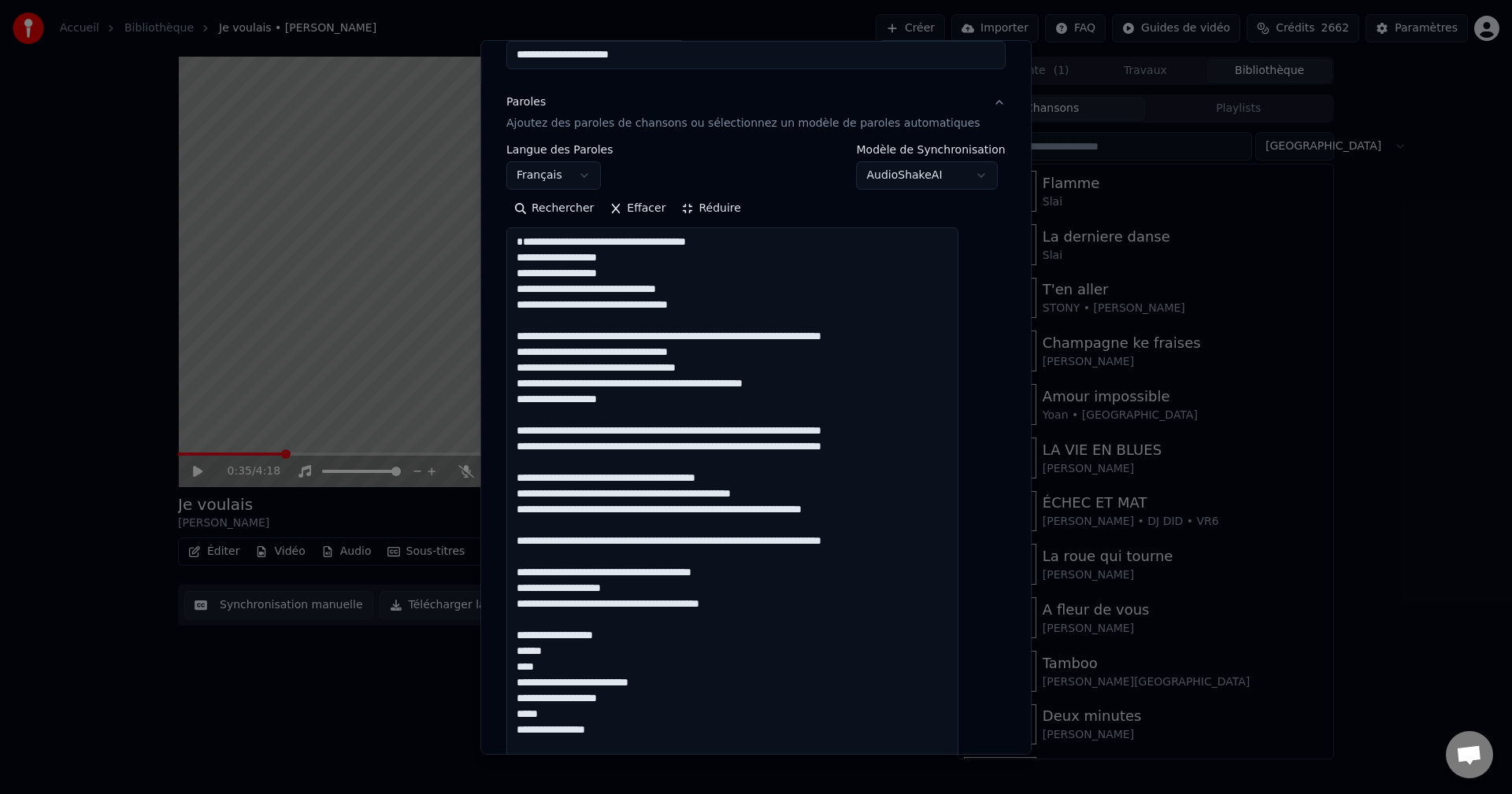
click at [606, 352] on textarea at bounding box center [732, 548] width 452 height 641
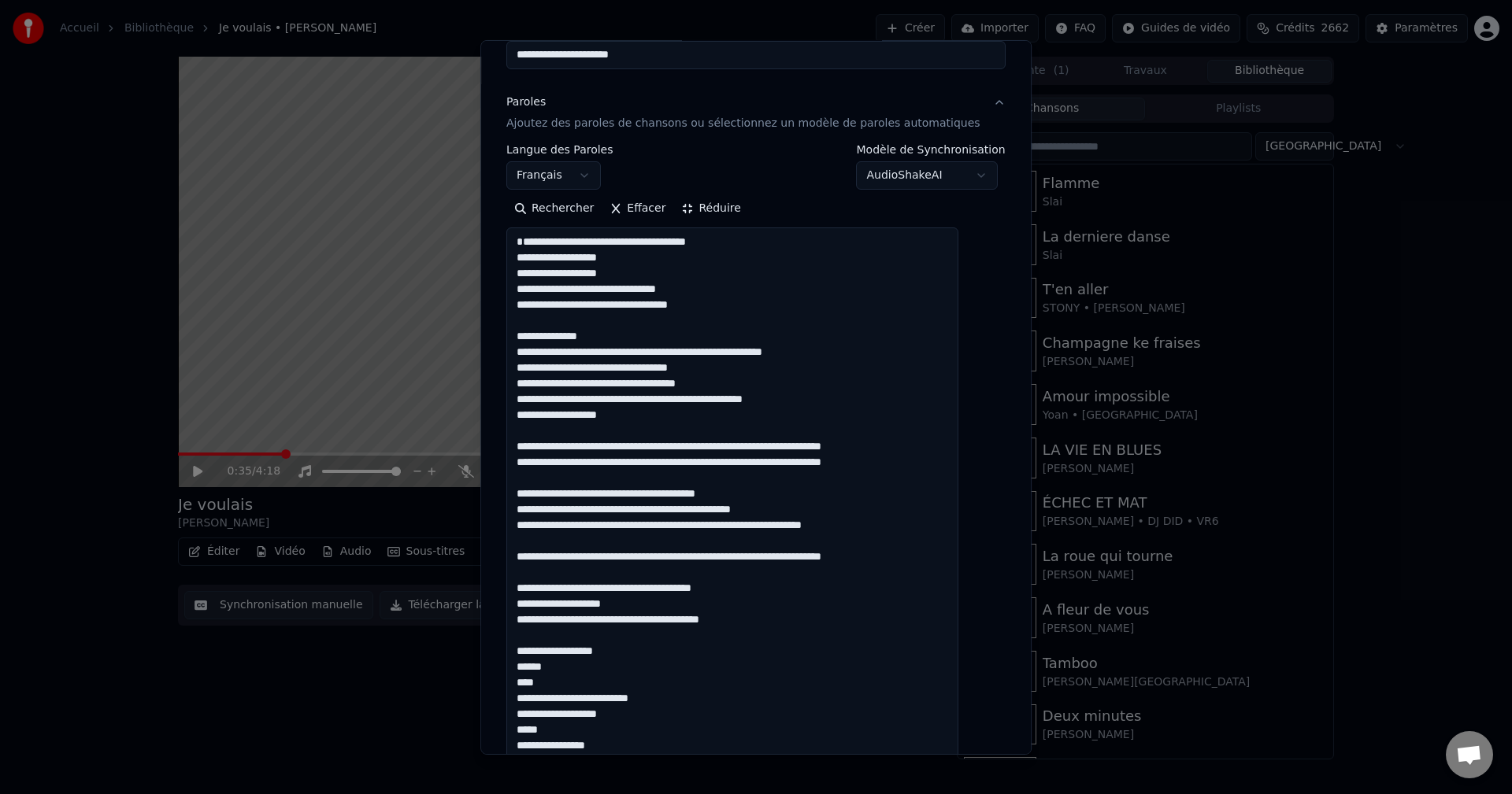
click at [635, 372] on textarea at bounding box center [732, 548] width 452 height 641
click at [630, 370] on textarea at bounding box center [732, 548] width 452 height 641
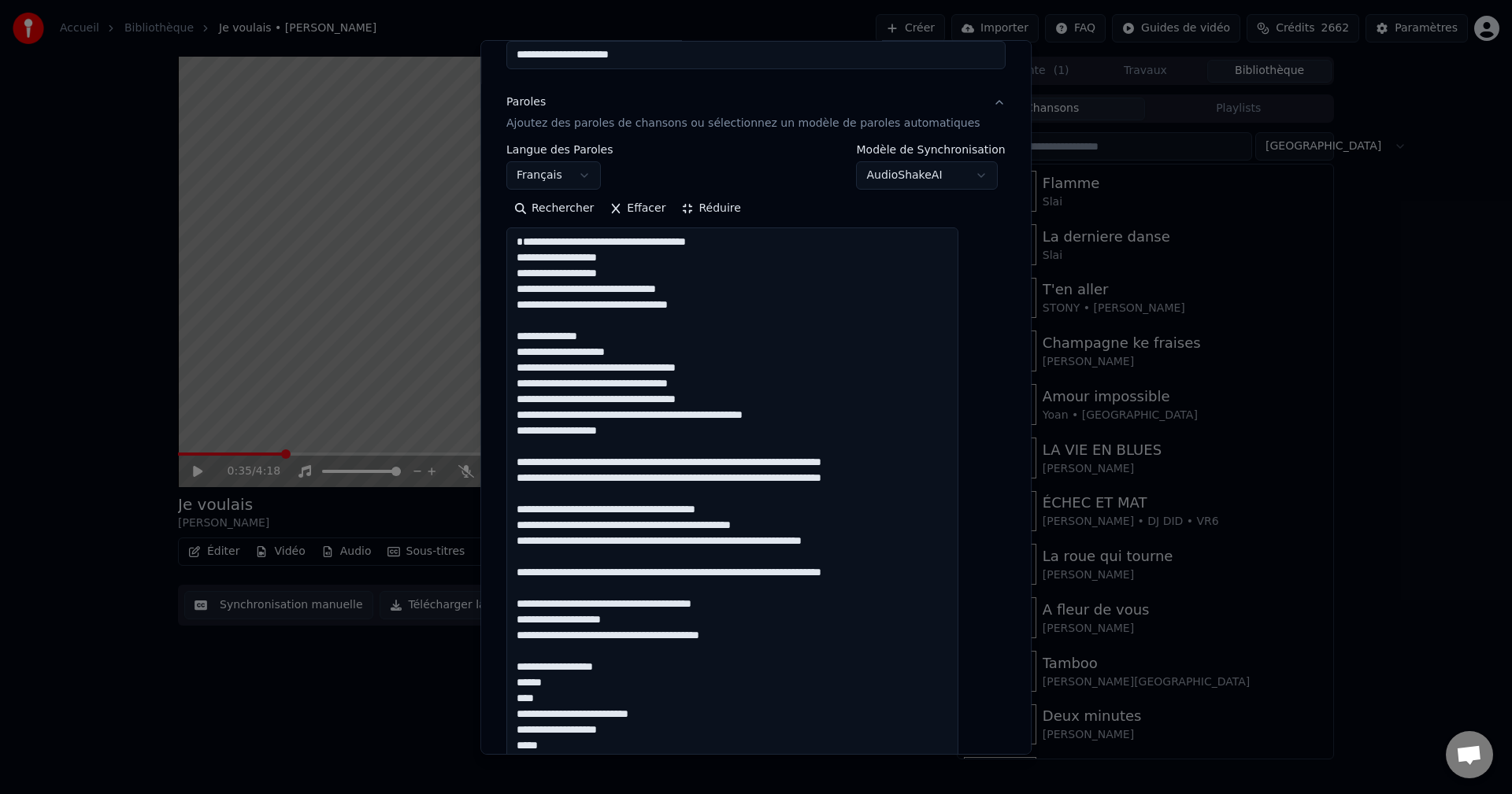
click at [623, 384] on textarea at bounding box center [732, 548] width 452 height 641
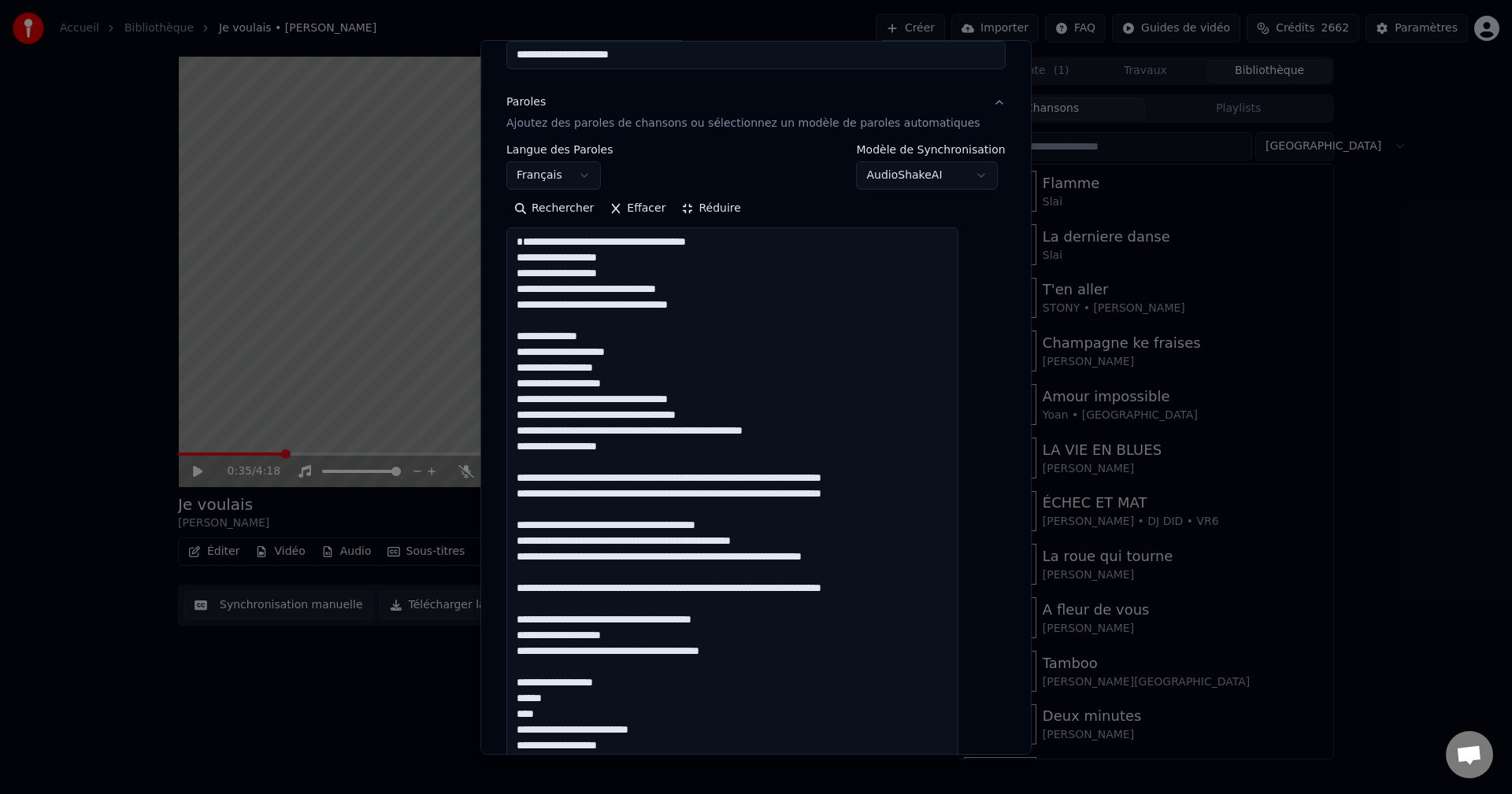
click at [634, 397] on textarea at bounding box center [732, 548] width 452 height 641
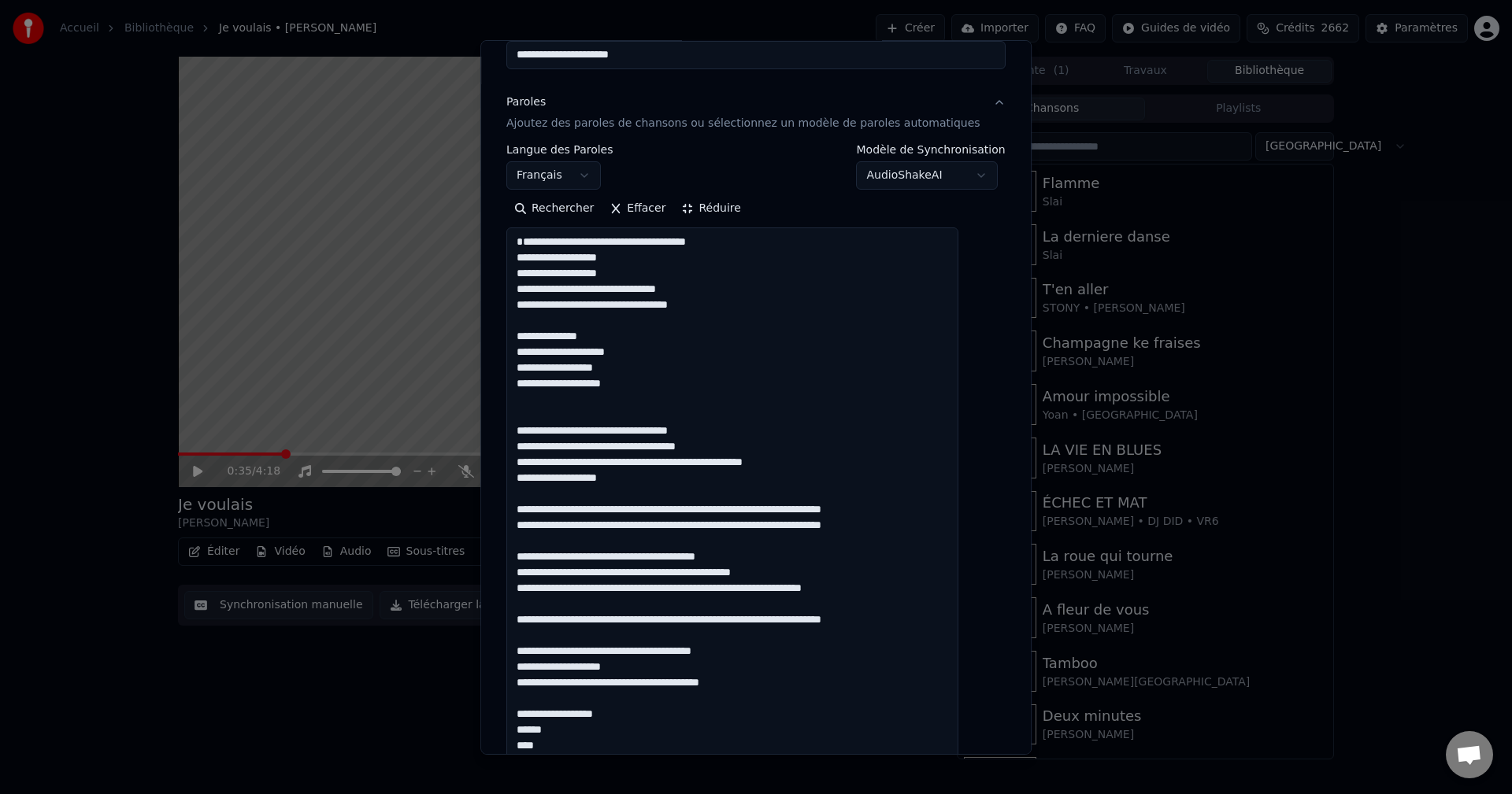
click at [702, 477] on textarea at bounding box center [732, 548] width 452 height 641
click at [703, 478] on textarea at bounding box center [732, 548] width 452 height 641
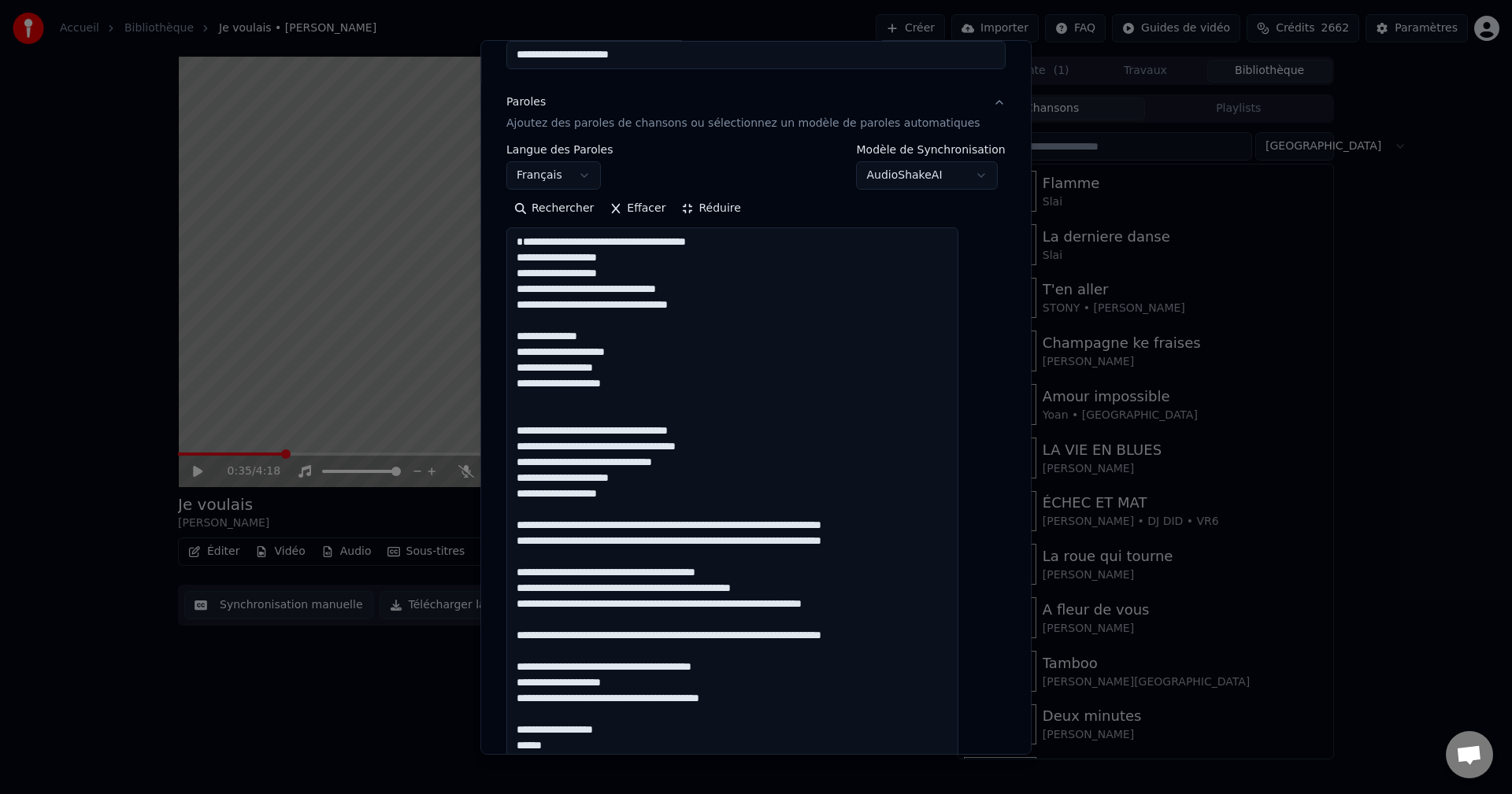
click at [540, 493] on textarea at bounding box center [732, 548] width 452 height 641
click at [539, 494] on textarea at bounding box center [732, 548] width 452 height 641
click at [607, 538] on textarea at bounding box center [732, 548] width 452 height 641
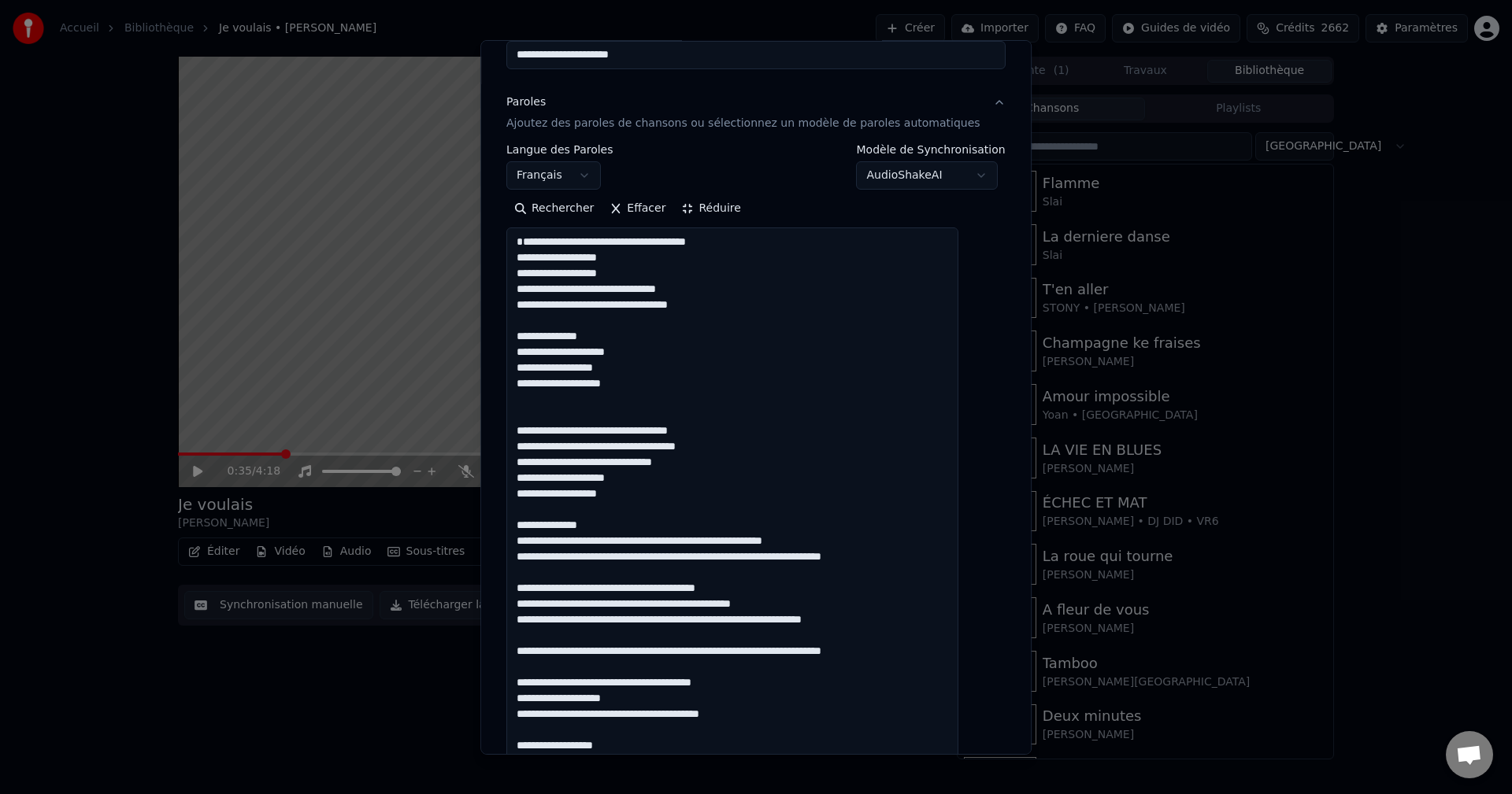
click at [631, 556] on textarea at bounding box center [732, 548] width 452 height 641
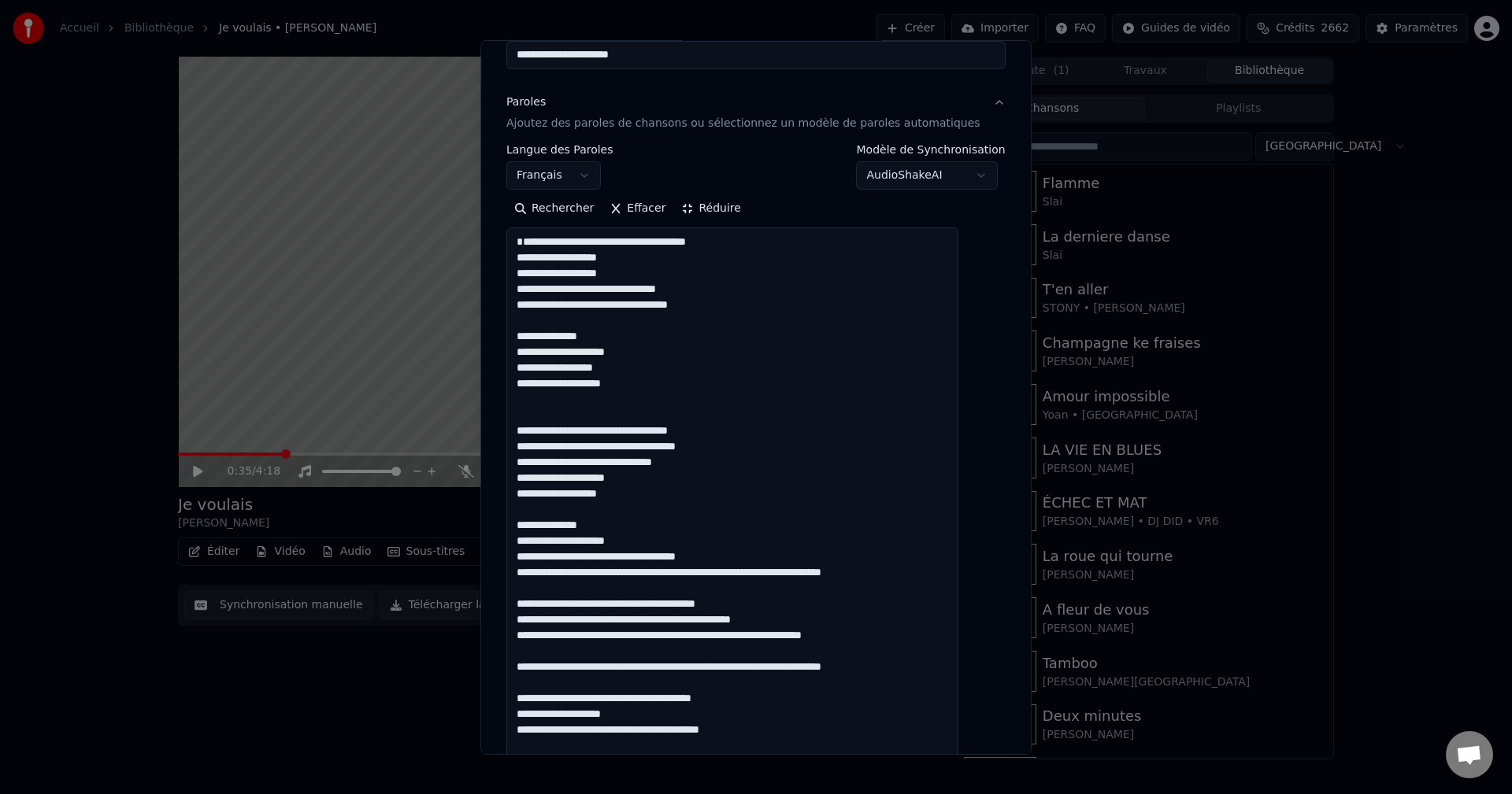
click at [605, 588] on textarea at bounding box center [732, 548] width 452 height 641
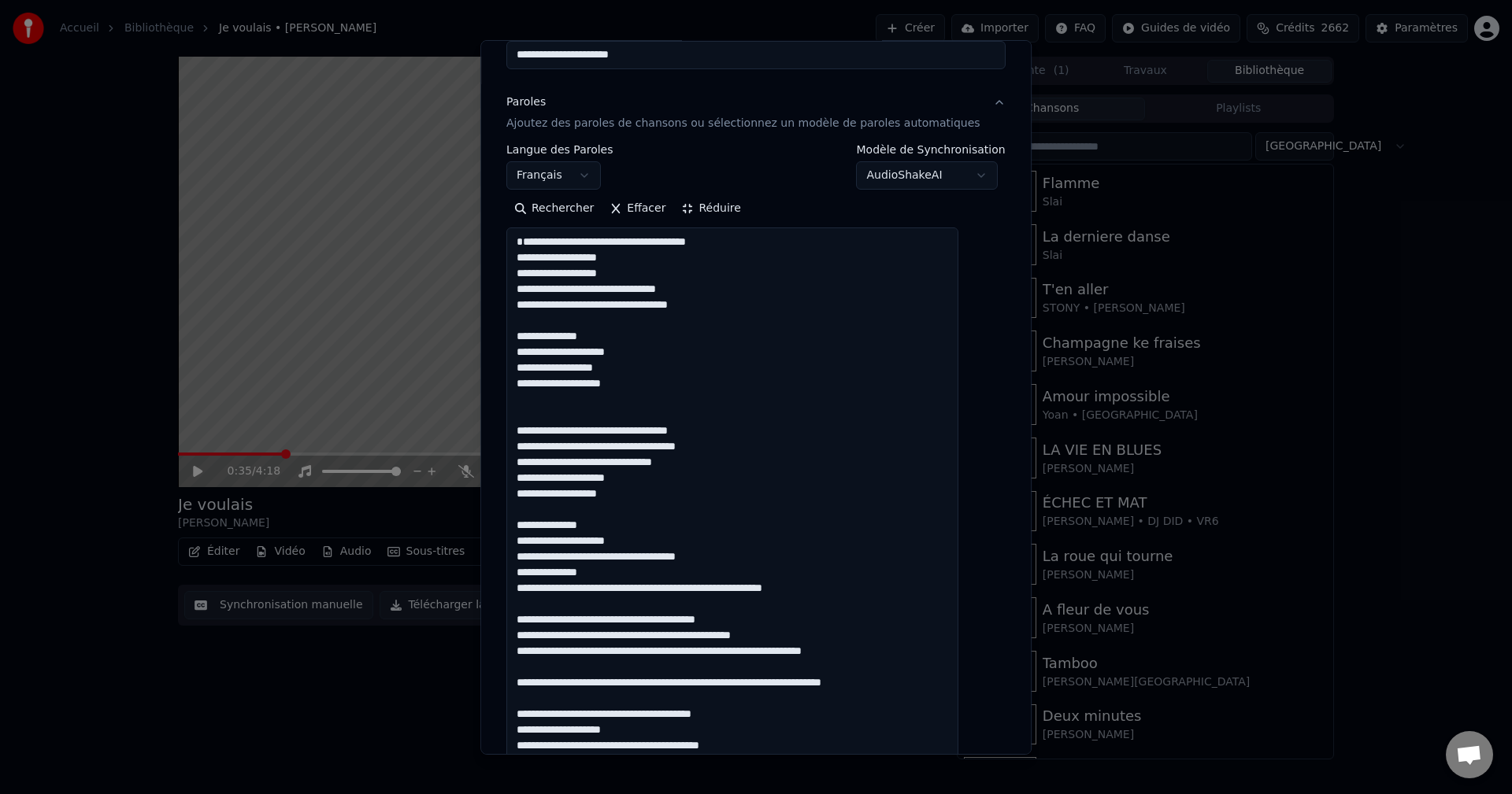
click at [604, 606] on textarea at bounding box center [732, 548] width 452 height 641
click at [632, 606] on textarea at bounding box center [732, 548] width 452 height 641
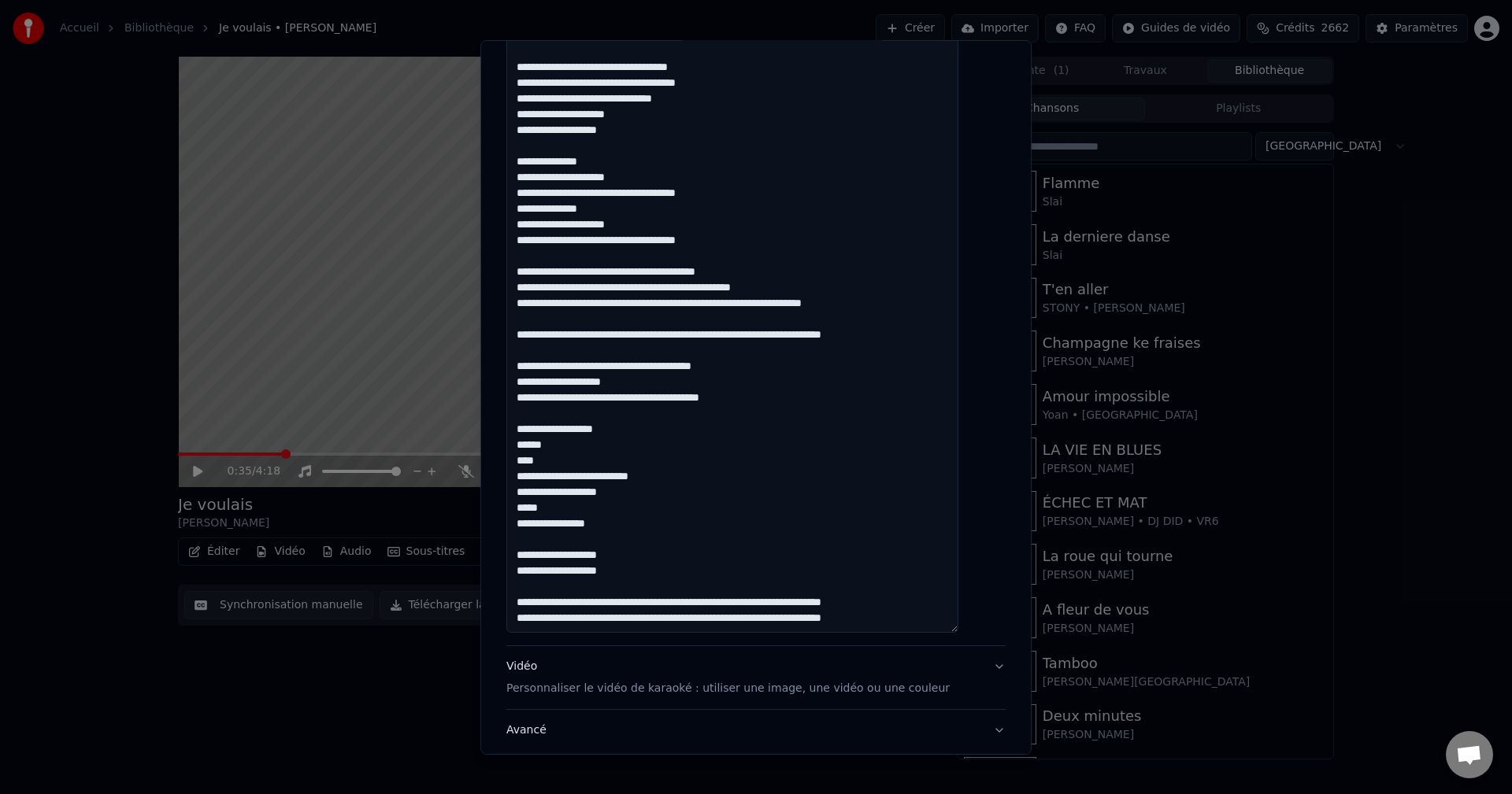
scroll to position [65, 0]
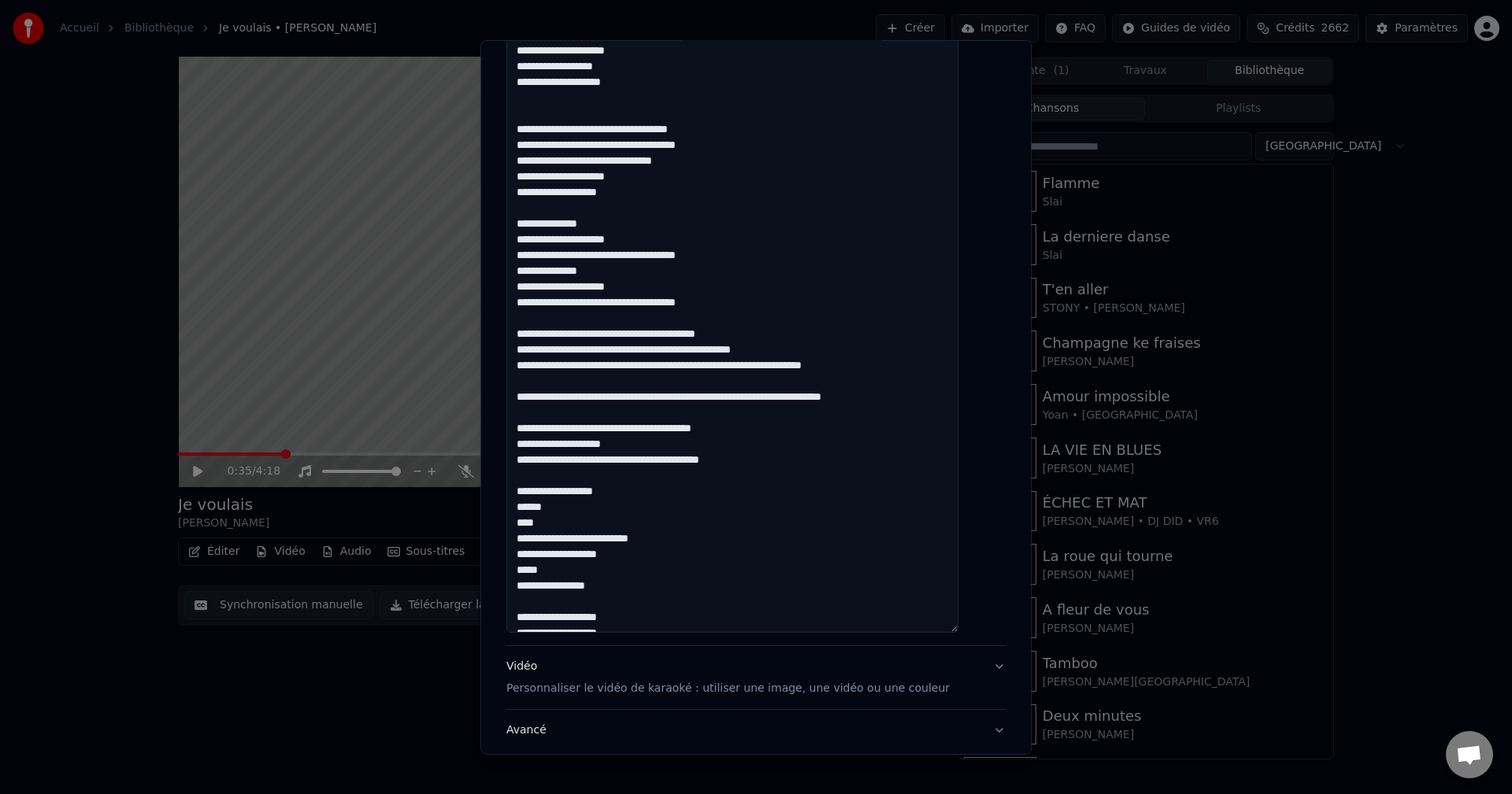
click at [692, 394] on textarea at bounding box center [732, 312] width 452 height 641
click at [692, 384] on textarea at bounding box center [732, 312] width 452 height 641
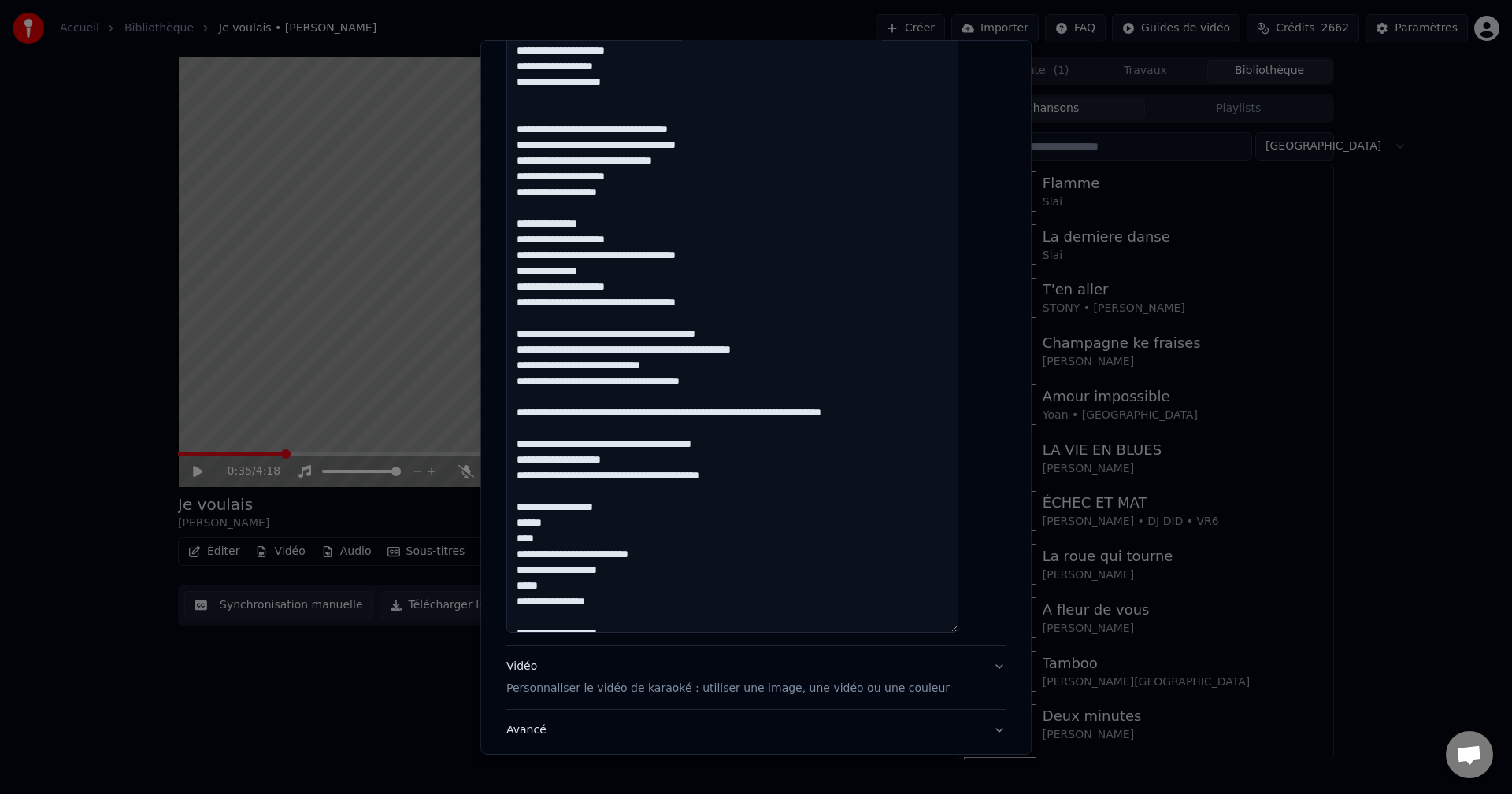
click at [743, 399] on textarea at bounding box center [732, 312] width 452 height 641
click at [750, 401] on textarea at bounding box center [732, 312] width 452 height 641
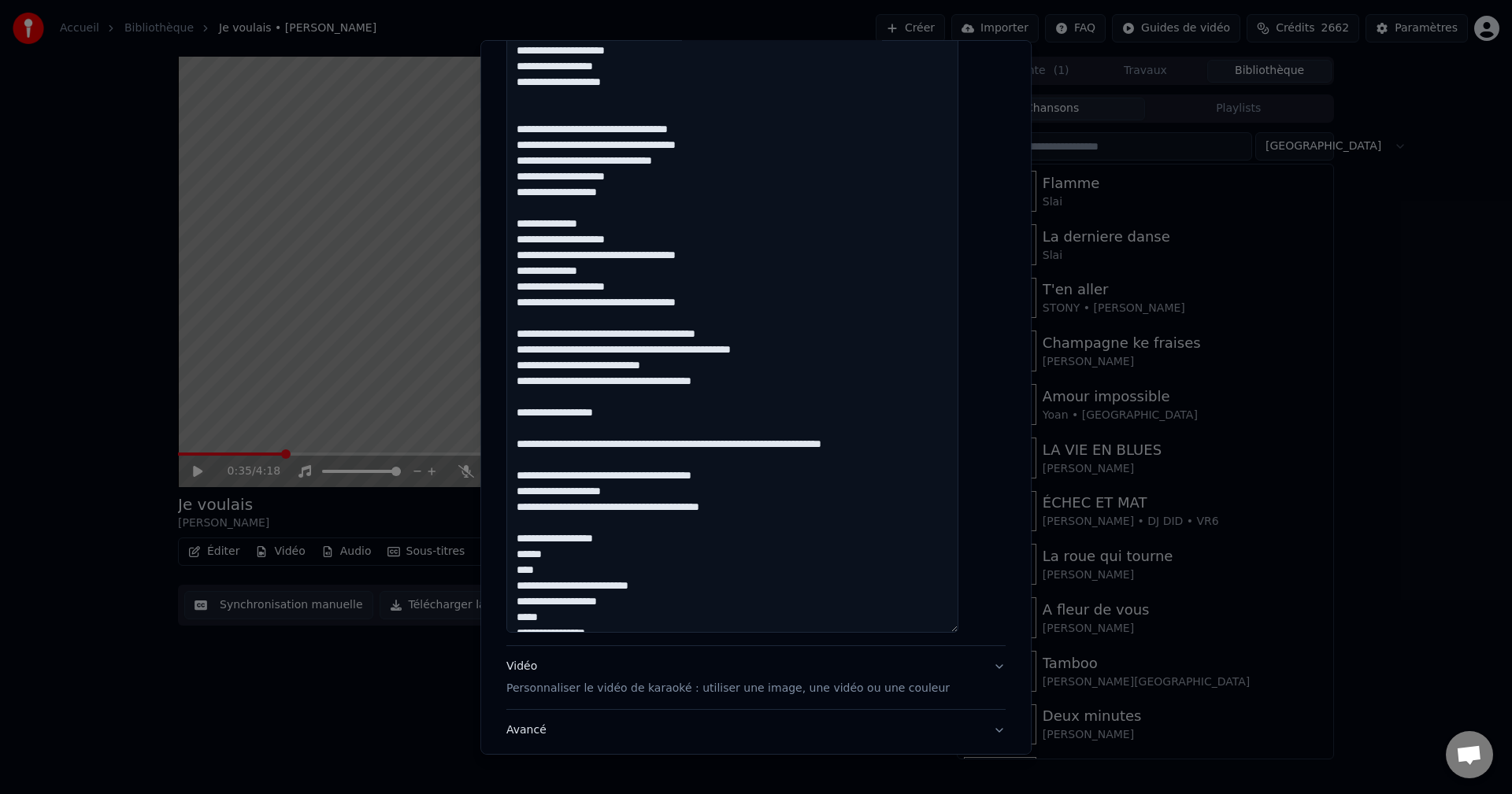
click at [704, 461] on textarea at bounding box center [732, 312] width 452 height 641
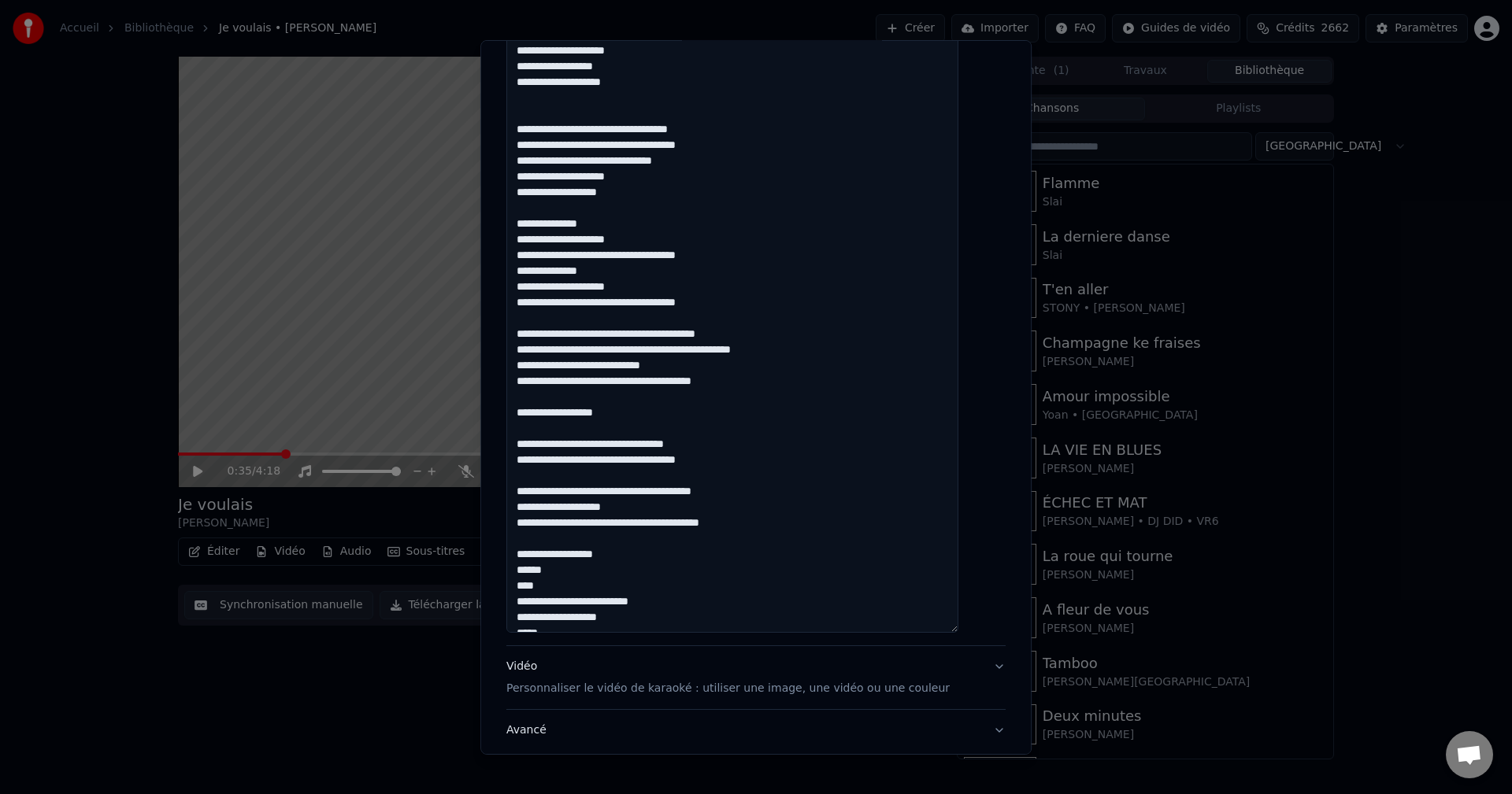
click at [727, 483] on textarea at bounding box center [732, 312] width 452 height 641
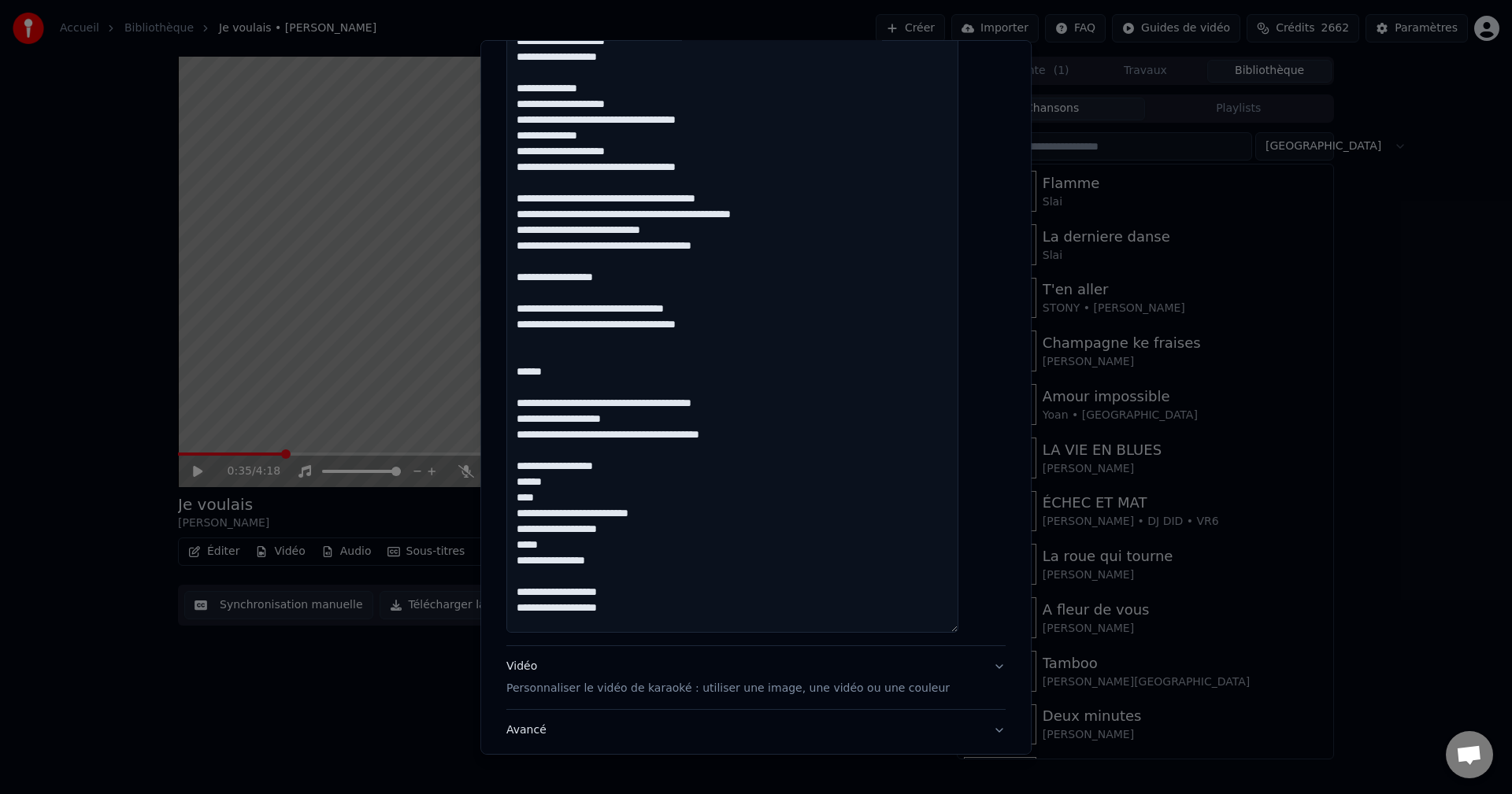
scroll to position [253, 0]
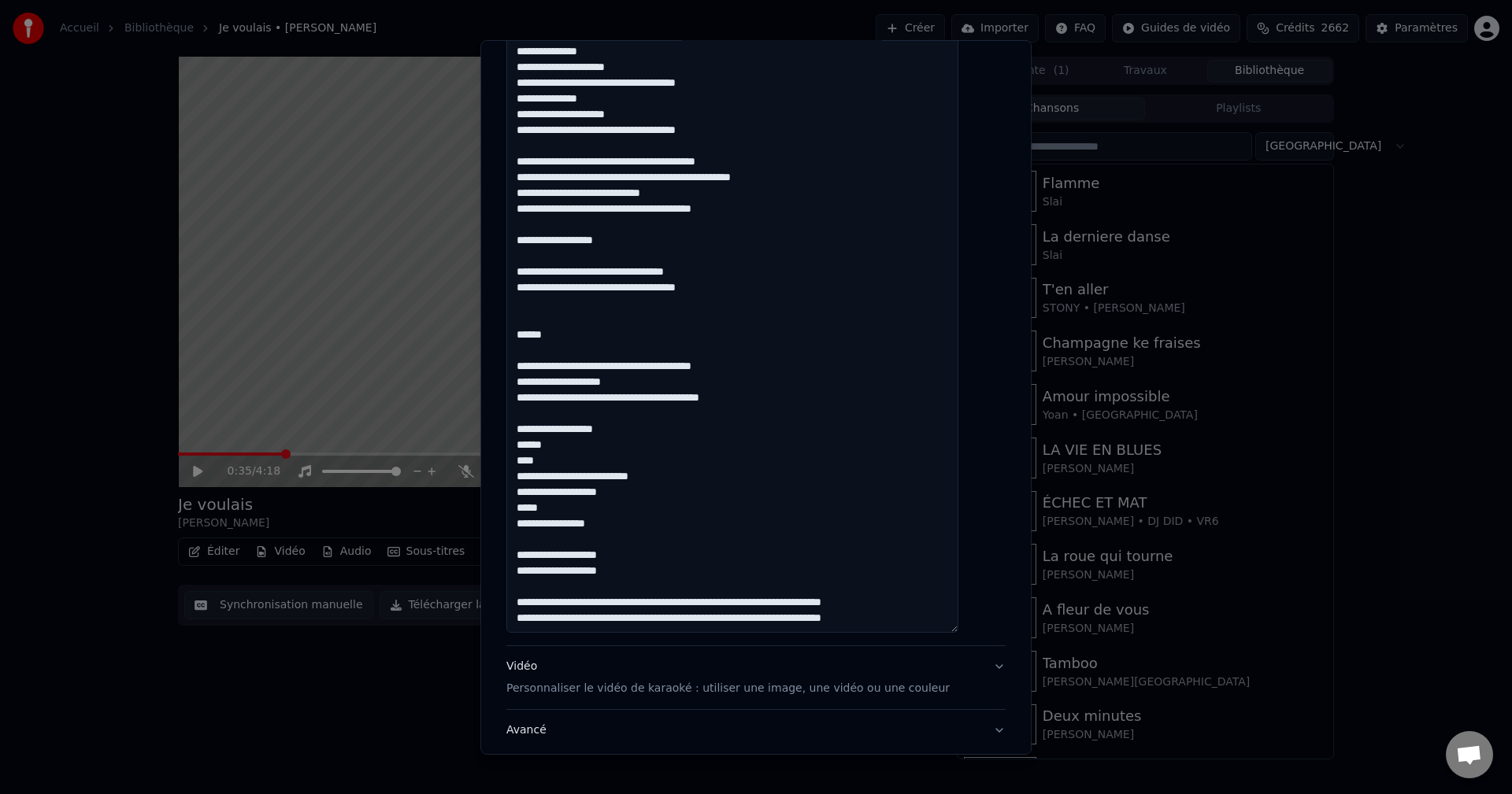
drag, startPoint x: 538, startPoint y: 431, endPoint x: 629, endPoint y: 524, distance: 130.1
click at [629, 524] on textarea at bounding box center [732, 312] width 452 height 641
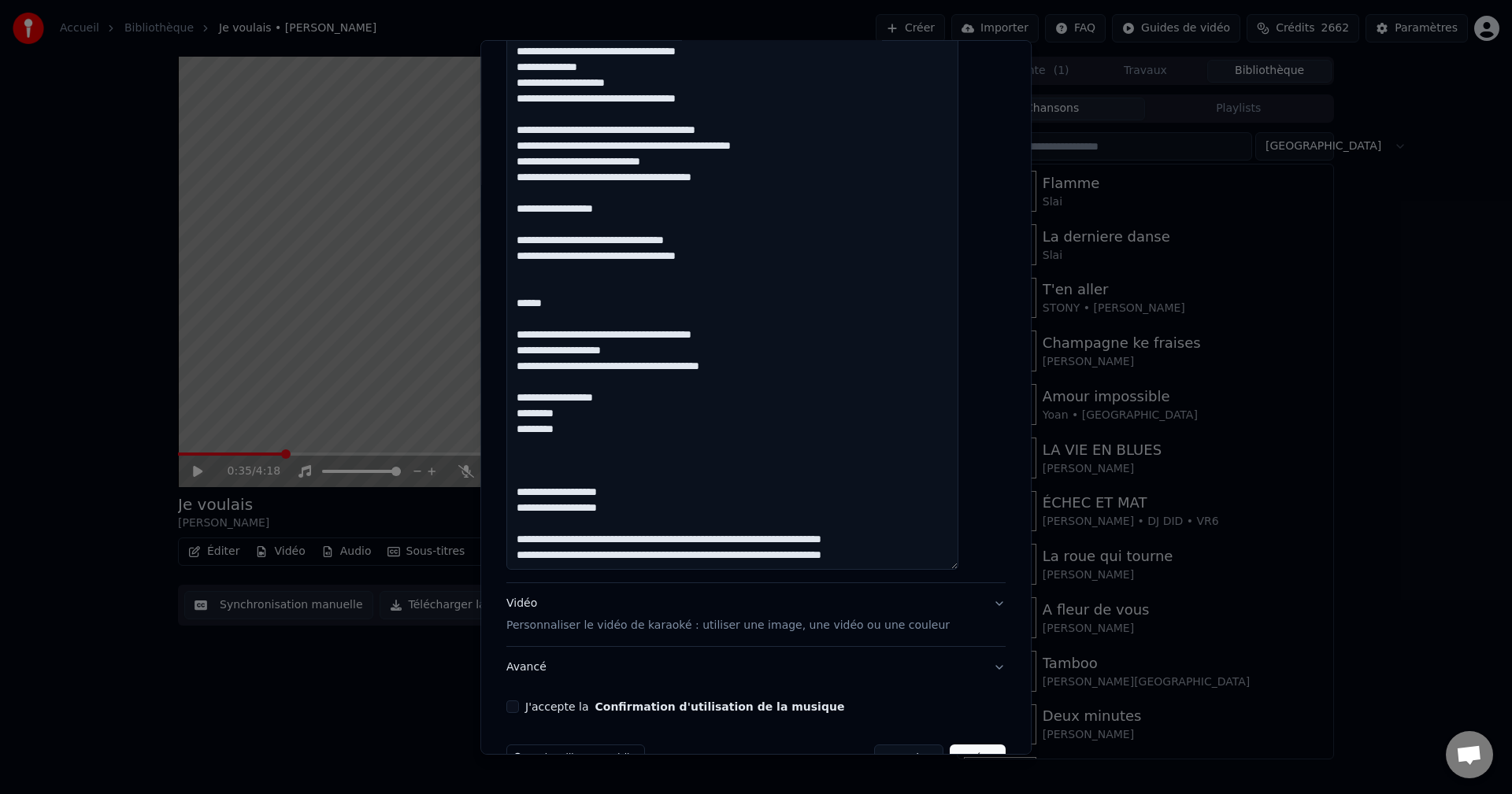
scroll to position [222, 0]
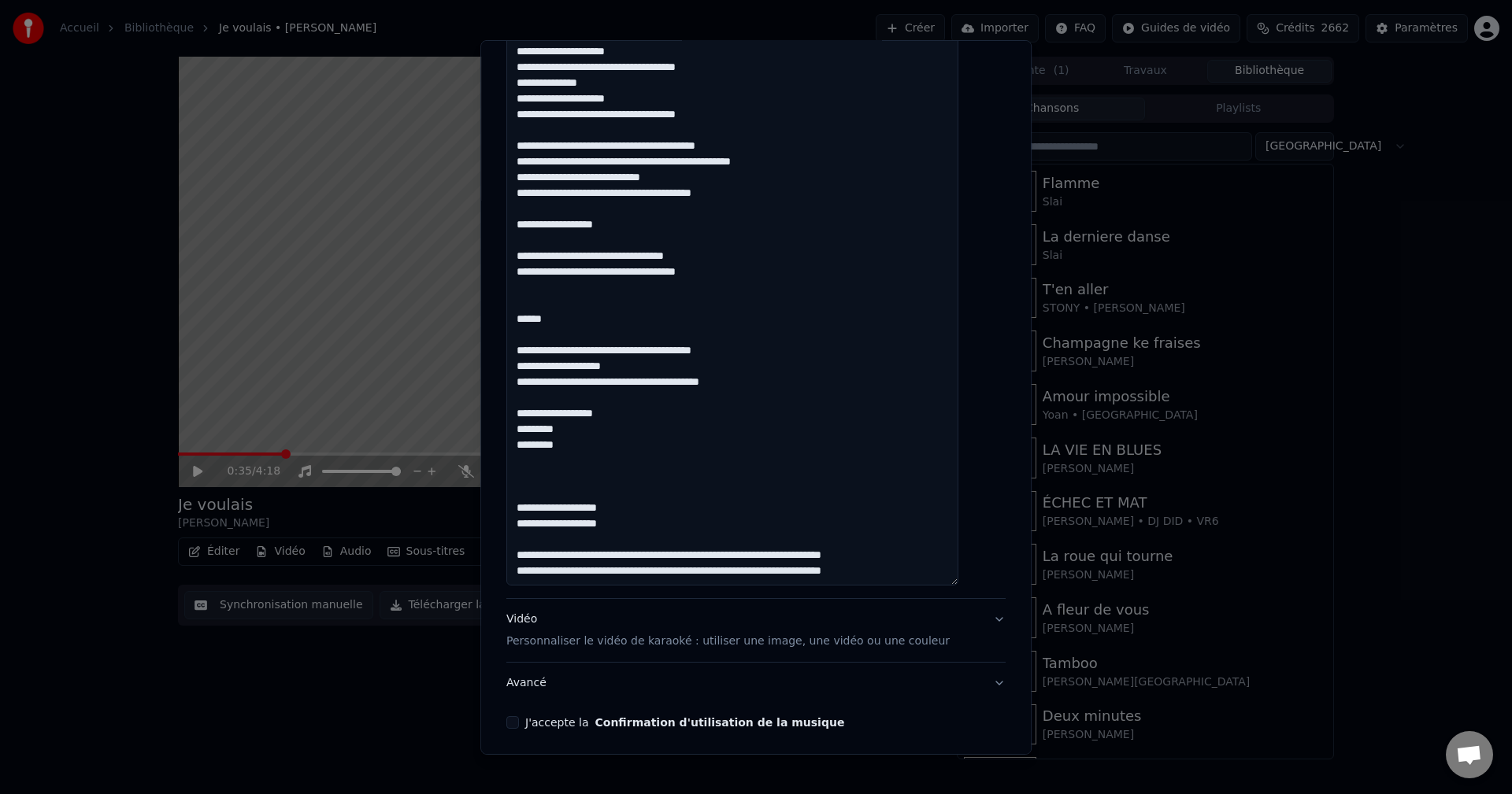
drag, startPoint x: 604, startPoint y: 454, endPoint x: 515, endPoint y: 415, distance: 97.2
click at [515, 415] on div "**********" at bounding box center [756, 396] width 552 height 714
click at [559, 473] on textarea at bounding box center [732, 265] width 452 height 641
paste textarea "**********"
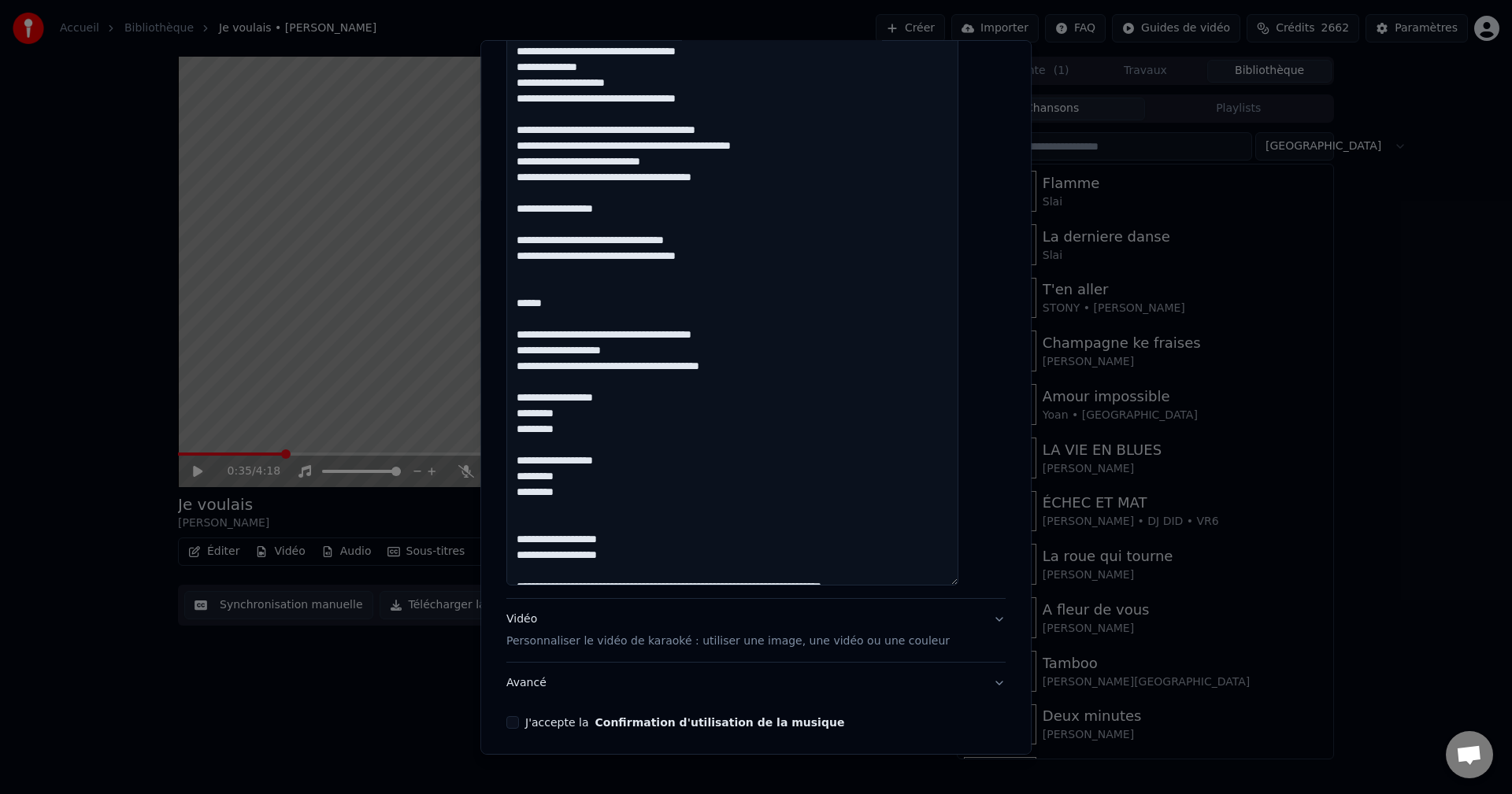
scroll to position [253, 0]
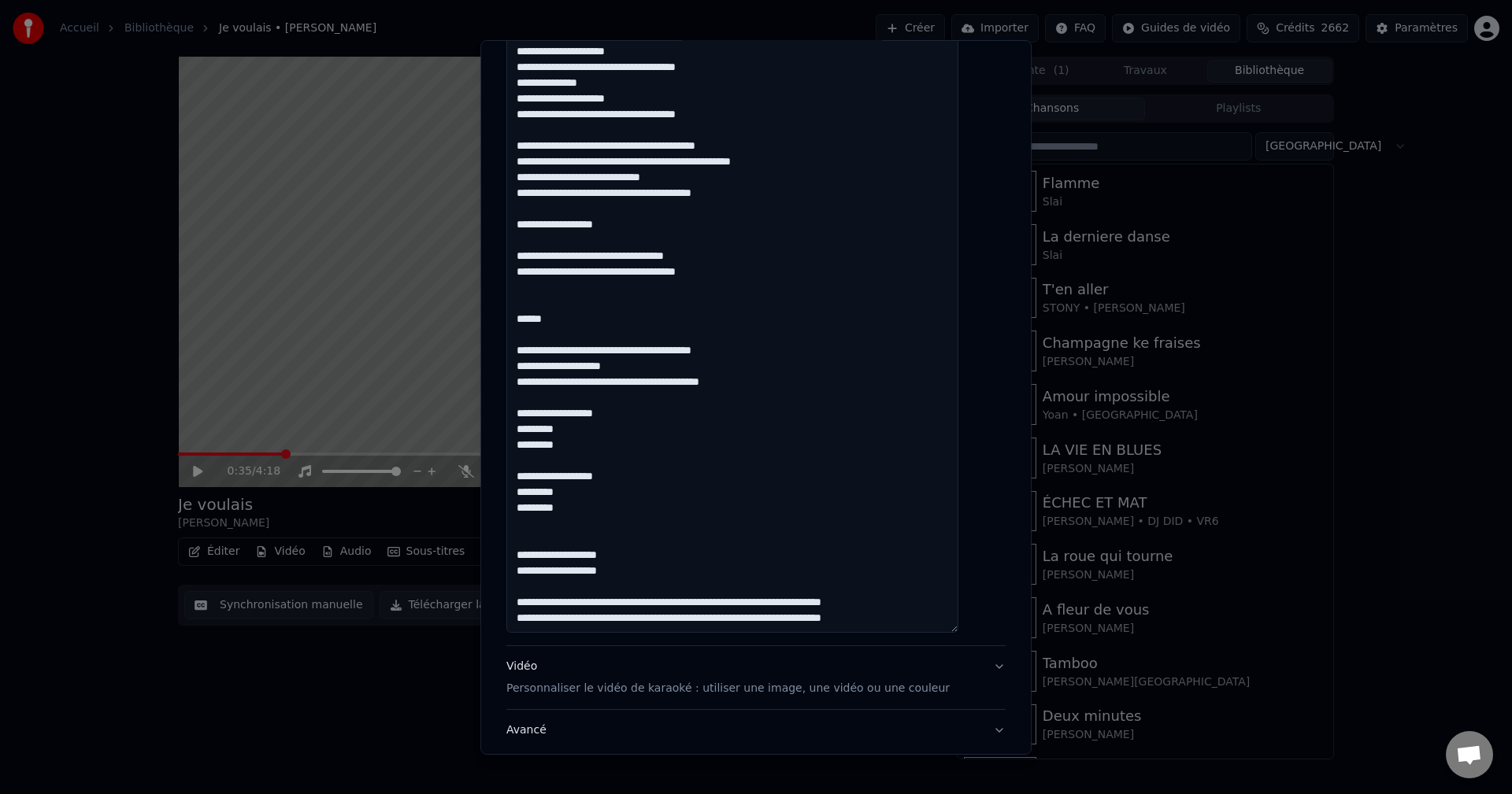
click at [591, 510] on textarea at bounding box center [732, 312] width 452 height 641
drag, startPoint x: 588, startPoint y: 527, endPoint x: 557, endPoint y: 510, distance: 35.4
click at [557, 510] on textarea at bounding box center [732, 312] width 452 height 641
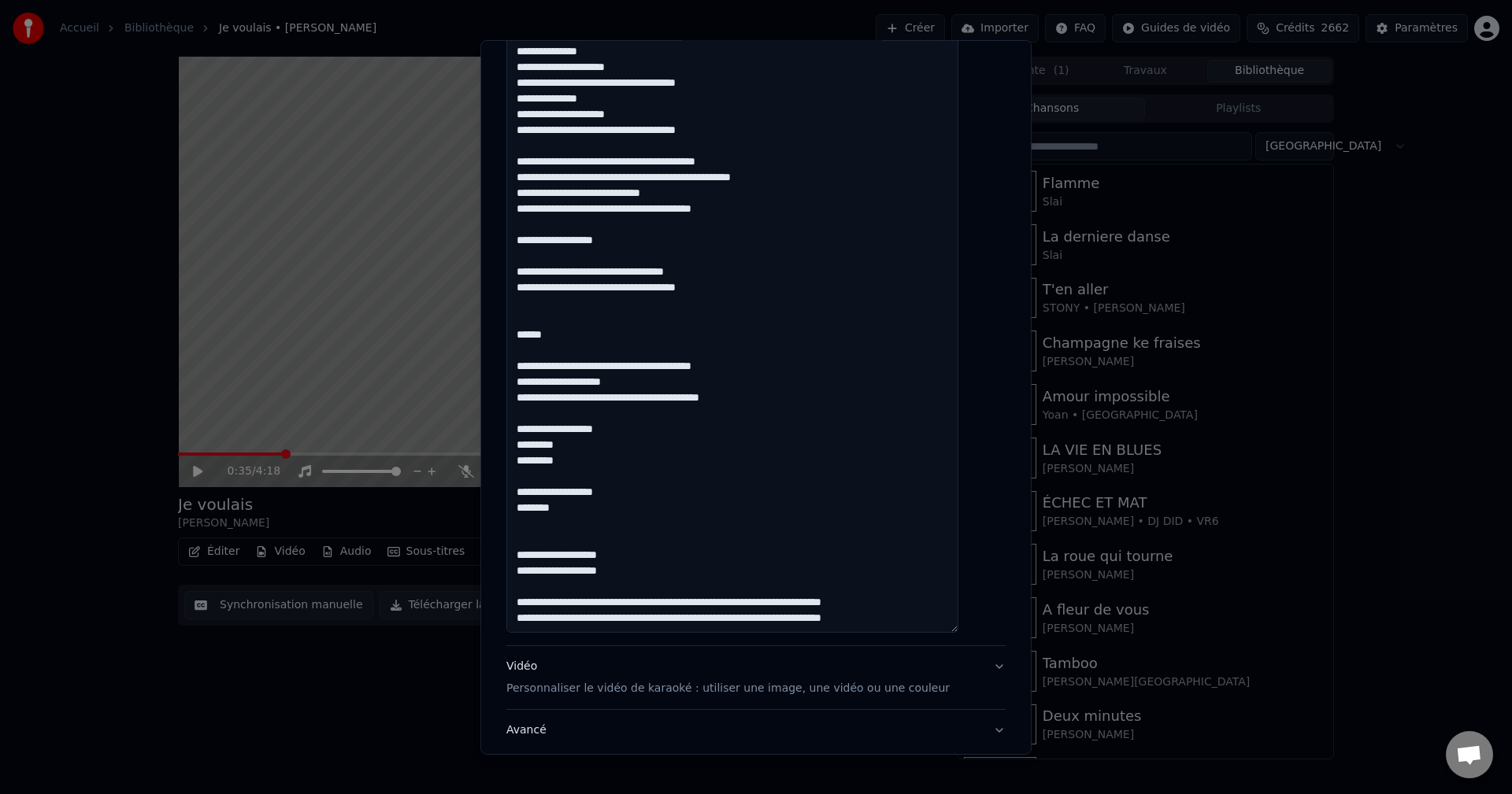
drag, startPoint x: 591, startPoint y: 458, endPoint x: 555, endPoint y: 447, distance: 37.6
click at [555, 447] on textarea at bounding box center [732, 312] width 452 height 641
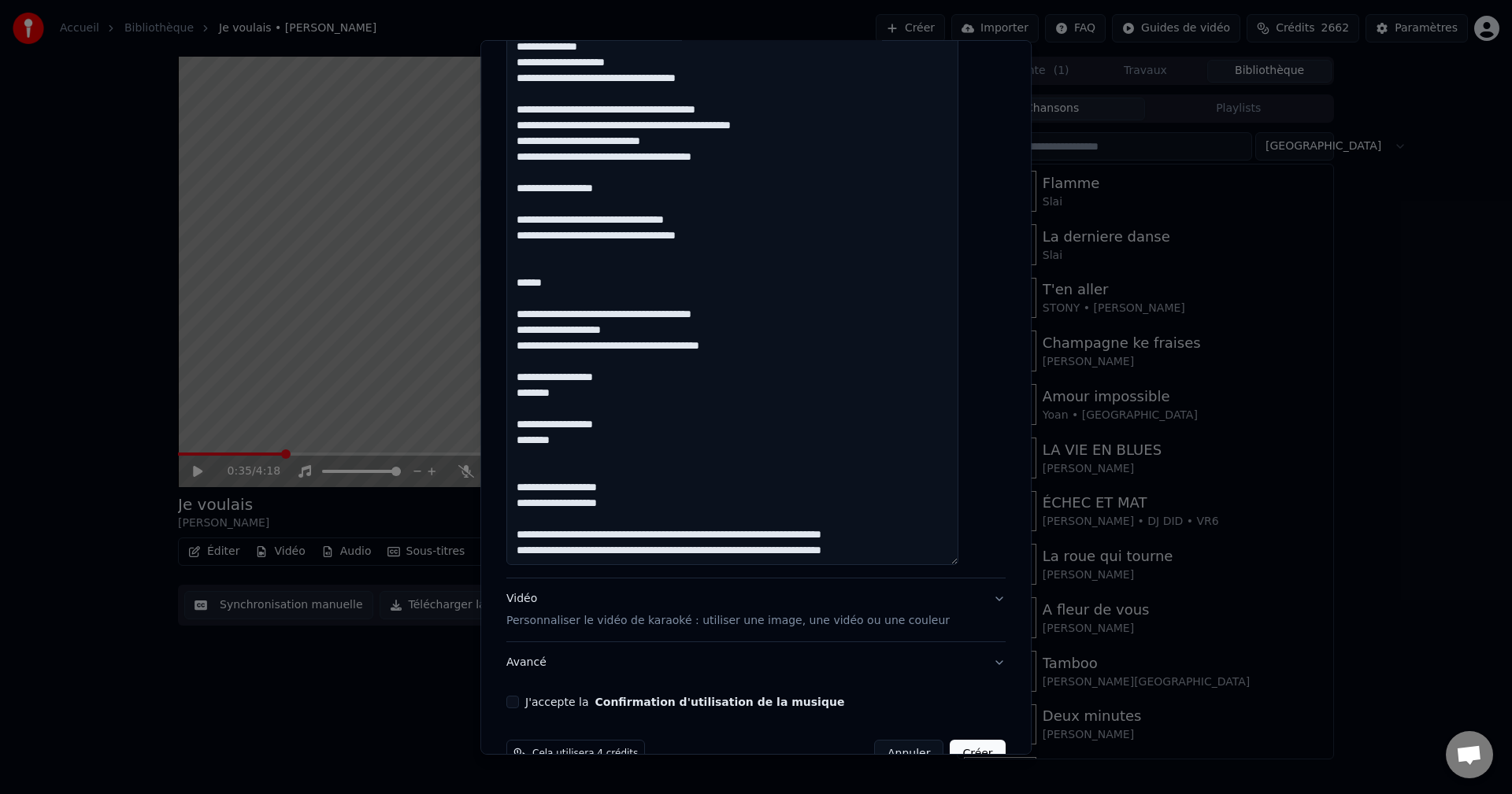
scroll to position [488, 0]
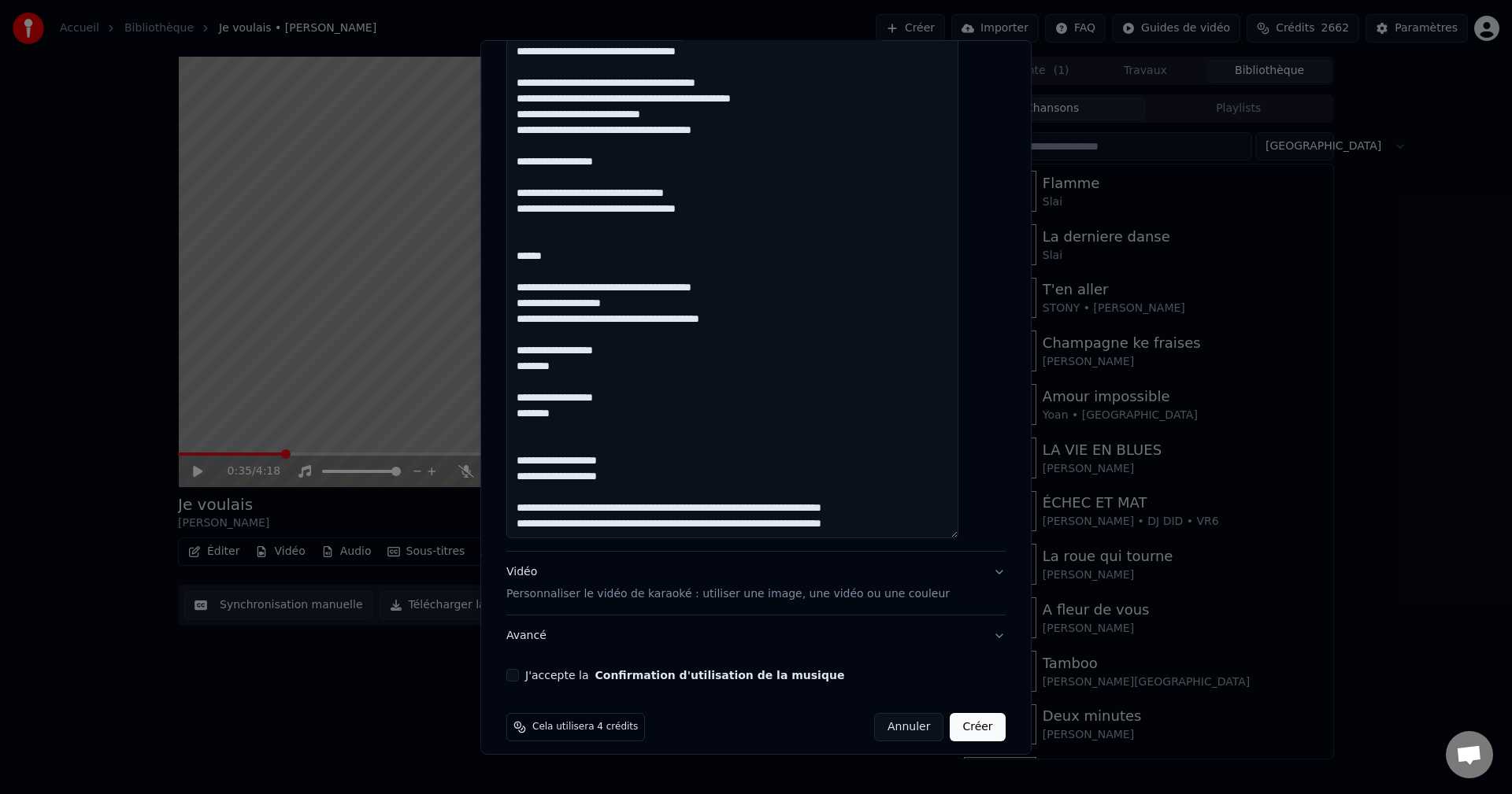
click at [705, 505] on textarea at bounding box center [732, 218] width 452 height 641
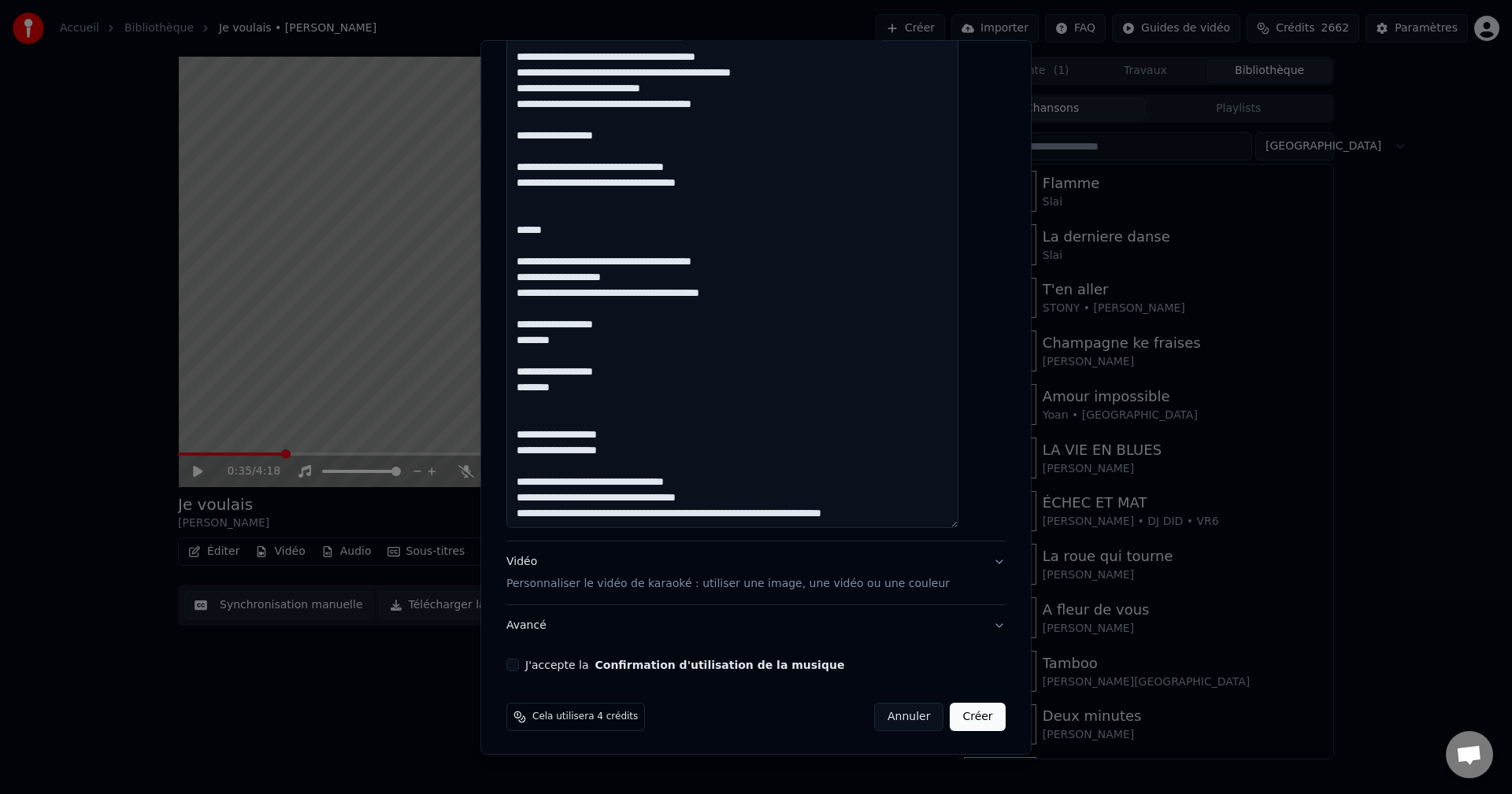
scroll to position [500, 0]
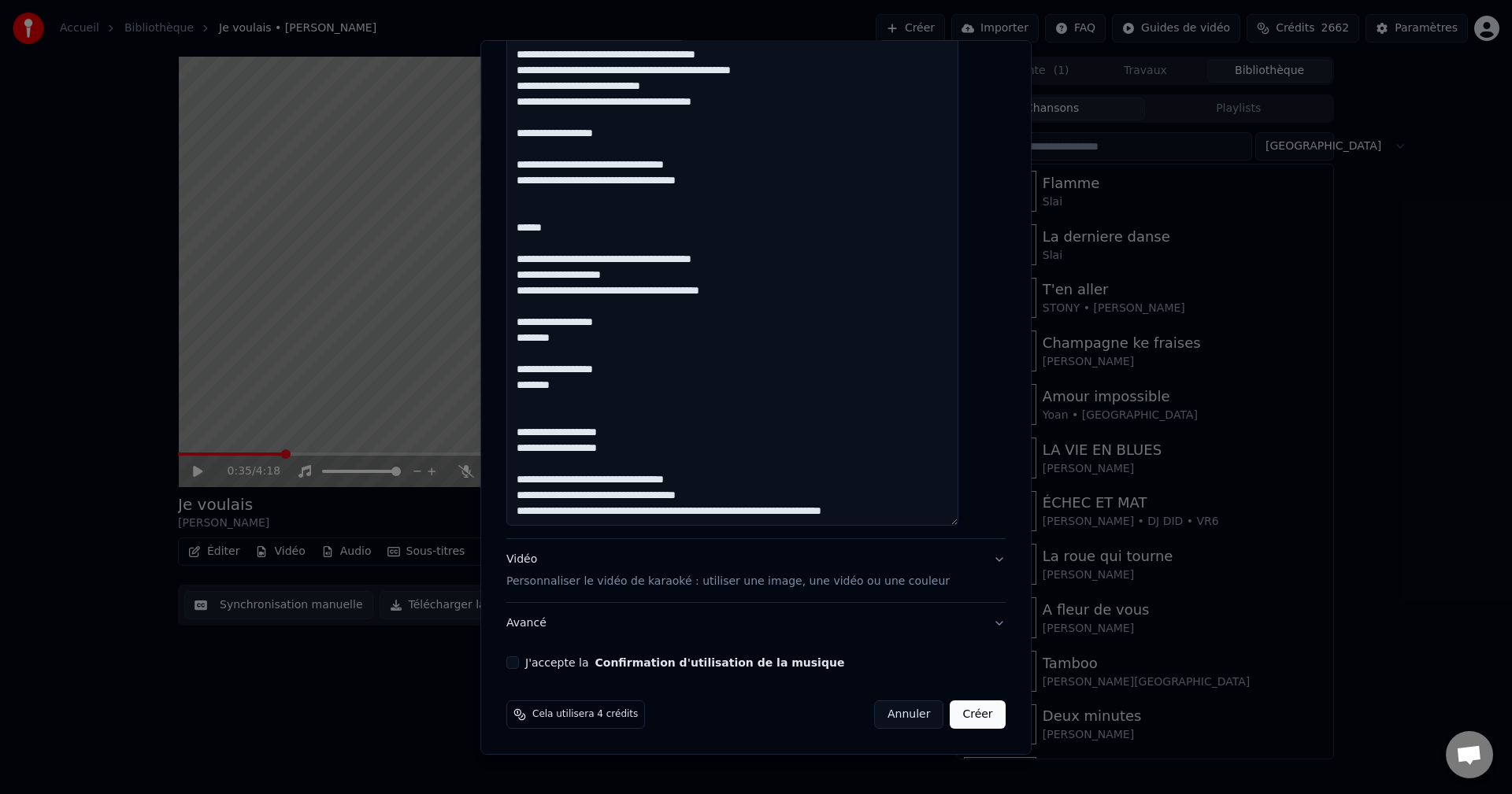
click at [722, 498] on textarea at bounding box center [732, 205] width 452 height 641
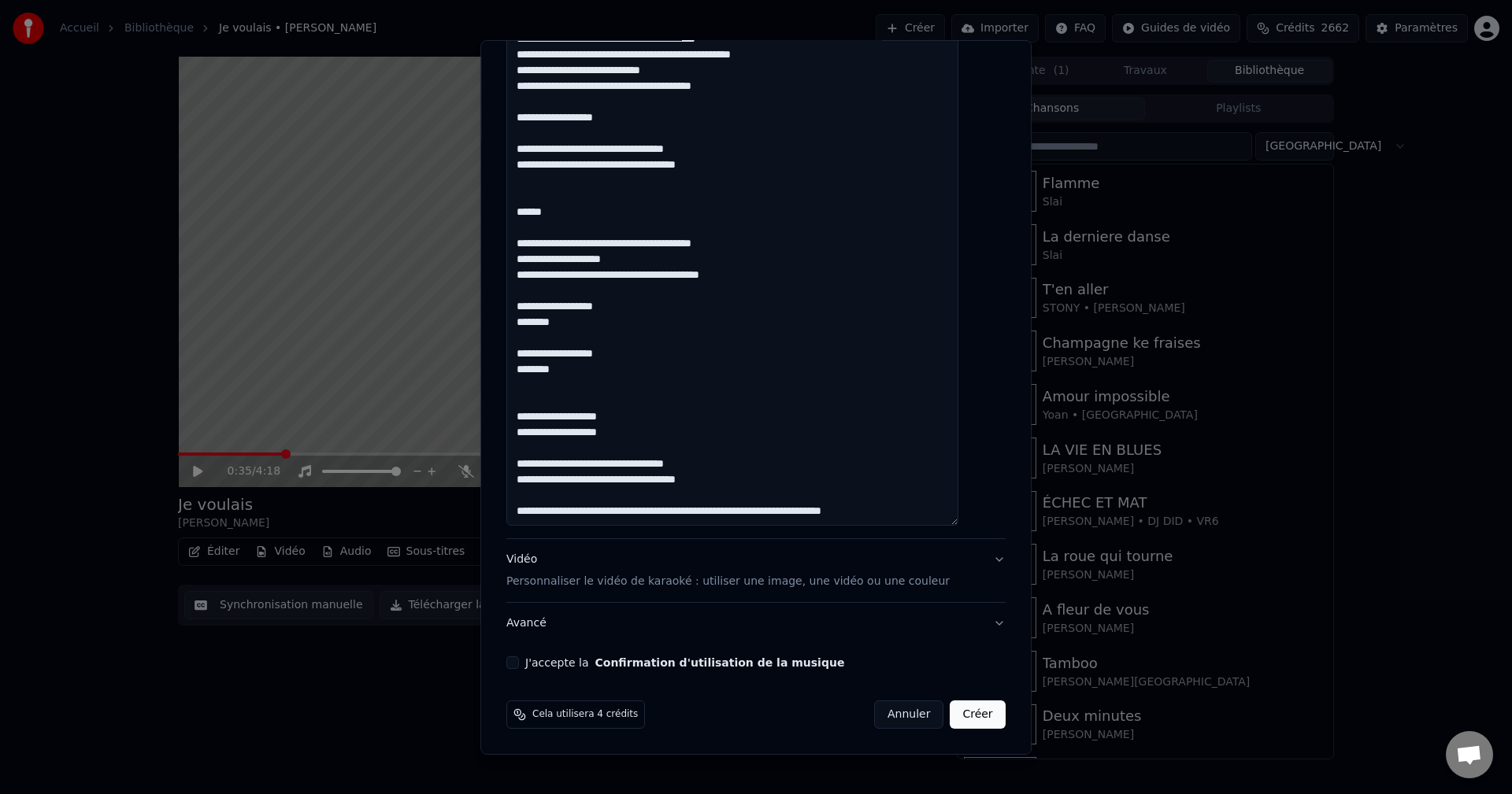
scroll to position [269, 0]
click at [703, 514] on textarea at bounding box center [732, 205] width 452 height 641
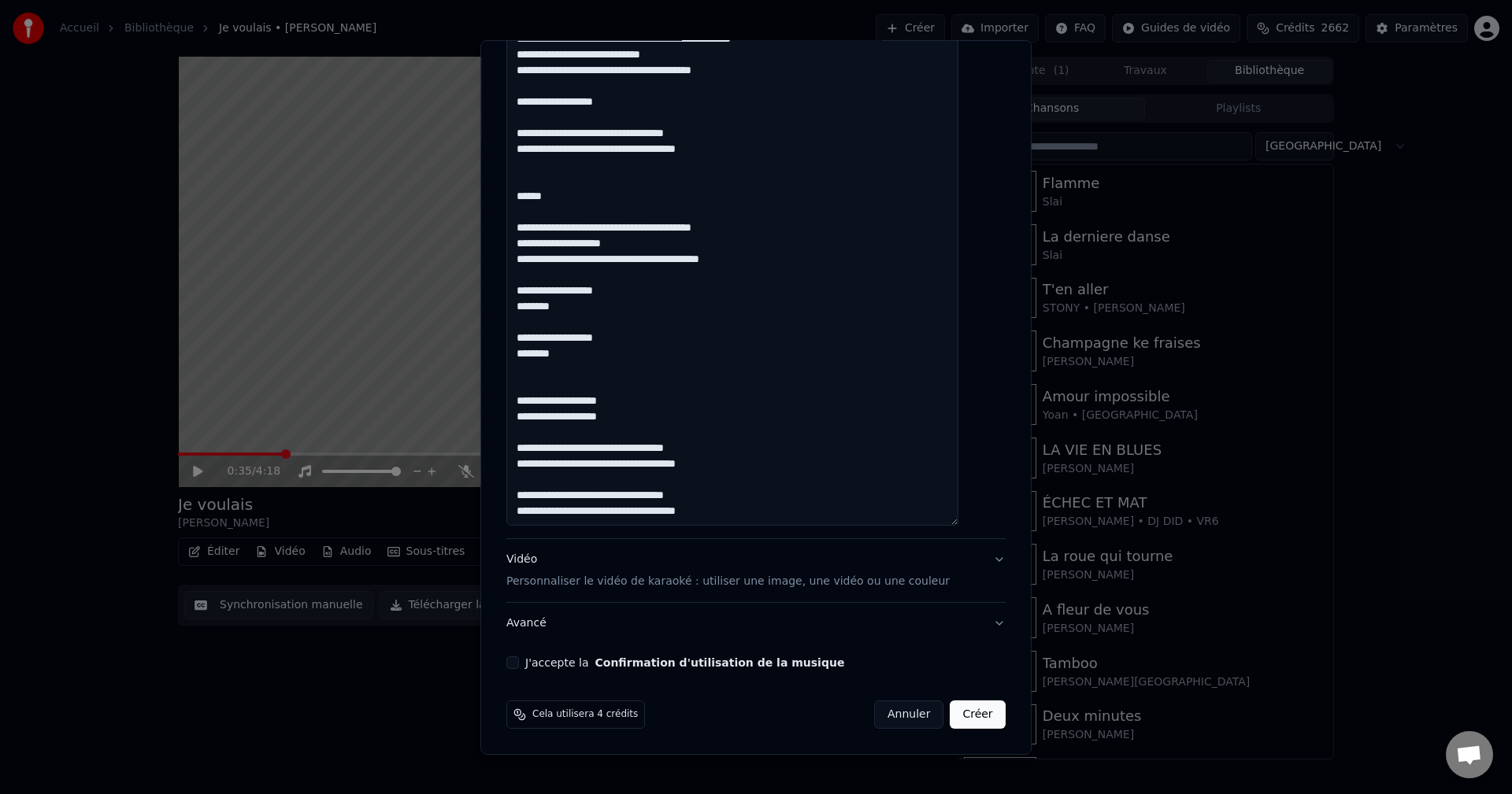
scroll to position [284, 0]
click at [718, 509] on textarea at bounding box center [732, 205] width 452 height 641
click at [567, 497] on textarea at bounding box center [732, 205] width 452 height 641
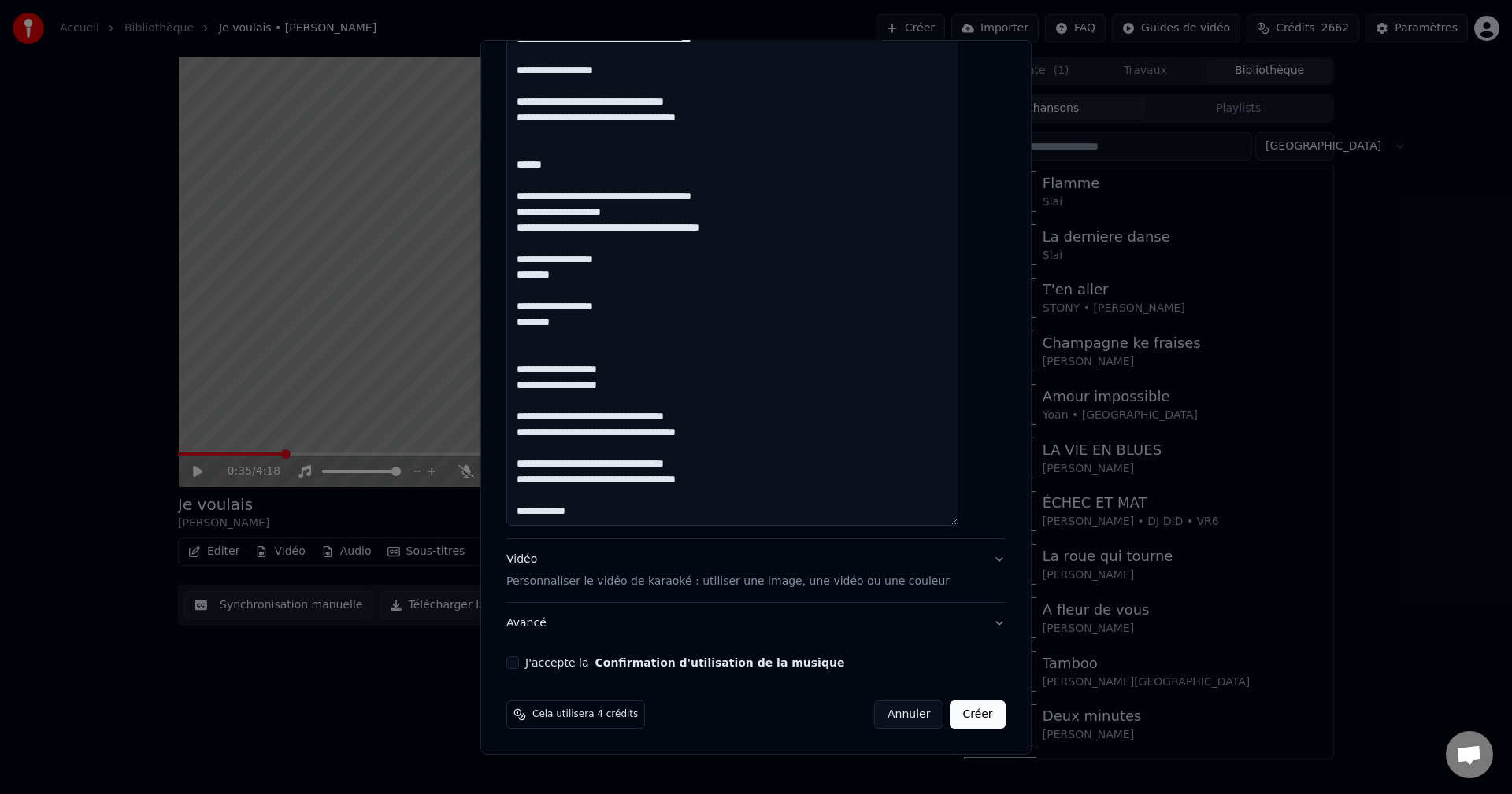
drag, startPoint x: 724, startPoint y: 473, endPoint x: 536, endPoint y: 457, distance: 188.7
click at [536, 455] on textarea at bounding box center [732, 205] width 452 height 641
click at [718, 467] on textarea at bounding box center [732, 205] width 452 height 641
drag, startPoint x: 718, startPoint y: 473, endPoint x: 529, endPoint y: 460, distance: 189.4
click at [529, 460] on textarea at bounding box center [732, 205] width 452 height 641
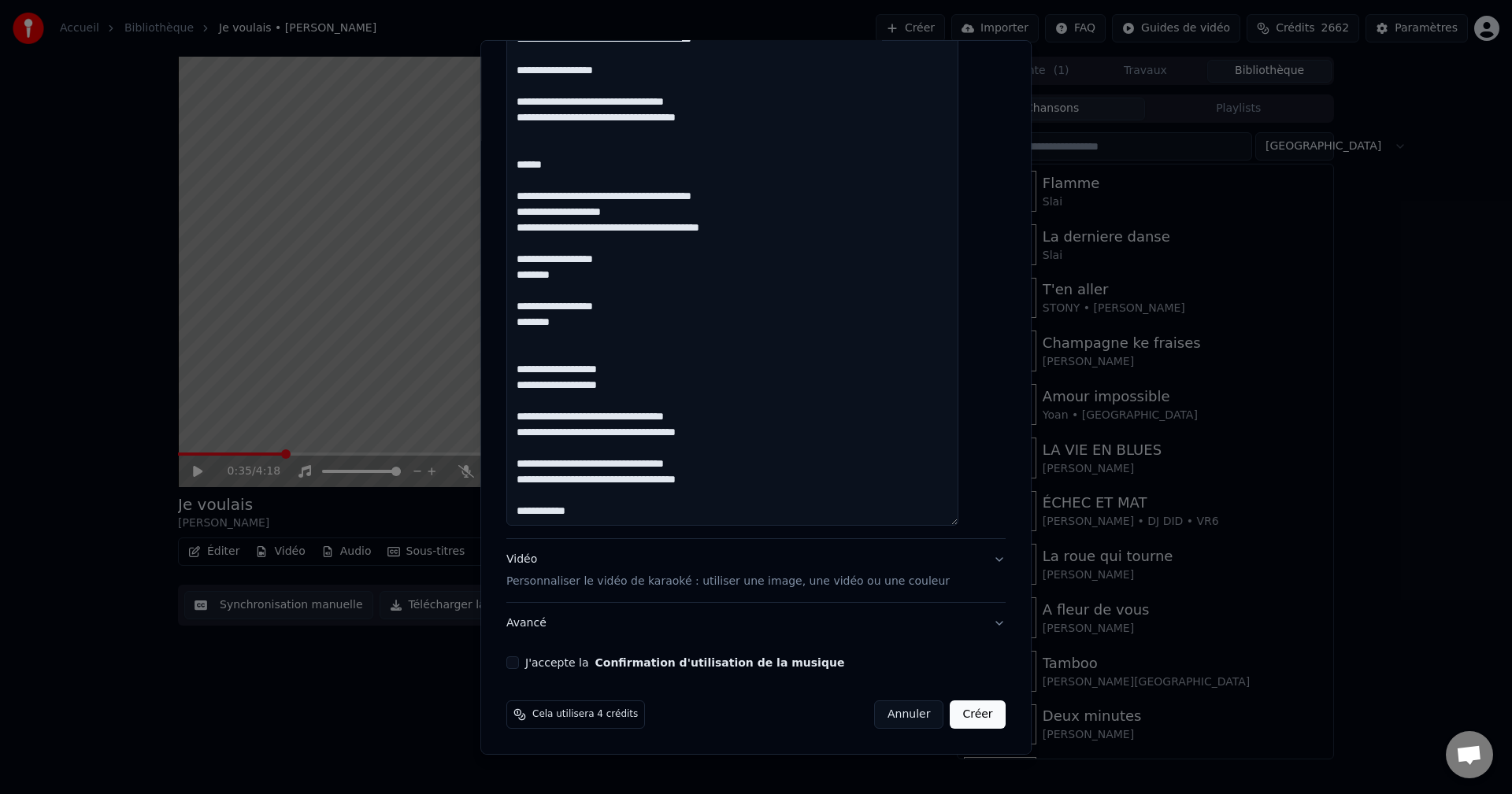
click at [608, 507] on textarea at bounding box center [732, 205] width 452 height 641
paste textarea "**********"
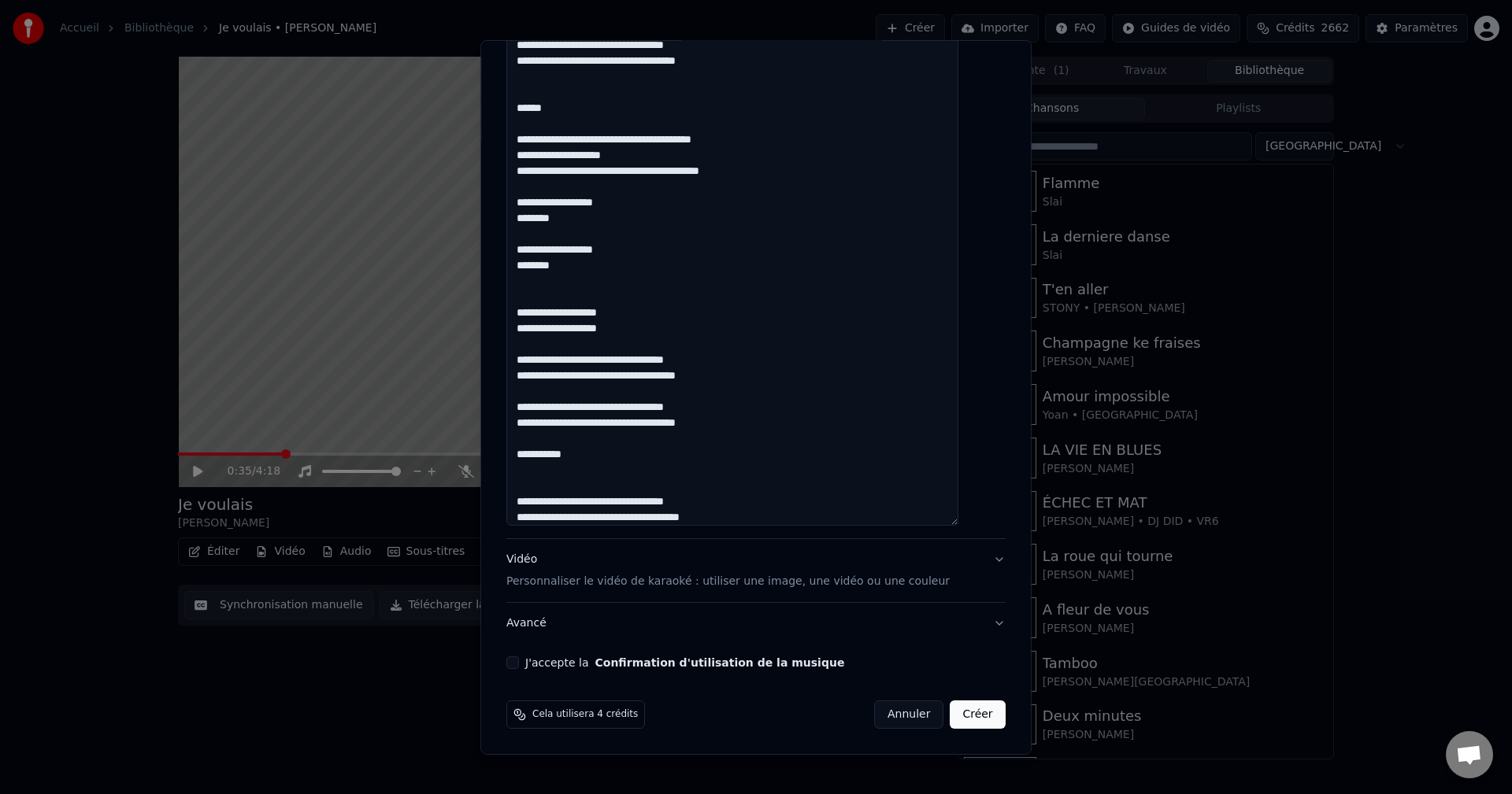
scroll to position [373, 0]
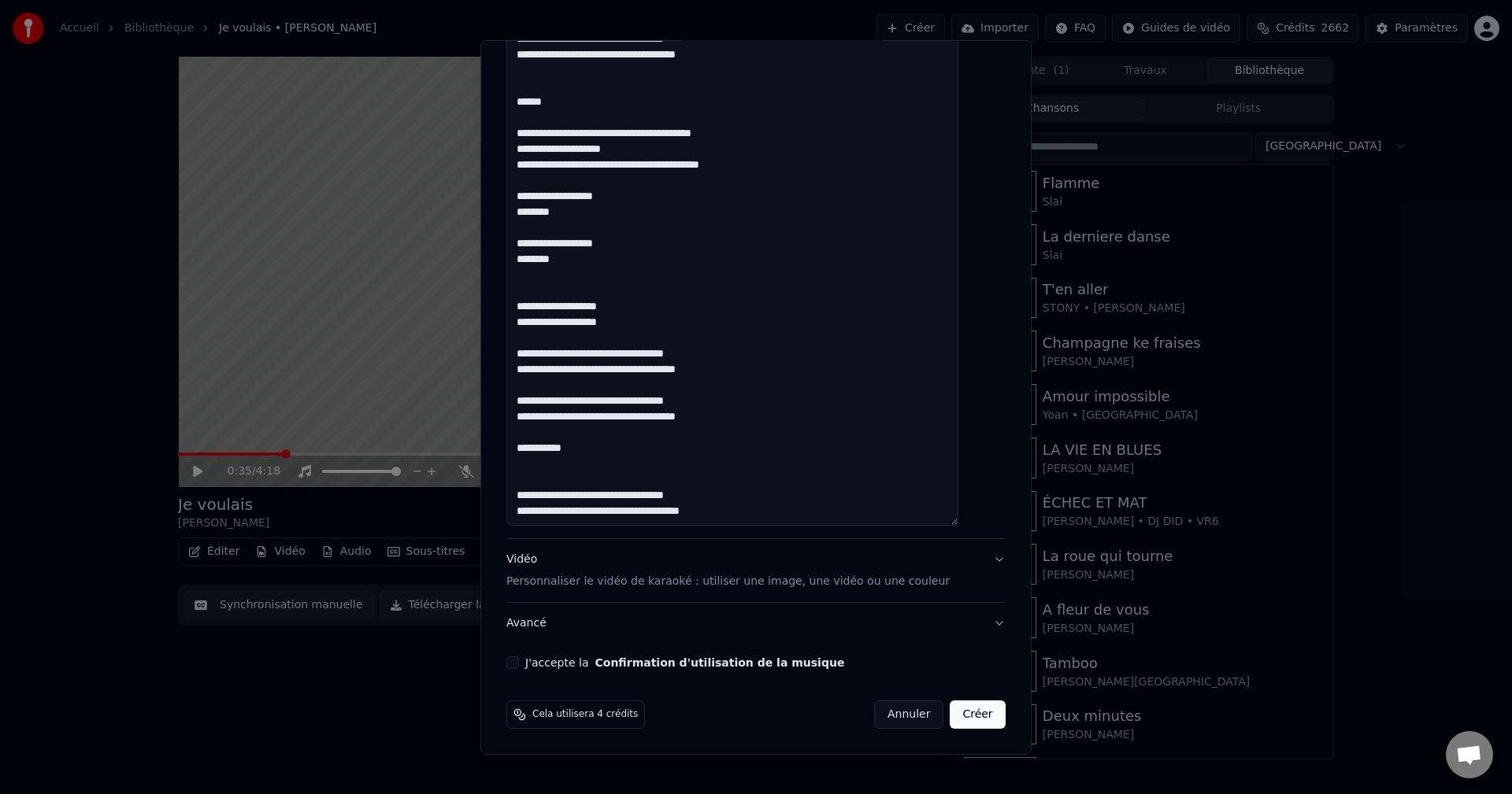
drag, startPoint x: 536, startPoint y: 503, endPoint x: 592, endPoint y: 504, distance: 56.0
click at [592, 504] on textarea at bounding box center [732, 205] width 452 height 641
drag, startPoint x: 534, startPoint y: 505, endPoint x: 604, endPoint y: 500, distance: 70.2
click at [604, 500] on textarea at bounding box center [732, 205] width 452 height 641
click at [744, 517] on textarea at bounding box center [732, 205] width 452 height 641
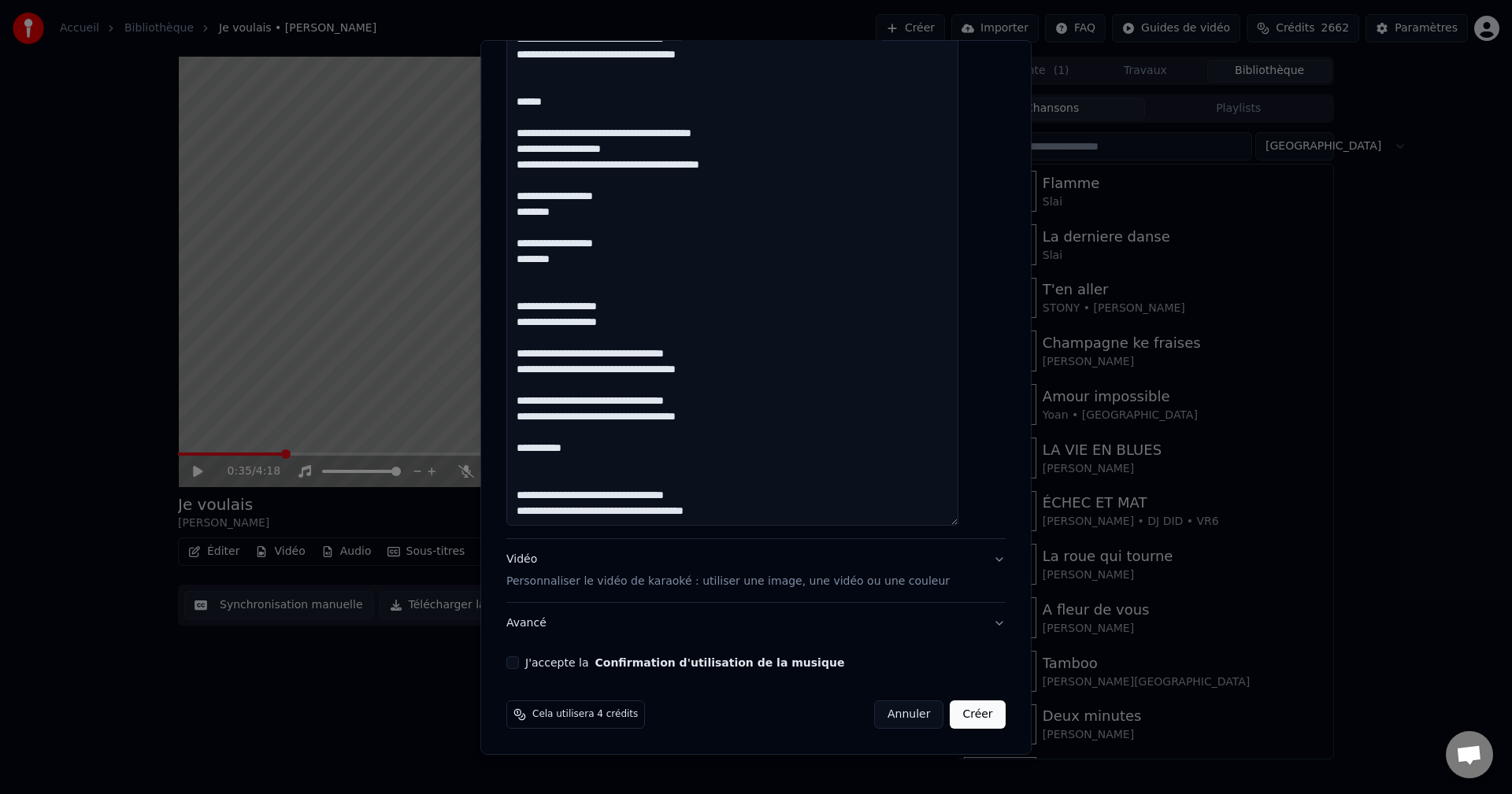
scroll to position [405, 0]
paste textarea "**********"
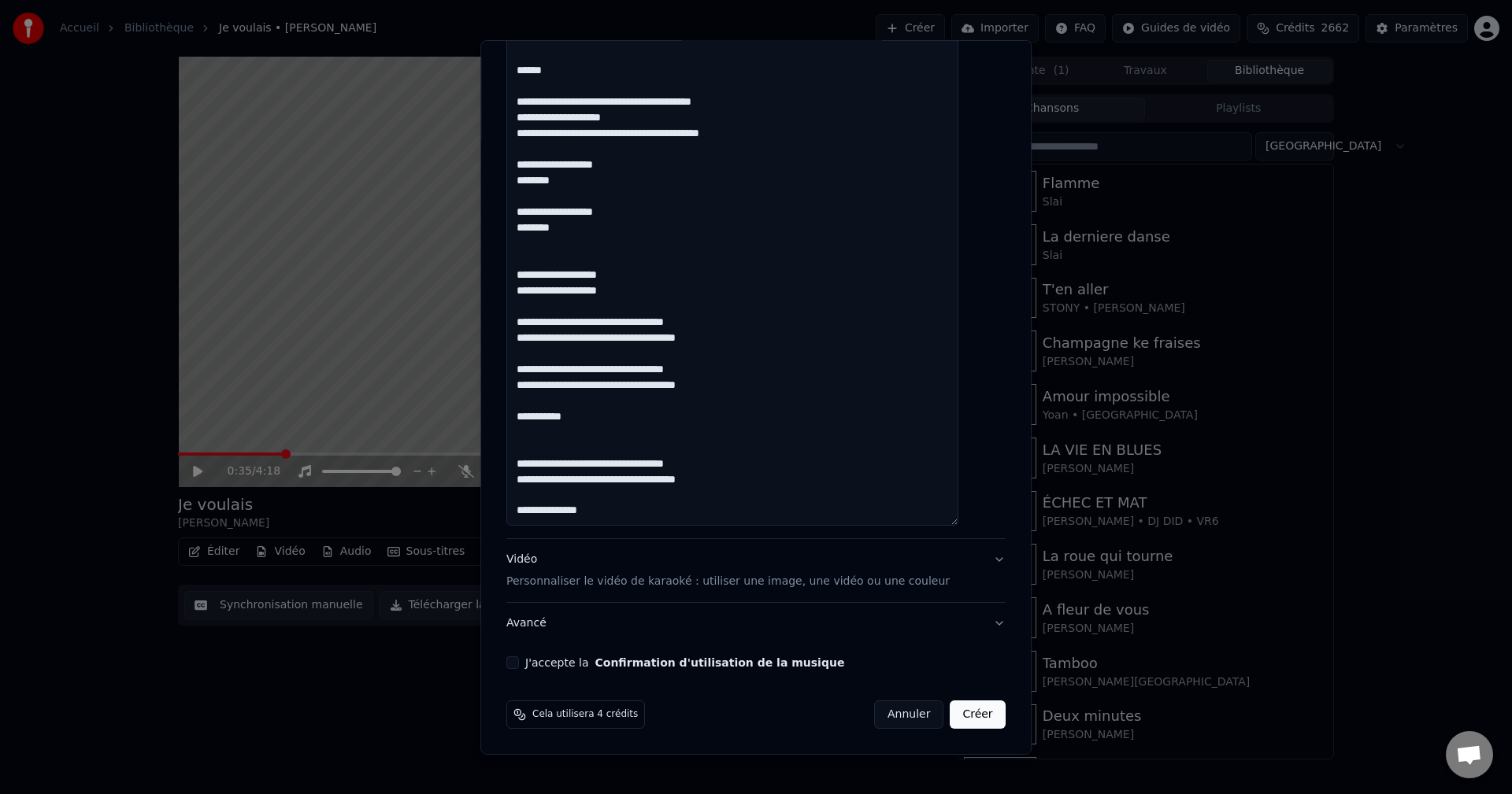
type textarea "**********"
click at [519, 657] on button "J'accepte la Confirmation d'utilisation de la musique" at bounding box center [513, 662] width 13 height 13
click at [540, 624] on button "Avancé" at bounding box center [756, 624] width 499 height 41
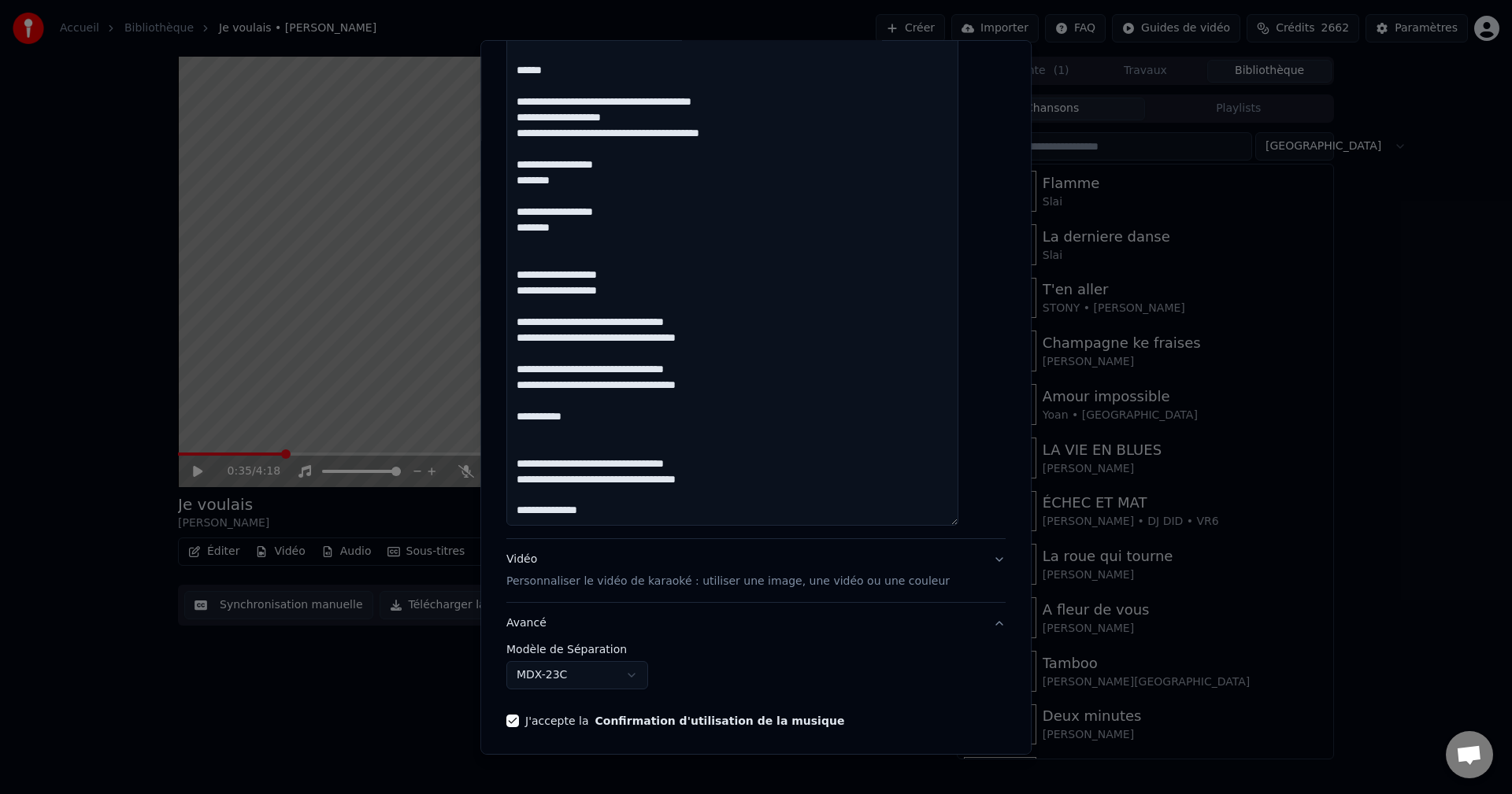
scroll to position [0, 0]
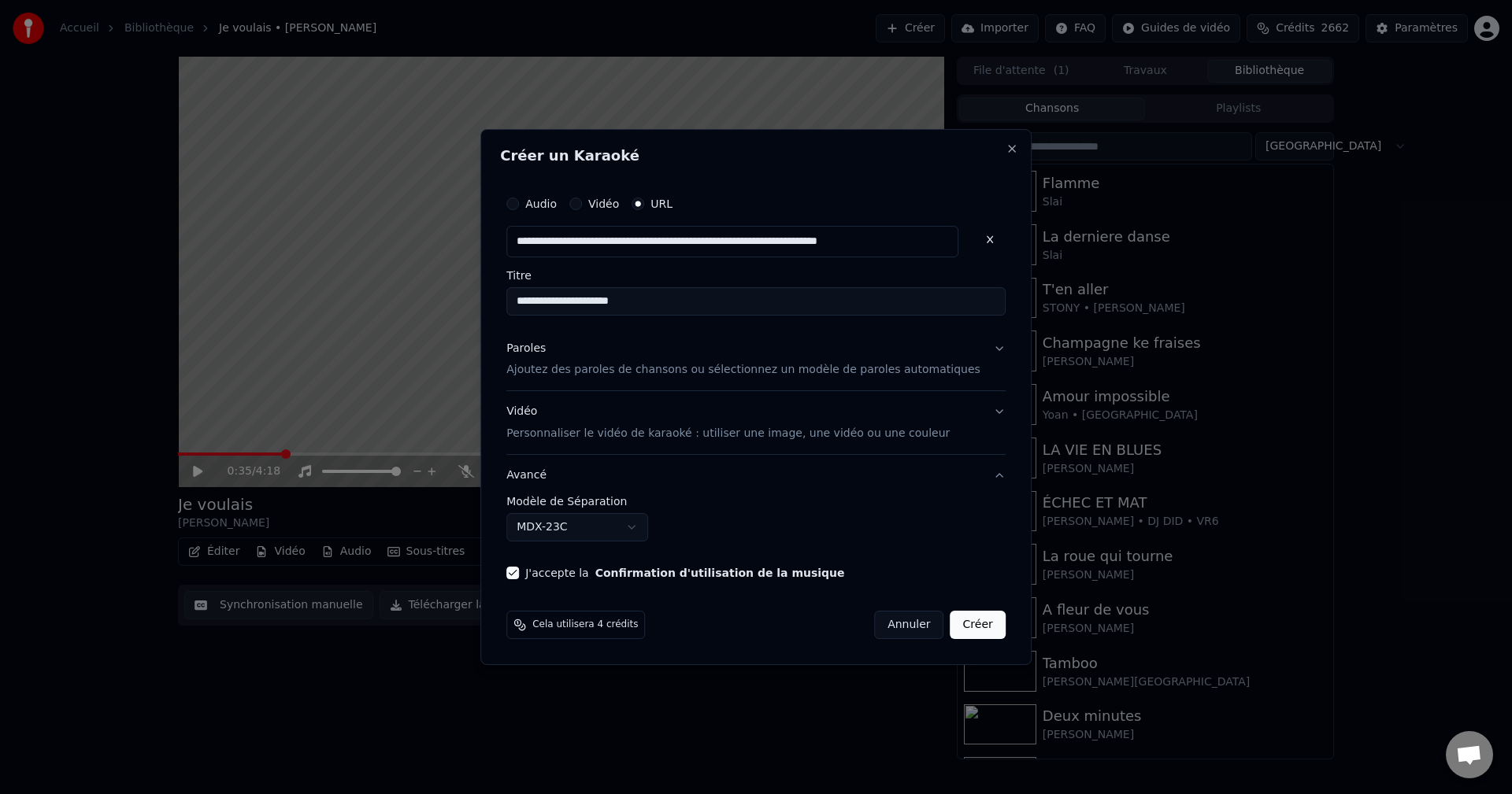
click at [568, 527] on body "**********" at bounding box center [756, 397] width 1512 height 794
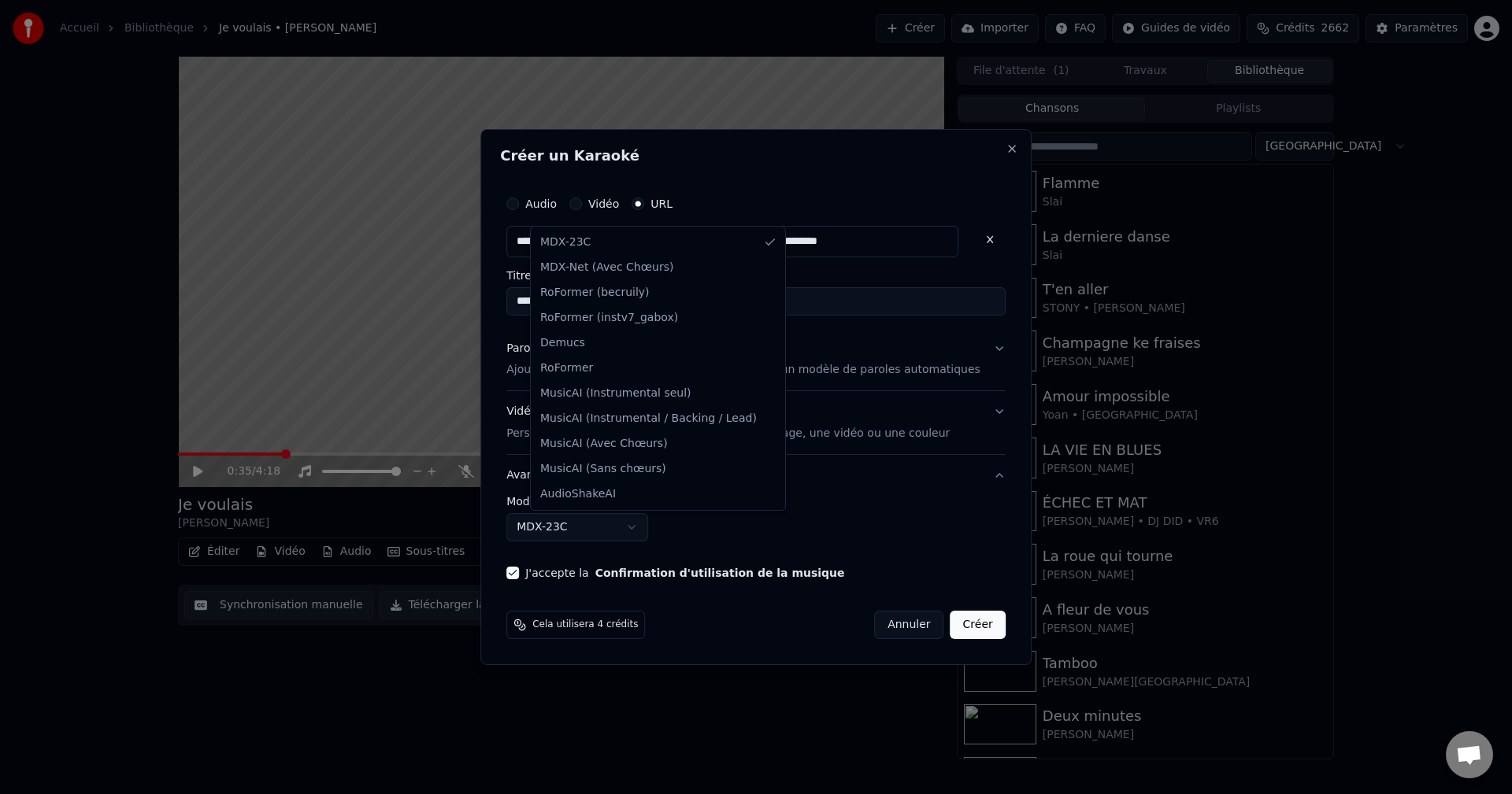
select select "**********"
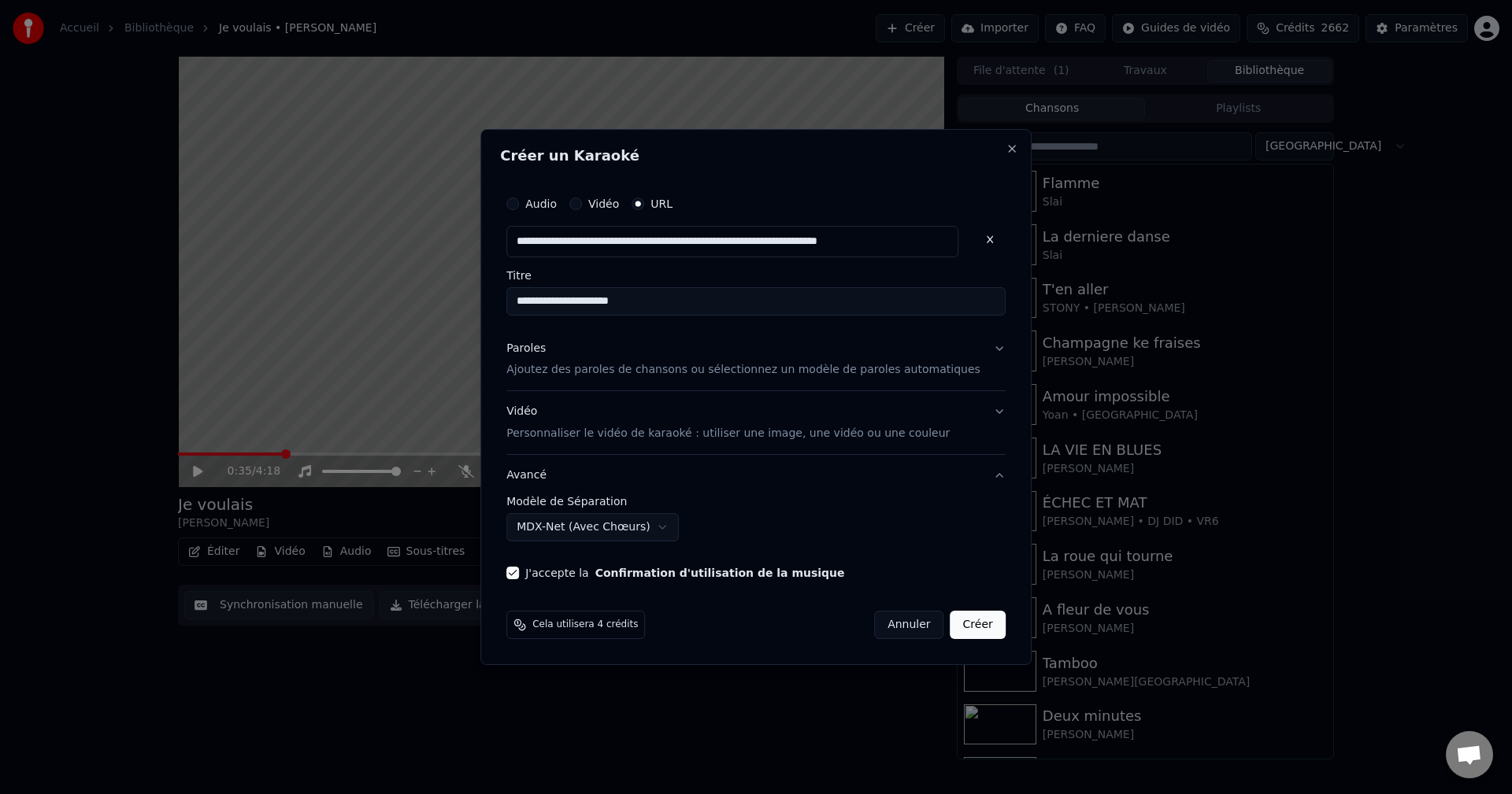
click at [558, 300] on input "**********" at bounding box center [756, 301] width 499 height 29
click at [590, 305] on input "**********" at bounding box center [756, 301] width 499 height 29
click at [642, 299] on input "**********" at bounding box center [756, 301] width 499 height 29
type input "**********"
click at [953, 623] on button "Créer" at bounding box center [977, 624] width 55 height 29
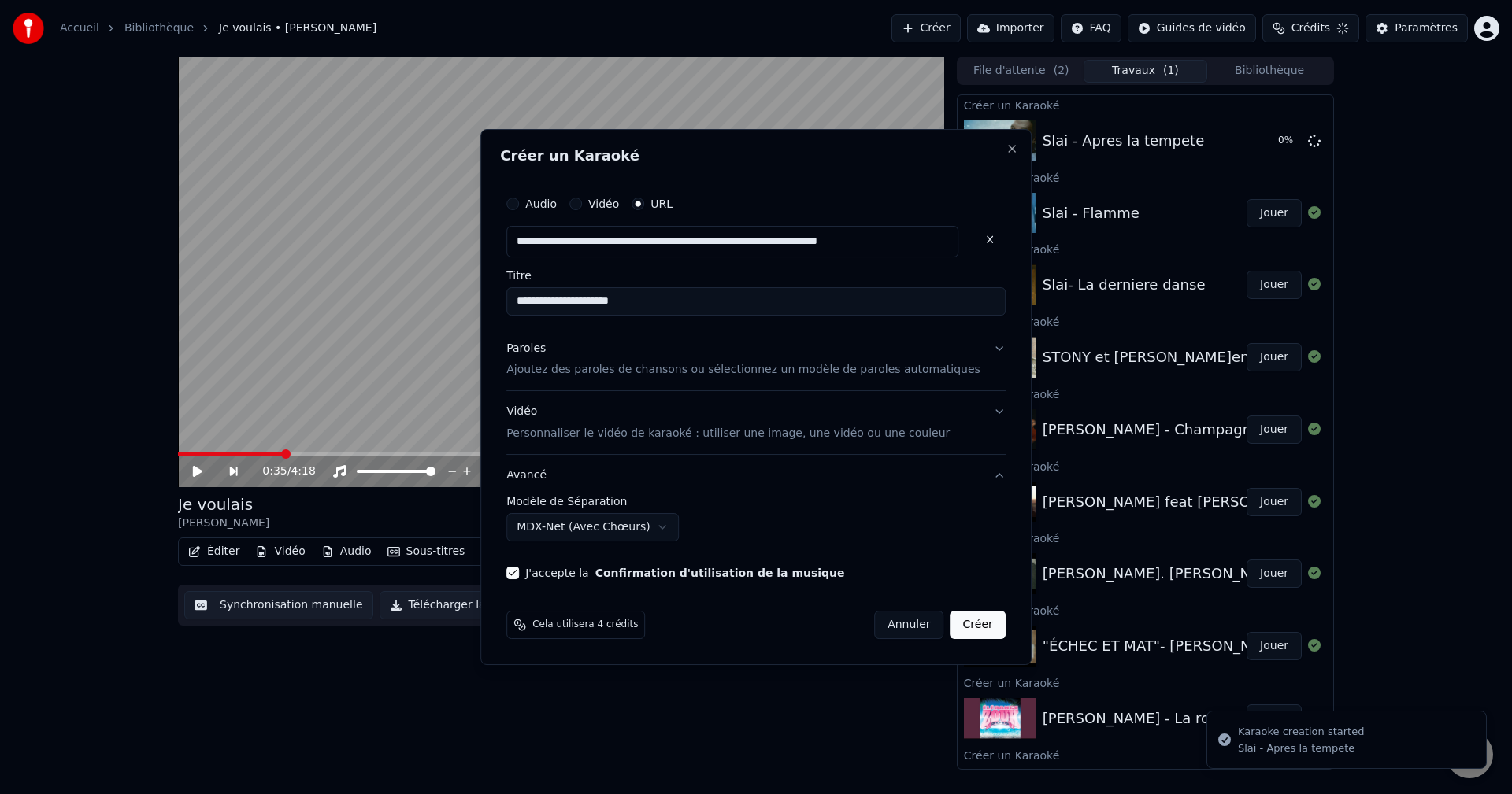
select select "******"
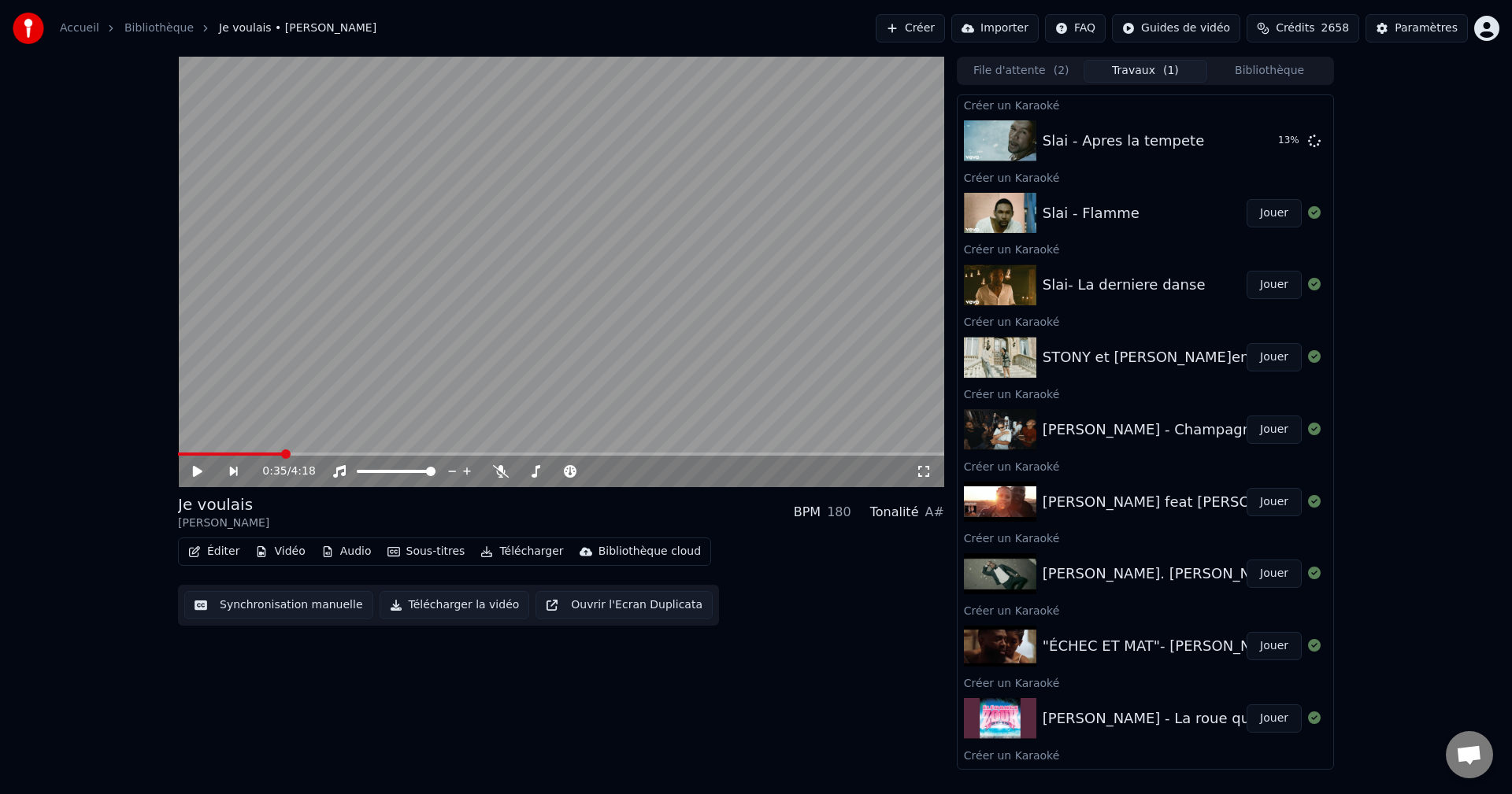
click at [937, 31] on button "Créer" at bounding box center [909, 28] width 70 height 29
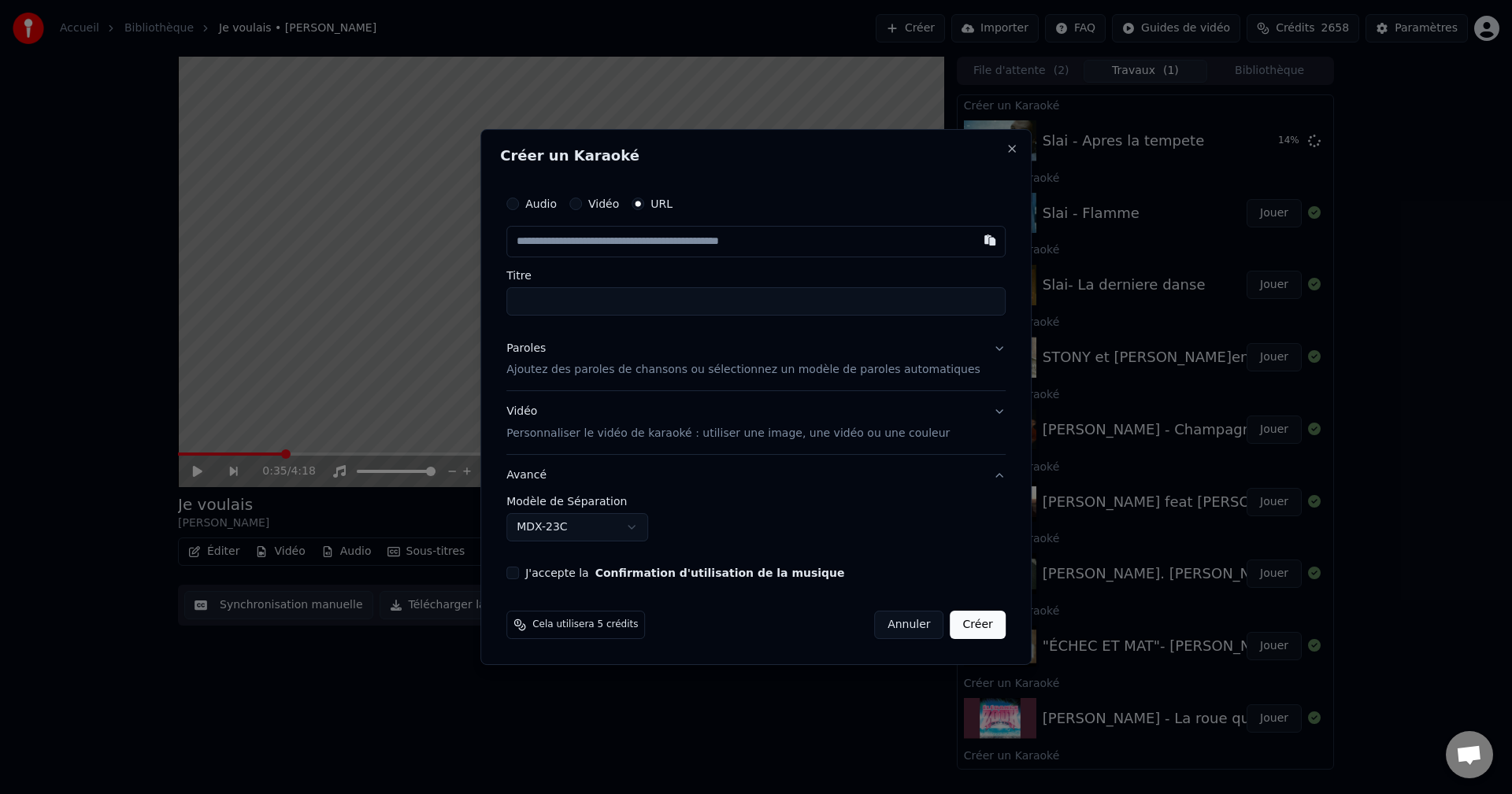
click at [546, 354] on div "Paroles" at bounding box center [526, 348] width 39 height 16
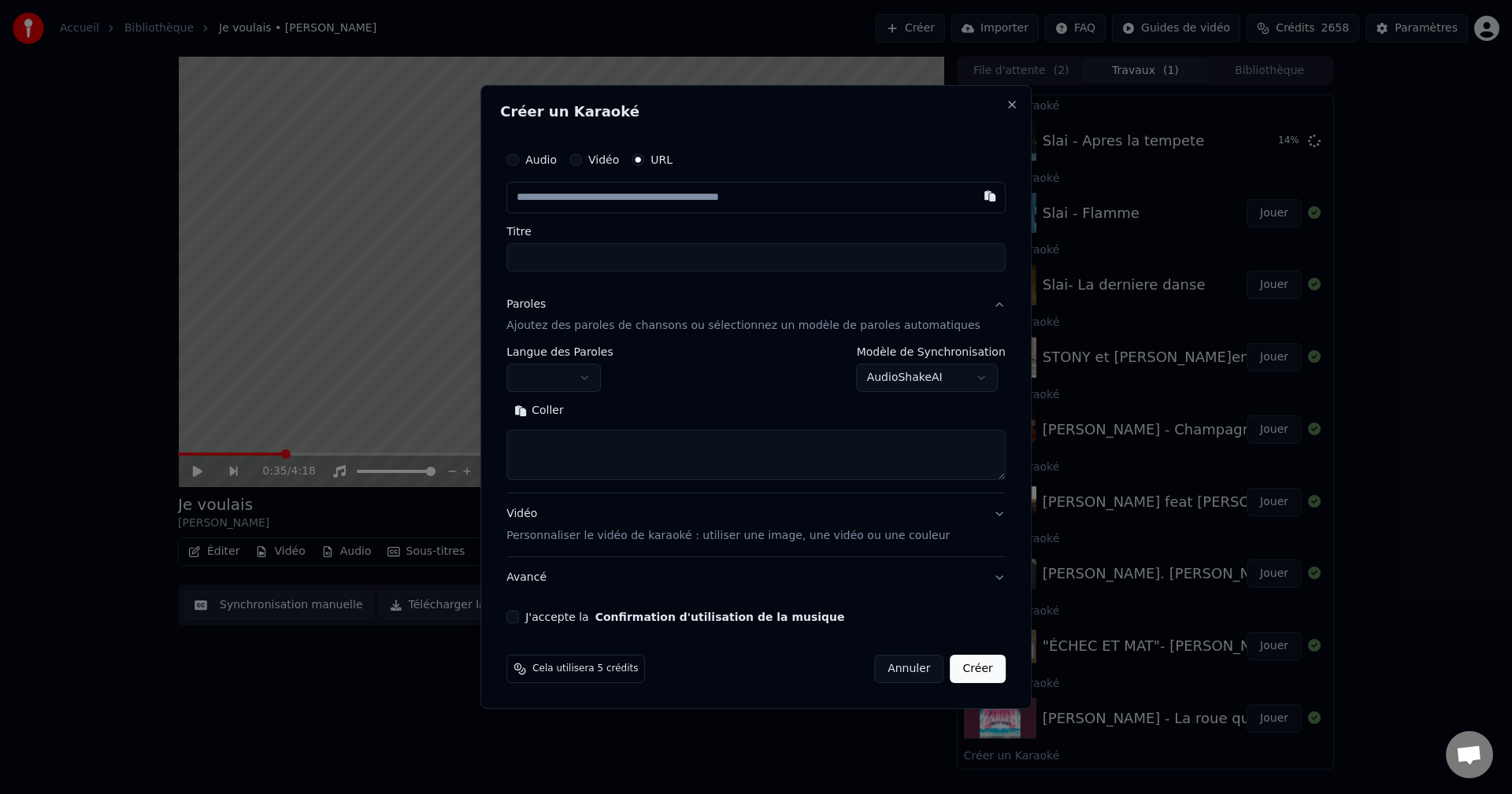
click at [616, 380] on body "Accueil Bibliothèque Je voulais • [PERSON_NAME] Importer FAQ Guides de vidéo Cr…" at bounding box center [756, 397] width 1512 height 794
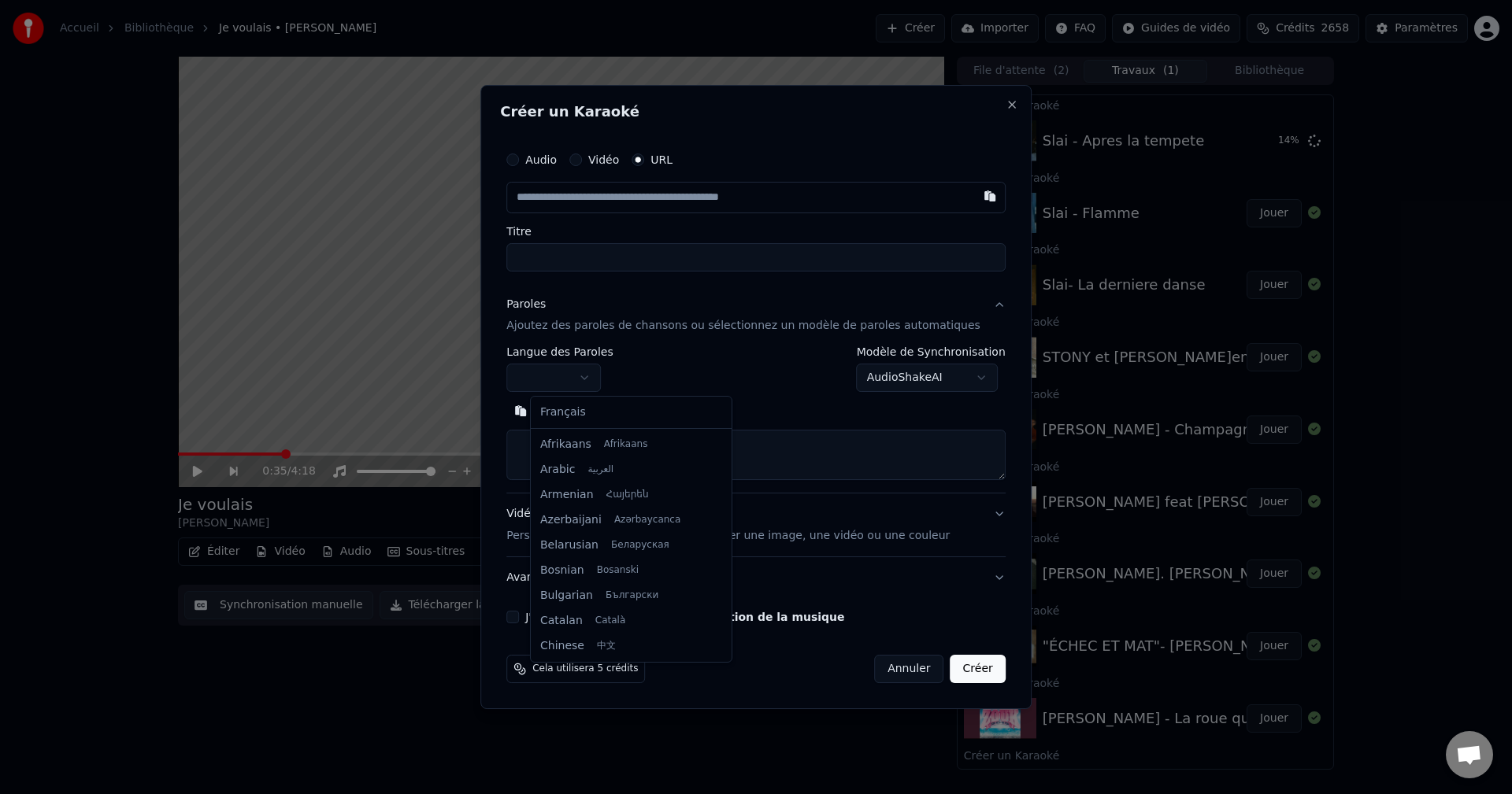
select select "**"
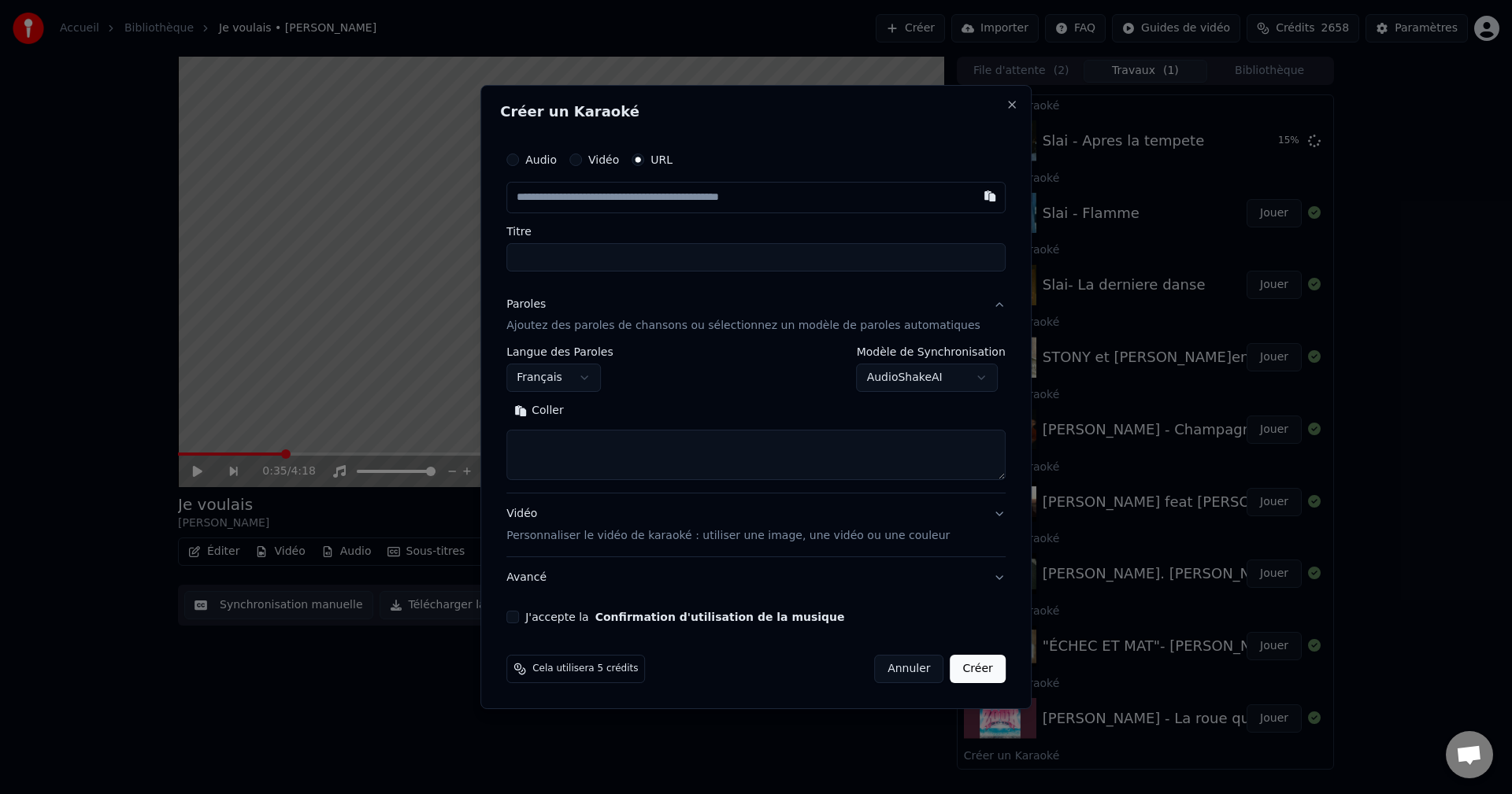
click at [587, 445] on textarea at bounding box center [756, 456] width 499 height 50
paste textarea "**********"
type textarea "**********"
click at [672, 407] on button "Développer" at bounding box center [626, 411] width 96 height 25
click at [645, 407] on button "Réduire" at bounding box center [615, 411] width 75 height 25
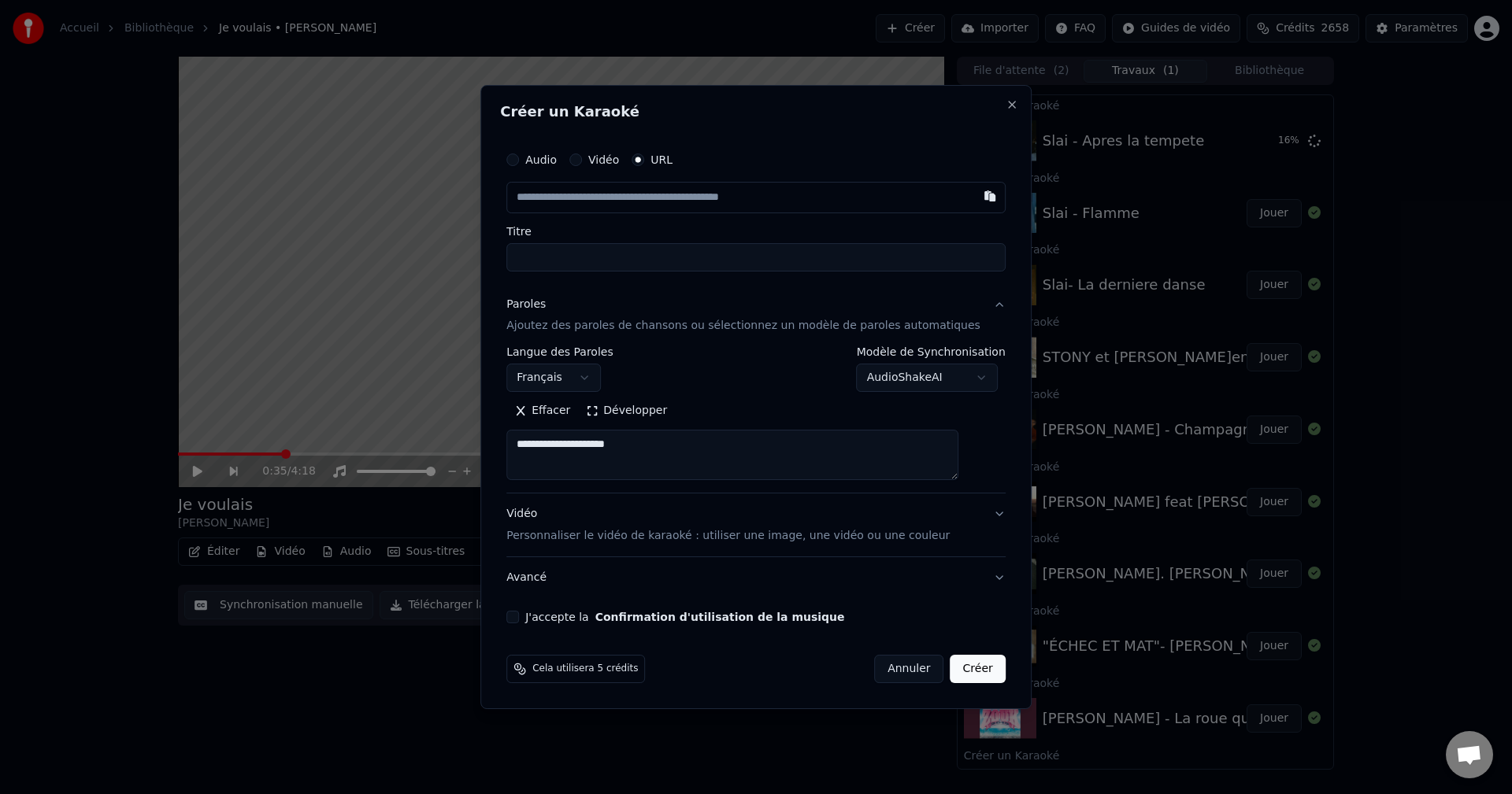
click at [644, 415] on button "Développer" at bounding box center [626, 411] width 96 height 25
drag, startPoint x: 648, startPoint y: 435, endPoint x: 651, endPoint y: 455, distance: 20.2
click at [649, 442] on textarea "**********" at bounding box center [732, 456] width 452 height 50
drag, startPoint x: 651, startPoint y: 456, endPoint x: 290, endPoint y: 421, distance: 362.7
click at [290, 421] on body "Accueil Bibliothèque Je voulais • [PERSON_NAME] Importer FAQ Guides de vidéo Cr…" at bounding box center [756, 397] width 1512 height 794
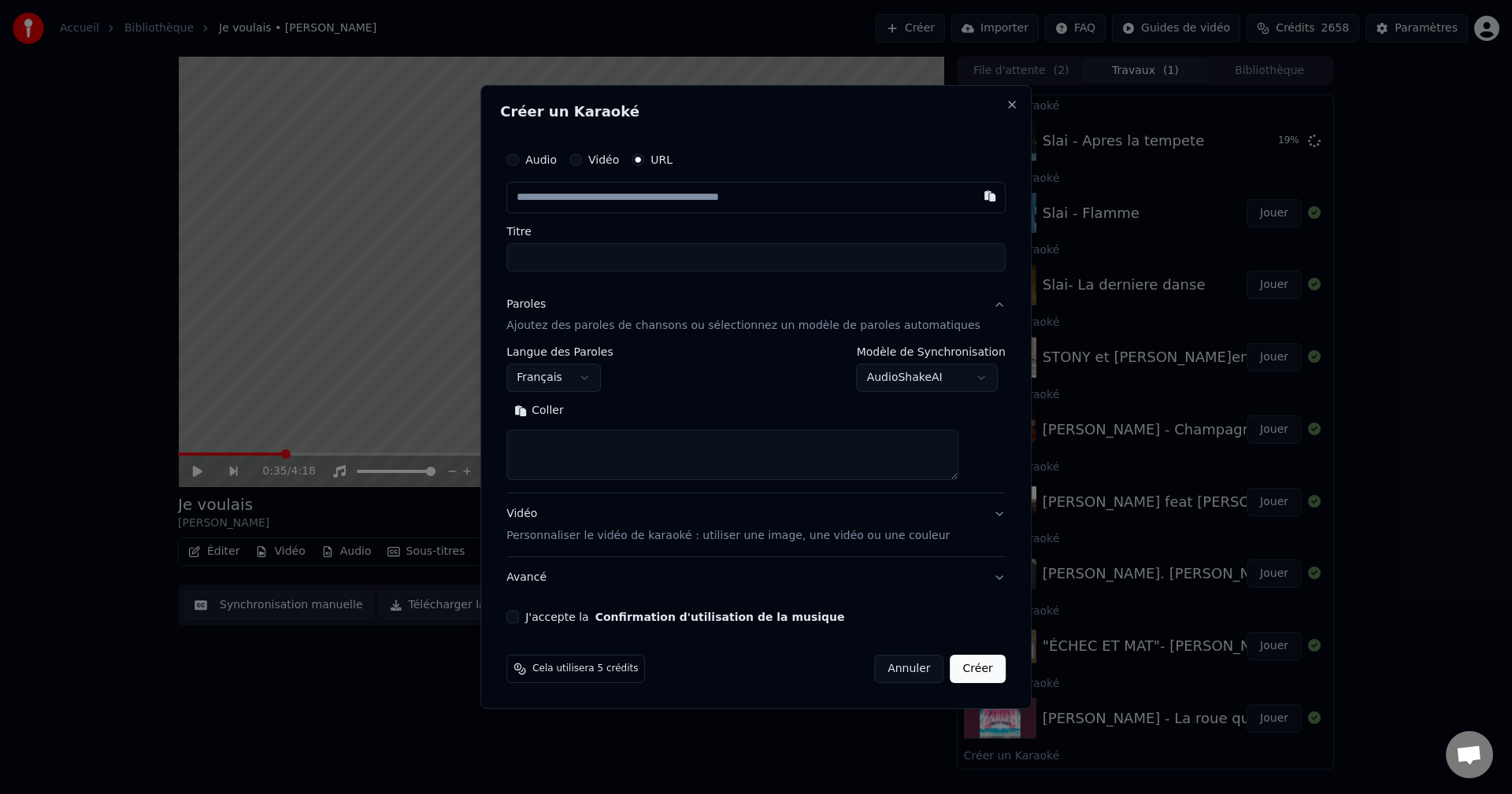
click at [590, 469] on textarea at bounding box center [732, 456] width 452 height 50
paste textarea "**********"
type textarea "**********"
click at [629, 410] on button "Réduire" at bounding box center [615, 411] width 75 height 25
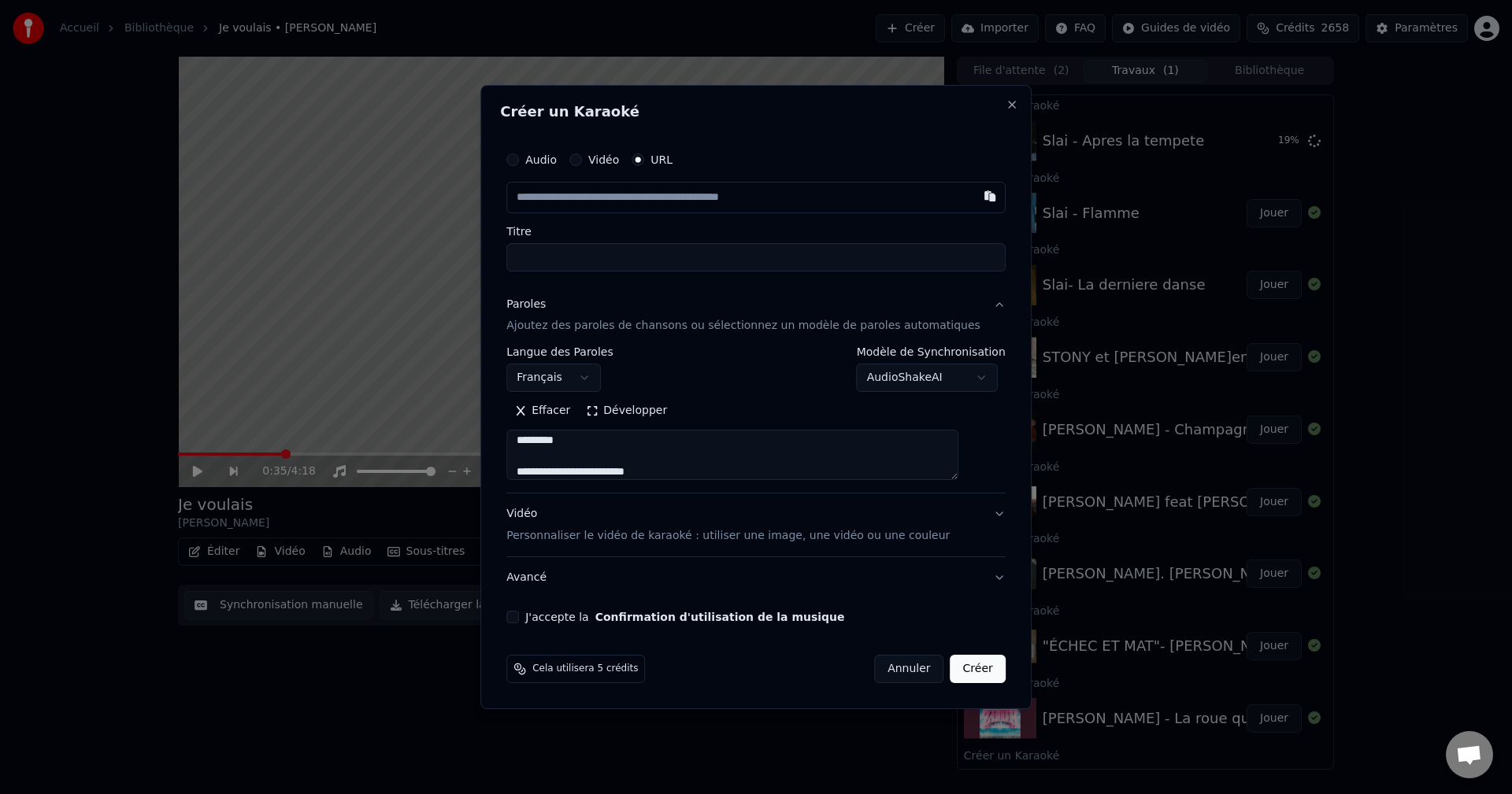
click at [629, 410] on button "Développer" at bounding box center [626, 411] width 96 height 25
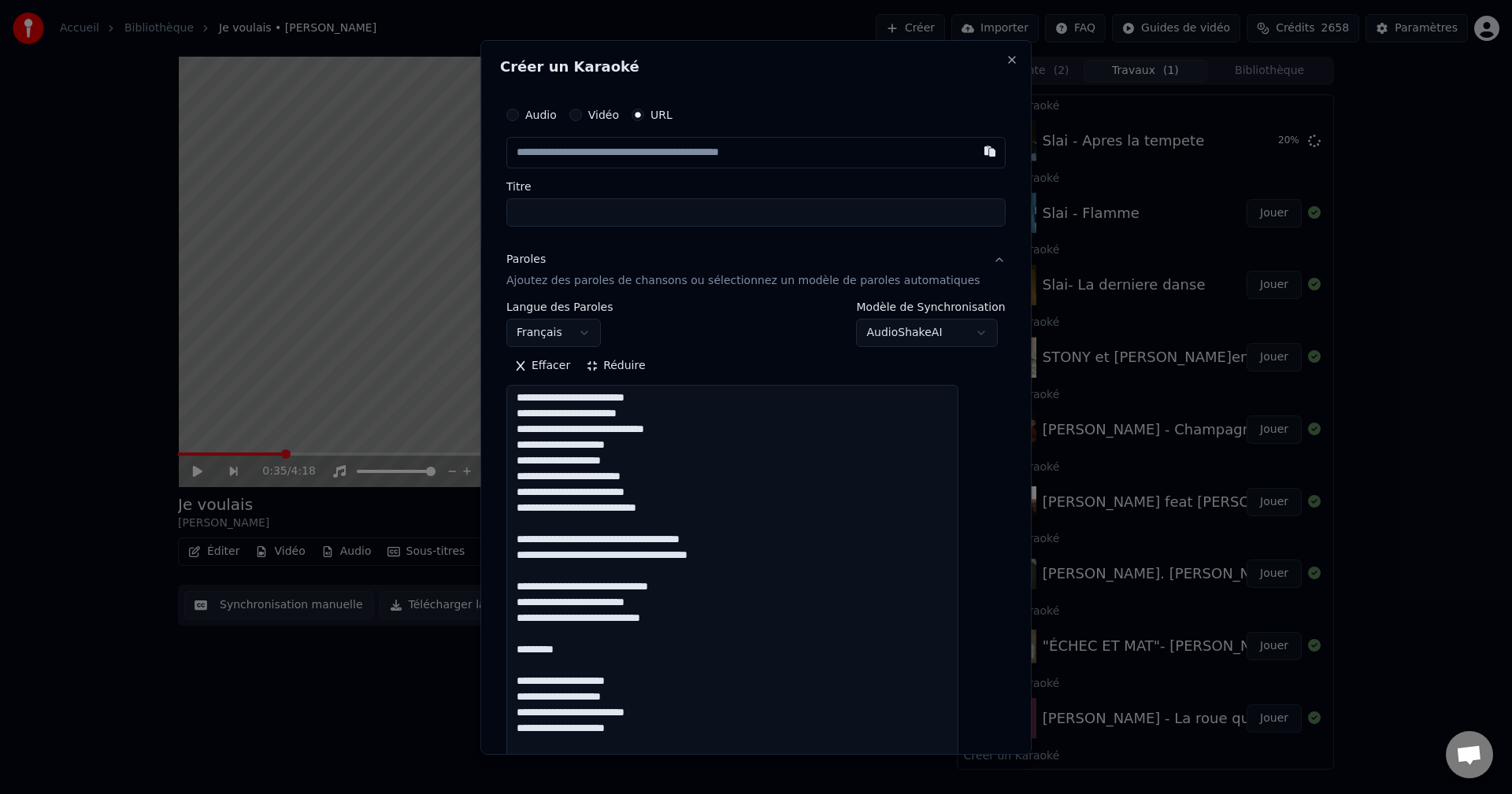
scroll to position [0, 0]
click at [562, 159] on input "text" at bounding box center [756, 152] width 499 height 32
paste input "**********"
type input "**********"
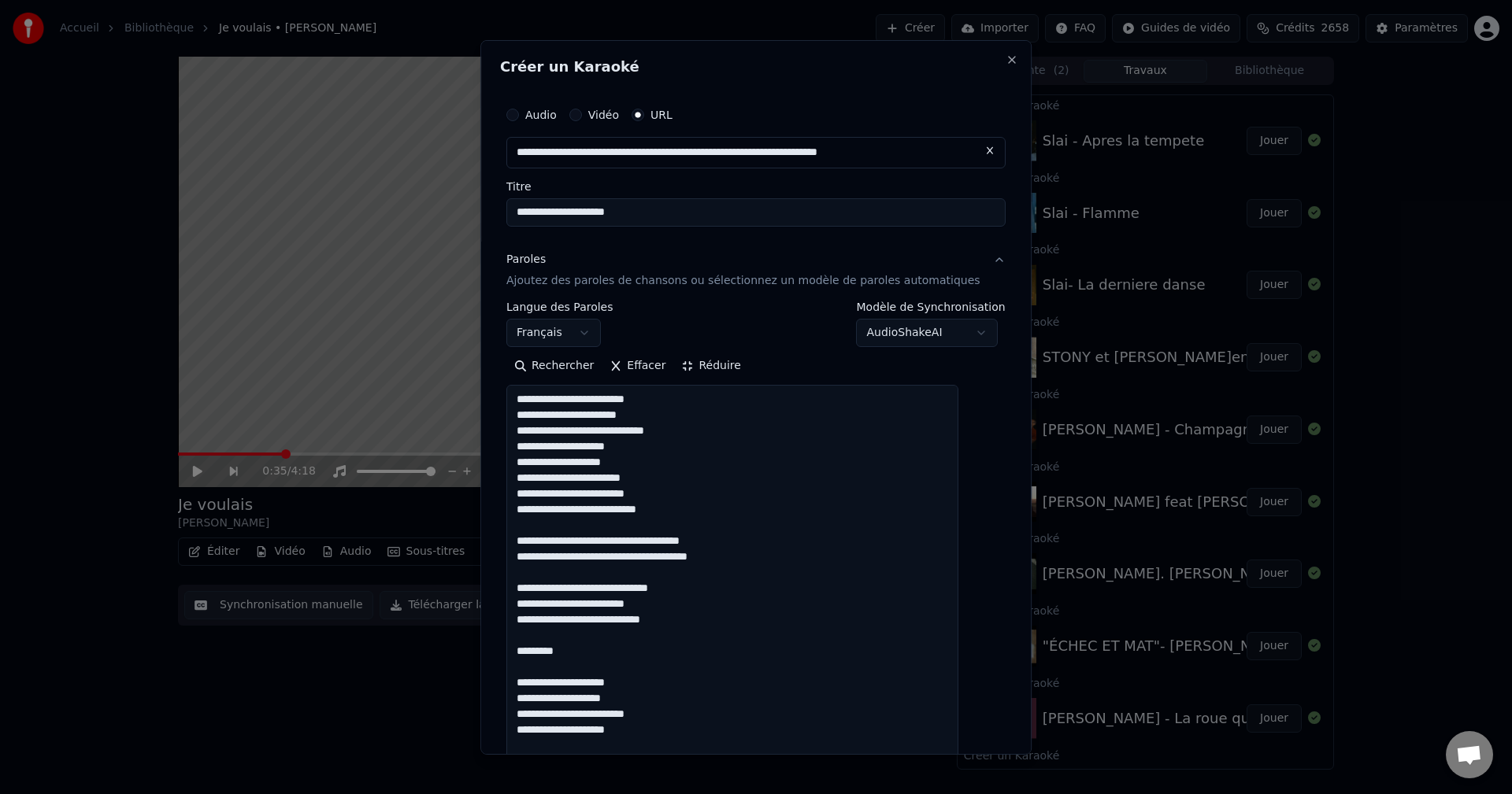
type input "**********"
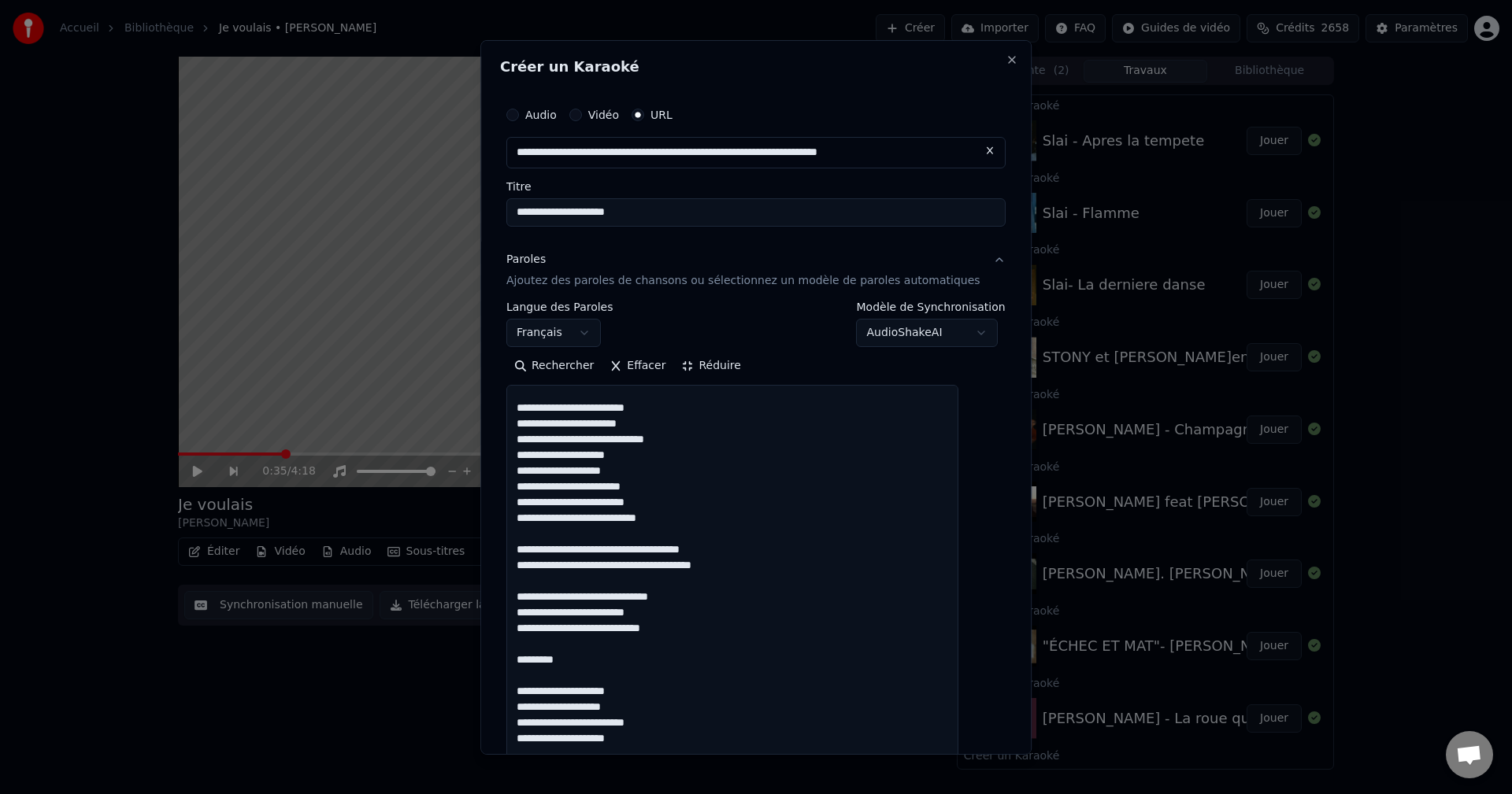
scroll to position [33, 0]
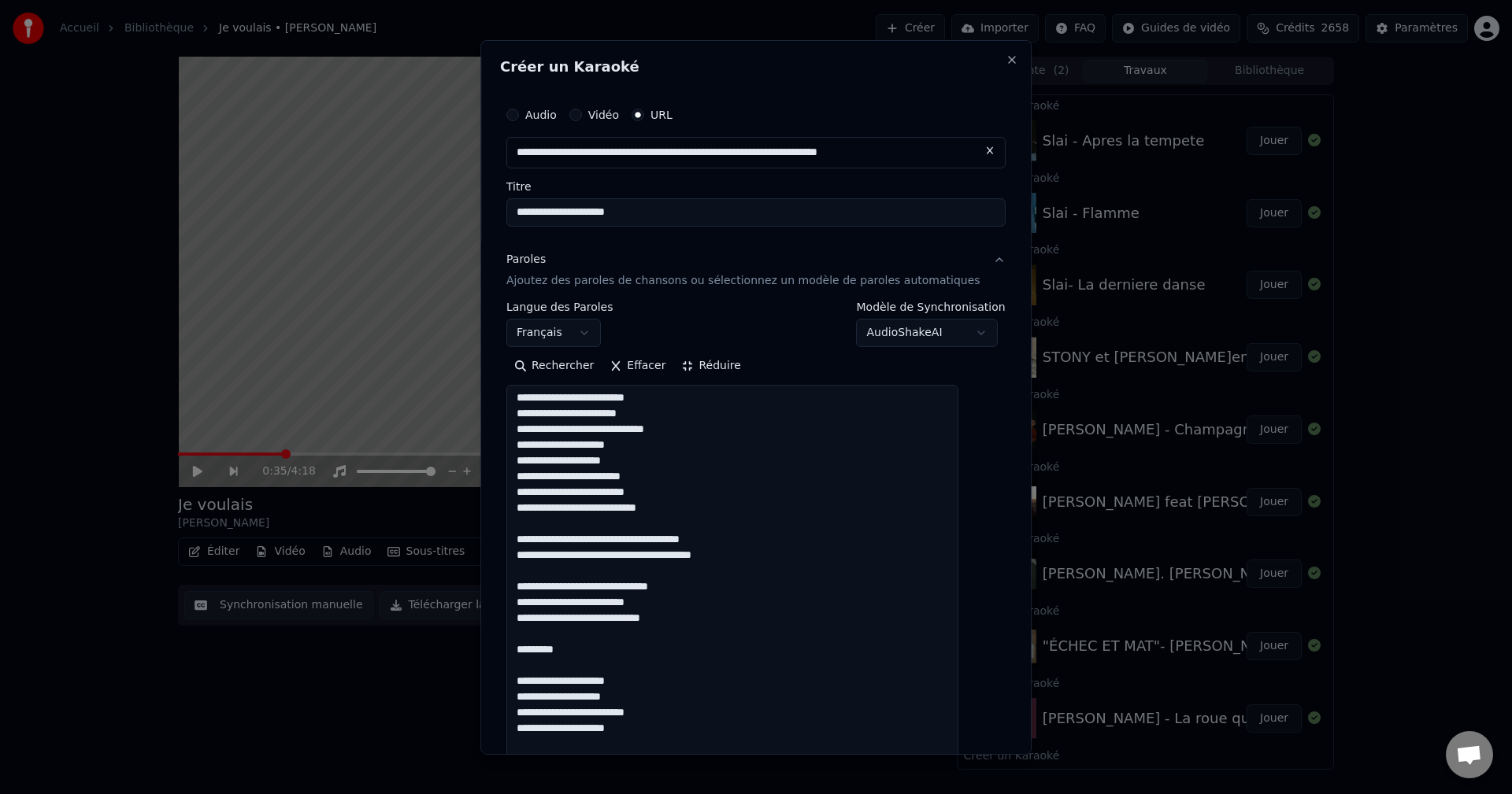
drag, startPoint x: 683, startPoint y: 586, endPoint x: 708, endPoint y: 593, distance: 26.0
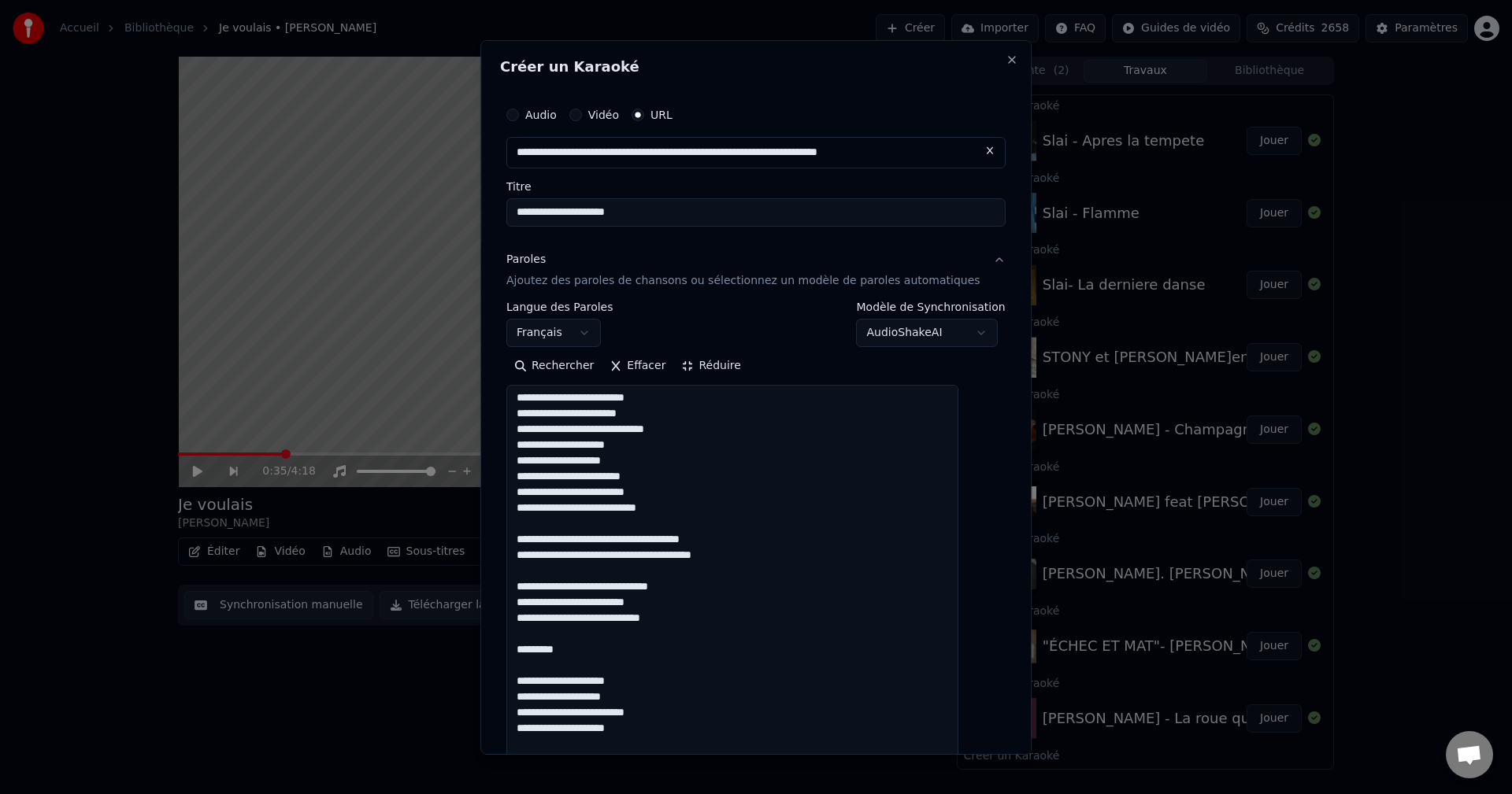
drag, startPoint x: 587, startPoint y: 652, endPoint x: 533, endPoint y: 648, distance: 54.1
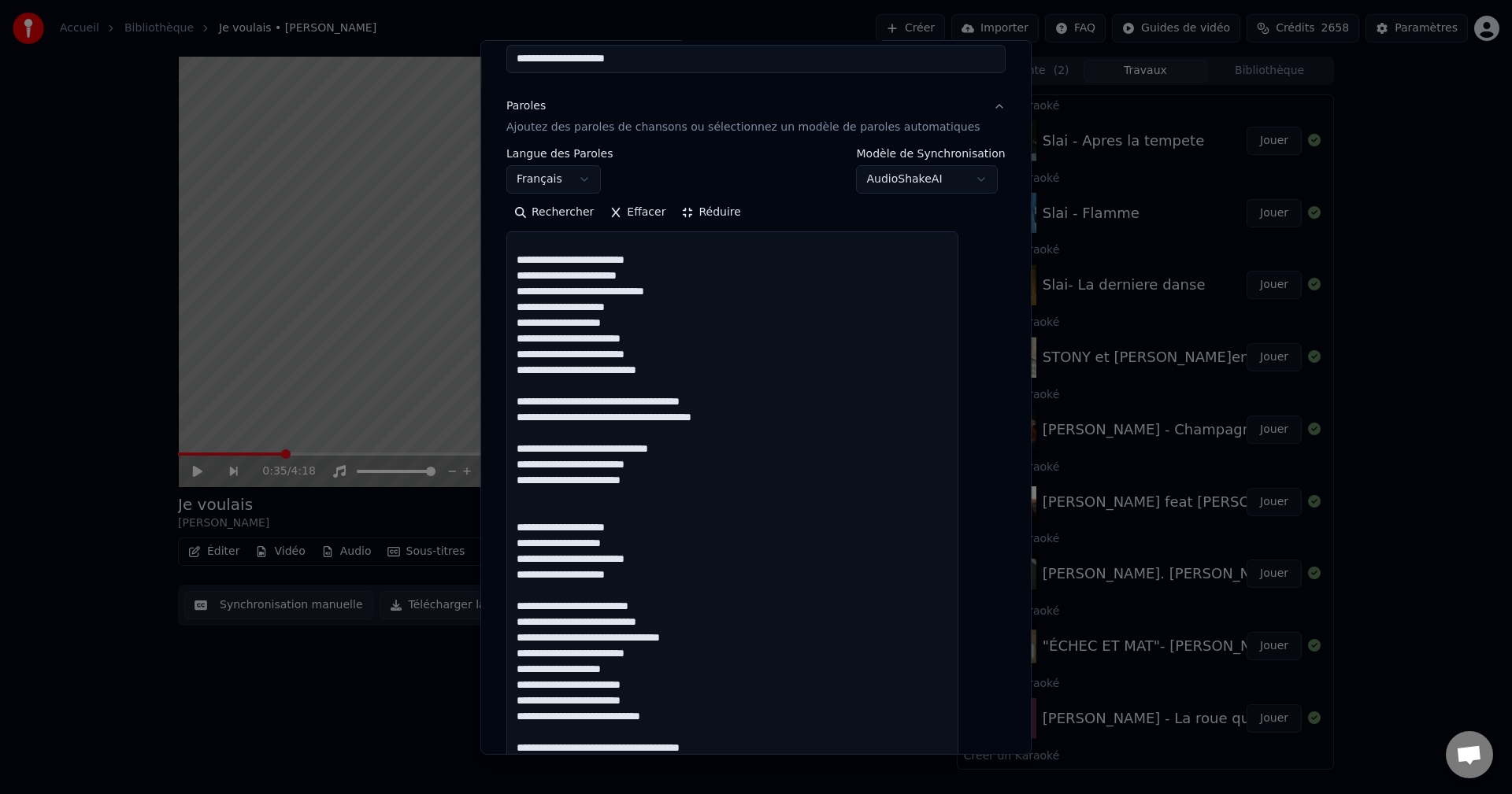
scroll to position [158, 0]
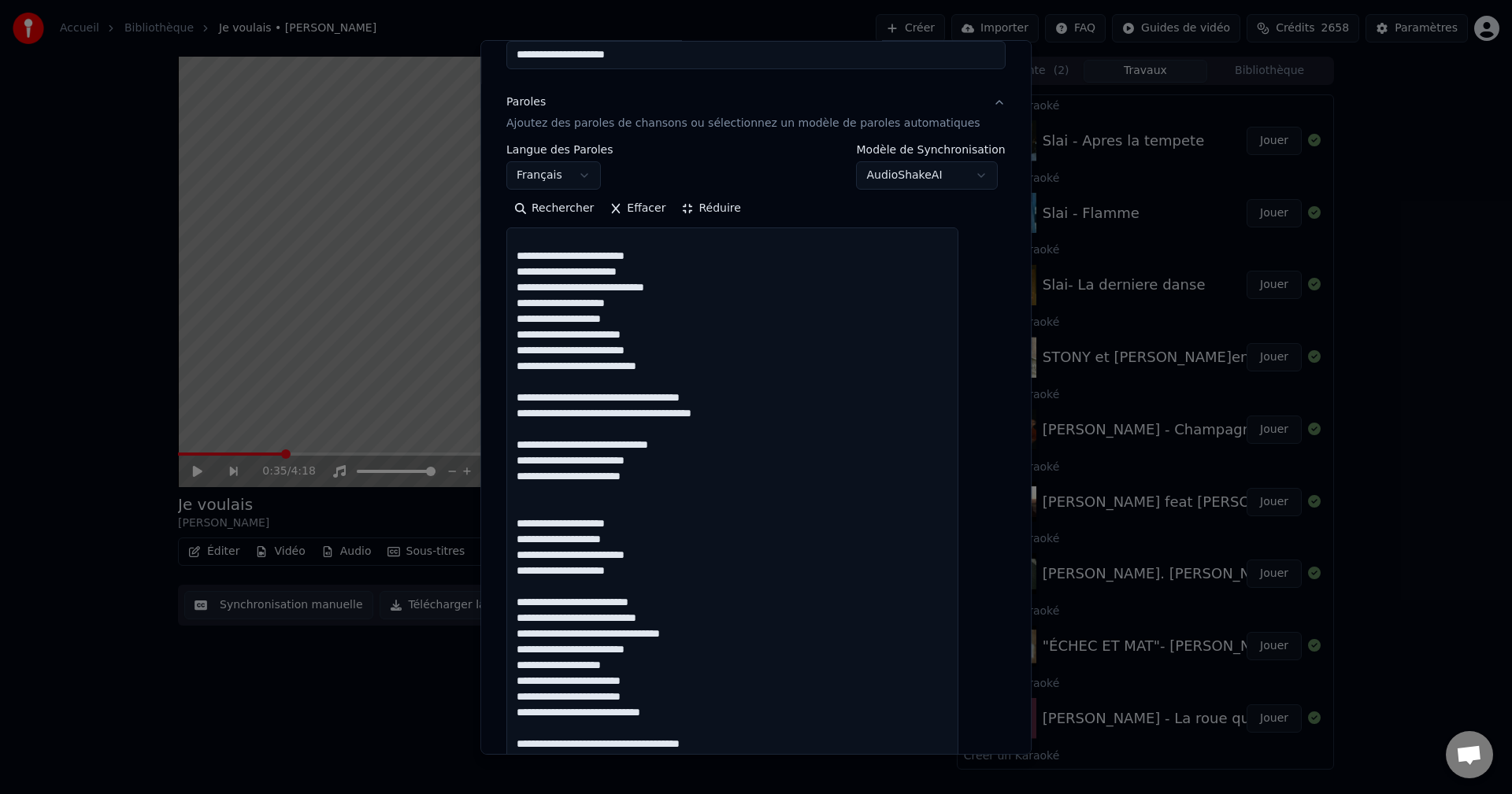
click at [564, 506] on textarea at bounding box center [732, 689] width 452 height 925
click at [664, 523] on textarea at bounding box center [732, 689] width 452 height 925
click at [658, 545] on textarea at bounding box center [732, 689] width 452 height 925
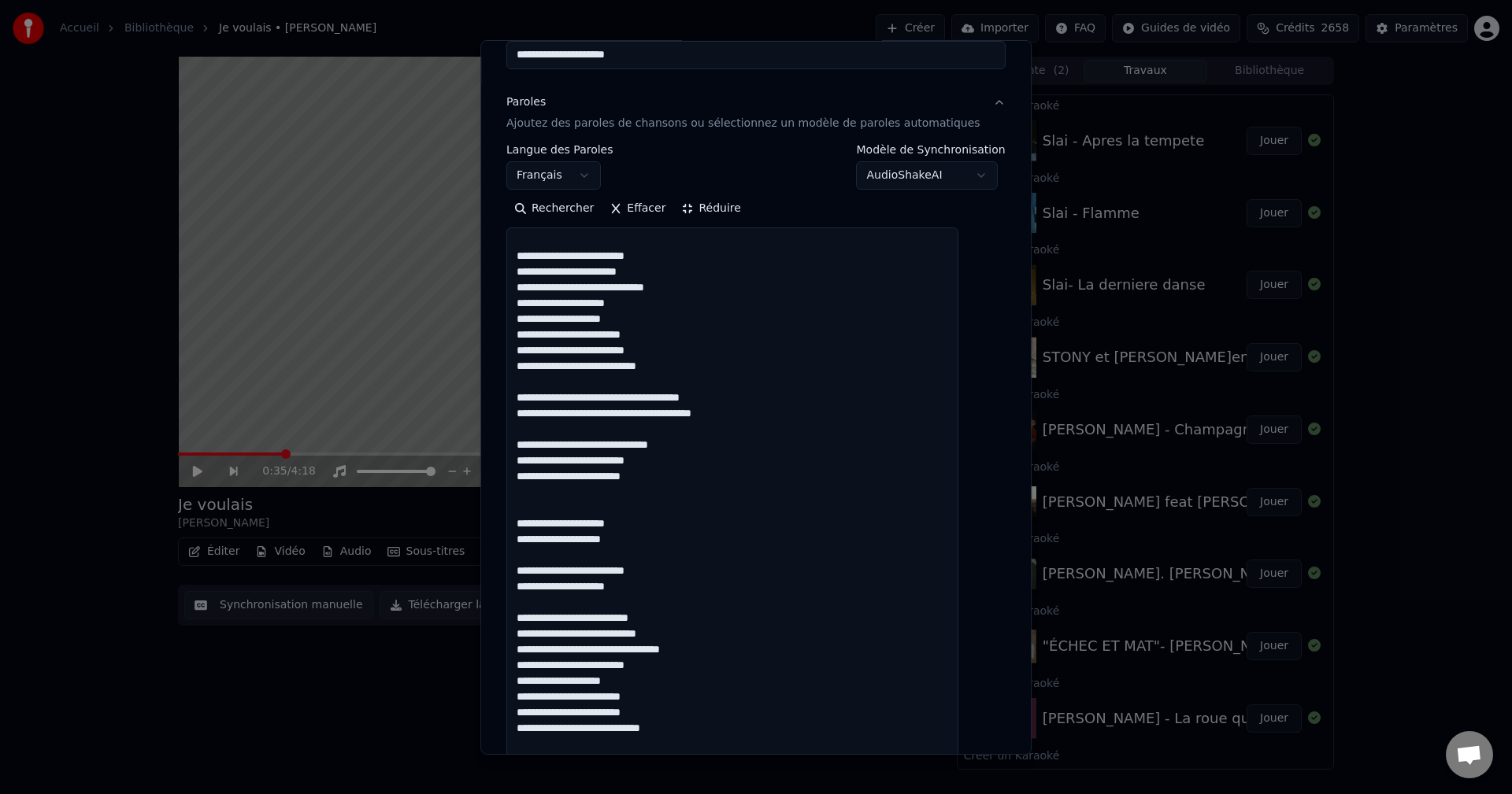
scroll to position [33, 0]
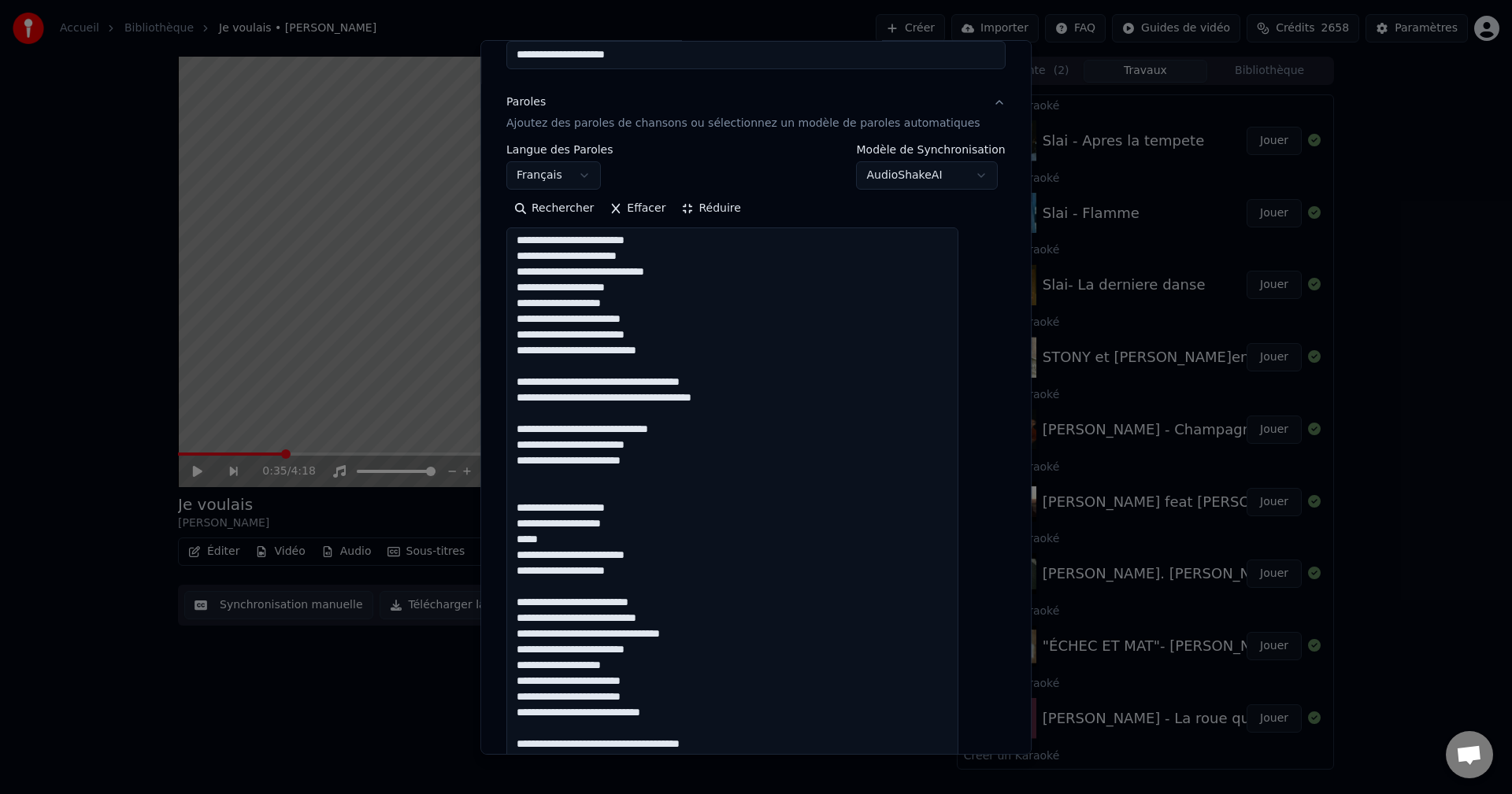
click at [657, 573] on textarea at bounding box center [732, 689] width 452 height 925
click at [685, 604] on textarea at bounding box center [732, 689] width 452 height 925
click at [639, 616] on textarea at bounding box center [732, 689] width 452 height 925
click at [530, 660] on textarea at bounding box center [732, 689] width 452 height 925
click at [682, 719] on textarea at bounding box center [732, 689] width 452 height 925
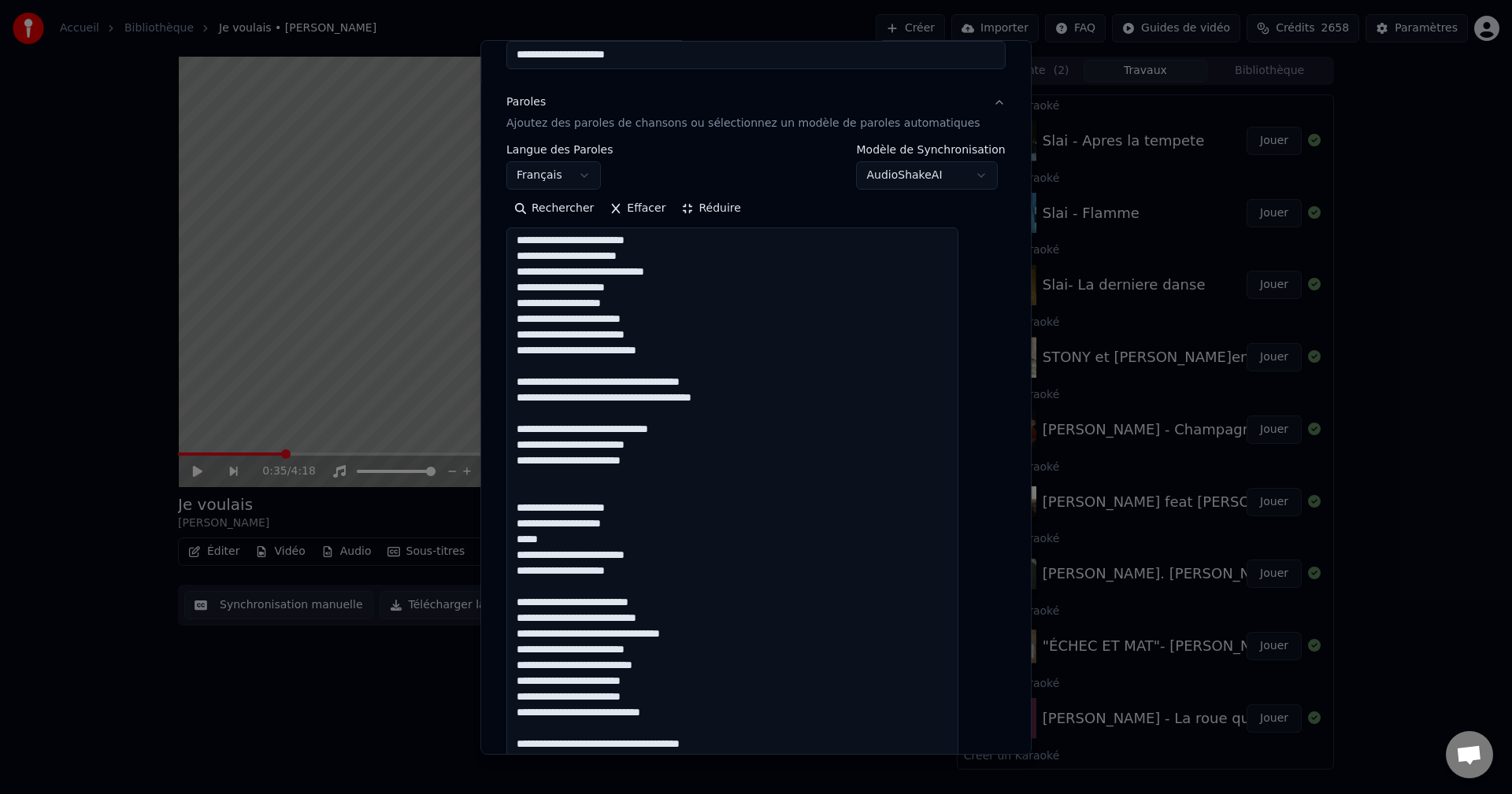
click at [781, 724] on textarea at bounding box center [732, 689] width 452 height 925
click at [774, 740] on textarea at bounding box center [732, 689] width 452 height 925
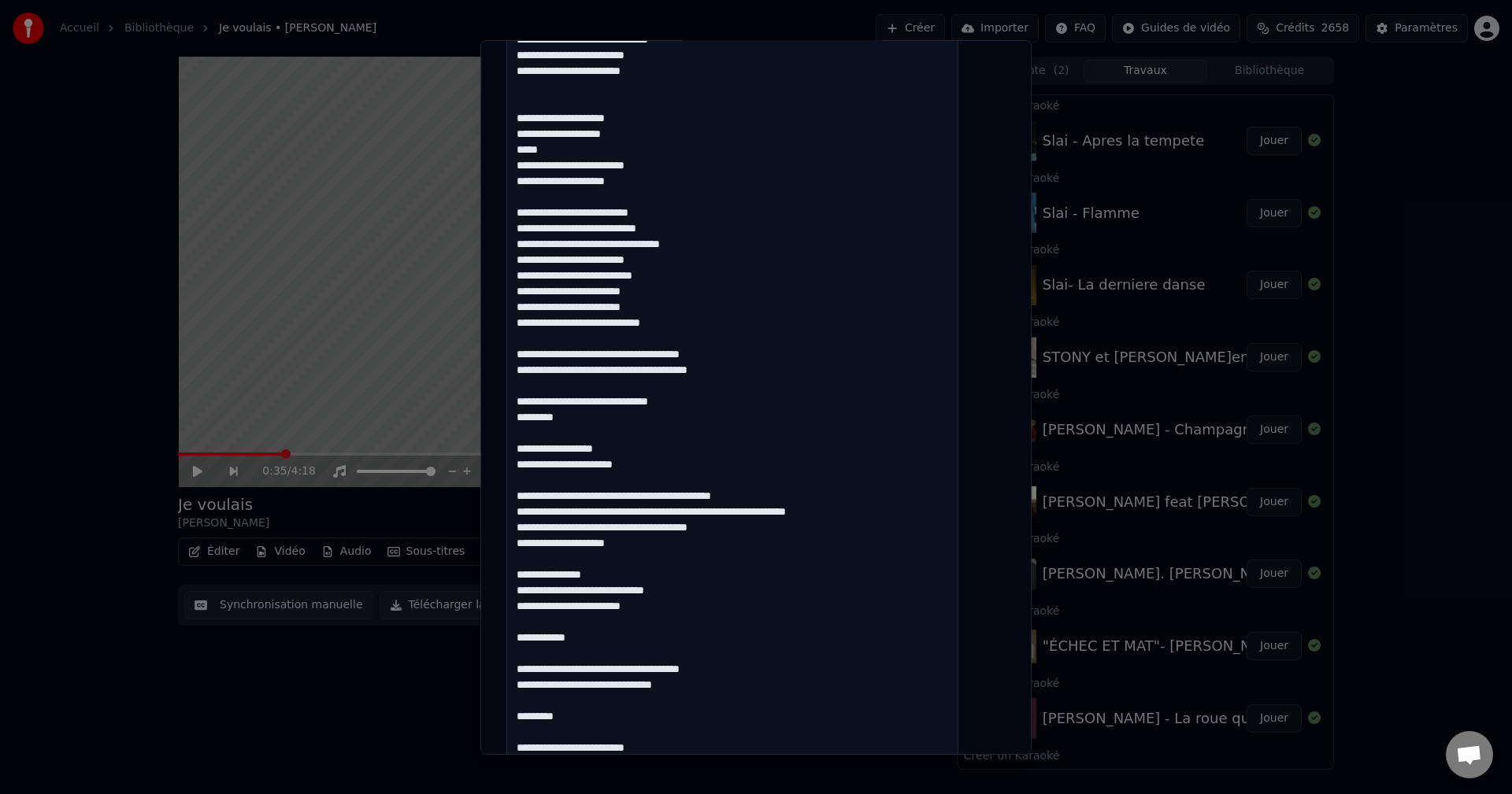
scroll to position [551, 0]
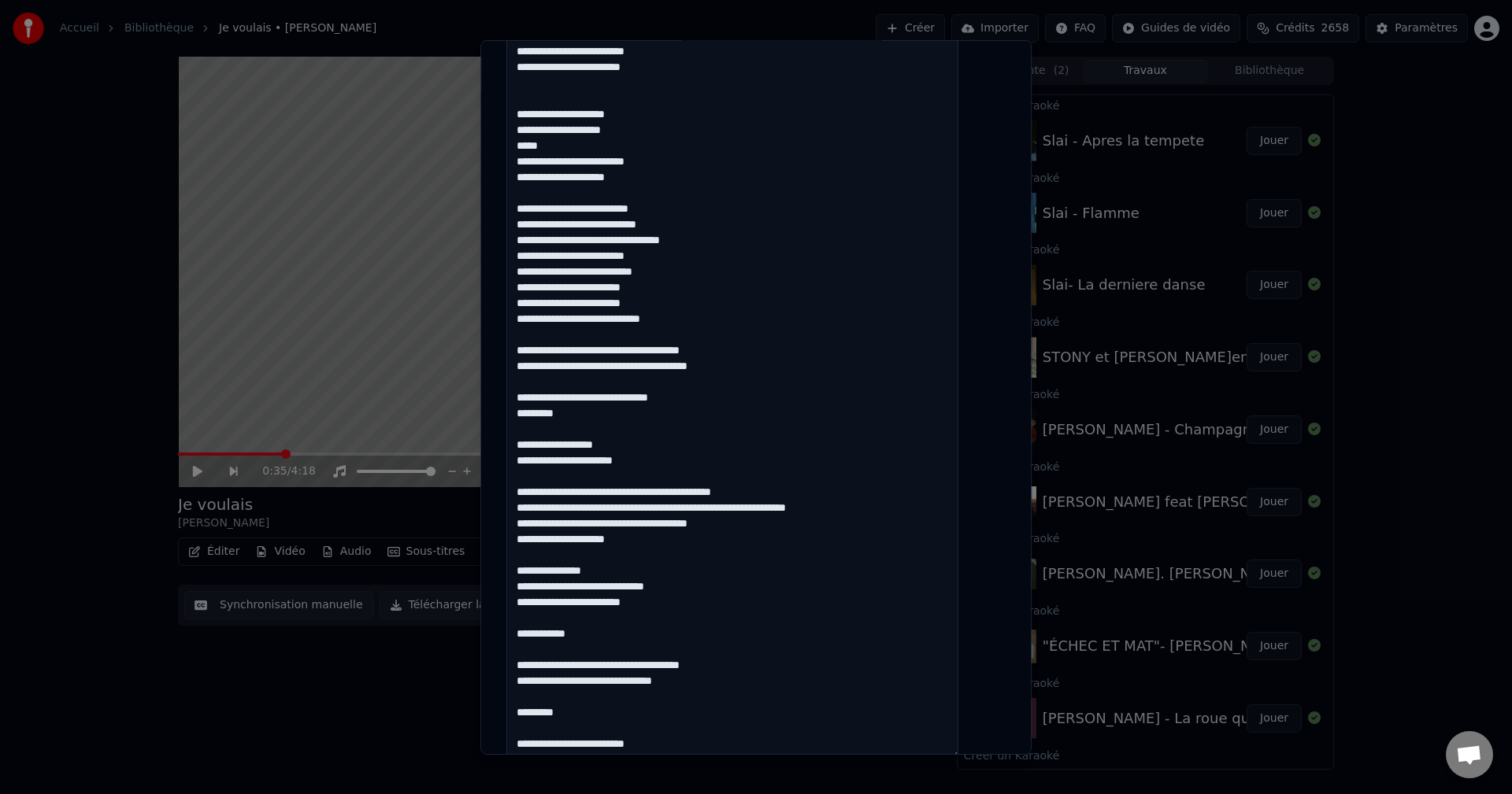
drag, startPoint x: 586, startPoint y: 422, endPoint x: 521, endPoint y: 417, distance: 65.2
click at [521, 417] on div "**********" at bounding box center [756, 224] width 512 height 1367
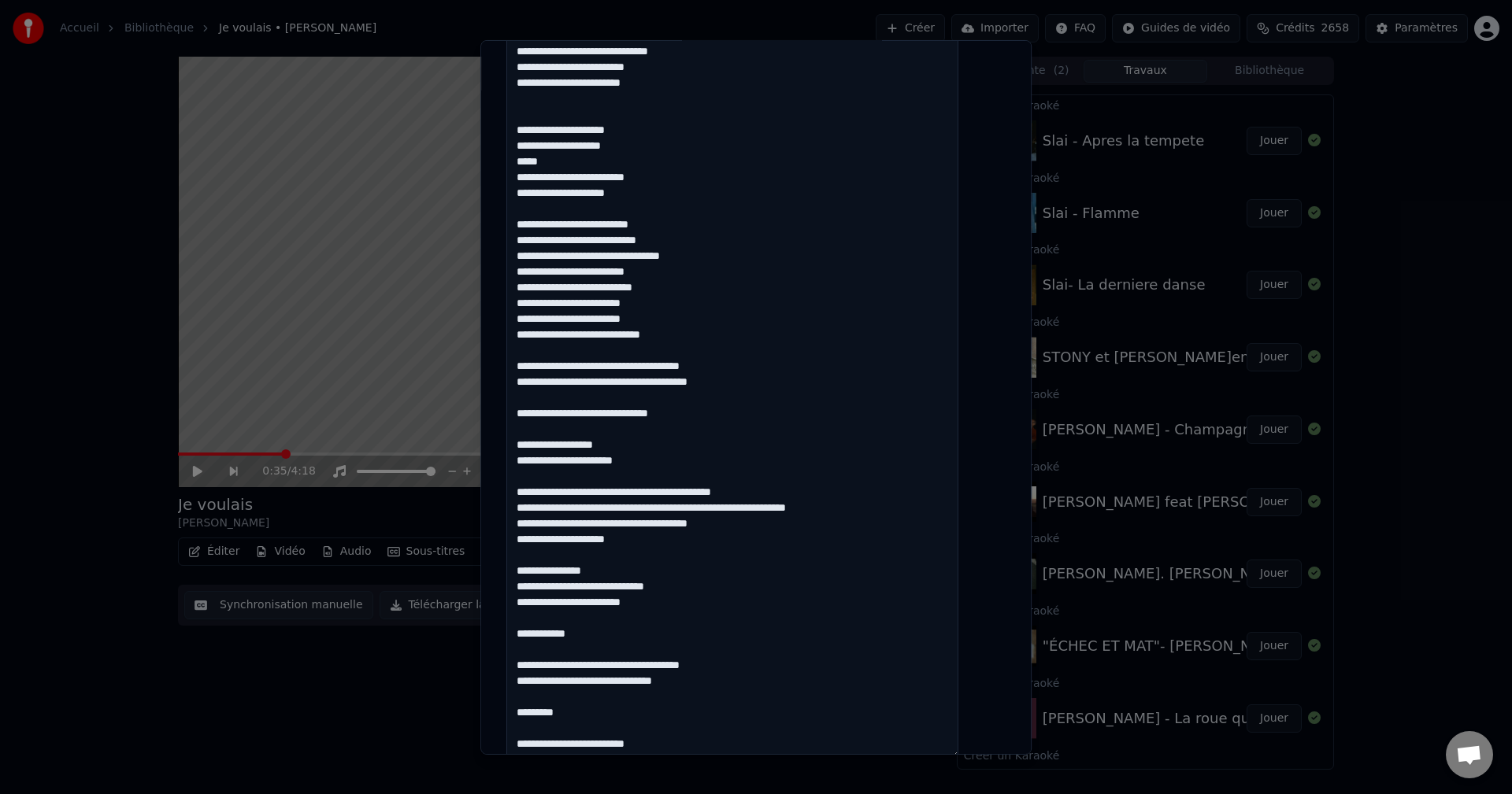
scroll to position [567, 0]
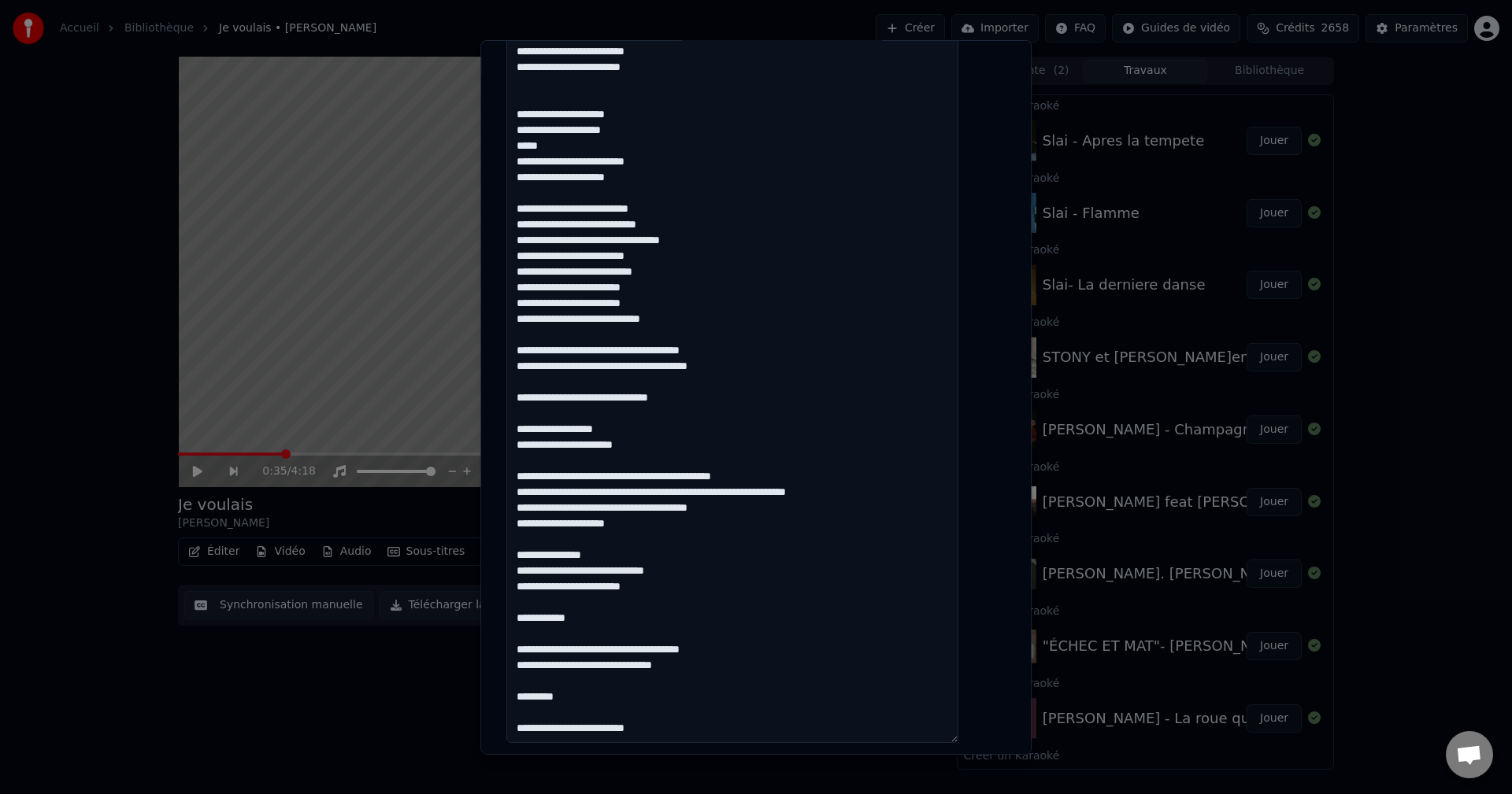
click at [540, 430] on textarea at bounding box center [732, 281] width 452 height 925
drag, startPoint x: 667, startPoint y: 401, endPoint x: 625, endPoint y: 401, distance: 42.0
click at [625, 401] on textarea at bounding box center [732, 281] width 452 height 925
click at [654, 401] on textarea at bounding box center [732, 281] width 452 height 925
click at [655, 478] on textarea at bounding box center [732, 281] width 452 height 925
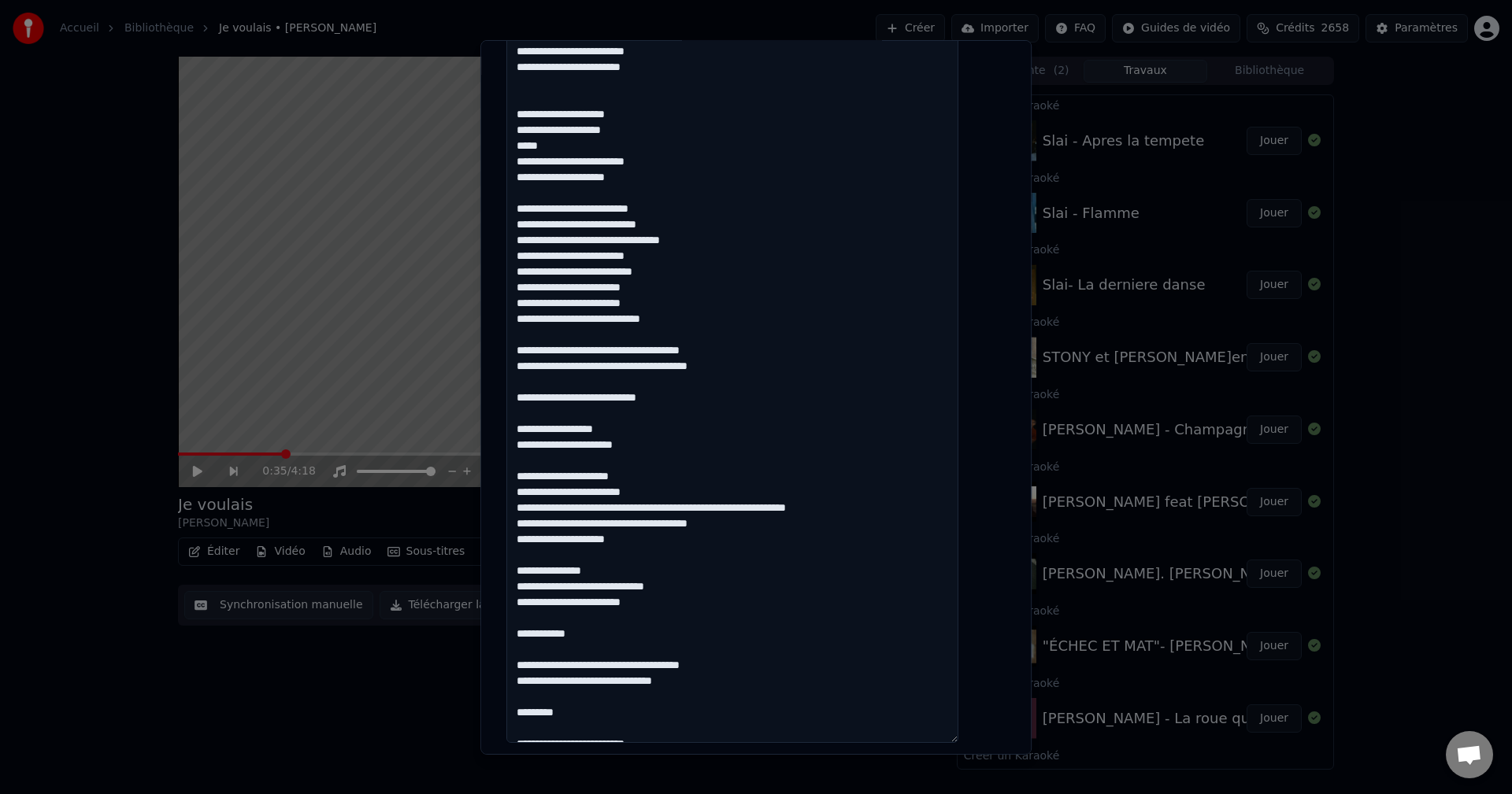
scroll to position [33, 0]
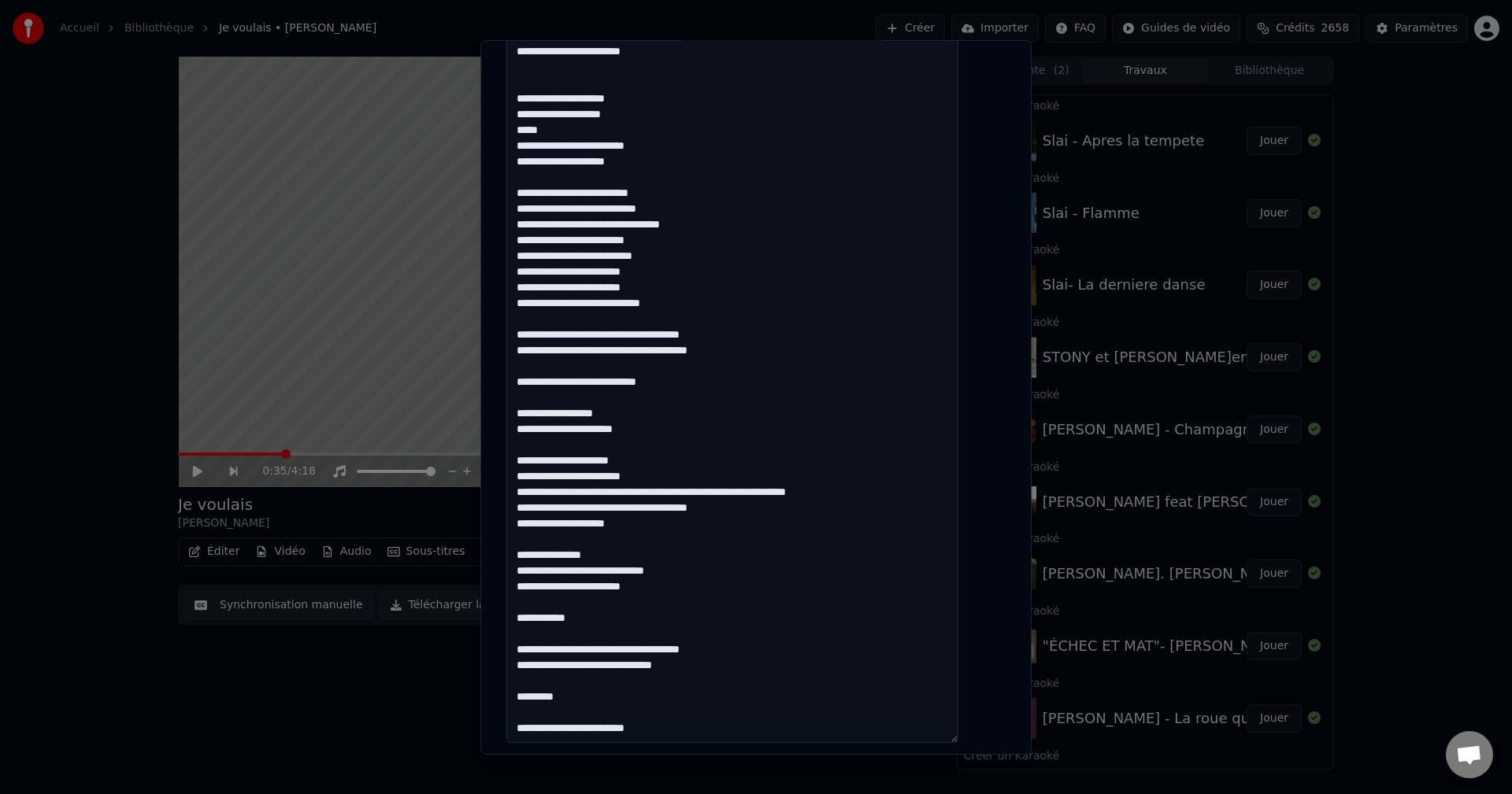
click at [673, 473] on textarea at bounding box center [732, 281] width 452 height 925
click at [651, 496] on textarea at bounding box center [732, 281] width 452 height 925
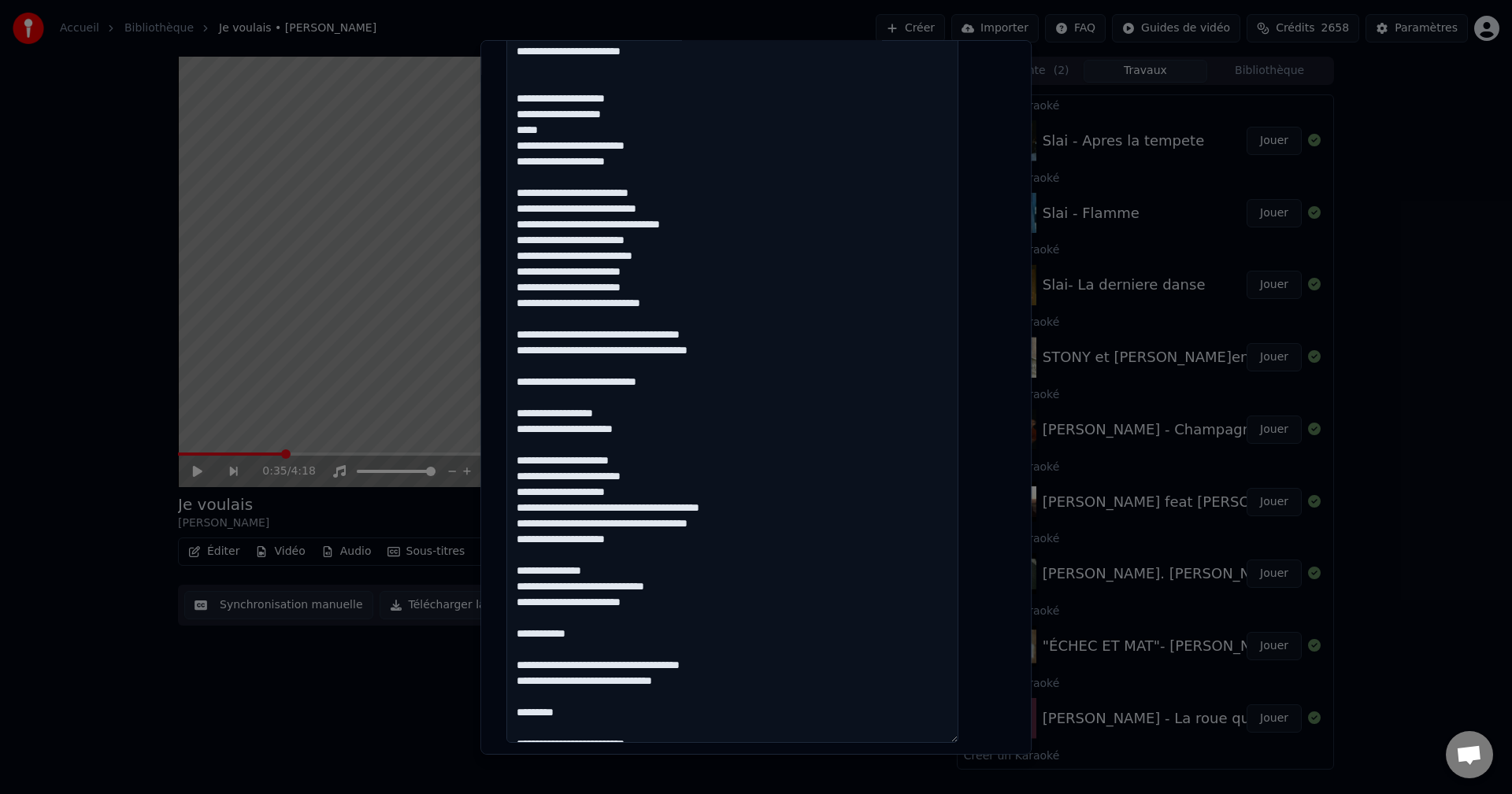
scroll to position [49, 0]
click at [619, 525] on textarea at bounding box center [732, 296] width 452 height 925
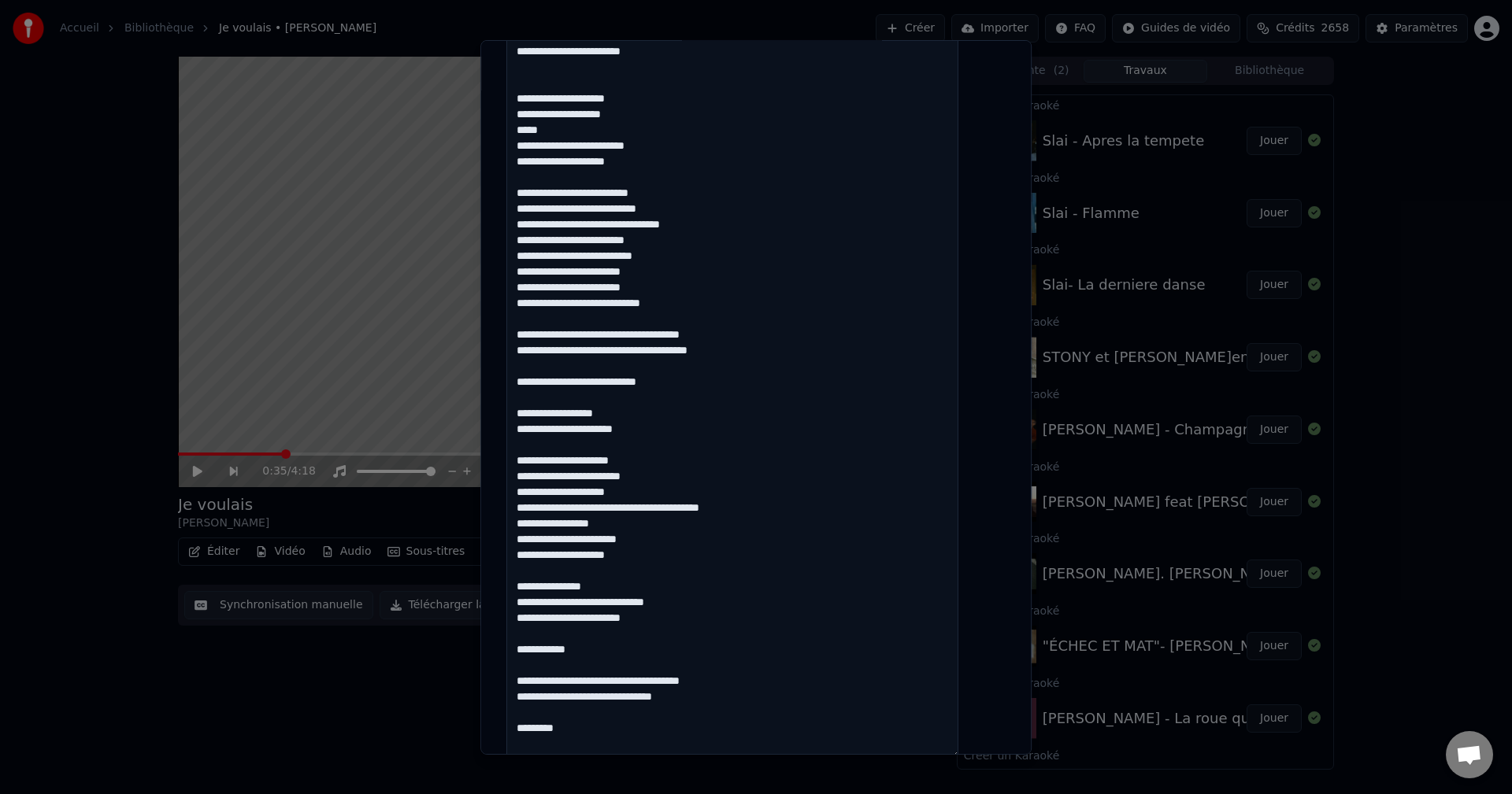
scroll to position [65, 0]
click at [574, 538] on textarea at bounding box center [732, 312] width 452 height 925
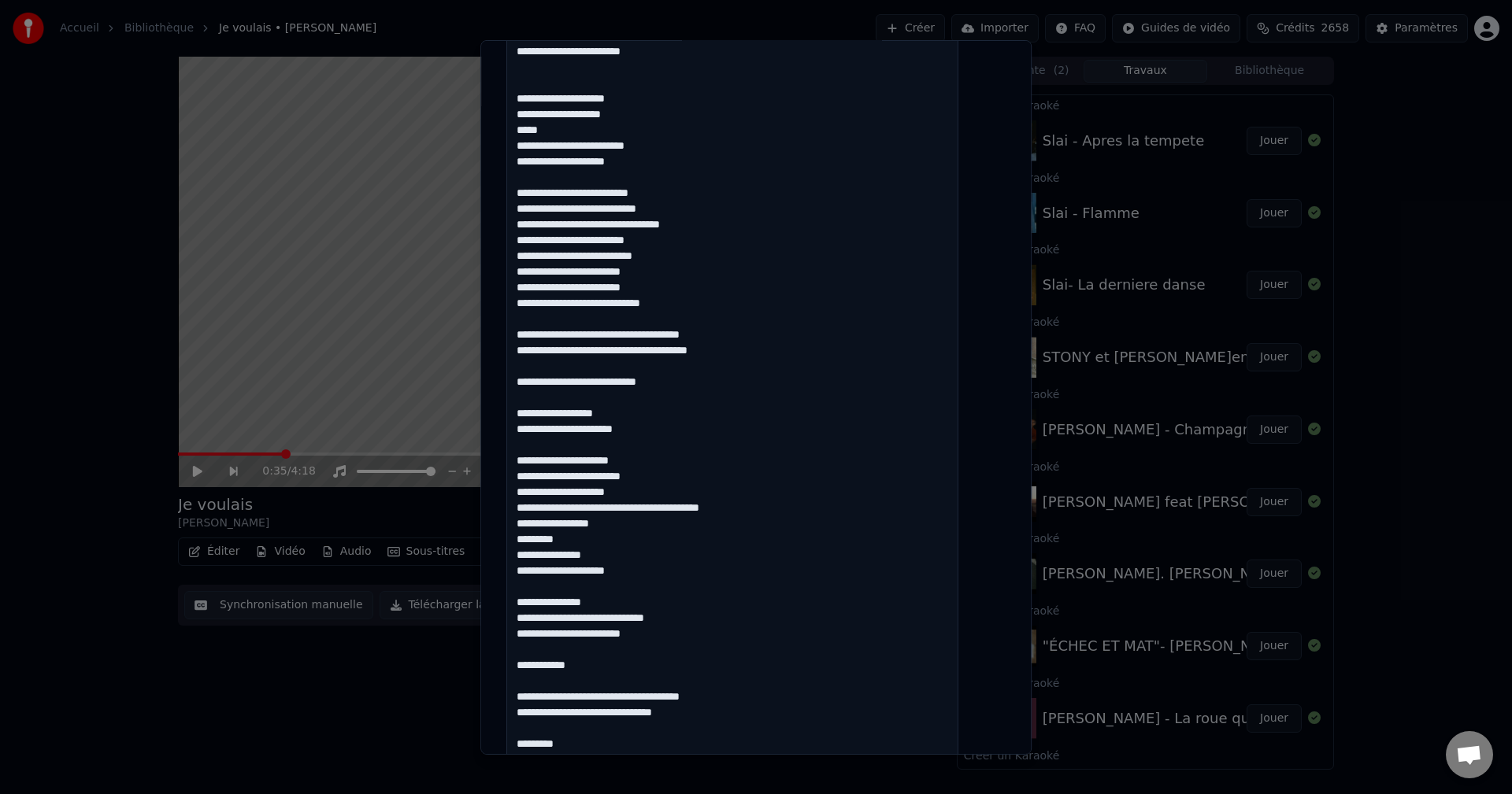
scroll to position [81, 0]
click at [555, 555] on textarea at bounding box center [732, 328] width 452 height 925
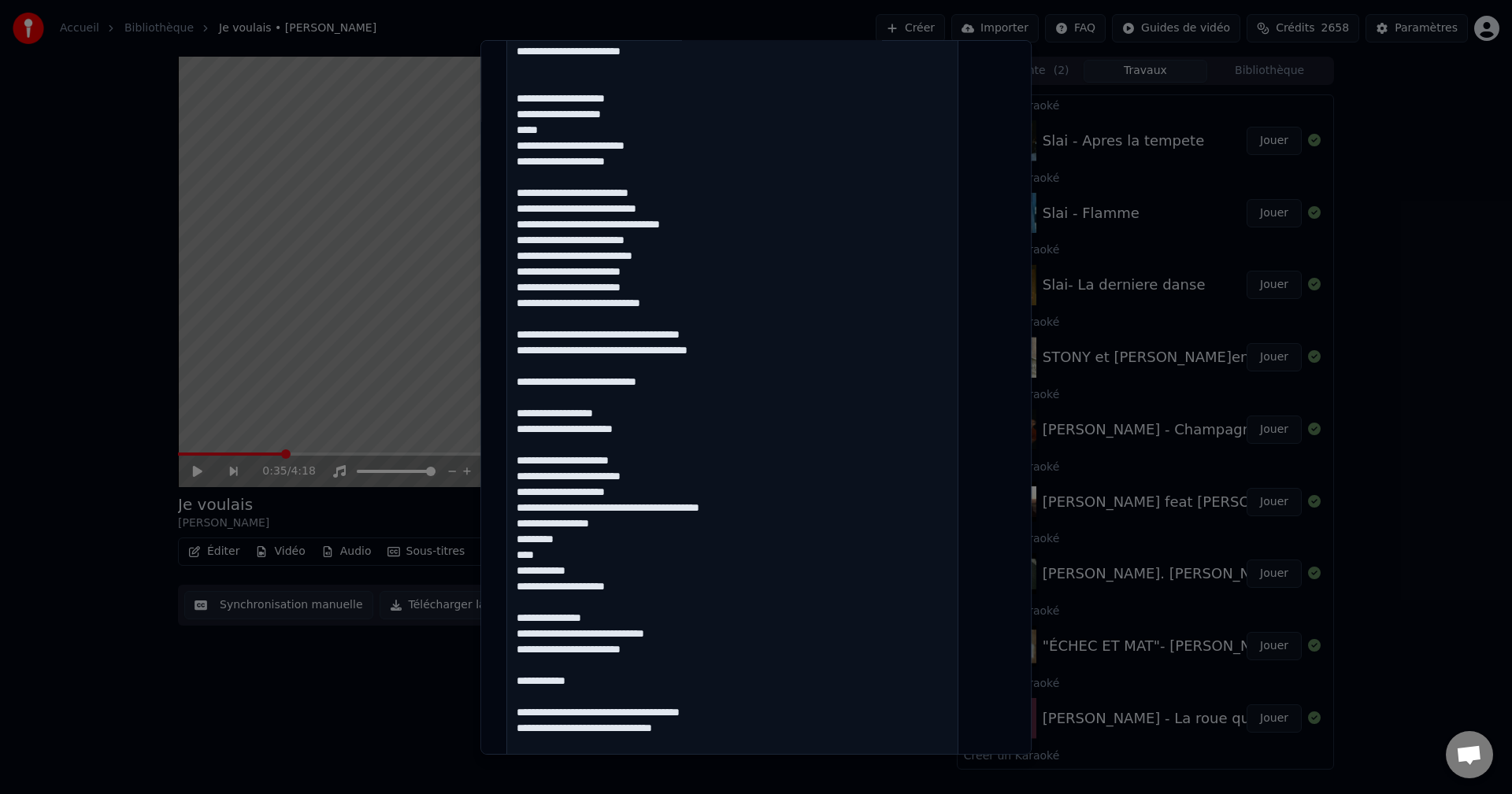
scroll to position [96, 0]
click at [574, 568] on textarea at bounding box center [732, 344] width 452 height 925
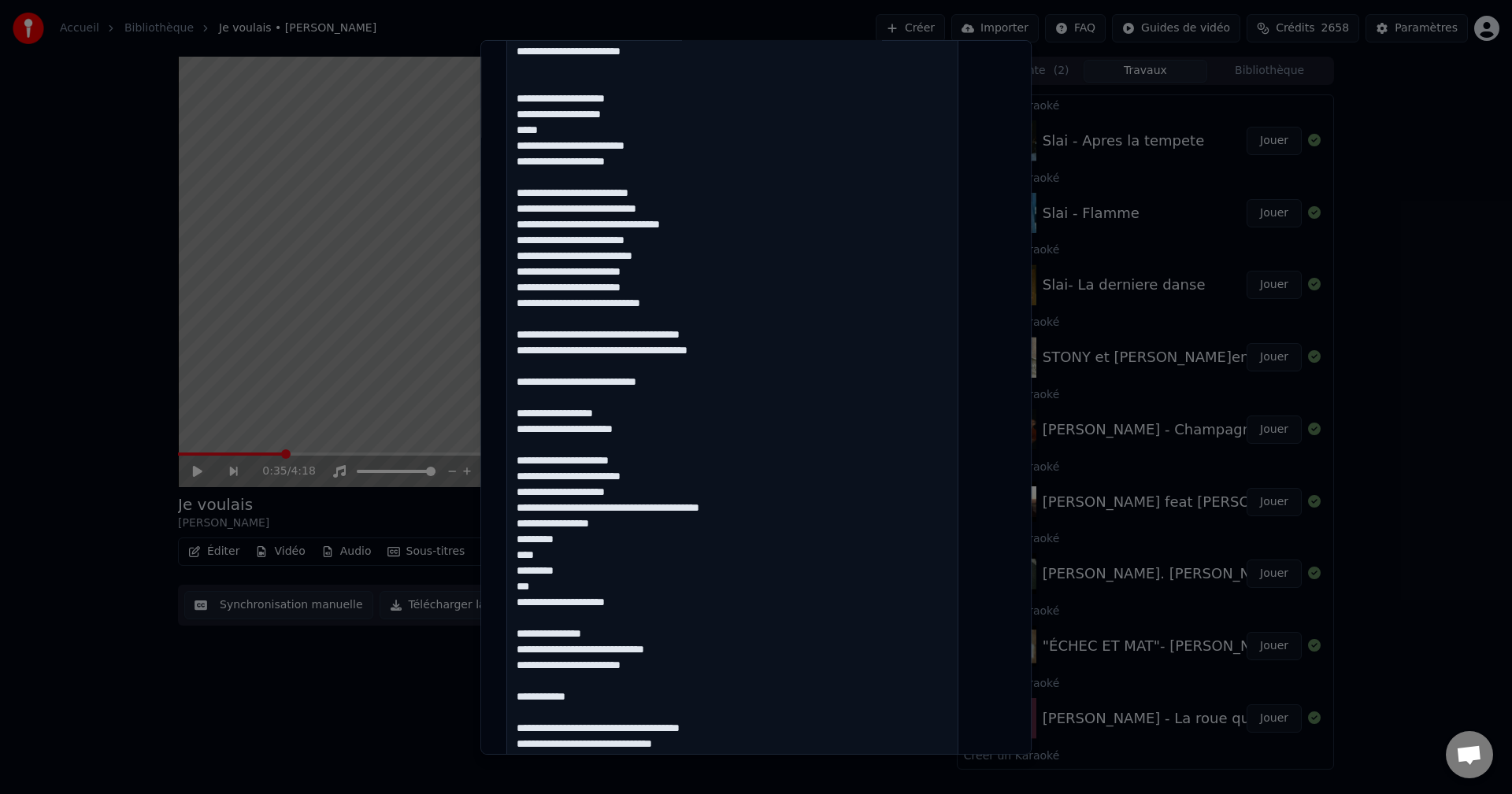
scroll to position [112, 0]
click at [622, 627] on textarea at bounding box center [732, 359] width 452 height 925
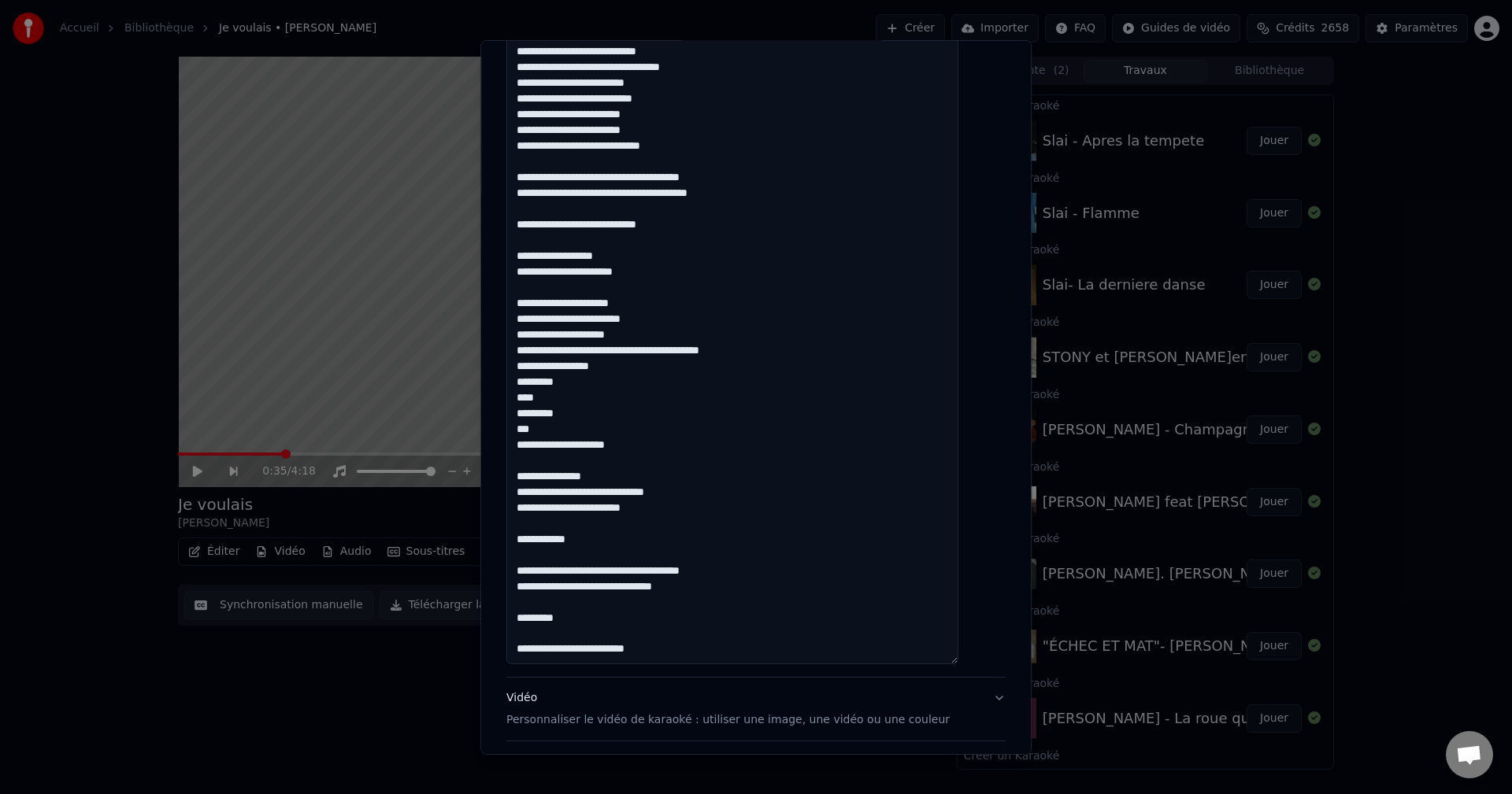
click at [672, 513] on textarea at bounding box center [732, 202] width 452 height 925
click at [625, 539] on textarea at bounding box center [732, 202] width 452 height 925
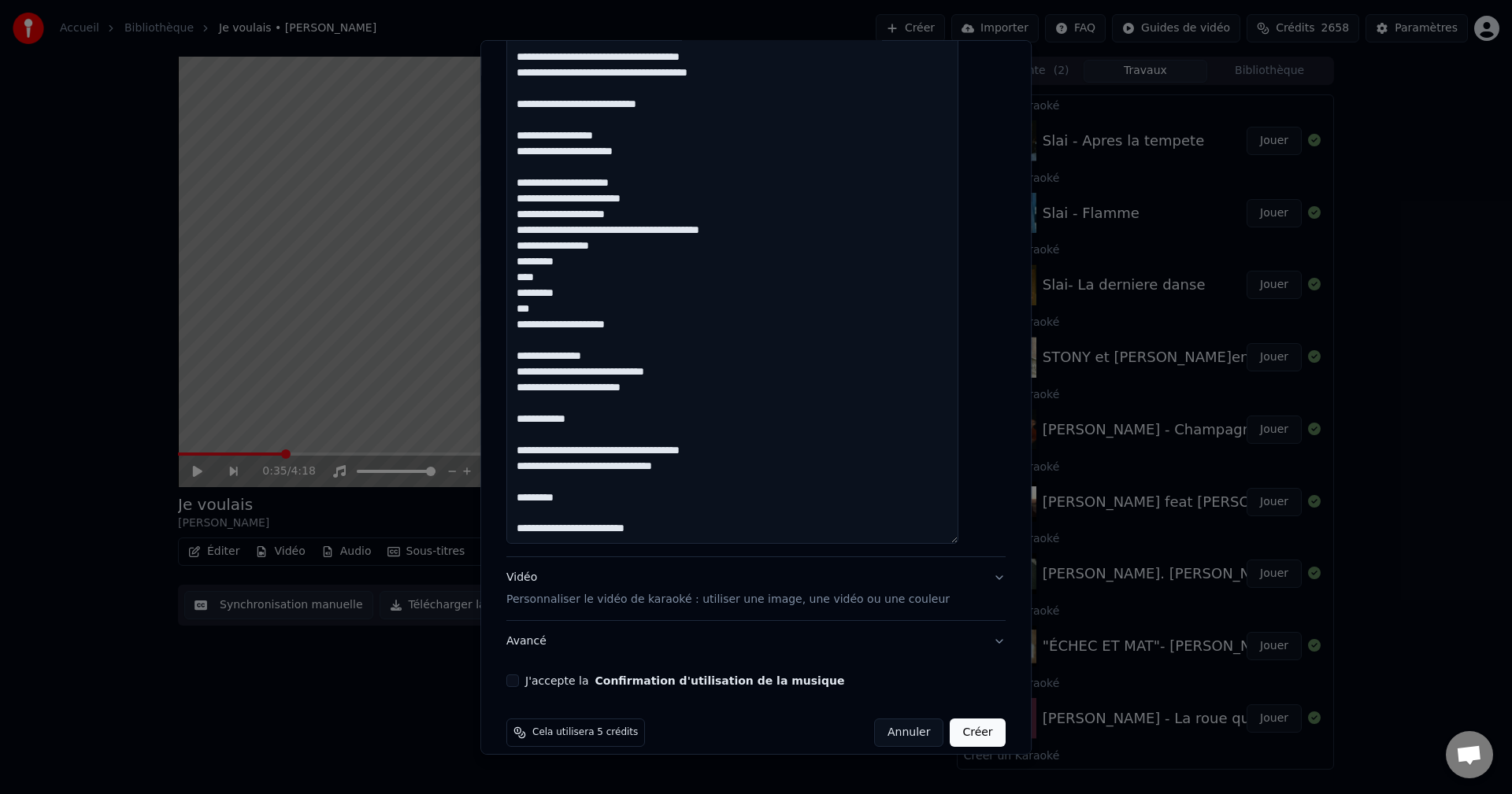
scroll to position [784, 0]
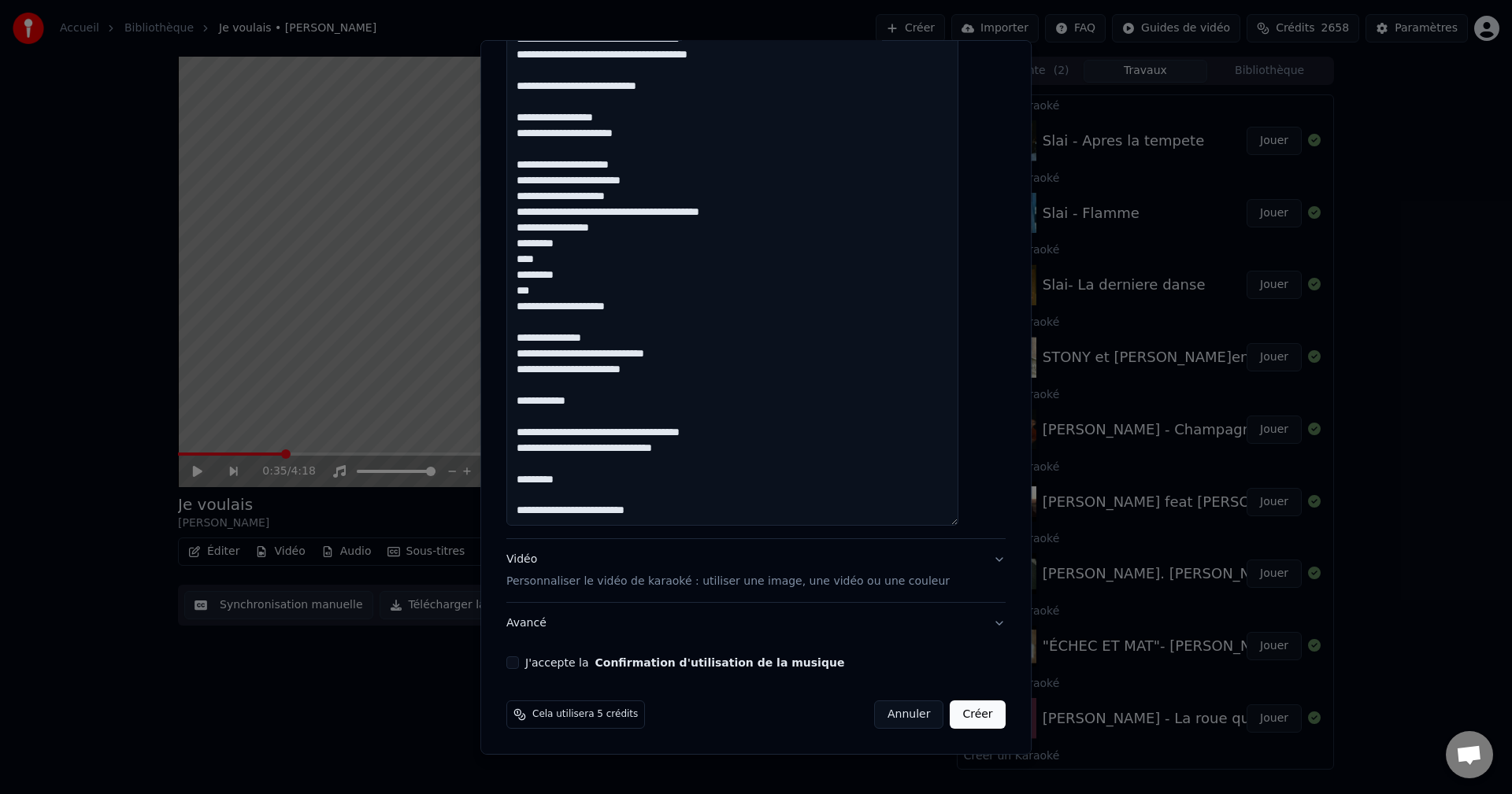
click at [547, 392] on textarea at bounding box center [732, 63] width 452 height 925
drag, startPoint x: 581, startPoint y: 482, endPoint x: 476, endPoint y: 481, distance: 105.0
click at [476, 481] on body "Accueil Bibliothèque Je voulais • [PERSON_NAME] Importer FAQ Guides de vidéo Cr…" at bounding box center [756, 397] width 1512 height 794
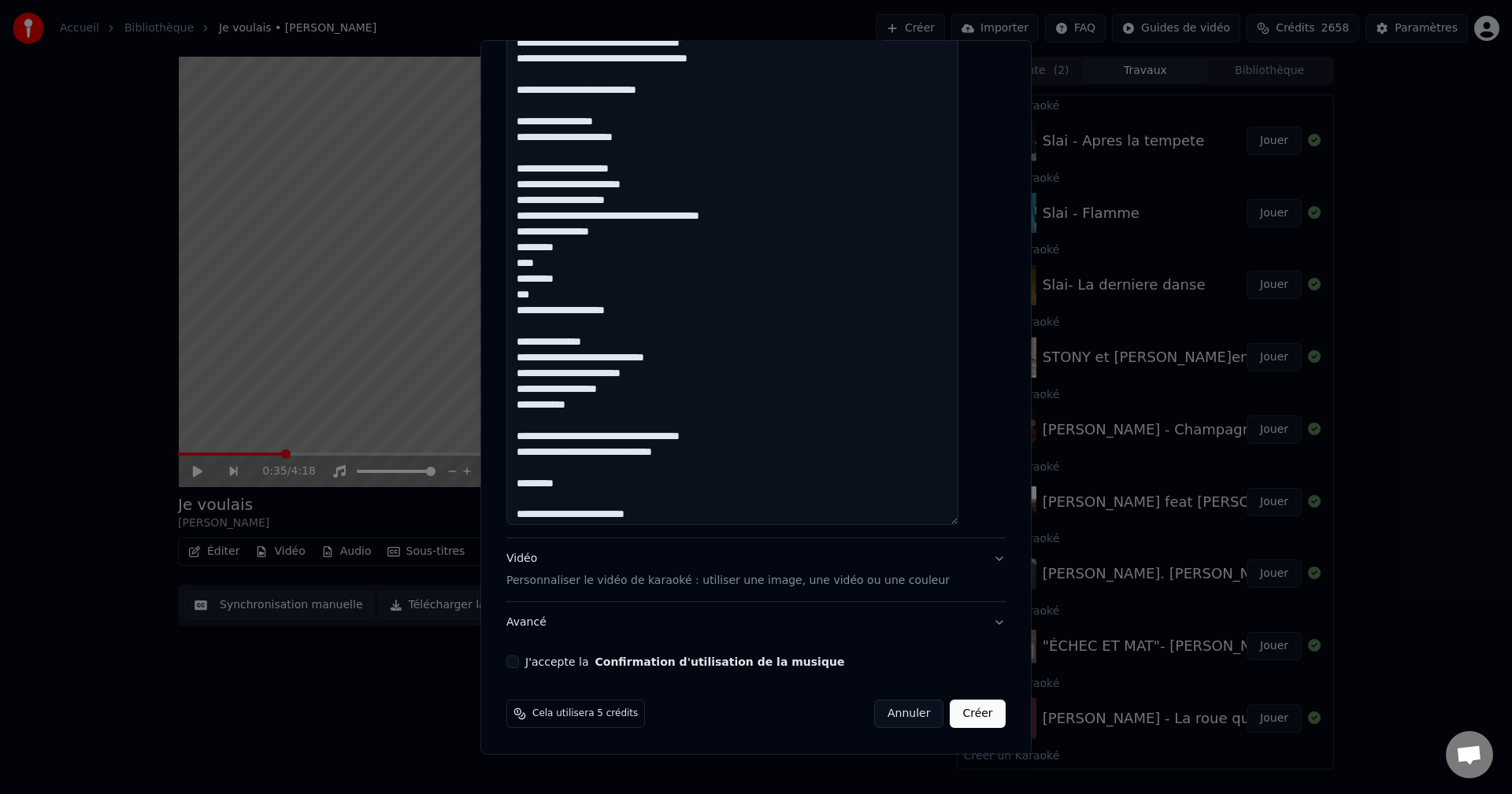
scroll to position [112, 0]
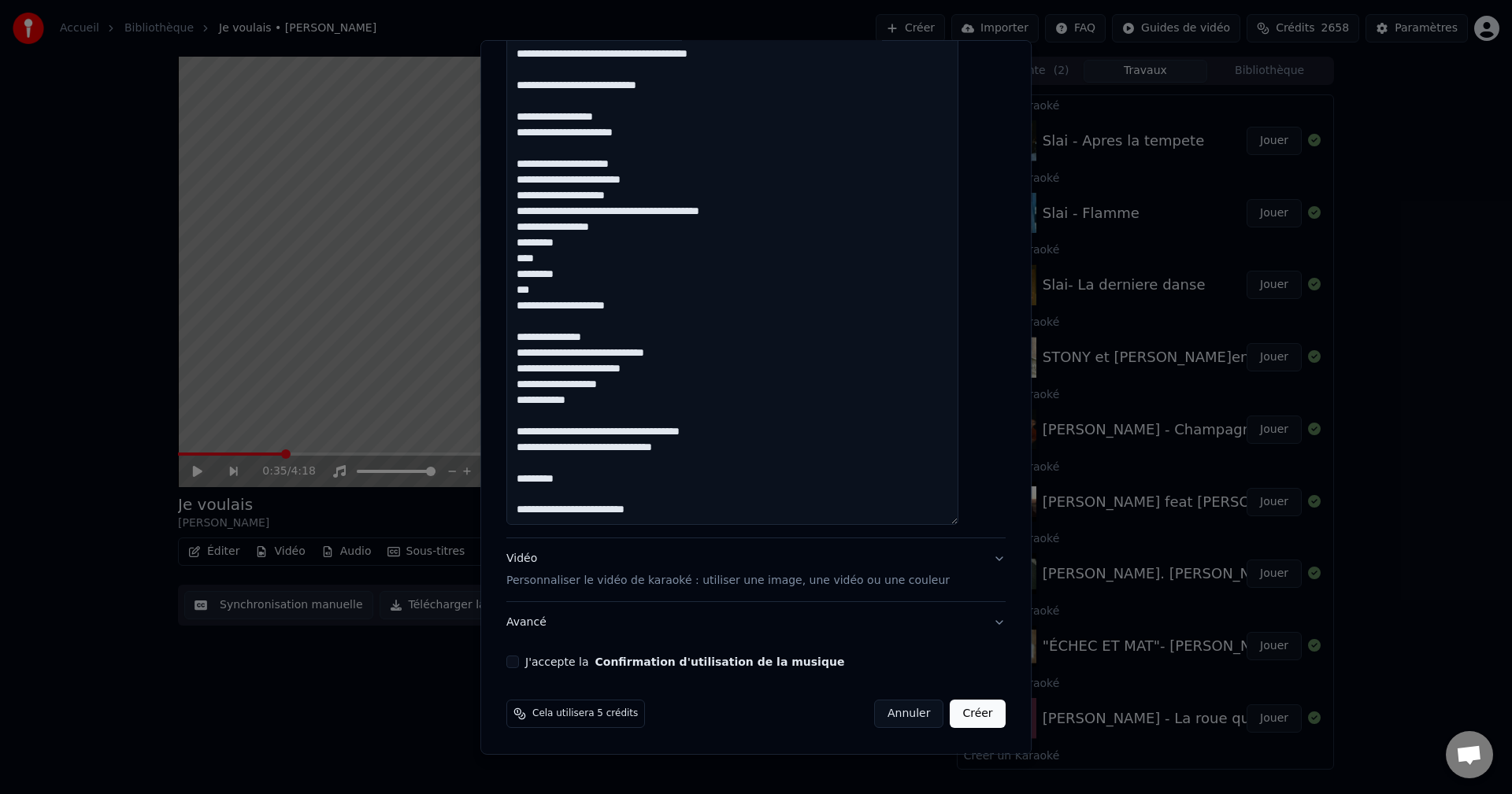
click at [592, 485] on textarea at bounding box center [732, 63] width 452 height 925
drag, startPoint x: 593, startPoint y: 485, endPoint x: 538, endPoint y: 483, distance: 55.0
click at [538, 483] on textarea at bounding box center [732, 63] width 452 height 925
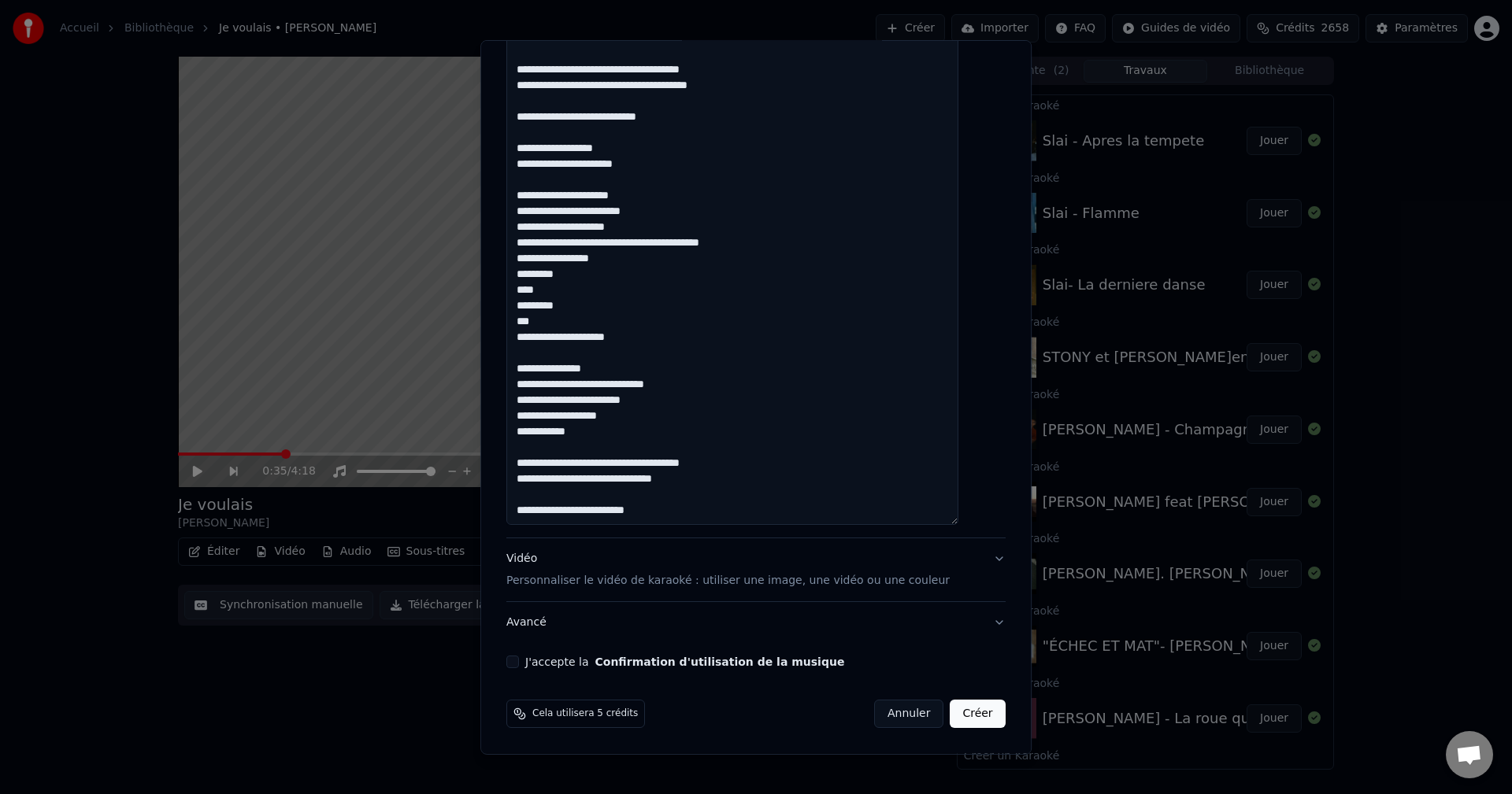
scroll to position [81, 0]
drag, startPoint x: 533, startPoint y: 199, endPoint x: 671, endPoint y: 336, distance: 194.5
click at [671, 336] on textarea at bounding box center [732, 63] width 452 height 925
click at [674, 516] on textarea at bounding box center [732, 63] width 452 height 925
paste textarea "**********"
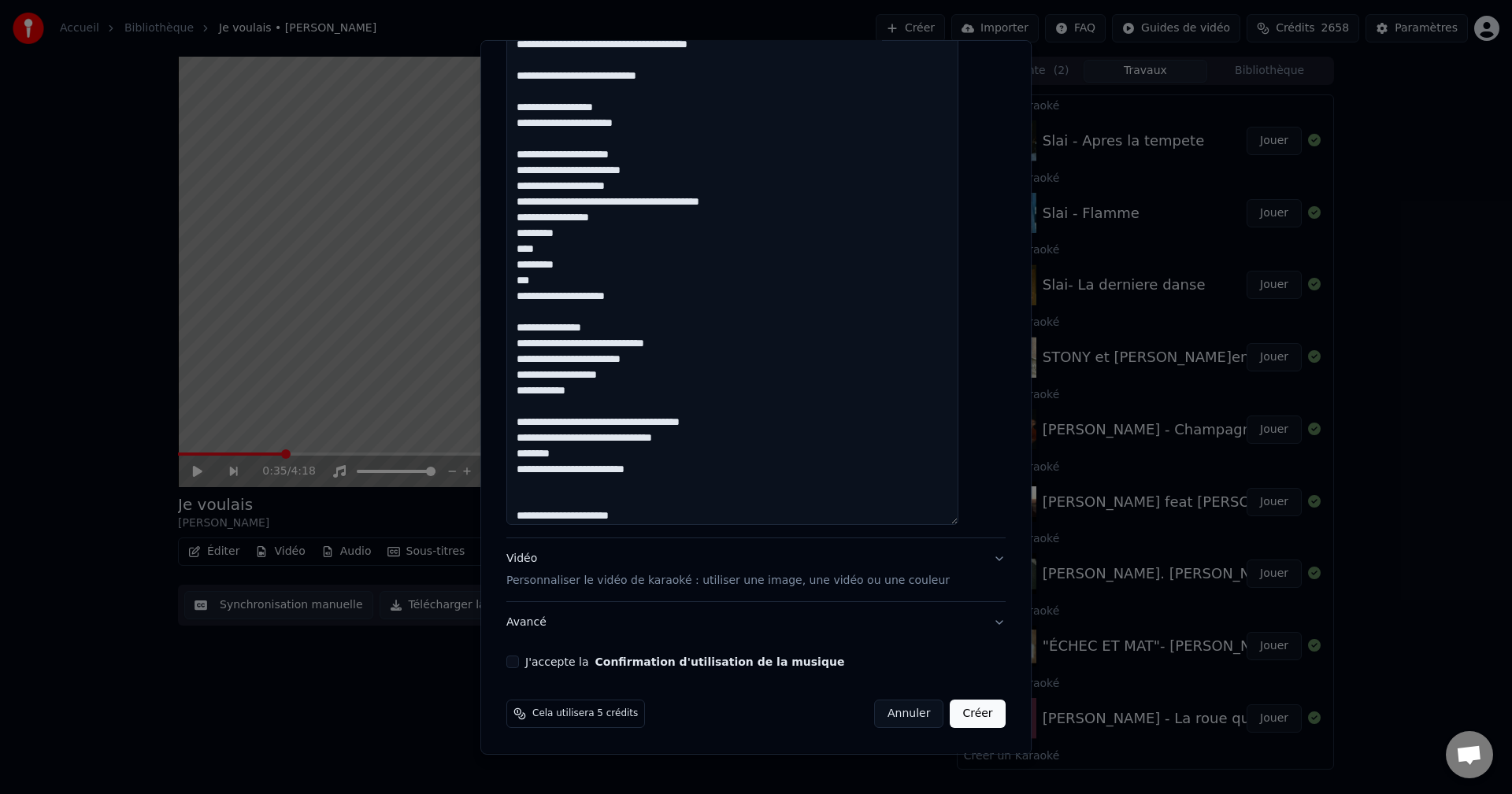
scroll to position [263, 0]
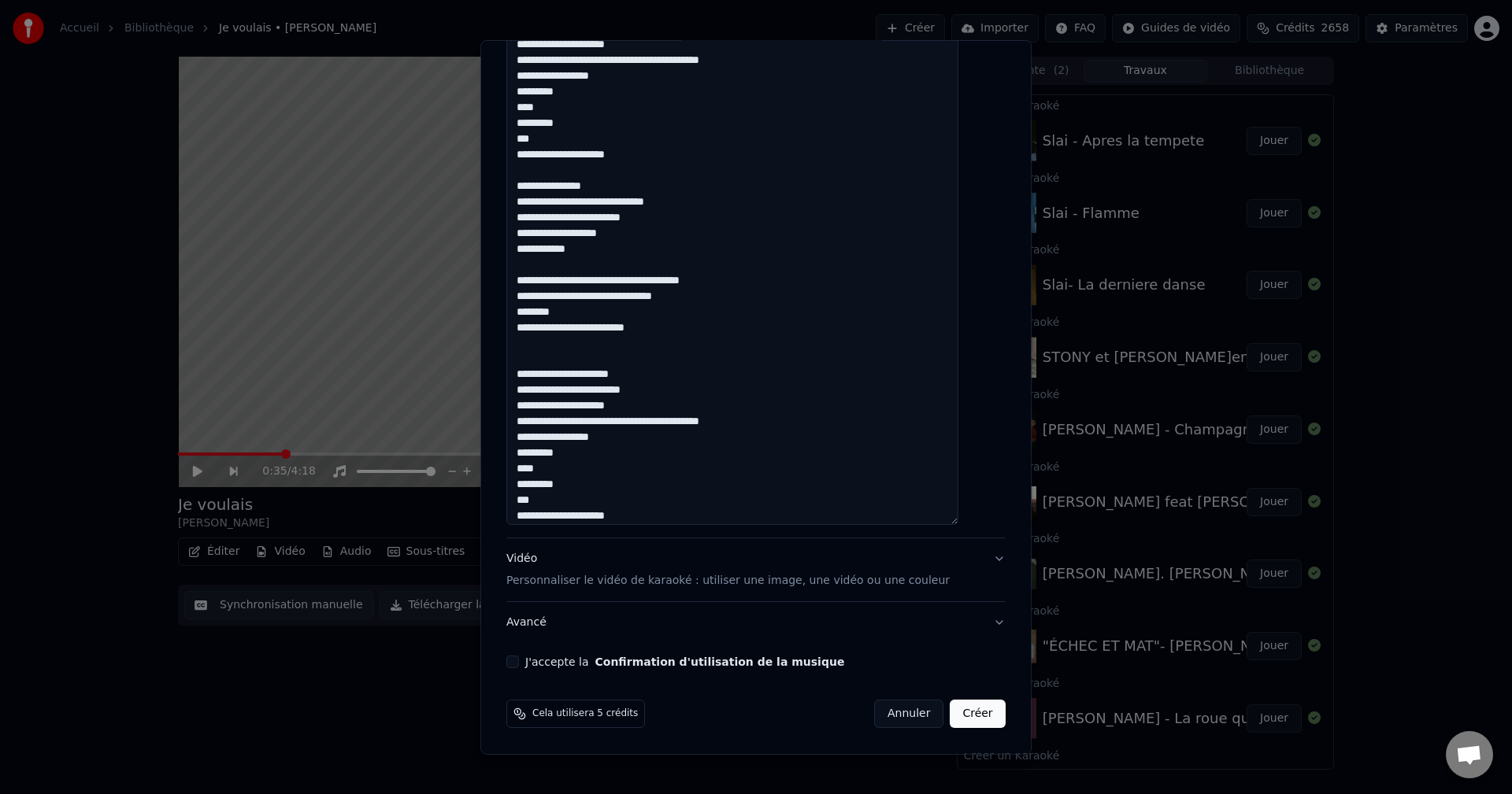
click at [666, 525] on div "**********" at bounding box center [756, 28] width 499 height 1021
click at [666, 520] on textarea at bounding box center [732, 63] width 452 height 925
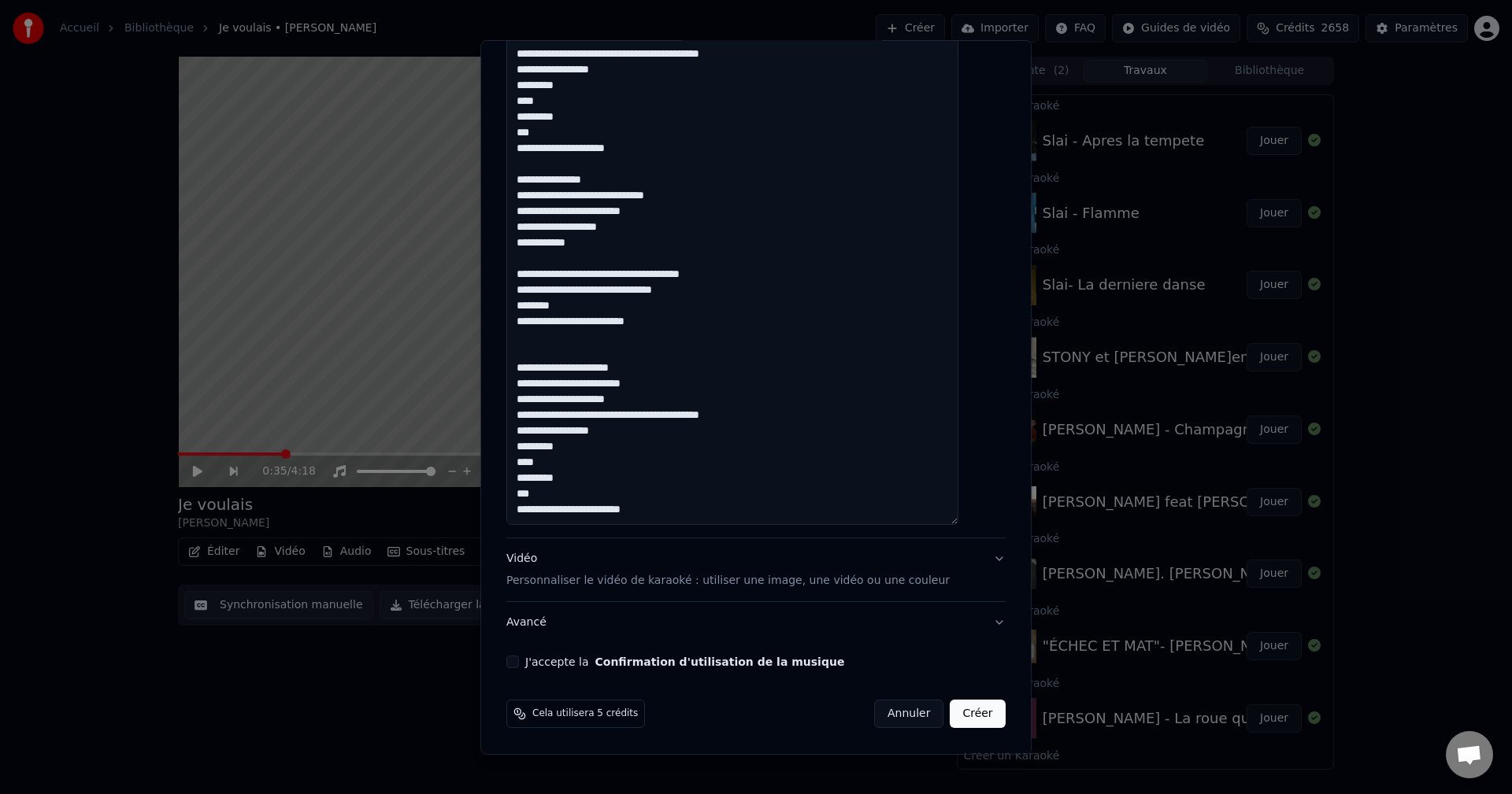
scroll to position [326, 0]
paste textarea "**********"
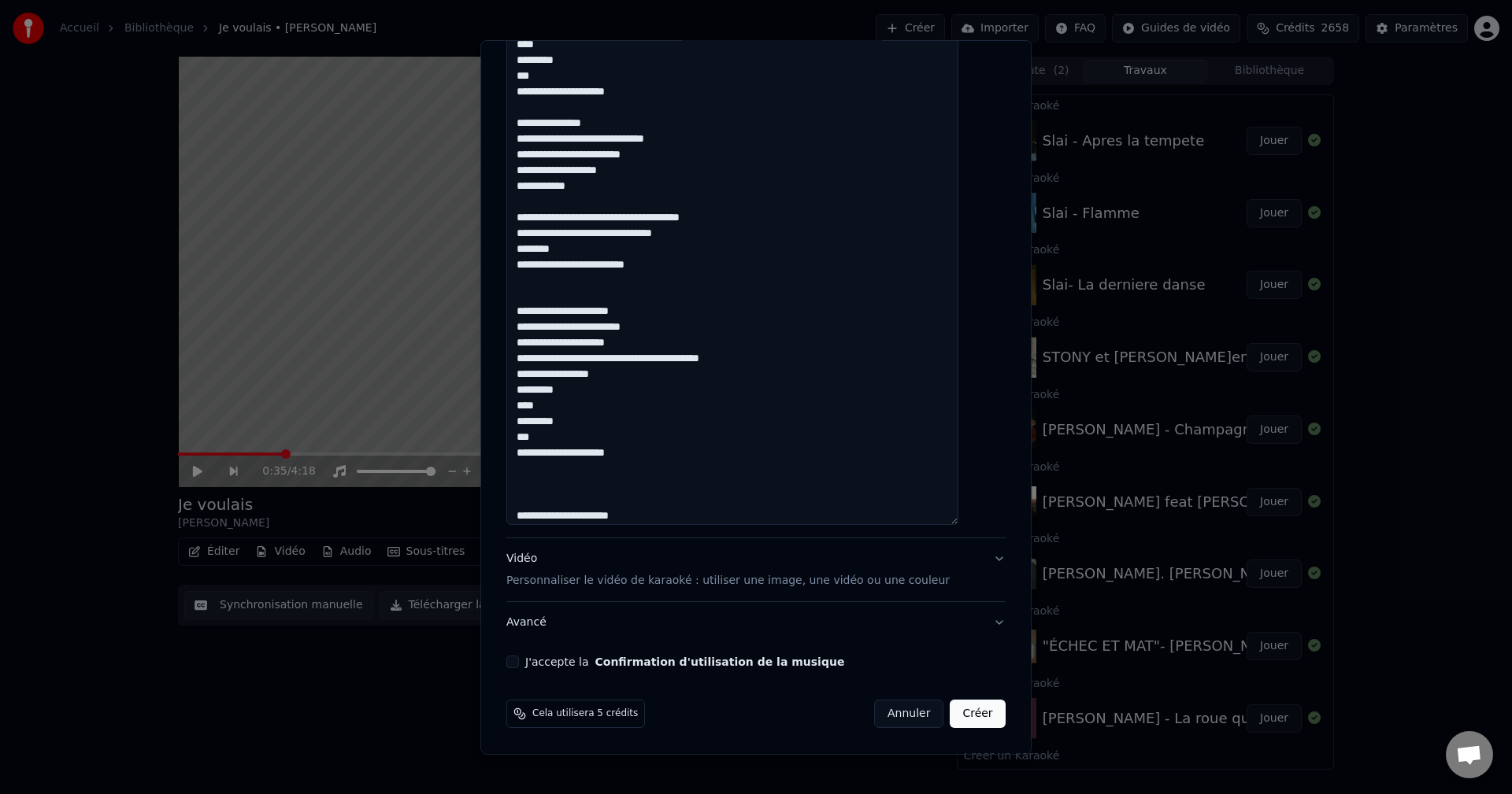
scroll to position [467, 0]
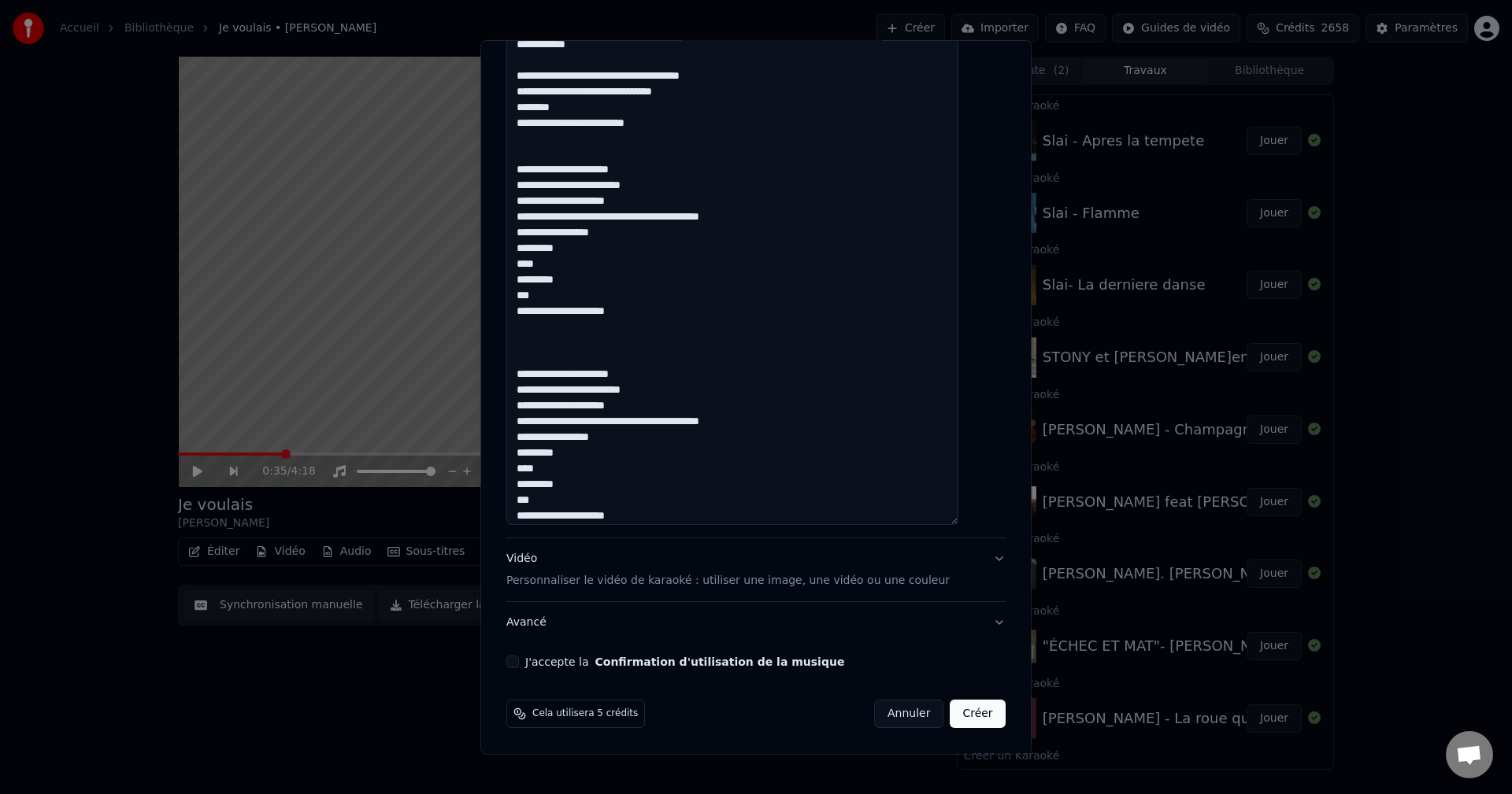
drag, startPoint x: 682, startPoint y: 391, endPoint x: 534, endPoint y: 390, distance: 148.0
click at [534, 390] on textarea at bounding box center [732, 63] width 452 height 925
click at [770, 422] on textarea at bounding box center [732, 63] width 452 height 925
click at [660, 518] on textarea at bounding box center [732, 63] width 452 height 925
type textarea "**********"
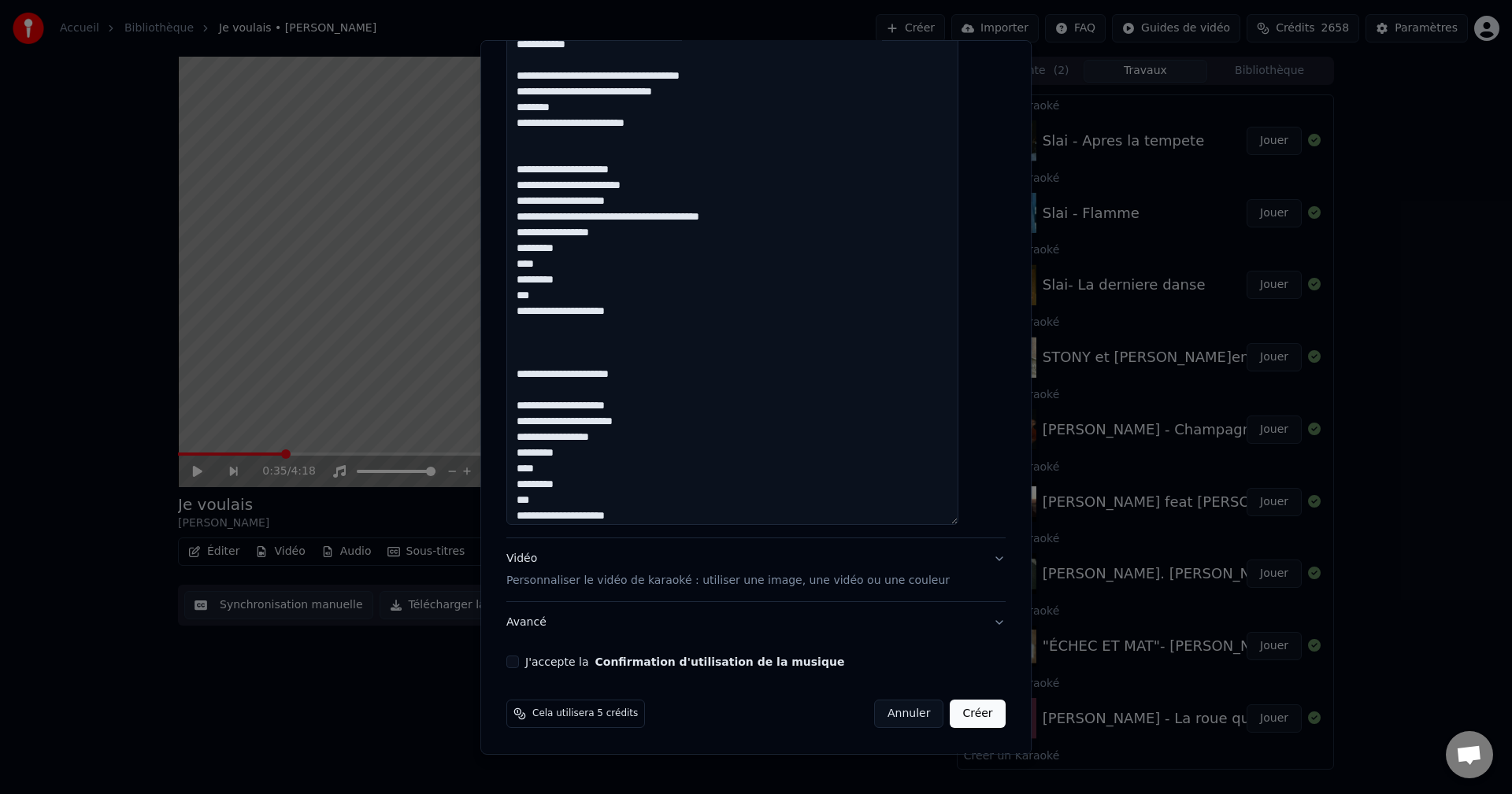
click at [519, 658] on button "J'accepte la Confirmation d'utilisation de la musique" at bounding box center [513, 662] width 13 height 13
click at [534, 560] on div "Vidéo Personnaliser le vidéo de karaoké : utiliser une image, une vidéo ou une …" at bounding box center [728, 570] width 443 height 38
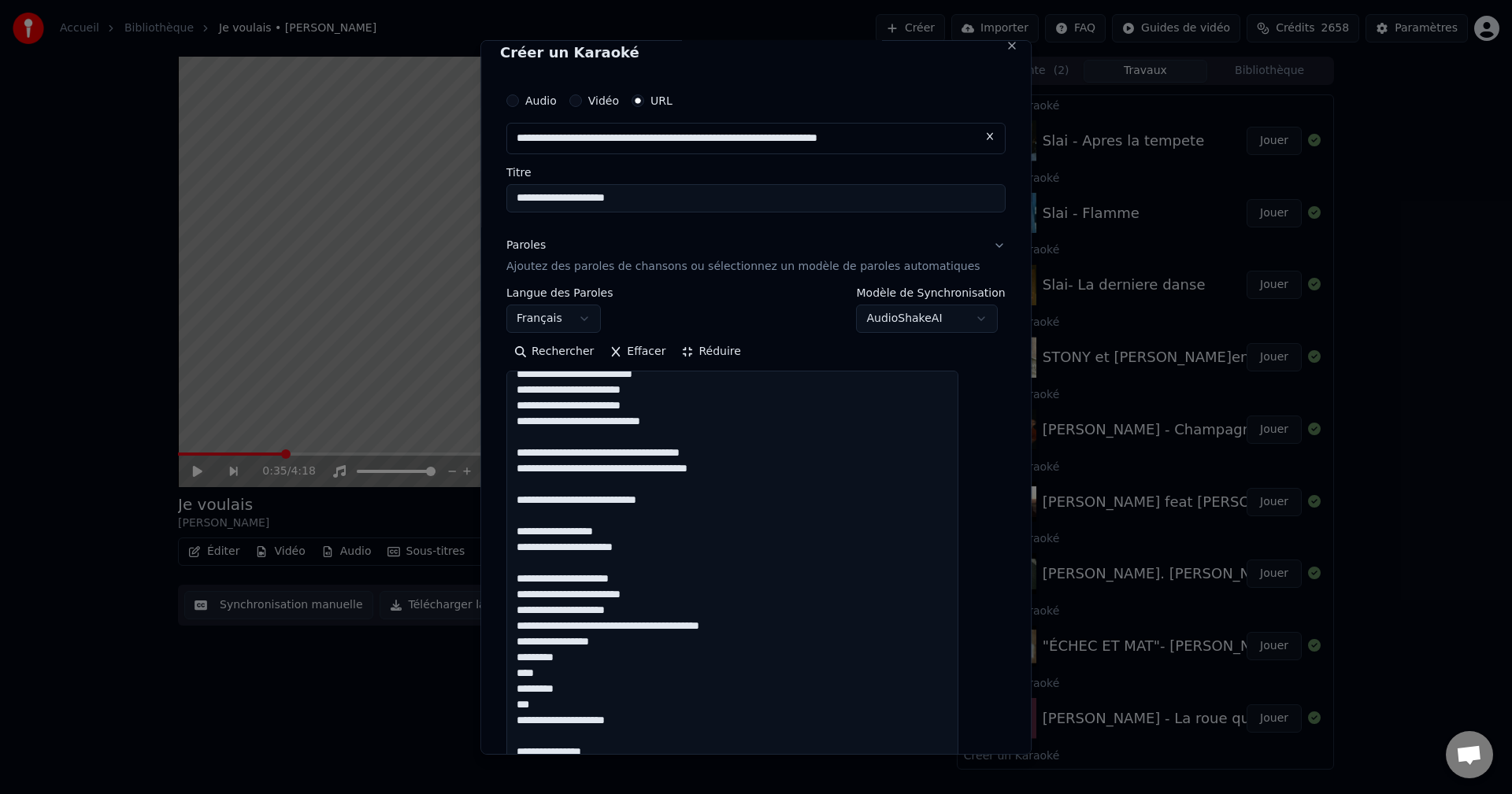
scroll to position [0, 0]
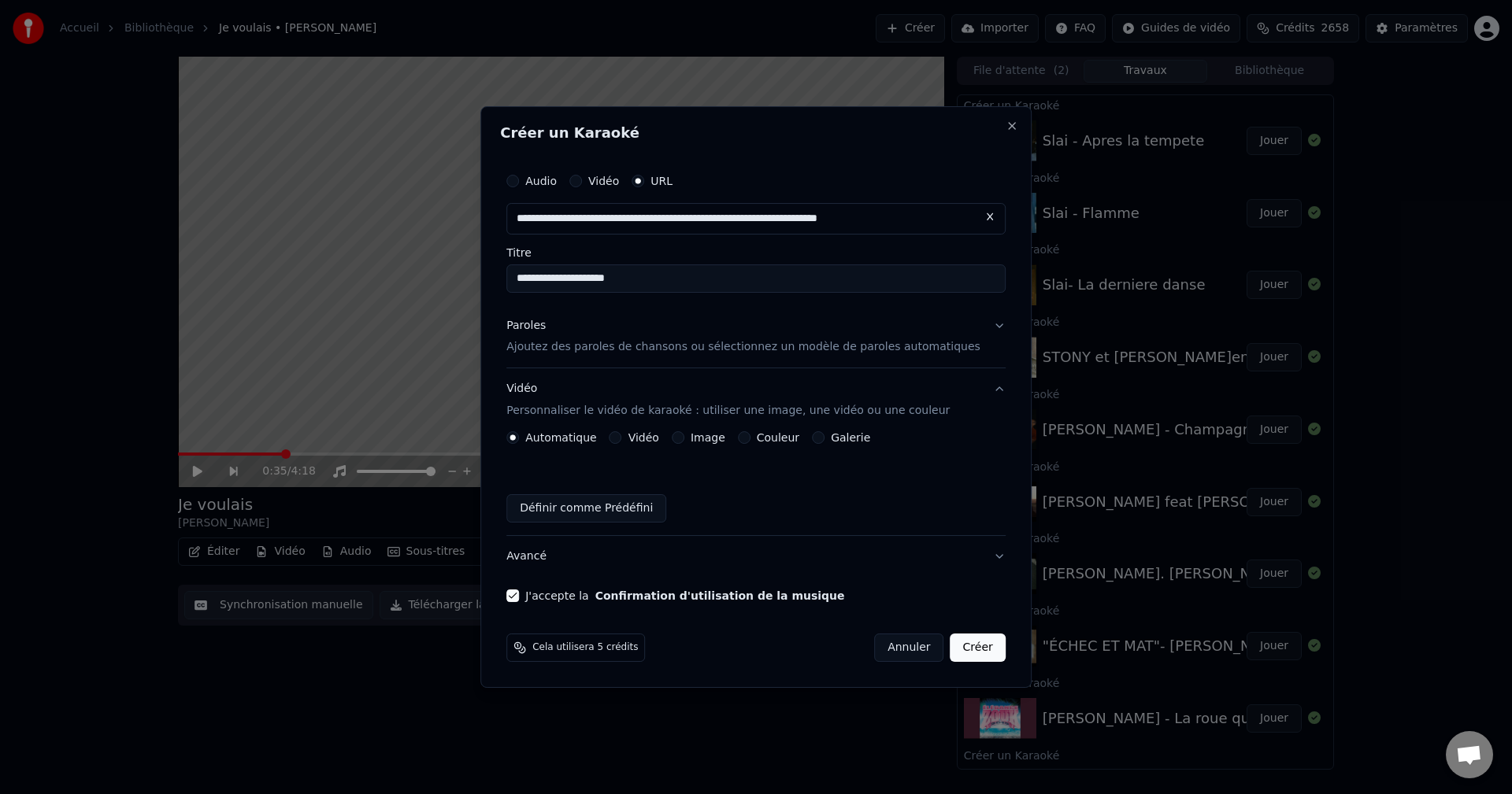
click at [565, 282] on input "**********" at bounding box center [756, 278] width 499 height 29
click at [563, 277] on input "**********" at bounding box center [756, 278] width 499 height 29
type input "**********"
click at [954, 647] on button "Créer" at bounding box center [977, 648] width 55 height 29
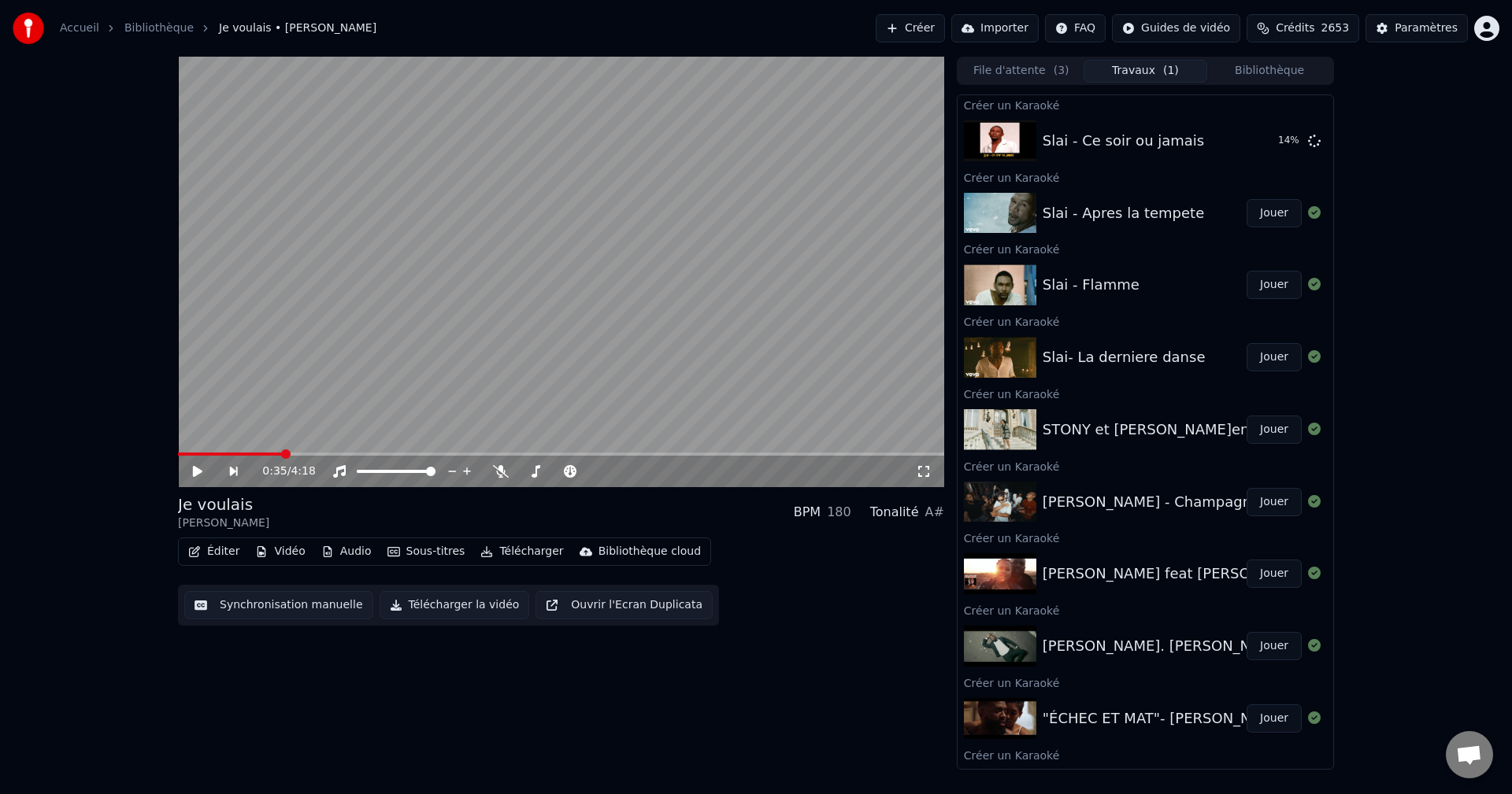
click at [938, 32] on button "Créer" at bounding box center [909, 28] width 70 height 29
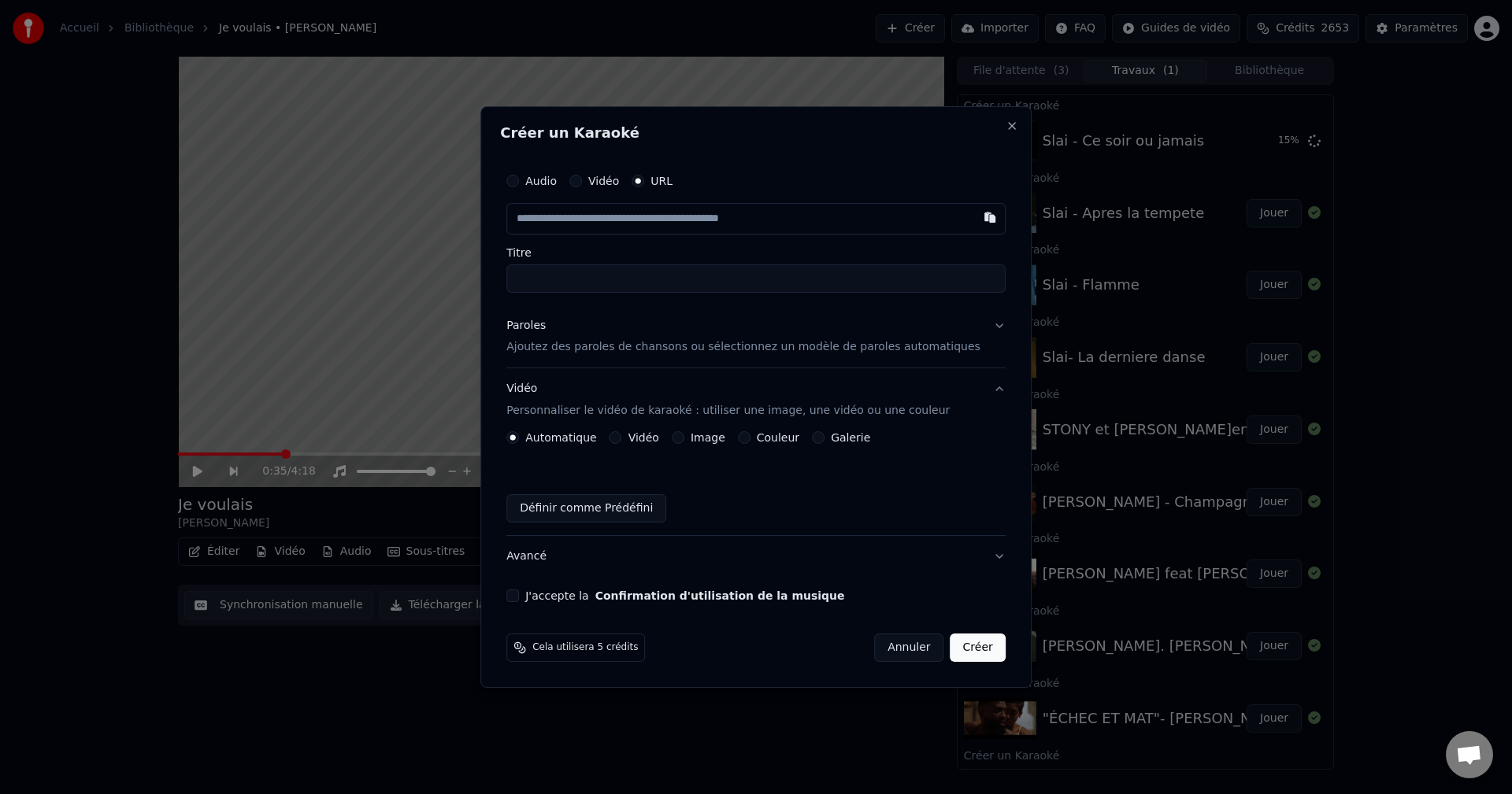
click at [544, 329] on div "Paroles" at bounding box center [526, 325] width 39 height 16
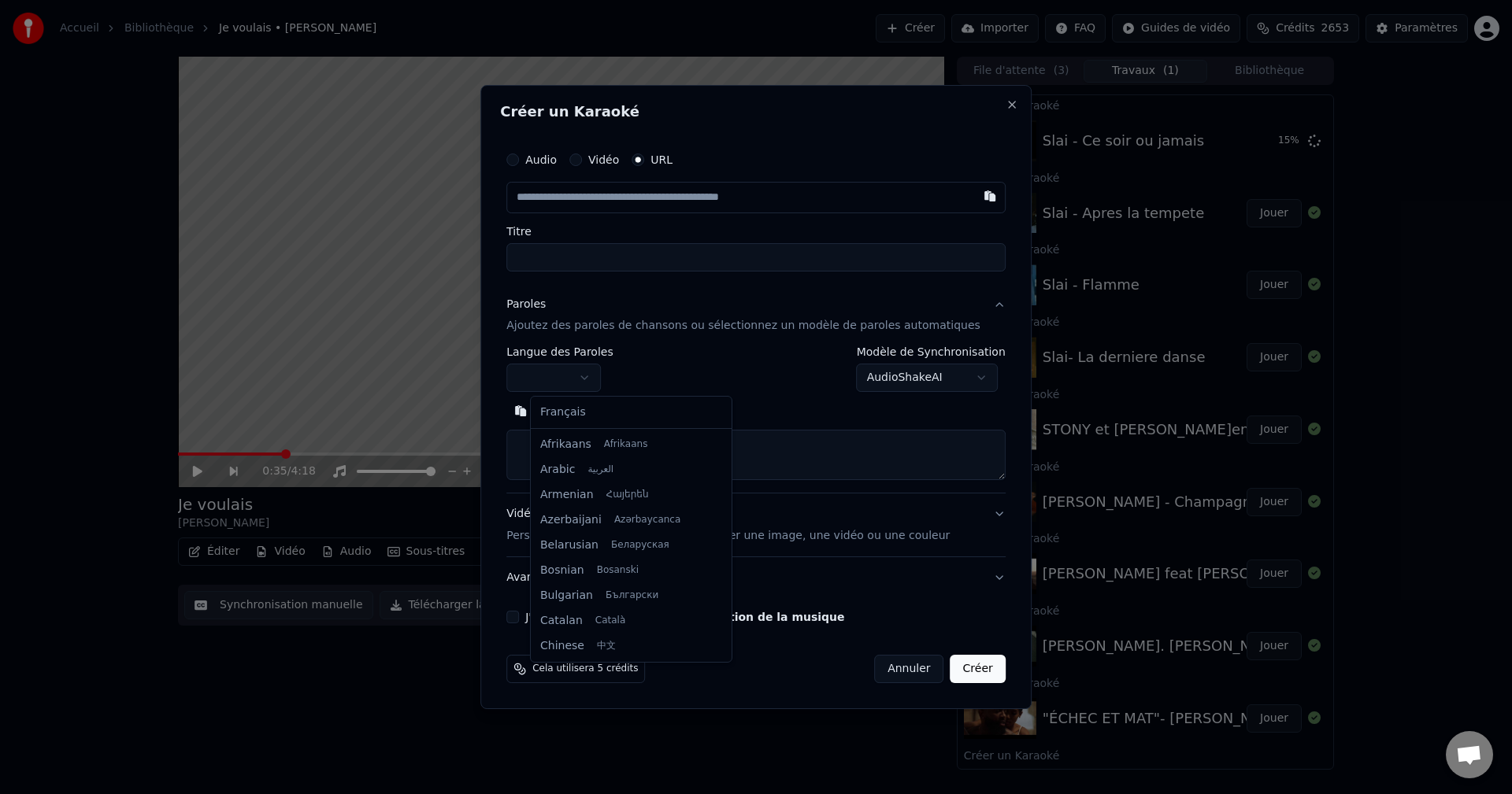
click at [561, 375] on body "Accueil Bibliothèque Je voulais • [PERSON_NAME] Importer FAQ Guides de vidéo Cr…" at bounding box center [756, 397] width 1512 height 794
select select "**"
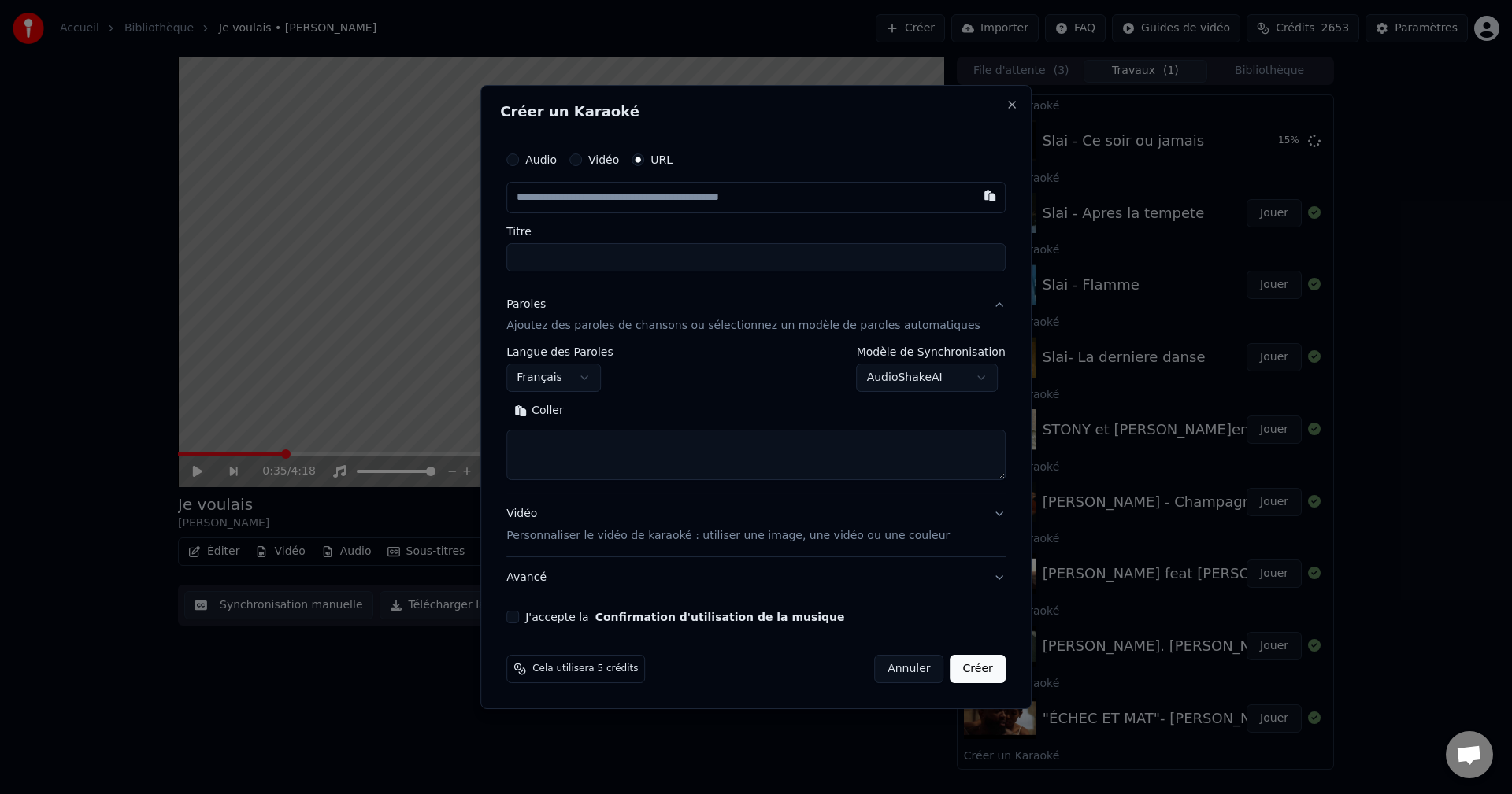
click at [560, 455] on textarea at bounding box center [756, 456] width 499 height 50
paste textarea "**********"
type textarea "**********"
click at [659, 410] on button "Développer" at bounding box center [626, 411] width 96 height 25
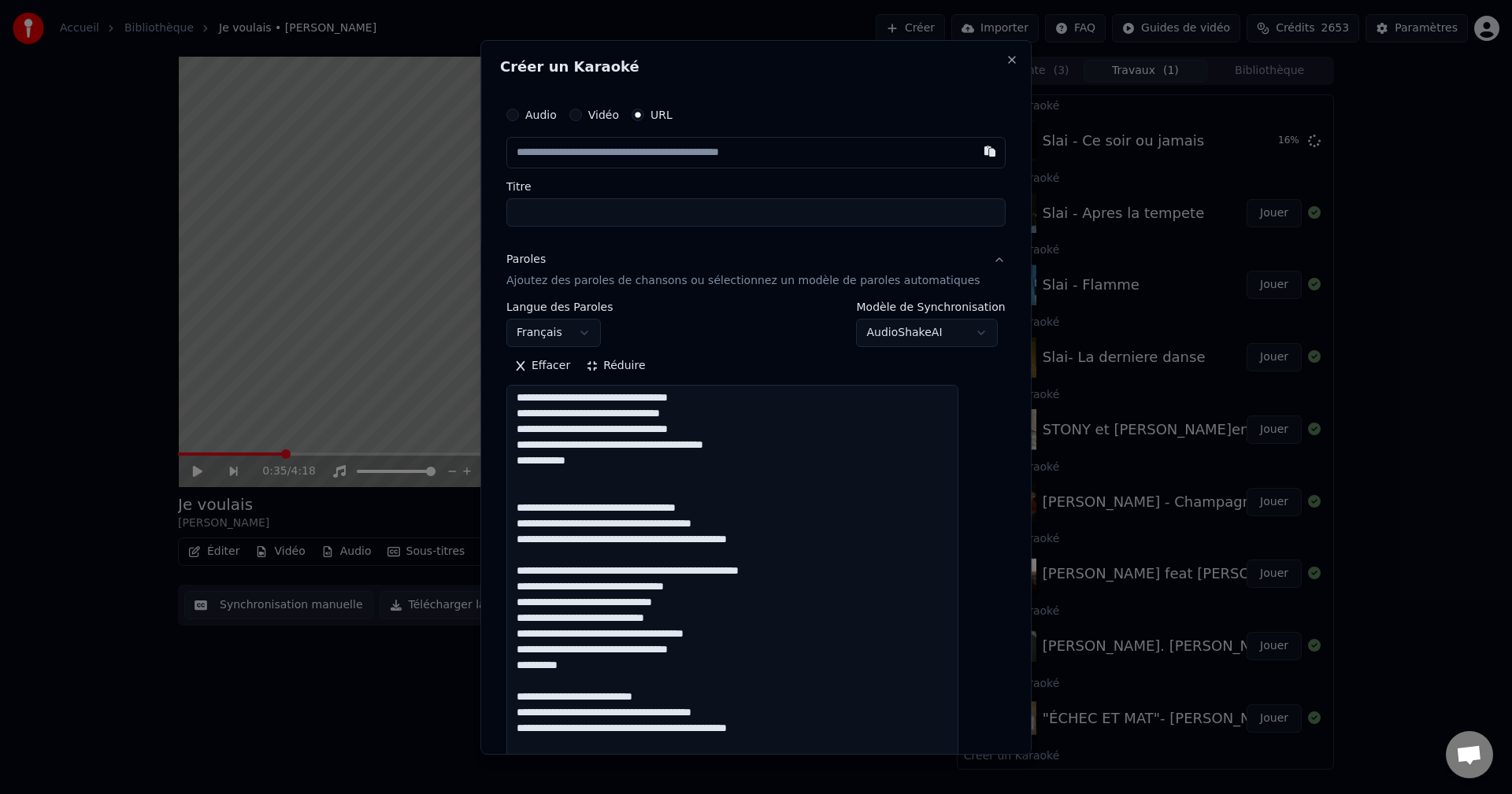
scroll to position [2, 0]
click at [743, 544] on textarea at bounding box center [732, 752] width 452 height 736
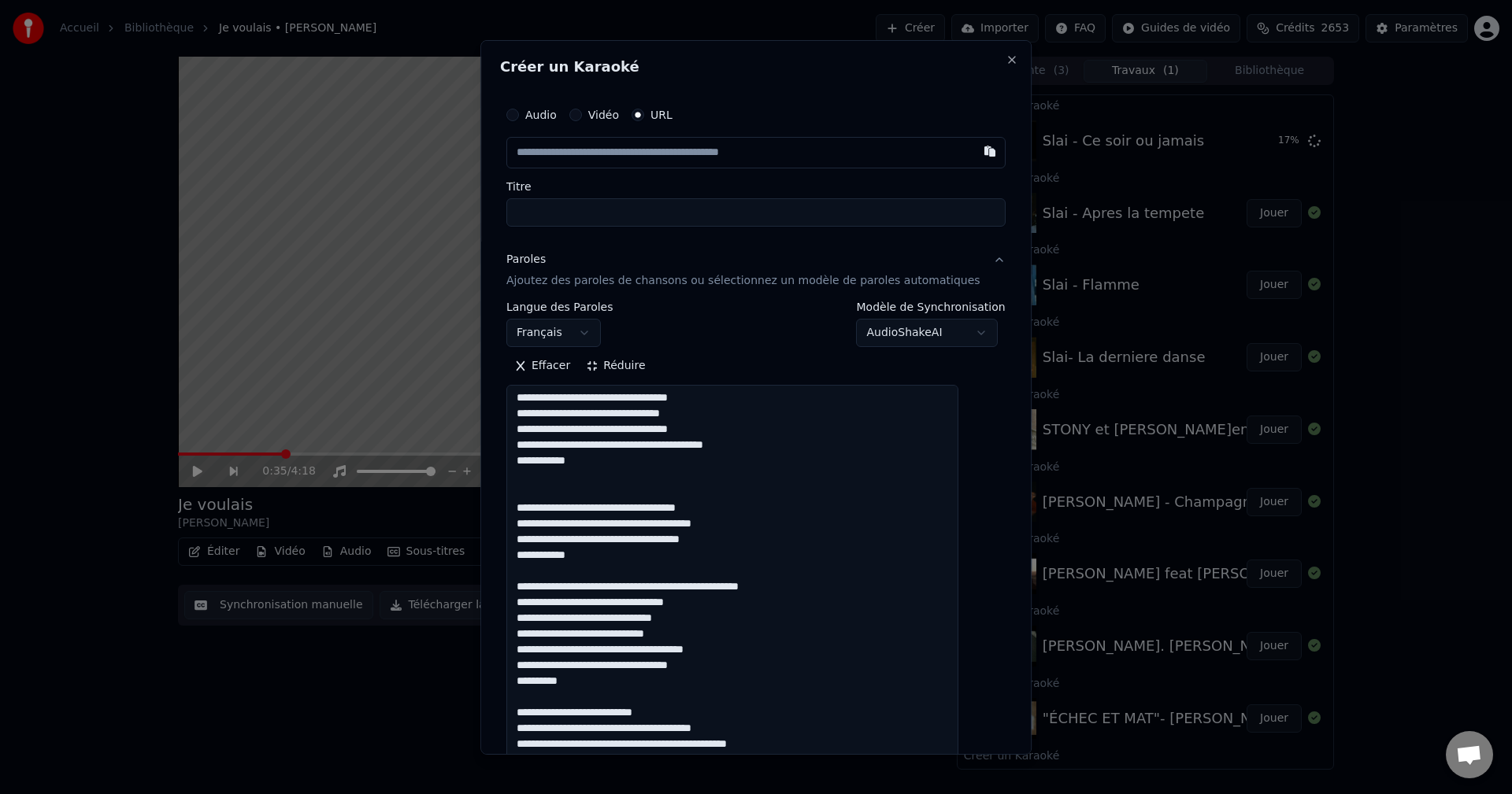
click at [675, 590] on textarea at bounding box center [732, 752] width 452 height 736
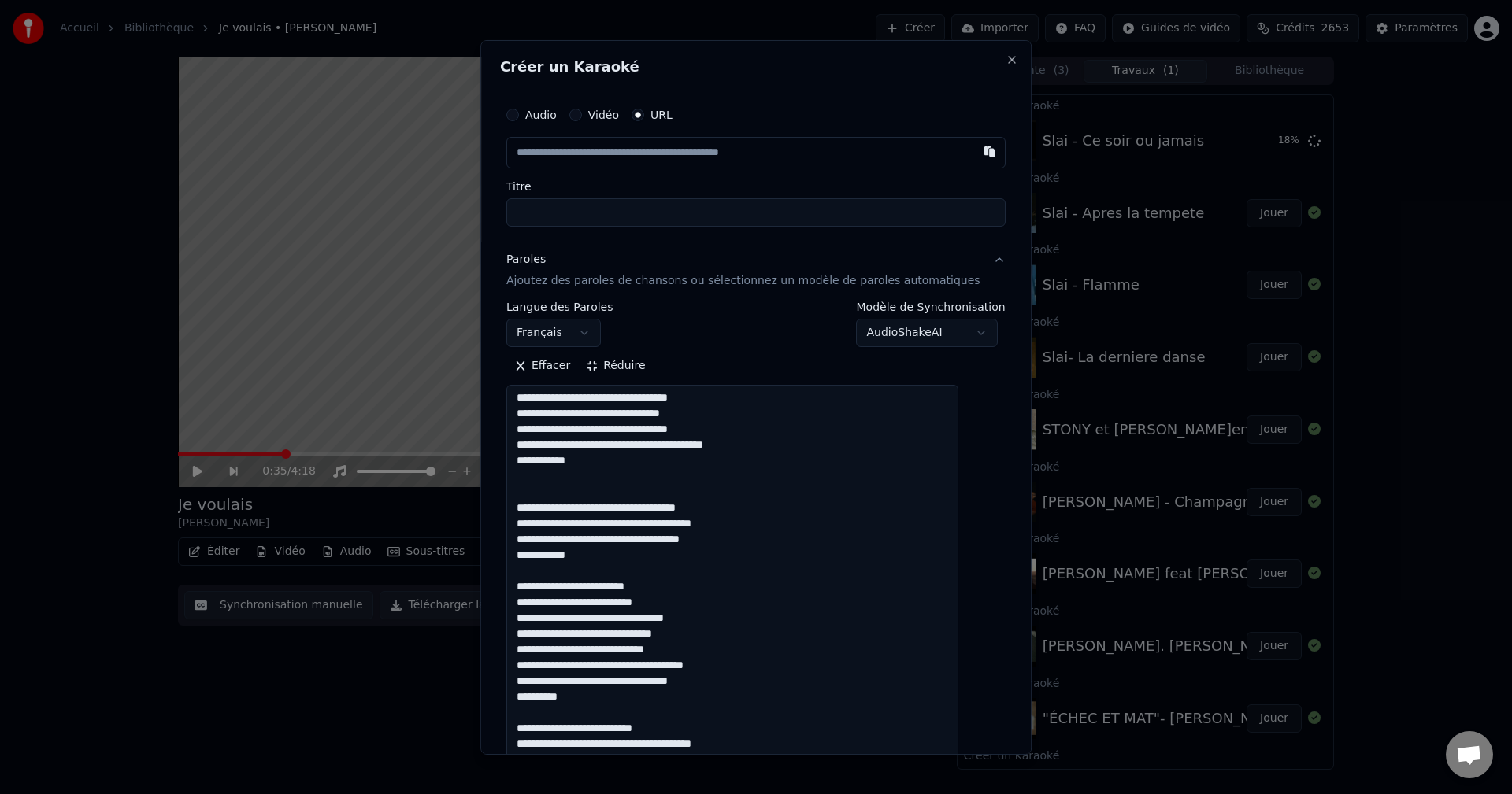
scroll to position [33, 0]
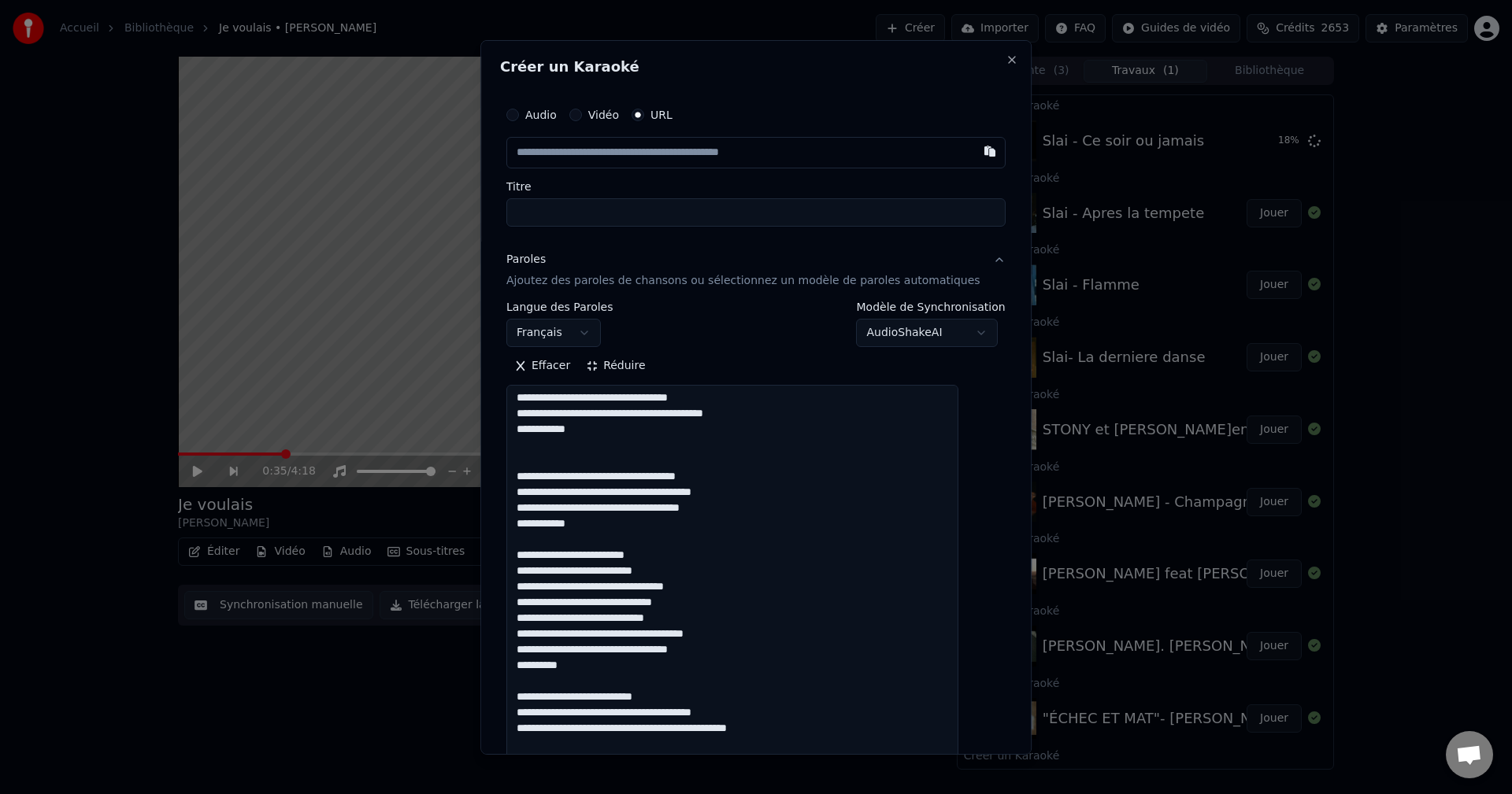
click at [633, 633] on textarea at bounding box center [732, 752] width 452 height 736
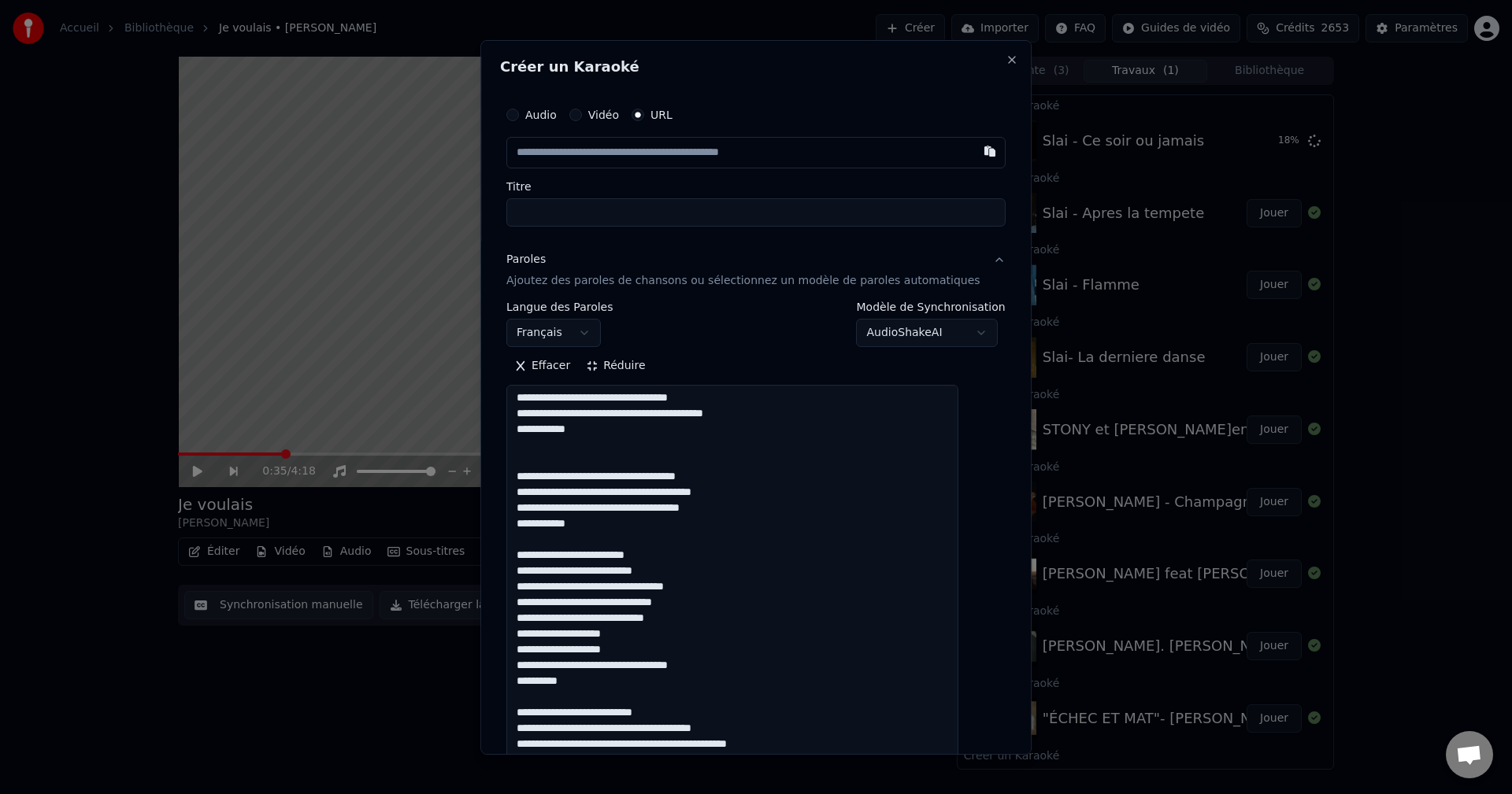
click at [625, 667] on textarea at bounding box center [732, 752] width 452 height 736
click at [625, 664] on textarea at bounding box center [732, 752] width 452 height 736
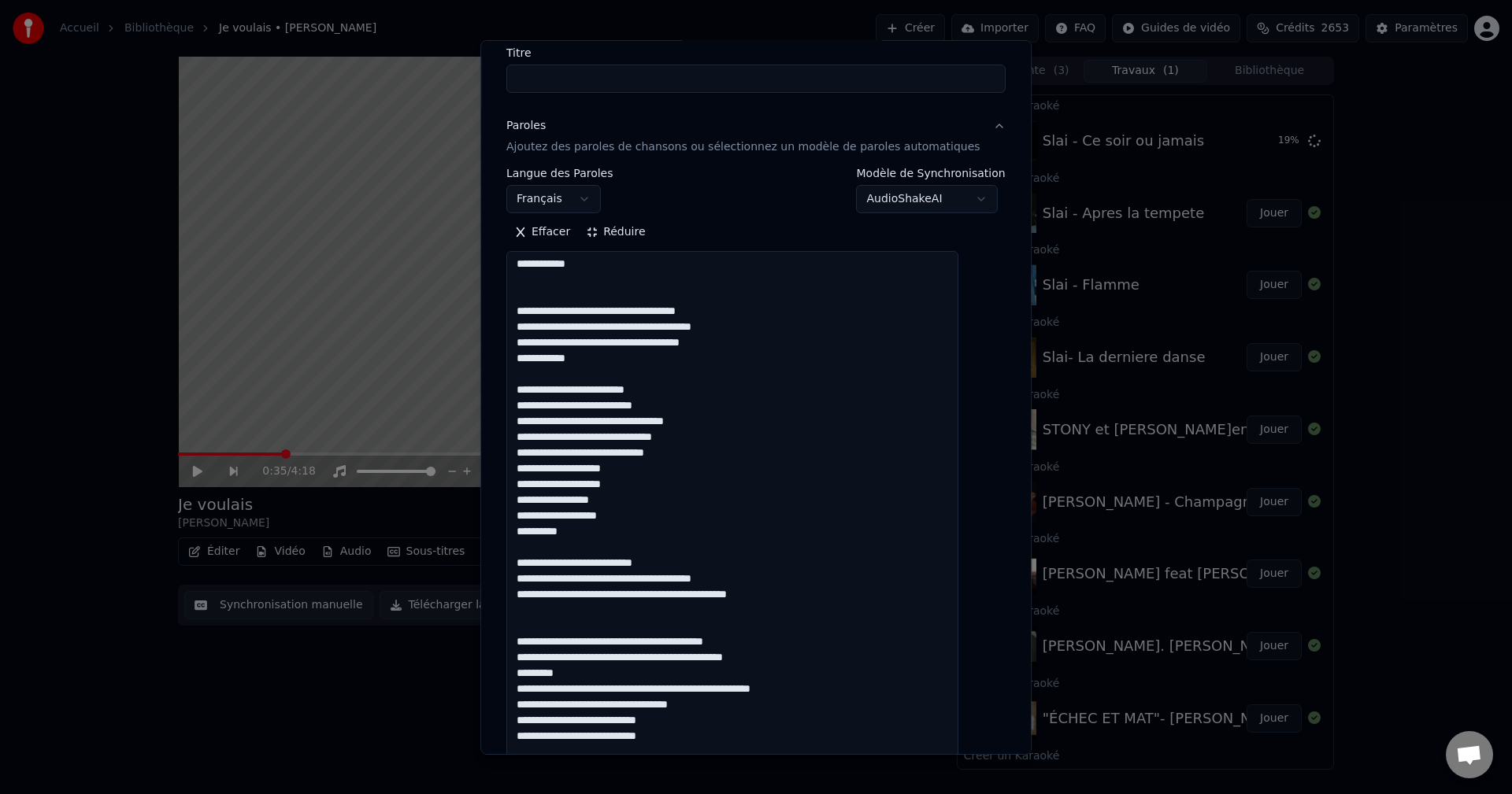
scroll to position [158, 0]
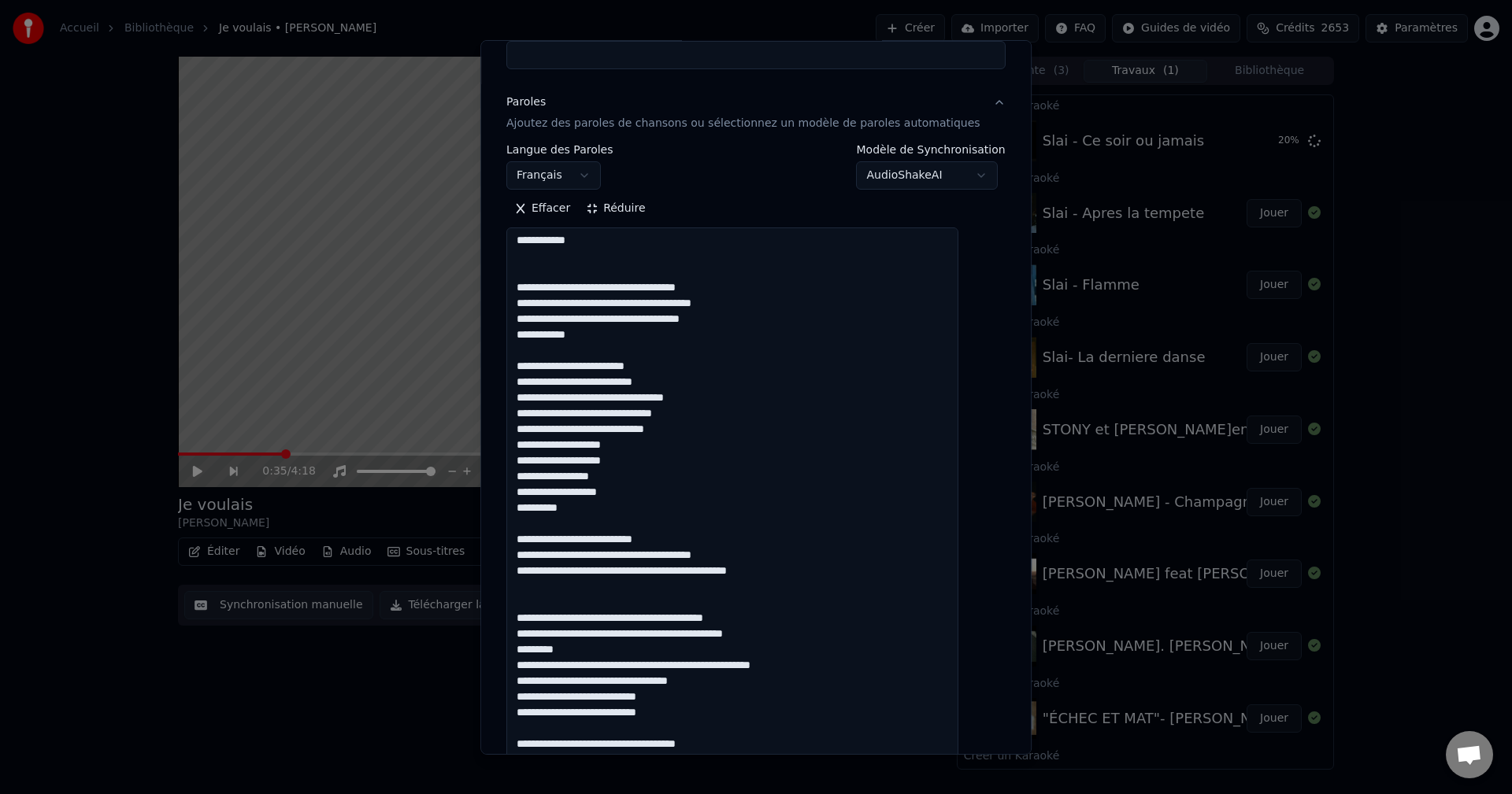
click at [592, 515] on textarea at bounding box center [732, 595] width 452 height 736
click at [687, 544] on textarea at bounding box center [732, 595] width 452 height 736
click at [707, 548] on textarea at bounding box center [732, 595] width 452 height 736
click at [621, 557] on textarea at bounding box center [732, 595] width 452 height 736
click at [542, 558] on textarea at bounding box center [732, 595] width 452 height 736
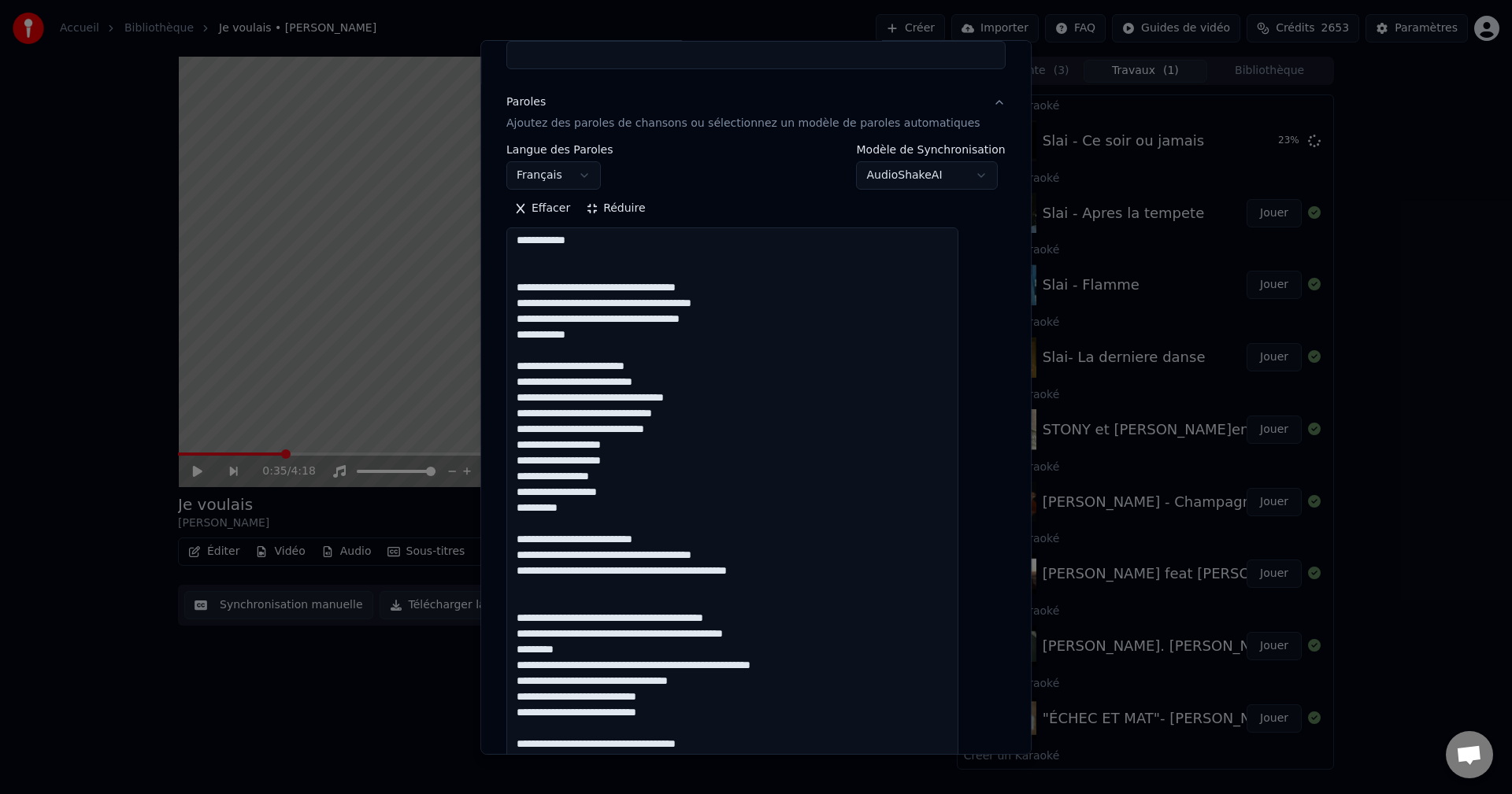
drag, startPoint x: 542, startPoint y: 558, endPoint x: 534, endPoint y: 556, distance: 8.2
click at [534, 556] on textarea at bounding box center [732, 595] width 452 height 736
click at [744, 572] on textarea at bounding box center [732, 595] width 452 height 736
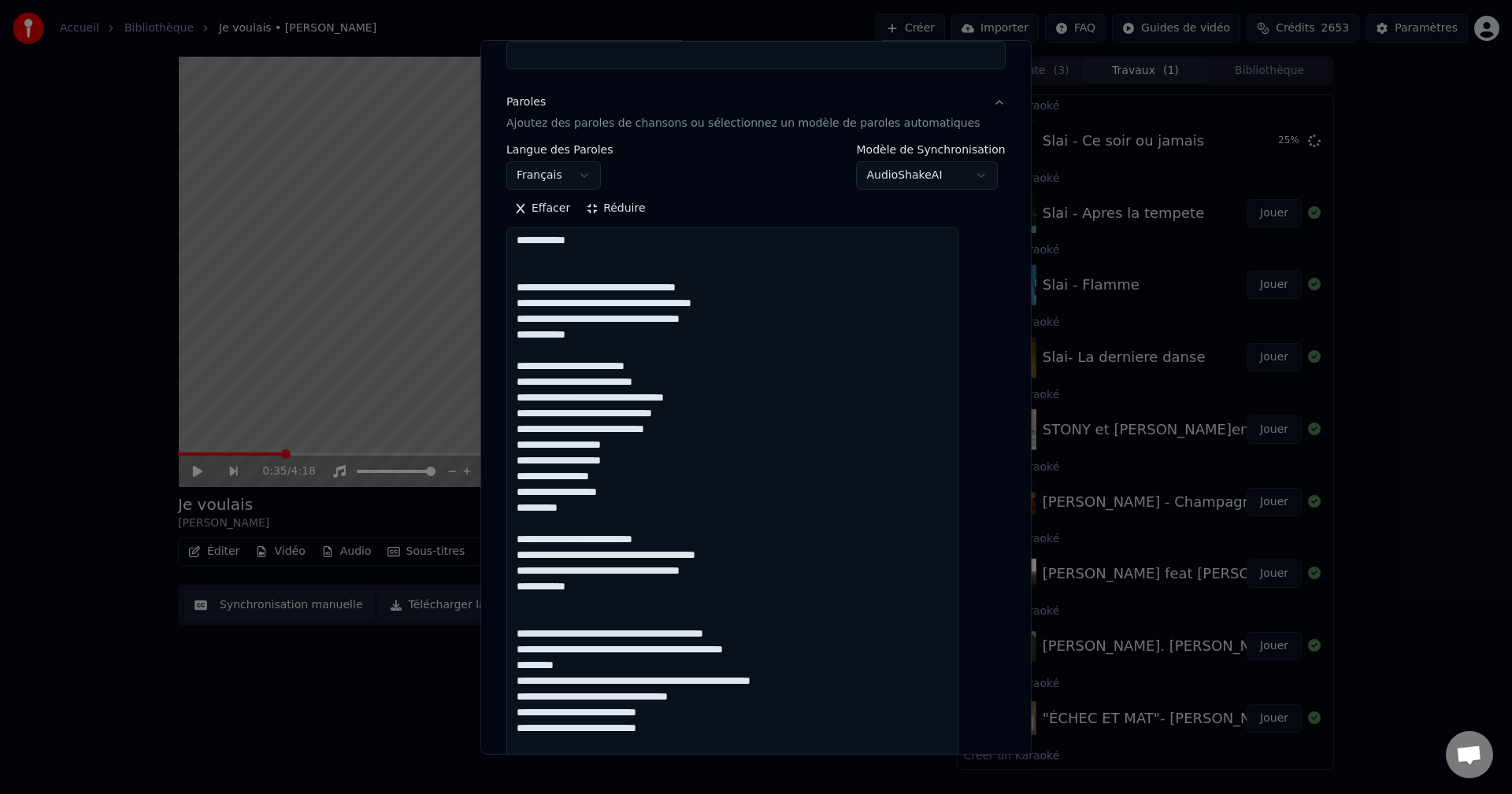
click at [597, 595] on textarea at bounding box center [732, 595] width 452 height 736
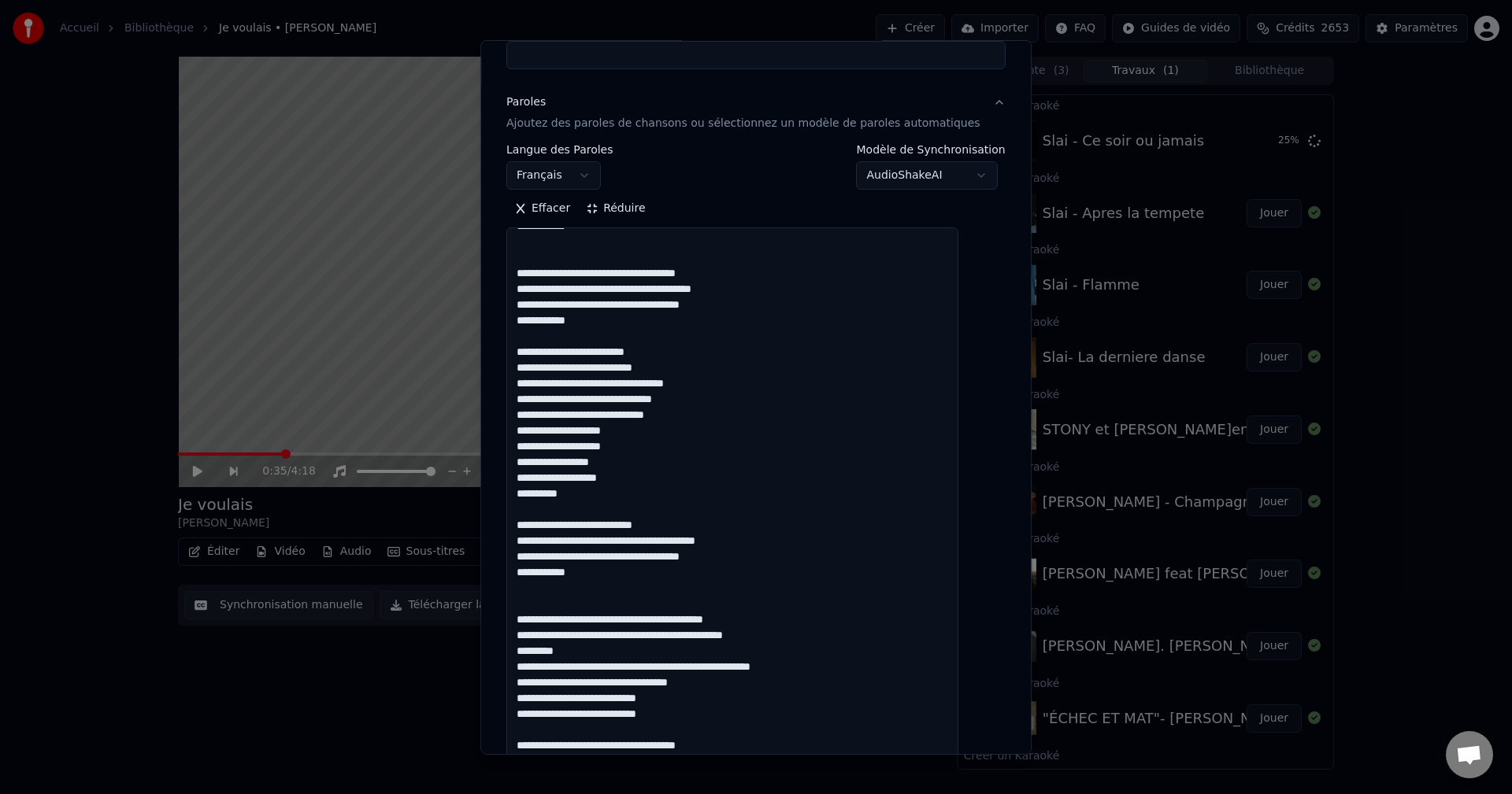
scroll to position [81, 0]
drag, startPoint x: 614, startPoint y: 651, endPoint x: 534, endPoint y: 653, distance: 80.0
click at [534, 653] on textarea at bounding box center [732, 595] width 452 height 736
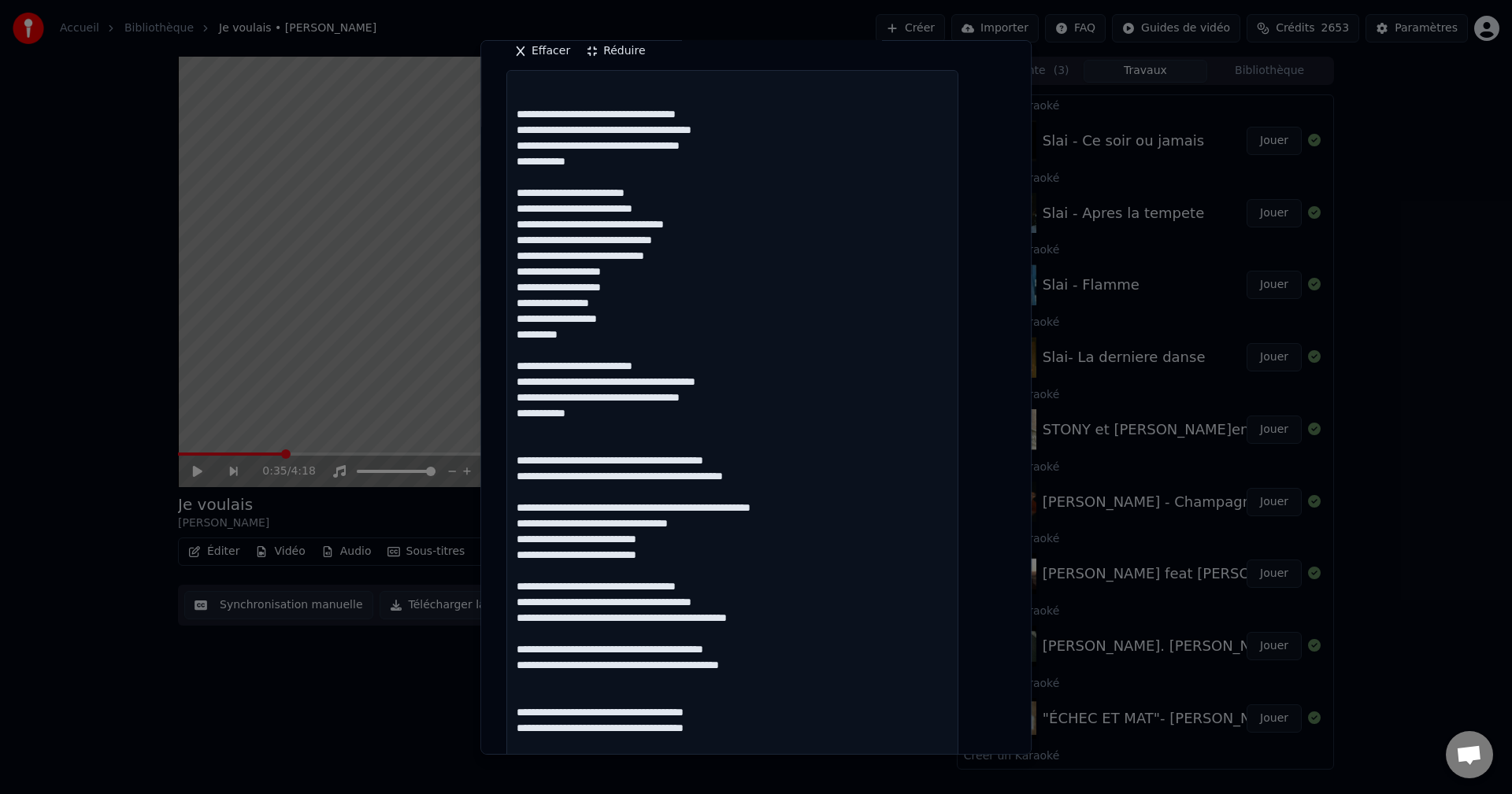
click at [690, 507] on textarea at bounding box center [732, 438] width 452 height 736
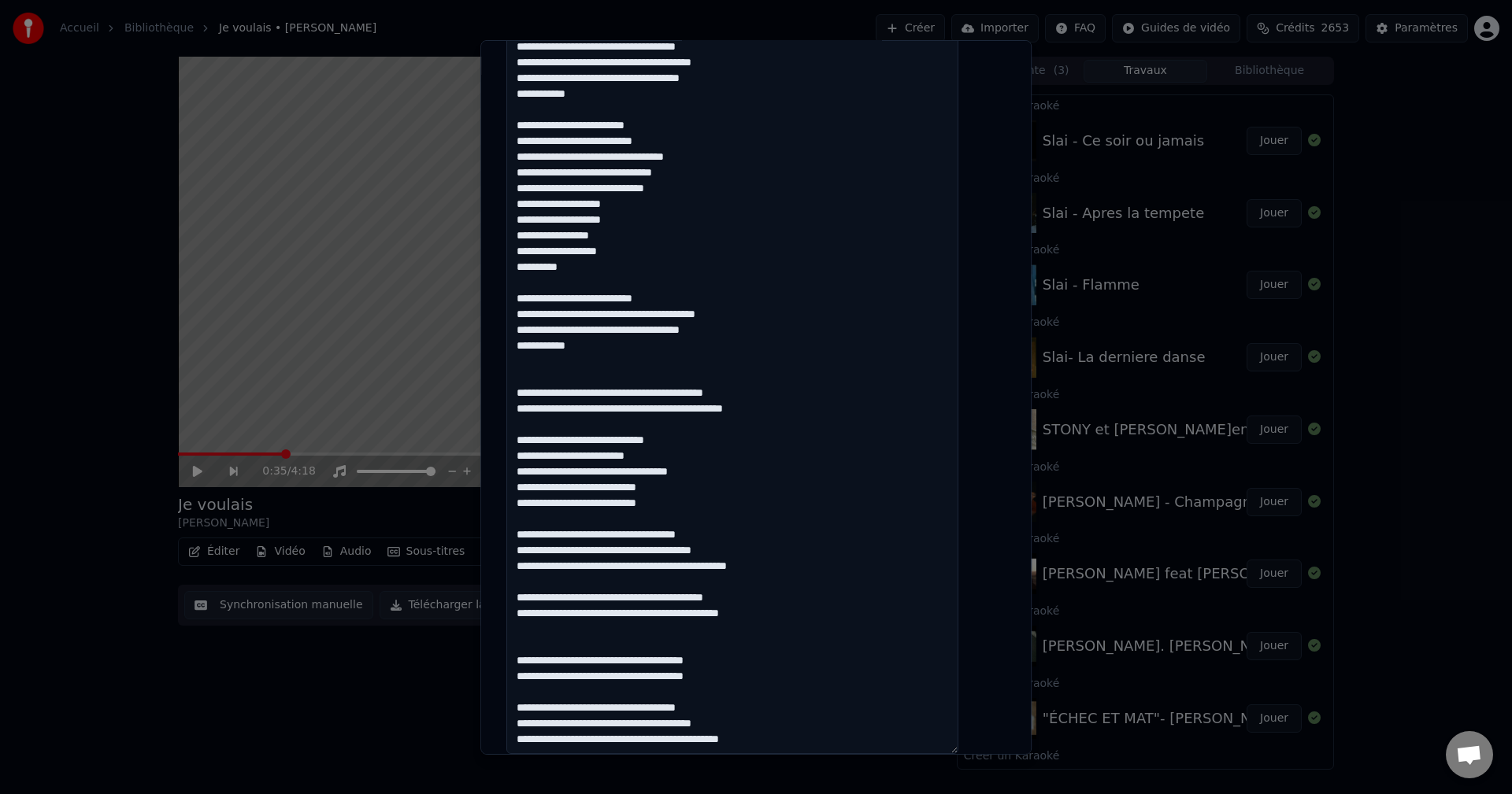
scroll to position [394, 0]
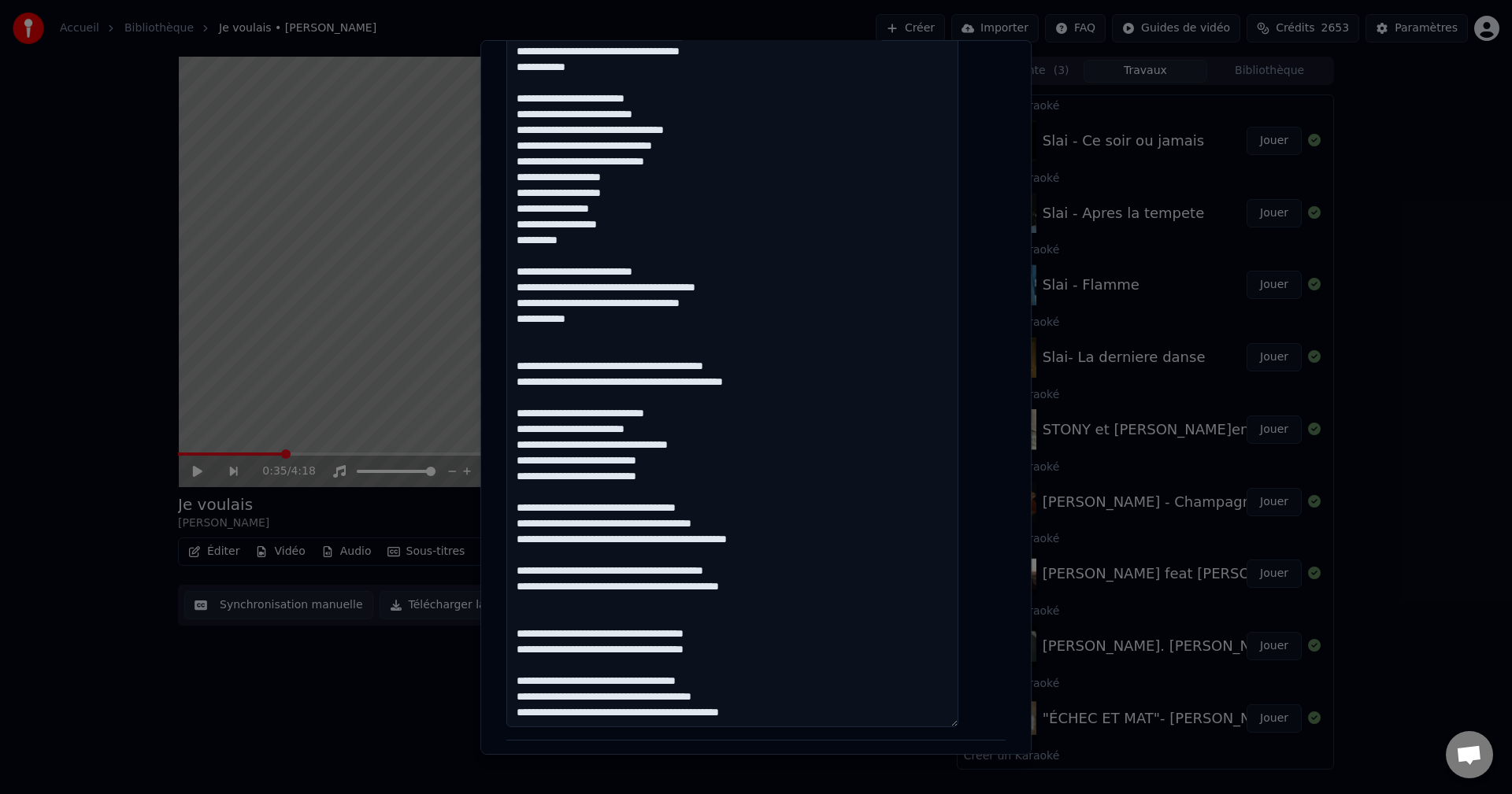
click at [687, 474] on textarea at bounding box center [732, 359] width 452 height 736
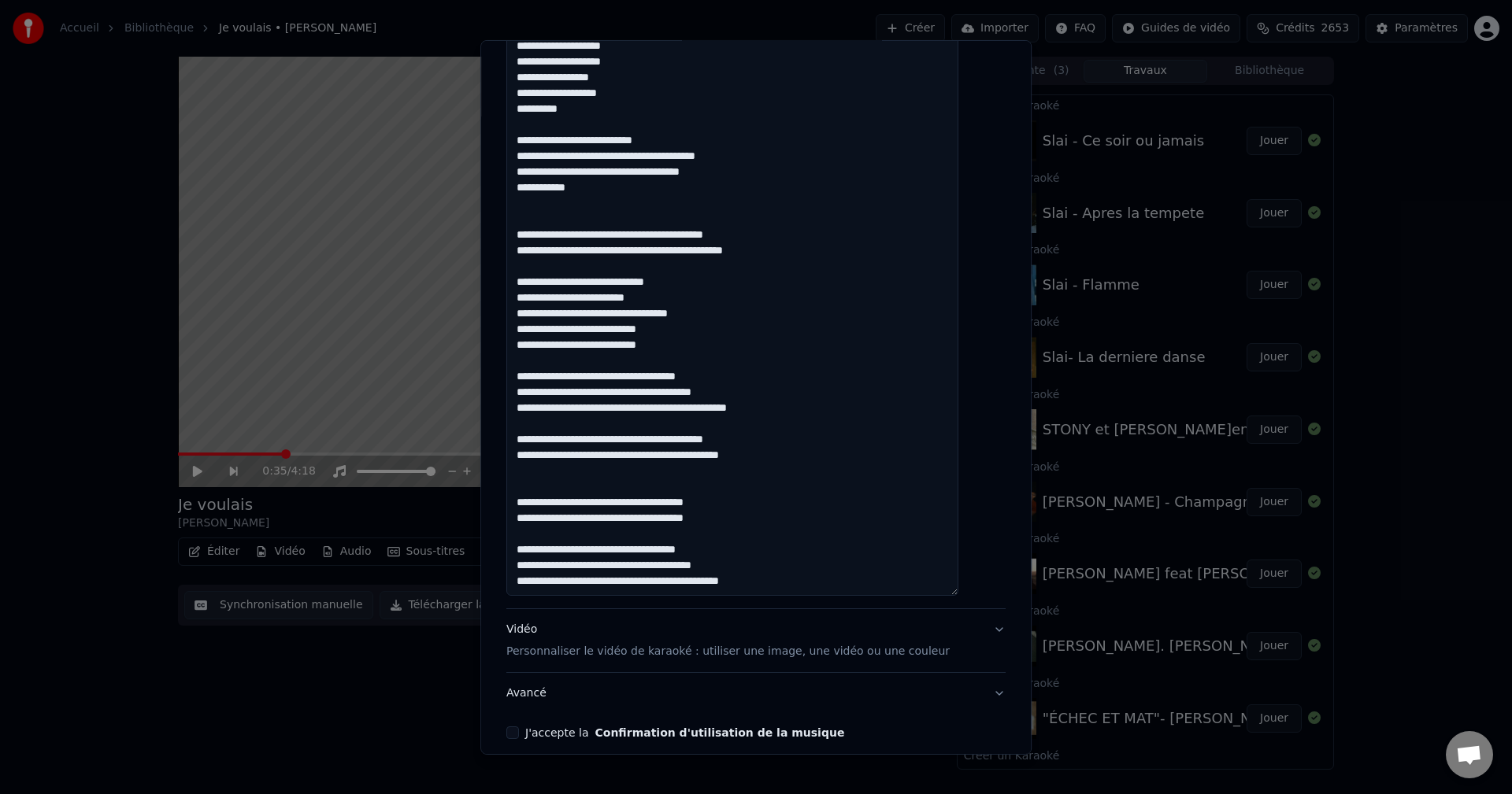
scroll to position [595, 0]
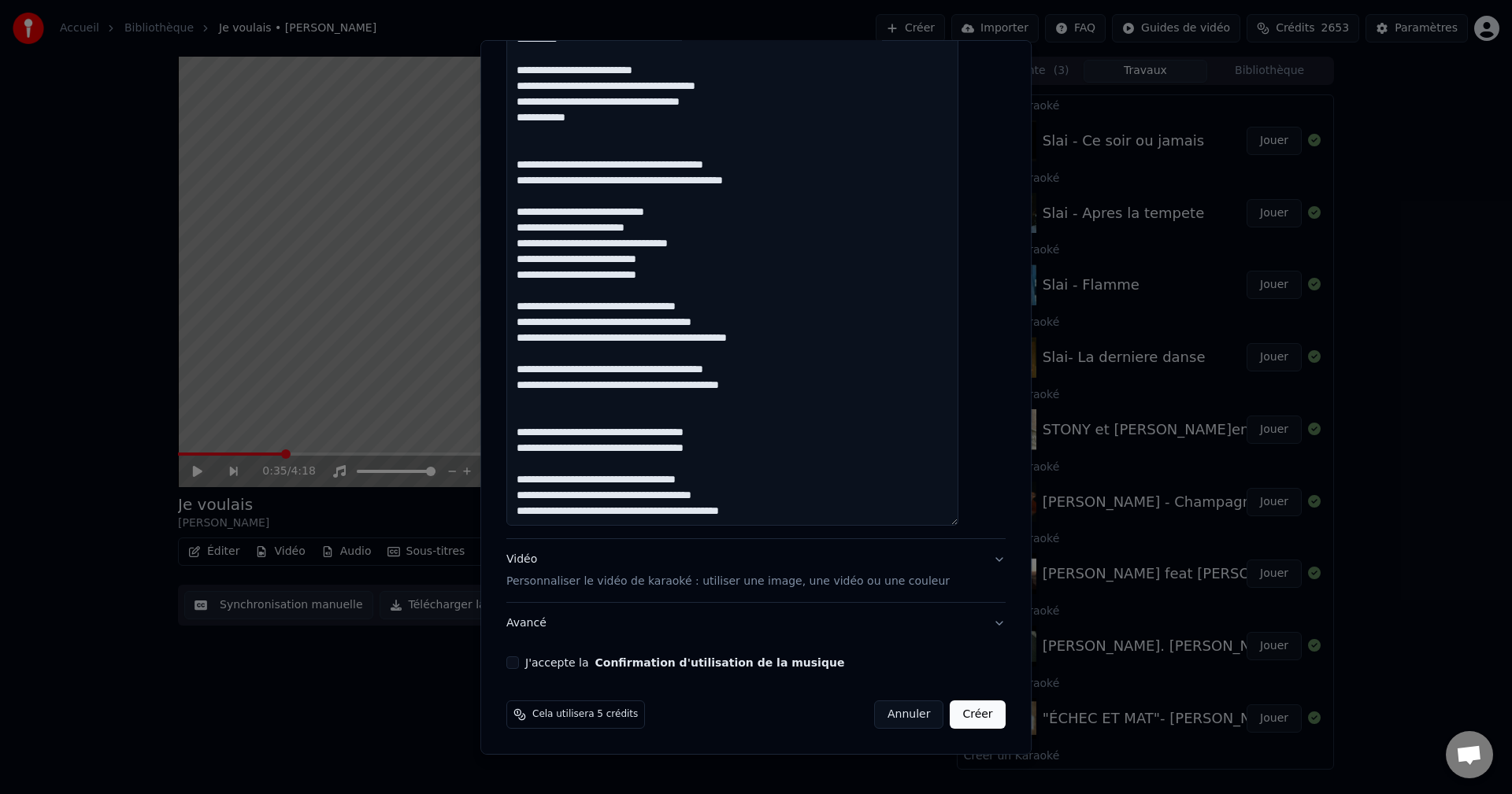
type textarea "**********"
click at [882, 719] on button "Annuler" at bounding box center [908, 714] width 70 height 29
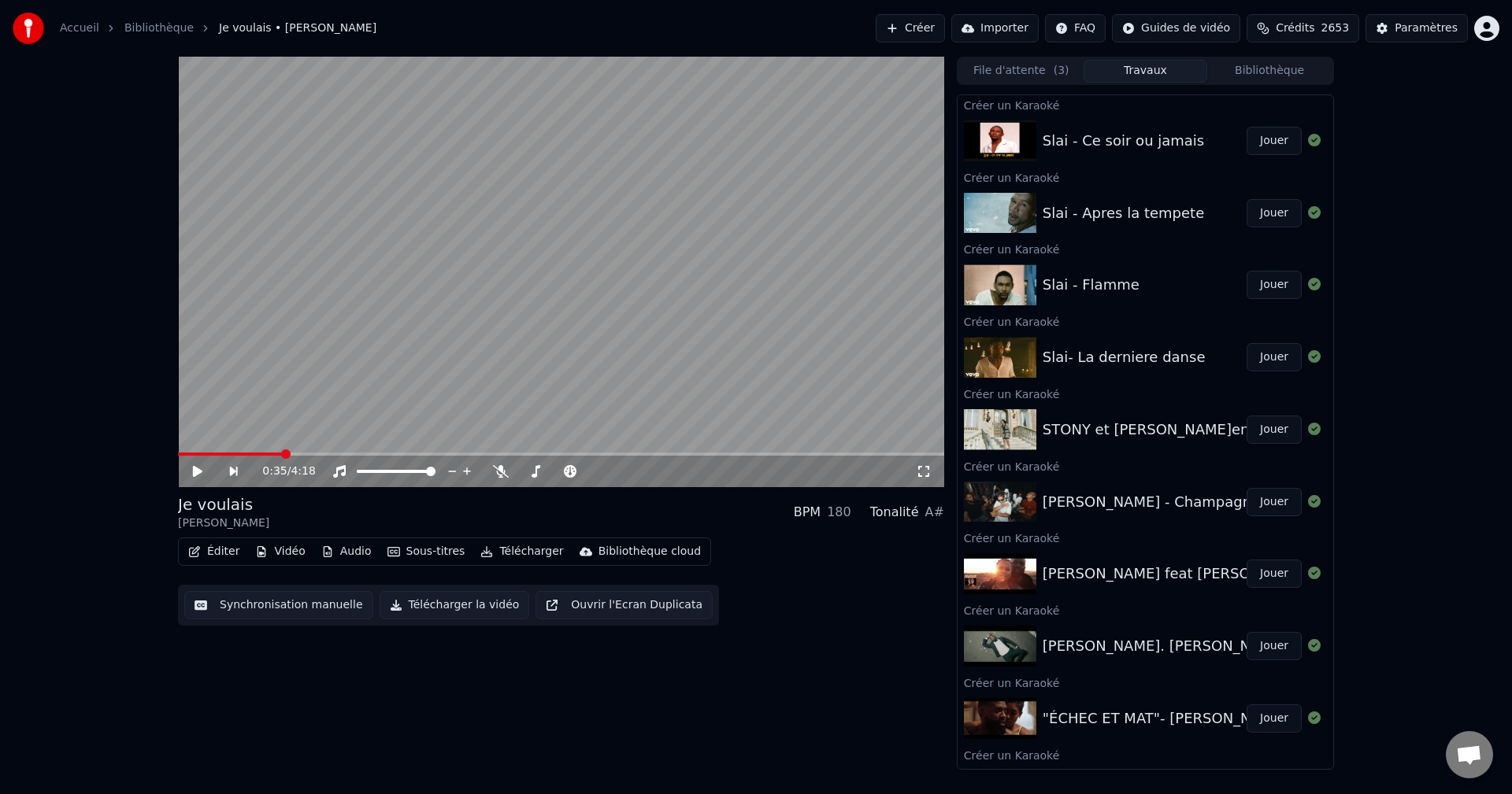
click at [931, 32] on button "Créer" at bounding box center [909, 28] width 70 height 29
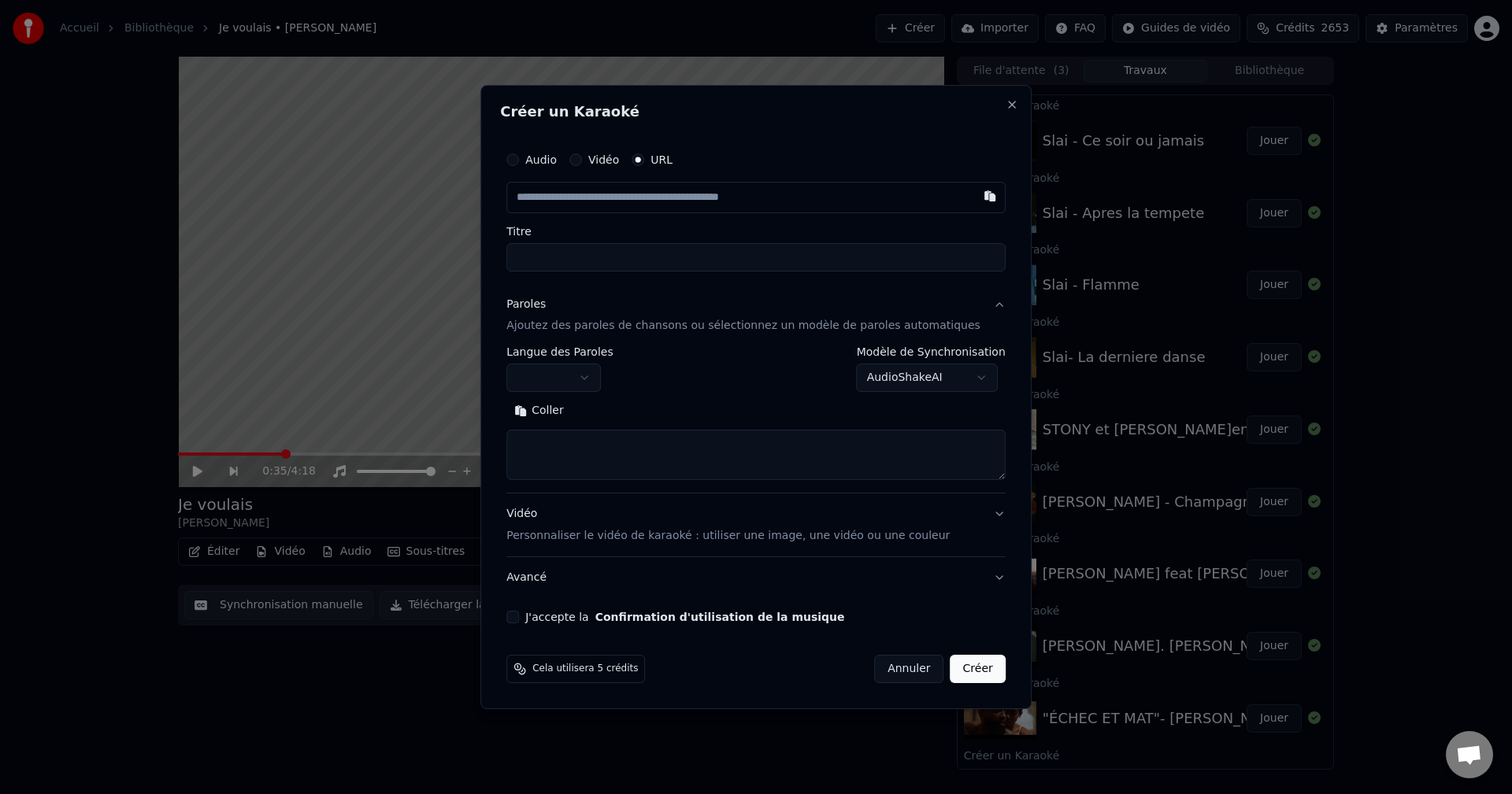
click at [559, 385] on body "Accueil Bibliothèque Je voulais • Didier Créer Importer FAQ Guides de vidéo Cré…" at bounding box center [756, 397] width 1512 height 794
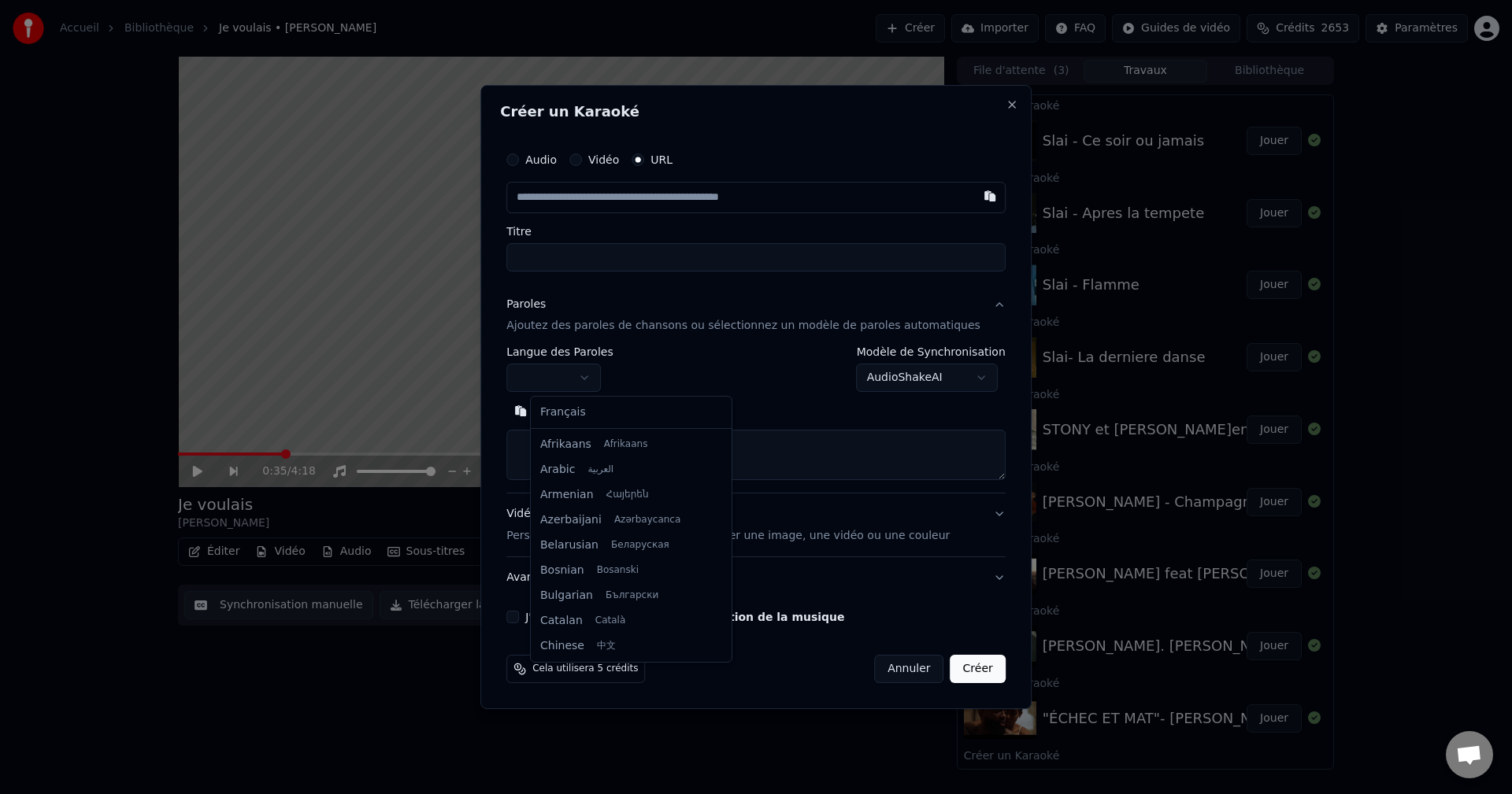
select select "**"
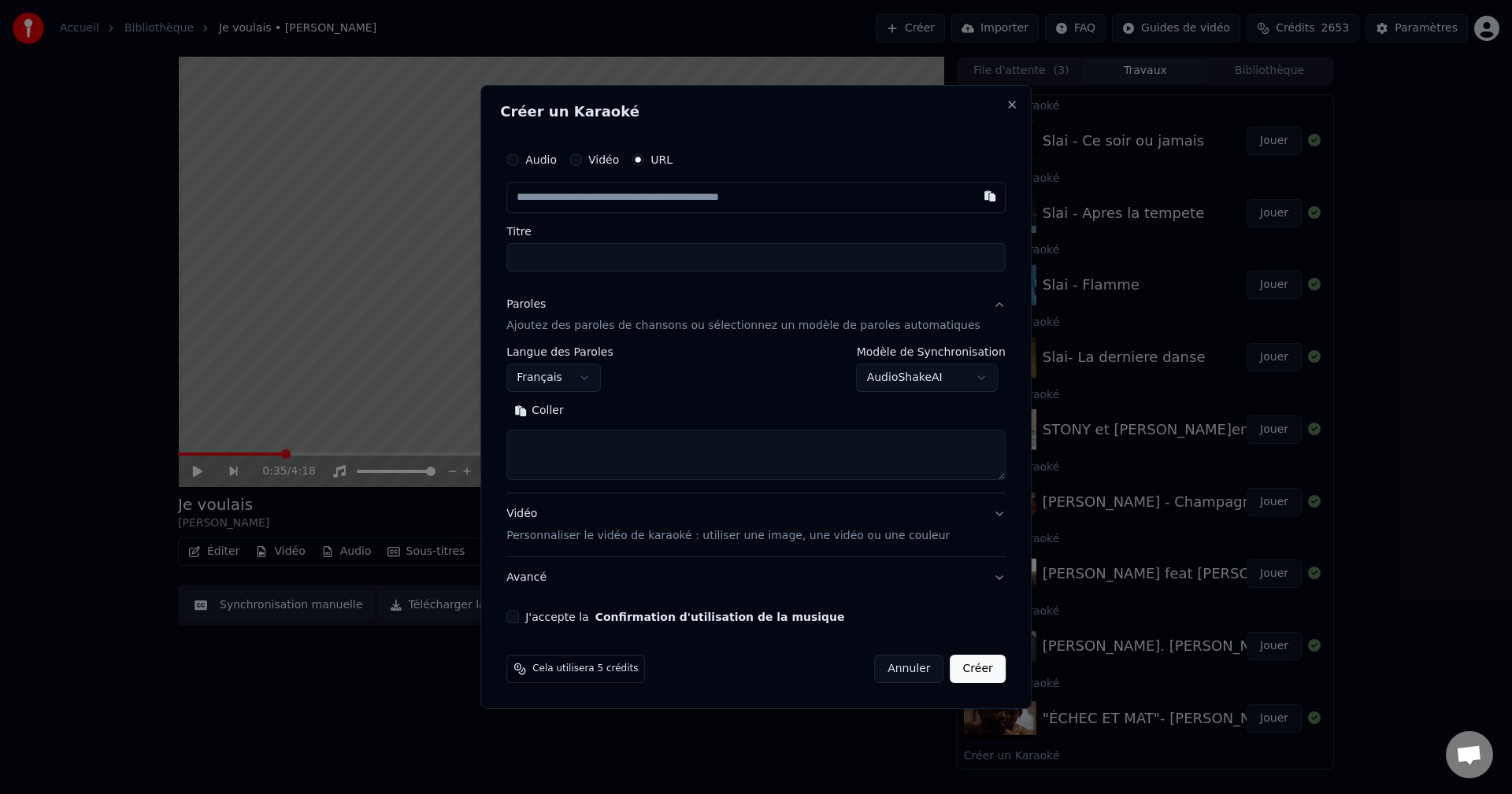
click at [571, 461] on textarea at bounding box center [756, 456] width 499 height 50
paste textarea "**********"
click at [635, 409] on button "Développer" at bounding box center [626, 411] width 96 height 25
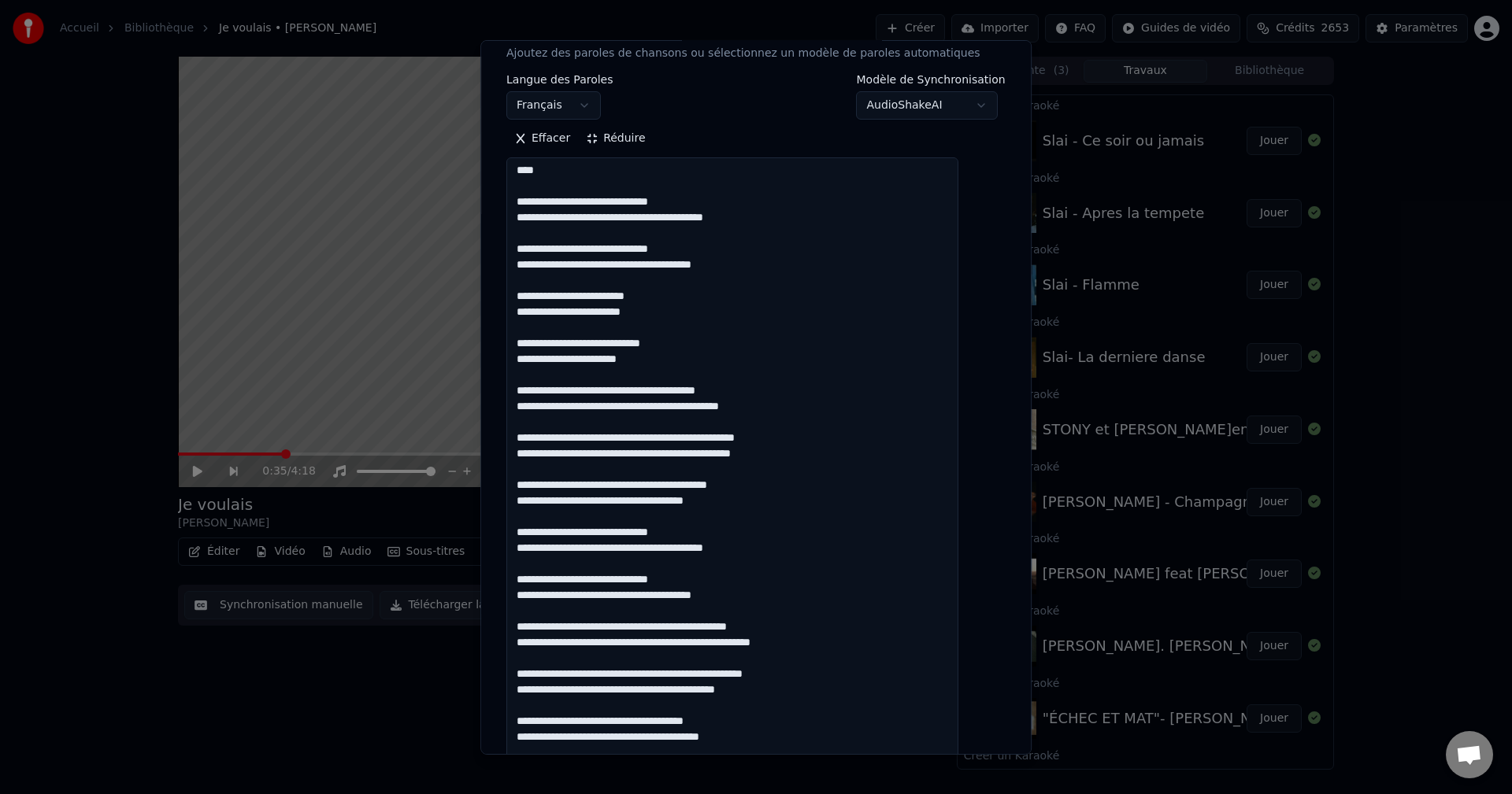
scroll to position [236, 0]
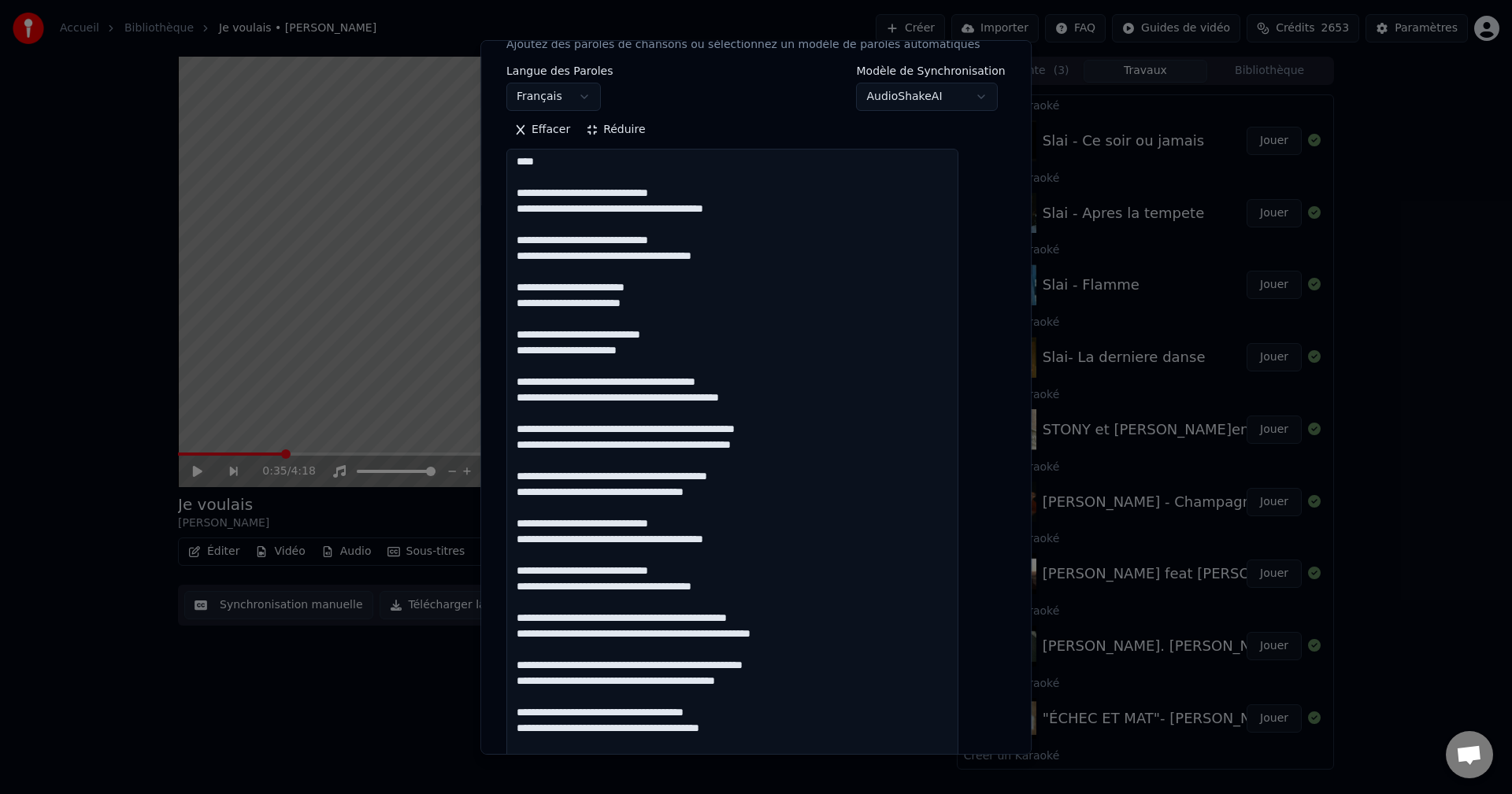
click at [677, 573] on textarea at bounding box center [732, 674] width 452 height 1051
click at [687, 573] on textarea at bounding box center [732, 674] width 452 height 1051
click at [681, 523] on textarea at bounding box center [732, 674] width 452 height 1051
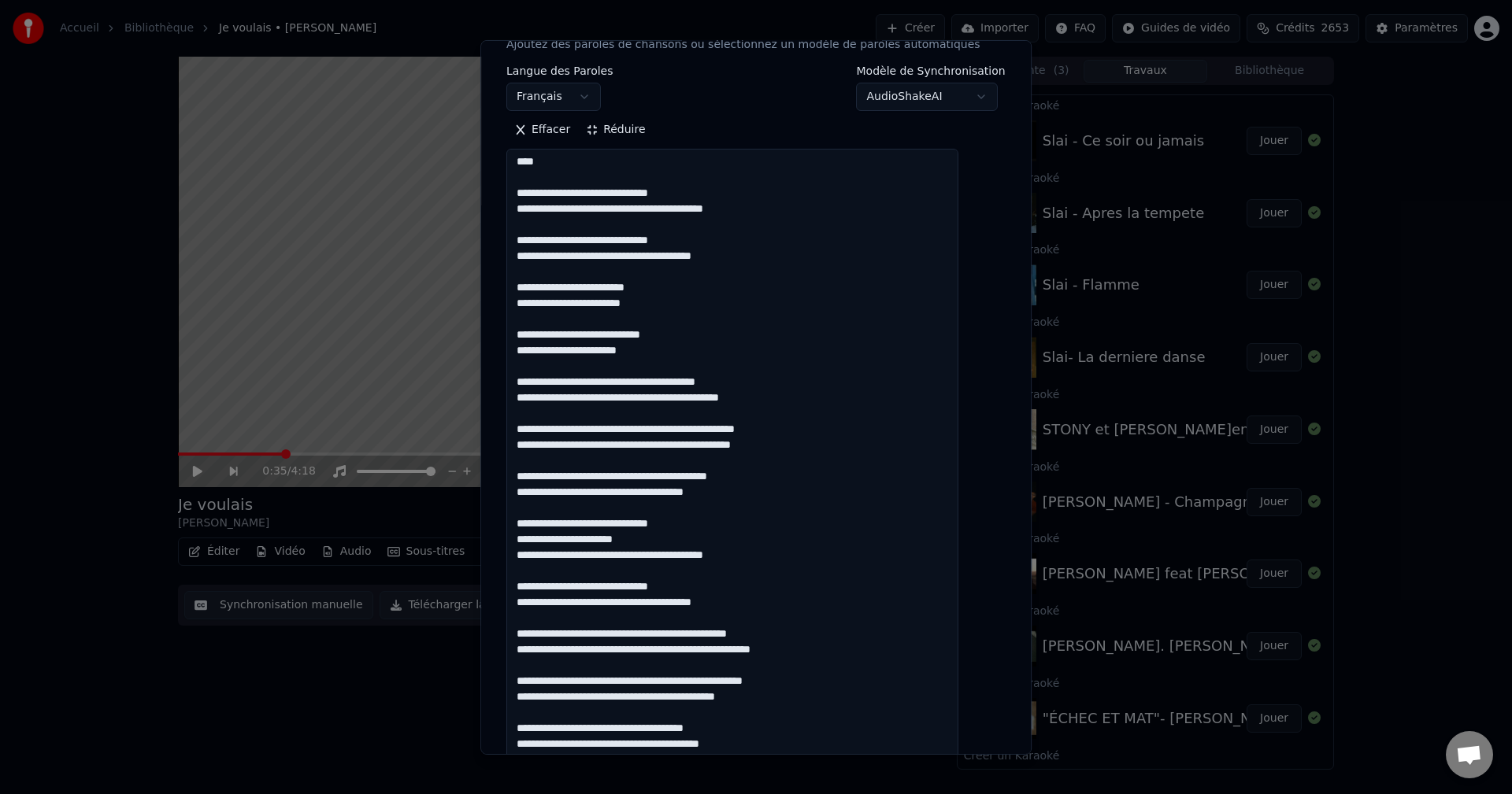
drag, startPoint x: 655, startPoint y: 542, endPoint x: 535, endPoint y: 534, distance: 120.3
click at [535, 534] on textarea at bounding box center [732, 674] width 452 height 1051
click at [688, 588] on textarea at bounding box center [732, 674] width 452 height 1051
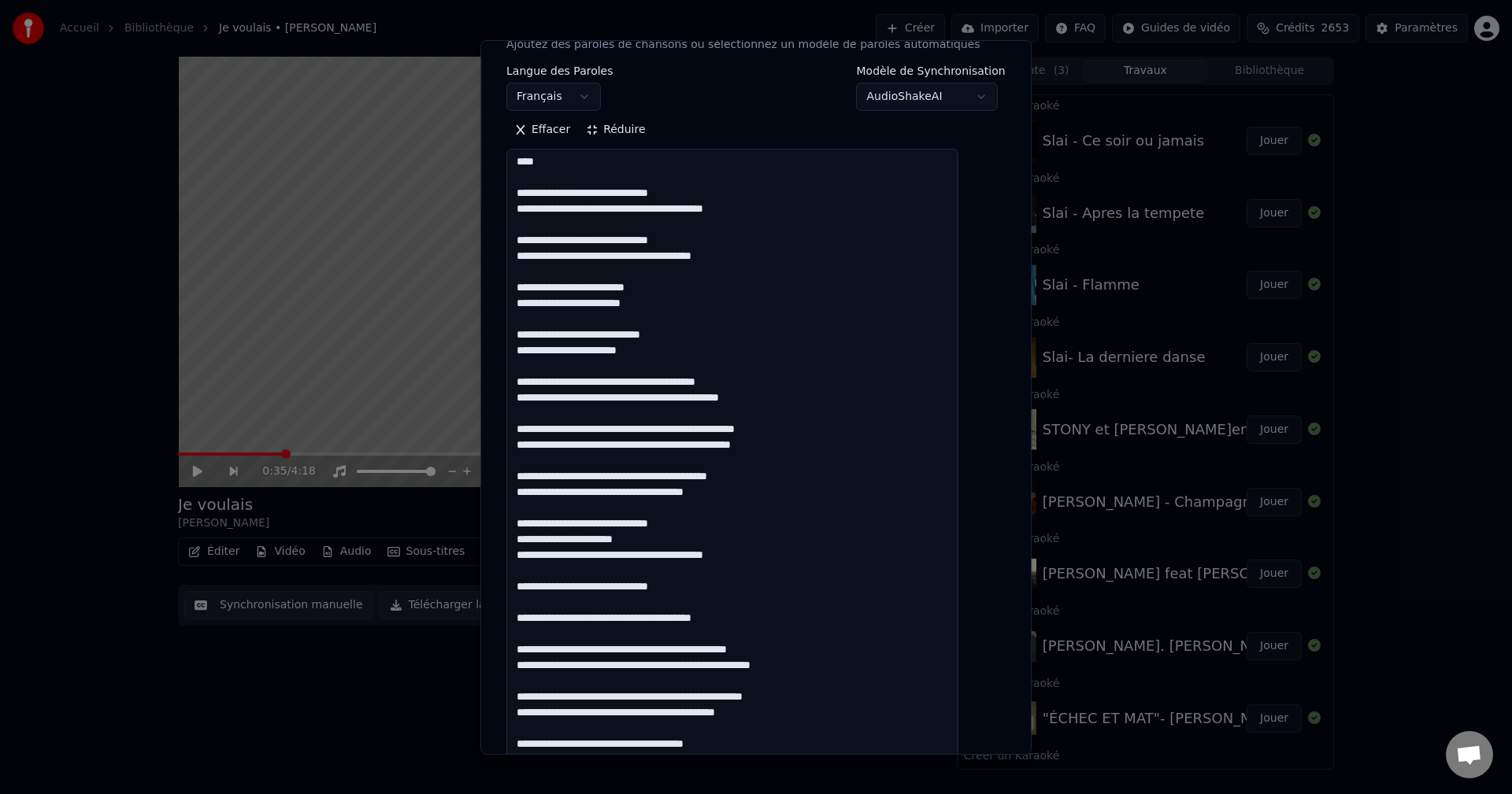
paste textarea "**********"
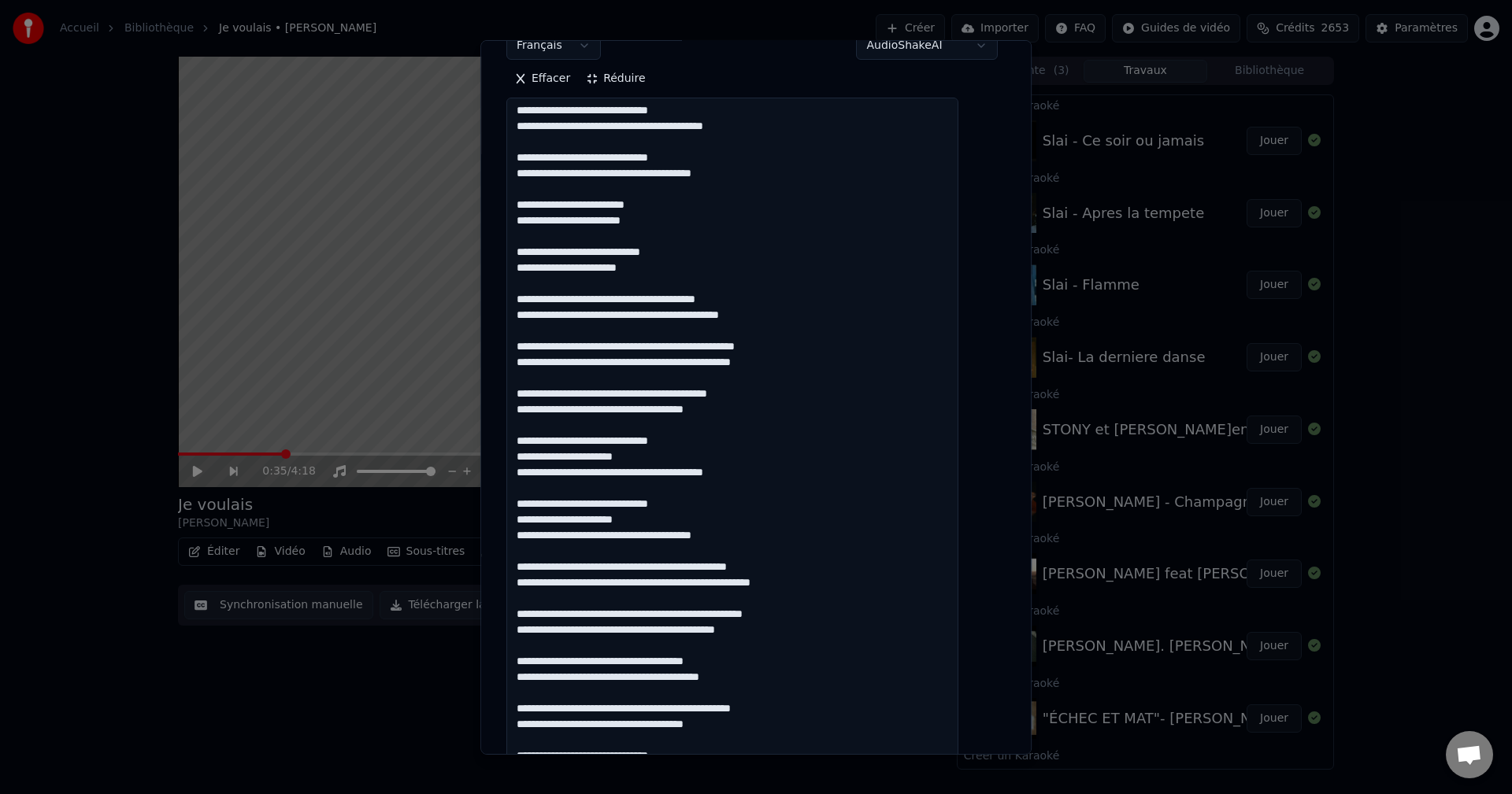
scroll to position [315, 0]
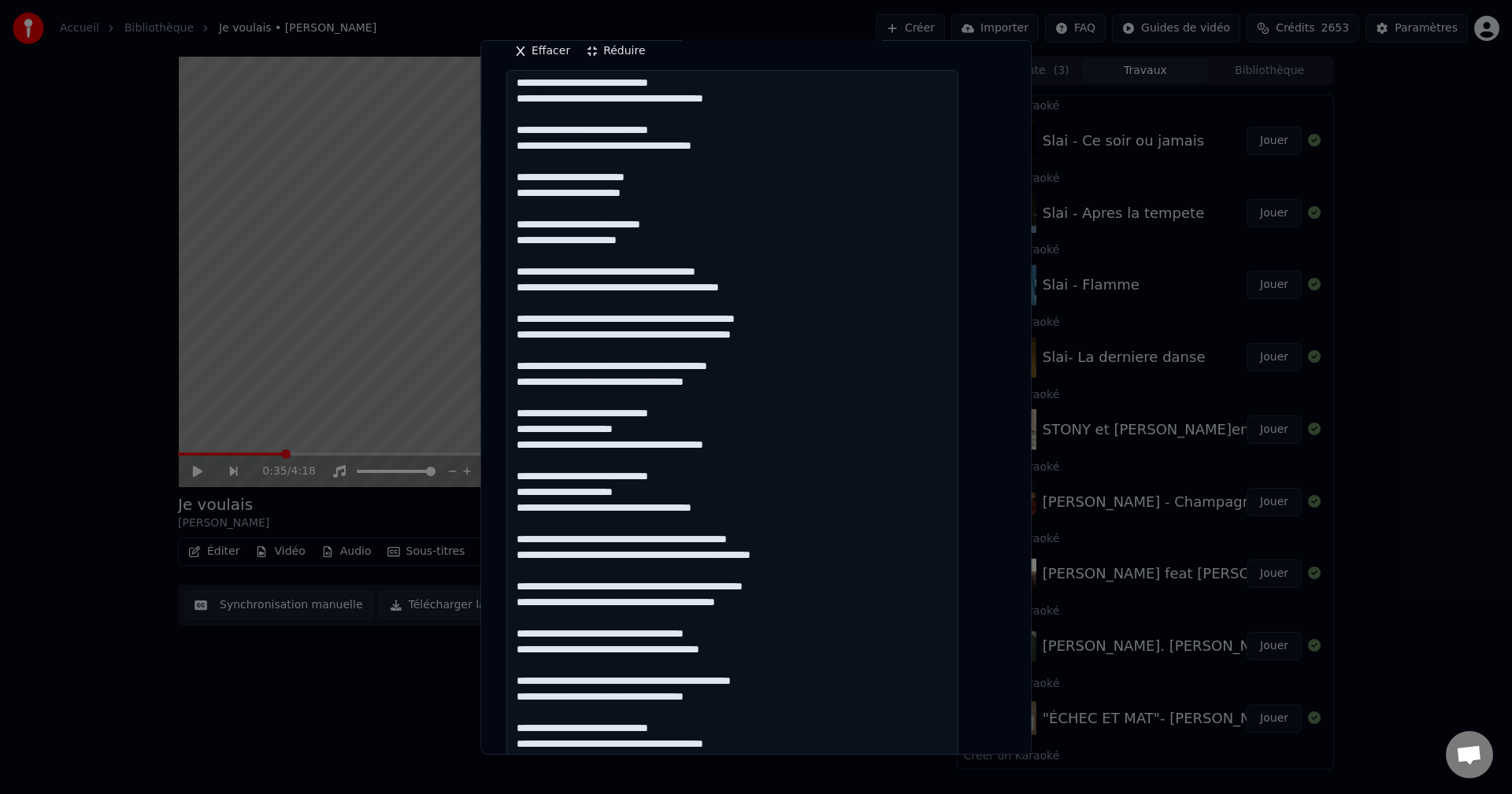
click at [556, 537] on textarea at bounding box center [732, 596] width 452 height 1051
click at [738, 563] on textarea at bounding box center [732, 596] width 452 height 1051
click at [819, 556] on textarea at bounding box center [732, 596] width 452 height 1051
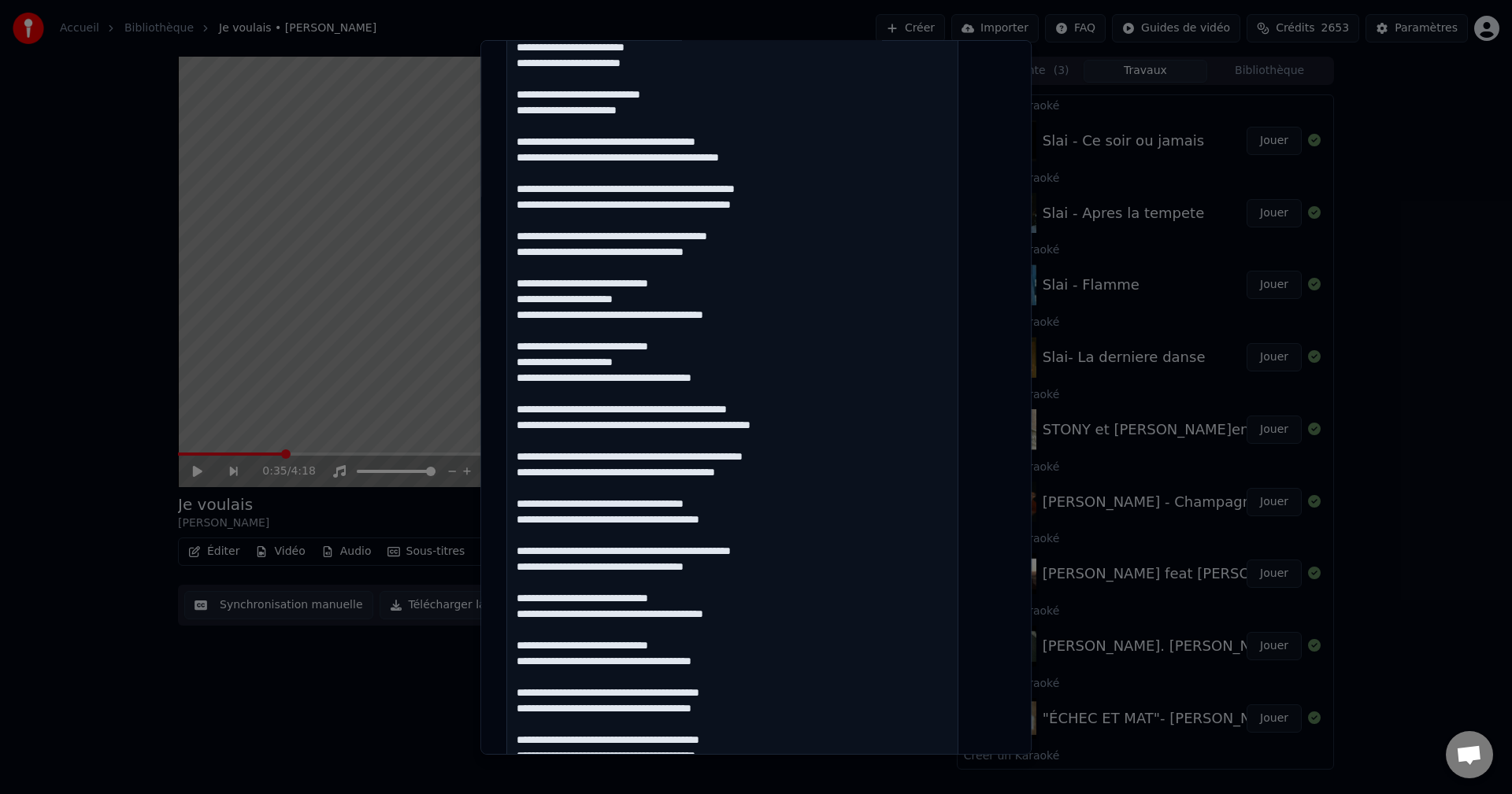
scroll to position [473, 0]
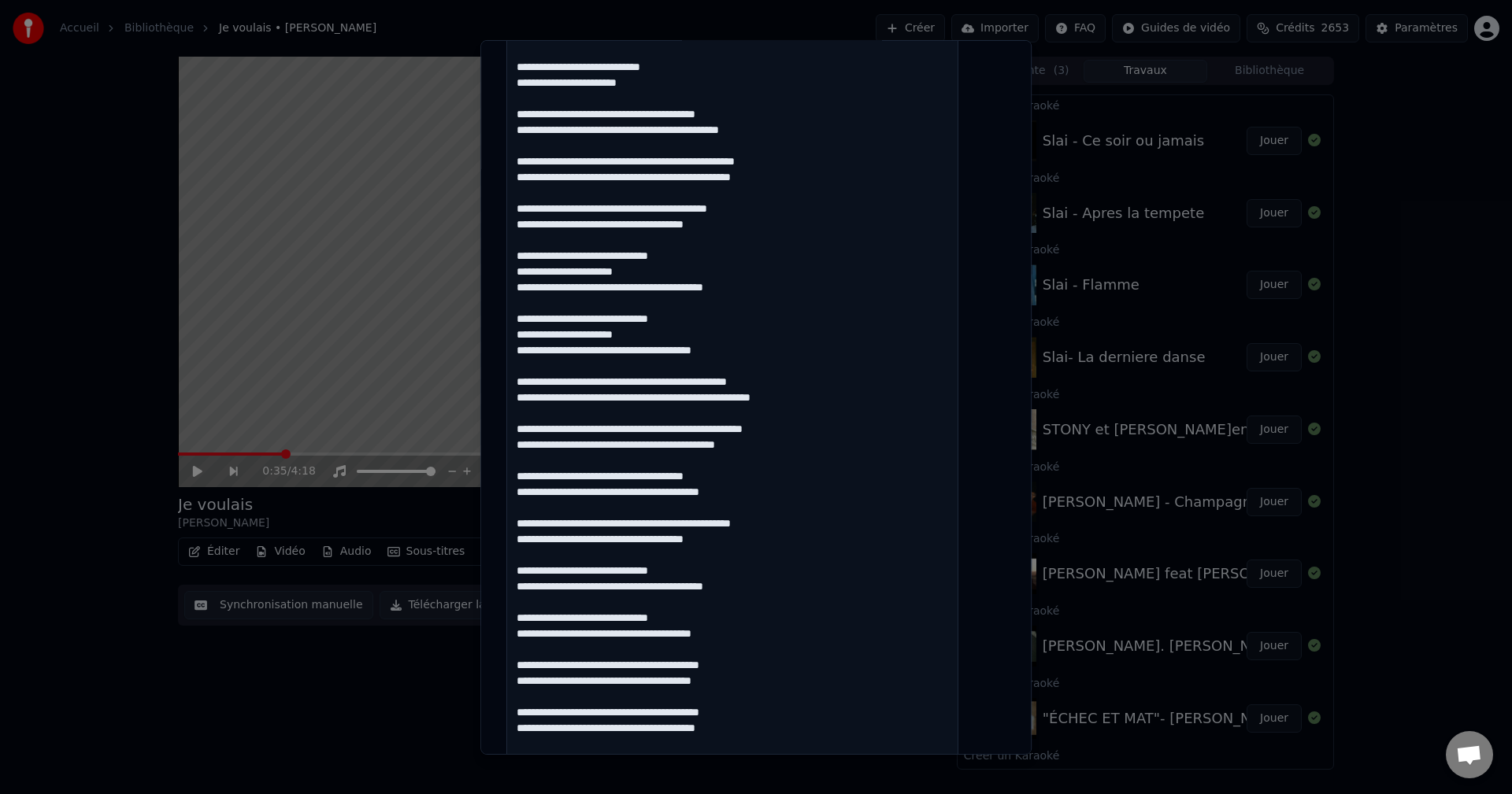
click at [687, 577] on textarea at bounding box center [732, 438] width 452 height 1051
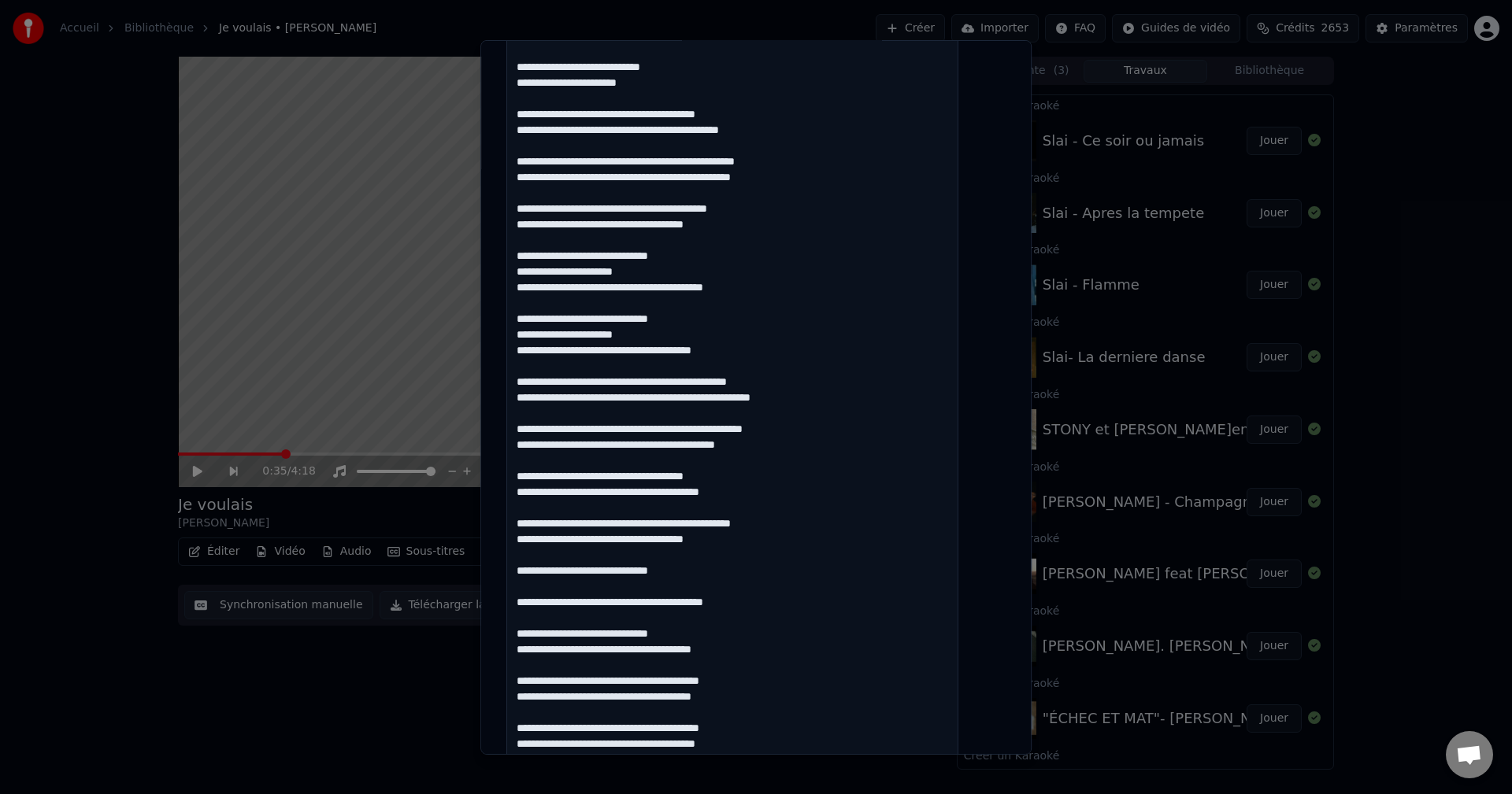
paste textarea "**********"
click at [715, 636] on textarea at bounding box center [732, 438] width 452 height 1051
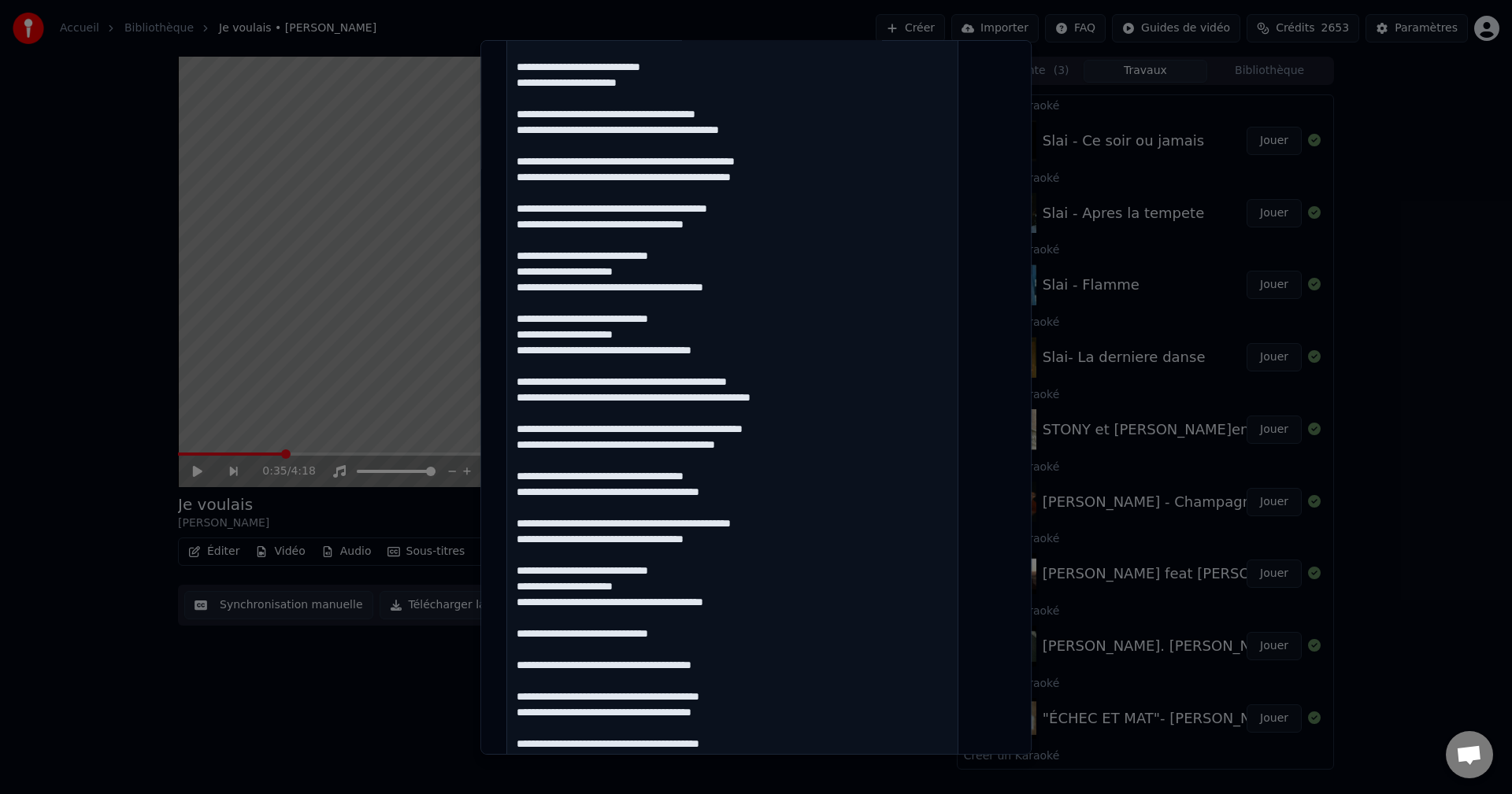
paste textarea "**********"
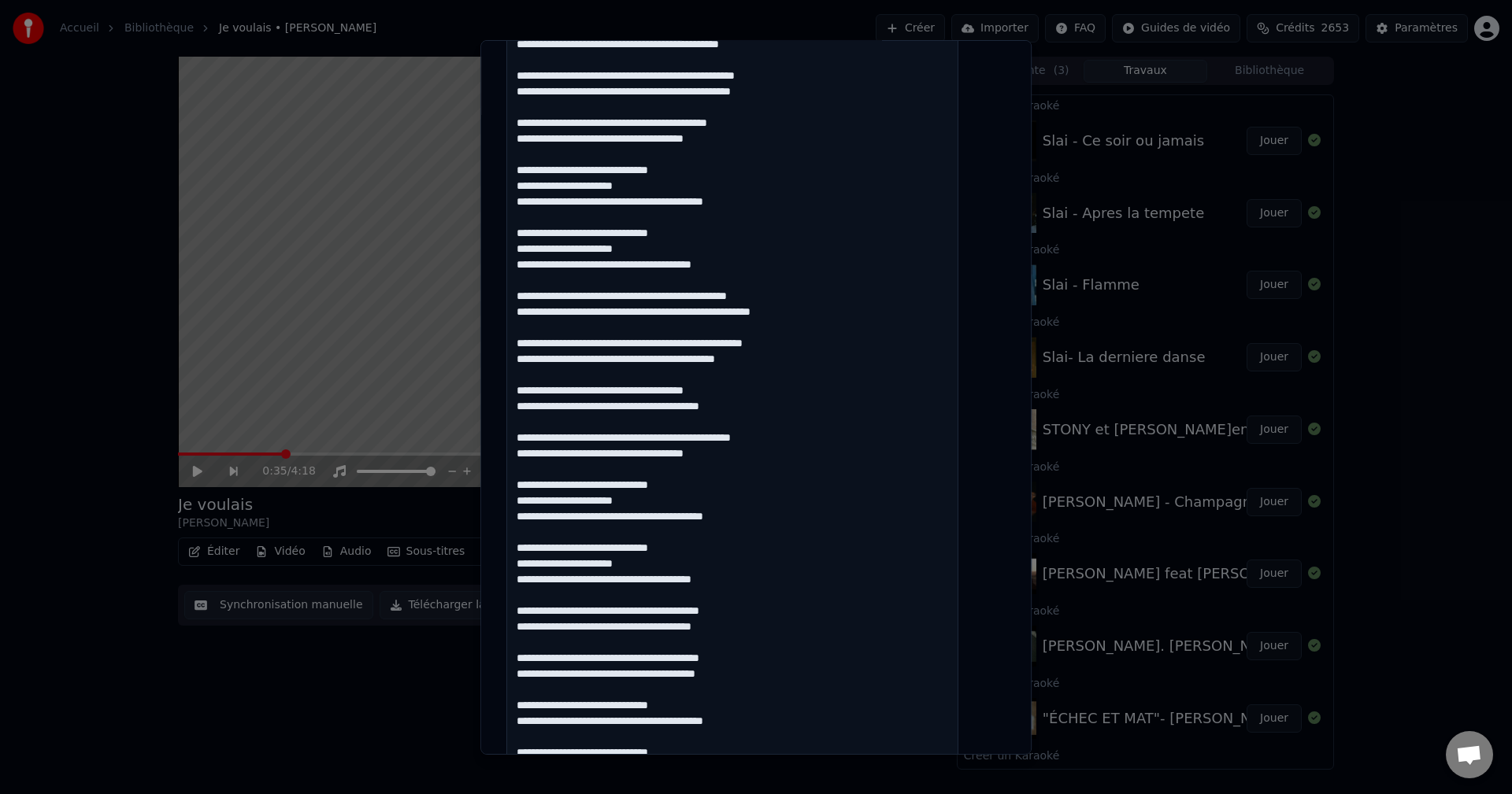
scroll to position [551, 0]
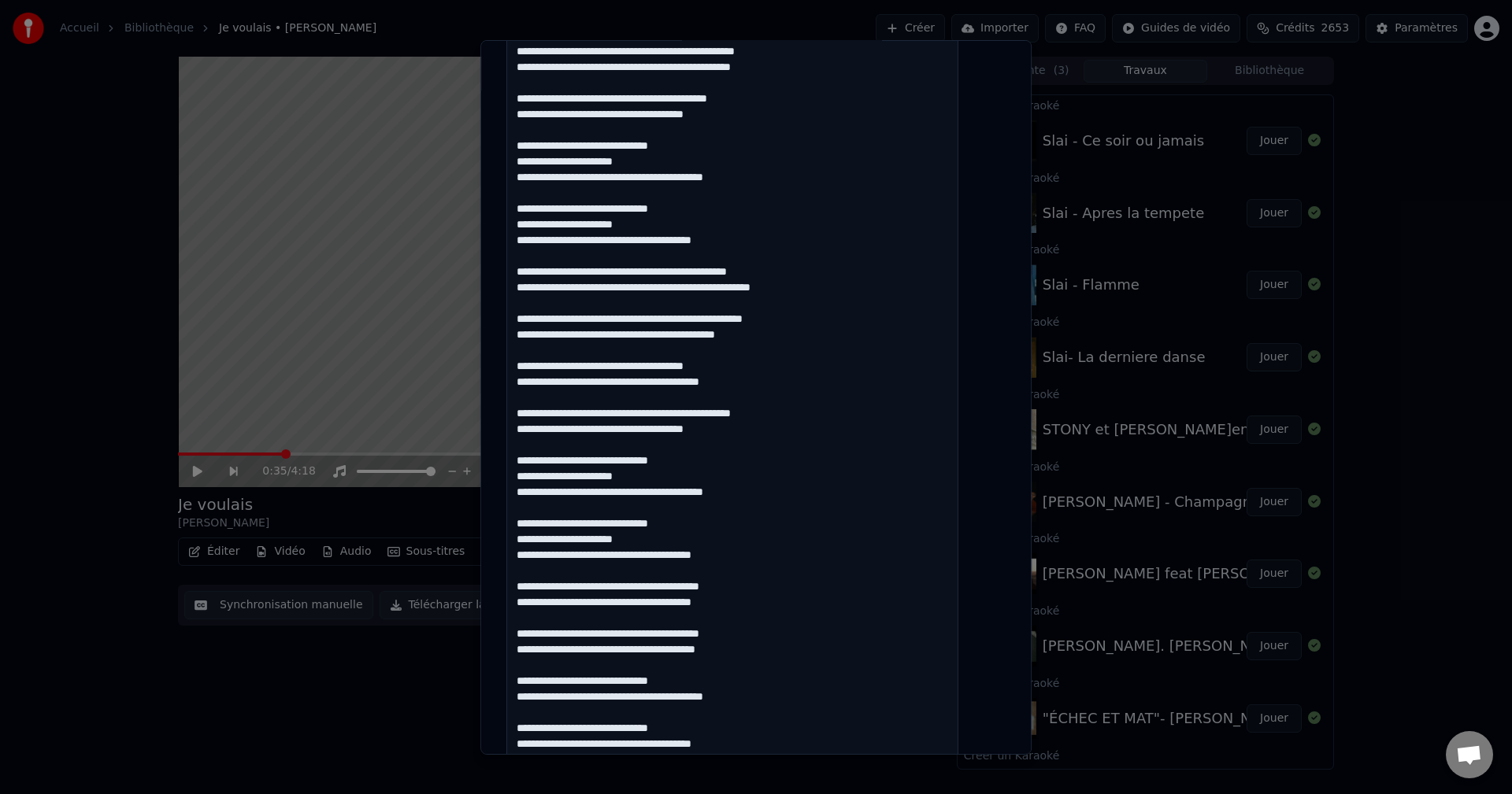
click at [574, 589] on textarea at bounding box center [732, 359] width 452 height 1051
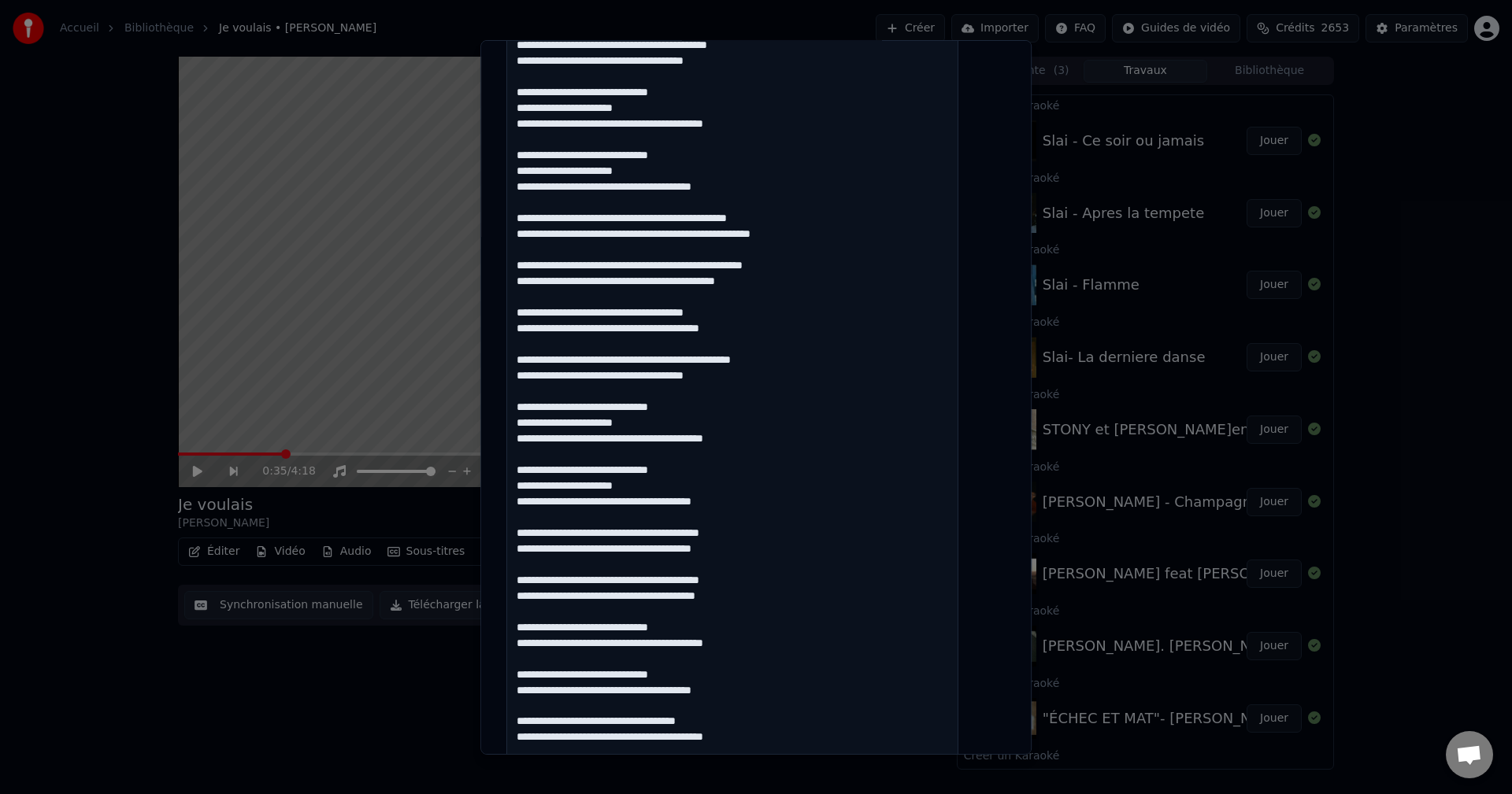
scroll to position [629, 0]
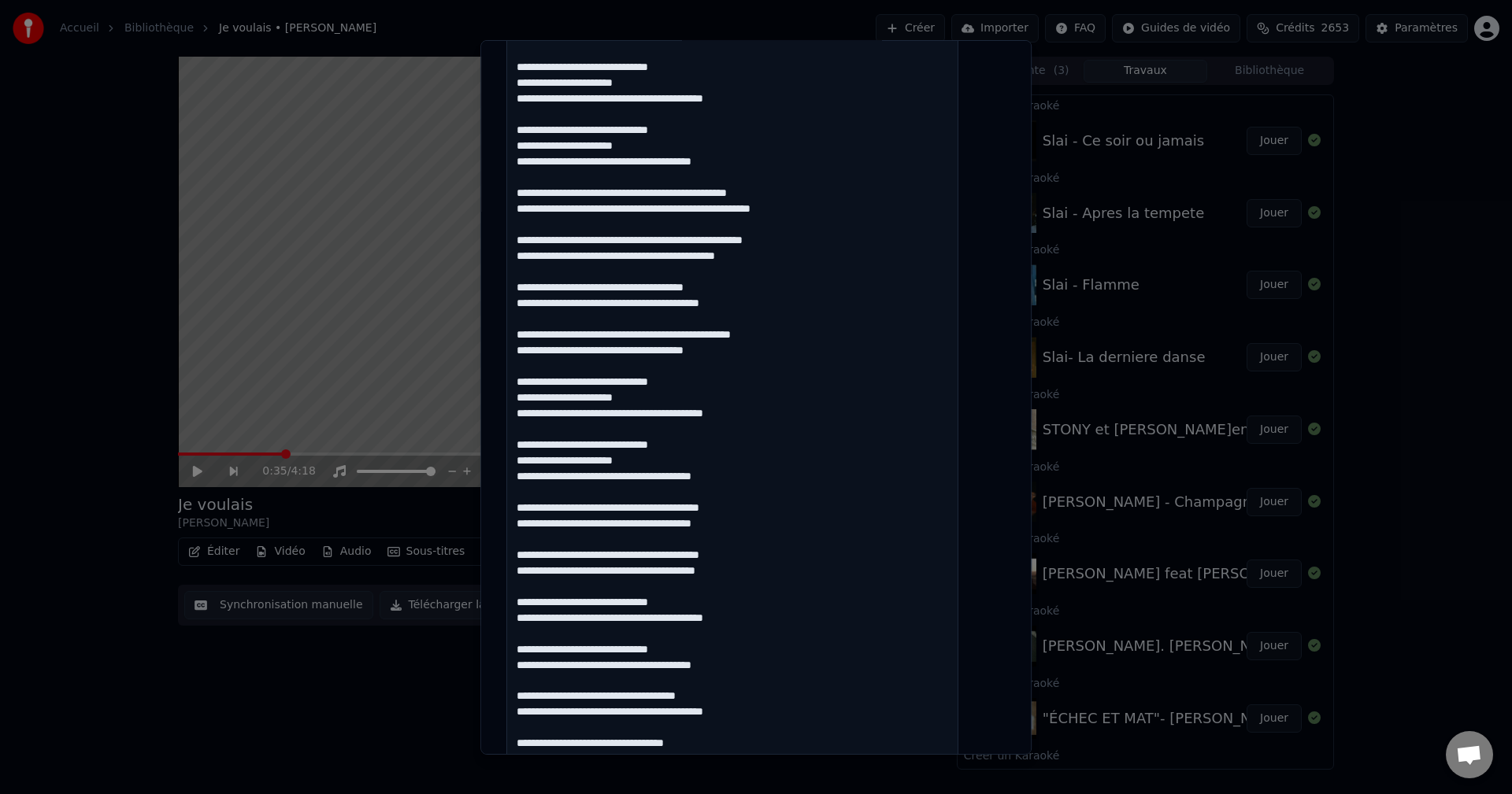
click at [770, 559] on textarea at bounding box center [732, 281] width 452 height 1051
click at [692, 607] on textarea at bounding box center [732, 281] width 452 height 1051
click at [575, 587] on textarea at bounding box center [732, 281] width 452 height 1051
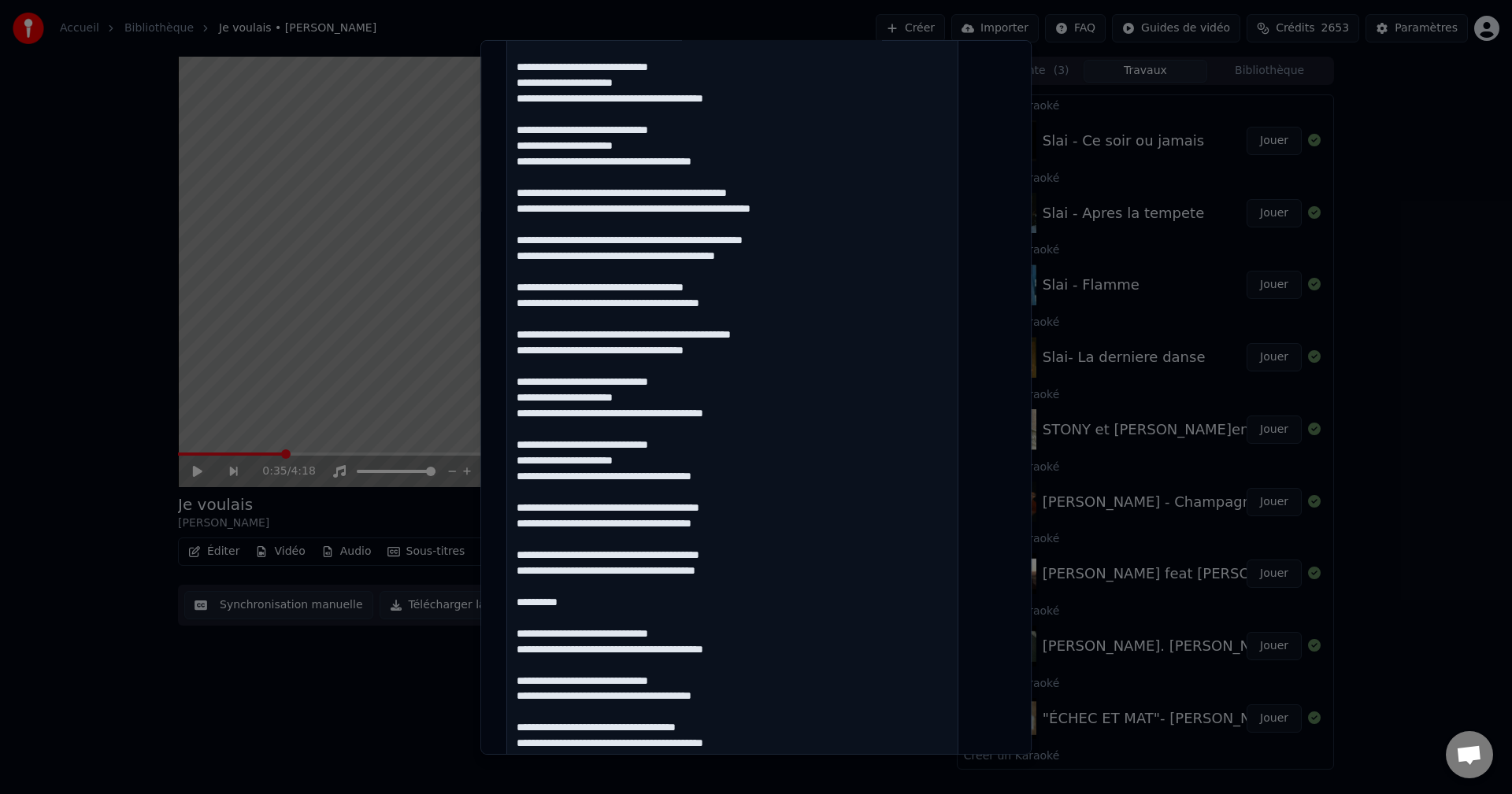
click at [690, 636] on textarea at bounding box center [732, 281] width 452 height 1051
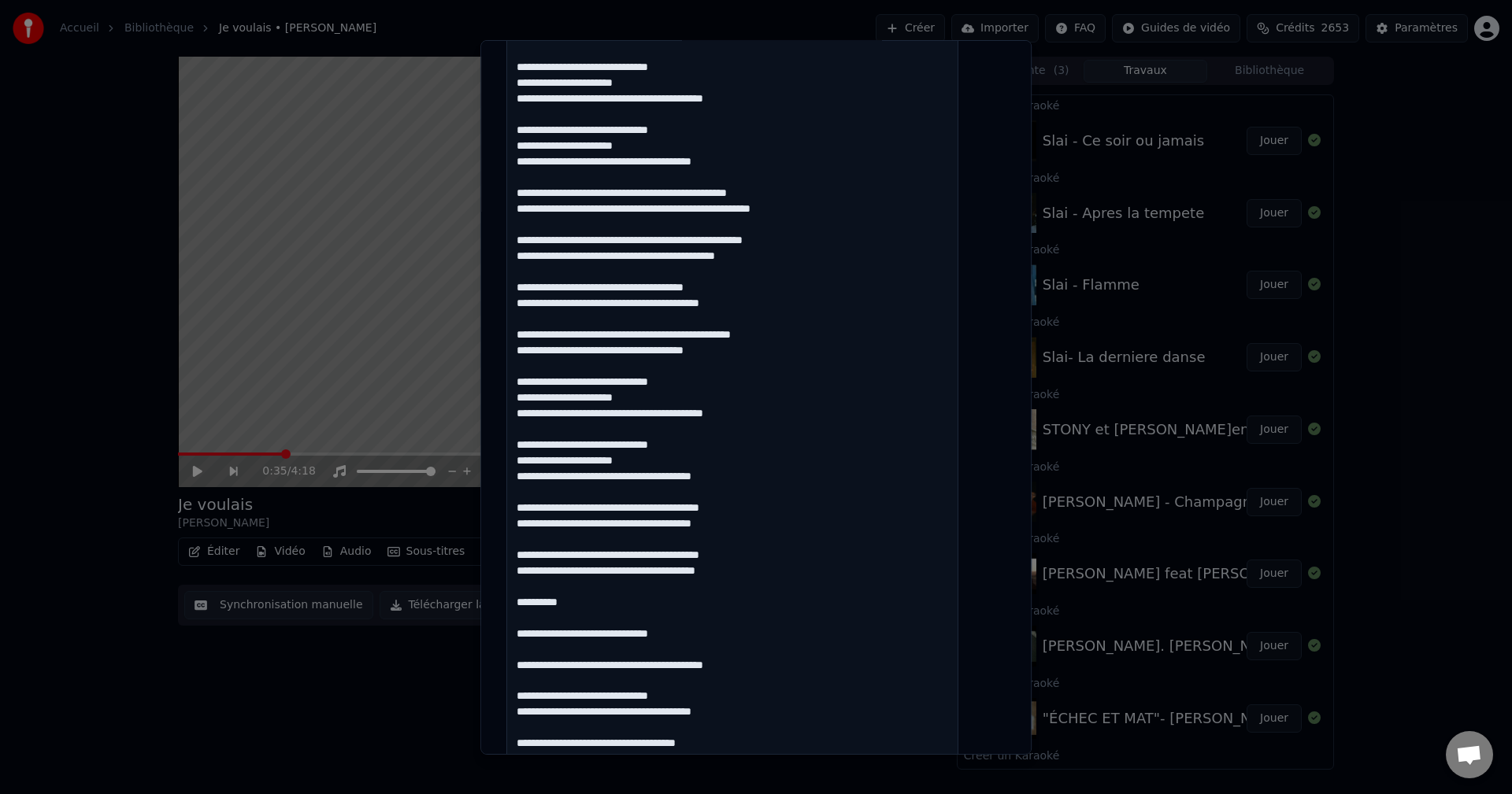
paste textarea "**********"
click at [770, 670] on textarea at bounding box center [732, 281] width 452 height 1051
click at [684, 700] on textarea at bounding box center [732, 281] width 452 height 1051
paste textarea "**********"
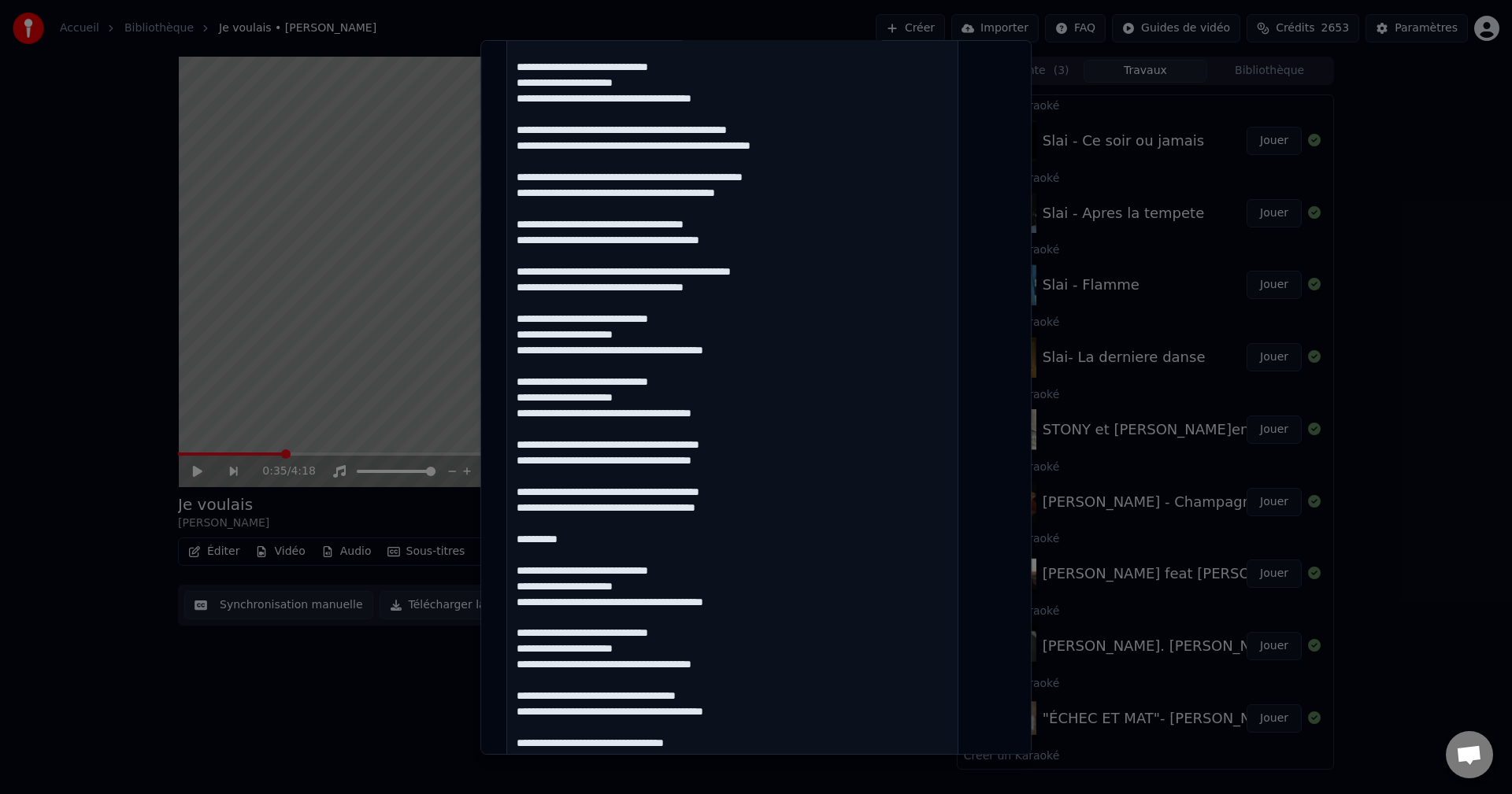
scroll to position [787, 0]
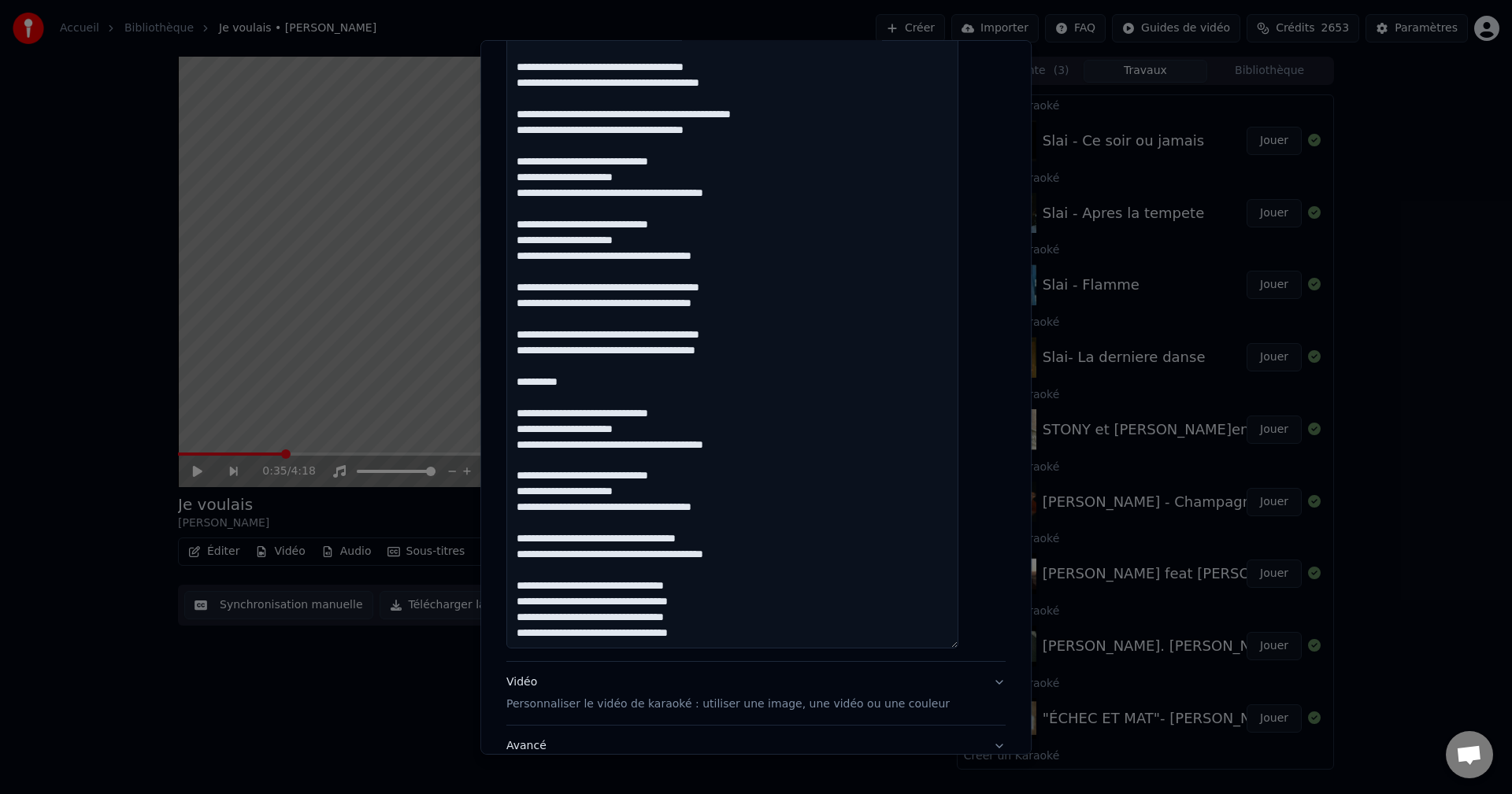
click at [730, 543] on textarea at bounding box center [732, 123] width 452 height 1051
click at [772, 558] on textarea at bounding box center [732, 123] width 452 height 1051
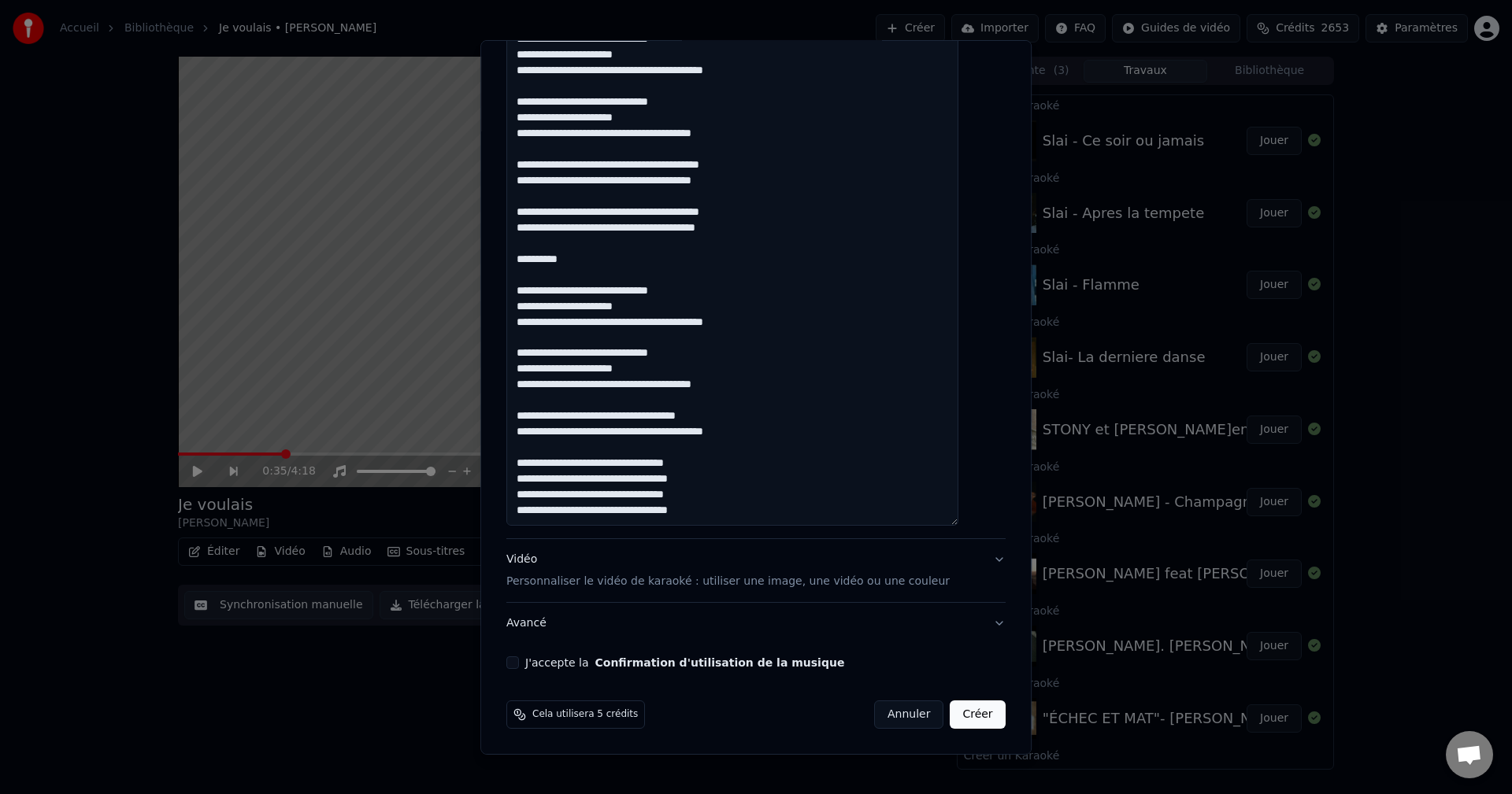
click at [743, 458] on textarea at bounding box center [732, 1] width 452 height 1051
click at [655, 480] on textarea at bounding box center [732, 1] width 452 height 1051
click at [679, 483] on textarea at bounding box center [732, 1] width 452 height 1051
type textarea "**********"
click at [519, 661] on button "J'accepte la Confirmation d'utilisation de la musique" at bounding box center [513, 662] width 13 height 13
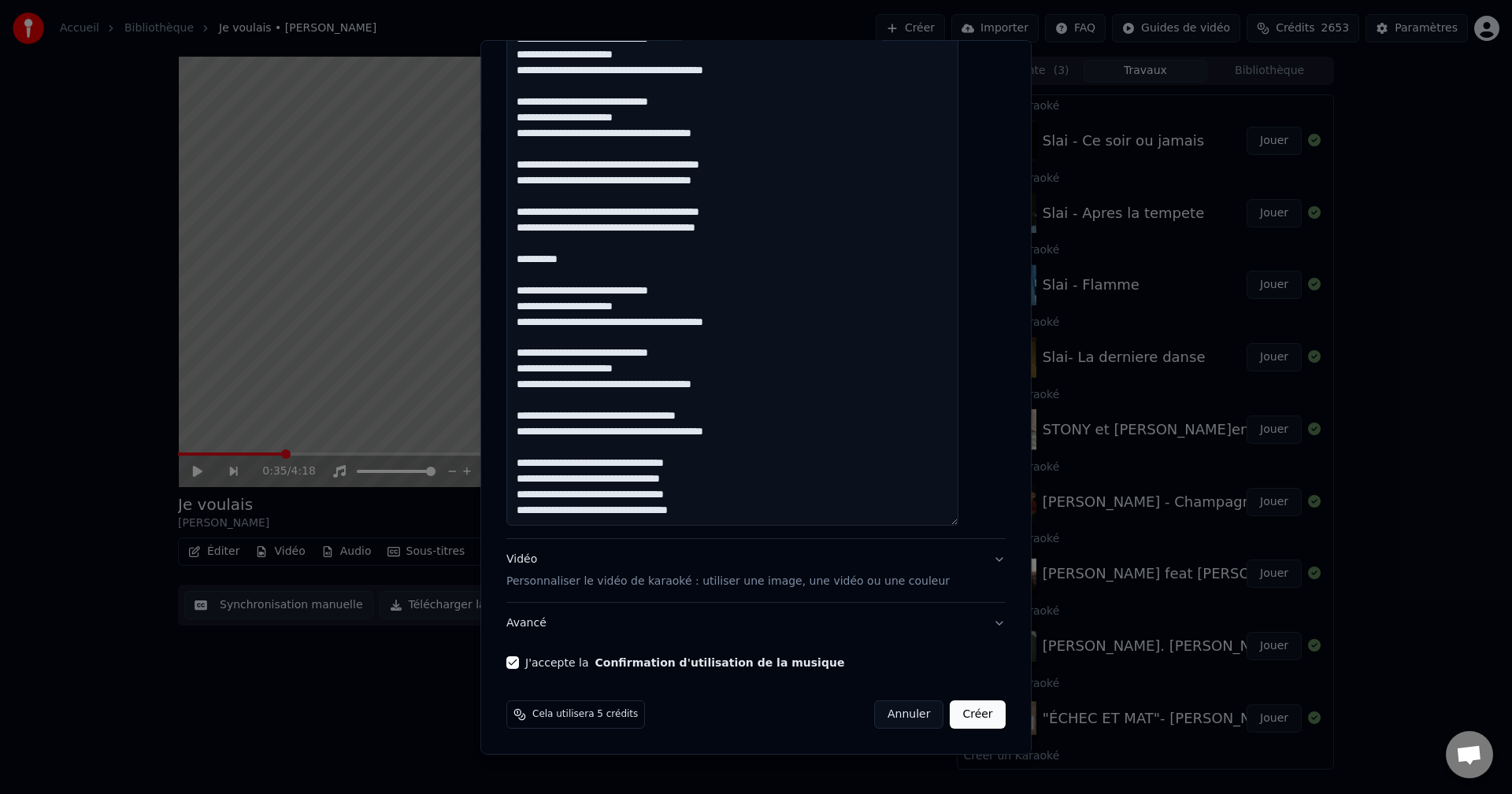
click at [532, 622] on button "Avancé" at bounding box center [756, 624] width 499 height 41
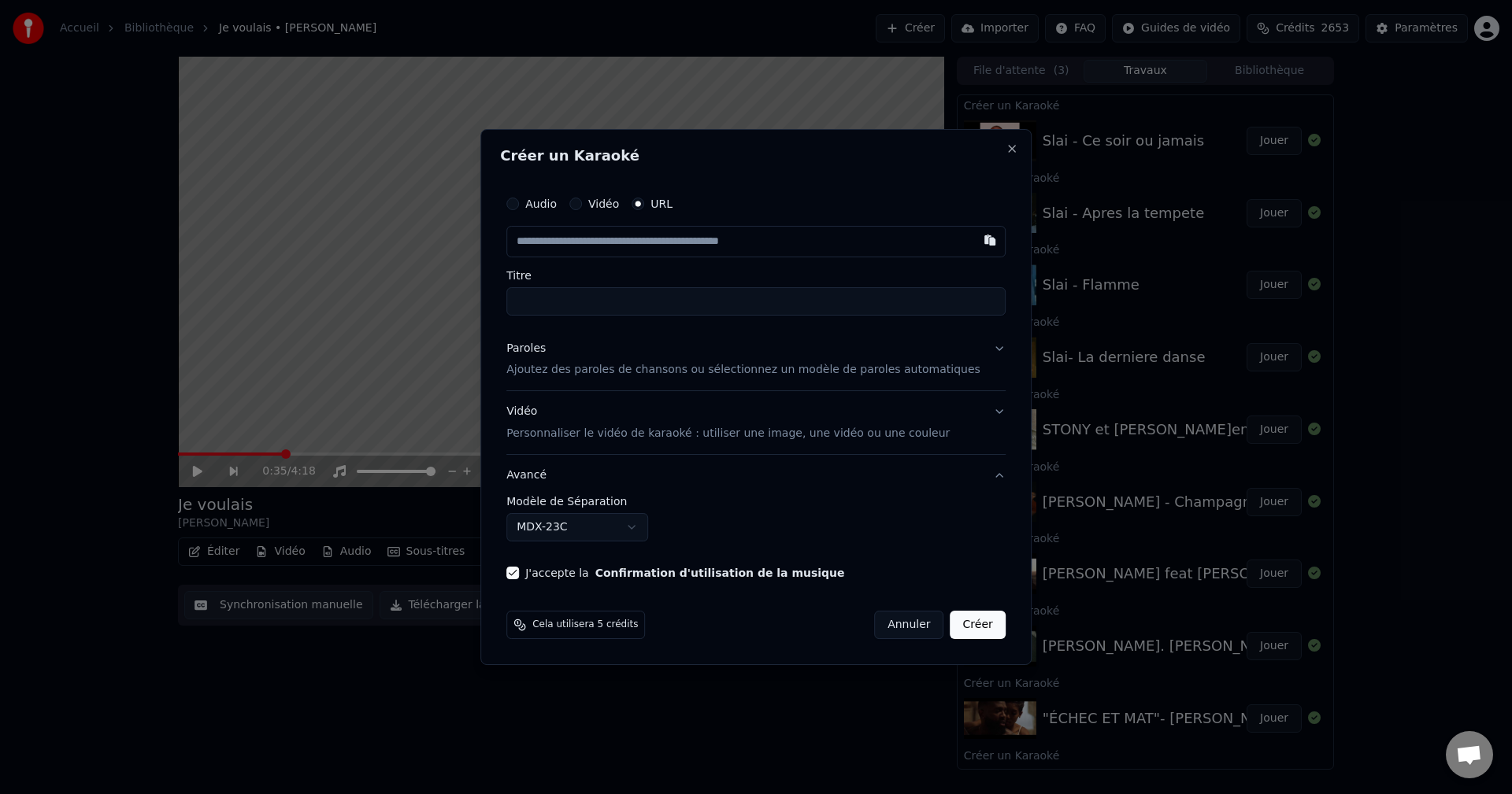
click at [562, 534] on body "Accueil Bibliothèque Je voulais • Didier Créer Importer FAQ Guides de vidéo Cré…" at bounding box center [756, 397] width 1512 height 794
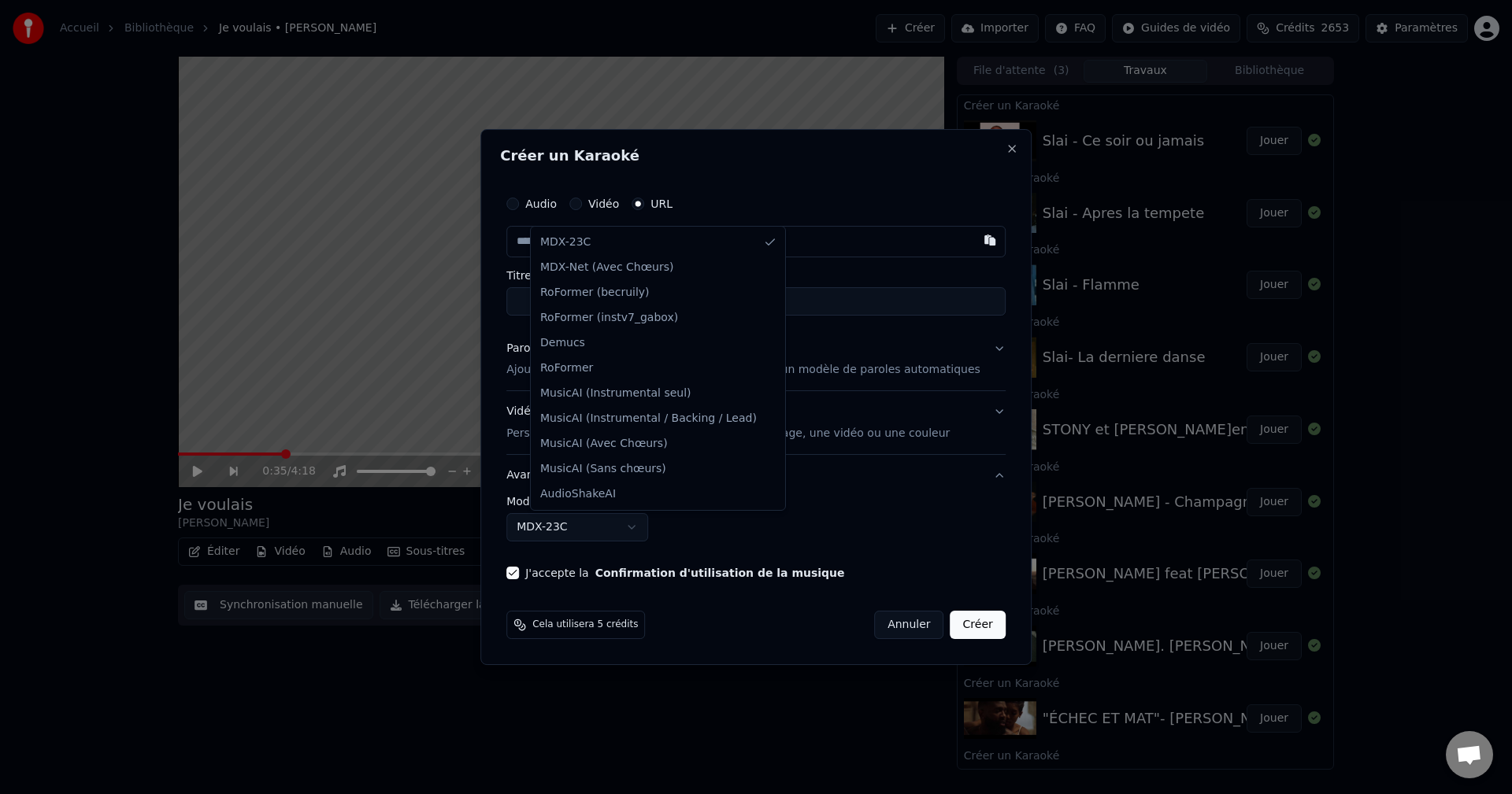
select select "**********"
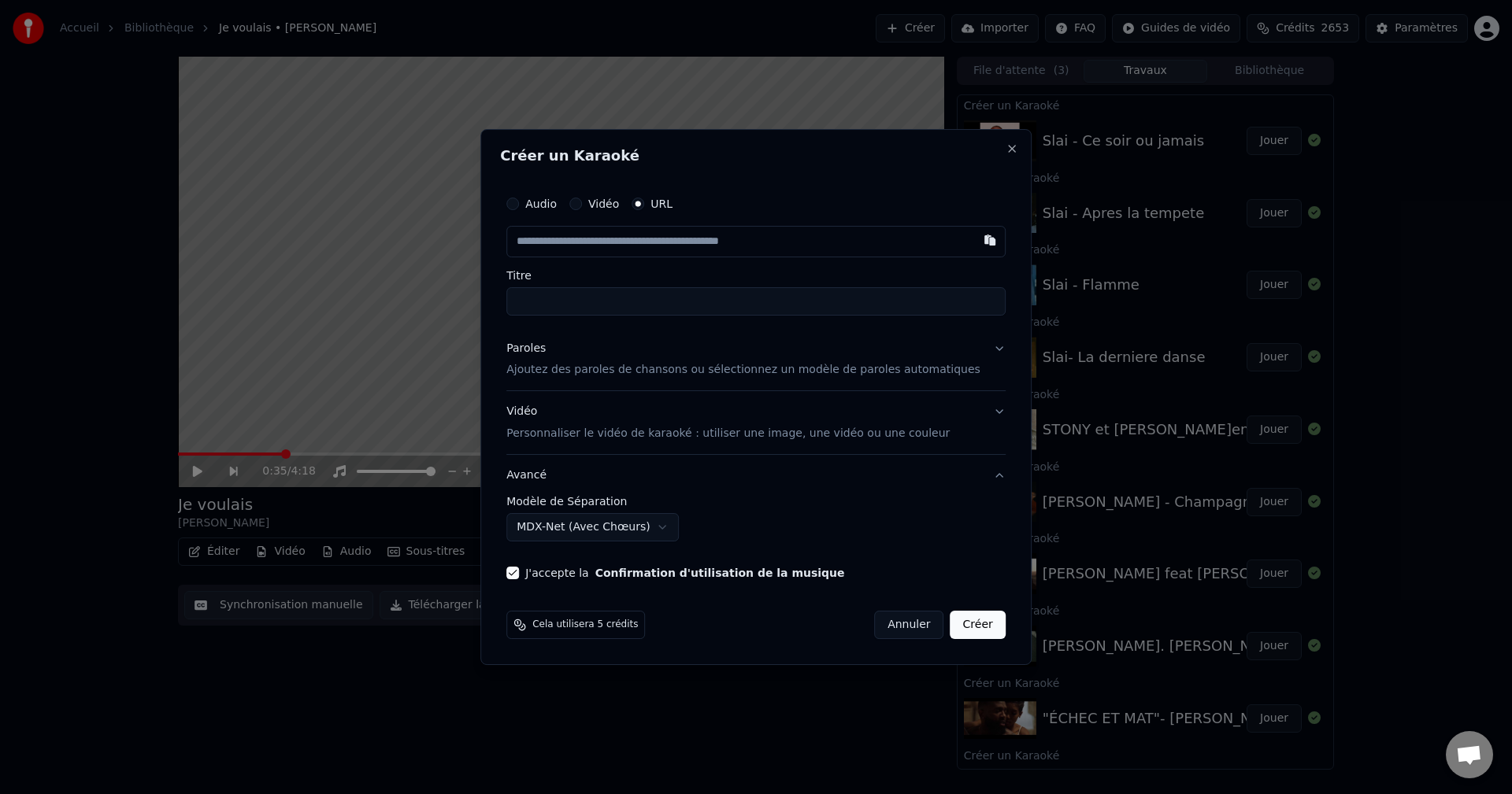
click at [552, 296] on input "Titre" at bounding box center [756, 301] width 499 height 29
click at [567, 253] on input "text" at bounding box center [756, 242] width 499 height 32
paste input "**********"
type input "**********"
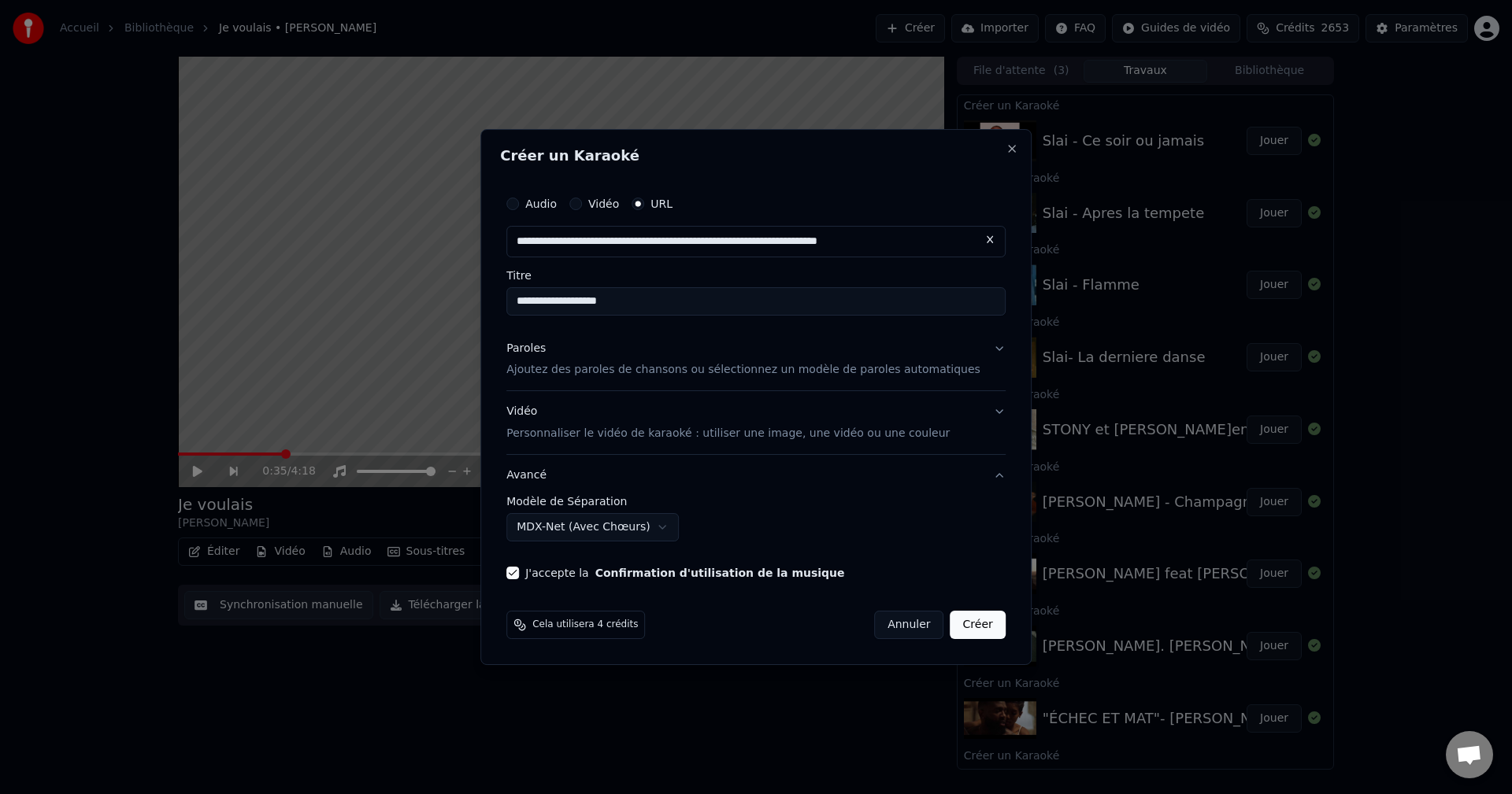
type input "**********"
click at [541, 356] on div "Paroles" at bounding box center [526, 348] width 39 height 16
type input "**********"
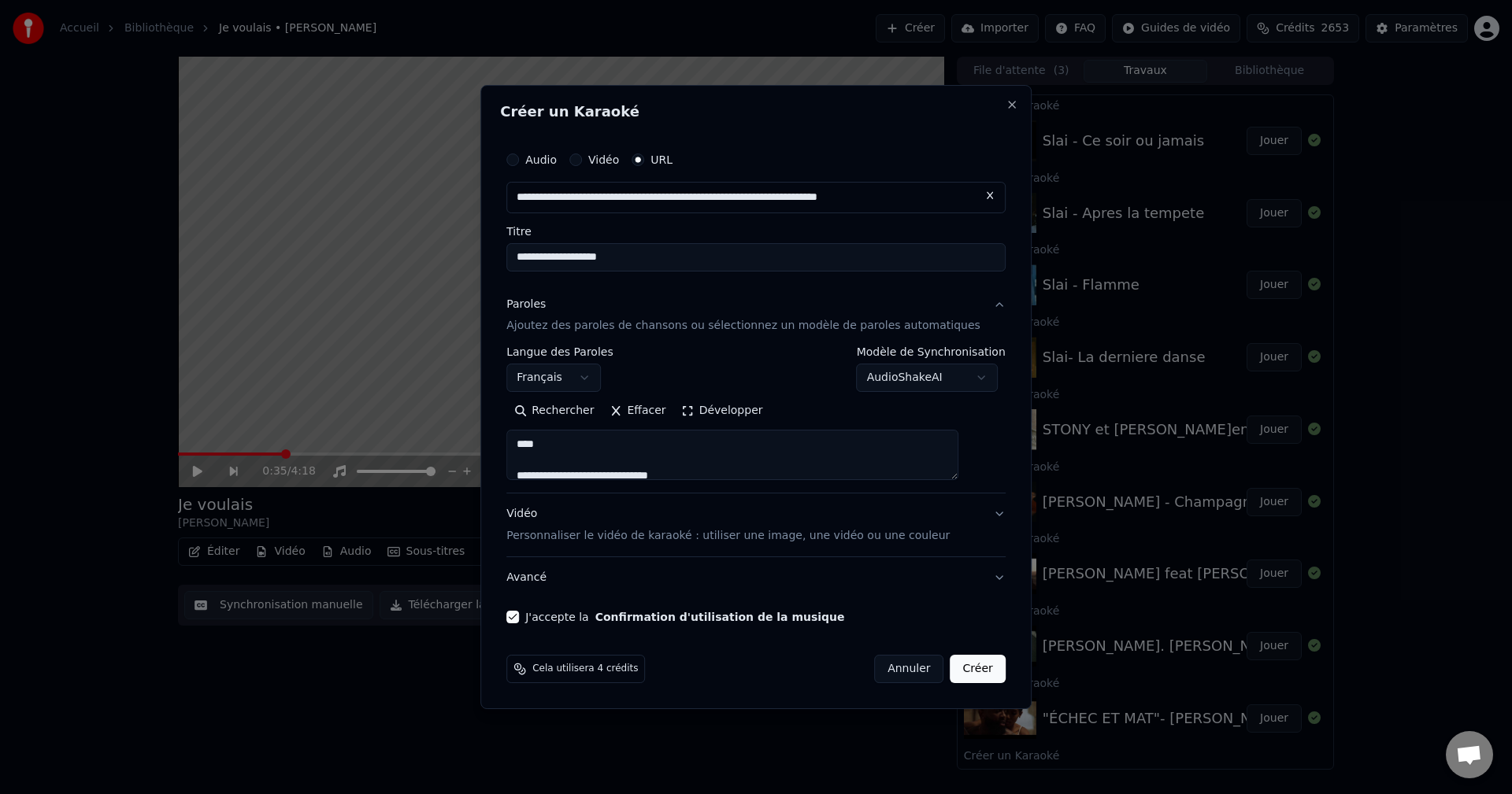
click at [708, 415] on button "Développer" at bounding box center [722, 411] width 96 height 25
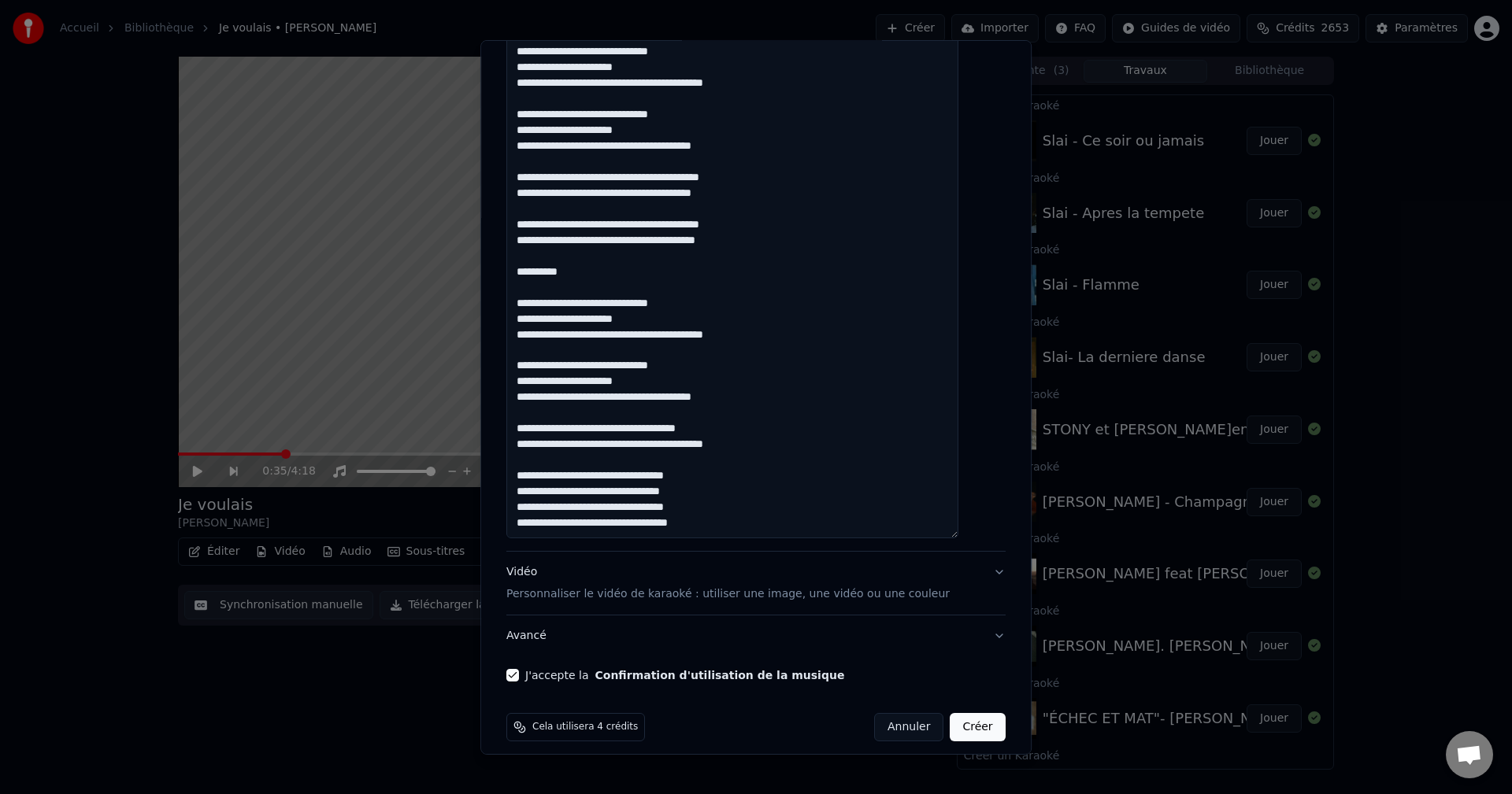
scroll to position [1036, 0]
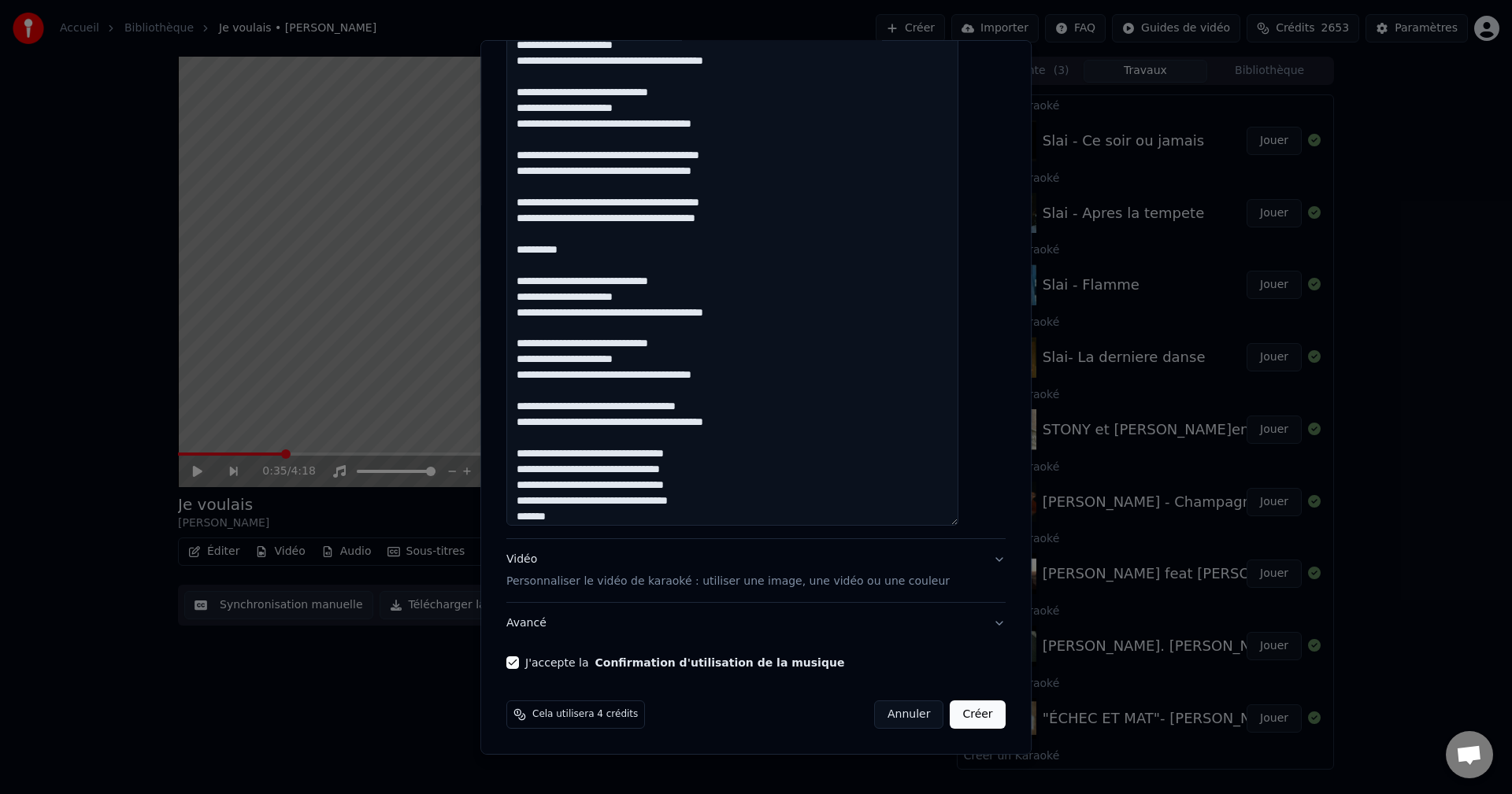
scroll to position [27, 0]
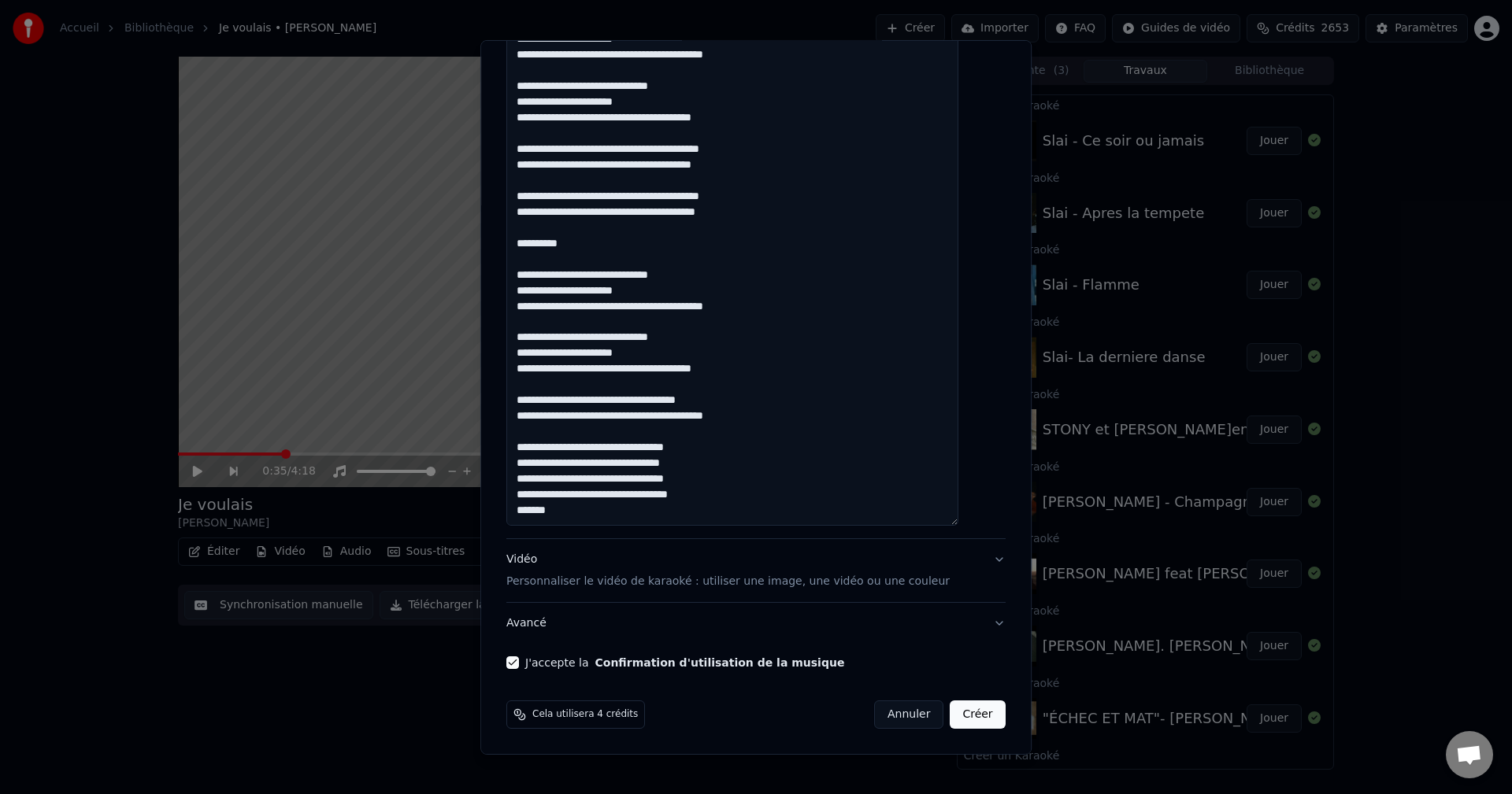
drag, startPoint x: 564, startPoint y: 498, endPoint x: 530, endPoint y: 498, distance: 34.0
paste textarea "******"
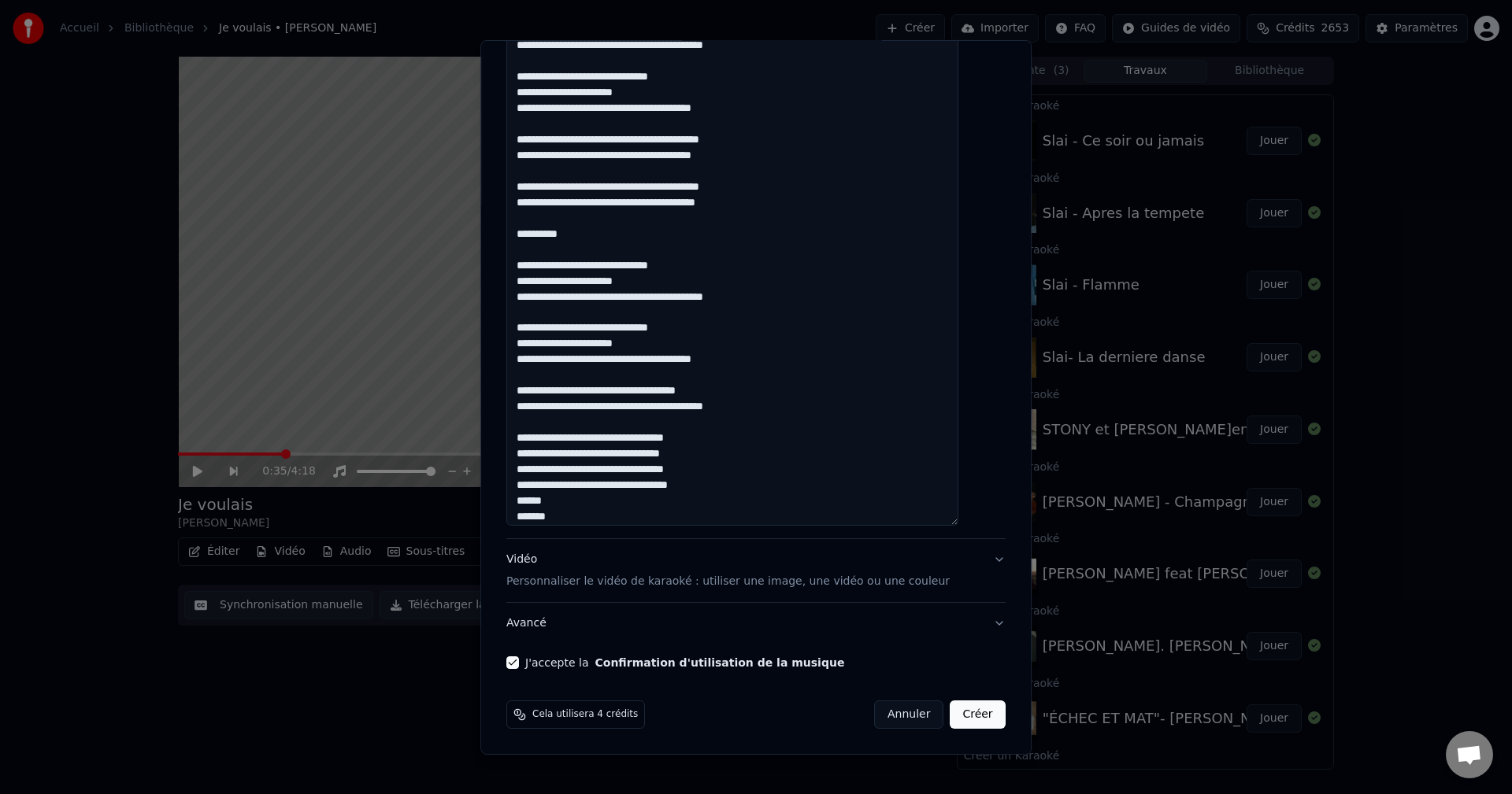
scroll to position [43, 0]
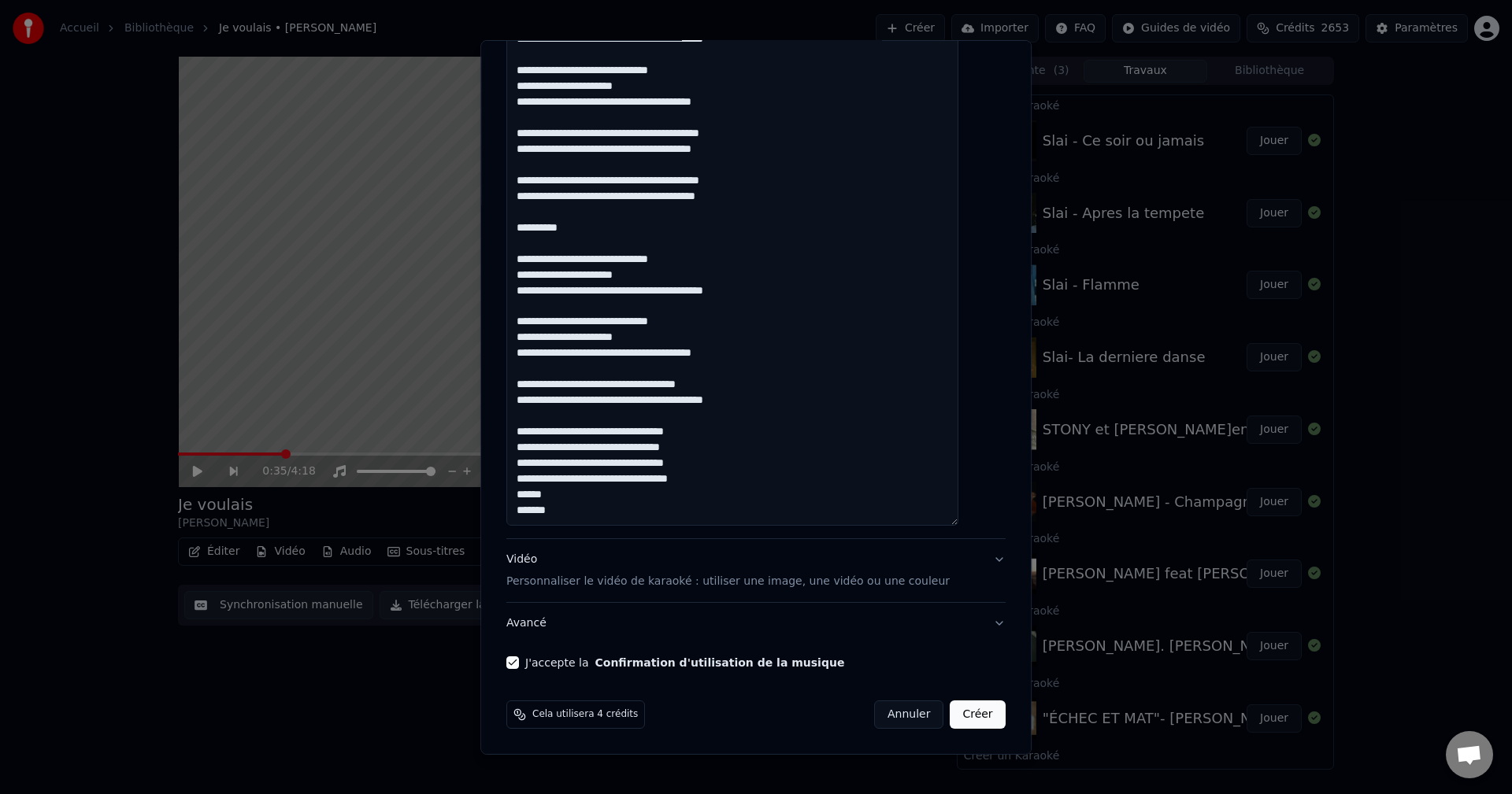
paste textarea "******"
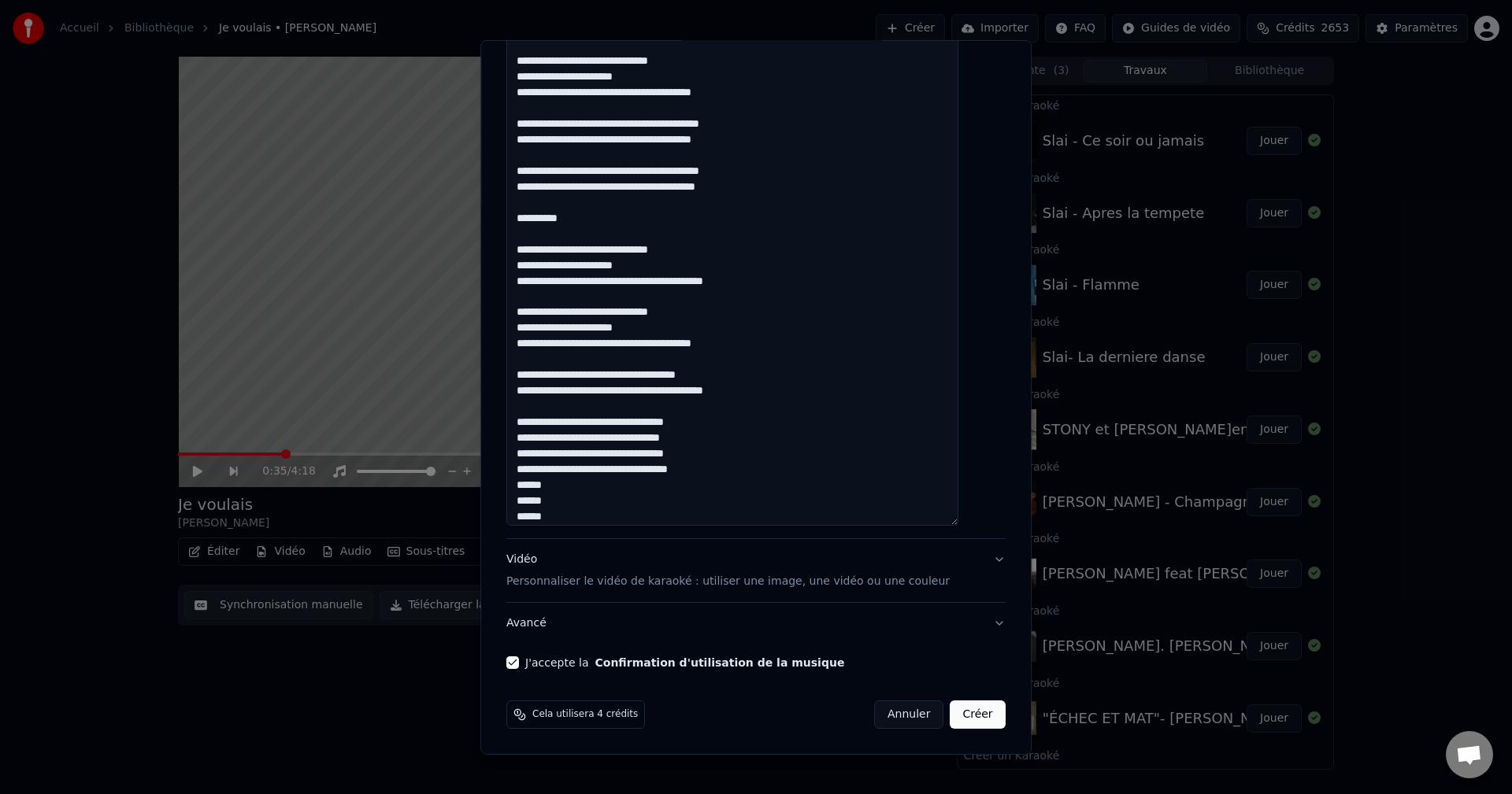
paste textarea "******"
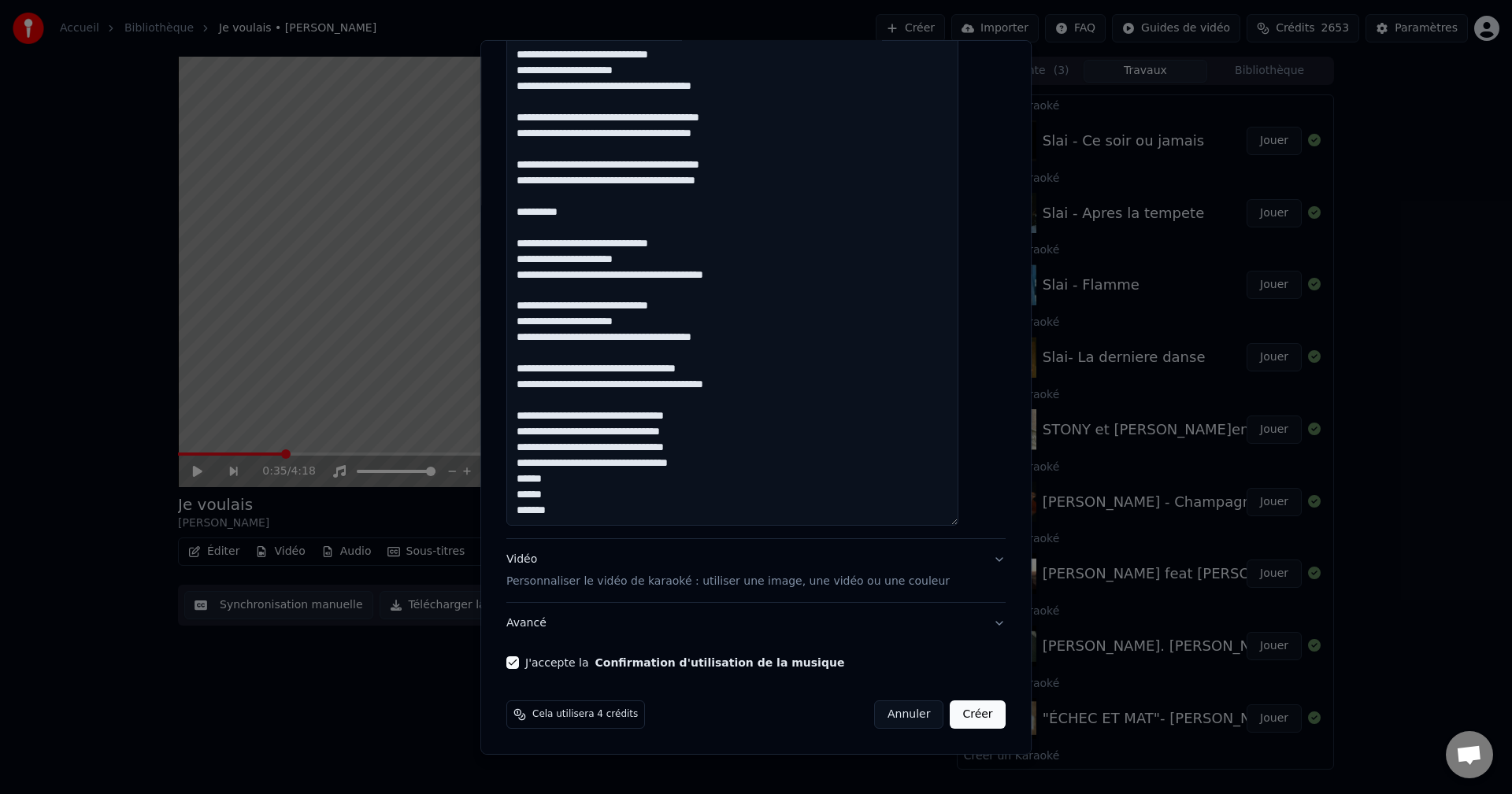
paste textarea "******"
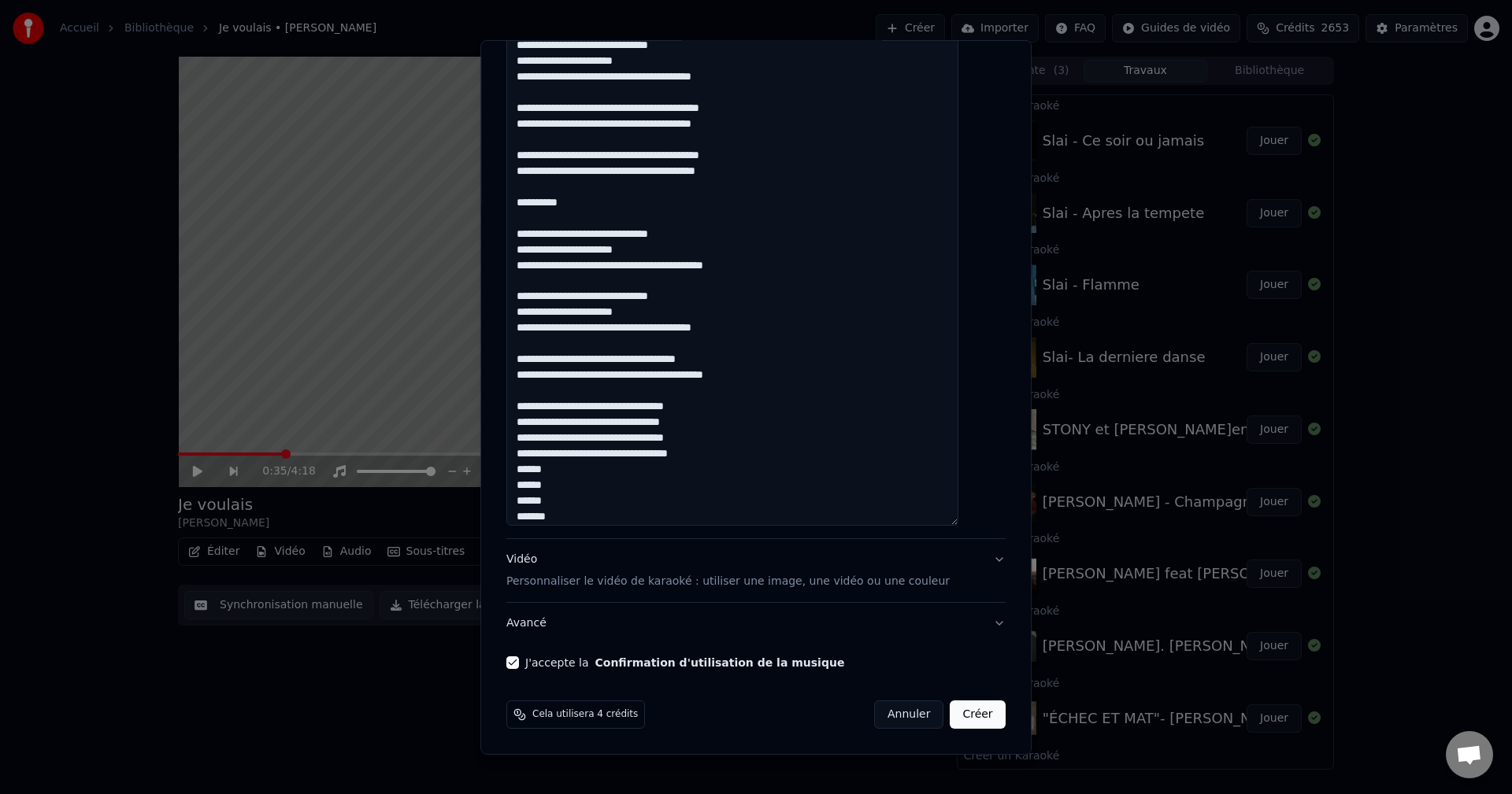
scroll to position [74, 0]
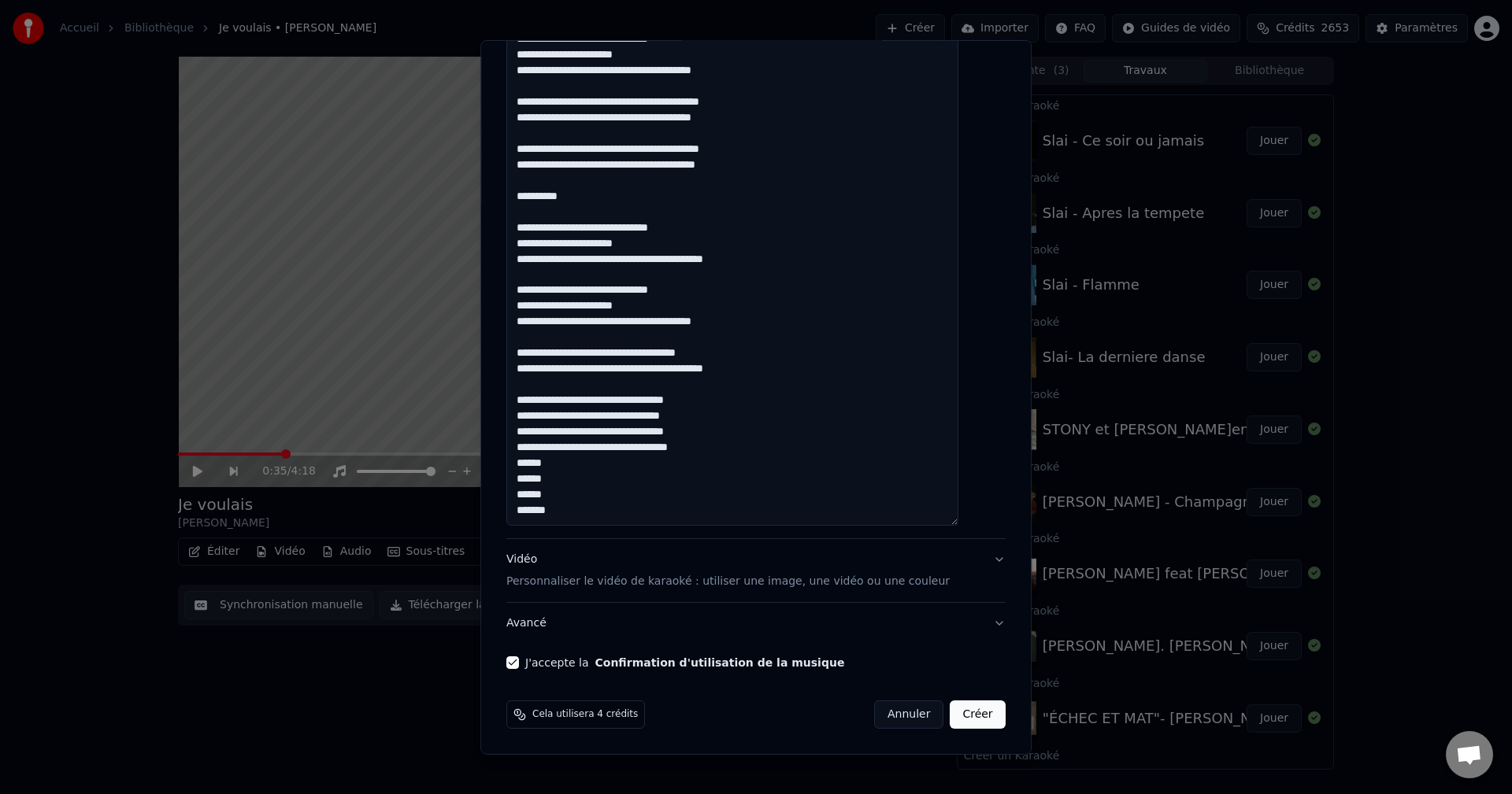
paste textarea "******"
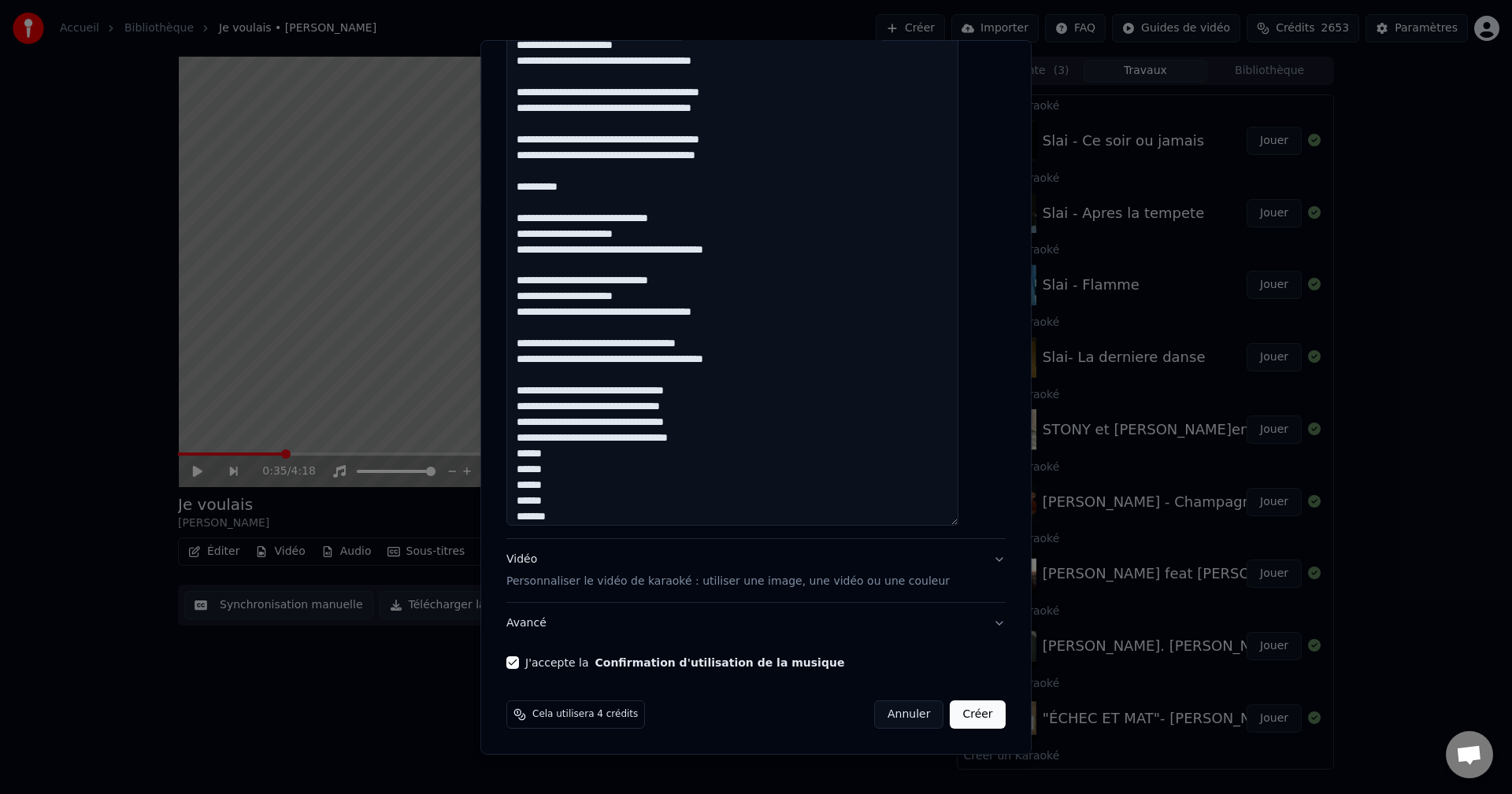
scroll to position [90, 0]
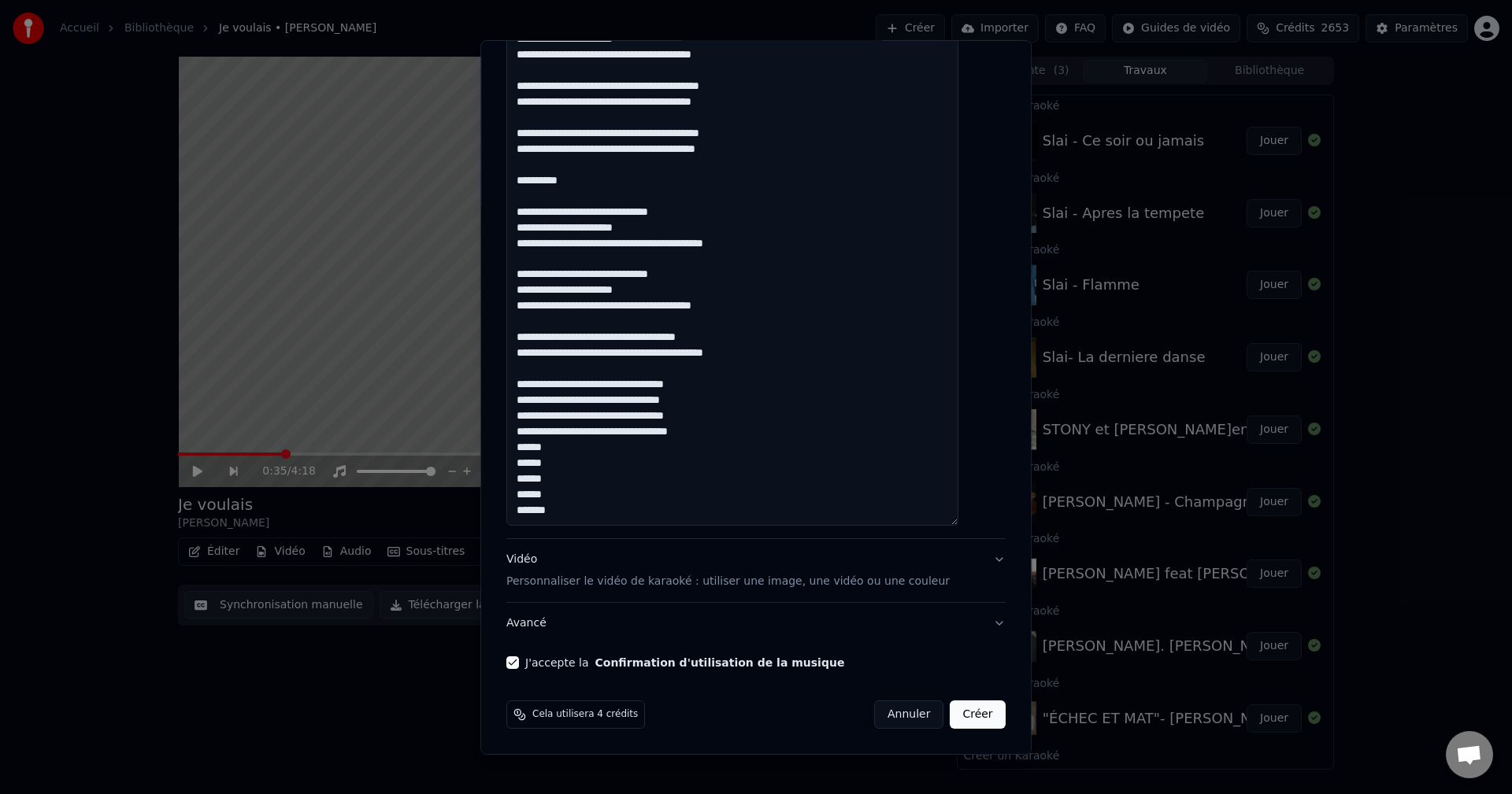
type textarea "**********"
click at [954, 711] on button "Créer" at bounding box center [977, 714] width 55 height 29
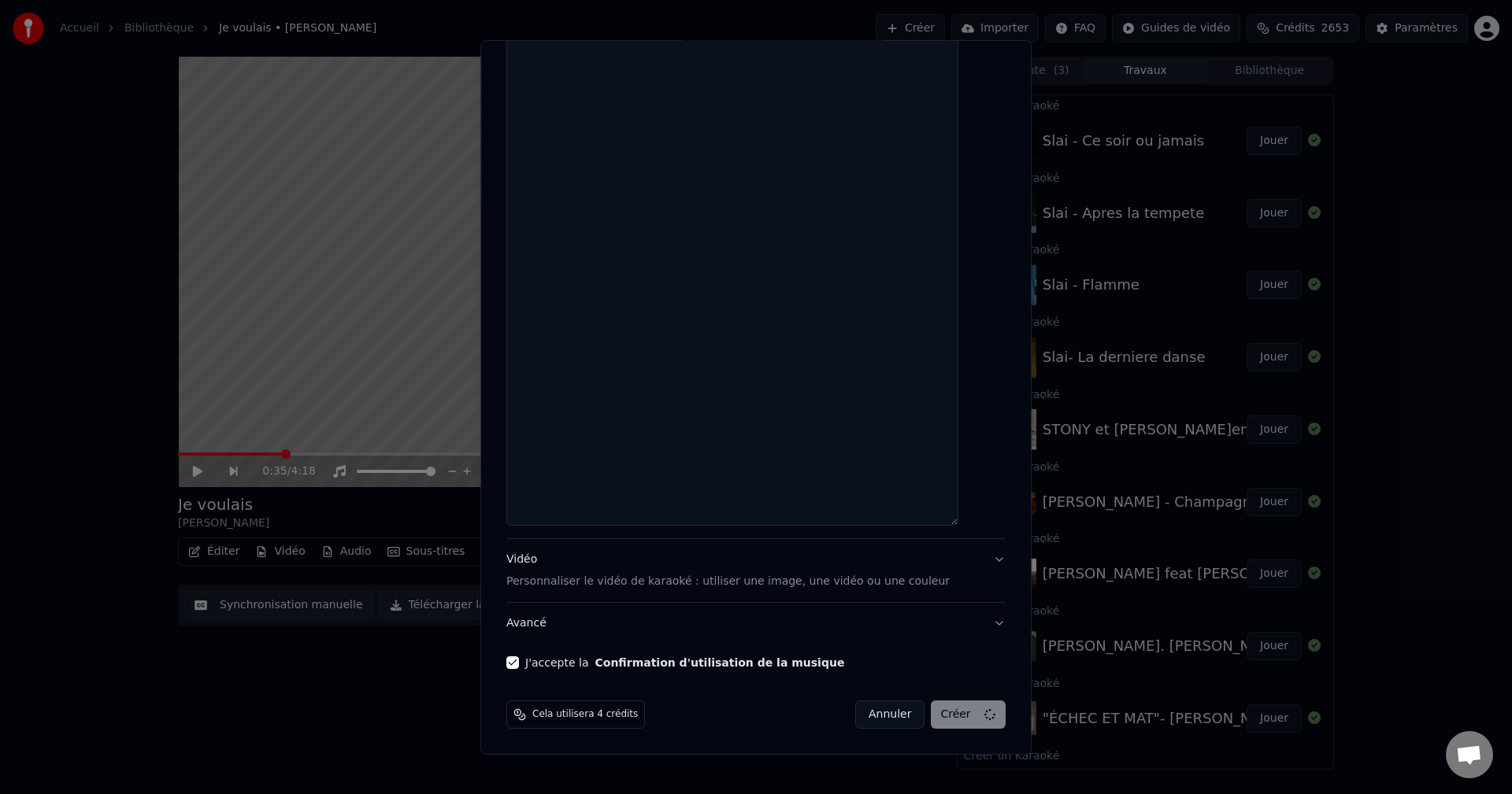
select select
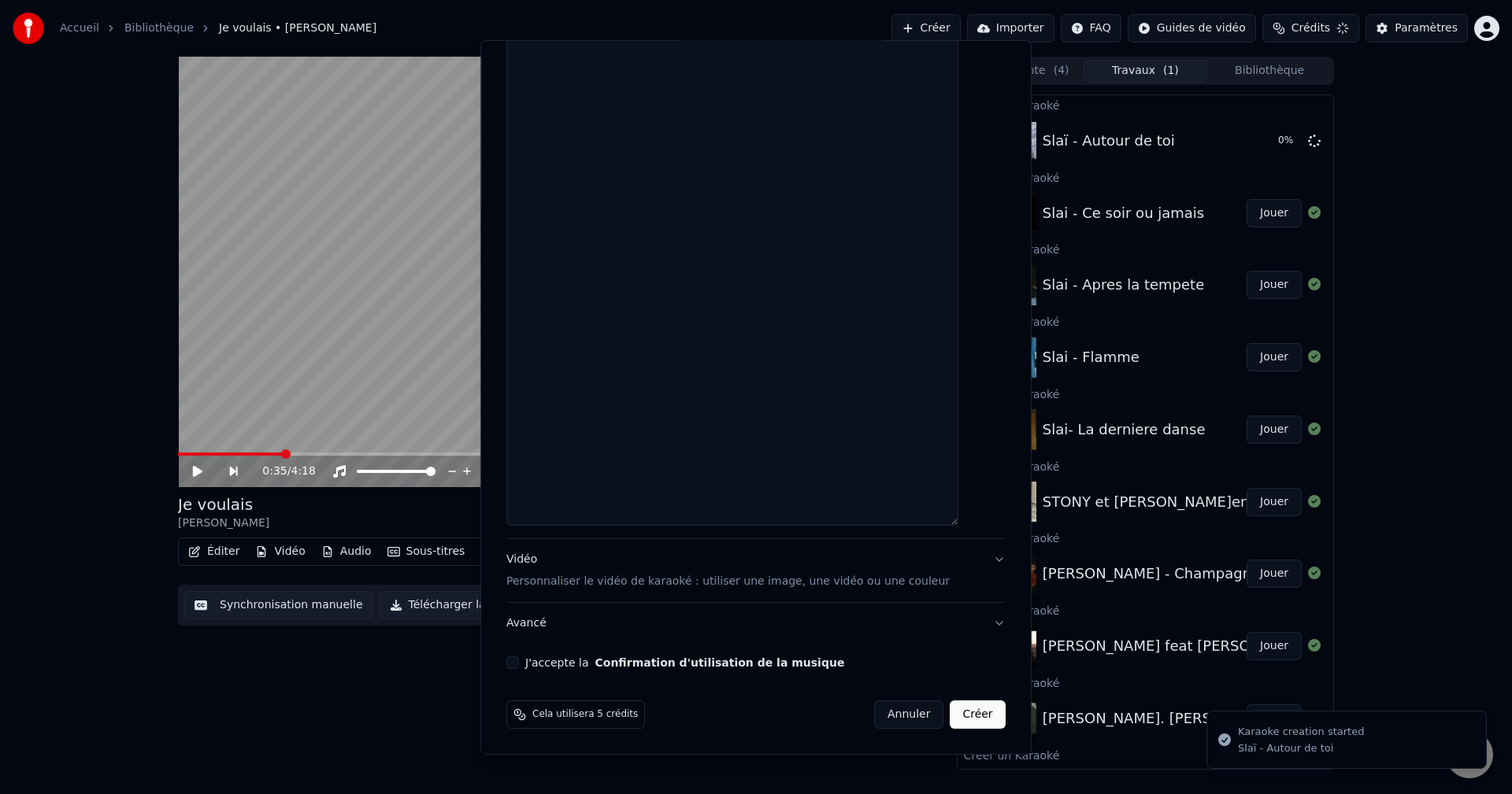
scroll to position [1037, 0]
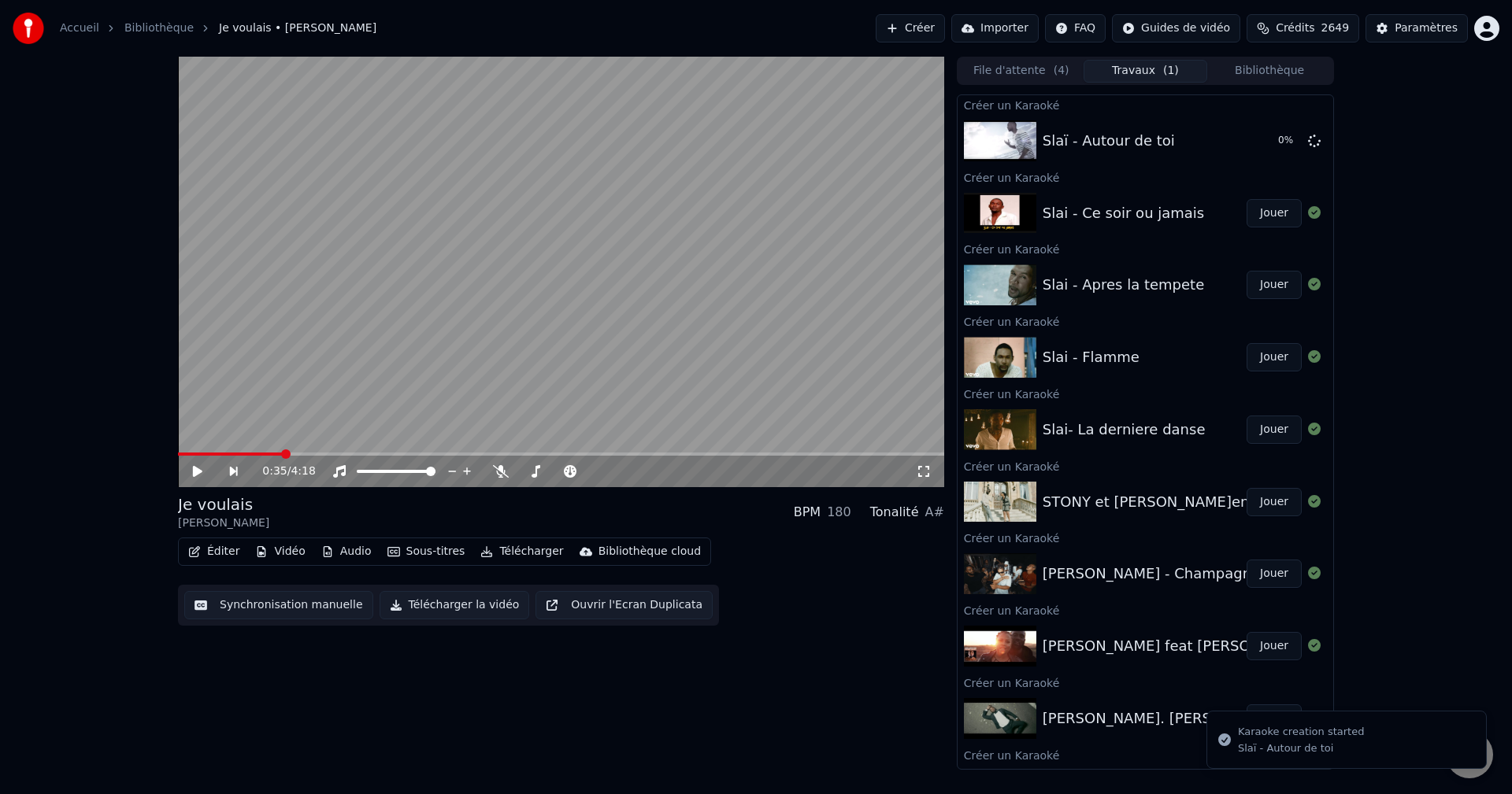
click at [1263, 215] on button "Jouer" at bounding box center [1273, 213] width 55 height 29
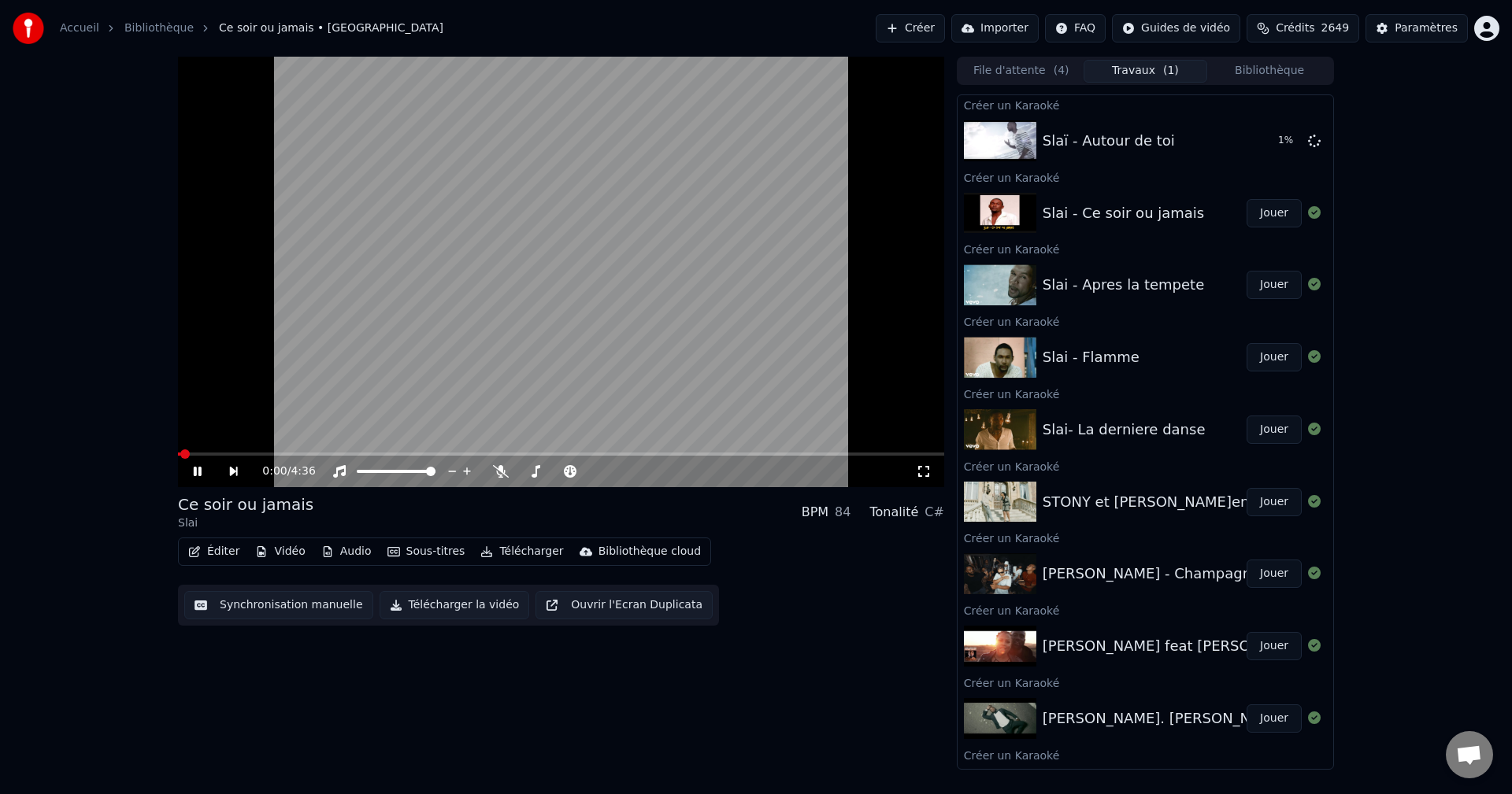
click at [1265, 285] on button "Jouer" at bounding box center [1273, 284] width 55 height 29
click at [200, 473] on icon at bounding box center [197, 472] width 7 height 9
click at [1302, 22] on span "Crédits" at bounding box center [1295, 28] width 39 height 16
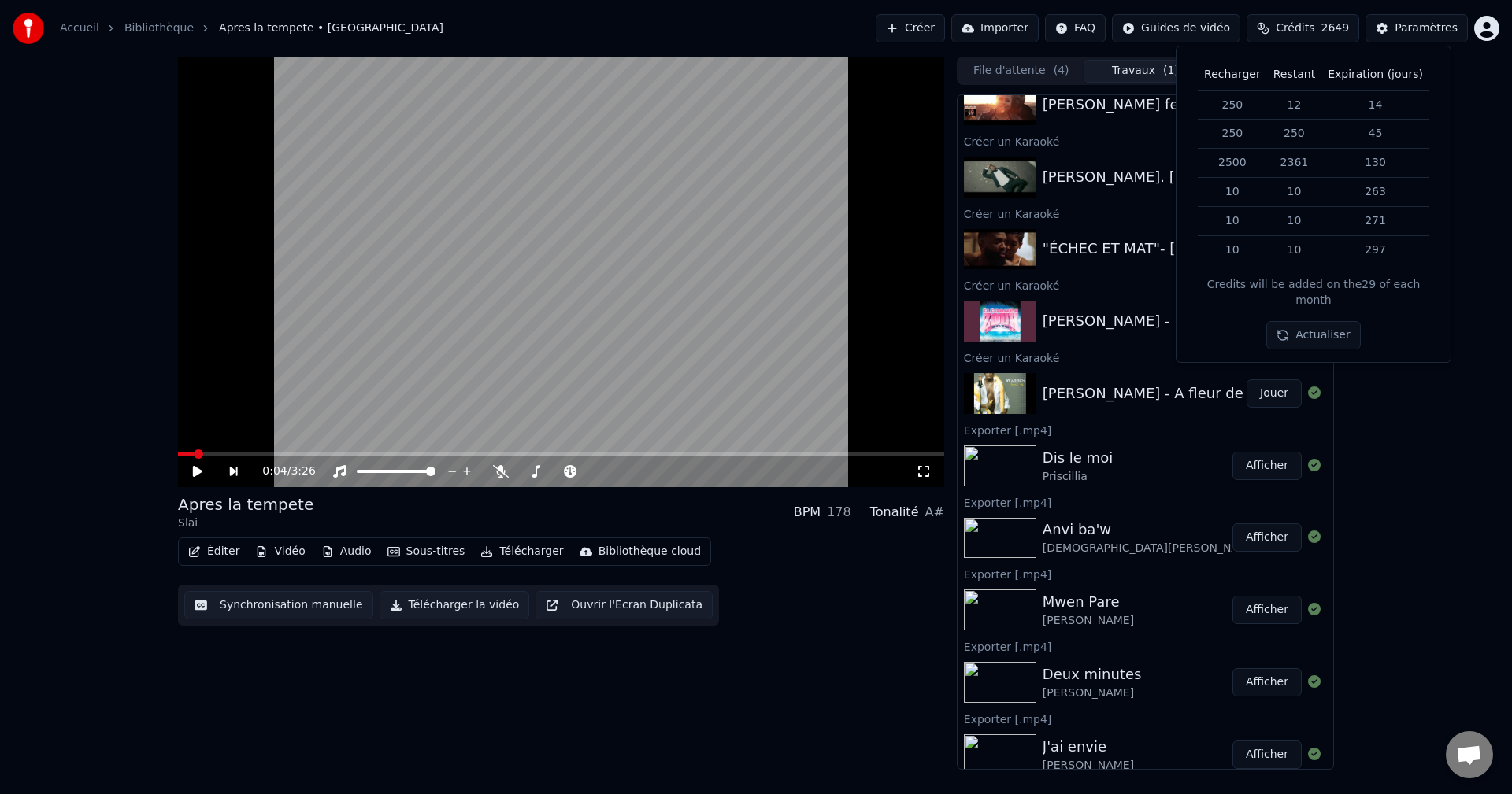
scroll to position [551, 0]
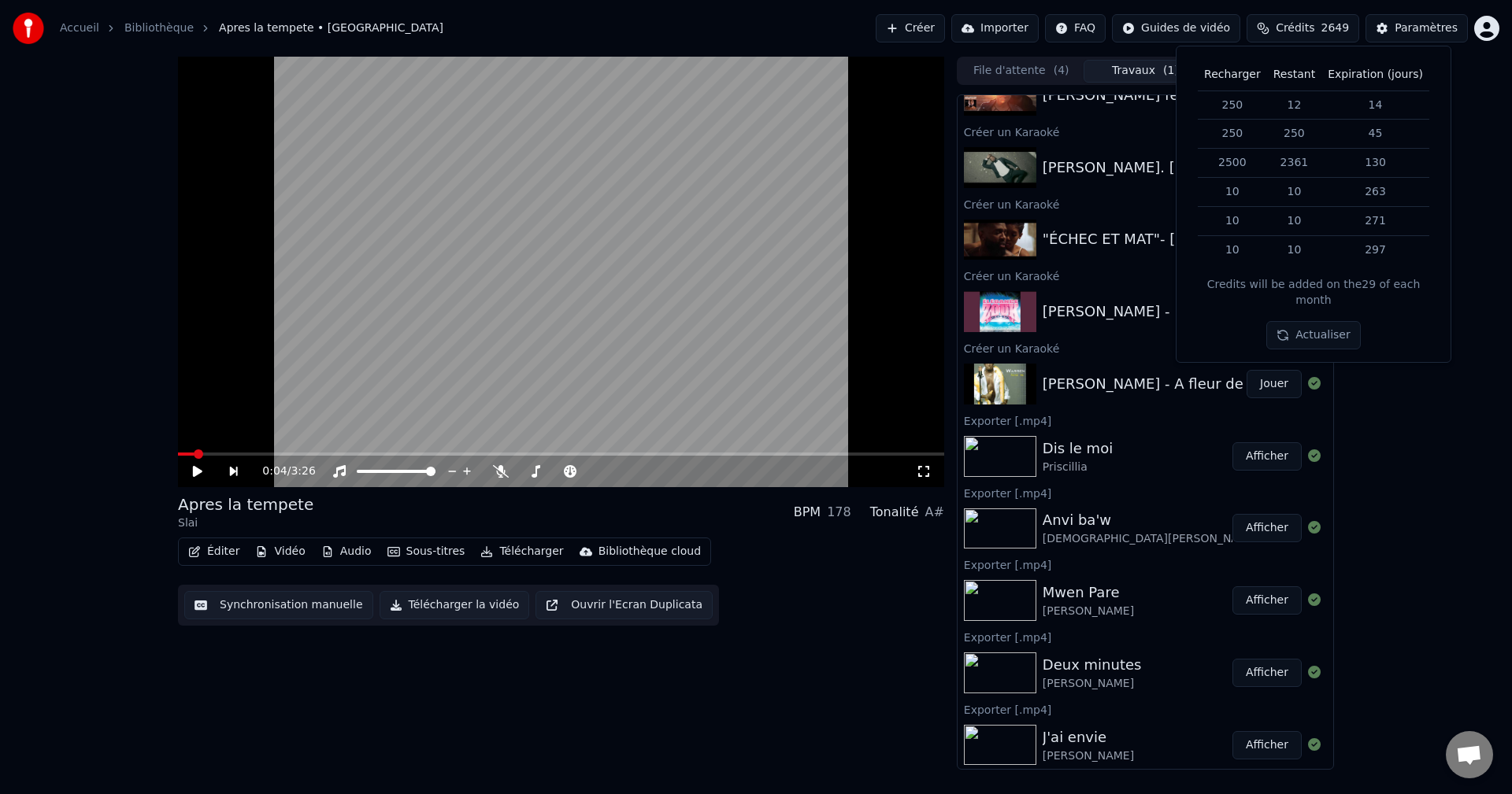
click at [1053, 64] on span "( 4 )" at bounding box center [1061, 70] width 16 height 16
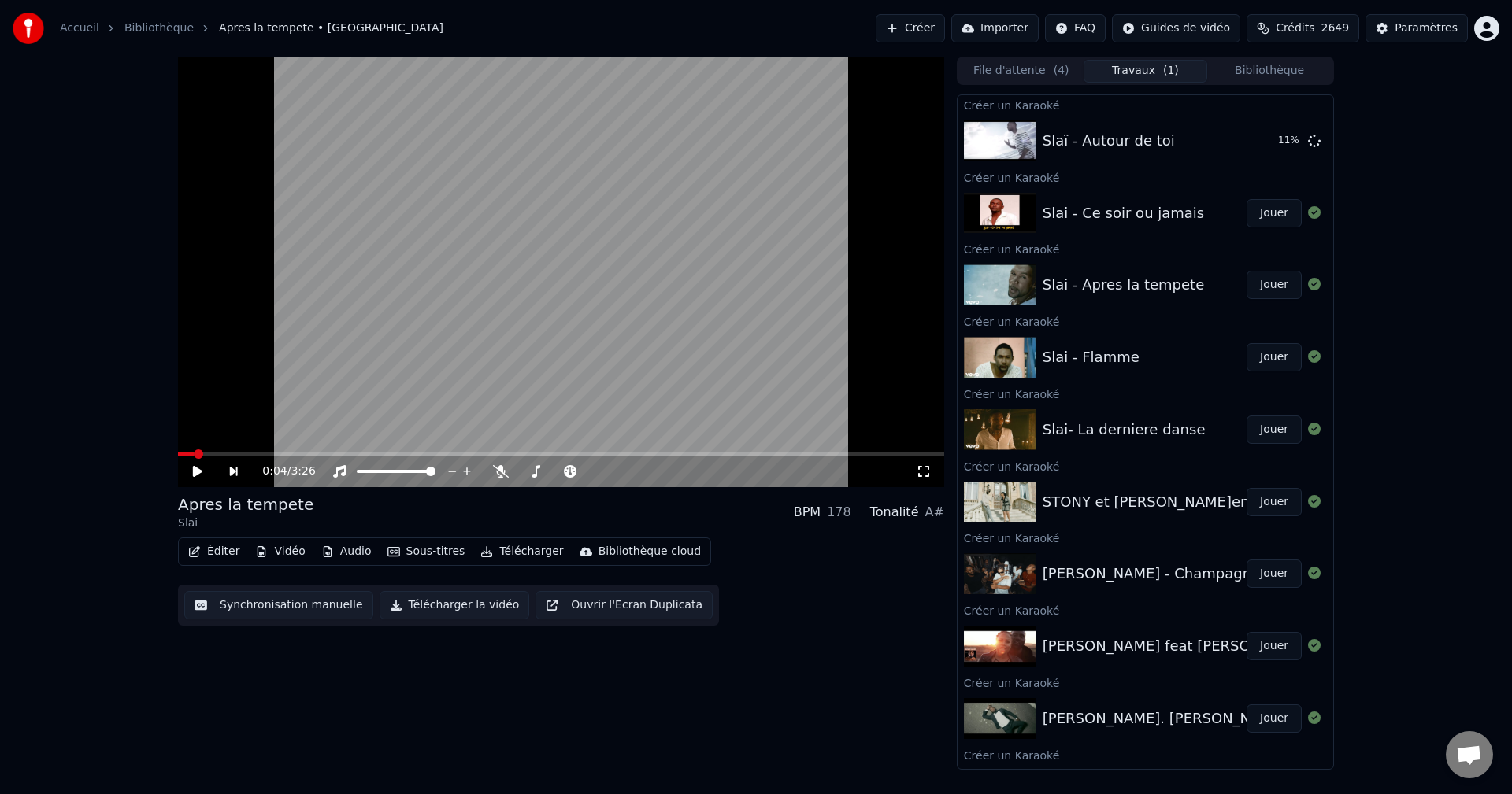
click at [1147, 70] on button "Travaux ( 1 )" at bounding box center [1146, 71] width 124 height 23
click at [1248, 68] on button "Bibliothèque" at bounding box center [1269, 71] width 124 height 23
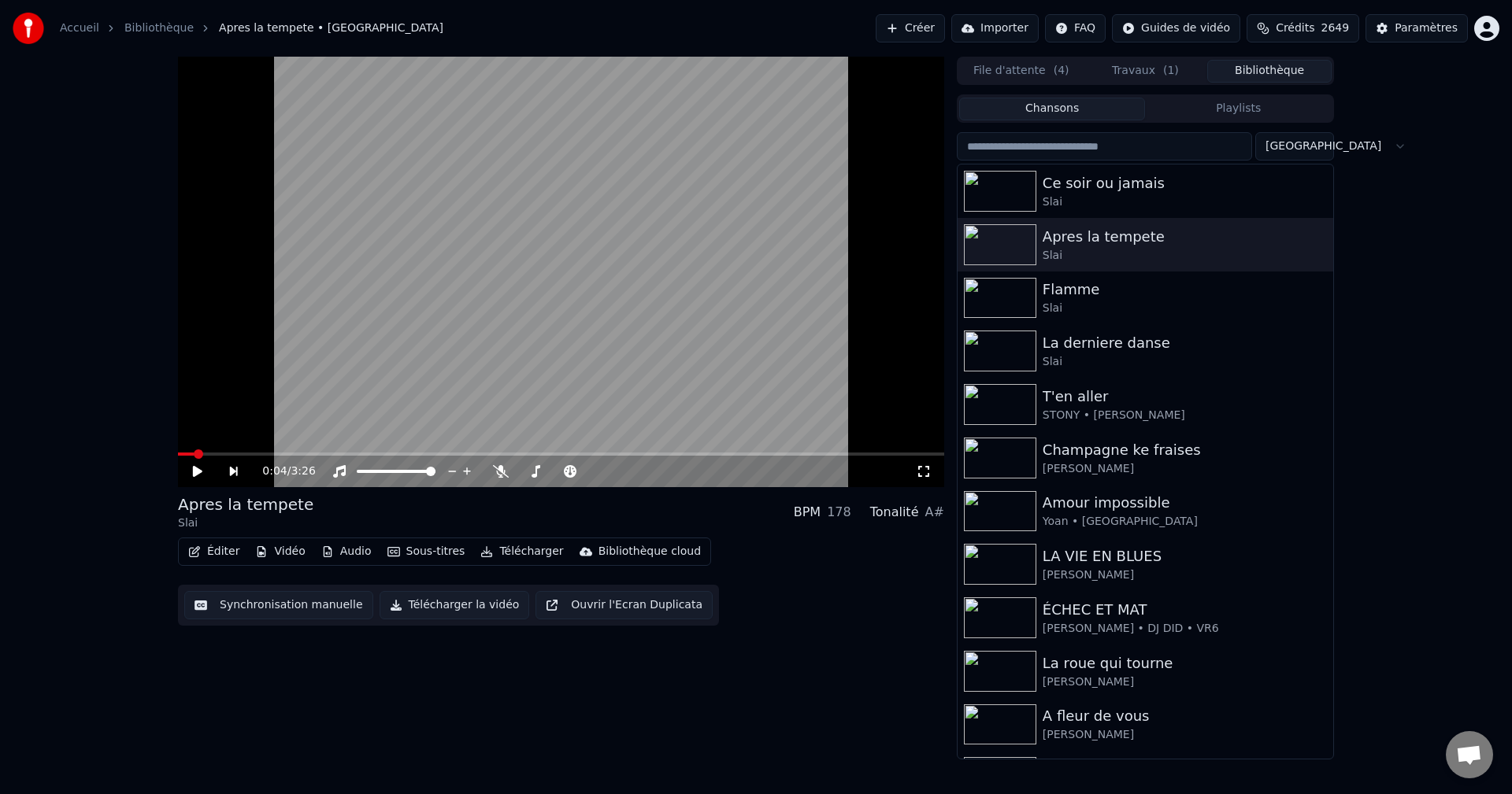
click at [1086, 149] on input "search" at bounding box center [1104, 146] width 295 height 29
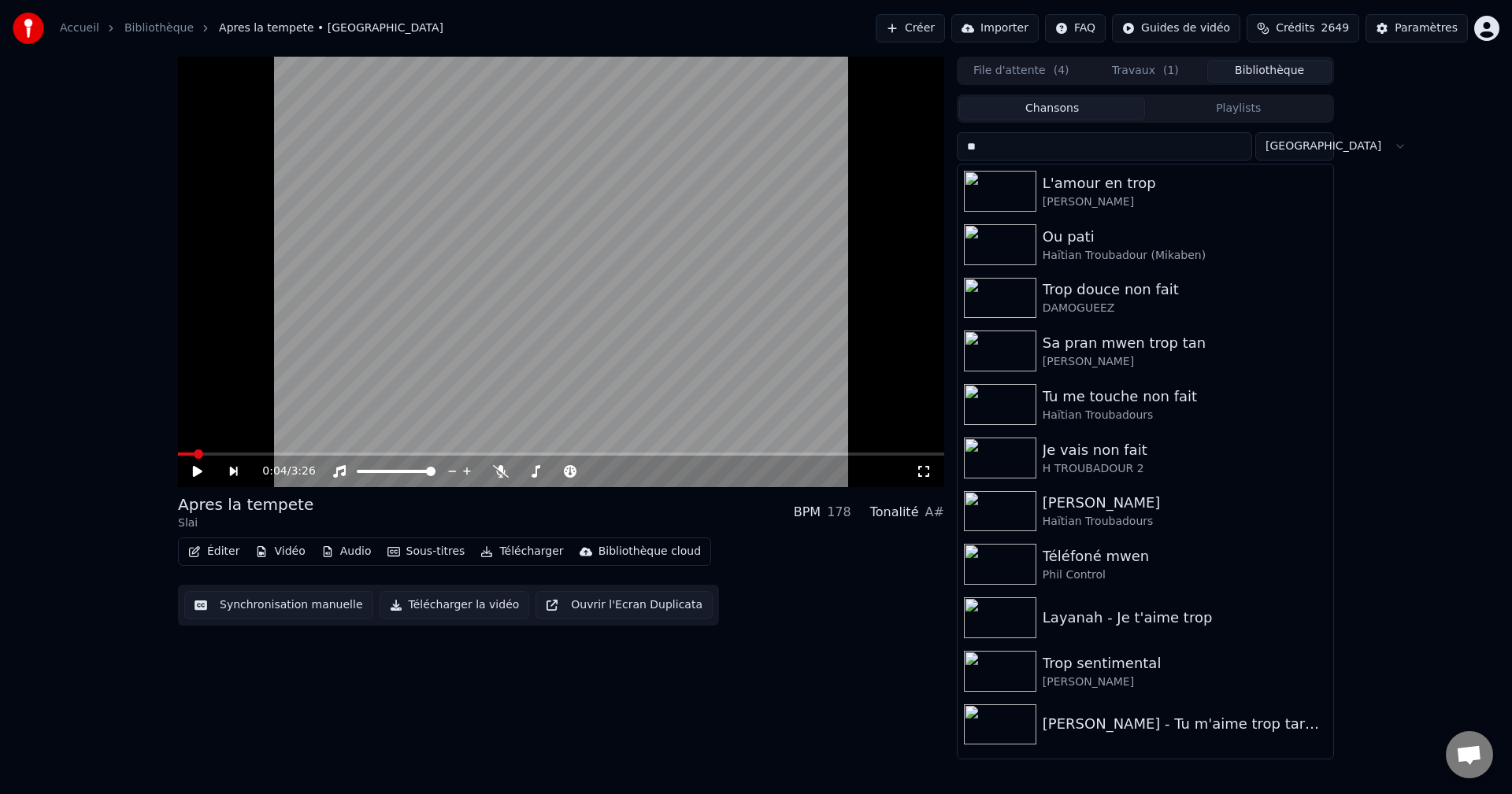
type input "*"
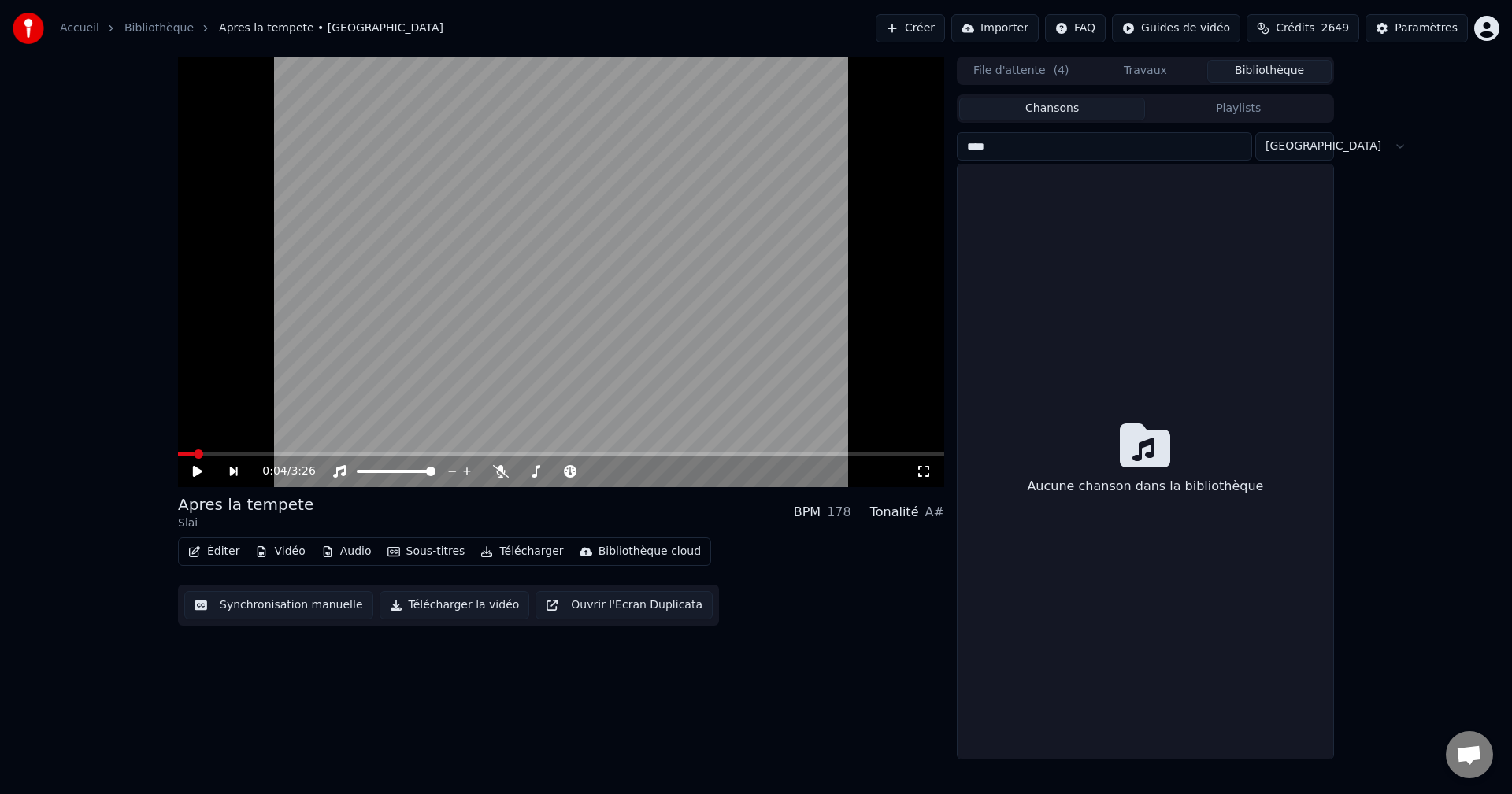
drag, startPoint x: 1048, startPoint y: 149, endPoint x: 660, endPoint y: 196, distance: 390.8
click at [671, 196] on div "0:04 / 3:26 Apres la tempete Slai BPM 178 Tonalité A# Éditer Vidéo Audio Sous-t…" at bounding box center [756, 408] width 1181 height 702
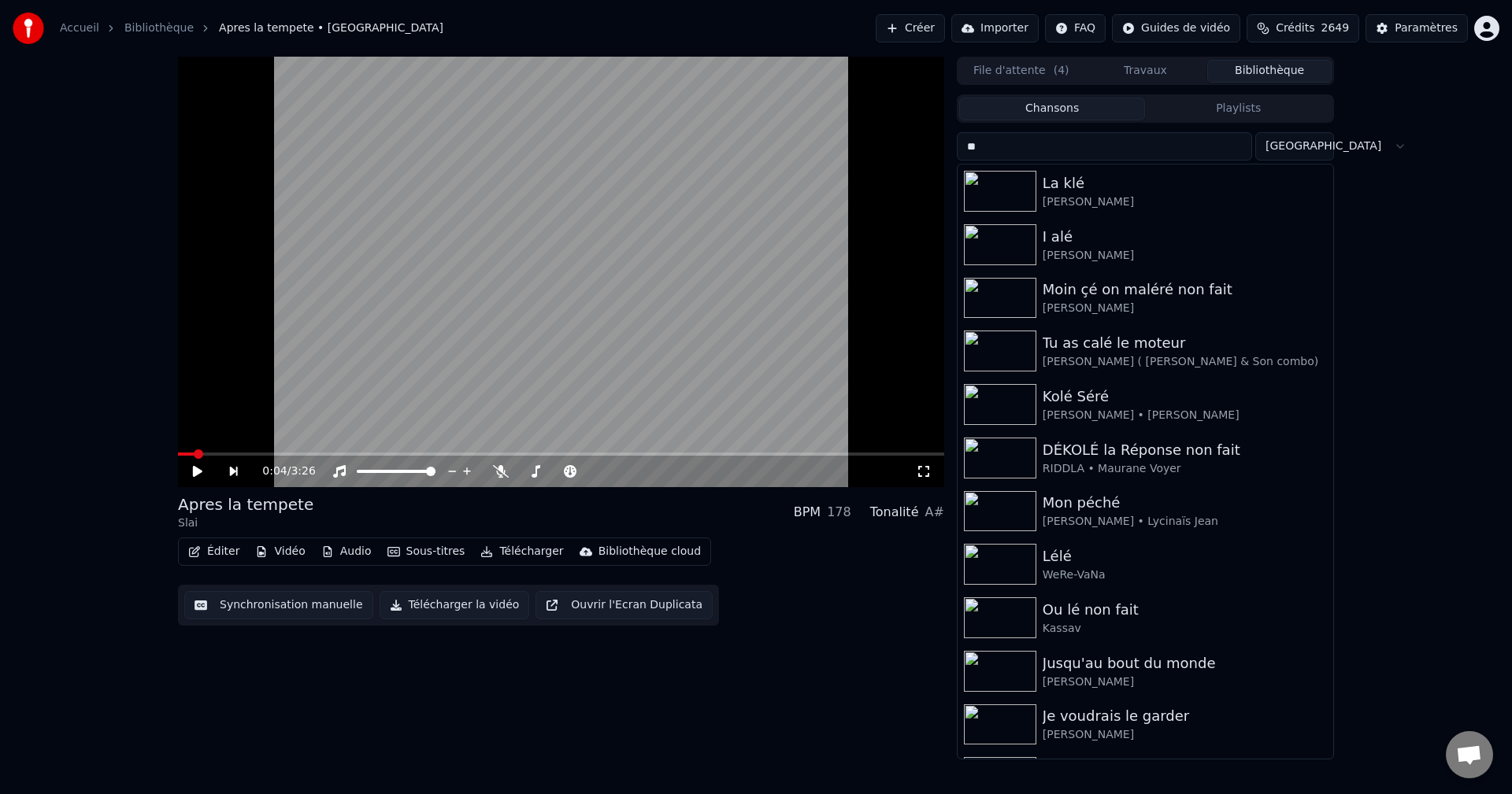
type input "*"
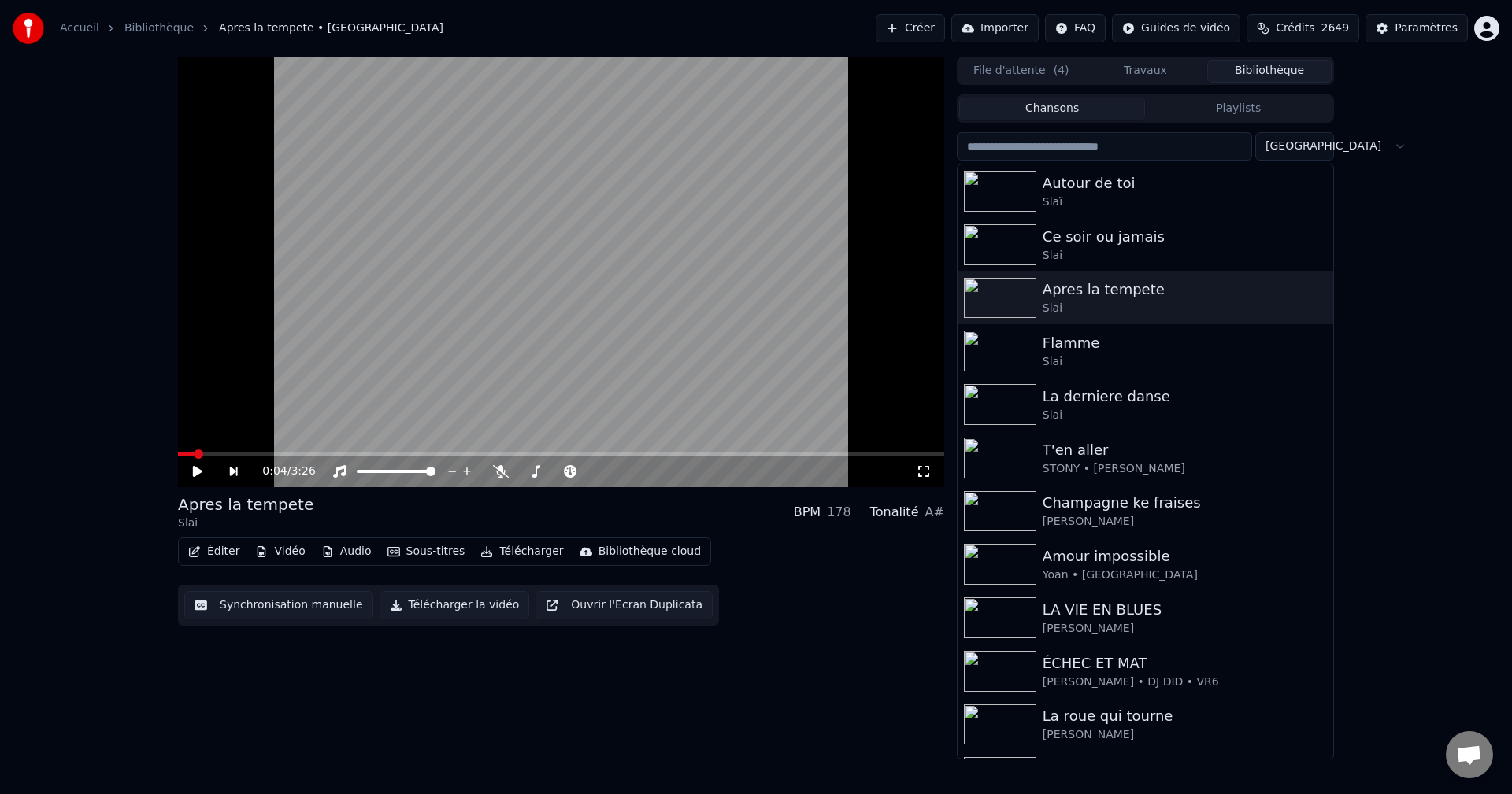
click at [927, 23] on button "Créer" at bounding box center [909, 28] width 70 height 29
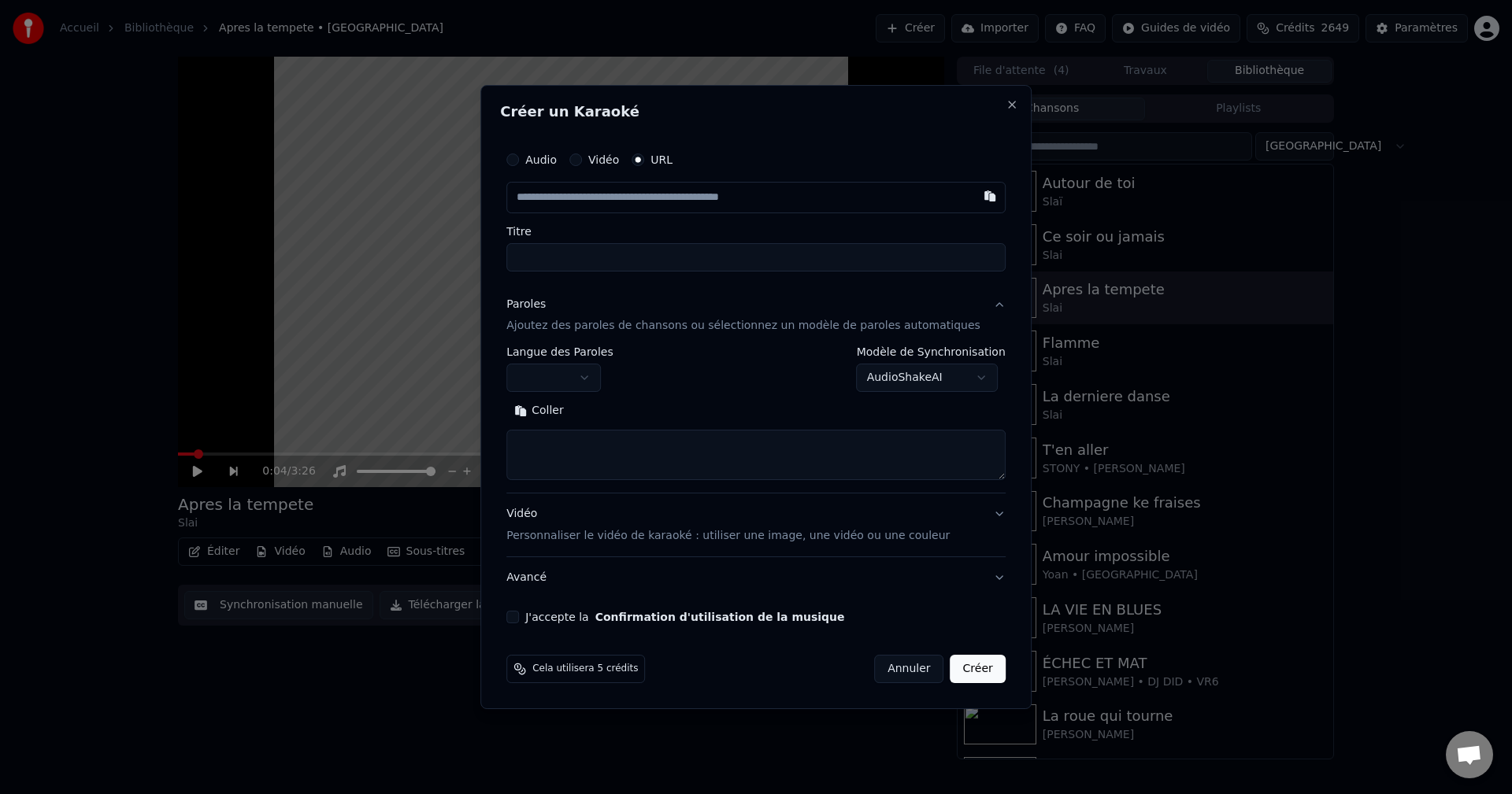
click at [565, 375] on body "**********" at bounding box center [756, 397] width 1512 height 794
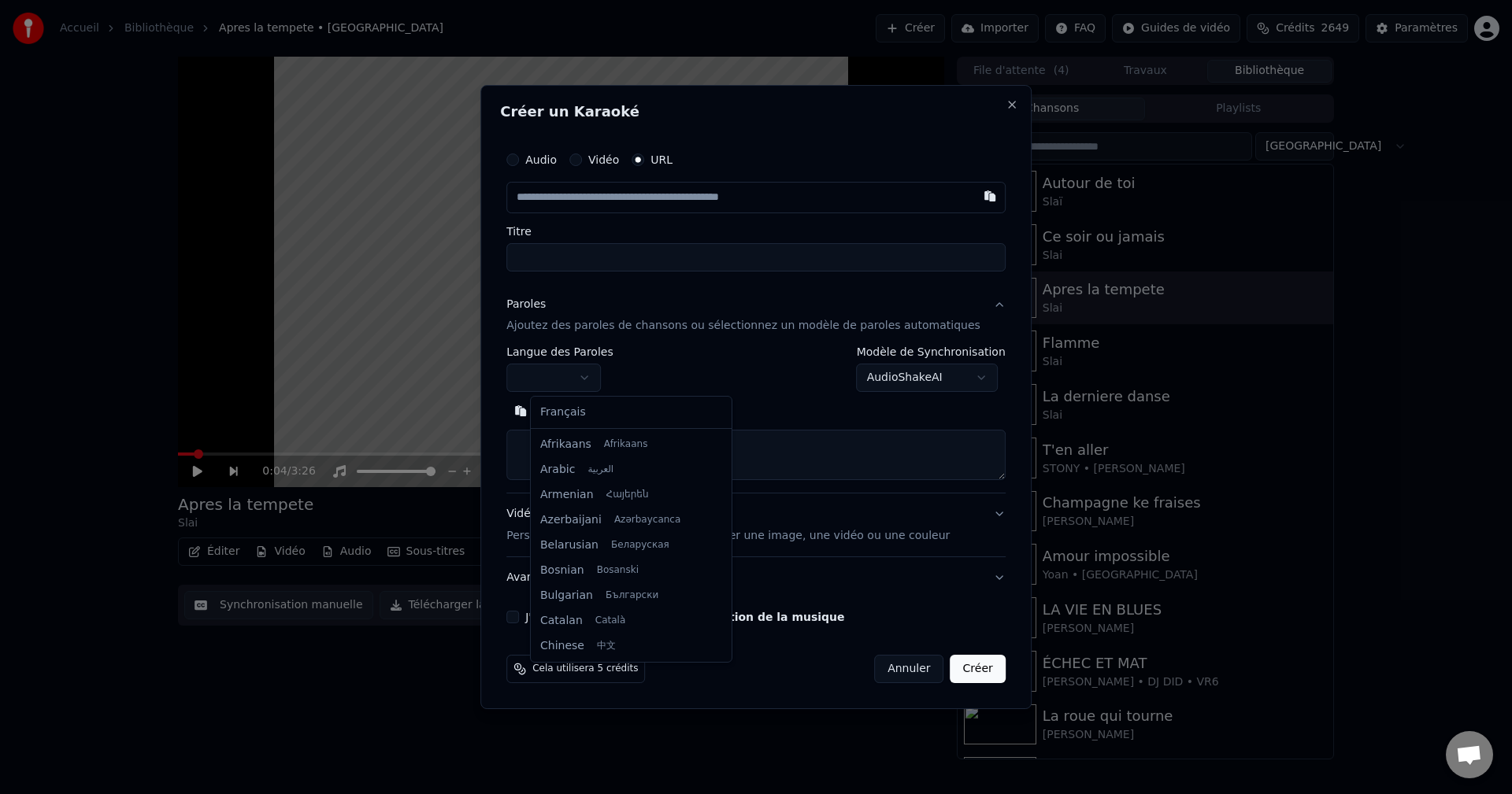
drag, startPoint x: 577, startPoint y: 407, endPoint x: 553, endPoint y: 328, distance: 82.6
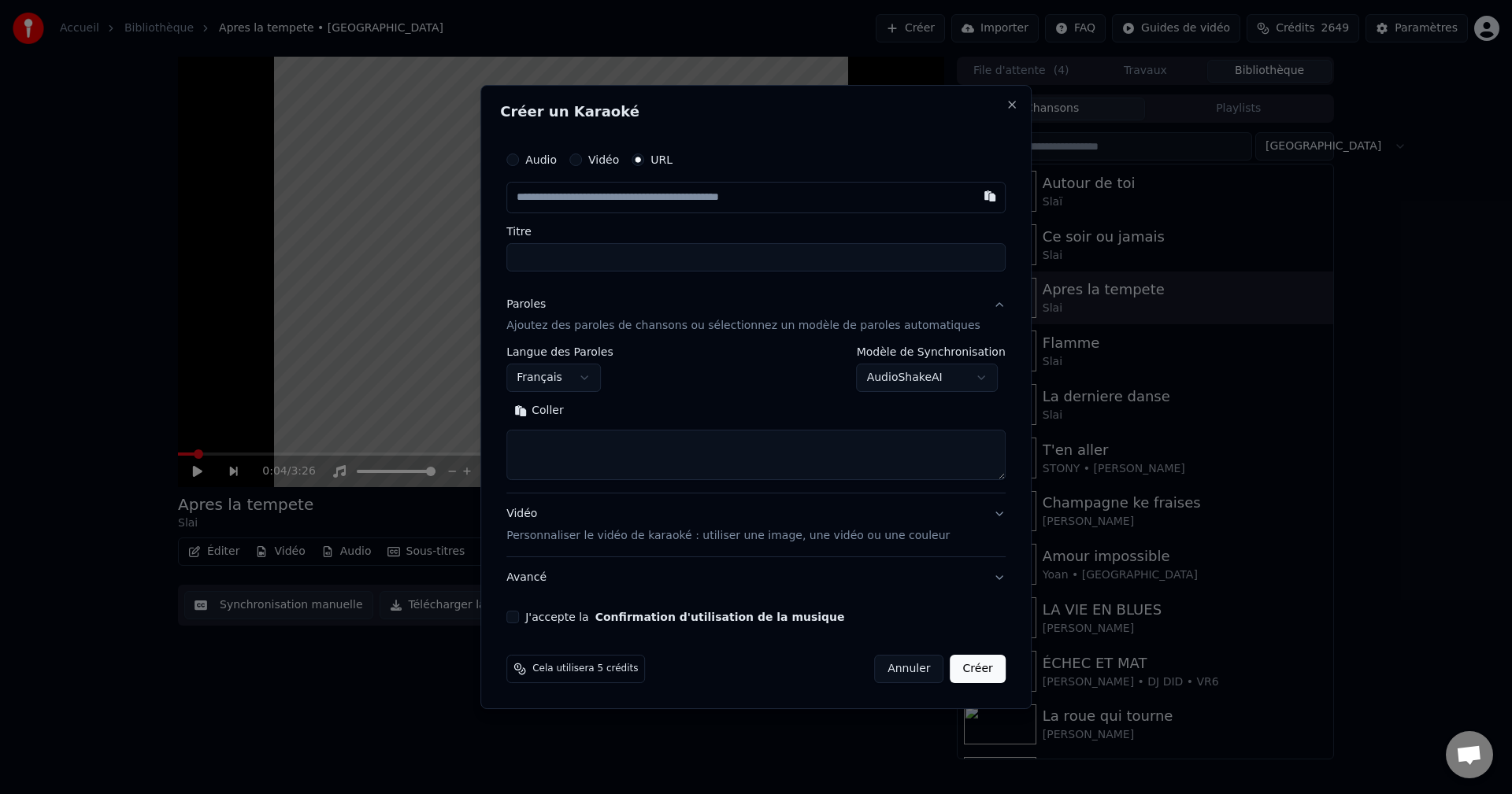
click at [546, 300] on div "Paroles" at bounding box center [526, 304] width 39 height 16
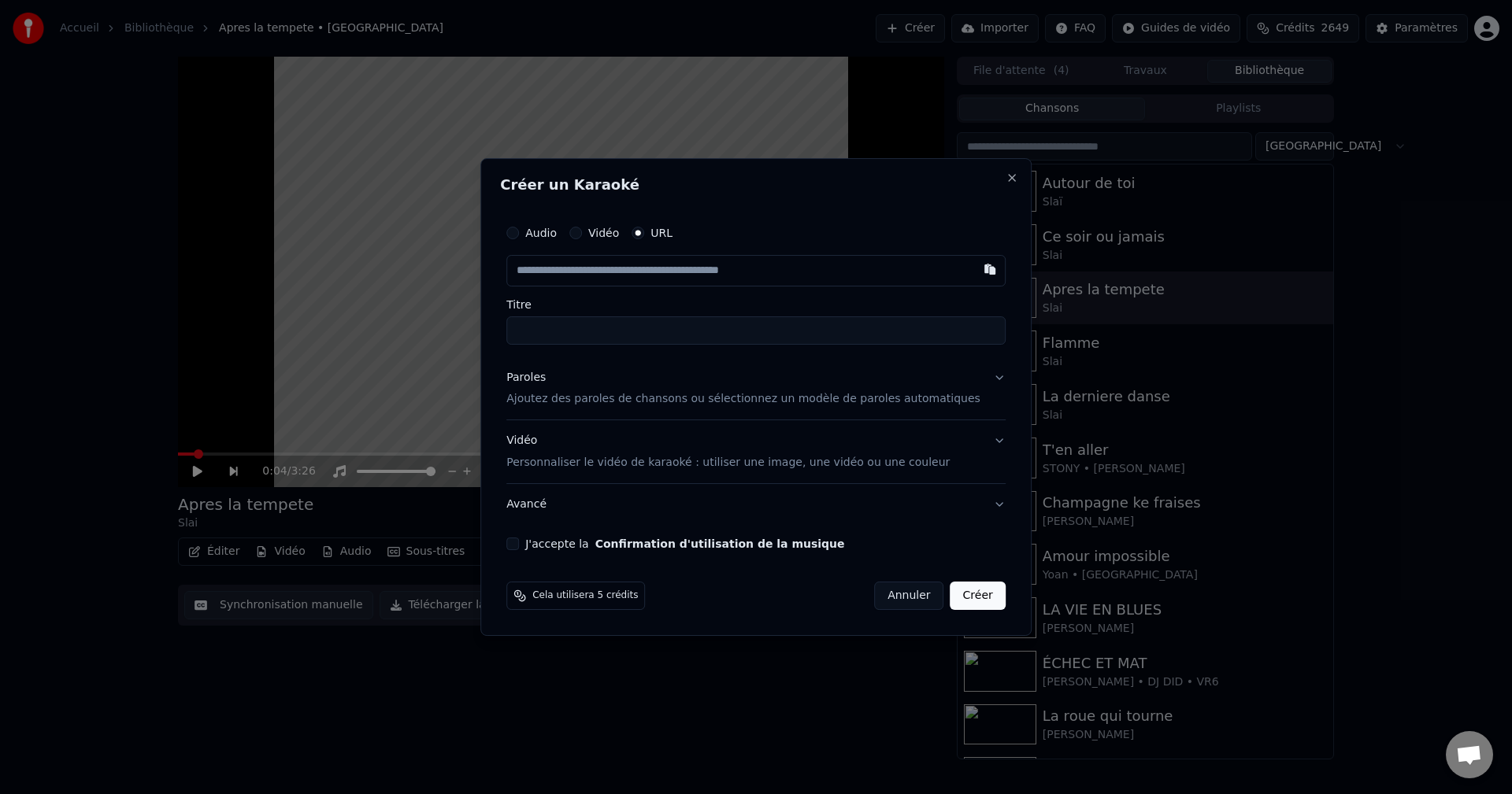
click at [546, 372] on div "Paroles" at bounding box center [526, 377] width 39 height 16
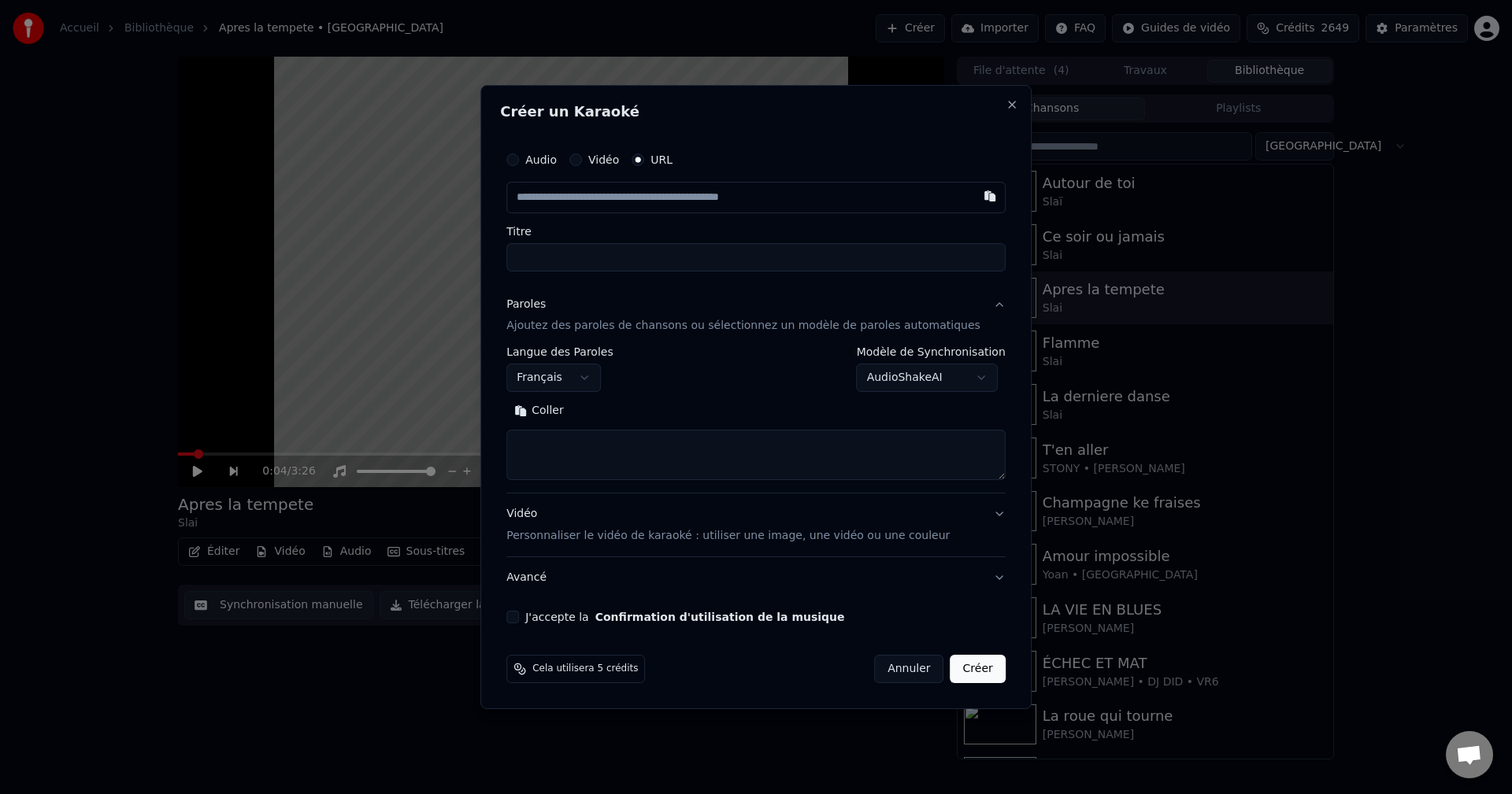
click at [584, 447] on textarea at bounding box center [756, 456] width 499 height 50
paste textarea "**********"
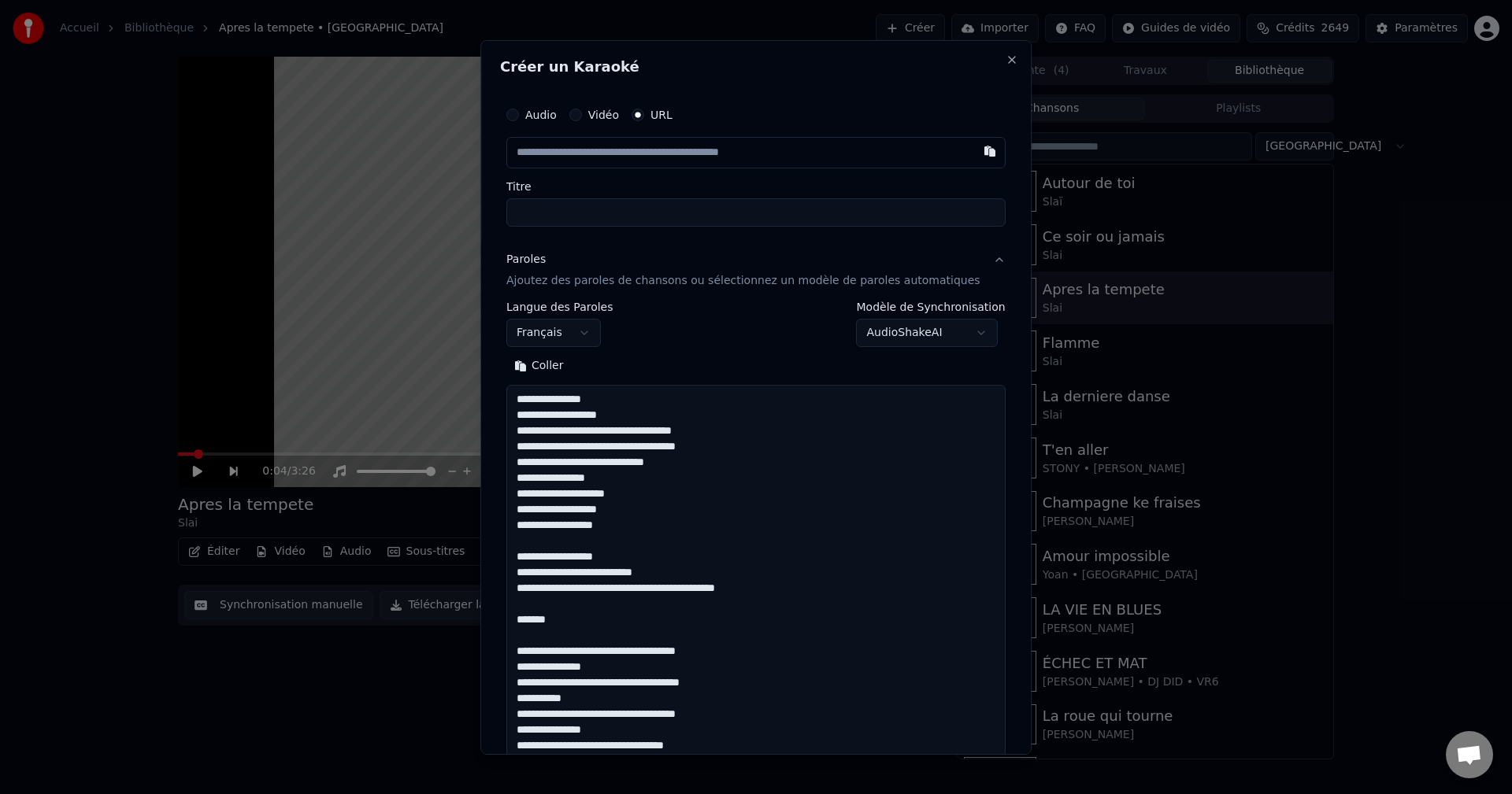
scroll to position [1216, 0]
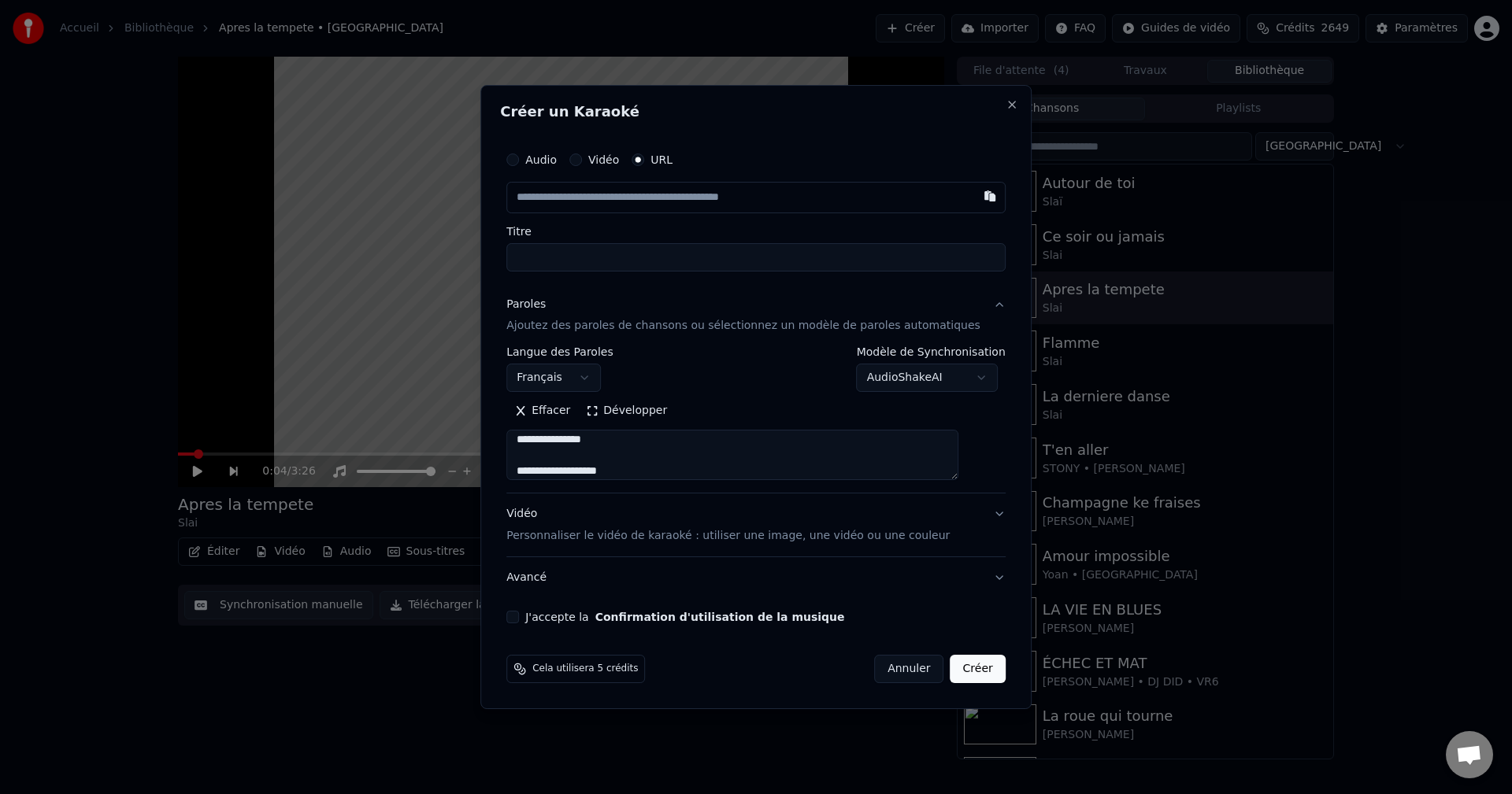
type textarea "**********"
click at [600, 206] on input "text" at bounding box center [756, 197] width 499 height 32
paste input "**********"
type input "**********"
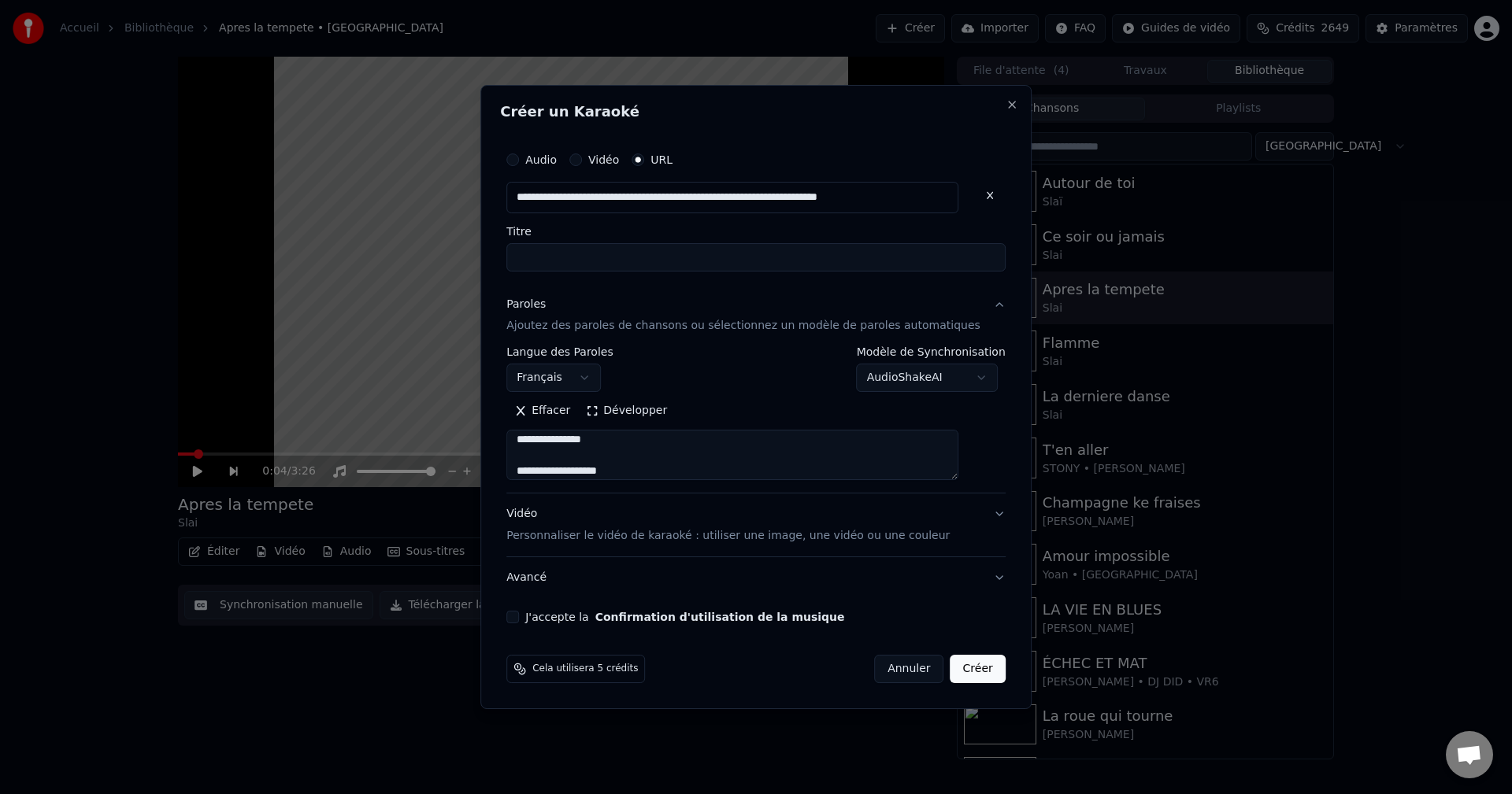
type input "**********"
drag, startPoint x: 730, startPoint y: 412, endPoint x: 718, endPoint y: 417, distance: 13.0
click at [731, 412] on button "Développer" at bounding box center [722, 411] width 96 height 25
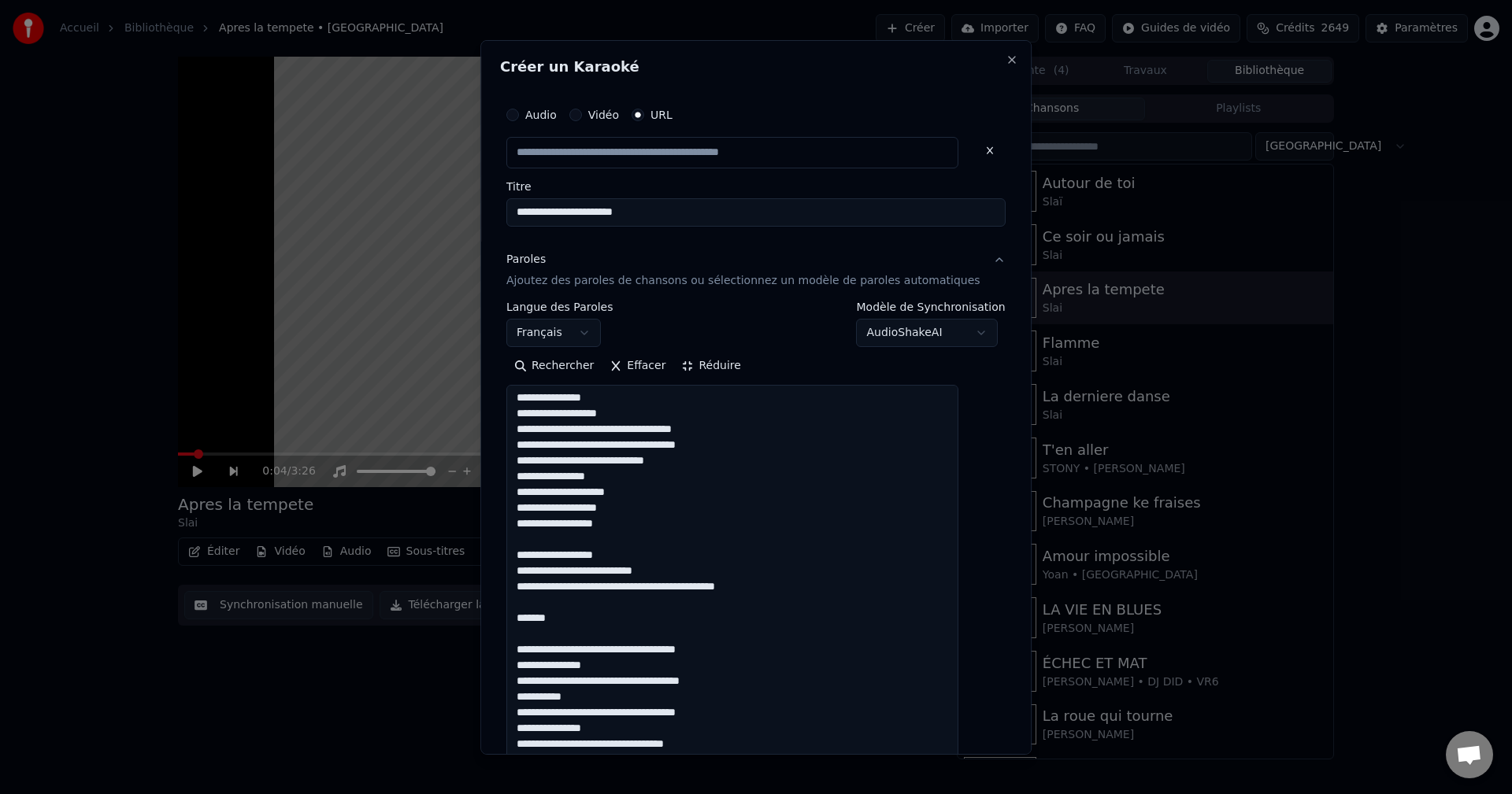
scroll to position [0, 0]
type input "**********"
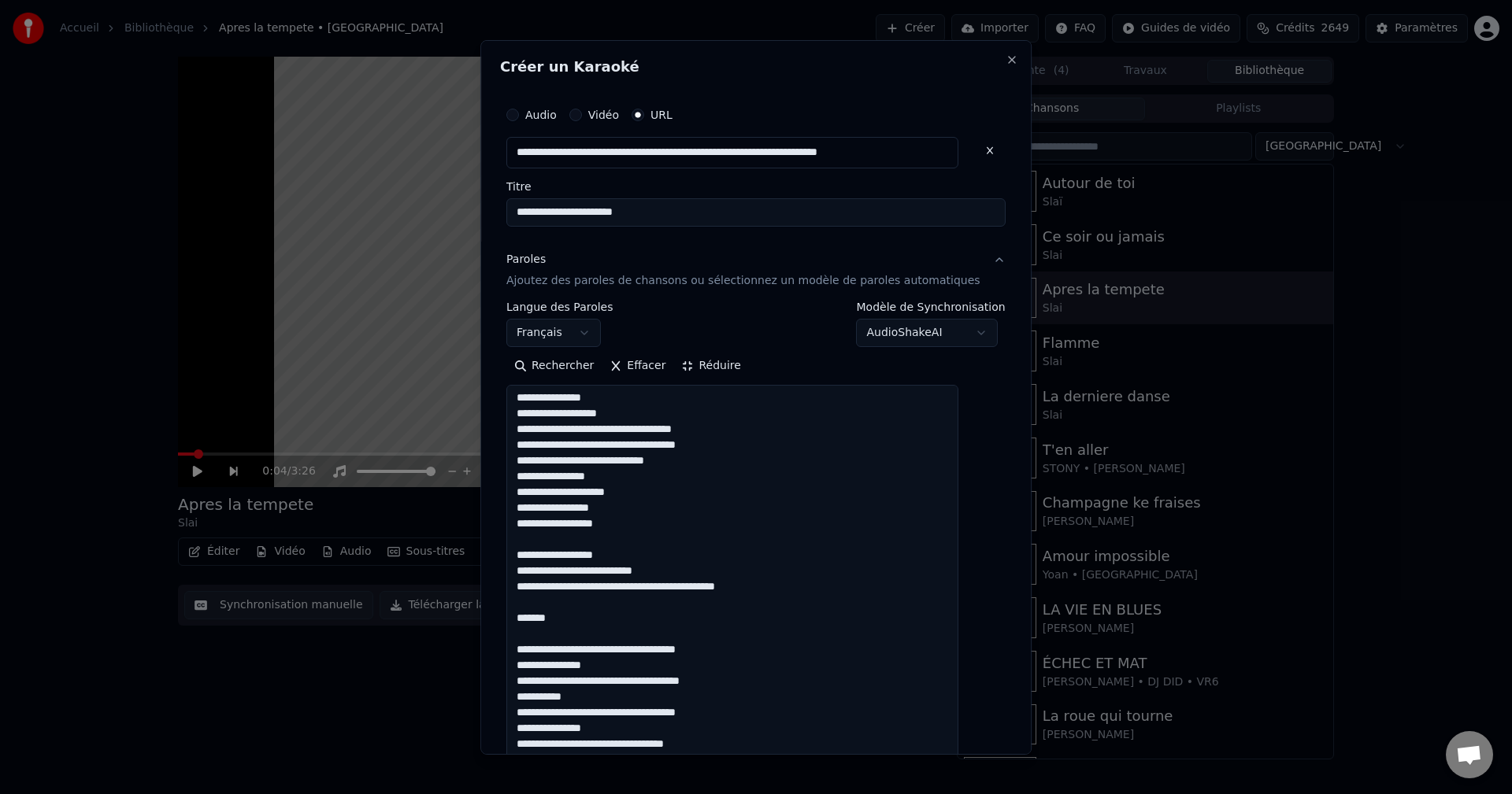
drag, startPoint x: 607, startPoint y: 613, endPoint x: 524, endPoint y: 619, distance: 83.2
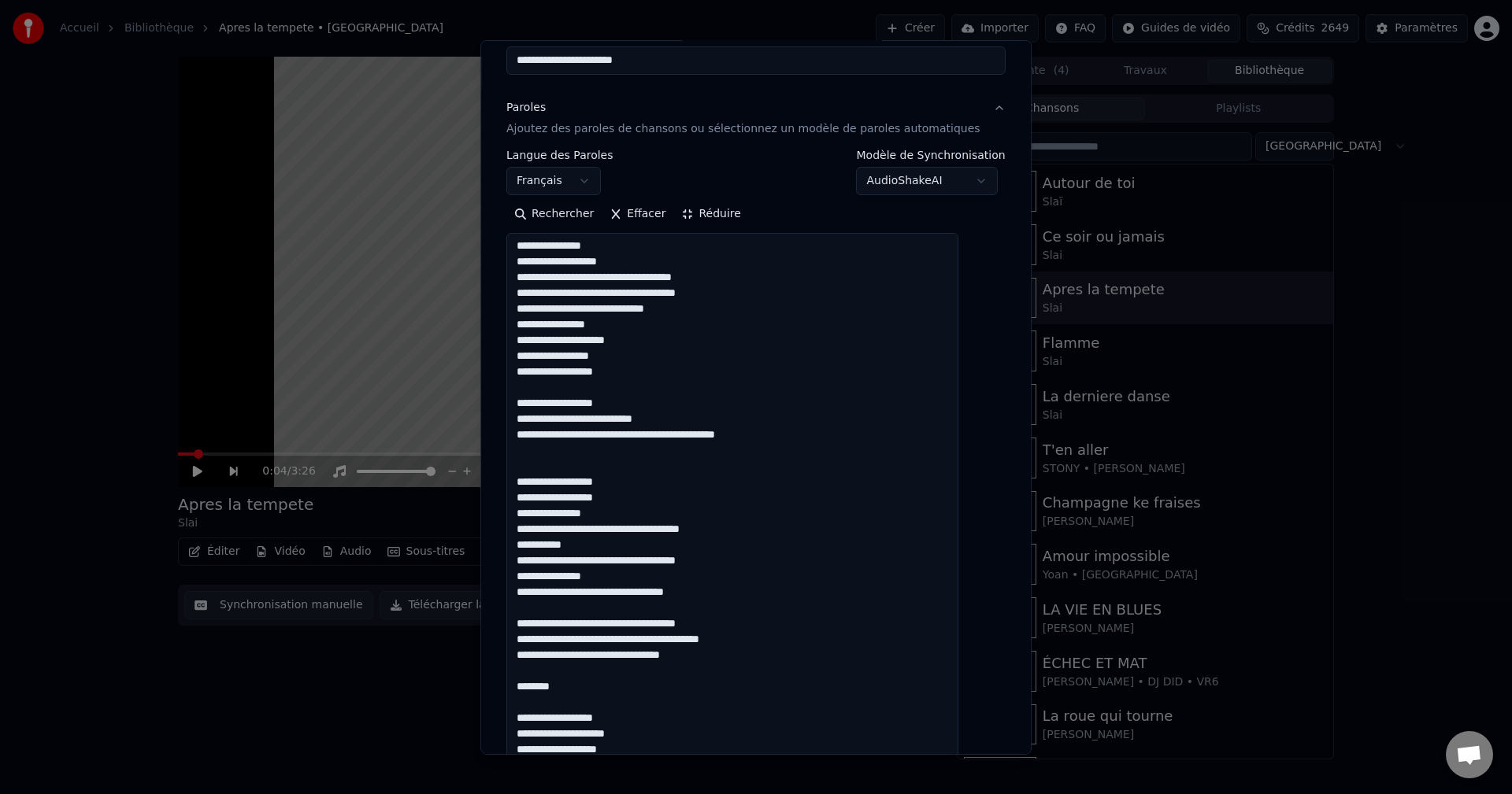
scroll to position [158, 0]
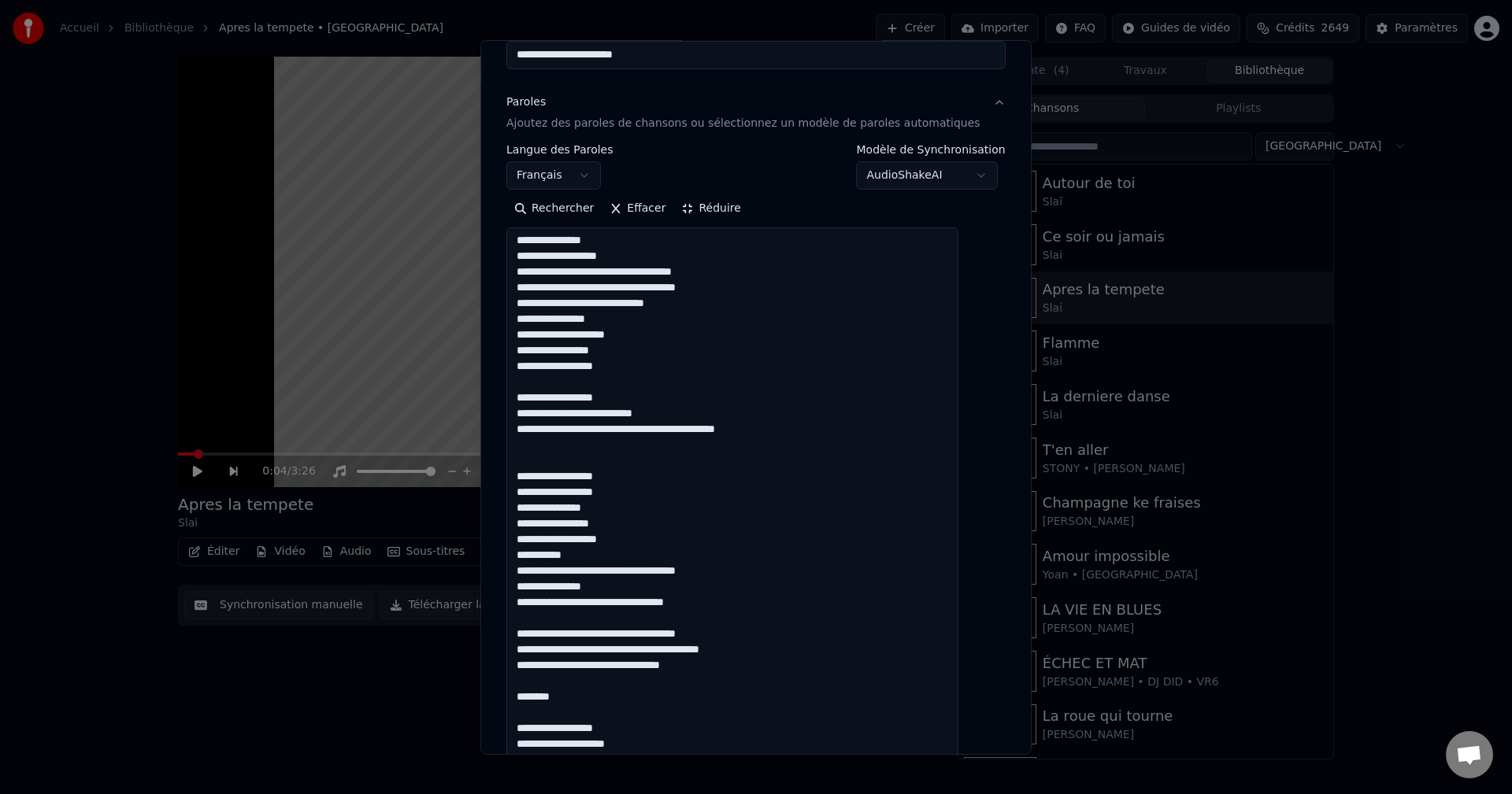
scroll to position [49, 0]
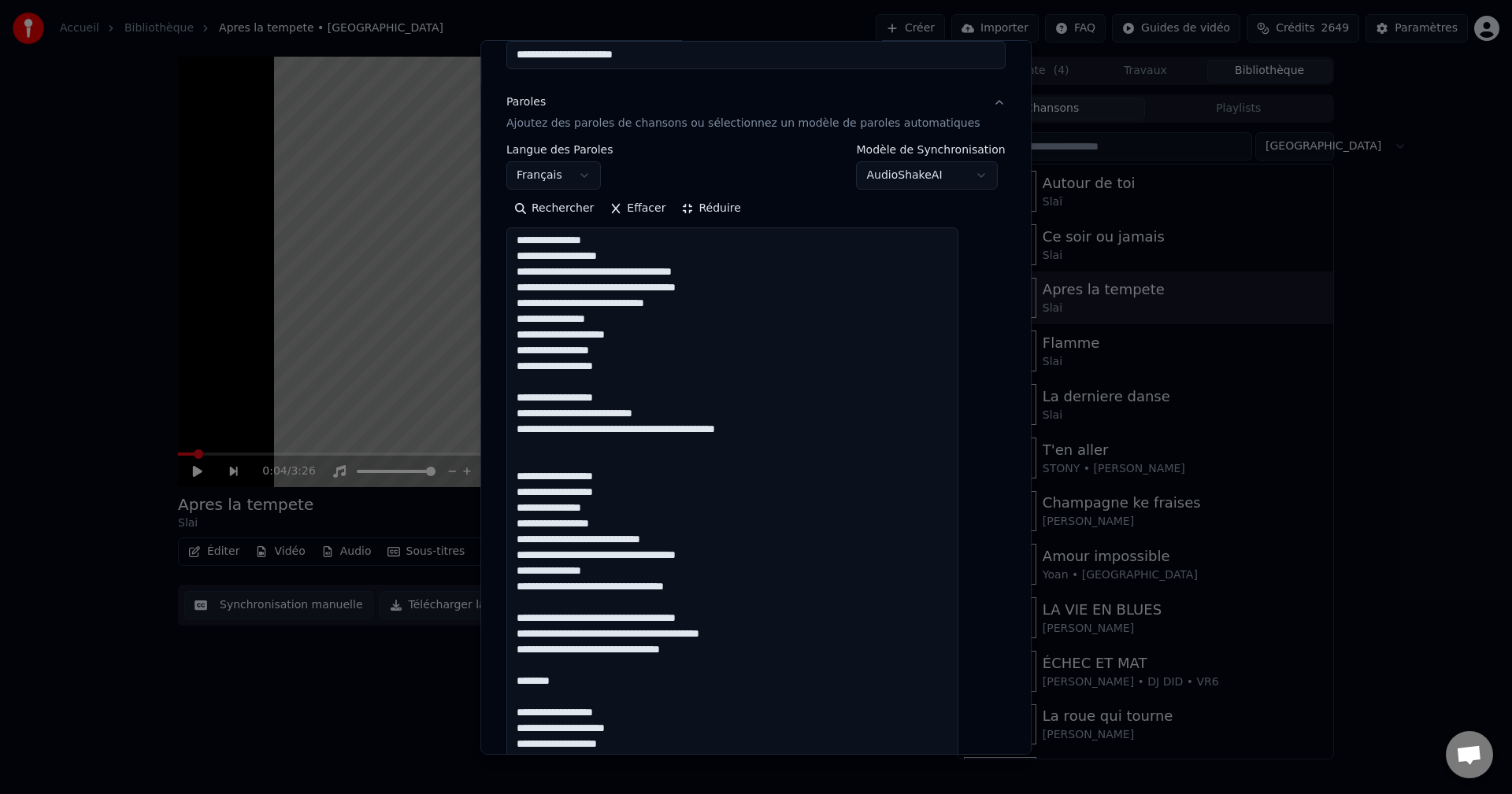
scroll to position [33, 0]
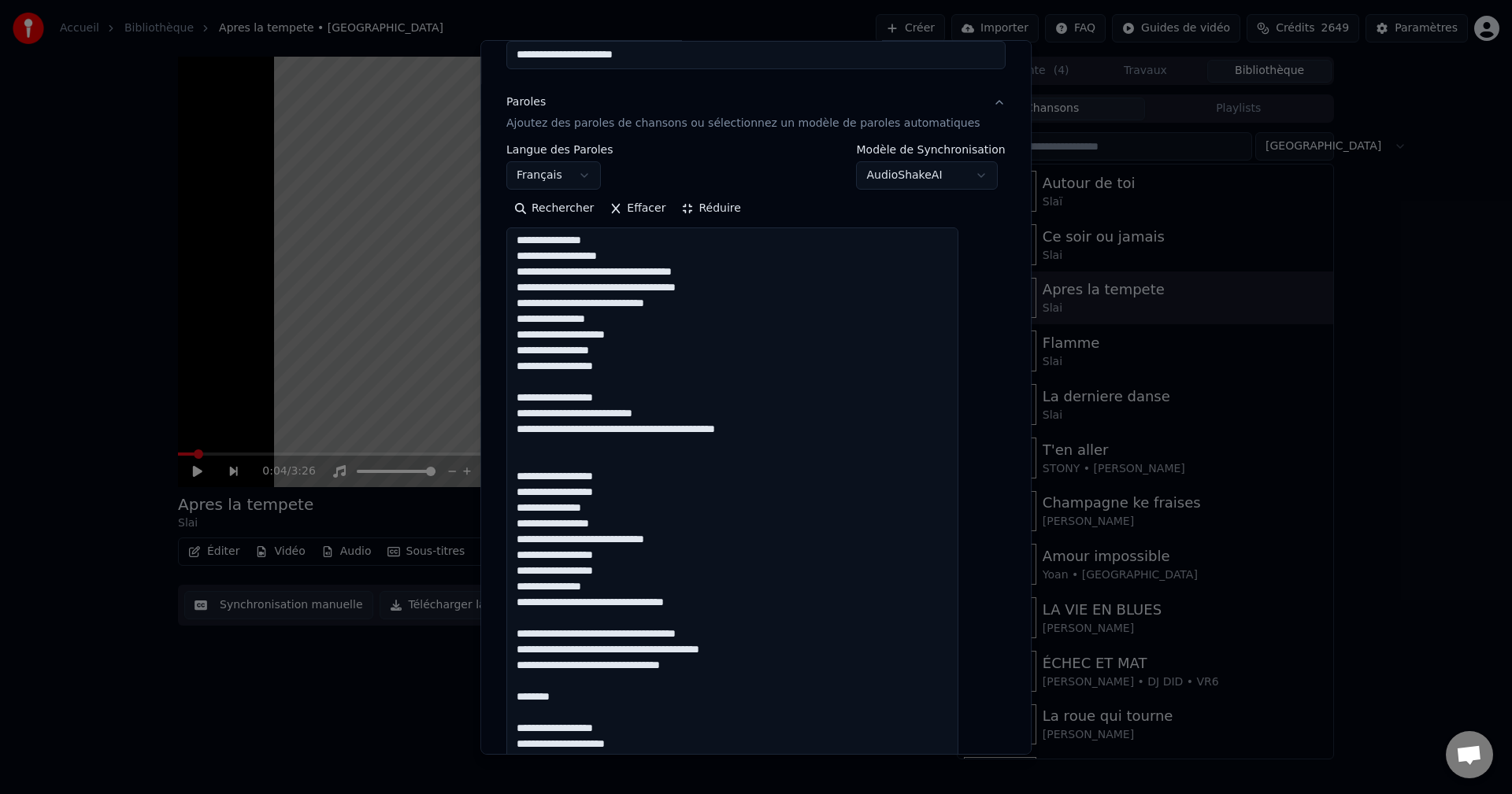
scroll to position [49, 0]
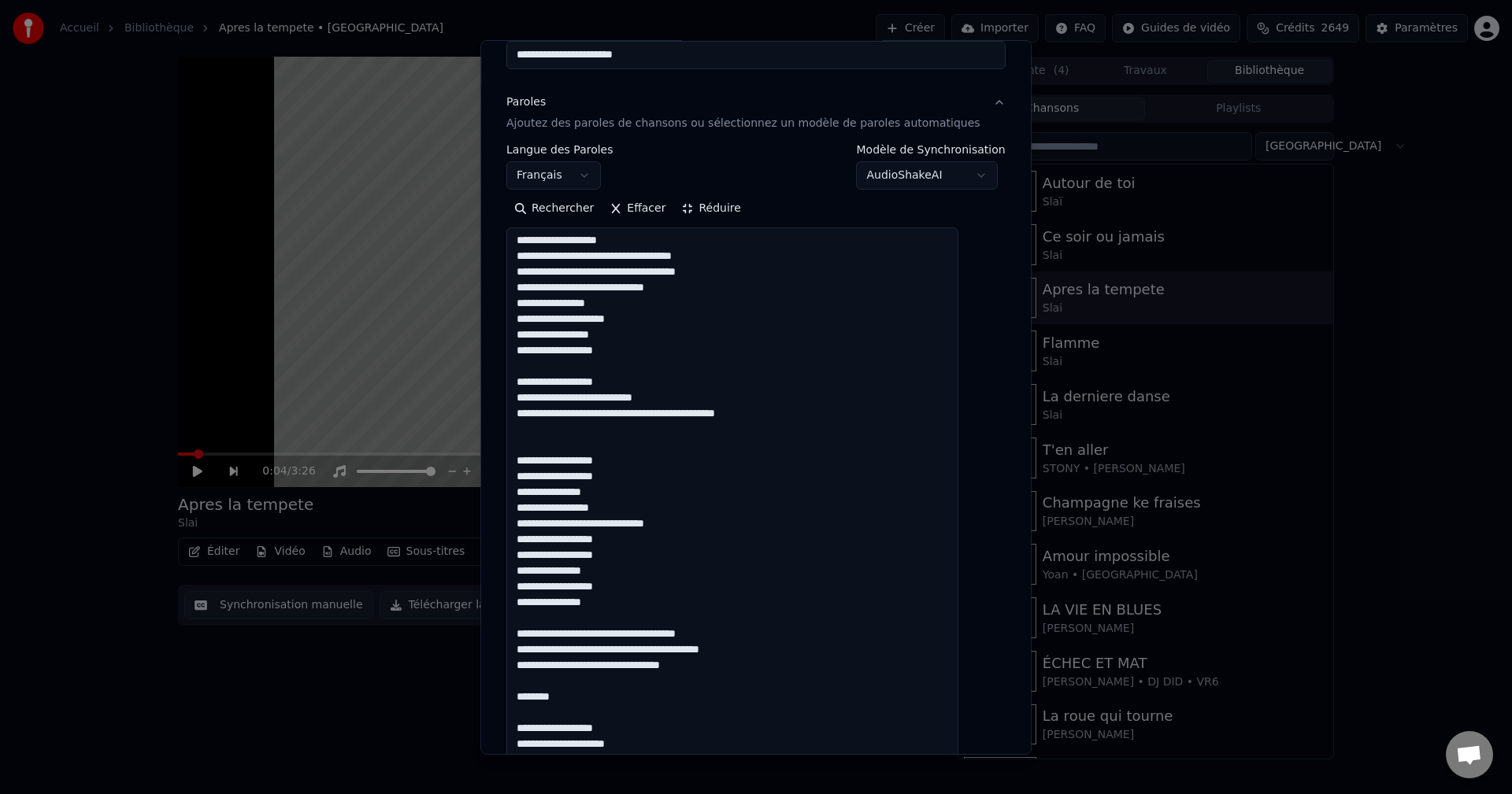
scroll to position [65, 0]
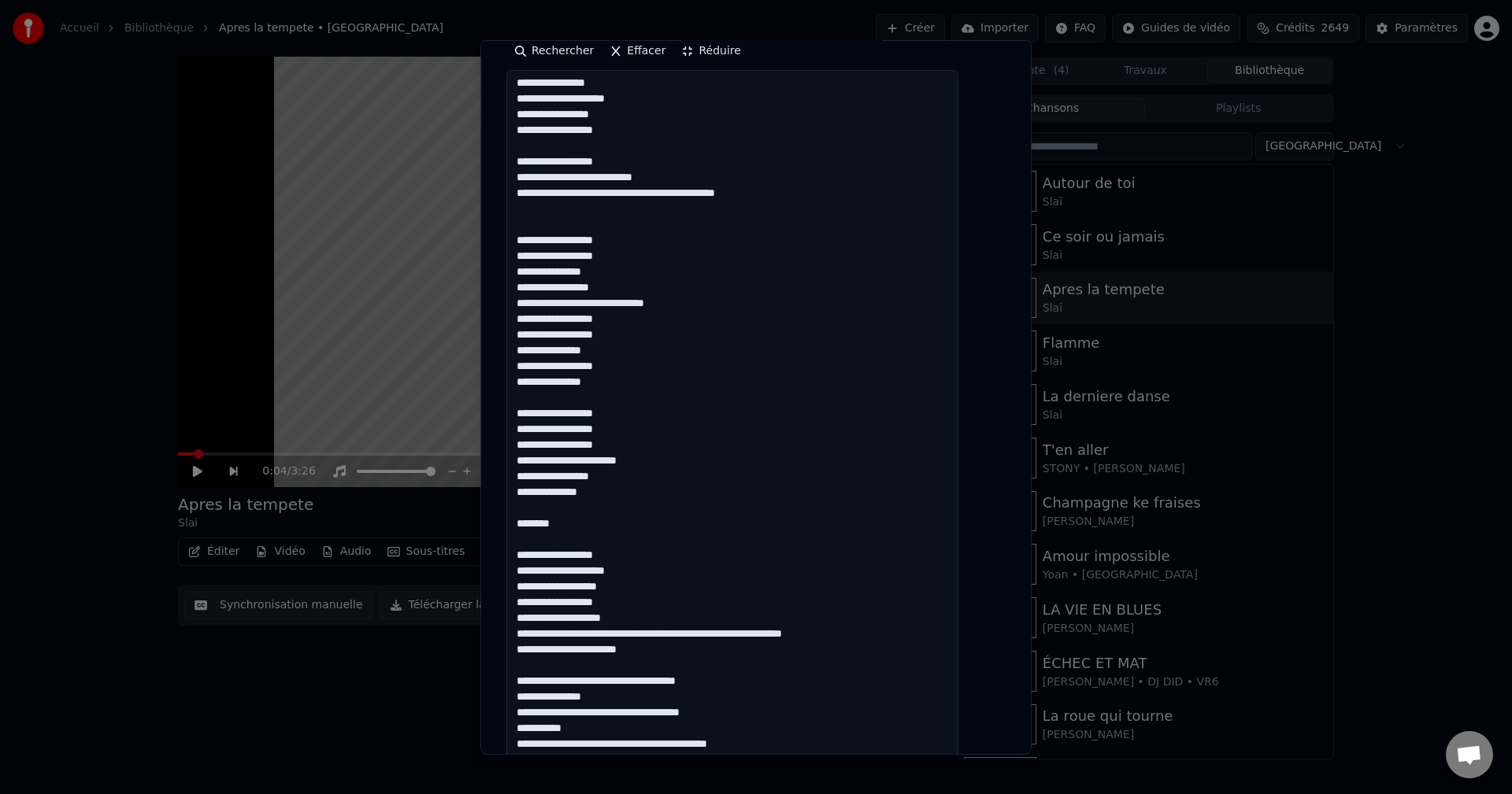
scroll to position [394, 0]
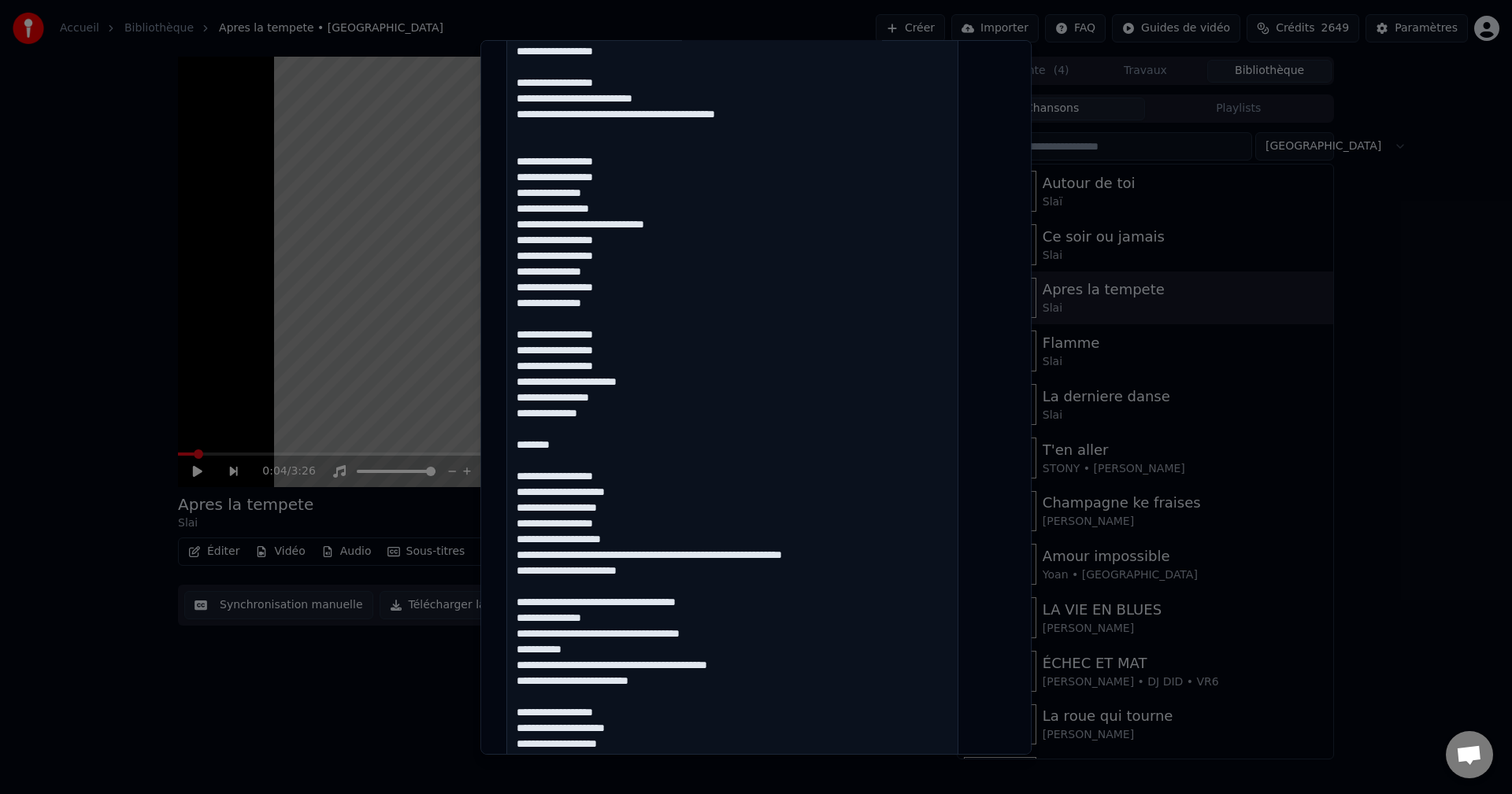
click at [639, 414] on textarea at bounding box center [732, 627] width 452 height 1271
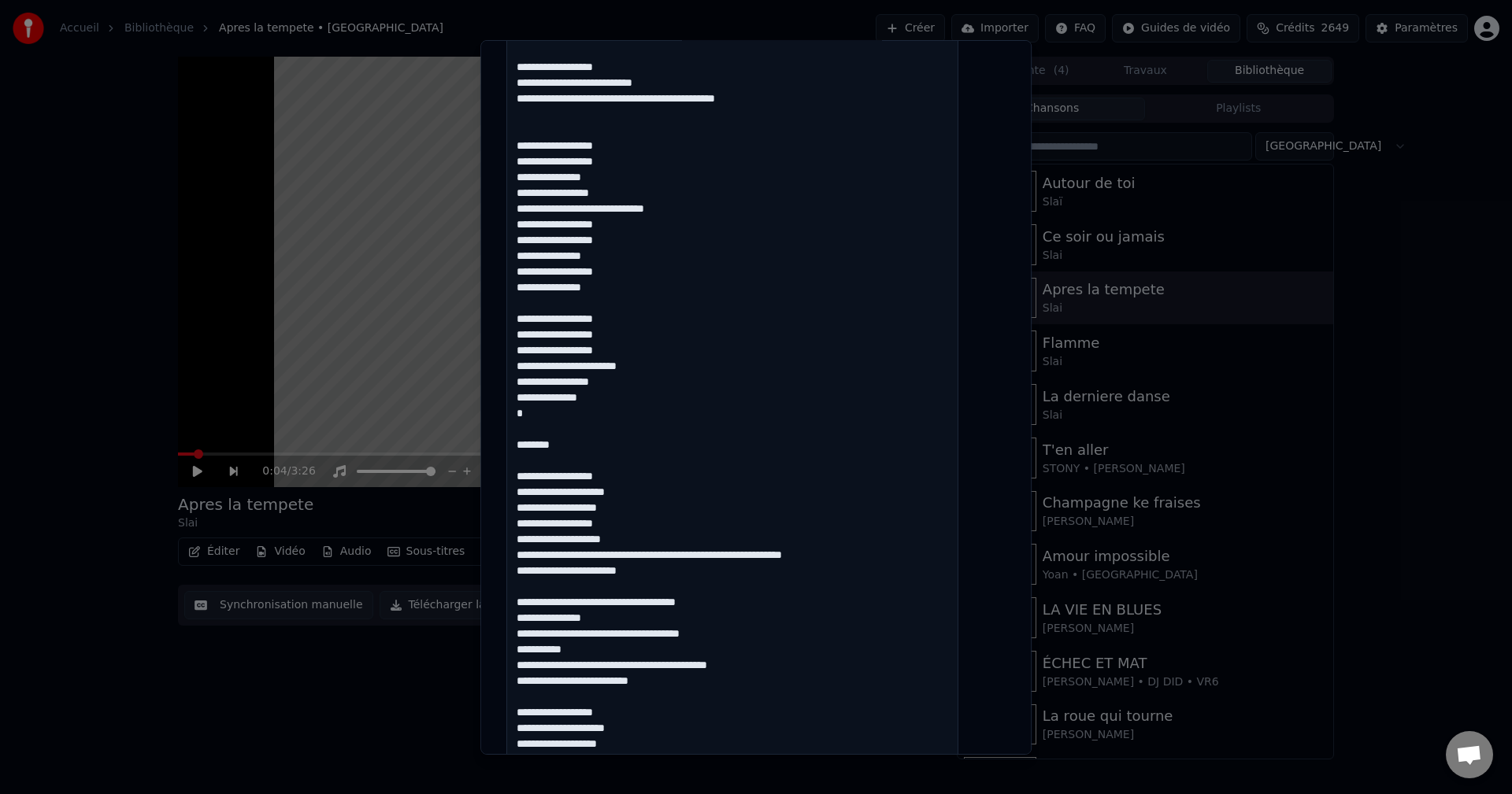
scroll to position [378, 0]
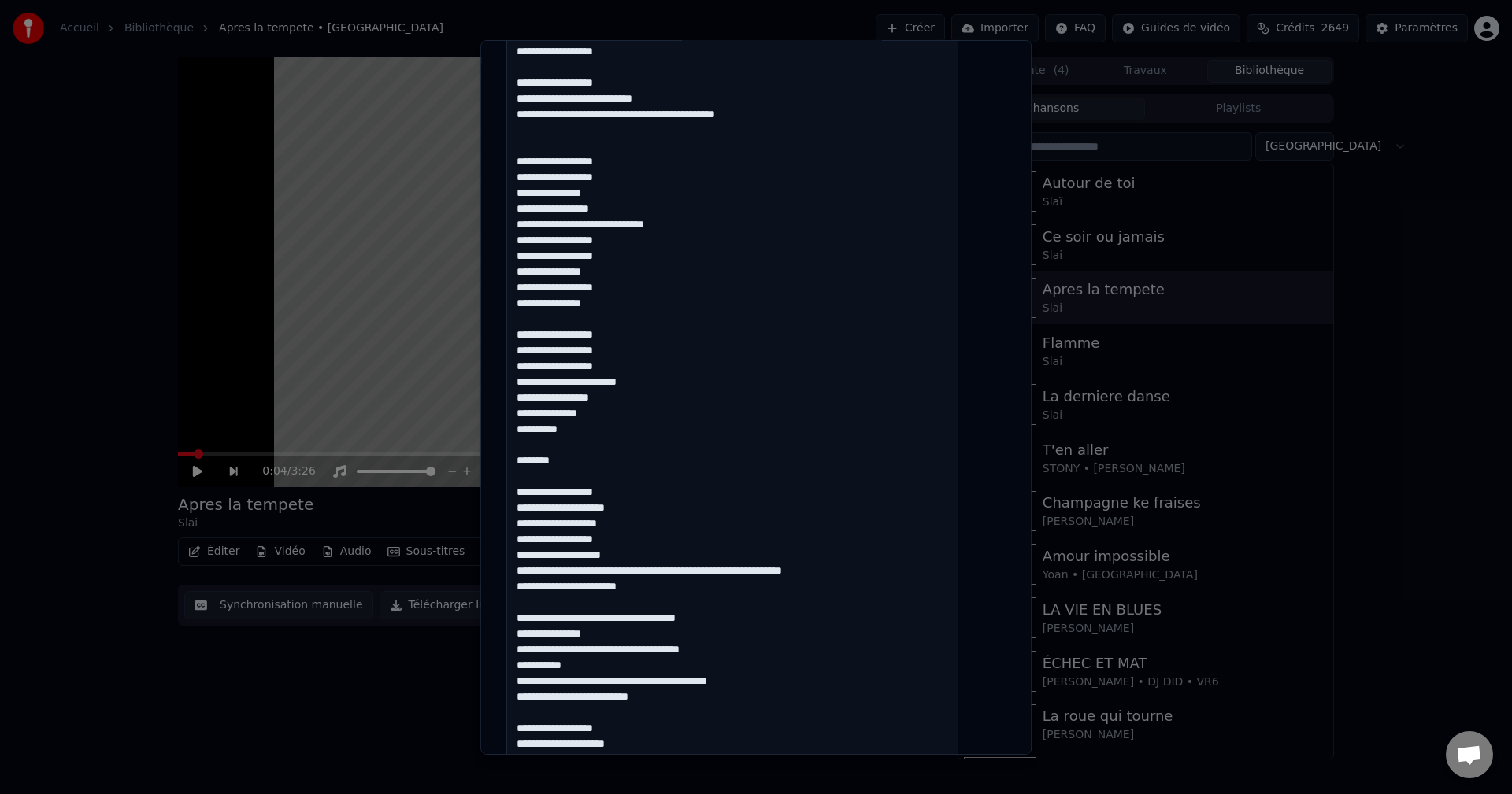
click at [631, 495] on textarea at bounding box center [732, 643] width 452 height 1271
click at [630, 524] on textarea at bounding box center [732, 643] width 452 height 1271
click at [657, 540] on textarea at bounding box center [732, 643] width 452 height 1271
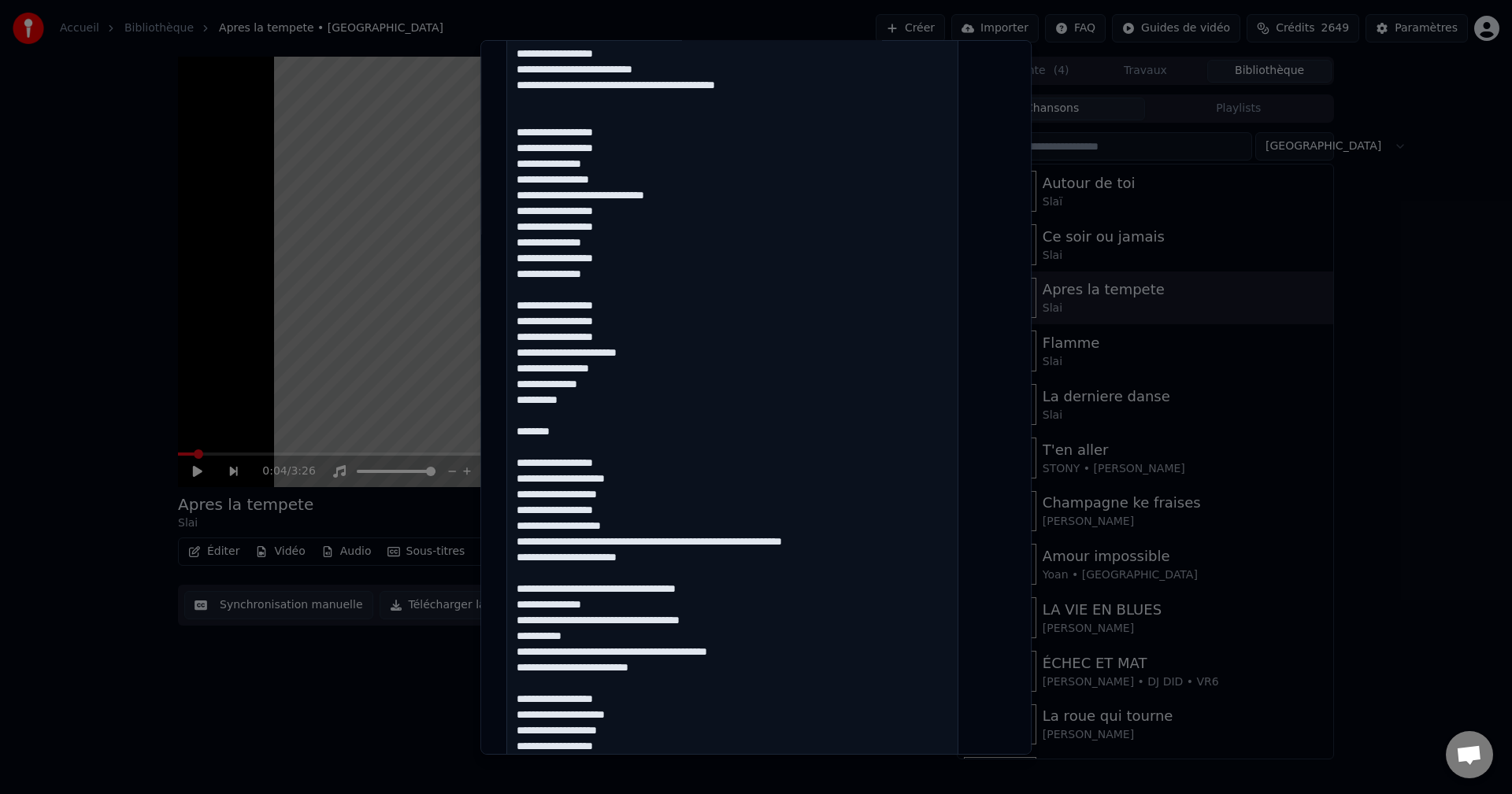
scroll to position [457, 0]
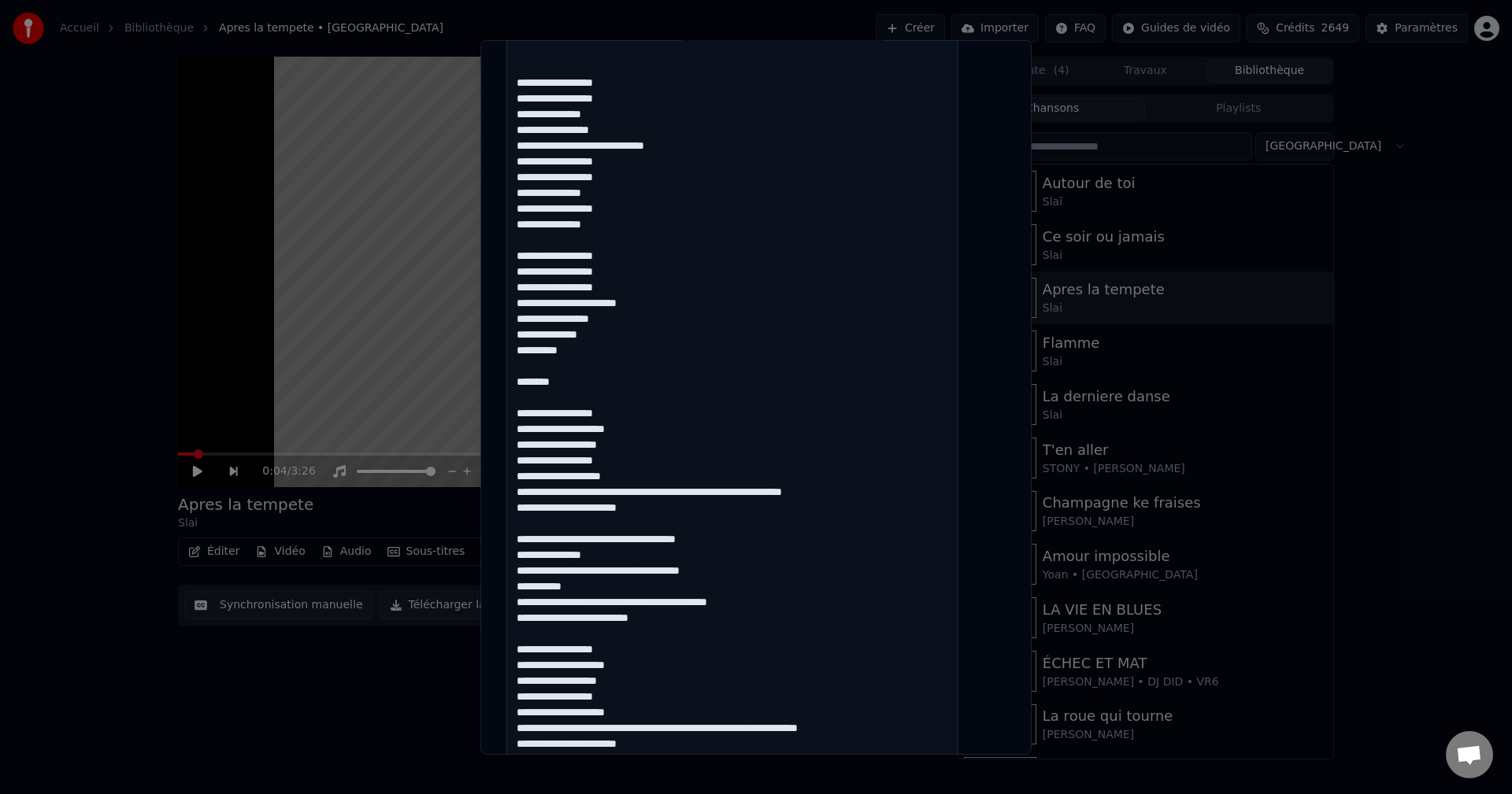
click at [636, 476] on textarea at bounding box center [732, 564] width 452 height 1271
click at [734, 496] on textarea at bounding box center [732, 564] width 452 height 1271
click at [731, 497] on textarea at bounding box center [732, 564] width 452 height 1271
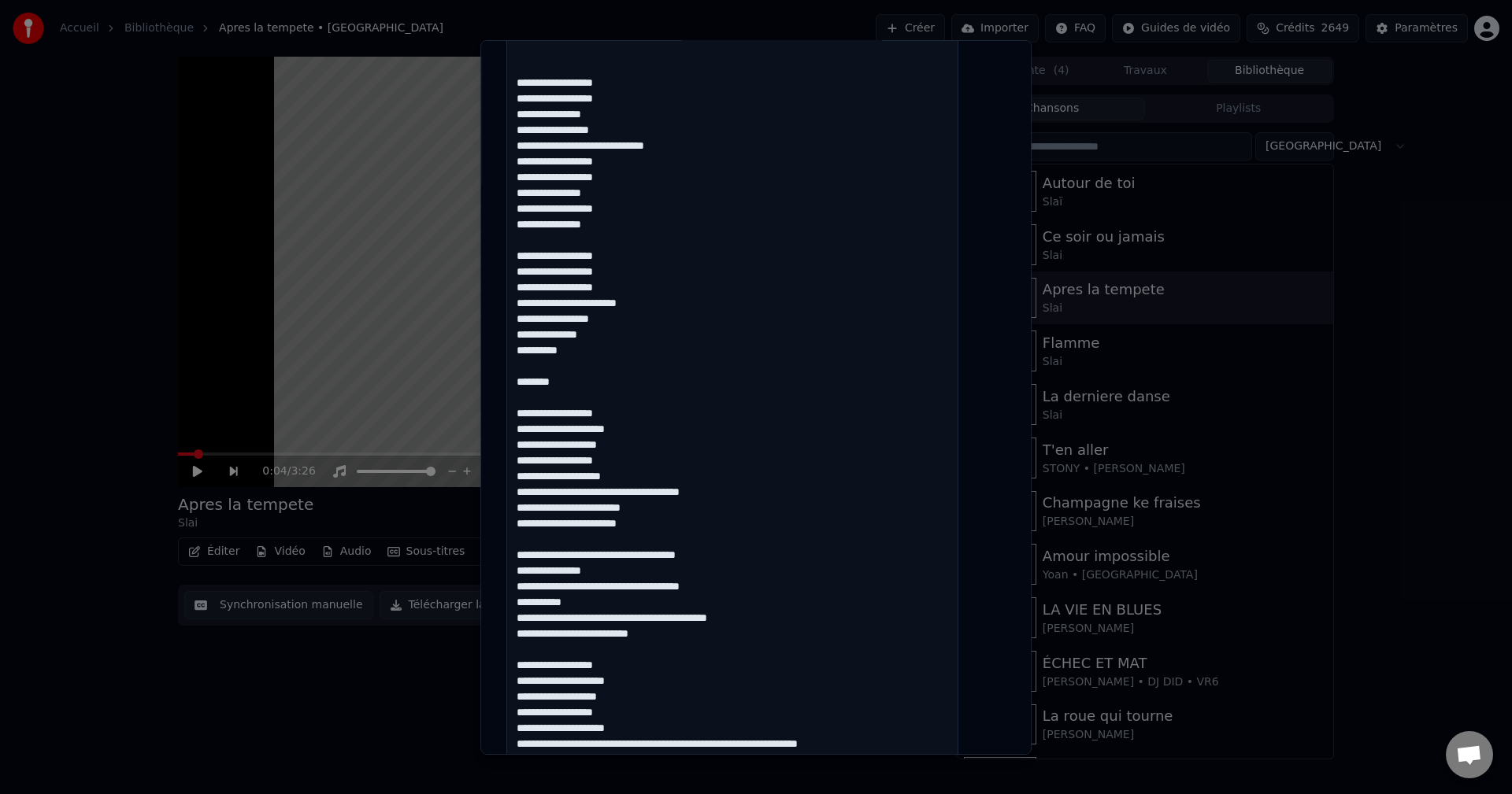
click at [680, 527] on textarea at bounding box center [732, 564] width 452 height 1271
click at [682, 509] on textarea at bounding box center [732, 564] width 452 height 1271
click at [629, 558] on textarea at bounding box center [732, 564] width 452 height 1271
click at [630, 556] on textarea at bounding box center [732, 564] width 452 height 1271
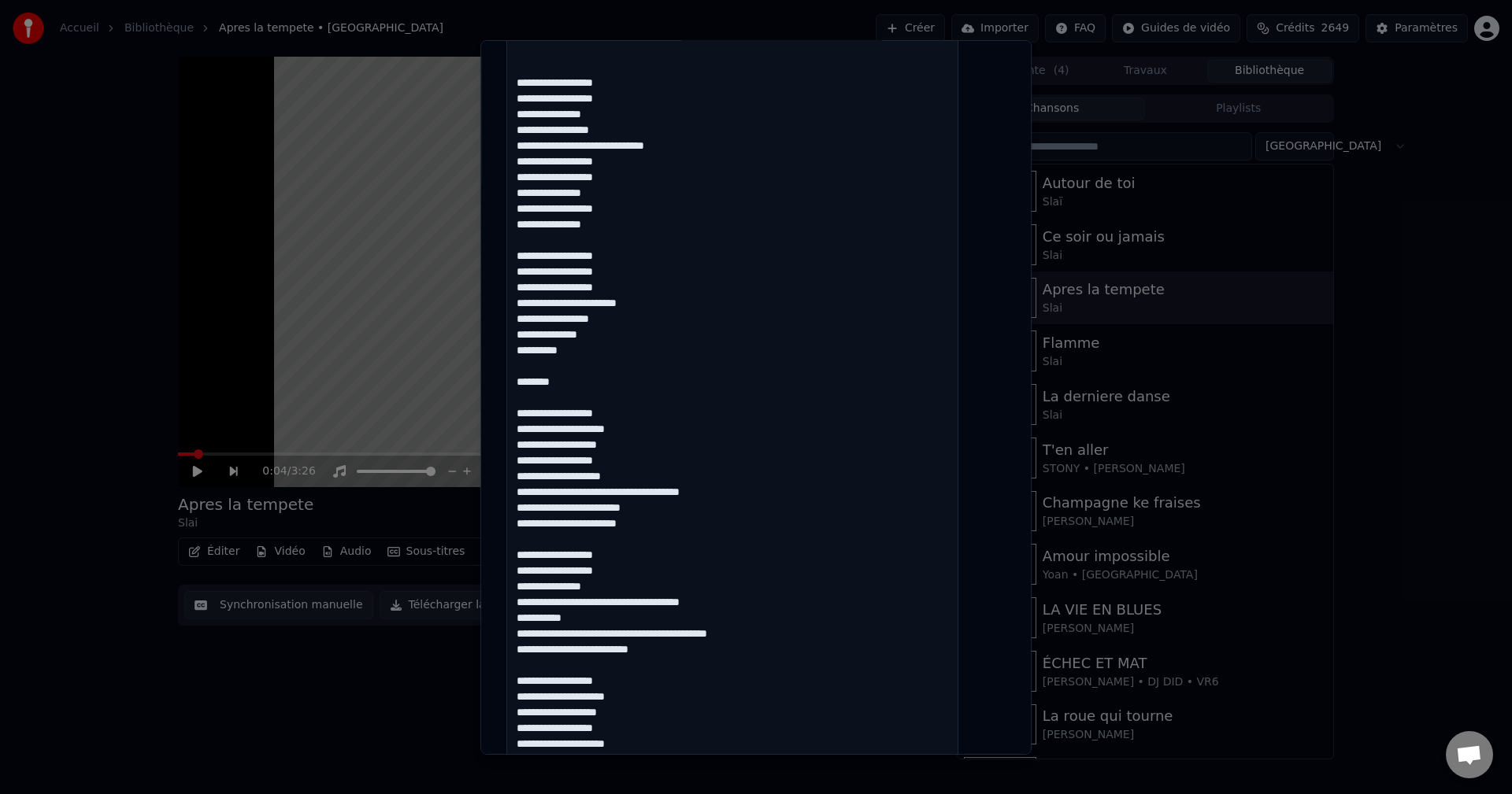
click at [678, 531] on textarea at bounding box center [732, 564] width 452 height 1271
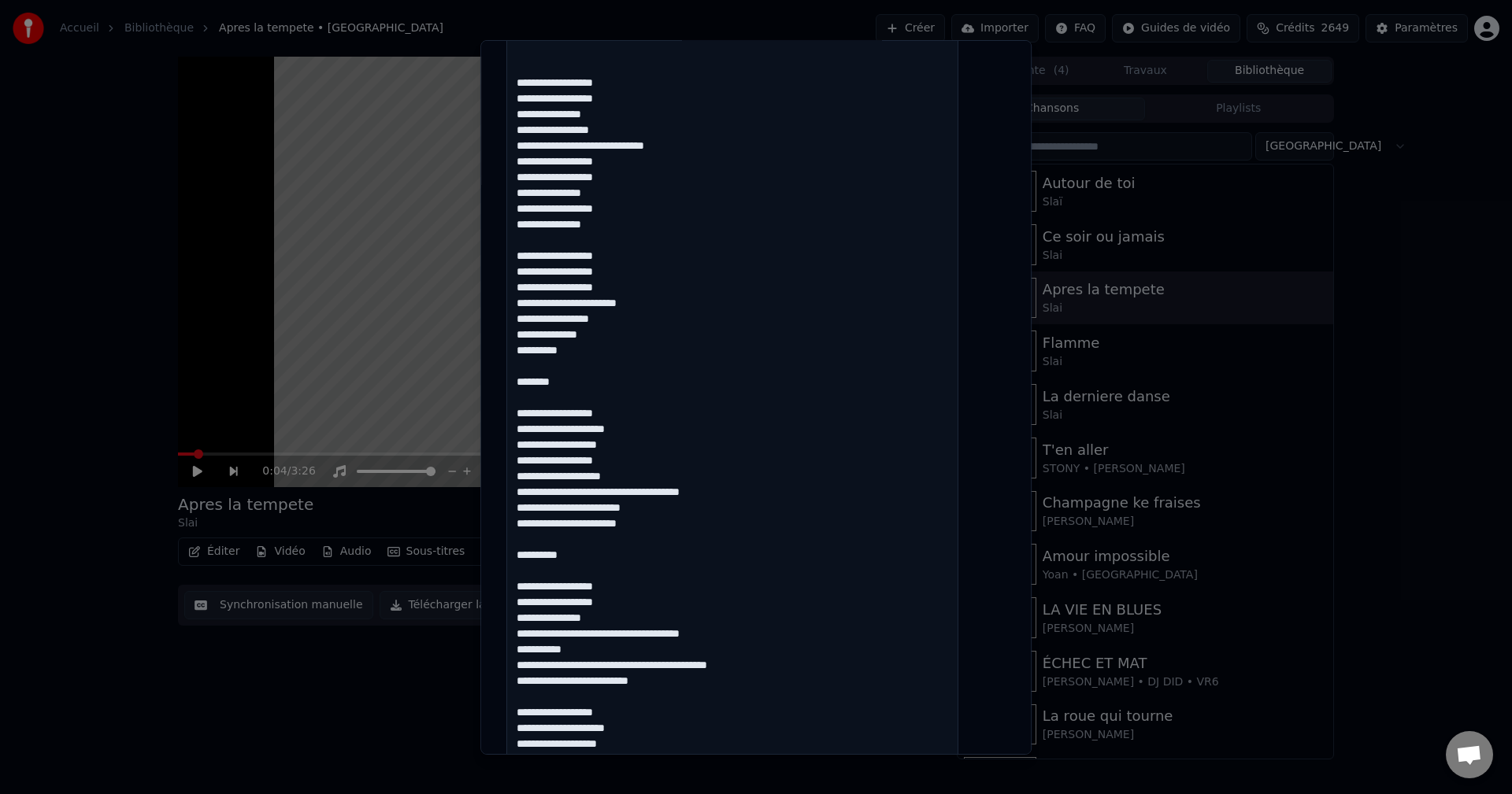
click at [632, 635] on textarea at bounding box center [732, 564] width 452 height 1271
click at [633, 678] on textarea at bounding box center [732, 564] width 452 height 1271
click at [676, 696] on textarea at bounding box center [732, 564] width 452 height 1271
click at [635, 716] on textarea at bounding box center [732, 564] width 452 height 1271
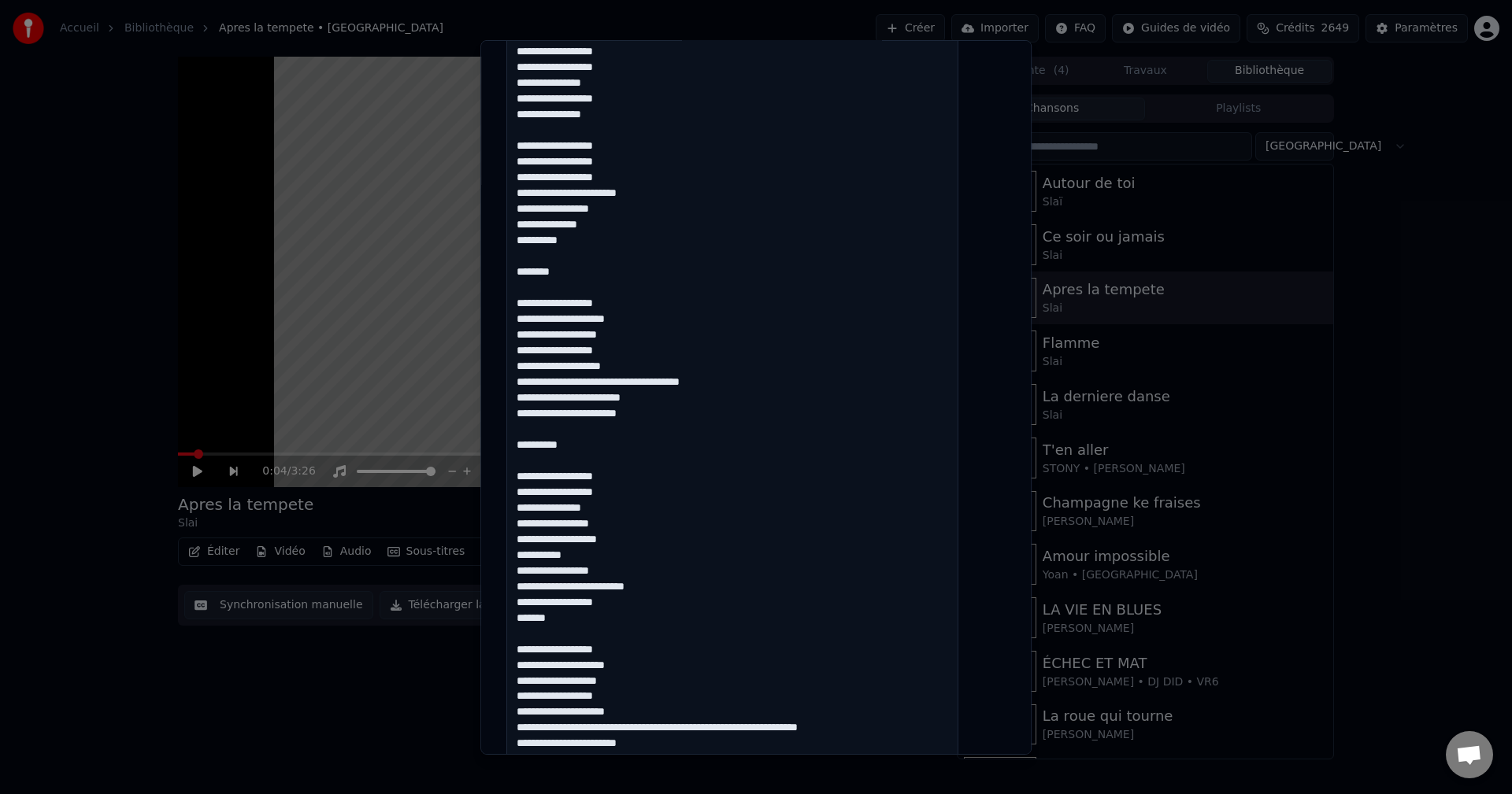
scroll to position [613, 0]
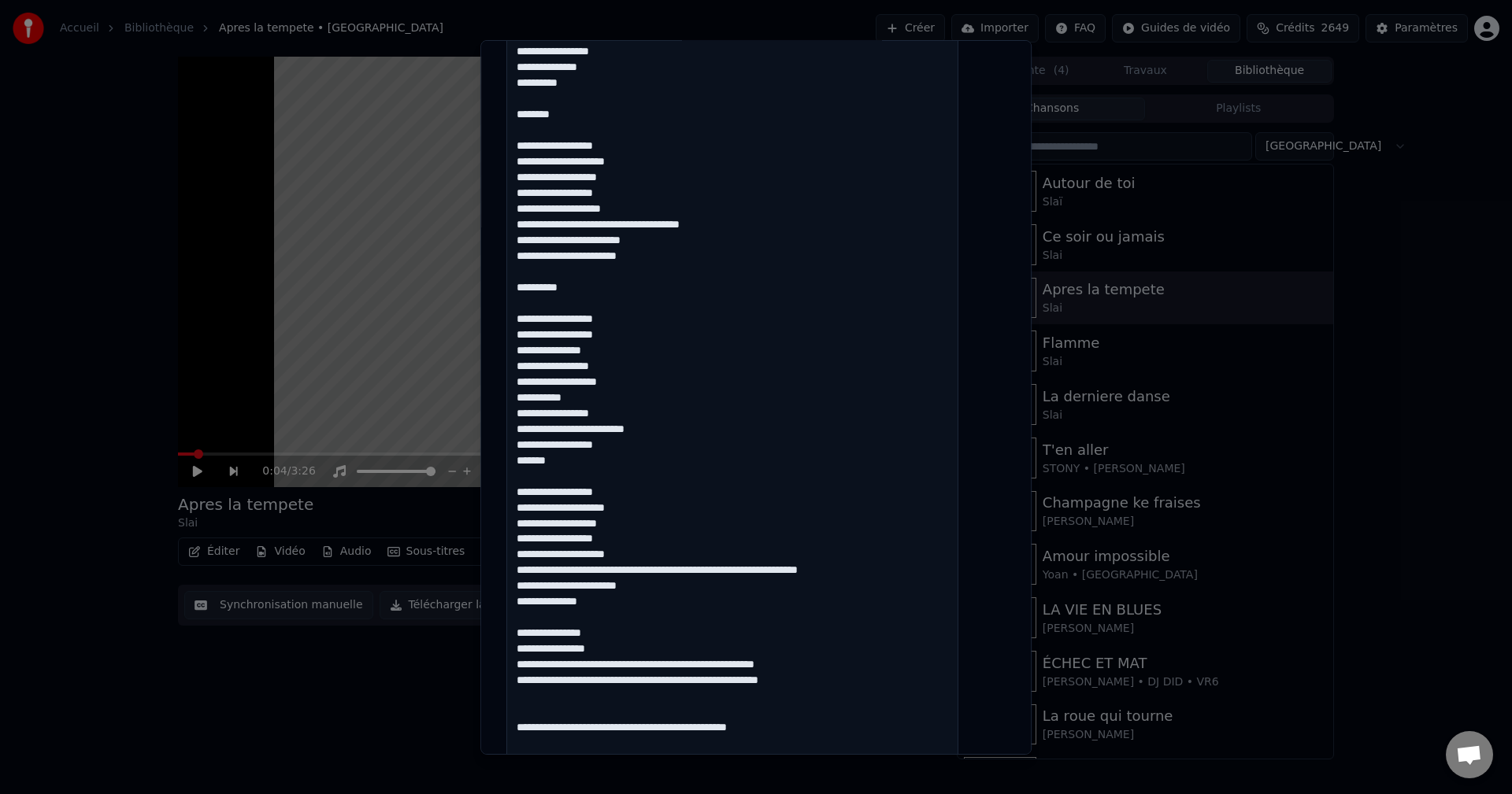
click at [644, 528] on textarea at bounding box center [732, 407] width 452 height 1271
click at [616, 555] on textarea at bounding box center [732, 407] width 452 height 1271
click at [644, 548] on textarea at bounding box center [732, 407] width 452 height 1271
click at [644, 540] on textarea at bounding box center [732, 407] width 452 height 1271
click at [587, 559] on textarea at bounding box center [732, 407] width 452 height 1271
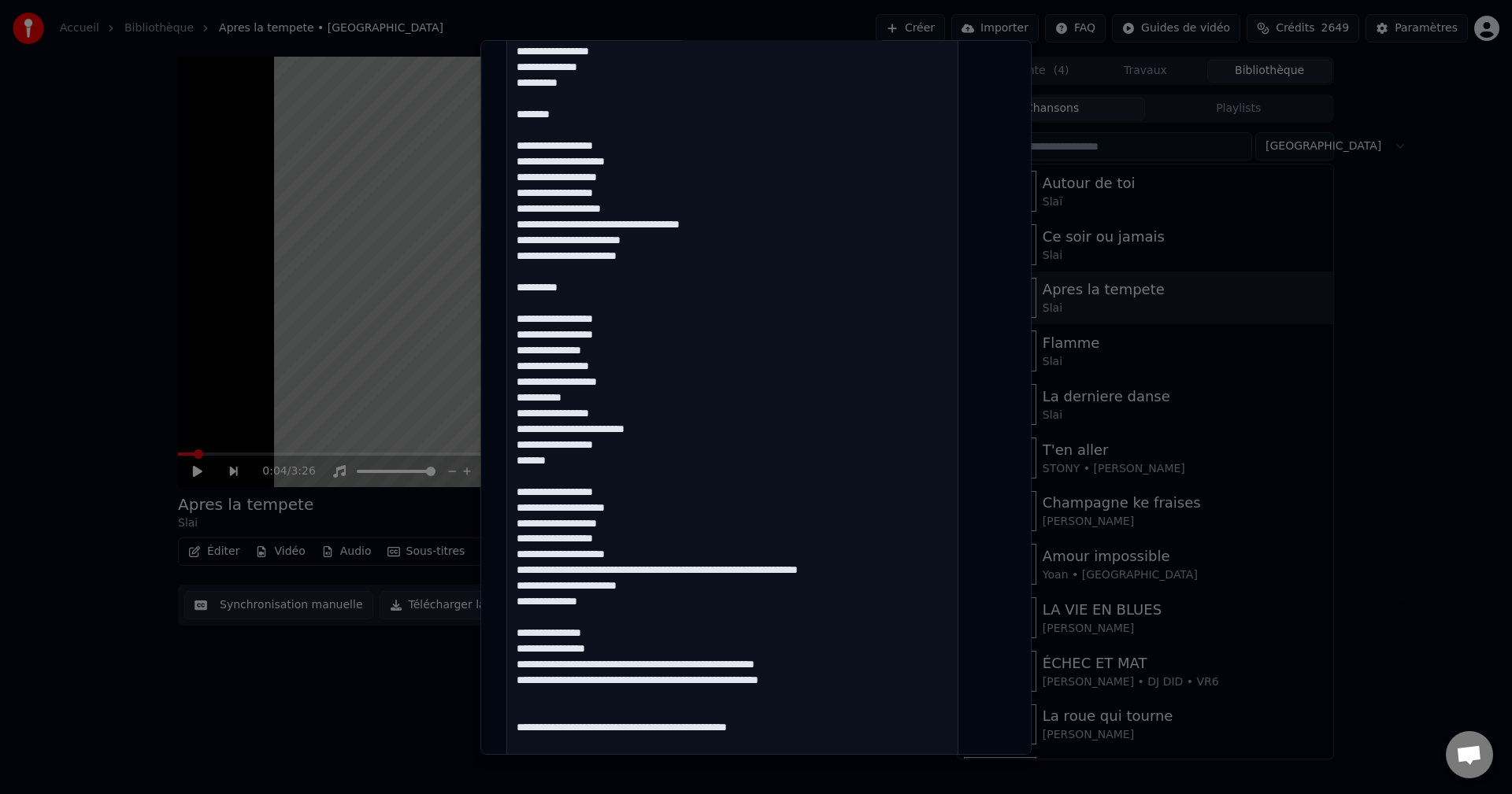
click at [658, 560] on textarea at bounding box center [732, 407] width 452 height 1271
click at [617, 575] on textarea at bounding box center [732, 407] width 452 height 1271
click at [750, 573] on textarea at bounding box center [732, 407] width 452 height 1271
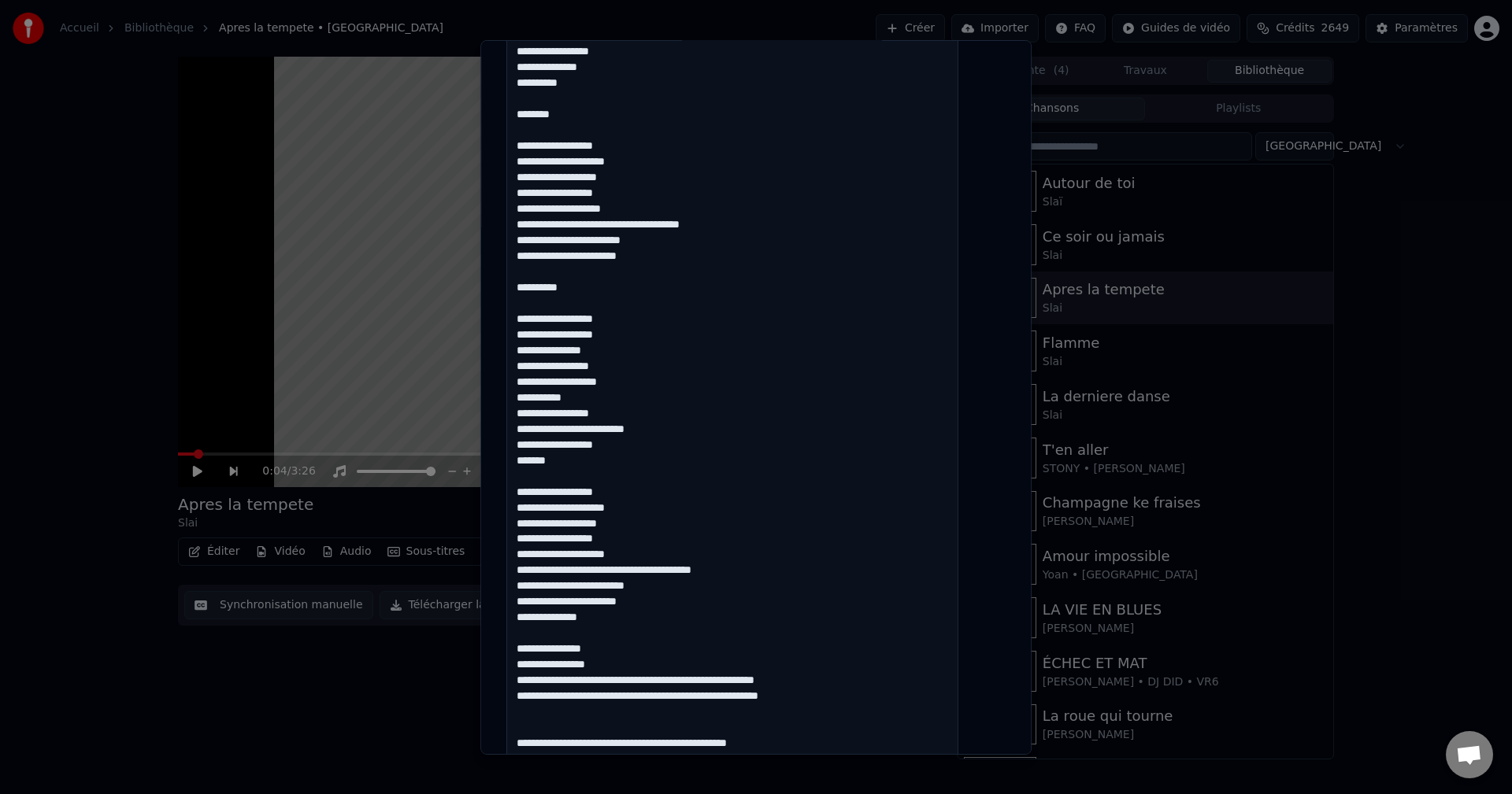
click at [537, 584] on textarea at bounding box center [732, 407] width 452 height 1271
click at [696, 599] on textarea at bounding box center [732, 407] width 452 height 1271
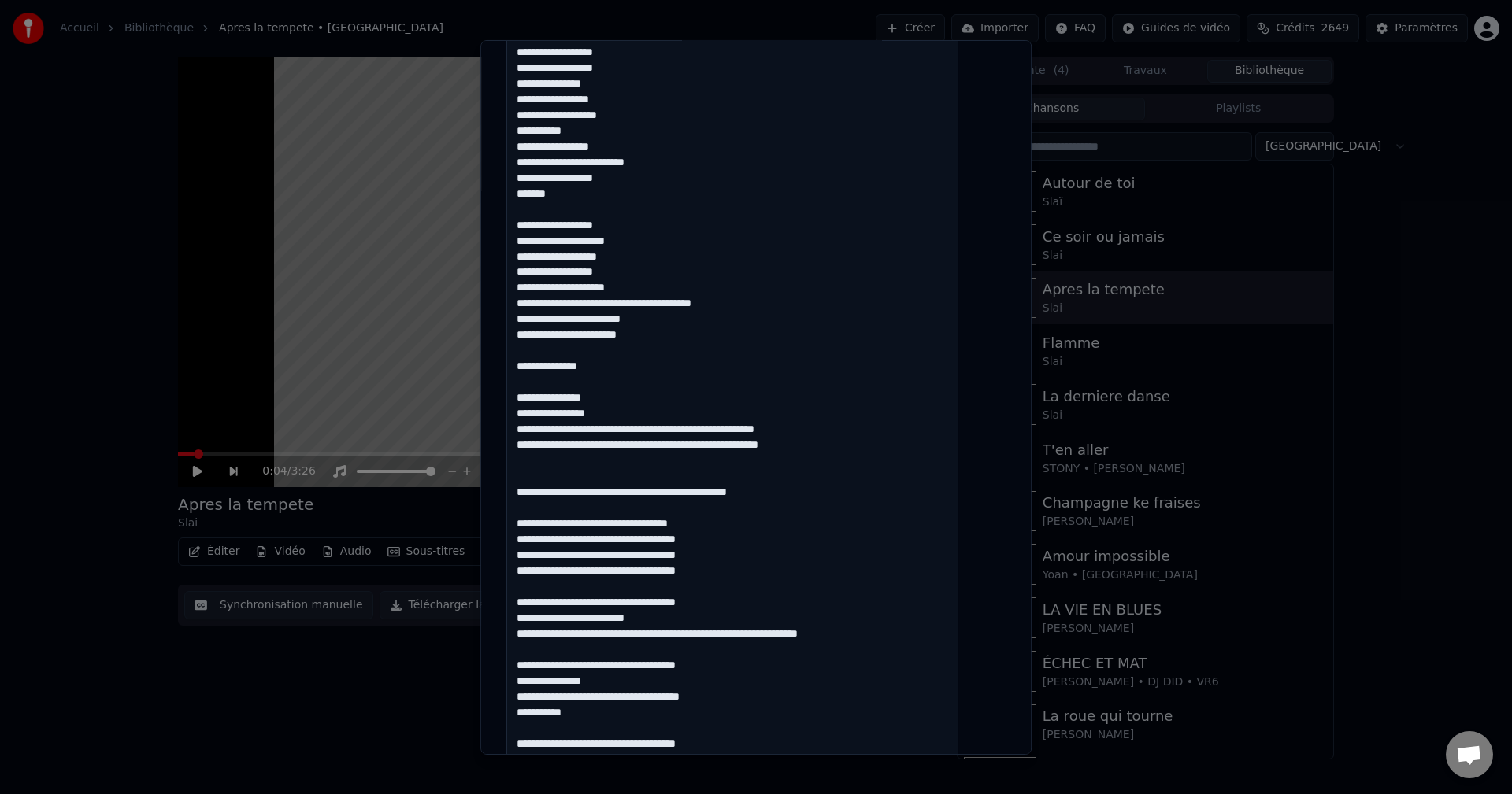
scroll to position [928, 0]
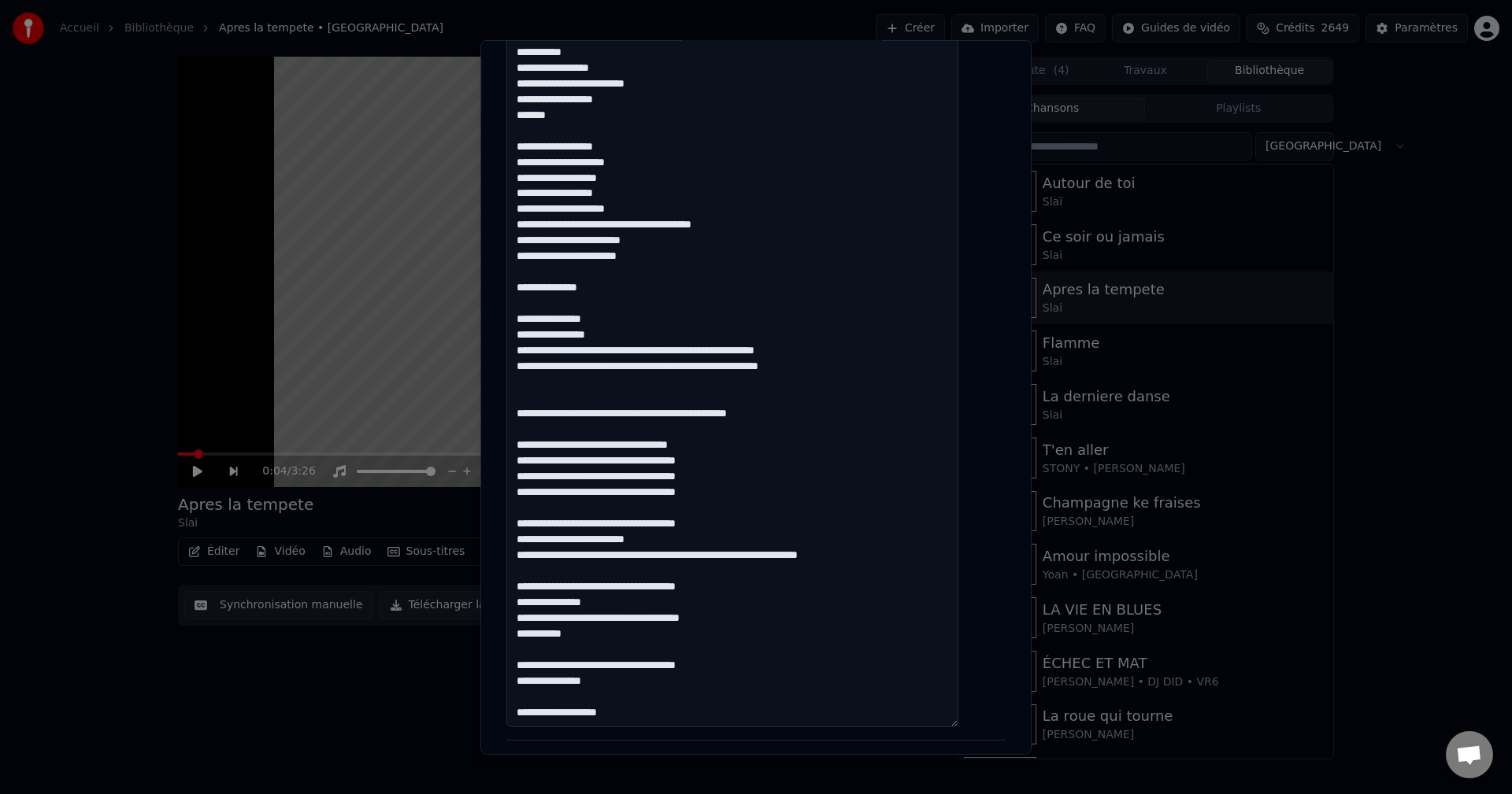
click at [609, 290] on textarea at bounding box center [732, 92] width 452 height 1271
click at [623, 332] on textarea at bounding box center [732, 92] width 452 height 1271
click at [632, 349] on textarea at bounding box center [732, 92] width 452 height 1271
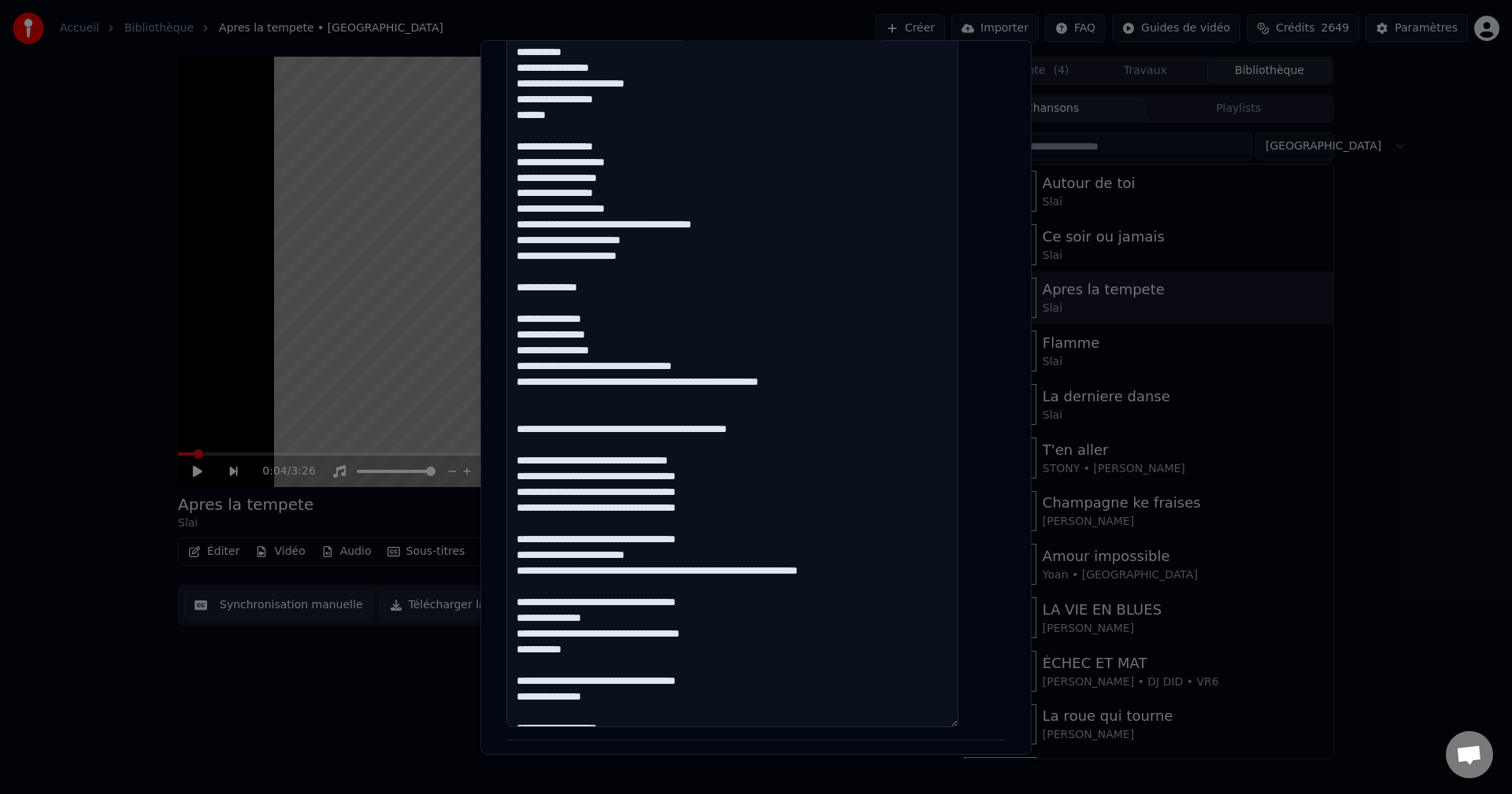
click at [731, 368] on textarea at bounding box center [732, 92] width 452 height 1271
click at [635, 384] on textarea at bounding box center [732, 92] width 452 height 1271
drag, startPoint x: 631, startPoint y: 384, endPoint x: 518, endPoint y: 386, distance: 113.0
click at [518, 386] on div "**********" at bounding box center [756, 19] width 512 height 1713
drag, startPoint x: 623, startPoint y: 426, endPoint x: 533, endPoint y: 431, distance: 90.1
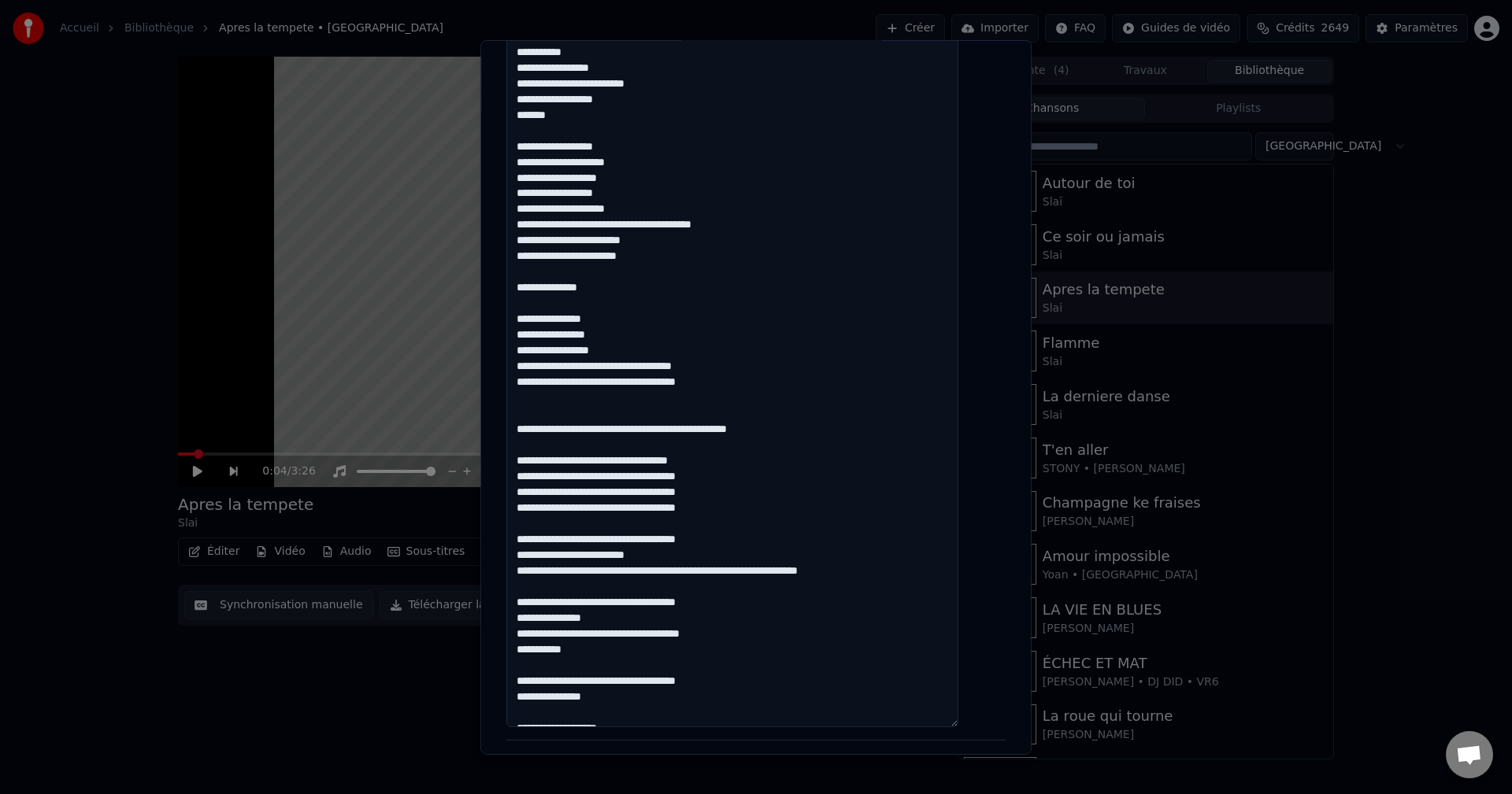
click at [533, 431] on textarea at bounding box center [732, 92] width 452 height 1271
click at [535, 384] on textarea at bounding box center [732, 92] width 452 height 1271
drag, startPoint x: 631, startPoint y: 430, endPoint x: 532, endPoint y: 432, distance: 99.0
click at [532, 432] on textarea at bounding box center [732, 92] width 452 height 1271
drag, startPoint x: 630, startPoint y: 462, endPoint x: 520, endPoint y: 462, distance: 110.0
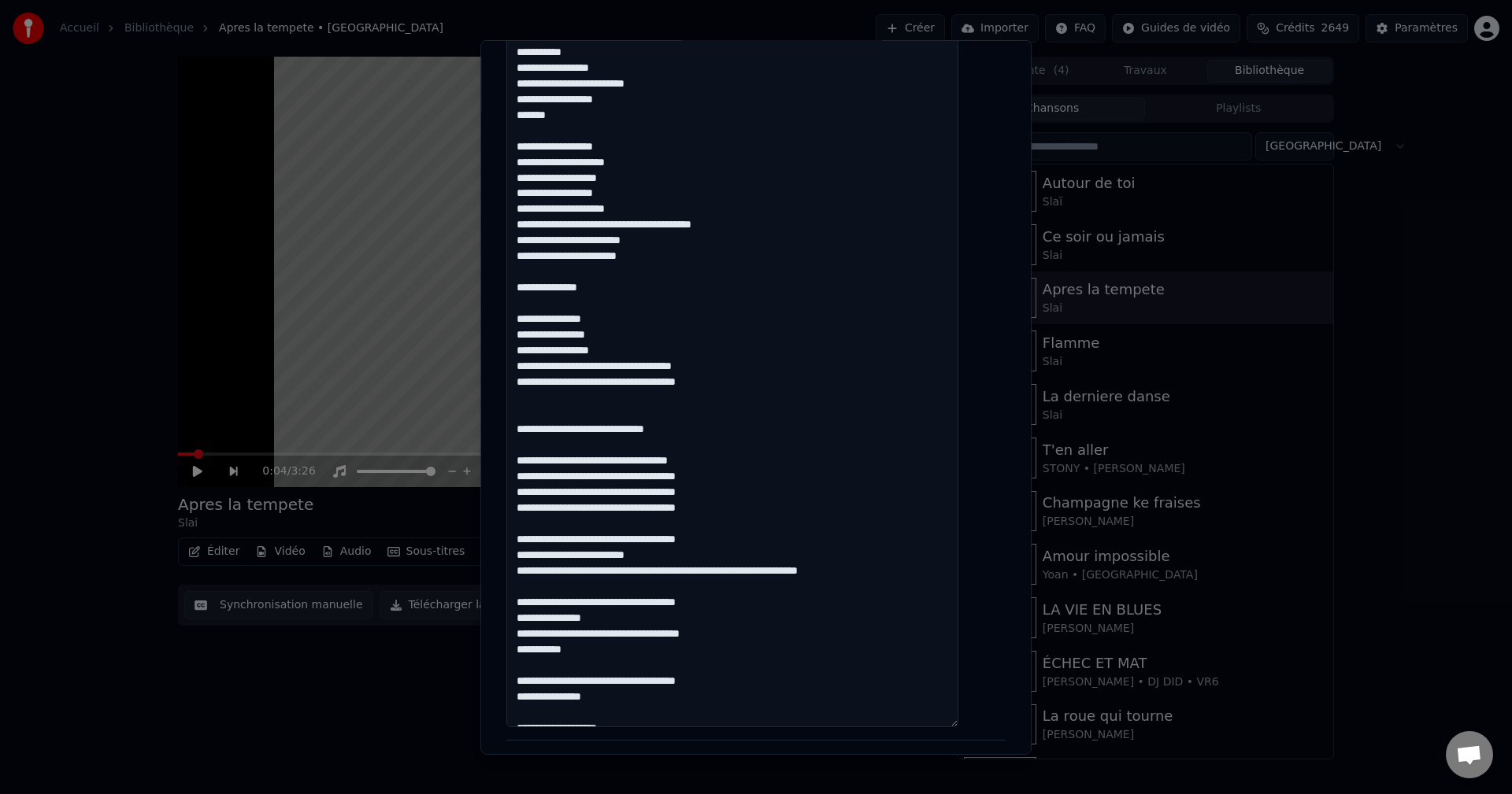
click at [520, 462] on div "**********" at bounding box center [756, 19] width 512 height 1713
drag, startPoint x: 633, startPoint y: 475, endPoint x: 520, endPoint y: 472, distance: 113.0
click at [520, 472] on div "**********" at bounding box center [756, 19] width 512 height 1713
drag, startPoint x: 631, startPoint y: 495, endPoint x: 531, endPoint y: 495, distance: 100.0
click at [601, 493] on textarea at bounding box center [732, 92] width 452 height 1271
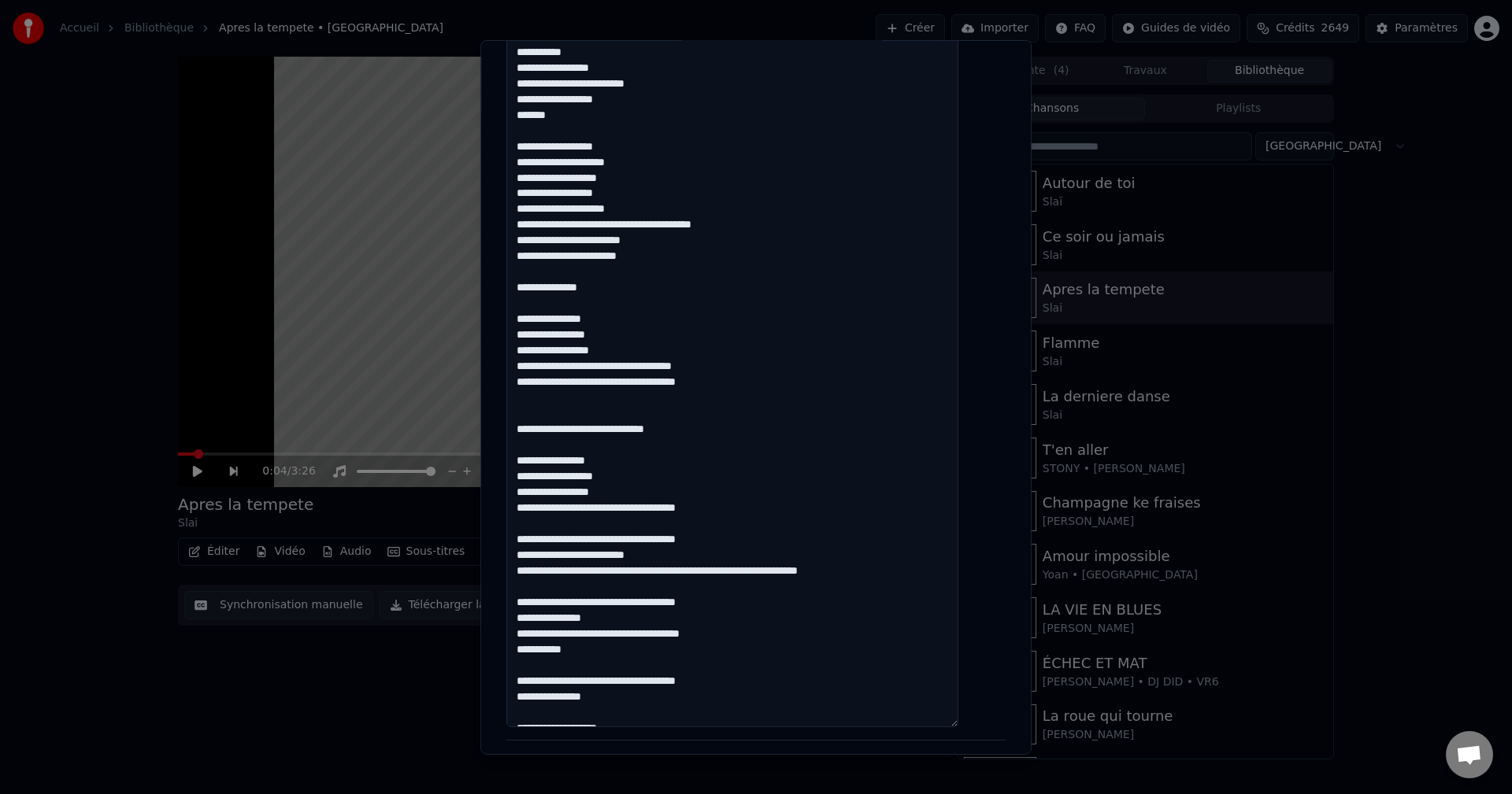
click at [638, 488] on textarea at bounding box center [732, 92] width 452 height 1271
drag, startPoint x: 633, startPoint y: 507, endPoint x: 524, endPoint y: 514, distance: 109.2
drag, startPoint x: 630, startPoint y: 539, endPoint x: 527, endPoint y: 548, distance: 103.4
click at [633, 572] on textarea at bounding box center [732, 92] width 452 height 1271
drag, startPoint x: 633, startPoint y: 572, endPoint x: 489, endPoint y: 584, distance: 144.5
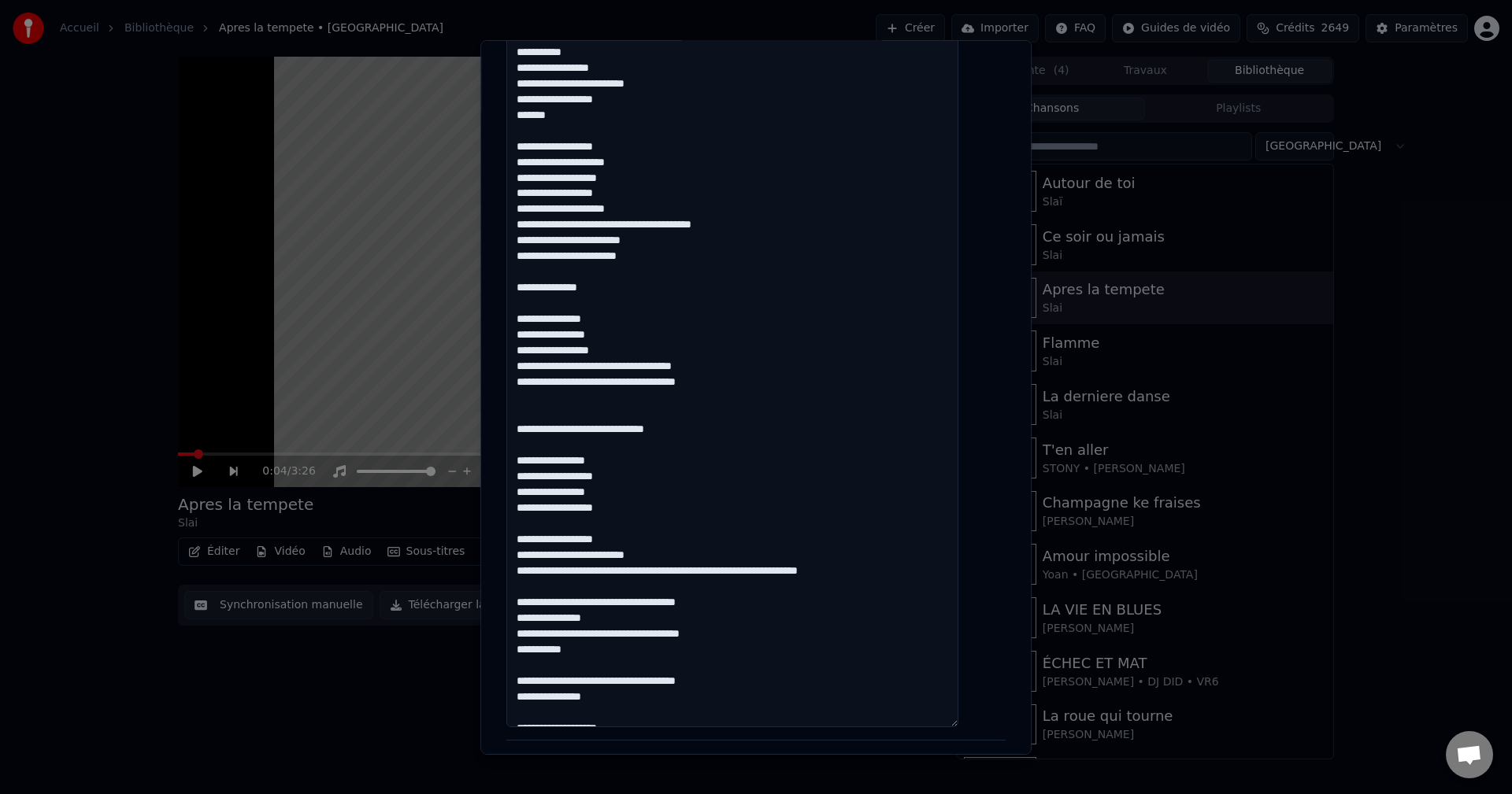
click at [489, 584] on body "**********" at bounding box center [756, 397] width 1512 height 794
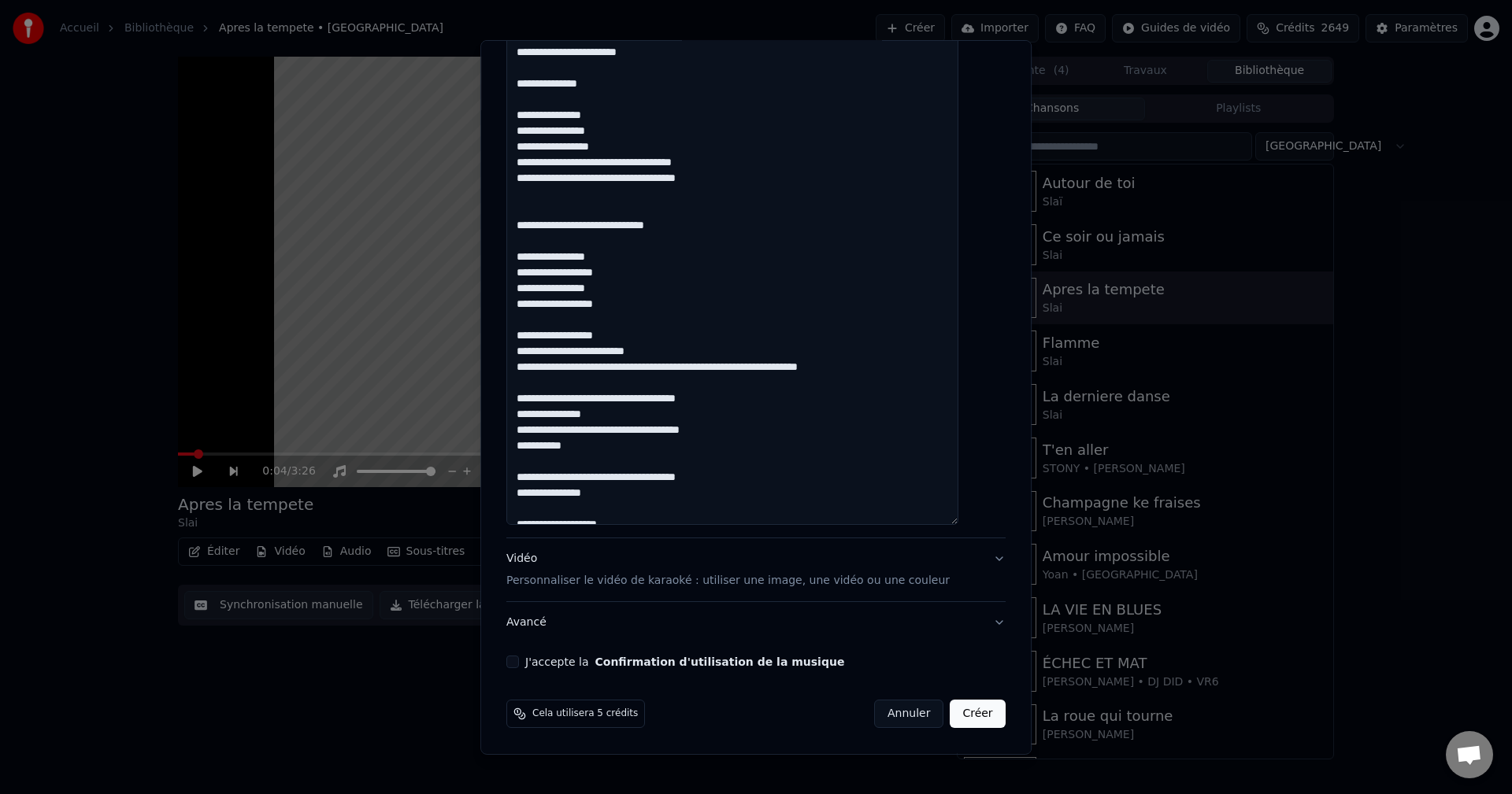
scroll to position [284, 0]
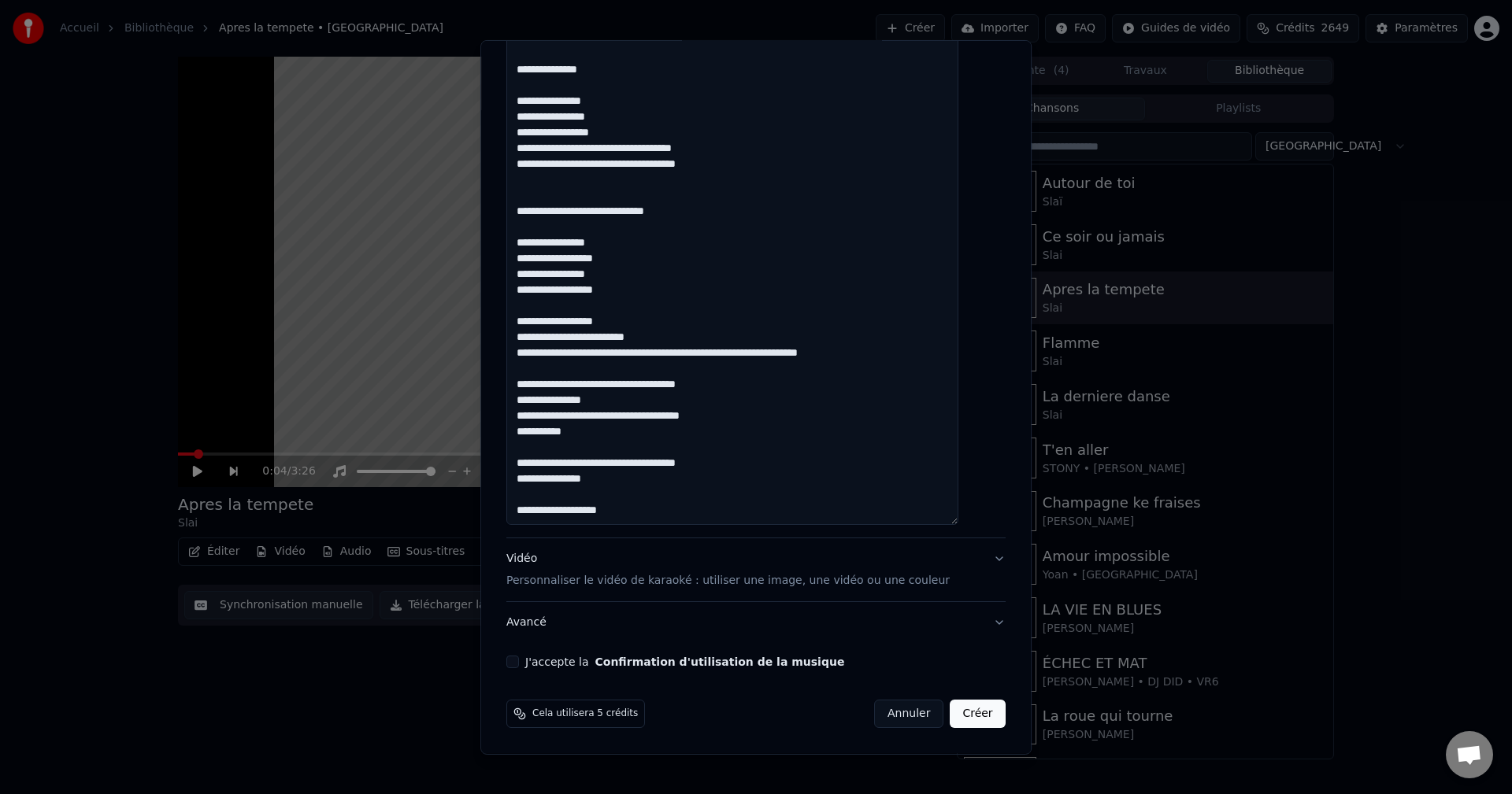
drag, startPoint x: 631, startPoint y: 355, endPoint x: 528, endPoint y: 359, distance: 103.1
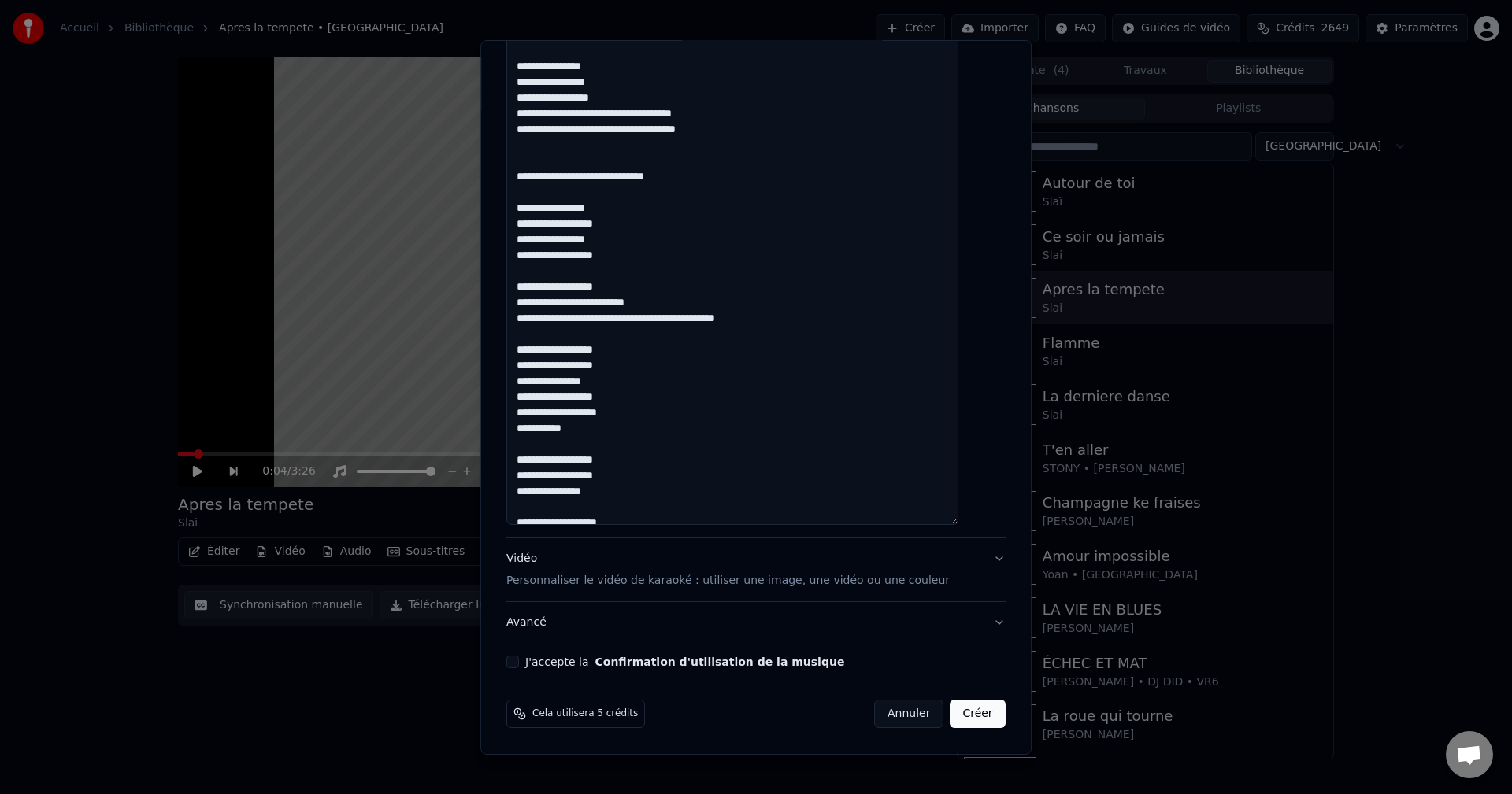
scroll to position [332, 0]
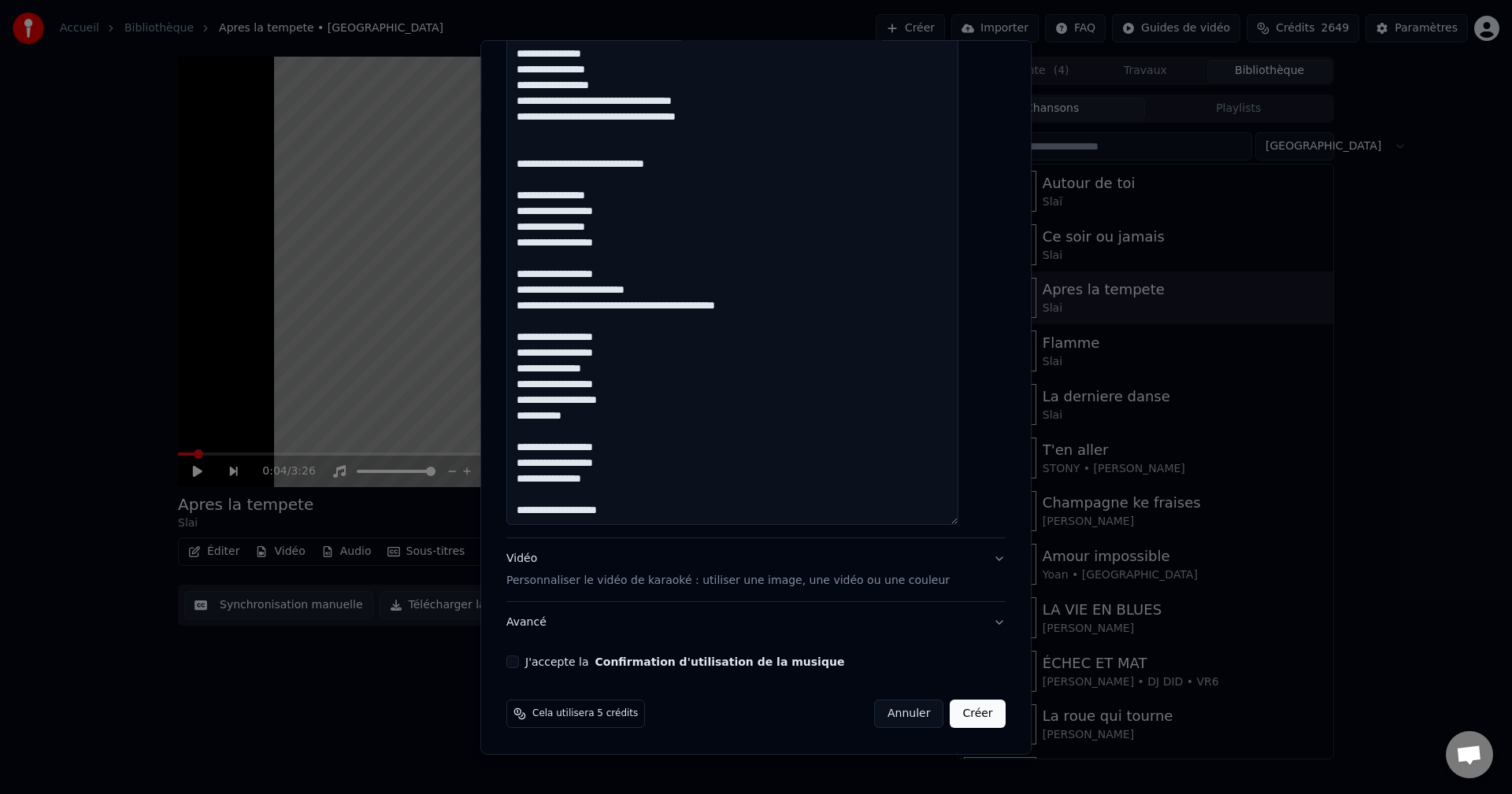
drag, startPoint x: 633, startPoint y: 510, endPoint x: 530, endPoint y: 518, distance: 103.3
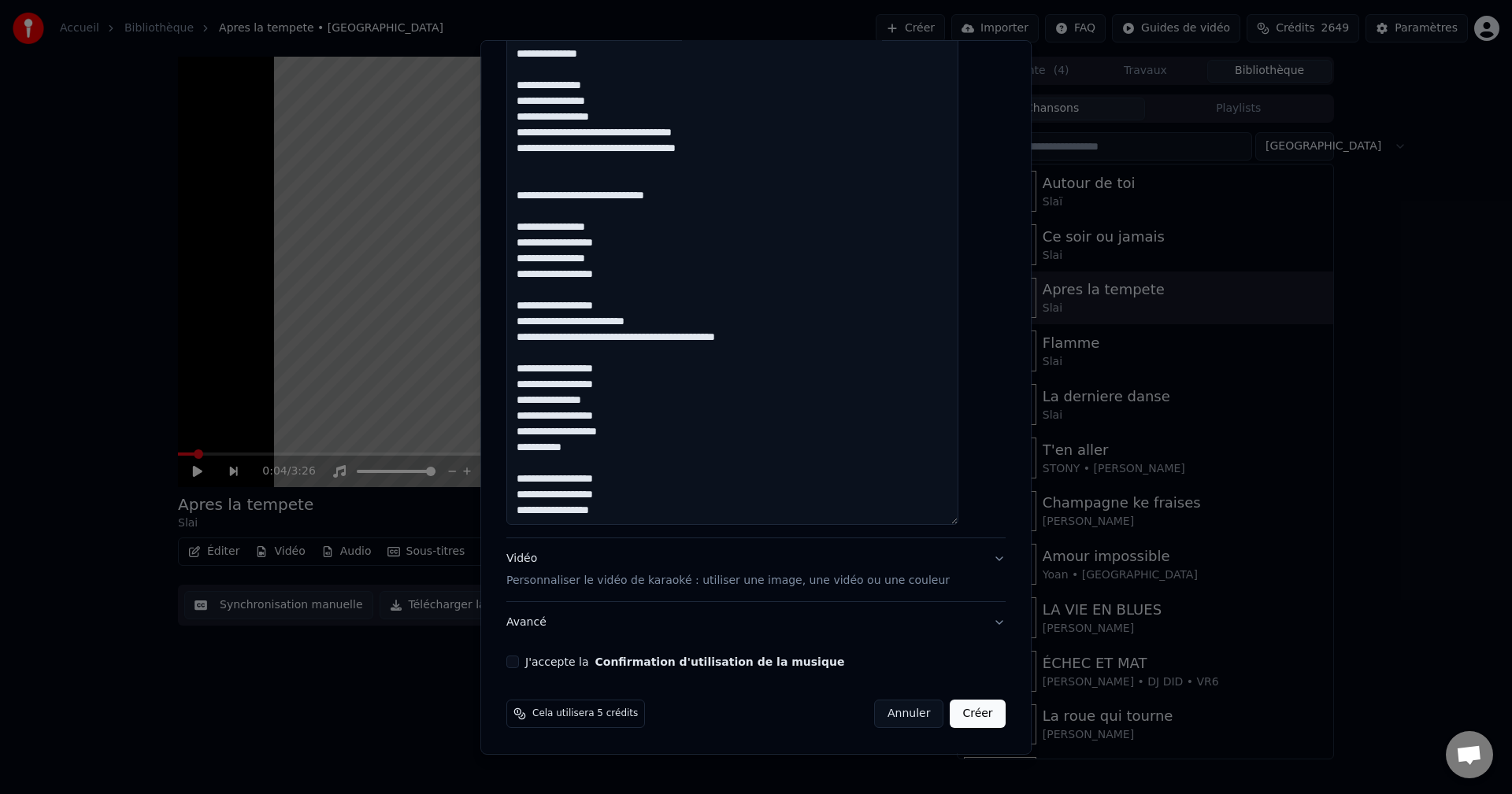
type textarea "**********"
click at [541, 558] on div "Vidéo Personnaliser le vidéo de karaoké : utiliser une image, une vidéo ou une …" at bounding box center [728, 570] width 443 height 38
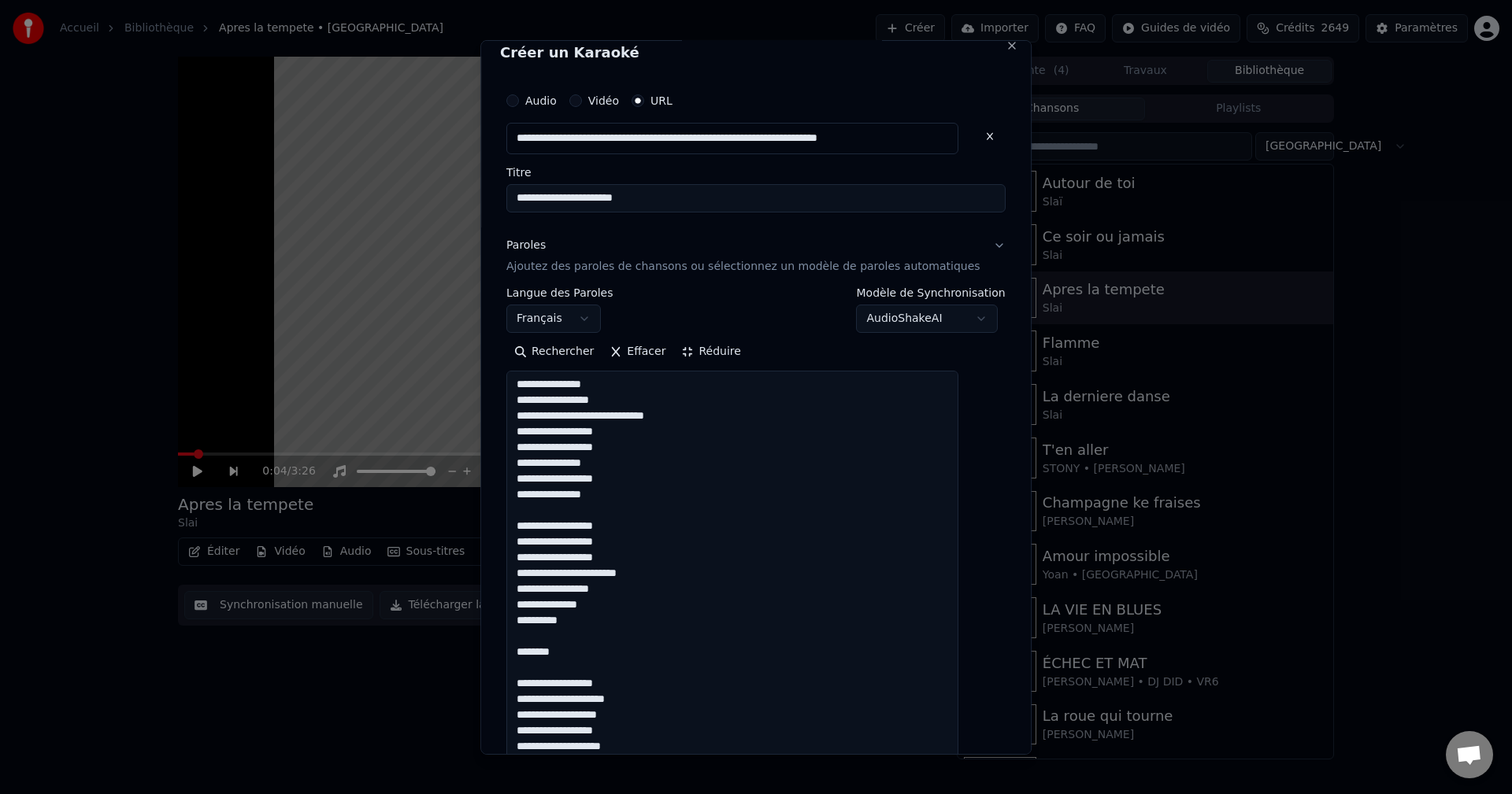
scroll to position [0, 0]
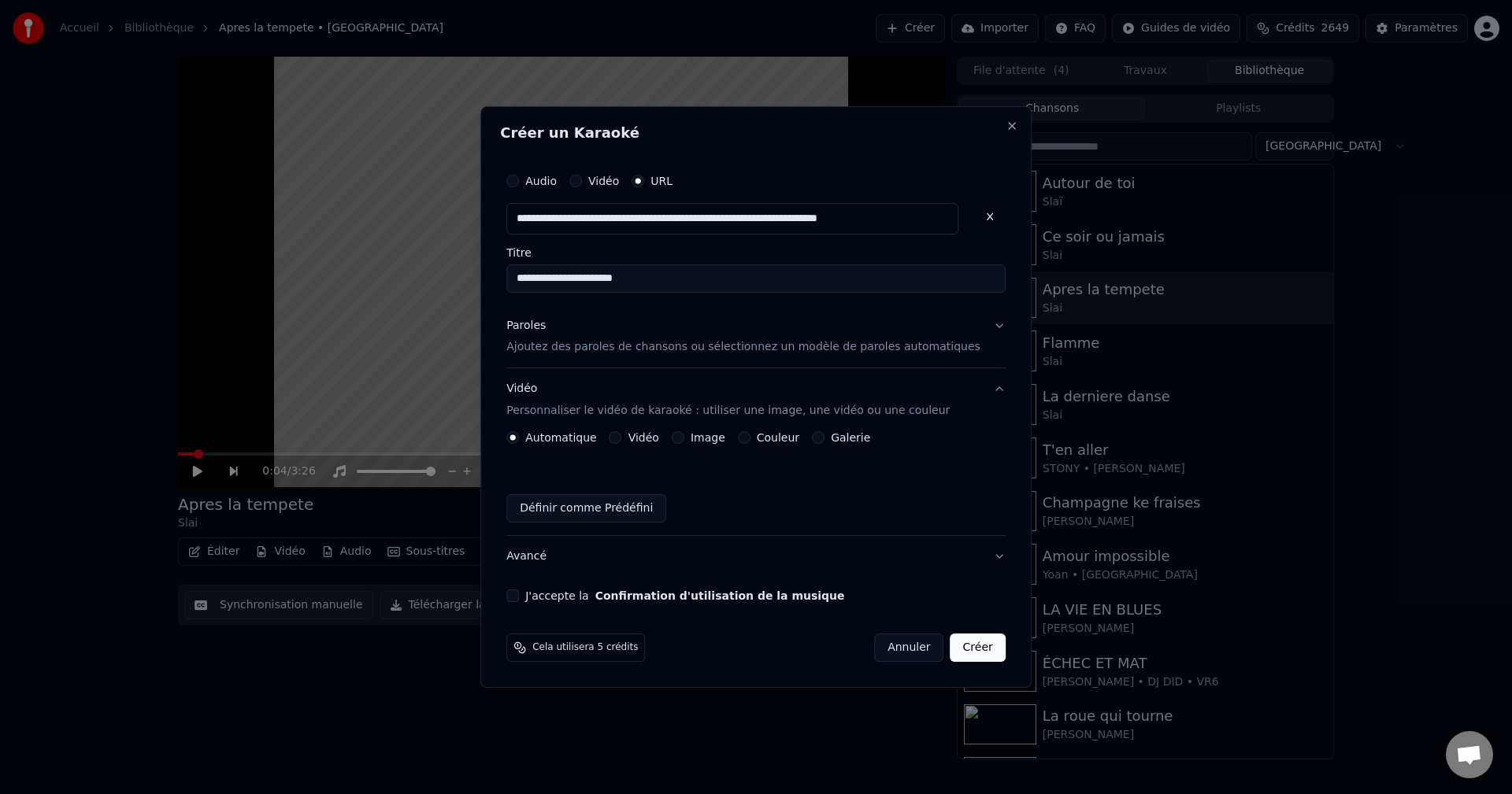
click at [643, 436] on div "Vidéo" at bounding box center [634, 437] width 50 height 13
click at [687, 434] on div "Image" at bounding box center [698, 437] width 54 height 13
click at [684, 436] on button "Image" at bounding box center [678, 437] width 13 height 13
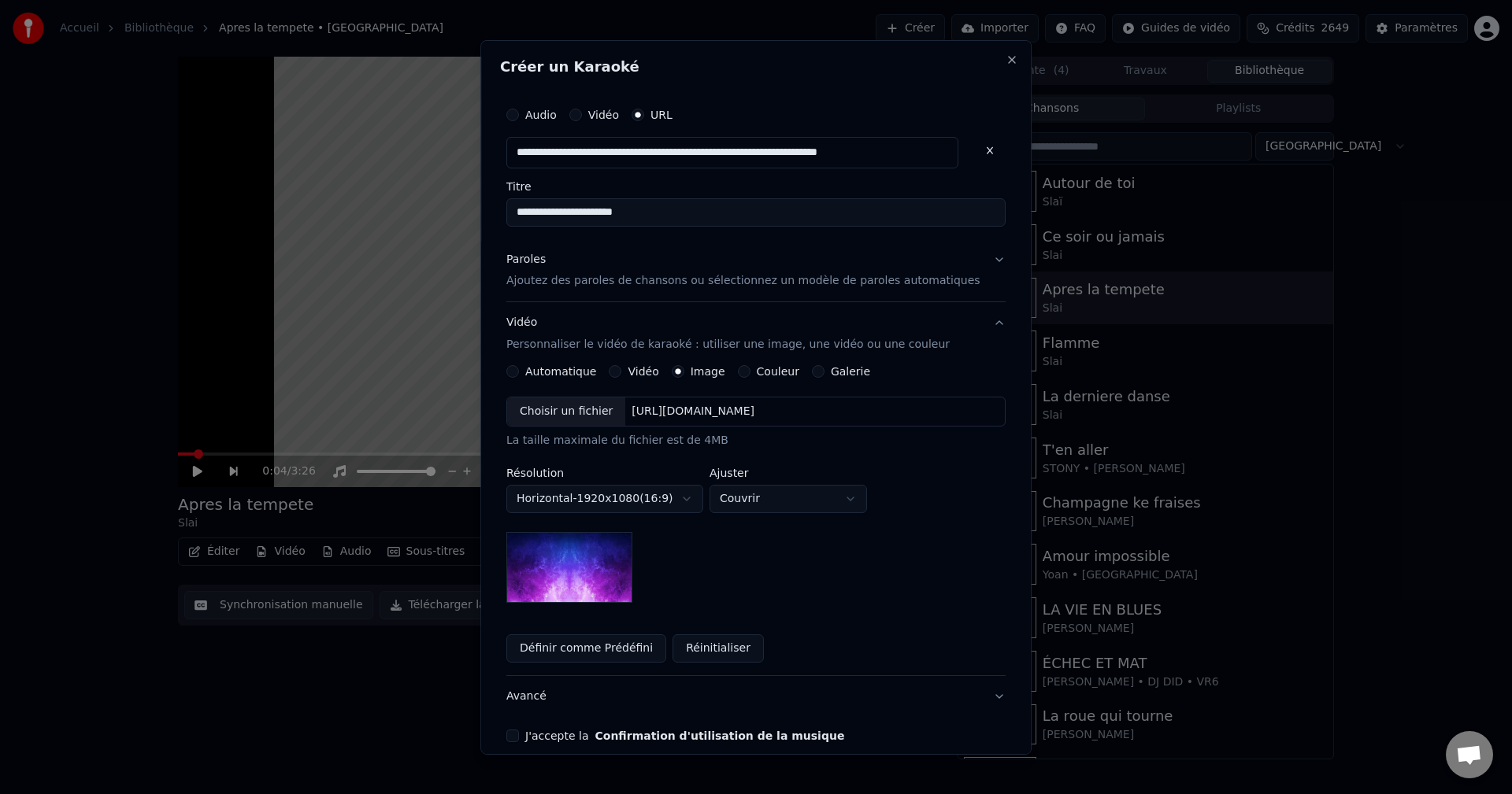
click at [598, 405] on div "Choisir un fichier" at bounding box center [565, 411] width 118 height 29
click at [538, 694] on button "Avancé" at bounding box center [756, 697] width 499 height 41
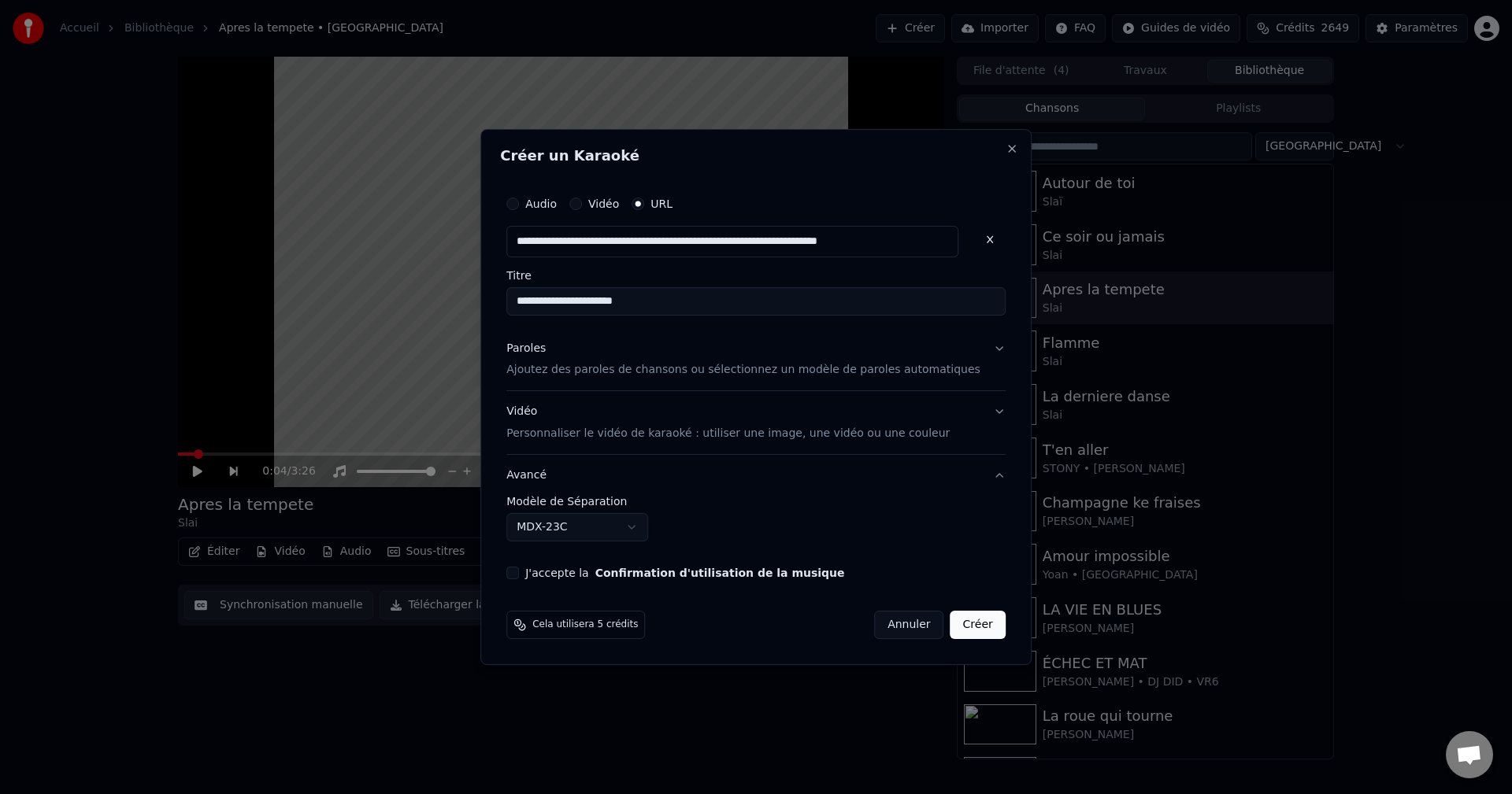
click at [556, 535] on body "**********" at bounding box center [756, 397] width 1512 height 794
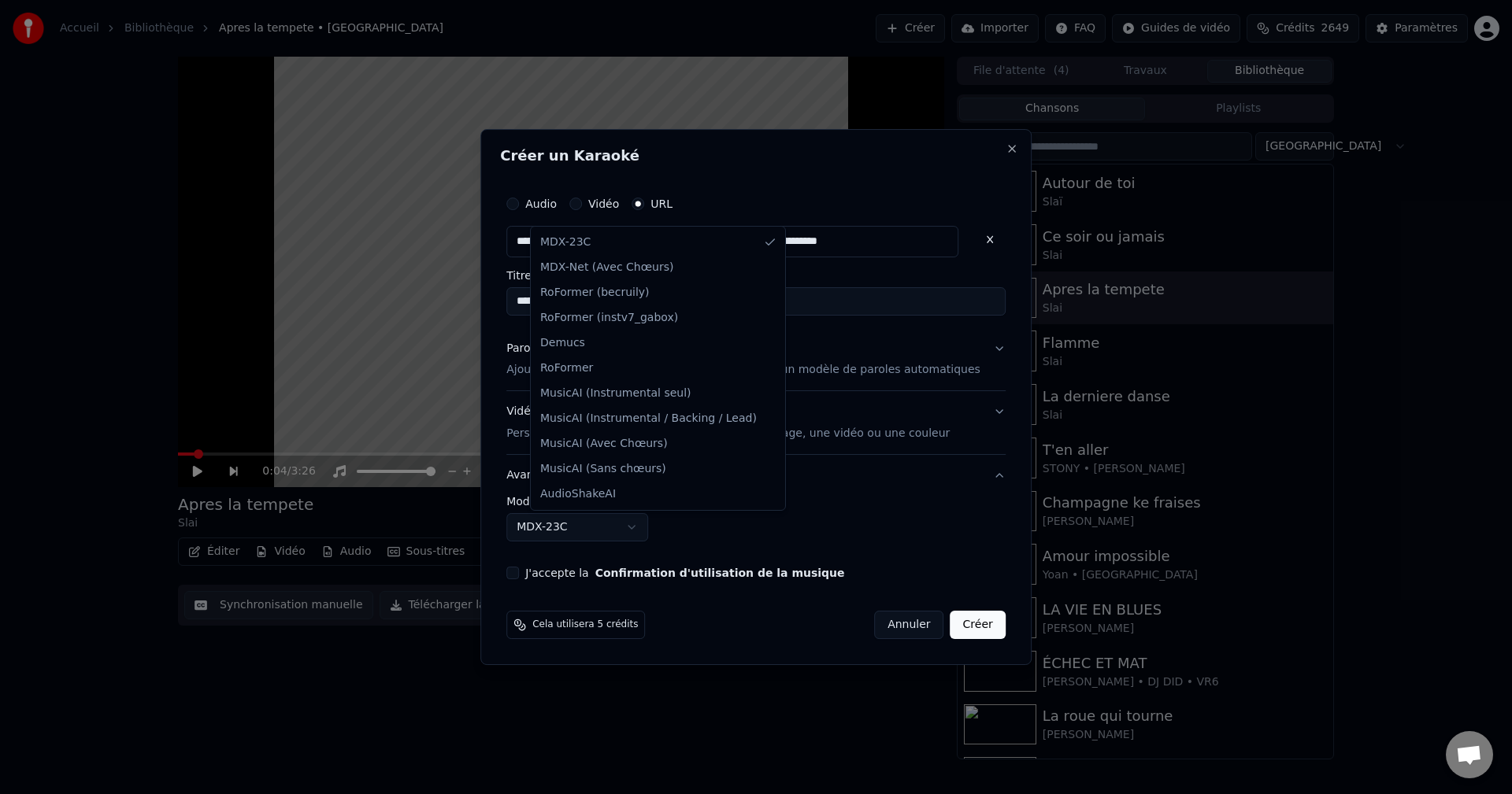
select select "**********"
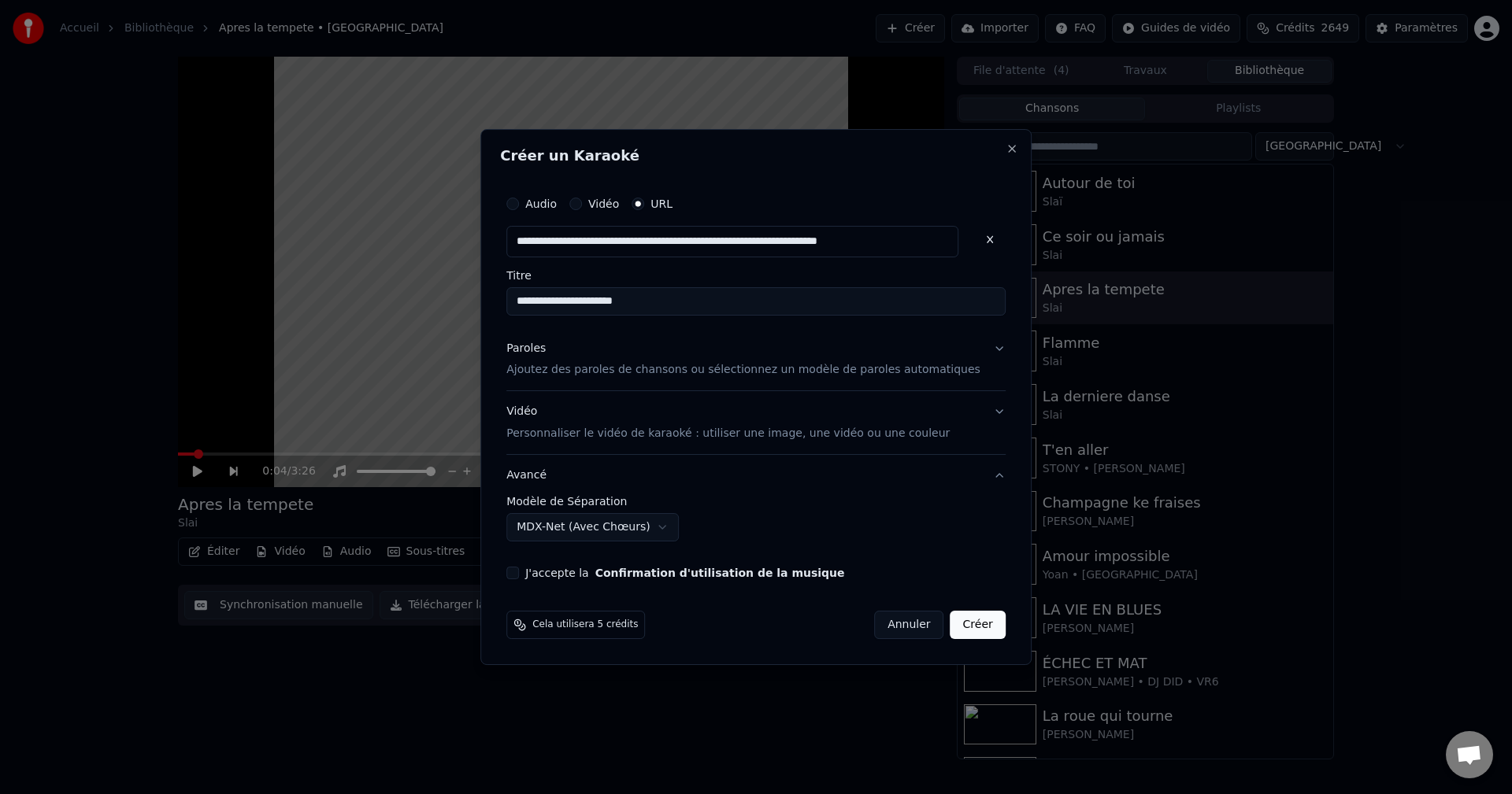
click at [548, 300] on input "**********" at bounding box center [756, 301] width 499 height 29
drag, startPoint x: 640, startPoint y: 305, endPoint x: 650, endPoint y: 303, distance: 10.2
click at [641, 305] on input "**********" at bounding box center [756, 301] width 499 height 29
type input "**********"
click at [519, 570] on button "J'accepte la Confirmation d'utilisation de la musique" at bounding box center [513, 573] width 13 height 13
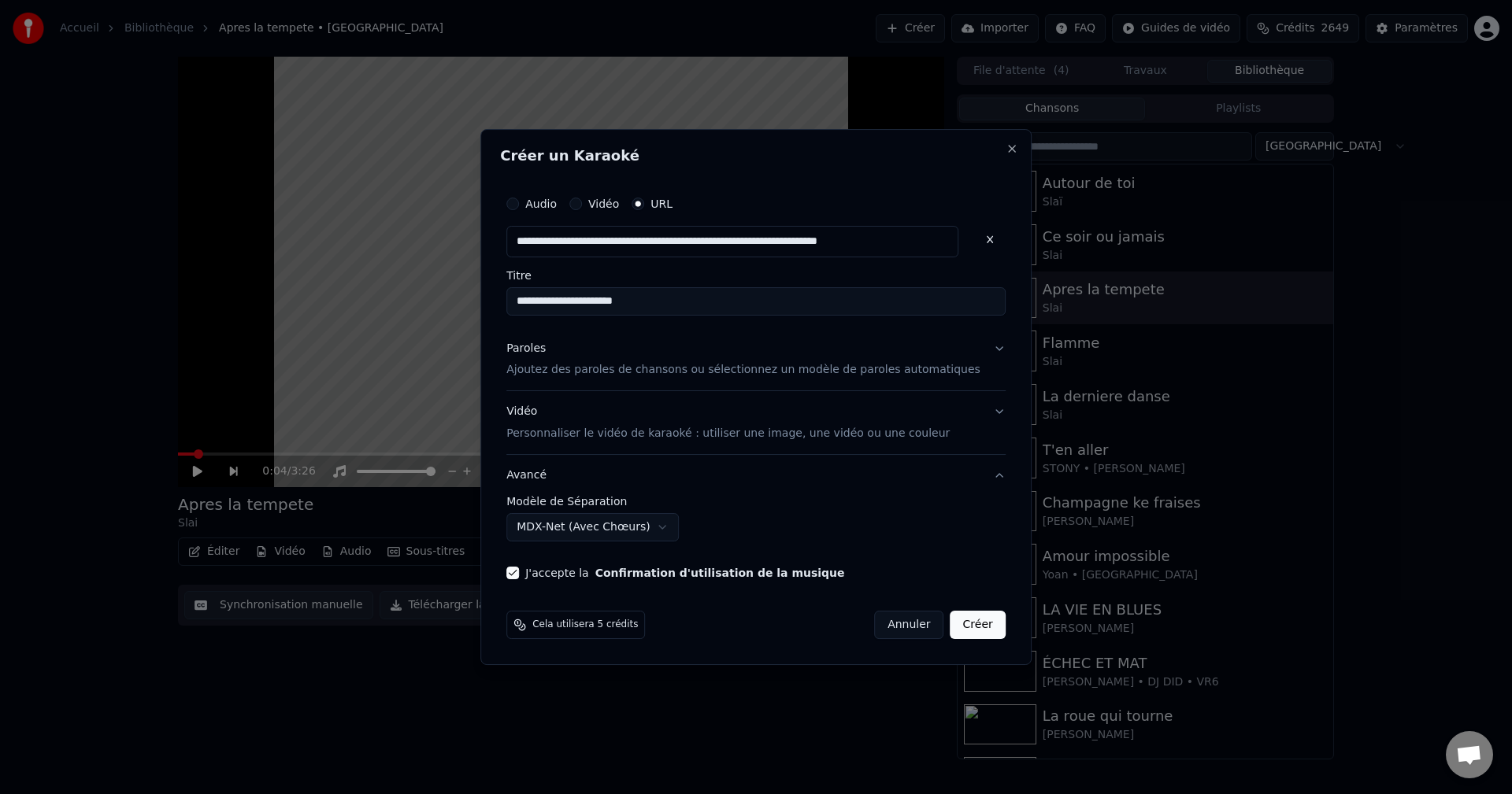
click at [951, 624] on button "Créer" at bounding box center [977, 624] width 55 height 29
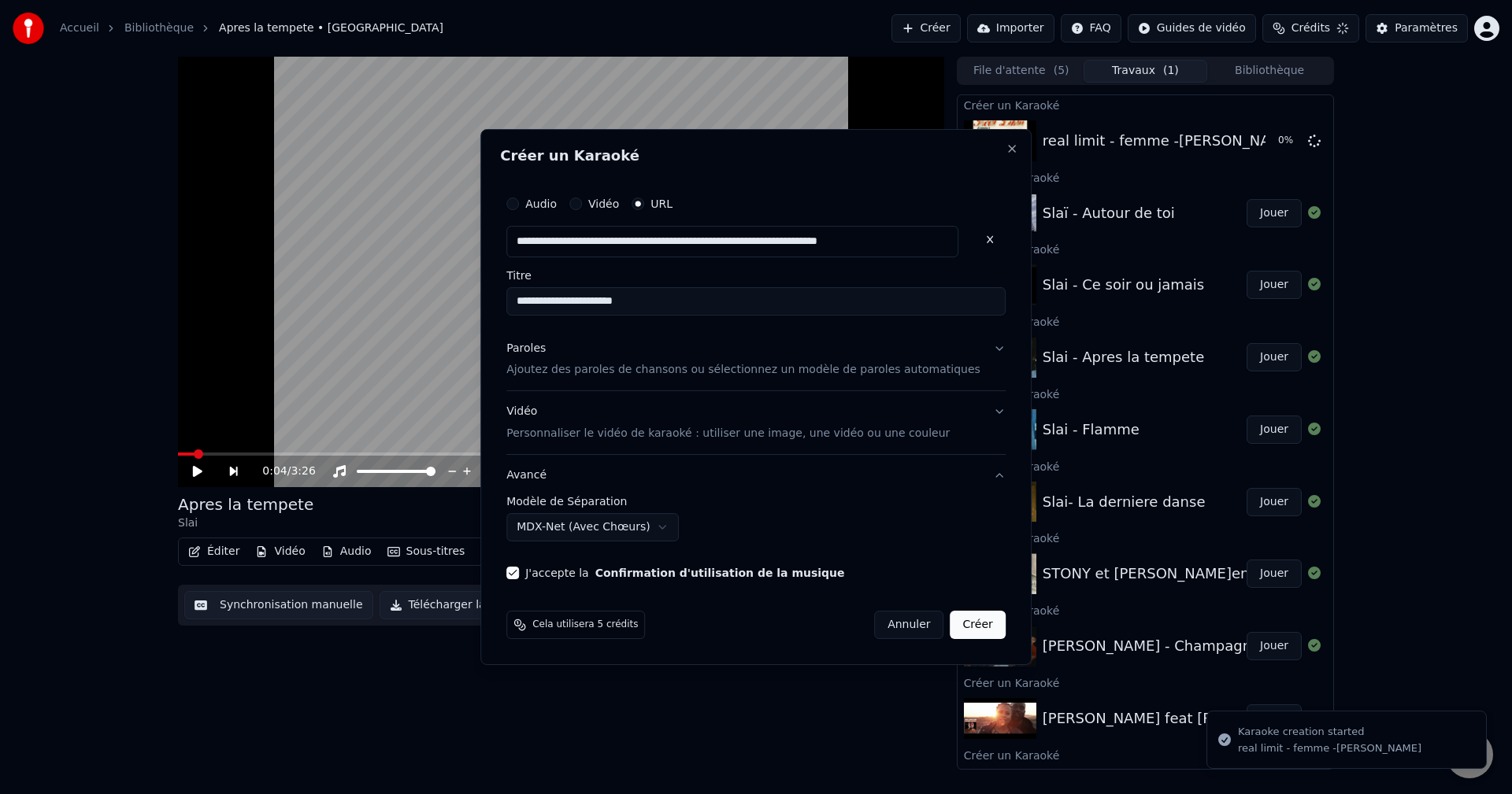
select select "******"
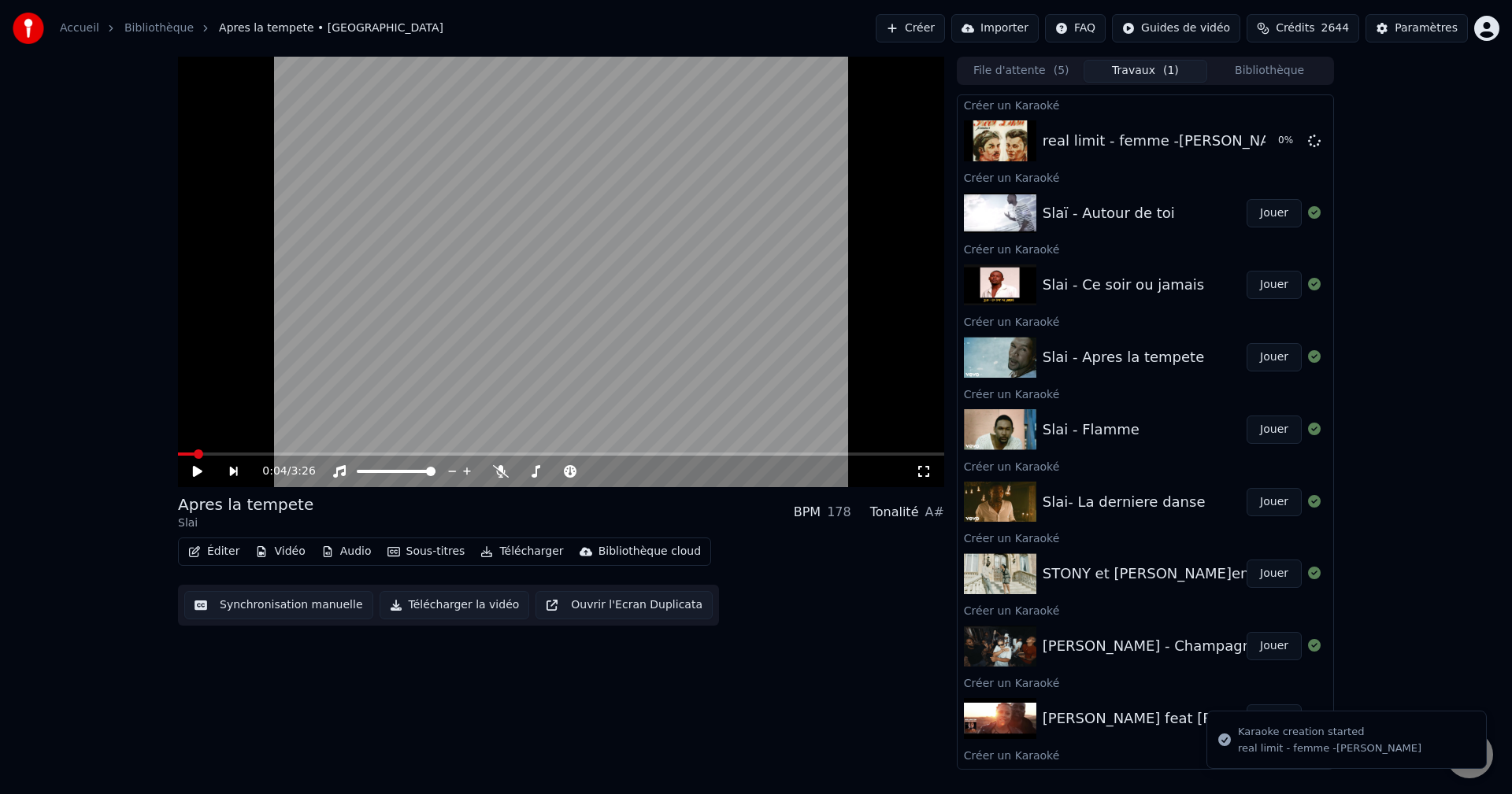
click at [1238, 72] on button "Bibliothèque" at bounding box center [1269, 71] width 124 height 23
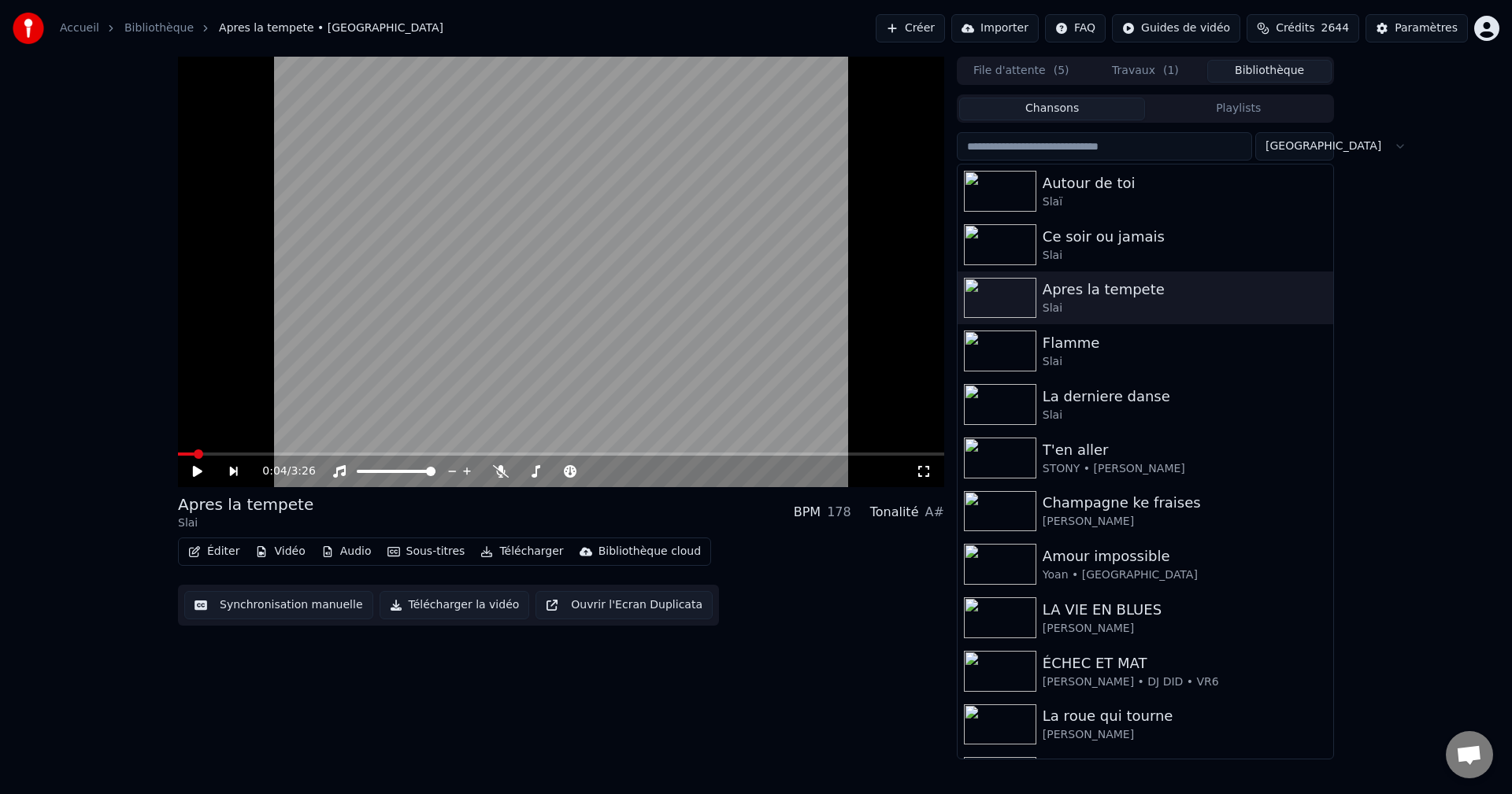
click at [1191, 138] on input "search" at bounding box center [1104, 146] width 295 height 29
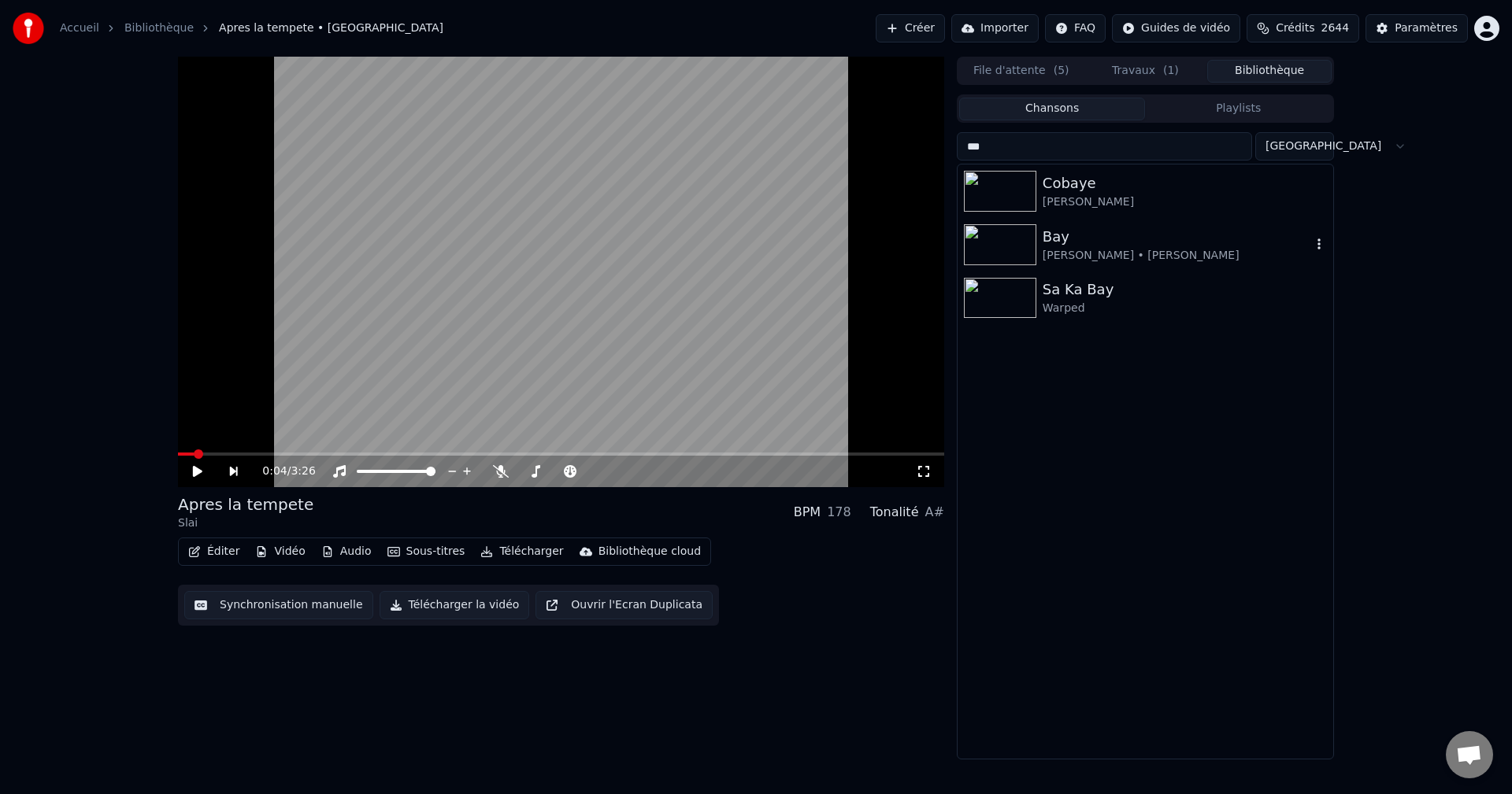
click at [1101, 245] on div "Bay" at bounding box center [1176, 237] width 269 height 22
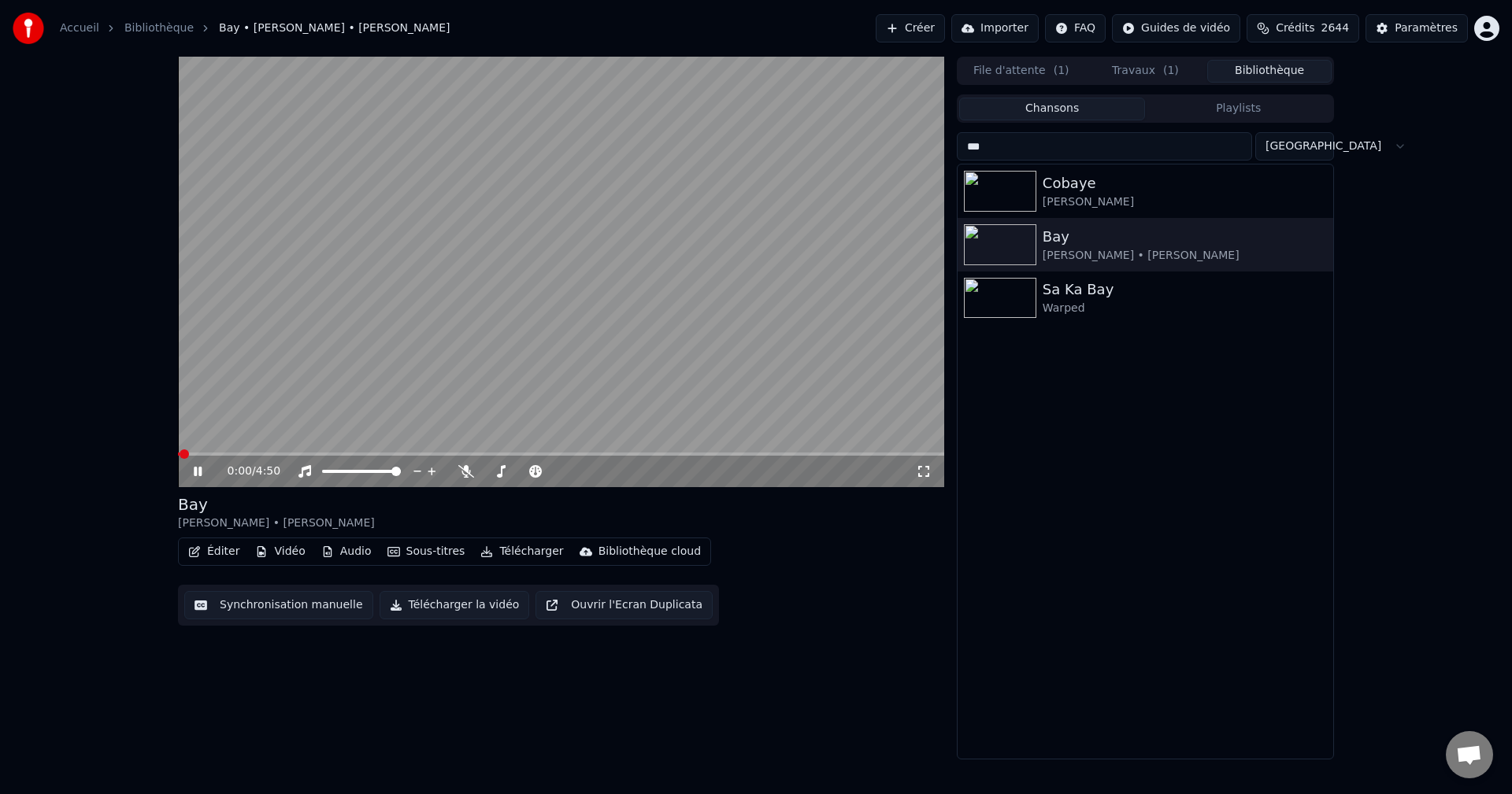
click at [197, 474] on icon at bounding box center [210, 472] width 37 height 13
drag, startPoint x: 1050, startPoint y: 135, endPoint x: 730, endPoint y: 122, distance: 320.3
click at [749, 157] on div "0:00 / 4:50 Bay Richard Birman • Alex Catherine Éditer Vidéo Audio Sous-titres …" at bounding box center [756, 408] width 1181 height 702
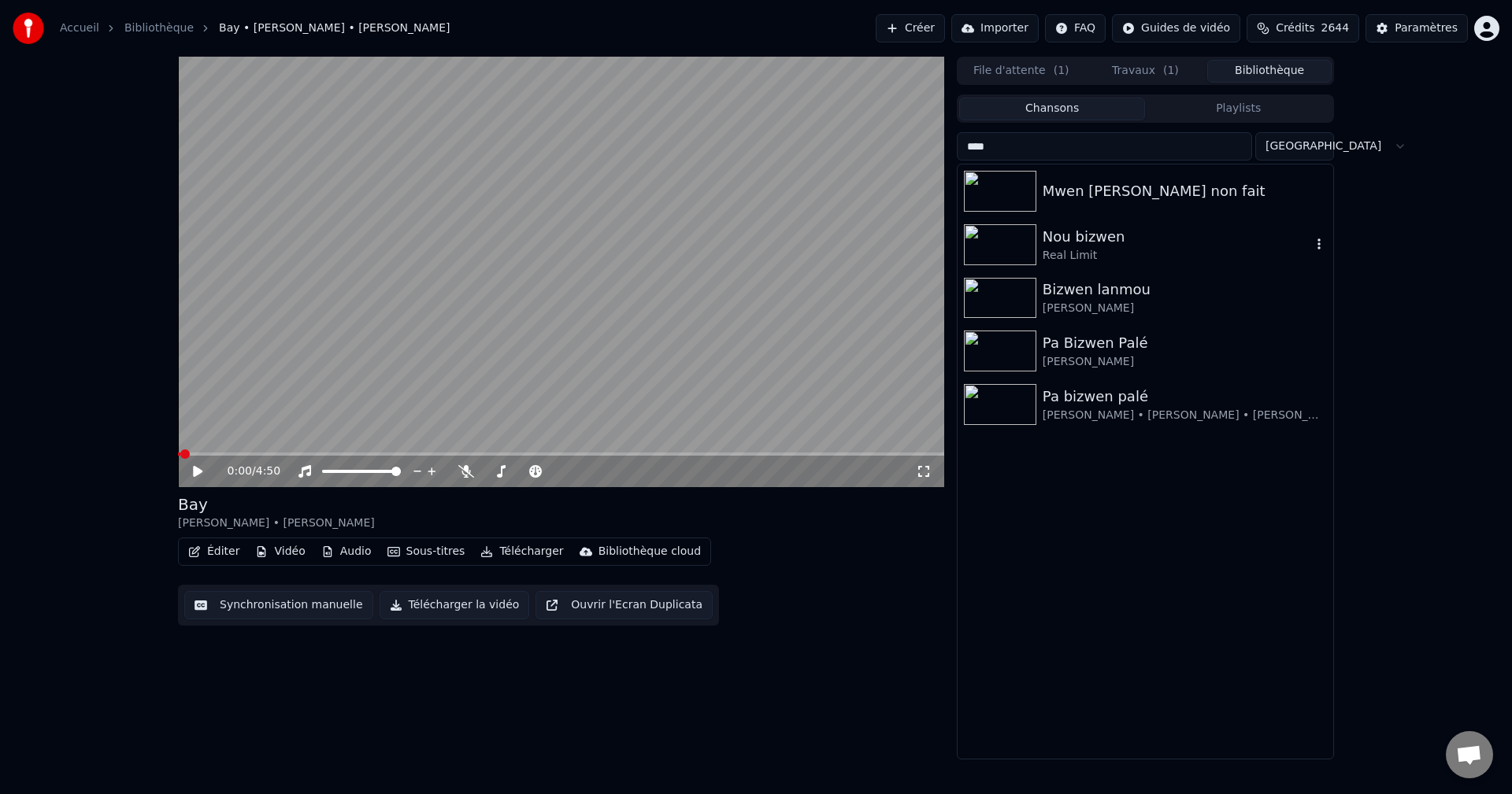
click at [1109, 237] on div "Nou bizwen" at bounding box center [1176, 237] width 269 height 22
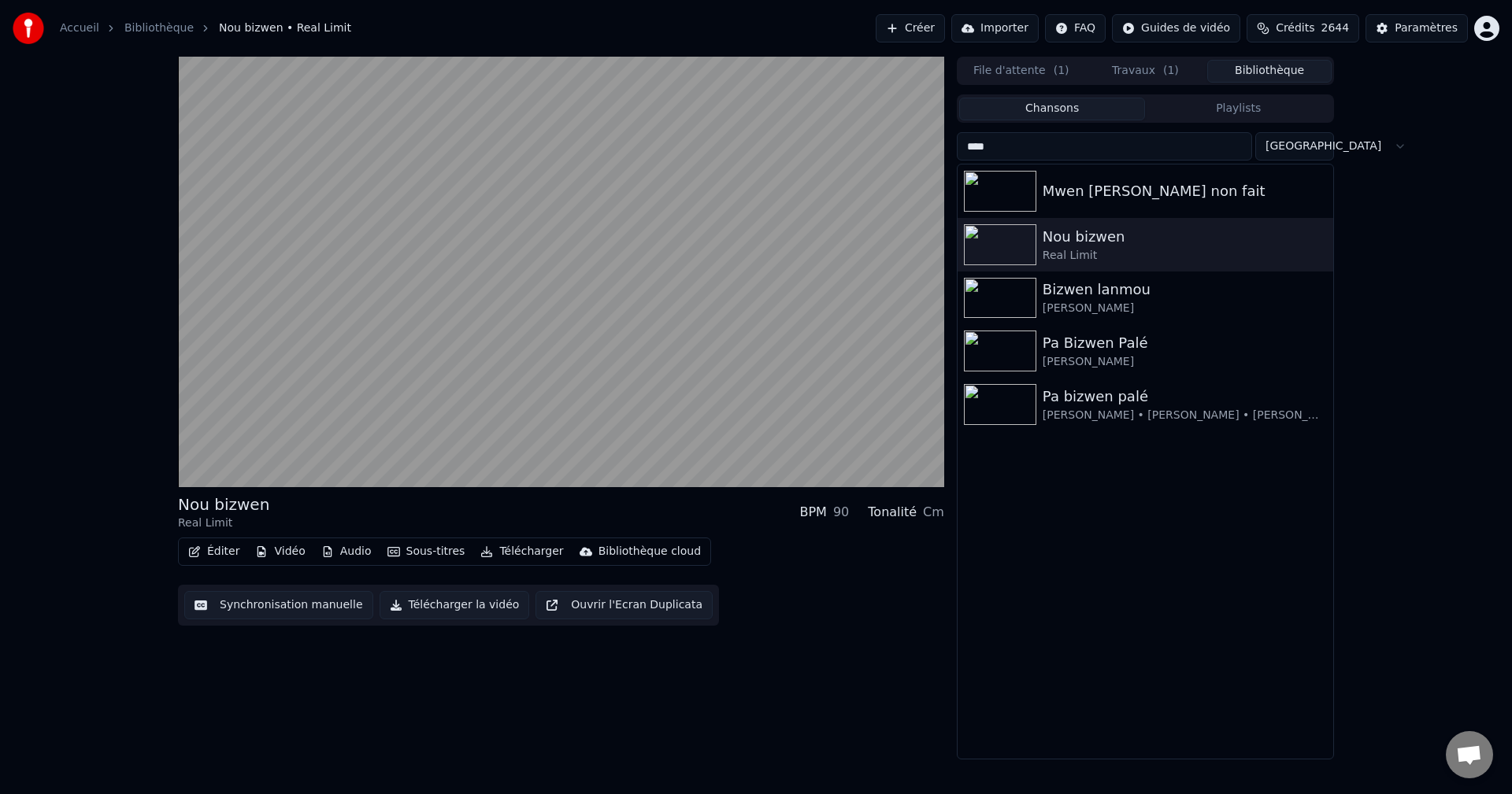
drag, startPoint x: 1040, startPoint y: 155, endPoint x: 761, endPoint y: 132, distance: 279.9
click at [755, 183] on div "Nou bizwen Real Limit BPM 90 Tonalité Cm Éditer Vidéo Audio Sous-titres Télécha…" at bounding box center [756, 408] width 1181 height 702
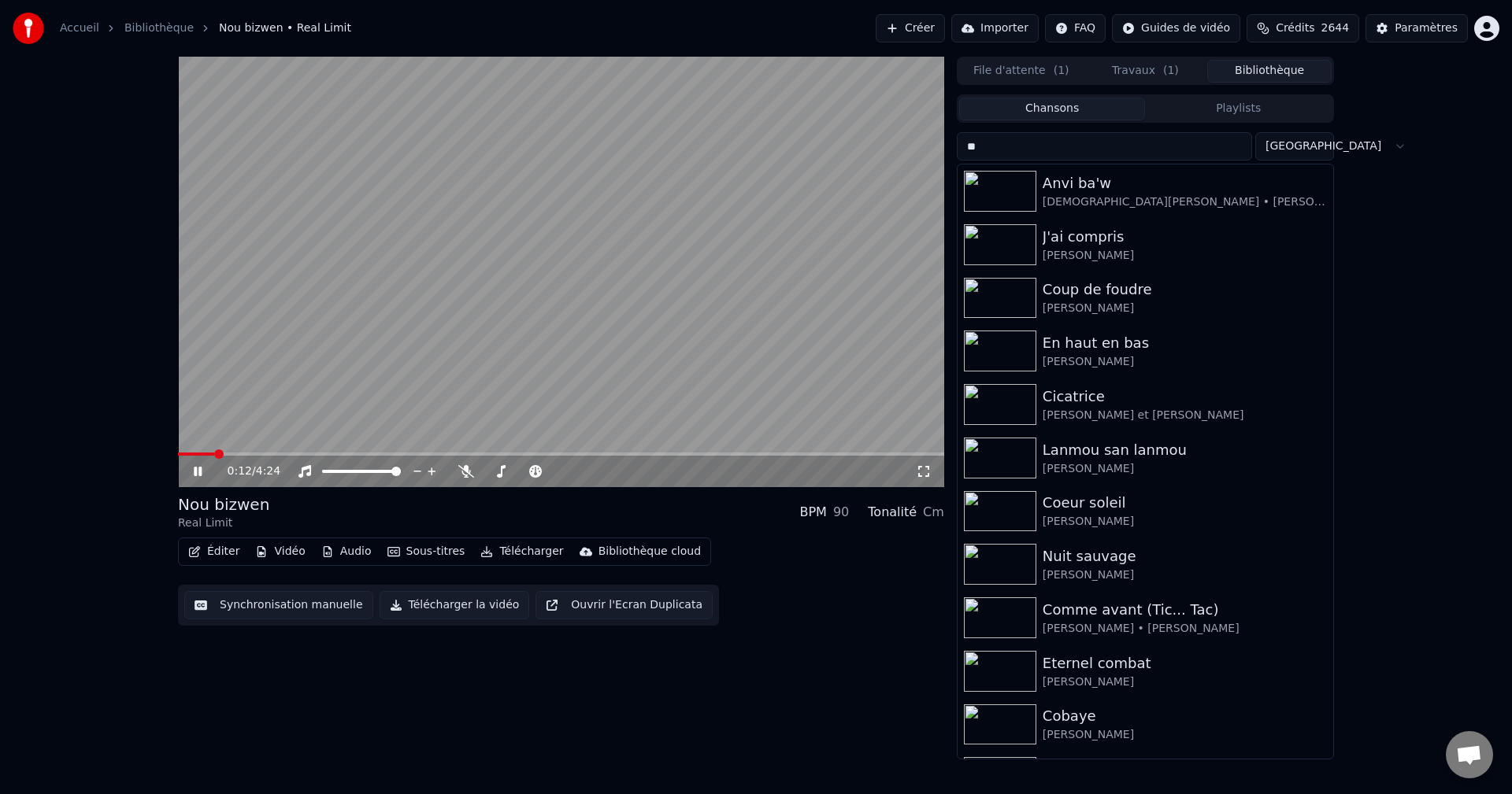
type input "*"
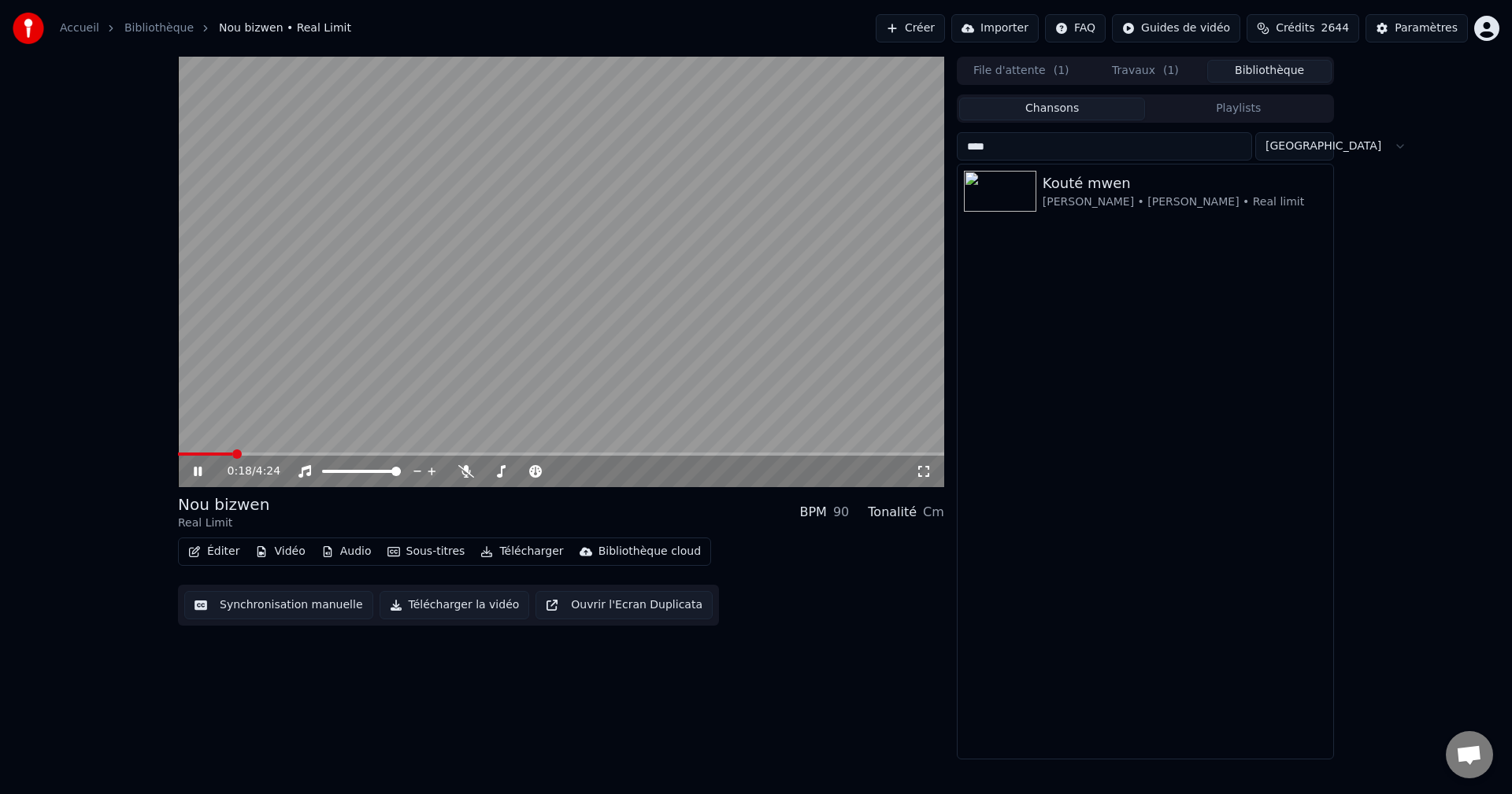
type input "****"
click at [205, 469] on icon at bounding box center [210, 472] width 37 height 13
click at [1328, 24] on button "Crédits 2644" at bounding box center [1302, 28] width 112 height 29
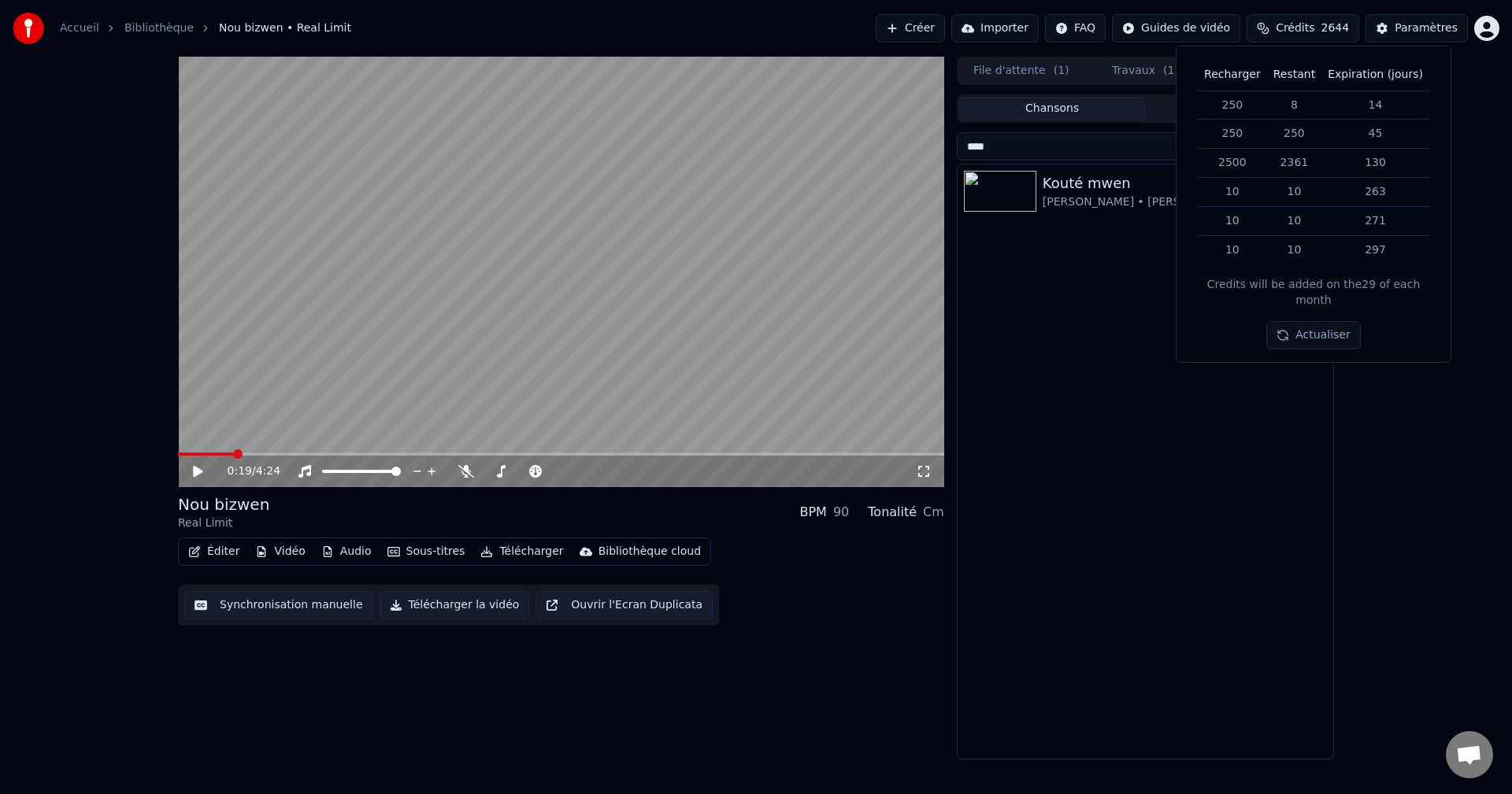
click at [1086, 608] on div "Kouté mwen Alex Catherine • Richard Birman • Real limit" at bounding box center [1145, 461] width 375 height 594
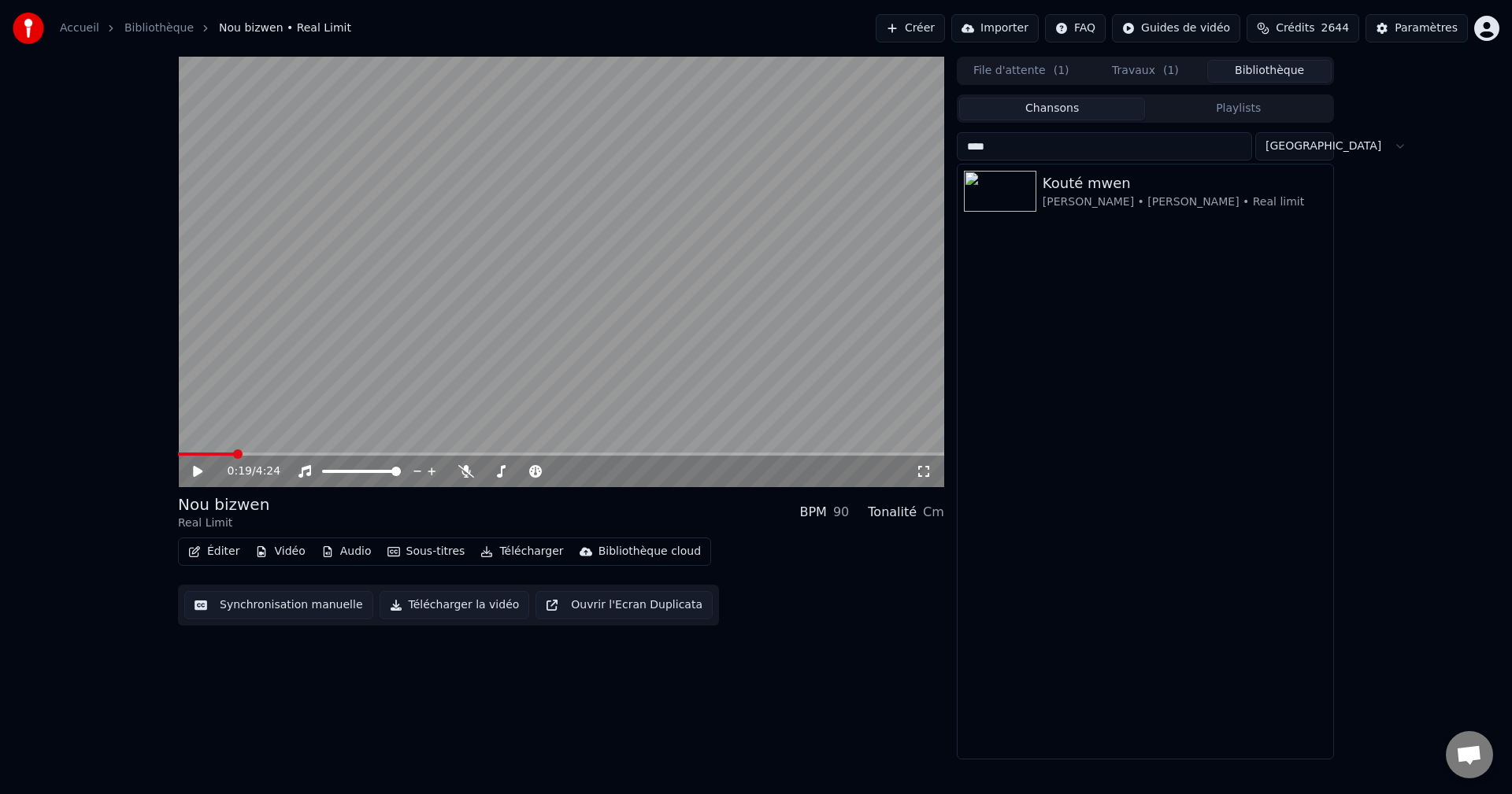
click at [1165, 77] on span "( 1 )" at bounding box center [1170, 70] width 16 height 16
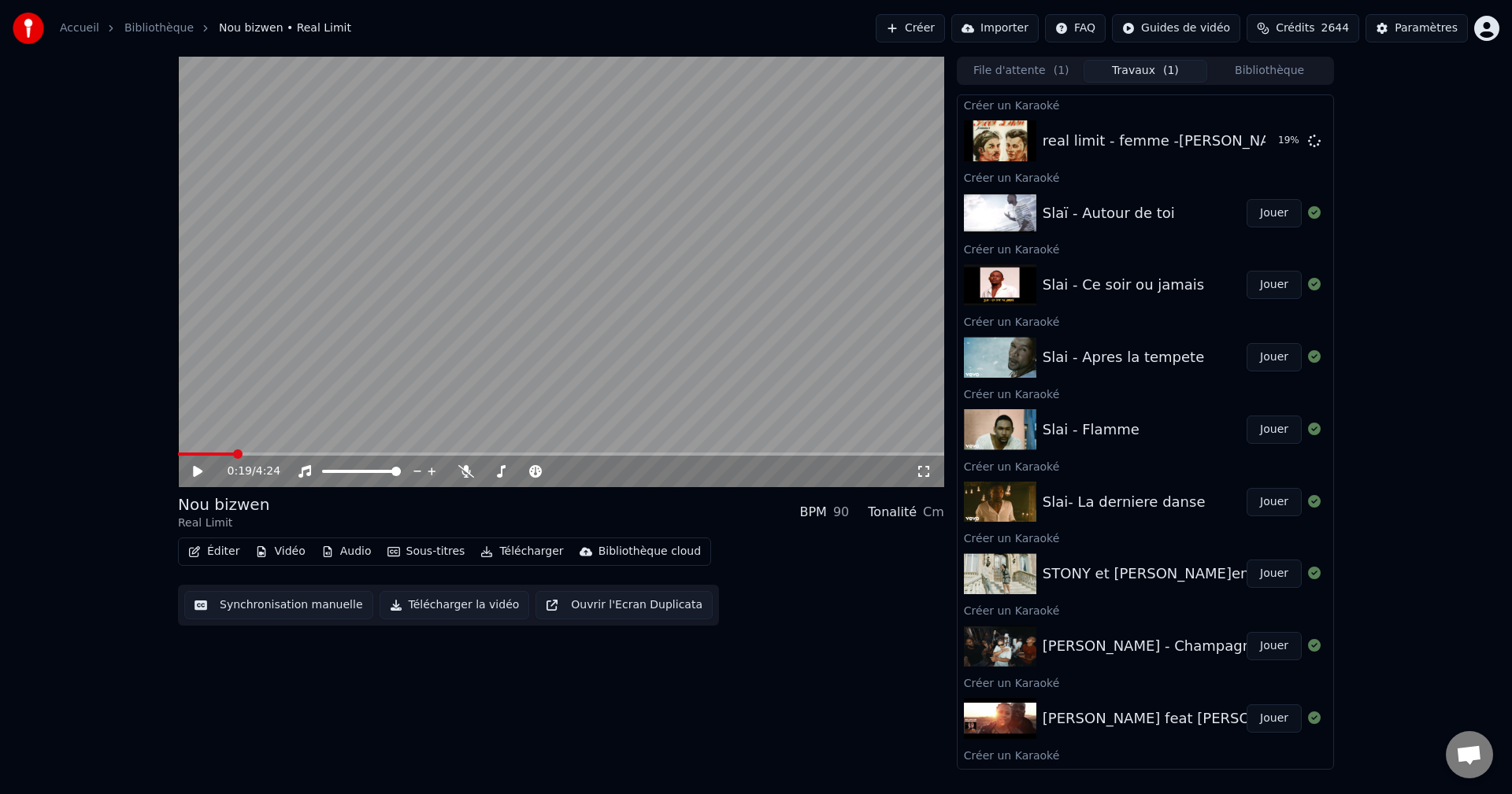
click at [945, 27] on button "Créer" at bounding box center [909, 28] width 70 height 29
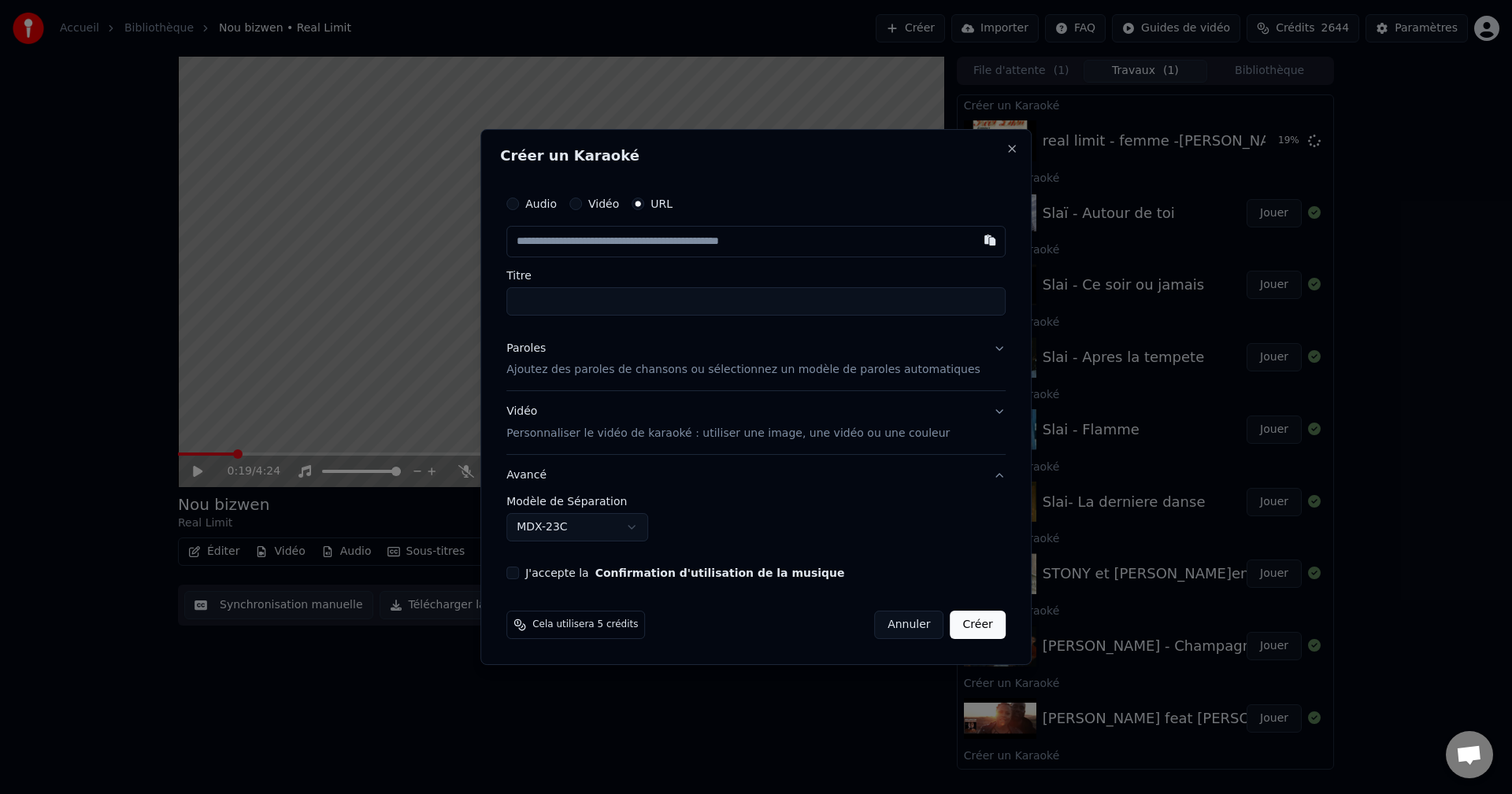
click at [733, 240] on input "text" at bounding box center [756, 242] width 499 height 32
type input "**********"
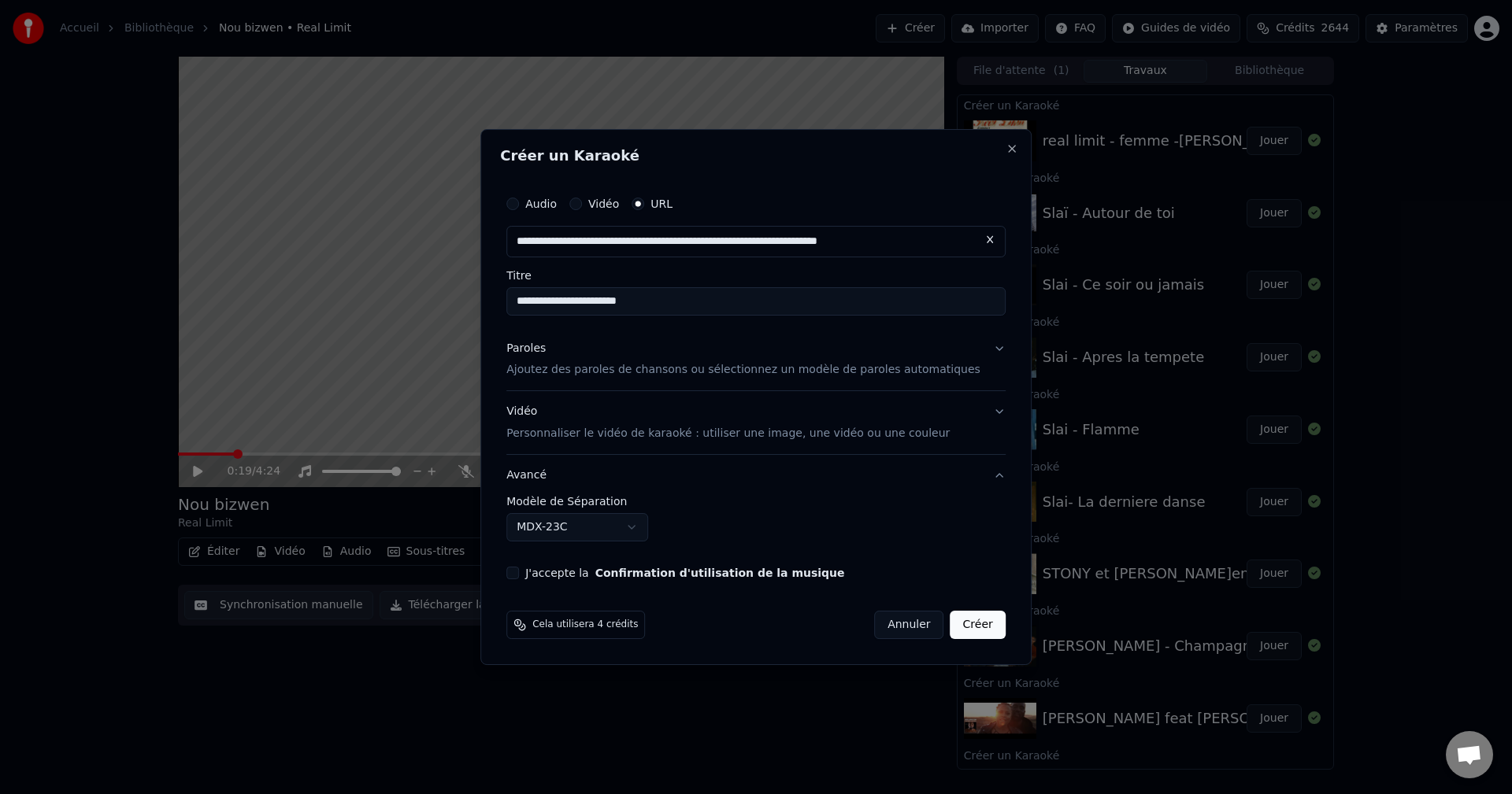
click at [546, 349] on div "Paroles" at bounding box center [526, 348] width 39 height 16
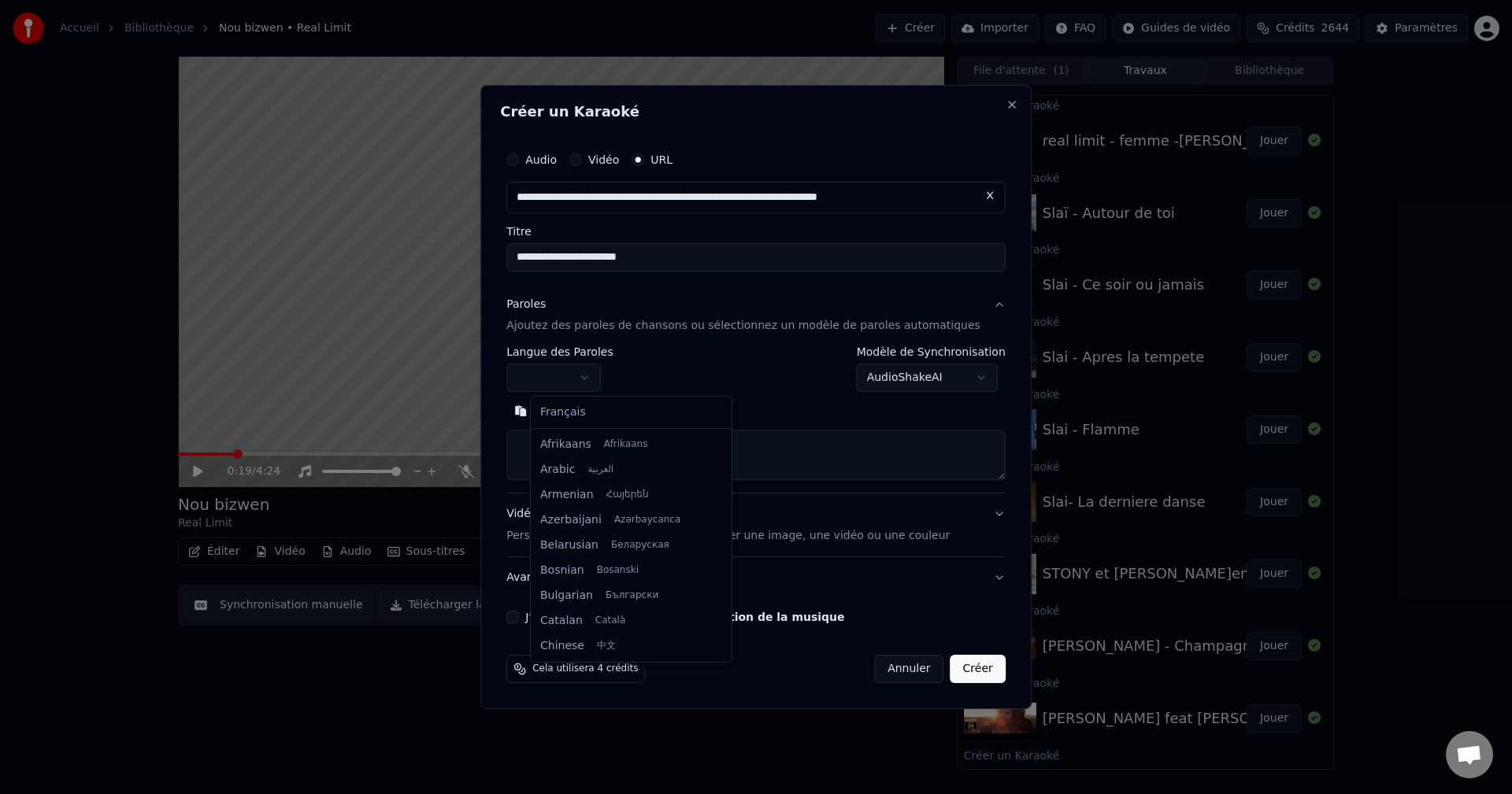
click at [597, 375] on body "Accueil Bibliothèque Nou bizwen • Real Limit Créer Importer FAQ Guides de vidéo…" at bounding box center [756, 397] width 1512 height 794
select select "**"
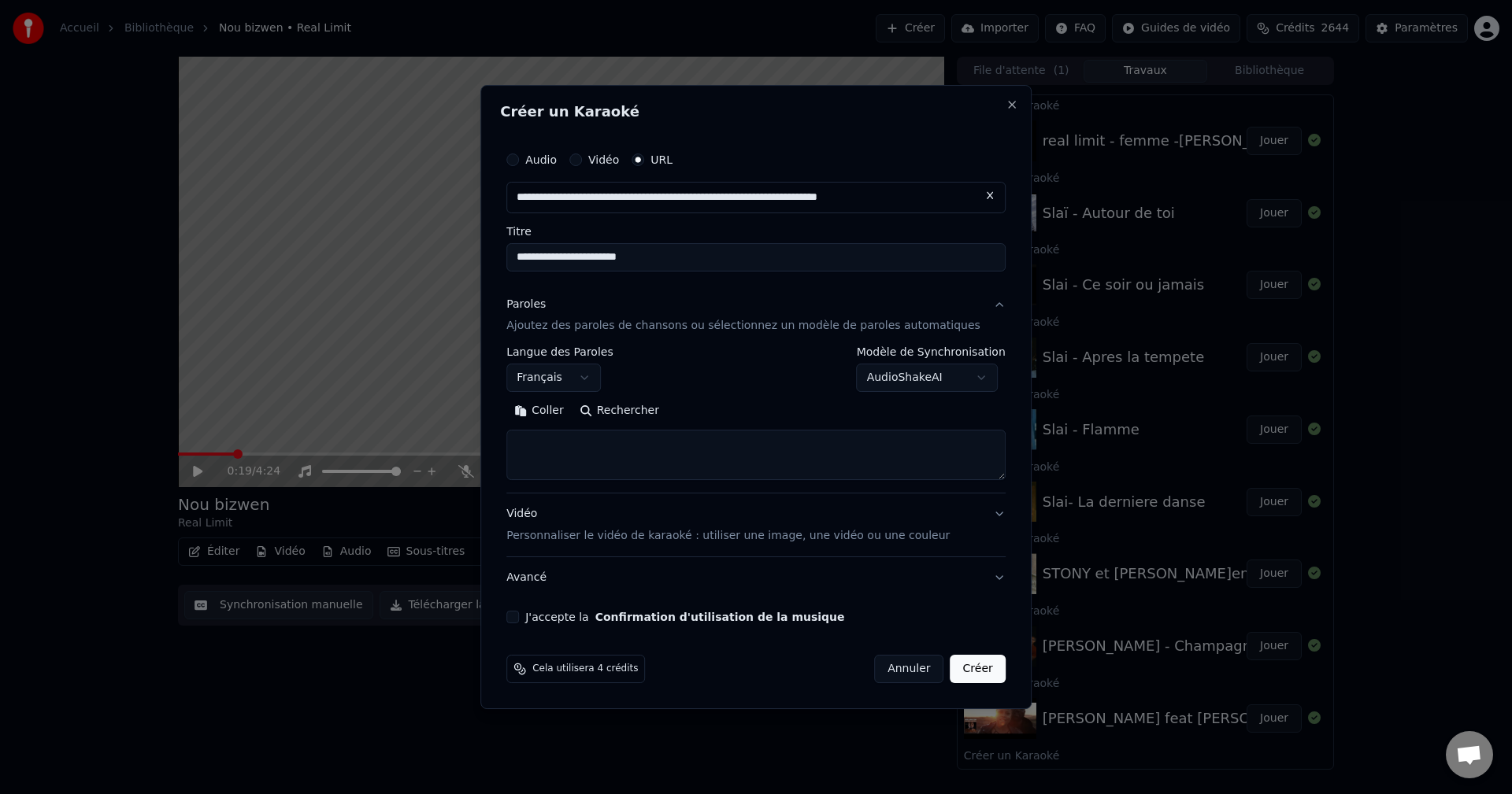
click at [614, 449] on textarea at bounding box center [756, 456] width 499 height 50
paste textarea "**********"
click at [701, 406] on button "Développer" at bounding box center [722, 411] width 96 height 25
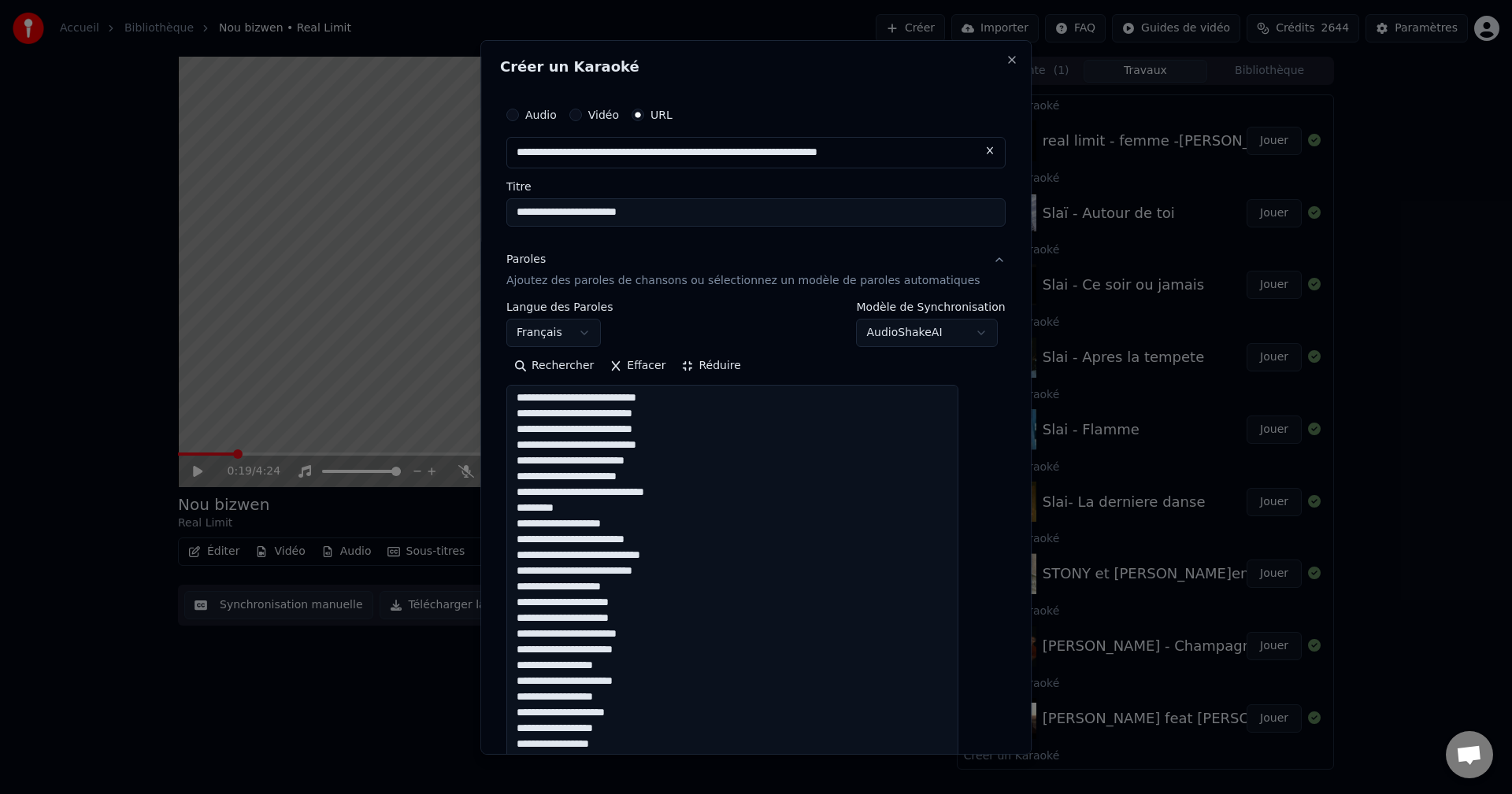
scroll to position [79, 0]
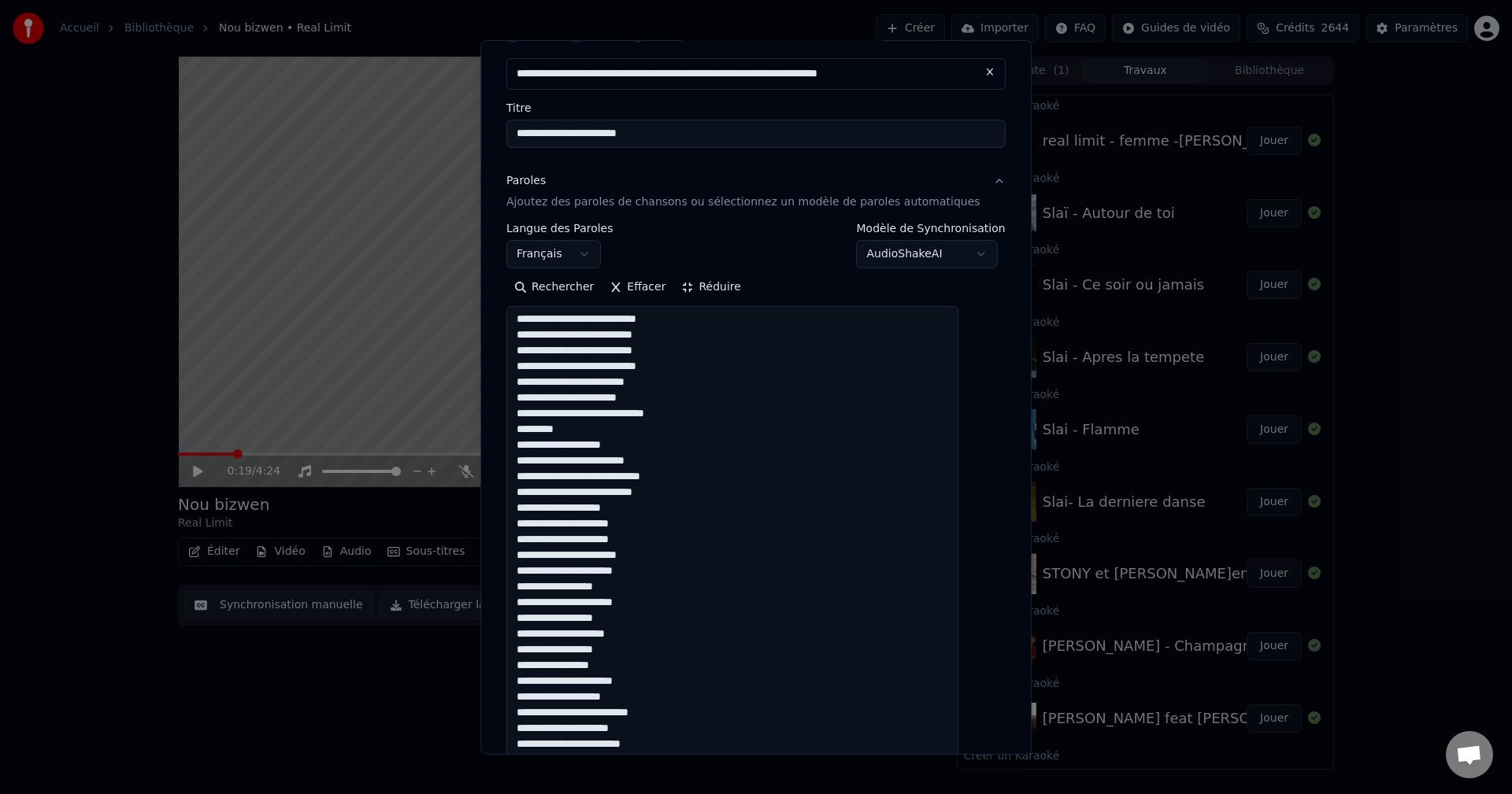
click at [660, 561] on textarea at bounding box center [732, 712] width 452 height 814
click at [643, 395] on textarea at bounding box center [732, 712] width 452 height 814
click at [631, 351] on textarea at bounding box center [732, 712] width 452 height 814
click at [534, 433] on textarea at bounding box center [732, 712] width 452 height 814
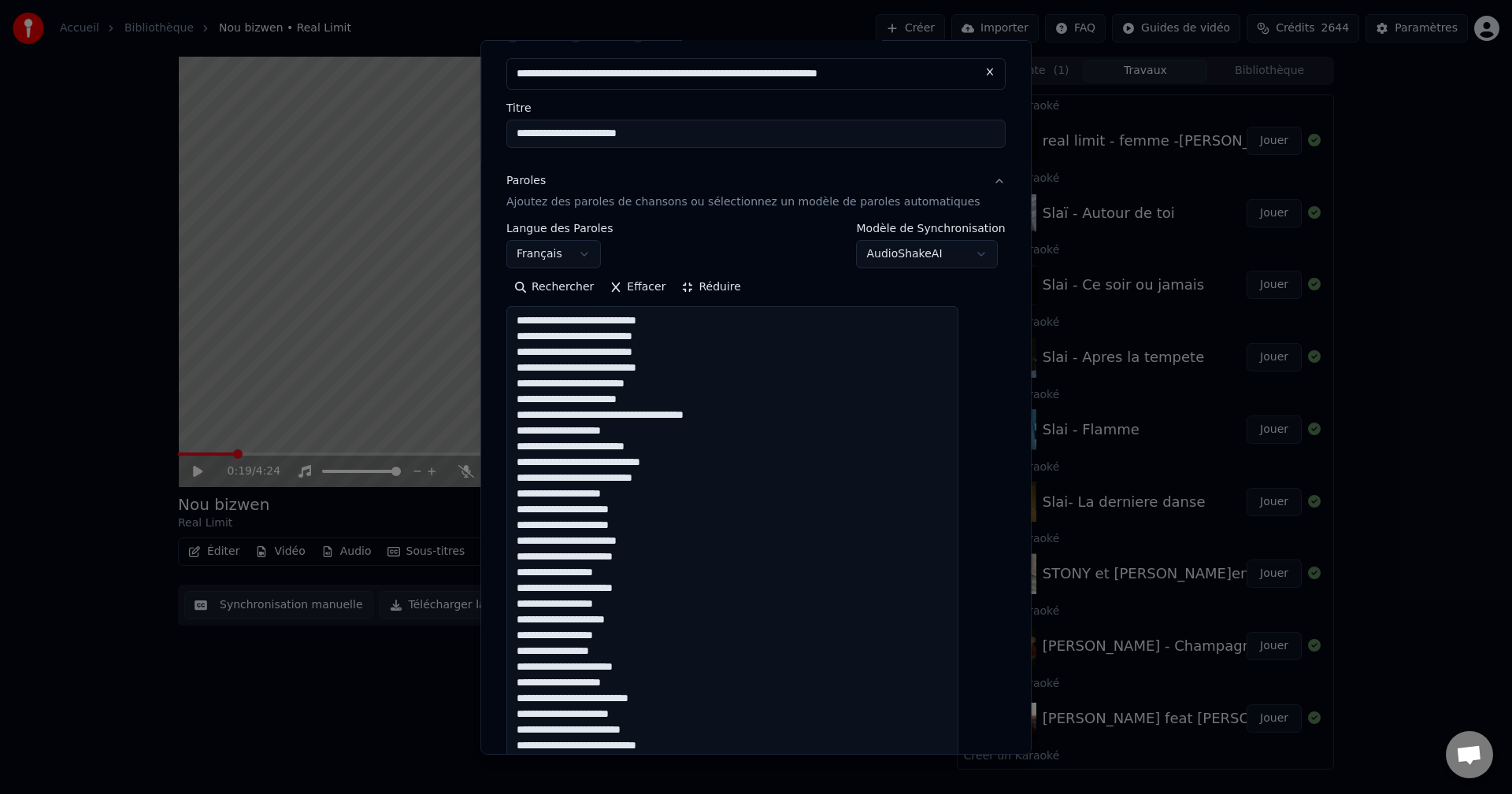
click at [660, 461] on textarea at bounding box center [732, 712] width 452 height 814
click at [669, 567] on textarea at bounding box center [732, 712] width 452 height 814
click at [676, 547] on textarea at bounding box center [732, 712] width 452 height 814
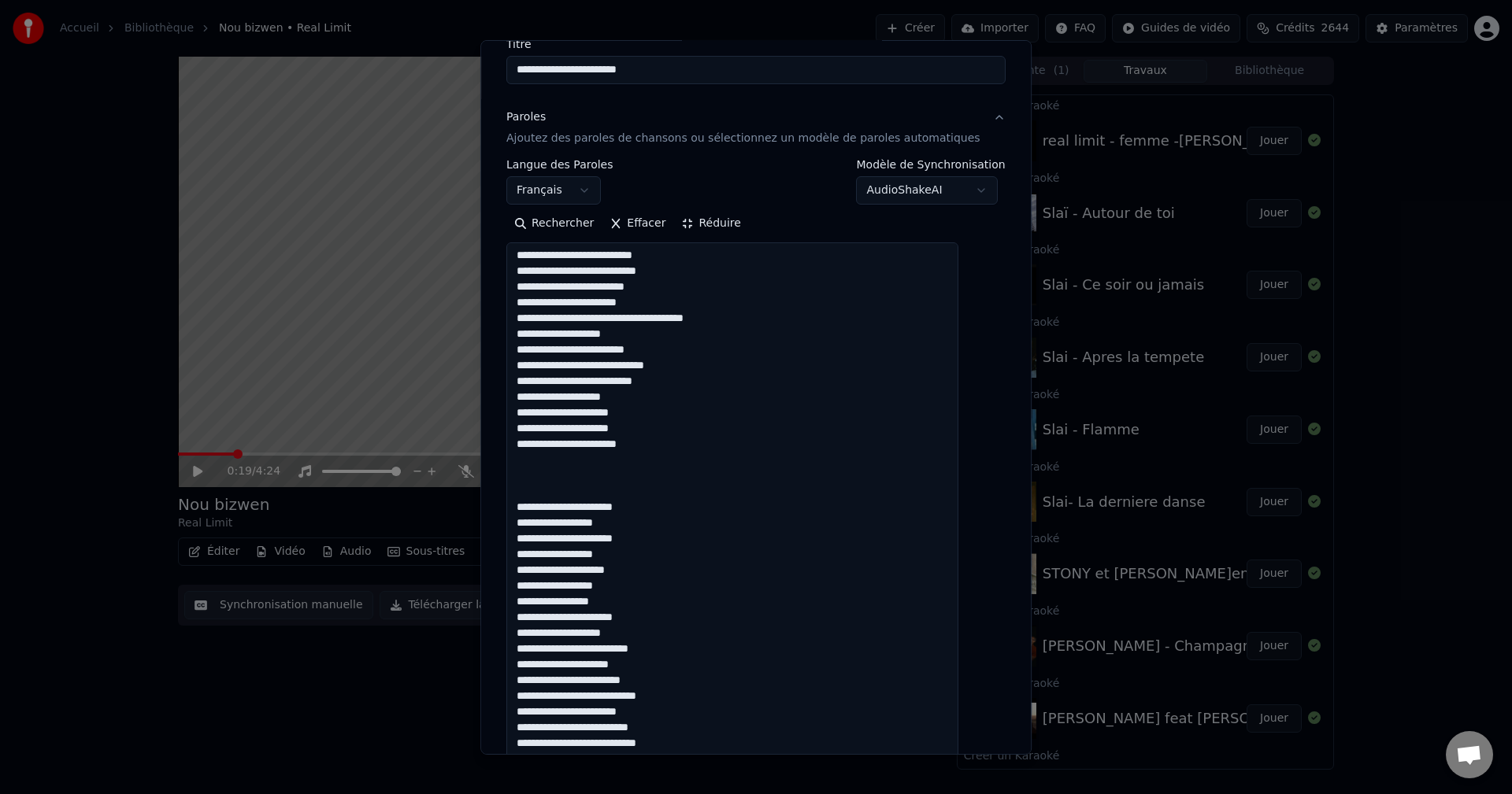
scroll to position [236, 0]
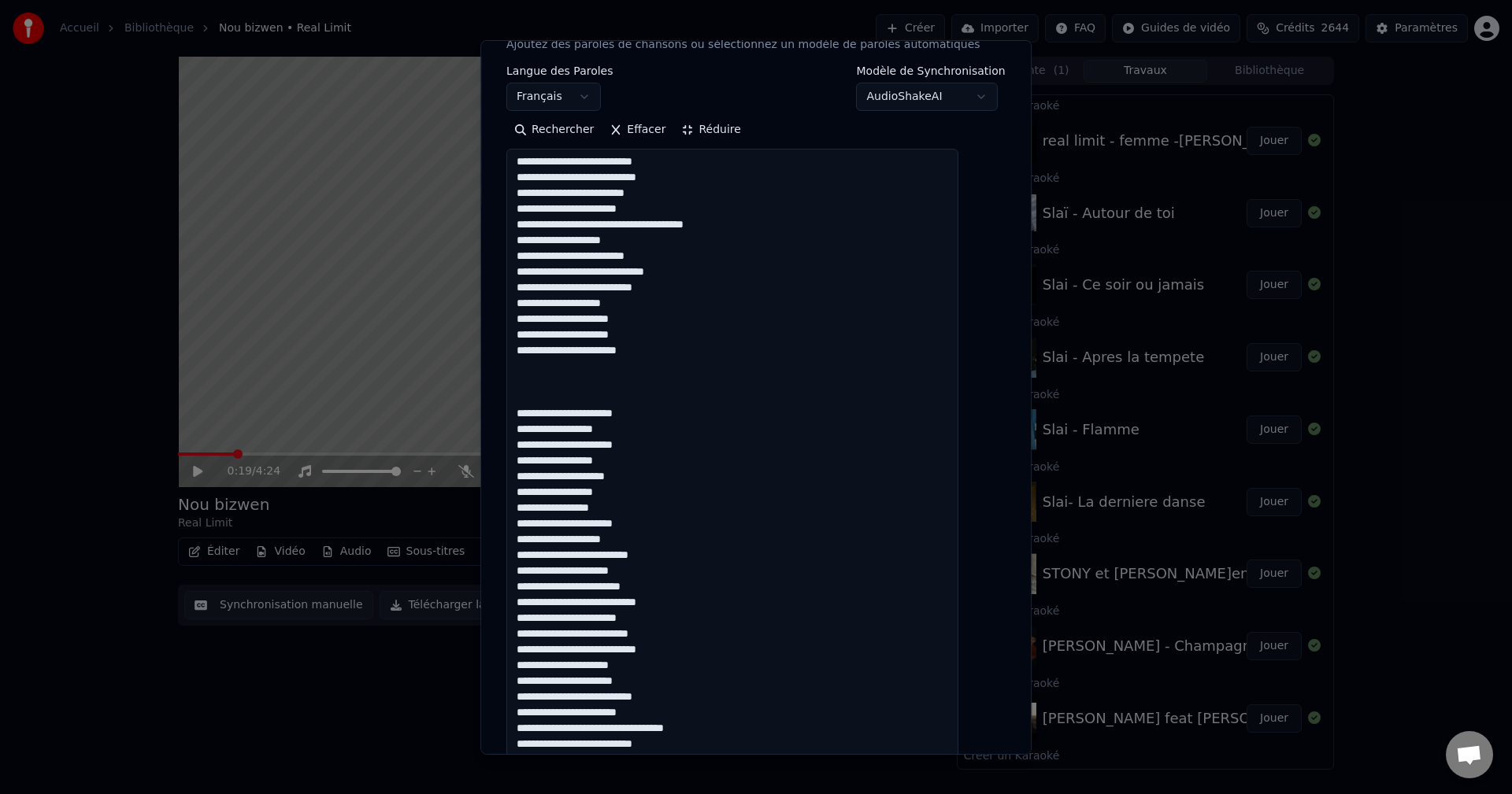
click at [641, 394] on textarea at bounding box center [732, 556] width 452 height 814
click at [596, 393] on textarea at bounding box center [732, 556] width 452 height 814
click at [645, 427] on textarea at bounding box center [732, 556] width 452 height 814
click at [631, 510] on textarea at bounding box center [732, 556] width 452 height 814
click at [635, 562] on textarea at bounding box center [732, 556] width 452 height 814
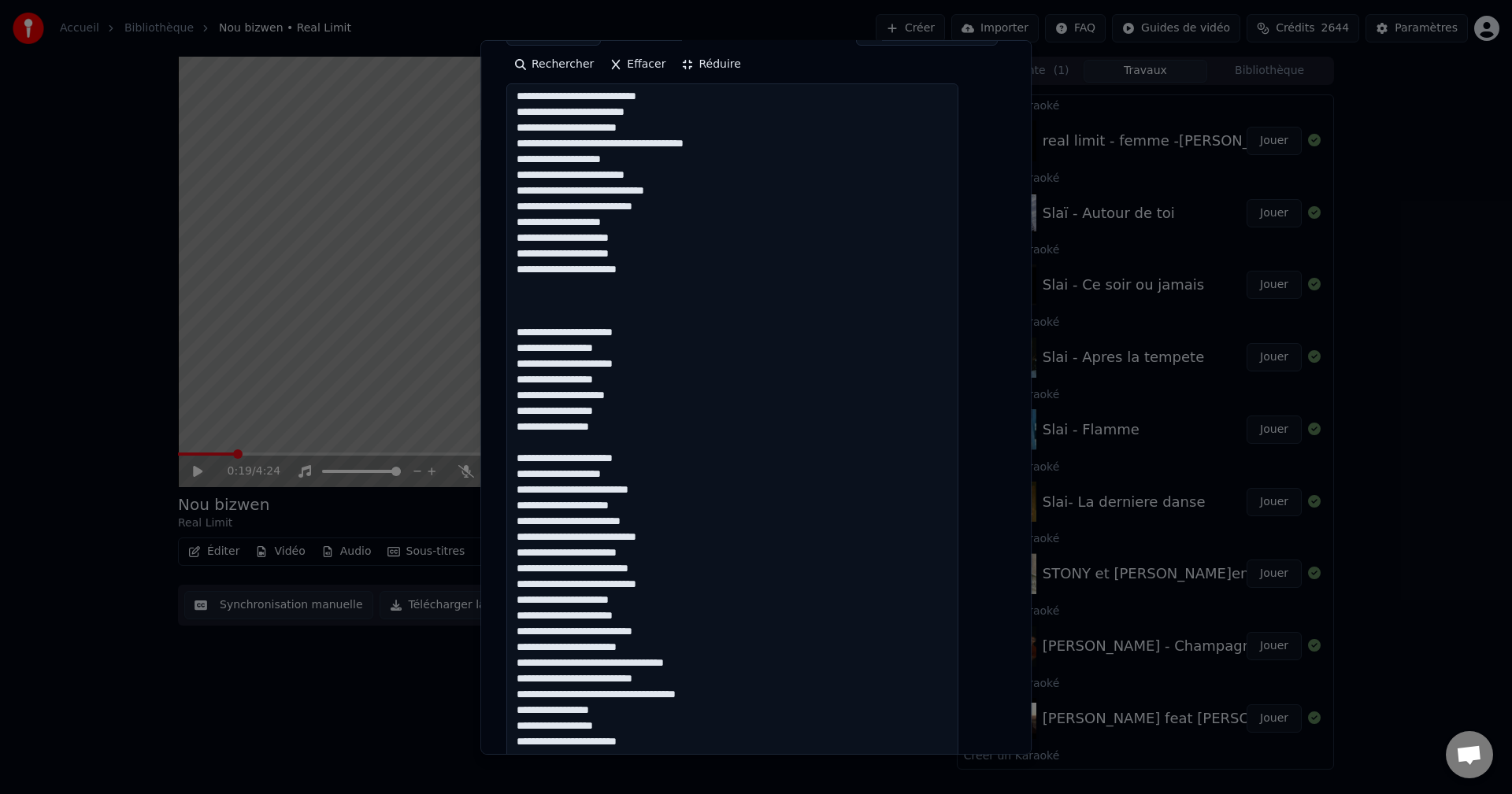
scroll to position [394, 0]
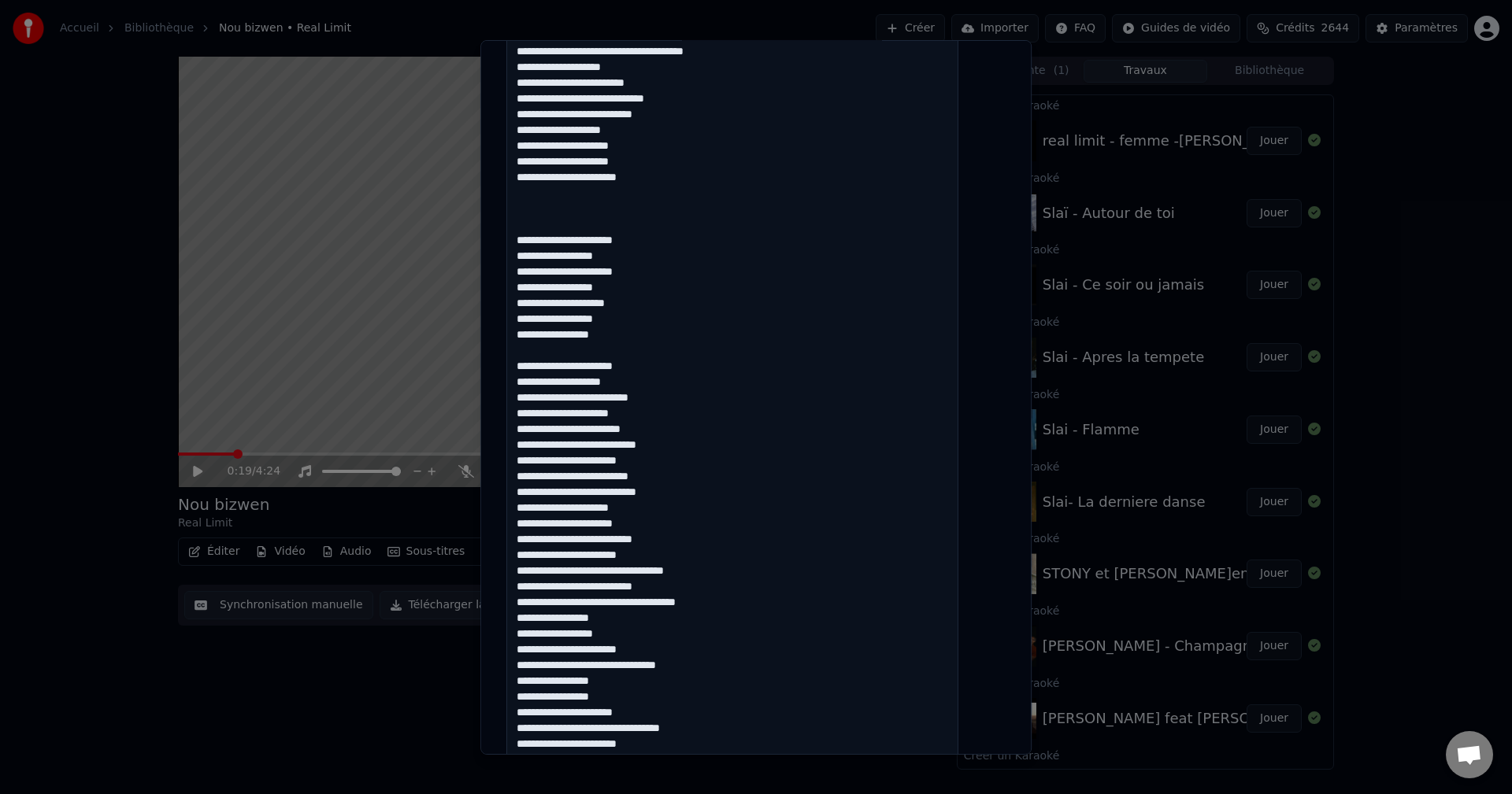
click at [662, 415] on textarea at bounding box center [732, 398] width 452 height 814
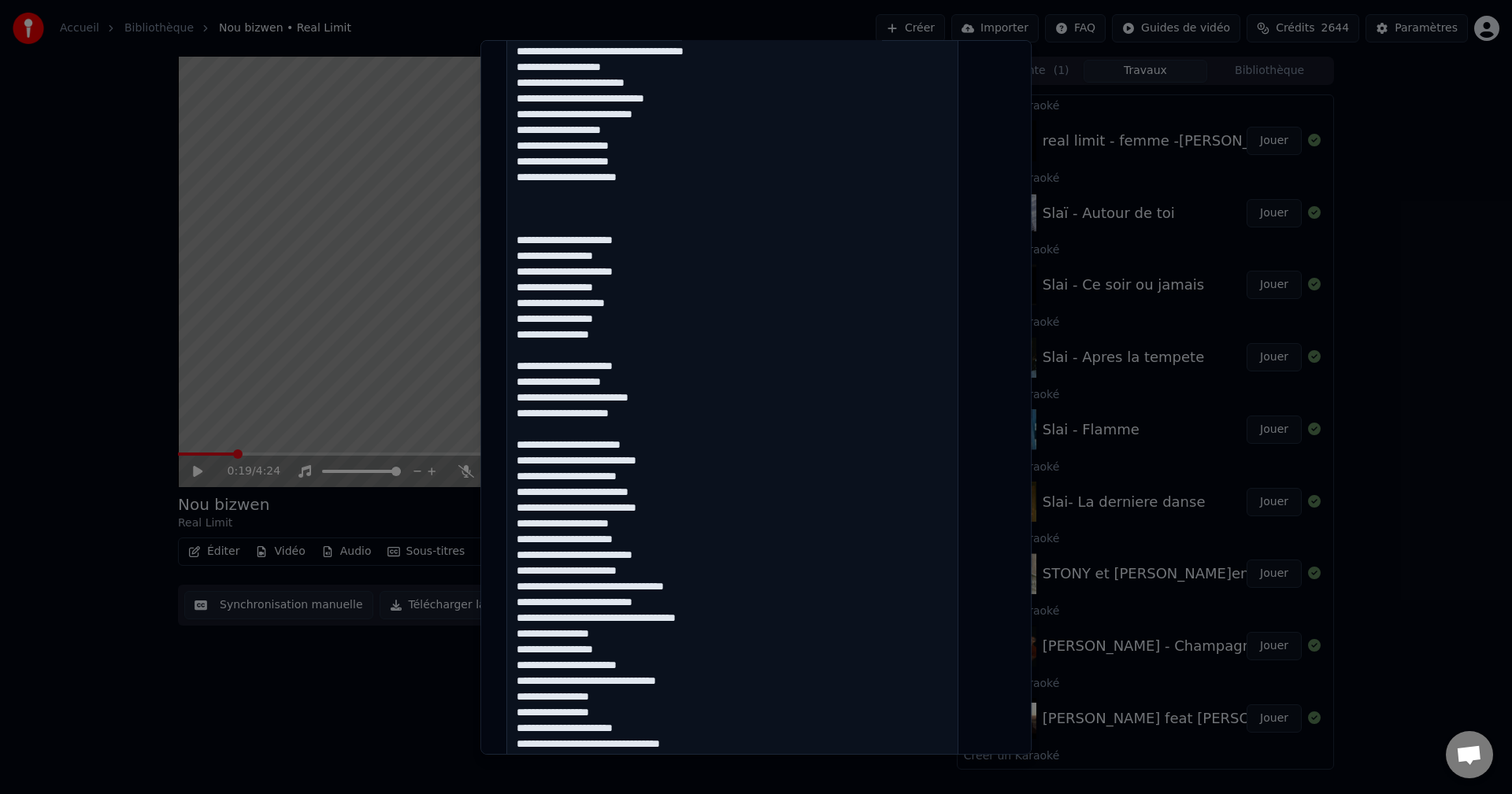
click at [701, 460] on textarea at bounding box center [732, 398] width 452 height 814
click at [672, 475] on textarea at bounding box center [732, 398] width 452 height 814
click at [695, 490] on textarea at bounding box center [732, 398] width 452 height 814
click at [701, 507] on textarea at bounding box center [732, 398] width 452 height 814
click at [692, 510] on textarea at bounding box center [732, 398] width 452 height 814
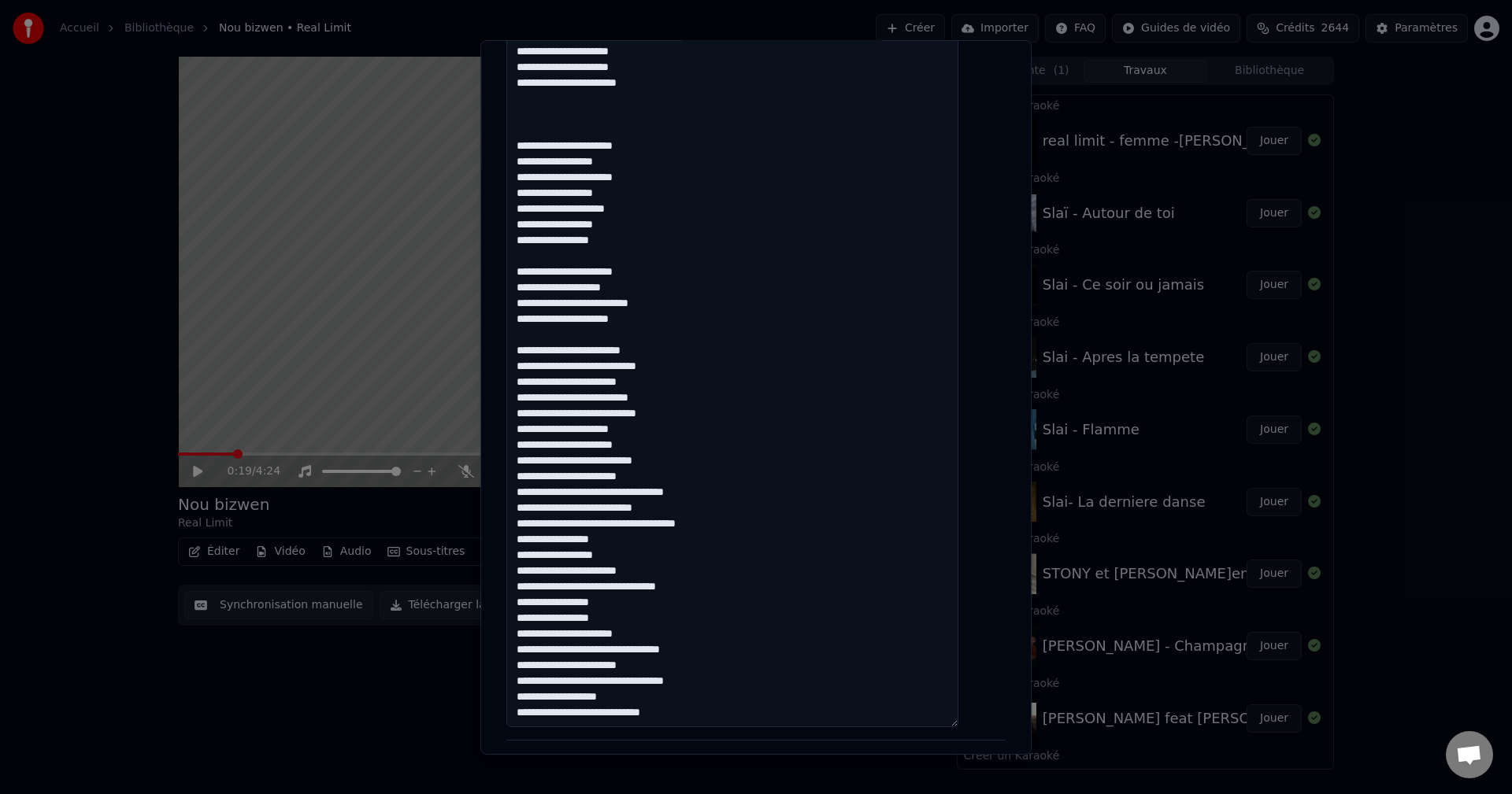
scroll to position [551, 0]
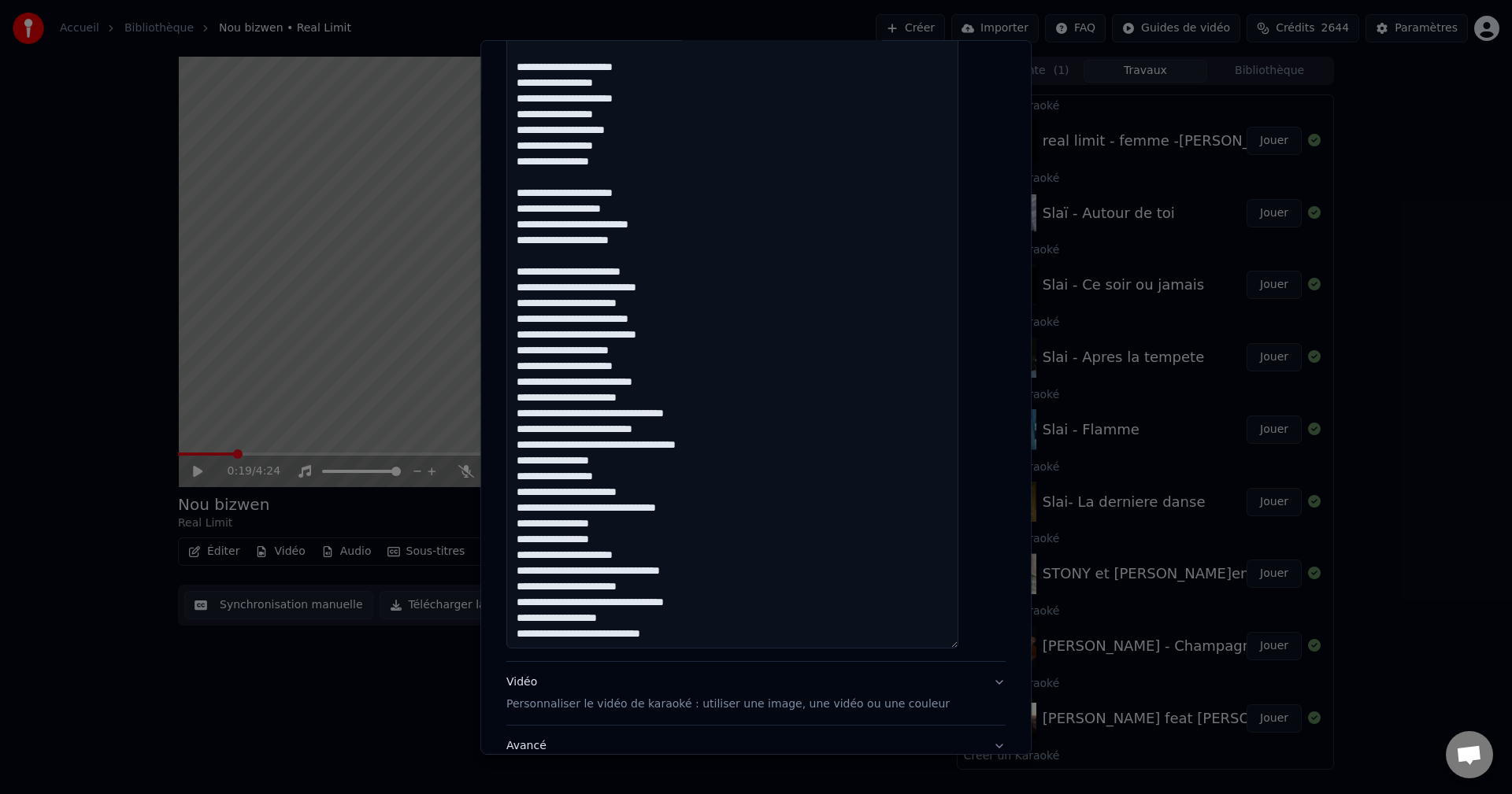
click at [629, 541] on textarea at bounding box center [732, 241] width 452 height 814
drag, startPoint x: 588, startPoint y: 590, endPoint x: 526, endPoint y: 593, distance: 62.1
click at [526, 593] on textarea at bounding box center [732, 241] width 452 height 814
click at [723, 562] on textarea at bounding box center [732, 241] width 452 height 814
click at [721, 568] on textarea at bounding box center [732, 241] width 452 height 814
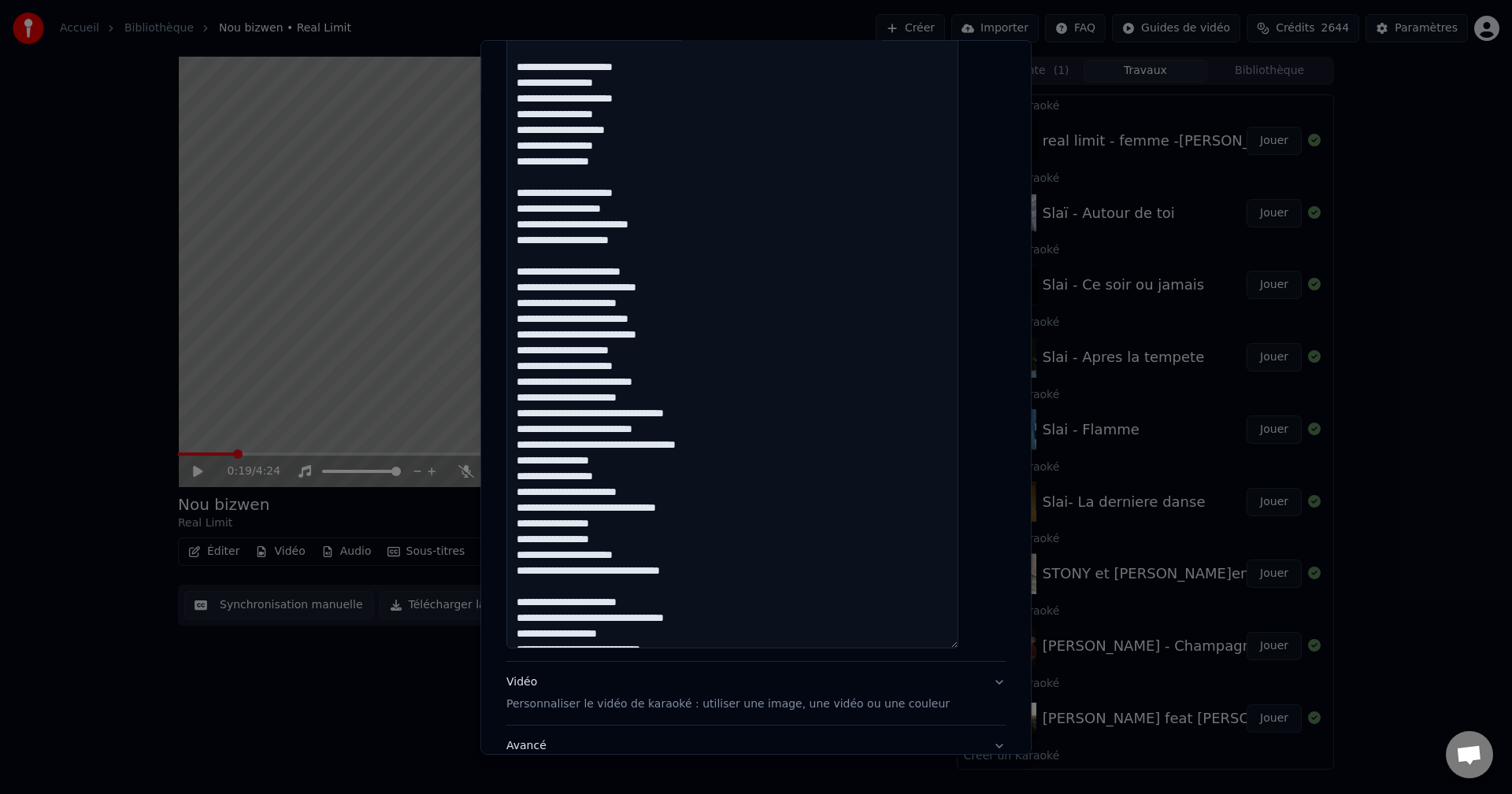
paste textarea "**********"
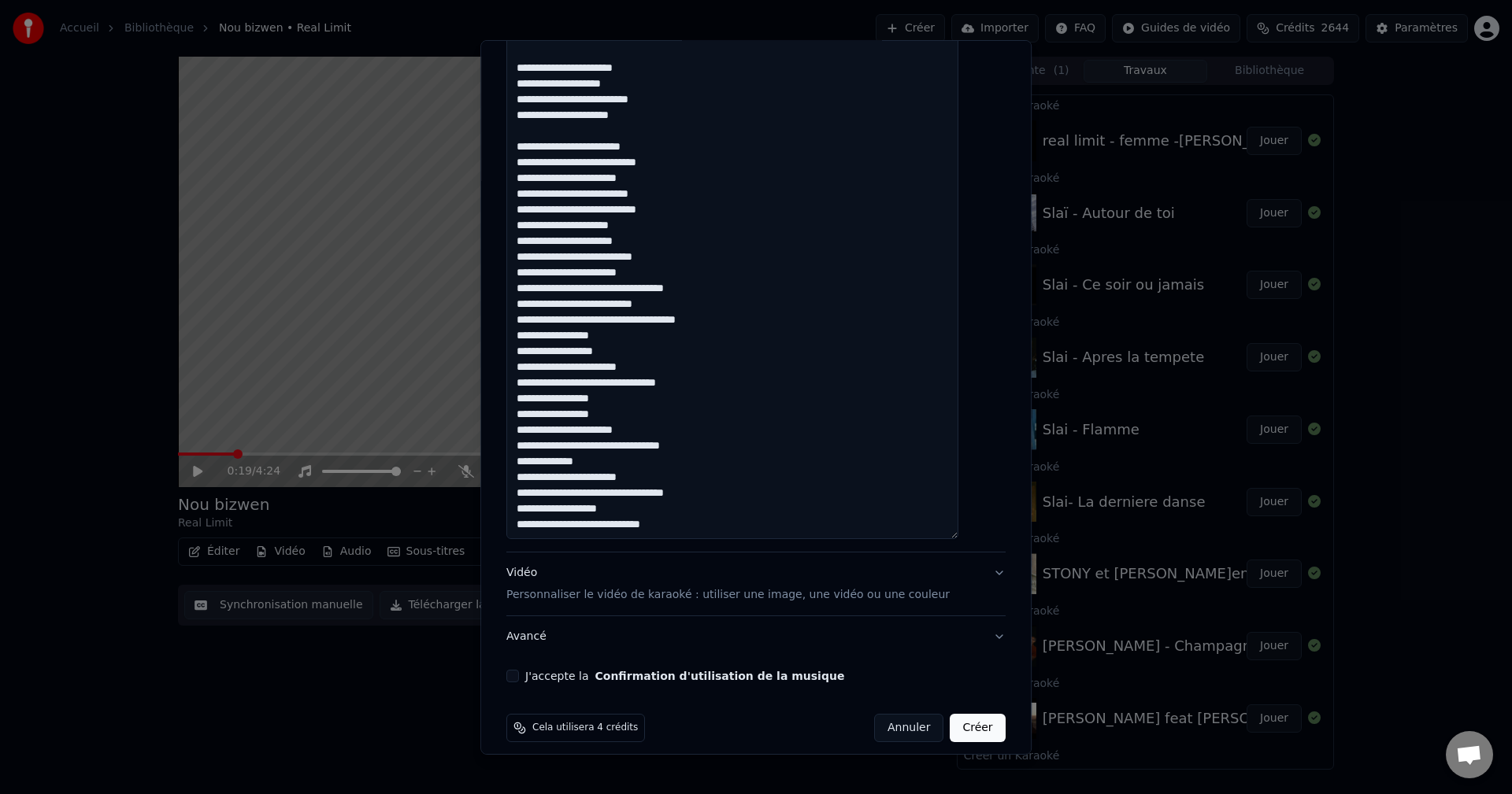
scroll to position [674, 0]
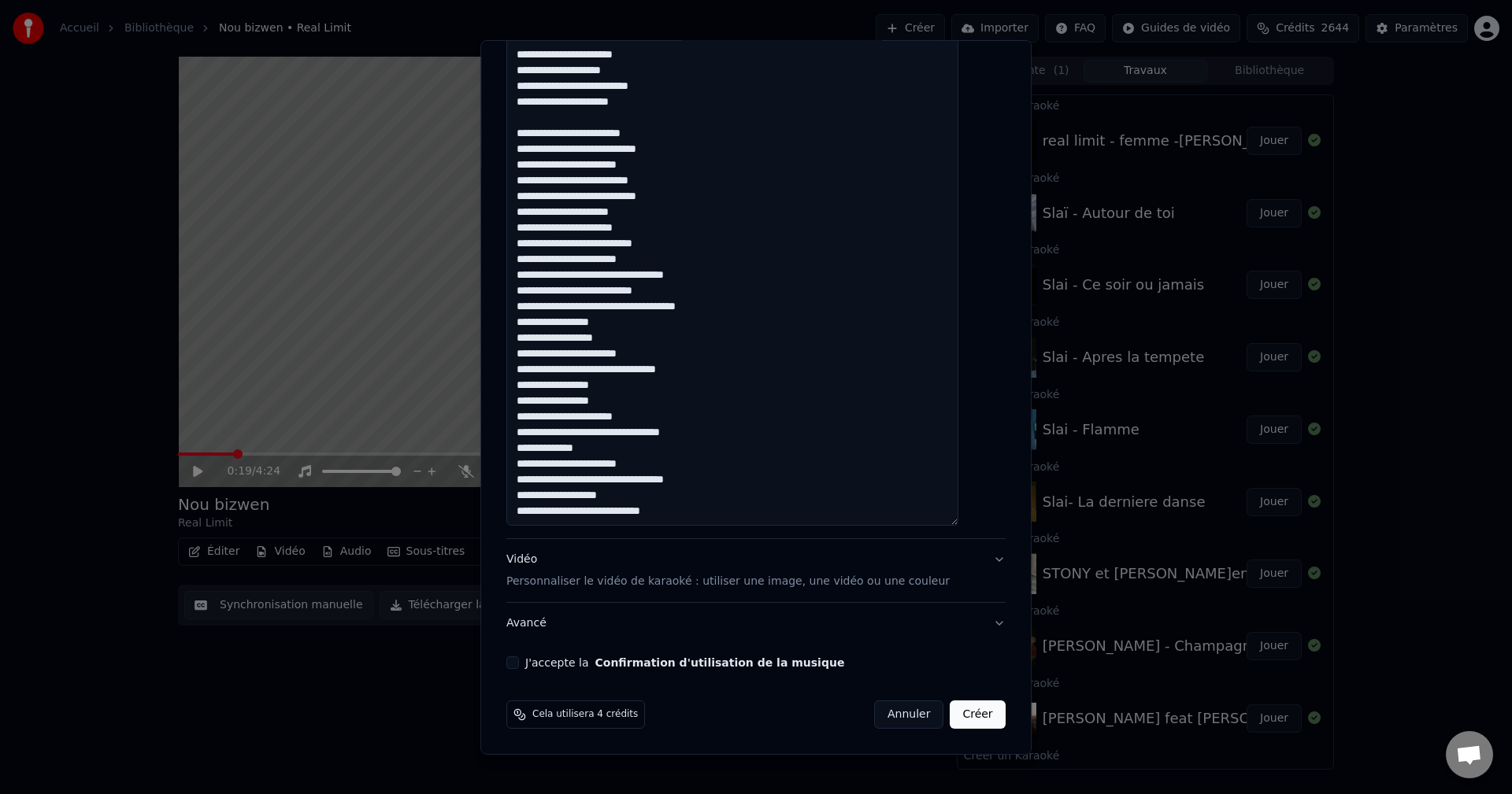
click at [704, 516] on textarea at bounding box center [732, 118] width 452 height 814
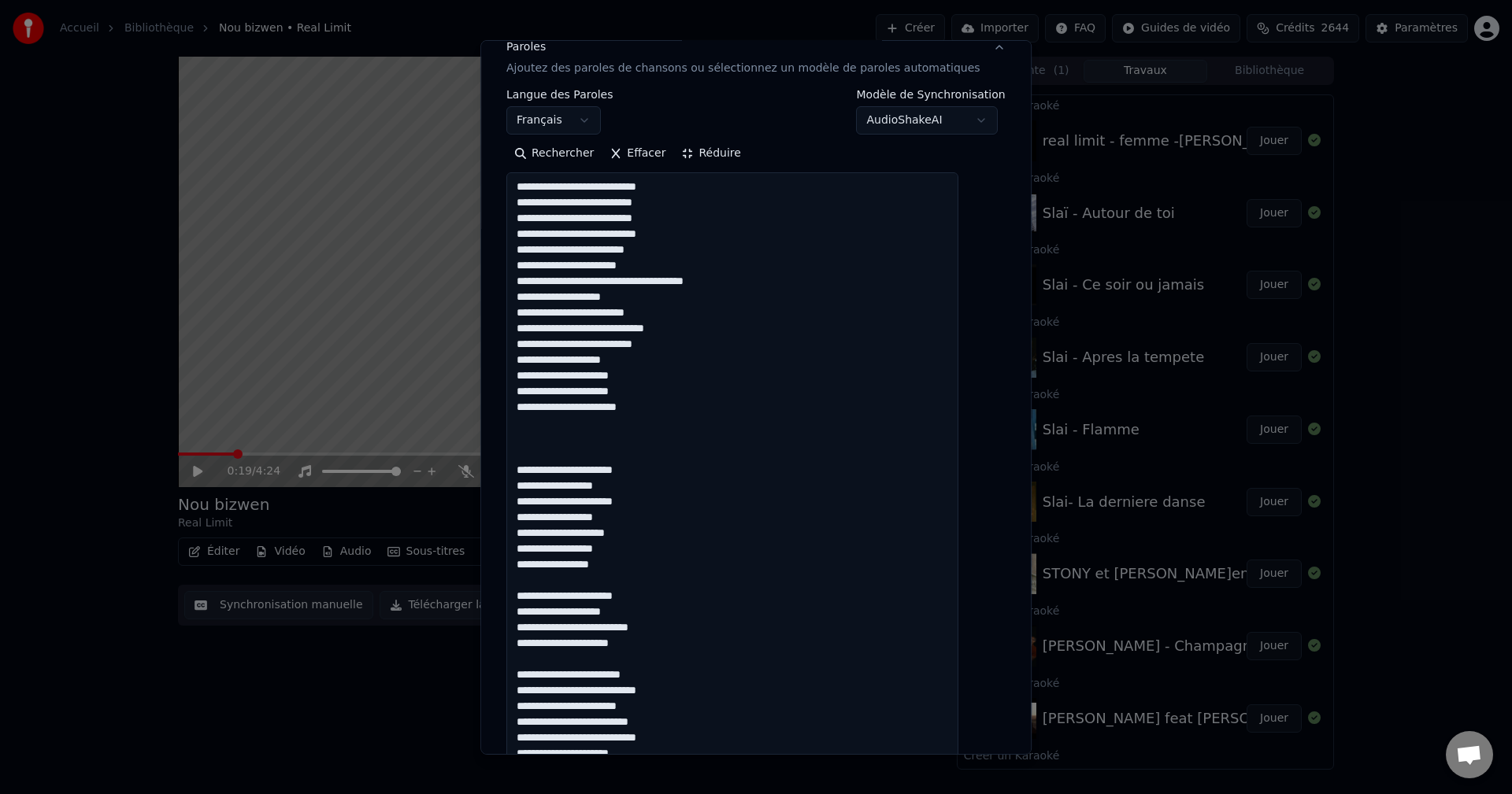
scroll to position [201, 0]
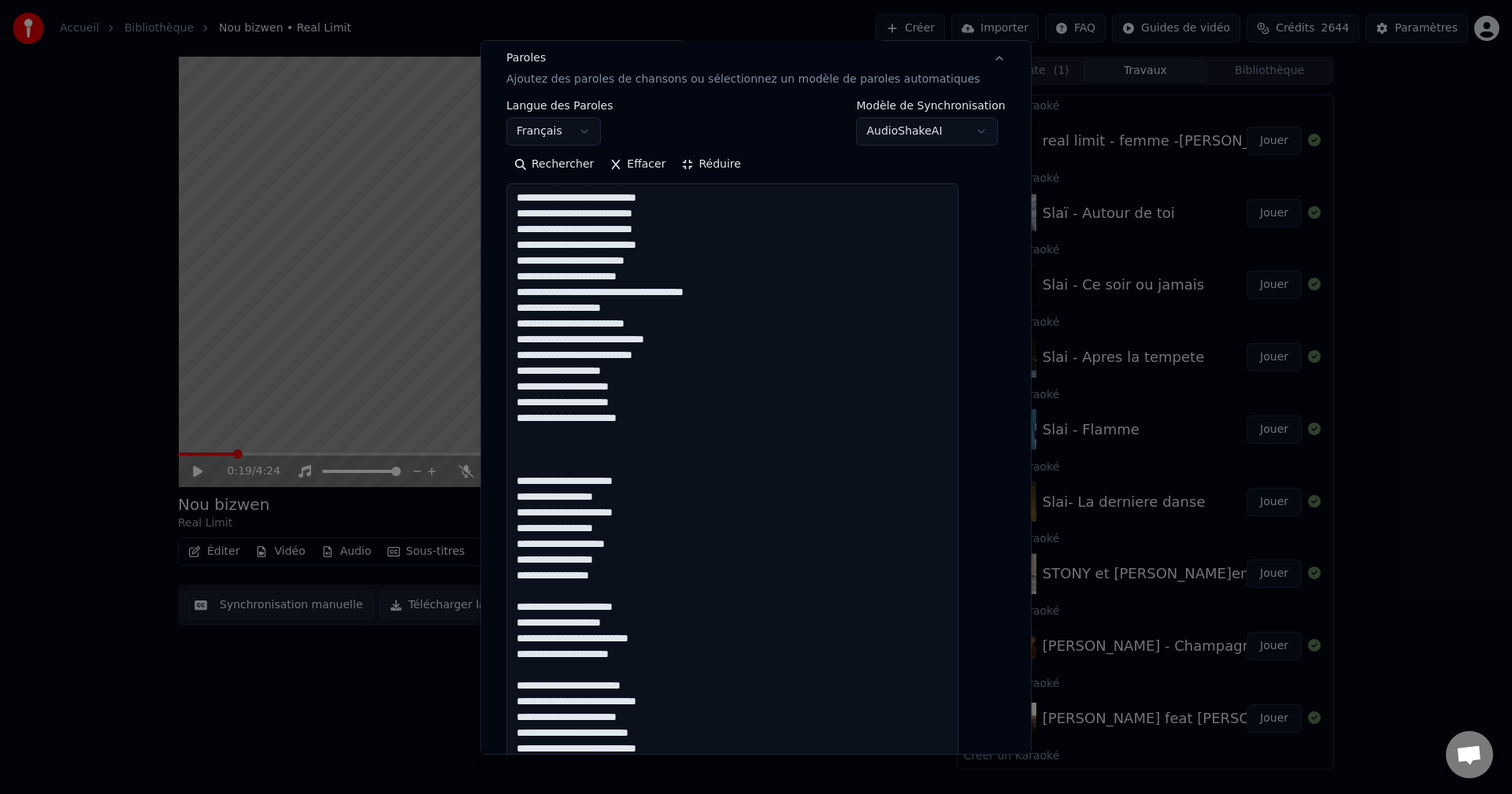
drag, startPoint x: 534, startPoint y: 204, endPoint x: 692, endPoint y: 236, distance: 161.2
click at [692, 236] on textarea at bounding box center [732, 590] width 452 height 814
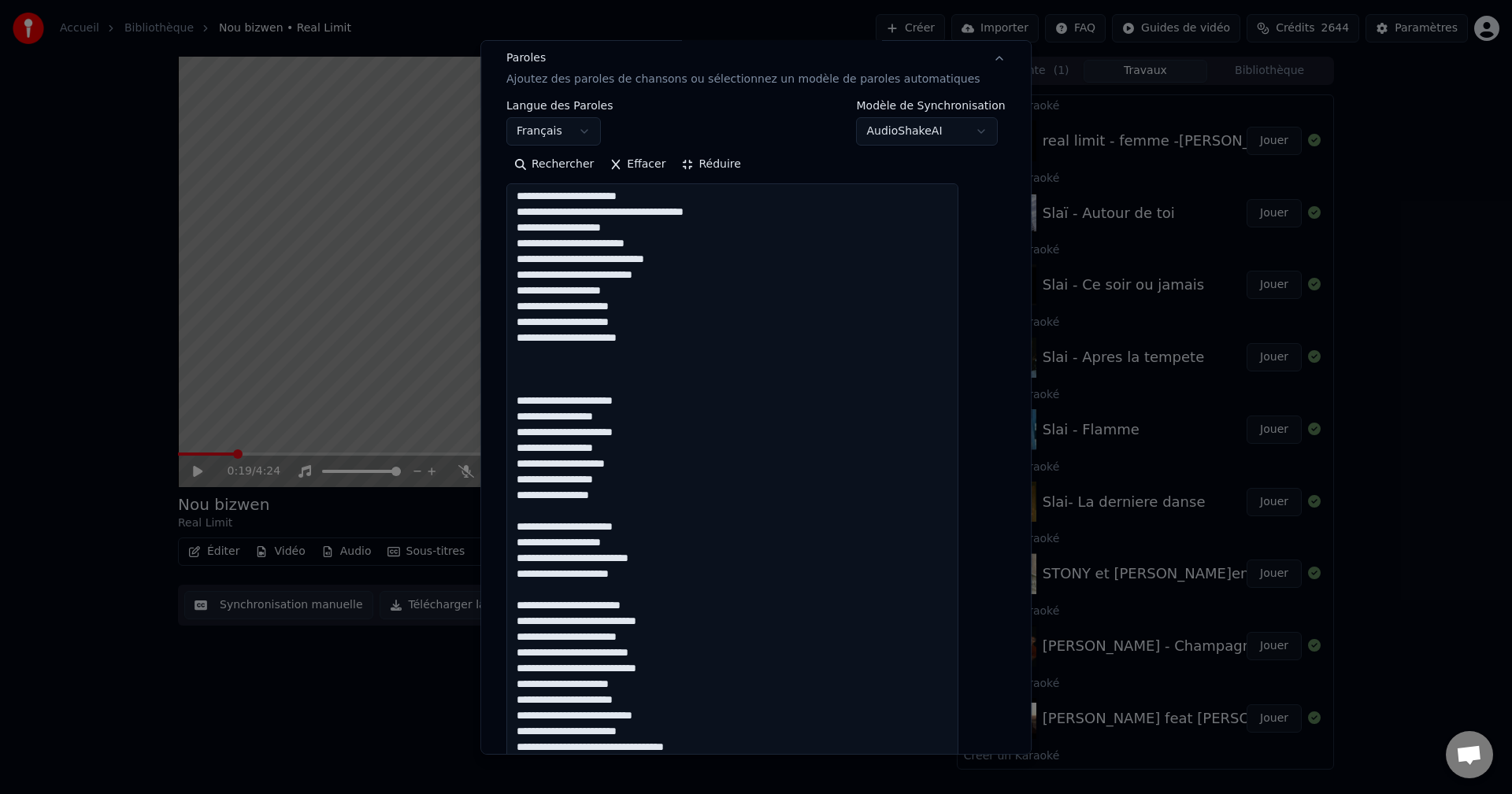
click at [750, 749] on textarea at bounding box center [732, 590] width 452 height 814
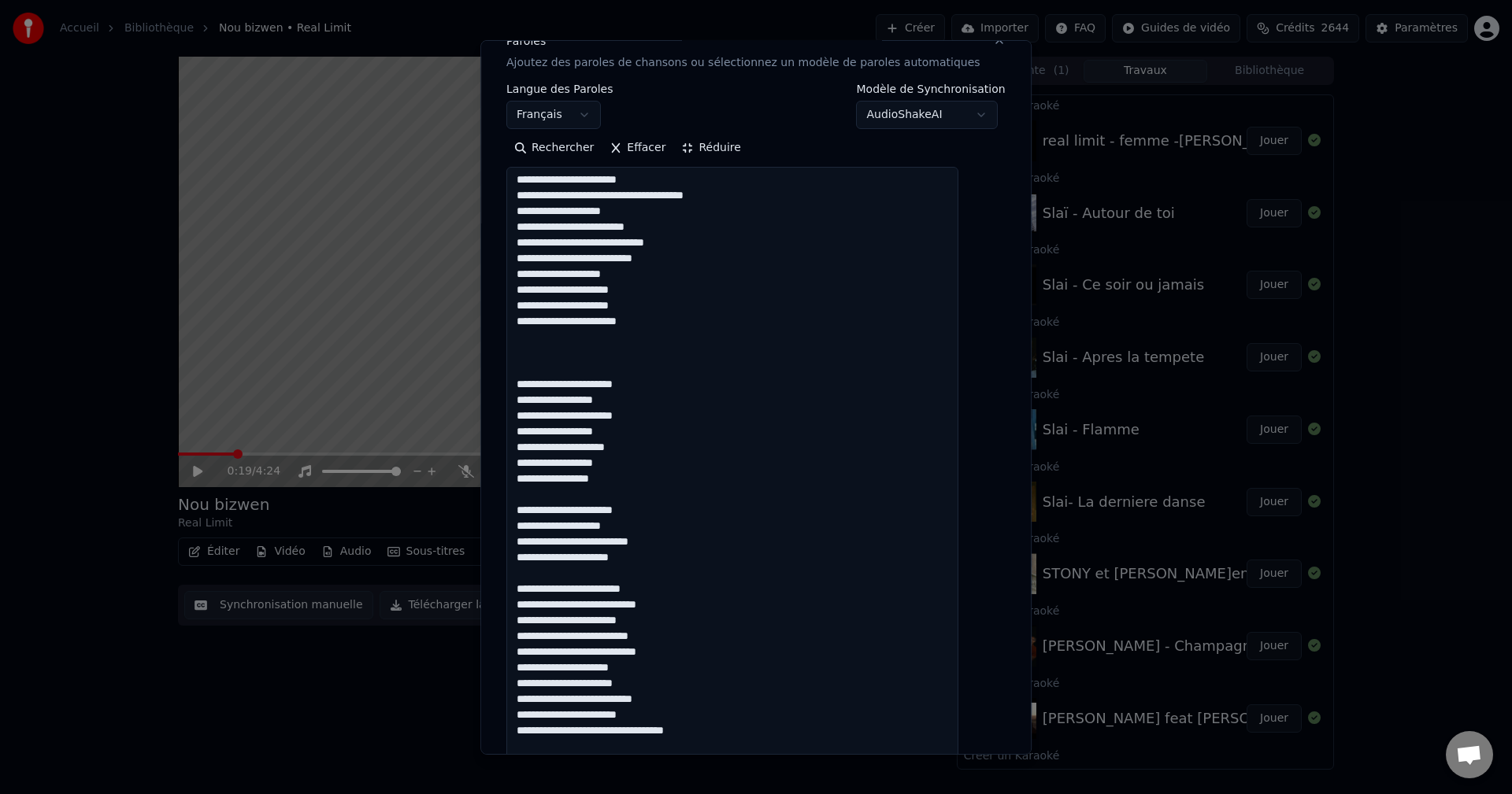
scroll to position [233, 0]
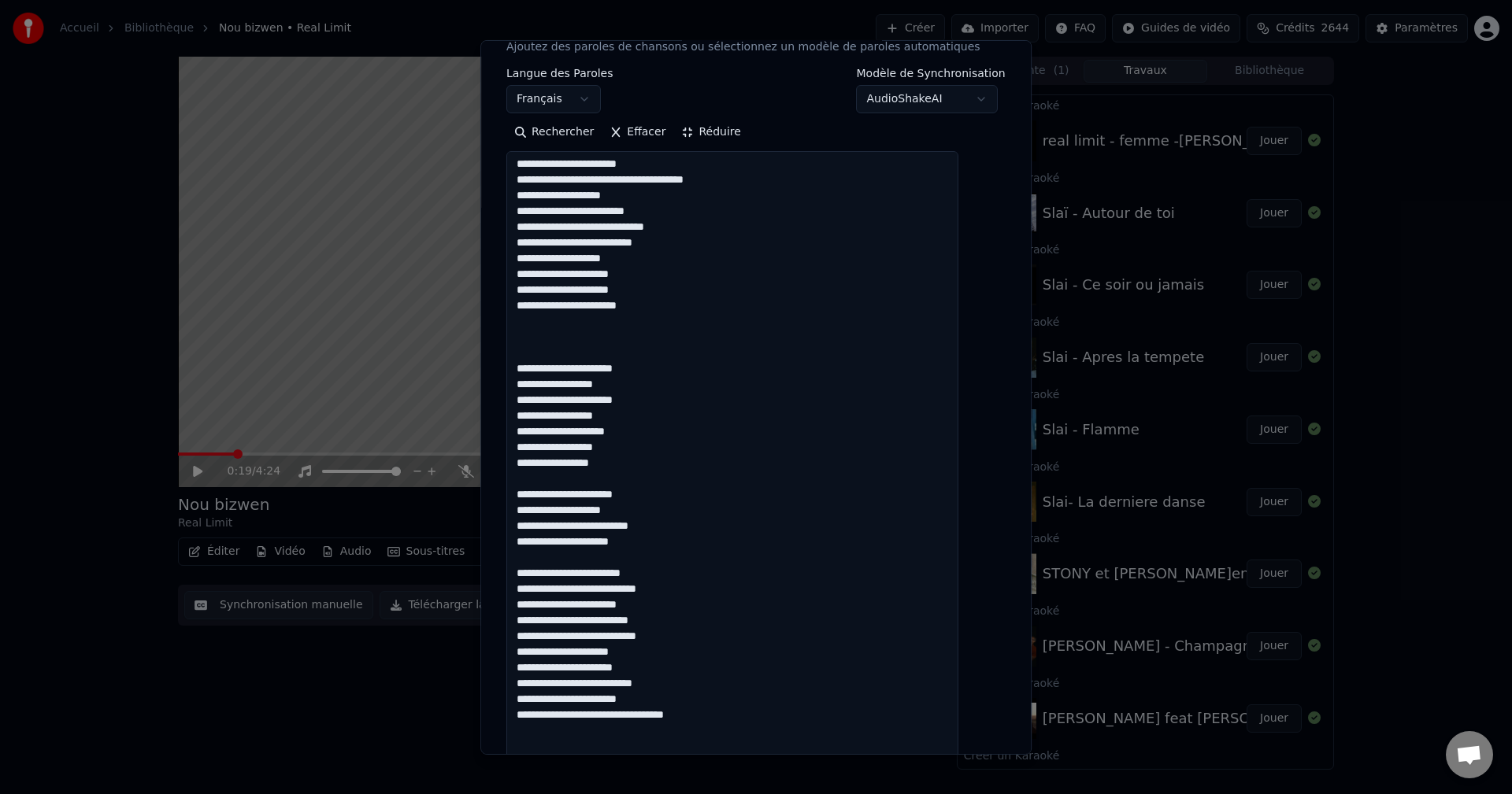
paste textarea "**********"
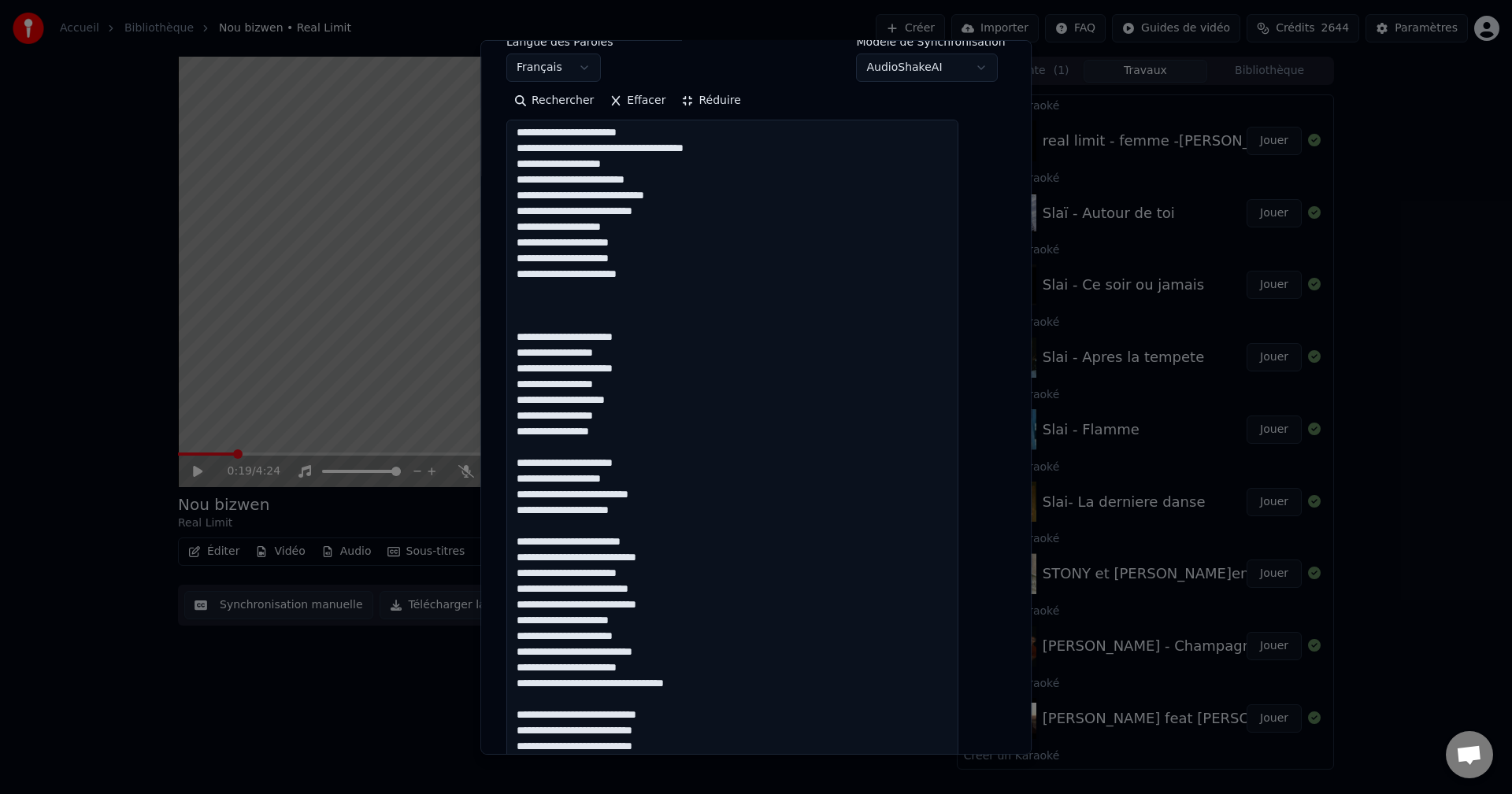
scroll to position [144, 0]
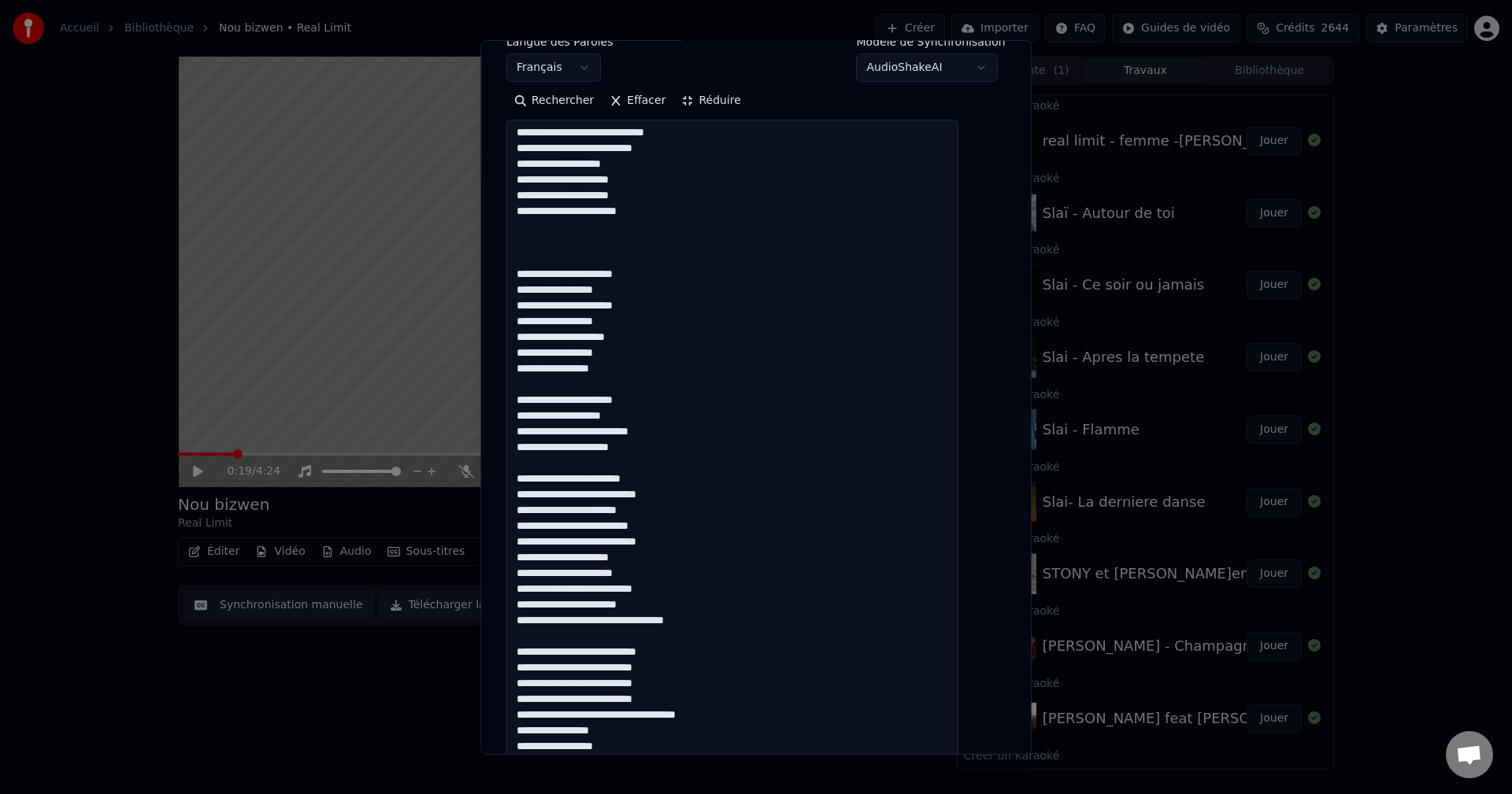
drag, startPoint x: 688, startPoint y: 682, endPoint x: 530, endPoint y: 655, distance: 160.3
click at [530, 655] on textarea at bounding box center [732, 526] width 452 height 814
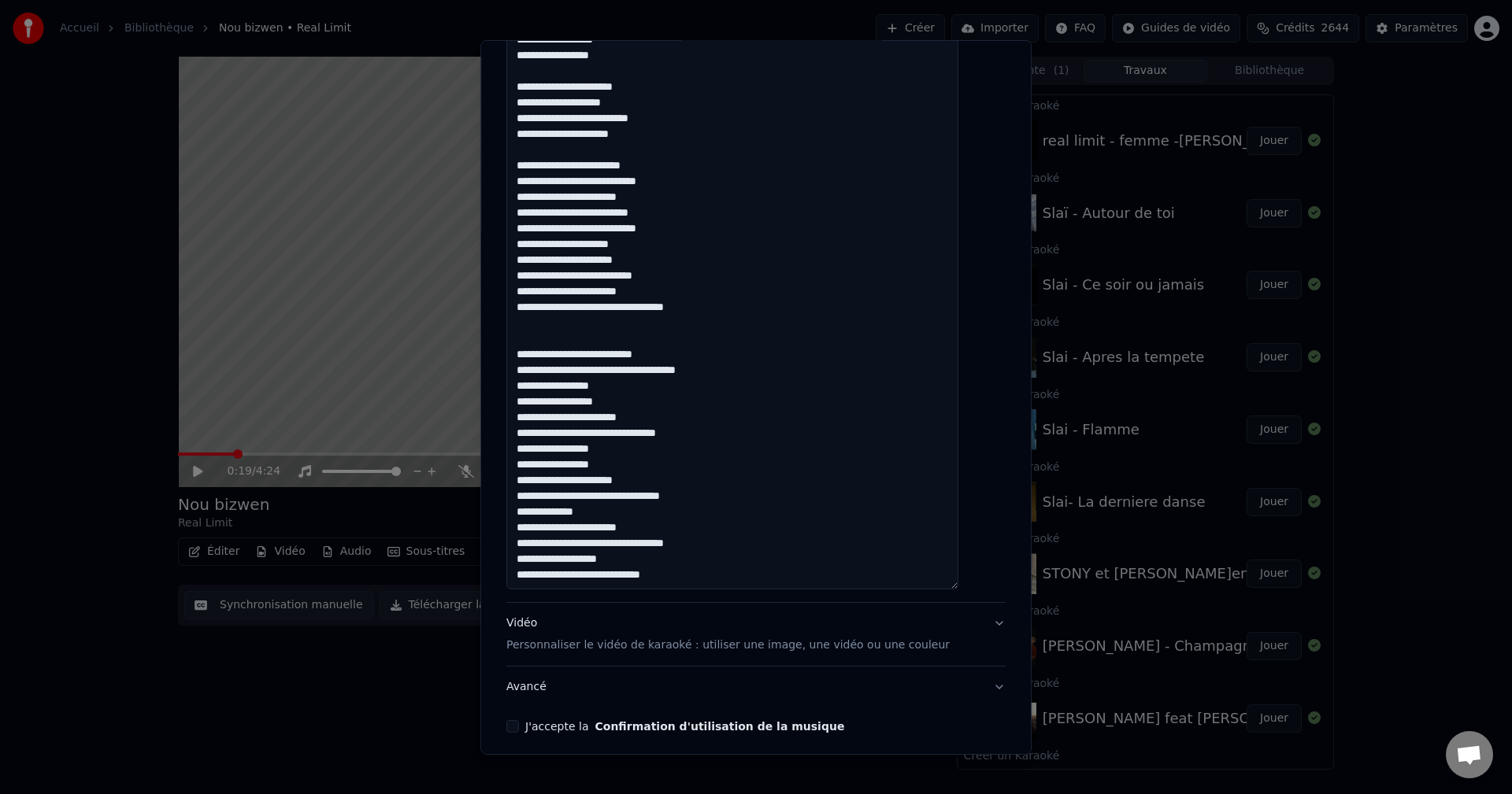
scroll to position [659, 0]
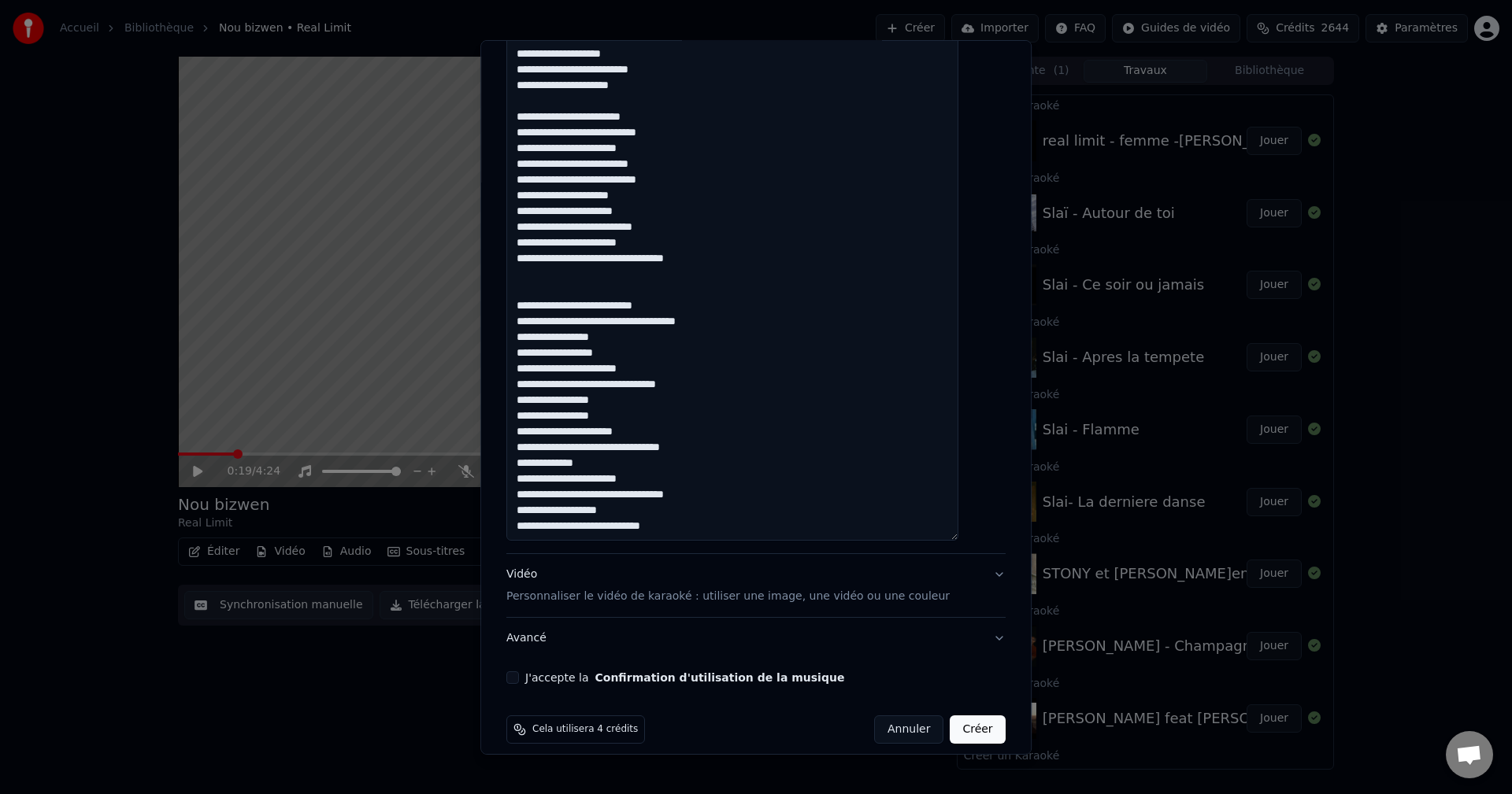
click at [709, 525] on textarea at bounding box center [732, 132] width 452 height 814
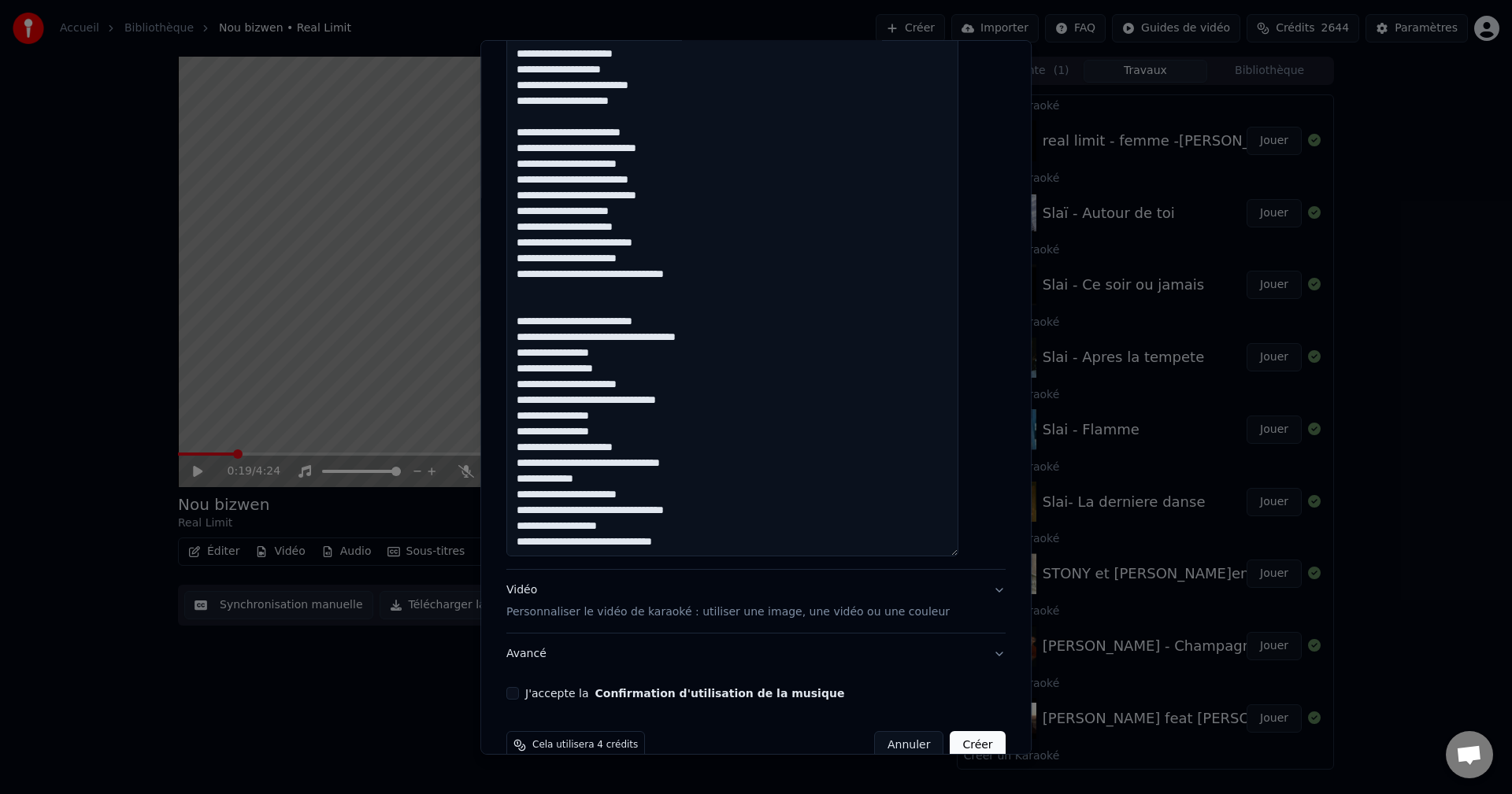
scroll to position [627, 0]
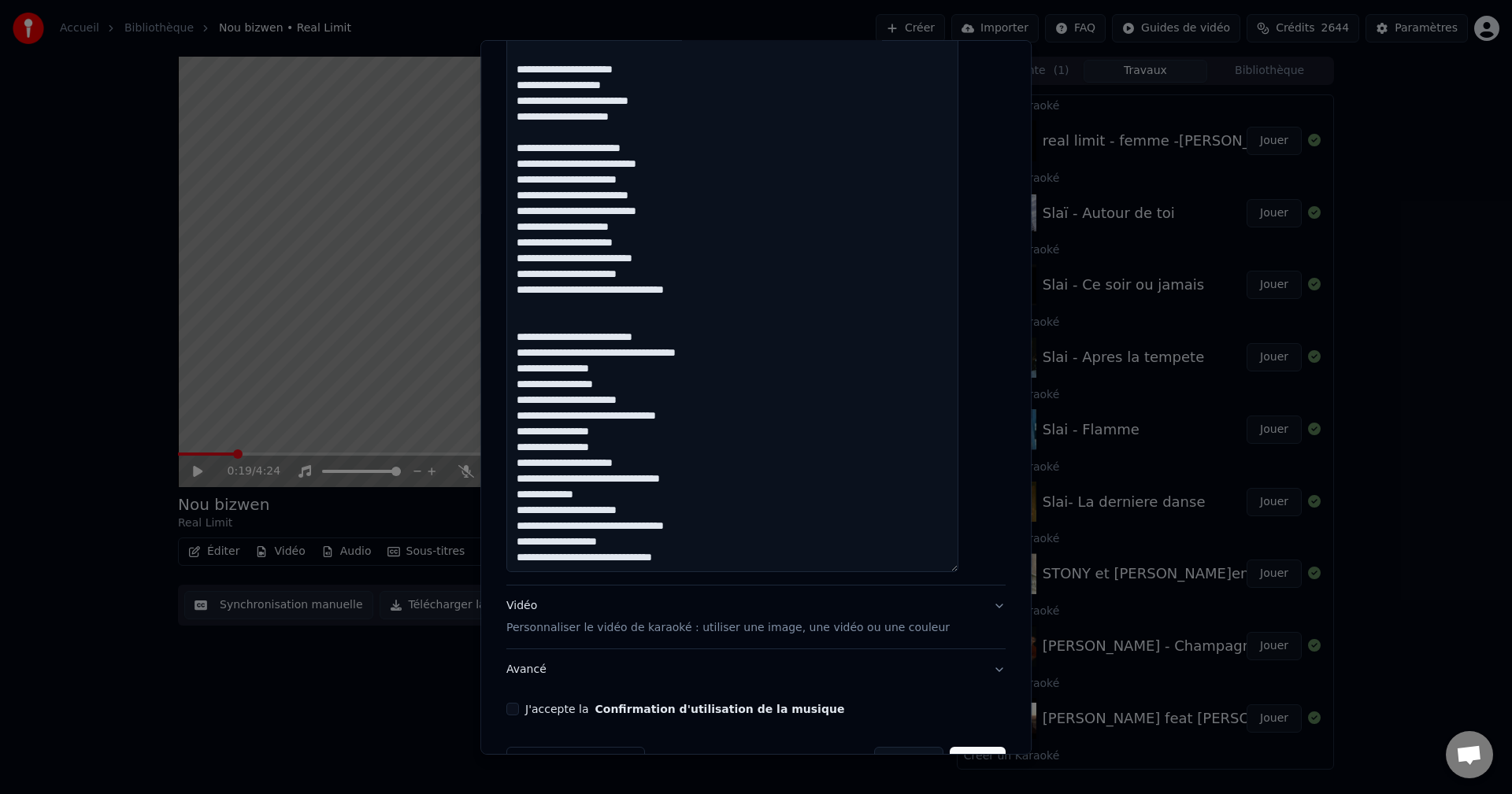
paste textarea "**********"
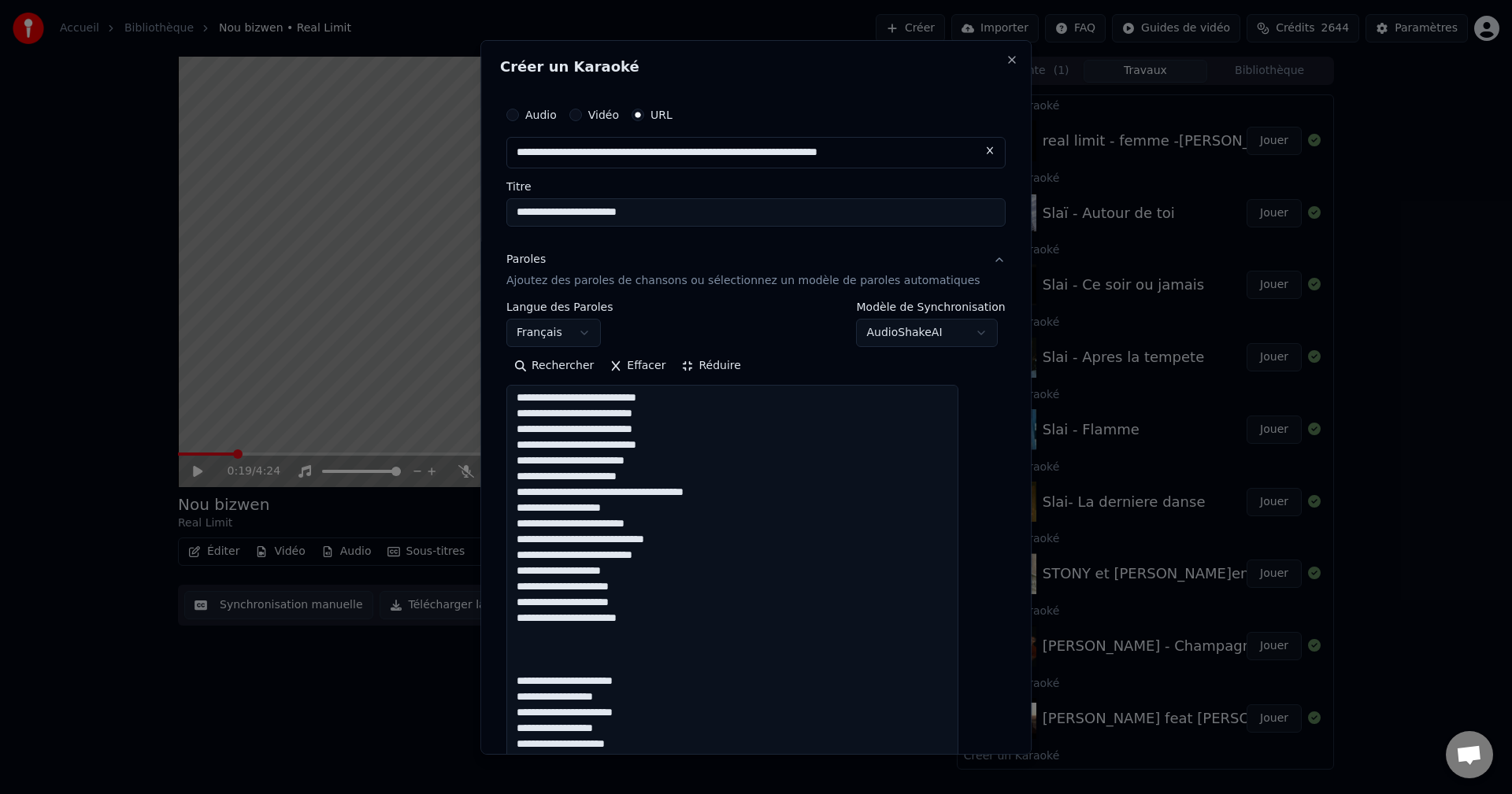
scroll to position [0, 0]
drag, startPoint x: 536, startPoint y: 450, endPoint x: 690, endPoint y: 451, distance: 154.0
click at [690, 451] on textarea at bounding box center [732, 791] width 452 height 814
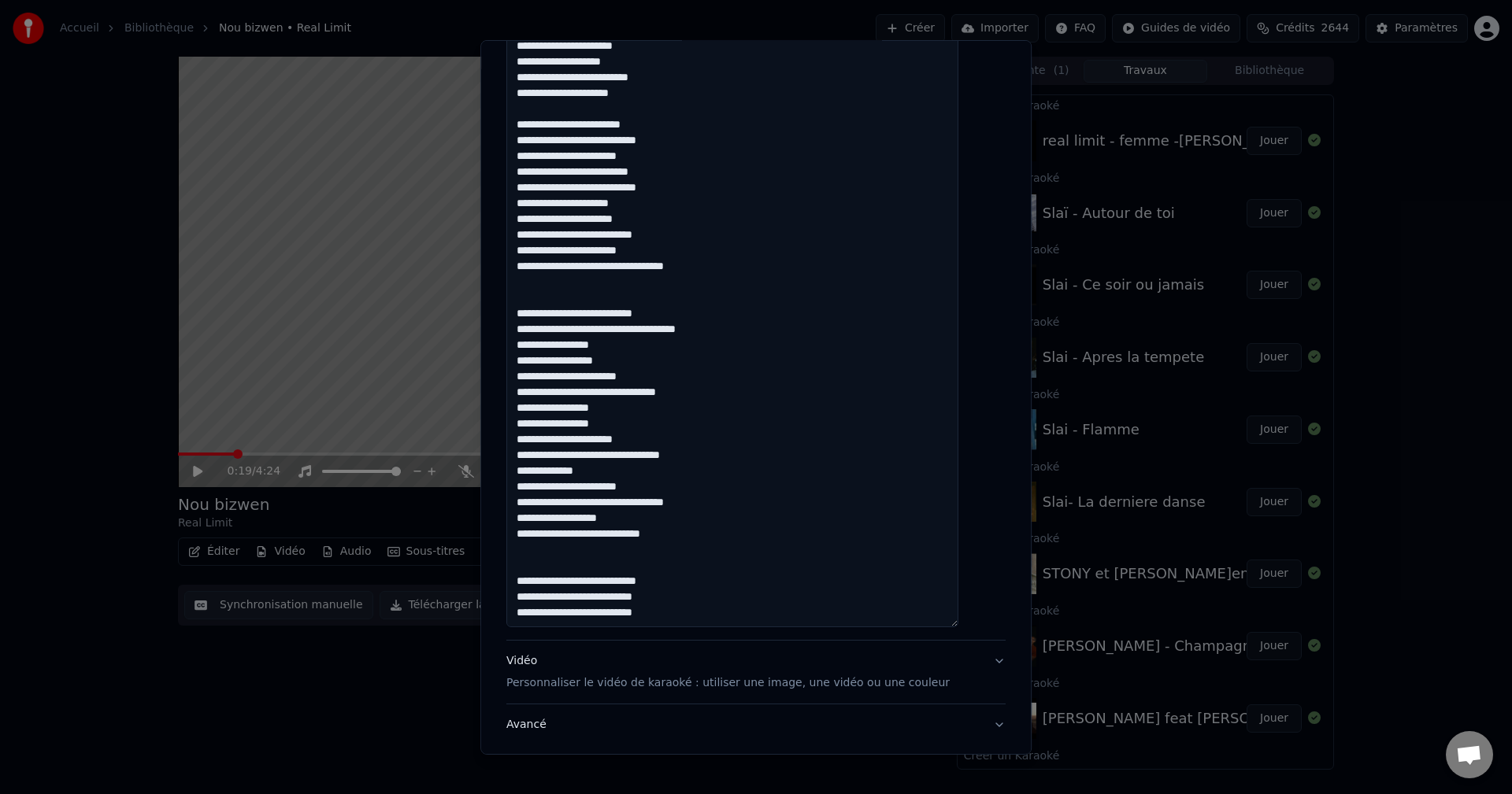
scroll to position [674, 0]
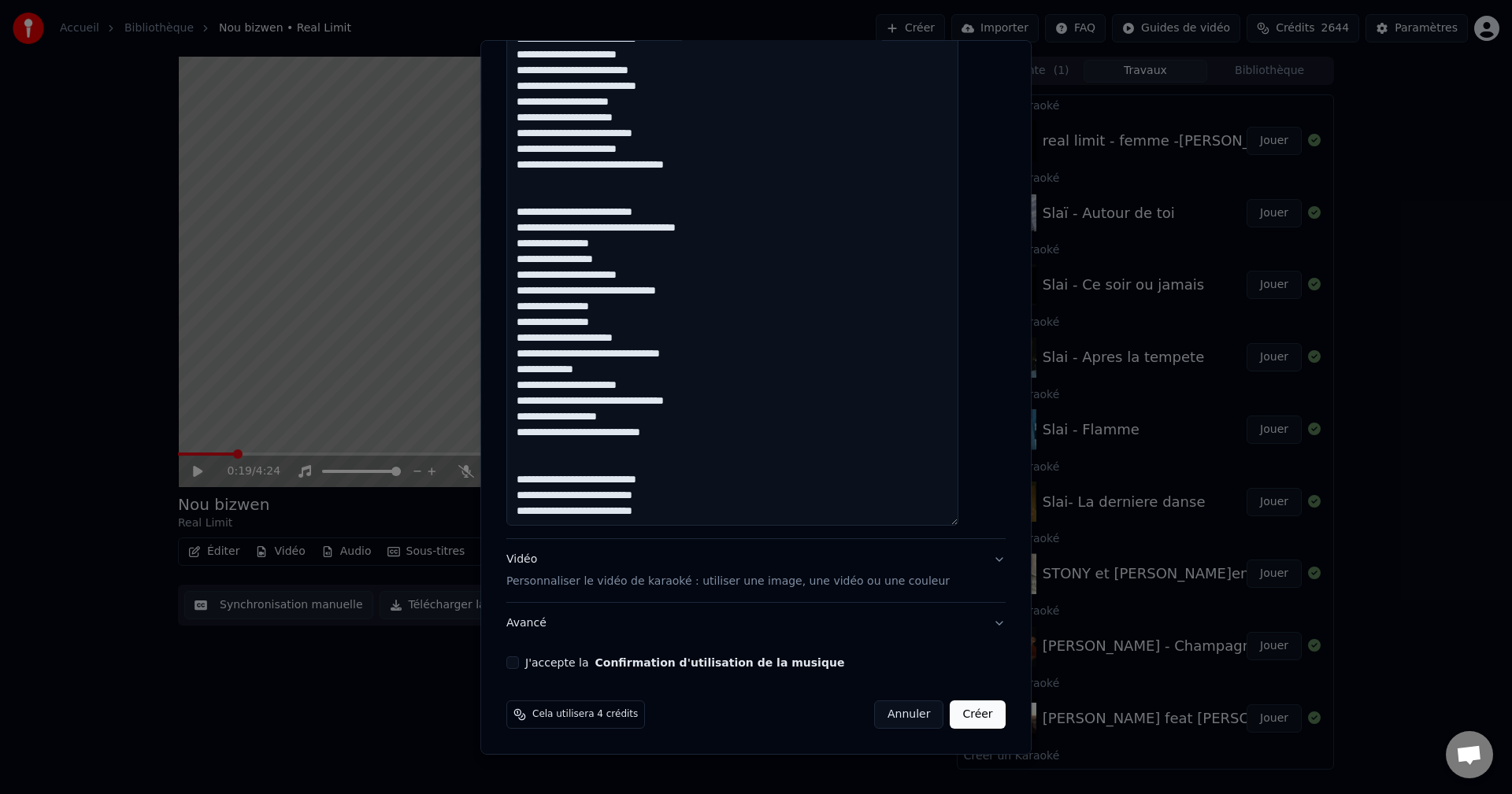
click at [688, 518] on textarea at bounding box center [732, 118] width 452 height 814
paste textarea "**********"
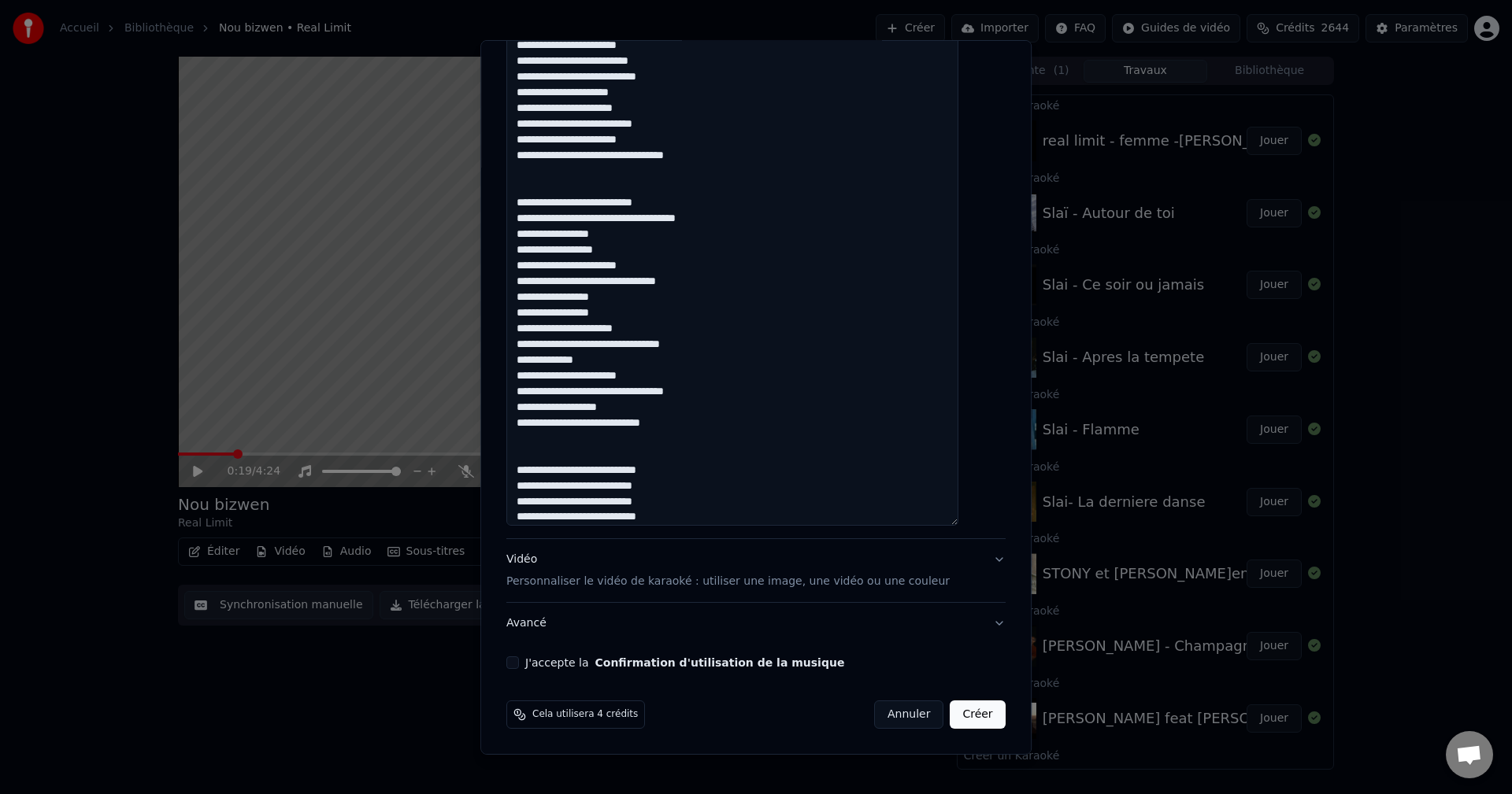
type textarea "**********"
click at [530, 562] on div "Vidéo Personnaliser le vidéo de karaoké : utiliser une image, une vidéo ou une …" at bounding box center [728, 570] width 443 height 38
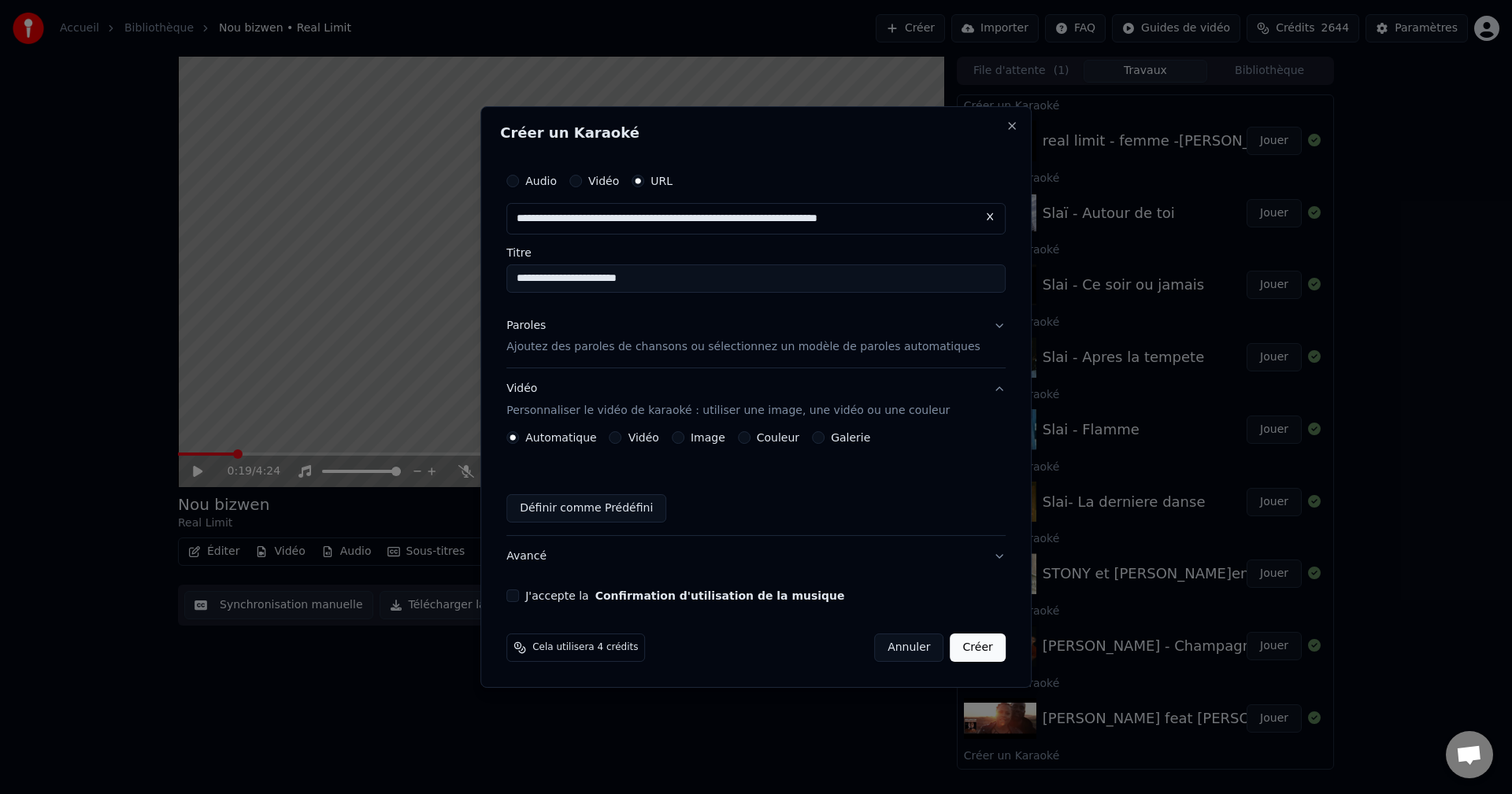
click at [684, 436] on button "Image" at bounding box center [678, 437] width 13 height 13
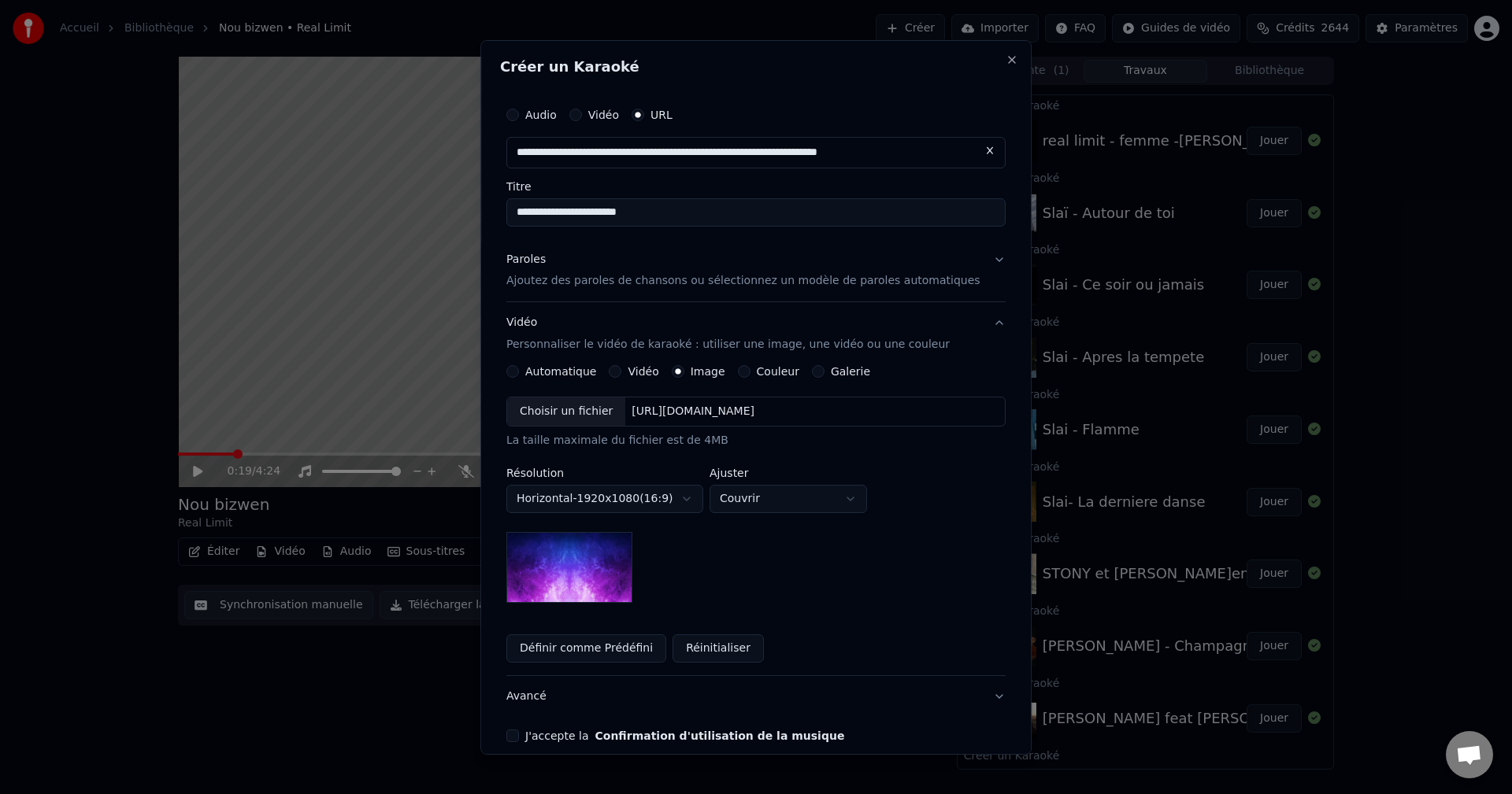
click at [609, 415] on div "Choisir un fichier" at bounding box center [565, 411] width 118 height 29
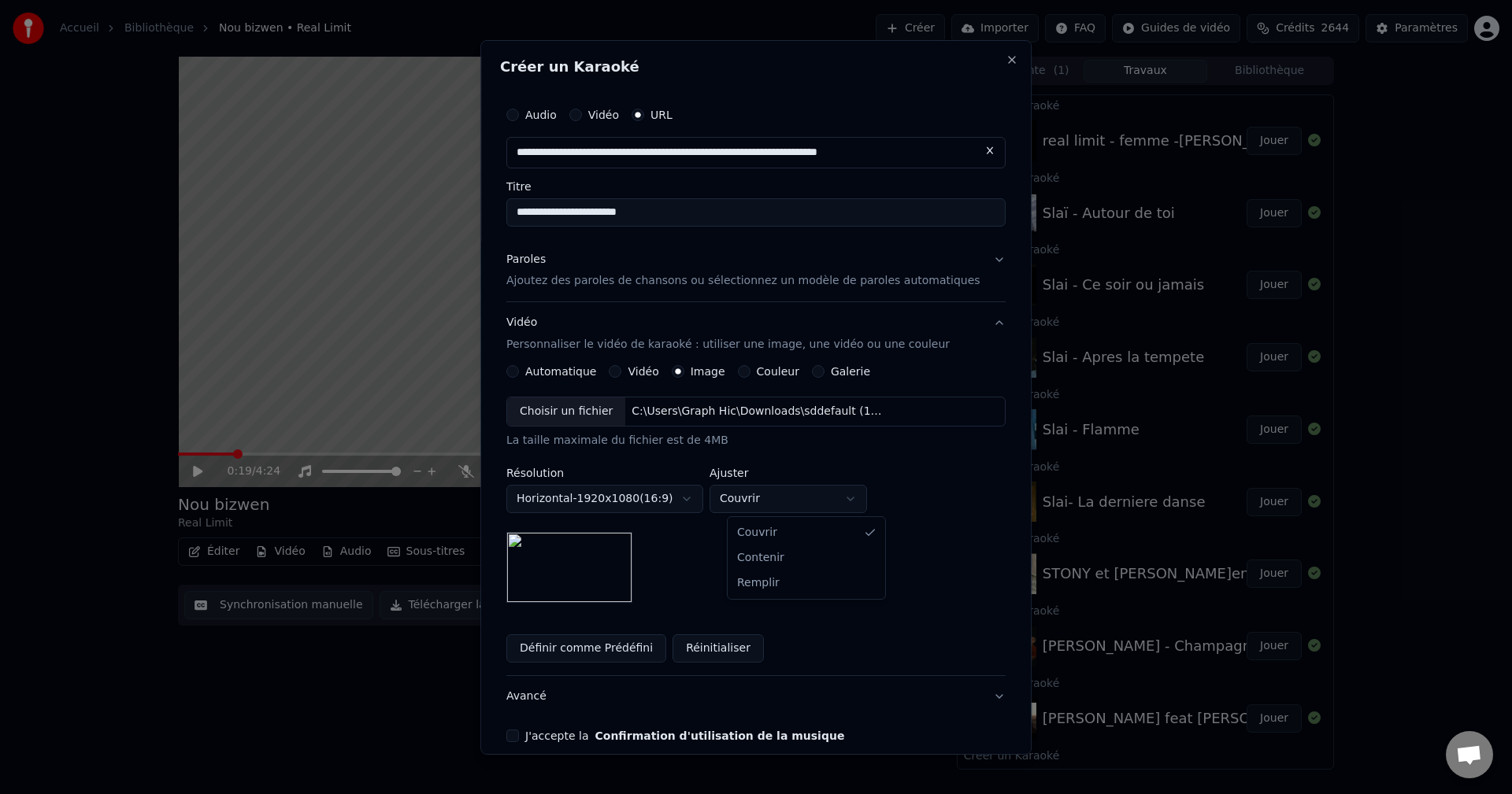
click at [825, 499] on body "Accueil Bibliothèque Nou bizwen • Real Limit Créer Importer FAQ Guides de vidéo…" at bounding box center [756, 397] width 1512 height 794
select select "****"
click at [552, 701] on button "Avancé" at bounding box center [756, 697] width 499 height 41
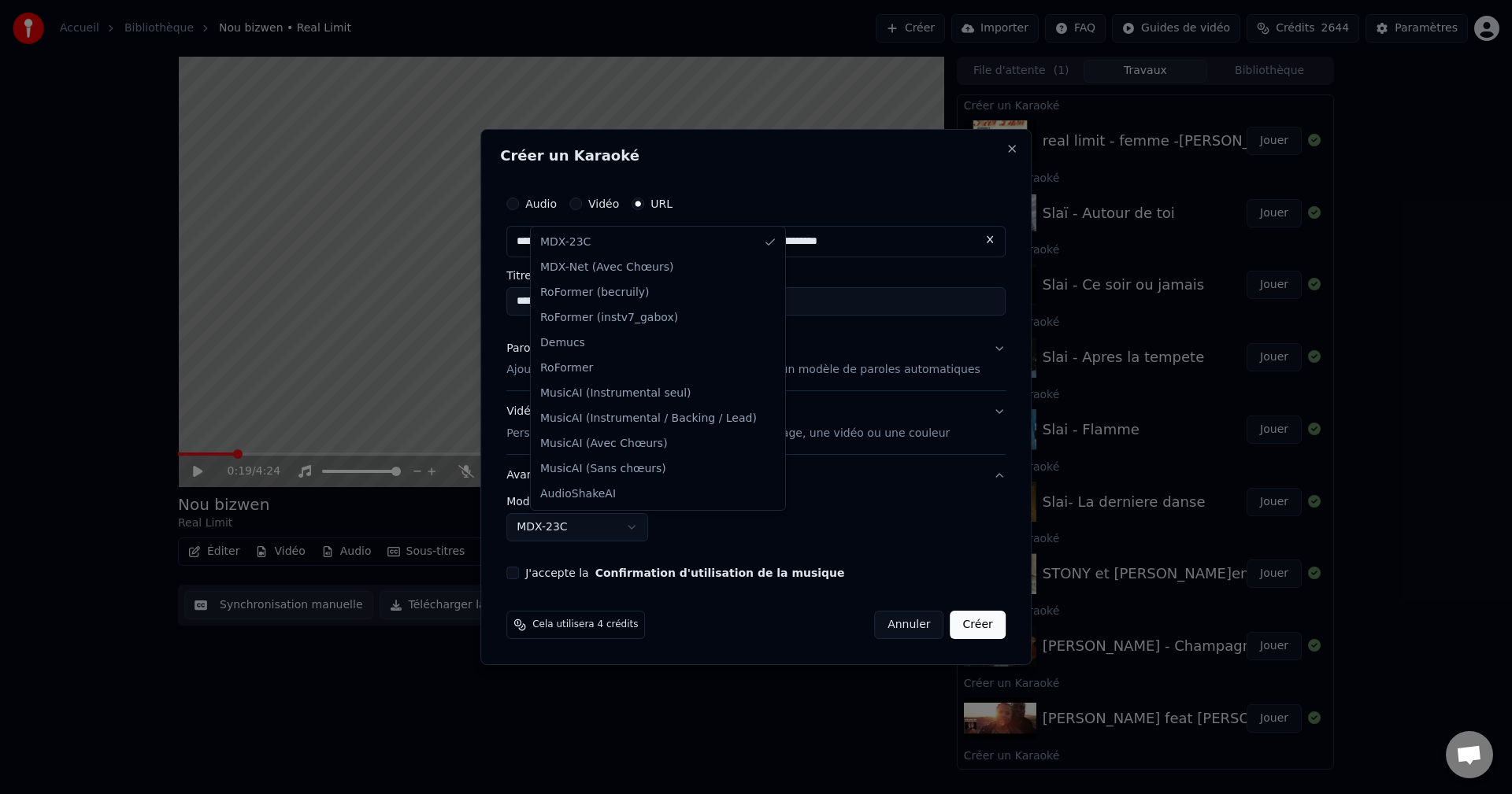
click at [604, 526] on body "Accueil Bibliothèque Nou bizwen • Real Limit Créer Importer FAQ Guides de vidéo…" at bounding box center [756, 397] width 1512 height 794
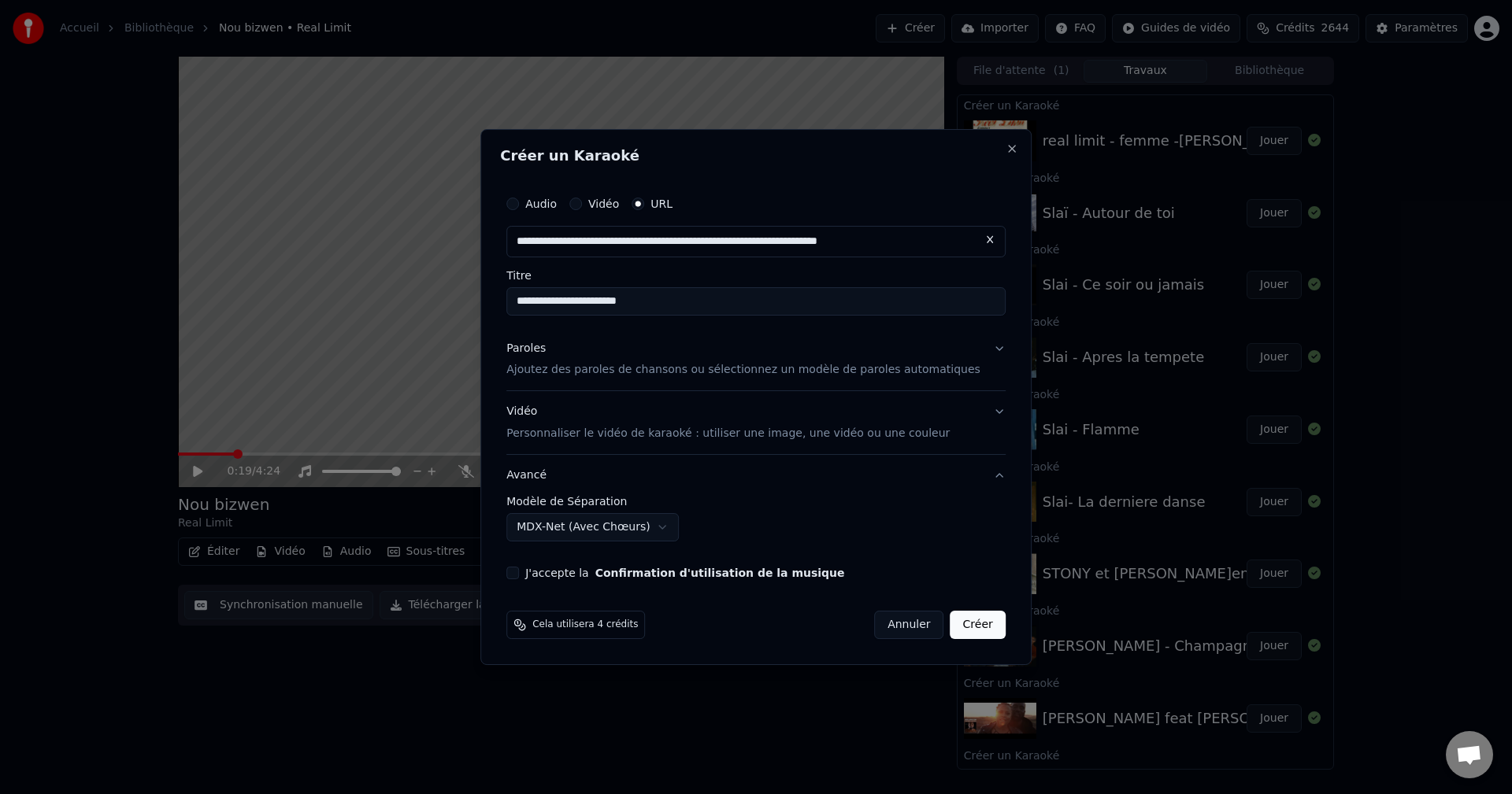
click at [519, 573] on button "J'accepte la Confirmation d'utilisation de la musique" at bounding box center [513, 573] width 13 height 13
click at [970, 621] on button "Créer" at bounding box center [977, 624] width 55 height 29
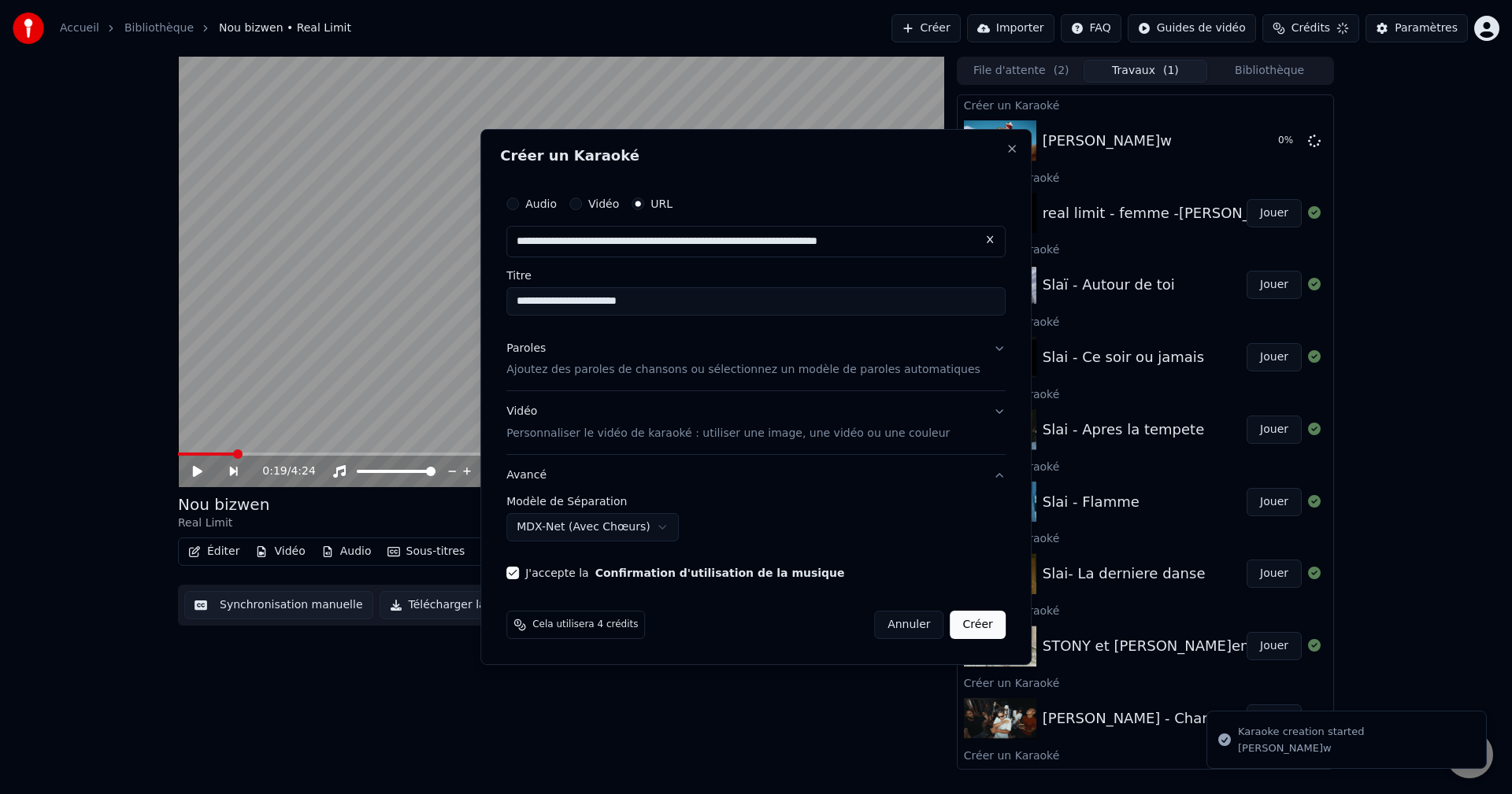
select select "******"
